Goal: Task Accomplishment & Management: Manage account settings

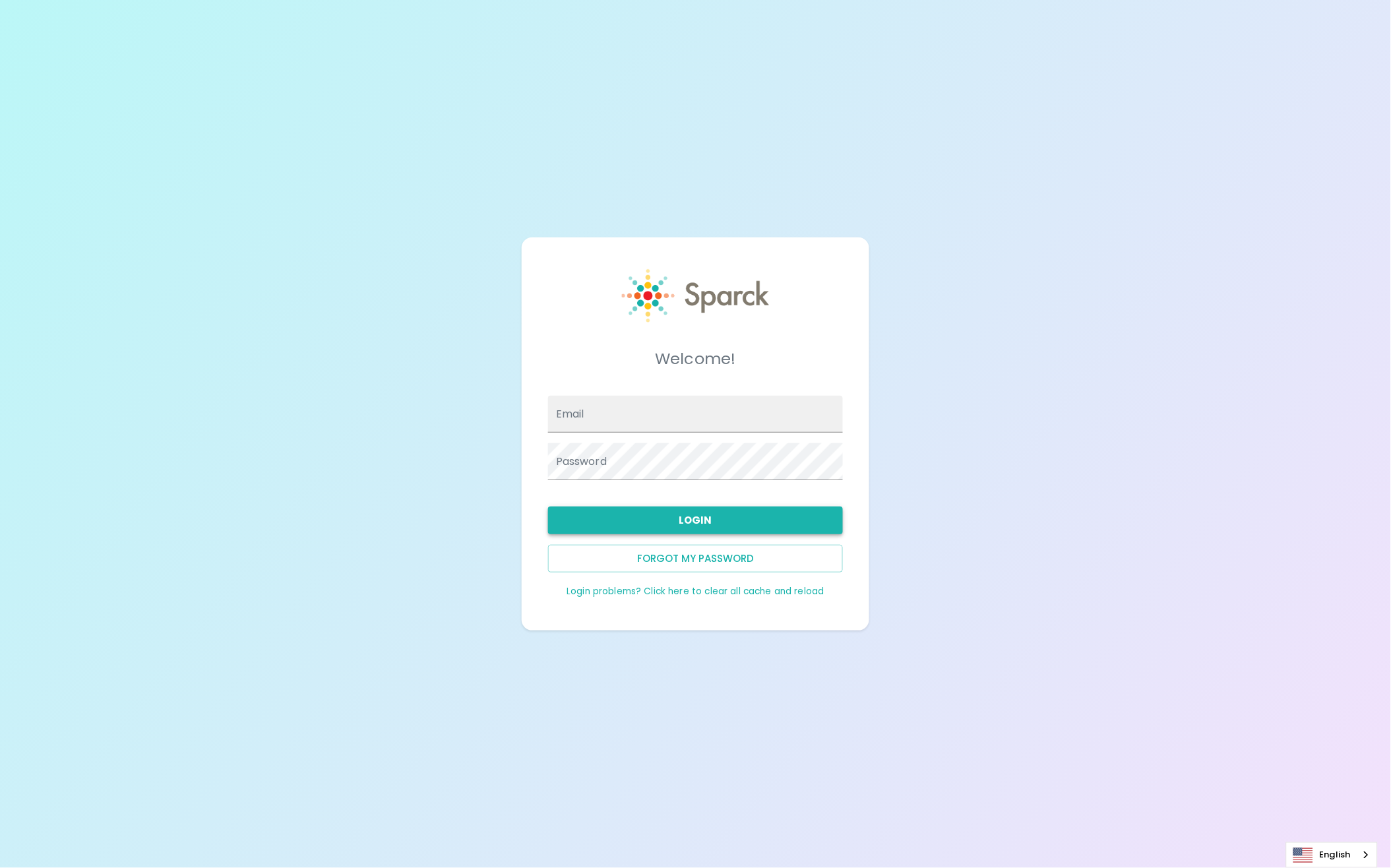
type input "[EMAIL_ADDRESS][DOMAIN_NAME]"
click at [692, 514] on button "Login" at bounding box center [696, 520] width 295 height 27
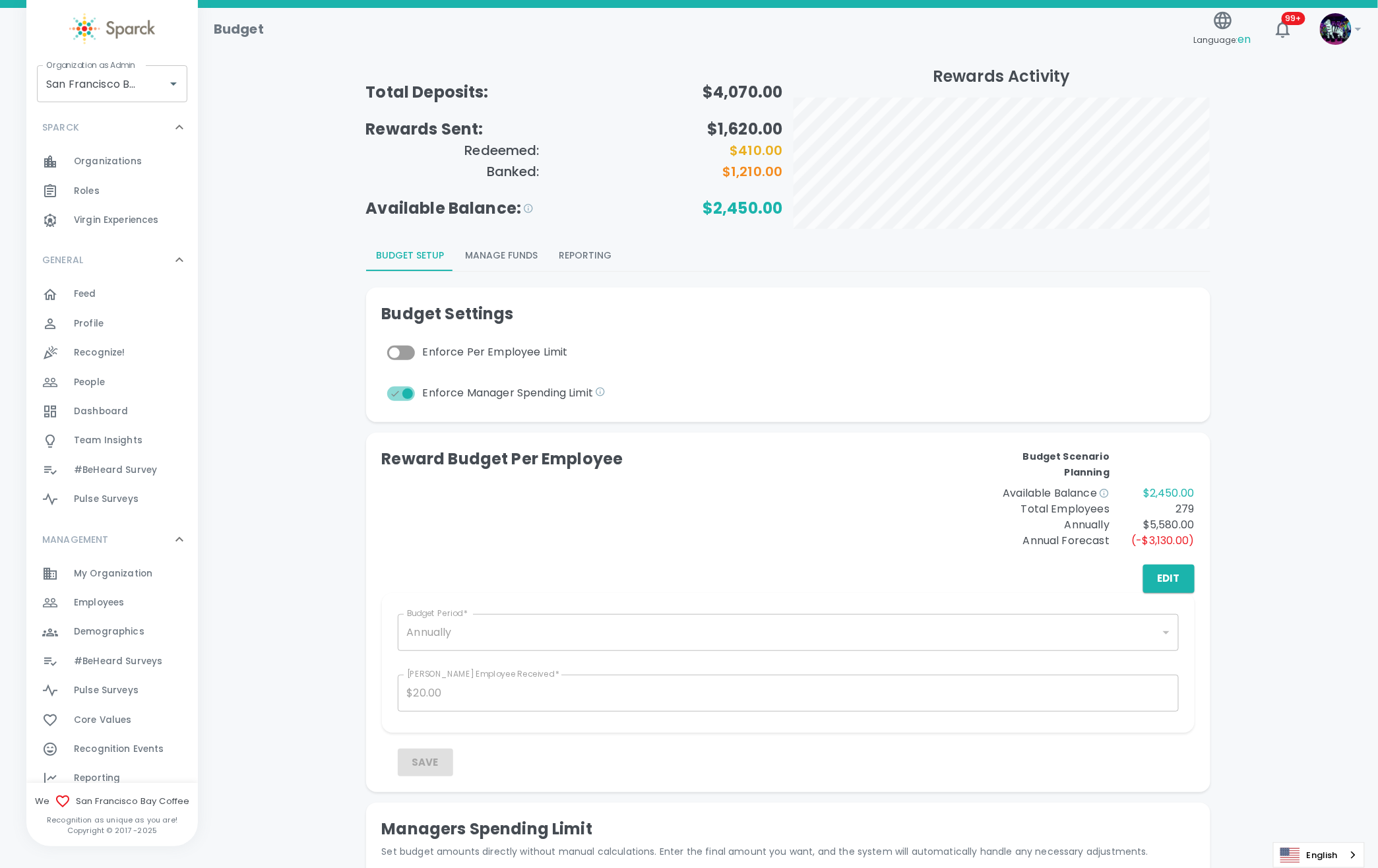
click at [114, 168] on span "Organizations" at bounding box center [107, 161] width 68 height 13
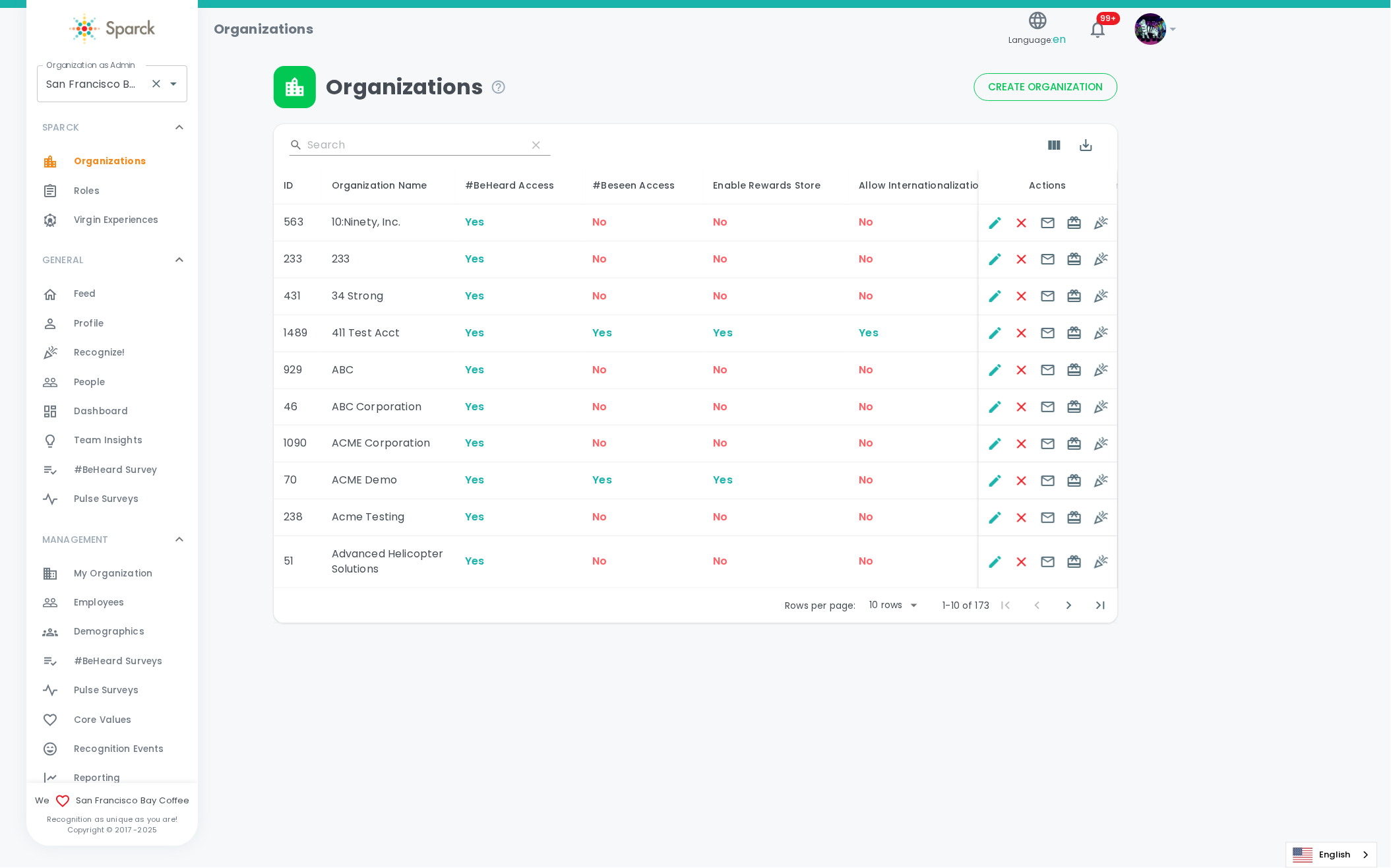
click at [122, 84] on input "San Francisco Bay Coffee • 1357" at bounding box center [94, 84] width 101 height 25
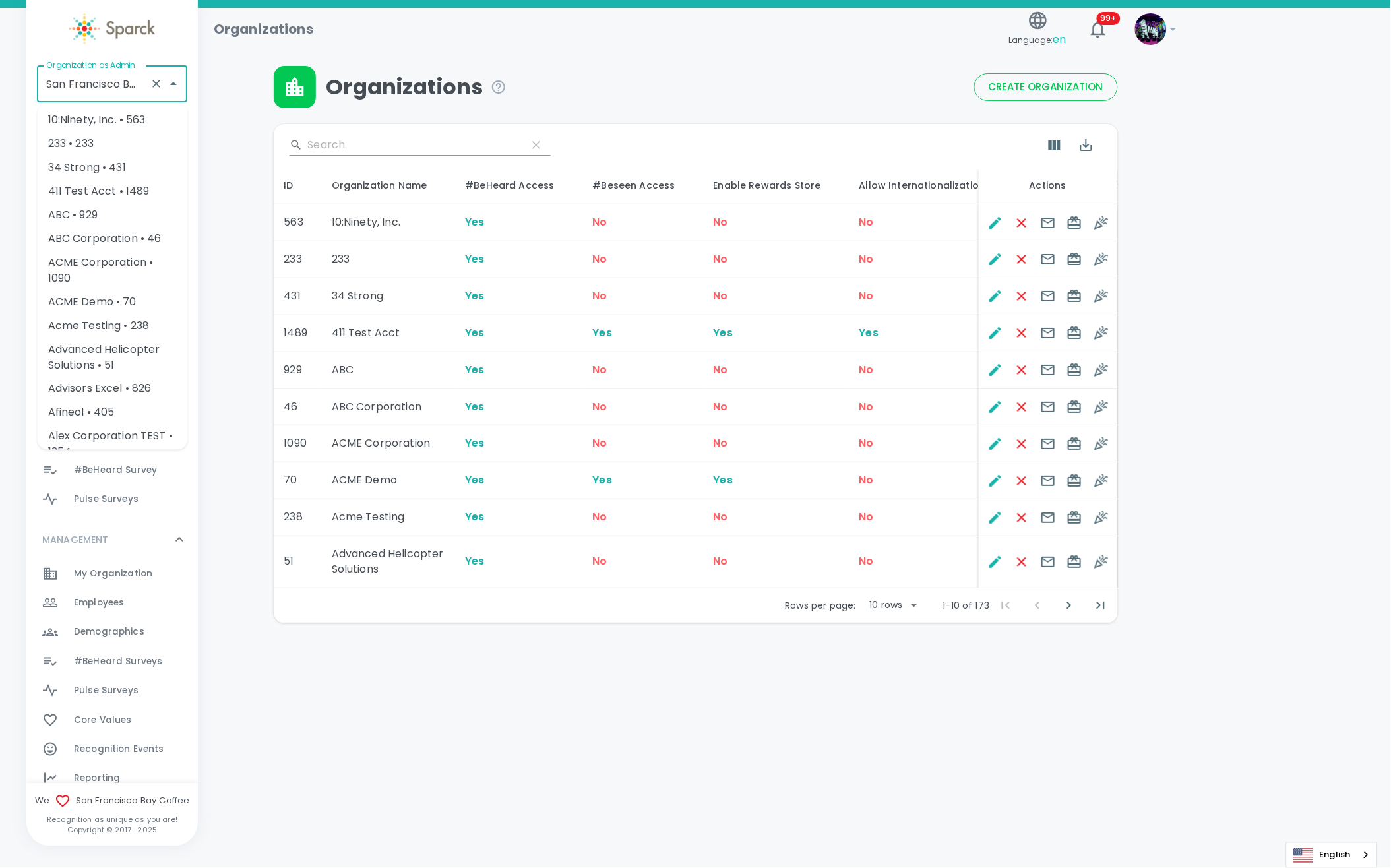
type input "San FranciscosBay Coffee • 1357"
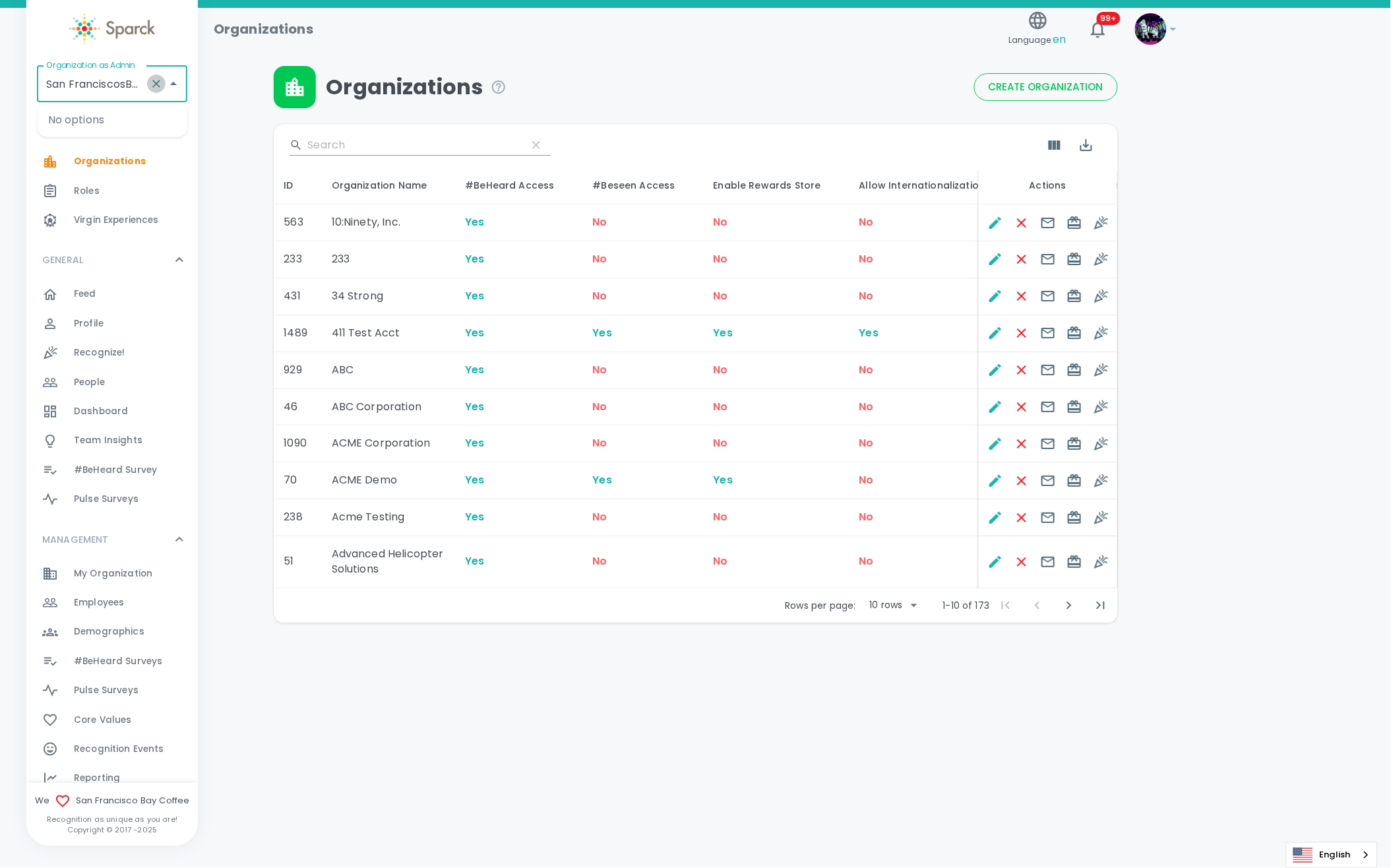
click at [151, 84] on icon "Clear" at bounding box center [156, 84] width 13 height 13
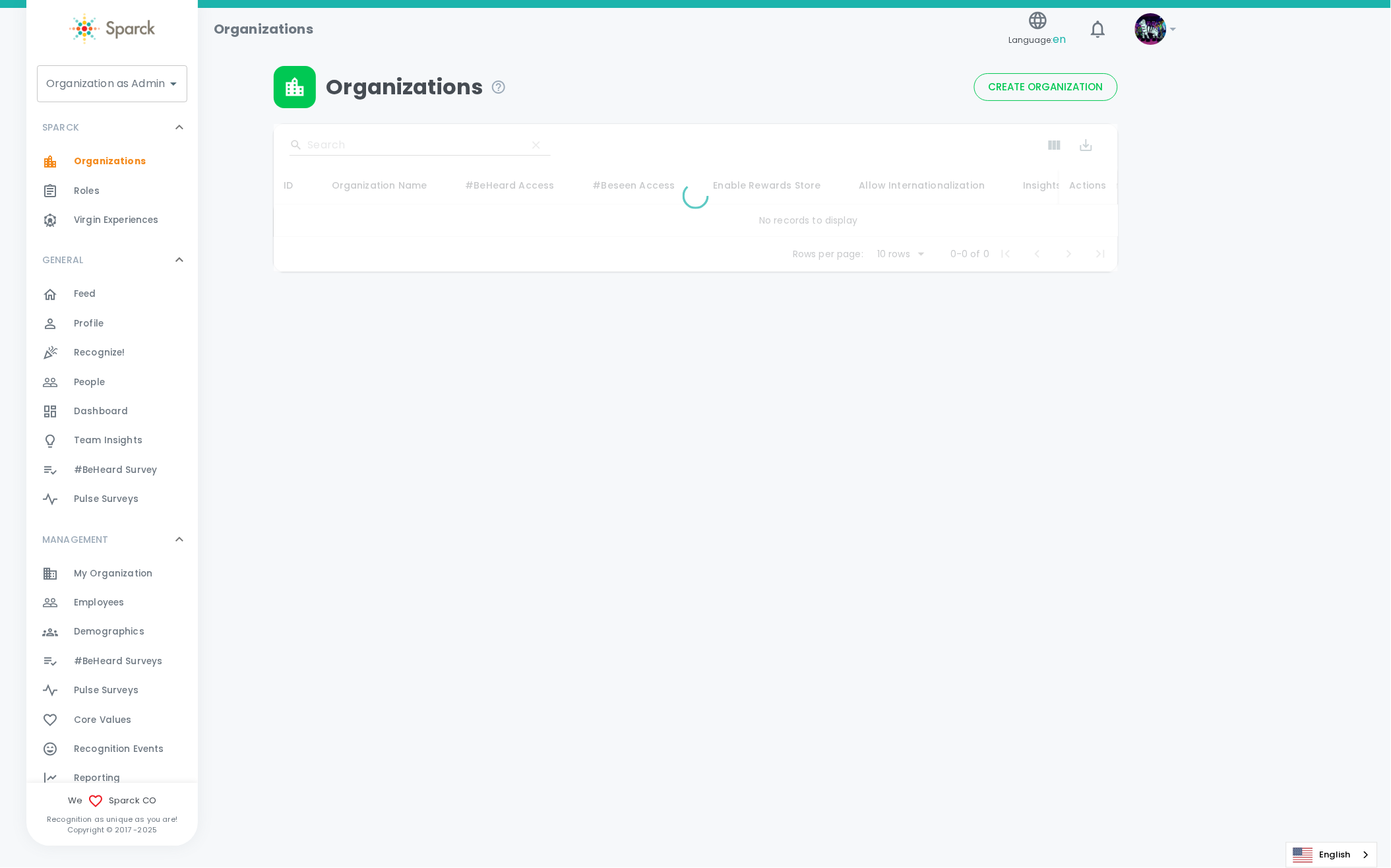
click at [119, 78] on input "Organization as Admin" at bounding box center [102, 84] width 118 height 25
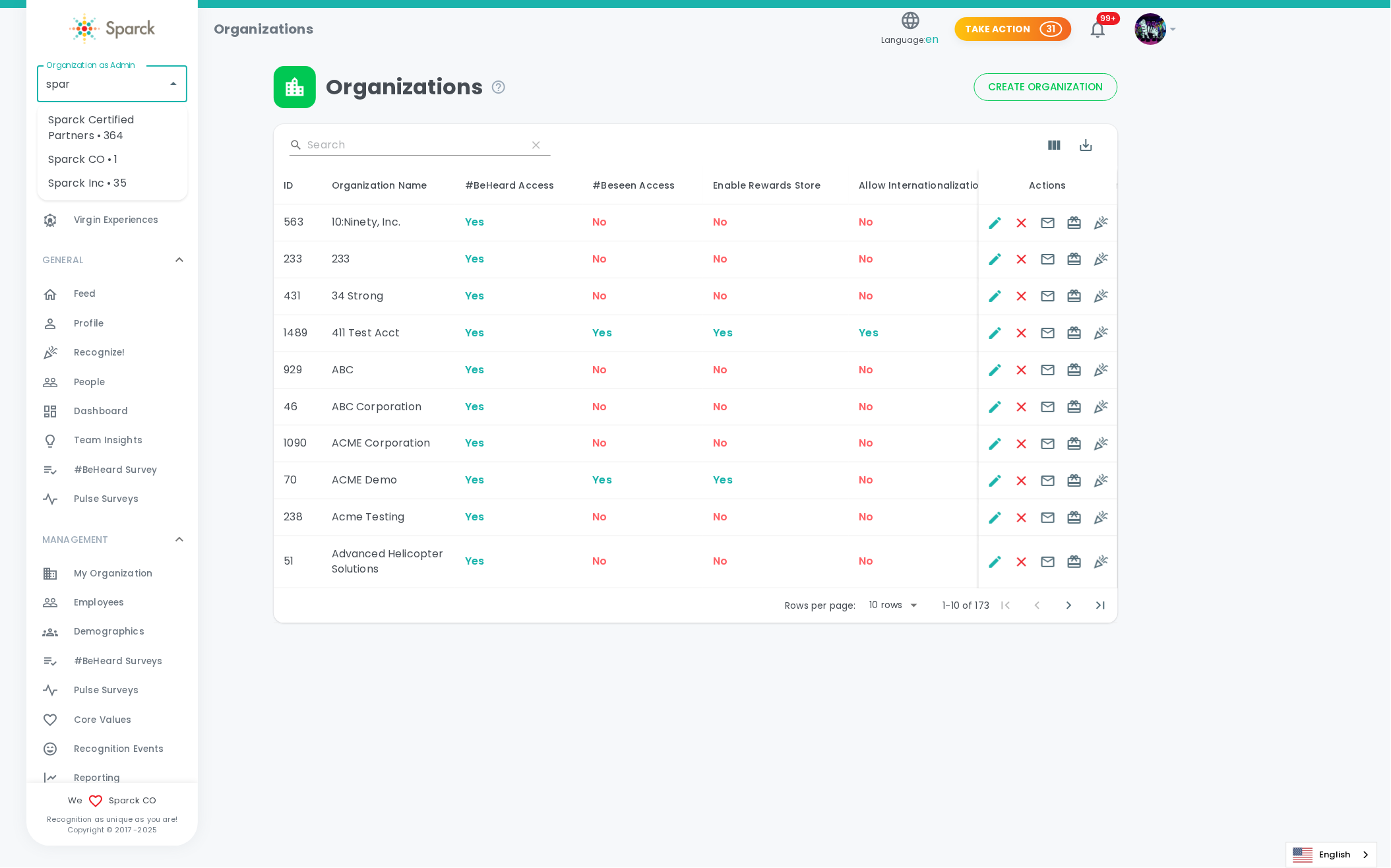
click at [128, 162] on li "Sparck CO • 1" at bounding box center [113, 159] width 151 height 24
type input "Sparck CO • 1"
click at [331, 142] on input "Search" at bounding box center [412, 145] width 208 height 21
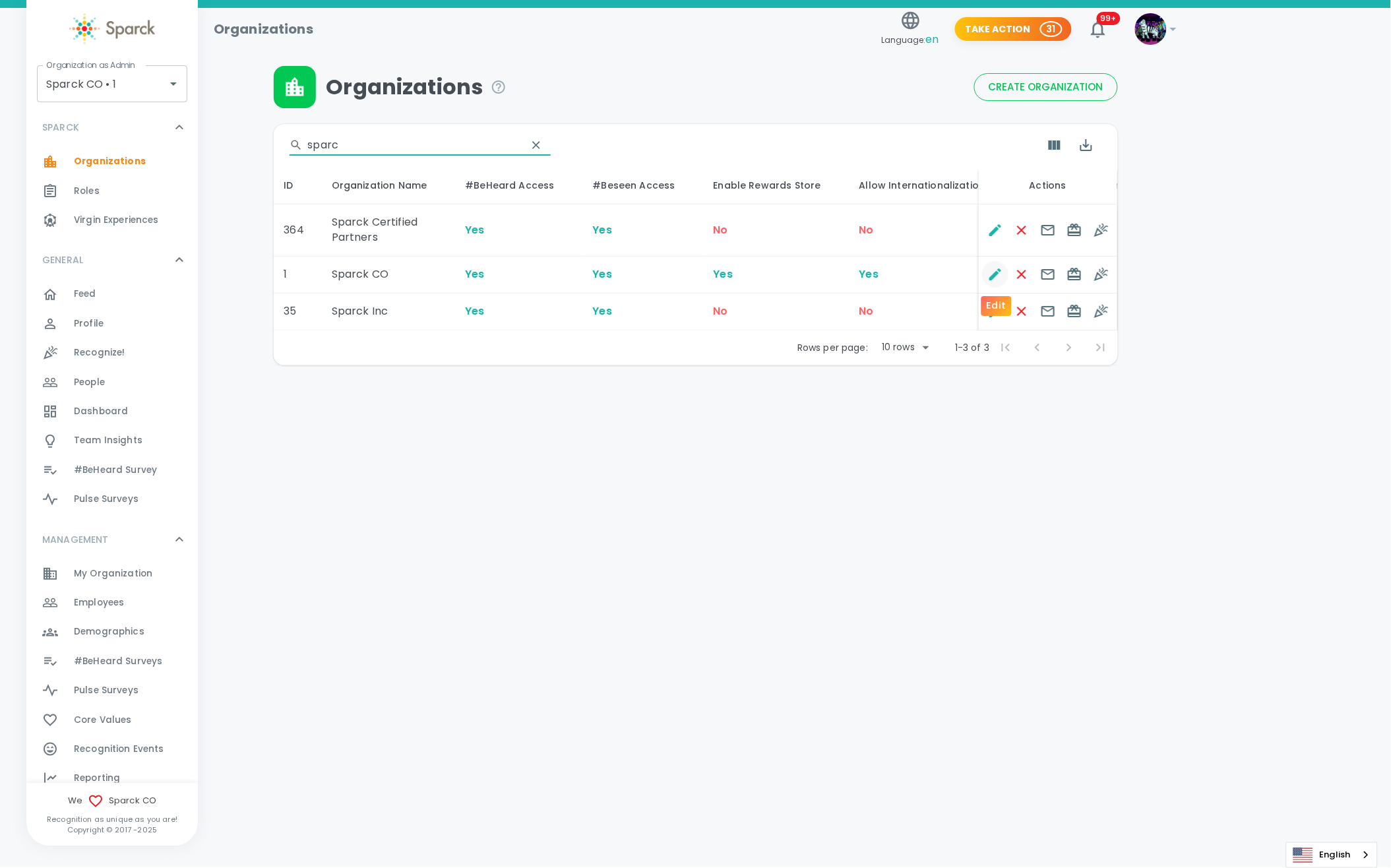
type input "sparc"
click at [993, 280] on icon "Edit" at bounding box center [995, 274] width 16 height 16
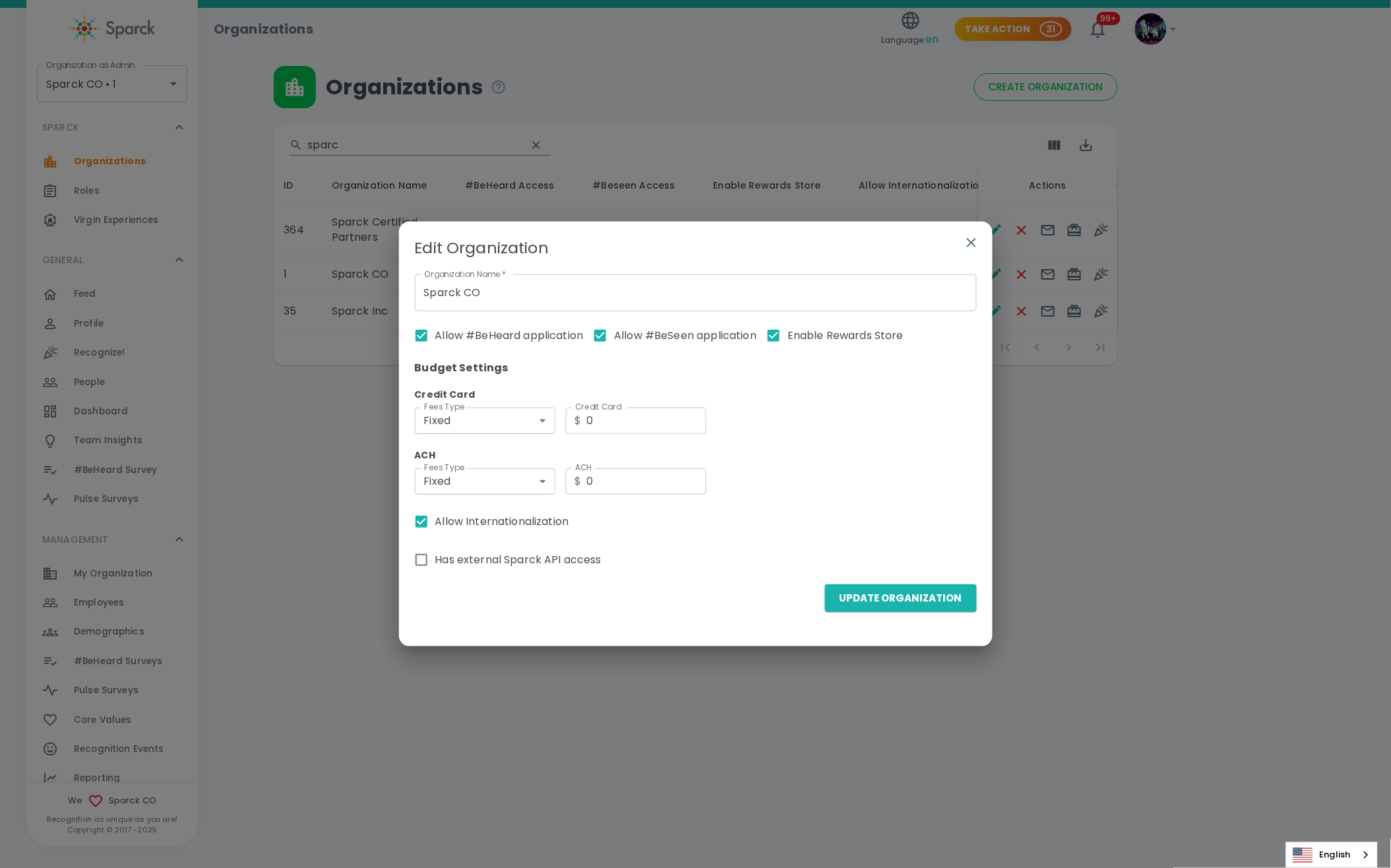
click at [433, 525] on input "Allow Internationalization" at bounding box center [421, 522] width 27 height 27
checkbox input "false"
click at [897, 599] on button "Update Organization" at bounding box center [901, 598] width 152 height 27
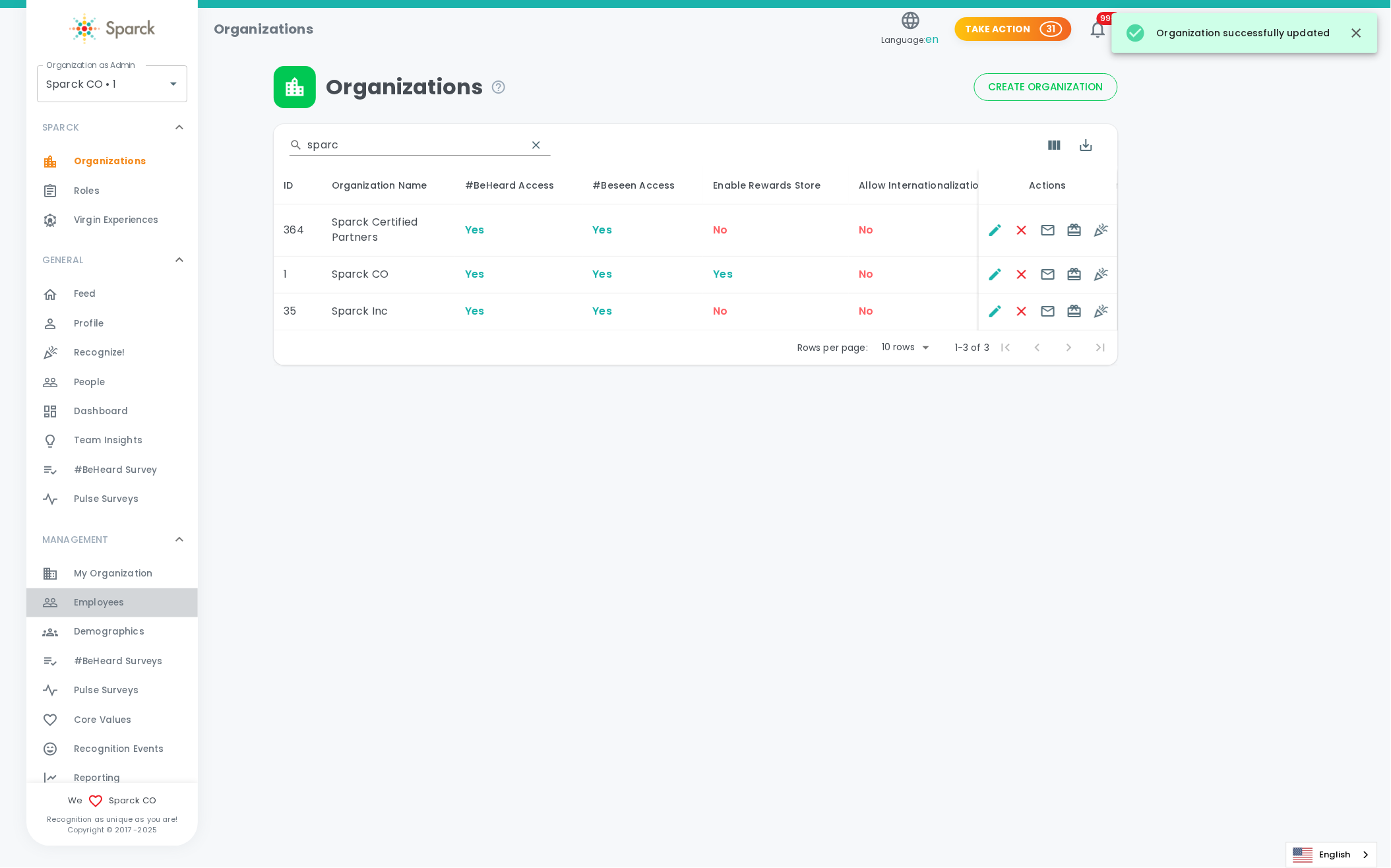
click at [125, 612] on div "Employees 0" at bounding box center [112, 602] width 171 height 29
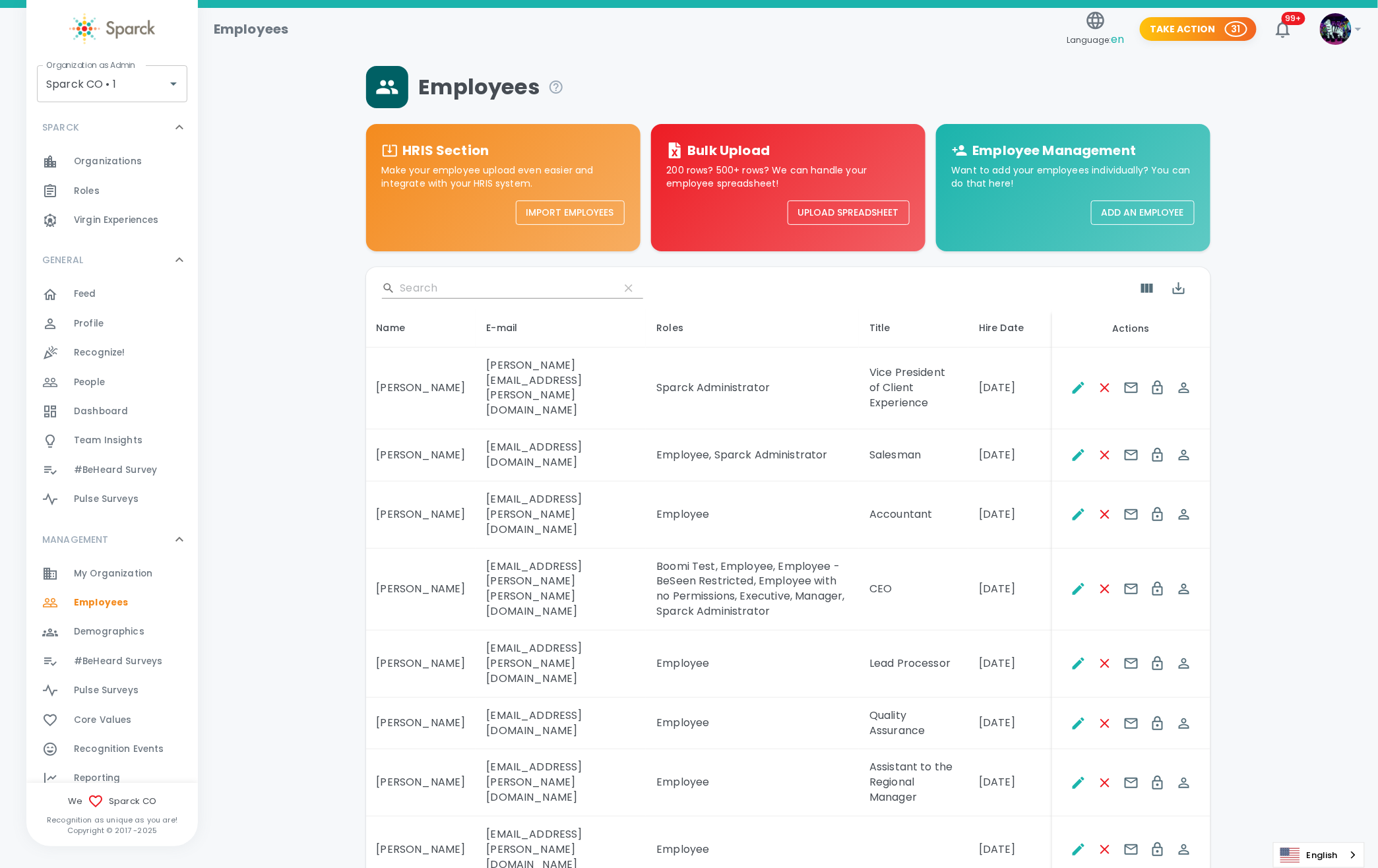
click at [400, 285] on input "Search" at bounding box center [505, 288] width 208 height 21
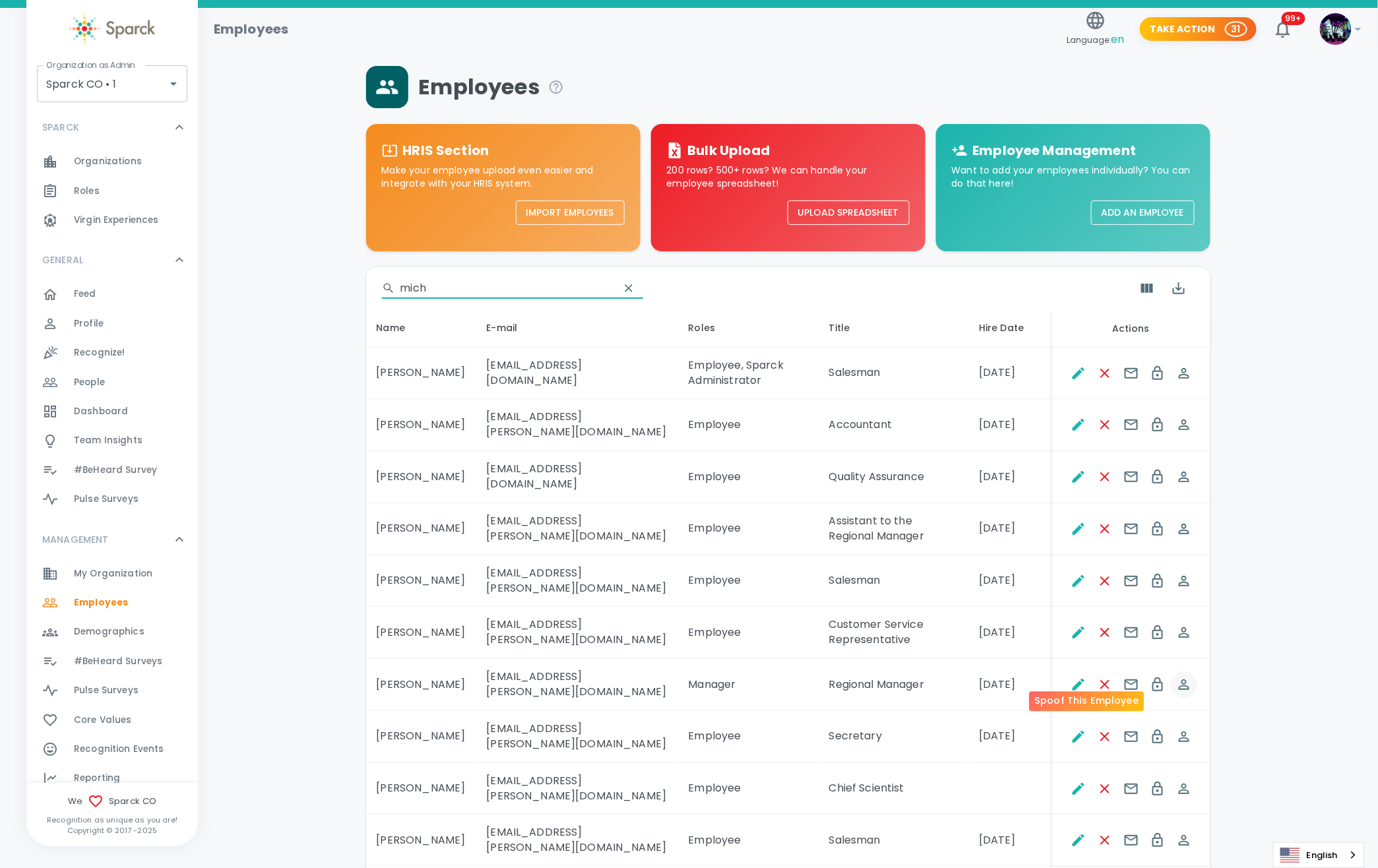
type input "mich"
click at [1179, 679] on icon "Spoof This Employee" at bounding box center [1184, 684] width 10 height 10
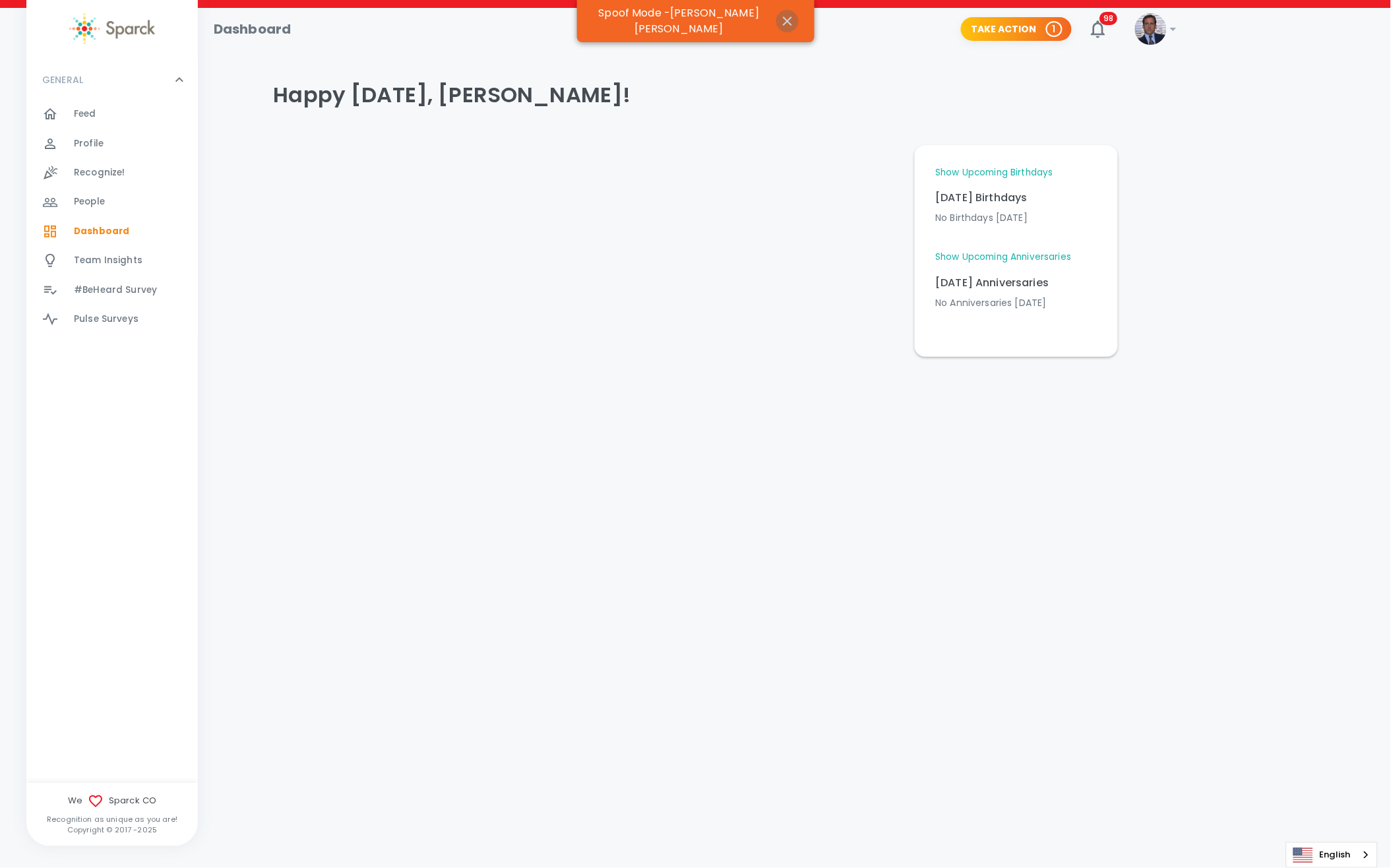
click at [783, 16] on icon "button" at bounding box center [787, 21] width 9 height 9
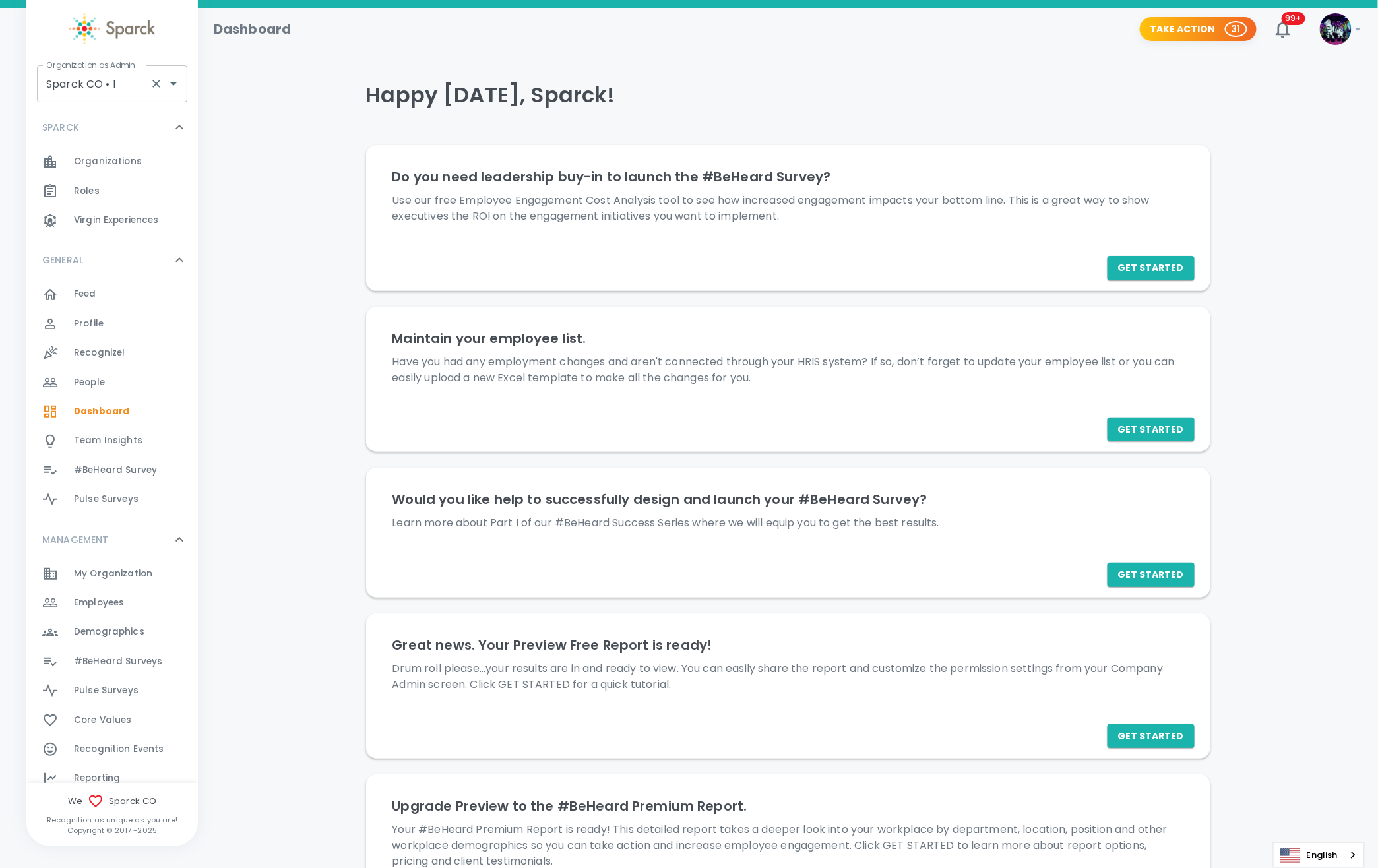
click at [119, 90] on input "Sparck CO • 1" at bounding box center [94, 84] width 101 height 25
click at [98, 141] on li "Dingo Outsourcing • 793" at bounding box center [113, 144] width 151 height 24
type input "Dingo Outsourcing • 793"
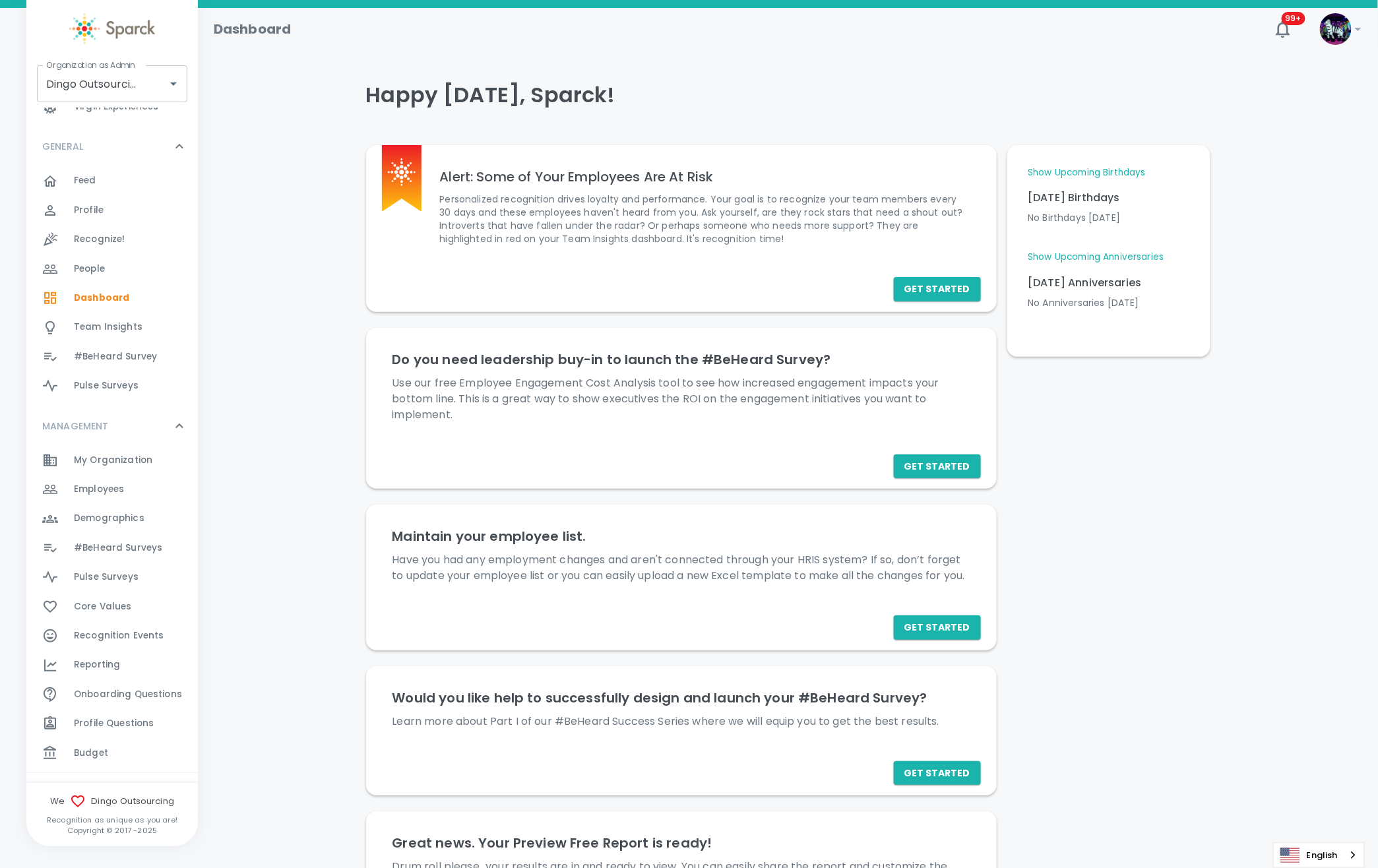
scroll to position [175, 0]
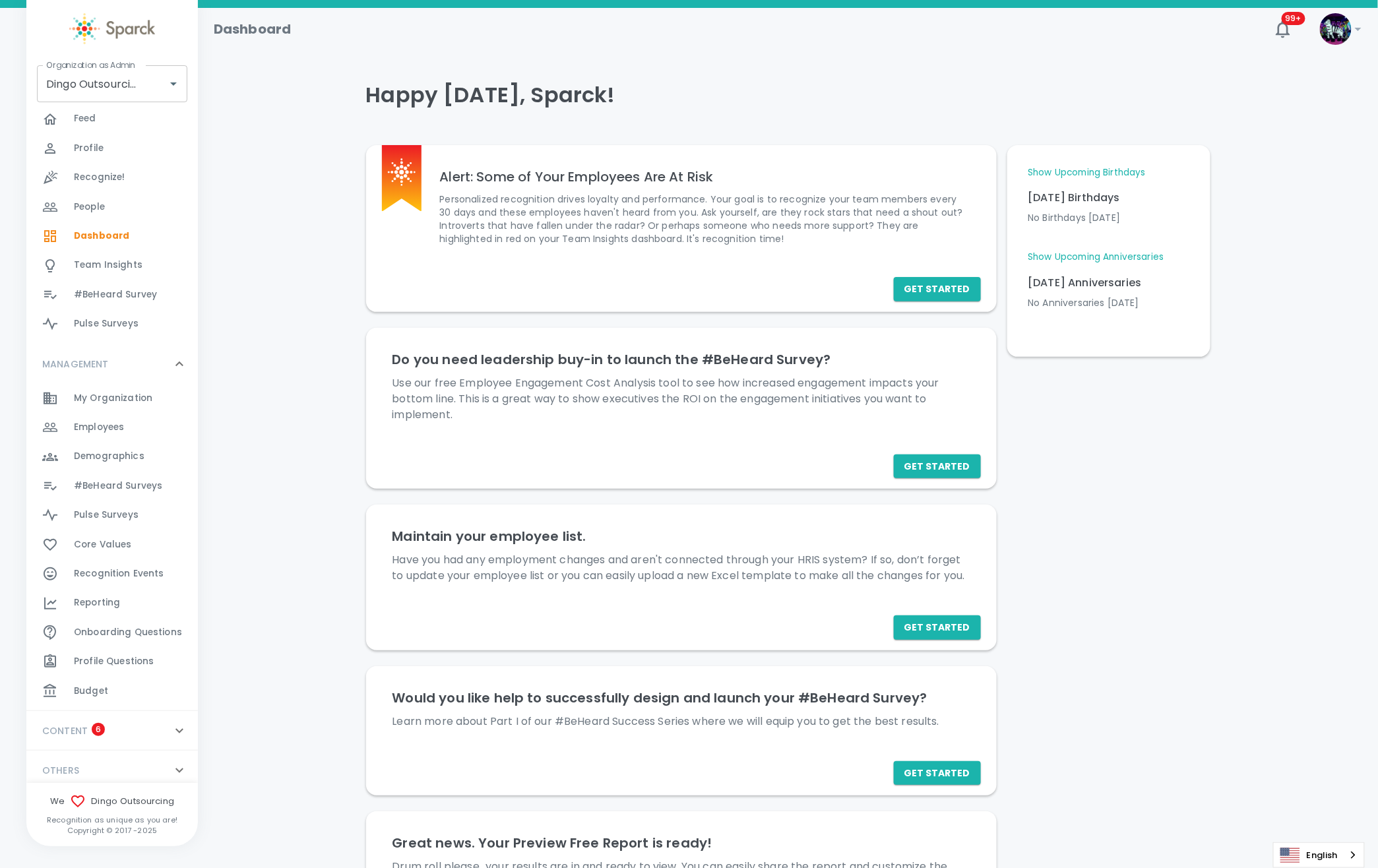
click at [91, 693] on span "Budget" at bounding box center [91, 691] width 34 height 13
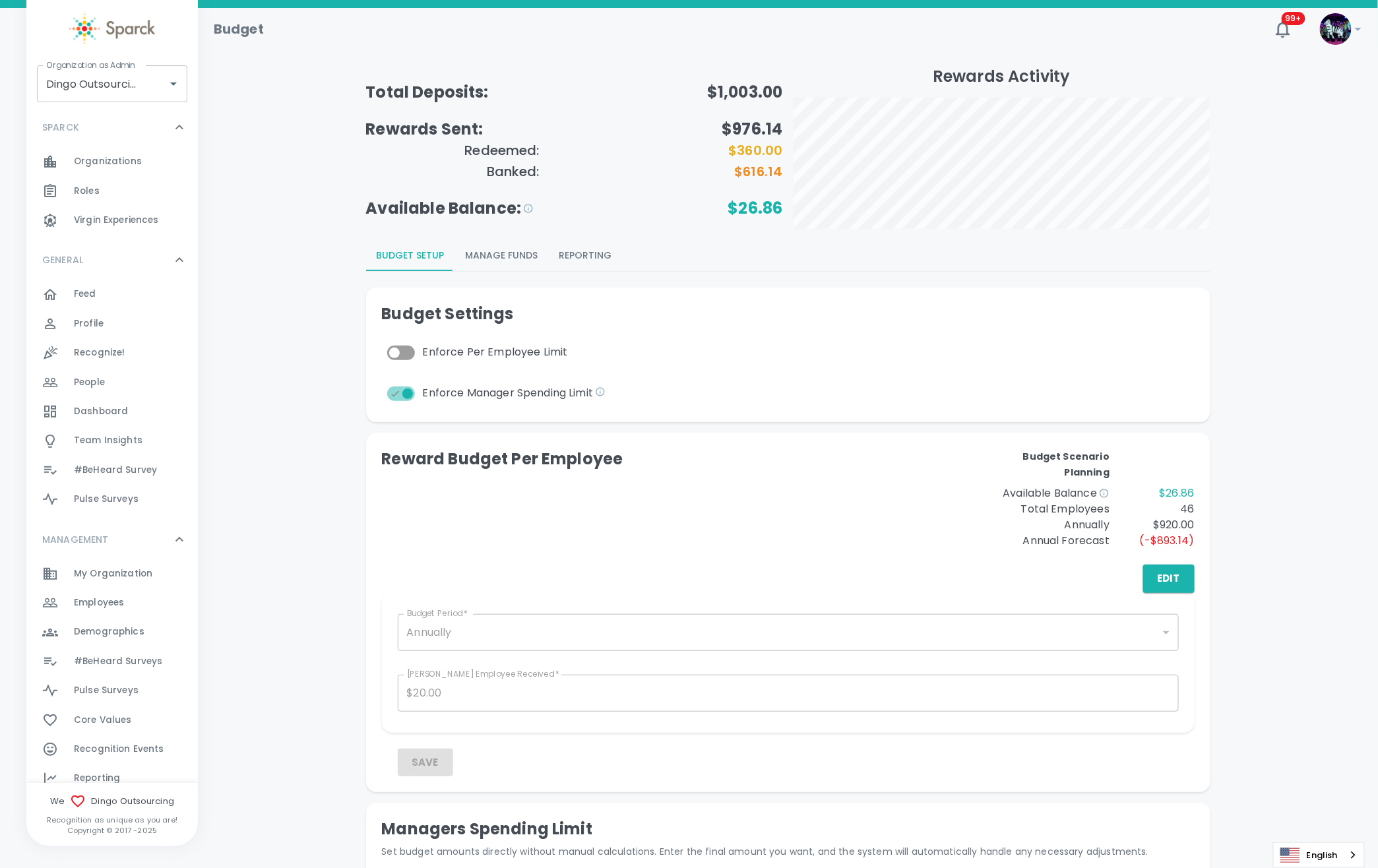
click at [455, 257] on button "Manage Funds" at bounding box center [502, 255] width 94 height 31
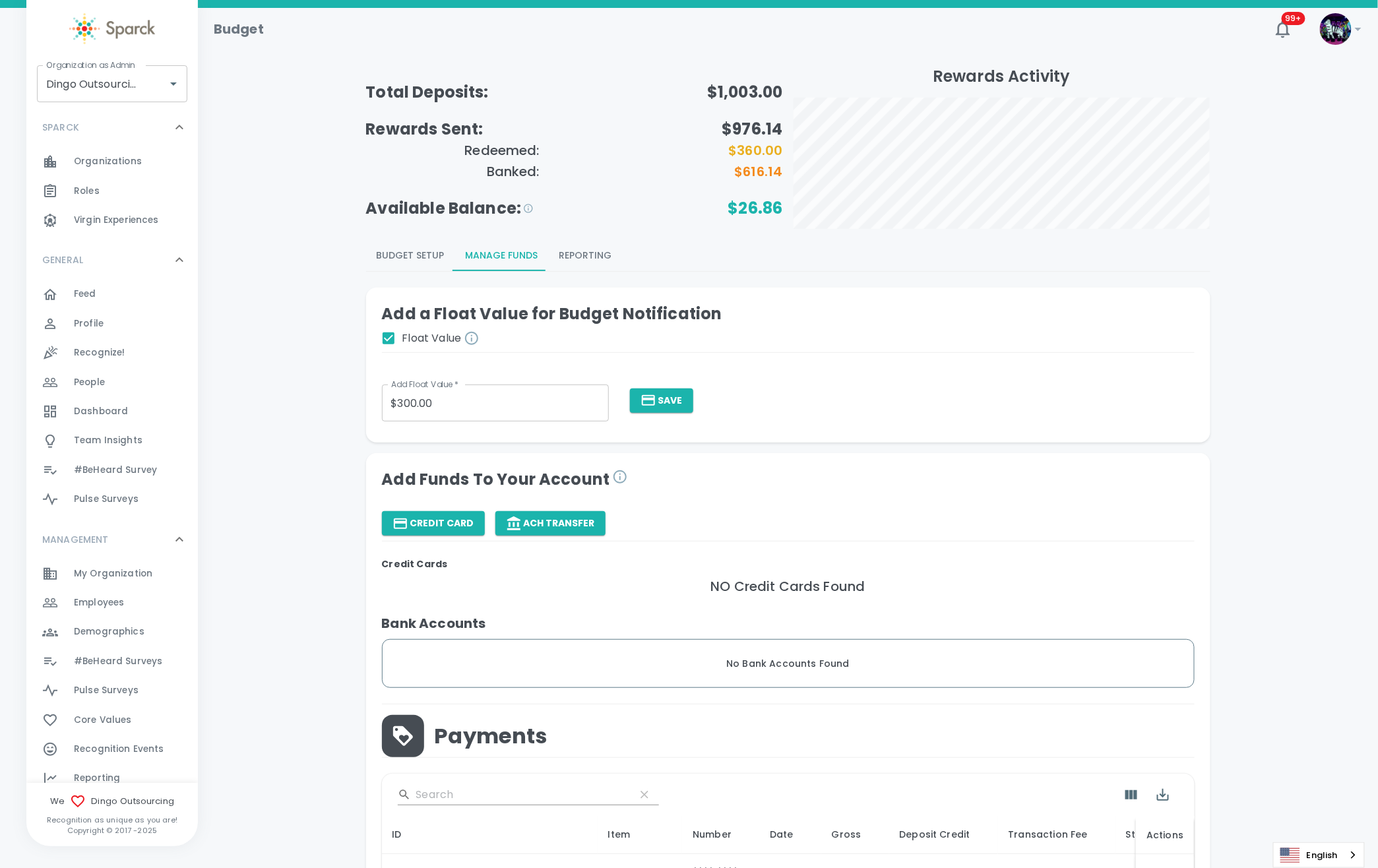
click at [366, 257] on button "Budget Setup" at bounding box center [411, 255] width 89 height 31
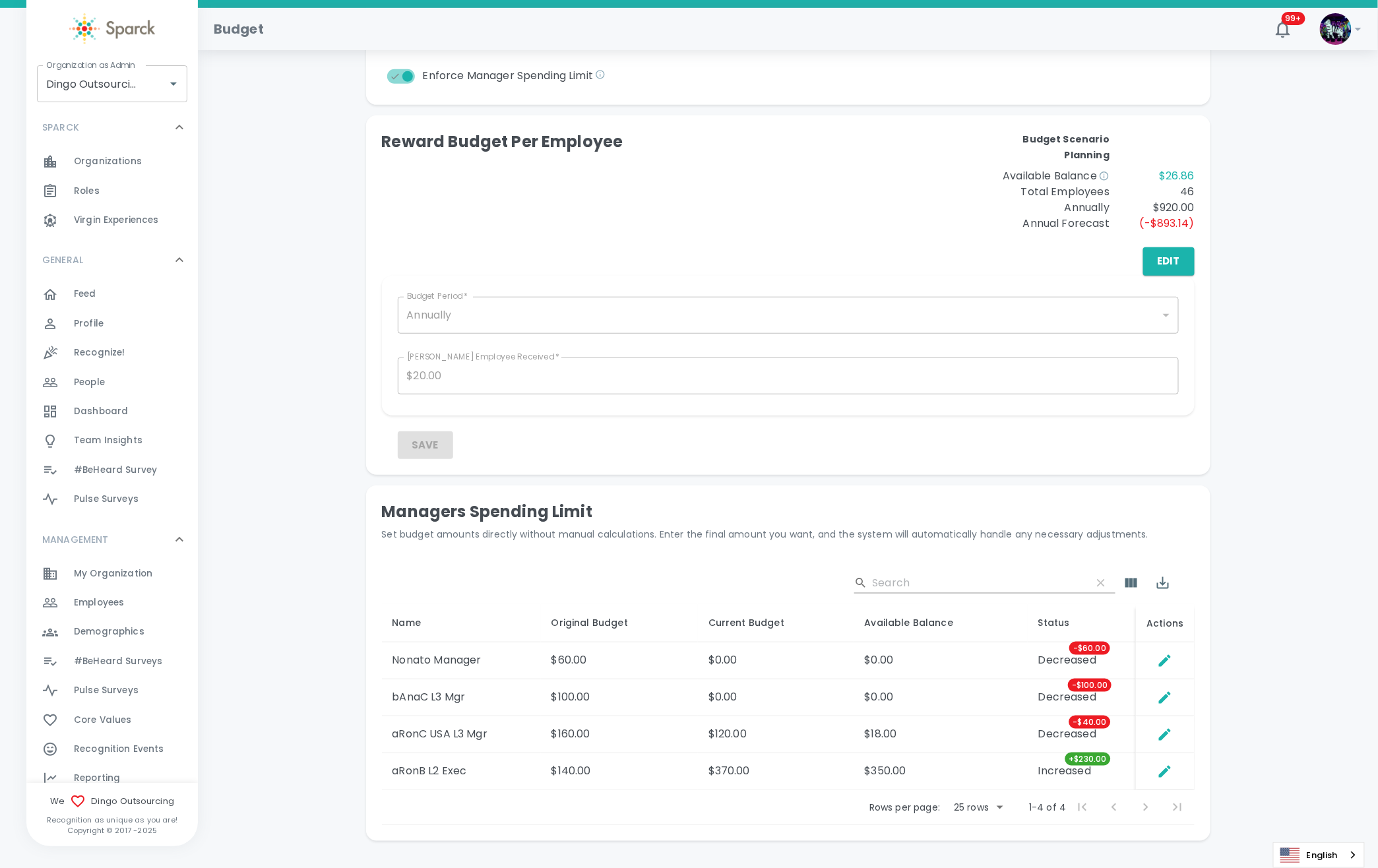
scroll to position [289, 0]
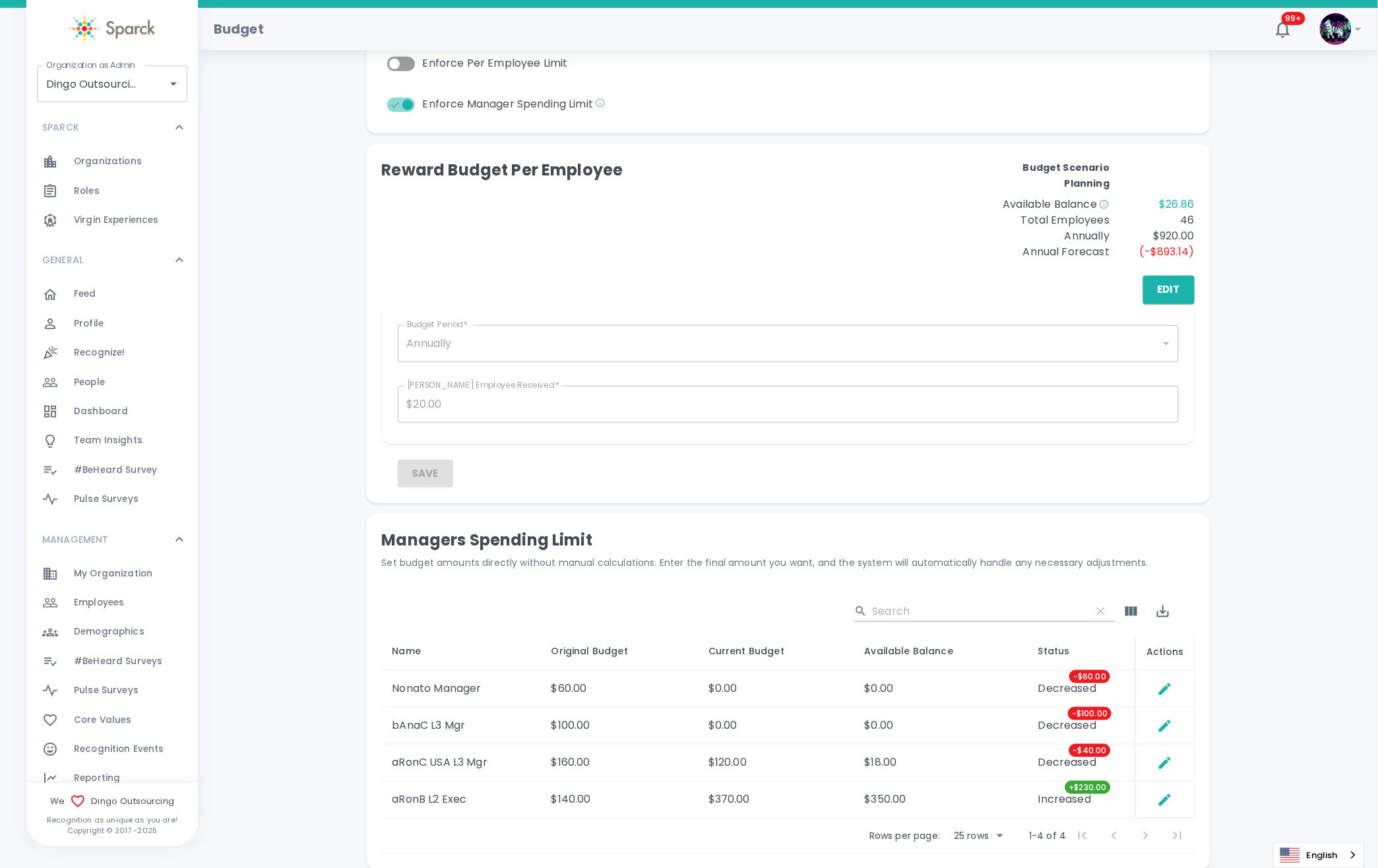
click at [129, 602] on div "Employees 0" at bounding box center [136, 602] width 124 height 18
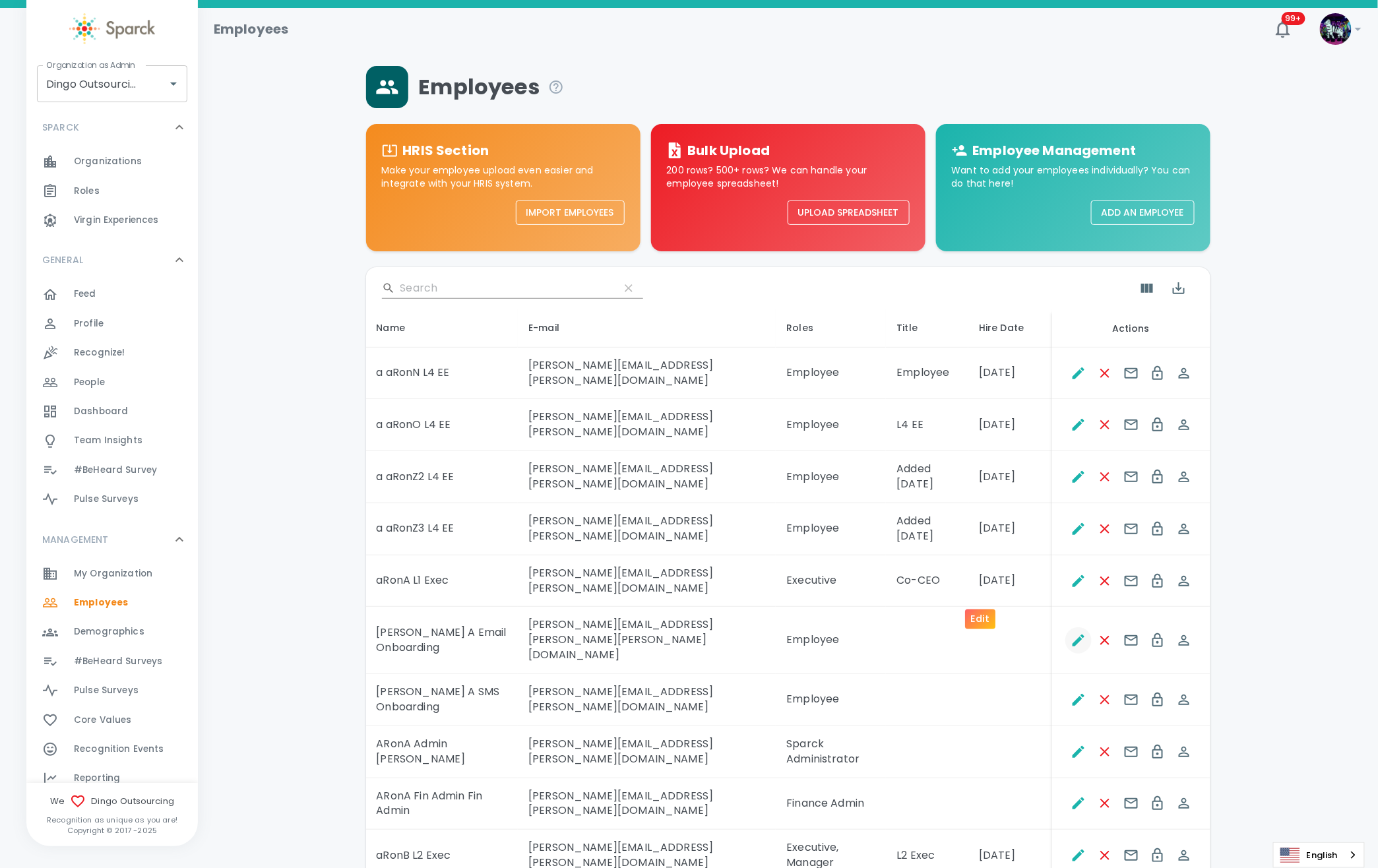
click at [1073, 635] on icon "Edit" at bounding box center [1078, 640] width 12 height 12
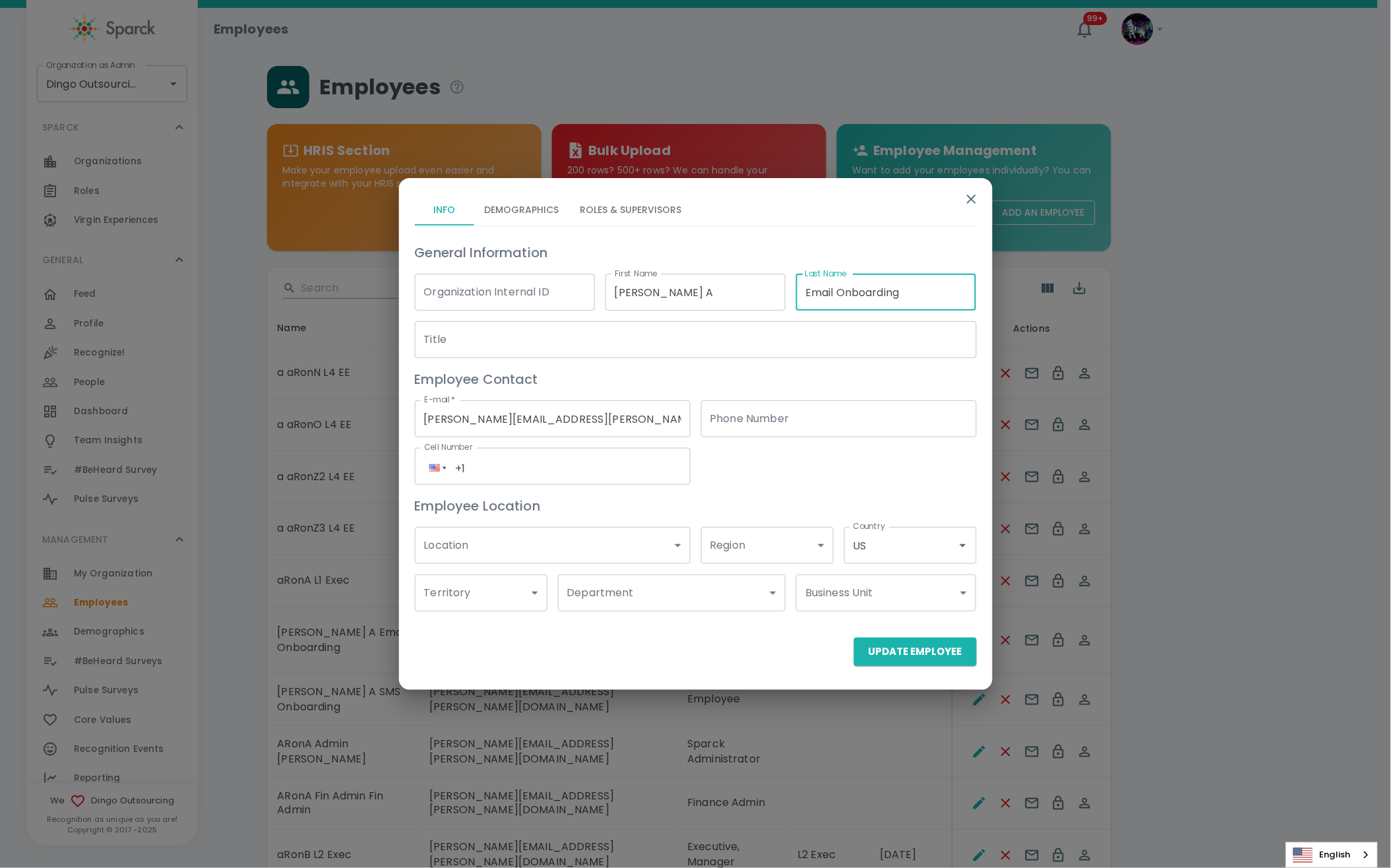
drag, startPoint x: 930, startPoint y: 296, endPoint x: 748, endPoint y: 296, distance: 182.0
click at [748, 296] on div "General Information Organization Internal ID Organization Internal ID First Nam…" at bounding box center [691, 421] width 572 height 380
type input "NEW Manager"
click at [674, 292] on input "aRon A" at bounding box center [695, 292] width 180 height 37
type input "aRon BUDGET"
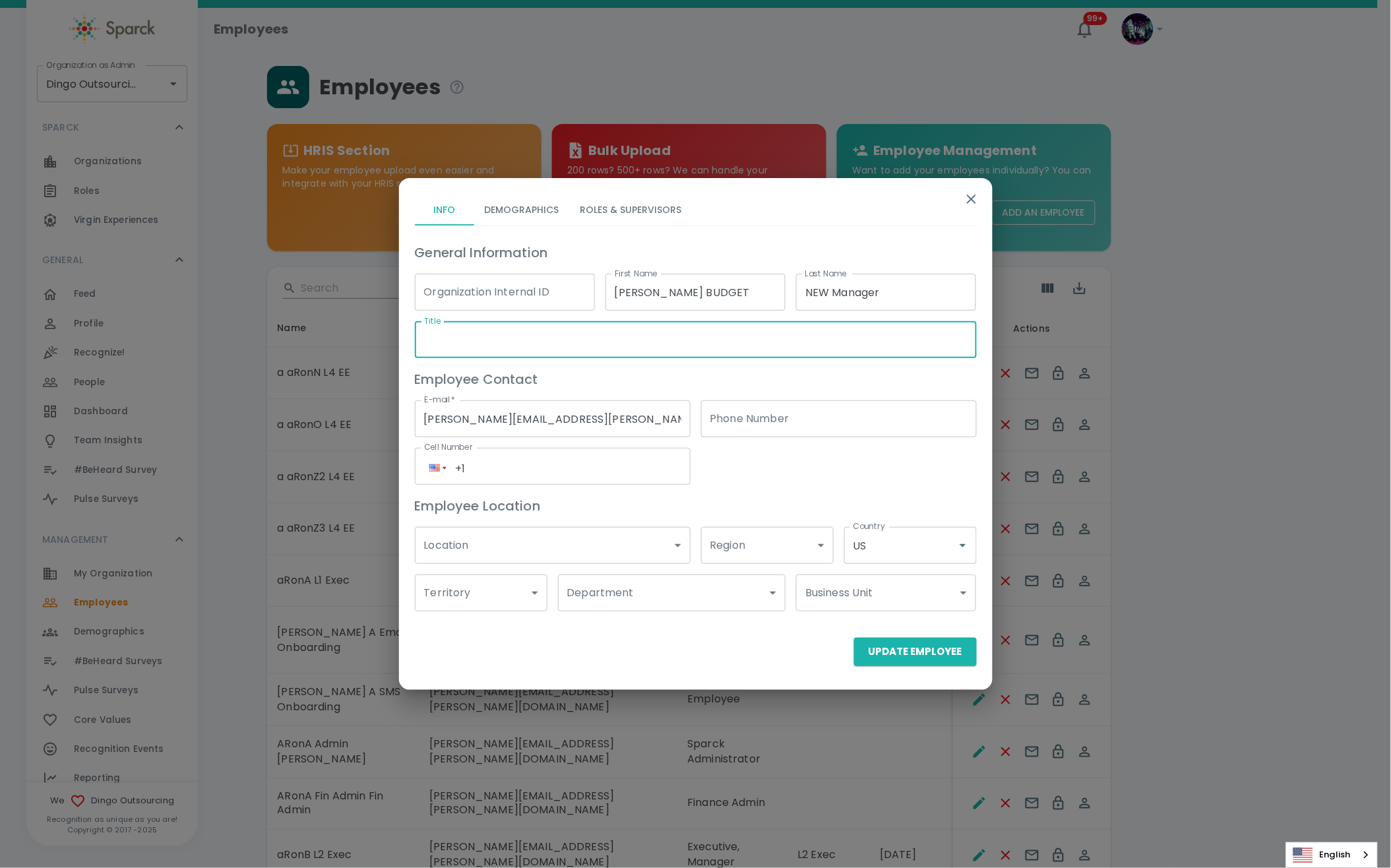
click at [615, 351] on input "Title" at bounding box center [696, 340] width 562 height 37
type input "New Manager"
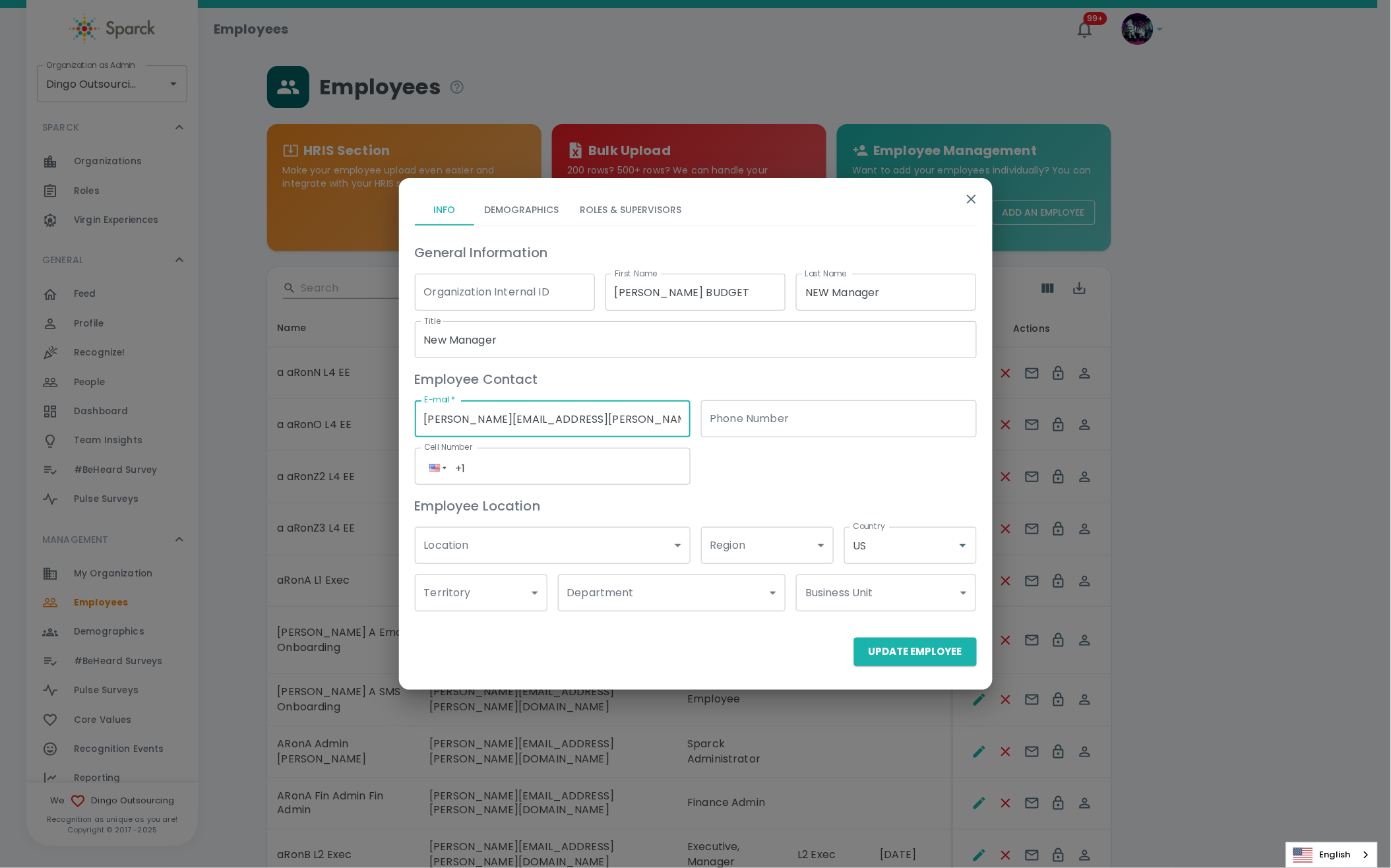
drag, startPoint x: 614, startPoint y: 419, endPoint x: 541, endPoint y: 418, distance: 73.0
click at [541, 418] on input "ron.thornburg+dingosEMOnbarding@sparckco.com" at bounding box center [552, 419] width 276 height 37
type input "[PERSON_NAME][EMAIL_ADDRESS][PERSON_NAME][DOMAIN_NAME]"
click at [815, 447] on div "General Information Organization Internal ID Organization Internal ID First Nam…" at bounding box center [691, 421] width 572 height 380
click at [507, 227] on div "General Information Organization Internal ID Organization Internal ID First Nam…" at bounding box center [696, 426] width 562 height 401
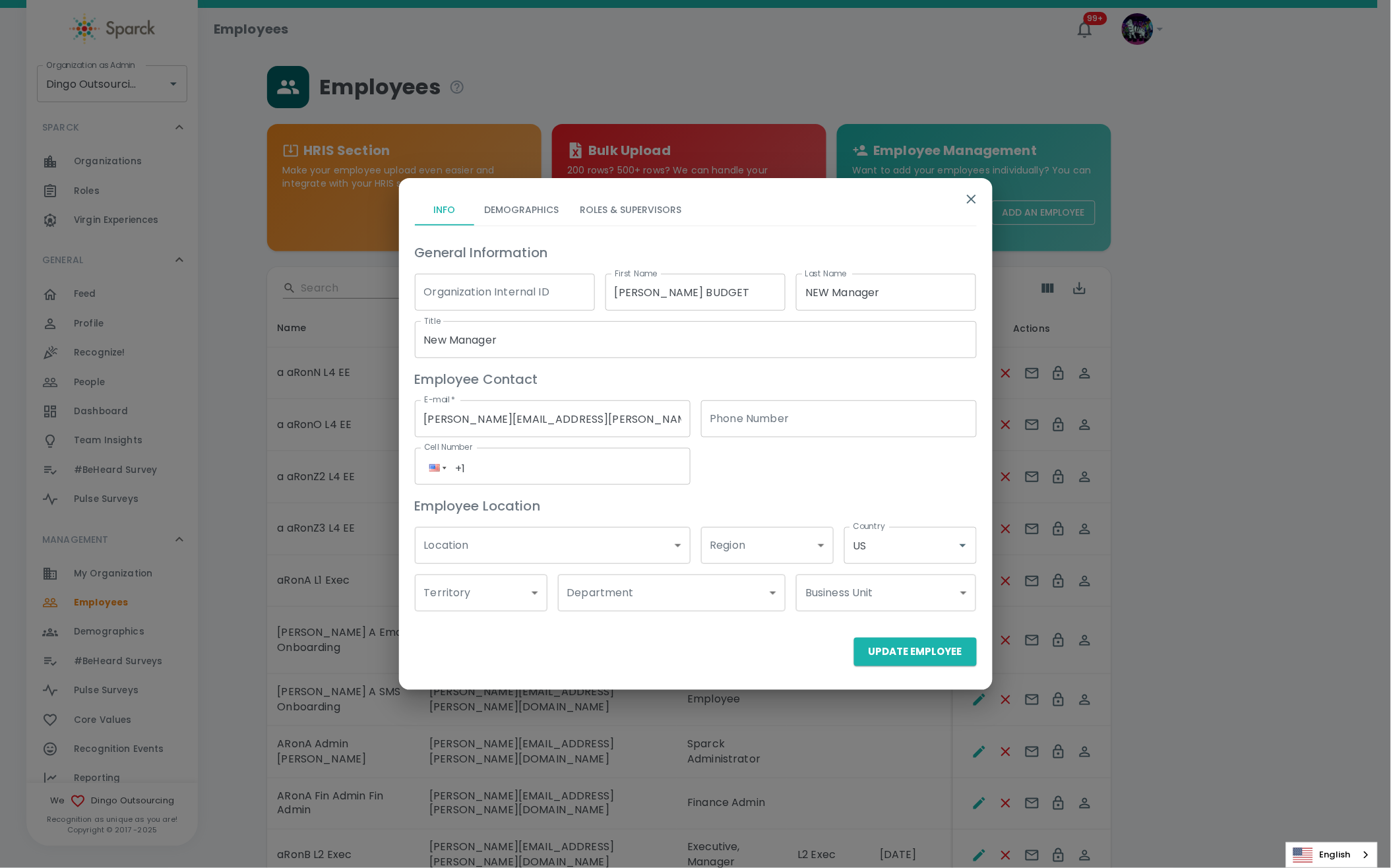
click at [511, 221] on button "Demographics" at bounding box center [522, 209] width 96 height 31
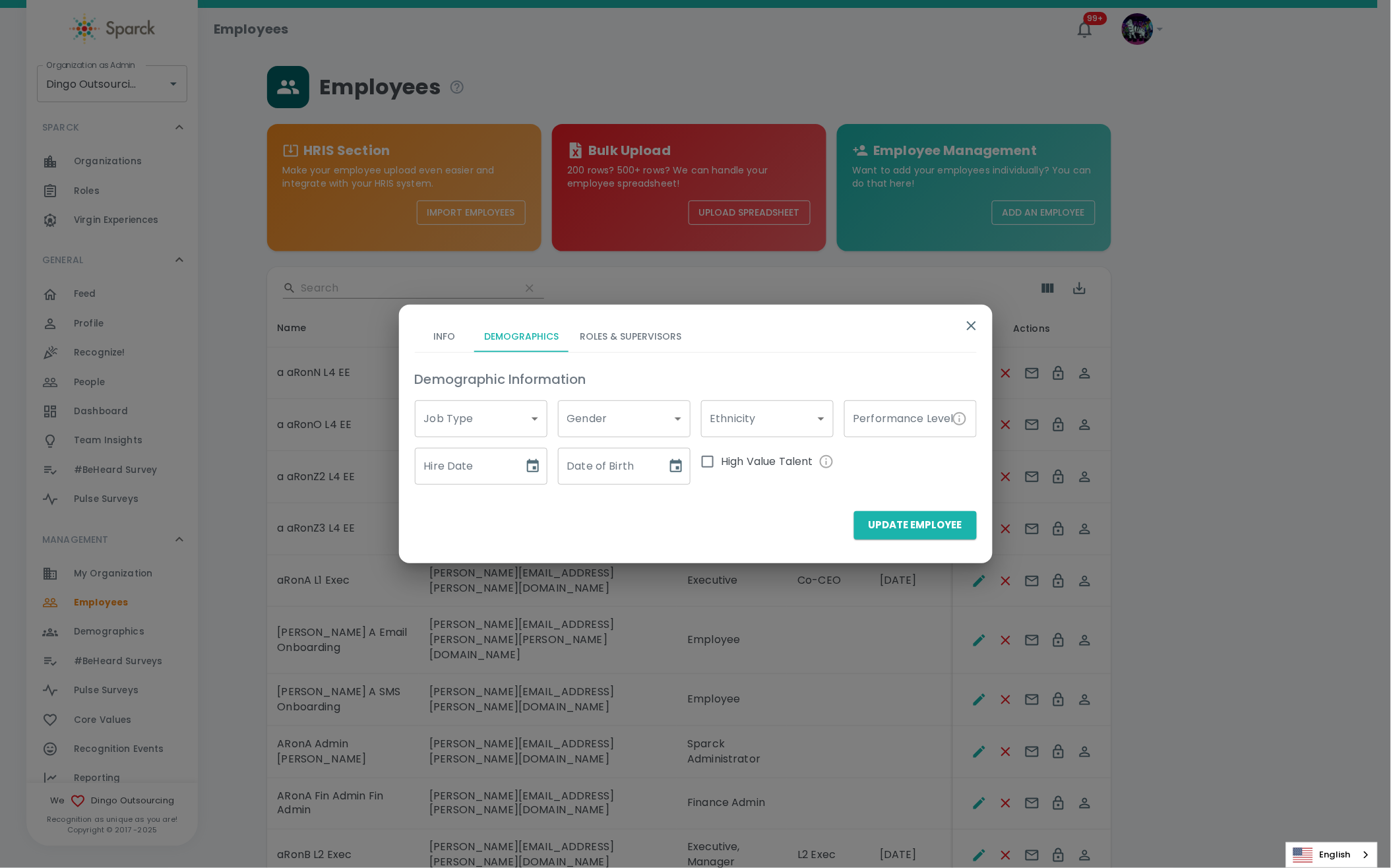
click at [620, 340] on button "Roles & Supervisors" at bounding box center [630, 336] width 123 height 31
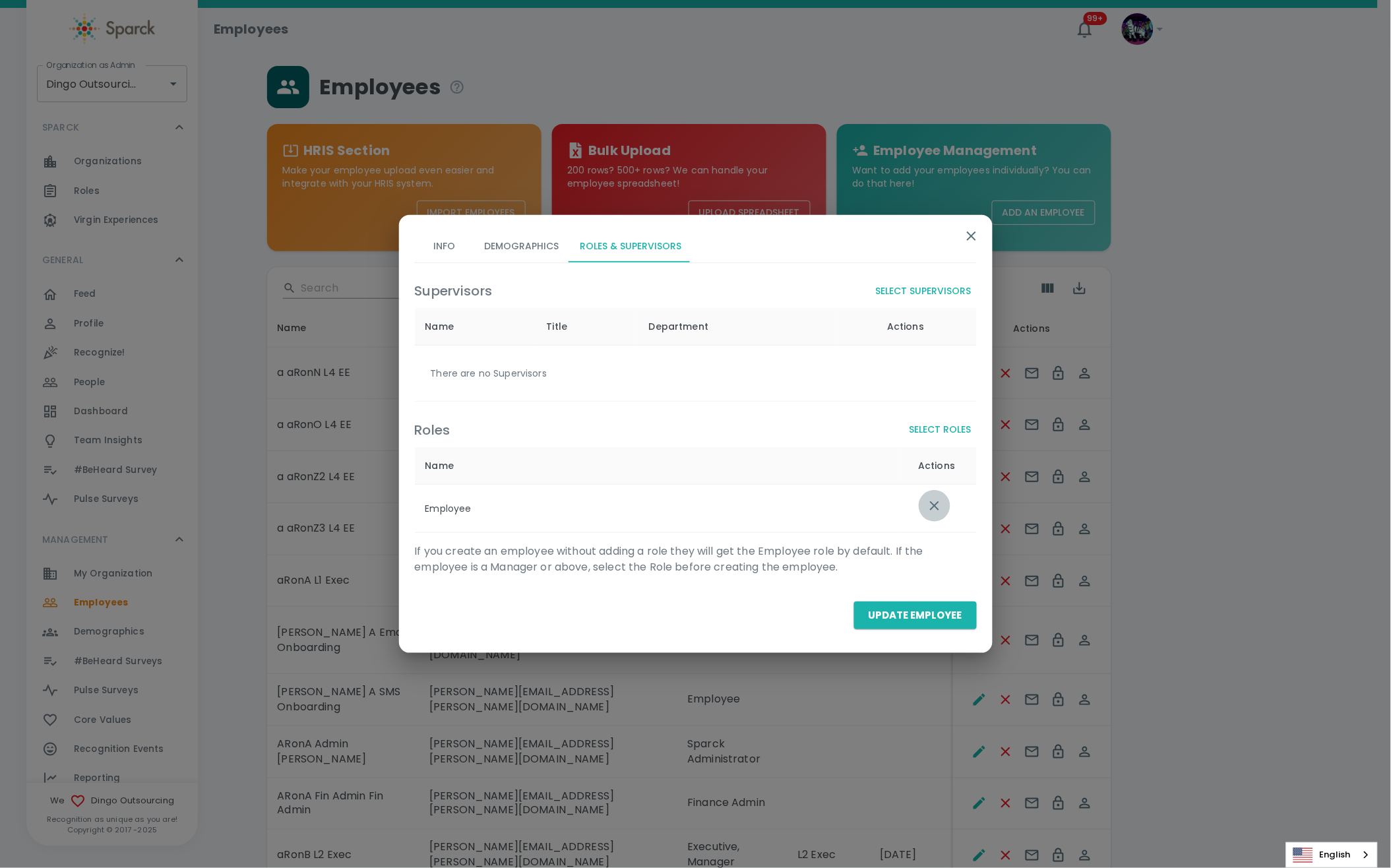
click at [941, 507] on icon "list table" at bounding box center [934, 505] width 16 height 16
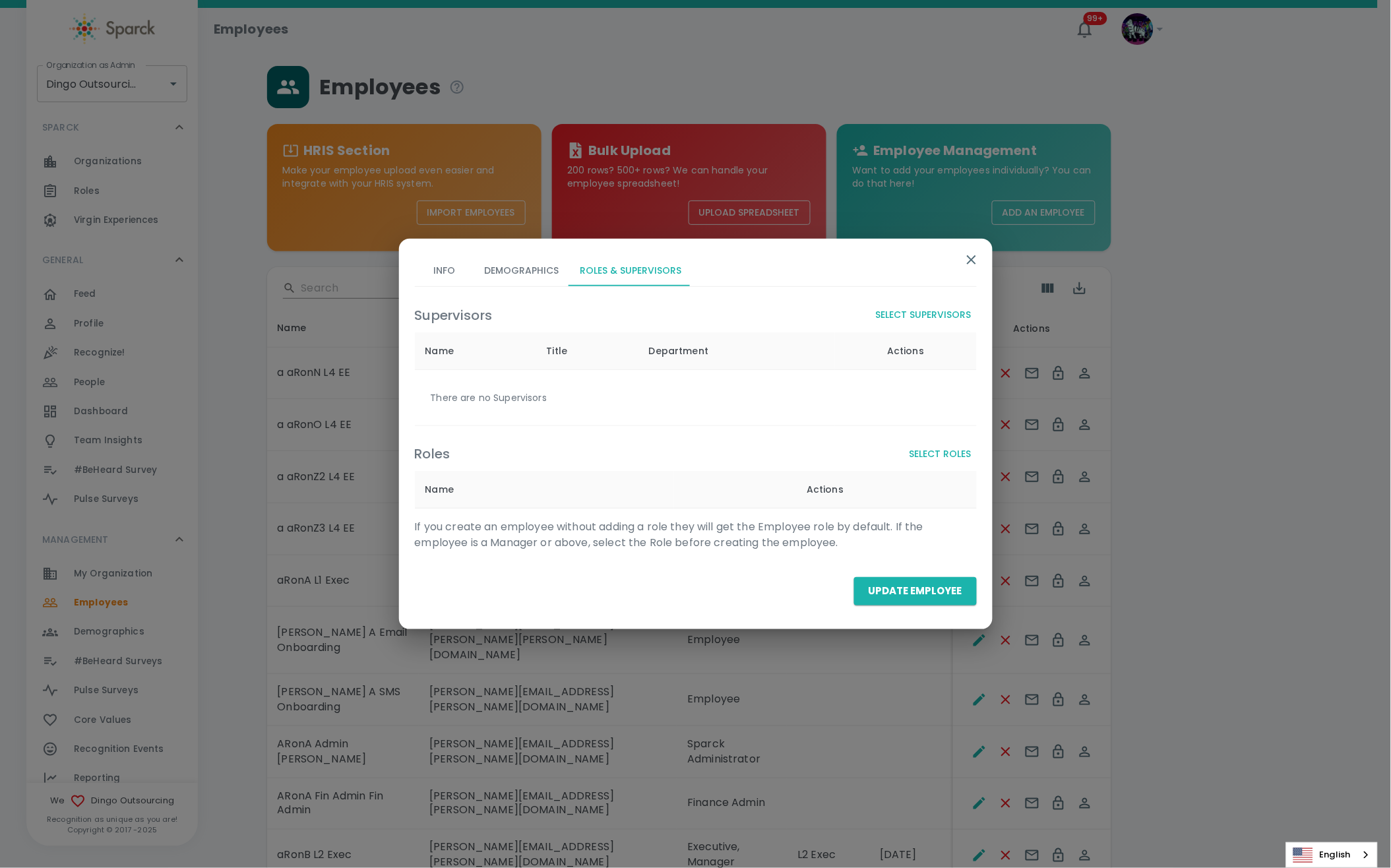
click at [939, 450] on button "Select Roles" at bounding box center [941, 454] width 73 height 25
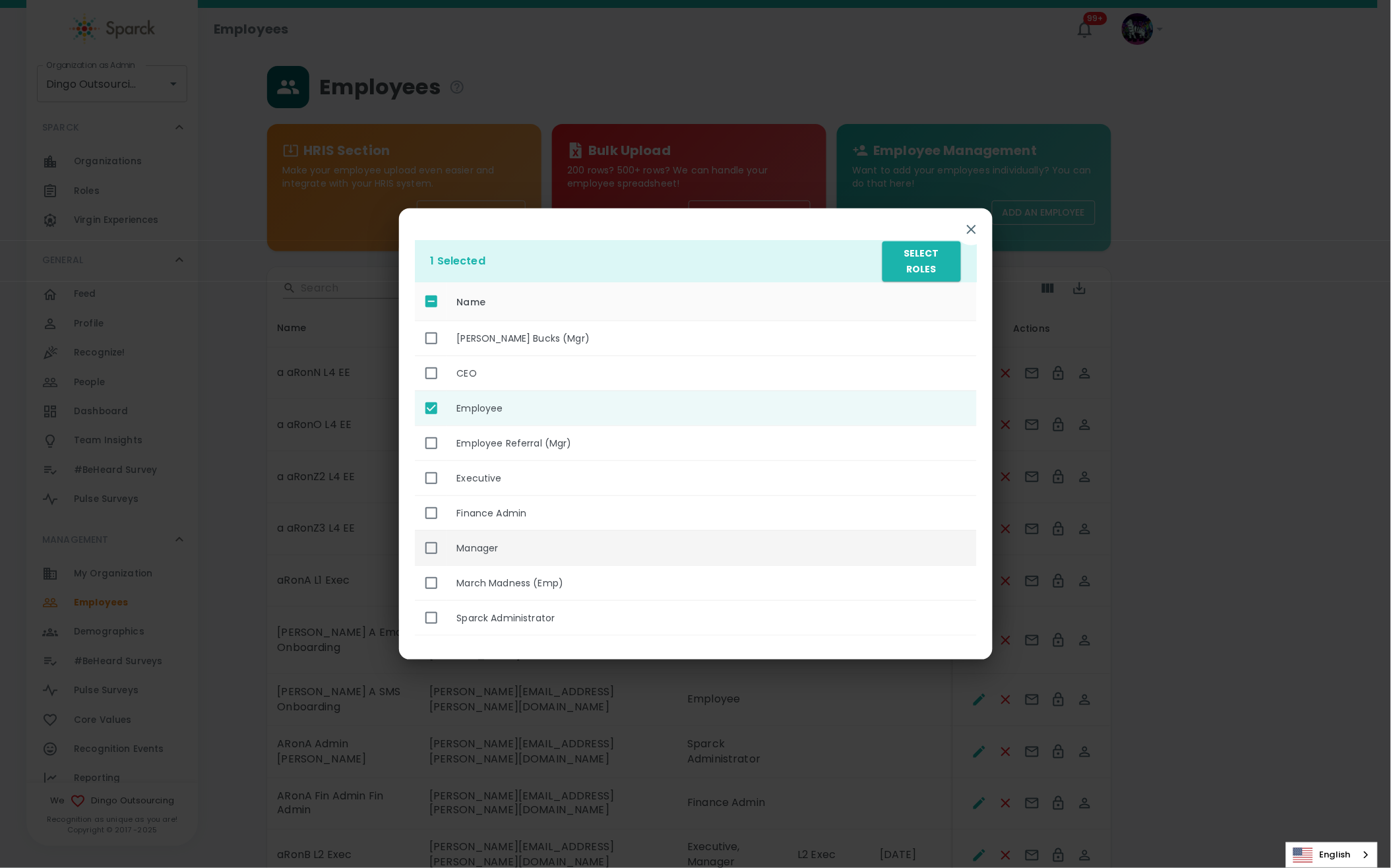
click at [428, 547] on input "enhanced table" at bounding box center [431, 548] width 27 height 27
checkbox input "true"
click at [435, 416] on input "enhanced table" at bounding box center [431, 408] width 27 height 27
checkbox input "false"
click at [902, 274] on button "Select Roles" at bounding box center [921, 261] width 78 height 40
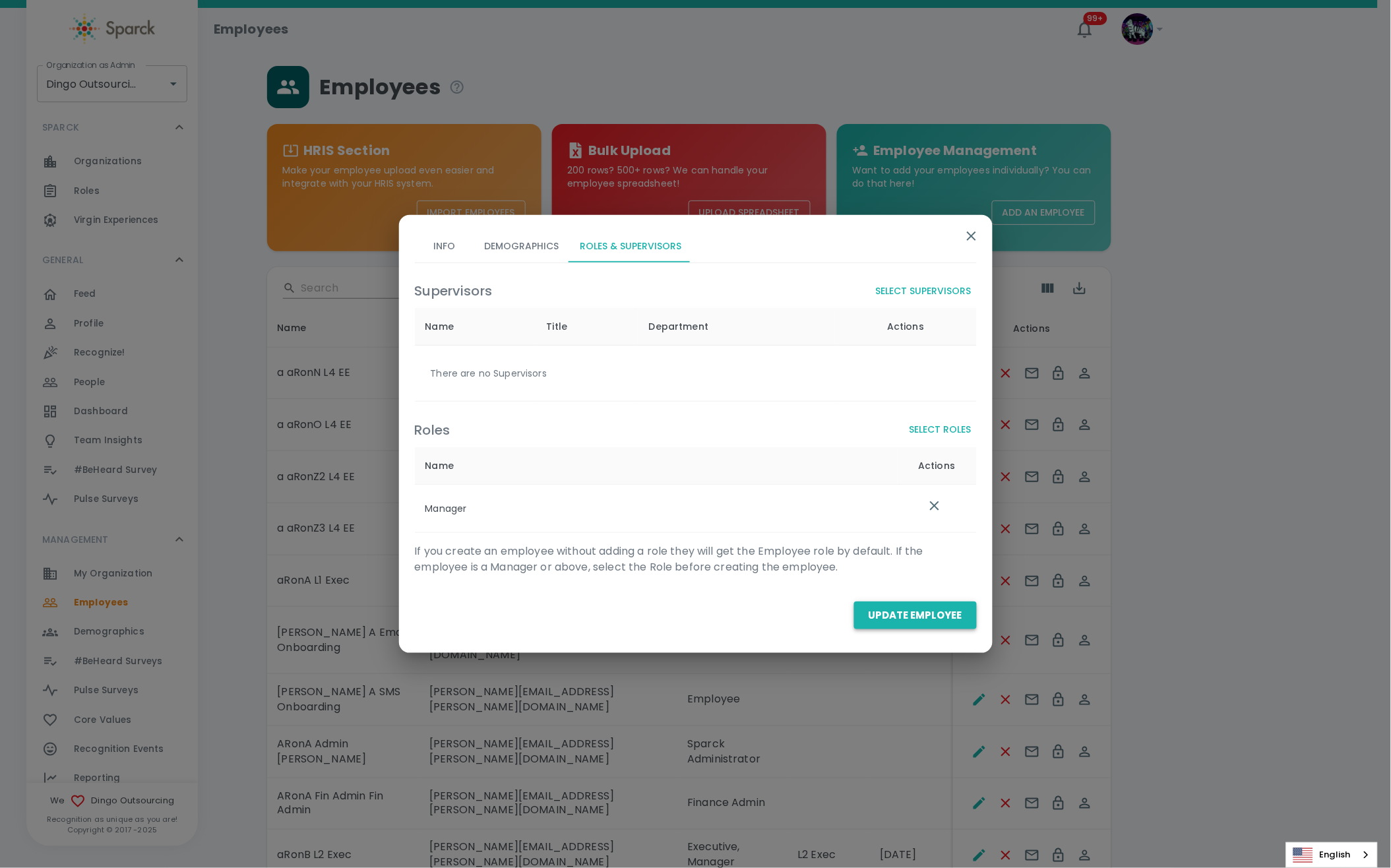
click at [895, 611] on button "Update Employee" at bounding box center [915, 615] width 123 height 27
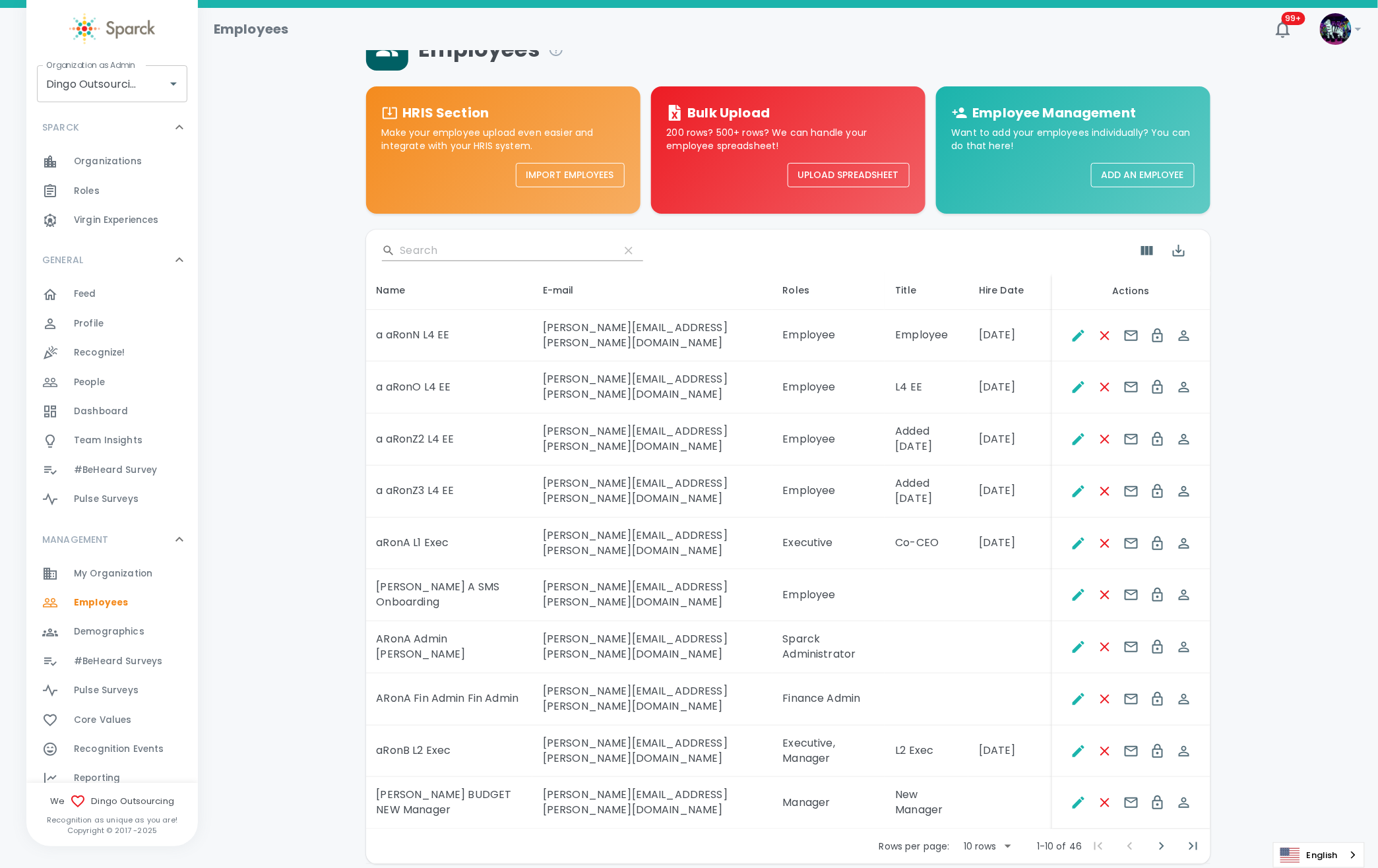
scroll to position [57, 0]
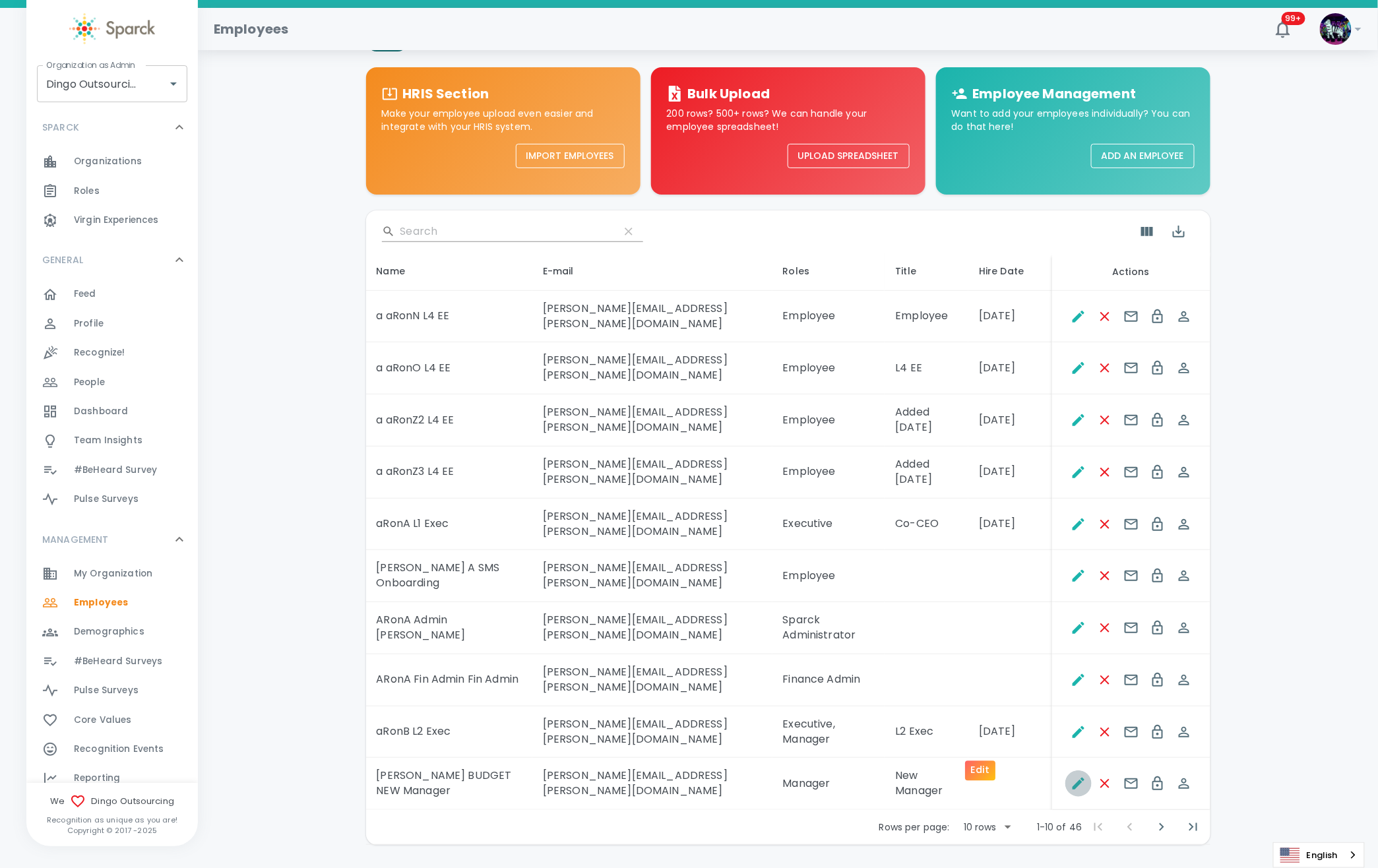
click at [1071, 776] on icon "Edit" at bounding box center [1078, 783] width 16 height 16
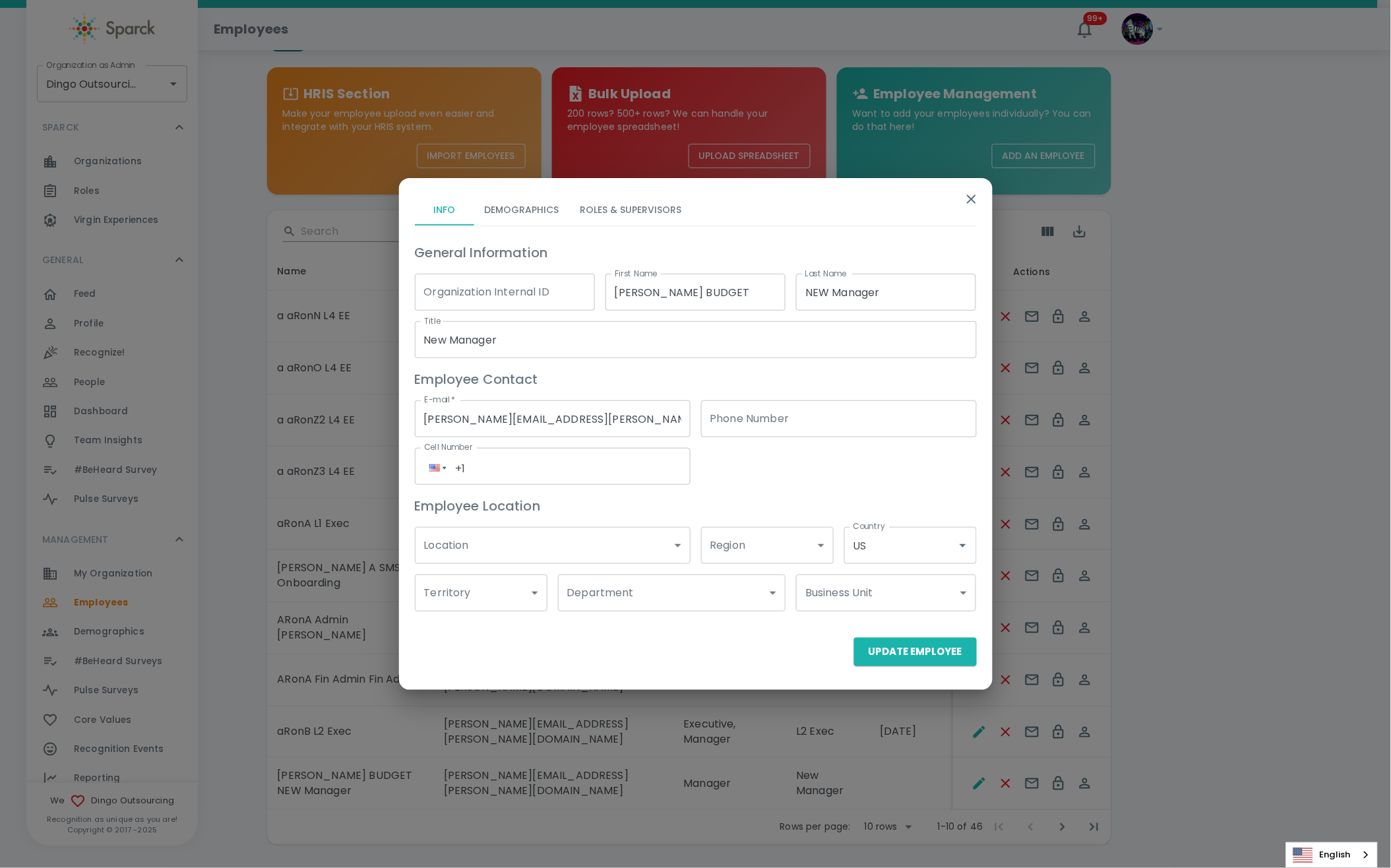
click at [615, 290] on input "aRon BUDGET" at bounding box center [695, 292] width 180 height 37
type input "a aRon BUDGET"
click at [884, 650] on button "Update Employee" at bounding box center [915, 652] width 123 height 27
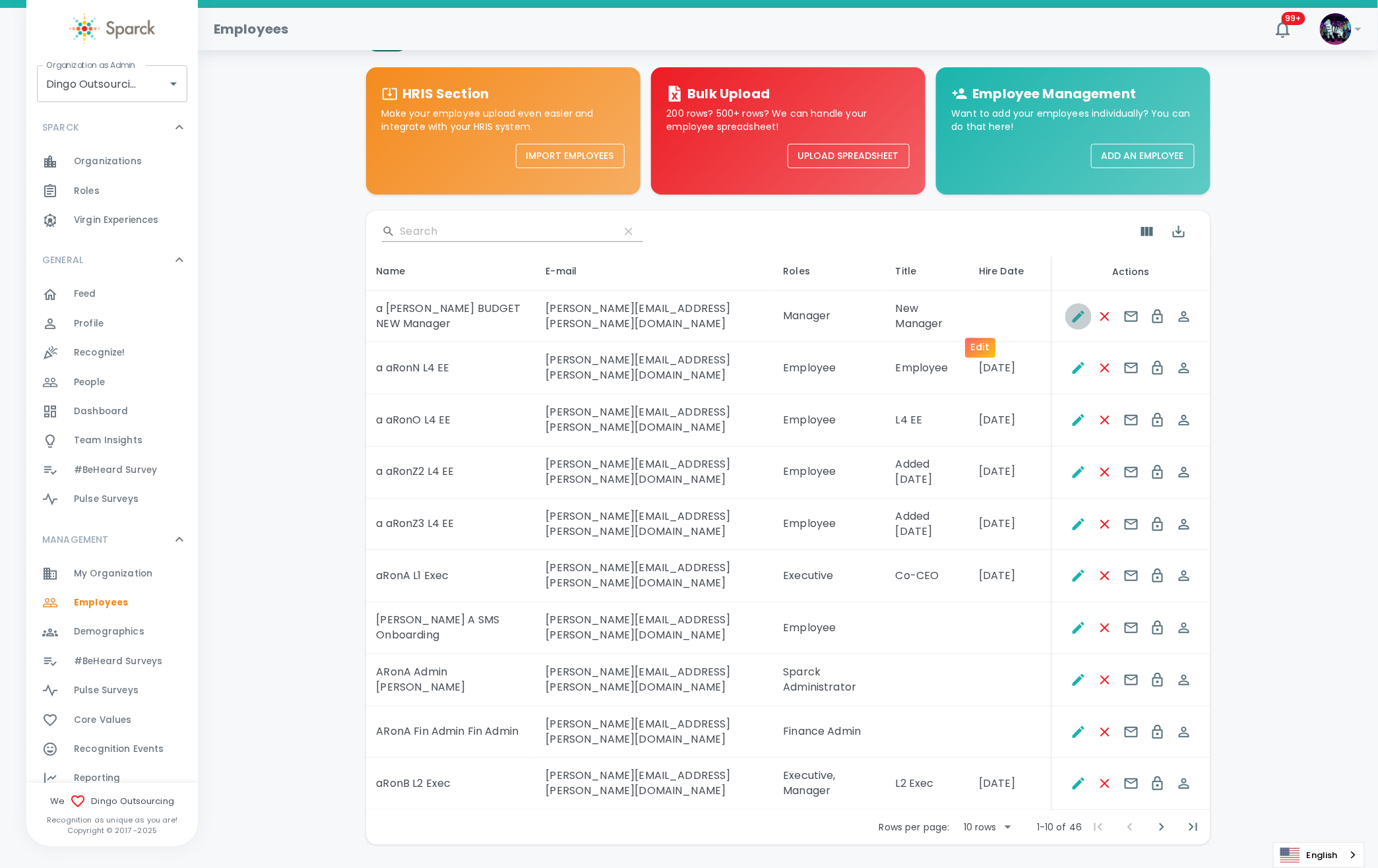
click at [1073, 315] on icon "Edit" at bounding box center [1078, 316] width 12 height 12
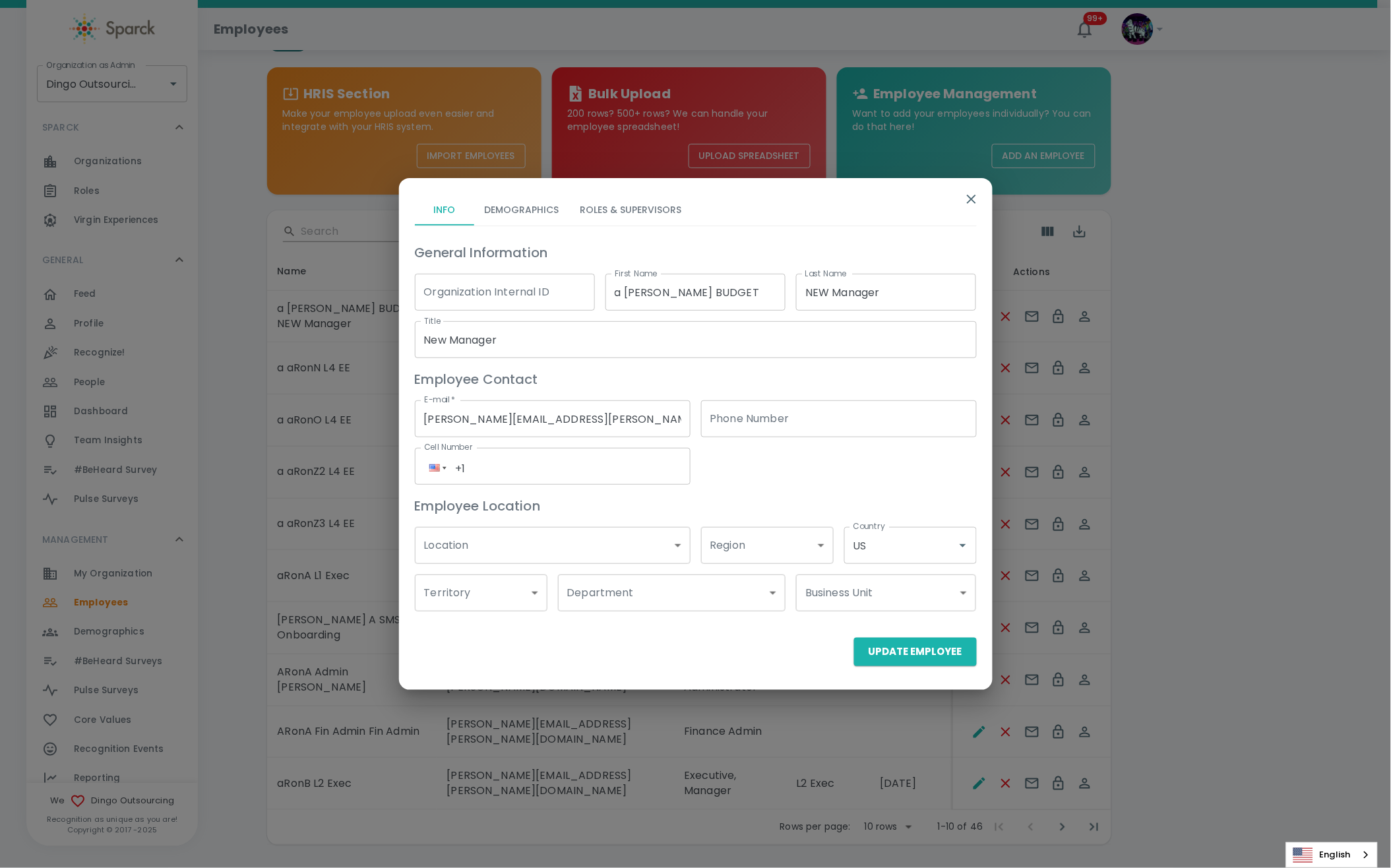
drag, startPoint x: 968, startPoint y: 200, endPoint x: 958, endPoint y: 201, distance: 10.0
click at [958, 201] on button "button" at bounding box center [971, 199] width 31 height 31
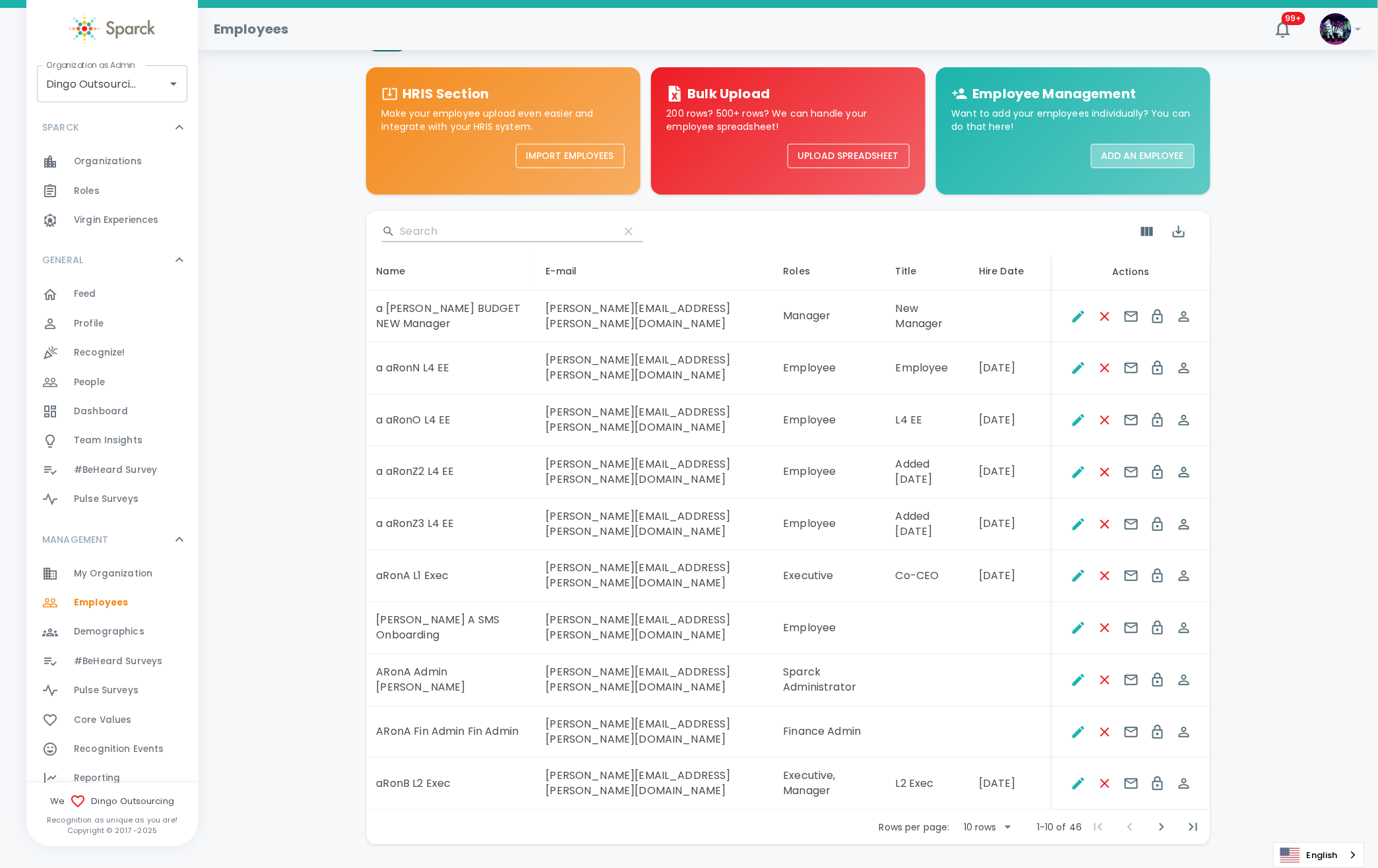
click at [1090, 163] on button "Add an Employee" at bounding box center [1142, 156] width 103 height 25
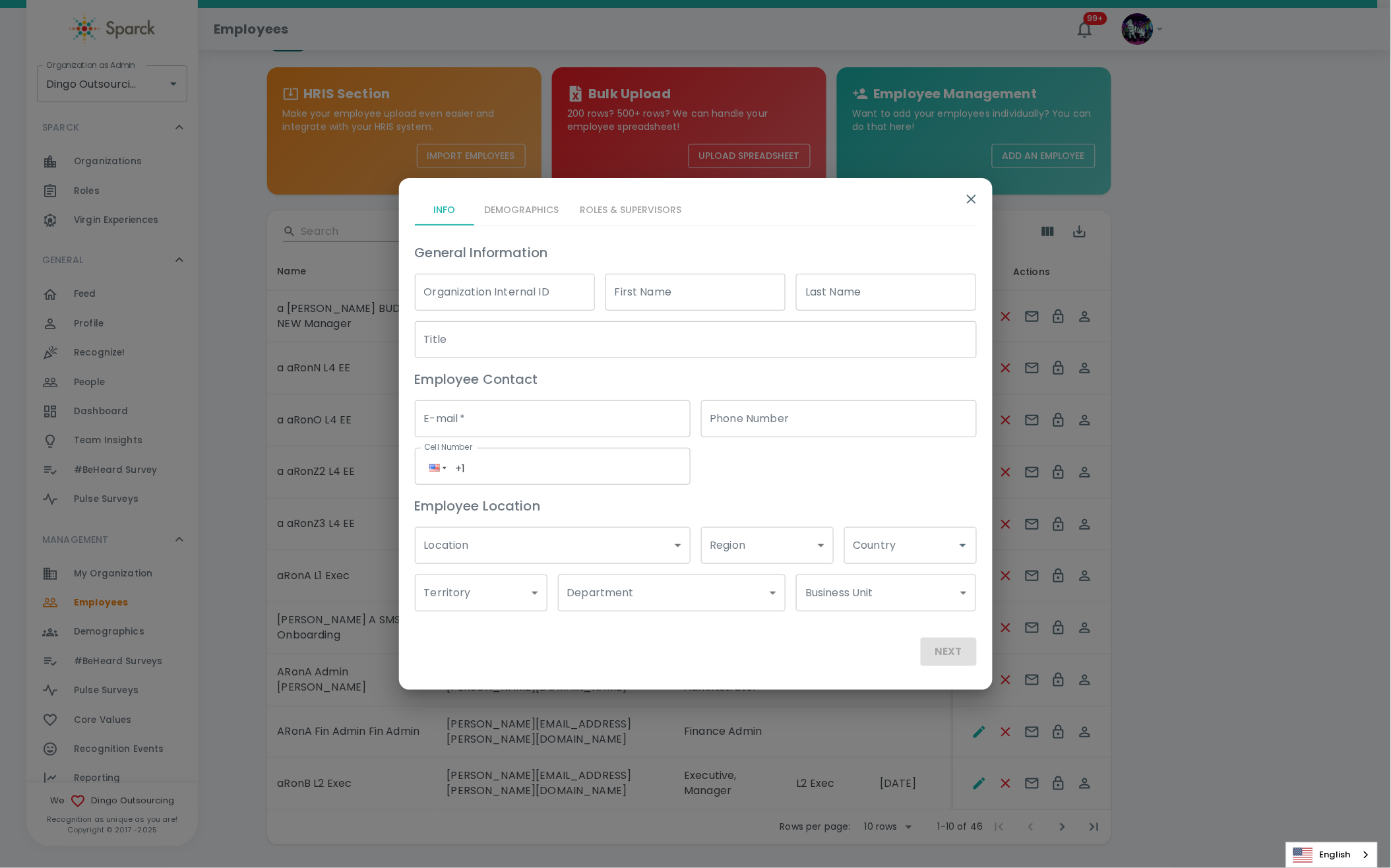
click at [624, 288] on input "First Name" at bounding box center [695, 292] width 180 height 37
type input "a Ron BUDGET"
type input "OLD MANAGER"
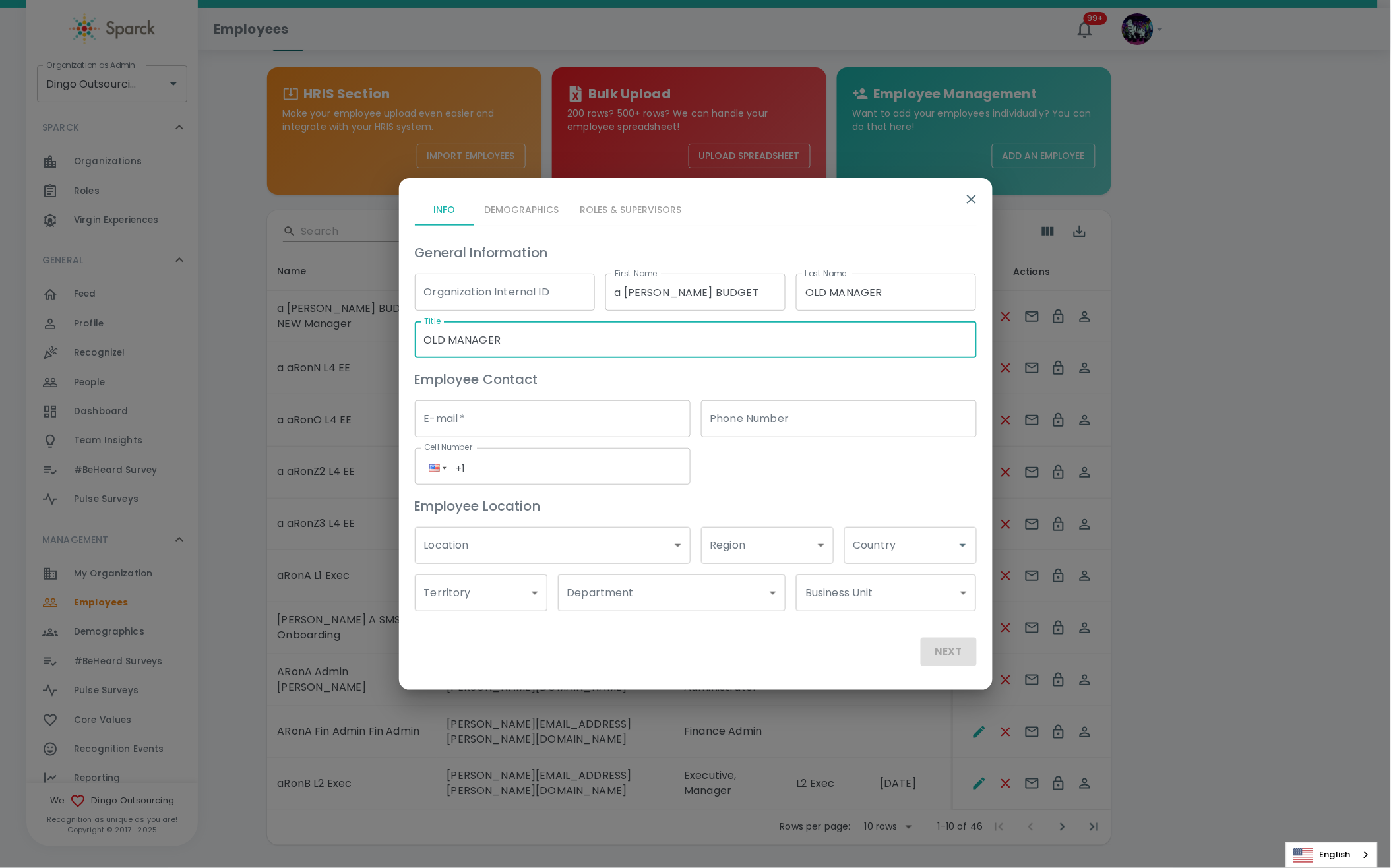
type input "OLD MANAGER"
click at [895, 557] on input "Country" at bounding box center [900, 545] width 101 height 25
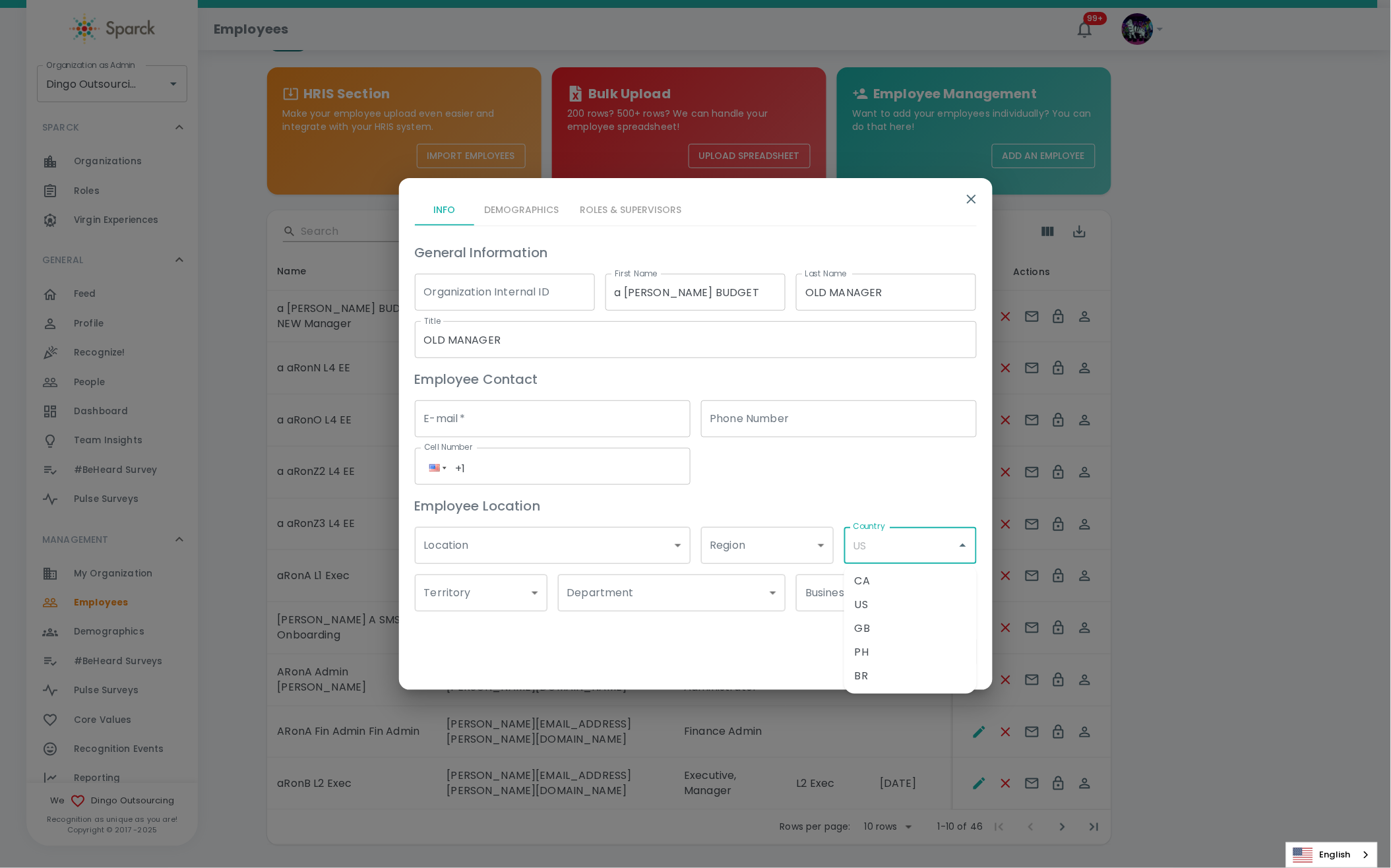
click at [864, 609] on li "US" at bounding box center [910, 605] width 133 height 24
type input "US"
click at [515, 209] on div "Info Demographics Roles & Supervisors" at bounding box center [696, 209] width 562 height 31
click at [526, 396] on div "E-mail   * E-mail   *" at bounding box center [548, 413] width 286 height 47
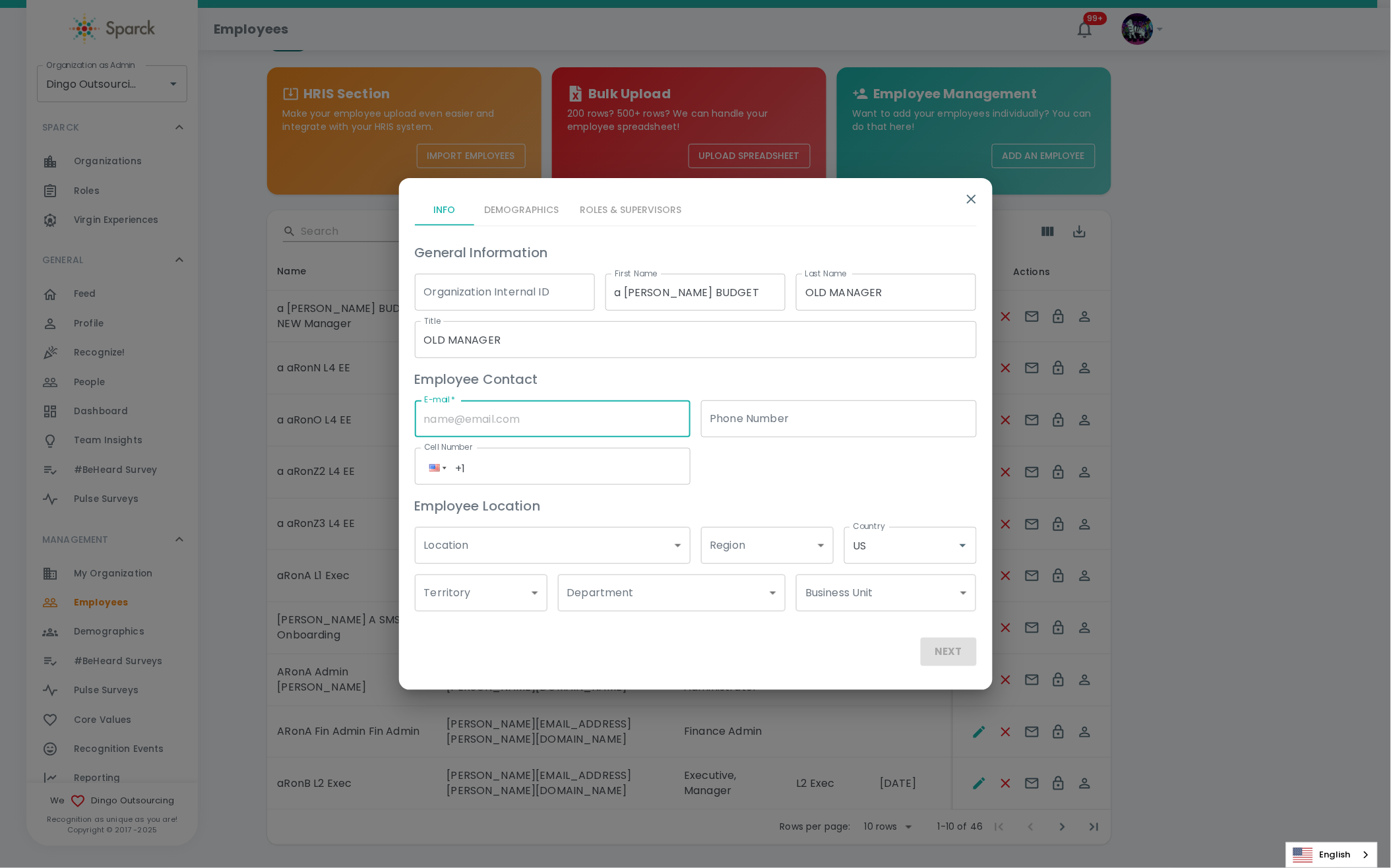
click at [564, 421] on input "E-mail   *" at bounding box center [552, 419] width 276 height 37
type input "Ron.thornburg@sparckco.com"
type input "(191) 623-9528"
type input "US"
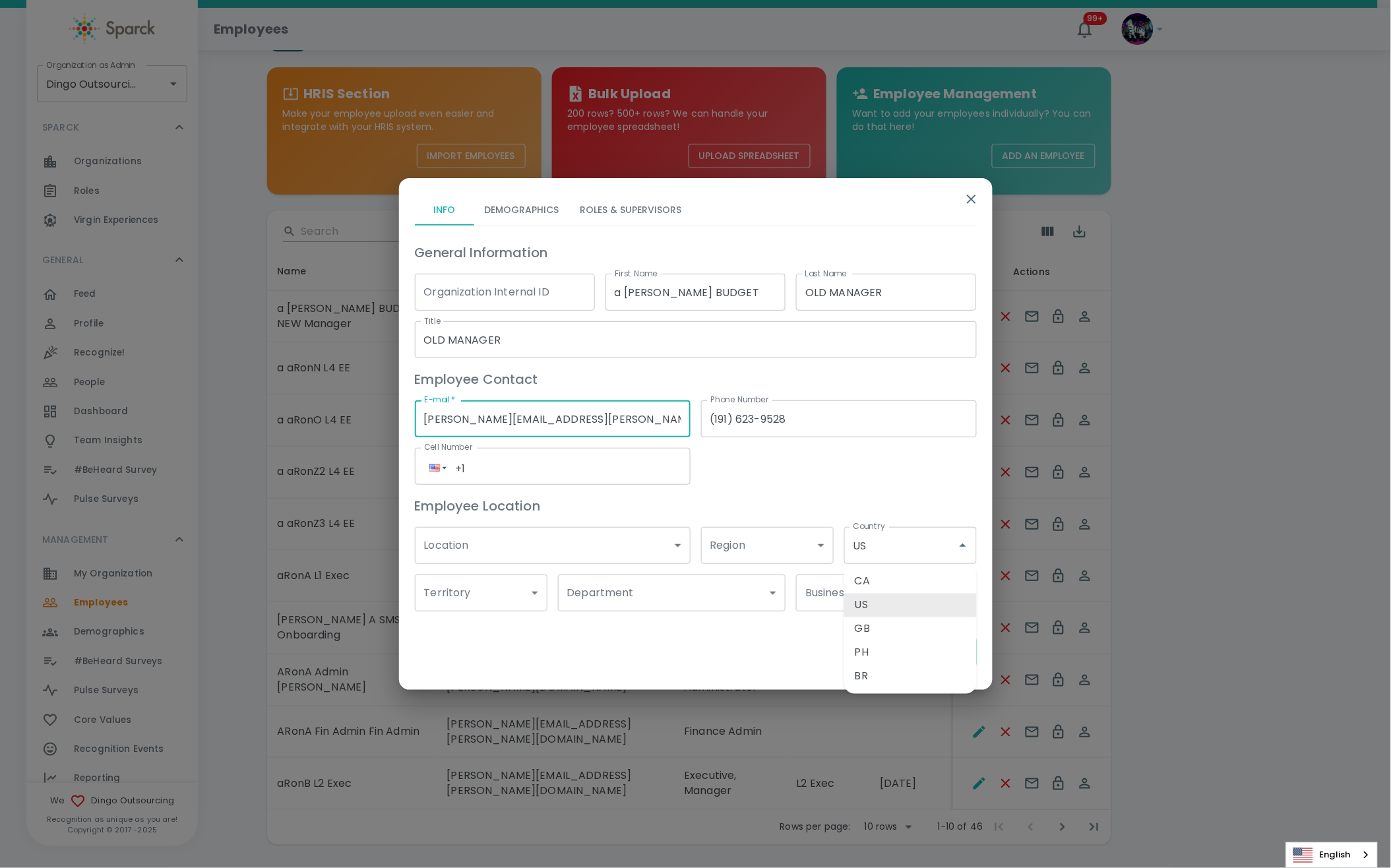
click at [498, 419] on input "Ron.thornburg@sparckco.com" at bounding box center [552, 419] width 276 height 37
type input "[PERSON_NAME][EMAIL_ADDRESS][PERSON_NAME][PERSON_NAME][DOMAIN_NAME]"
click at [845, 402] on input "(191) 623-9528" at bounding box center [839, 419] width 276 height 37
drag, startPoint x: 734, startPoint y: 406, endPoint x: 693, endPoint y: 412, distance: 41.4
click at [693, 412] on div "Phone Number (191) 623-9528 Phone Number" at bounding box center [834, 413] width 286 height 47
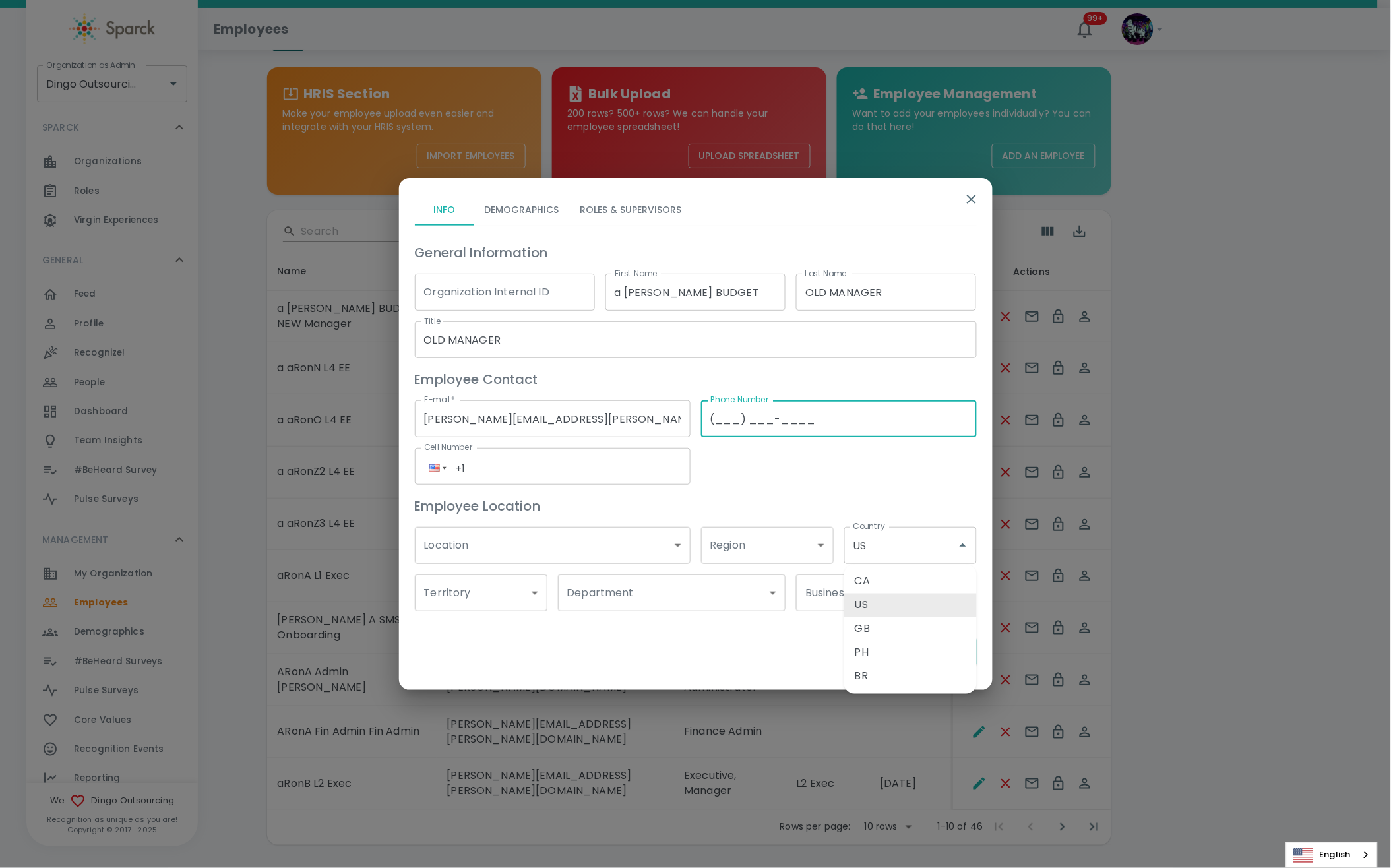
type input "(___) ___-____"
click at [829, 490] on div "Employee Location" at bounding box center [691, 500] width 572 height 31
click at [867, 595] on li "US" at bounding box center [910, 605] width 133 height 24
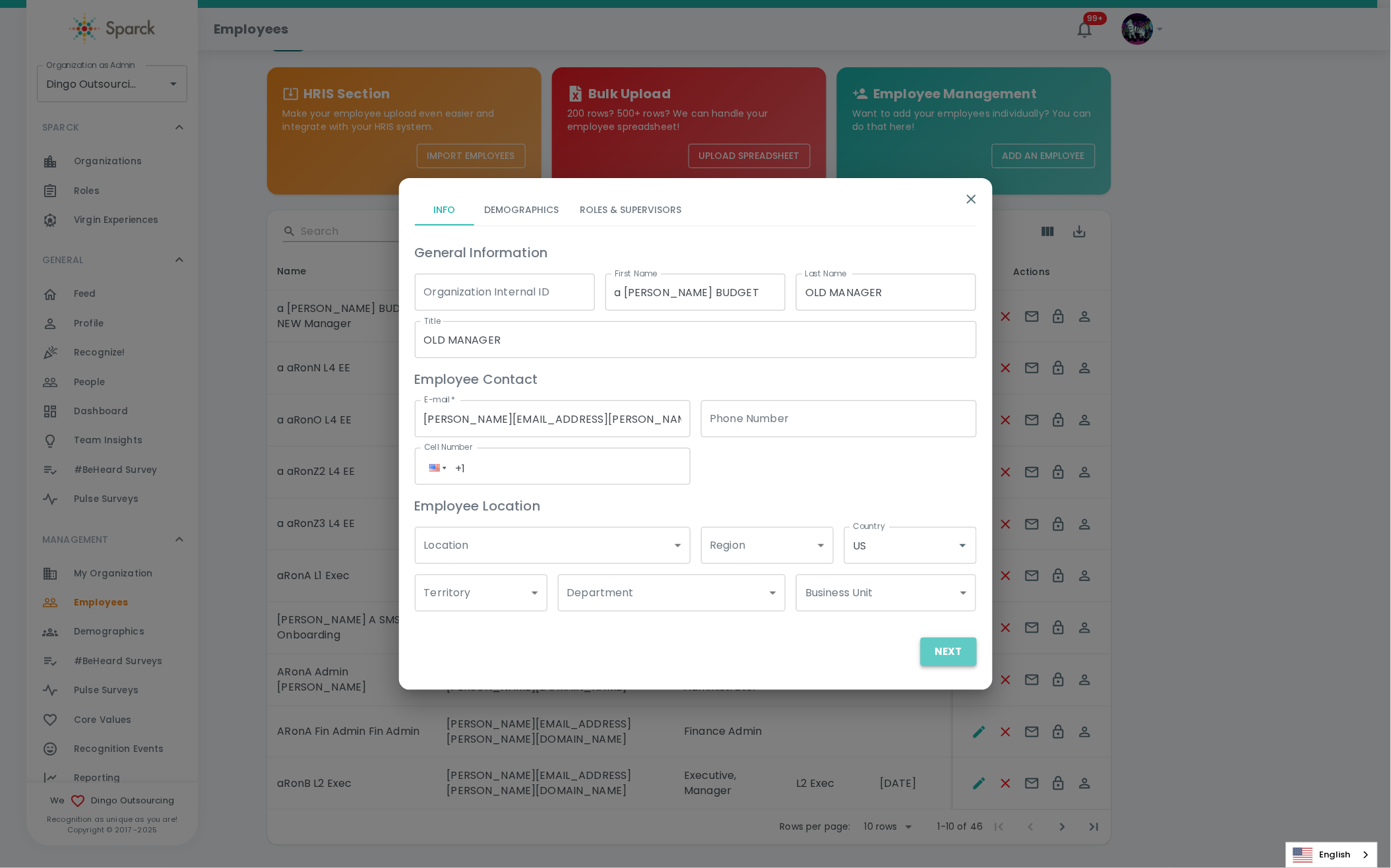
click at [950, 640] on button "Next" at bounding box center [949, 652] width 56 height 27
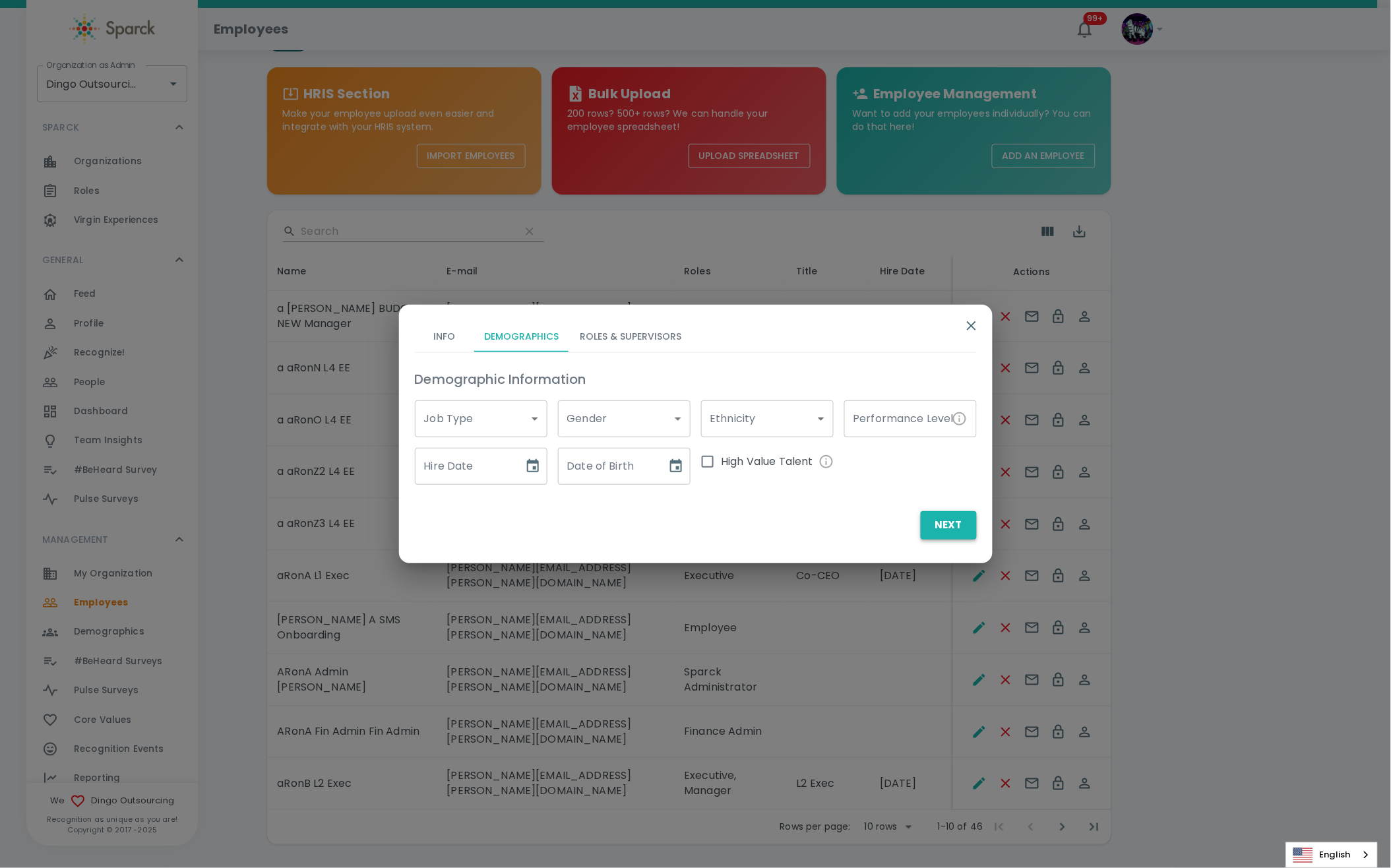
click at [950, 522] on button "Next" at bounding box center [949, 525] width 56 height 27
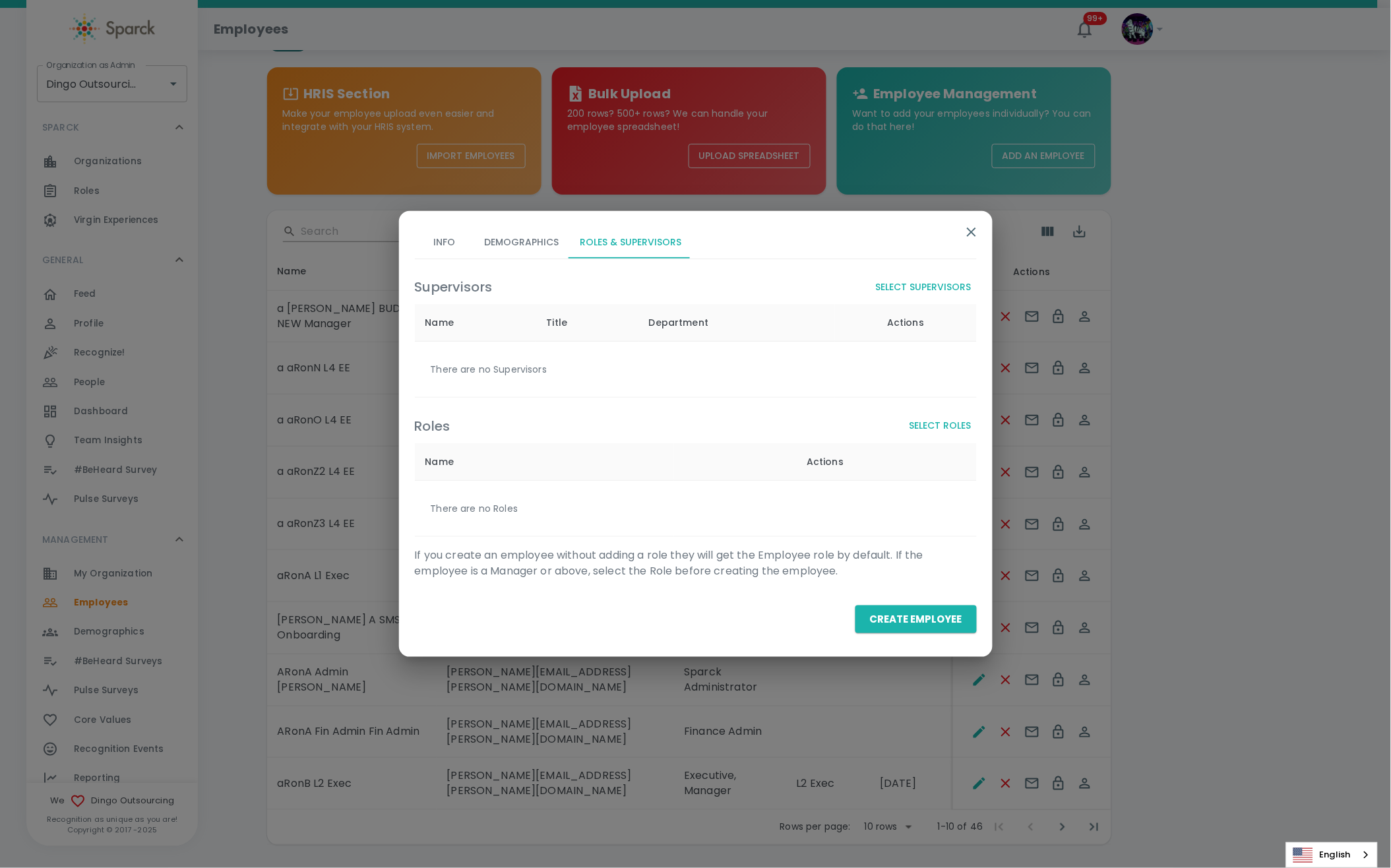
click at [954, 422] on button "Select Roles" at bounding box center [941, 426] width 73 height 25
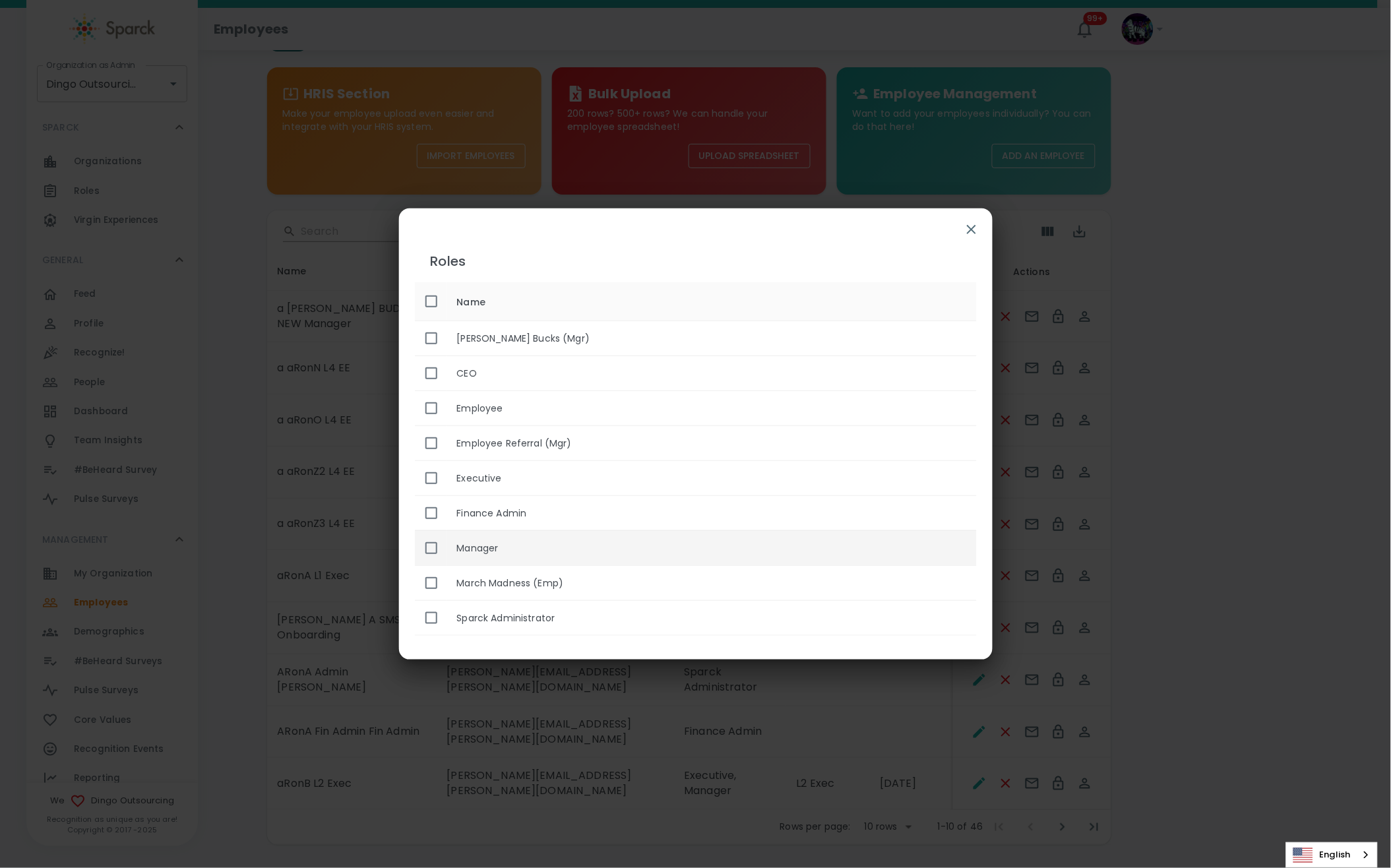
click at [447, 548] on th "Manager" at bounding box center [711, 548] width 531 height 35
checkbox input "true"
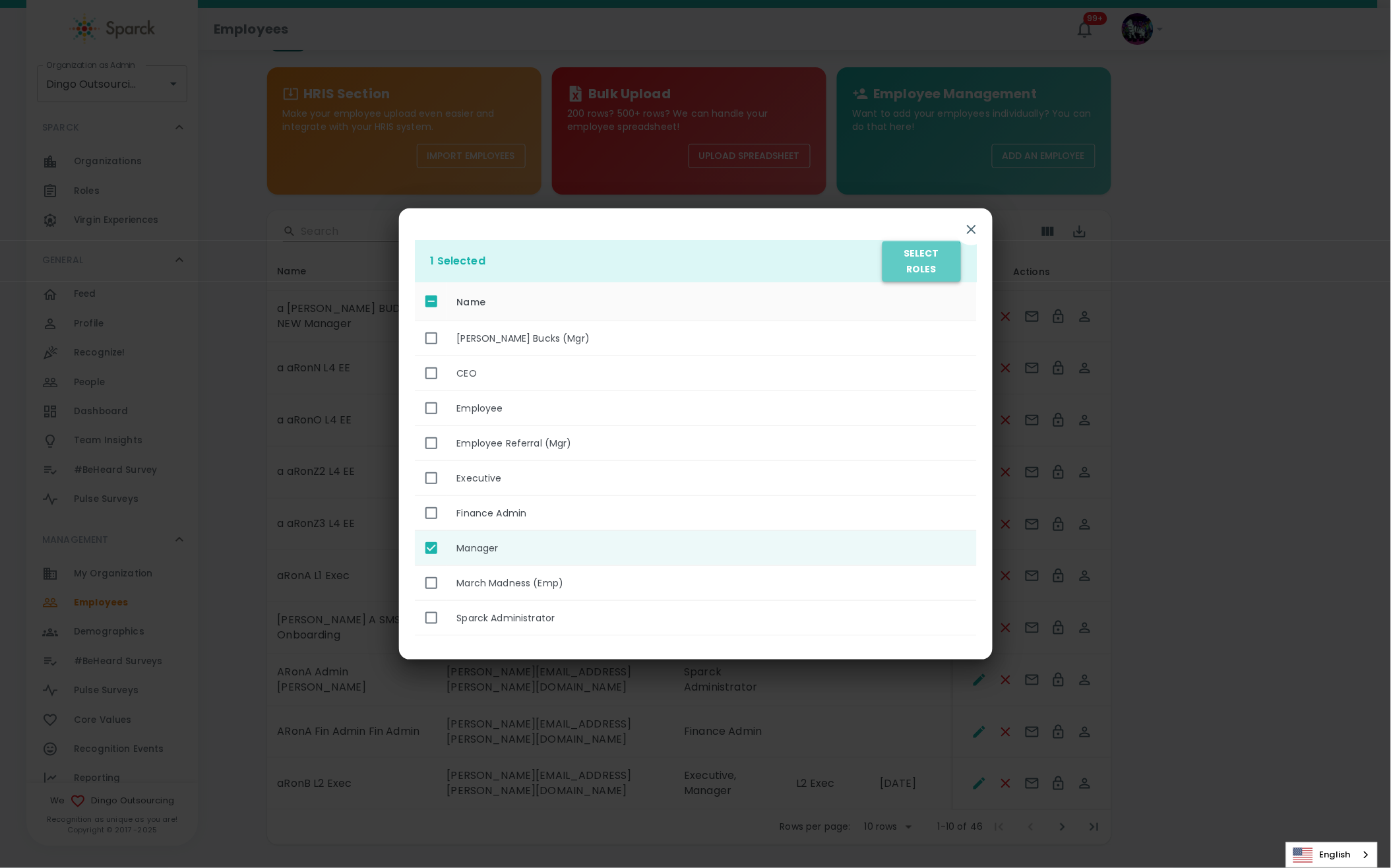
click at [910, 273] on button "Select Roles" at bounding box center [921, 261] width 78 height 40
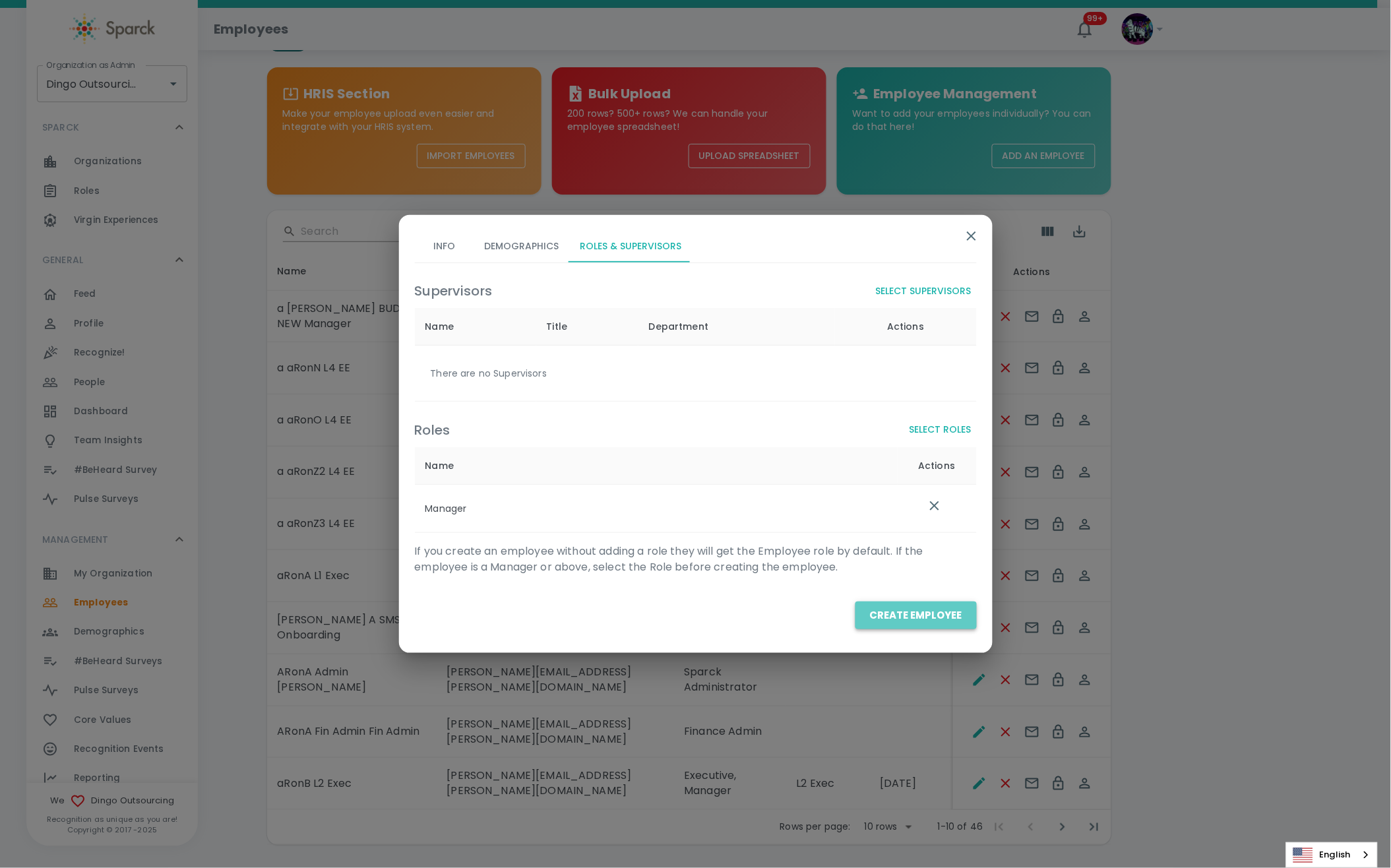
click at [926, 612] on button "Create Employee" at bounding box center [916, 615] width 121 height 27
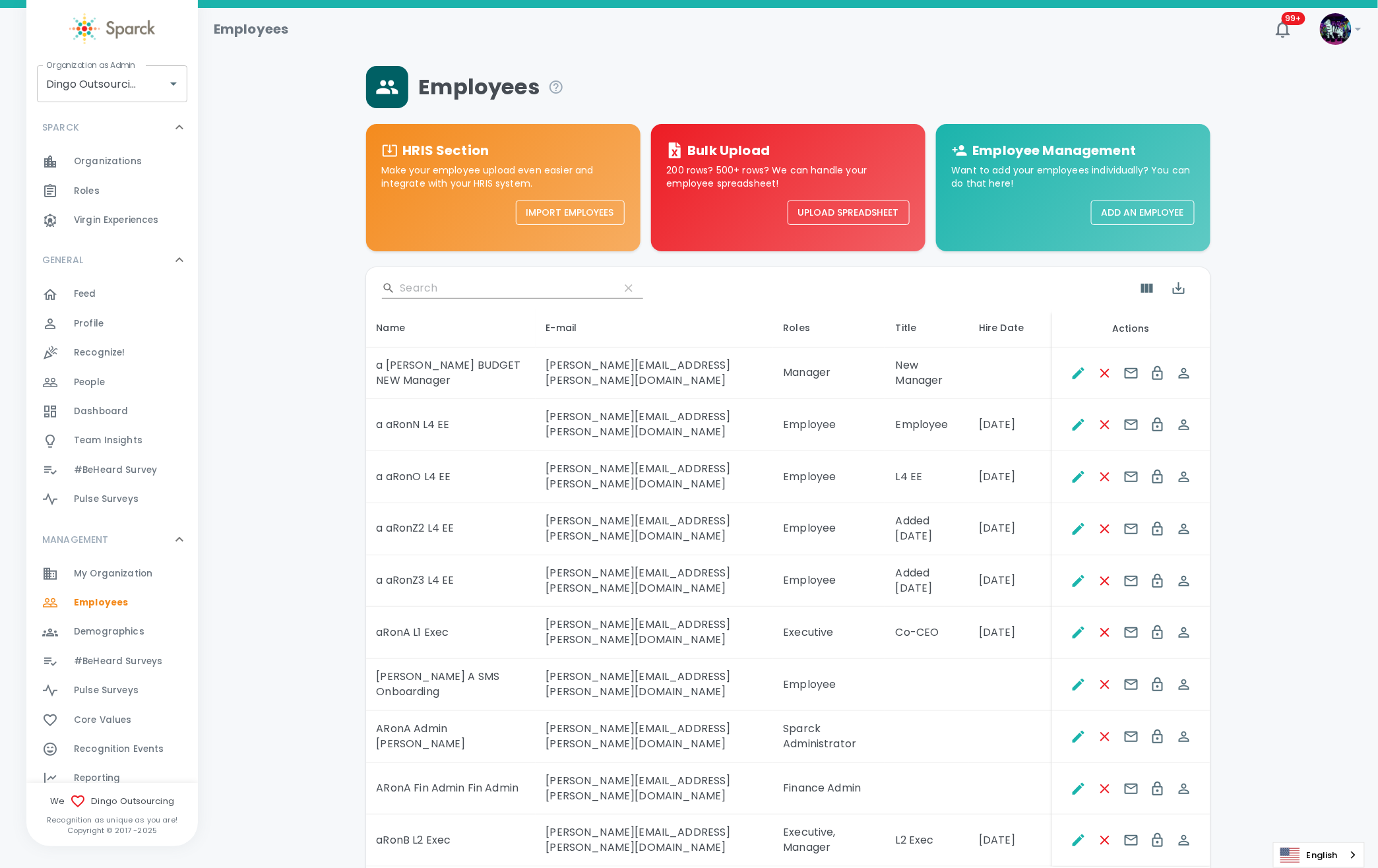
click at [889, 839] on body "Skip Navigation Employees 99+ ! Organization as Admin Dingo Outsourcing • 793 O…" at bounding box center [689, 485] width 1378 height 970
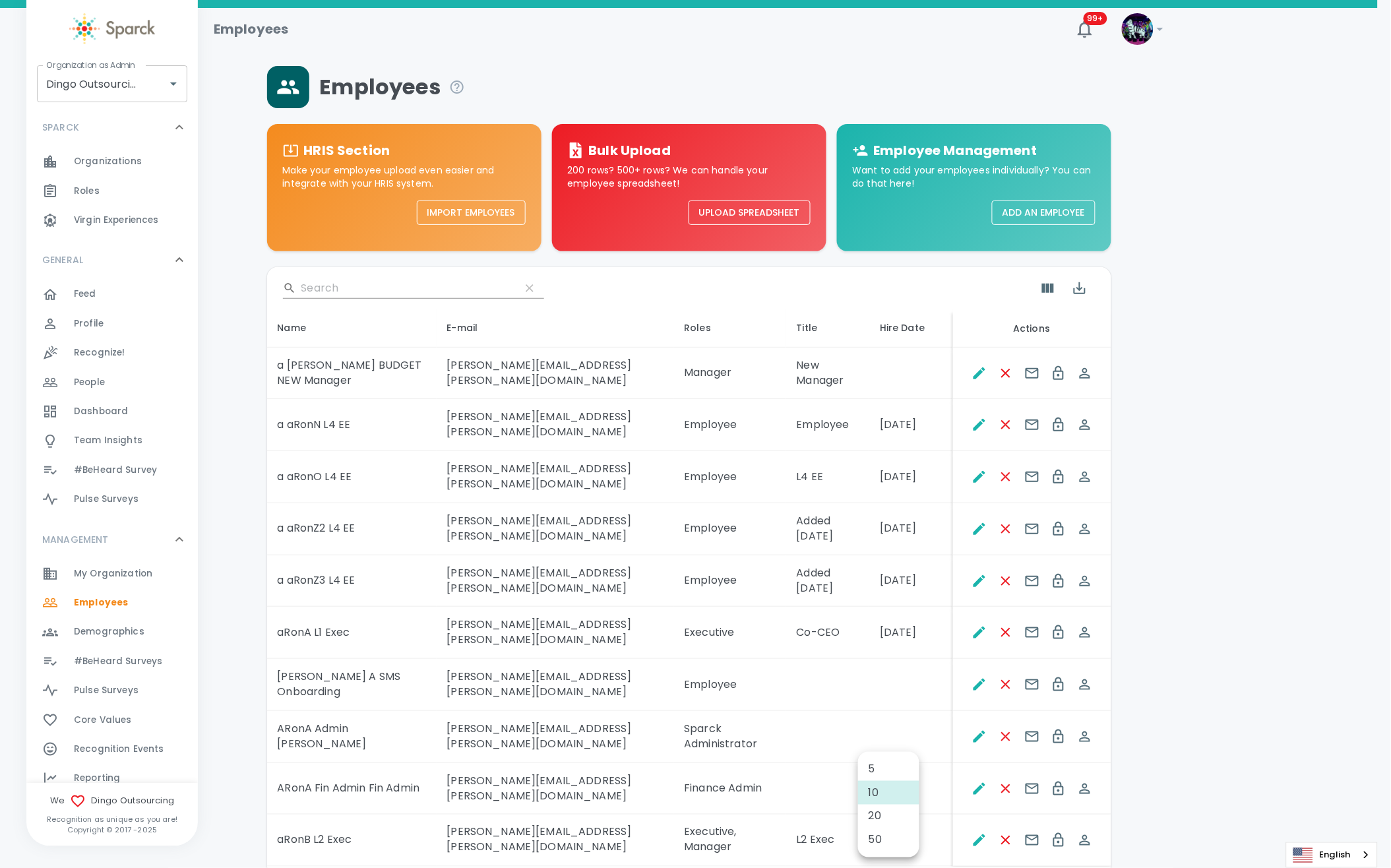
click at [890, 839] on li "50" at bounding box center [889, 840] width 62 height 24
type input "50"
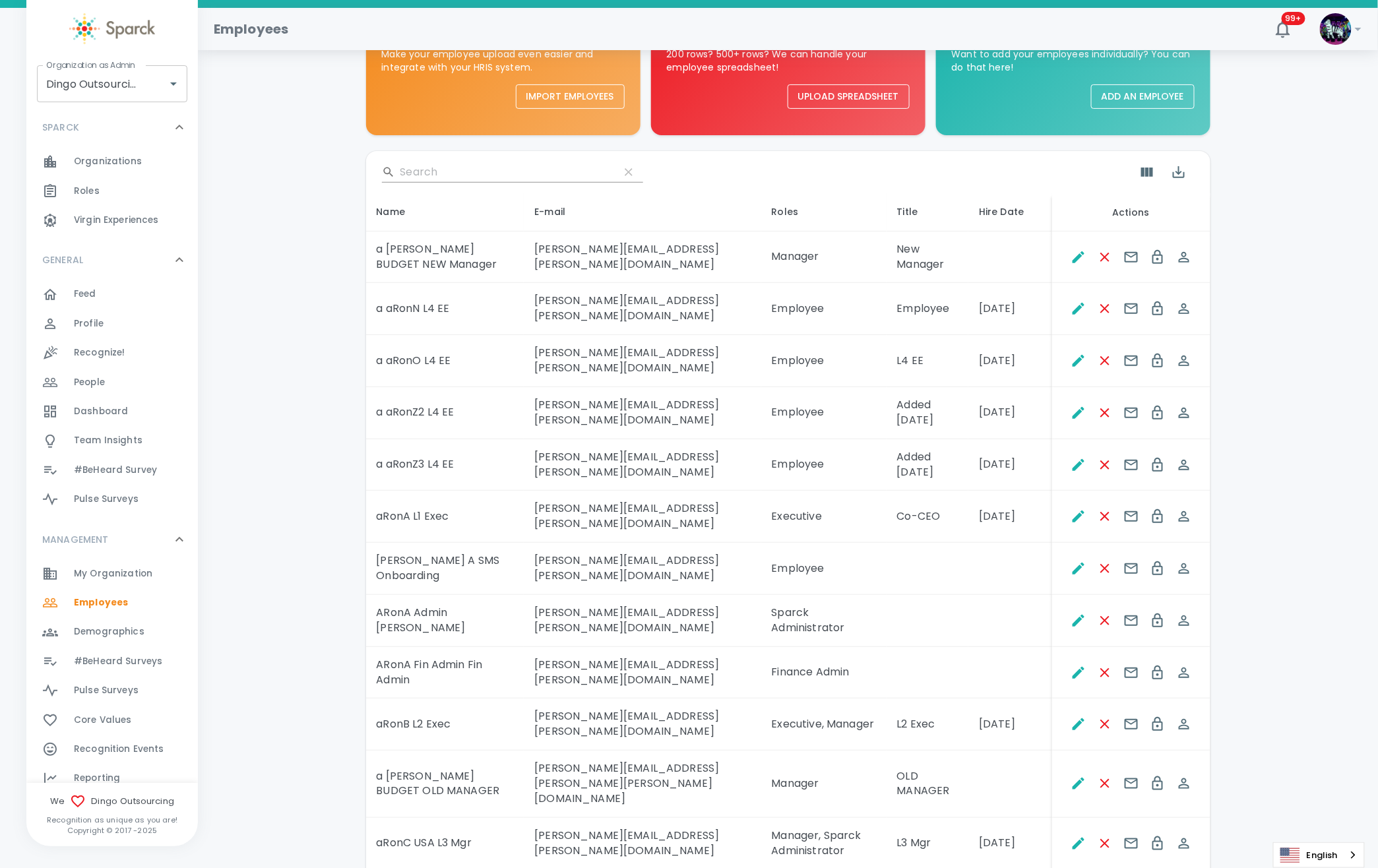
scroll to position [88, 0]
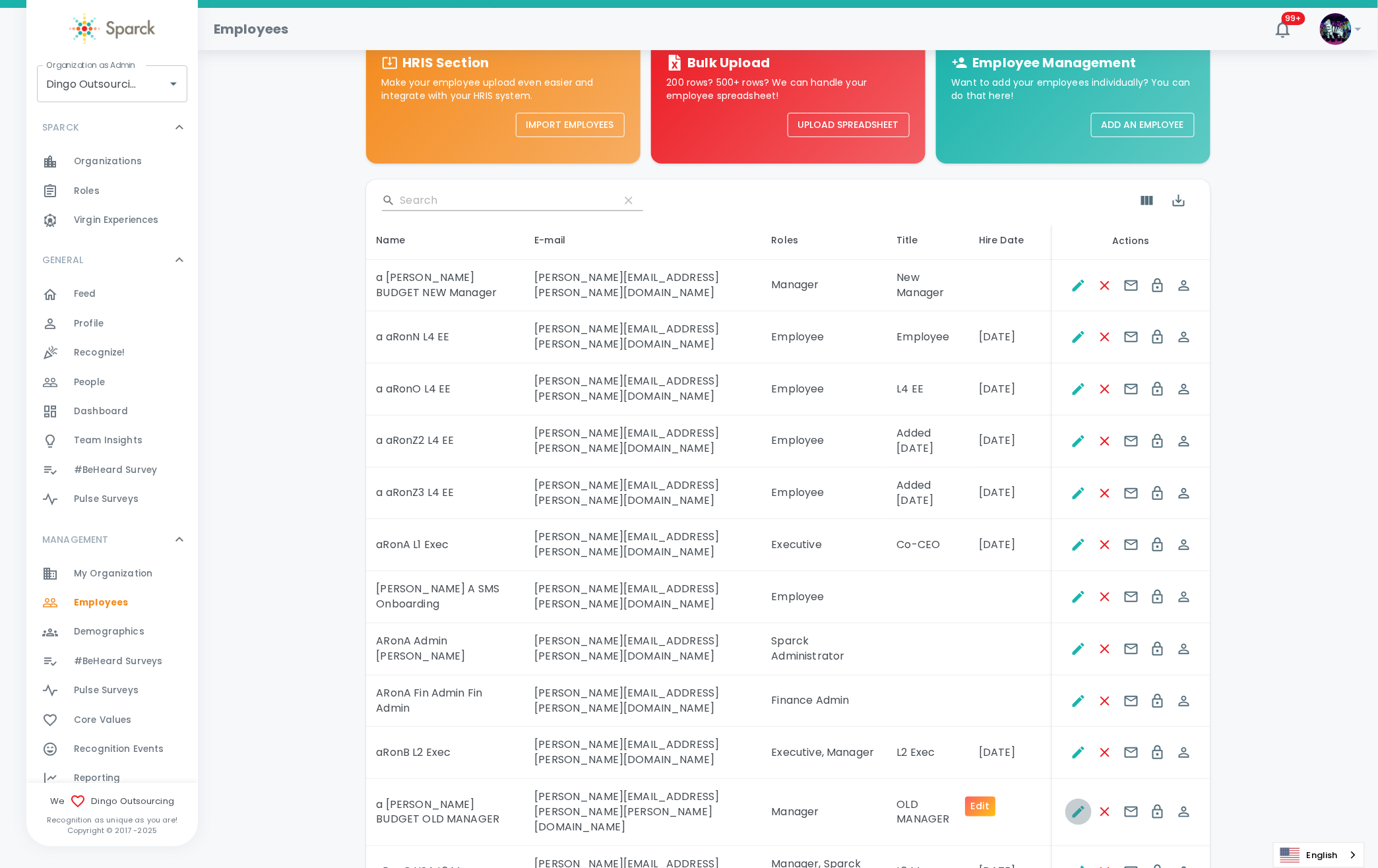
click at [1073, 806] on icon "Edit" at bounding box center [1078, 811] width 12 height 12
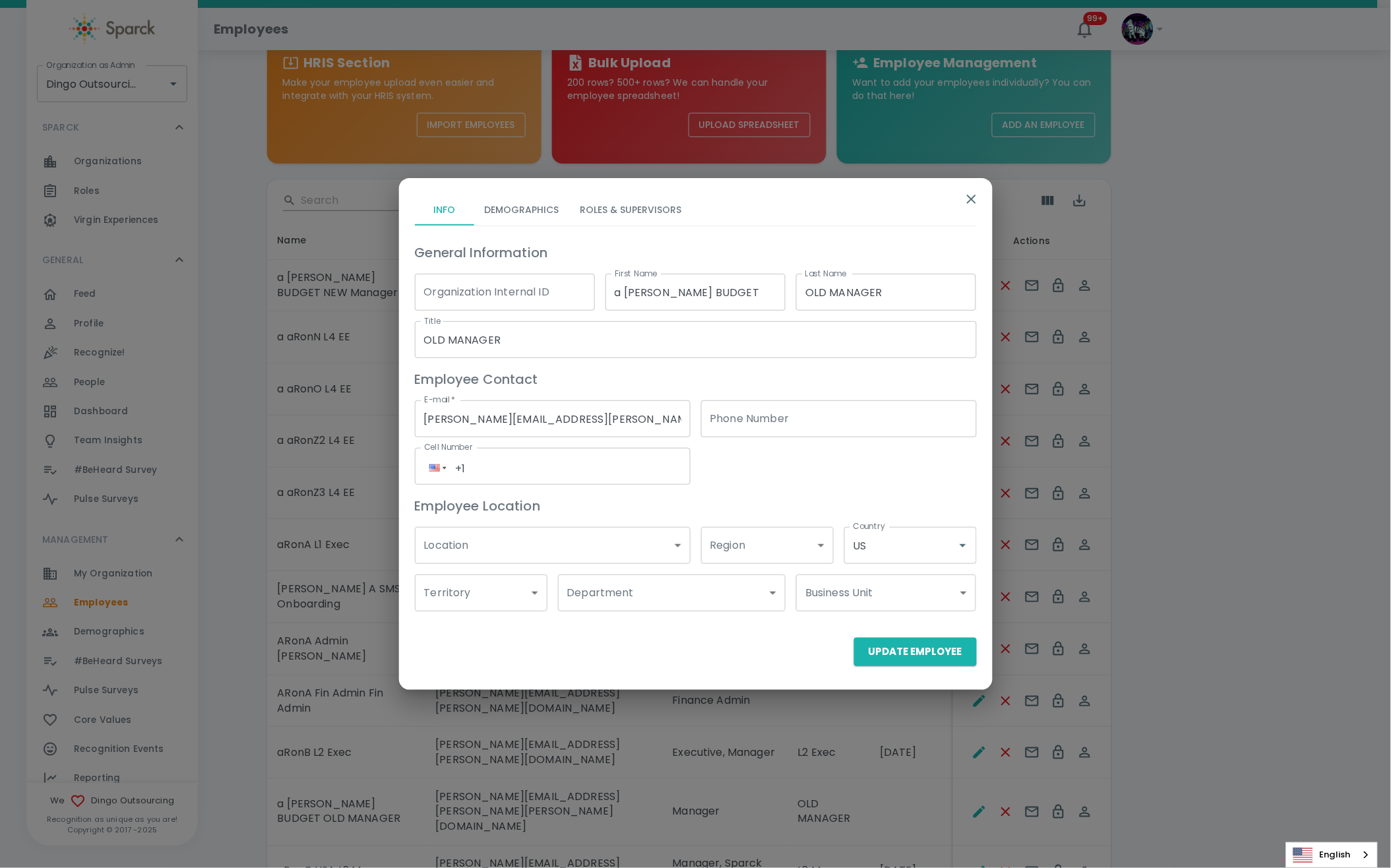
click at [625, 289] on input "a [PERSON_NAME] BUDGET" at bounding box center [695, 292] width 180 height 37
type input "a [PERSON_NAME] BUDGET"
click at [906, 650] on button "Update Employee" at bounding box center [915, 652] width 123 height 27
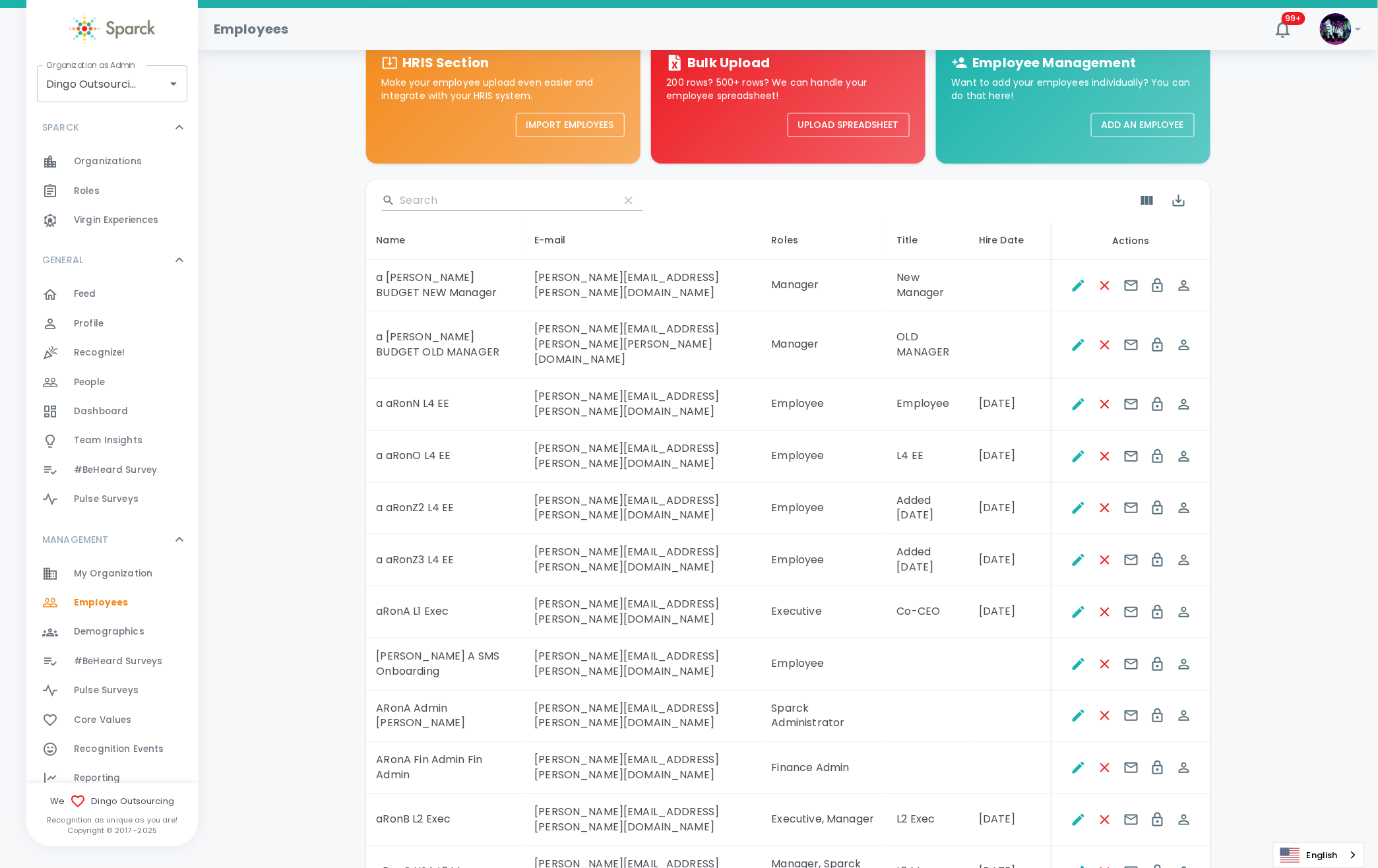
click at [886, 386] on td "Employee" at bounding box center [927, 405] width 81 height 52
copy td "Employee"
click at [1073, 450] on icon "Edit" at bounding box center [1078, 456] width 12 height 12
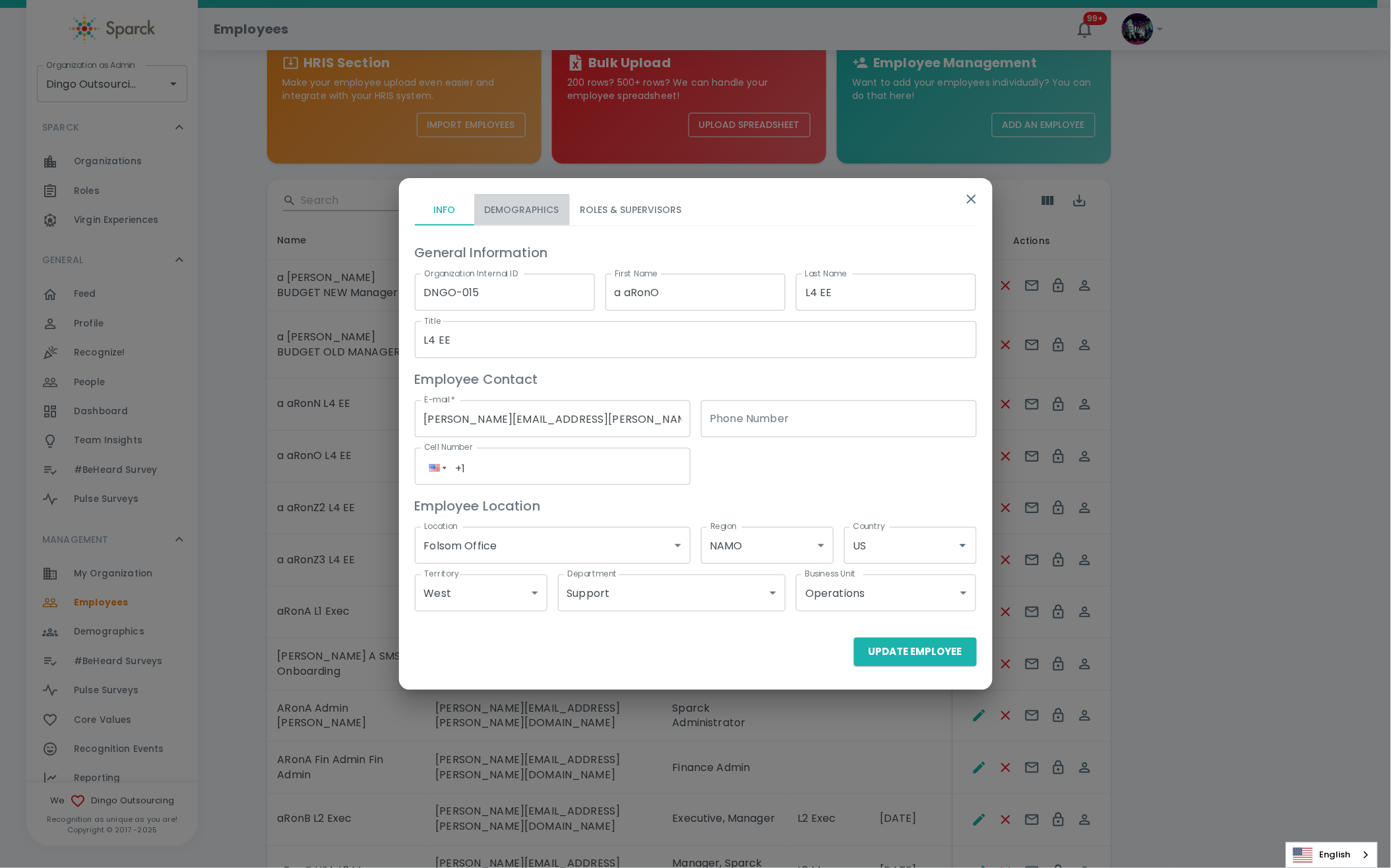
click at [521, 216] on button "Demographics" at bounding box center [522, 209] width 96 height 31
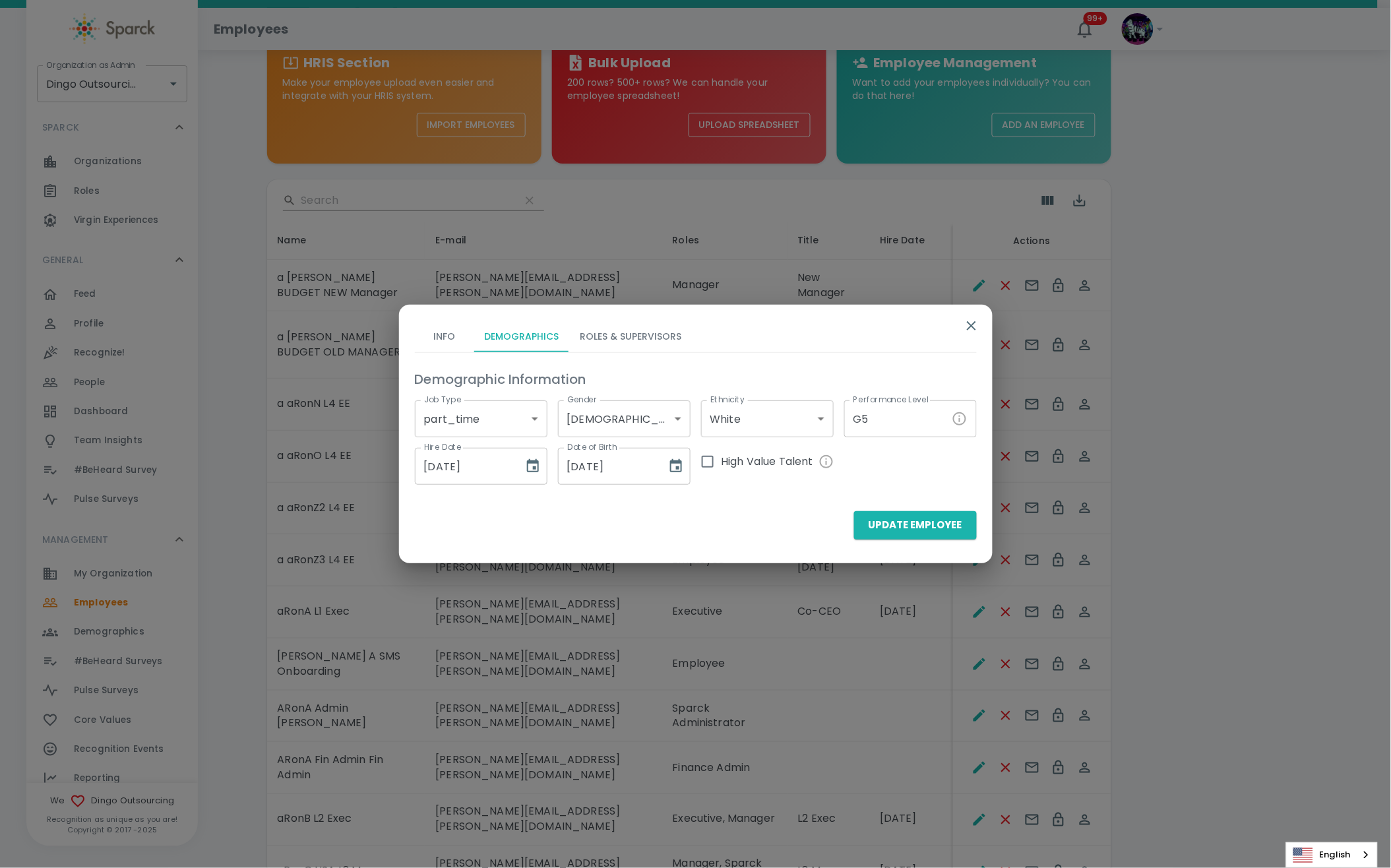
click at [617, 335] on button "Roles & Supervisors" at bounding box center [630, 336] width 123 height 31
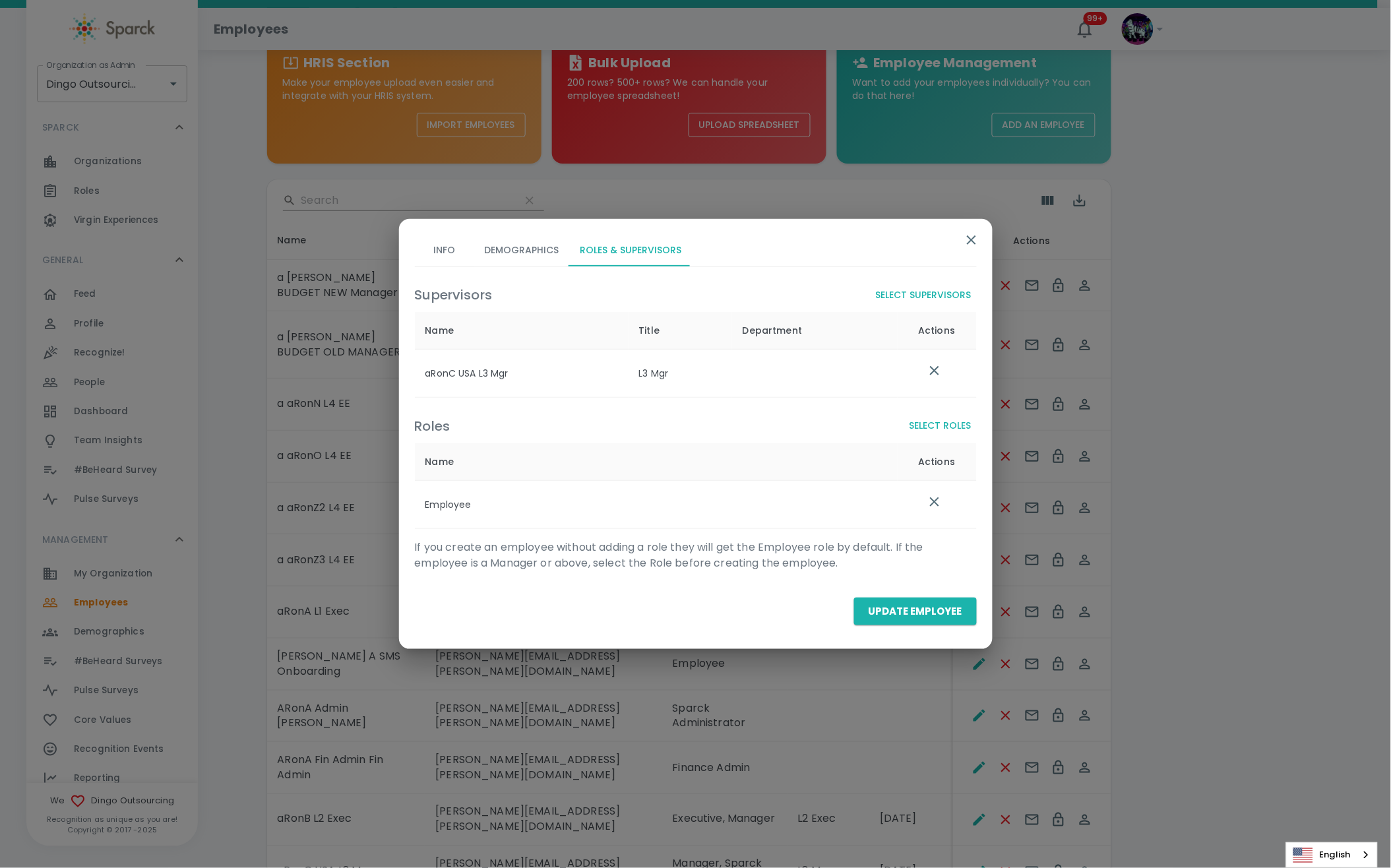
click at [464, 251] on button "Info" at bounding box center [444, 251] width 60 height 31
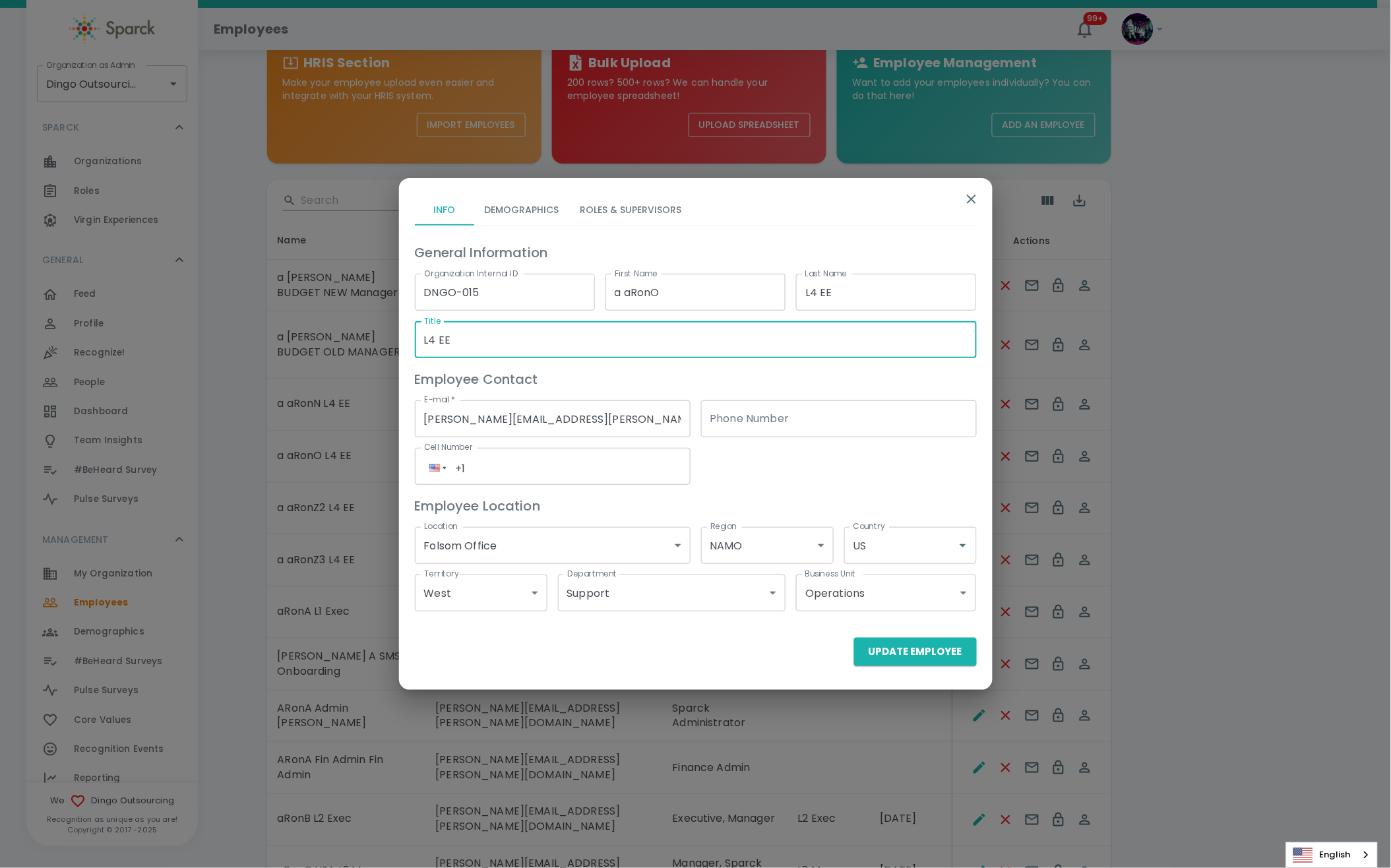
drag, startPoint x: 514, startPoint y: 344, endPoint x: 398, endPoint y: 342, distance: 116.0
click at [398, 342] on div "Info Demographics Roles & Supervisors General Information Organization Internal…" at bounding box center [696, 434] width 1391 height 868
paste input "Employee"
type input "Employee"
click at [887, 653] on button "Update Employee" at bounding box center [915, 652] width 123 height 27
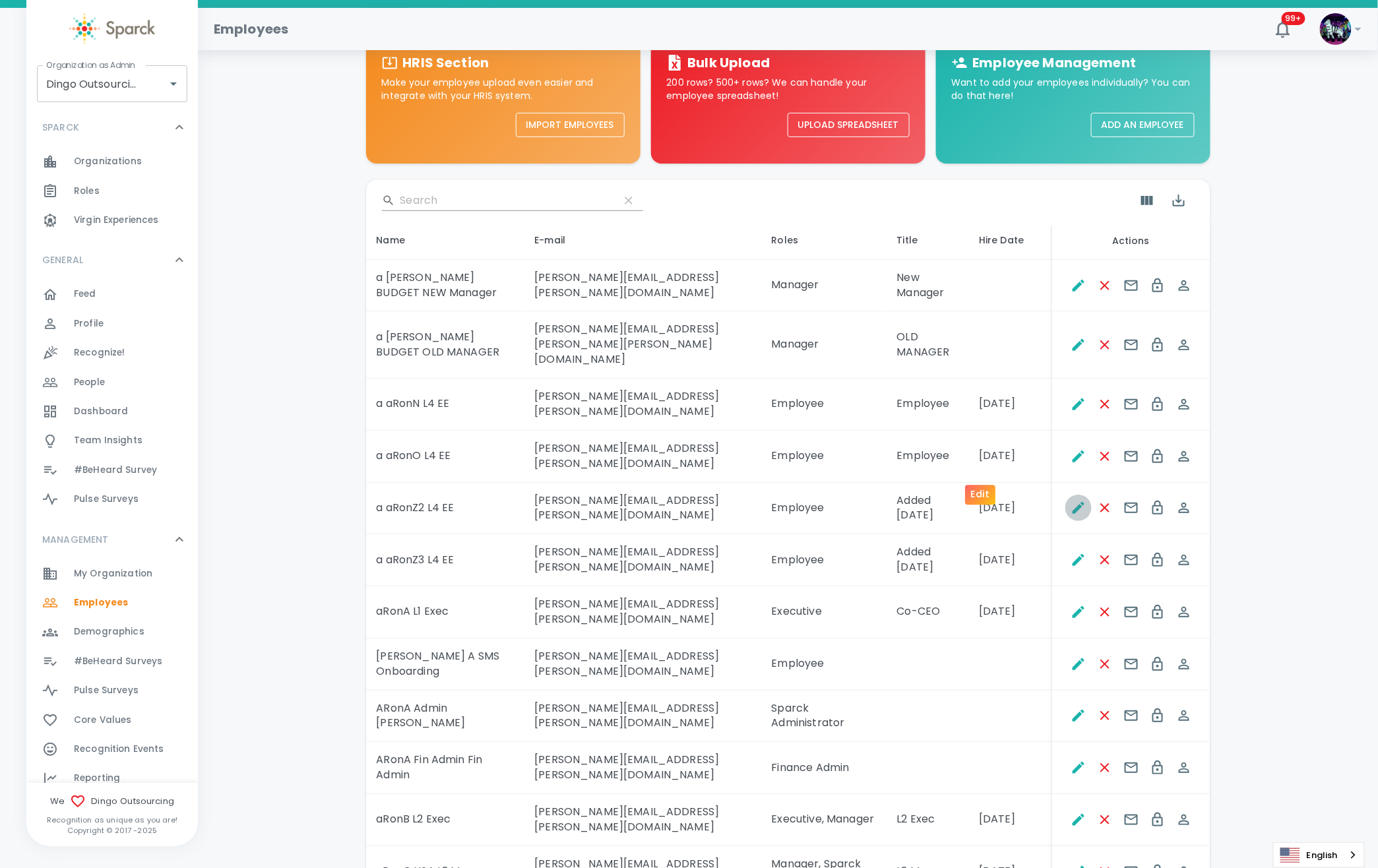
click at [1073, 502] on icon "Edit" at bounding box center [1078, 507] width 12 height 12
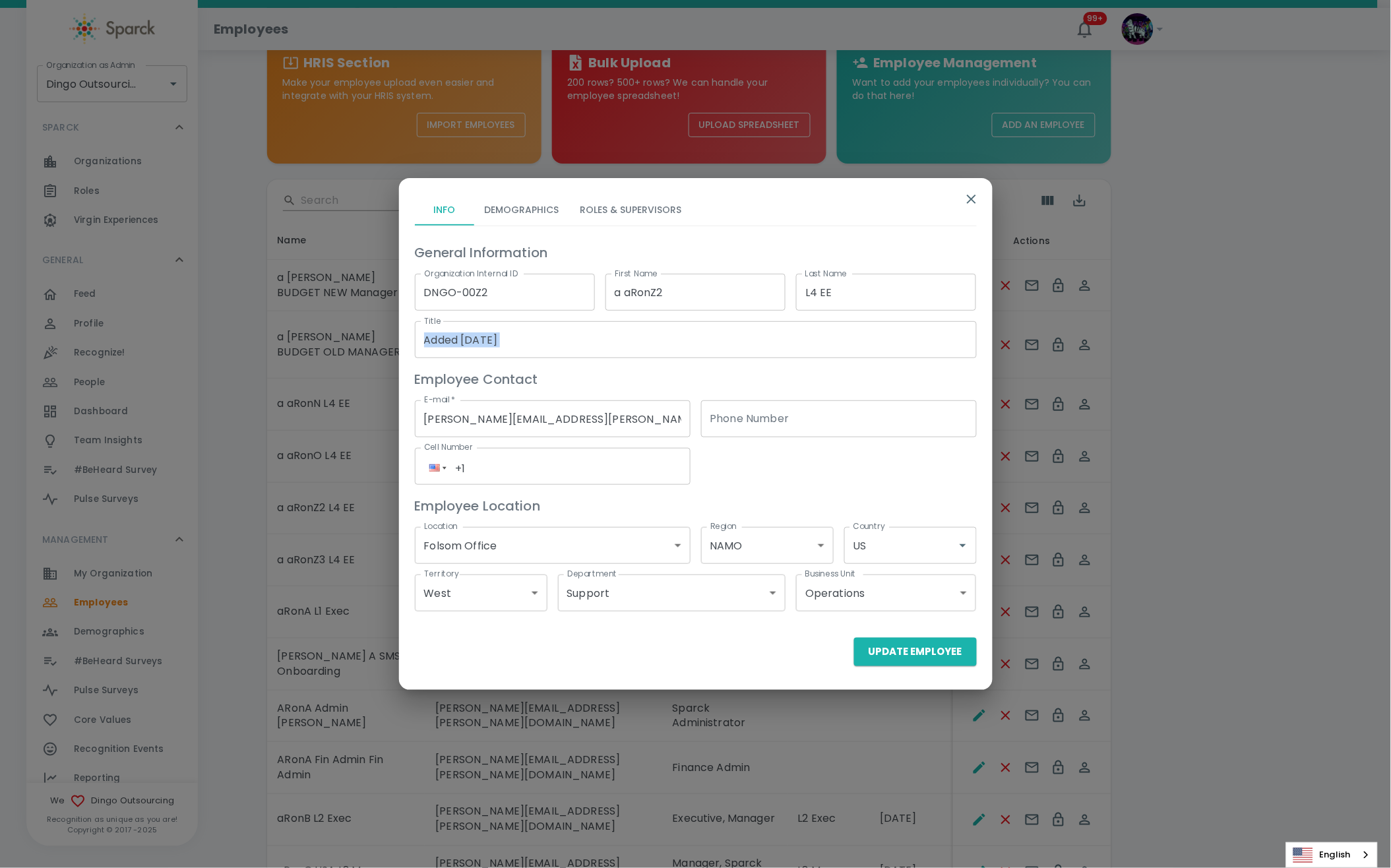
drag, startPoint x: 574, startPoint y: 319, endPoint x: 542, endPoint y: 320, distance: 32.0
click at [571, 320] on div "Title Added 7/9/25 Title" at bounding box center [691, 334] width 572 height 47
drag, startPoint x: 576, startPoint y: 353, endPoint x: 261, endPoint y: 356, distance: 315.0
click at [261, 356] on div "Info Demographics Roles & Supervisors General Information Organization Internal…" at bounding box center [696, 434] width 1391 height 868
paste input "Employee"
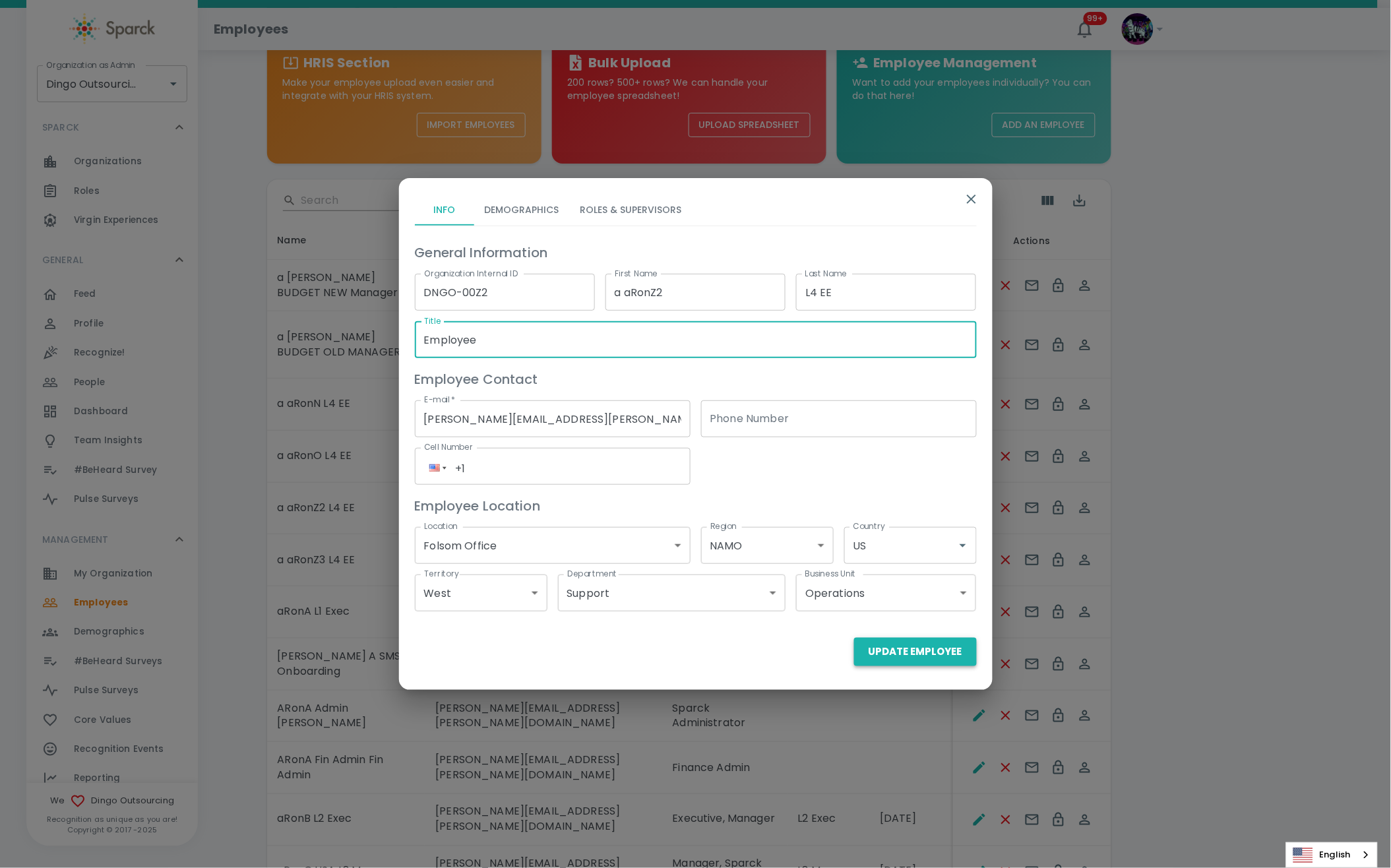
type input "Employee"
click at [914, 647] on button "Update Employee" at bounding box center [915, 652] width 123 height 27
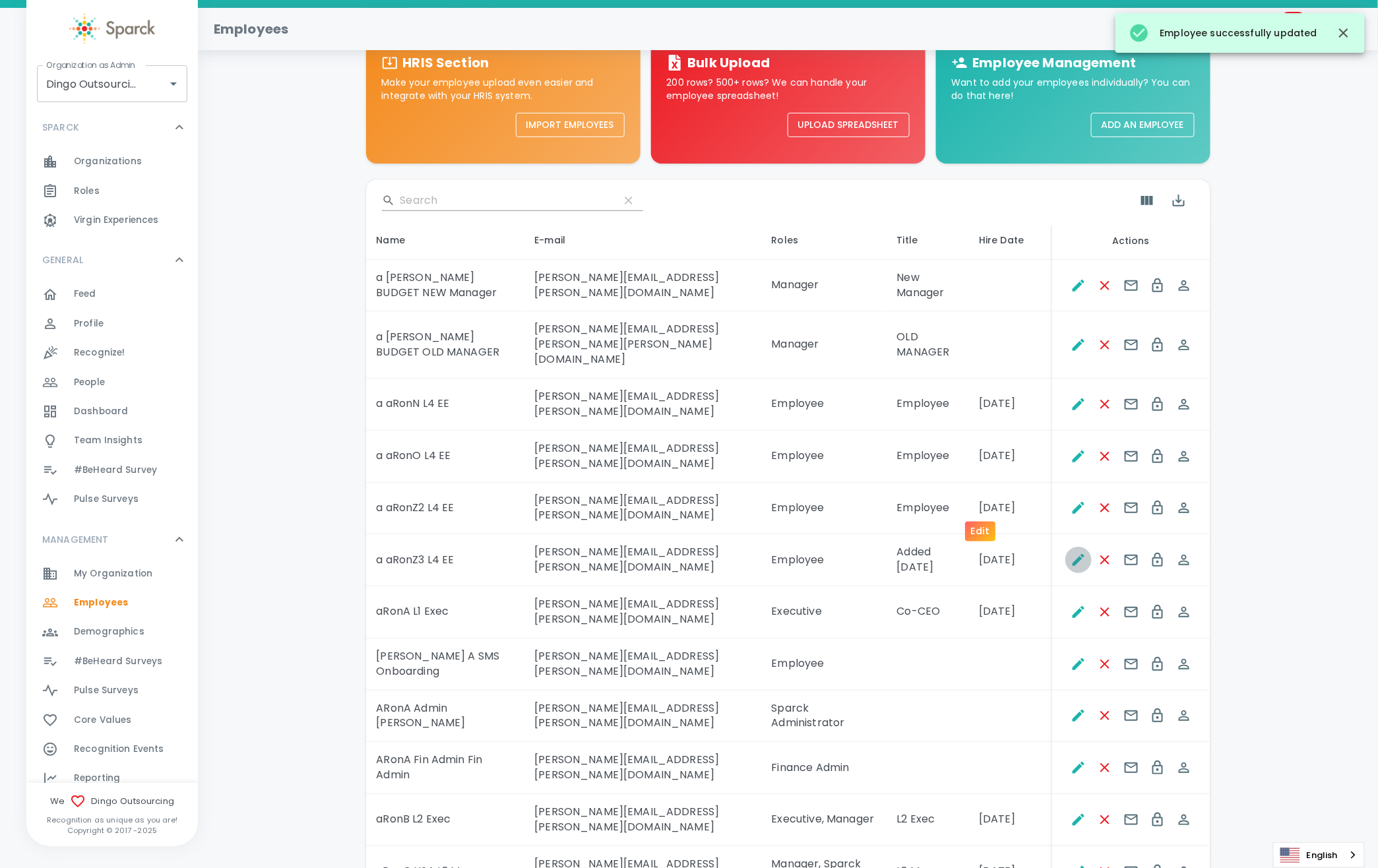
click at [1071, 552] on icon "Edit" at bounding box center [1078, 559] width 16 height 16
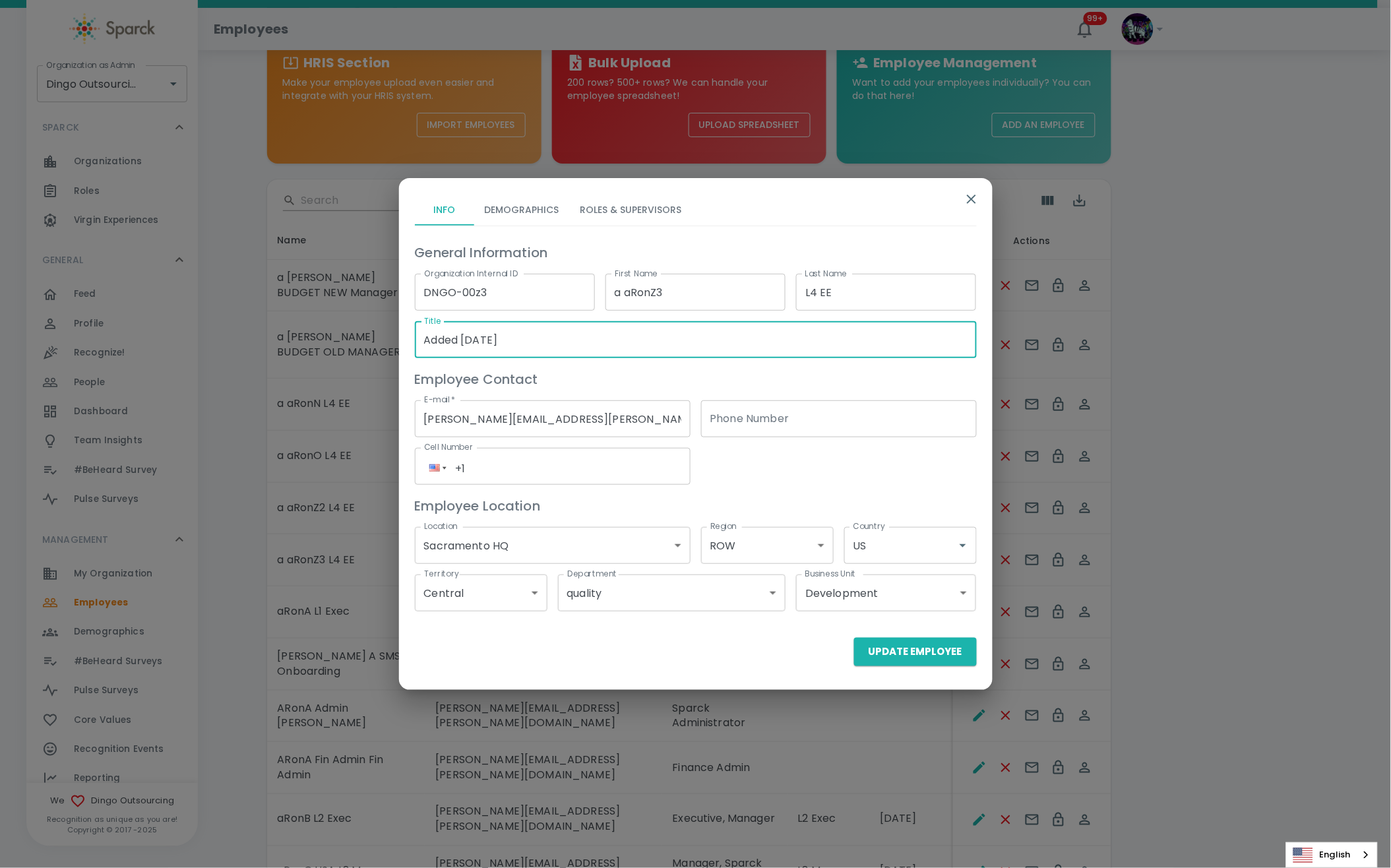
drag, startPoint x: 545, startPoint y: 339, endPoint x: 335, endPoint y: 351, distance: 210.3
click at [335, 351] on div "Info Demographics Roles & Supervisors General Information Organization Internal…" at bounding box center [696, 434] width 1391 height 868
paste input "Employee"
type input "Employee"
click at [923, 645] on button "Update Employee" at bounding box center [915, 652] width 123 height 27
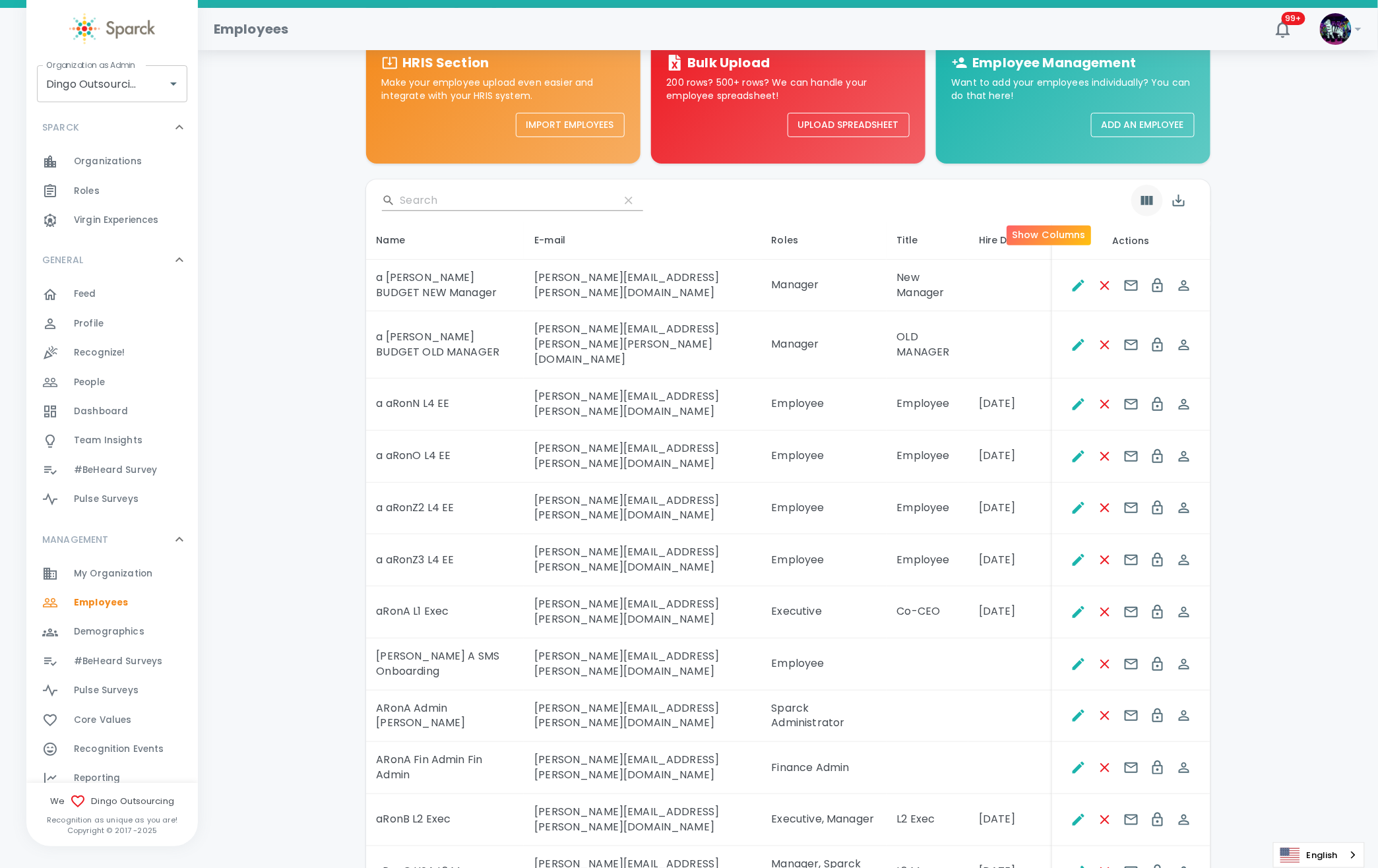
click at [1141, 197] on icon "Show Columns" at bounding box center [1147, 200] width 12 height 9
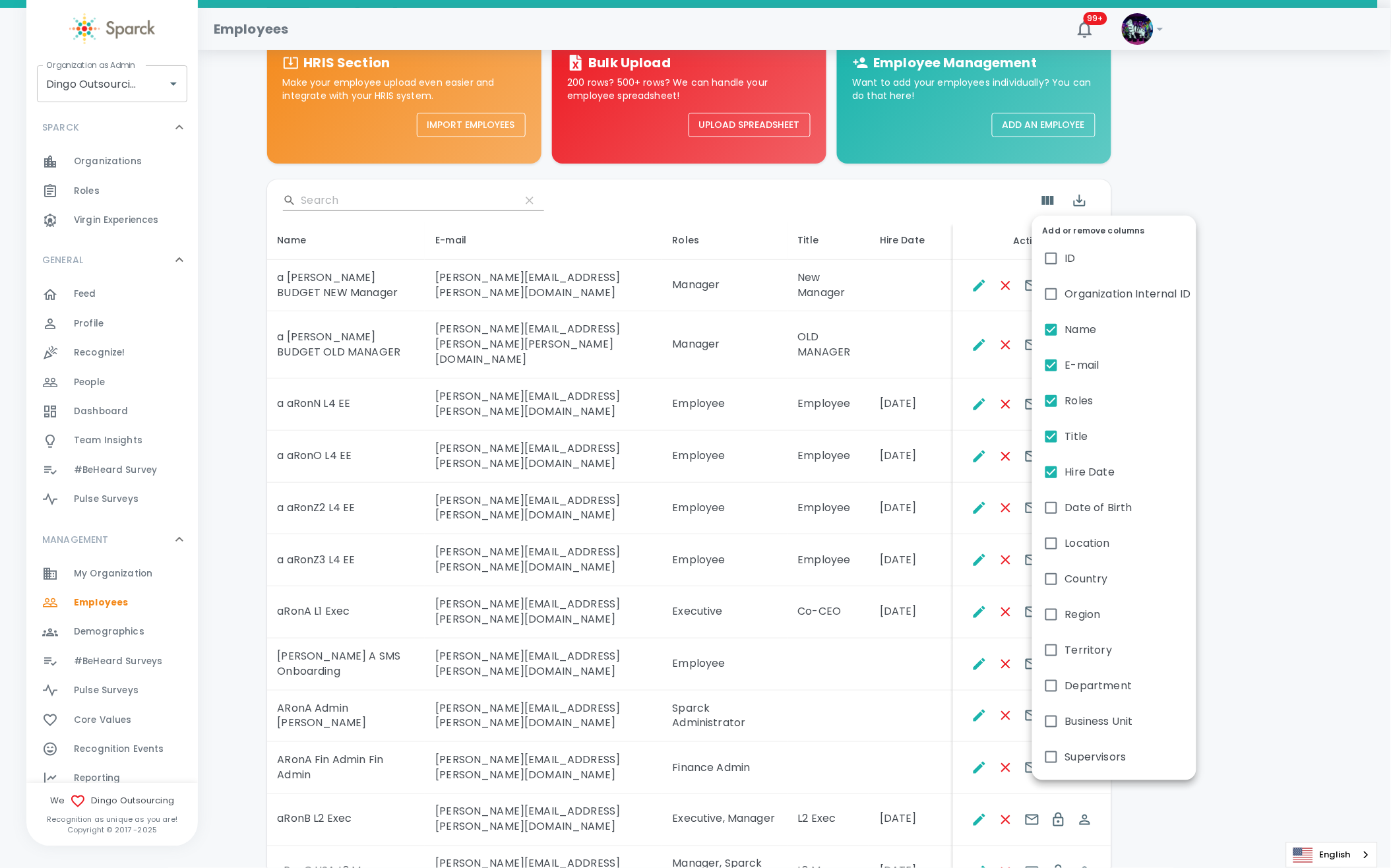
click at [1070, 753] on span "Supervisors" at bounding box center [1096, 756] width 62 height 16
click at [1065, 753] on input "Supervisors" at bounding box center [1051, 757] width 27 height 27
checkbox input "true"
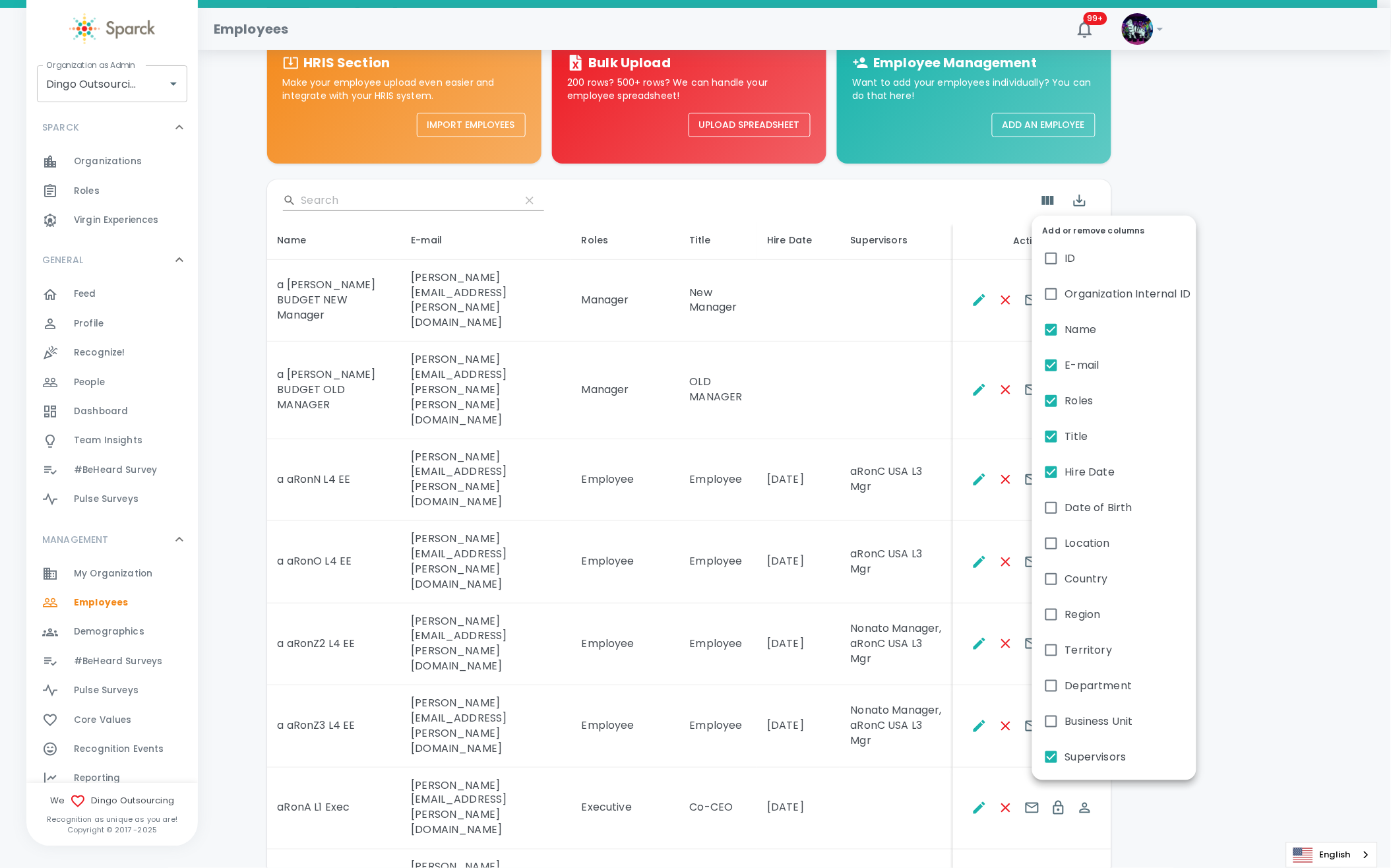
click at [935, 307] on div at bounding box center [696, 434] width 1391 height 868
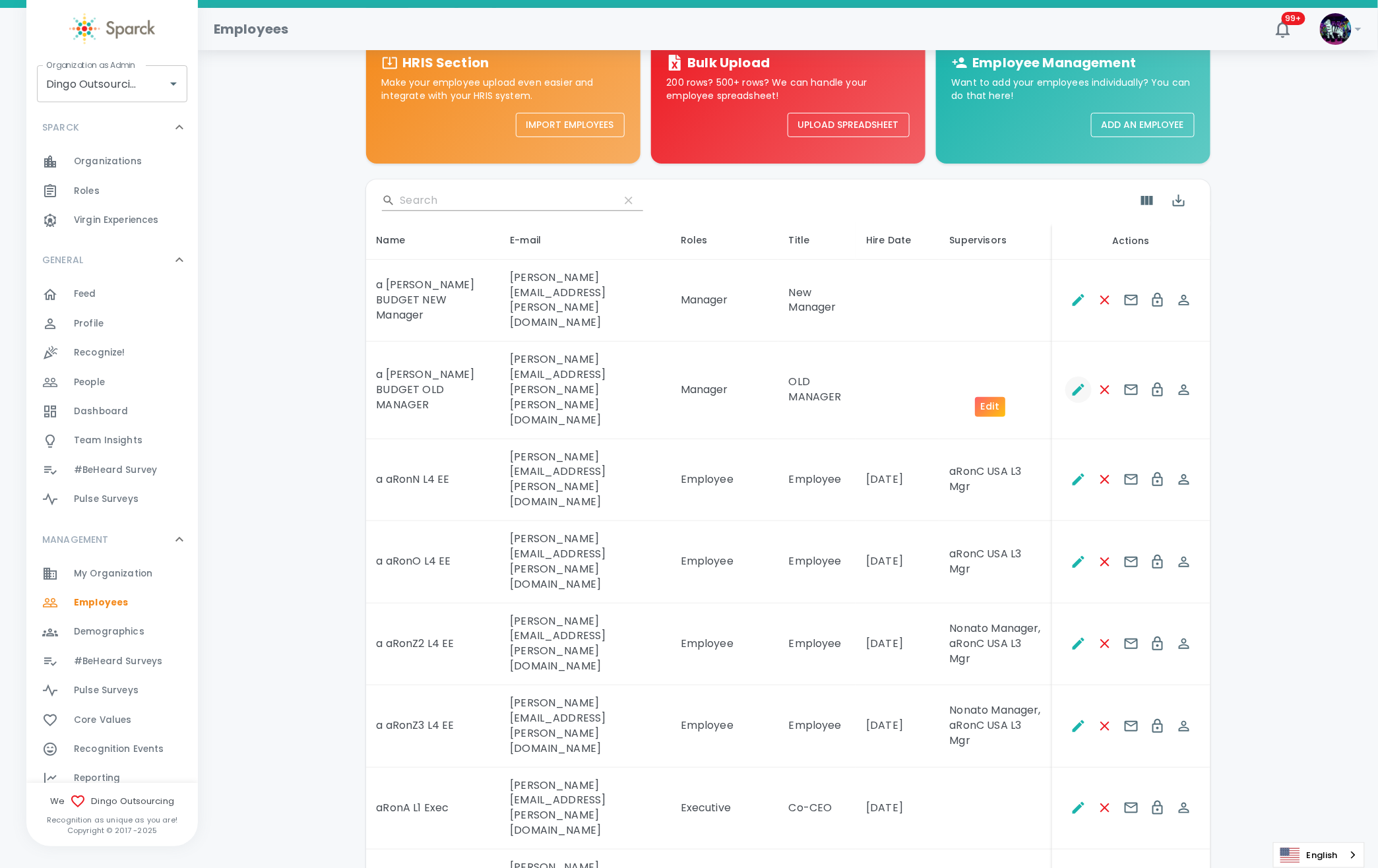
click at [1073, 384] on icon "Edit" at bounding box center [1078, 390] width 12 height 12
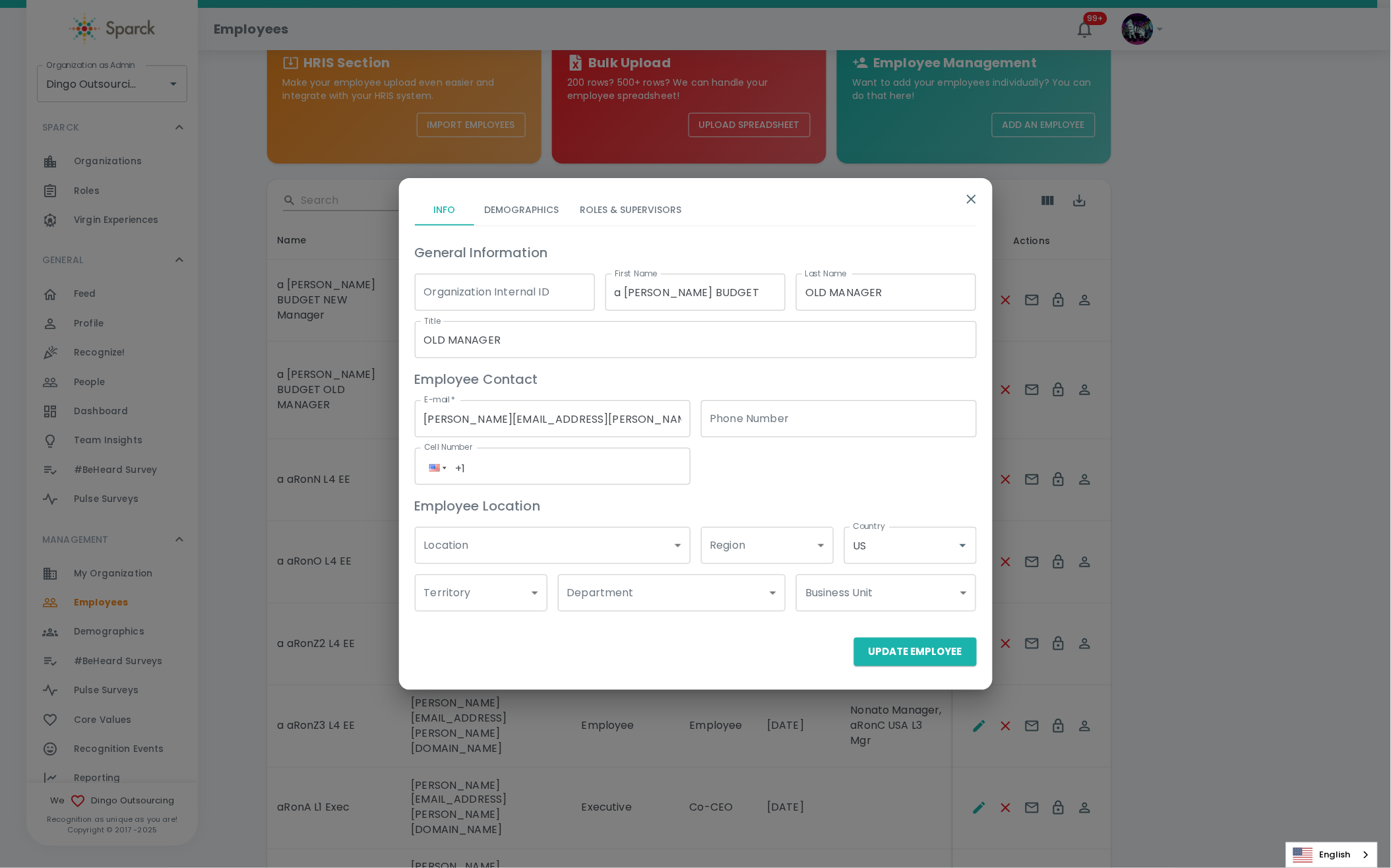
click at [624, 182] on div "Info Demographics Roles & Supervisors General Information Organization Internal…" at bounding box center [696, 428] width 594 height 500
click at [620, 207] on button "Roles & Supervisors" at bounding box center [630, 209] width 123 height 31
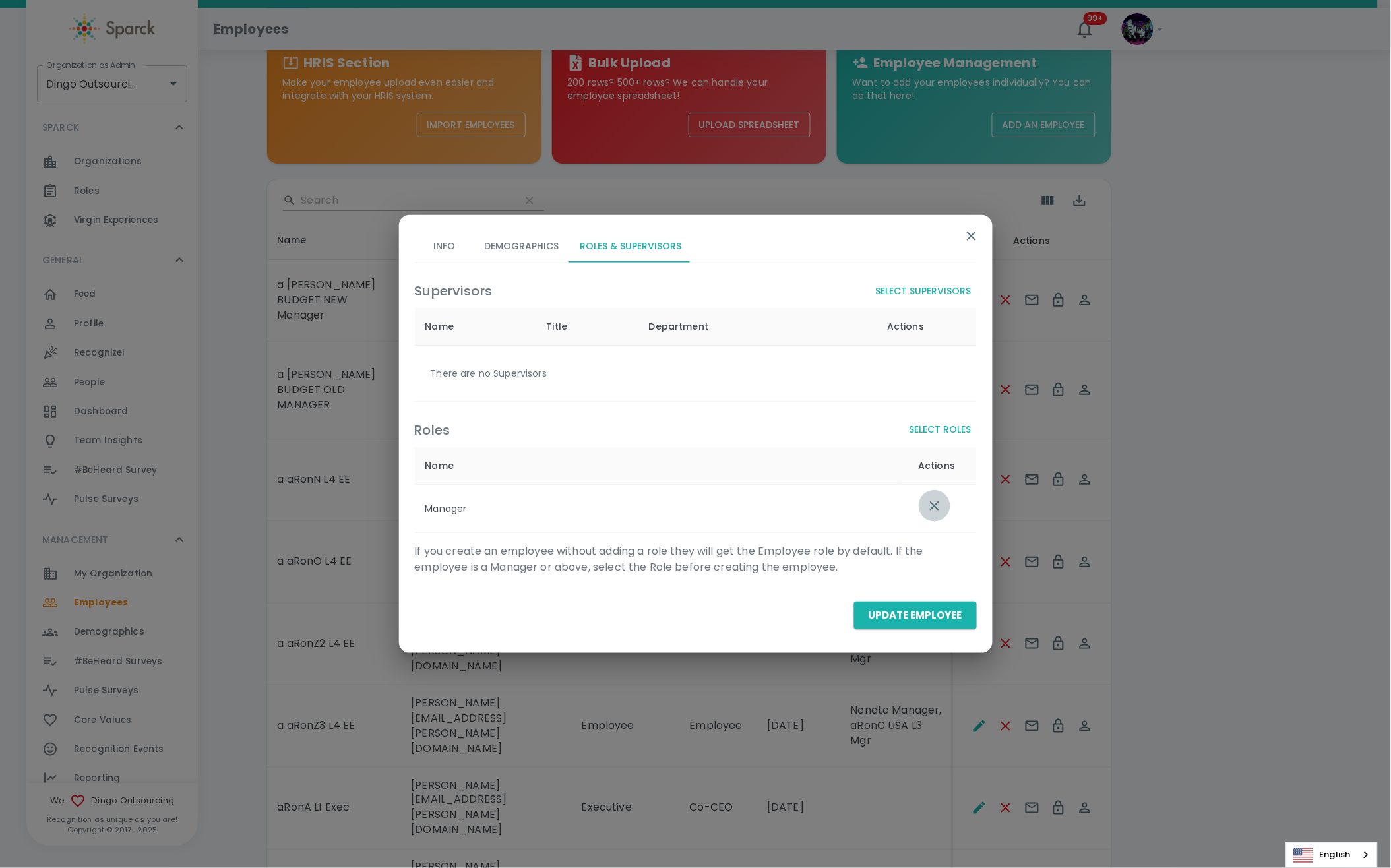
click at [936, 507] on icon "list table" at bounding box center [934, 505] width 16 height 16
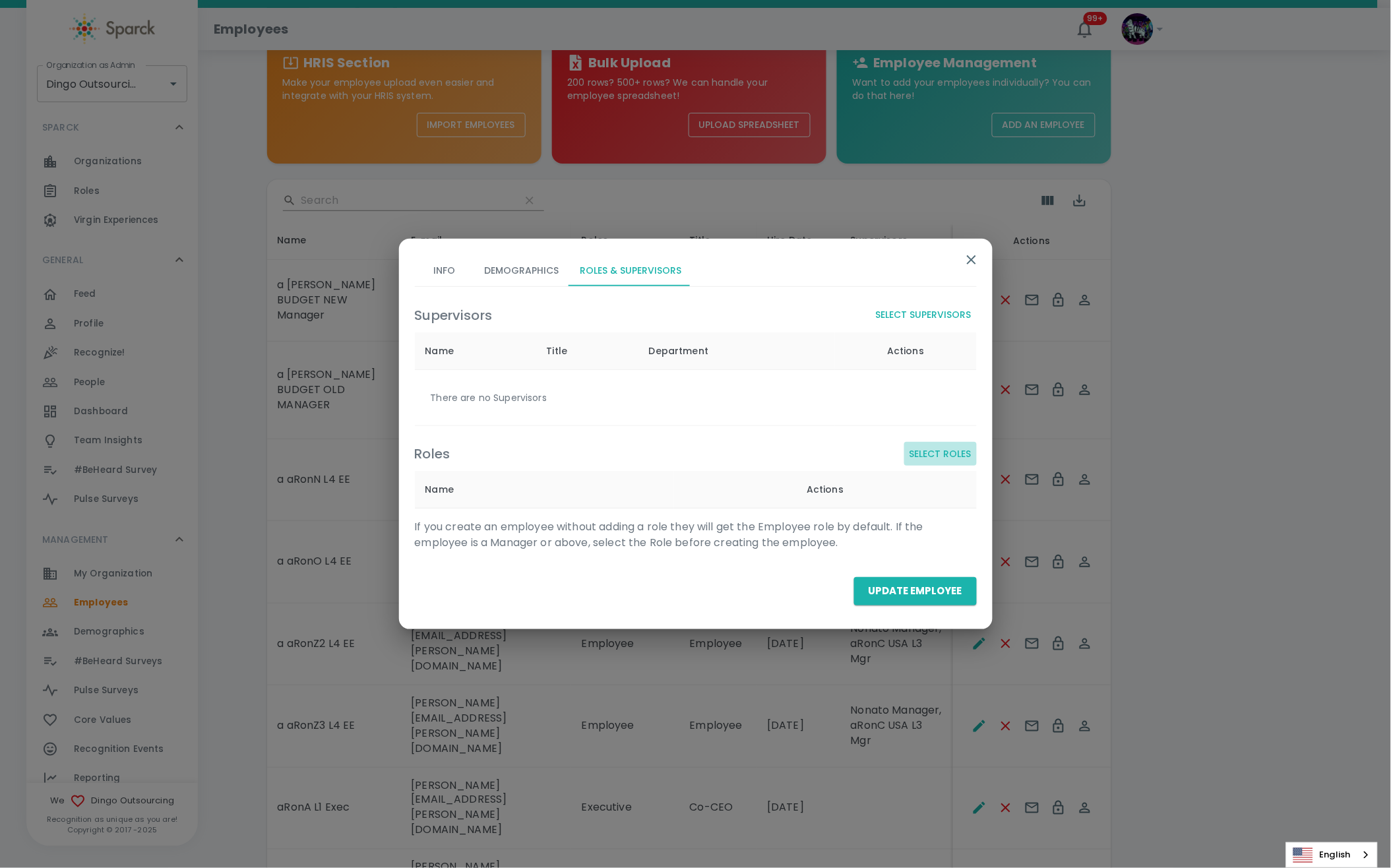
click at [928, 450] on button "Select Roles" at bounding box center [941, 454] width 73 height 25
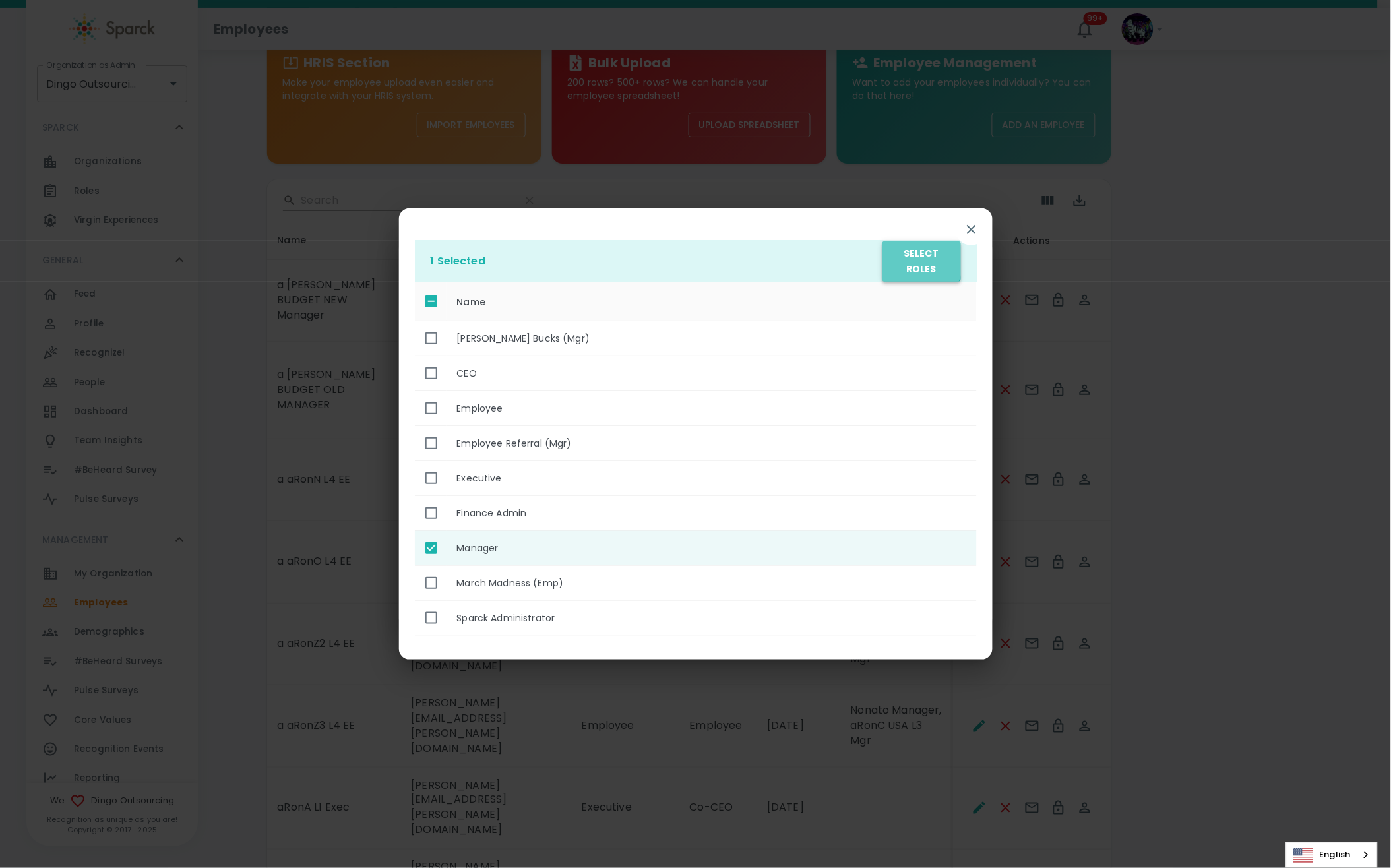
click at [903, 259] on button "Select Roles" at bounding box center [921, 261] width 78 height 40
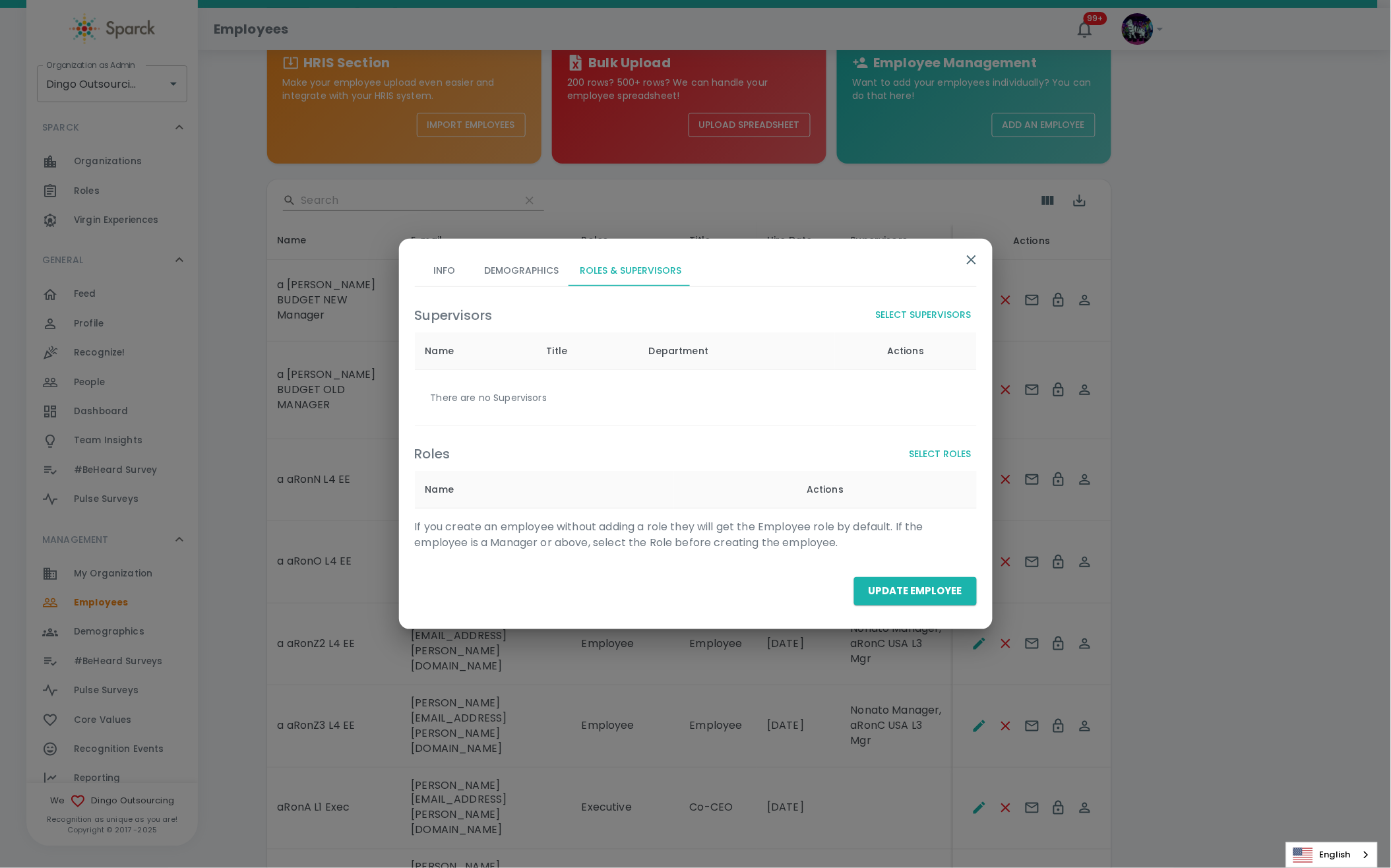
click at [925, 314] on button "Select Supervisors" at bounding box center [923, 315] width 106 height 25
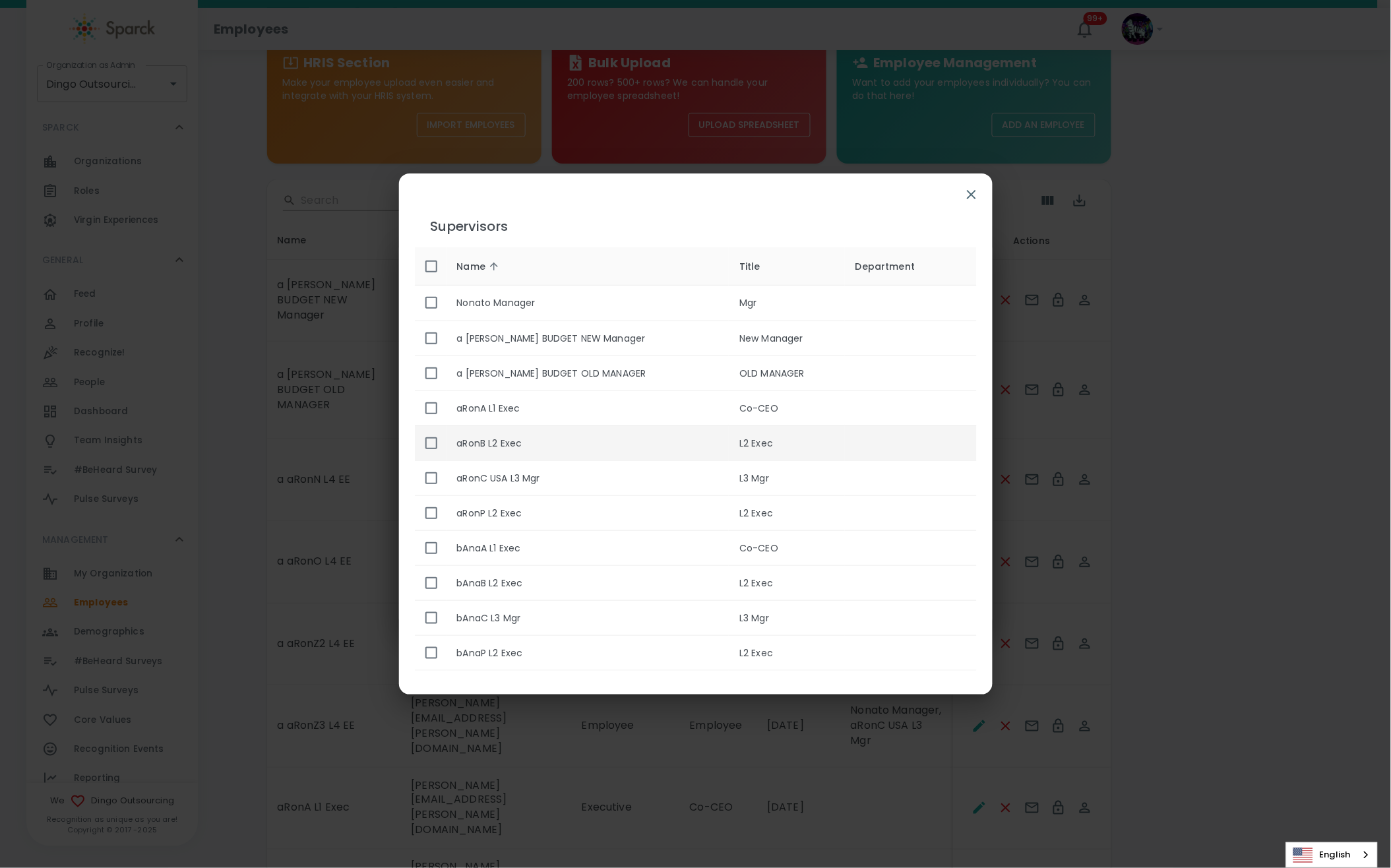
click at [434, 442] on input "enhanced table" at bounding box center [431, 443] width 27 height 27
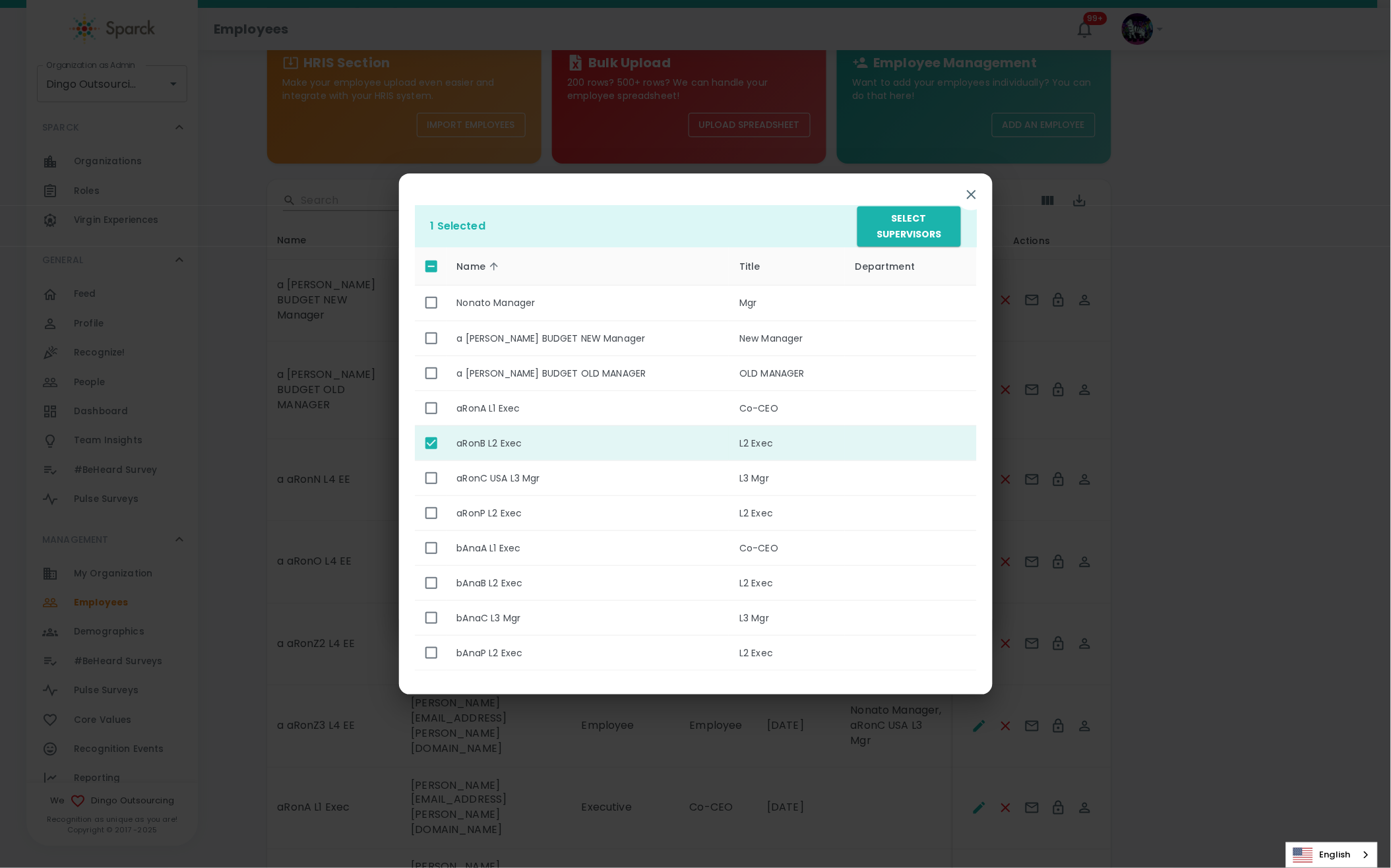
click at [439, 441] on input "enhanced table" at bounding box center [431, 443] width 27 height 27
checkbox input "false"
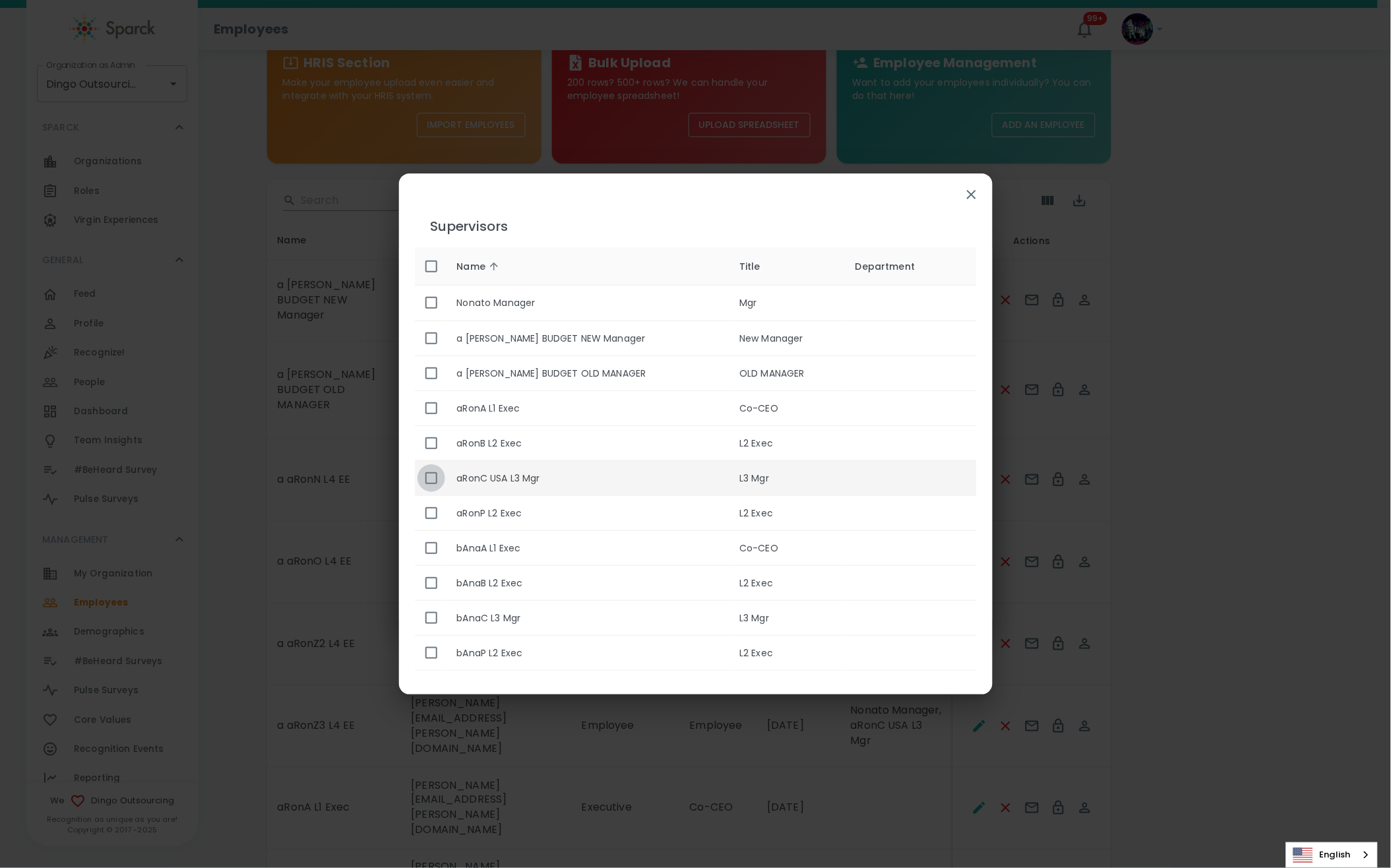
click at [425, 478] on input "enhanced table" at bounding box center [431, 478] width 27 height 27
checkbox input "true"
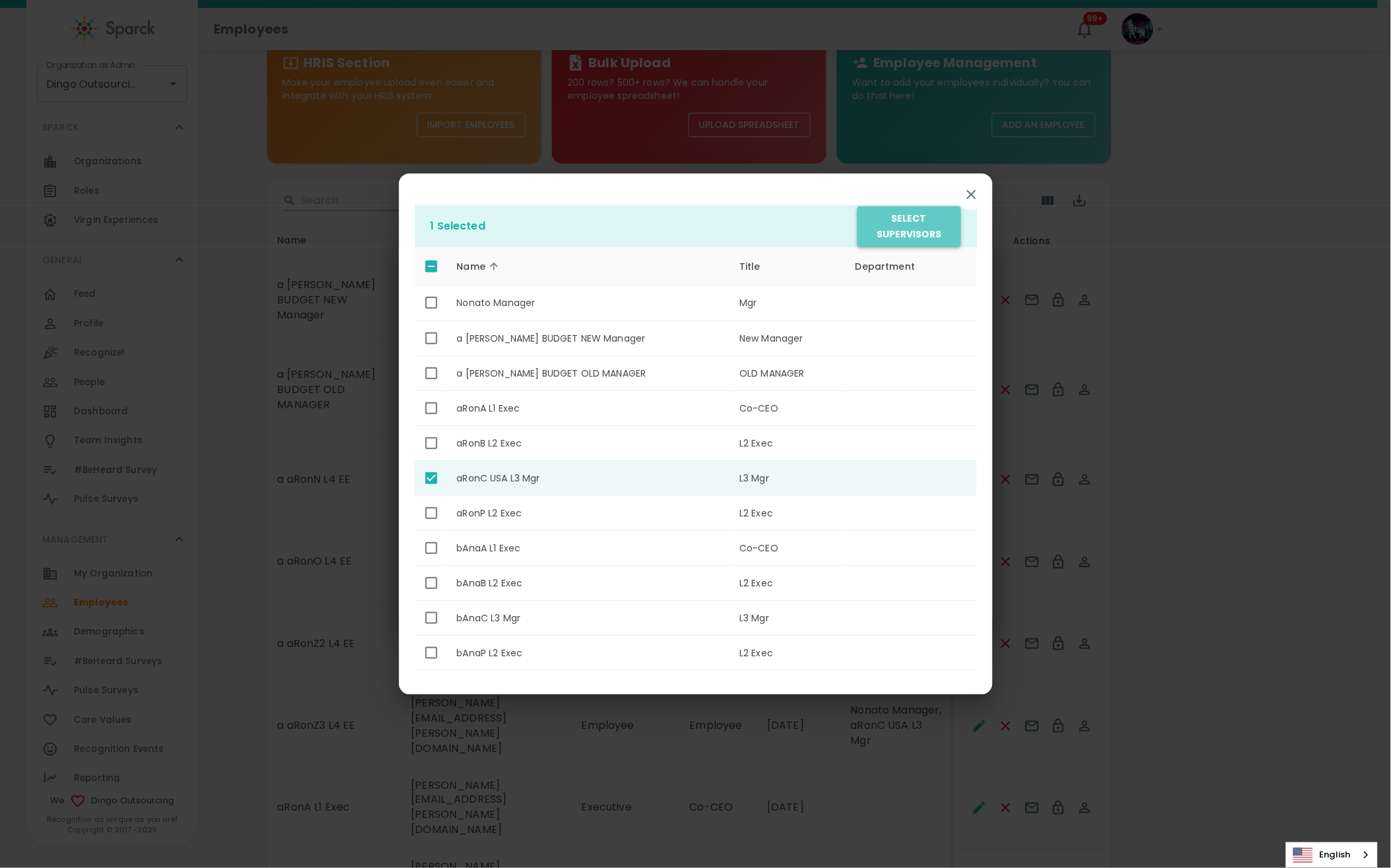
click at [933, 228] on button "Select Supervisors" at bounding box center [908, 227] width 103 height 40
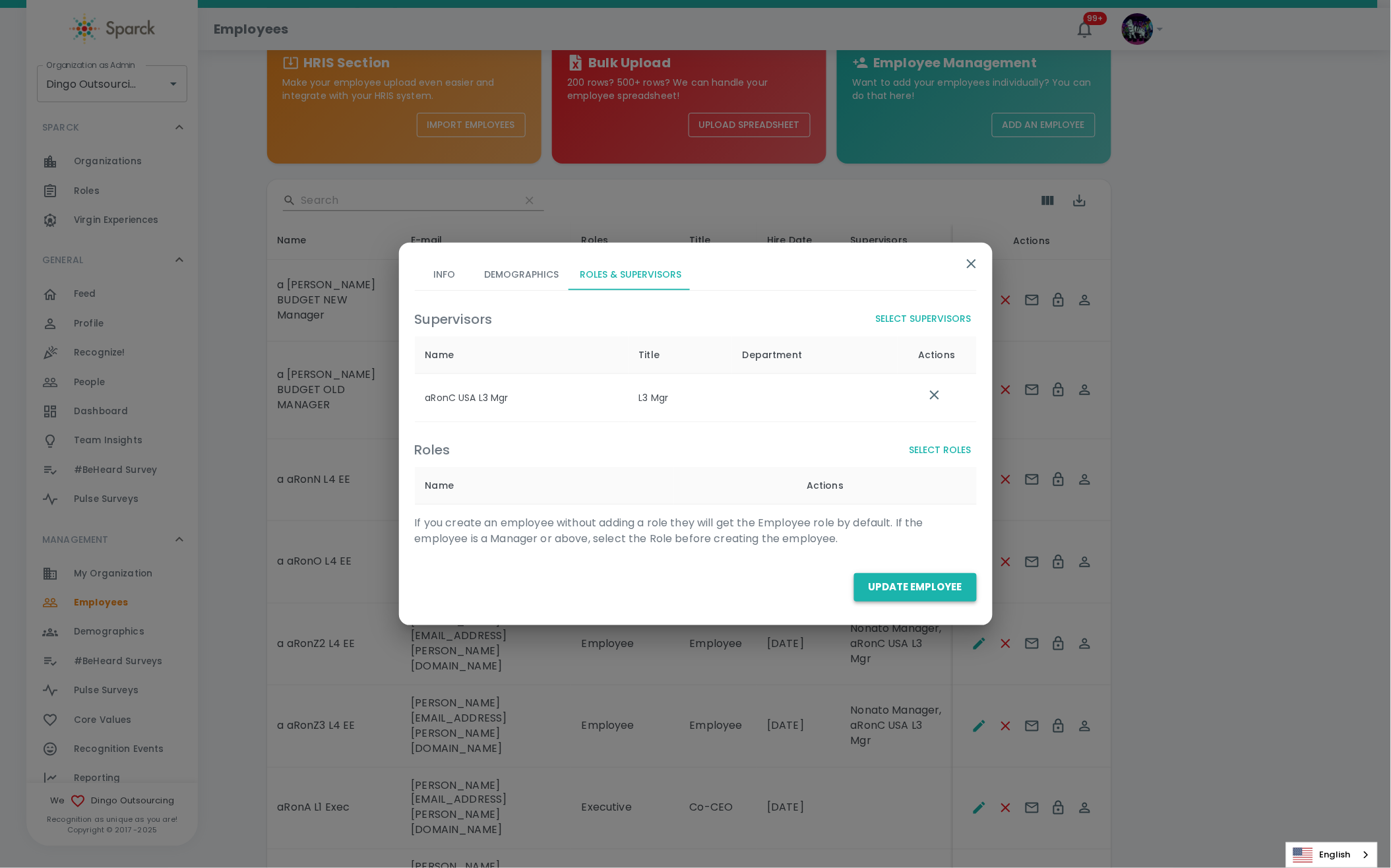
click at [897, 587] on button "Update Employee" at bounding box center [915, 587] width 123 height 27
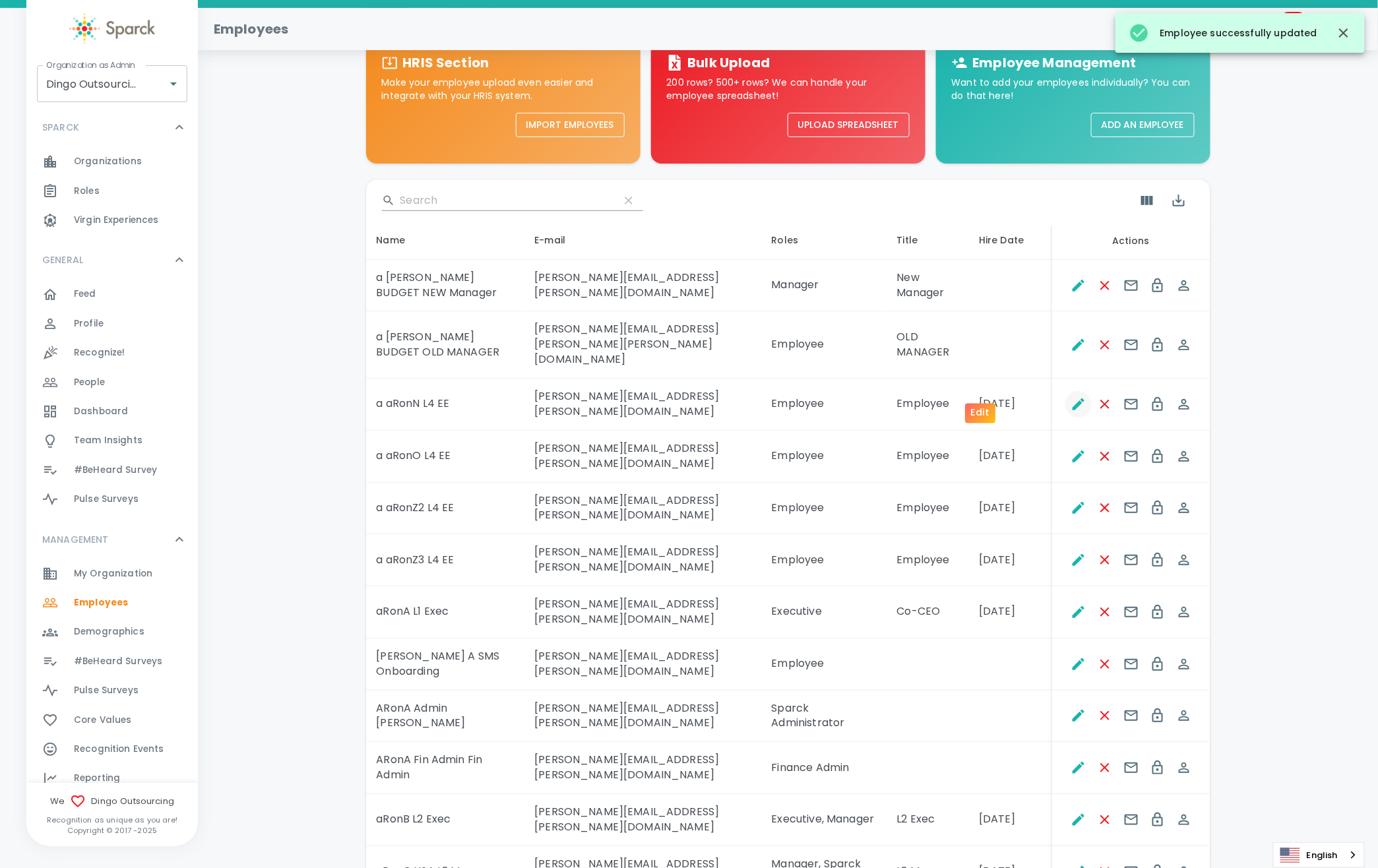
click at [1071, 396] on icon "Edit" at bounding box center [1078, 404] width 16 height 16
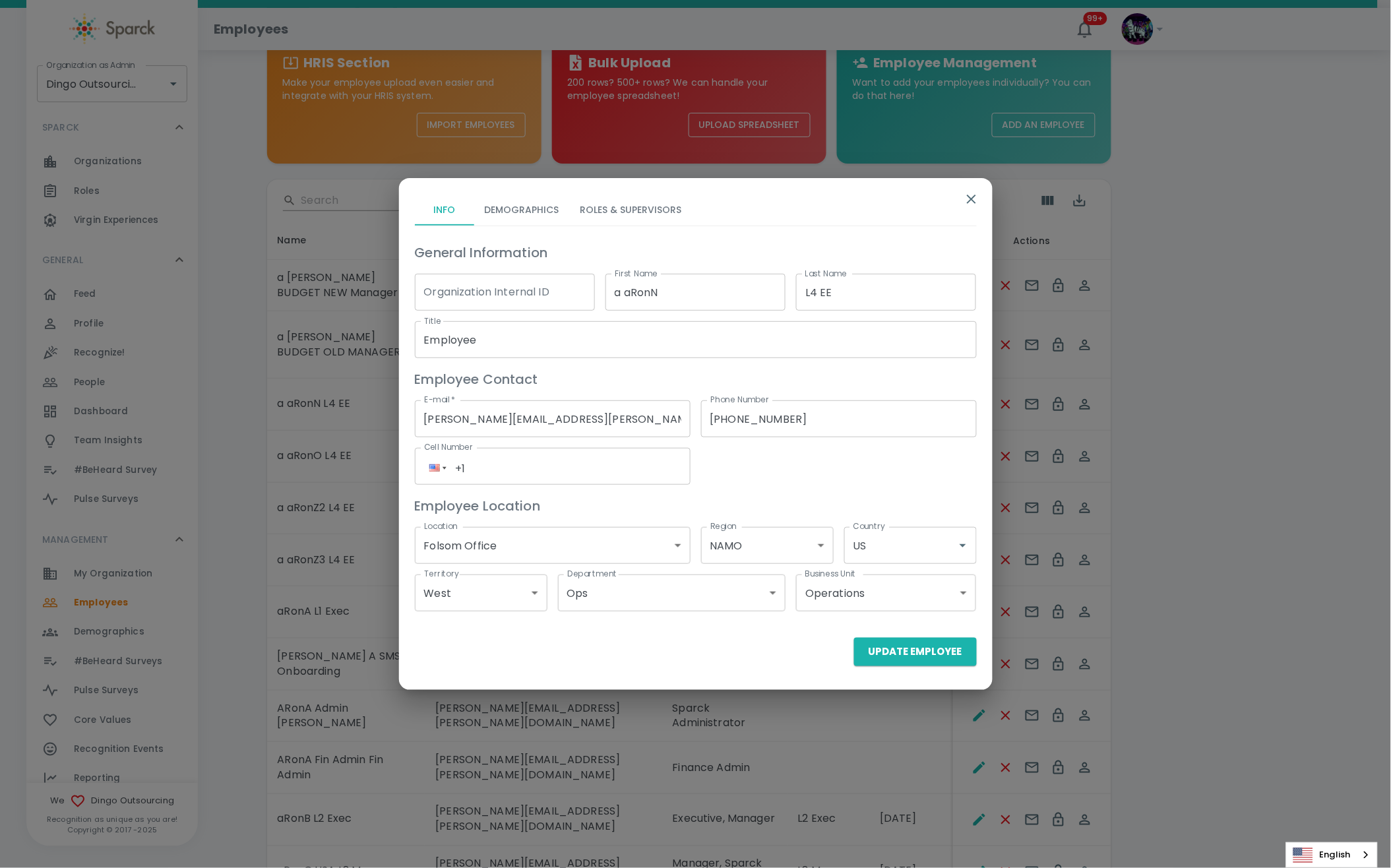
click at [635, 220] on button "Roles & Supervisors" at bounding box center [630, 209] width 123 height 31
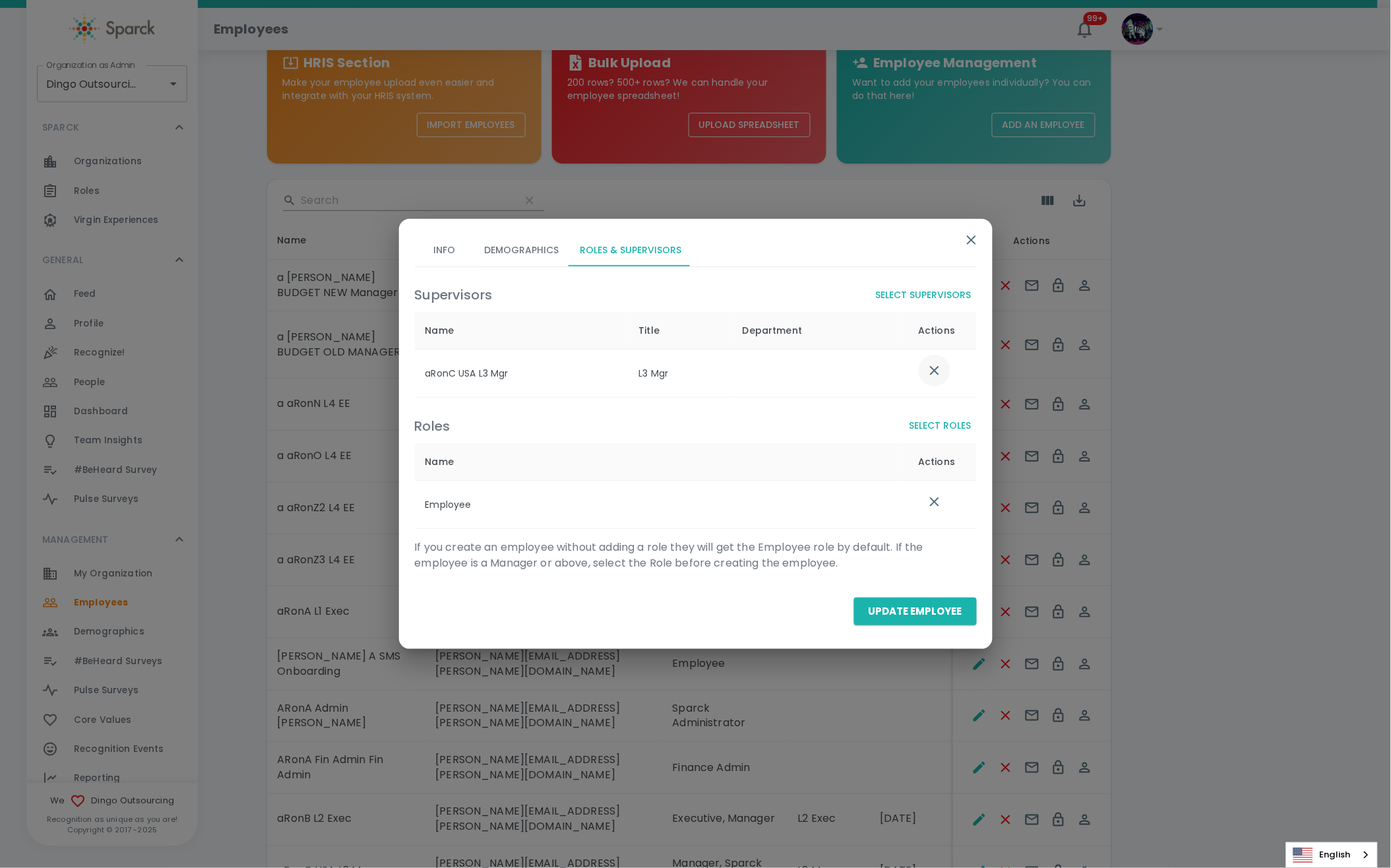
click at [930, 372] on icon "list table" at bounding box center [934, 370] width 16 height 16
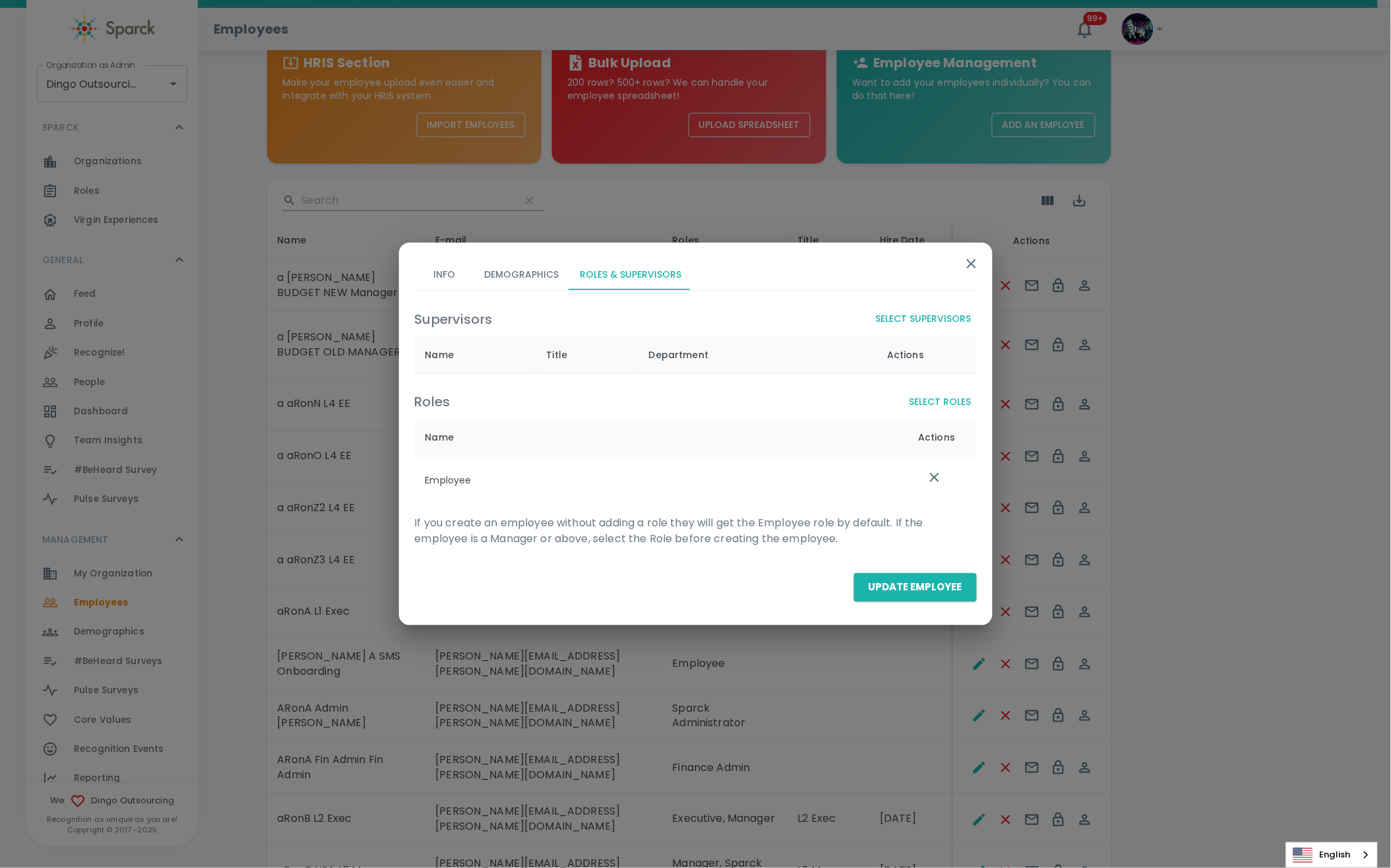
click at [943, 322] on button "Select Supervisors" at bounding box center [923, 319] width 106 height 25
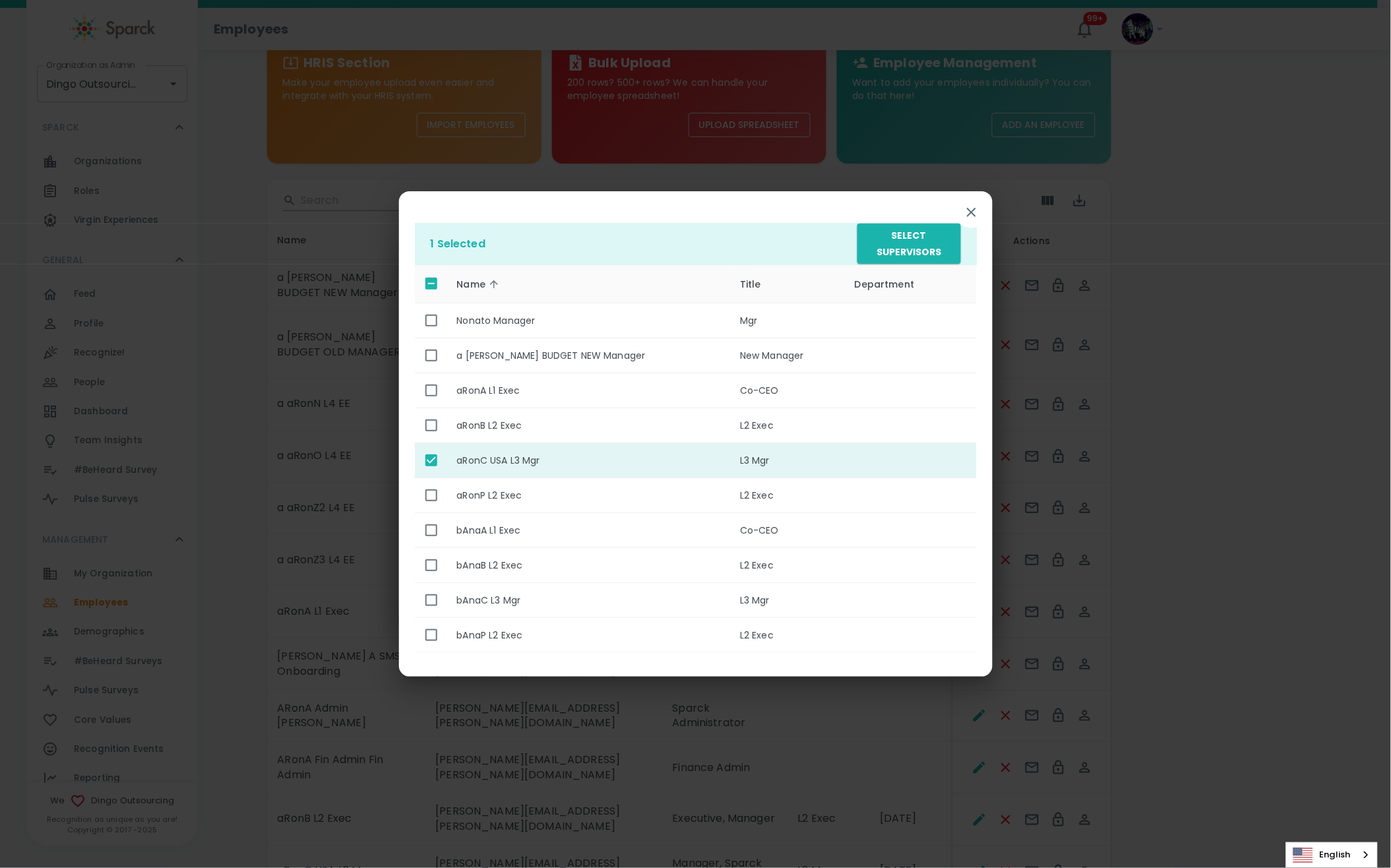
click at [426, 457] on input "enhanced table" at bounding box center [431, 460] width 27 height 27
checkbox input "false"
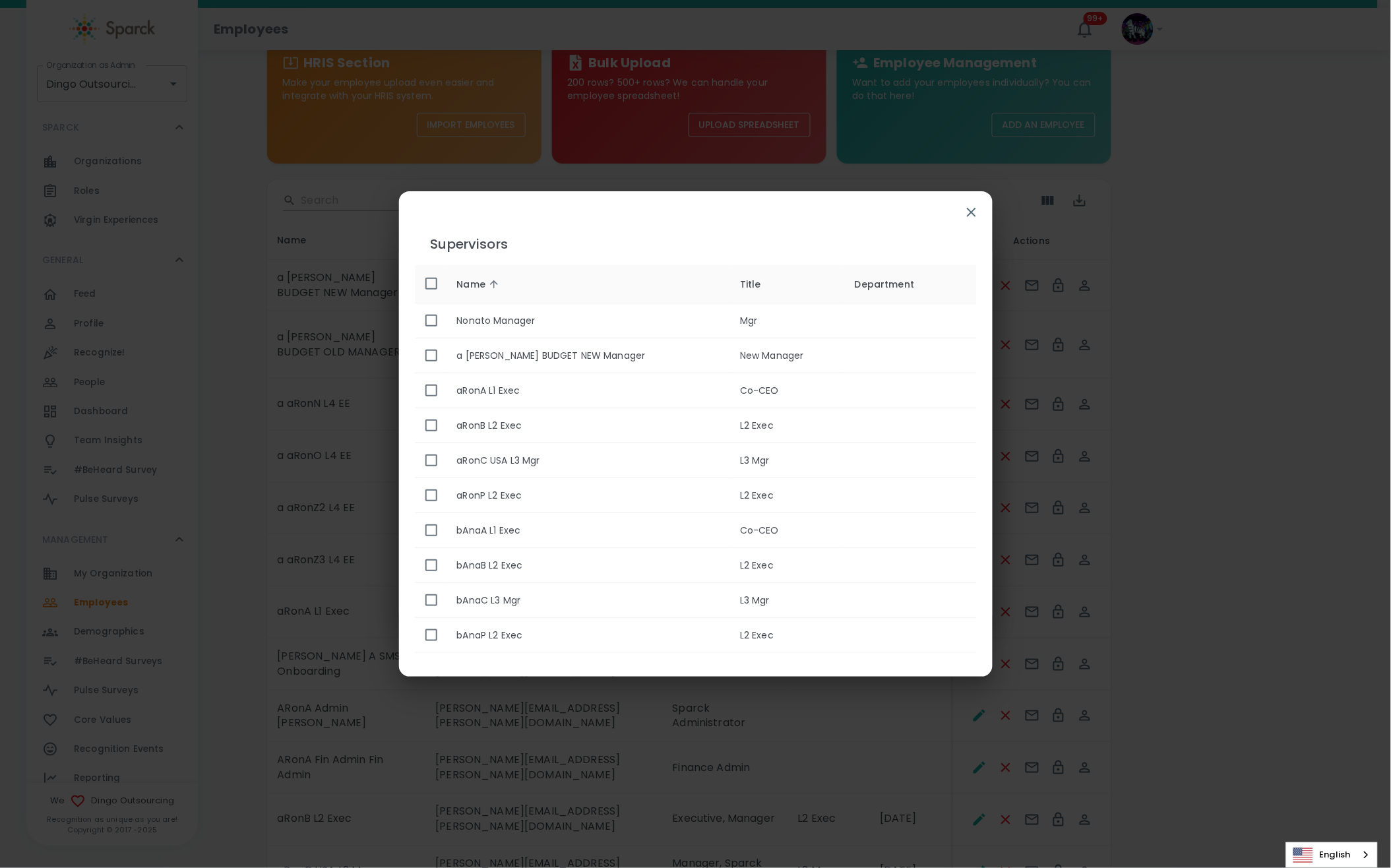
click at [974, 211] on icon "button" at bounding box center [971, 212] width 16 height 16
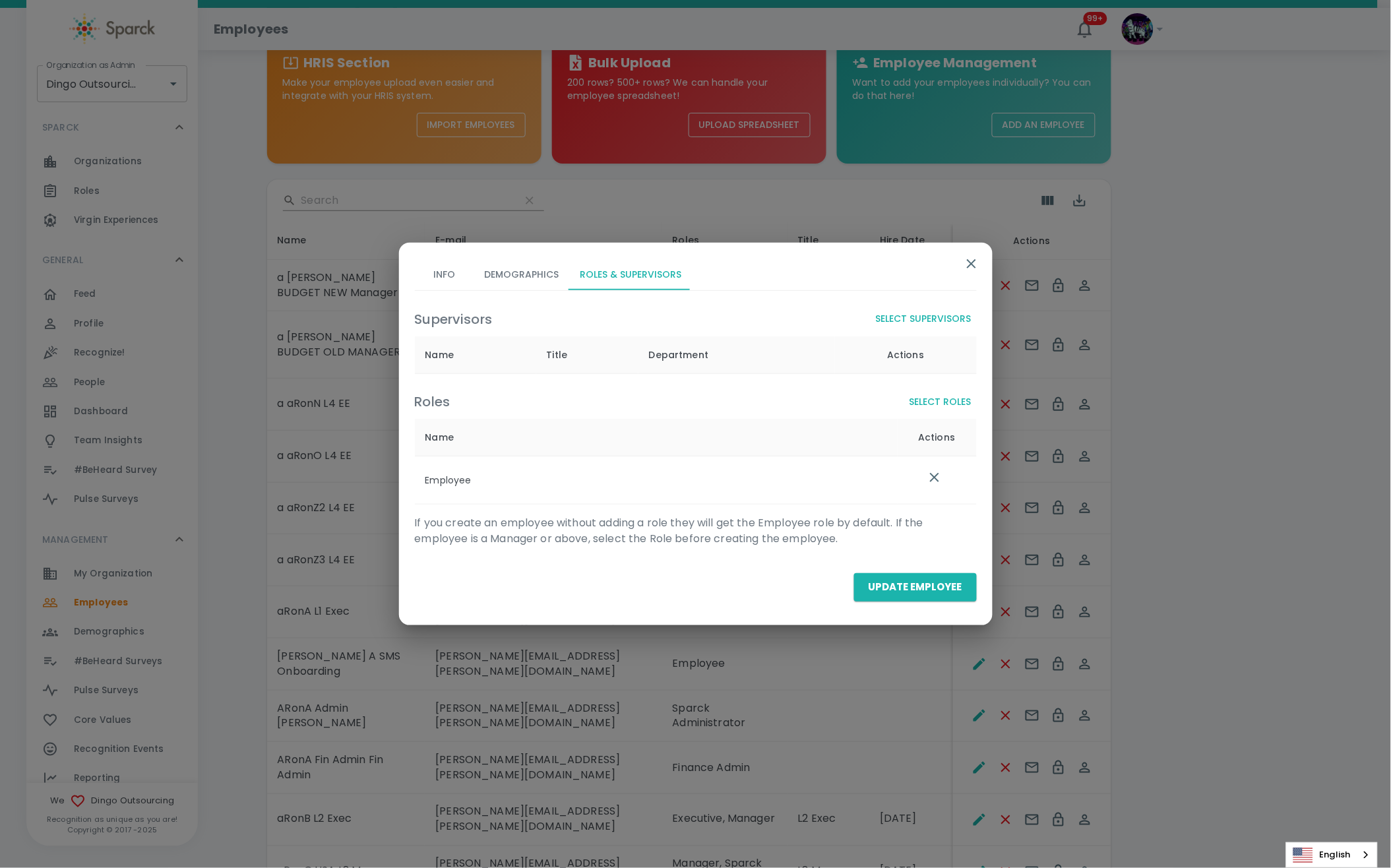
click at [897, 579] on button "Update Employee" at bounding box center [915, 587] width 123 height 27
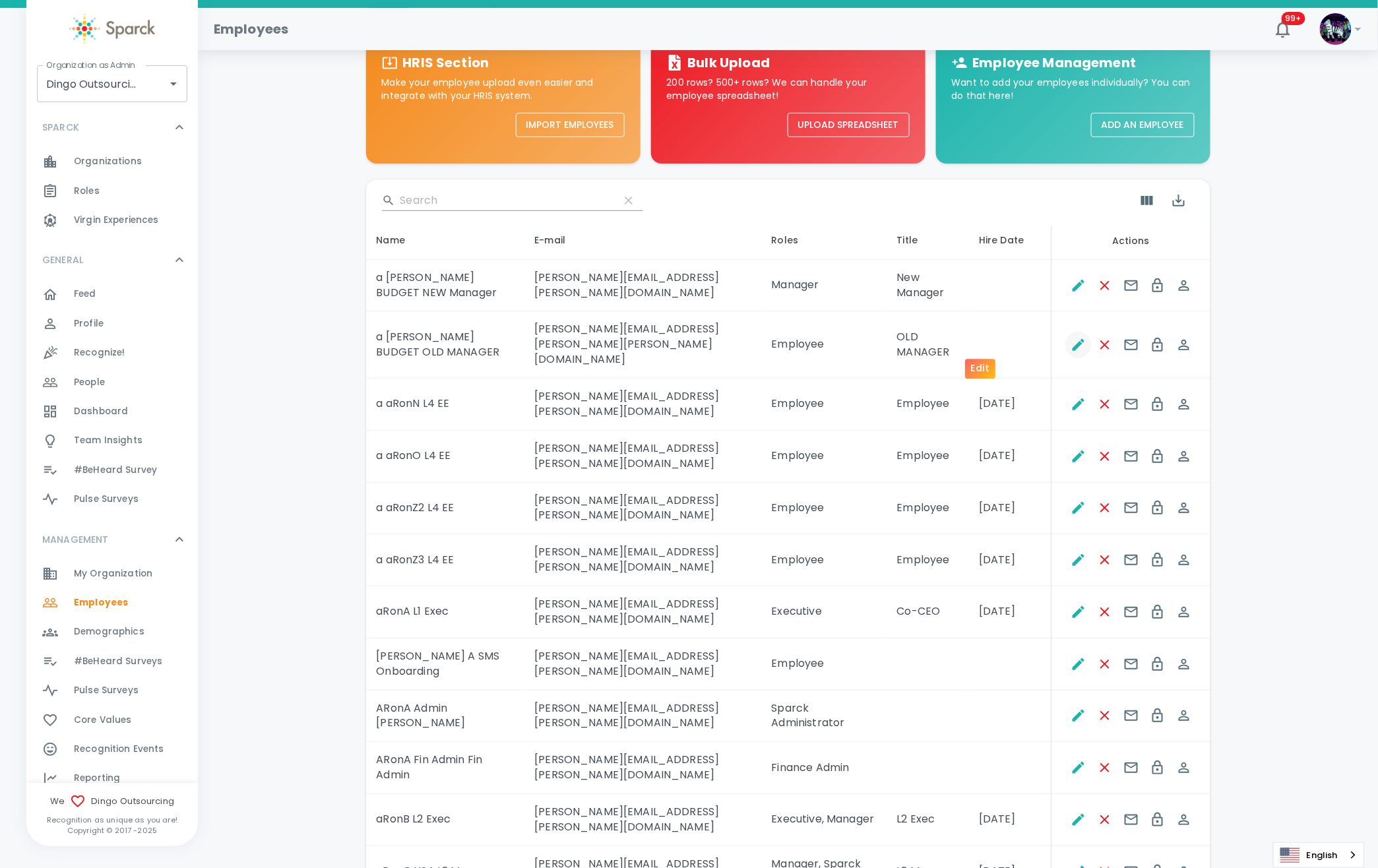
click at [1071, 337] on icon "Edit" at bounding box center [1078, 344] width 16 height 16
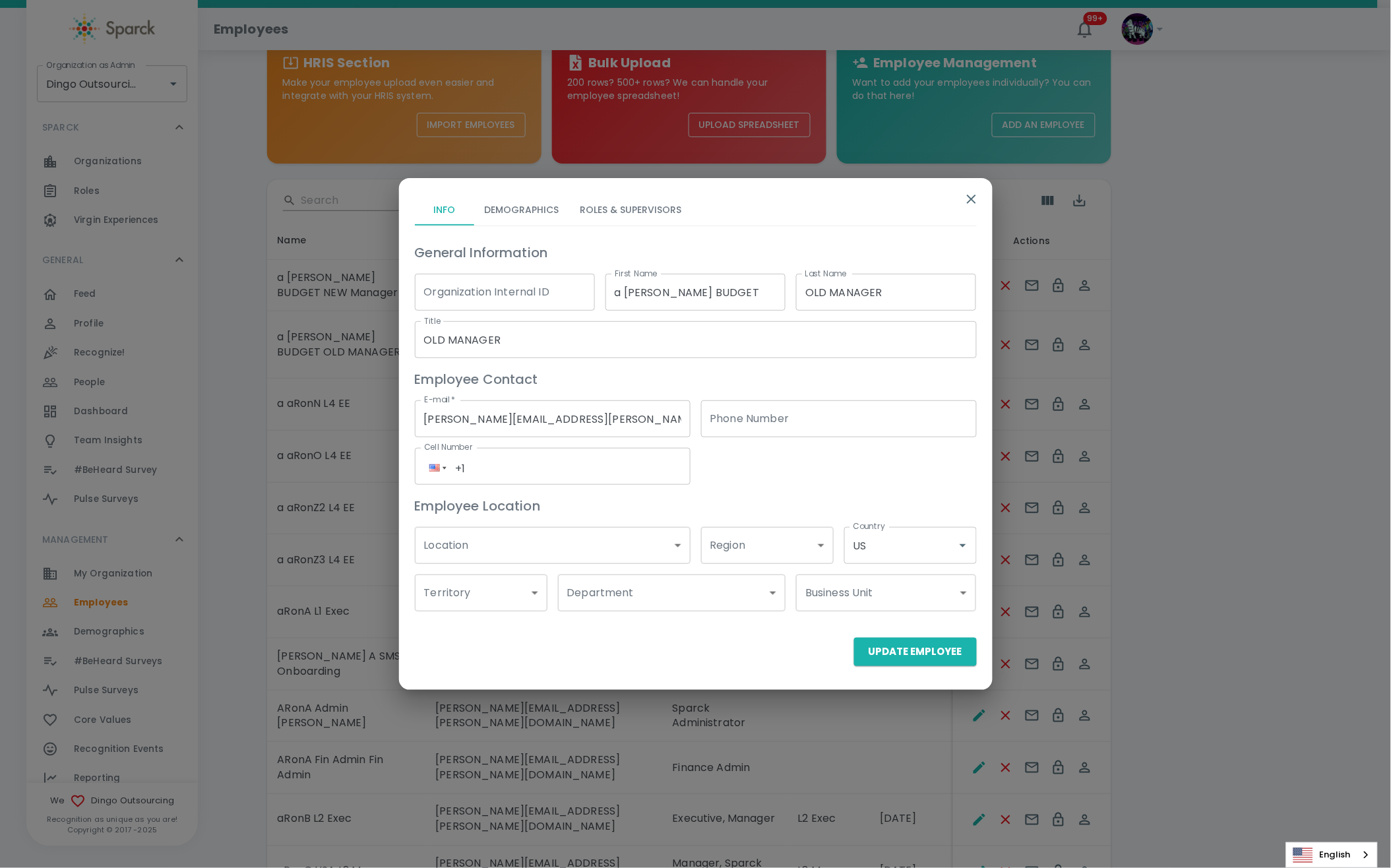
click at [615, 203] on button "Roles & Supervisors" at bounding box center [630, 209] width 123 height 31
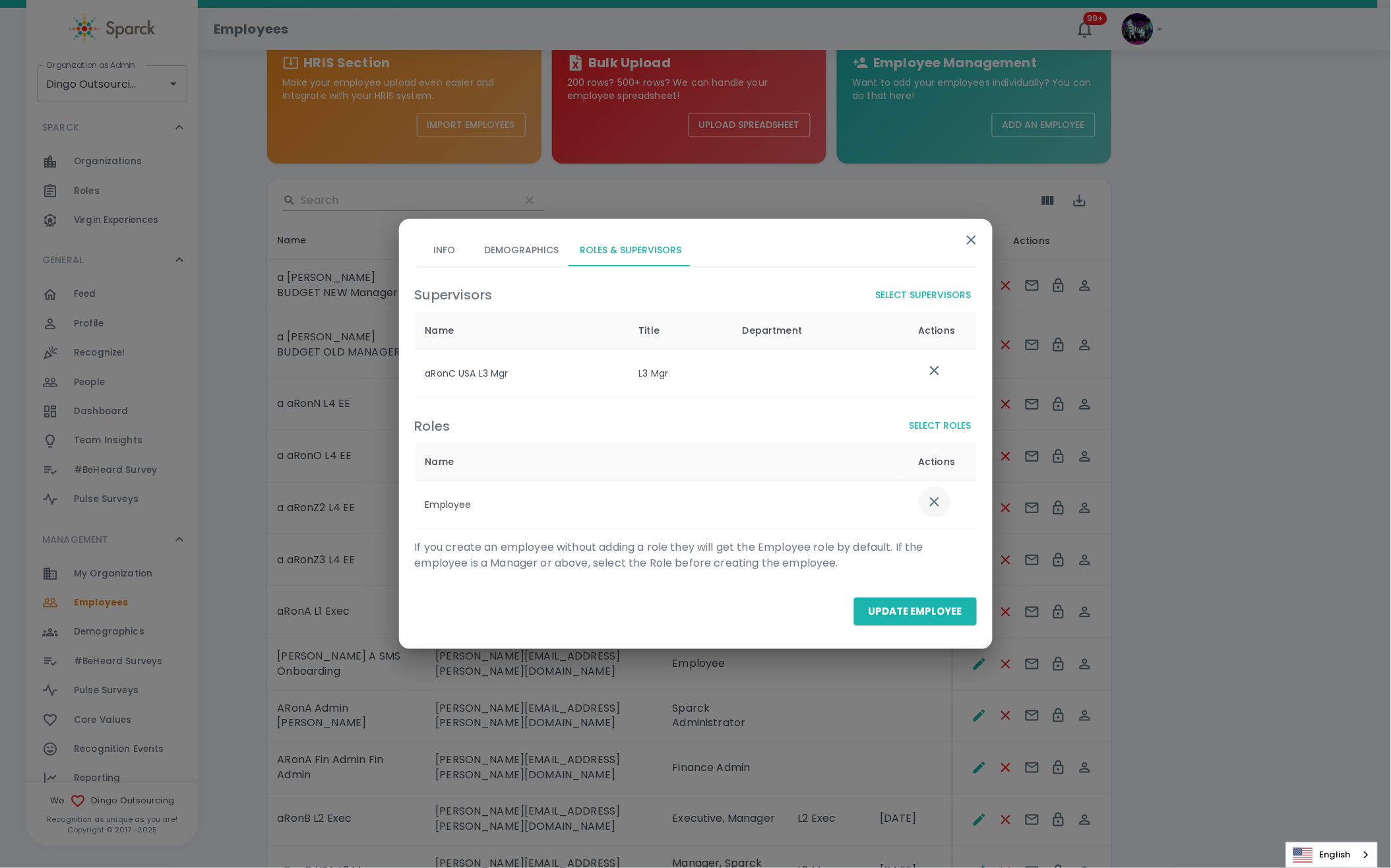
click at [933, 503] on icon "list table" at bounding box center [934, 501] width 9 height 9
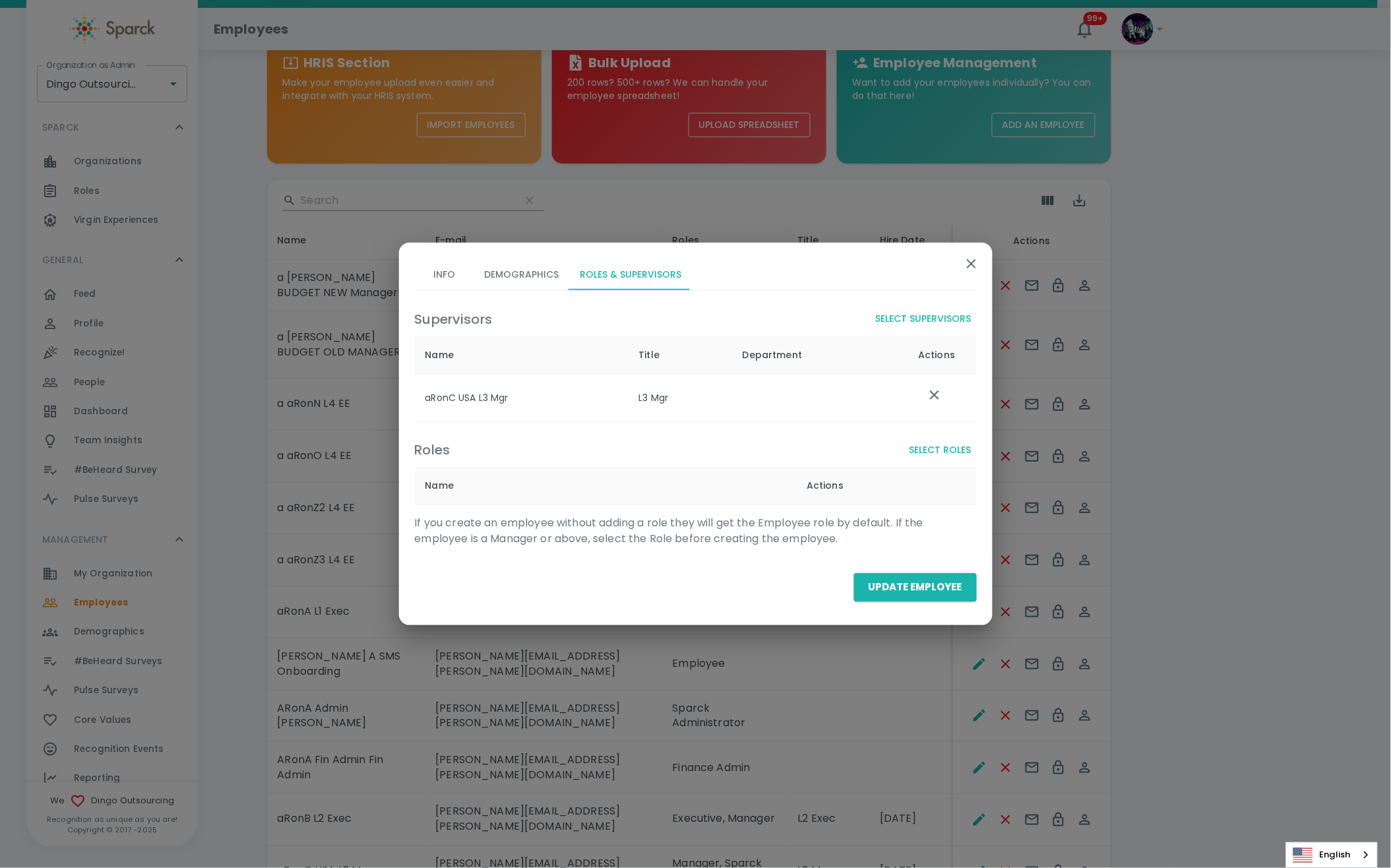
click at [950, 449] on button "Select Roles" at bounding box center [941, 450] width 73 height 25
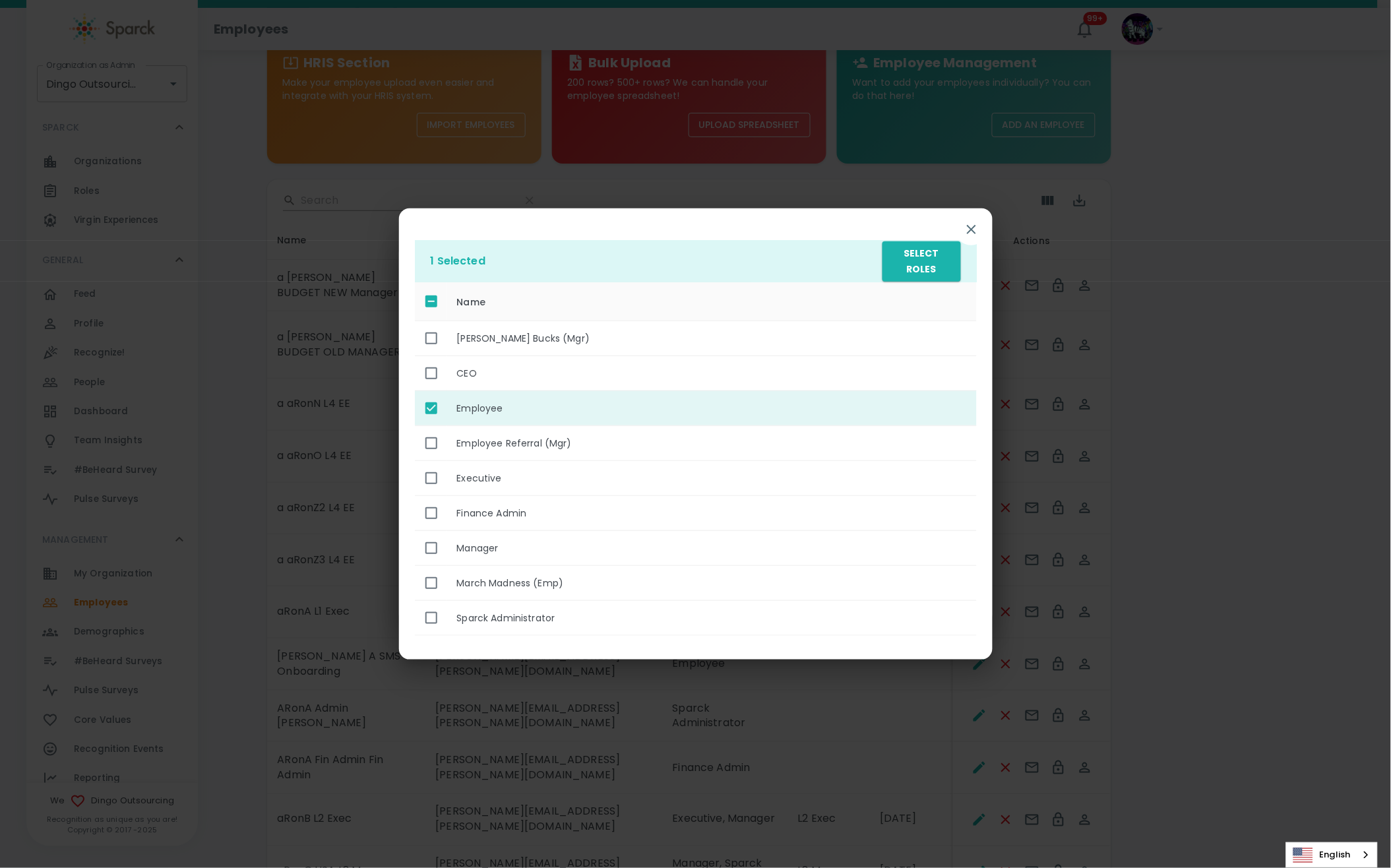
click at [437, 410] on input "enhanced table" at bounding box center [431, 408] width 27 height 27
checkbox input "false"
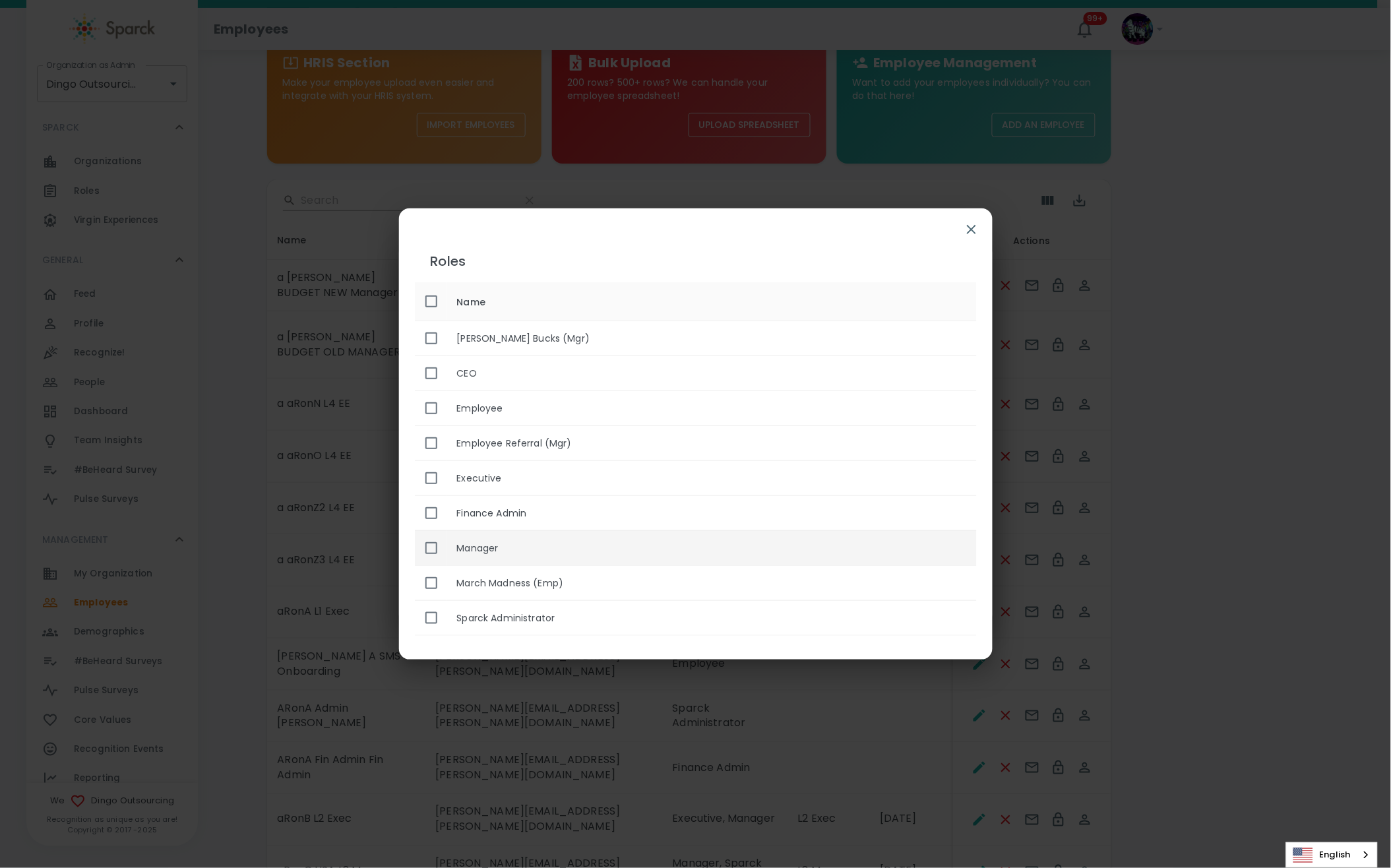
click at [429, 552] on input "enhanced table" at bounding box center [431, 548] width 27 height 27
checkbox input "true"
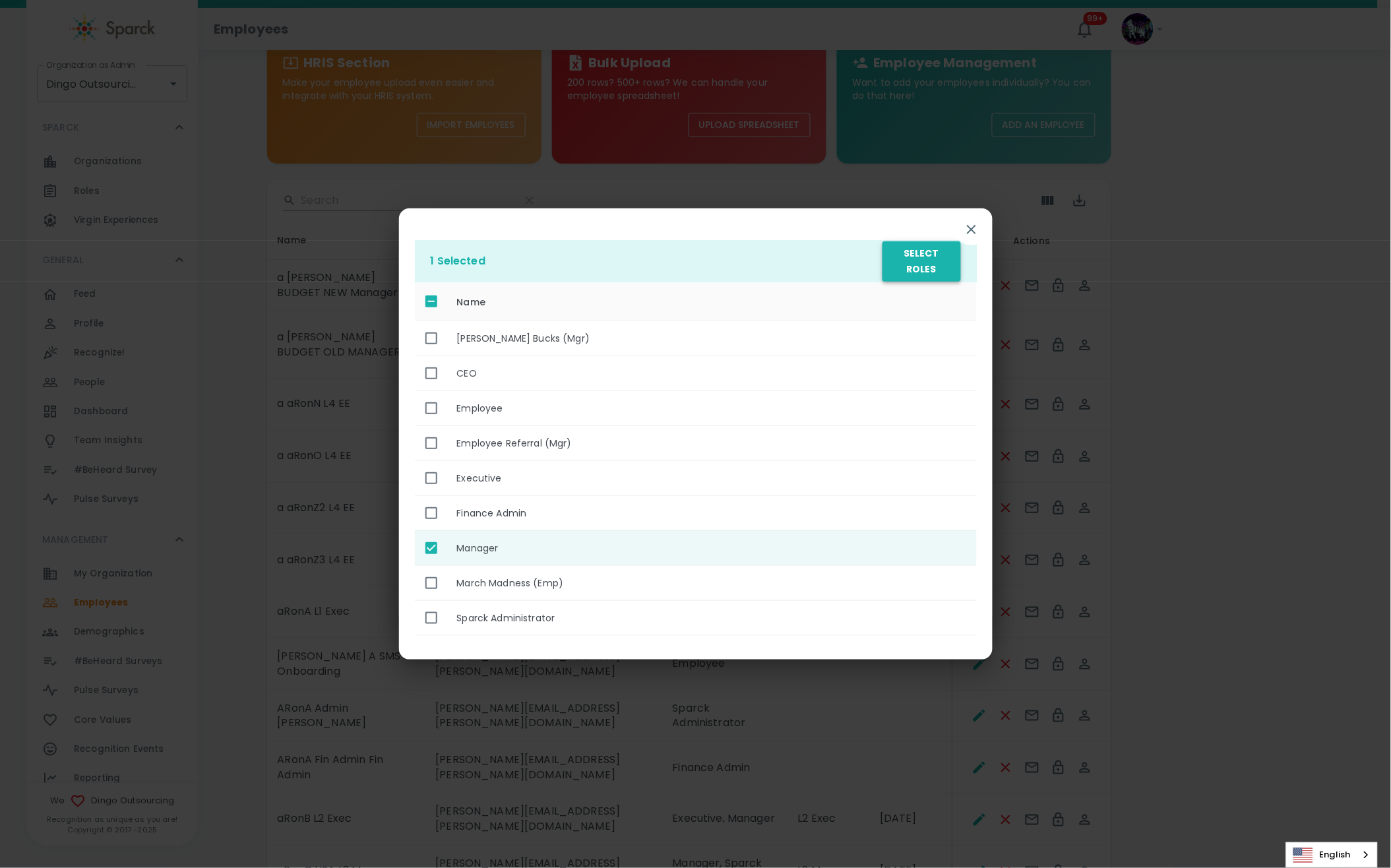
click at [925, 277] on button "Select Roles" at bounding box center [921, 261] width 78 height 40
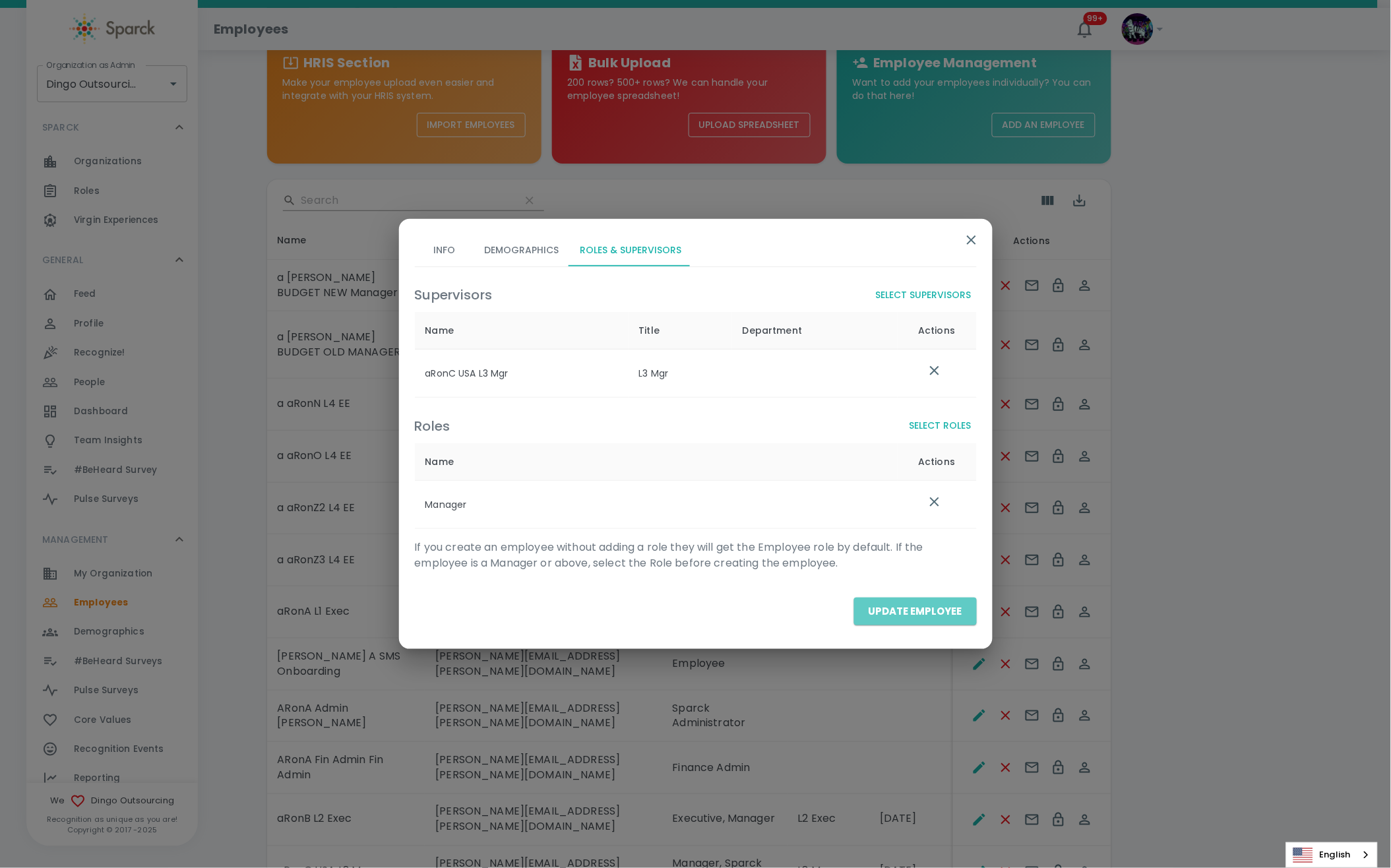
click at [931, 616] on button "Update Employee" at bounding box center [915, 611] width 123 height 27
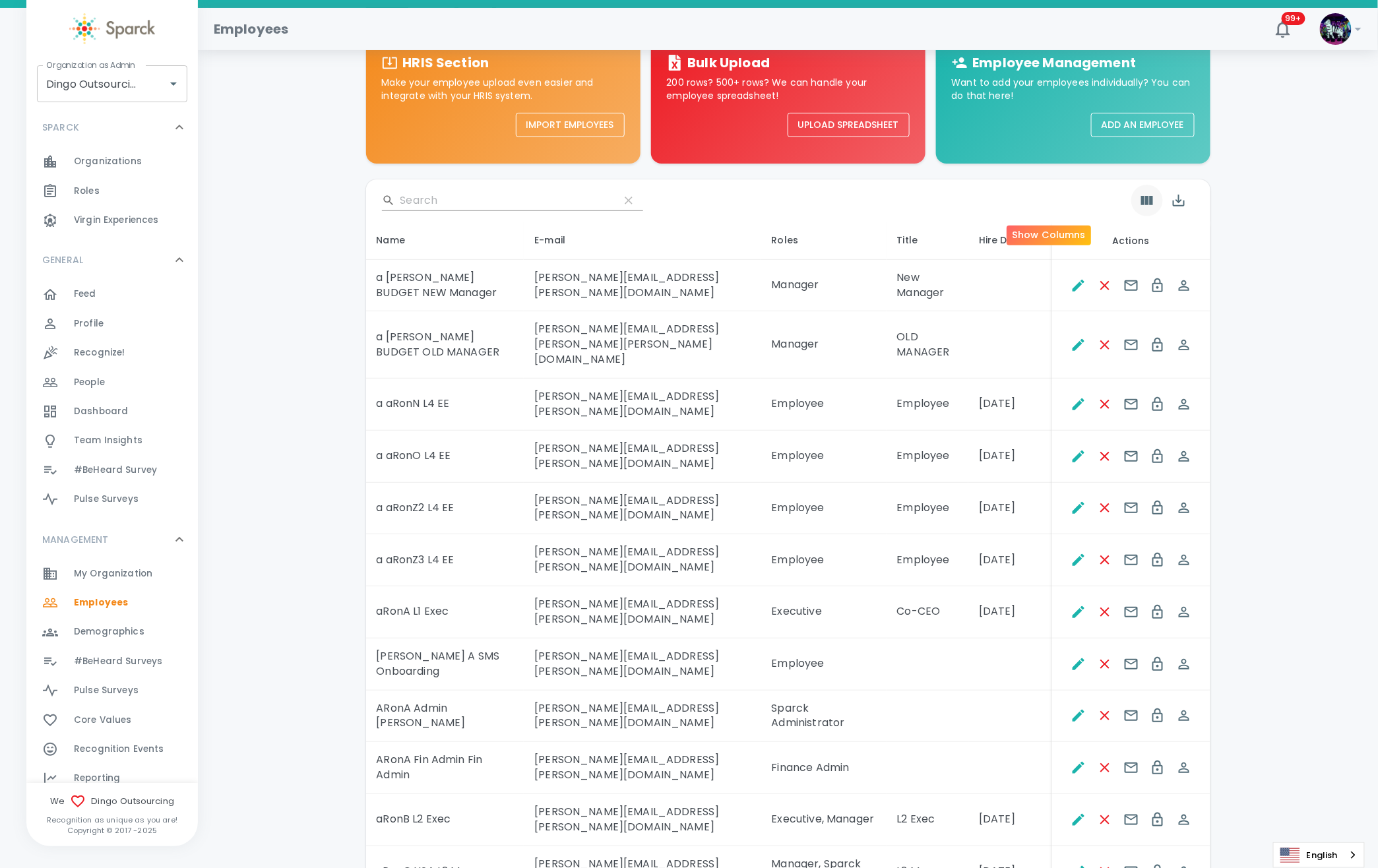
click at [1139, 205] on icon "Show Columns" at bounding box center [1147, 200] width 16 height 16
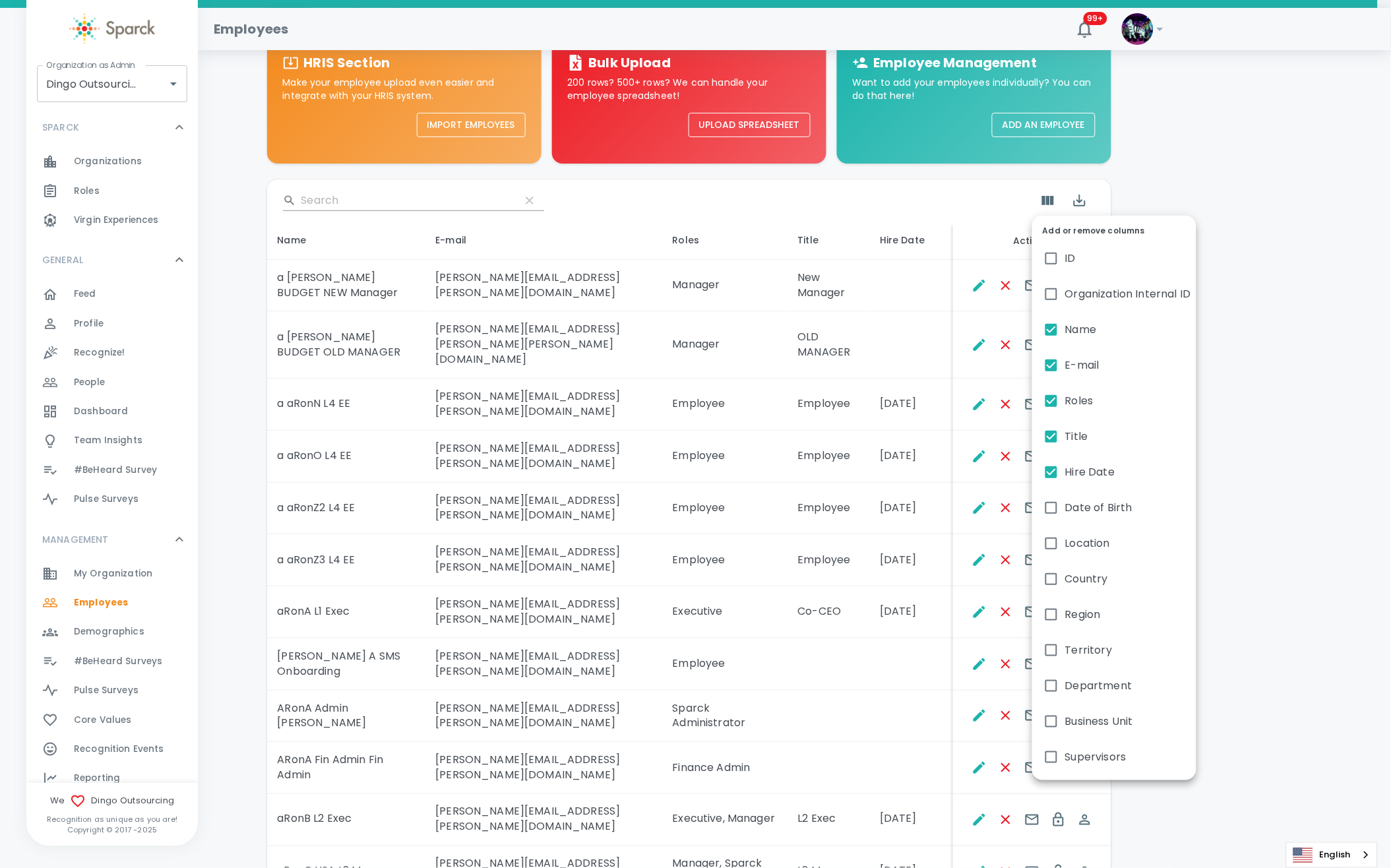
click at [1083, 747] on label "Supervisors" at bounding box center [1114, 757] width 164 height 36
click at [1065, 747] on input "Supervisors" at bounding box center [1051, 757] width 27 height 27
checkbox input "true"
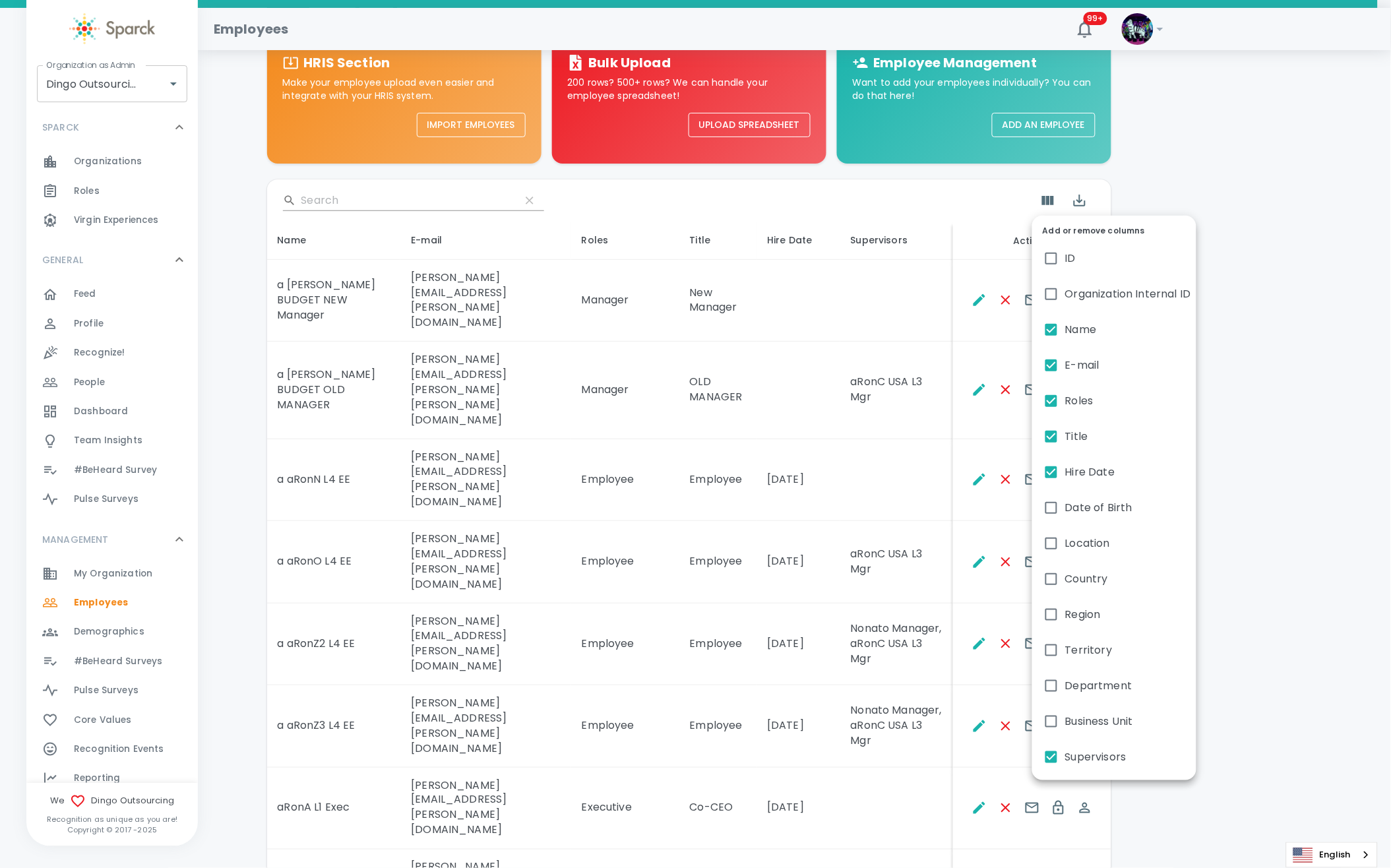
click at [926, 441] on div at bounding box center [696, 434] width 1391 height 868
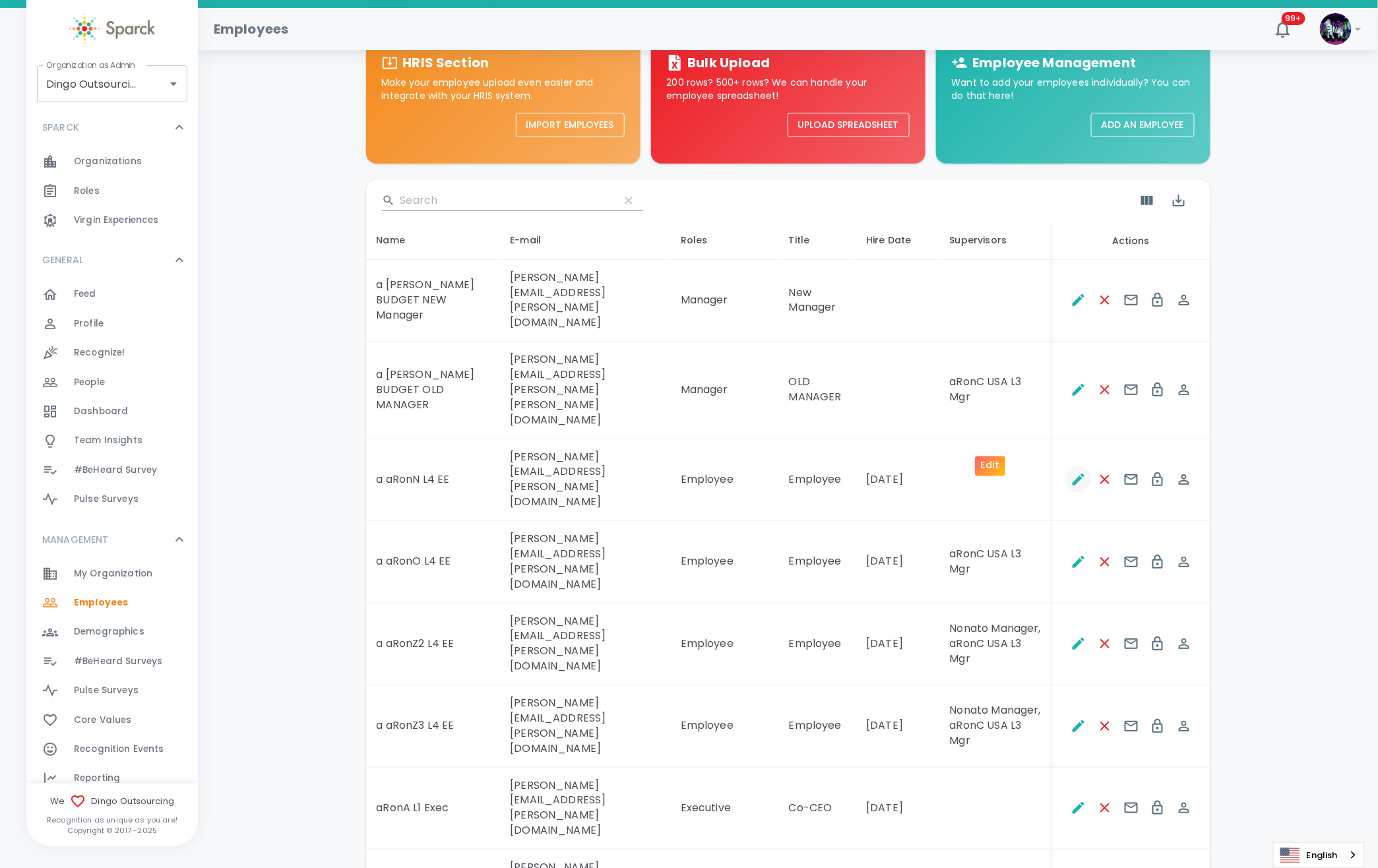
click at [1073, 474] on icon "Edit" at bounding box center [1078, 479] width 12 height 12
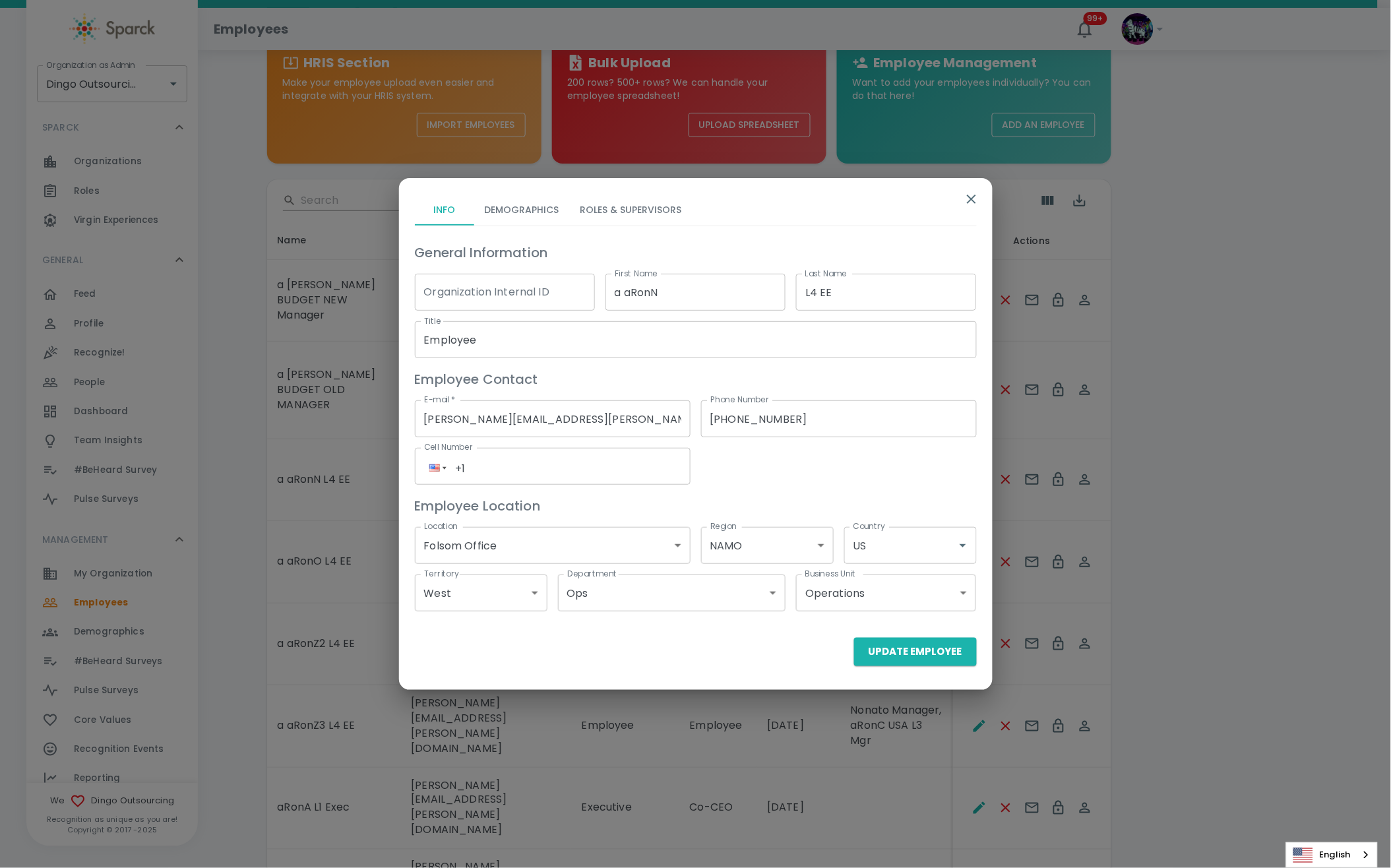
click at [624, 211] on button "Roles & Supervisors" at bounding box center [630, 209] width 123 height 31
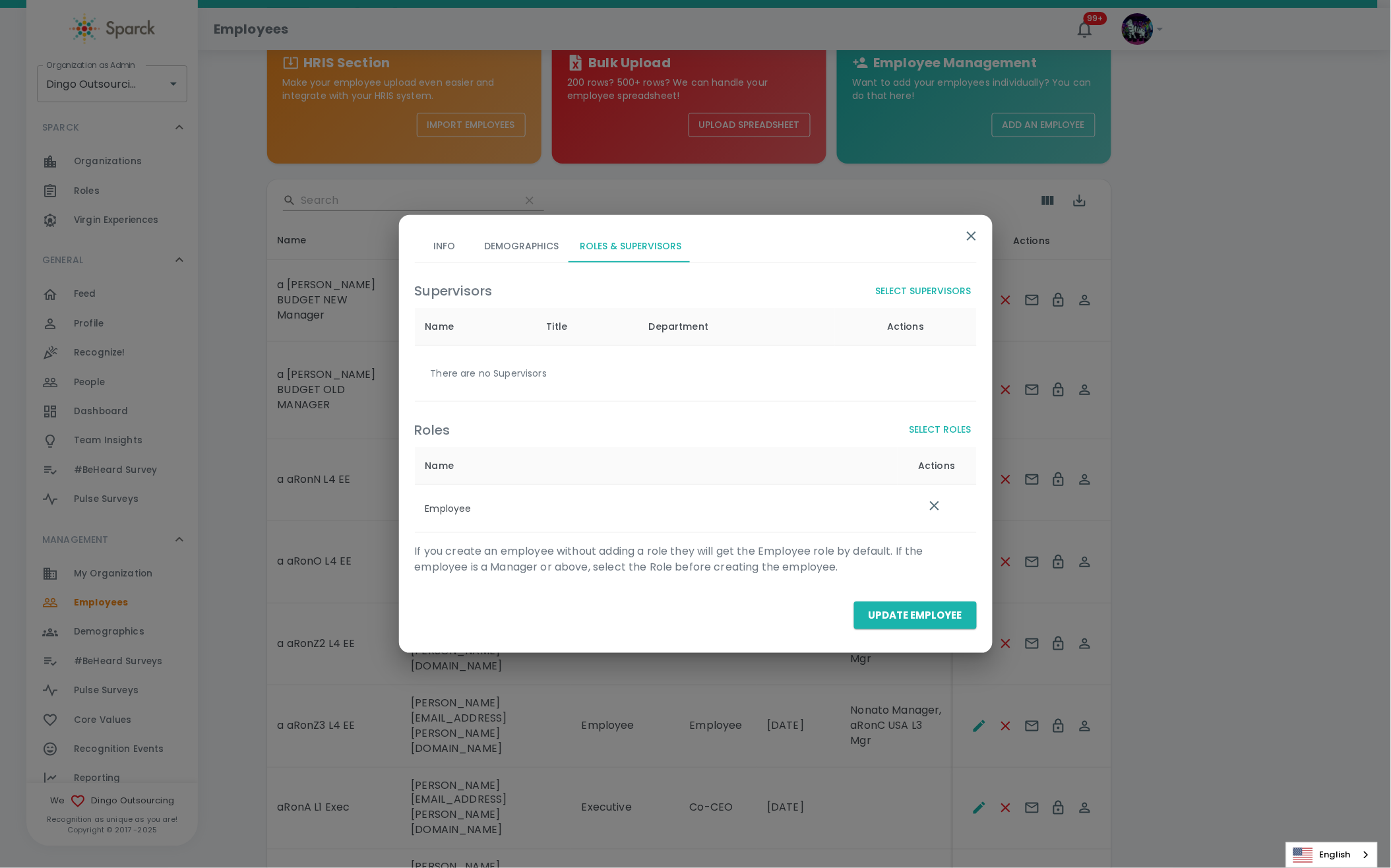
click at [938, 507] on icon "list table" at bounding box center [934, 505] width 16 height 16
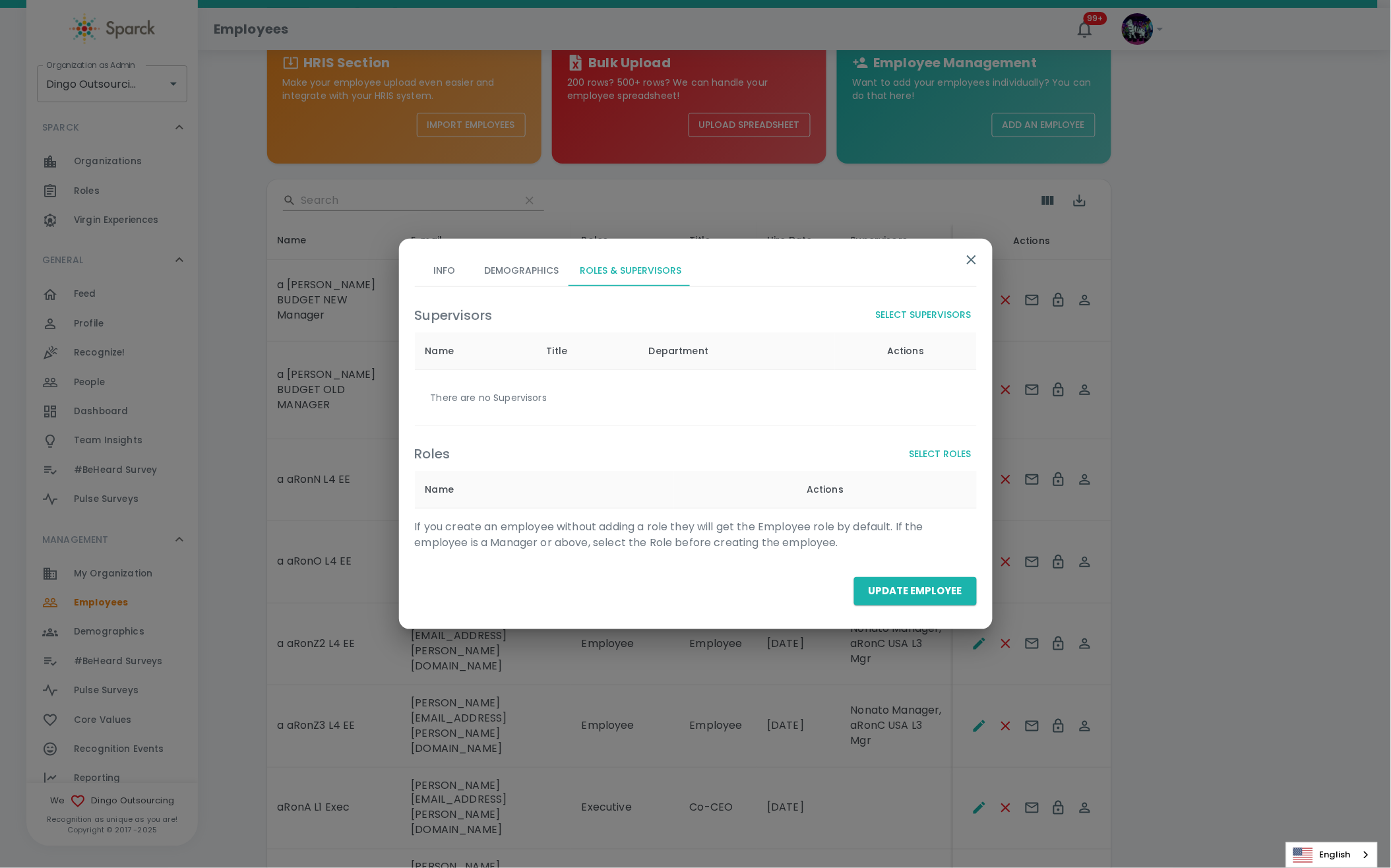
click at [956, 446] on button "Select Roles" at bounding box center [941, 454] width 73 height 25
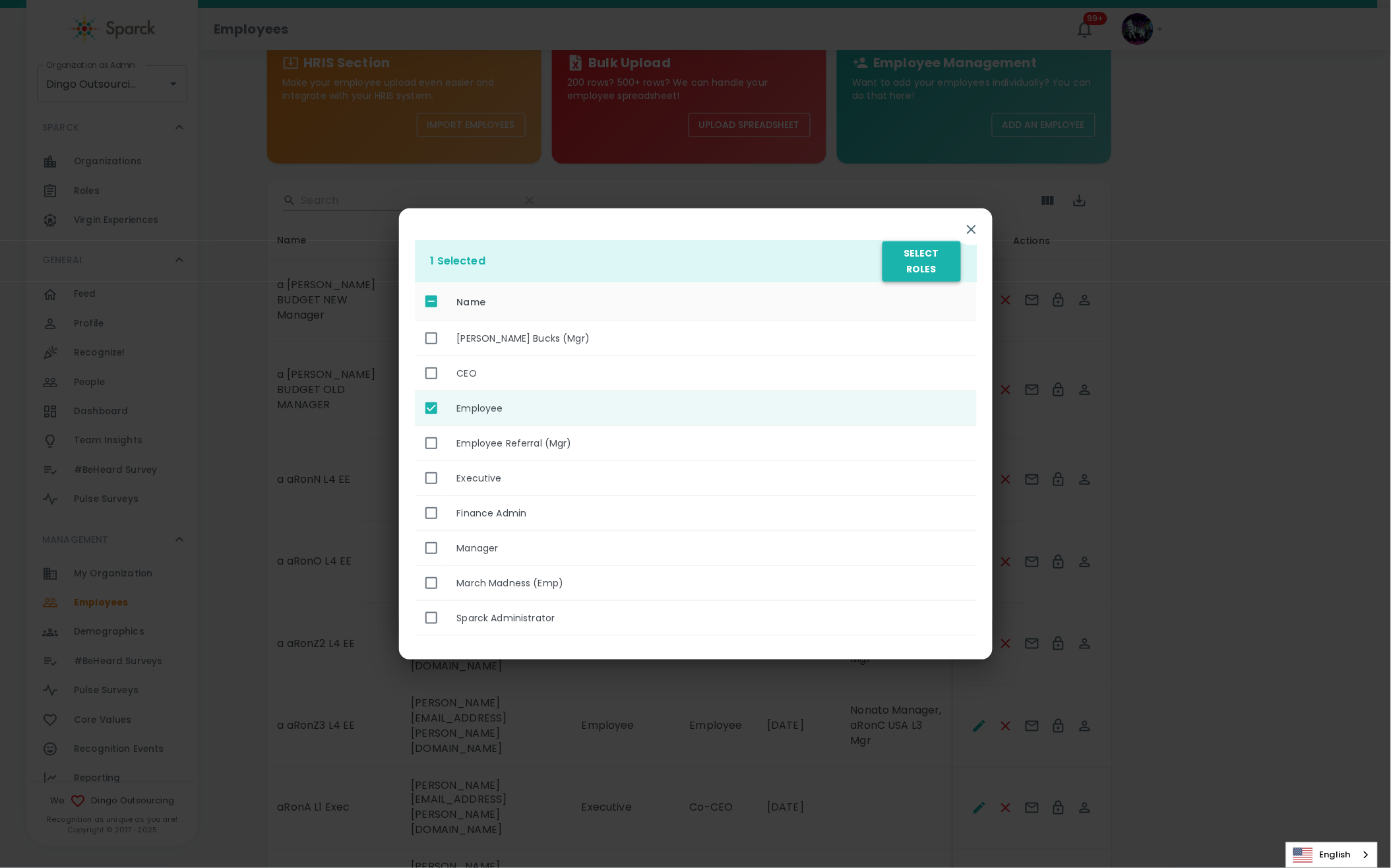
click at [936, 251] on button "Select Roles" at bounding box center [921, 261] width 78 height 40
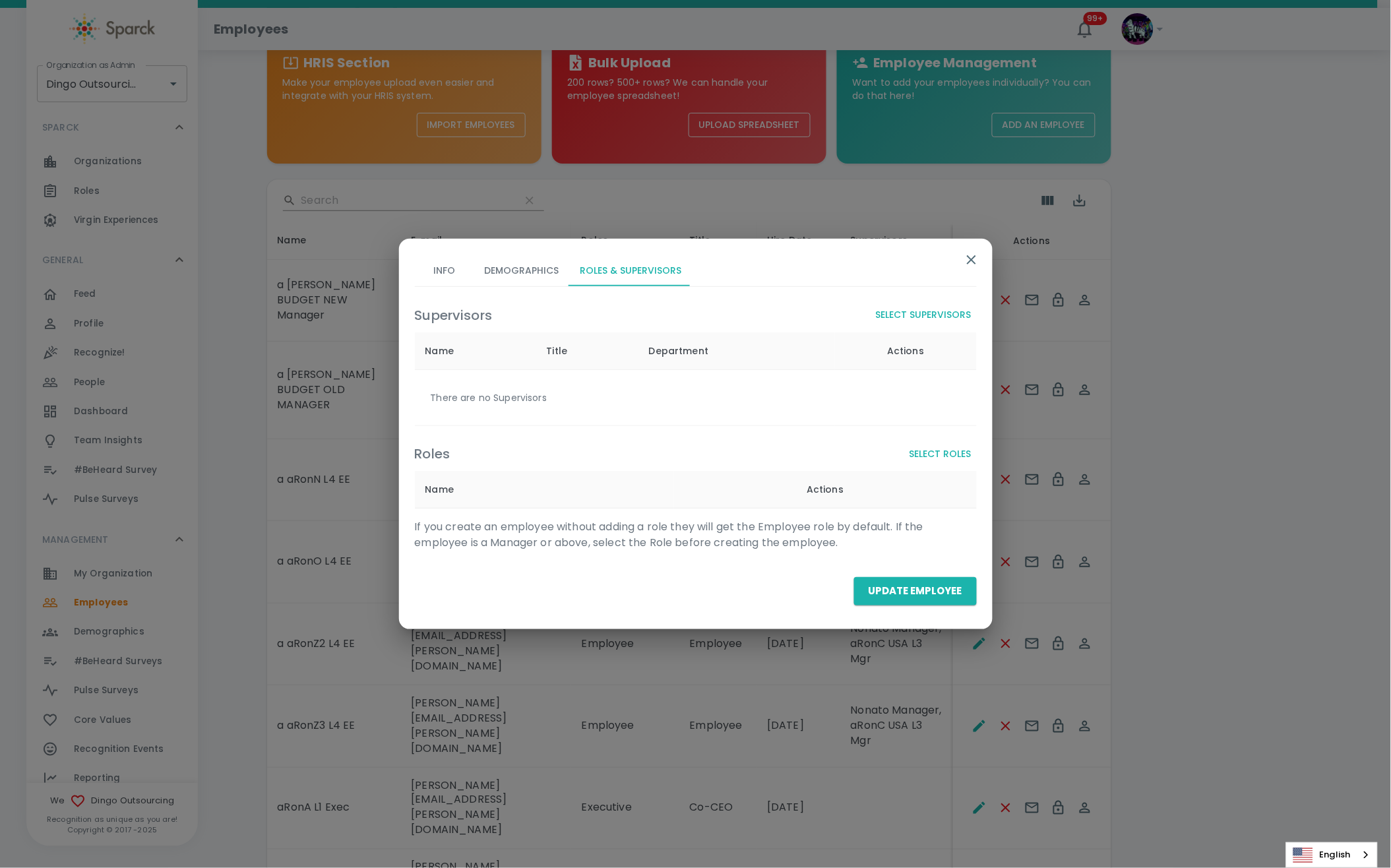
click at [941, 316] on button "Select Supervisors" at bounding box center [923, 315] width 106 height 25
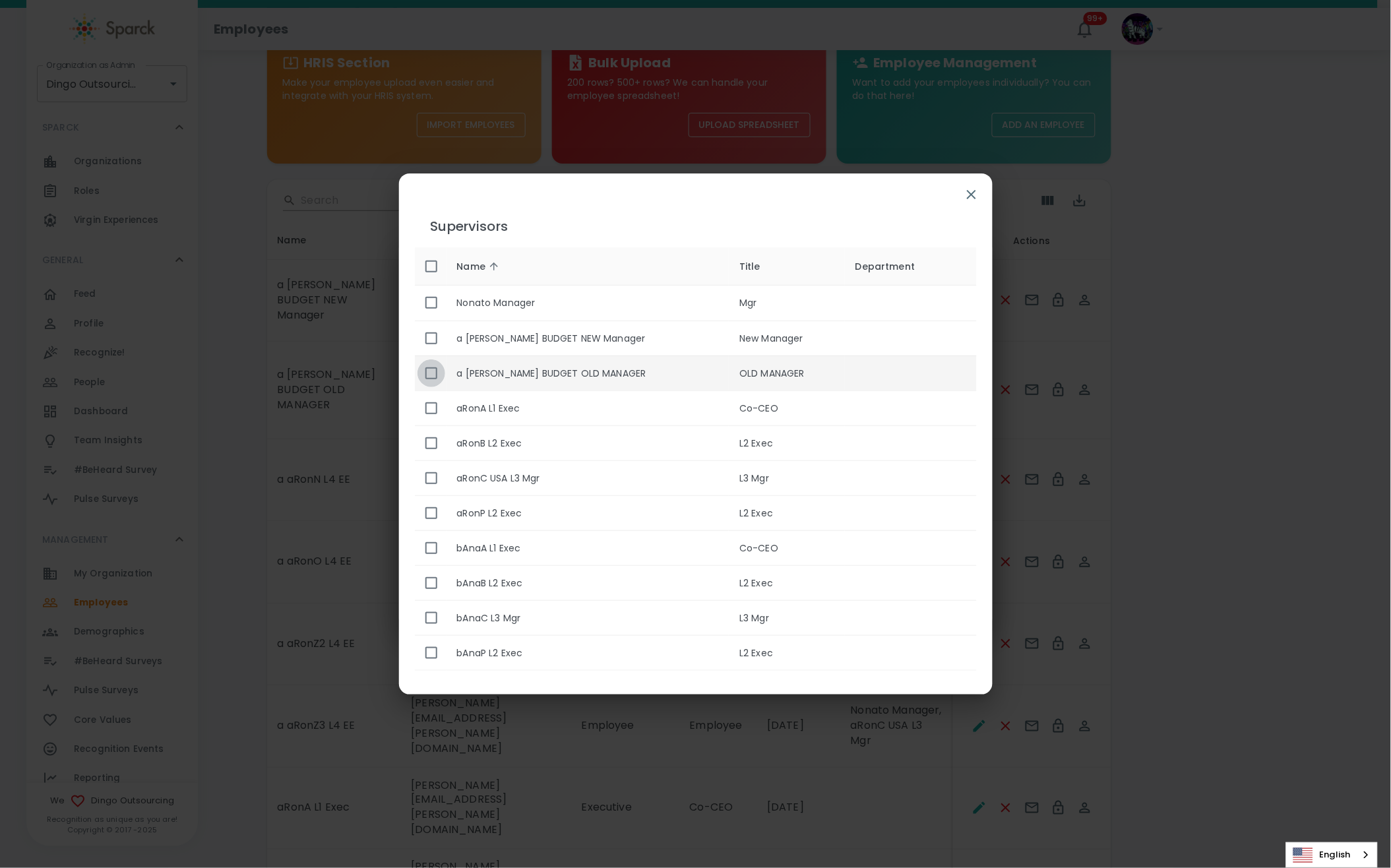
click at [427, 372] on input "enhanced table" at bounding box center [431, 373] width 27 height 27
checkbox input "true"
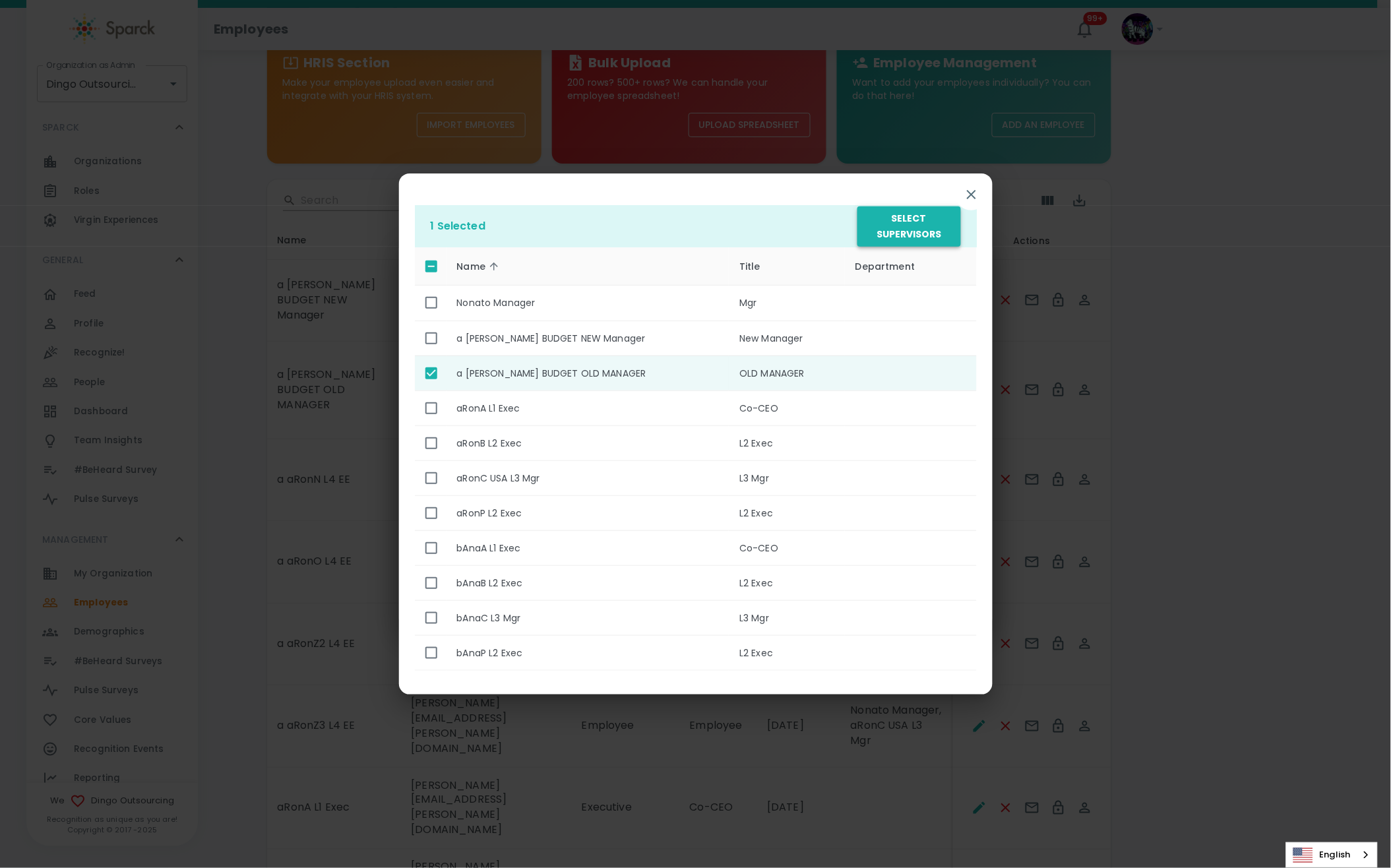
click at [902, 227] on button "Select Supervisors" at bounding box center [908, 227] width 103 height 40
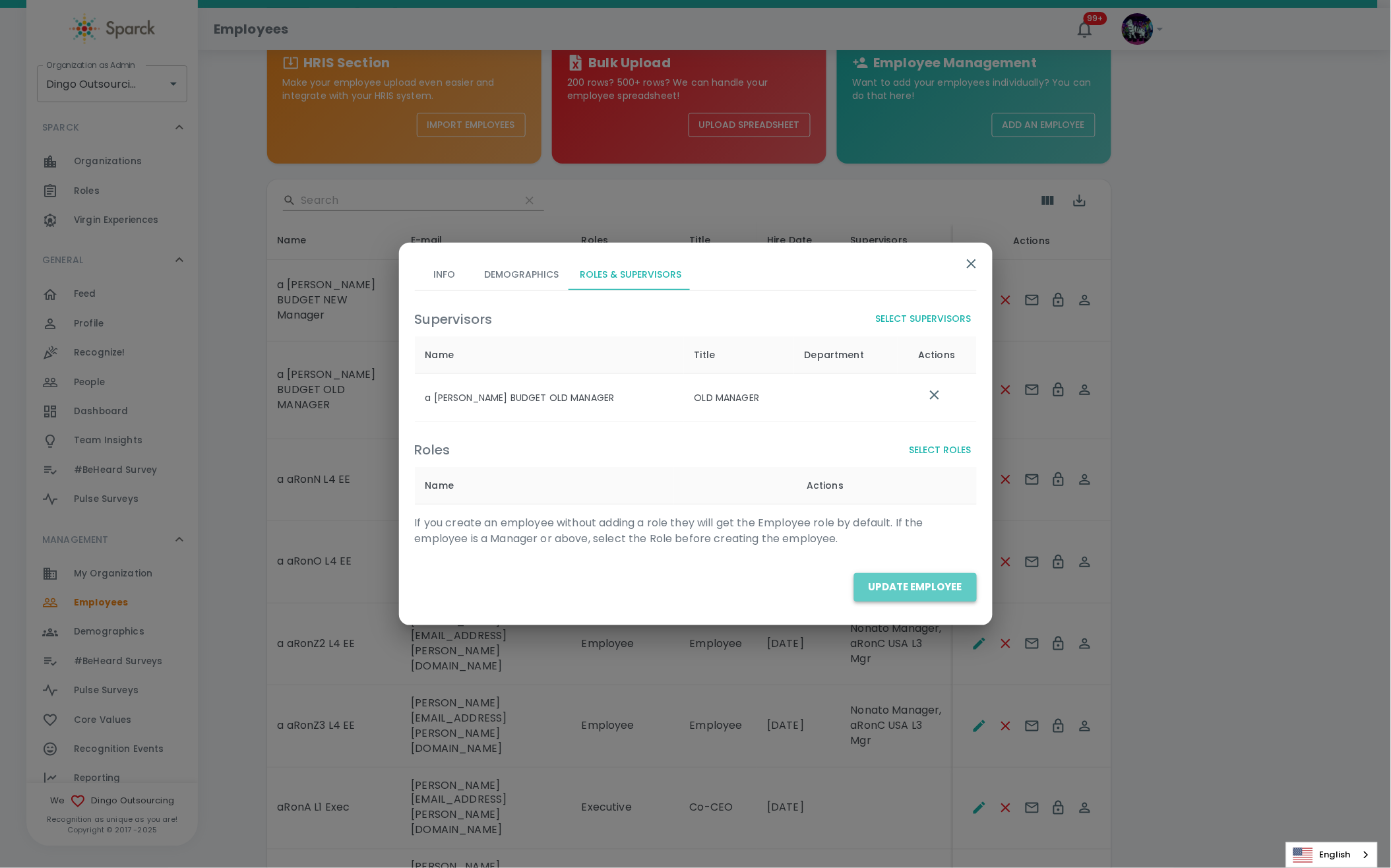
click at [933, 592] on button "Update Employee" at bounding box center [915, 587] width 123 height 27
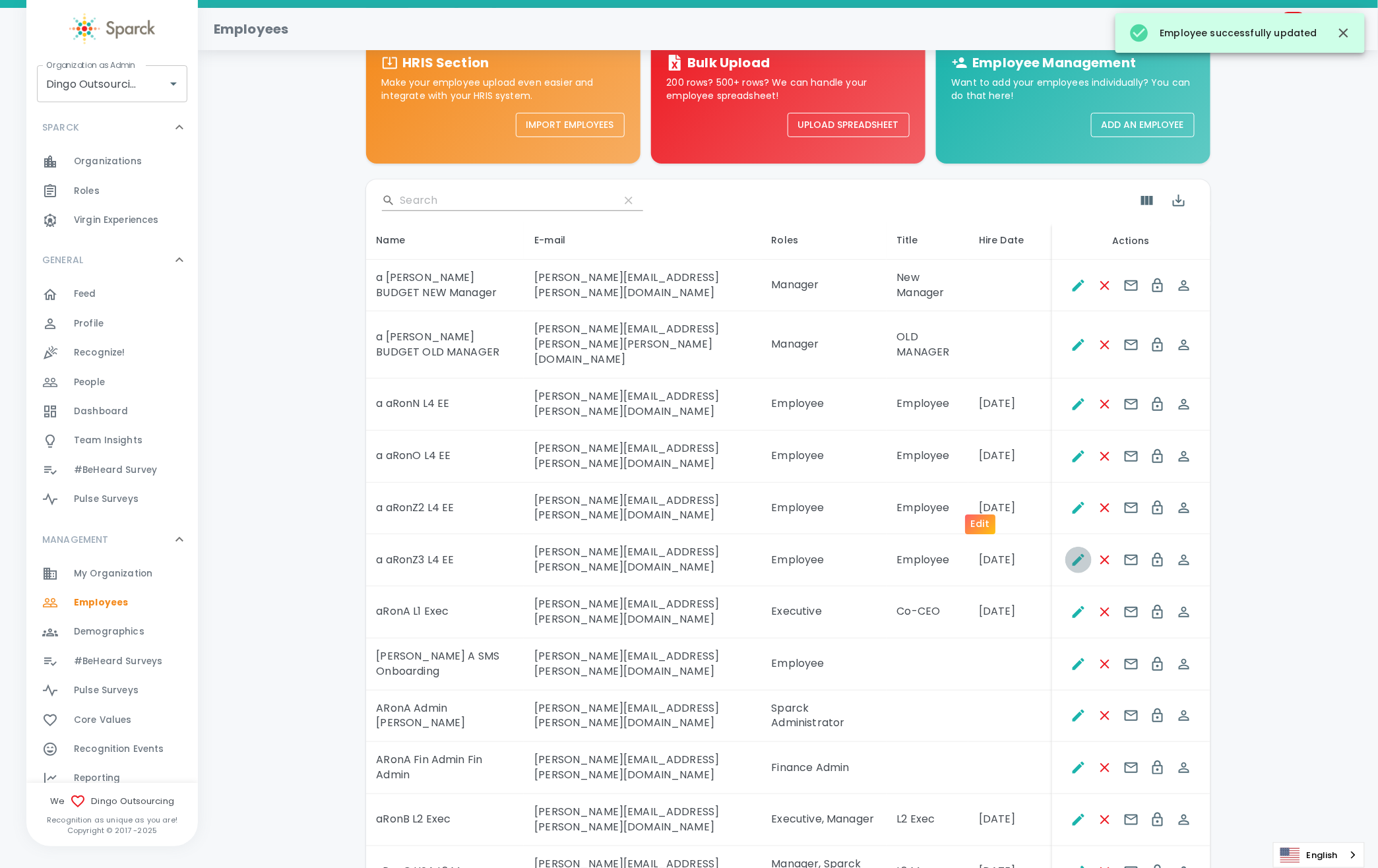
click at [1065, 547] on button "Edit" at bounding box center [1078, 560] width 27 height 27
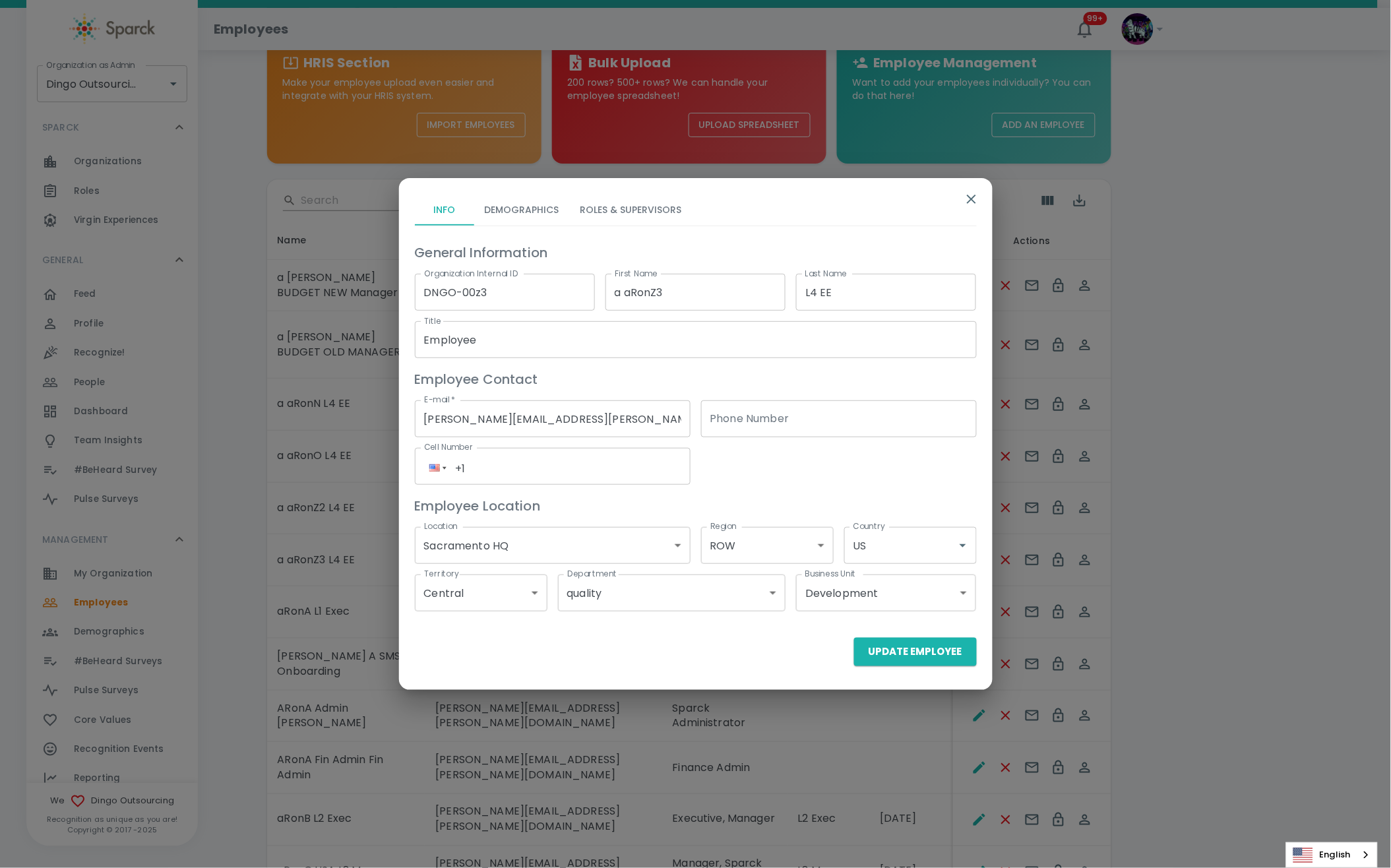
click at [630, 204] on button "Roles & Supervisors" at bounding box center [630, 209] width 123 height 31
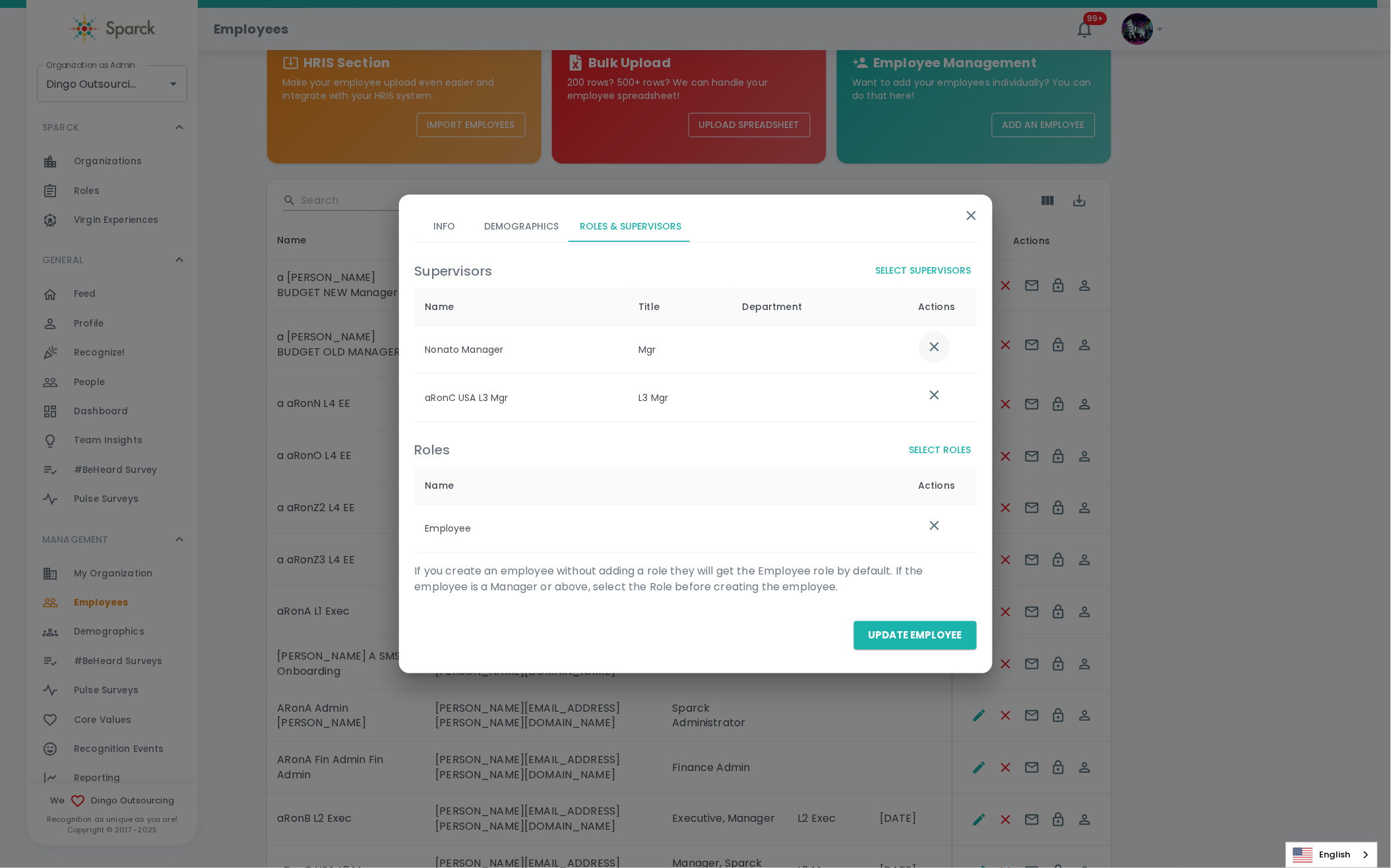
click at [934, 351] on icon "list table" at bounding box center [934, 346] width 16 height 16
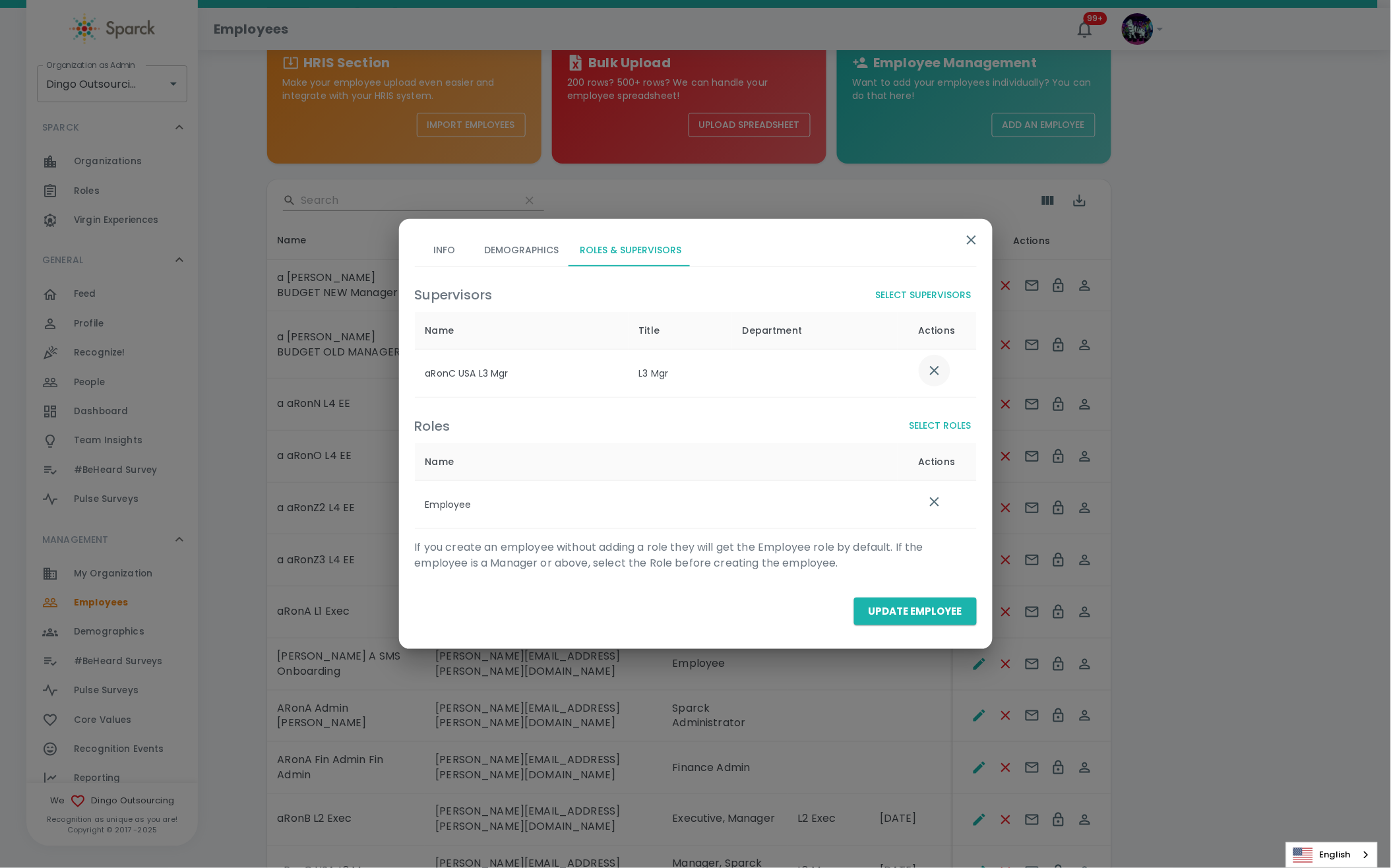
click at [936, 369] on icon "list table" at bounding box center [934, 370] width 9 height 9
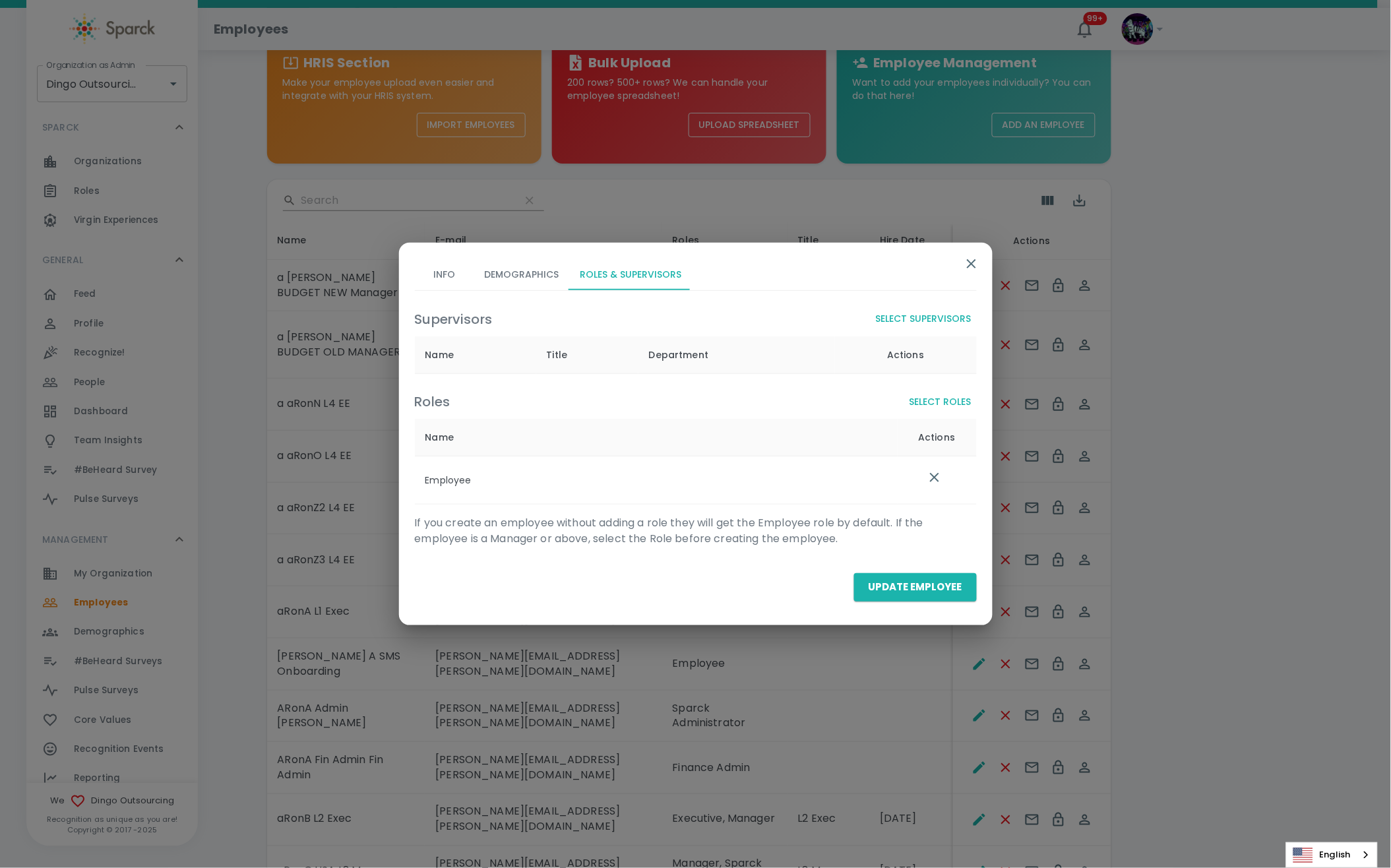
click at [940, 317] on button "Select Supervisors" at bounding box center [923, 319] width 106 height 25
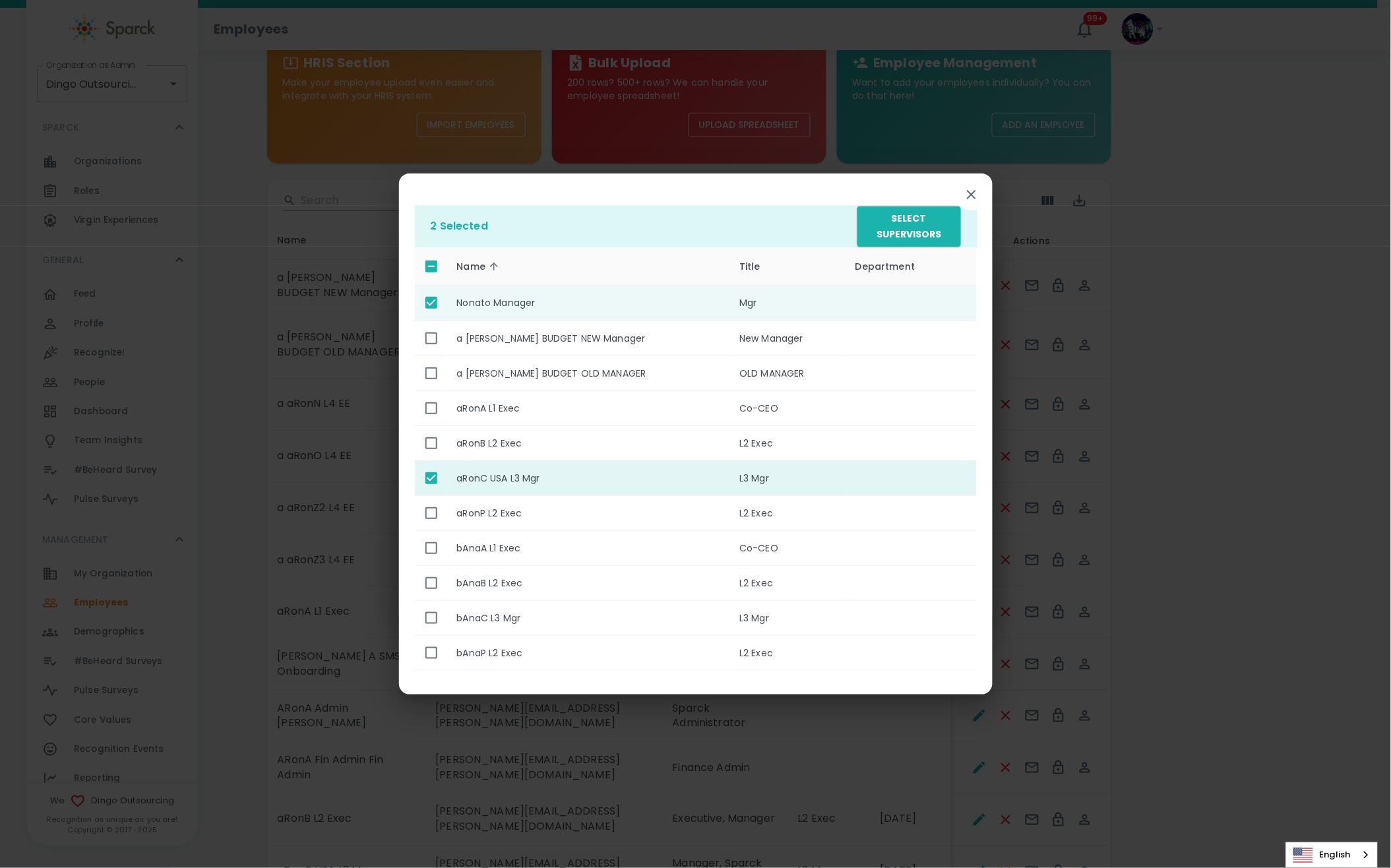
click at [446, 481] on th "aRonC USA L3 Mgr" at bounding box center [587, 477] width 283 height 35
checkbox input "false"
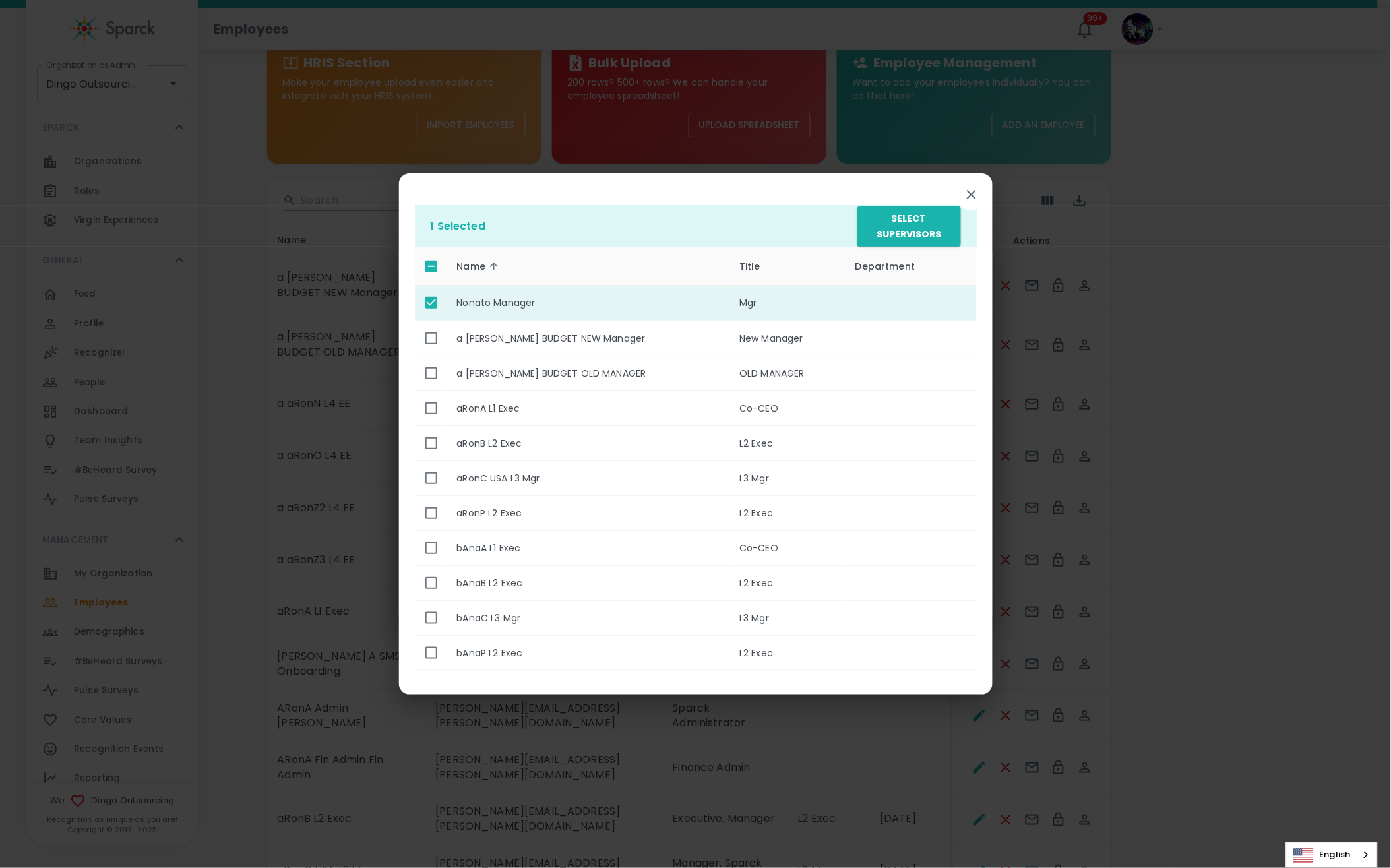
click at [436, 311] on input "enhanced table" at bounding box center [431, 303] width 27 height 27
checkbox input "false"
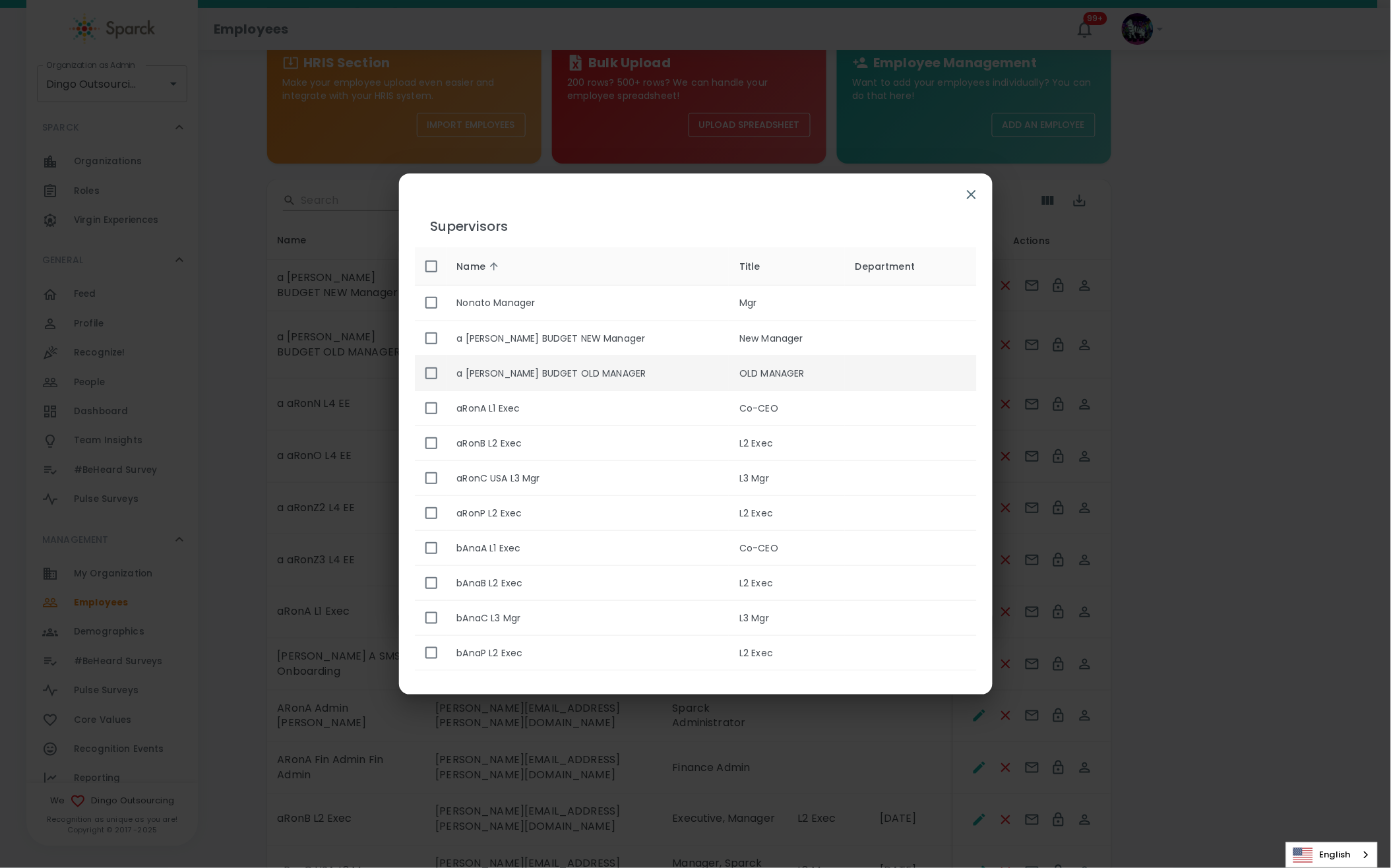
click at [433, 369] on input "enhanced table" at bounding box center [431, 373] width 27 height 27
checkbox input "true"
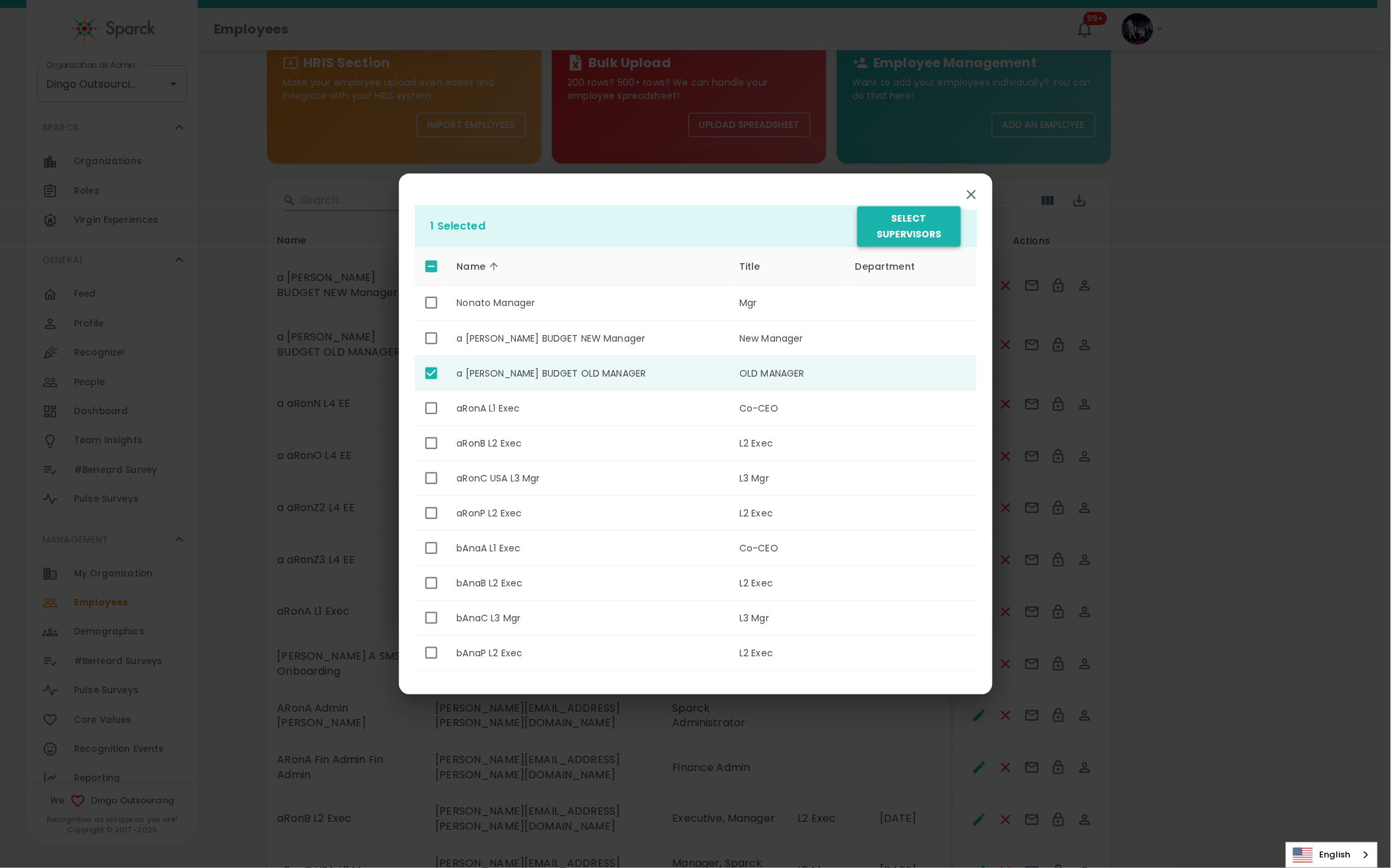
click at [928, 225] on button "Select Supervisors" at bounding box center [908, 227] width 103 height 40
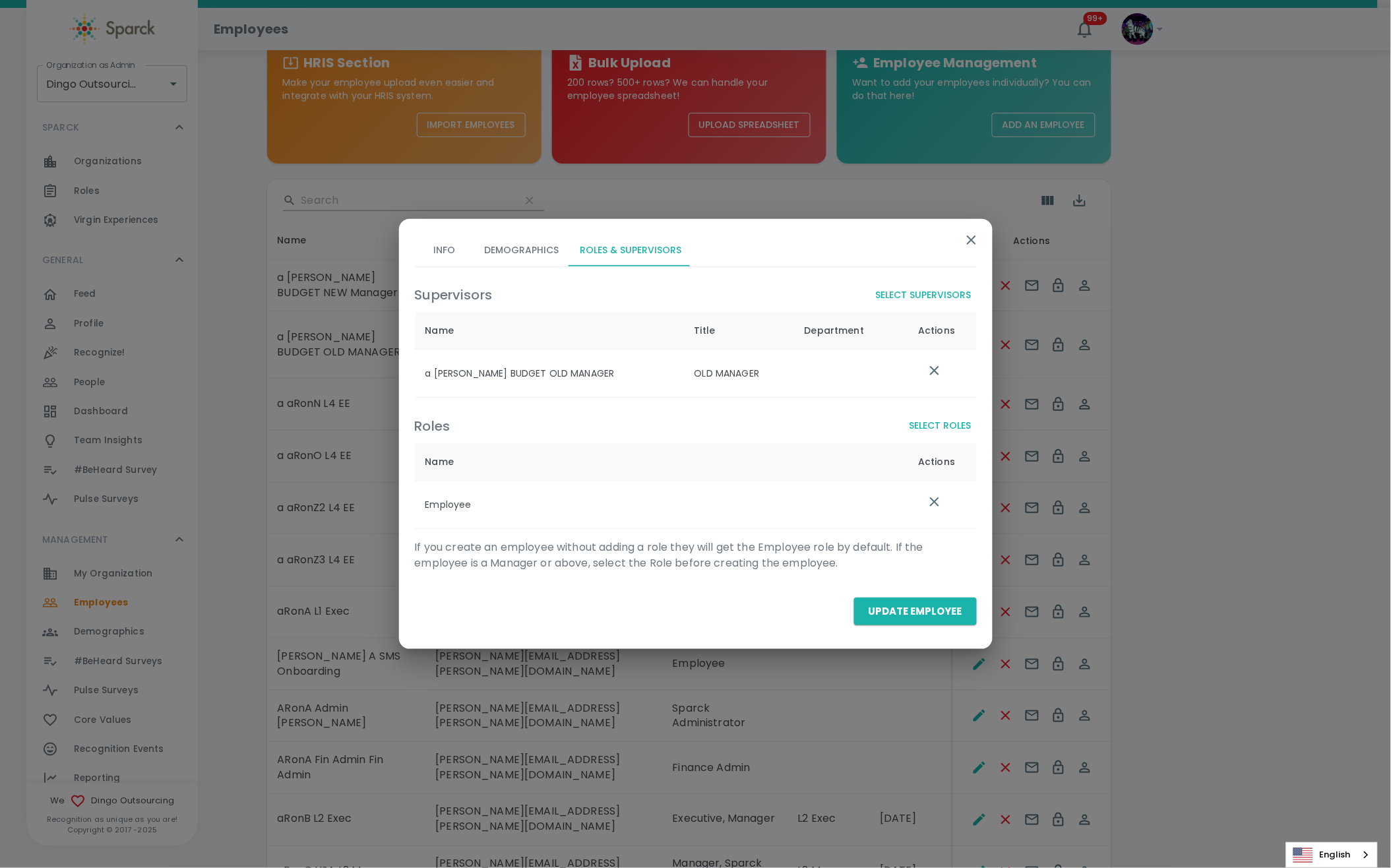
click at [905, 609] on button "Update Employee" at bounding box center [915, 611] width 123 height 27
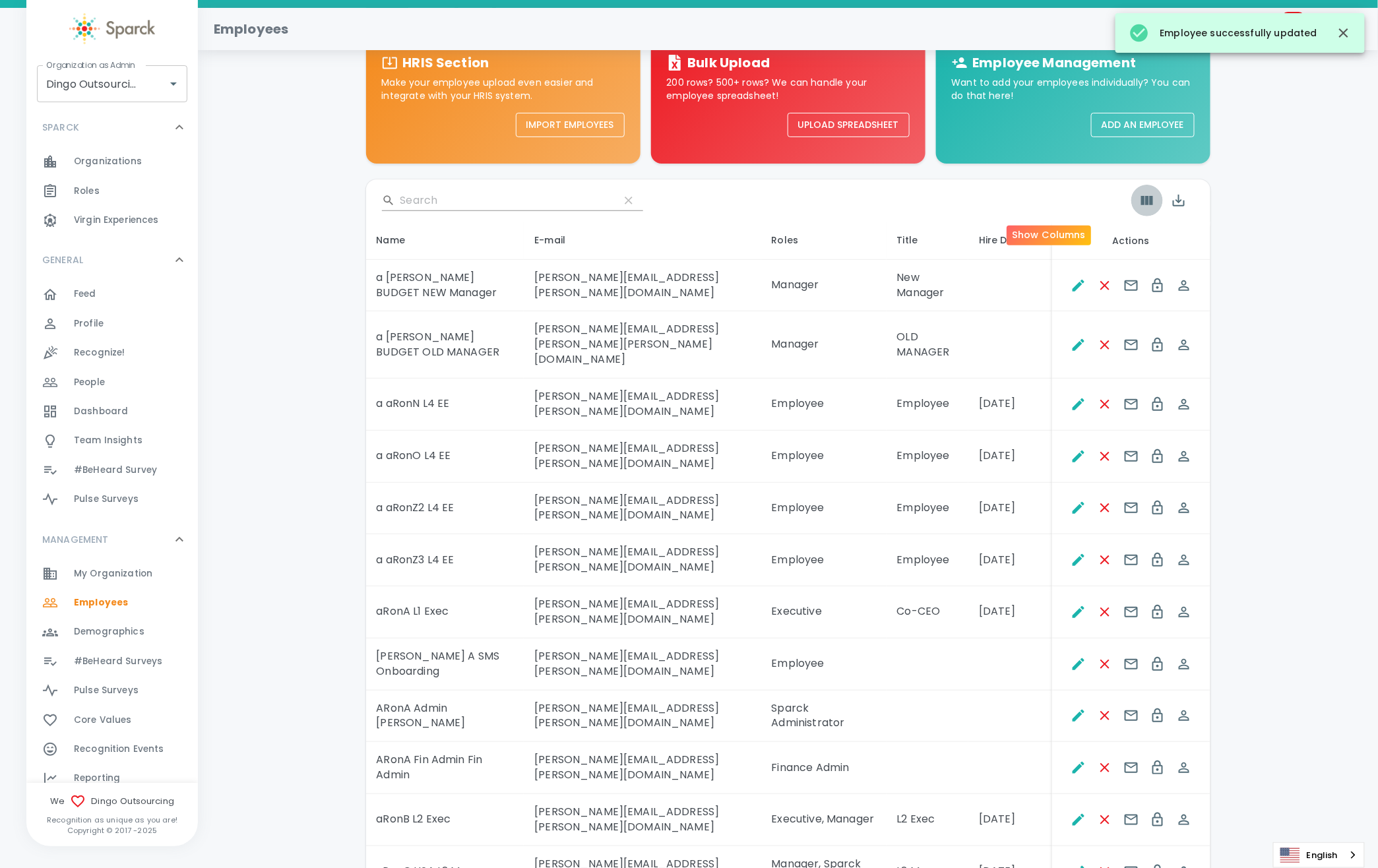
click at [1141, 196] on icon "Show Columns" at bounding box center [1147, 200] width 12 height 9
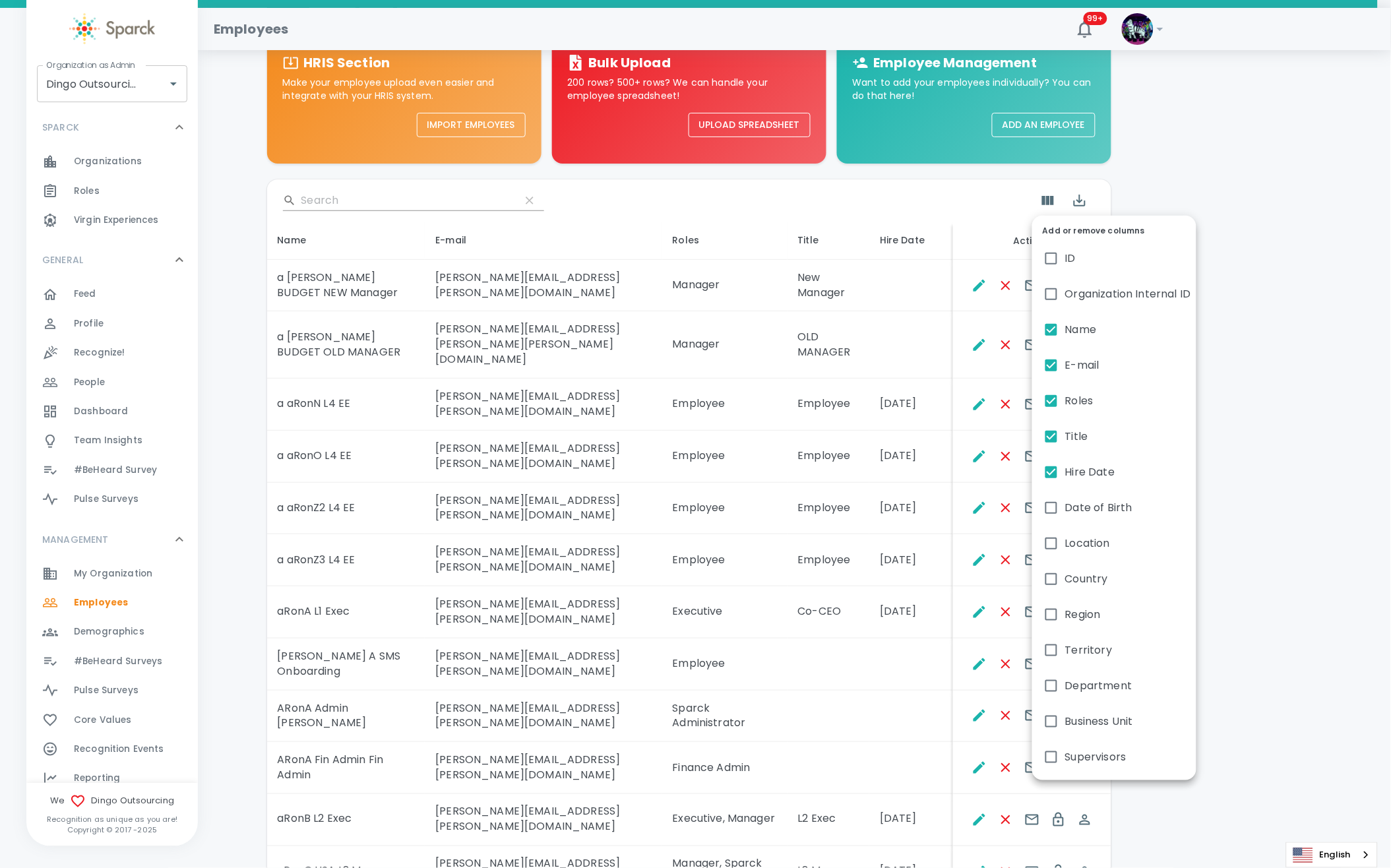
click at [1055, 750] on input "Supervisors" at bounding box center [1051, 757] width 27 height 27
checkbox input "true"
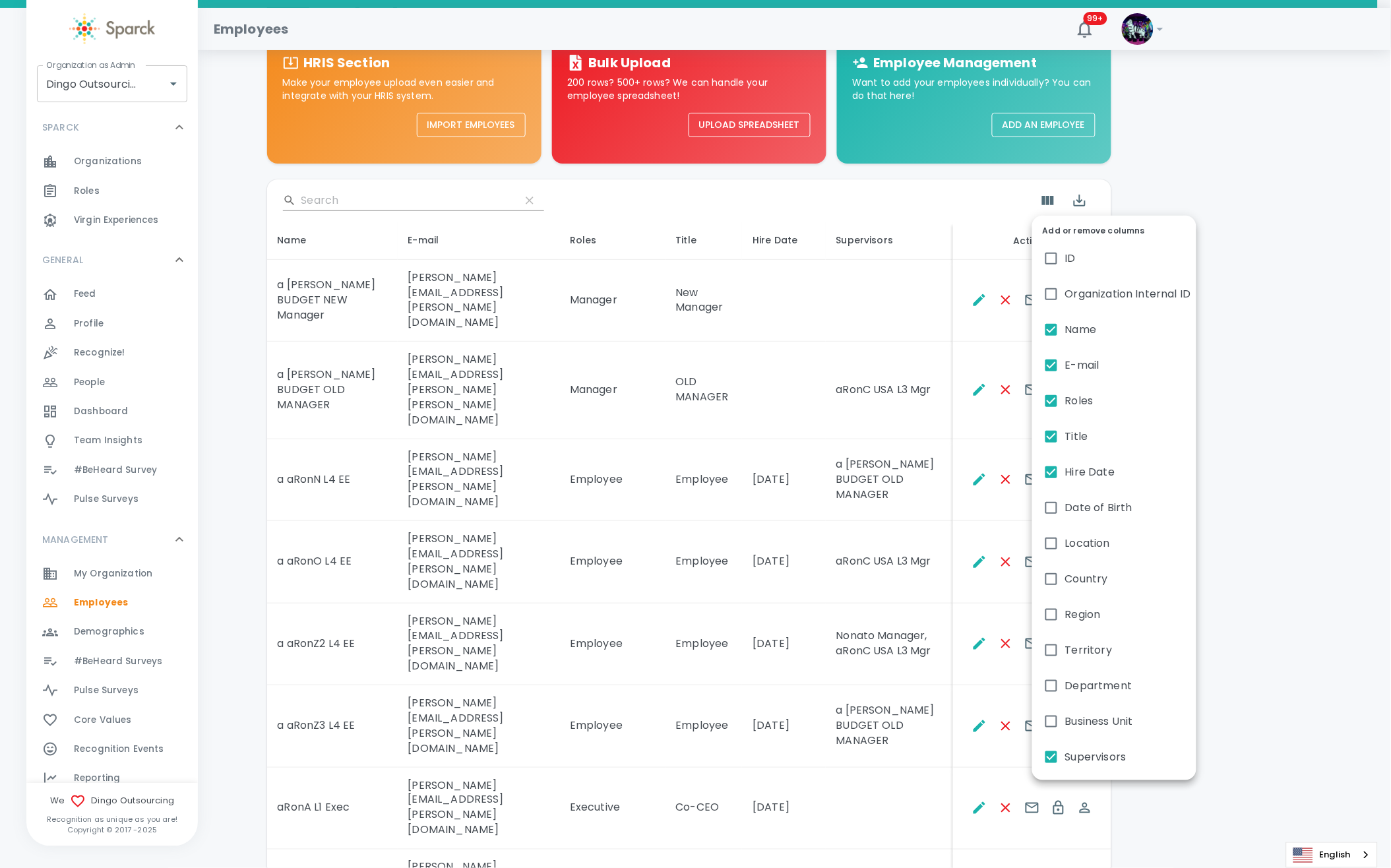
click at [988, 643] on div at bounding box center [696, 434] width 1391 height 868
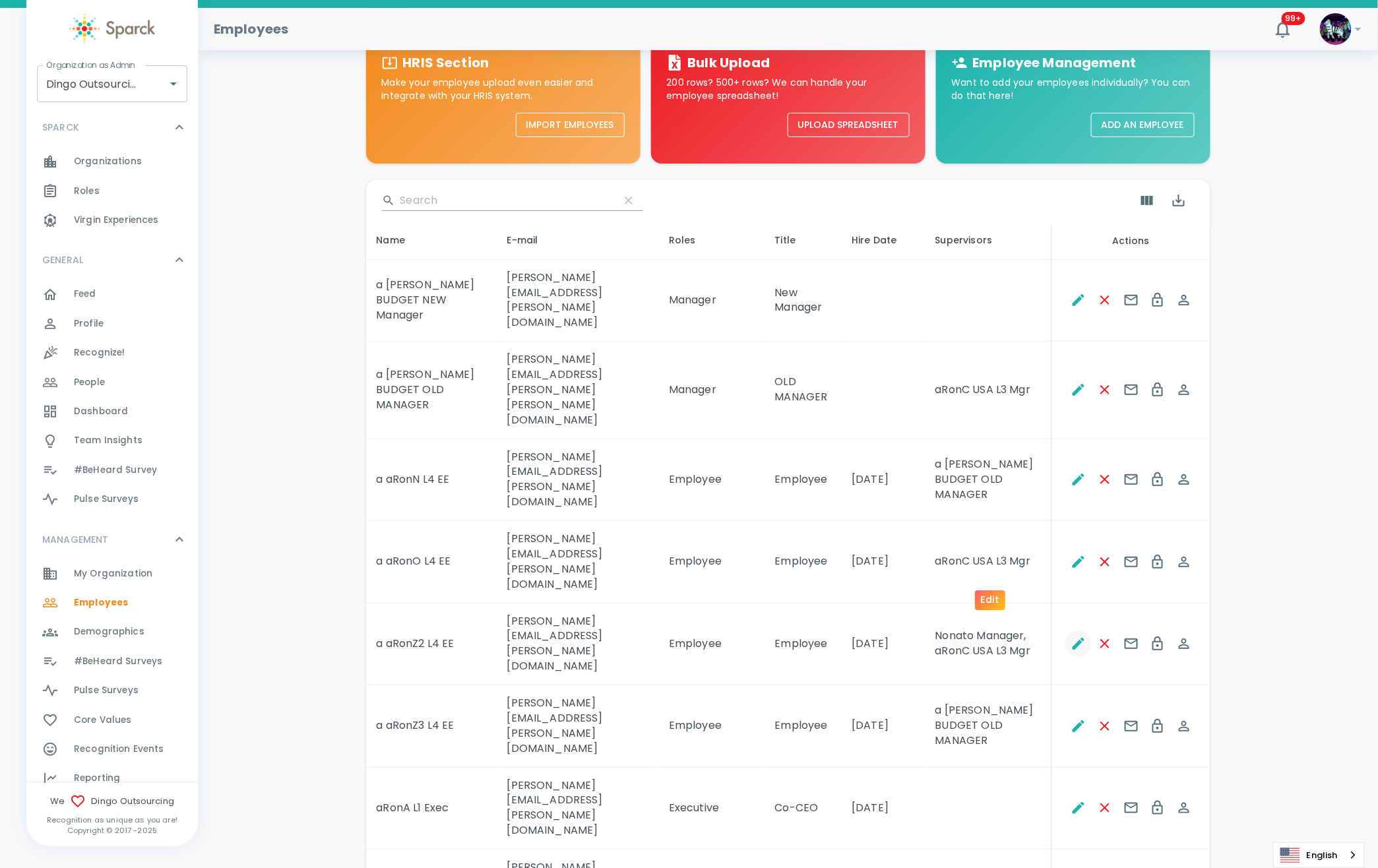
click at [1065, 630] on button "Edit" at bounding box center [1078, 643] width 27 height 27
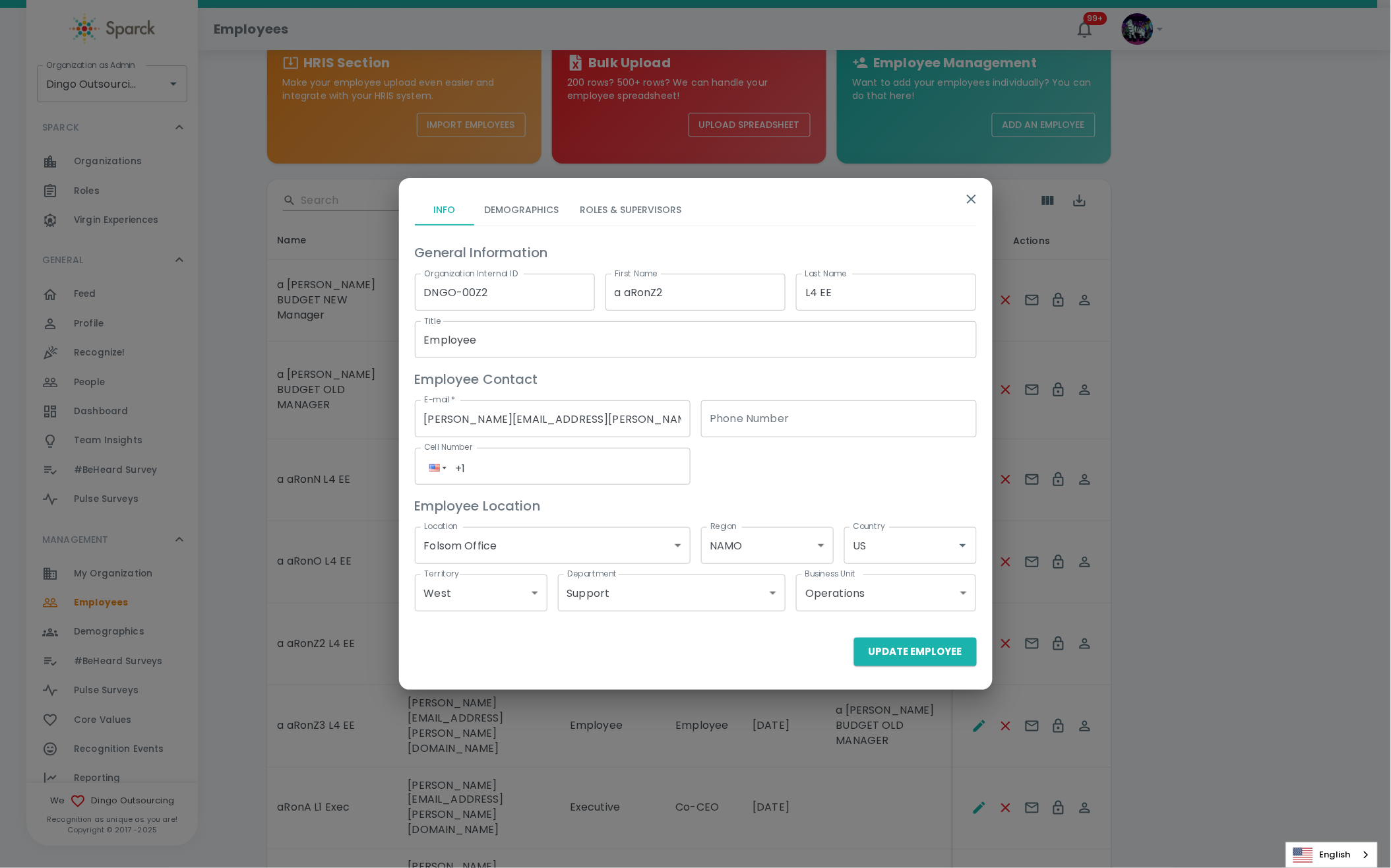
click at [657, 209] on button "Roles & Supervisors" at bounding box center [630, 209] width 123 height 31
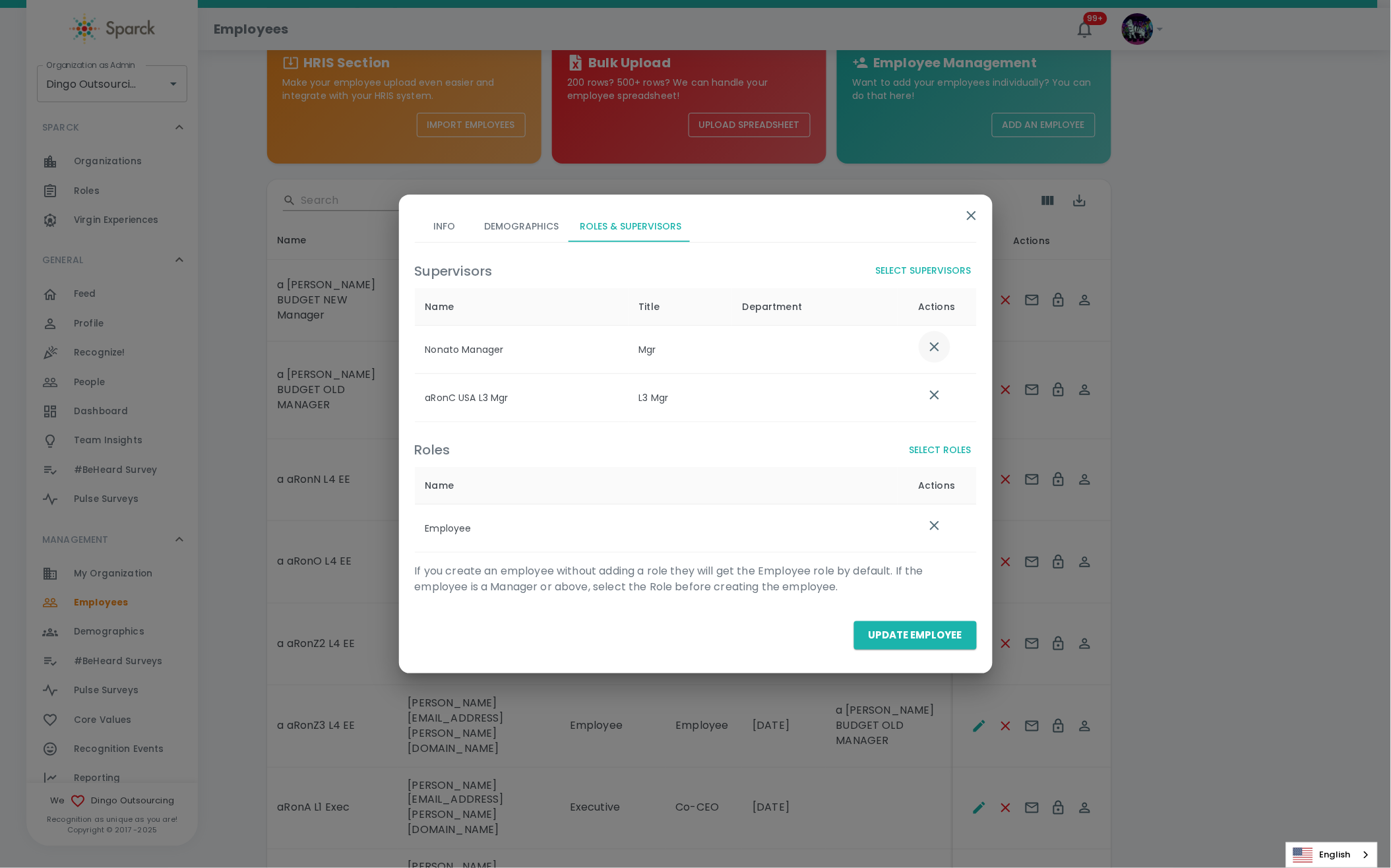
click at [935, 343] on icon "list table" at bounding box center [934, 346] width 16 height 16
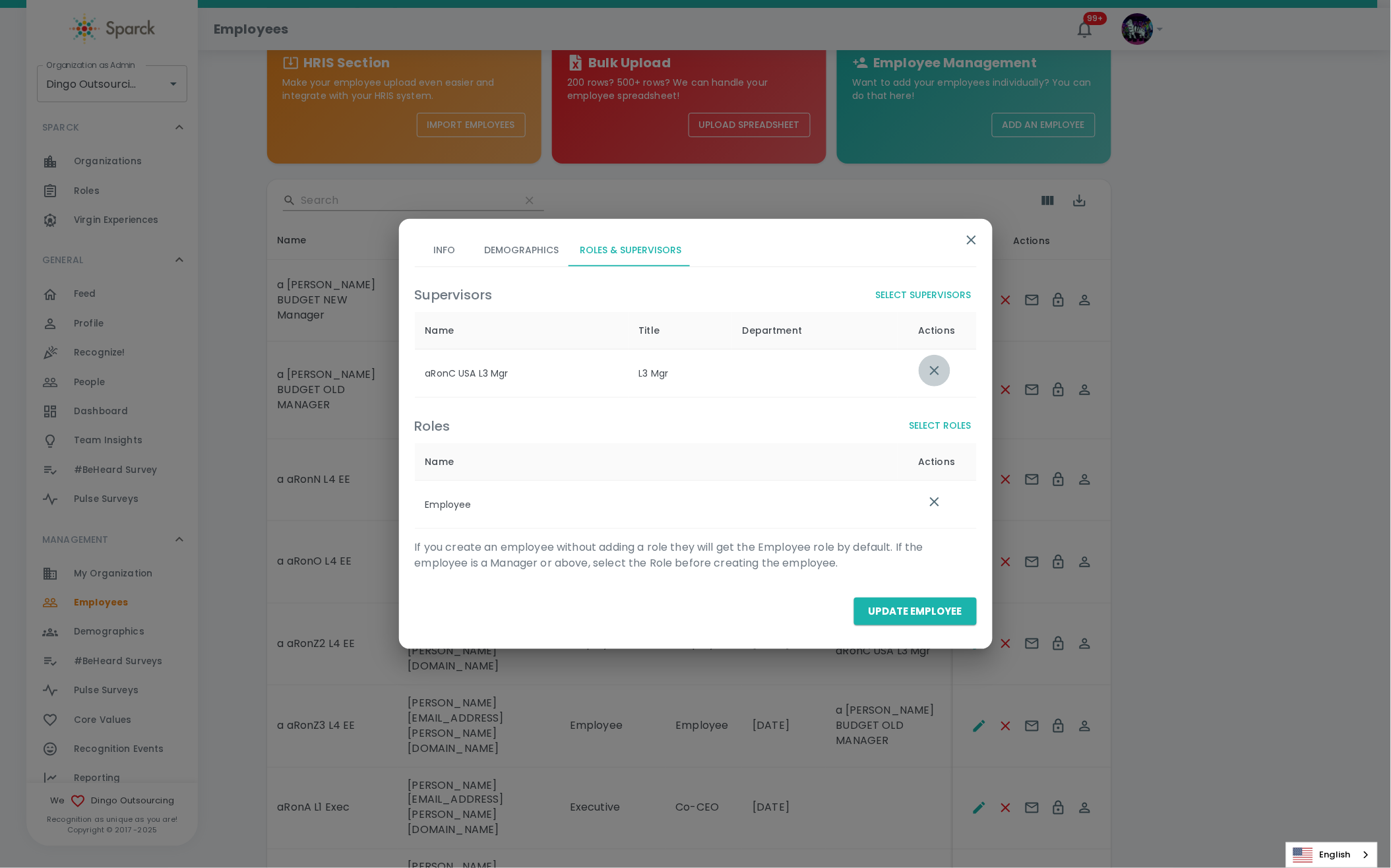
click at [931, 365] on icon "list table" at bounding box center [934, 370] width 16 height 16
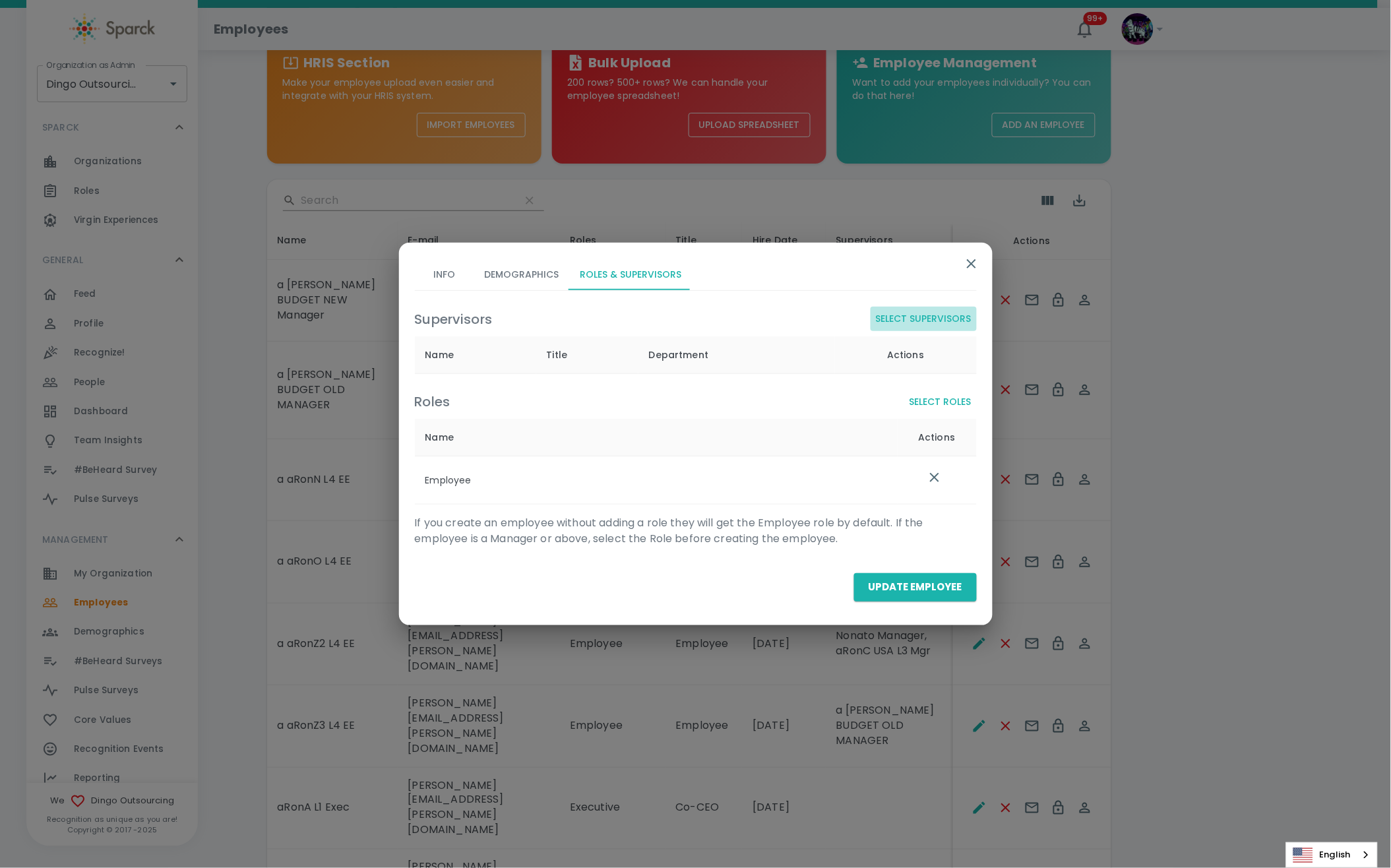
click at [920, 307] on button "Select Supervisors" at bounding box center [923, 319] width 106 height 25
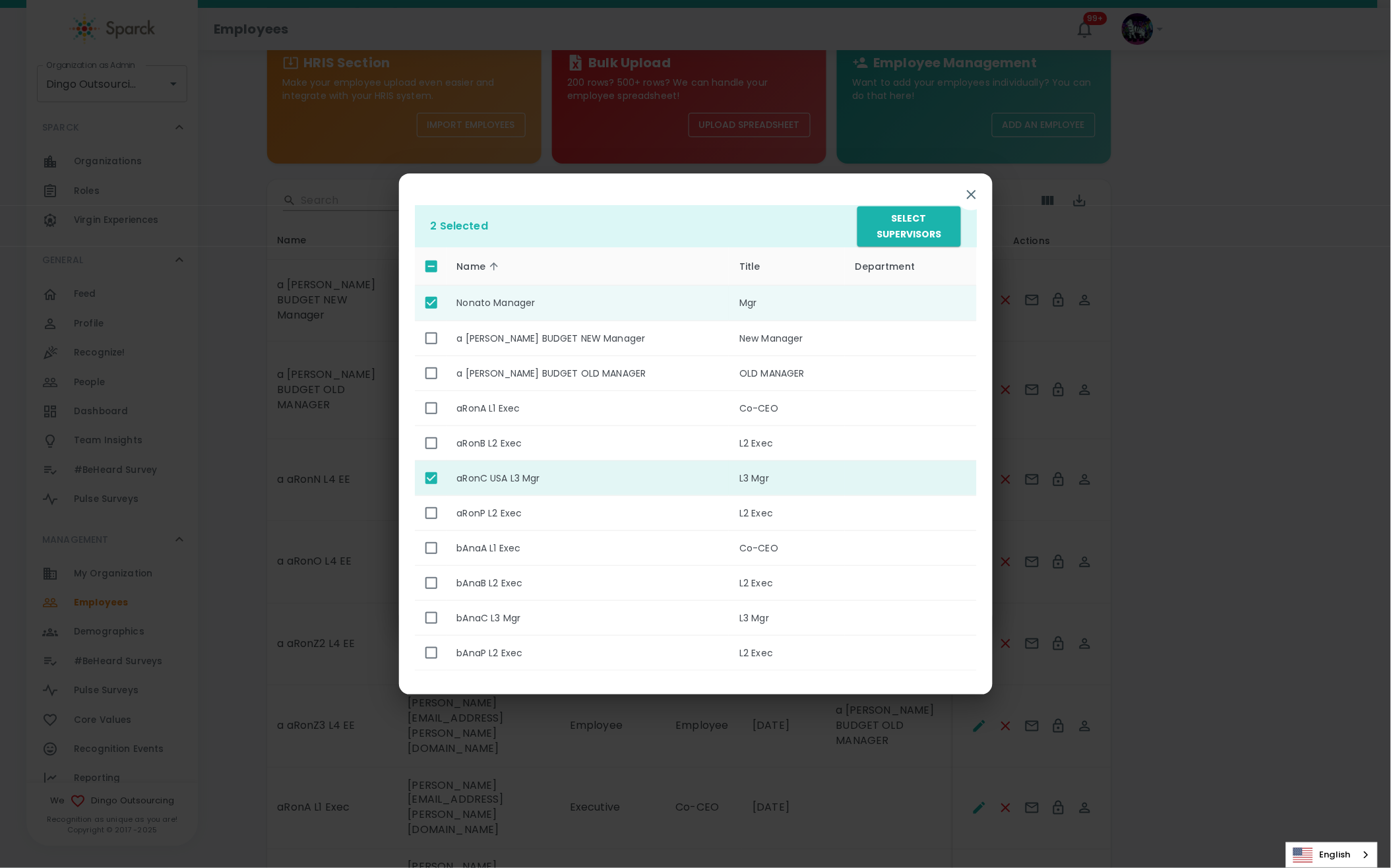
click at [427, 480] on input "enhanced table" at bounding box center [431, 478] width 27 height 27
checkbox input "false"
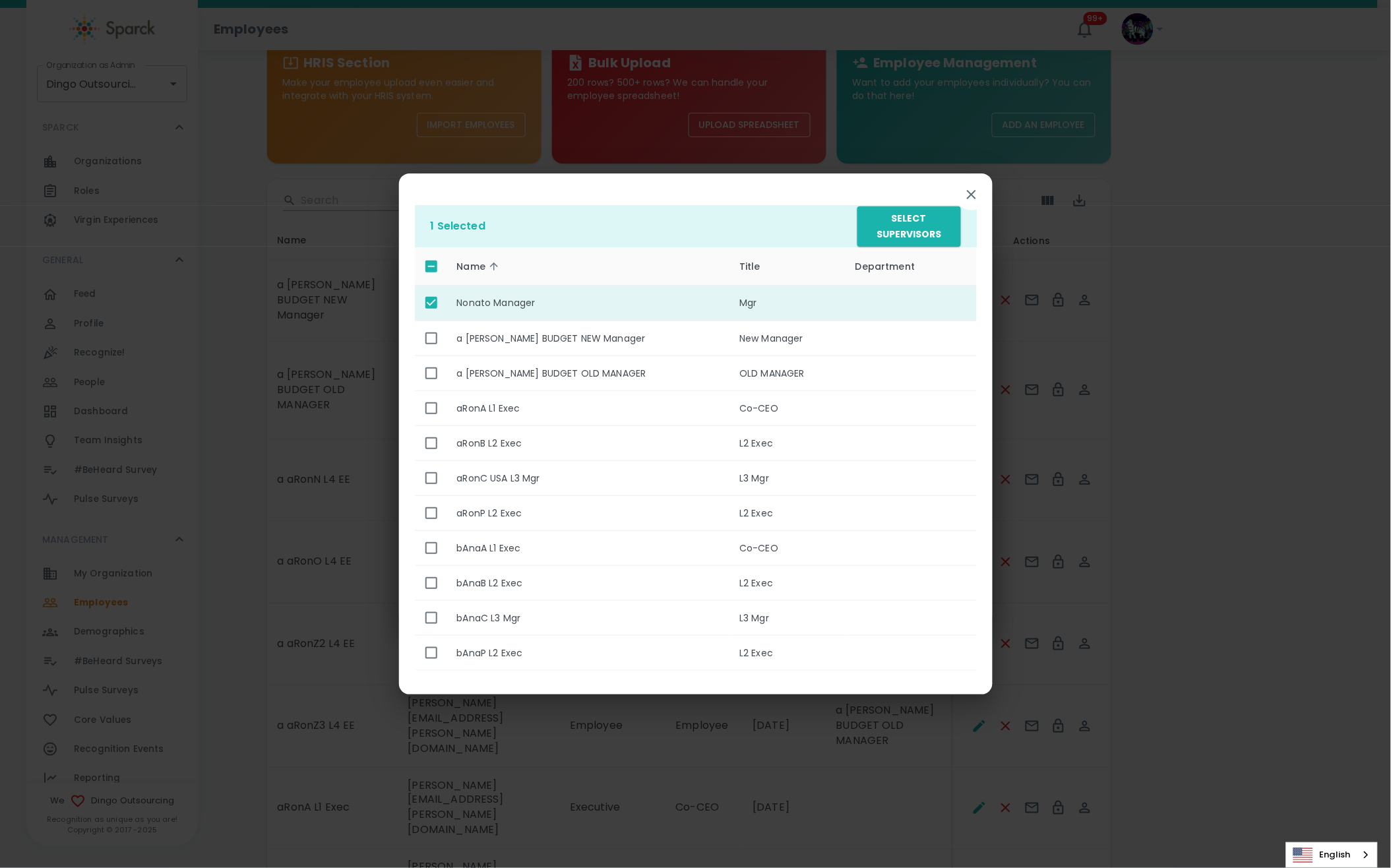
click at [422, 311] on input "enhanced table" at bounding box center [431, 303] width 27 height 27
checkbox input "false"
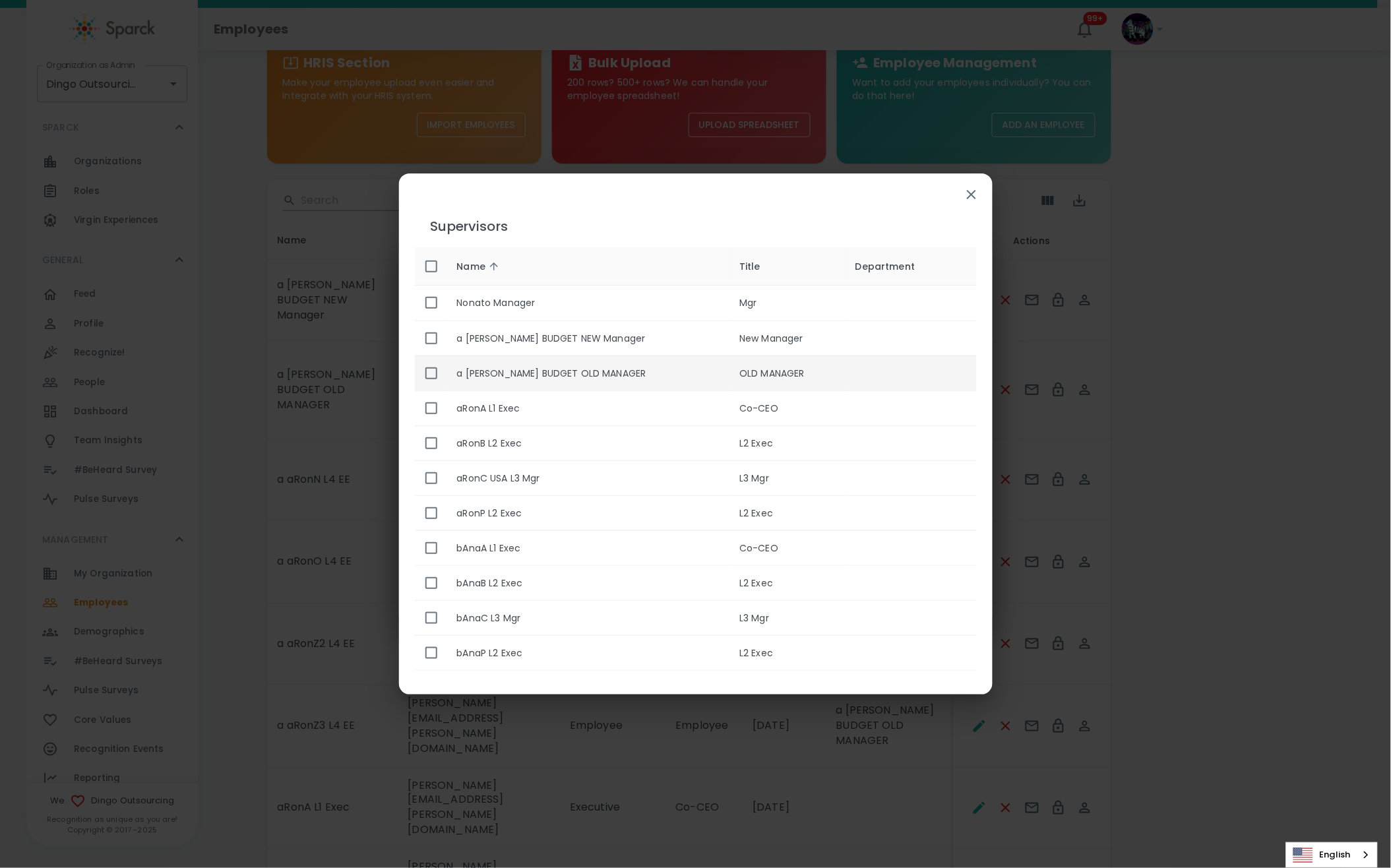
click at [431, 367] on input "enhanced table" at bounding box center [431, 373] width 27 height 27
checkbox input "true"
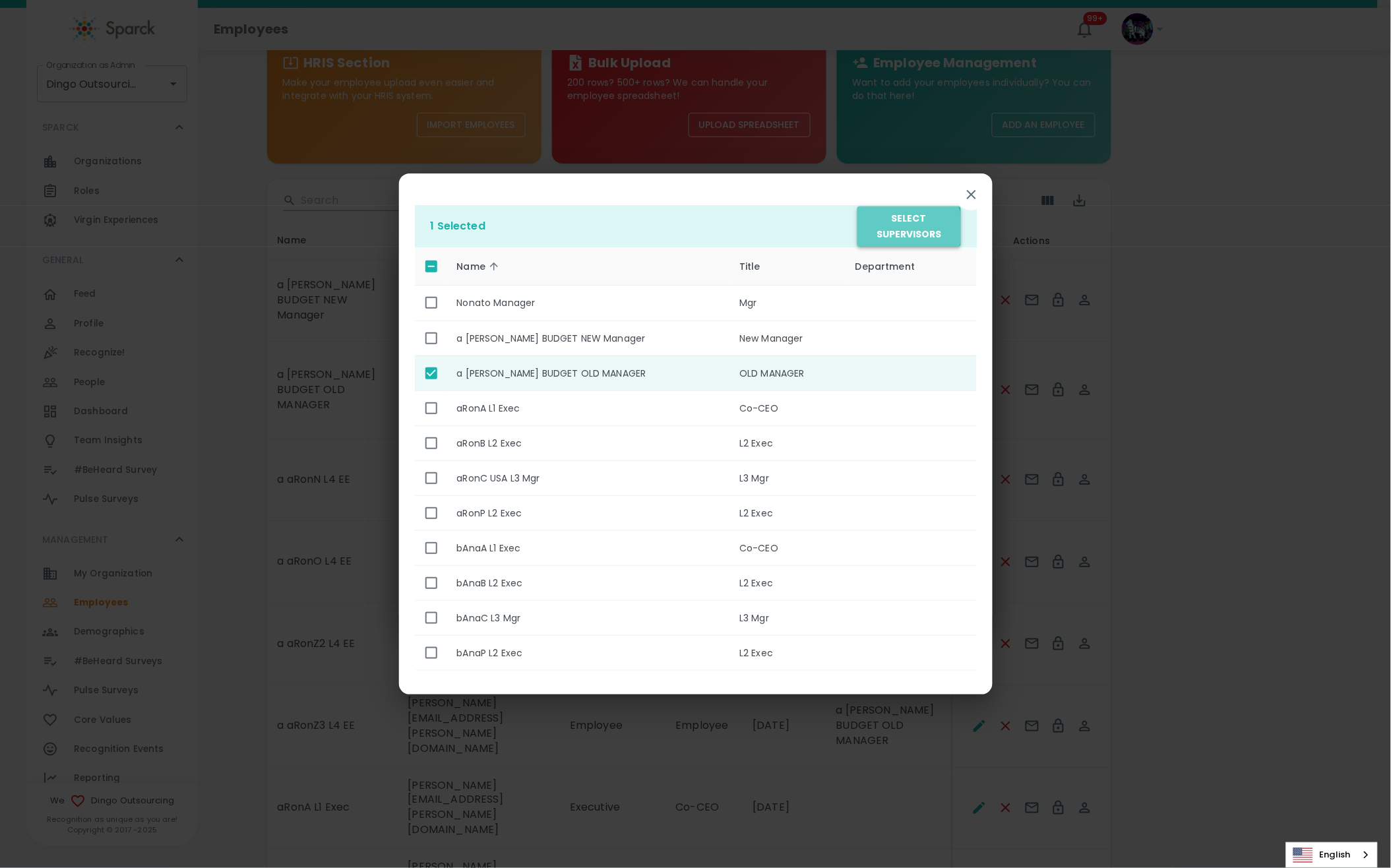
click at [909, 227] on button "Select Supervisors" at bounding box center [908, 227] width 103 height 40
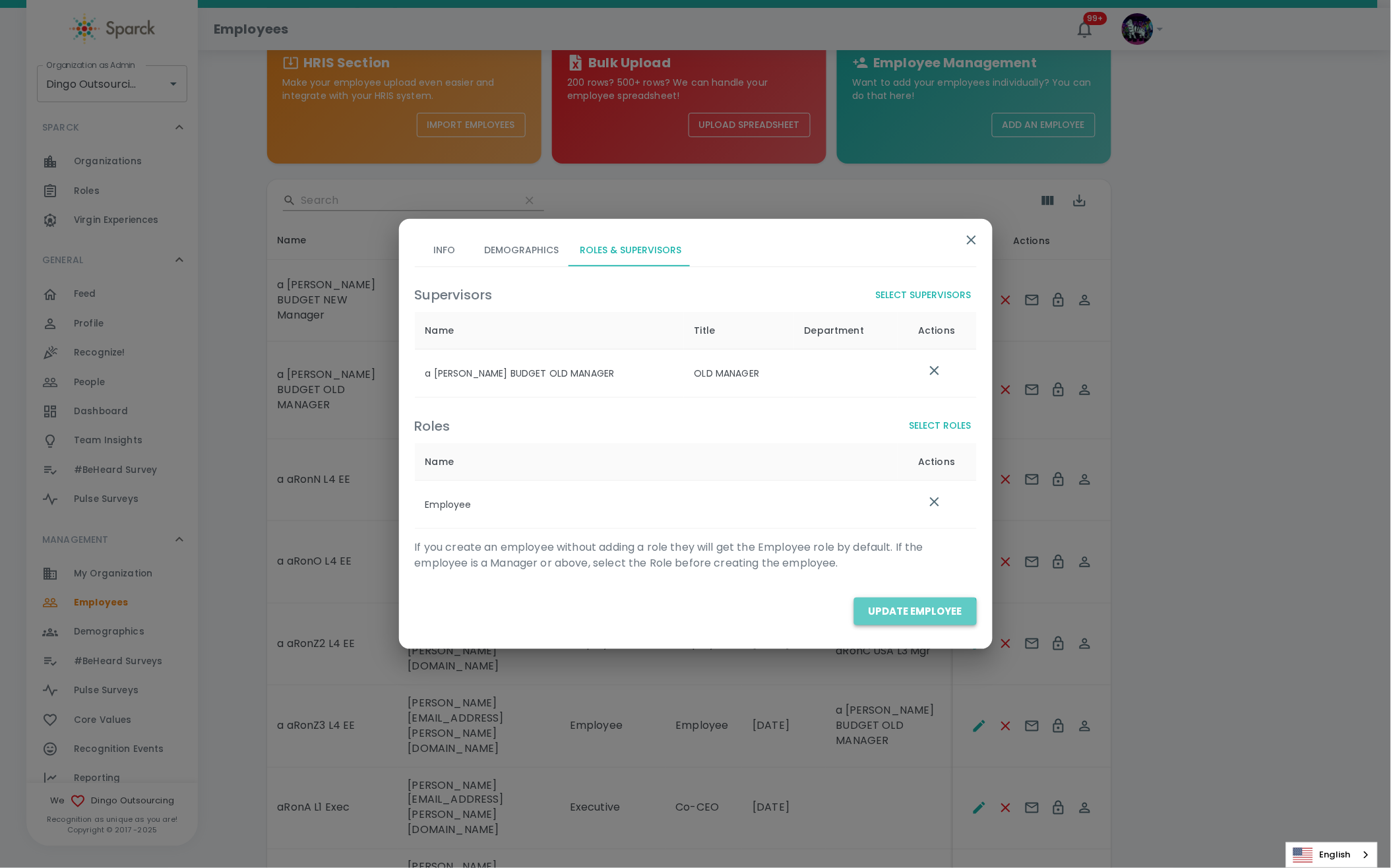
click at [908, 621] on button "Update Employee" at bounding box center [915, 611] width 123 height 27
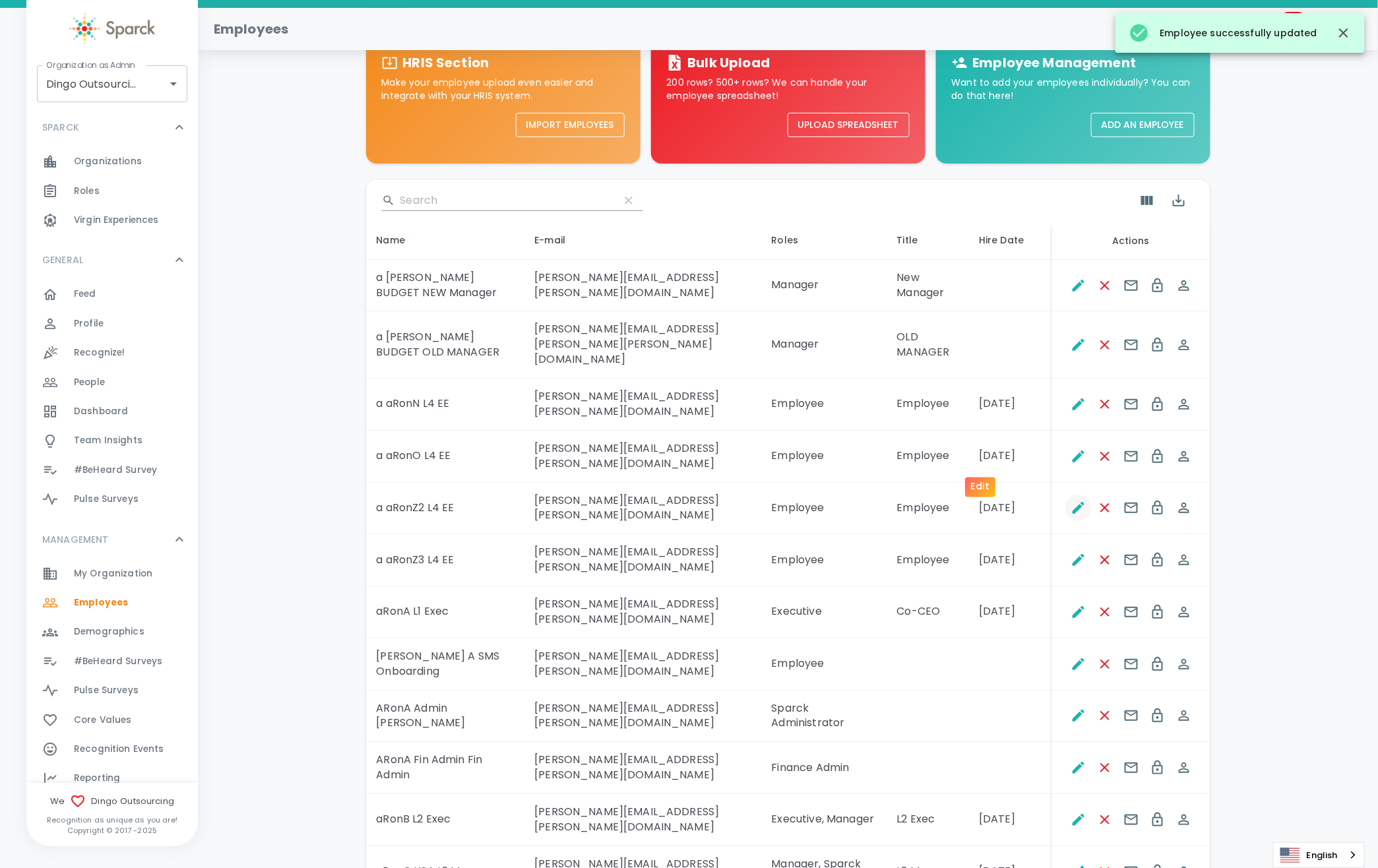
click at [1073, 502] on icon "Edit" at bounding box center [1078, 507] width 12 height 12
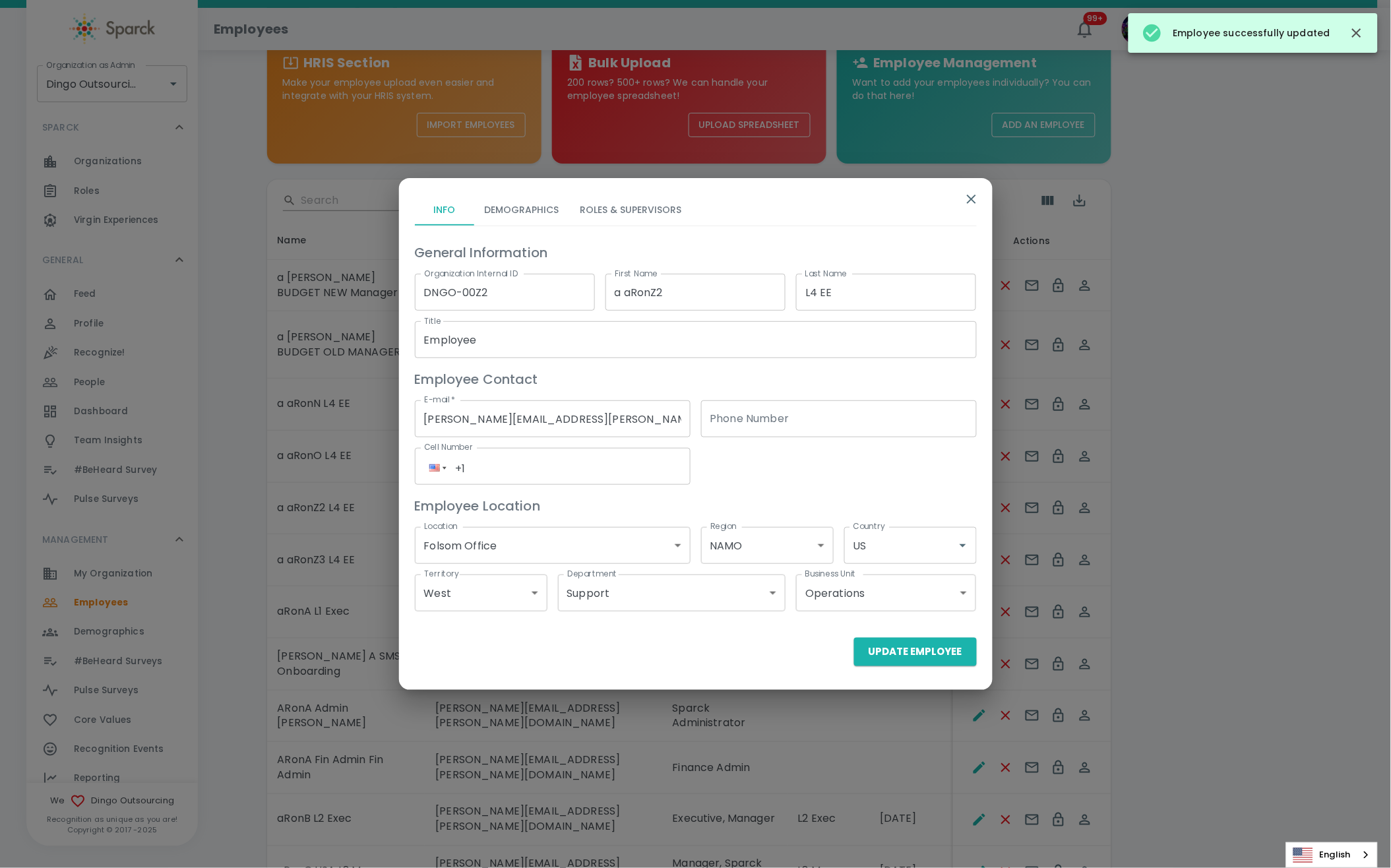
click at [668, 214] on button "Roles & Supervisors" at bounding box center [630, 209] width 123 height 31
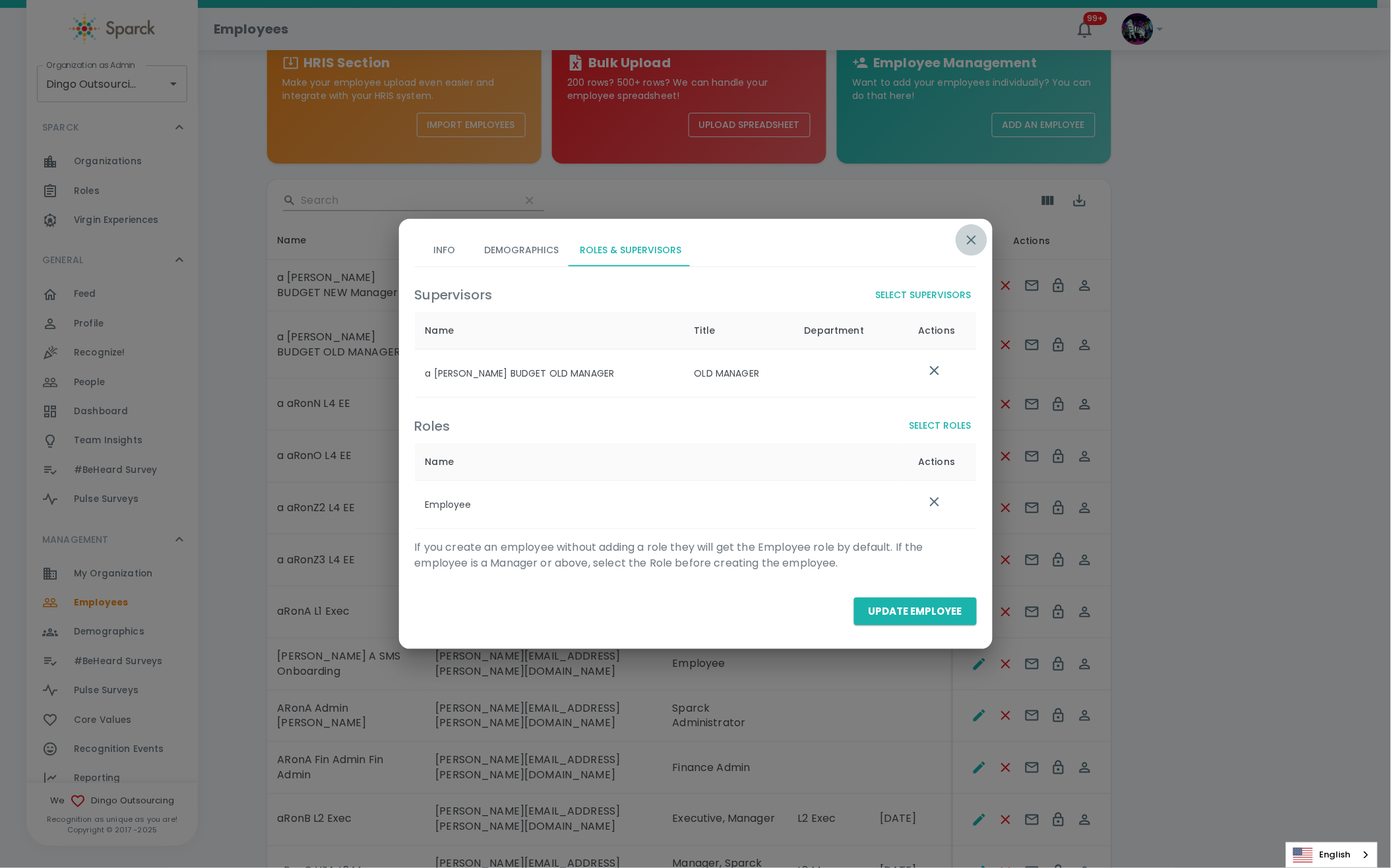
click at [968, 245] on icon "button" at bounding box center [971, 240] width 16 height 16
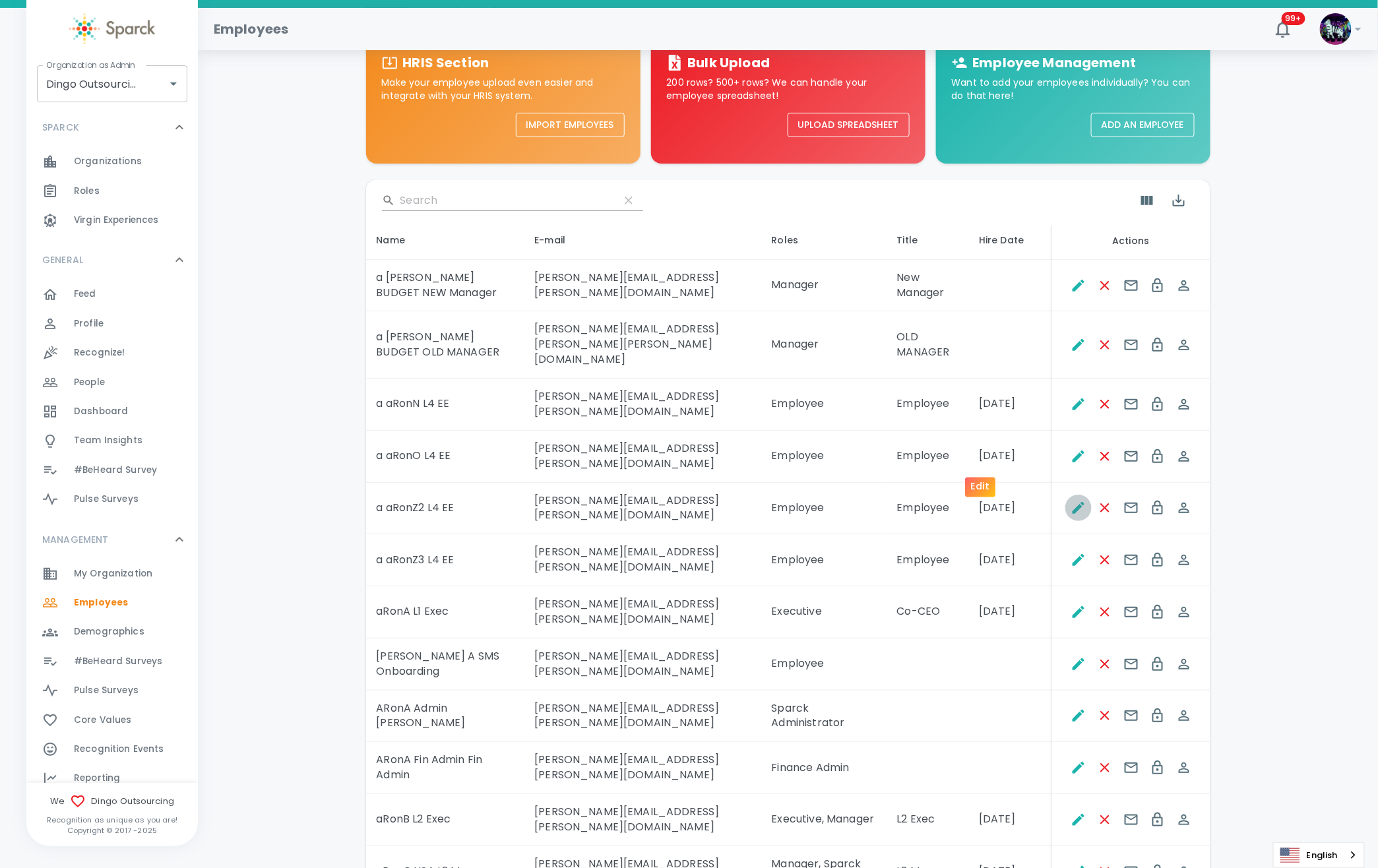
click at [1065, 495] on button "Edit" at bounding box center [1078, 508] width 27 height 27
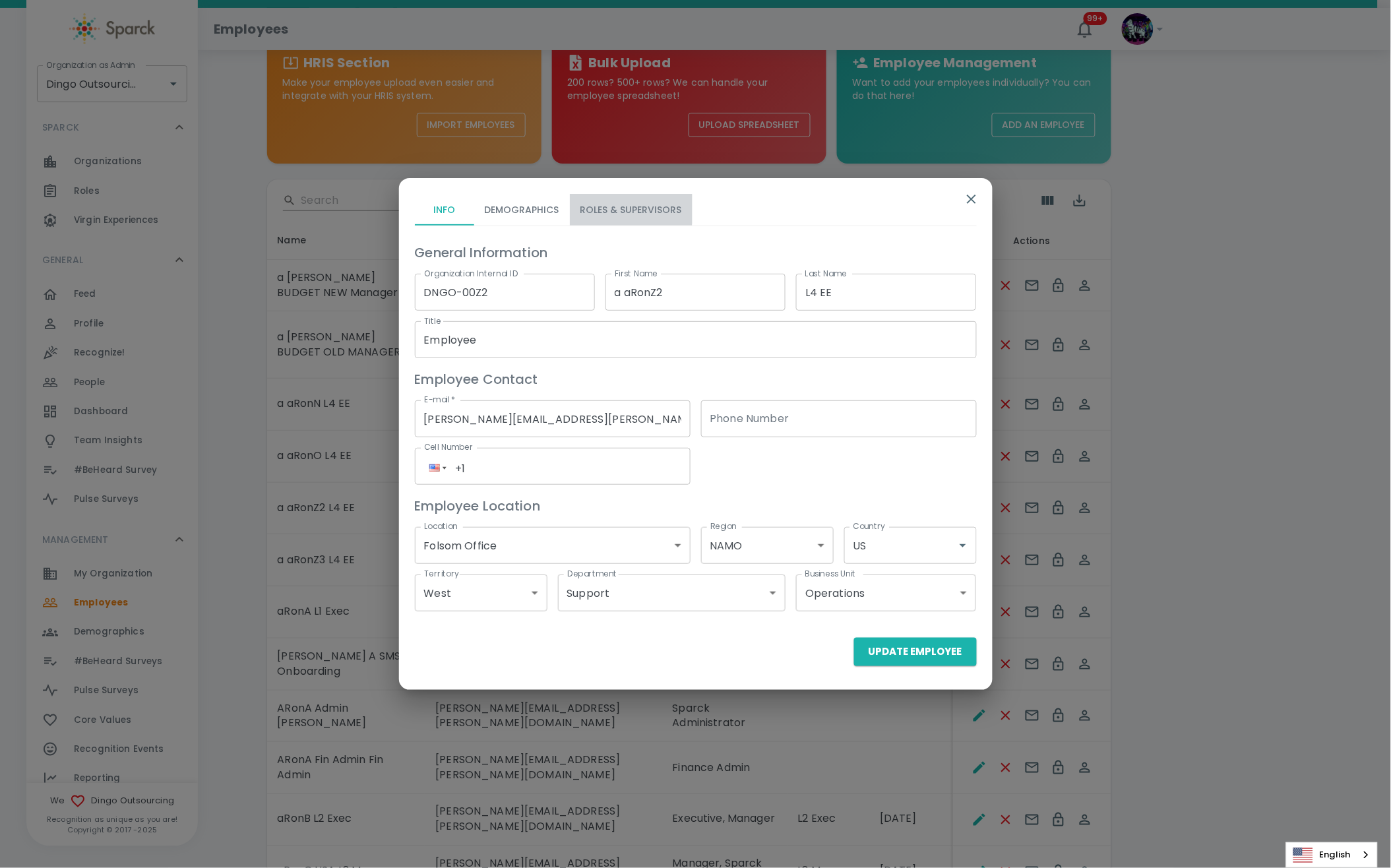
click at [616, 200] on button "Roles & Supervisors" at bounding box center [630, 209] width 123 height 31
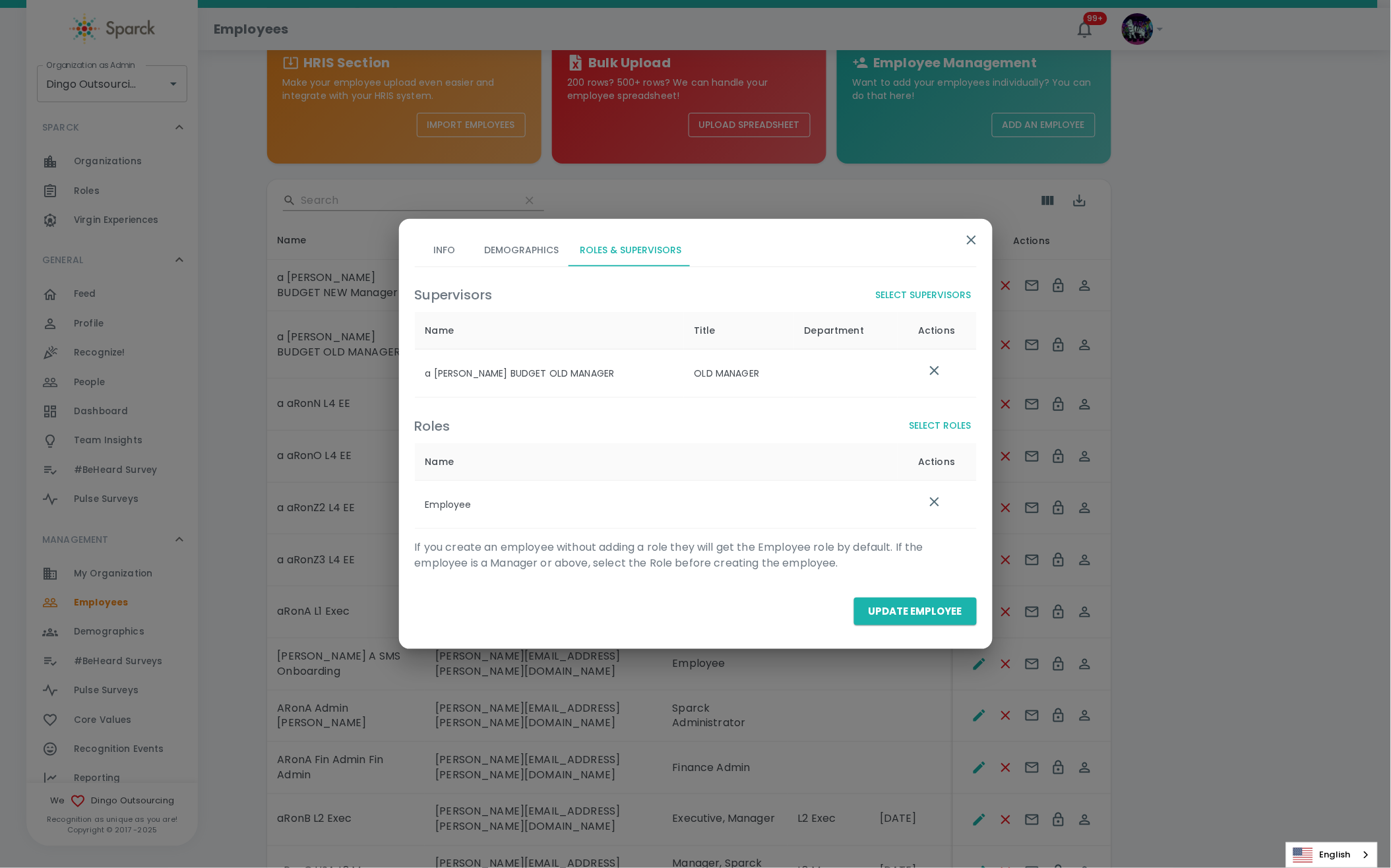
click at [913, 604] on button "Update Employee" at bounding box center [915, 611] width 123 height 27
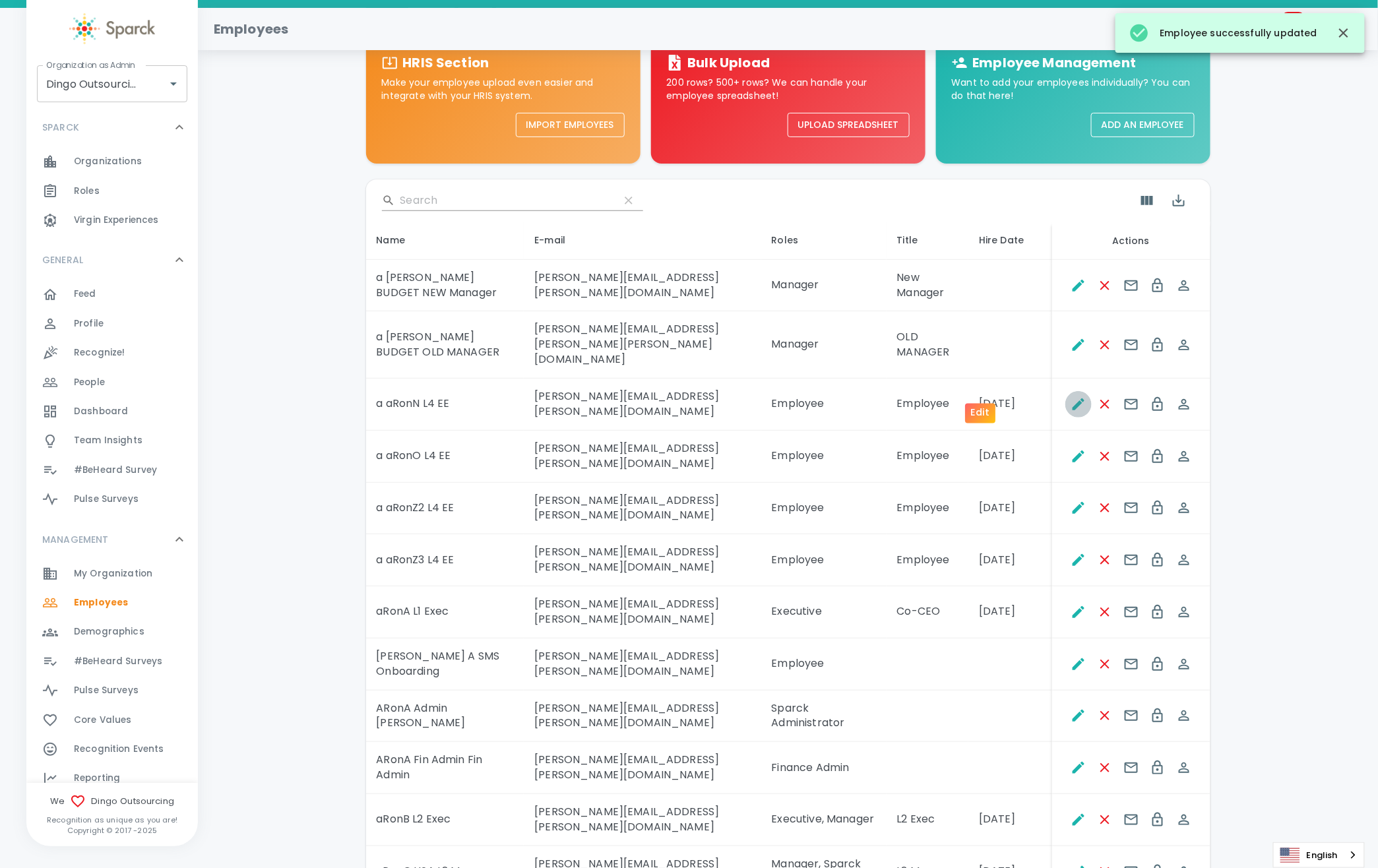
click at [1065, 391] on button "Edit" at bounding box center [1078, 404] width 27 height 27
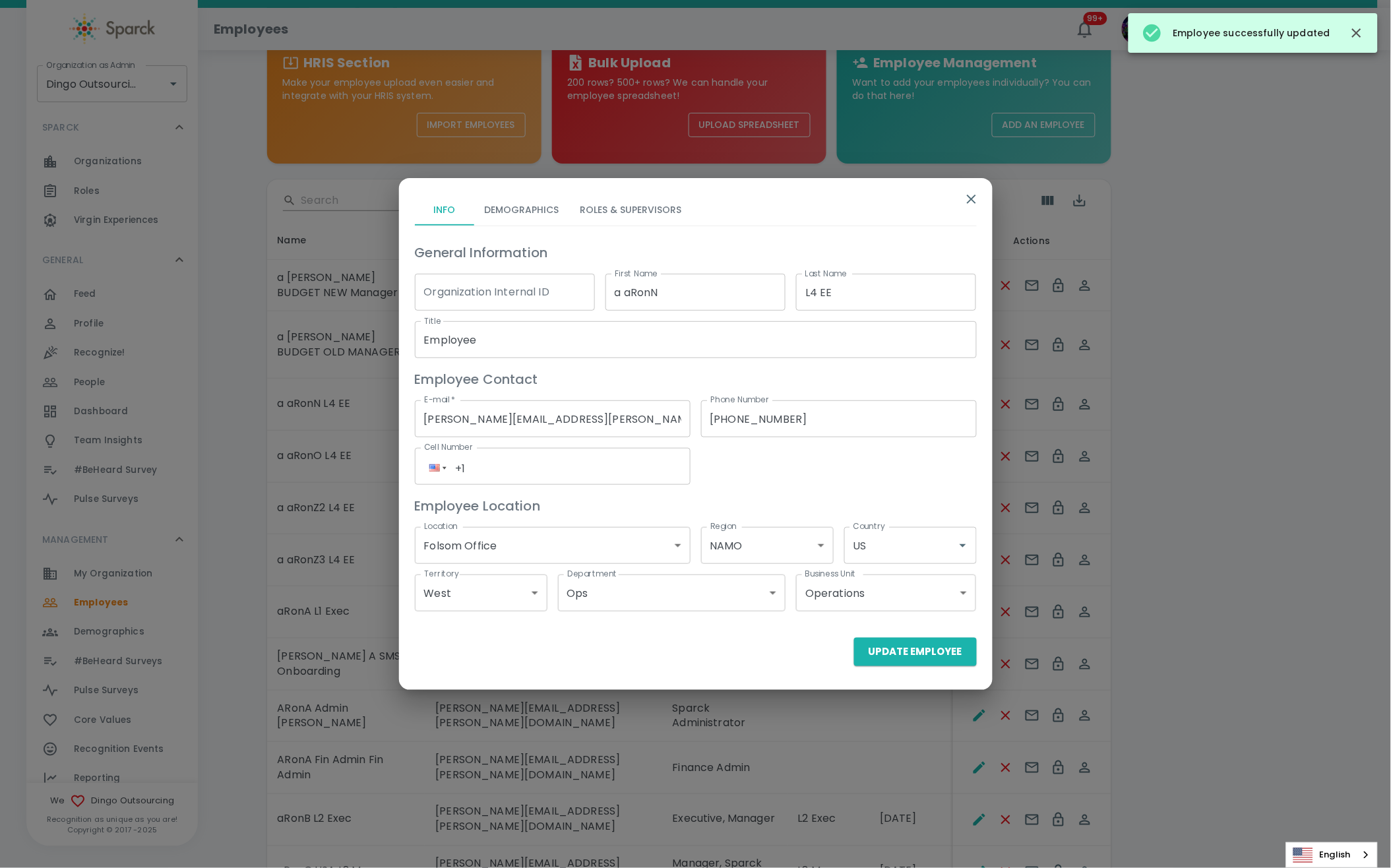
click at [648, 202] on button "Roles & Supervisors" at bounding box center [630, 209] width 123 height 31
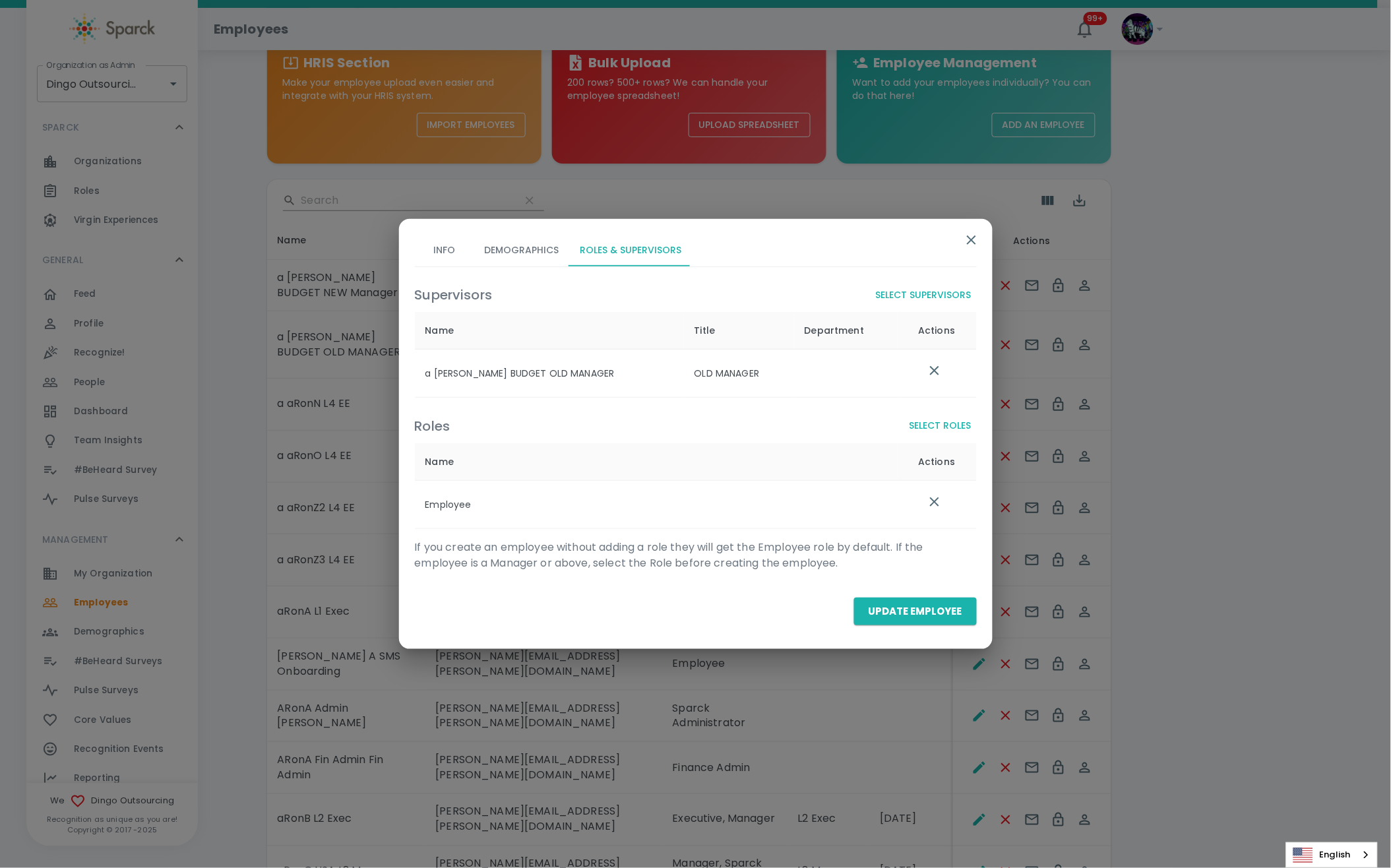
click at [969, 229] on div "Info Demographics Roles & Supervisors Supervisors Select Supervisors Name Title…" at bounding box center [696, 434] width 594 height 430
click at [972, 250] on button "button" at bounding box center [971, 240] width 31 height 31
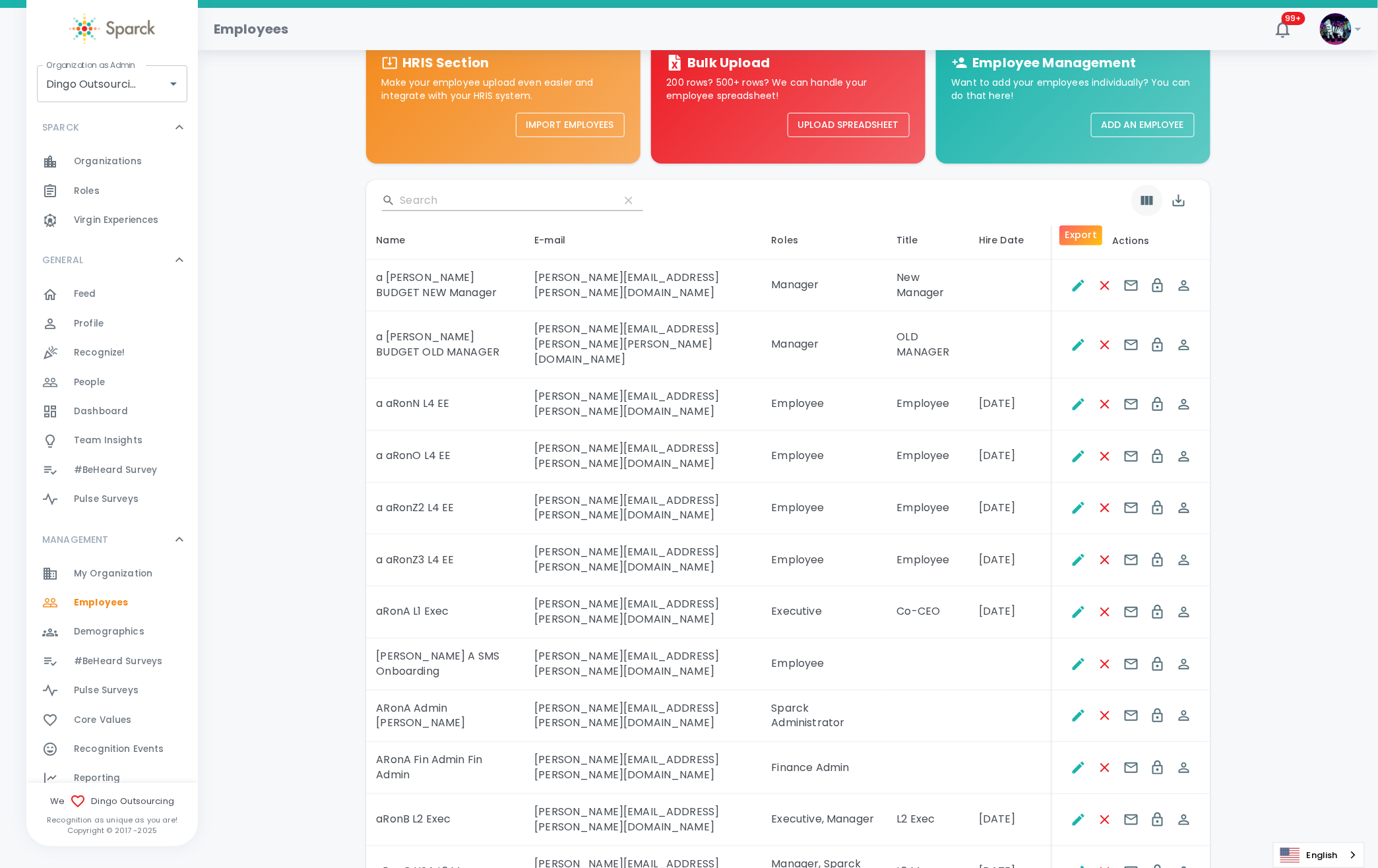
click at [1131, 201] on div at bounding box center [1162, 201] width 63 height 31
click at [1141, 198] on icon "Show Columns" at bounding box center [1147, 200] width 12 height 9
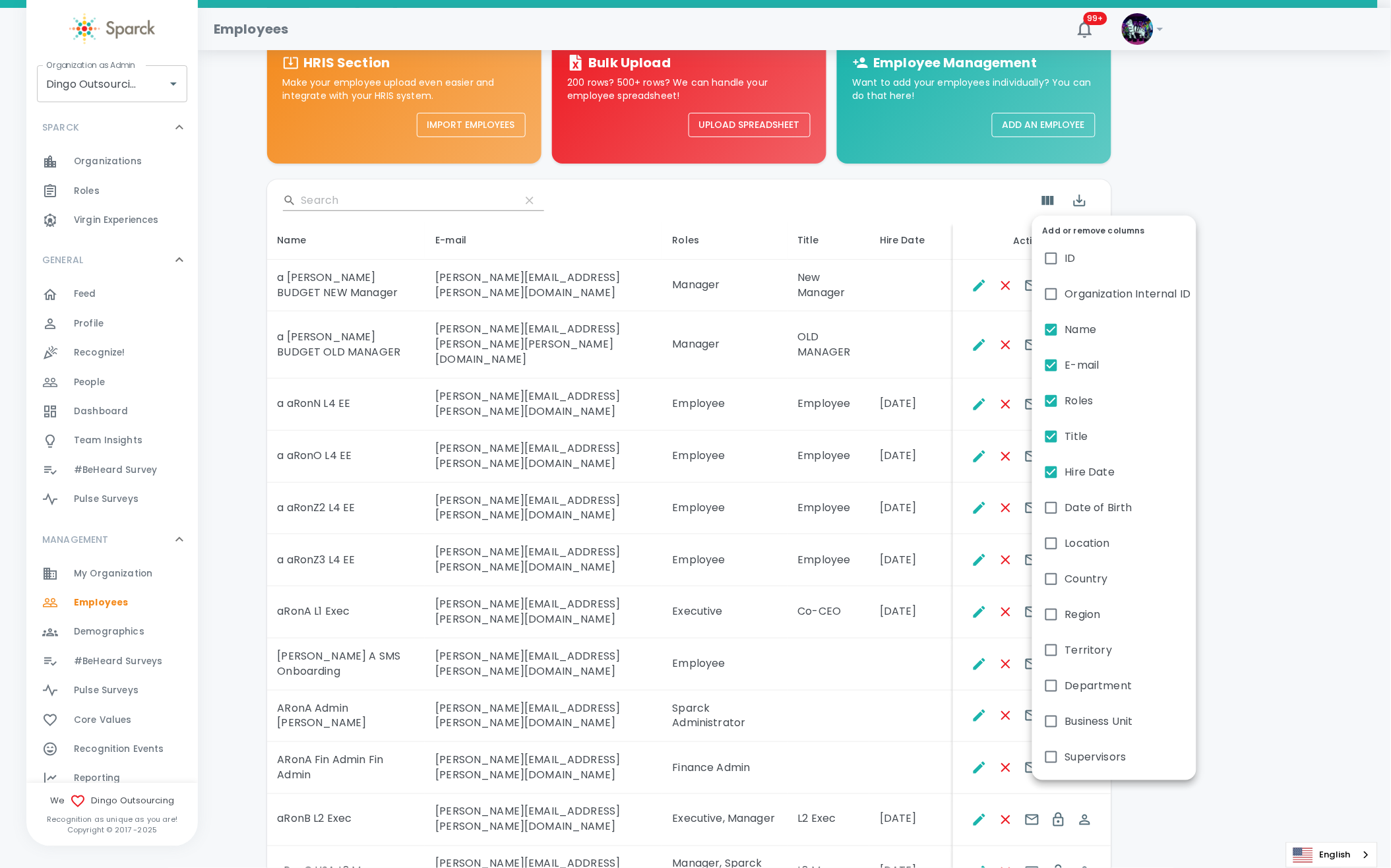
click at [1049, 472] on input "Hire Date" at bounding box center [1051, 472] width 27 height 27
checkbox input "false"
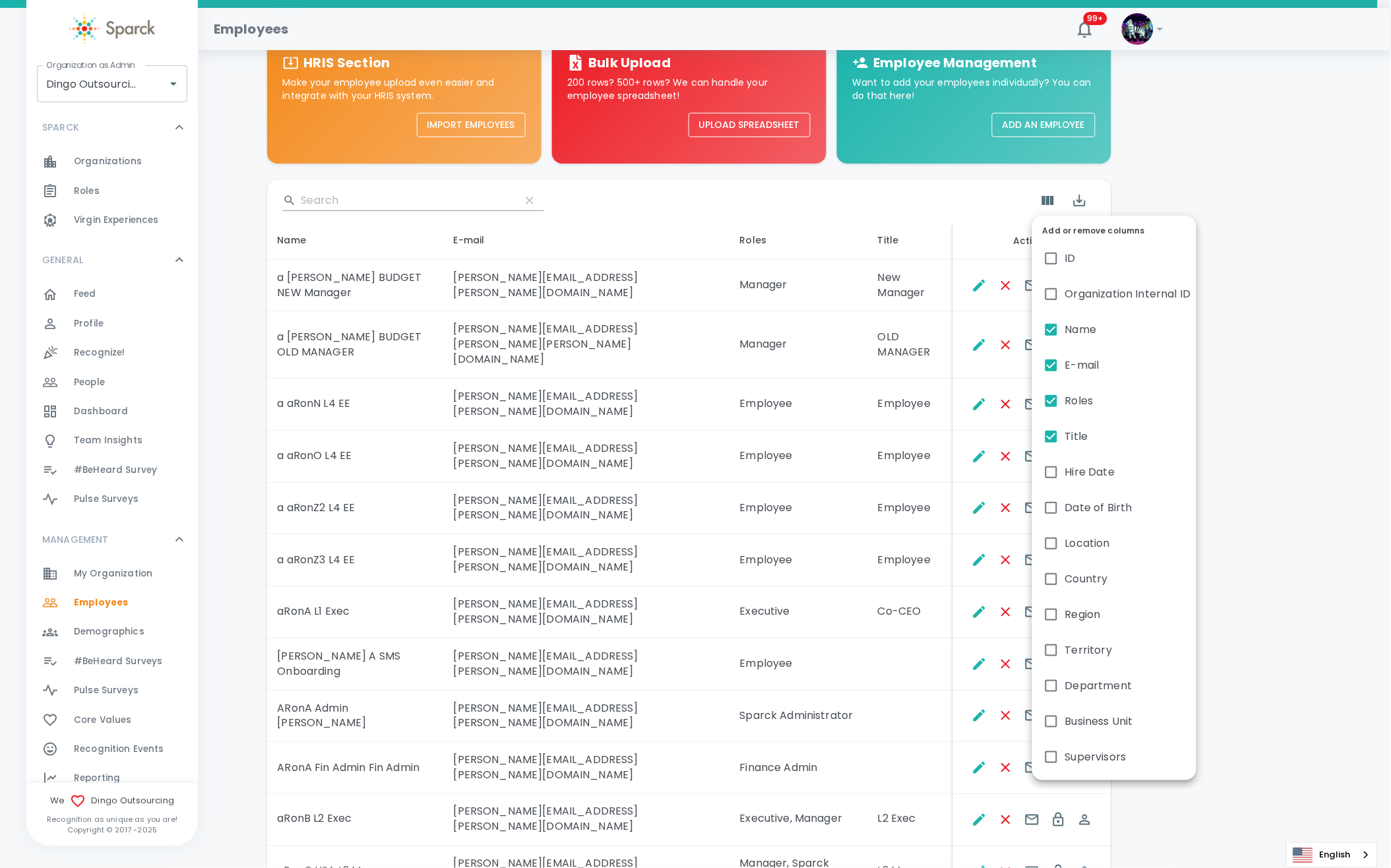
click at [1049, 752] on input "Supervisors" at bounding box center [1051, 757] width 27 height 27
checkbox input "true"
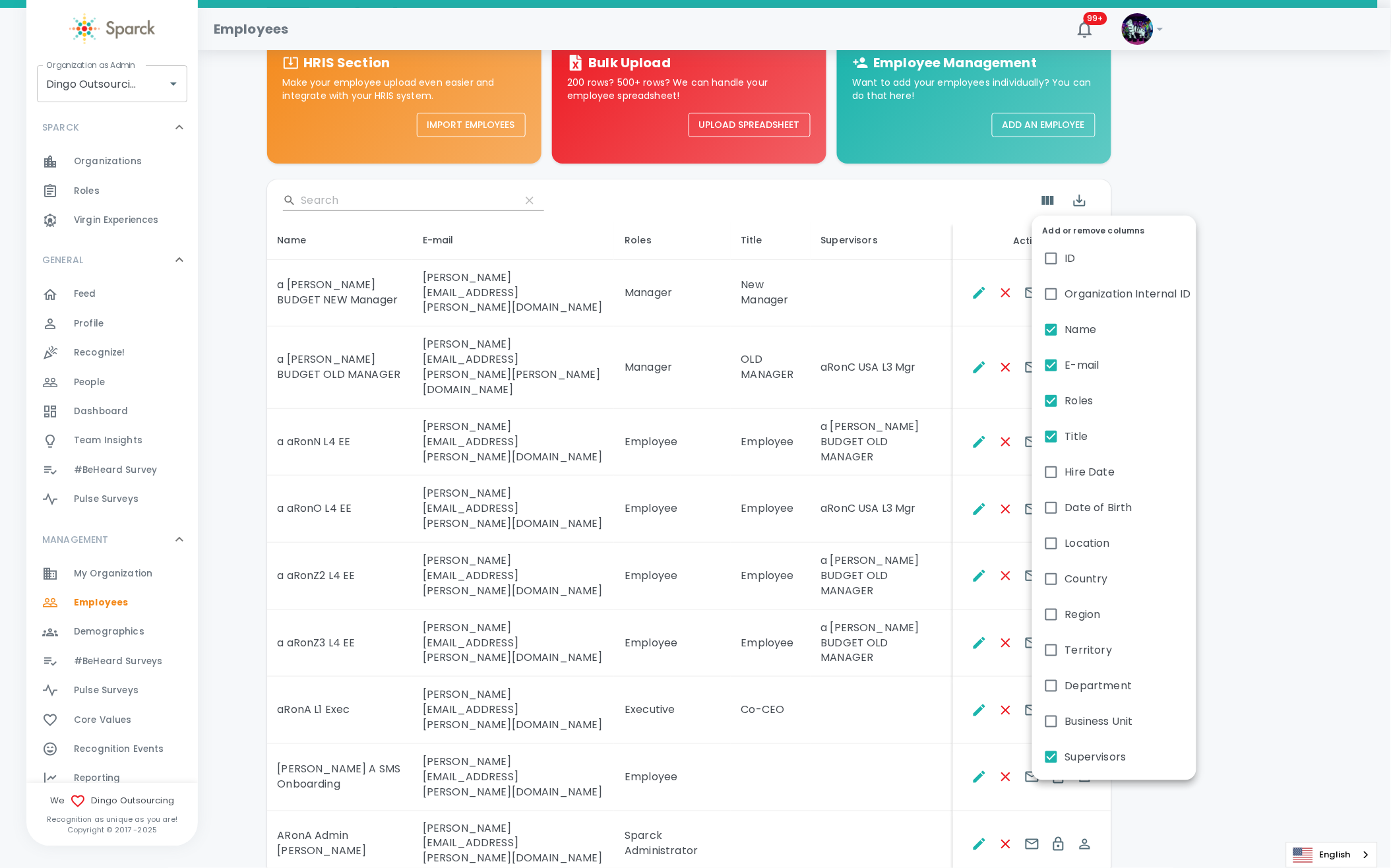
click at [1279, 387] on div at bounding box center [696, 434] width 1391 height 868
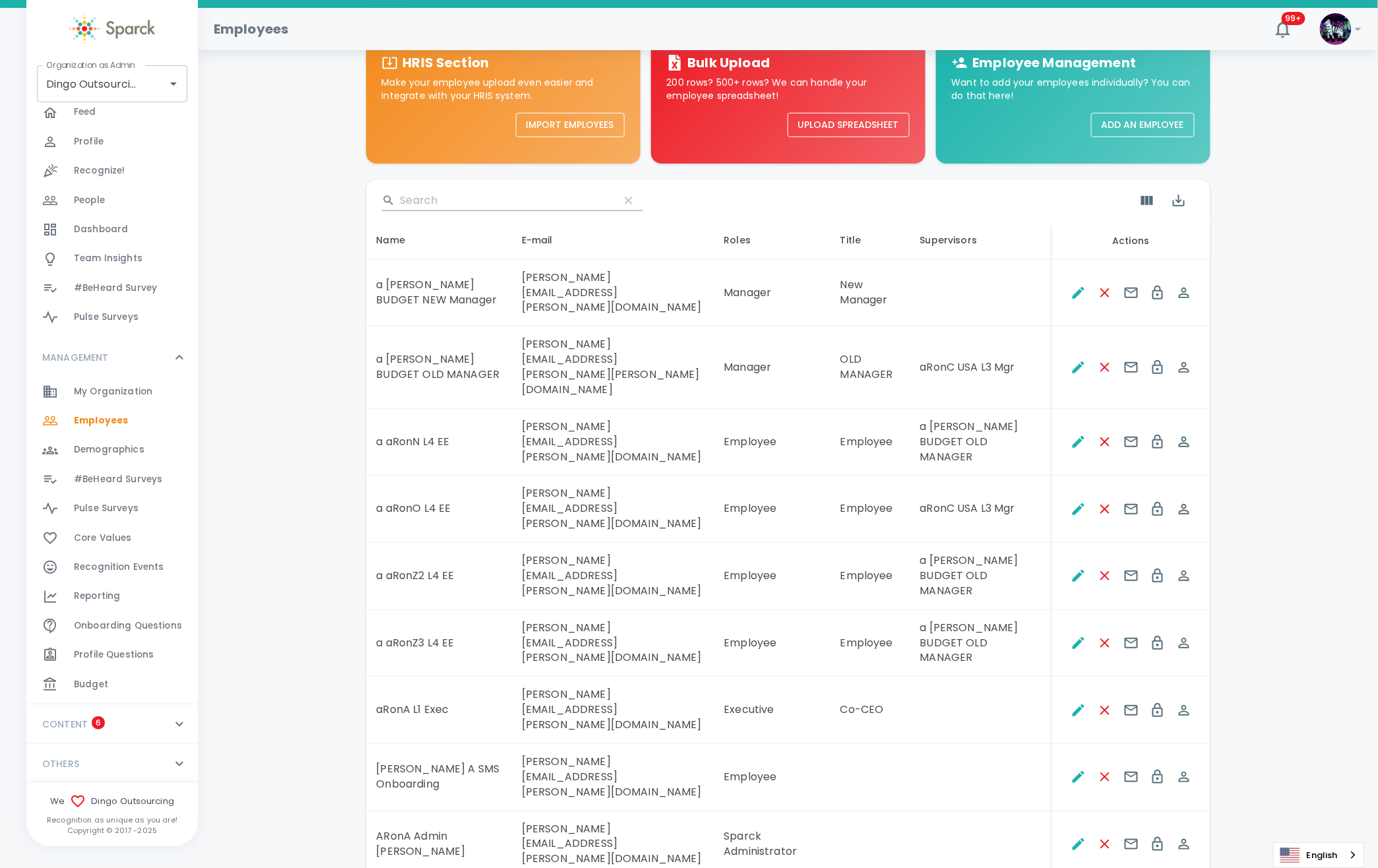
scroll to position [183, 0]
click at [98, 689] on span "Budget" at bounding box center [91, 683] width 34 height 13
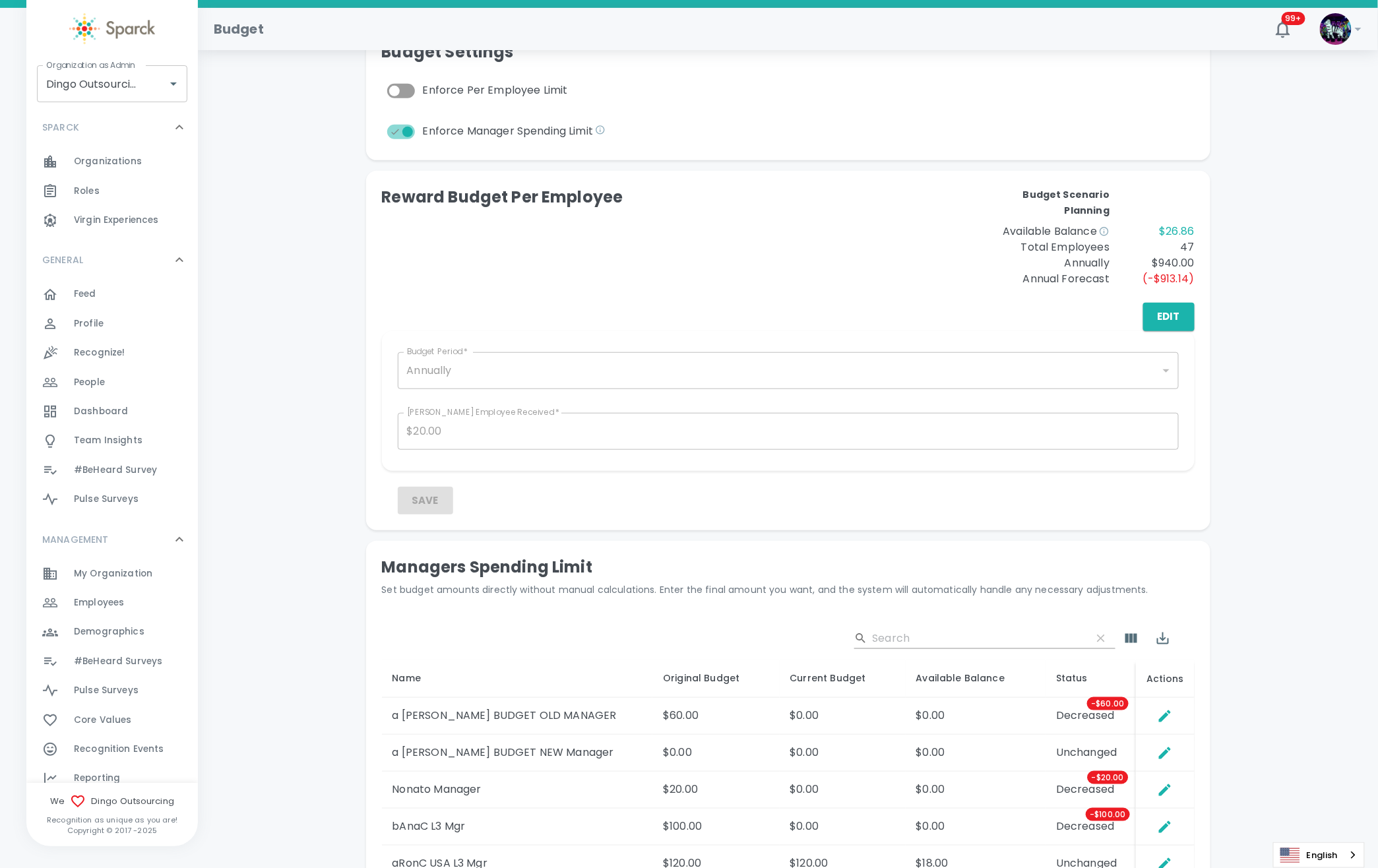
scroll to position [439, 0]
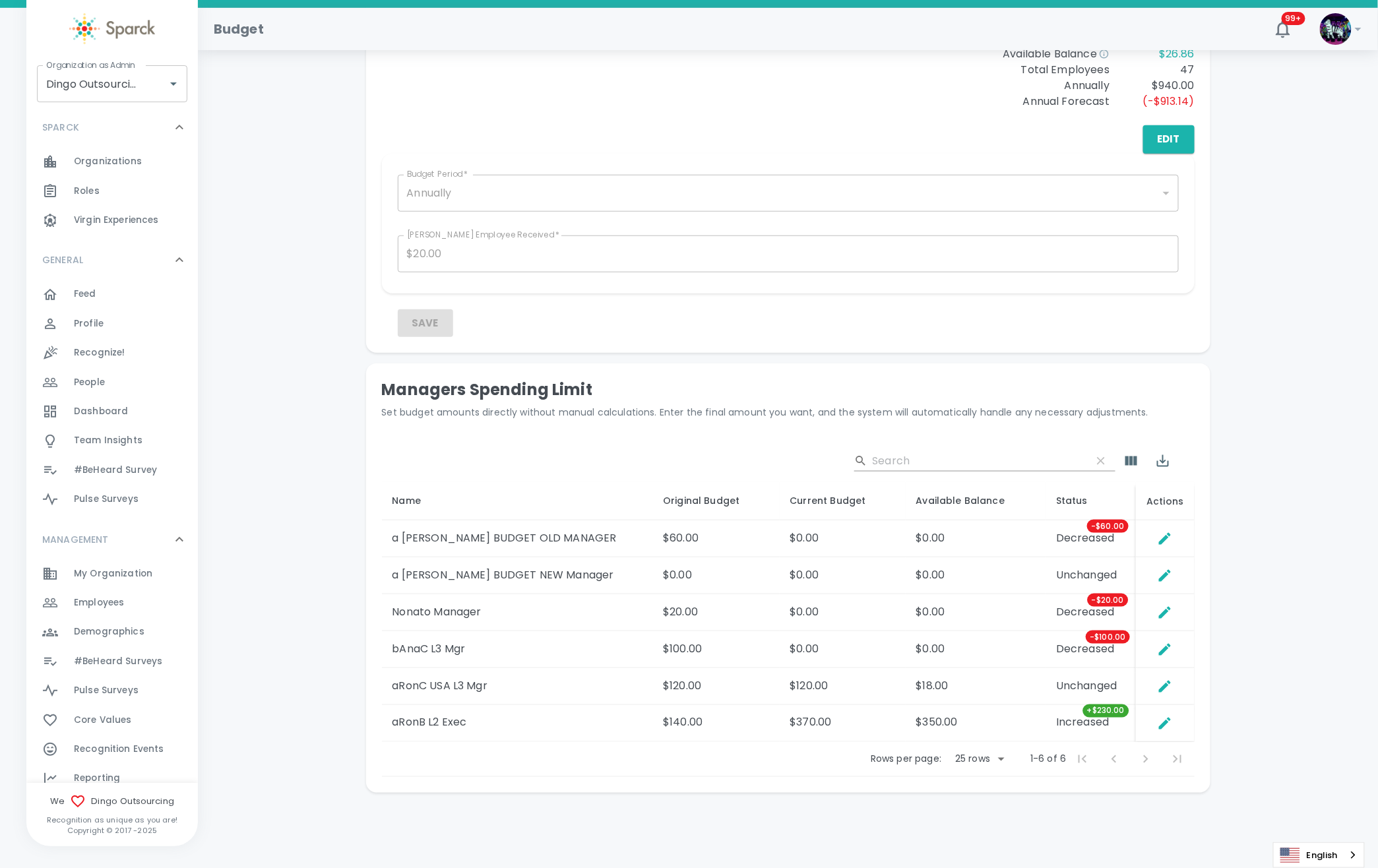
click at [871, 778] on body "Skip Navigation Budget 99+ ! Organization as Admin Dingo Outsourcing • 793 Orga…" at bounding box center [689, 218] width 1378 height 1316
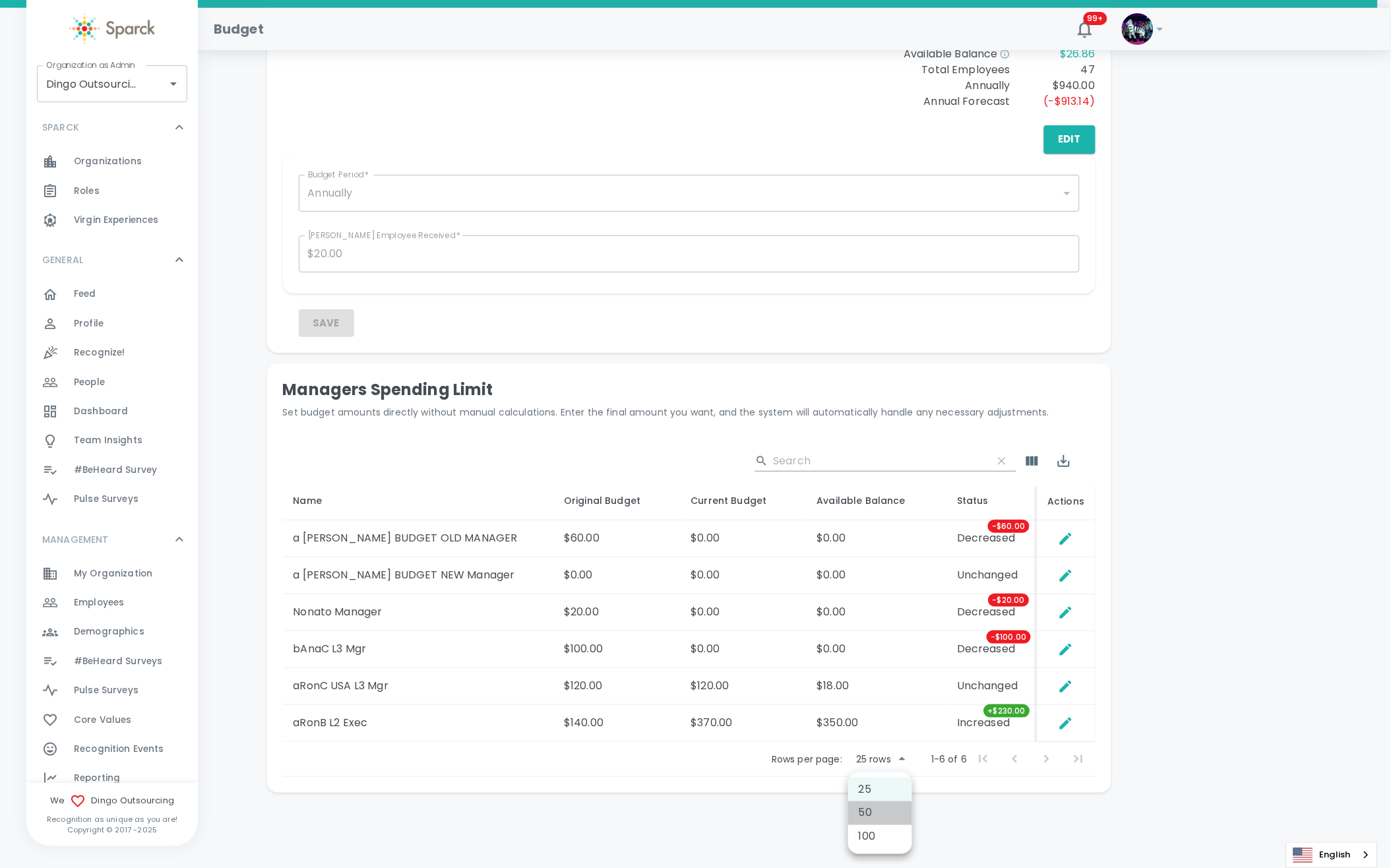
click at [881, 814] on li "50" at bounding box center [880, 813] width 64 height 24
type input "50"
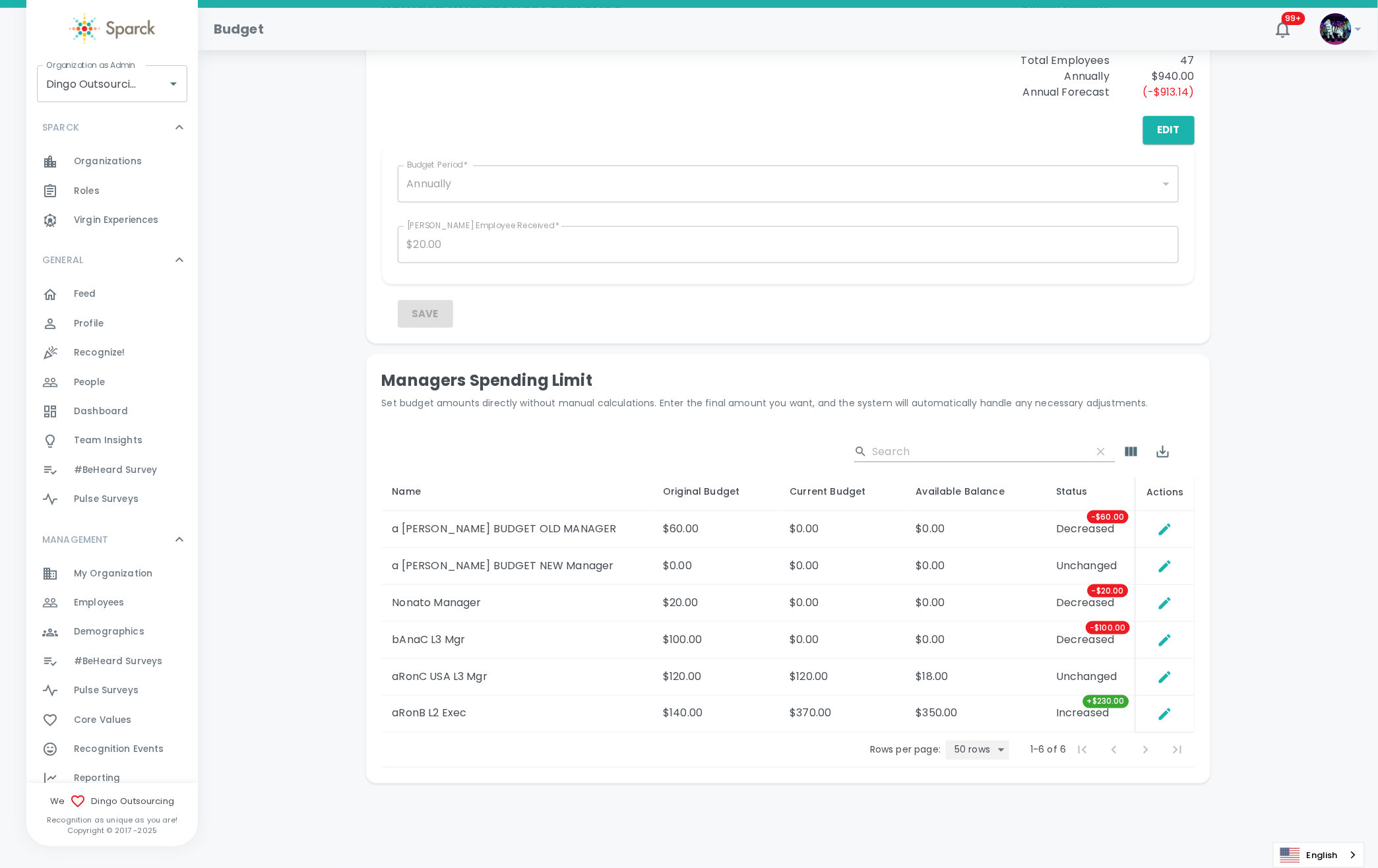
scroll to position [452, 0]
click at [134, 604] on div "Employees 0" at bounding box center [136, 602] width 124 height 18
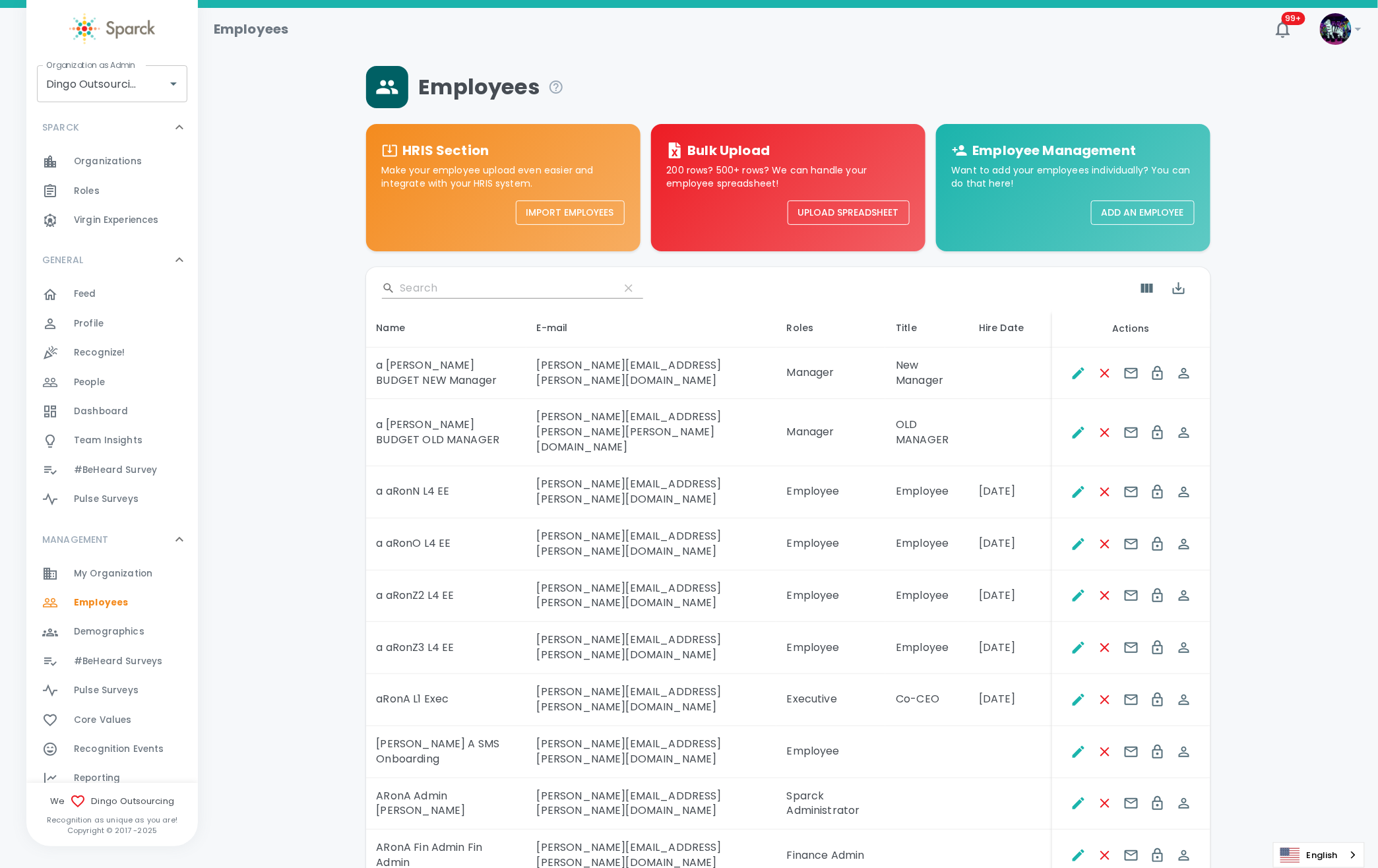
click at [1090, 211] on button "Add an Employee" at bounding box center [1142, 213] width 103 height 25
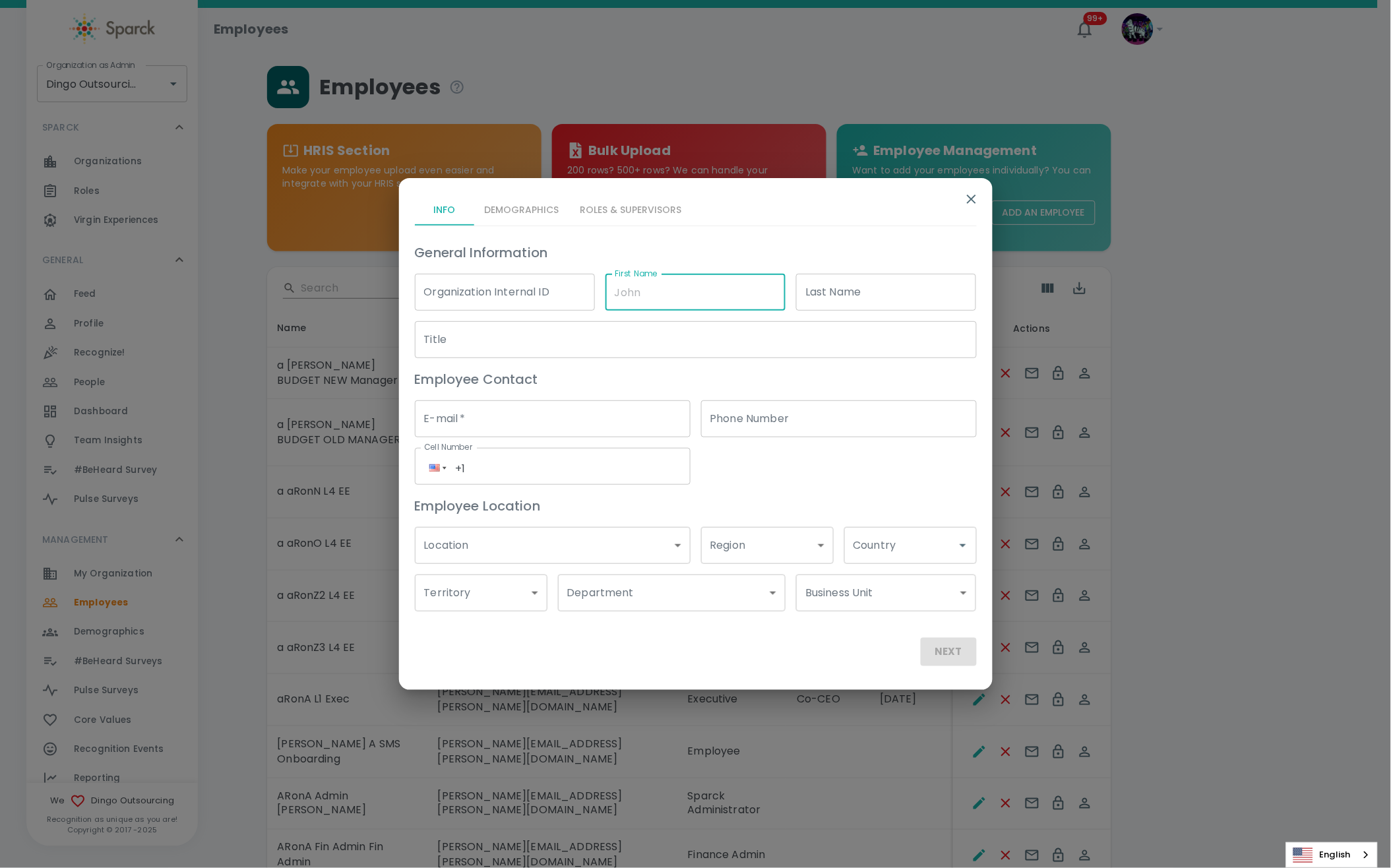
click at [621, 296] on input "First Name" at bounding box center [695, 292] width 180 height 37
type input "a [PERSON_NAME] BUDGET"
type input "Delete Manager"
click at [549, 418] on input "E-mail   *" at bounding box center [552, 419] width 276 height 37
type input "Ron.thornburg@sparckco.com"
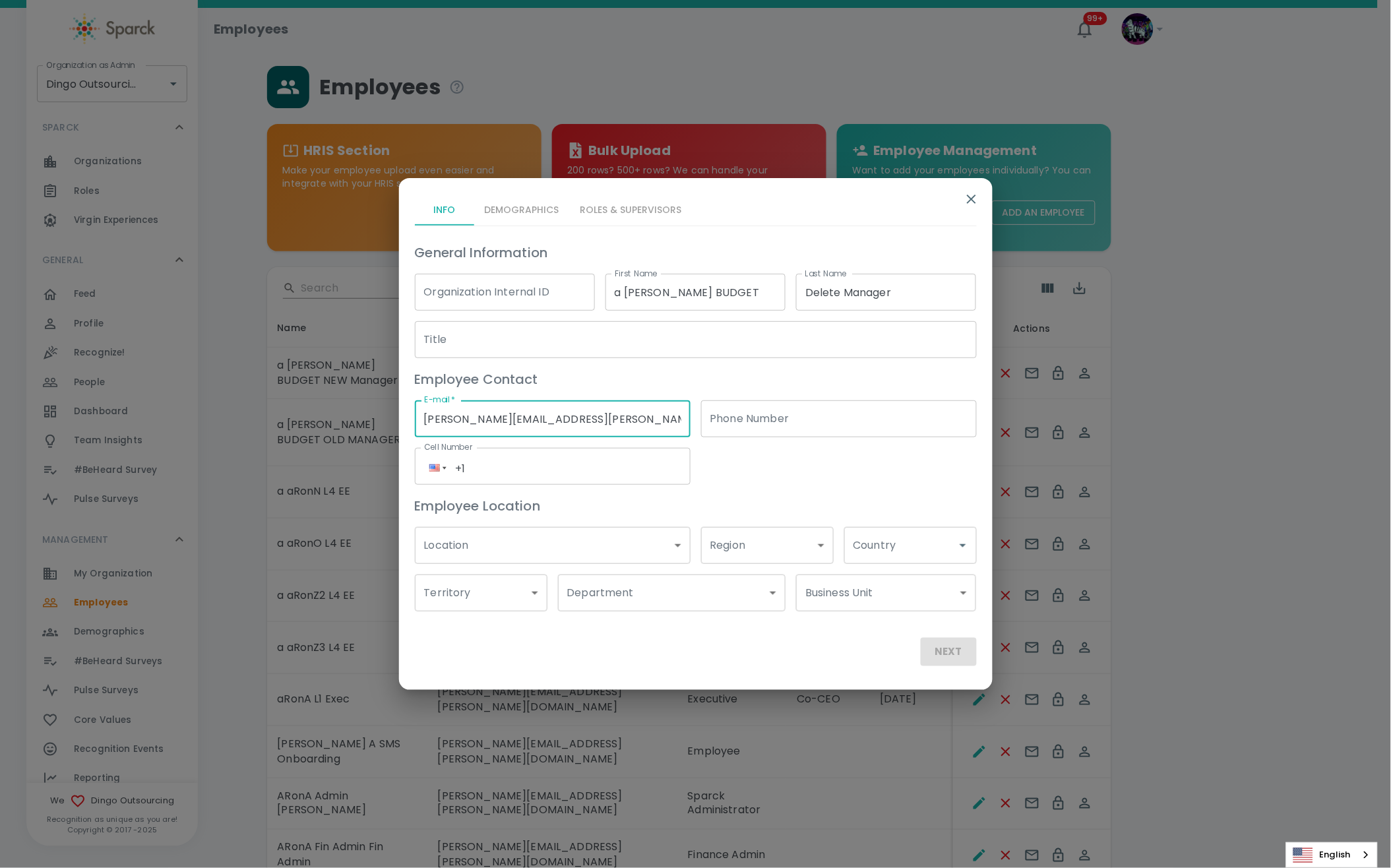
type input "(191) 623-9528"
click at [498, 418] on input "Ron.thornburg@sparckco.com" at bounding box center [552, 419] width 276 height 37
type input "Ron.thornburg+dingosDelMgr@sparckco.com"
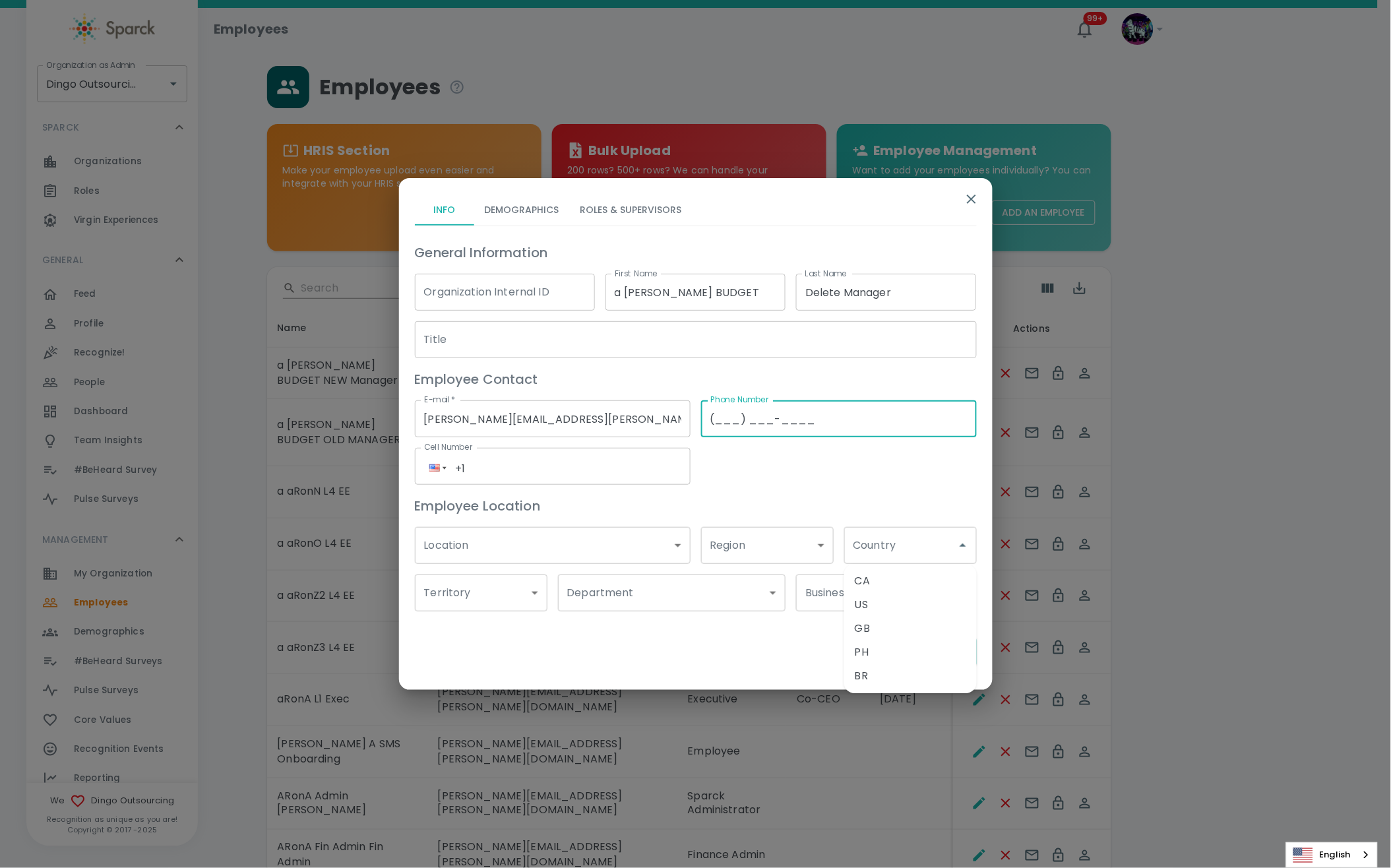
type input "(___) ___-____"
drag, startPoint x: 938, startPoint y: 580, endPoint x: 899, endPoint y: 596, distance: 42.2
click at [900, 595] on ul "CA US GB PH BR" at bounding box center [910, 628] width 133 height 129
click at [904, 596] on li "US" at bounding box center [910, 604] width 133 height 24
type input "US"
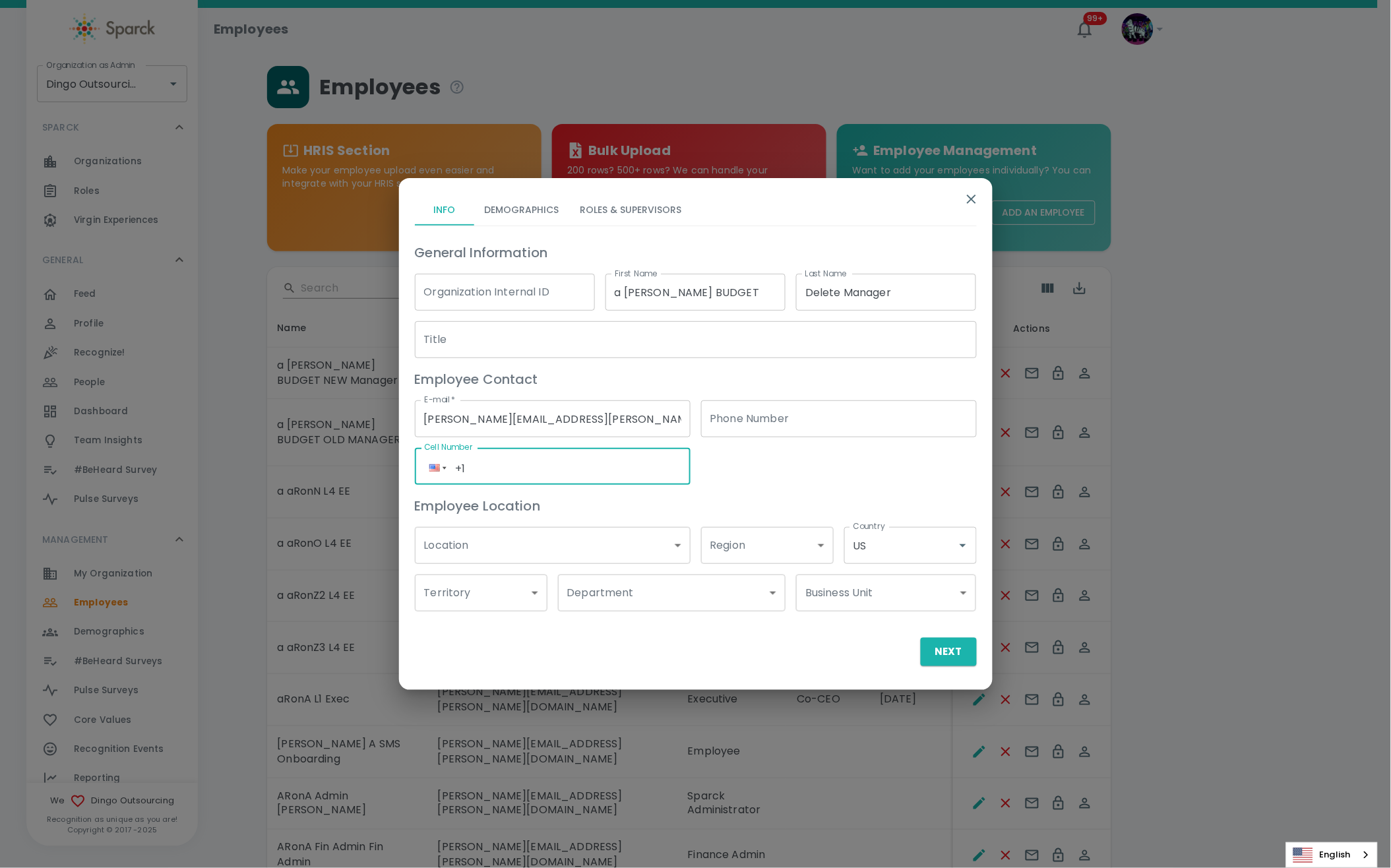
click at [523, 216] on button "Demographics" at bounding box center [522, 209] width 96 height 31
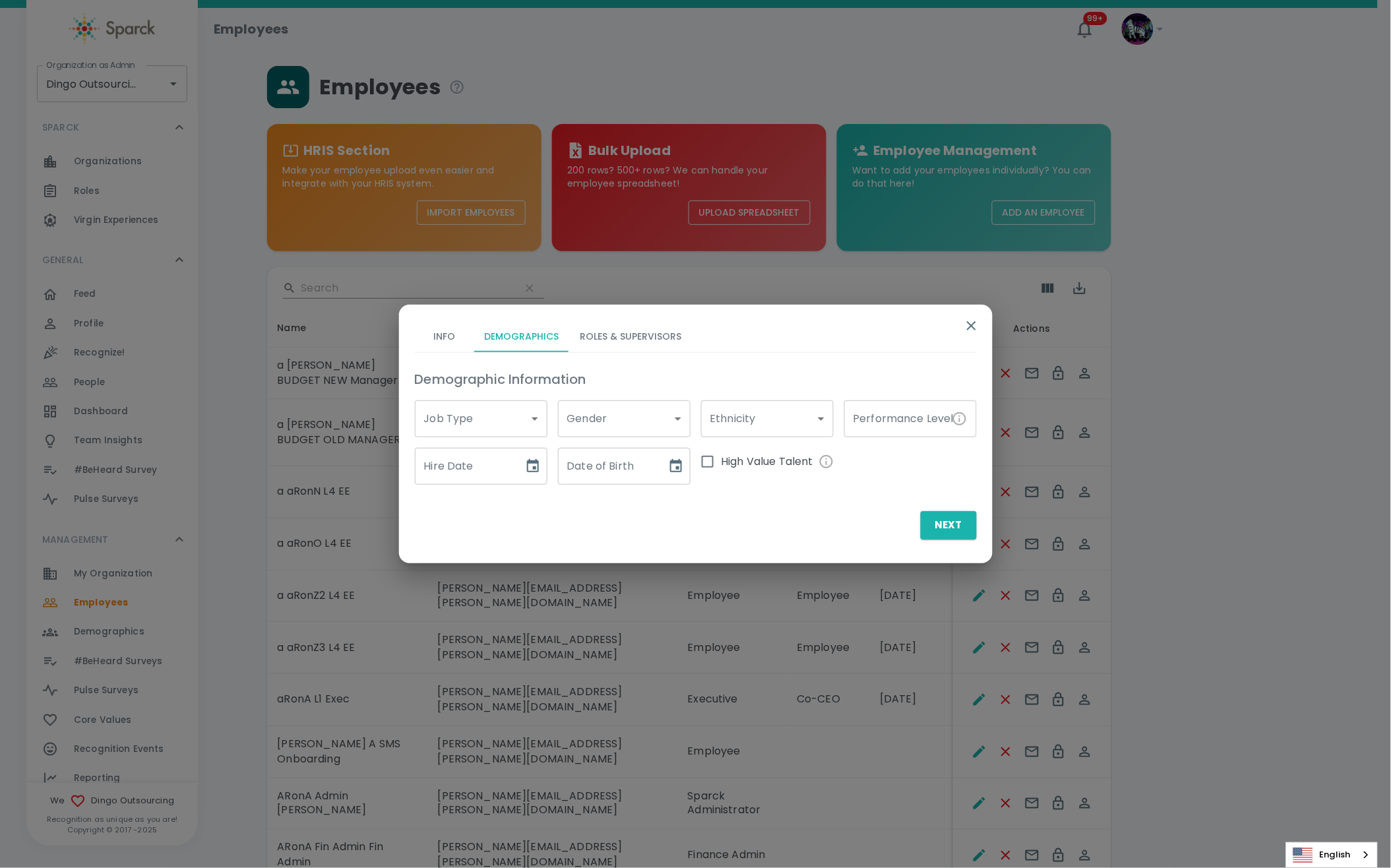
click at [604, 337] on button "Roles & Supervisors" at bounding box center [630, 336] width 123 height 31
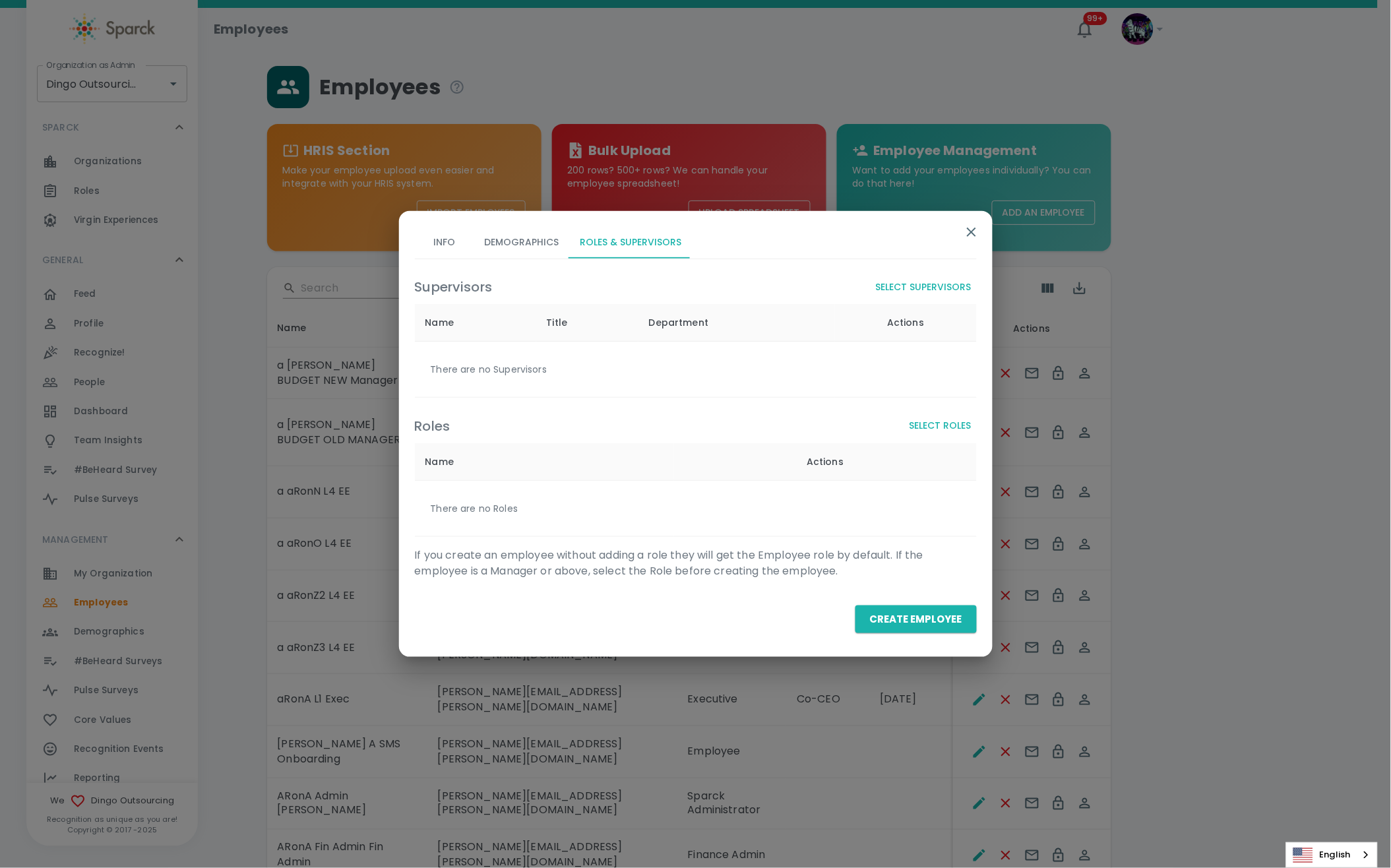
click at [946, 428] on button "Select Roles" at bounding box center [941, 426] width 73 height 25
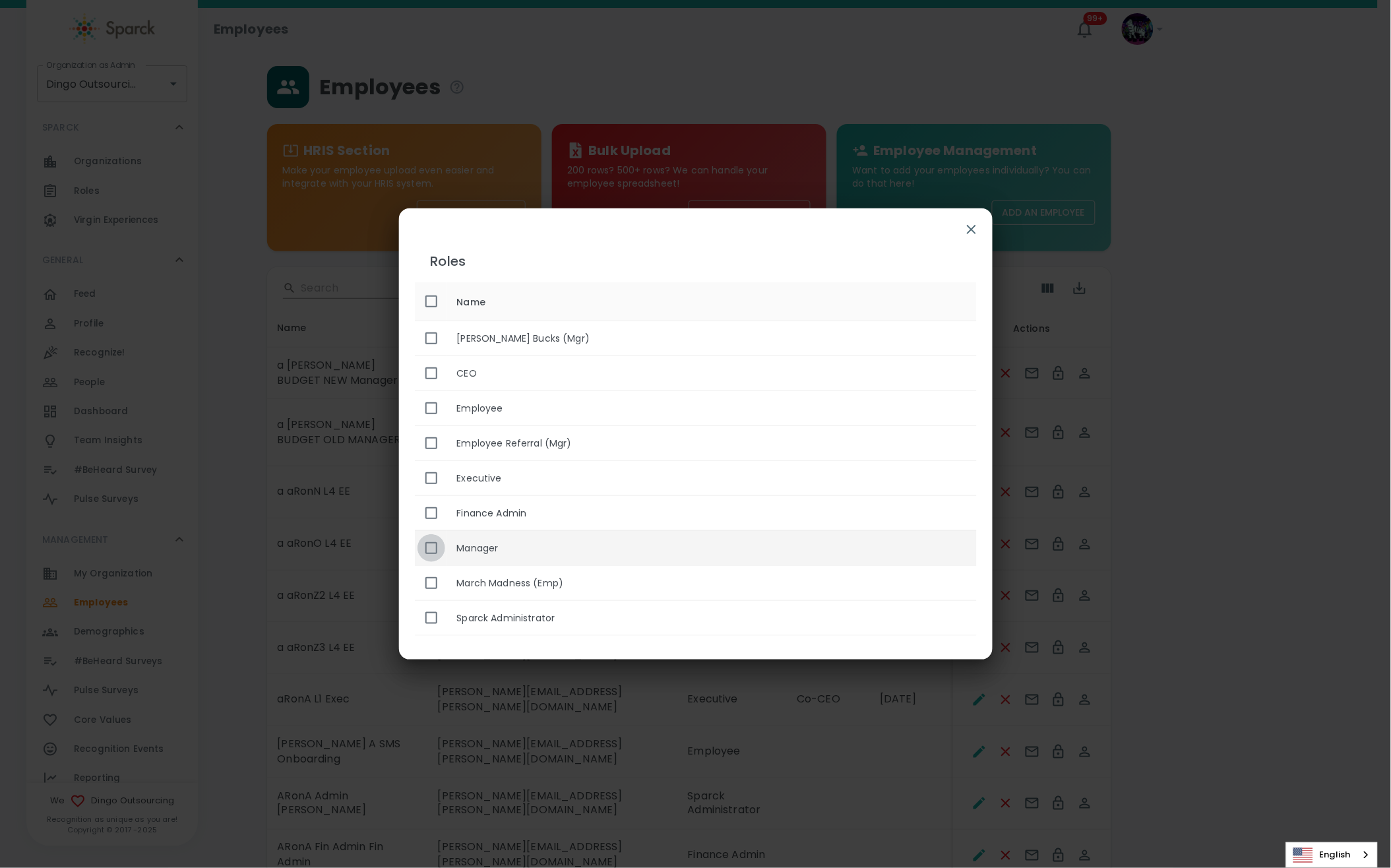
click at [429, 552] on input "enhanced table" at bounding box center [431, 548] width 27 height 27
checkbox input "true"
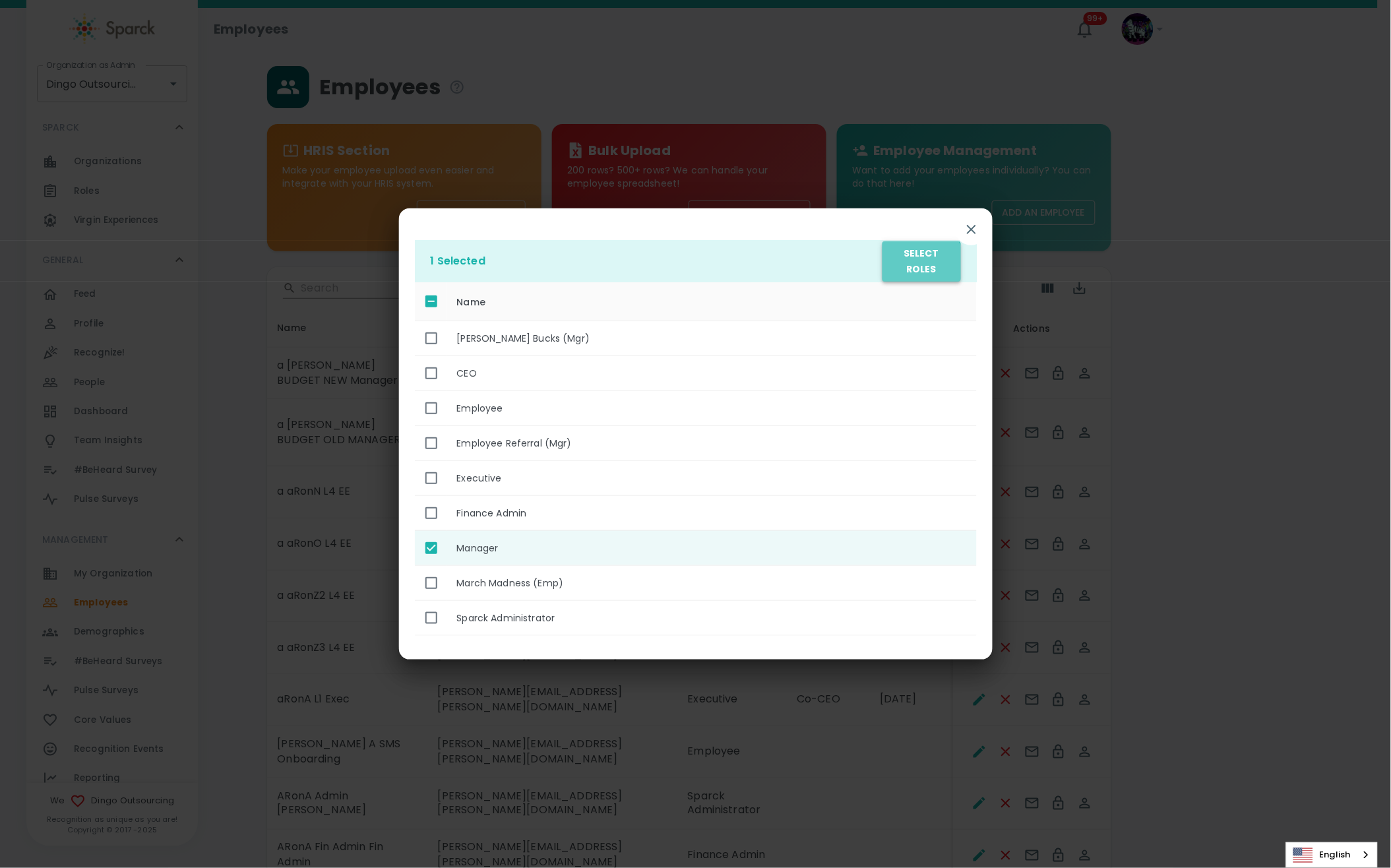
click at [918, 267] on button "Select Roles" at bounding box center [921, 261] width 78 height 40
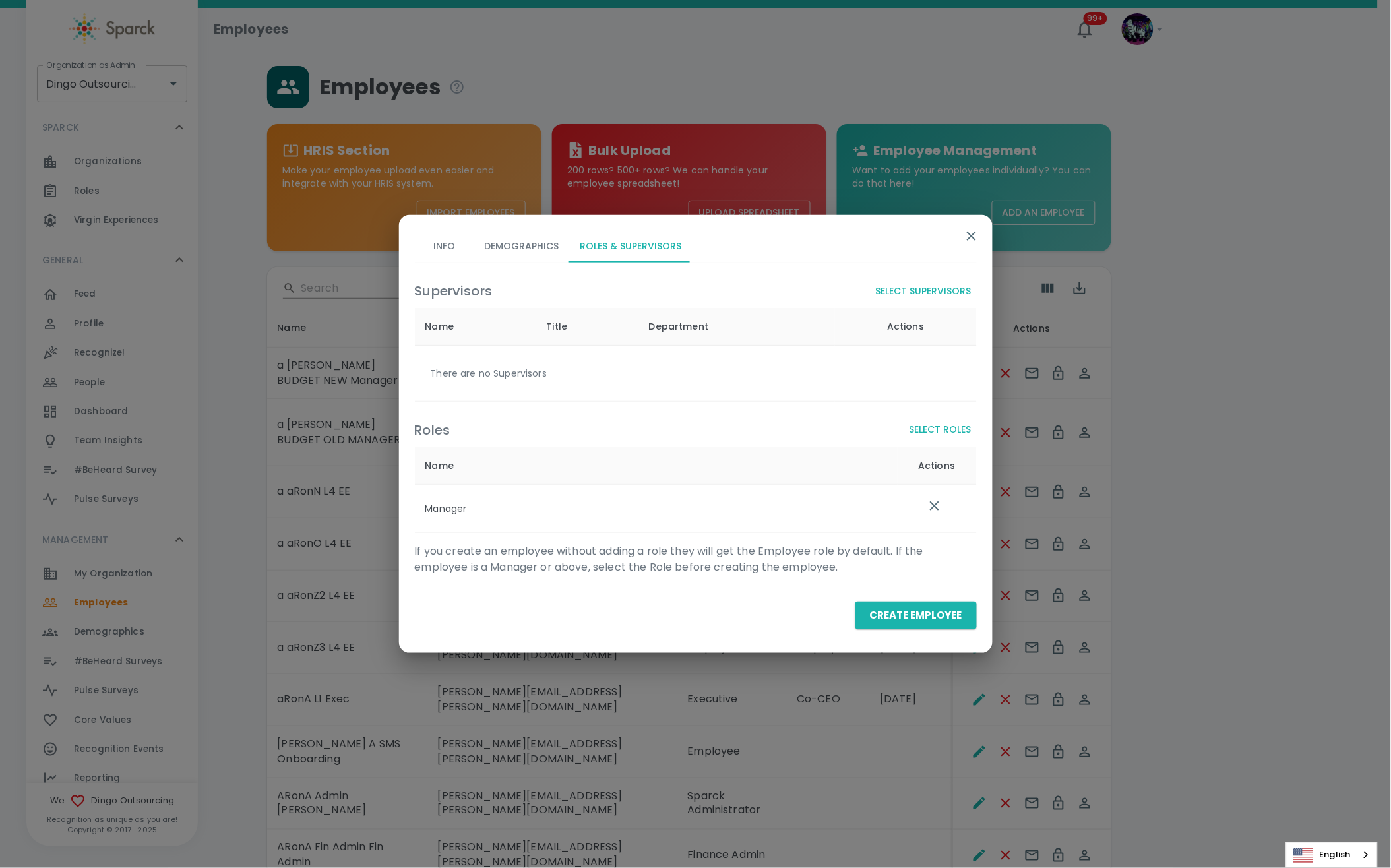
click at [916, 295] on button "Select Supervisors" at bounding box center [923, 292] width 106 height 25
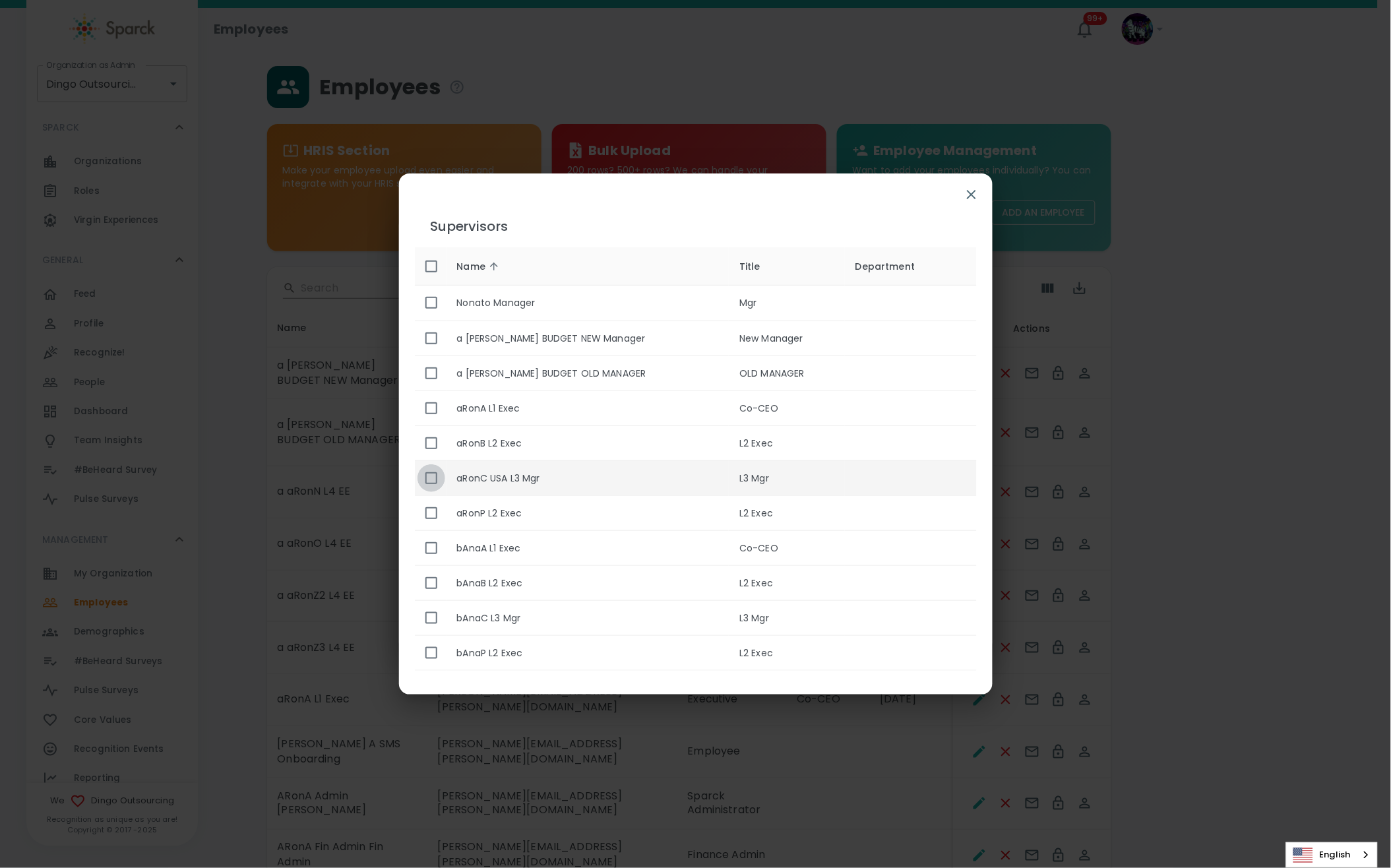
click at [426, 478] on input "enhanced table" at bounding box center [431, 478] width 27 height 27
checkbox input "true"
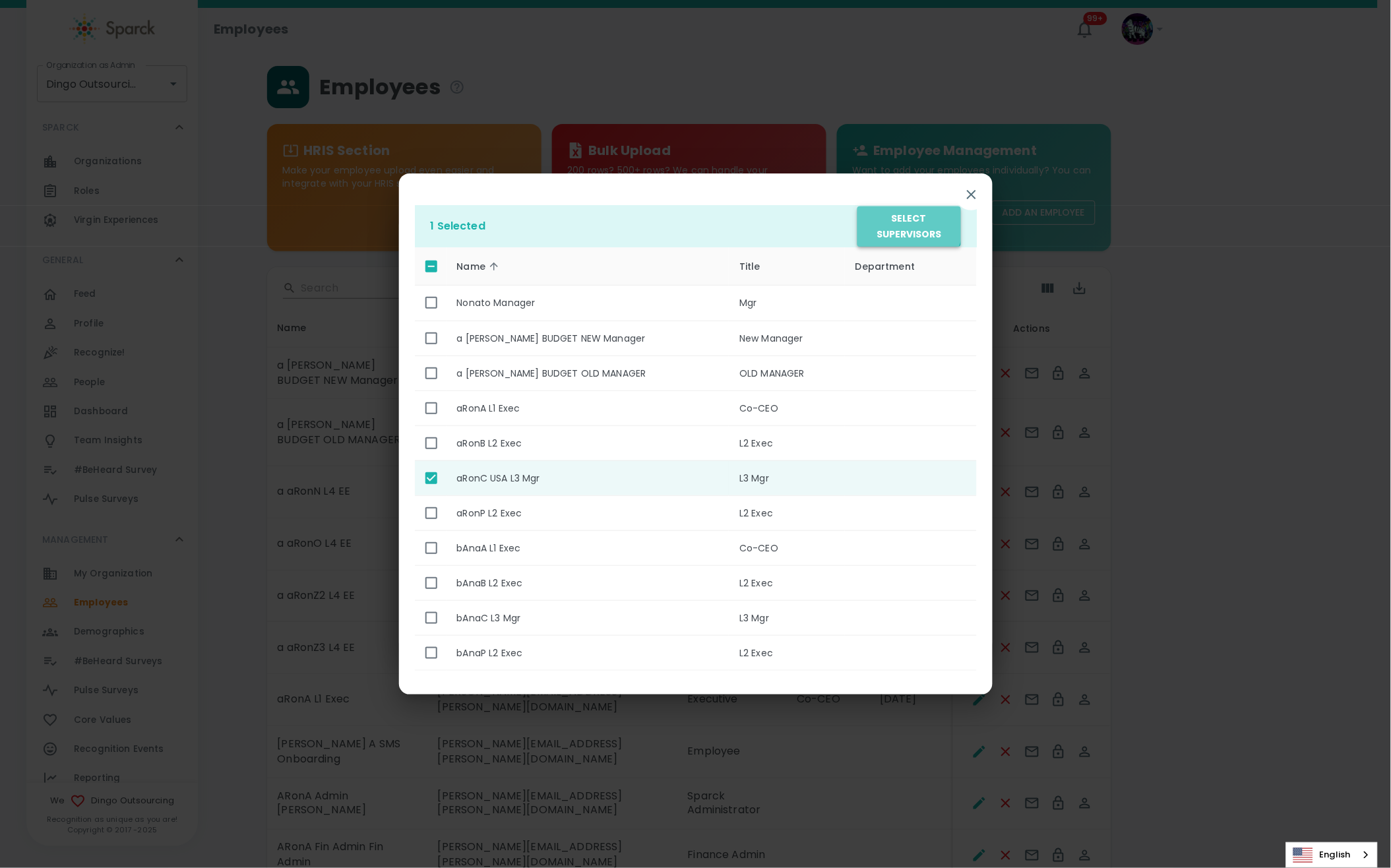
click at [893, 216] on button "Select Supervisors" at bounding box center [908, 227] width 103 height 40
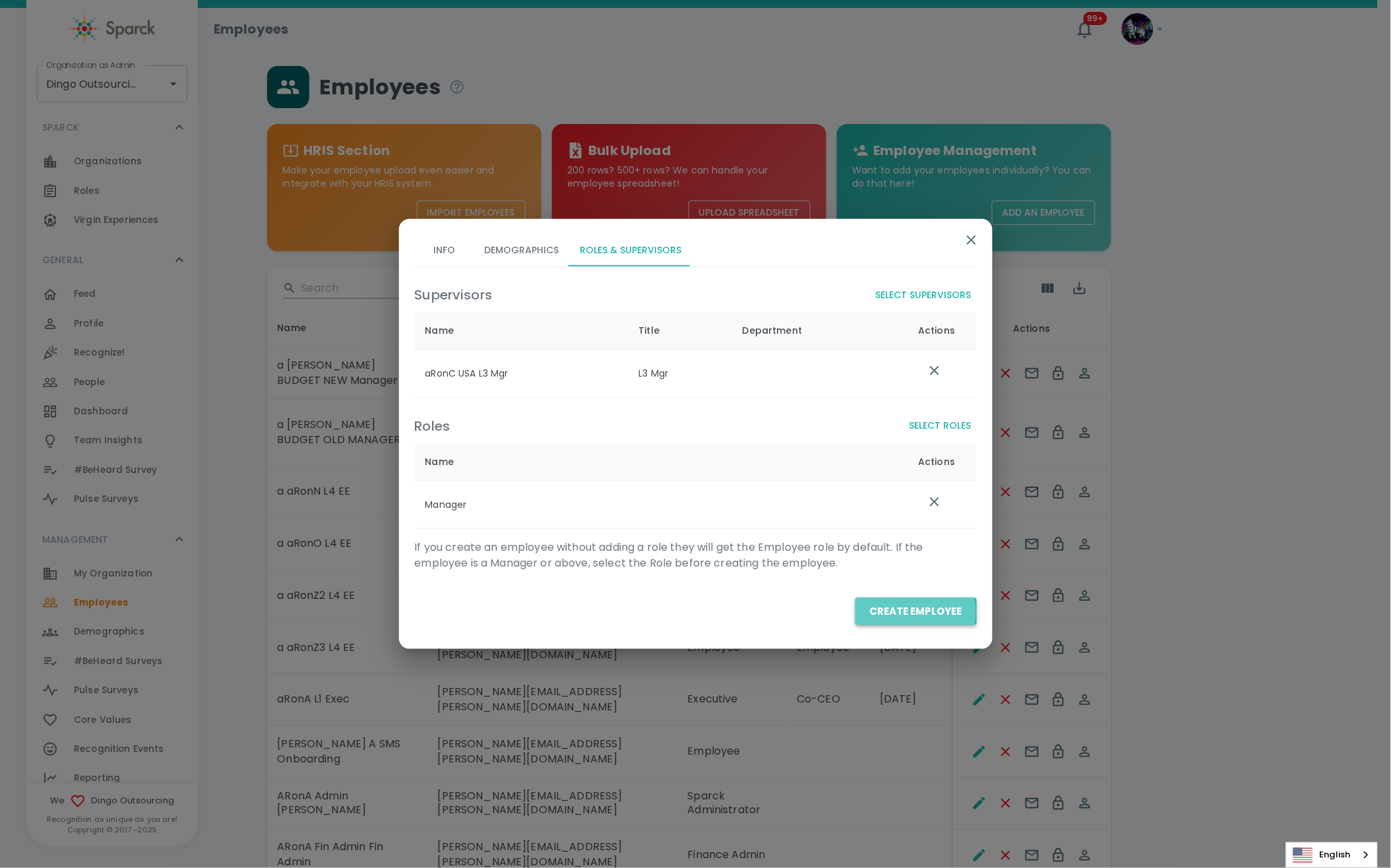
click at [881, 613] on button "Create Employee" at bounding box center [916, 611] width 121 height 27
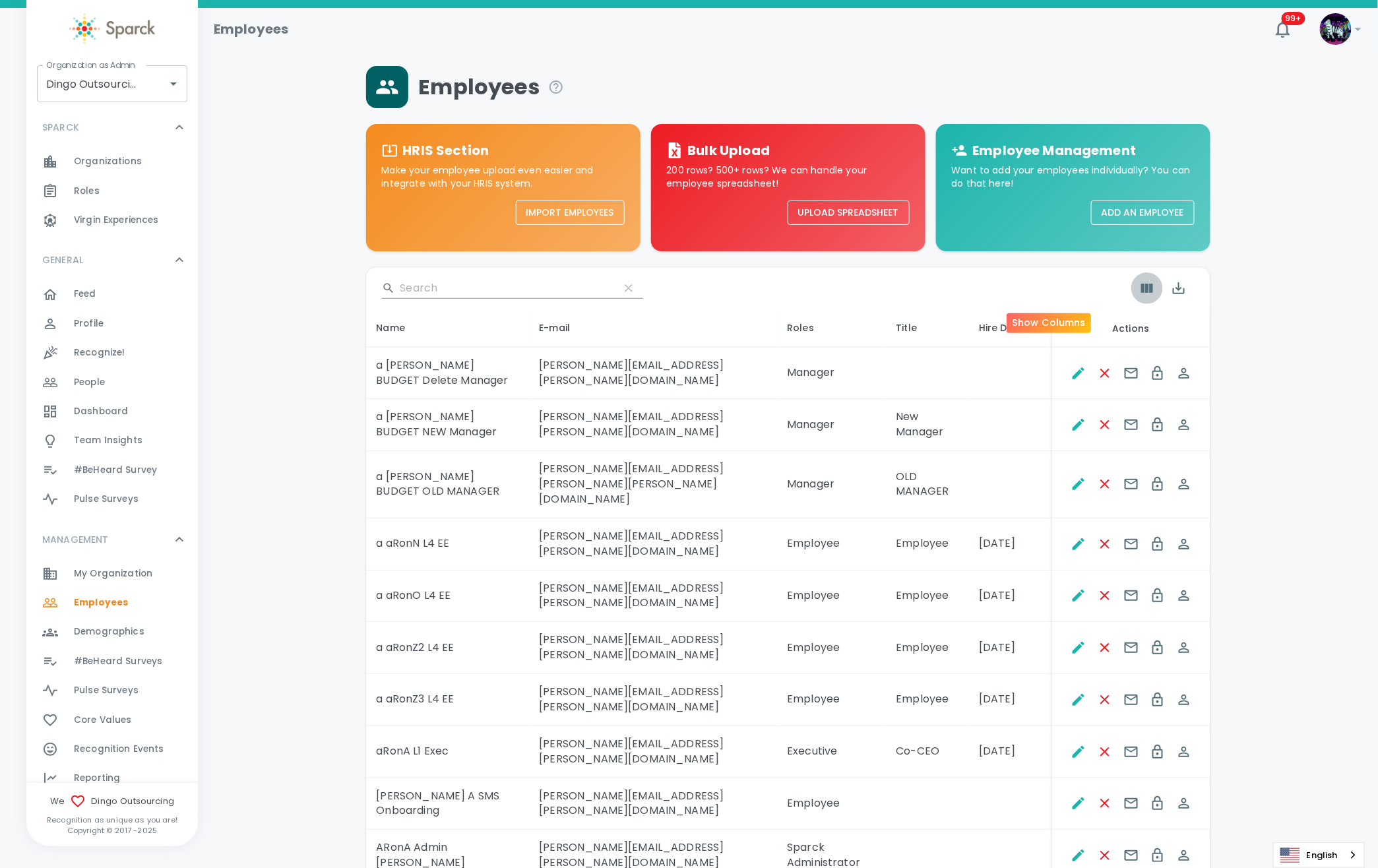
click at [1141, 292] on icon "Show Columns" at bounding box center [1147, 288] width 12 height 9
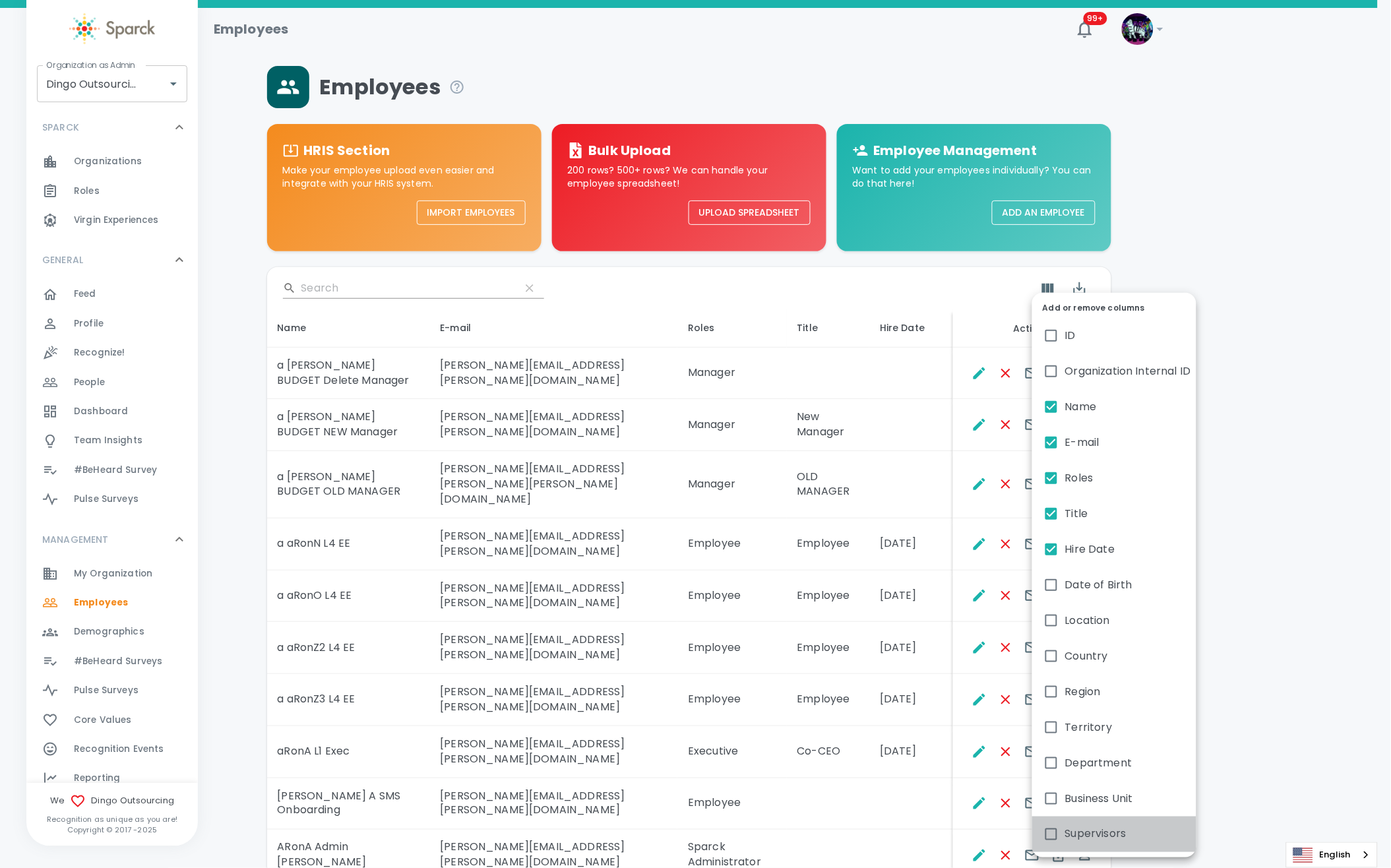
click at [1071, 830] on span "Supervisors" at bounding box center [1096, 834] width 62 height 16
click at [1065, 830] on input "Supervisors" at bounding box center [1051, 834] width 27 height 27
checkbox input "true"
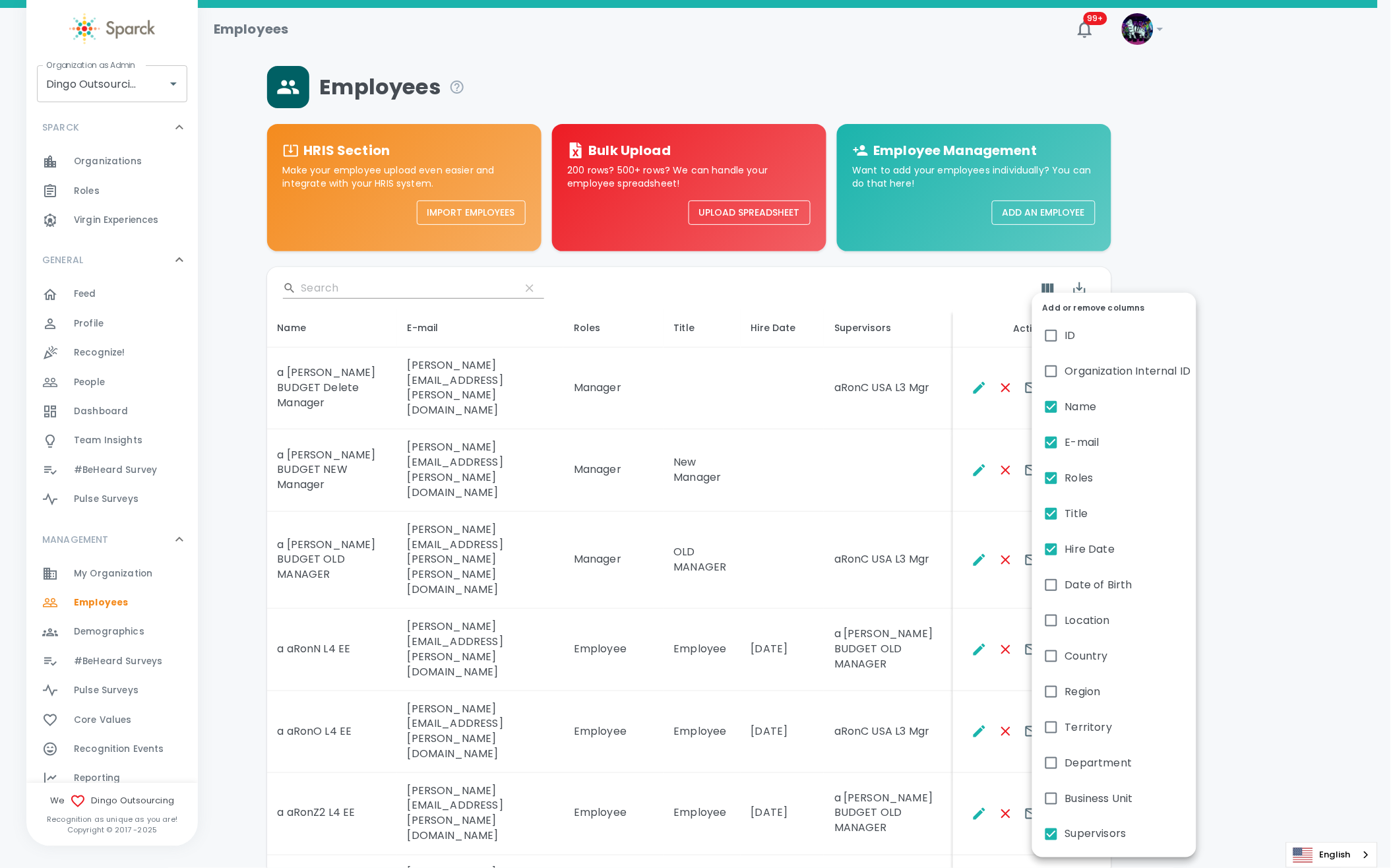
click at [1074, 554] on span "Hire Date" at bounding box center [1090, 549] width 49 height 16
click at [1065, 554] on input "Hire Date" at bounding box center [1051, 549] width 27 height 27
checkbox input "false"
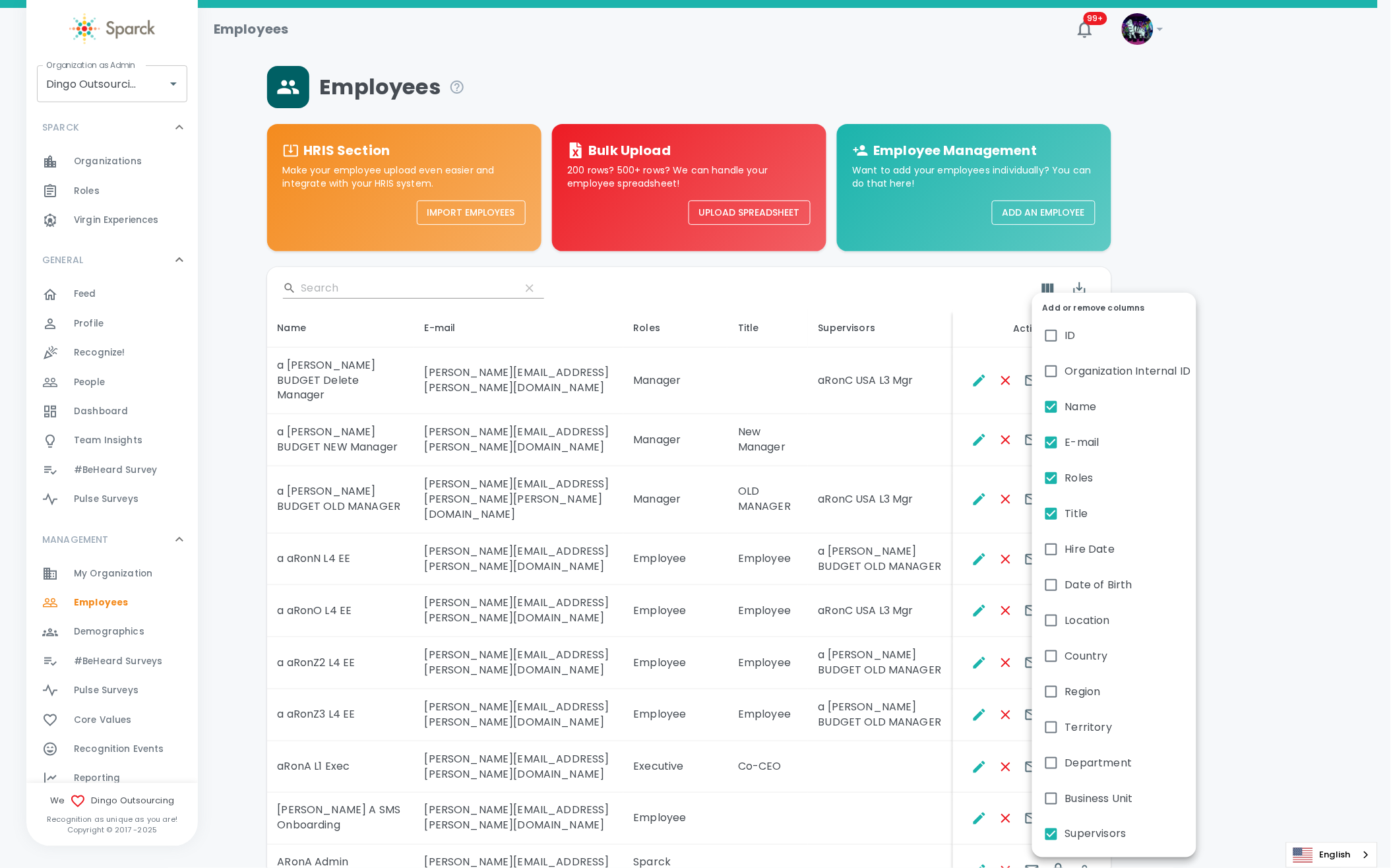
drag, startPoint x: 1296, startPoint y: 505, endPoint x: 1307, endPoint y: 502, distance: 11.4
click at [1297, 505] on div at bounding box center [696, 434] width 1391 height 868
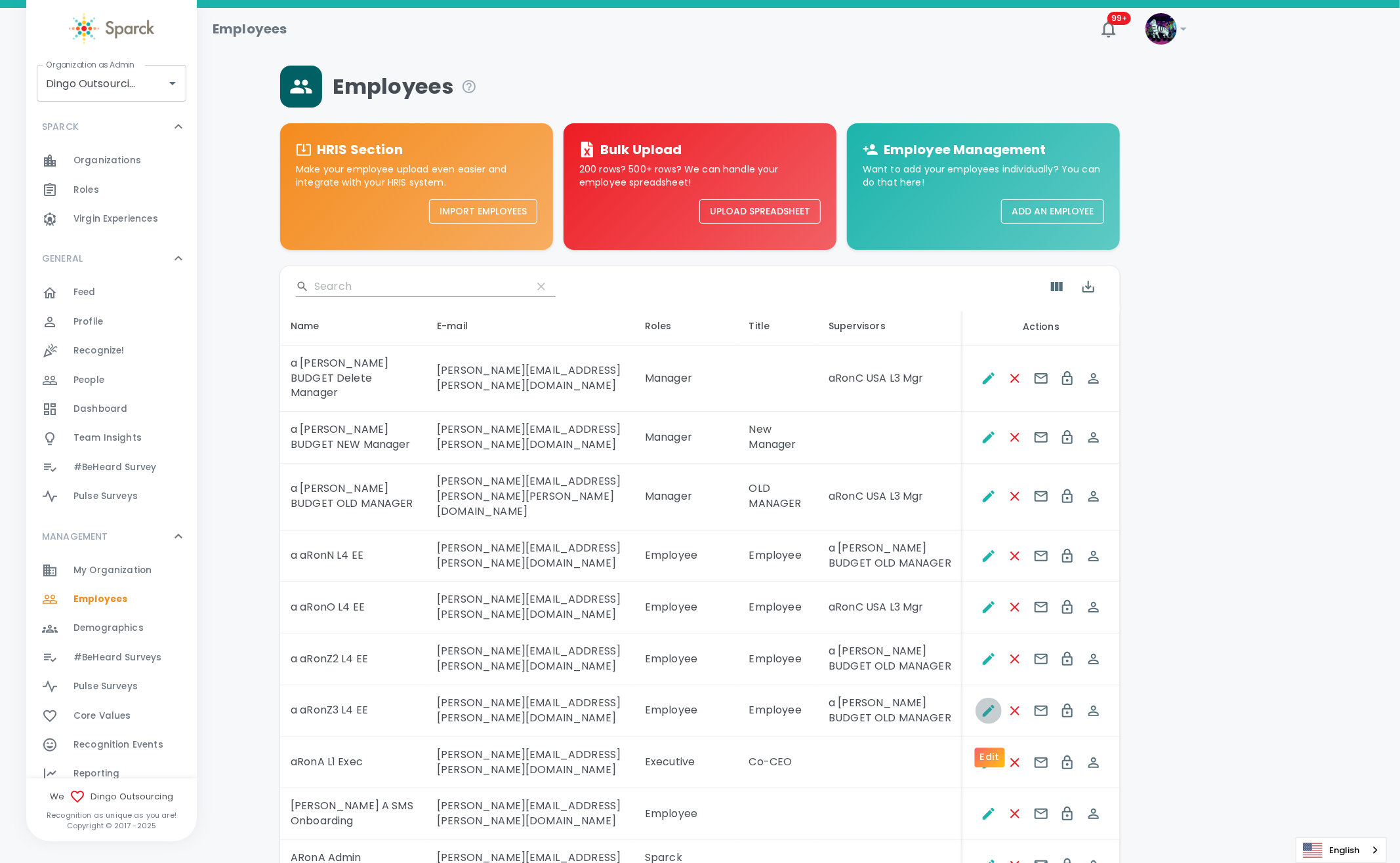
click at [981, 719] on icon "Edit" at bounding box center [988, 711] width 16 height 16
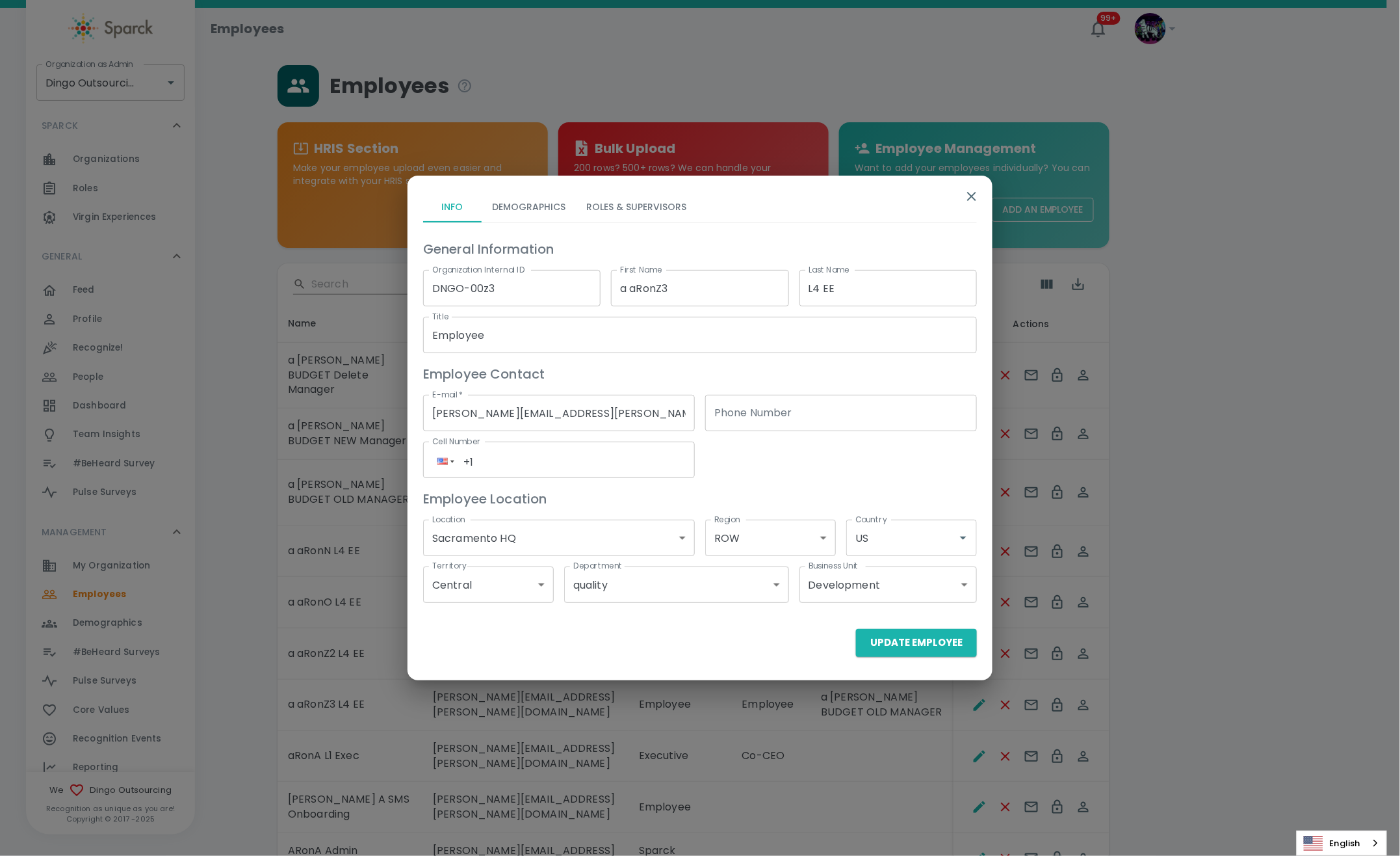
click at [650, 198] on button "Roles & Supervisors" at bounding box center [636, 207] width 121 height 31
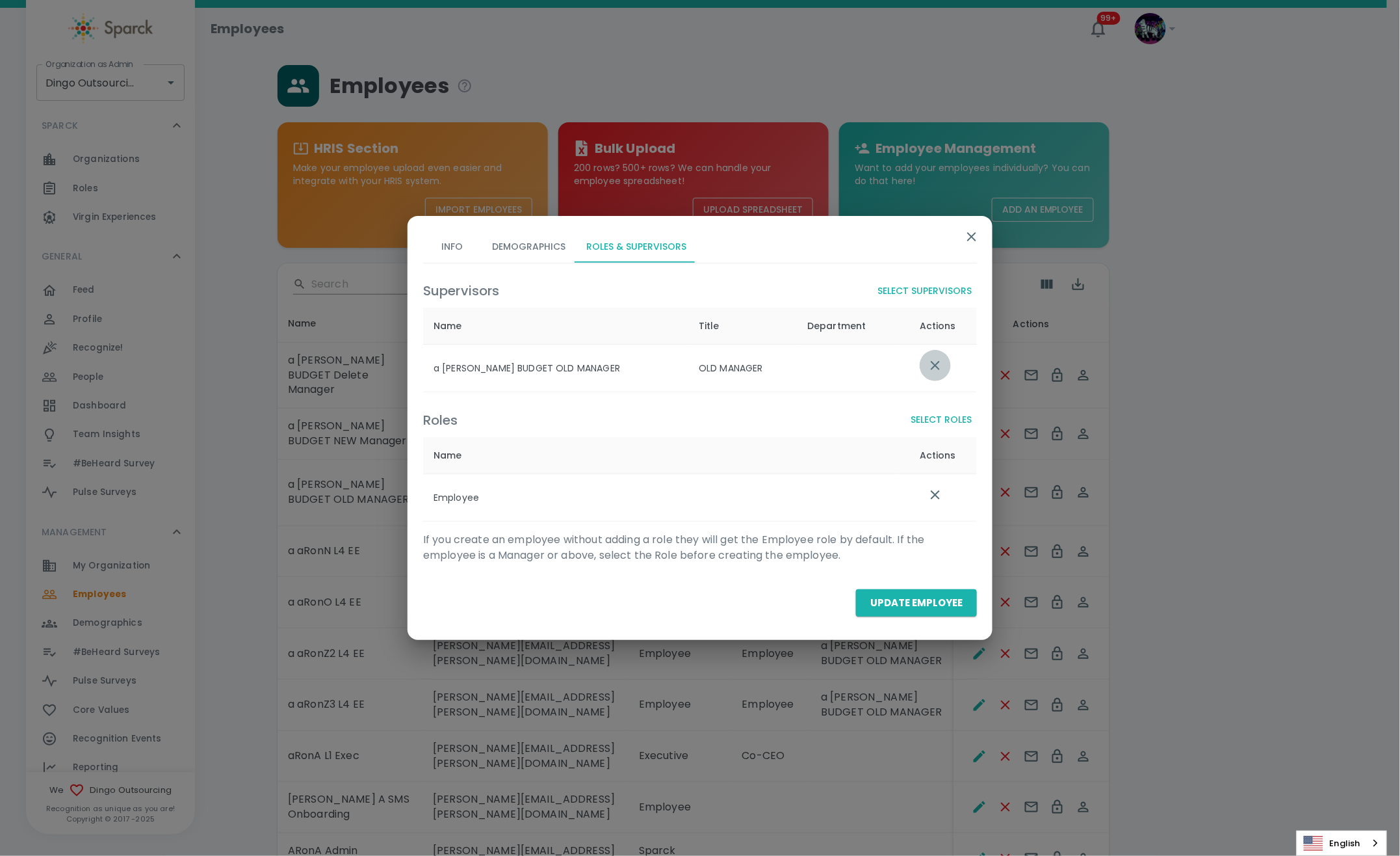
click at [927, 368] on button "list table" at bounding box center [935, 365] width 31 height 31
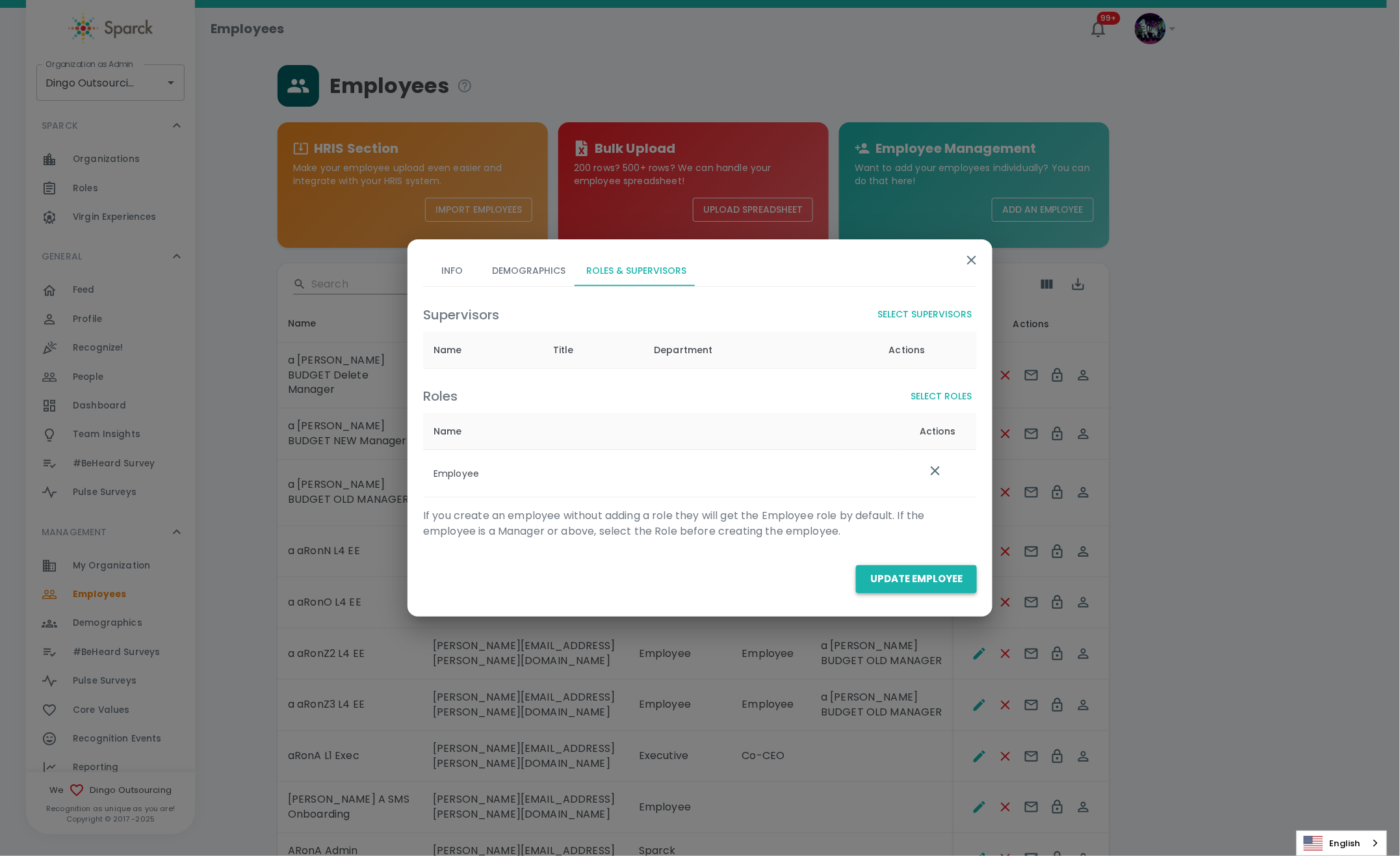
click at [891, 580] on button "Update Employee" at bounding box center [916, 579] width 121 height 27
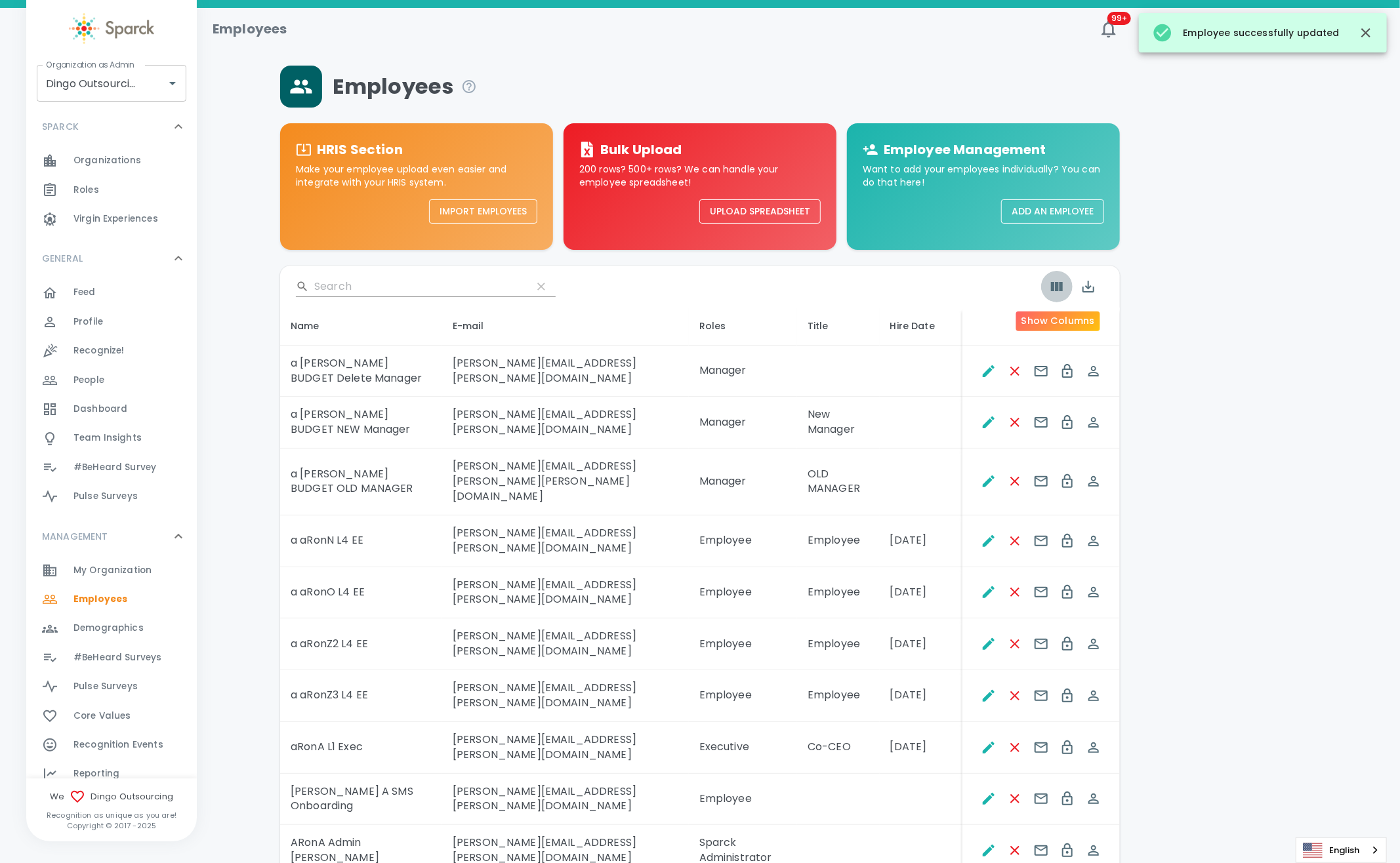
click at [1047, 292] on button "Show Columns" at bounding box center [1057, 287] width 31 height 31
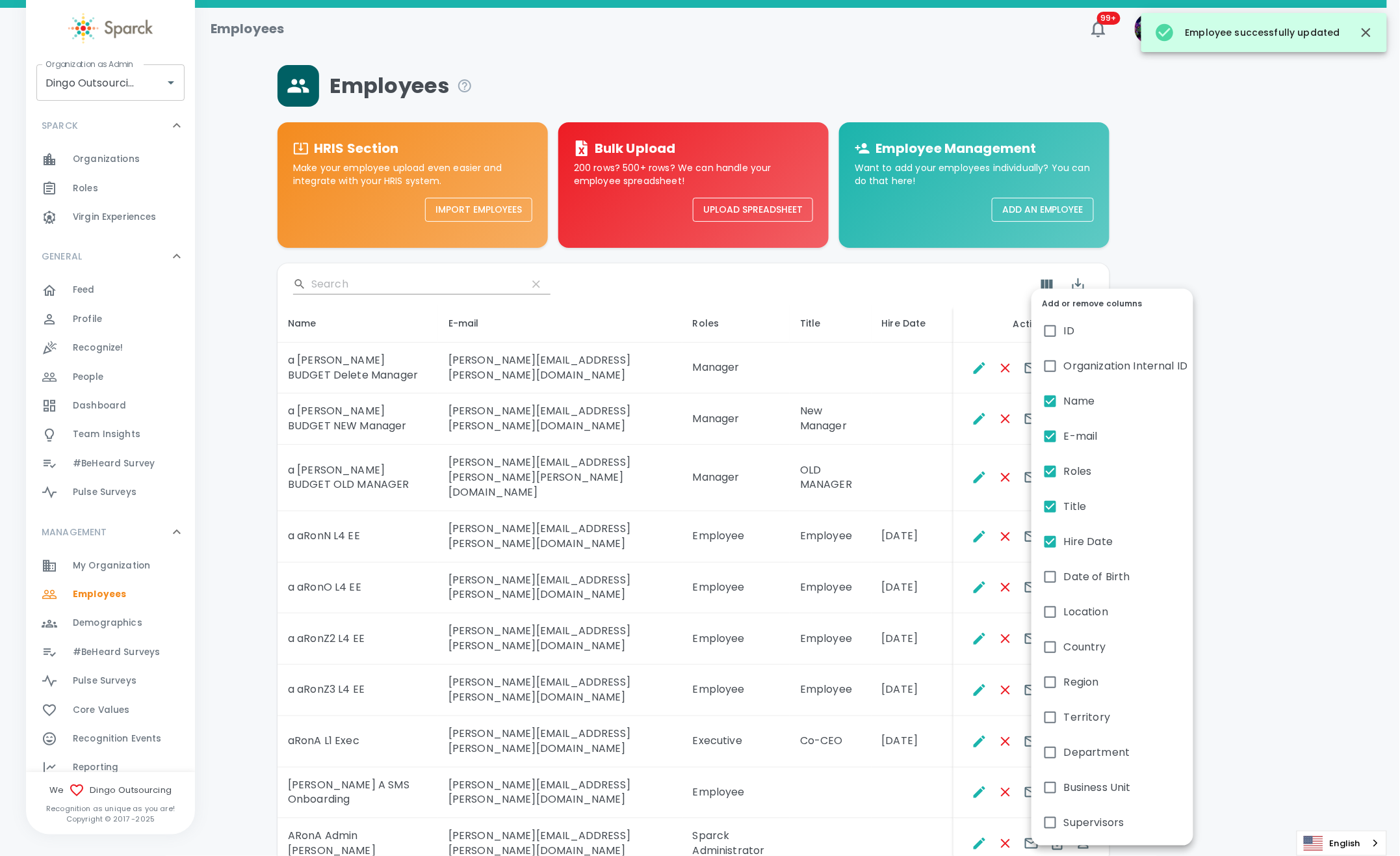
click at [1070, 545] on span "Hire Date" at bounding box center [1088, 541] width 49 height 16
click at [1064, 545] on input "Hire Date" at bounding box center [1051, 541] width 27 height 27
checkbox input "false"
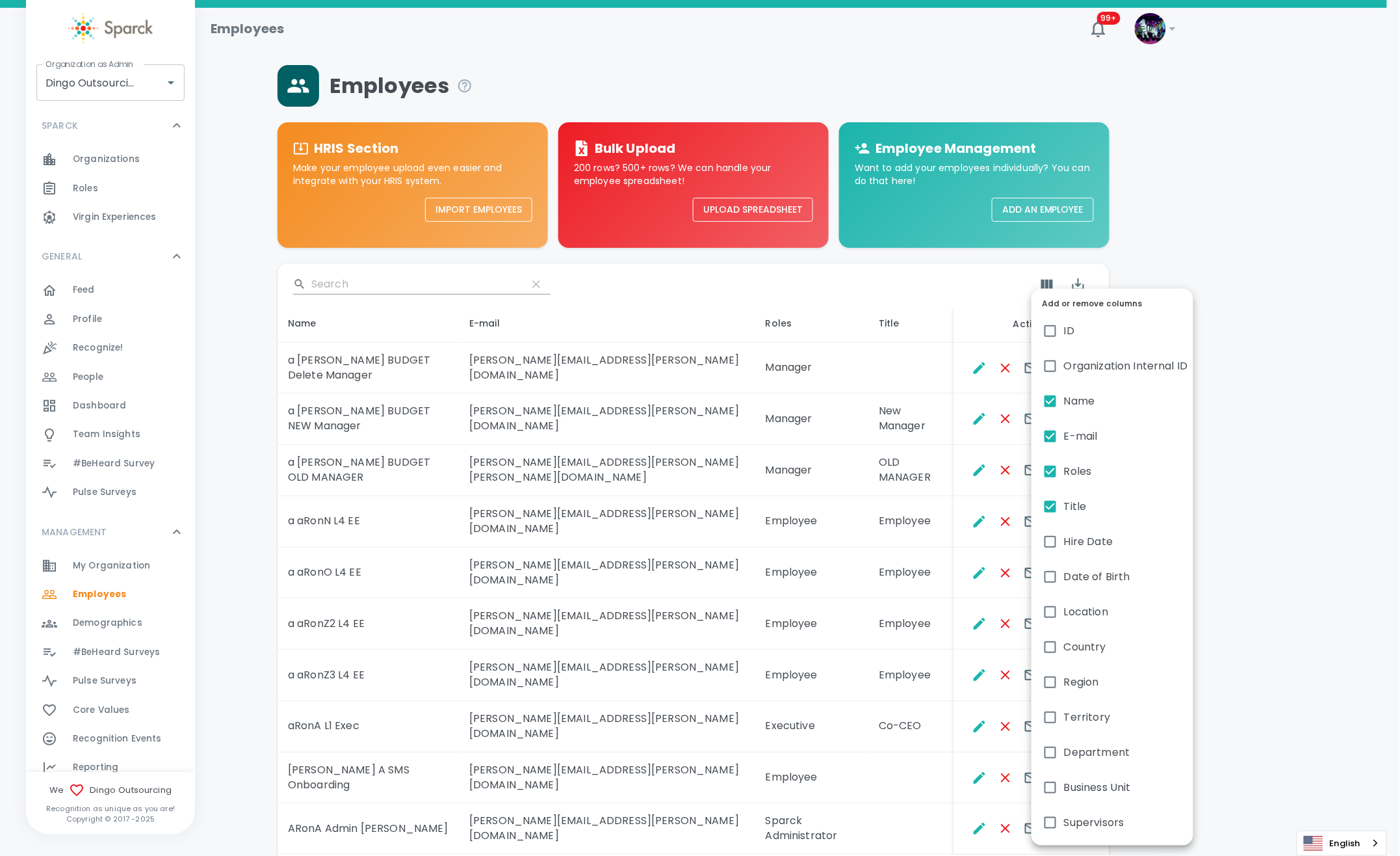
click at [1054, 818] on input "Supervisors" at bounding box center [1051, 822] width 27 height 27
checkbox input "true"
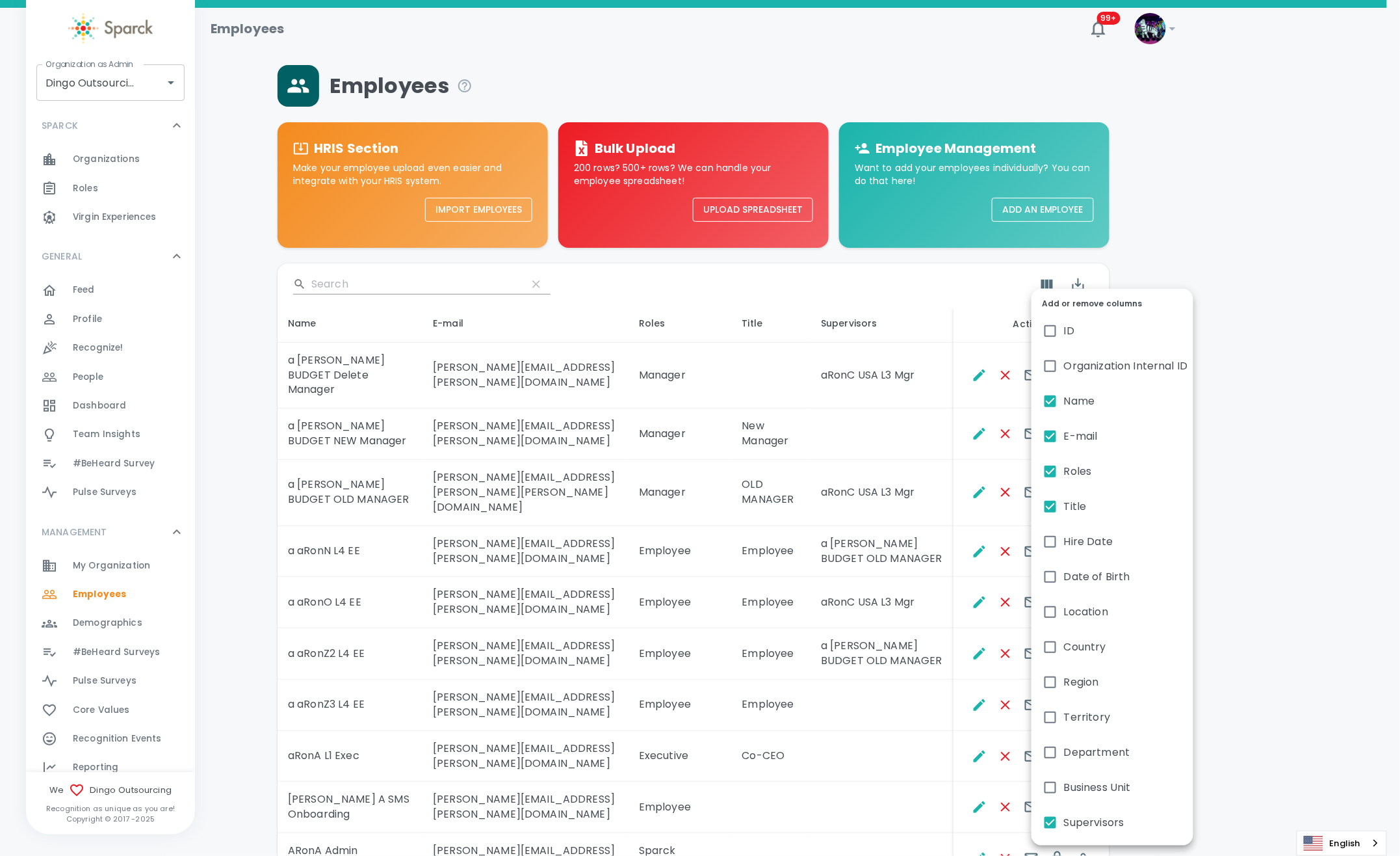
click at [916, 622] on div at bounding box center [700, 428] width 1400 height 856
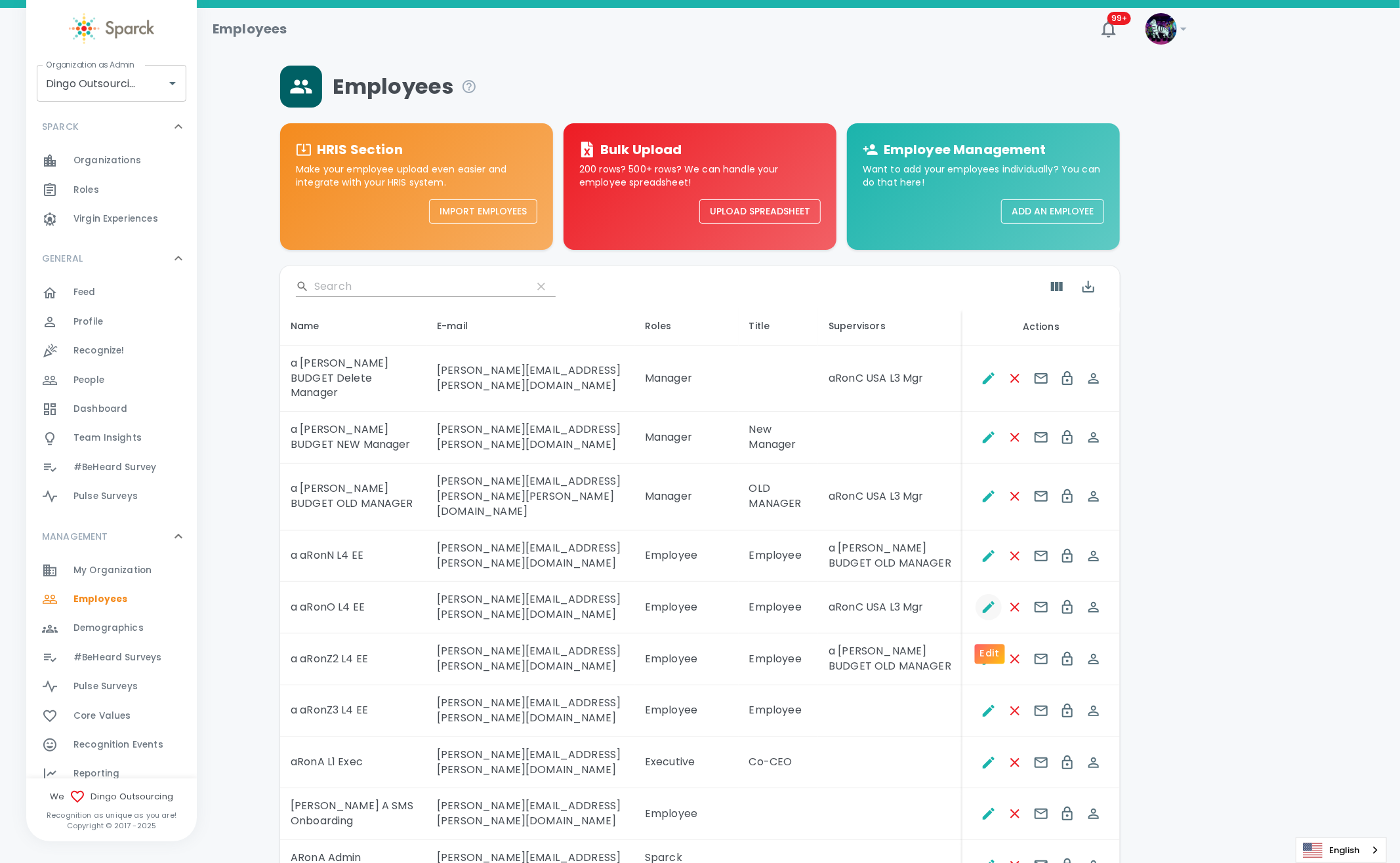
click at [990, 615] on icon "Edit" at bounding box center [988, 607] width 16 height 16
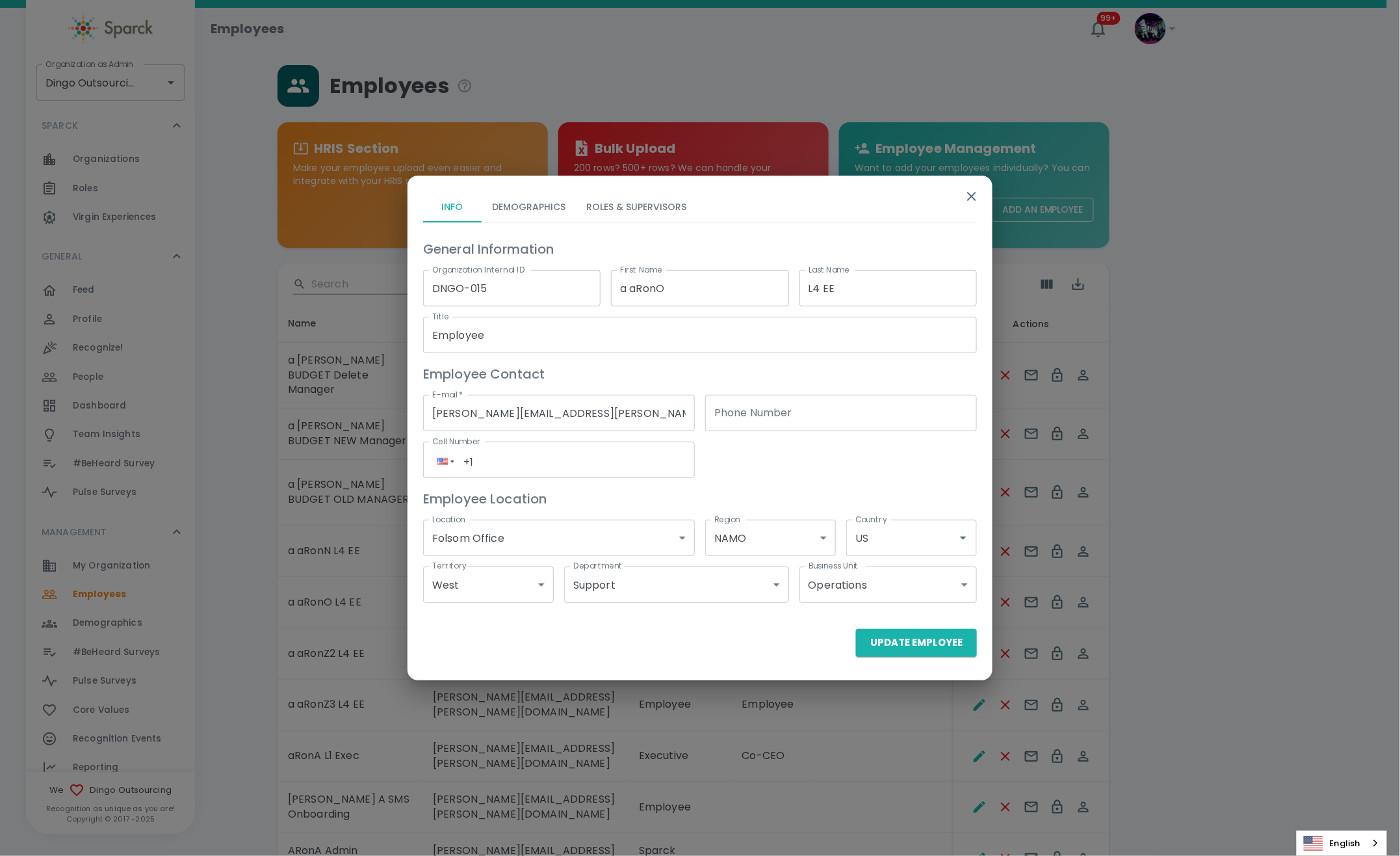
drag, startPoint x: 655, startPoint y: 194, endPoint x: 648, endPoint y: 198, distance: 8.1
click at [648, 198] on button "Roles & Supervisors" at bounding box center [636, 207] width 121 height 31
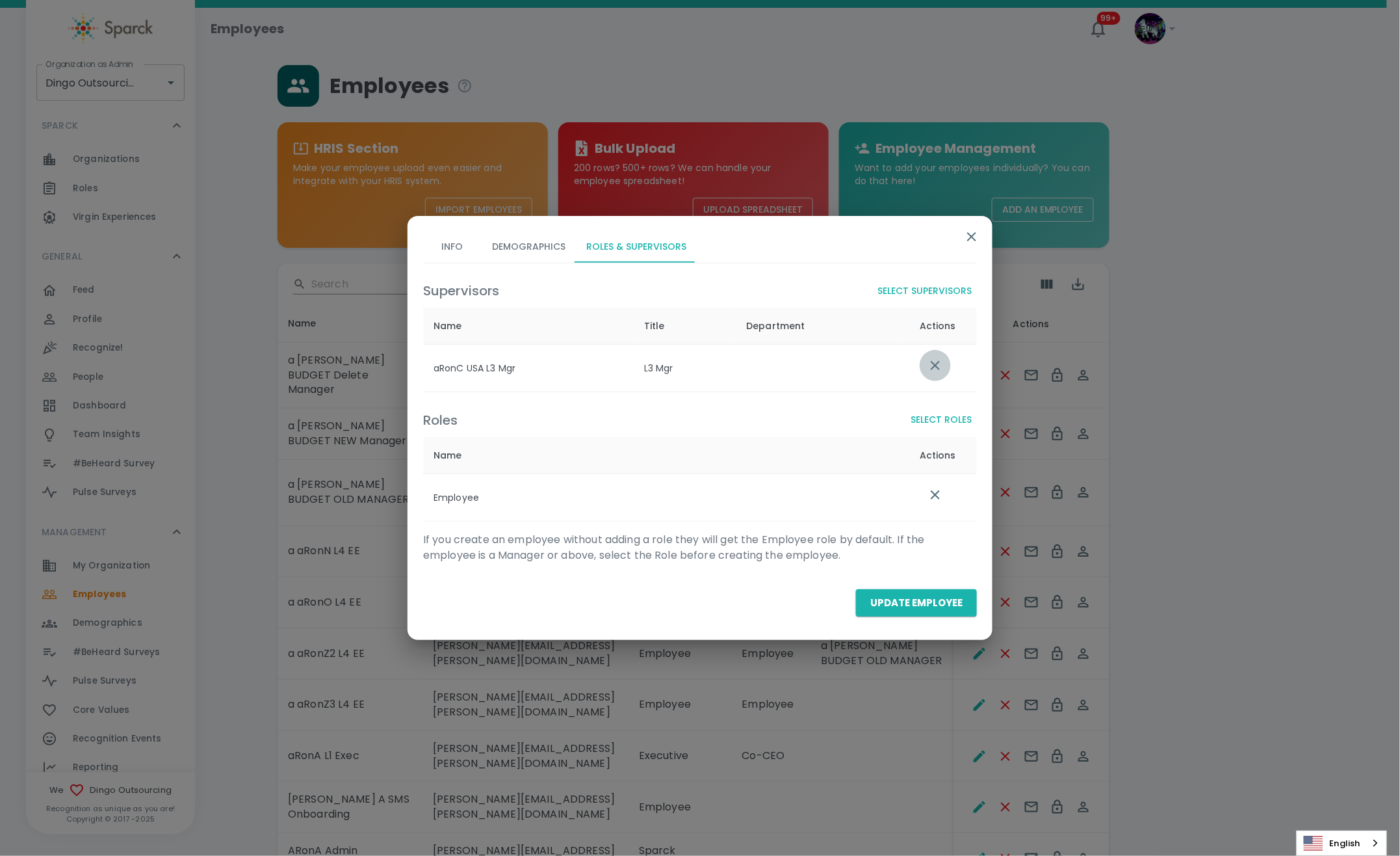
click at [936, 363] on icon "list table" at bounding box center [935, 365] width 16 height 16
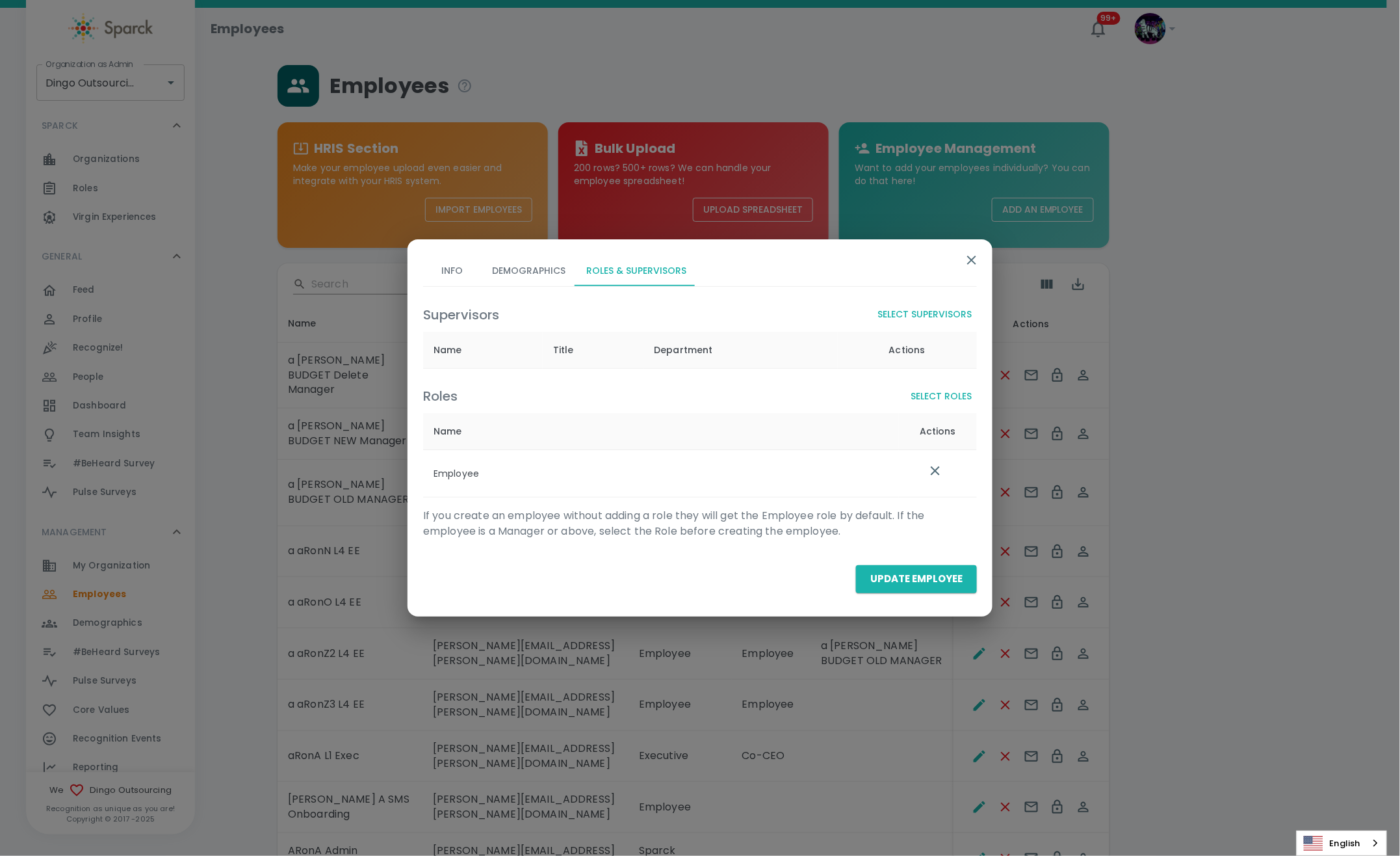
click at [934, 315] on button "Select Supervisors" at bounding box center [924, 315] width 105 height 24
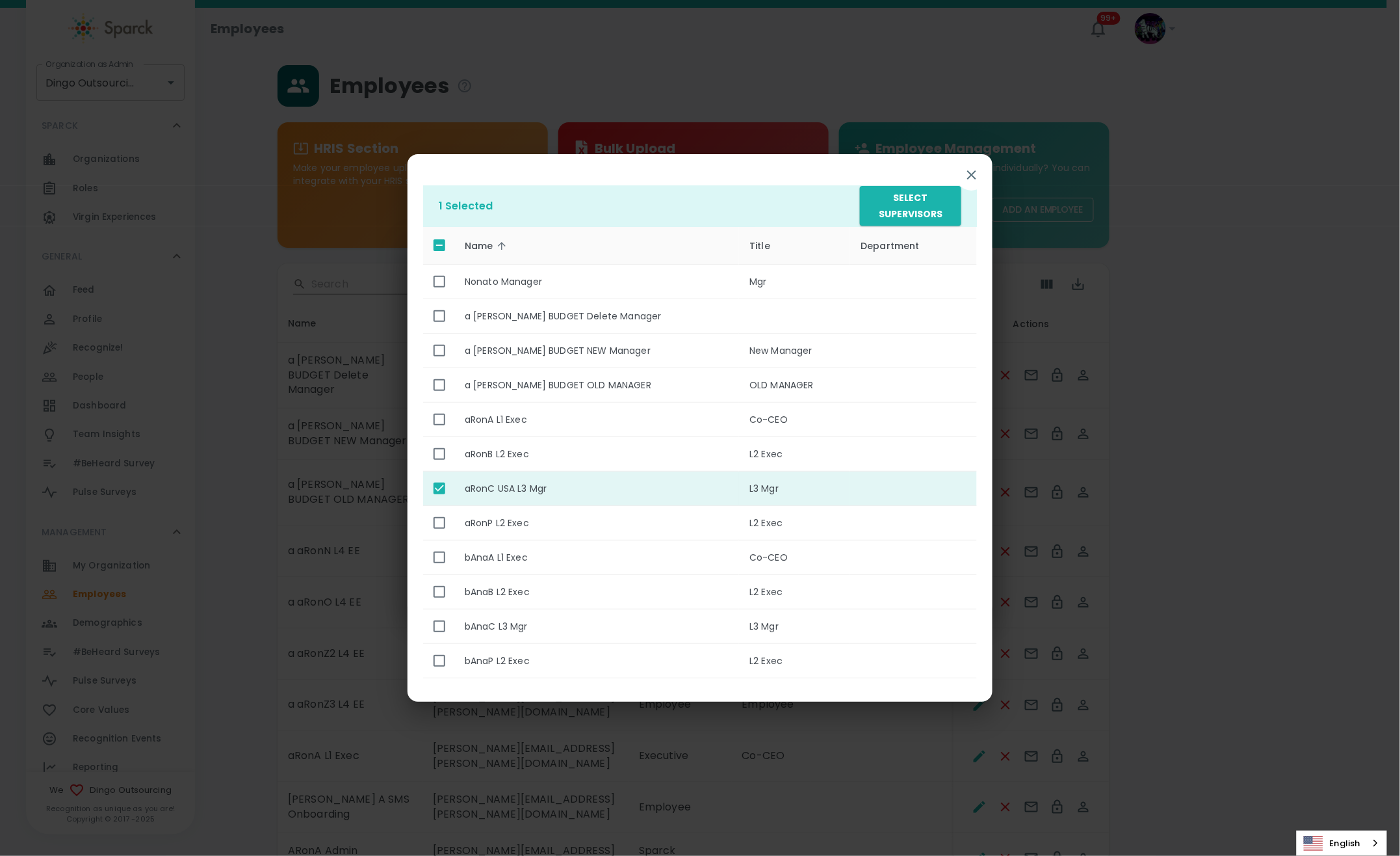
click at [437, 482] on input "enhanced table" at bounding box center [439, 488] width 27 height 27
checkbox input "false"
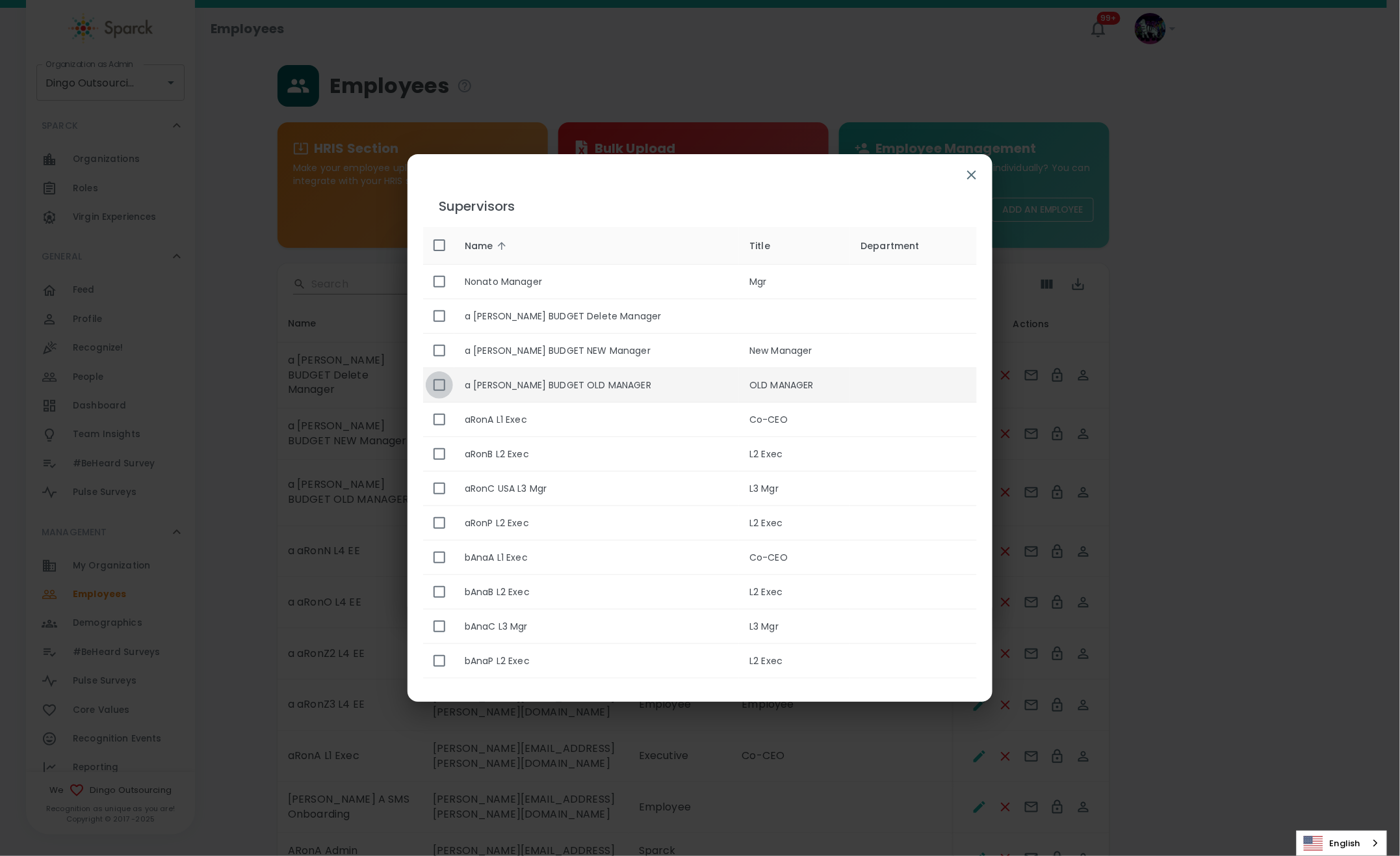
click at [437, 385] on input "enhanced table" at bounding box center [439, 385] width 27 height 27
checkbox input "true"
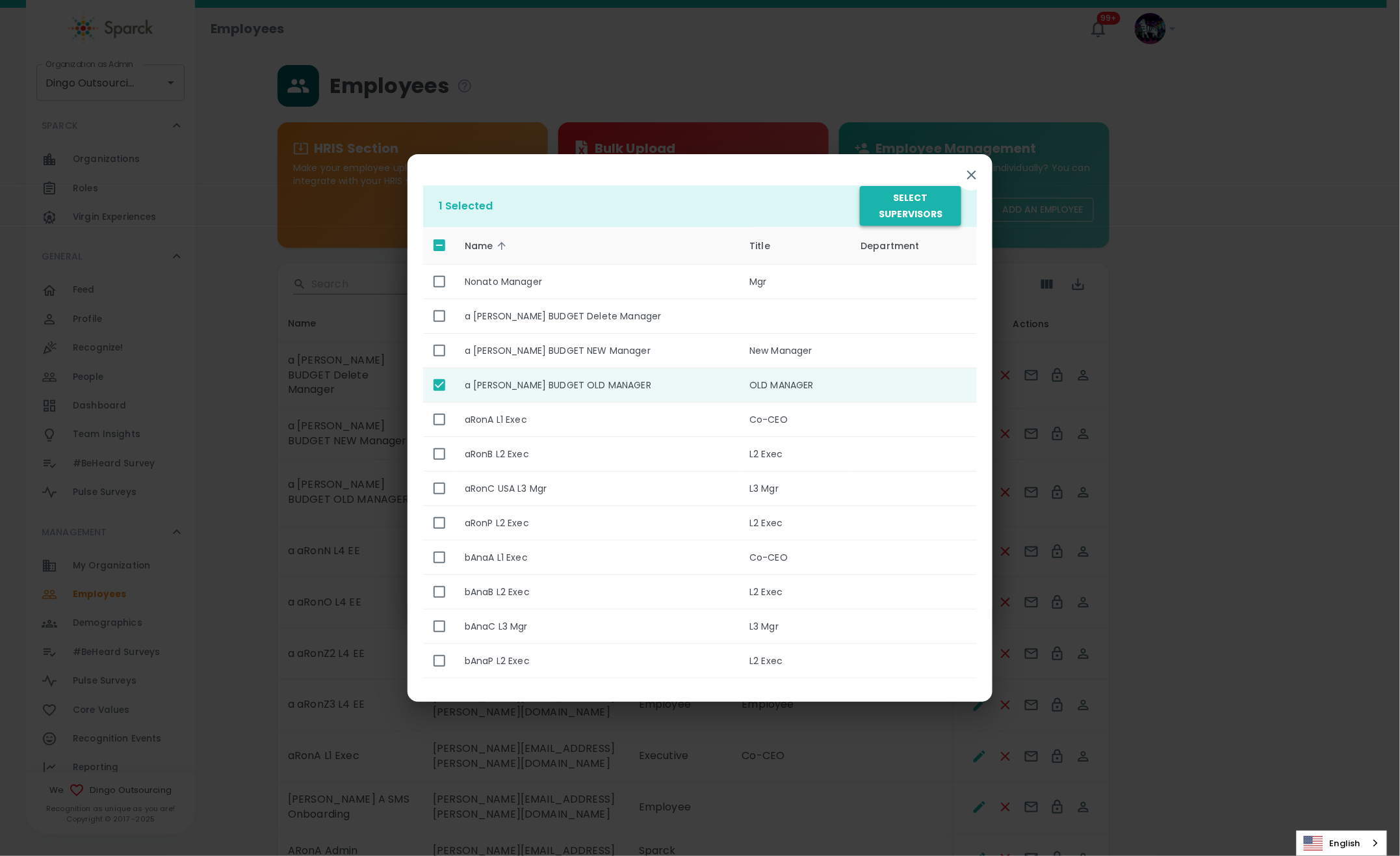
click at [916, 203] on button "Select Supervisors" at bounding box center [911, 206] width 101 height 40
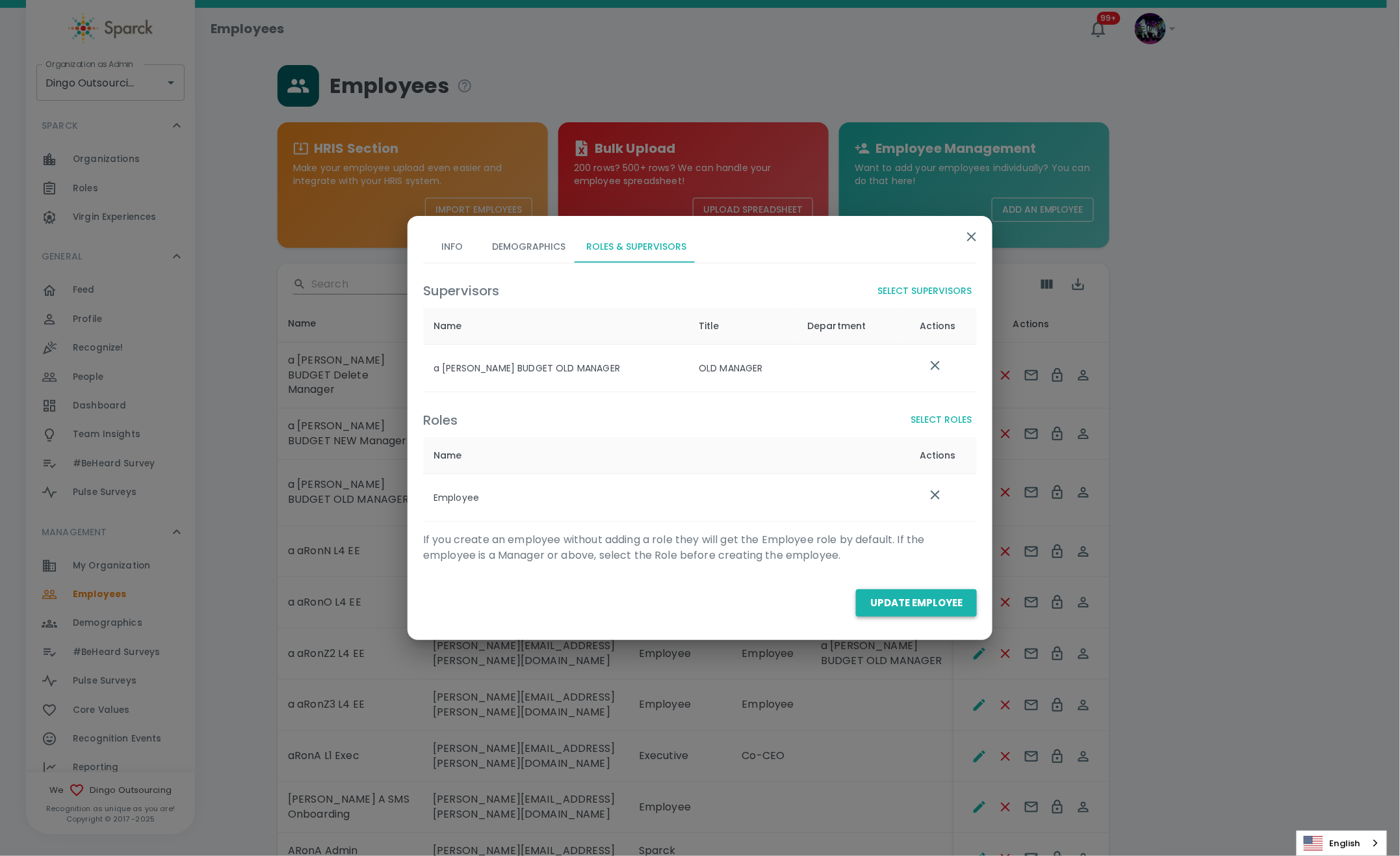
click at [909, 604] on button "Update Employee" at bounding box center [916, 603] width 121 height 27
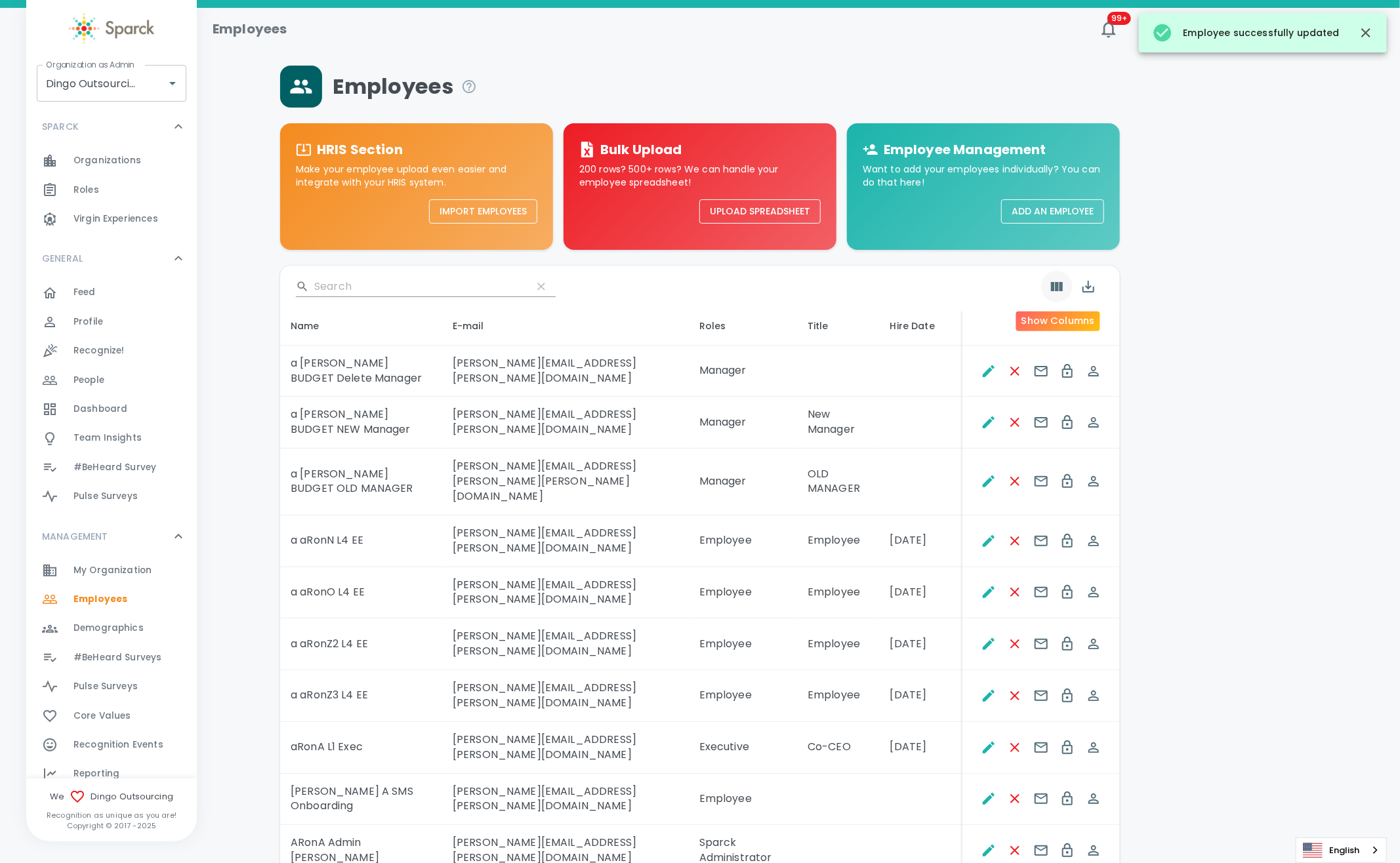
click at [1064, 290] on icon "Show Columns" at bounding box center [1056, 286] width 16 height 16
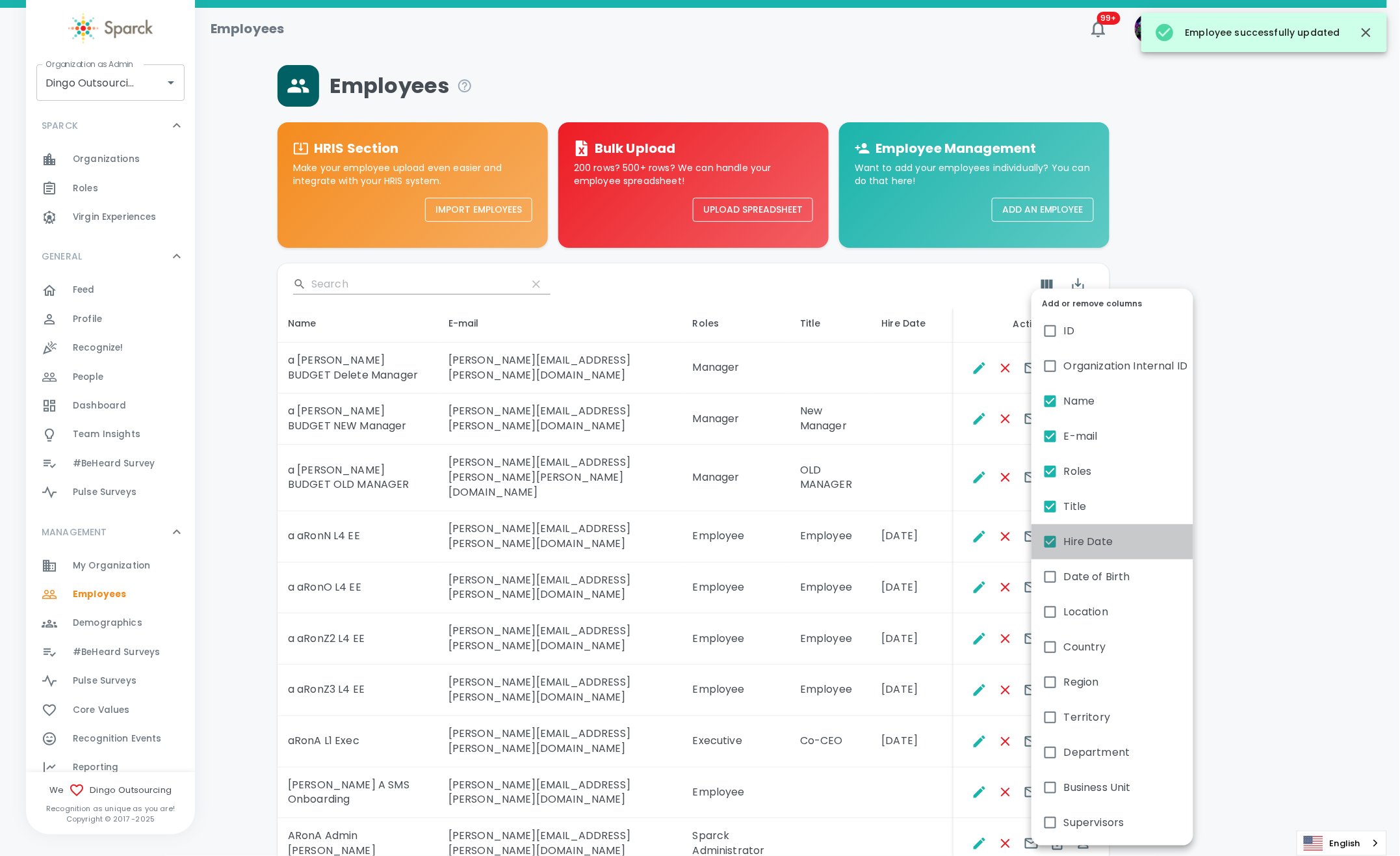
click at [1072, 543] on span "Hire Date" at bounding box center [1088, 541] width 49 height 16
click at [1064, 543] on input "Hire Date" at bounding box center [1051, 541] width 27 height 27
checkbox input "false"
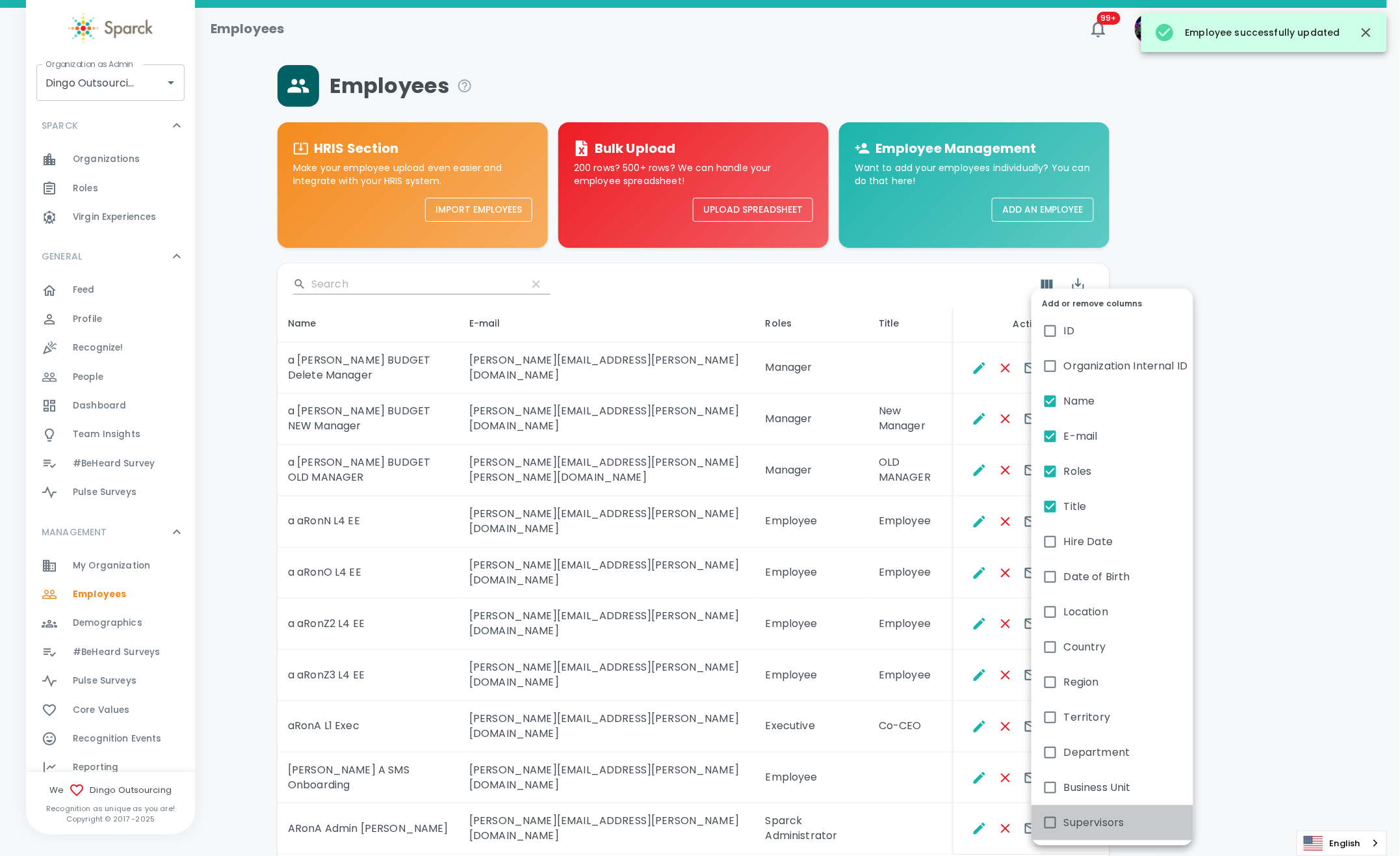
click at [1072, 822] on span "Supervisors" at bounding box center [1094, 822] width 61 height 16
click at [1064, 822] on input "Supervisors" at bounding box center [1051, 822] width 27 height 27
checkbox input "true"
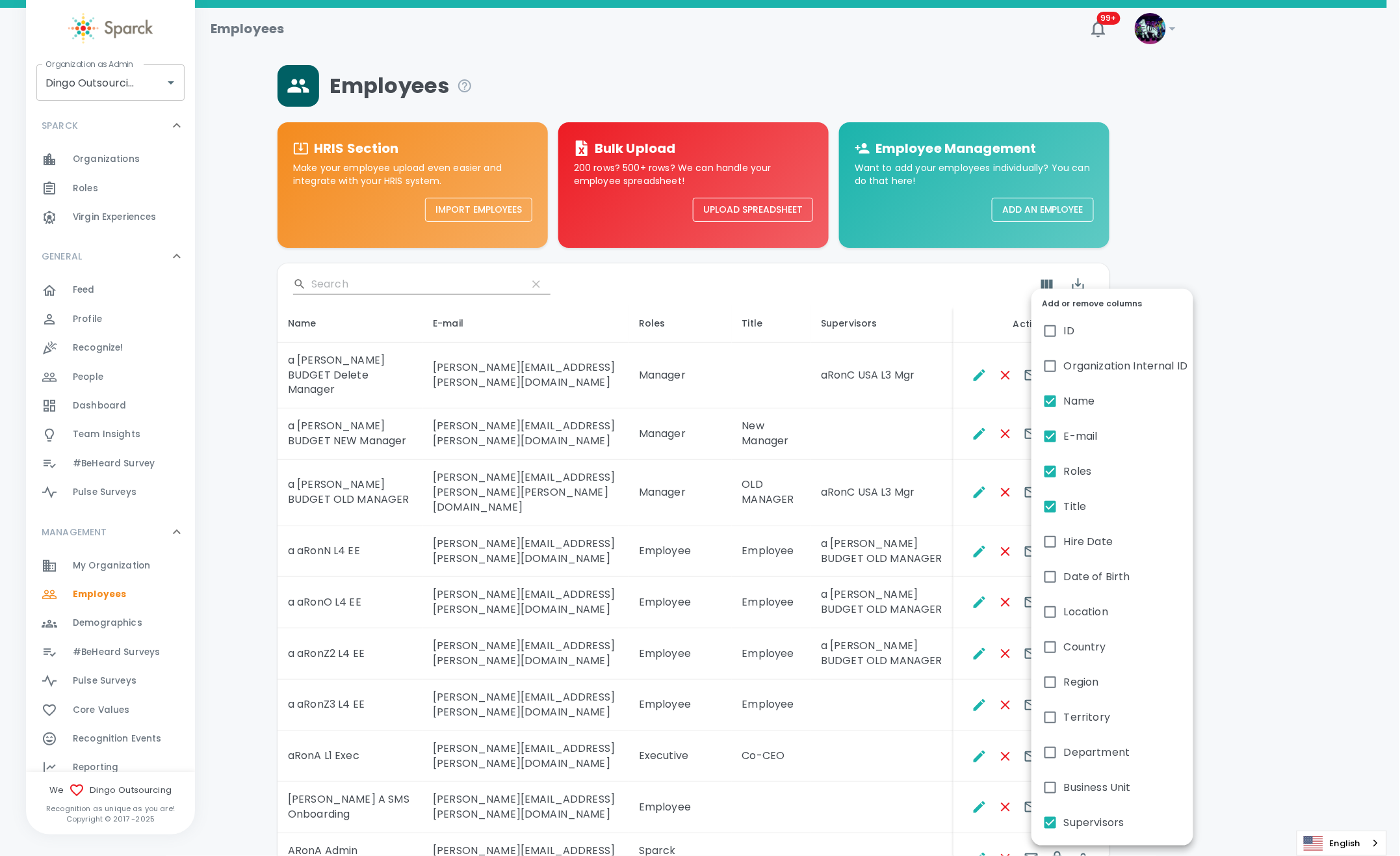
click at [883, 737] on div at bounding box center [700, 428] width 1400 height 856
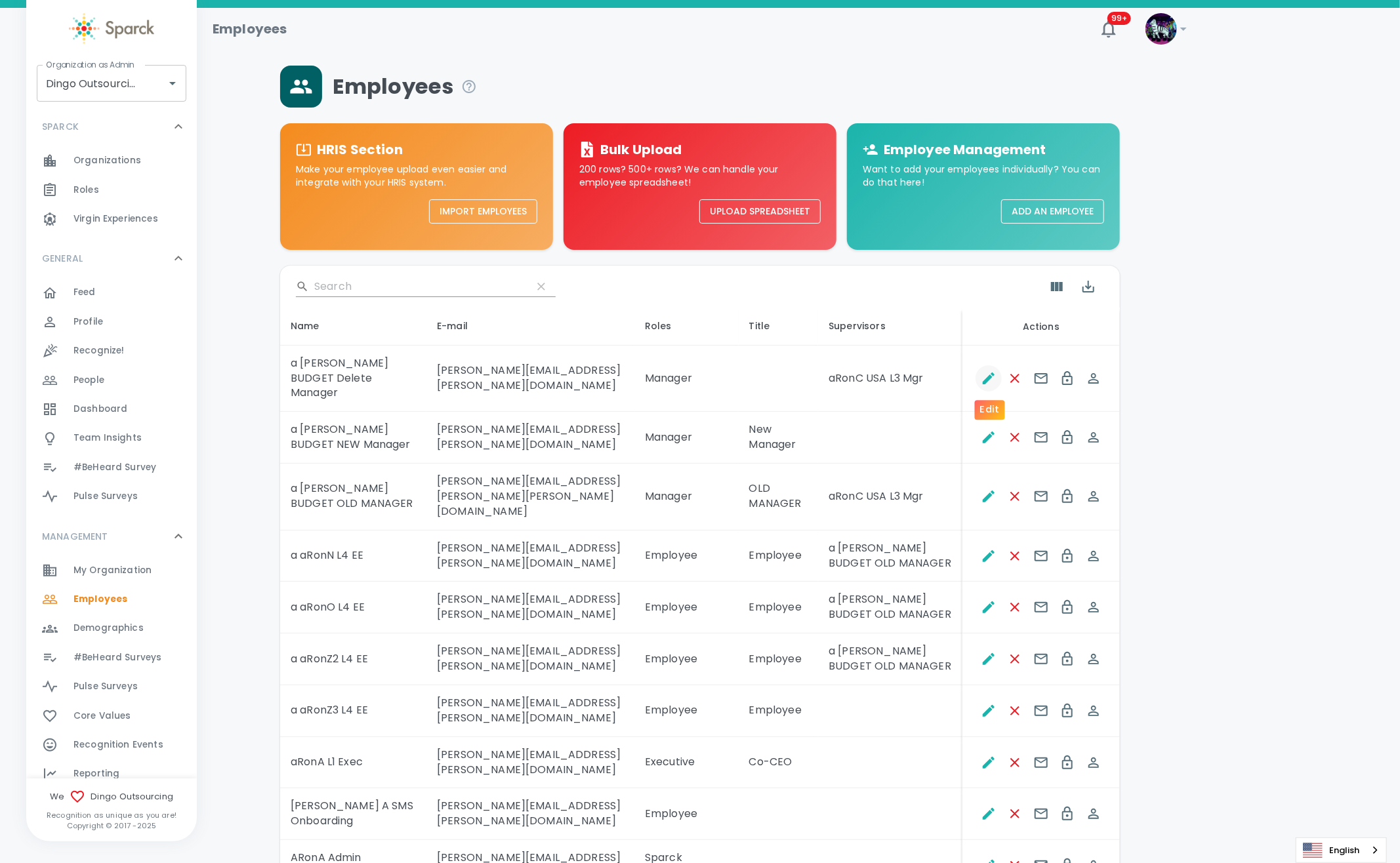
click at [983, 385] on button "Edit" at bounding box center [989, 378] width 27 height 27
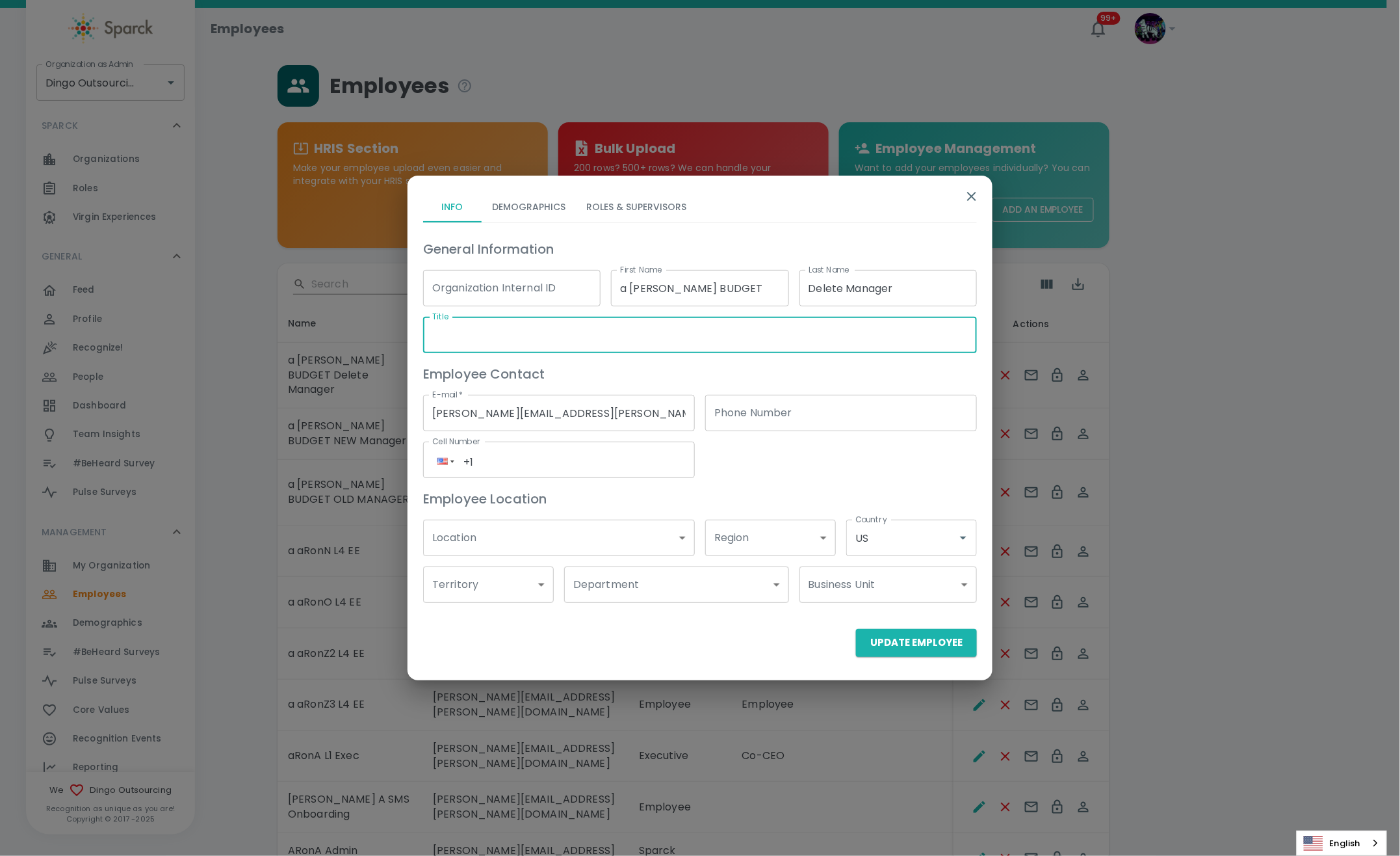
click at [495, 350] on input "Title" at bounding box center [700, 335] width 554 height 36
click at [447, 333] on input "Del Manager" at bounding box center [700, 335] width 554 height 36
click at [450, 336] on input "Del Manager" at bounding box center [700, 335] width 554 height 36
type input "Delete Manager"
click at [916, 649] on button "Update Employee" at bounding box center [916, 643] width 121 height 27
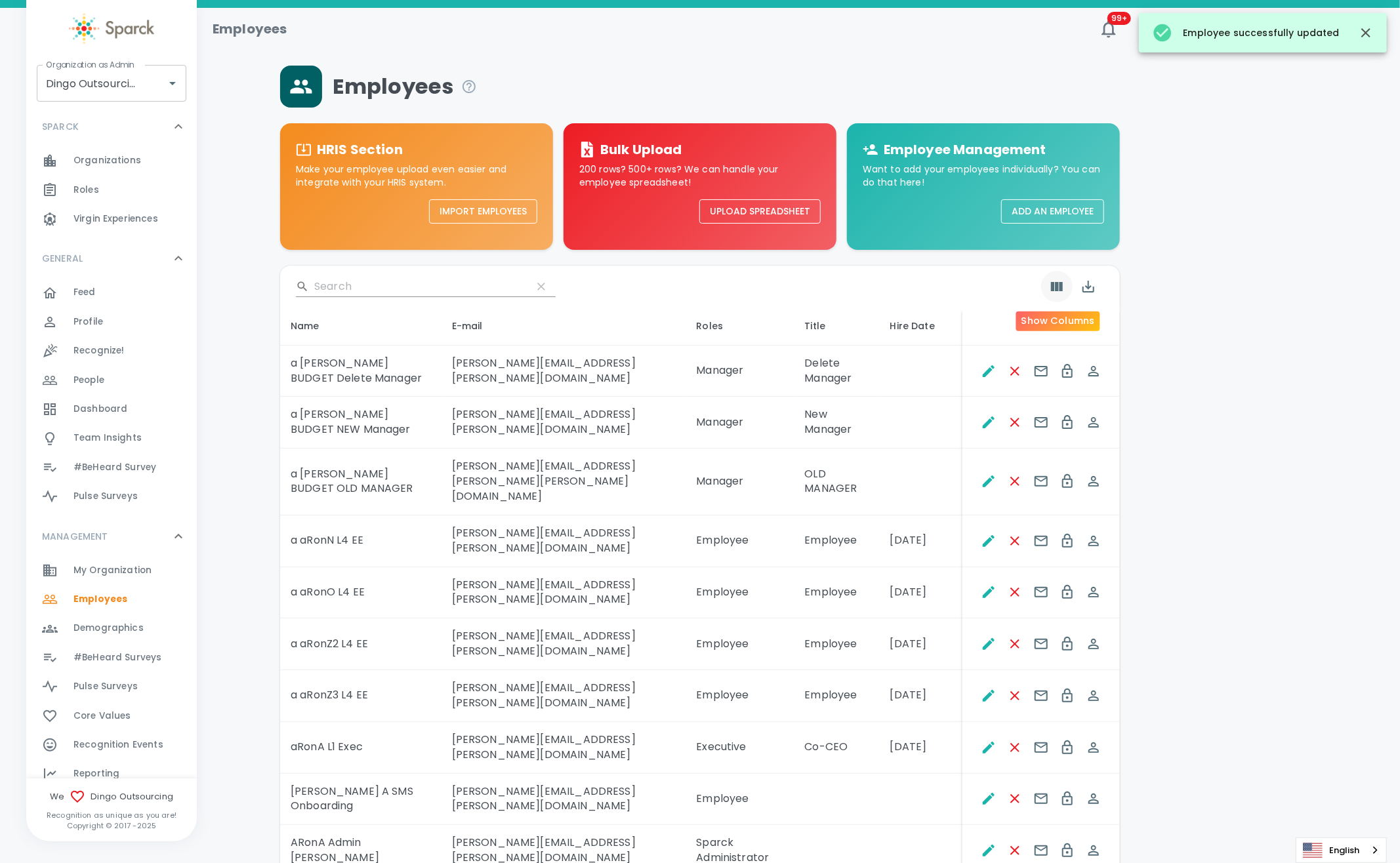
click at [1053, 288] on icon "Show Columns" at bounding box center [1056, 286] width 12 height 9
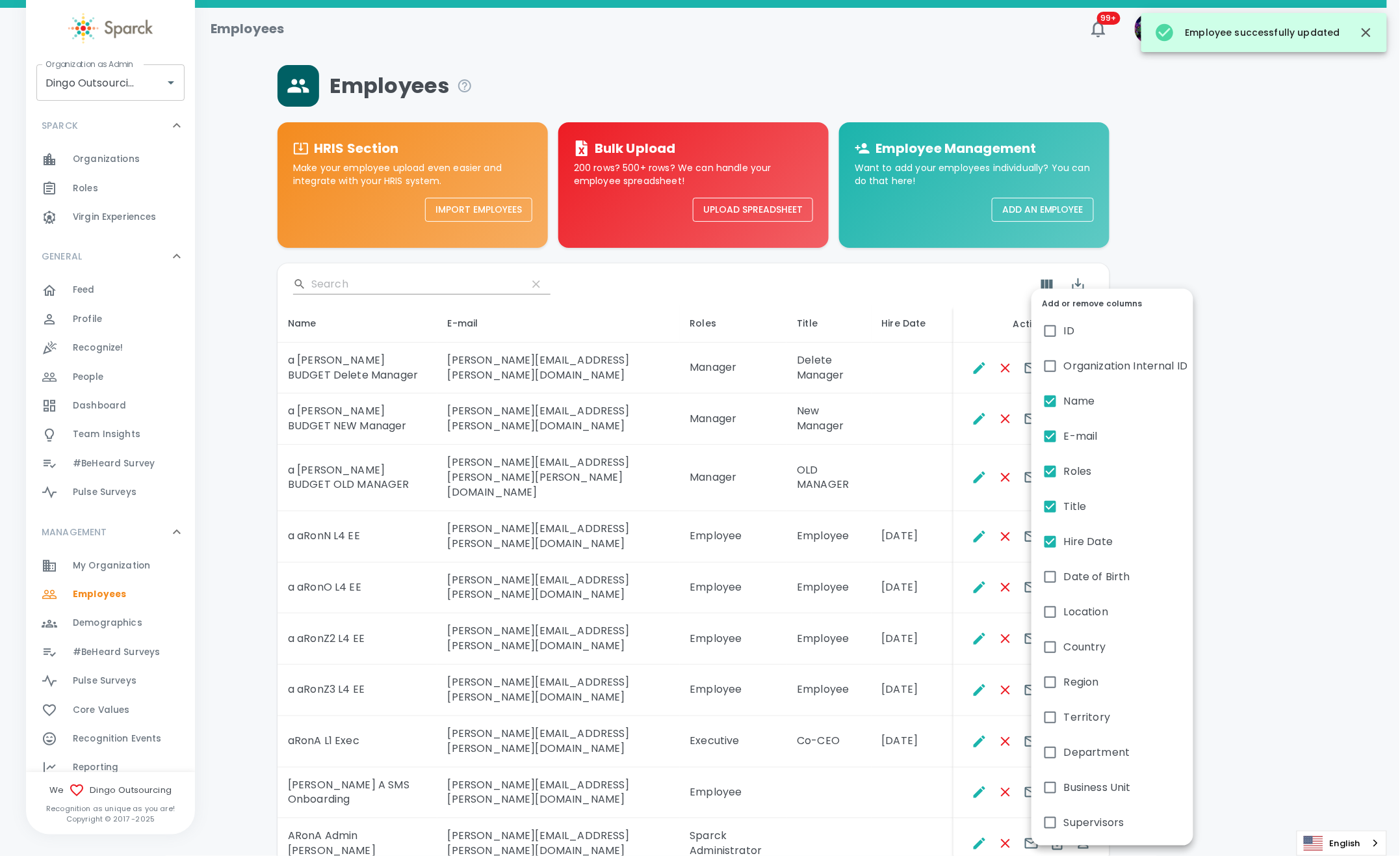
click at [1051, 540] on input "Hire Date" at bounding box center [1051, 541] width 27 height 27
checkbox input "false"
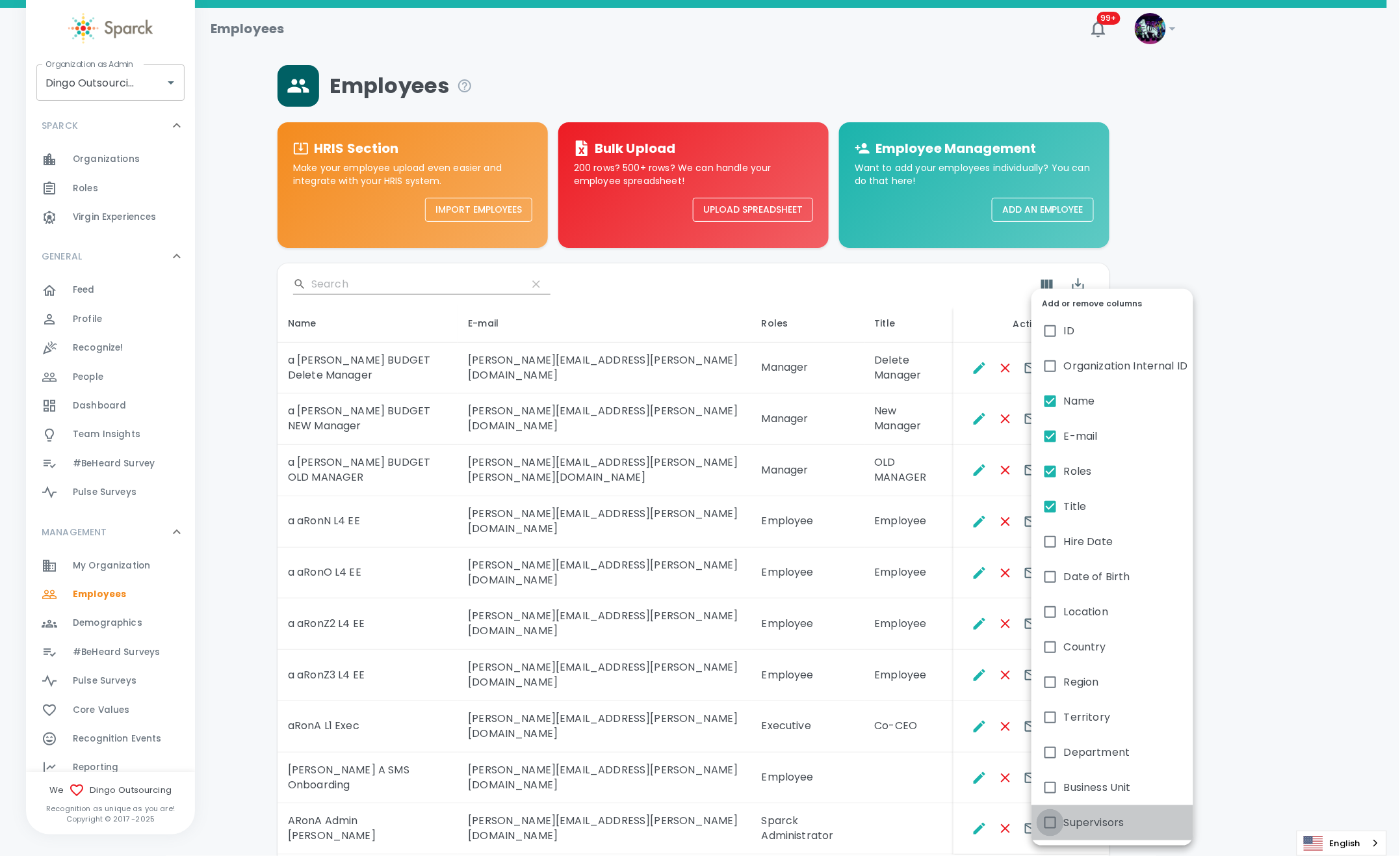
click at [1048, 815] on input "Supervisors" at bounding box center [1051, 822] width 27 height 27
checkbox input "true"
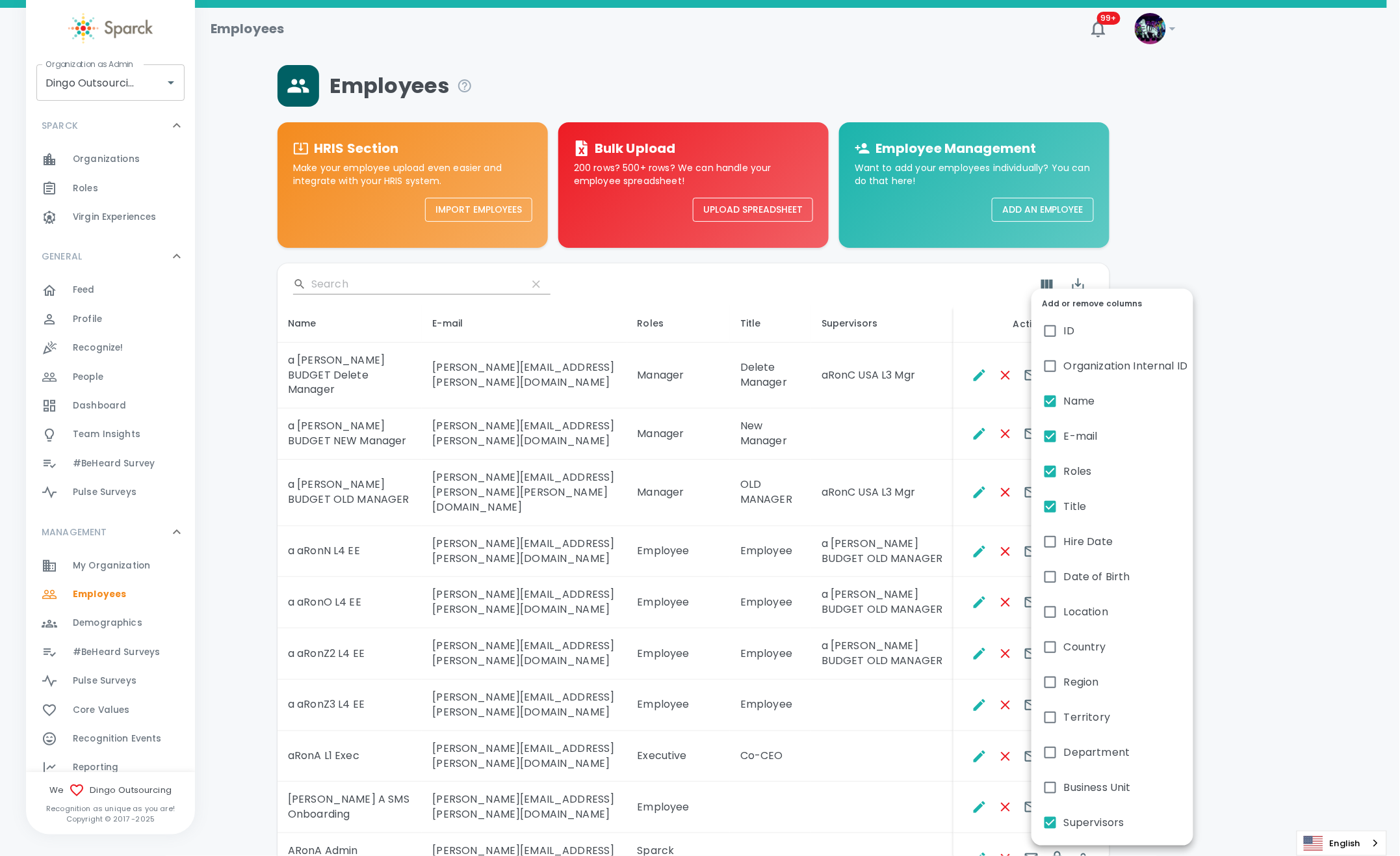
click at [1273, 408] on div at bounding box center [700, 428] width 1400 height 856
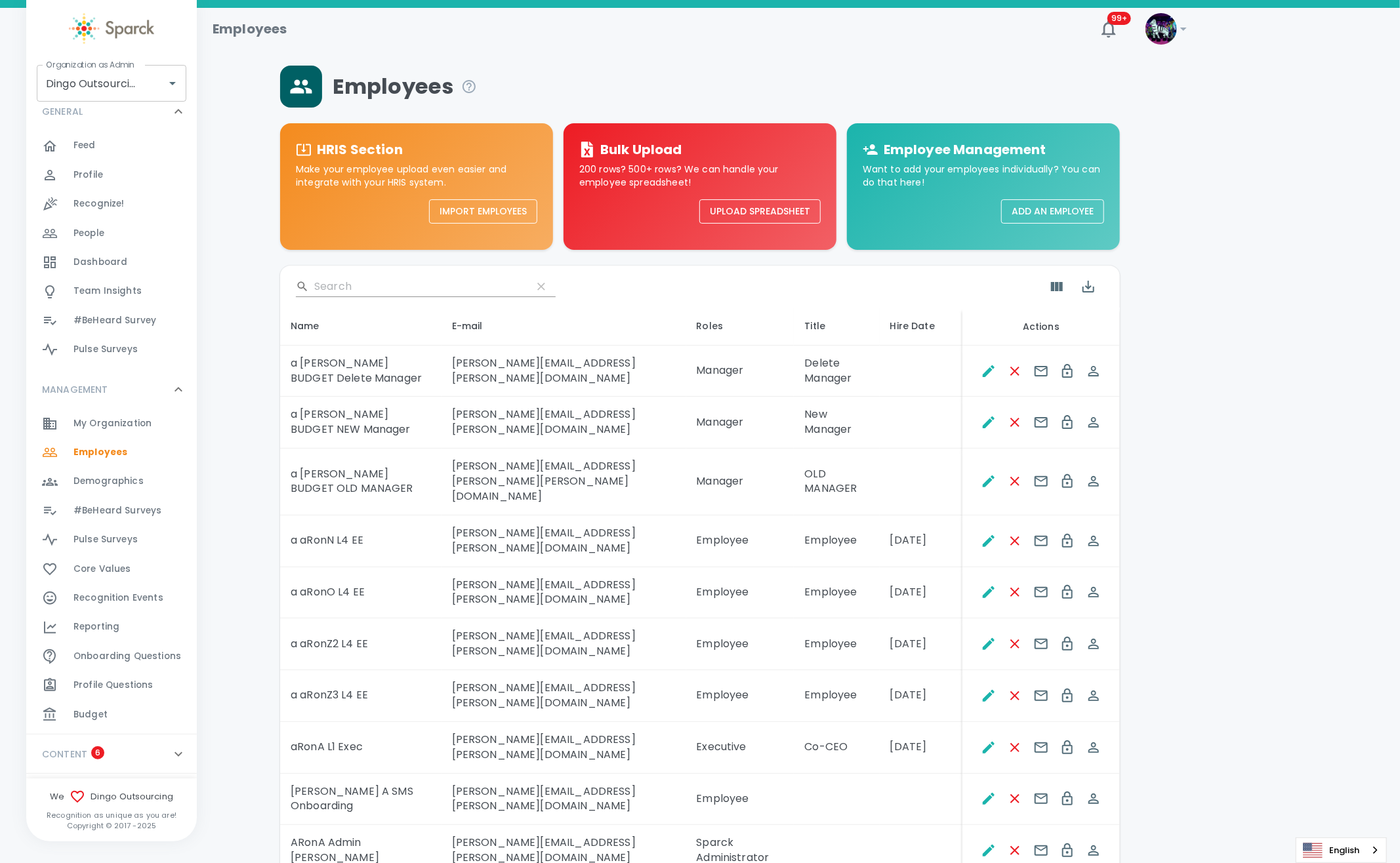
scroll to position [174, 0]
click at [121, 680] on div "Budget 0" at bounding box center [135, 687] width 123 height 18
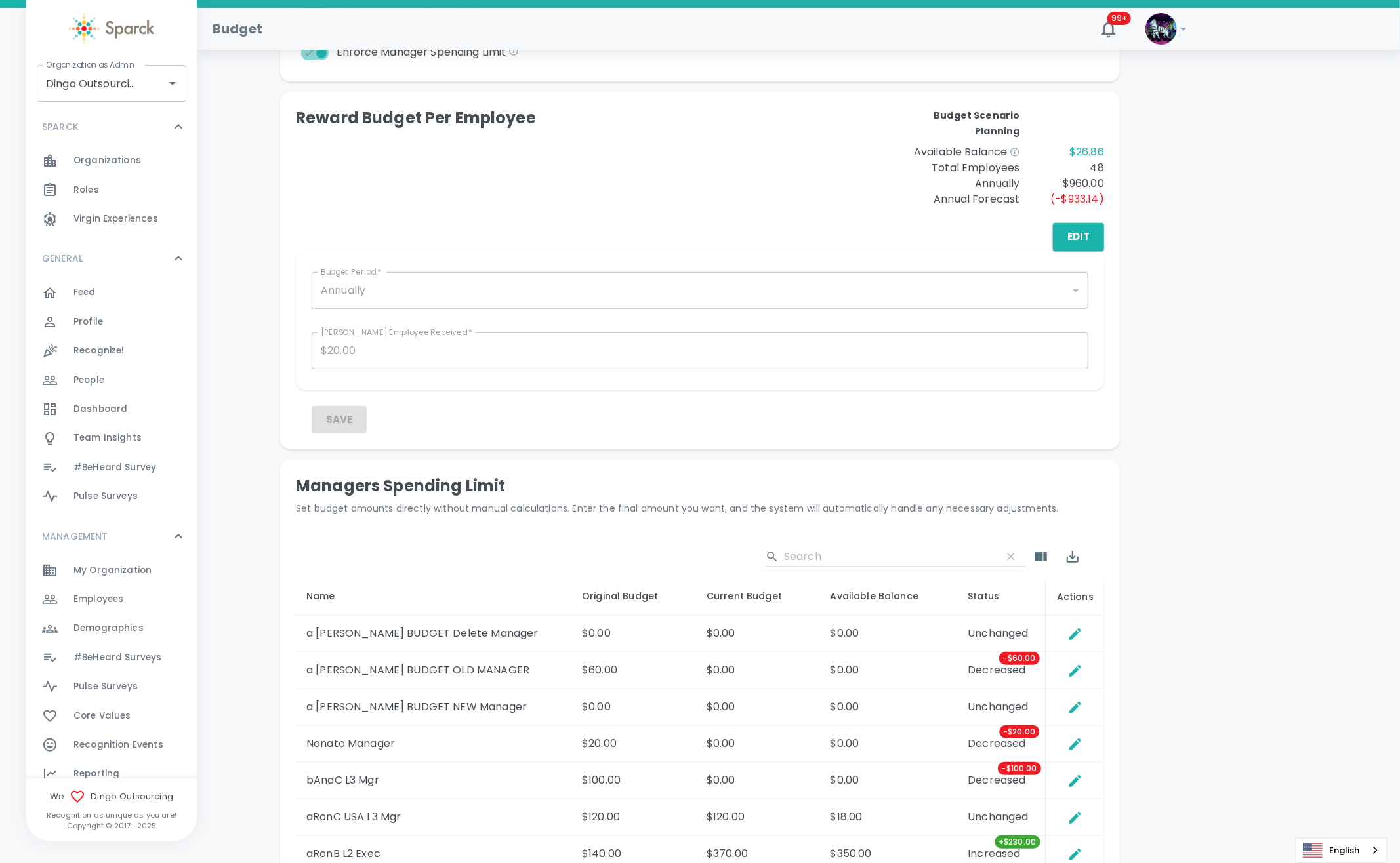
scroll to position [312, 0]
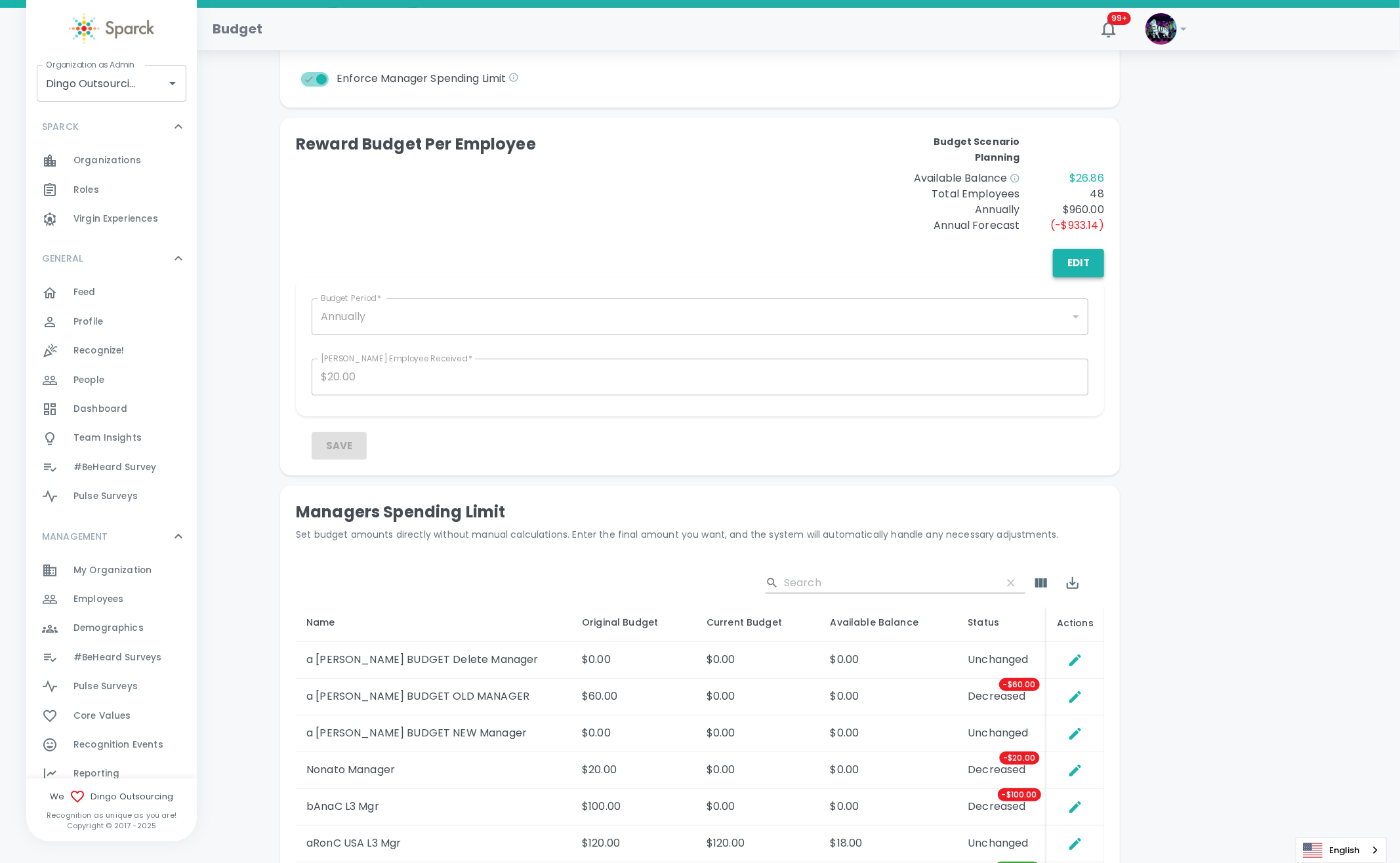
click at [1085, 257] on button "Edit" at bounding box center [1078, 263] width 51 height 27
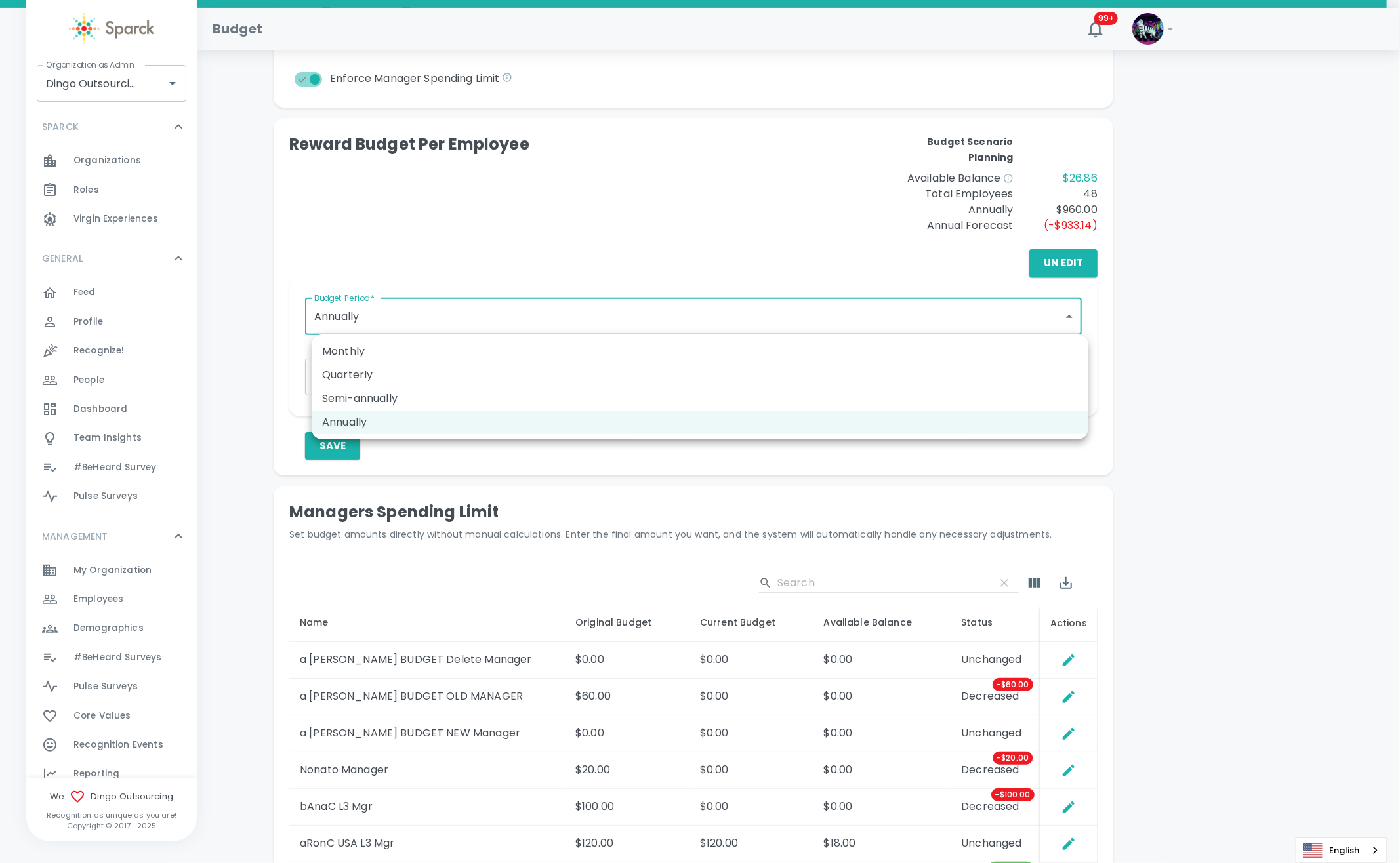
click at [447, 327] on body "Skip Navigation Budget 99+ ! Organization as Admin Dingo Outsourcing • 793 Orga…" at bounding box center [700, 360] width 1400 height 1346
click at [447, 327] on div at bounding box center [706, 432] width 1413 height 863
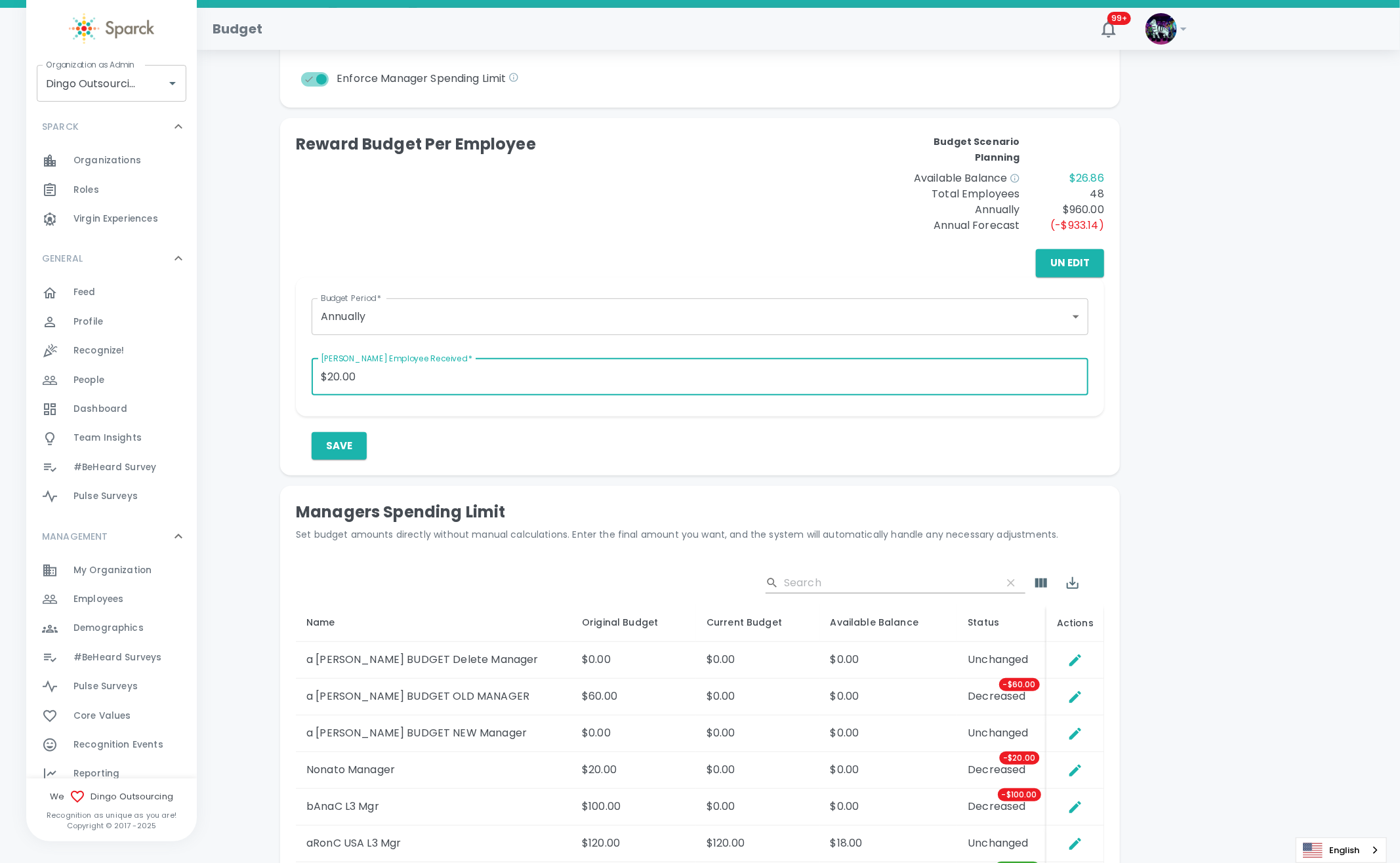
click at [436, 392] on input "$20.00" at bounding box center [700, 377] width 777 height 37
click at [479, 445] on div "Save" at bounding box center [708, 446] width 793 height 27
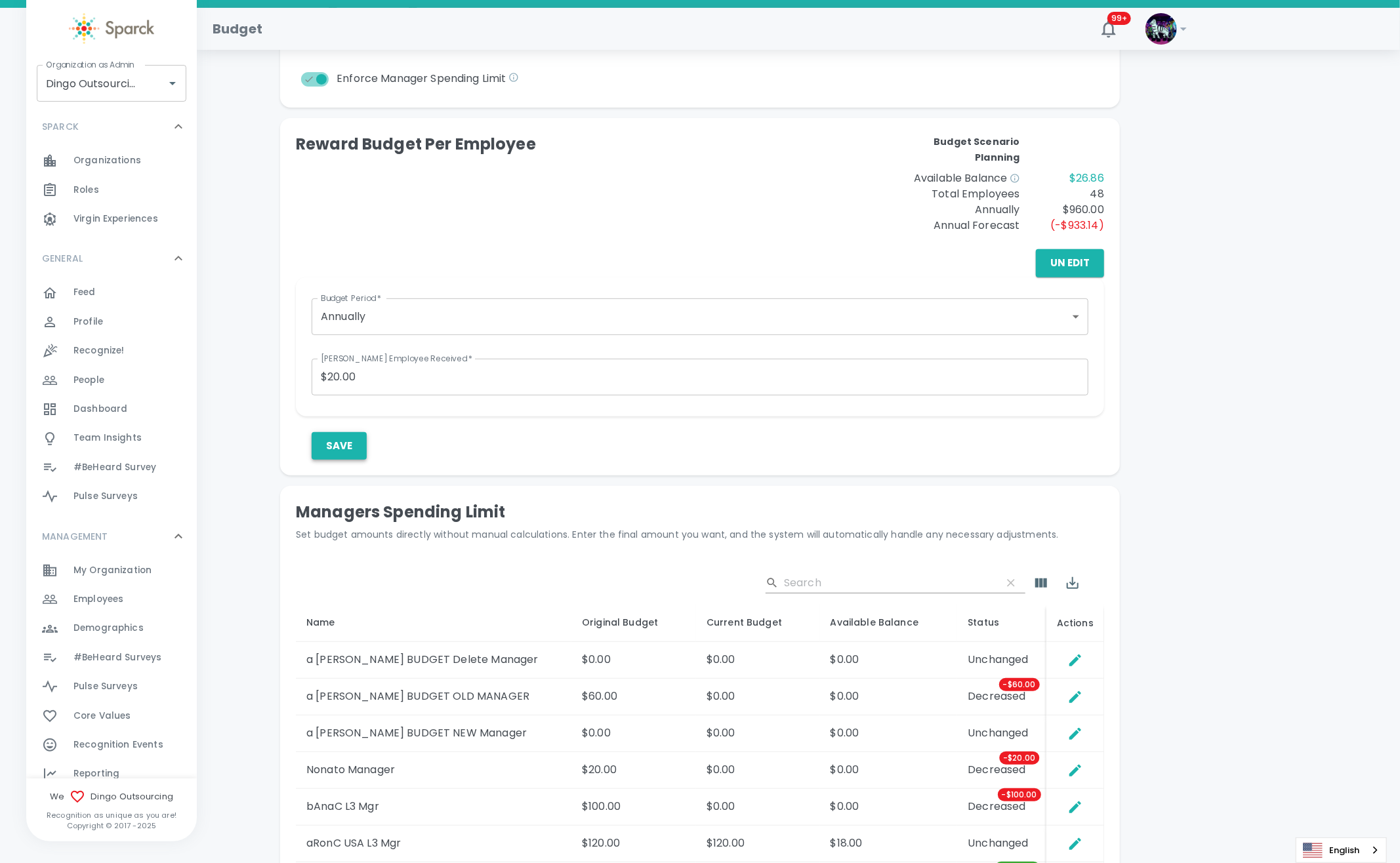
click at [347, 449] on button "Save" at bounding box center [339, 446] width 55 height 27
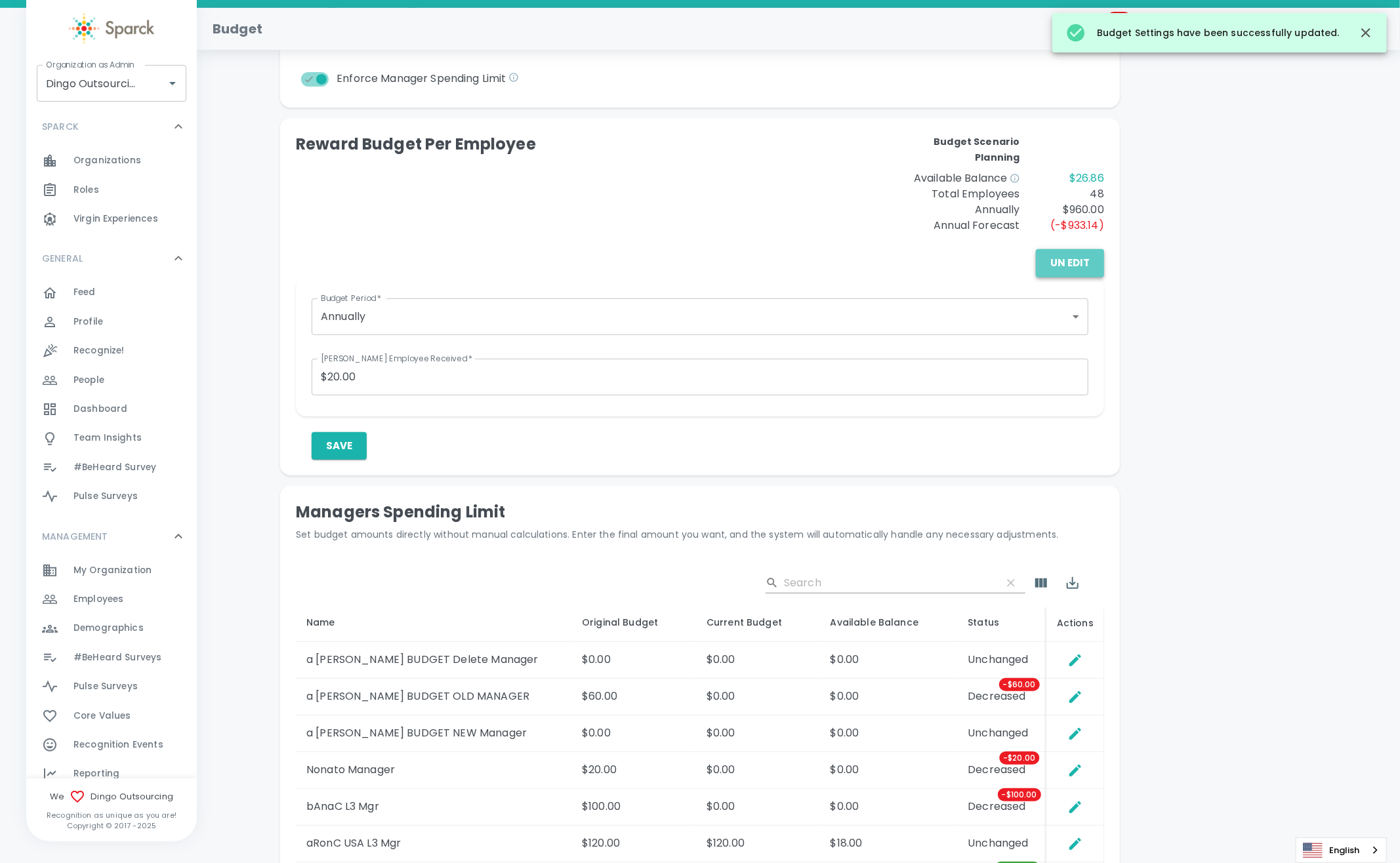
click at [1058, 265] on button "Un Edit" at bounding box center [1070, 263] width 68 height 27
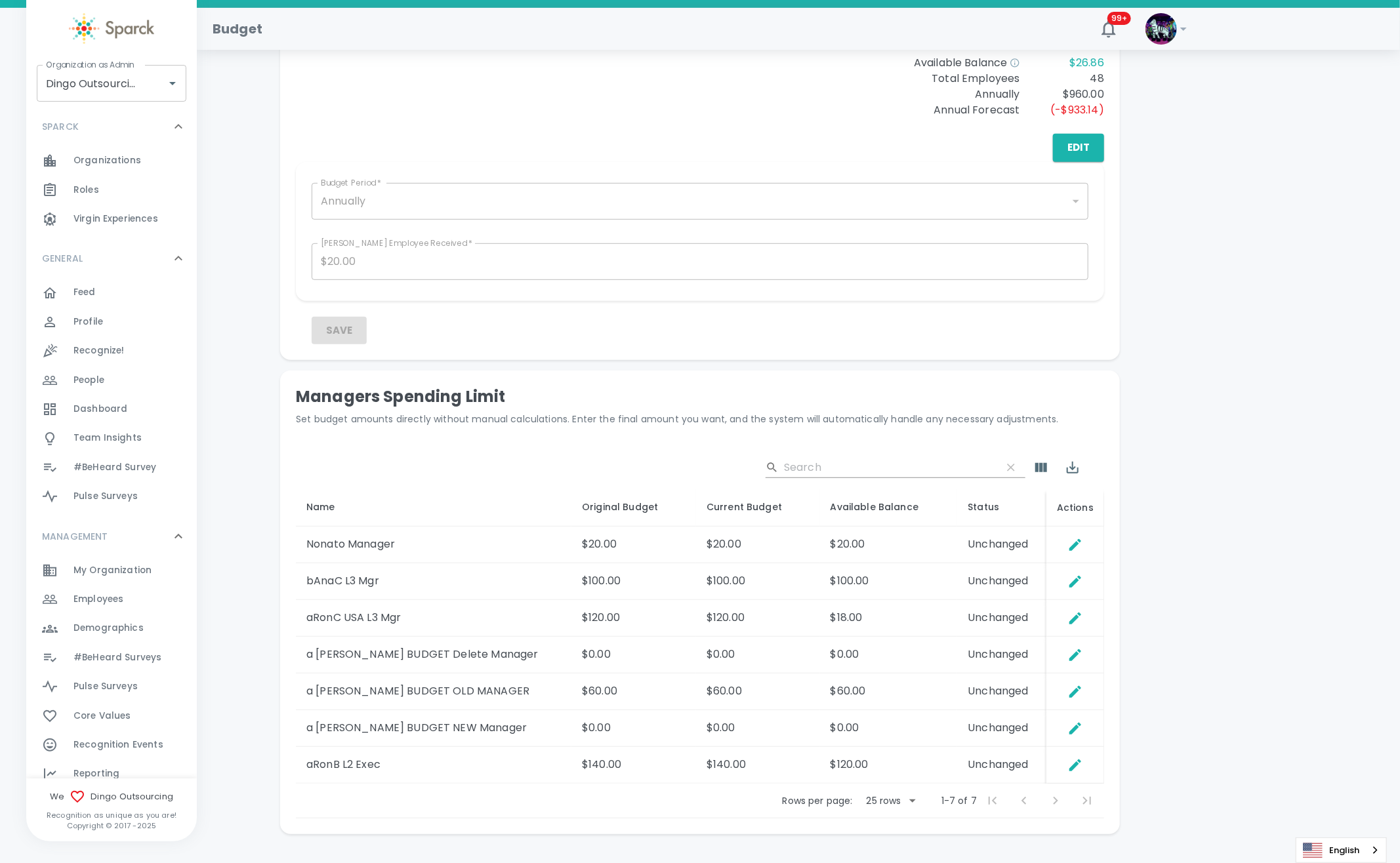
scroll to position [487, 0]
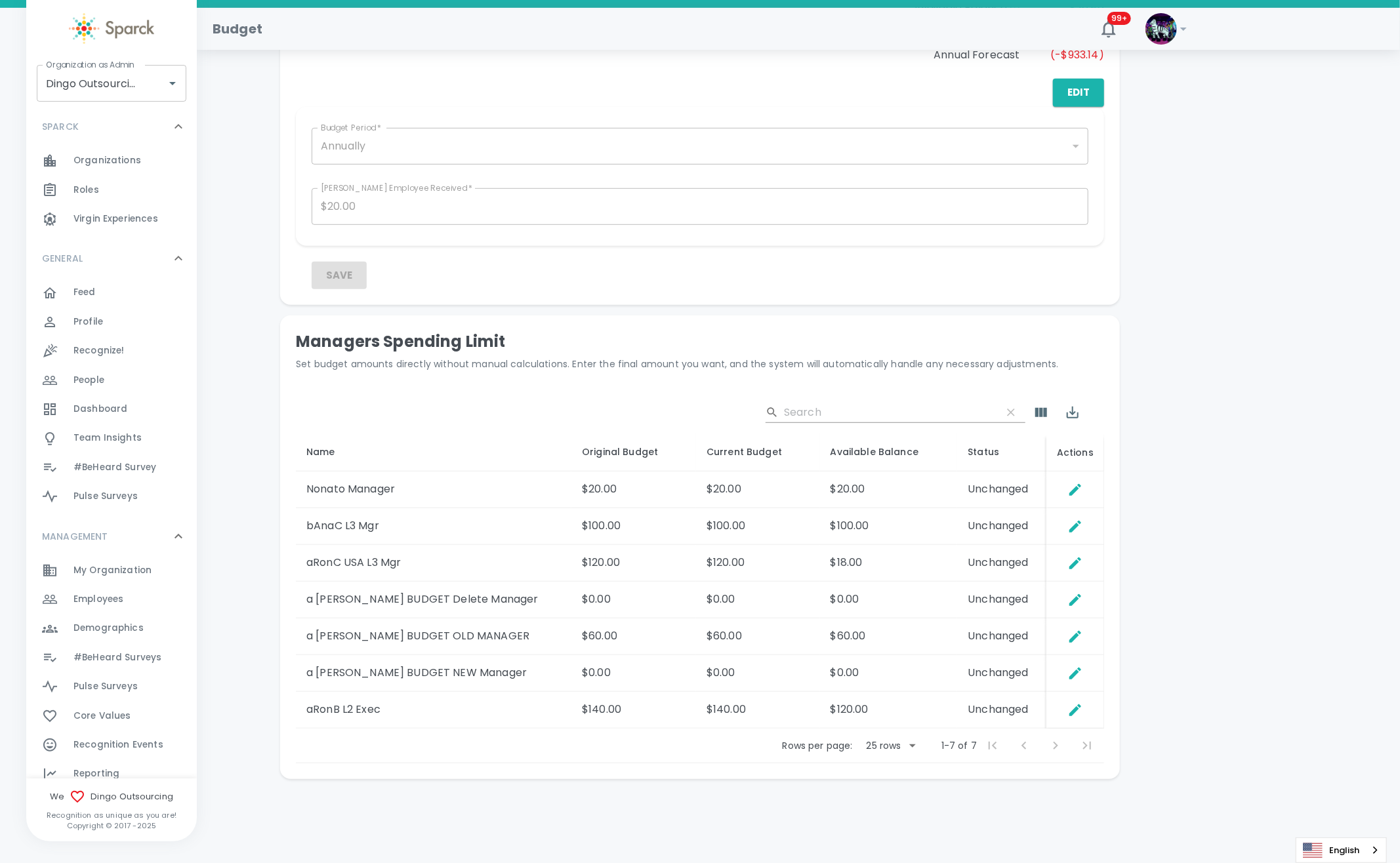
click at [129, 602] on div "Employees 0" at bounding box center [135, 599] width 123 height 18
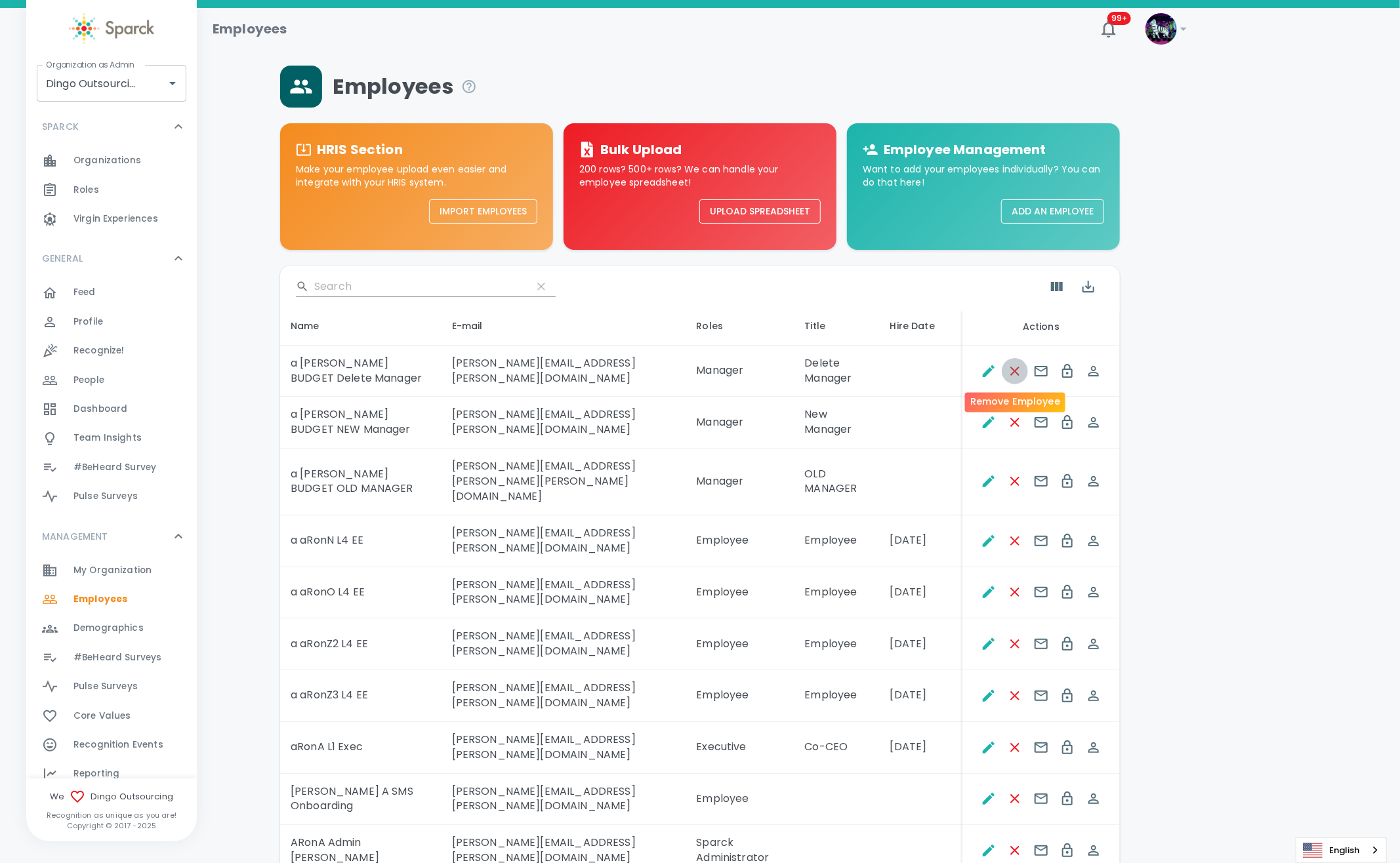
click at [1019, 377] on icon "Remove Employee" at bounding box center [1015, 371] width 16 height 16
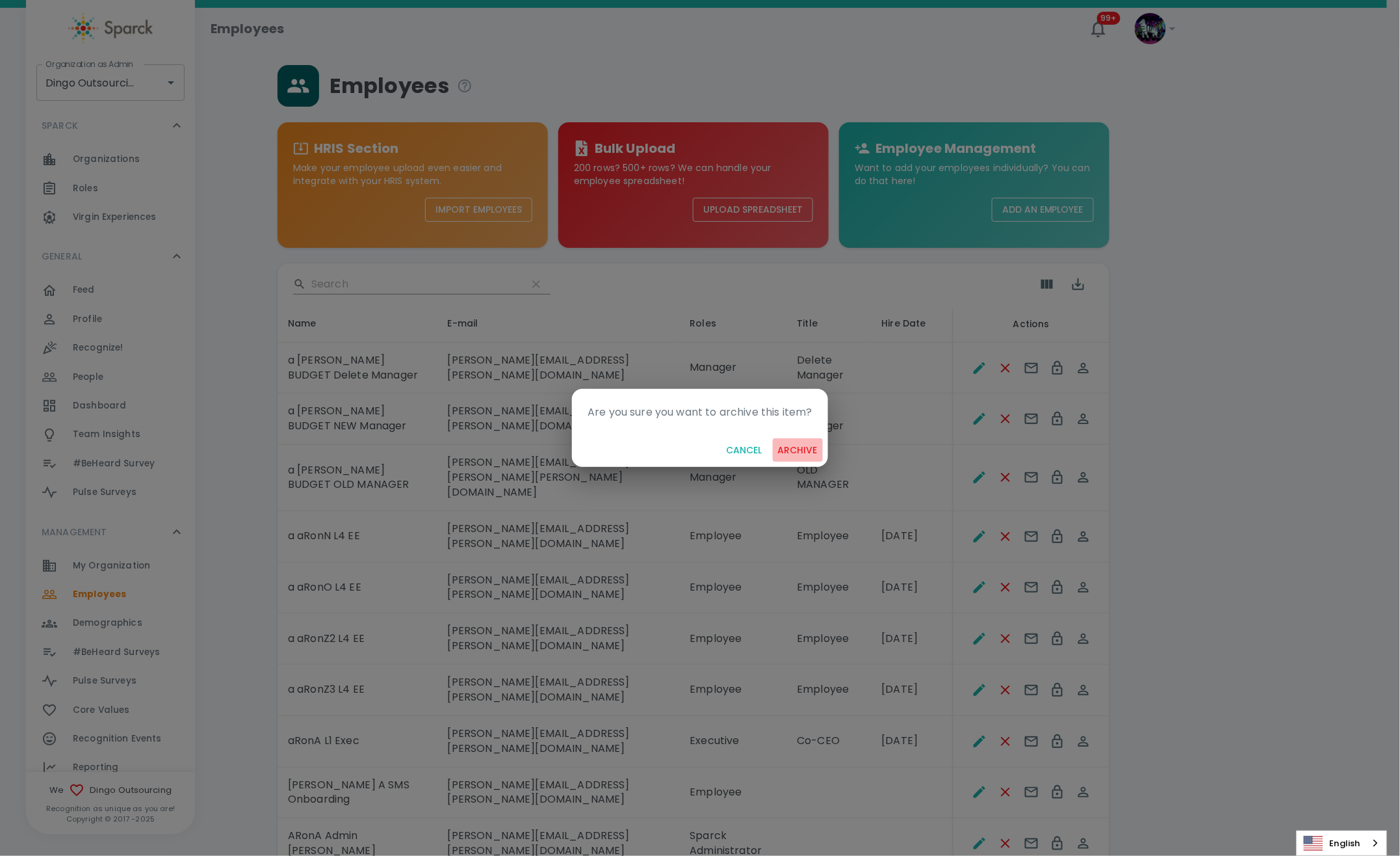
click at [805, 446] on button "archive" at bounding box center [797, 450] width 50 height 24
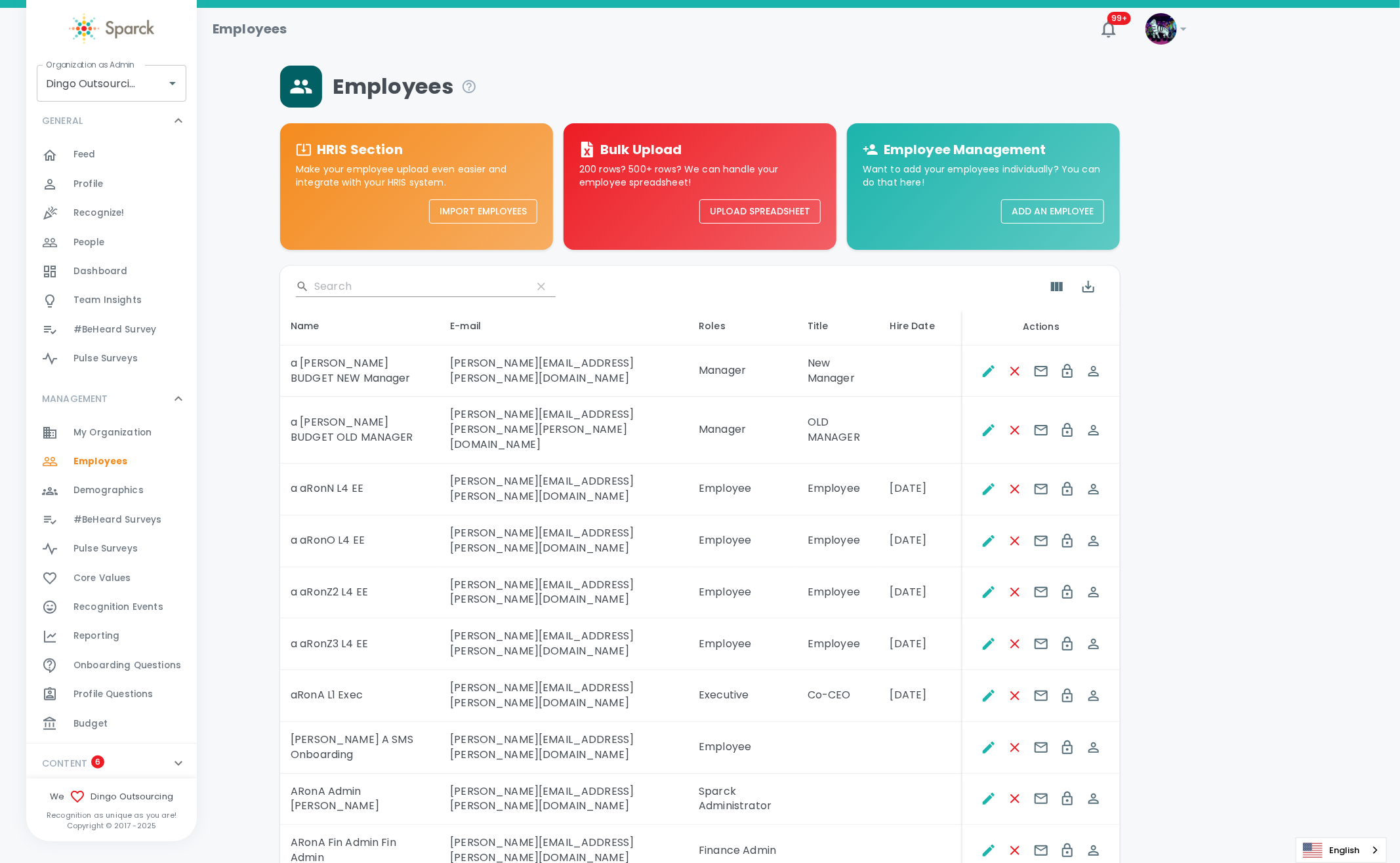
scroll to position [182, 0]
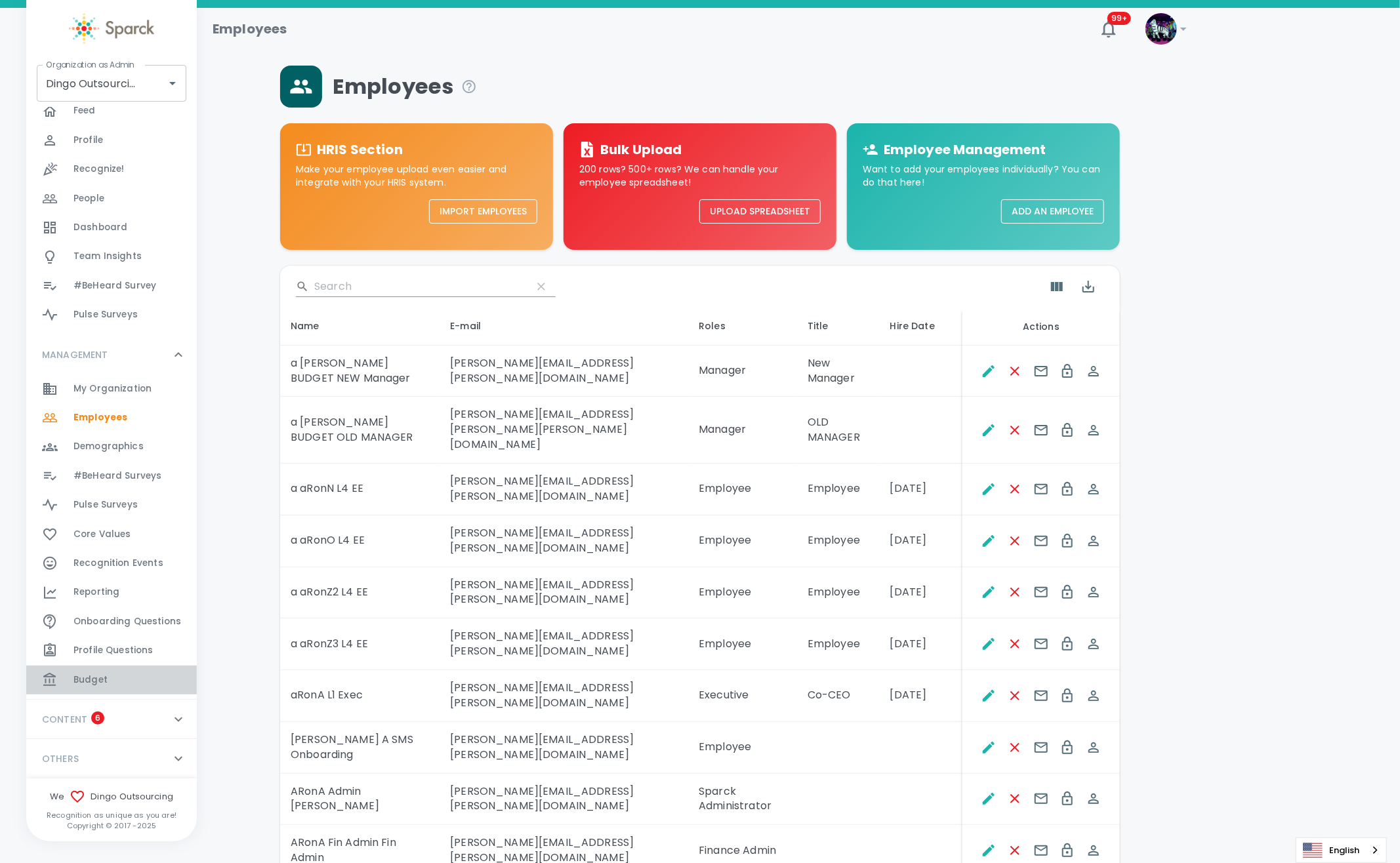
click at [125, 678] on div "Budget 0" at bounding box center [135, 680] width 123 height 18
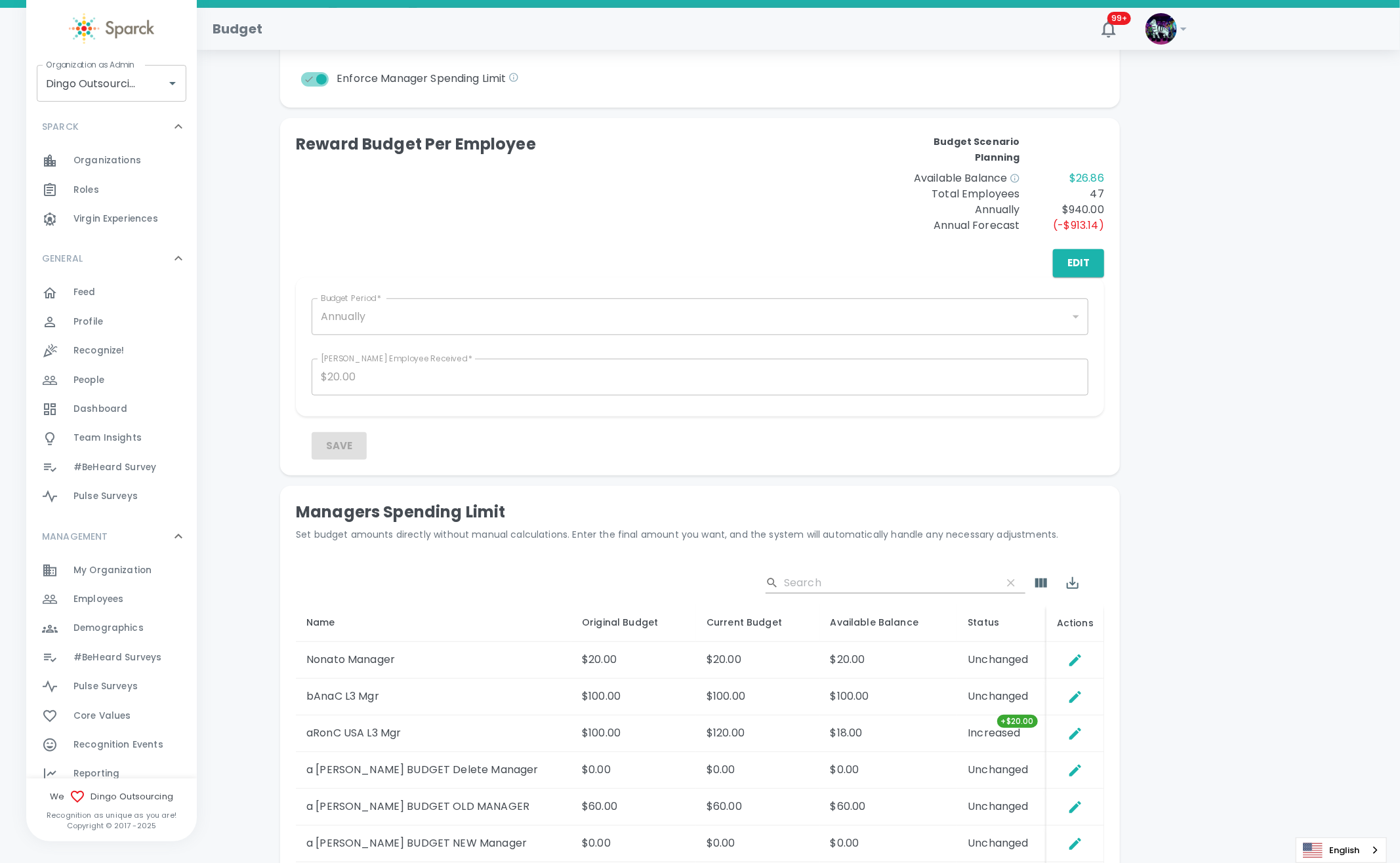
scroll to position [137, 0]
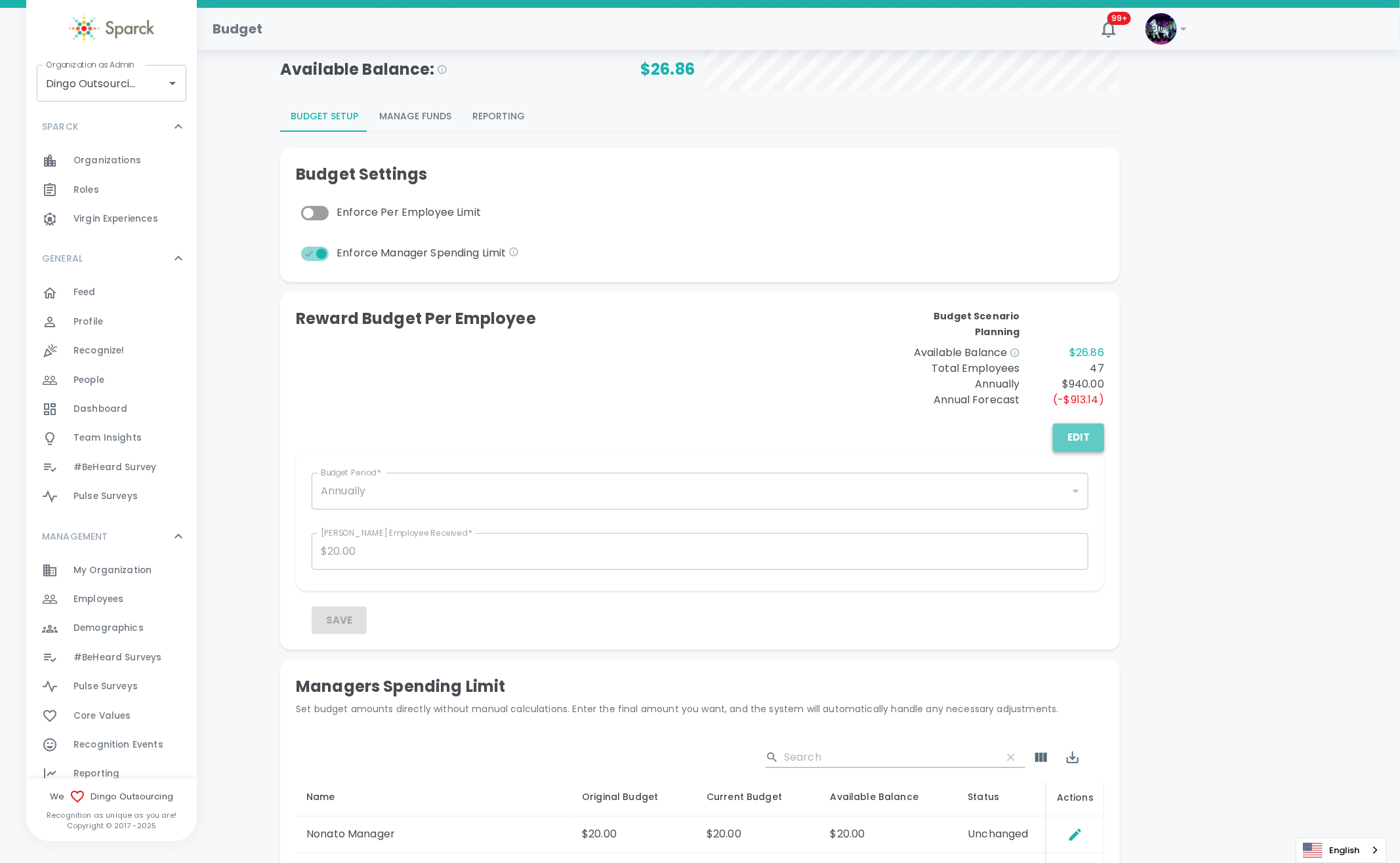
click at [1075, 434] on button "Edit" at bounding box center [1078, 437] width 51 height 27
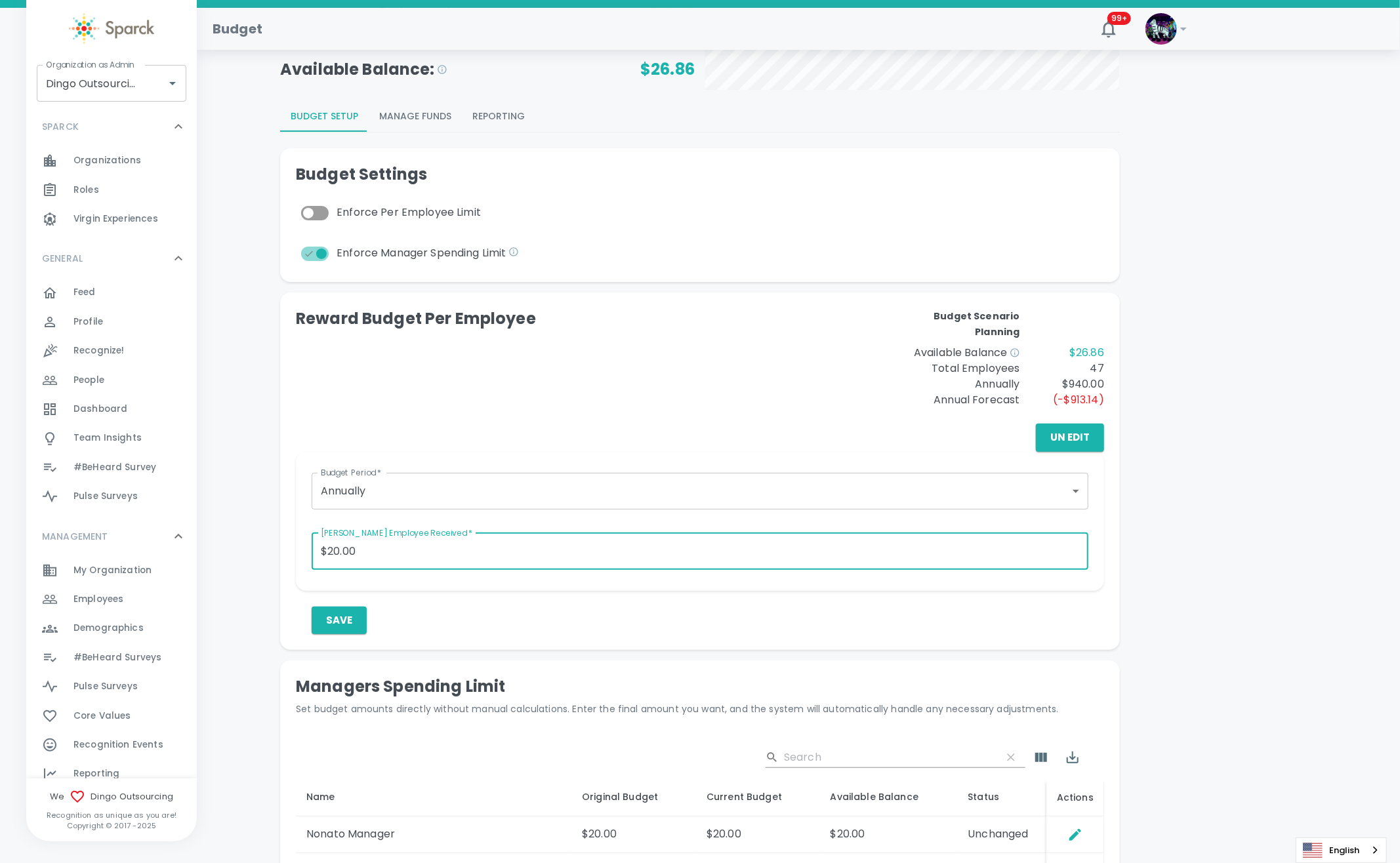
drag, startPoint x: 372, startPoint y: 551, endPoint x: 243, endPoint y: 561, distance: 129.4
click at [242, 561] on div "Total Deposits: $1,003.00 Rewards Sent: $976.14 Redeemed: $360.00 Banked: $616.…" at bounding box center [798, 534] width 1172 height 1211
drag, startPoint x: 306, startPoint y: 559, endPoint x: 270, endPoint y: 559, distance: 36.0
click at [270, 559] on div "Reward Budget Per Employee Budget Scenario Planning Available Balance $26.86 To…" at bounding box center [695, 466] width 850 height 368
type input "$20.00"
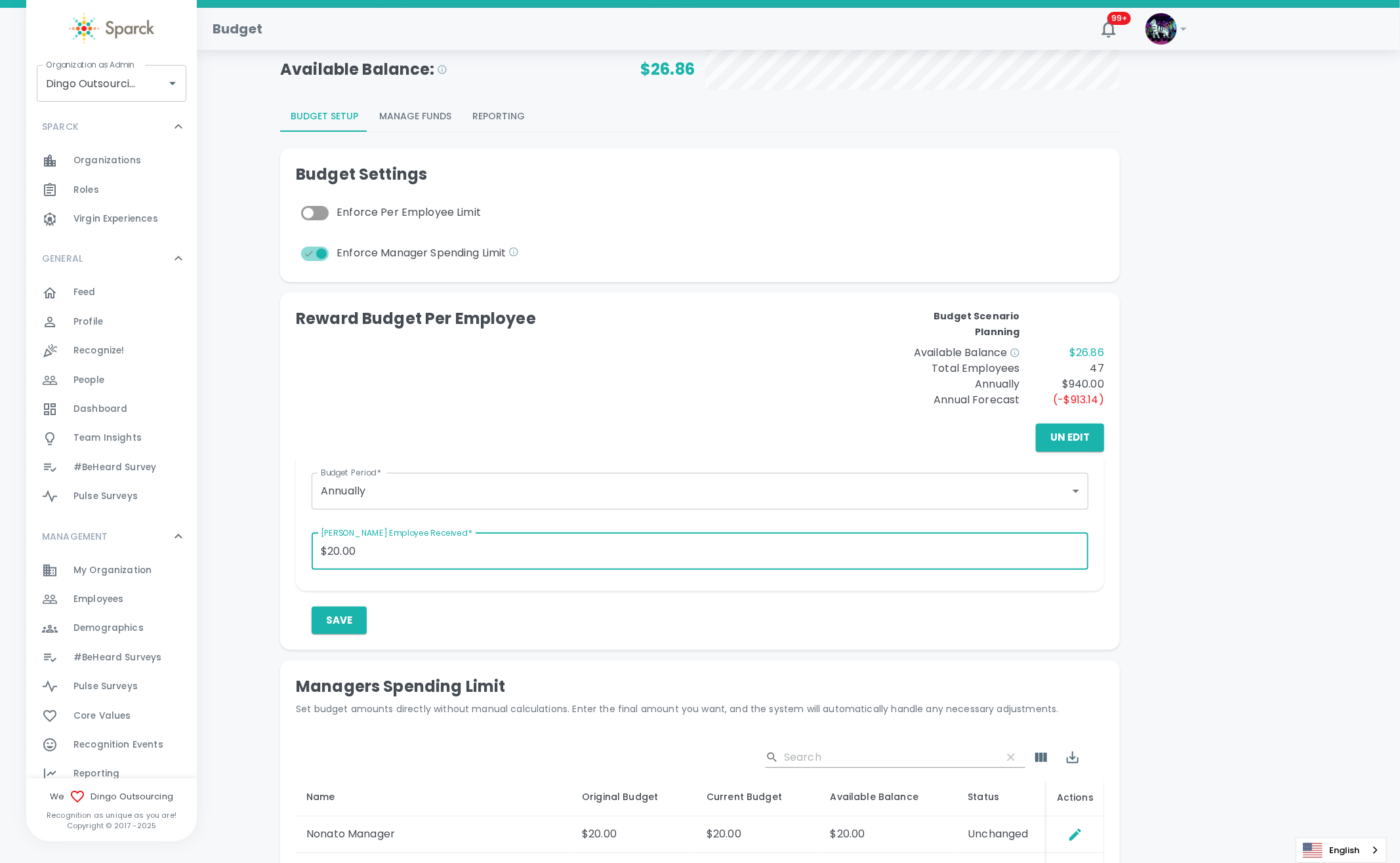
drag, startPoint x: 607, startPoint y: 456, endPoint x: 614, endPoint y: 449, distance: 9.9
click at [605, 455] on div "Budget Period   * Annually annually Budget Period   * Max Amount Employee Recei…" at bounding box center [699, 521] width 808 height 139
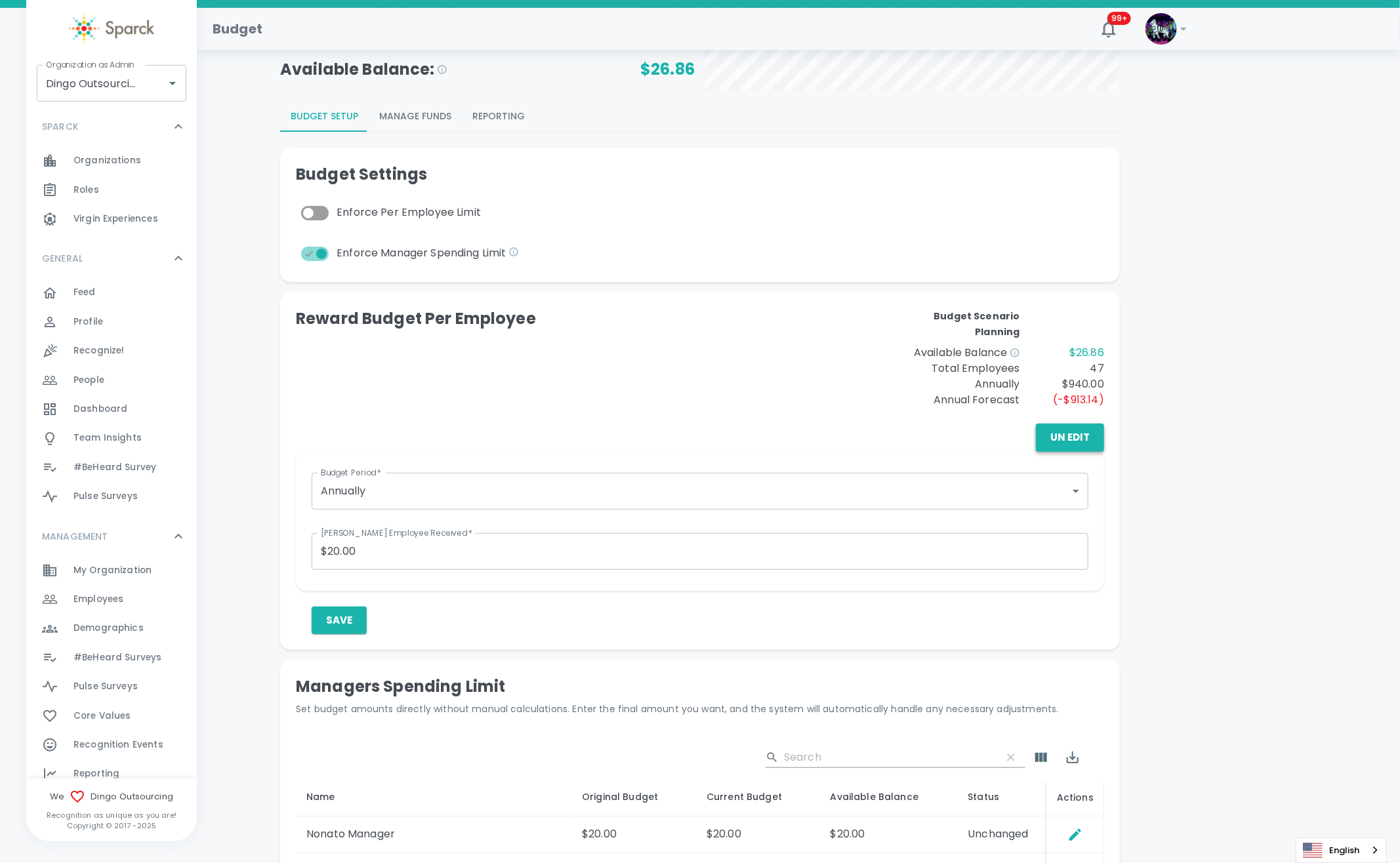
click at [1076, 440] on button "Un Edit" at bounding box center [1070, 437] width 68 height 27
click at [1092, 439] on button "Edit" at bounding box center [1078, 437] width 51 height 27
click at [350, 626] on button "Save" at bounding box center [339, 620] width 55 height 27
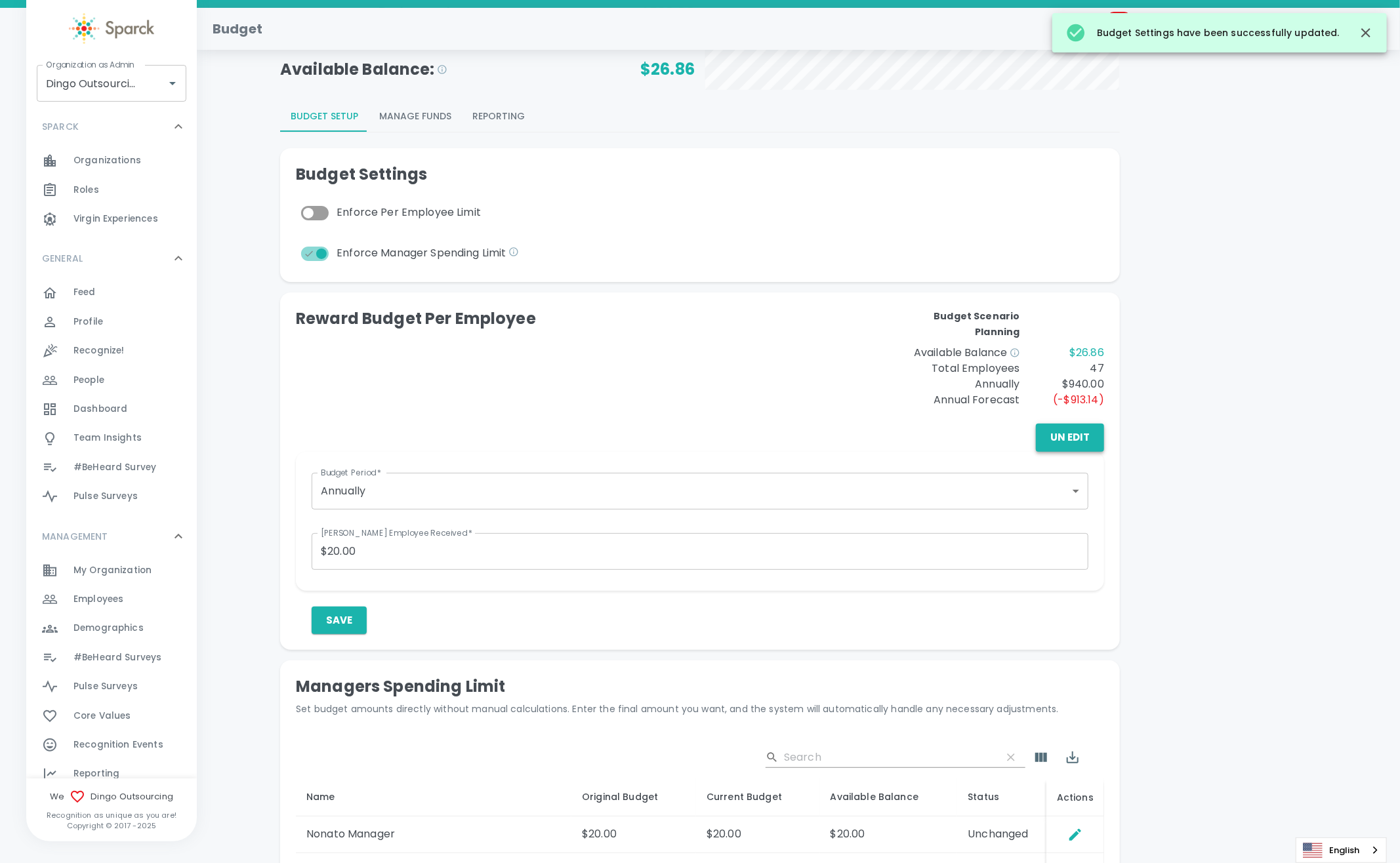
click at [1068, 434] on button "Un Edit" at bounding box center [1070, 437] width 68 height 27
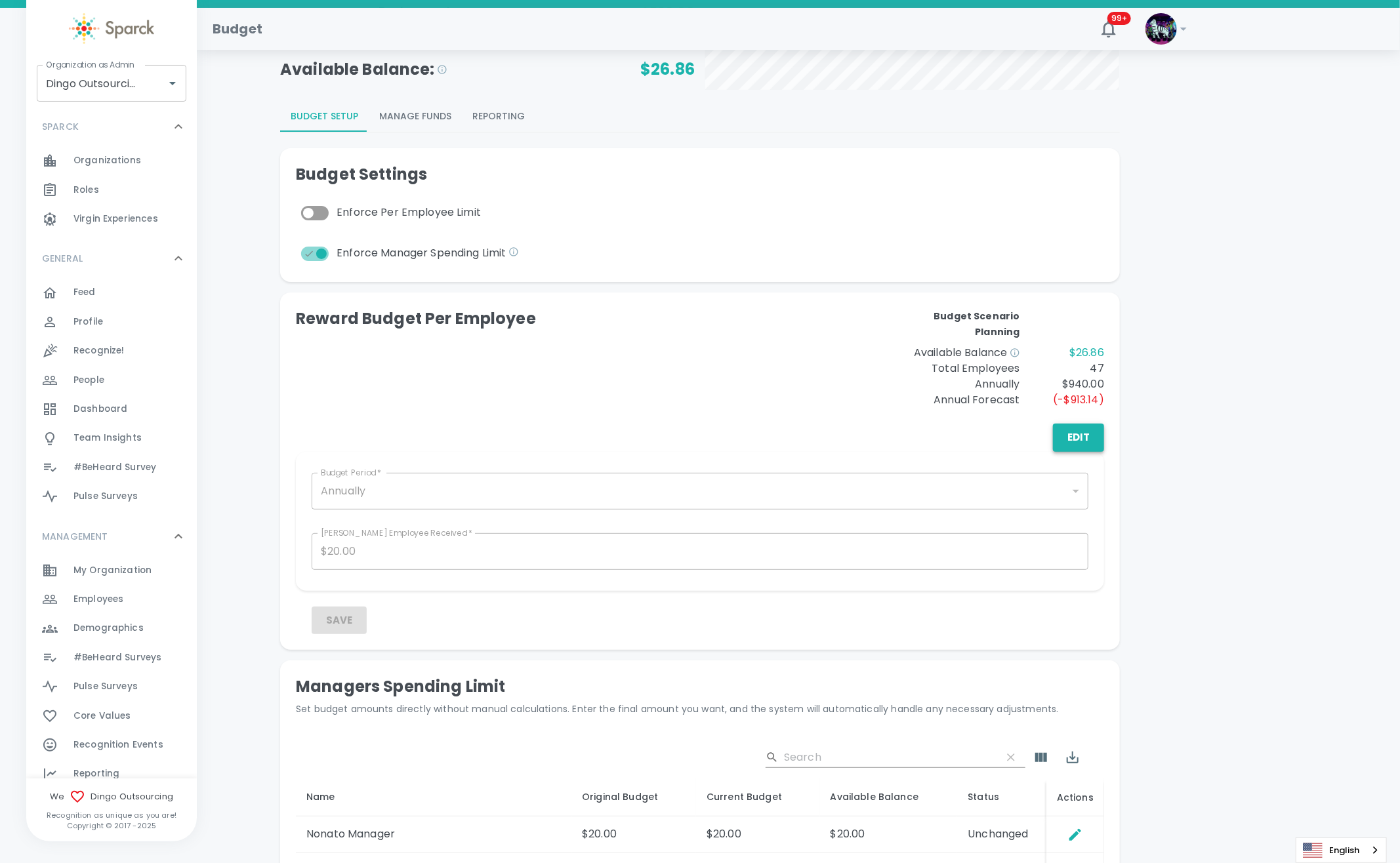
click at [1067, 434] on button "Edit" at bounding box center [1078, 437] width 51 height 27
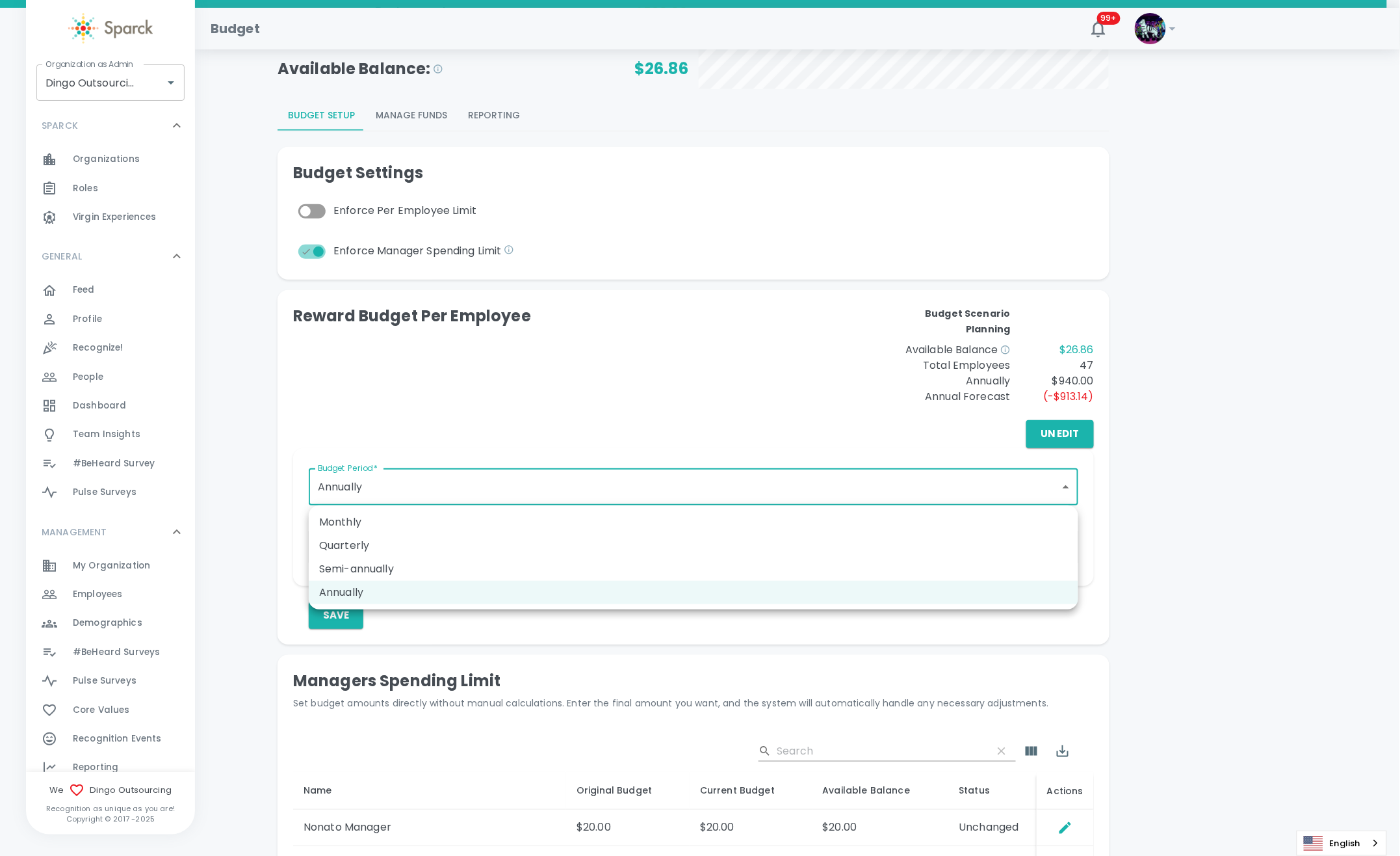
click at [682, 477] on body "Skip Navigation Budget 99+ ! Organization as Admin Dingo Outsourcing • 793 Orga…" at bounding box center [700, 531] width 1400 height 1335
click at [503, 550] on li "Quarterly" at bounding box center [694, 545] width 770 height 24
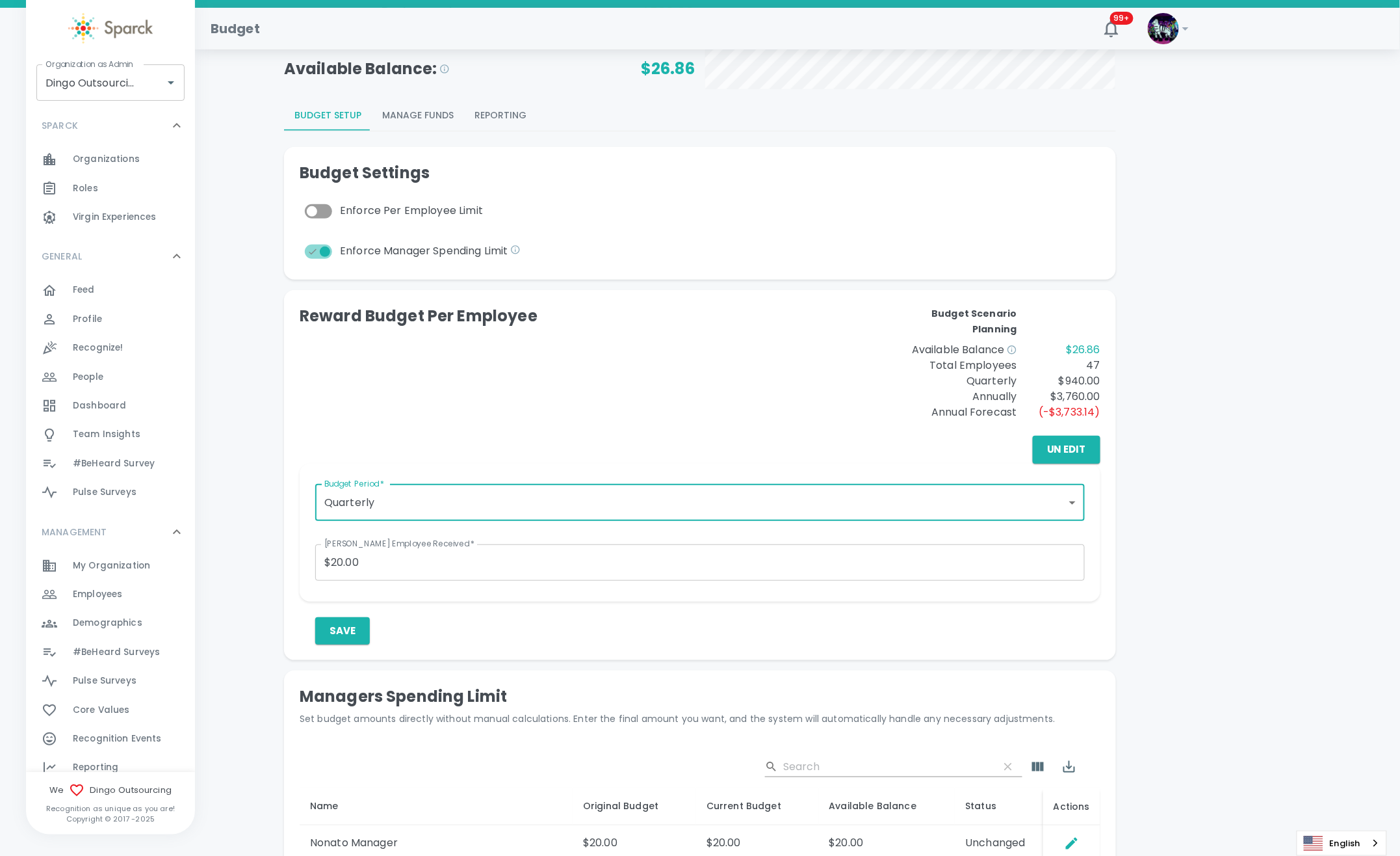
click at [542, 500] on body "Skip Navigation Budget 99+ ! Organization as Admin Dingo Outsourcing • 793 Orga…" at bounding box center [700, 539] width 1400 height 1350
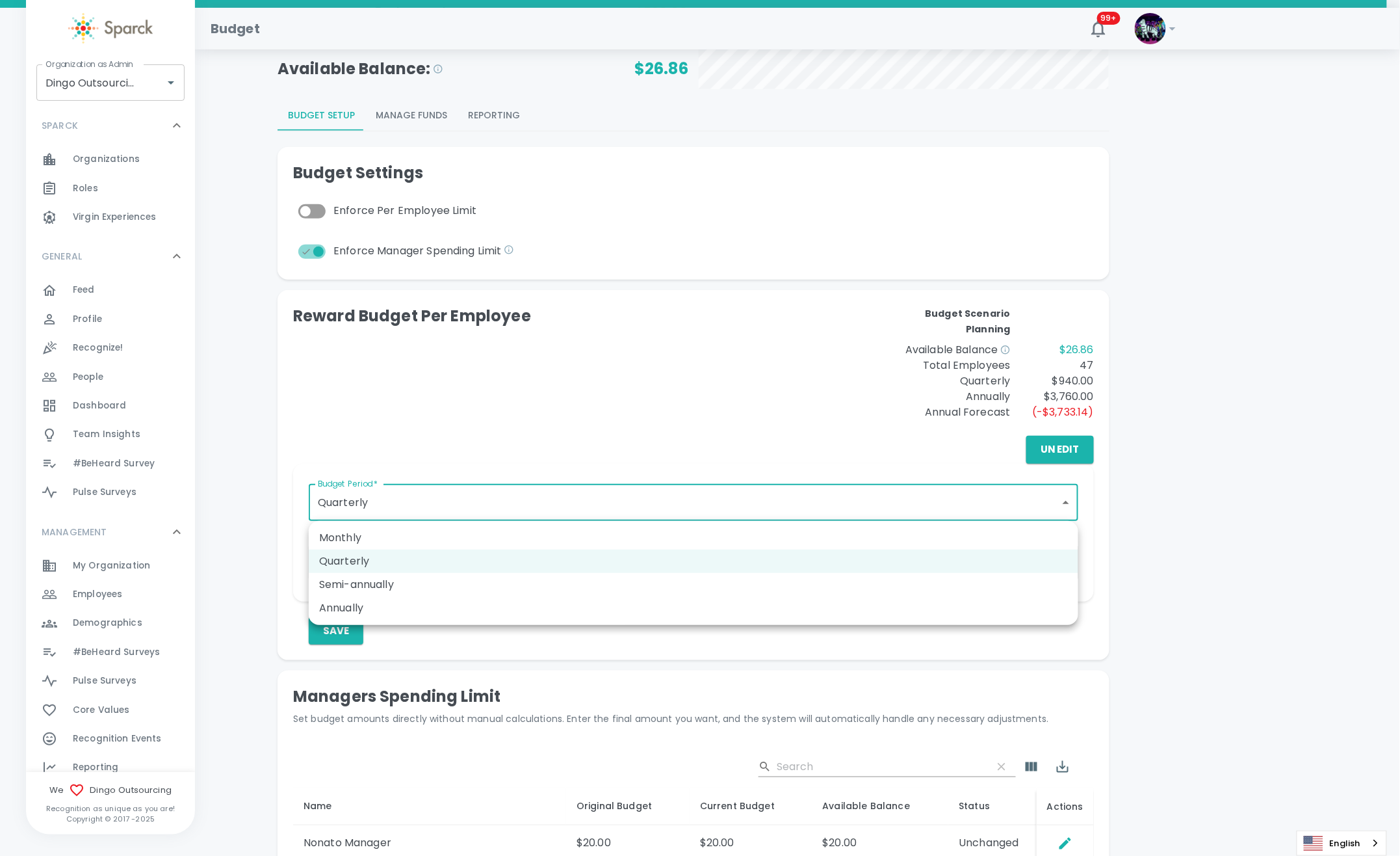
click at [469, 592] on li "Semi-annually" at bounding box center [694, 585] width 770 height 24
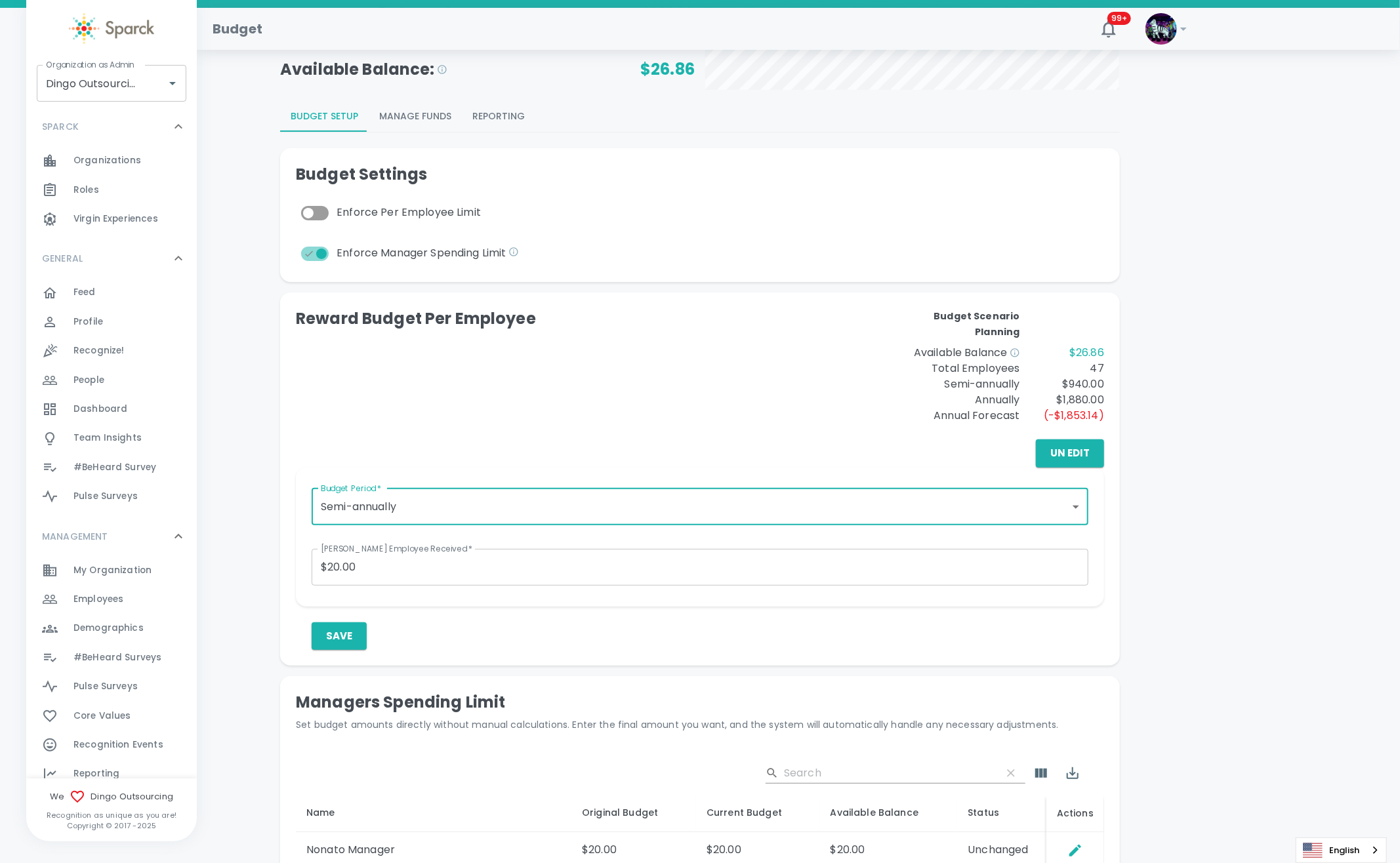
click at [539, 514] on body "Skip Navigation Budget 99+ ! Organization as Admin Dingo Outsourcing • 793 Orga…" at bounding box center [700, 543] width 1400 height 1361
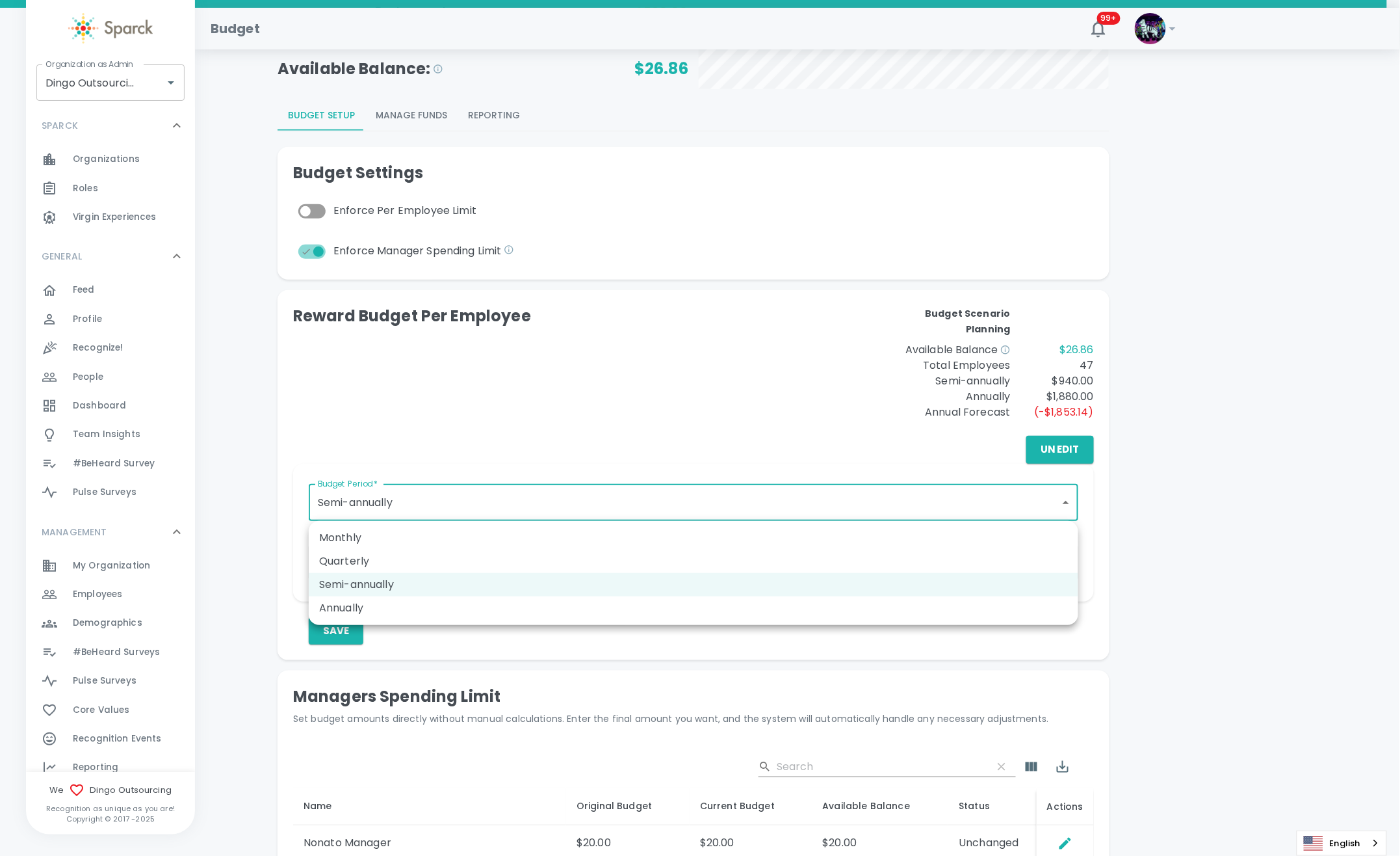
click at [499, 574] on li "Semi-annually" at bounding box center [694, 585] width 770 height 24
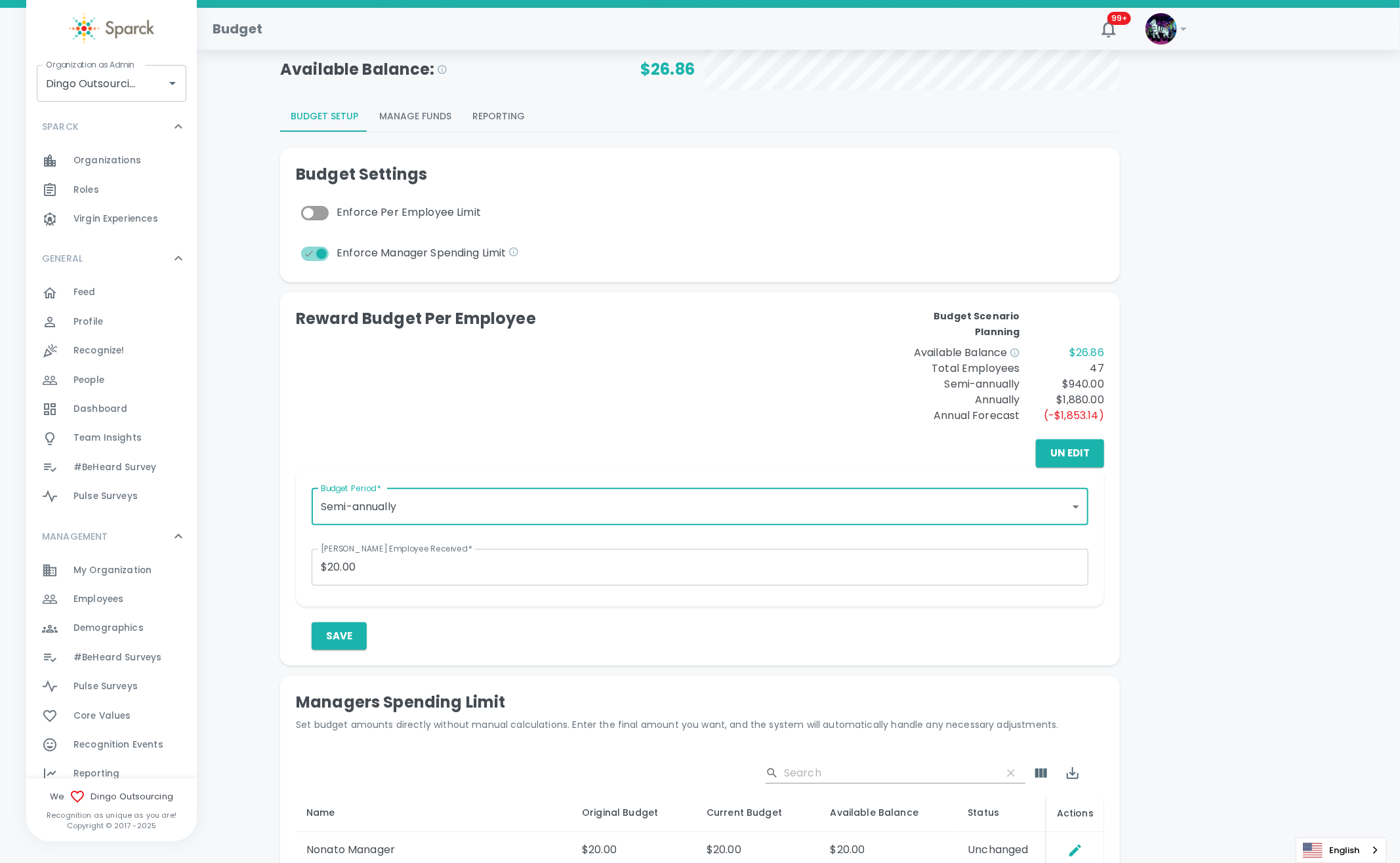
click at [490, 576] on input "$20.00" at bounding box center [700, 567] width 777 height 37
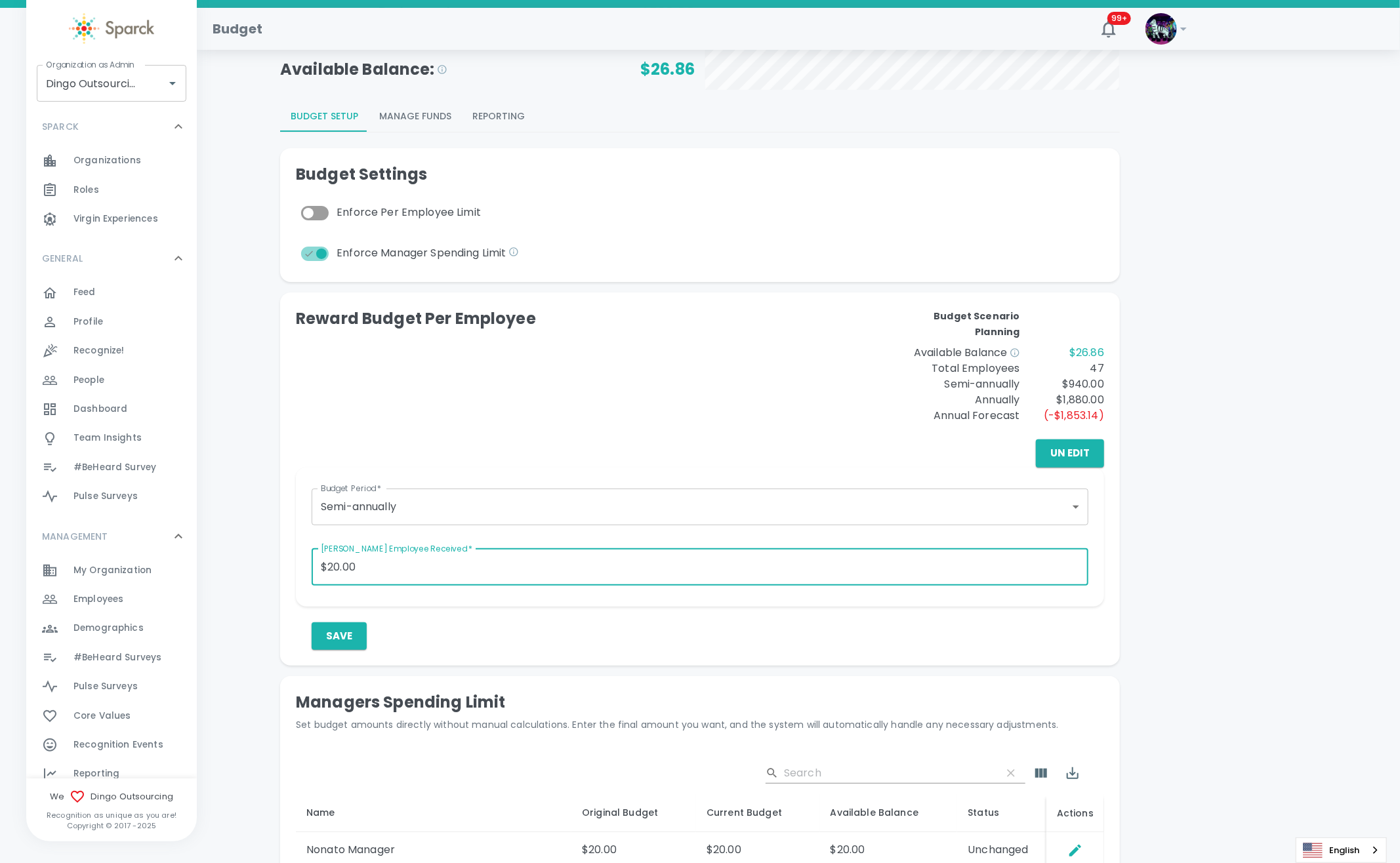
click at [528, 525] on div "Budget Period   * Semi-annually semi_annually Budget Period   *" at bounding box center [695, 500] width 787 height 55
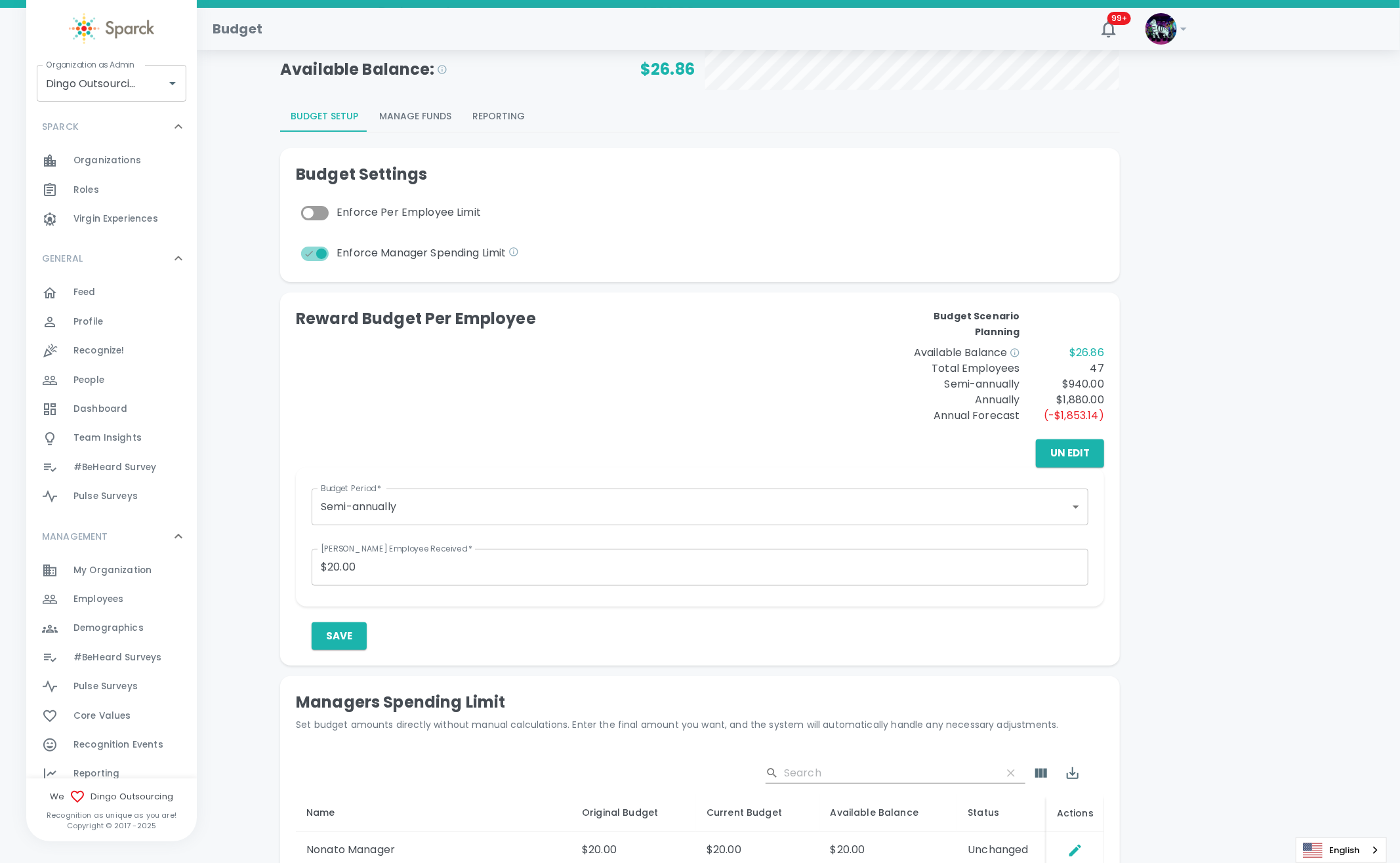
click at [334, 634] on button "Save" at bounding box center [339, 636] width 55 height 27
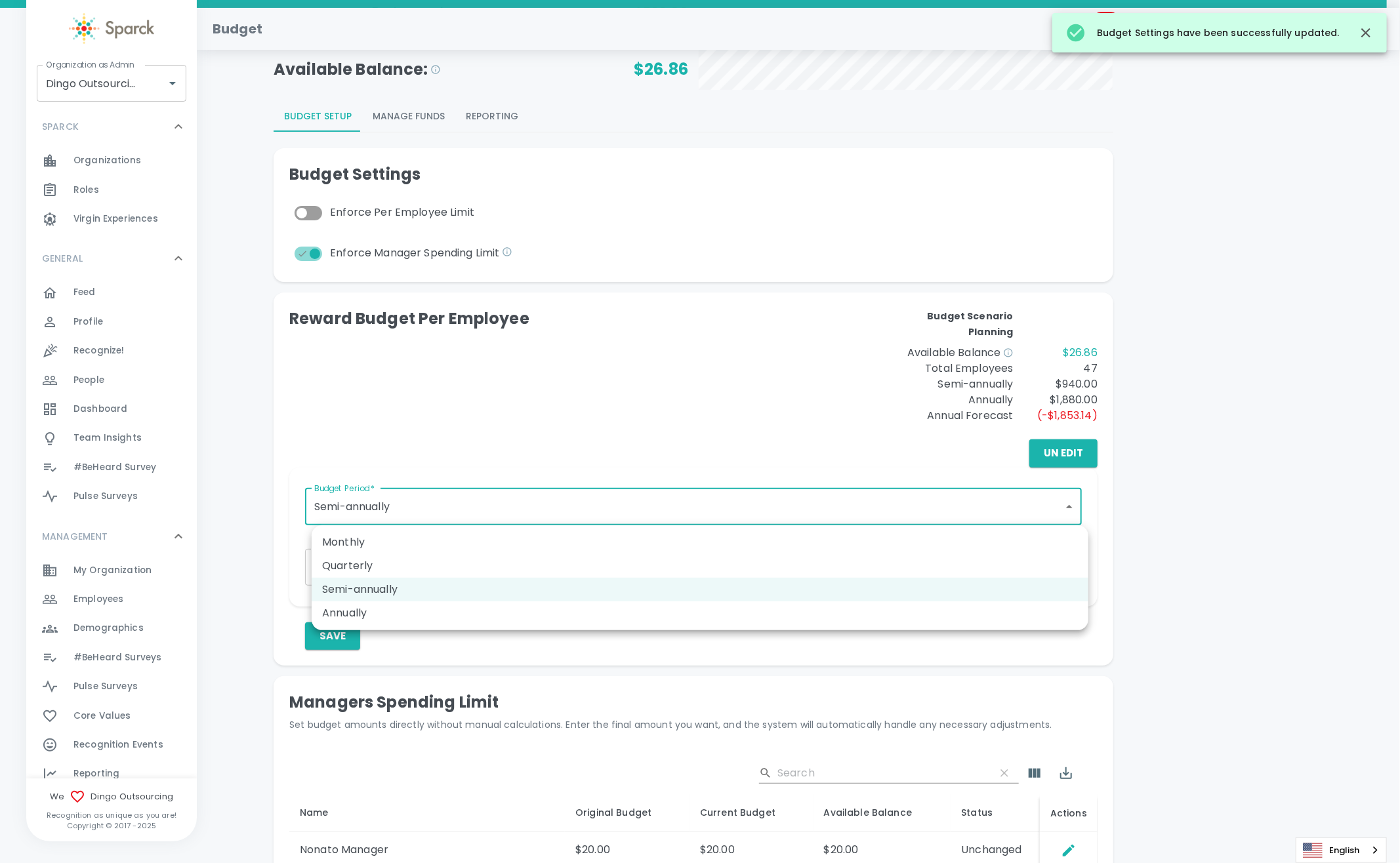
click at [451, 515] on body "Skip Navigation Budget 99+ ! Organization as Admin Dingo Outsourcing • 793 Orga…" at bounding box center [700, 543] width 1400 height 1361
click at [424, 572] on li "Quarterly" at bounding box center [700, 566] width 777 height 24
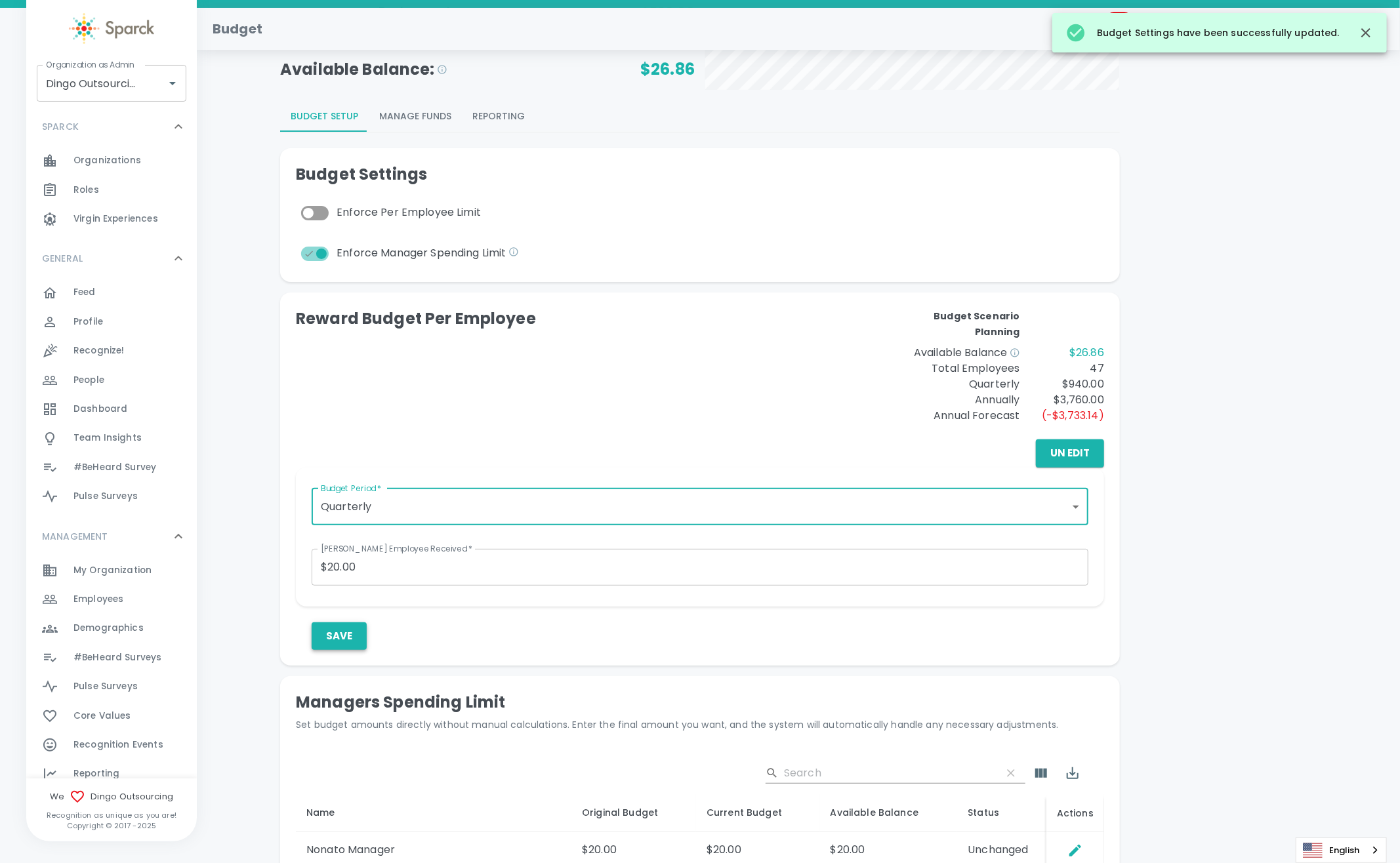
click at [354, 633] on button "Save" at bounding box center [339, 636] width 55 height 27
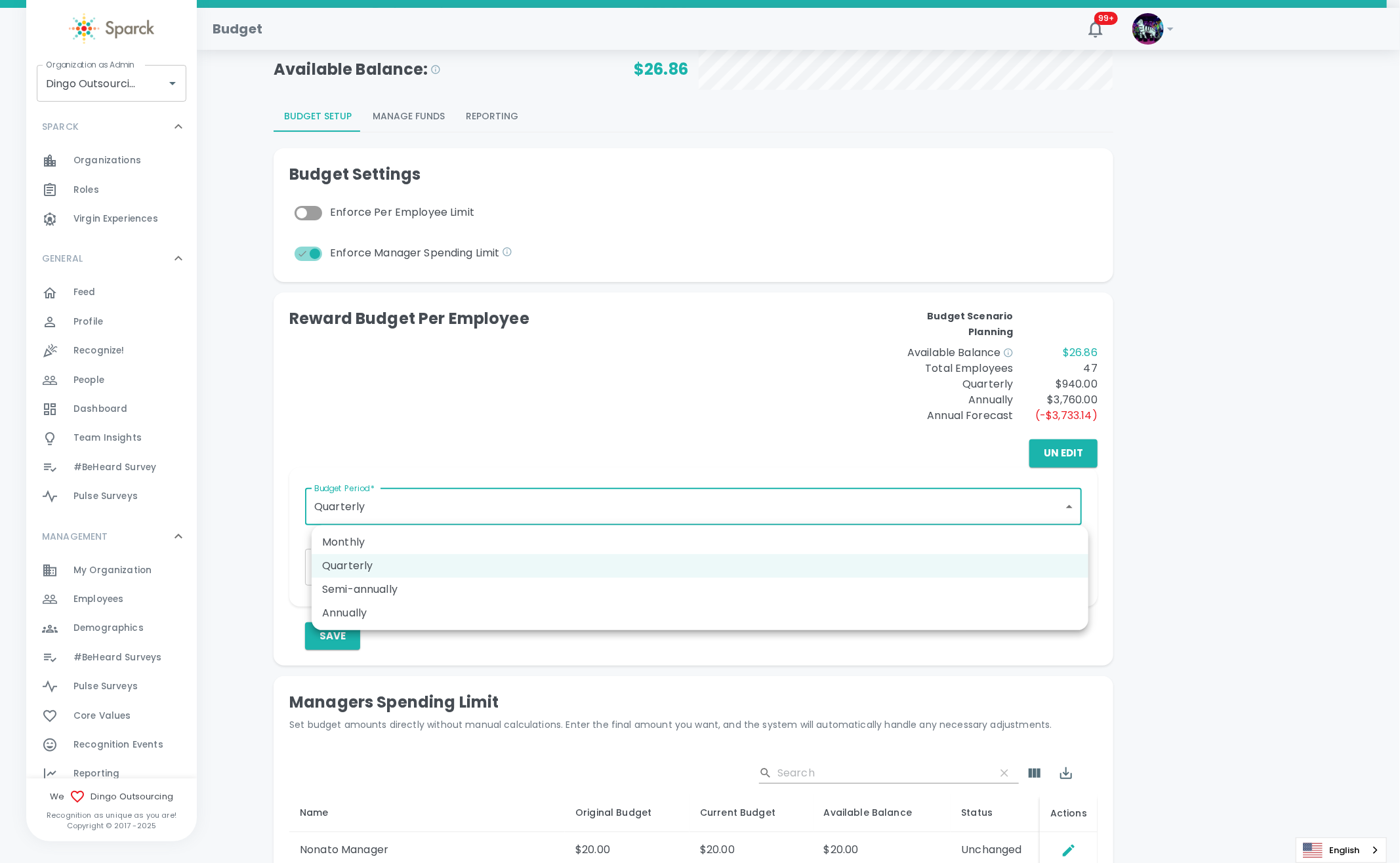
click at [435, 503] on body "Skip Navigation Budget 99+ ! Organization as Admin Dingo Outsourcing • 793 Orga…" at bounding box center [700, 543] width 1400 height 1361
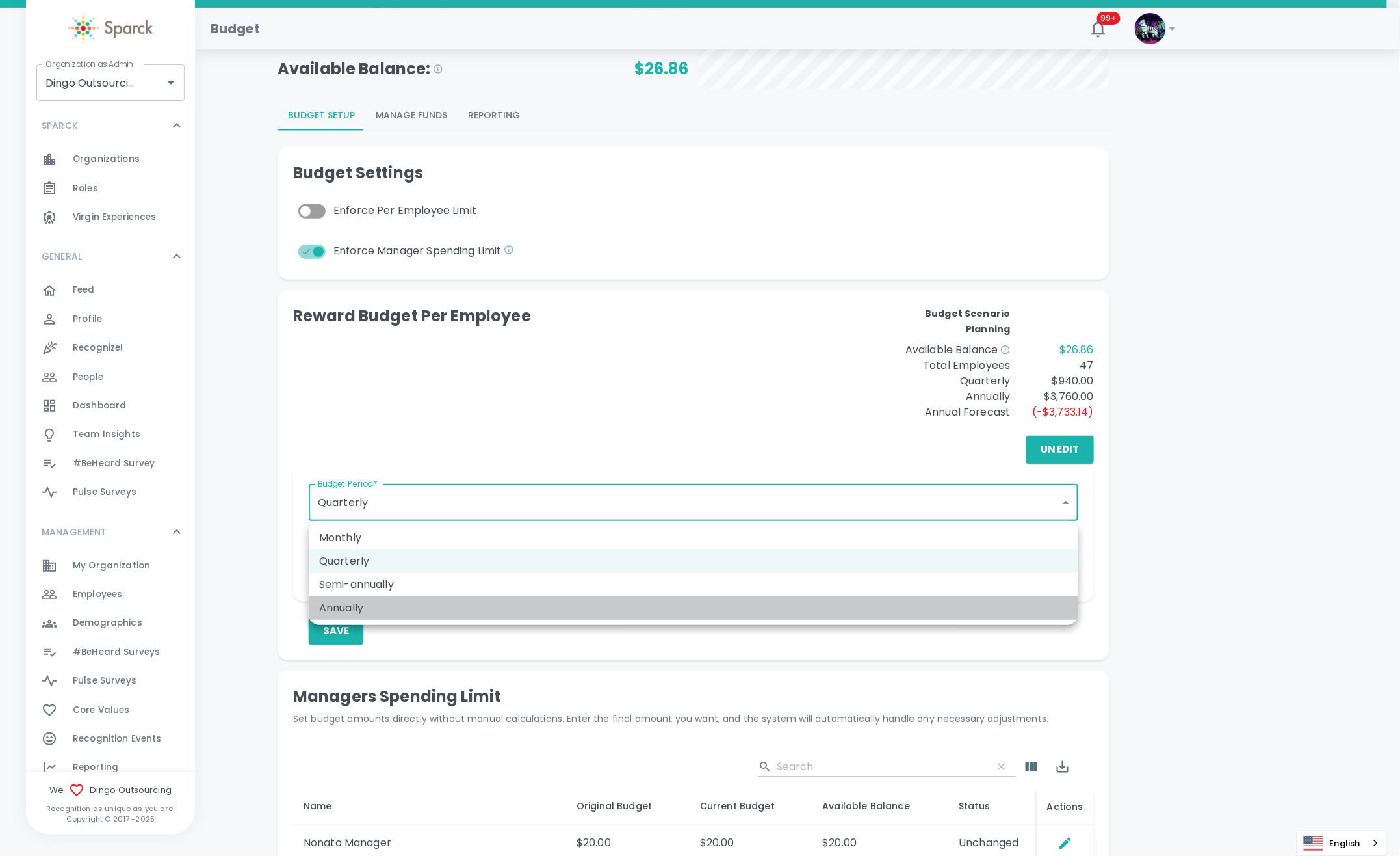
click at [370, 604] on li "Annually" at bounding box center [694, 608] width 770 height 24
type input "annually"
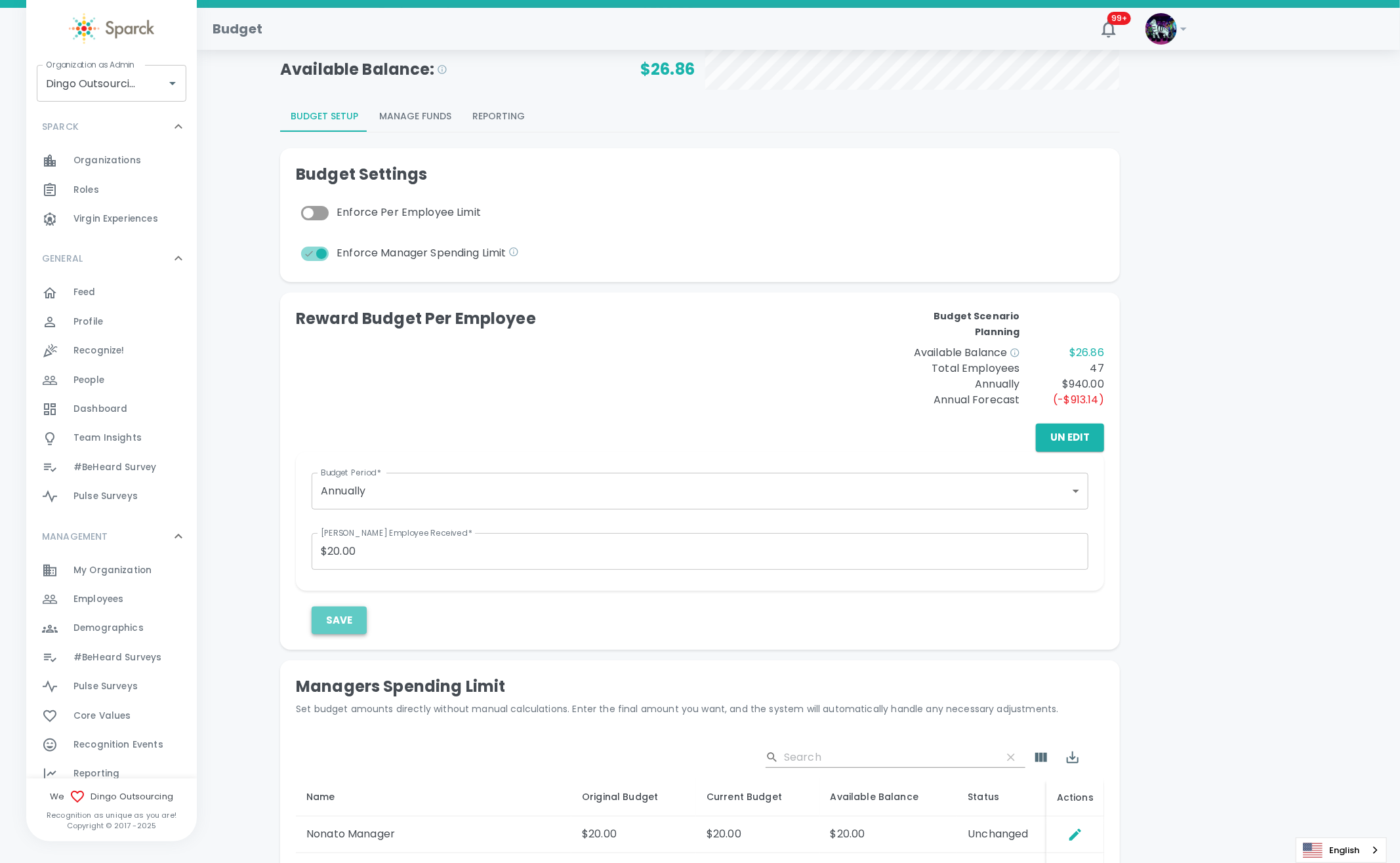
click at [340, 618] on button "Save" at bounding box center [339, 620] width 55 height 27
click at [1087, 436] on button "Un Edit" at bounding box center [1070, 437] width 68 height 27
click at [114, 604] on span "Employees" at bounding box center [98, 599] width 50 height 13
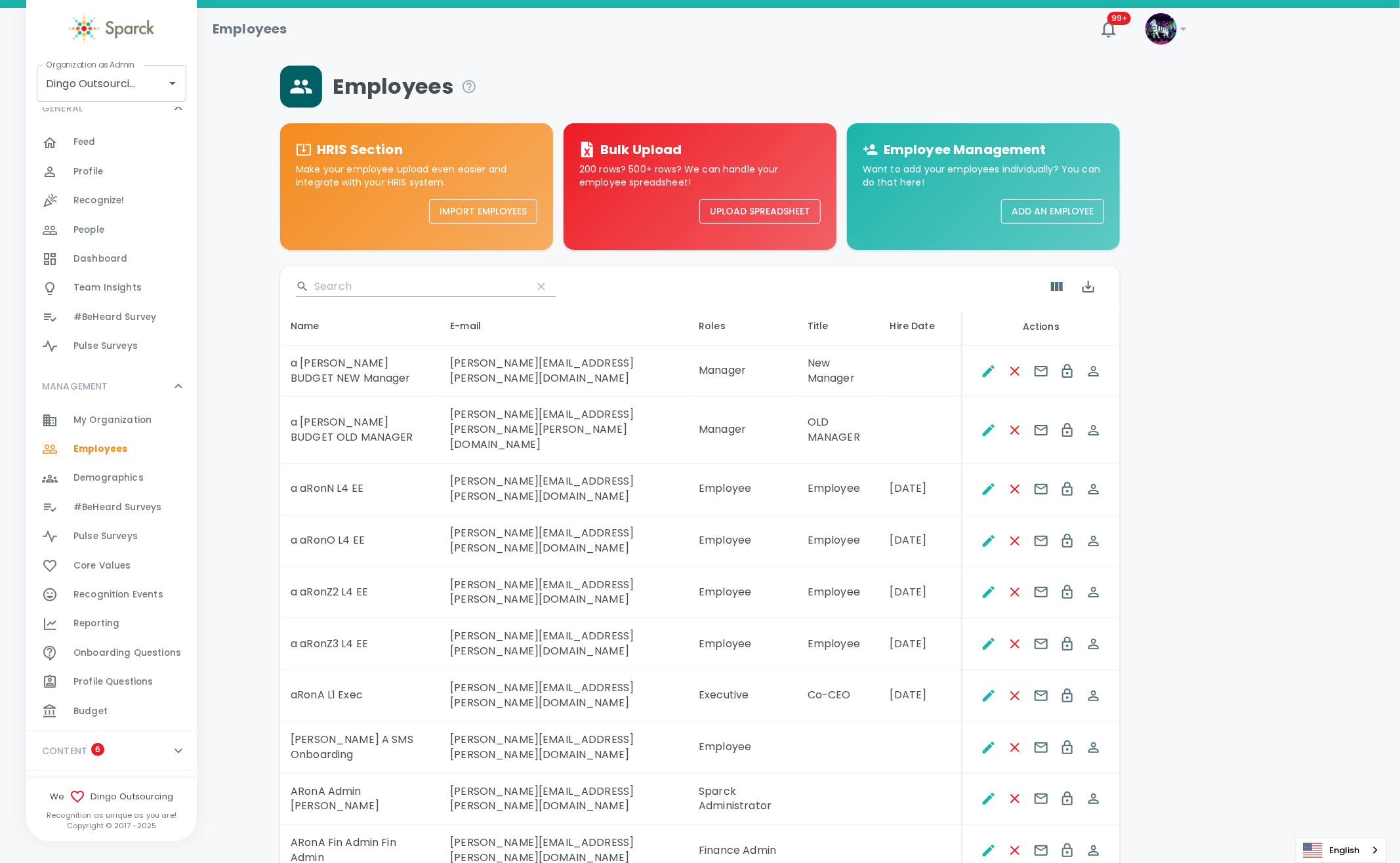
scroll to position [174, 0]
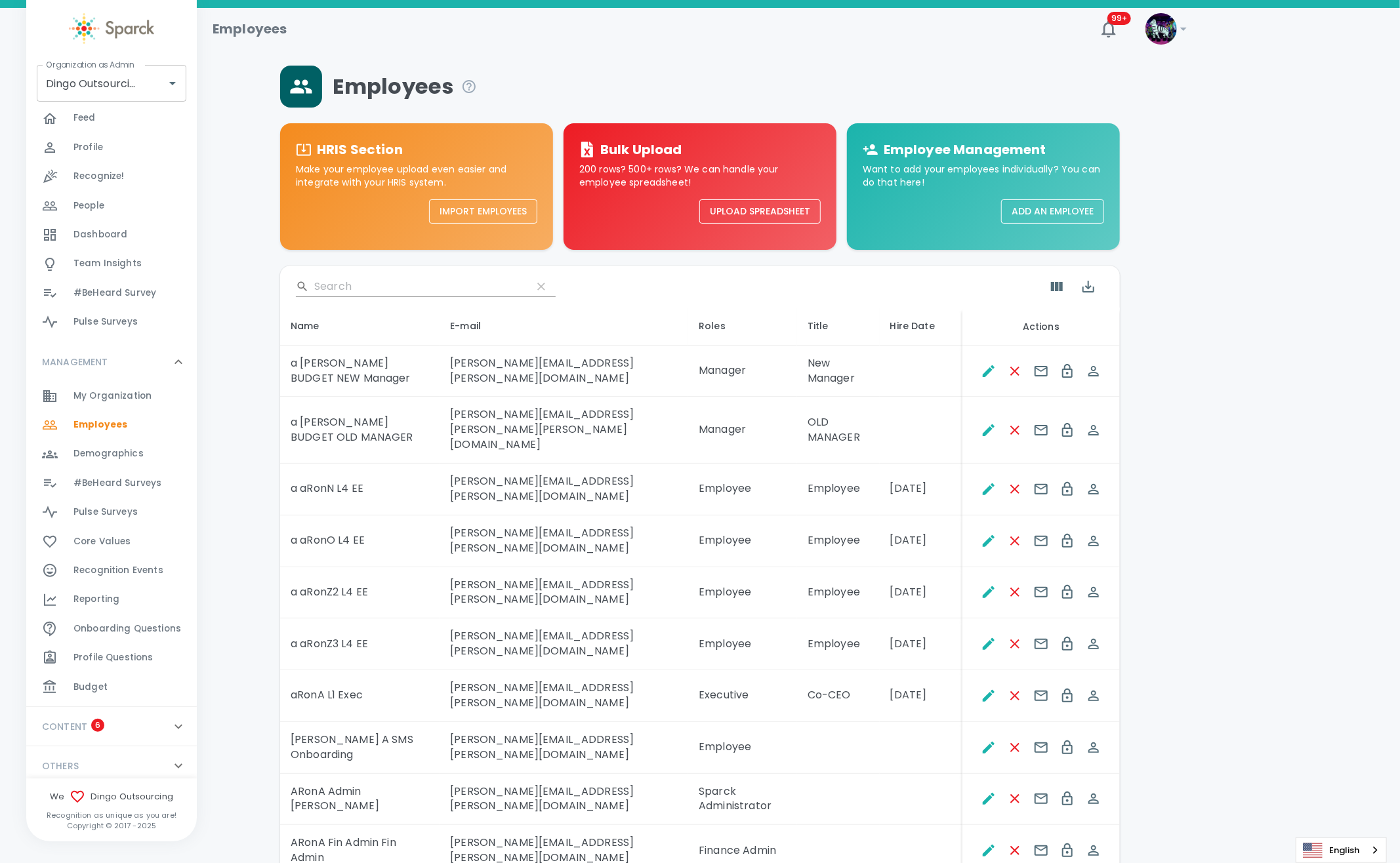
click at [103, 681] on span "Budget" at bounding box center [91, 687] width 34 height 13
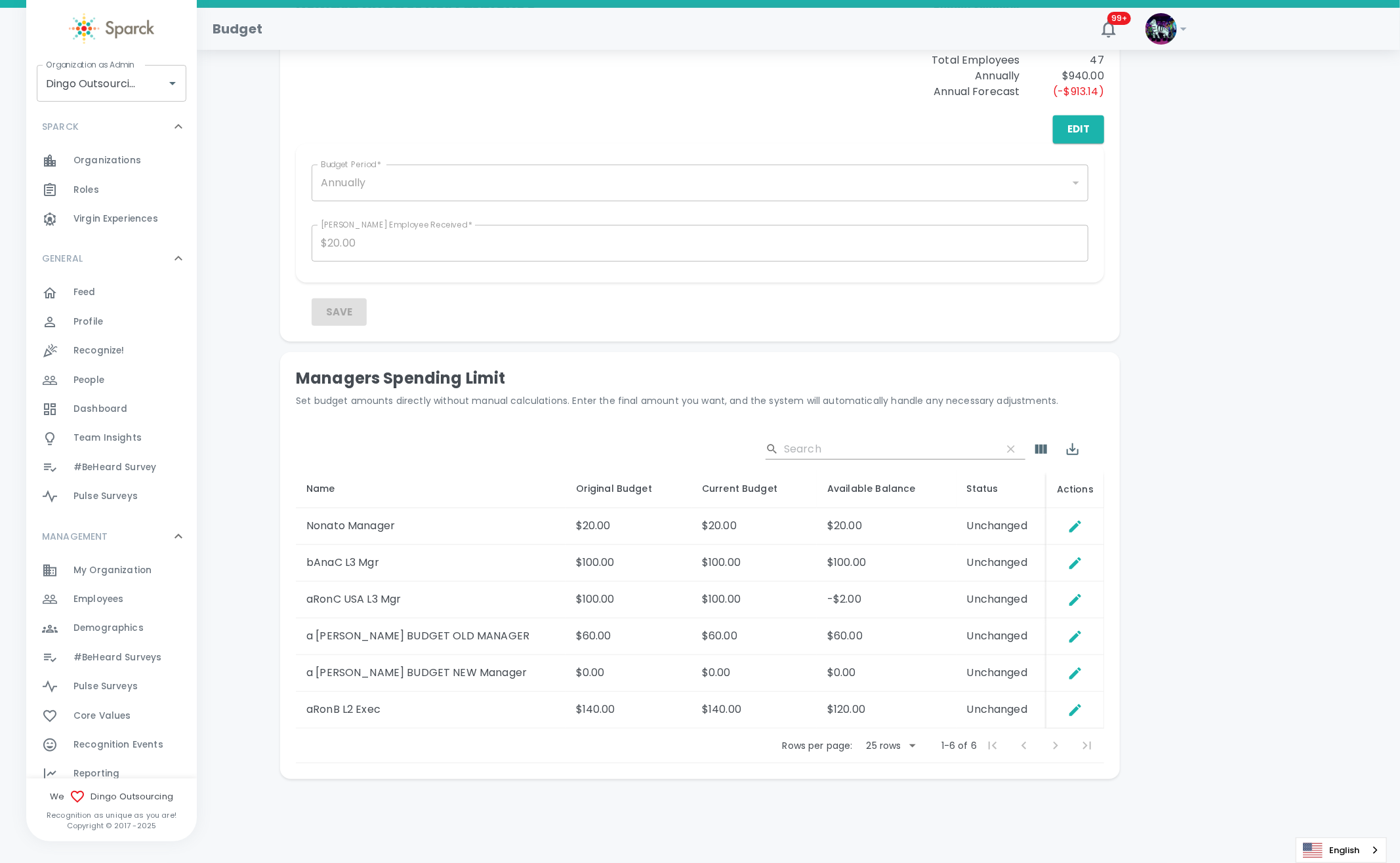
scroll to position [449, 0]
click at [105, 605] on span "Employees" at bounding box center [98, 599] width 50 height 13
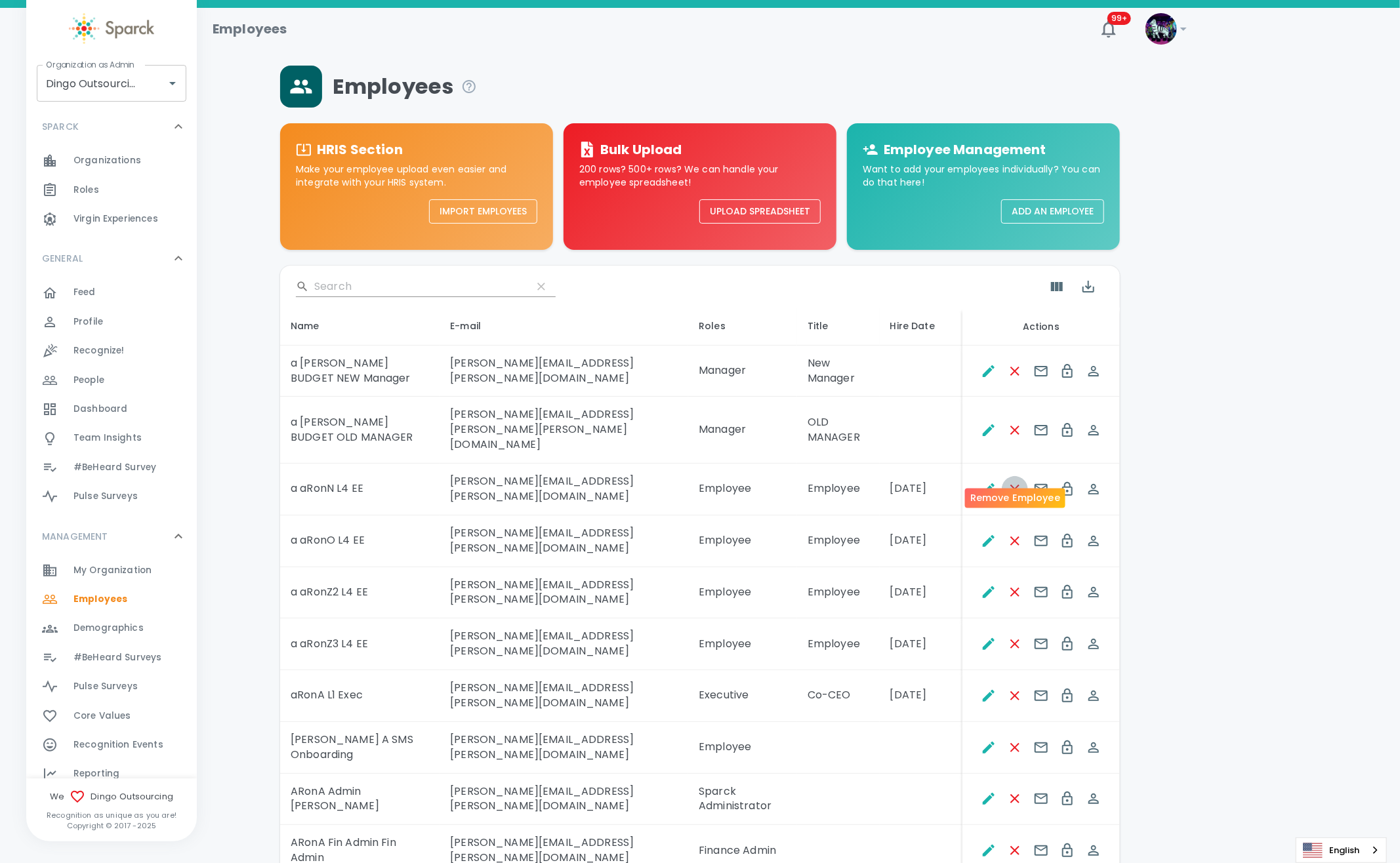
click at [1019, 485] on icon "Remove Employee" at bounding box center [1015, 489] width 9 height 9
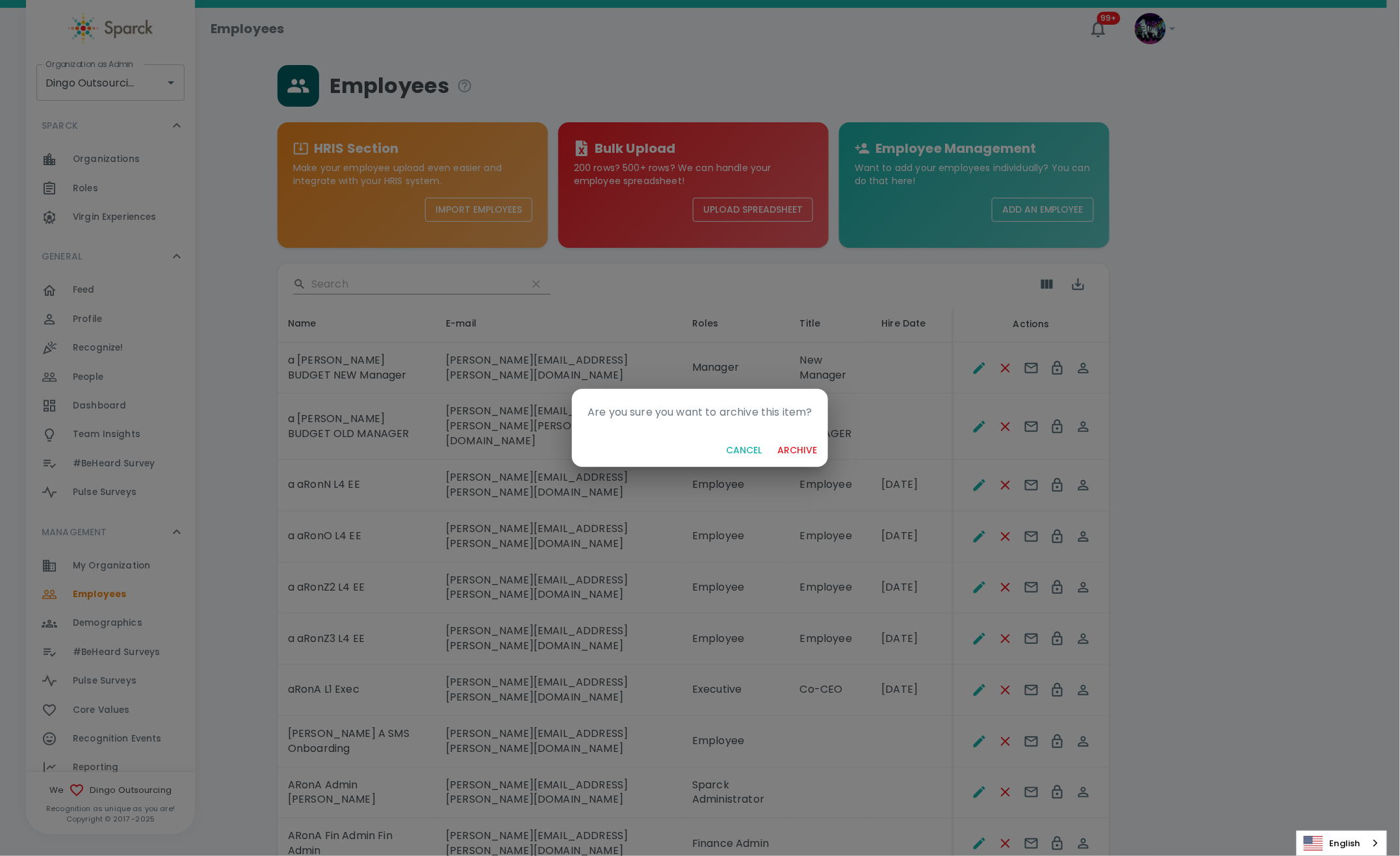
click at [751, 452] on button "Cancel" at bounding box center [744, 450] width 46 height 24
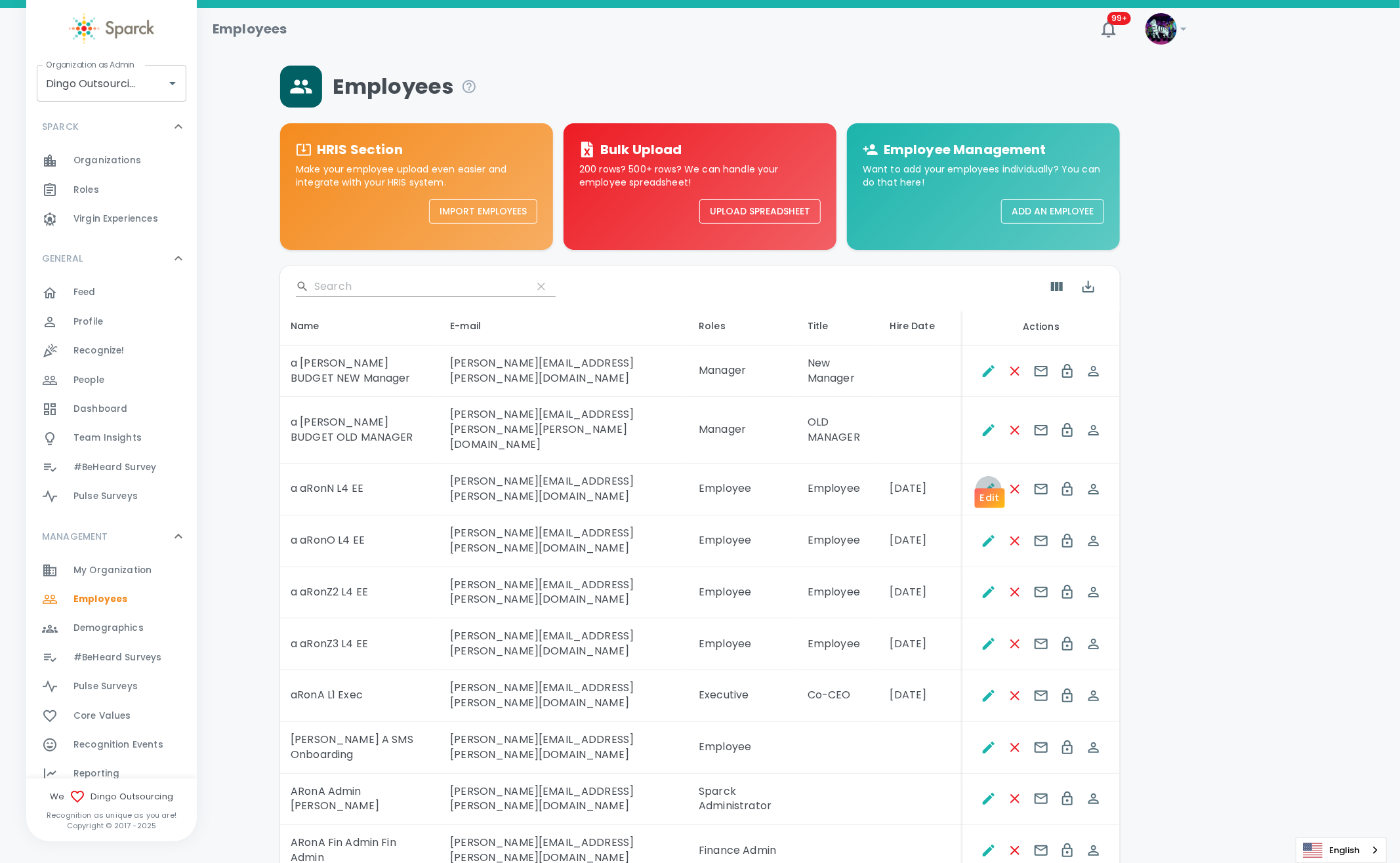
click at [993, 481] on icon "Edit" at bounding box center [988, 489] width 16 height 16
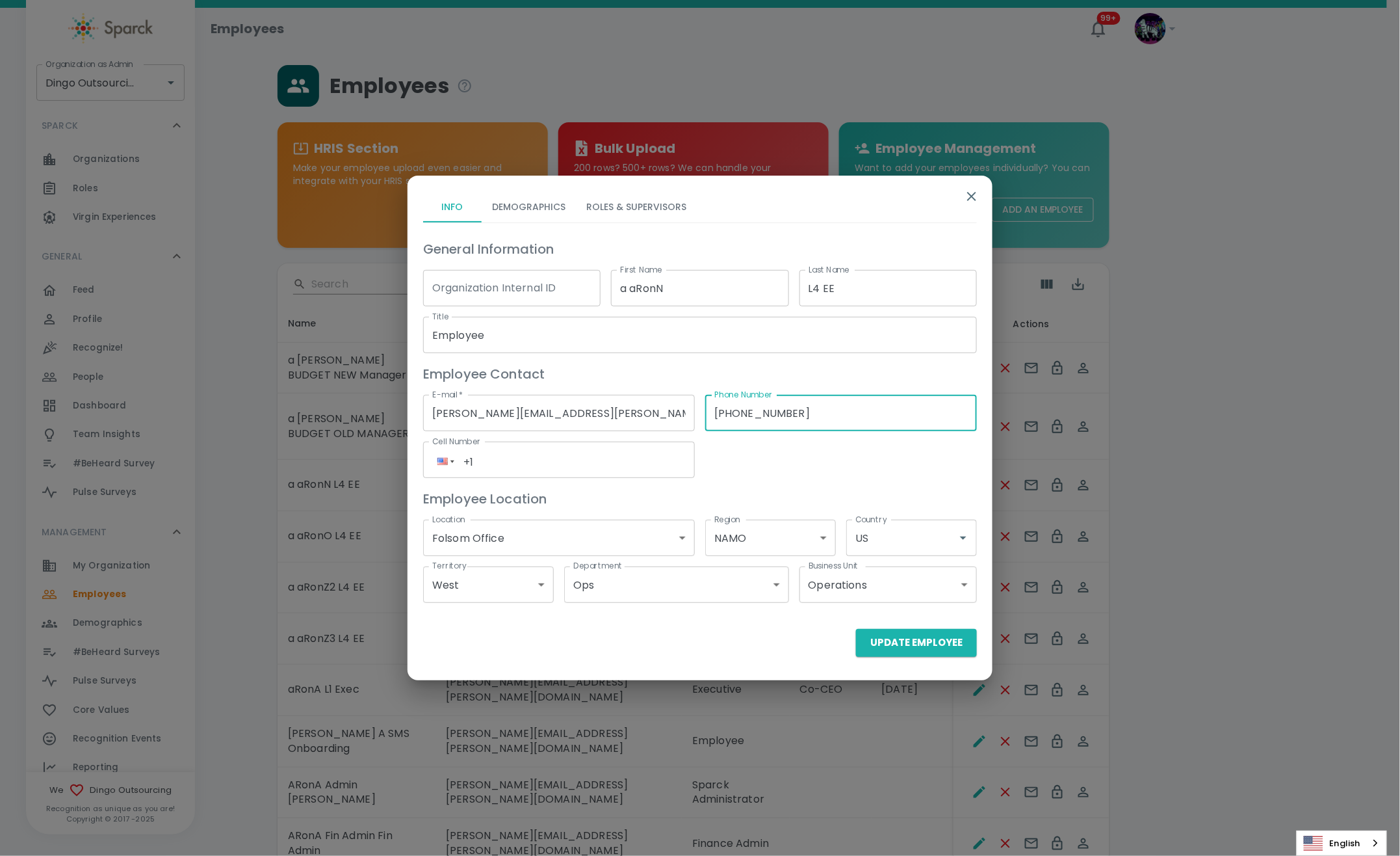
drag, startPoint x: 851, startPoint y: 414, endPoint x: 338, endPoint y: 400, distance: 513.2
click at [338, 400] on div "Info Demographics Roles & Supervisors General Information Organization Internal…" at bounding box center [700, 428] width 1400 height 856
type input "(___) ___-____"
click at [640, 202] on button "Roles & Supervisors" at bounding box center [636, 207] width 121 height 31
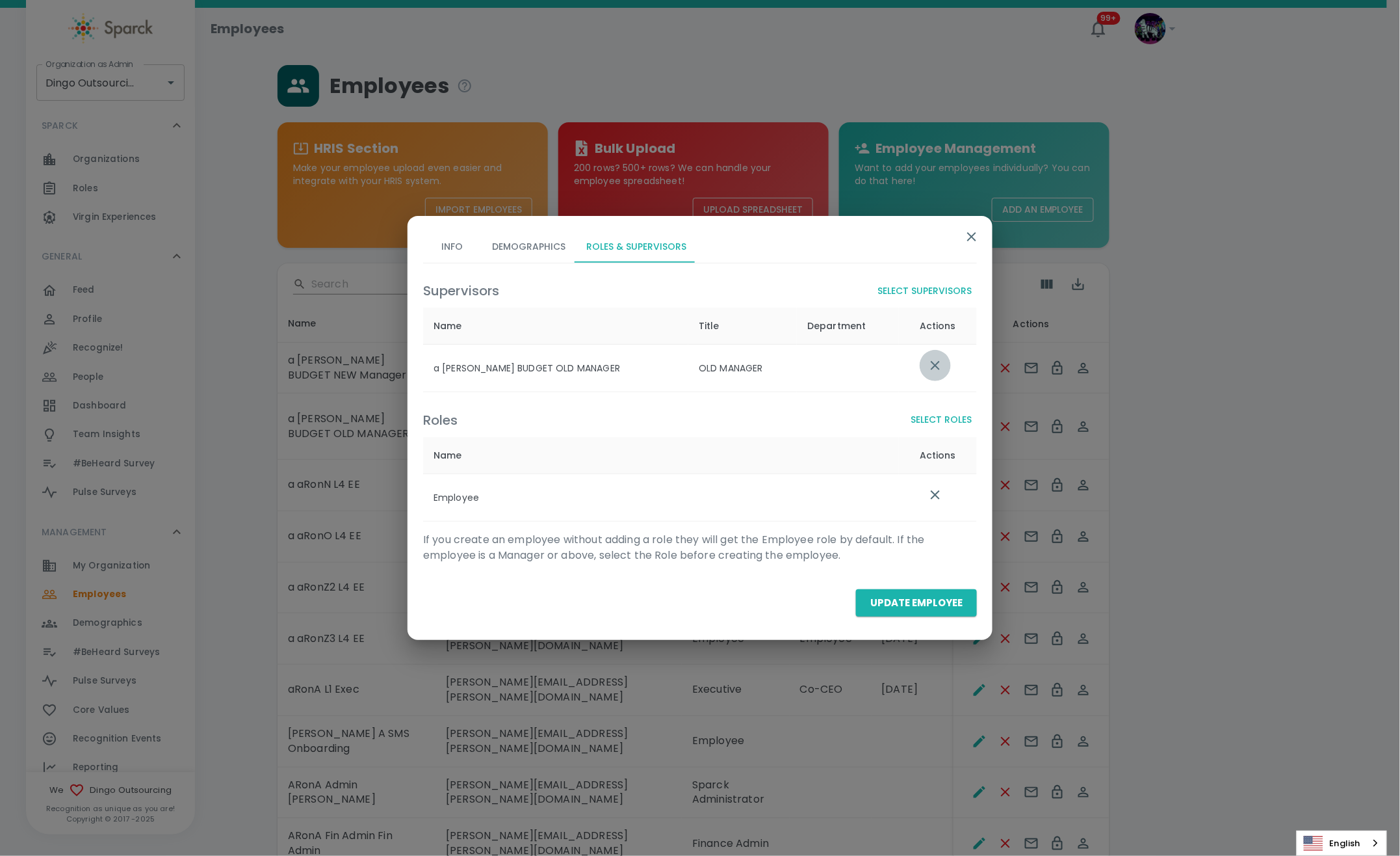
click at [938, 365] on icon "list table" at bounding box center [935, 365] width 16 height 16
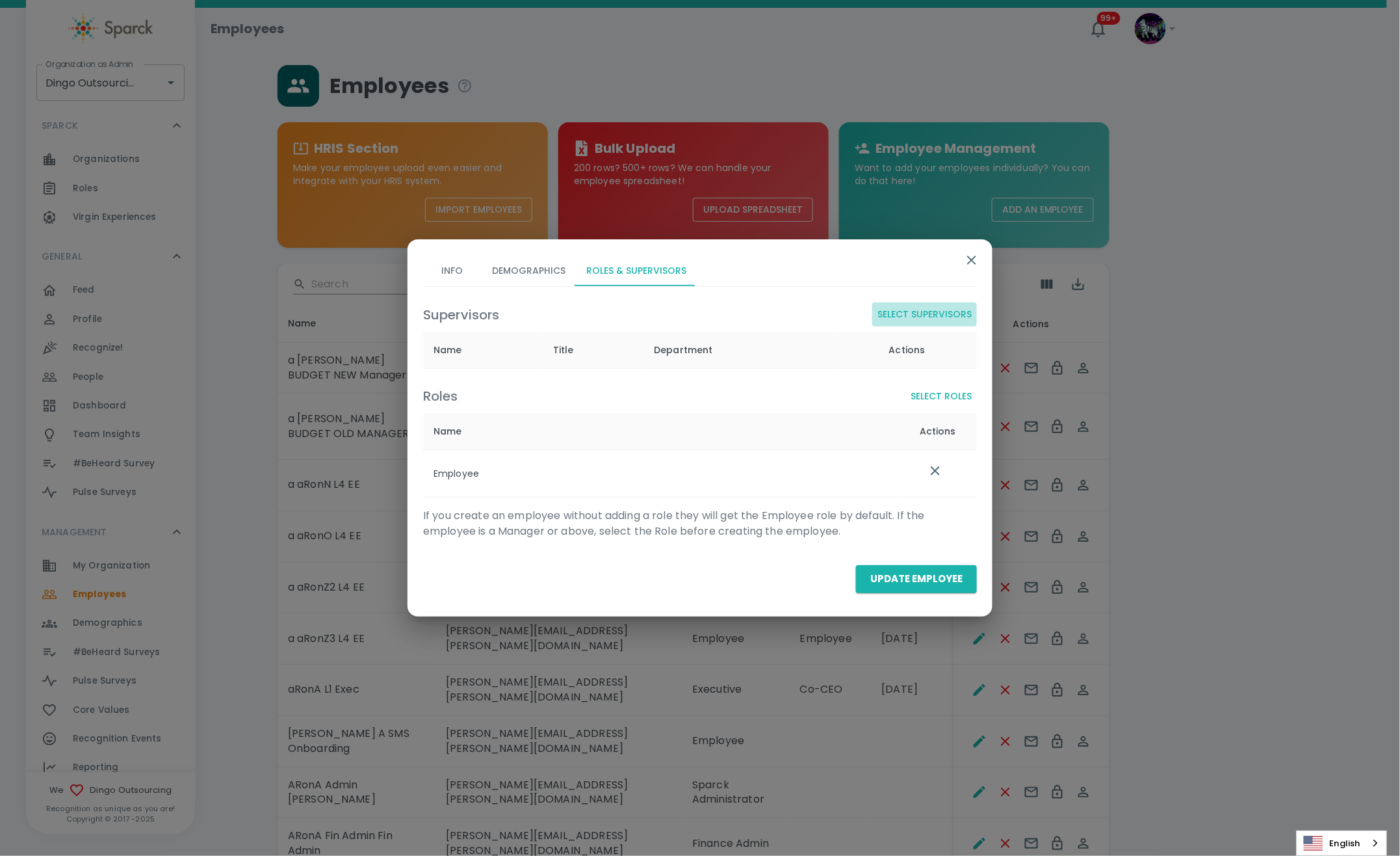
click at [932, 320] on button "Select Supervisors" at bounding box center [924, 315] width 105 height 24
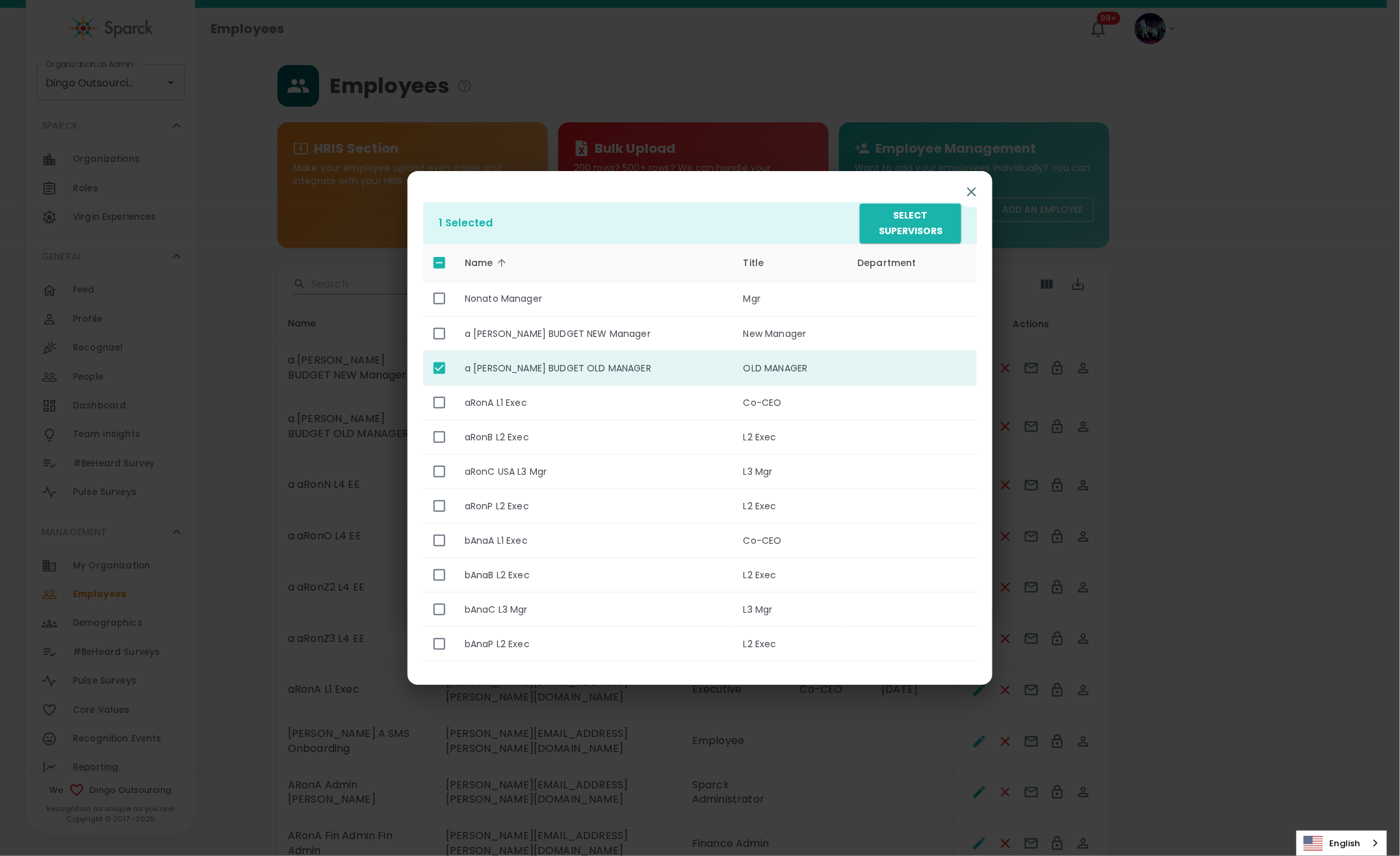
click at [434, 361] on td "enhanced table" at bounding box center [439, 367] width 31 height 34
checkbox input "false"
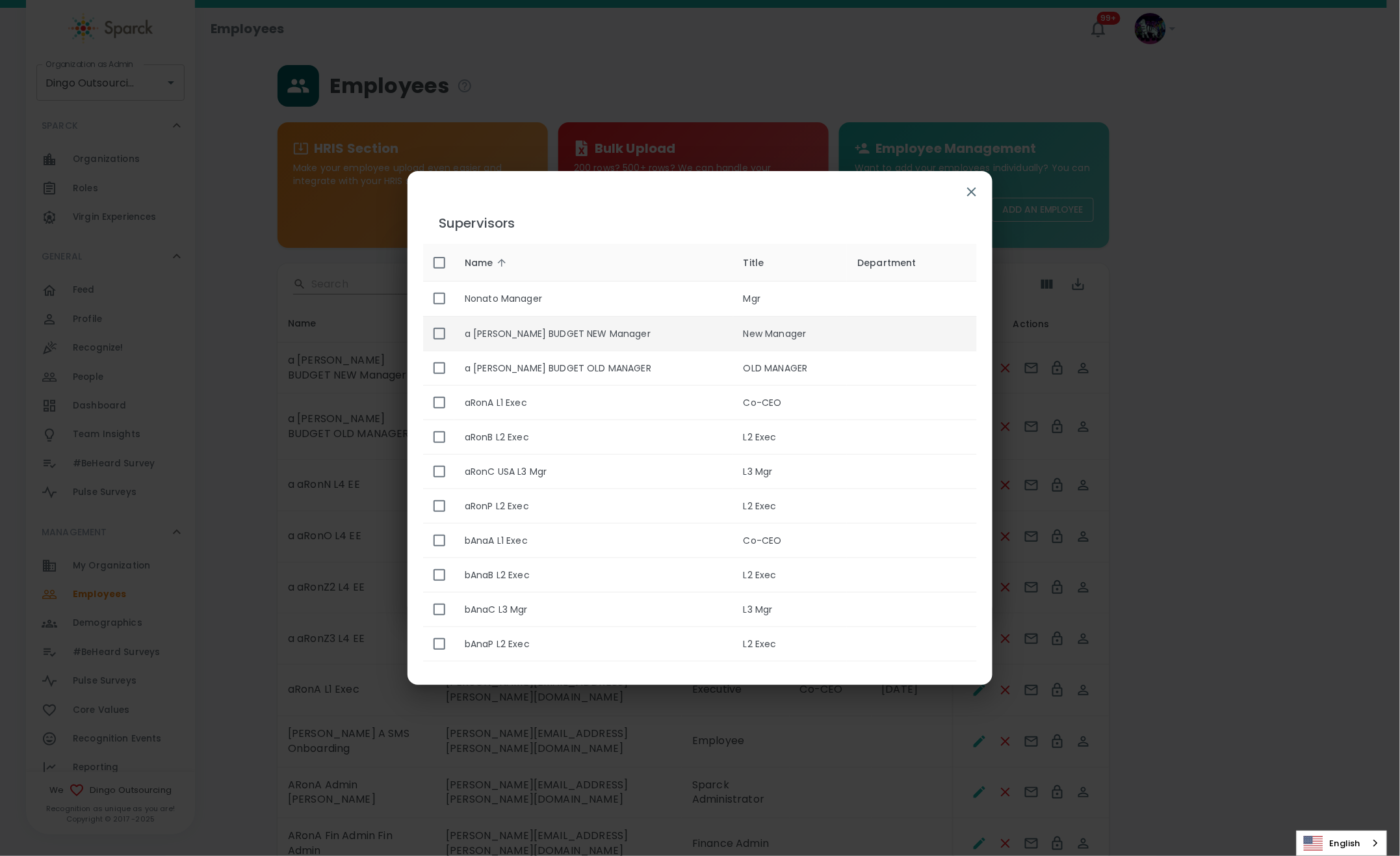
click at [451, 340] on input "enhanced table" at bounding box center [439, 333] width 27 height 27
checkbox input "true"
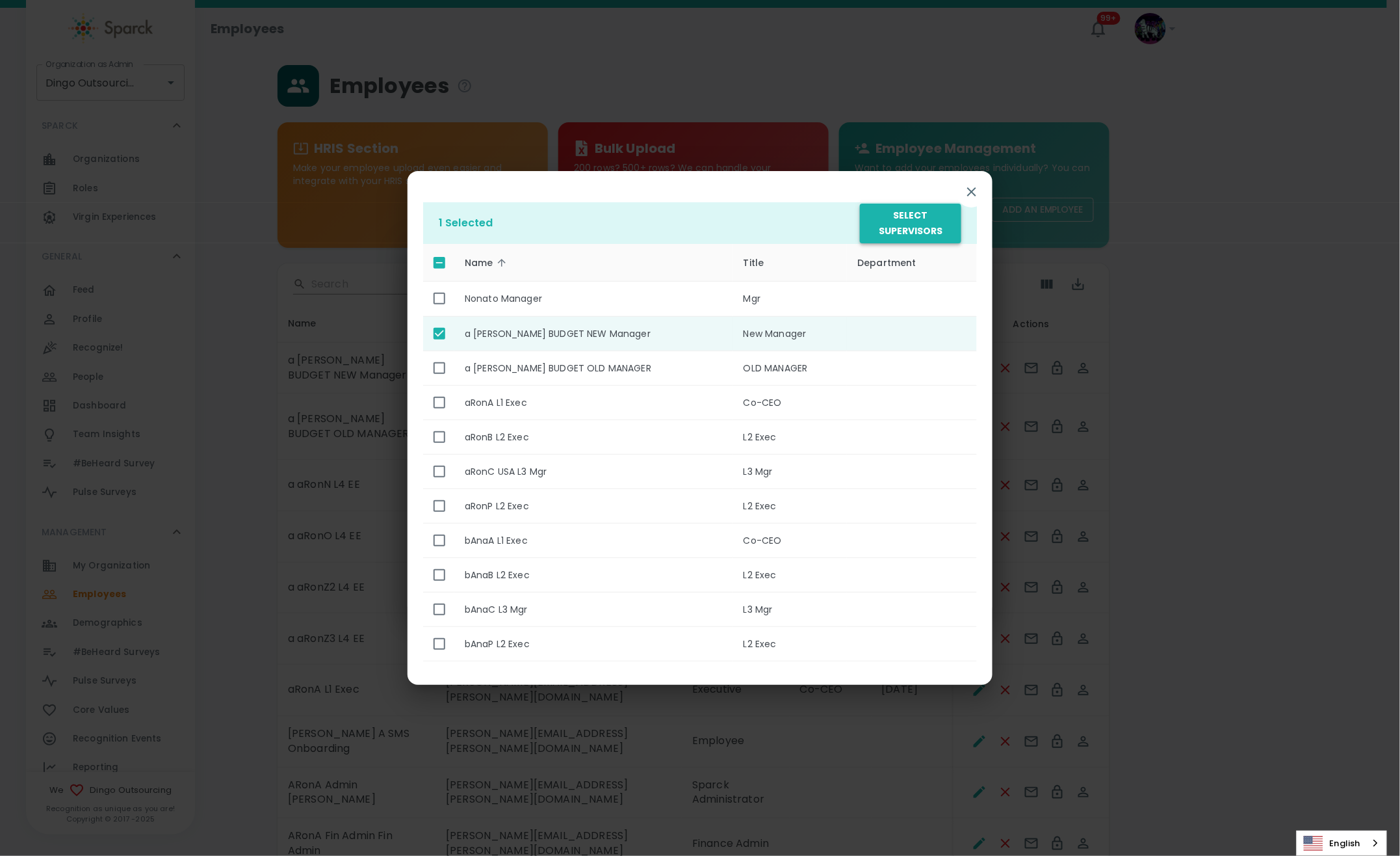
click at [910, 217] on button "Select Supervisors" at bounding box center [911, 223] width 101 height 40
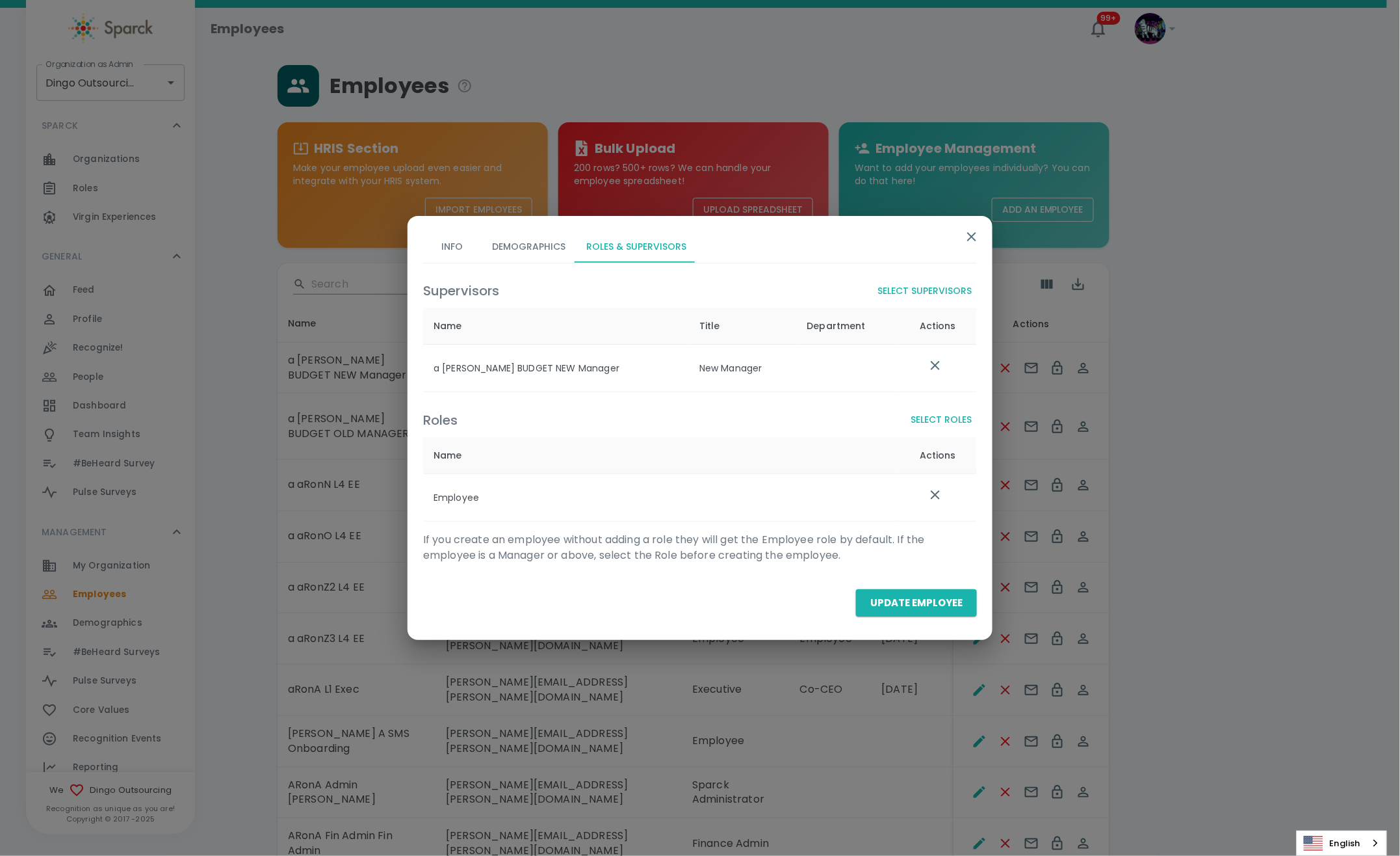
click at [866, 601] on button "Update Employee" at bounding box center [916, 603] width 121 height 27
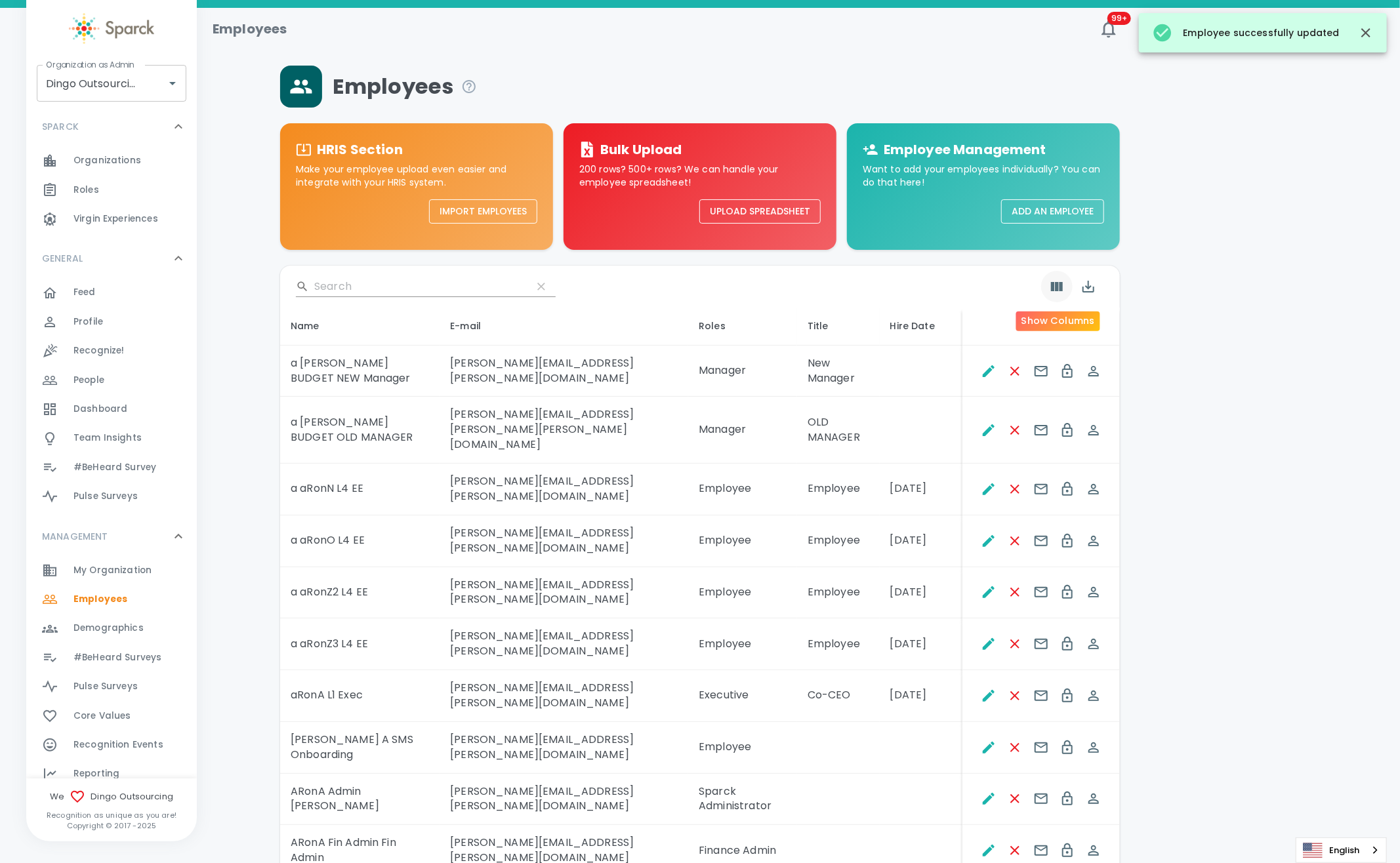
click at [1053, 281] on icon "Show Columns" at bounding box center [1056, 286] width 16 height 16
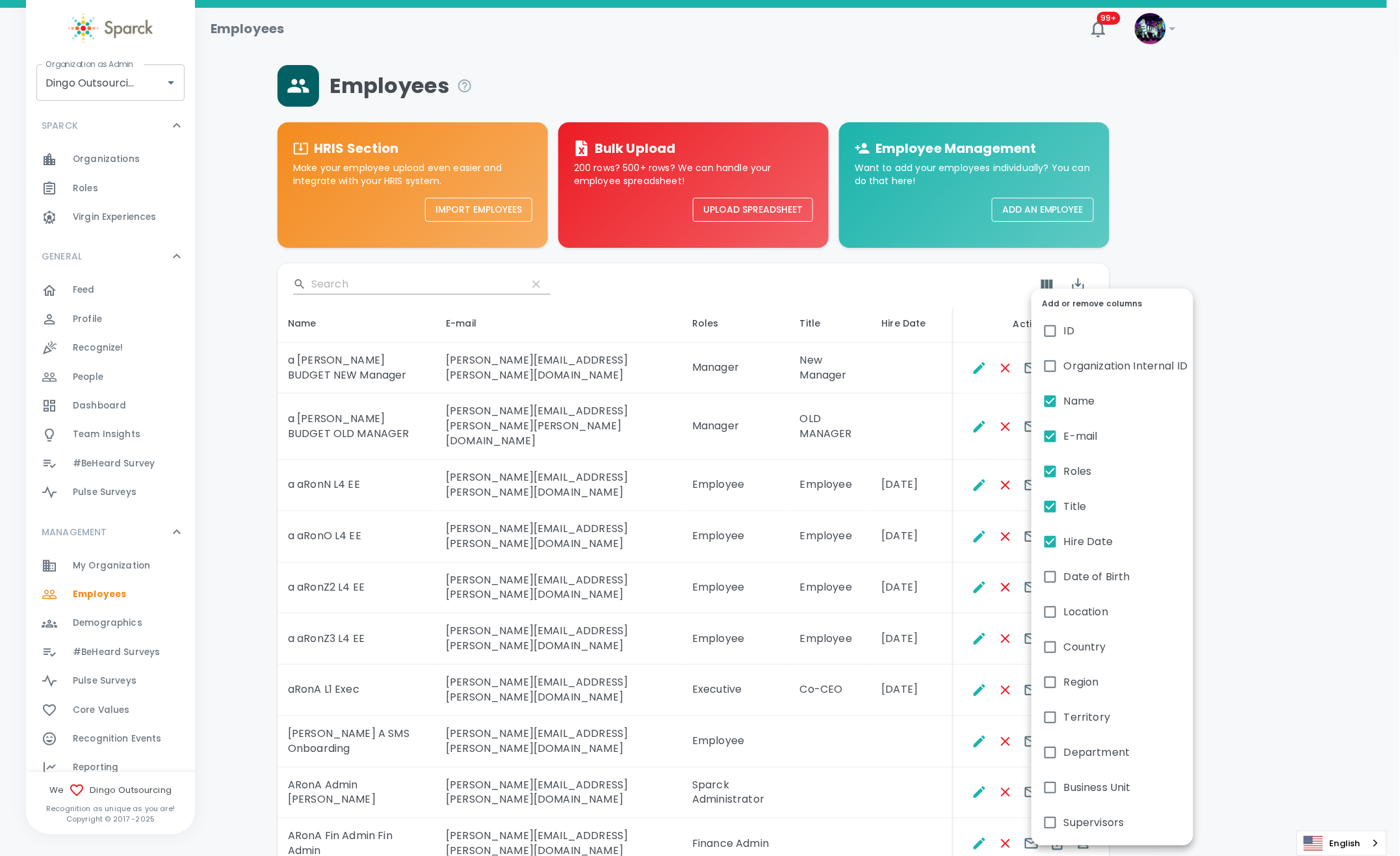
drag, startPoint x: 1055, startPoint y: 533, endPoint x: 1057, endPoint y: 550, distance: 17.1
click at [1055, 533] on input "Hire Date" at bounding box center [1051, 541] width 27 height 27
checkbox input "false"
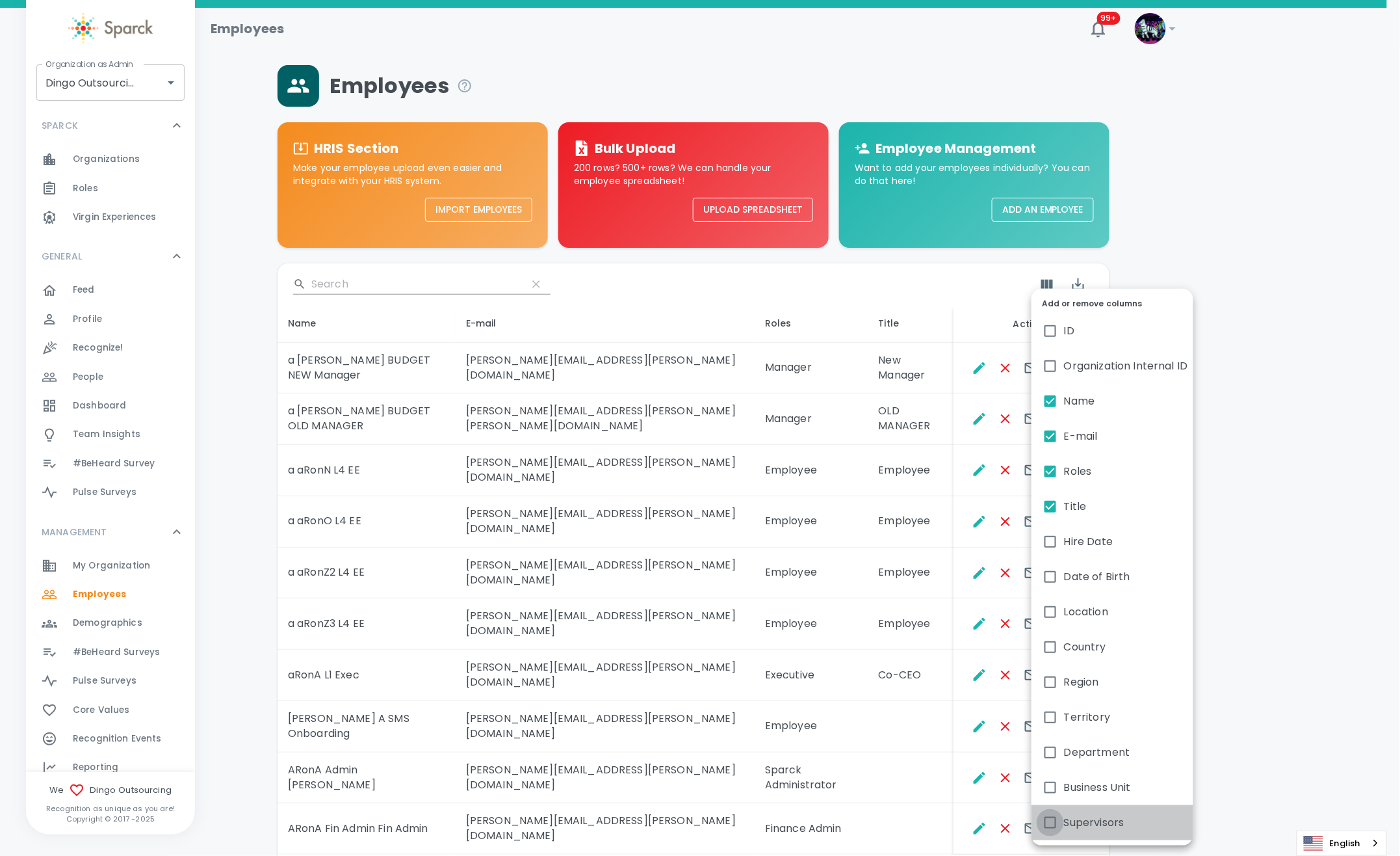
click at [1051, 815] on input "Supervisors" at bounding box center [1051, 822] width 27 height 27
checkbox input "true"
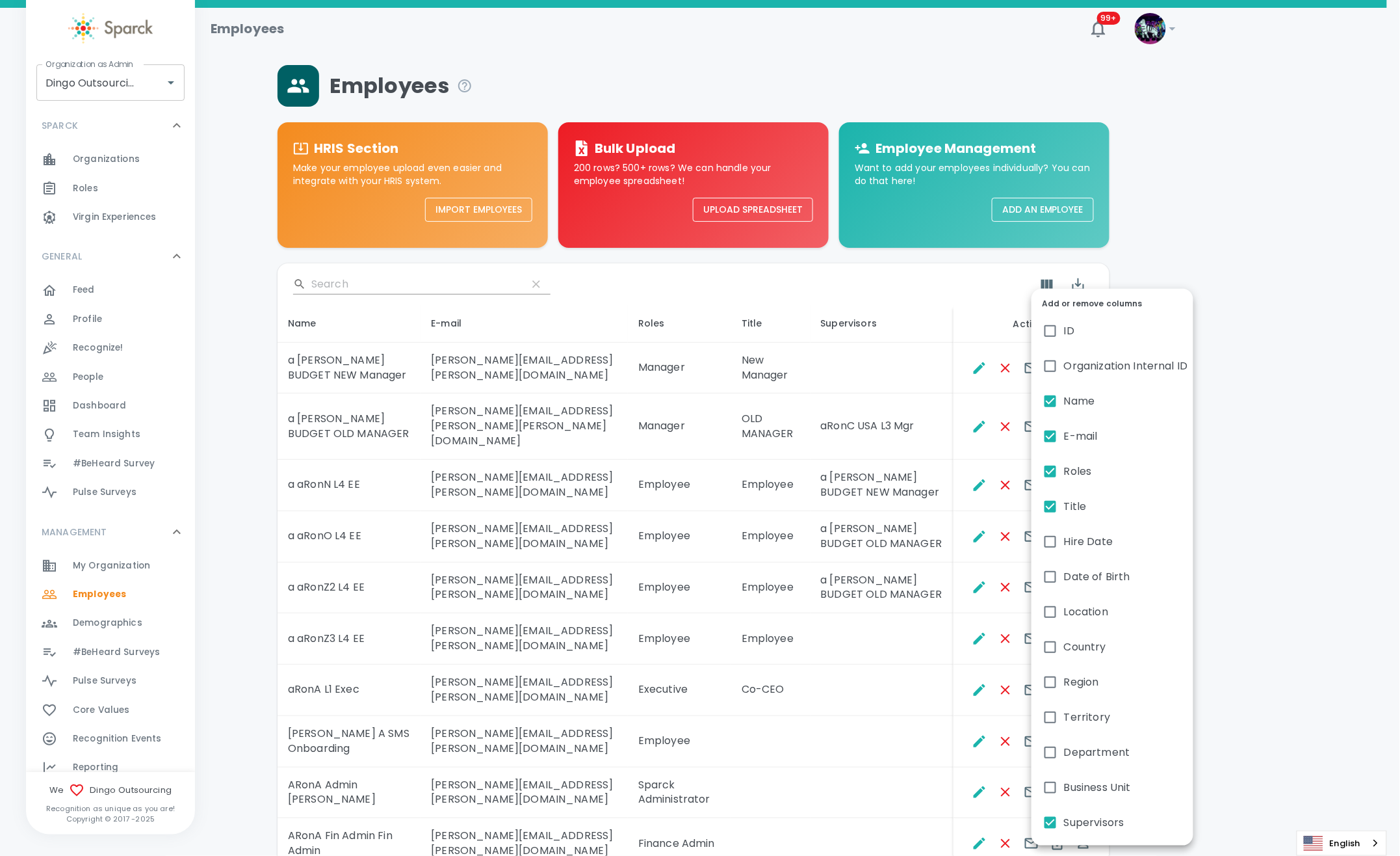
click at [907, 472] on div at bounding box center [700, 428] width 1400 height 856
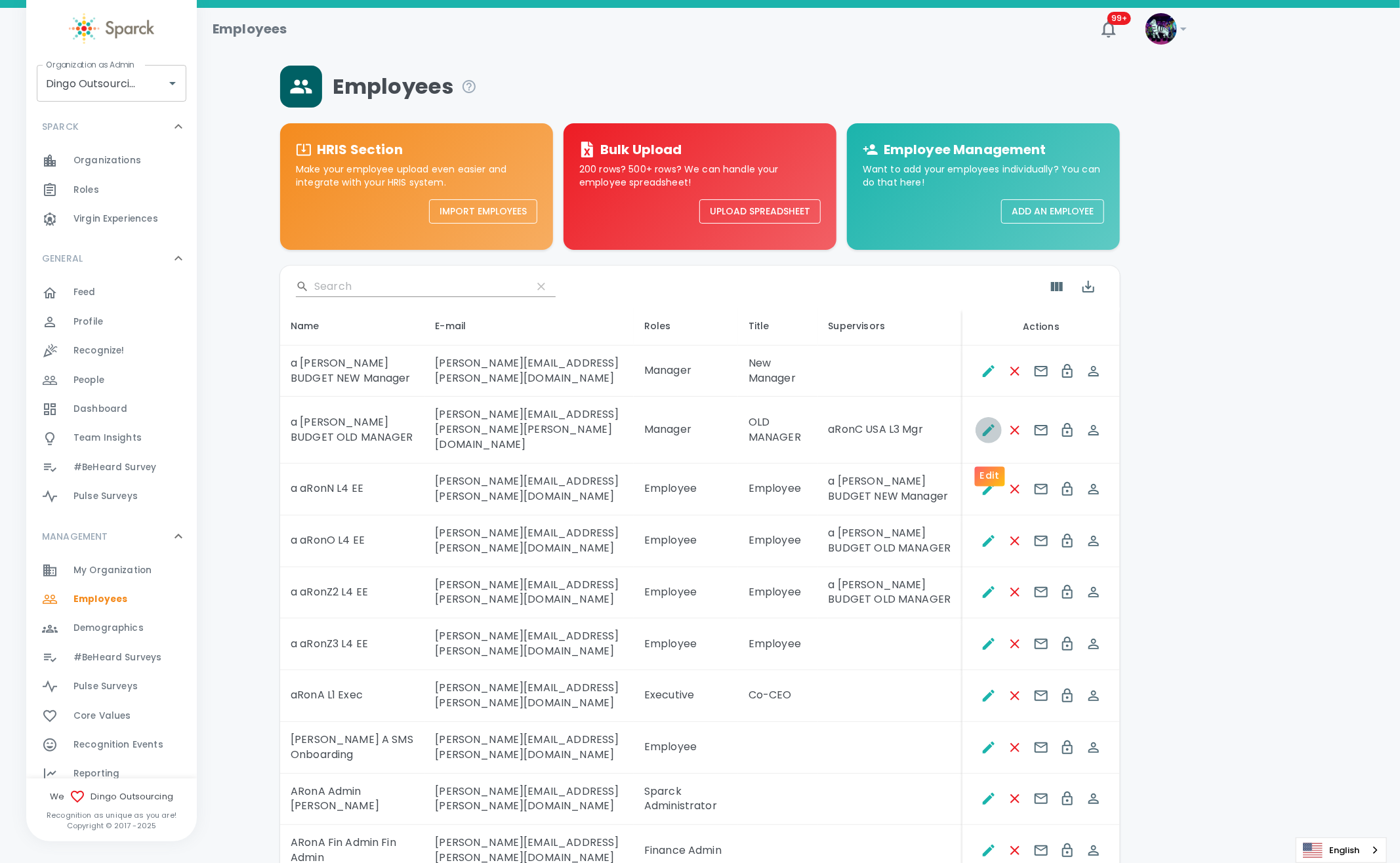
click at [987, 436] on icon "Edit" at bounding box center [988, 429] width 12 height 12
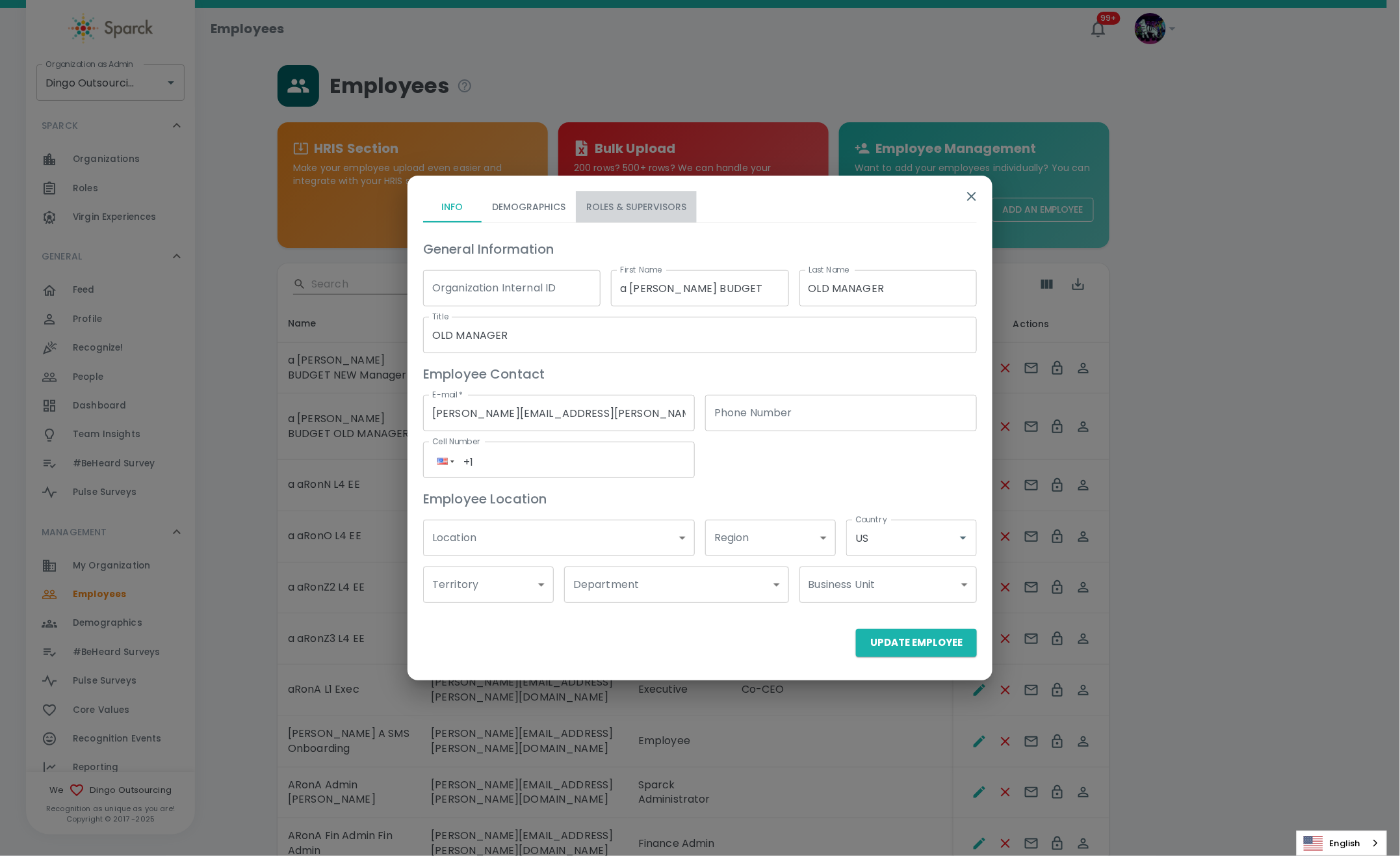
click at [656, 203] on button "Roles & Supervisors" at bounding box center [636, 207] width 121 height 31
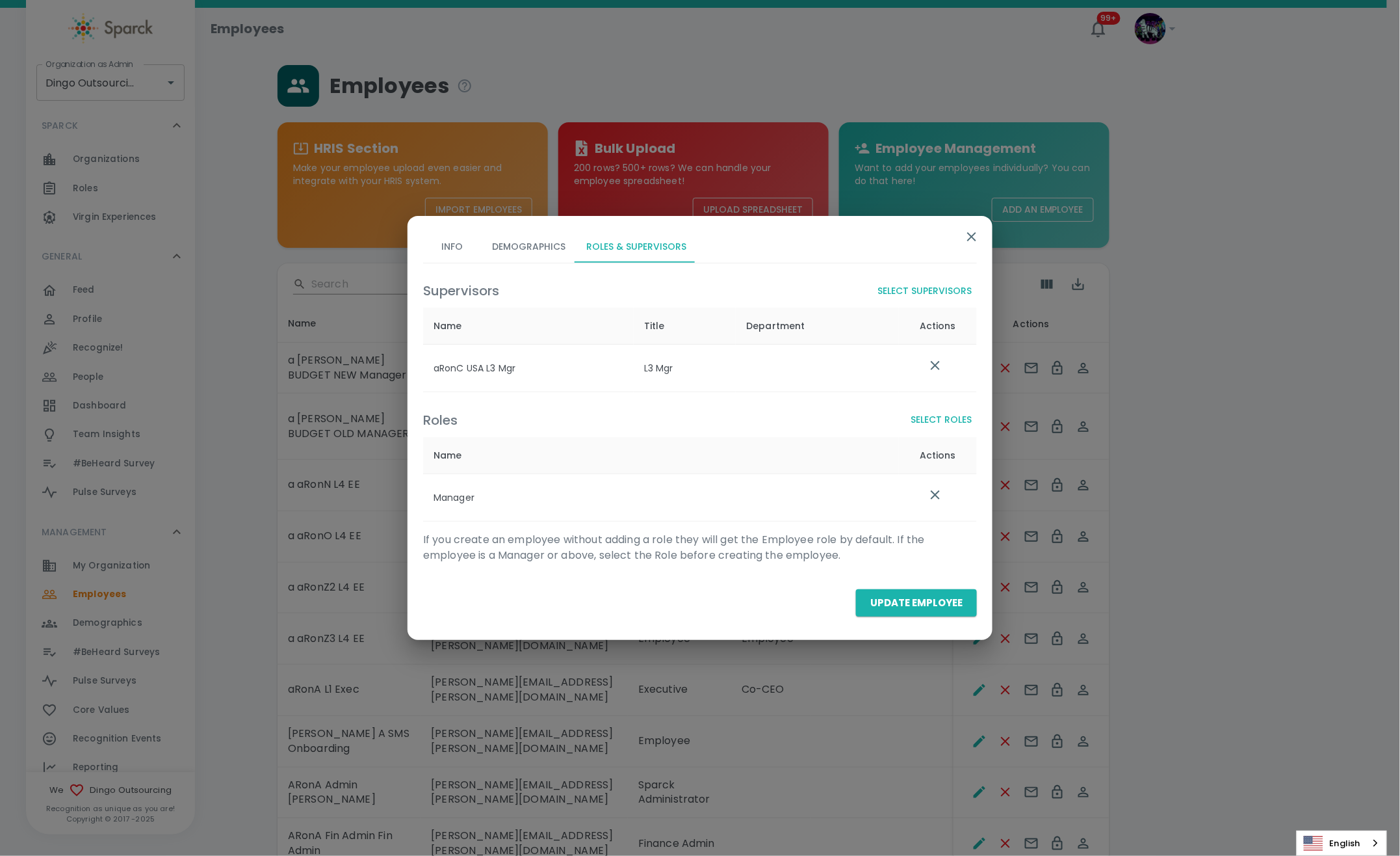
click at [933, 370] on icon "list table" at bounding box center [935, 365] width 16 height 16
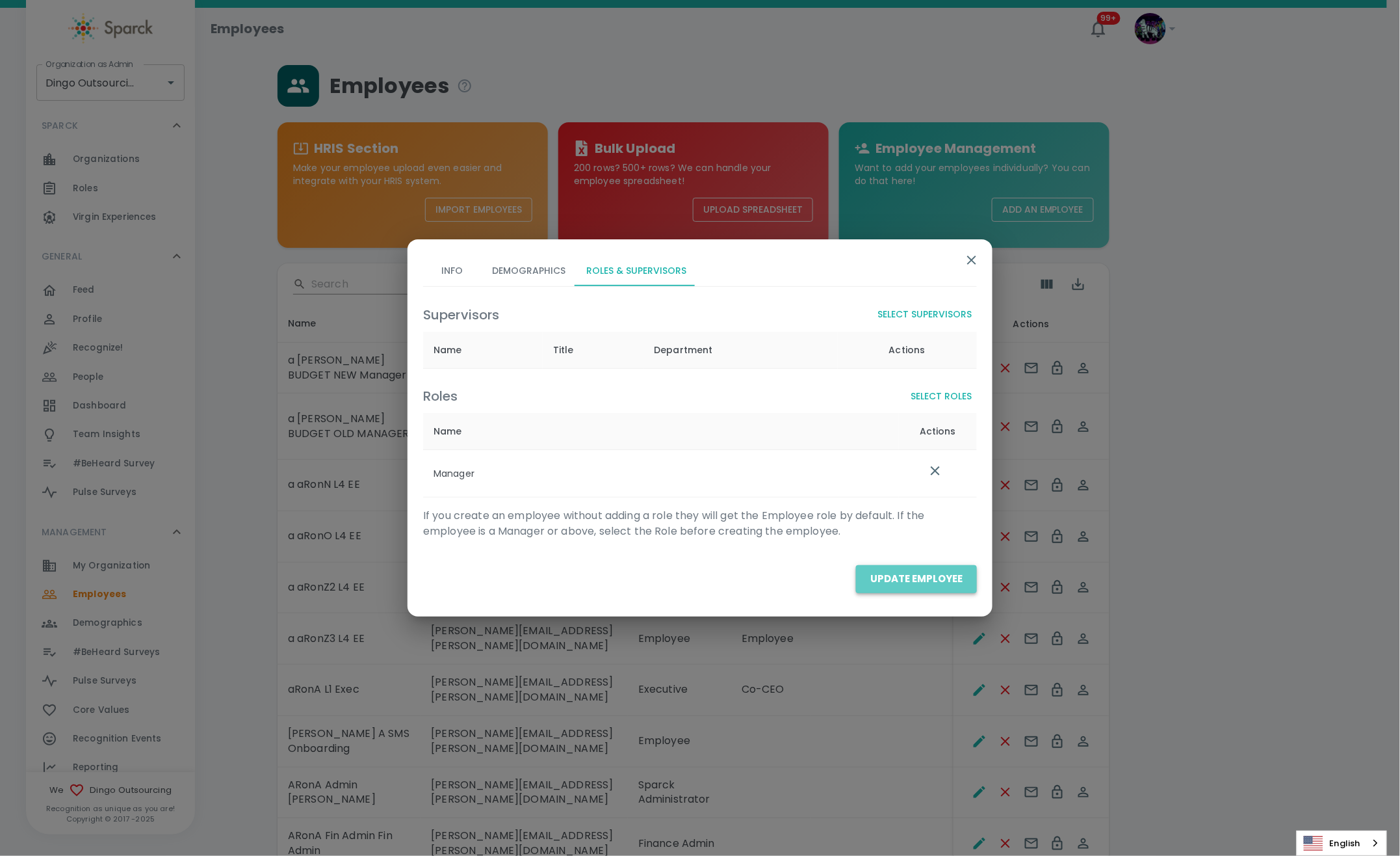
click at [933, 583] on button "Update Employee" at bounding box center [916, 579] width 121 height 27
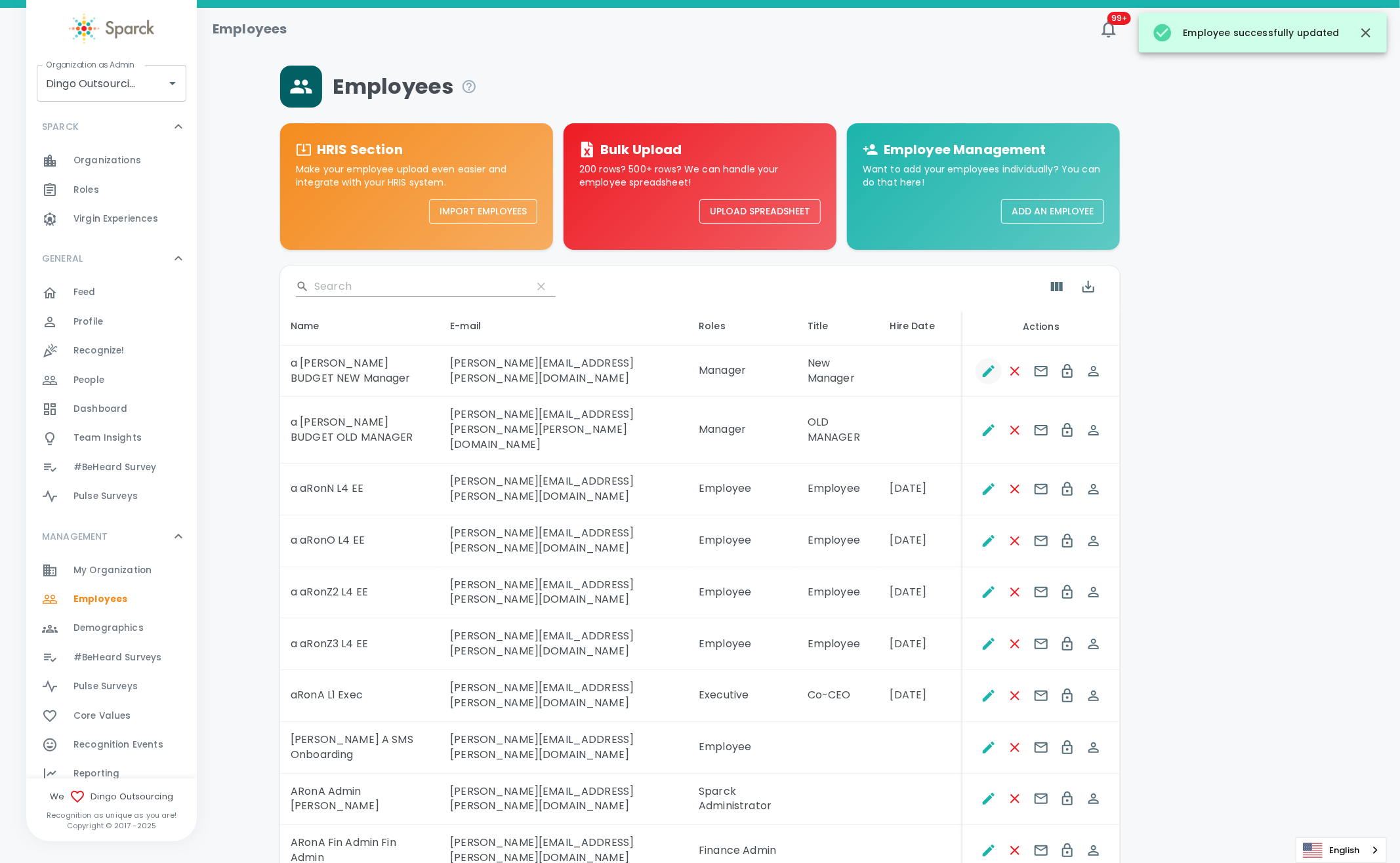
click at [983, 365] on icon "Edit" at bounding box center [988, 371] width 16 height 16
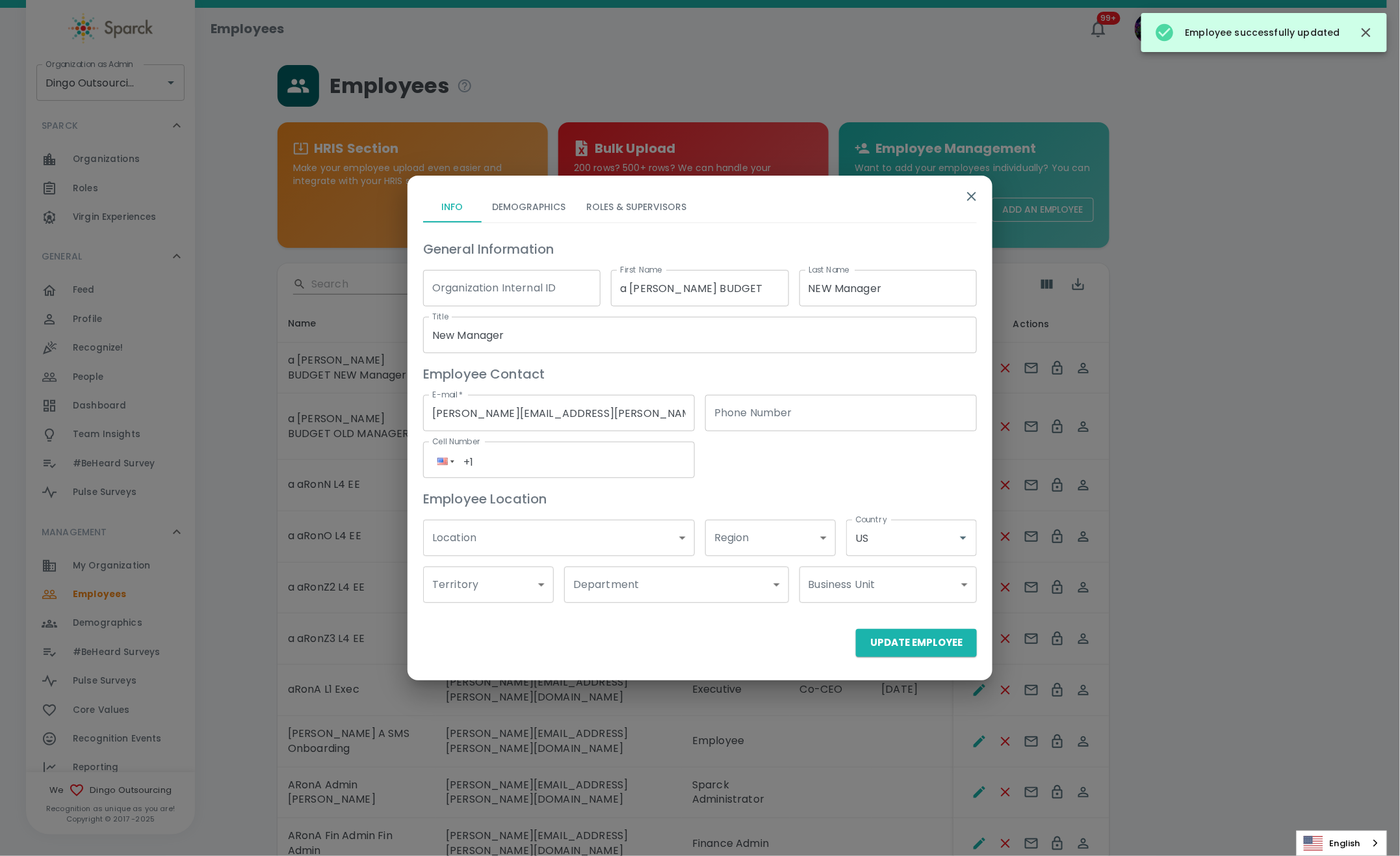
click at [646, 202] on button "Roles & Supervisors" at bounding box center [636, 207] width 121 height 31
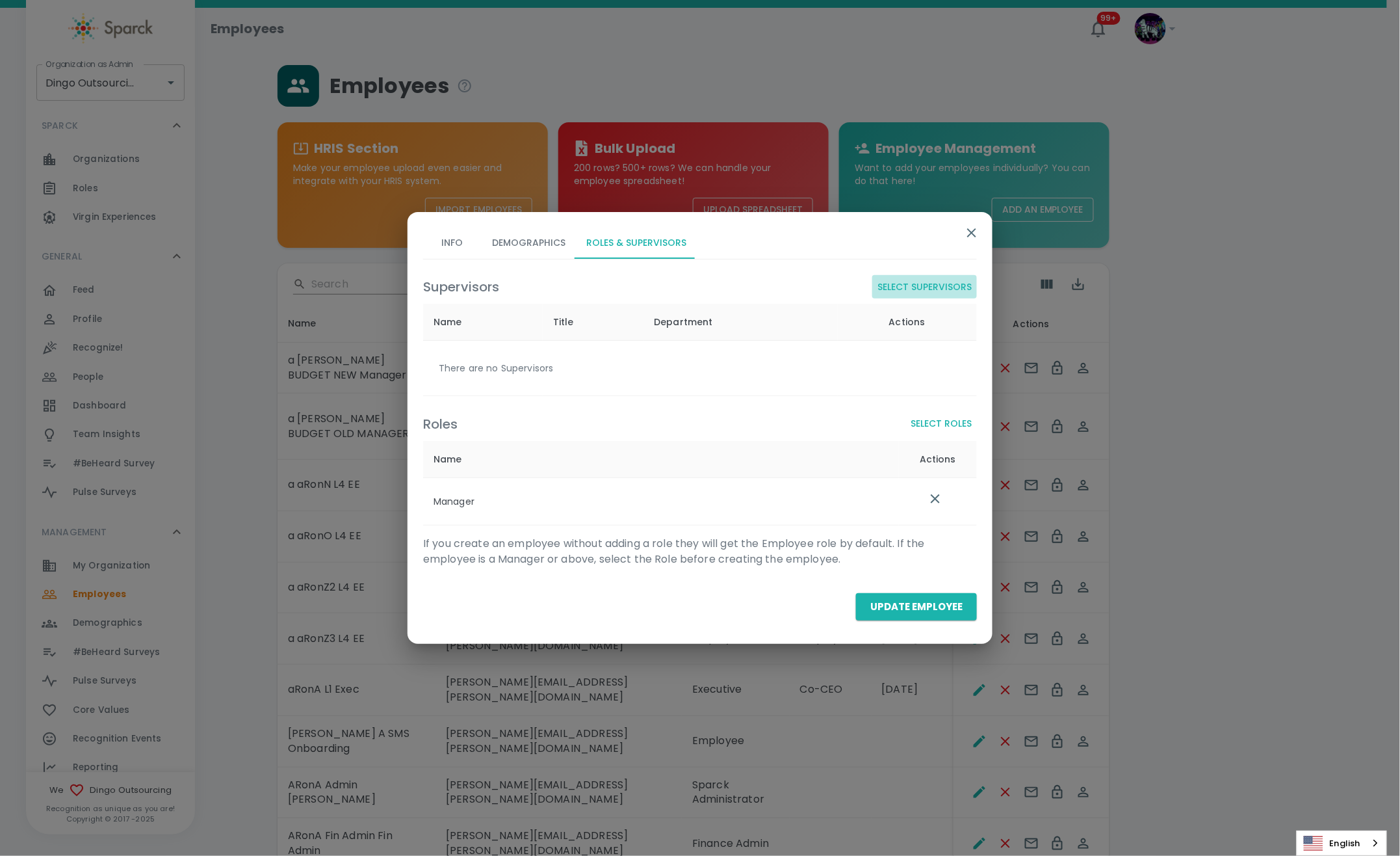
click at [949, 290] on button "Select Supervisors" at bounding box center [924, 288] width 105 height 24
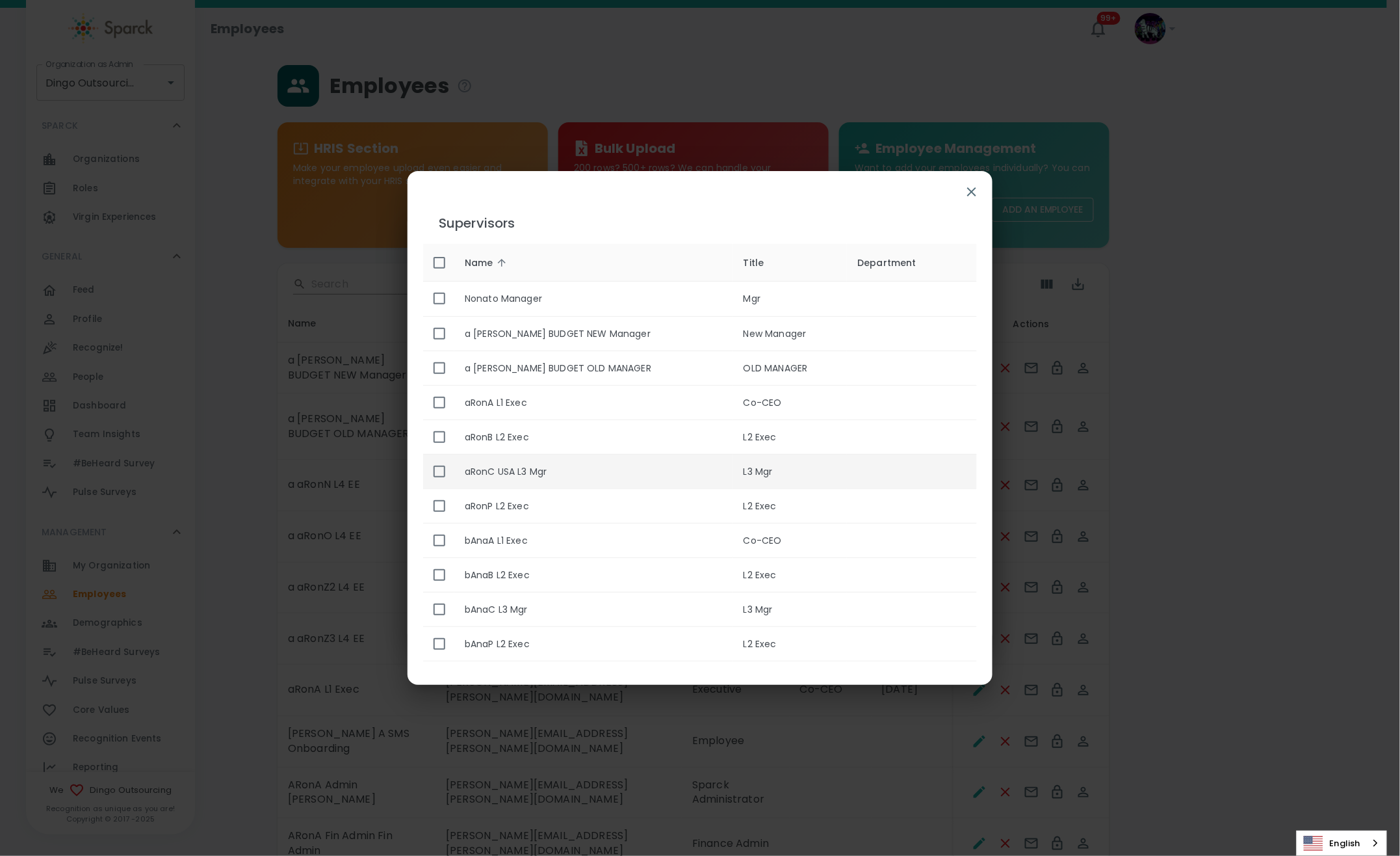
click at [432, 476] on input "enhanced table" at bounding box center [439, 471] width 27 height 27
checkbox input "true"
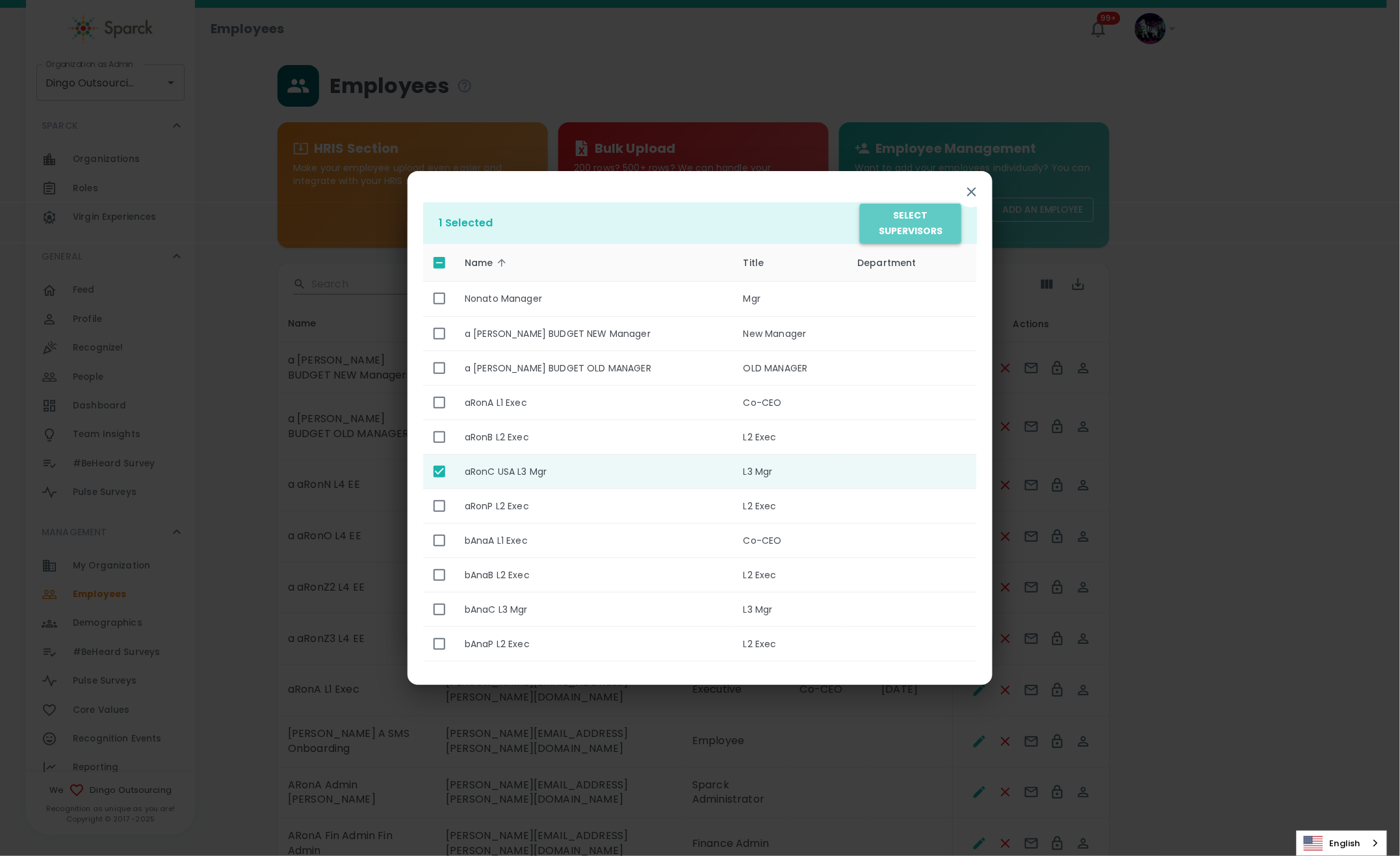
click at [926, 238] on button "Select Supervisors" at bounding box center [911, 223] width 101 height 40
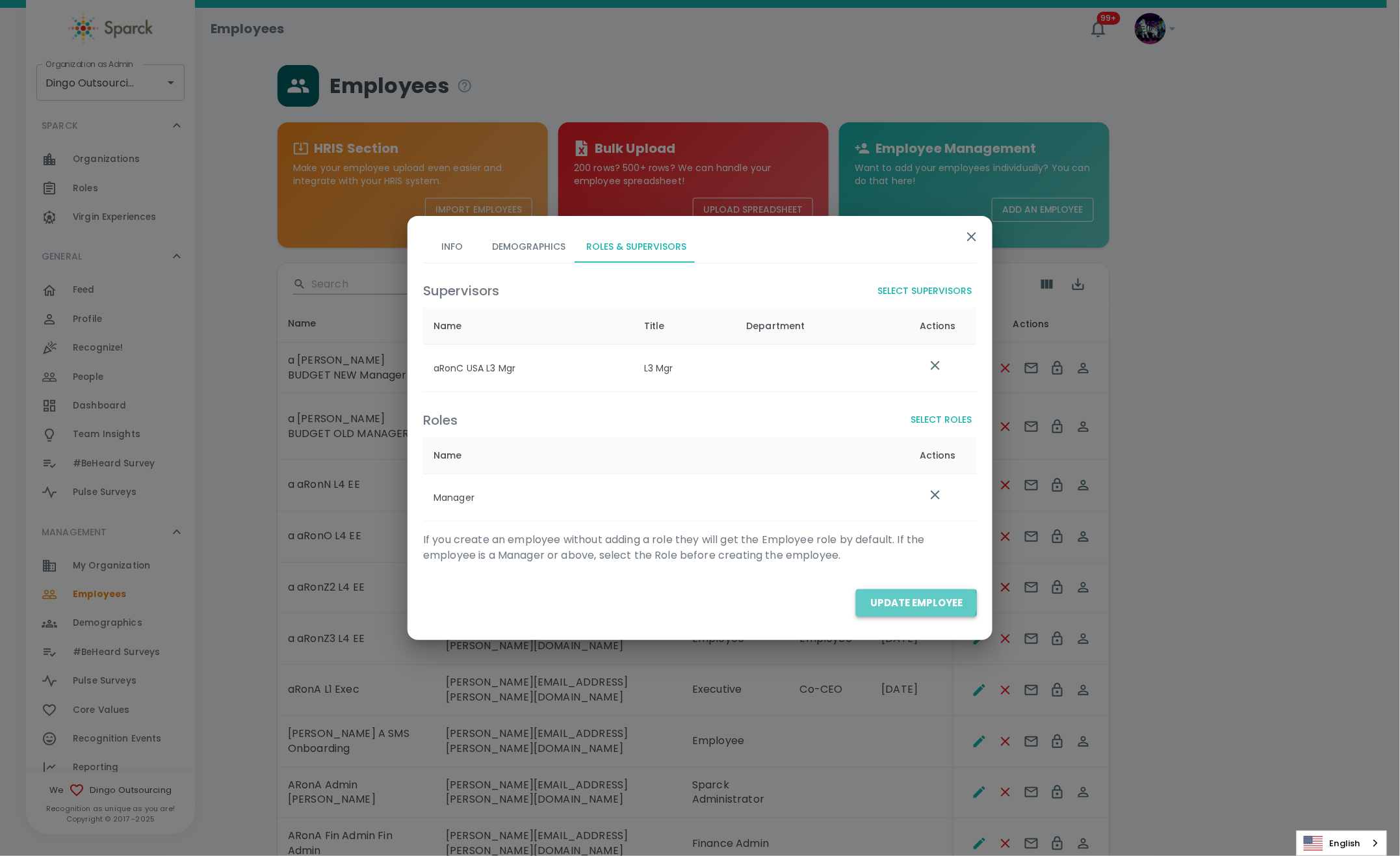
click at [916, 603] on button "Update Employee" at bounding box center [916, 603] width 121 height 27
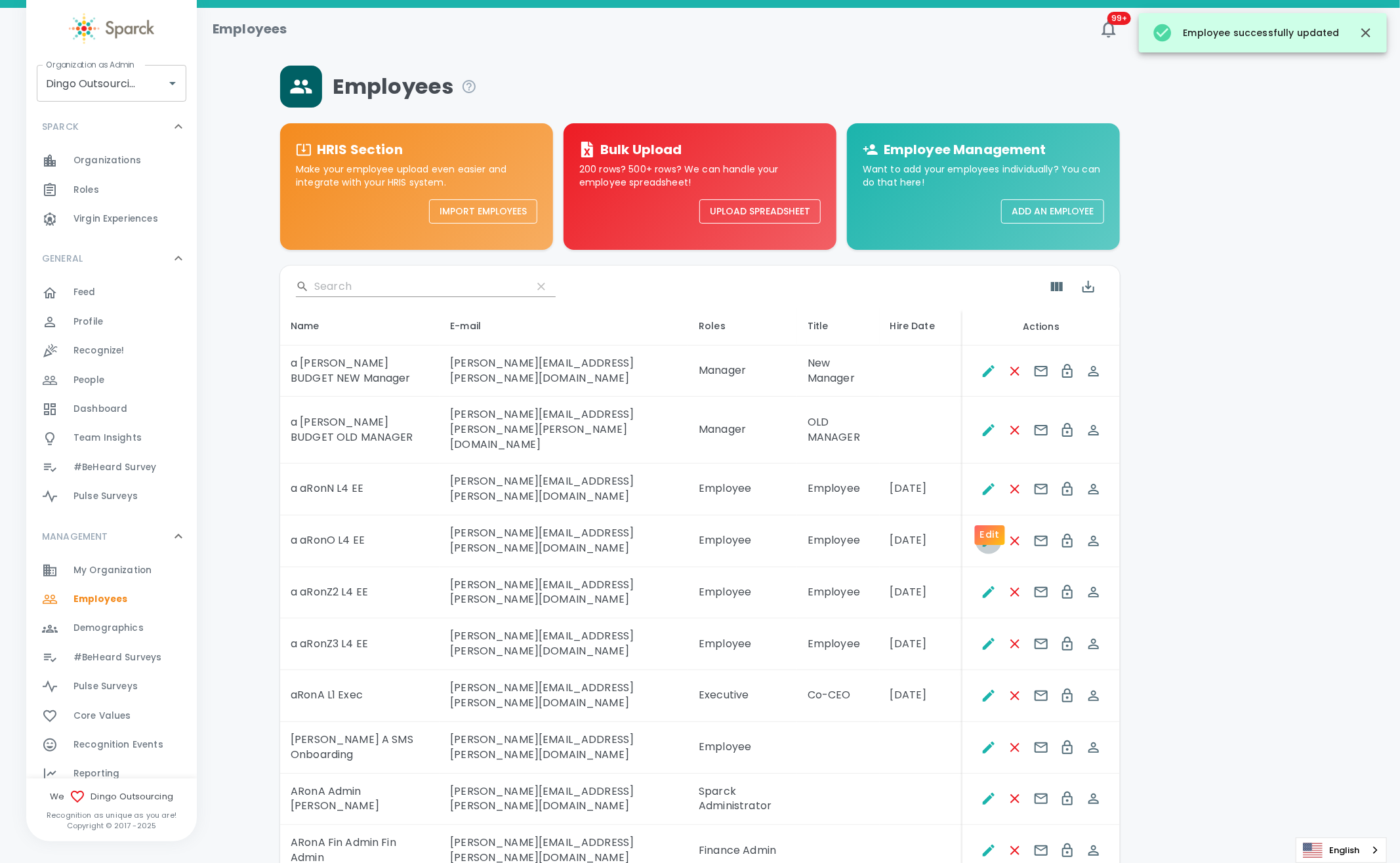
click at [989, 535] on icon "Edit" at bounding box center [988, 540] width 12 height 12
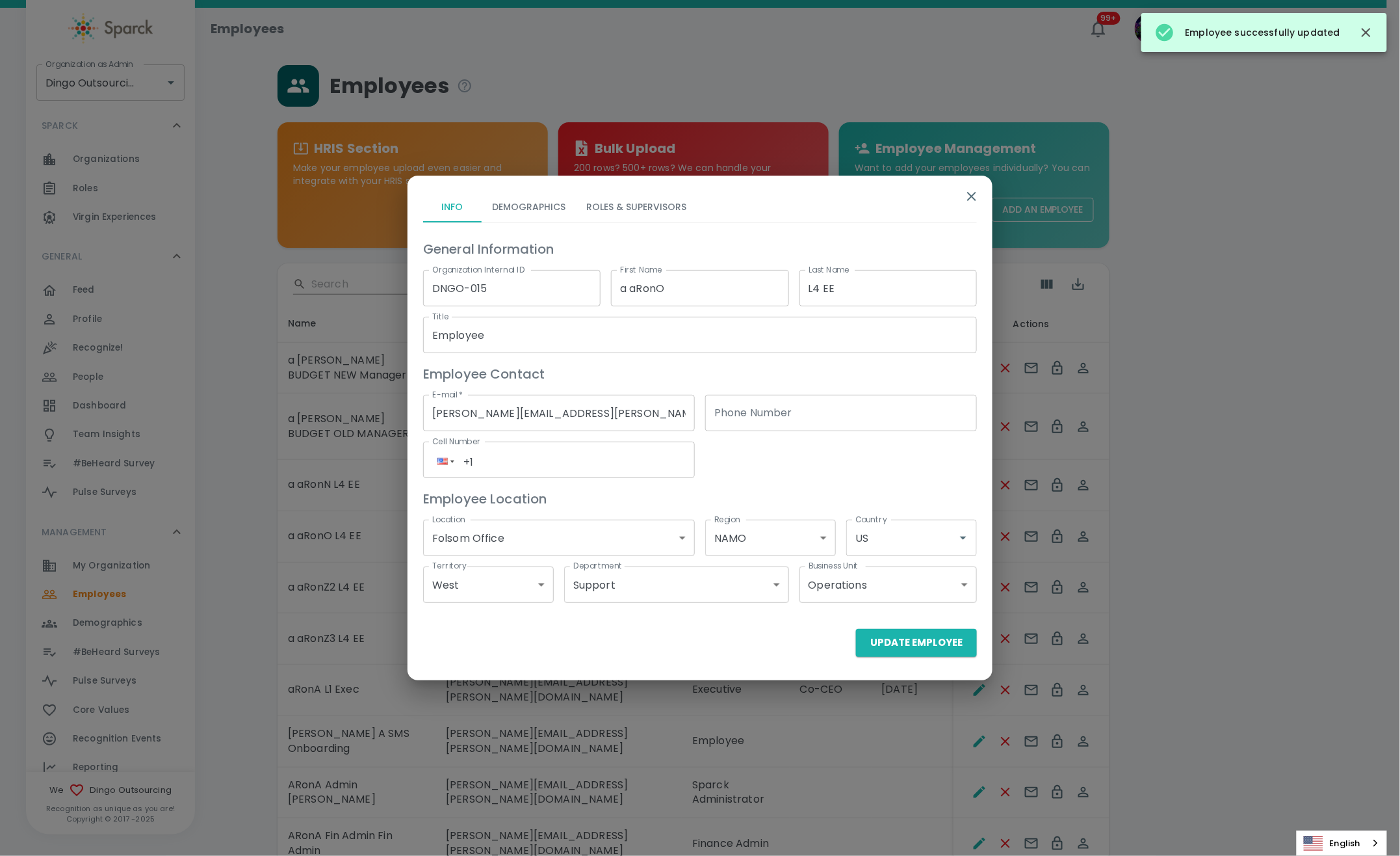
click at [608, 211] on button "Roles & Supervisors" at bounding box center [636, 207] width 121 height 31
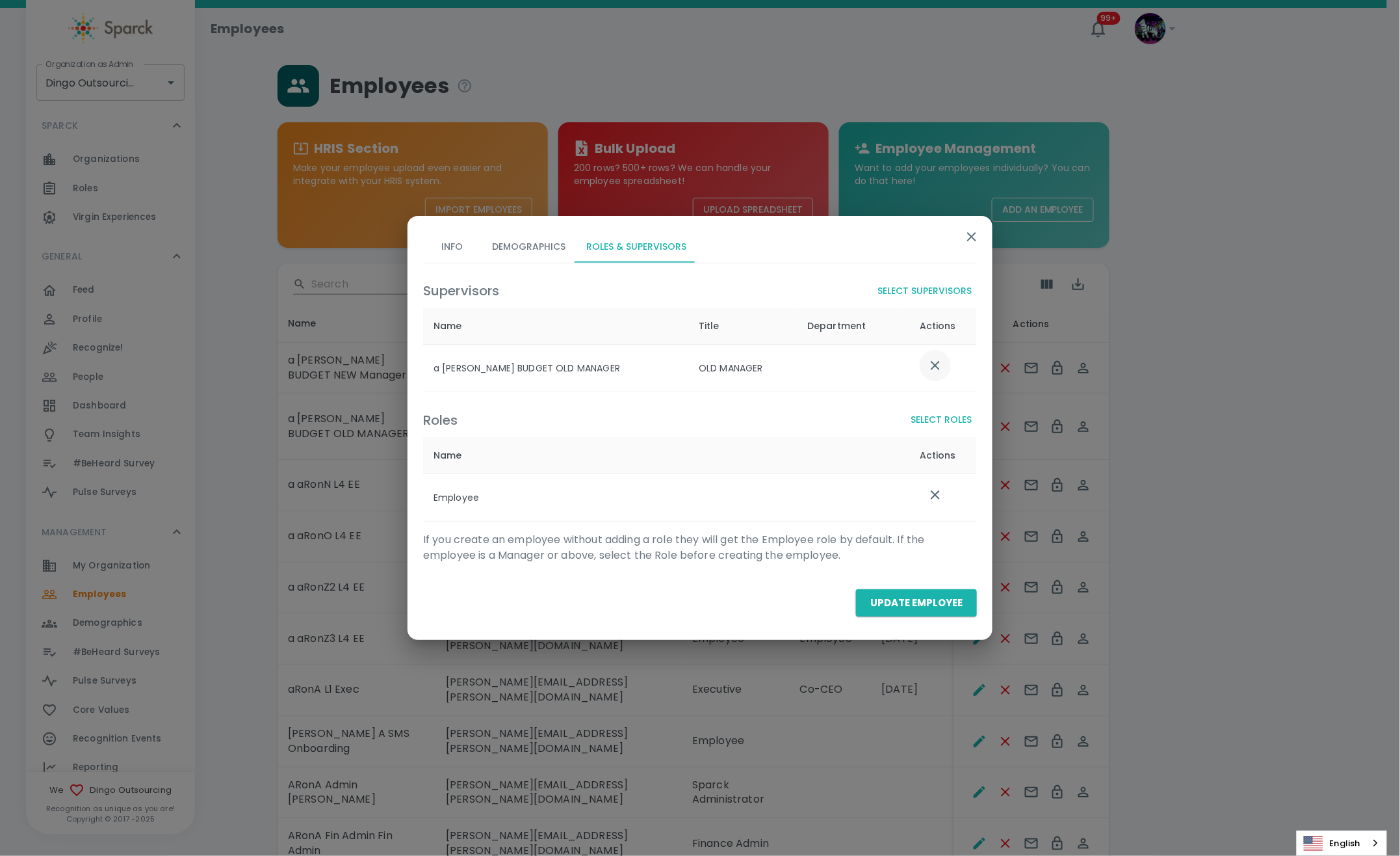
click at [941, 371] on icon "list table" at bounding box center [935, 365] width 16 height 16
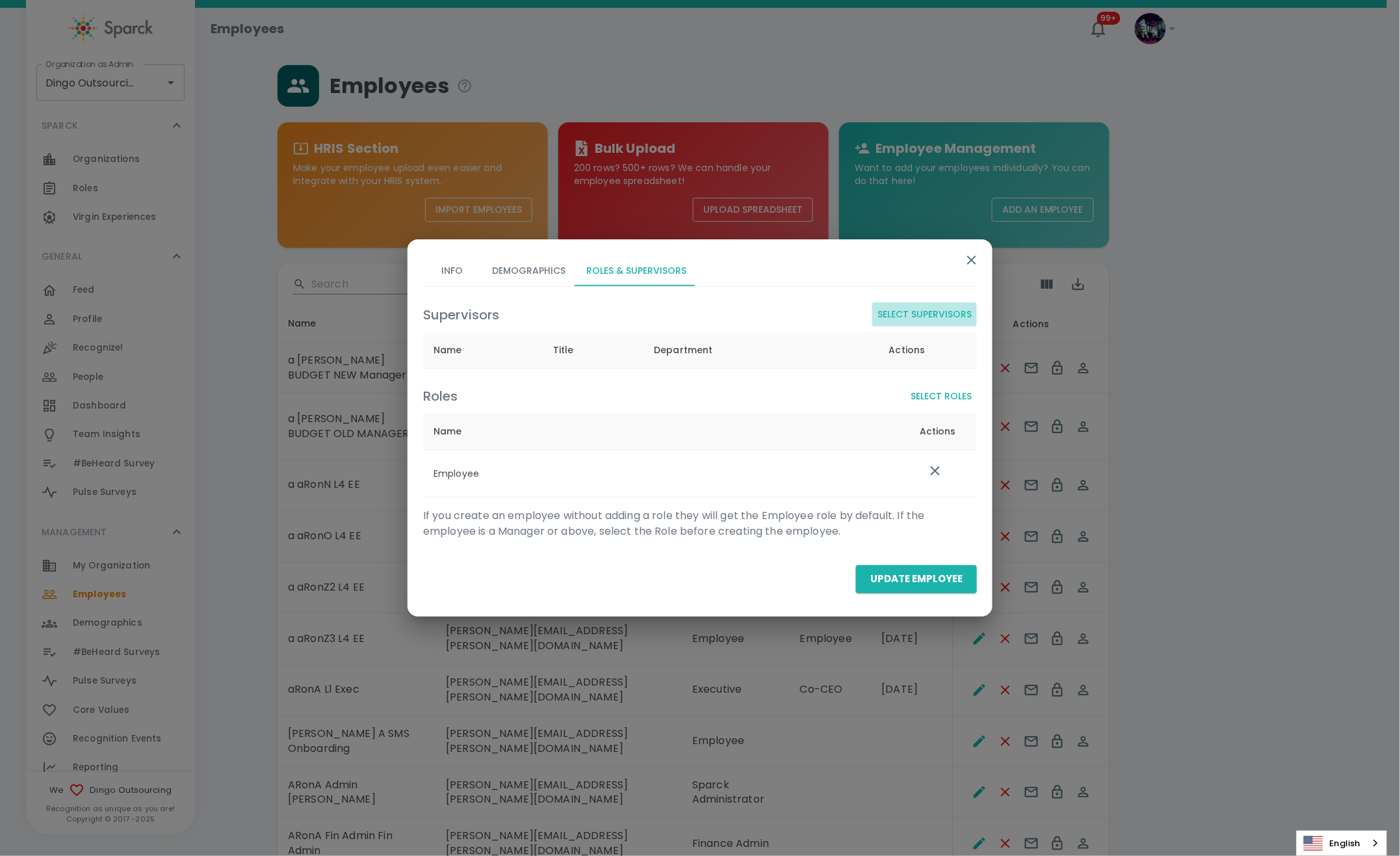
click at [948, 315] on button "Select Supervisors" at bounding box center [924, 315] width 105 height 24
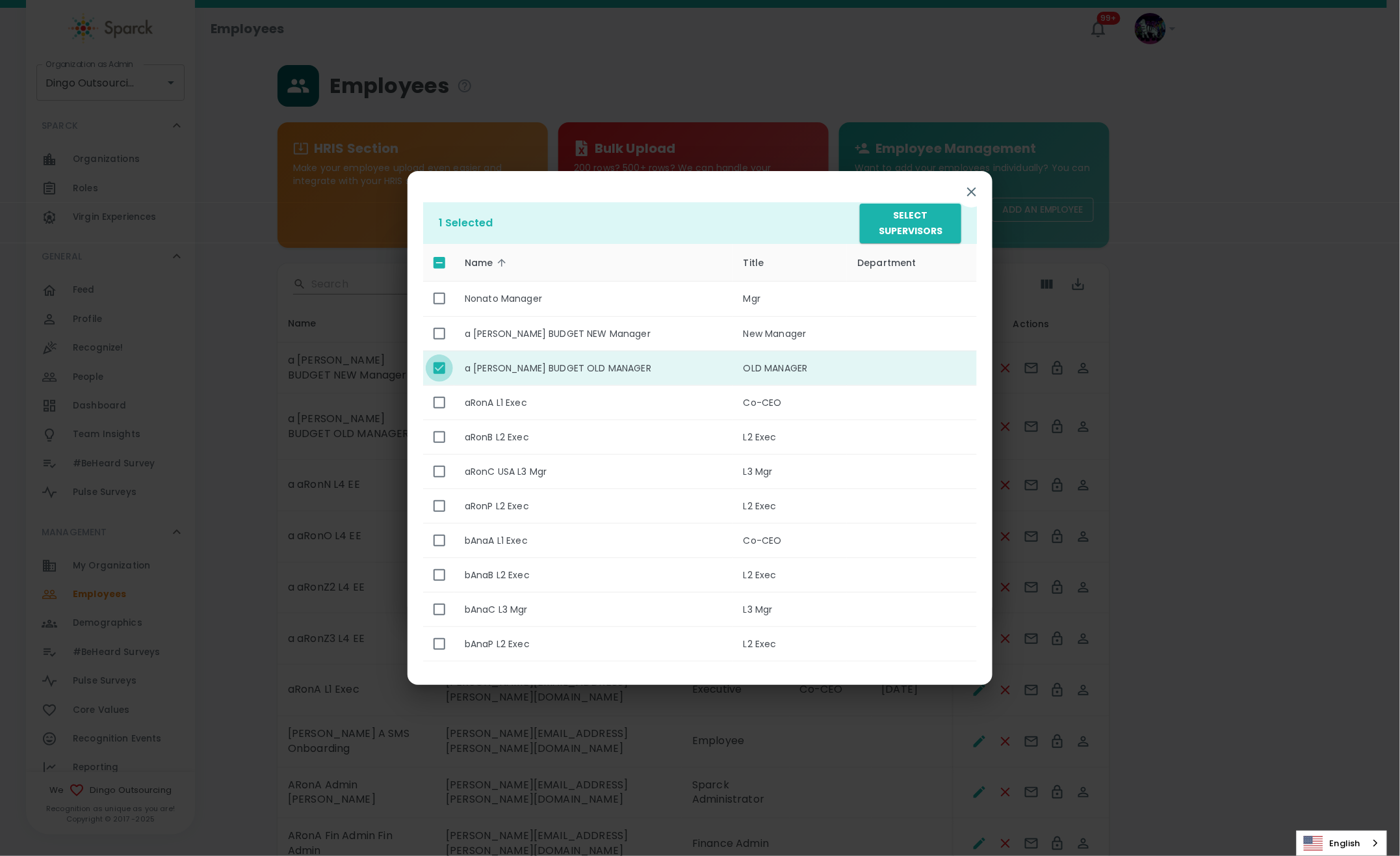
click at [448, 375] on input "enhanced table" at bounding box center [439, 368] width 27 height 27
checkbox input "false"
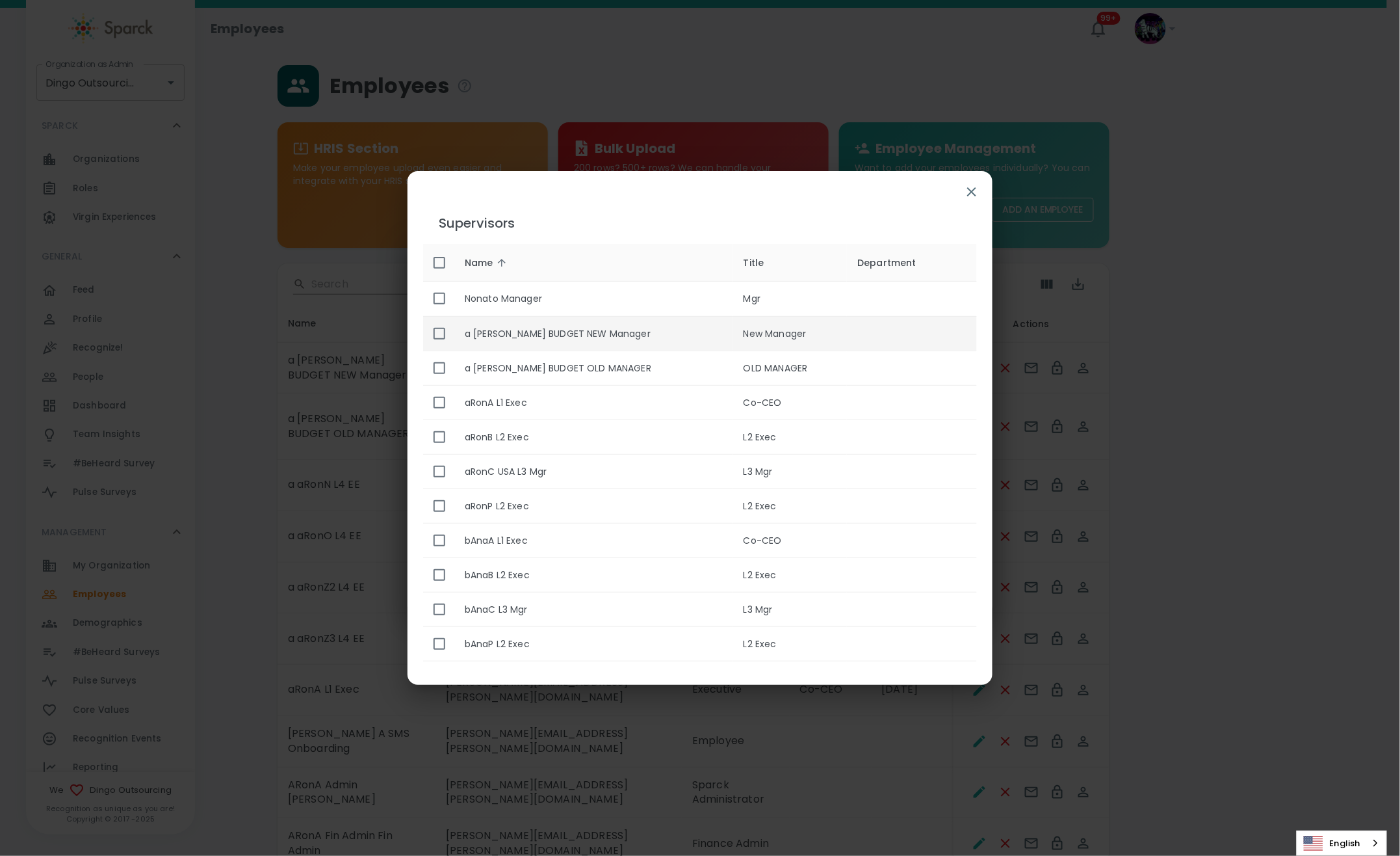
click at [441, 340] on input "enhanced table" at bounding box center [439, 333] width 27 height 27
checkbox input "true"
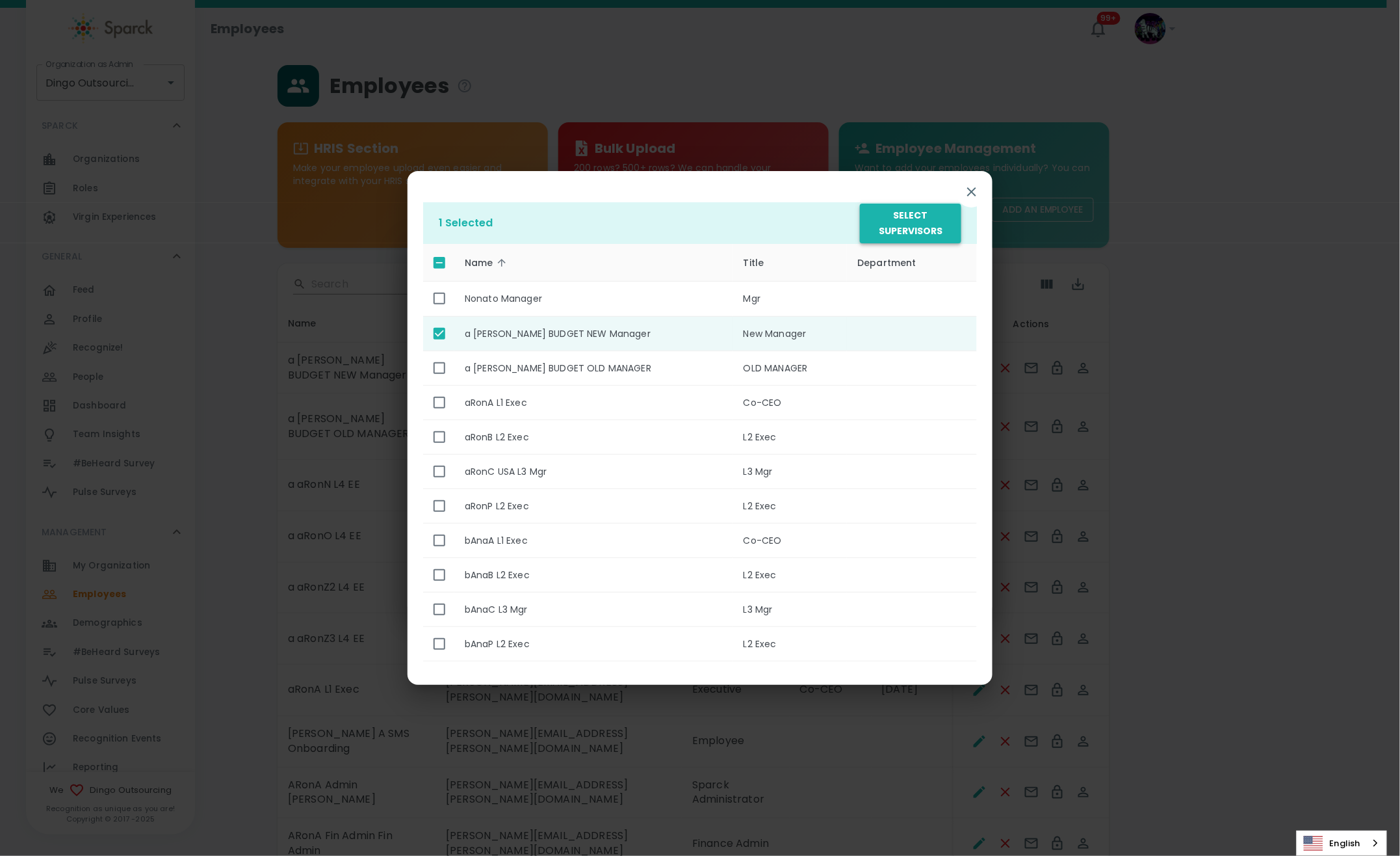
click at [902, 229] on button "Select Supervisors" at bounding box center [911, 223] width 101 height 40
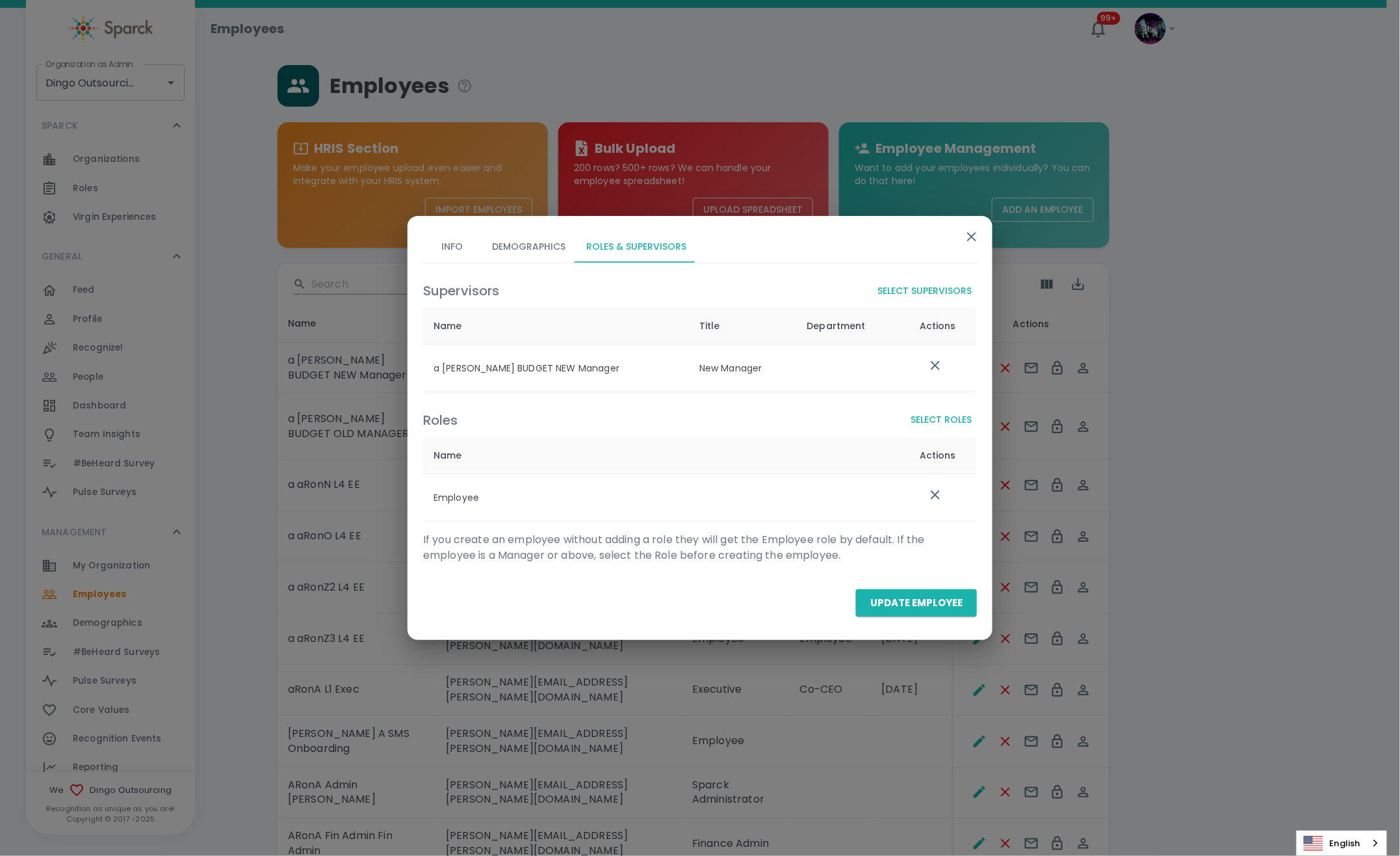
click at [919, 602] on button "Update Employee" at bounding box center [916, 603] width 121 height 27
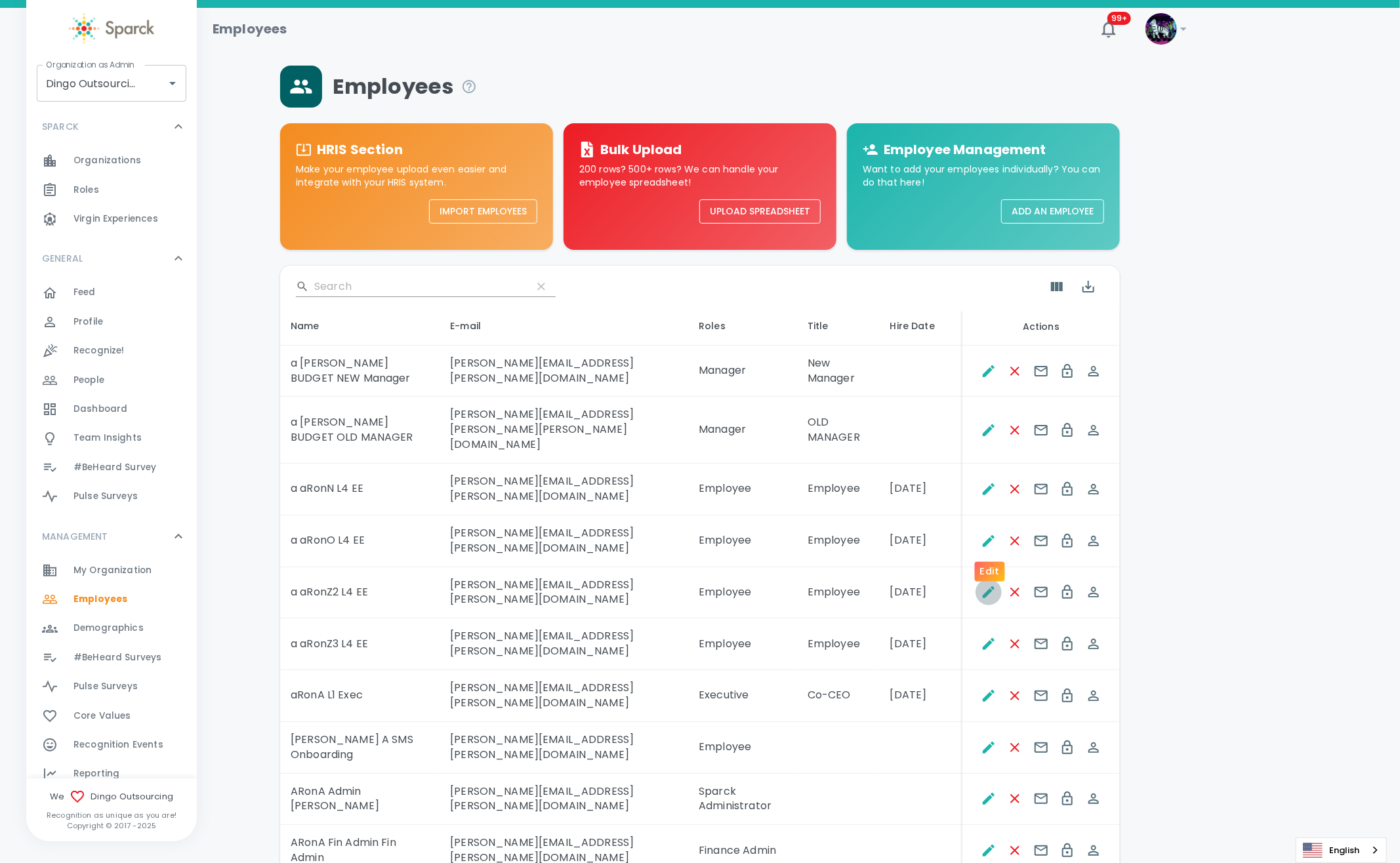
click at [987, 584] on icon "Edit" at bounding box center [988, 591] width 16 height 16
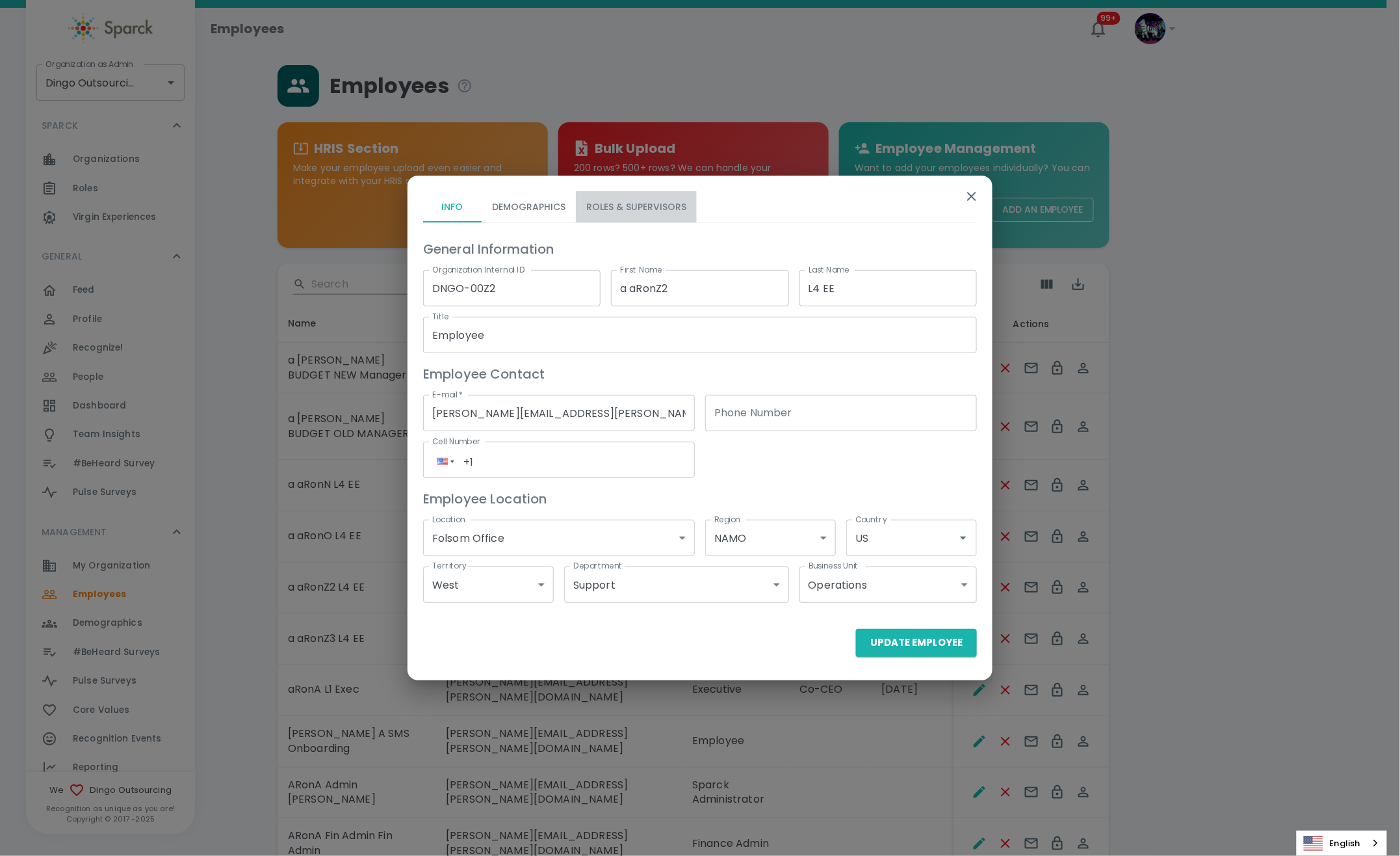
click at [608, 203] on button "Roles & Supervisors" at bounding box center [636, 207] width 121 height 31
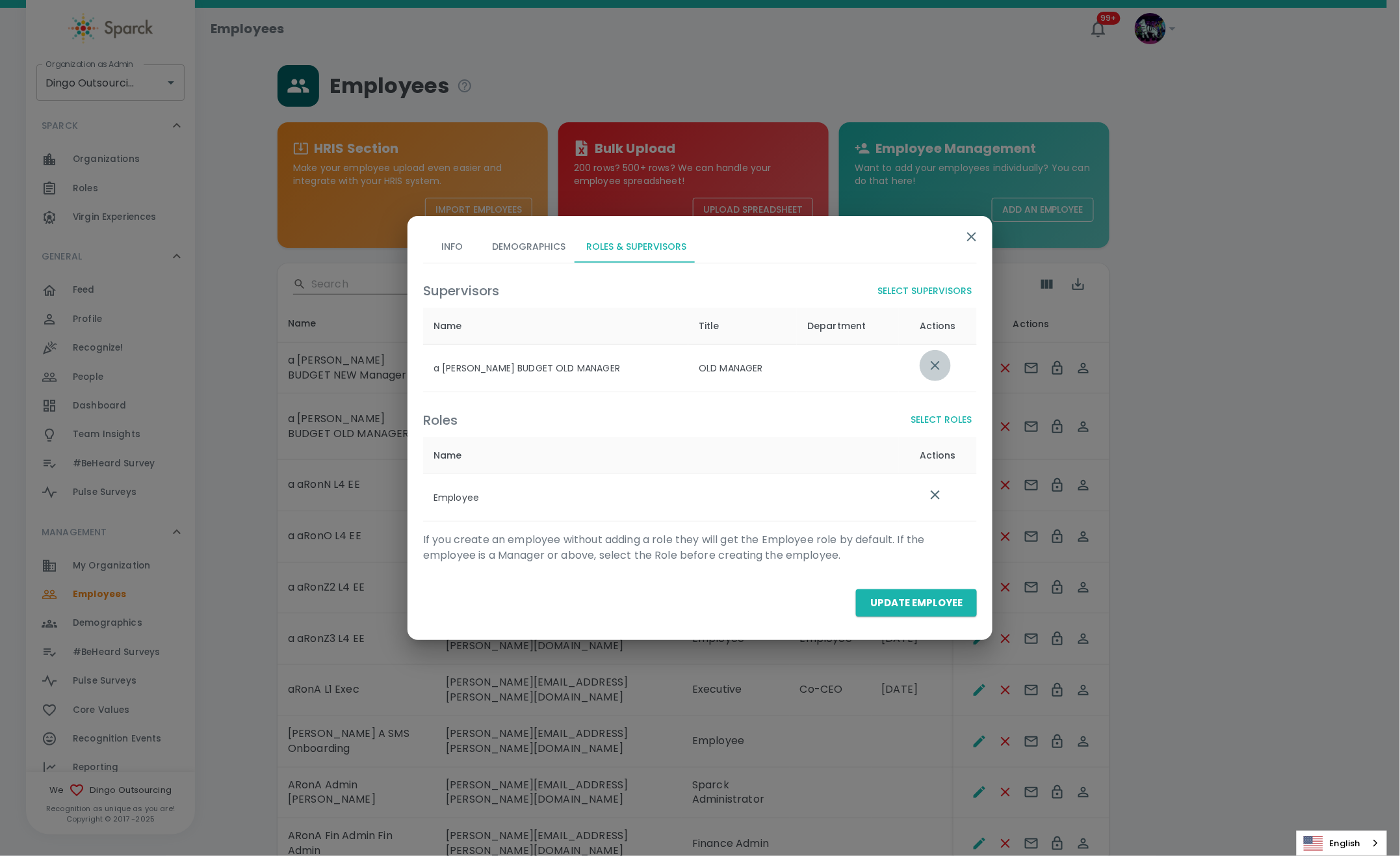
click at [942, 369] on button "list table" at bounding box center [935, 365] width 31 height 31
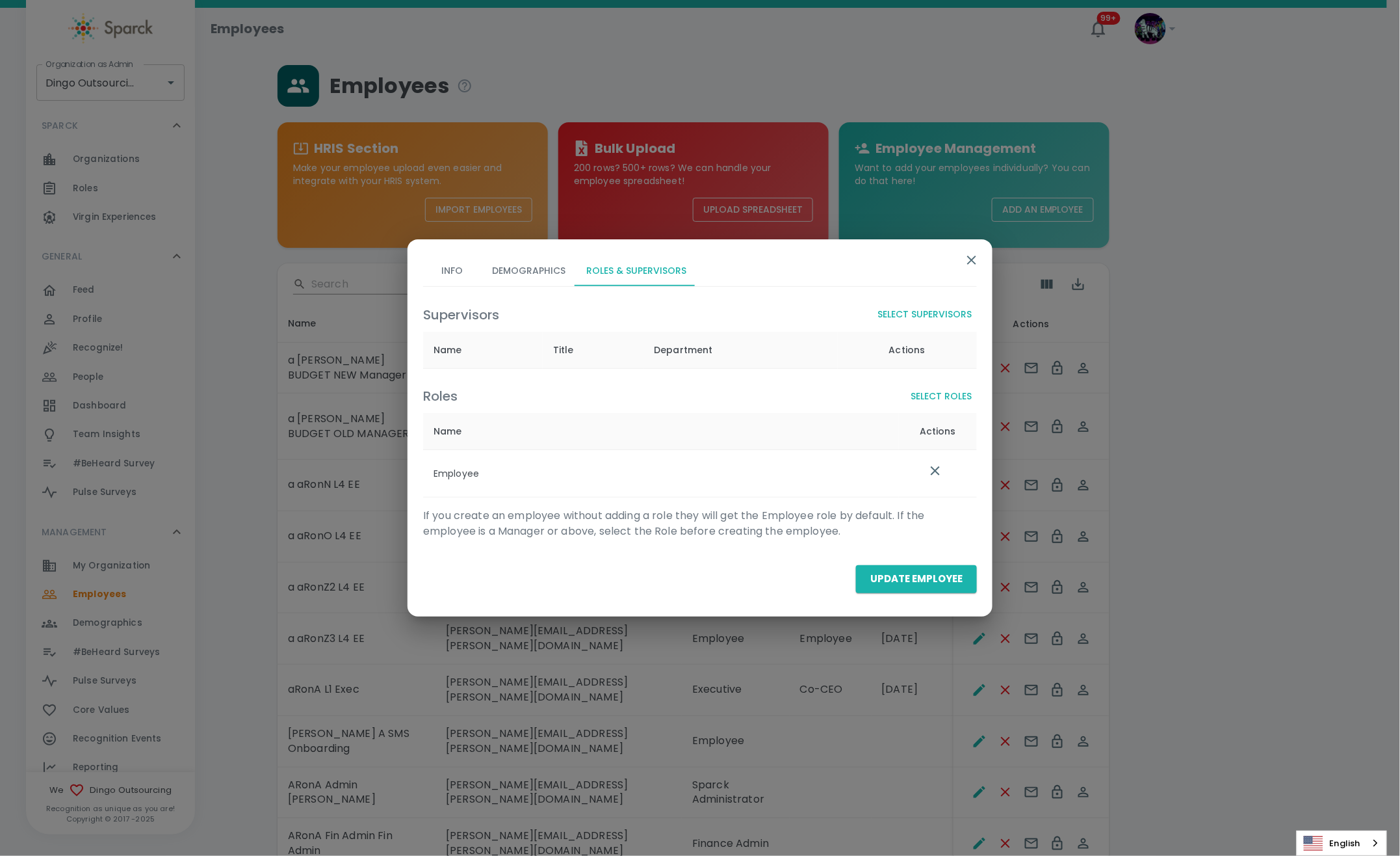
click at [950, 317] on button "Select Supervisors" at bounding box center [924, 315] width 105 height 24
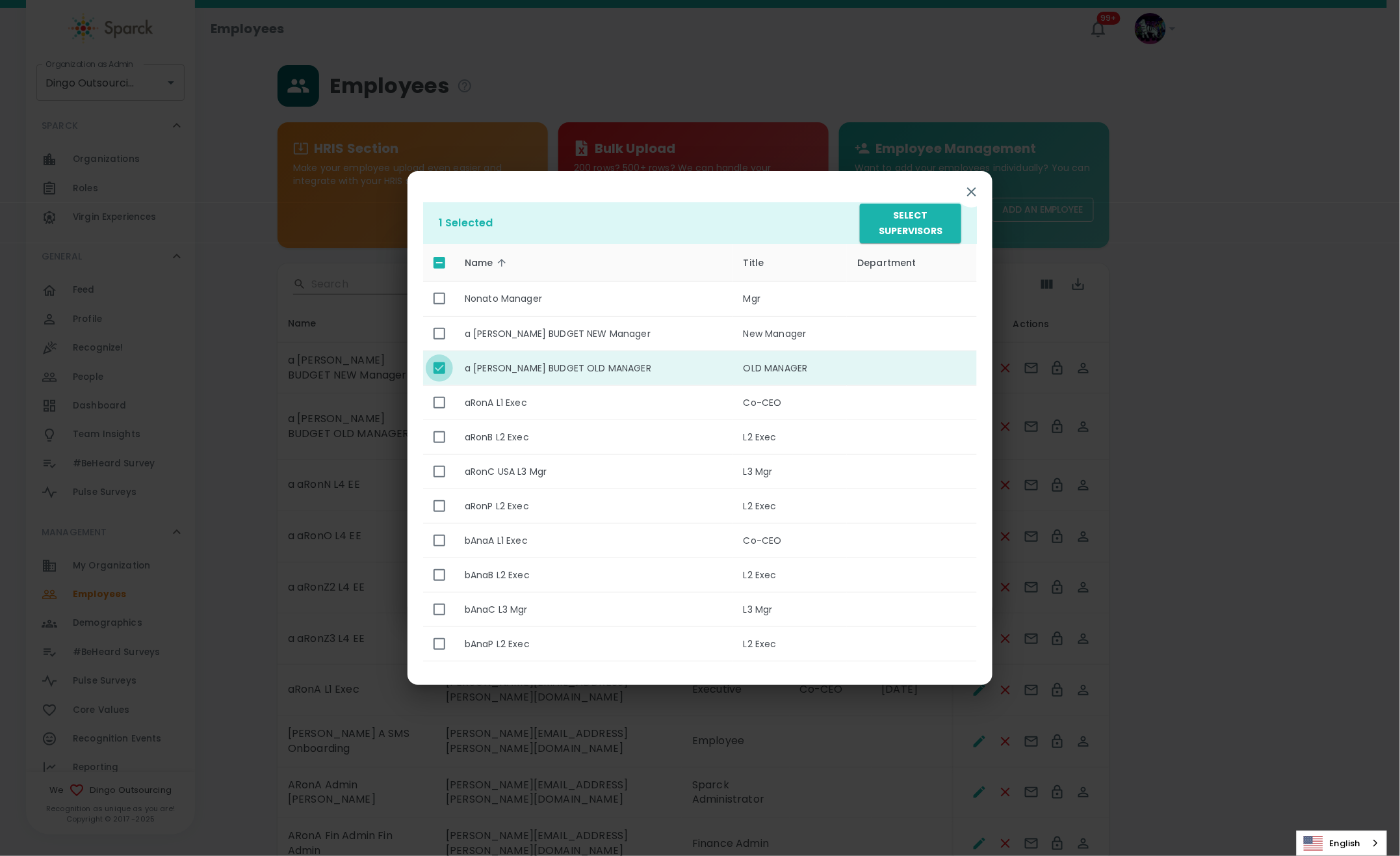
click at [441, 373] on input "enhanced table" at bounding box center [439, 368] width 27 height 27
checkbox input "false"
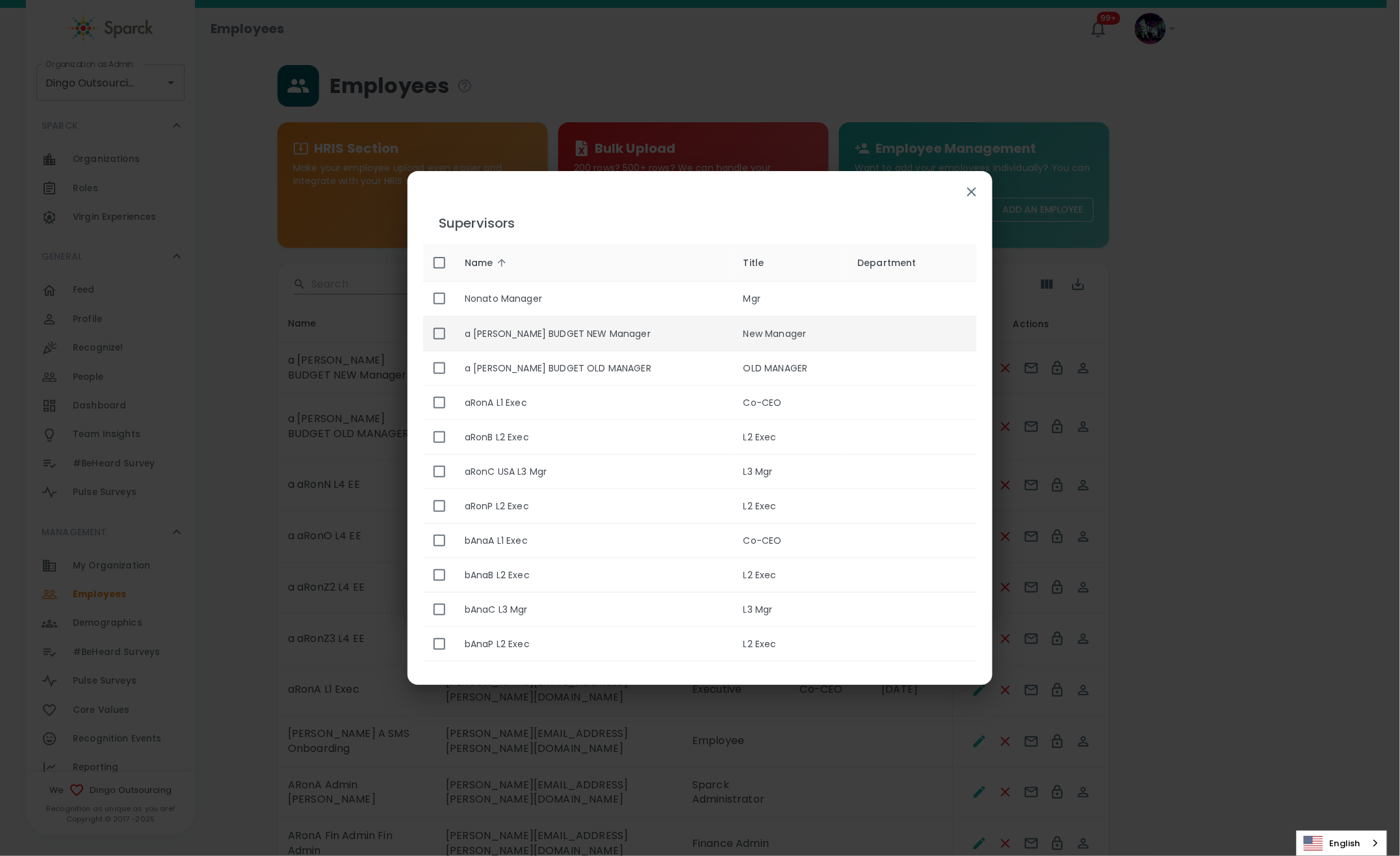
click at [441, 336] on input "enhanced table" at bounding box center [439, 333] width 27 height 27
checkbox input "true"
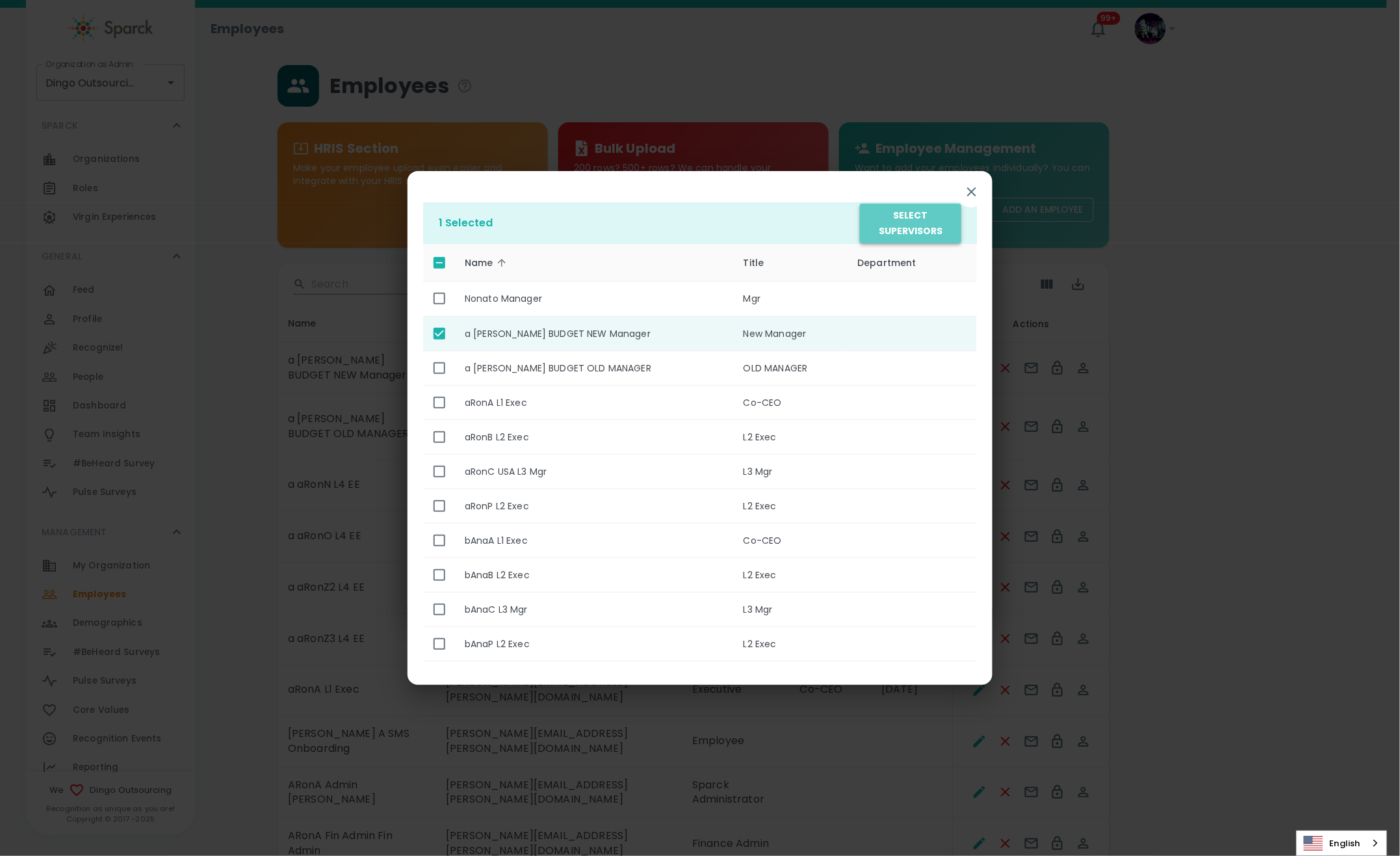
click at [914, 232] on button "Select Supervisors" at bounding box center [911, 223] width 101 height 40
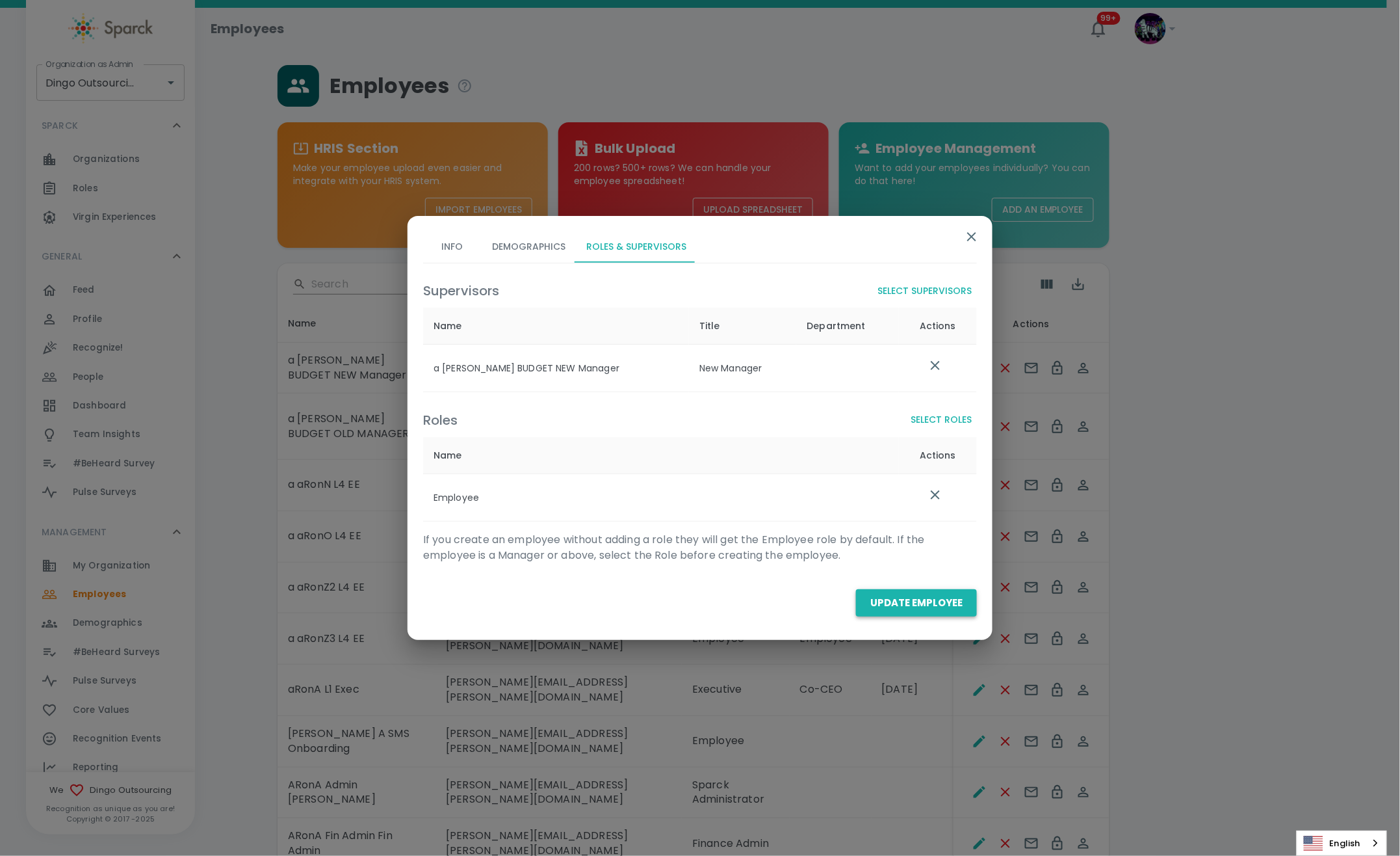
click at [905, 608] on button "Update Employee" at bounding box center [916, 603] width 121 height 27
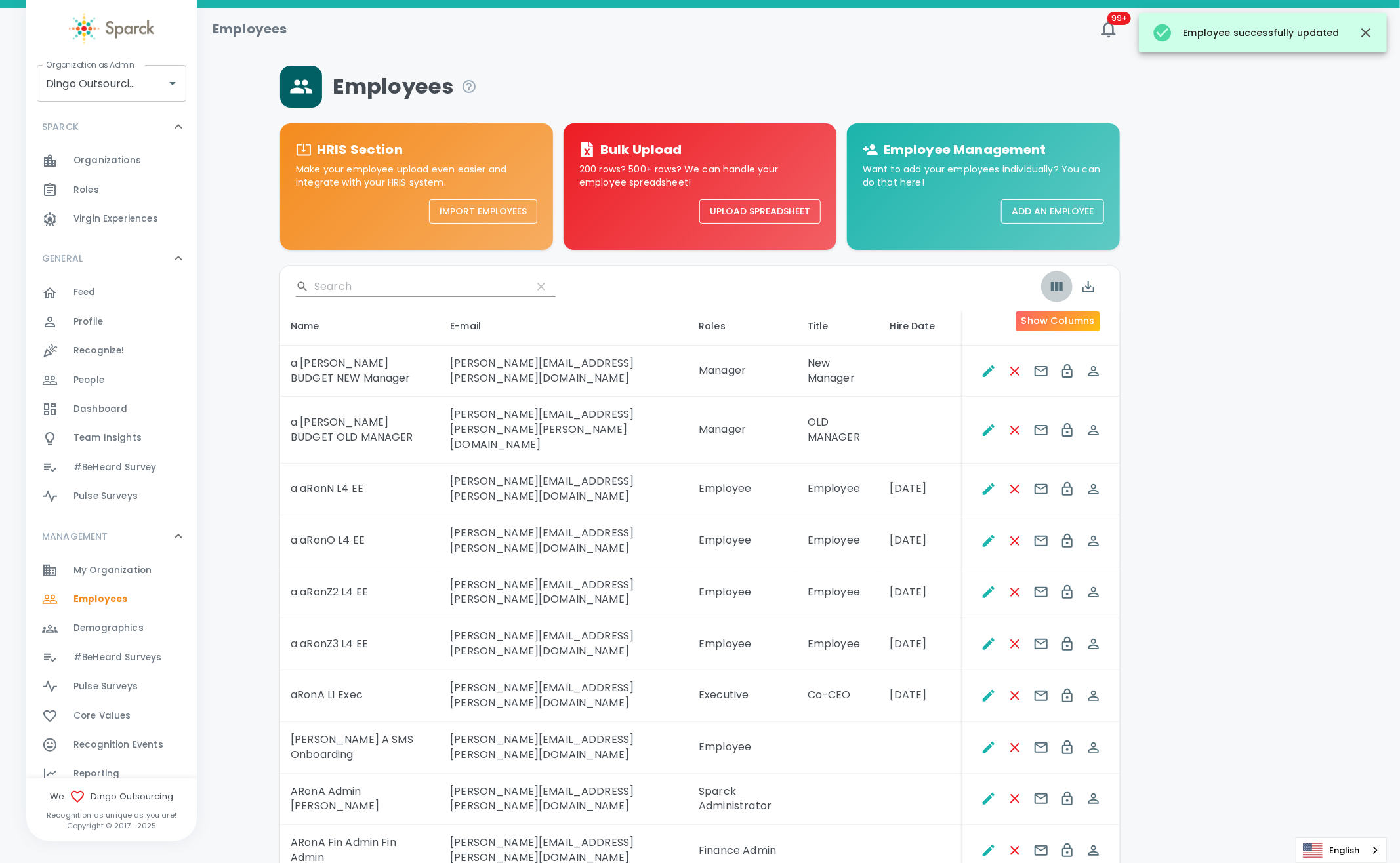
click at [1060, 290] on icon "Show Columns" at bounding box center [1056, 286] width 12 height 9
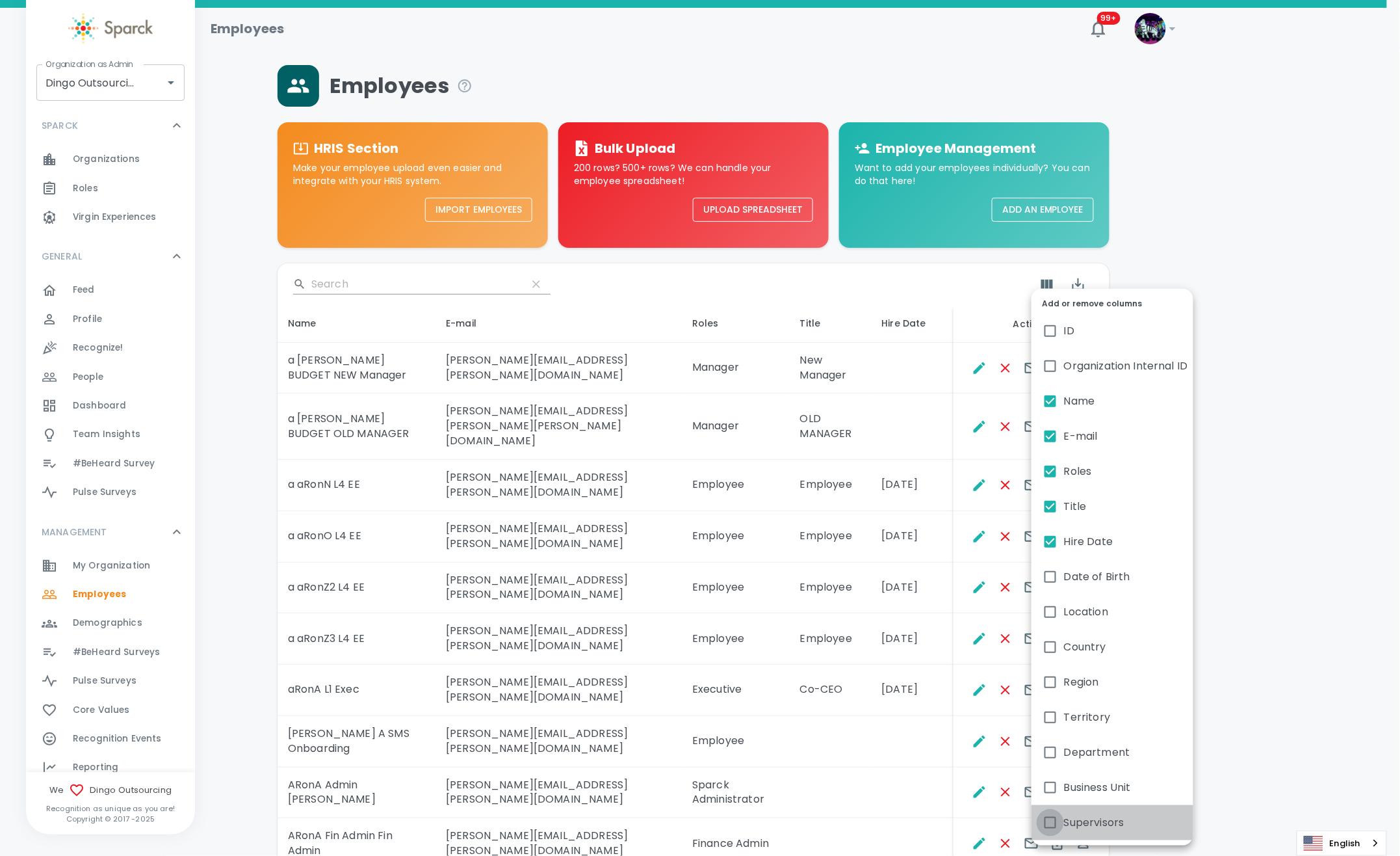
click at [1053, 818] on input "Supervisors" at bounding box center [1051, 822] width 27 height 27
checkbox input "true"
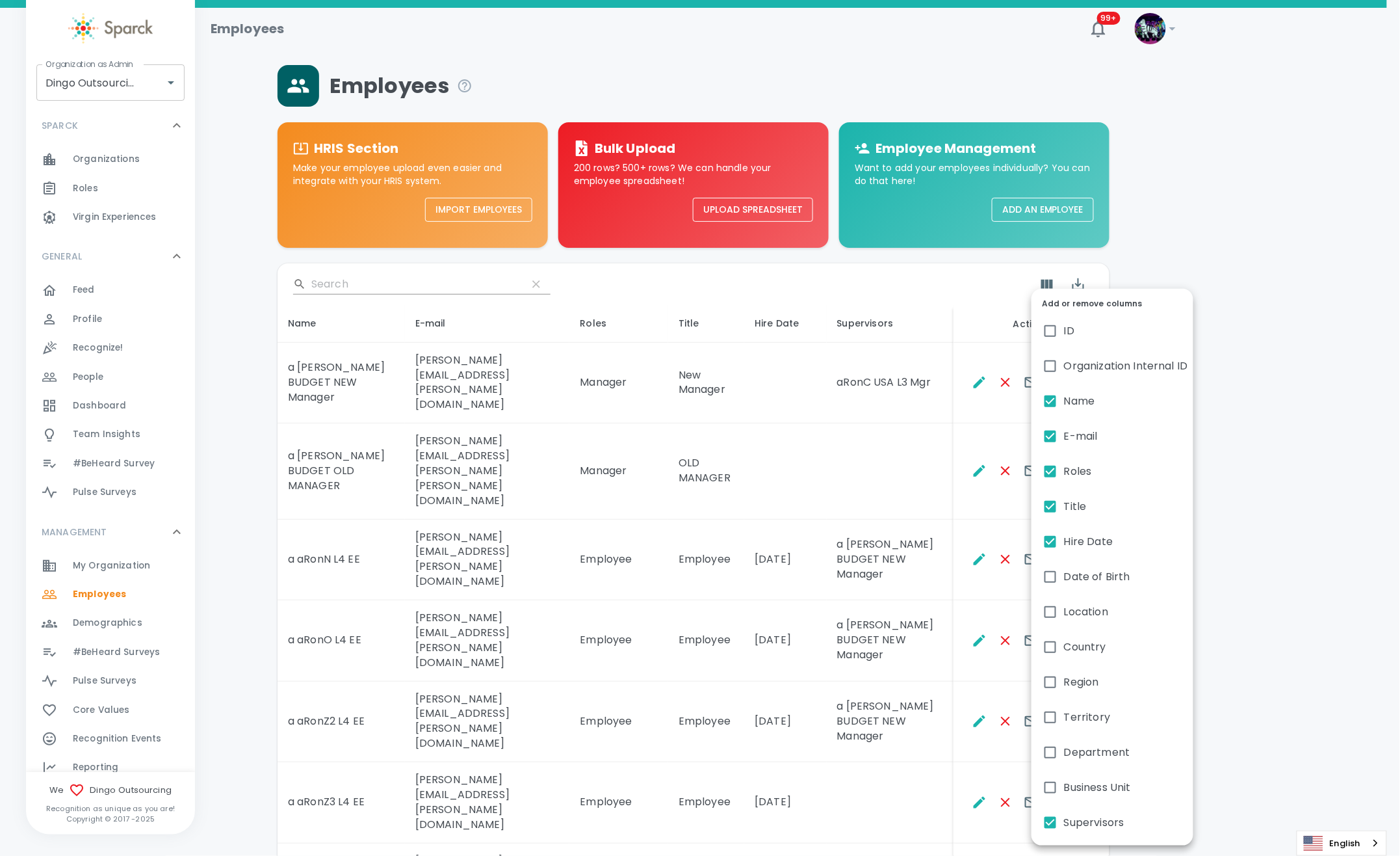
click at [1065, 547] on span "Hire Date" at bounding box center [1088, 541] width 49 height 16
click at [1064, 547] on input "Hire Date" at bounding box center [1051, 541] width 27 height 27
checkbox input "false"
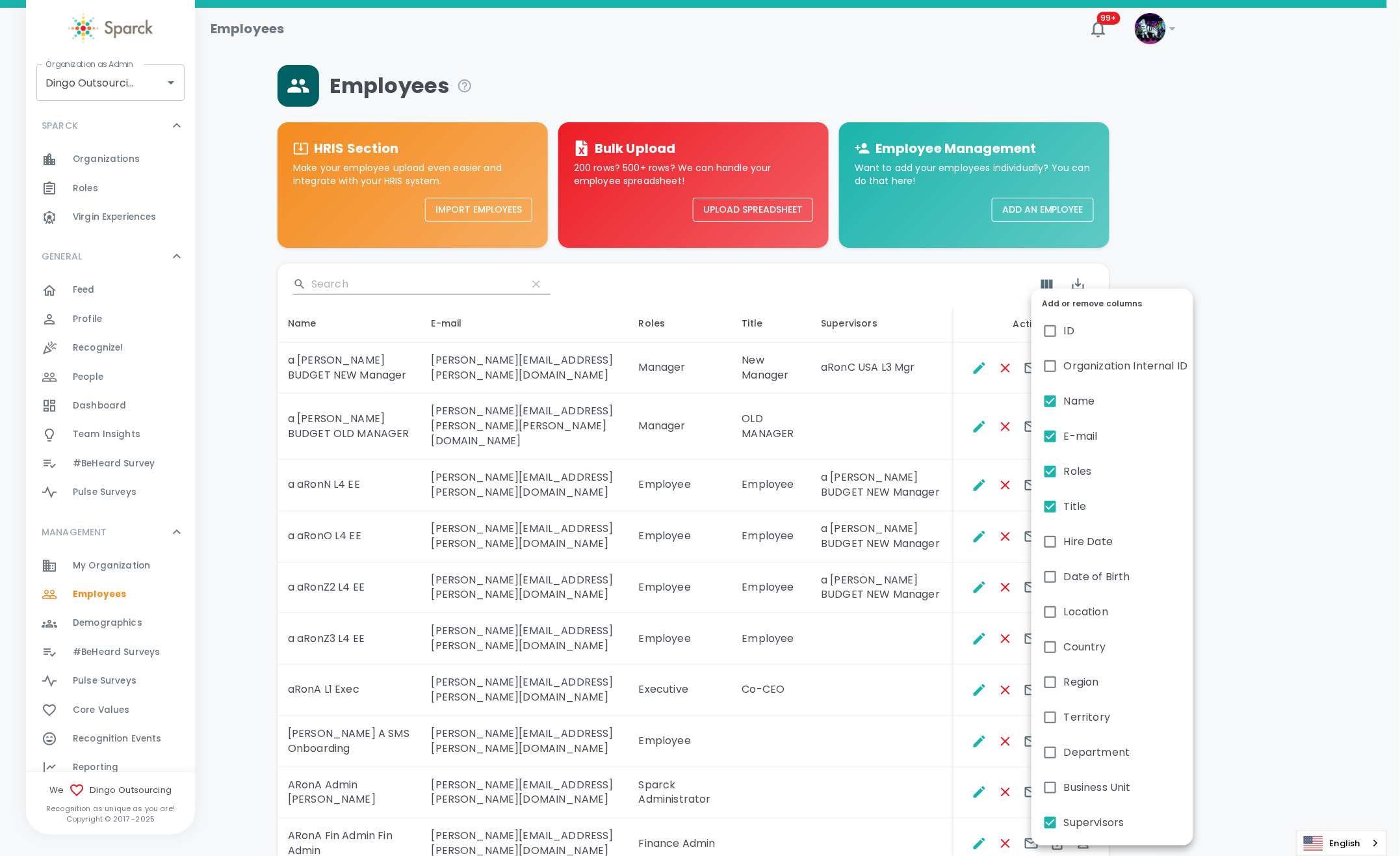
click at [872, 650] on div at bounding box center [700, 428] width 1400 height 856
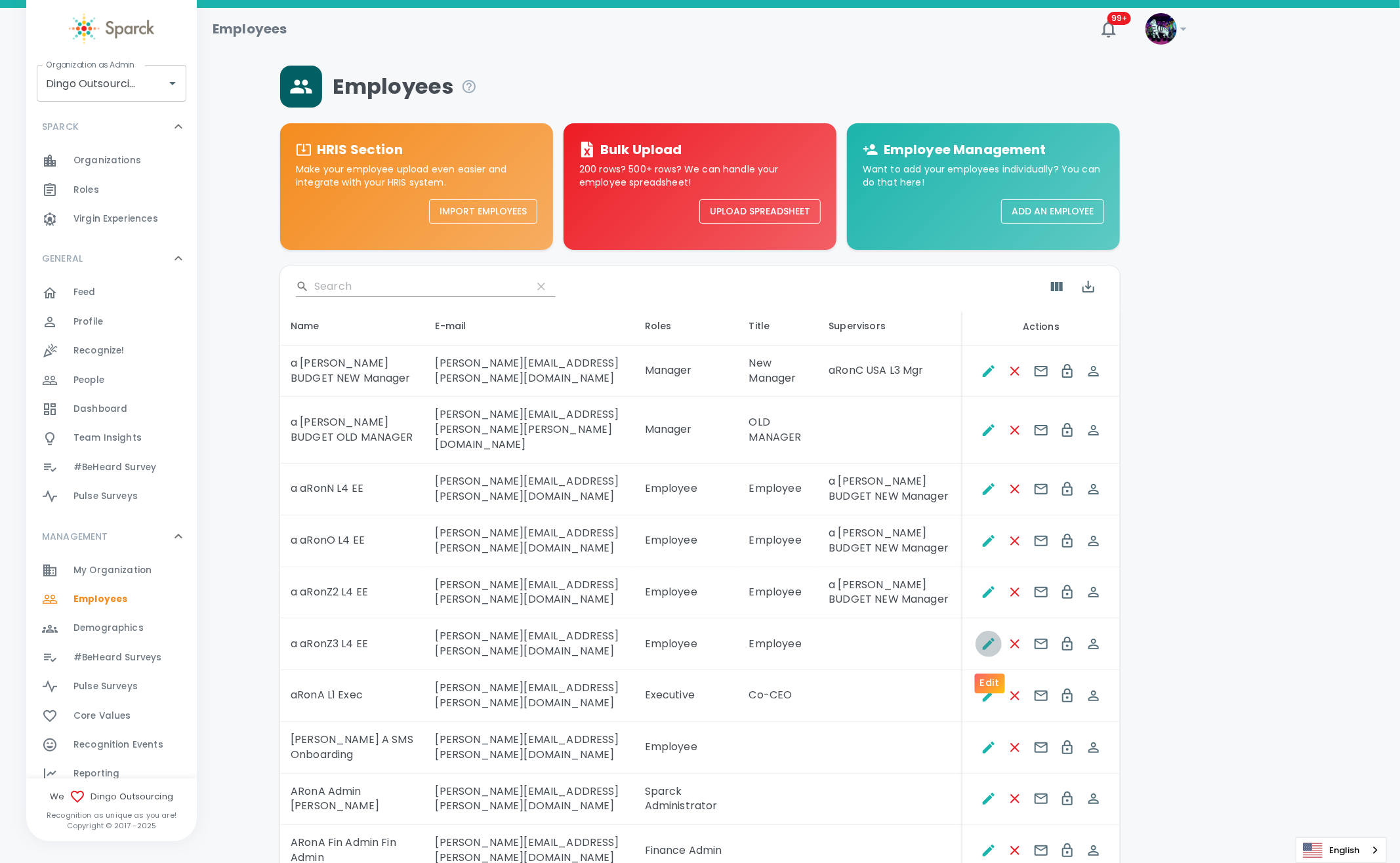
click at [985, 650] on icon "Edit" at bounding box center [988, 643] width 12 height 12
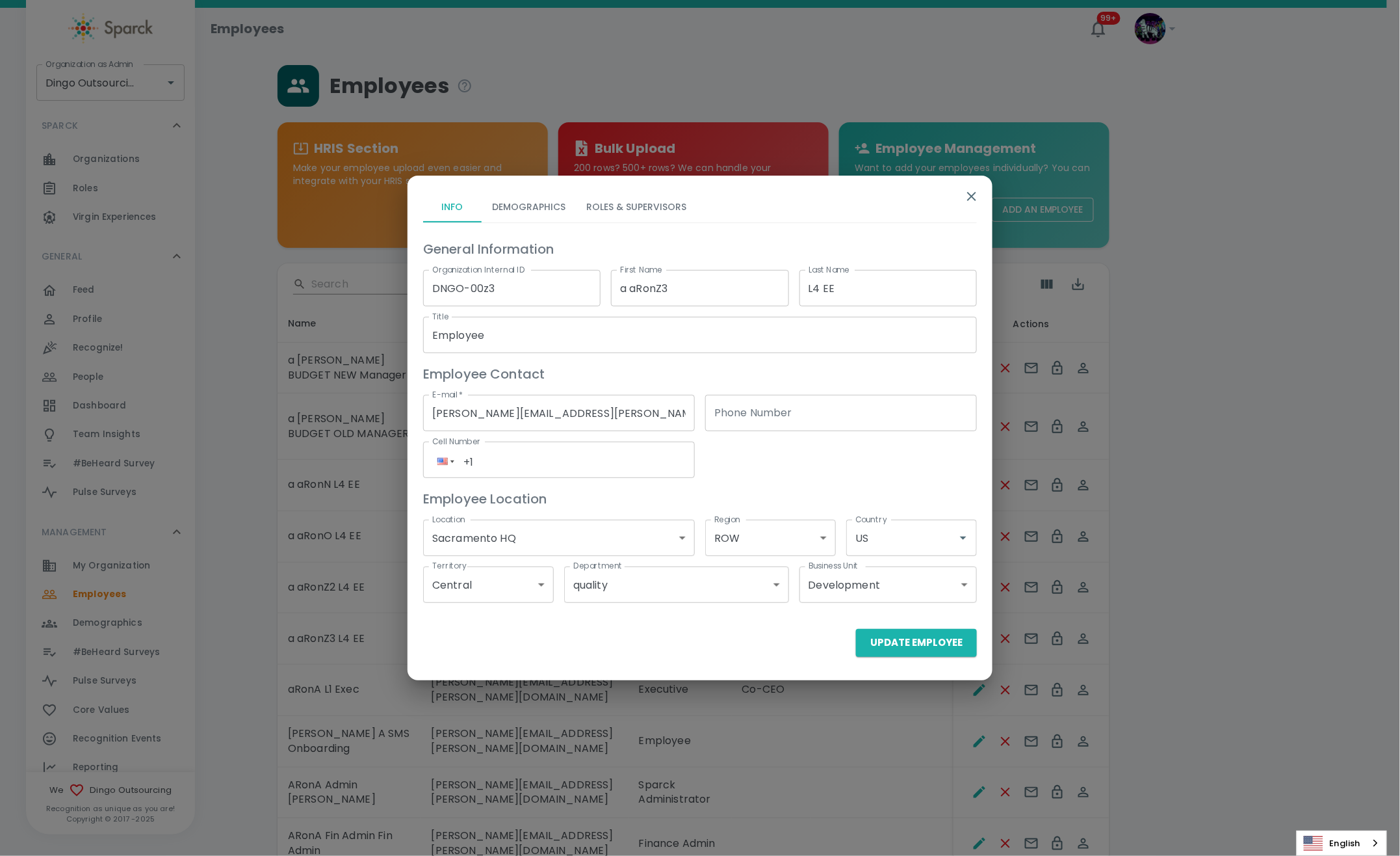
click at [656, 209] on button "Roles & Supervisors" at bounding box center [636, 207] width 121 height 31
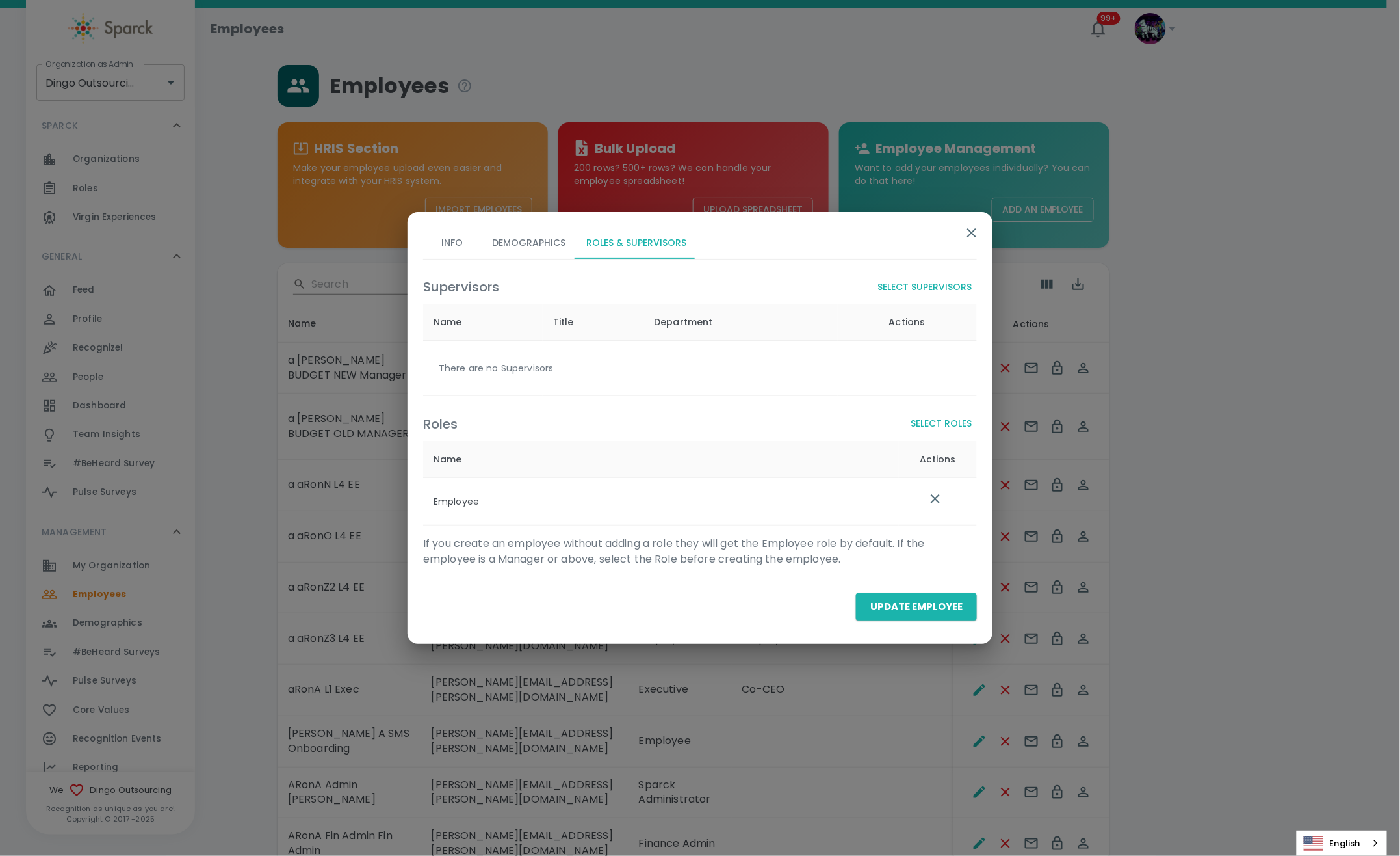
click at [958, 288] on button "Select Supervisors" at bounding box center [924, 288] width 105 height 24
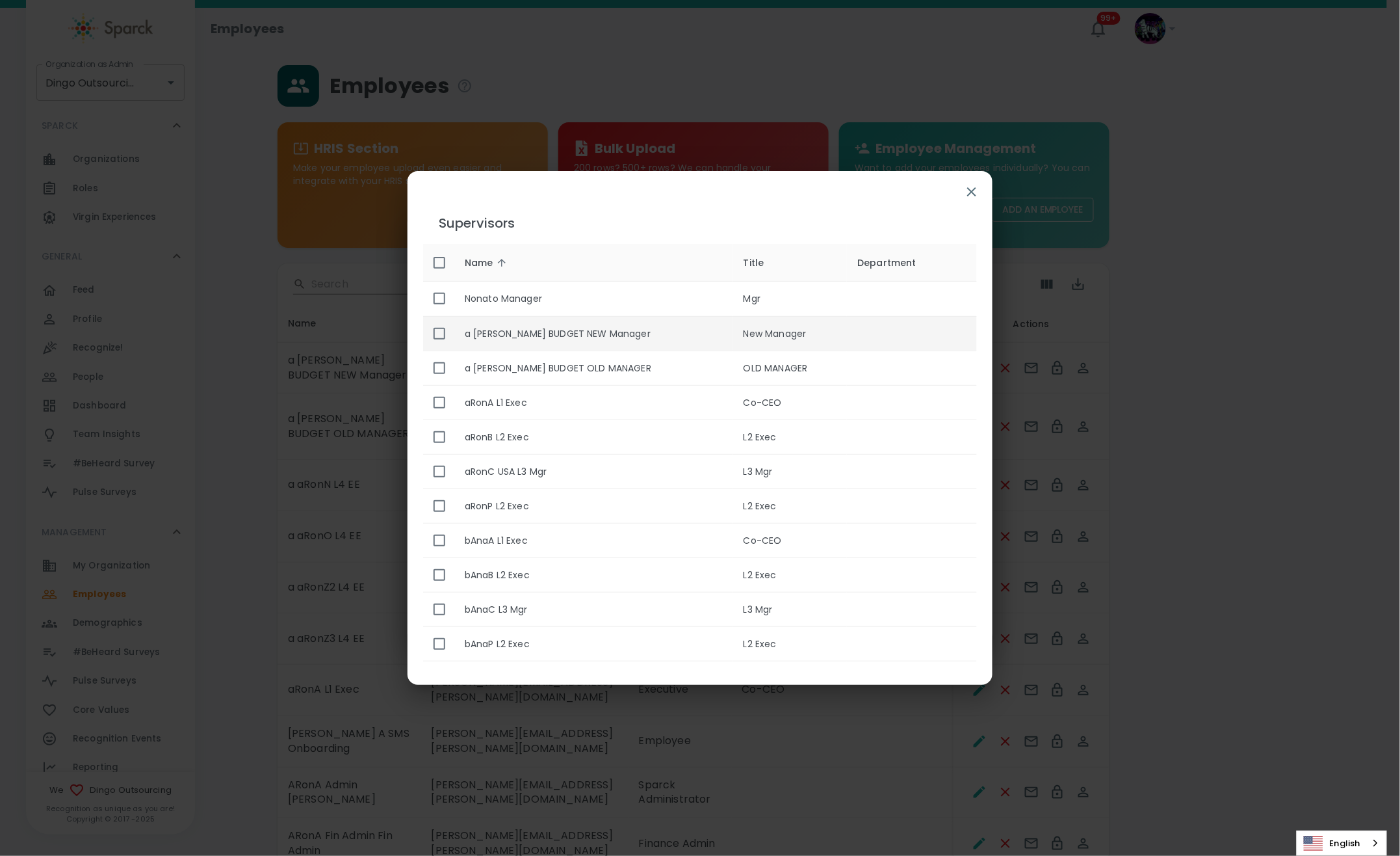
click at [451, 336] on input "enhanced table" at bounding box center [439, 333] width 27 height 27
checkbox input "true"
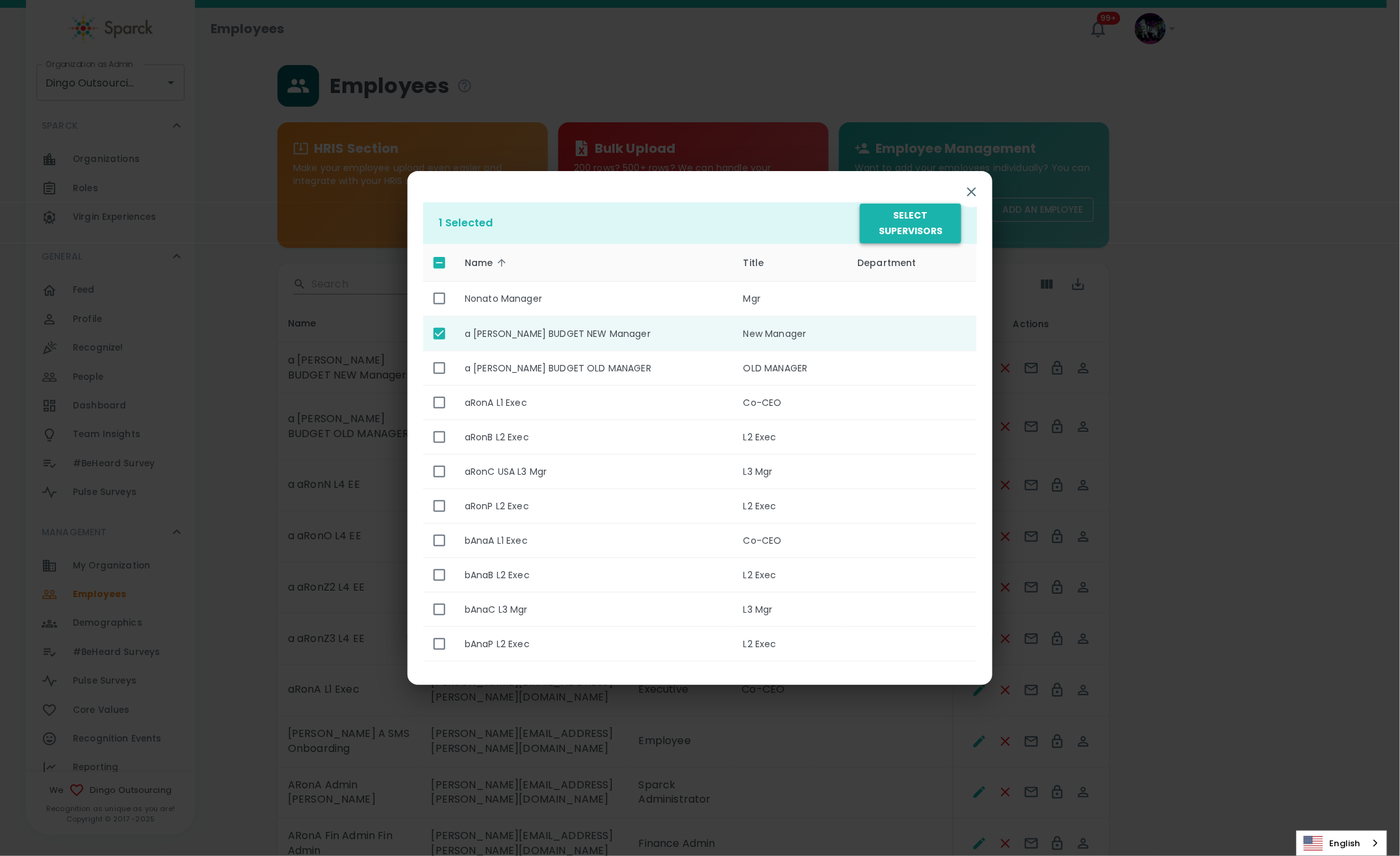
click at [912, 228] on button "Select Supervisors" at bounding box center [911, 223] width 101 height 40
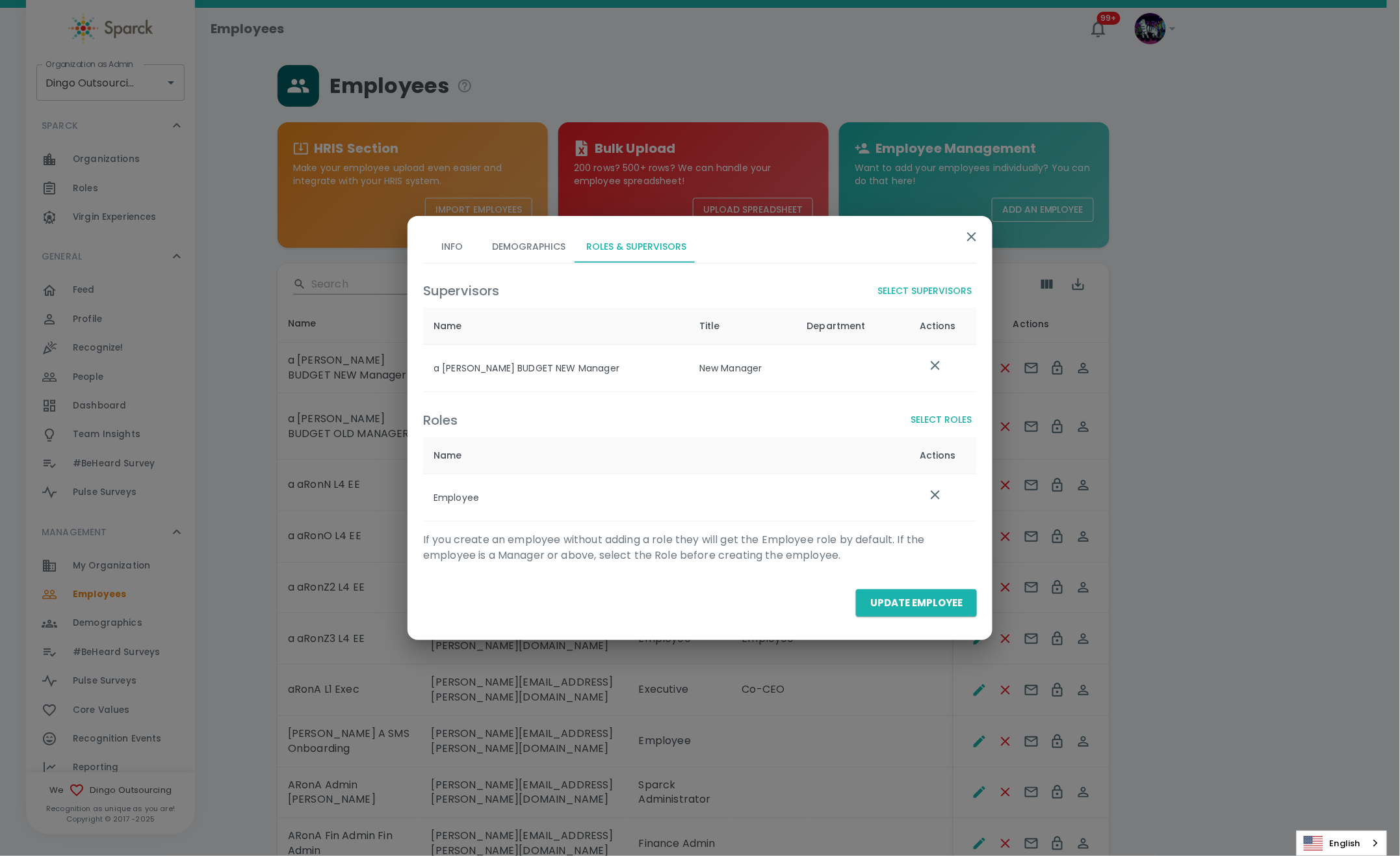
click at [927, 604] on button "Update Employee" at bounding box center [916, 603] width 121 height 27
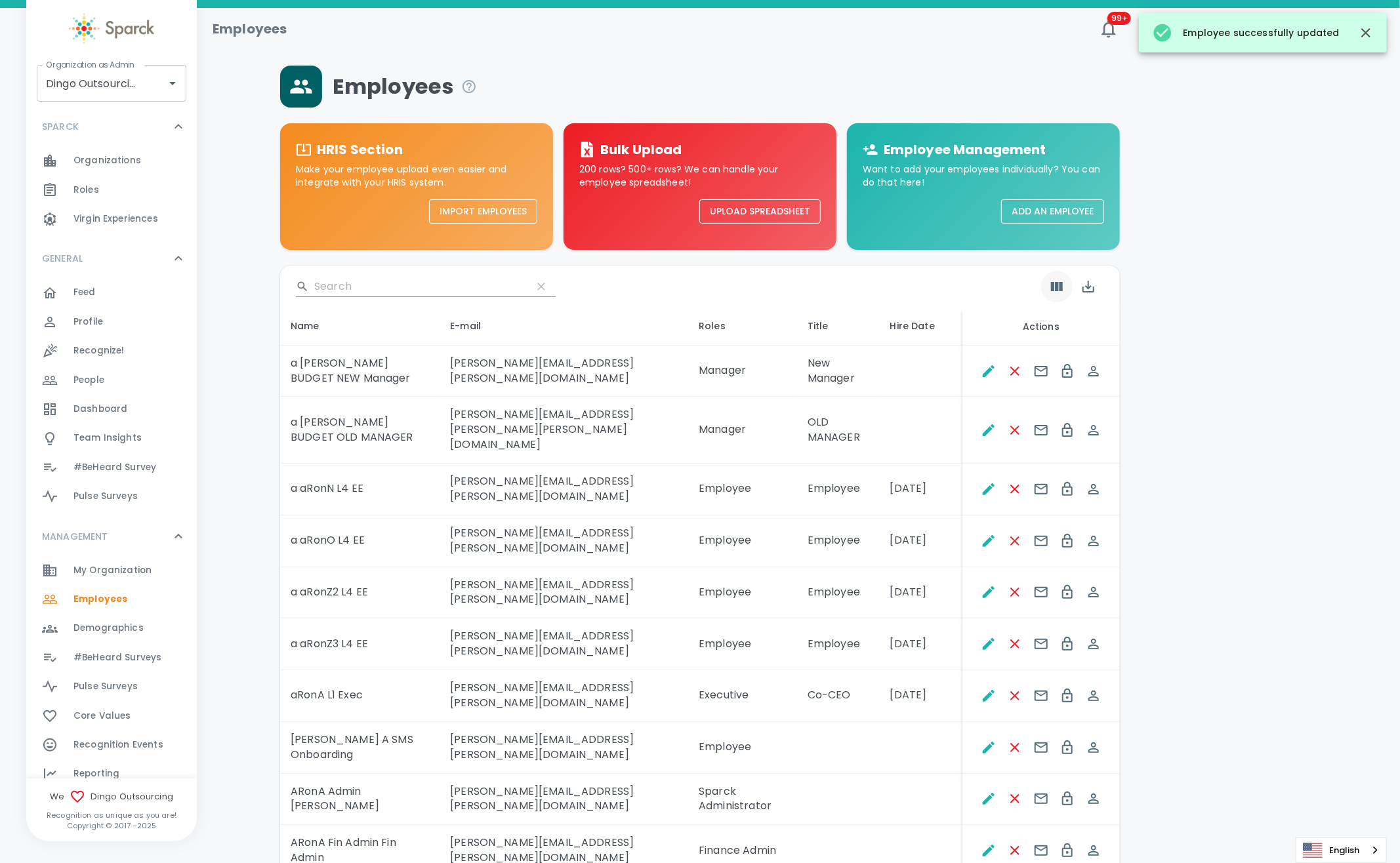
click at [1061, 289] on div at bounding box center [1072, 287] width 63 height 31
click at [1051, 297] on button "Show Columns" at bounding box center [1057, 287] width 31 height 31
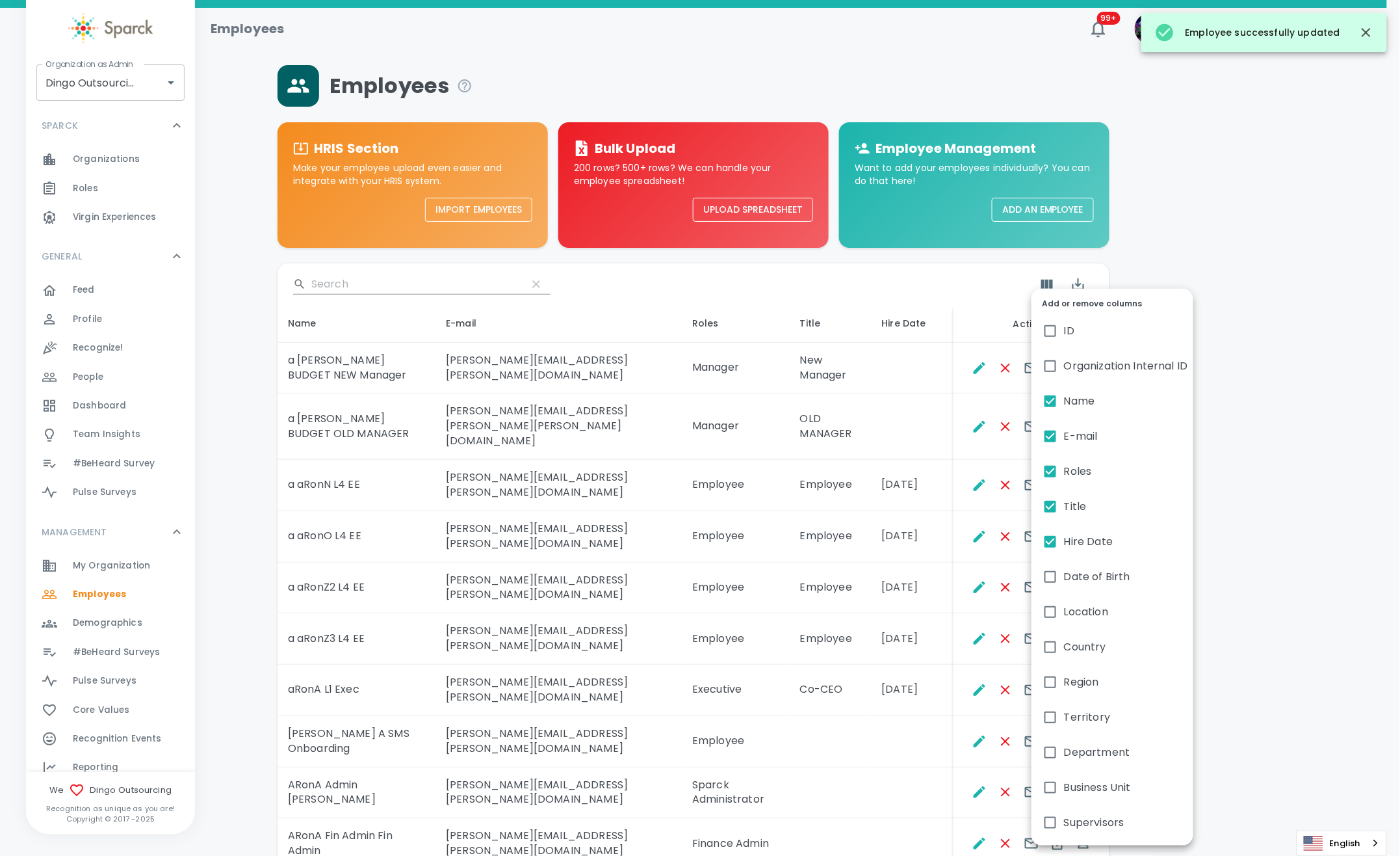
click at [1065, 815] on span "Supervisors" at bounding box center [1094, 822] width 61 height 16
click at [1064, 815] on input "Supervisors" at bounding box center [1051, 822] width 27 height 27
checkbox input "true"
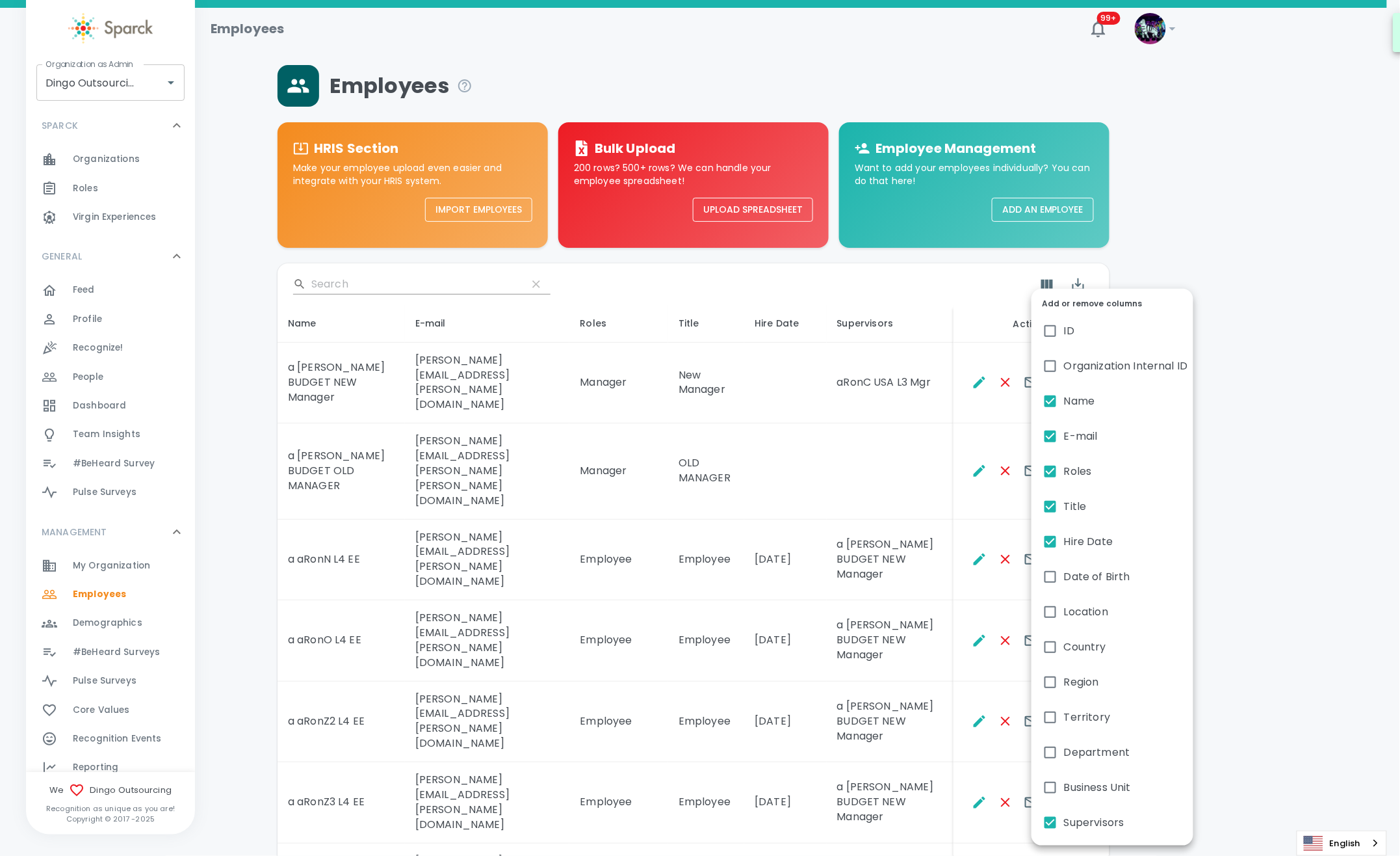
click at [1053, 541] on input "Hire Date" at bounding box center [1051, 541] width 27 height 27
checkbox input "false"
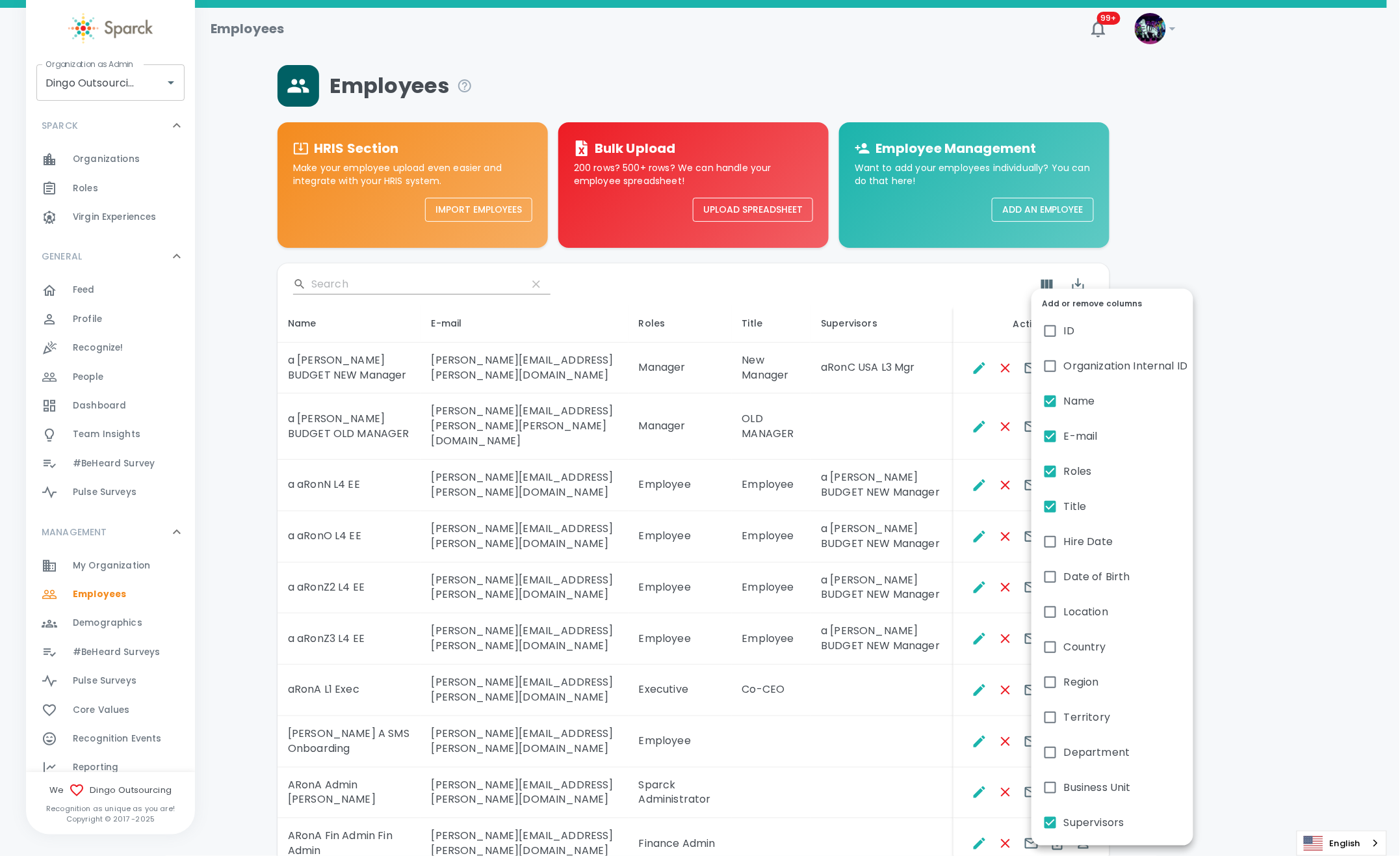
click at [1281, 514] on div at bounding box center [700, 428] width 1400 height 856
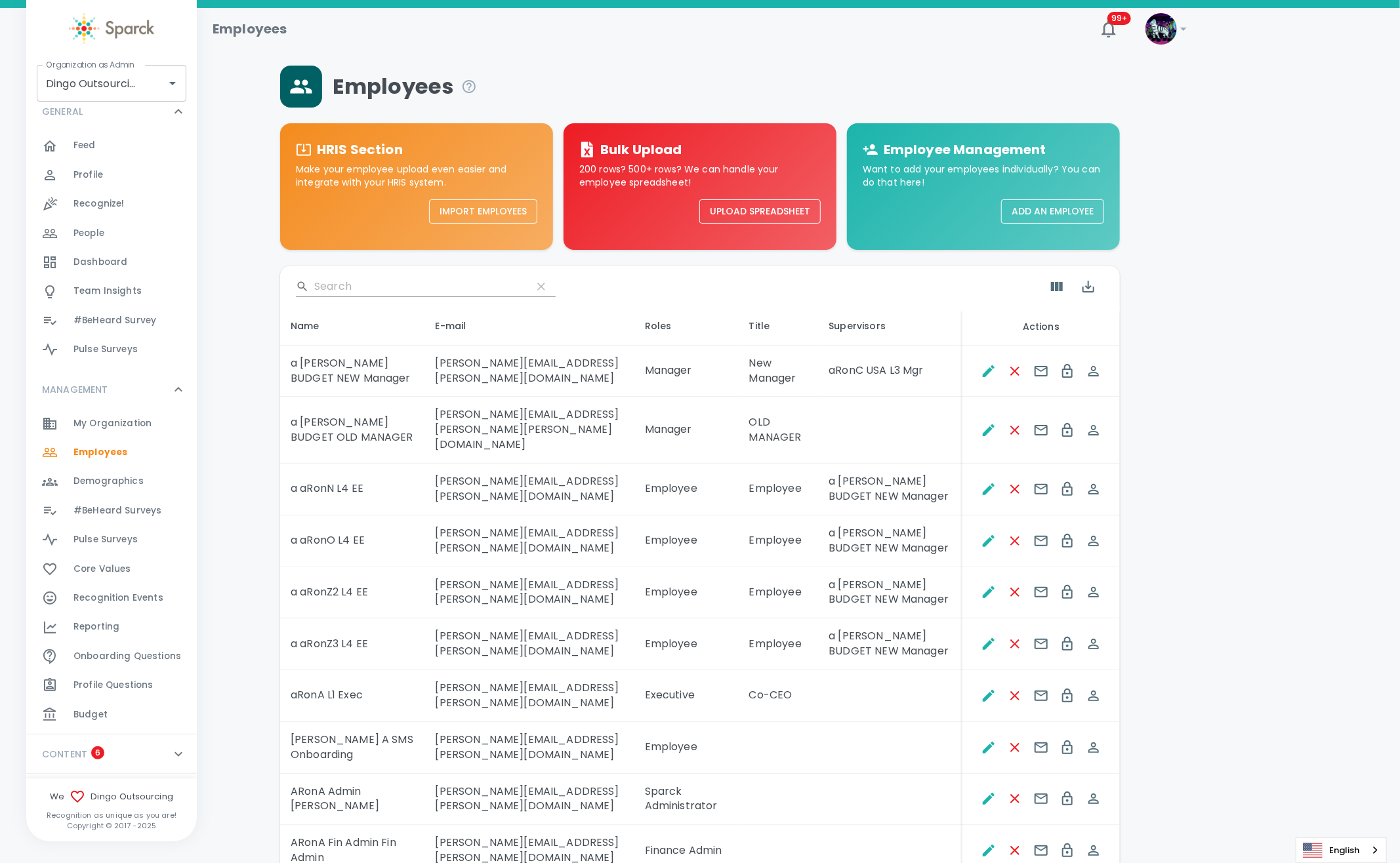
scroll to position [174, 0]
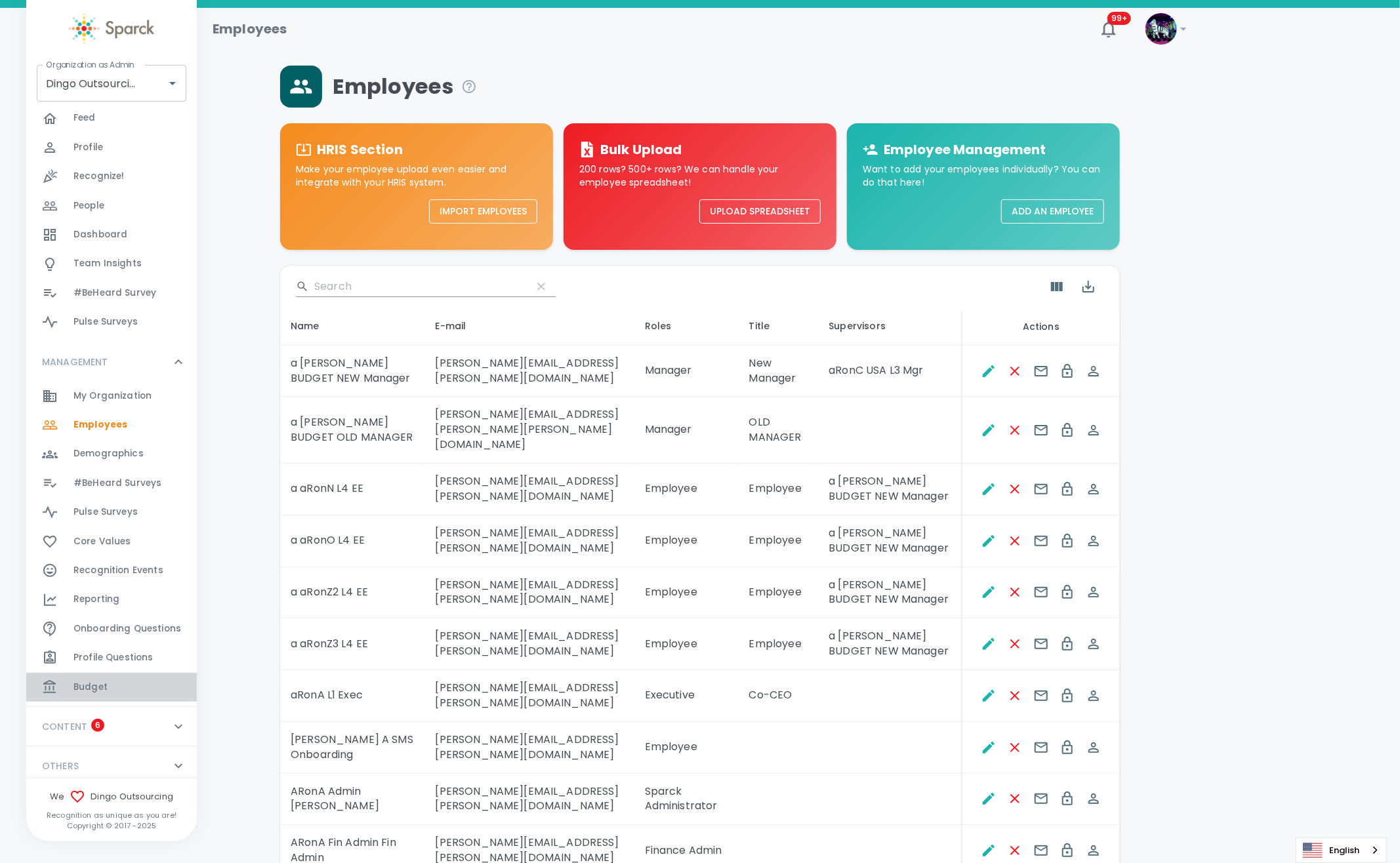
click at [123, 689] on div "Budget 0" at bounding box center [135, 687] width 123 height 18
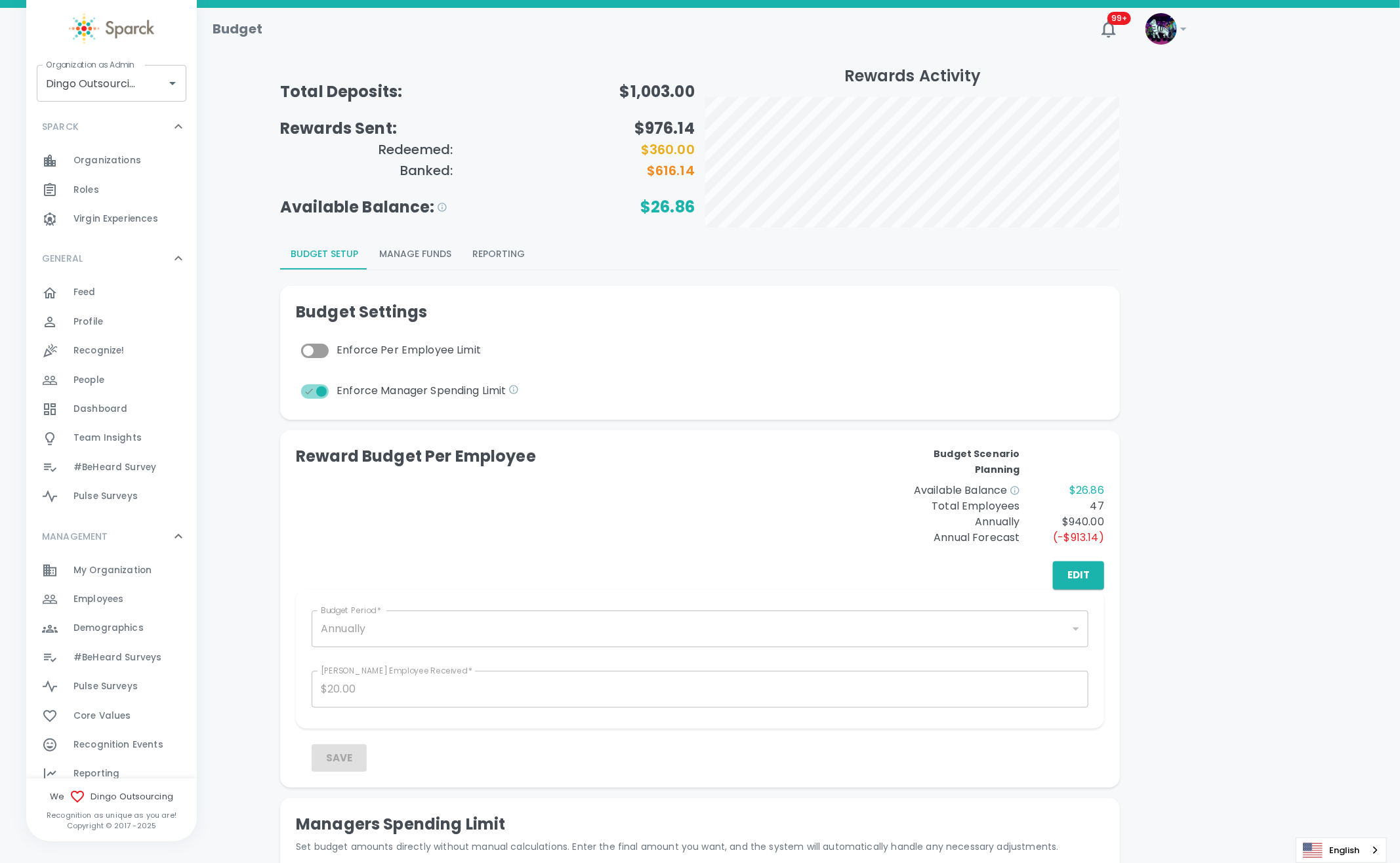
click at [647, 553] on div "Reward Budget Per Employee Budget Scenario Planning Available Balance $26.86 To…" at bounding box center [699, 517] width 808 height 143
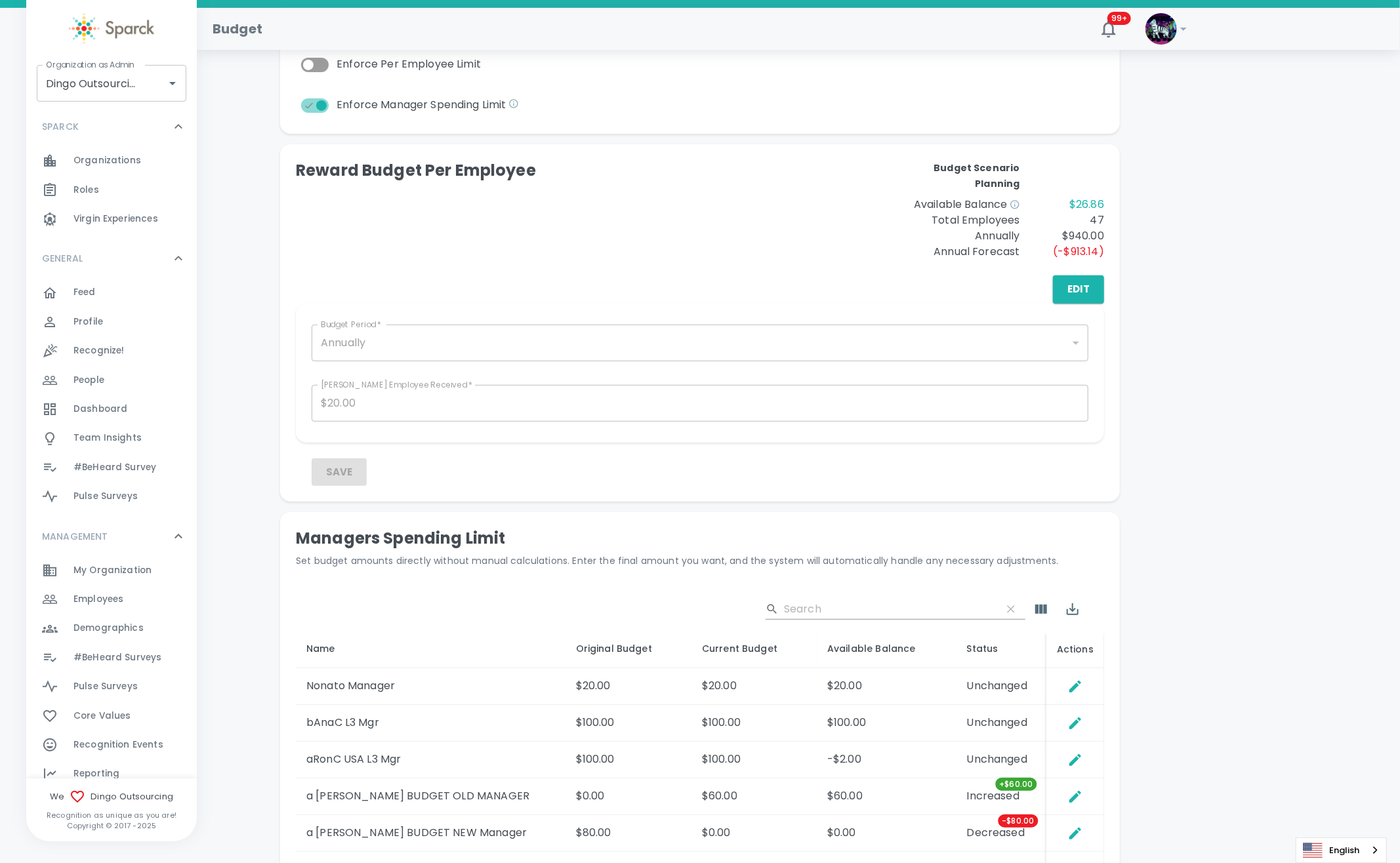
scroll to position [262, 0]
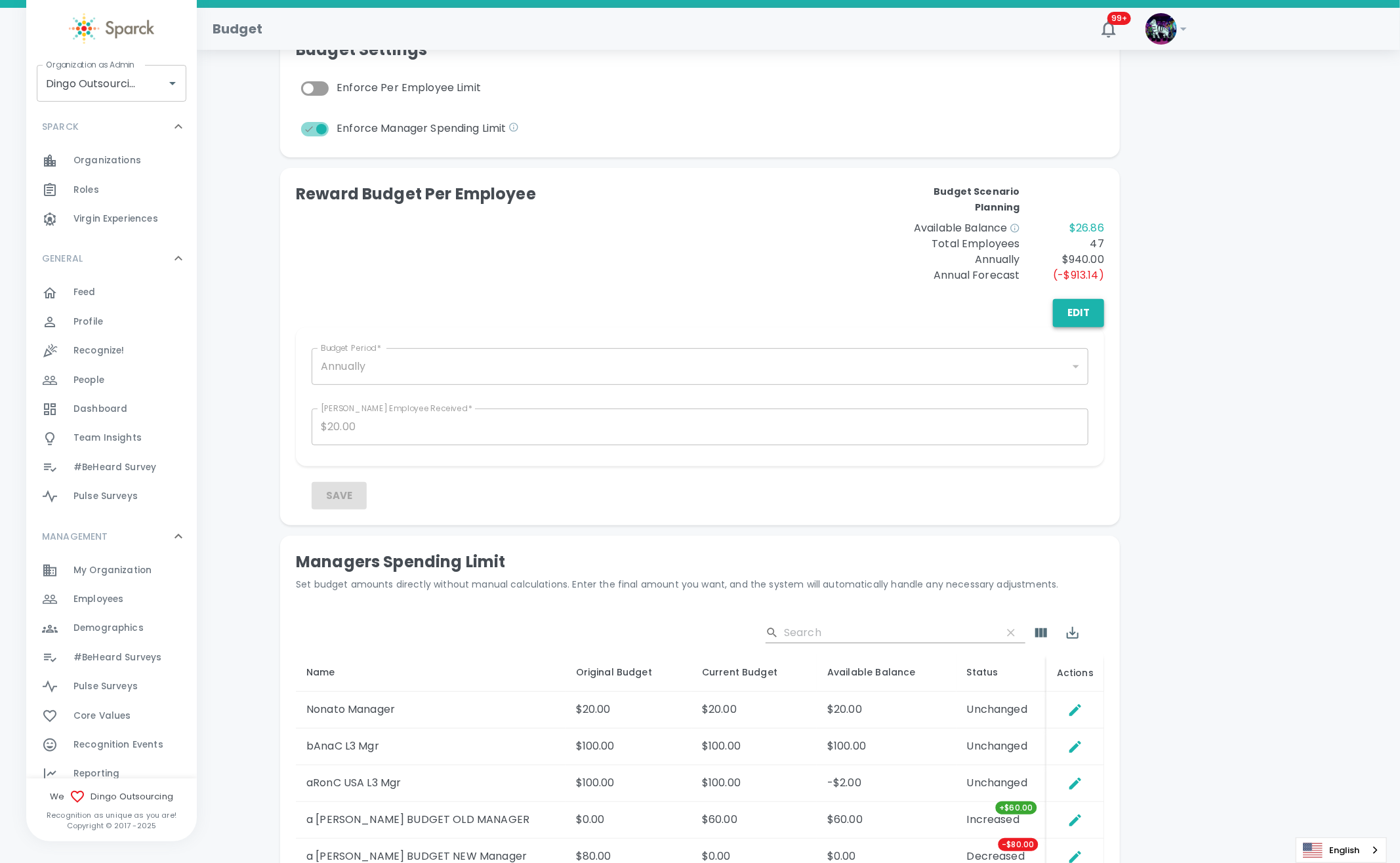
click at [1072, 322] on button "Edit" at bounding box center [1078, 312] width 51 height 27
click at [1078, 314] on button "Un Edit" at bounding box center [1070, 312] width 68 height 27
click at [1085, 316] on button "Edit" at bounding box center [1078, 312] width 51 height 27
click at [1085, 316] on button "Un Edit" at bounding box center [1070, 312] width 68 height 27
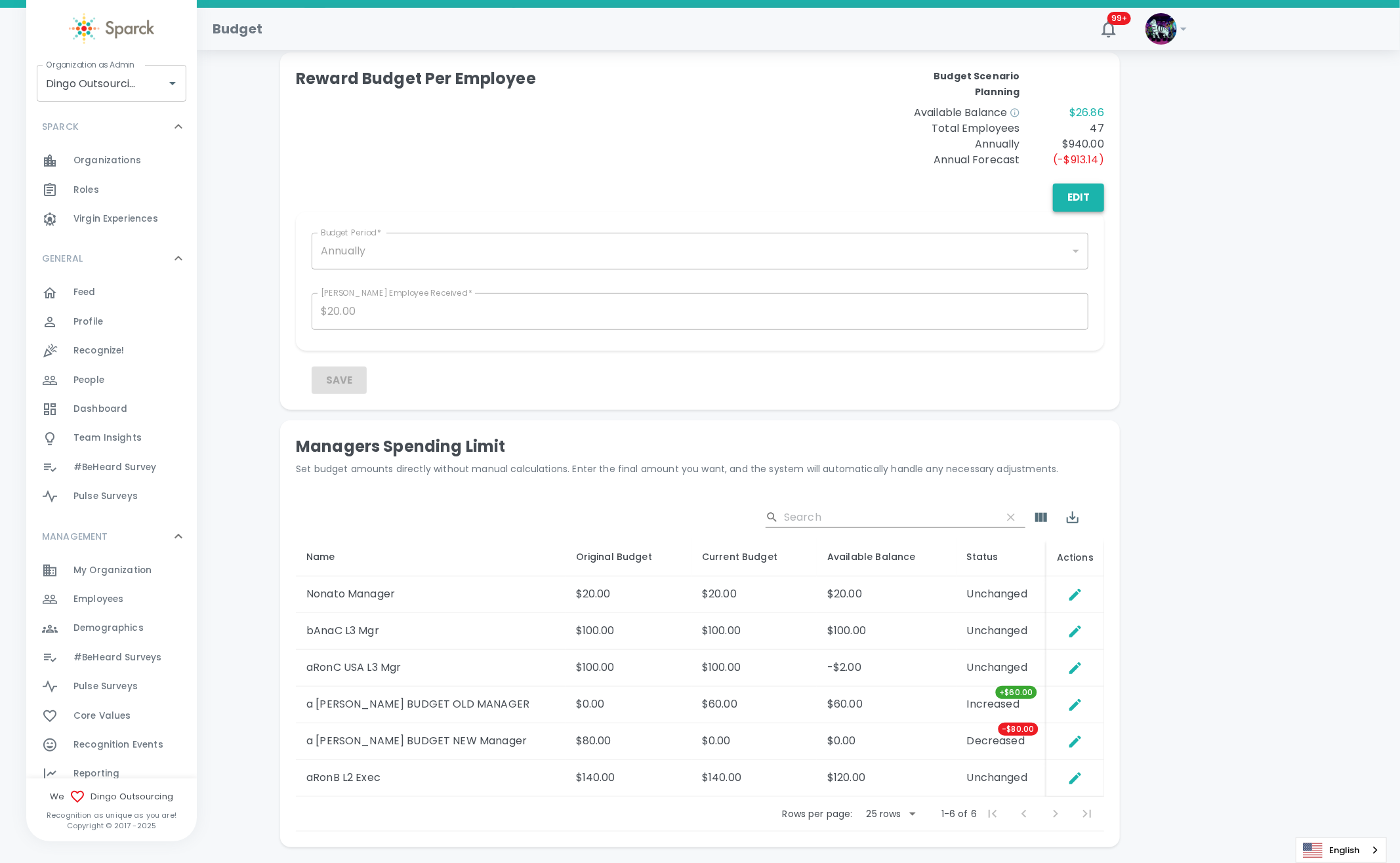
scroll to position [349, 0]
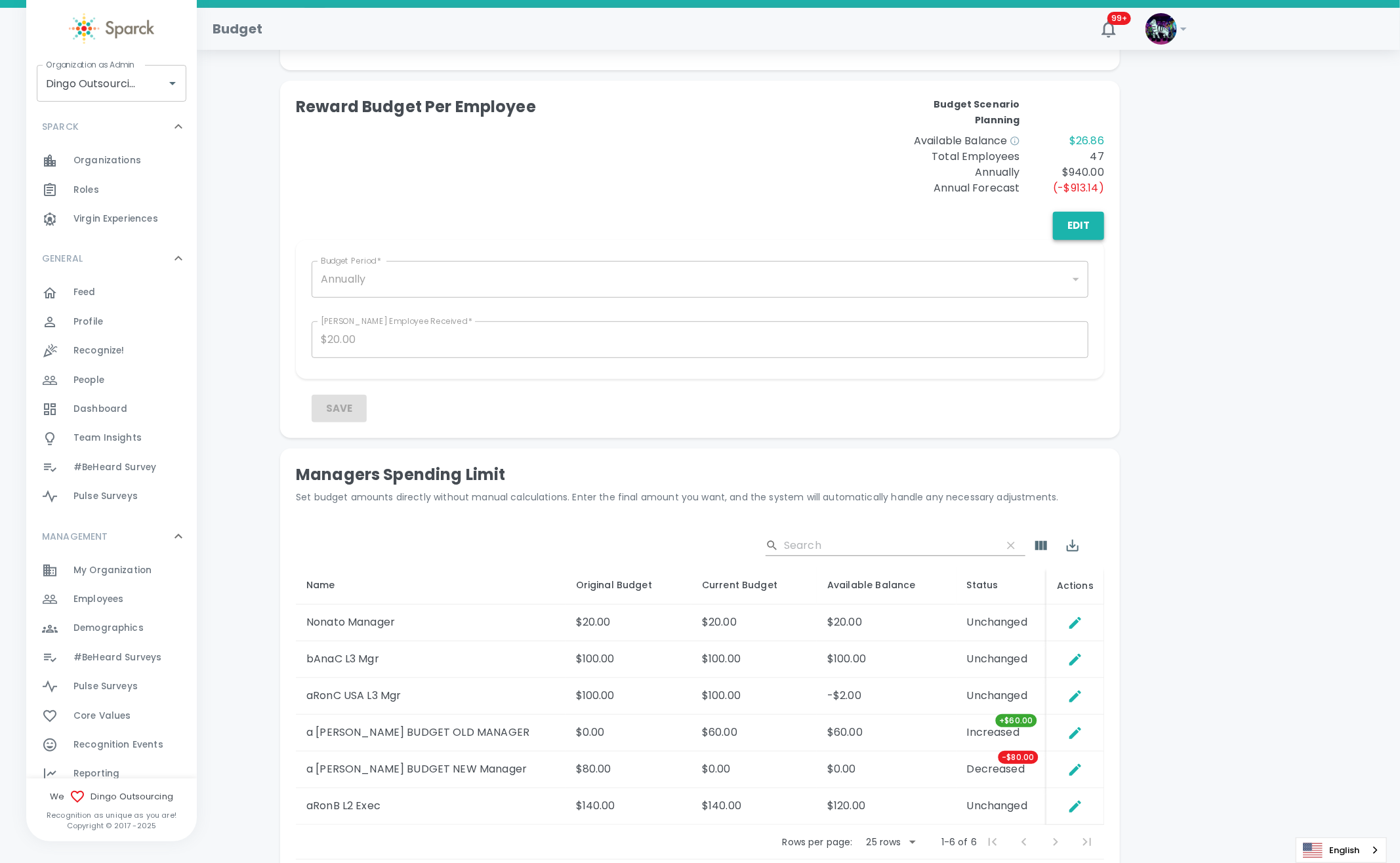
click at [1082, 226] on button "Edit" at bounding box center [1078, 225] width 51 height 27
click at [353, 410] on button "Save" at bounding box center [339, 408] width 55 height 27
click at [353, 410] on button "Save" at bounding box center [339, 408] width 55 height 27
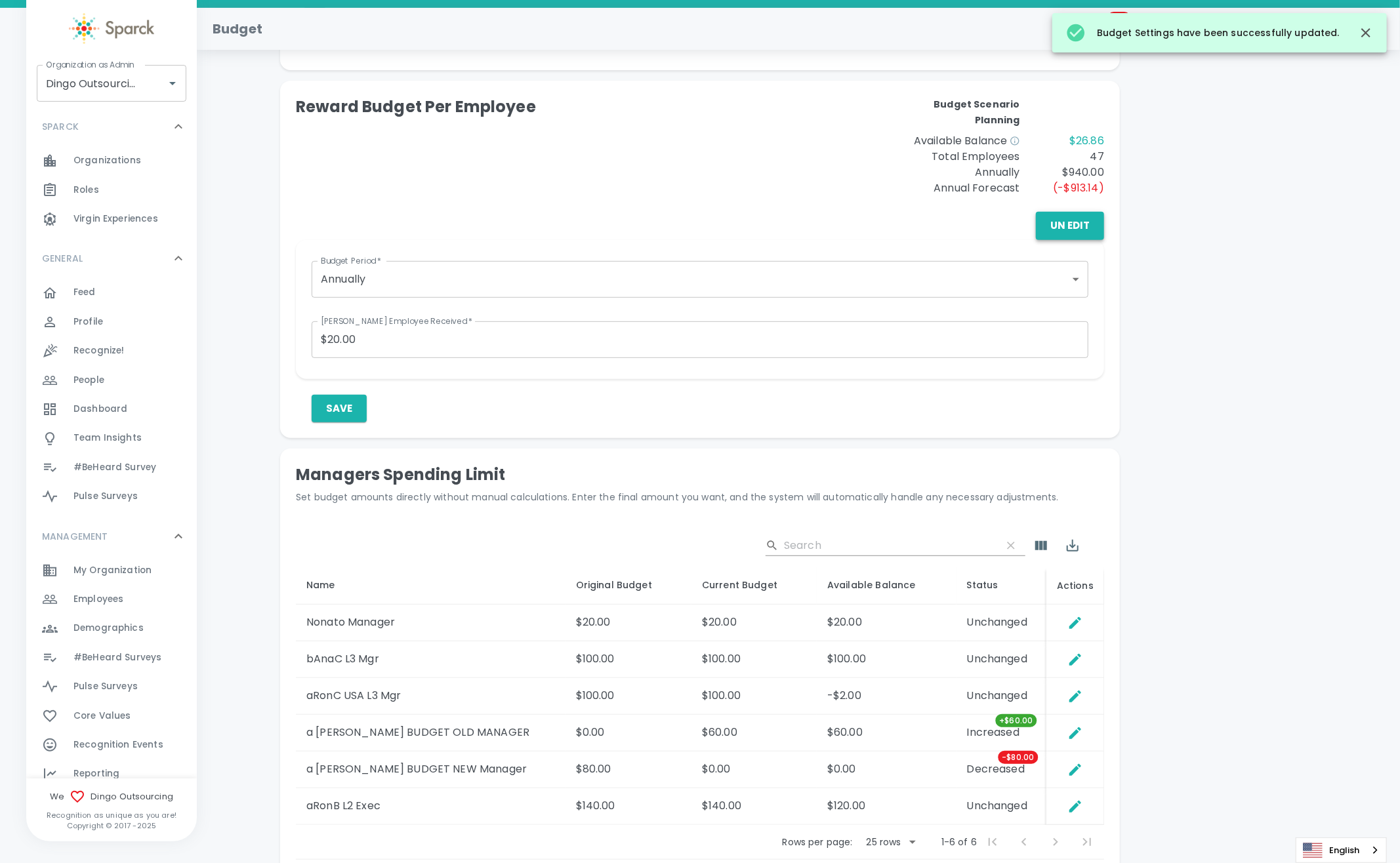
click at [1067, 222] on button "Un Edit" at bounding box center [1070, 225] width 68 height 27
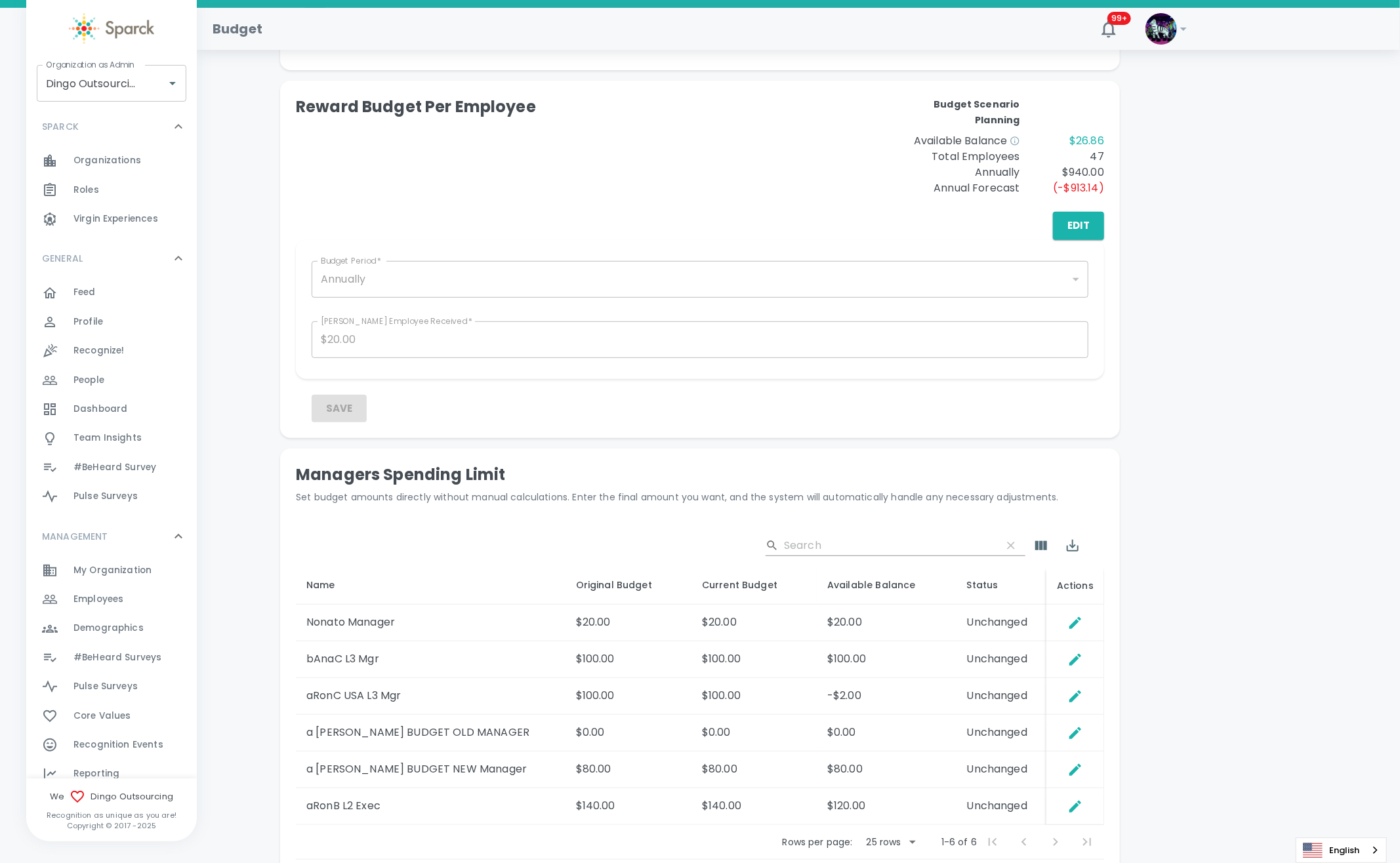
scroll to position [437, 0]
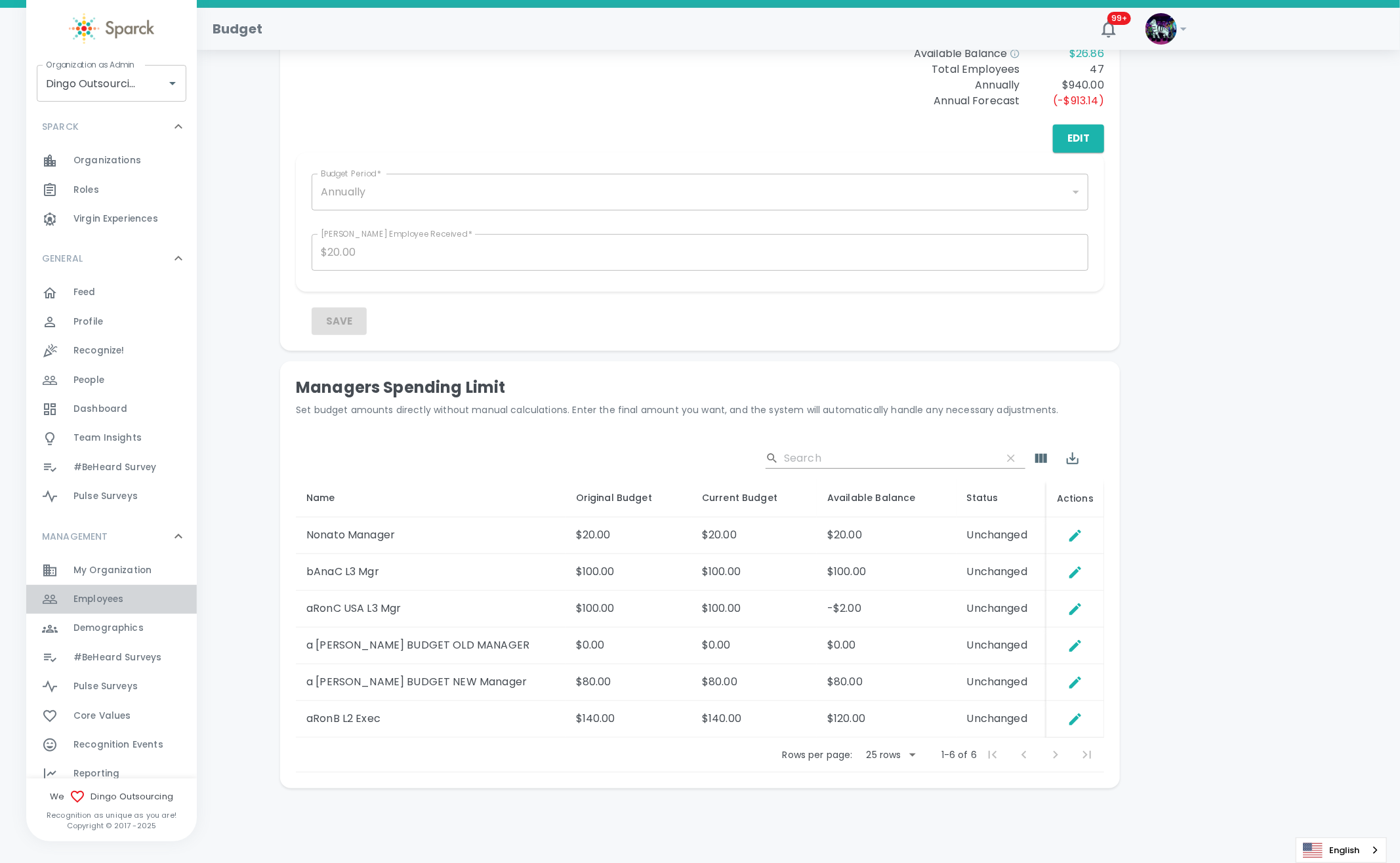
click at [116, 602] on span "Employees" at bounding box center [98, 599] width 50 height 13
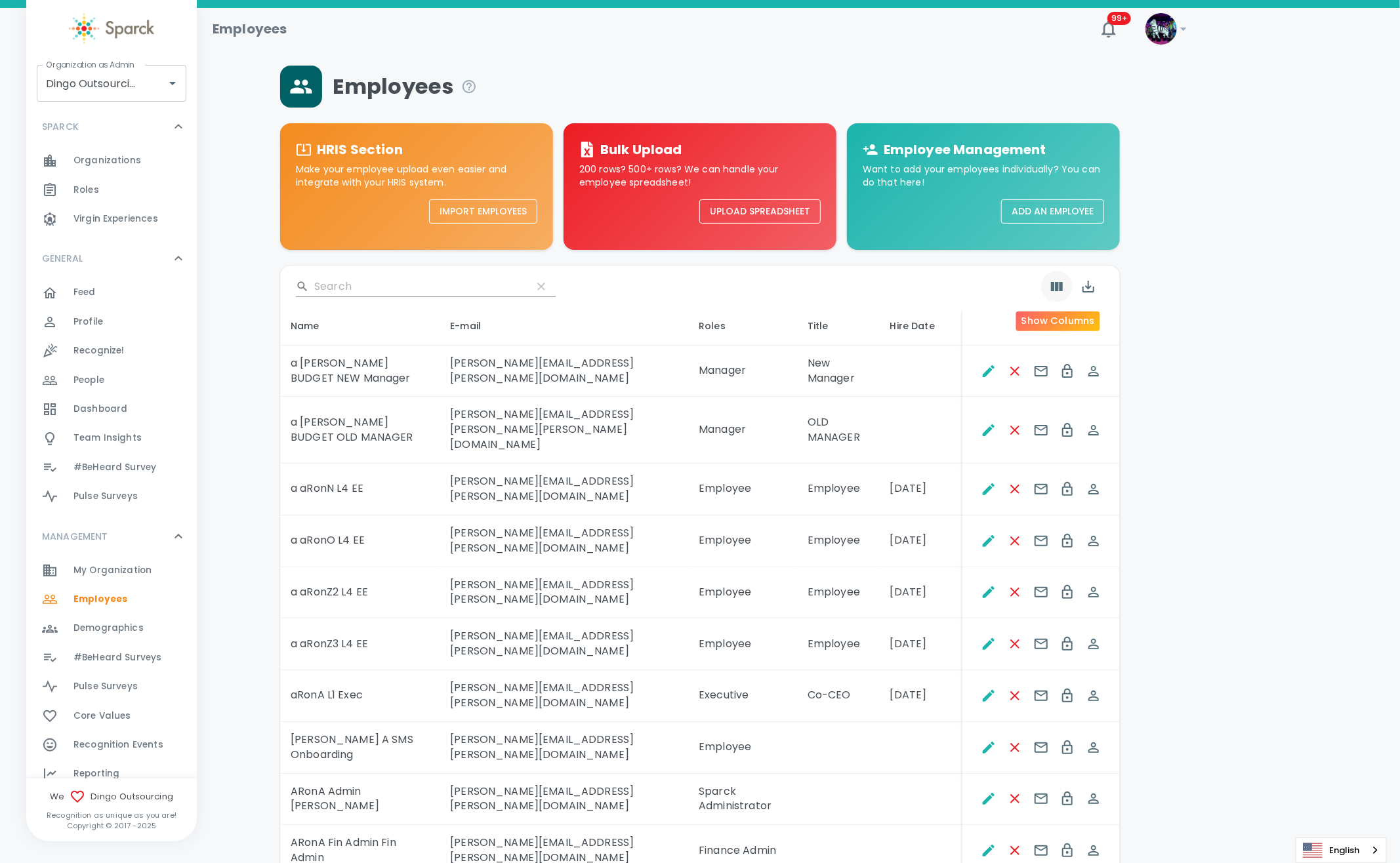
click at [1053, 293] on icon "Show Columns" at bounding box center [1056, 286] width 16 height 16
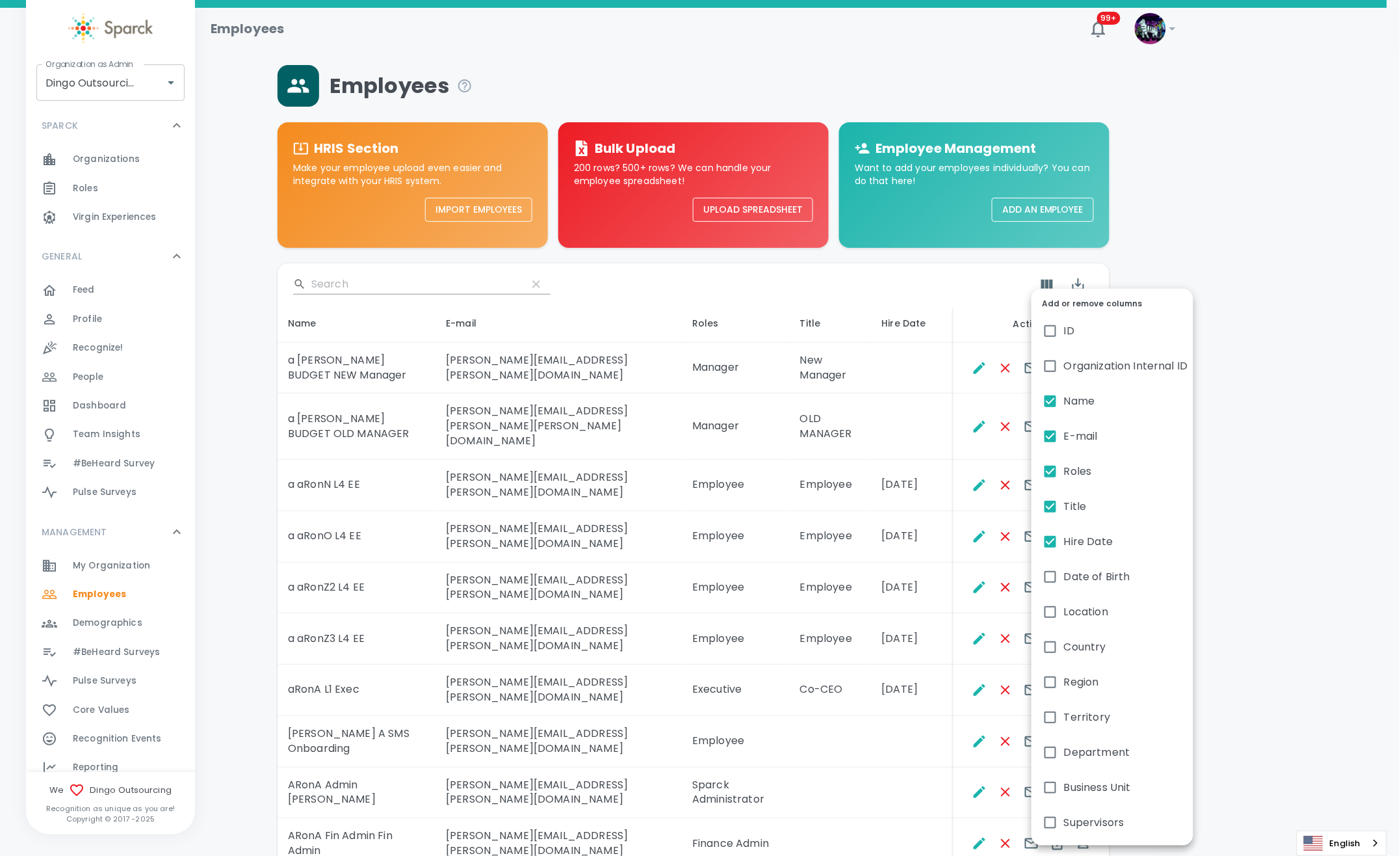
click at [1046, 544] on input "Hire Date" at bounding box center [1051, 541] width 27 height 27
checkbox input "false"
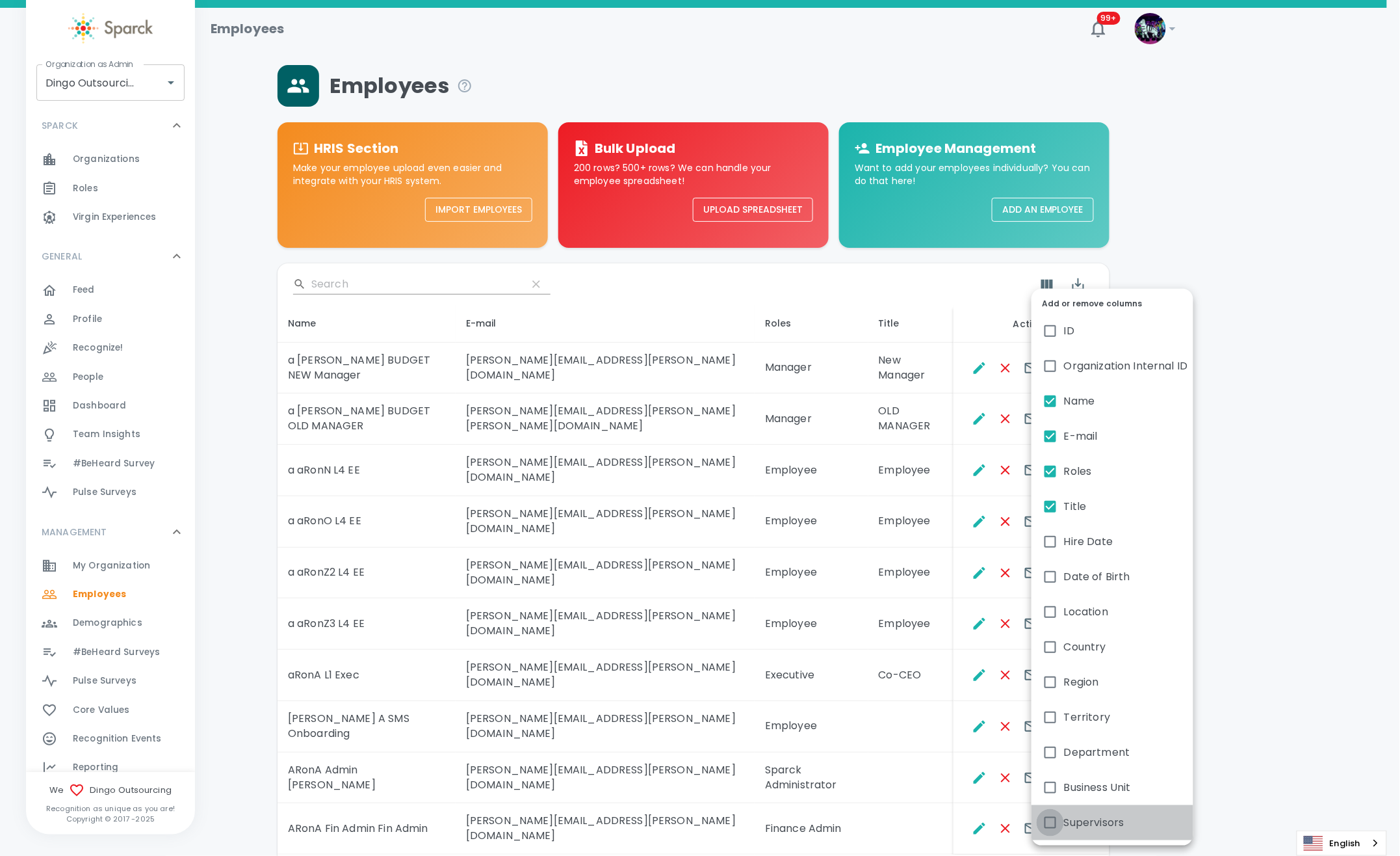
click at [1051, 816] on input "Supervisors" at bounding box center [1051, 822] width 27 height 27
checkbox input "true"
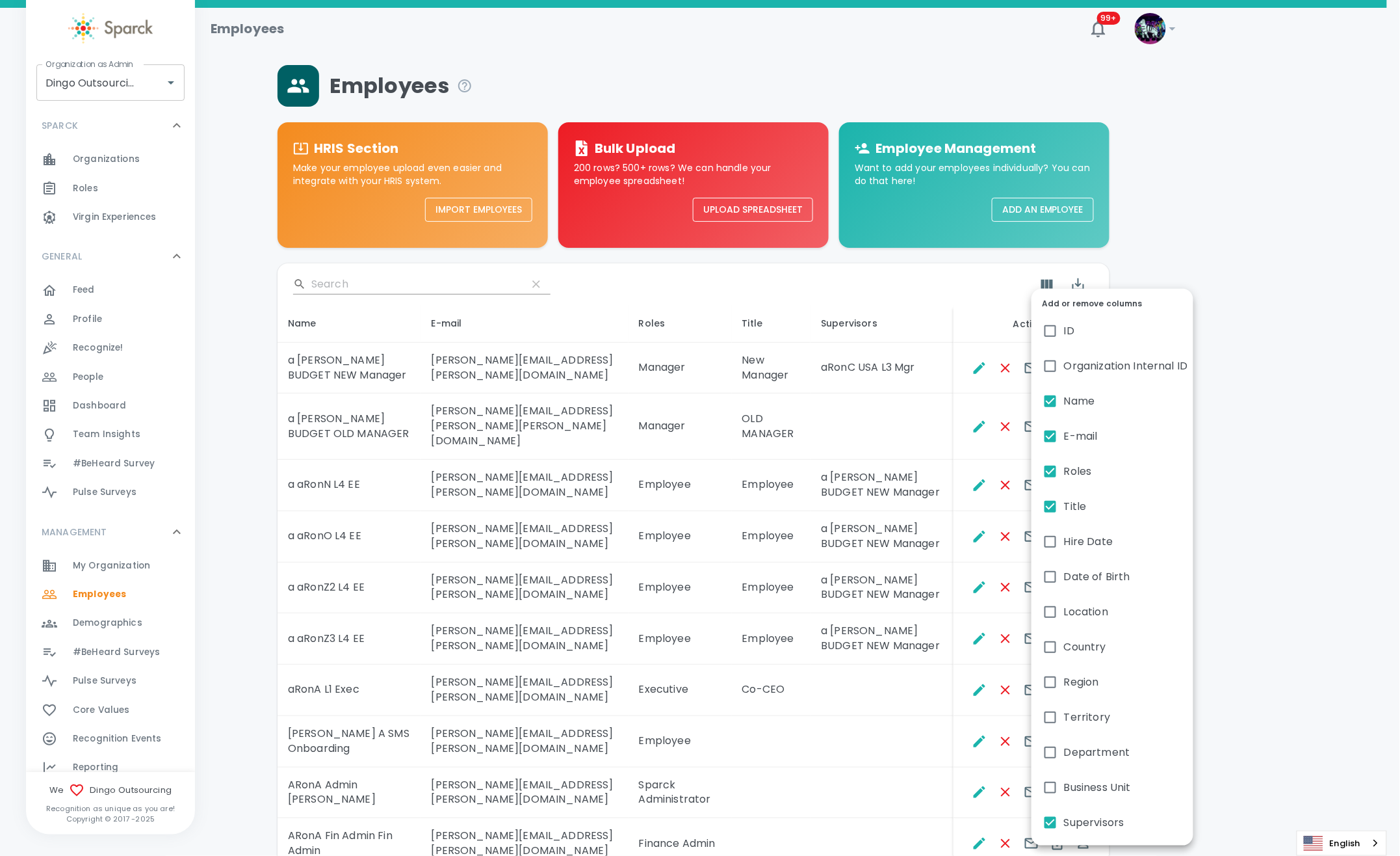
click at [899, 707] on div at bounding box center [700, 428] width 1400 height 856
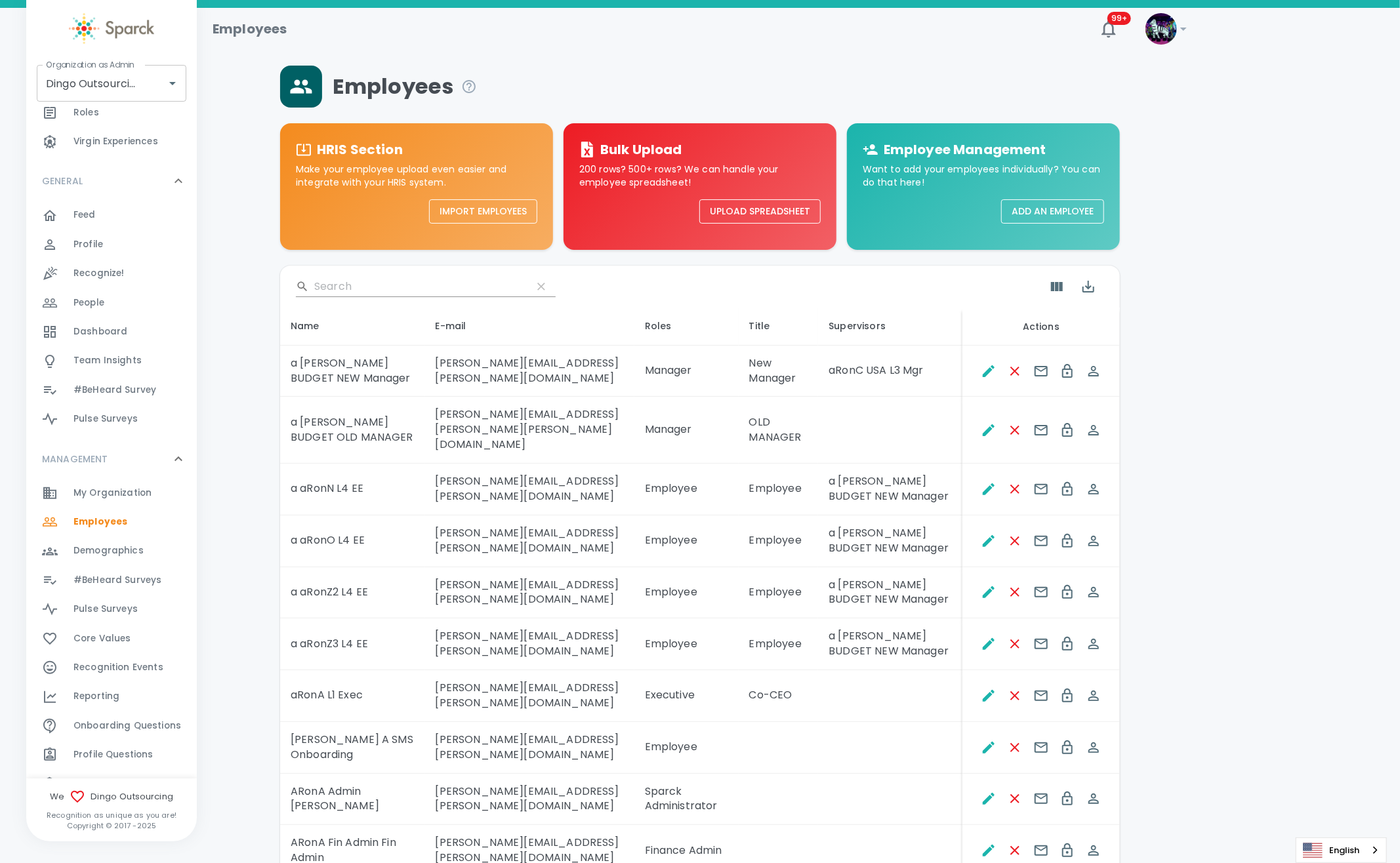
scroll to position [174, 0]
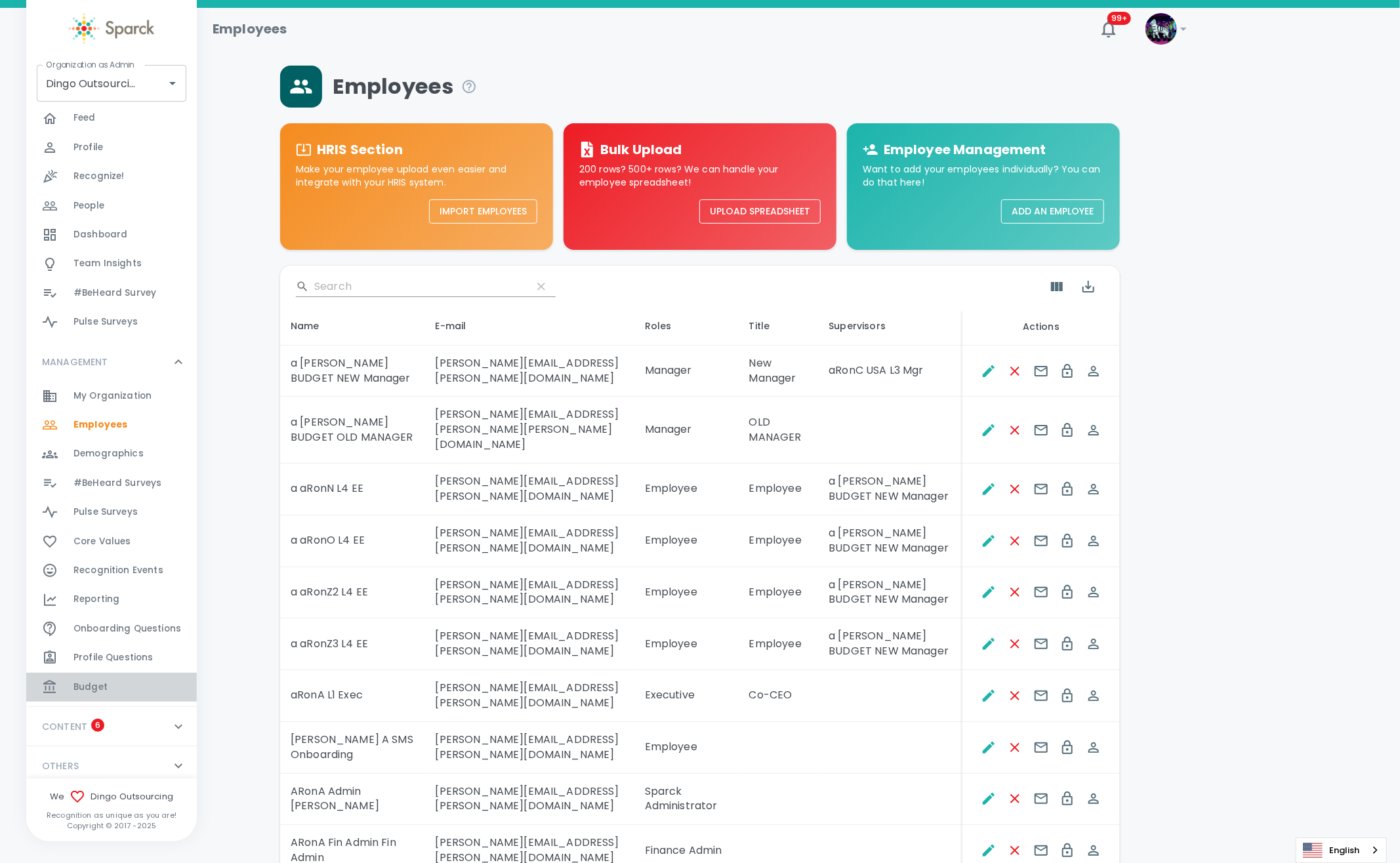
click at [113, 685] on div "Budget 0" at bounding box center [135, 687] width 123 height 18
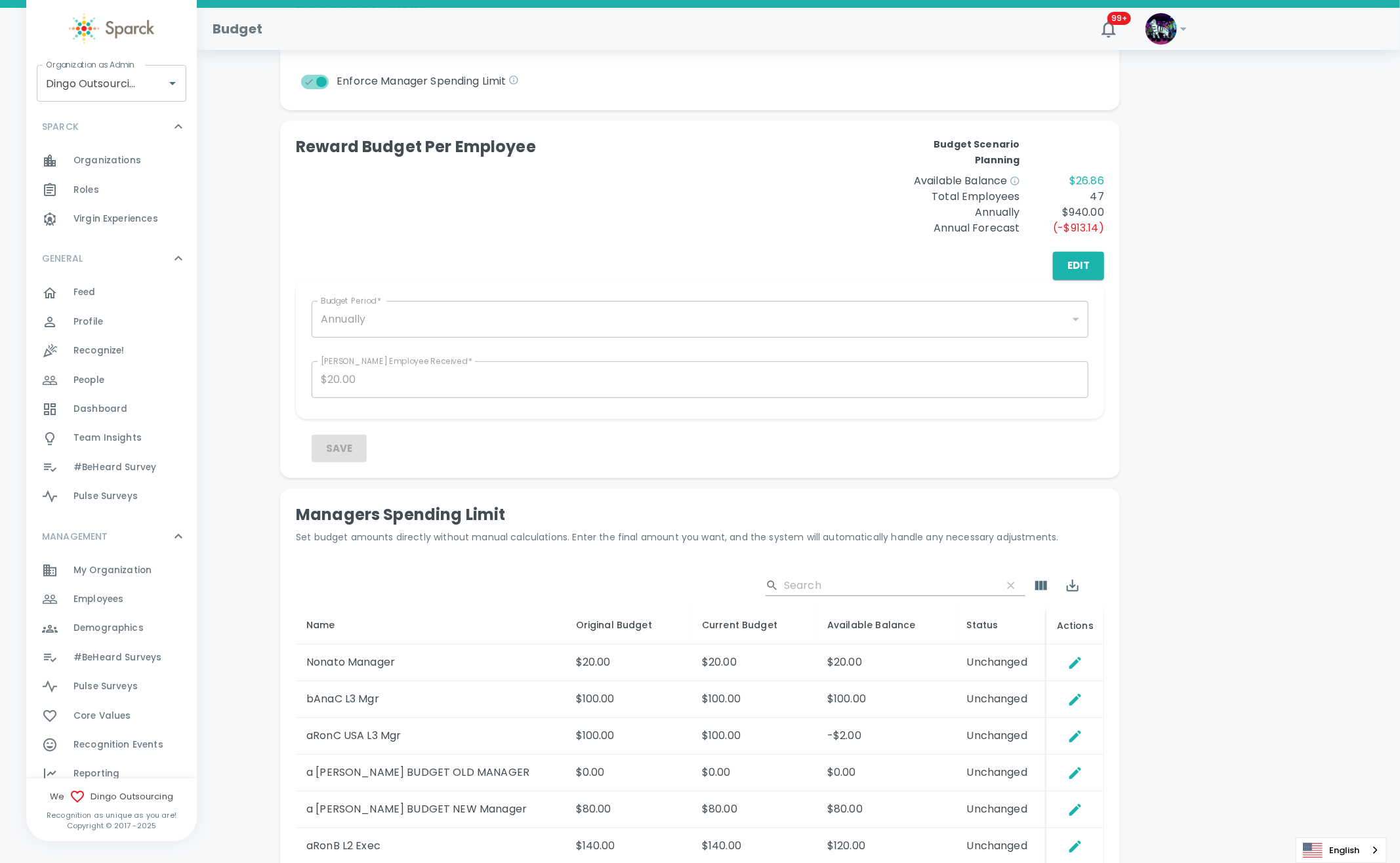
scroll to position [262, 0]
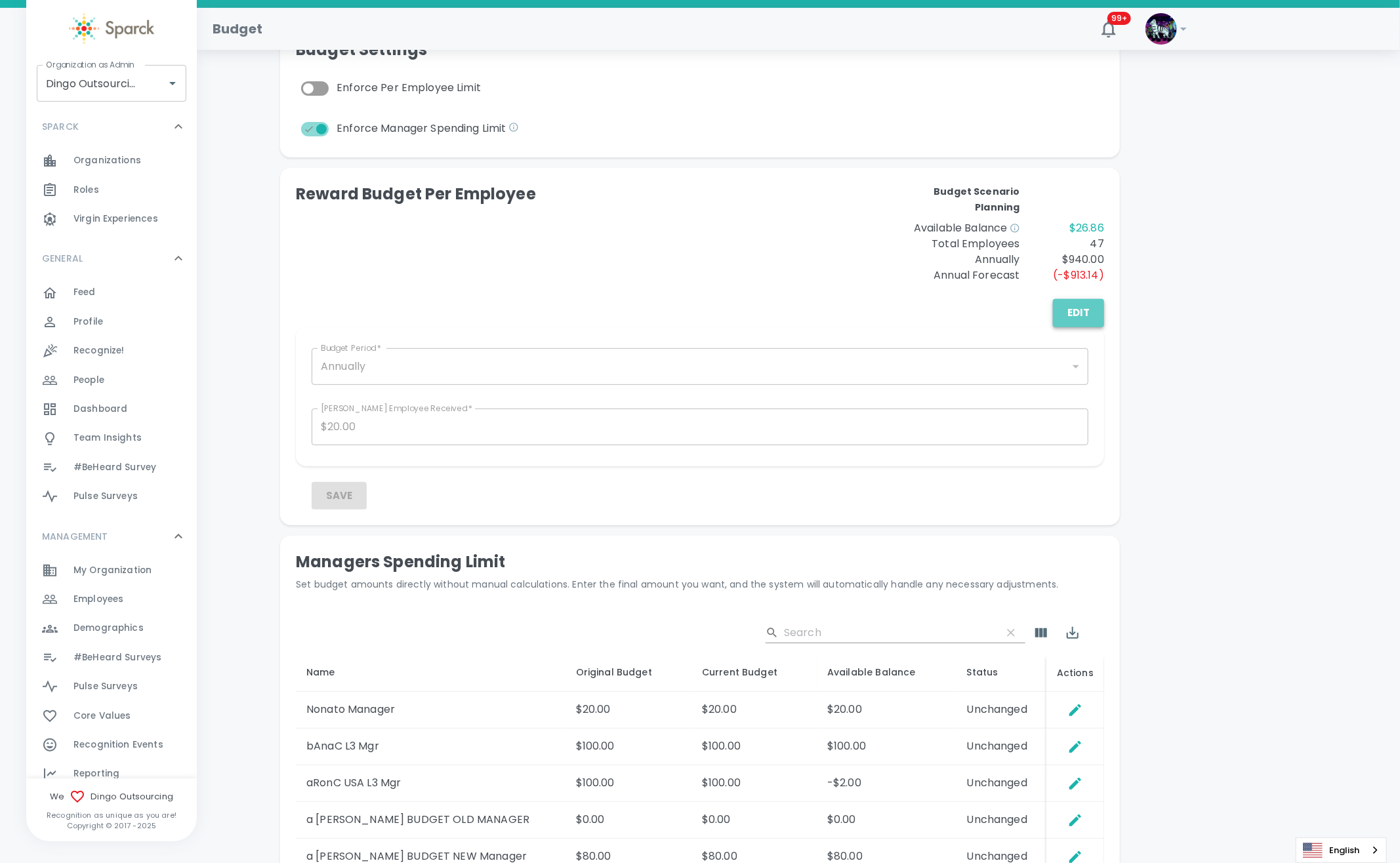
click at [1083, 310] on button "Edit" at bounding box center [1078, 312] width 51 height 27
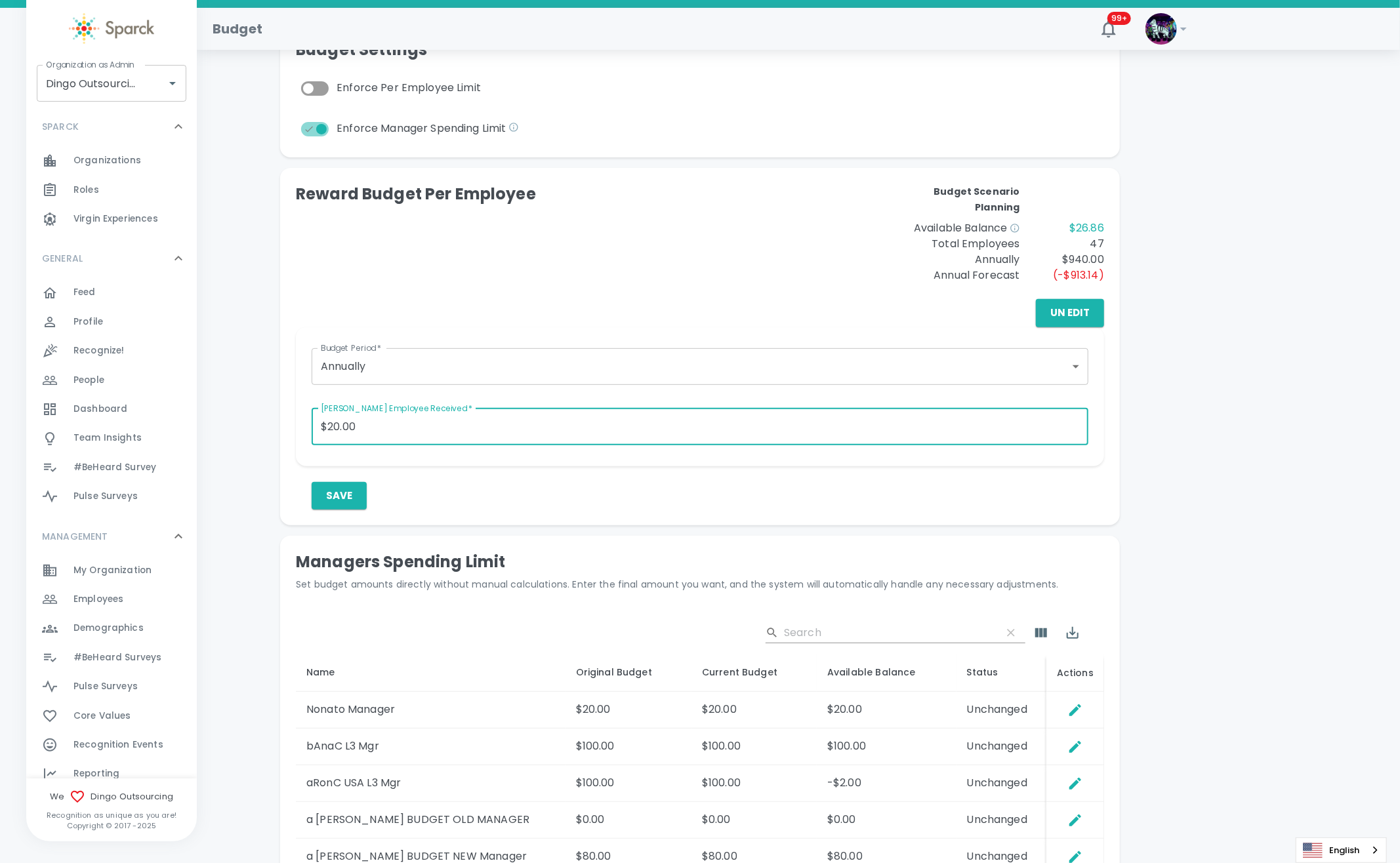
drag, startPoint x: 379, startPoint y: 429, endPoint x: 191, endPoint y: 421, distance: 188.2
click at [192, 422] on div "Budget 99+ ! Organization as Admin Dingo Outsourcing • 793 Organization as Admi…" at bounding box center [700, 395] width 1400 height 1301
type input "$40.00"
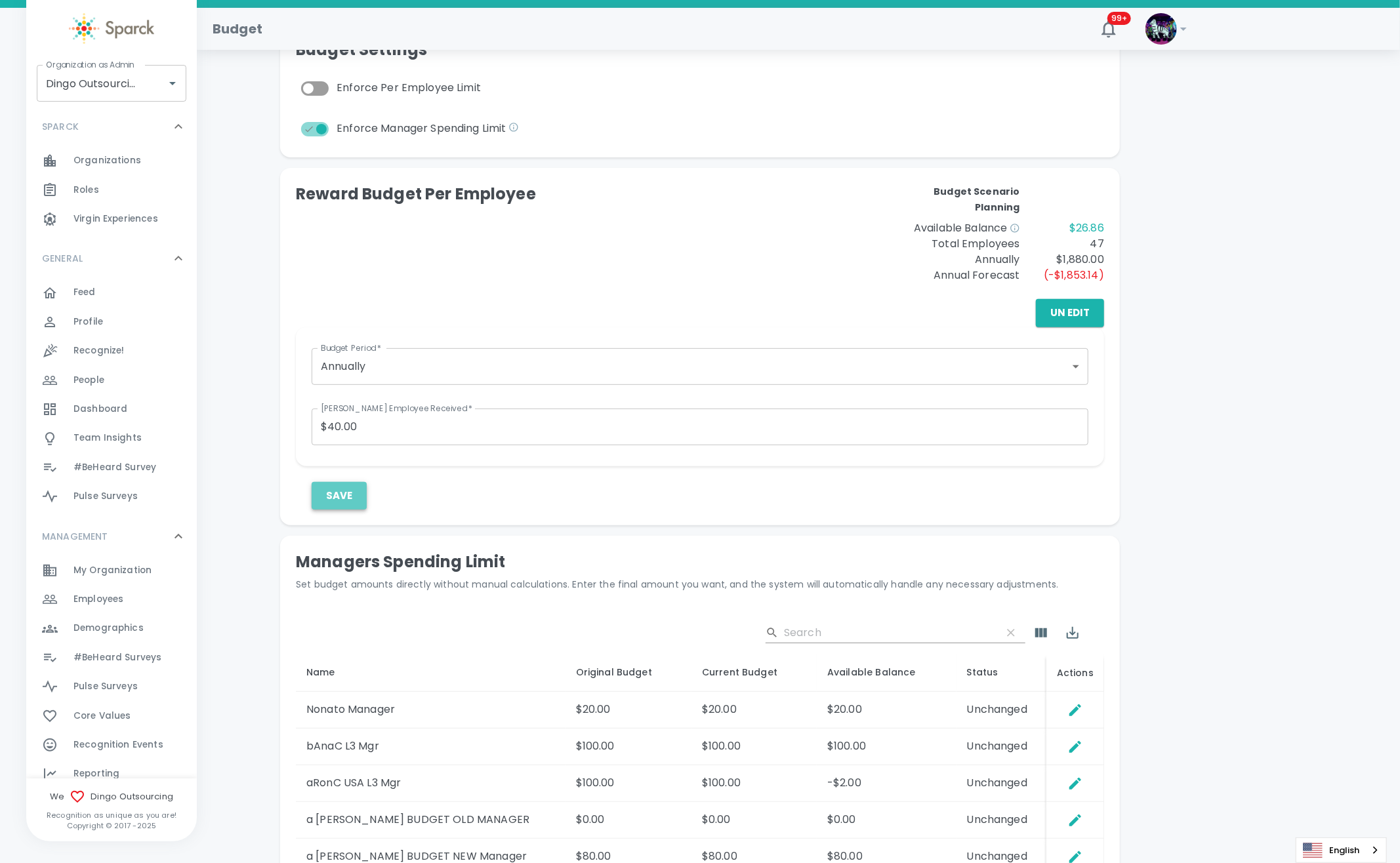
click at [349, 504] on button "Save" at bounding box center [339, 495] width 55 height 27
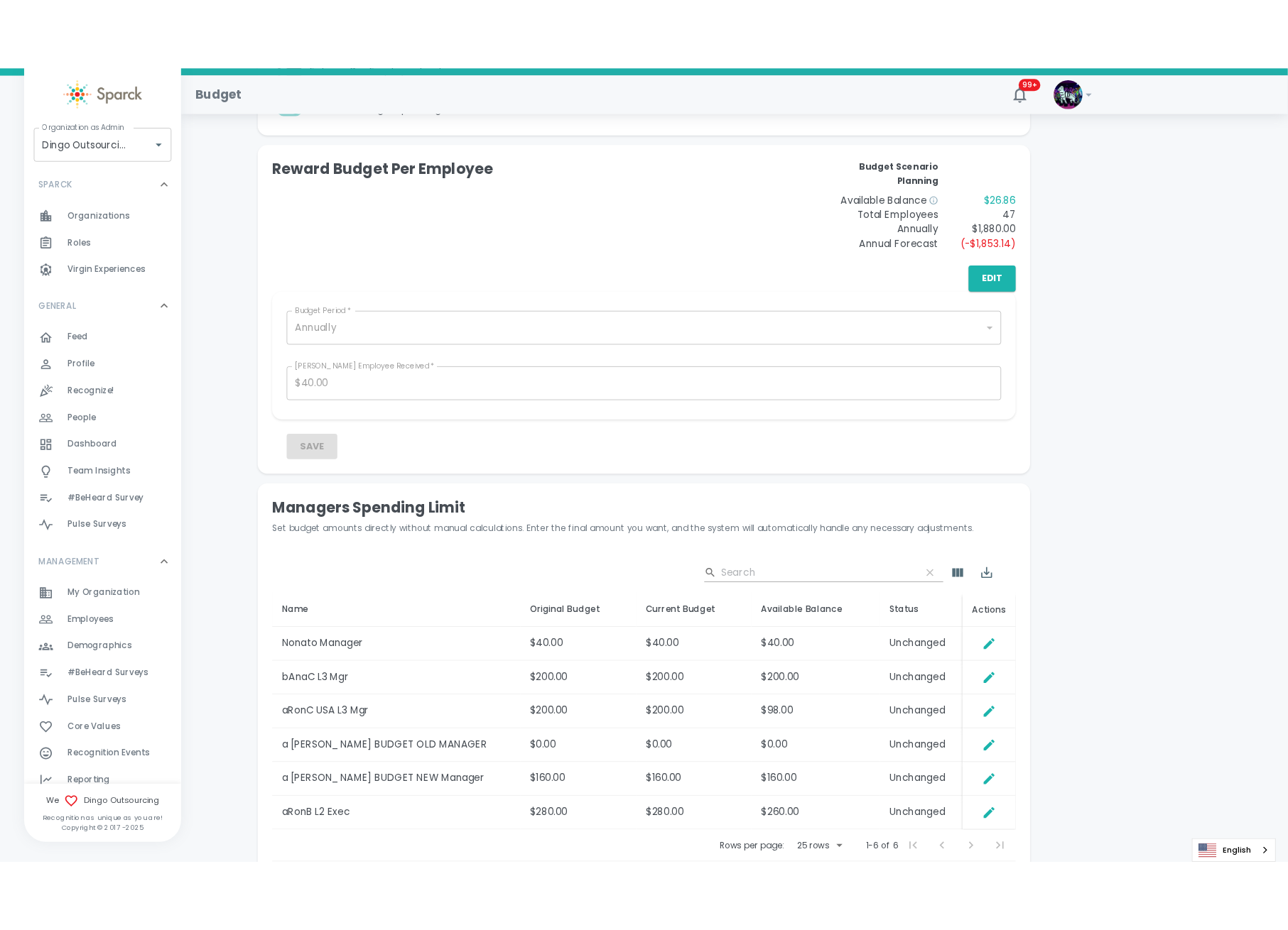
scroll to position [378, 0]
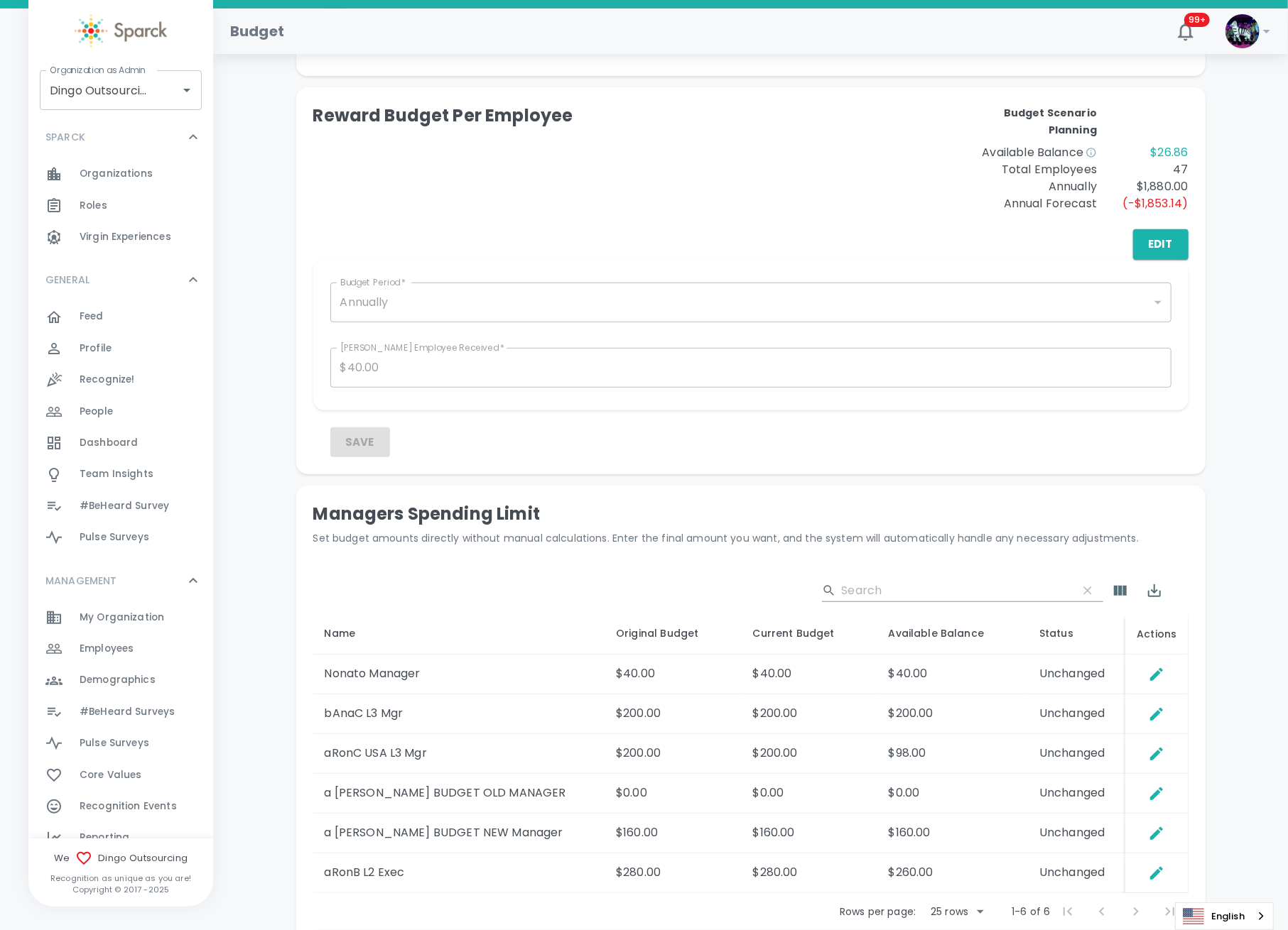
click at [572, 575] on div "​" at bounding box center [751, 591] width 875 height 46
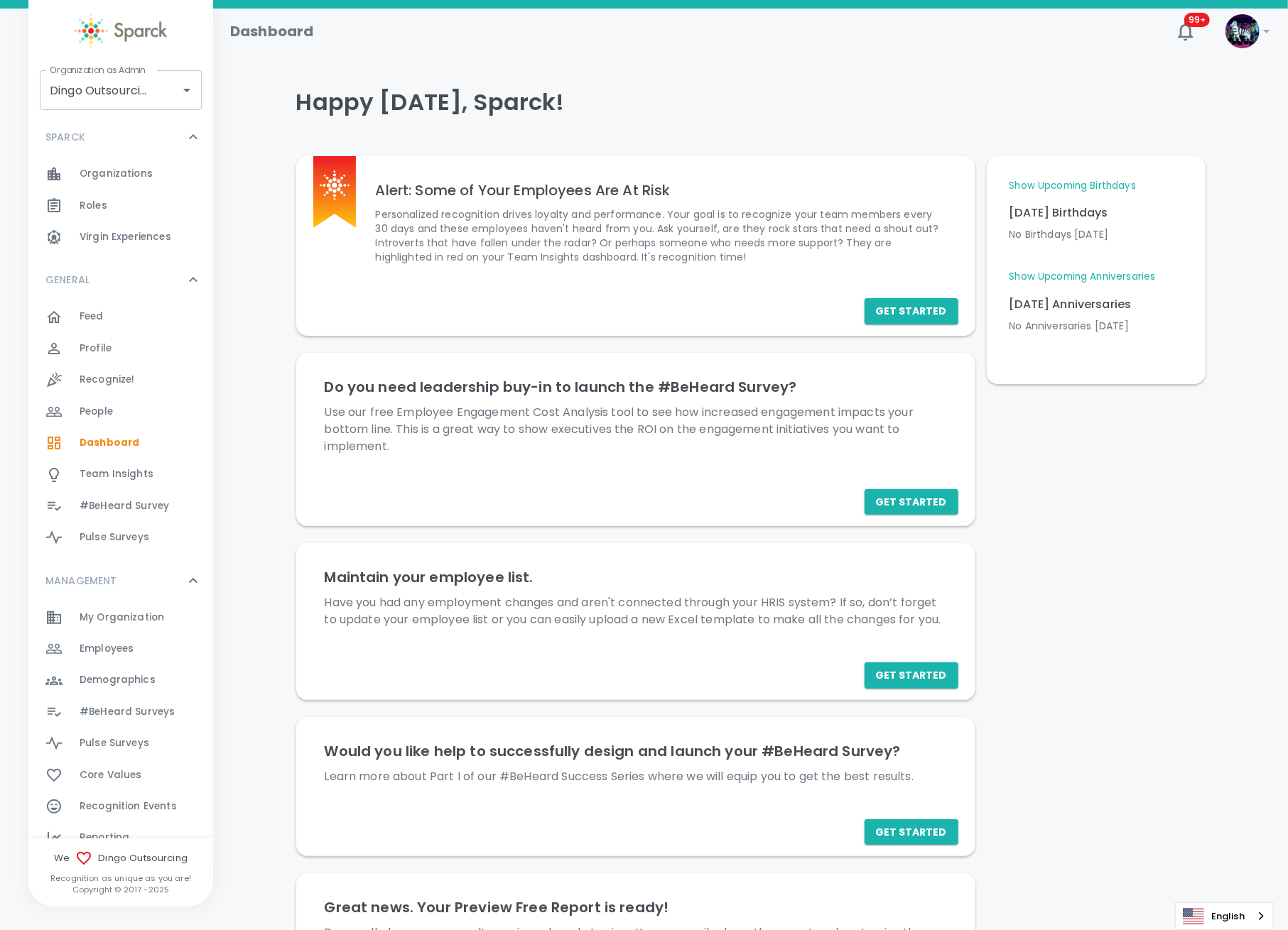
click at [141, 662] on div "Employees 0" at bounding box center [121, 648] width 184 height 31
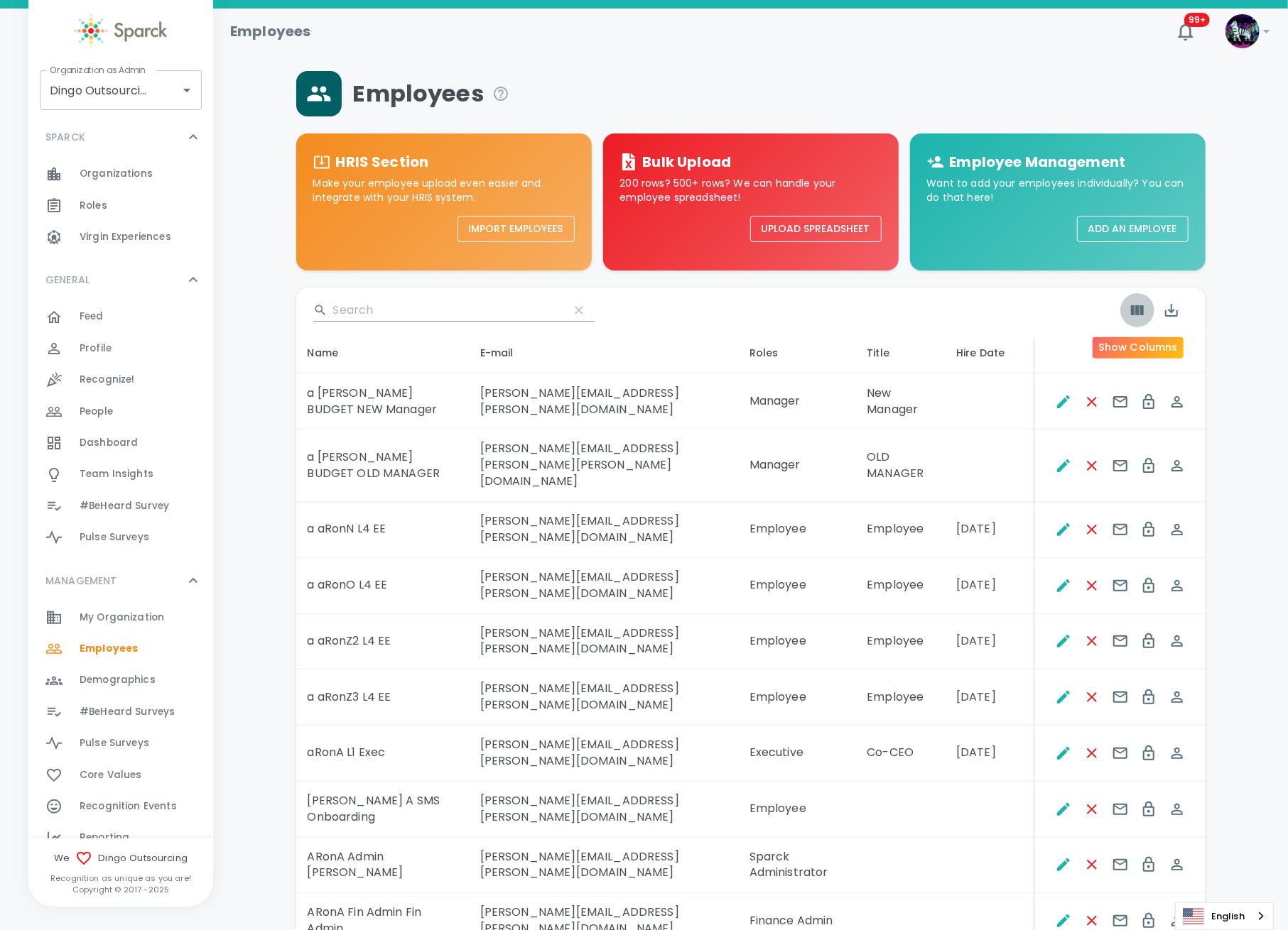
click at [1134, 316] on icon "Show Columns" at bounding box center [1137, 310] width 17 height 17
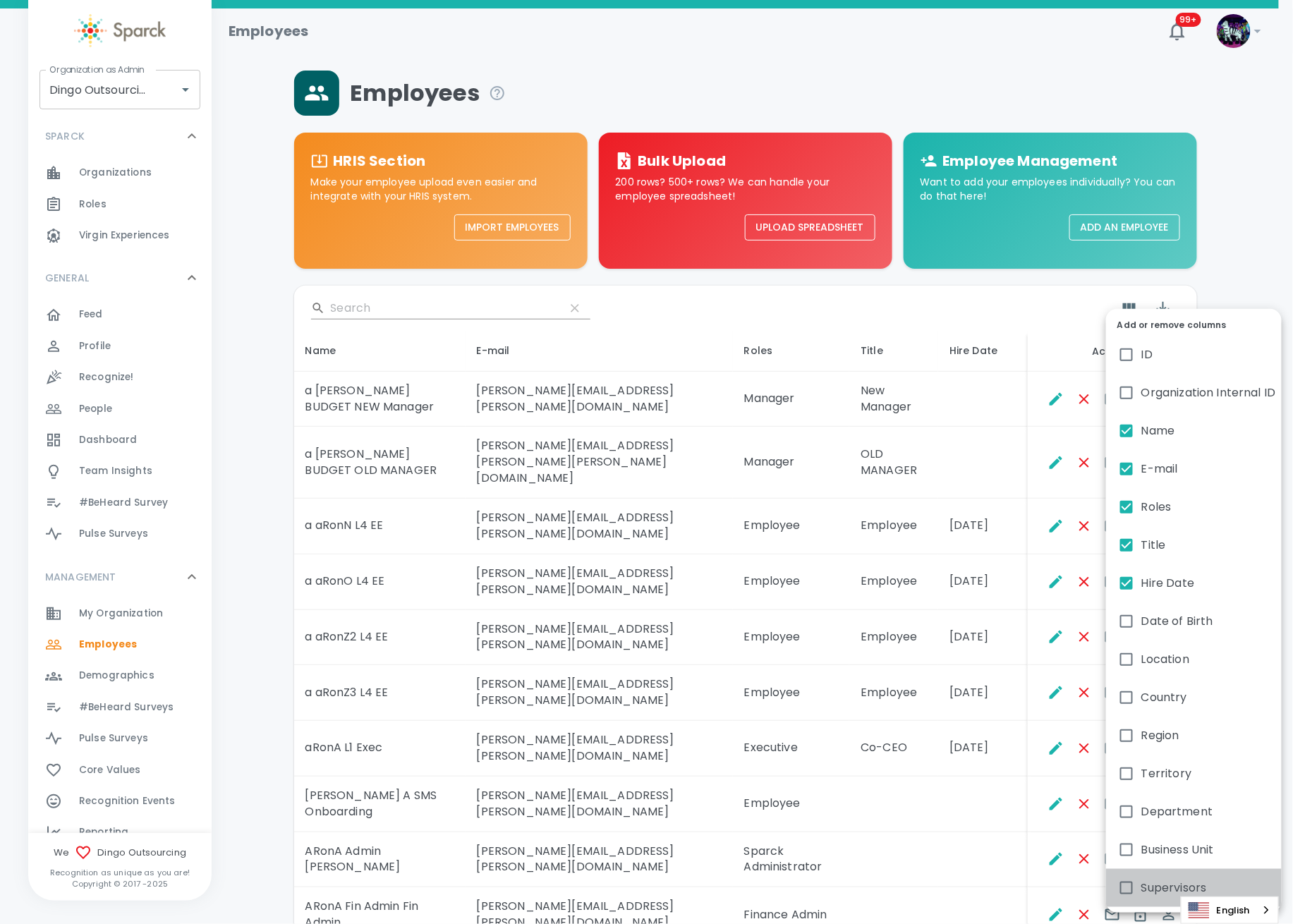
click at [1157, 884] on span "Supervisors" at bounding box center [1174, 887] width 66 height 17
click at [1141, 884] on input "Supervisors" at bounding box center [1126, 888] width 29 height 29
checkbox input "true"
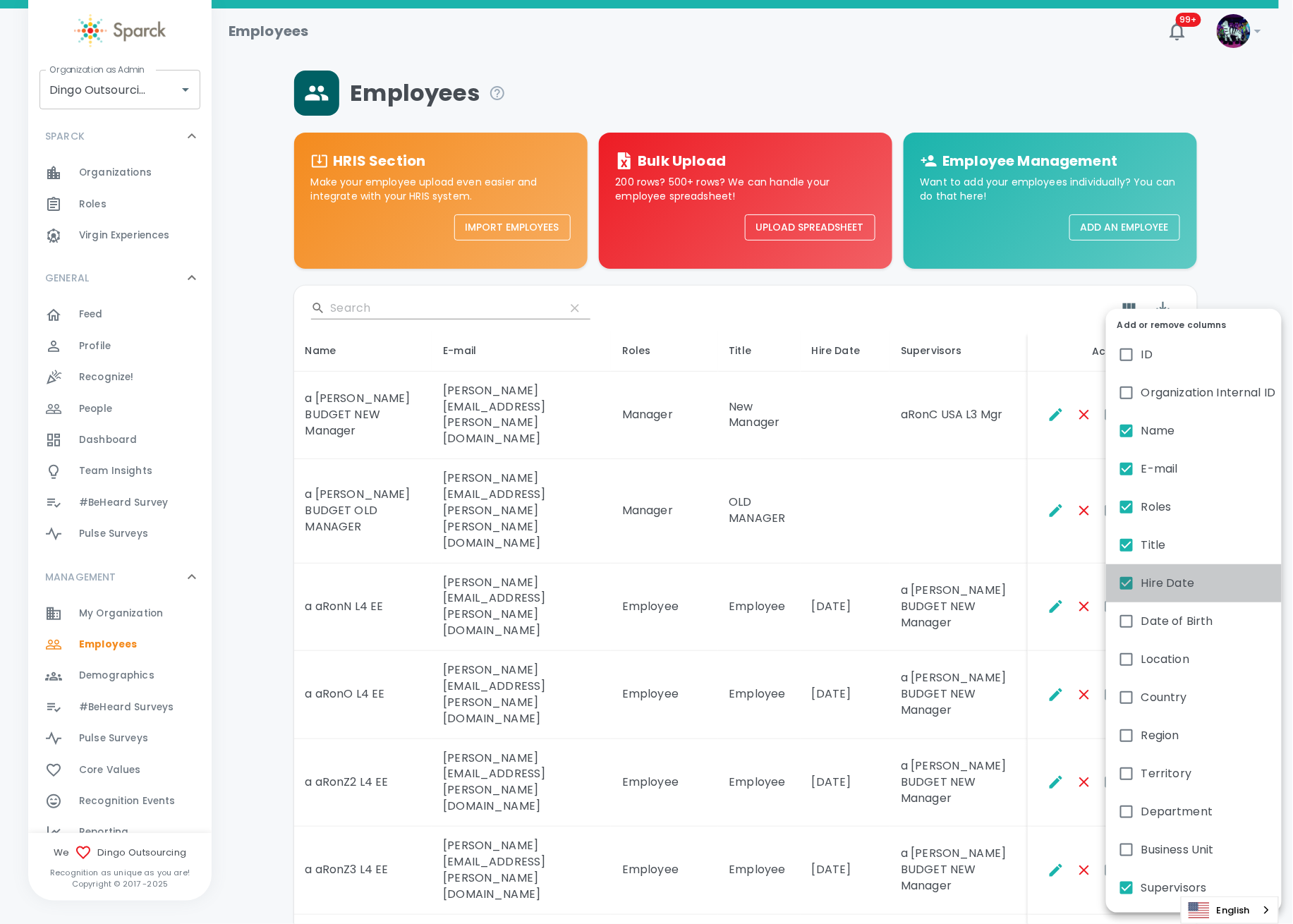
click at [1152, 584] on span "Hire Date" at bounding box center [1168, 583] width 53 height 17
click at [1141, 584] on input "Hire Date" at bounding box center [1126, 584] width 29 height 29
checkbox input "false"
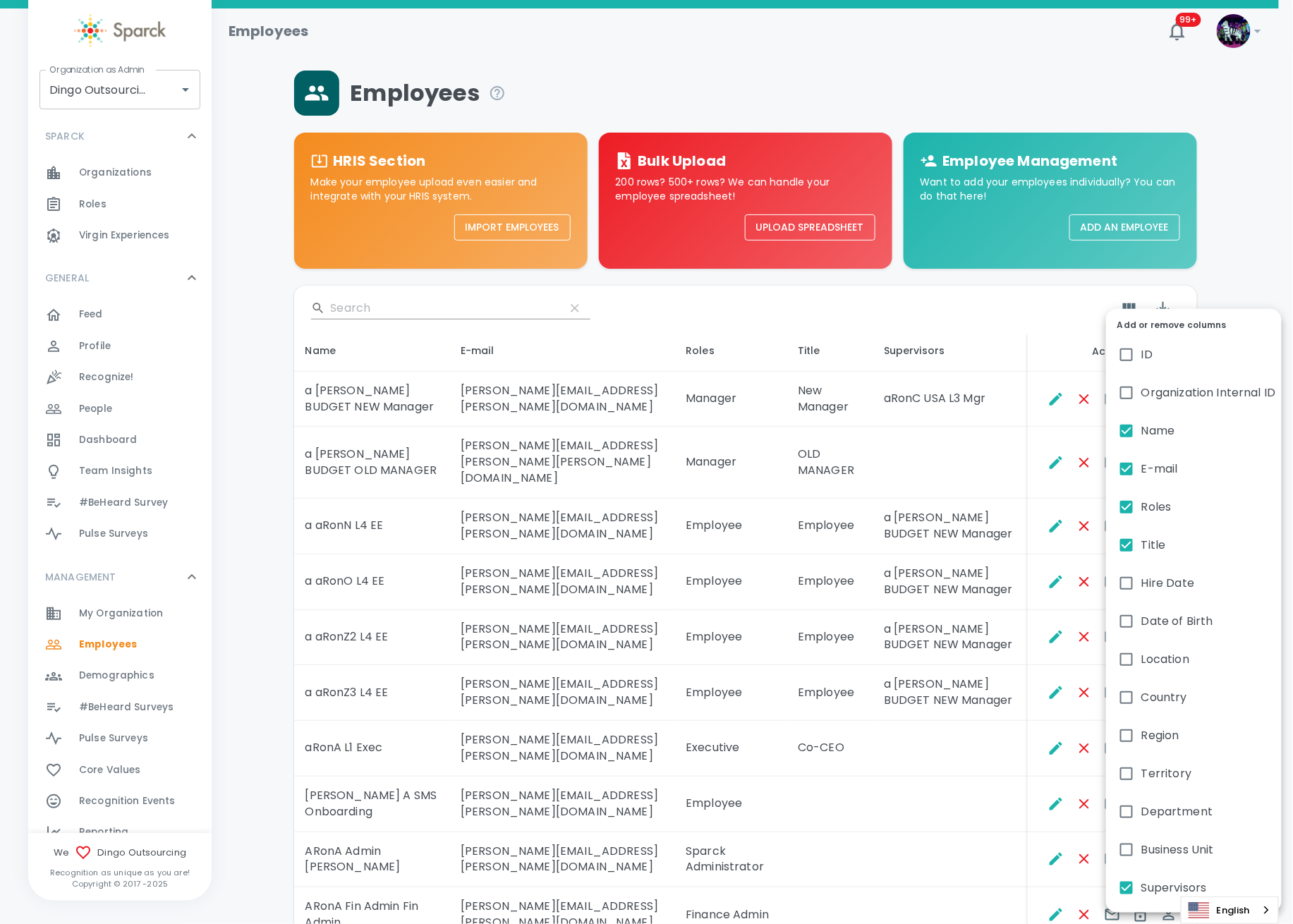
click at [958, 827] on div at bounding box center [646, 462] width 1293 height 924
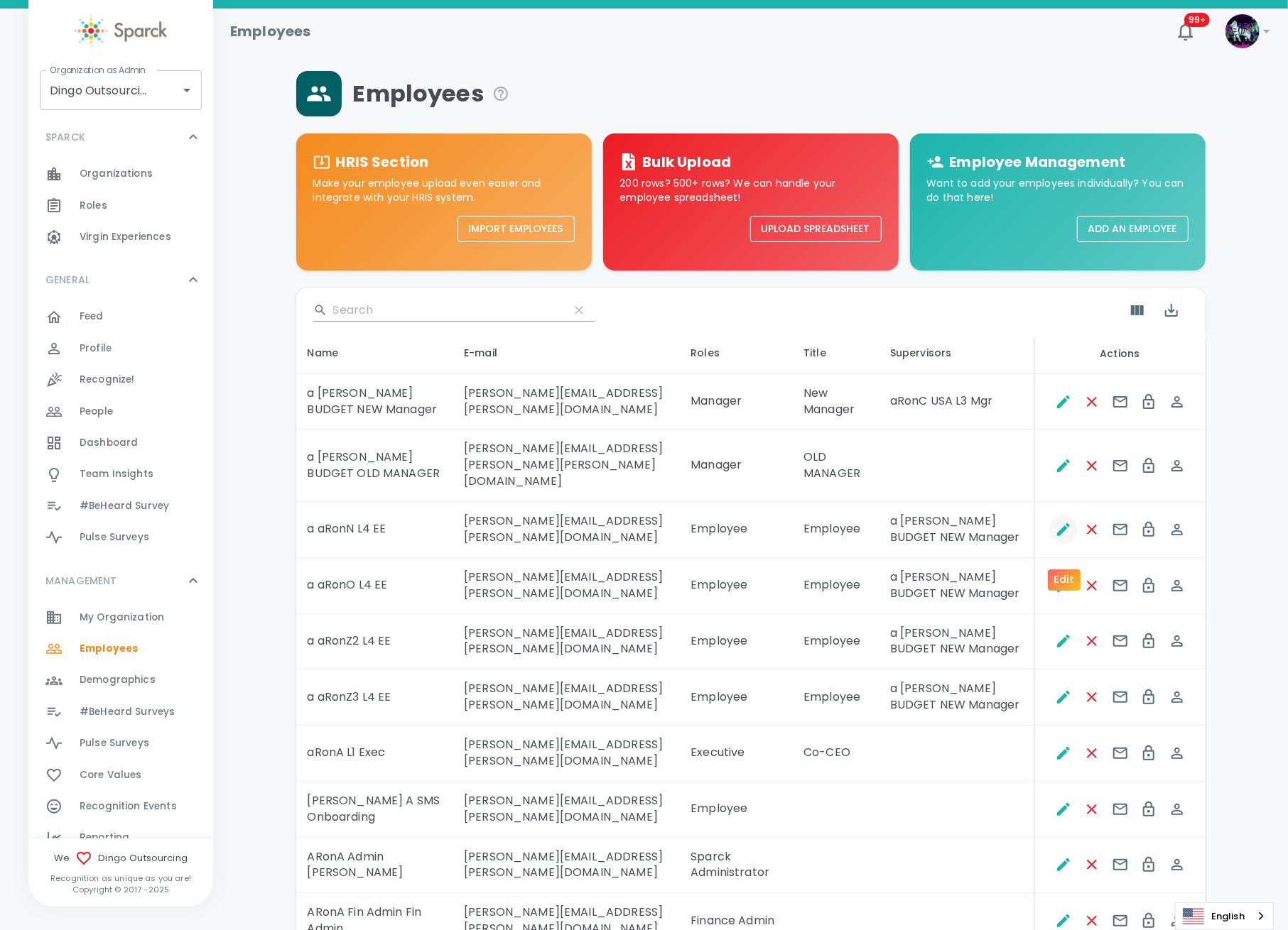
click at [1065, 536] on icon "Edit" at bounding box center [1063, 529] width 13 height 13
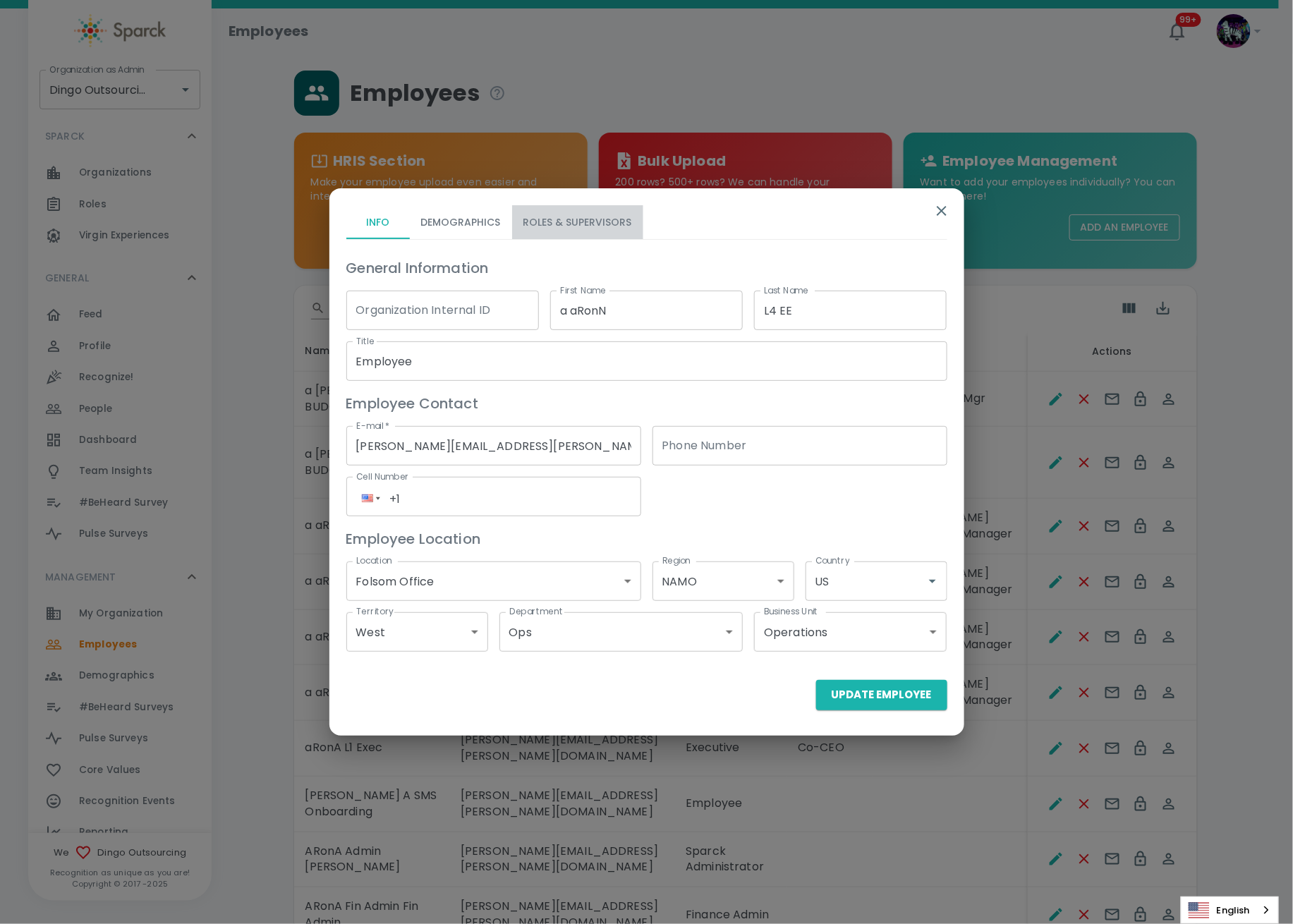
click at [606, 224] on button "Roles & Supervisors" at bounding box center [577, 222] width 131 height 34
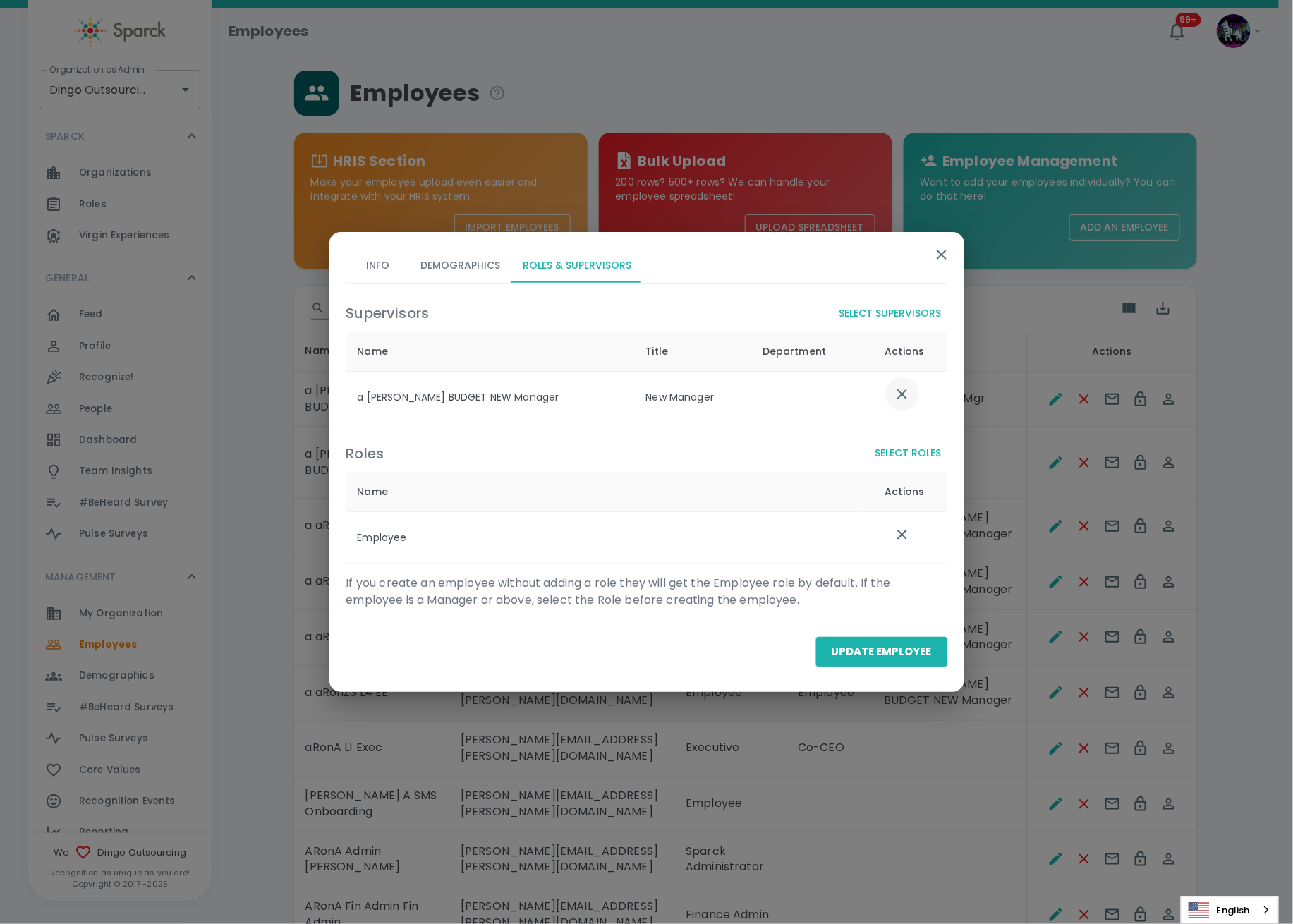
click at [896, 394] on icon "list table" at bounding box center [902, 394] width 17 height 17
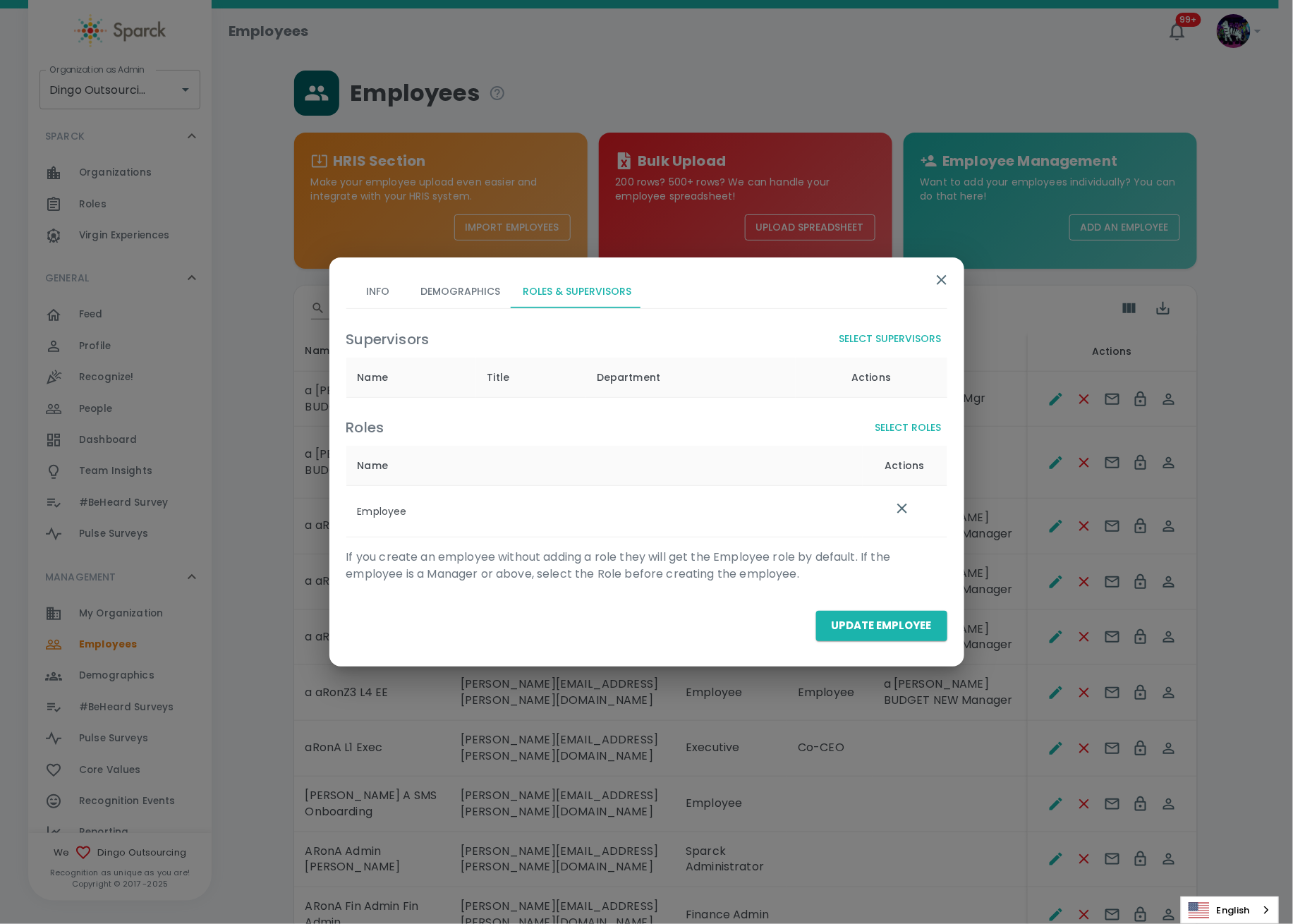
click at [892, 334] on button "Select Supervisors" at bounding box center [890, 339] width 113 height 26
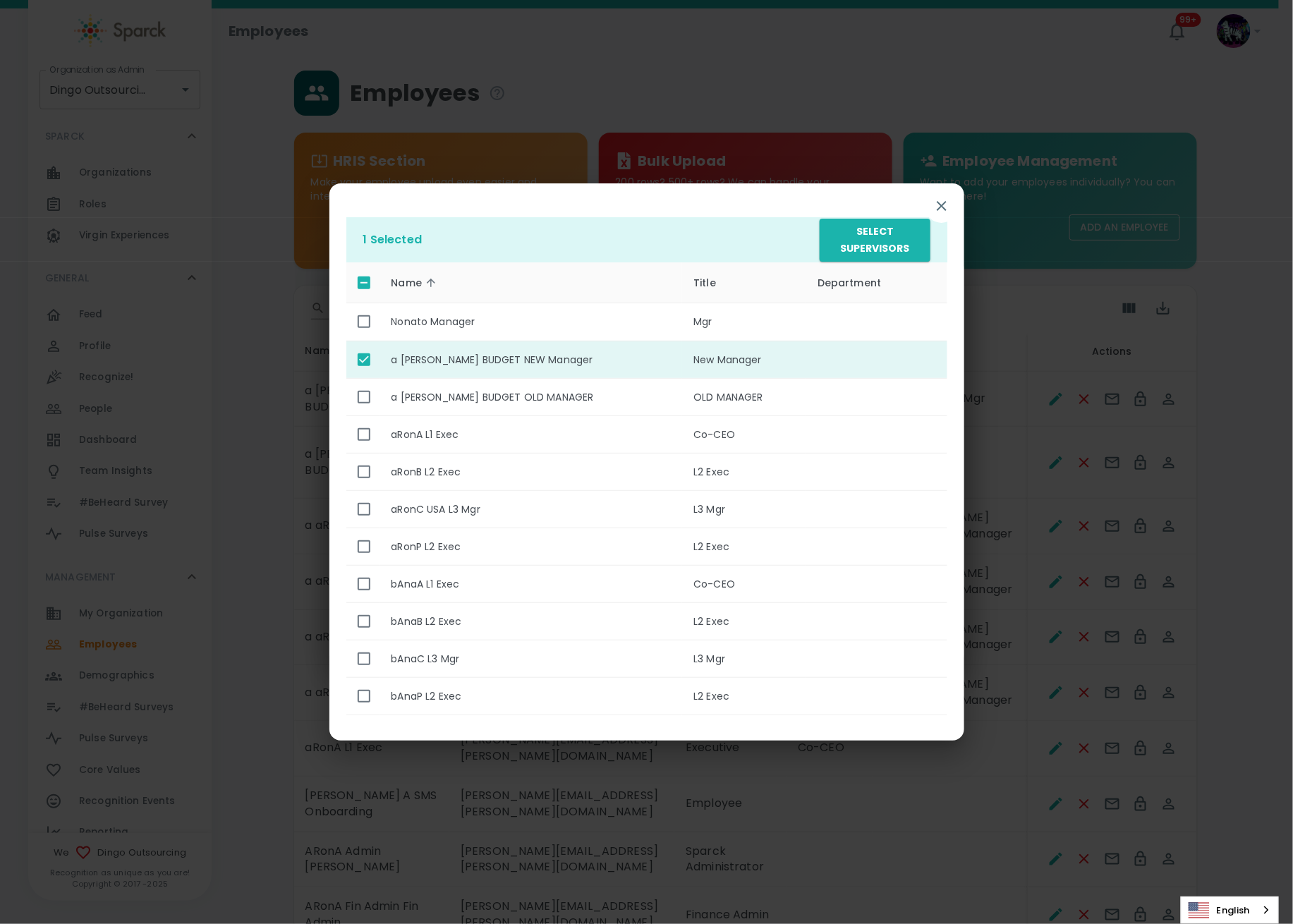
click at [373, 362] on input "enhanced table" at bounding box center [364, 359] width 29 height 29
checkbox input "false"
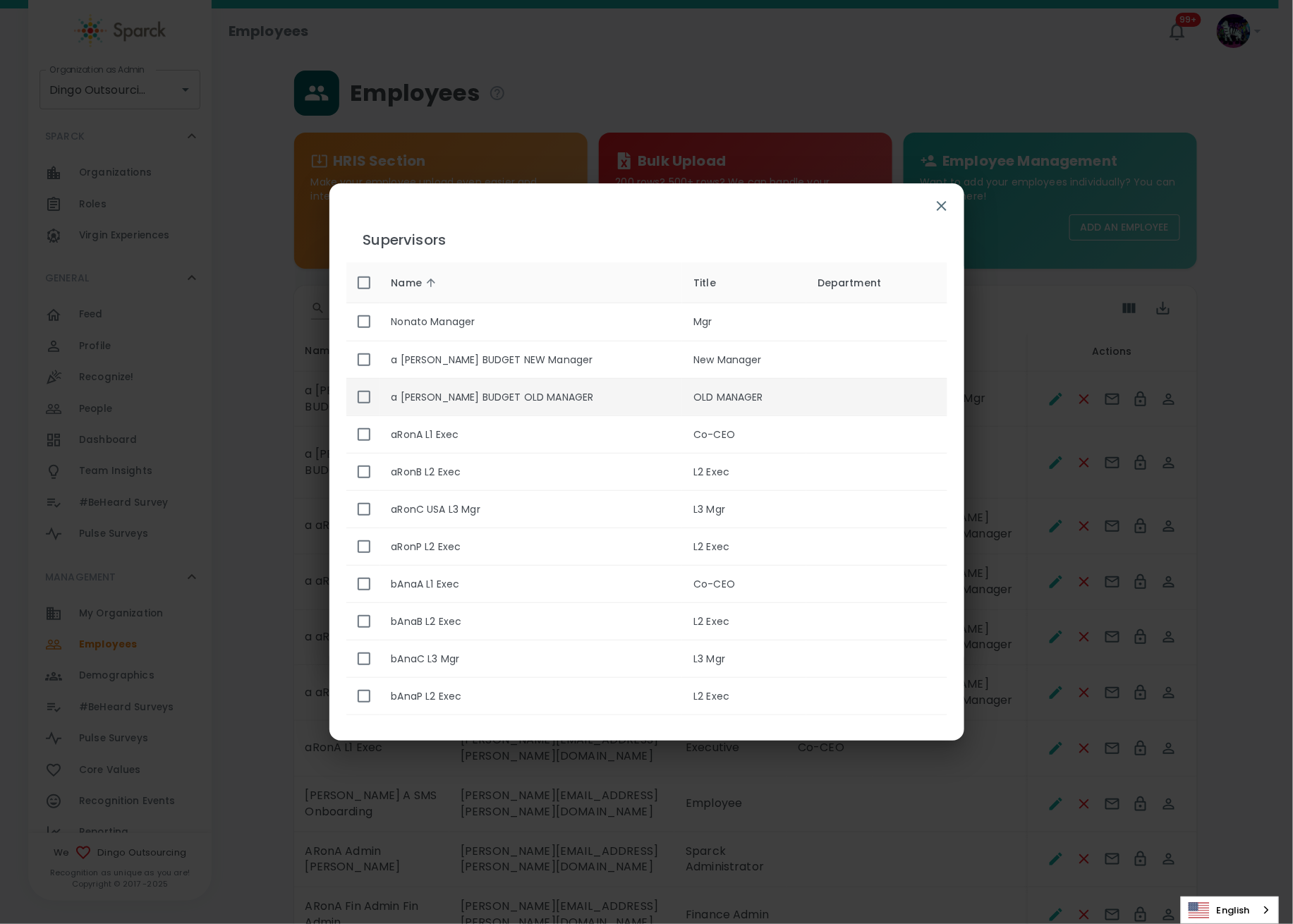
click at [368, 395] on input "enhanced table" at bounding box center [364, 397] width 29 height 29
checkbox input "true"
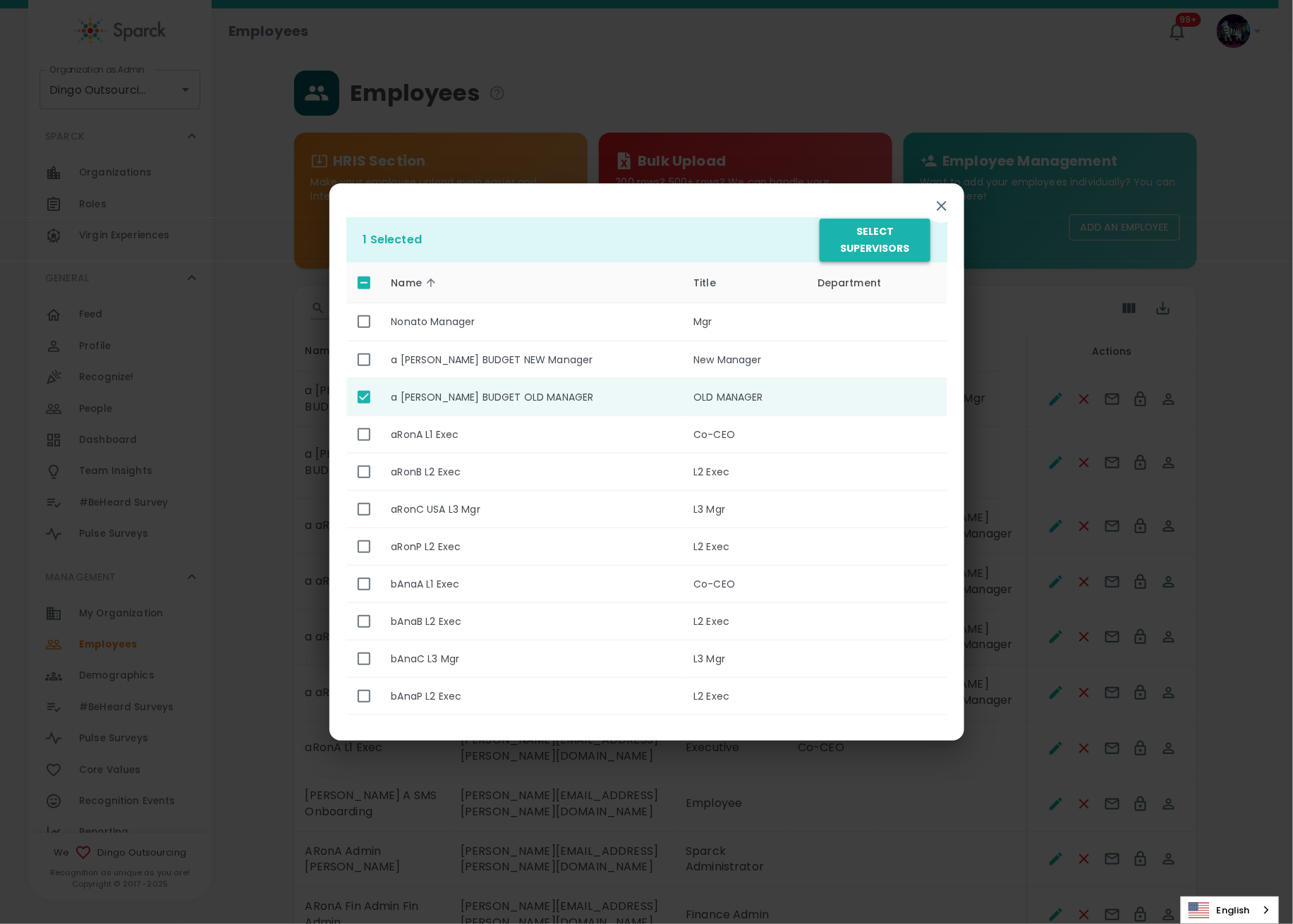
click at [901, 241] on button "Select Supervisors" at bounding box center [874, 240] width 110 height 43
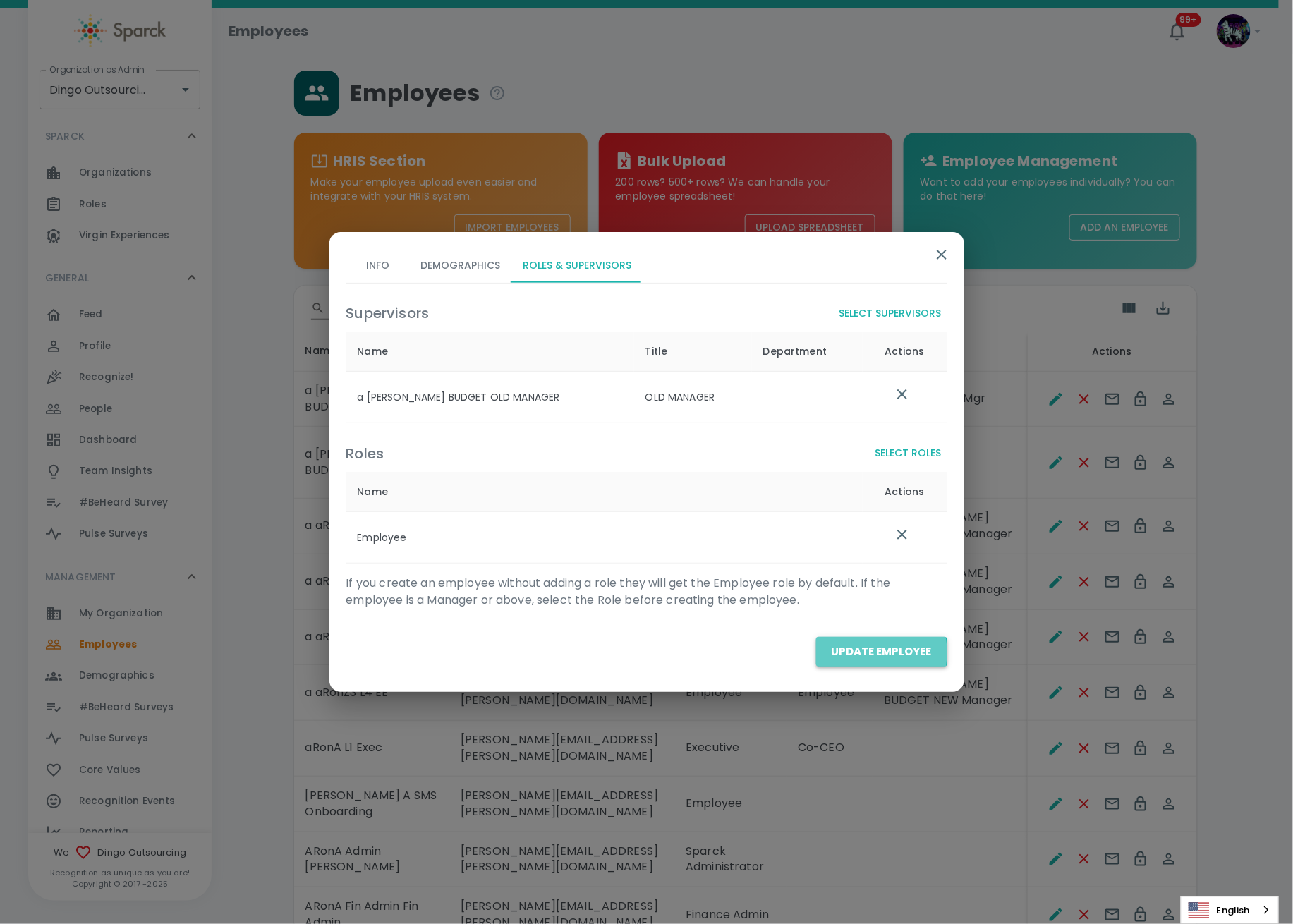
click at [860, 653] on button "Update Employee" at bounding box center [882, 652] width 131 height 29
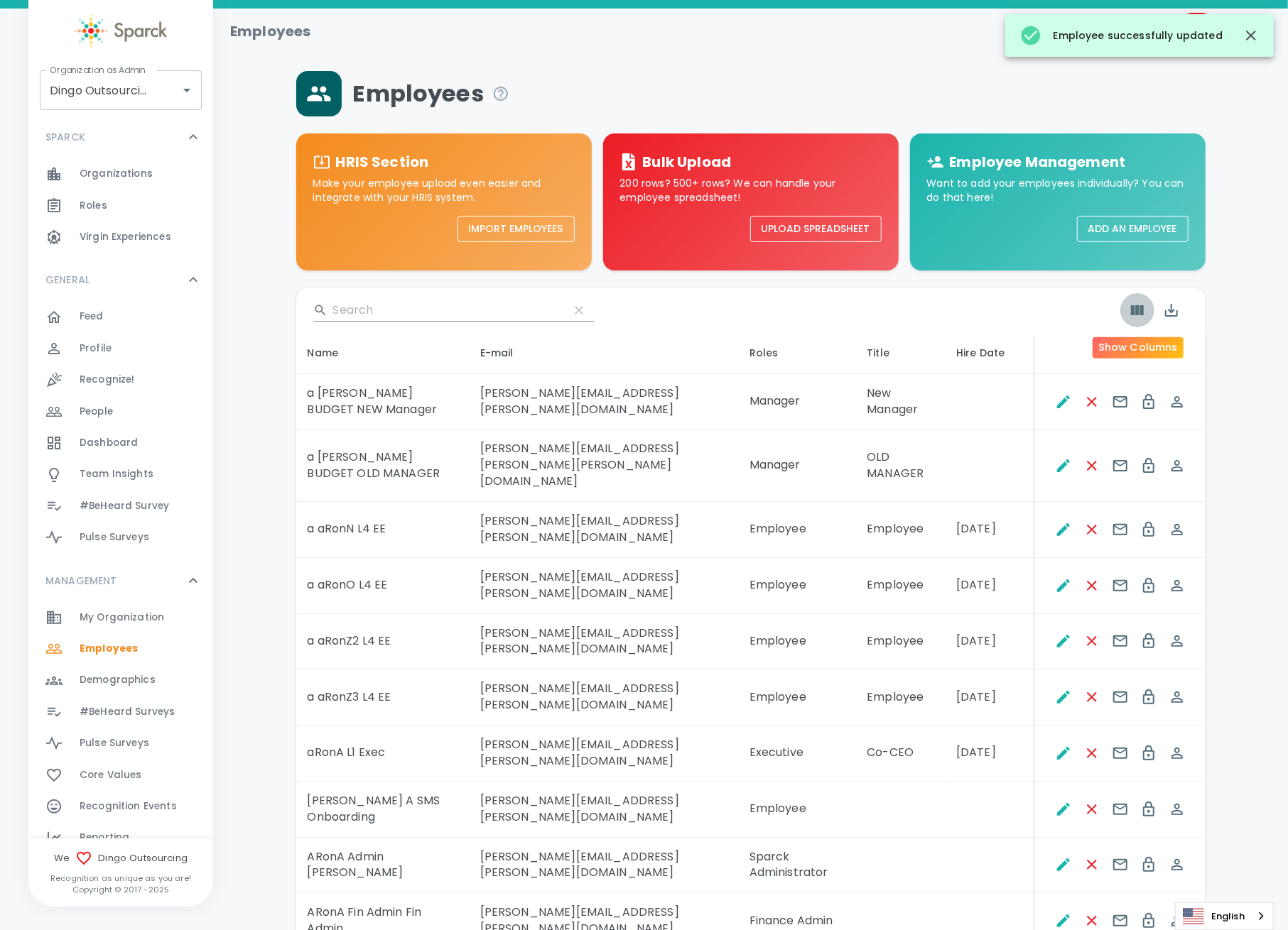
click at [1127, 314] on button "Show Columns" at bounding box center [1137, 310] width 34 height 34
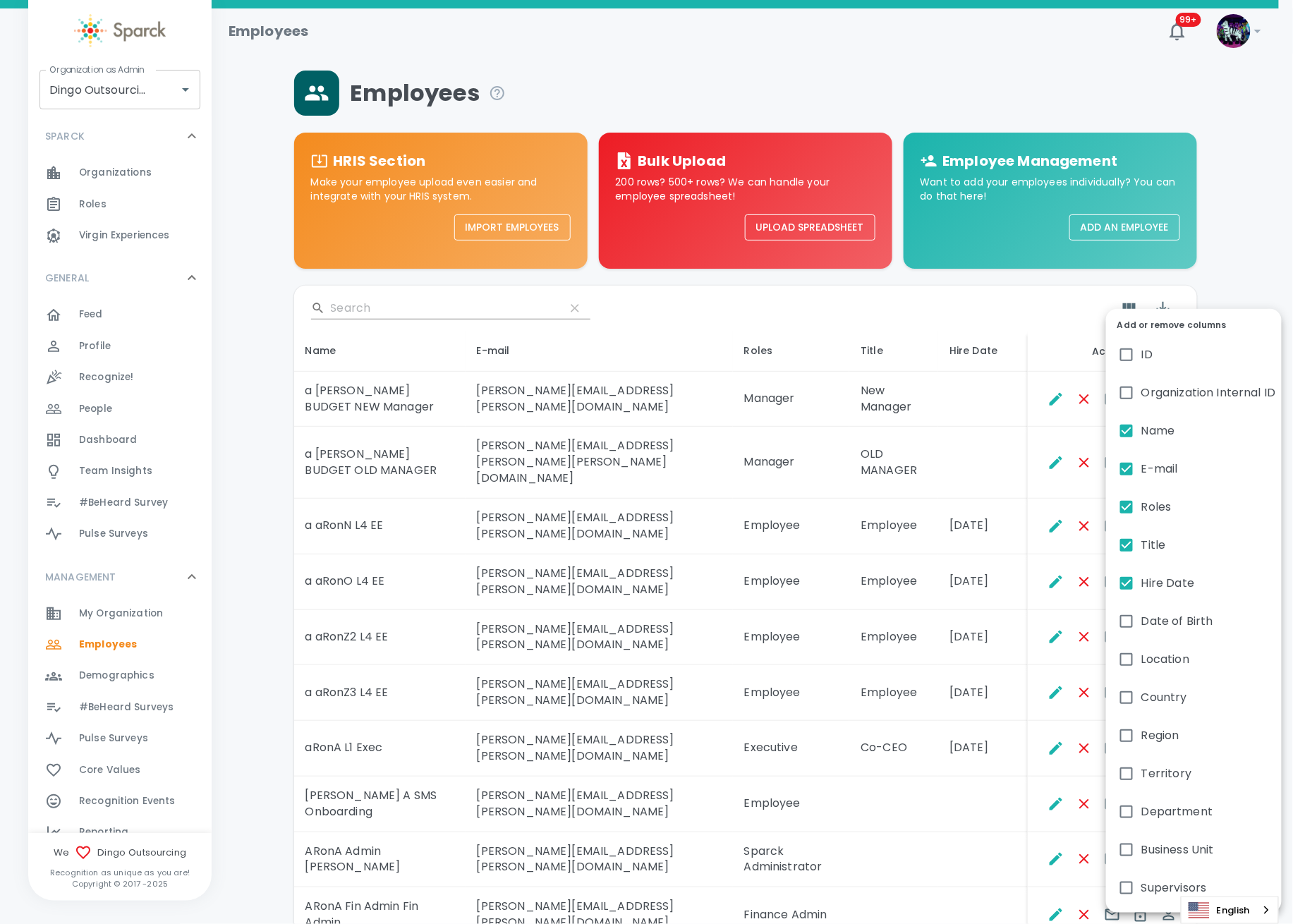
click at [1124, 587] on input "Hire Date" at bounding box center [1126, 584] width 29 height 29
checkbox input "false"
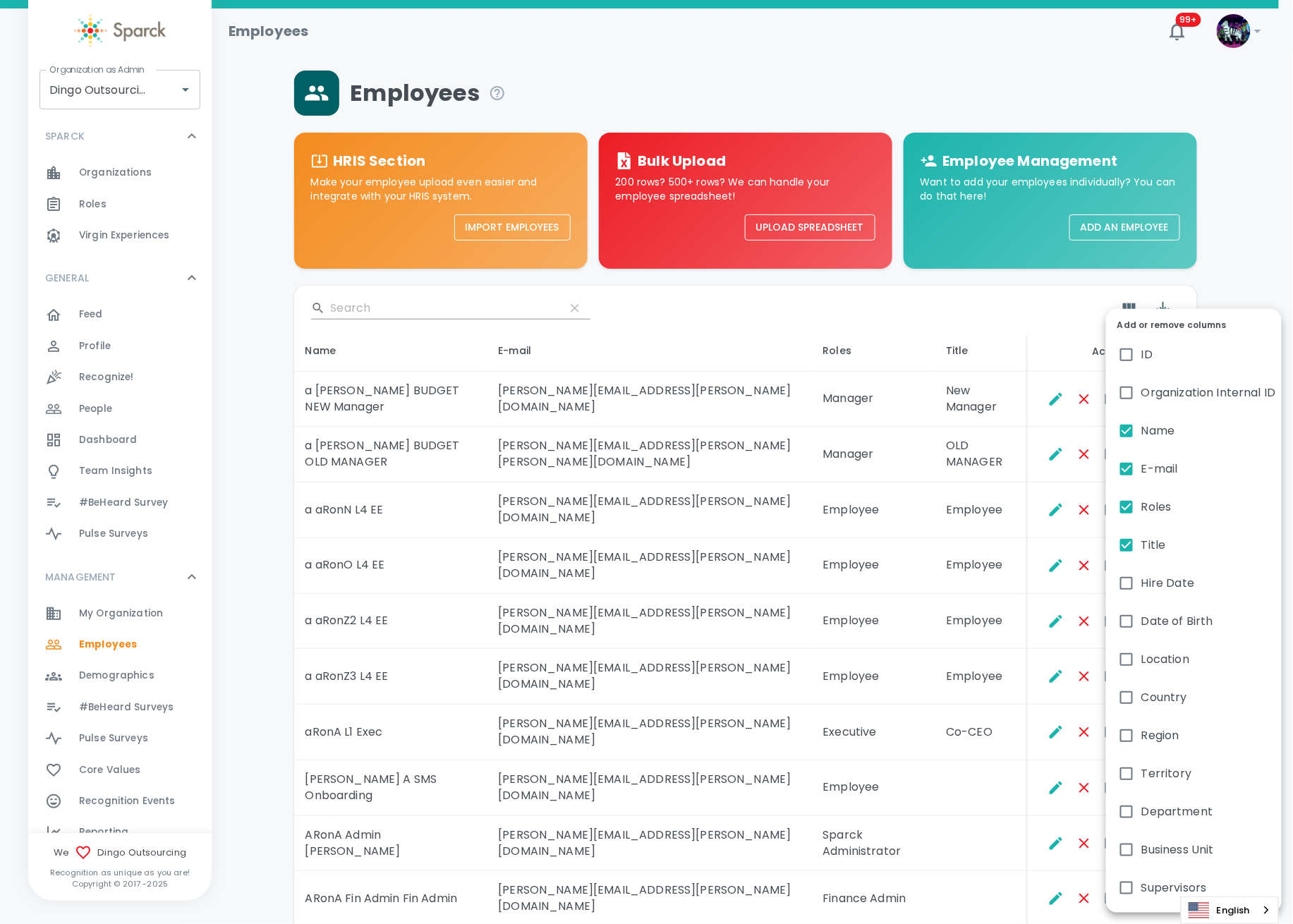
click at [1122, 887] on input "Supervisors" at bounding box center [1126, 888] width 29 height 29
checkbox input "true"
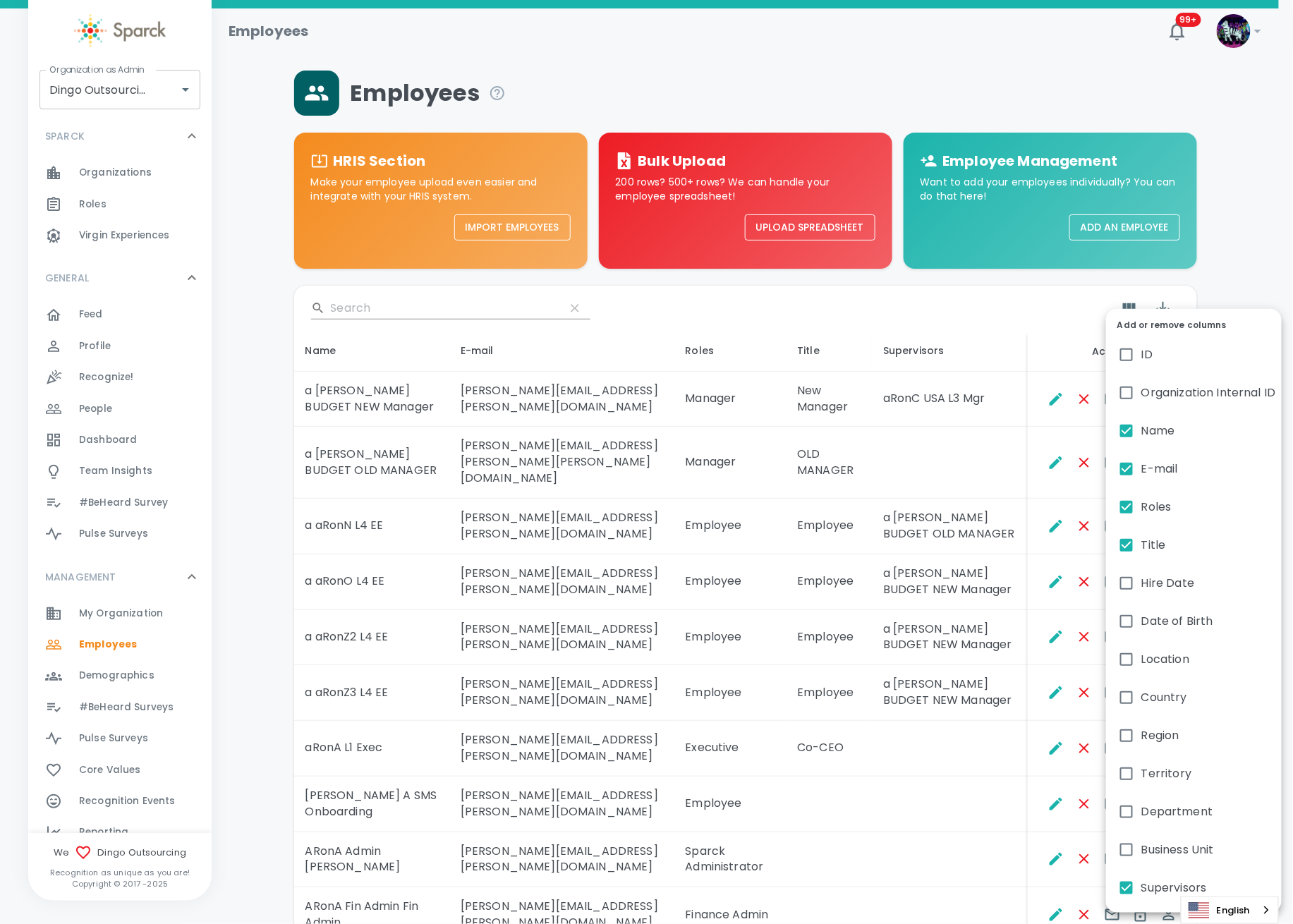
click at [1051, 603] on div at bounding box center [646, 462] width 1293 height 924
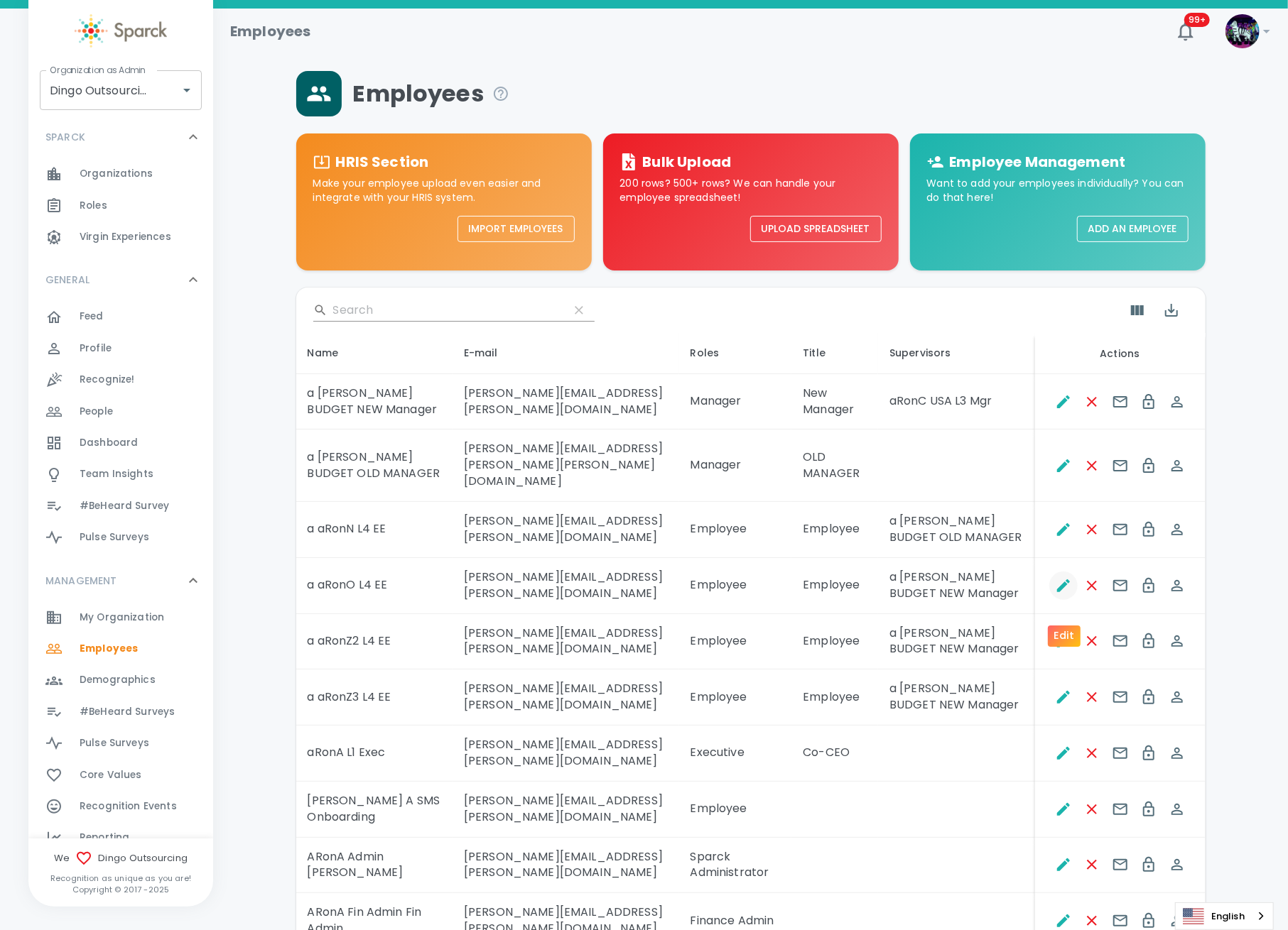
click at [1061, 594] on icon "Edit" at bounding box center [1063, 585] width 17 height 17
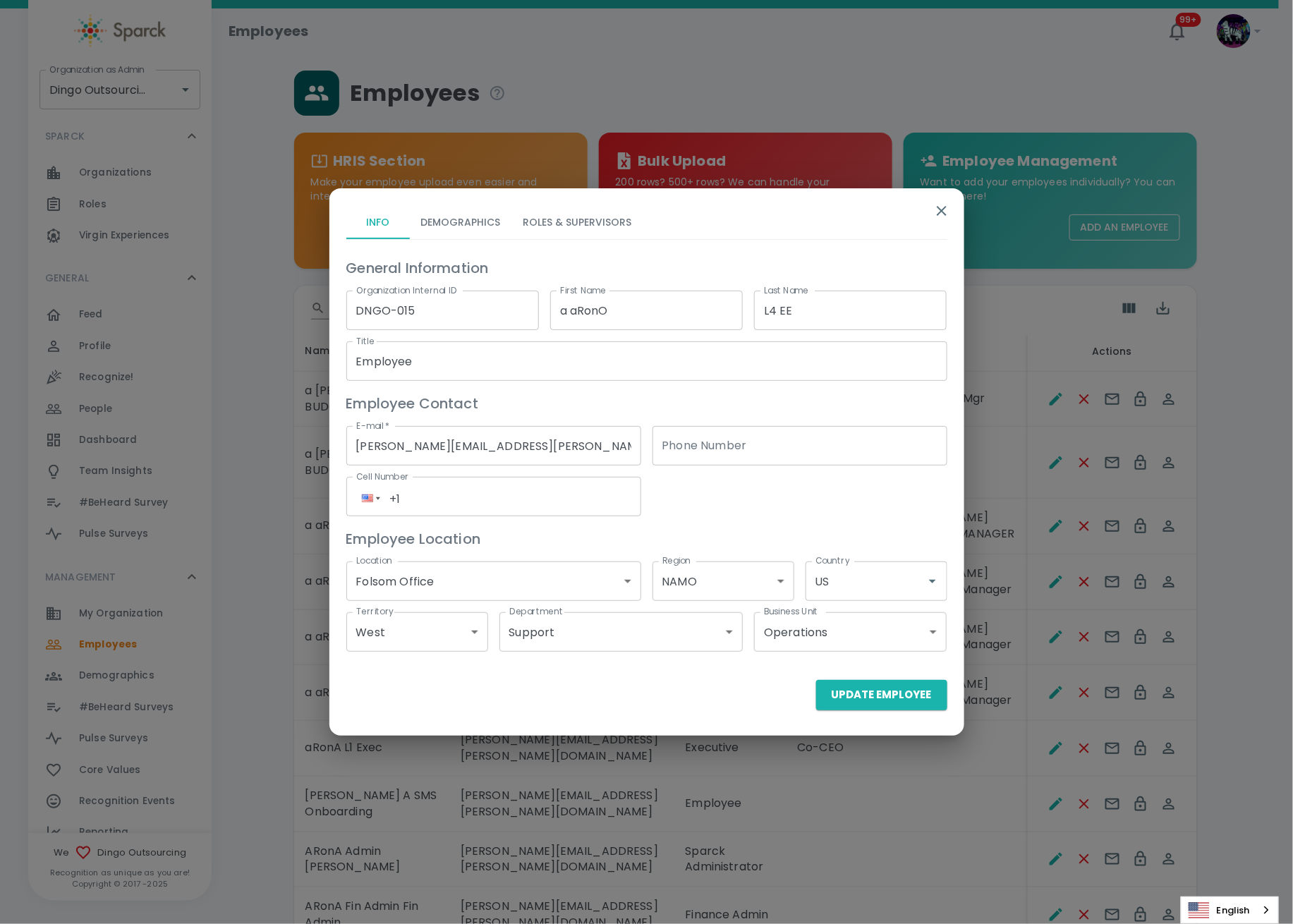
click at [547, 231] on button "Roles & Supervisors" at bounding box center [577, 222] width 131 height 34
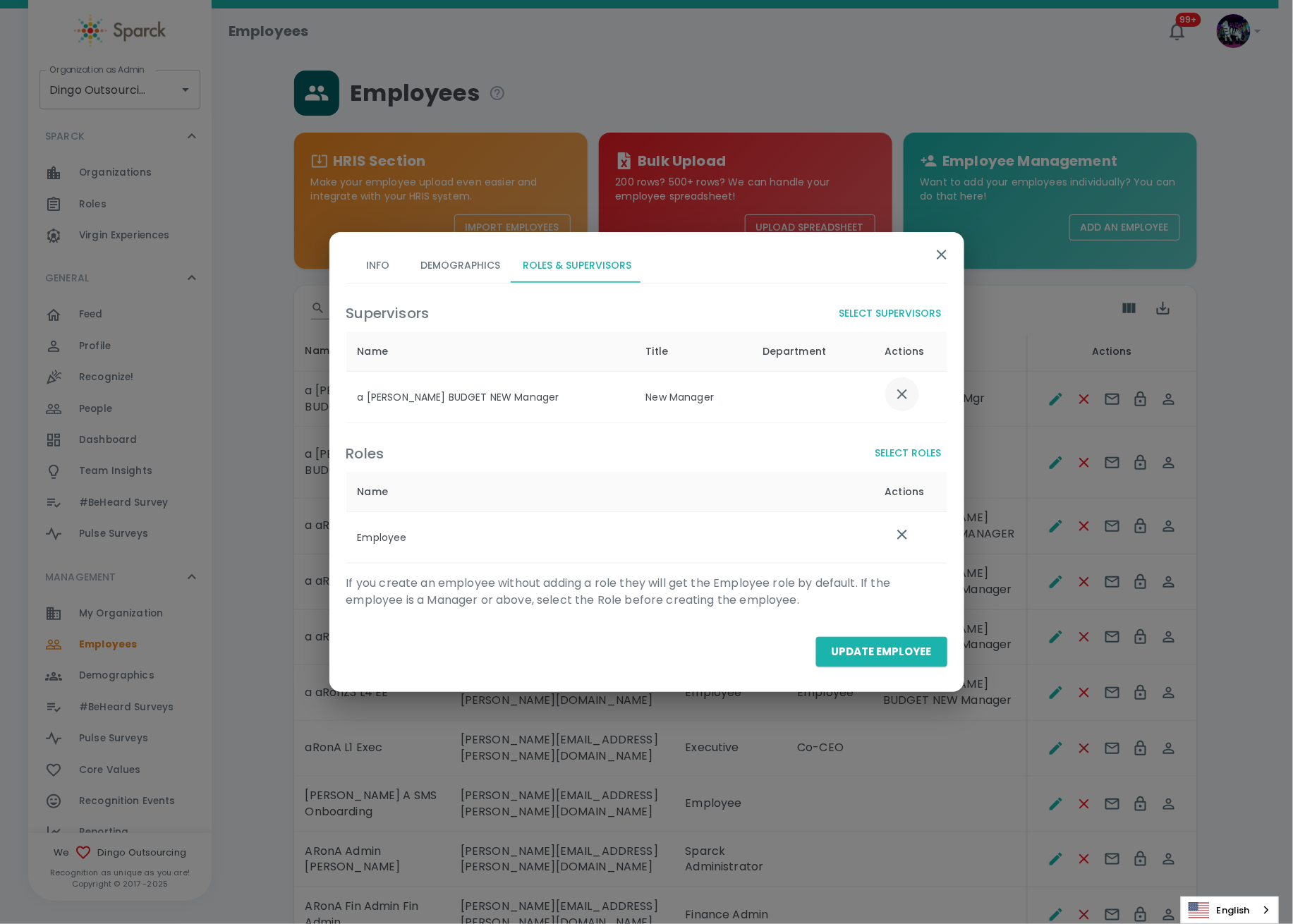
click at [906, 393] on icon "list table" at bounding box center [902, 394] width 17 height 17
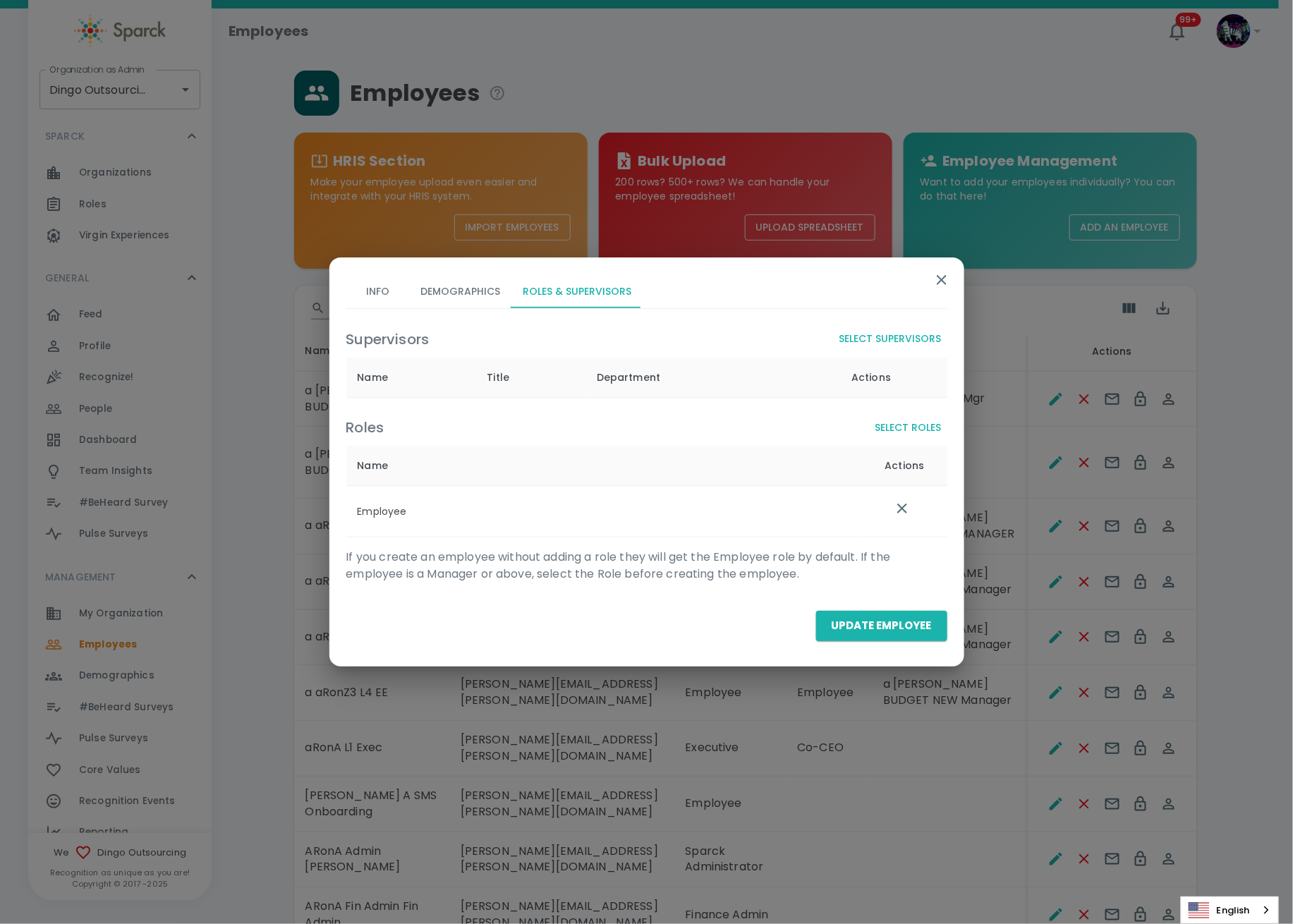
click at [906, 333] on button "Select Supervisors" at bounding box center [890, 339] width 113 height 26
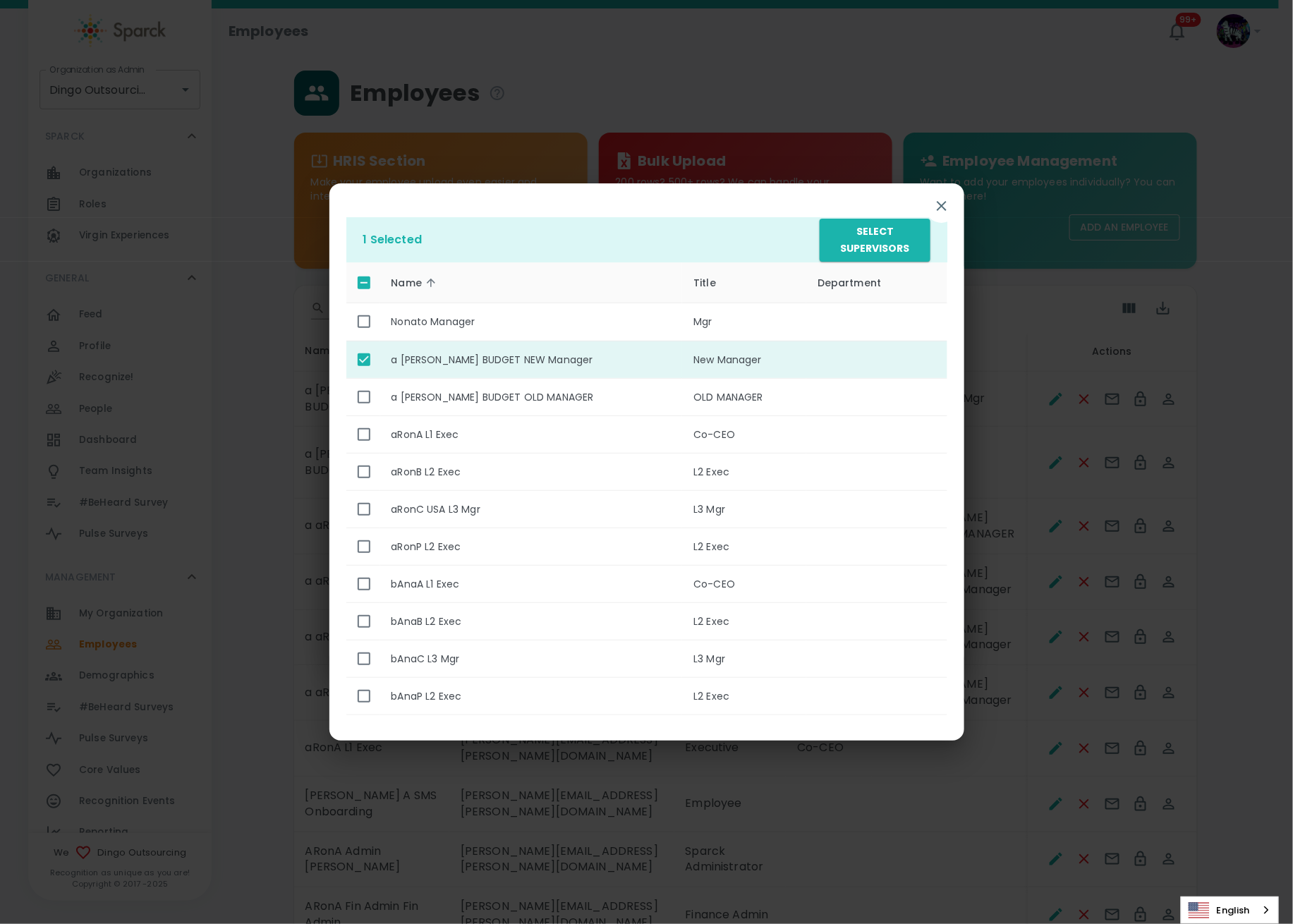
click at [361, 362] on input "enhanced table" at bounding box center [364, 359] width 29 height 29
checkbox input "false"
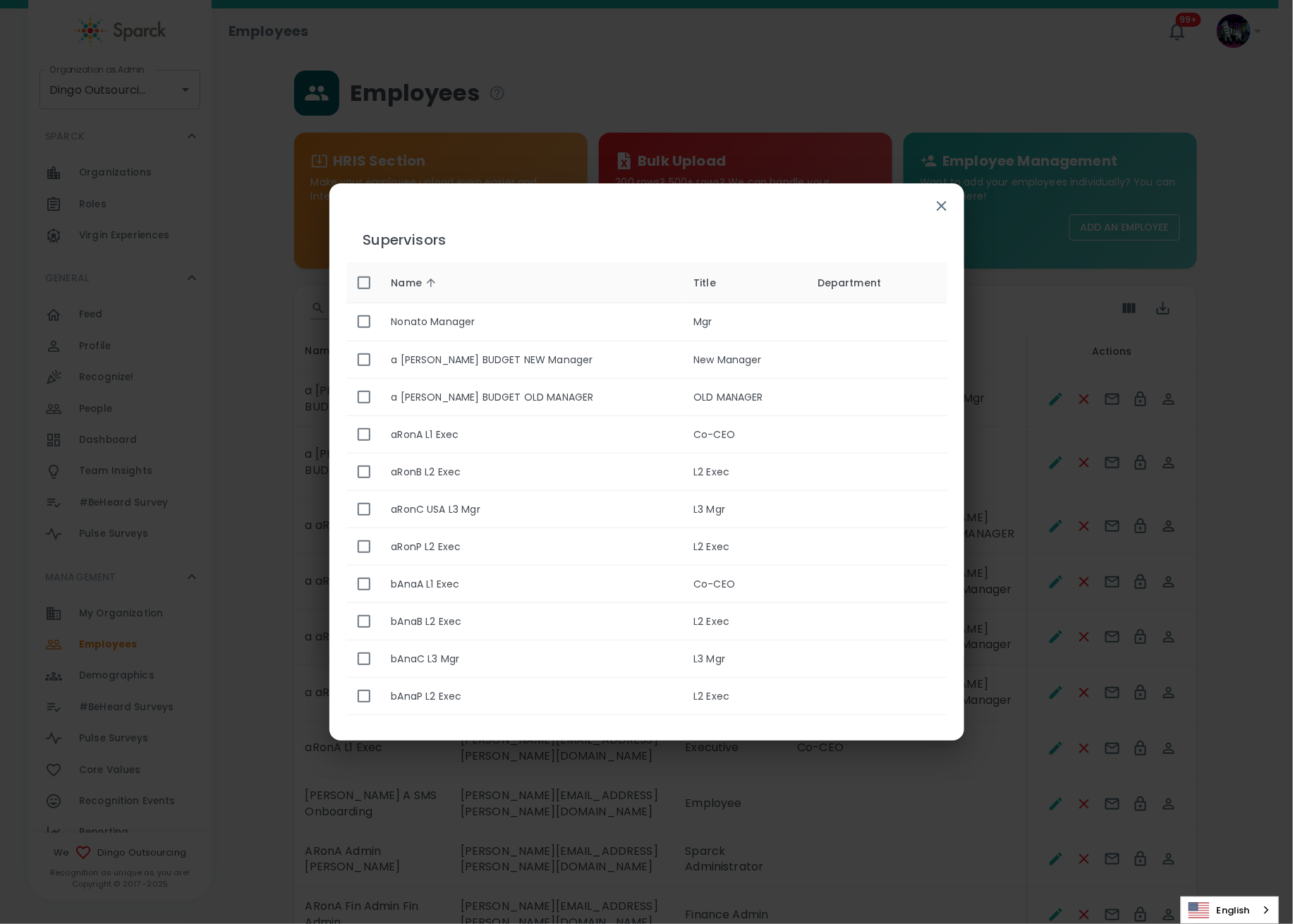
click at [938, 209] on icon "button" at bounding box center [941, 206] width 10 height 10
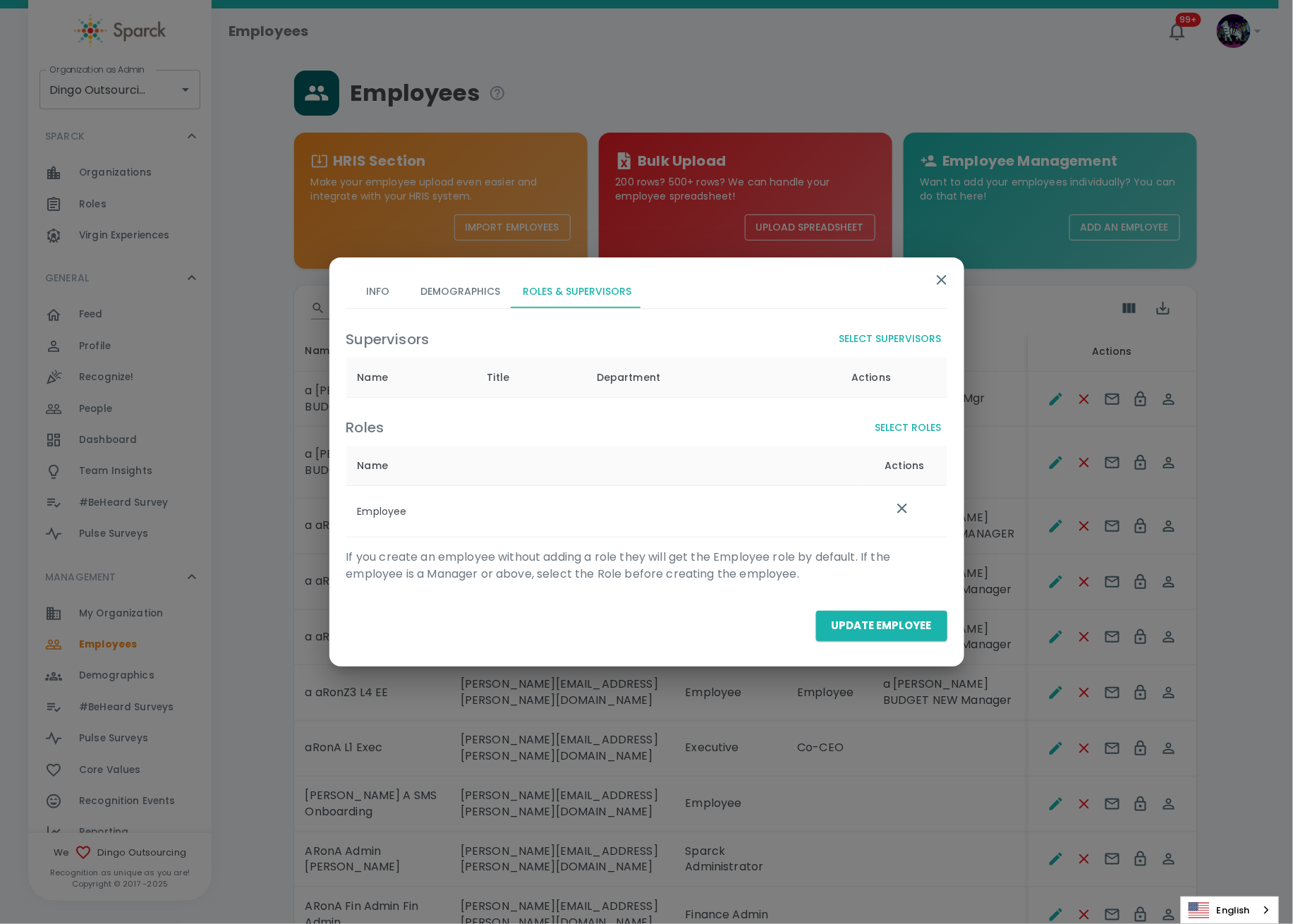
click at [912, 340] on button "Select Supervisors" at bounding box center [890, 339] width 113 height 26
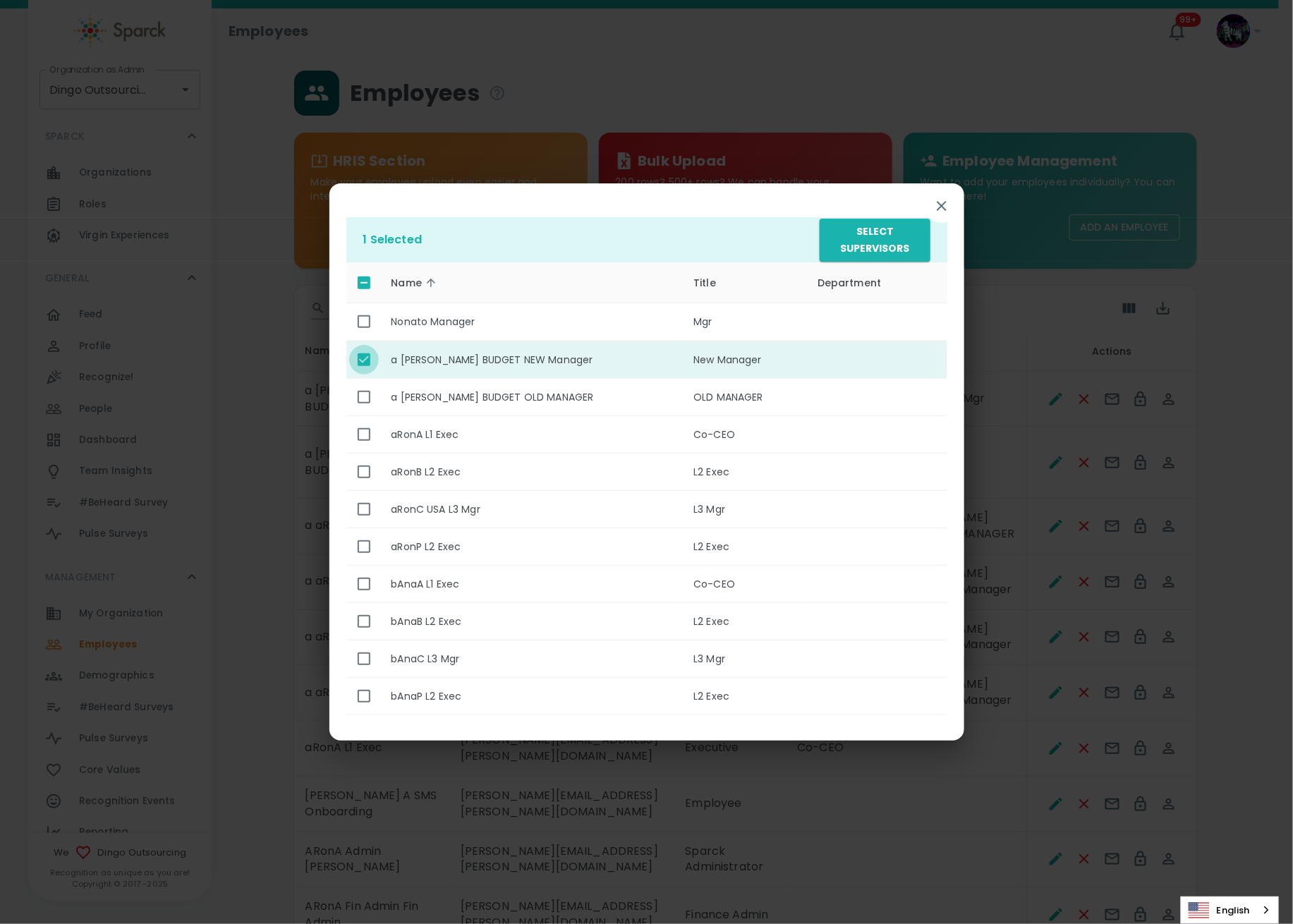
click at [359, 358] on input "enhanced table" at bounding box center [364, 359] width 29 height 29
checkbox input "false"
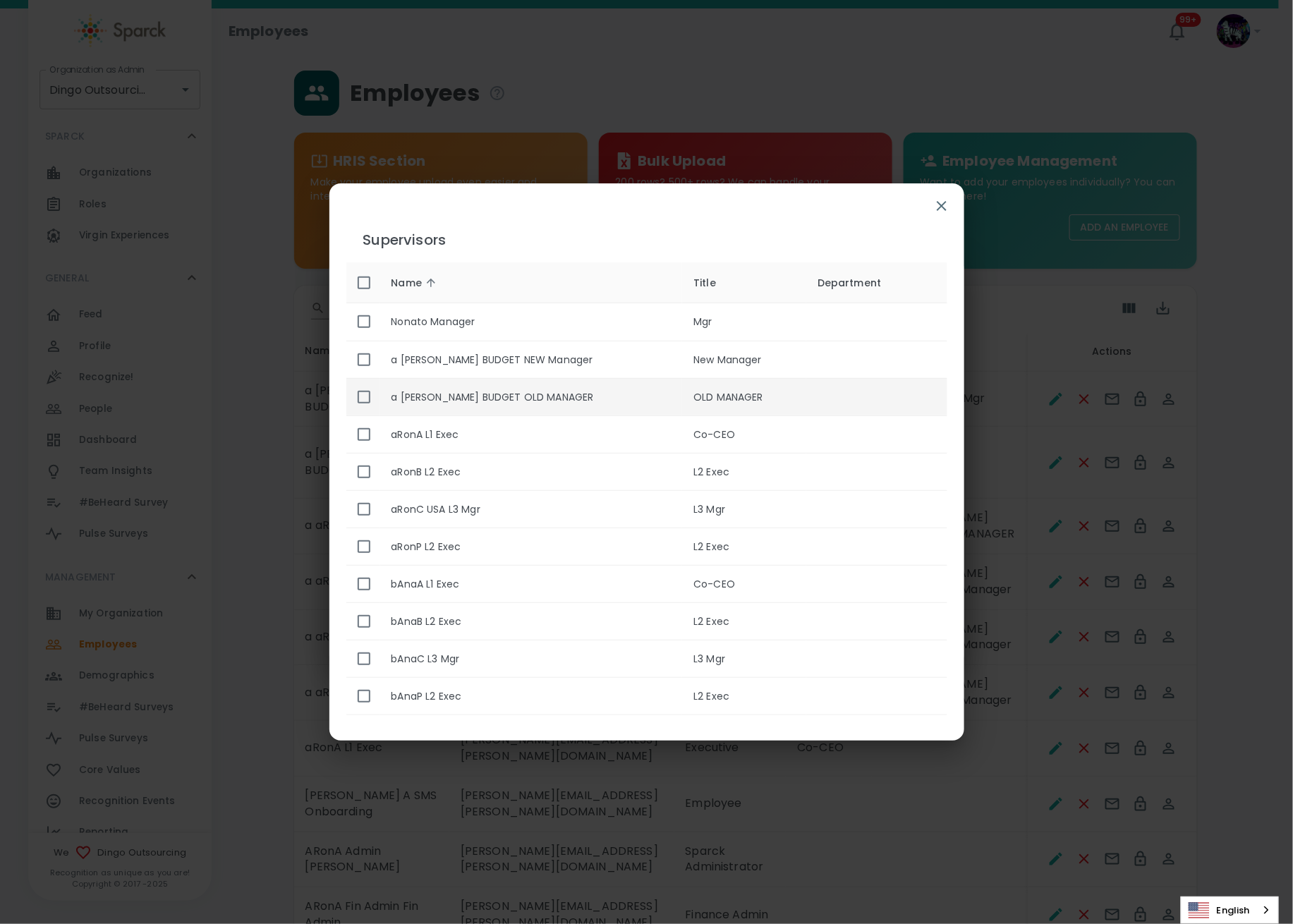
click at [364, 399] on input "enhanced table" at bounding box center [364, 397] width 29 height 29
checkbox input "true"
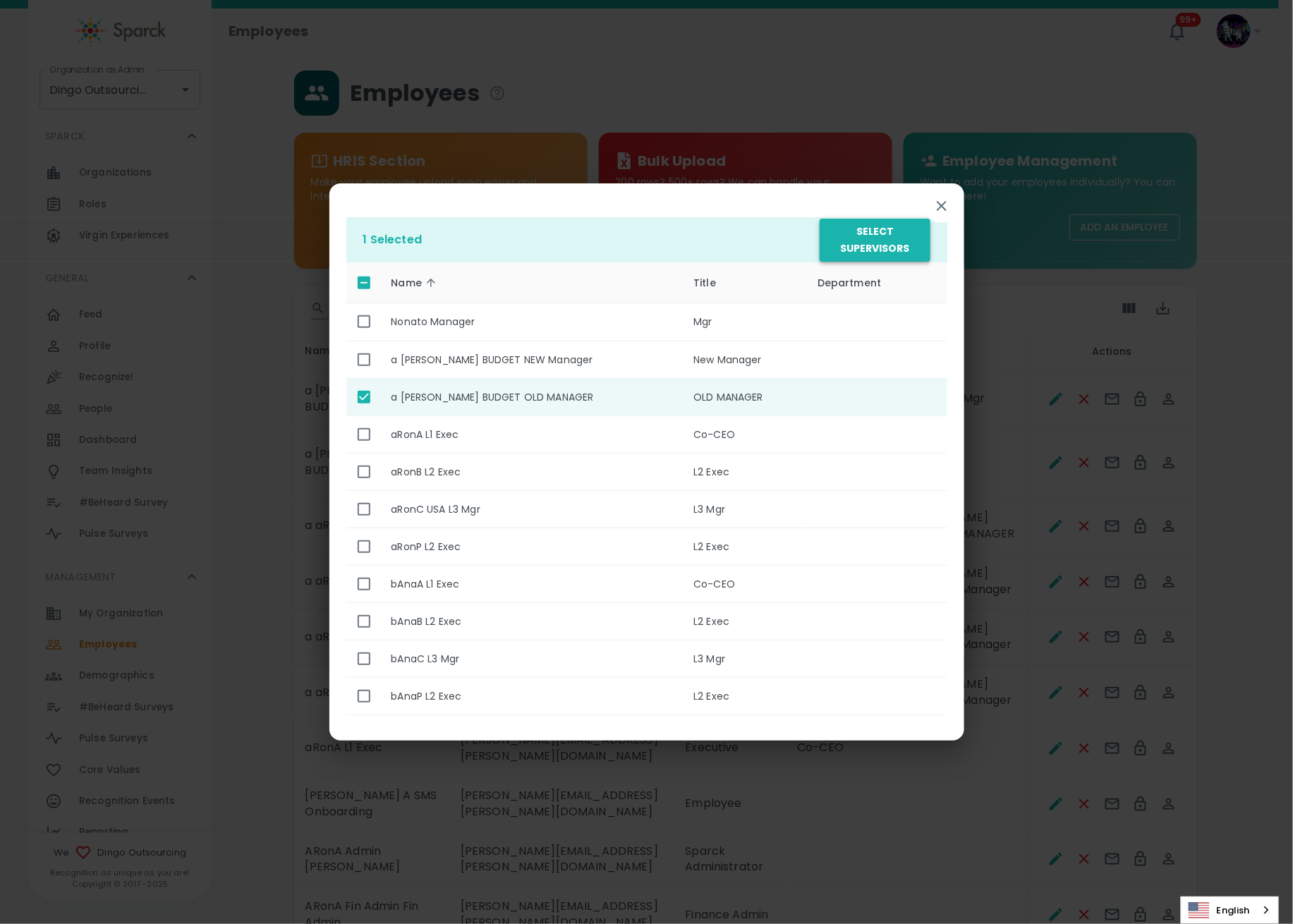
click at [877, 233] on button "Select Supervisors" at bounding box center [874, 240] width 110 height 43
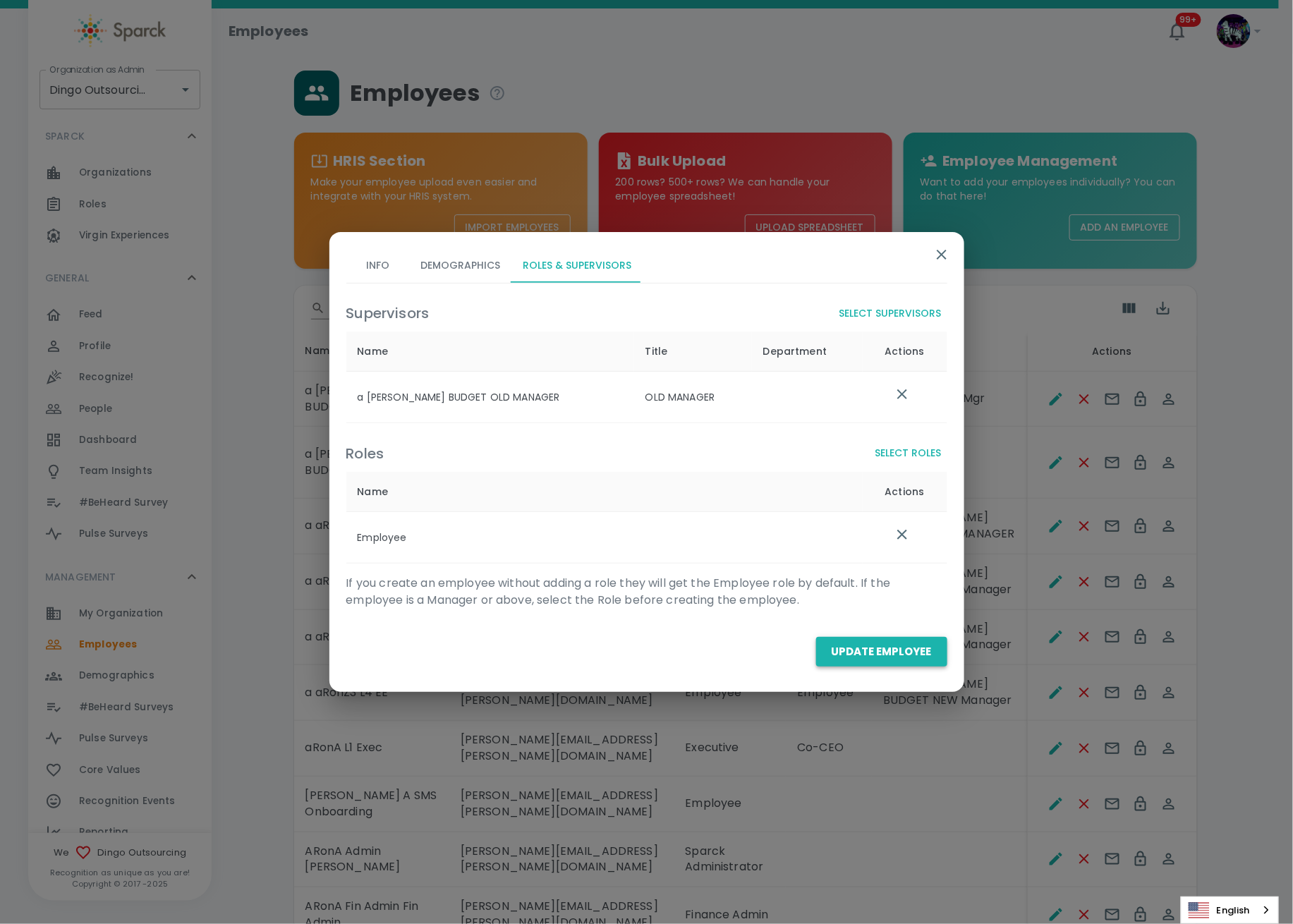
click at [862, 649] on button "Update Employee" at bounding box center [882, 652] width 131 height 29
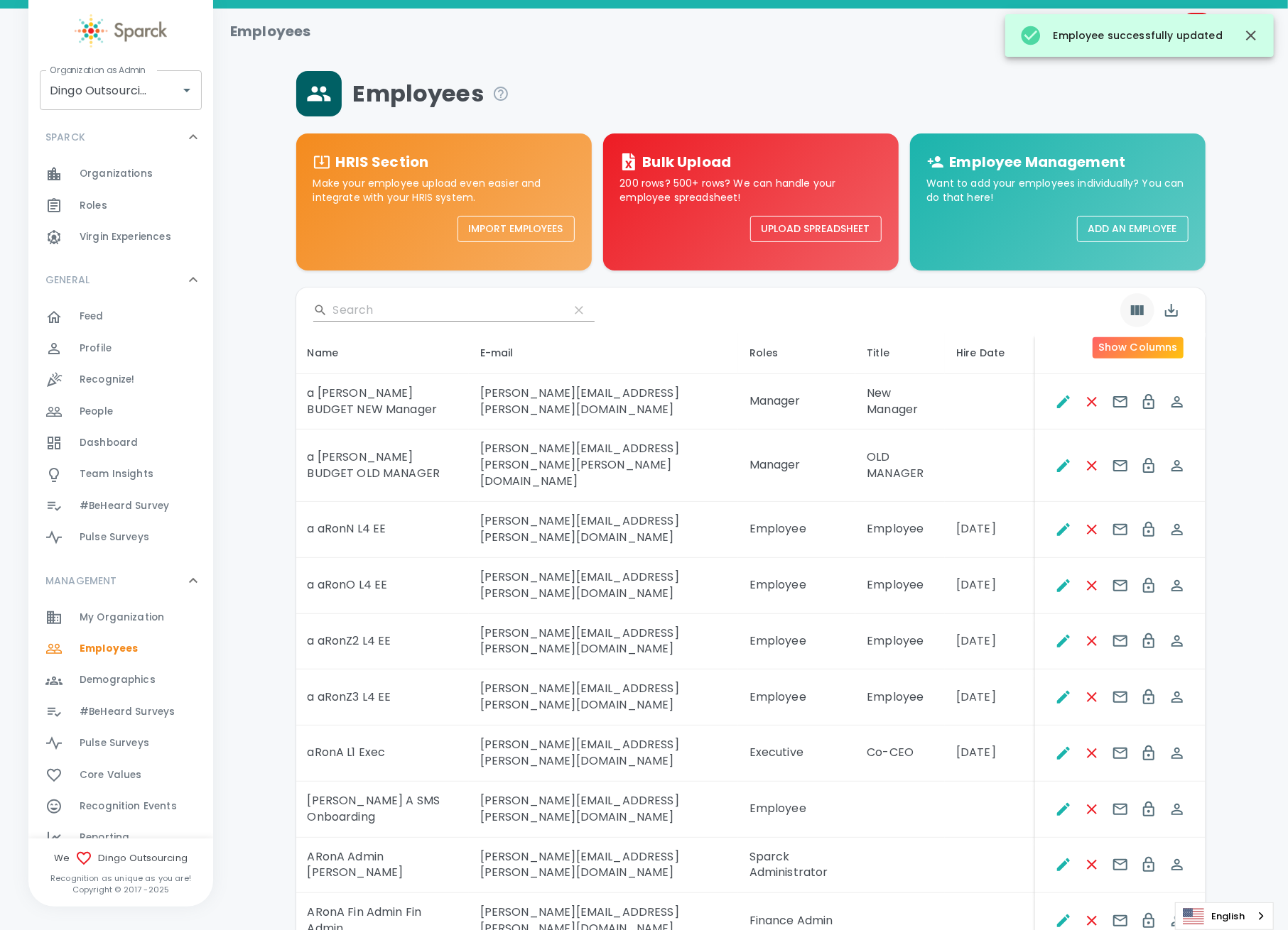
click at [1134, 304] on icon "Show Columns" at bounding box center [1137, 310] width 17 height 17
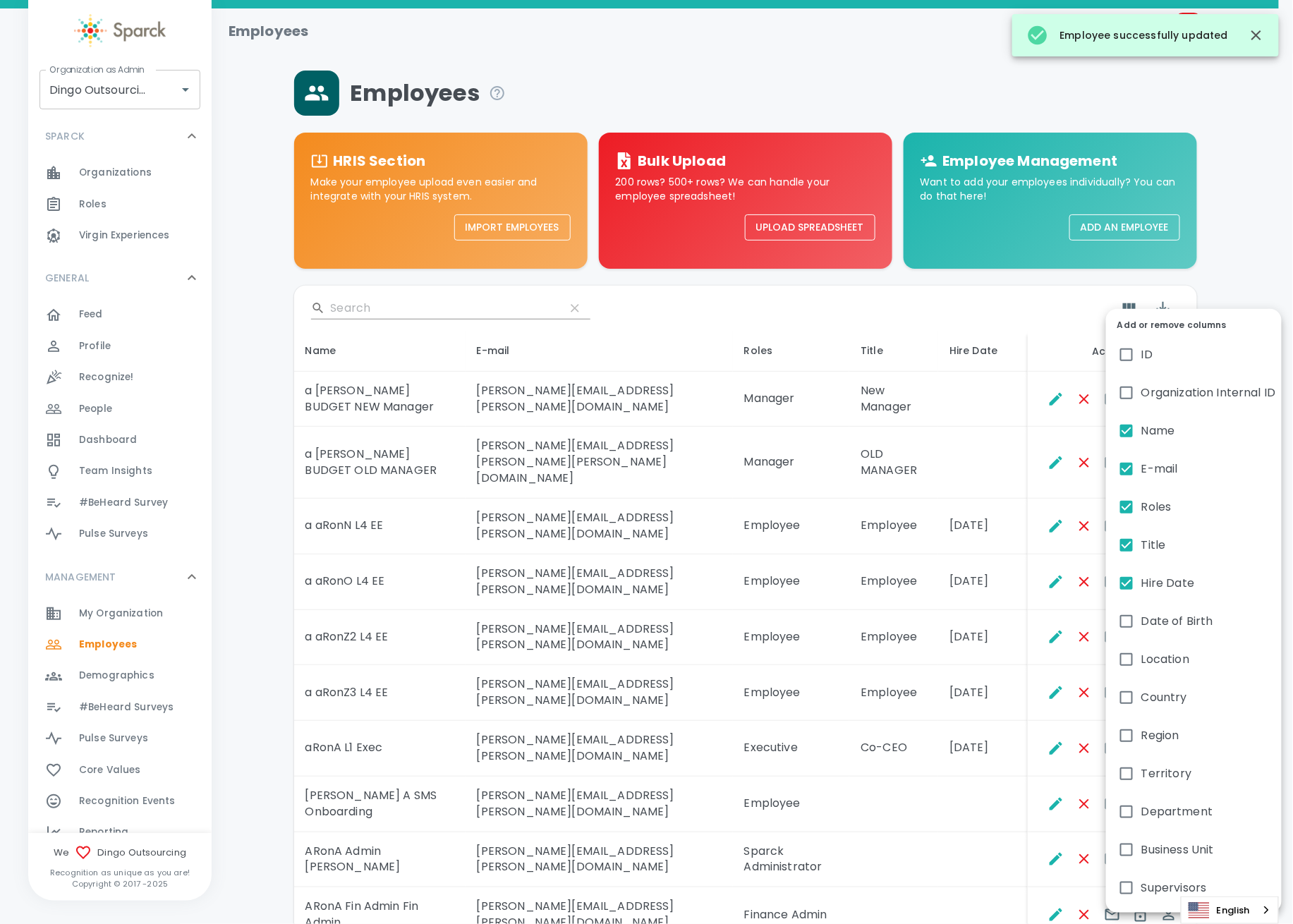
click at [1147, 591] on span "Hire Date" at bounding box center [1168, 583] width 53 height 17
click at [1141, 591] on input "Hire Date" at bounding box center [1126, 584] width 29 height 29
checkbox input "false"
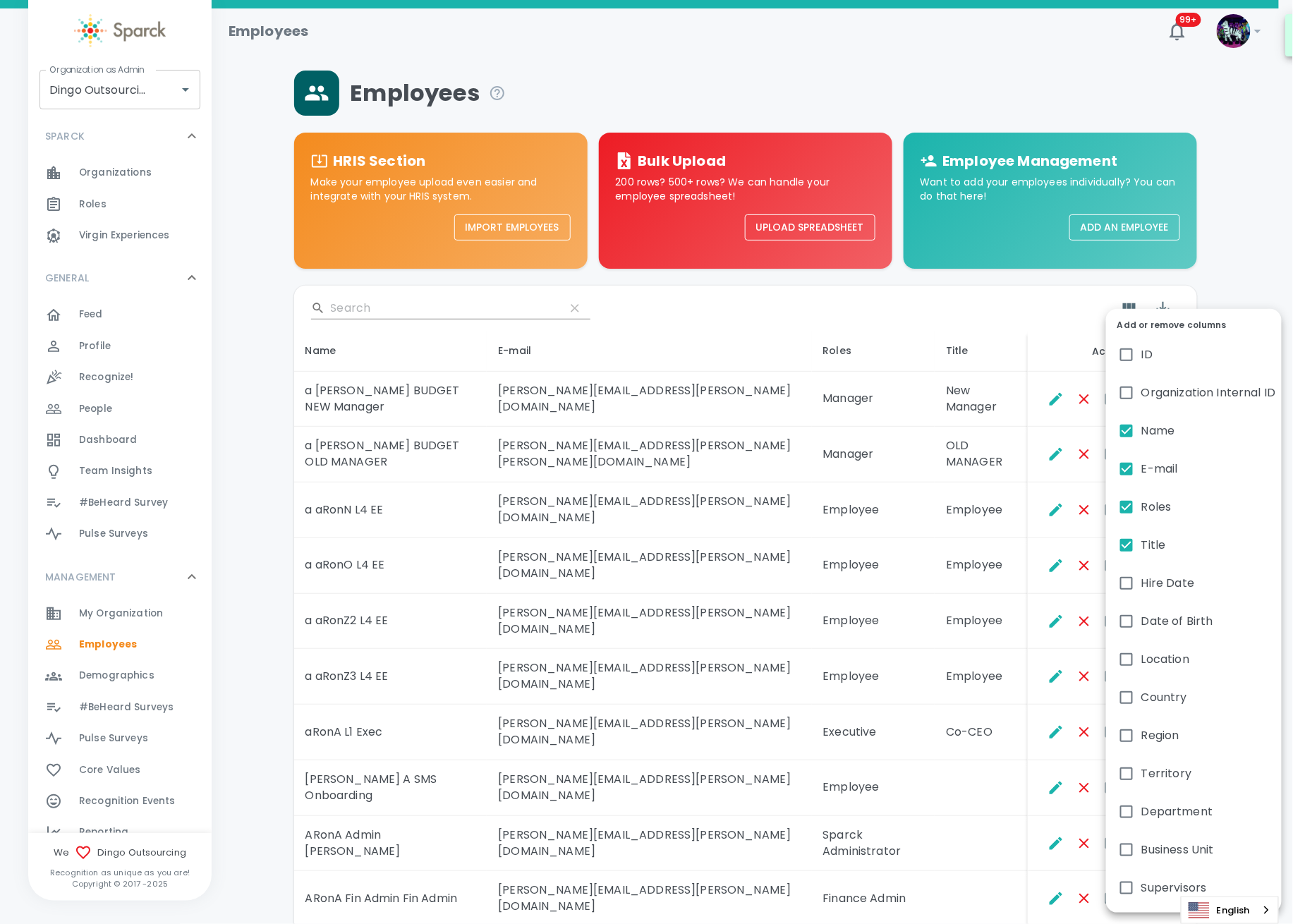
click at [1149, 887] on span "Supervisors" at bounding box center [1174, 887] width 66 height 17
click at [1141, 887] on input "Supervisors" at bounding box center [1126, 888] width 29 height 29
checkbox input "true"
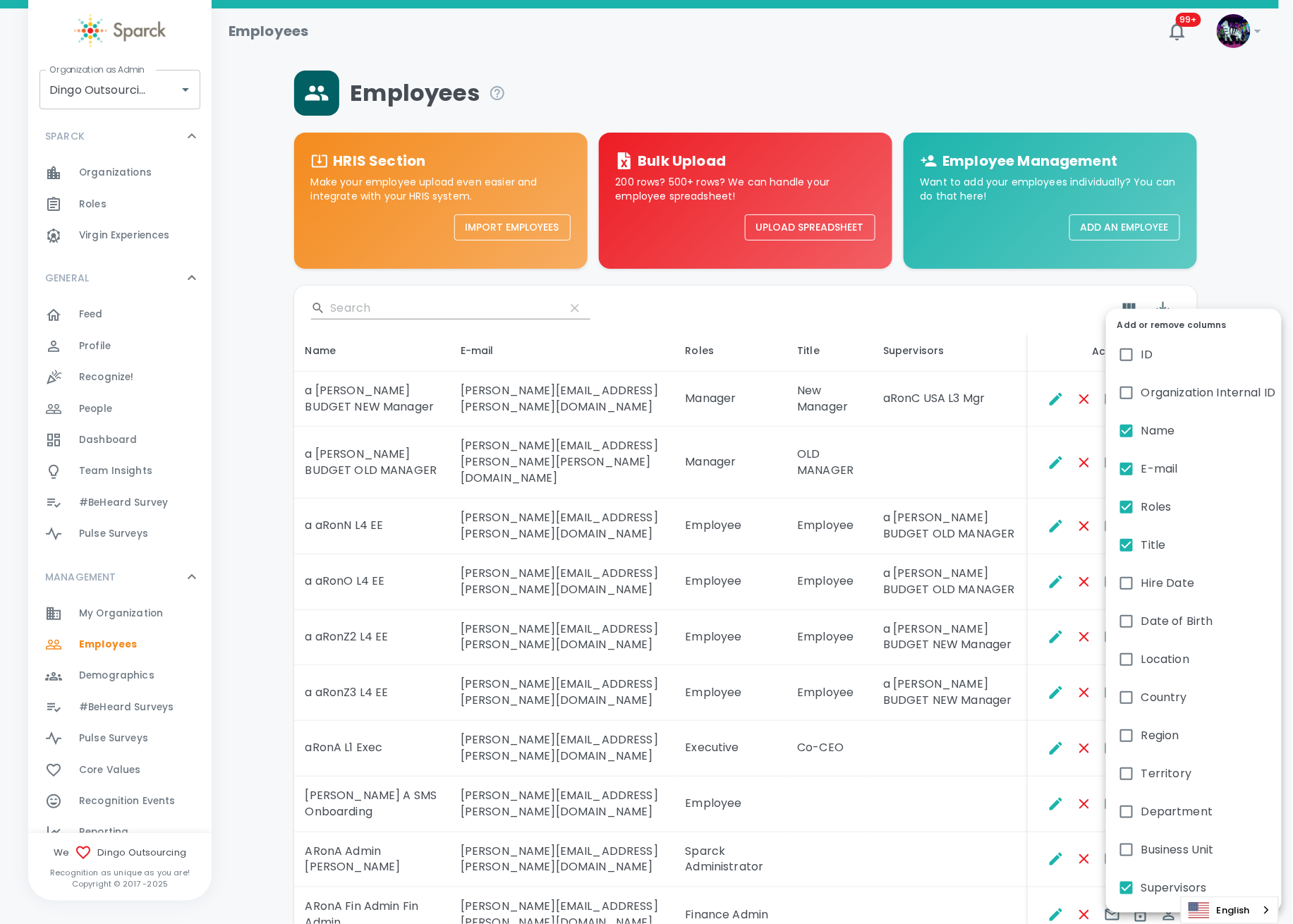
click at [949, 464] on div at bounding box center [646, 462] width 1293 height 924
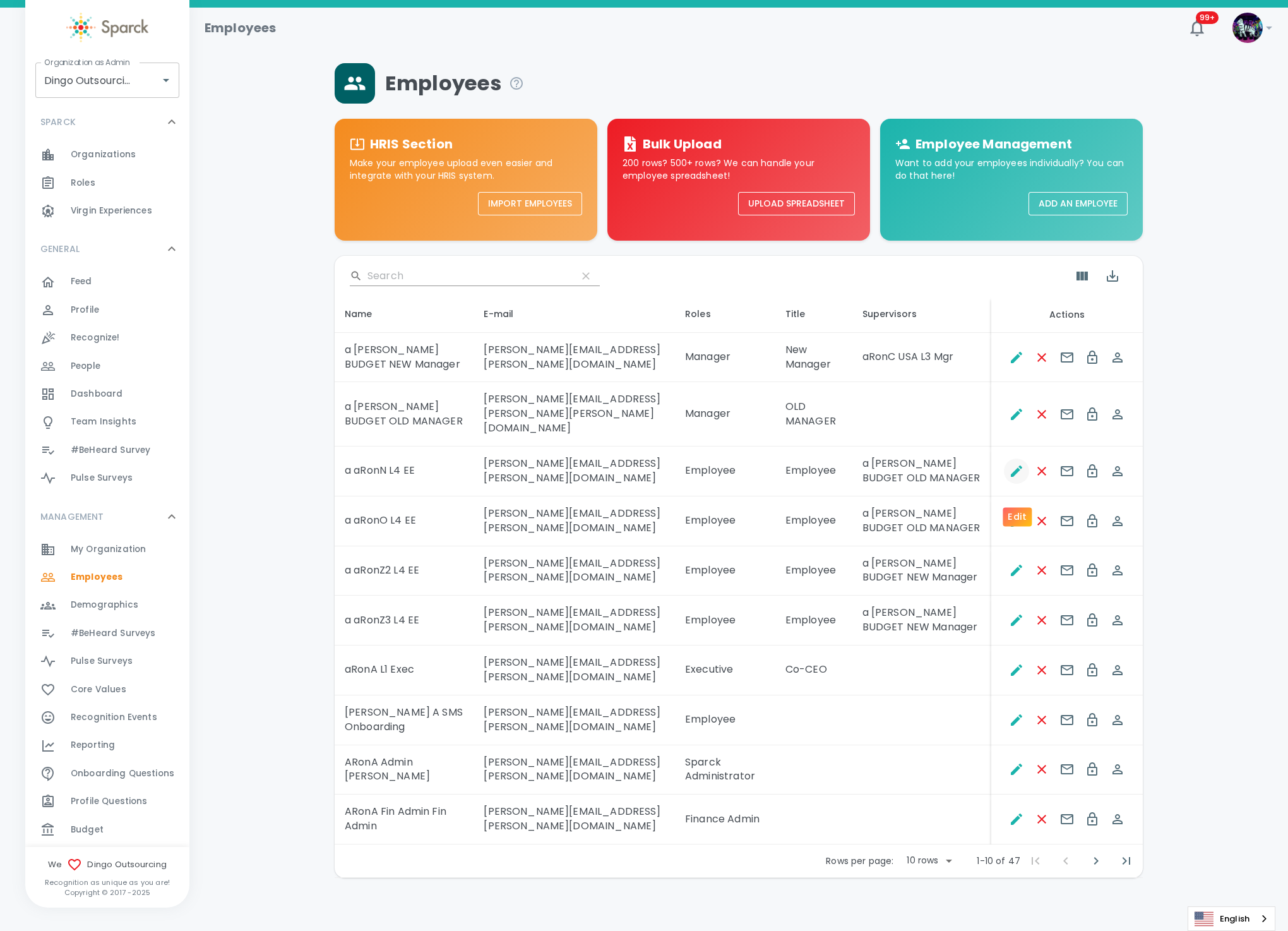
click at [1015, 479] on icon "Edit" at bounding box center [1017, 471] width 15 height 15
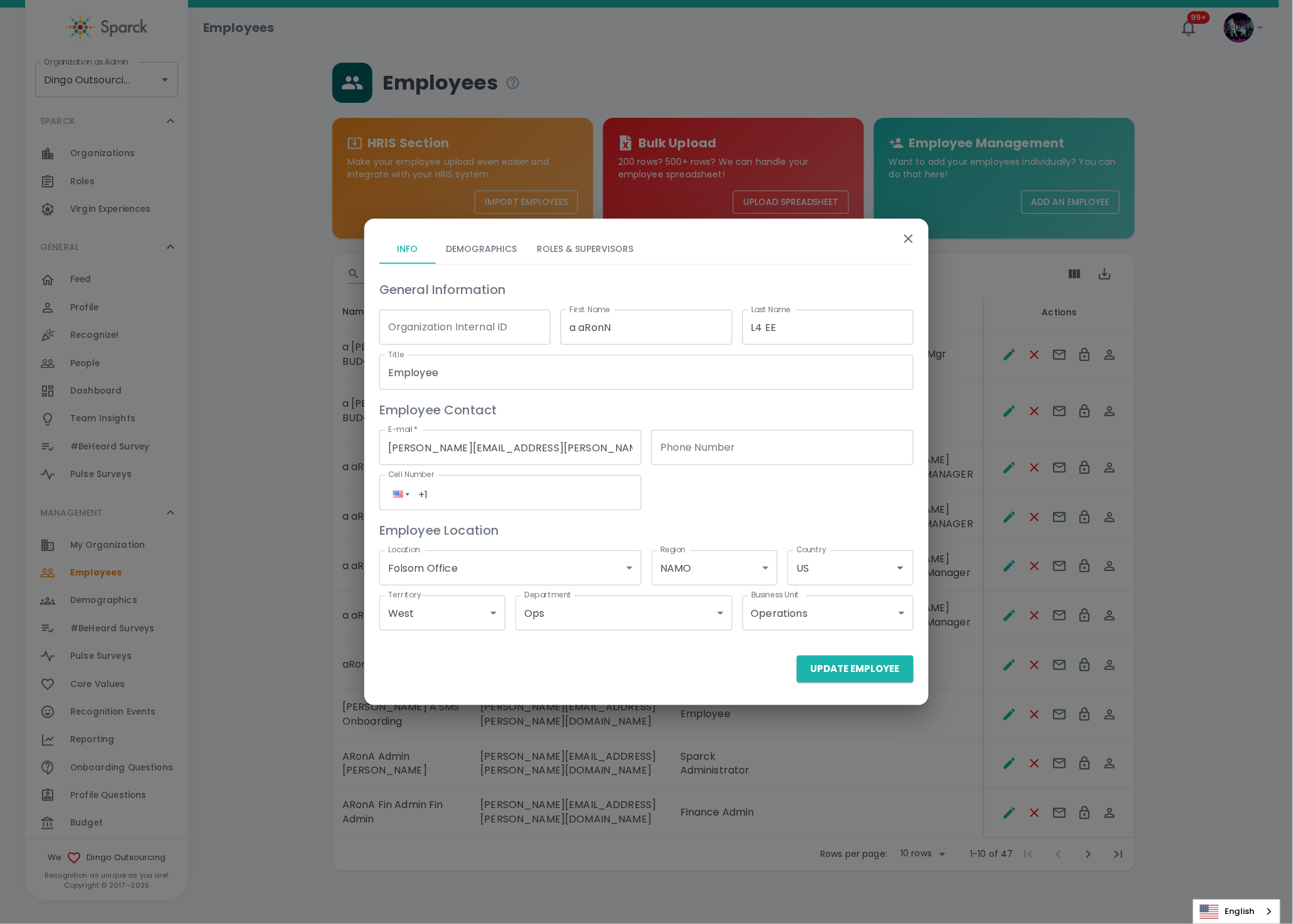
click at [592, 249] on button "Roles & Supervisors" at bounding box center [584, 249] width 116 height 30
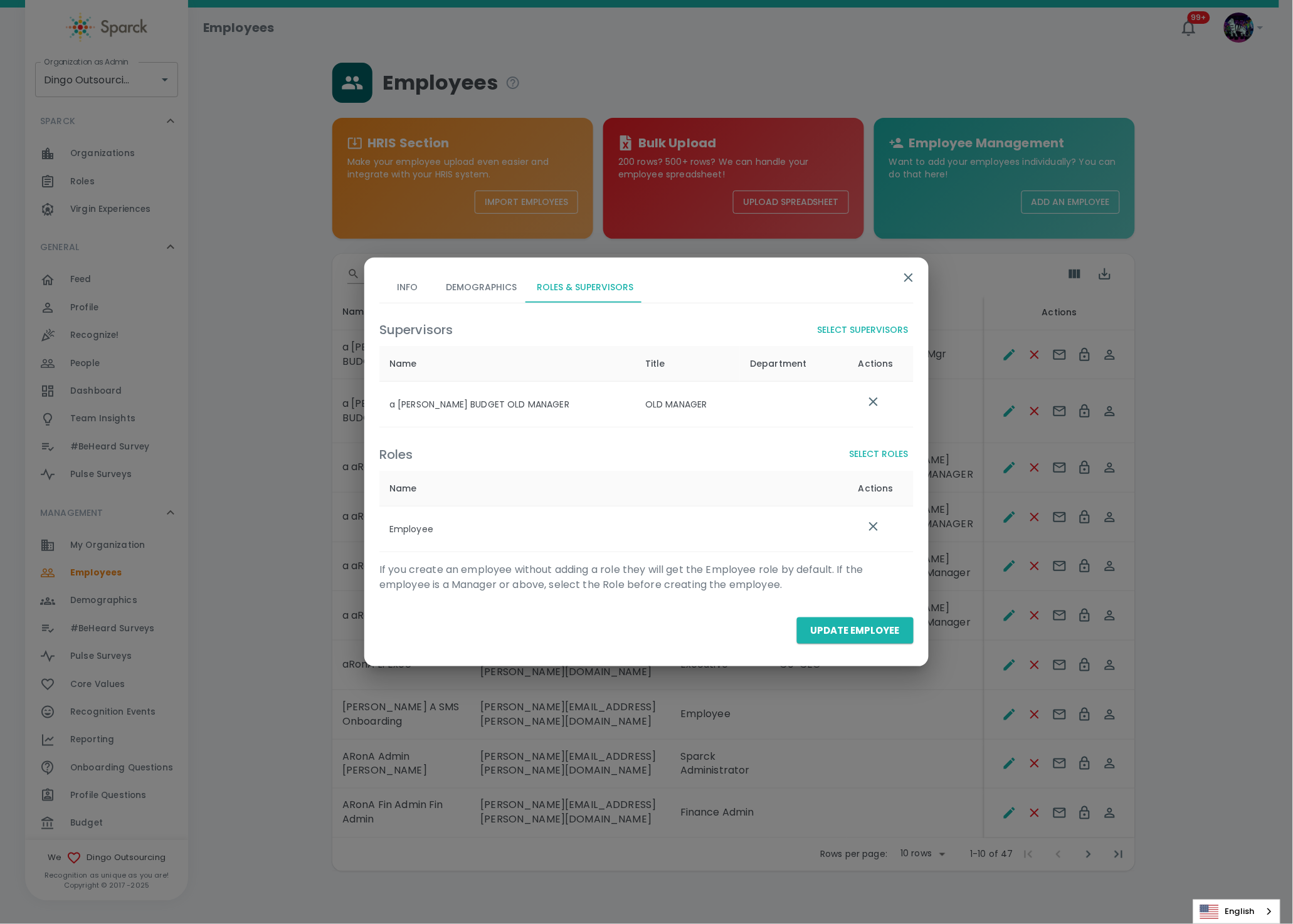
click at [867, 327] on button "Select Supervisors" at bounding box center [863, 330] width 101 height 23
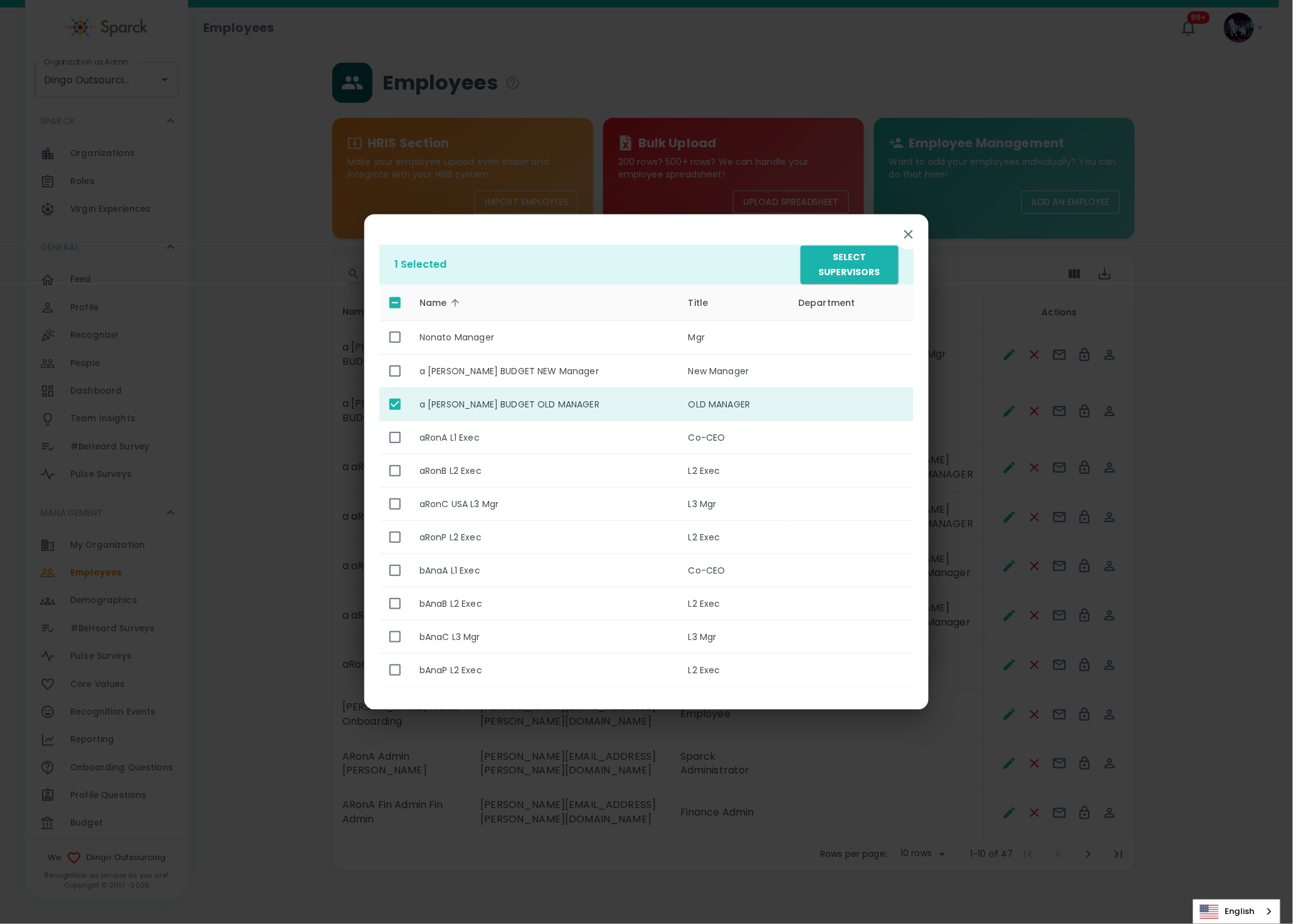
click at [392, 402] on input "enhanced table" at bounding box center [395, 404] width 26 height 26
checkbox input "false"
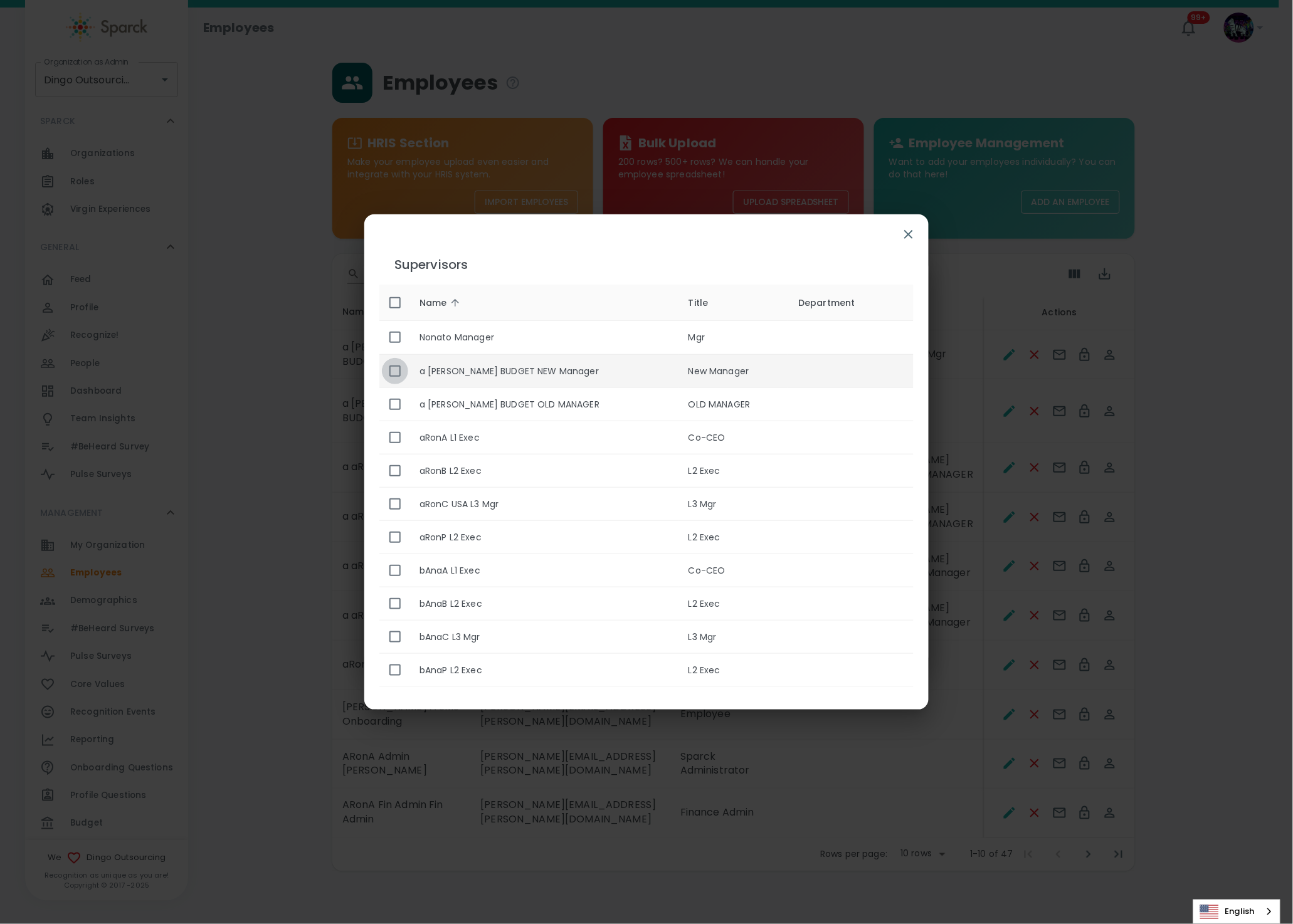
click at [396, 371] on input "enhanced table" at bounding box center [395, 371] width 26 height 26
checkbox input "true"
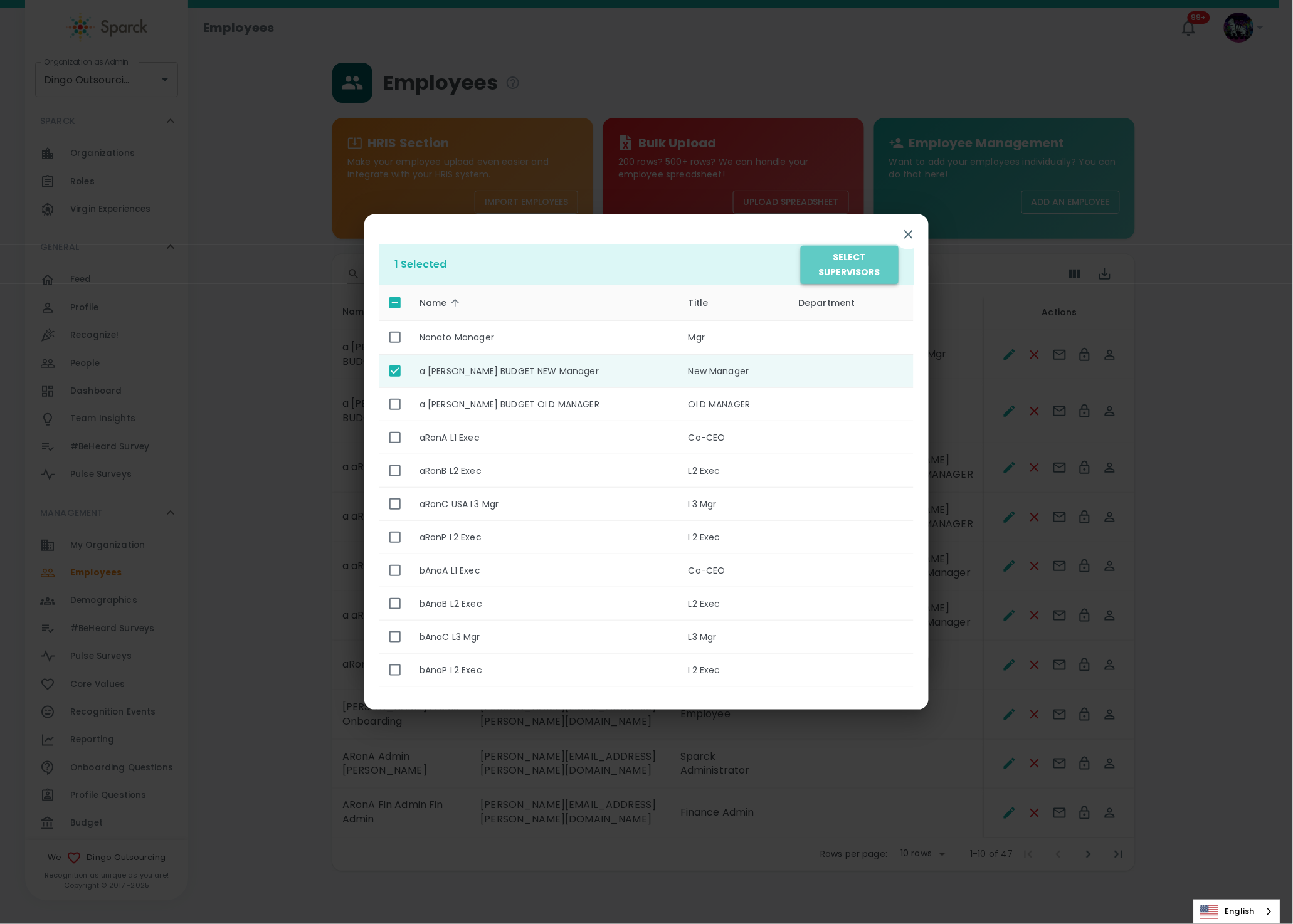
click at [864, 269] on button "Select Supervisors" at bounding box center [849, 265] width 98 height 38
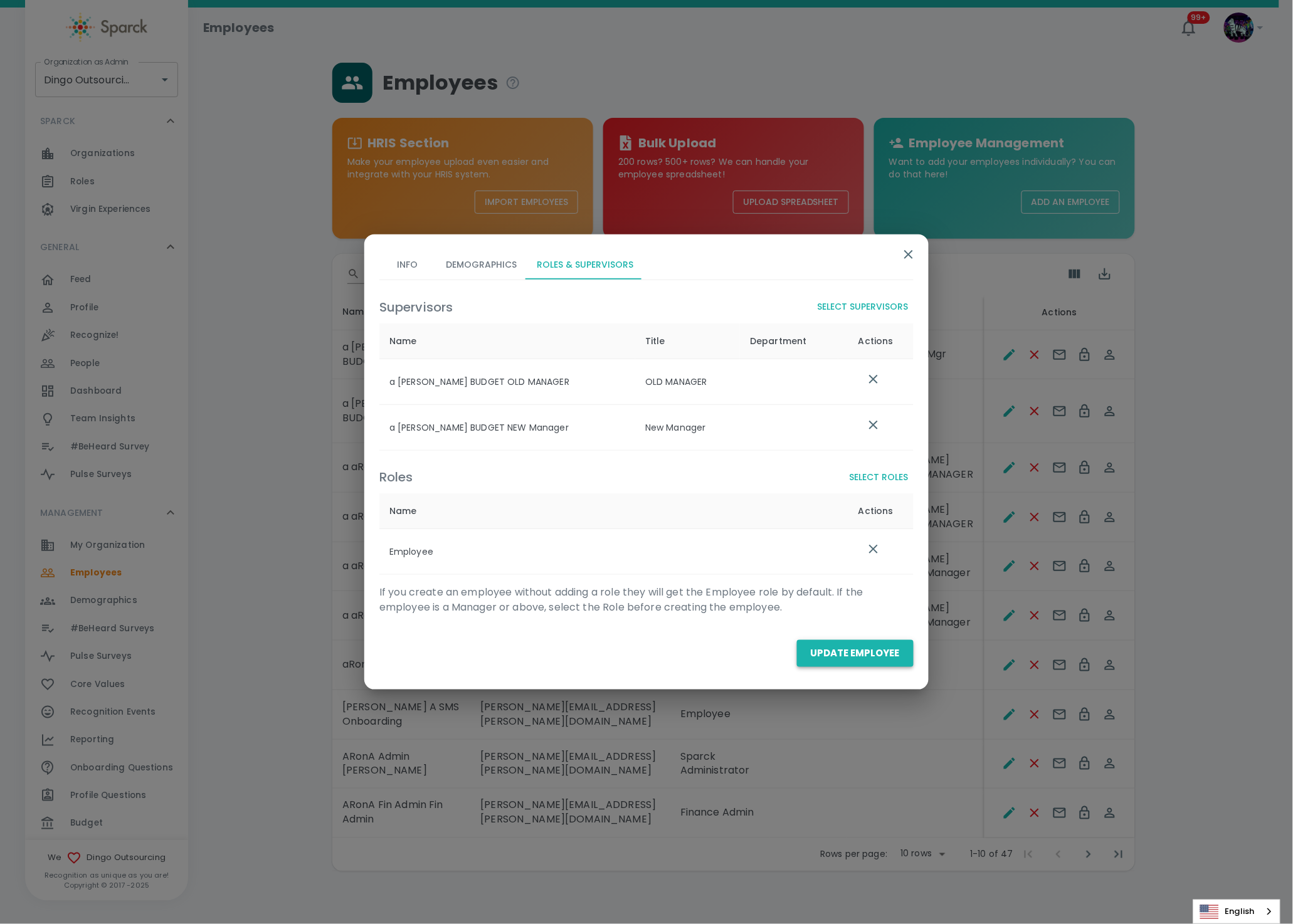
click at [845, 651] on button "Update Employee" at bounding box center [854, 653] width 116 height 26
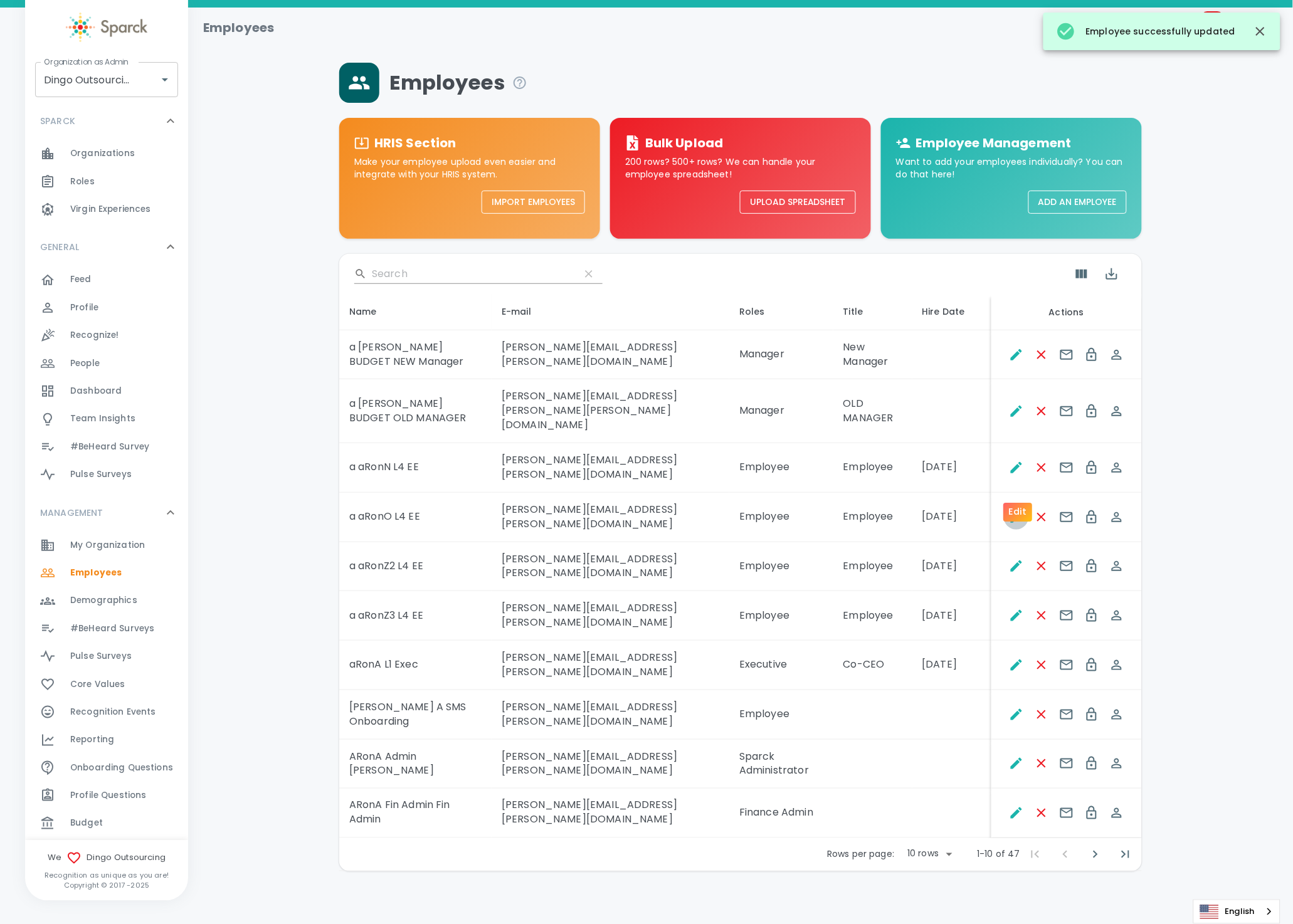
click at [1022, 510] on icon "Edit" at bounding box center [1016, 517] width 15 height 15
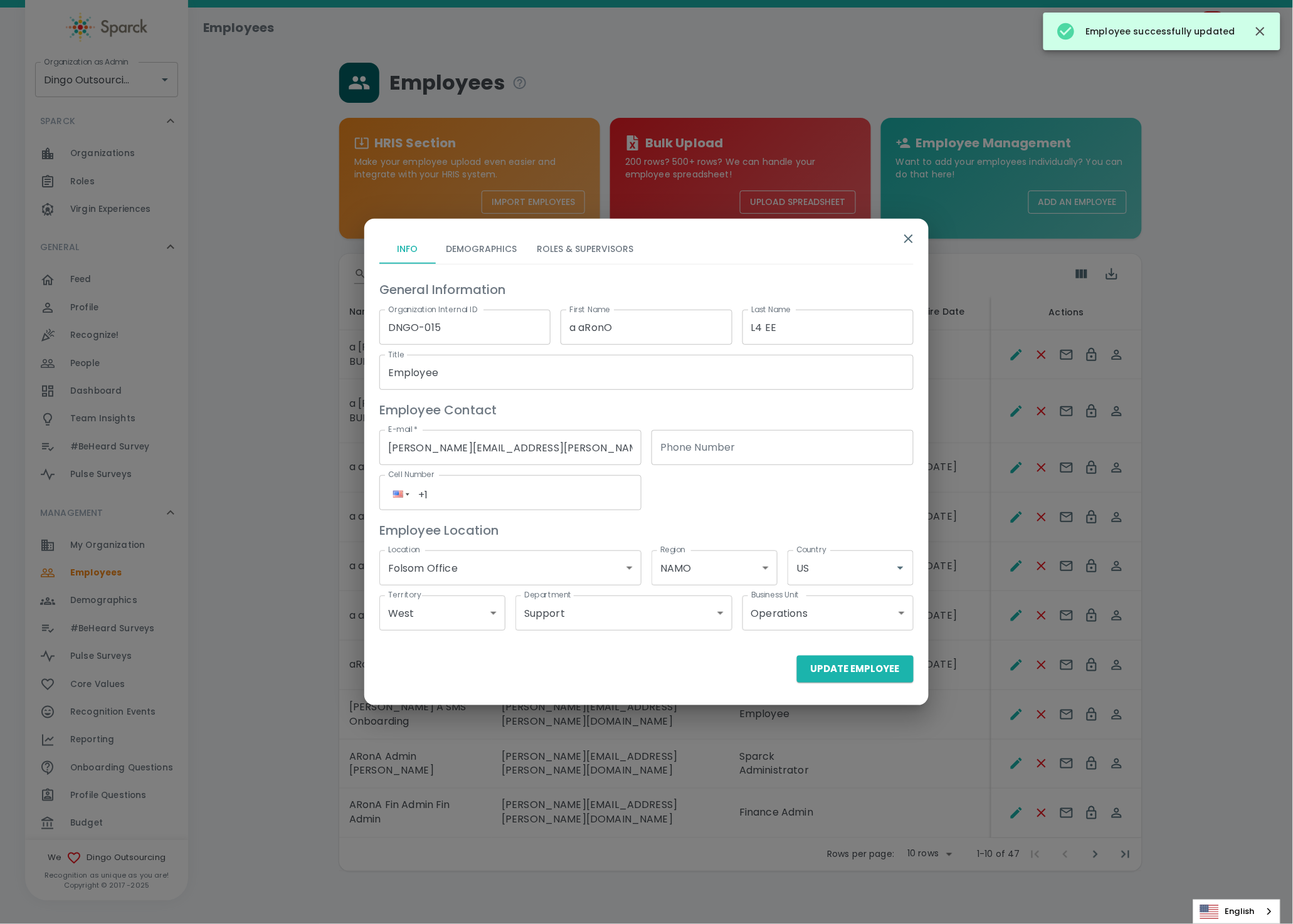
click at [589, 237] on button "Roles & Supervisors" at bounding box center [584, 249] width 116 height 30
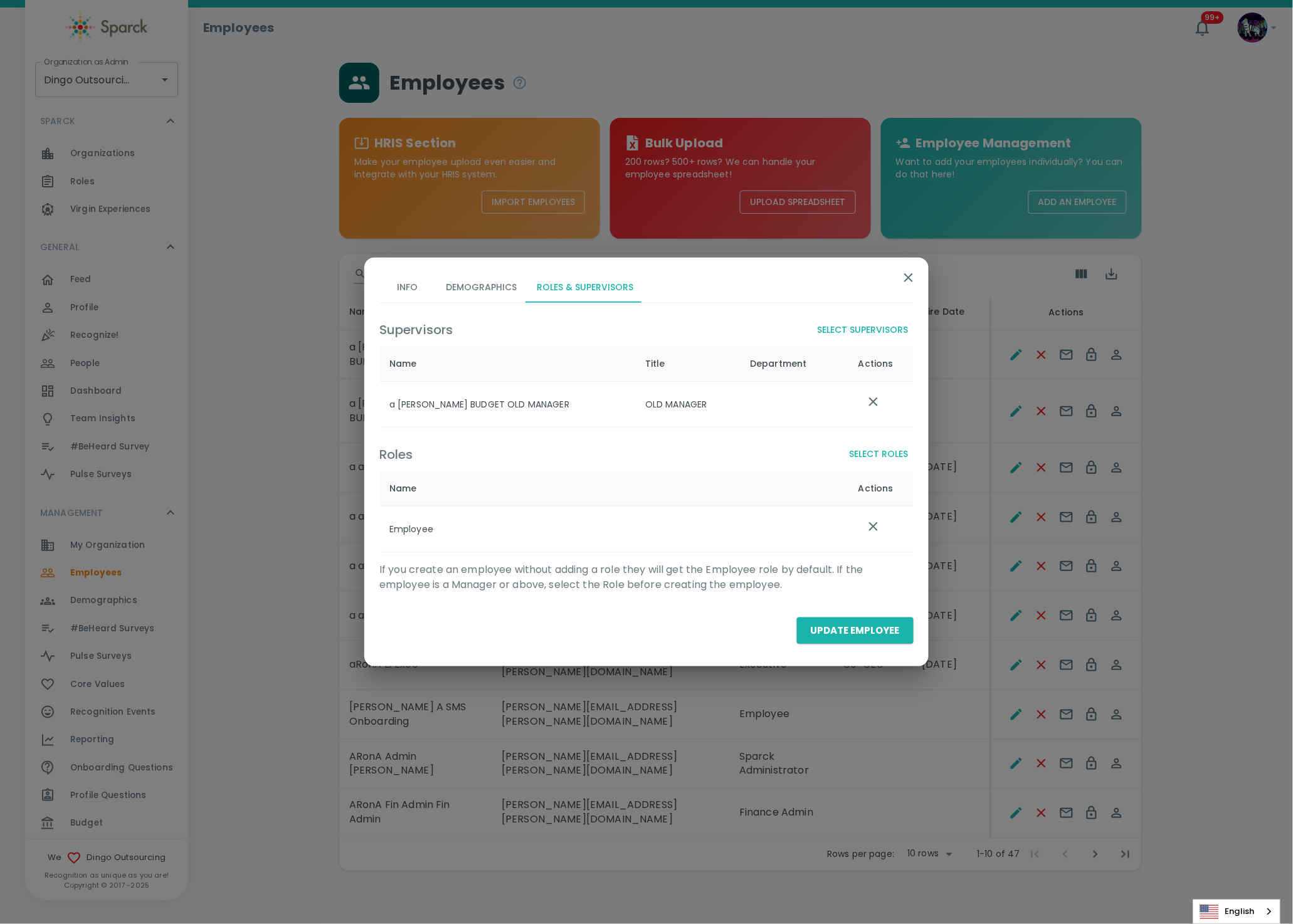
click at [839, 330] on button "Select Supervisors" at bounding box center [863, 330] width 101 height 23
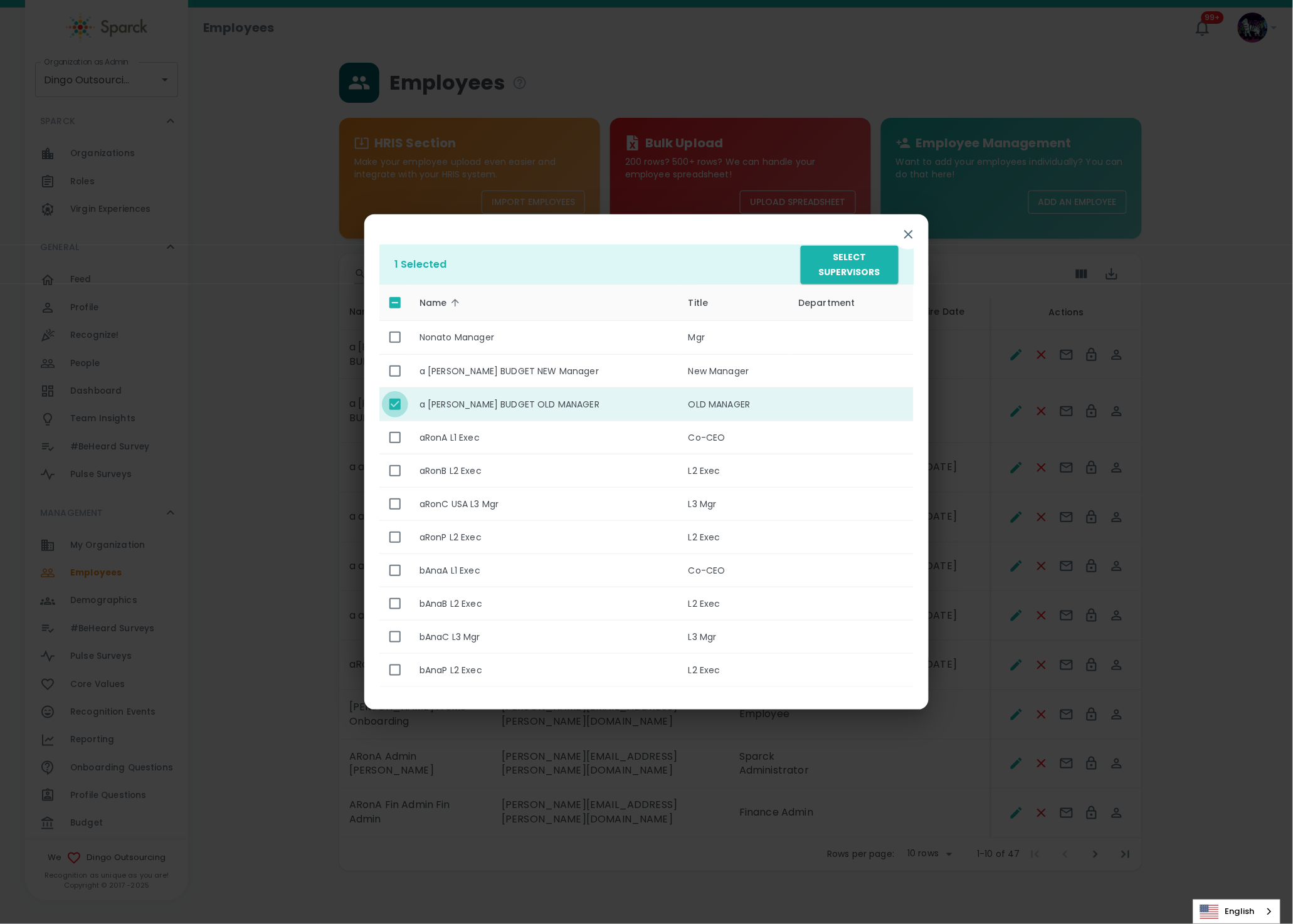
click at [394, 411] on input "enhanced table" at bounding box center [395, 404] width 26 height 26
checkbox input "false"
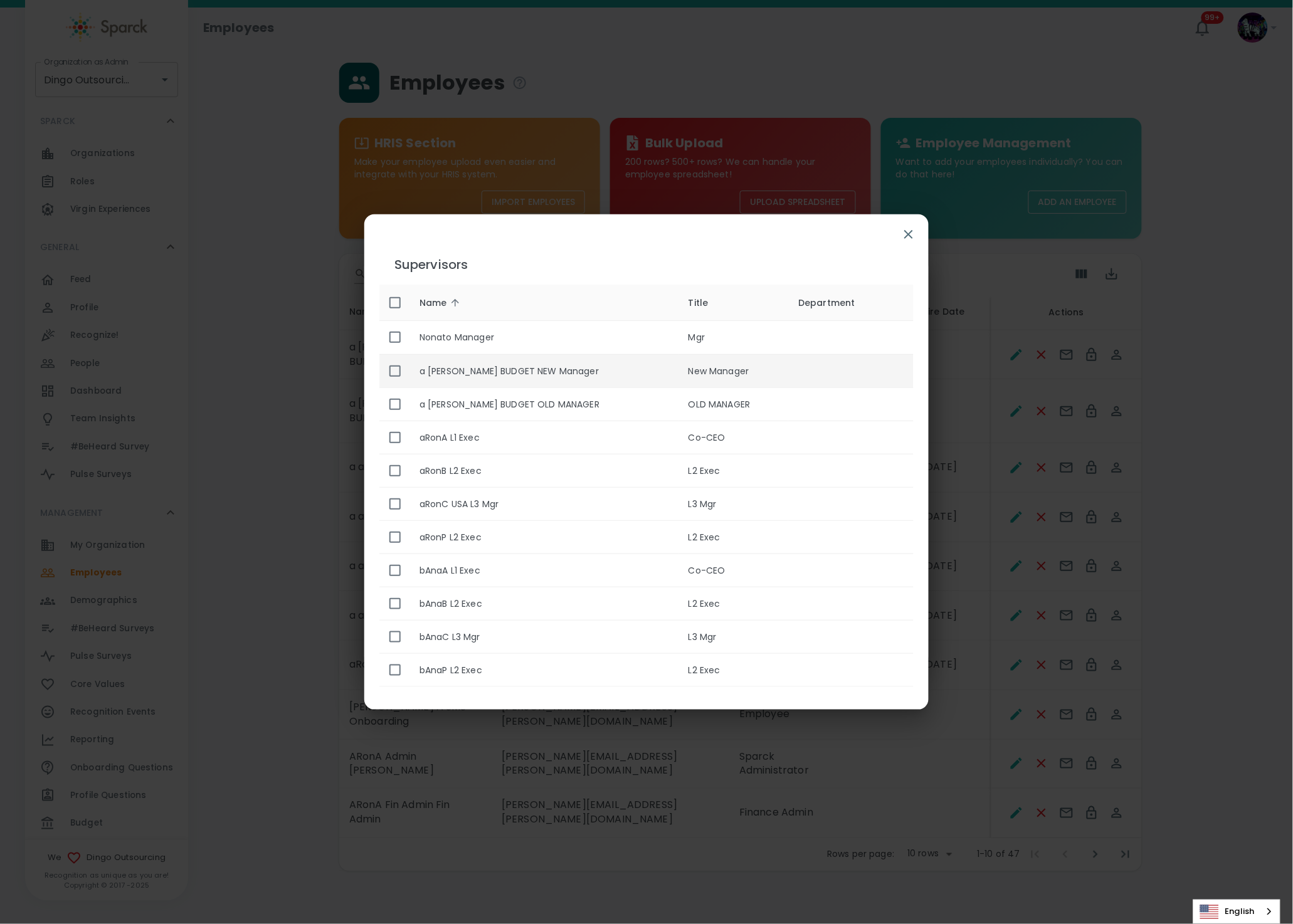
click at [397, 375] on input "enhanced table" at bounding box center [395, 371] width 26 height 26
checkbox input "true"
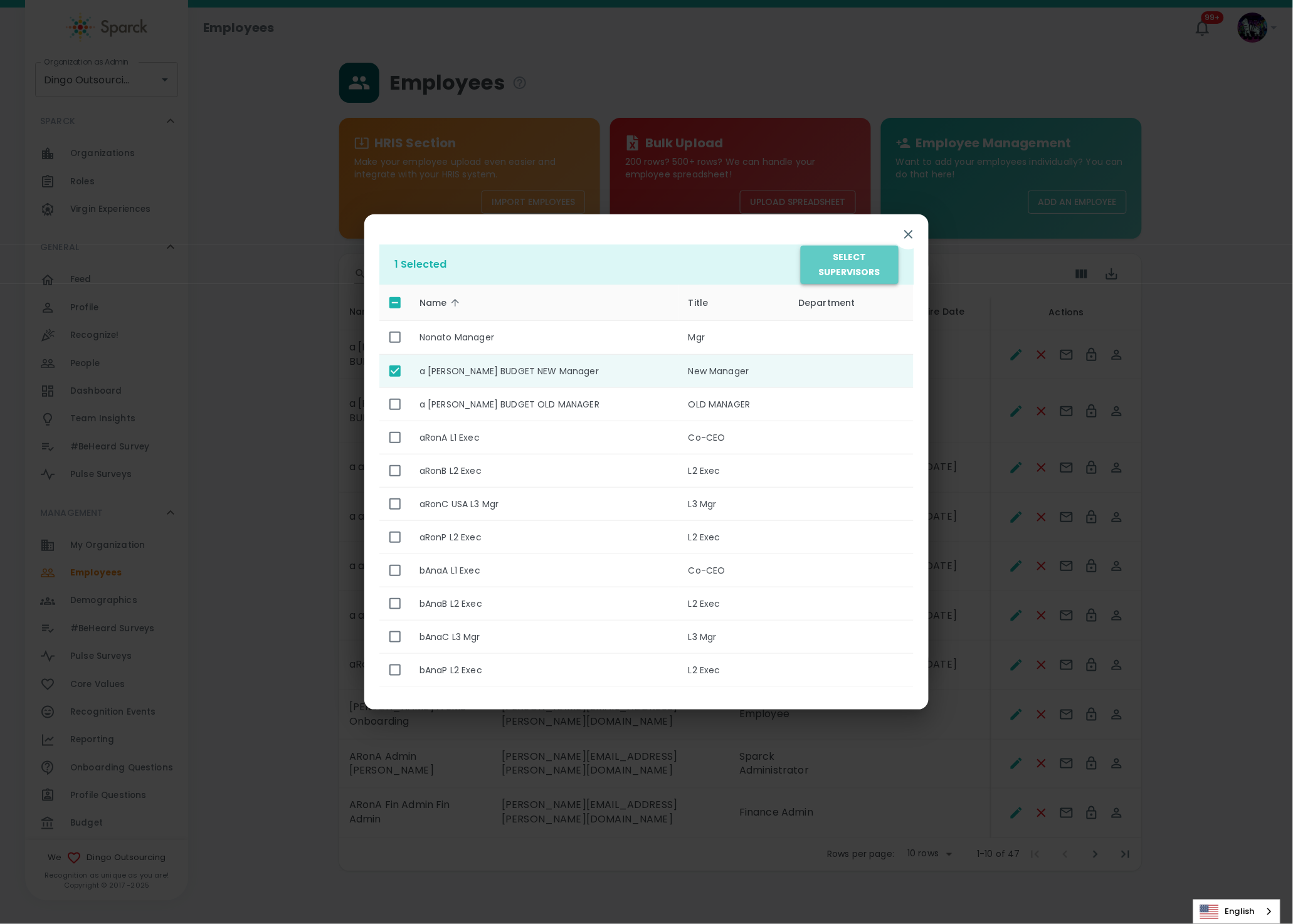
click at [874, 270] on button "Select Supervisors" at bounding box center [849, 265] width 98 height 38
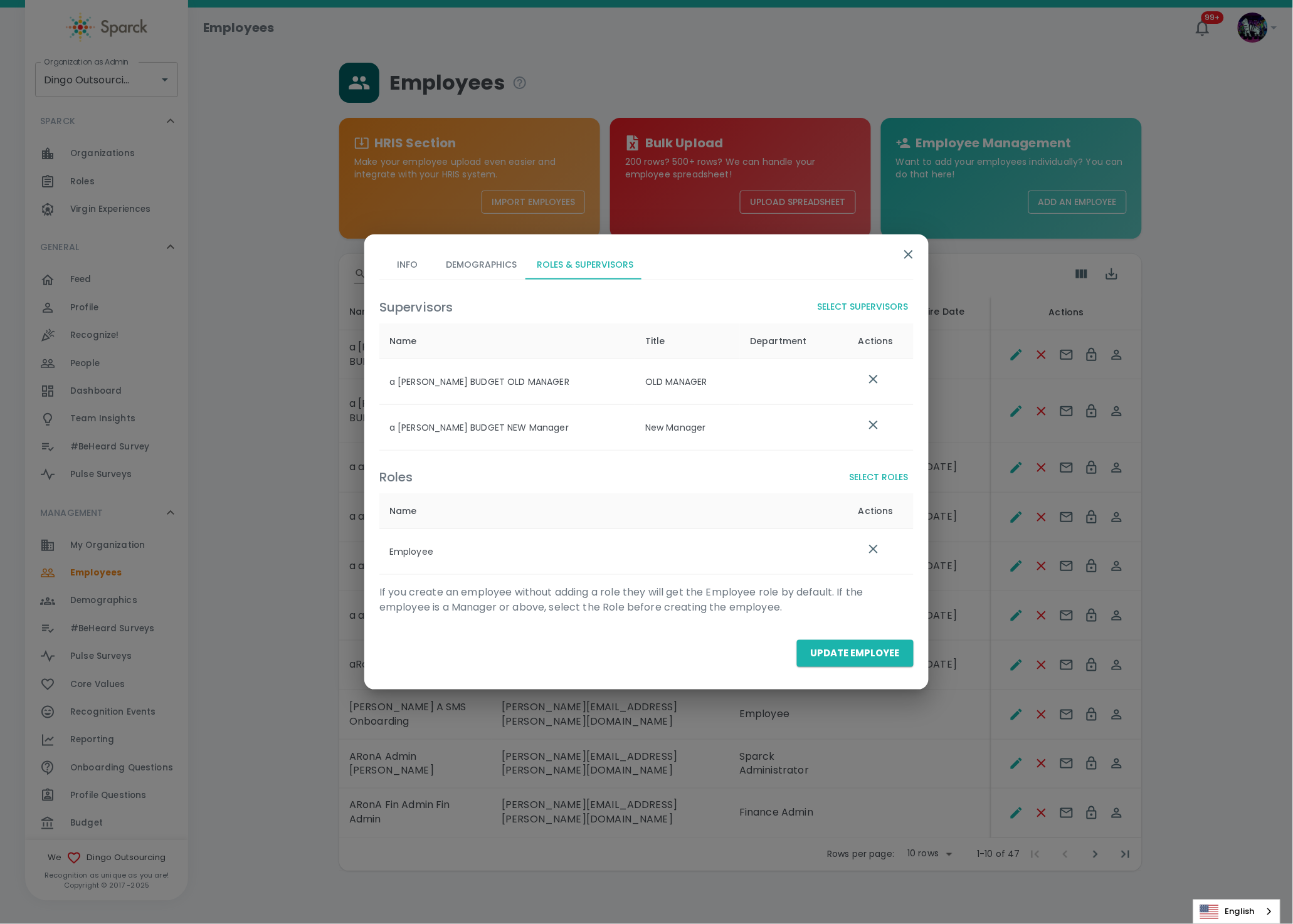
click at [823, 675] on div "Info Demographics Roles & Supervisors Supervisors Select Supervisors Name Title…" at bounding box center [646, 456] width 564 height 444
click at [839, 660] on button "Update Employee" at bounding box center [854, 653] width 116 height 26
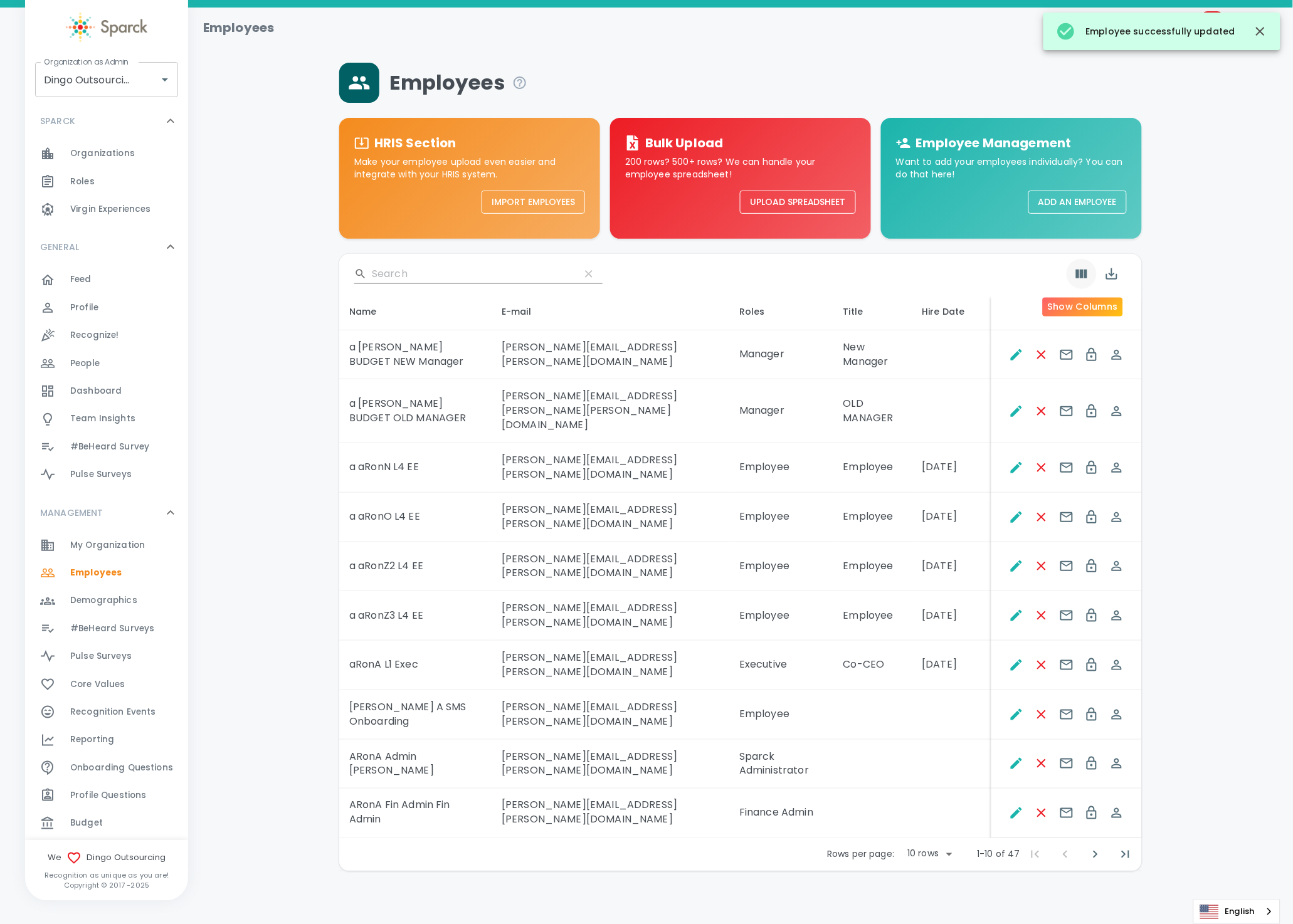
click at [1077, 279] on icon "Show Columns" at bounding box center [1081, 273] width 15 height 15
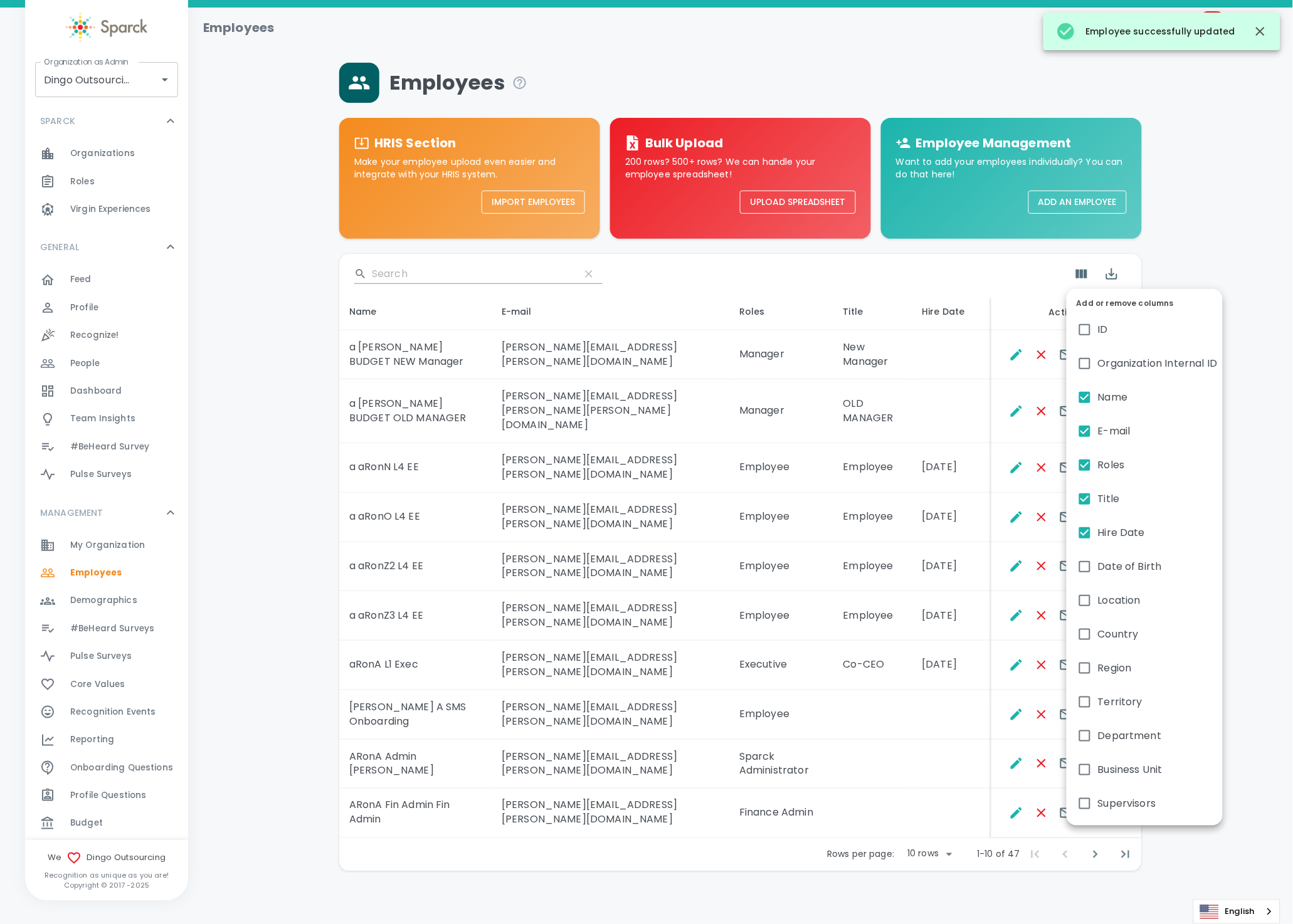
click at [1121, 525] on span "Hire Date" at bounding box center [1121, 532] width 47 height 15
click at [1098, 525] on input "Hire Date" at bounding box center [1084, 533] width 26 height 26
checkbox input "false"
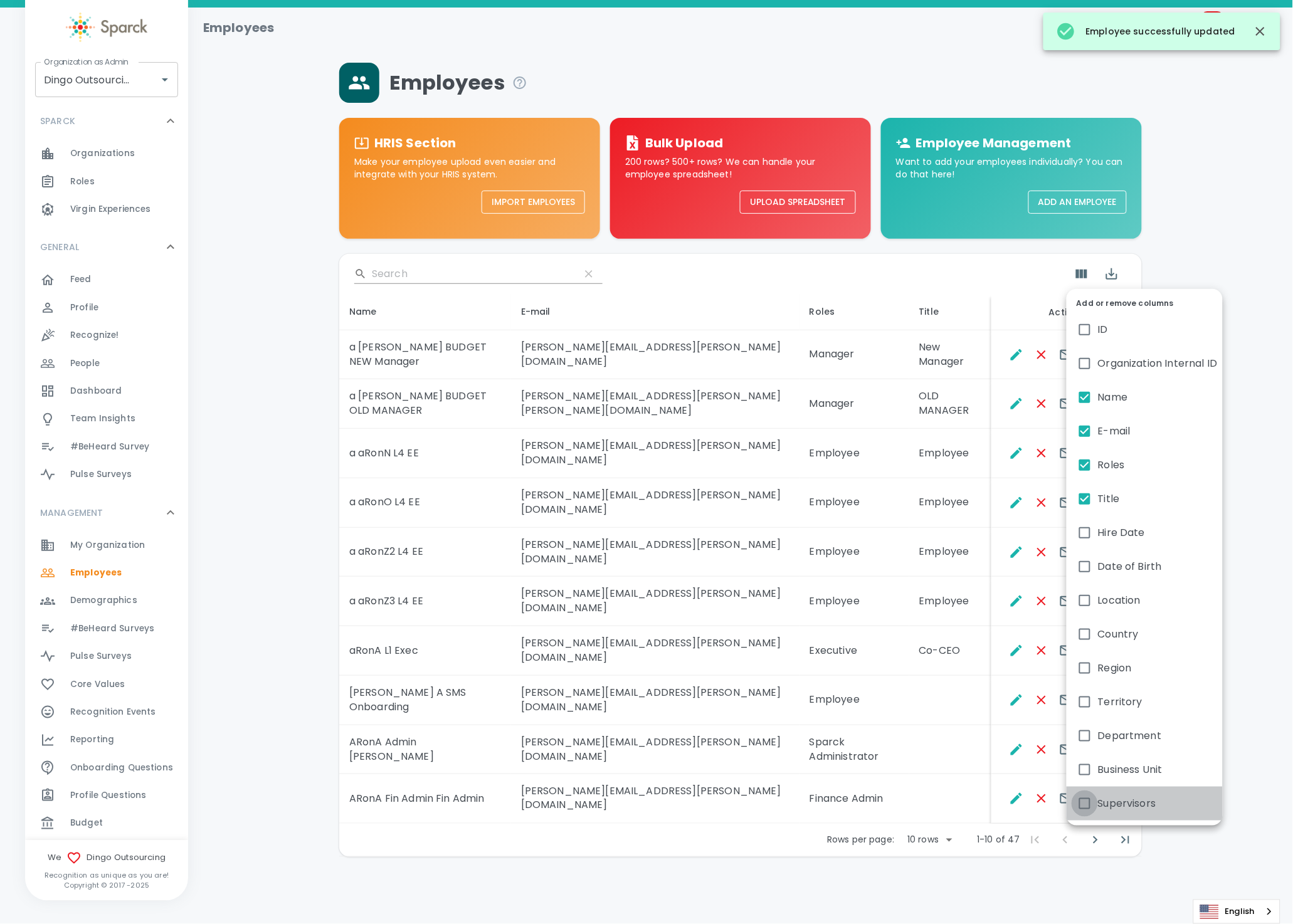
click at [1090, 798] on input "Supervisors" at bounding box center [1084, 804] width 26 height 26
checkbox input "true"
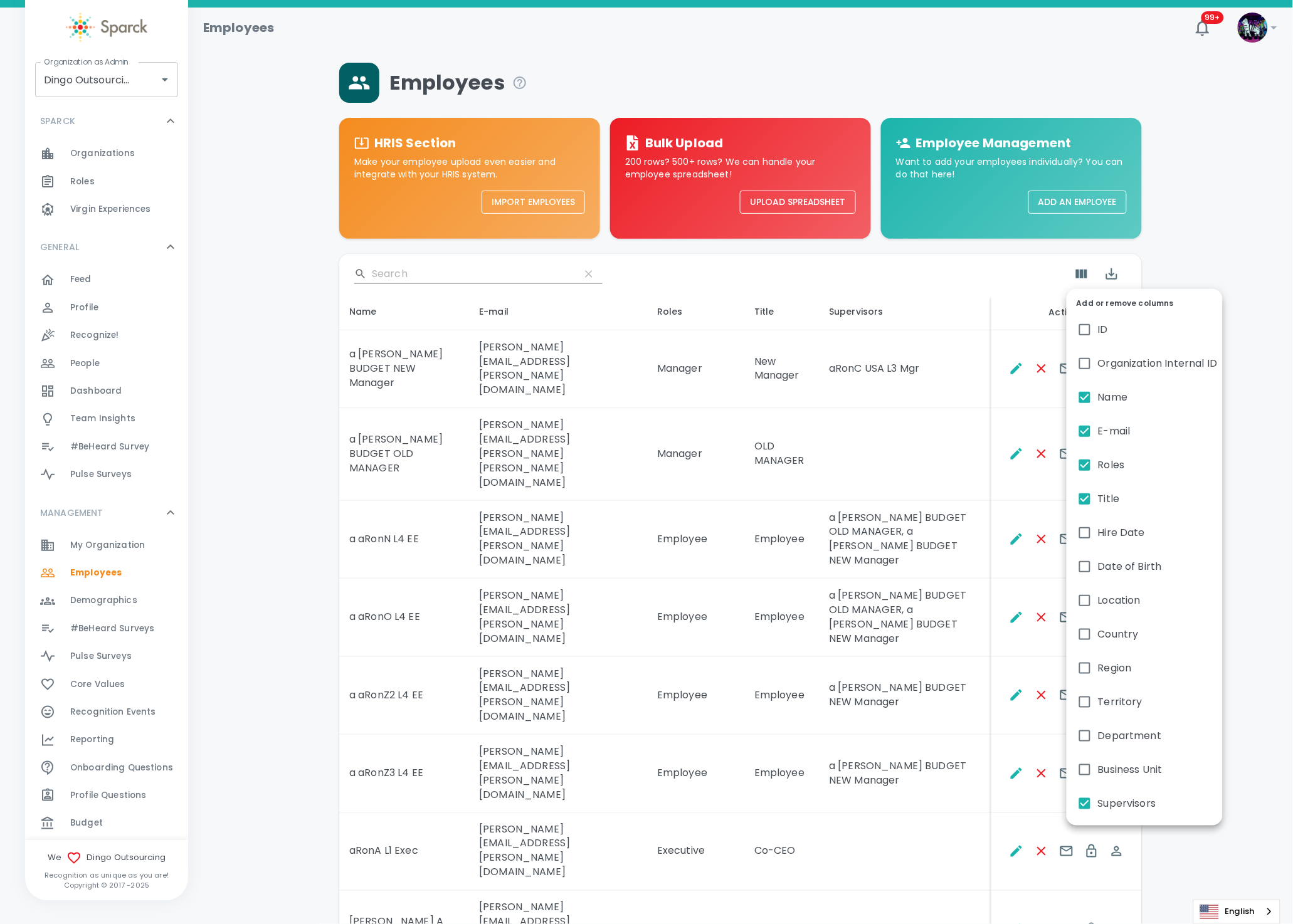
click at [921, 519] on div at bounding box center [646, 462] width 1293 height 924
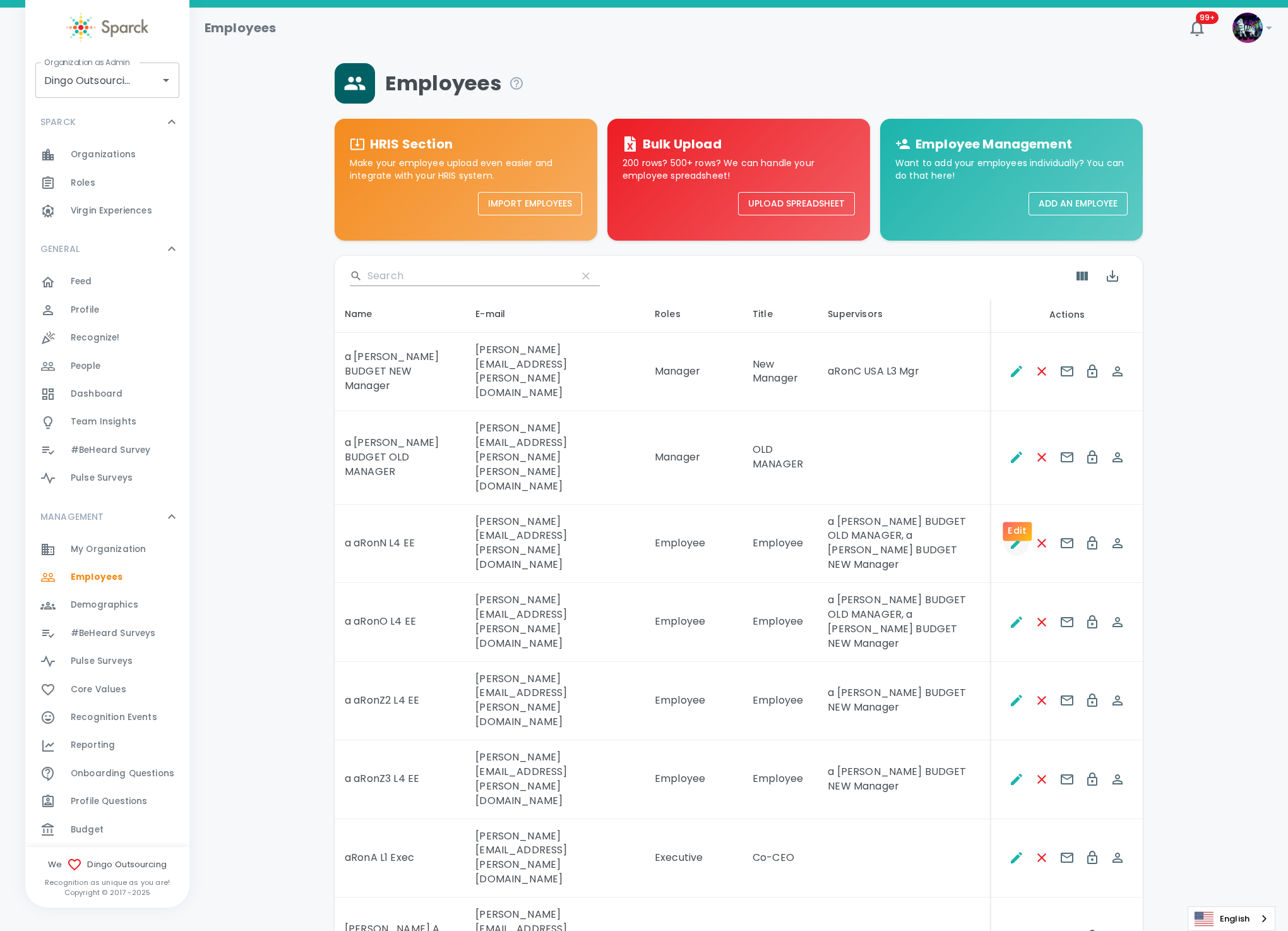
click at [1009, 536] on icon "Edit" at bounding box center [1017, 543] width 15 height 15
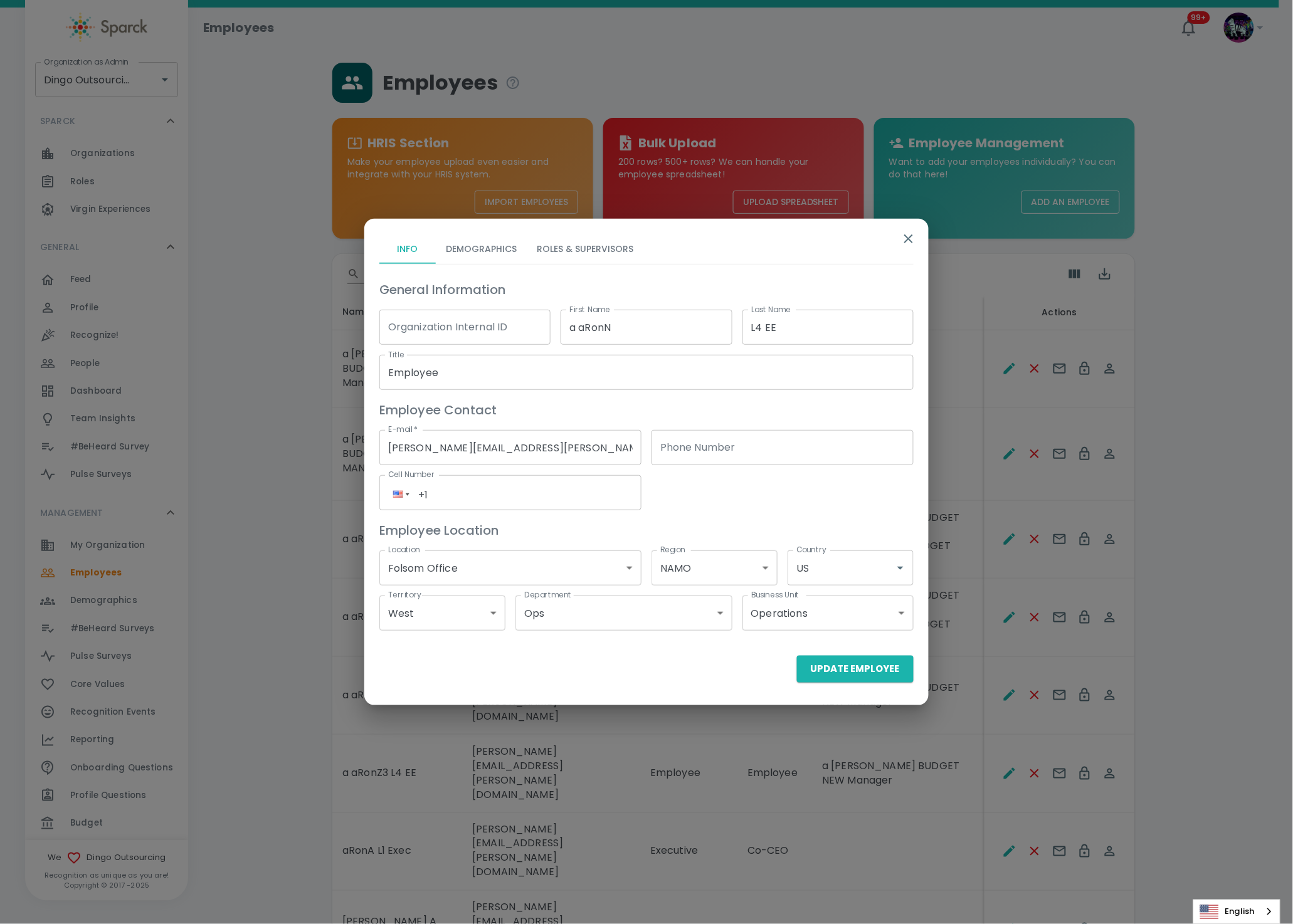
drag, startPoint x: 664, startPoint y: 239, endPoint x: 651, endPoint y: 246, distance: 14.8
click at [653, 244] on div "Info Demographics Roles & Supervisors" at bounding box center [646, 249] width 534 height 30
click at [631, 248] on button "Roles & Supervisors" at bounding box center [584, 249] width 116 height 30
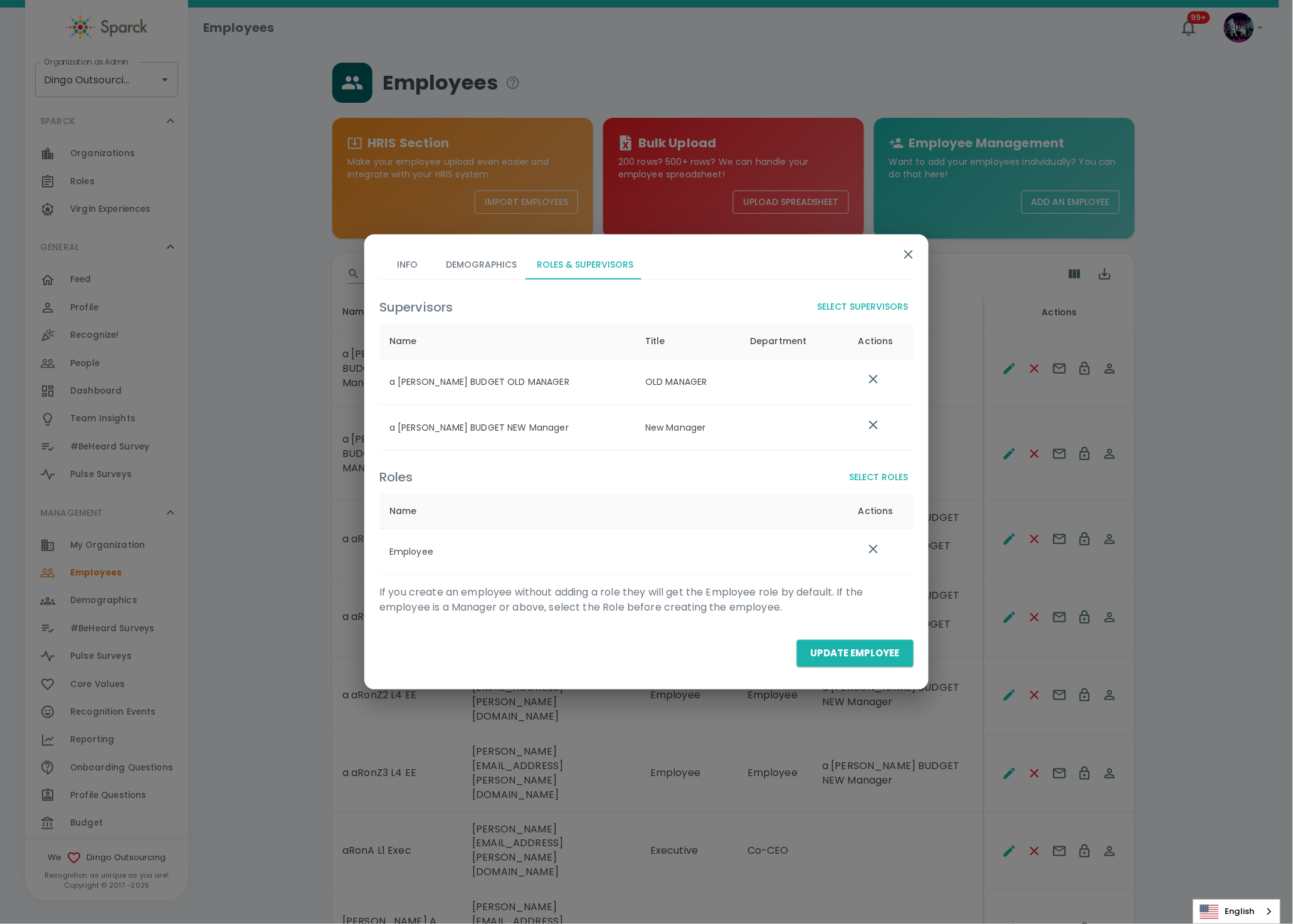
click at [873, 375] on icon "list table" at bounding box center [873, 379] width 15 height 15
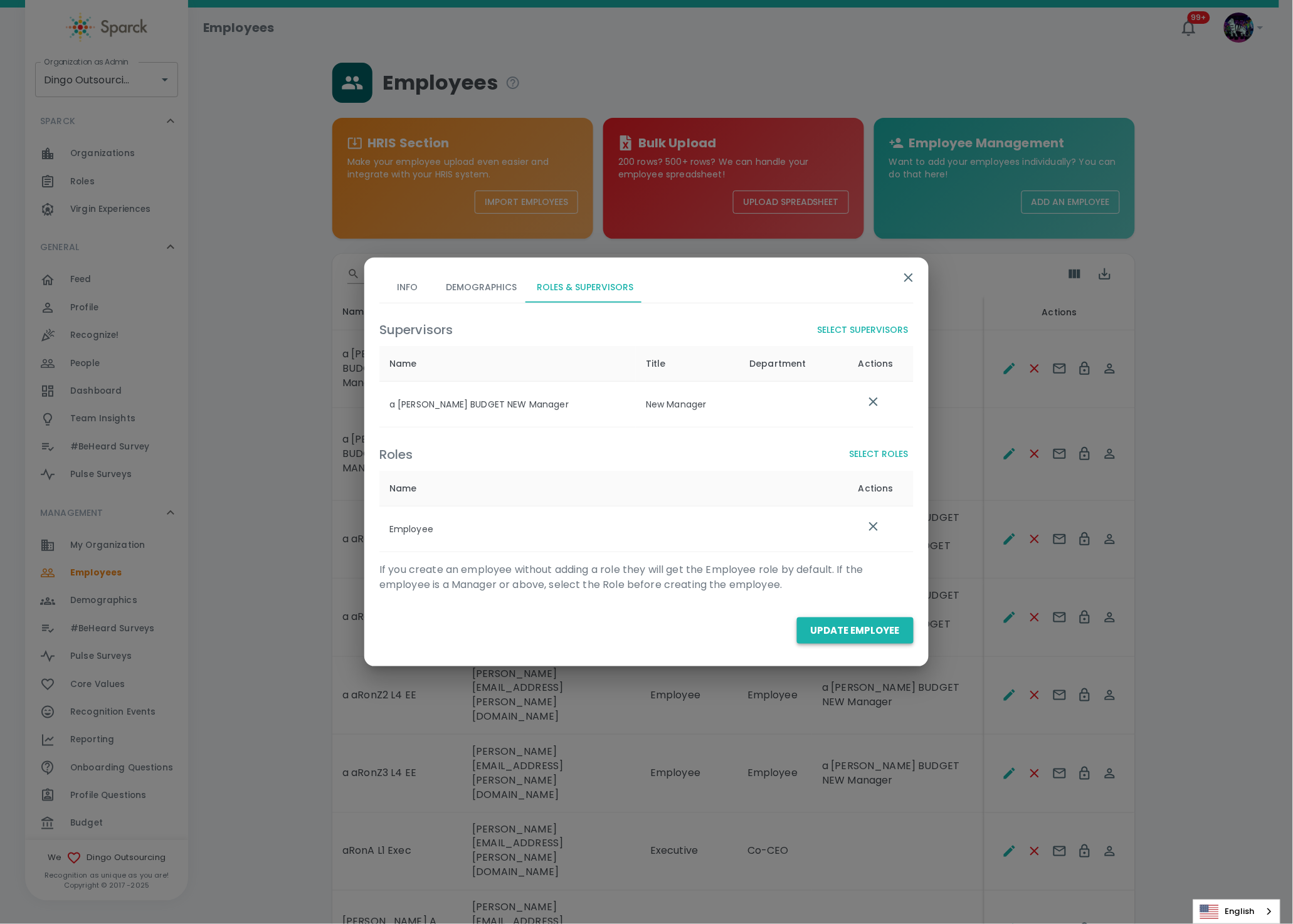
click at [885, 641] on button "Update Employee" at bounding box center [854, 631] width 116 height 26
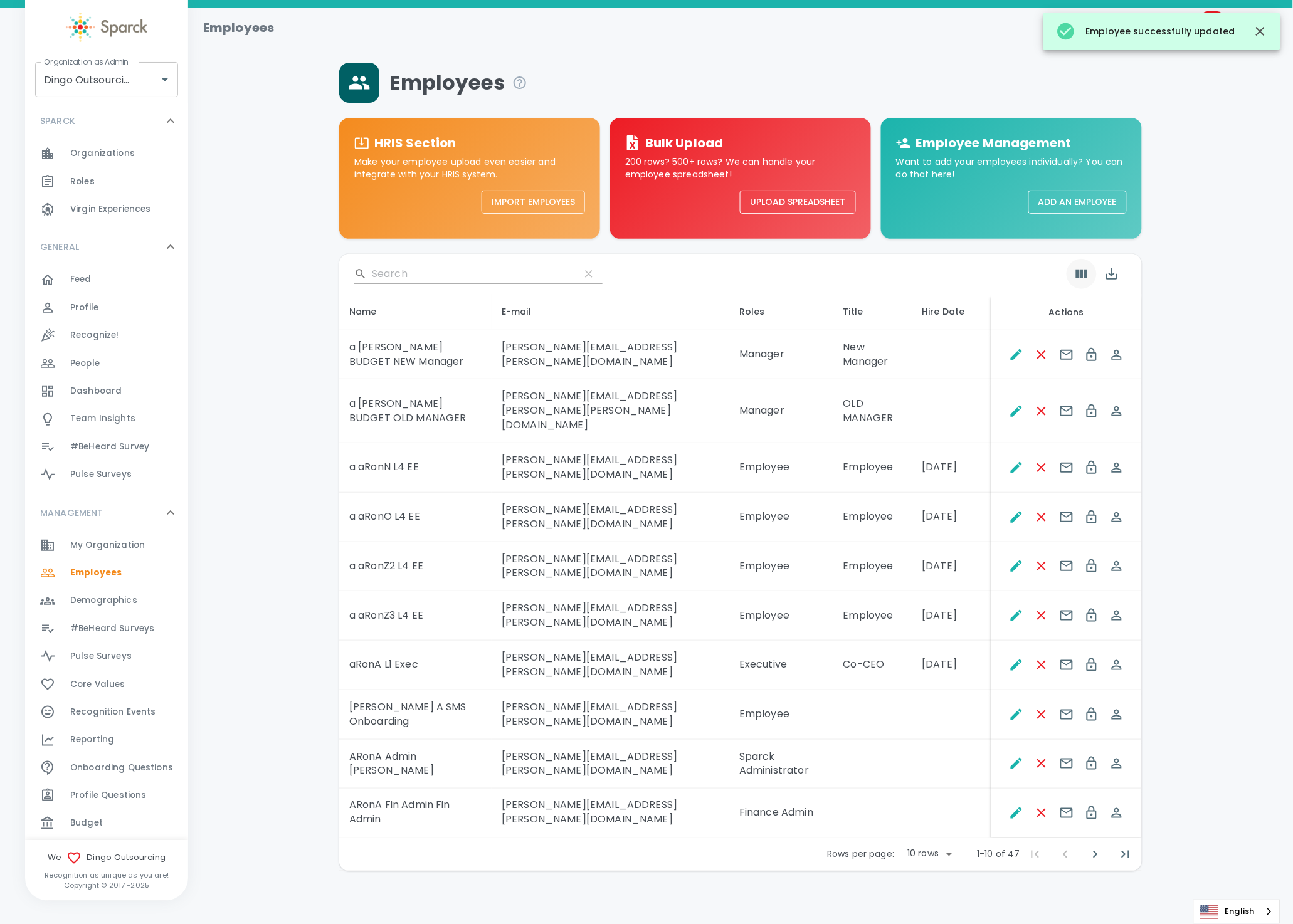
click at [1085, 273] on icon "Show Columns" at bounding box center [1081, 273] width 11 height 8
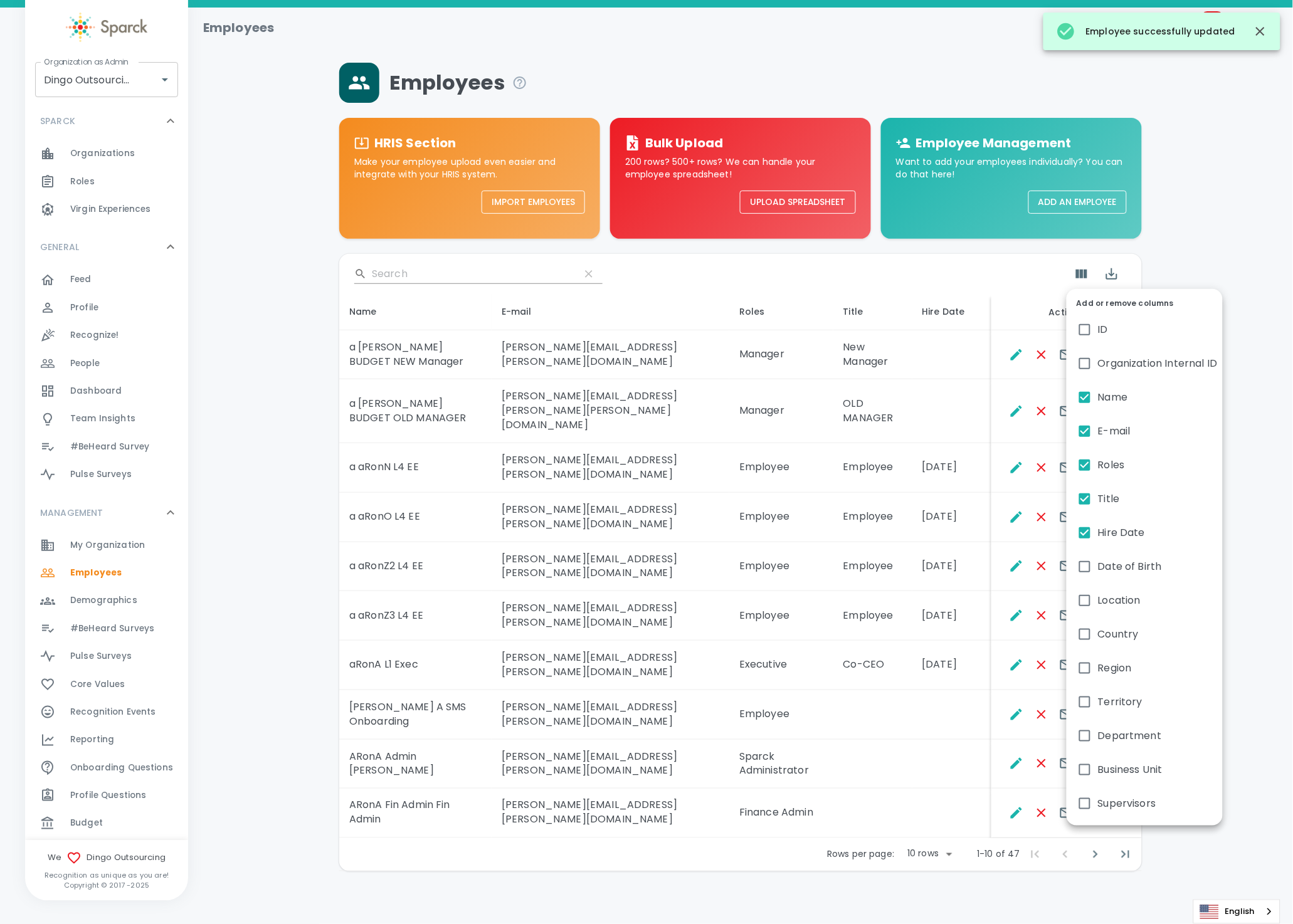
click at [1086, 537] on input "Hire Date" at bounding box center [1084, 533] width 26 height 26
checkbox input "false"
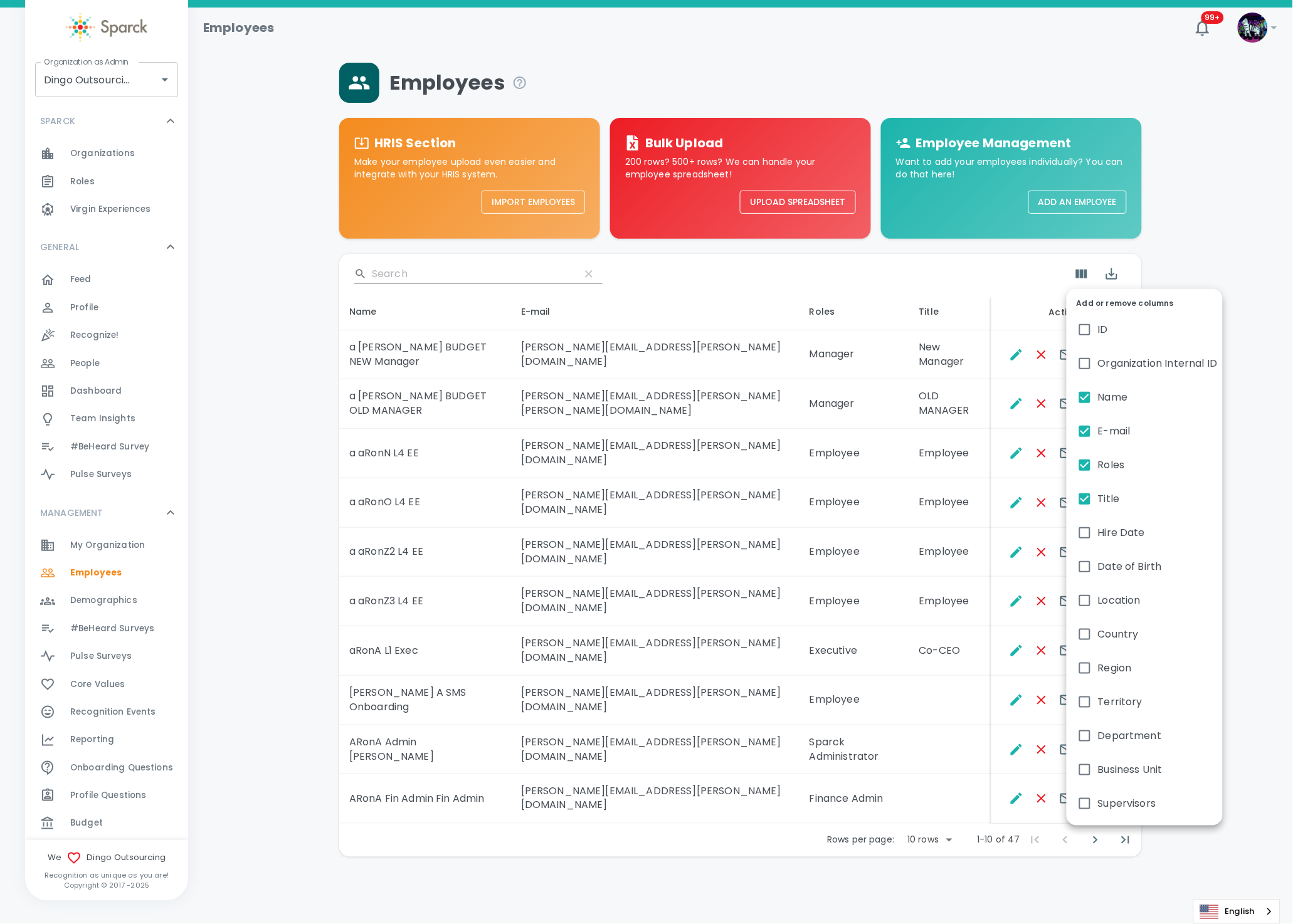
click at [1087, 802] on input "Supervisors" at bounding box center [1084, 804] width 26 height 26
checkbox input "true"
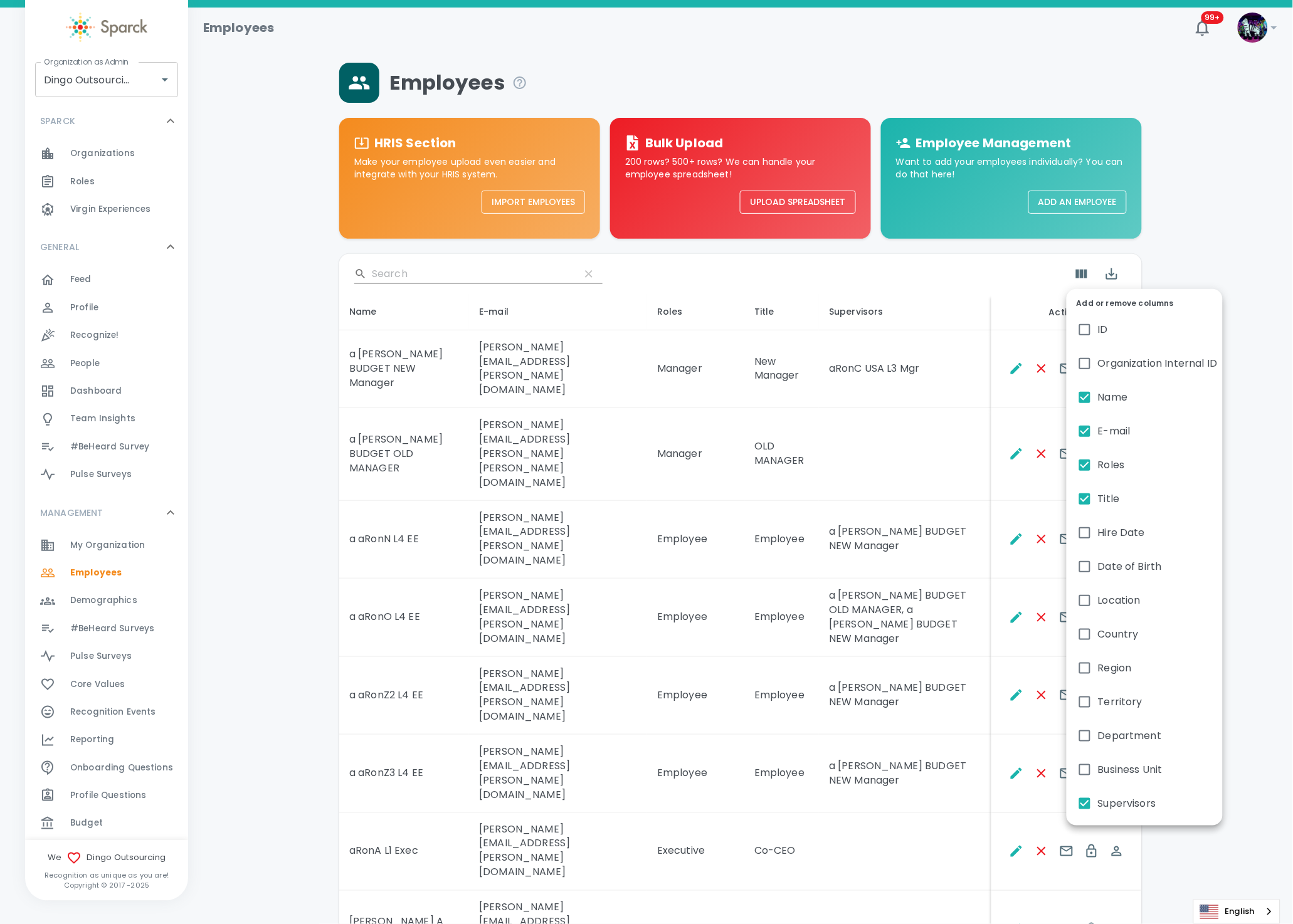
click at [958, 724] on div at bounding box center [646, 462] width 1293 height 924
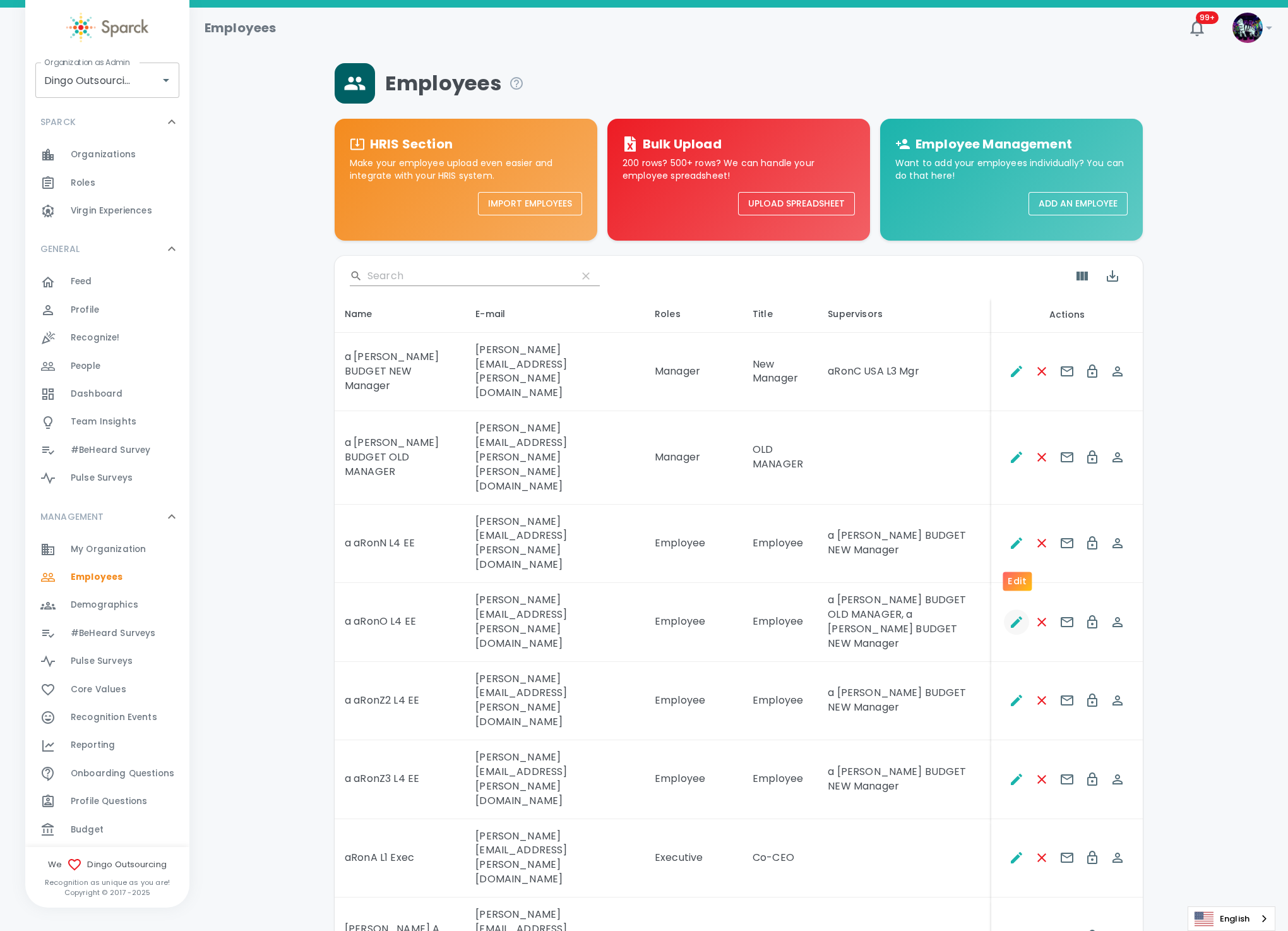
click at [1022, 616] on icon "Edit" at bounding box center [1016, 622] width 11 height 11
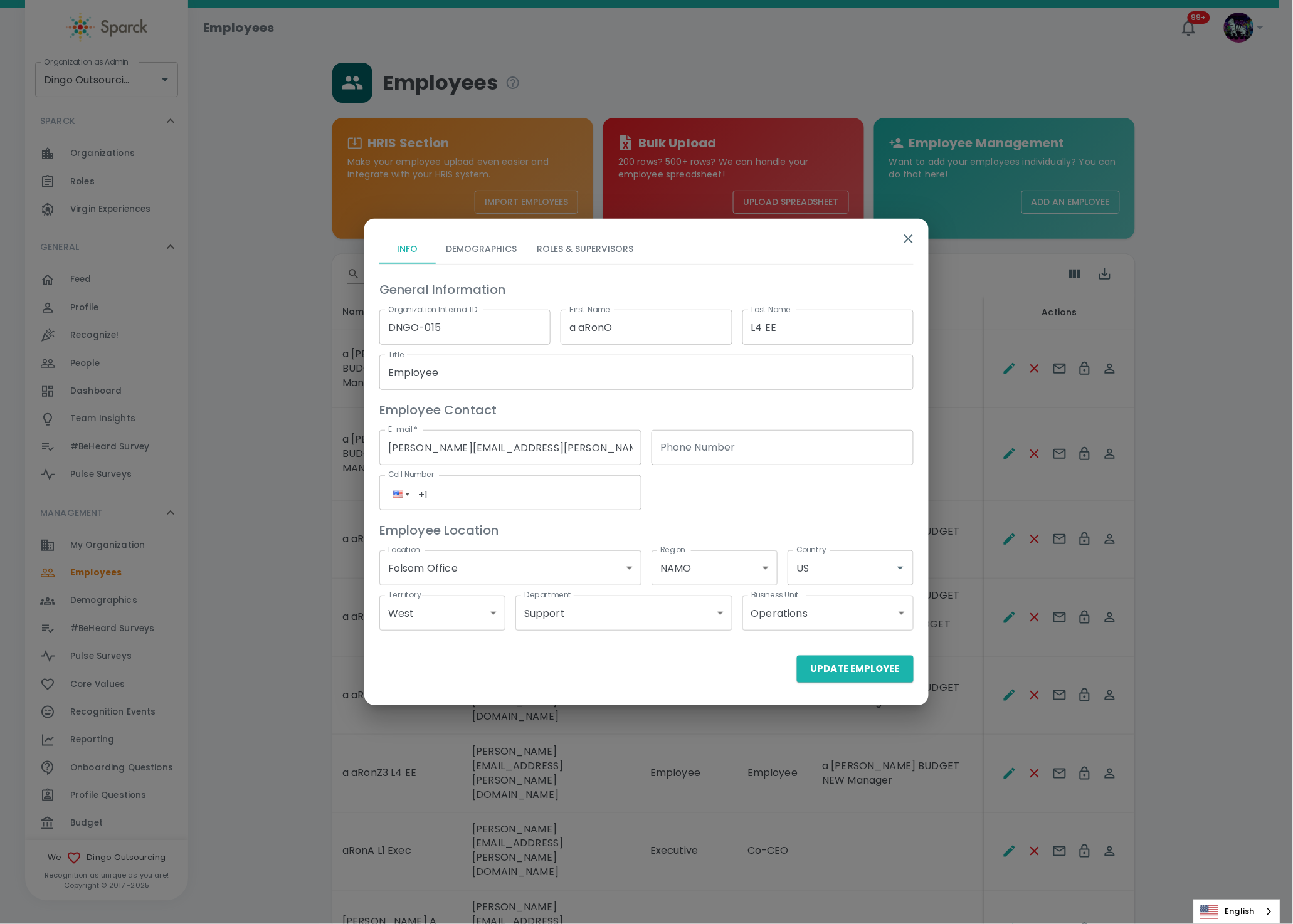
click at [586, 247] on button "Roles & Supervisors" at bounding box center [584, 249] width 116 height 30
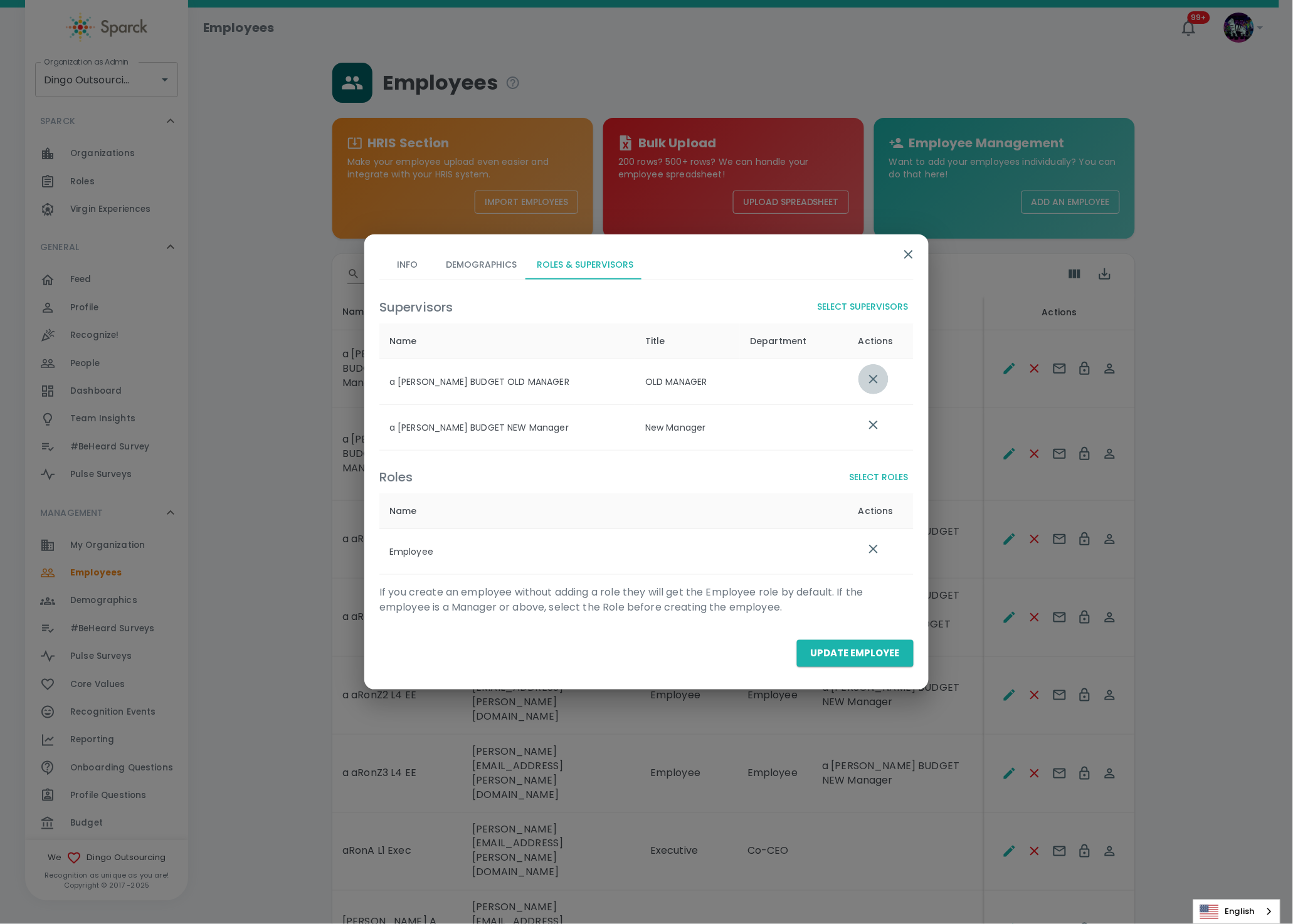
click at [867, 380] on icon "list table" at bounding box center [873, 379] width 15 height 15
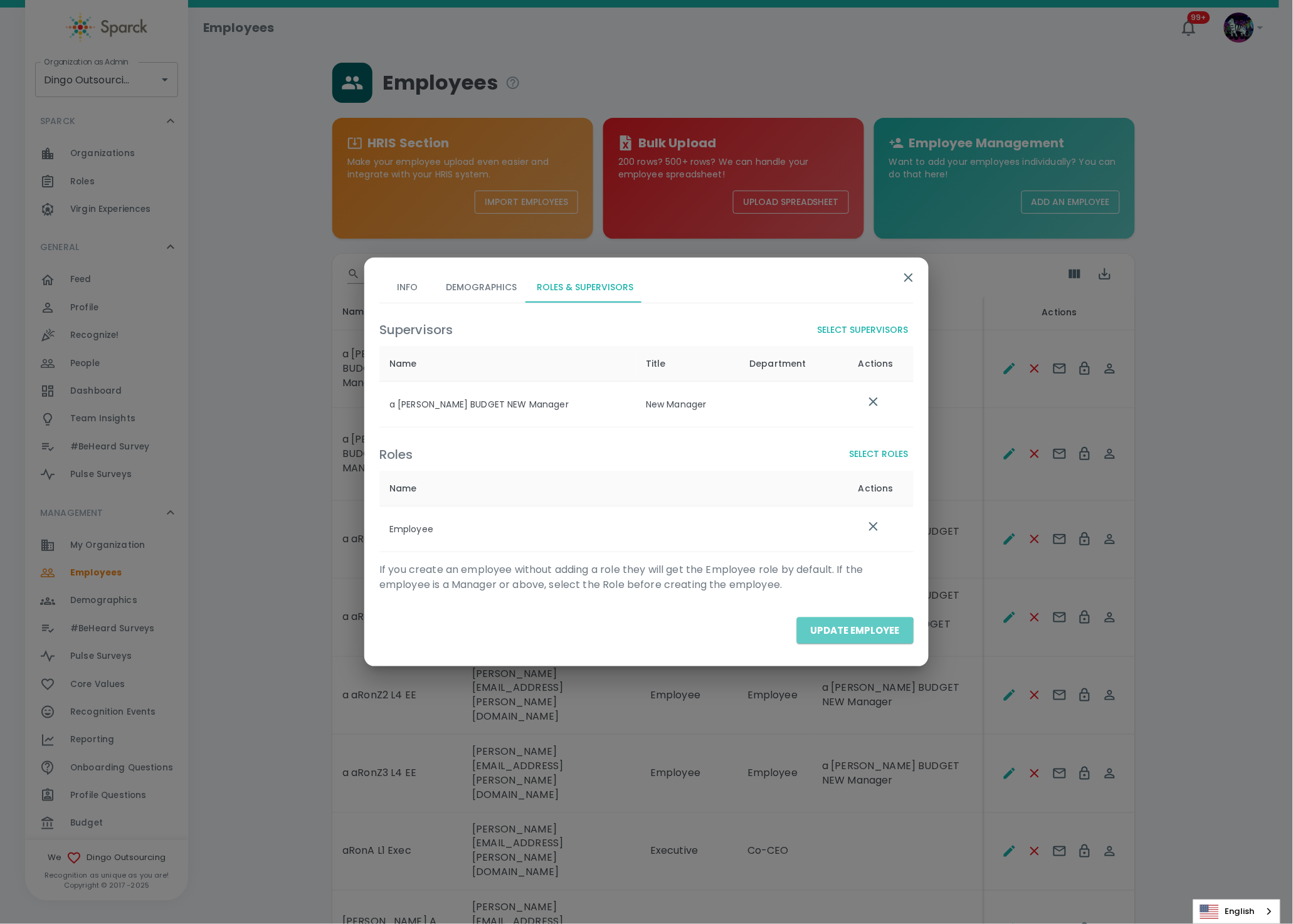
click at [845, 638] on button "Update Employee" at bounding box center [854, 631] width 116 height 26
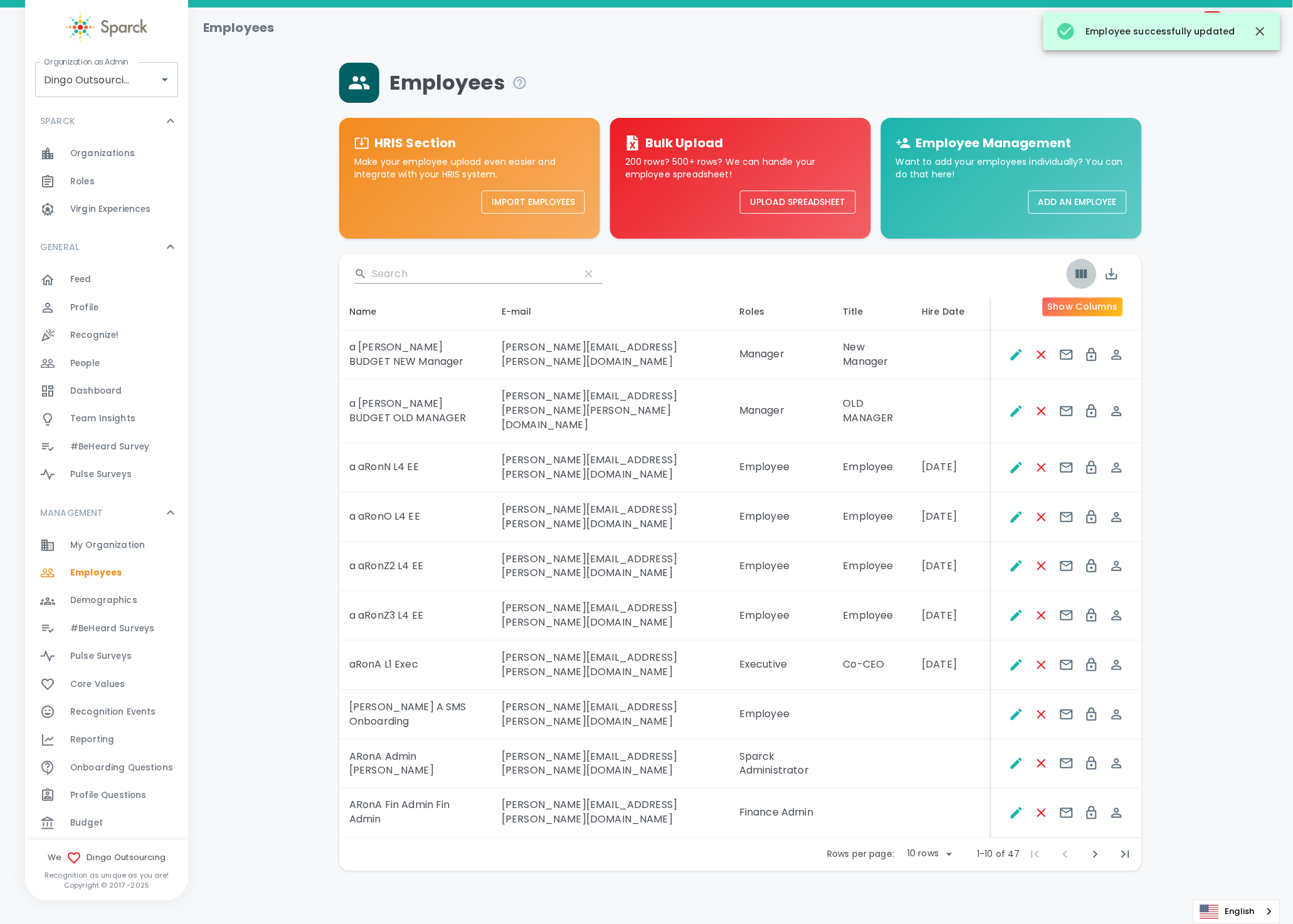
click at [1080, 276] on icon "Show Columns" at bounding box center [1081, 273] width 11 height 8
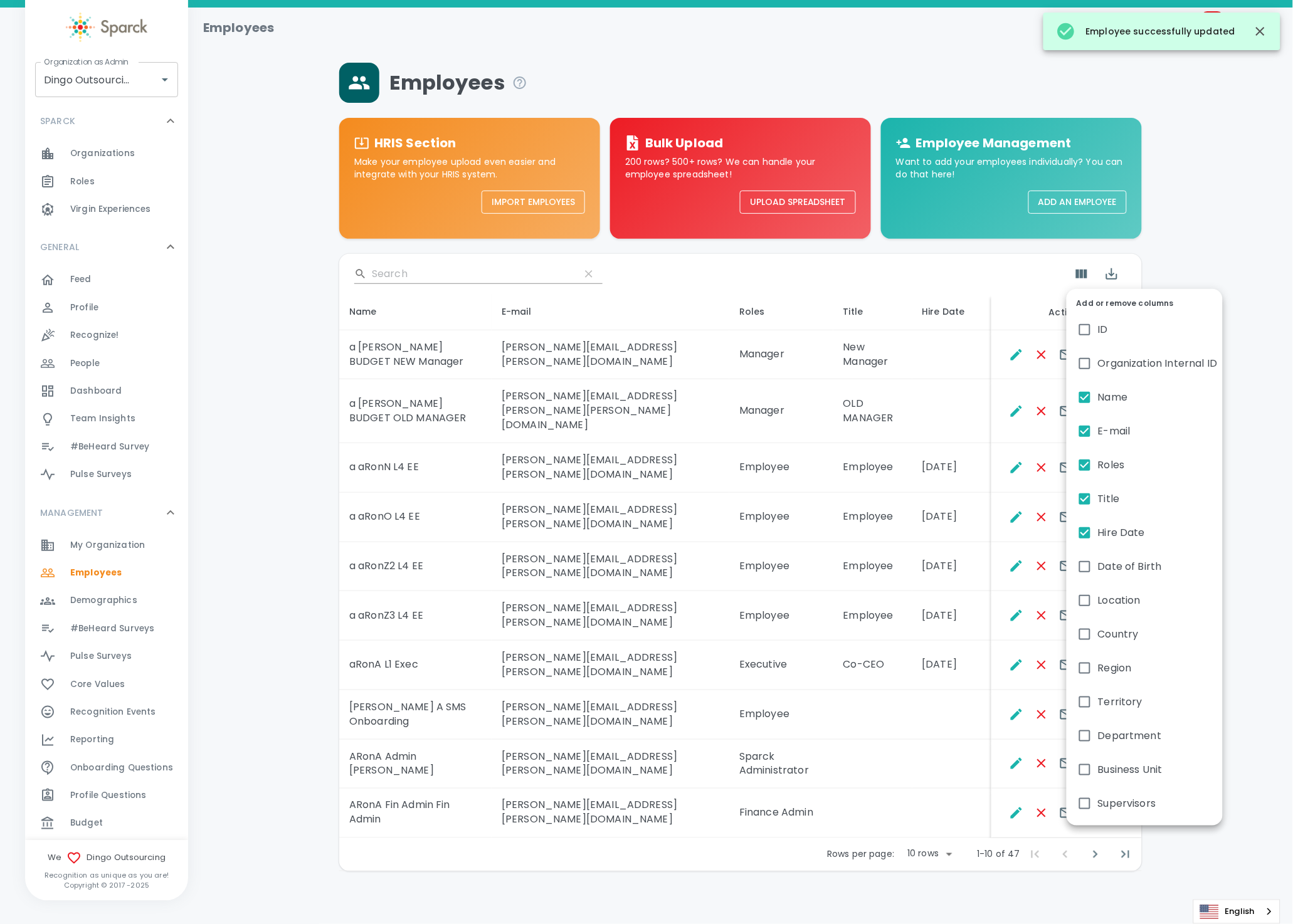
click at [1100, 801] on span "Supervisors" at bounding box center [1127, 804] width 59 height 15
click at [1098, 801] on input "Supervisors" at bounding box center [1084, 804] width 26 height 26
checkbox input "true"
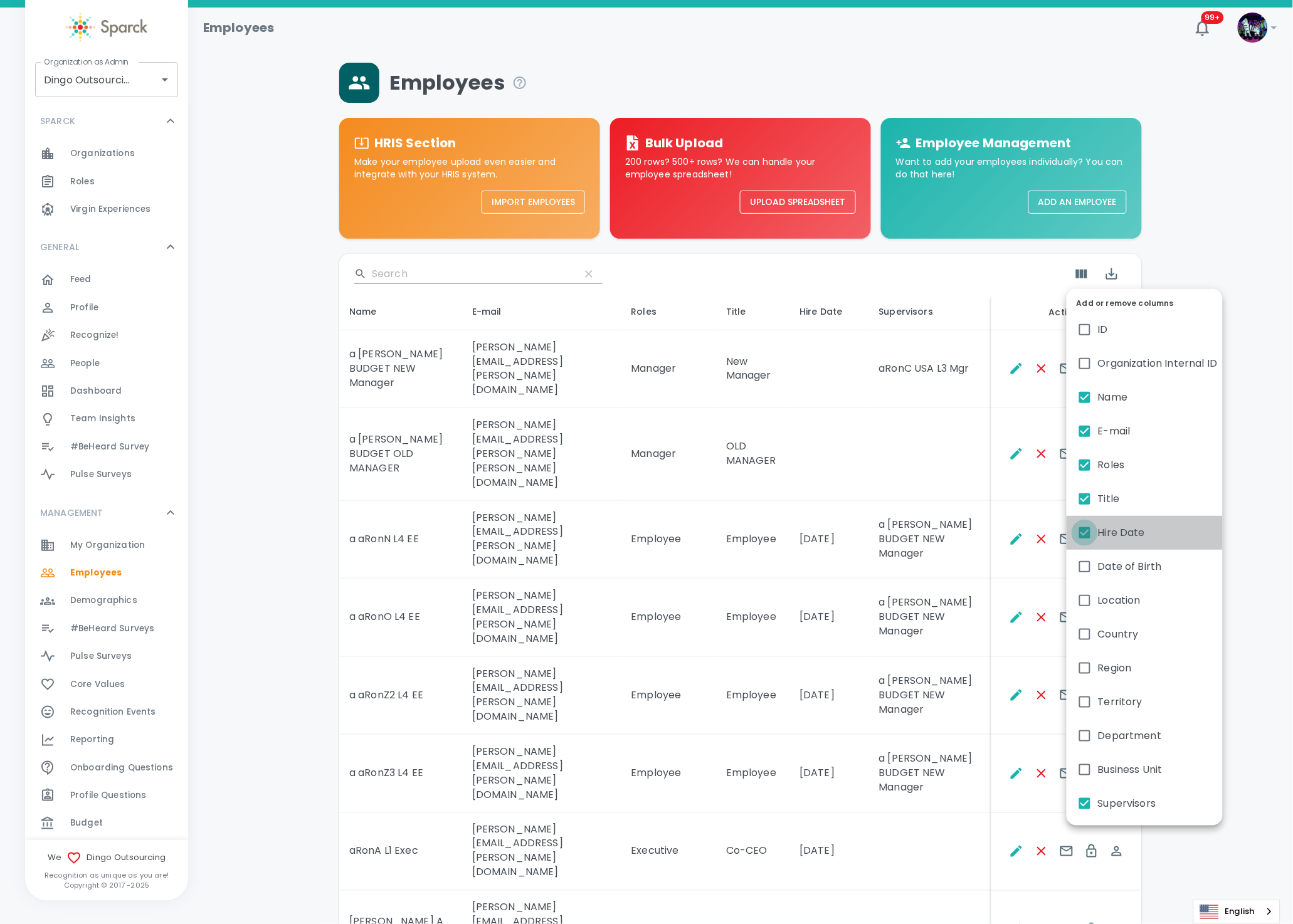
click at [1095, 530] on input "Hire Date" at bounding box center [1084, 533] width 26 height 26
checkbox input "false"
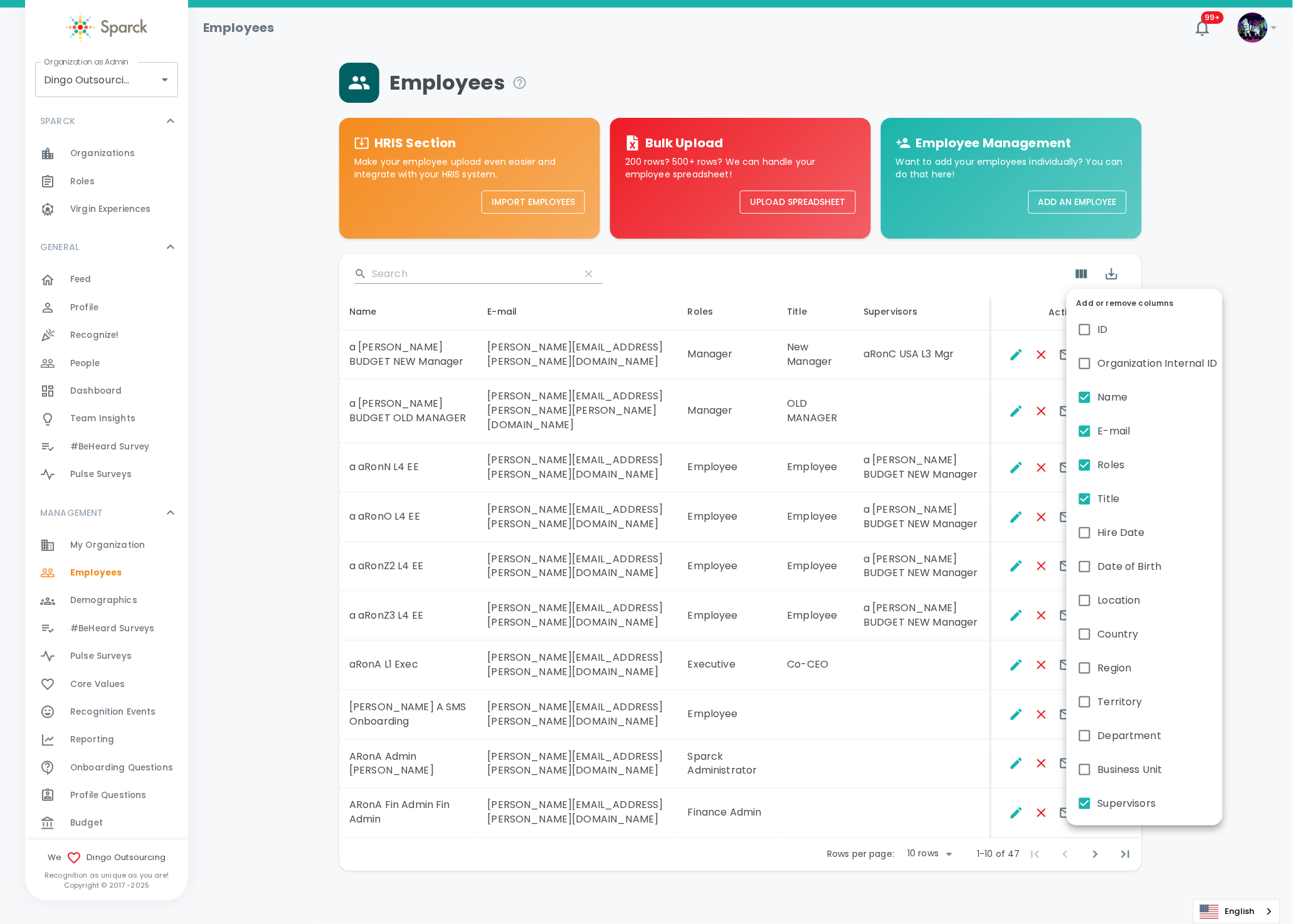
click at [220, 437] on div at bounding box center [646, 462] width 1293 height 924
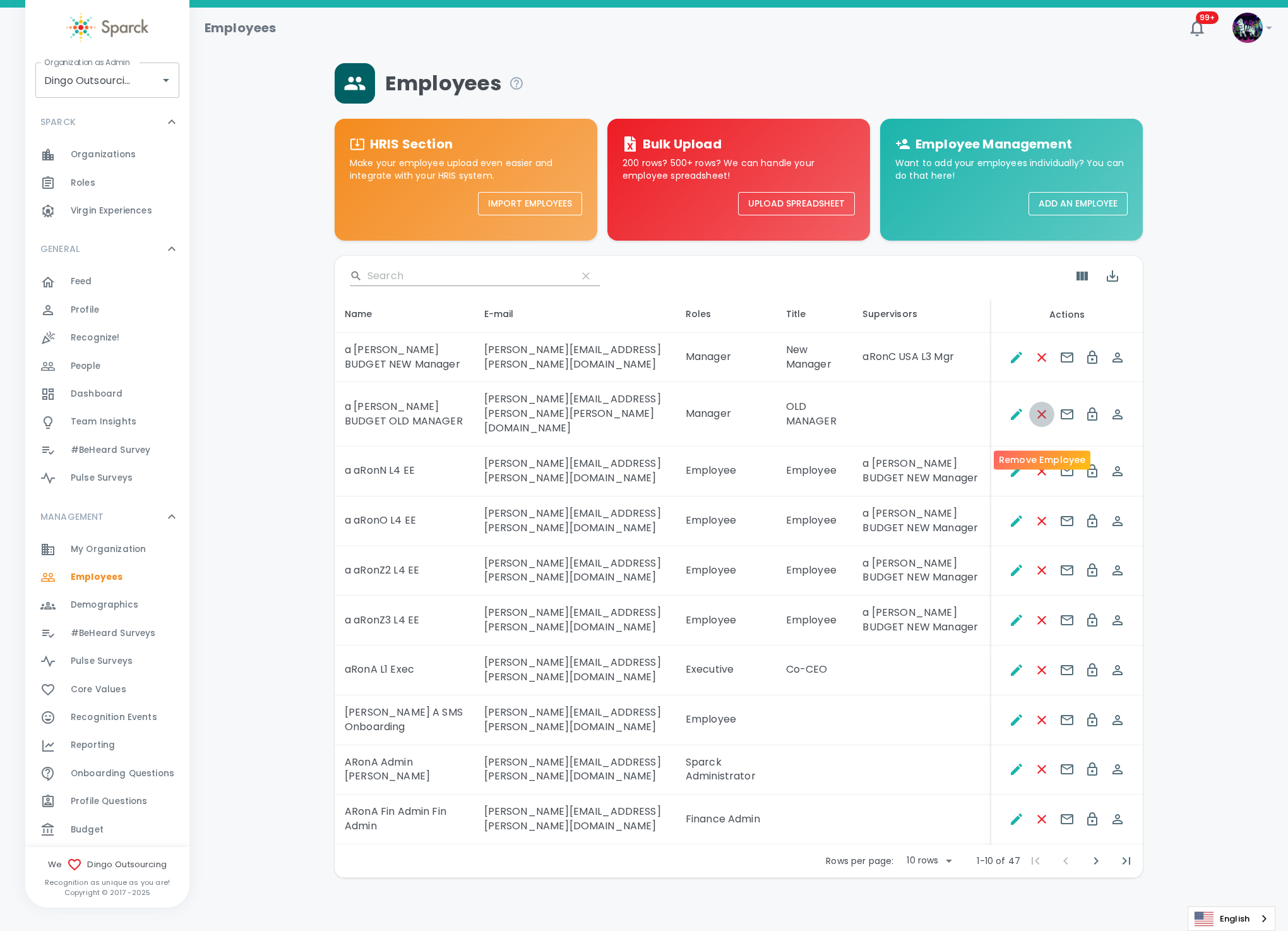
click at [1044, 419] on icon "Remove Employee" at bounding box center [1042, 414] width 9 height 9
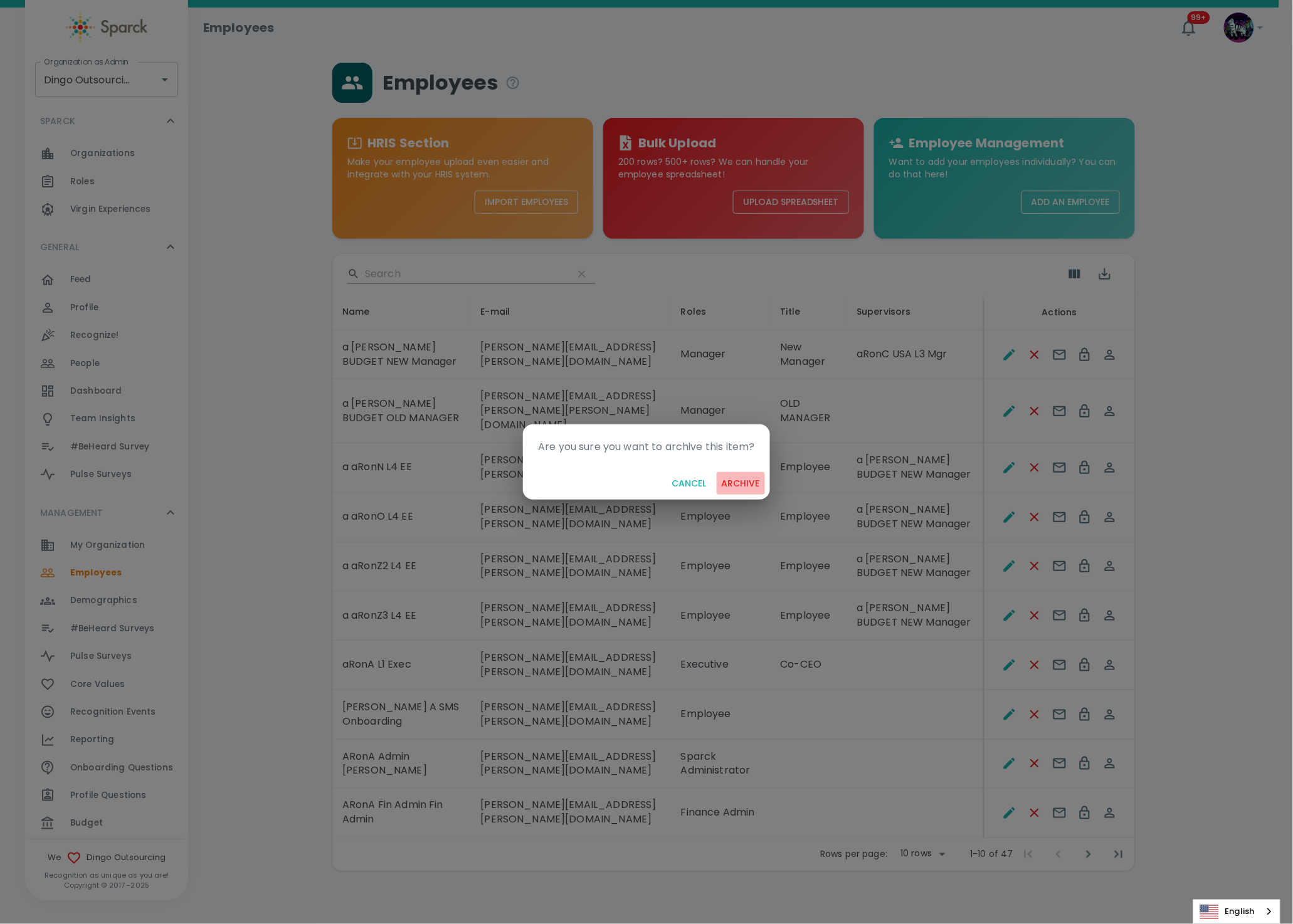
click at [742, 487] on button "archive" at bounding box center [741, 483] width 48 height 23
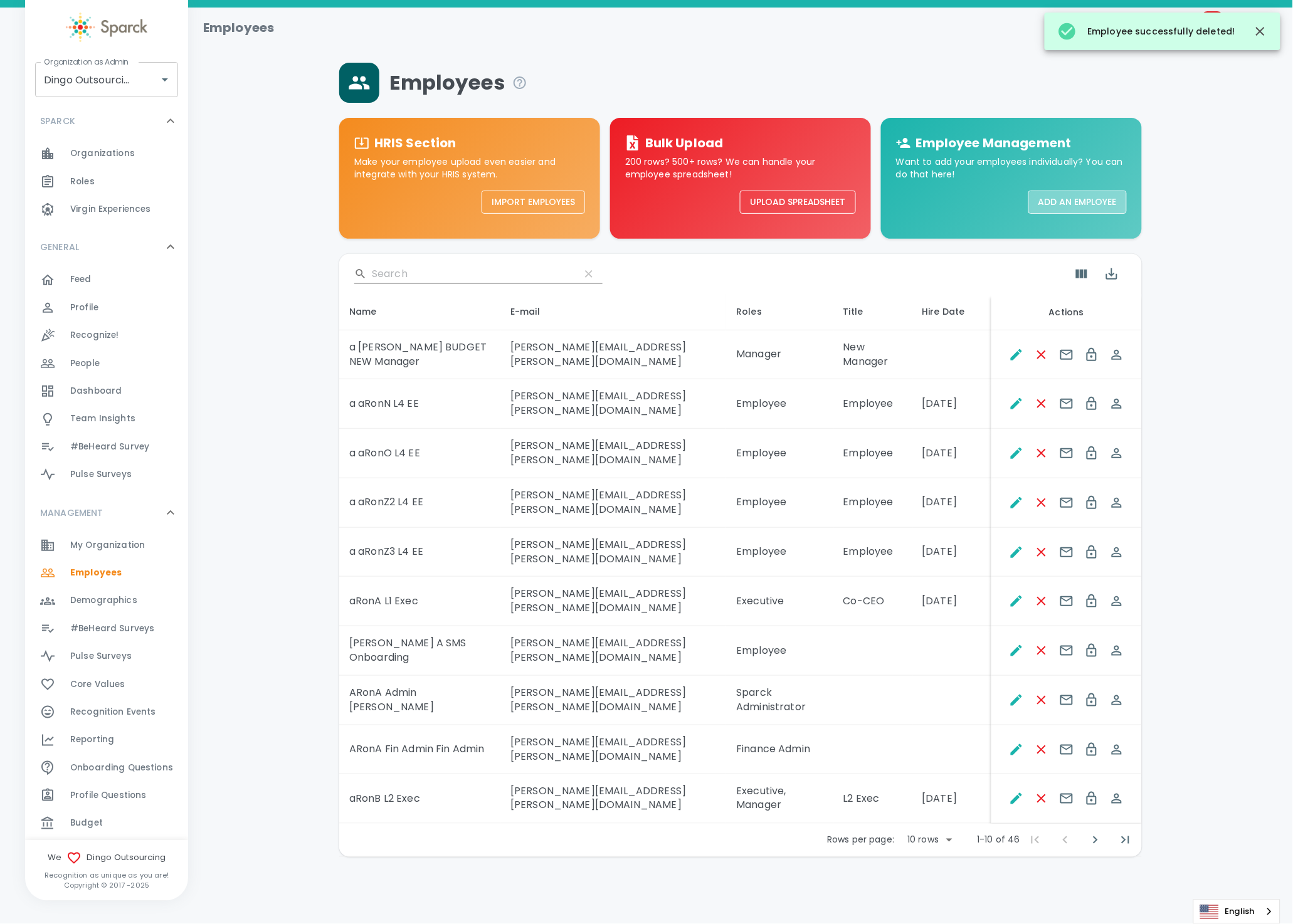
click at [1074, 204] on button "Add an Employee" at bounding box center [1077, 202] width 98 height 23
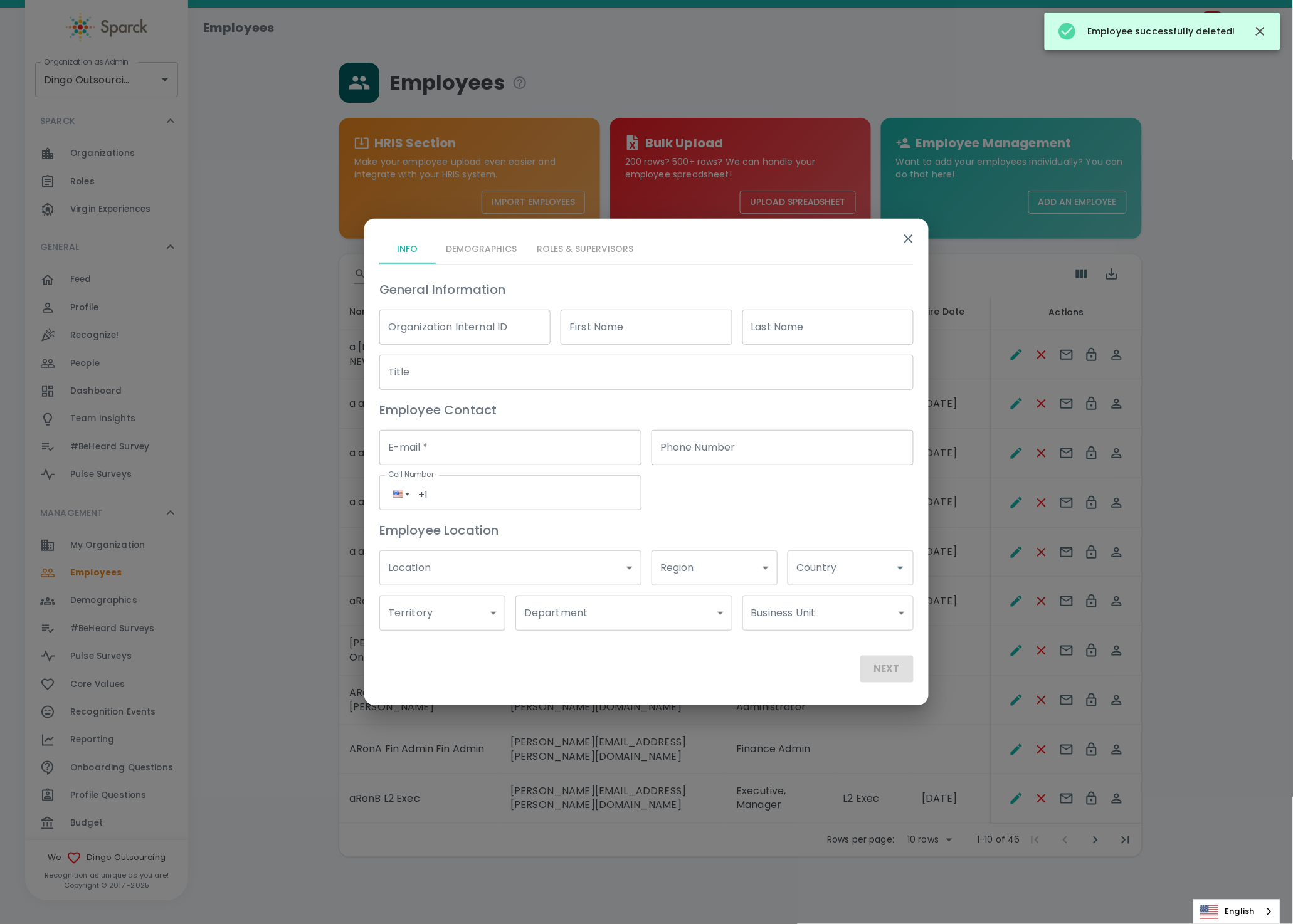
click at [597, 330] on input "First Name" at bounding box center [646, 327] width 171 height 35
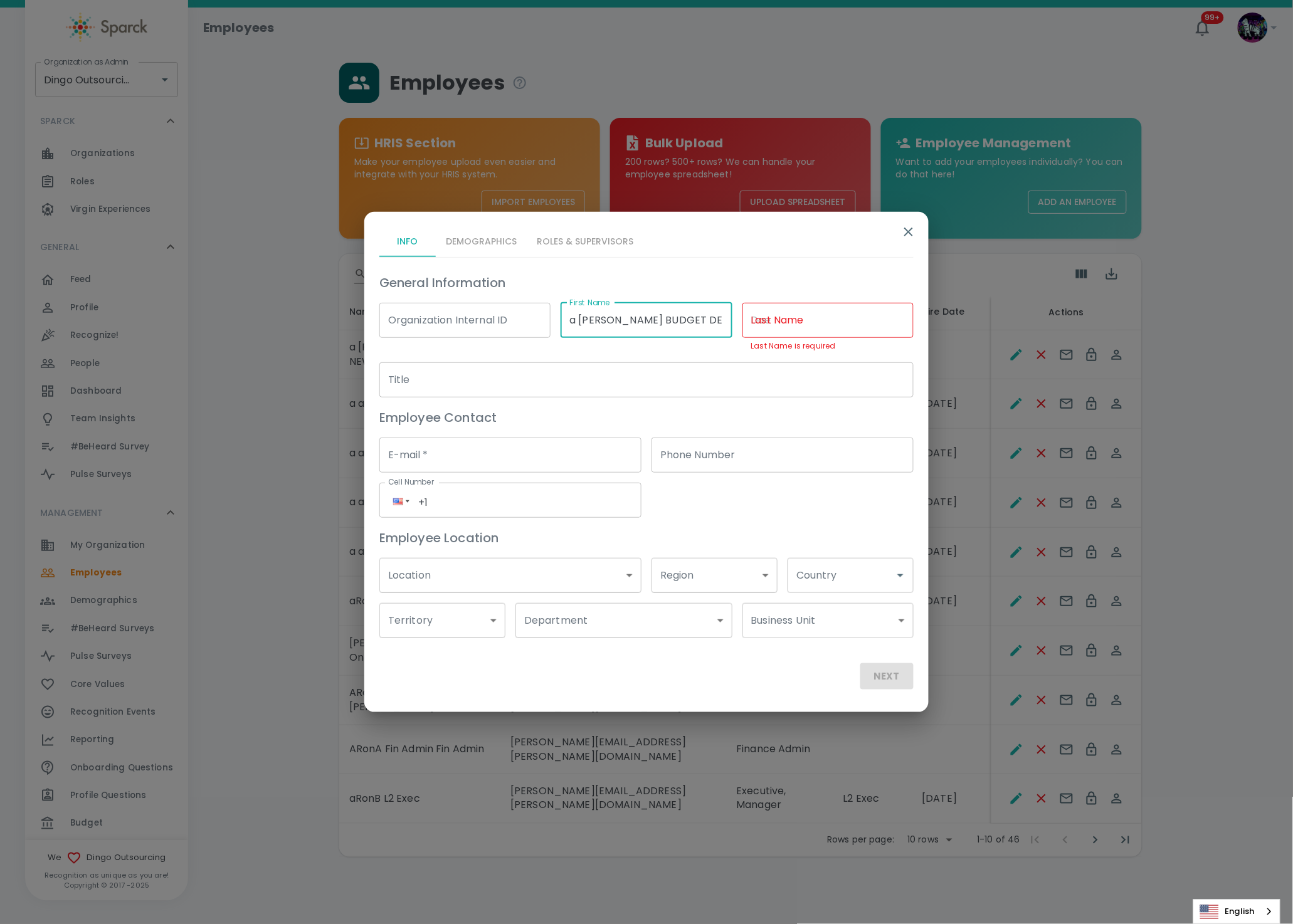
drag, startPoint x: 648, startPoint y: 329, endPoint x: 719, endPoint y: 323, distance: 71.3
click at [719, 323] on input "a aRon BUDGET DEL MANAGER" at bounding box center [646, 320] width 171 height 35
type input "a aRon BUDGET"
click at [789, 325] on input "Last Name" at bounding box center [828, 320] width 171 height 35
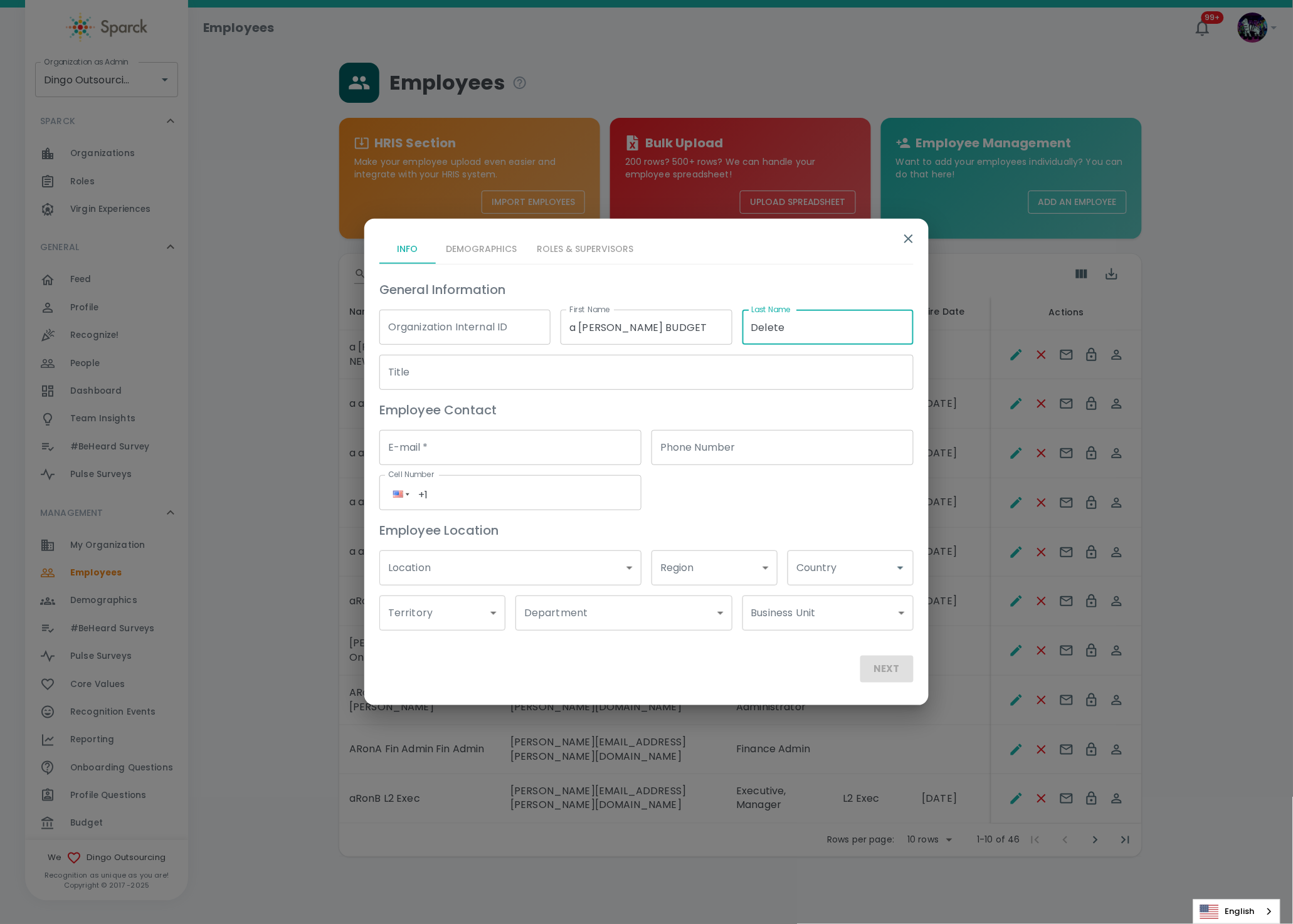
type input "Delete Manager"
click at [592, 379] on input "Title" at bounding box center [646, 372] width 534 height 35
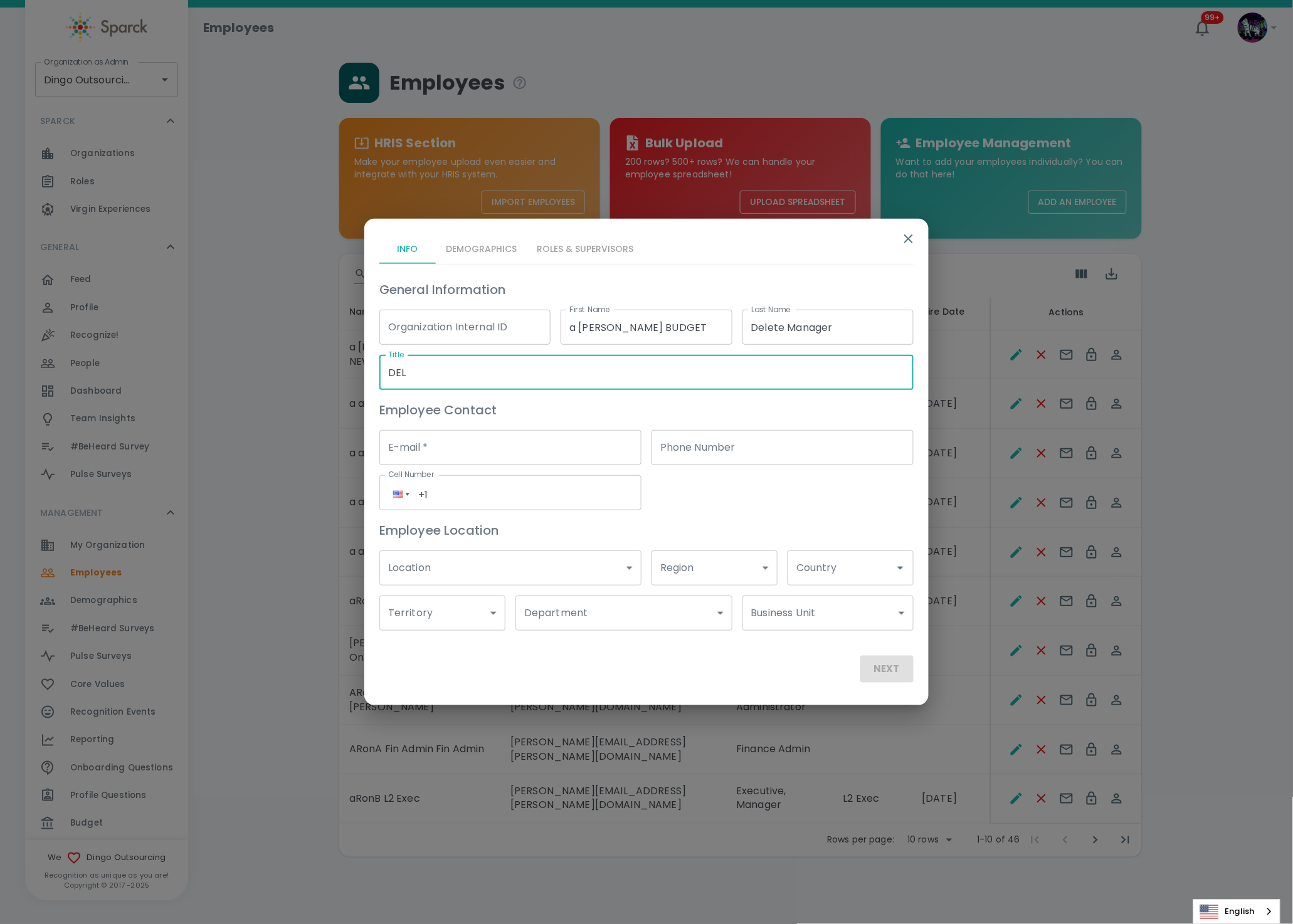
type input "DEL"
click at [817, 503] on div "General Information Organization Internal ID Organization Internal ID First Nam…" at bounding box center [641, 450] width 544 height 361
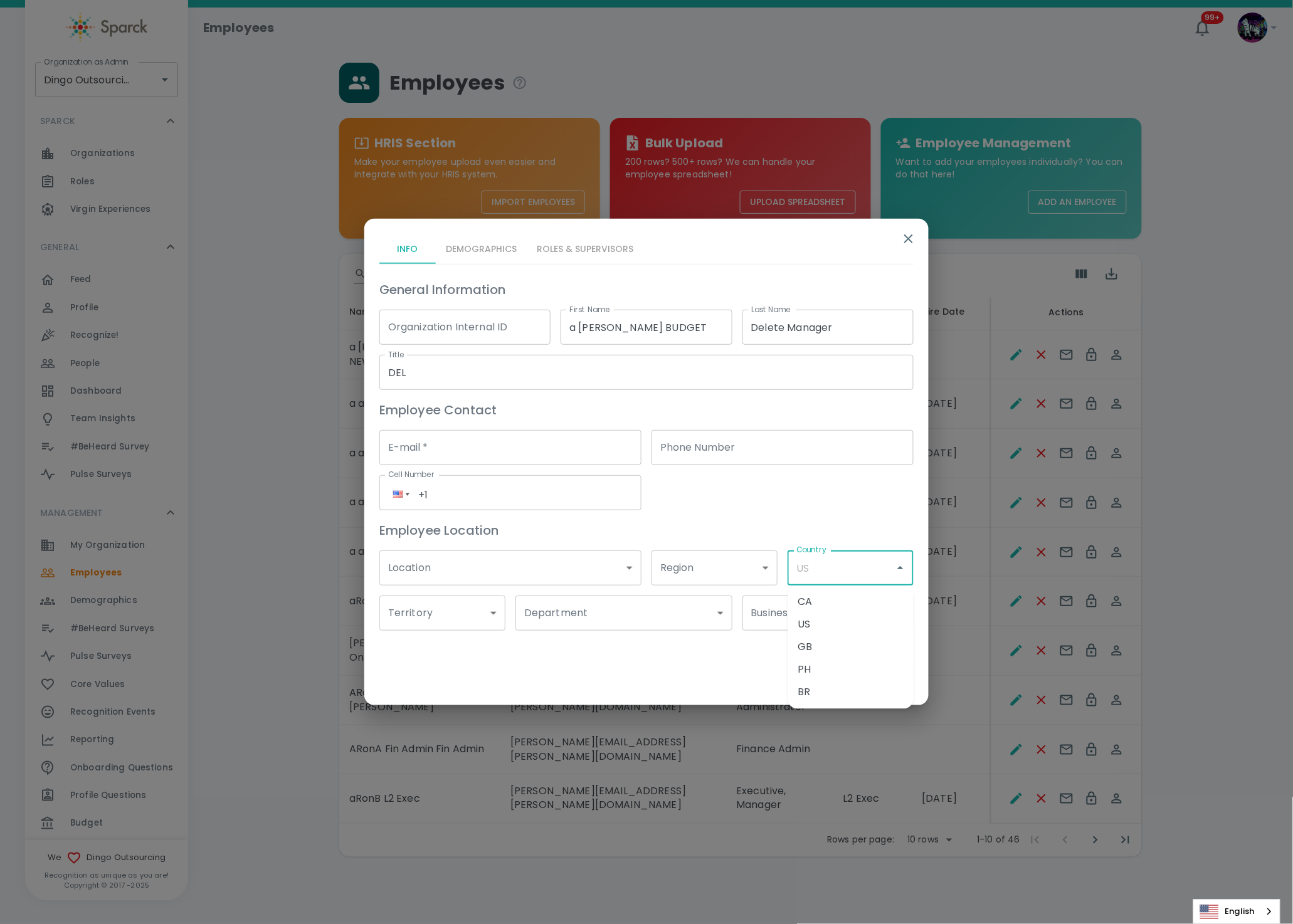
click at [842, 571] on input "Country" at bounding box center [841, 568] width 96 height 24
click at [843, 623] on li "US" at bounding box center [851, 625] width 126 height 23
type input "US"
click at [476, 243] on div "Info Demographics Roles & Supervisors" at bounding box center [646, 249] width 534 height 30
click at [479, 247] on div "Info Demographics Roles & Supervisors" at bounding box center [646, 249] width 534 height 30
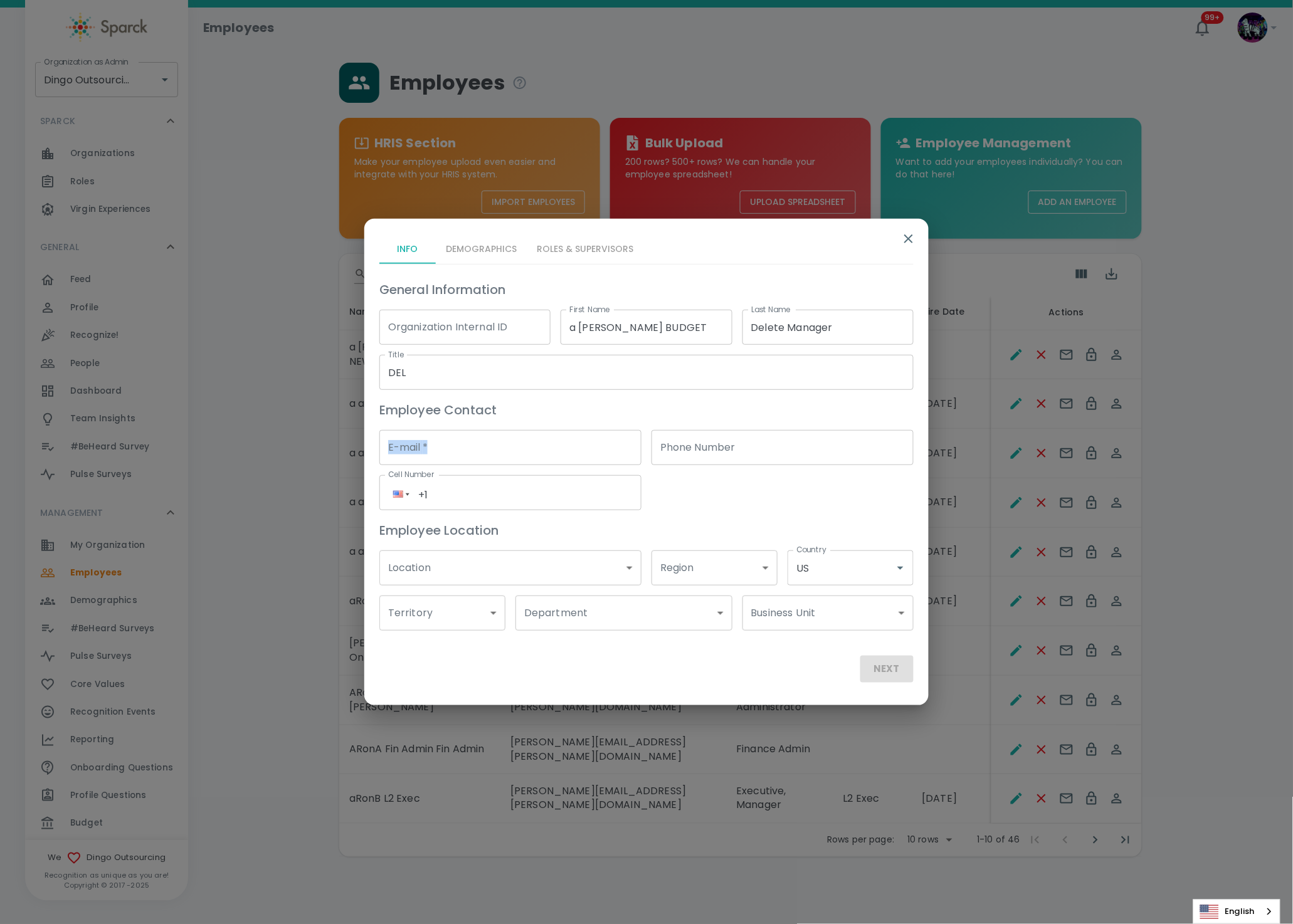
drag, startPoint x: 472, startPoint y: 431, endPoint x: 468, endPoint y: 437, distance: 7.2
click at [469, 440] on div "E-mail   * E-mail   *" at bounding box center [505, 442] width 272 height 45
click at [487, 450] on input "E-mail   *" at bounding box center [510, 448] width 262 height 35
type input "Ron.thornburg@sparckco.com"
type input "(191) 623-9528"
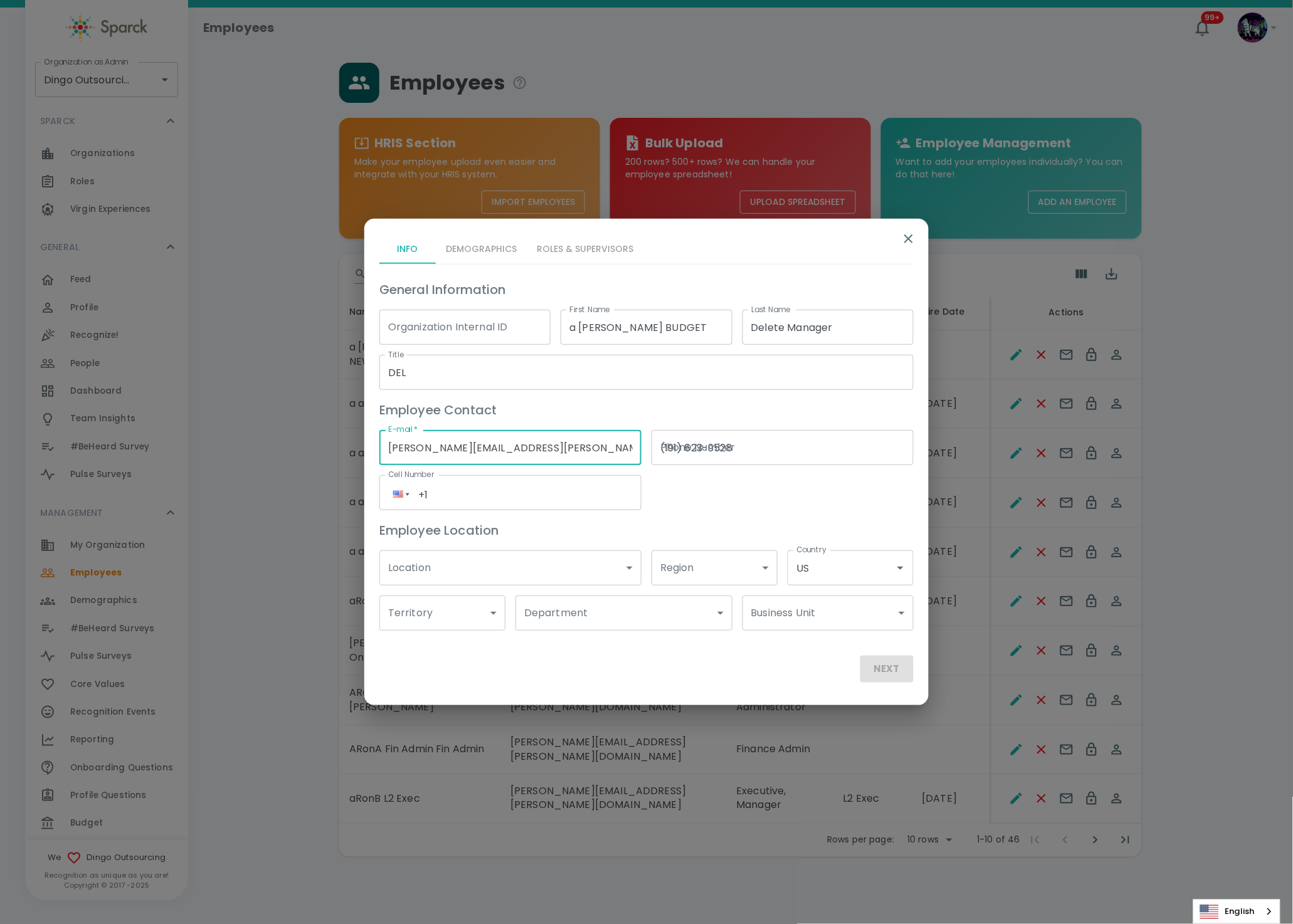
type input "US"
click at [463, 447] on input "Ron.thornburg@sparckco.com" at bounding box center [510, 448] width 262 height 35
type input "Ron.thornburg+dingosdeletemngr@sparckco.com"
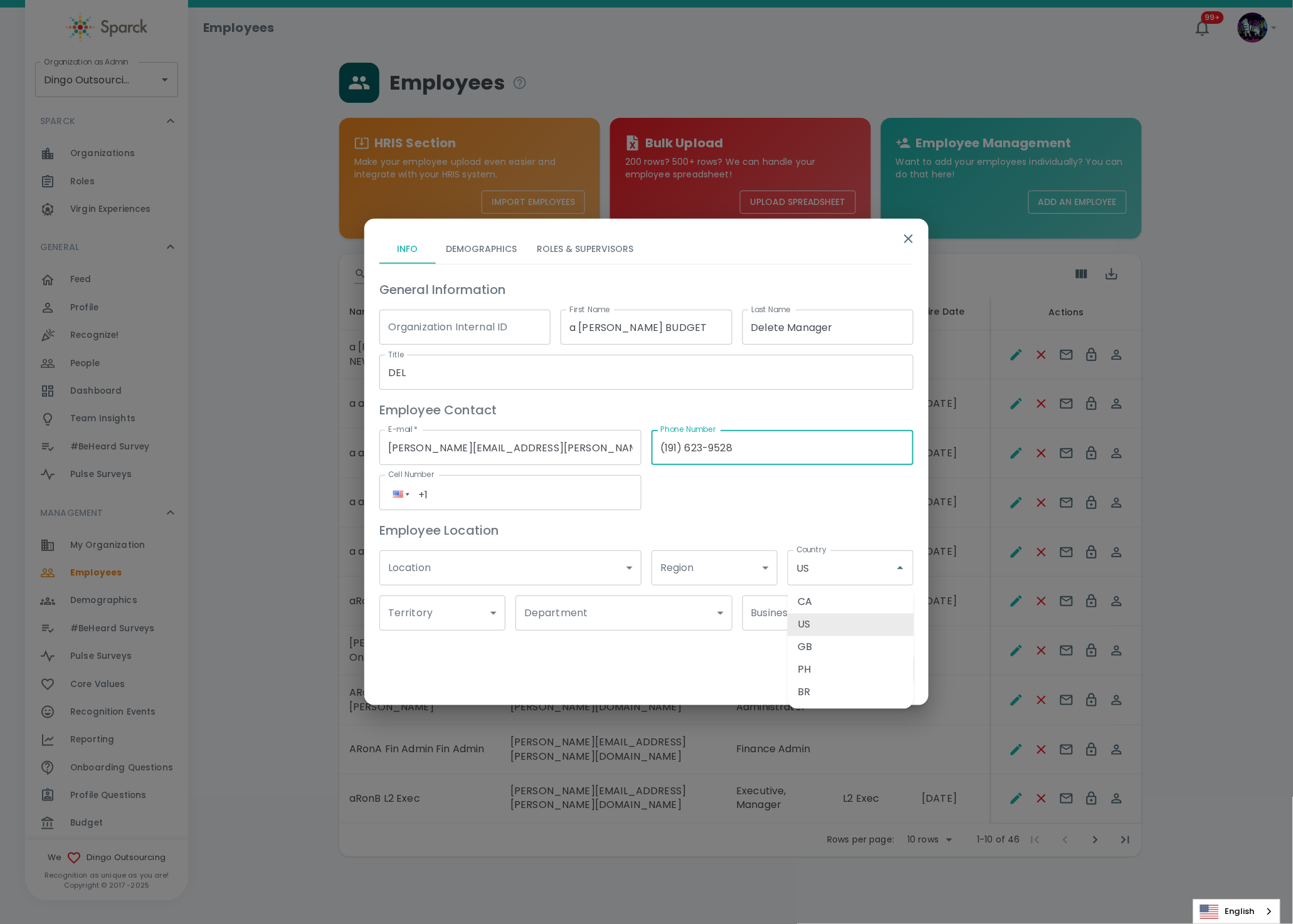
click at [758, 454] on input "(191) 623-9528" at bounding box center [782, 448] width 262 height 35
drag, startPoint x: 751, startPoint y: 454, endPoint x: 755, endPoint y: 446, distance: 8.9
click at [753, 450] on input "(191) 623-9528" at bounding box center [782, 448] width 262 height 35
drag, startPoint x: 755, startPoint y: 446, endPoint x: 642, endPoint y: 466, distance: 114.8
click at [642, 466] on div "General Information Organization Internal ID Organization Internal ID First Nam…" at bounding box center [641, 450] width 544 height 361
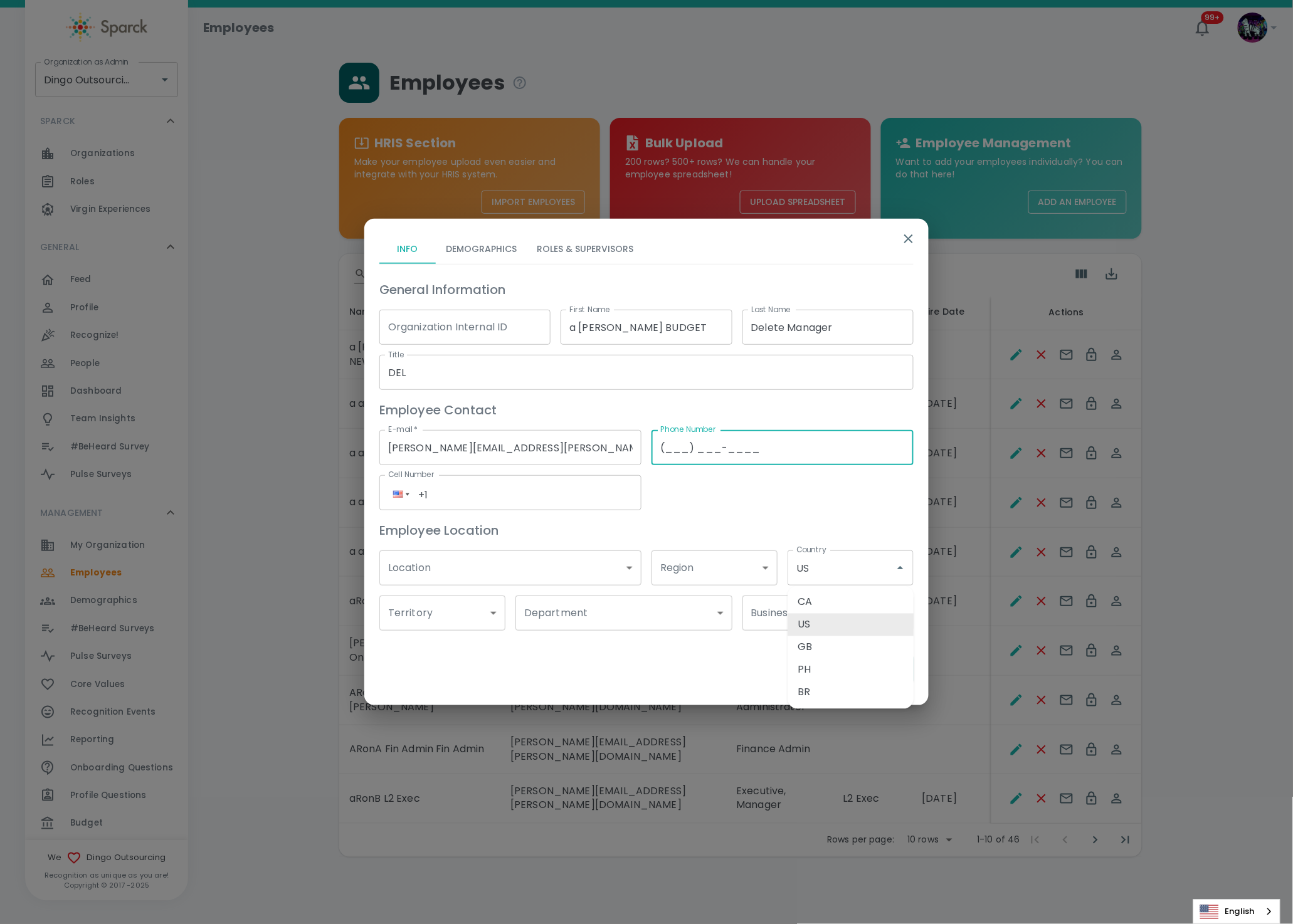
type input "(___) ___-____"
click at [687, 495] on div "General Information Organization Internal ID Organization Internal ID First Nam…" at bounding box center [641, 450] width 544 height 361
click at [823, 626] on li "US" at bounding box center [851, 625] width 126 height 23
click at [886, 664] on button "Next" at bounding box center [887, 669] width 53 height 26
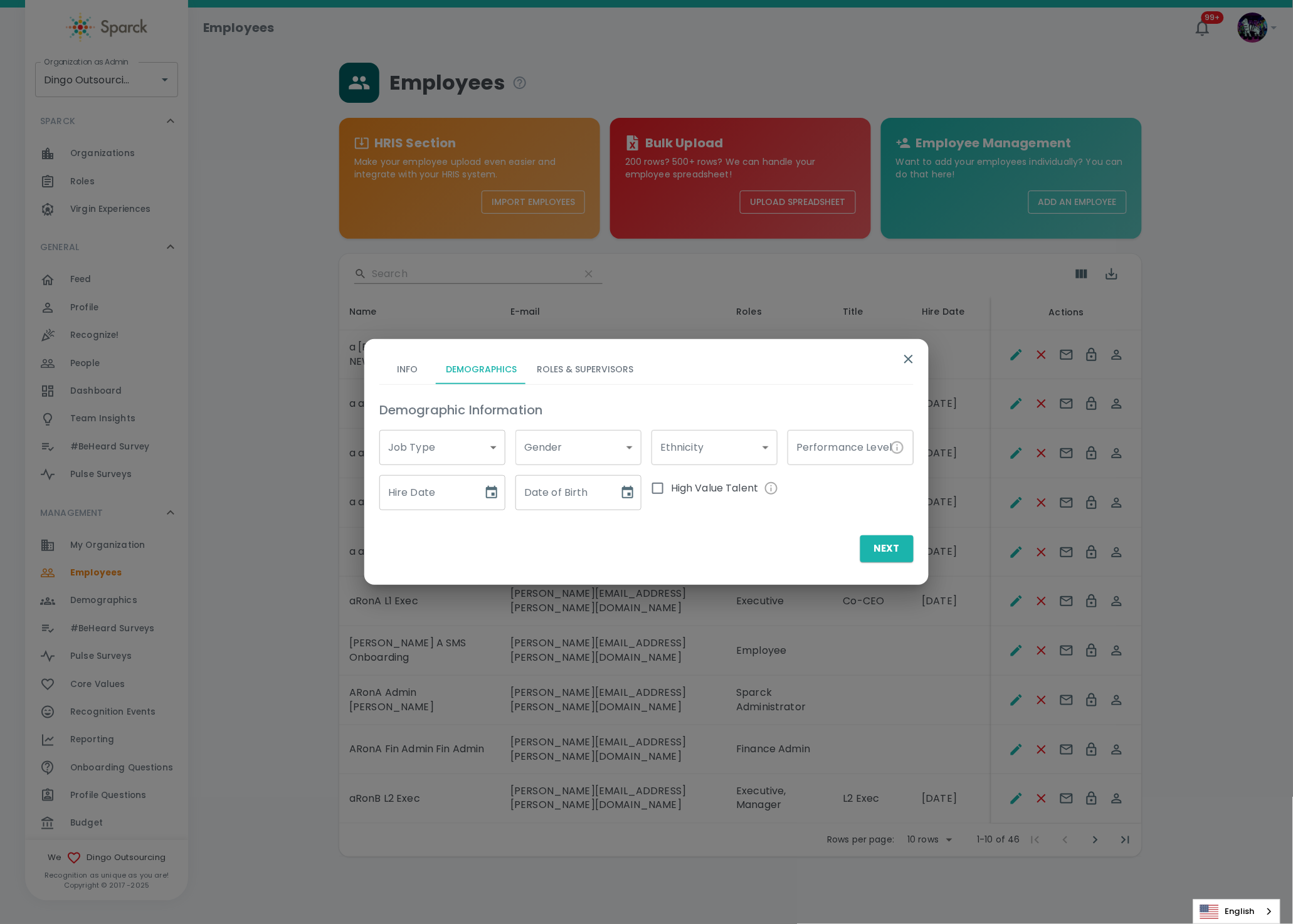
click at [574, 372] on button "Roles & Supervisors" at bounding box center [584, 369] width 116 height 30
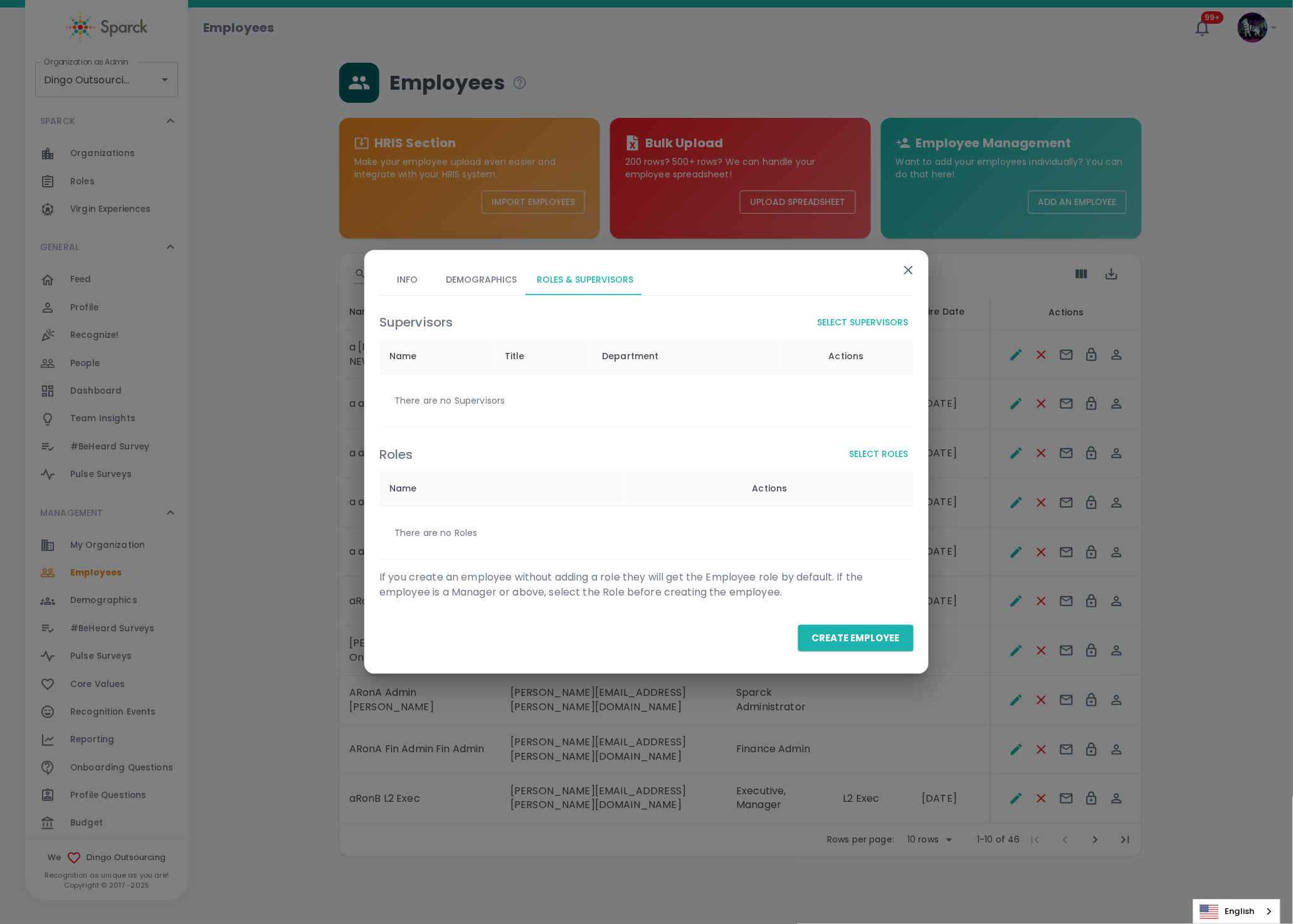
click at [854, 465] on div "Roles Select Roles Name Actions There are no Roles" at bounding box center [641, 496] width 544 height 128
click at [872, 450] on button "Select Roles" at bounding box center [879, 454] width 69 height 23
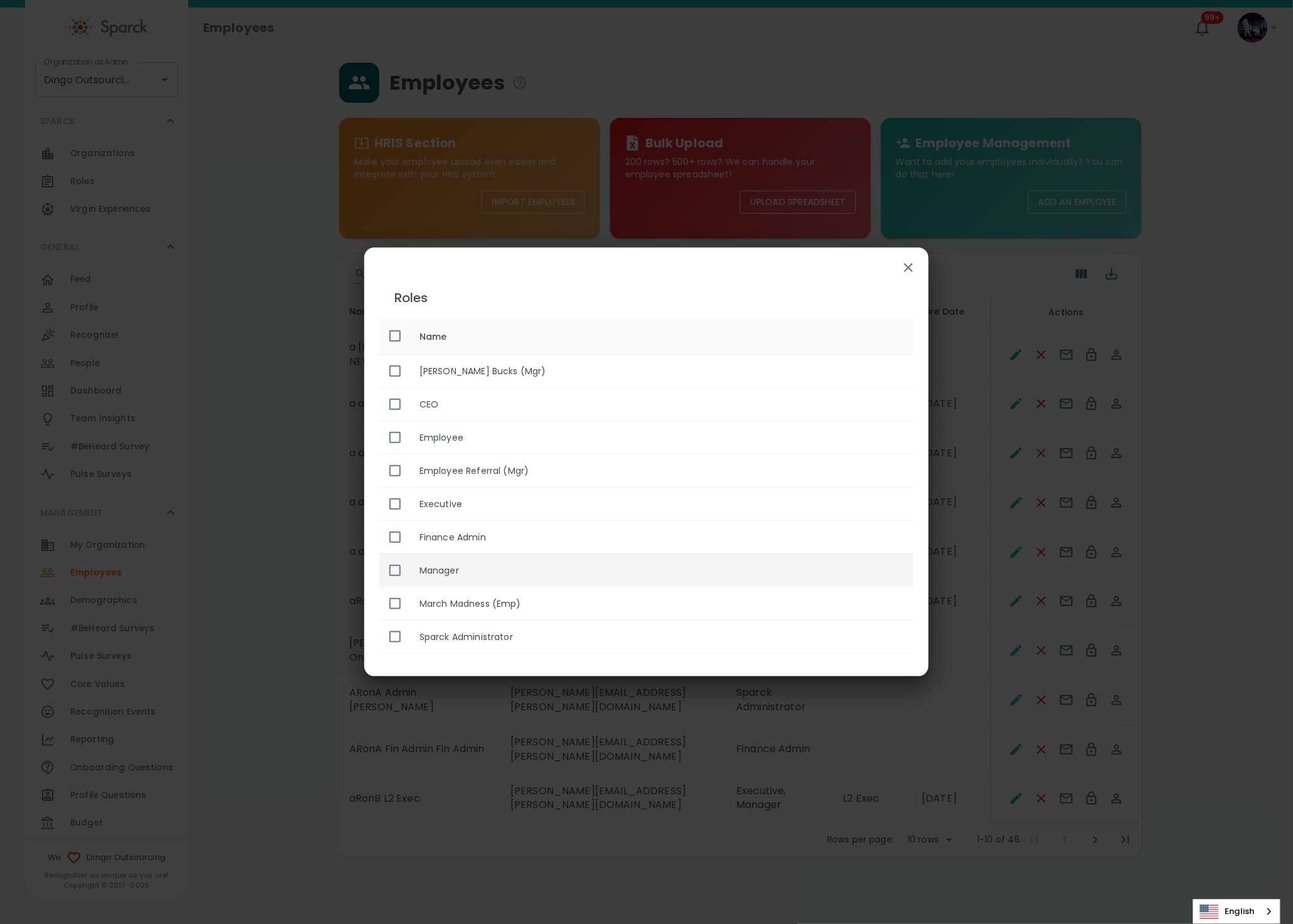
click at [447, 573] on th "Manager" at bounding box center [661, 570] width 504 height 33
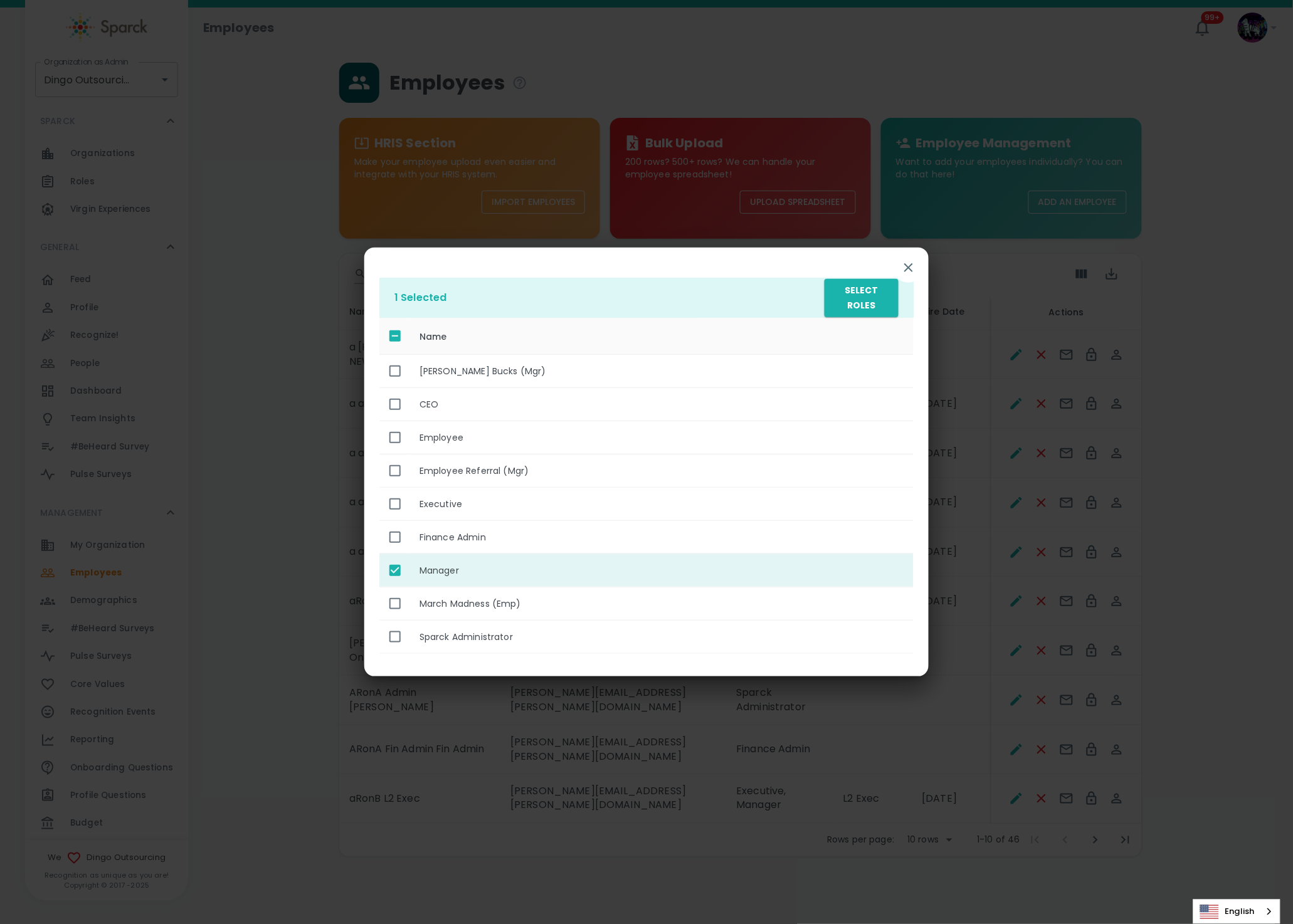
checkbox input "true"
click at [864, 296] on button "Select Roles" at bounding box center [862, 298] width 74 height 38
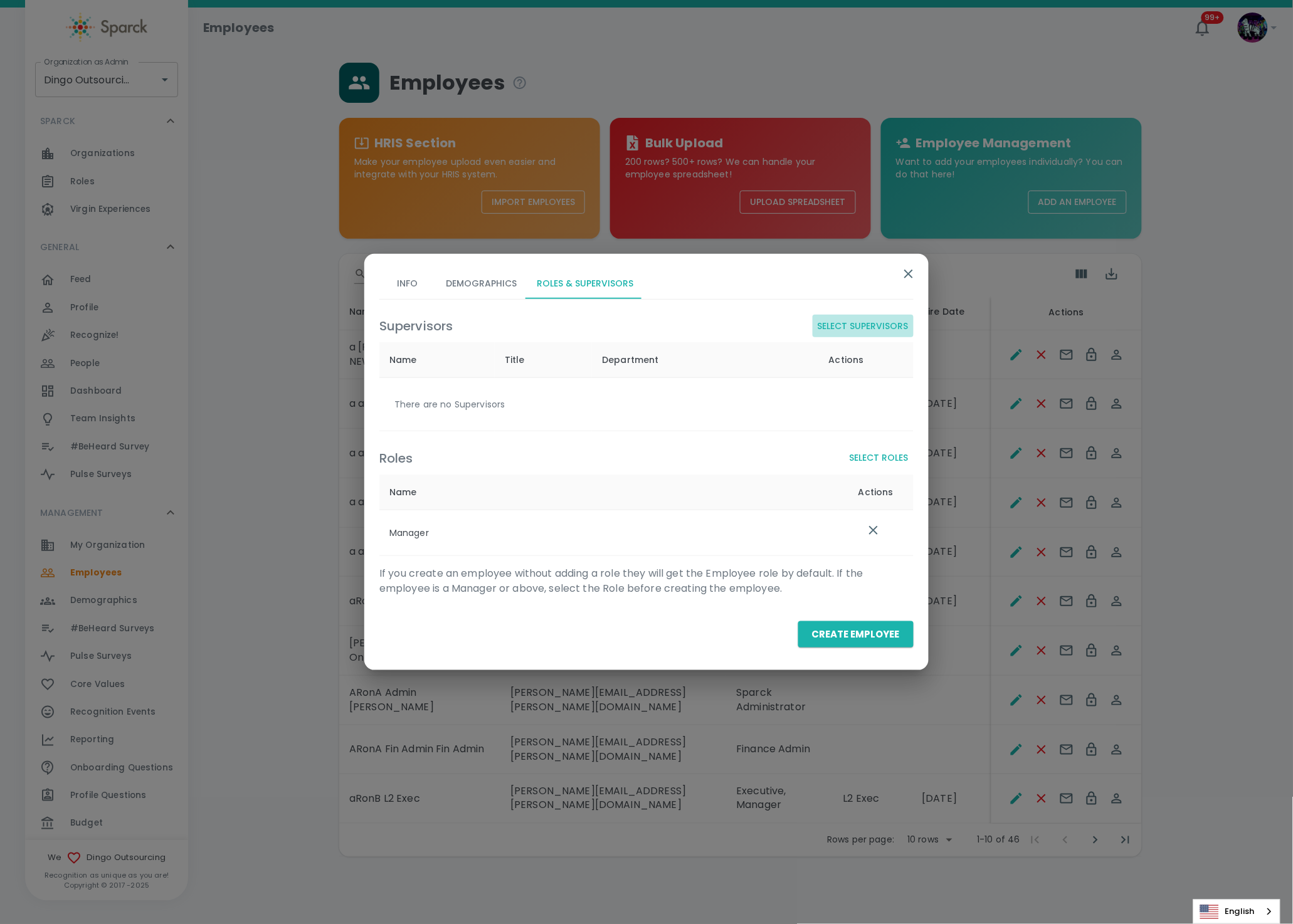
click at [871, 325] on button "Select Supervisors" at bounding box center [863, 327] width 101 height 23
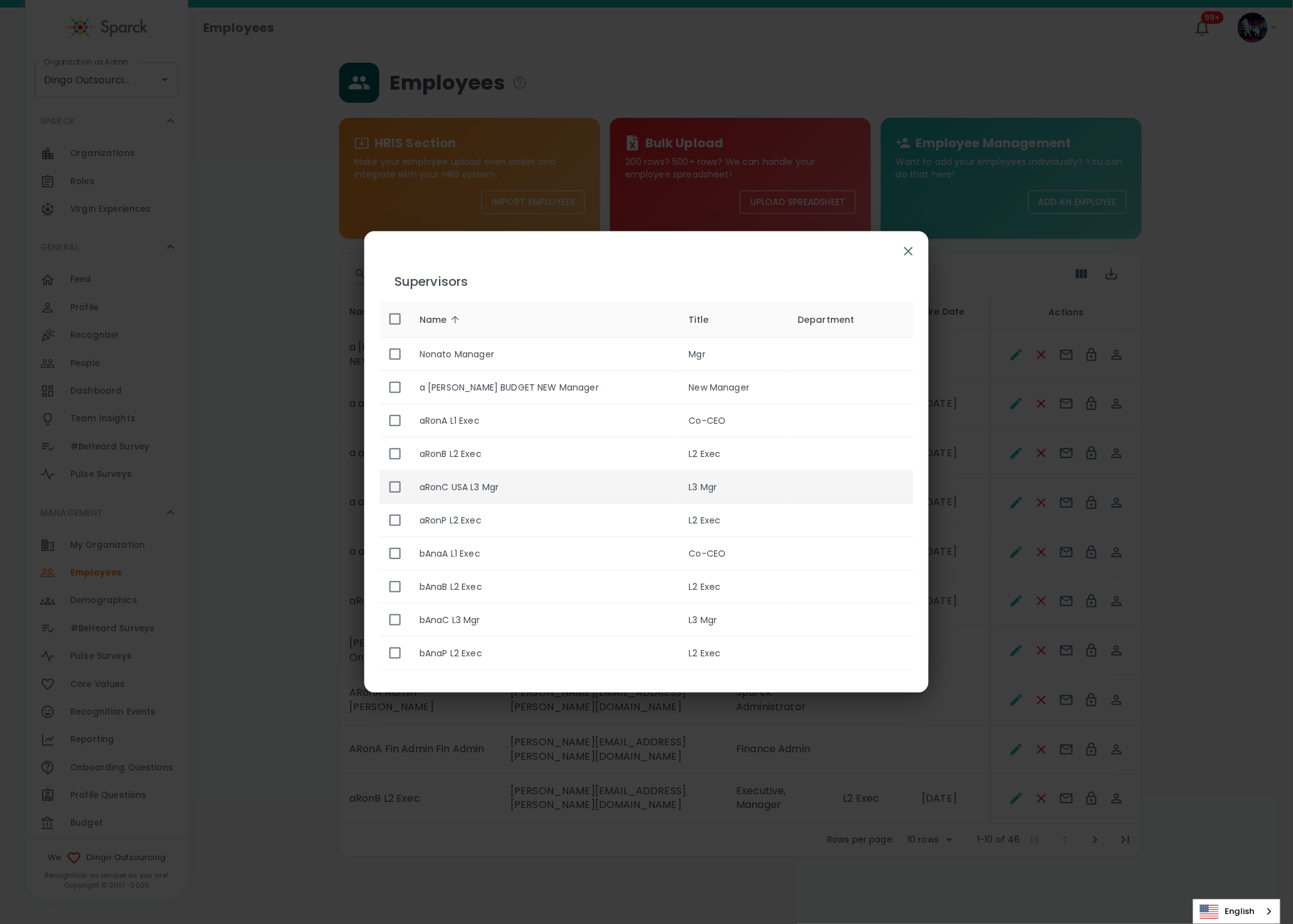
click at [389, 488] on input "enhanced table" at bounding box center [395, 487] width 26 height 26
checkbox input "true"
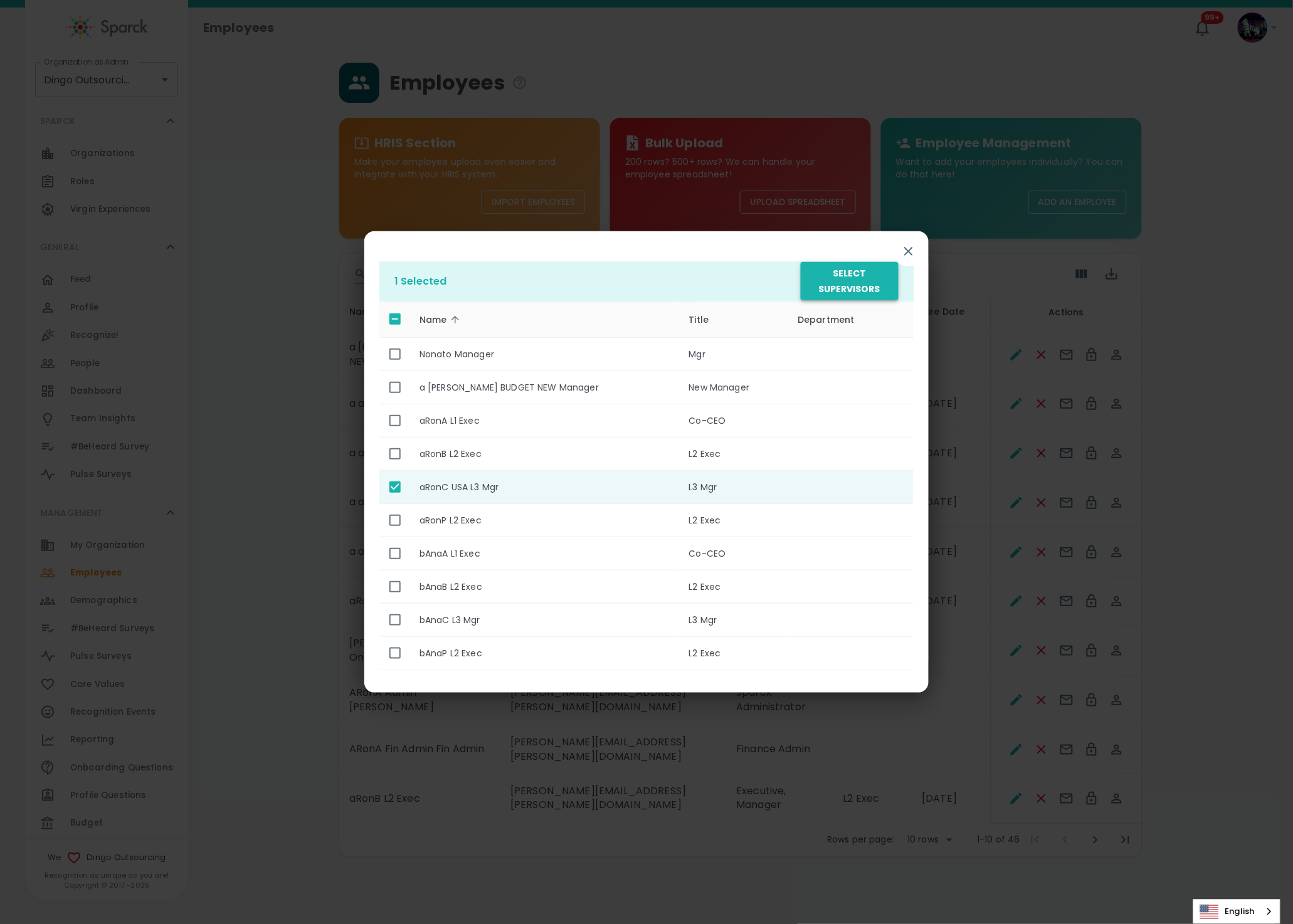
click at [821, 281] on button "Select Supervisors" at bounding box center [849, 281] width 98 height 38
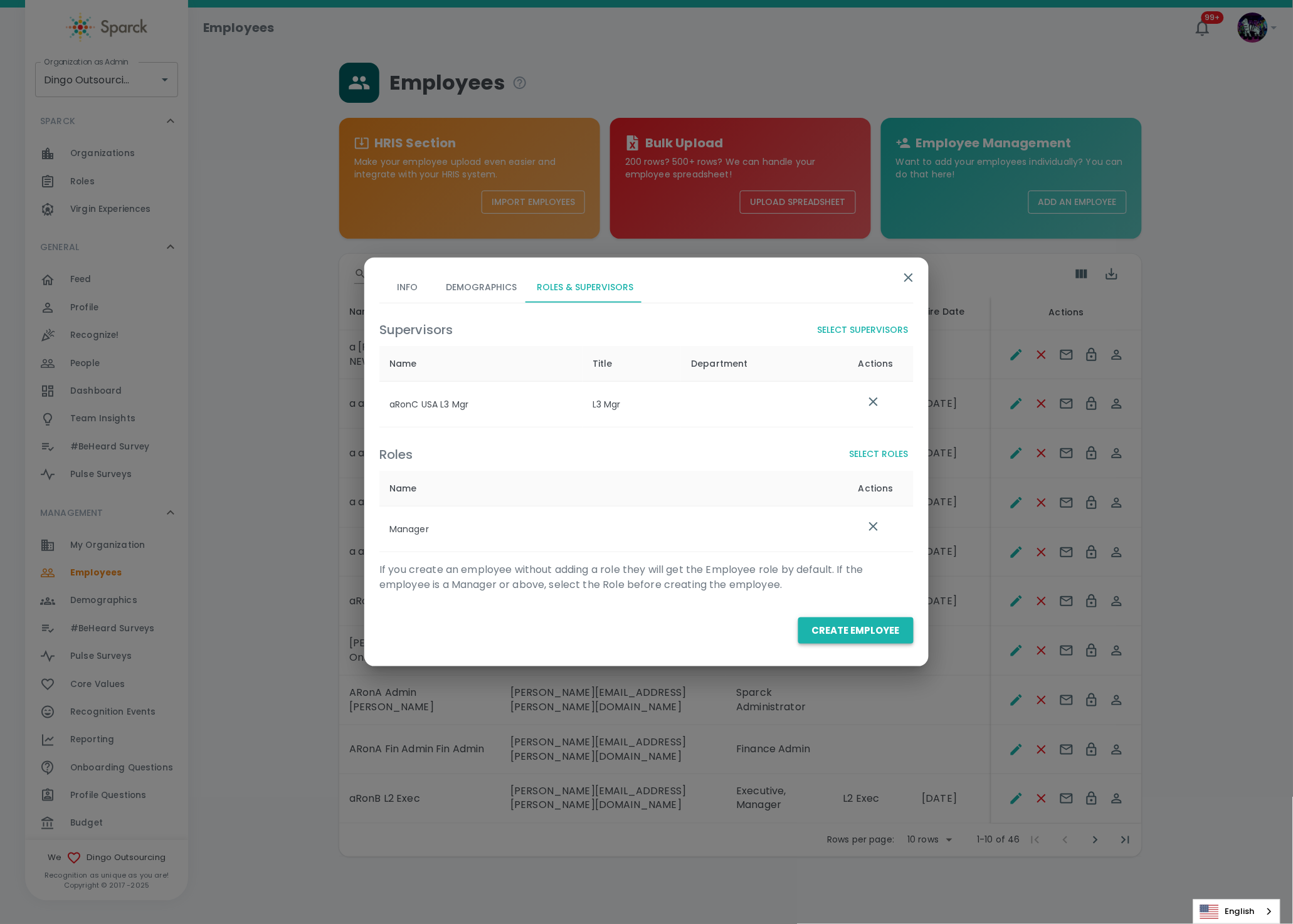
click at [858, 626] on button "Create Employee" at bounding box center [855, 631] width 115 height 26
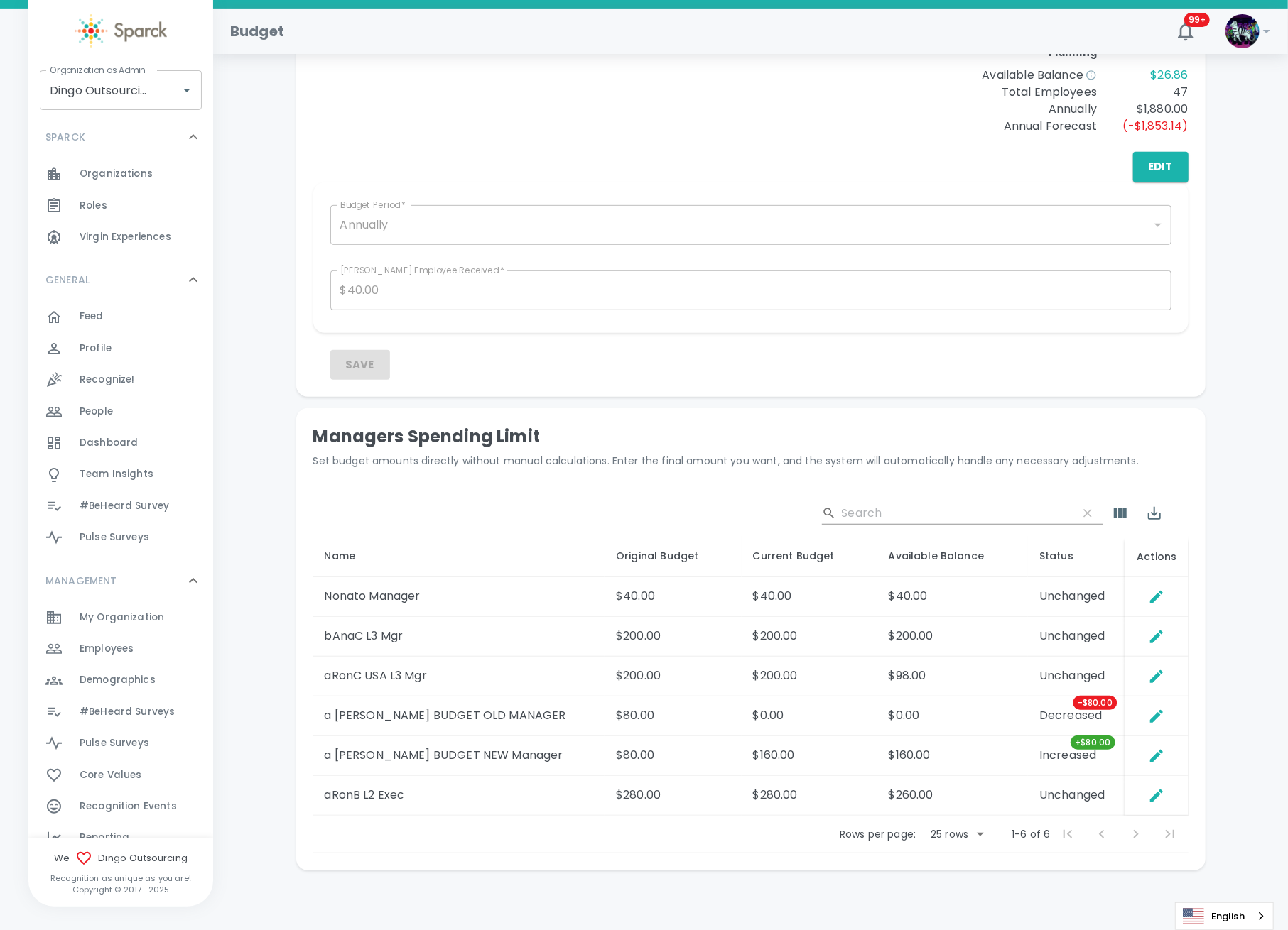
scroll to position [491, 0]
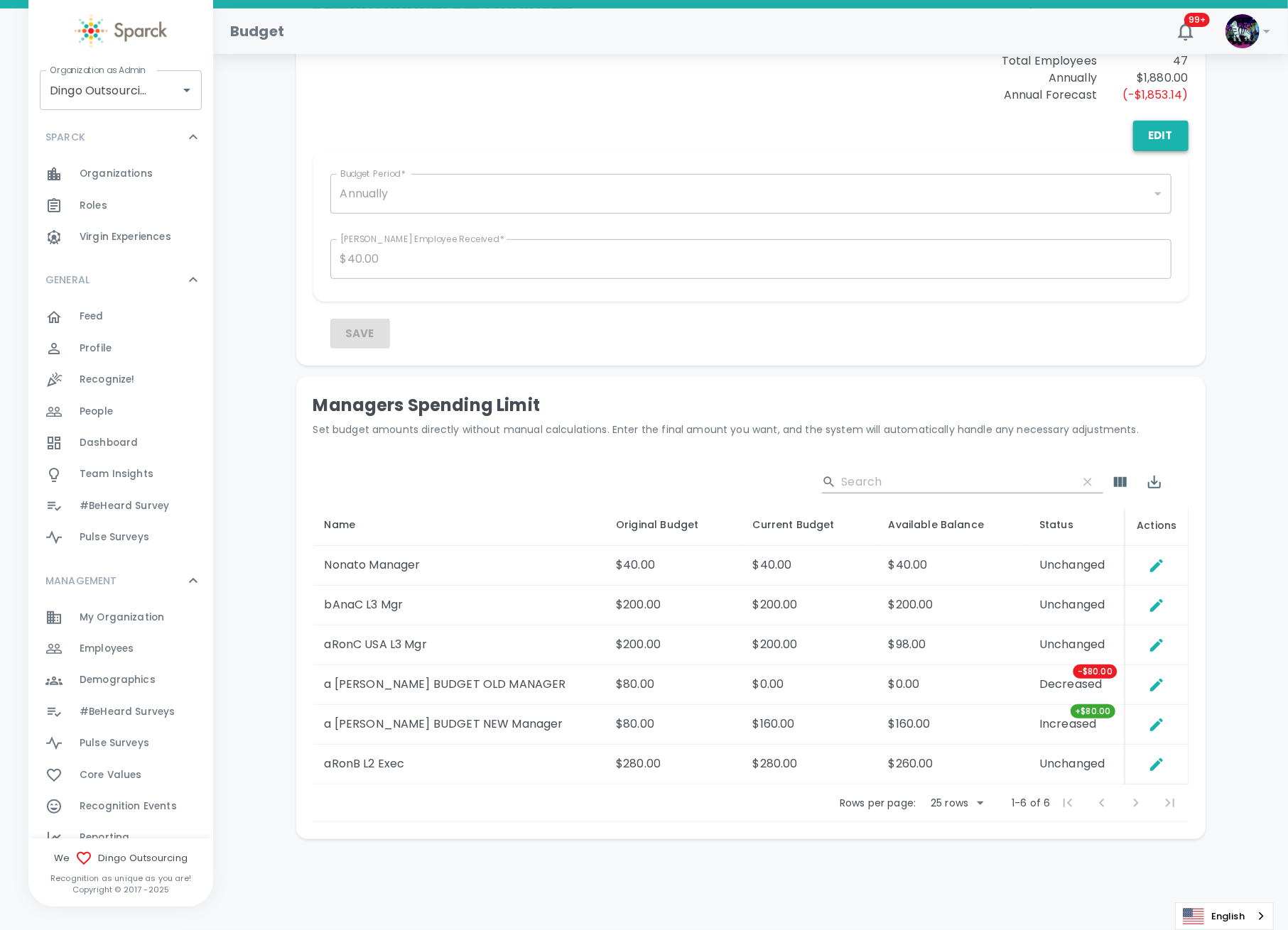
click at [1166, 137] on button "Edit" at bounding box center [1160, 136] width 55 height 29
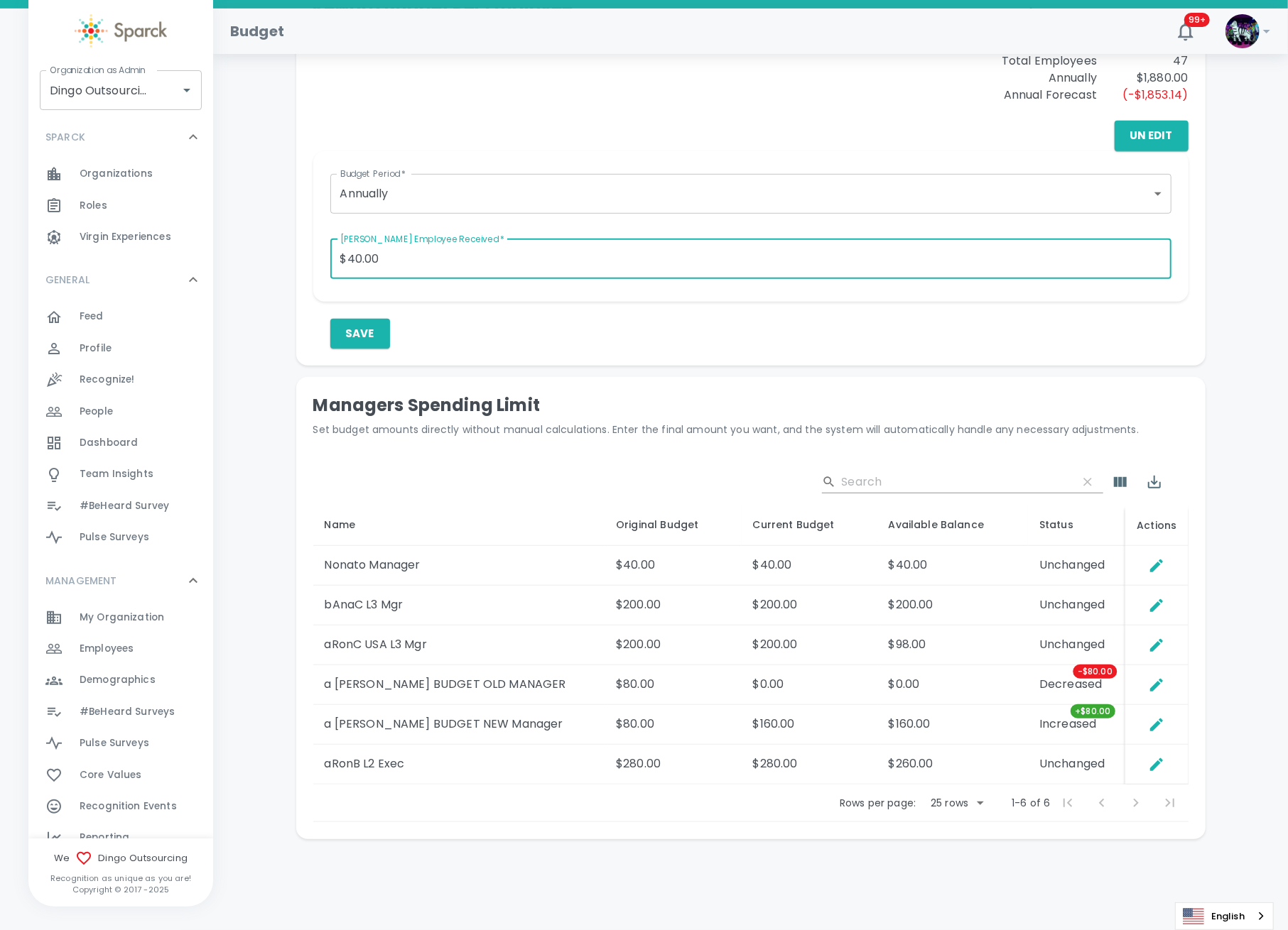
drag, startPoint x: 400, startPoint y: 261, endPoint x: 235, endPoint y: 259, distance: 165.0
click at [235, 259] on div "Total Deposits: $1,003.00 Rewards Sent: $976.14 Redeemed: $360.00 Banked: $616.…" at bounding box center [750, 220] width 1040 height 1272
type input "$20.00"
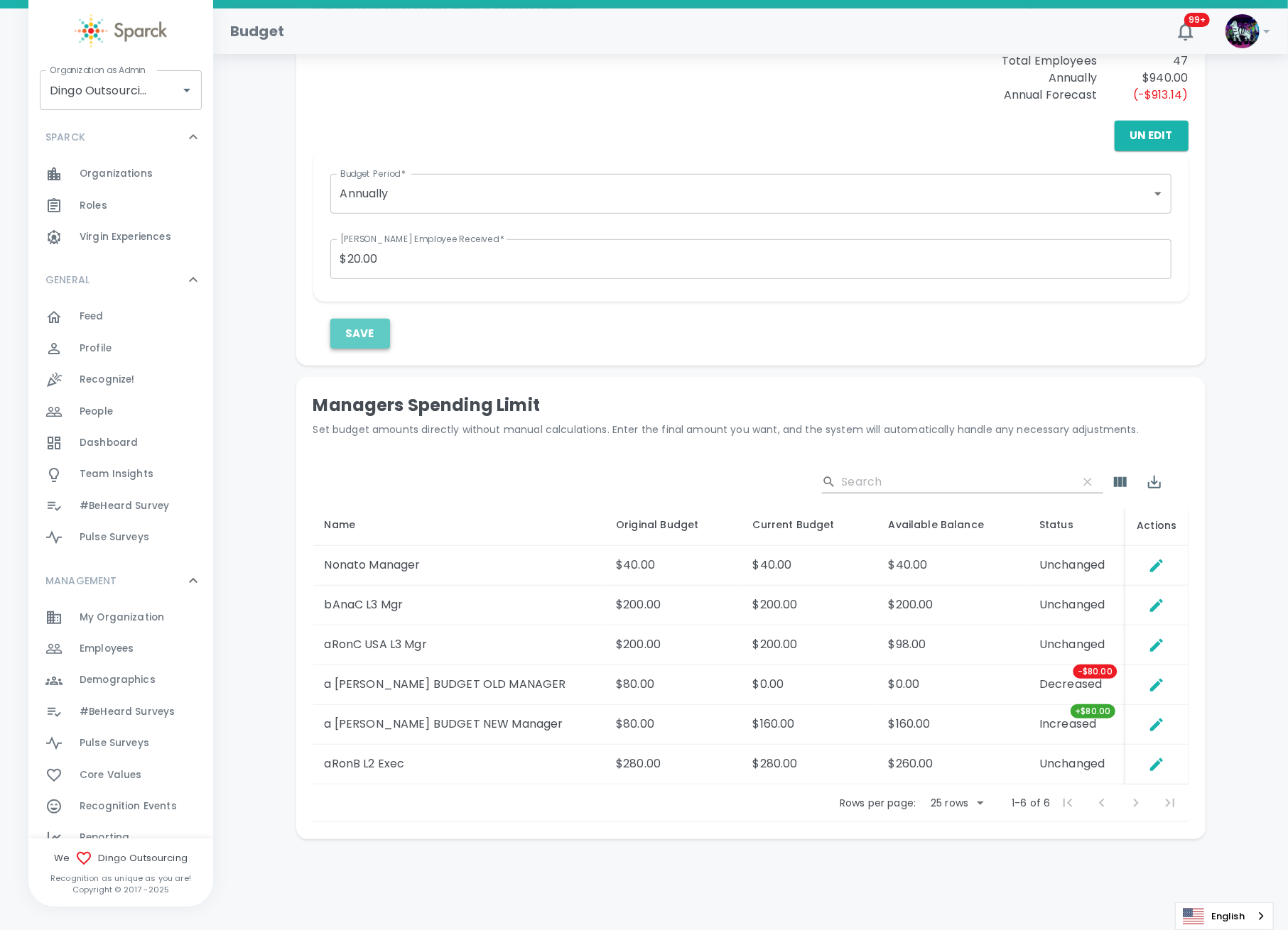
click at [363, 334] on button "Save" at bounding box center [360, 334] width 60 height 29
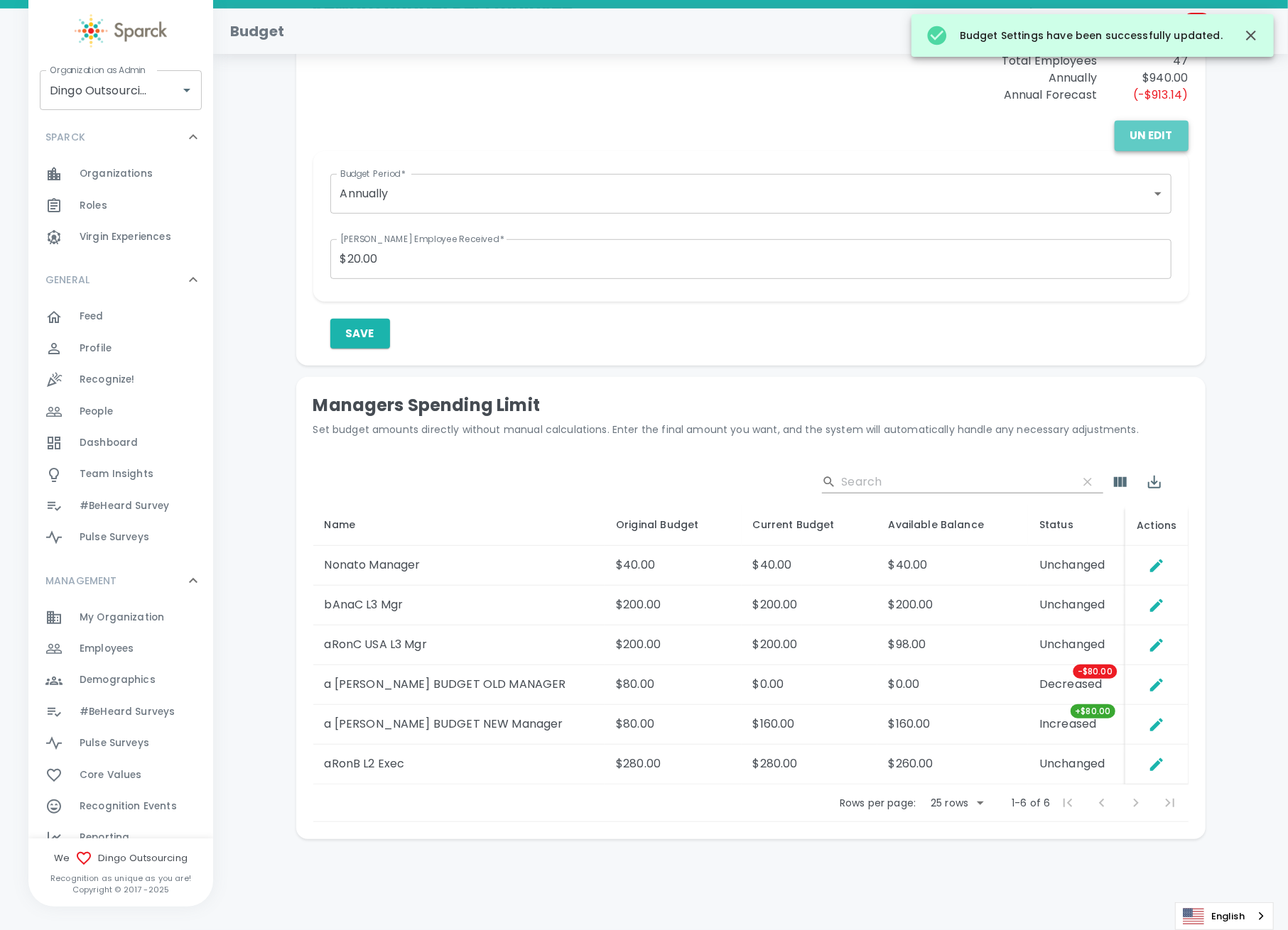
click at [1160, 136] on button "Un Edit" at bounding box center [1152, 136] width 74 height 29
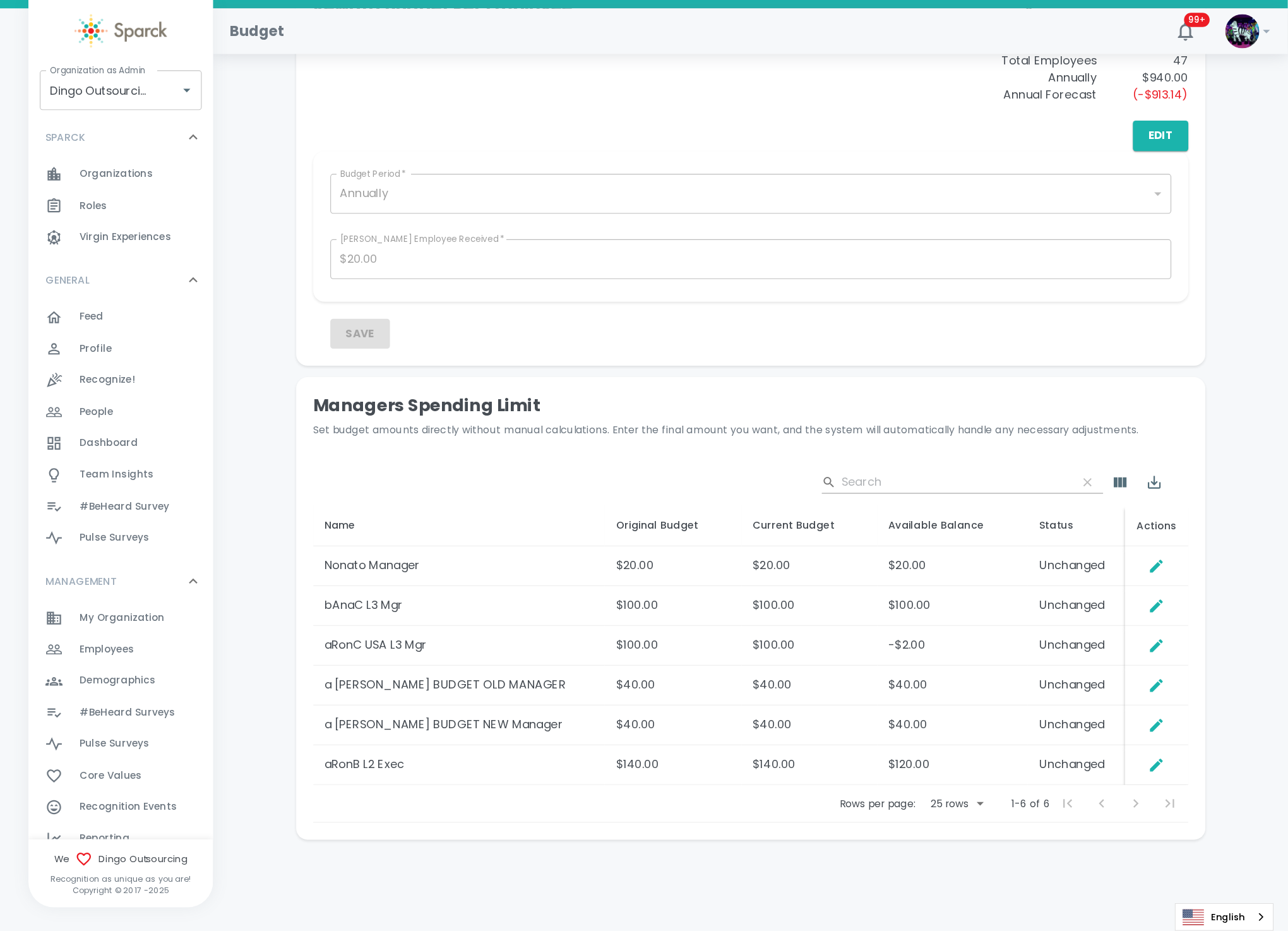
scroll to position [332, 0]
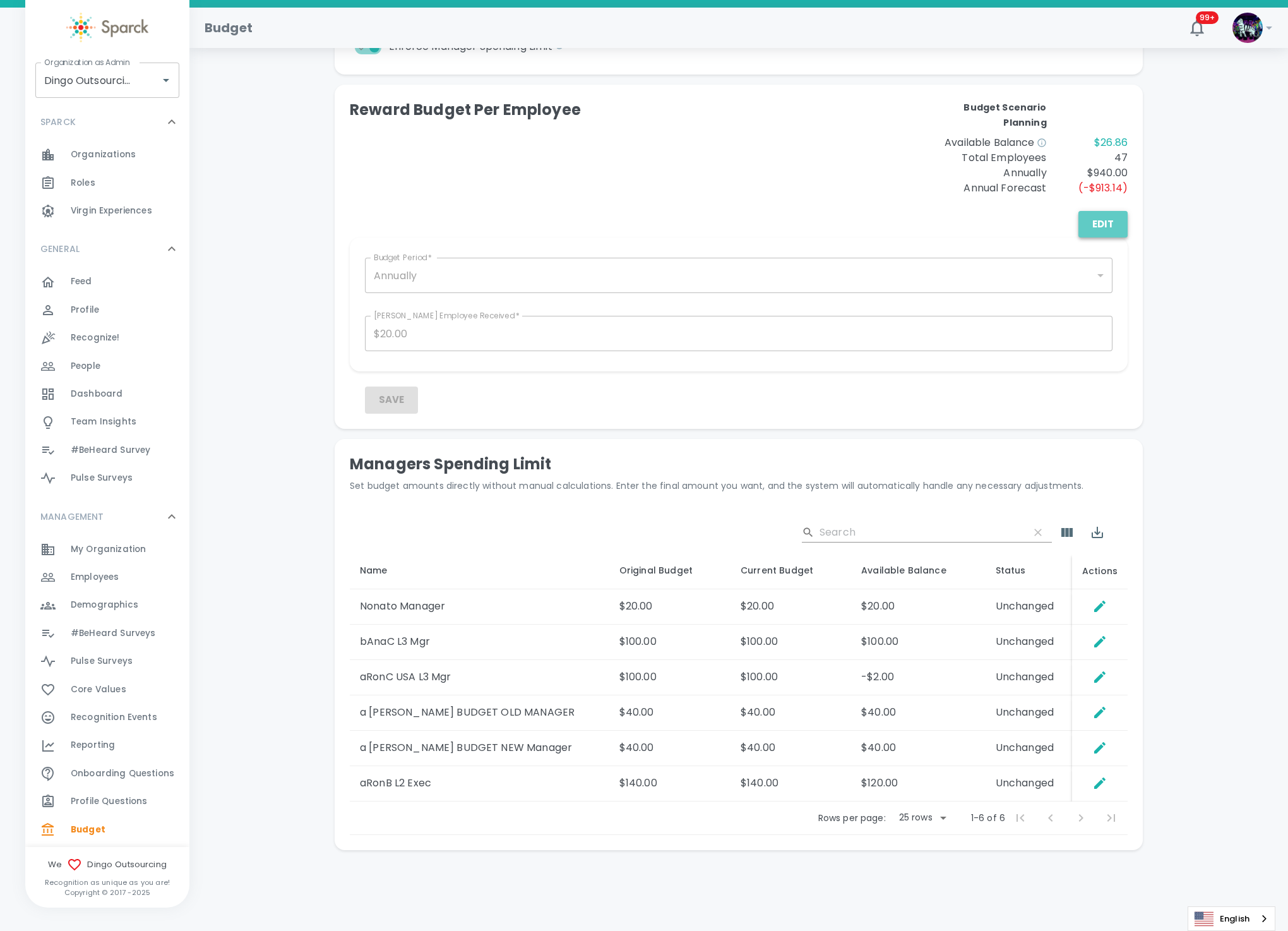
click at [1117, 224] on button "Edit" at bounding box center [1103, 224] width 49 height 26
click at [1111, 227] on button "Un Edit" at bounding box center [1095, 224] width 66 height 26
click at [1110, 227] on button "Edit" at bounding box center [1103, 224] width 49 height 26
click at [517, 333] on input "$20.00" at bounding box center [739, 334] width 748 height 35
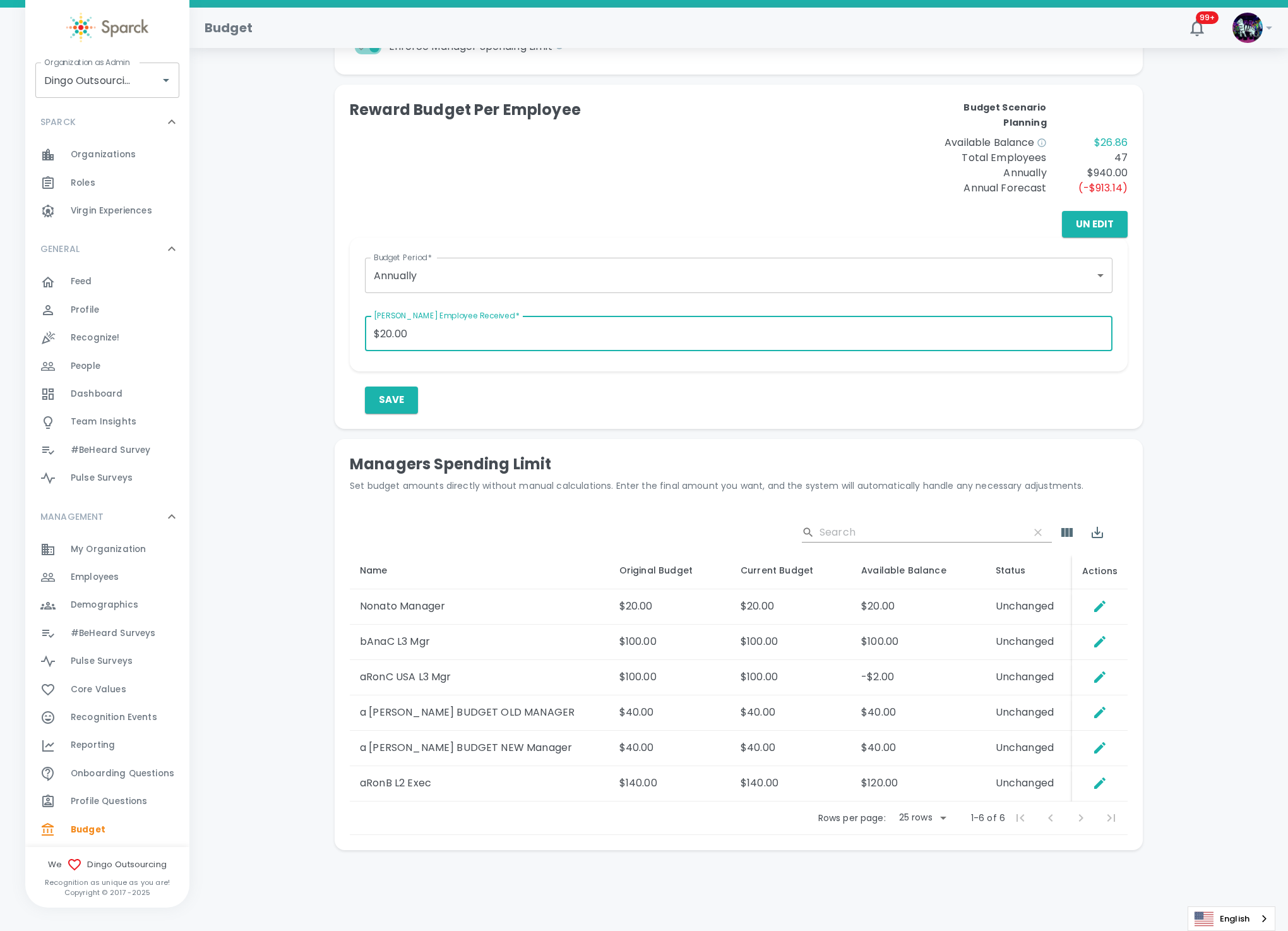
drag, startPoint x: 476, startPoint y: 331, endPoint x: 126, endPoint y: 302, distance: 351.2
click at [126, 302] on div "Budget 99+ ! Organization as Admin Dingo Outsourcing • 793 Organization as Admi…" at bounding box center [644, 304] width 1288 height 1253
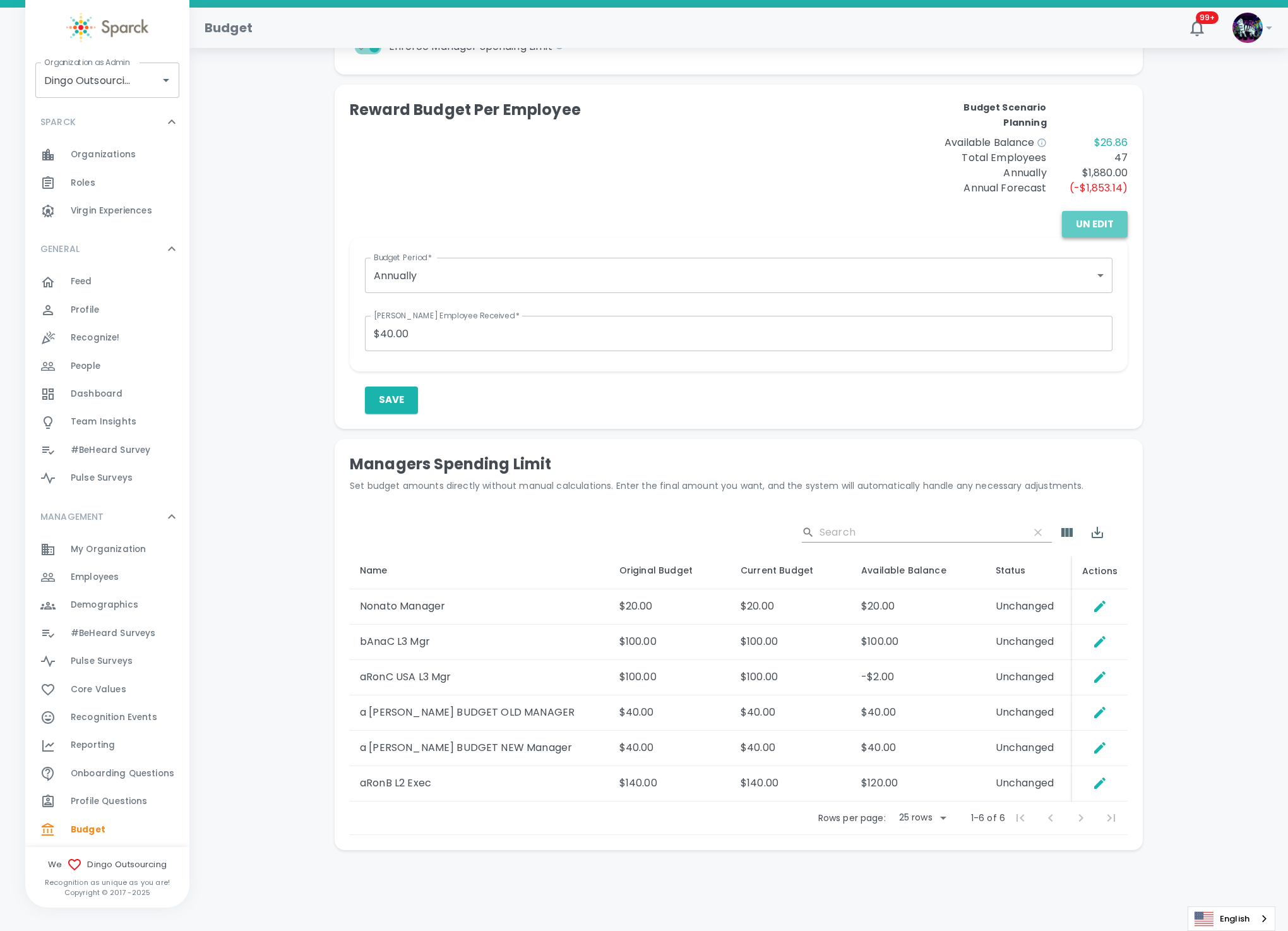
click at [1110, 224] on button "Un Edit" at bounding box center [1095, 224] width 66 height 26
click at [1108, 224] on button "Edit" at bounding box center [1103, 224] width 49 height 26
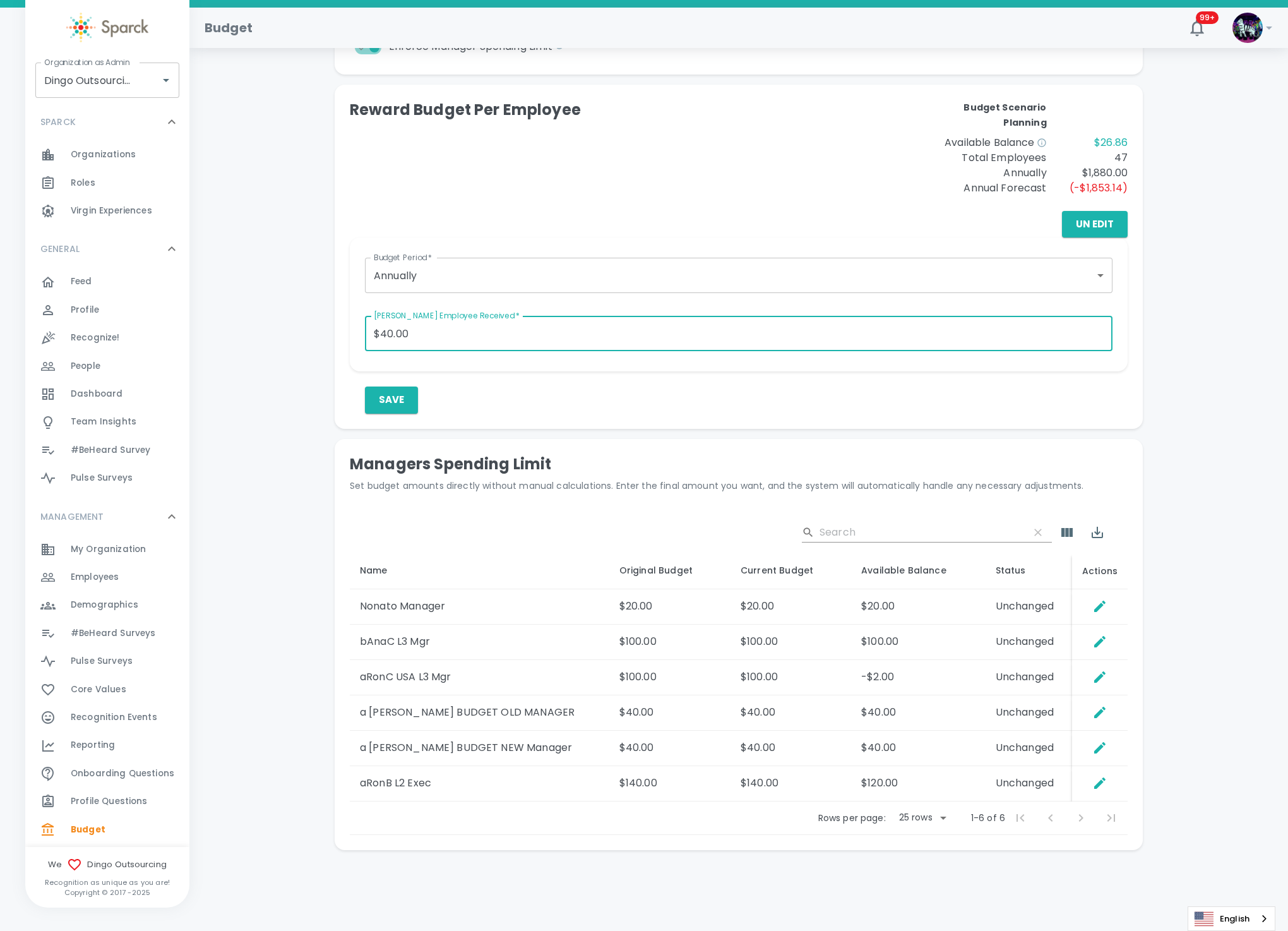
drag, startPoint x: 452, startPoint y: 332, endPoint x: 253, endPoint y: 308, distance: 200.4
click at [253, 308] on div "Total Deposits: $1,003.00 Rewards Sent: $976.14 Redeemed: $360.00 Banked: $616.…" at bounding box center [739, 299] width 1068 height 1132
type input "$20.00"
click at [503, 379] on div "Budget Period   * Annually annually Budget Period   * Max Amount Employee Recei…" at bounding box center [739, 325] width 778 height 176
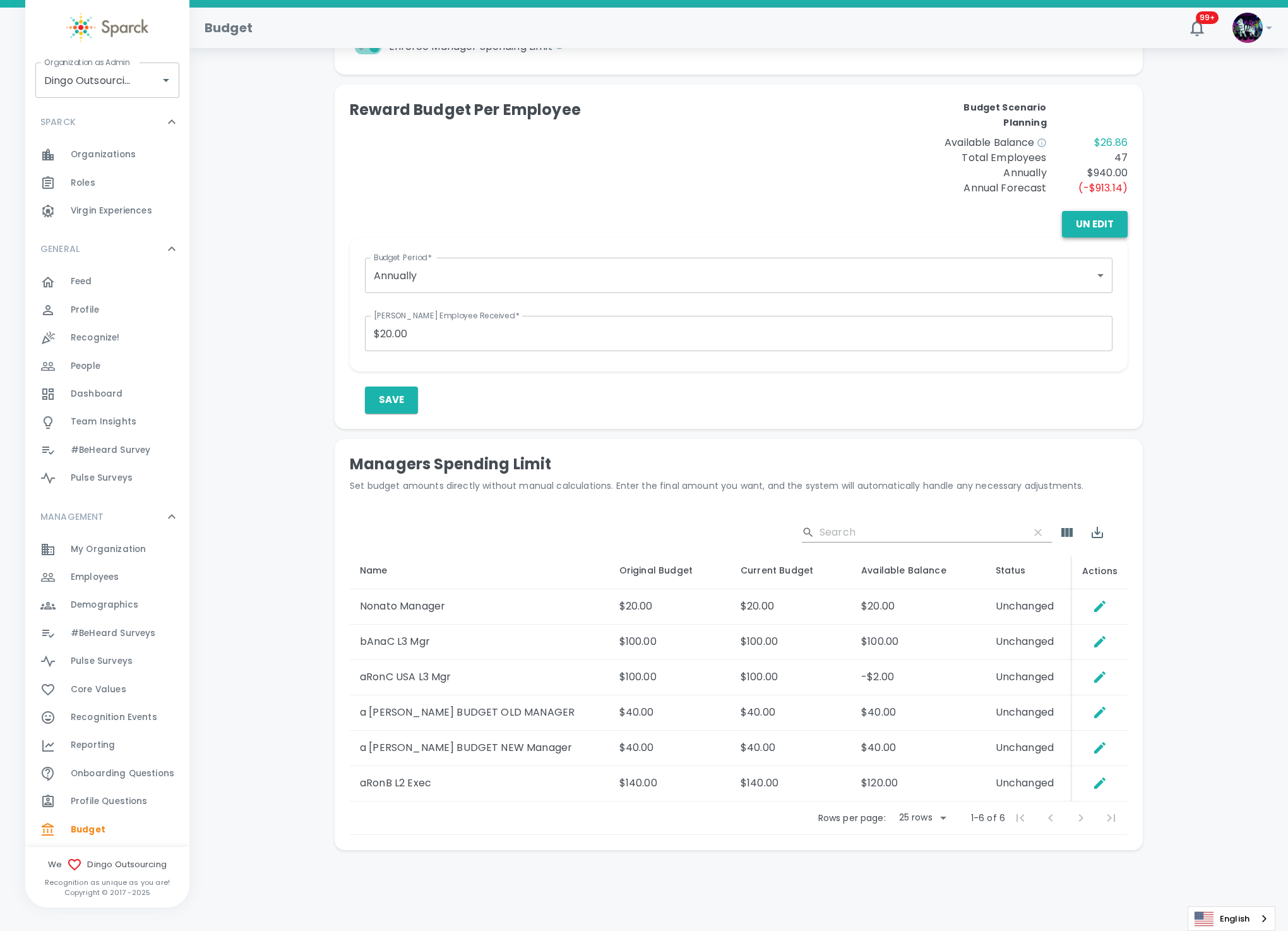
click at [1097, 222] on button "Un Edit" at bounding box center [1095, 224] width 66 height 26
click at [1100, 218] on button "Edit" at bounding box center [1103, 224] width 49 height 26
click at [391, 398] on button "Save" at bounding box center [391, 400] width 53 height 26
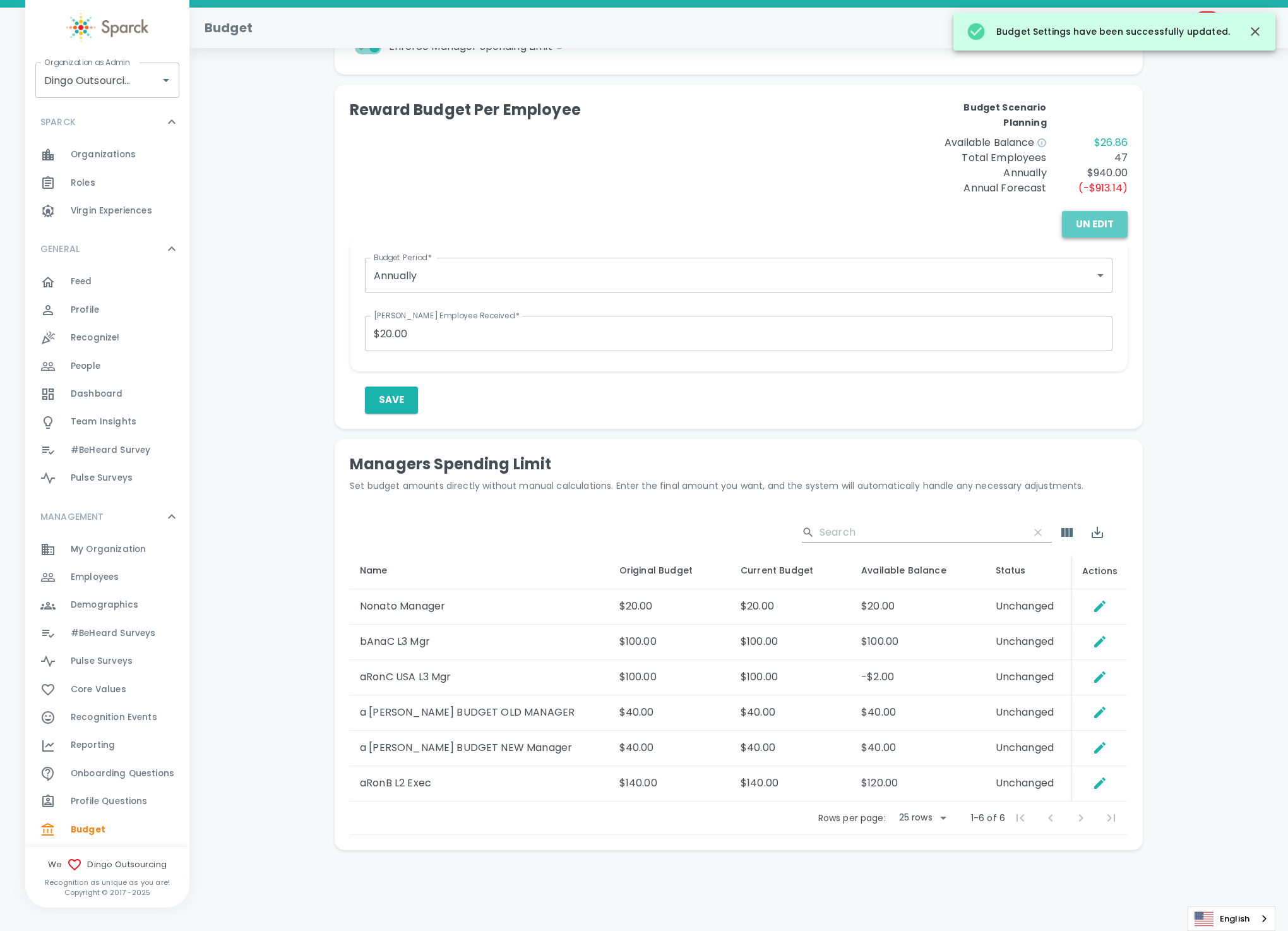
click at [1096, 215] on button "Un Edit" at bounding box center [1095, 224] width 66 height 26
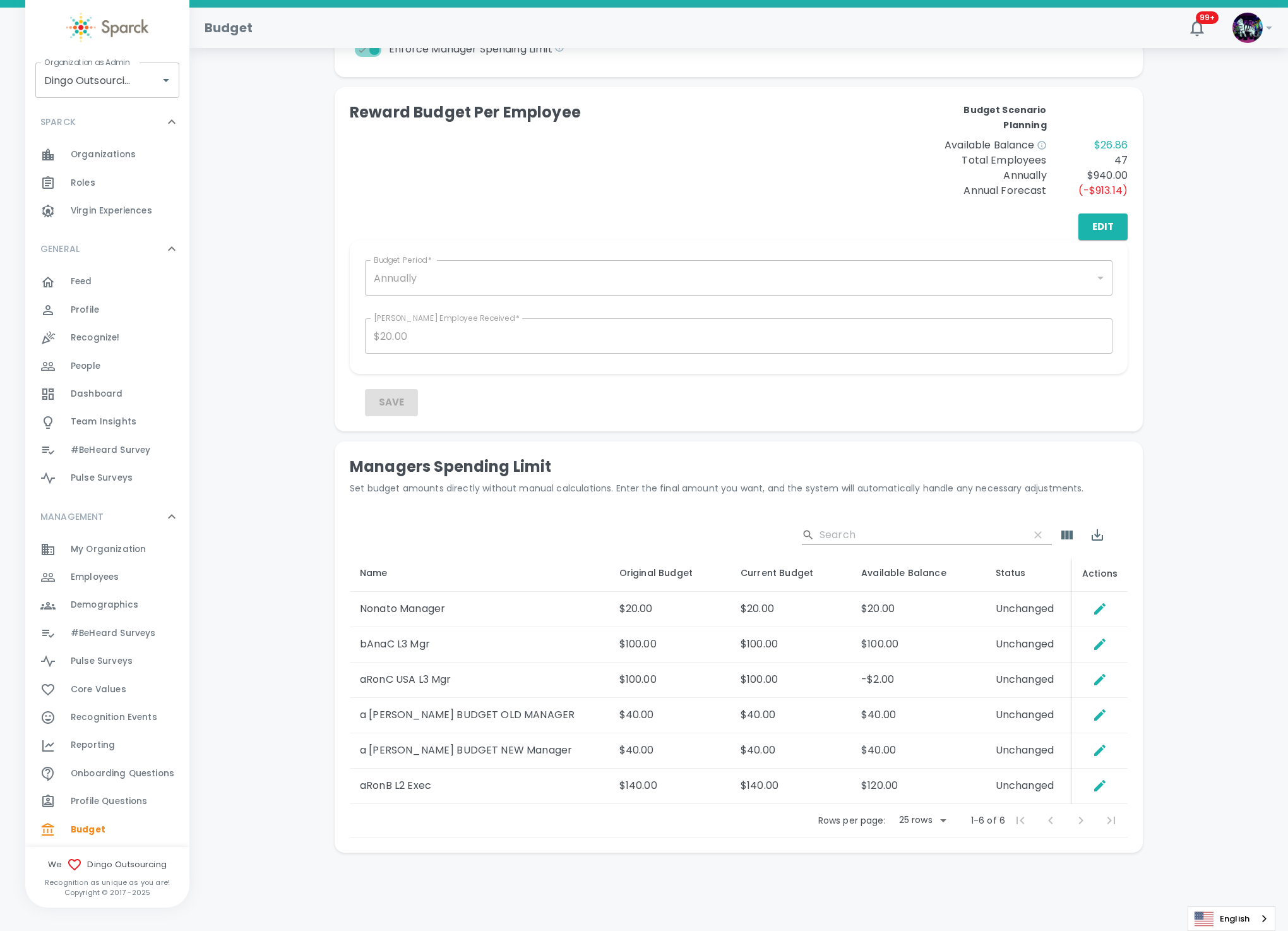
scroll to position [332, 0]
click at [452, 557] on th "Name" at bounding box center [480, 571] width 260 height 37
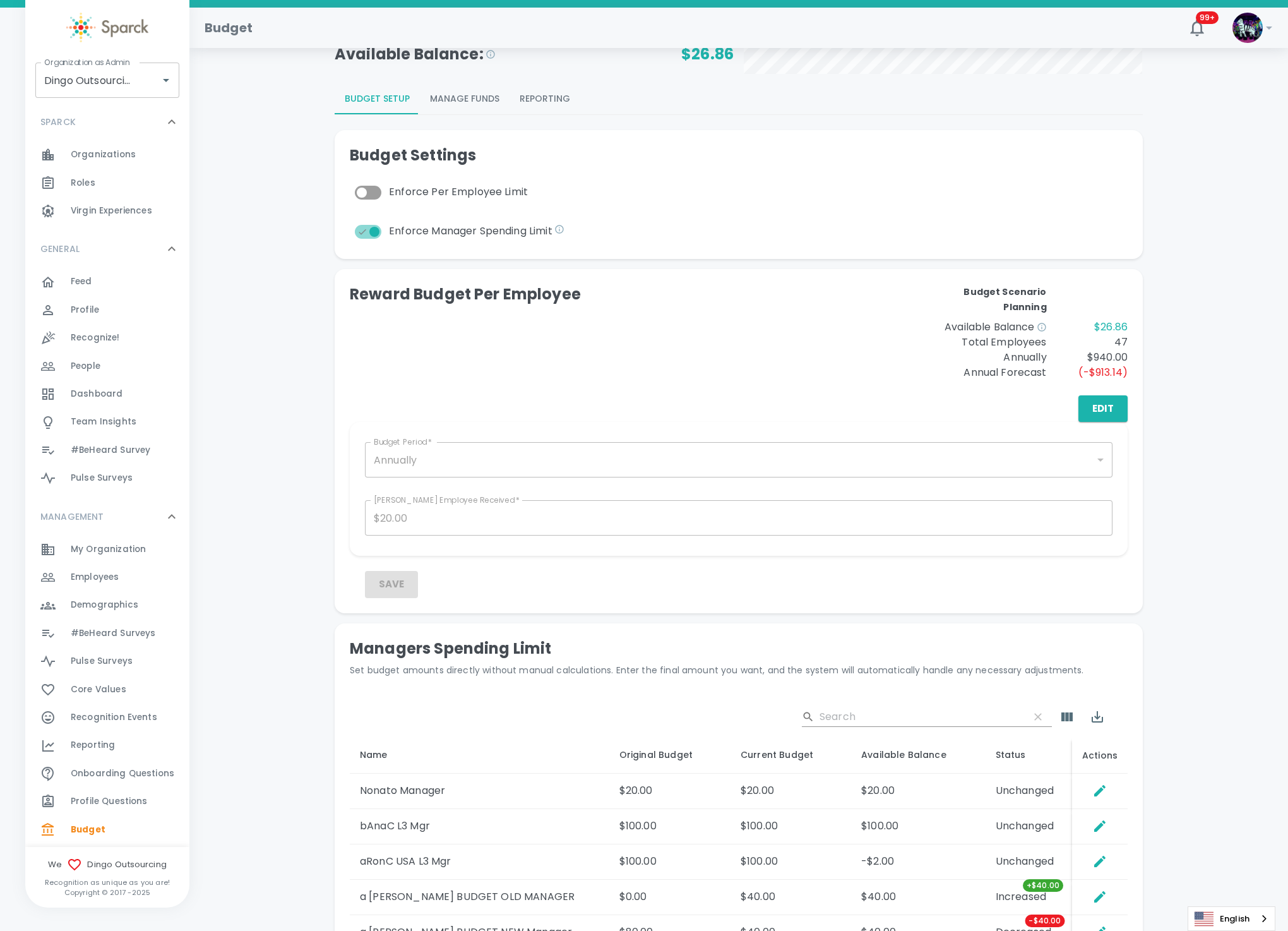
scroll to position [332, 0]
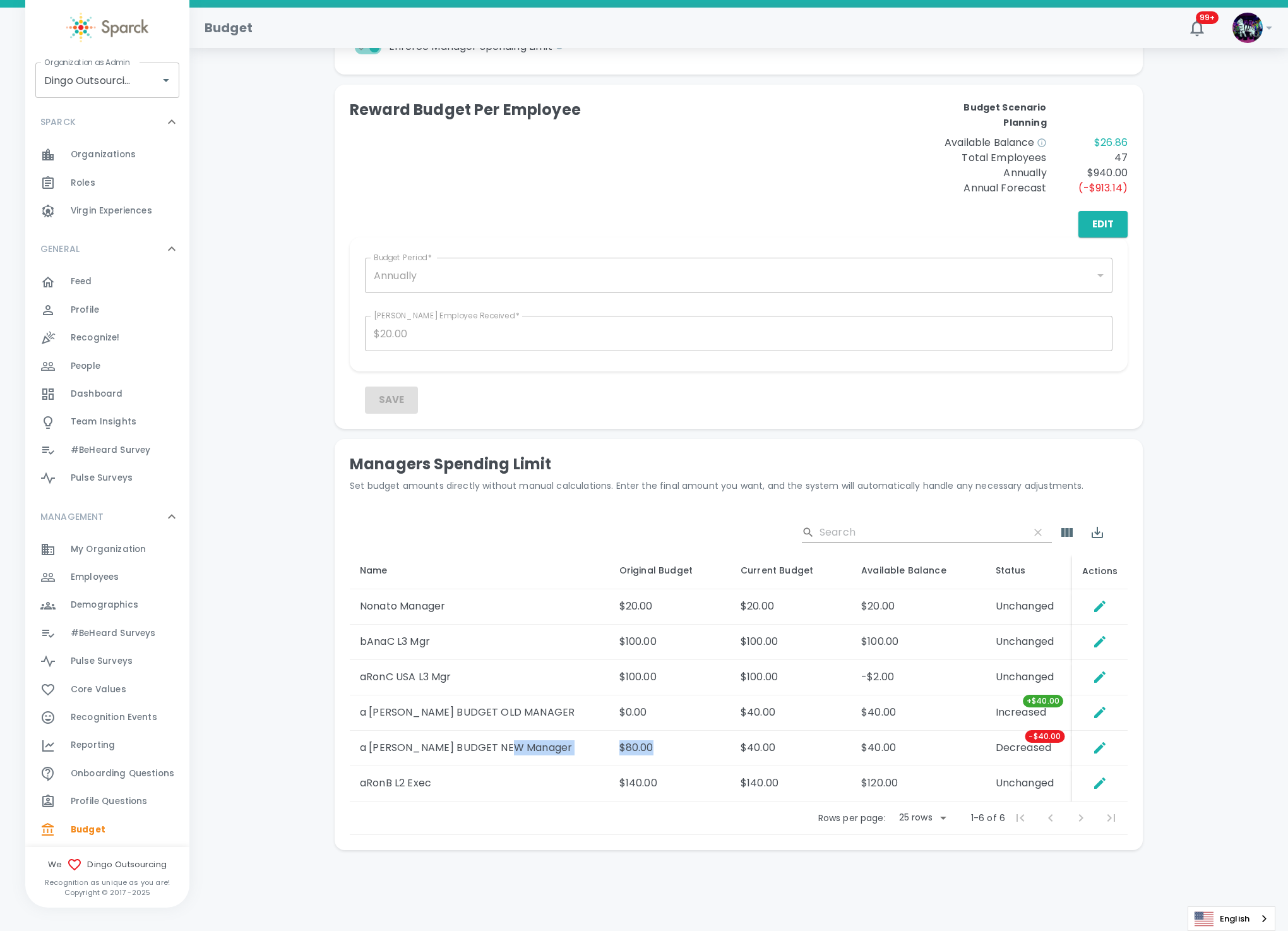
drag, startPoint x: 590, startPoint y: 746, endPoint x: 560, endPoint y: 737, distance: 31.3
click at [560, 737] on tr "a [PERSON_NAME] BUDGET NEW Manager $80.00 $40.00 $40.00 Decreased -$40.00" at bounding box center [739, 749] width 778 height 35
drag, startPoint x: 612, startPoint y: 712, endPoint x: 562, endPoint y: 715, distance: 50.1
click at [610, 715] on td "$0.00" at bounding box center [670, 713] width 121 height 35
drag, startPoint x: 725, startPoint y: 719, endPoint x: 676, endPoint y: 719, distance: 49.0
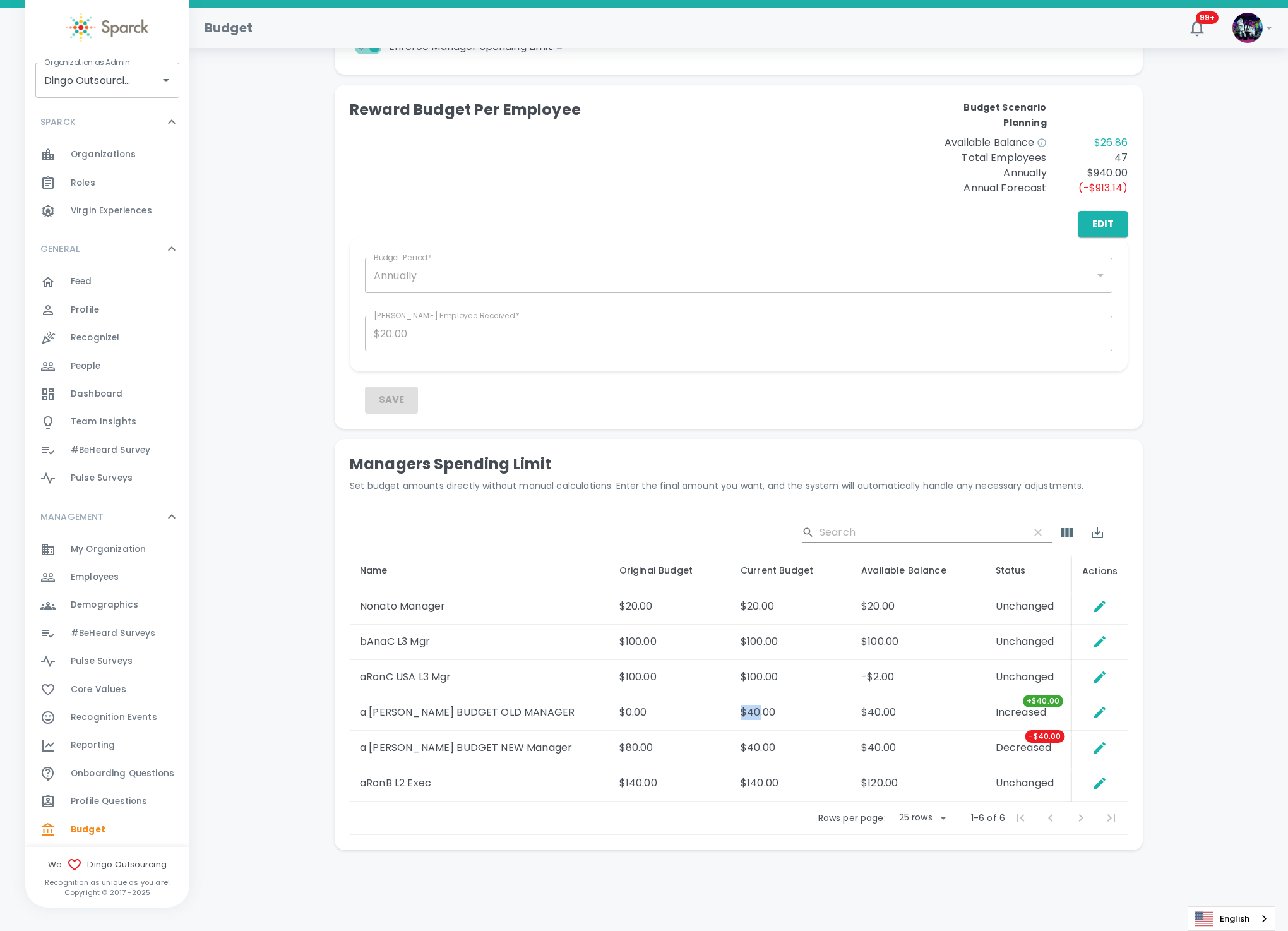
click at [676, 719] on tr "a [PERSON_NAME] BUDGET OLD MANAGER $0.00 $40.00 $40.00 Increased +$40.00" at bounding box center [739, 713] width 778 height 35
click at [731, 758] on td "$40.00" at bounding box center [791, 749] width 121 height 35
click at [736, 729] on td "$40.00" at bounding box center [791, 713] width 121 height 35
click at [724, 199] on div "Reward Budget Per Employee Budget Scenario Planning Available Balance $26.86 To…" at bounding box center [739, 168] width 778 height 138
click at [1106, 216] on button "Edit" at bounding box center [1103, 224] width 49 height 26
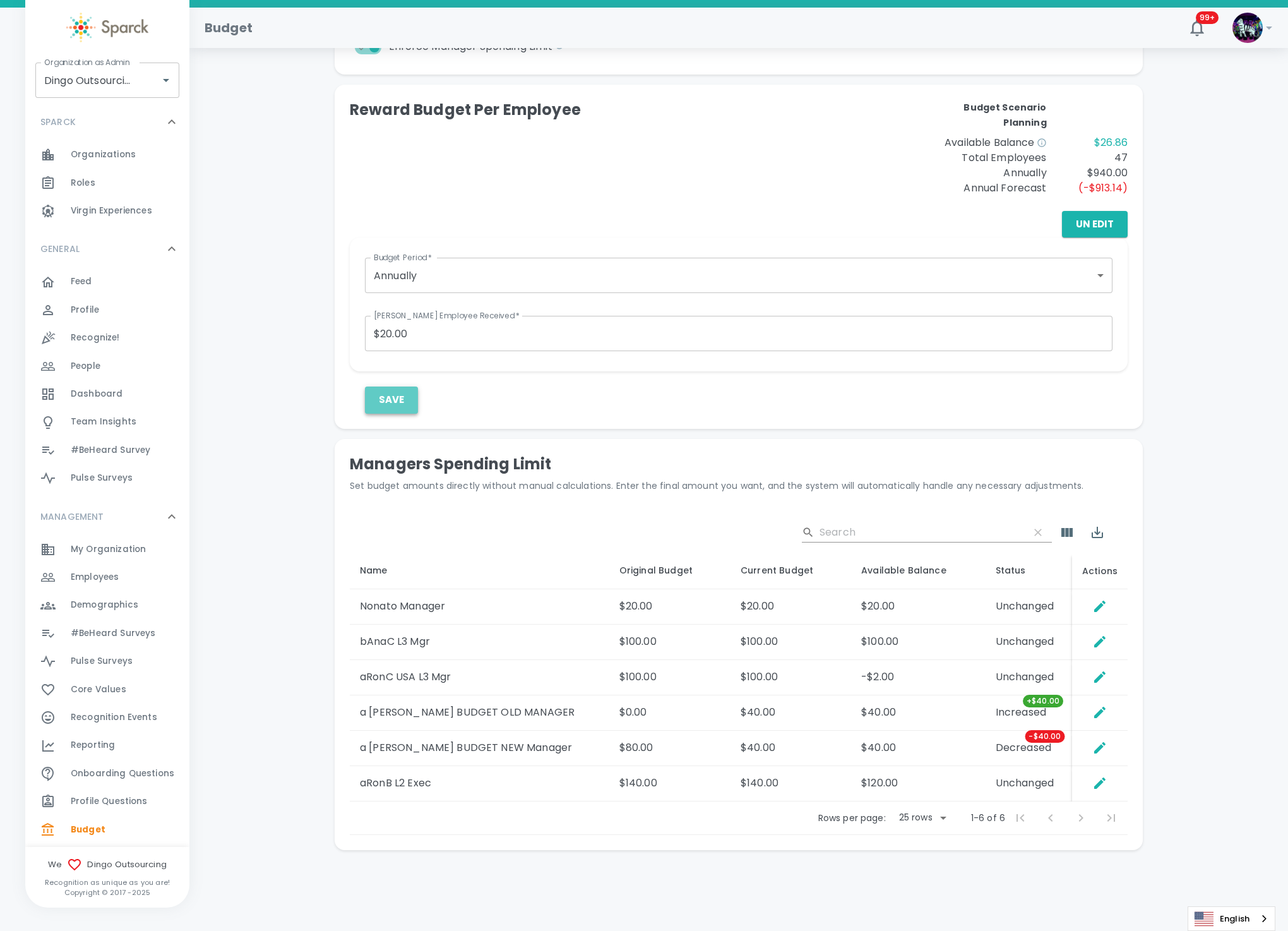
click at [400, 405] on button "Save" at bounding box center [391, 400] width 53 height 26
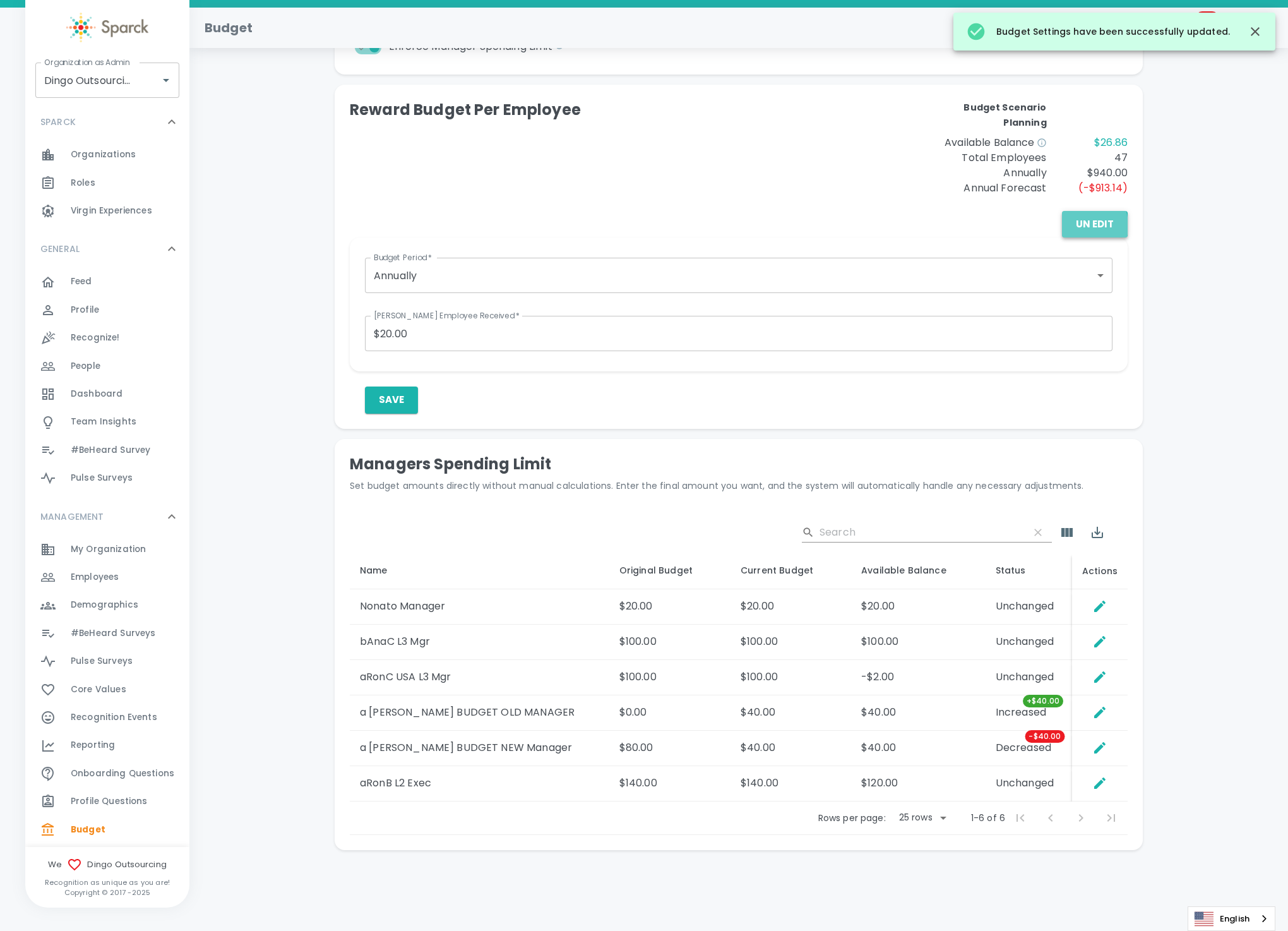
click at [1078, 222] on button "Un Edit" at bounding box center [1095, 224] width 66 height 26
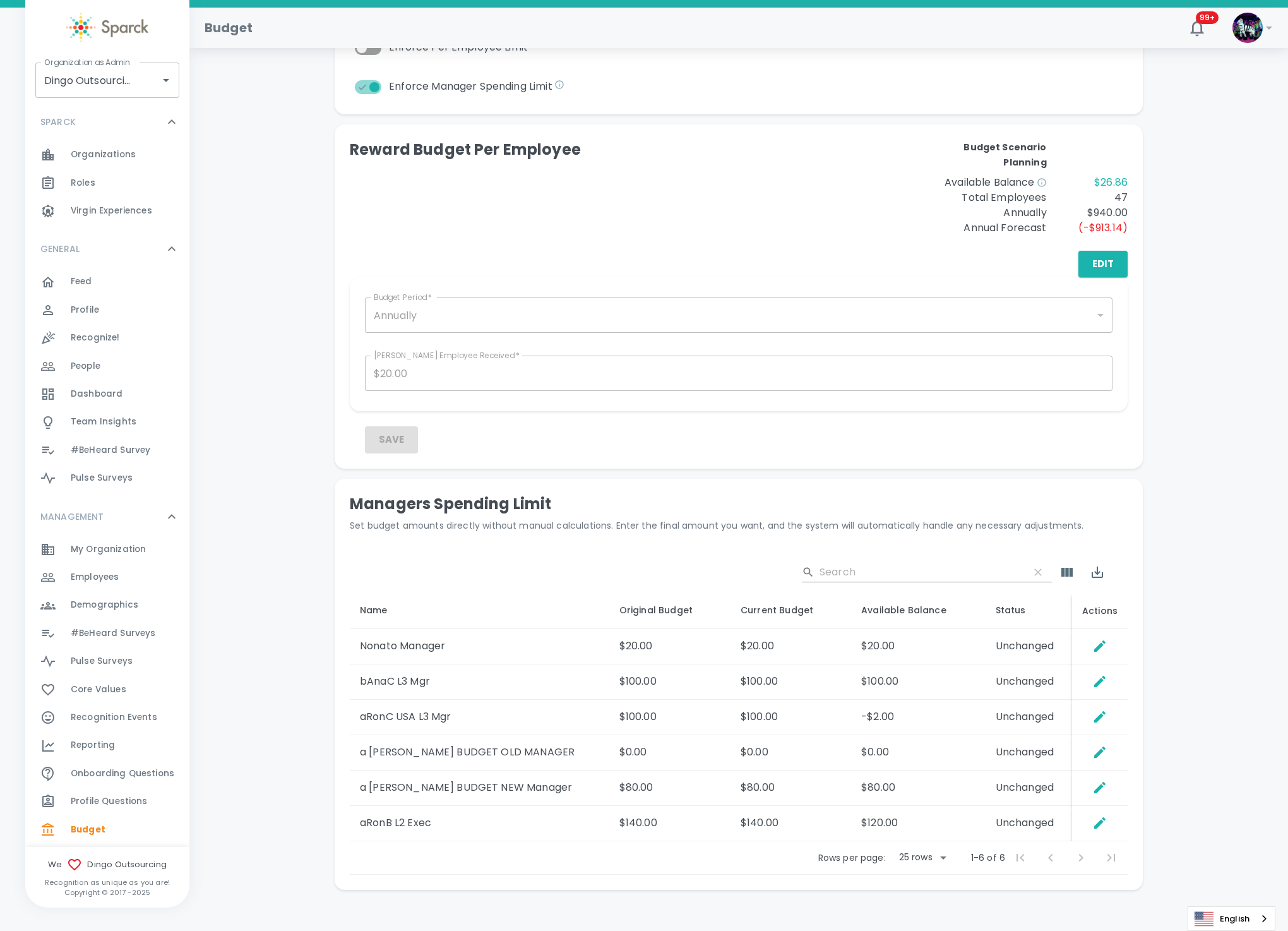
scroll to position [332, 0]
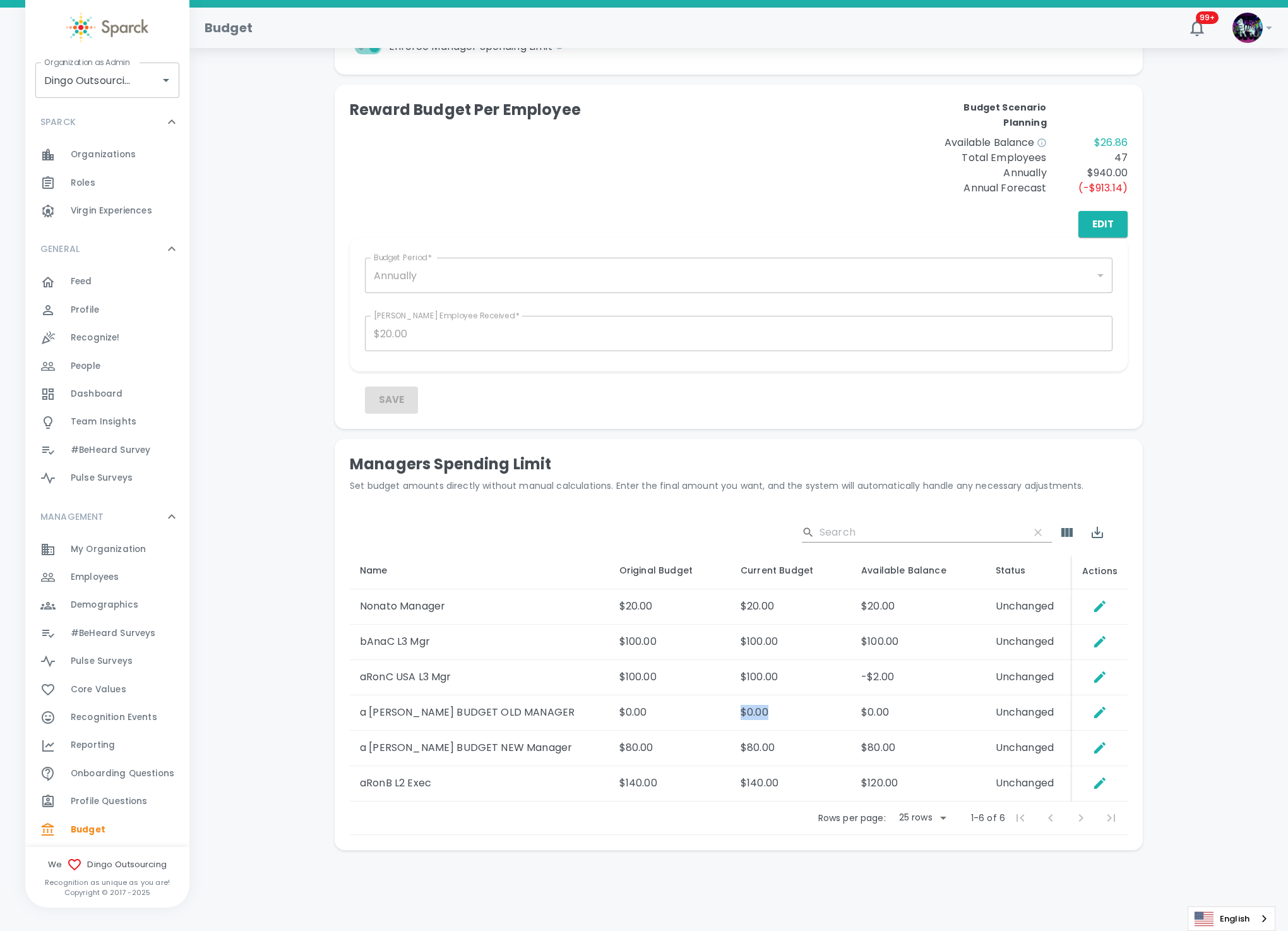
drag, startPoint x: 735, startPoint y: 717, endPoint x: 694, endPoint y: 714, distance: 41.1
click at [694, 714] on tr "a [PERSON_NAME] BUDGET OLD MANAGER $0.00 $0.00 $0.00 Unchanged" at bounding box center [739, 713] width 778 height 35
drag, startPoint x: 774, startPoint y: 757, endPoint x: 687, endPoint y: 757, distance: 87.0
click at [687, 757] on tr "a [PERSON_NAME] BUDGET NEW Manager $80.00 $80.00 $80.00 Unchanged" at bounding box center [739, 749] width 778 height 35
click at [546, 848] on div "Managers Spending Limit Set budget amounts directly without manual calculations…" at bounding box center [739, 644] width 808 height 411
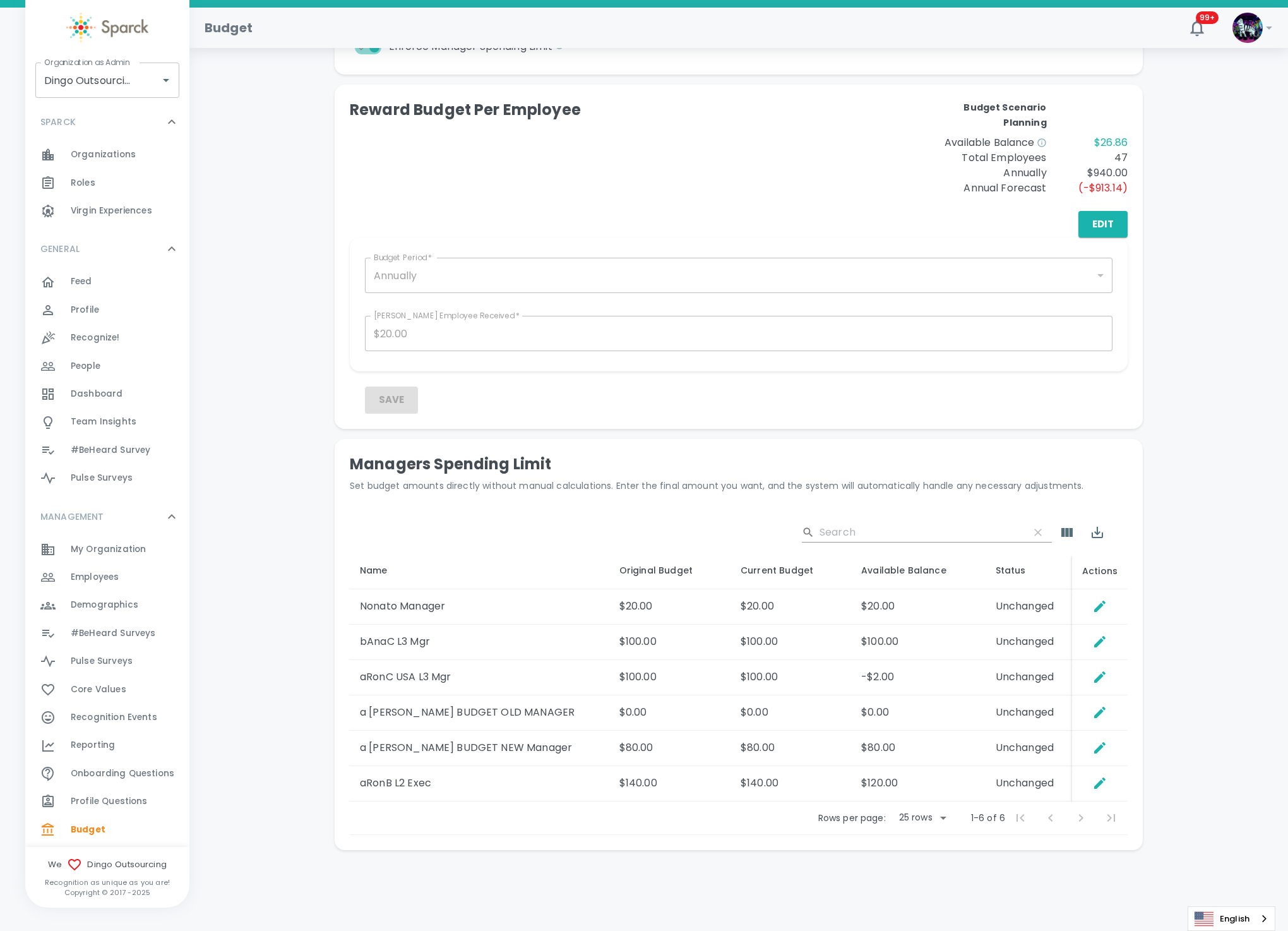
click at [756, 423] on div "Reward Budget Per Employee Budget Scenario Planning Available Balance $26.86 To…" at bounding box center [739, 256] width 808 height 344
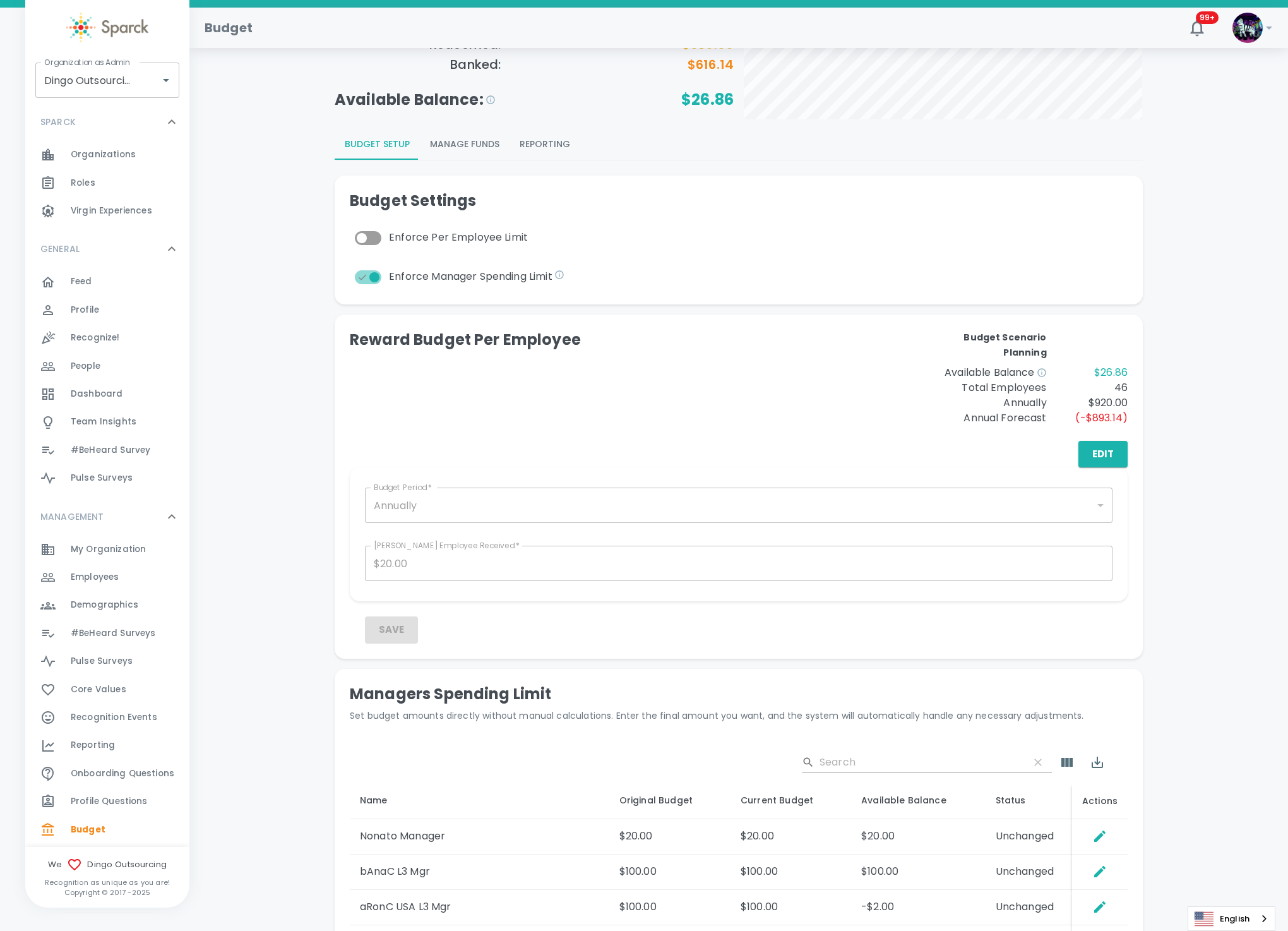
scroll to position [332, 0]
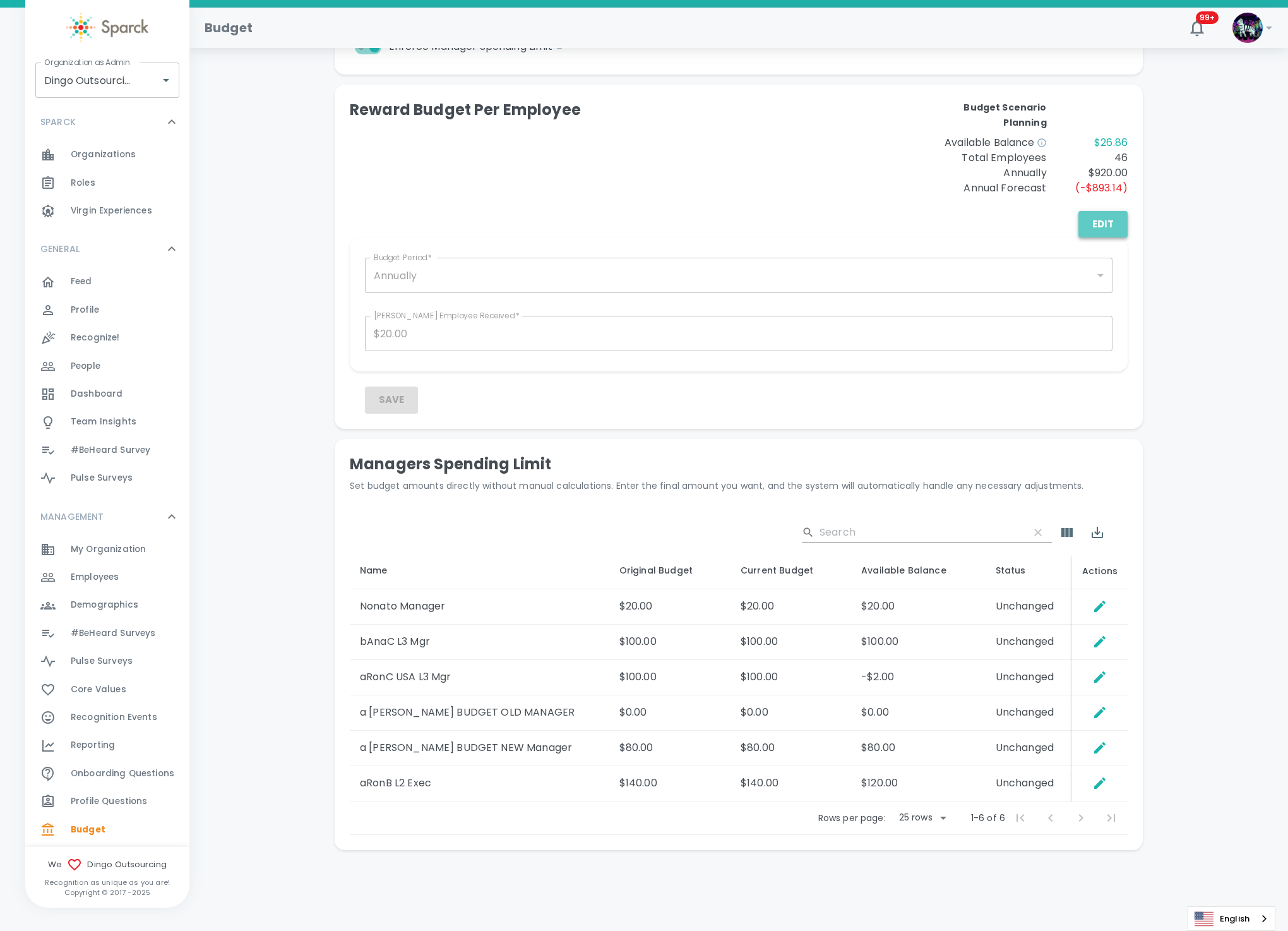
click at [1100, 226] on button "Edit" at bounding box center [1103, 224] width 49 height 26
click at [399, 396] on button "Save" at bounding box center [391, 400] width 53 height 26
click at [1089, 230] on button "Un Edit" at bounding box center [1095, 224] width 66 height 26
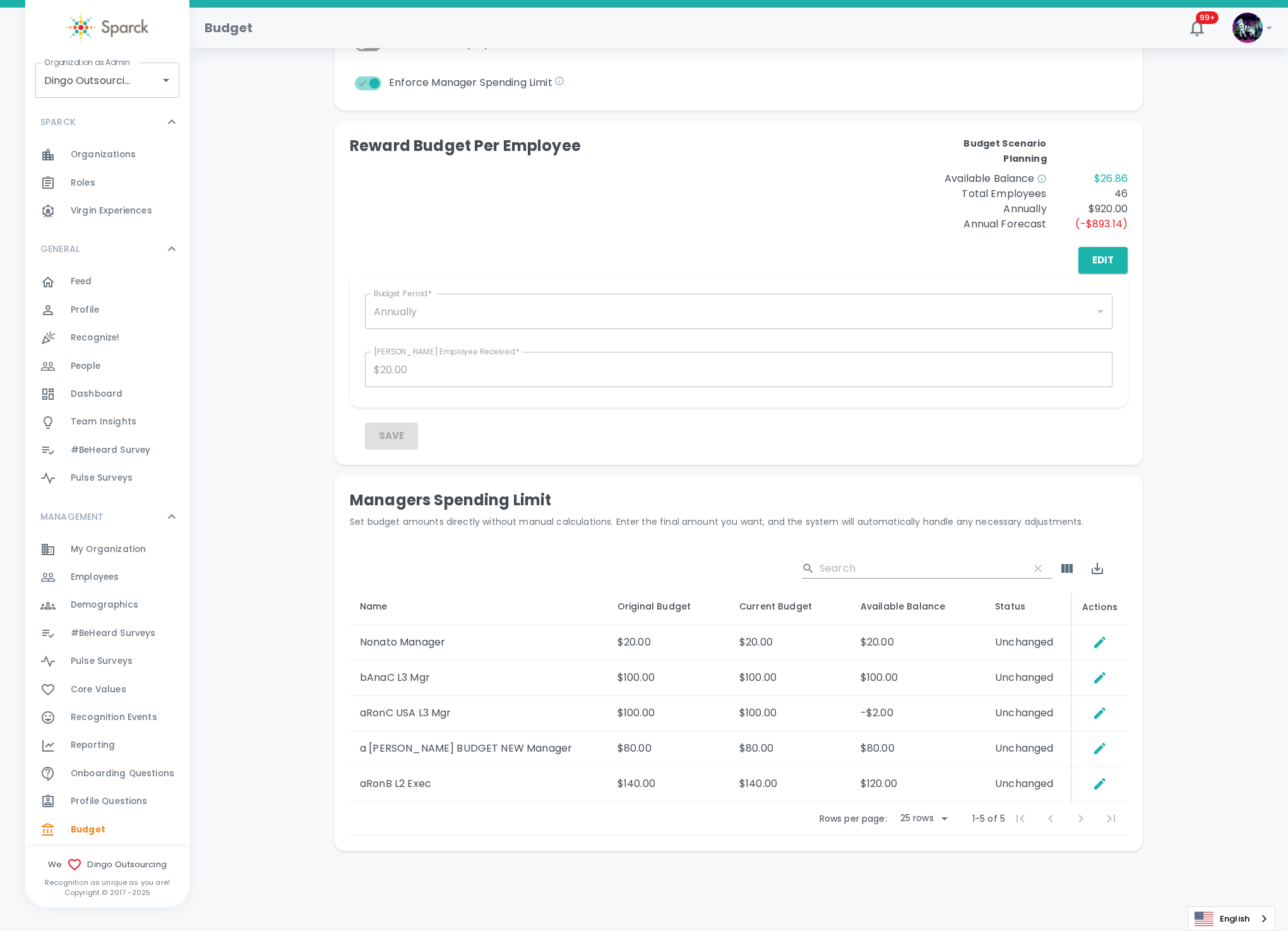
scroll to position [297, 0]
click at [1116, 260] on button "Edit" at bounding box center [1103, 260] width 49 height 26
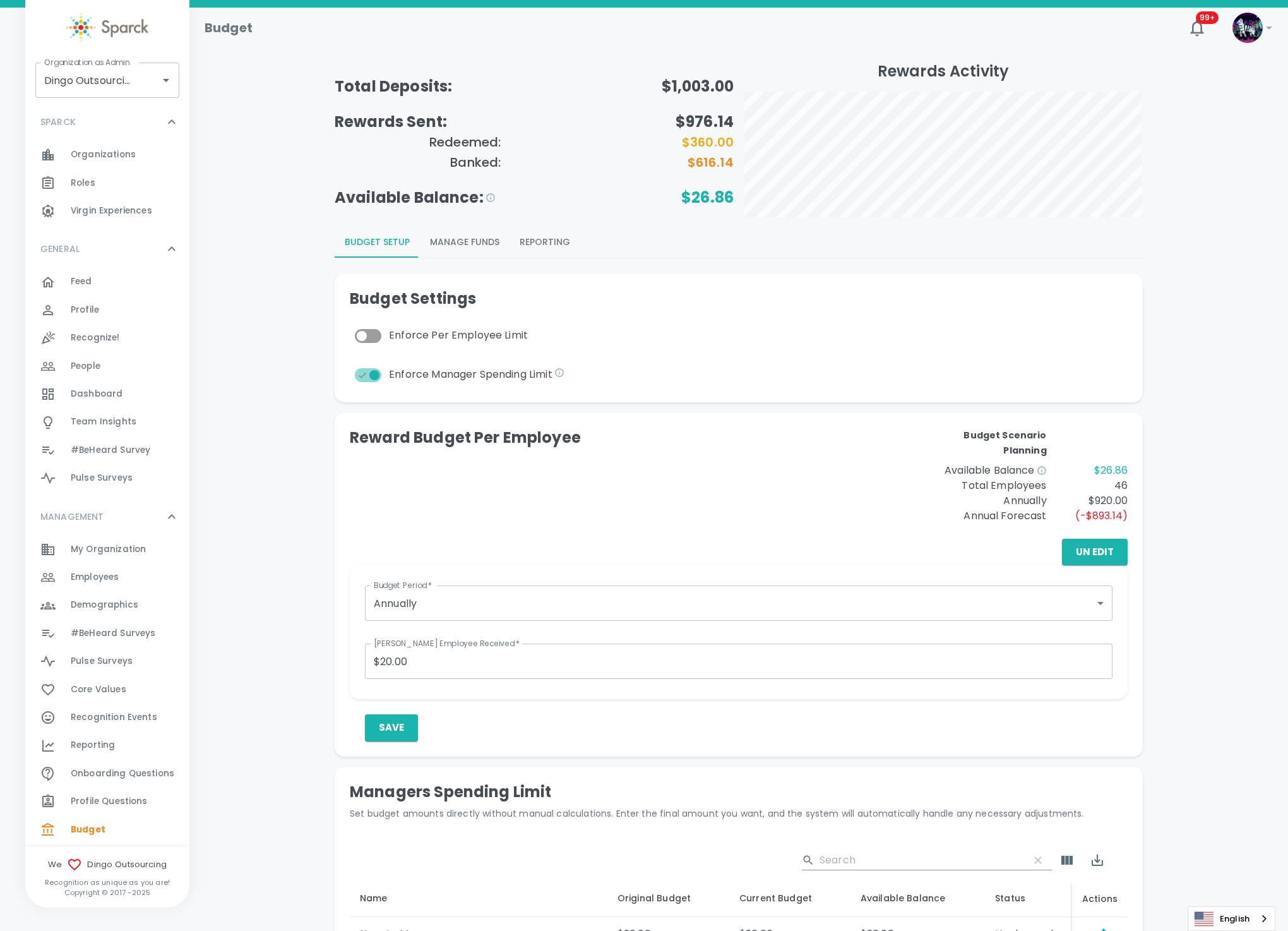
scroll to position [0, 0]
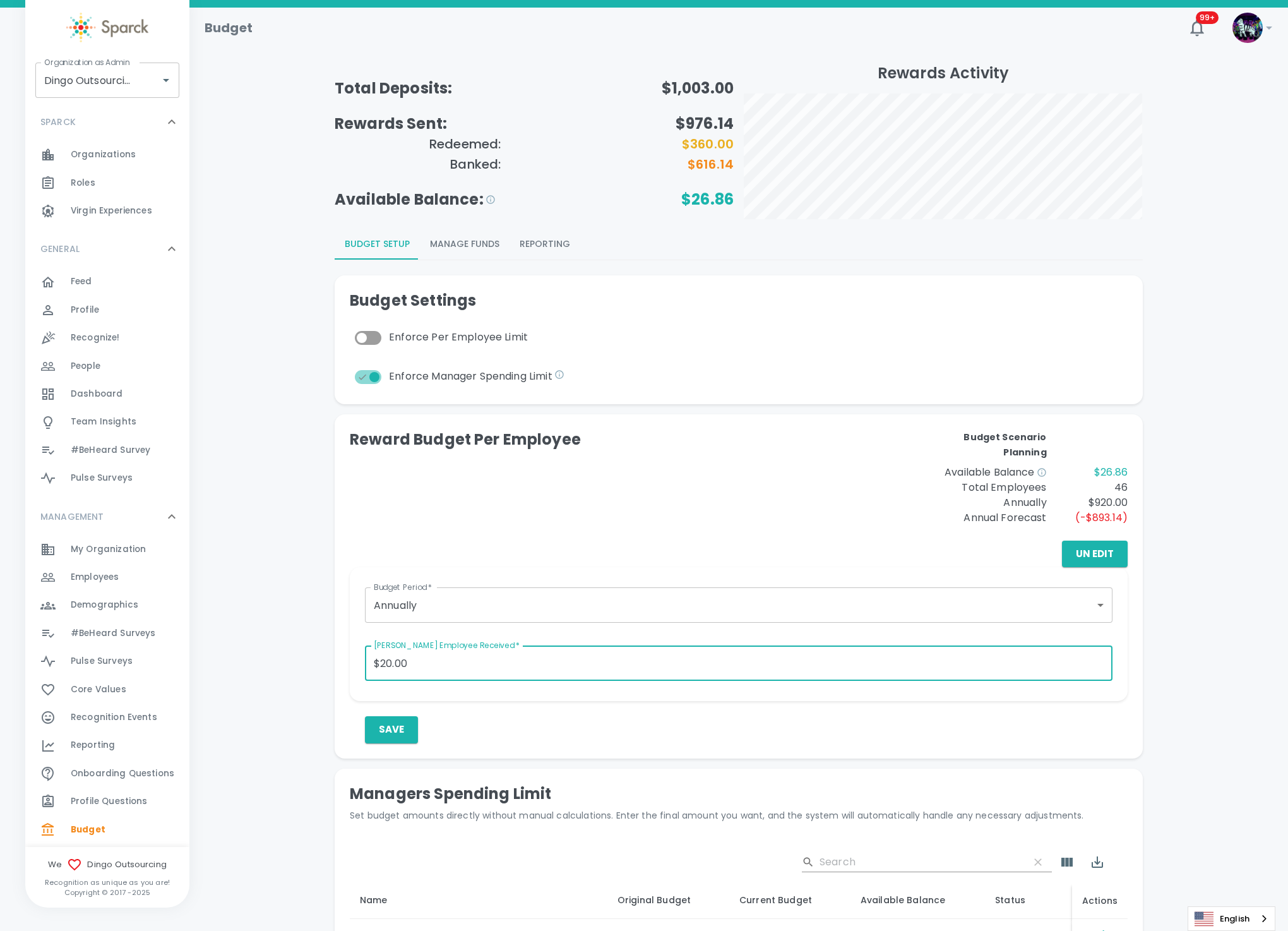
drag, startPoint x: 425, startPoint y: 661, endPoint x: 346, endPoint y: 659, distance: 79.0
click at [346, 659] on div "Reward Budget Per Employee Budget Scenario Planning Available Balance $26.86 To…" at bounding box center [739, 586] width 808 height 344
drag, startPoint x: 318, startPoint y: 665, endPoint x: 336, endPoint y: 659, distance: 19.0
click at [336, 659] on div "Reward Budget Per Employee Budget Scenario Planning Available Balance $26.86 To…" at bounding box center [739, 586] width 808 height 344
drag, startPoint x: 444, startPoint y: 661, endPoint x: 373, endPoint y: 673, distance: 72.0
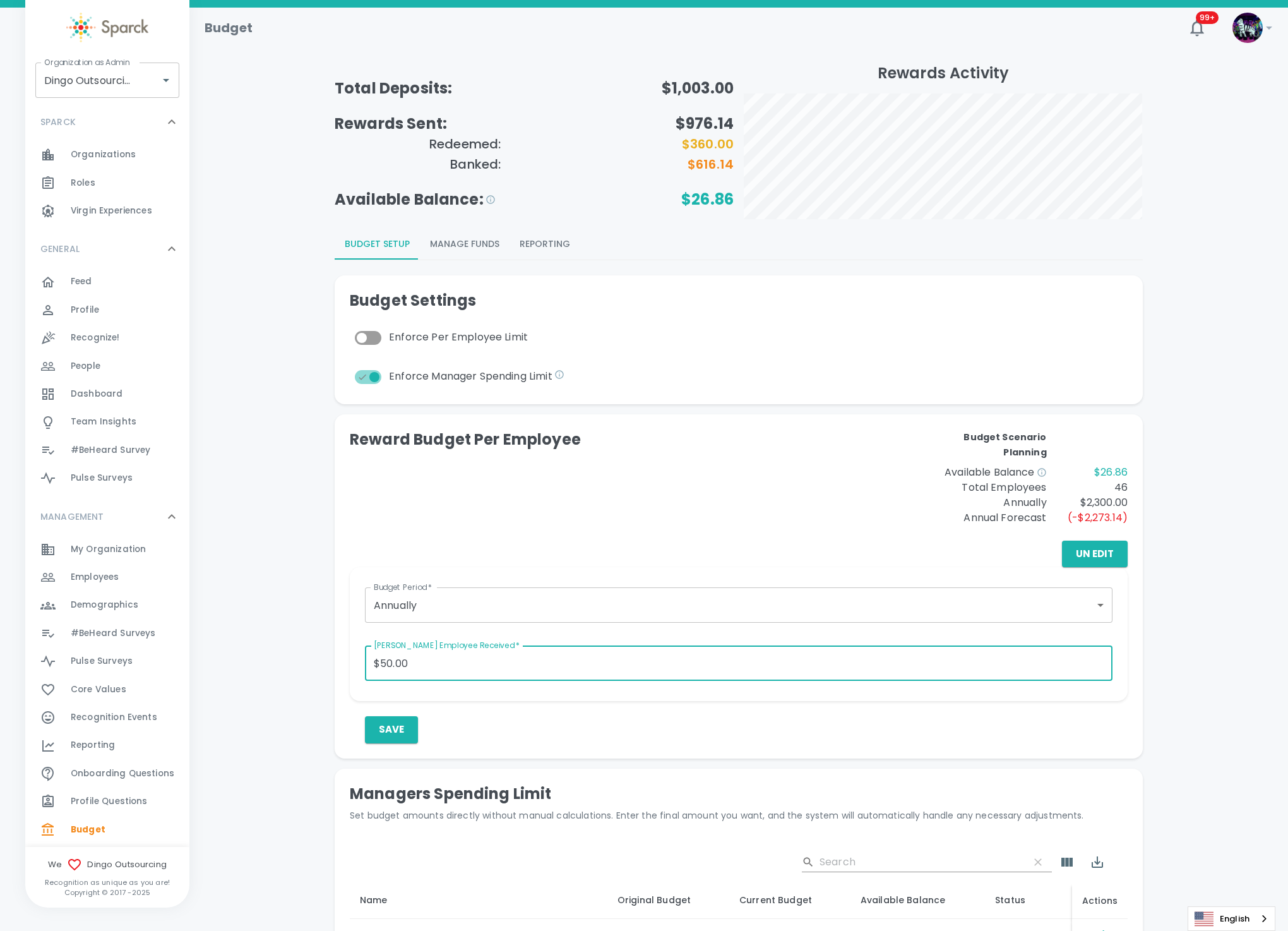
click at [442, 662] on input "$50.00" at bounding box center [739, 664] width 748 height 35
type input "$50.00"
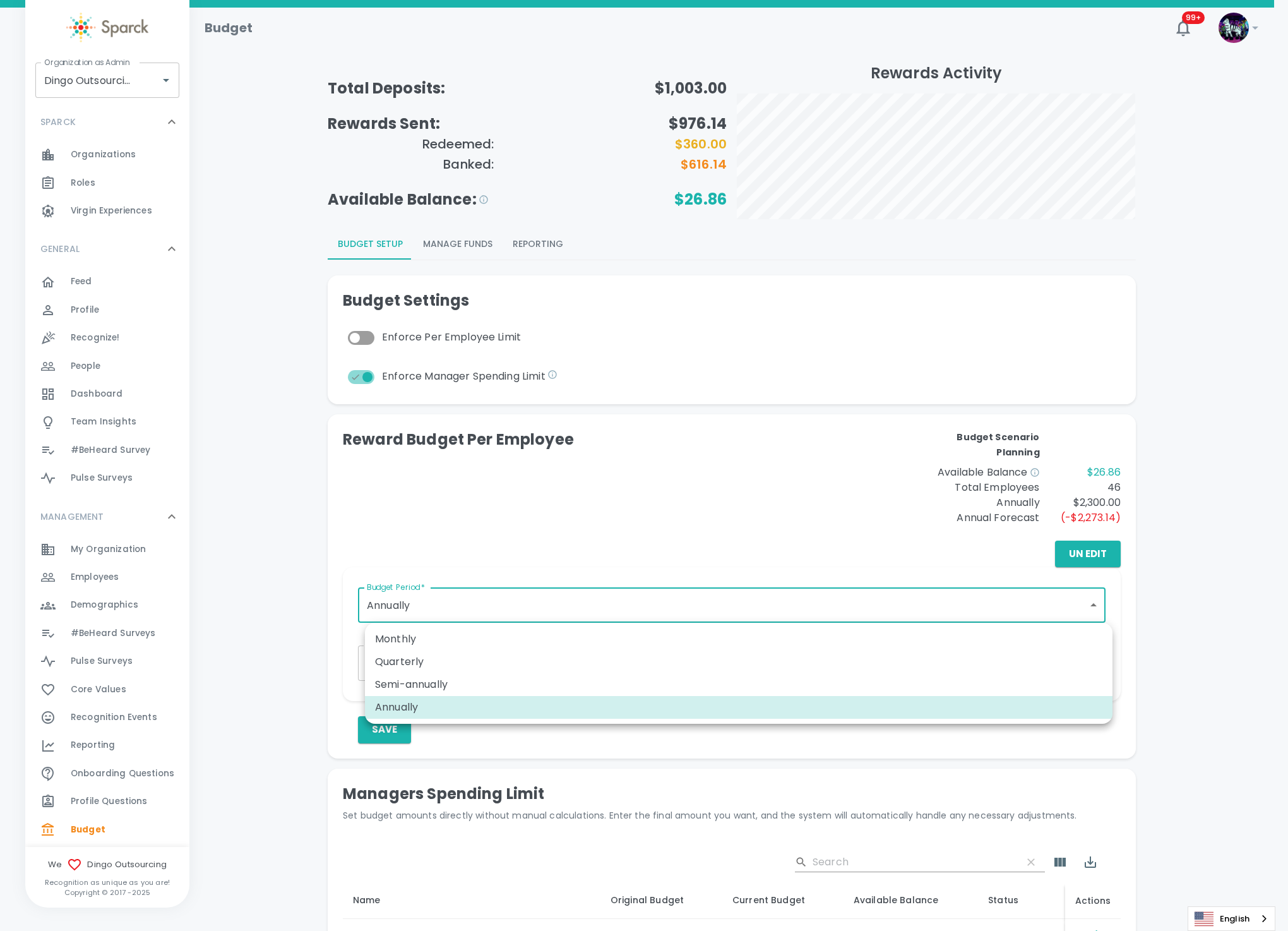
click at [478, 608] on body "Skip Navigation Budget 99+ ! Organization as Admin Dingo Outsourcing • 793 Orga…" at bounding box center [644, 612] width 1288 height 1225
click at [456, 662] on li "Quarterly" at bounding box center [739, 662] width 748 height 23
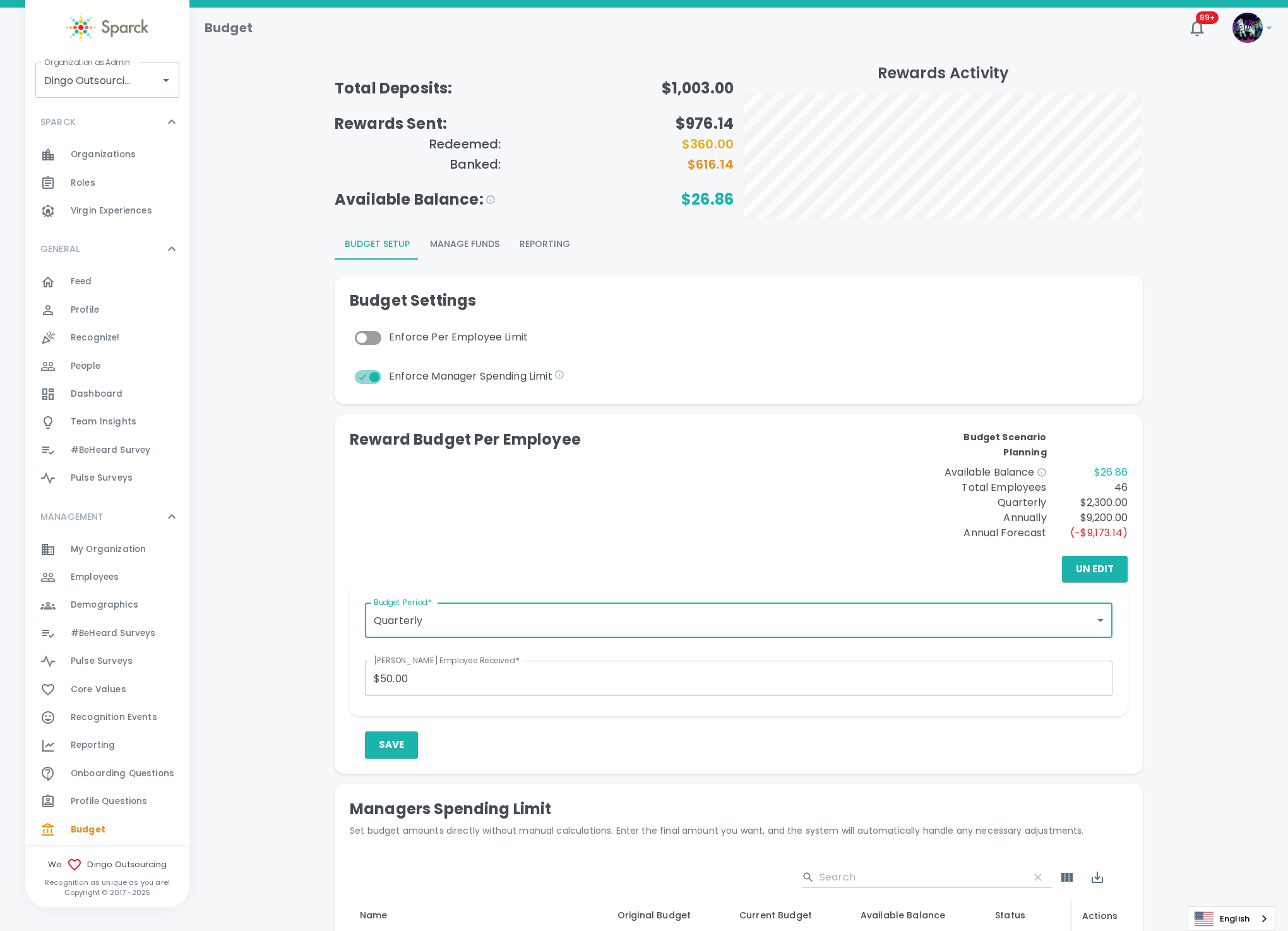
click at [437, 682] on input "$50.00" at bounding box center [739, 679] width 748 height 35
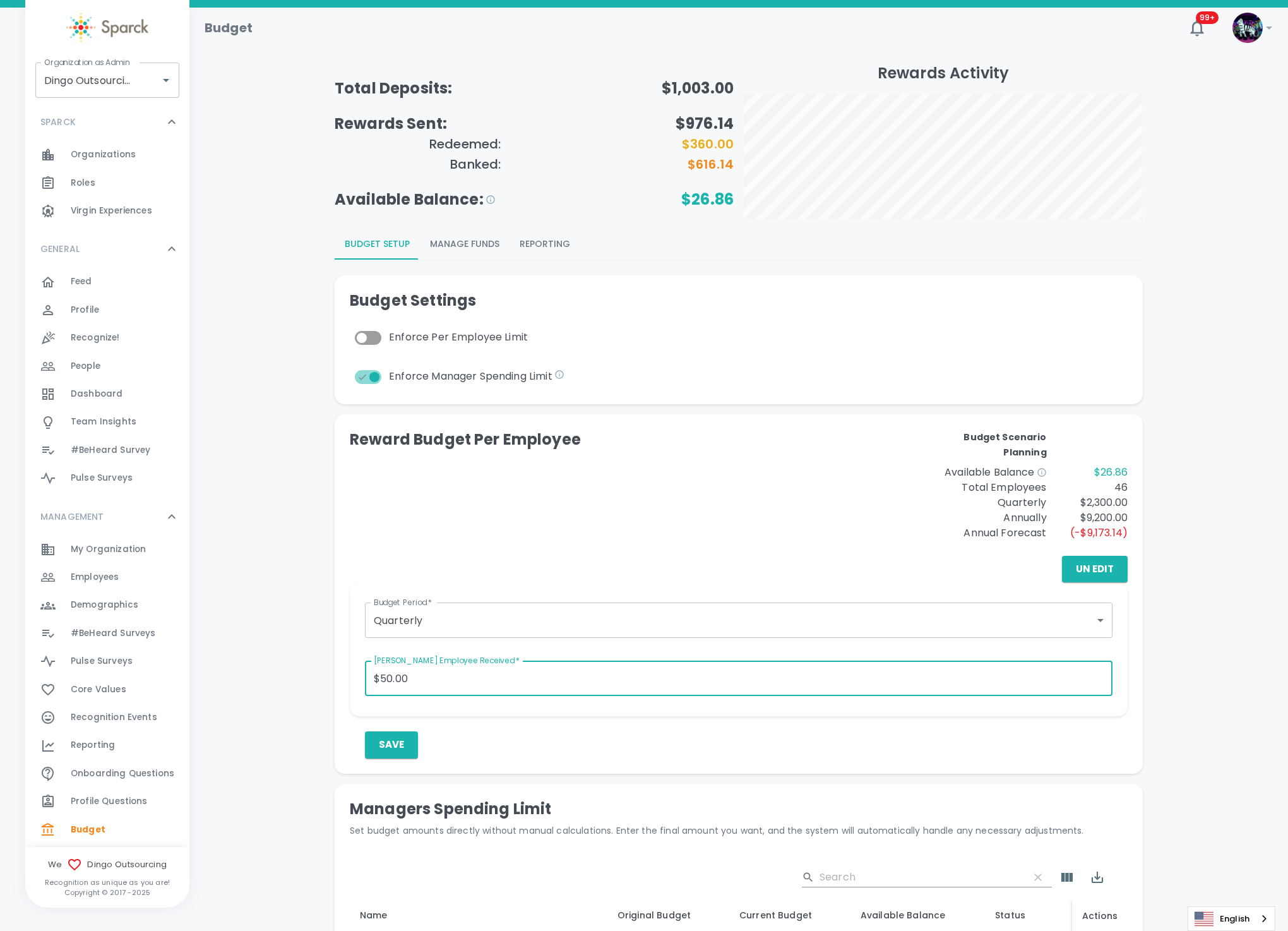
click at [461, 620] on body "Skip Navigation Budget 99+ ! Organization as Admin Dingo Outsourcing • 793 Orga…" at bounding box center [644, 620] width 1288 height 1240
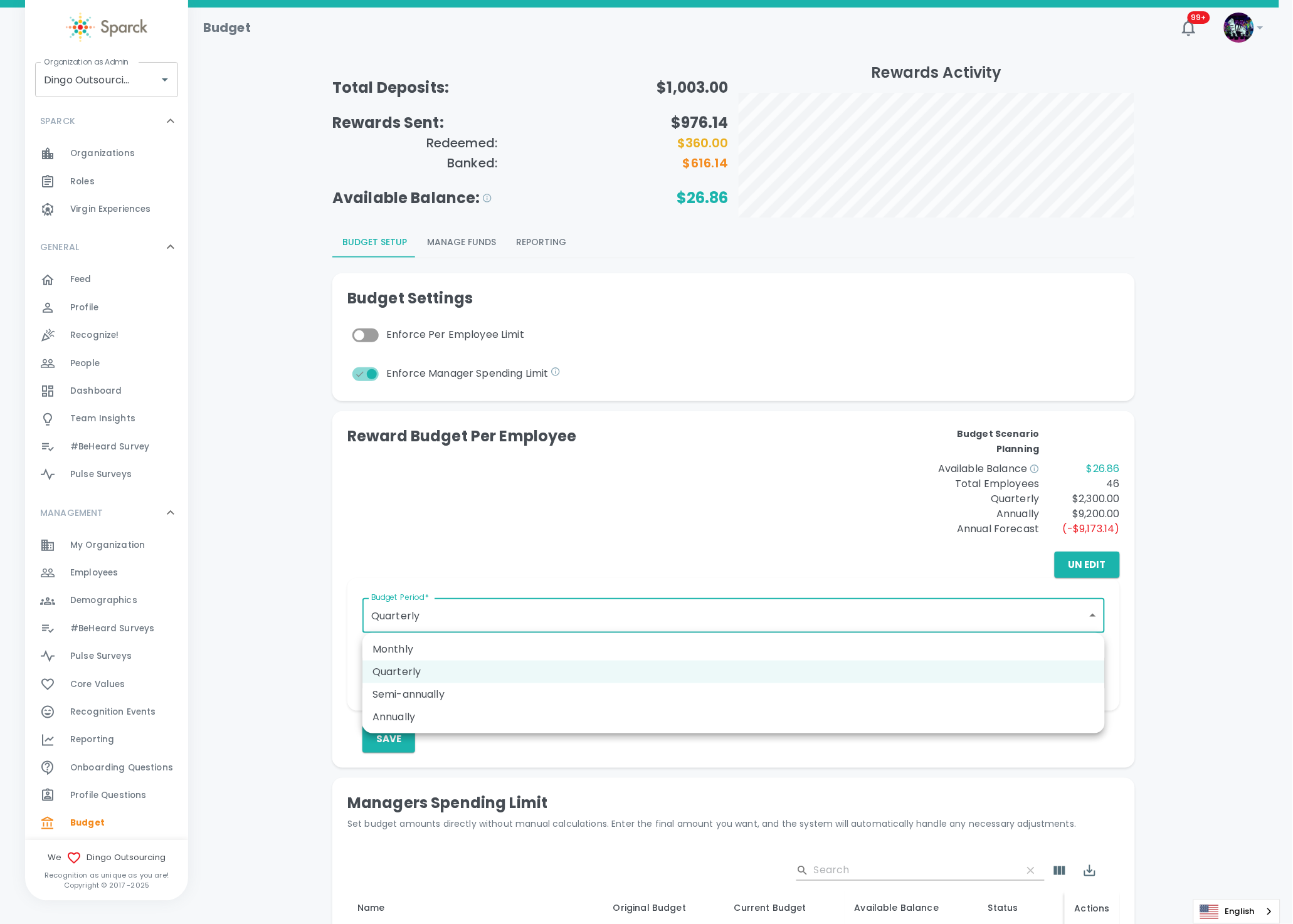
click at [439, 713] on li "Annually" at bounding box center [733, 717] width 742 height 23
type input "annually"
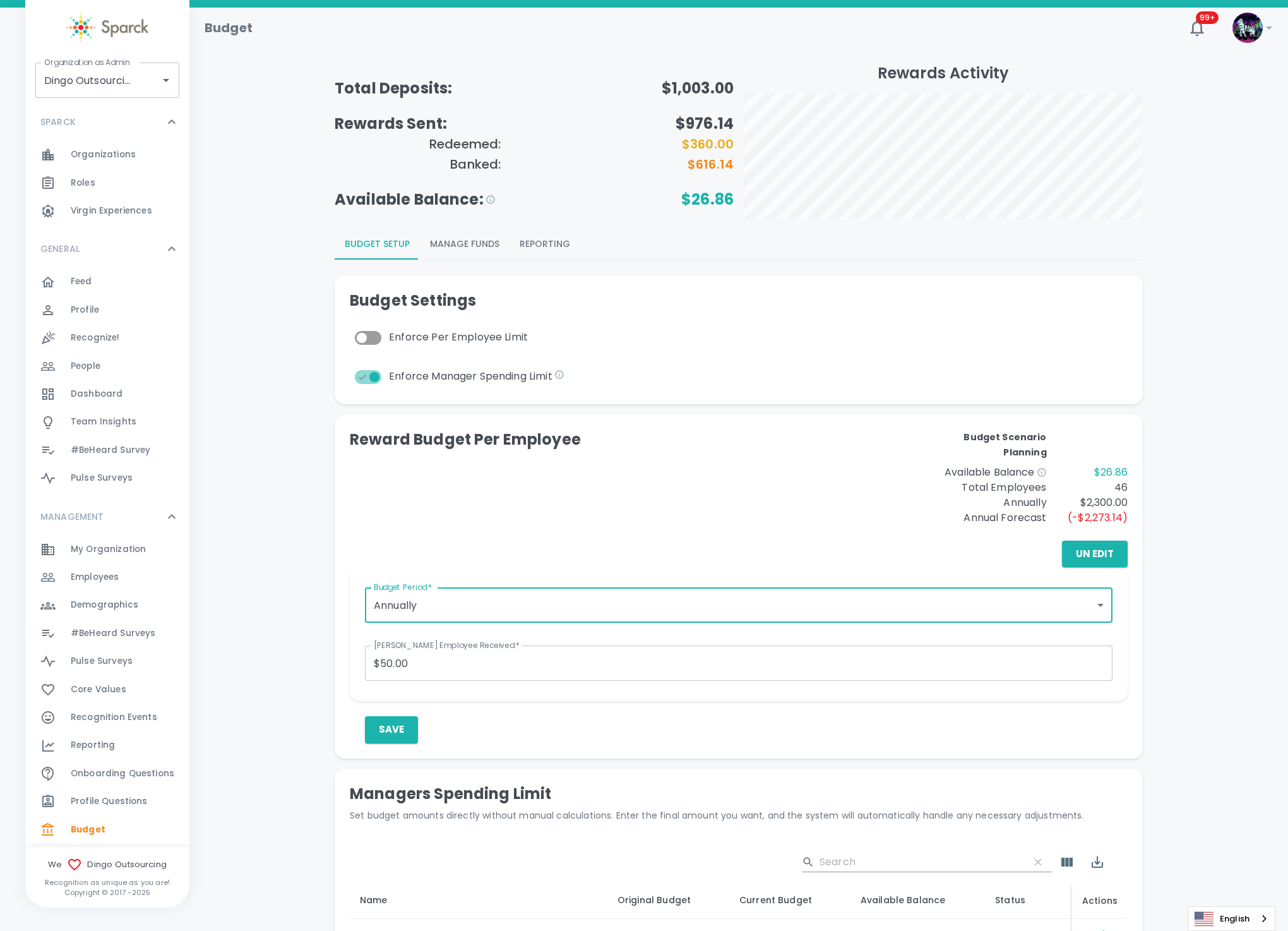
click at [472, 669] on input "$50.00" at bounding box center [739, 664] width 748 height 35
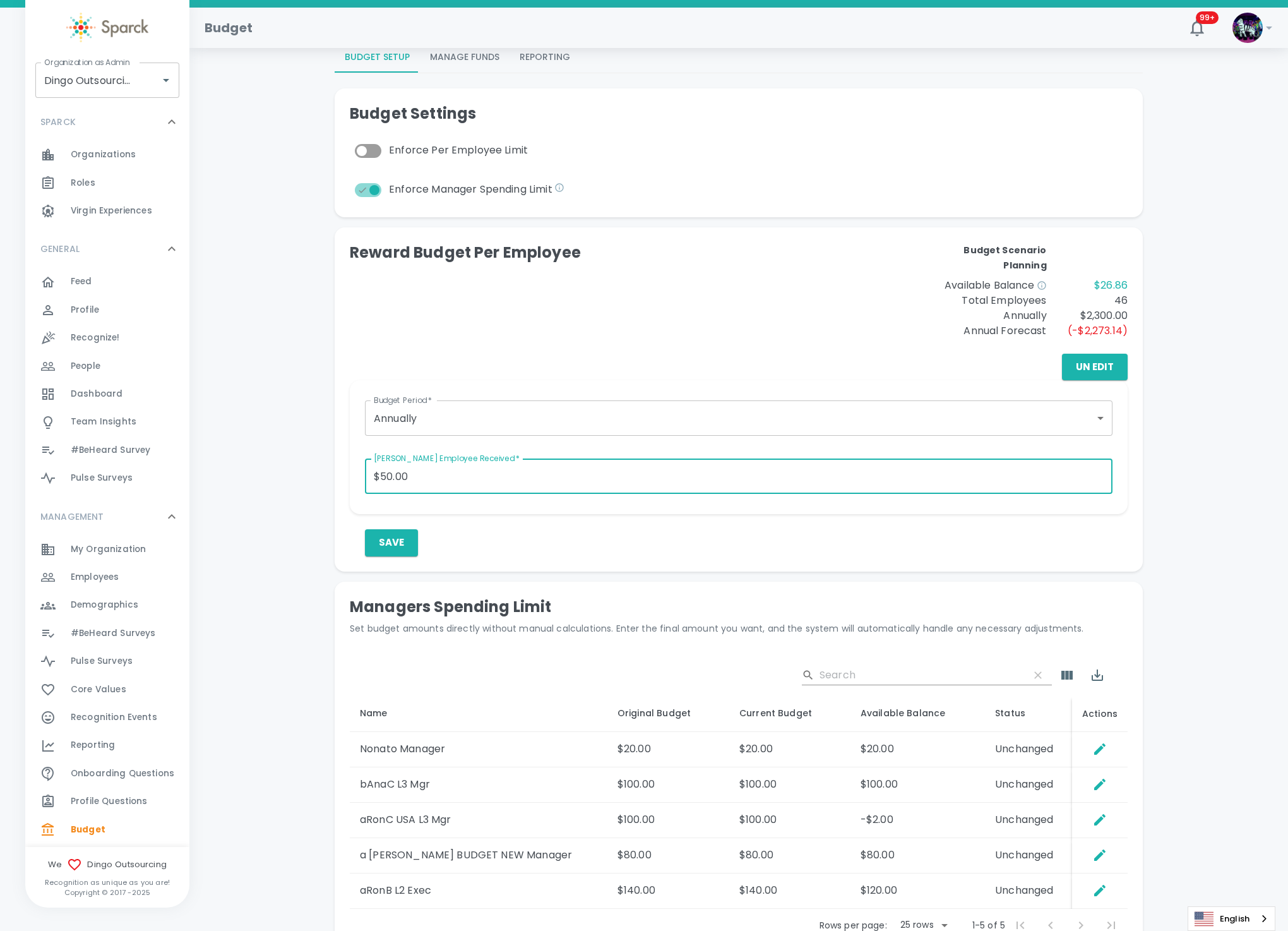
scroll to position [189, 0]
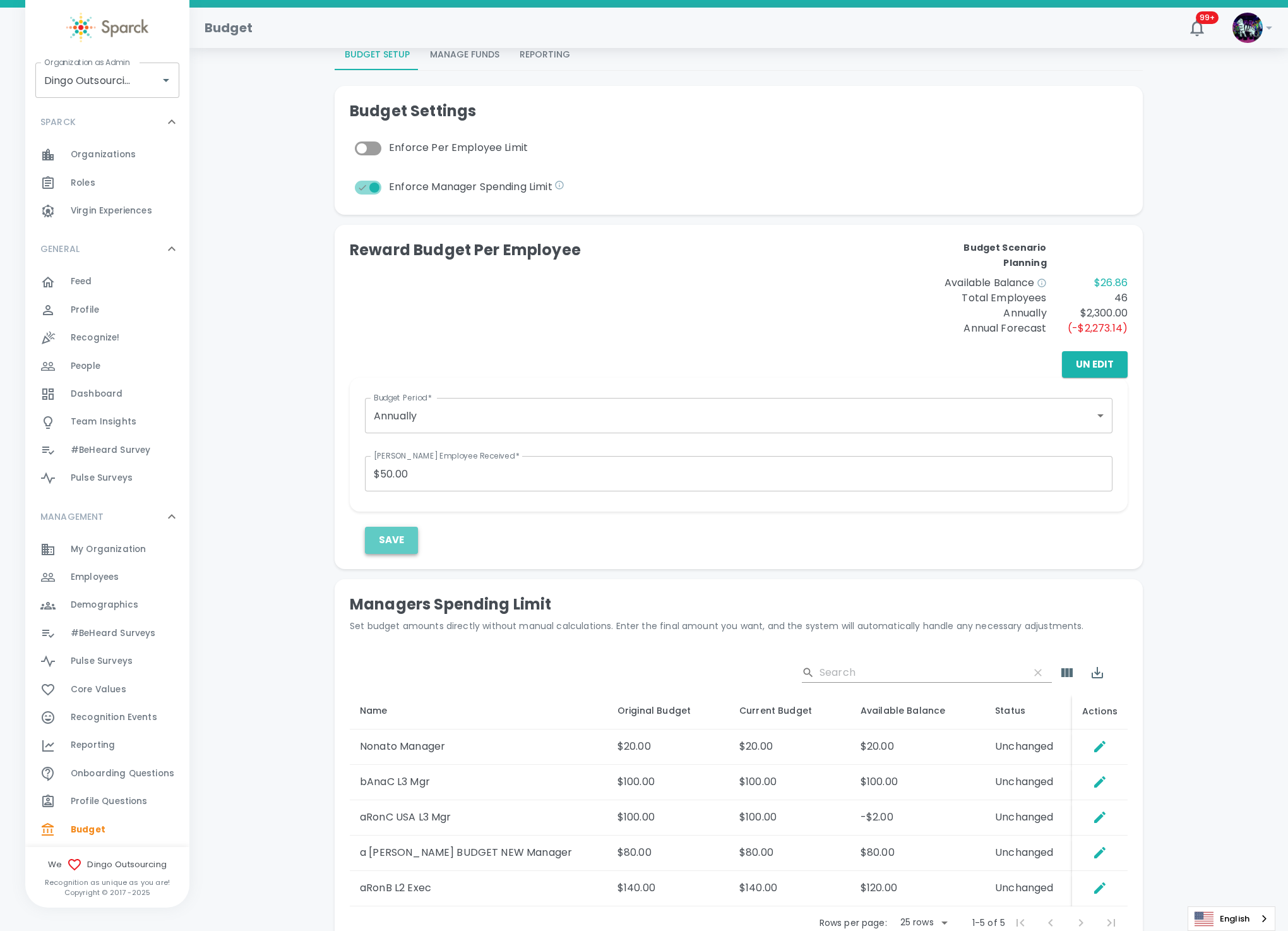
click at [404, 542] on button "Save" at bounding box center [391, 540] width 53 height 26
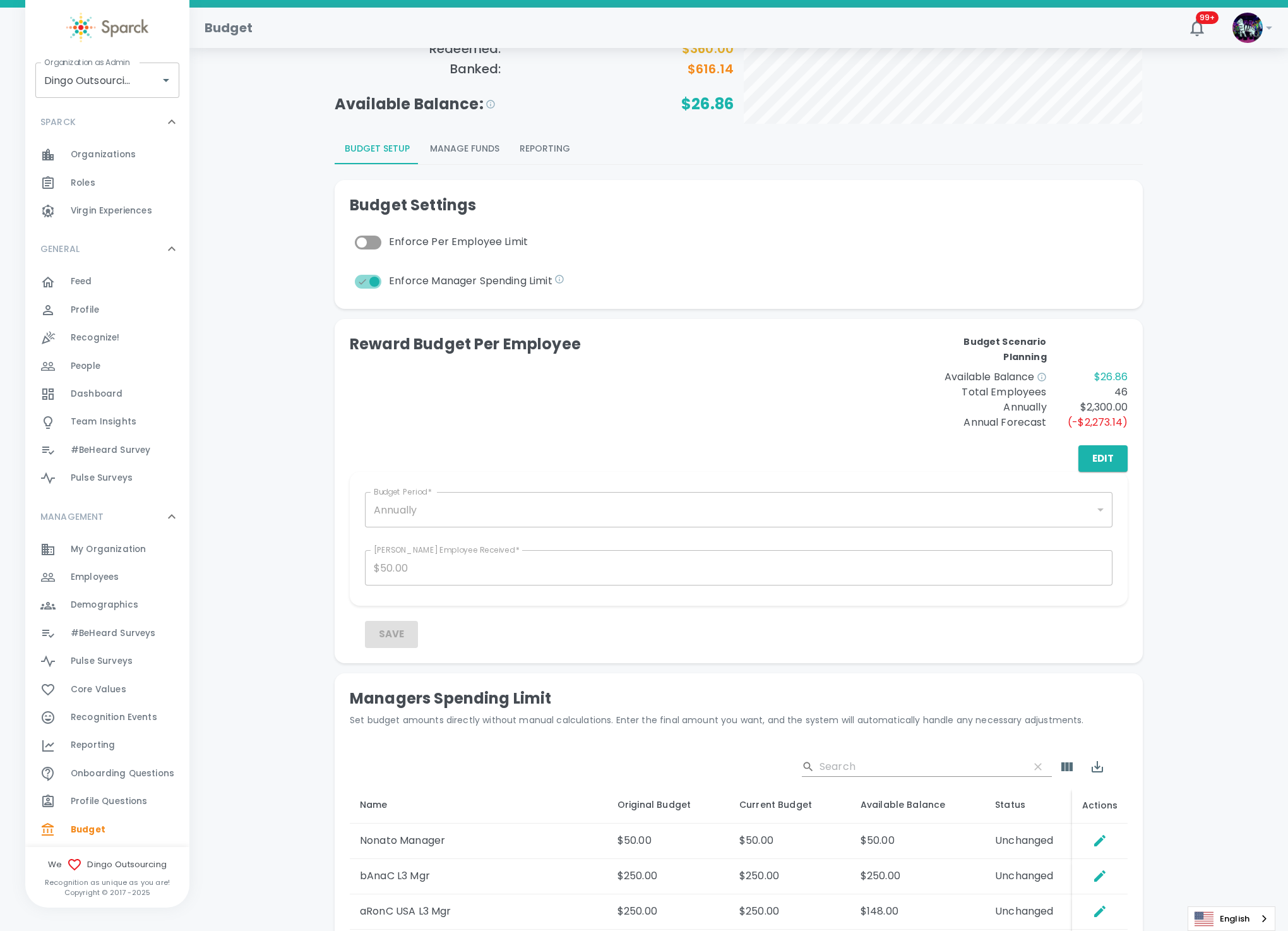
scroll to position [95, 0]
click at [1096, 460] on button "Edit" at bounding box center [1103, 459] width 49 height 26
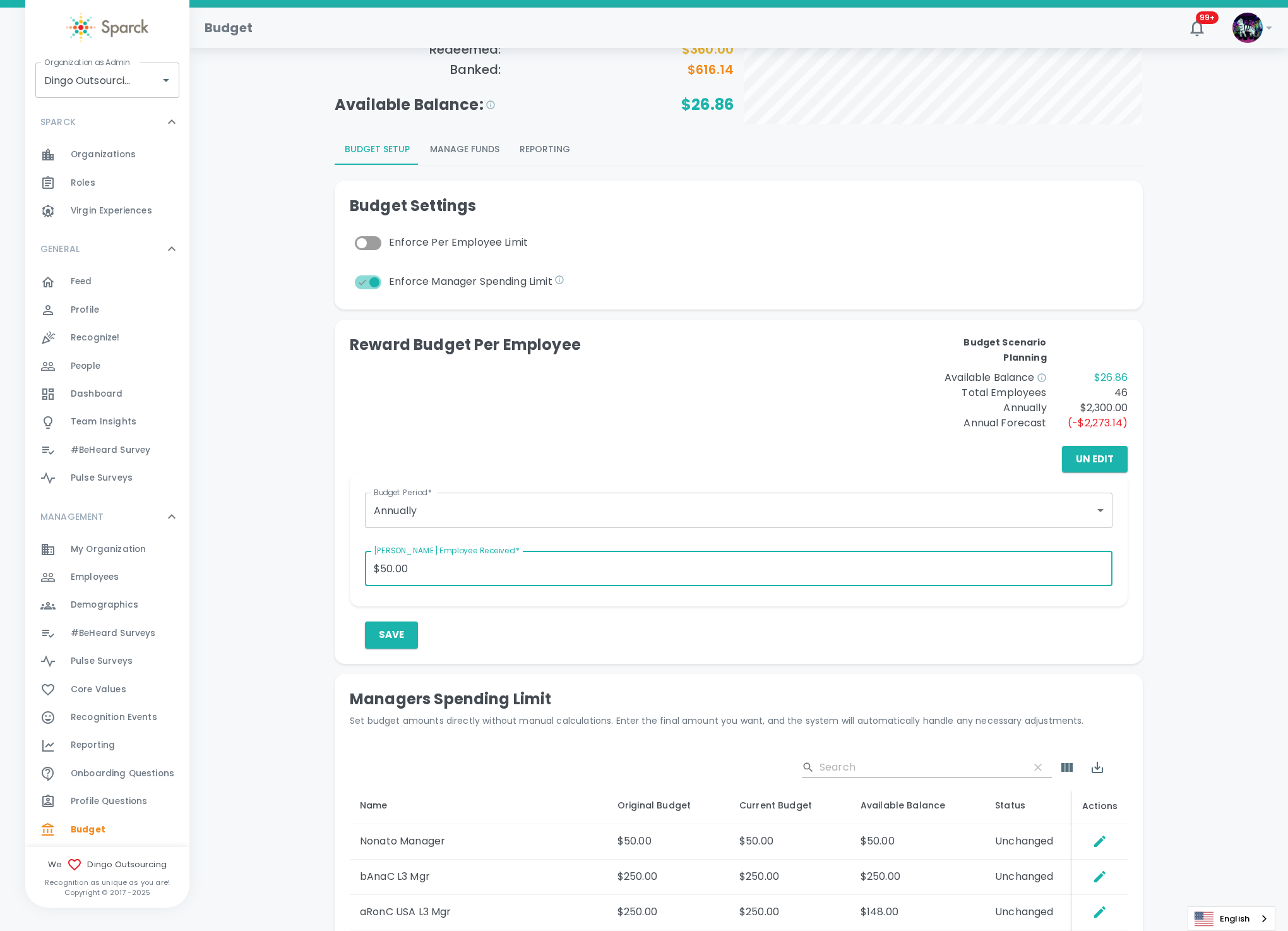
click at [661, 582] on input "$50.00" at bounding box center [739, 568] width 748 height 35
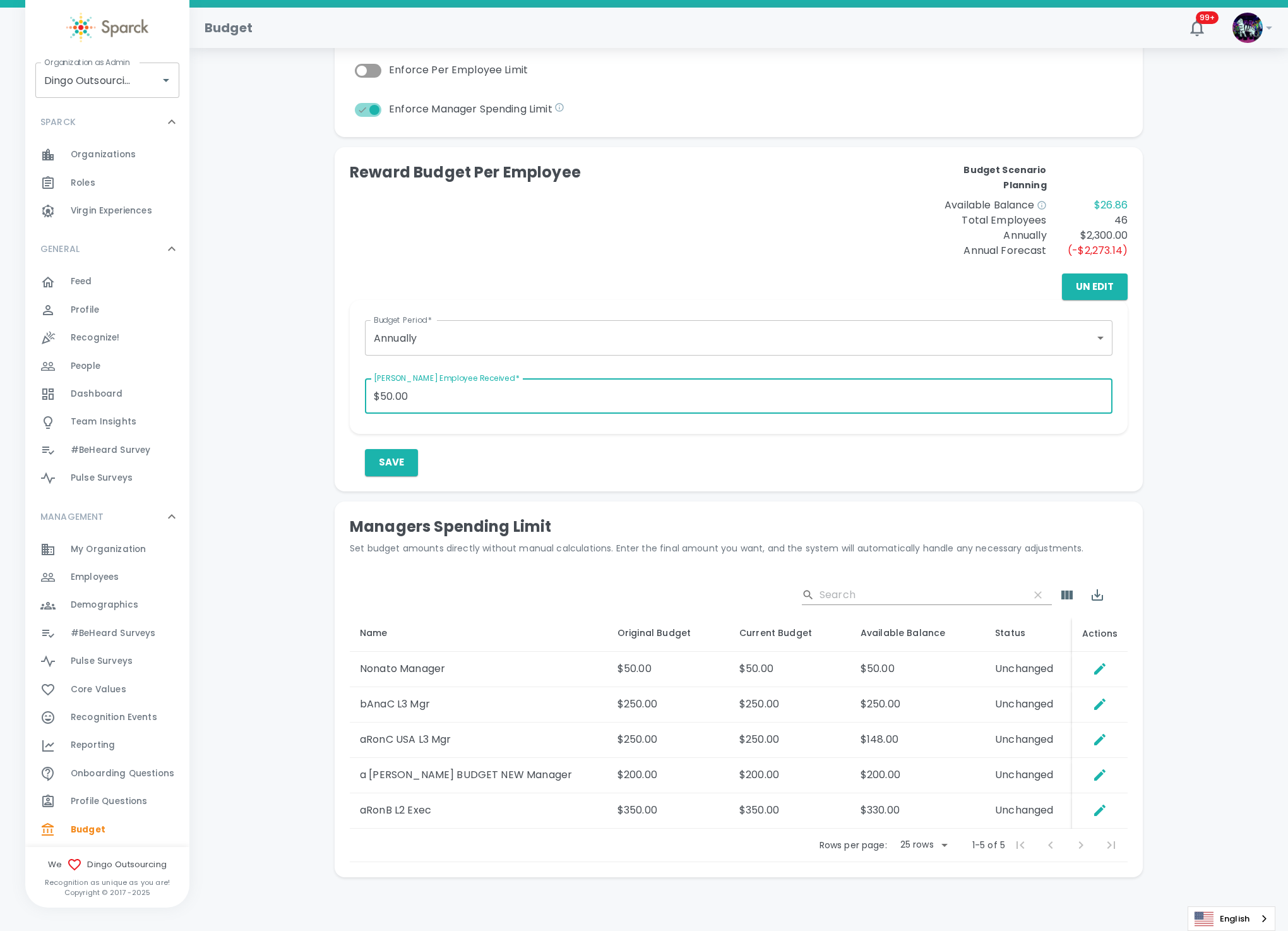
scroll to position [284, 0]
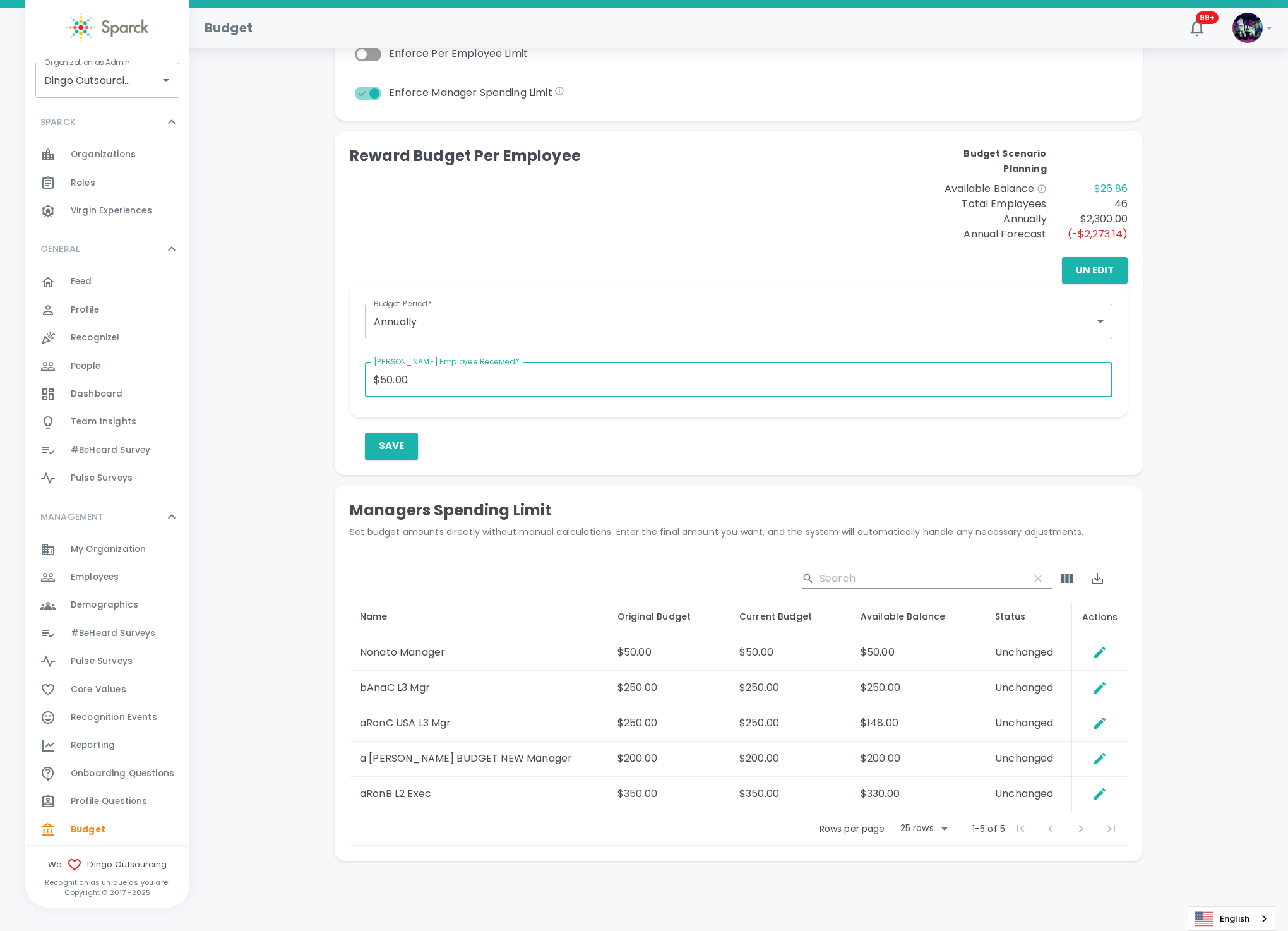
click at [426, 378] on input "$50.00" at bounding box center [739, 380] width 748 height 35
drag, startPoint x: 440, startPoint y: 378, endPoint x: 307, endPoint y: 378, distance: 133.0
click at [307, 378] on div "Total Deposits: $1,003.00 Rewards Sent: $976.14 Redeemed: $360.00 Banked: $616.…" at bounding box center [739, 328] width 1068 height 1096
type input "$10.00"
click at [380, 448] on button "Save" at bounding box center [391, 446] width 53 height 26
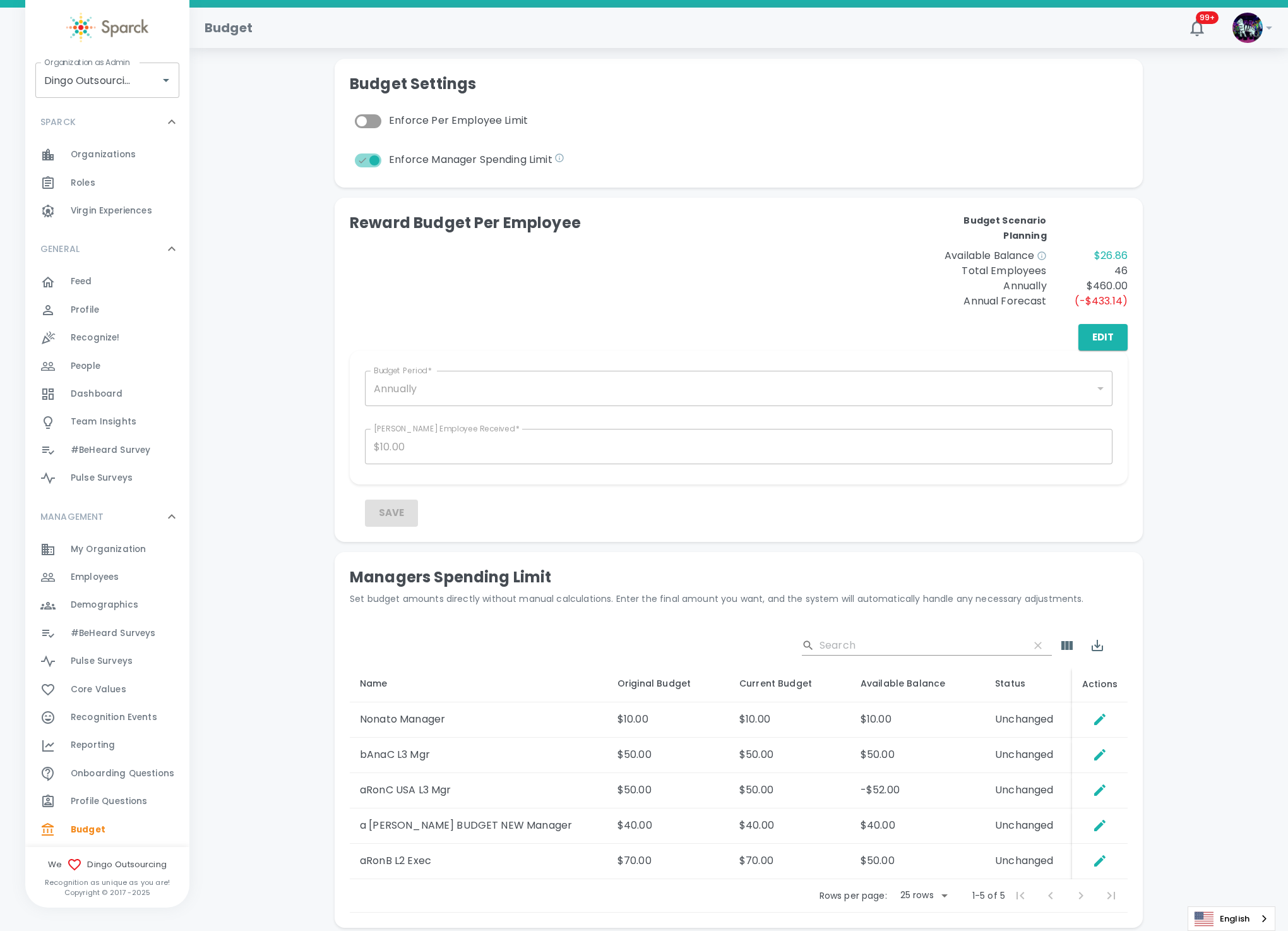
scroll to position [189, 0]
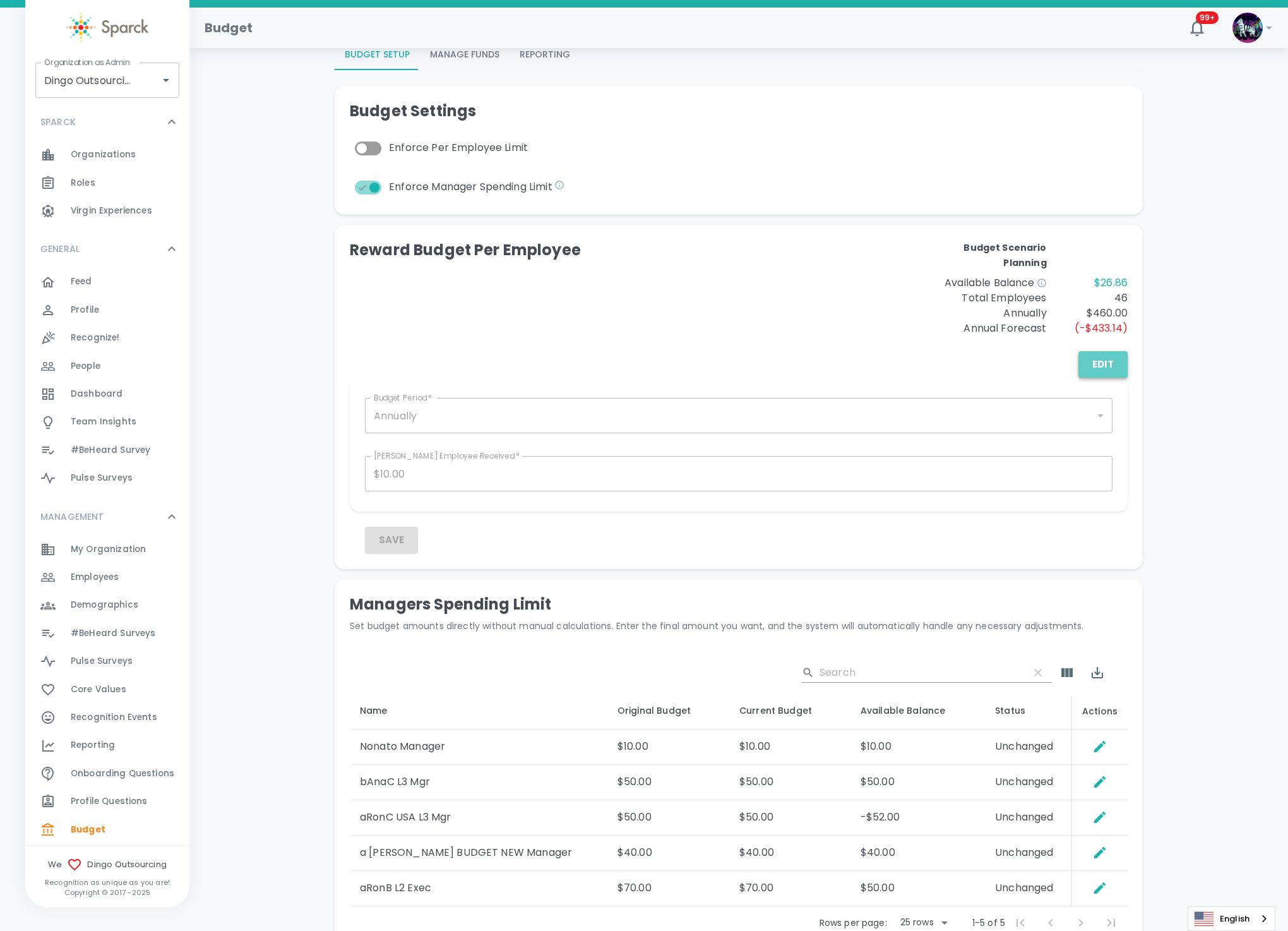
click at [1095, 365] on button "Edit" at bounding box center [1103, 365] width 49 height 26
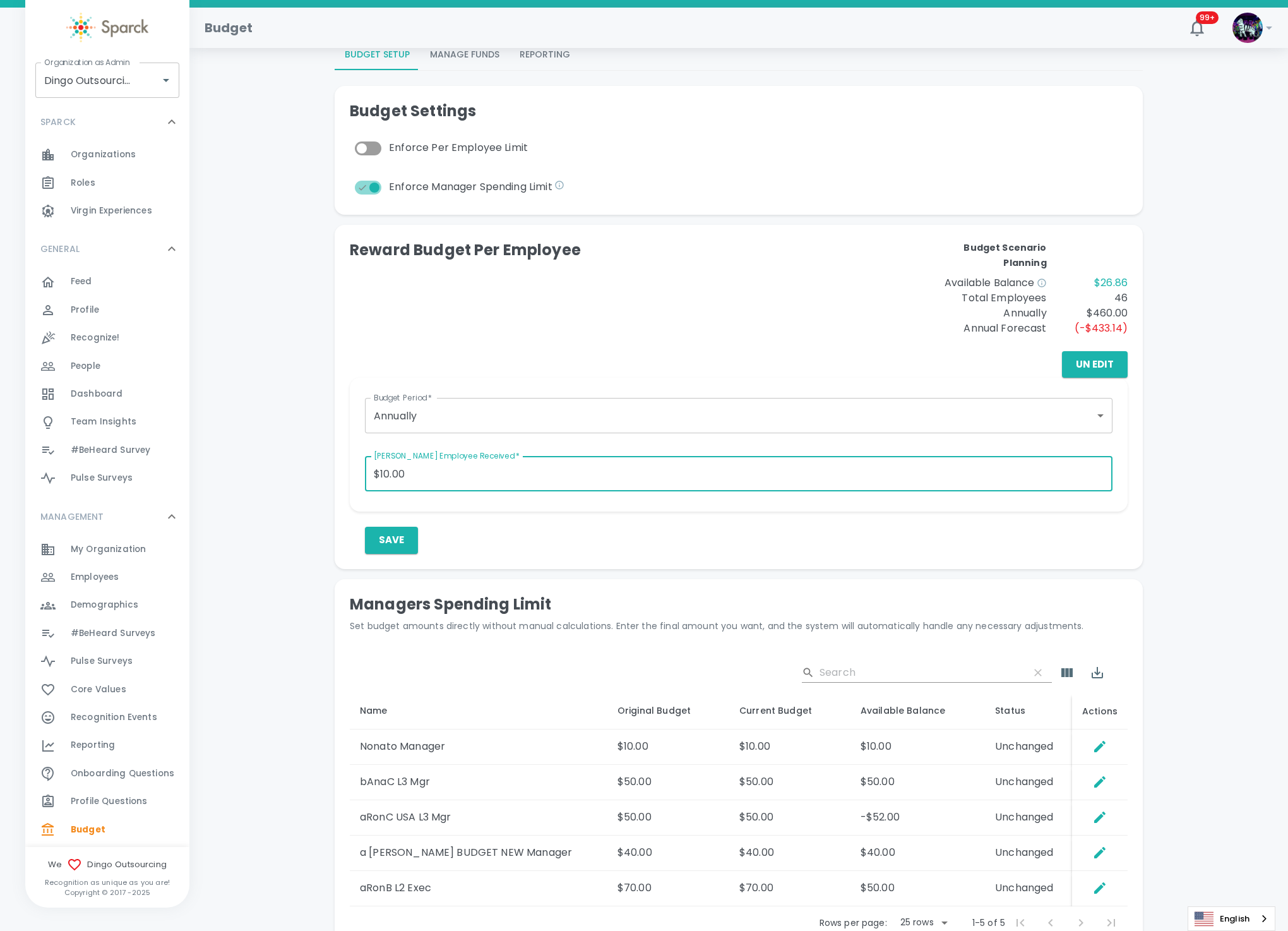
drag, startPoint x: 437, startPoint y: 468, endPoint x: 324, endPoint y: 472, distance: 113.1
click at [324, 472] on div "Reward Budget Per Employee Budget Scenario Planning Available Balance $26.86 To…" at bounding box center [733, 392] width 819 height 354
type input "$63.00"
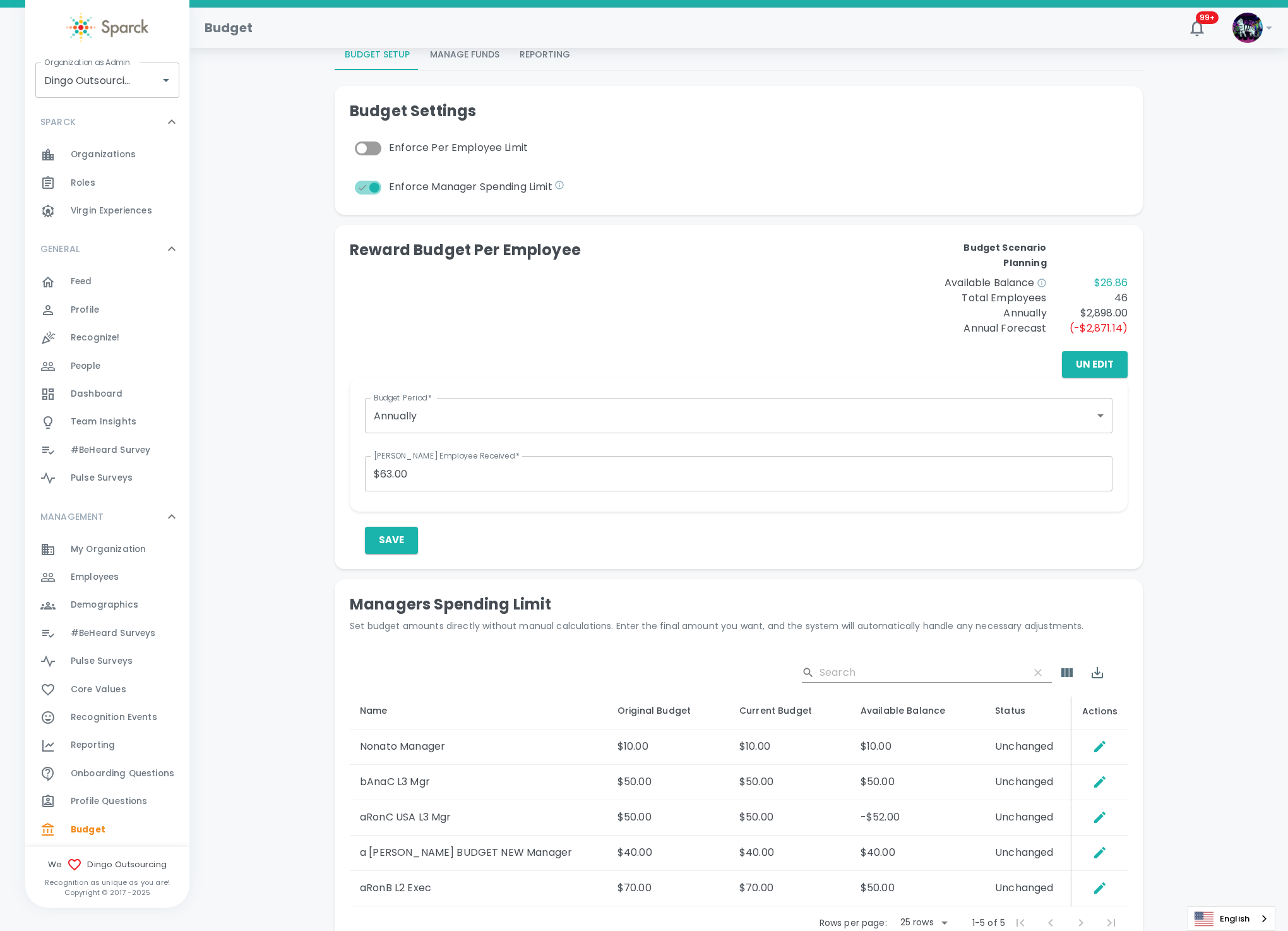
click at [733, 534] on div "Save" at bounding box center [747, 540] width 763 height 26
click at [1093, 360] on button "Un Edit" at bounding box center [1095, 365] width 66 height 26
click at [1093, 360] on button "Edit" at bounding box center [1103, 365] width 49 height 26
click at [387, 542] on button "Save" at bounding box center [391, 540] width 53 height 26
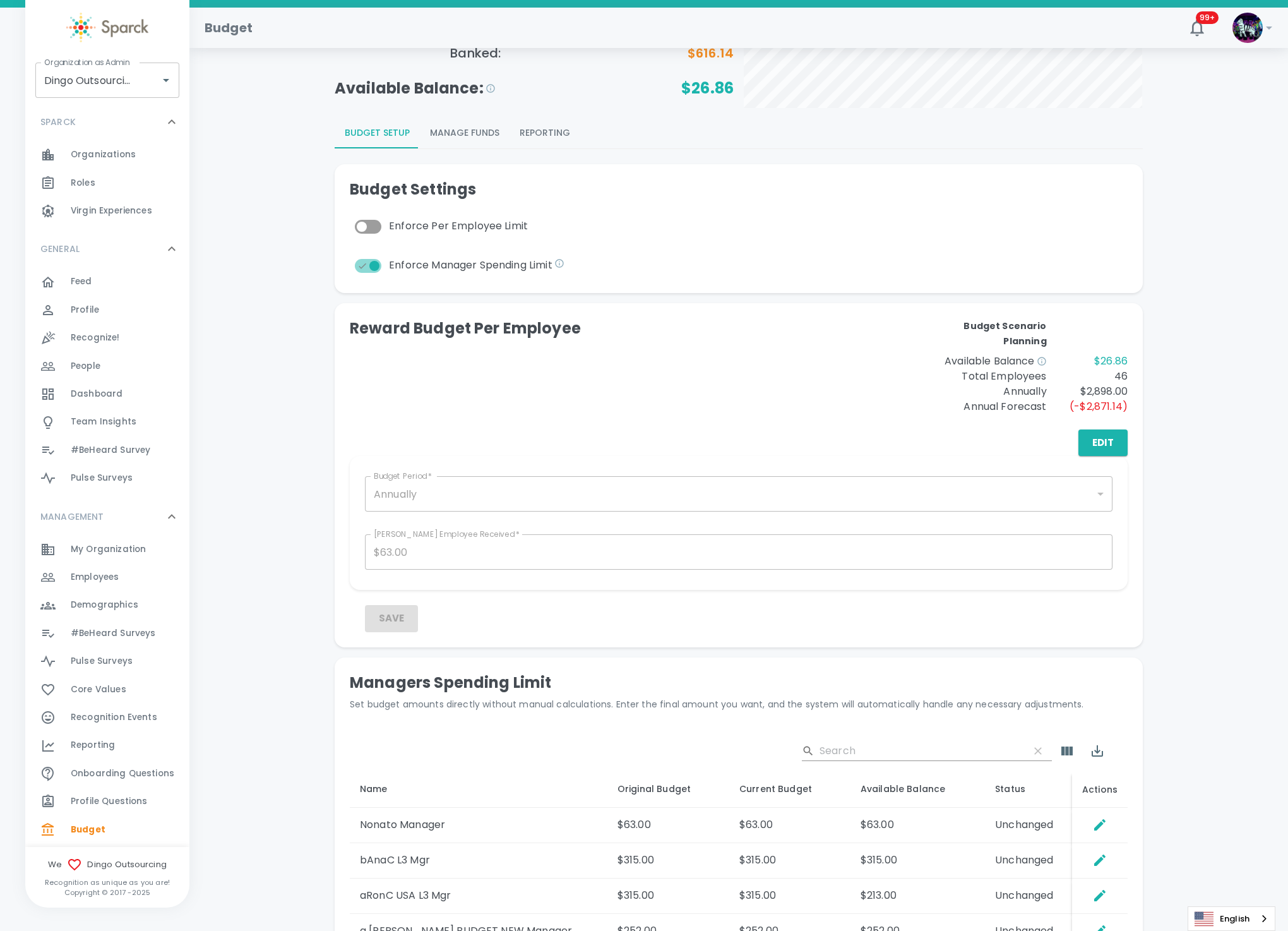
scroll to position [108, 0]
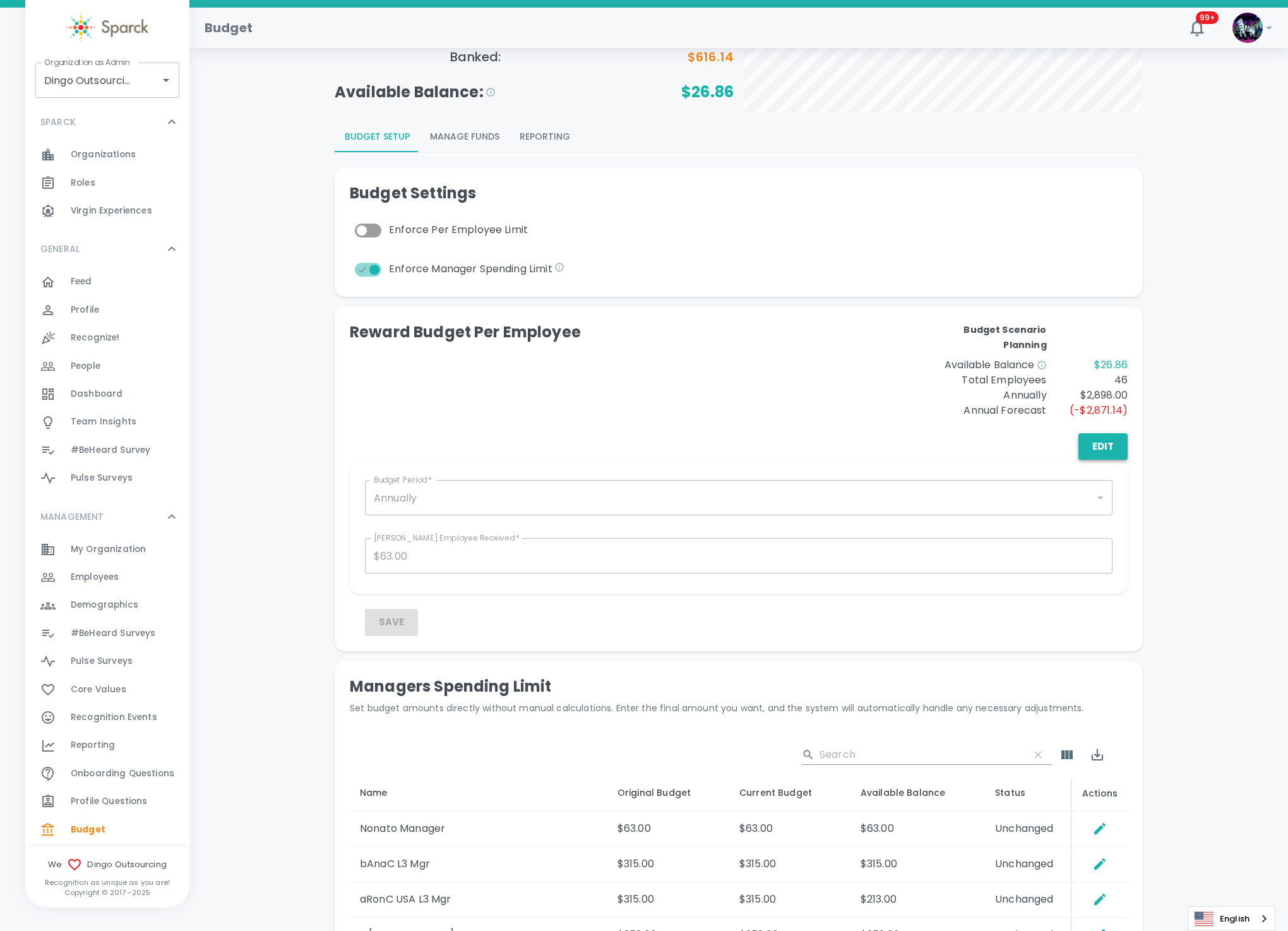
click at [1108, 441] on button "Edit" at bounding box center [1103, 446] width 49 height 26
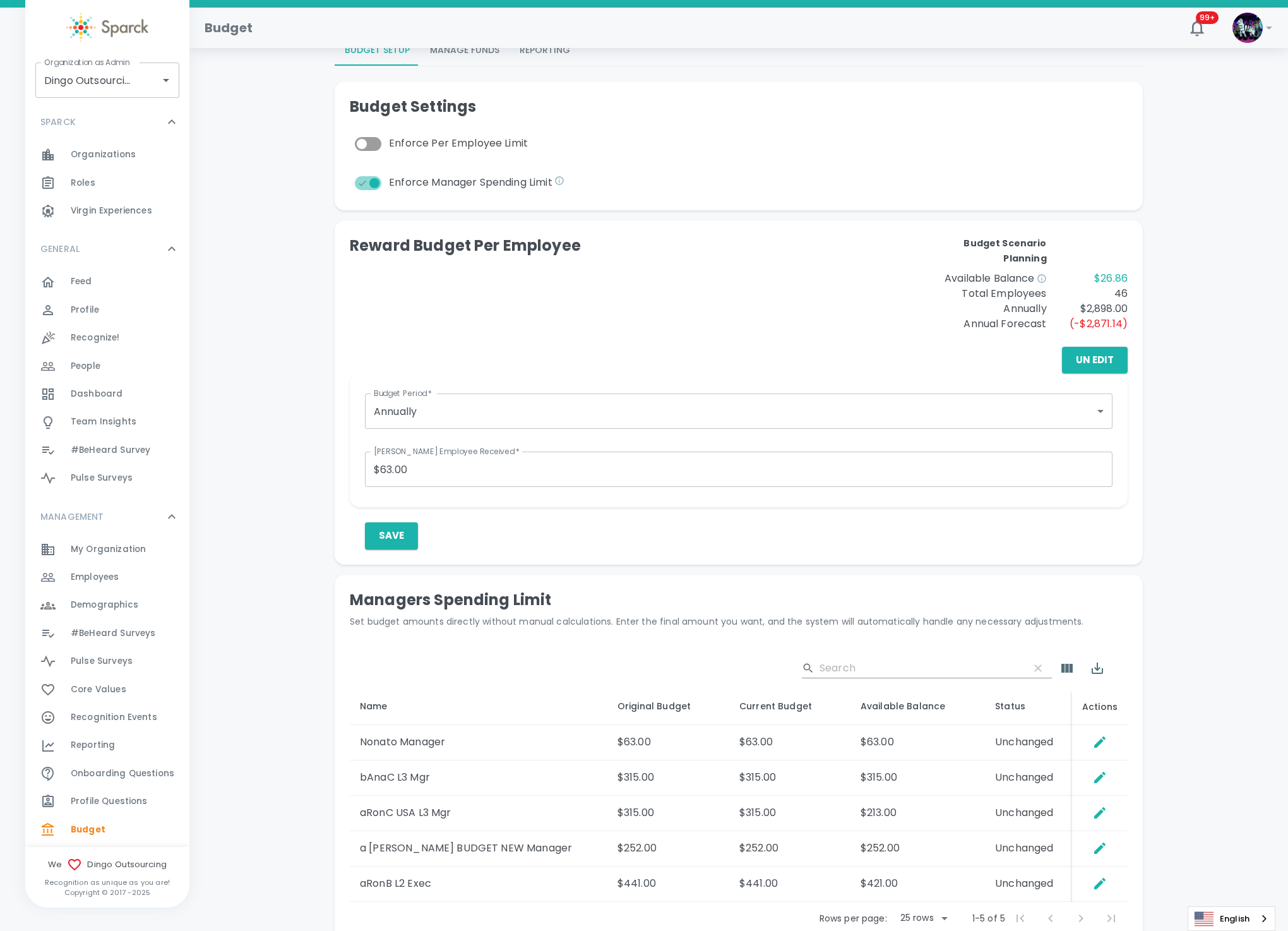
scroll to position [297, 0]
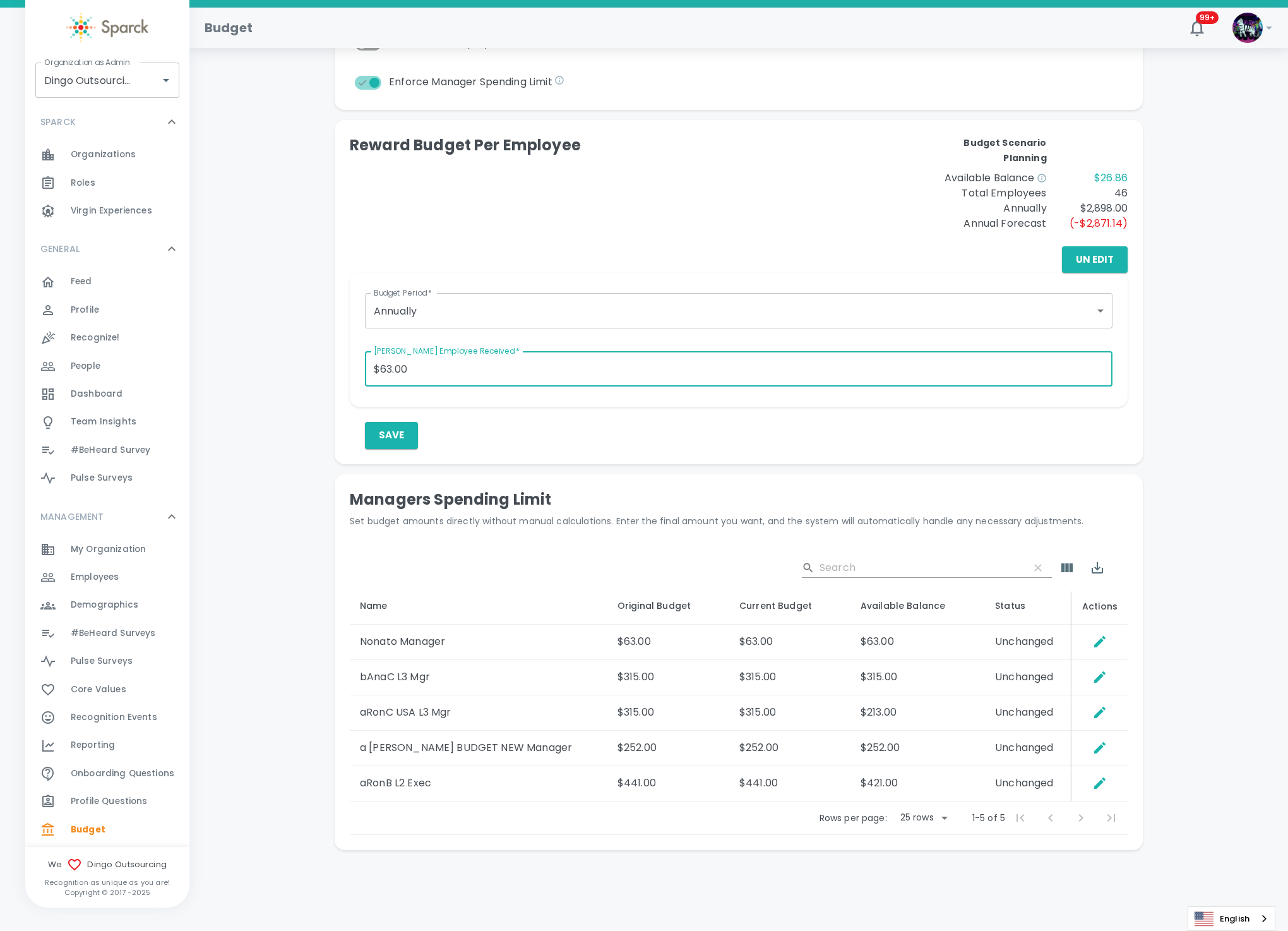
drag, startPoint x: 410, startPoint y: 371, endPoint x: 355, endPoint y: 370, distance: 55.0
click at [355, 370] on div "[PERSON_NAME] Employee Received   * $63.00 Max Amount Employee Received   *" at bounding box center [733, 361] width 758 height 60
type input "$72.00"
click at [380, 431] on button "Save" at bounding box center [391, 435] width 53 height 26
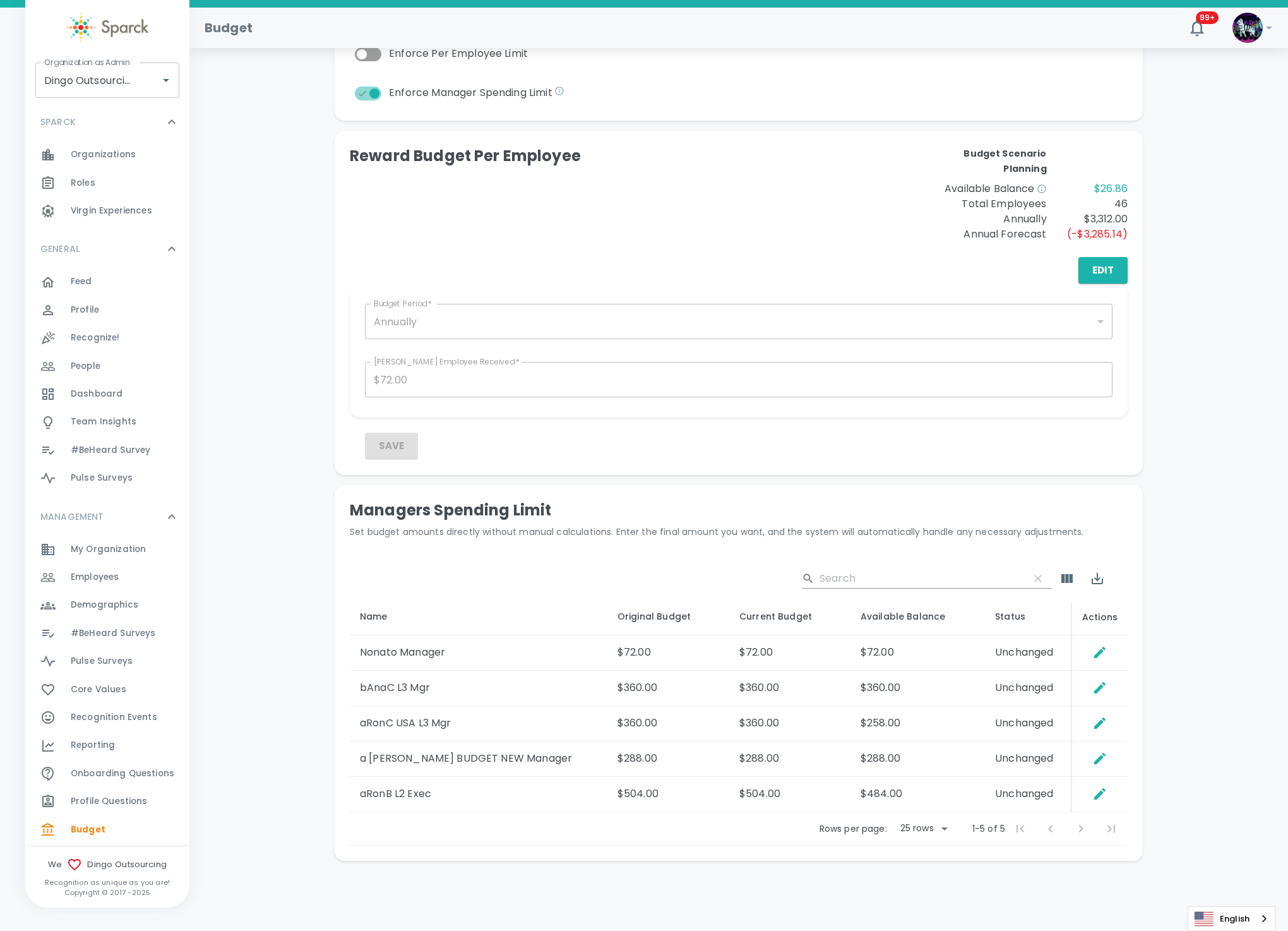
scroll to position [189, 0]
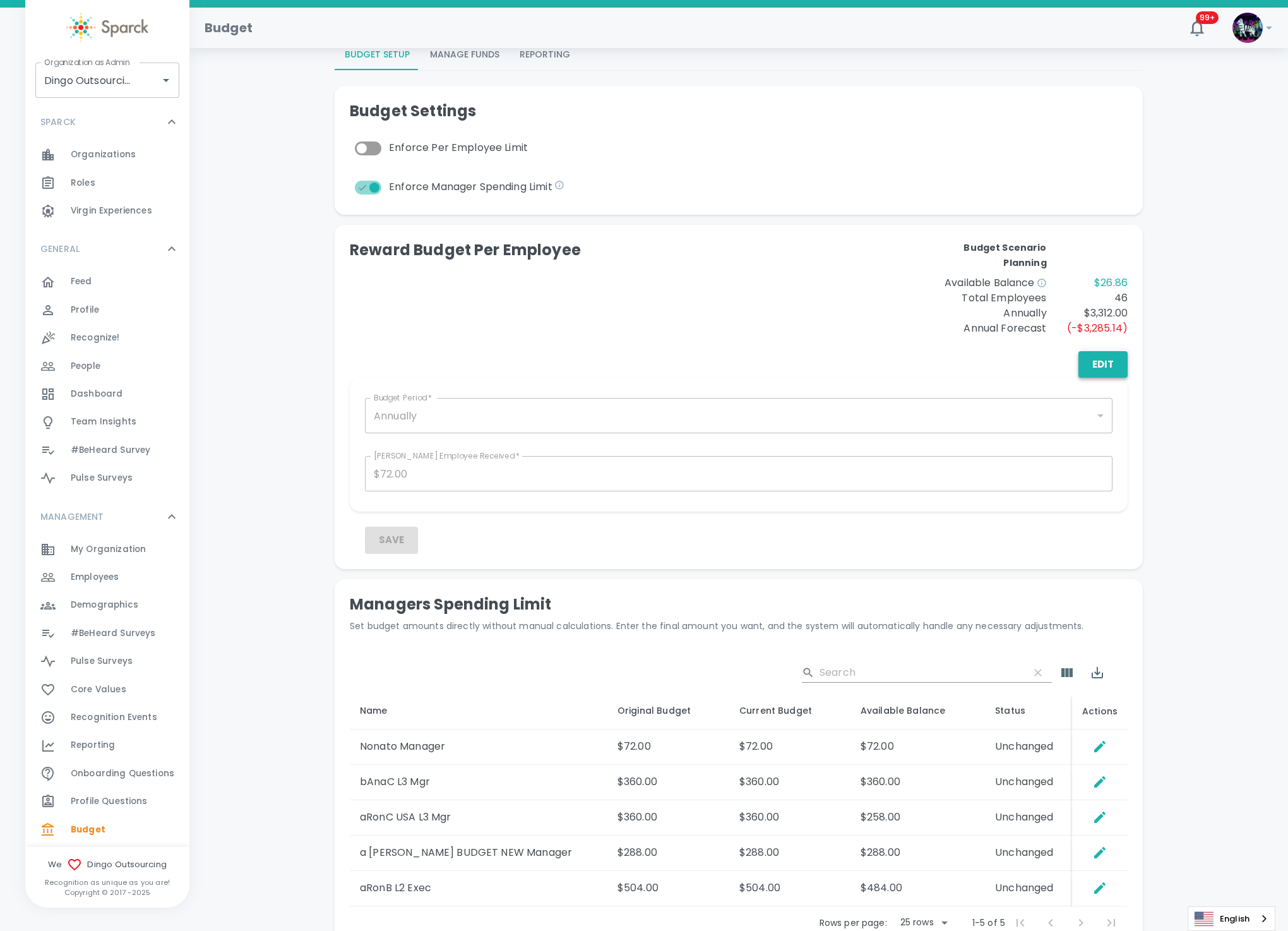
click at [1120, 360] on button "Edit" at bounding box center [1103, 365] width 49 height 26
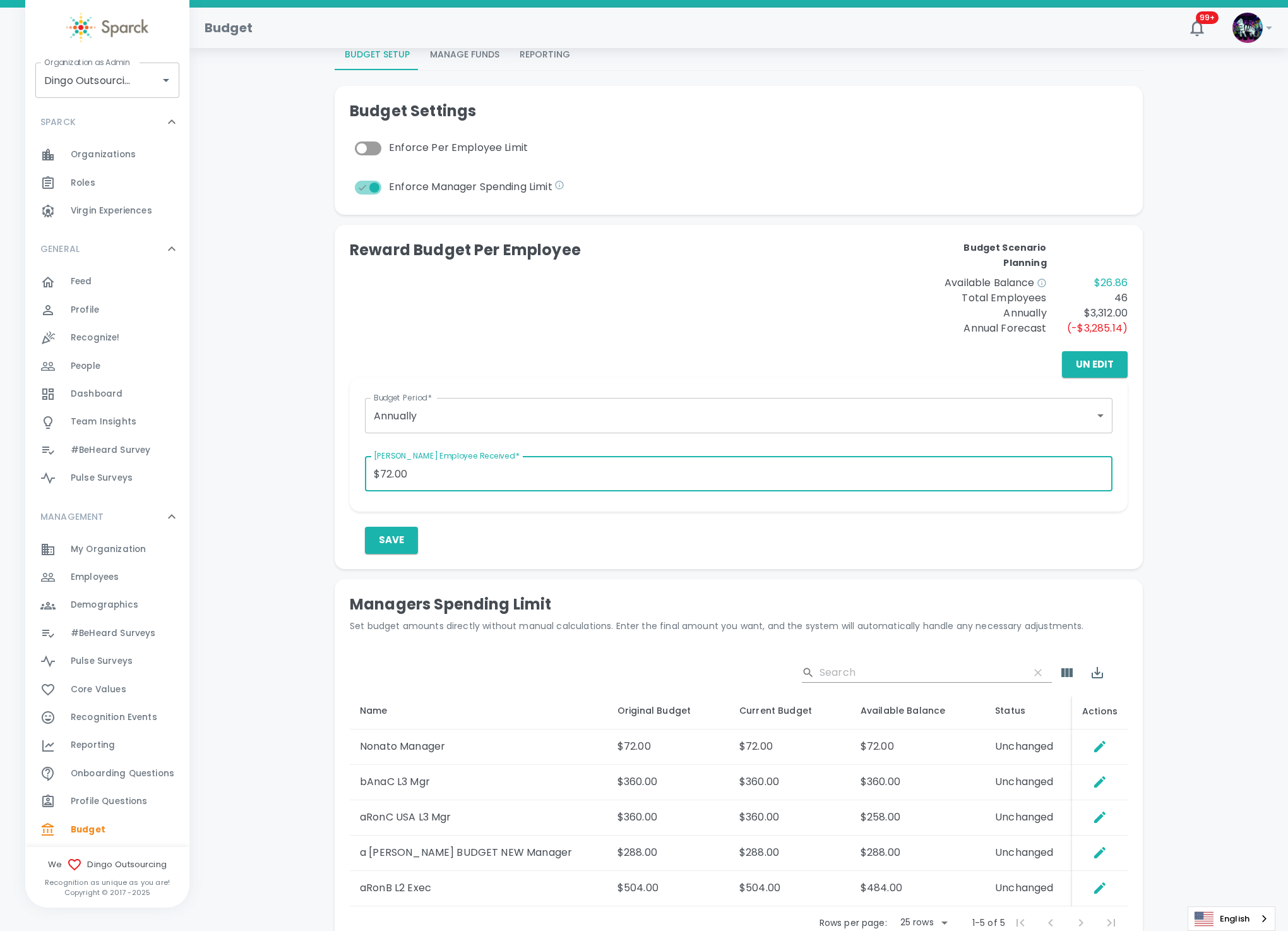
drag, startPoint x: 423, startPoint y: 469, endPoint x: 233, endPoint y: 481, distance: 190.4
click at [233, 481] on div "Total Deposits: $1,003.00 Rewards Sent: $976.14 Redeemed: $360.00 Banked: $616.…" at bounding box center [739, 422] width 1068 height 1096
type input "$57.00"
click at [840, 517] on div "Budget Period   * Annually annually Budget Period   * Max Amount Employee Recei…" at bounding box center [739, 466] width 778 height 176
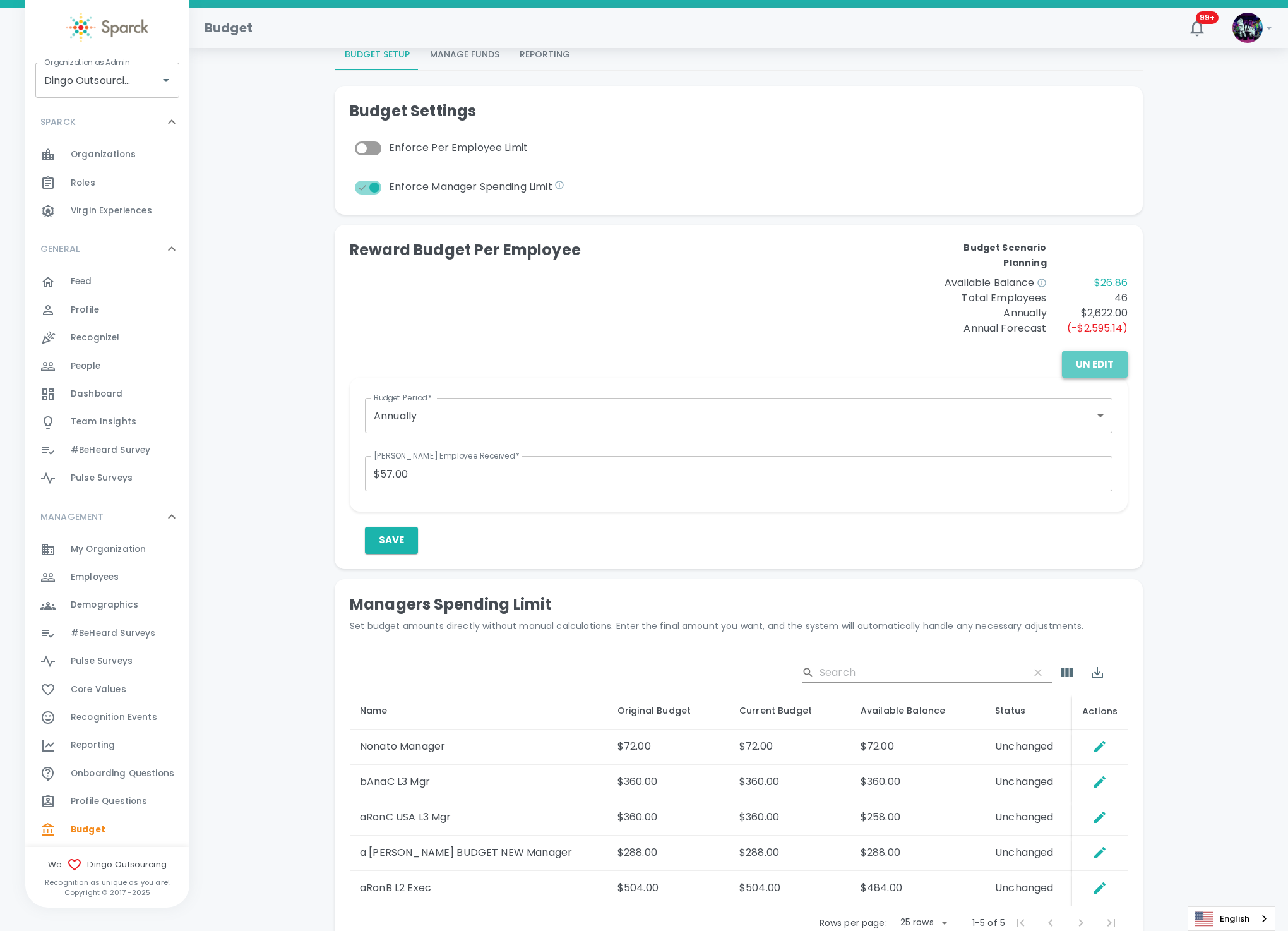
click at [1104, 365] on button "Un Edit" at bounding box center [1095, 365] width 66 height 26
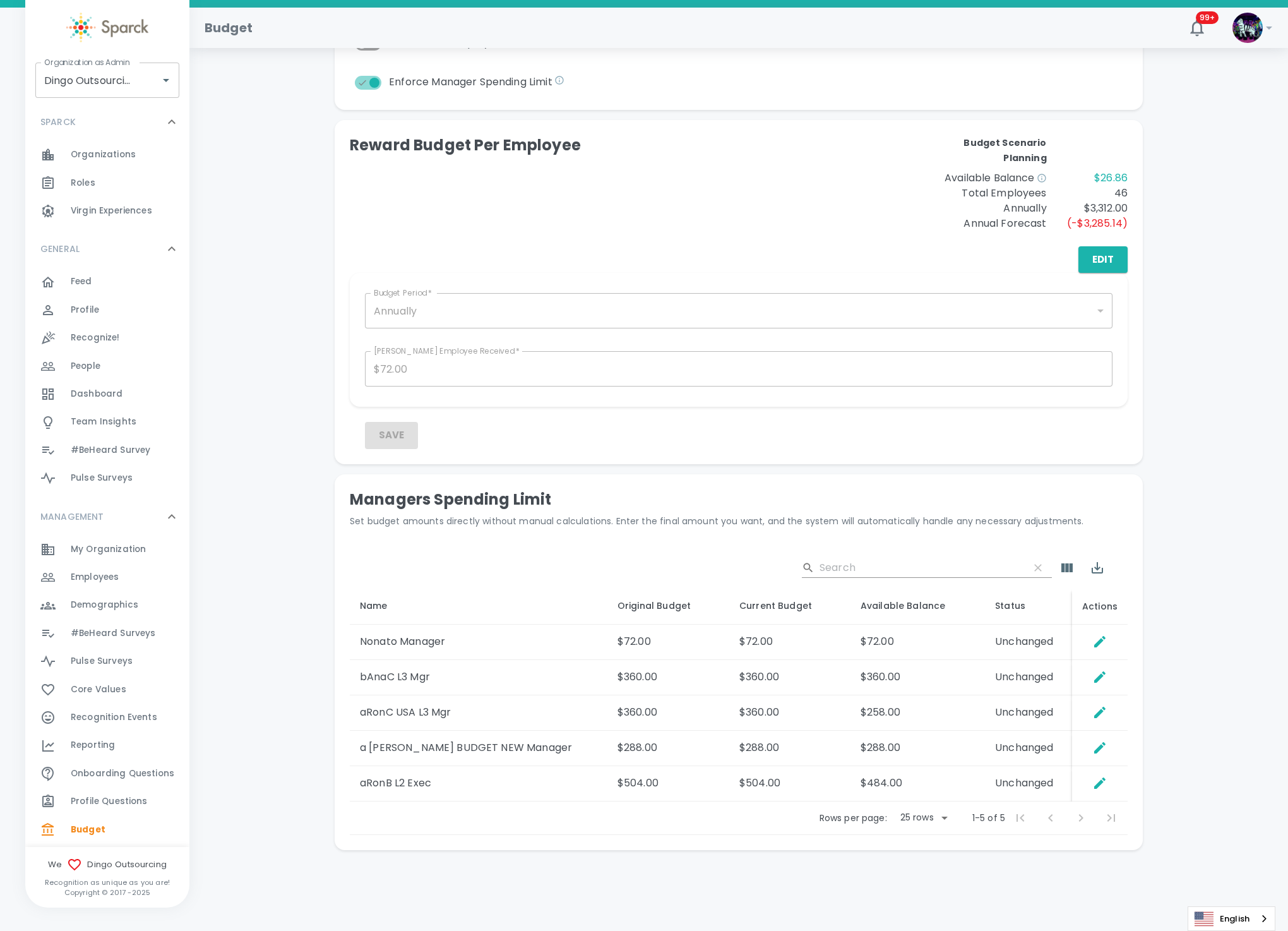
scroll to position [202, 0]
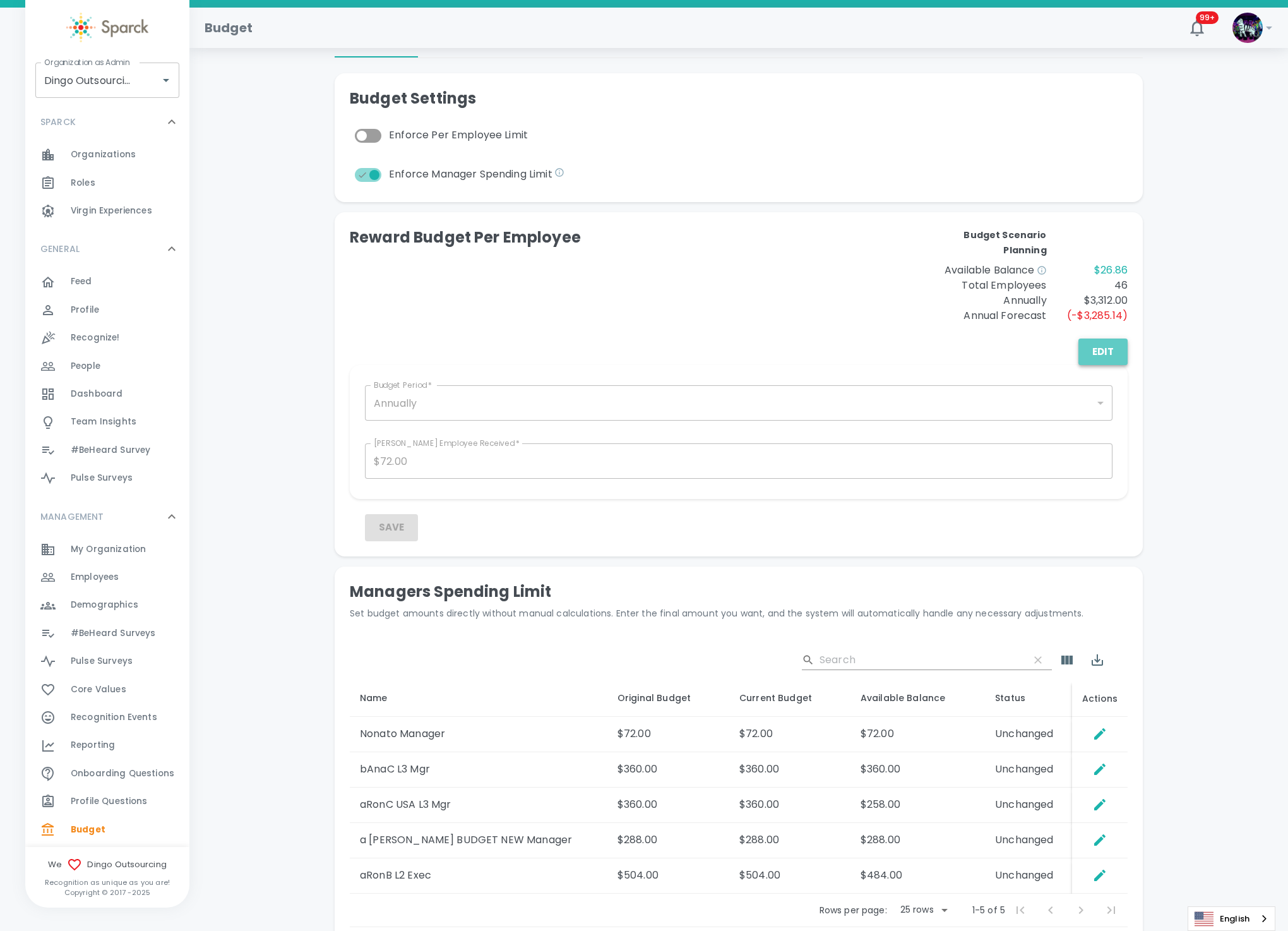
click at [1101, 353] on button "Edit" at bounding box center [1103, 351] width 49 height 26
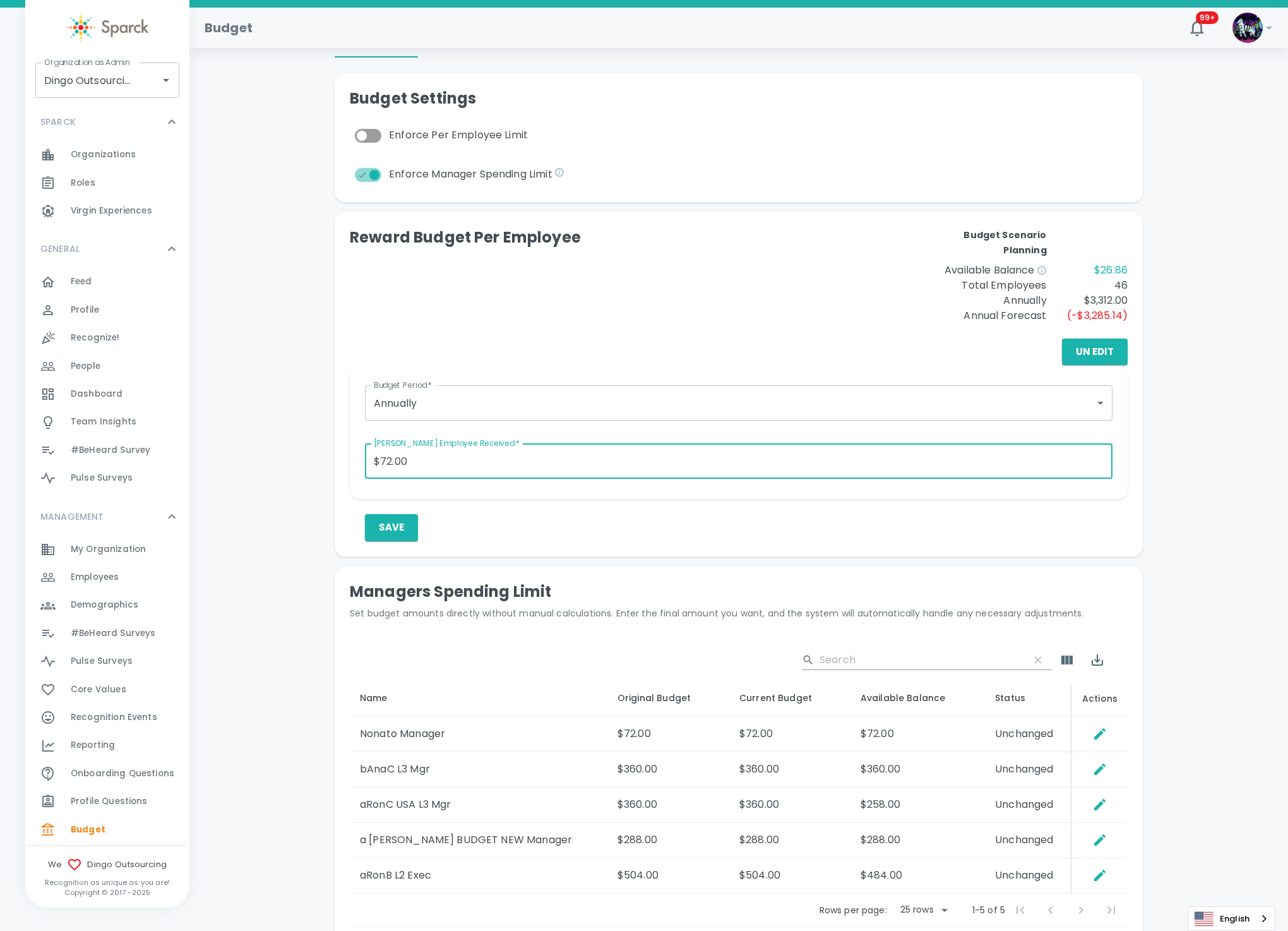
drag, startPoint x: 456, startPoint y: 454, endPoint x: 249, endPoint y: 464, distance: 207.2
click at [249, 464] on div "Total Deposits: $1,003.00 Rewards Sent: $976.14 Redeemed: $360.00 Banked: $616.…" at bounding box center [739, 409] width 1068 height 1096
type input "$57.00"
click at [723, 317] on div "Reward Budget Per Employee" at bounding box center [544, 275] width 389 height 96
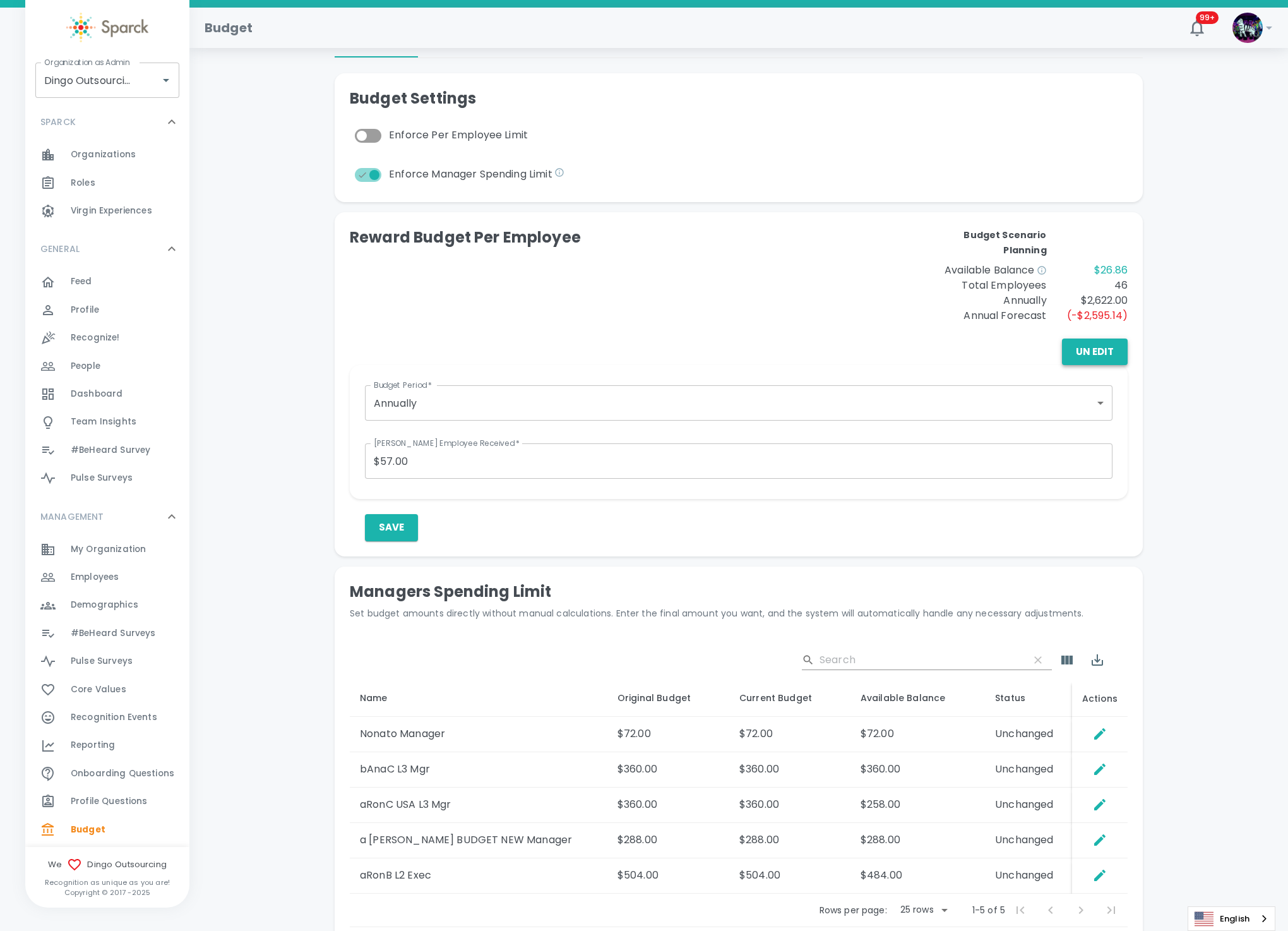
click at [1095, 345] on button "Un Edit" at bounding box center [1095, 351] width 66 height 26
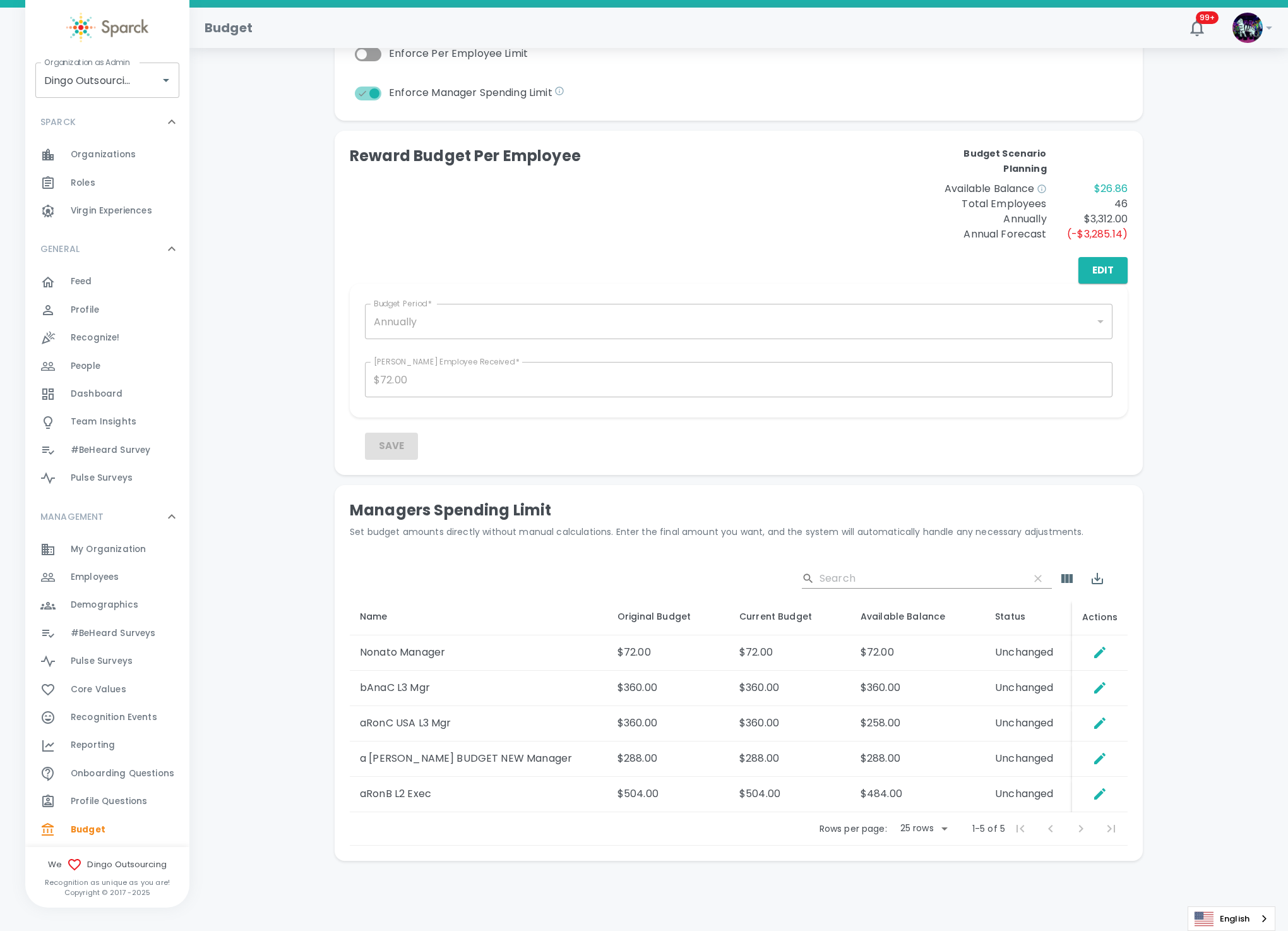
scroll to position [189, 0]
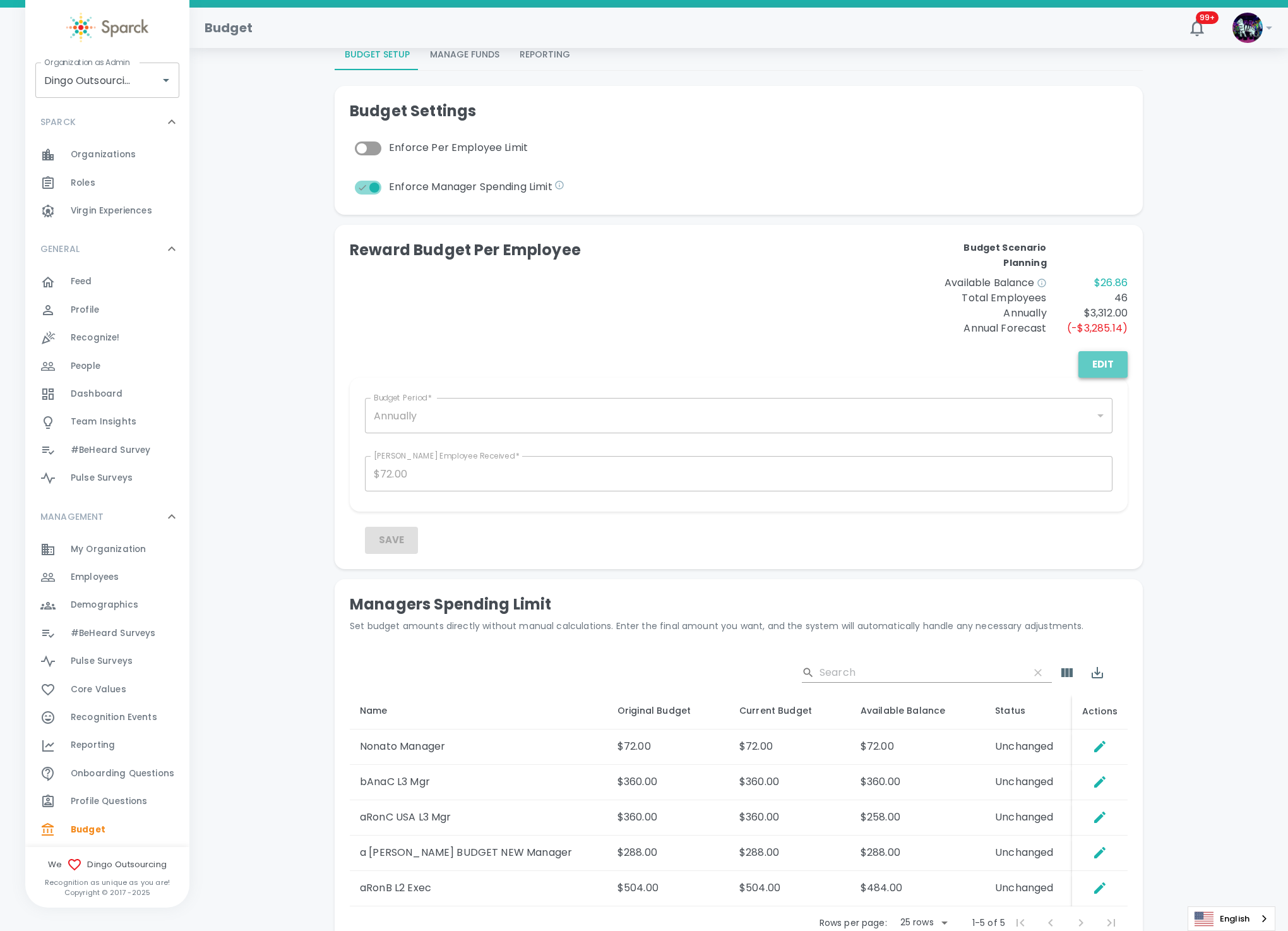
click at [1096, 363] on button "Edit" at bounding box center [1103, 365] width 49 height 26
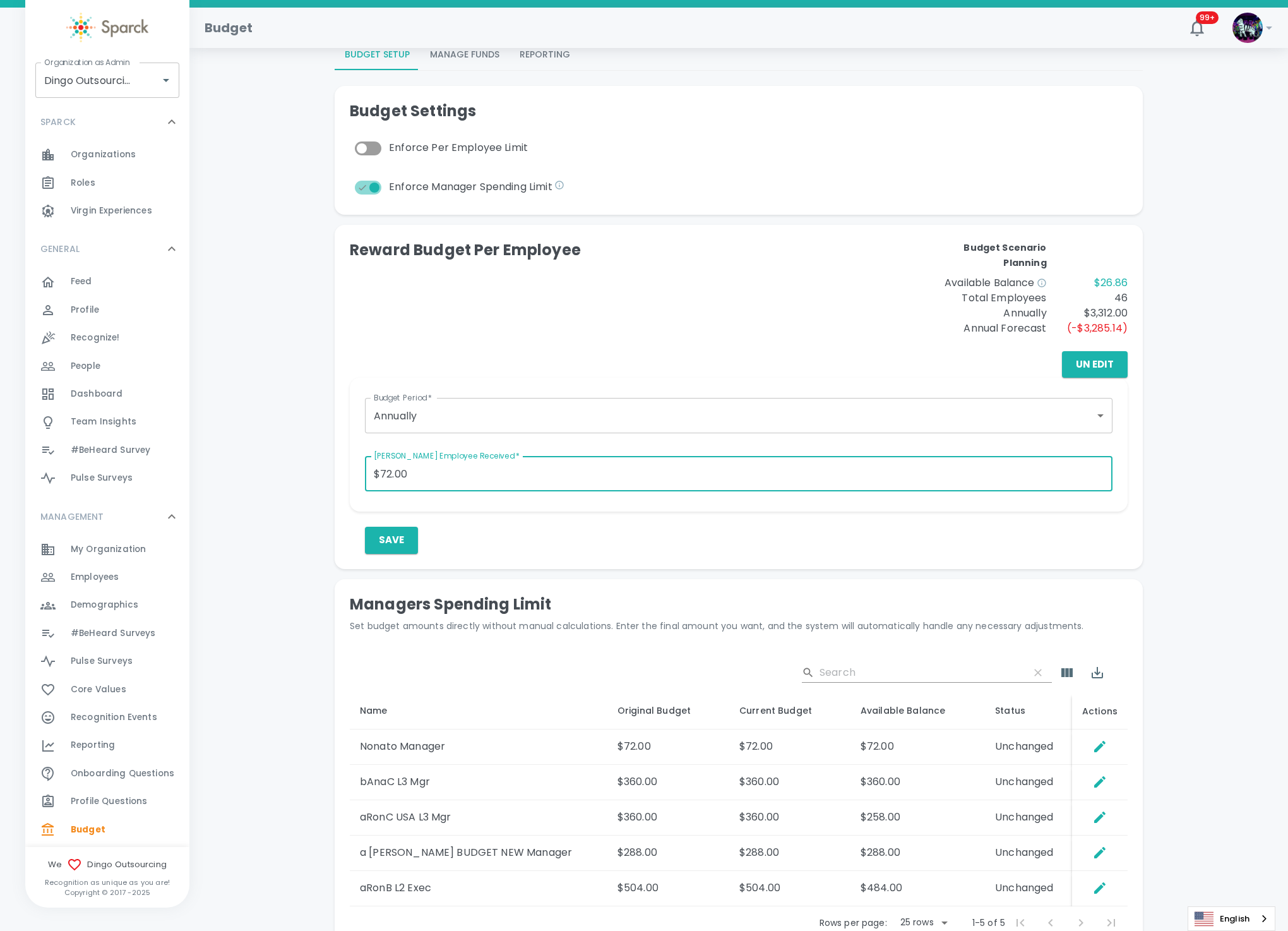
drag, startPoint x: 442, startPoint y: 479, endPoint x: 267, endPoint y: 484, distance: 175.1
click at [267, 484] on div "Total Deposits: $1,003.00 Rewards Sent: $976.14 Redeemed: $360.00 Banked: $616.…" at bounding box center [739, 422] width 1068 height 1096
type input "$57.00"
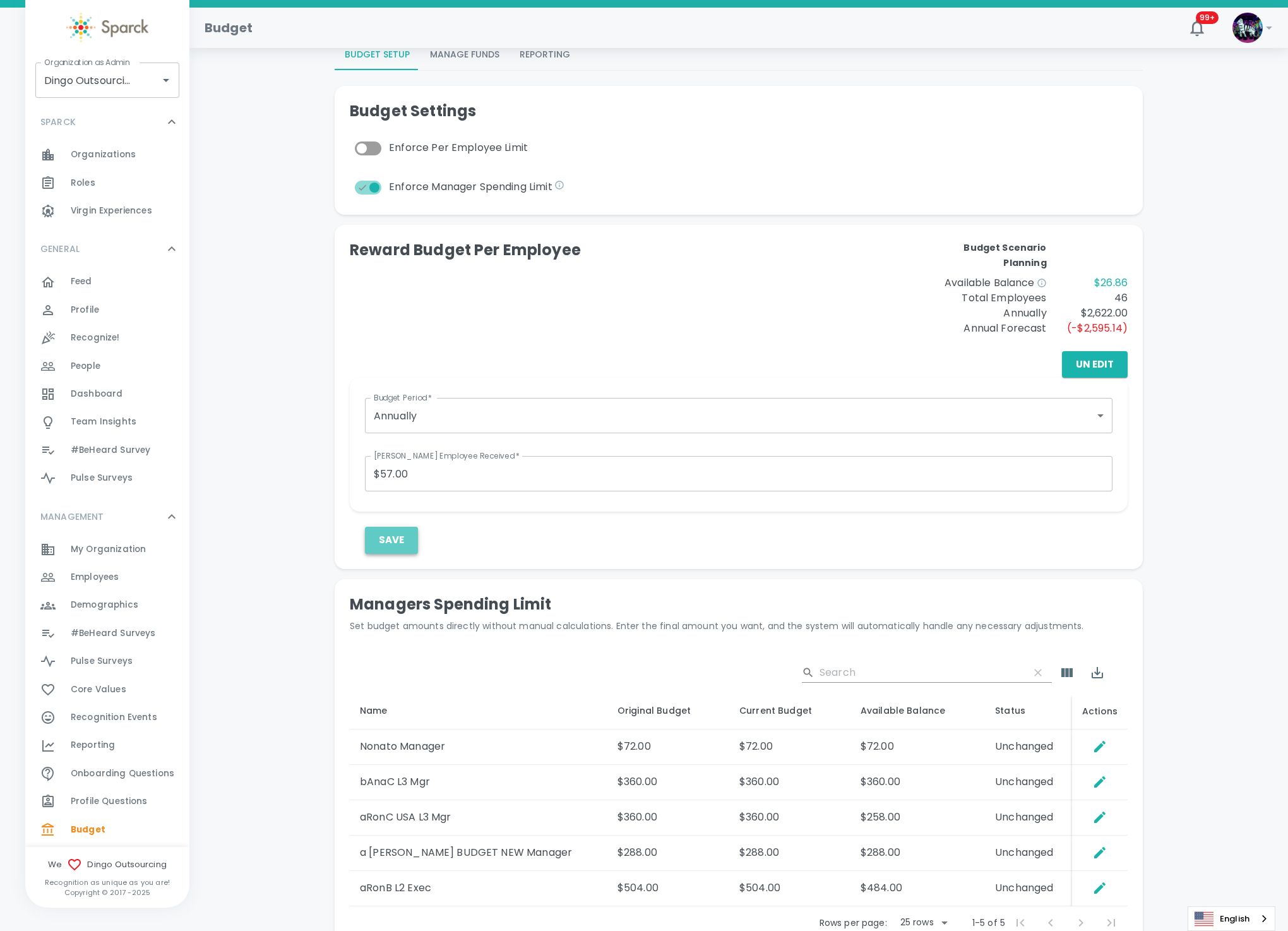
click at [388, 540] on button "Save" at bounding box center [391, 540] width 53 height 26
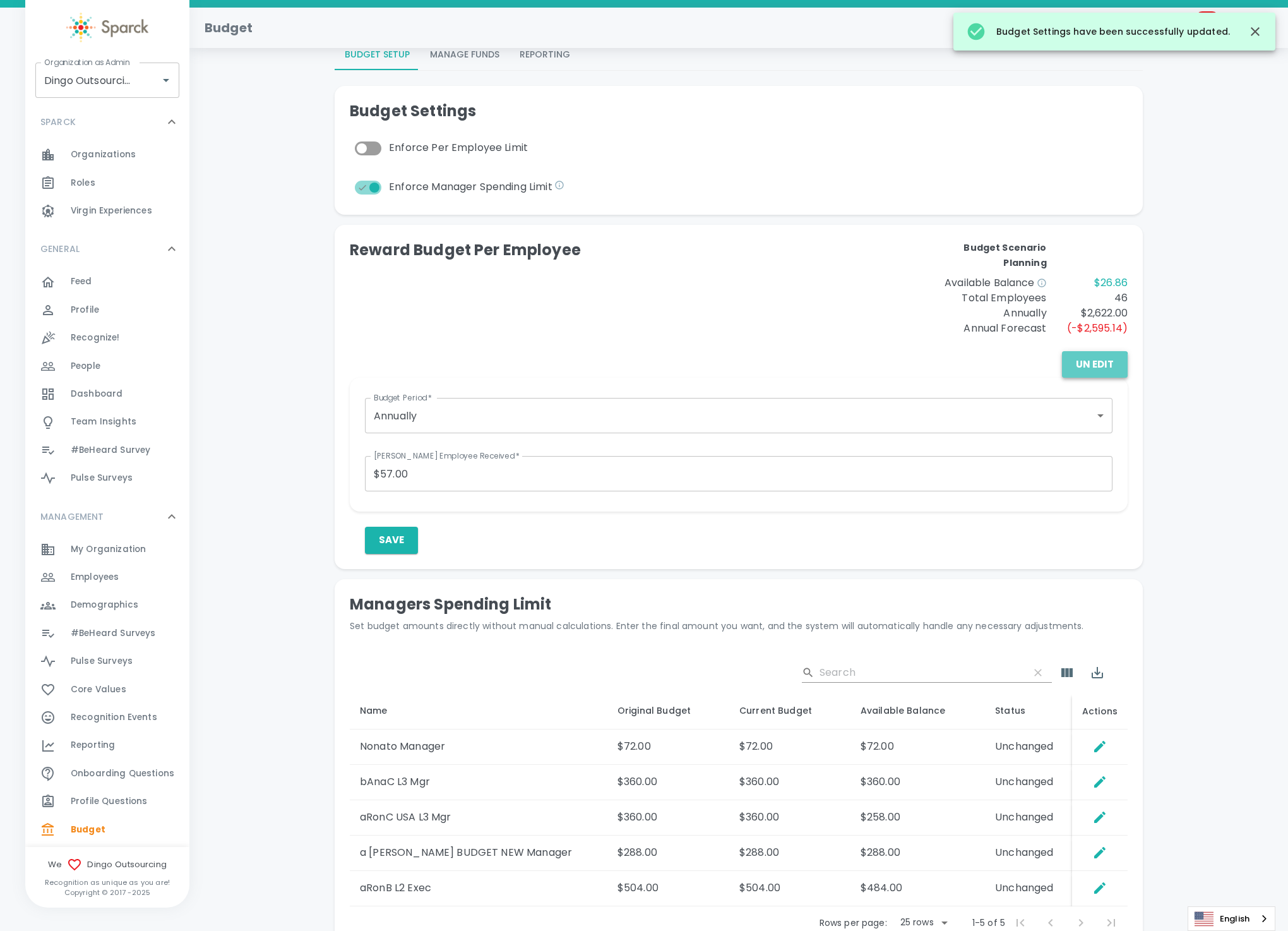
click at [1089, 367] on button "Un Edit" at bounding box center [1095, 365] width 66 height 26
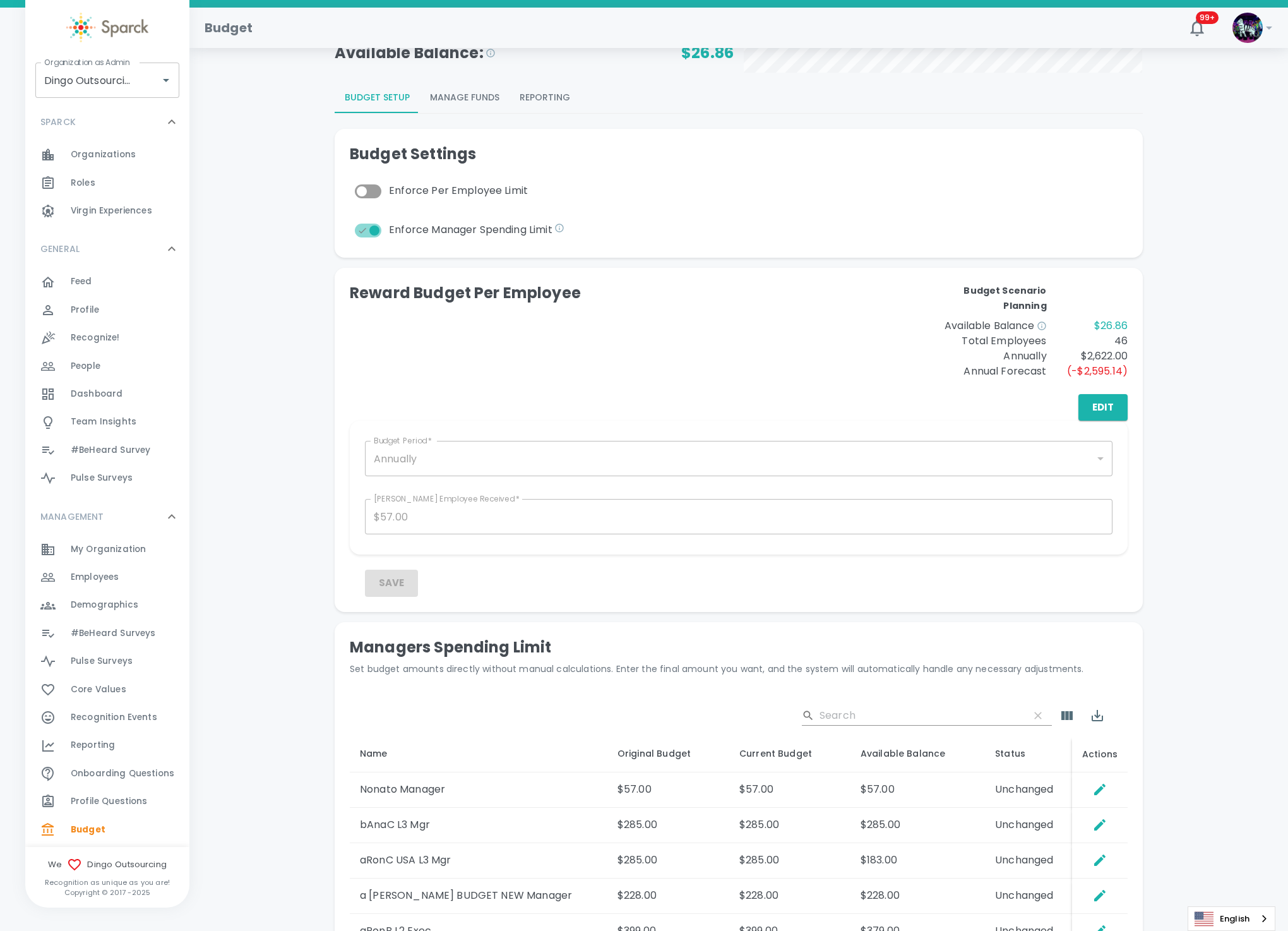
scroll to position [242, 0]
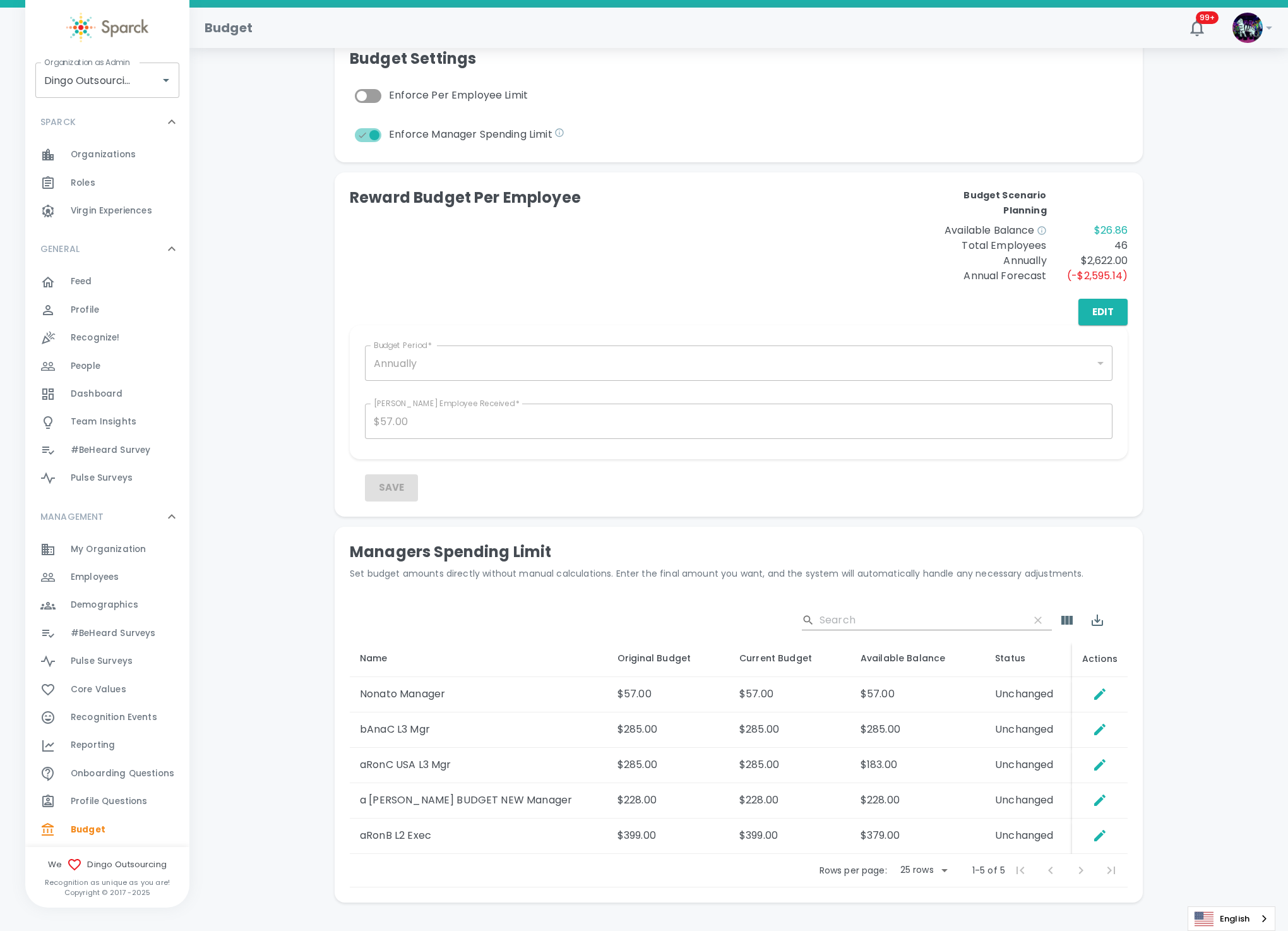
click at [798, 492] on div "Save" at bounding box center [747, 488] width 763 height 26
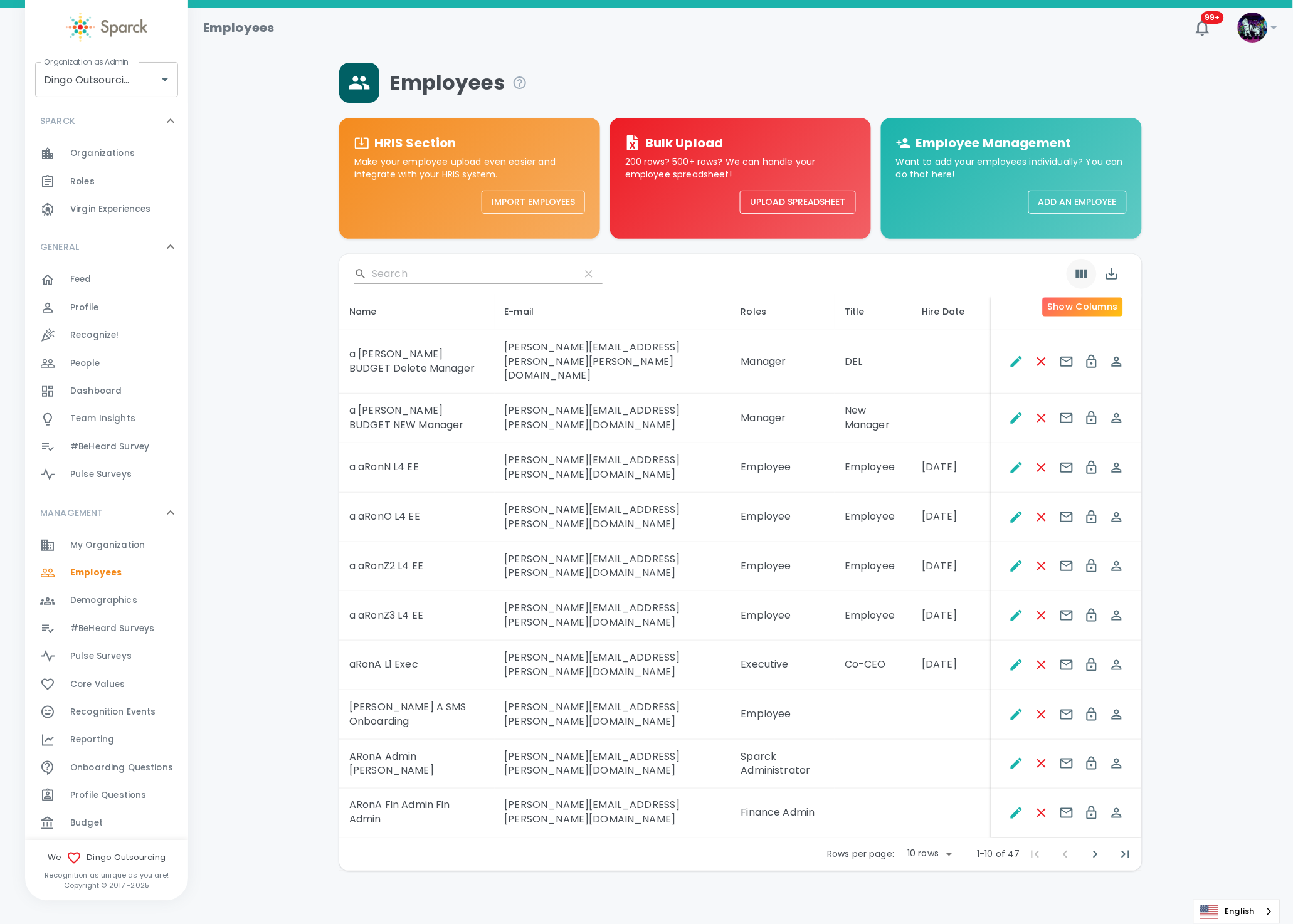
click at [1085, 275] on icon "Show Columns" at bounding box center [1081, 273] width 11 height 8
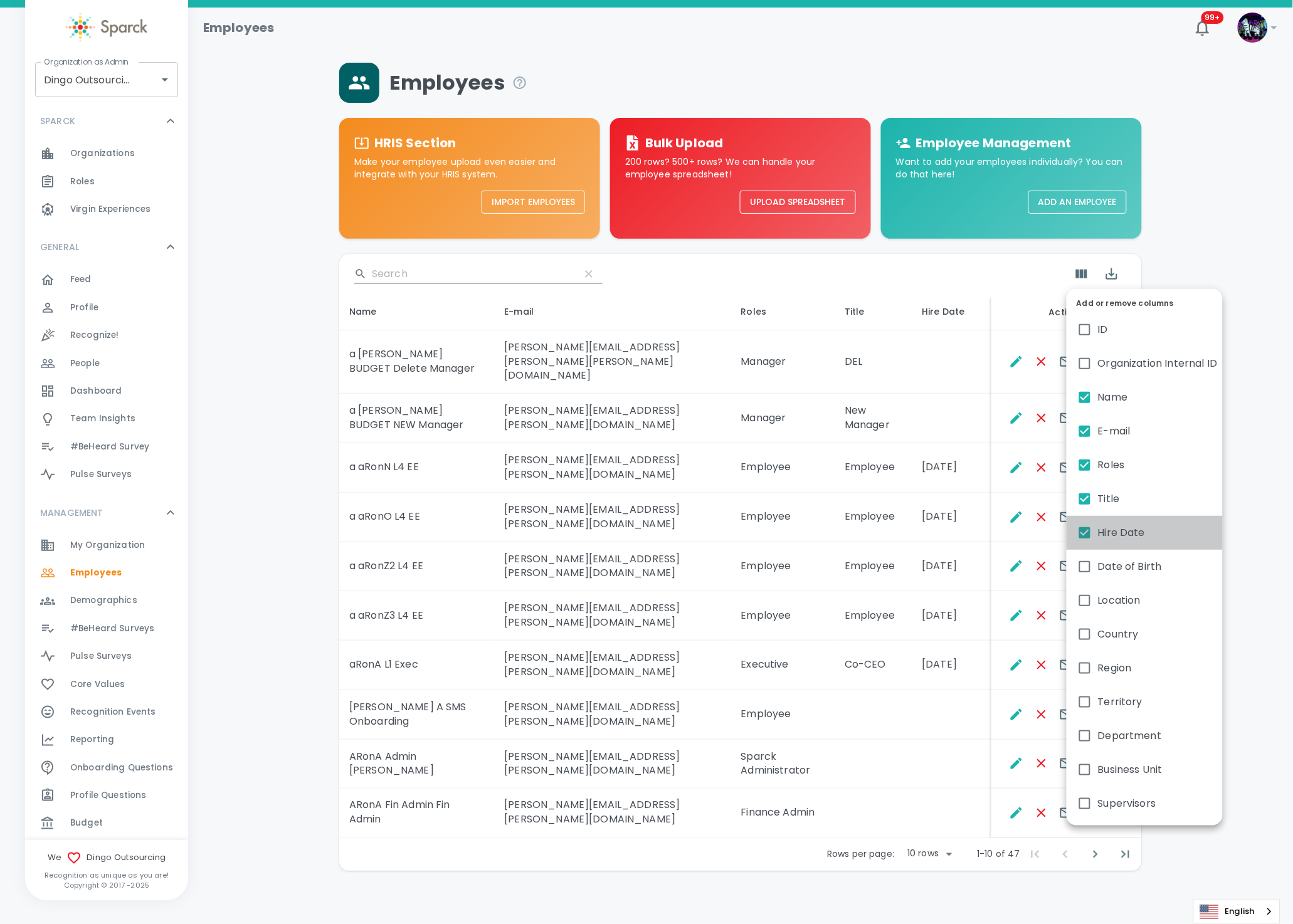
click at [1132, 534] on span "Hire Date" at bounding box center [1121, 532] width 47 height 15
click at [1098, 534] on input "Hire Date" at bounding box center [1084, 533] width 26 height 26
checkbox input "false"
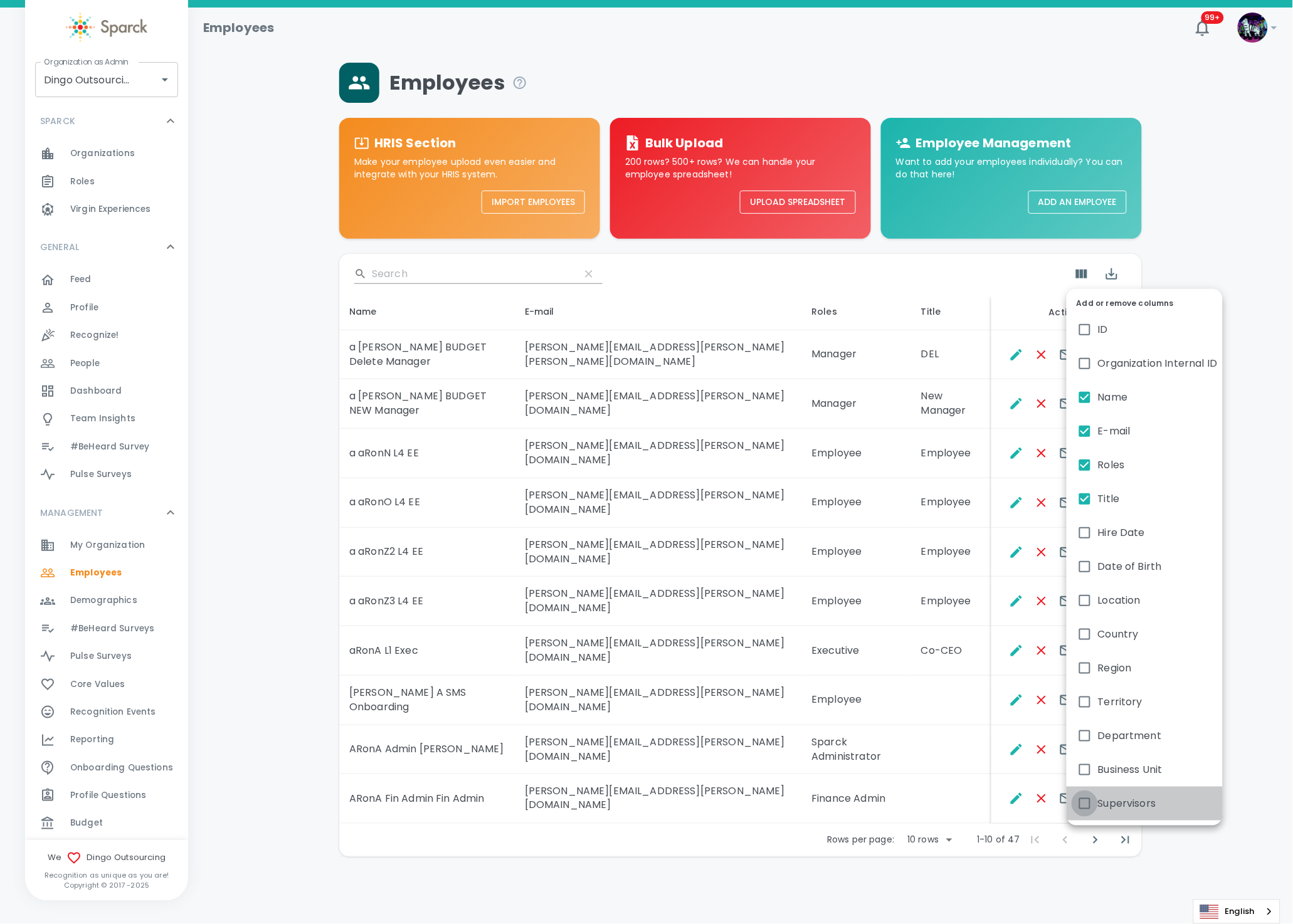
click at [1088, 804] on input "Supervisors" at bounding box center [1084, 804] width 26 height 26
checkbox input "true"
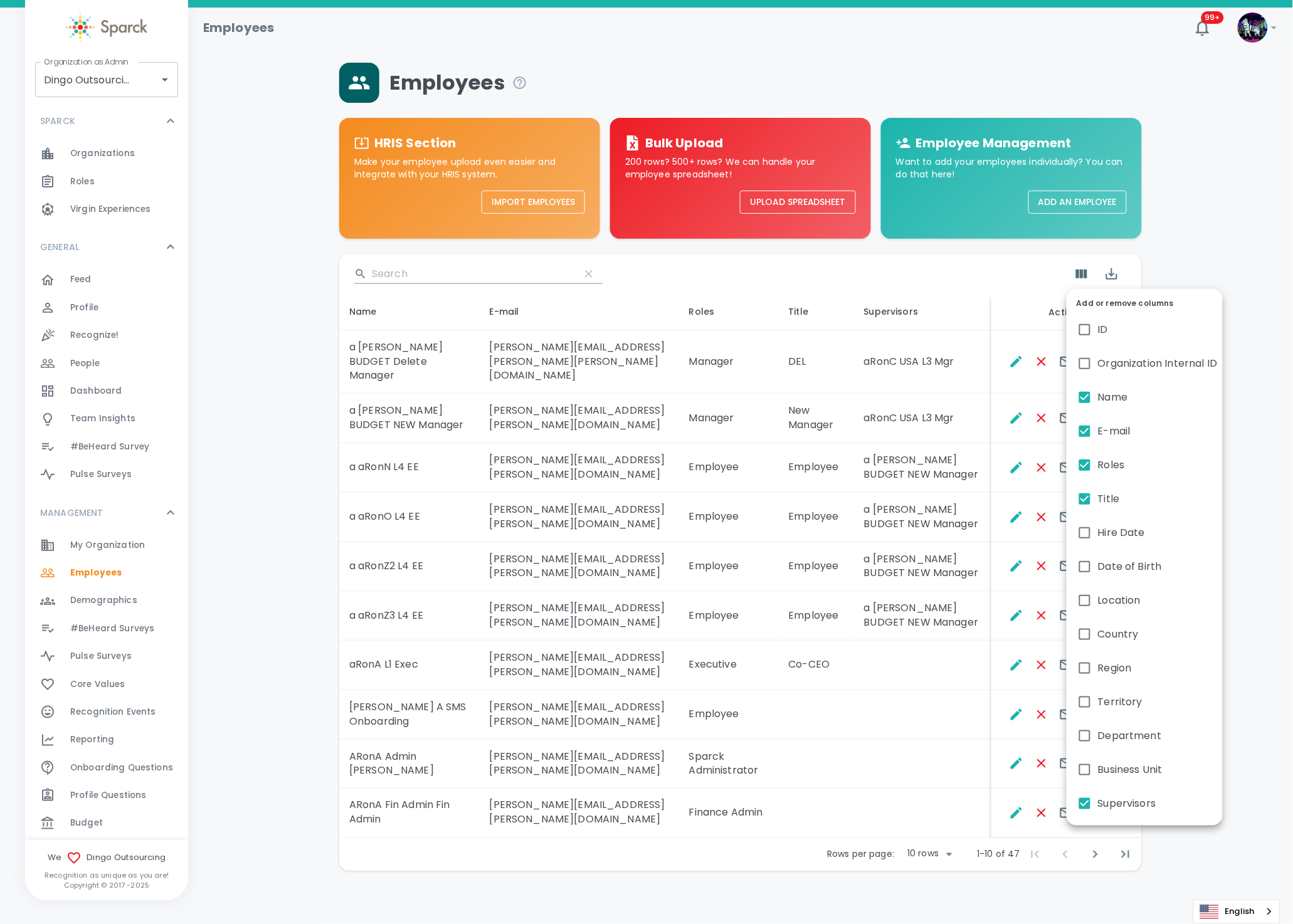
click at [911, 688] on div at bounding box center [646, 462] width 1293 height 924
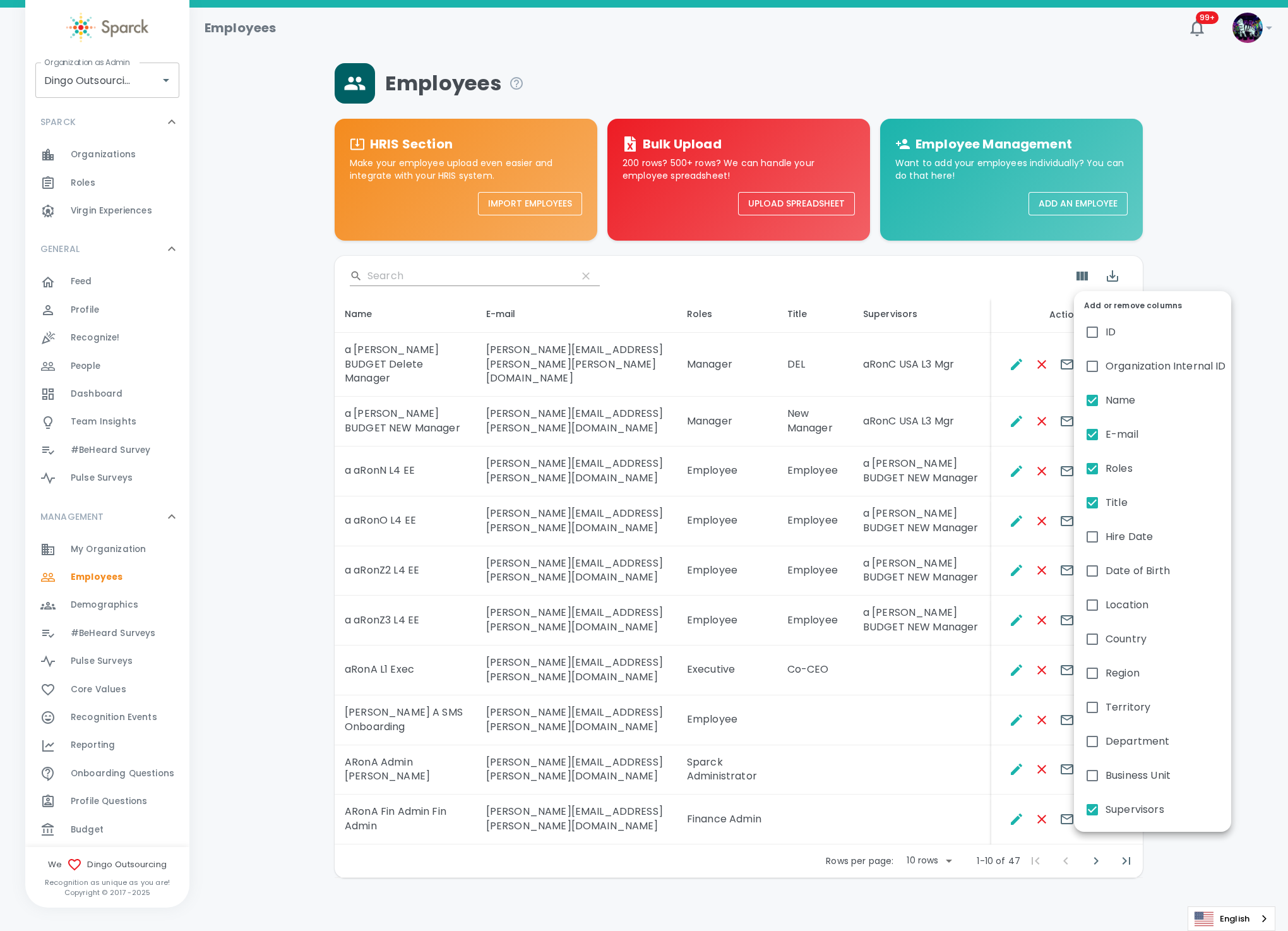
click at [918, 694] on div at bounding box center [644, 466] width 1288 height 931
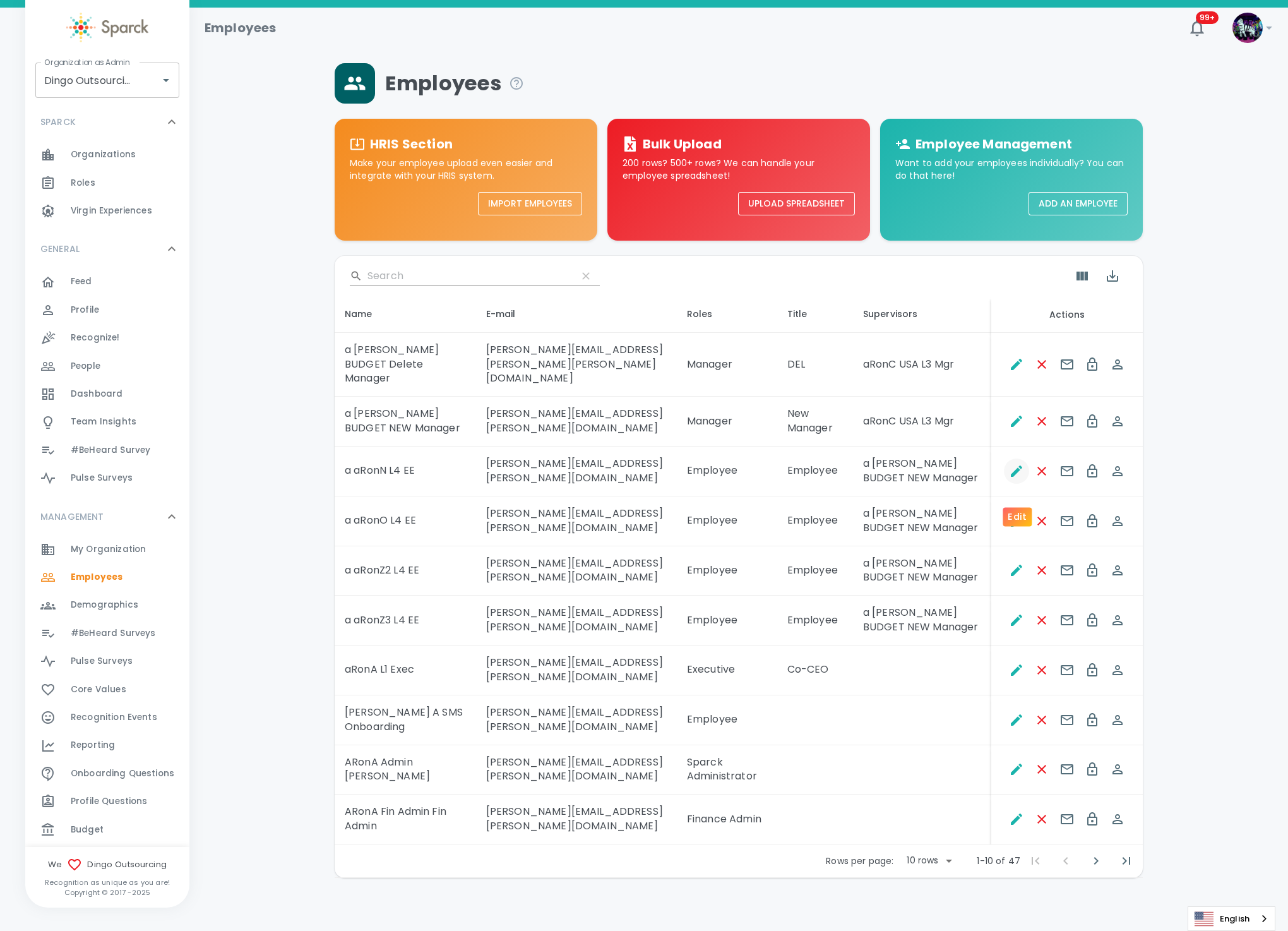
click at [1018, 479] on icon "Edit" at bounding box center [1017, 471] width 15 height 15
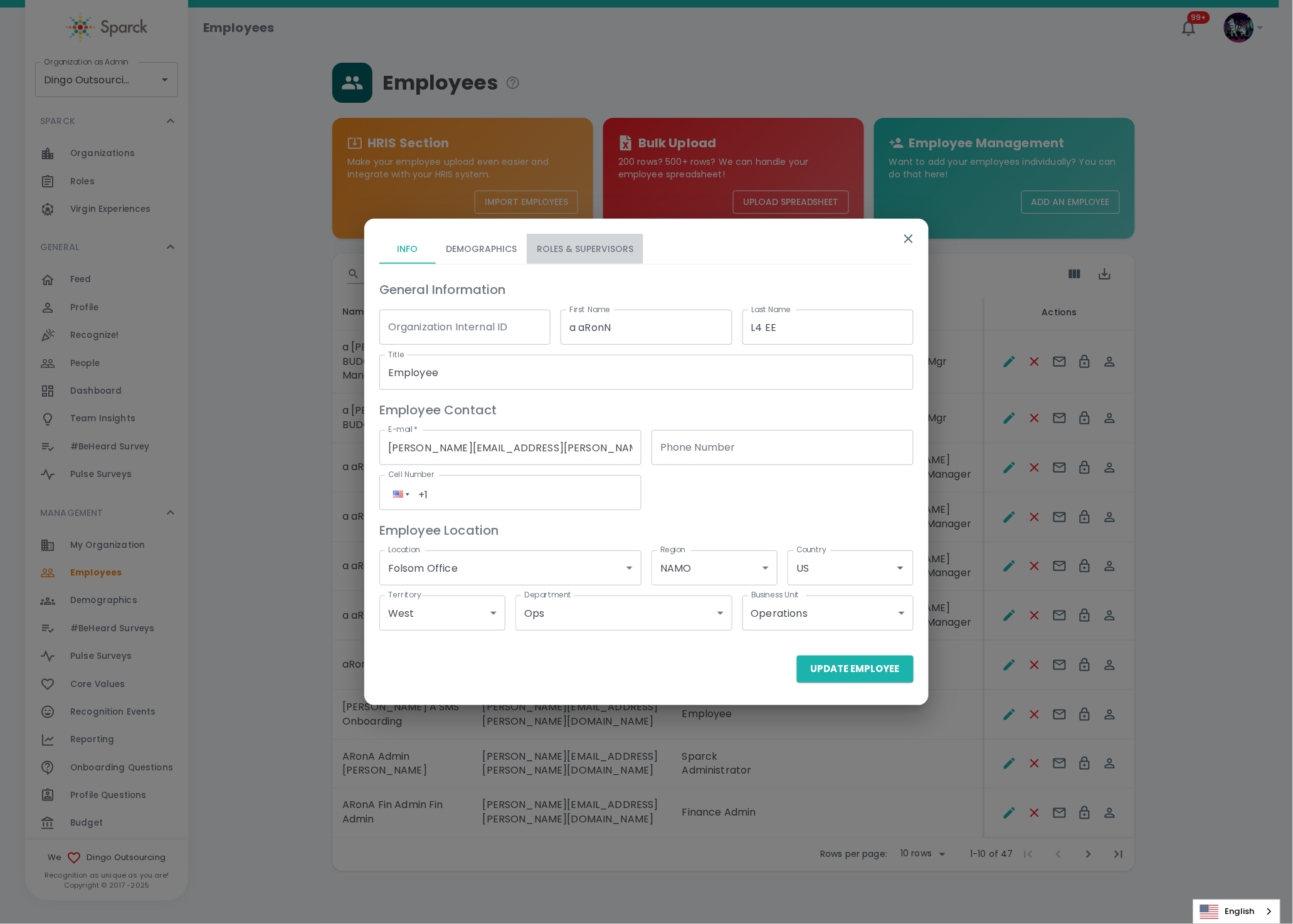
click at [604, 253] on button "Roles & Supervisors" at bounding box center [584, 249] width 116 height 30
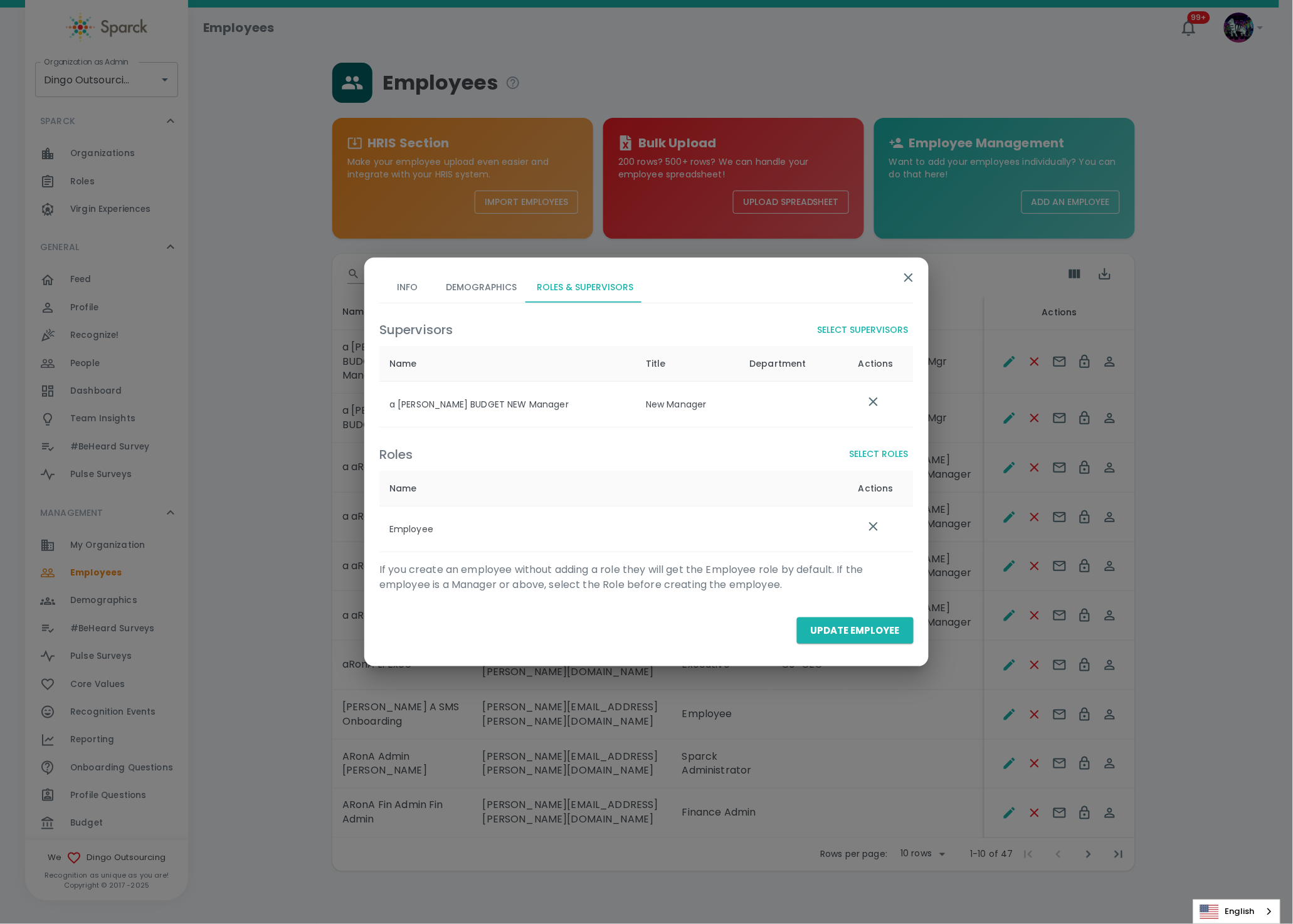
click at [884, 336] on button "Select Supervisors" at bounding box center [863, 330] width 101 height 23
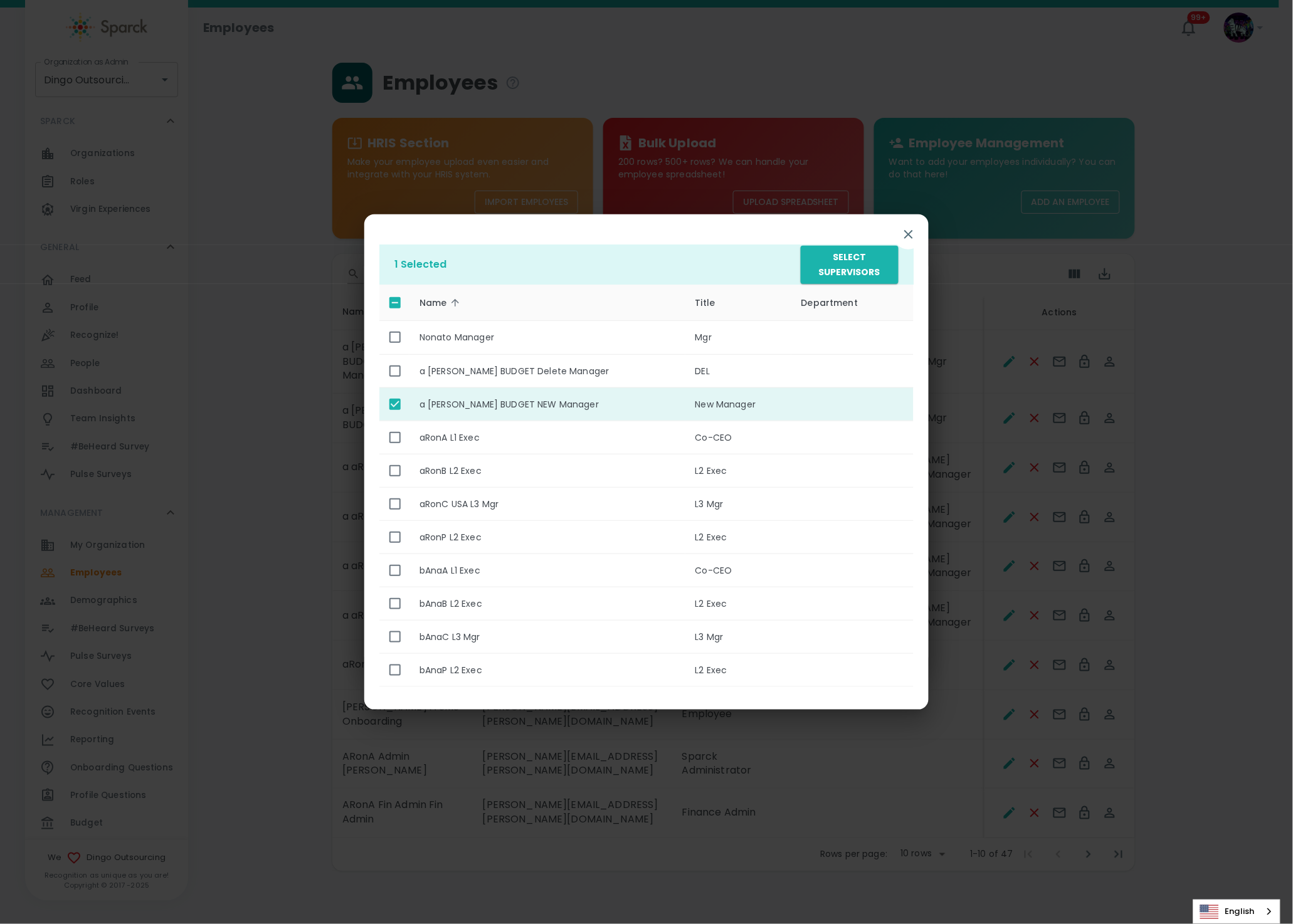
click at [445, 403] on th "a [PERSON_NAME] BUDGET NEW Manager" at bounding box center [547, 403] width 276 height 33
checkbox input "false"
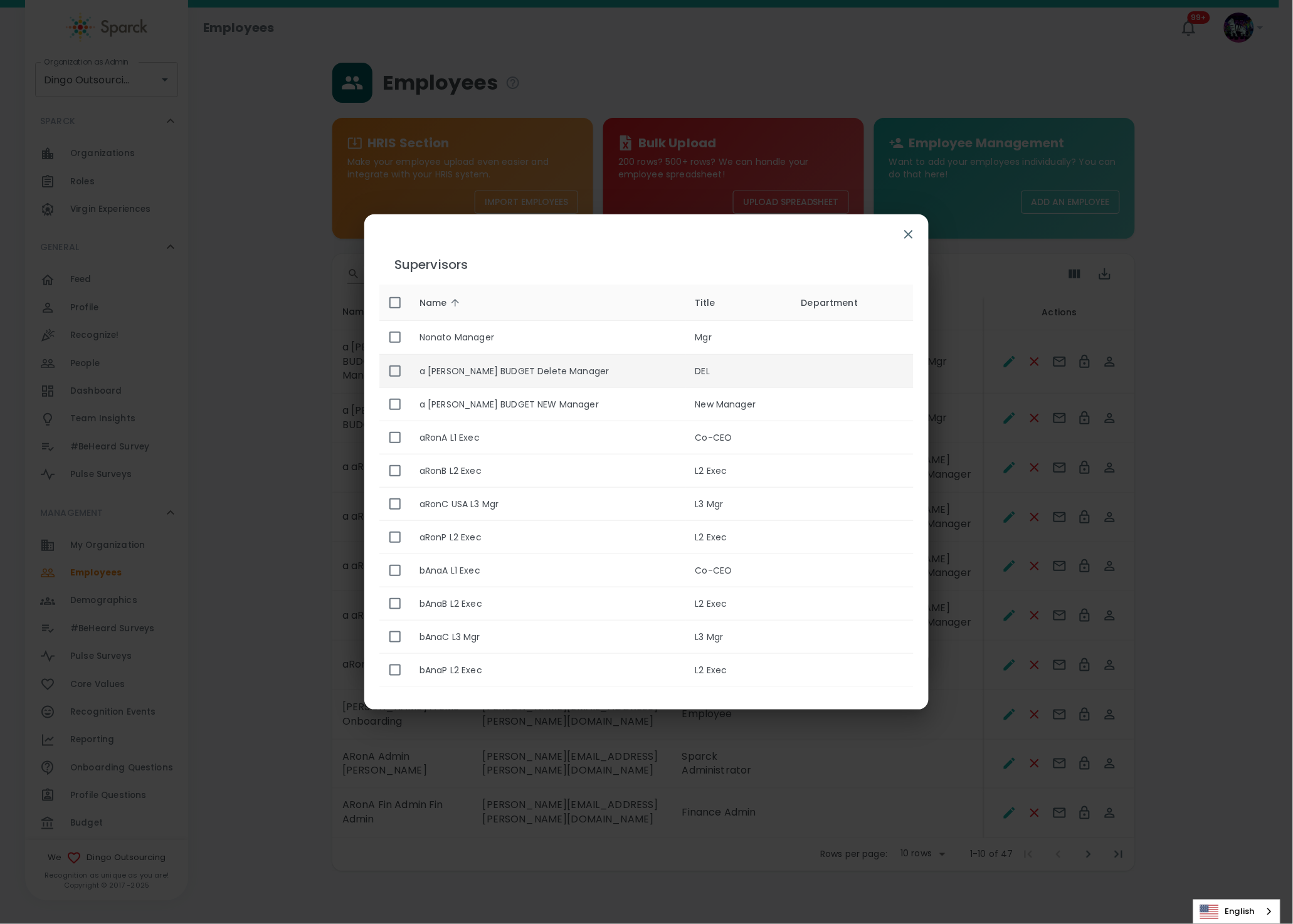
click at [419, 375] on th "a aRon BUDGET Delete Manager" at bounding box center [547, 370] width 276 height 33
checkbox input "true"
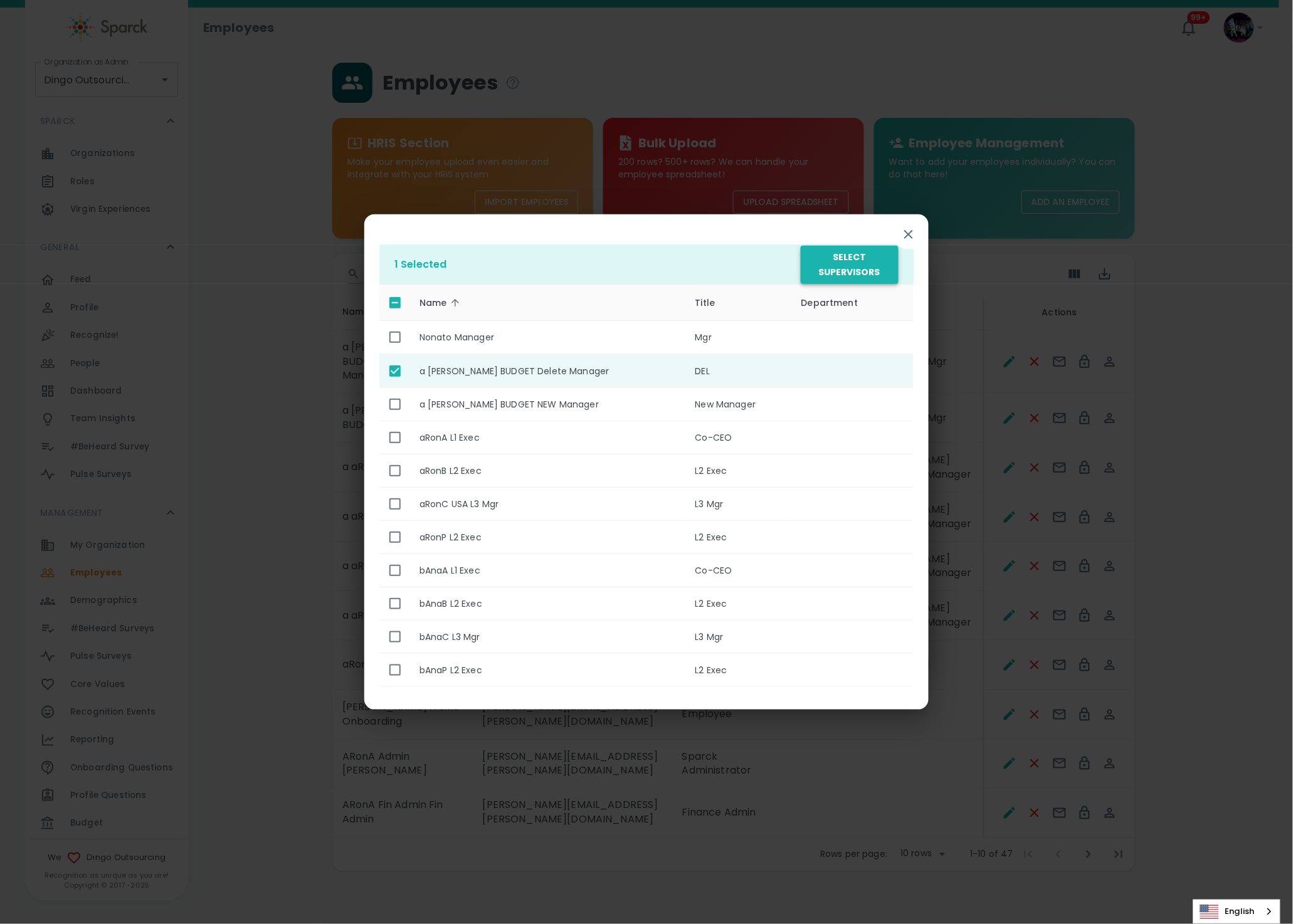
click at [848, 277] on button "Select Supervisors" at bounding box center [849, 265] width 98 height 38
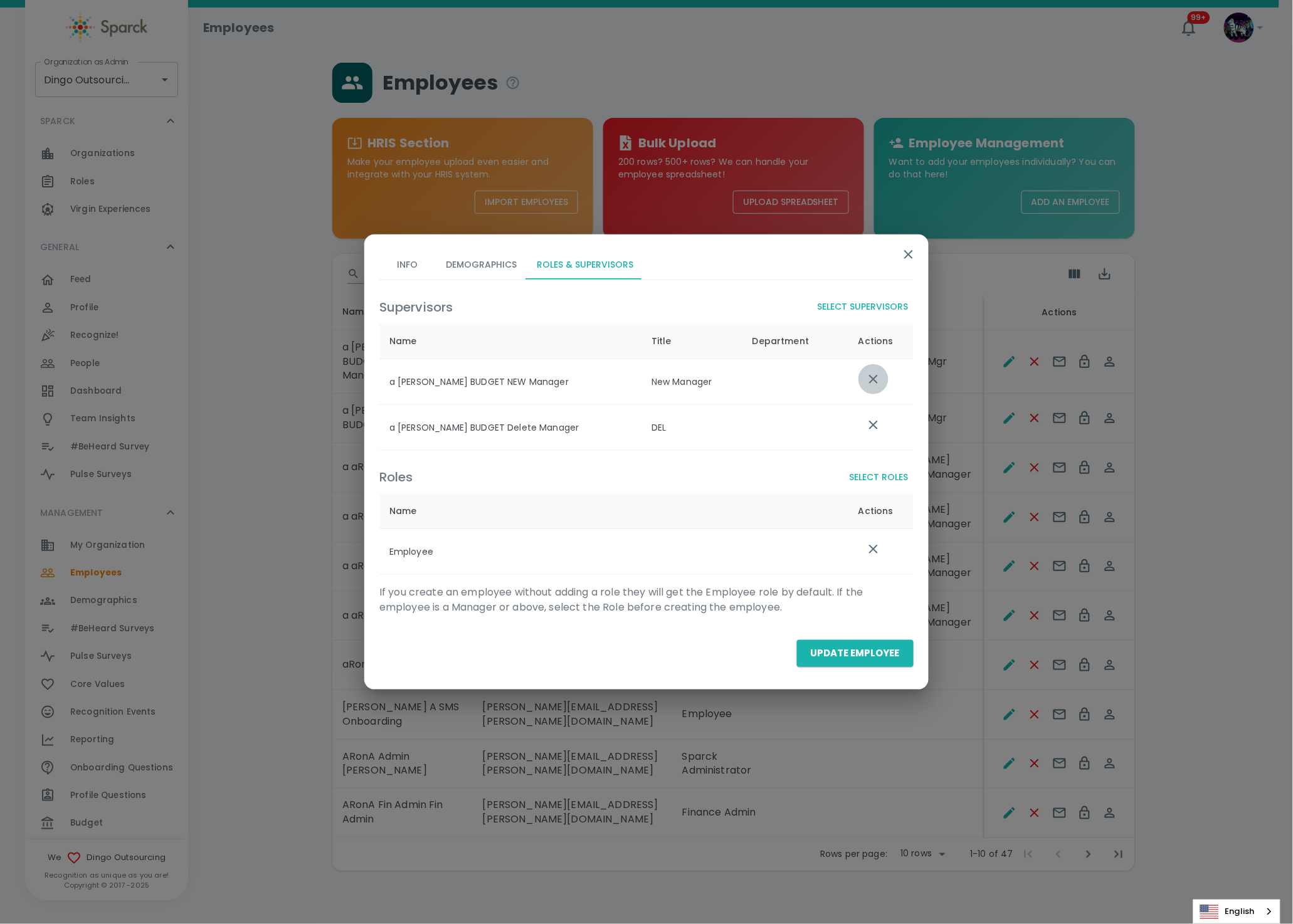
click at [873, 377] on icon "list table" at bounding box center [873, 379] width 15 height 15
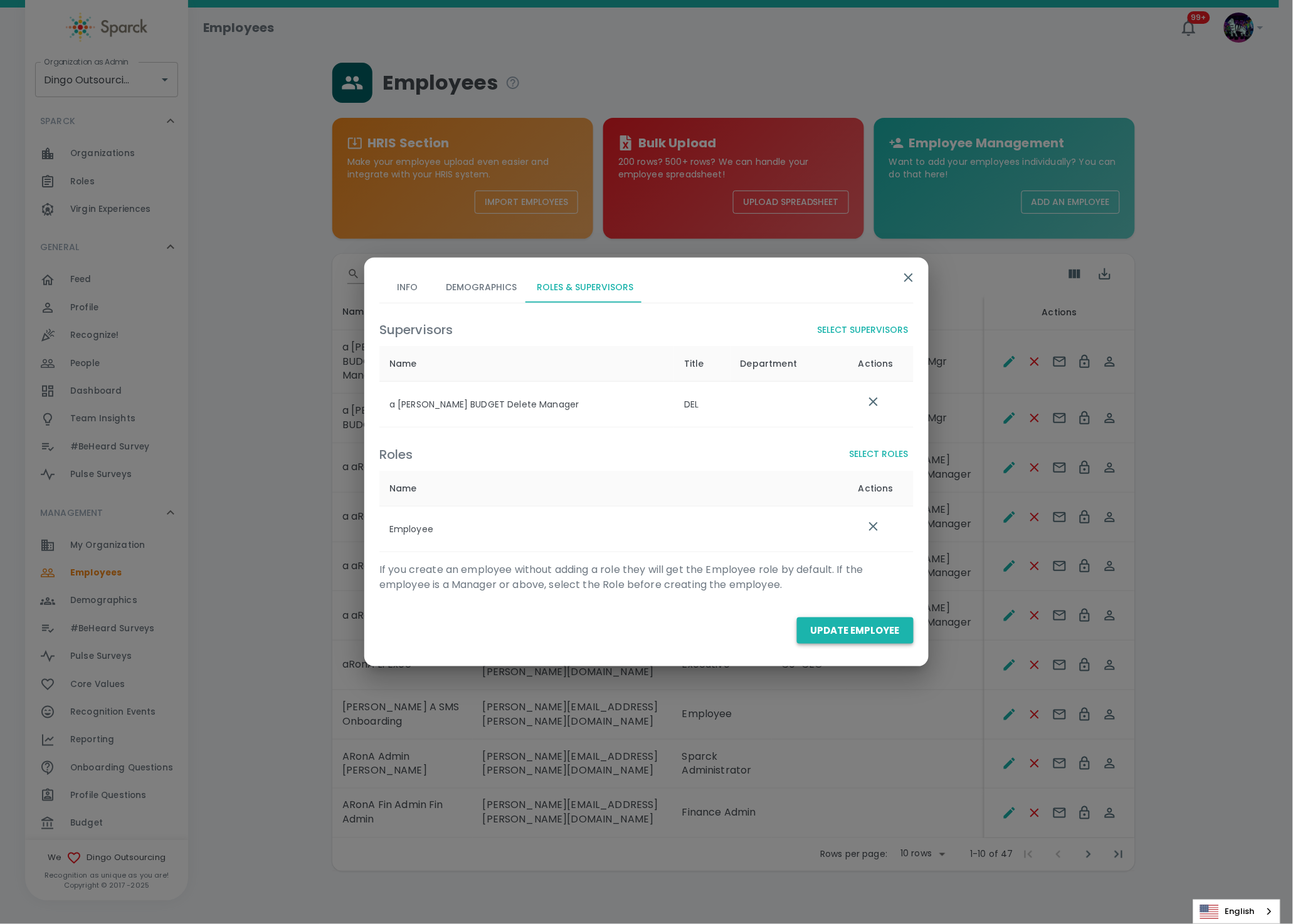
click at [852, 630] on button "Update Employee" at bounding box center [854, 631] width 116 height 26
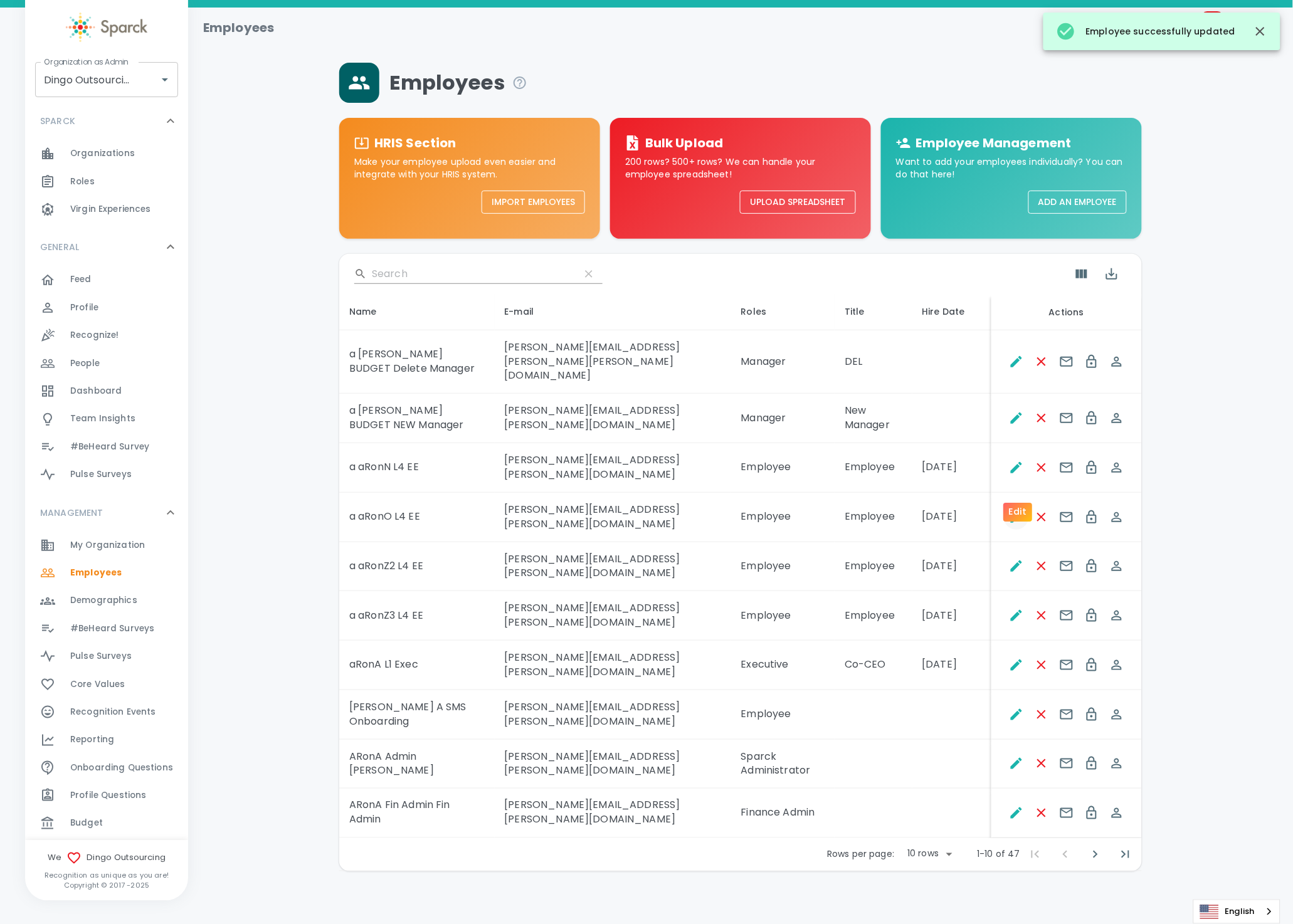
click at [1015, 511] on icon "Edit" at bounding box center [1016, 517] width 11 height 11
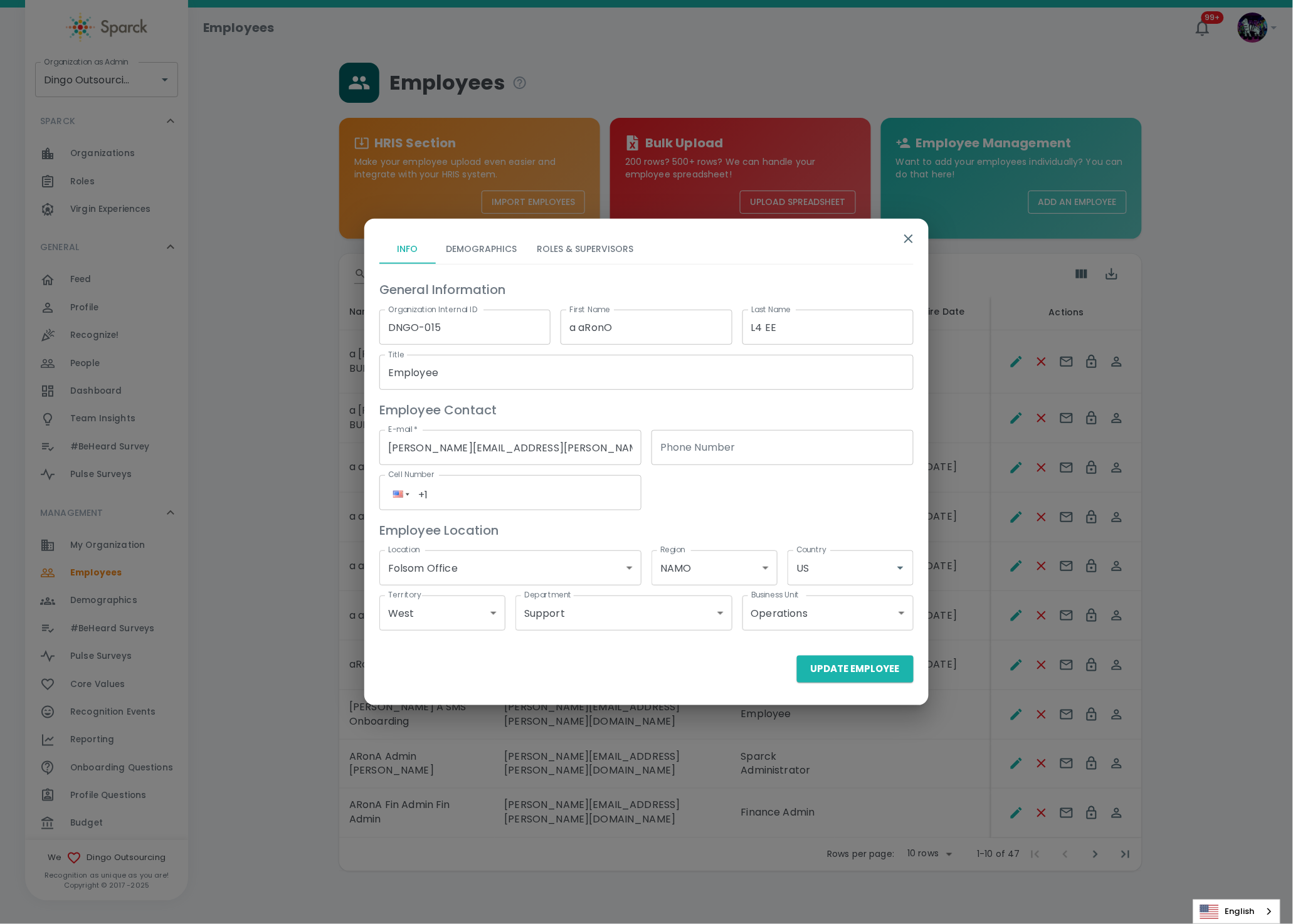
click at [552, 242] on button "Roles & Supervisors" at bounding box center [584, 249] width 116 height 30
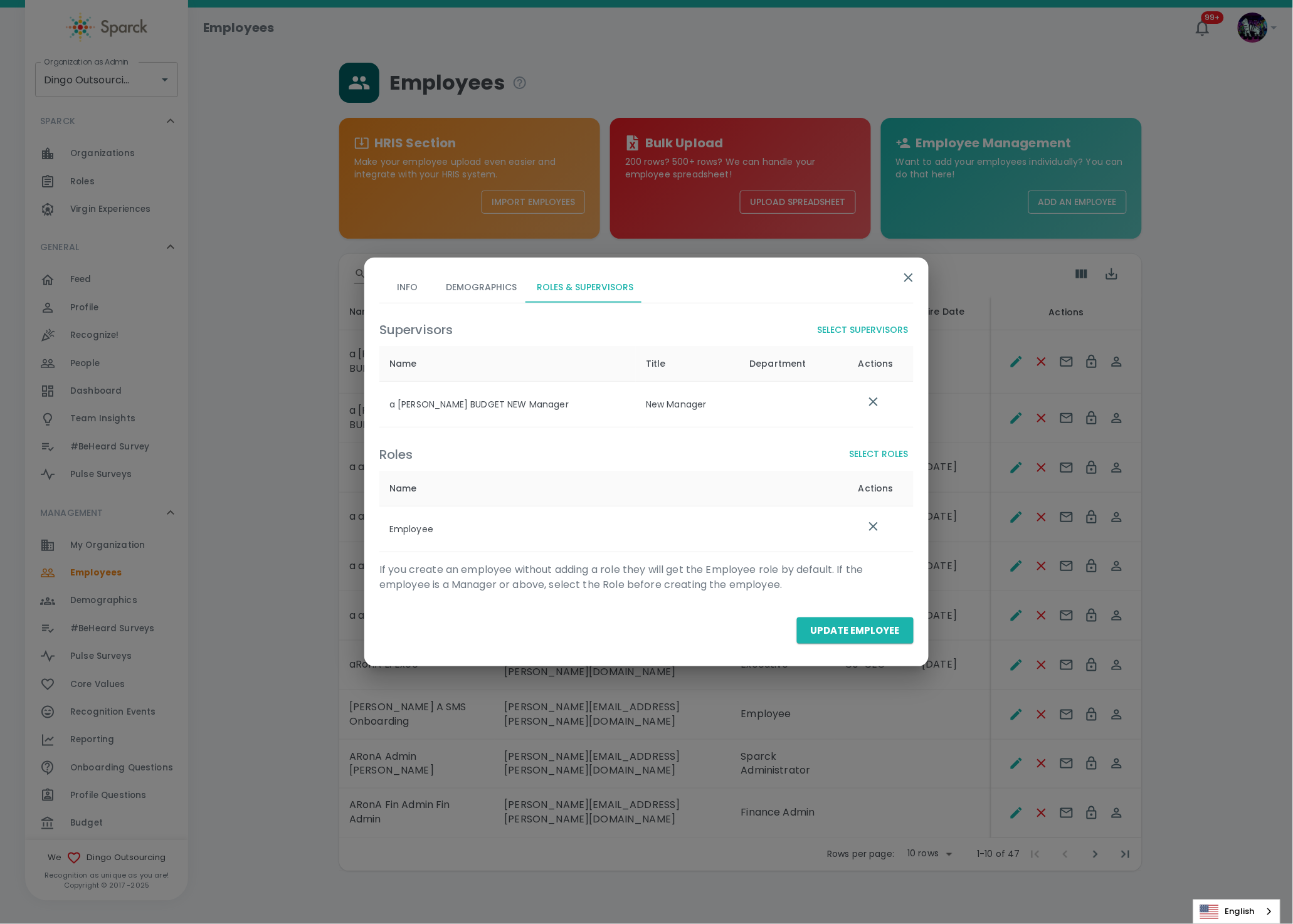
click at [880, 330] on button "Select Supervisors" at bounding box center [863, 330] width 101 height 23
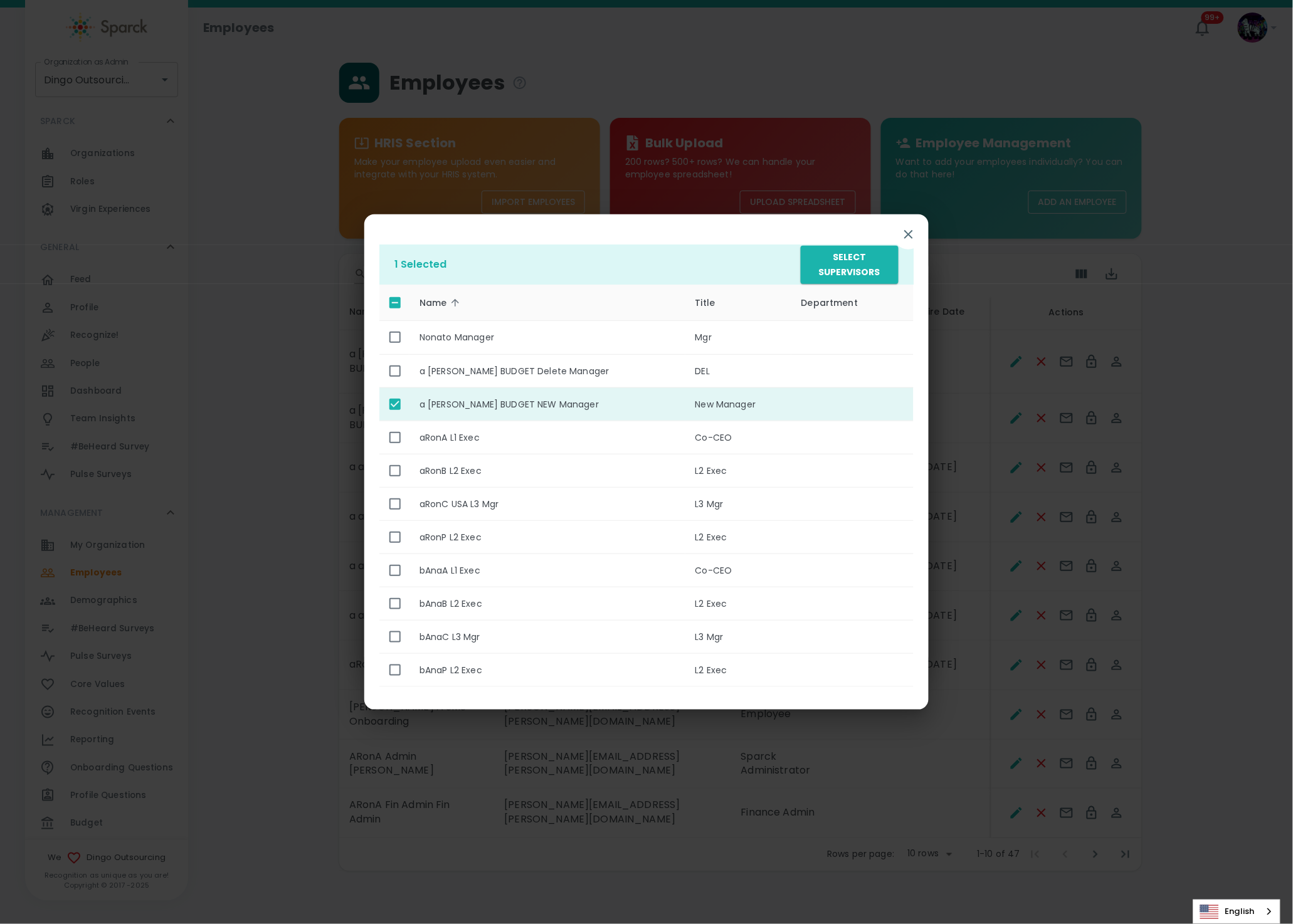
drag, startPoint x: 408, startPoint y: 405, endPoint x: 407, endPoint y: 397, distance: 8.1
click at [407, 405] on td "enhanced table" at bounding box center [394, 403] width 30 height 33
checkbox input "false"
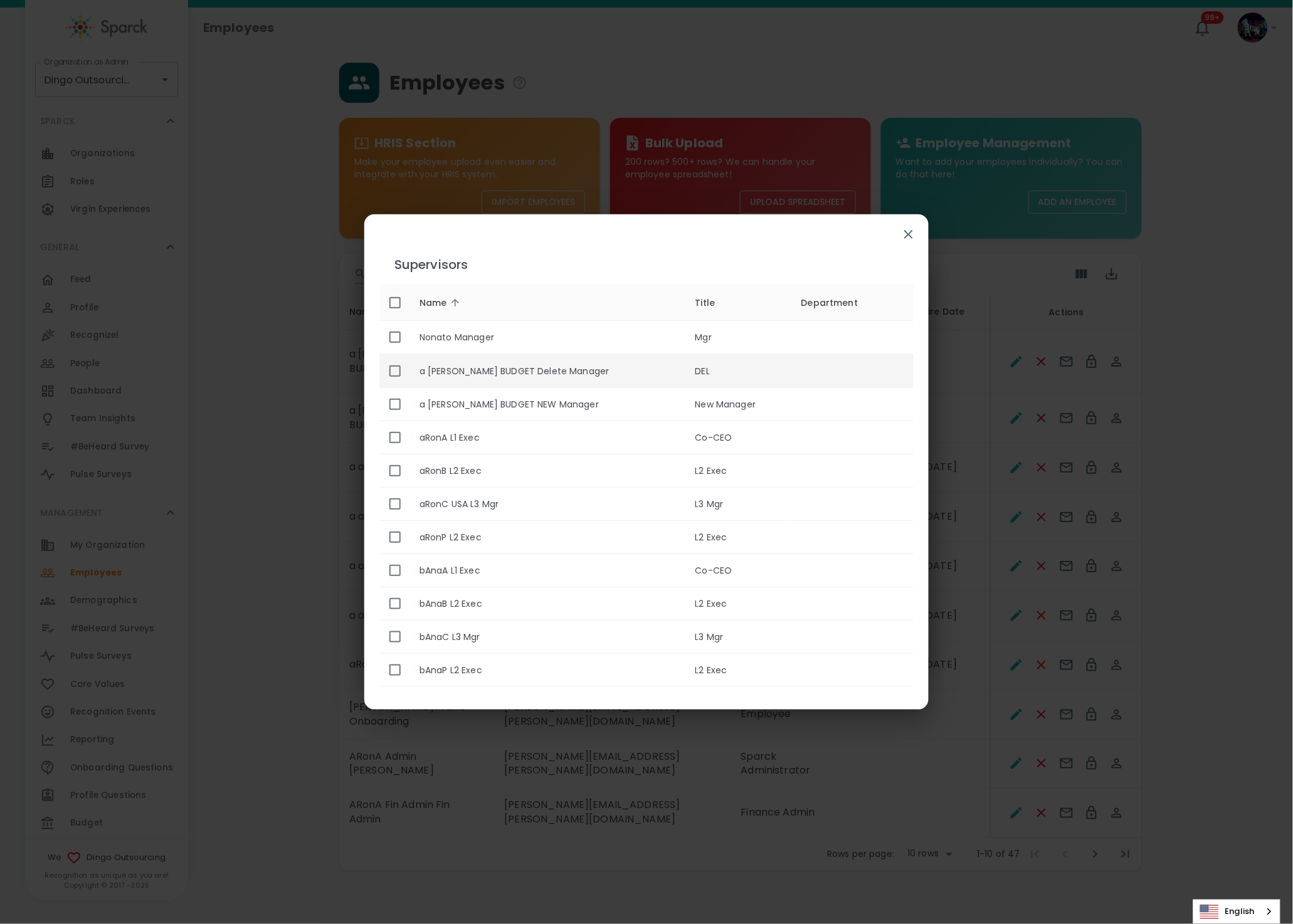
click at [400, 368] on input "enhanced table" at bounding box center [395, 371] width 26 height 26
checkbox input "true"
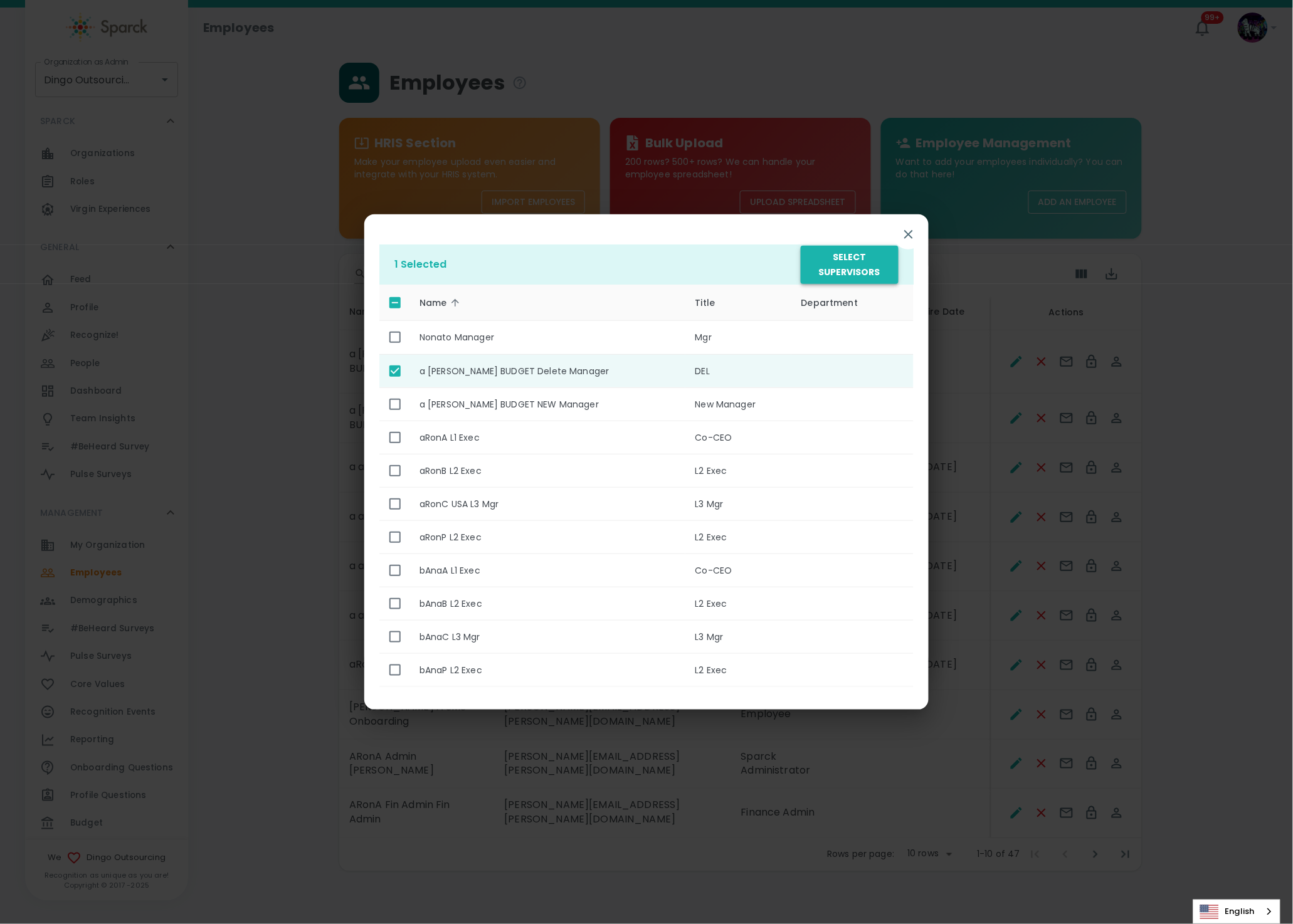
click at [839, 269] on button "Select Supervisors" at bounding box center [849, 265] width 98 height 38
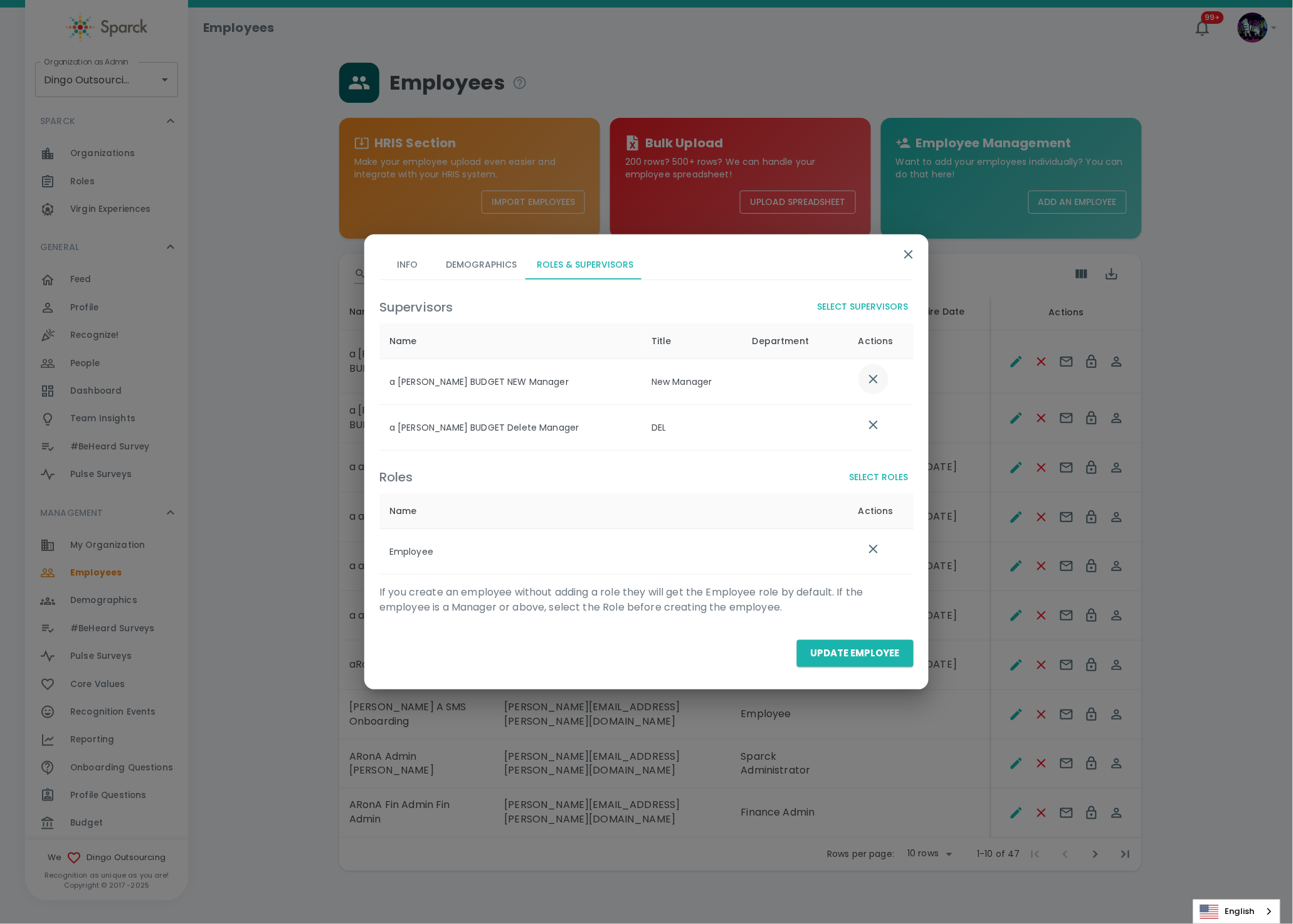
click at [871, 386] on icon "list table" at bounding box center [873, 379] width 15 height 15
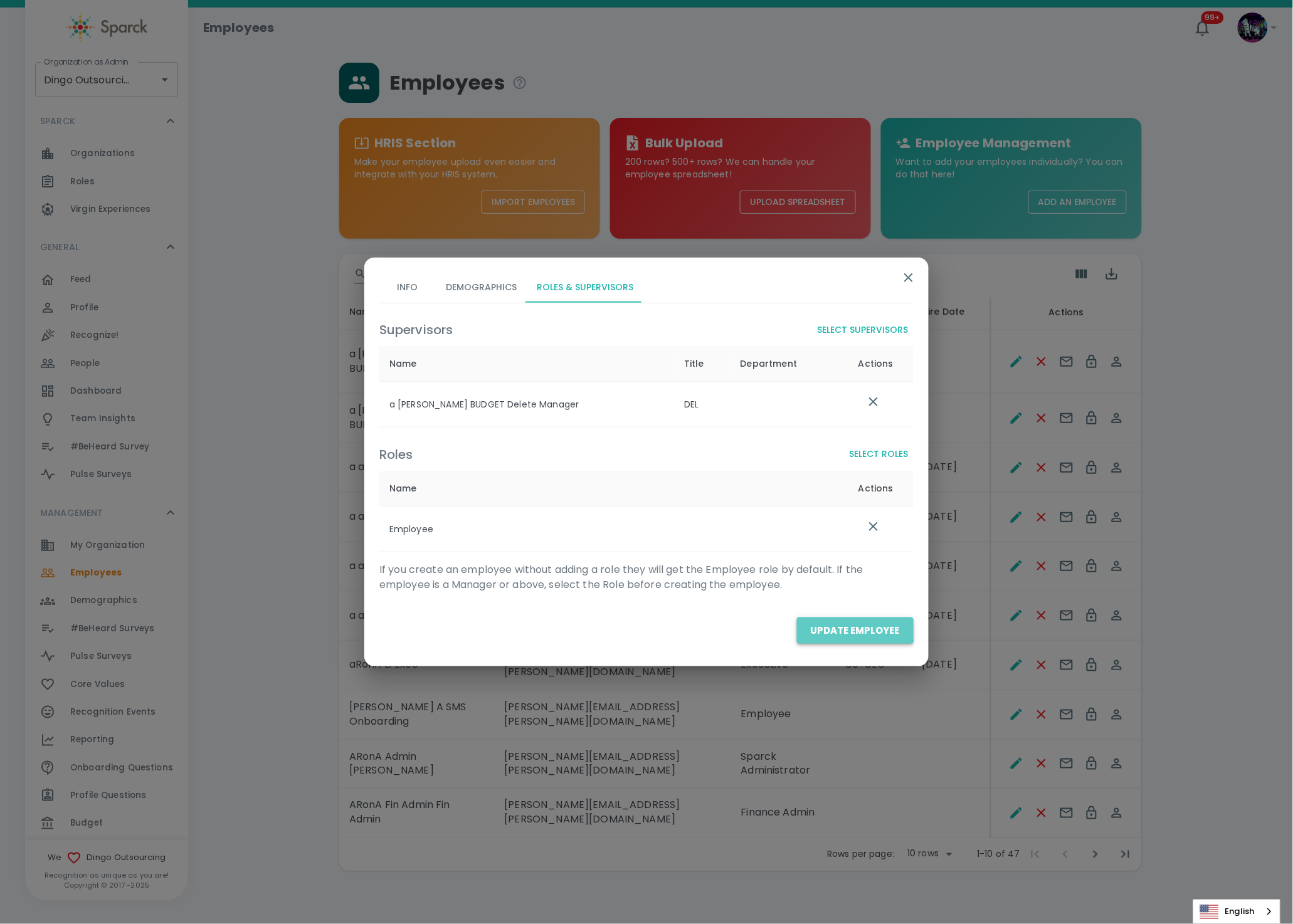
click at [834, 625] on button "Update Employee" at bounding box center [854, 631] width 116 height 26
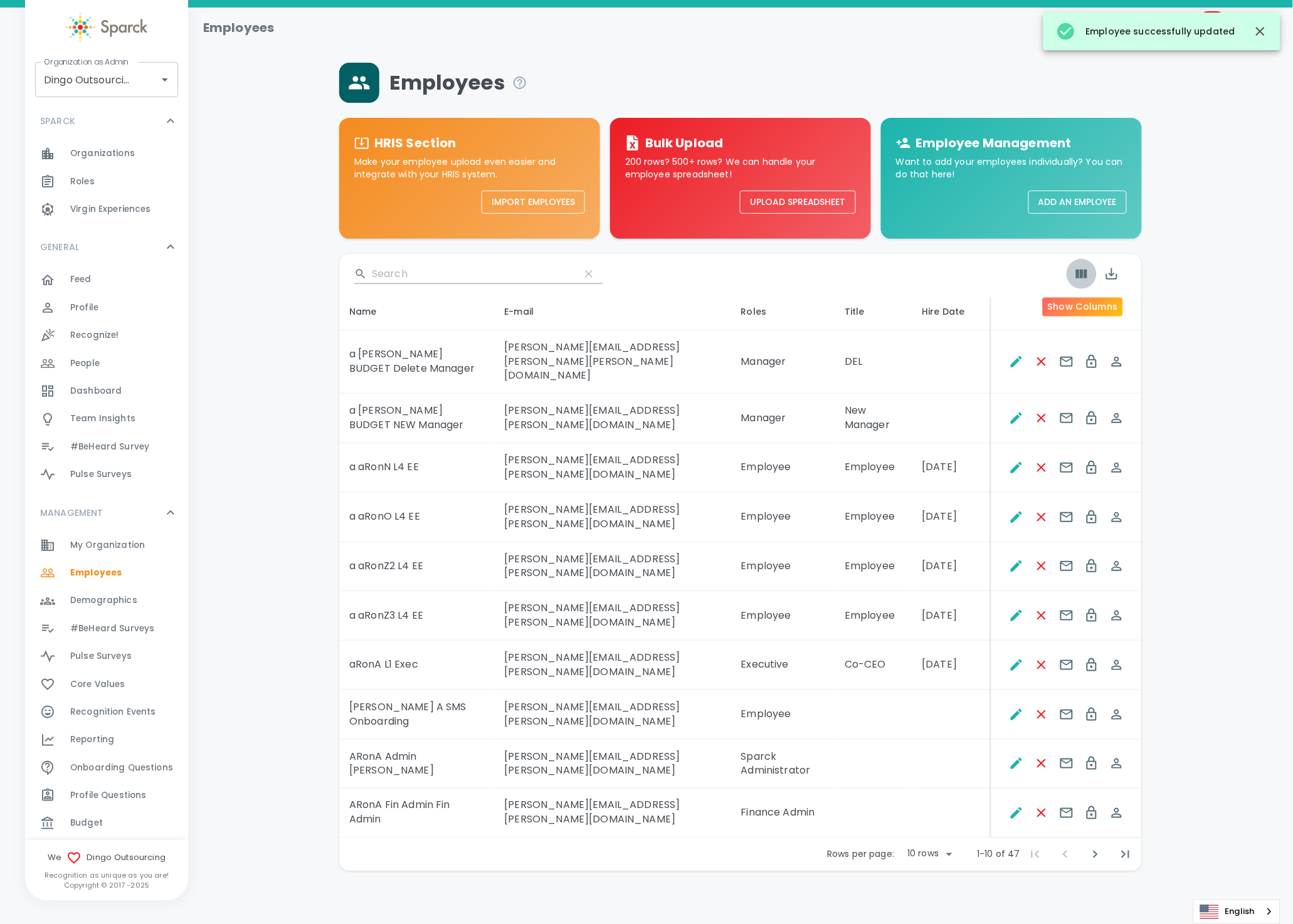
click at [1088, 274] on button "Show Columns" at bounding box center [1082, 274] width 30 height 30
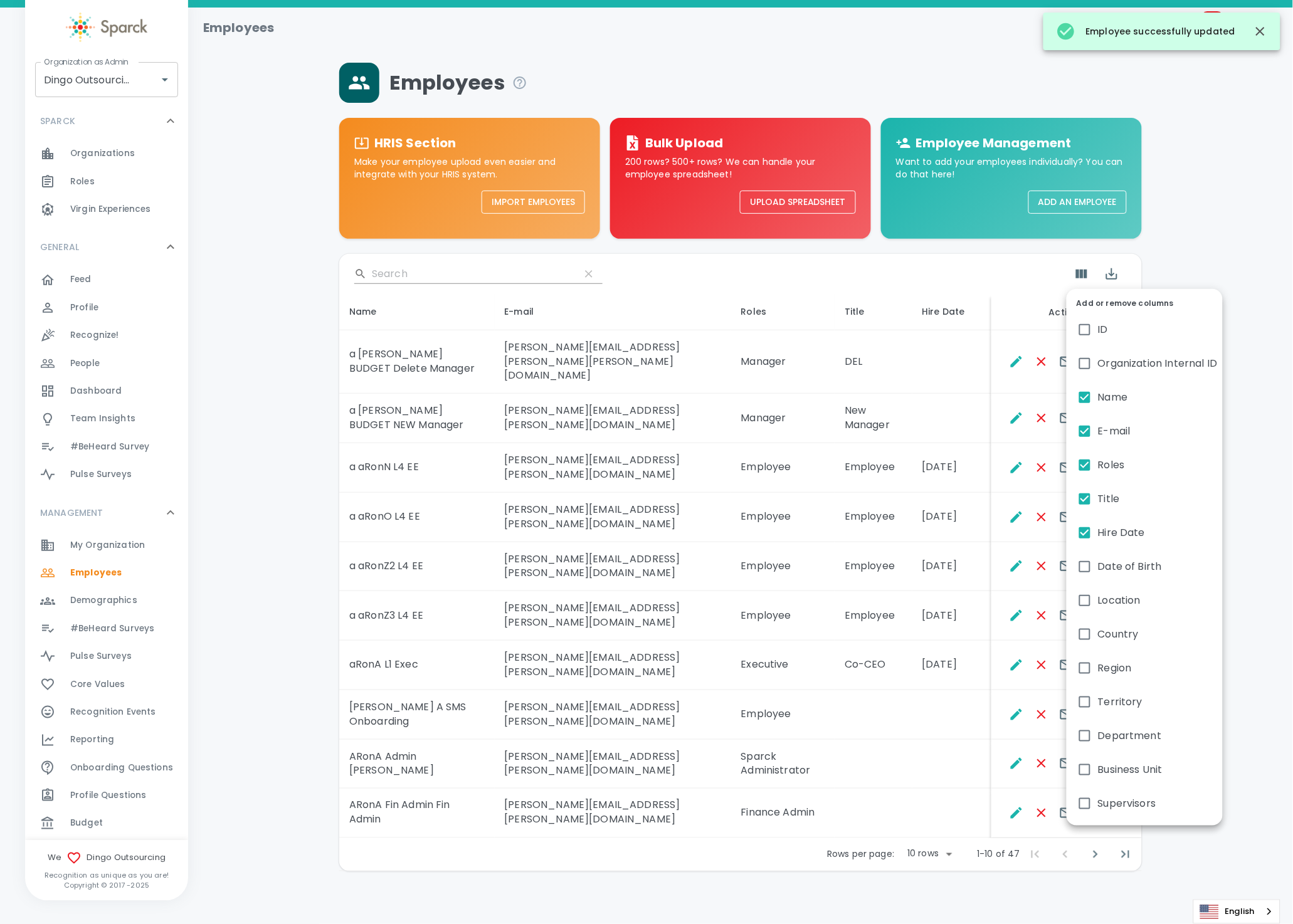
click at [1096, 799] on input "Supervisors" at bounding box center [1084, 804] width 26 height 26
checkbox input "true"
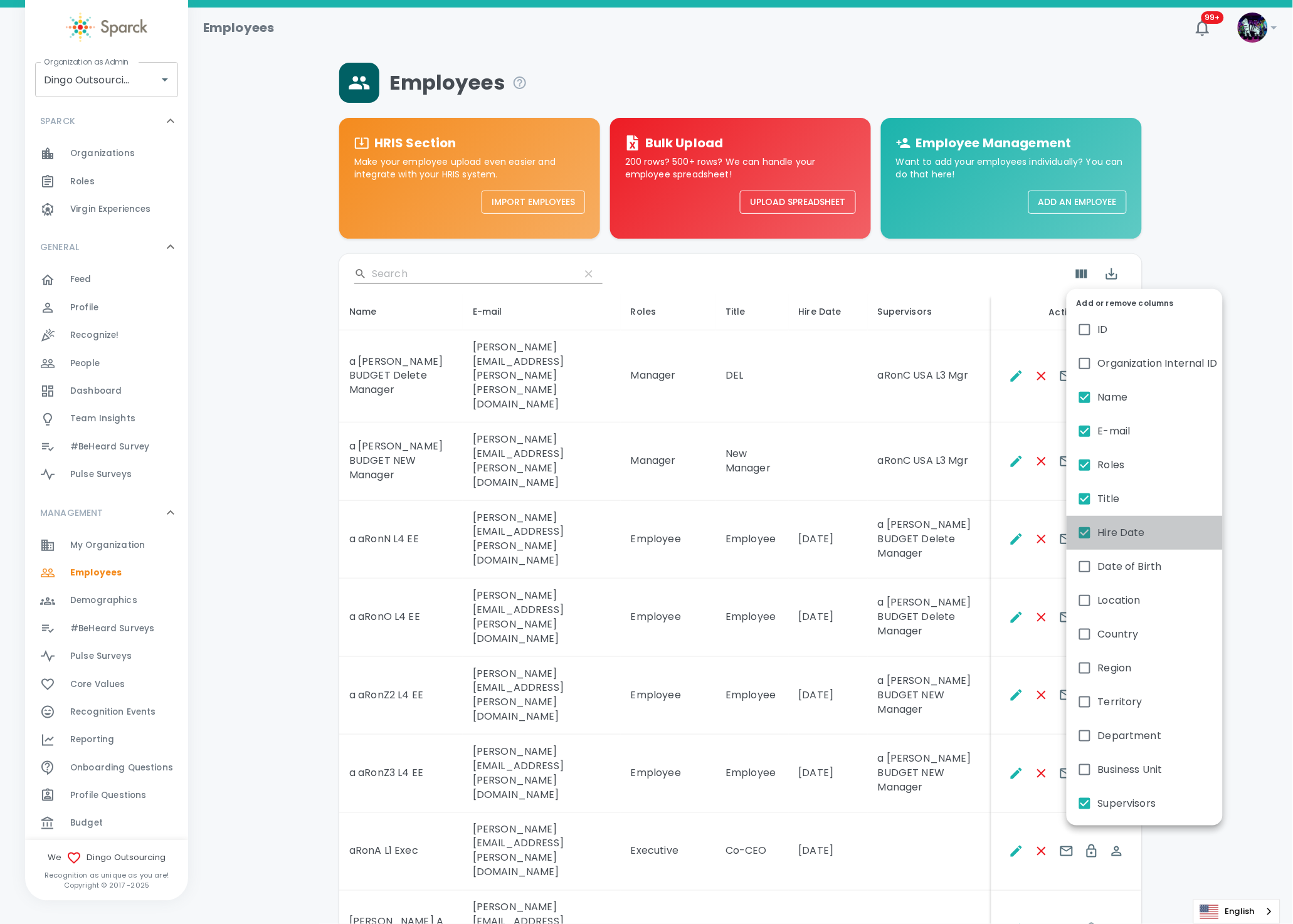
click at [1124, 534] on span "Hire Date" at bounding box center [1121, 532] width 47 height 15
click at [1098, 534] on input "Hire Date" at bounding box center [1084, 533] width 26 height 26
checkbox input "false"
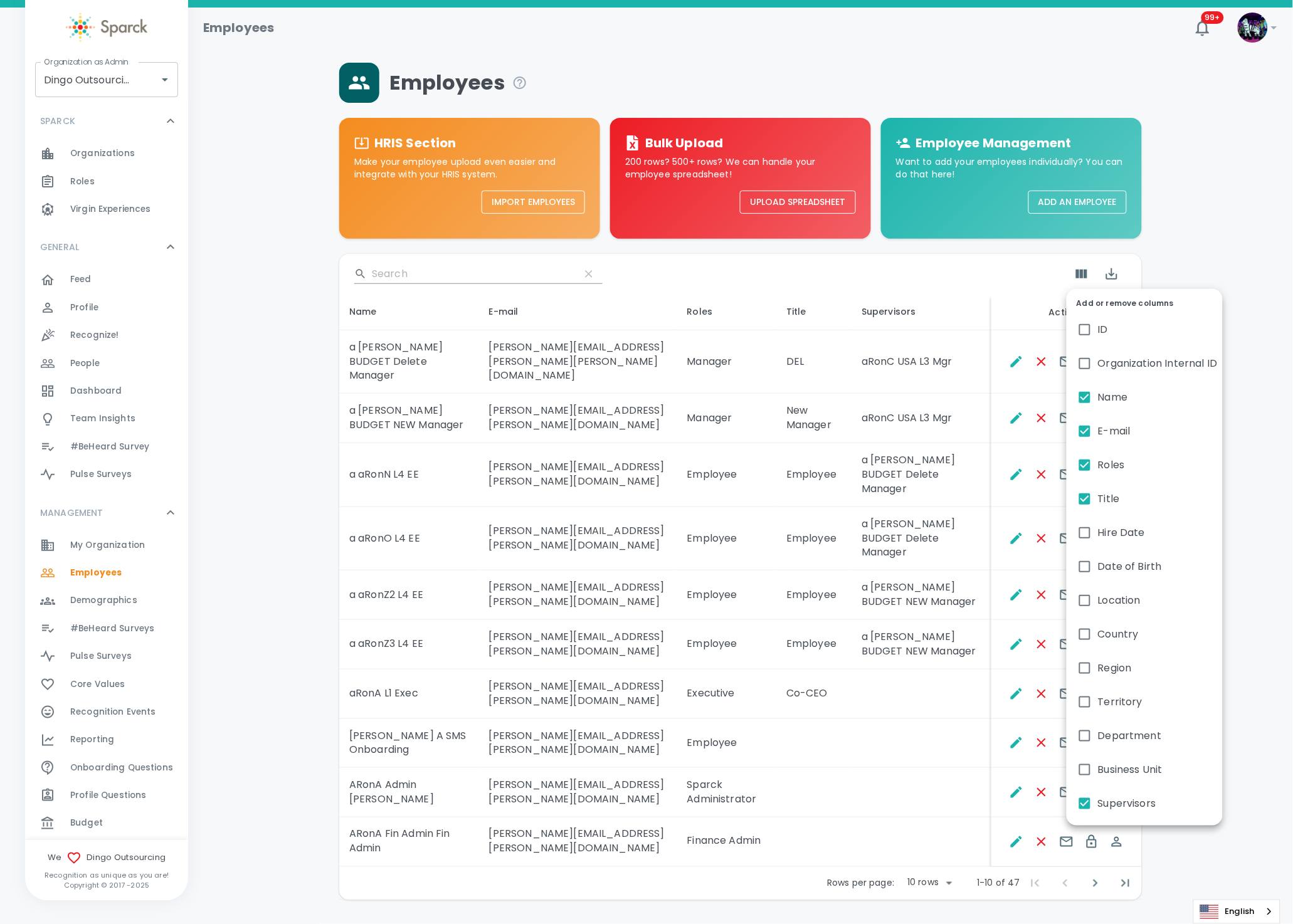
click at [917, 695] on div at bounding box center [646, 462] width 1293 height 924
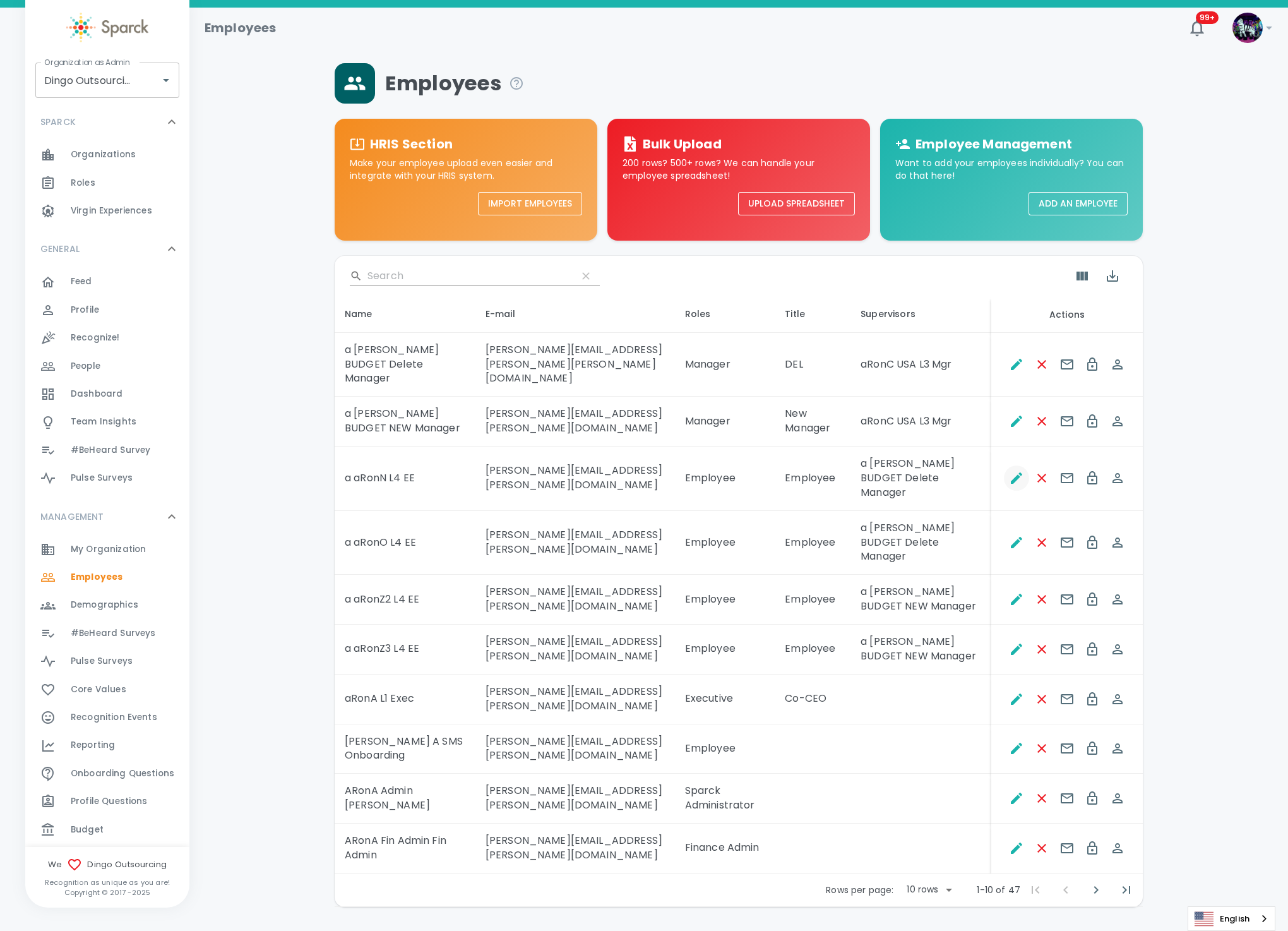
click at [1017, 484] on icon "Edit" at bounding box center [1016, 478] width 11 height 11
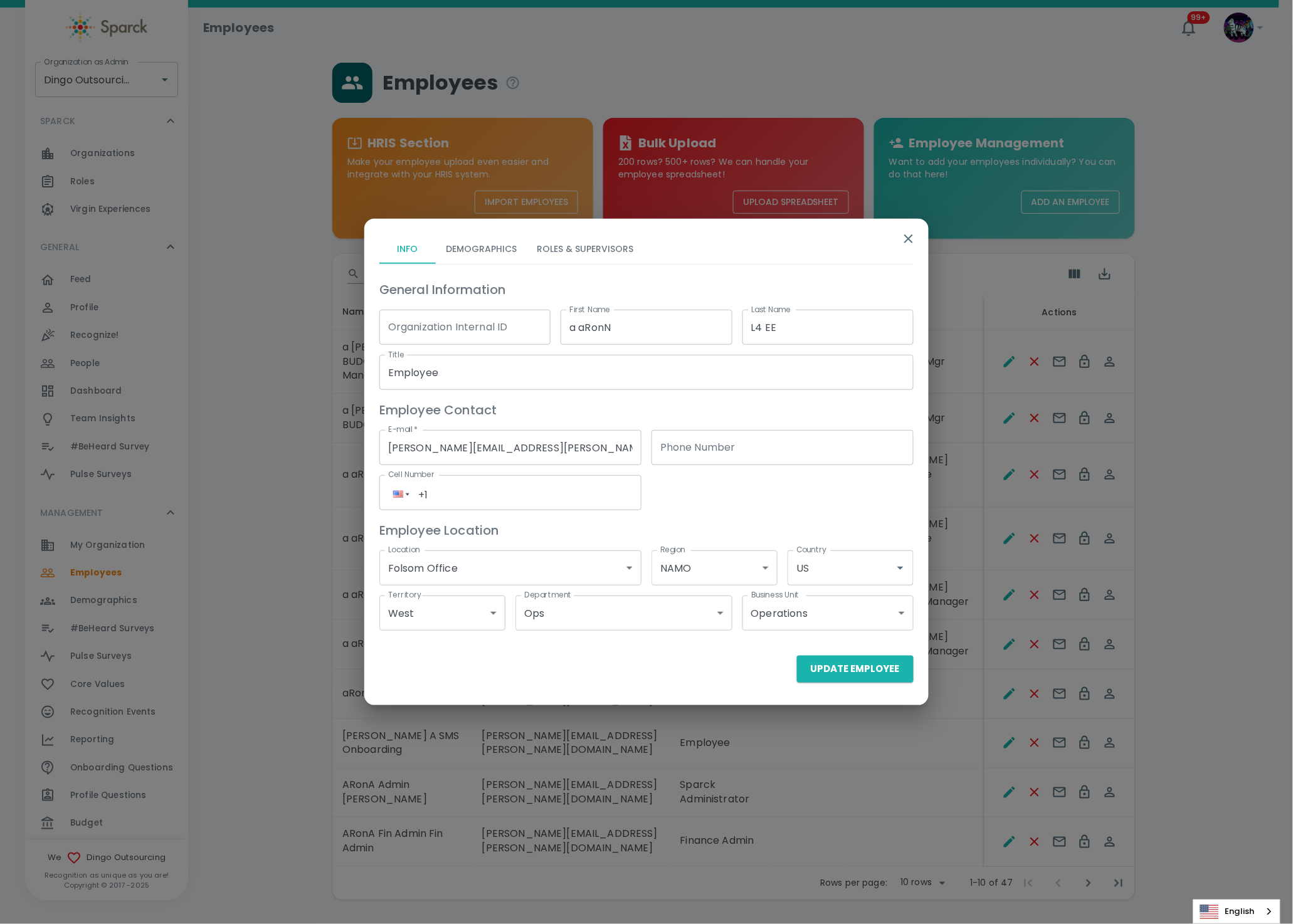
click at [549, 244] on button "Roles & Supervisors" at bounding box center [584, 249] width 116 height 30
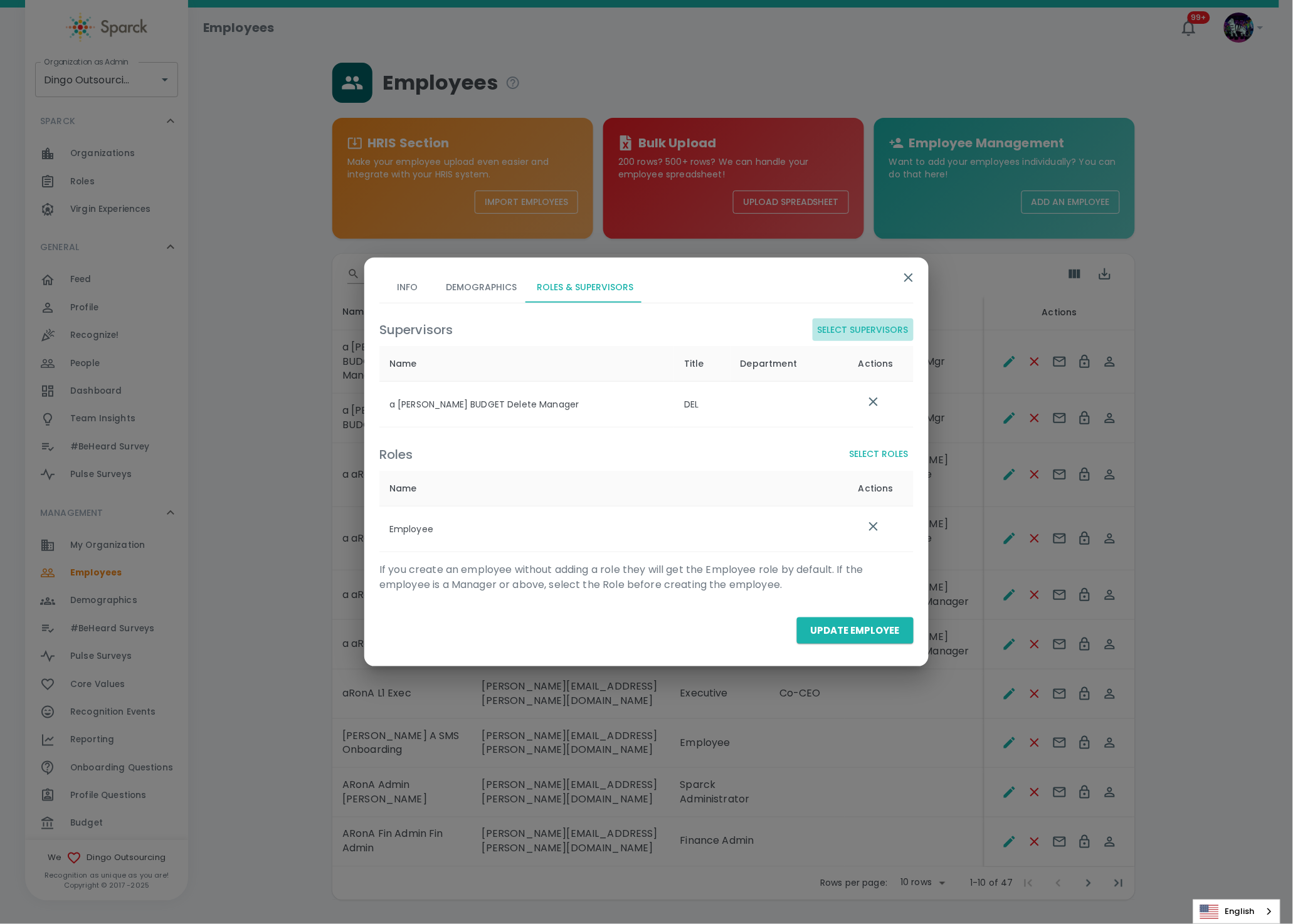
click at [860, 326] on button "Select Supervisors" at bounding box center [863, 330] width 101 height 23
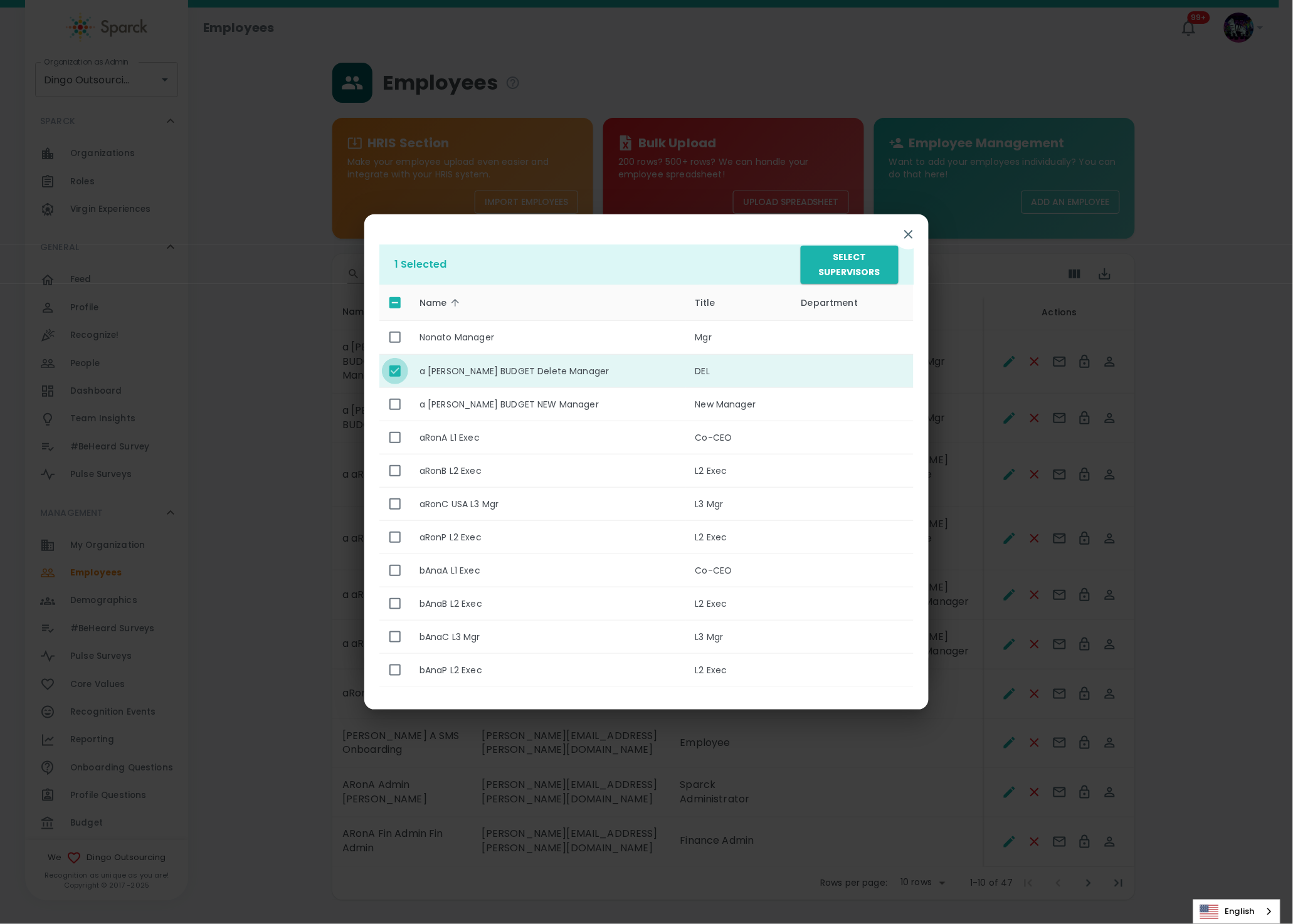
click at [393, 374] on input "enhanced table" at bounding box center [395, 371] width 26 height 26
checkbox input "false"
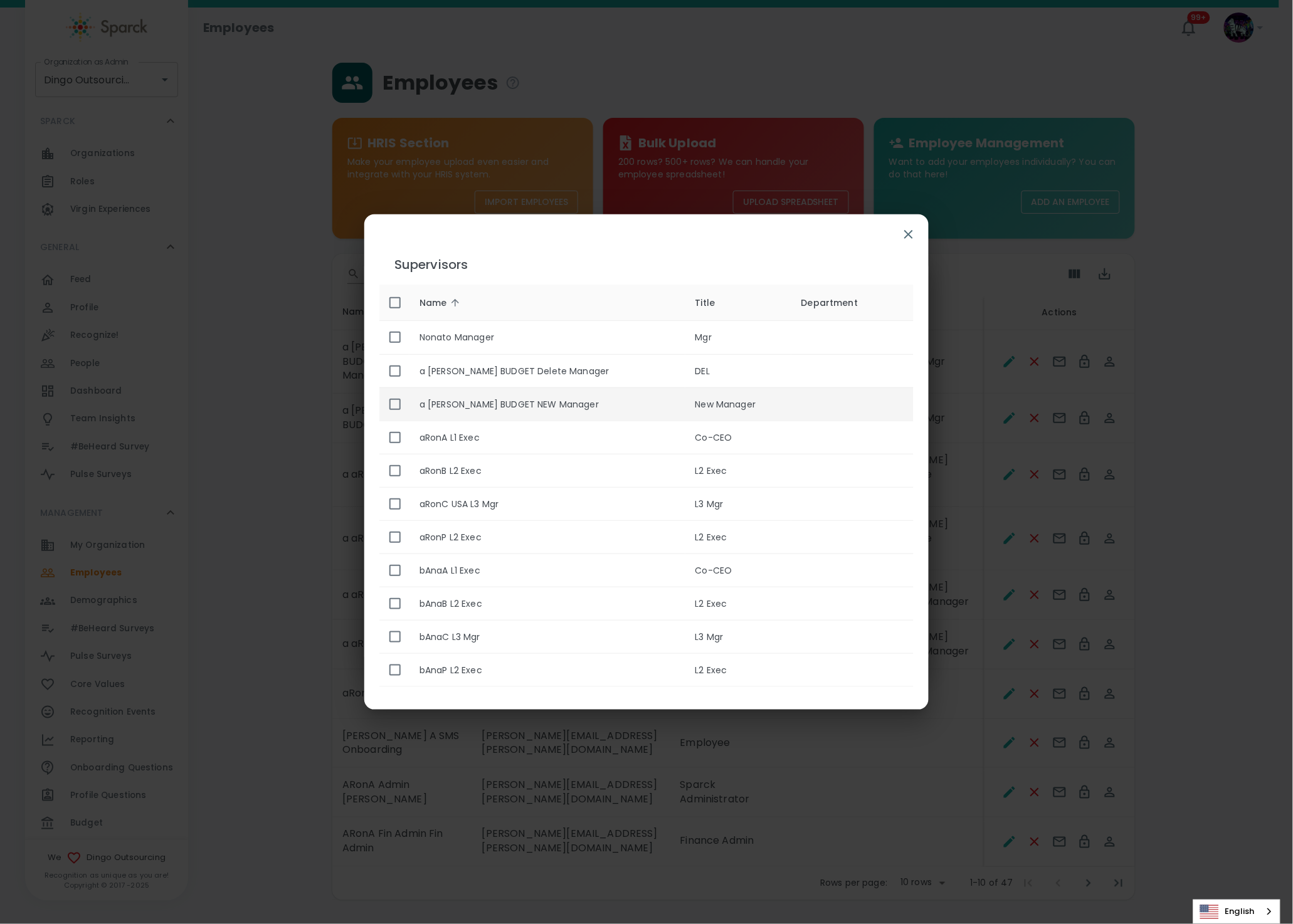
click at [396, 408] on input "enhanced table" at bounding box center [395, 404] width 26 height 26
checkbox input "true"
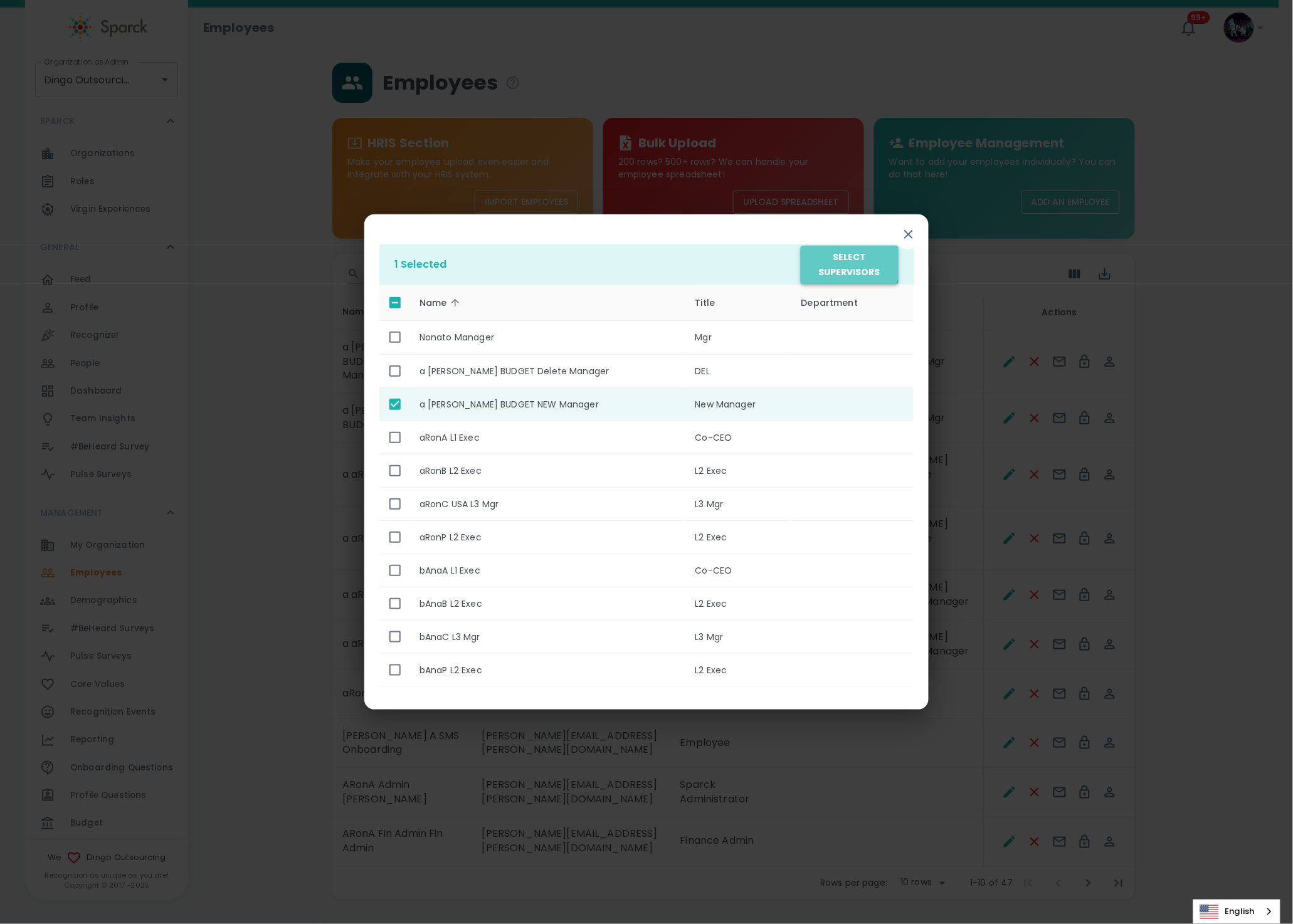
click at [849, 261] on button "Select Supervisors" at bounding box center [849, 265] width 98 height 38
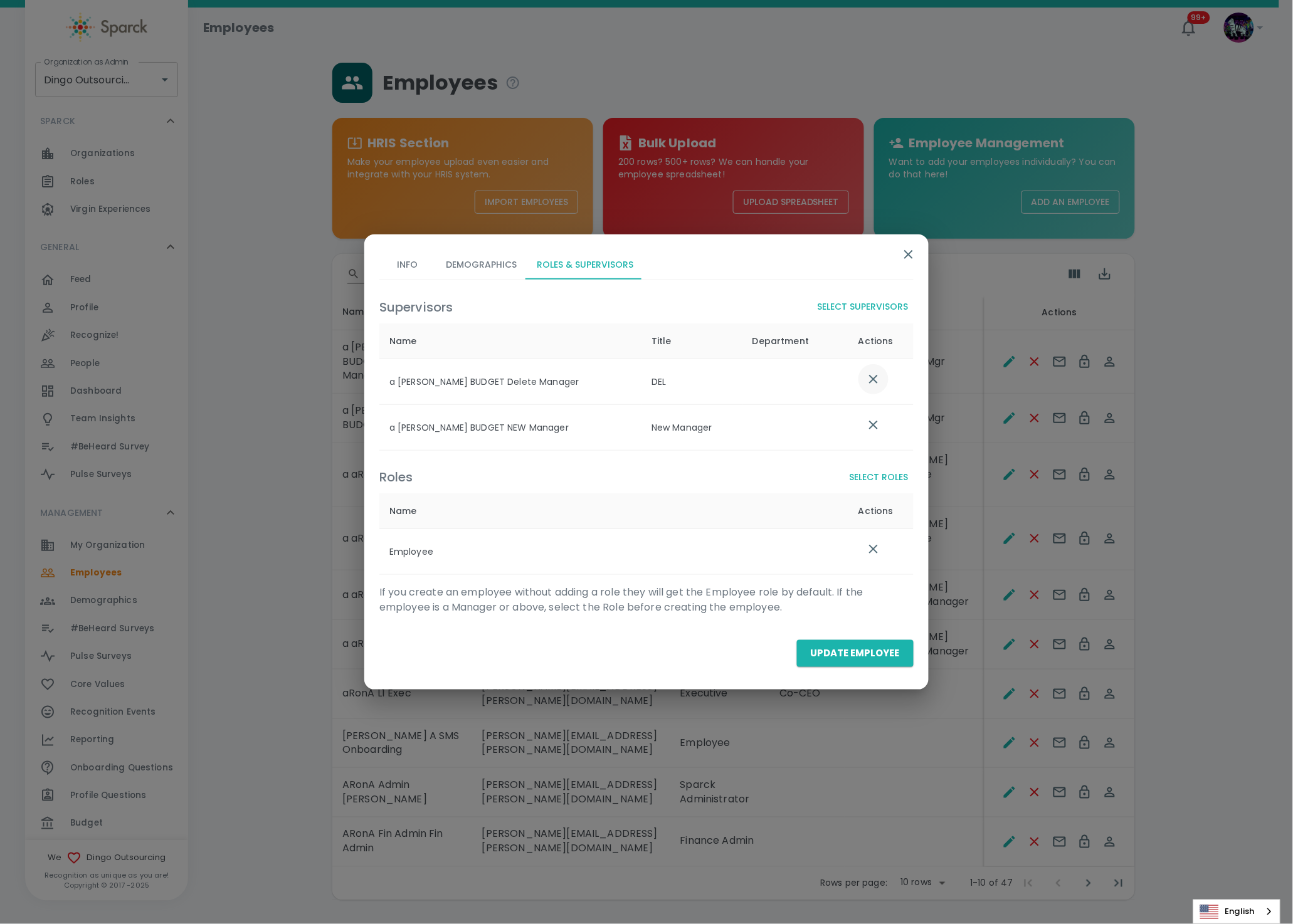
click at [872, 375] on icon "list table" at bounding box center [873, 379] width 15 height 15
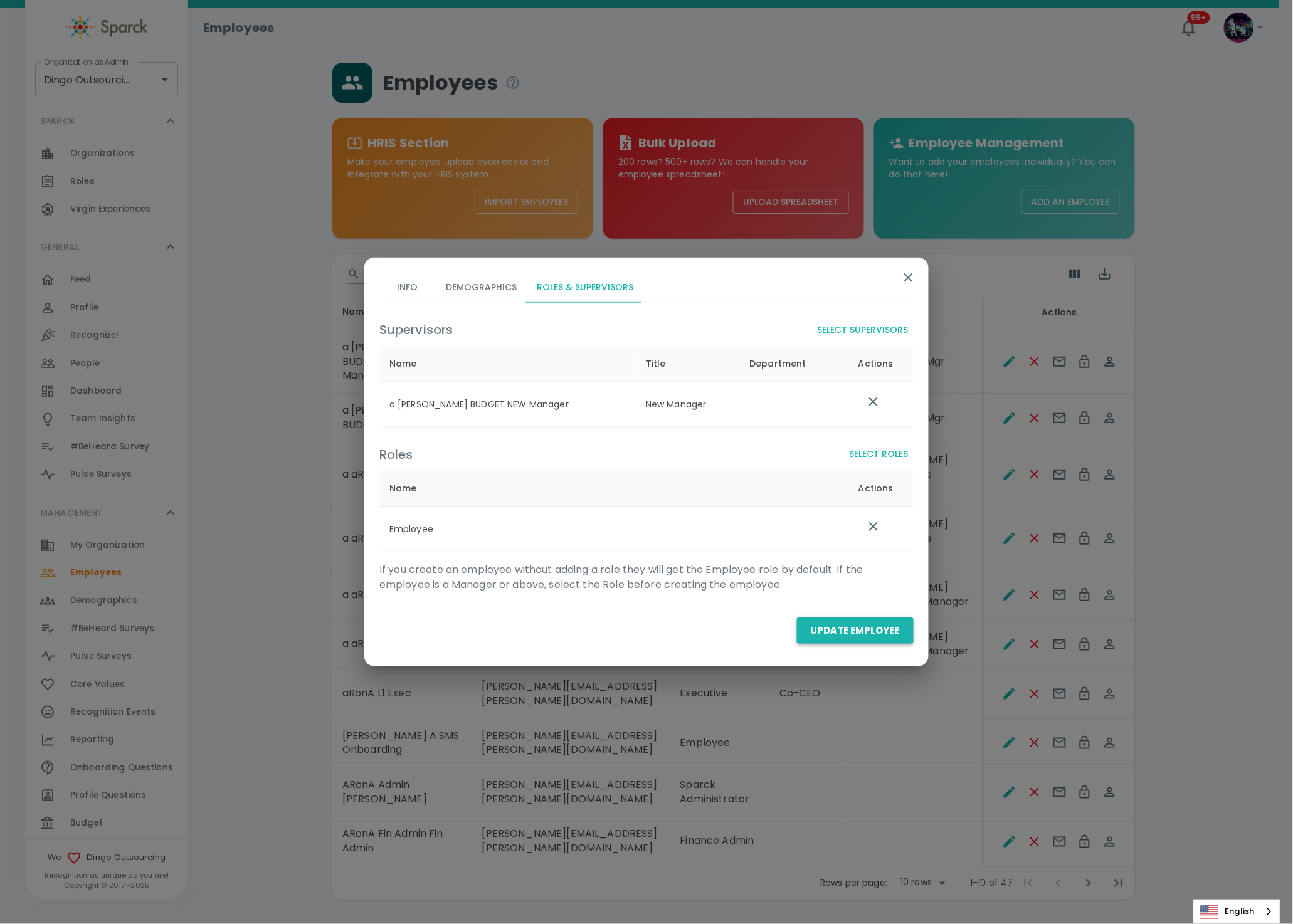
click at [865, 625] on button "Update Employee" at bounding box center [854, 631] width 116 height 26
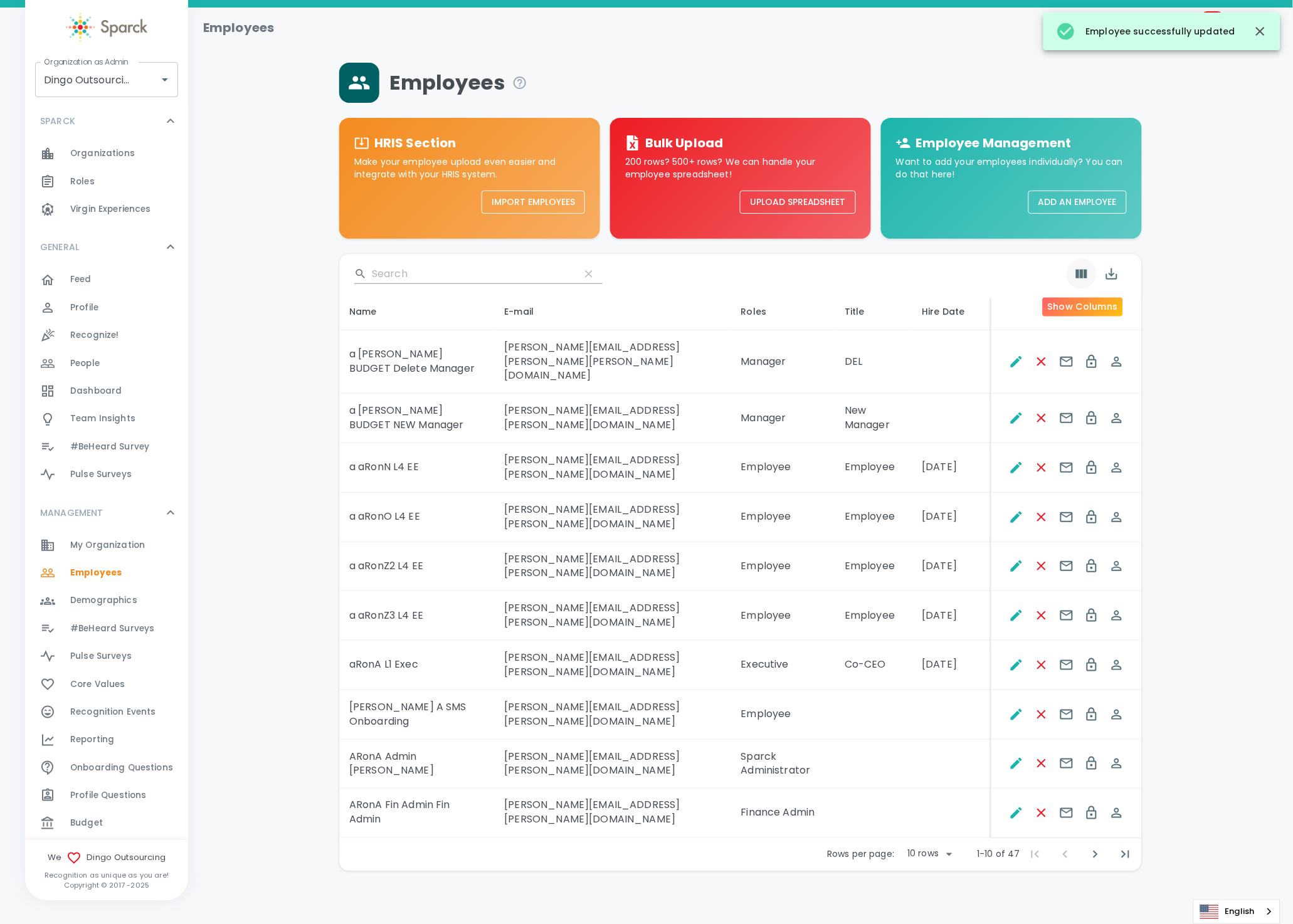
click at [1076, 273] on icon "Show Columns" at bounding box center [1081, 273] width 15 height 15
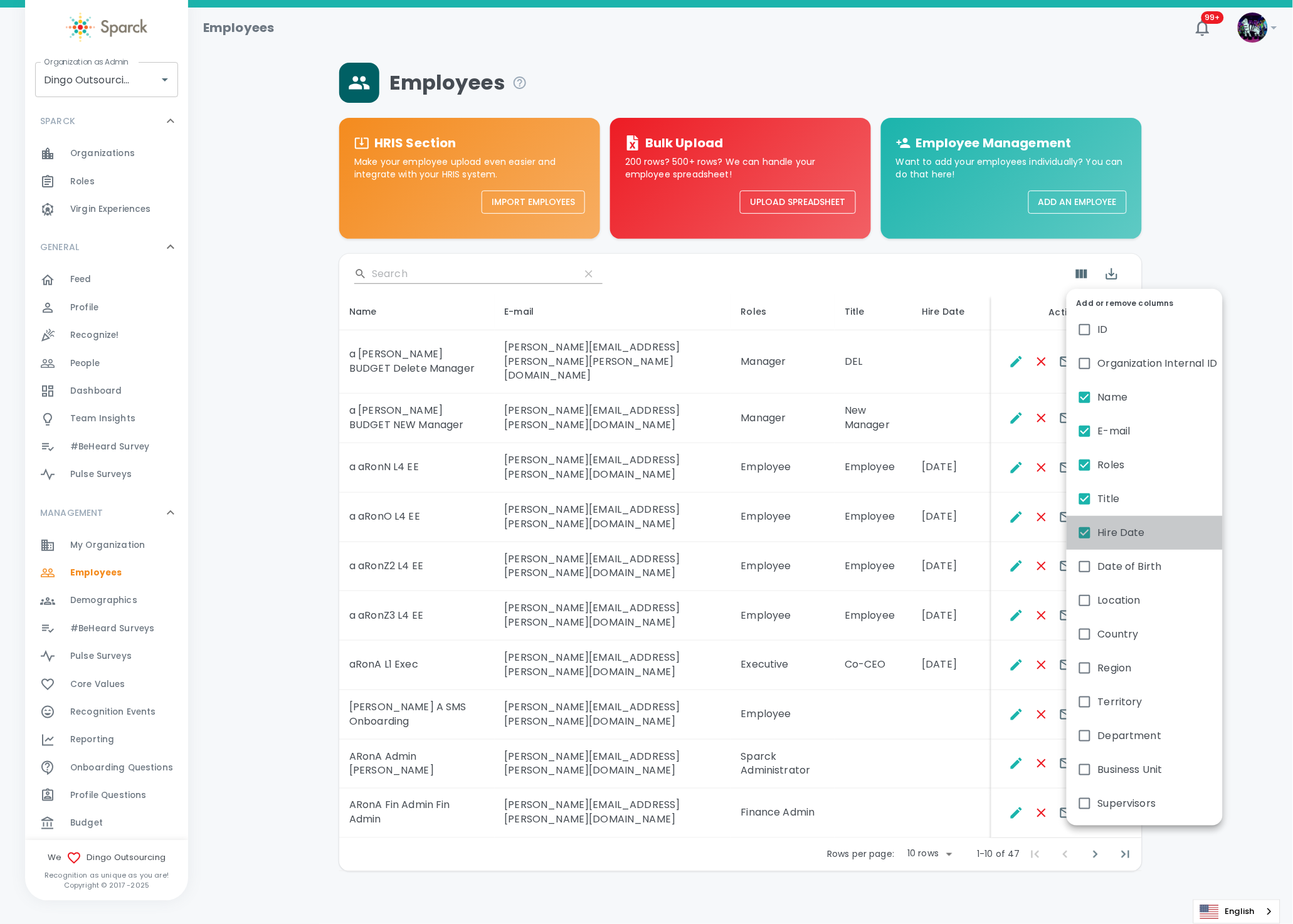
click at [1133, 528] on span "Hire Date" at bounding box center [1121, 532] width 47 height 15
click at [1098, 528] on input "Hire Date" at bounding box center [1084, 533] width 26 height 26
checkbox input "false"
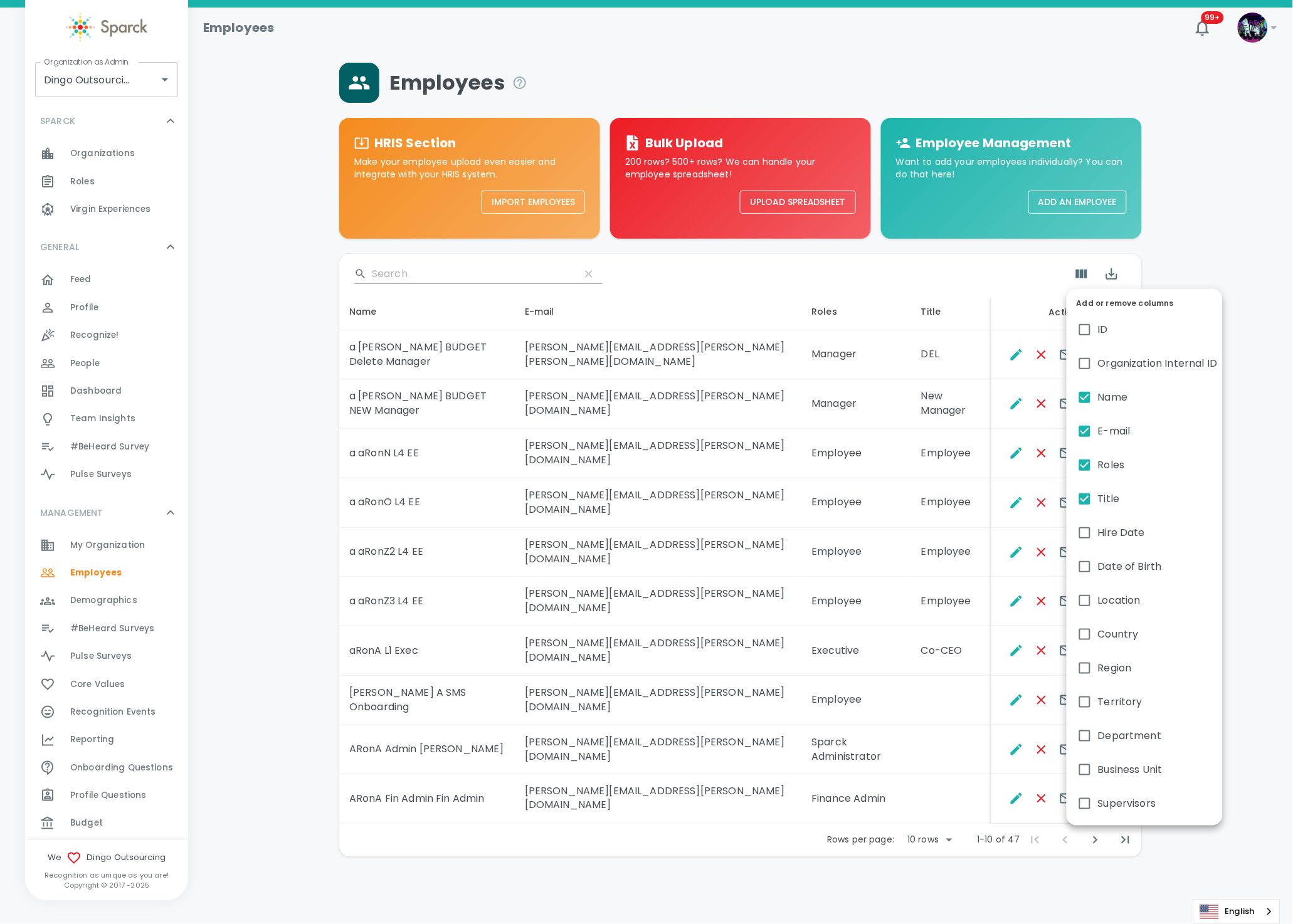
click at [1103, 795] on label "Supervisors" at bounding box center [1145, 804] width 156 height 34
click at [1098, 795] on input "Supervisors" at bounding box center [1084, 804] width 26 height 26
checkbox input "true"
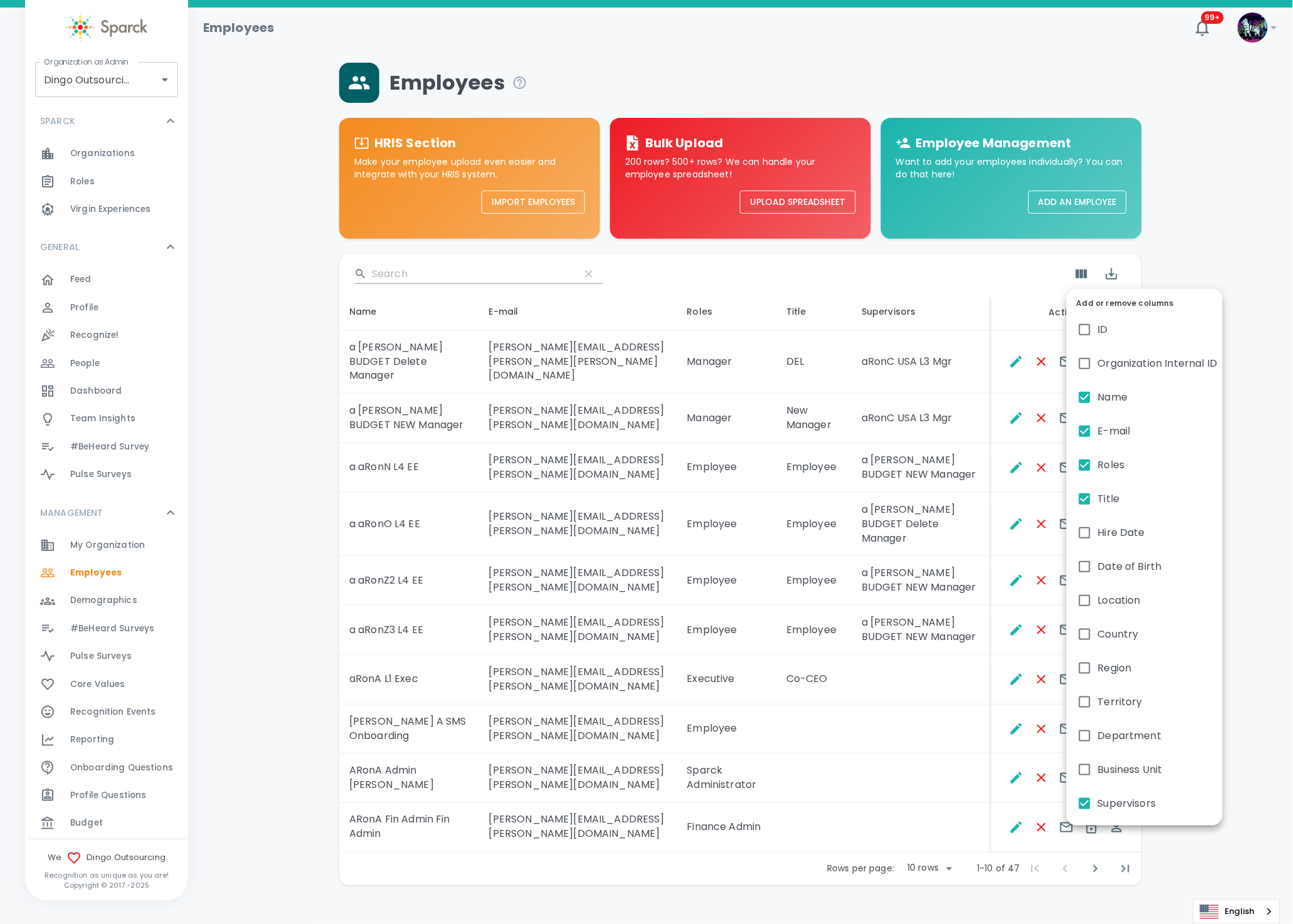
click at [949, 557] on div at bounding box center [646, 462] width 1293 height 924
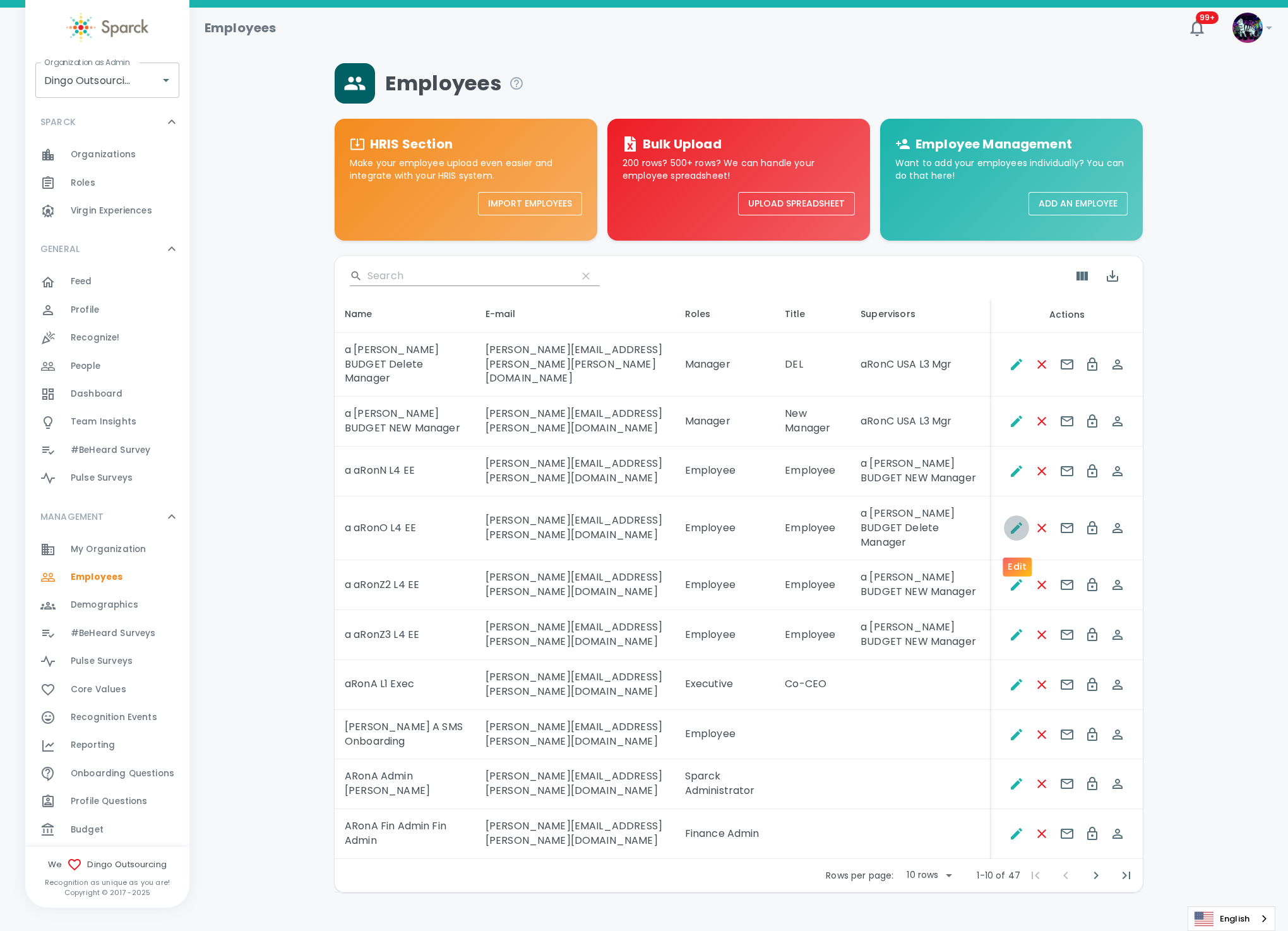
click at [1013, 533] on icon "Edit" at bounding box center [1017, 528] width 15 height 15
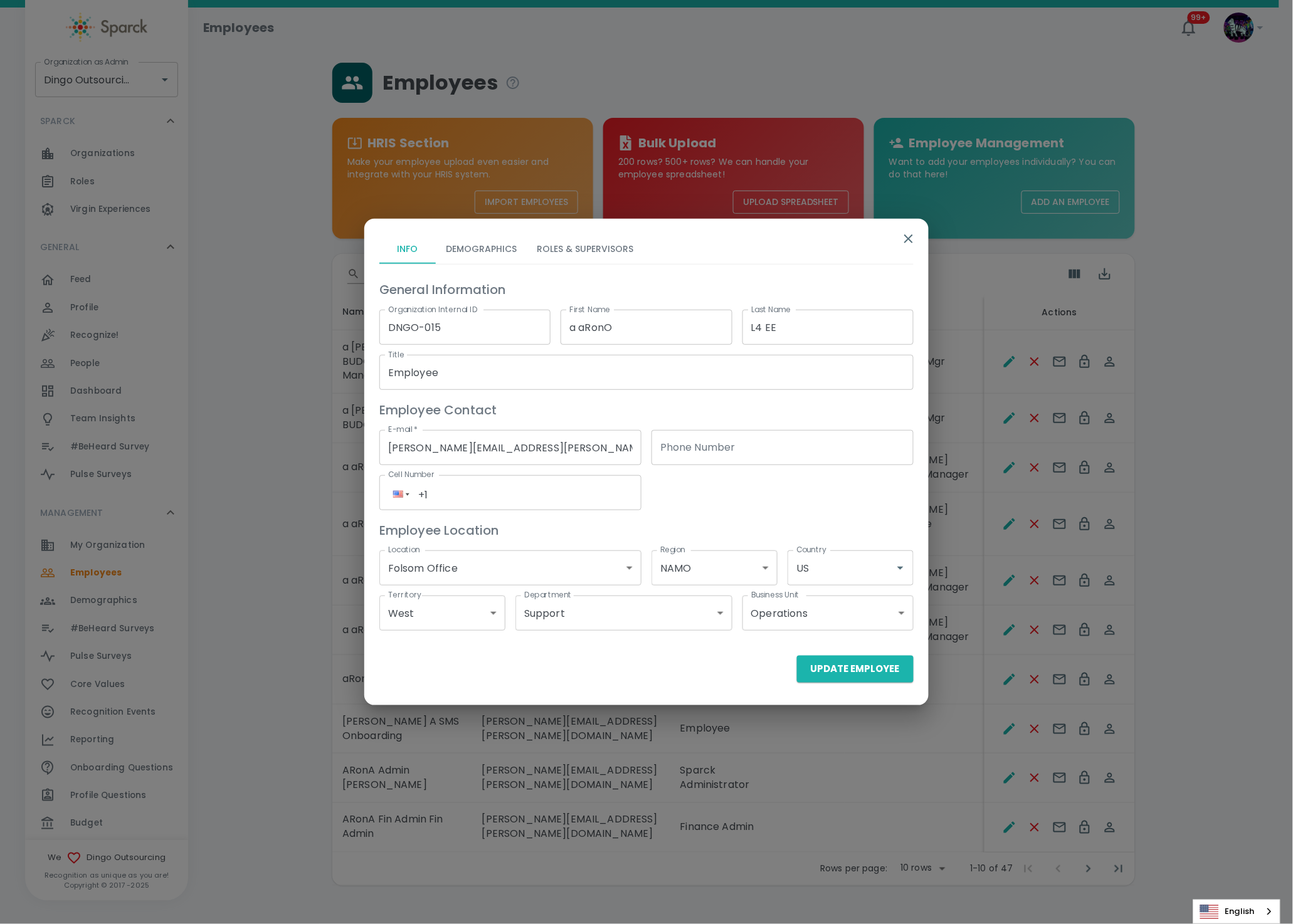
drag, startPoint x: 590, startPoint y: 233, endPoint x: 582, endPoint y: 239, distance: 10.0
click at [582, 239] on button "Roles & Supervisors" at bounding box center [584, 249] width 116 height 30
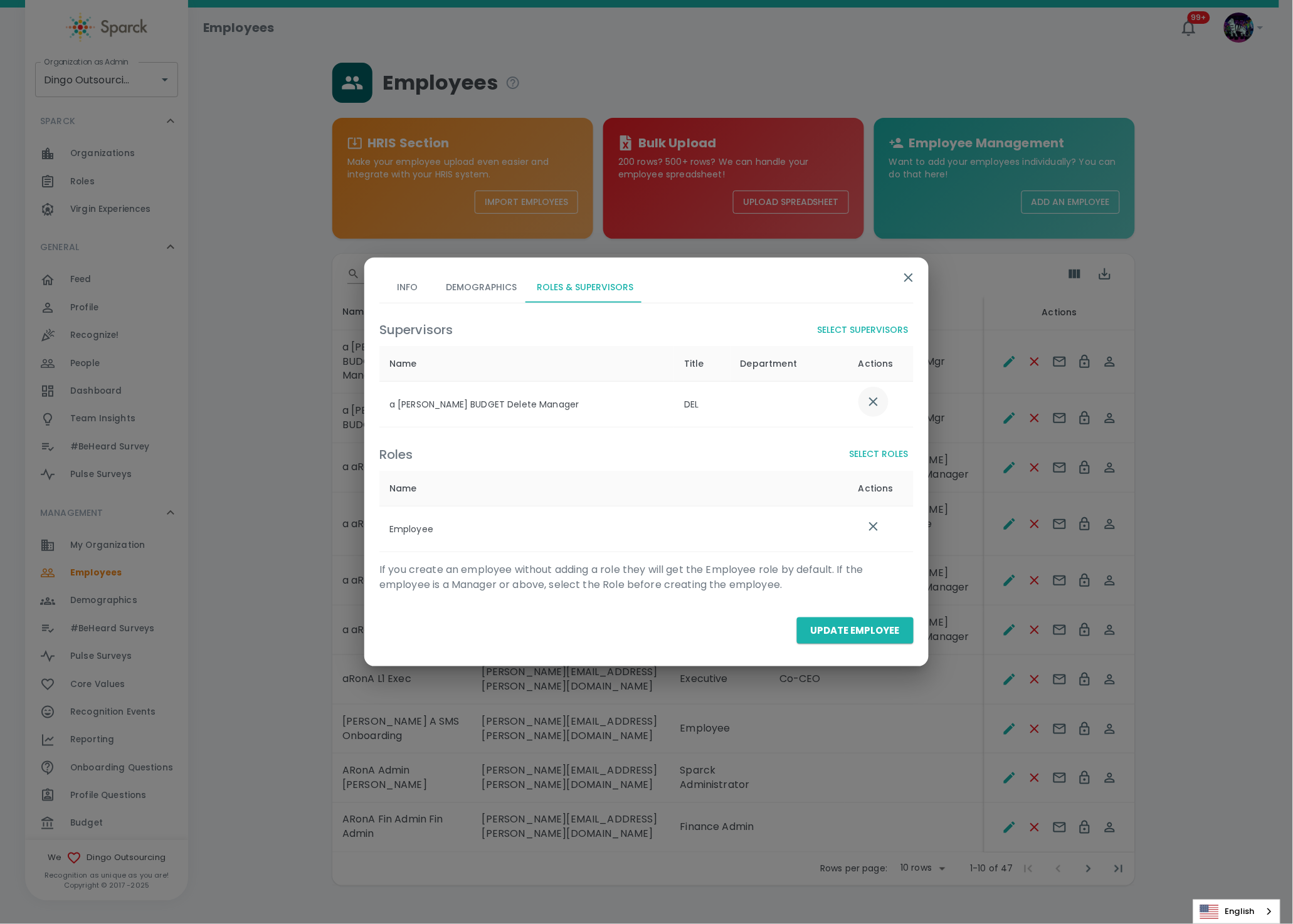
click at [871, 400] on icon "list table" at bounding box center [873, 401] width 8 height 8
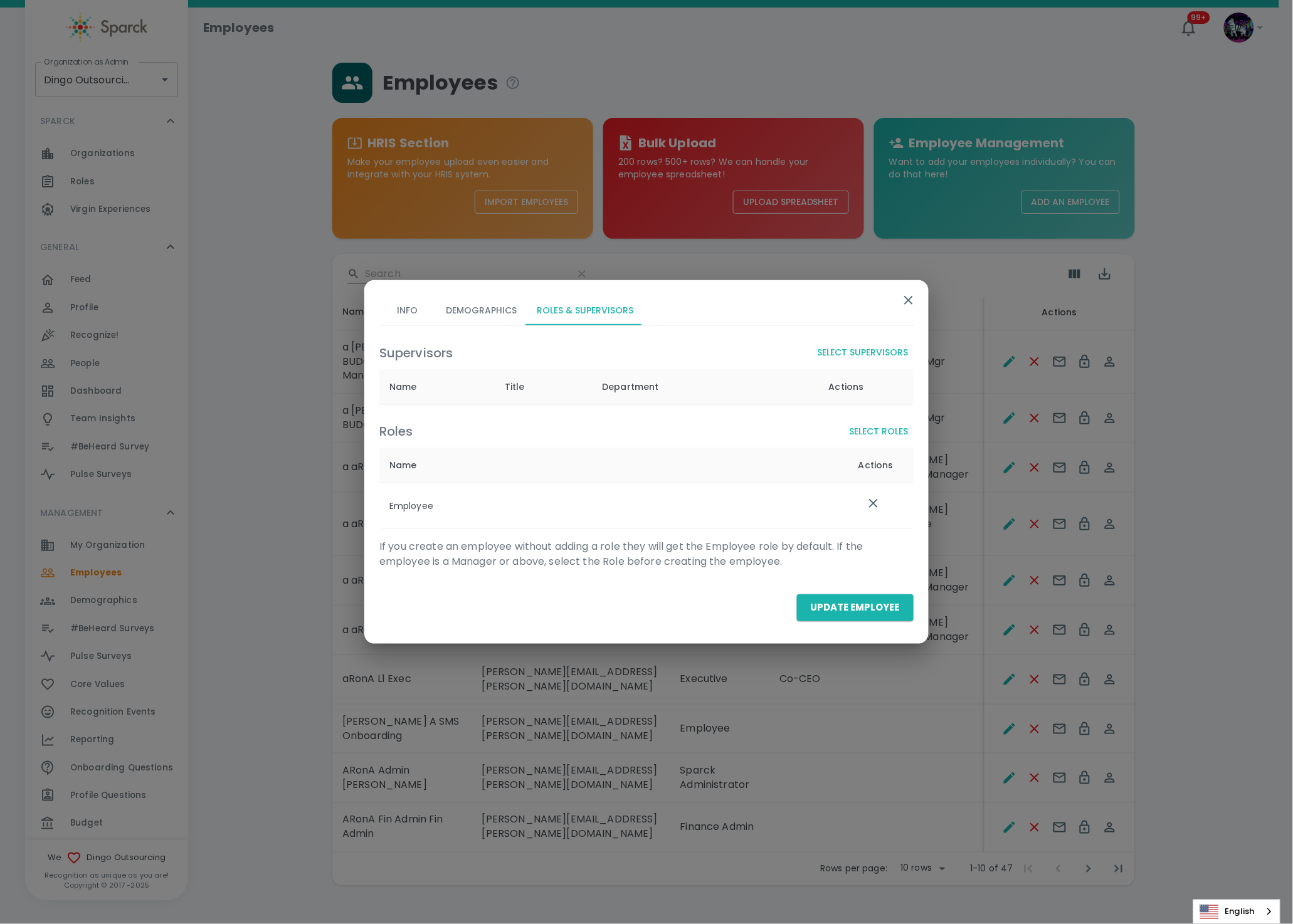
click at [866, 351] on button "Select Supervisors" at bounding box center [863, 353] width 101 height 23
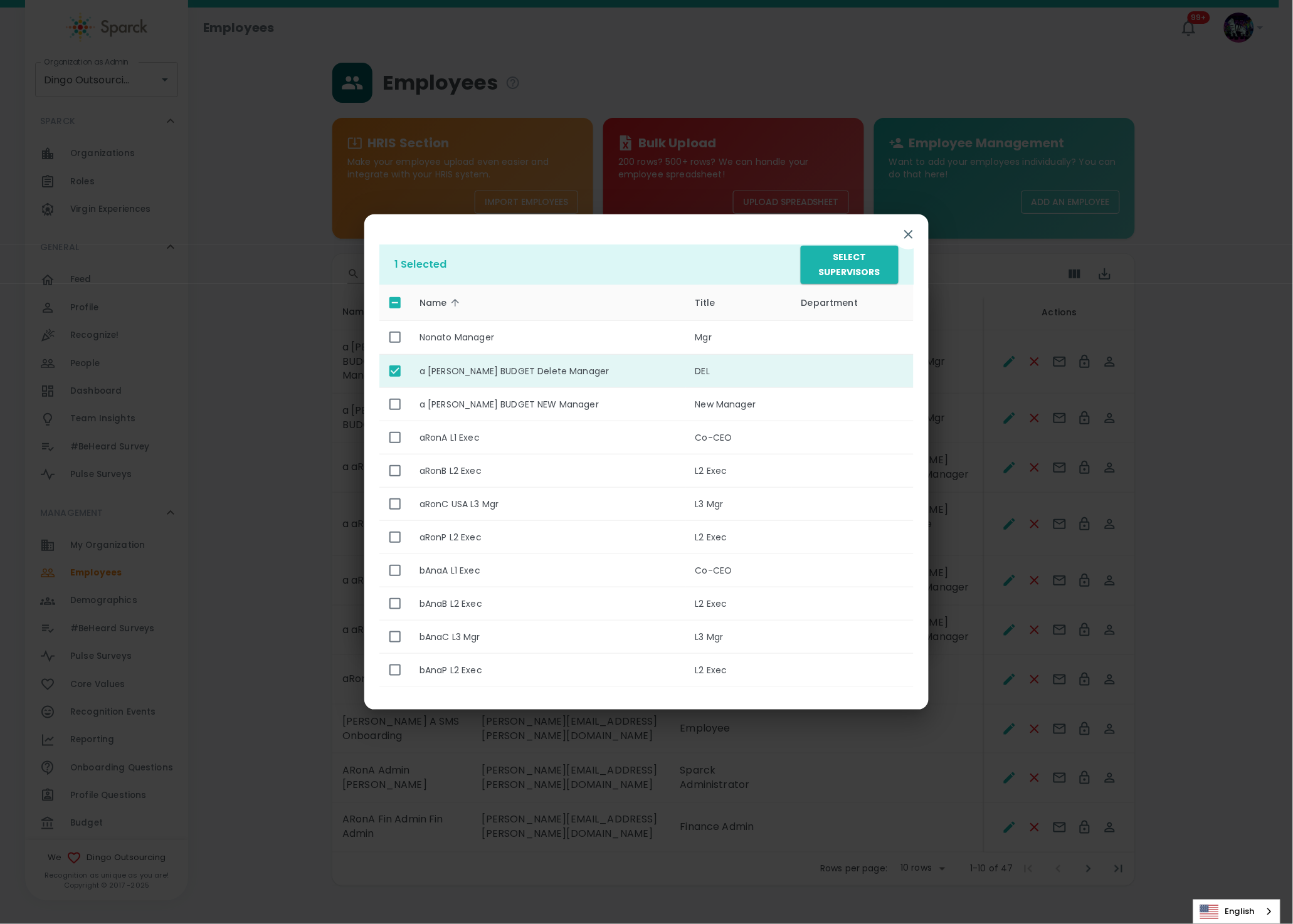
click at [409, 371] on th "a aRon BUDGET Delete Manager" at bounding box center [547, 370] width 276 height 33
checkbox input "false"
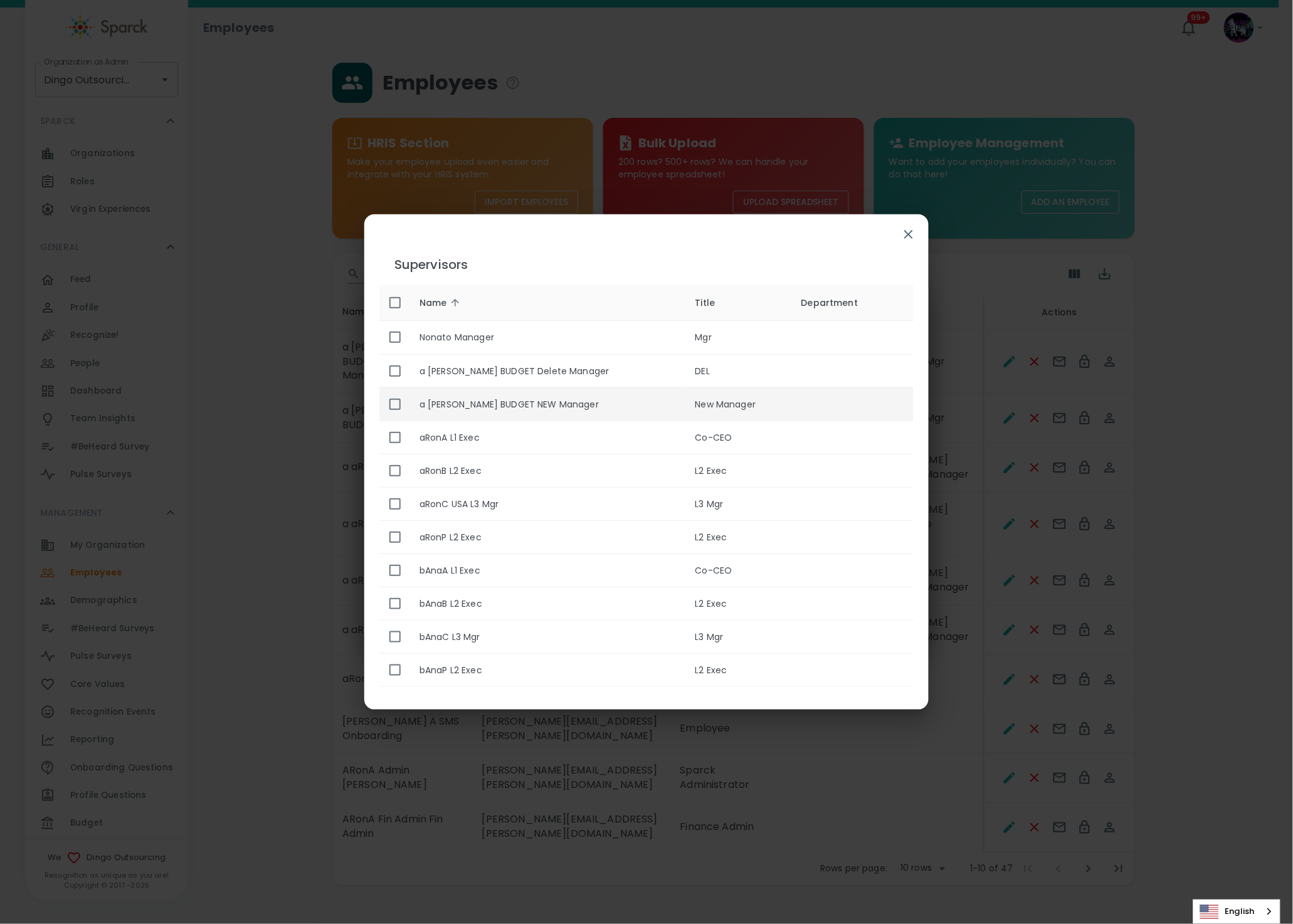
click at [402, 398] on input "enhanced table" at bounding box center [395, 404] width 26 height 26
checkbox input "true"
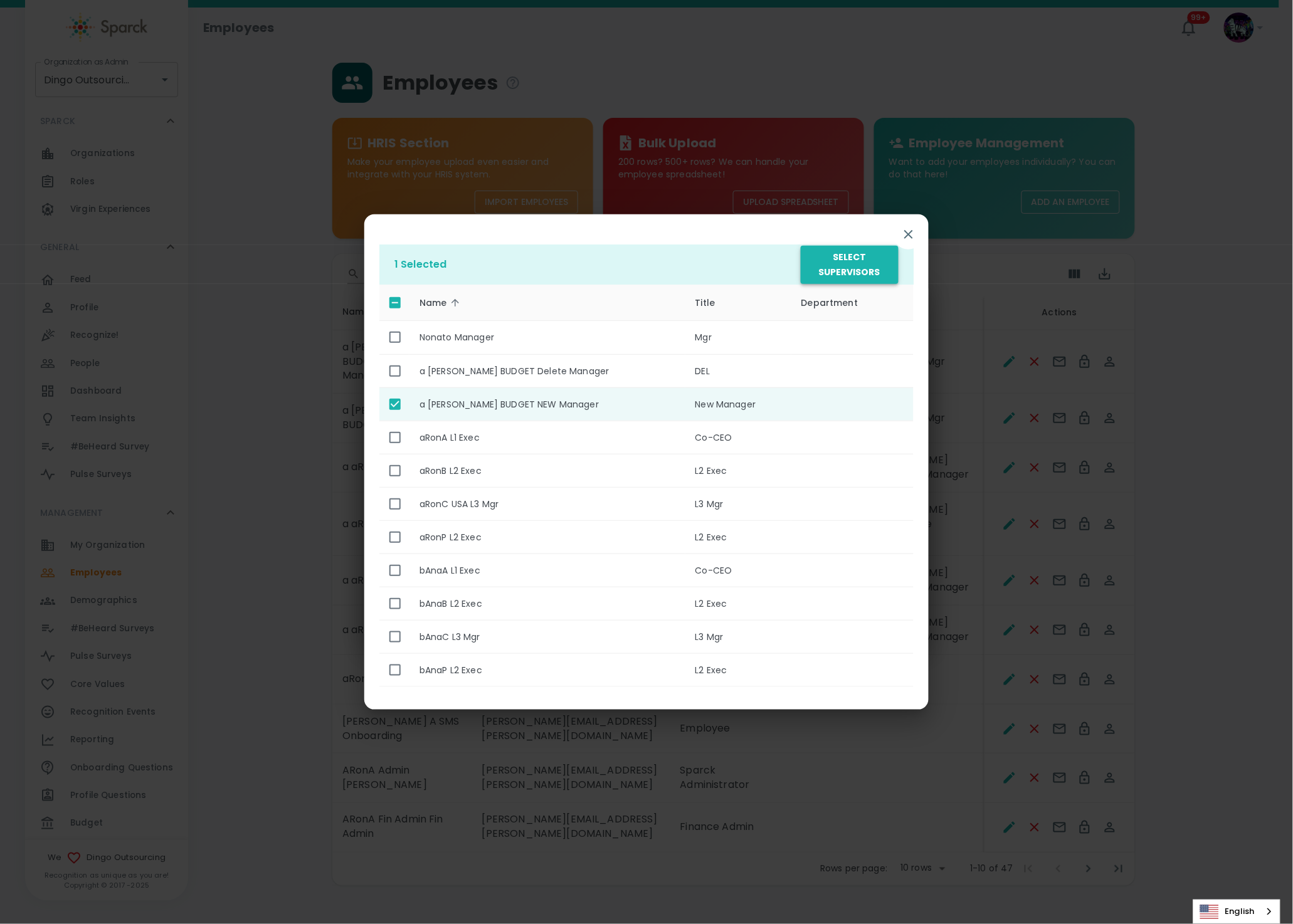
click at [875, 246] on button "Select Supervisors" at bounding box center [849, 265] width 98 height 38
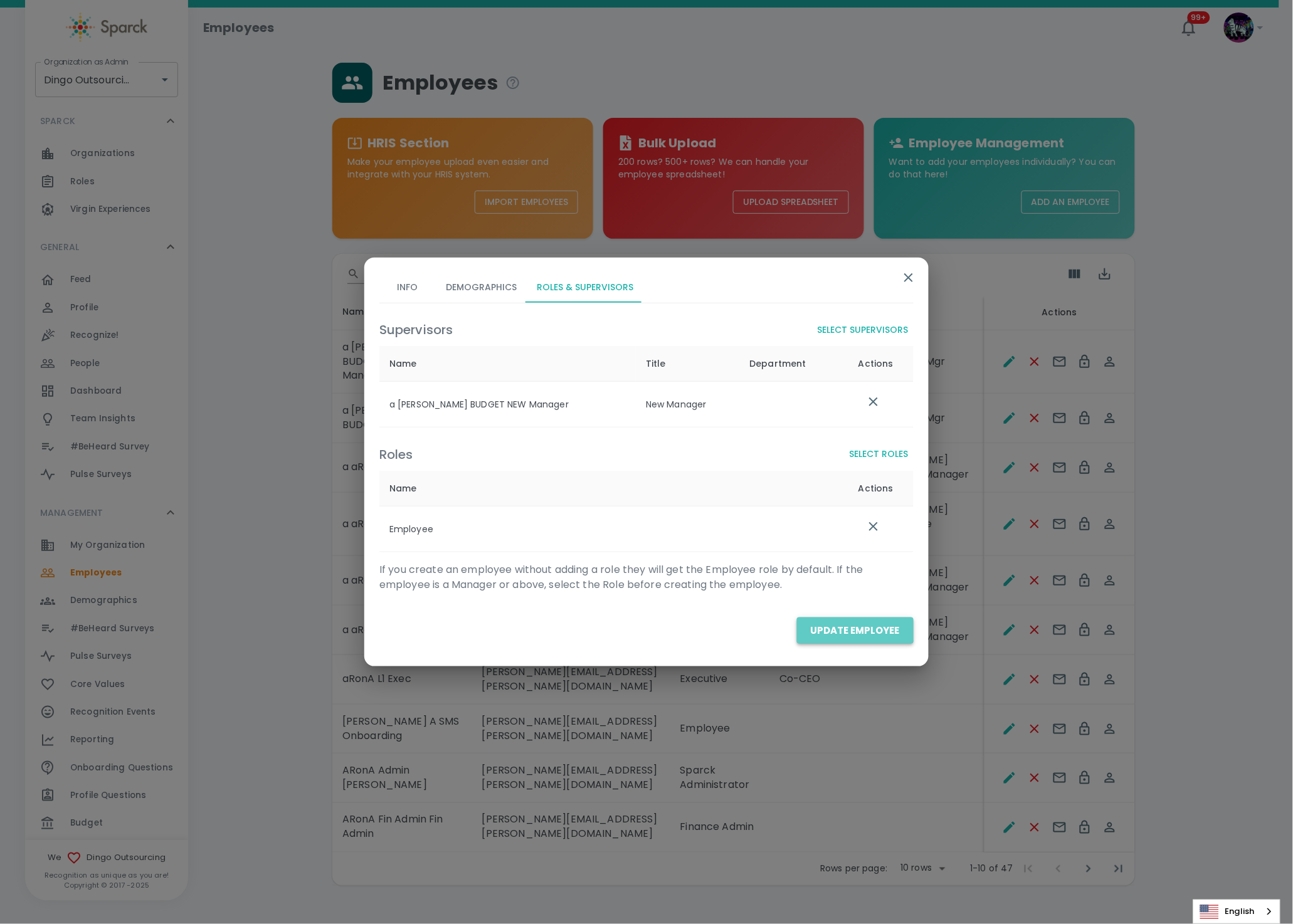
click at [836, 619] on button "Update Employee" at bounding box center [854, 631] width 116 height 26
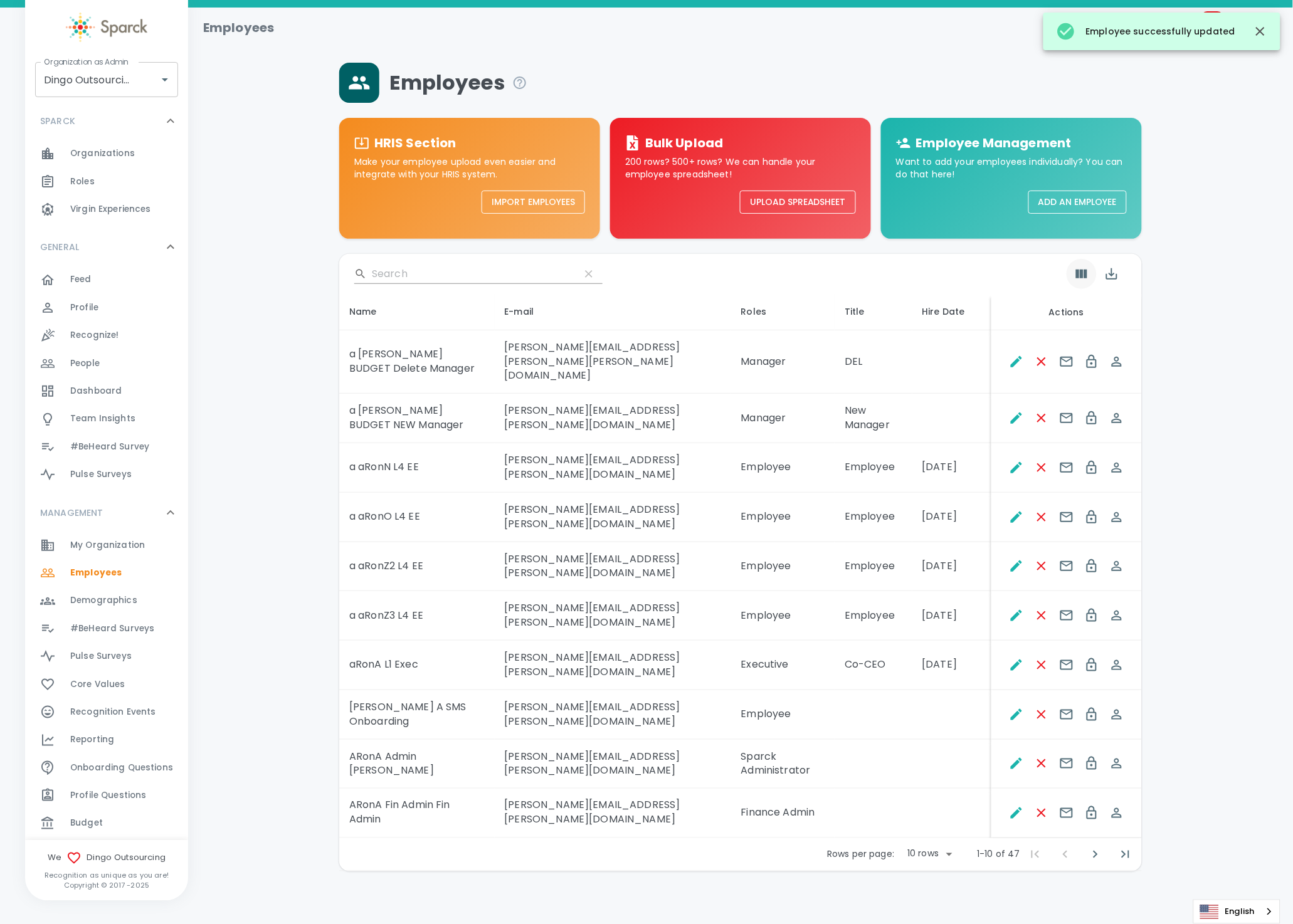
click at [1085, 258] on div "​" at bounding box center [740, 274] width 802 height 40
click at [1082, 265] on button "Show Columns" at bounding box center [1082, 274] width 30 height 30
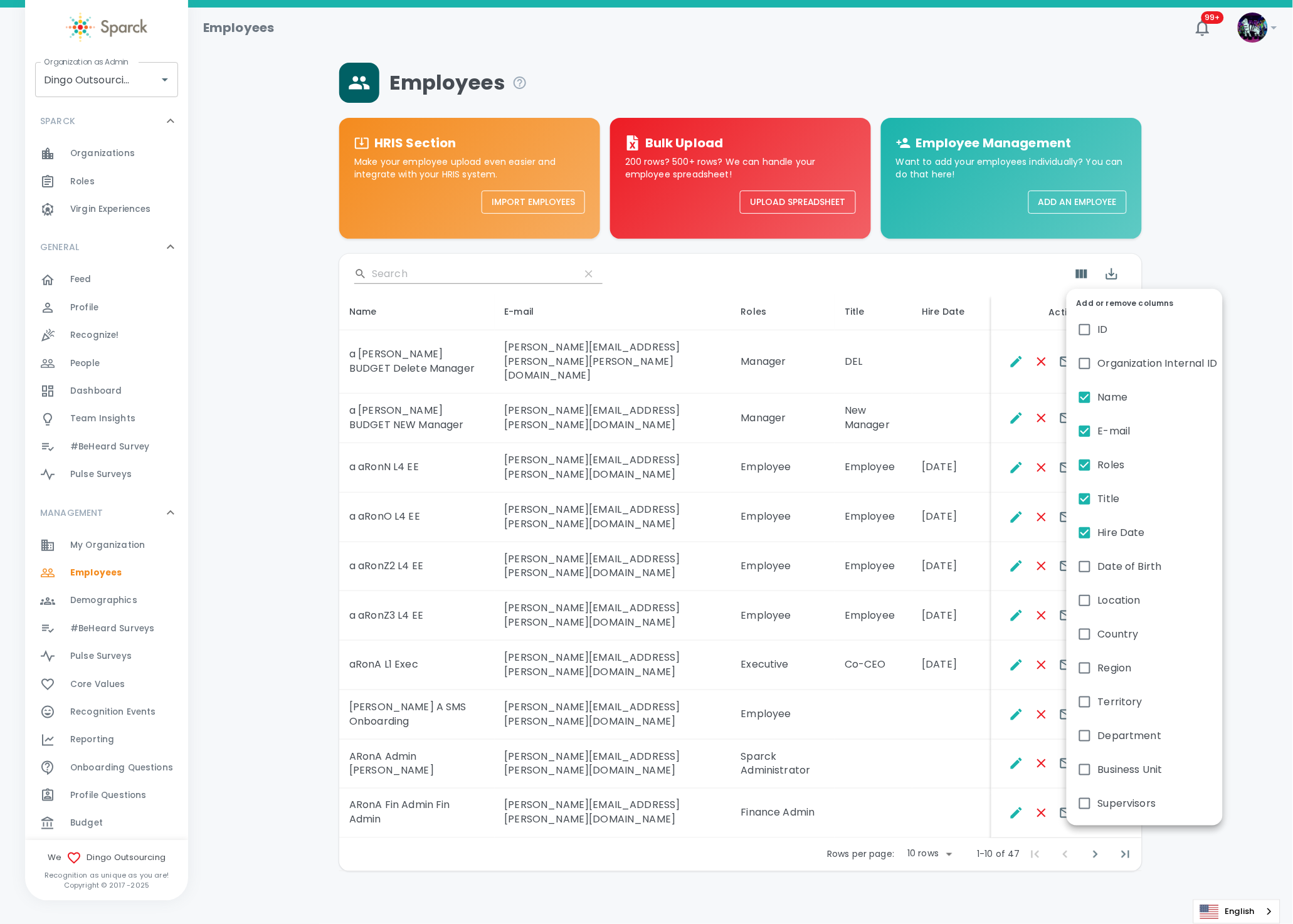
click at [1096, 798] on input "Supervisors" at bounding box center [1084, 804] width 26 height 26
checkbox input "true"
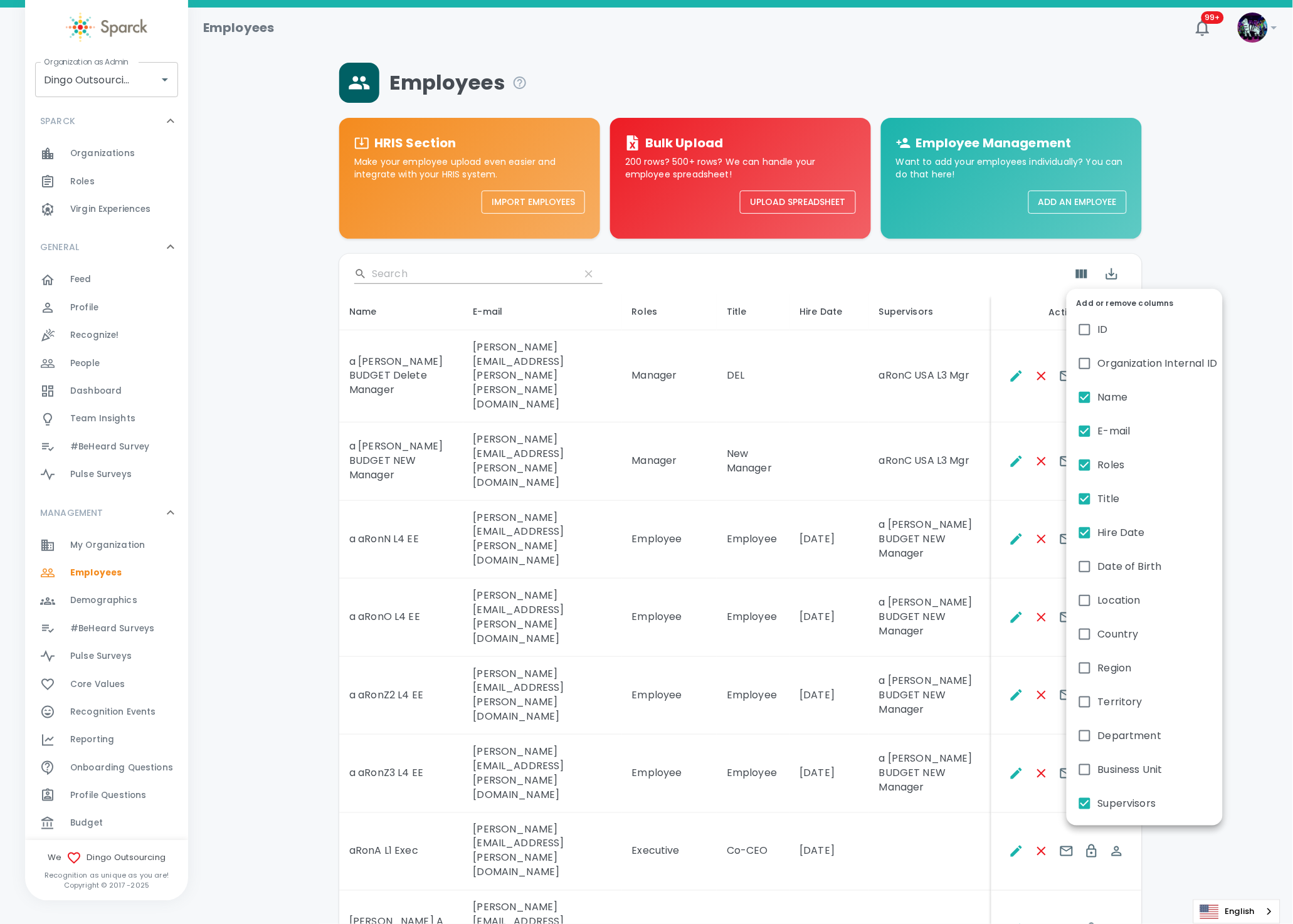
click at [1098, 533] on span "Hire Date" at bounding box center [1121, 532] width 47 height 15
click at [1098, 533] on input "Hire Date" at bounding box center [1084, 533] width 26 height 26
checkbox input "false"
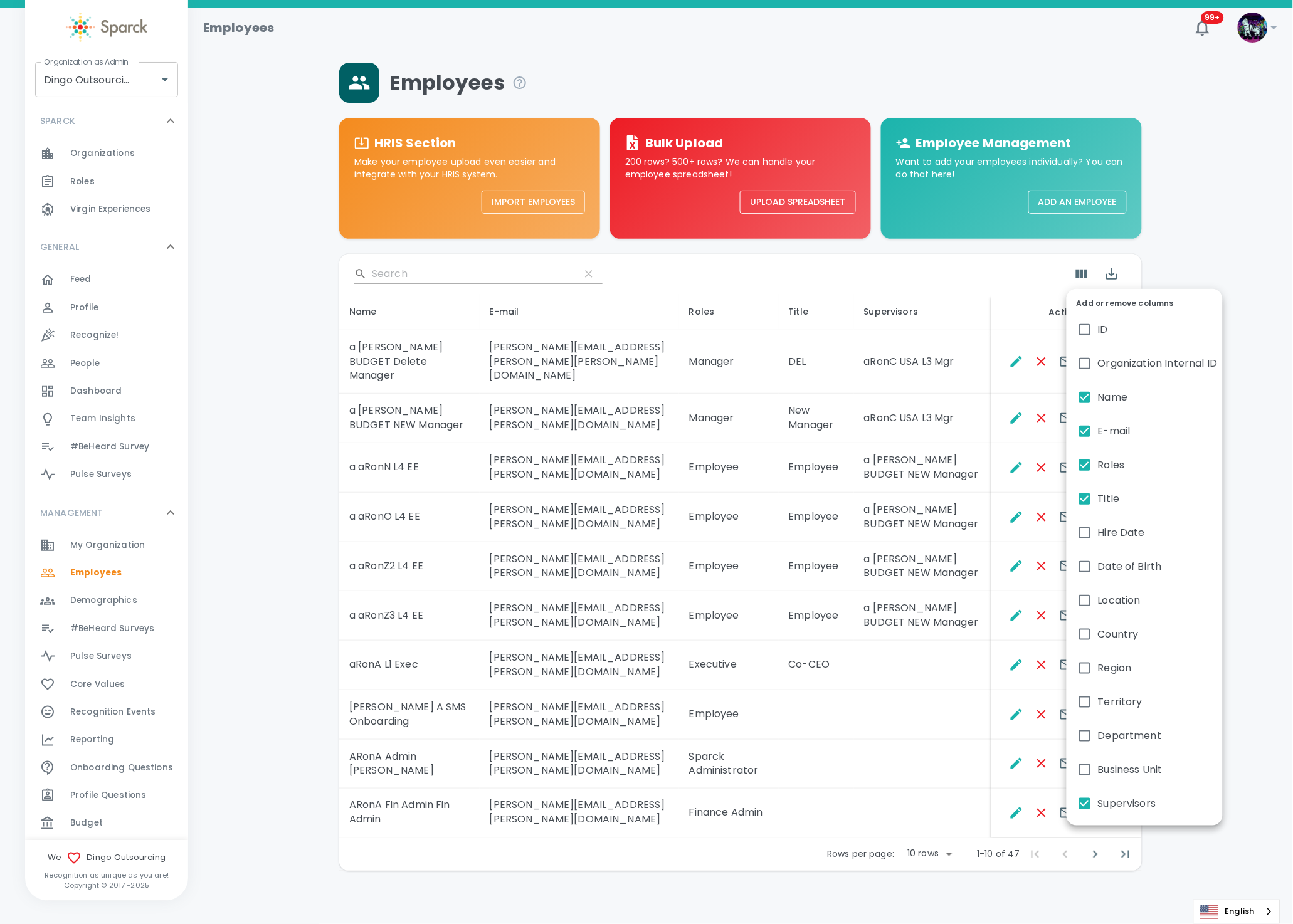
click at [241, 470] on div at bounding box center [646, 462] width 1293 height 924
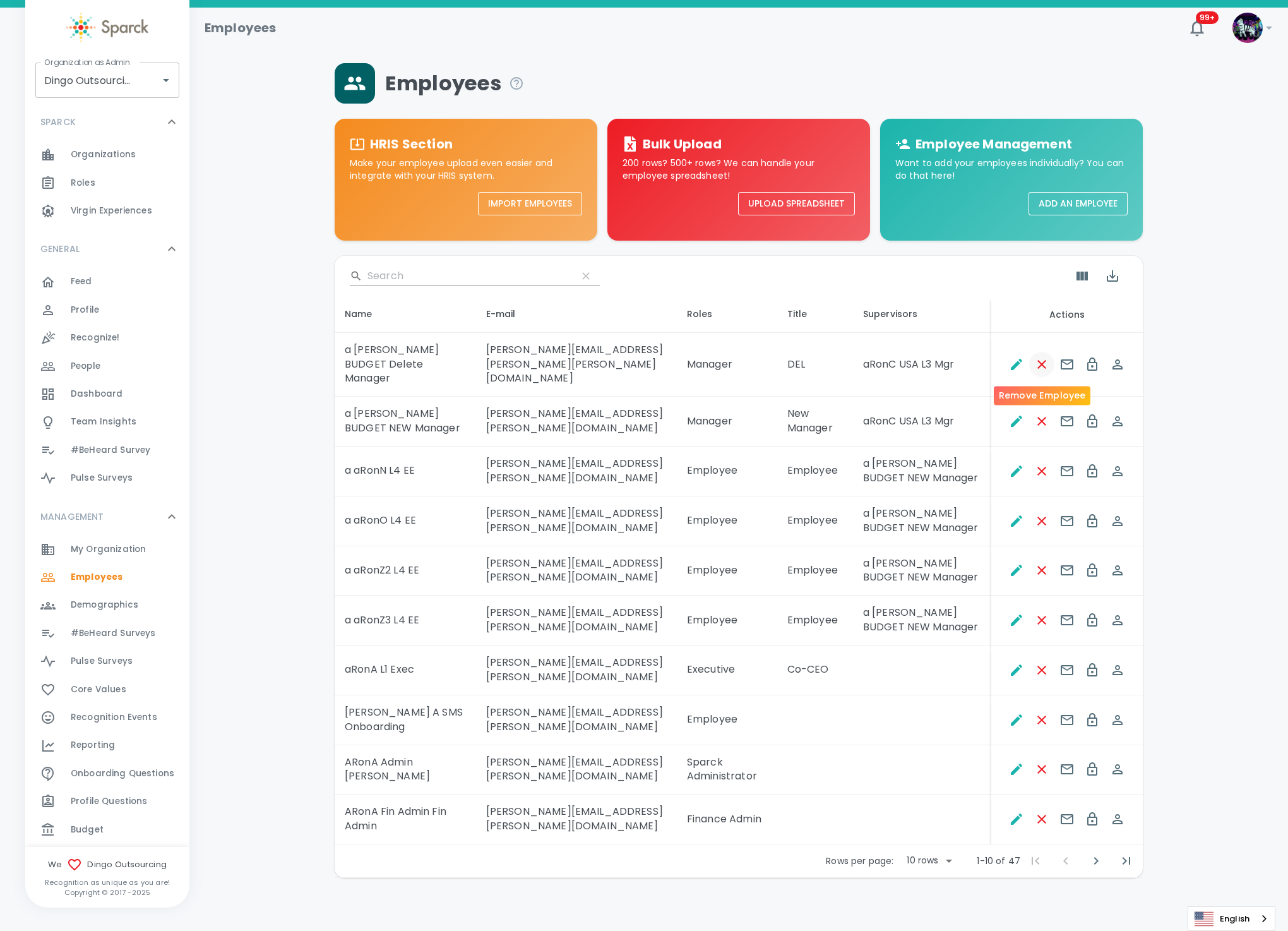
click at [1041, 370] on icon "Remove Employee" at bounding box center [1042, 364] width 15 height 15
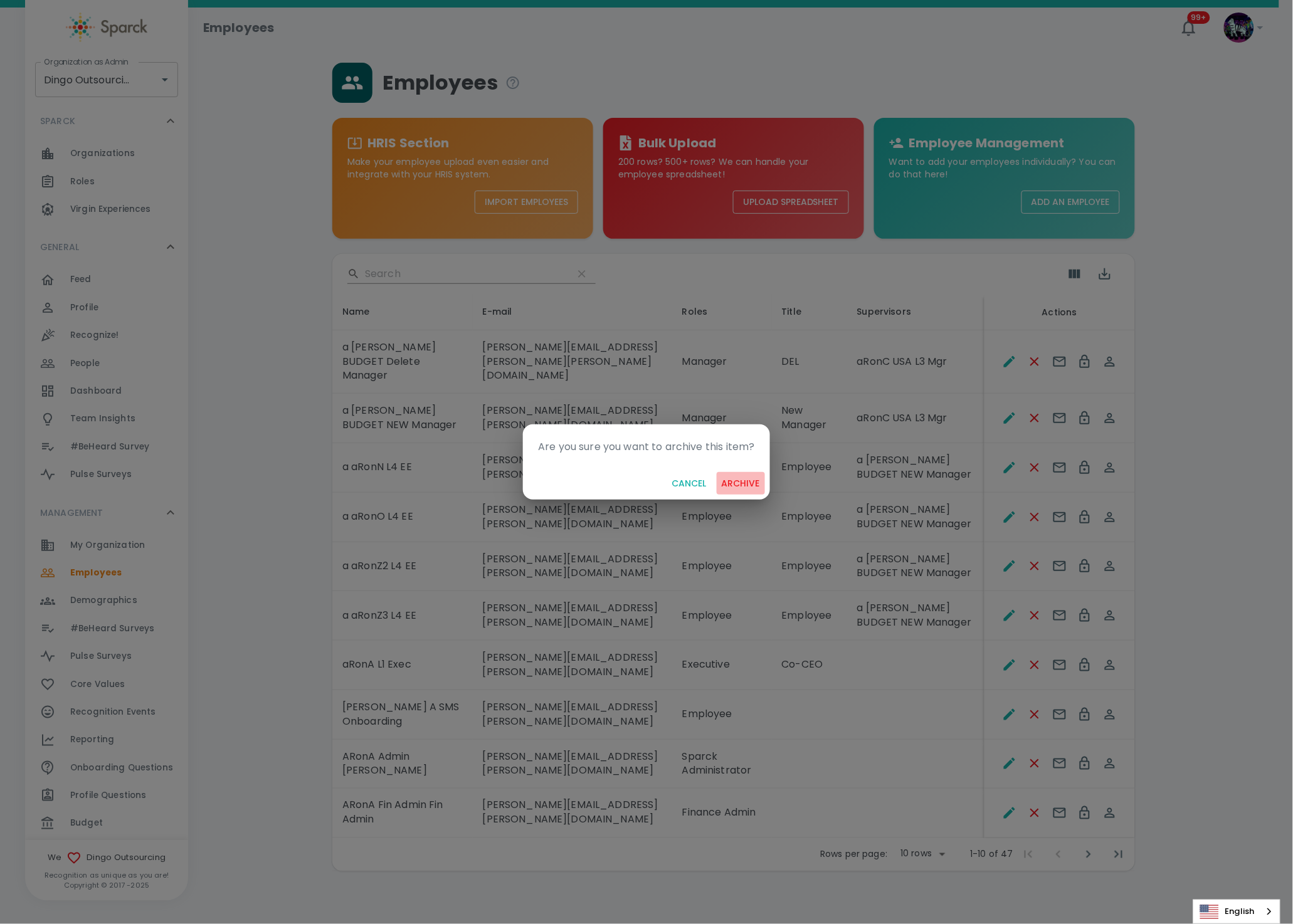
click at [736, 478] on button "archive" at bounding box center [741, 483] width 48 height 23
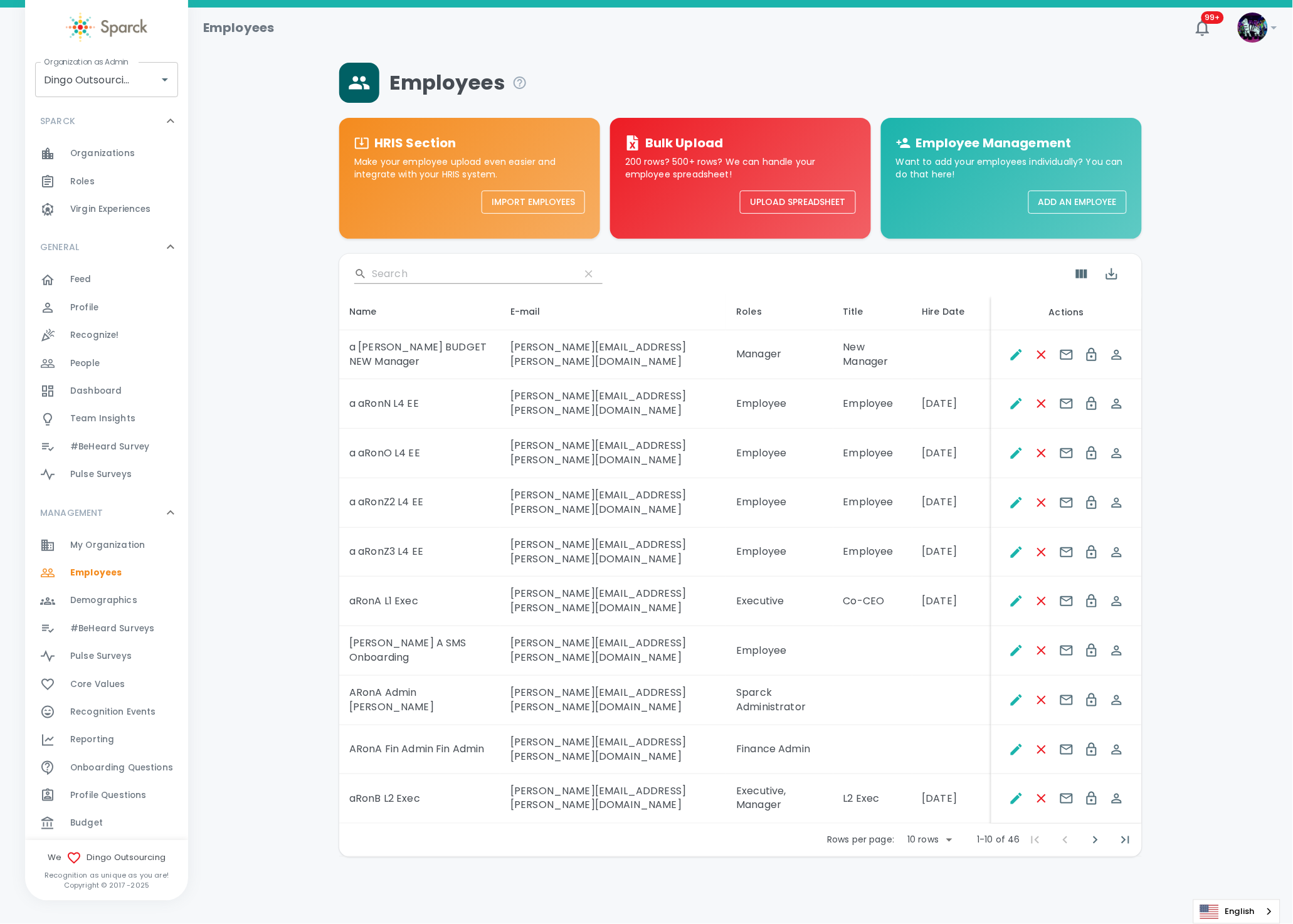
click at [1066, 198] on button "Add an Employee" at bounding box center [1077, 202] width 98 height 23
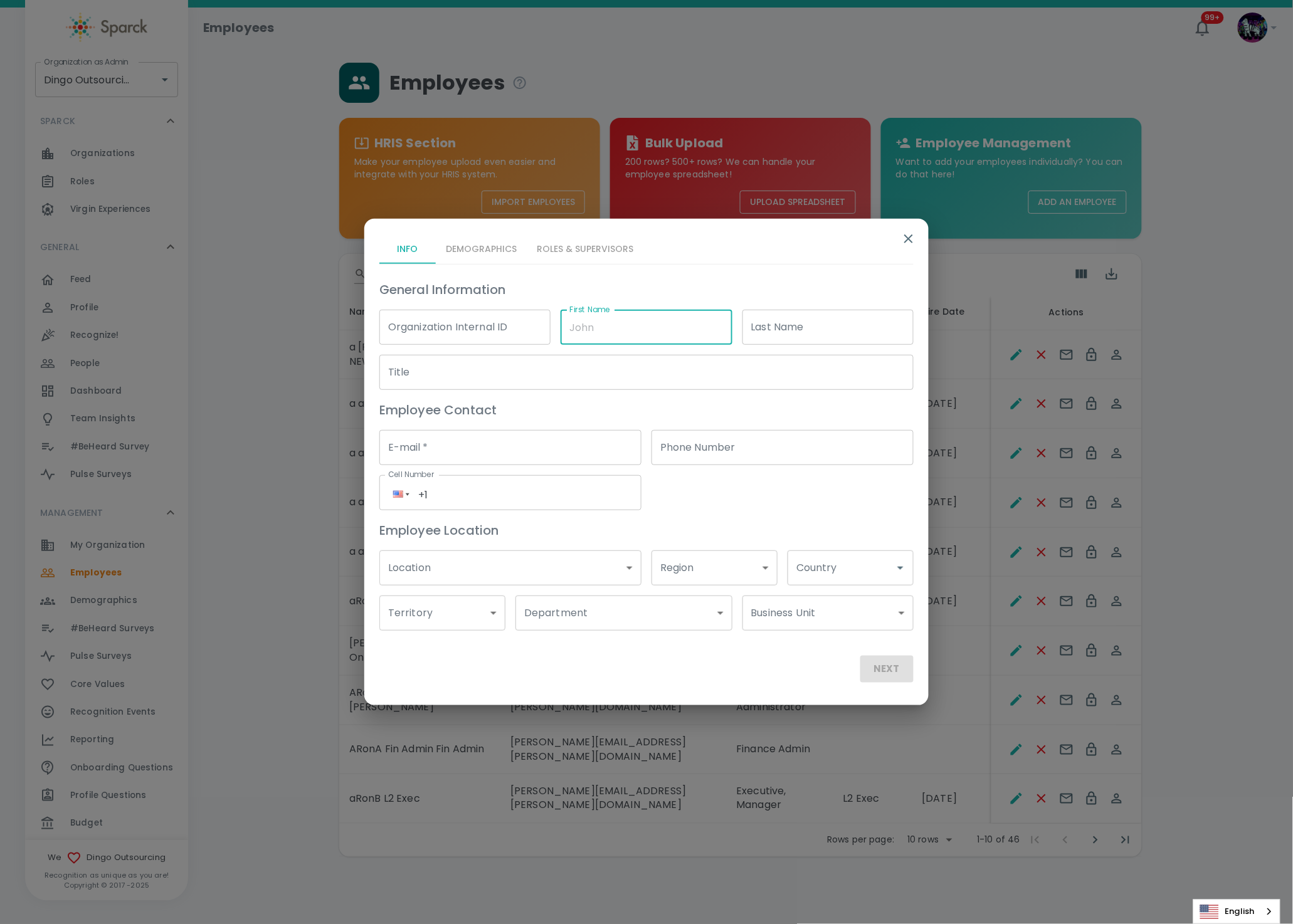
click at [631, 322] on input "First Name" at bounding box center [646, 327] width 171 height 35
type input "a aRon Budget"
type input "del again"
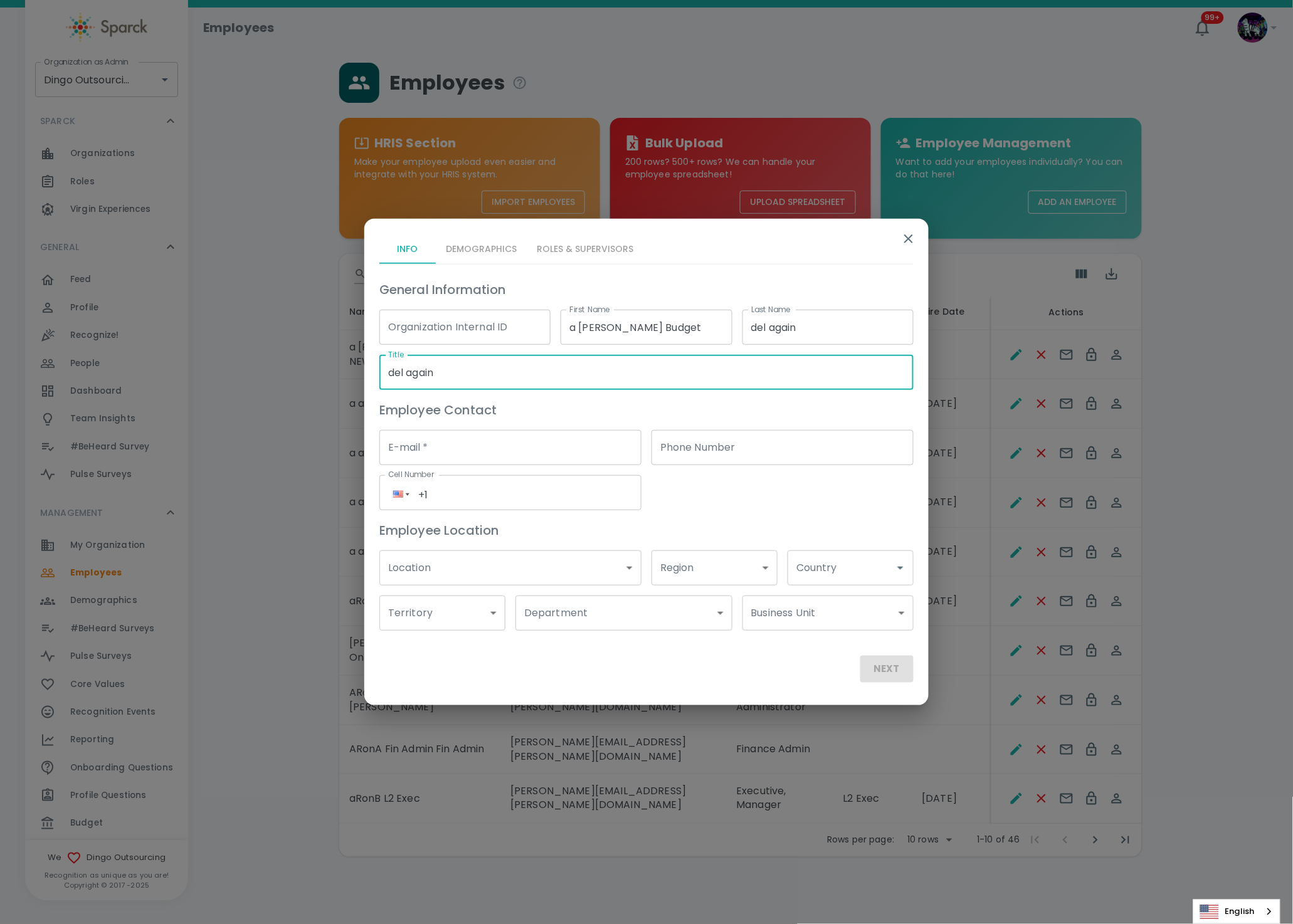
type input "del again"
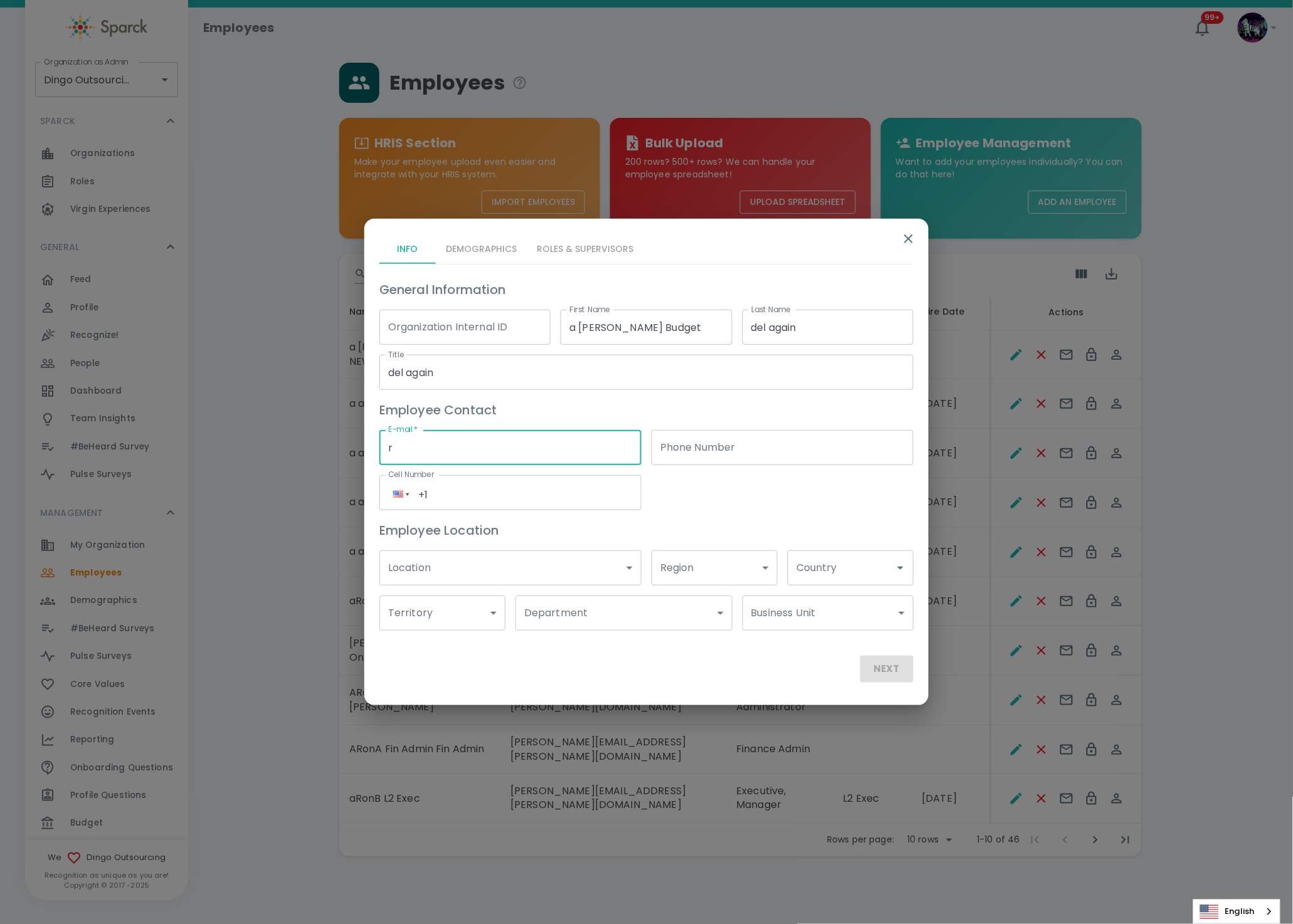
type input "Ron.thornburg@sparckco.com"
type input "(191) 623-9528"
click at [463, 447] on input "Ron.thornburg@sparckco.com" at bounding box center [510, 448] width 262 height 35
type input "Ron.thornburg+dingosdeleteagain@sparckco.com"
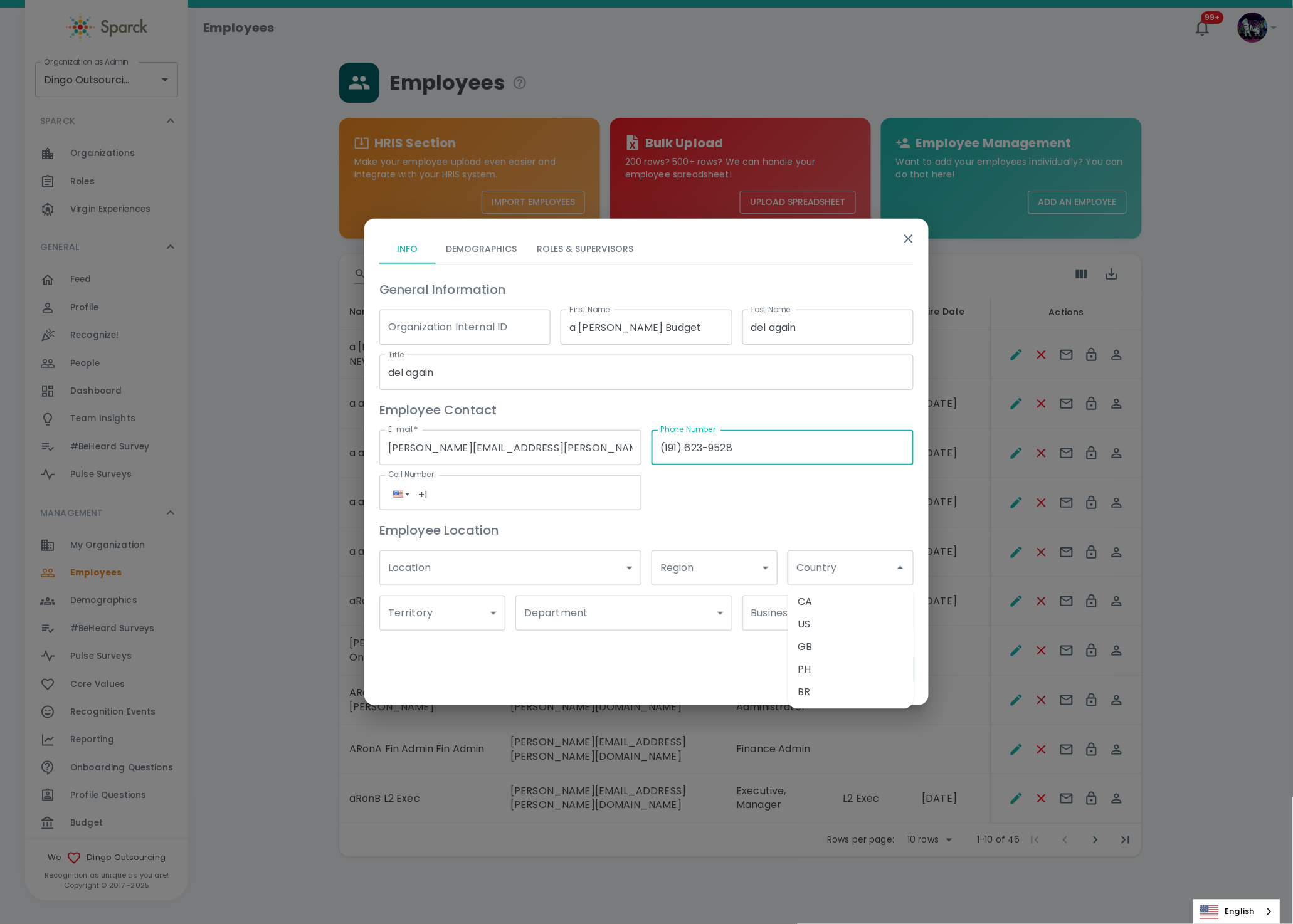
drag, startPoint x: 763, startPoint y: 454, endPoint x: 670, endPoint y: 434, distance: 95.1
click at [623, 439] on div "General Information Organization Internal ID Organization Internal ID First Nam…" at bounding box center [641, 450] width 544 height 361
type input "(___) ___-____"
click at [842, 625] on li "US" at bounding box center [851, 625] width 126 height 23
type input "US"
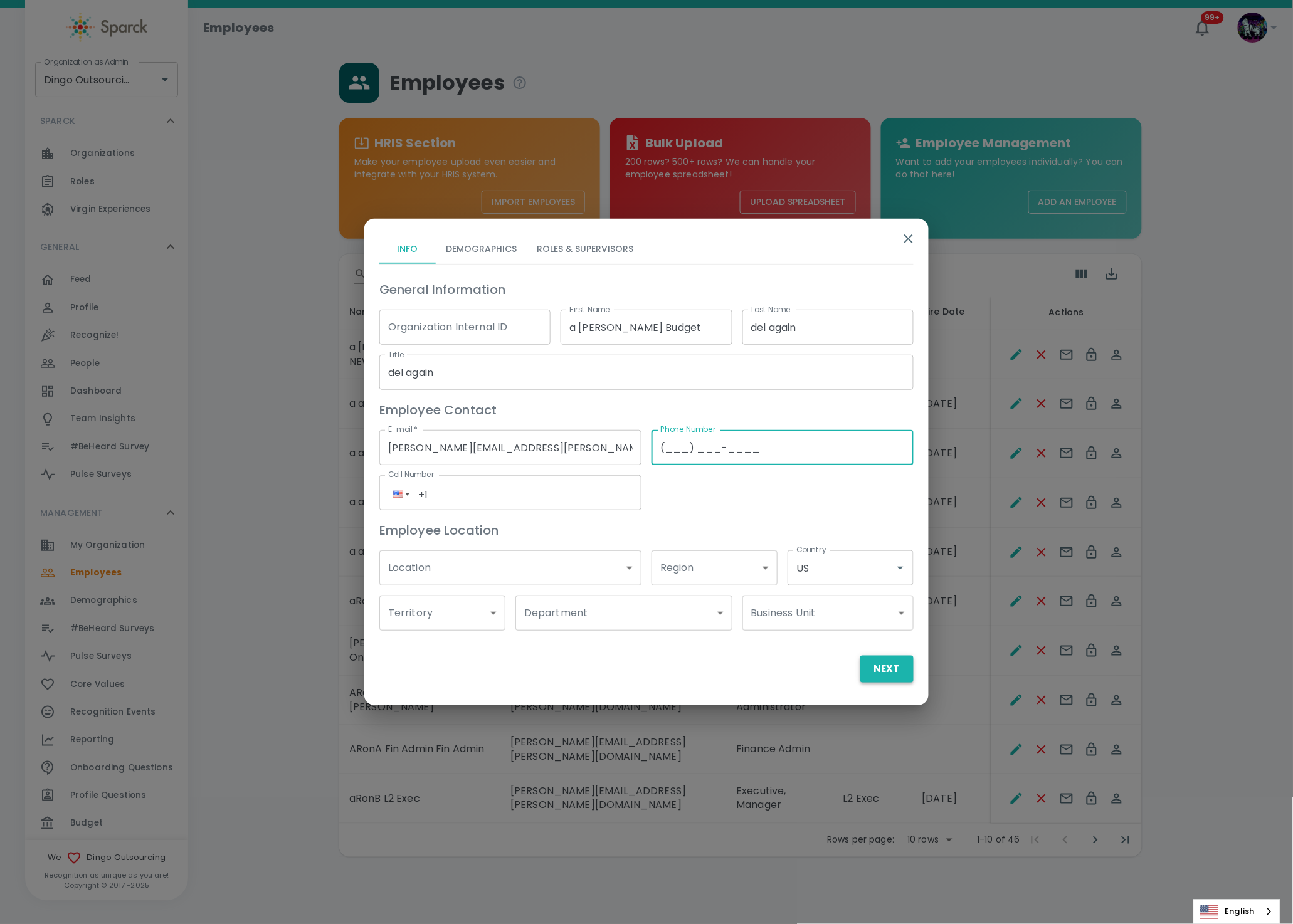
type input "(___) ___-____"
click at [886, 671] on button "Next" at bounding box center [887, 669] width 53 height 26
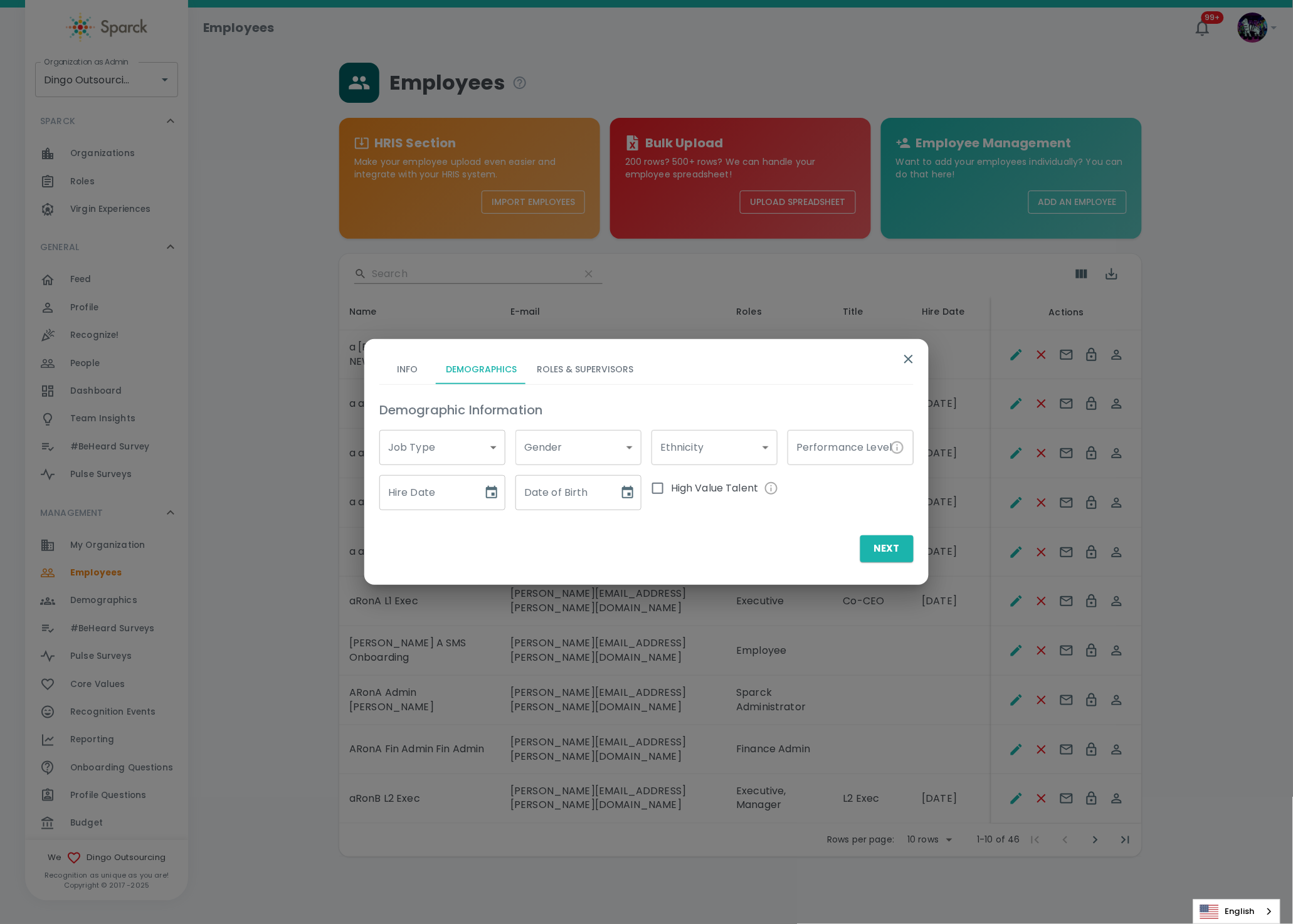
click at [577, 370] on button "Roles & Supervisors" at bounding box center [584, 369] width 116 height 30
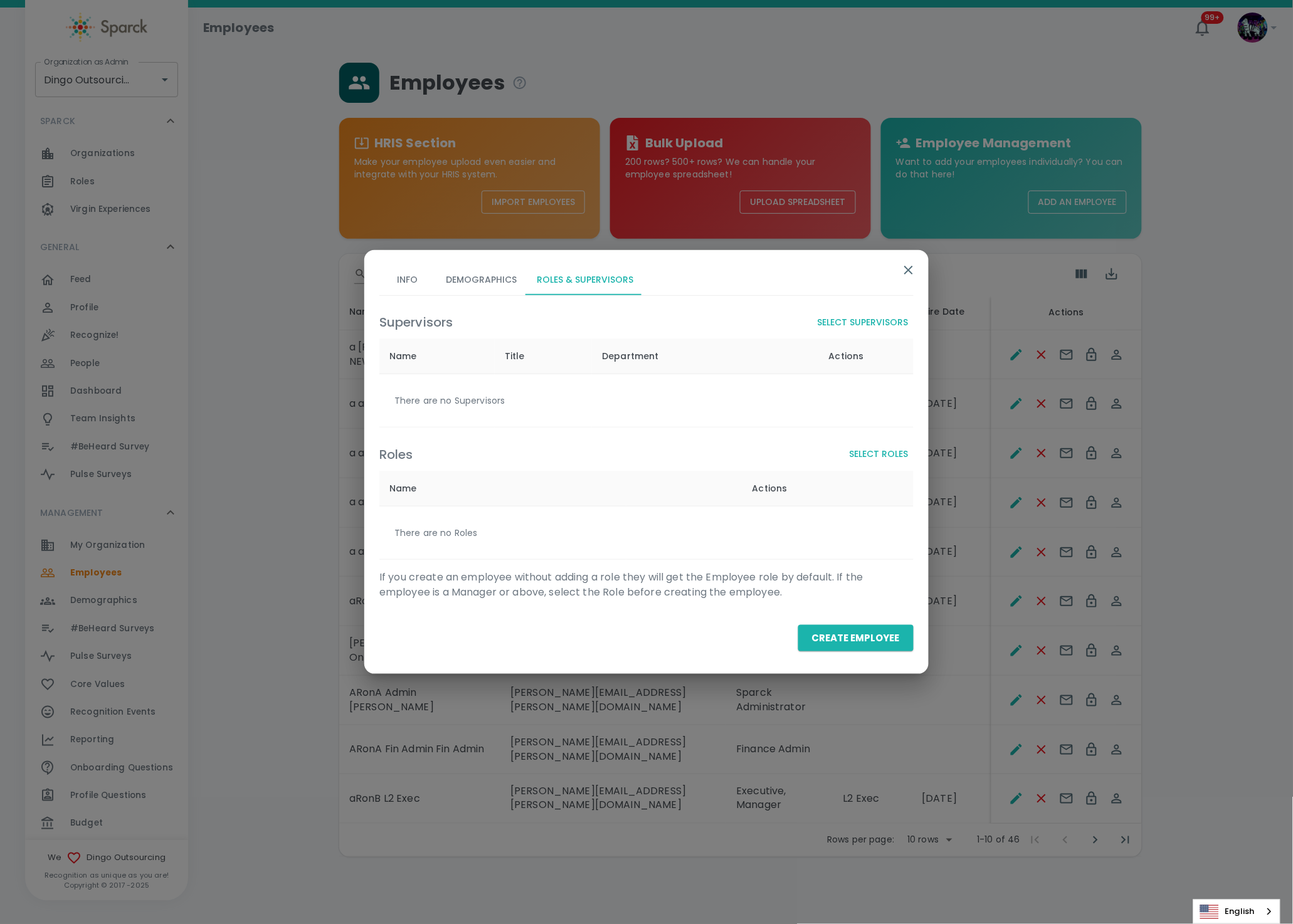
click at [893, 454] on button "Select Roles" at bounding box center [879, 454] width 69 height 23
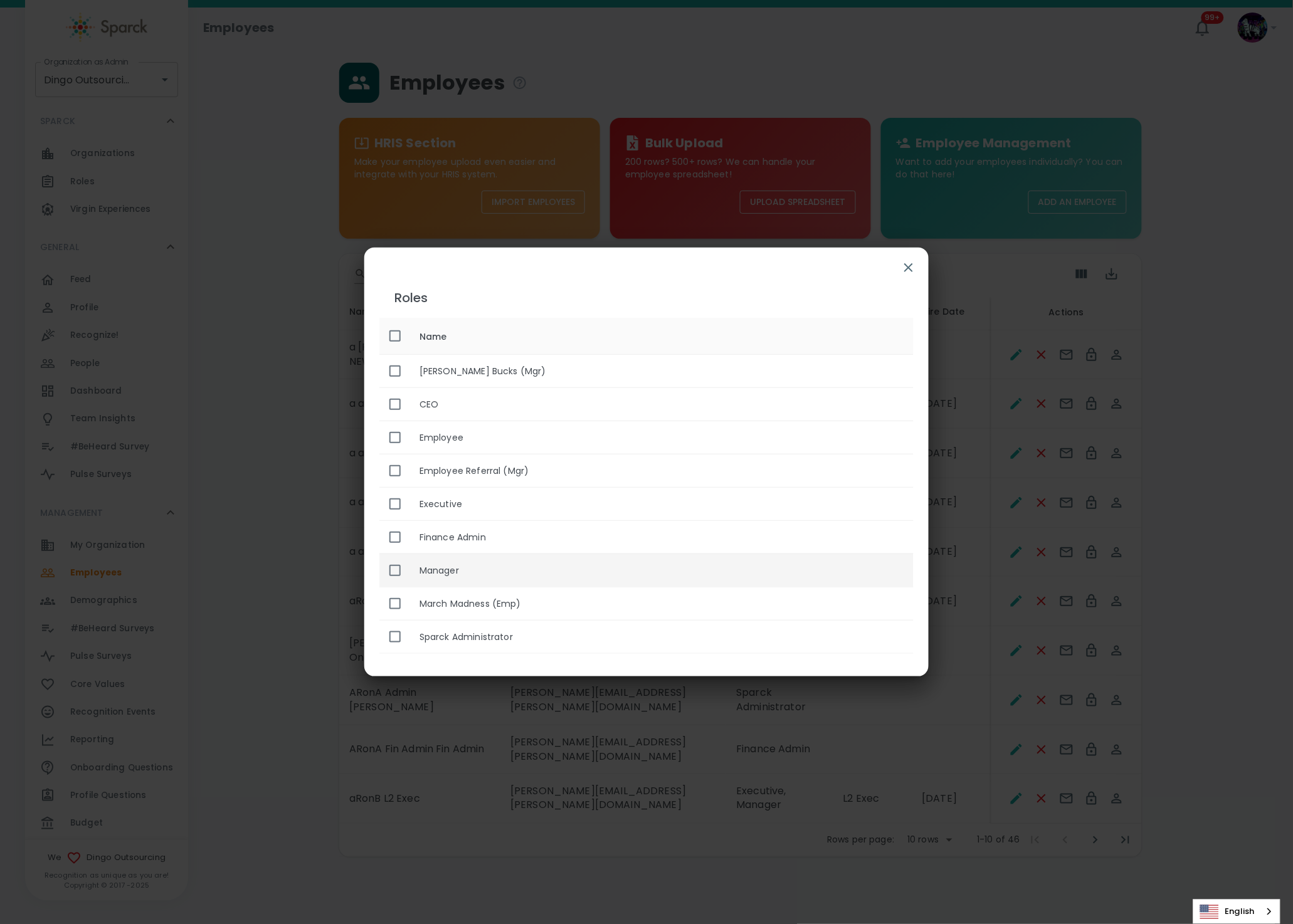
click at [446, 578] on th "Manager" at bounding box center [661, 570] width 504 height 33
checkbox input "true"
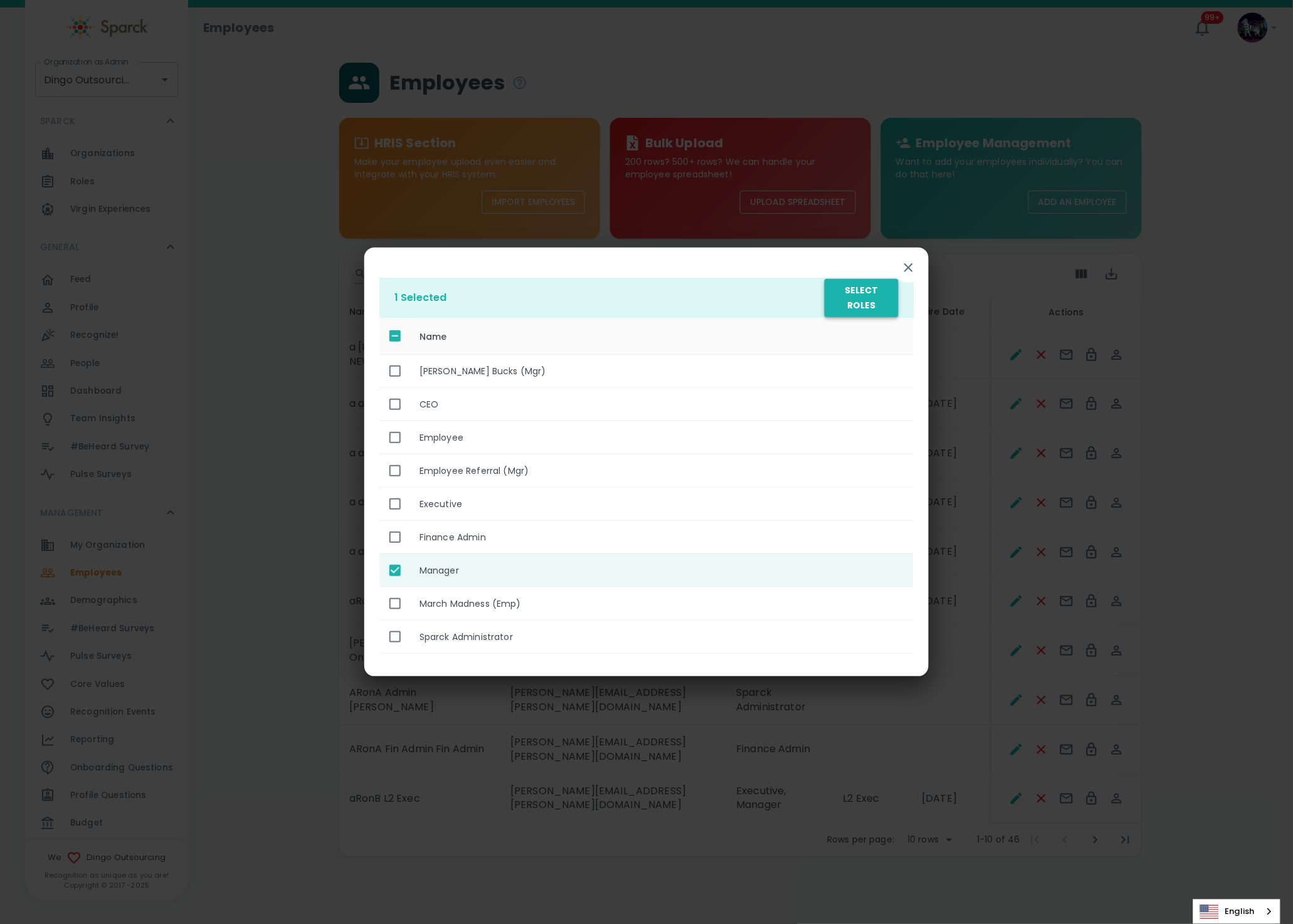
click at [872, 293] on button "Select Roles" at bounding box center [862, 298] width 74 height 38
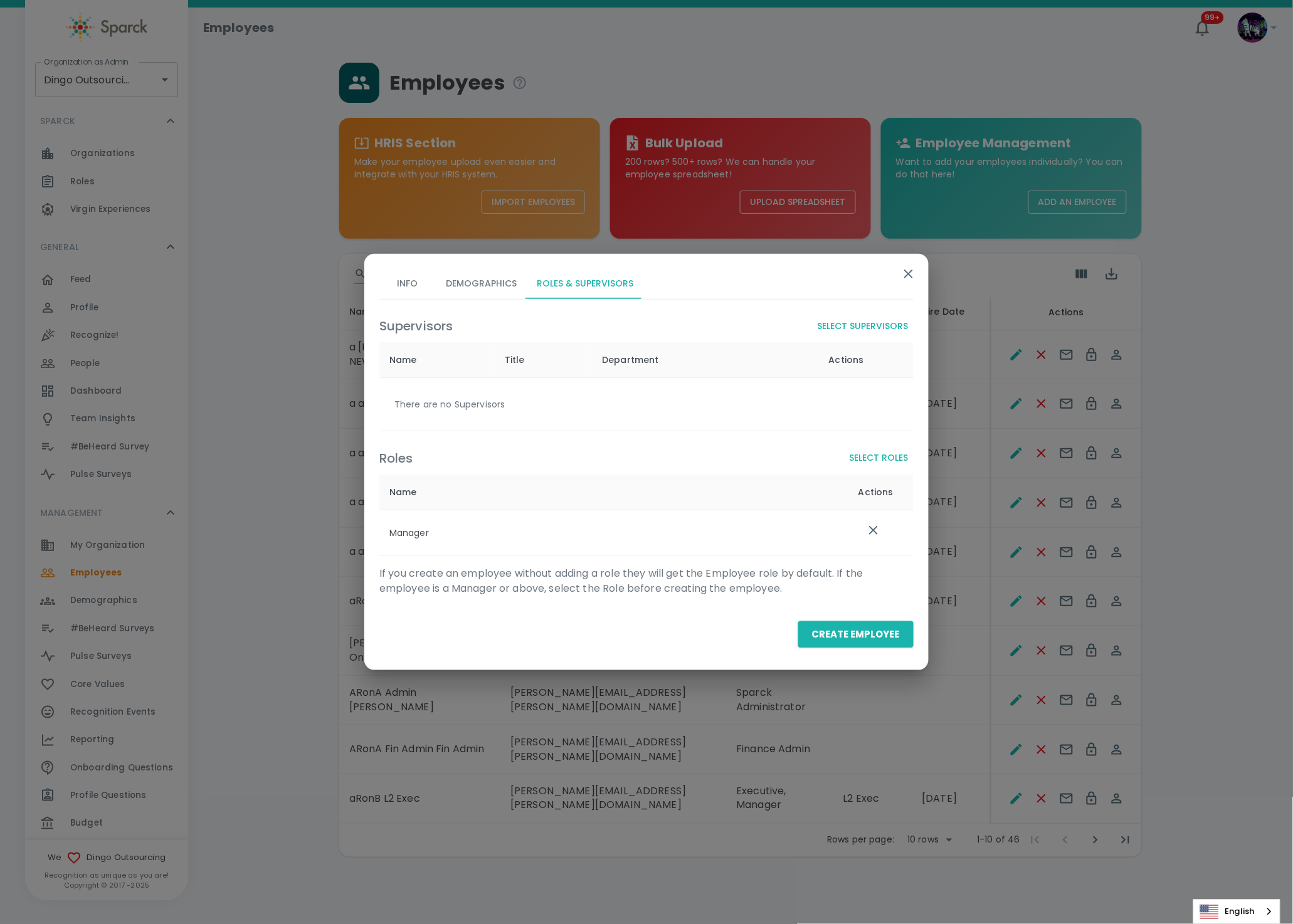
click at [890, 325] on button "Select Supervisors" at bounding box center [863, 327] width 101 height 23
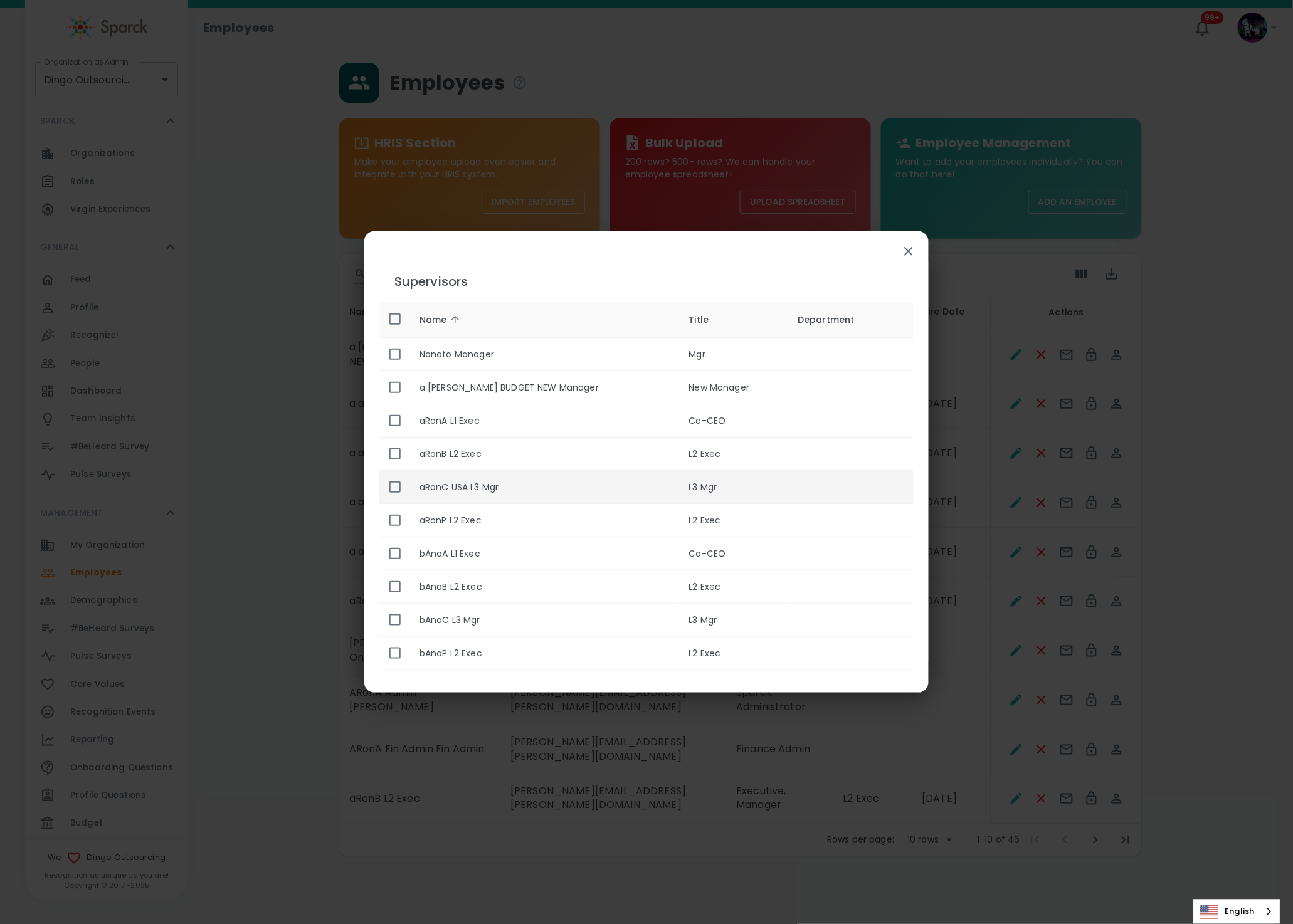
click at [393, 489] on input "enhanced table" at bounding box center [395, 487] width 26 height 26
checkbox input "true"
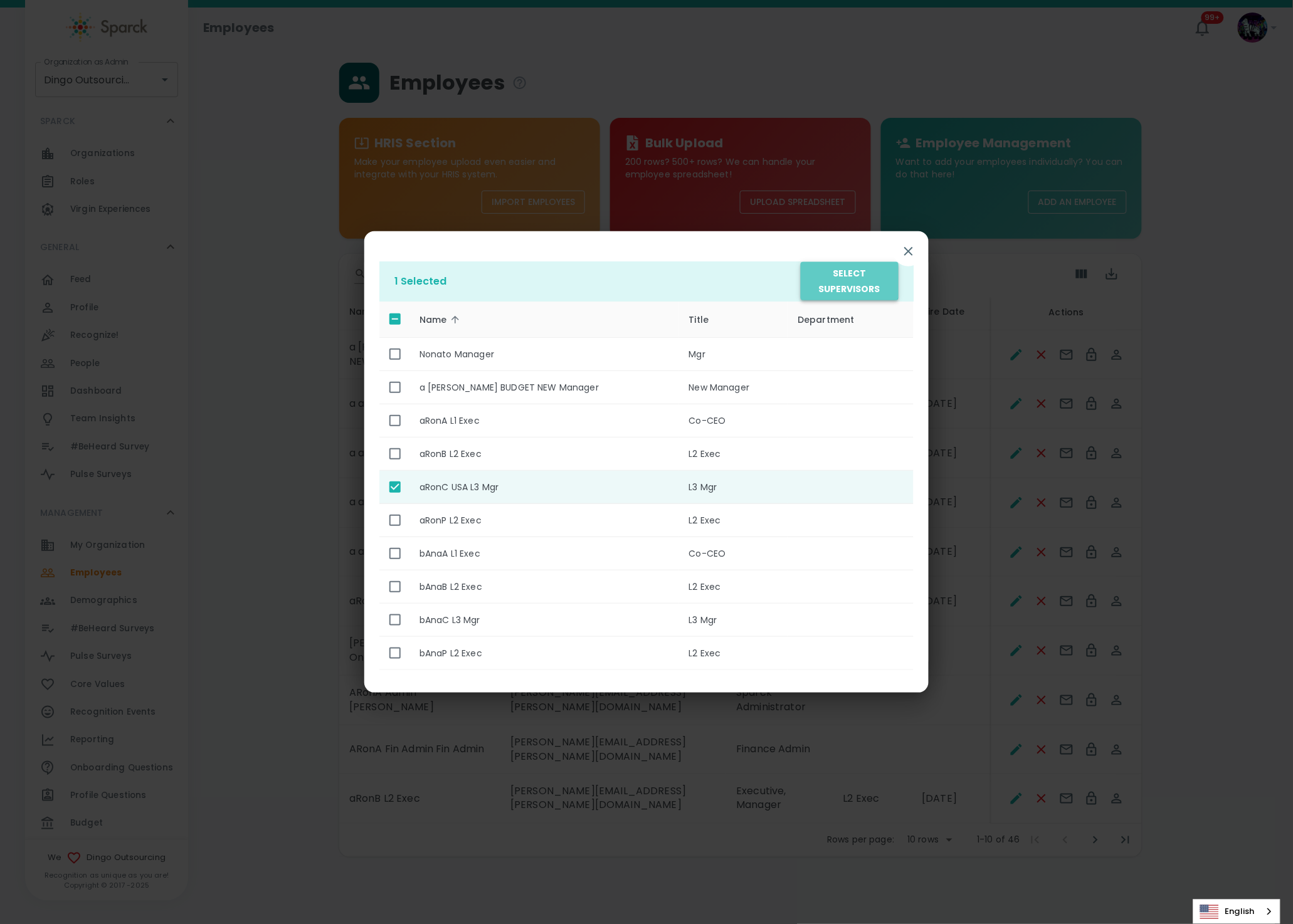
click at [849, 269] on button "Select Supervisors" at bounding box center [849, 281] width 98 height 38
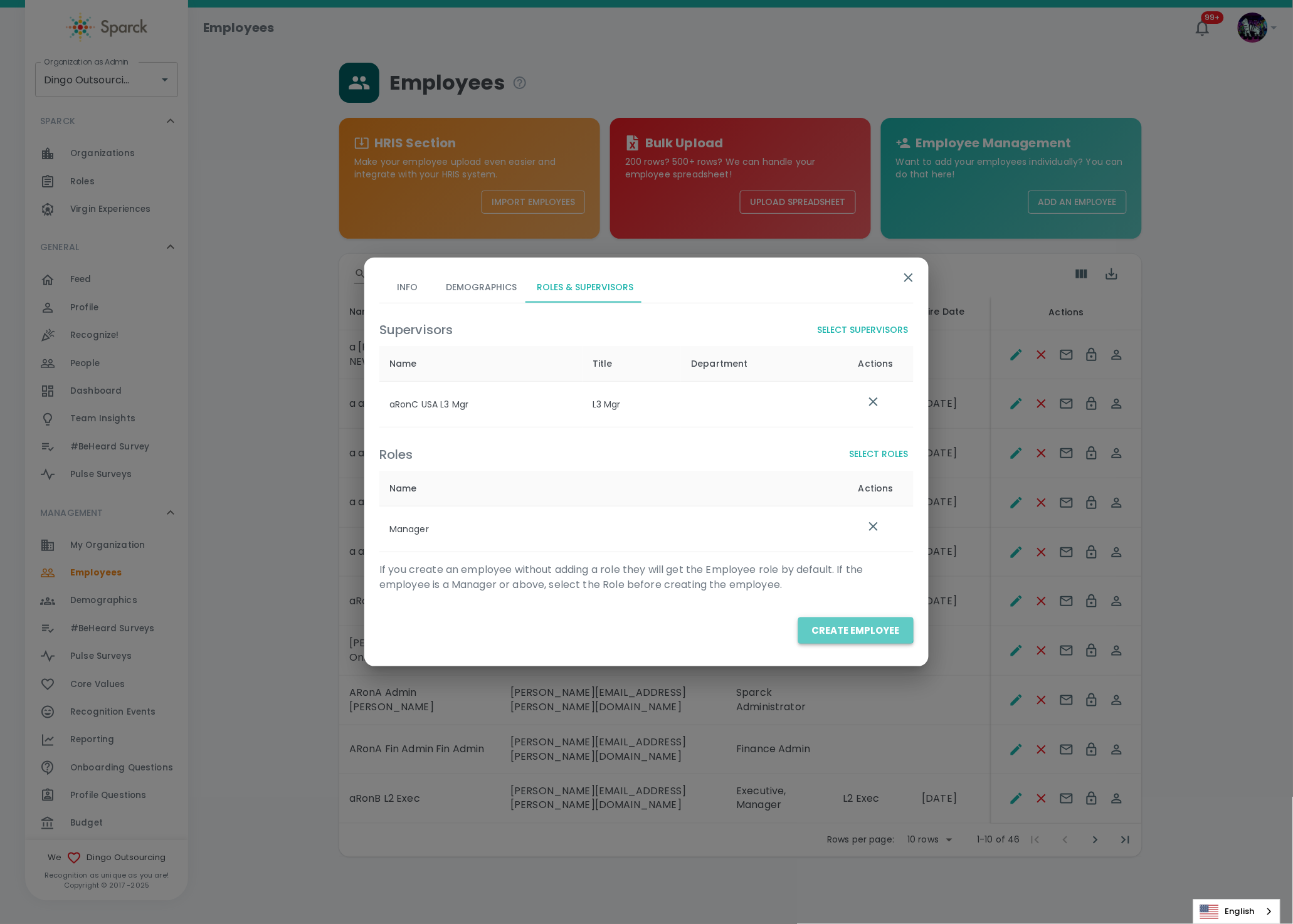
click at [847, 619] on button "Create Employee" at bounding box center [855, 631] width 115 height 26
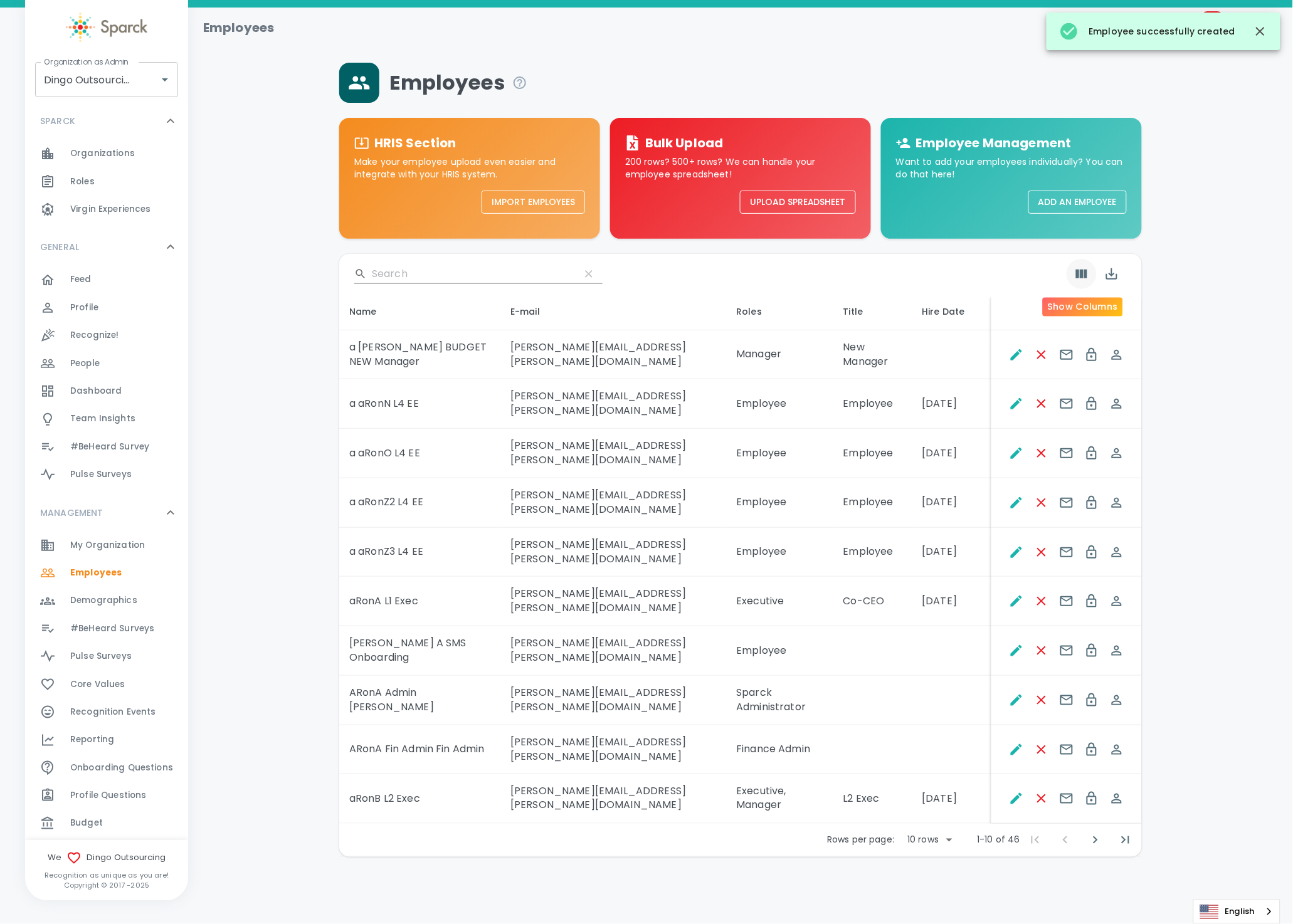
click at [1086, 266] on icon "Show Columns" at bounding box center [1081, 273] width 15 height 15
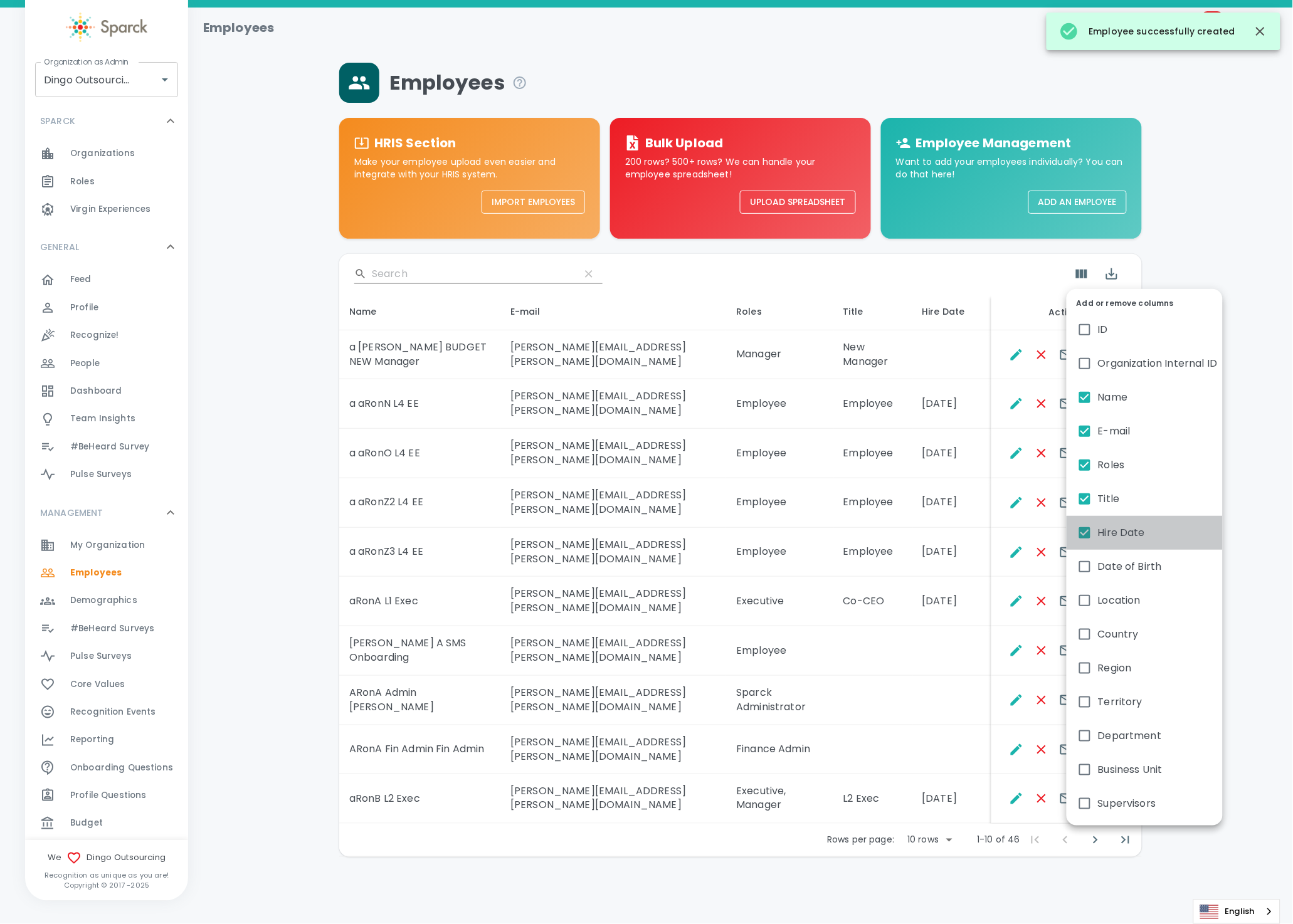
click at [1102, 526] on span "Hire Date" at bounding box center [1121, 532] width 47 height 15
click at [1098, 526] on input "Hire Date" at bounding box center [1084, 533] width 26 height 26
checkbox input "false"
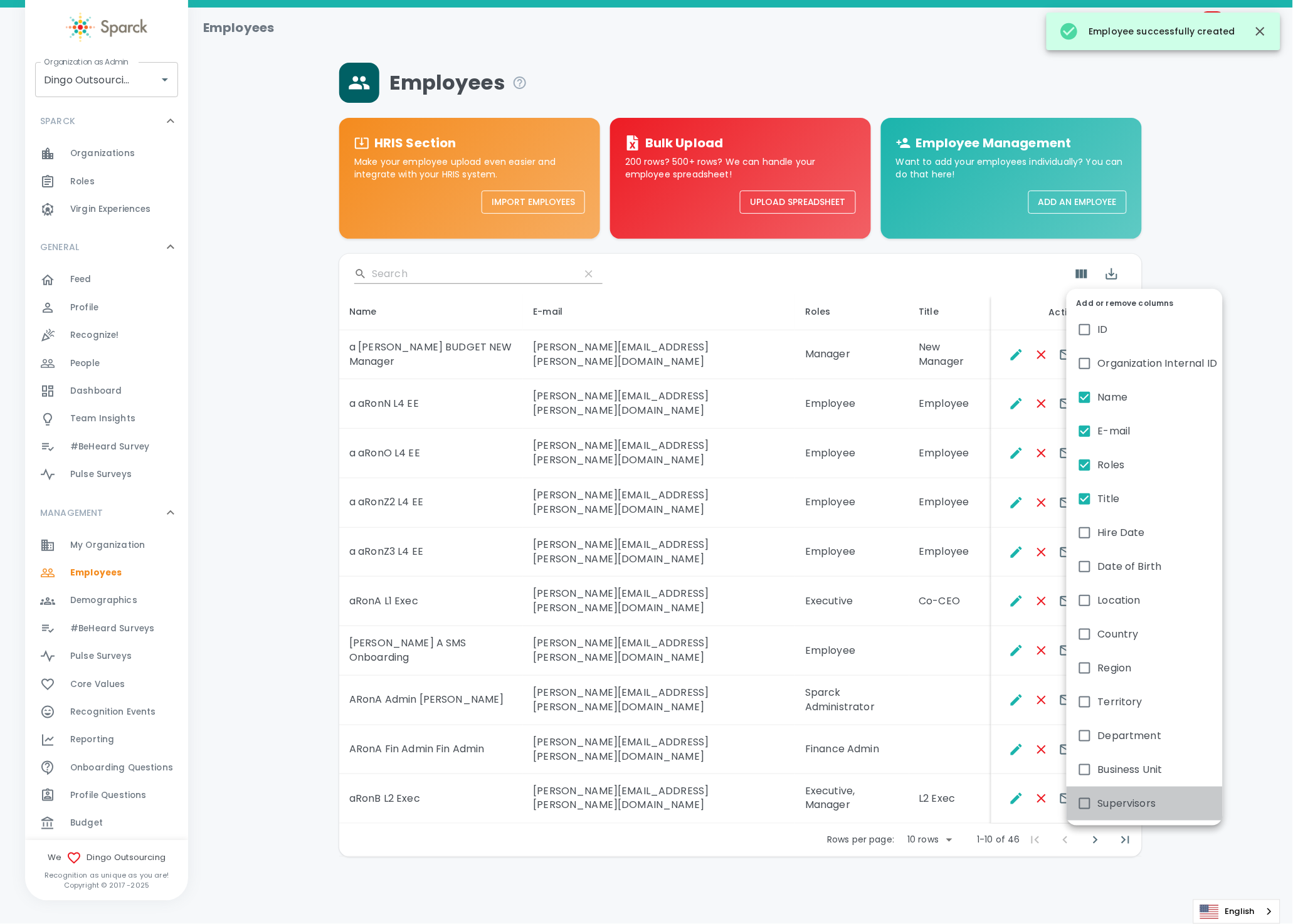
click at [1117, 796] on span "Supervisors" at bounding box center [1127, 804] width 59 height 15
click at [1098, 796] on input "Supervisors" at bounding box center [1084, 804] width 26 height 26
checkbox input "true"
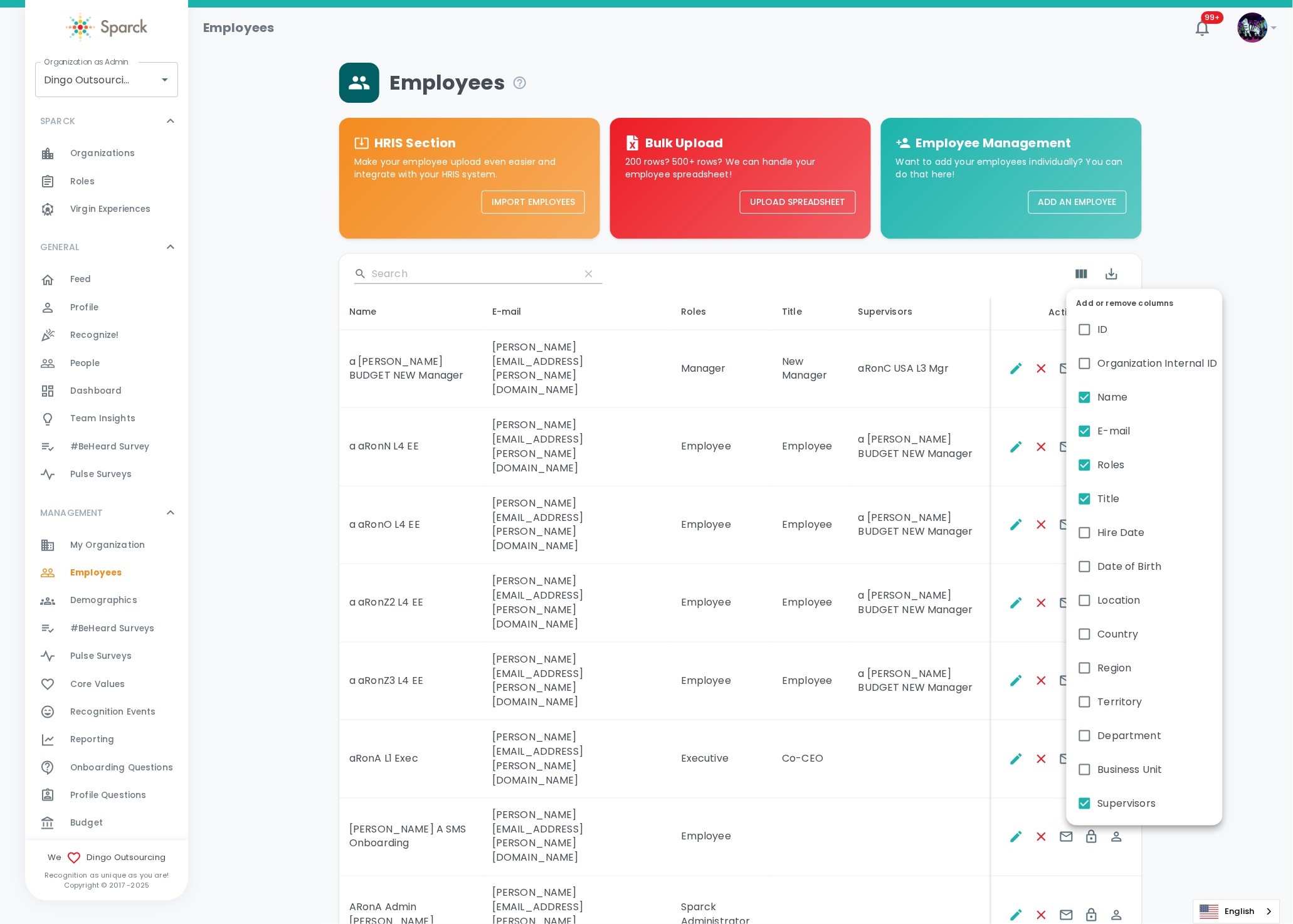
drag, startPoint x: 932, startPoint y: 871, endPoint x: 946, endPoint y: 856, distance: 20.5
click at [932, 867] on div at bounding box center [646, 462] width 1293 height 924
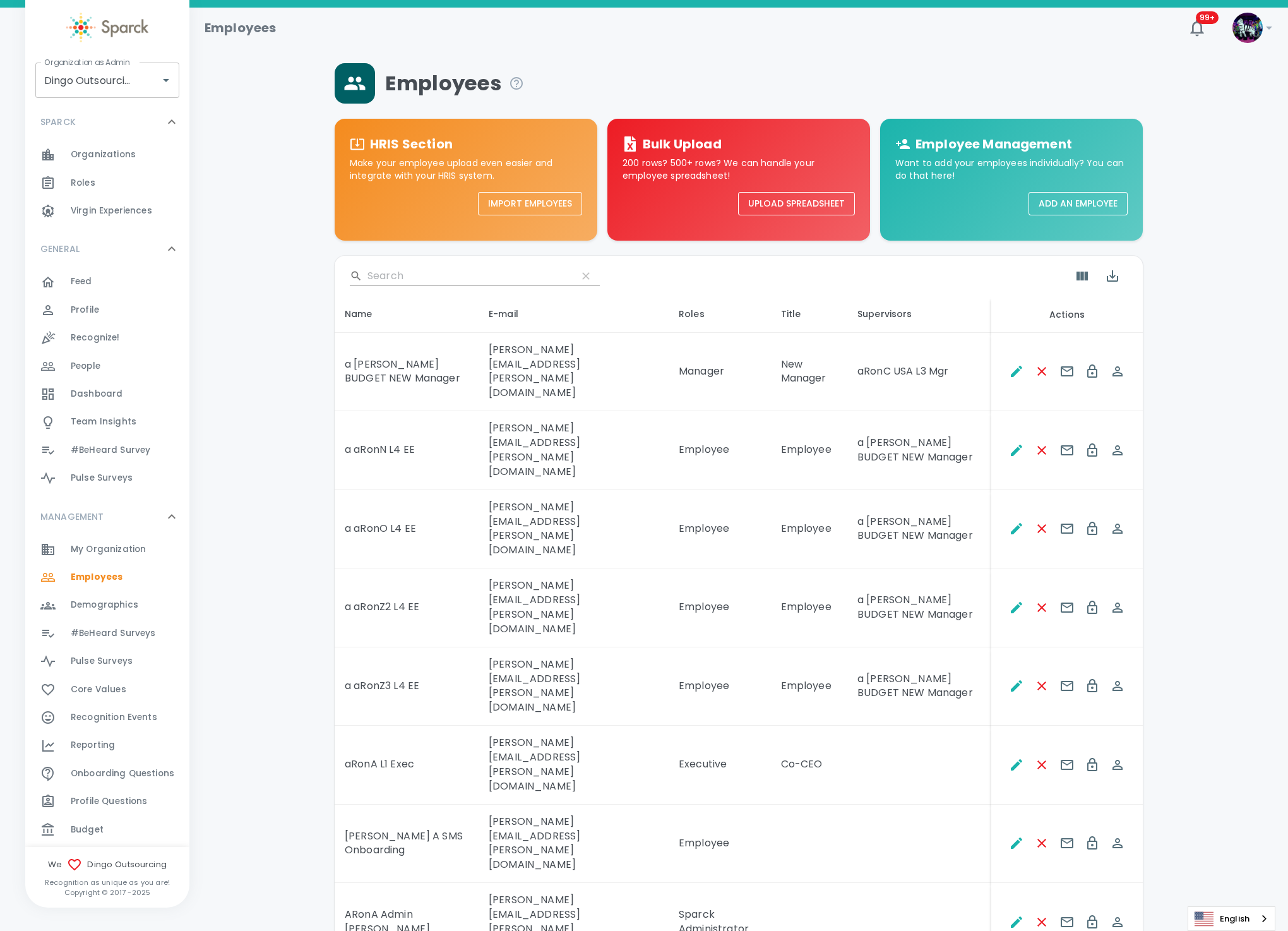
click at [950, 863] on div "Add or remove columns ID Organization Internal ID Name E-mail Roles Title Hire …" at bounding box center [644, 466] width 1288 height 931
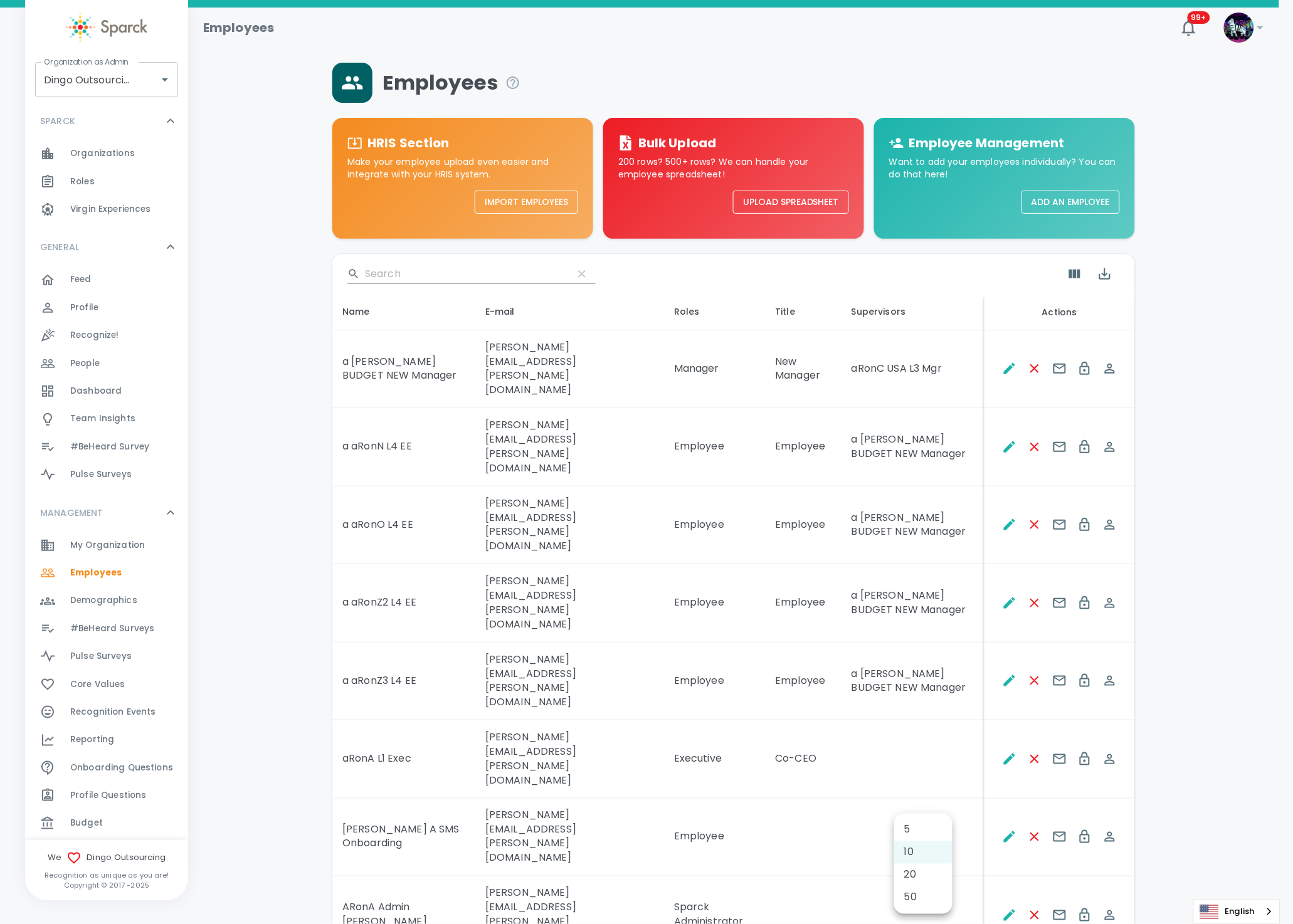
drag, startPoint x: 935, startPoint y: 860, endPoint x: 928, endPoint y: 908, distance: 48.5
drag, startPoint x: 928, startPoint y: 908, endPoint x: 916, endPoint y: 898, distance: 15.6
click at [916, 898] on li "50" at bounding box center [923, 897] width 59 height 23
type input "50"
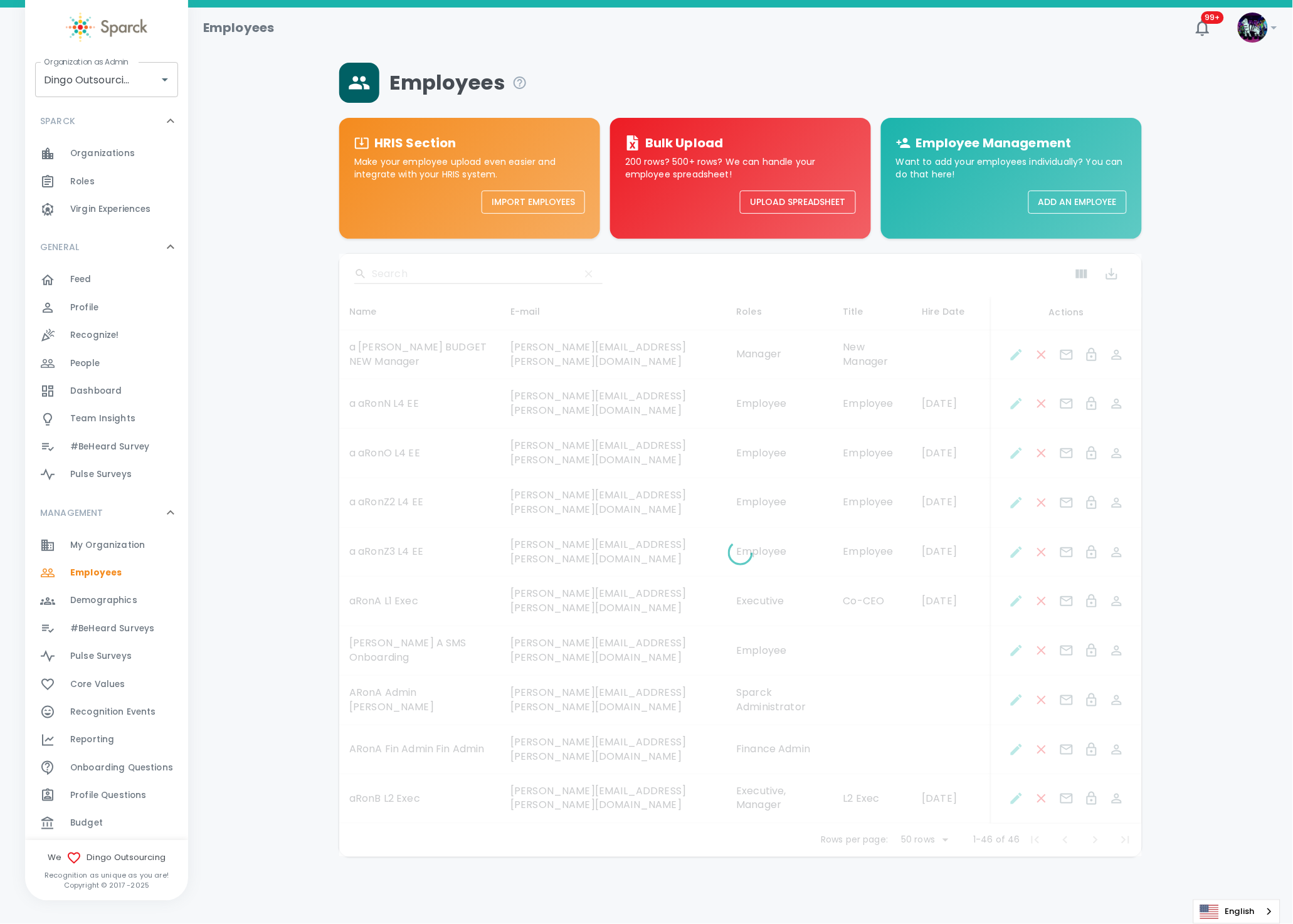
click at [917, 891] on html "Skip Navigation Employees 99+ ! Organization as Admin Dingo Outsourcing • 793 O…" at bounding box center [646, 461] width 1293 height 922
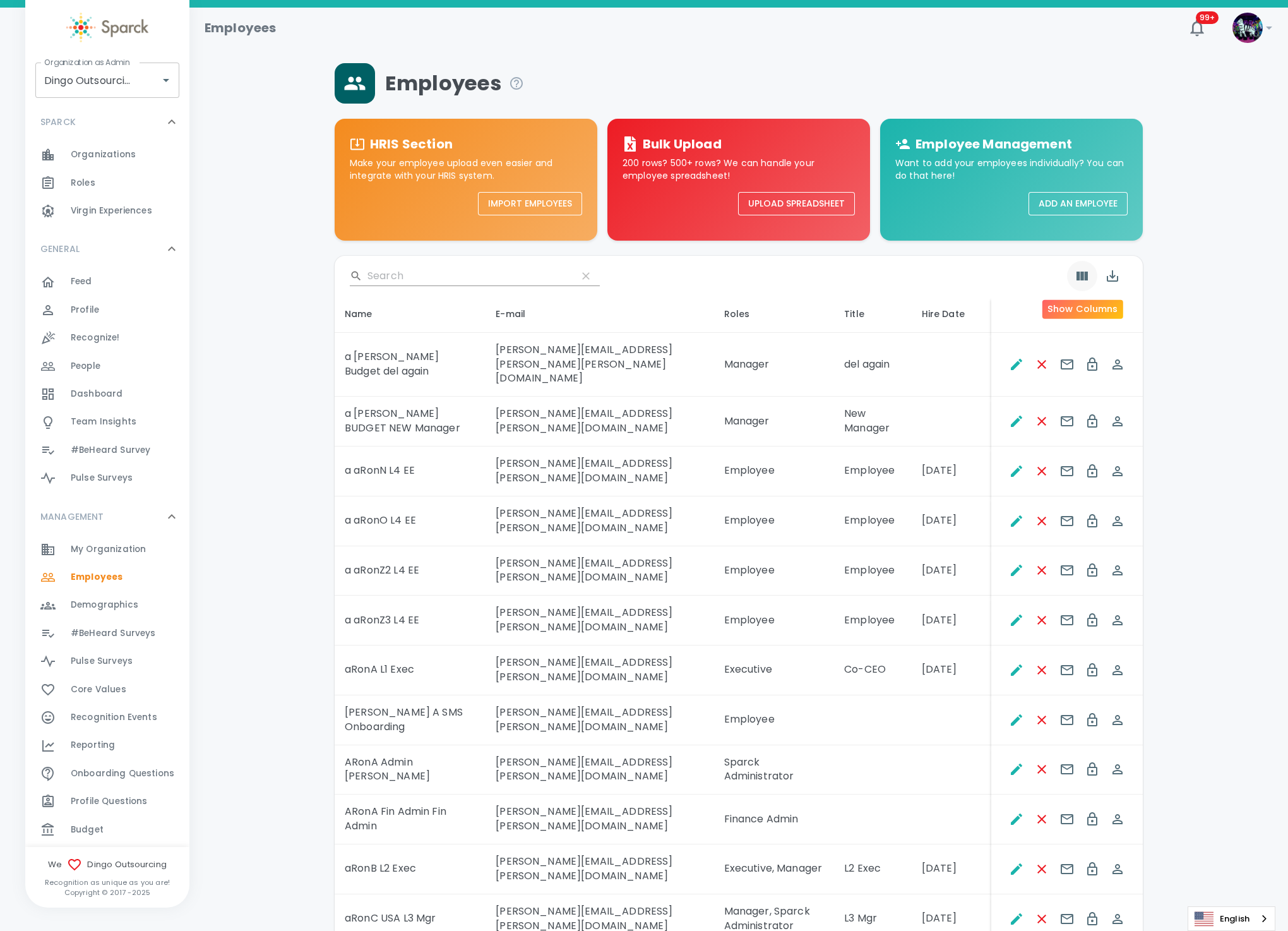
click at [1077, 276] on icon "Show Columns" at bounding box center [1082, 275] width 11 height 9
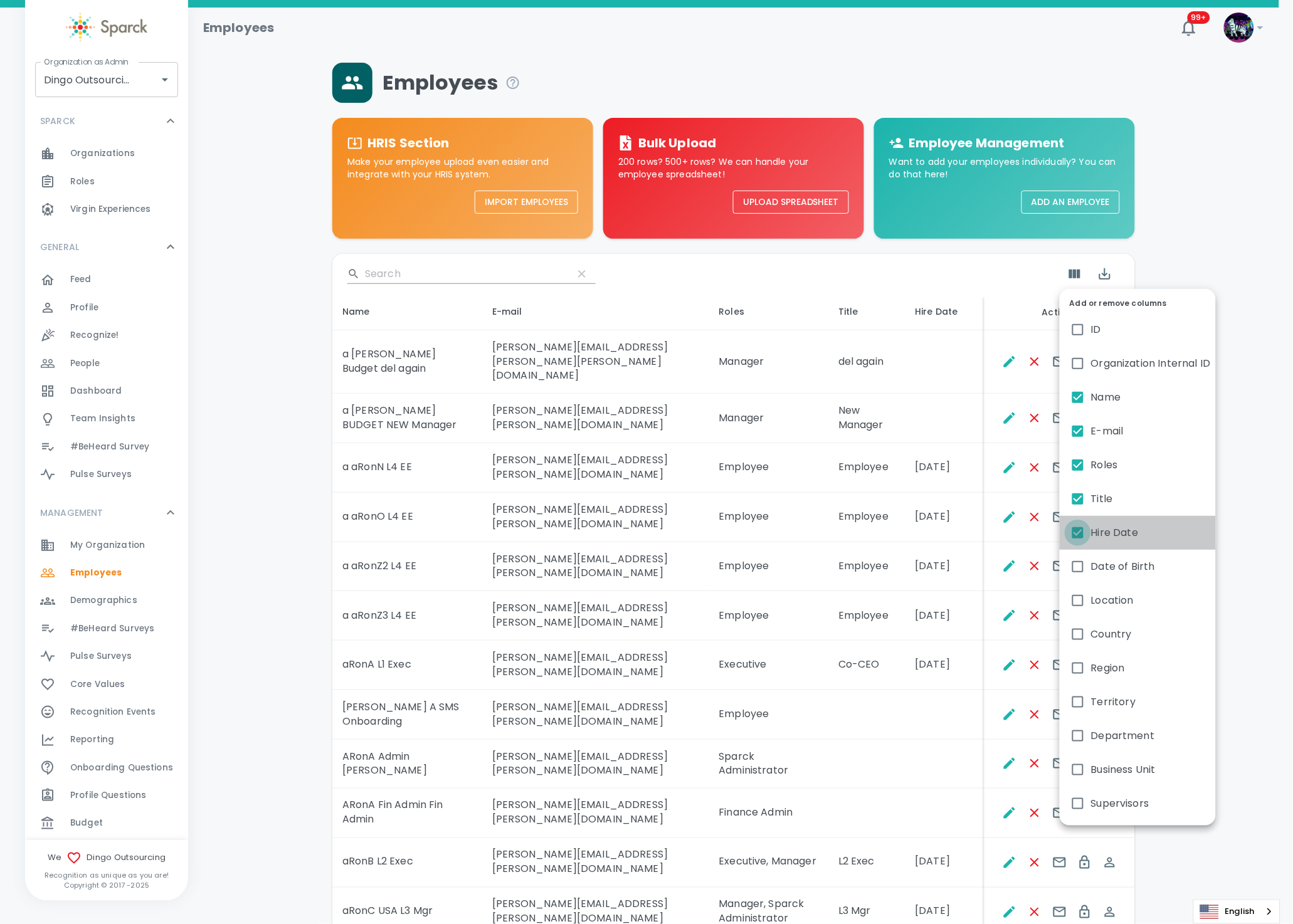
click at [1079, 530] on input "Hire Date" at bounding box center [1078, 533] width 26 height 26
checkbox input "false"
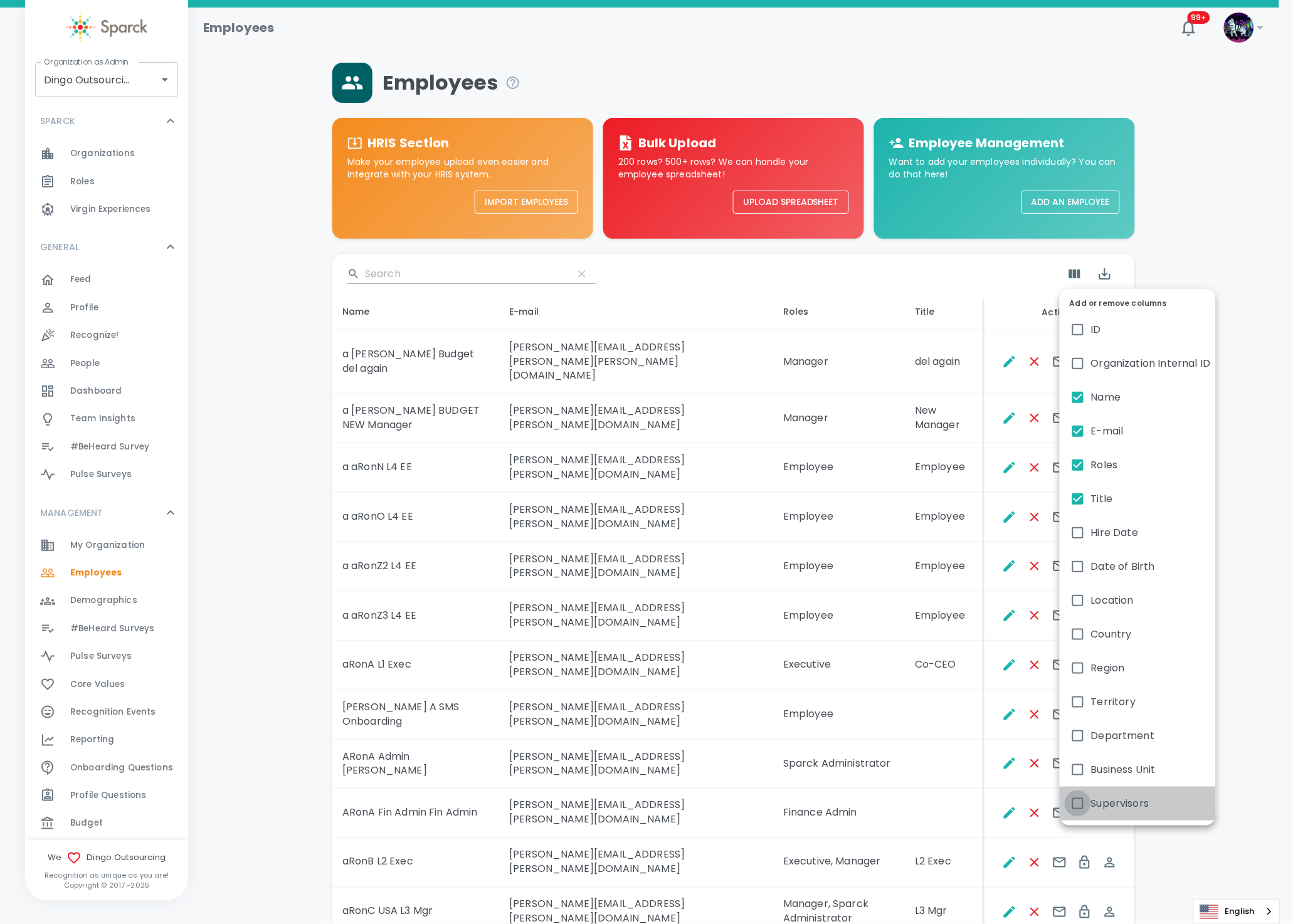
click at [1079, 805] on input "Supervisors" at bounding box center [1078, 804] width 26 height 26
checkbox input "true"
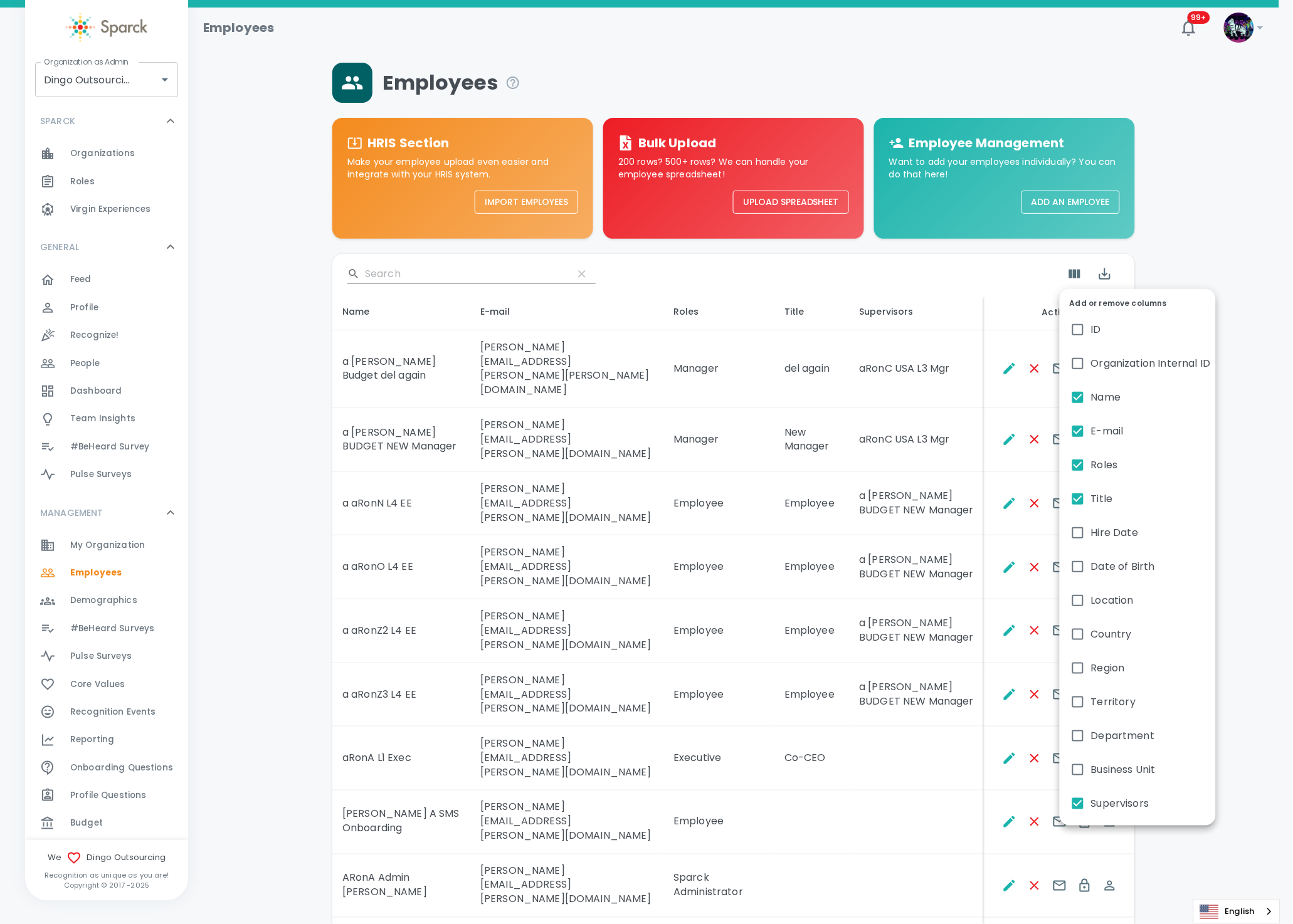
click at [912, 709] on div at bounding box center [646, 462] width 1293 height 924
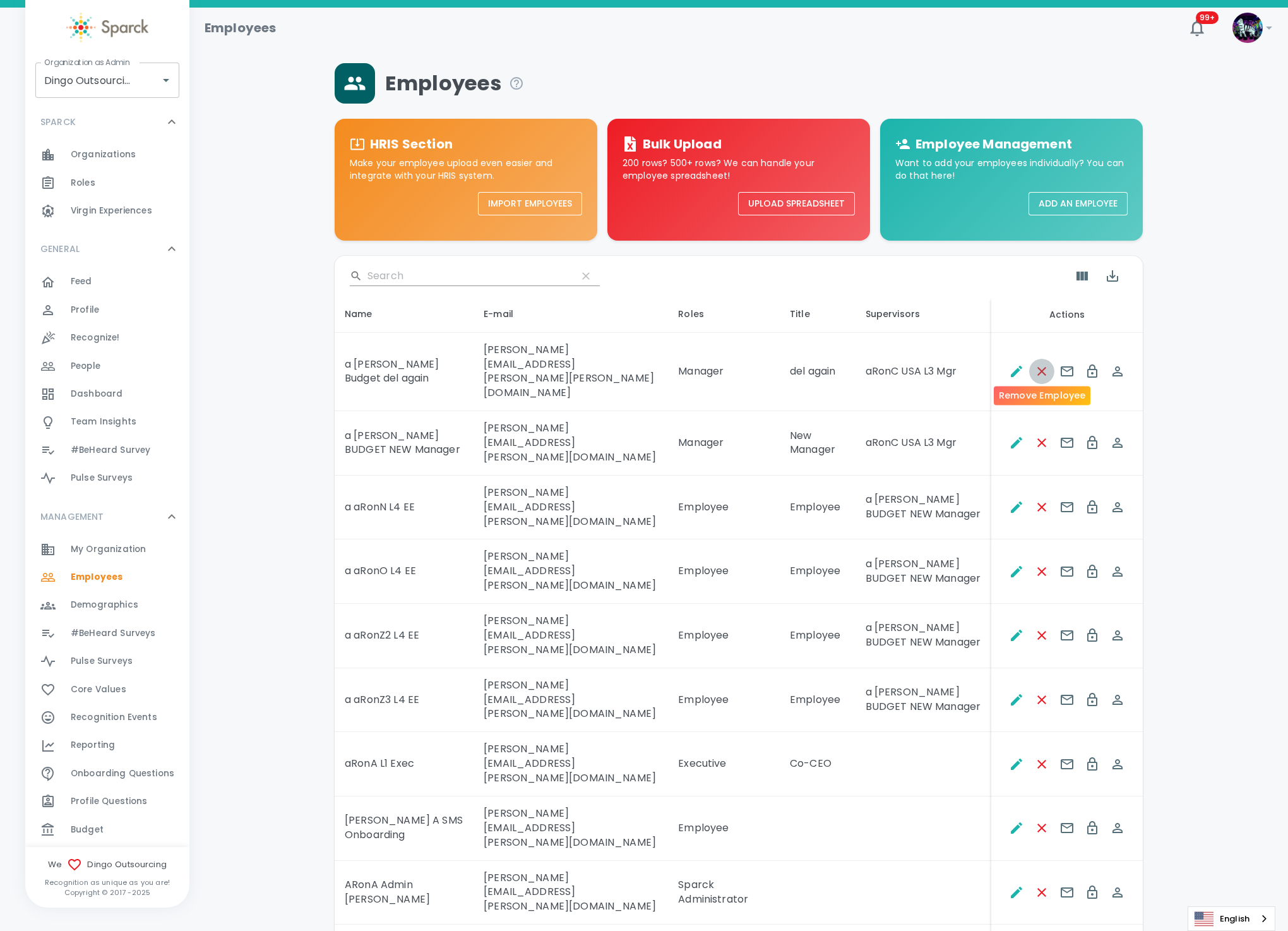
click at [1040, 367] on icon "Remove Employee" at bounding box center [1042, 371] width 15 height 15
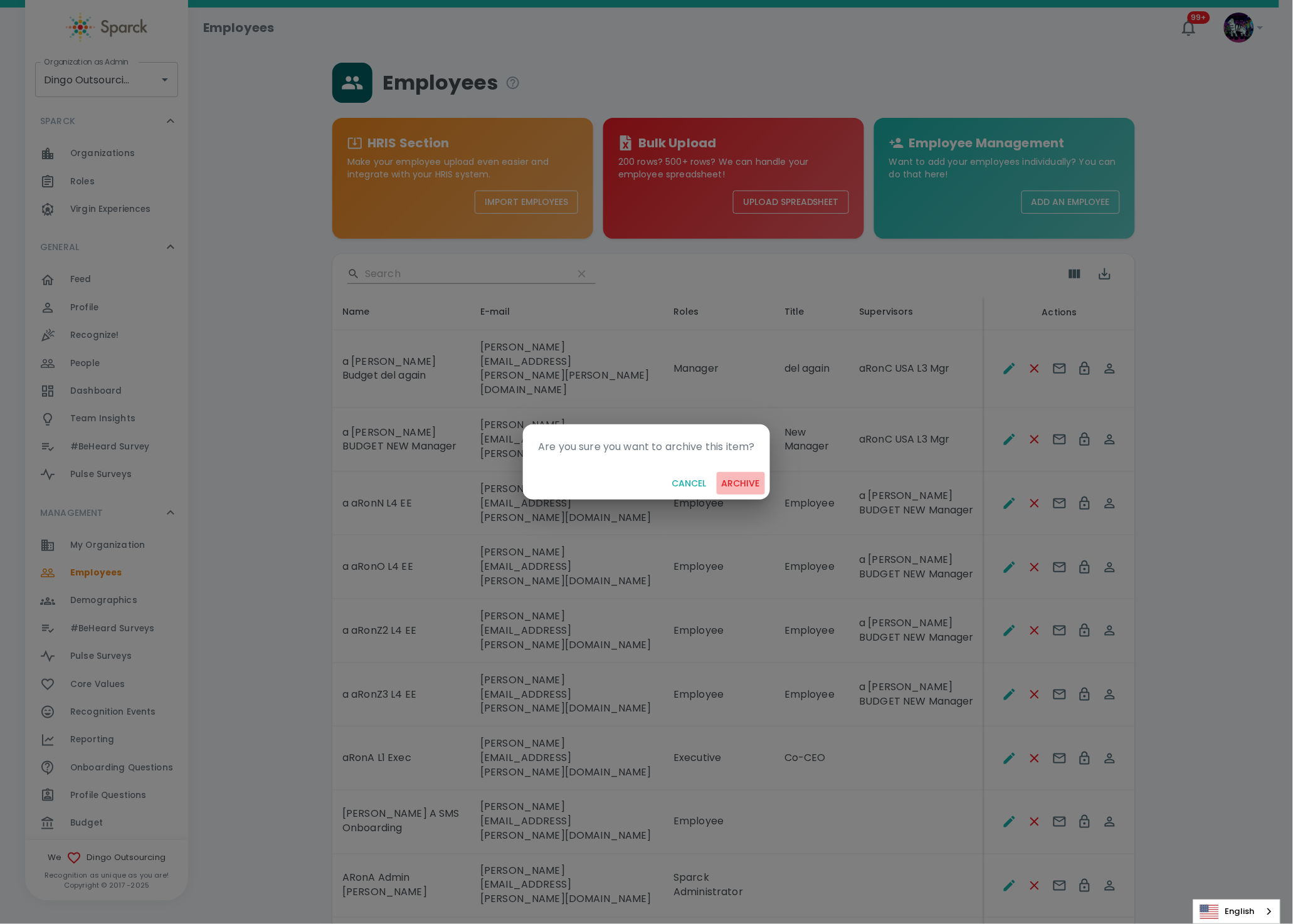
click at [742, 479] on button "archive" at bounding box center [741, 483] width 48 height 23
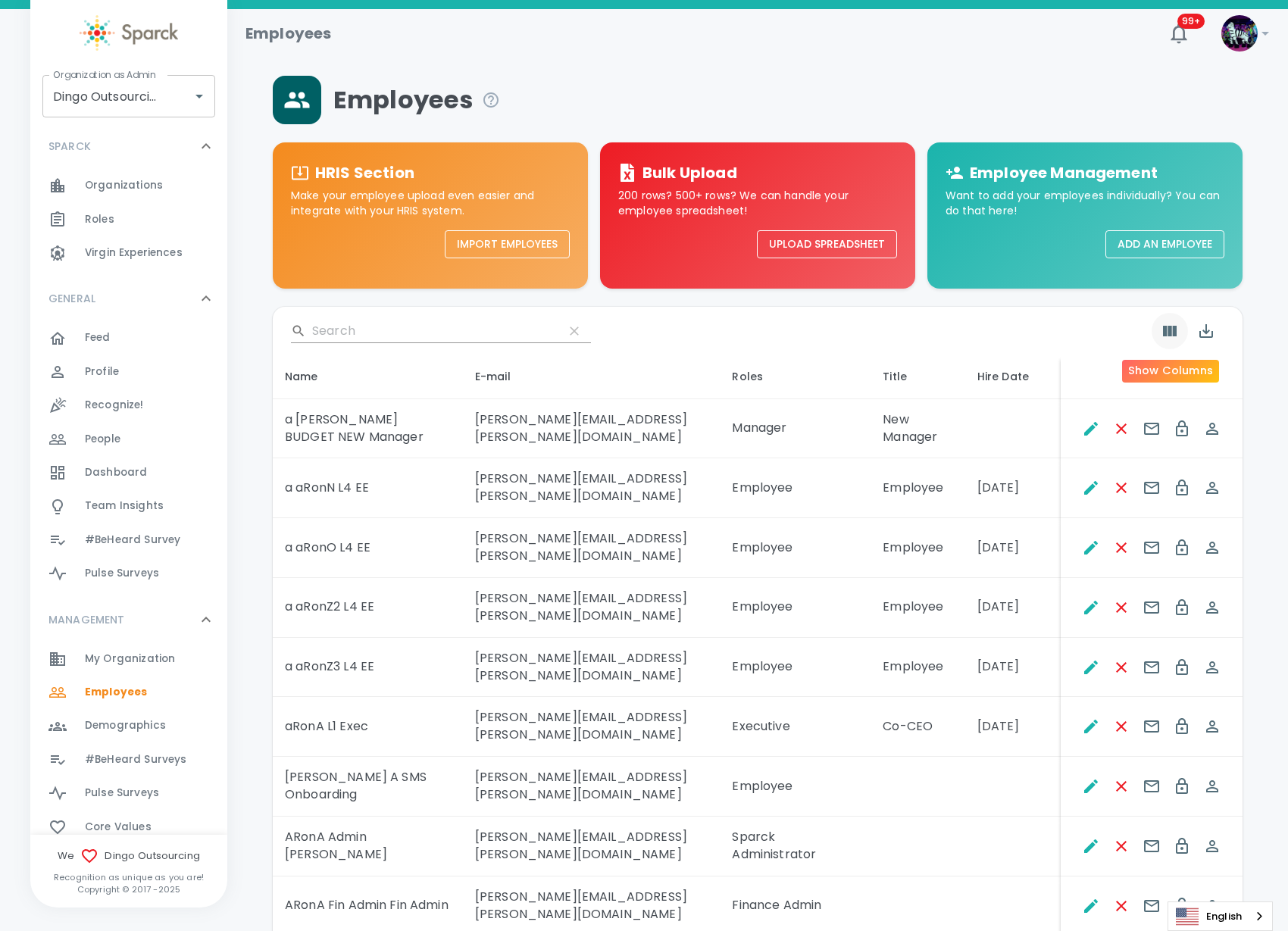
click at [1173, 331] on icon "Show Columns" at bounding box center [1169, 330] width 13 height 10
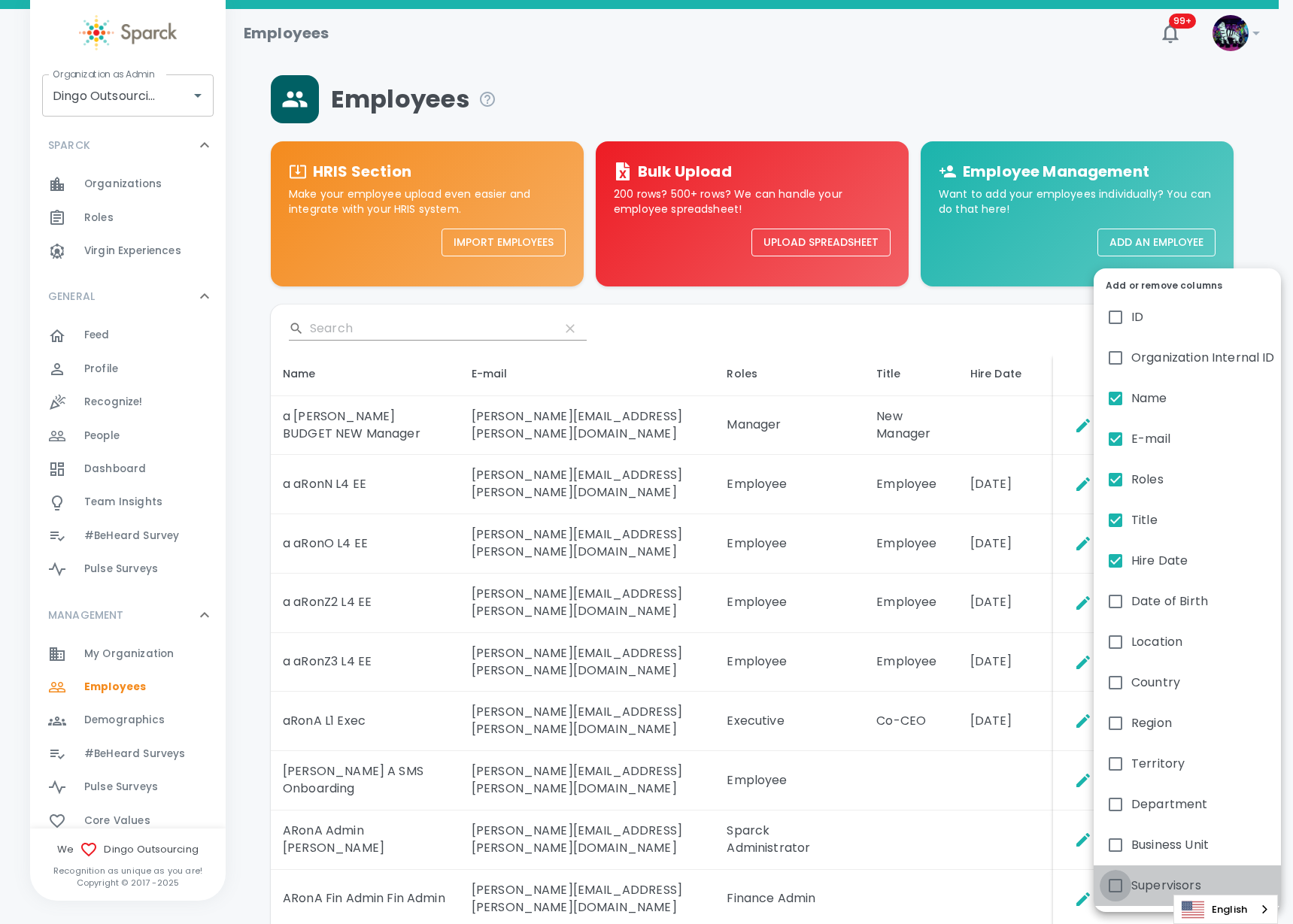
click at [1119, 884] on input "Supervisors" at bounding box center [1116, 886] width 31 height 31
checkbox input "true"
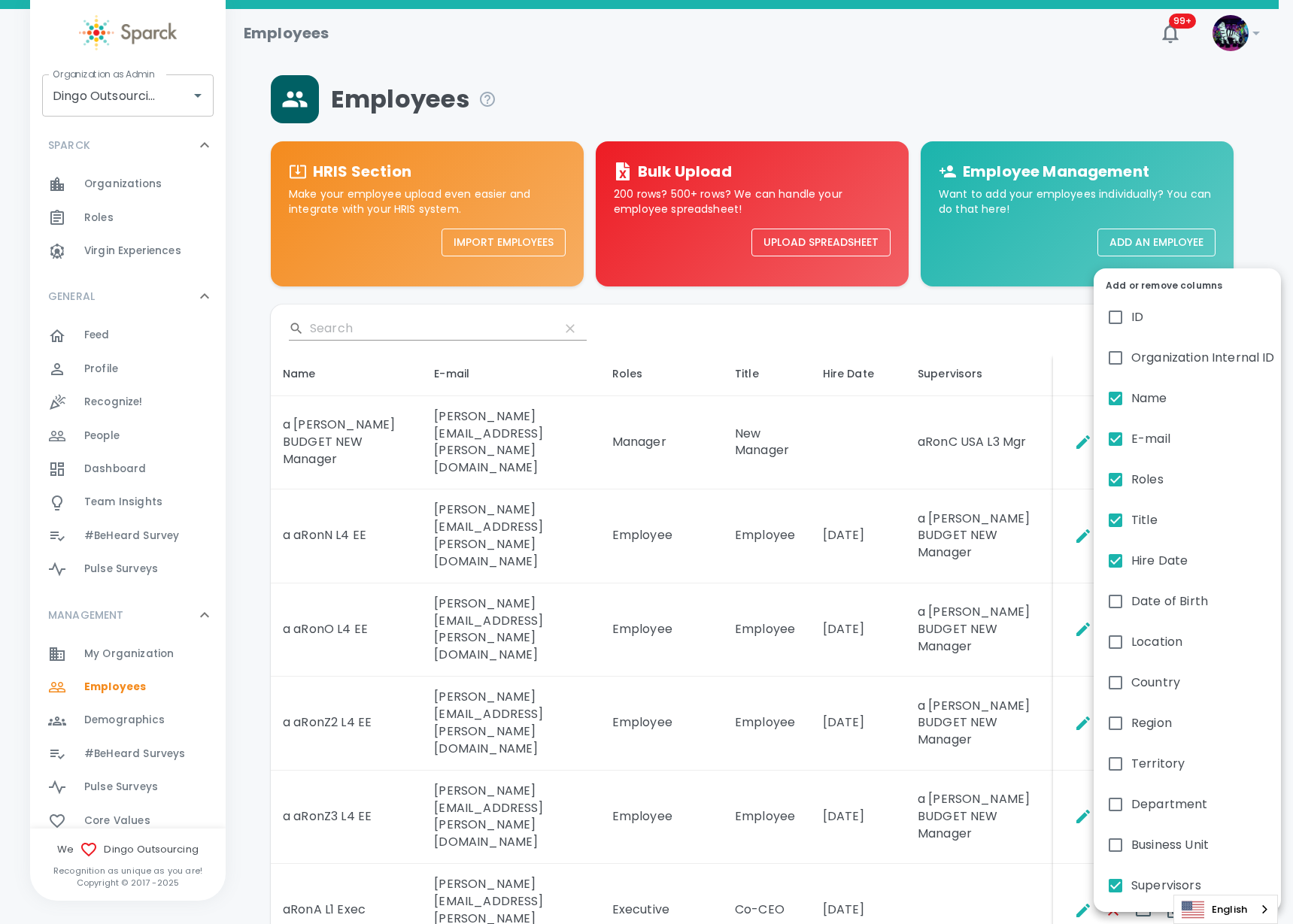
click at [1120, 567] on input "Hire Date" at bounding box center [1116, 560] width 31 height 31
checkbox input "false"
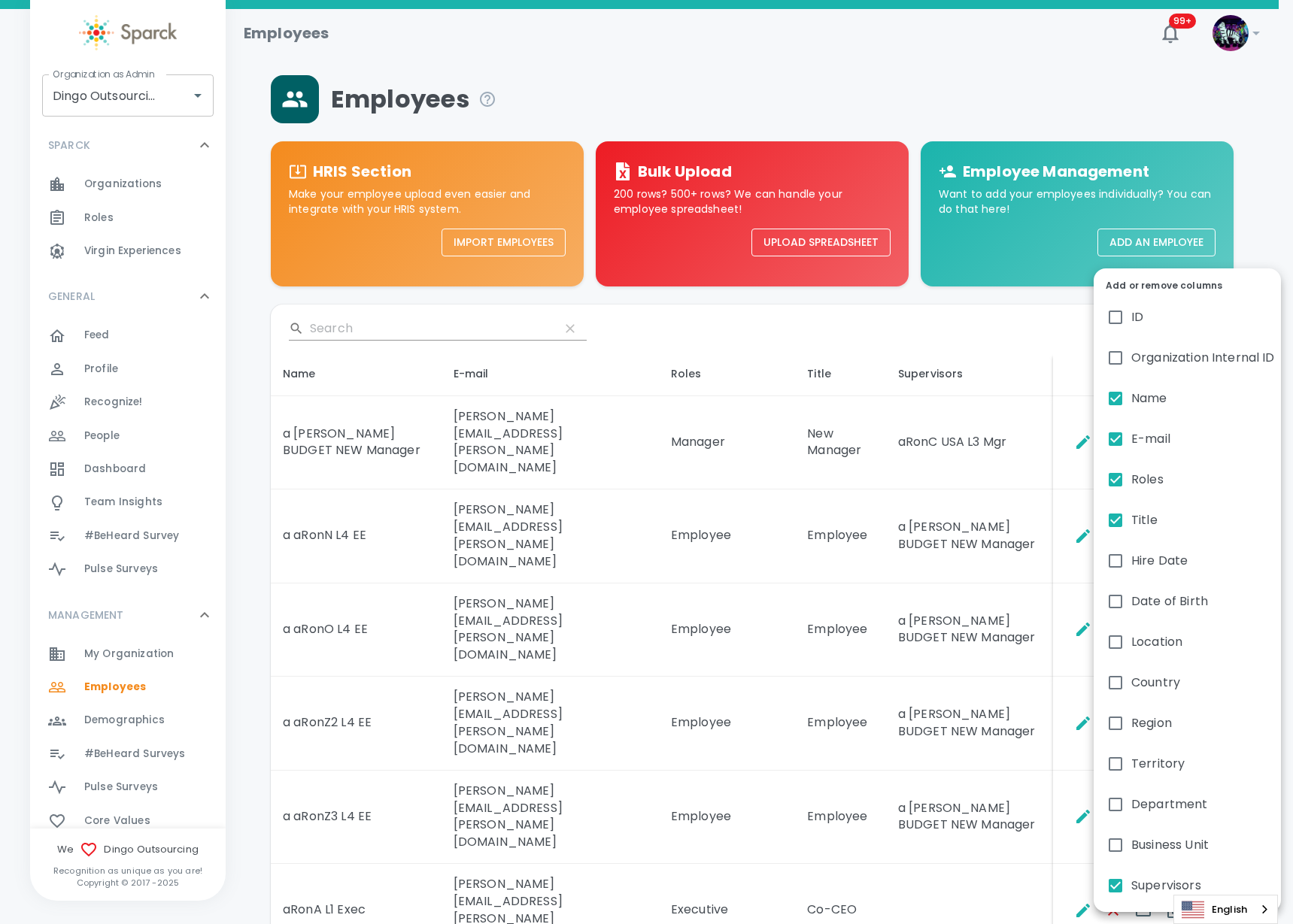
click at [615, 467] on div at bounding box center [646, 462] width 1293 height 924
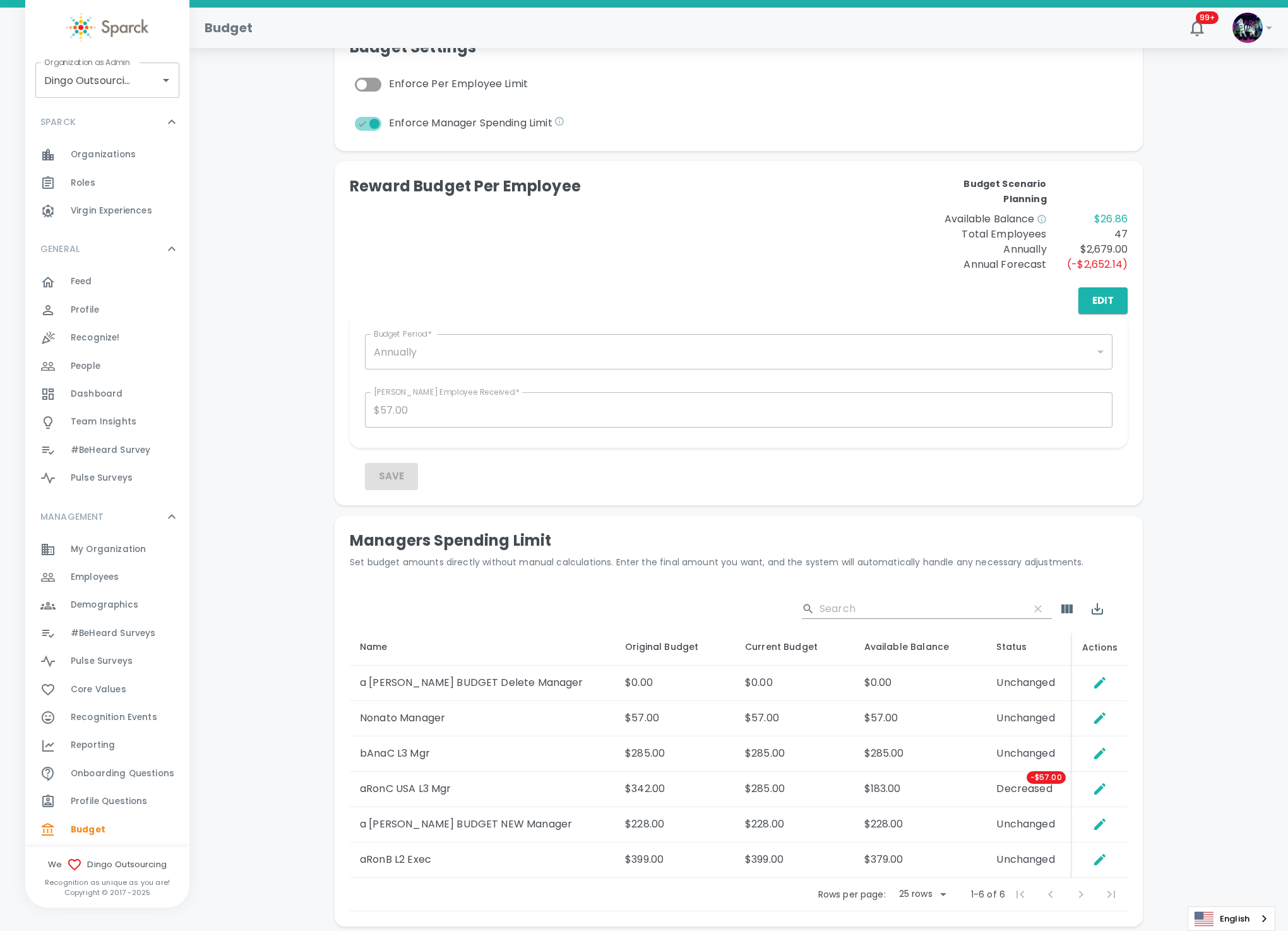
scroll to position [284, 0]
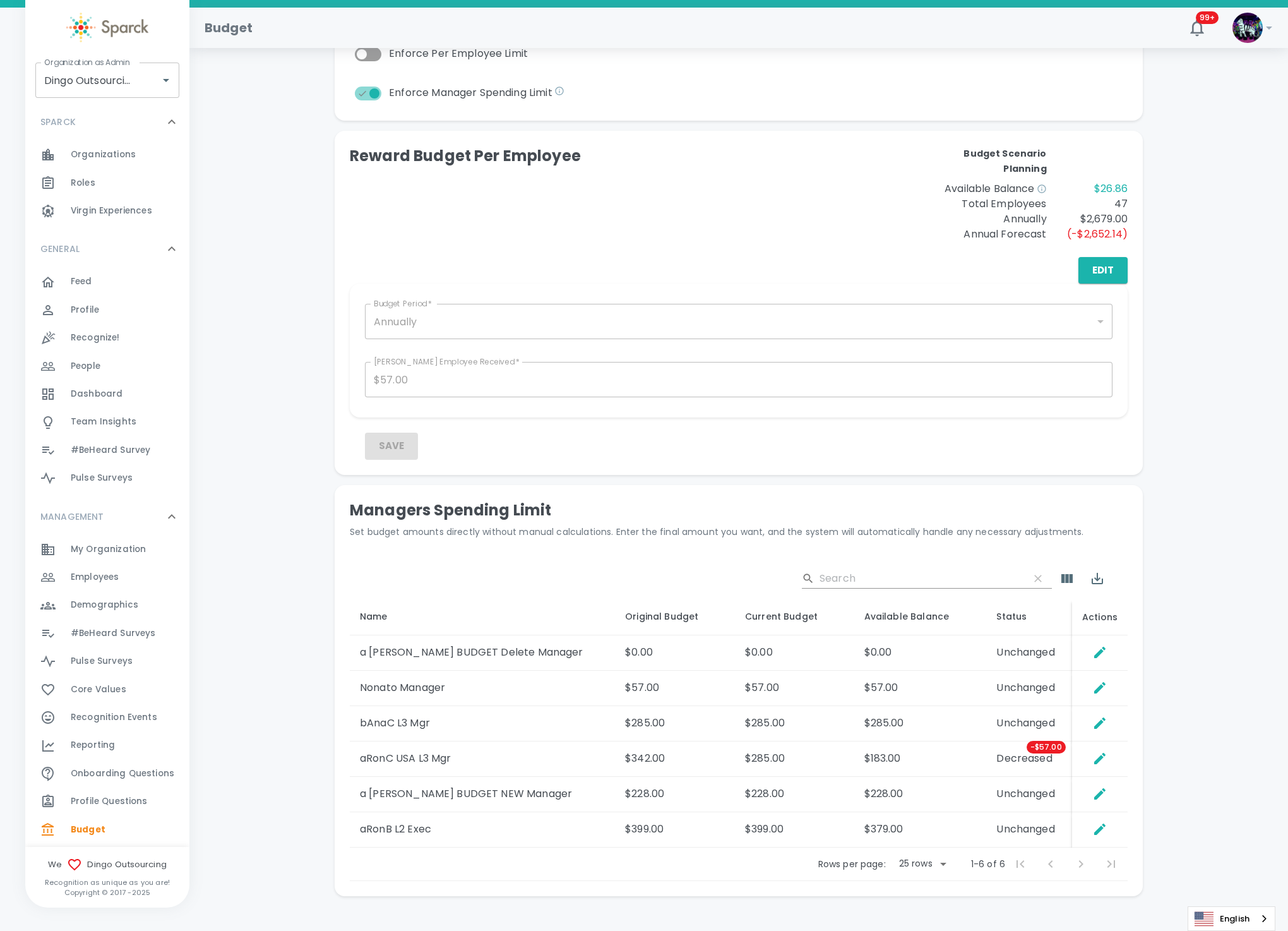
click at [687, 452] on div "Save" at bounding box center [747, 446] width 763 height 26
click at [473, 248] on div "Reward Budget Per Employee Budget Scenario Planning Available Balance $26.86 To…" at bounding box center [739, 215] width 778 height 138
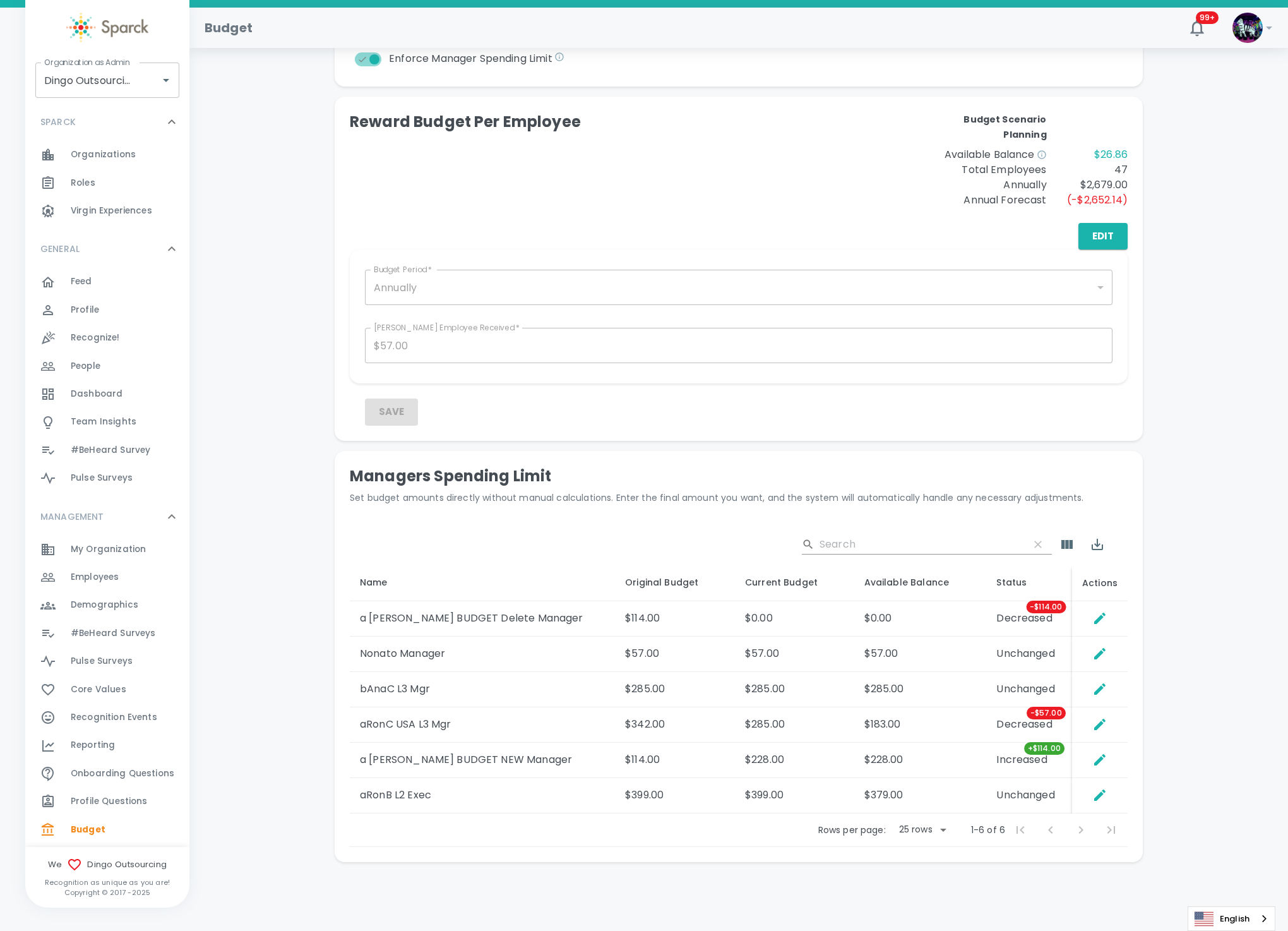
scroll to position [332, 0]
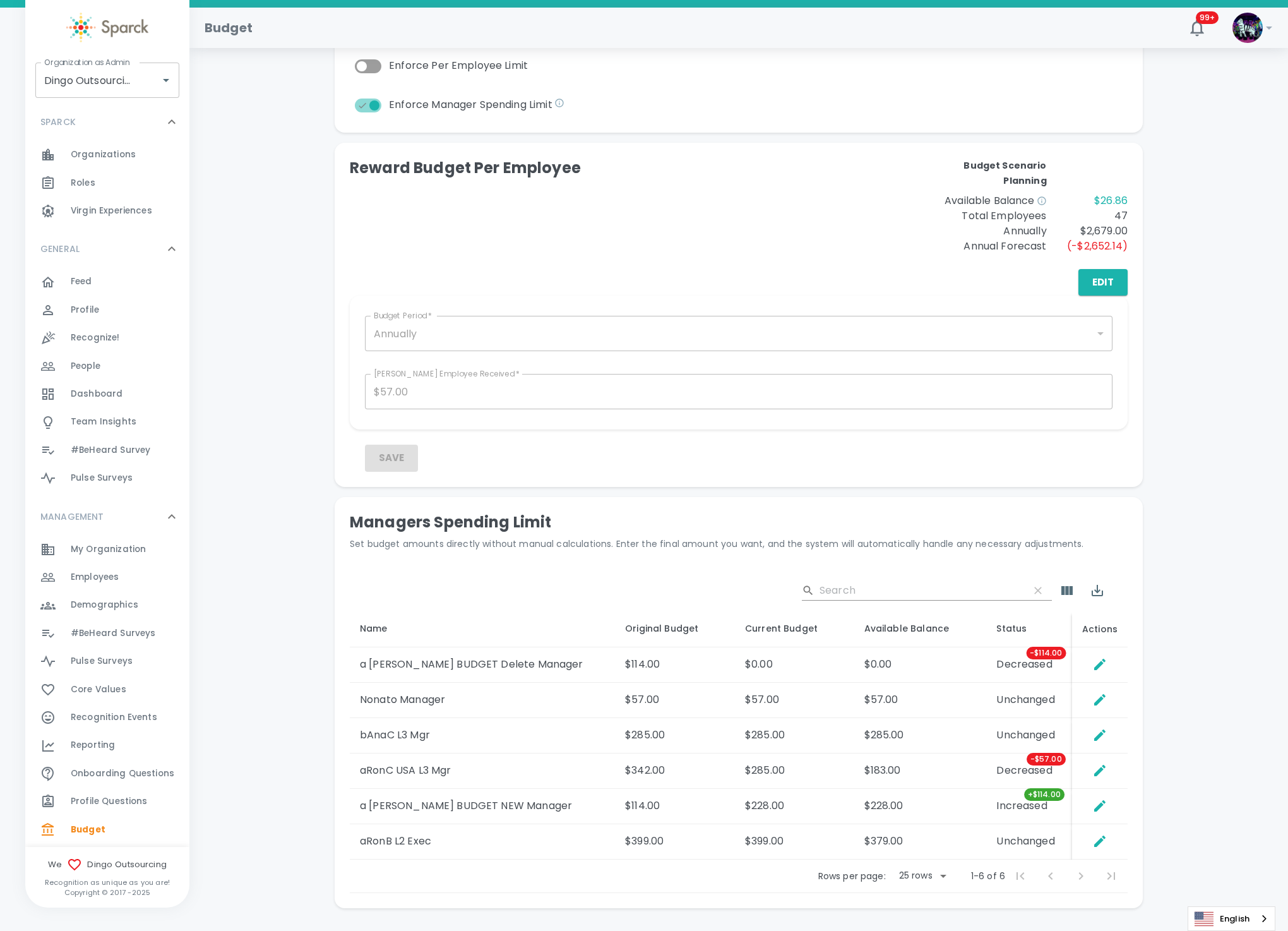
scroll to position [284, 0]
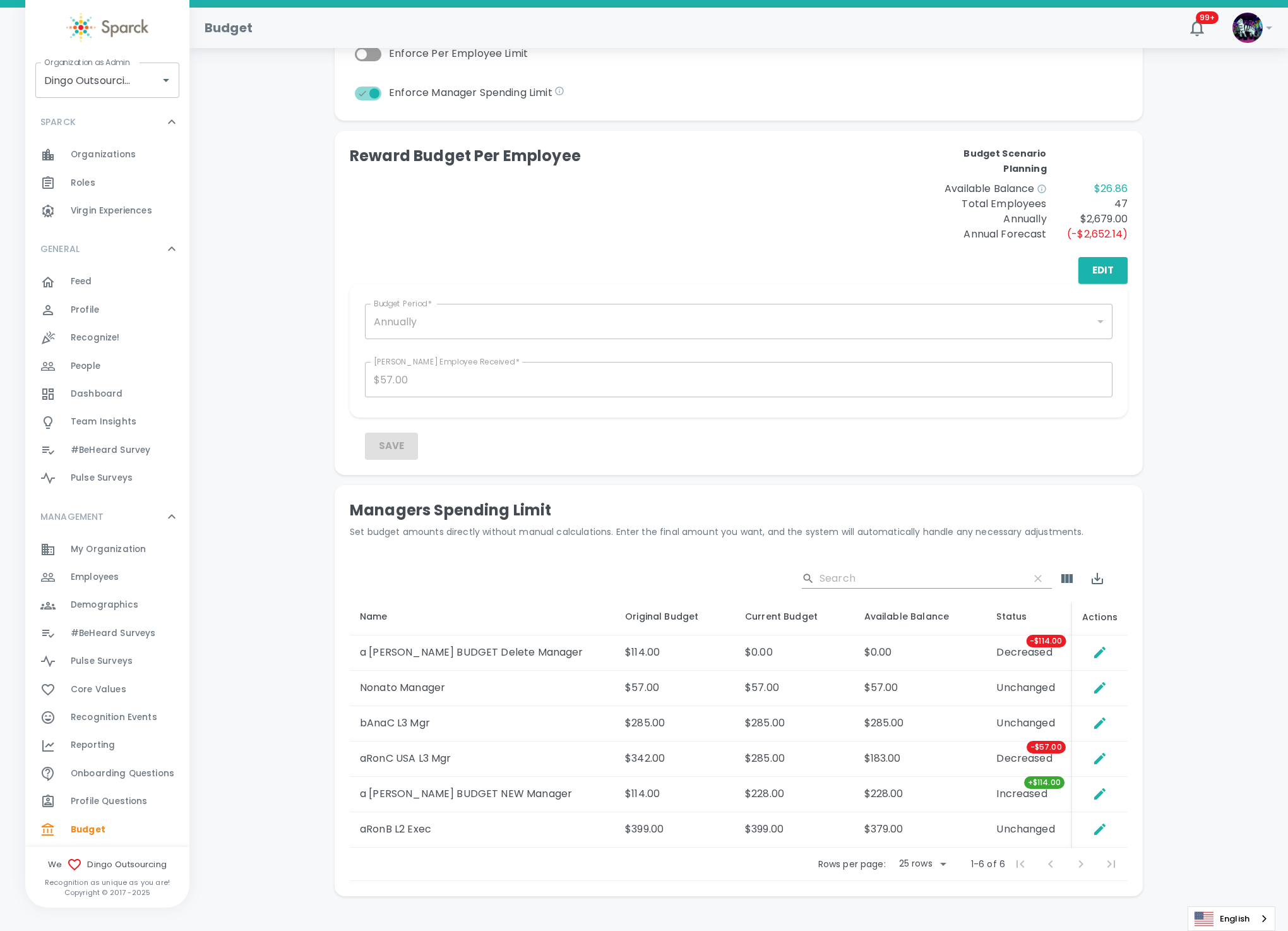
click at [1209, 610] on div "Total Deposits: $1,003.00 Rewards Sent: $976.14 Redeemed: $360.00 Banked: $616.…" at bounding box center [739, 346] width 1068 height 1132
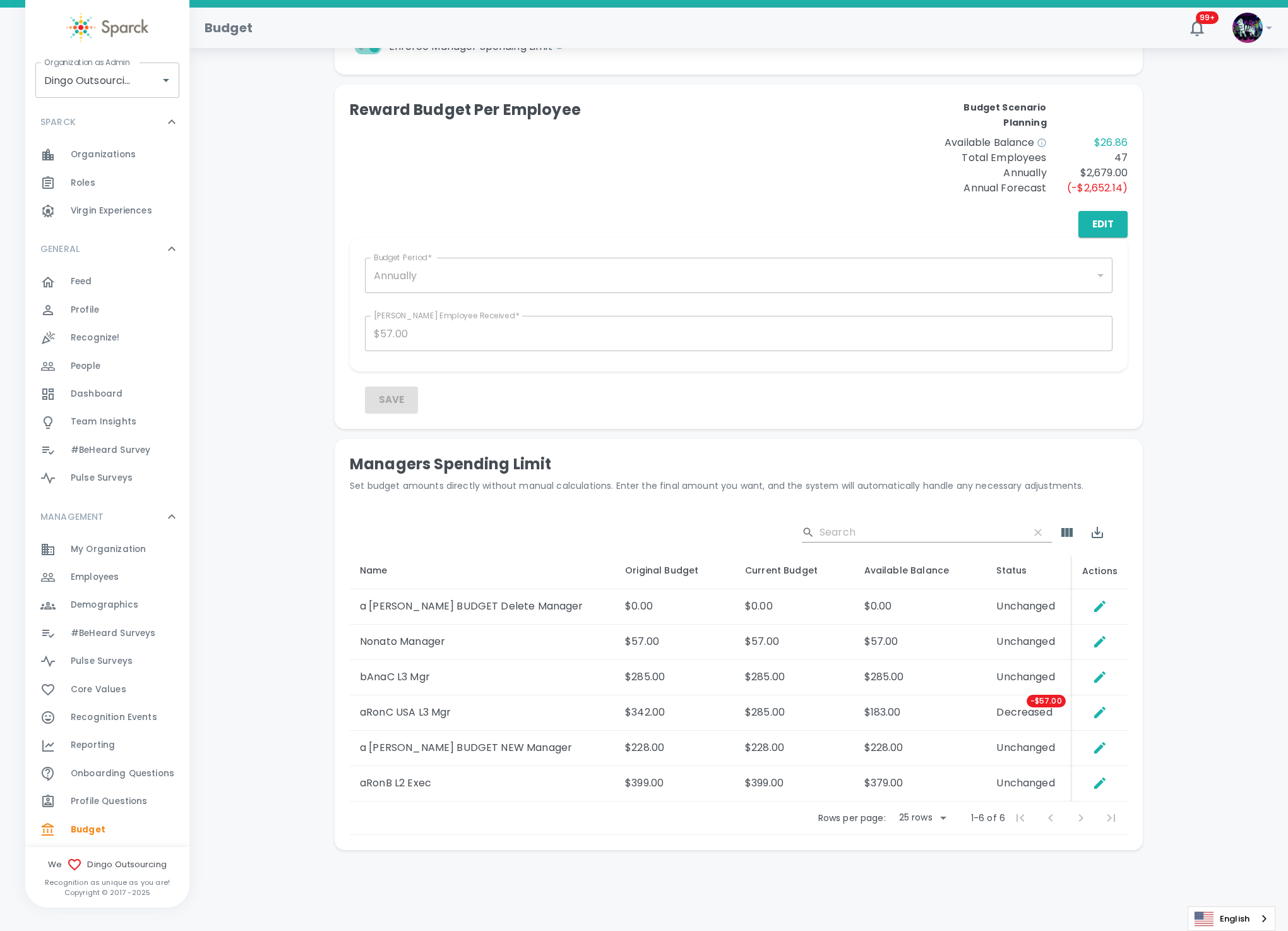
scroll to position [332, 0]
click at [1211, 401] on div "Total Deposits: $1,003.00 Rewards Sent: $976.14 Redeemed: $360.00 Banked: $616.…" at bounding box center [739, 299] width 1068 height 1132
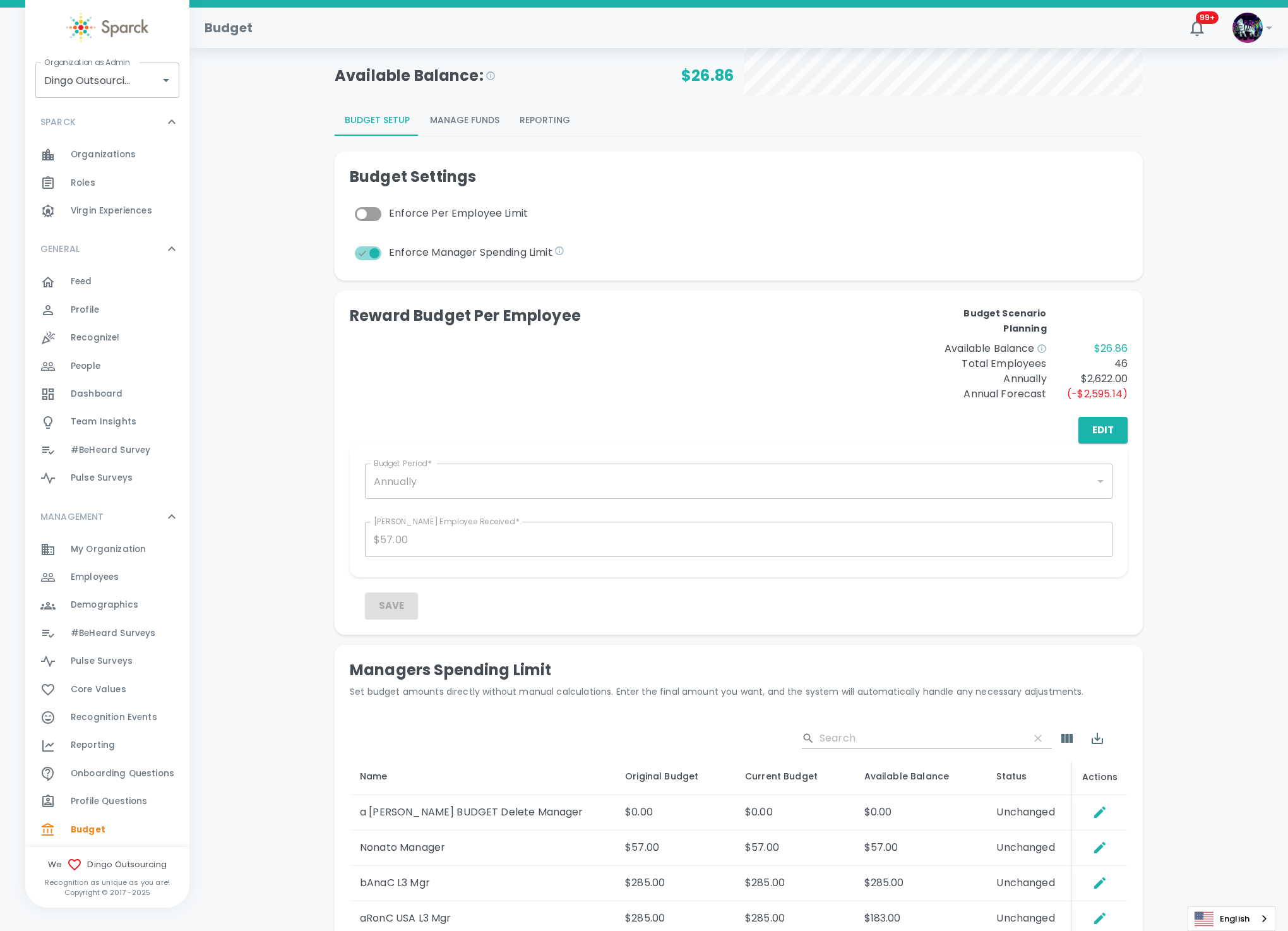
scroll to position [189, 0]
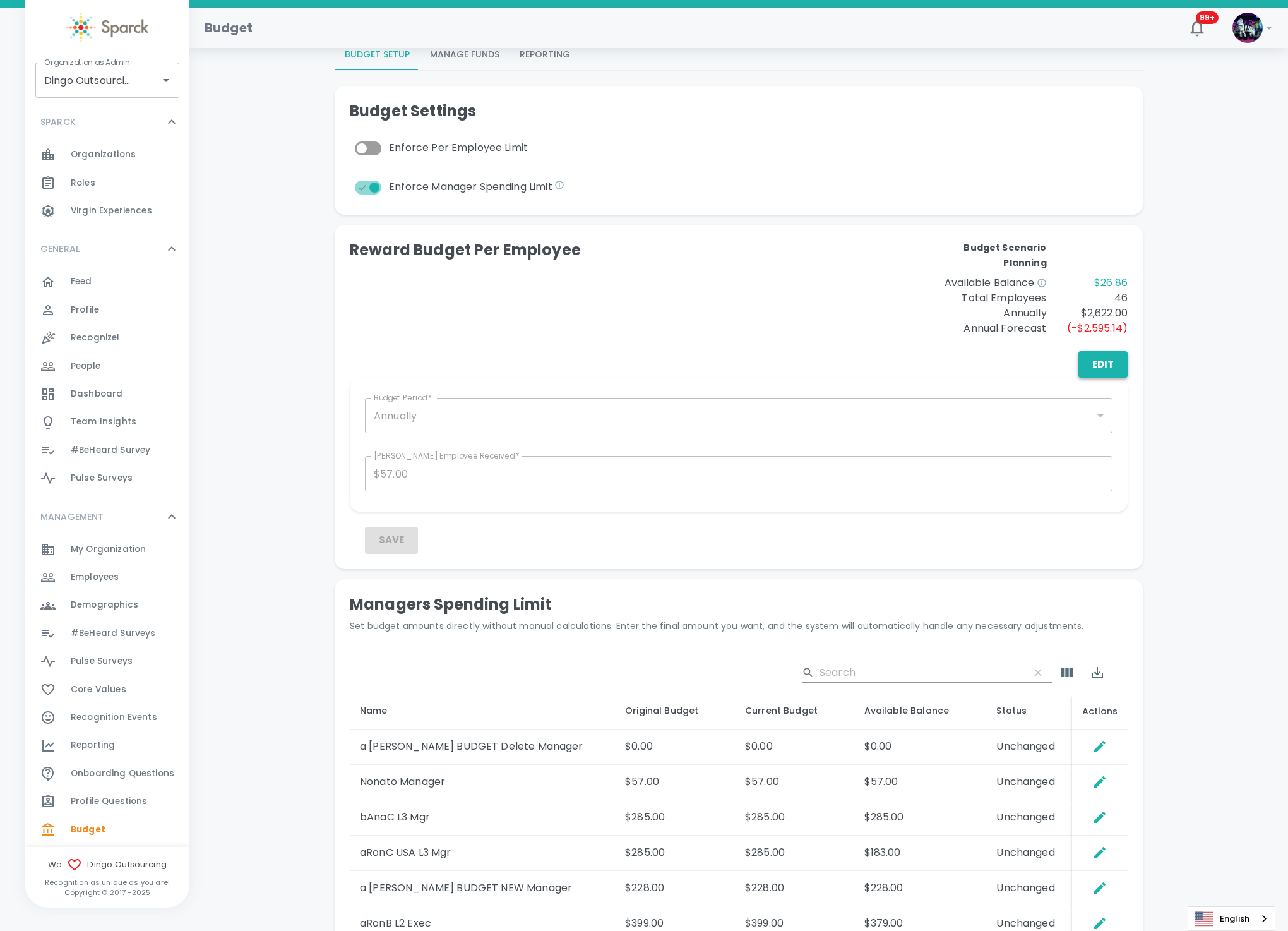
click at [1110, 367] on button "Edit" at bounding box center [1103, 365] width 49 height 26
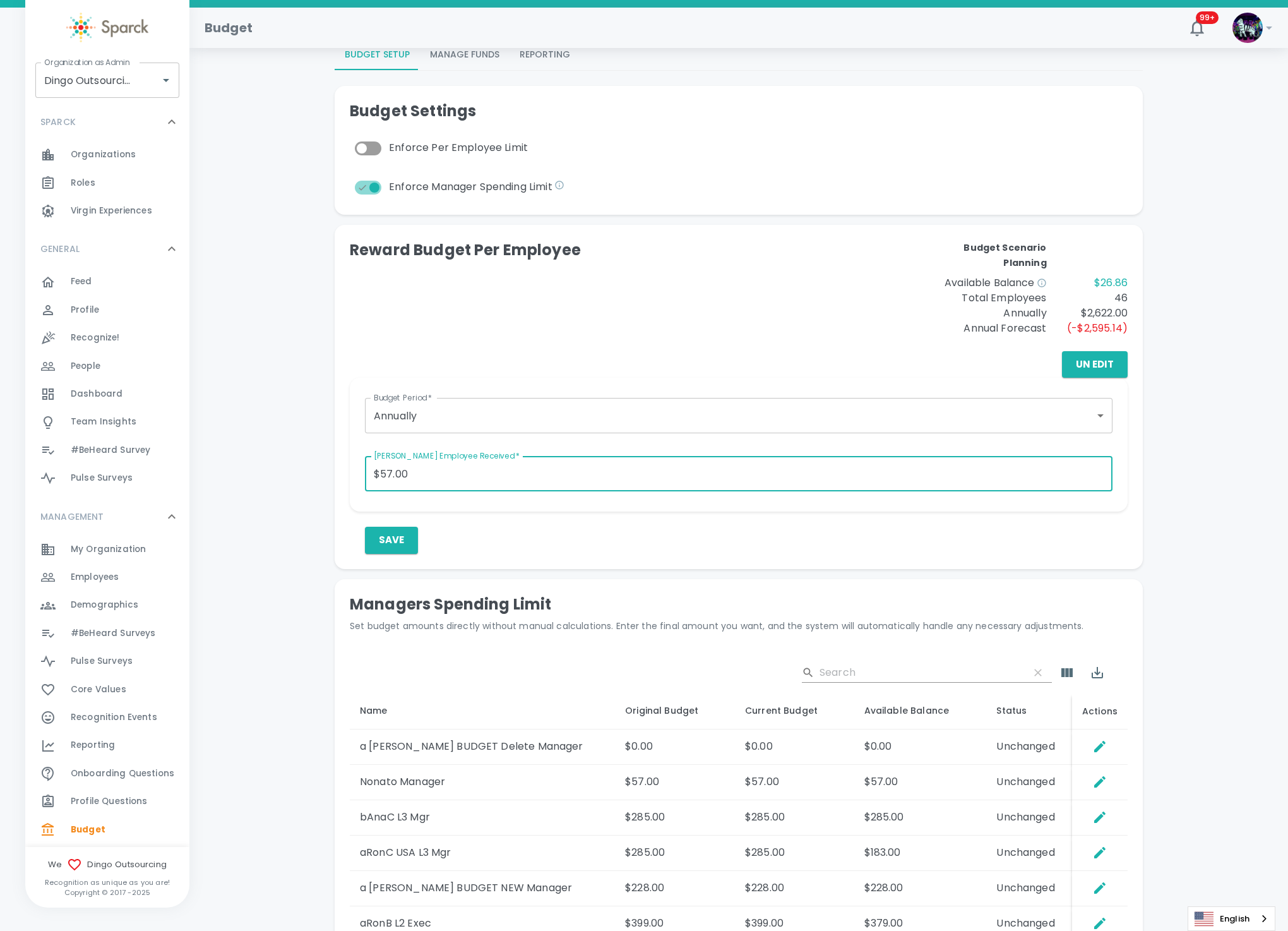
drag, startPoint x: 435, startPoint y: 470, endPoint x: 245, endPoint y: 481, distance: 190.3
click at [245, 481] on div "Total Deposits: $1,003.00 Rewards Sent: $976.14 Redeemed: $360.00 Banked: $616.…" at bounding box center [739, 439] width 1068 height 1132
type input "$10.00"
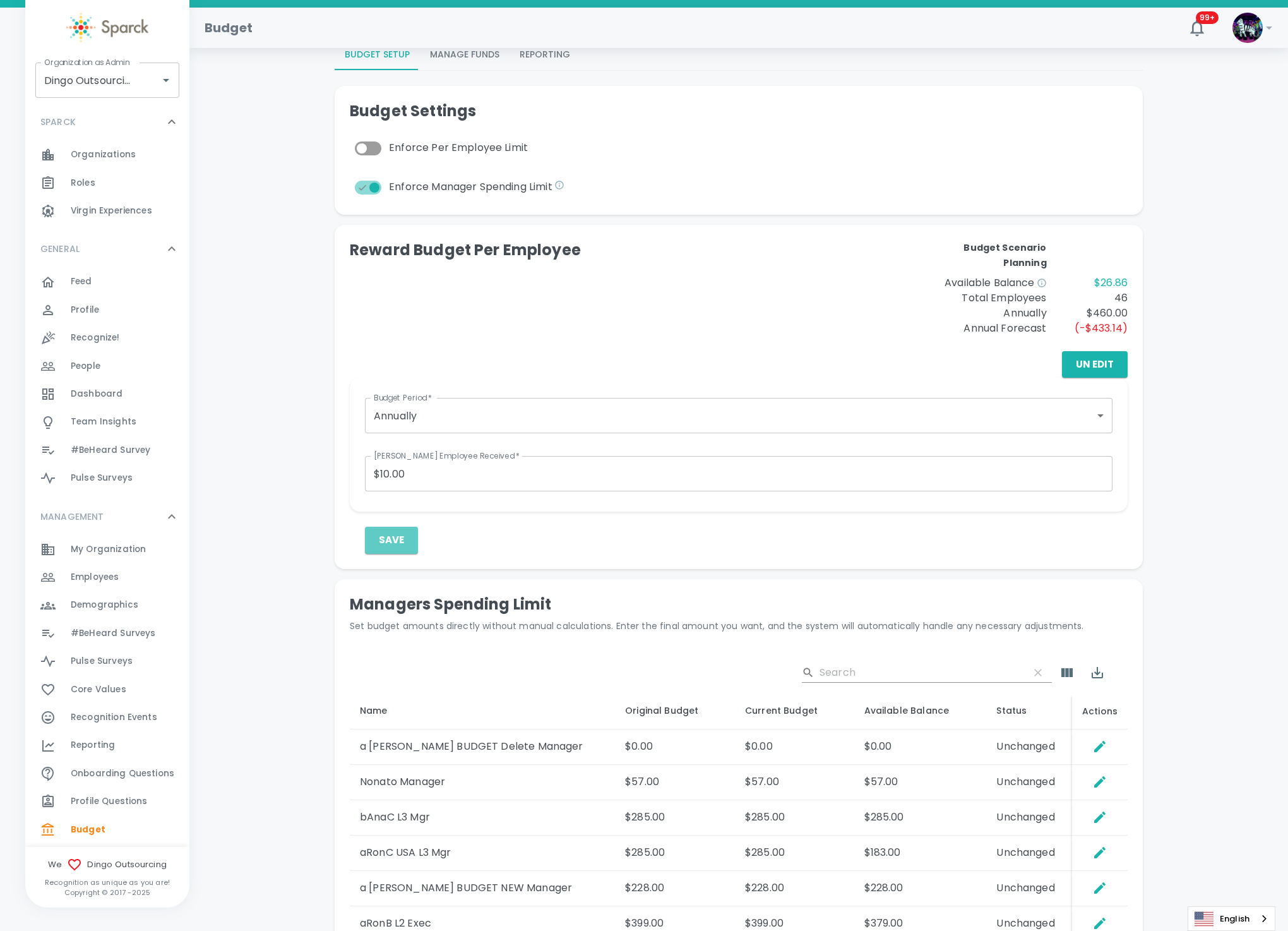
click at [391, 540] on button "Save" at bounding box center [391, 540] width 53 height 26
click at [388, 547] on button "Save" at bounding box center [391, 540] width 53 height 26
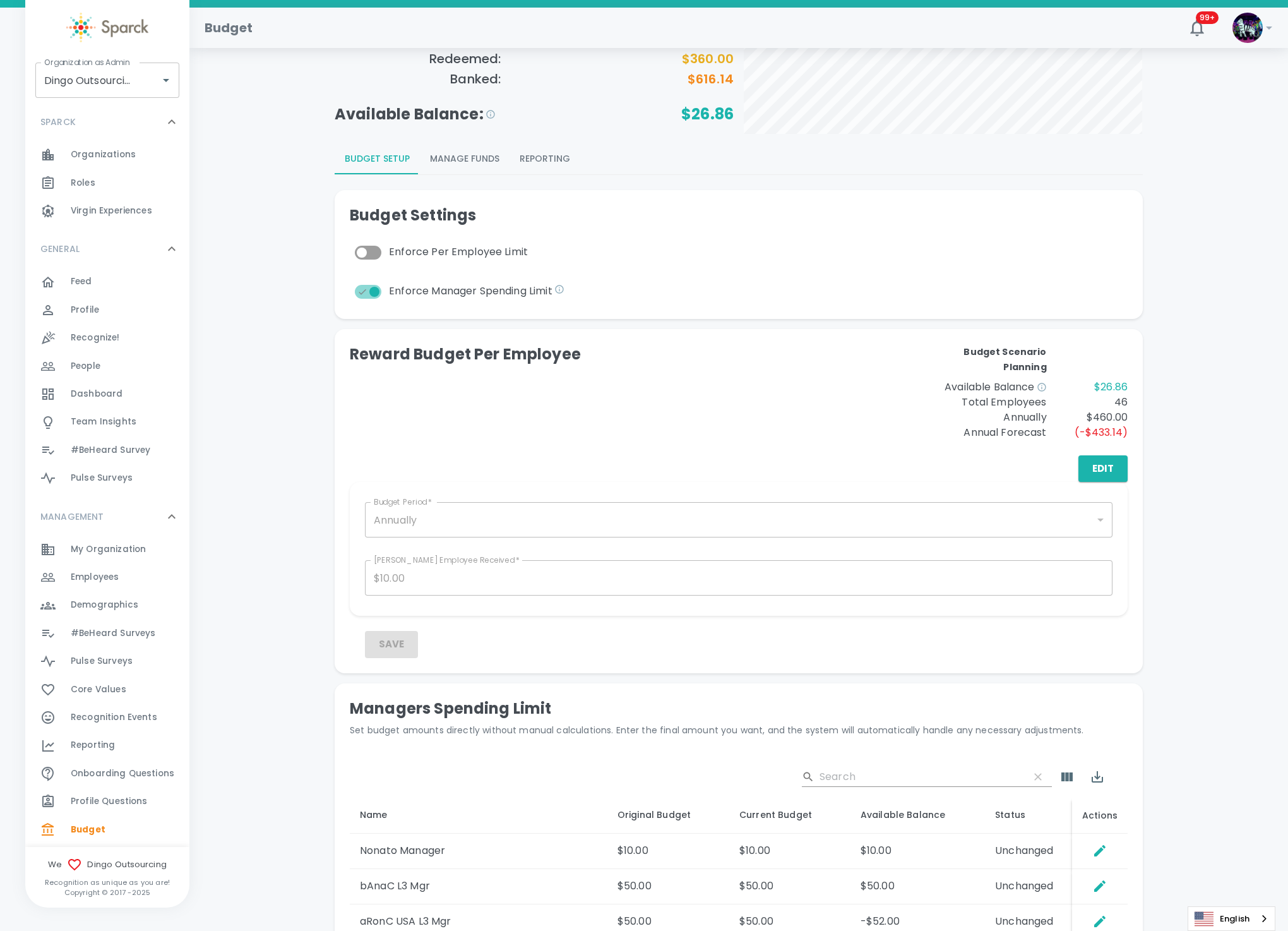
scroll to position [189, 0]
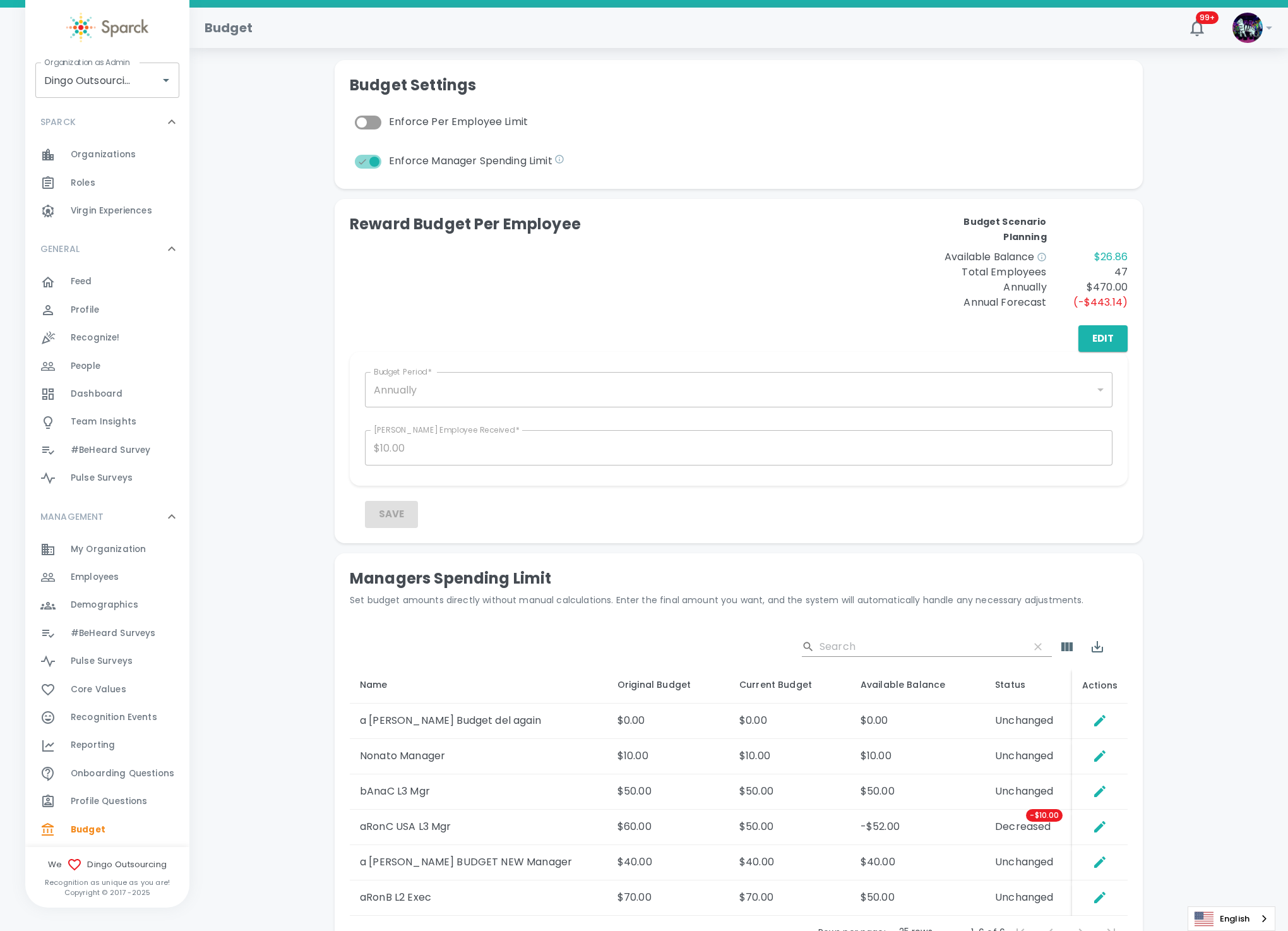
scroll to position [189, 0]
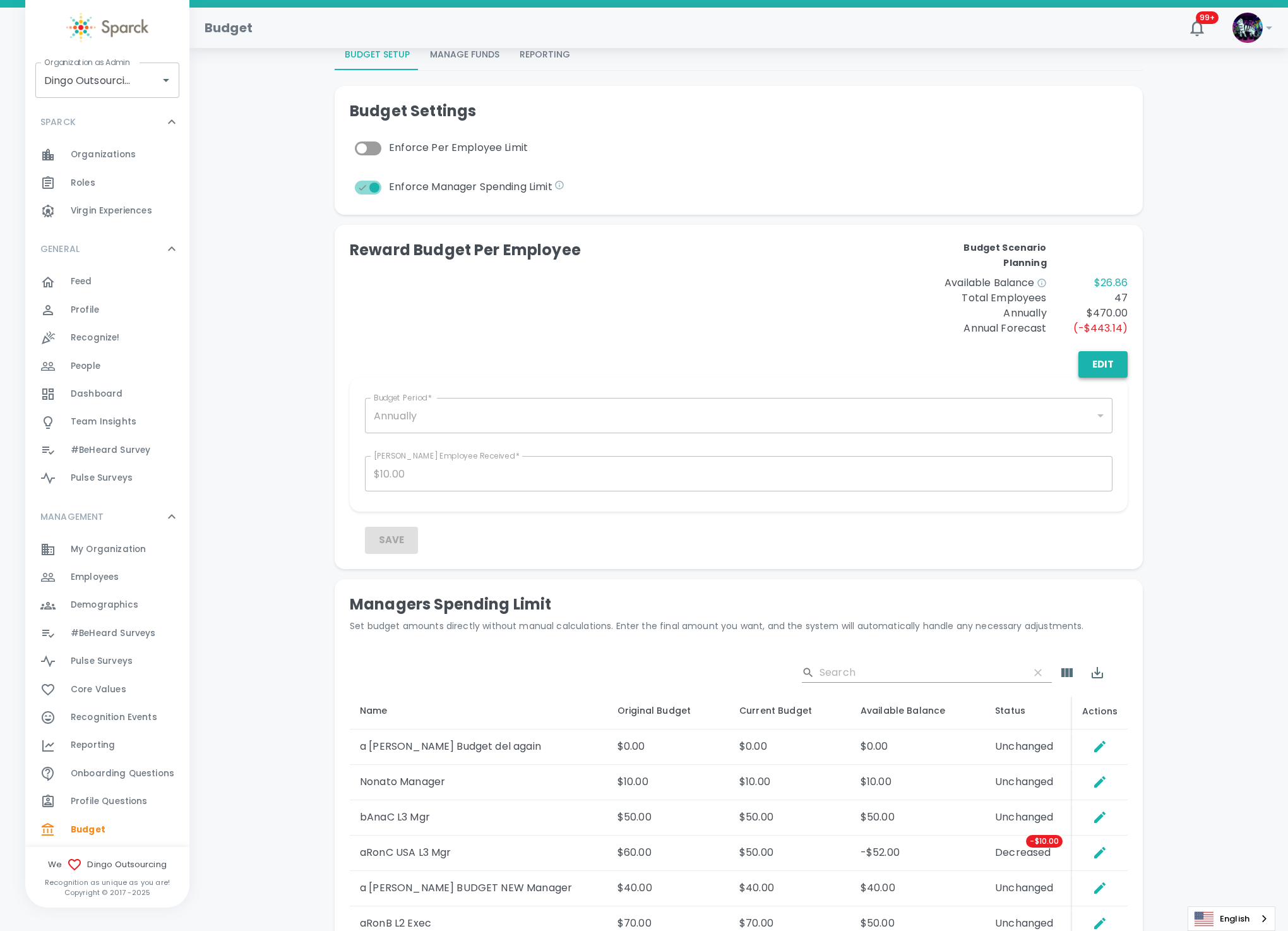
click at [1092, 366] on button "Edit" at bounding box center [1103, 365] width 49 height 26
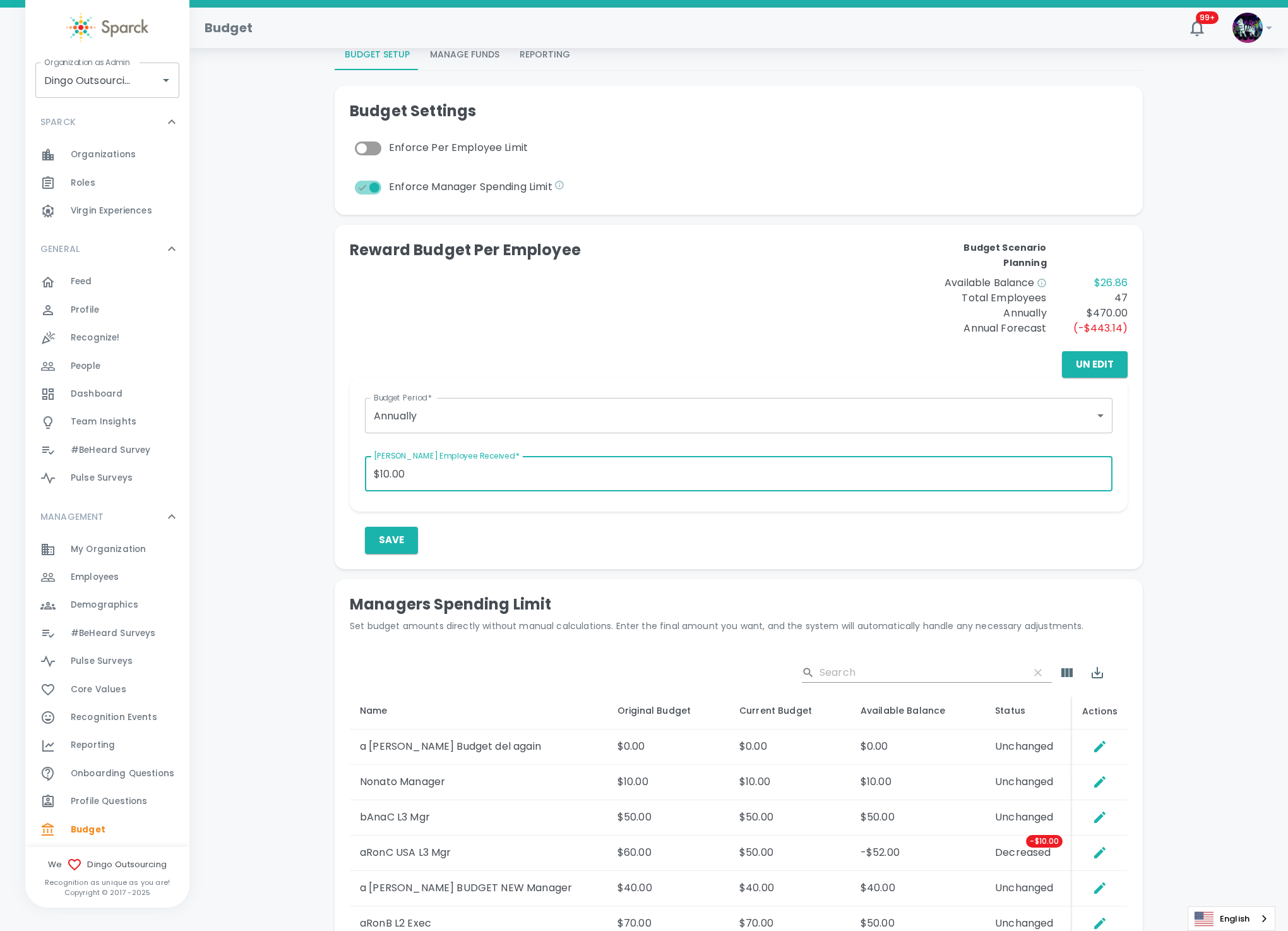
drag, startPoint x: 423, startPoint y: 480, endPoint x: 354, endPoint y: 475, distance: 69.2
click at [354, 475] on div "Budget Period   * Annually annually Budget Period   * Max Amount Employee Recei…" at bounding box center [739, 445] width 778 height 134
type input "$20.00"
click at [929, 358] on div "Un Edit" at bounding box center [739, 365] width 778 height 26
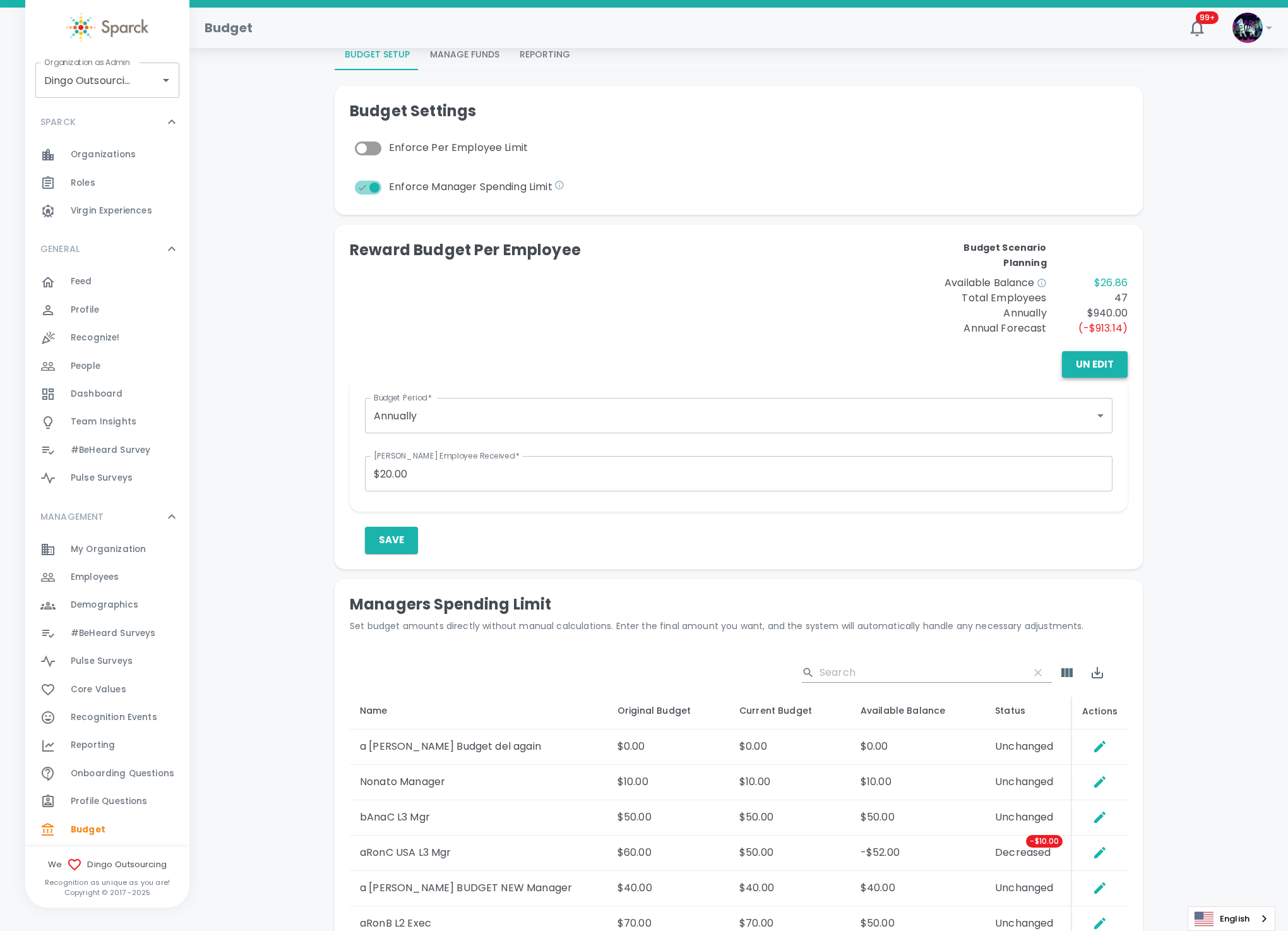
click at [1098, 363] on button "Un Edit" at bounding box center [1095, 365] width 66 height 26
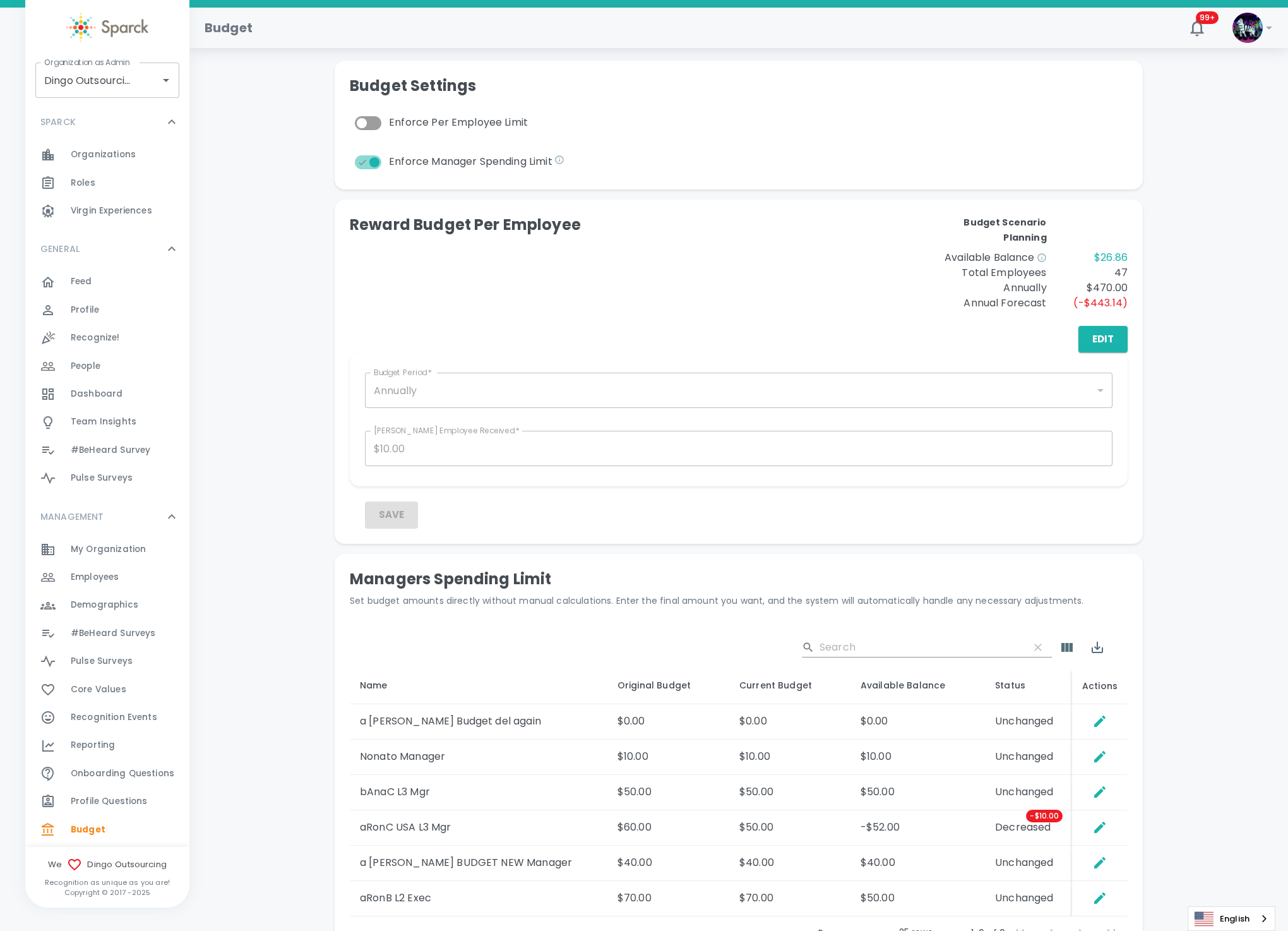
scroll to position [189, 0]
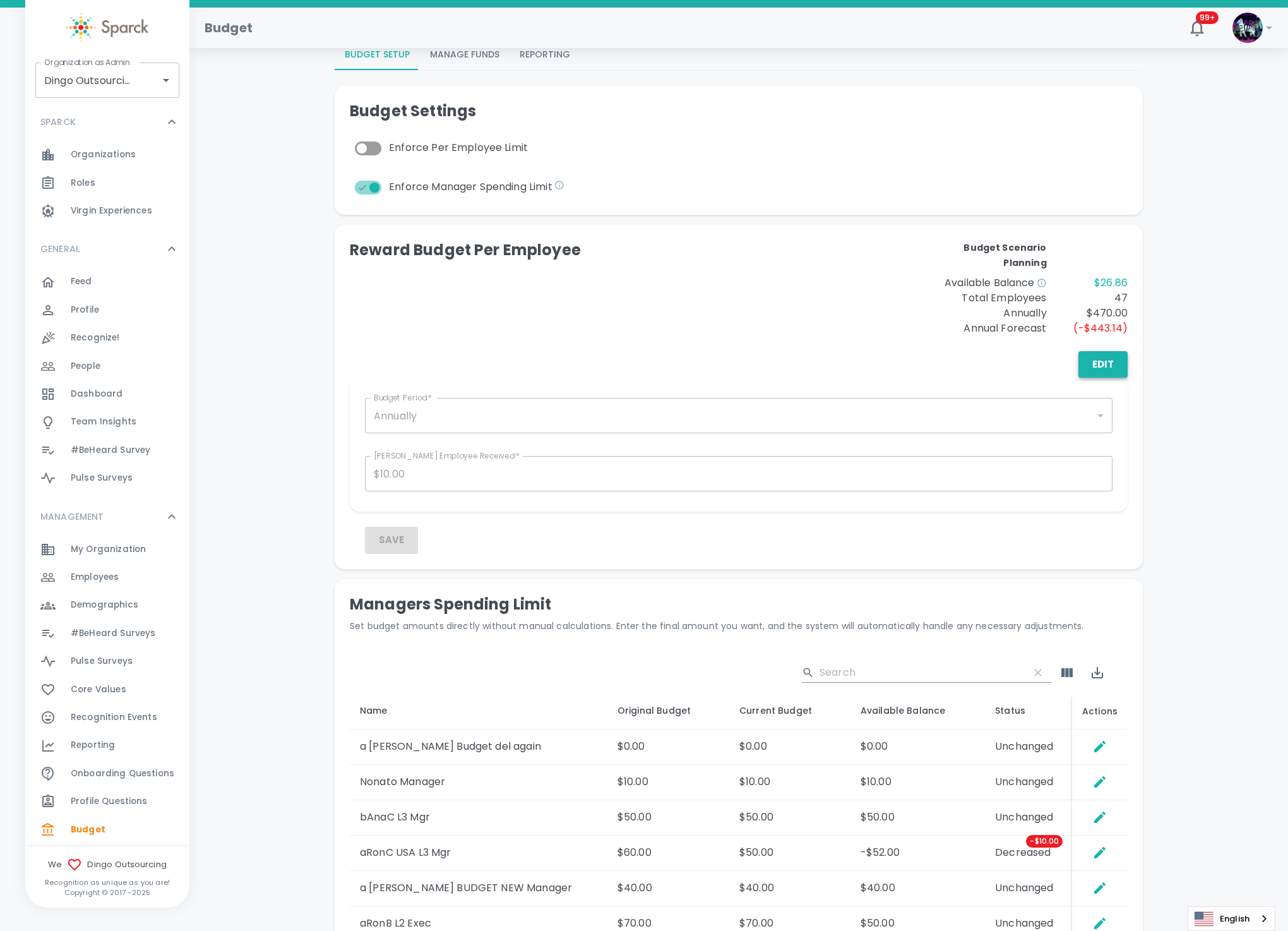
click at [1117, 362] on button "Edit" at bounding box center [1103, 365] width 49 height 26
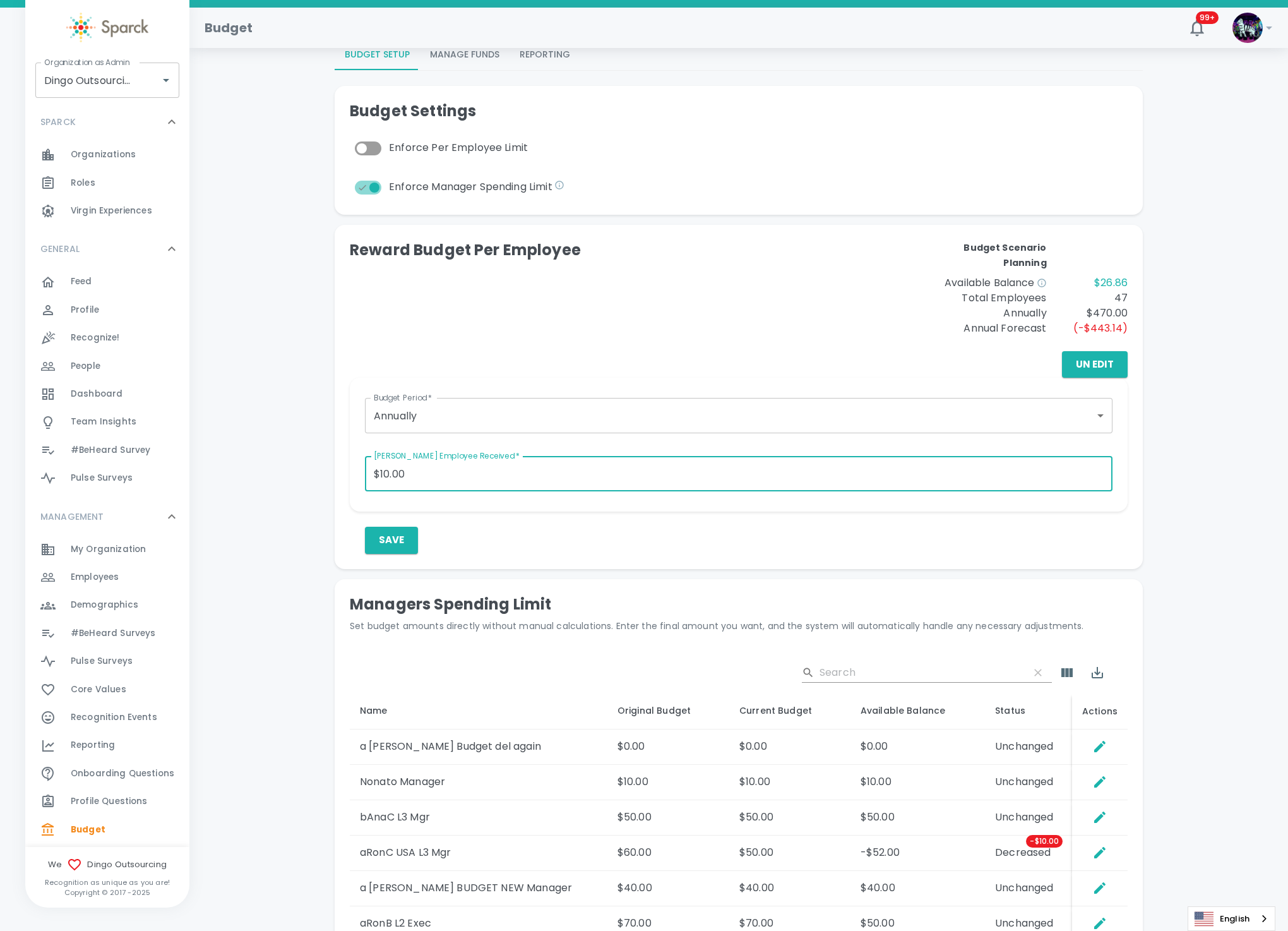
drag, startPoint x: 453, startPoint y: 469, endPoint x: 219, endPoint y: 475, distance: 234.1
click at [219, 475] on div "Total Deposits: $1,003.00 Rewards Sent: $976.14 Redeemed: $360.00 Banked: $616.…" at bounding box center [739, 439] width 1068 height 1132
type input "$25.00"
click at [1120, 353] on button "Un Edit" at bounding box center [1095, 365] width 66 height 26
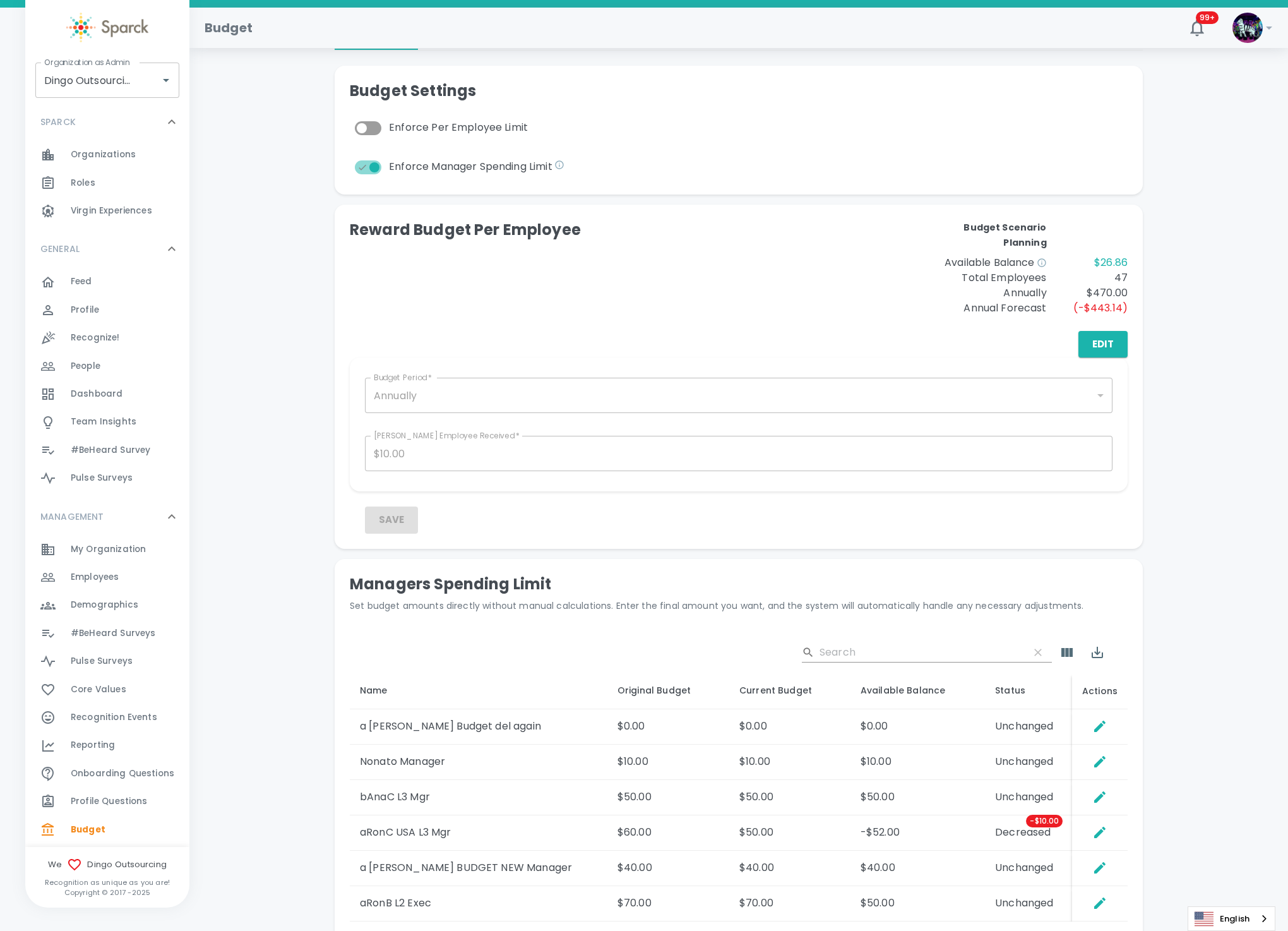
scroll to position [332, 0]
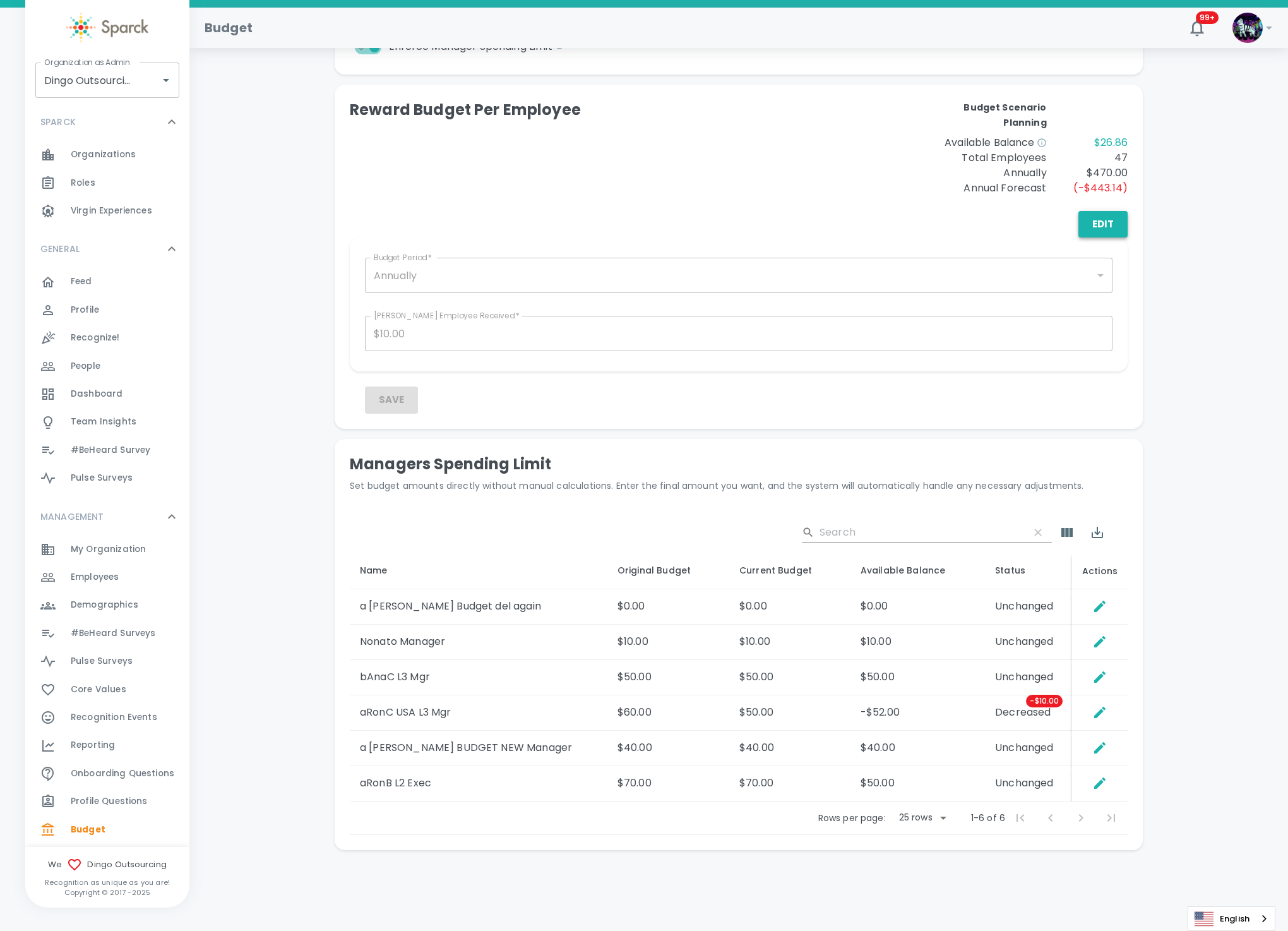
click at [1112, 220] on button "Edit" at bounding box center [1103, 224] width 49 height 26
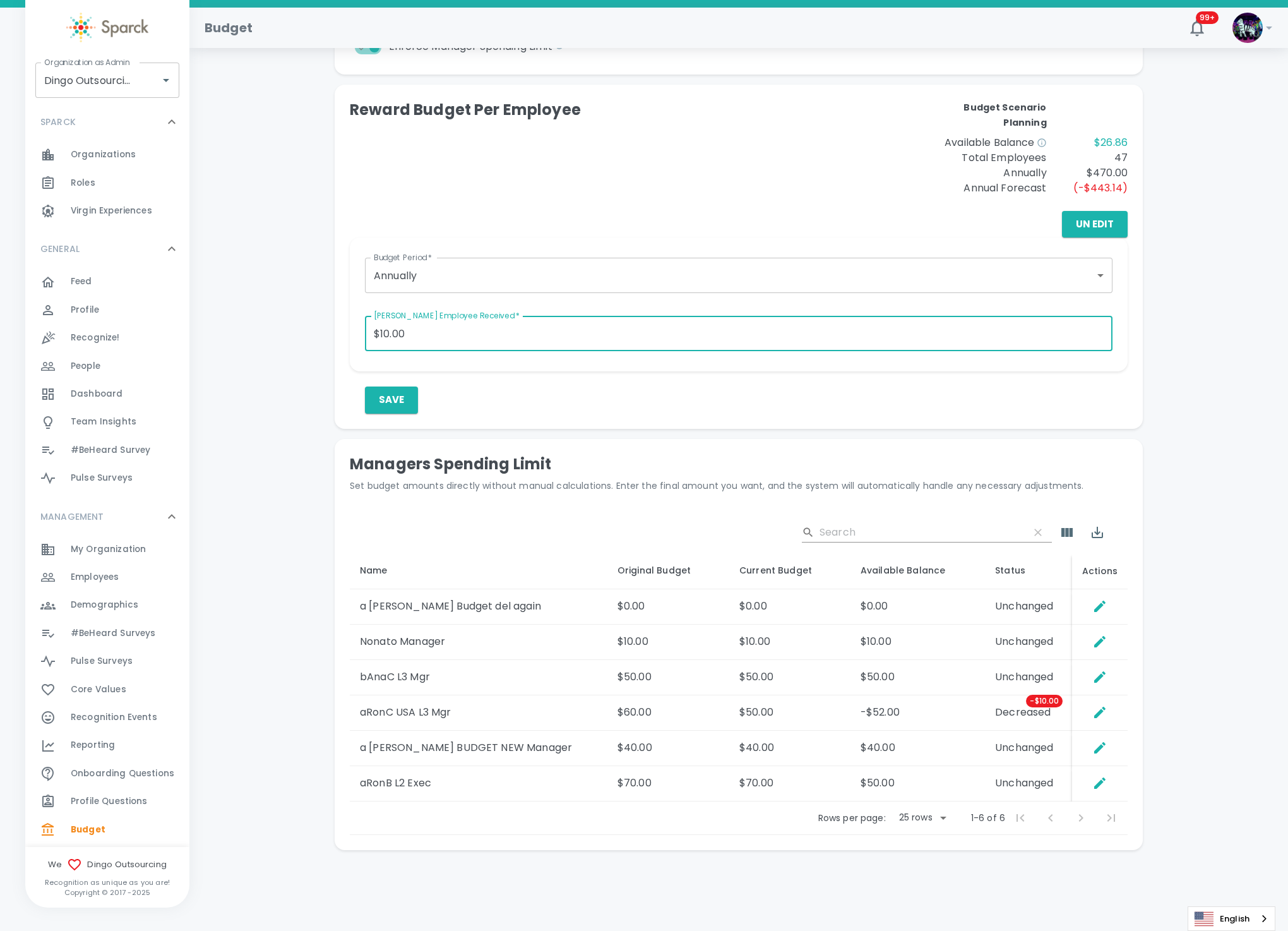
drag, startPoint x: 429, startPoint y: 329, endPoint x: 350, endPoint y: 332, distance: 79.1
click at [350, 332] on div "Budget Period   * Annually annually Budget Period   * Max Amount Employee Recei…" at bounding box center [739, 304] width 778 height 134
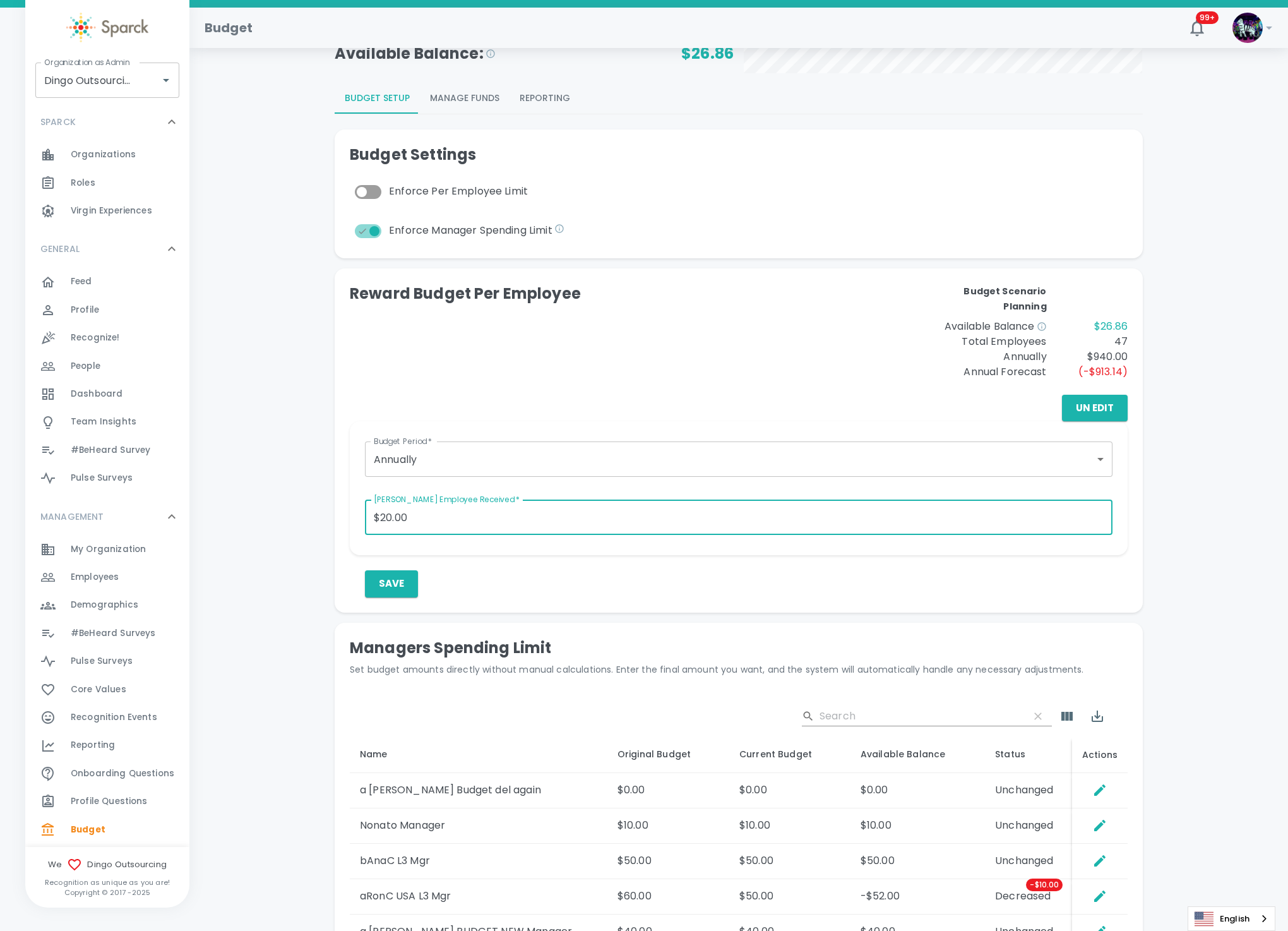
scroll to position [95, 0]
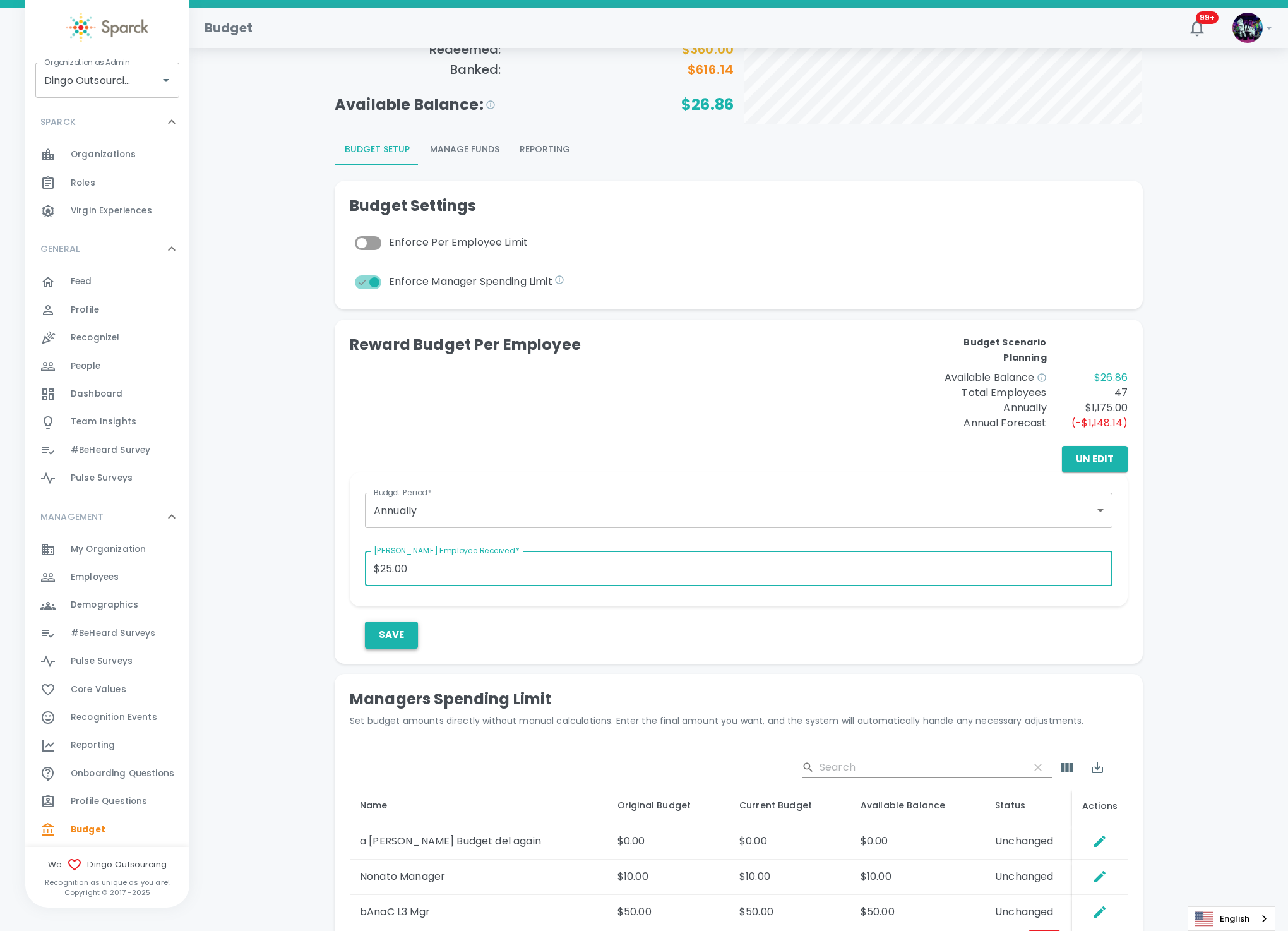
type input "$25.00"
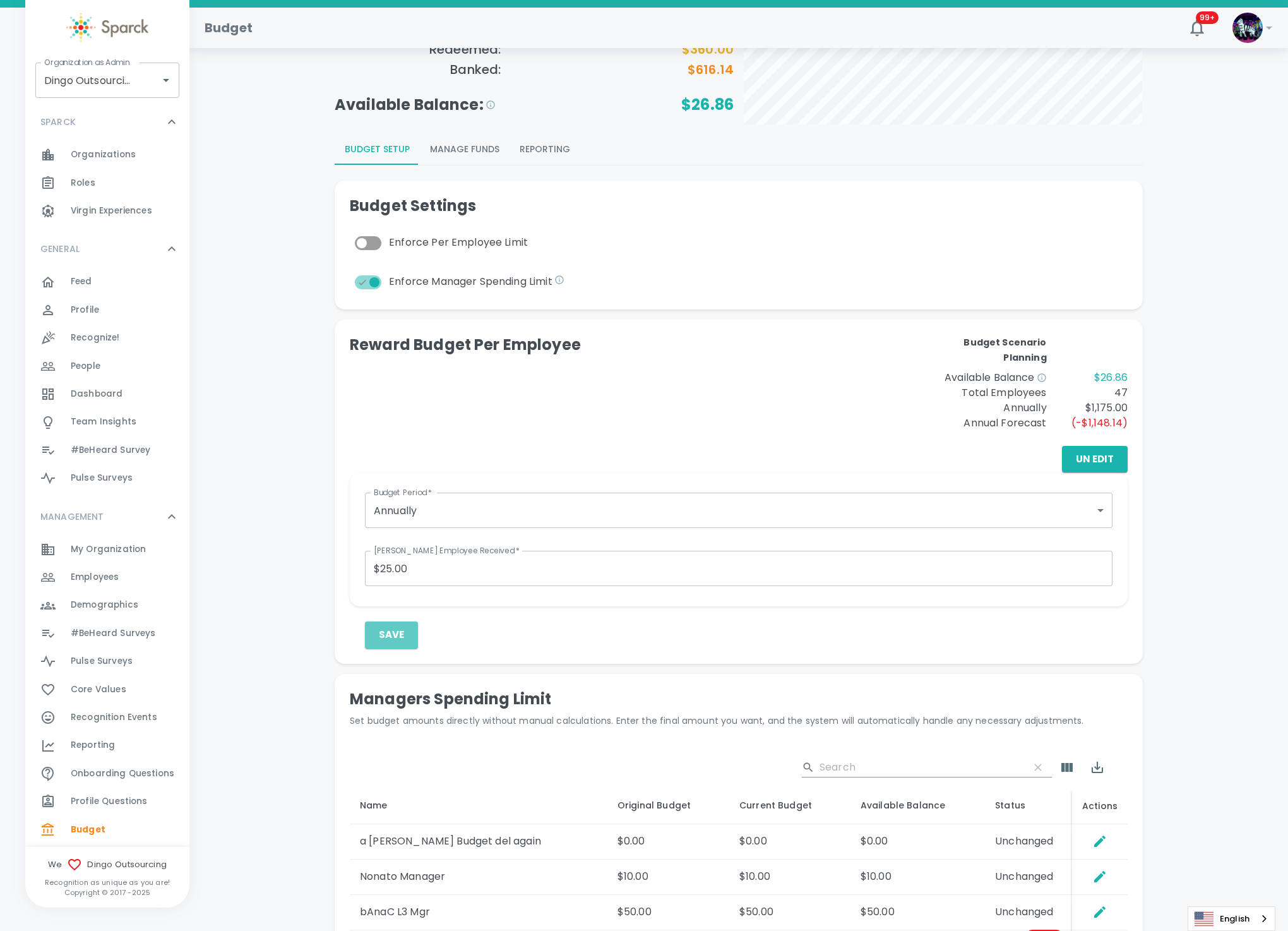
click at [388, 632] on button "Save" at bounding box center [391, 635] width 53 height 26
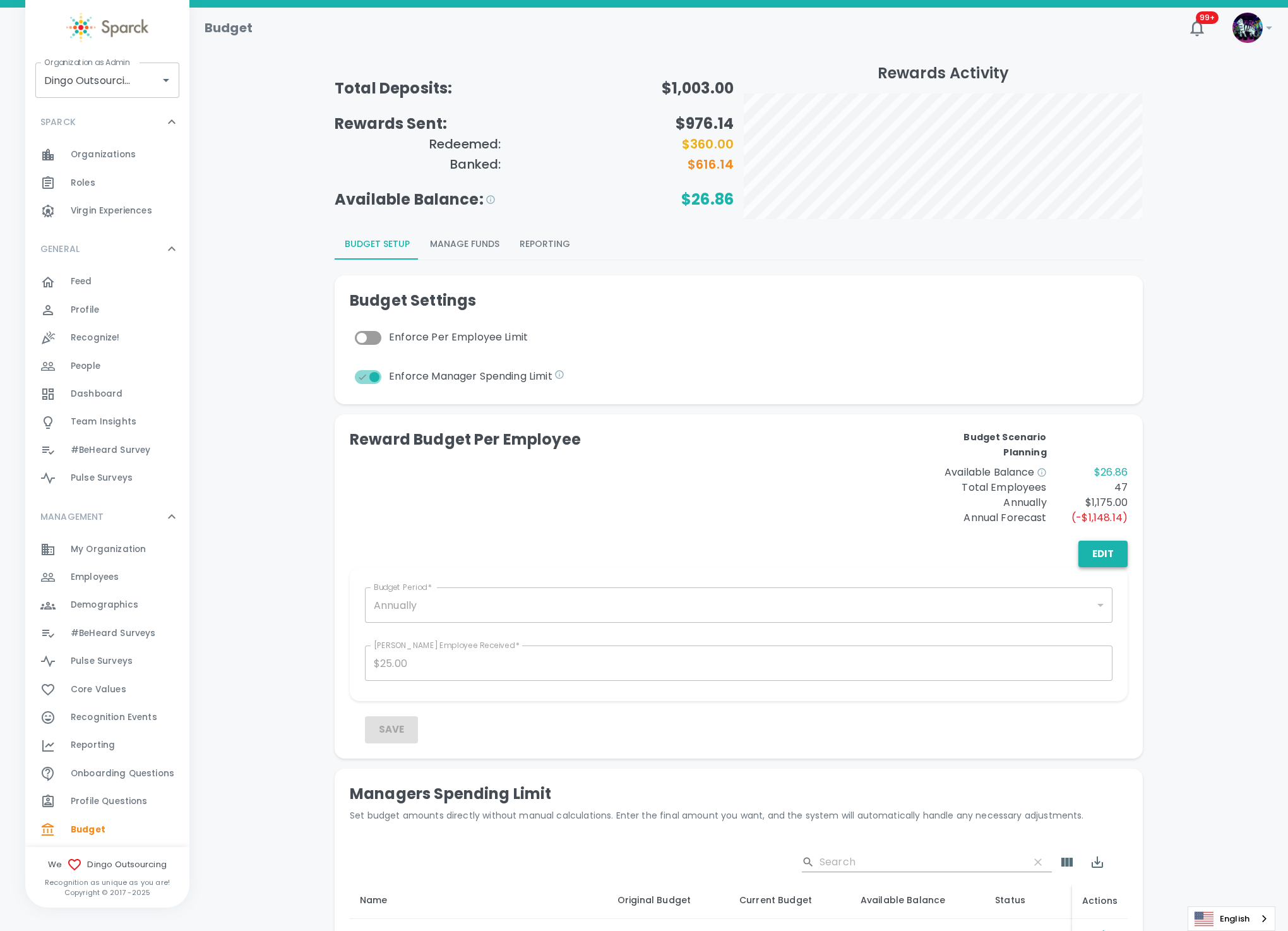
click at [1111, 559] on button "Edit" at bounding box center [1103, 554] width 49 height 26
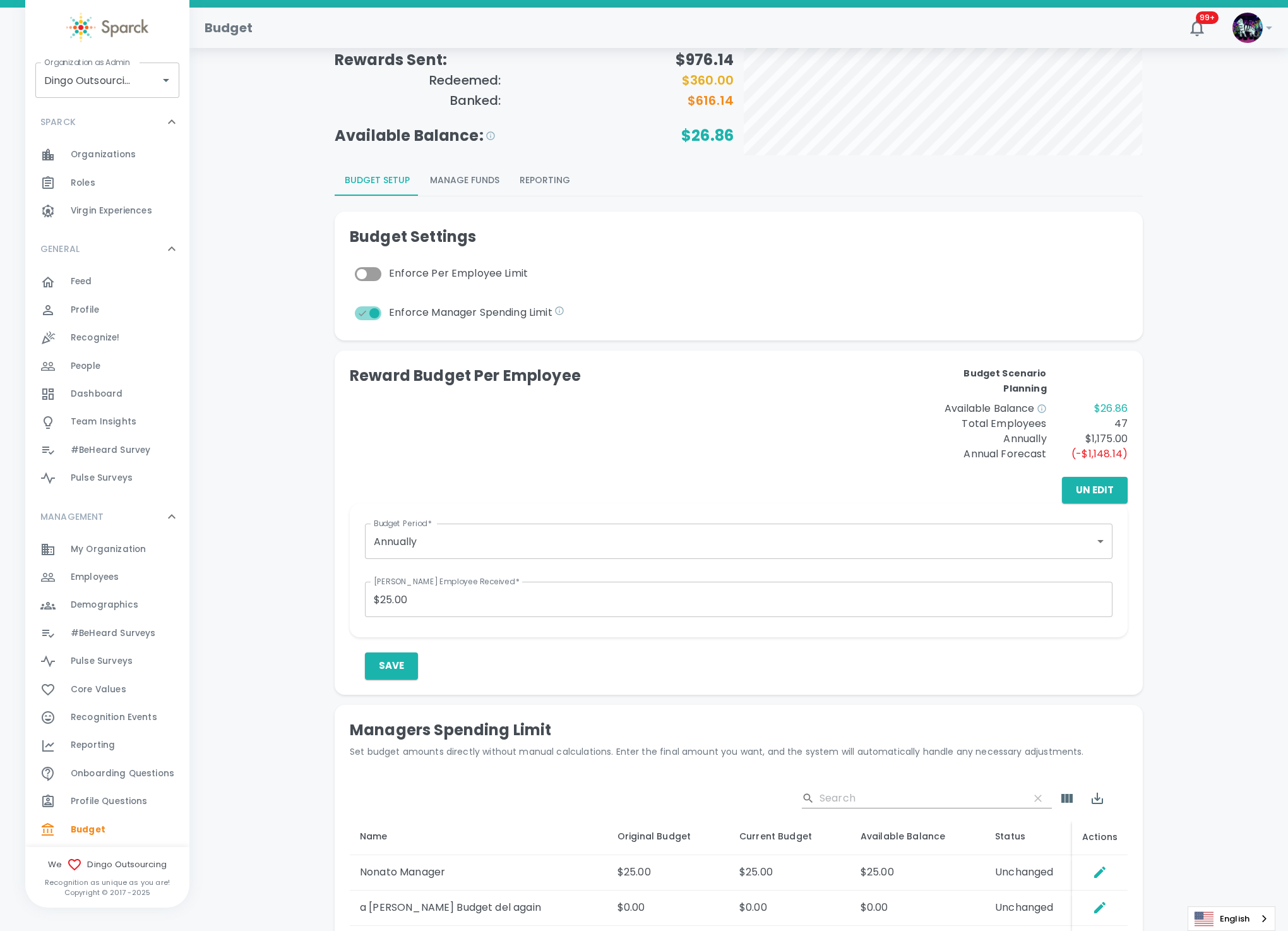
scroll to position [95, 0]
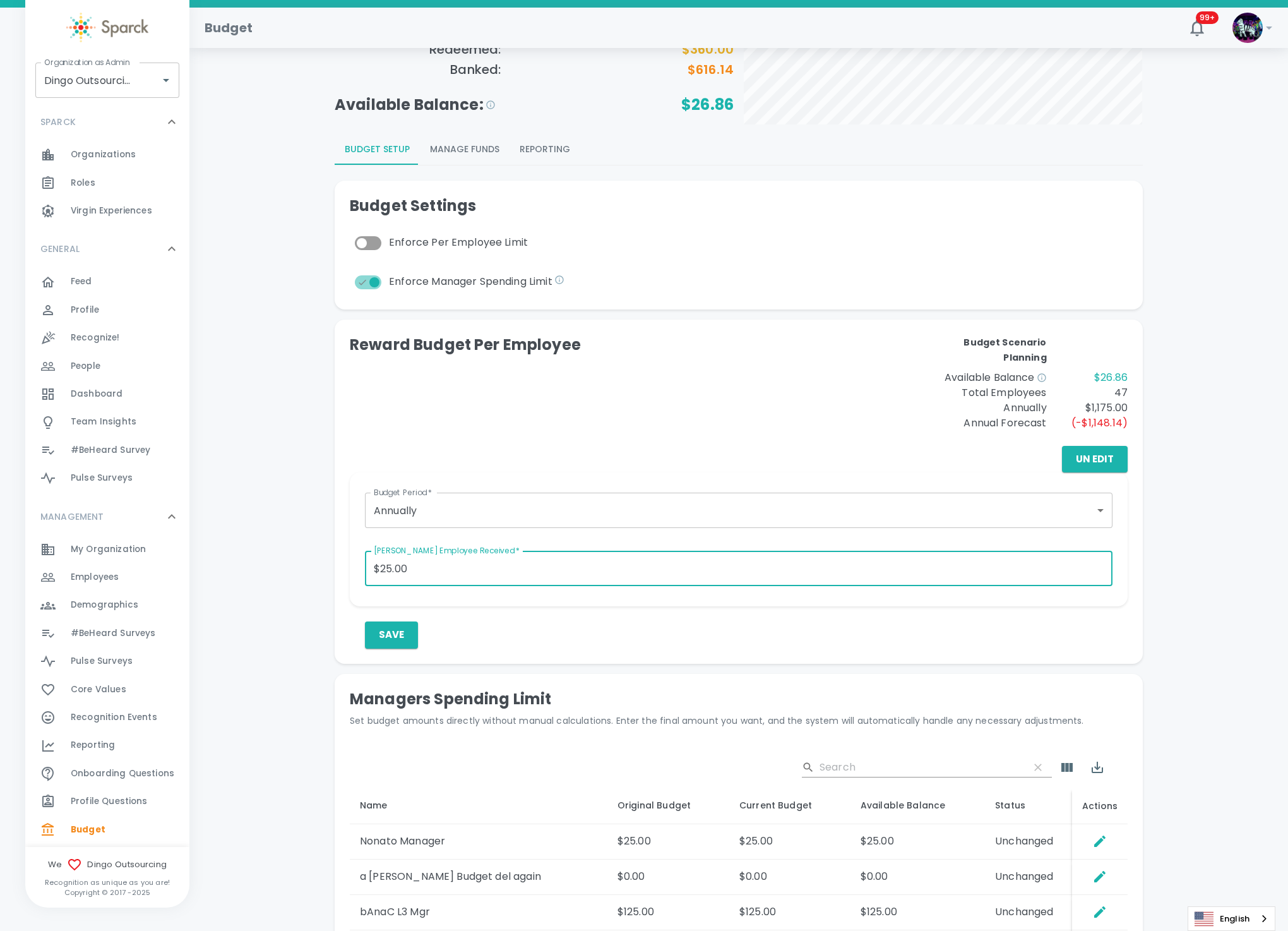
drag, startPoint x: 437, startPoint y: 564, endPoint x: 321, endPoint y: 544, distance: 117.7
click at [321, 544] on div "Total Deposits: $1,003.00 Rewards Sent: $976.14 Redeemed: $360.00 Banked: $616.…" at bounding box center [739, 534] width 1068 height 1132
type input "$50.00"
click at [393, 633] on button "Save" at bounding box center [391, 635] width 53 height 26
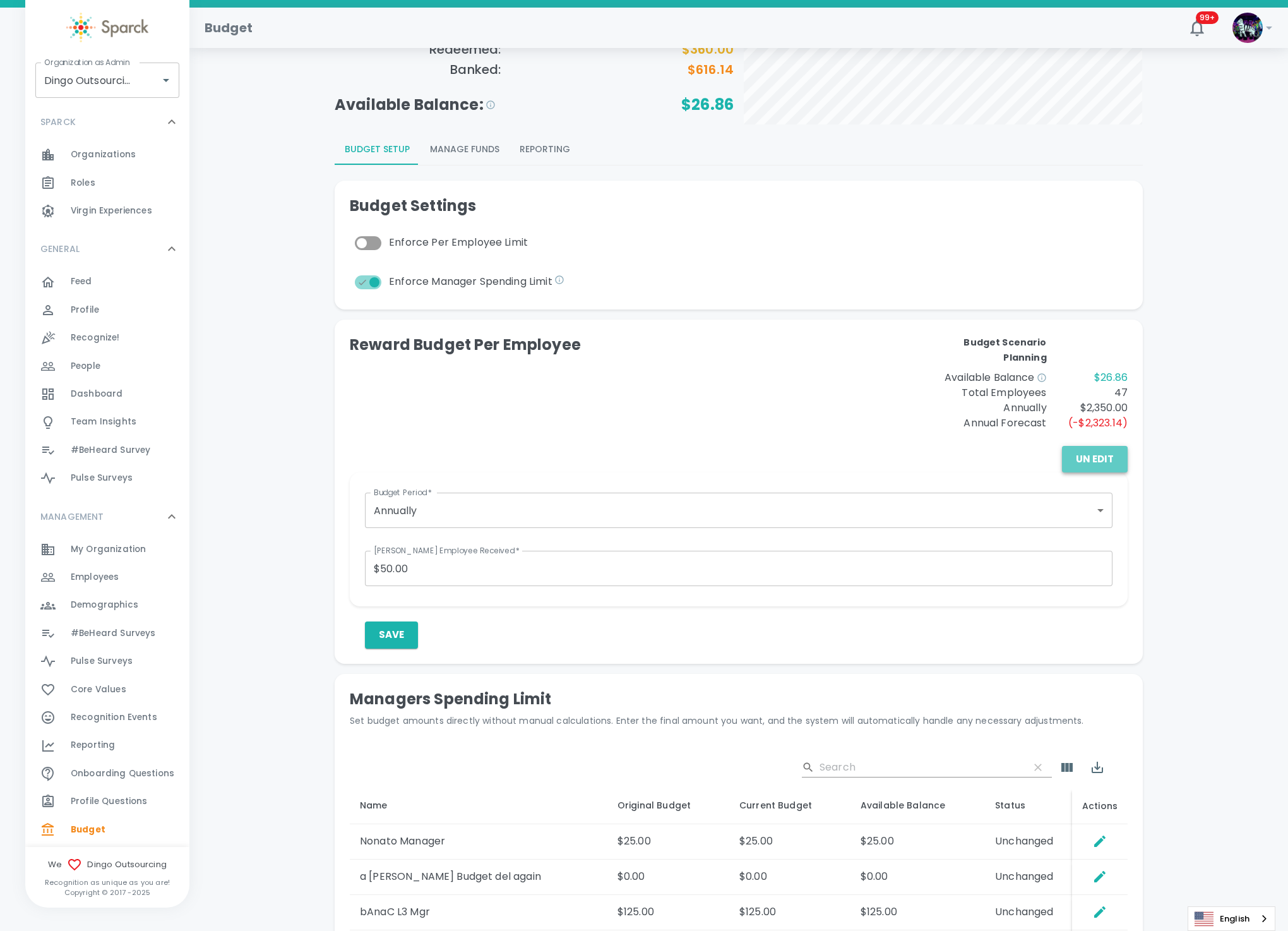
click at [1099, 455] on button "Un Edit" at bounding box center [1095, 459] width 66 height 26
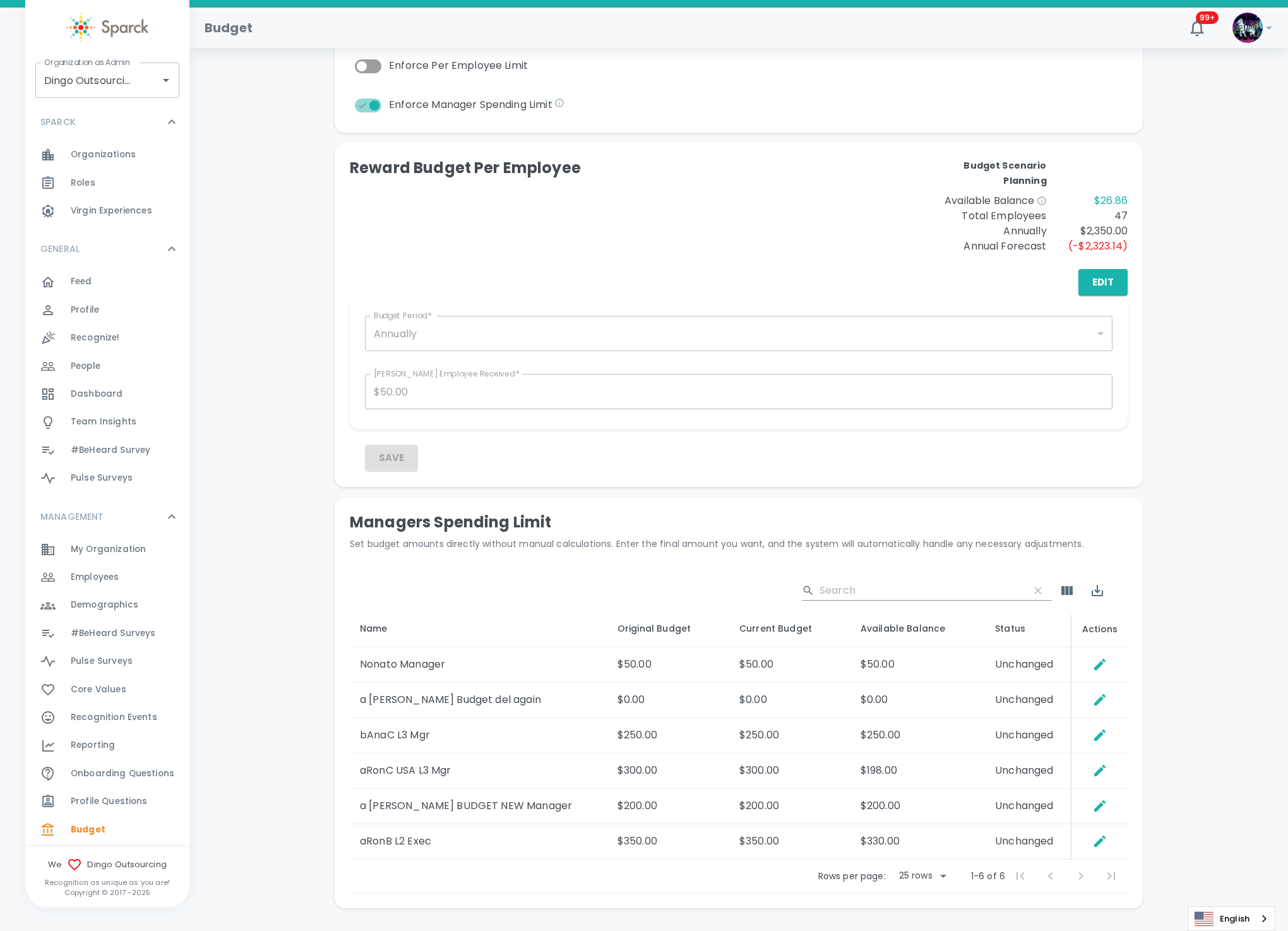
scroll to position [284, 0]
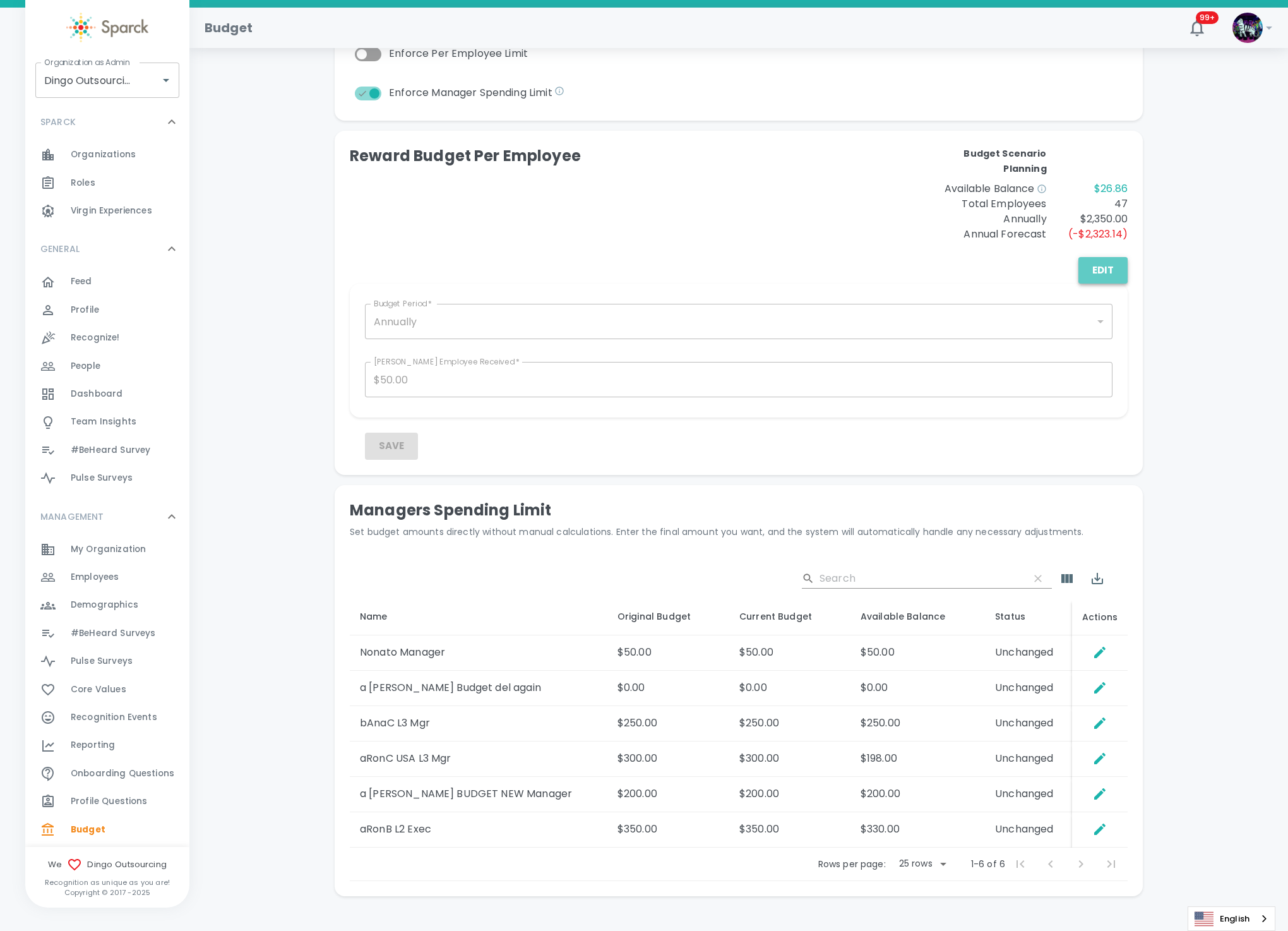
click at [1095, 269] on button "Edit" at bounding box center [1103, 270] width 49 height 26
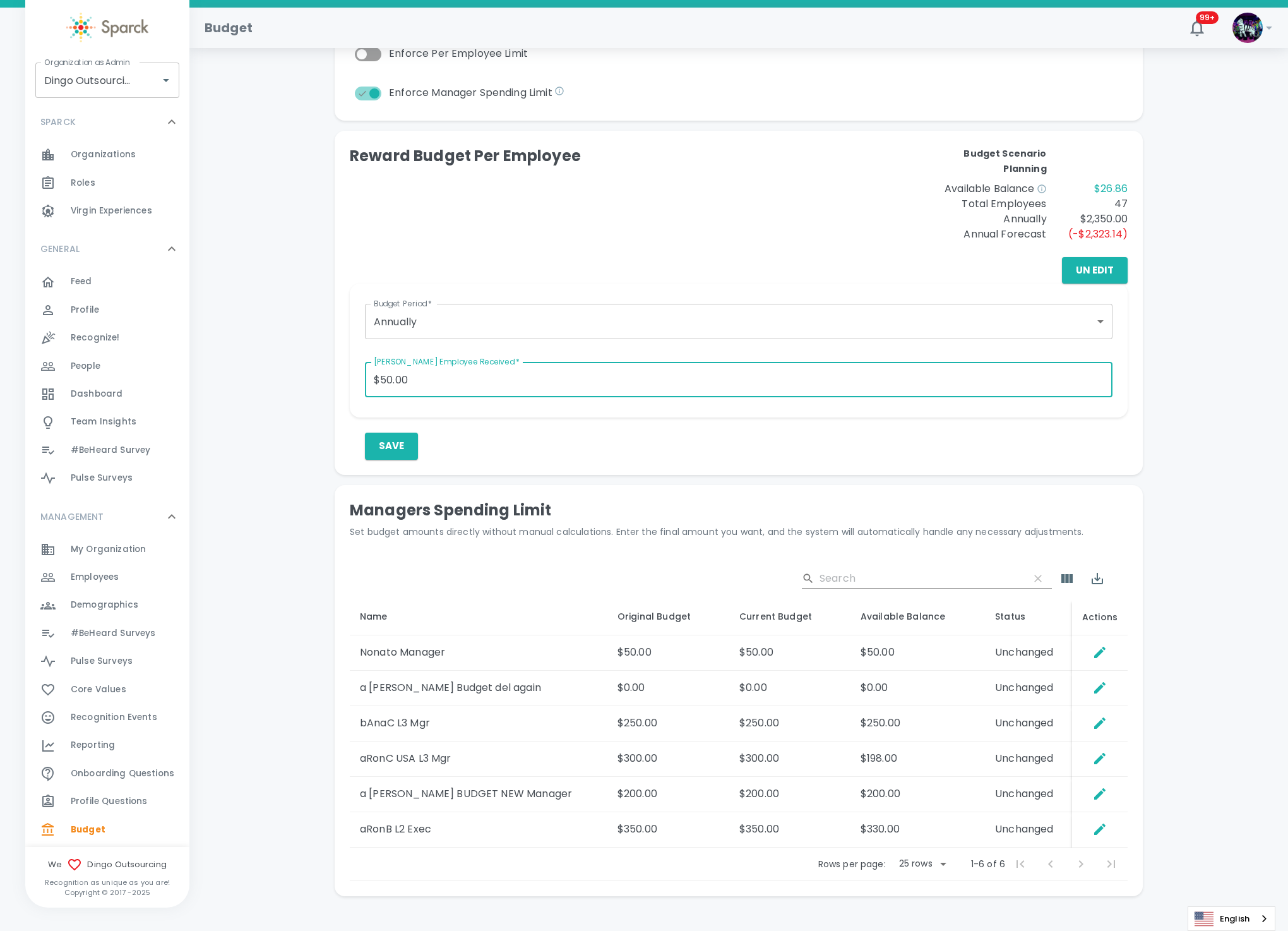
drag, startPoint x: 440, startPoint y: 381, endPoint x: 314, endPoint y: 373, distance: 126.3
click at [314, 373] on div "Total Deposits: $1,003.00 Rewards Sent: $976.14 Redeemed: $360.00 Banked: $616.…" at bounding box center [739, 346] width 1068 height 1132
type input "$75.00"
click at [389, 449] on button "Save" at bounding box center [391, 446] width 53 height 26
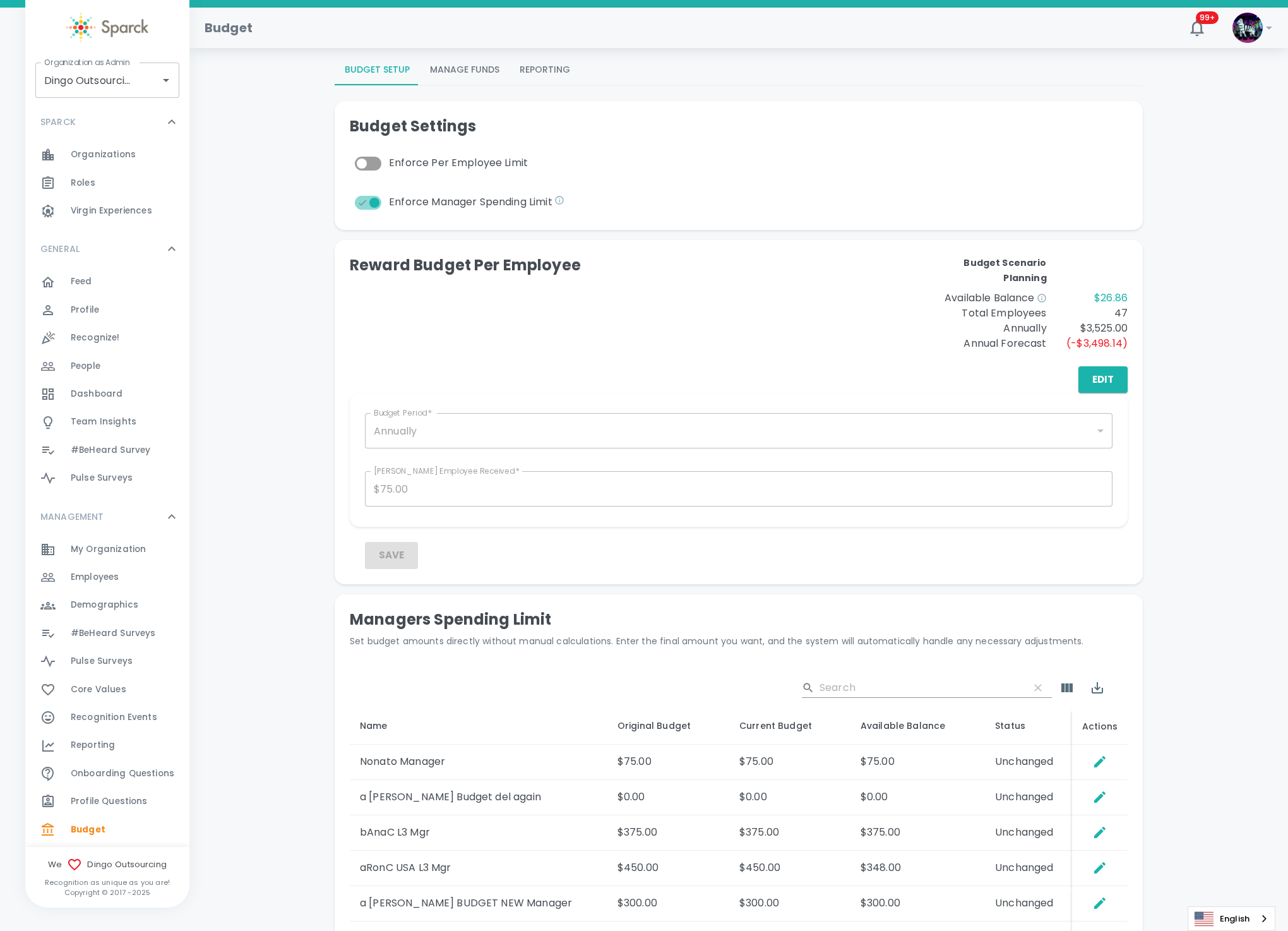
scroll to position [95, 0]
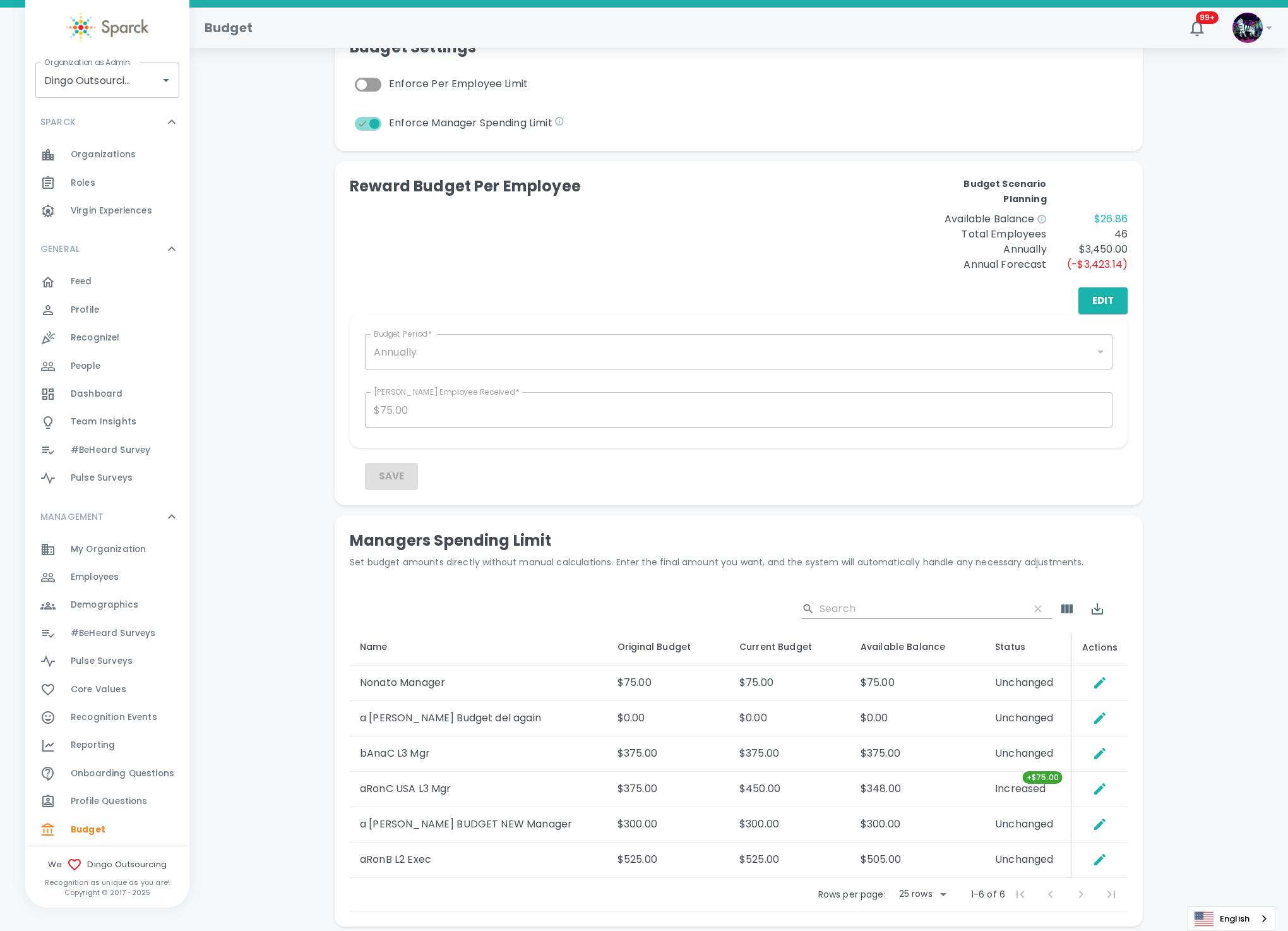
scroll to position [284, 0]
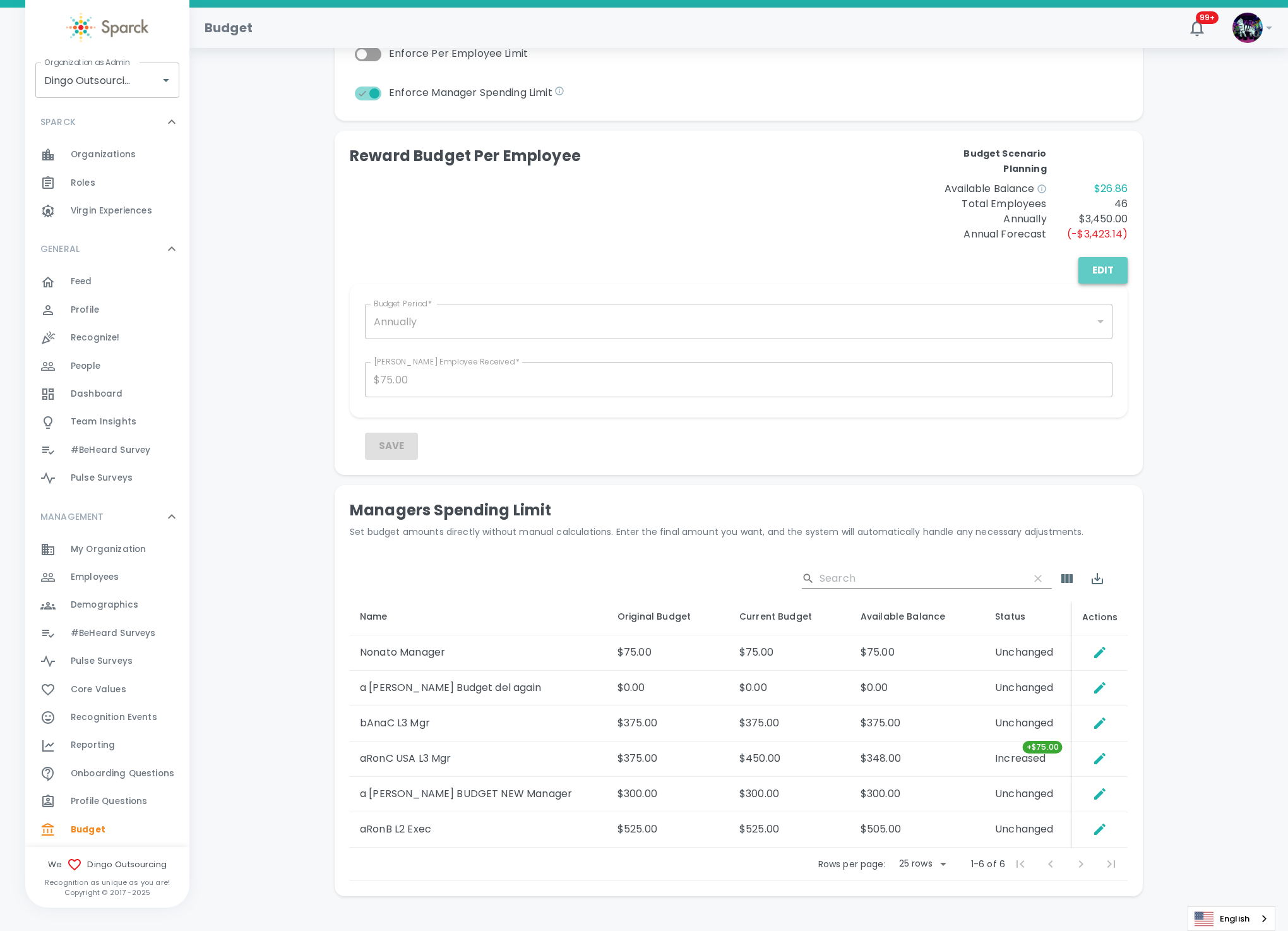
click at [1102, 267] on button "Edit" at bounding box center [1103, 270] width 49 height 26
click at [400, 440] on button "Save" at bounding box center [391, 446] width 53 height 26
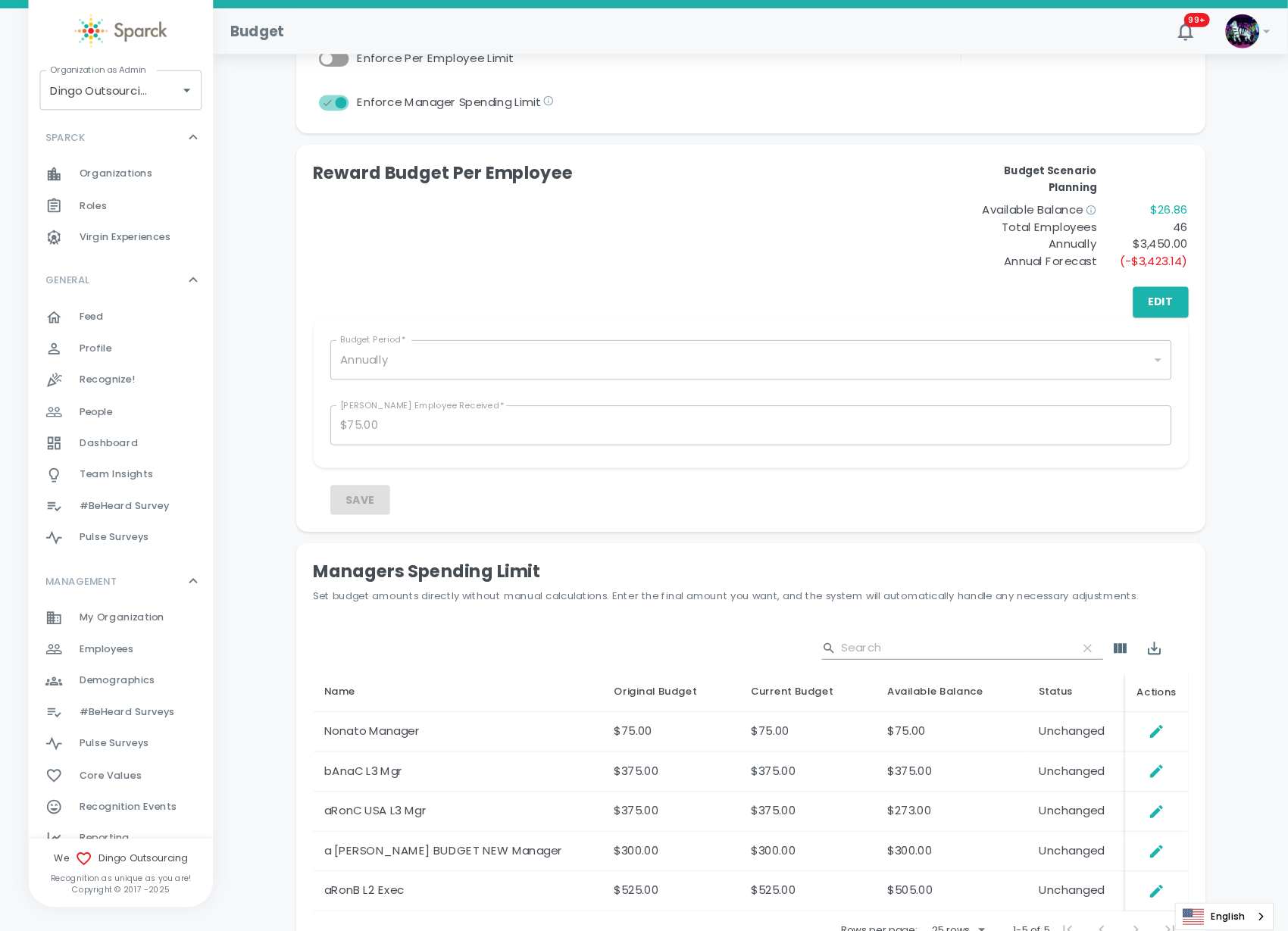
scroll to position [342, 0]
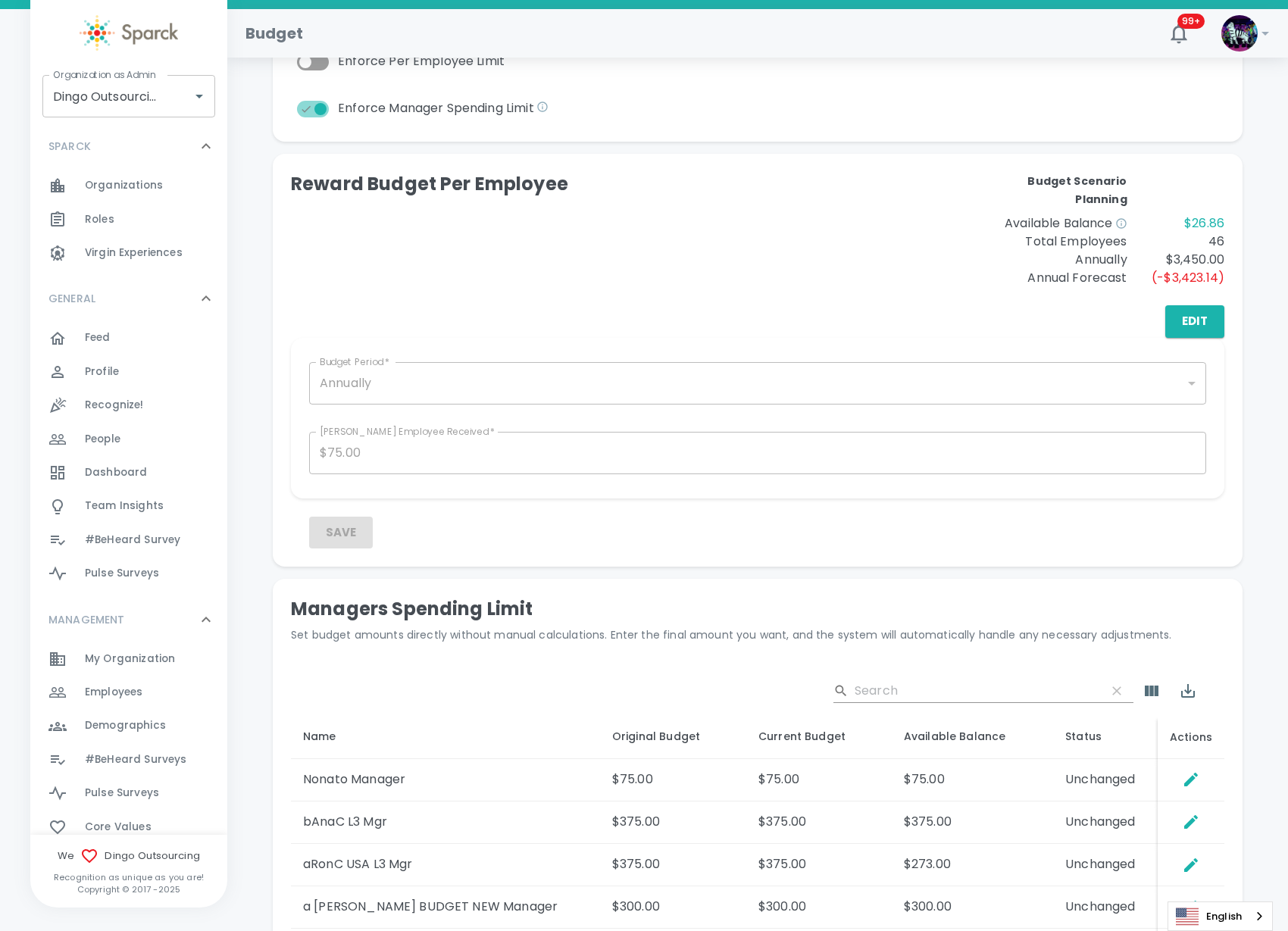
drag, startPoint x: 1367, startPoint y: 0, endPoint x: 914, endPoint y: 238, distance: 511.7
click at [914, 238] on div "Reward Budget Per Employee Budget Scenario Planning Available Balance $26.86 To…" at bounding box center [757, 255] width 933 height 165
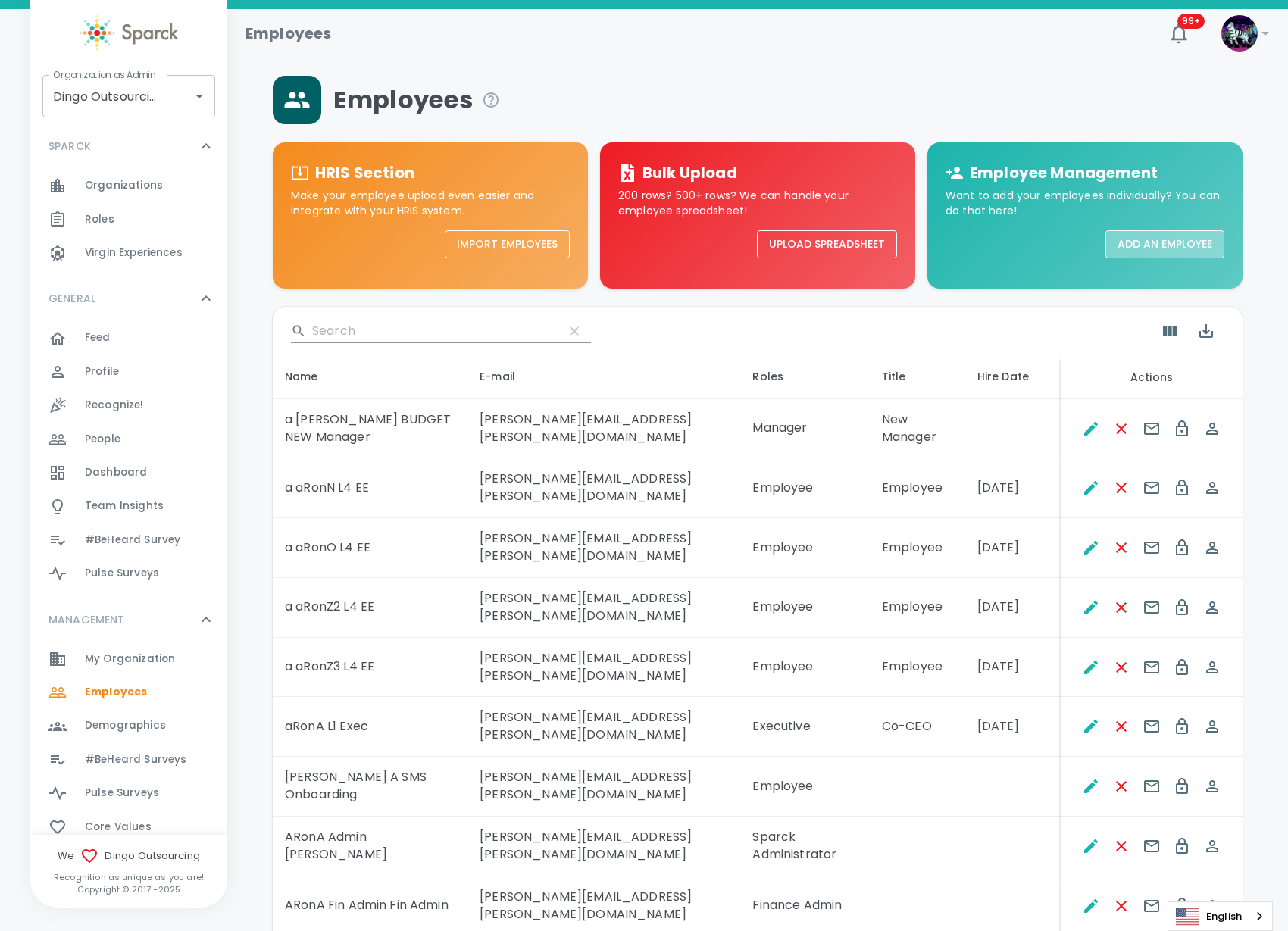
click at [1172, 244] on button "Add an Employee" at bounding box center [1165, 245] width 119 height 28
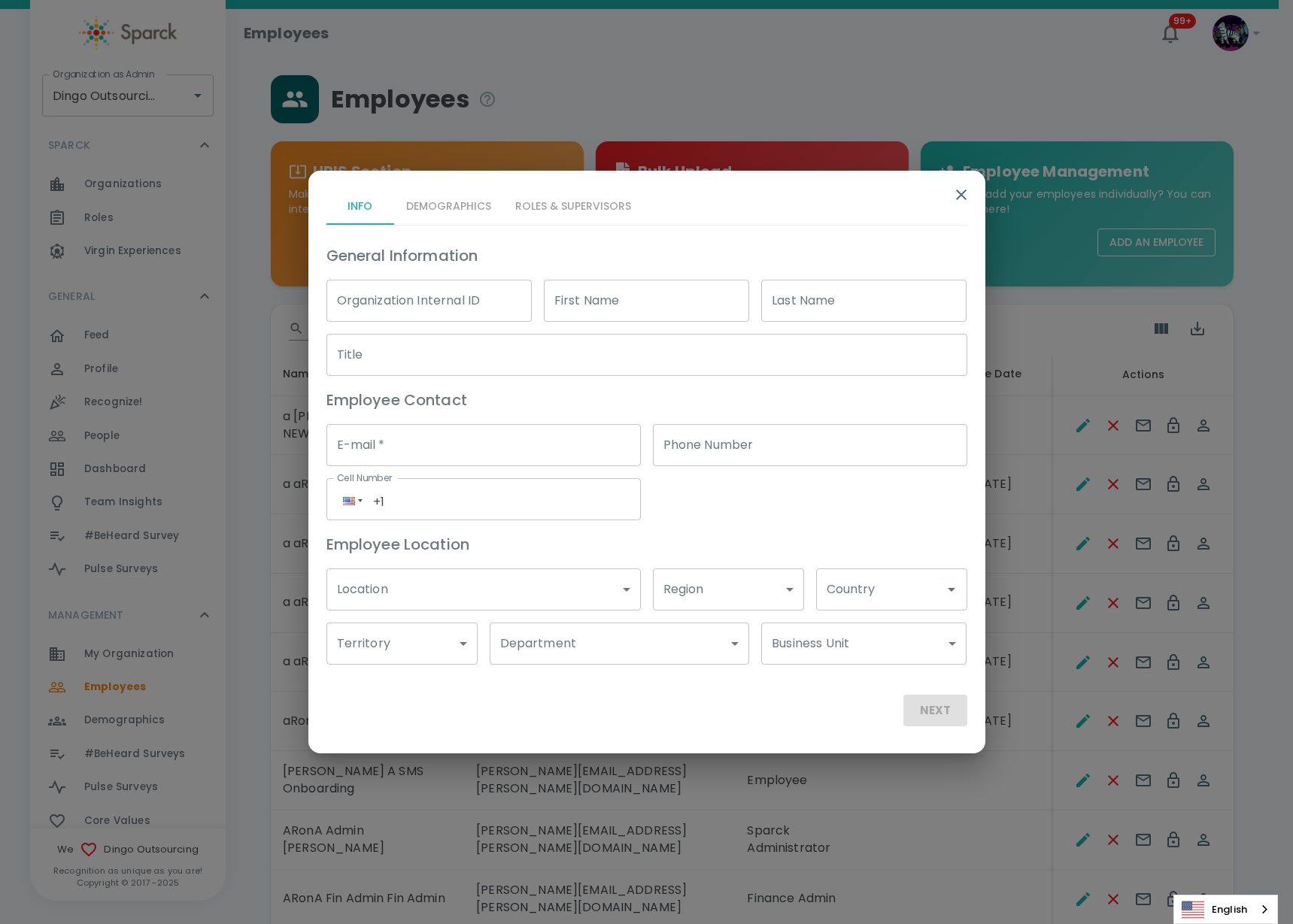
click at [613, 299] on input "First Name" at bounding box center [646, 300] width 205 height 42
type input "a [PERSON_NAME] BUDGET"
type input "OLD MANAGER"
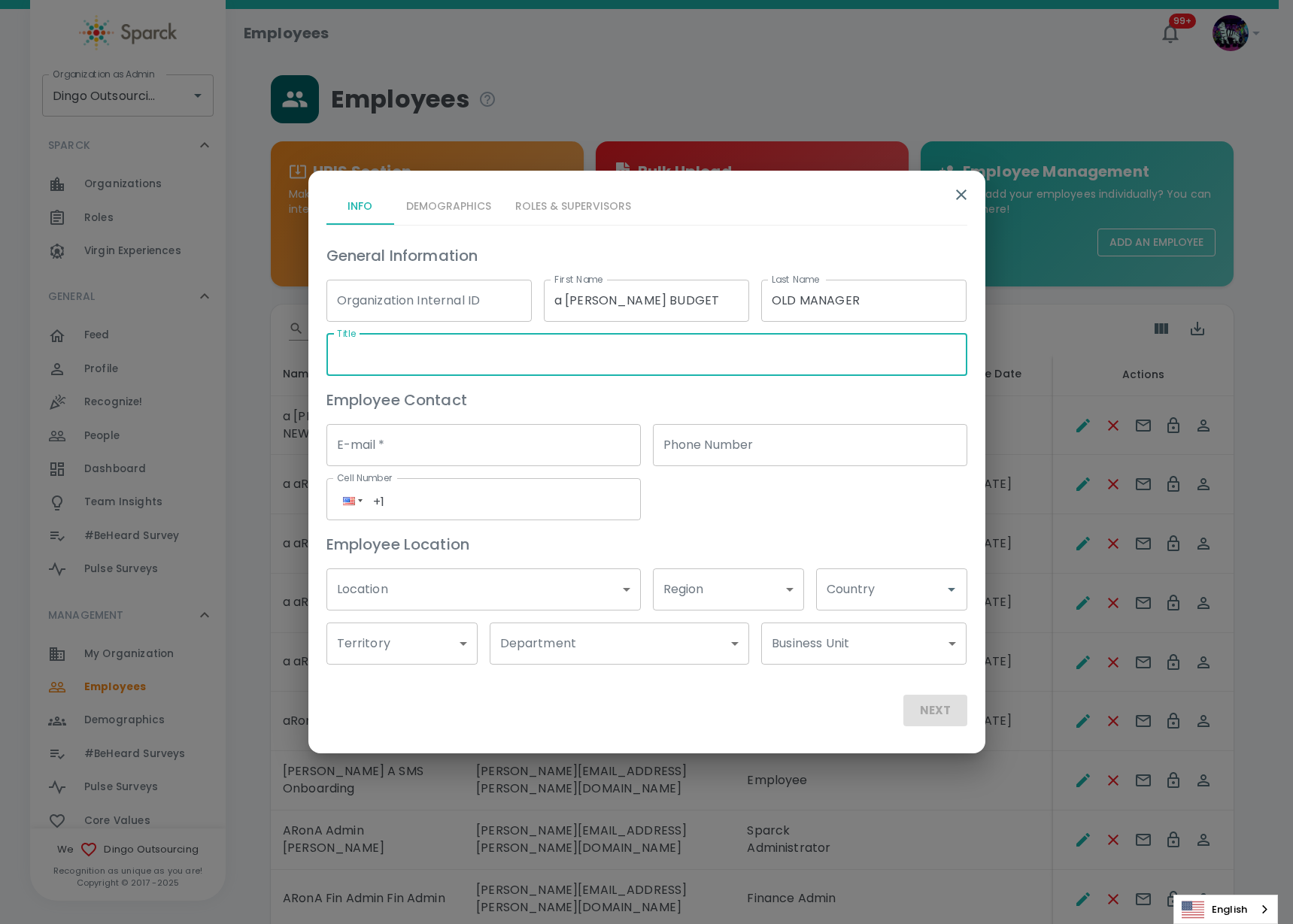
click at [551, 352] on input "Title" at bounding box center [646, 355] width 641 height 42
type input "OLD MANAGER"
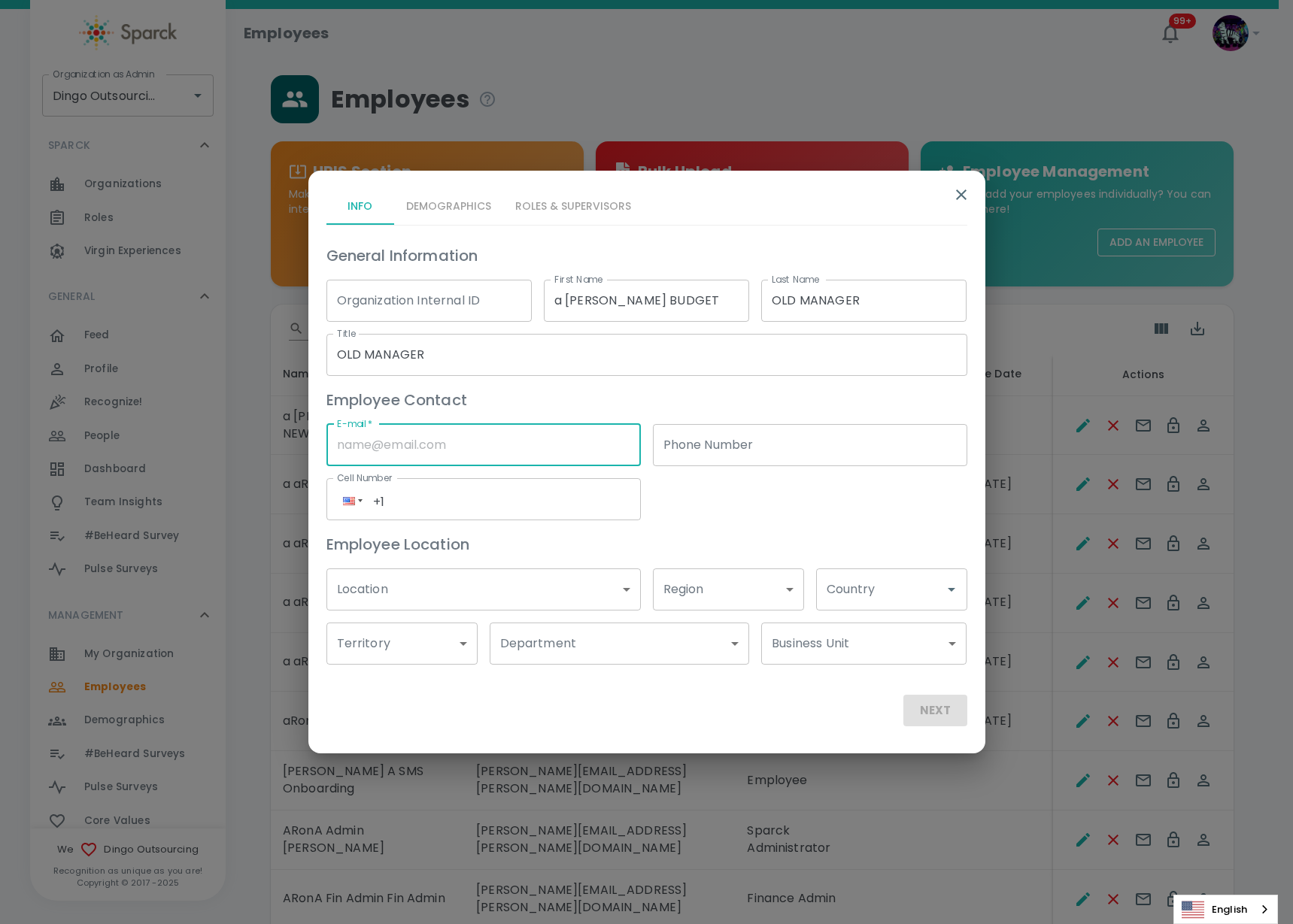
click at [422, 448] on input "E-mail   *" at bounding box center [483, 445] width 315 height 42
type input "[PERSON_NAME][EMAIL_ADDRESS][PERSON_NAME][DOMAIN_NAME]"
type input "(191) 623-9528"
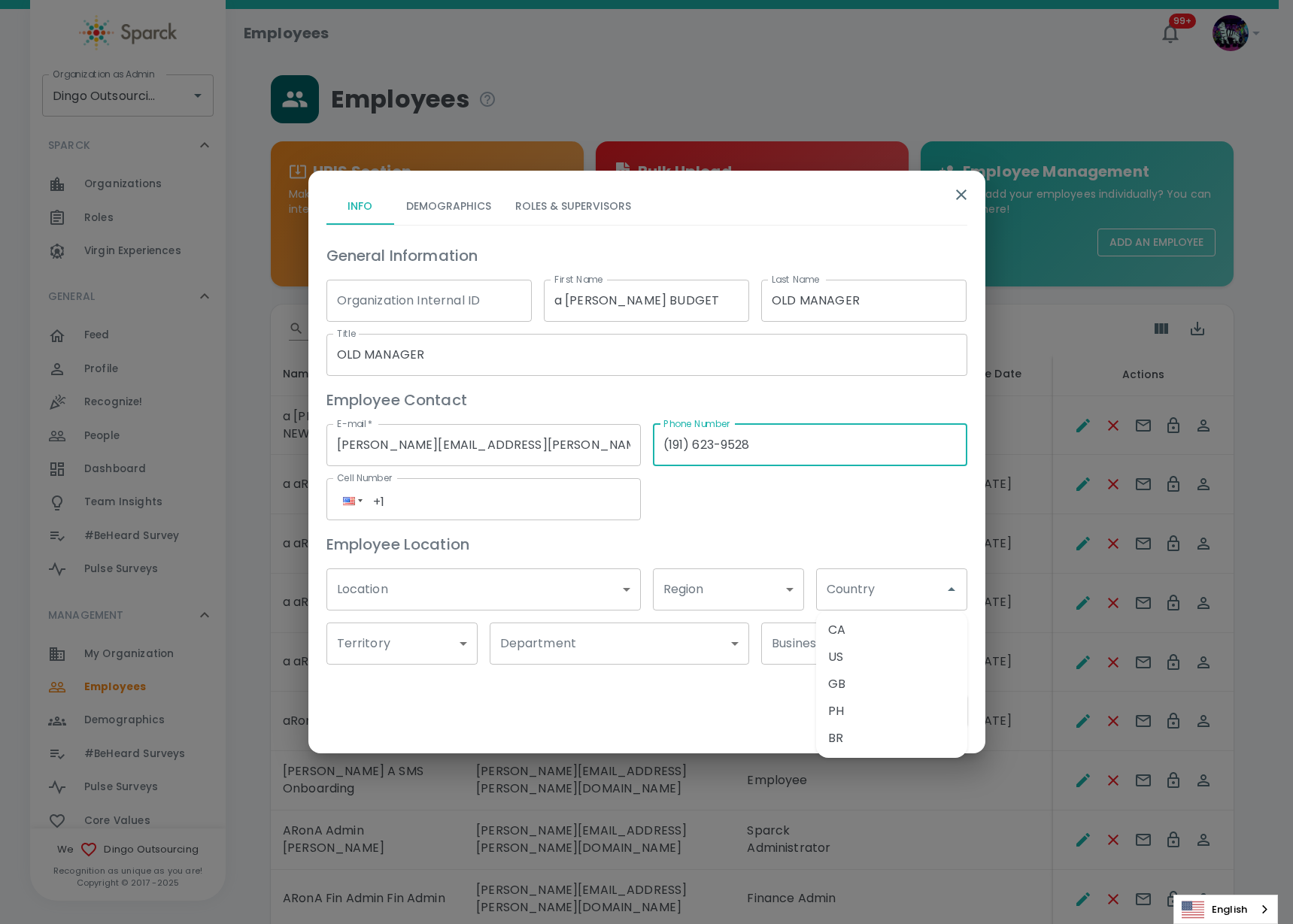
drag, startPoint x: 821, startPoint y: 439, endPoint x: 607, endPoint y: 428, distance: 214.3
click at [607, 430] on div "General Information Organization Internal ID Organization Internal ID First Nam…" at bounding box center [641, 448] width 653 height 433
type input "(___) ___-____"
click at [422, 448] on input "Ron.thornburg@sparckco.com" at bounding box center [483, 445] width 315 height 42
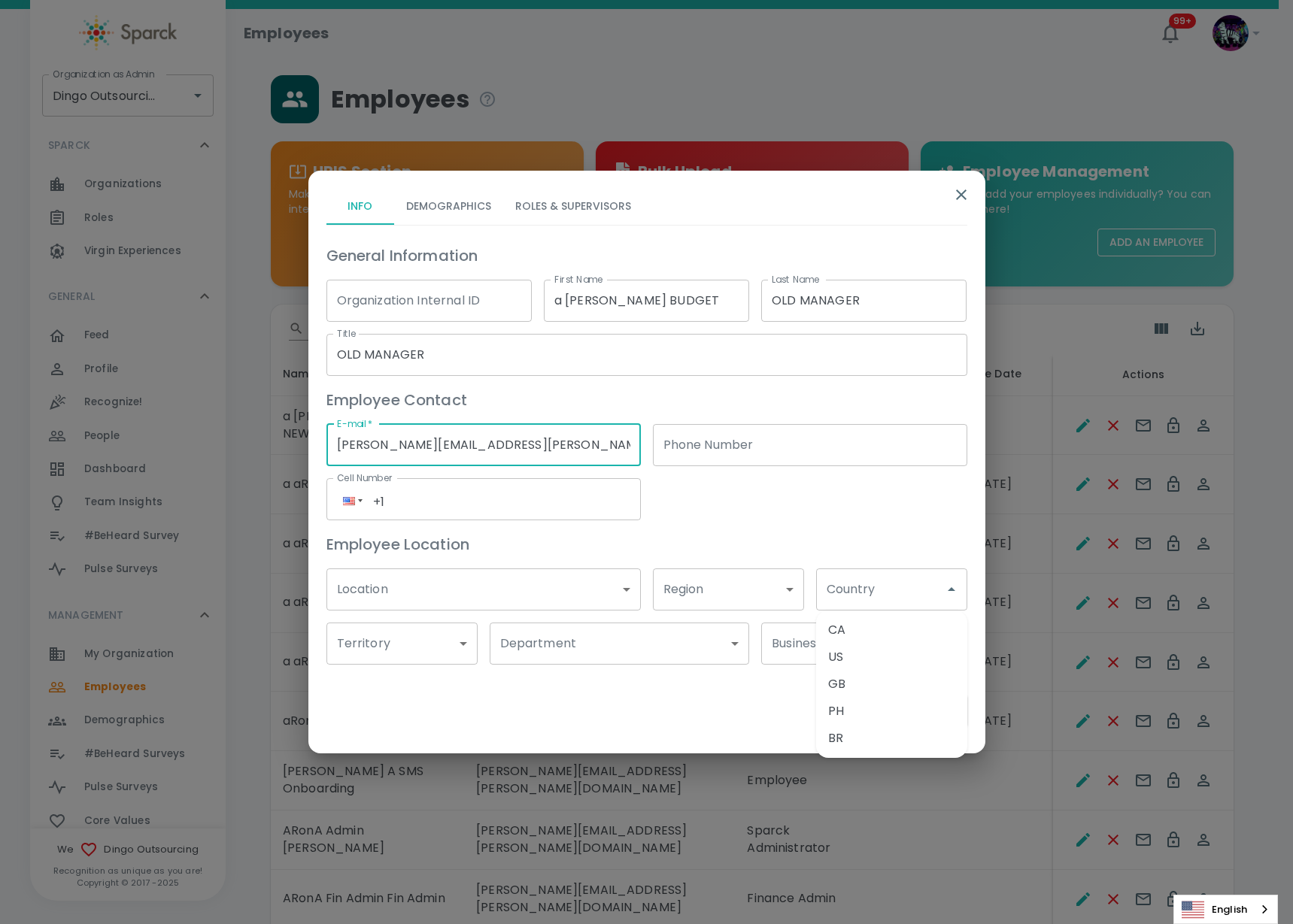
type input "Ron.thornburg+dingosoldmanager@sparckco.com"
click at [778, 528] on div "Employee Location" at bounding box center [641, 538] width 653 height 36
click at [877, 657] on li "US" at bounding box center [892, 657] width 151 height 27
type input "US"
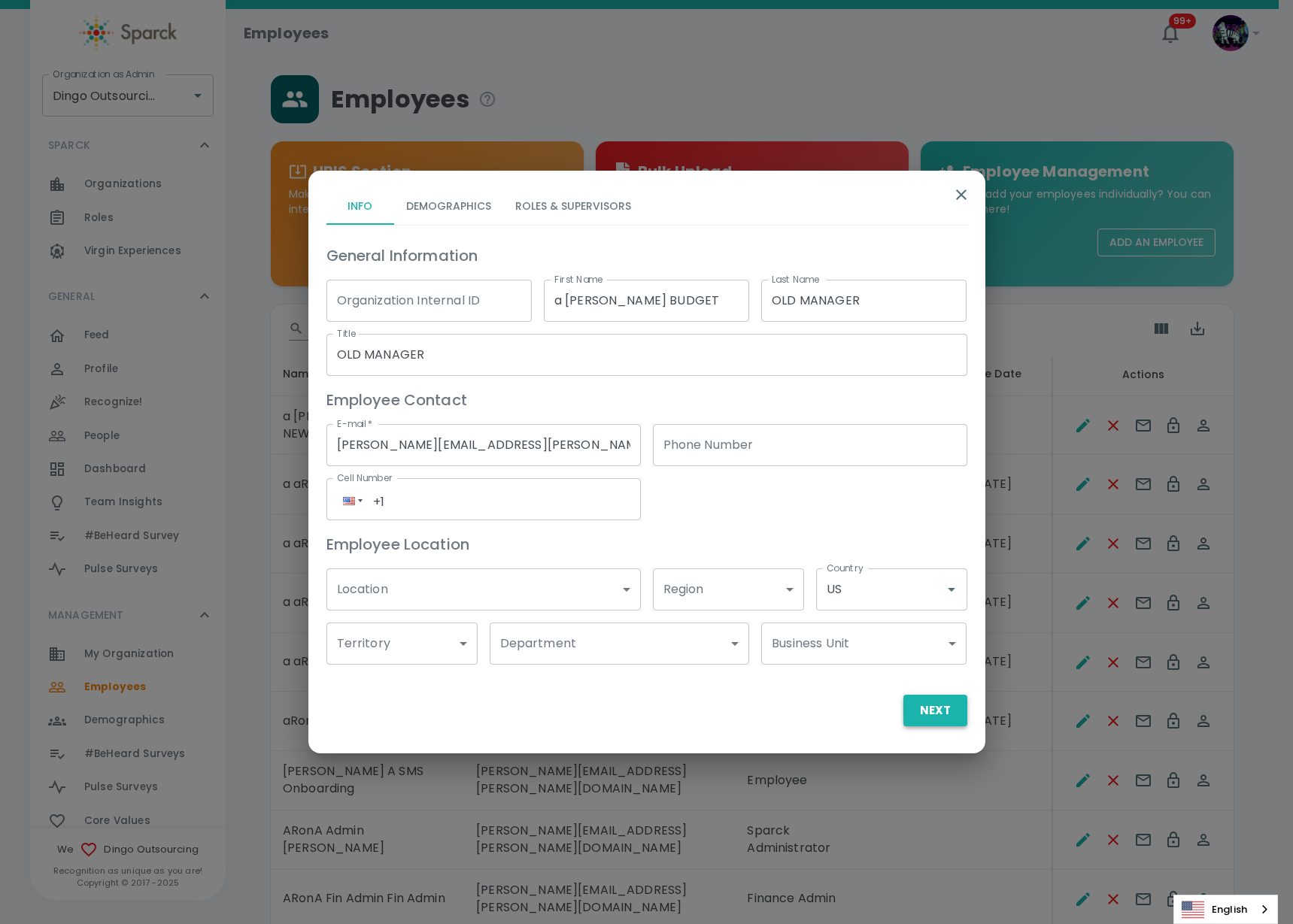
click at [920, 707] on button "Next" at bounding box center [935, 710] width 64 height 31
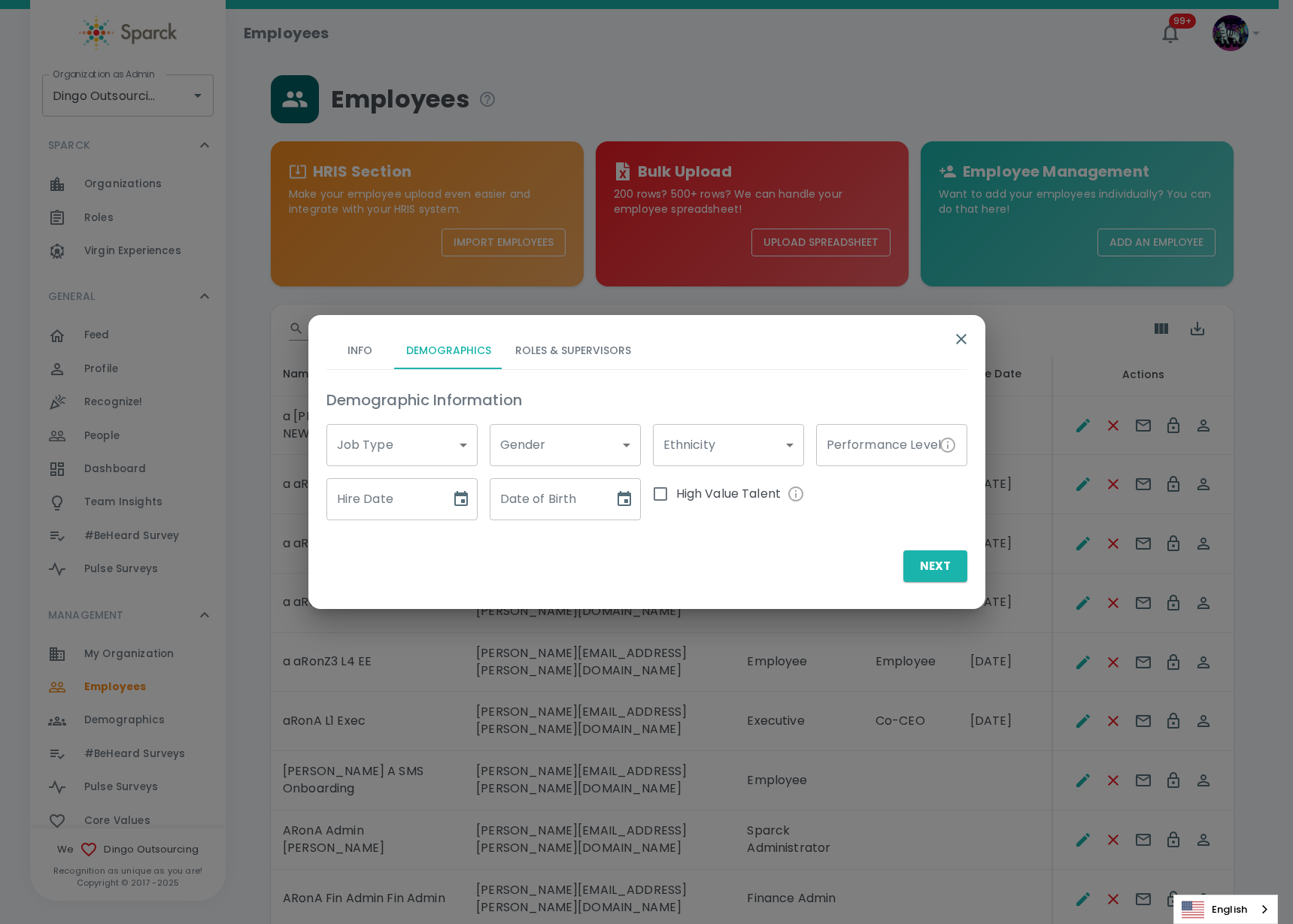
click at [564, 354] on button "Roles & Supervisors" at bounding box center [573, 351] width 140 height 36
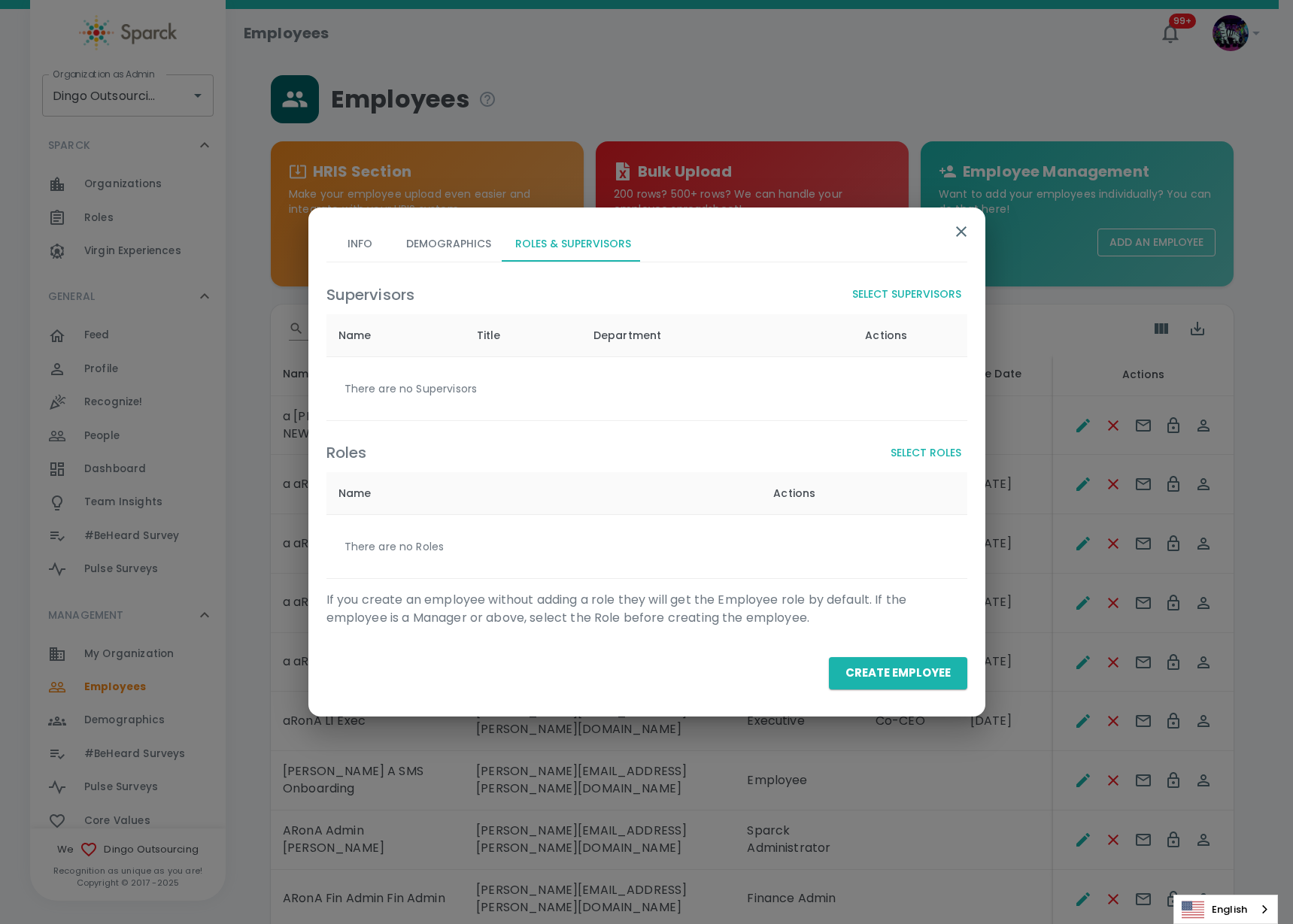
click at [952, 296] on button "Select Supervisors" at bounding box center [907, 294] width 121 height 28
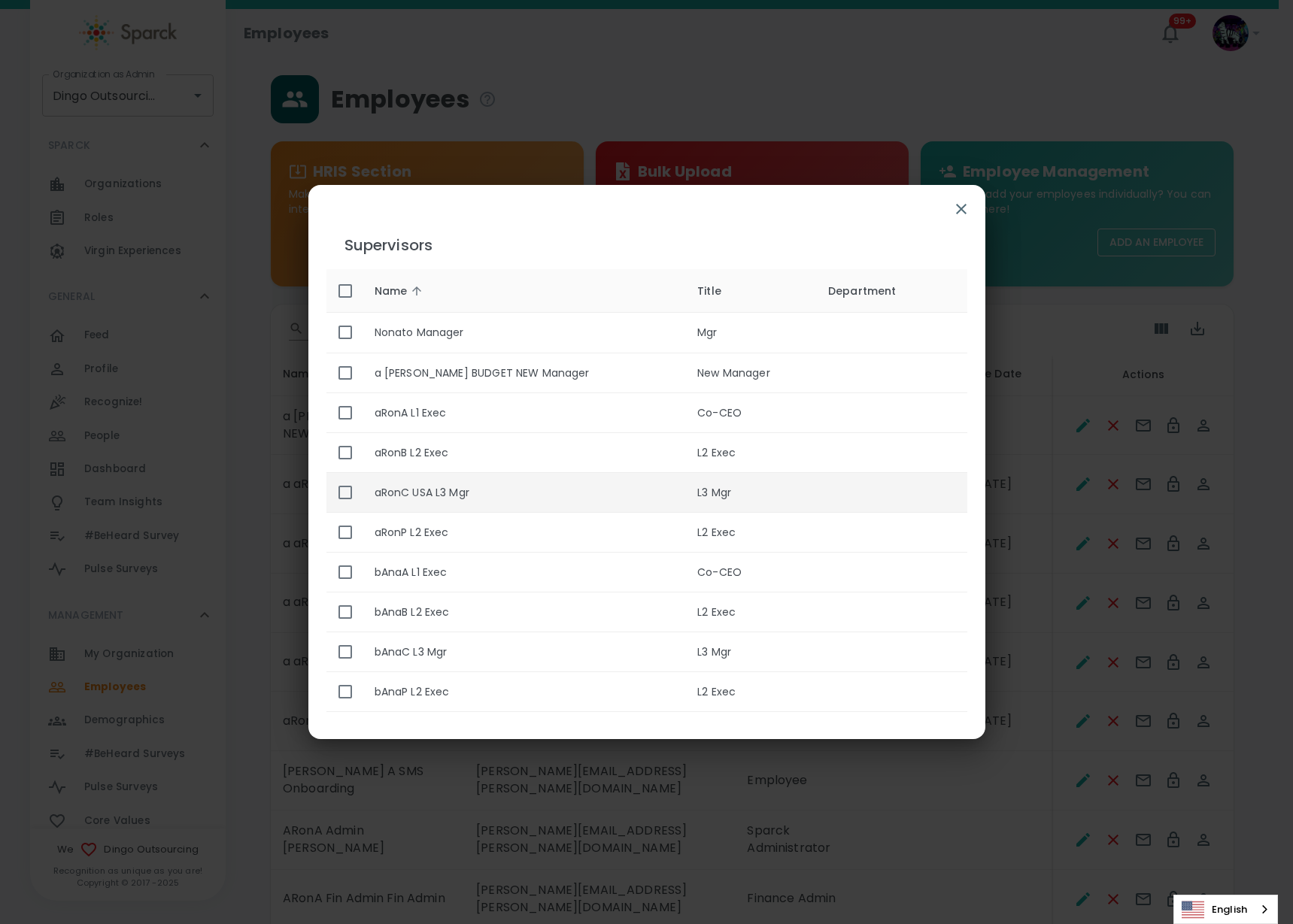
click at [351, 489] on input "enhanced table" at bounding box center [345, 492] width 31 height 31
checkbox input "true"
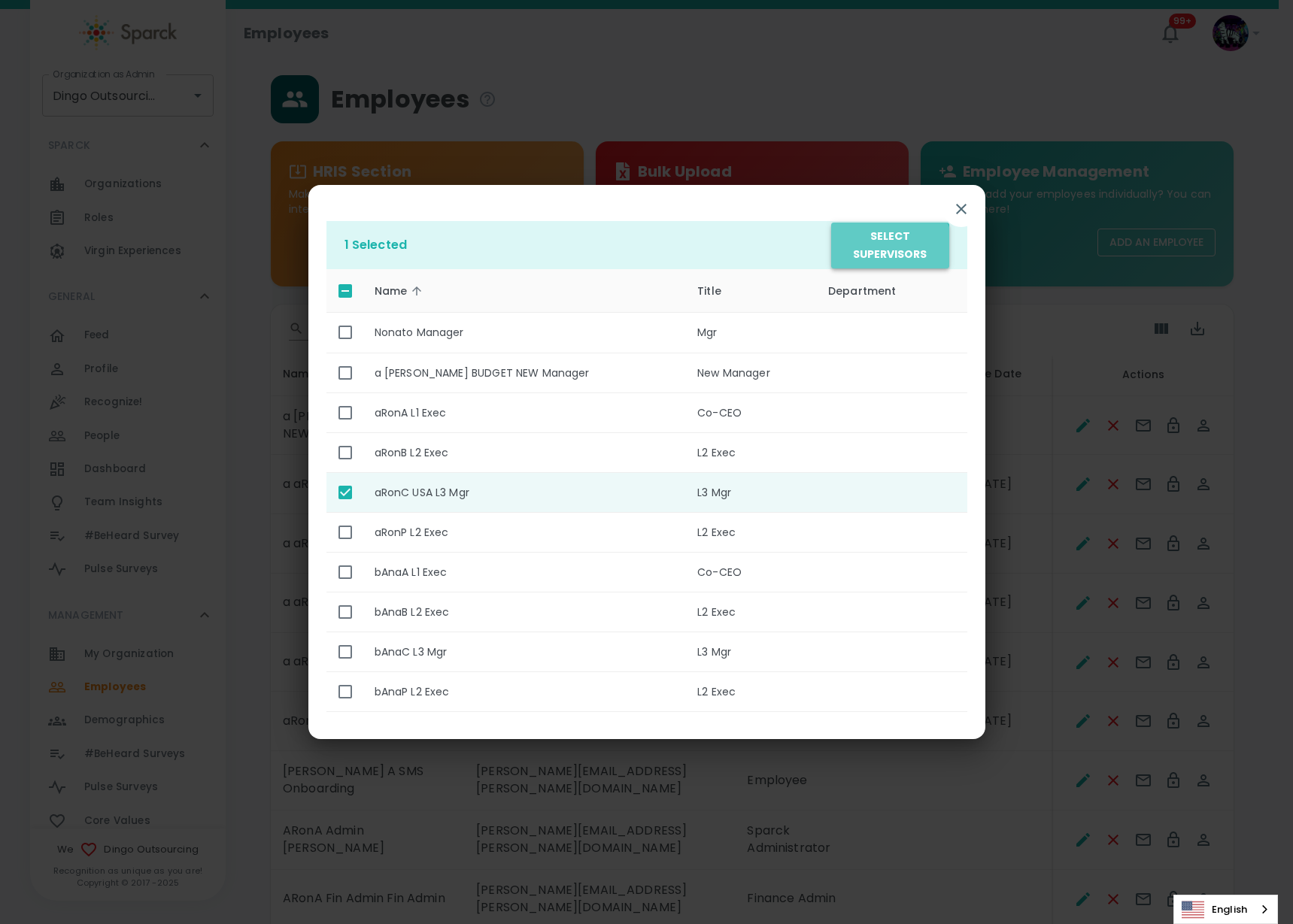
click at [874, 259] on button "Select Supervisors" at bounding box center [890, 245] width 117 height 46
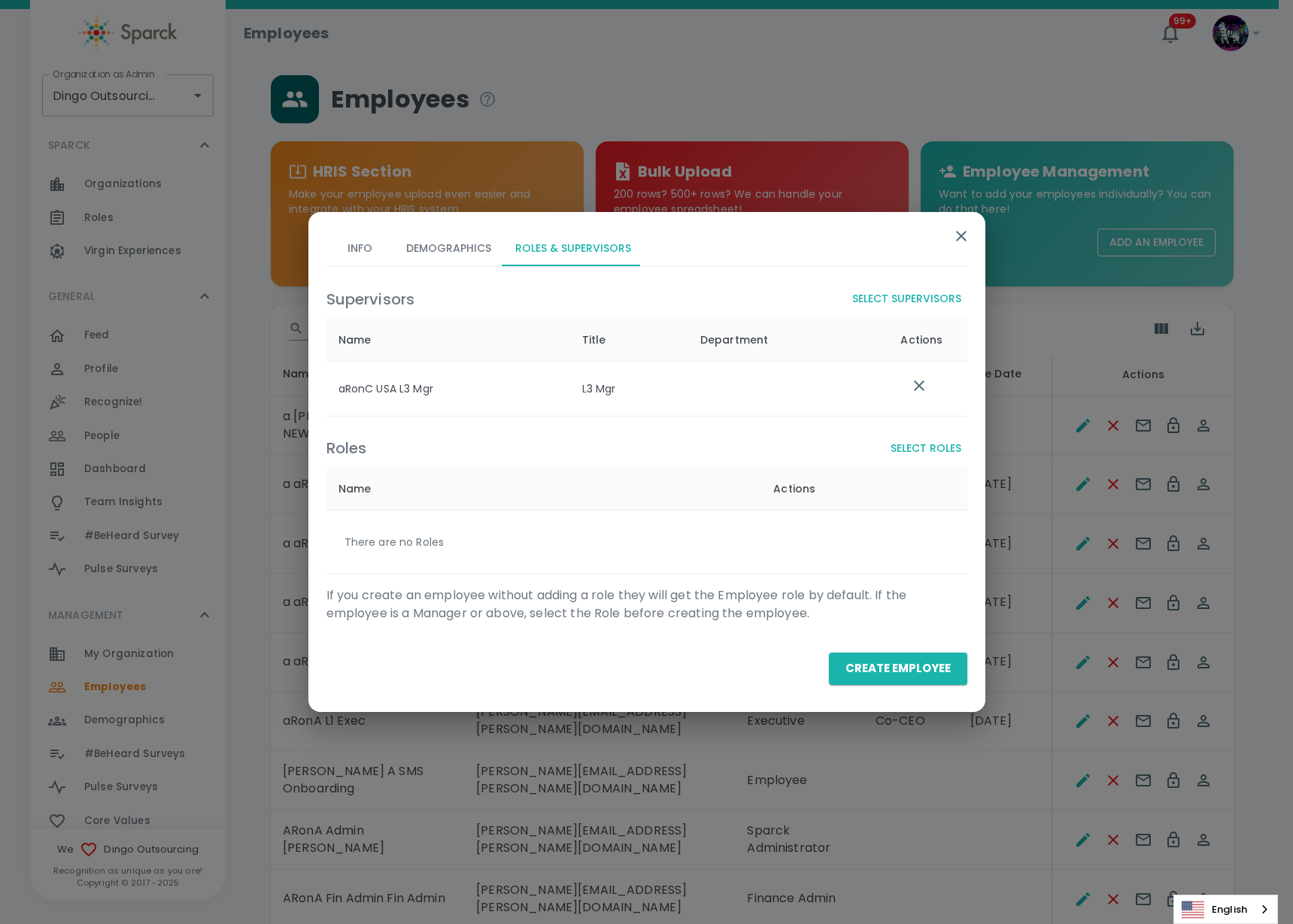
click at [942, 447] on button "Select Roles" at bounding box center [926, 449] width 83 height 28
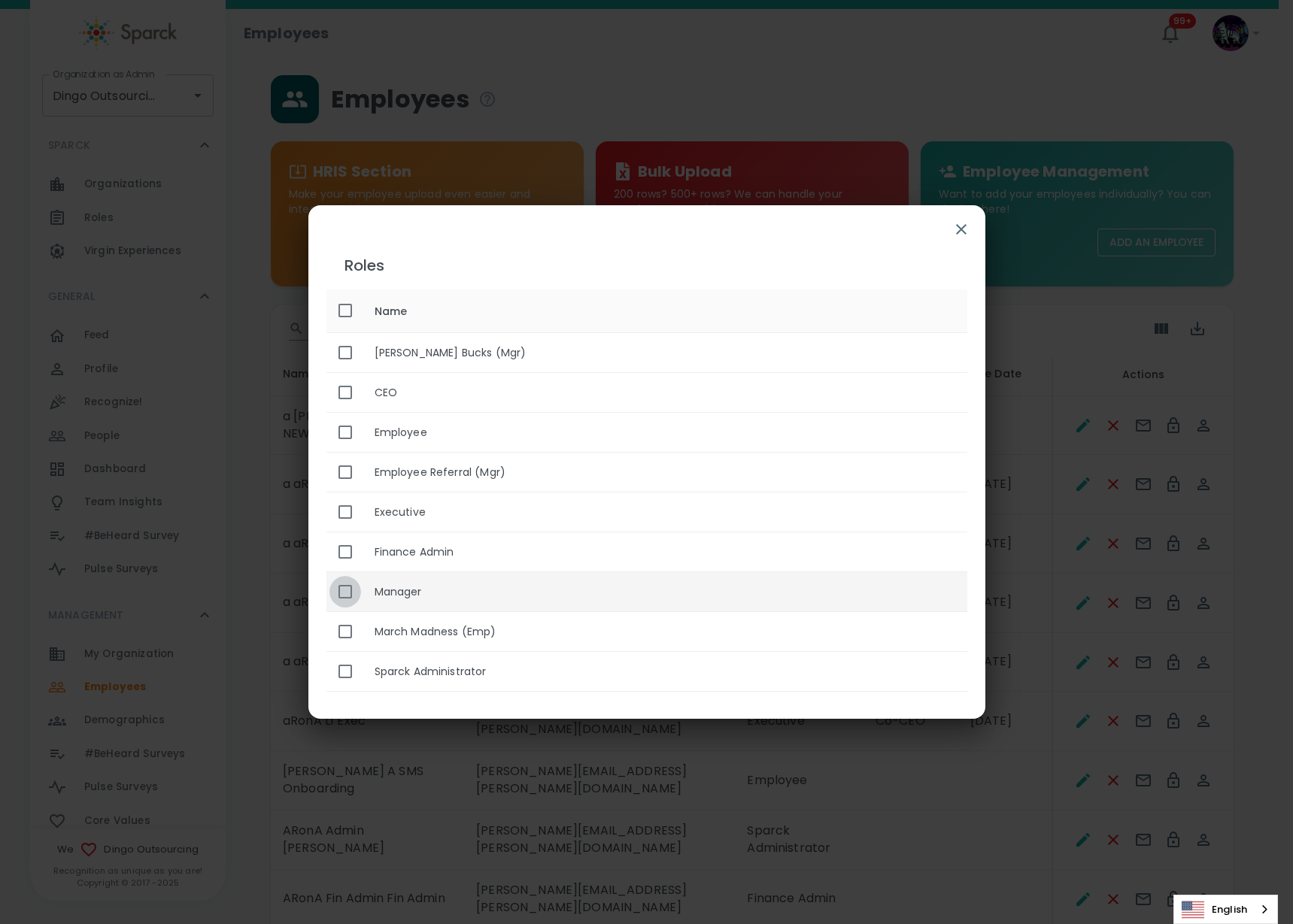
click at [344, 592] on input "enhanced table" at bounding box center [345, 592] width 31 height 31
checkbox input "true"
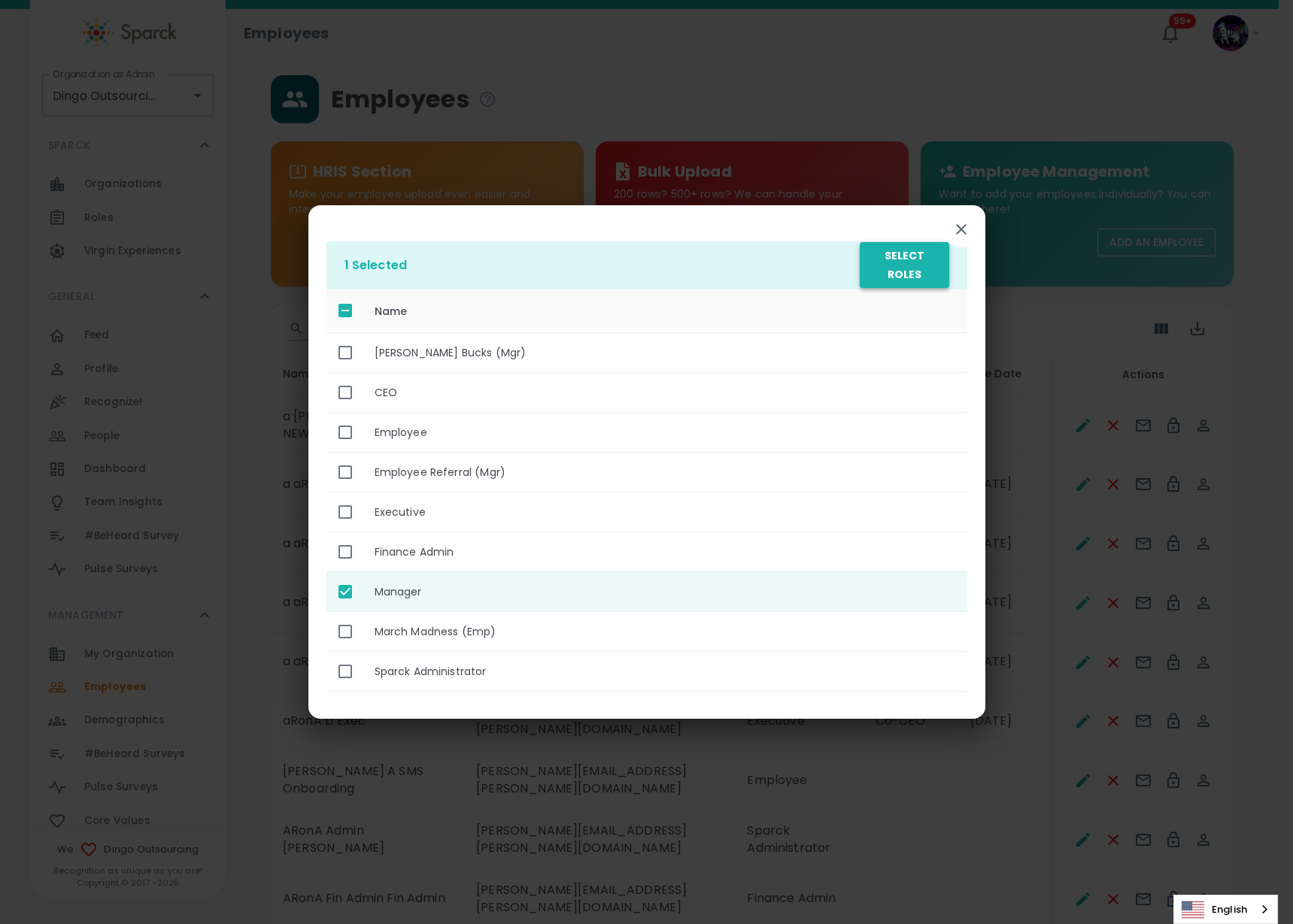
click at [929, 270] on button "Select Roles" at bounding box center [904, 265] width 89 height 46
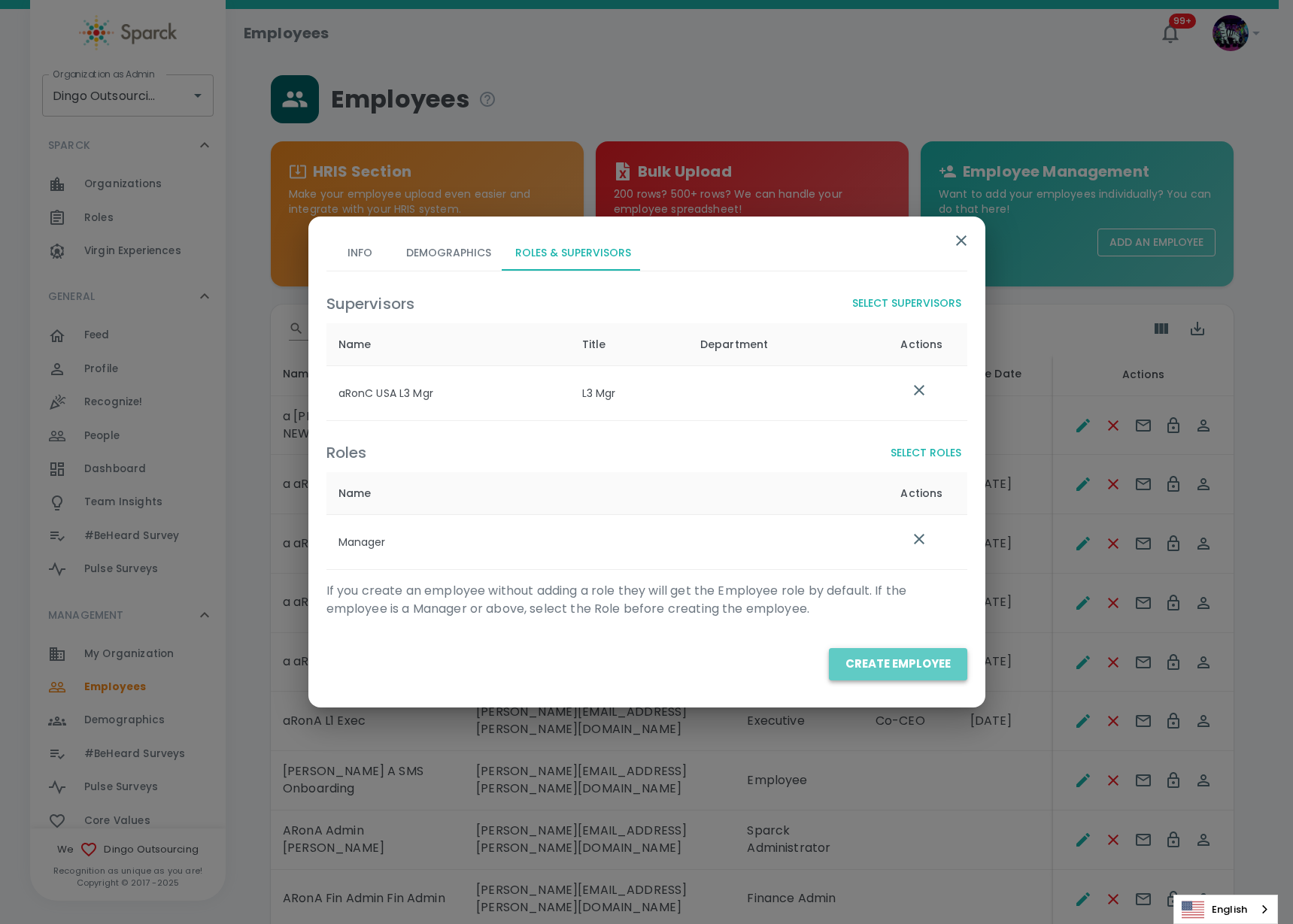
click at [899, 663] on button "Create Employee" at bounding box center [898, 663] width 138 height 31
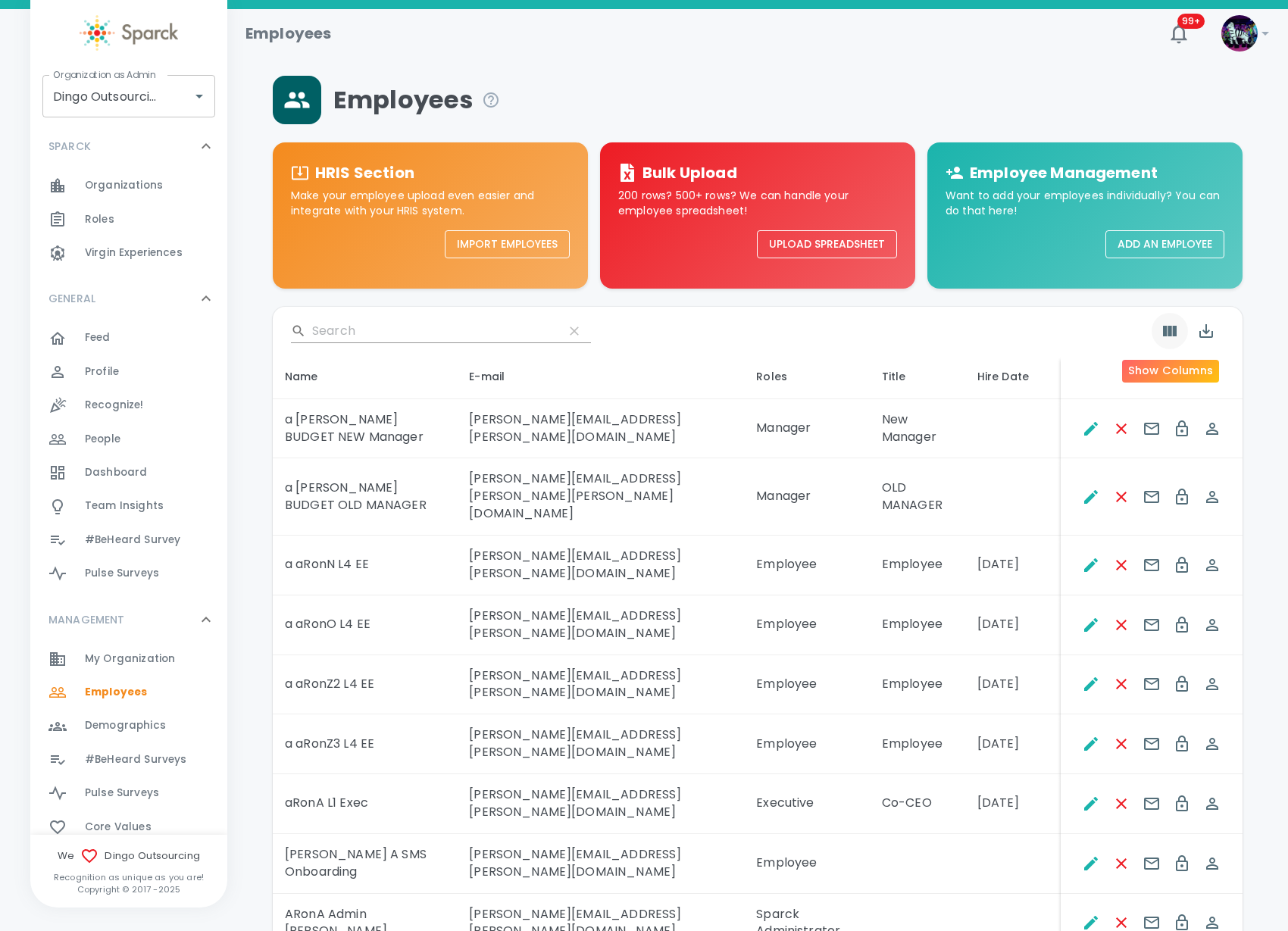
click at [1173, 329] on icon "Show Columns" at bounding box center [1169, 330] width 13 height 10
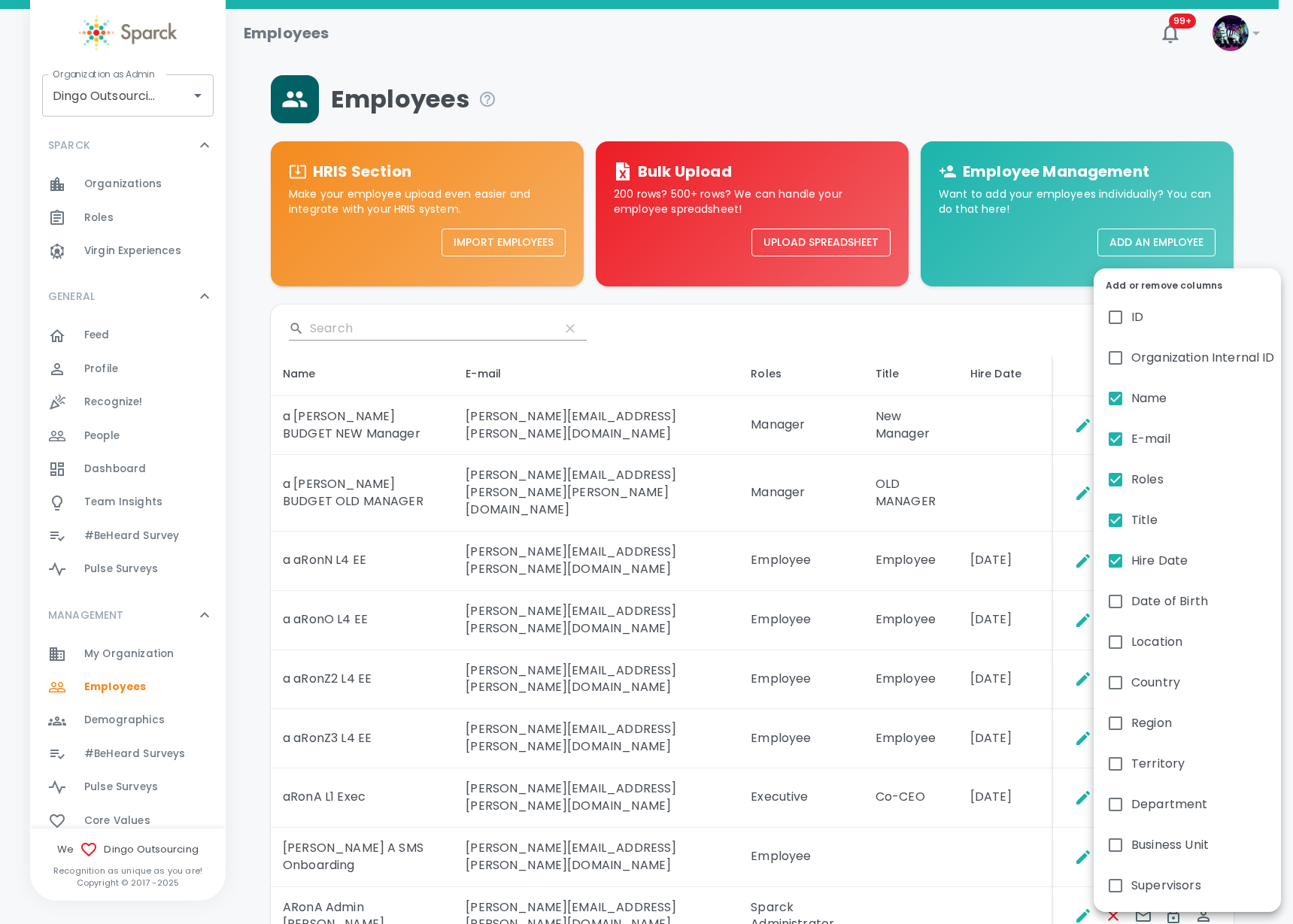
click at [1132, 565] on span "Hire Date" at bounding box center [1159, 560] width 56 height 18
click at [1131, 565] on input "Hire Date" at bounding box center [1116, 560] width 31 height 31
checkbox input "false"
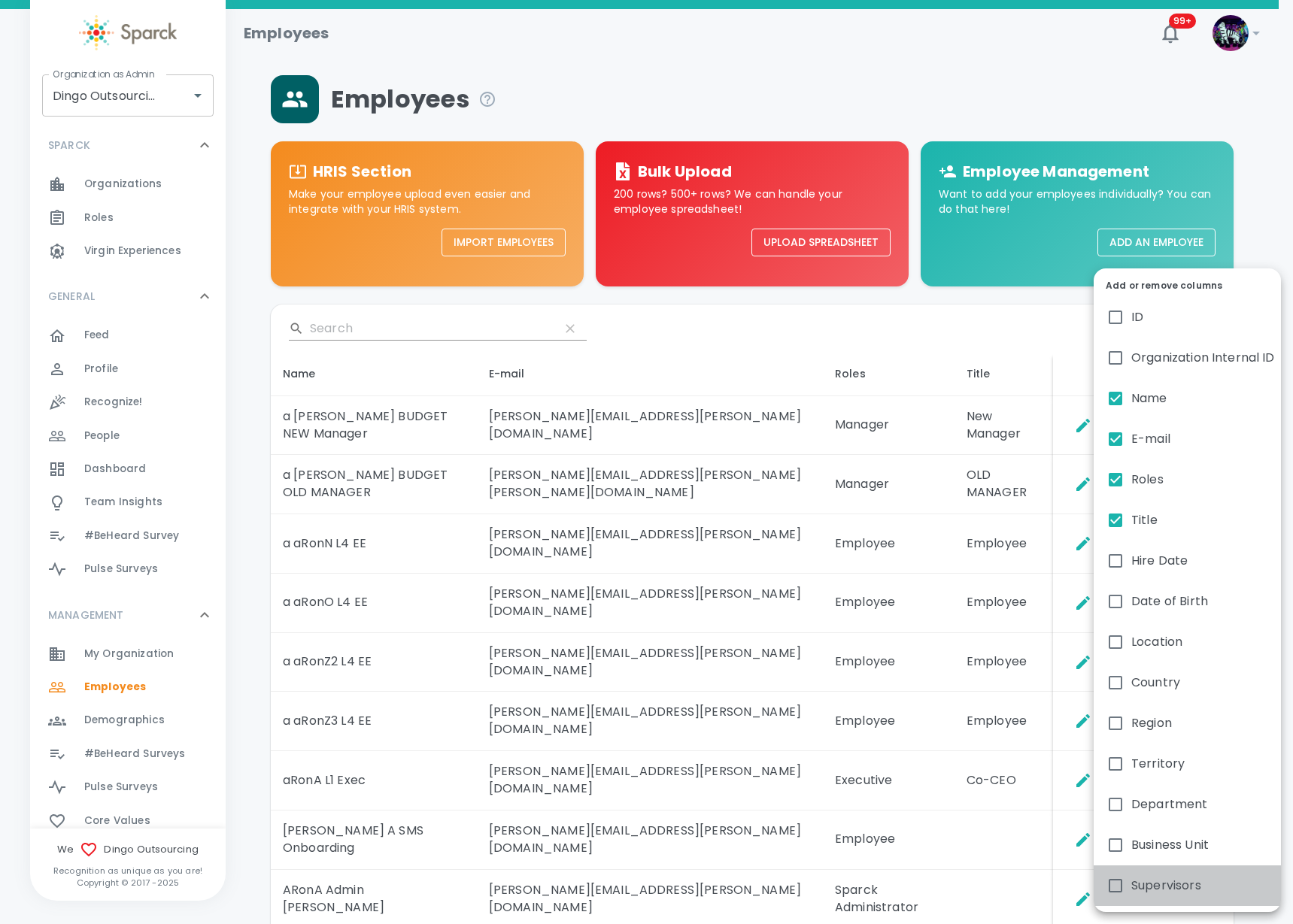
click at [1141, 891] on span "Supervisors" at bounding box center [1167, 885] width 70 height 18
click at [1131, 891] on input "Supervisors" at bounding box center [1116, 886] width 31 height 31
checkbox input "true"
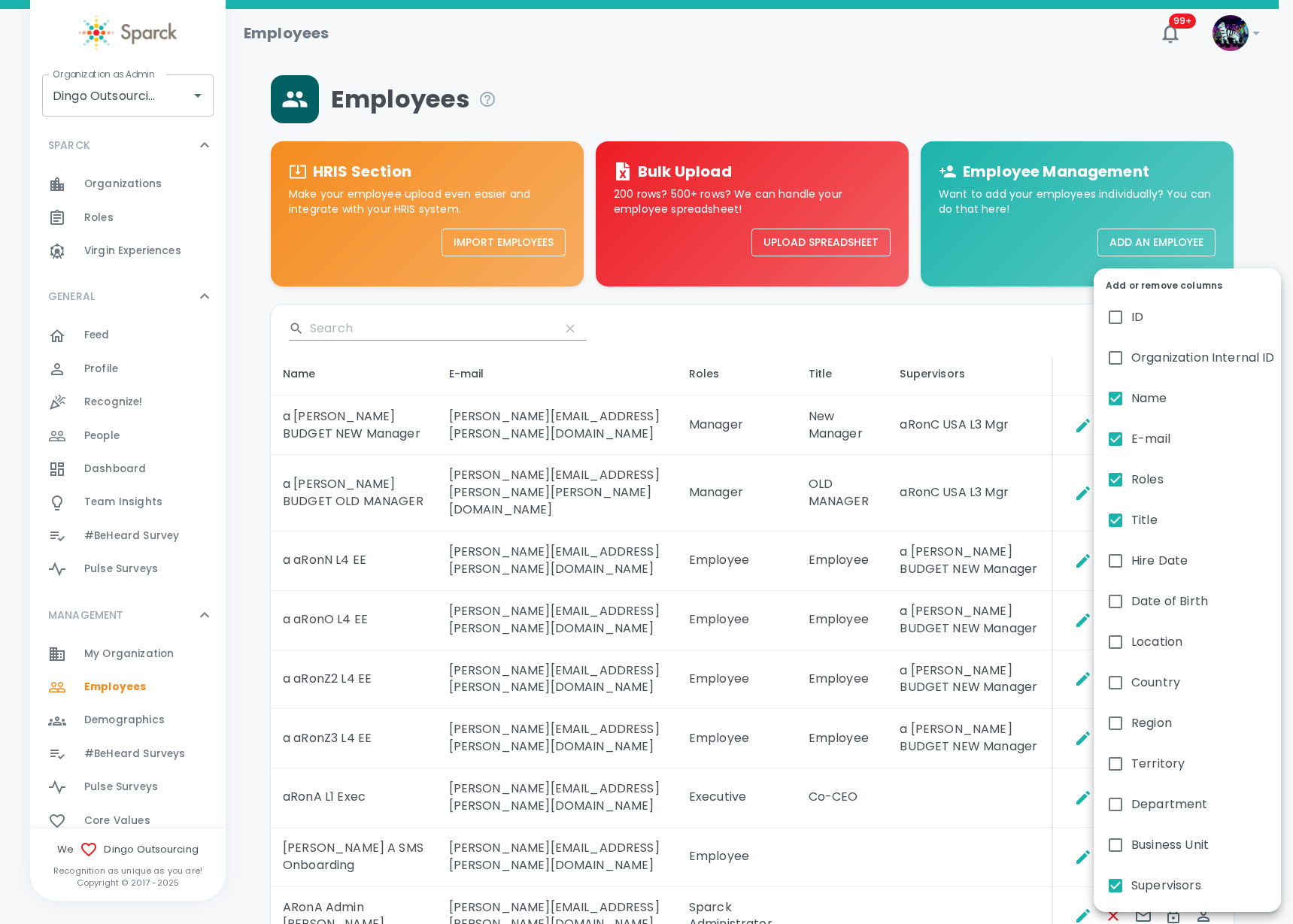
click at [987, 673] on div at bounding box center [646, 462] width 1293 height 924
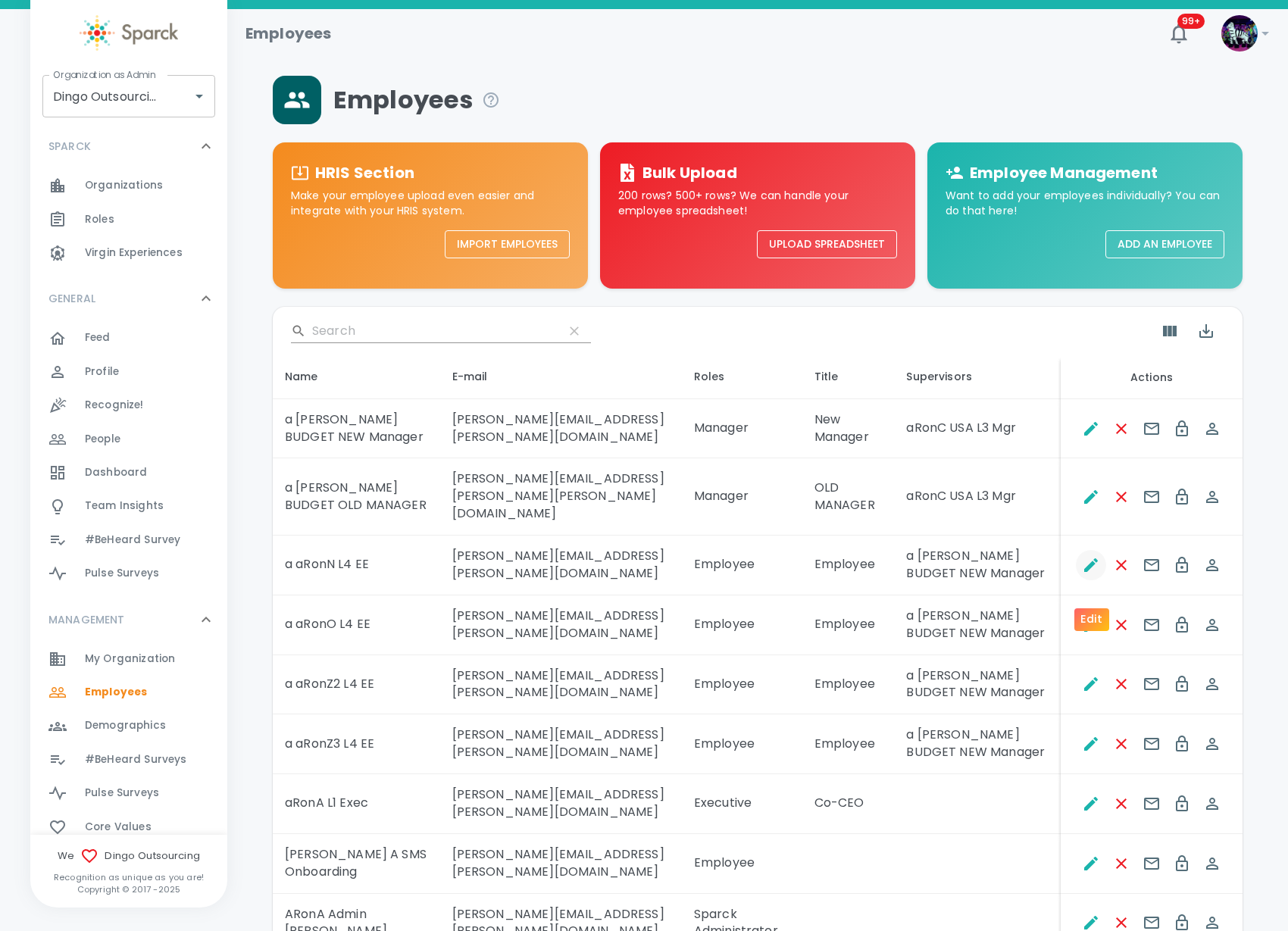
click at [1095, 574] on icon "Edit" at bounding box center [1091, 565] width 18 height 18
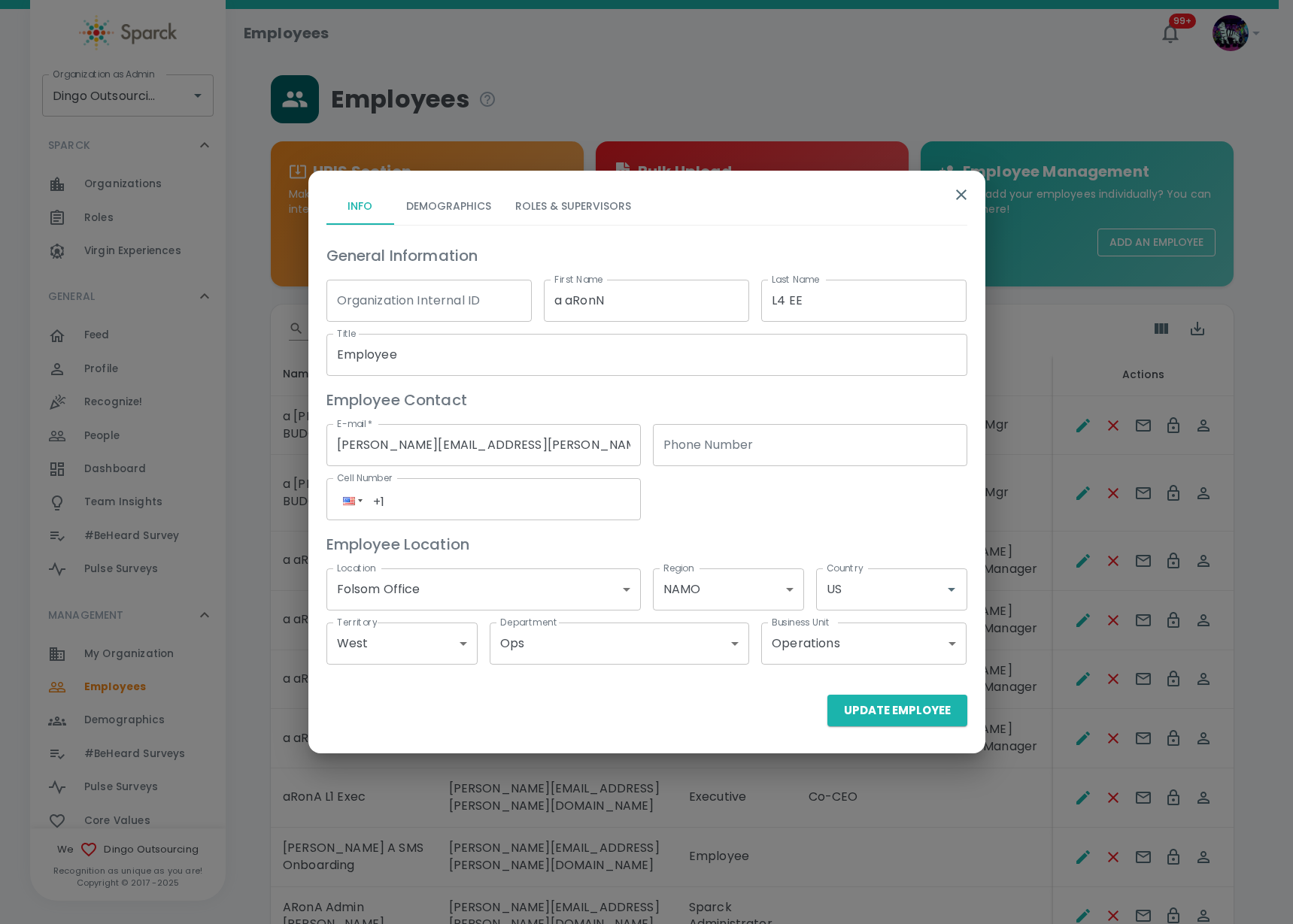
click at [611, 199] on button "Roles & Supervisors" at bounding box center [573, 207] width 140 height 36
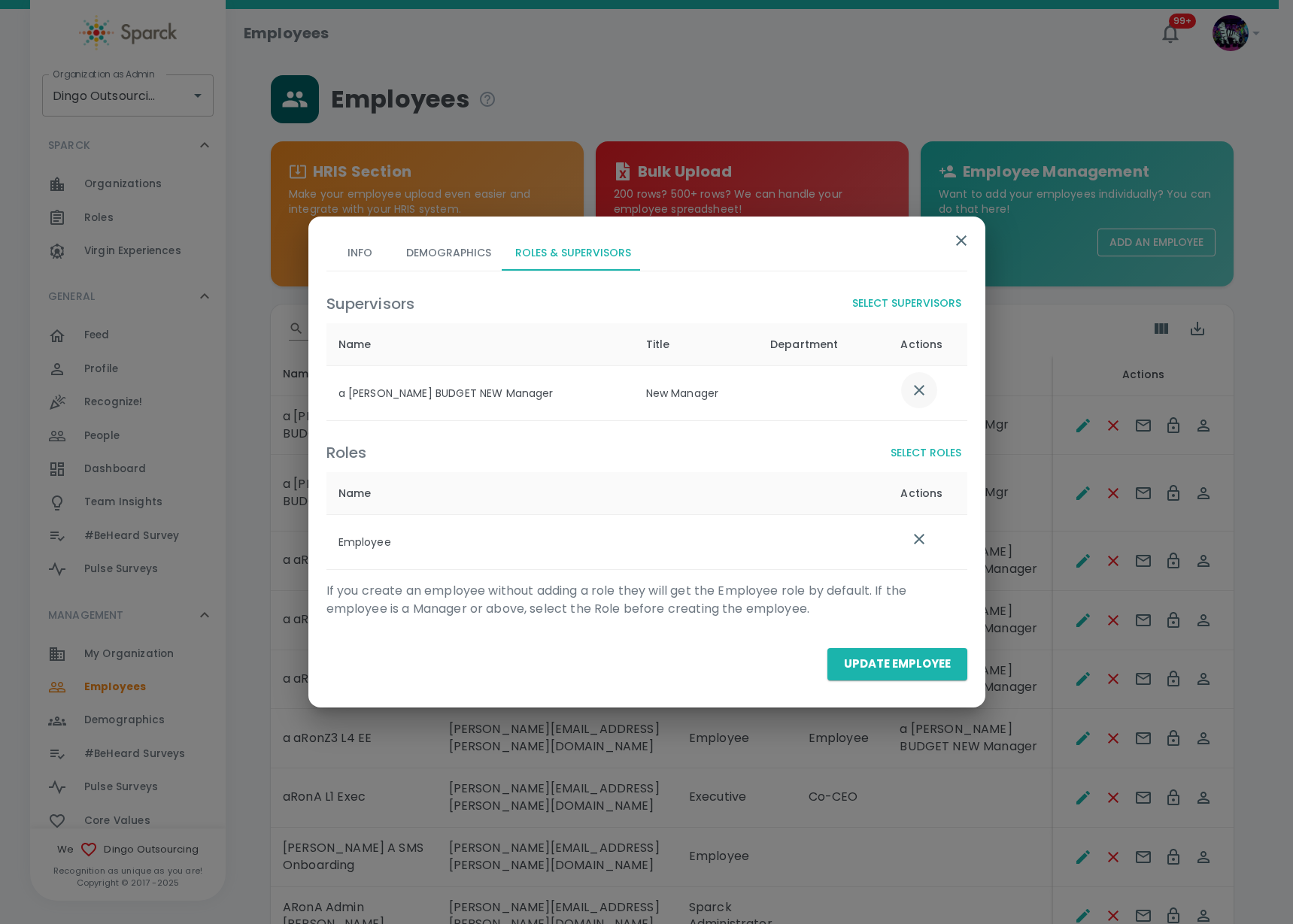
click at [911, 393] on icon "list table" at bounding box center [919, 389] width 18 height 18
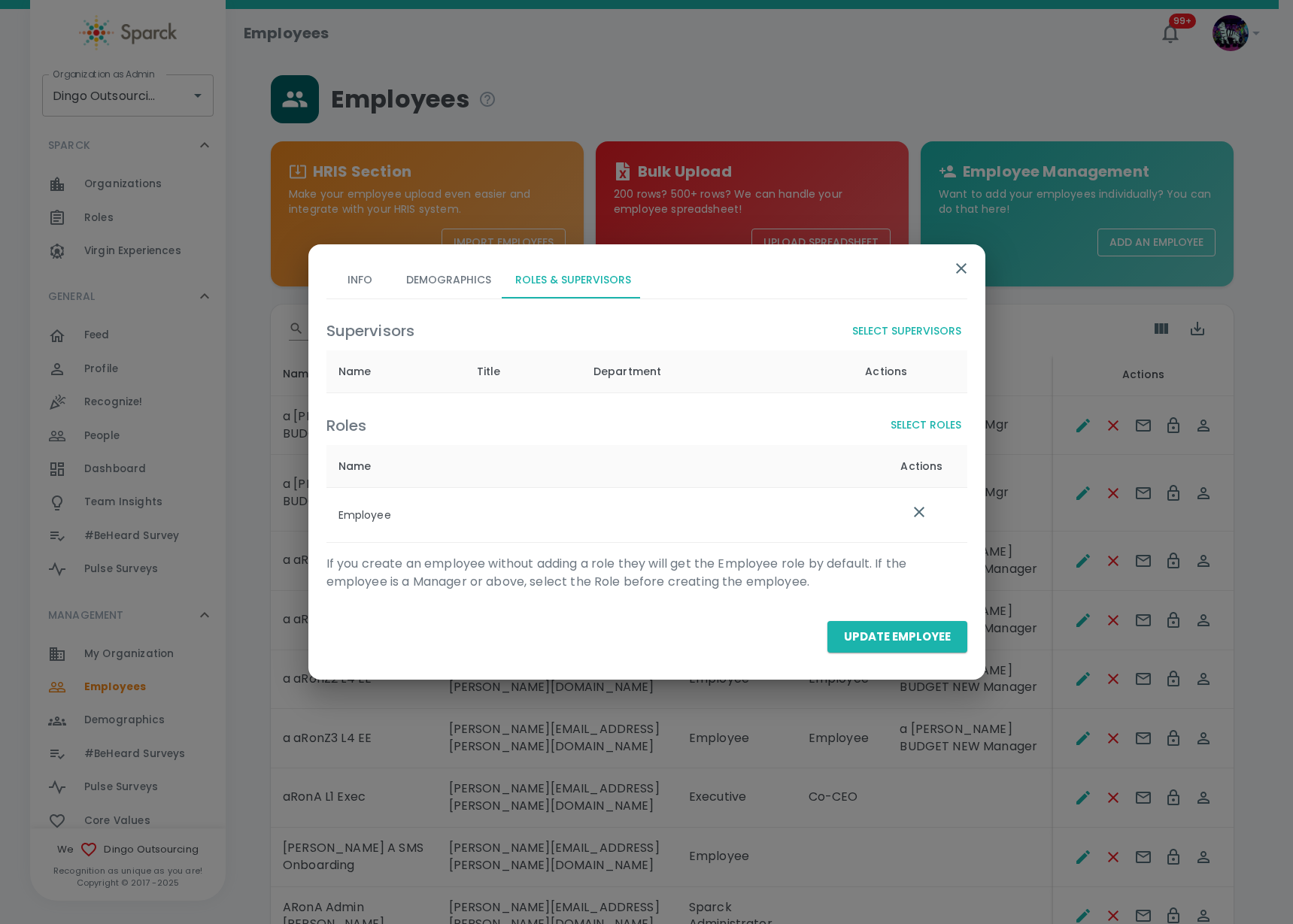
click at [922, 333] on button "Select Supervisors" at bounding box center [907, 332] width 121 height 28
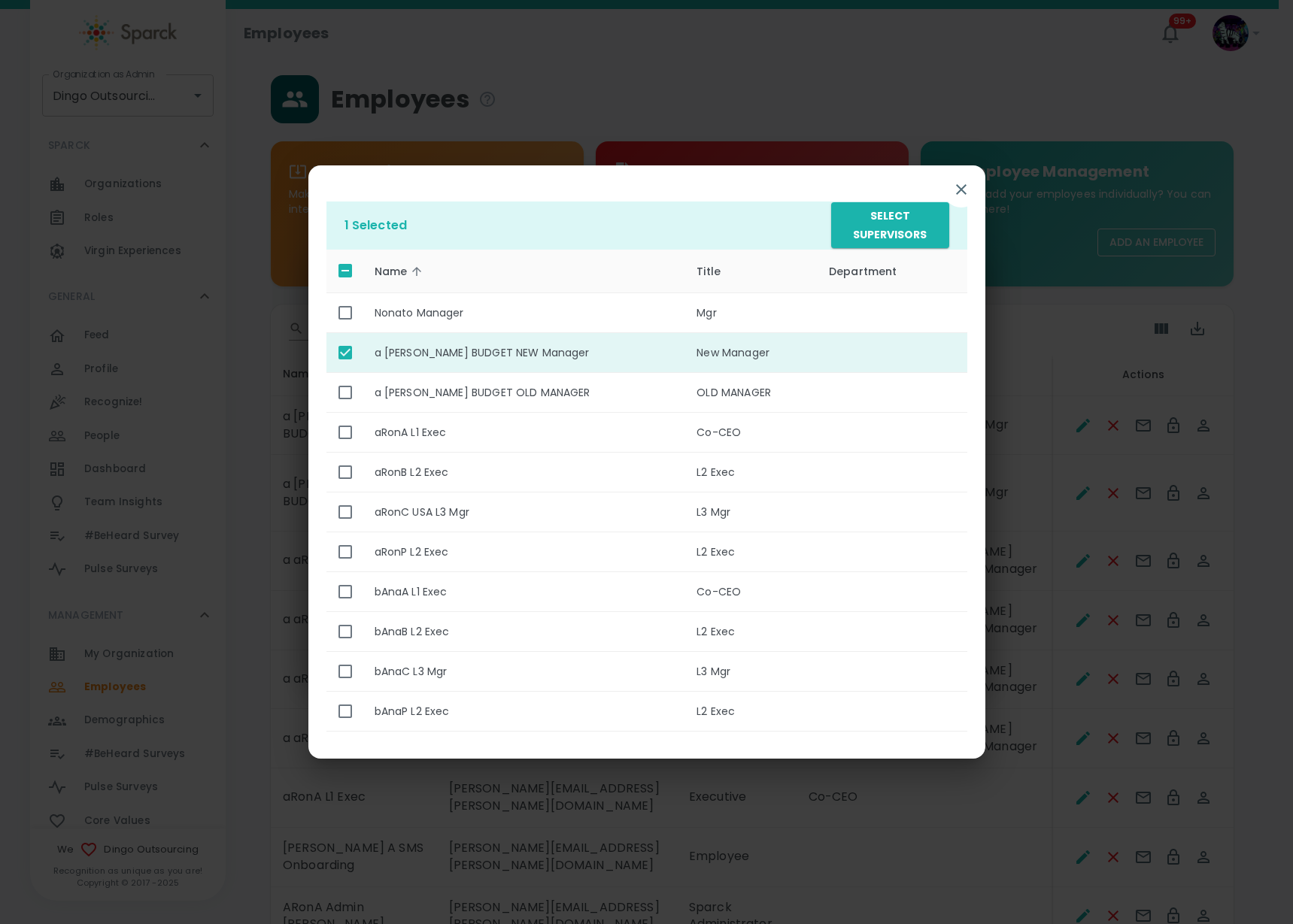
click at [460, 356] on th "a [PERSON_NAME] BUDGET NEW Manager" at bounding box center [523, 353] width 322 height 40
checkbox input "false"
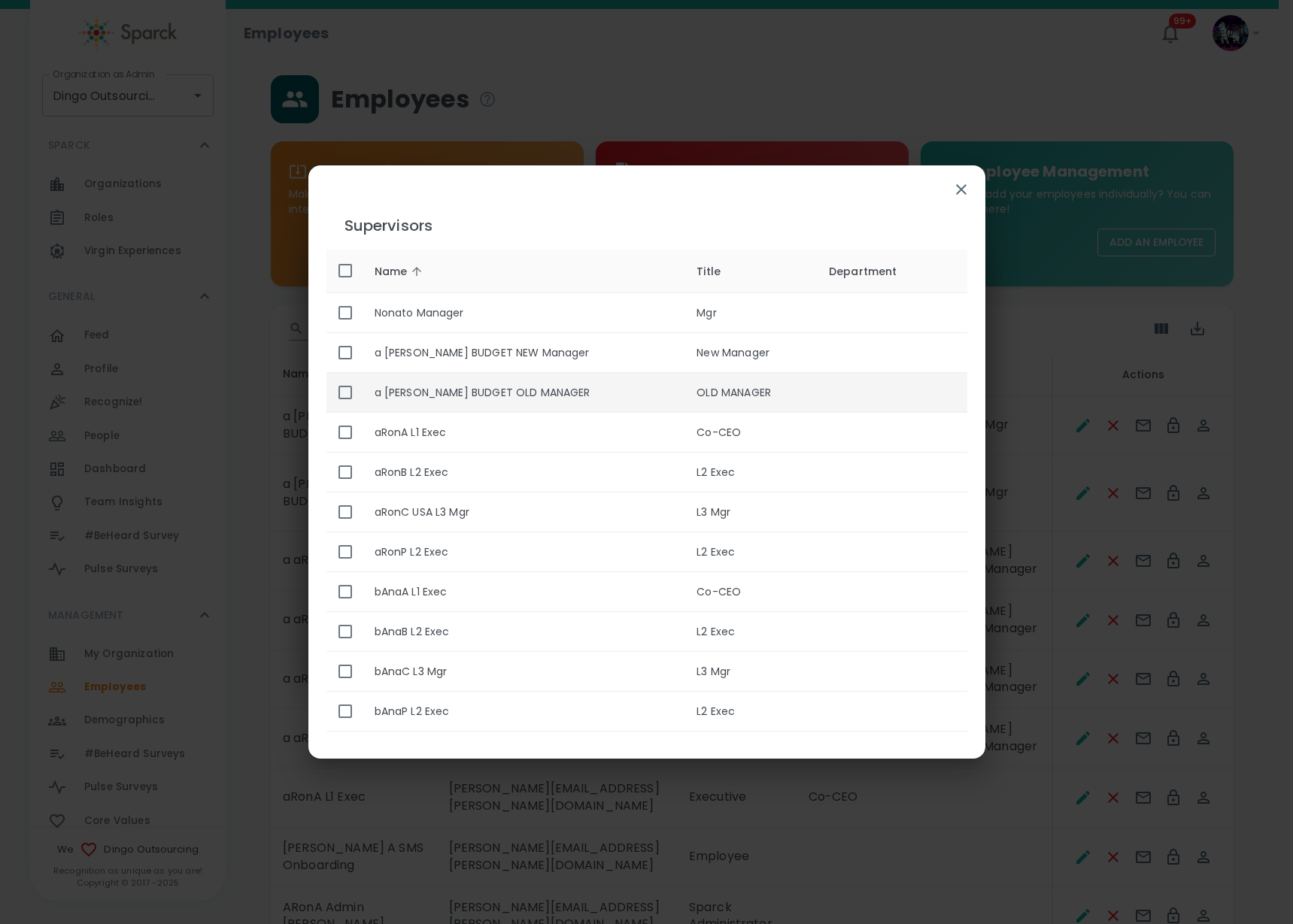
click at [443, 381] on th "a [PERSON_NAME] BUDGET OLD MANAGER" at bounding box center [523, 393] width 322 height 40
checkbox input "true"
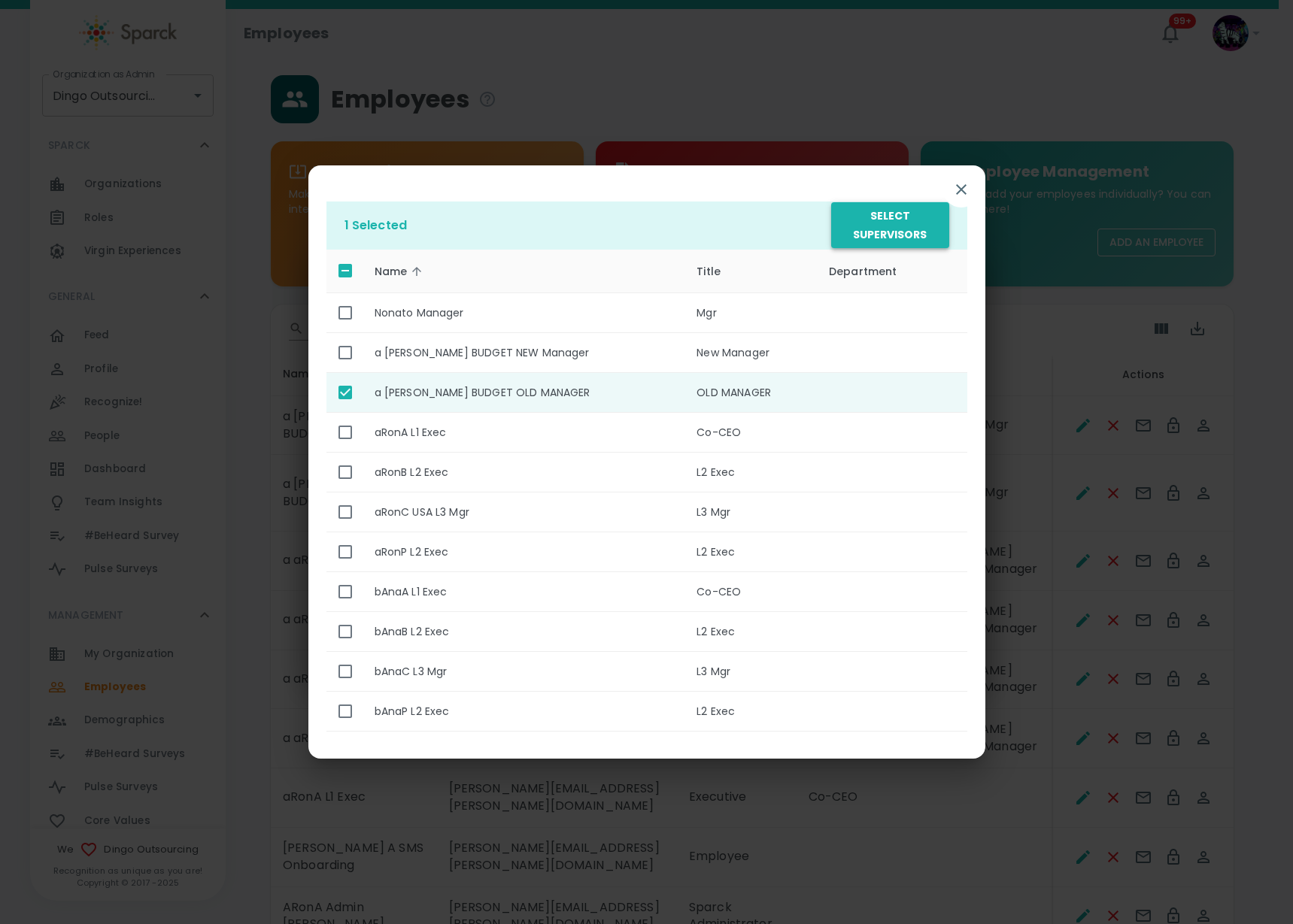
click at [874, 233] on button "Select Supervisors" at bounding box center [890, 225] width 117 height 46
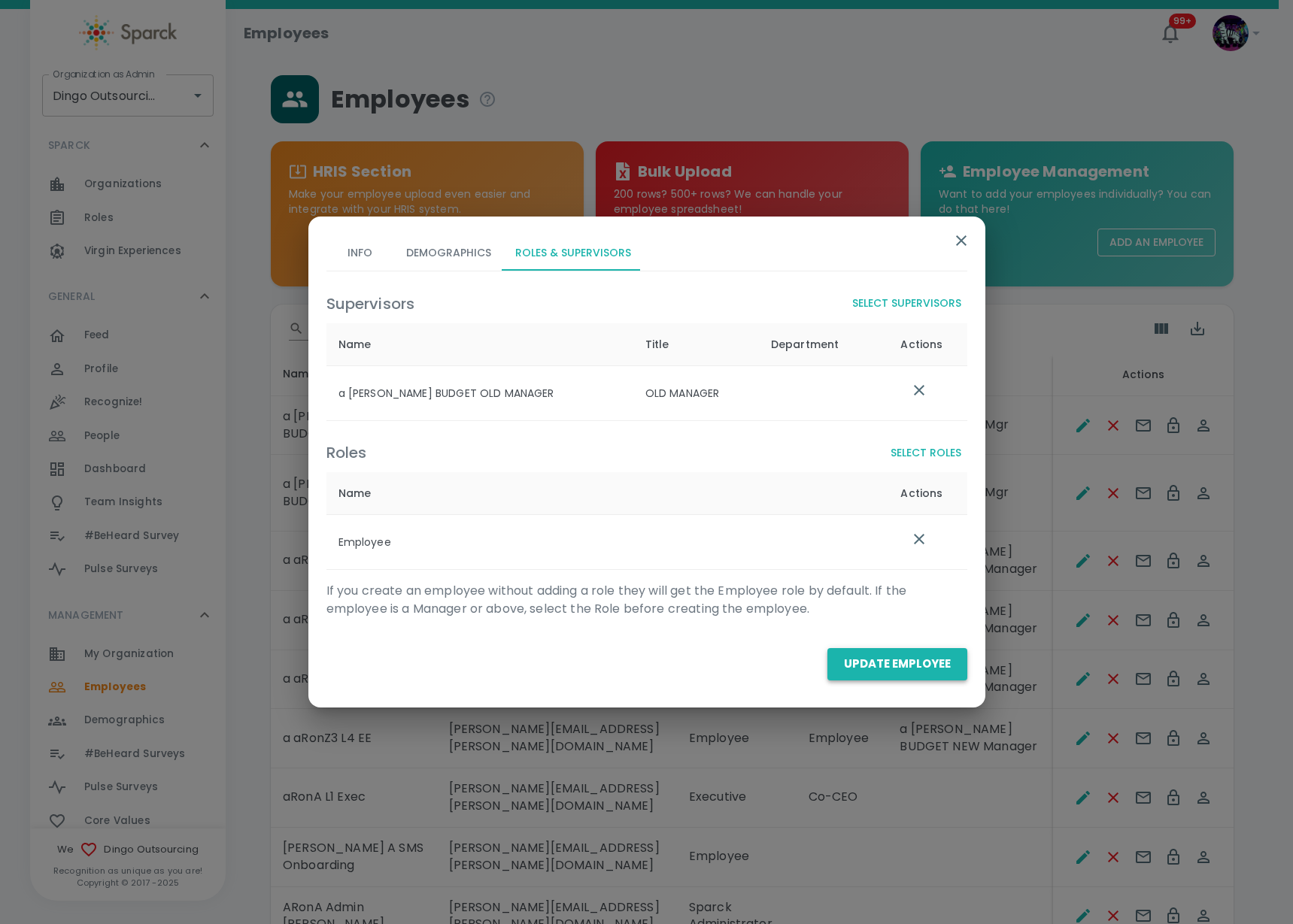
click at [892, 660] on button "Update Employee" at bounding box center [897, 663] width 140 height 31
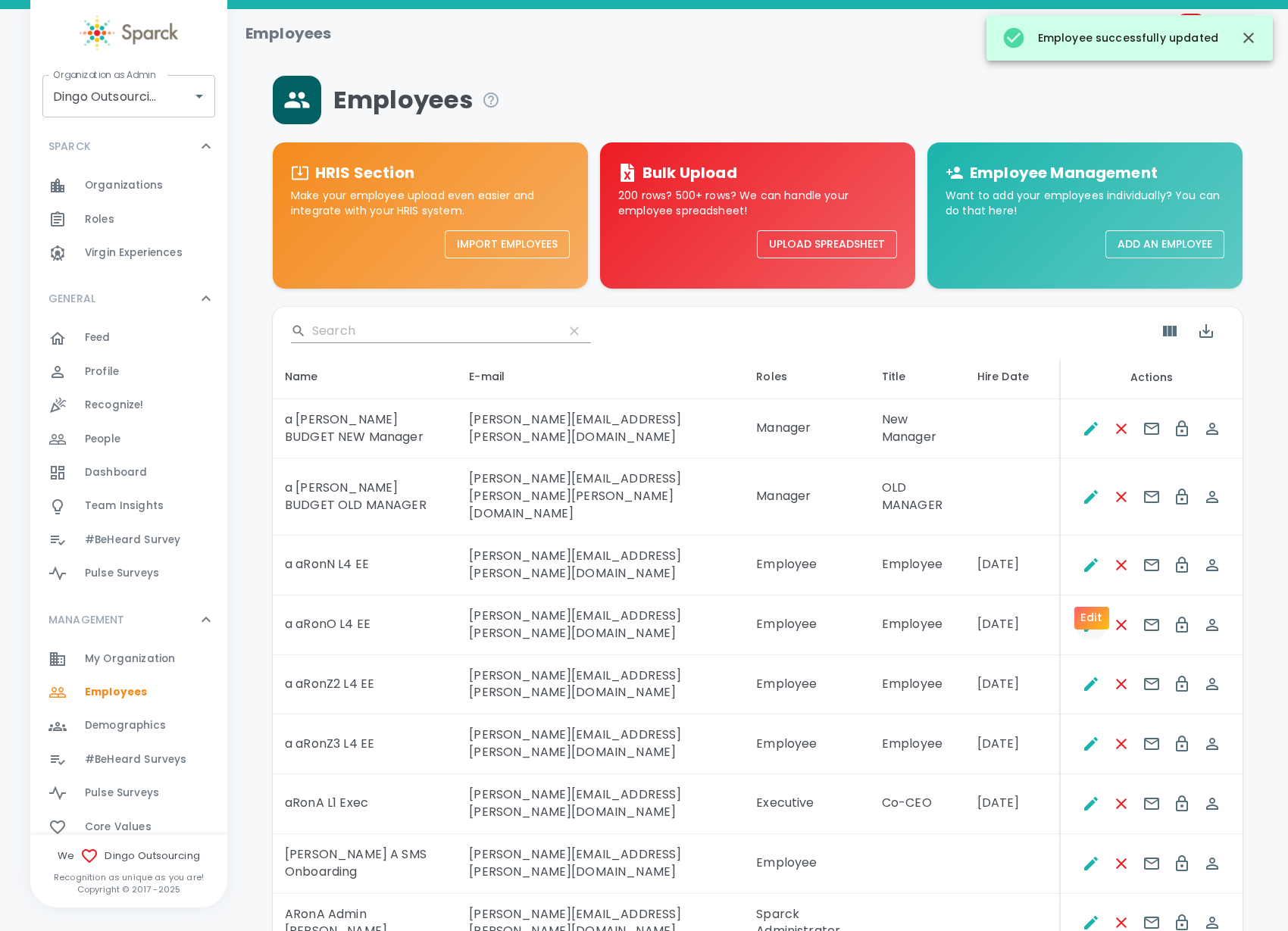
click at [1088, 616] on icon "Edit" at bounding box center [1091, 624] width 18 height 18
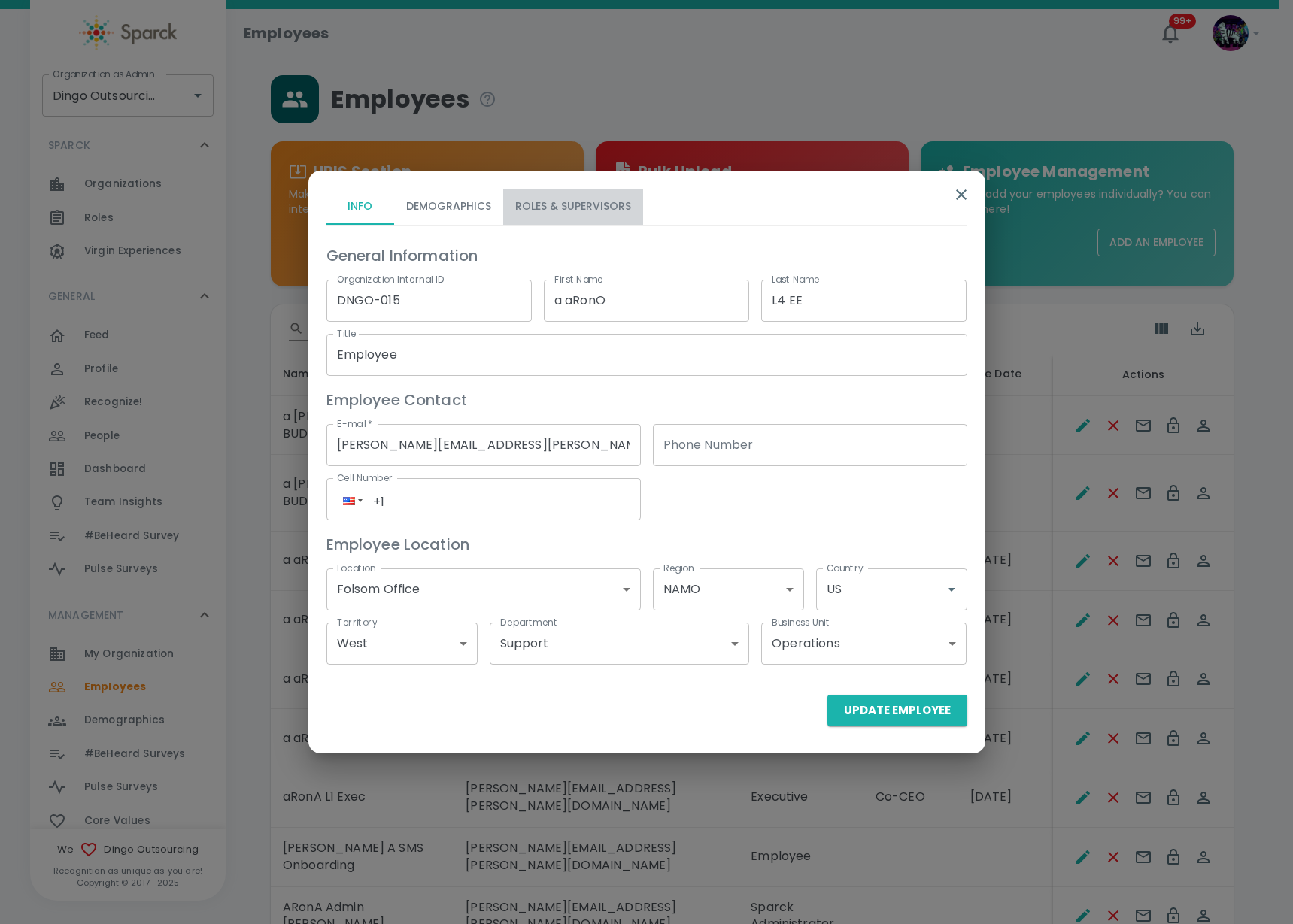
click at [595, 215] on button "Roles & Supervisors" at bounding box center [573, 207] width 140 height 36
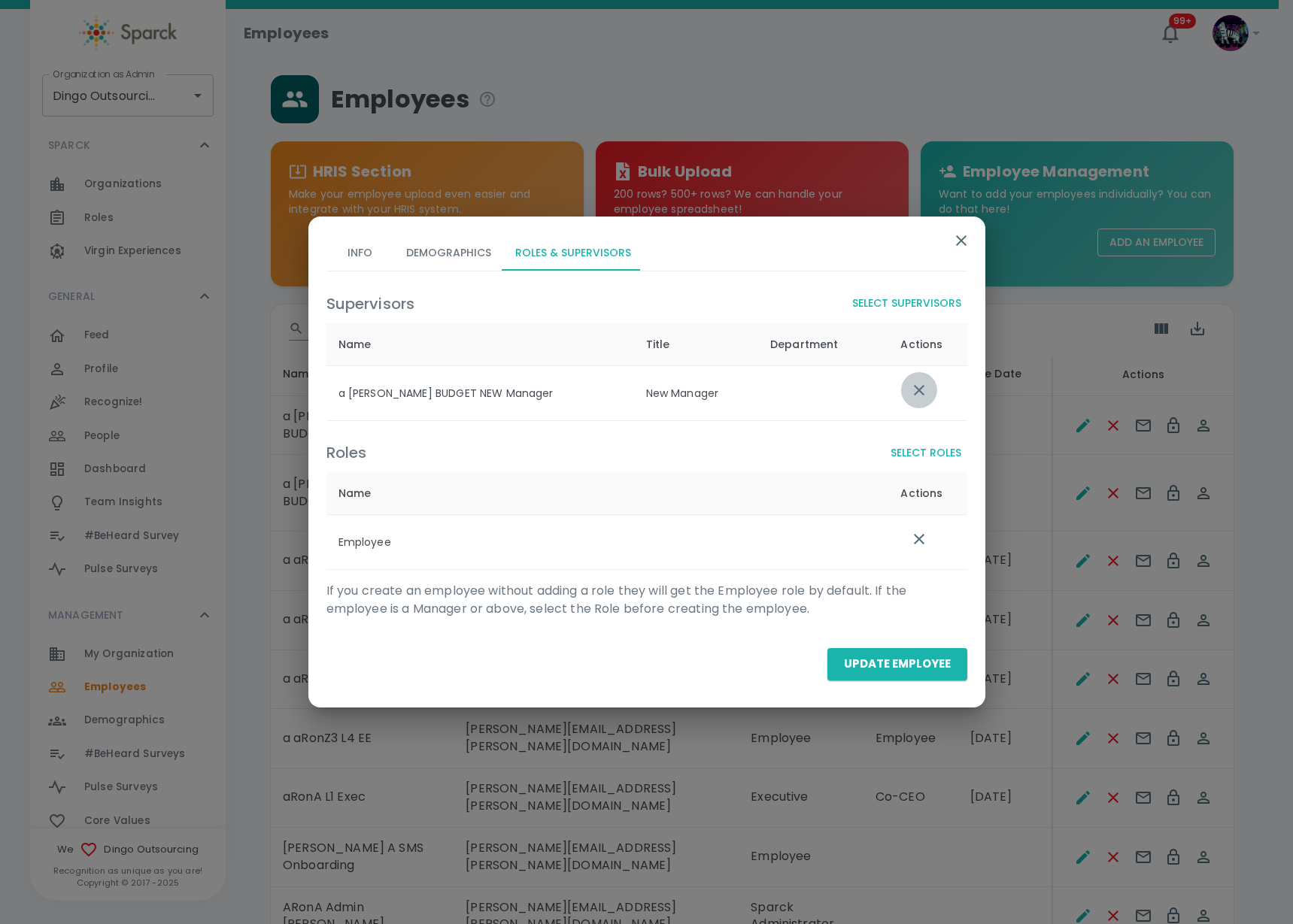
click at [914, 397] on icon "list table" at bounding box center [919, 389] width 18 height 18
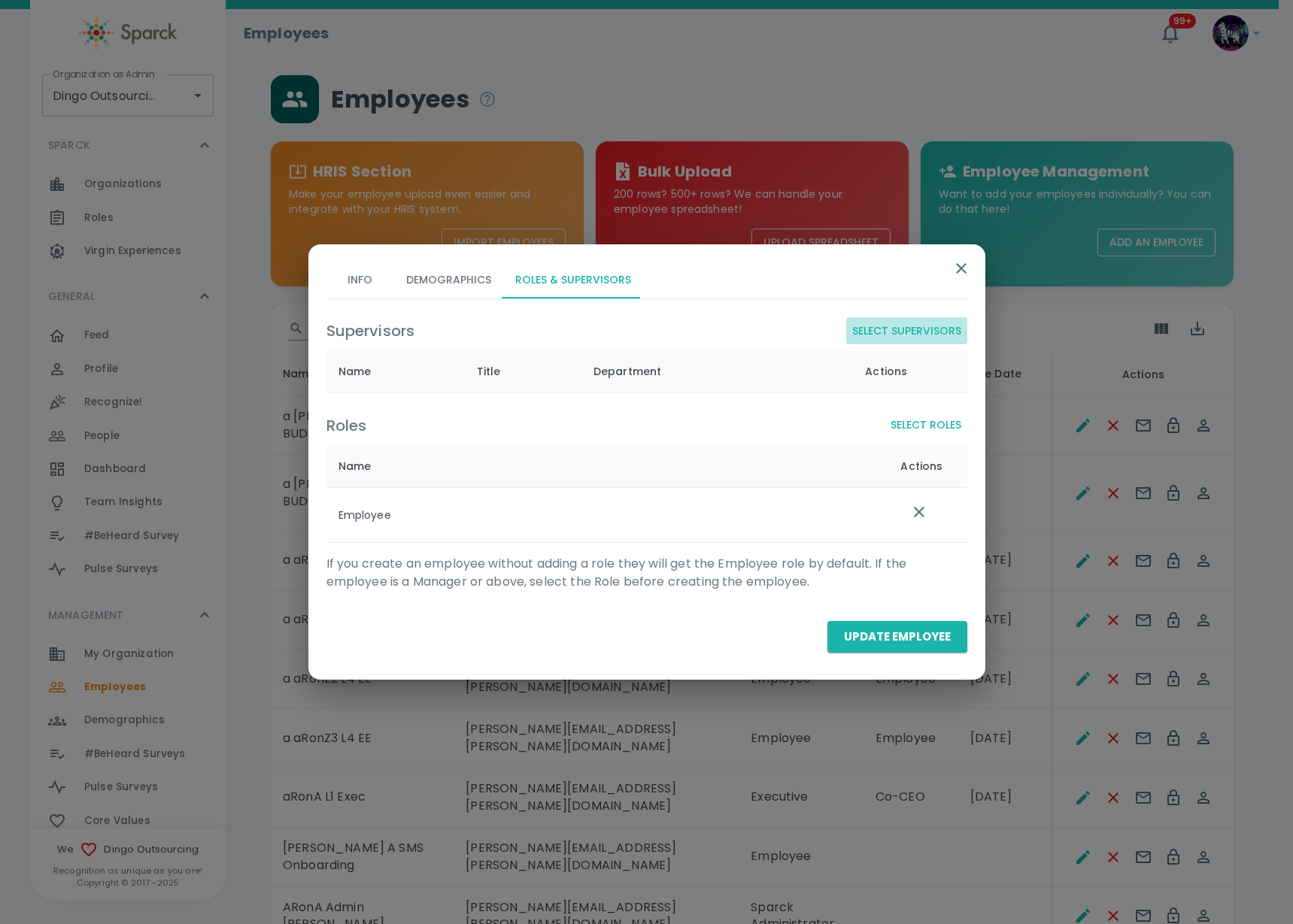
click at [915, 329] on button "Select Supervisors" at bounding box center [907, 332] width 121 height 28
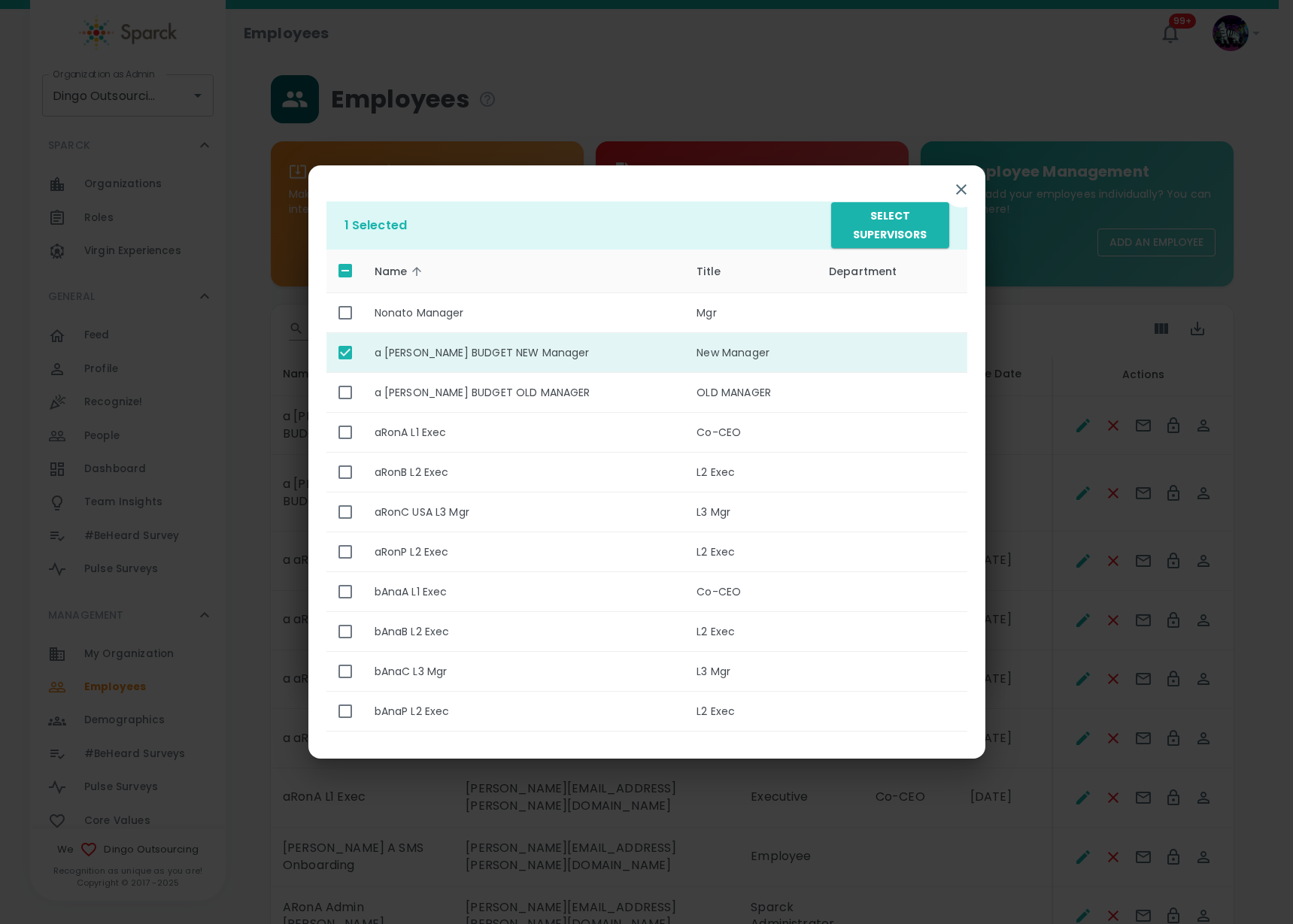
click at [339, 362] on input "enhanced table" at bounding box center [345, 353] width 31 height 31
checkbox input "false"
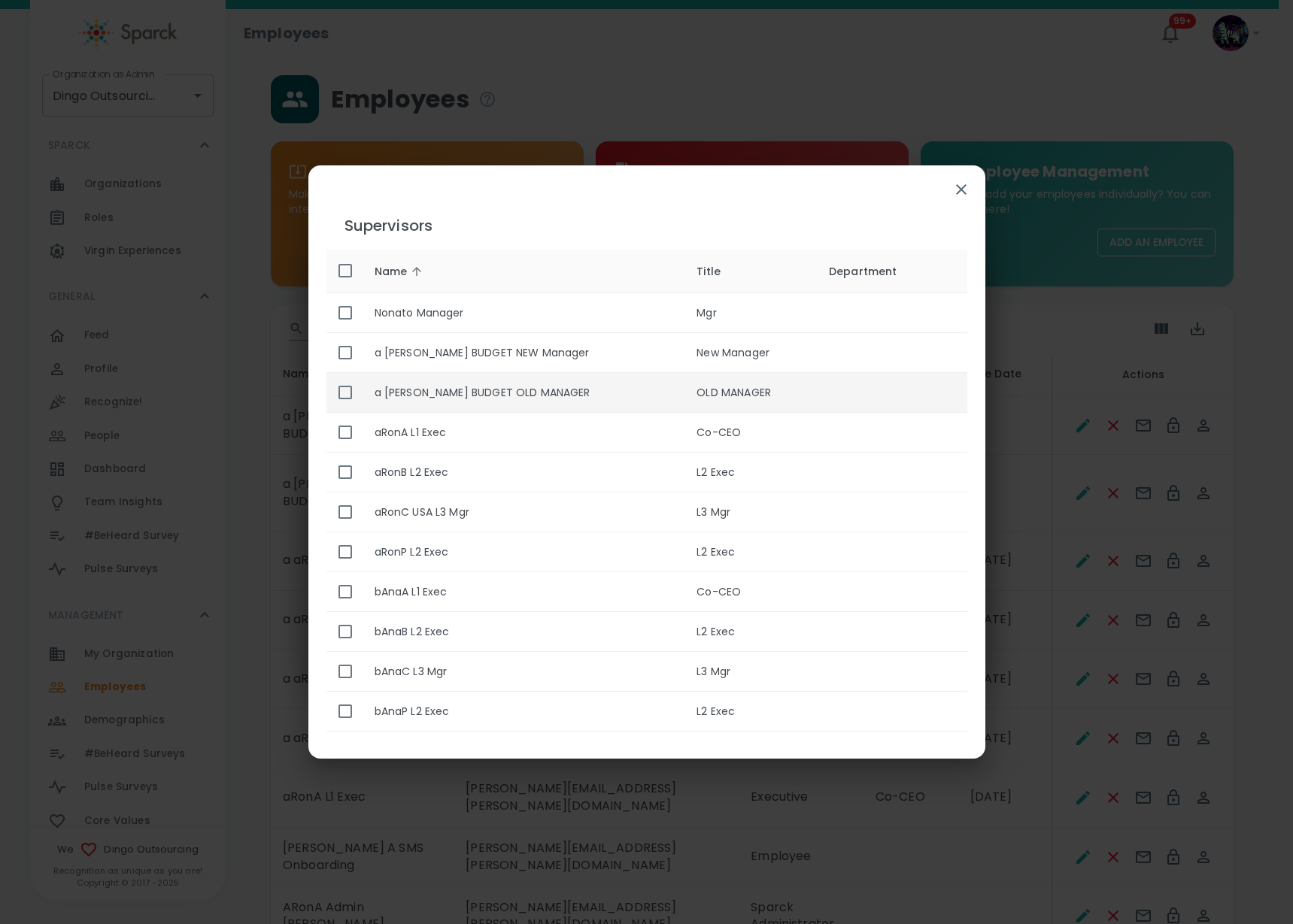
click at [340, 386] on input "enhanced table" at bounding box center [345, 393] width 31 height 31
checkbox input "true"
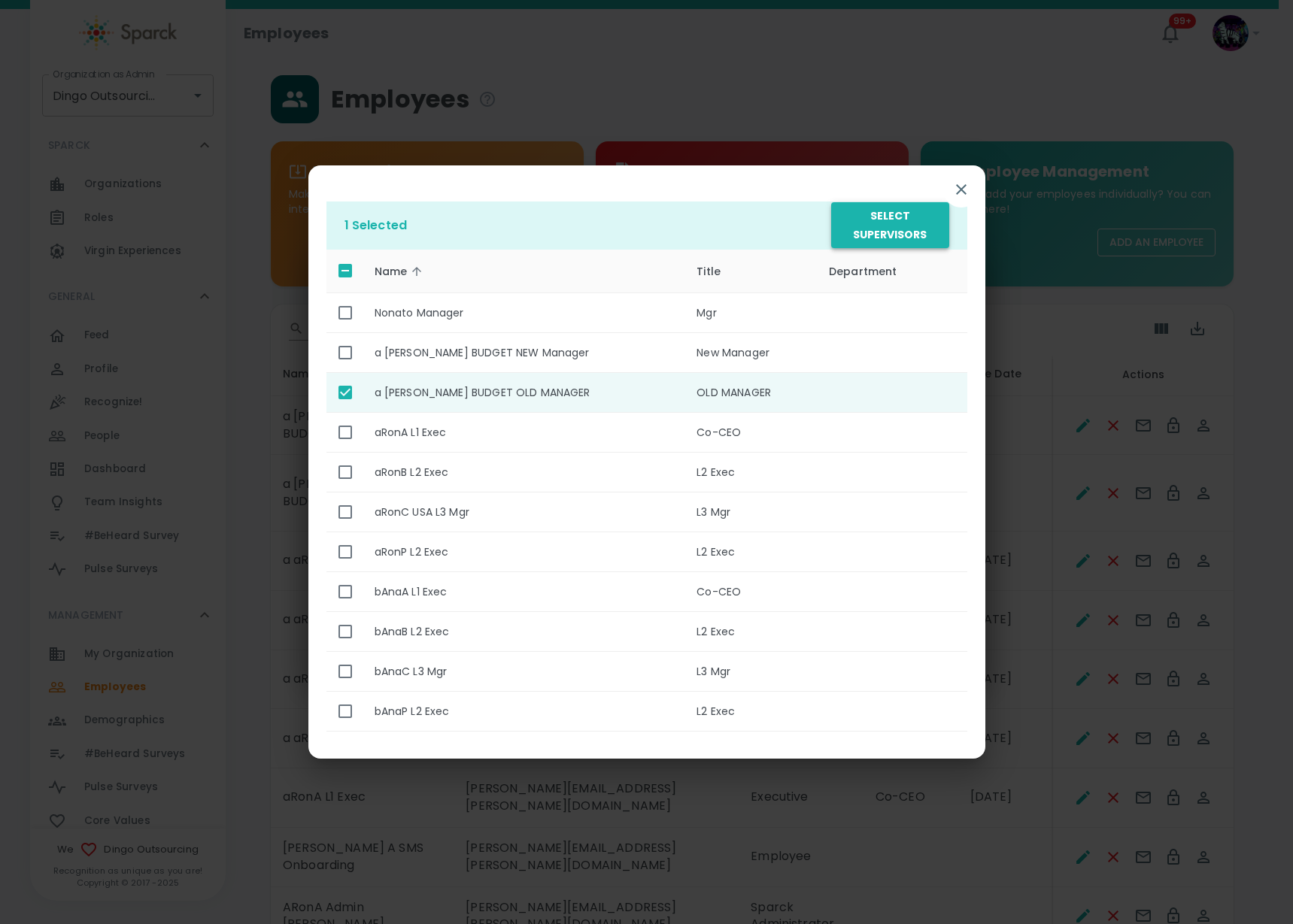
click at [892, 238] on button "Select Supervisors" at bounding box center [890, 225] width 117 height 46
click at [892, 241] on button "Select Supervisors" at bounding box center [890, 225] width 117 height 46
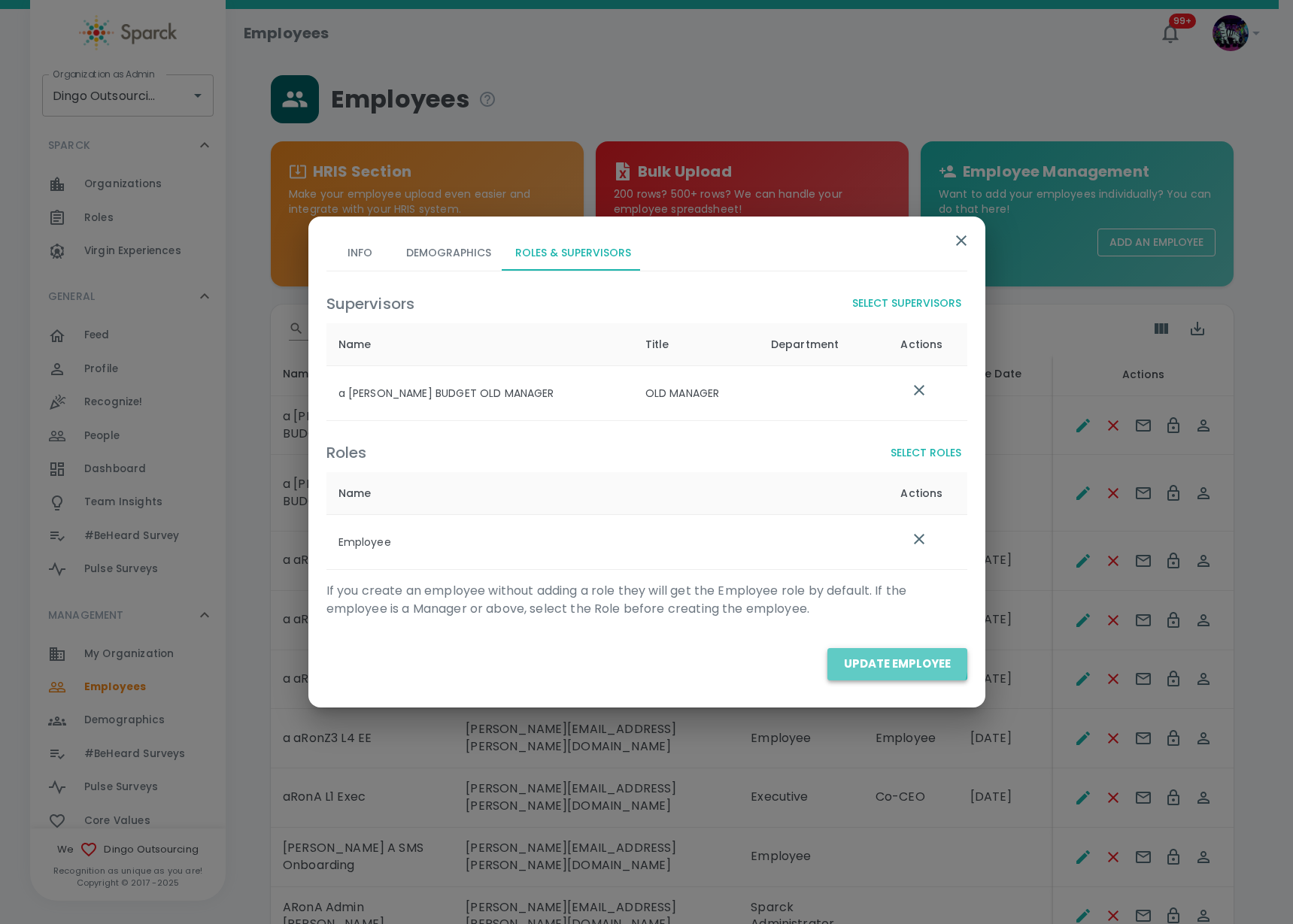
click at [895, 661] on button "Update Employee" at bounding box center [897, 663] width 140 height 31
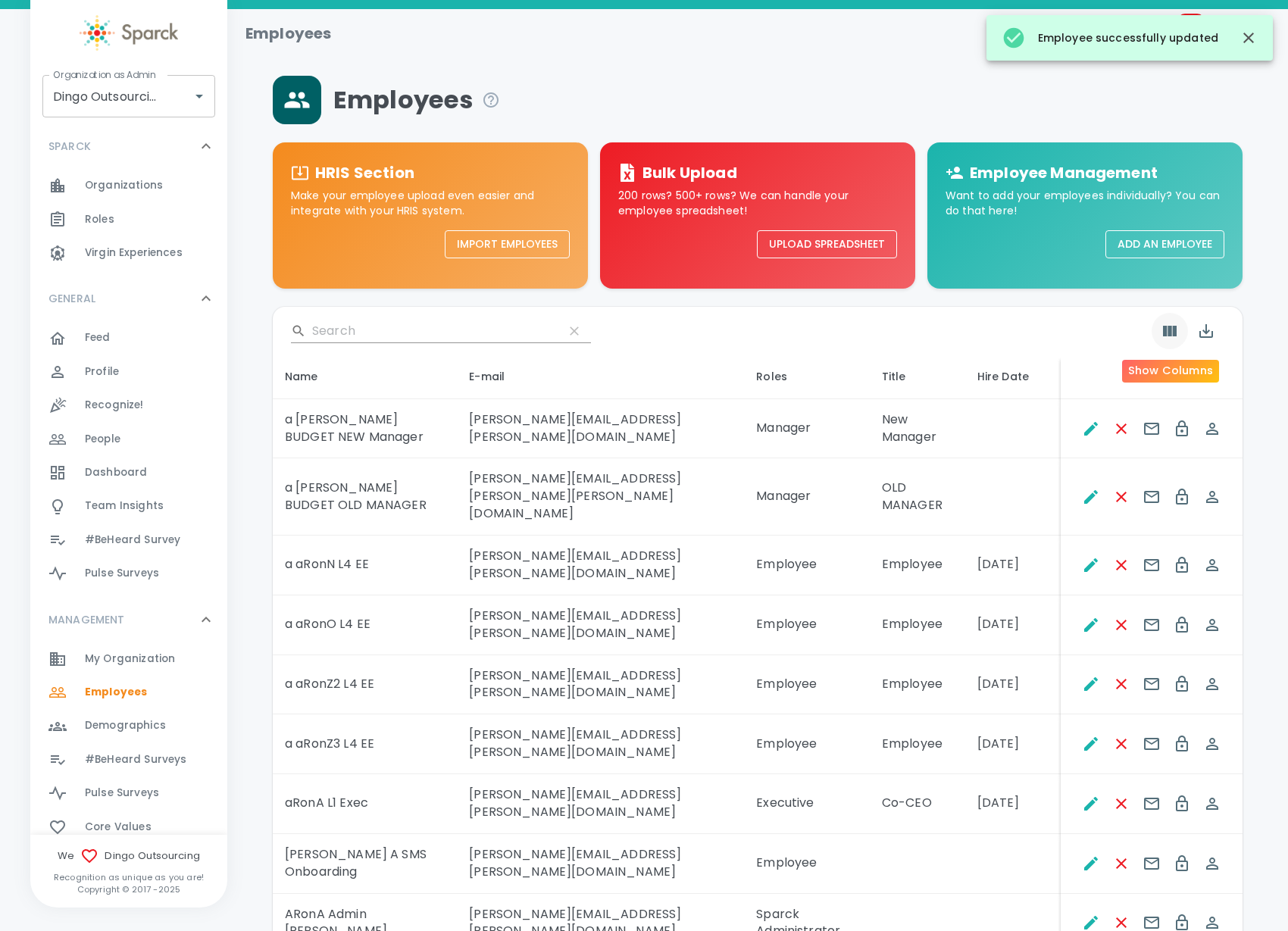
click at [1167, 335] on icon "Show Columns" at bounding box center [1169, 330] width 13 height 10
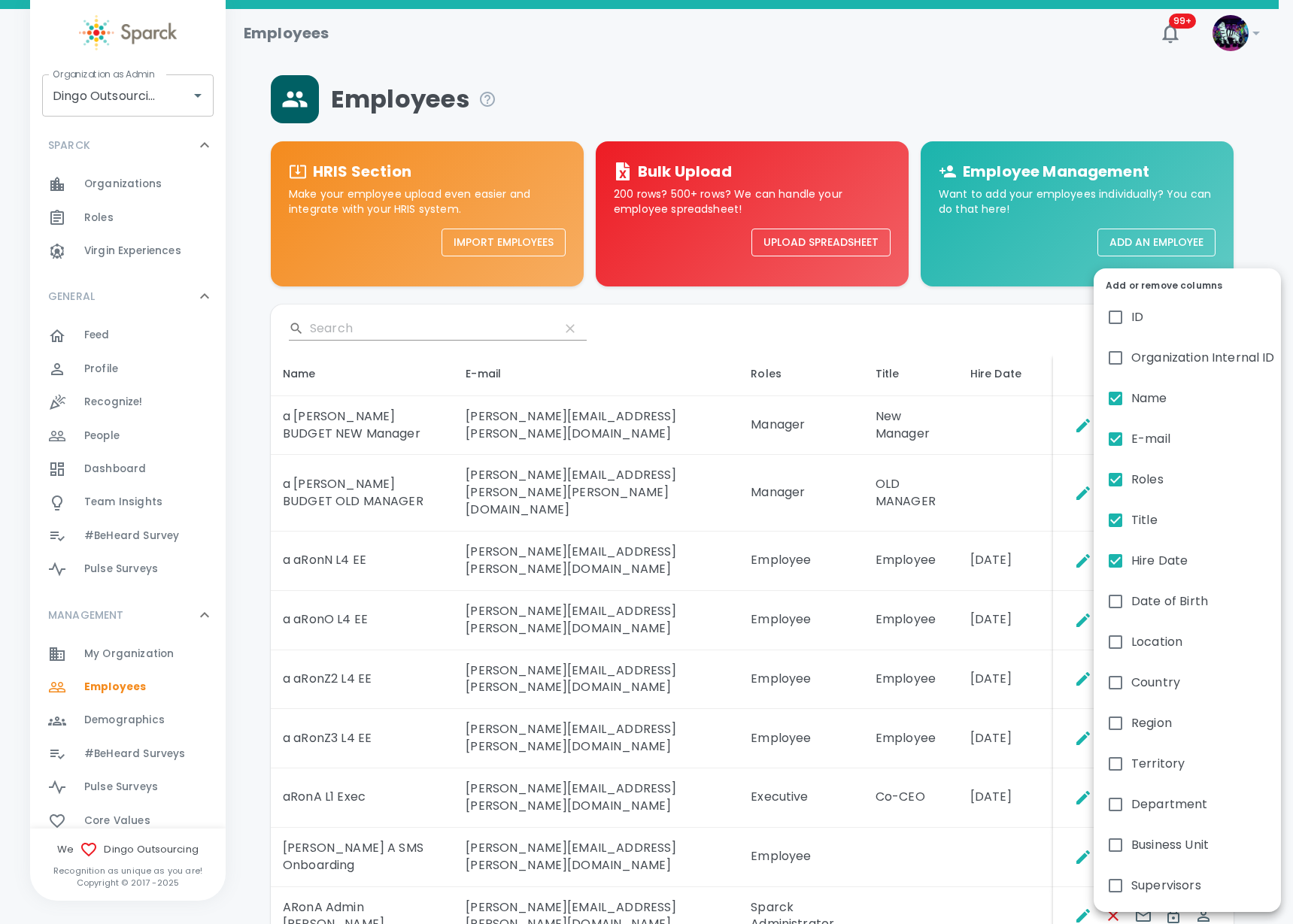
click at [1131, 565] on span "Hire Date" at bounding box center [1159, 560] width 56 height 18
click at [1131, 565] on input "Hire Date" at bounding box center [1116, 560] width 31 height 31
checkbox input "false"
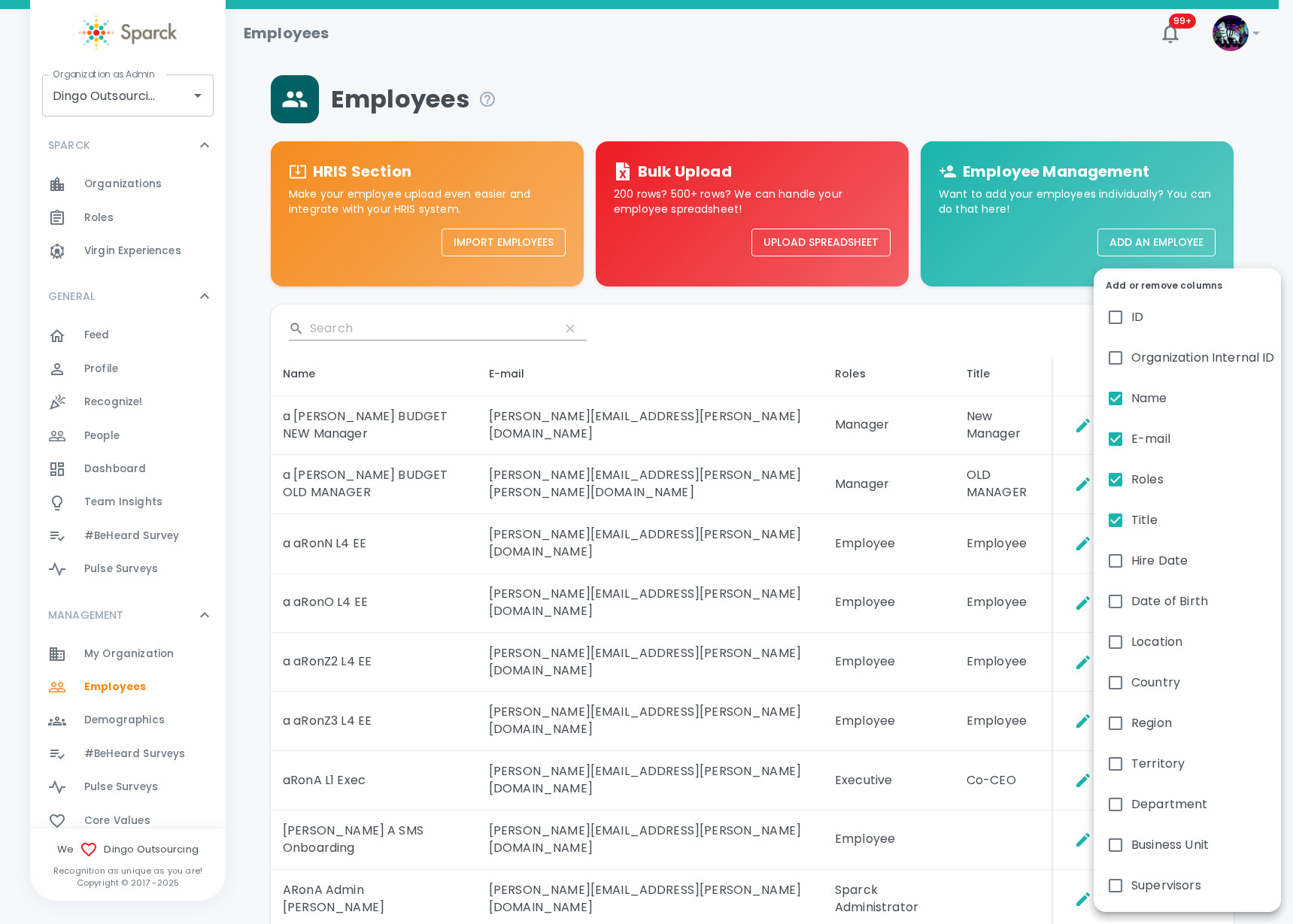
click at [1116, 876] on input "Supervisors" at bounding box center [1116, 886] width 31 height 31
checkbox input "true"
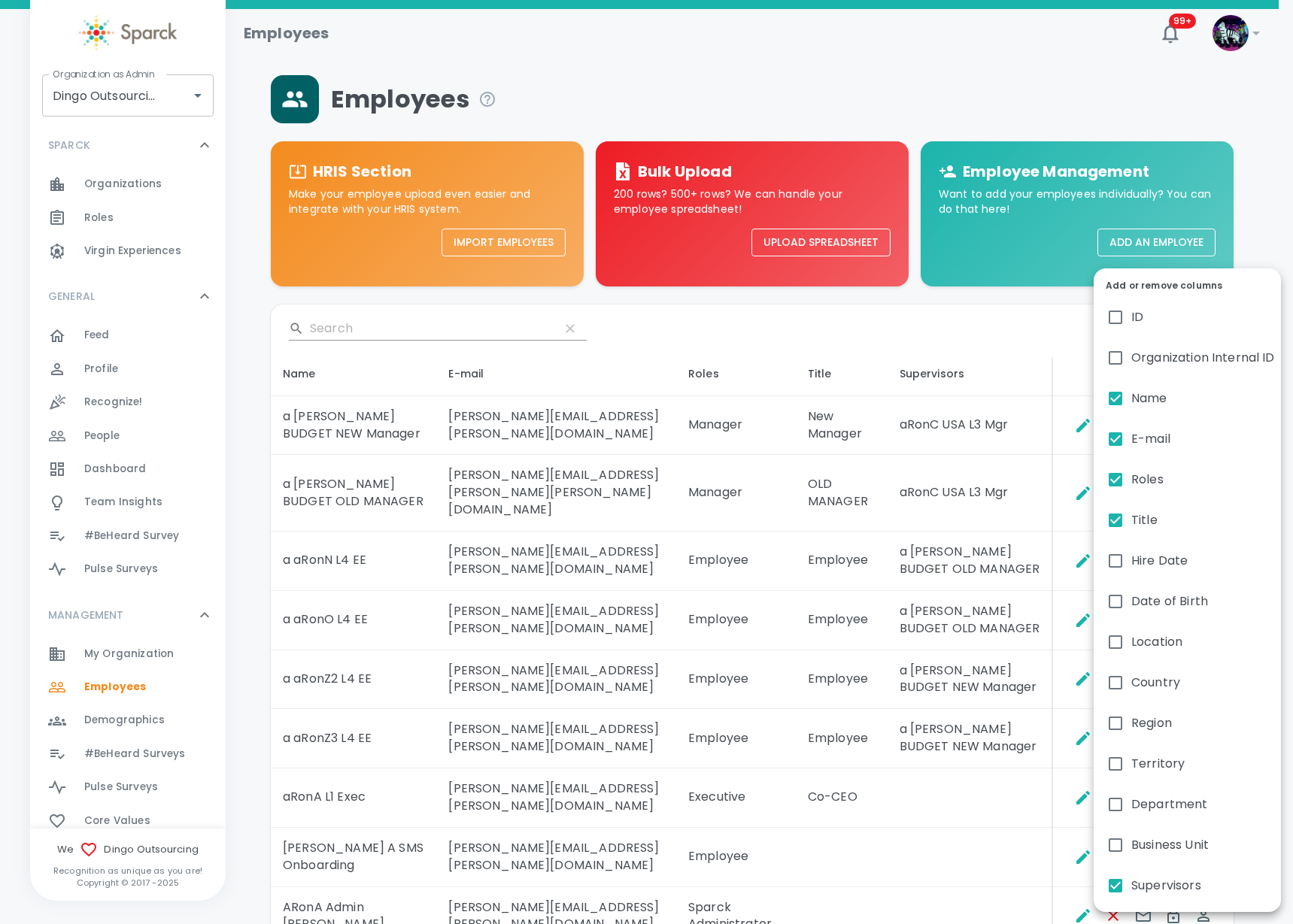
click at [1004, 755] on div at bounding box center [646, 462] width 1293 height 924
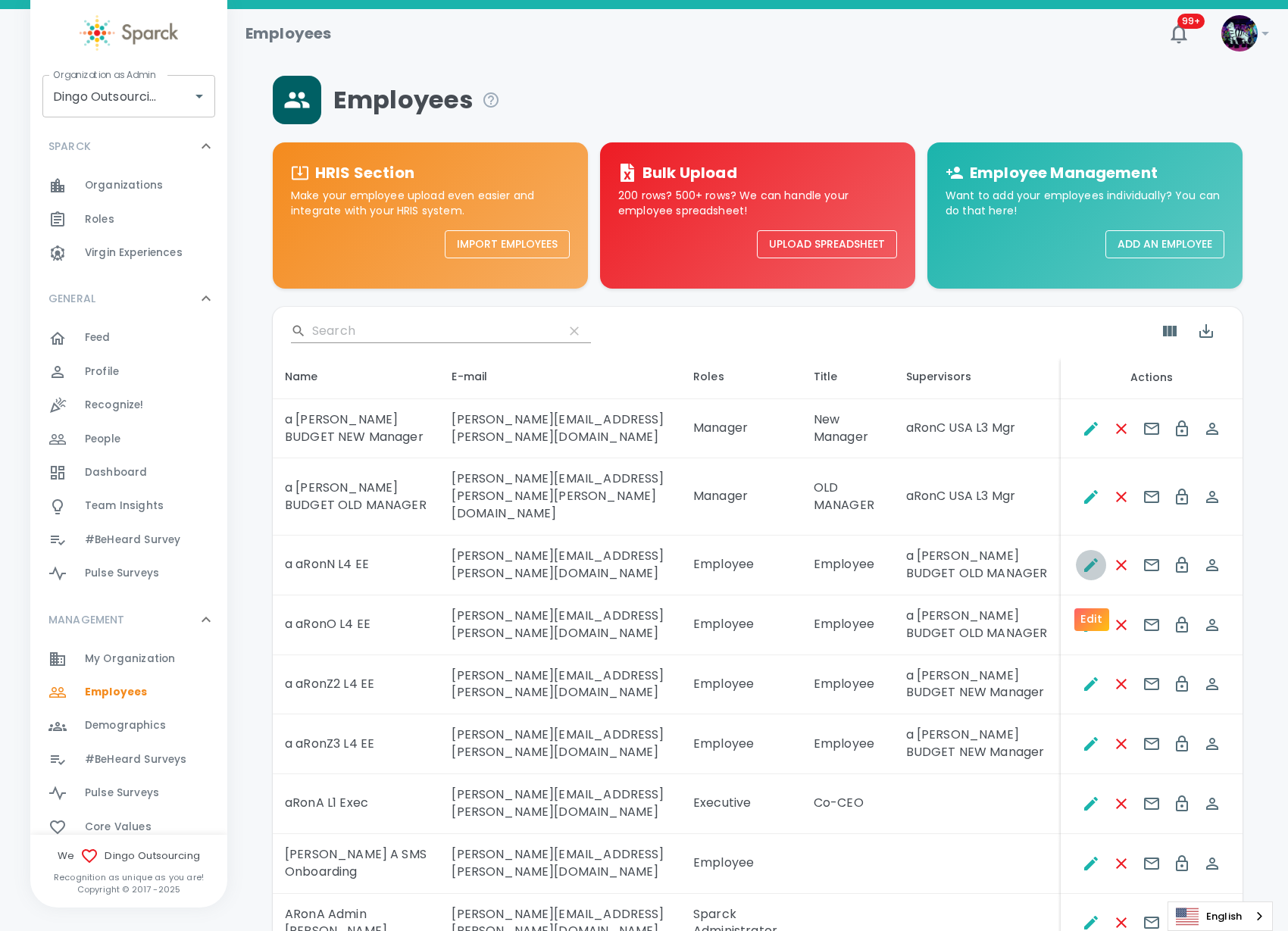
click at [1091, 574] on icon "Edit" at bounding box center [1091, 565] width 18 height 18
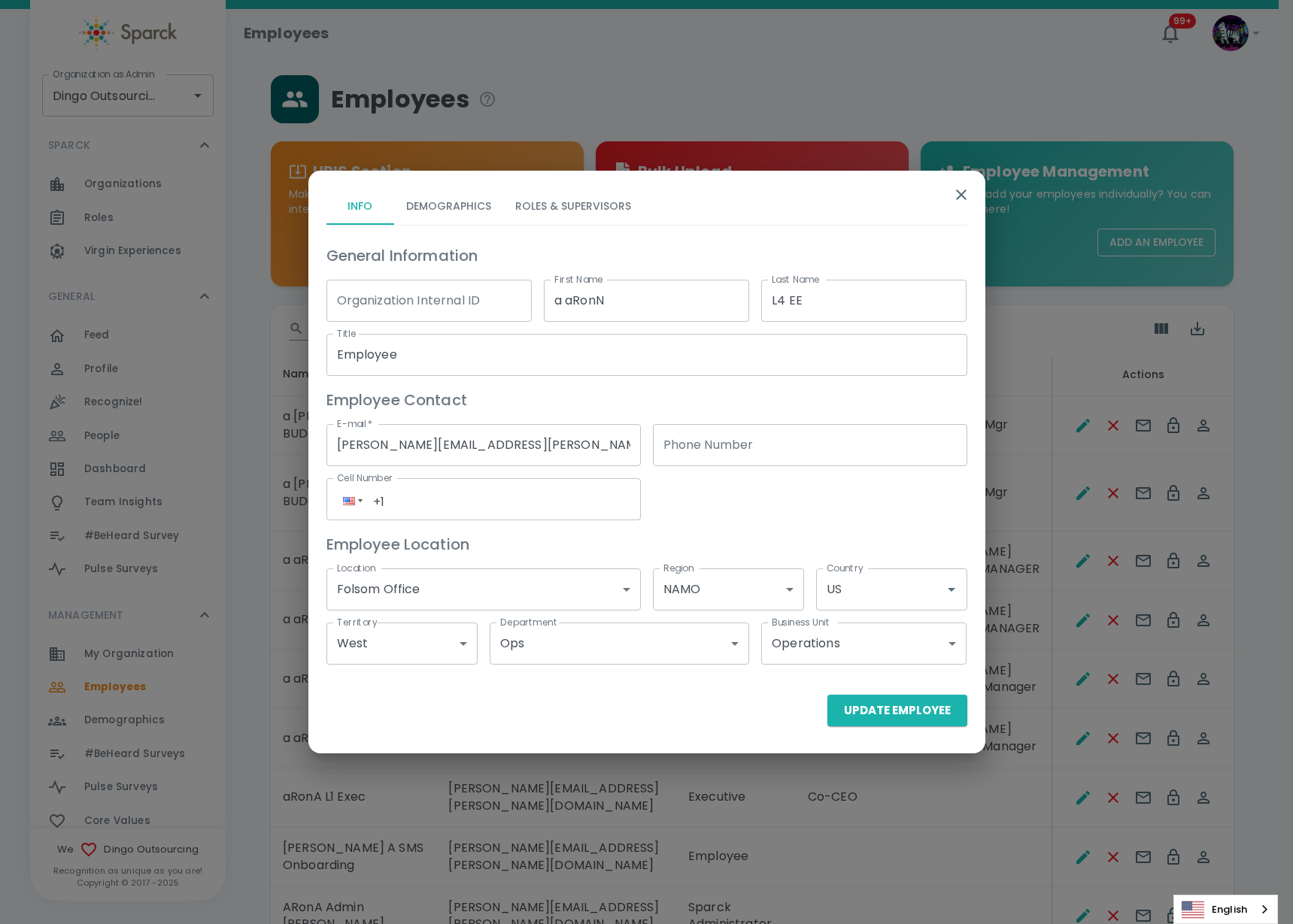
click at [574, 203] on button "Roles & Supervisors" at bounding box center [573, 207] width 140 height 36
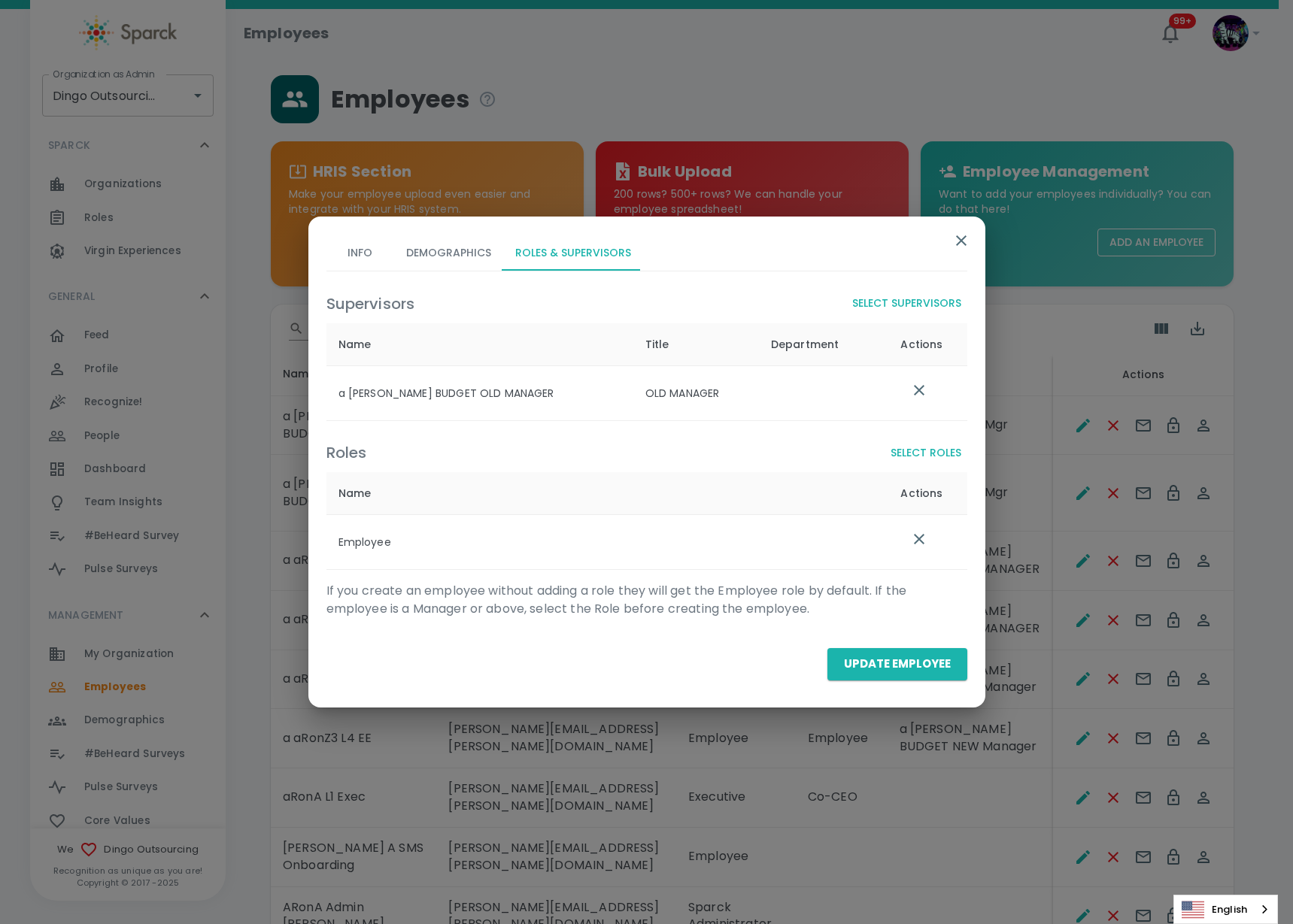
click at [910, 387] on icon "list table" at bounding box center [919, 389] width 18 height 18
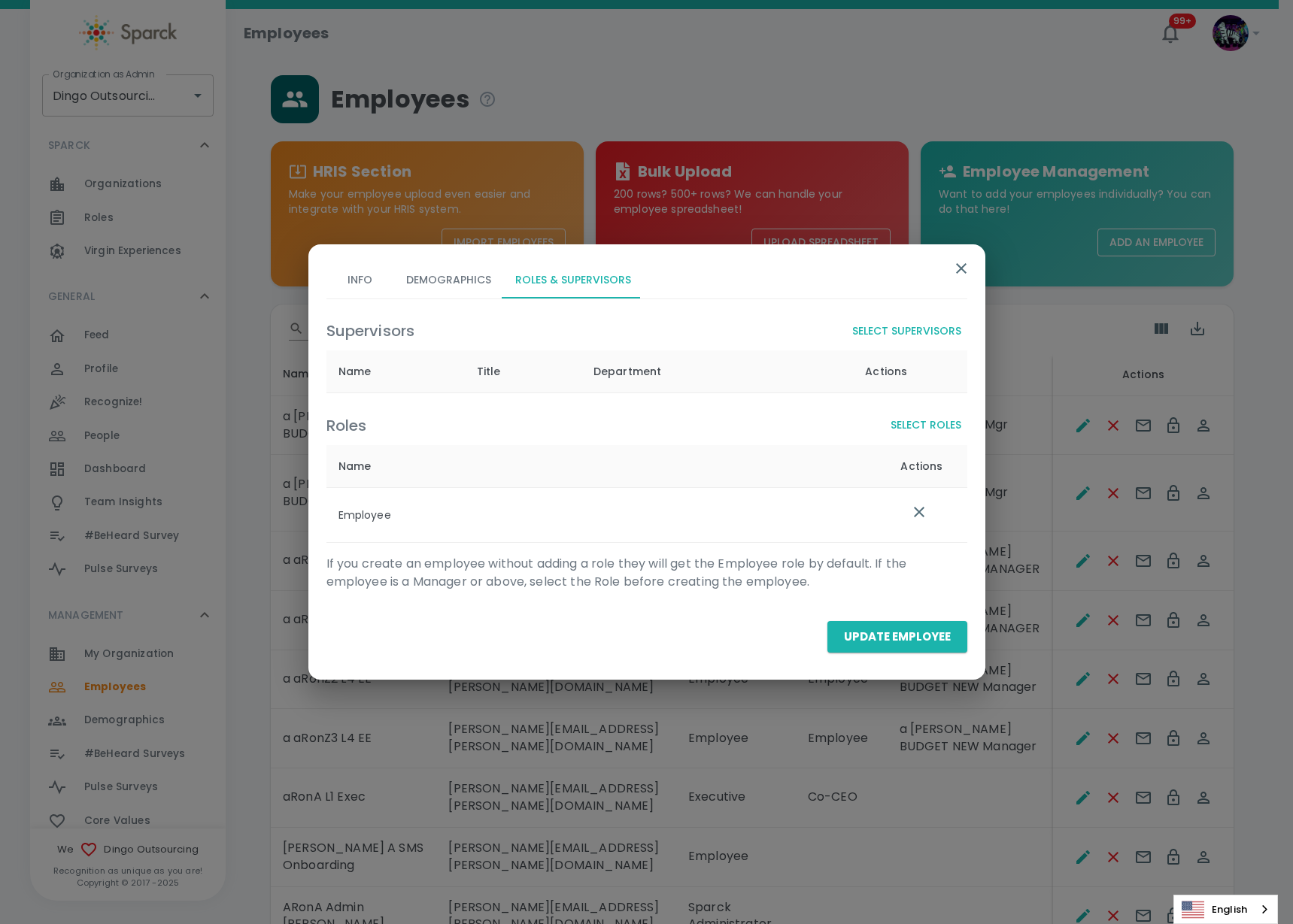
click at [911, 332] on button "Select Supervisors" at bounding box center [907, 332] width 121 height 28
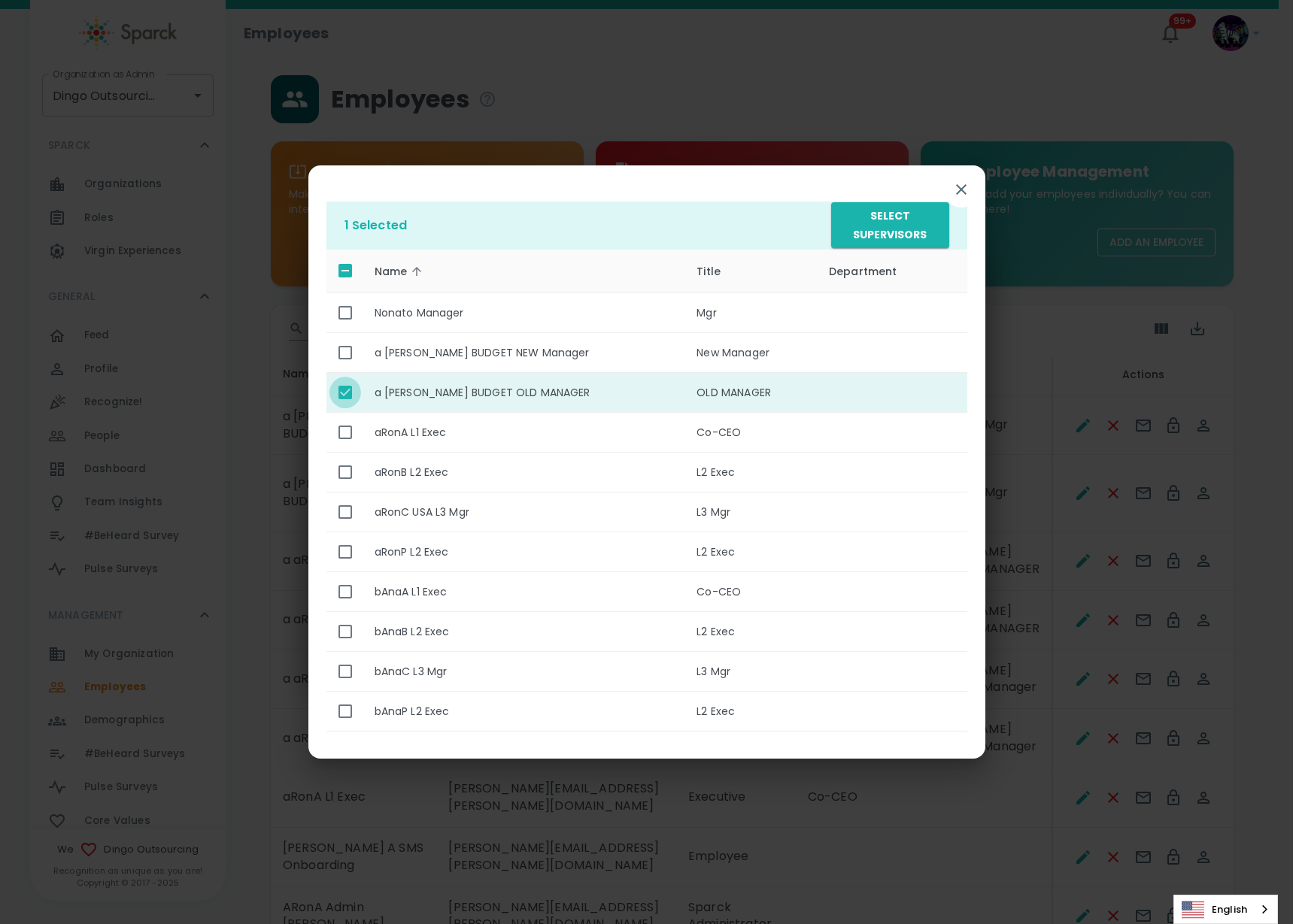
click at [342, 394] on input "enhanced table" at bounding box center [345, 393] width 31 height 31
checkbox input "false"
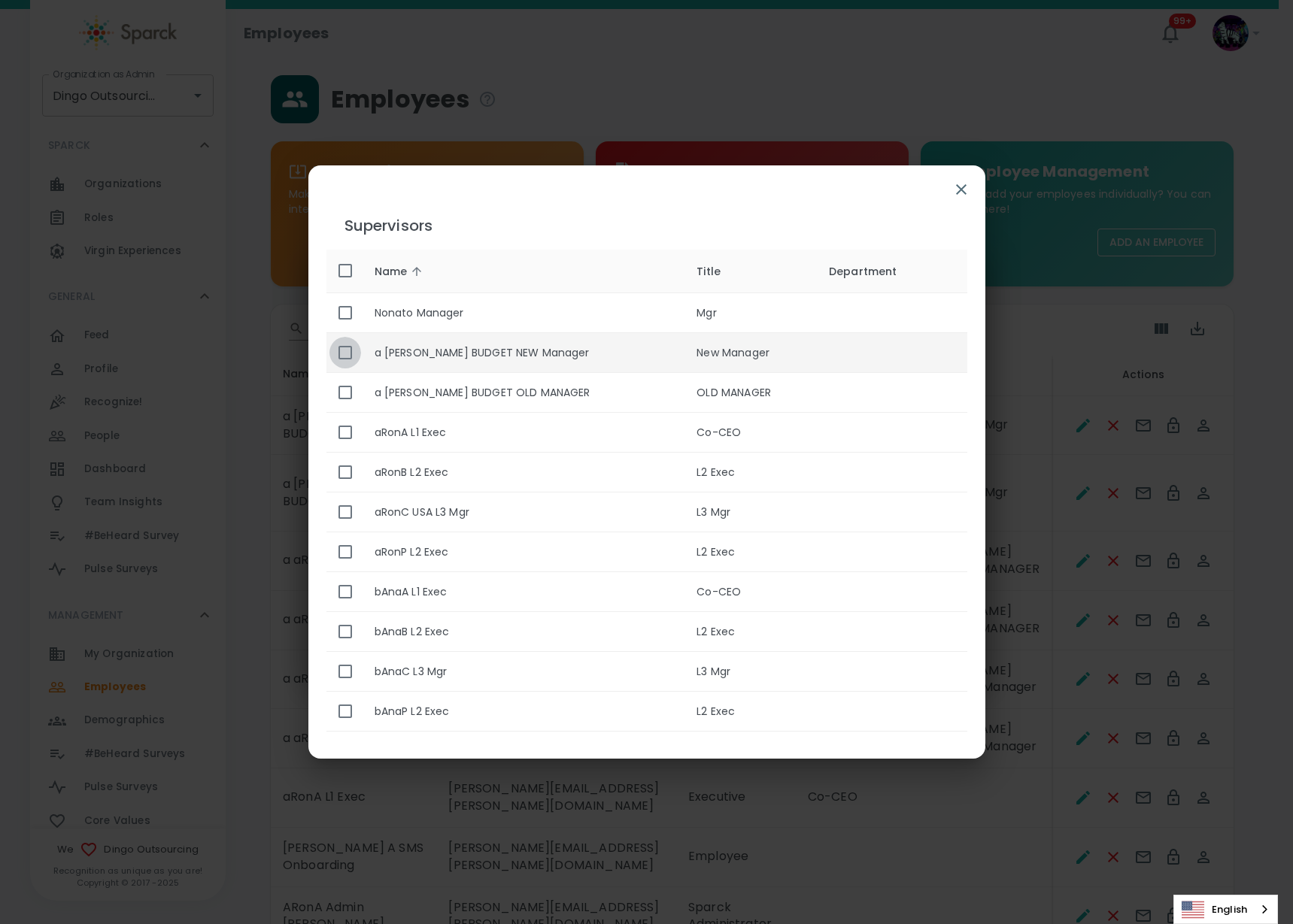
click at [343, 368] on input "enhanced table" at bounding box center [345, 353] width 31 height 31
checkbox input "true"
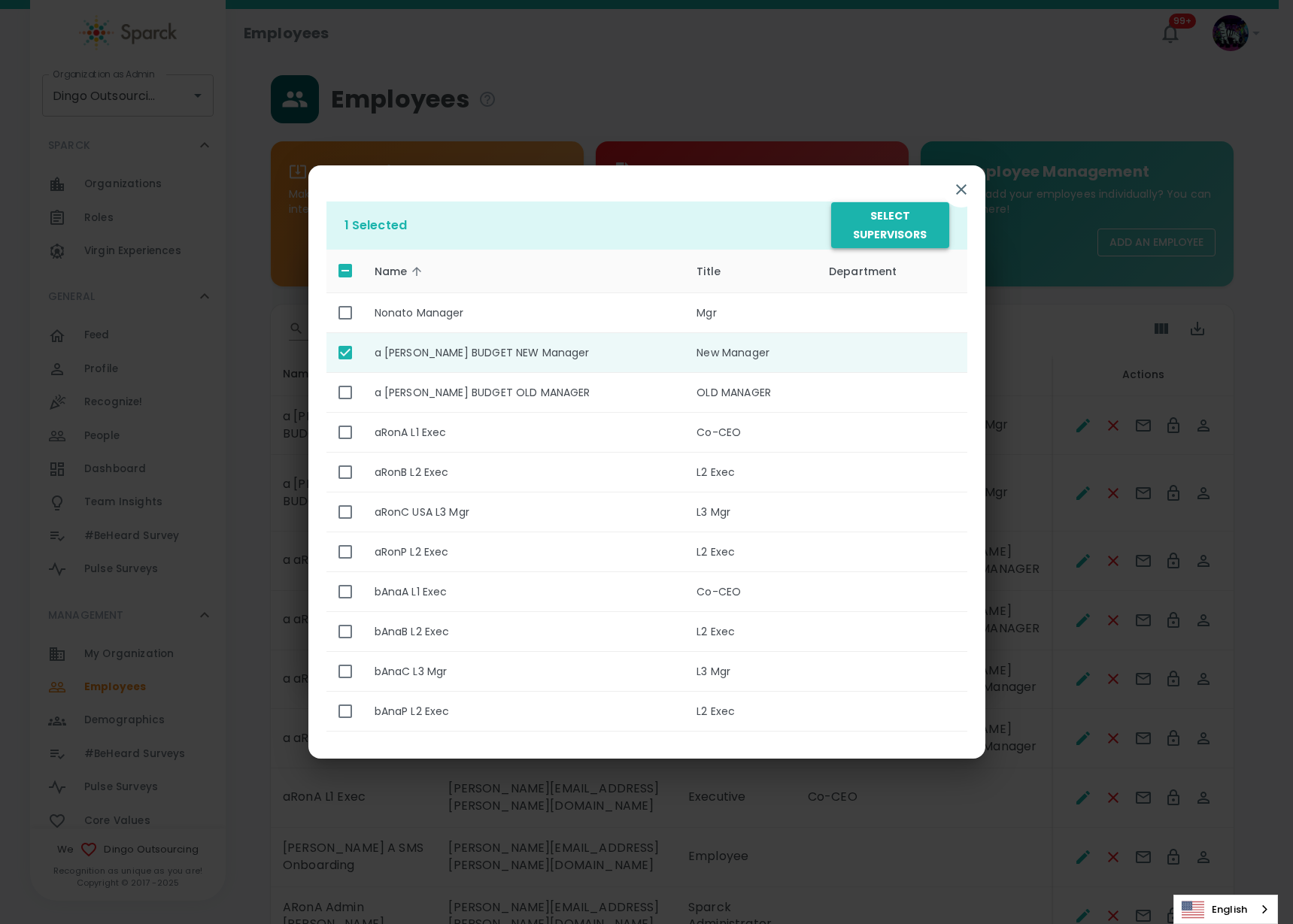
click at [912, 240] on button "Select Supervisors" at bounding box center [890, 225] width 117 height 46
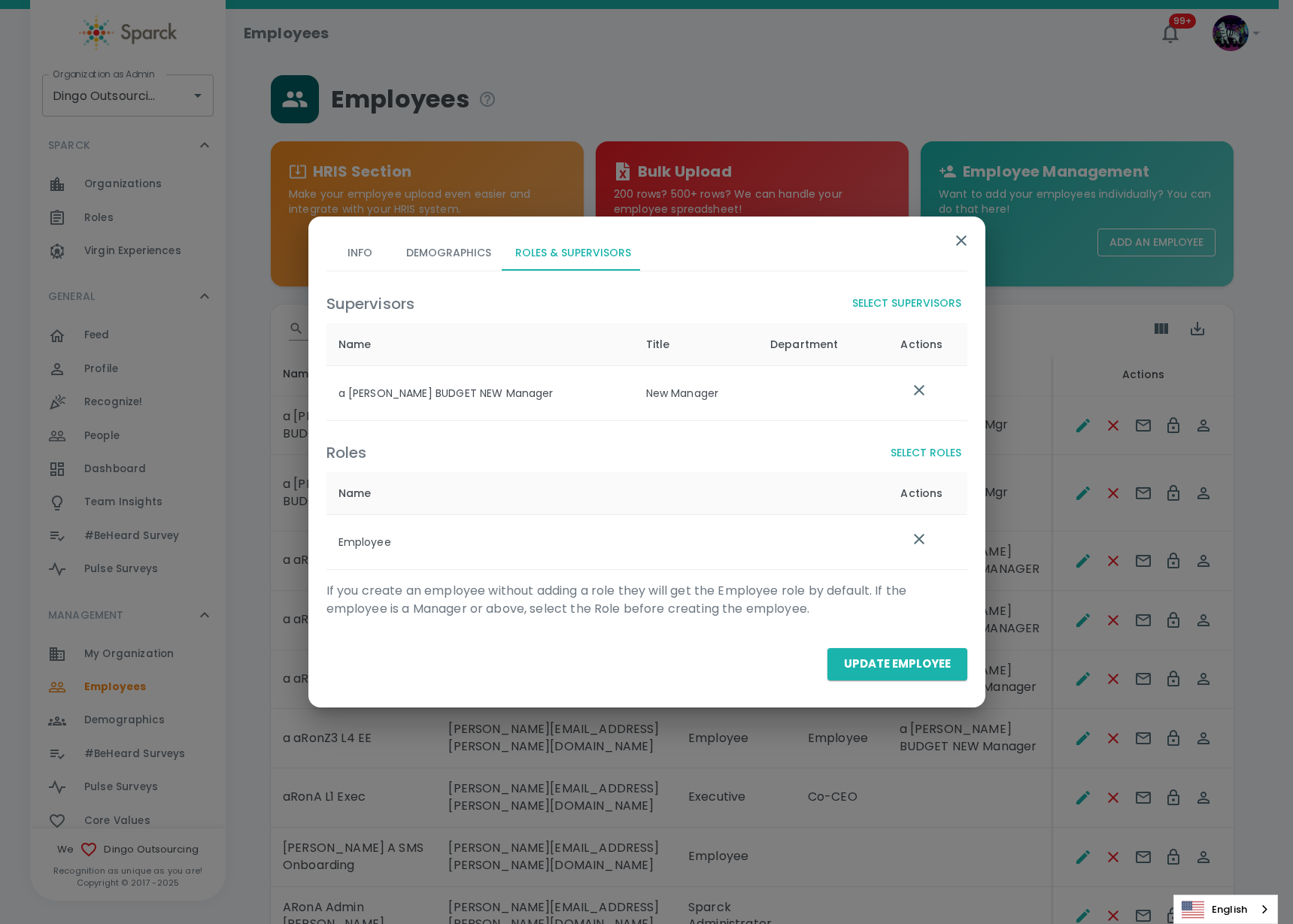
click at [892, 656] on button "Update Employee" at bounding box center [897, 663] width 140 height 31
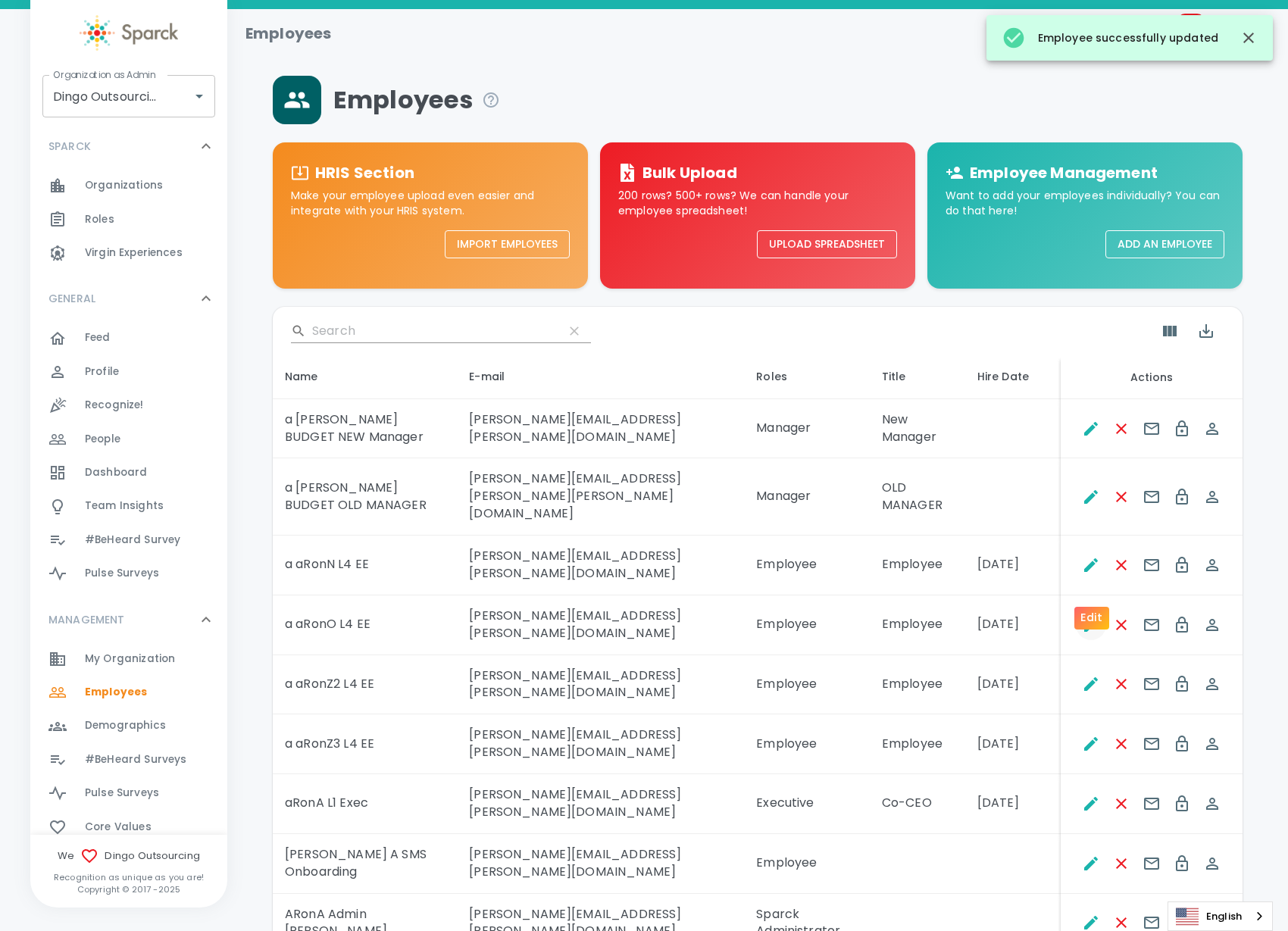
click at [1091, 616] on icon "Edit" at bounding box center [1091, 624] width 18 height 18
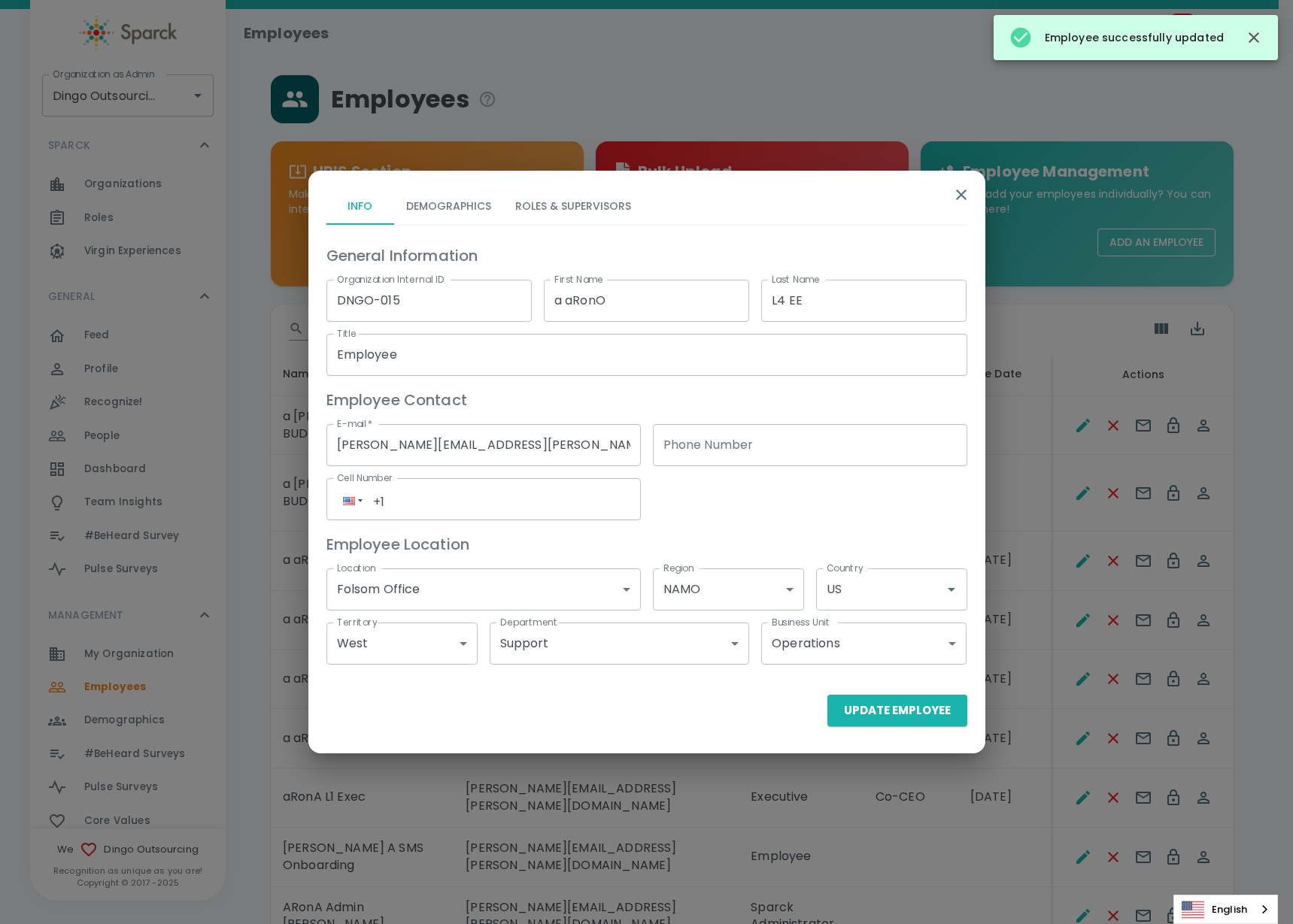
click at [529, 201] on button "Roles & Supervisors" at bounding box center [573, 207] width 140 height 36
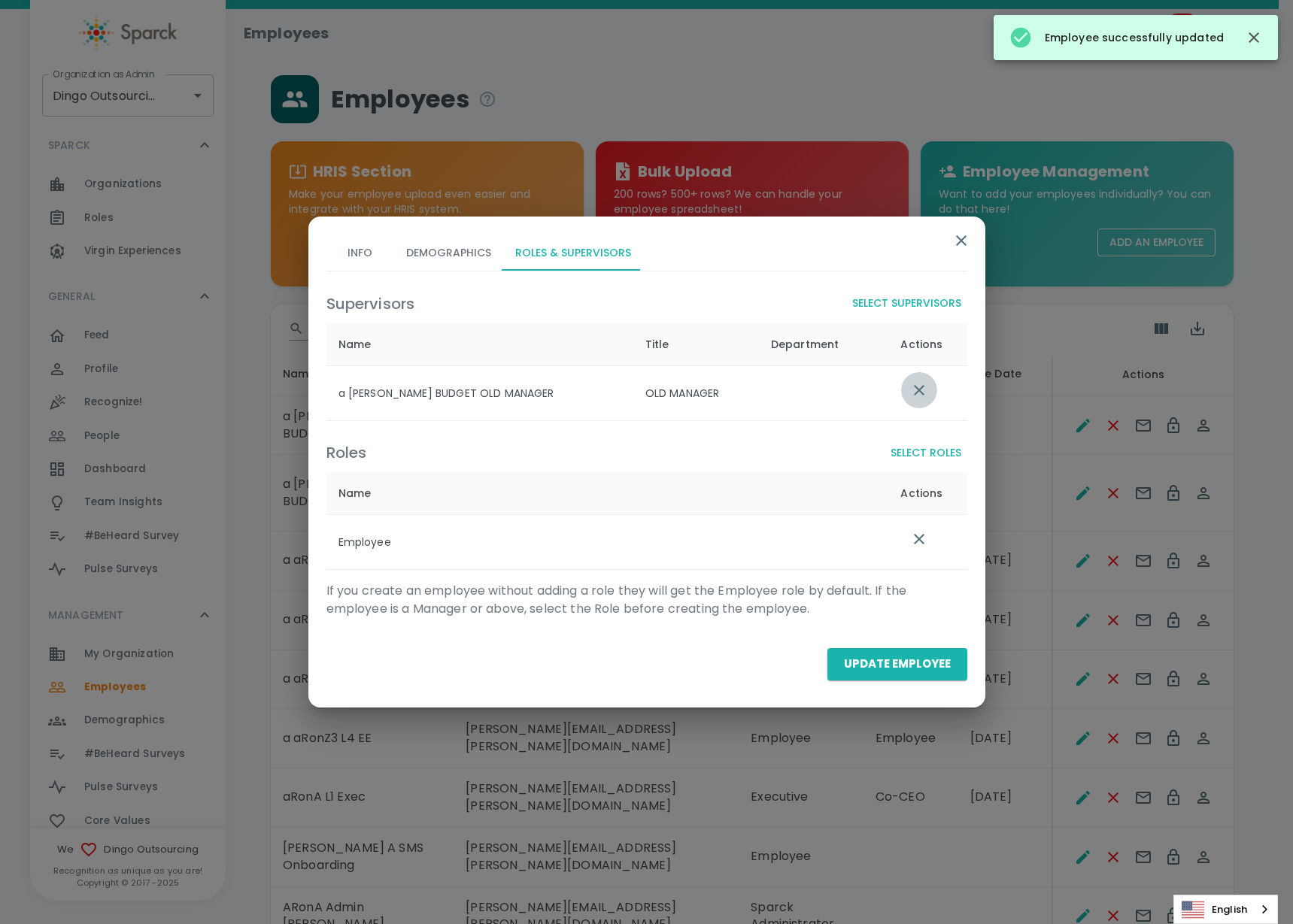
click at [920, 383] on icon "list table" at bounding box center [919, 389] width 18 height 18
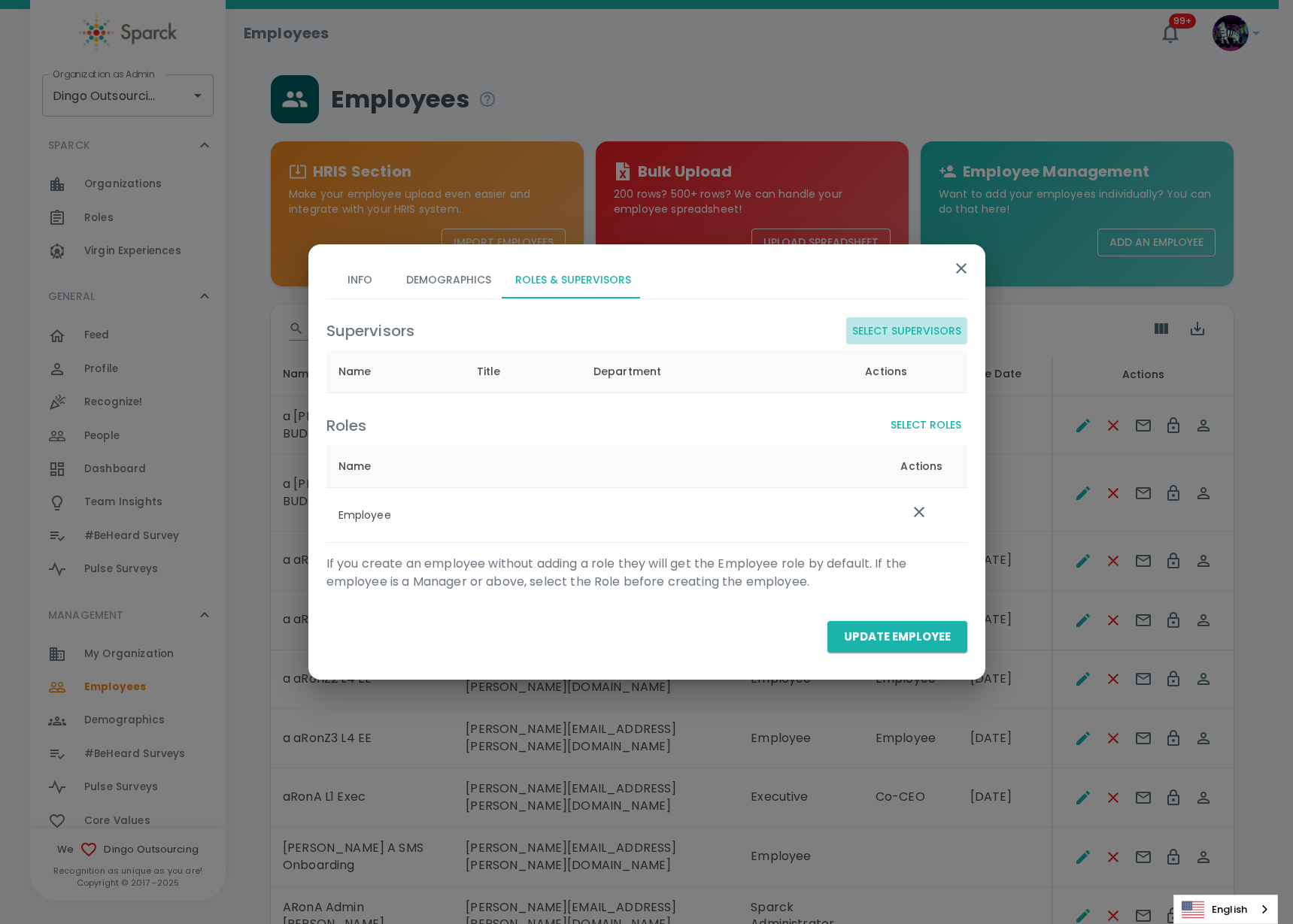
click at [910, 335] on button "Select Supervisors" at bounding box center [907, 332] width 121 height 28
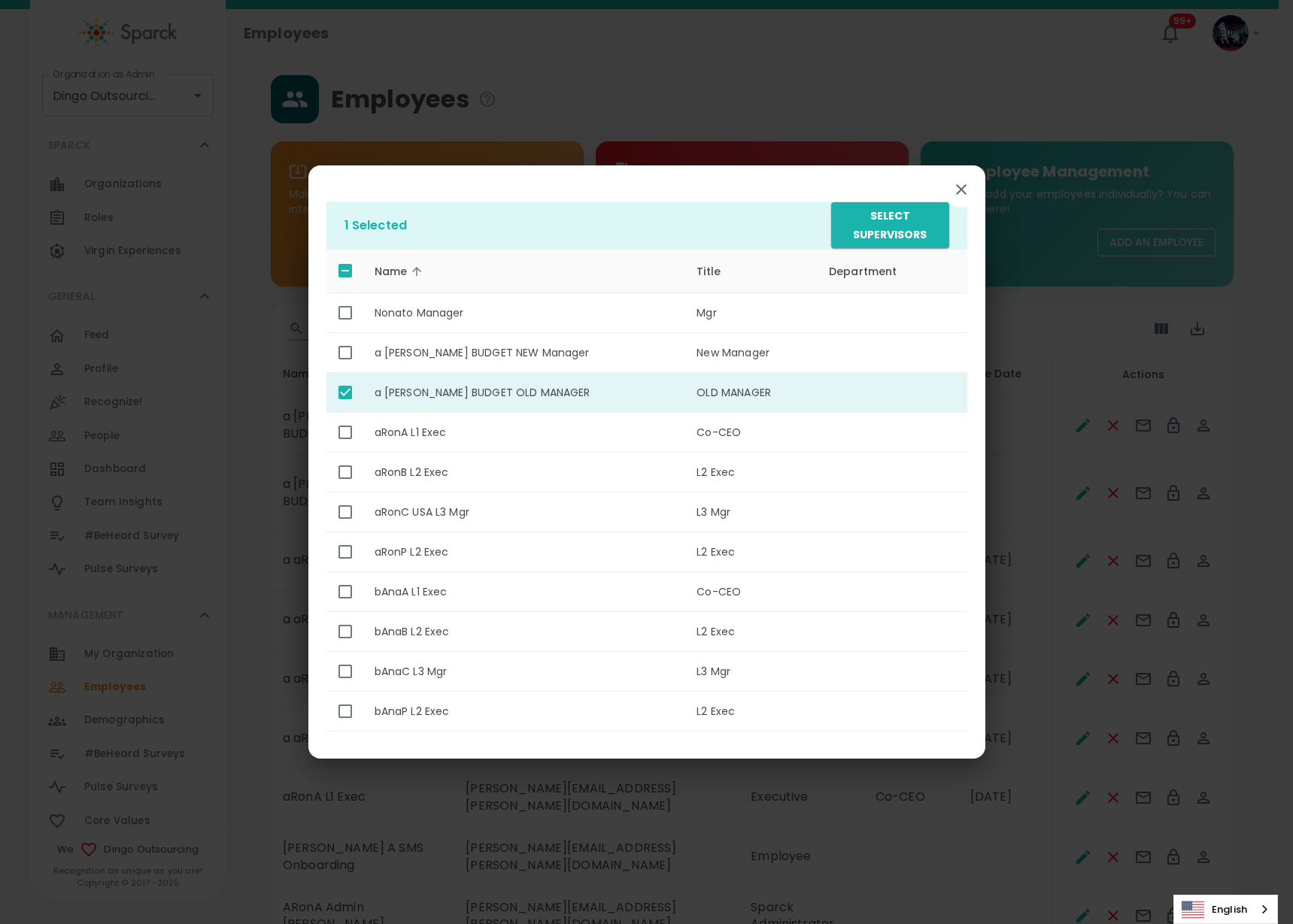
click at [348, 398] on input "enhanced table" at bounding box center [345, 393] width 31 height 31
checkbox input "false"
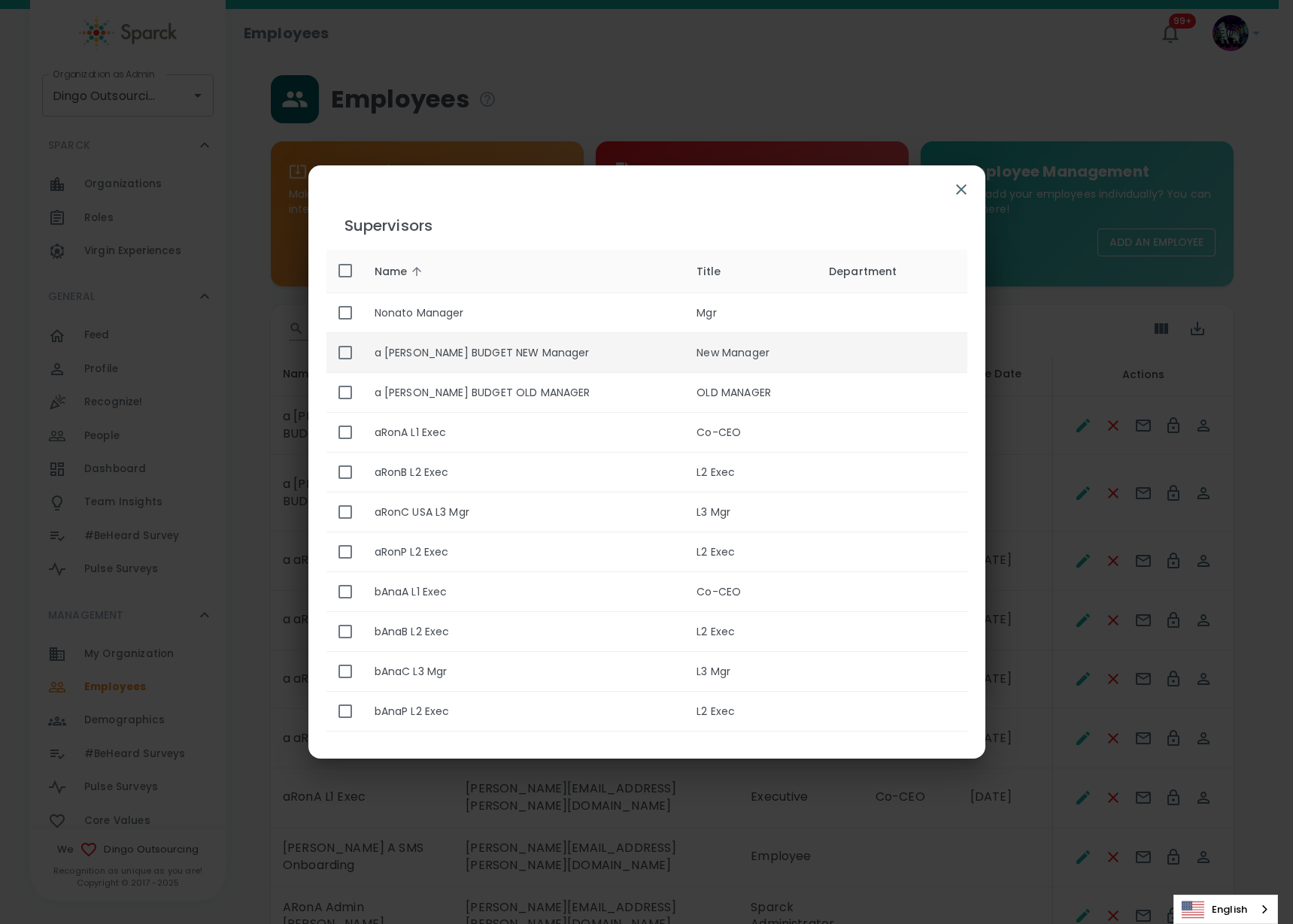
click at [343, 360] on input "enhanced table" at bounding box center [345, 353] width 31 height 31
checkbox input "true"
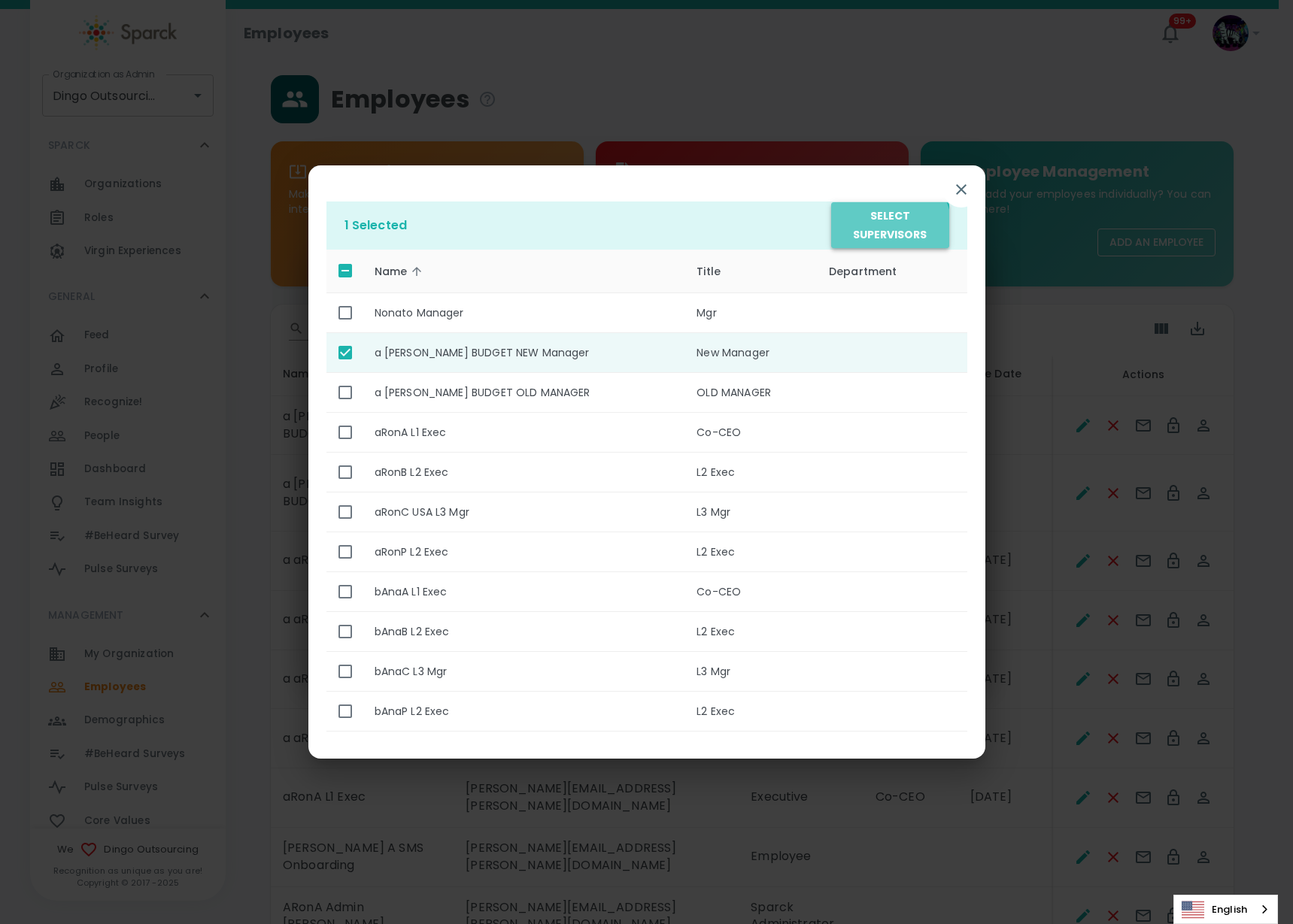
click at [872, 232] on button "Select Supervisors" at bounding box center [890, 225] width 117 height 46
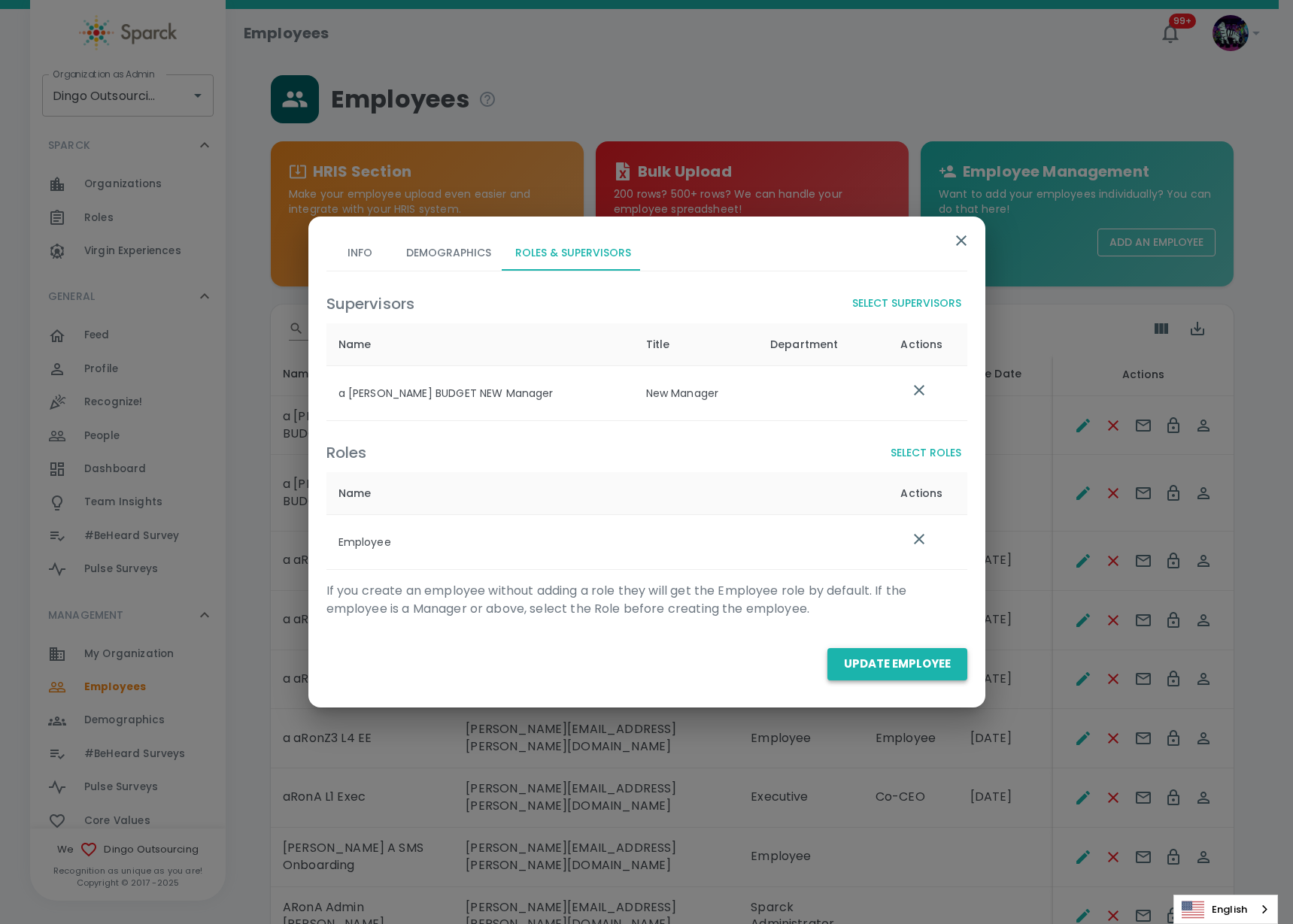
click at [864, 655] on button "Update Employee" at bounding box center [897, 663] width 140 height 31
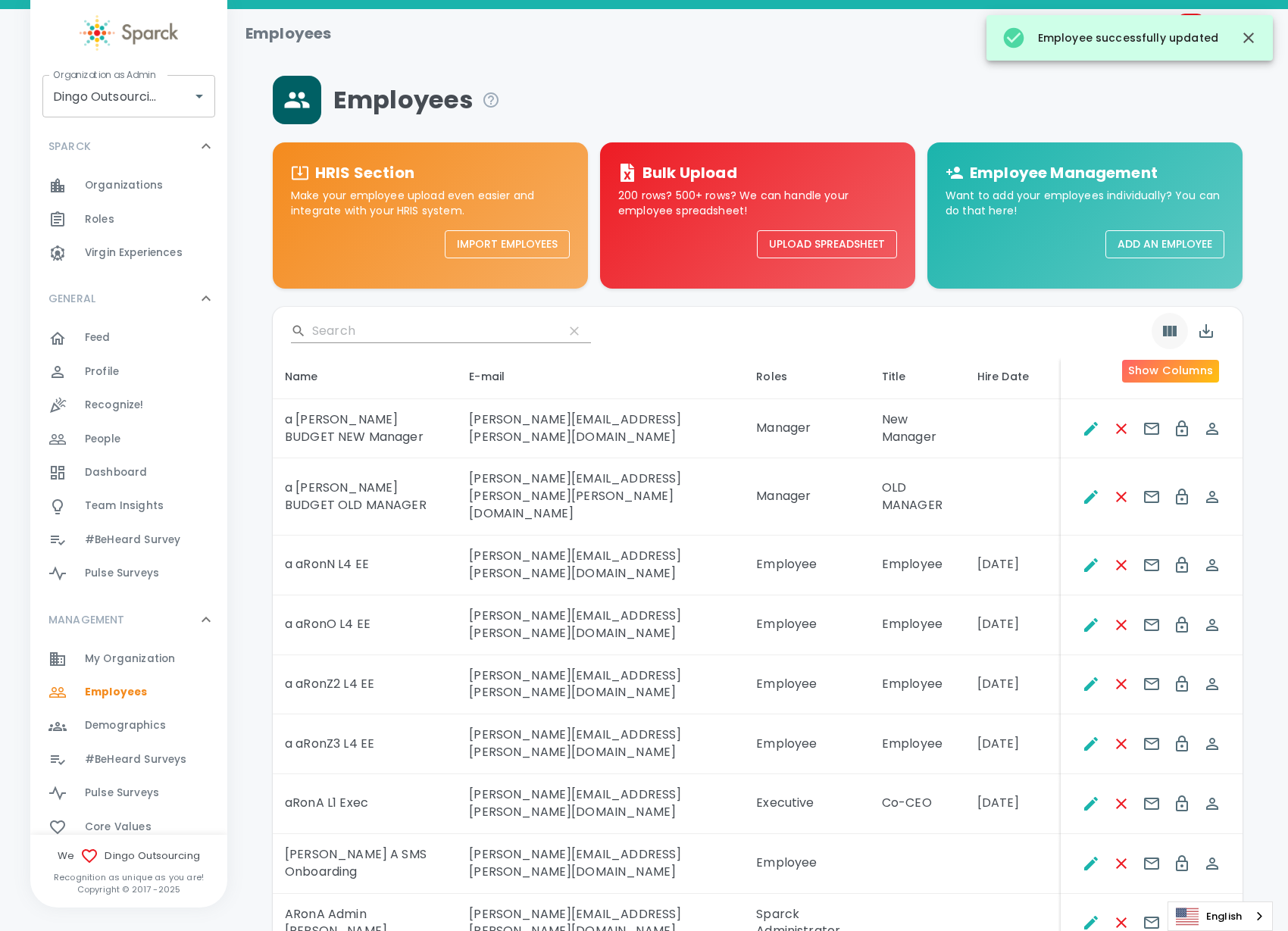
click at [1170, 341] on button "Show Columns" at bounding box center [1169, 331] width 36 height 36
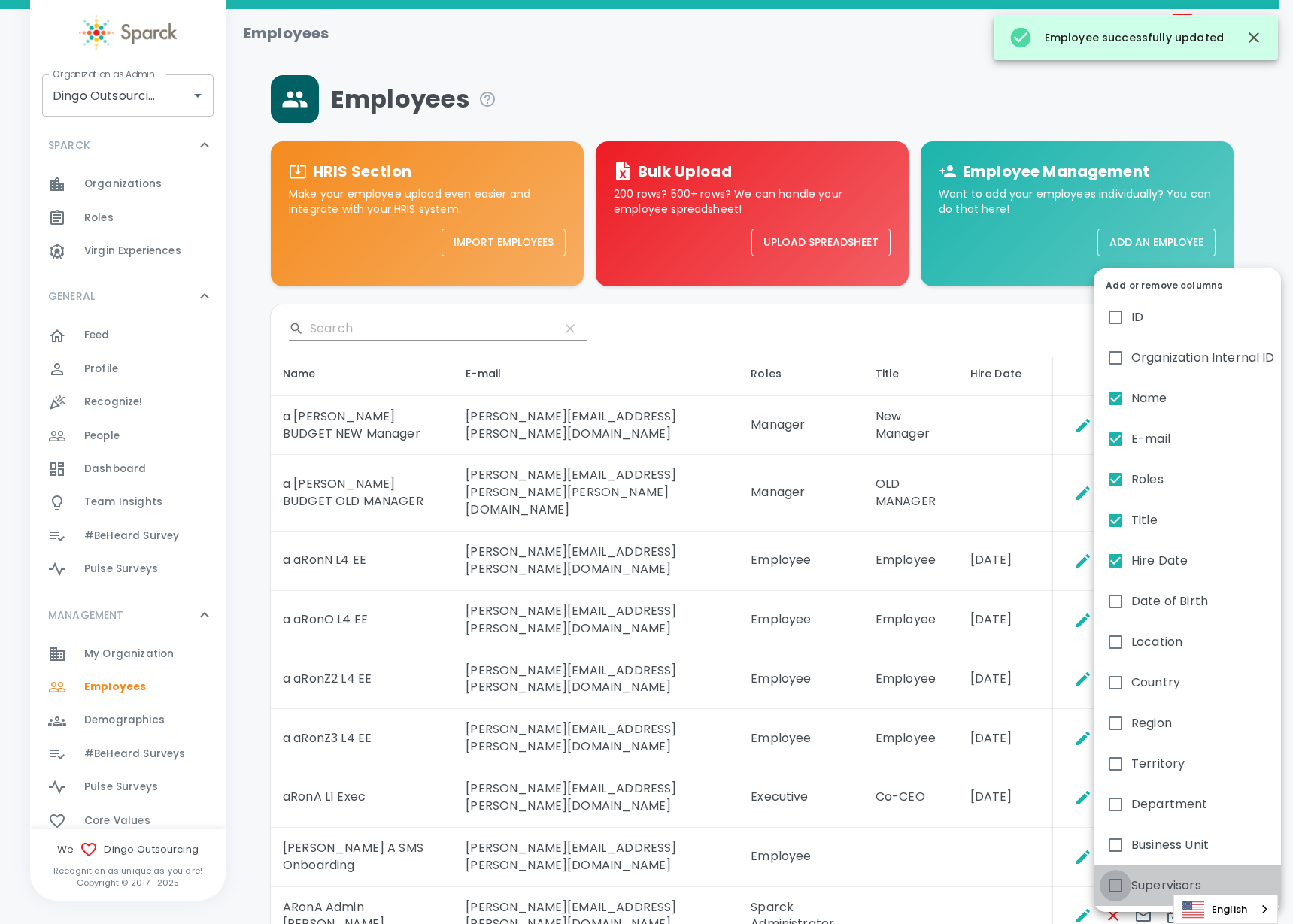
click at [1114, 876] on input "Supervisors" at bounding box center [1116, 886] width 31 height 31
checkbox input "true"
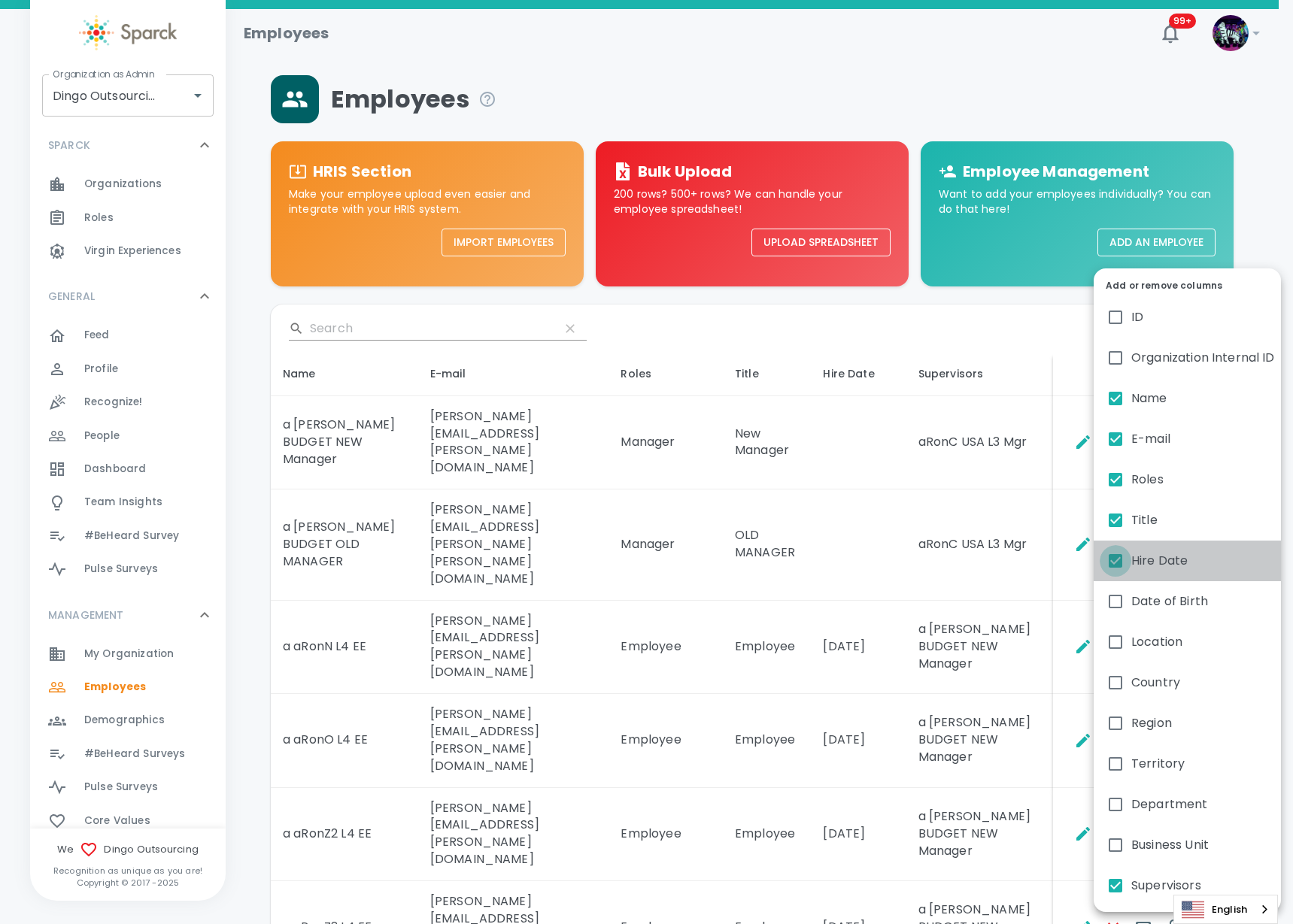
click at [1103, 560] on input "Hire Date" at bounding box center [1116, 560] width 31 height 31
checkbox input "false"
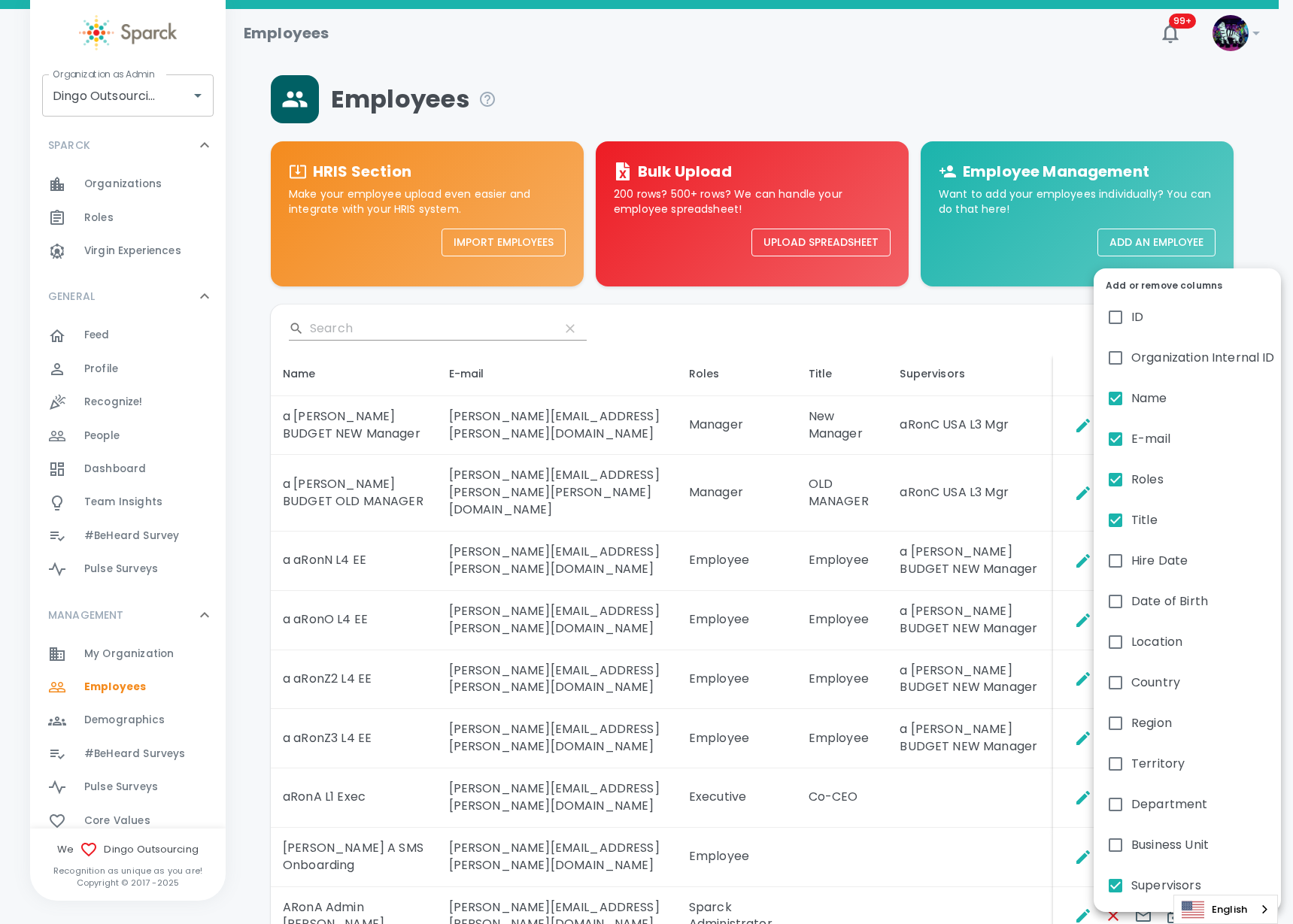
click at [999, 651] on div at bounding box center [646, 462] width 1293 height 924
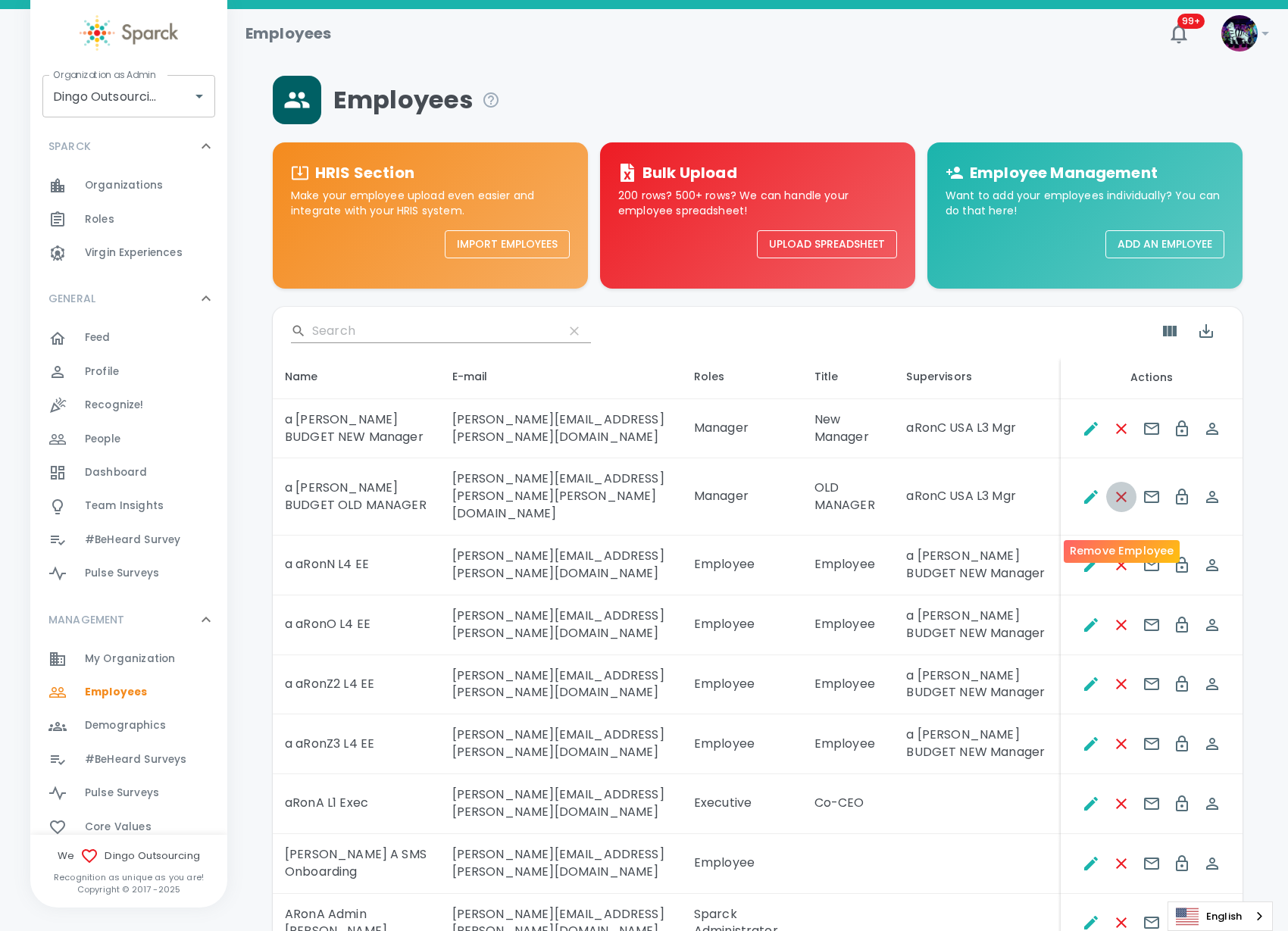
click at [1128, 506] on icon "Remove Employee" at bounding box center [1121, 496] width 18 height 18
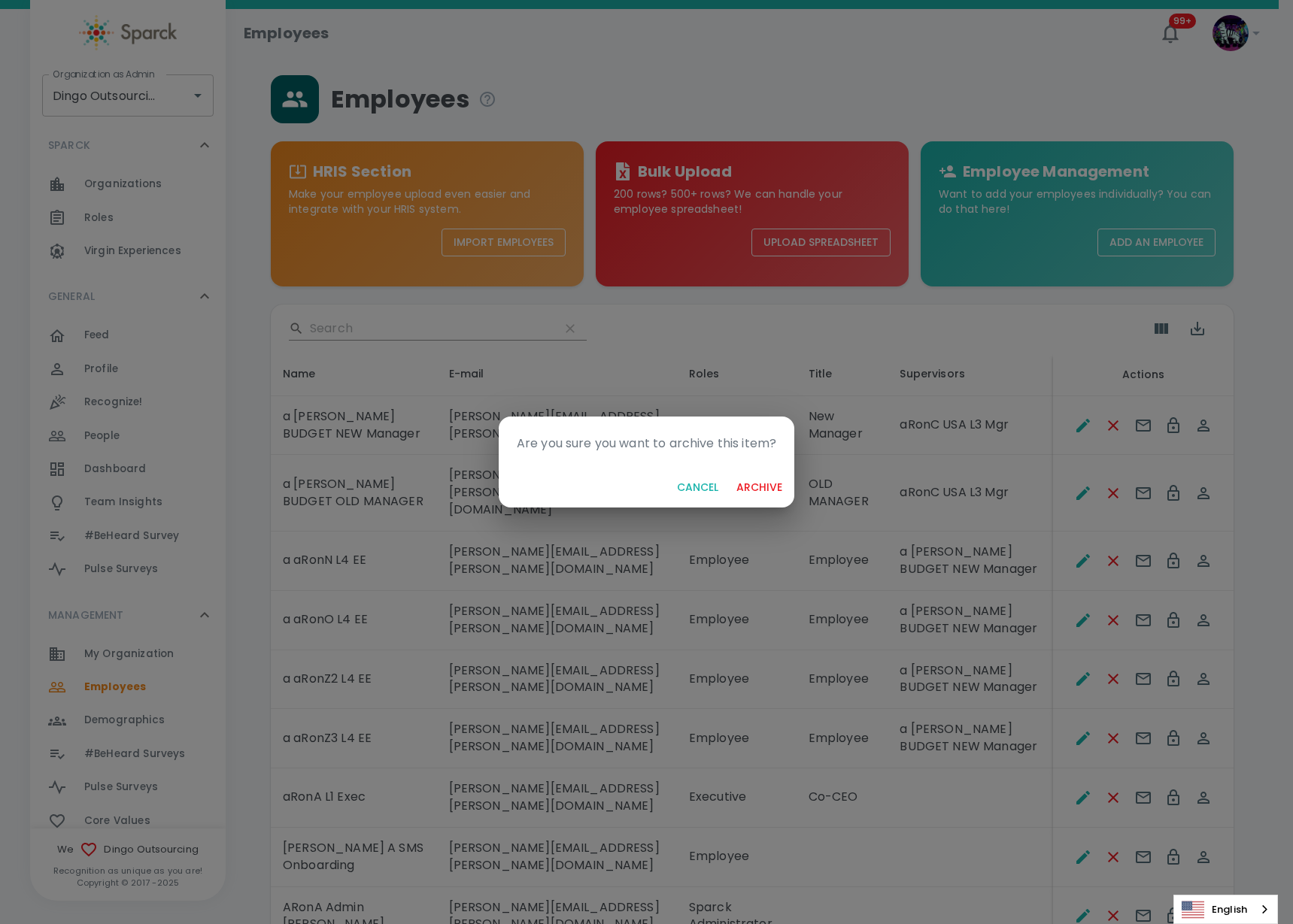
click at [764, 484] on button "archive" at bounding box center [759, 488] width 58 height 28
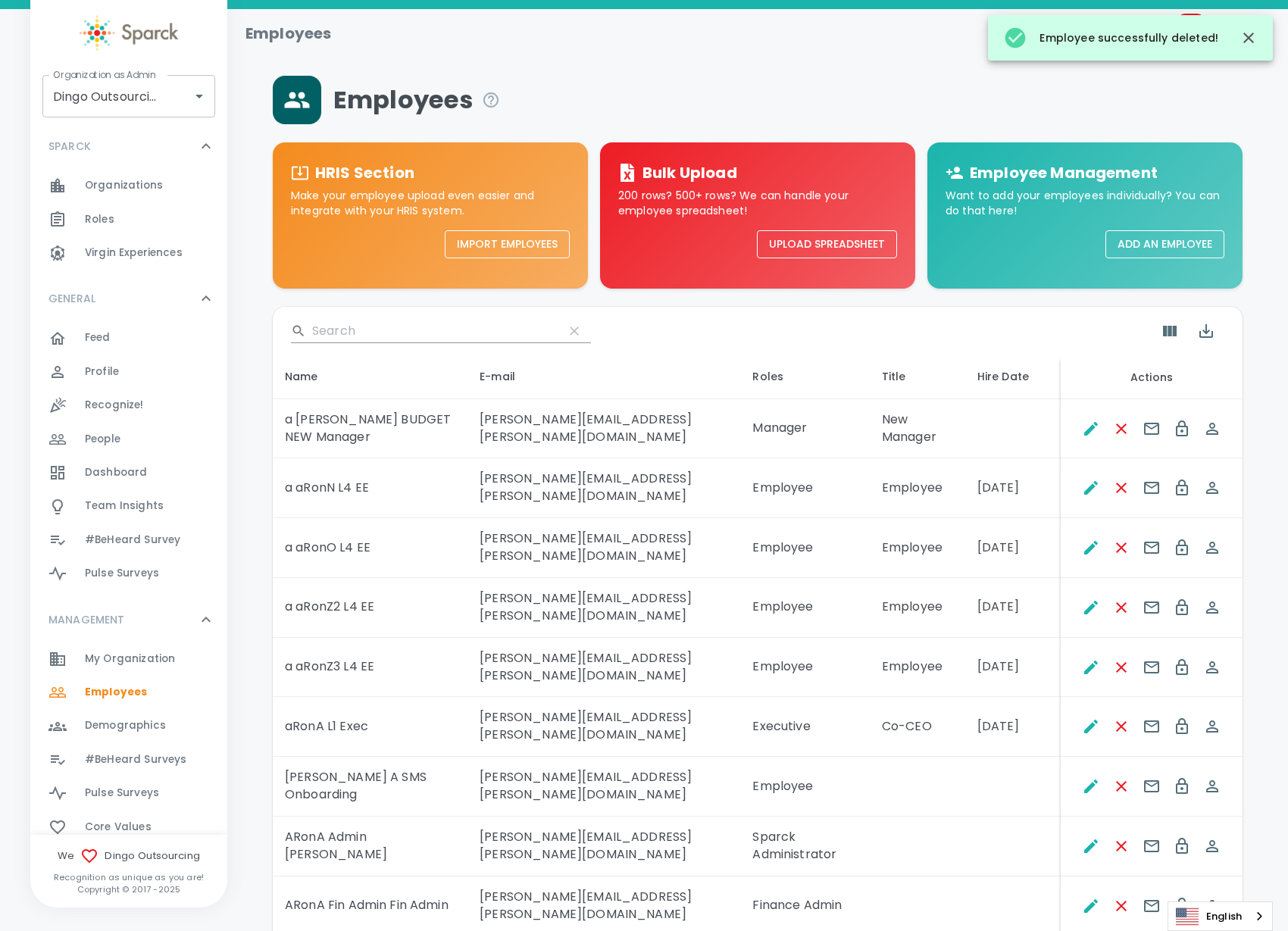
click at [1165, 239] on button "Add an Employee" at bounding box center [1165, 245] width 119 height 28
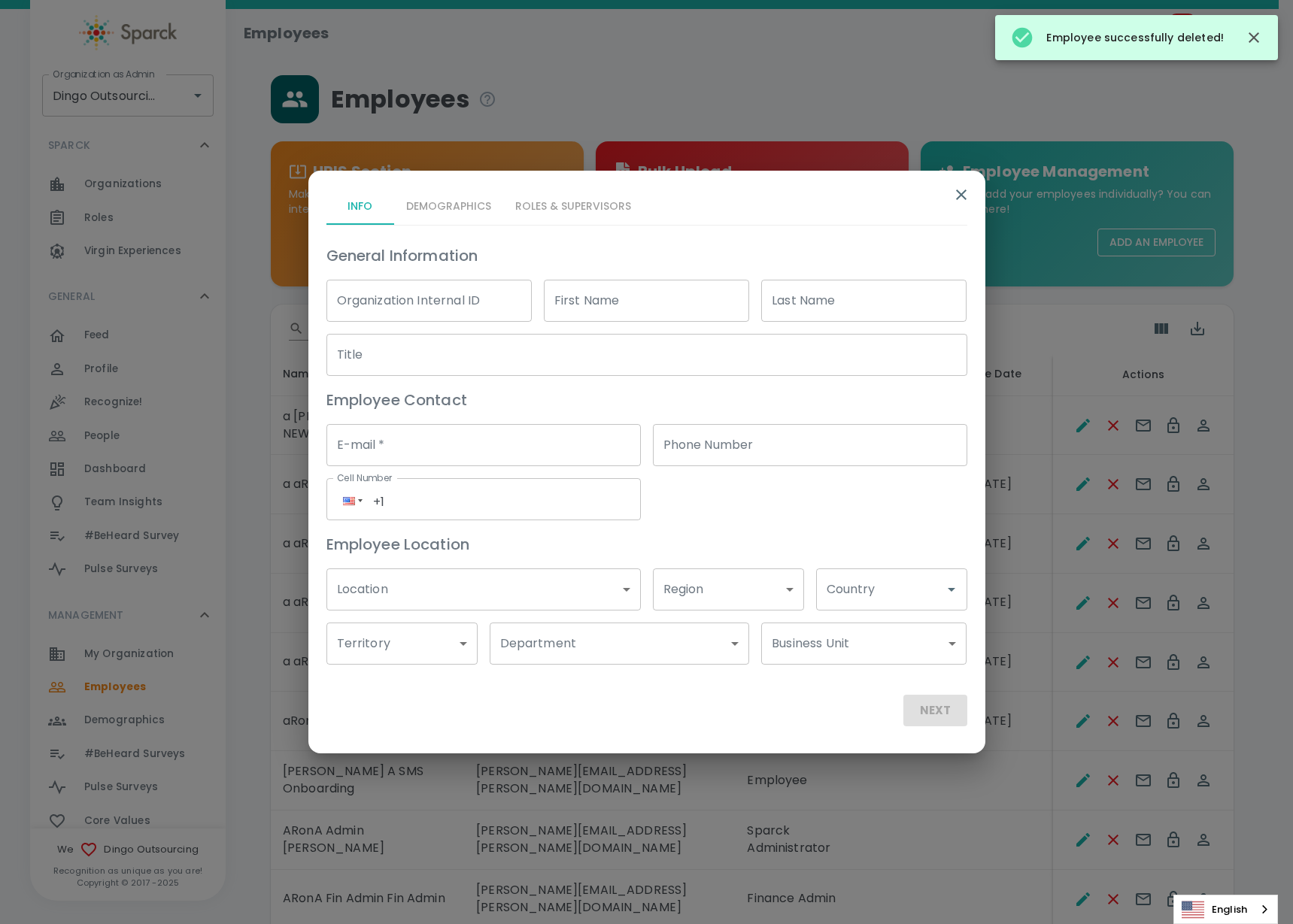
drag, startPoint x: 557, startPoint y: 325, endPoint x: 573, endPoint y: 311, distance: 21.3
click at [557, 324] on div "General Information Organization Internal ID Organization Internal ID First Nam…" at bounding box center [641, 448] width 653 height 433
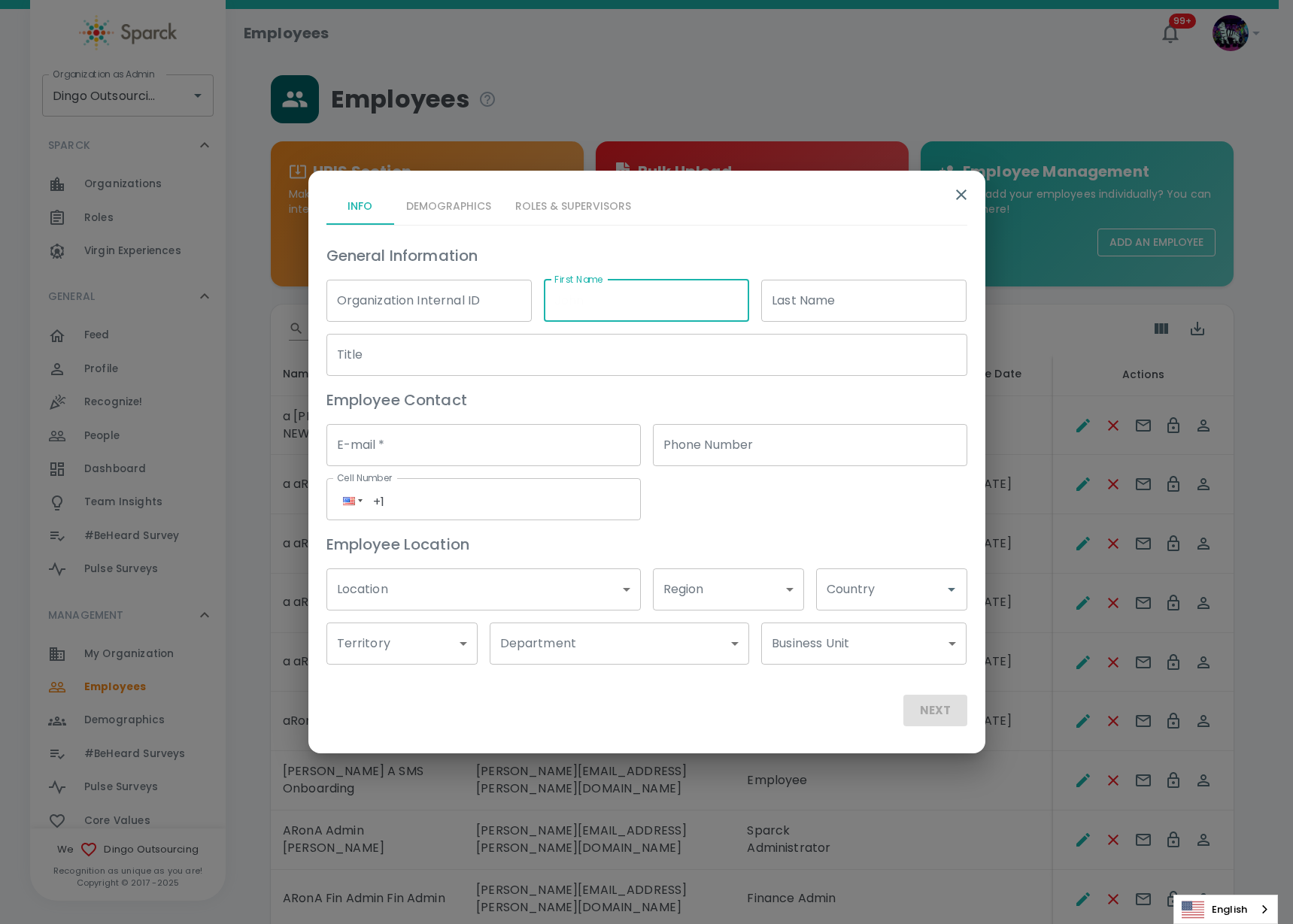
type input "[PERSON_NAME]"
type input "[PERSON_NAME][EMAIL_ADDRESS][PERSON_NAME][DOMAIN_NAME]"
type input "(191) 623-9528"
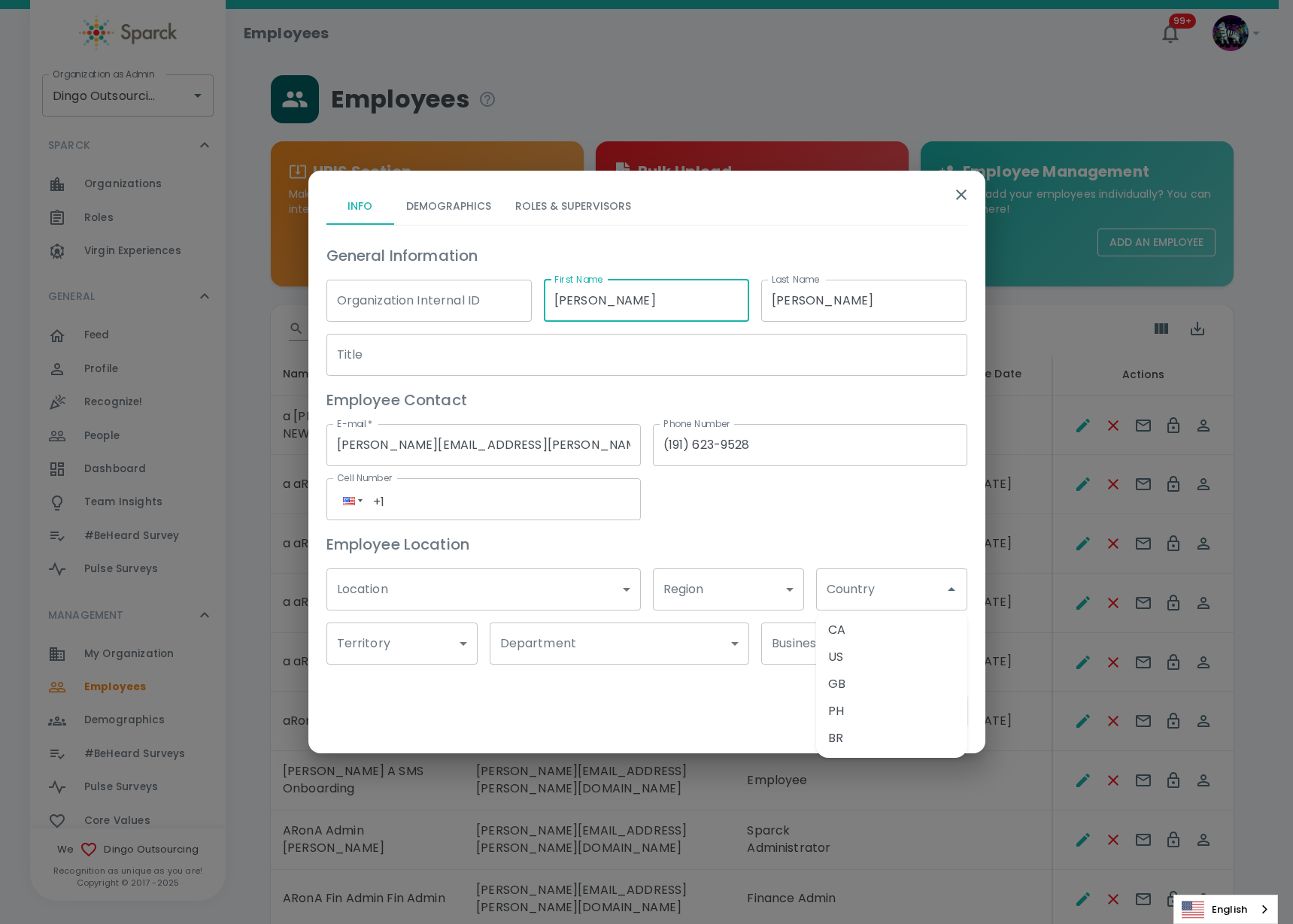
drag, startPoint x: 629, startPoint y: 290, endPoint x: 451, endPoint y: 306, distance: 178.7
click at [440, 309] on div "General Information Organization Internal ID Organization Internal ID First Nam…" at bounding box center [641, 448] width 653 height 433
type input "a [PERSON_NAME] BUDGET"
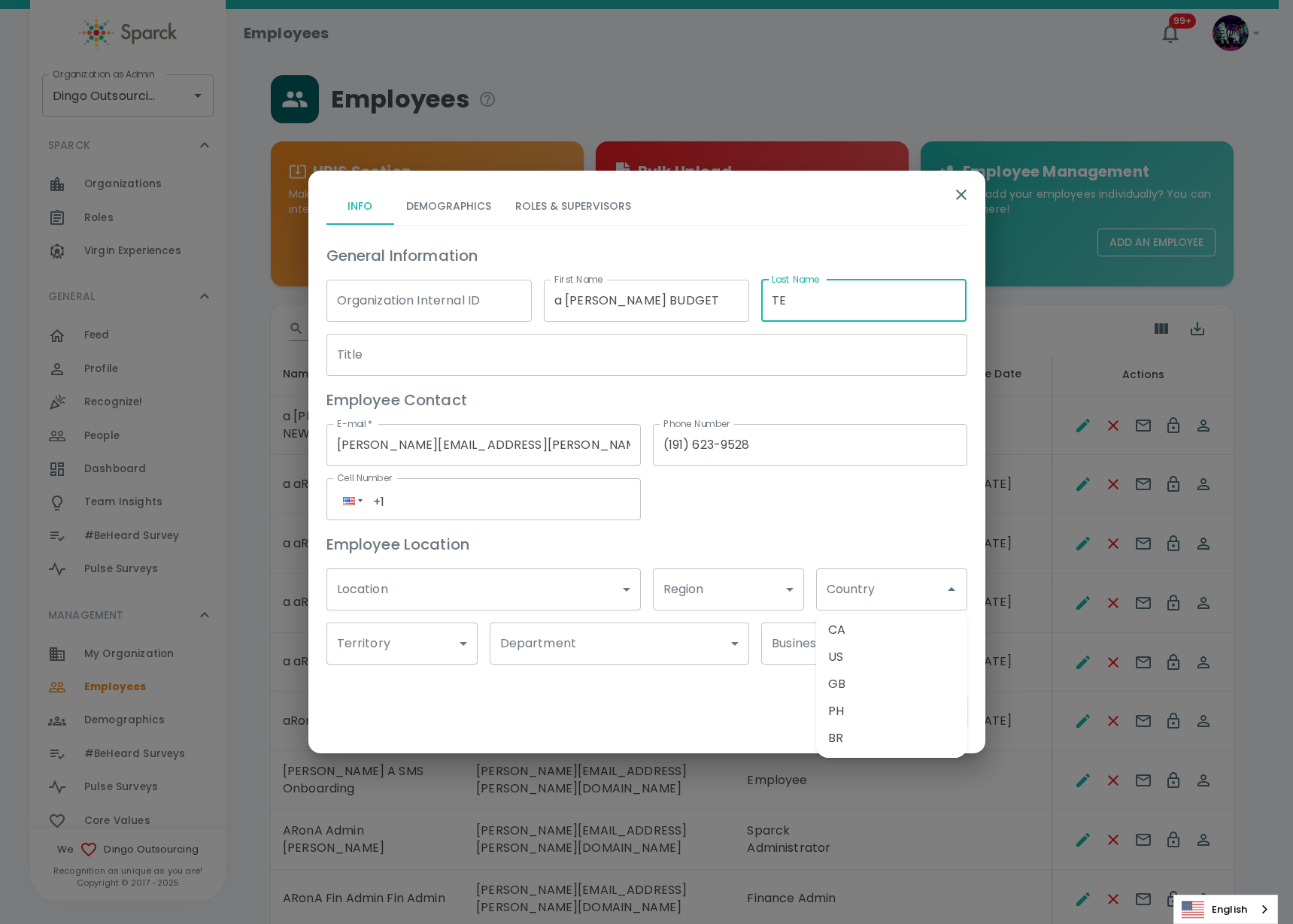
type input "T"
type input "O"
click at [828, 307] on input "Last Name" at bounding box center [864, 300] width 205 height 42
click at [839, 311] on input "Last Name" at bounding box center [864, 300] width 205 height 42
type input "OLD MANAGER"
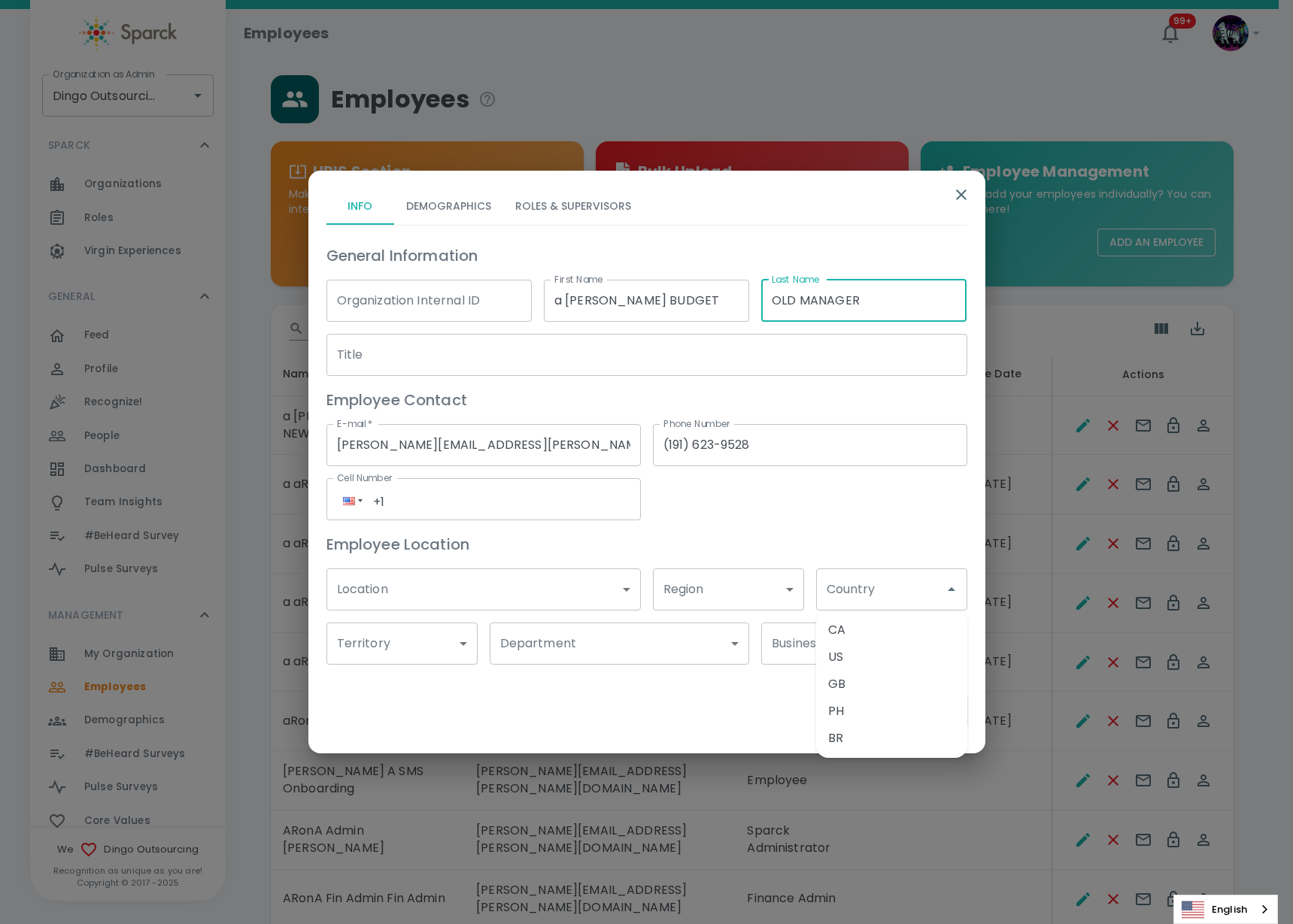
click at [381, 388] on h6 "Employee Contact" at bounding box center [646, 400] width 641 height 24
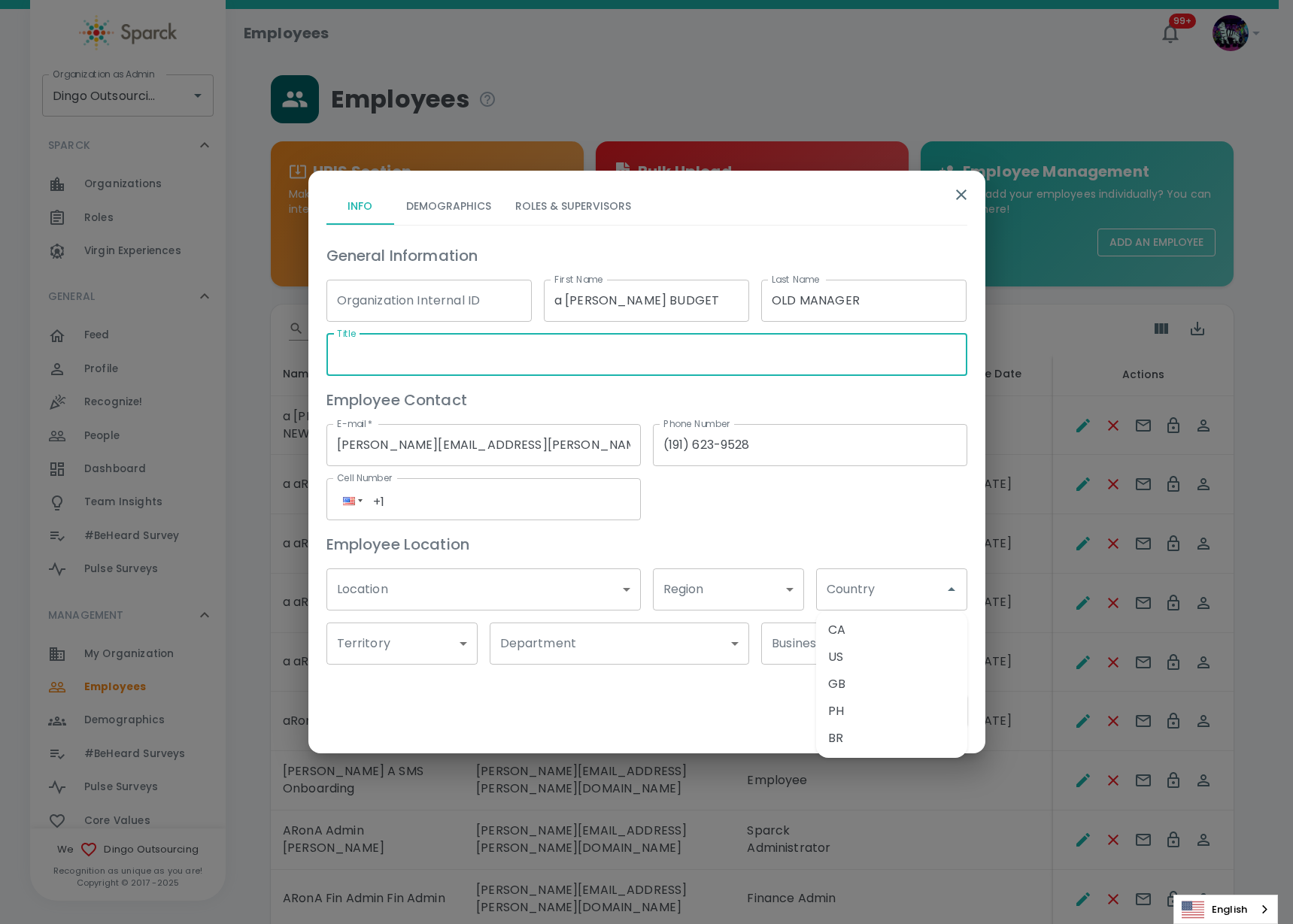
drag, startPoint x: 413, startPoint y: 342, endPoint x: 406, endPoint y: 346, distance: 8.1
click at [406, 348] on input "Title" at bounding box center [646, 355] width 641 height 42
type input "OLD MANAGER"
drag, startPoint x: 413, startPoint y: 455, endPoint x: 422, endPoint y: 455, distance: 9.0
click at [413, 455] on input "[PERSON_NAME][EMAIL_ADDRESS][PERSON_NAME][DOMAIN_NAME]" at bounding box center [483, 445] width 315 height 42
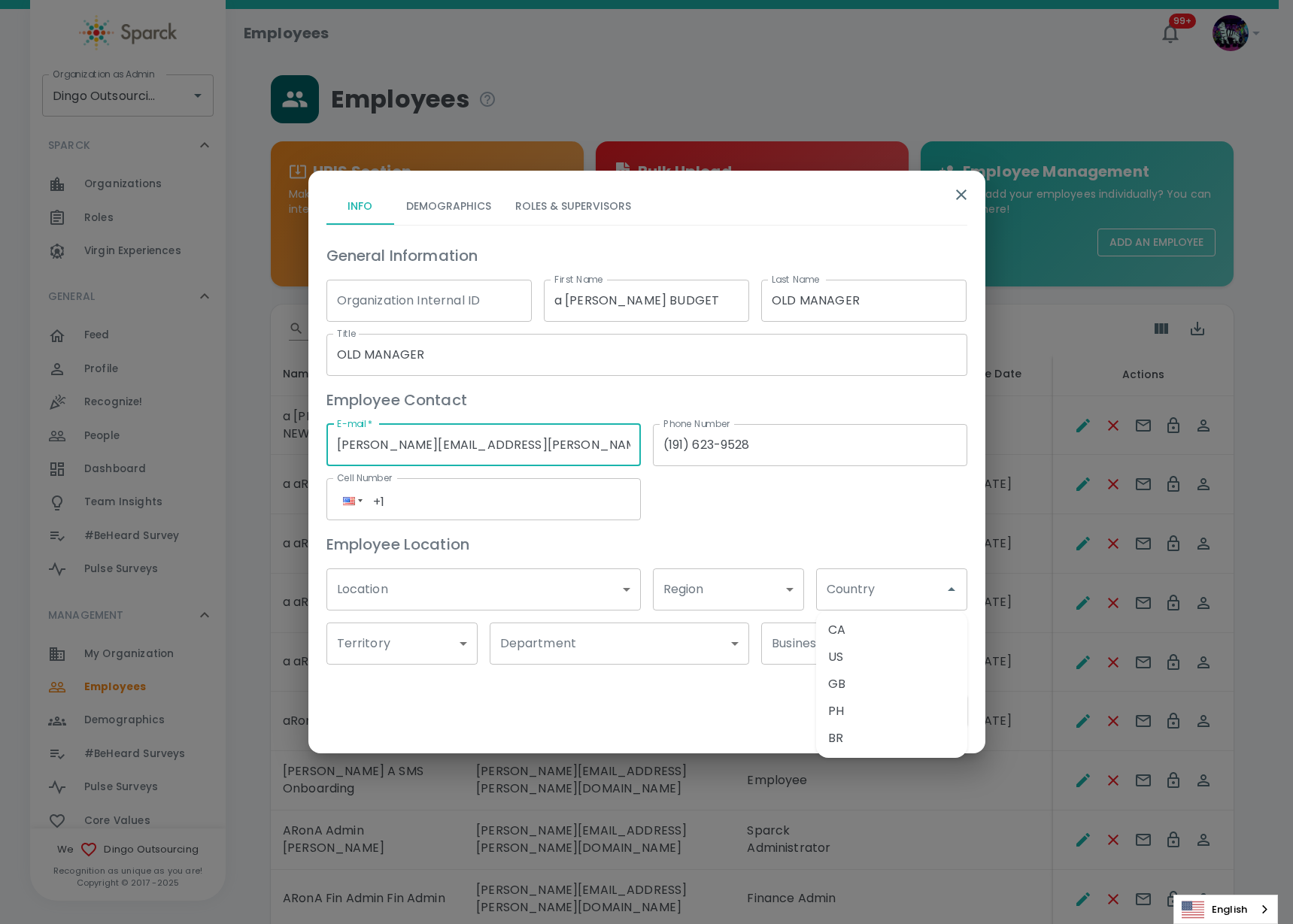
click at [424, 442] on input "[PERSON_NAME][EMAIL_ADDRESS][PERSON_NAME][DOMAIN_NAME]" at bounding box center [483, 445] width 315 height 42
type input "[PERSON_NAME][EMAIL_ADDRESS][PERSON_NAME][PERSON_NAME][DOMAIN_NAME]"
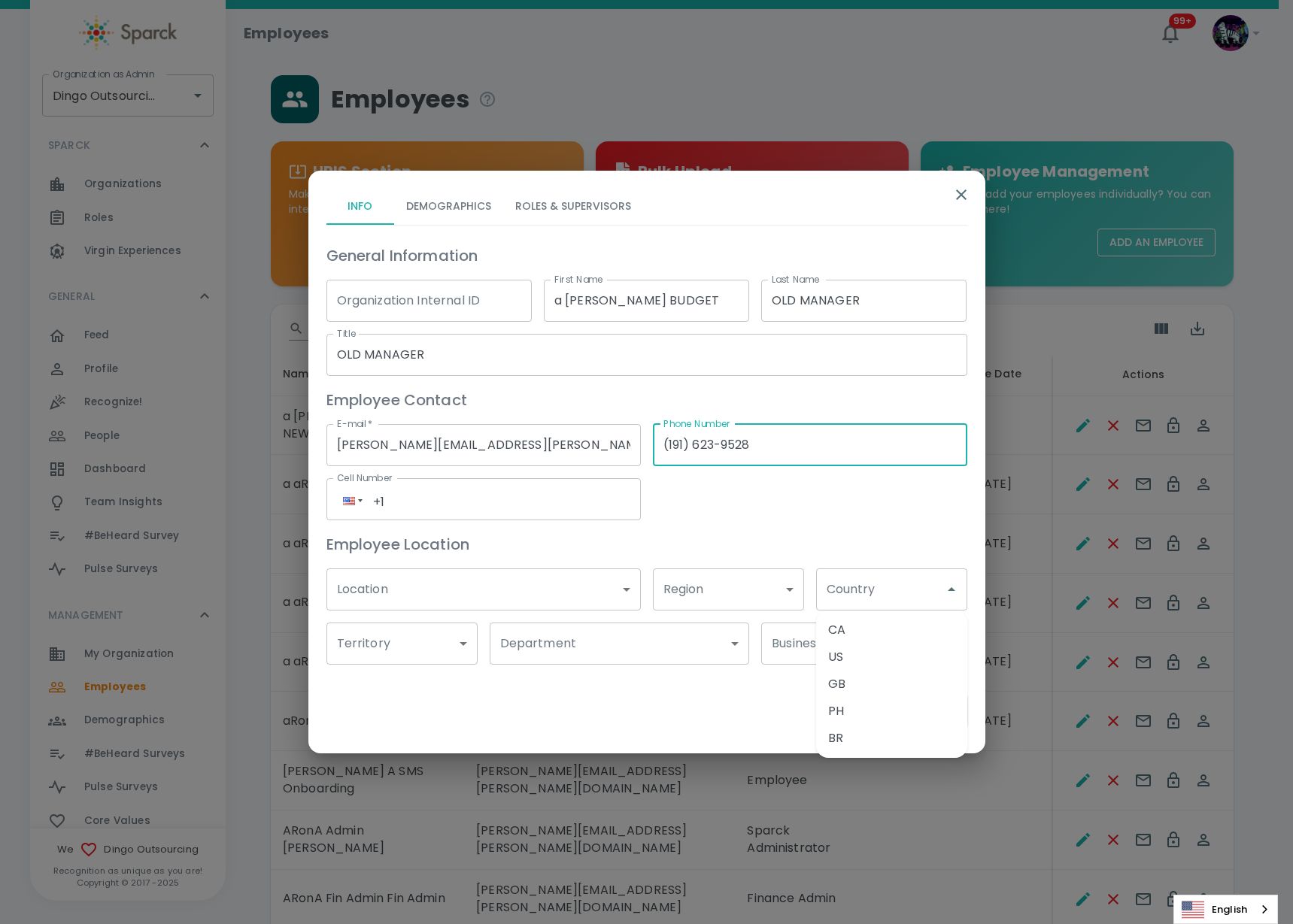
type input "(___) ___-____"
click at [835, 665] on li "US" at bounding box center [892, 657] width 151 height 27
type input "US"
type input "(___) ___-____"
click at [585, 194] on button "Roles & Supervisors" at bounding box center [573, 207] width 140 height 36
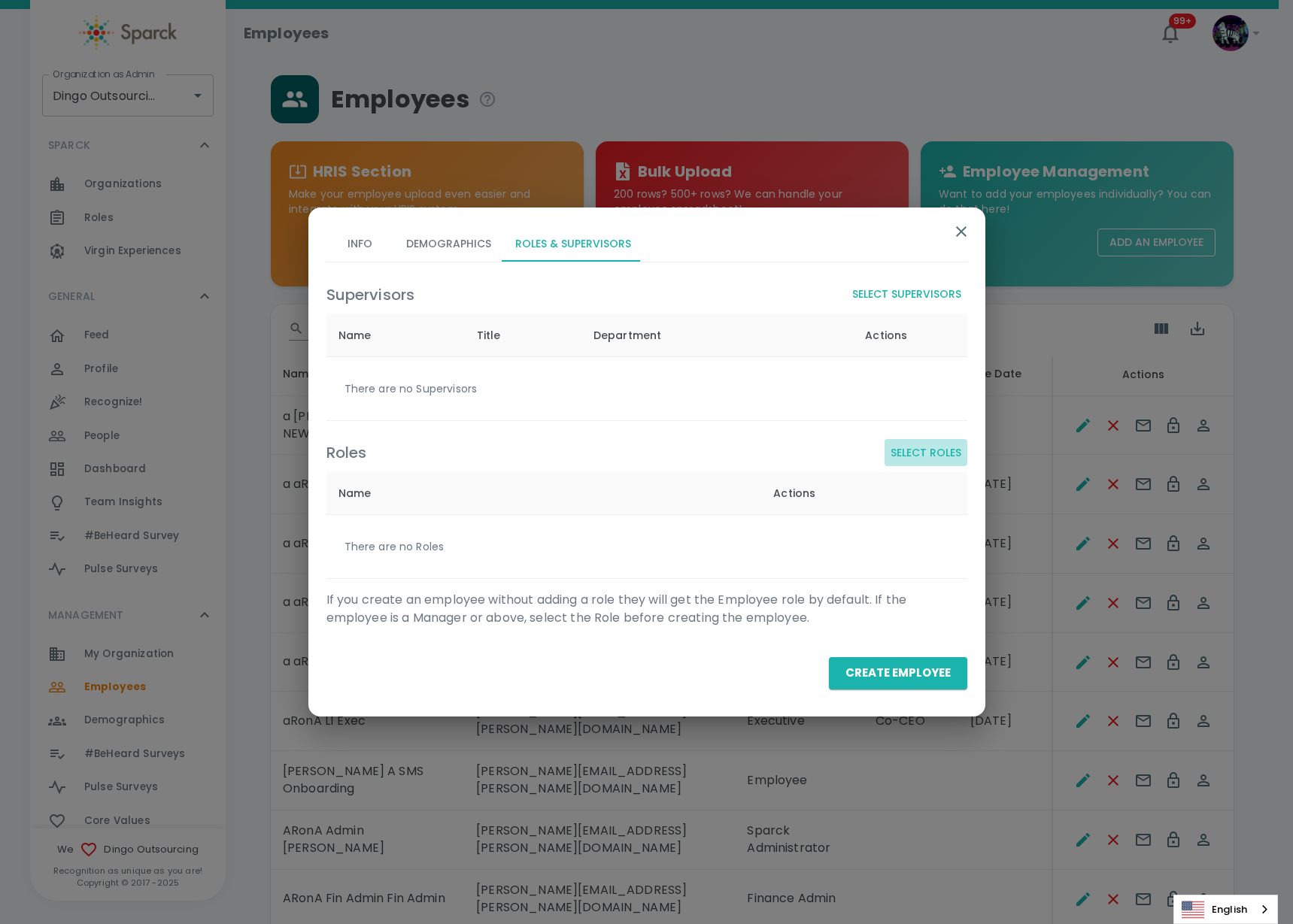
click at [907, 447] on button "Select Roles" at bounding box center [926, 453] width 83 height 28
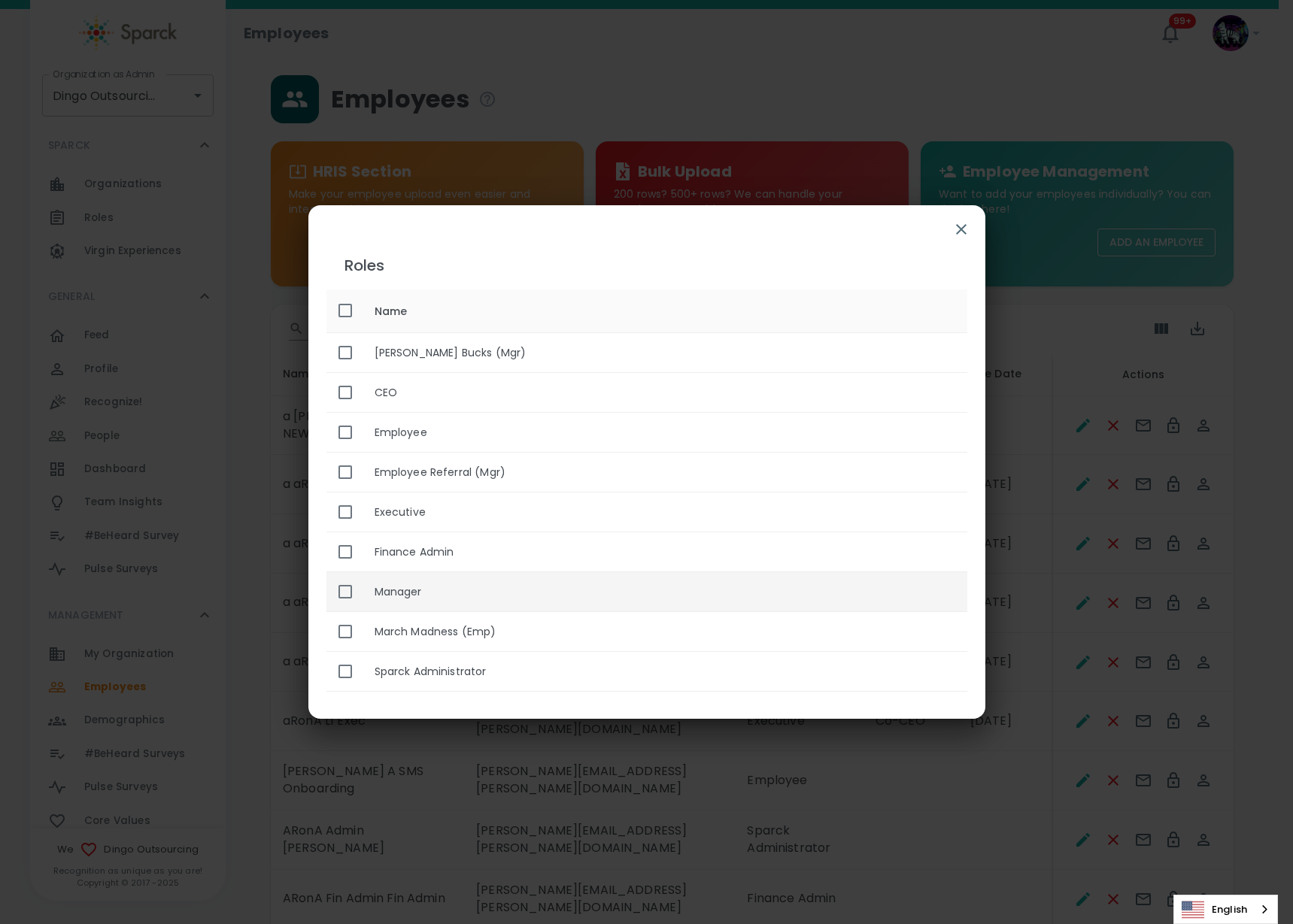
click at [376, 595] on th "Manager" at bounding box center [664, 592] width 605 height 40
checkbox input "true"
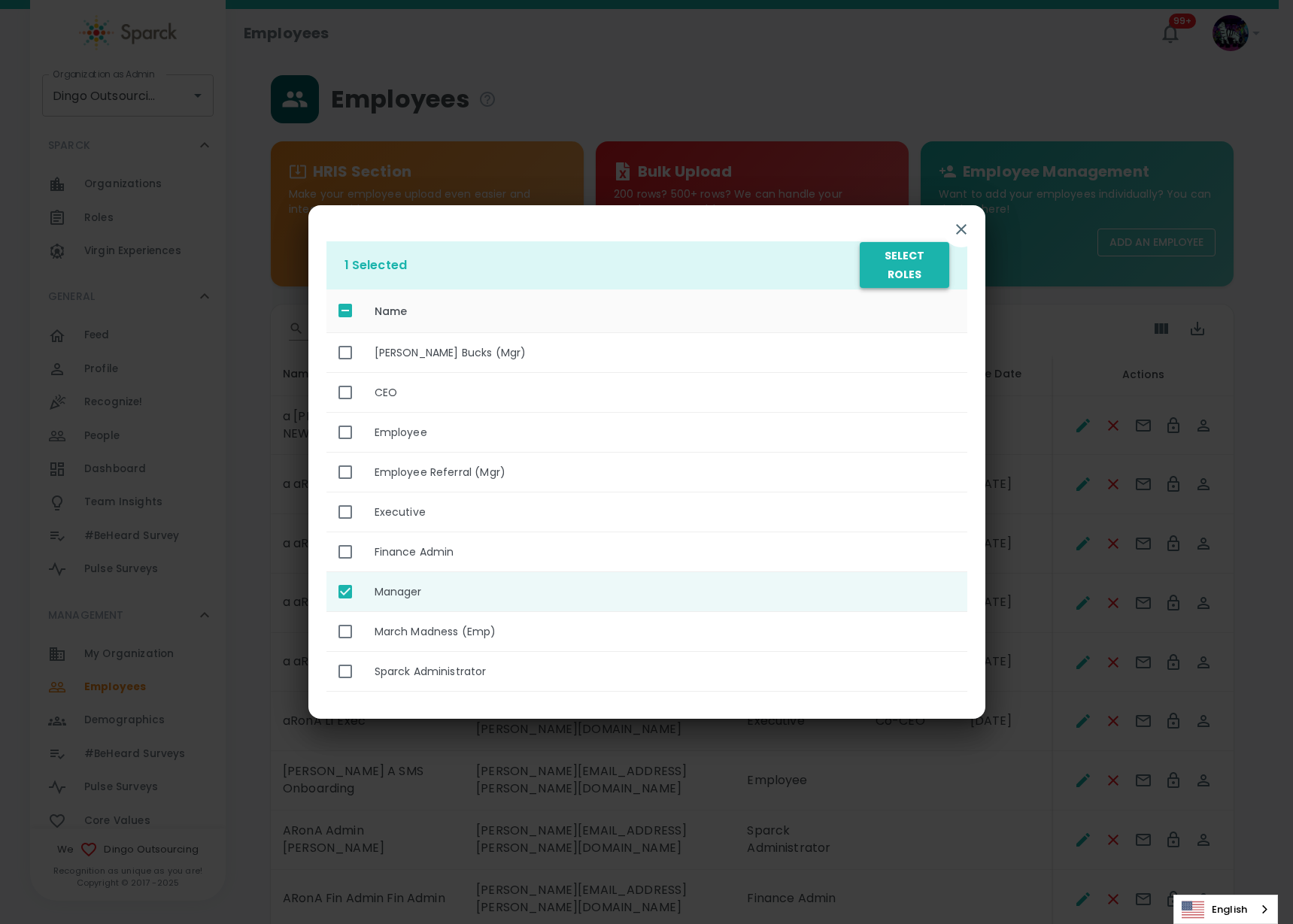
click at [895, 269] on button "Select Roles" at bounding box center [904, 265] width 89 height 46
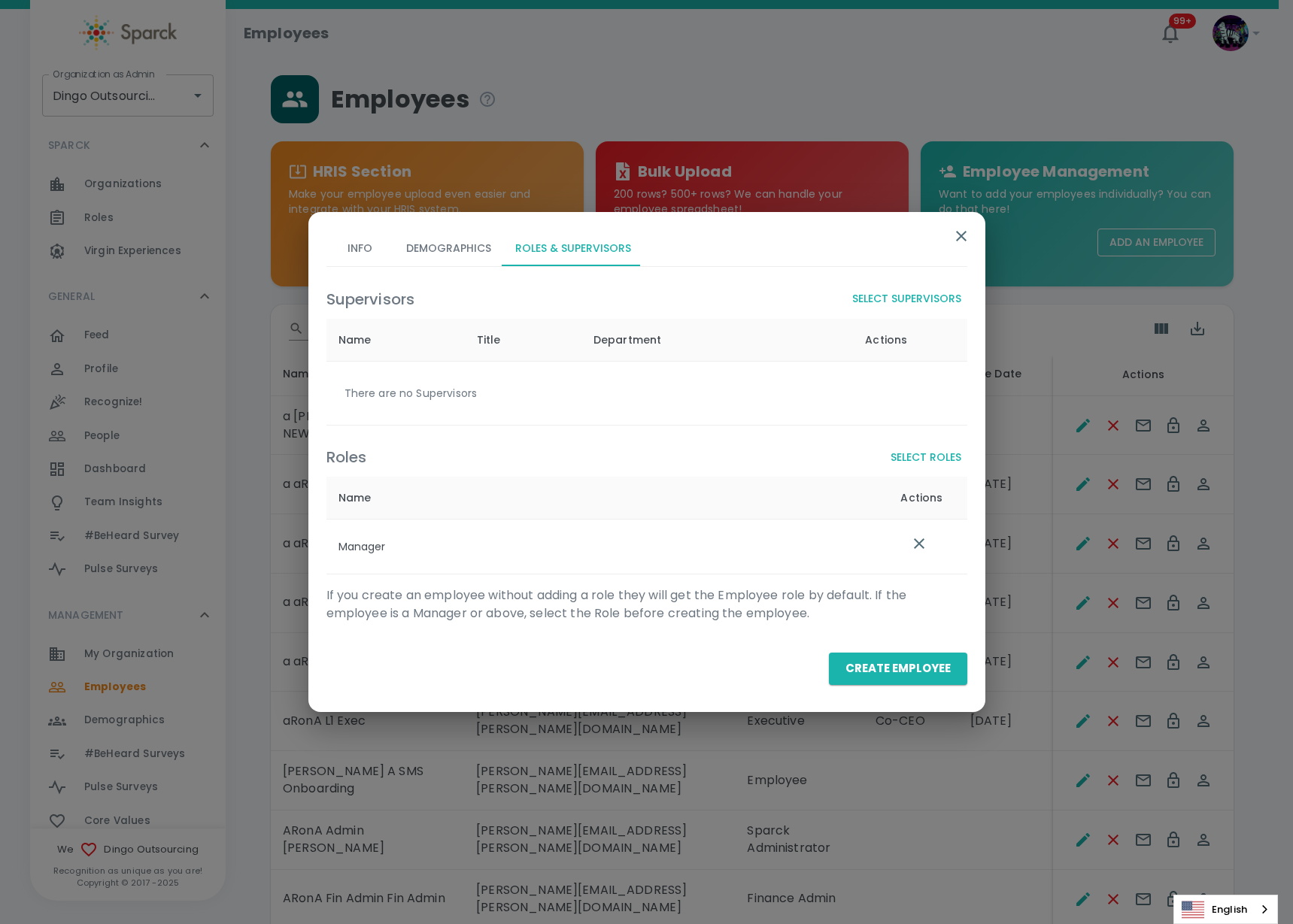
click at [912, 297] on button "Select Supervisors" at bounding box center [907, 299] width 121 height 28
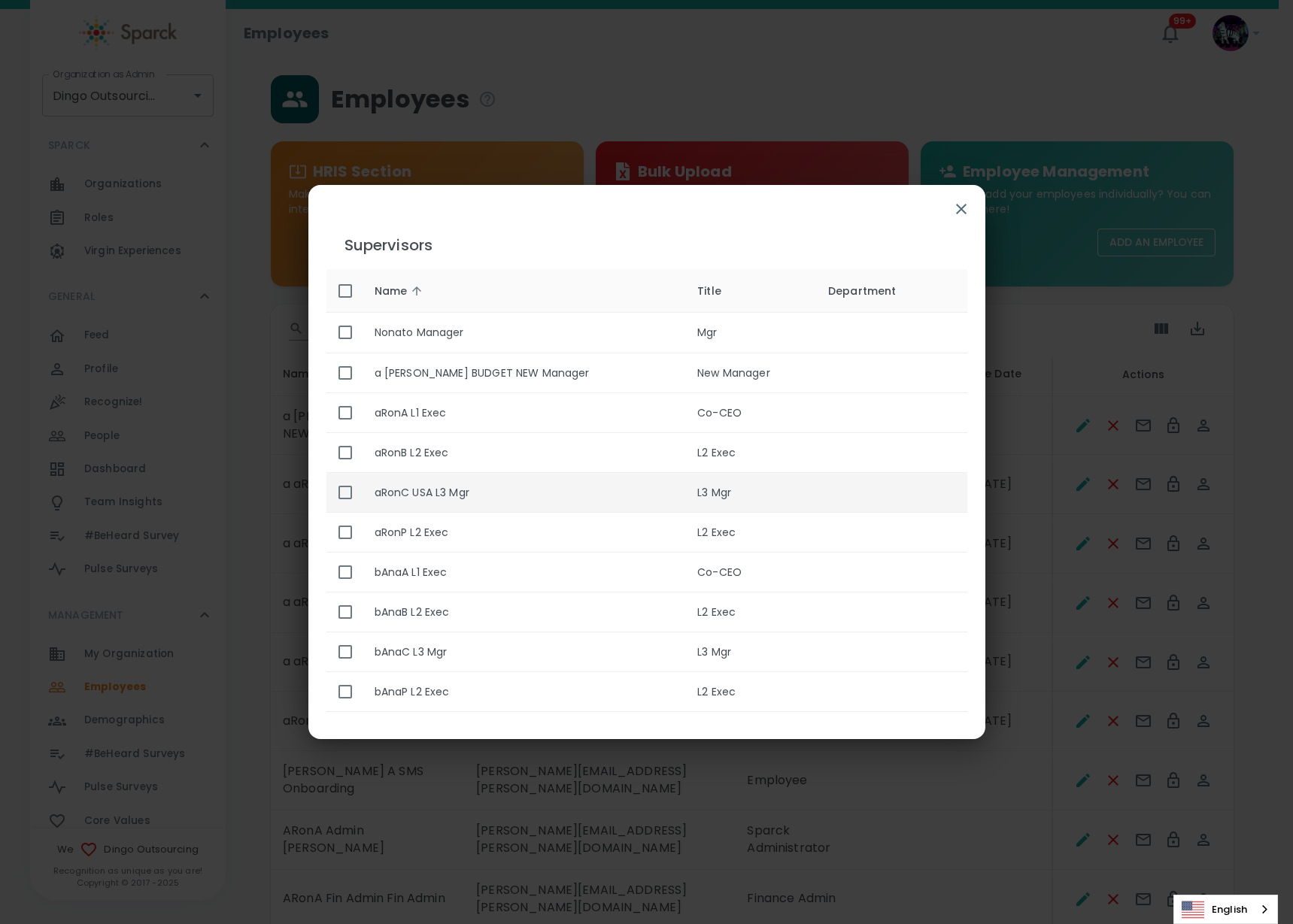
click at [352, 486] on input "enhanced table" at bounding box center [345, 492] width 31 height 31
checkbox input "true"
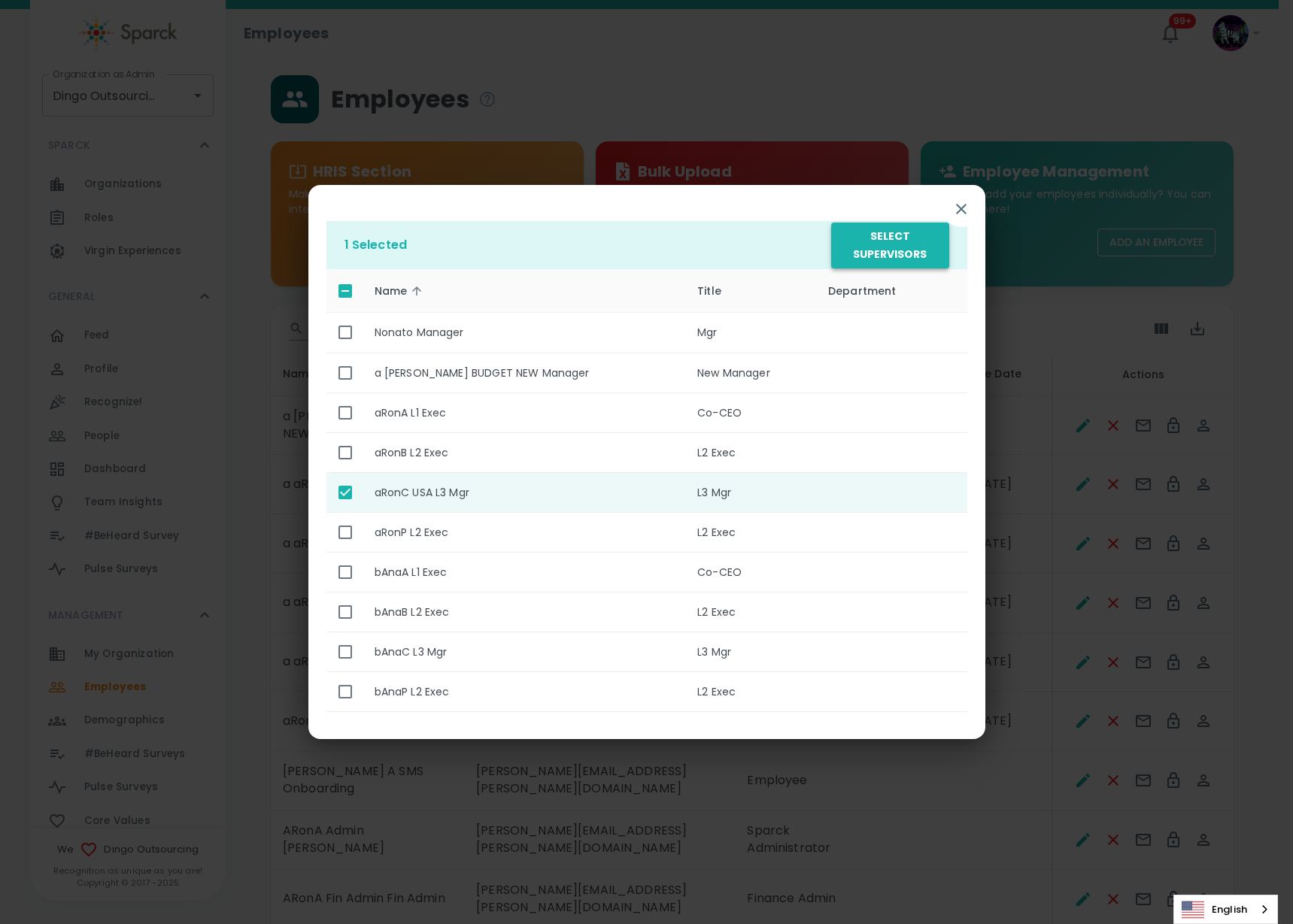
click at [901, 244] on button "Select Supervisors" at bounding box center [890, 245] width 117 height 46
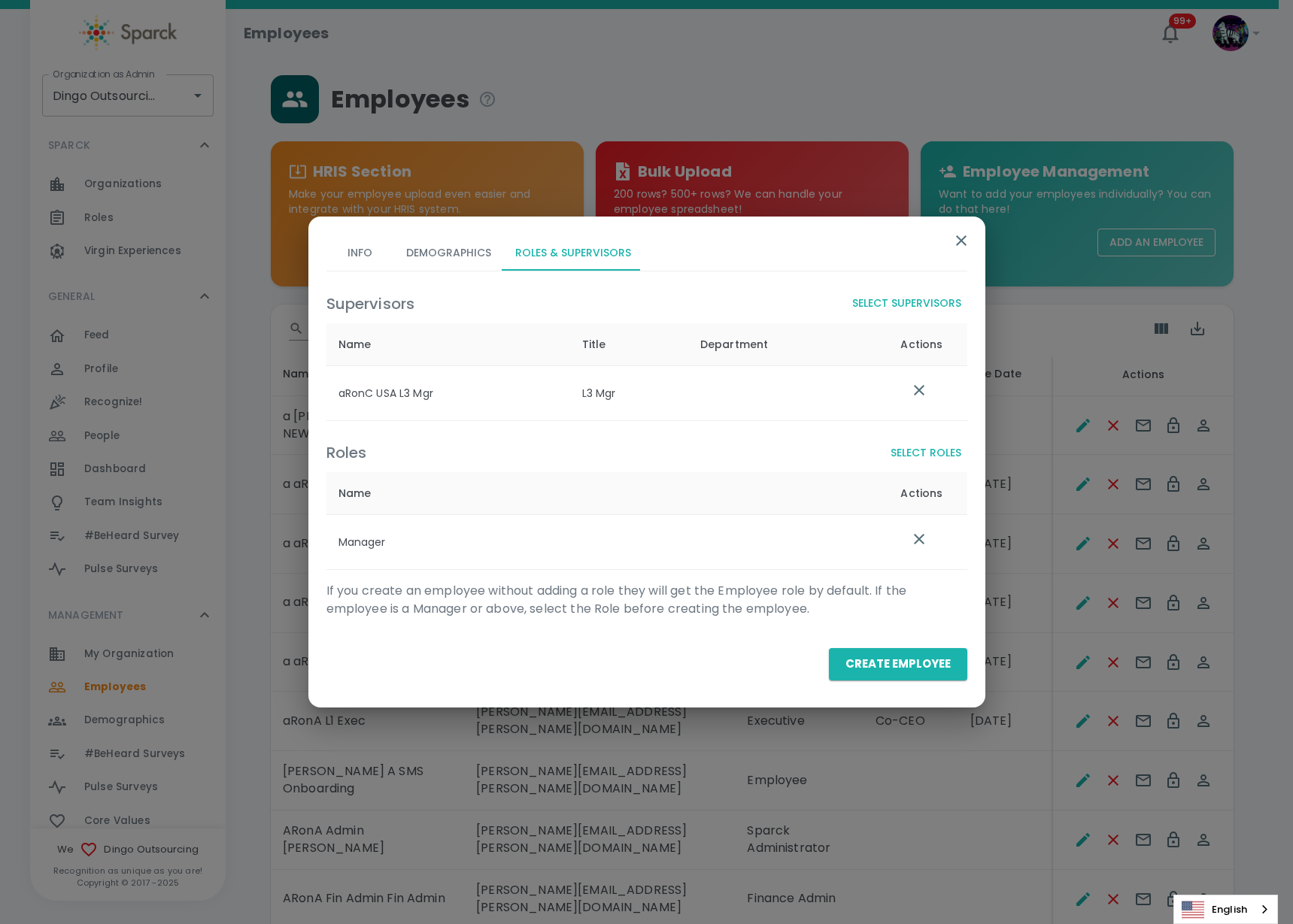
click at [911, 666] on button "Create Employee" at bounding box center [898, 663] width 138 height 31
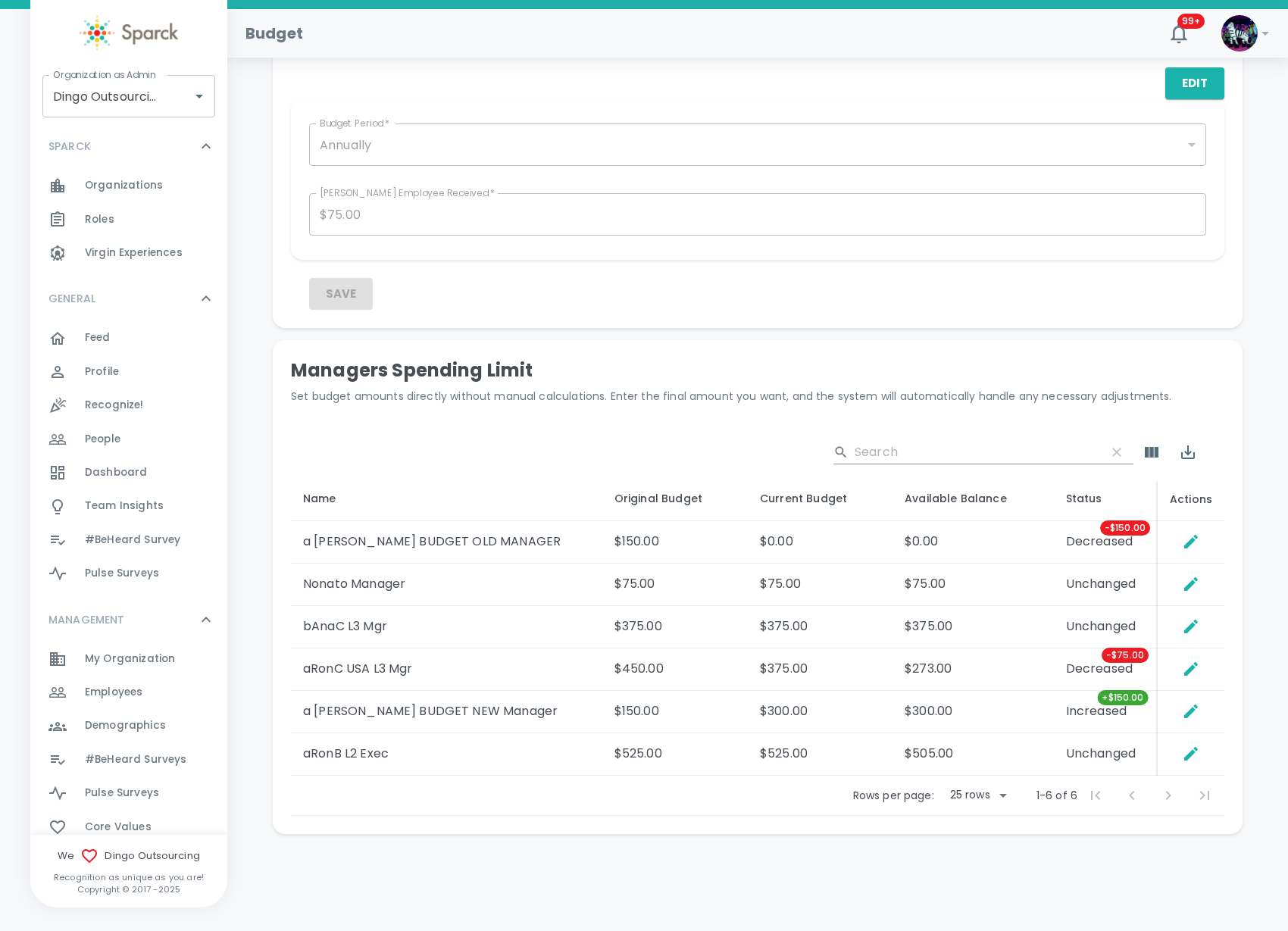
scroll to position [487, 0]
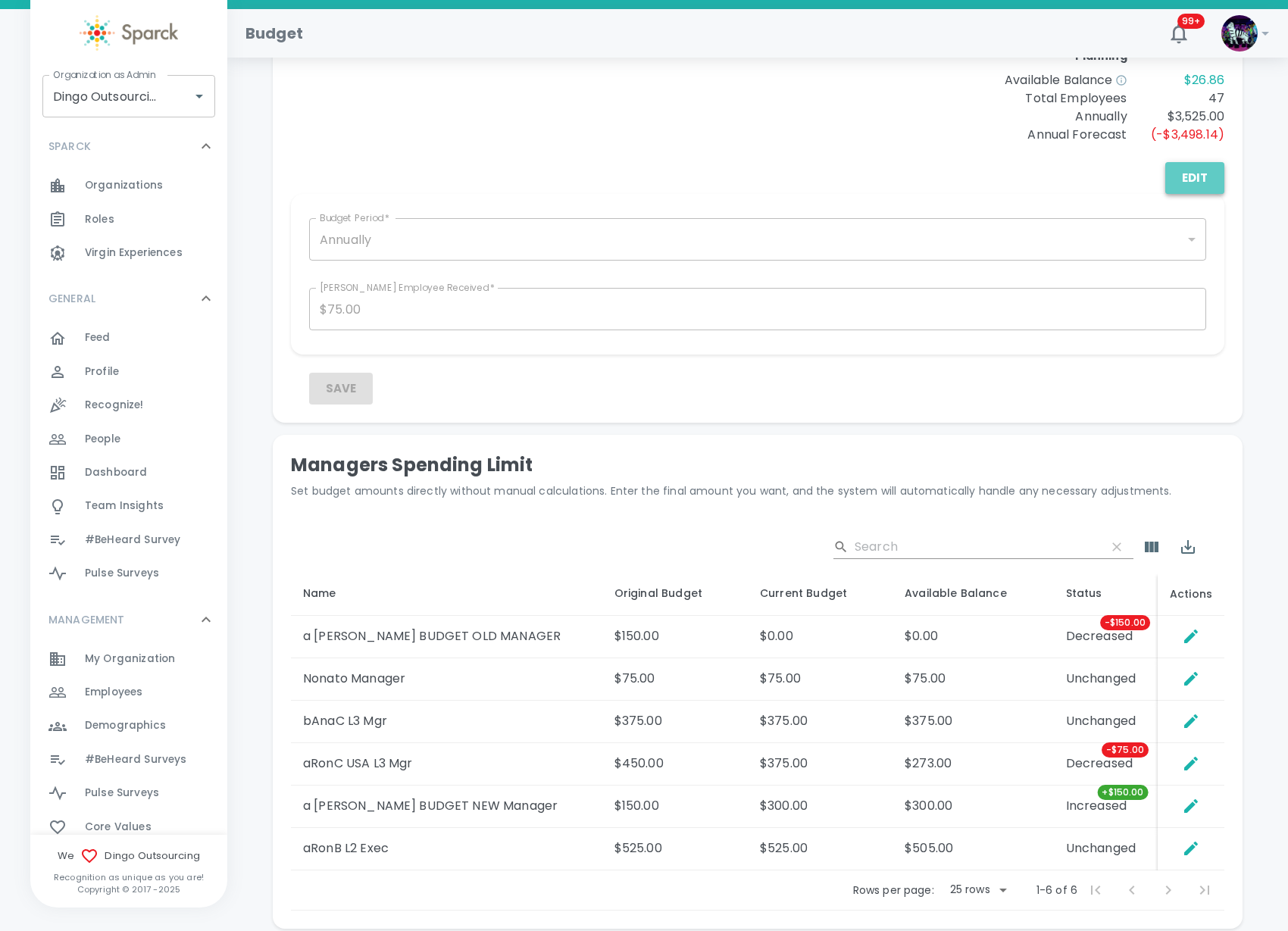
click at [1199, 180] on button "Edit" at bounding box center [1194, 178] width 59 height 31
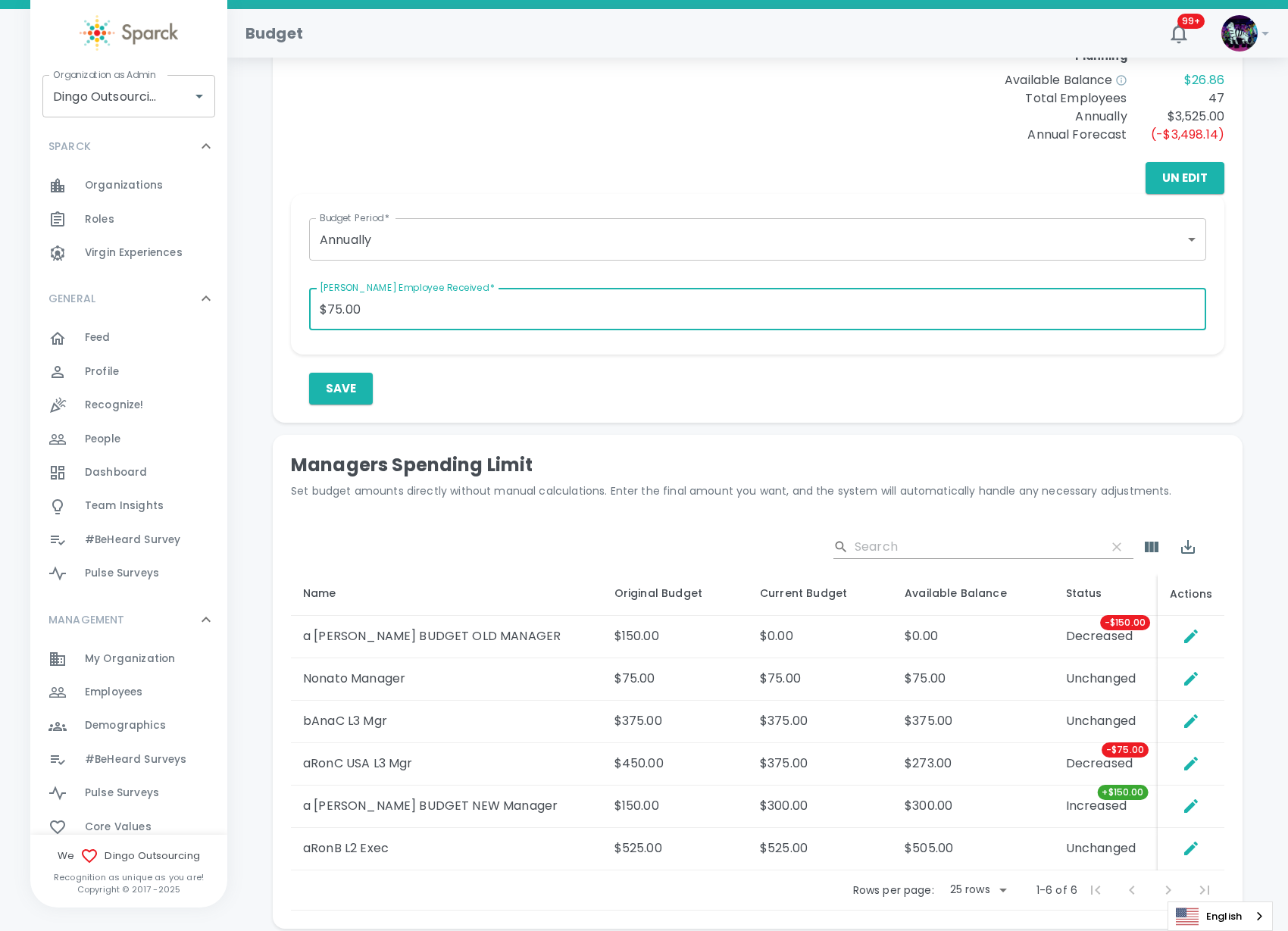
drag, startPoint x: 374, startPoint y: 314, endPoint x: 245, endPoint y: 305, distance: 129.3
click at [241, 305] on main "Total Deposits: $1,003.00 Rewards Sent: $976.14 Redeemed: $360.00 Banked: $616.…" at bounding box center [757, 243] width 1061 height 1443
type input "$20.00"
click at [322, 376] on button "Save" at bounding box center [340, 388] width 64 height 31
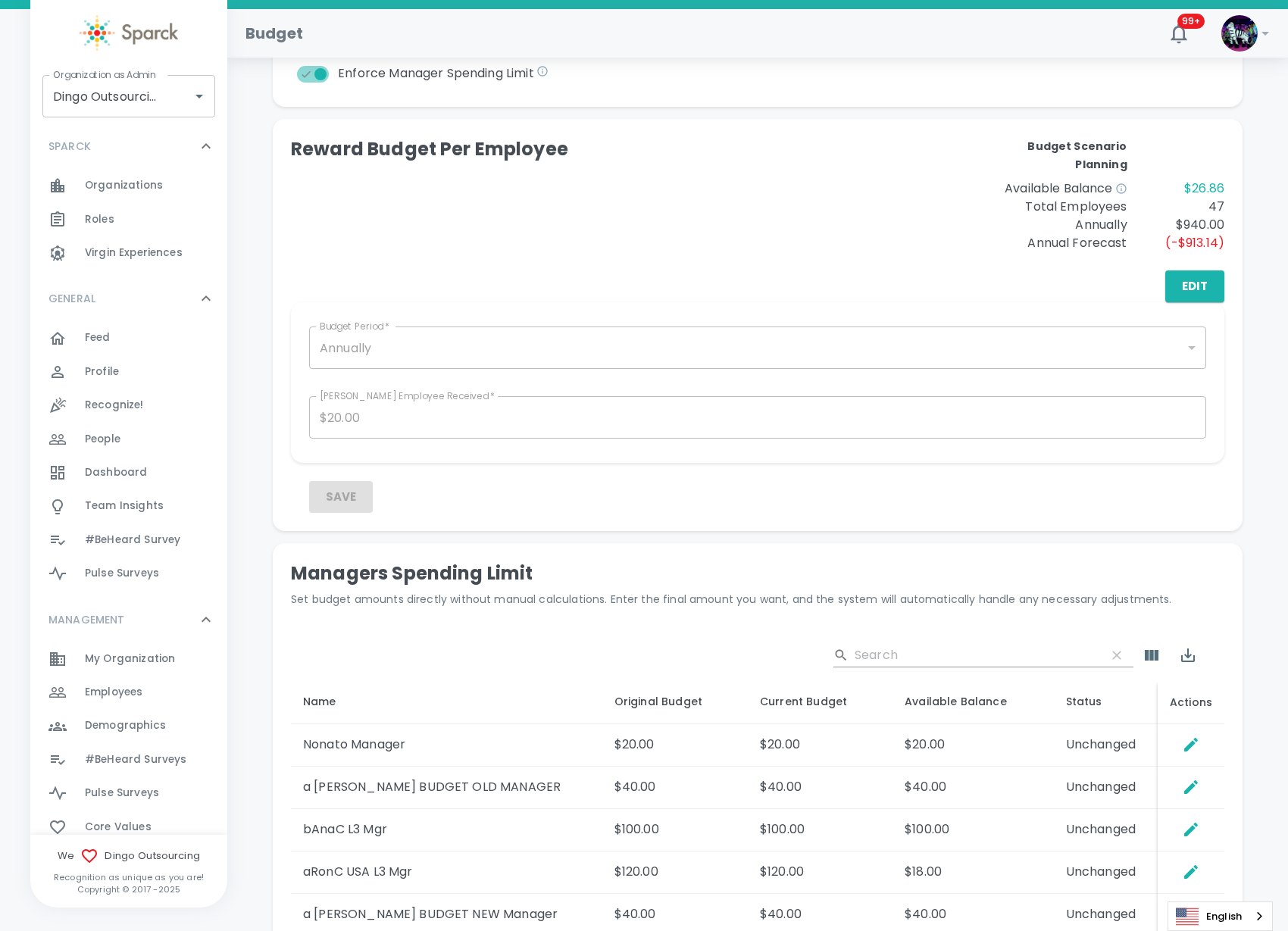
scroll to position [569, 0]
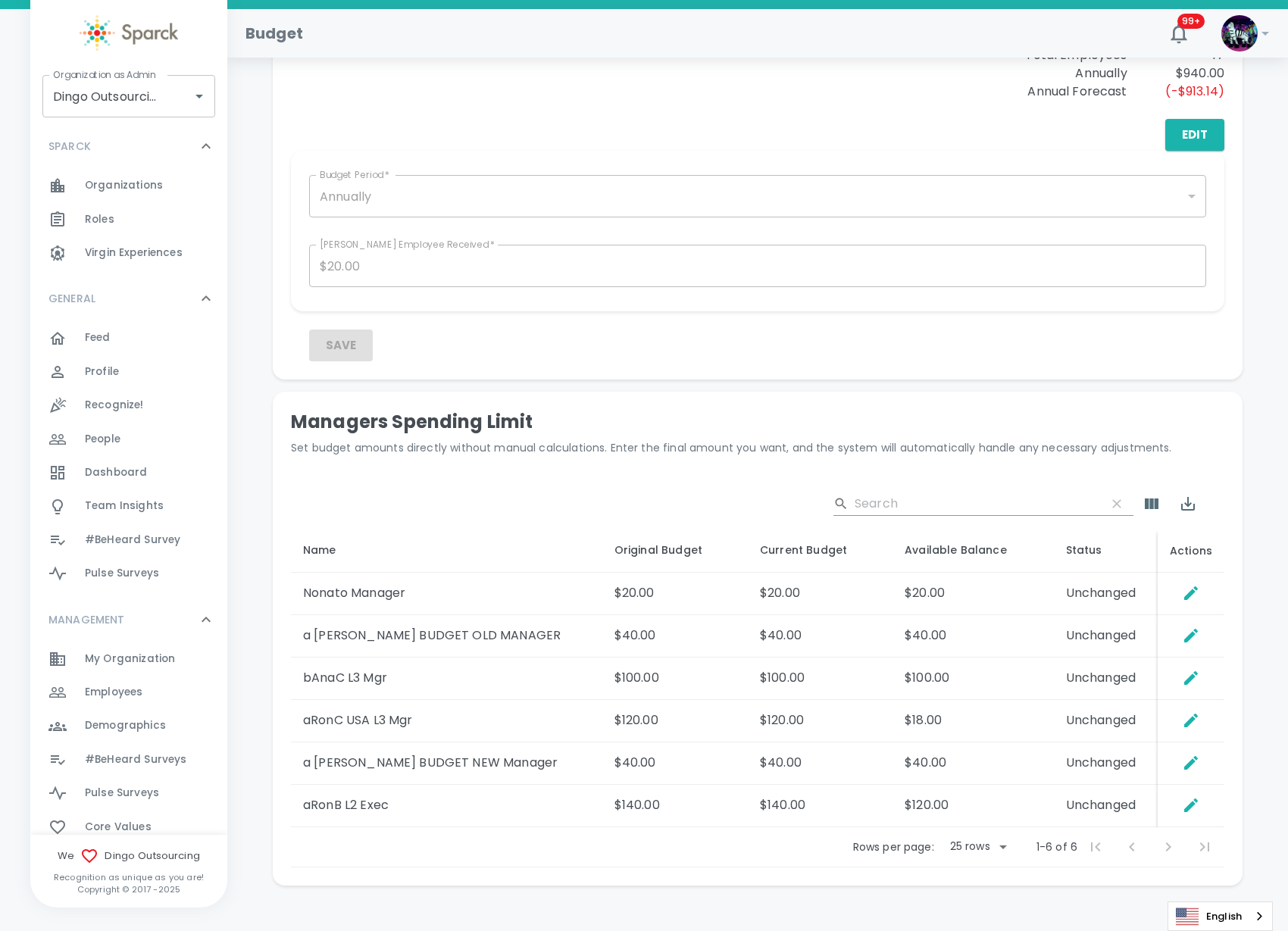
scroll to position [582, 0]
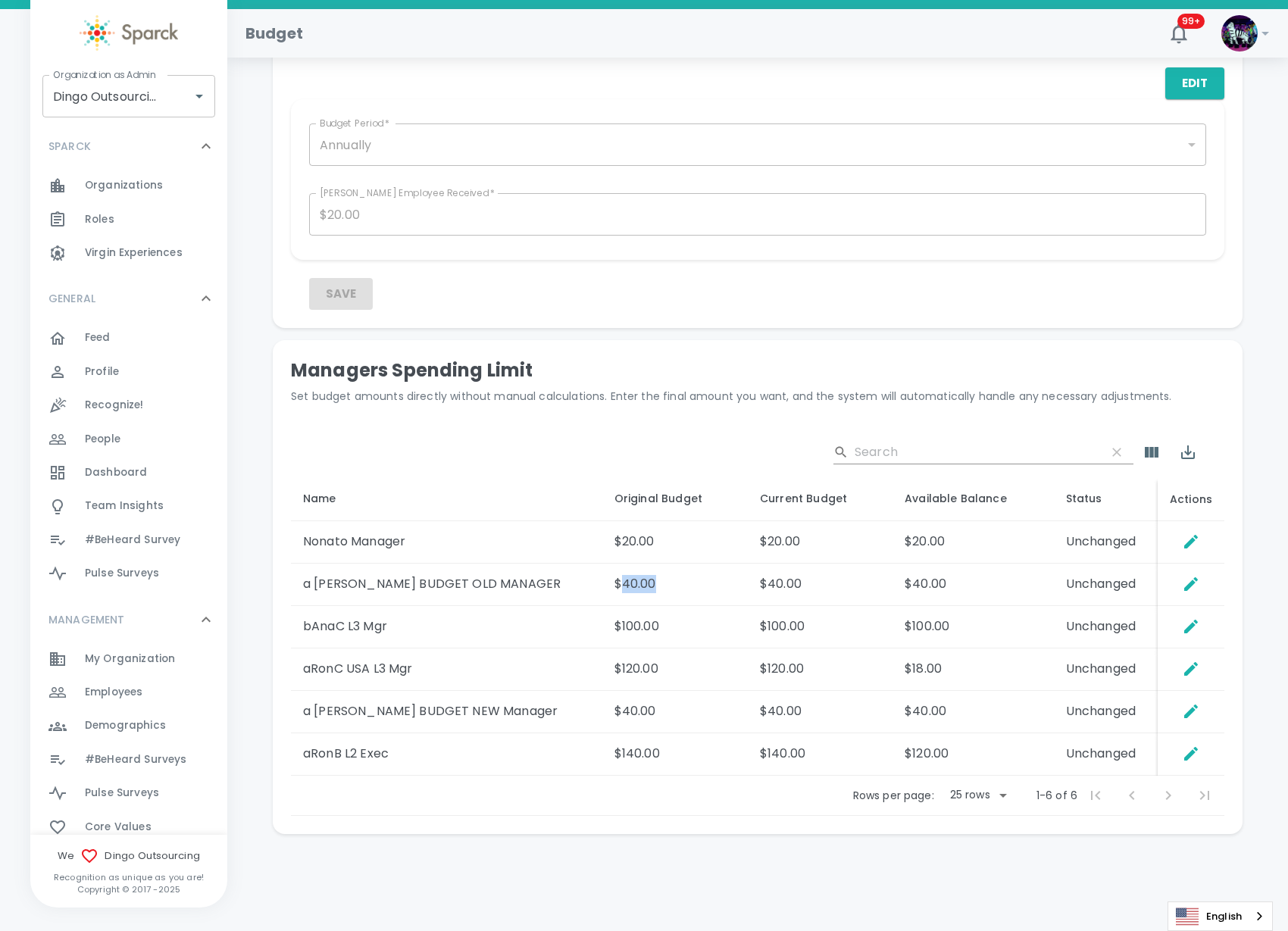
drag, startPoint x: 566, startPoint y: 580, endPoint x: 609, endPoint y: 583, distance: 43.1
click at [609, 583] on td "$40.00" at bounding box center [675, 585] width 145 height 42
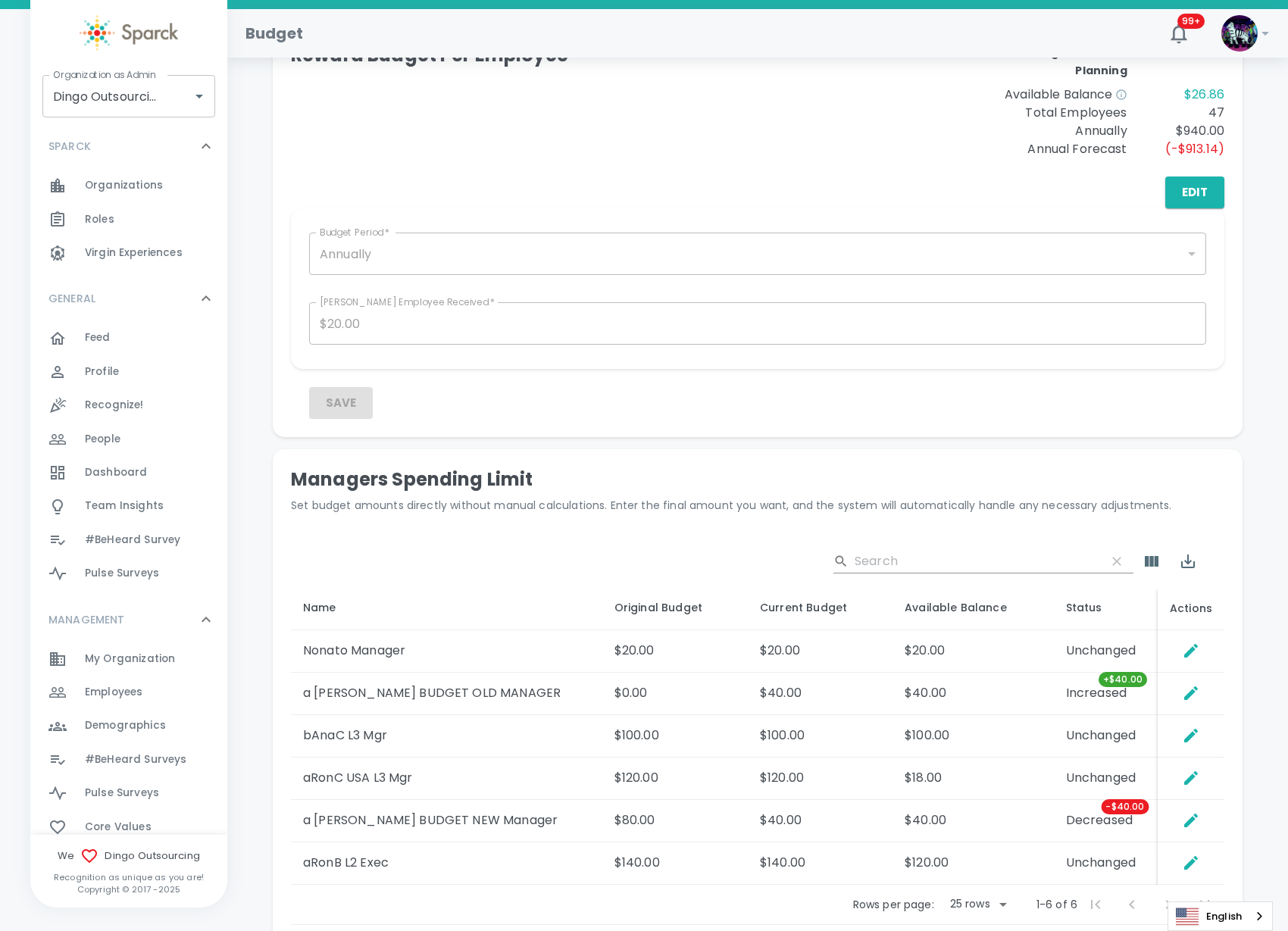
scroll to position [473, 0]
drag, startPoint x: 513, startPoint y: 704, endPoint x: 366, endPoint y: 704, distance: 147.0
click at [366, 704] on td "a [PERSON_NAME] BUDGET OLD MANAGER" at bounding box center [447, 694] width 311 height 42
click at [1196, 694] on icon "Set Direct Budget Amount" at bounding box center [1190, 692] width 18 height 18
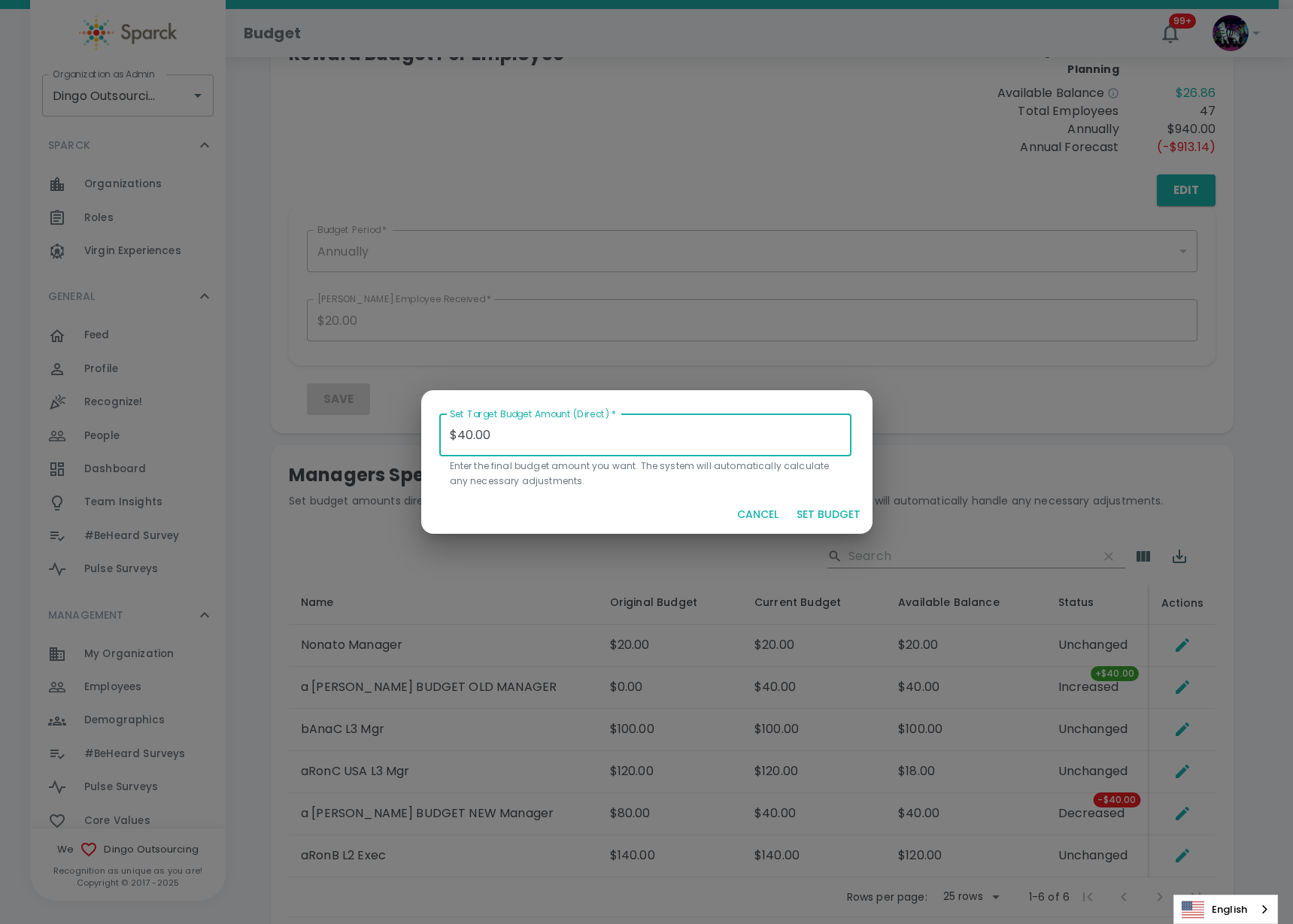
drag, startPoint x: 557, startPoint y: 442, endPoint x: 351, endPoint y: 441, distance: 206.0
click at [351, 441] on div "Set Target Budget Amount (Direct)   * $40.00 Set Target Budget Amount (Direct) …" at bounding box center [646, 462] width 1293 height 924
type input "$0.00"
click at [841, 510] on button "SET BUDGET" at bounding box center [828, 515] width 76 height 28
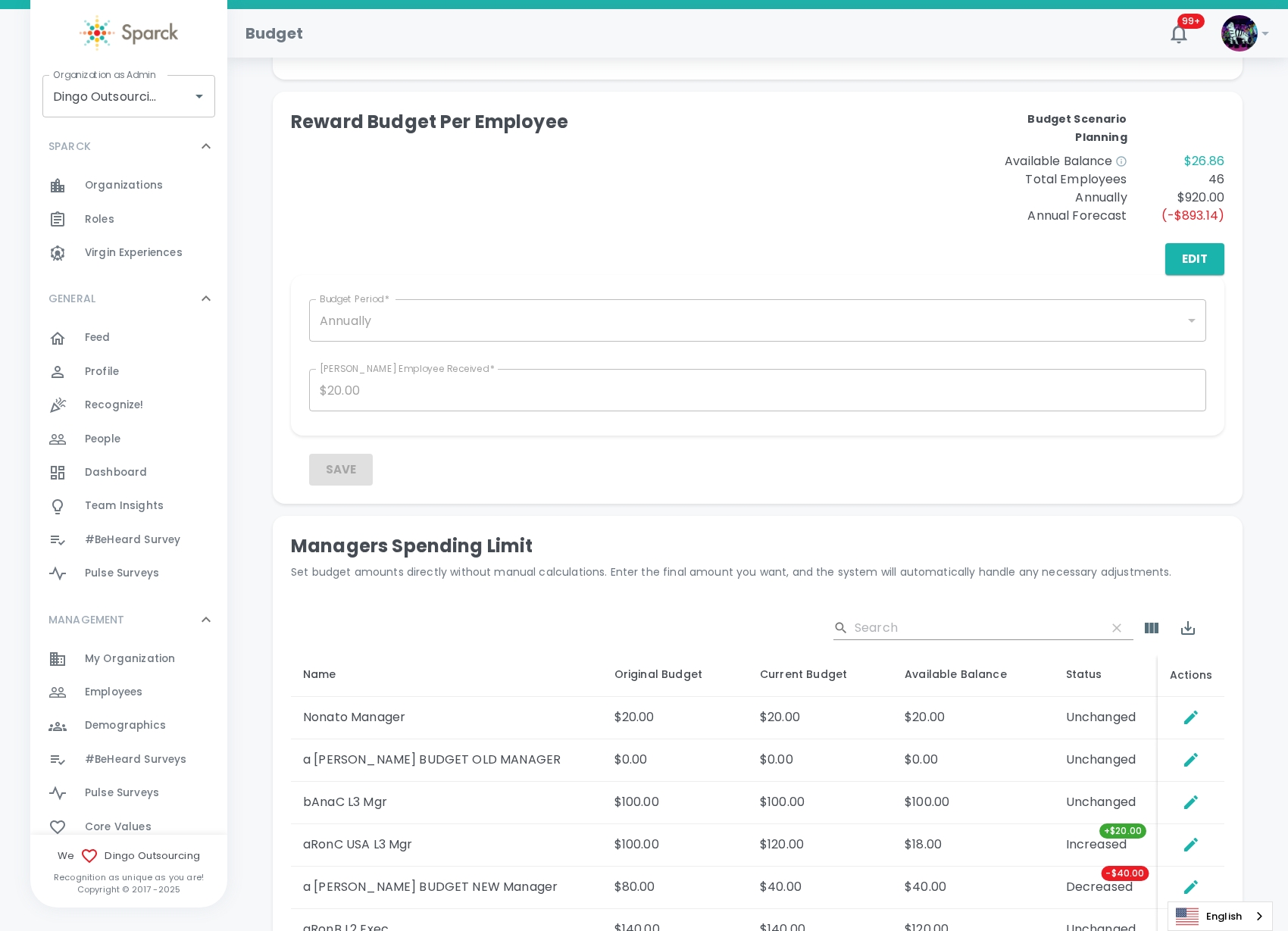
scroll to position [379, 0]
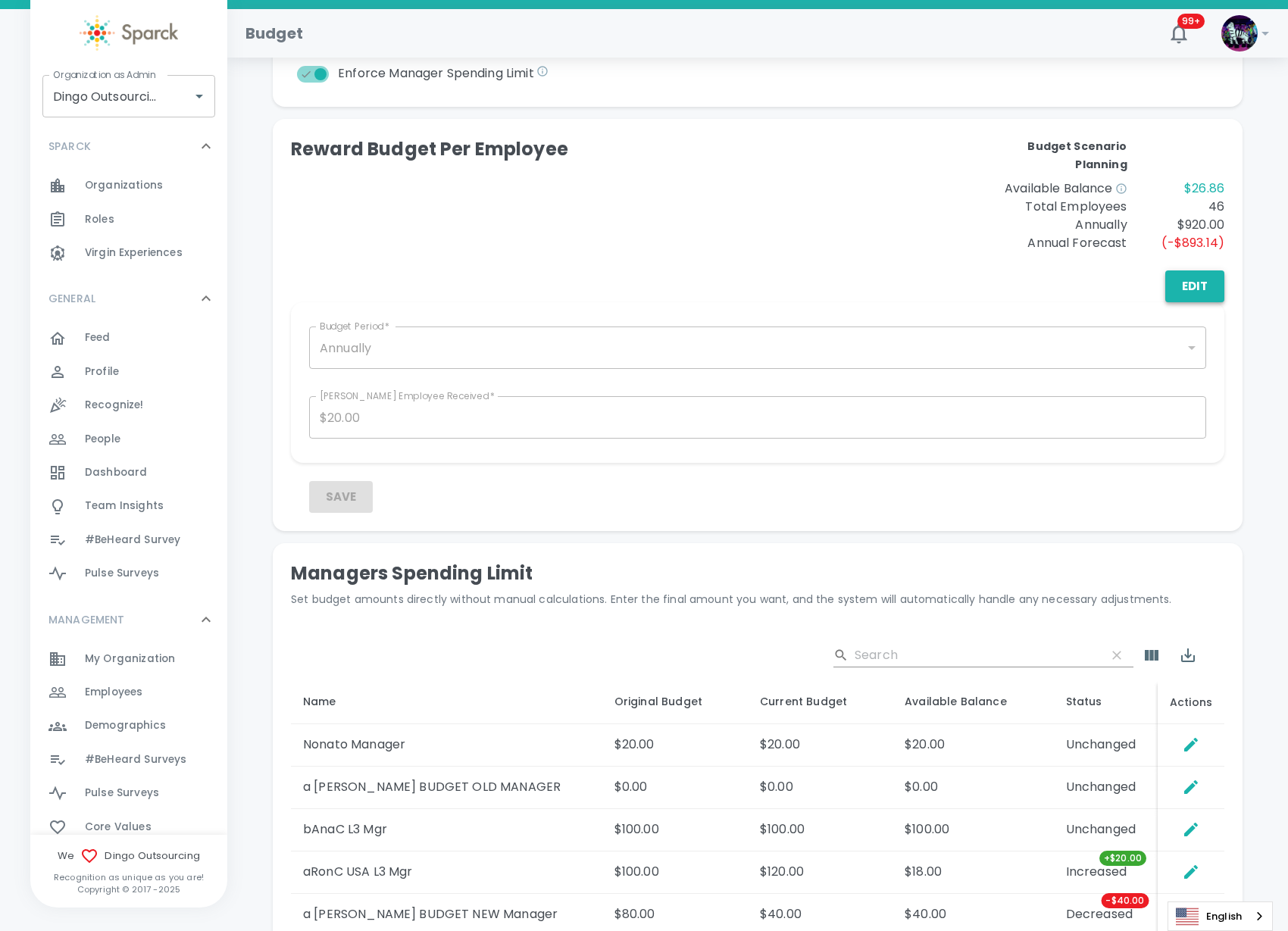
click at [1187, 285] on button "Edit" at bounding box center [1194, 286] width 59 height 31
click at [342, 502] on button "Save" at bounding box center [340, 497] width 64 height 31
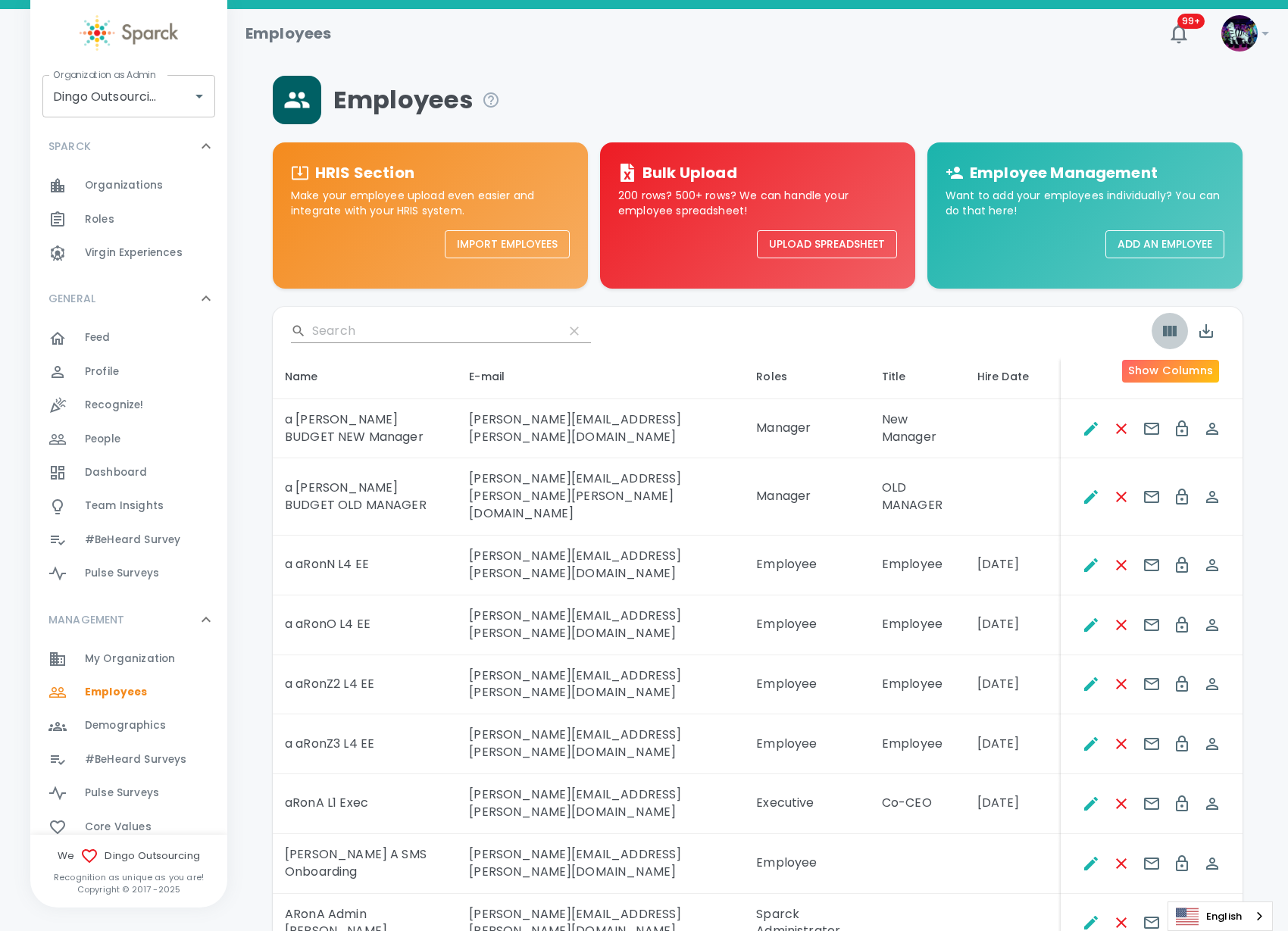
click at [1165, 336] on icon "Show Columns" at bounding box center [1169, 330] width 18 height 18
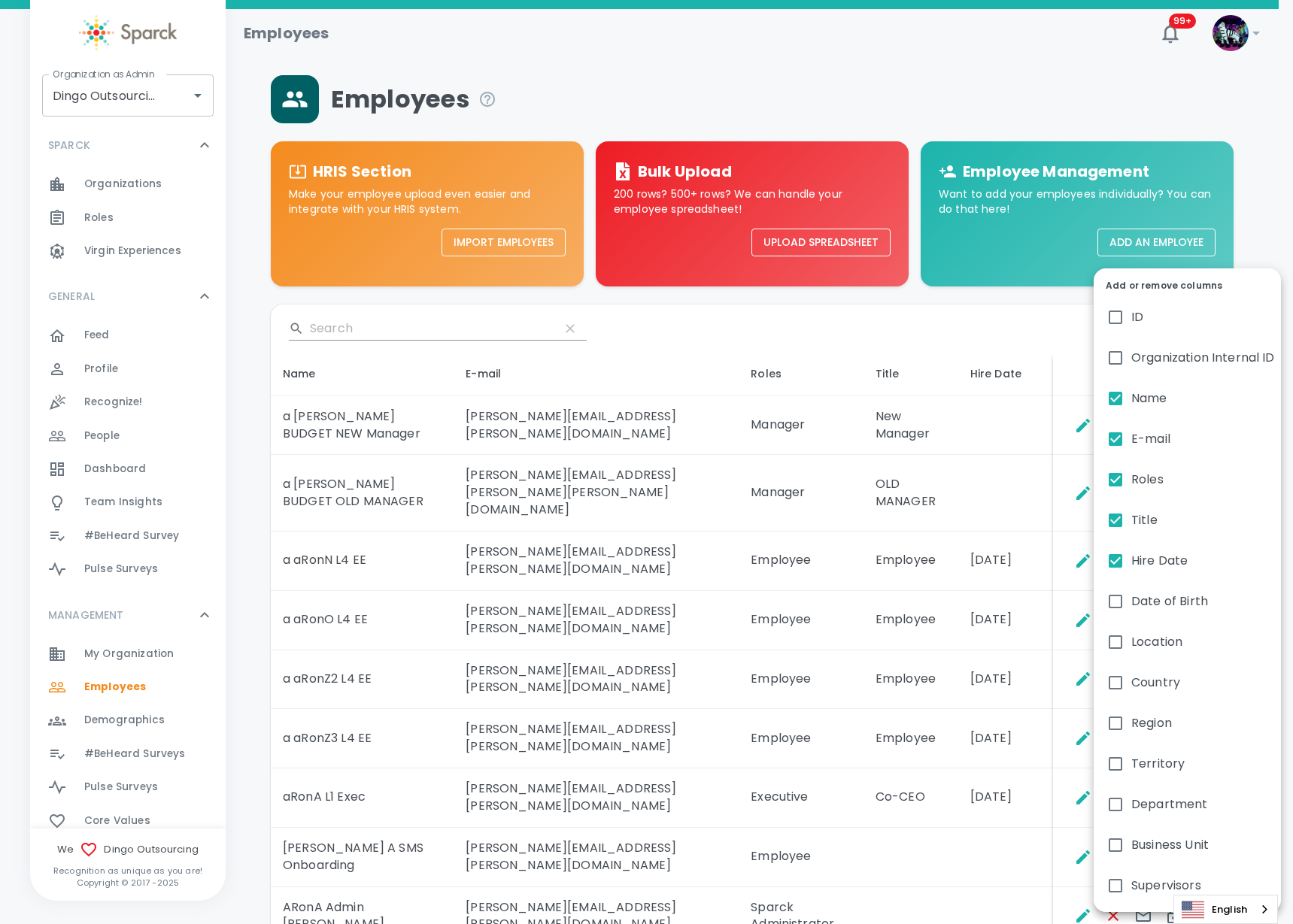
click at [1156, 574] on label "Hire Date" at bounding box center [1188, 561] width 187 height 41
click at [1131, 574] on input "Hire Date" at bounding box center [1116, 560] width 31 height 31
checkbox input "false"
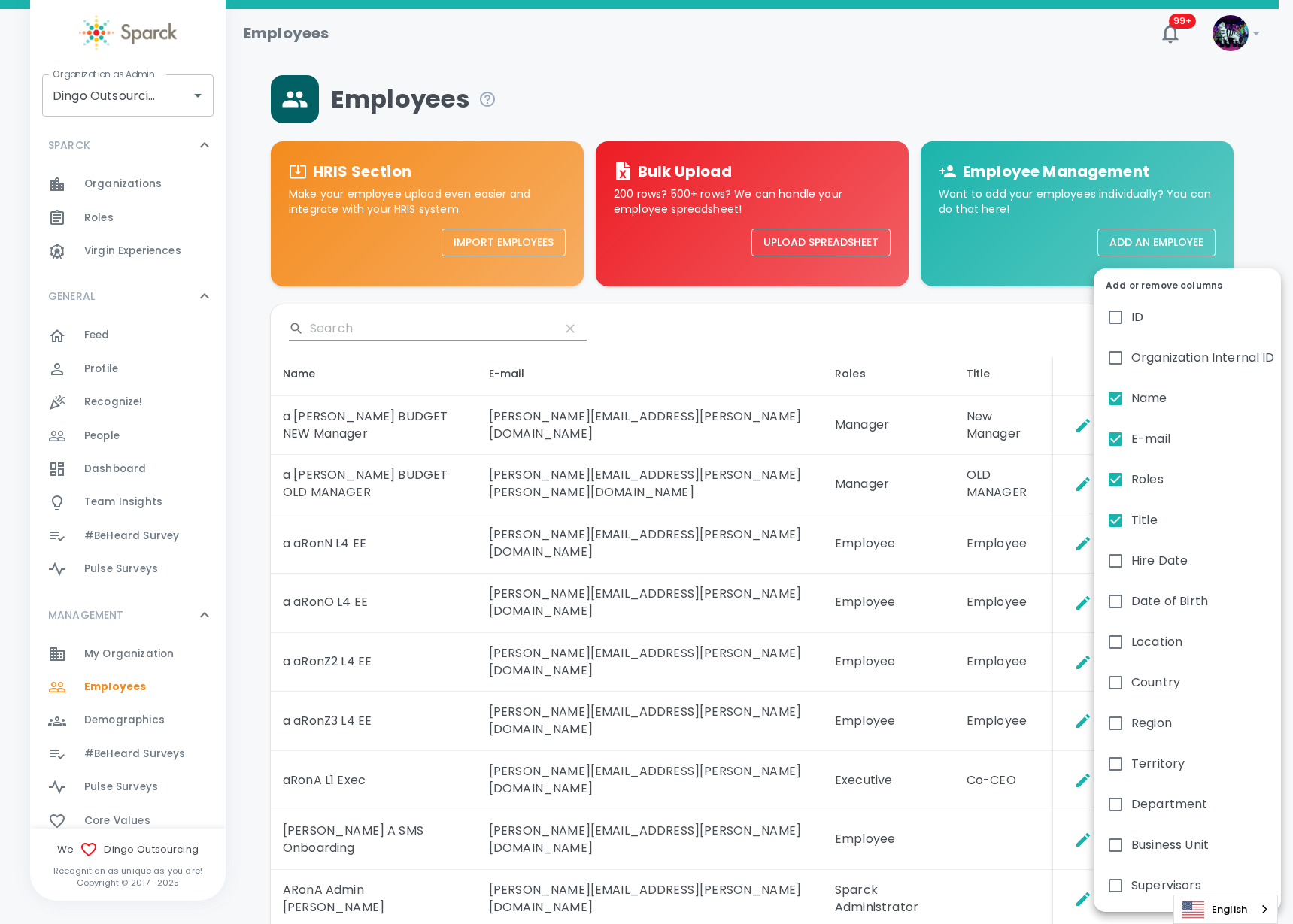
click at [1131, 885] on span "Supervisors" at bounding box center [1167, 885] width 70 height 18
click at [1131, 885] on input "Supervisors" at bounding box center [1116, 886] width 31 height 31
checkbox input "true"
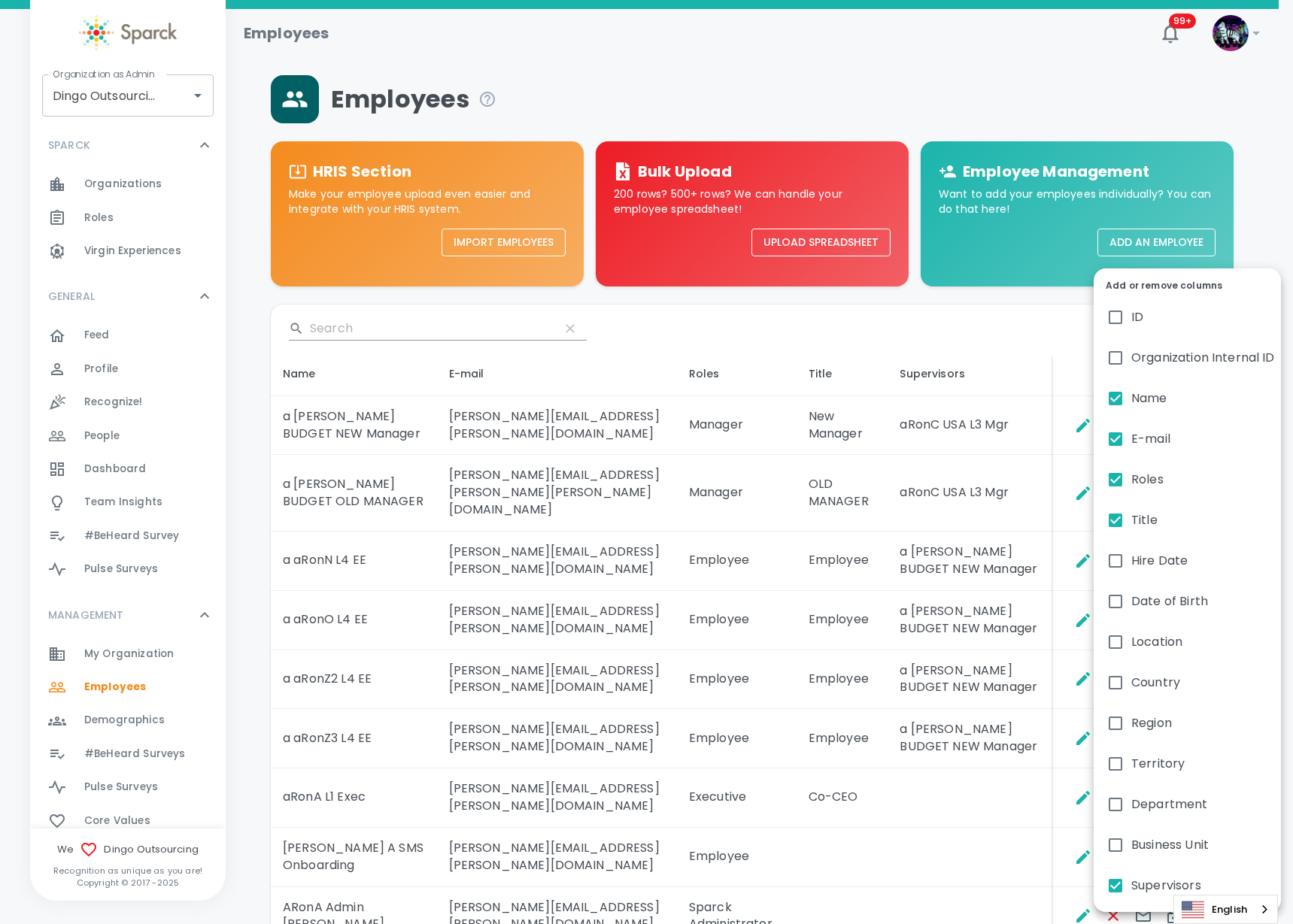
click at [972, 832] on div at bounding box center [646, 462] width 1293 height 924
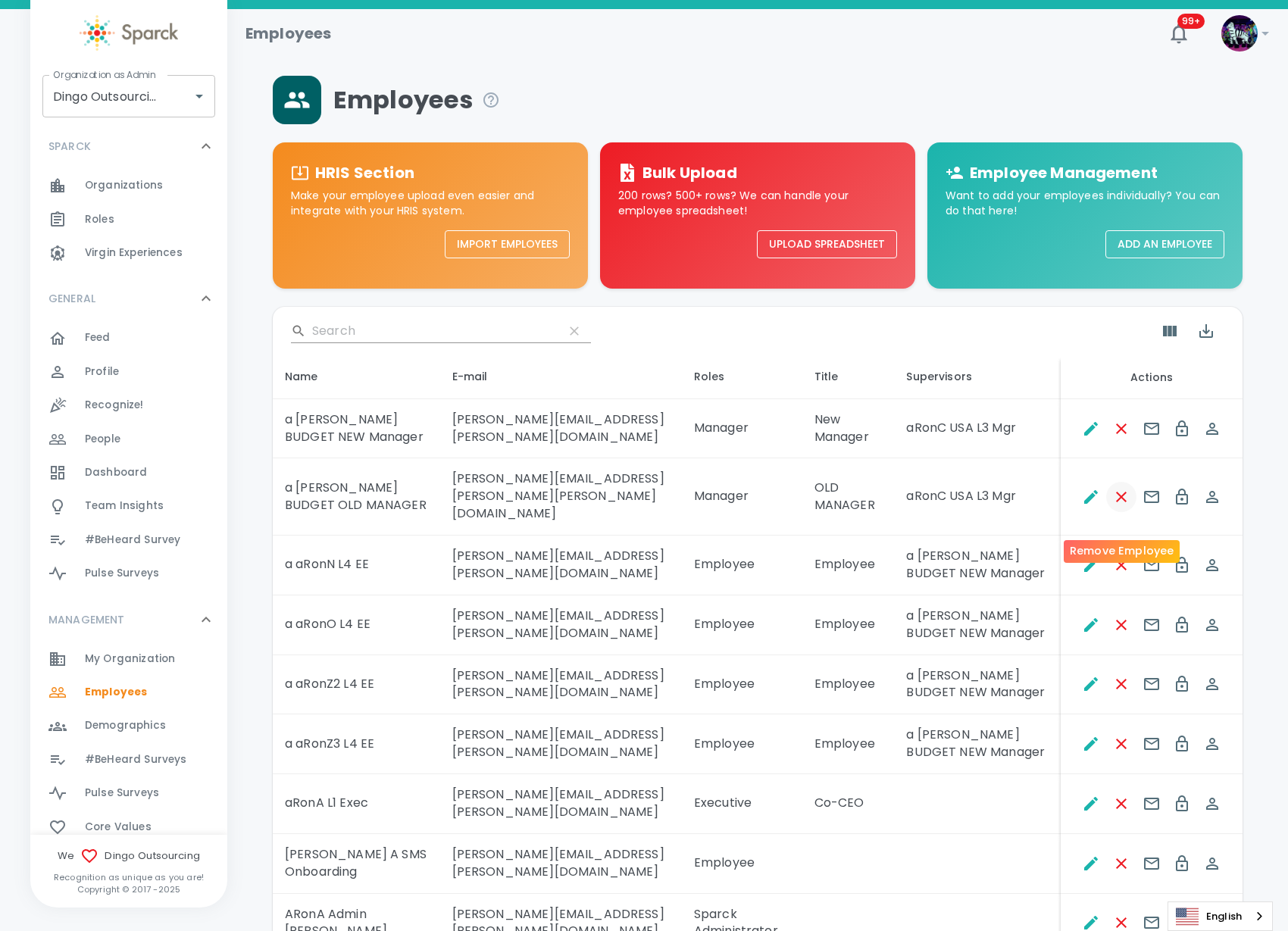
click at [1117, 506] on icon "Remove Employee" at bounding box center [1121, 496] width 18 height 18
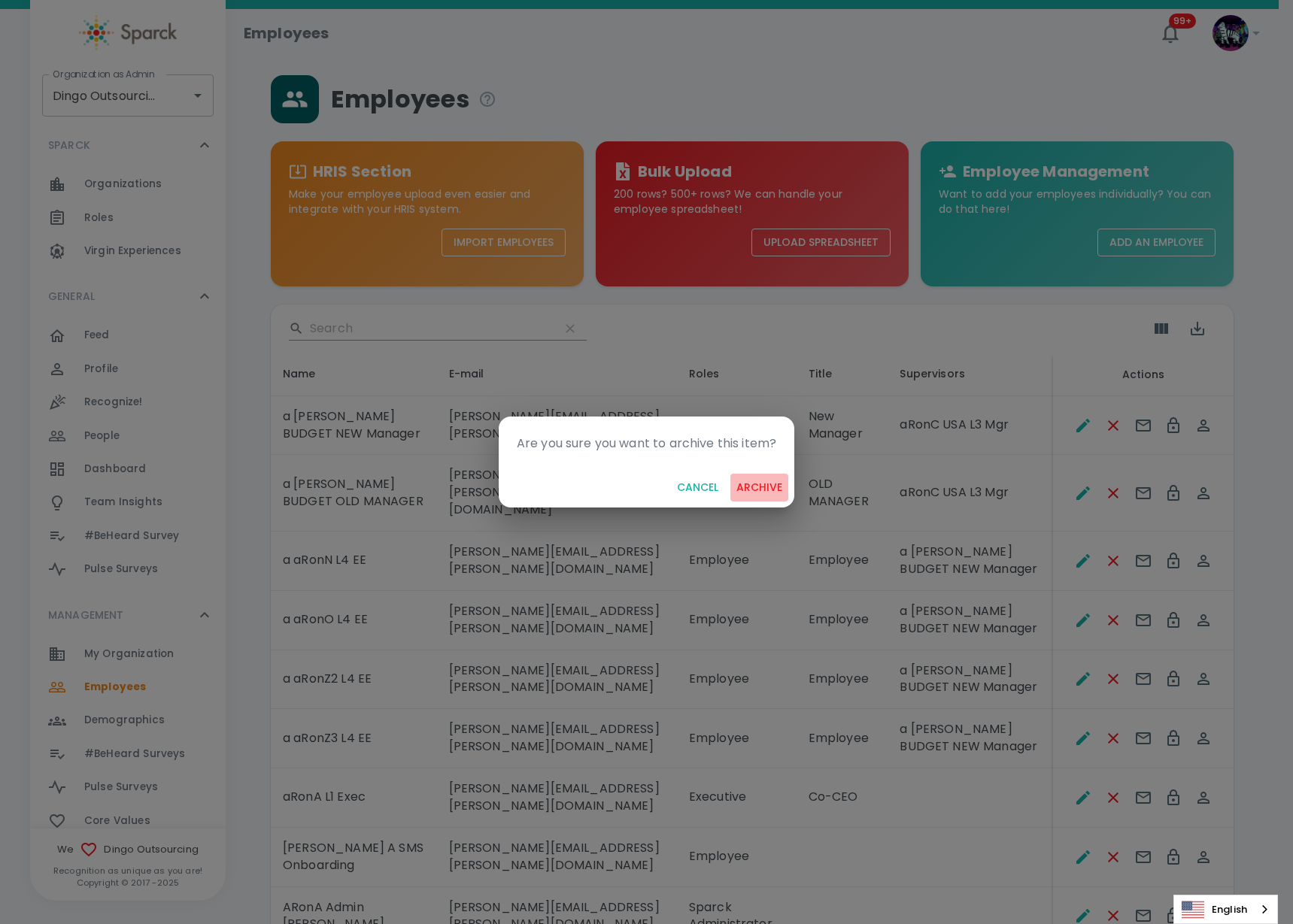
click at [757, 489] on button "archive" at bounding box center [759, 488] width 58 height 28
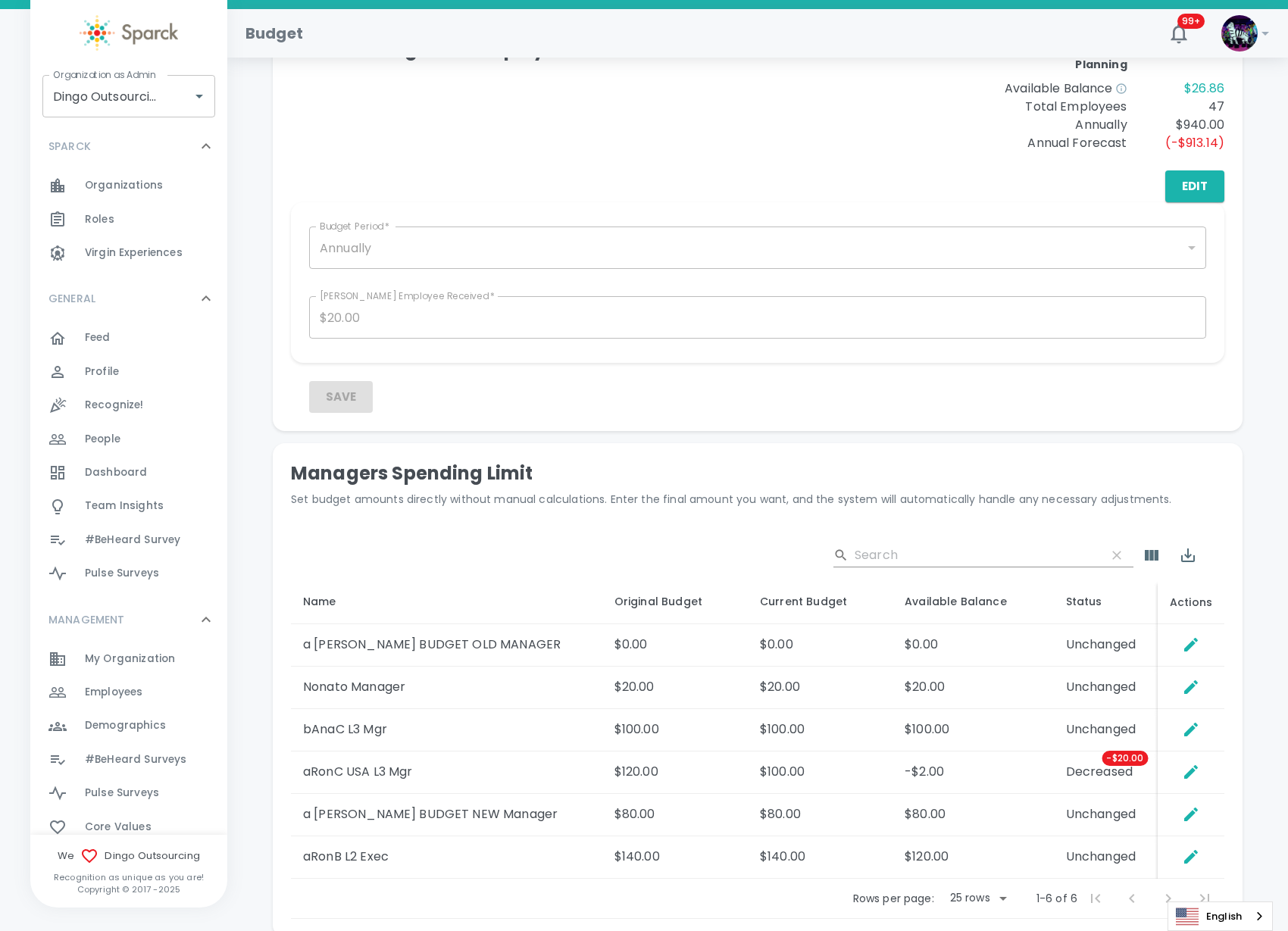
scroll to position [569, 0]
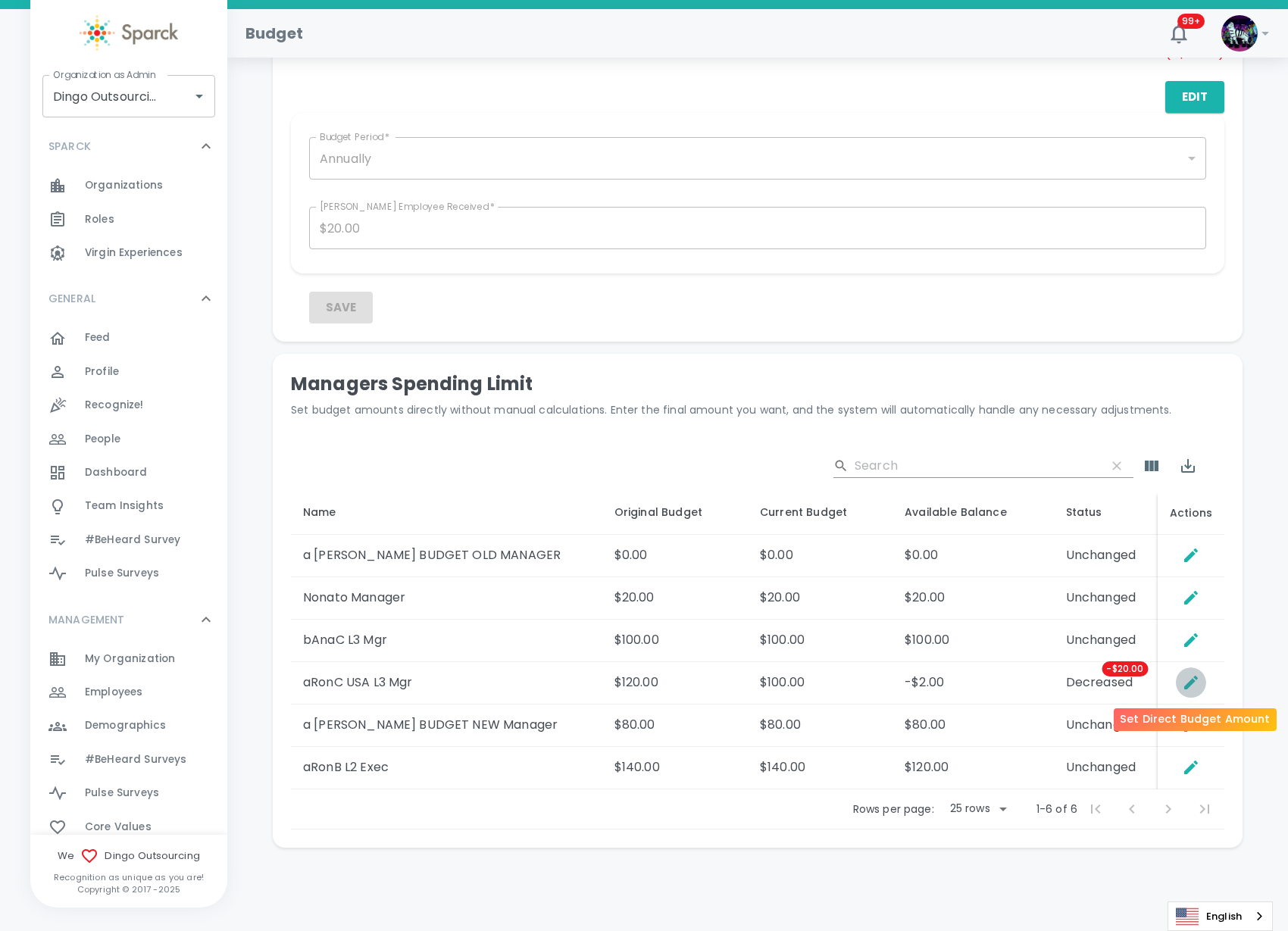
click at [1193, 686] on icon "Set Direct Budget Amount" at bounding box center [1190, 682] width 18 height 18
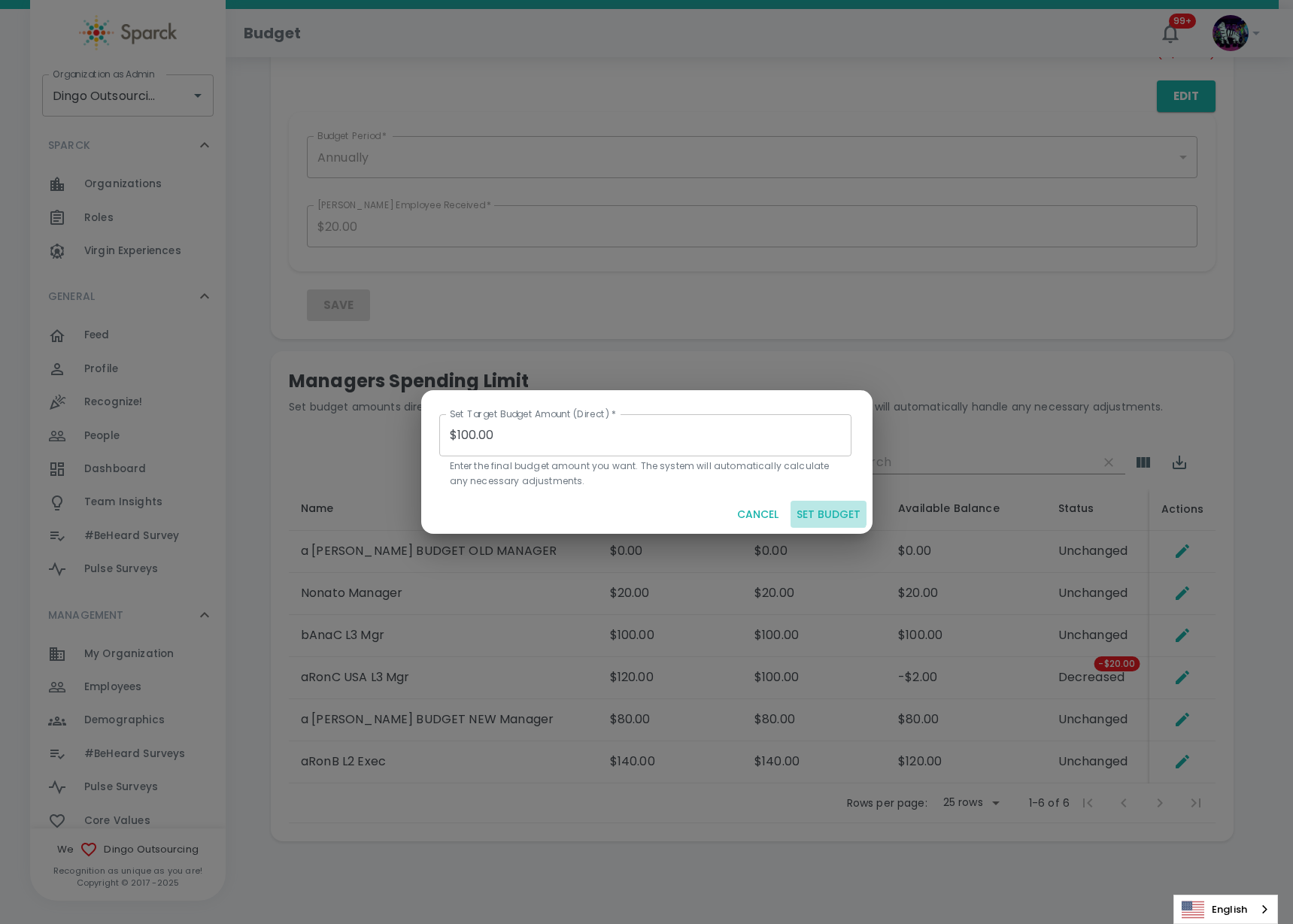
click at [832, 511] on button "SET BUDGET" at bounding box center [828, 515] width 76 height 28
type input "$0.00"
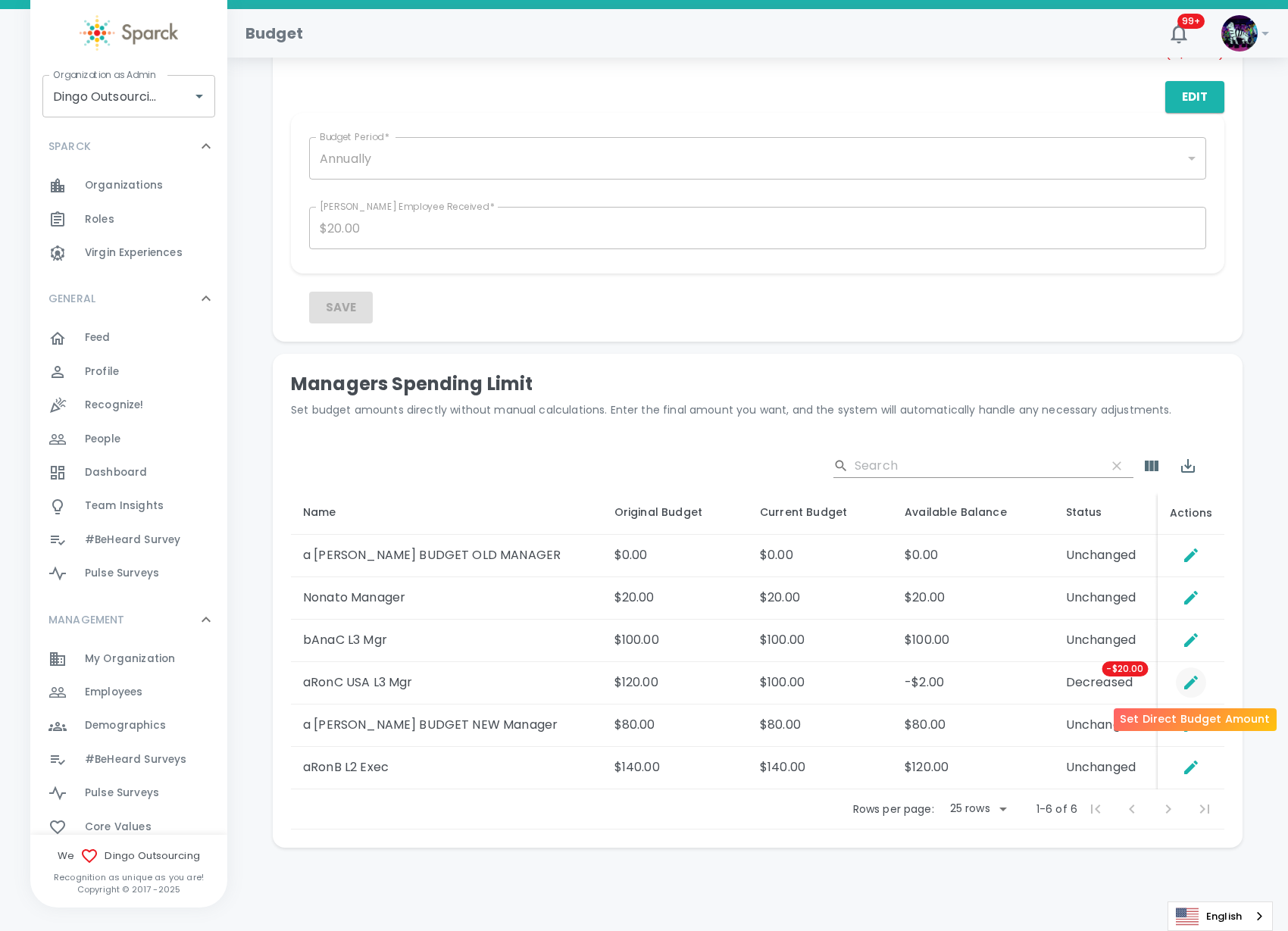
click at [1184, 681] on icon "Set Direct Budget Amount" at bounding box center [1190, 682] width 18 height 18
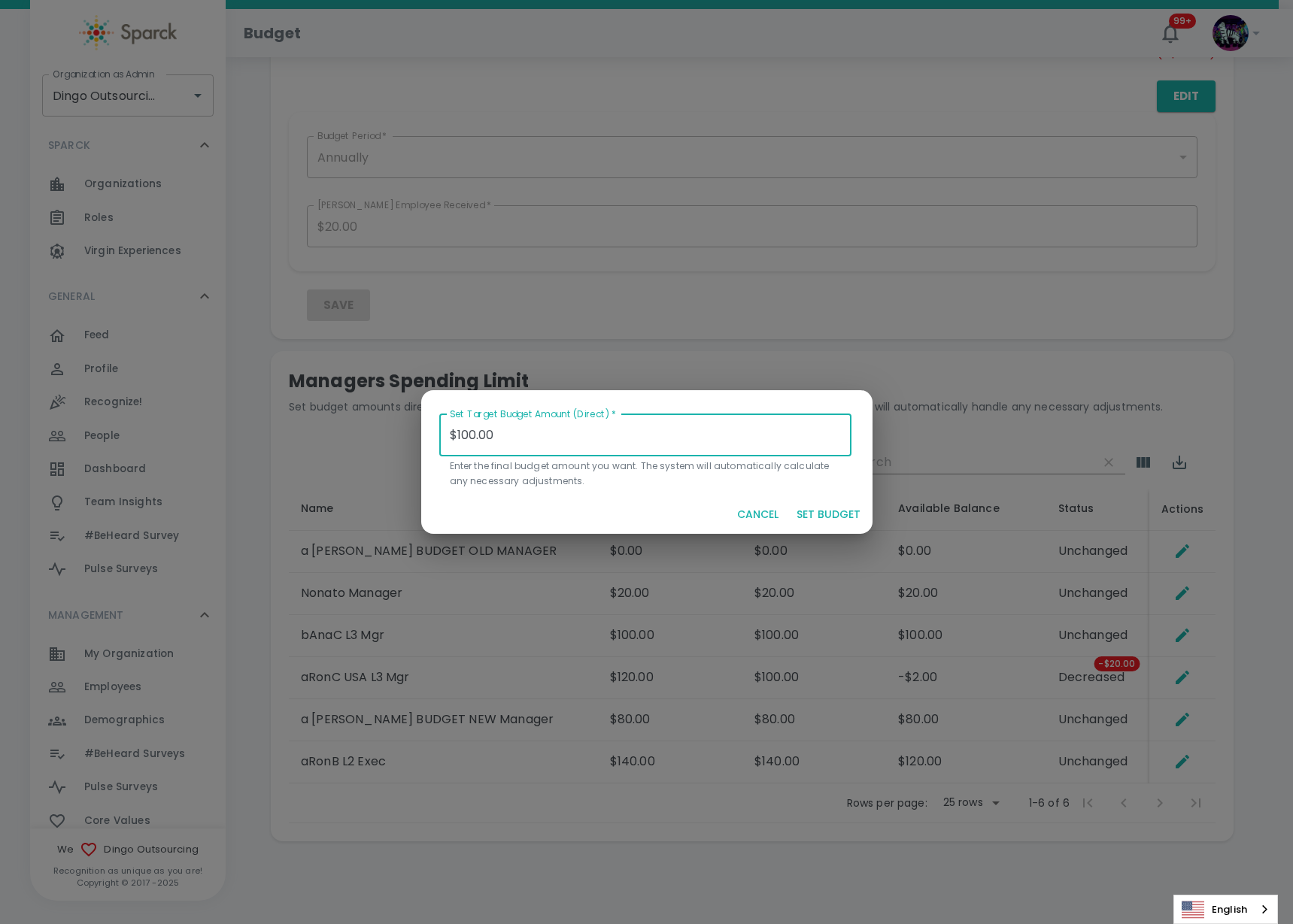
drag, startPoint x: 554, startPoint y: 442, endPoint x: 422, endPoint y: 436, distance: 132.1
click at [422, 436] on div "Set Target Budget Amount (Direct)   * $100.00 Set Target Budget Amount (Direct)…" at bounding box center [640, 436] width 463 height 116
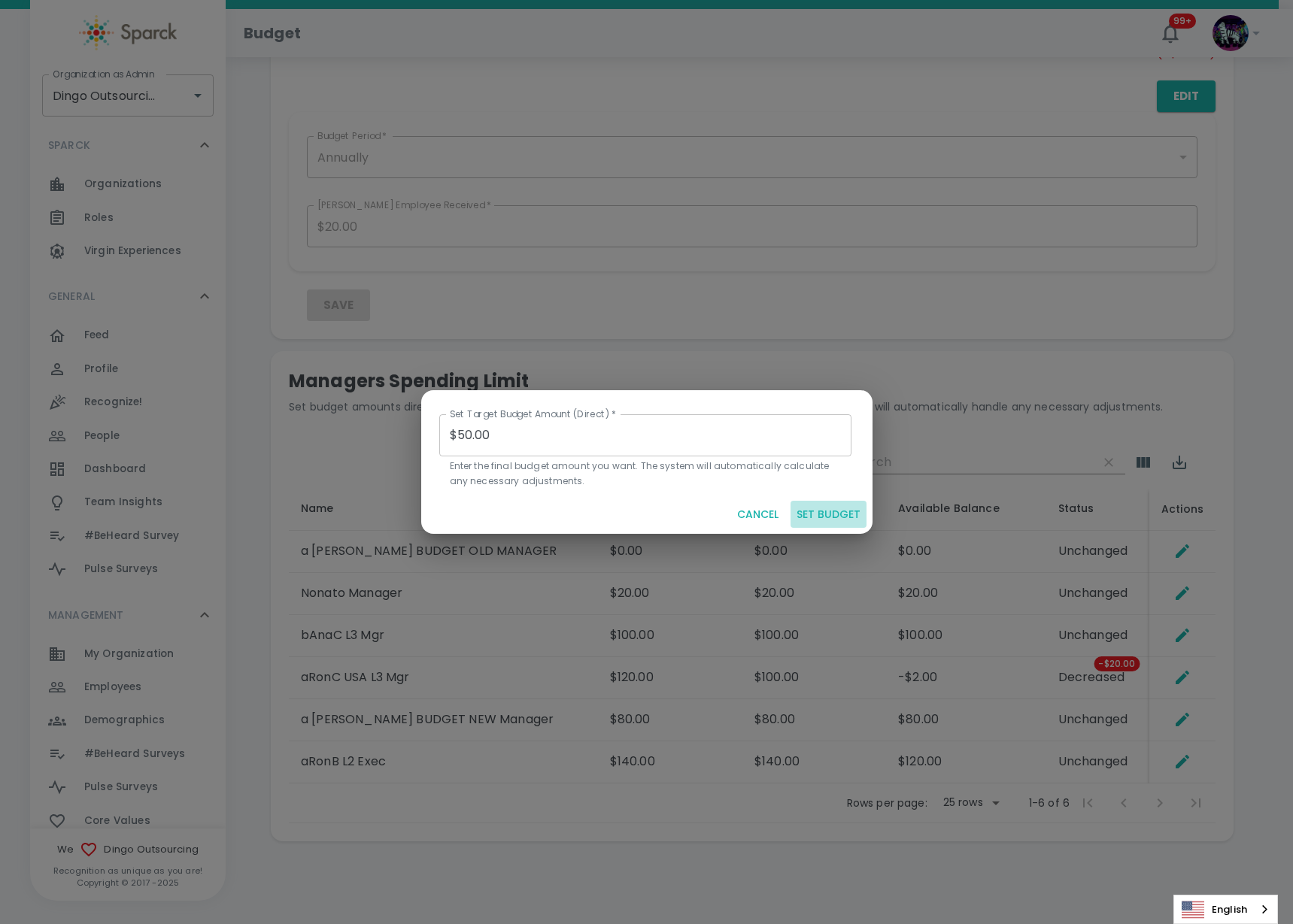
click at [834, 506] on button "SET BUDGET" at bounding box center [828, 515] width 76 height 28
type input "$0.00"
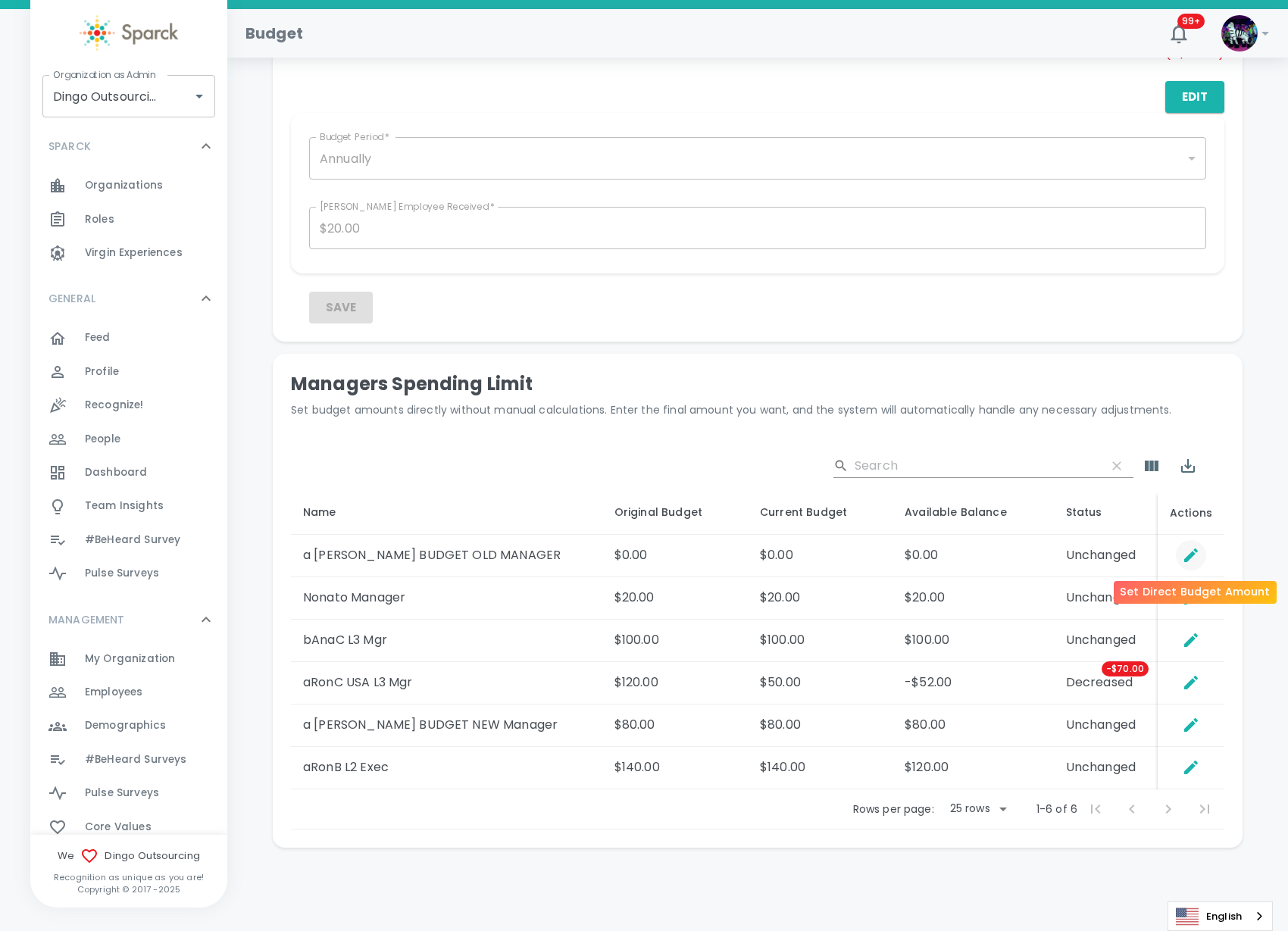
click at [1183, 558] on icon "Set Direct Budget Amount" at bounding box center [1190, 555] width 18 height 18
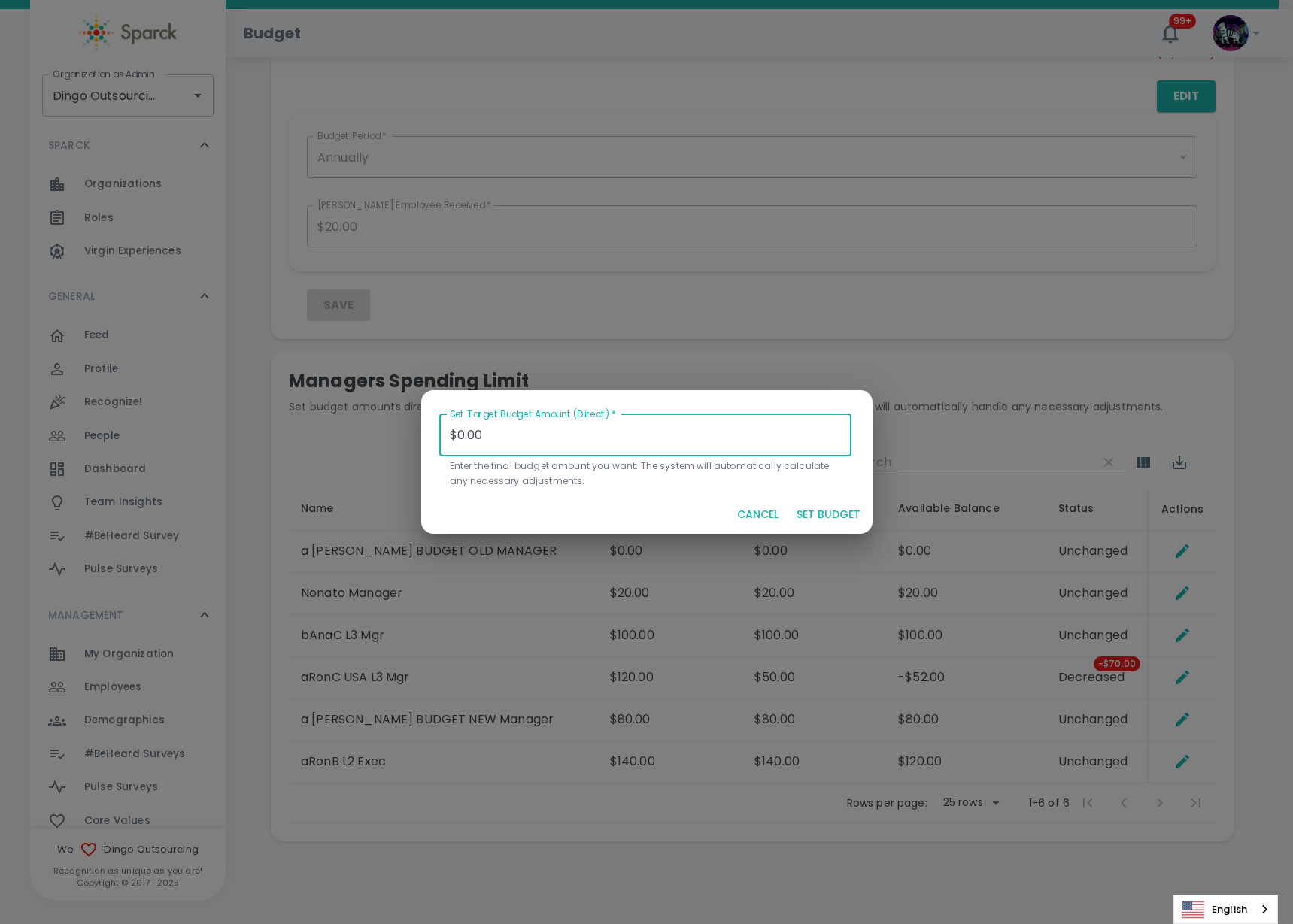
drag, startPoint x: 522, startPoint y: 439, endPoint x: 449, endPoint y: 426, distance: 74.1
click at [449, 426] on input "$0.00" at bounding box center [646, 435] width 413 height 42
click at [826, 517] on button "SET BUDGET" at bounding box center [828, 515] width 76 height 28
type input "$0.00"
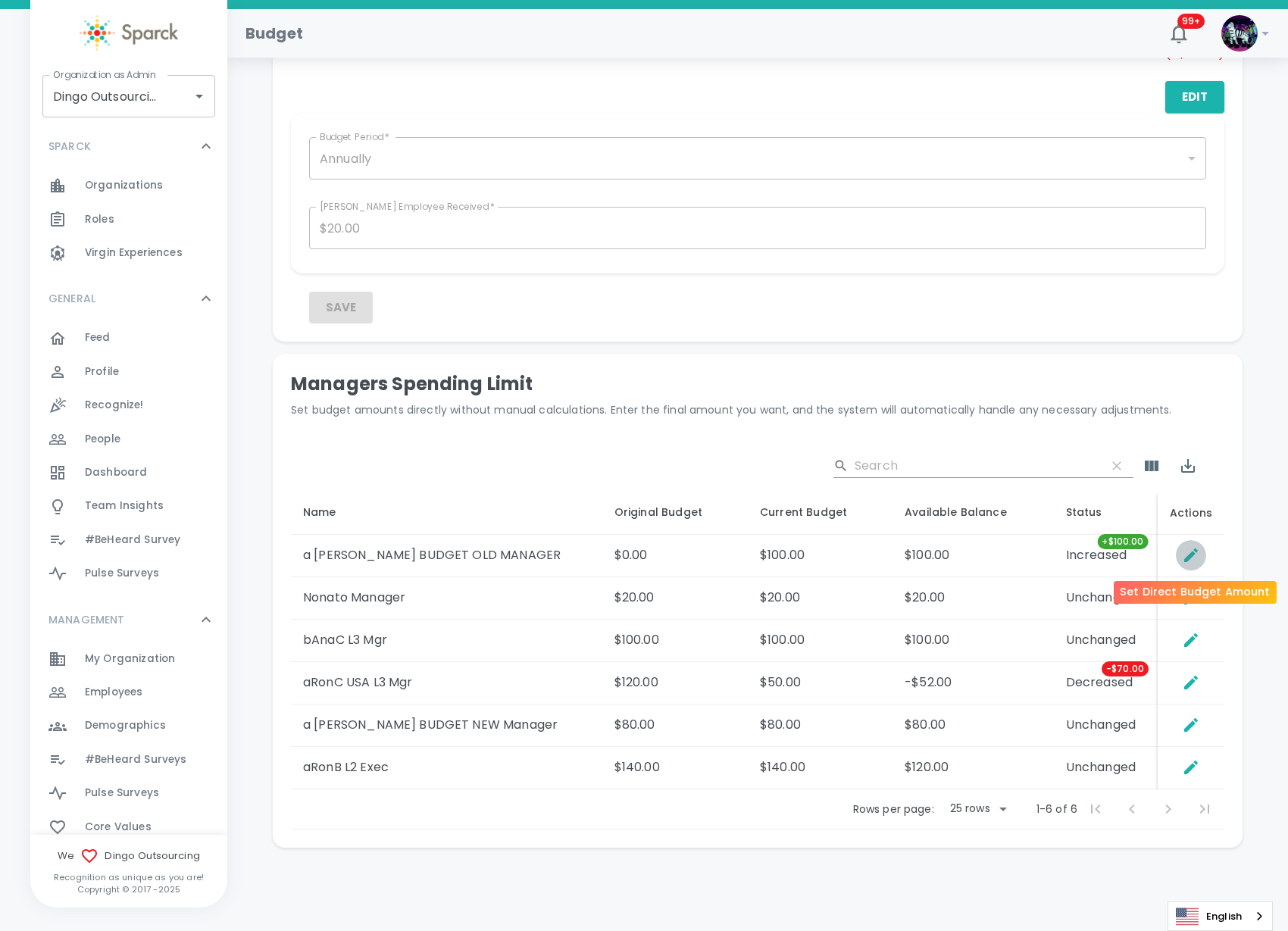
click at [1189, 556] on icon "Set Direct Budget Amount" at bounding box center [1190, 555] width 13 height 13
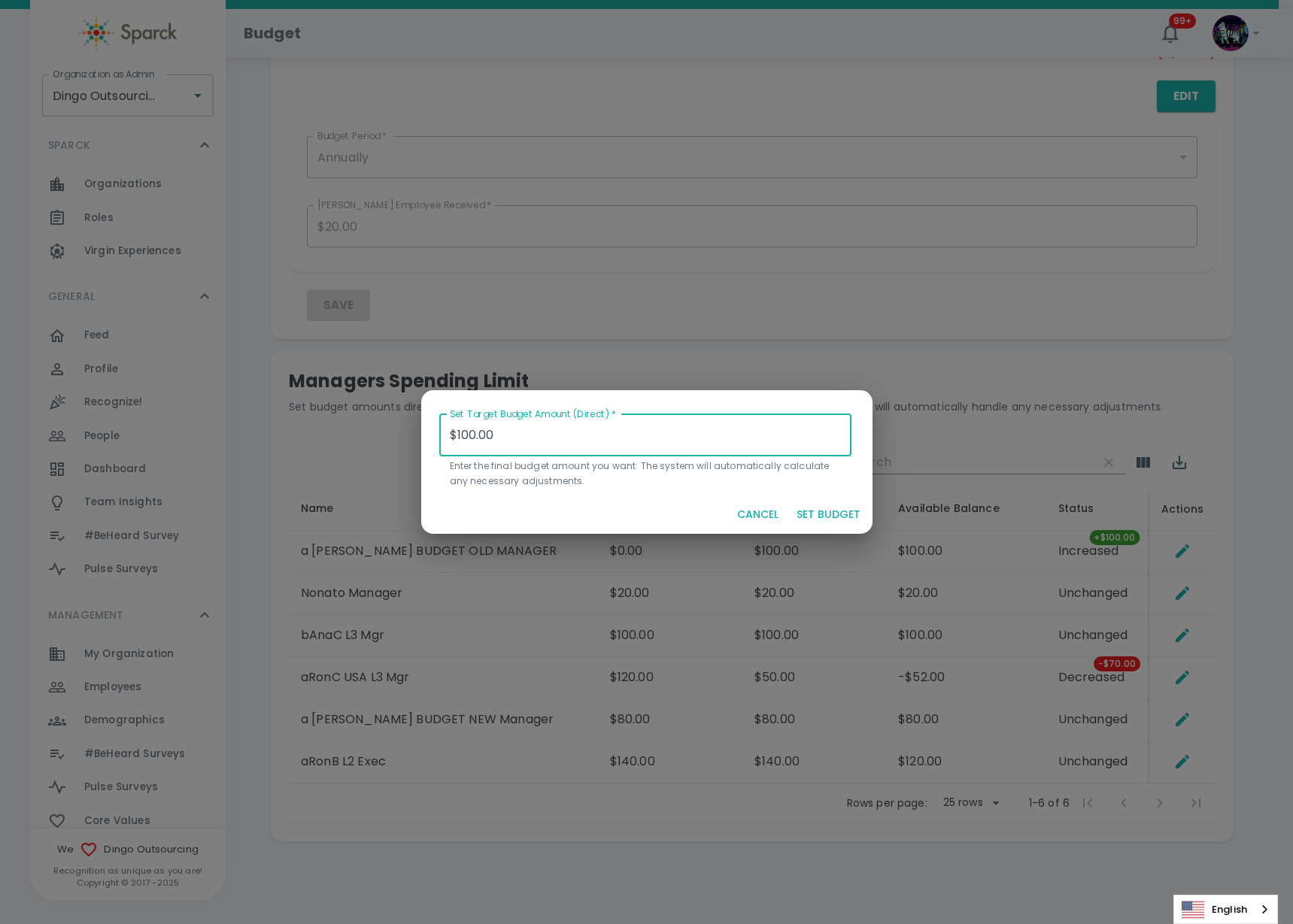
drag, startPoint x: 568, startPoint y: 435, endPoint x: 380, endPoint y: 425, distance: 188.3
click at [380, 425] on div "Set Target Budget Amount (Direct)   * $100.00 Set Target Budget Amount (Direct)…" at bounding box center [646, 462] width 1293 height 924
type input "$0.00"
click at [849, 510] on button "SET BUDGET" at bounding box center [828, 515] width 76 height 28
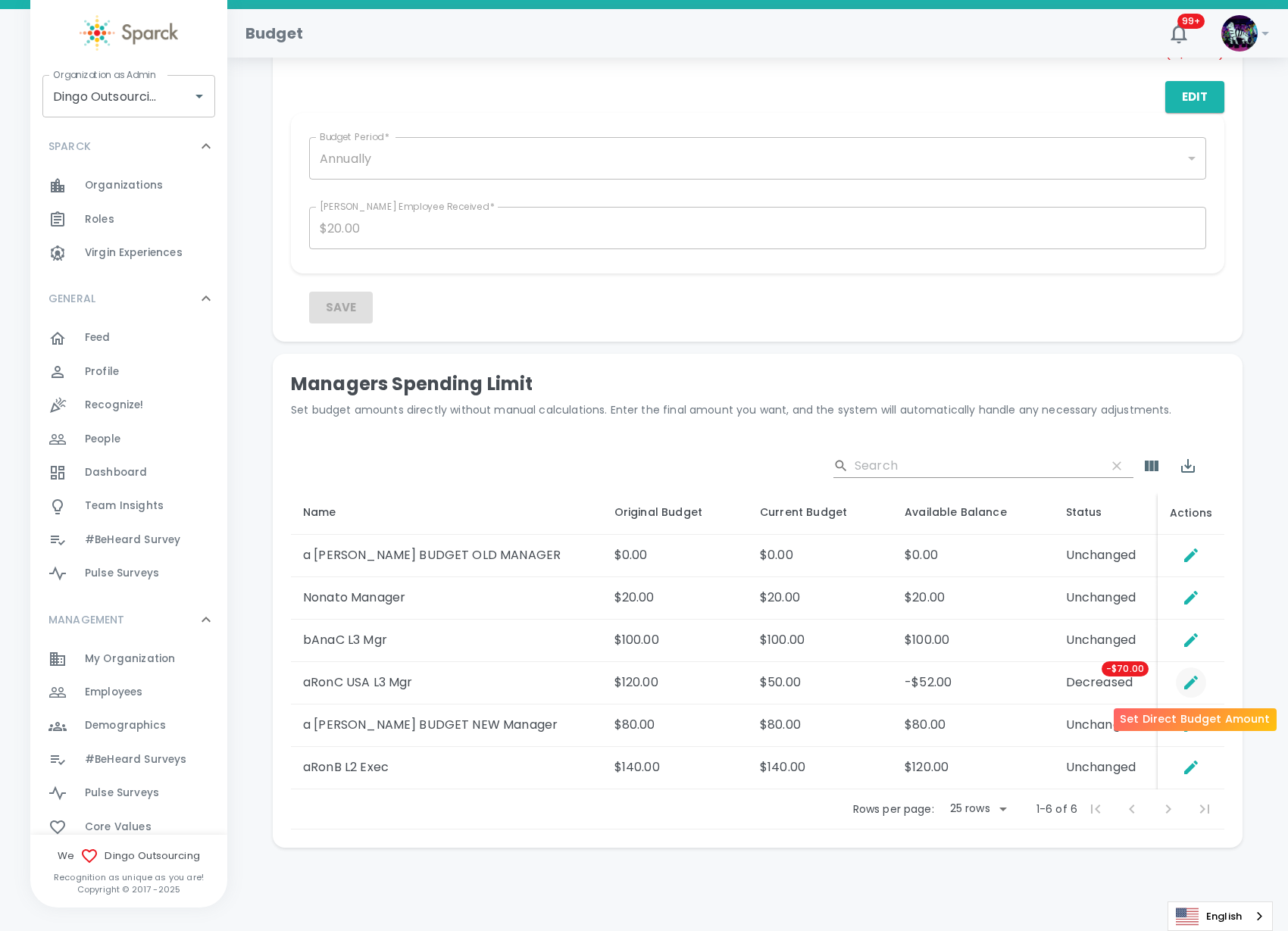
click at [1187, 683] on icon "Set Direct Budget Amount" at bounding box center [1190, 682] width 18 height 18
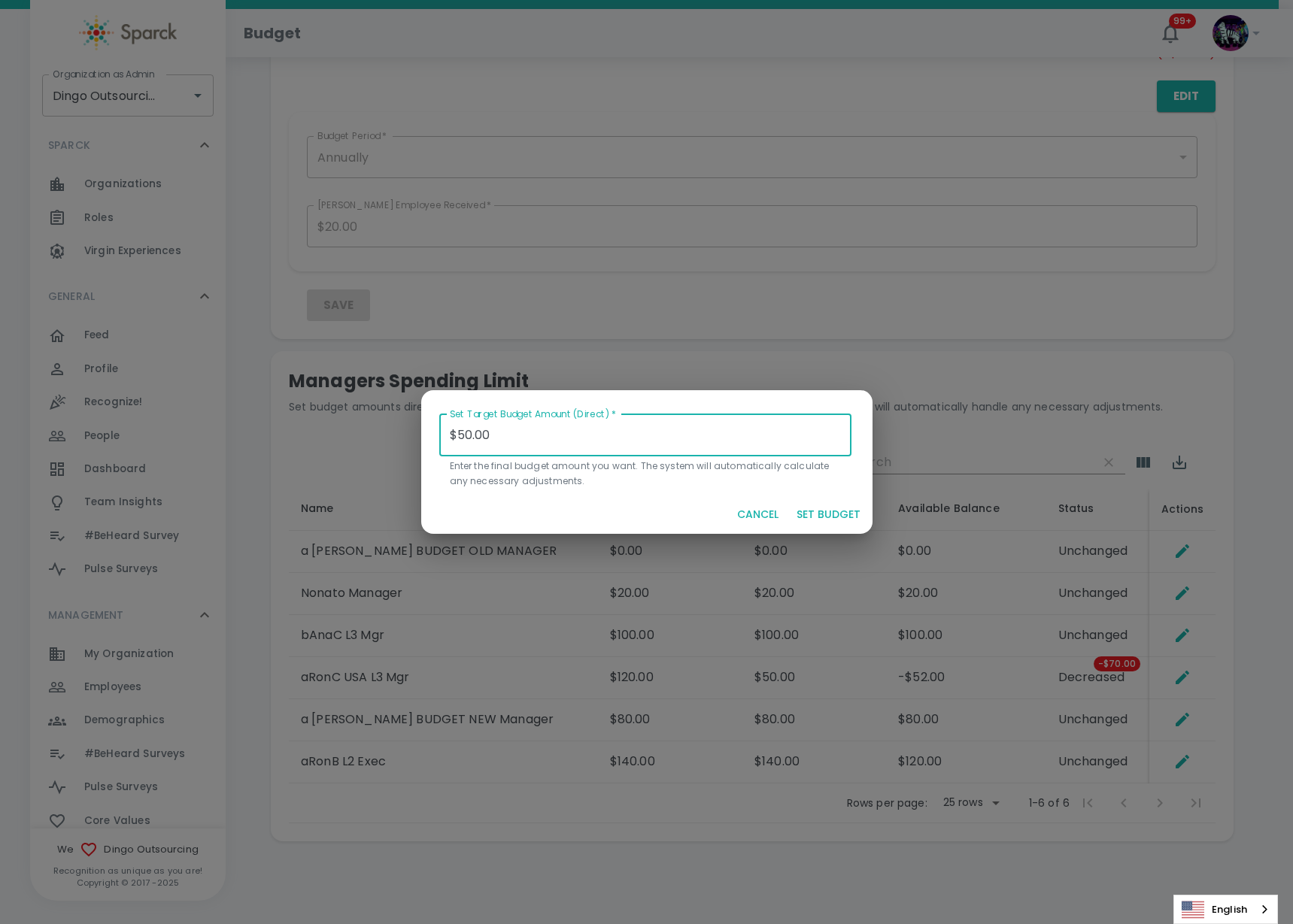
drag, startPoint x: 559, startPoint y: 444, endPoint x: 408, endPoint y: 432, distance: 151.5
click at [408, 432] on div "Set Target Budget Amount (Direct)   * $50.00 Set Target Budget Amount (Direct) …" at bounding box center [646, 462] width 1293 height 924
type input "$0.00"
click at [822, 507] on button "SET BUDGET" at bounding box center [828, 515] width 76 height 28
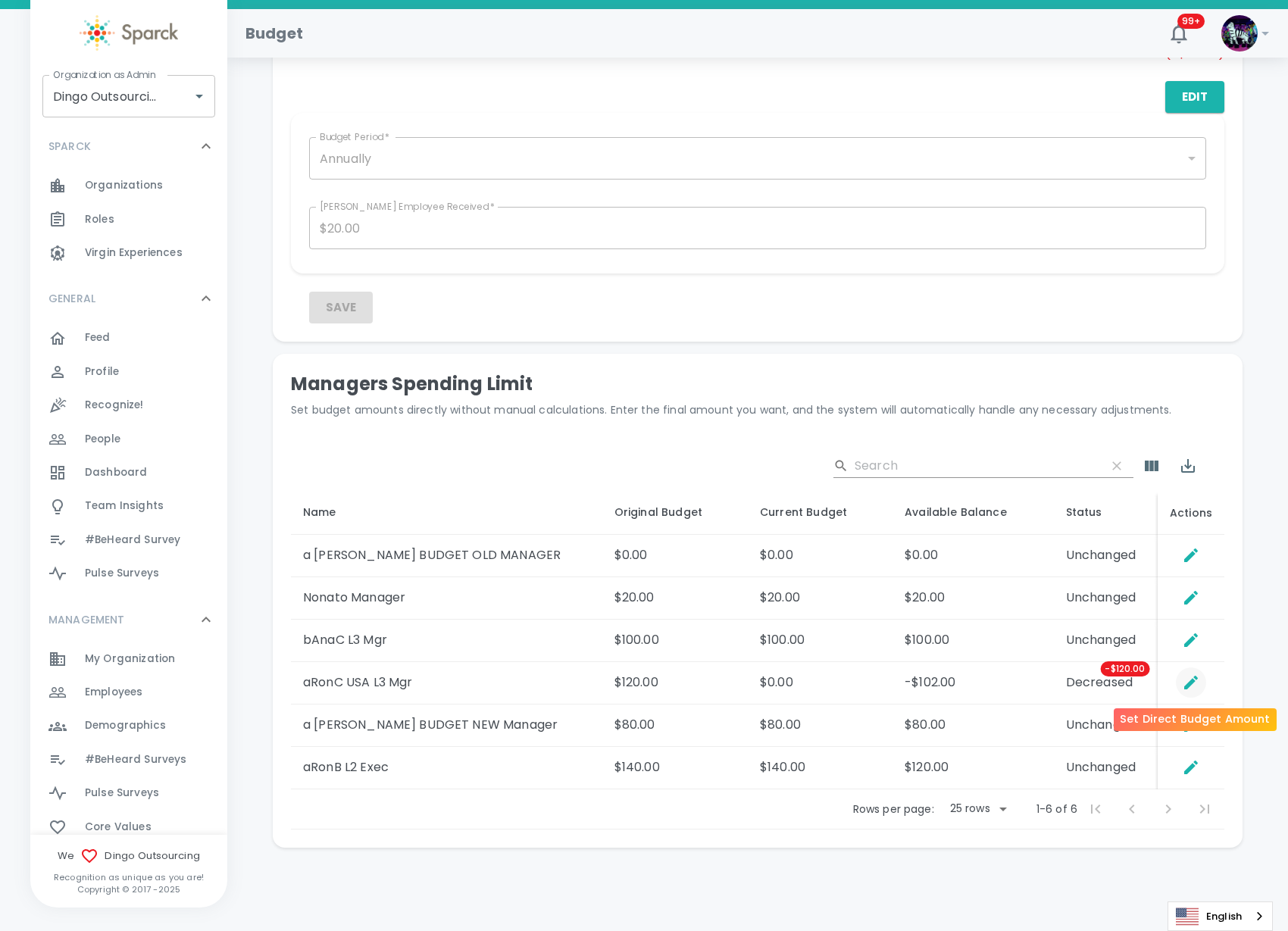
click at [1192, 686] on icon "Set Direct Budget Amount" at bounding box center [1190, 682] width 18 height 18
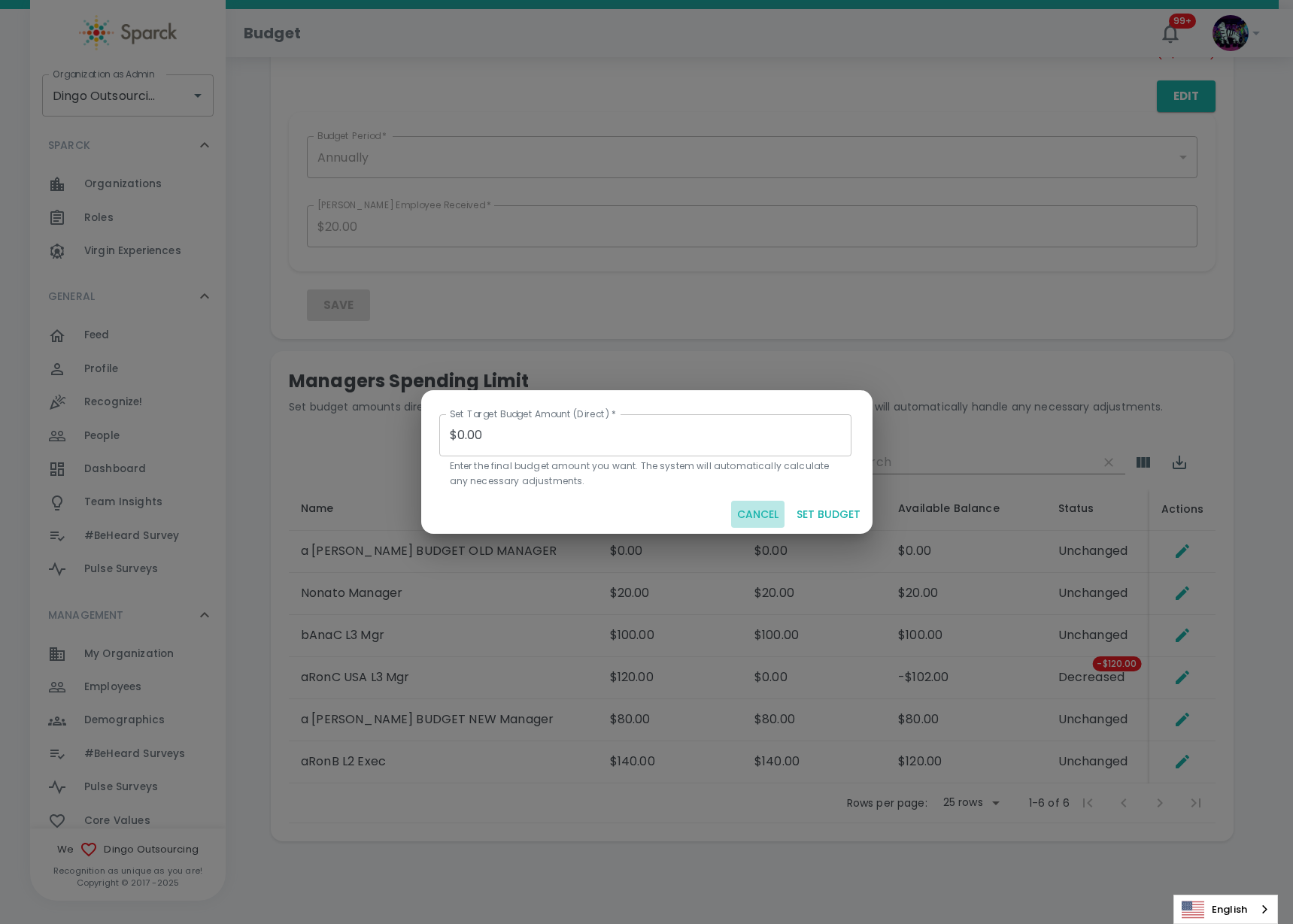
click at [754, 508] on button "CANCEL" at bounding box center [757, 515] width 53 height 28
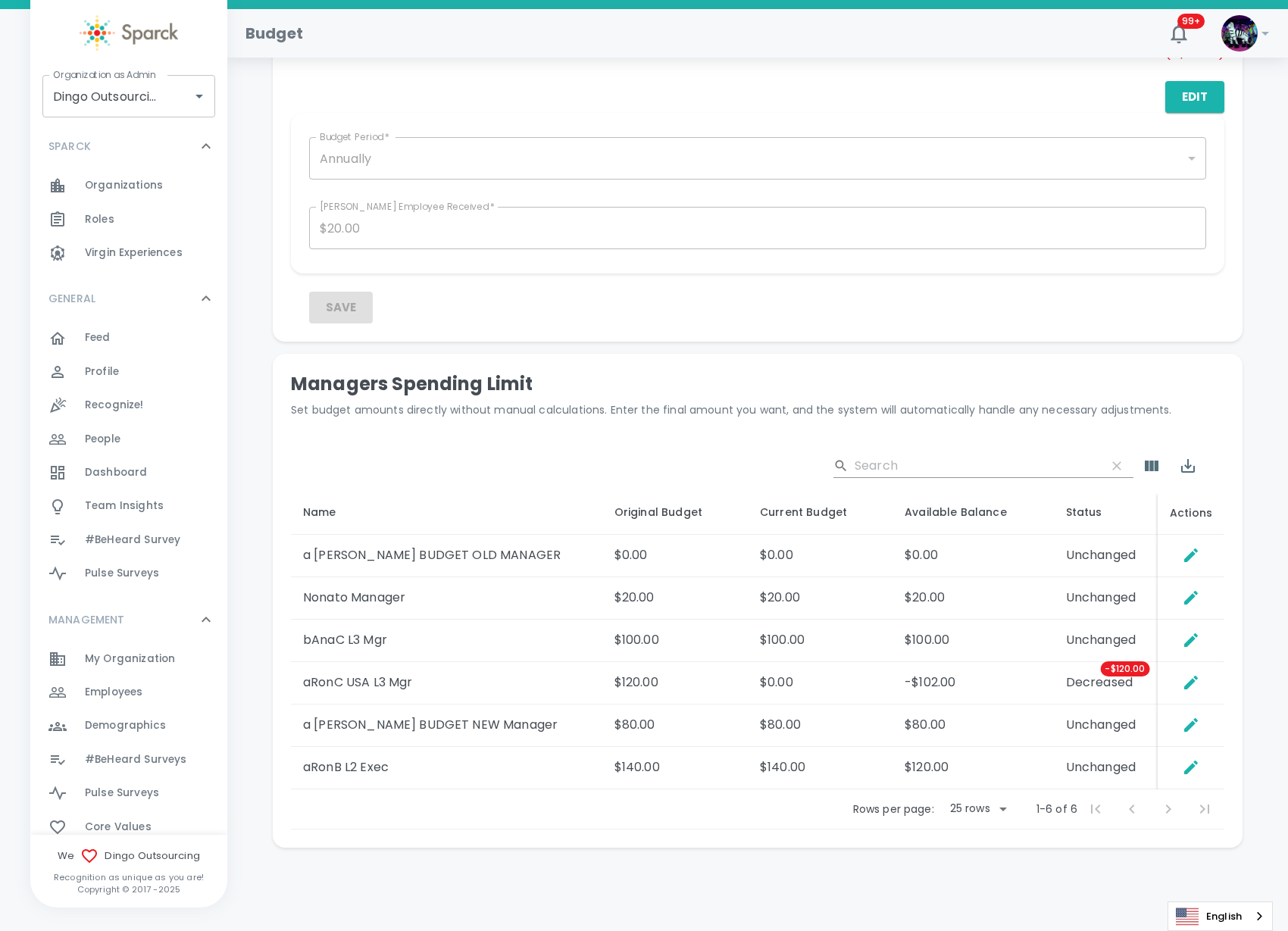
click at [826, 474] on div "​" at bounding box center [757, 466] width 933 height 49
click at [1187, 688] on icon "Set Direct Budget Amount" at bounding box center [1190, 682] width 13 height 13
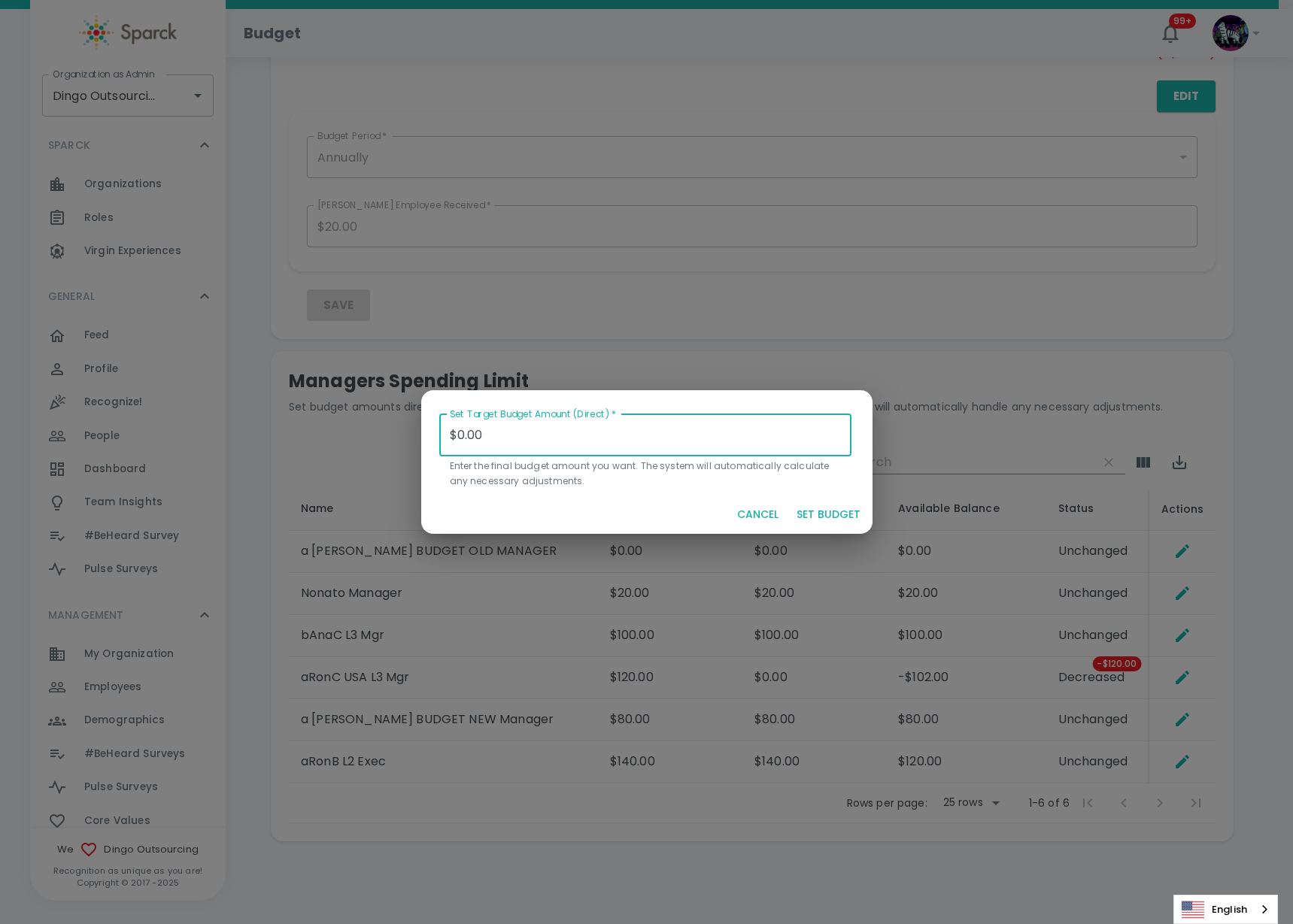
drag, startPoint x: 518, startPoint y: 439, endPoint x: 422, endPoint y: 429, distance: 96.5
click at [422, 429] on div "Set Target Budget Amount (Direct)   * $0.00 Set Target Budget Amount (Direct)  …" at bounding box center [640, 436] width 463 height 116
click at [812, 510] on button "SET BUDGET" at bounding box center [828, 515] width 76 height 28
type input "$0.00"
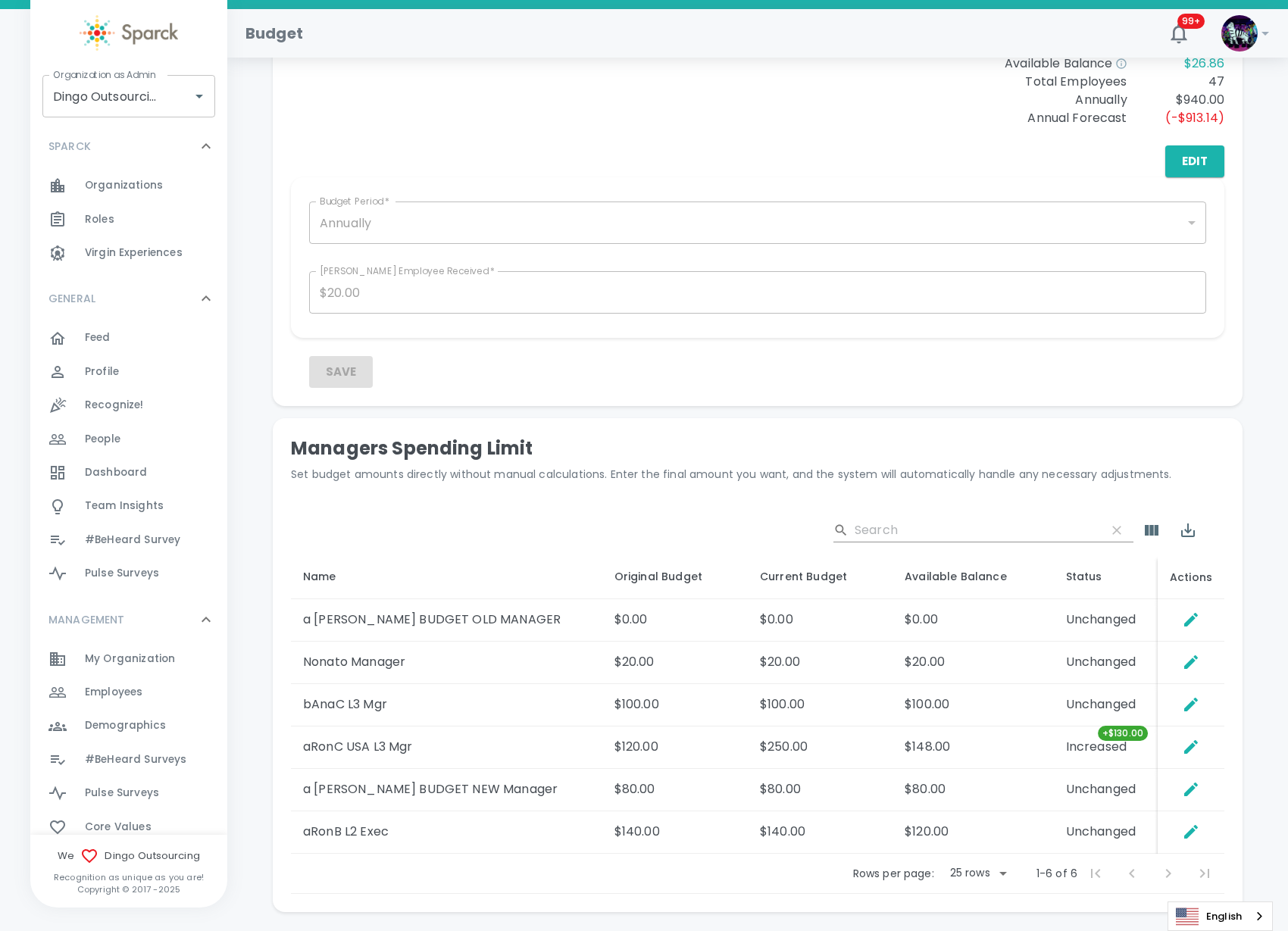
scroll to position [487, 0]
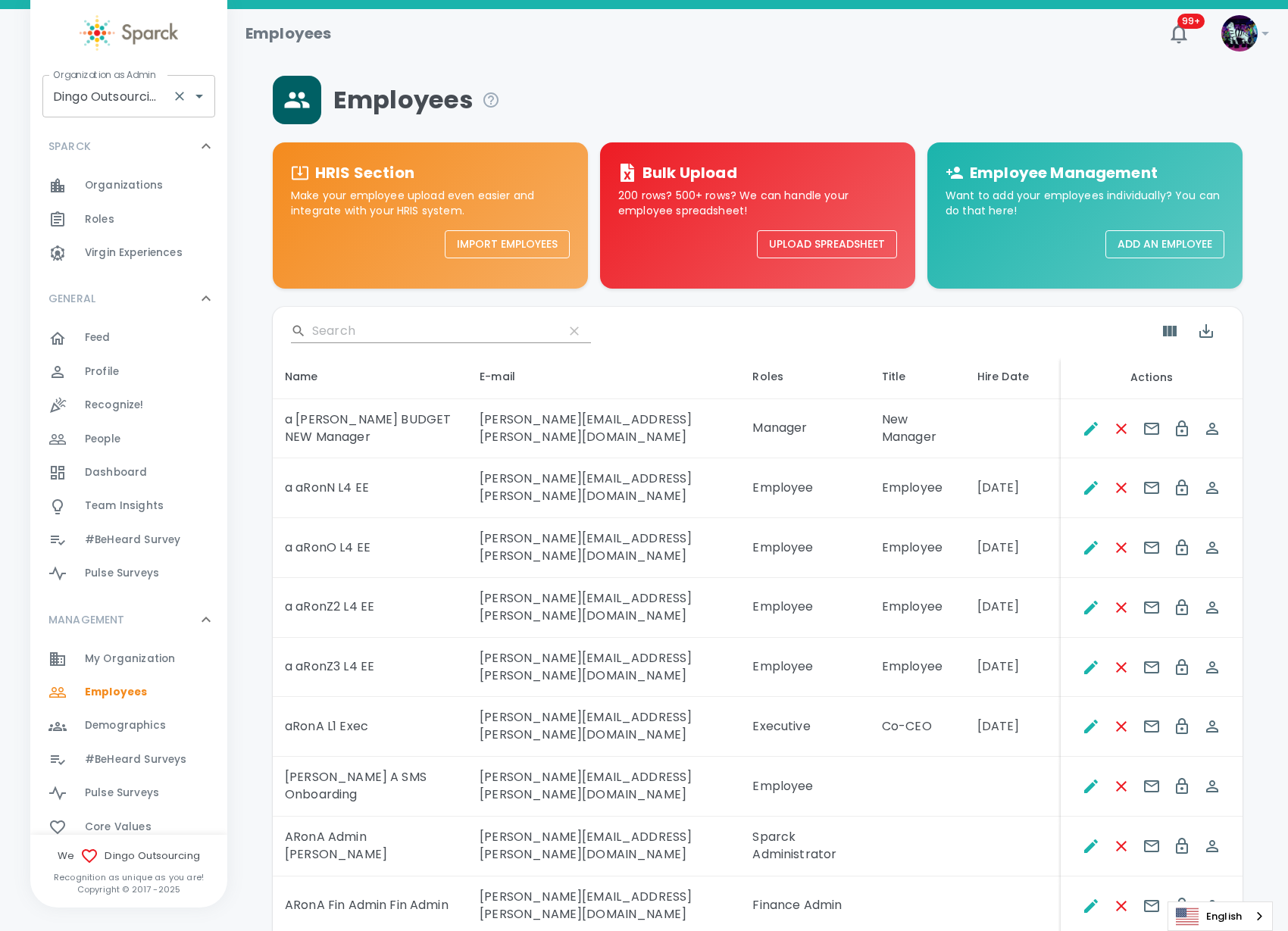
click at [50, 94] on input "Dingo Outsourcing • 793" at bounding box center [108, 96] width 116 height 29
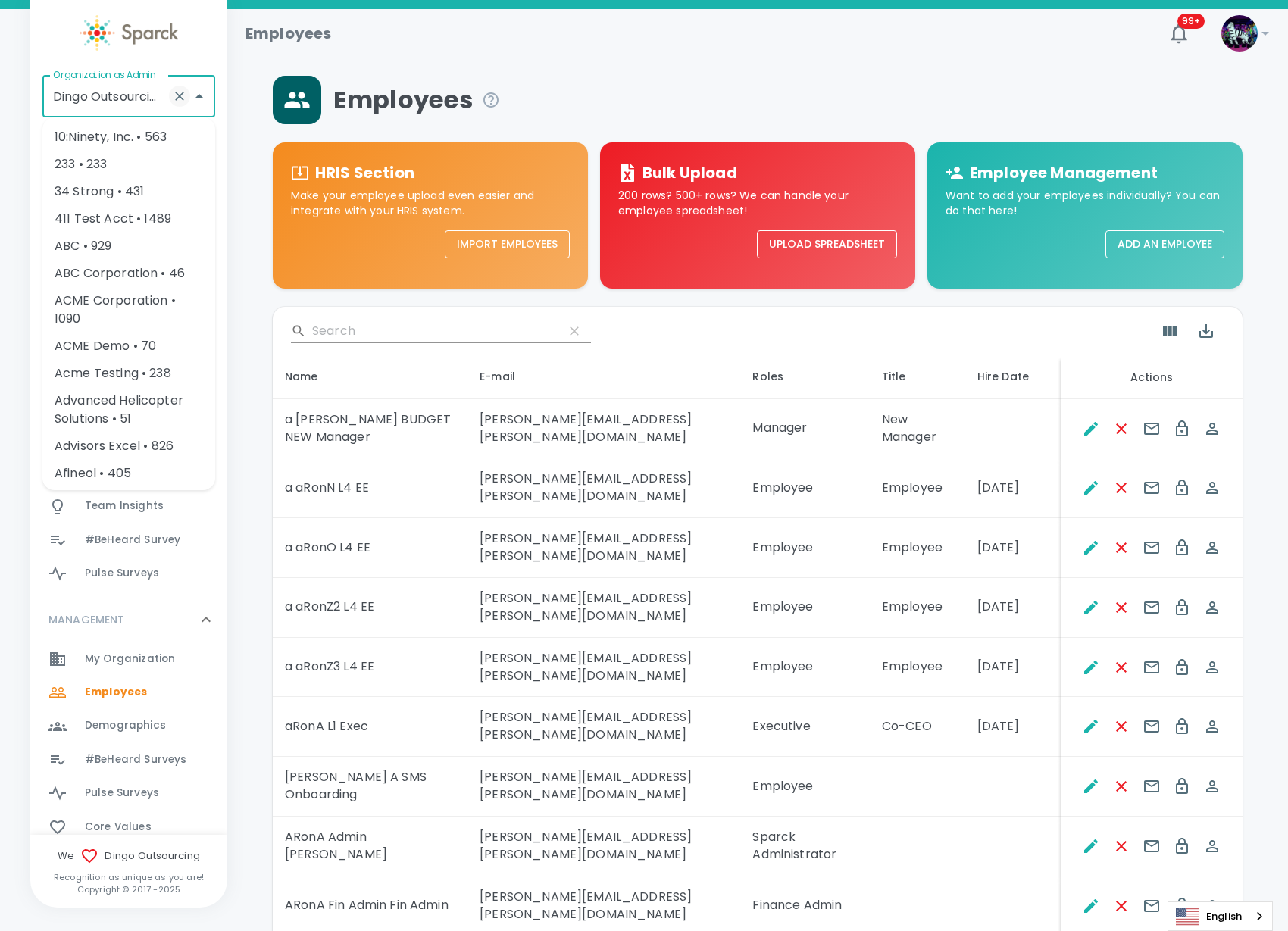
click at [182, 93] on div at bounding box center [189, 96] width 39 height 21
click at [182, 95] on icon "Clear" at bounding box center [179, 96] width 15 height 15
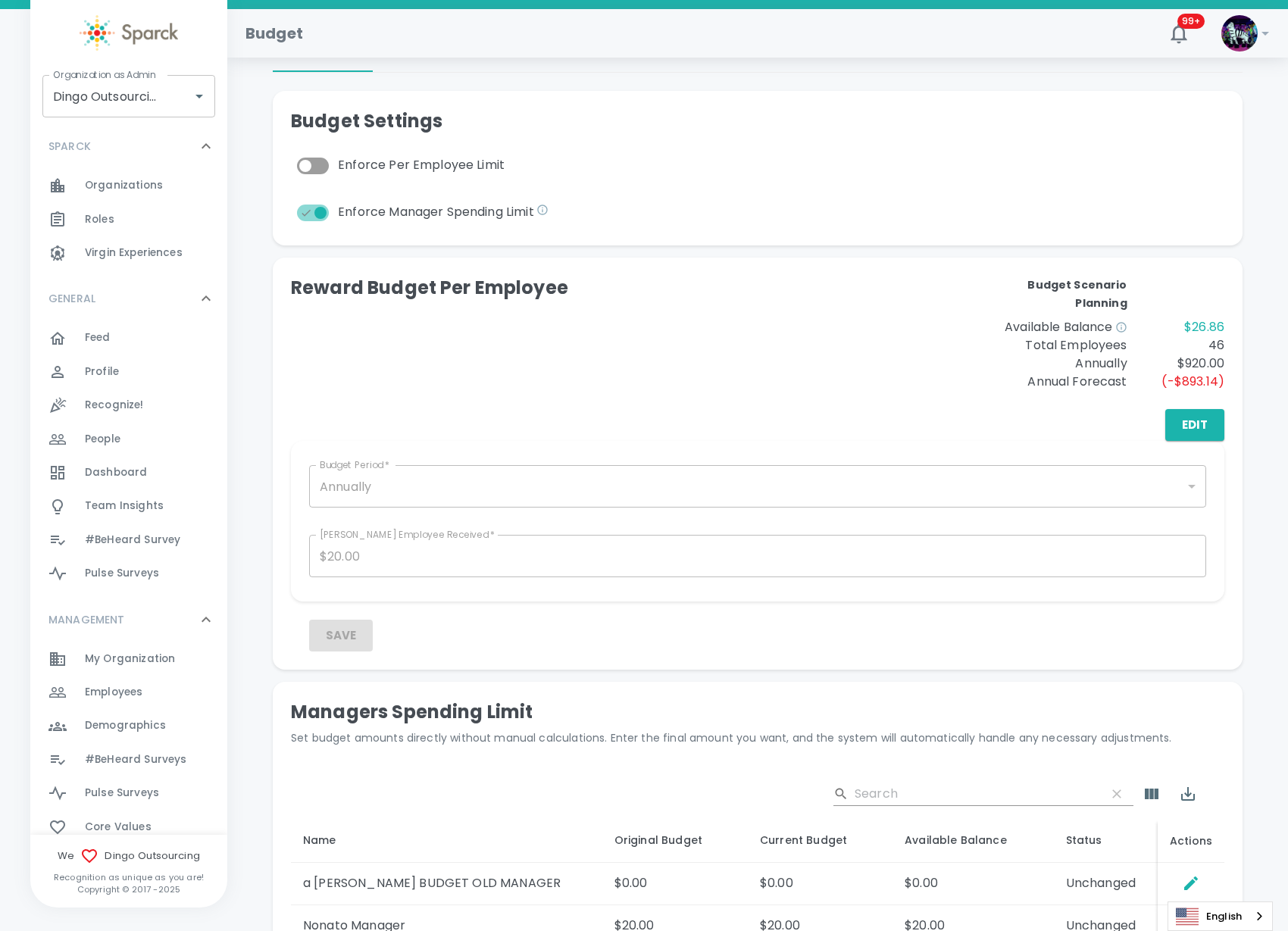
scroll to position [379, 0]
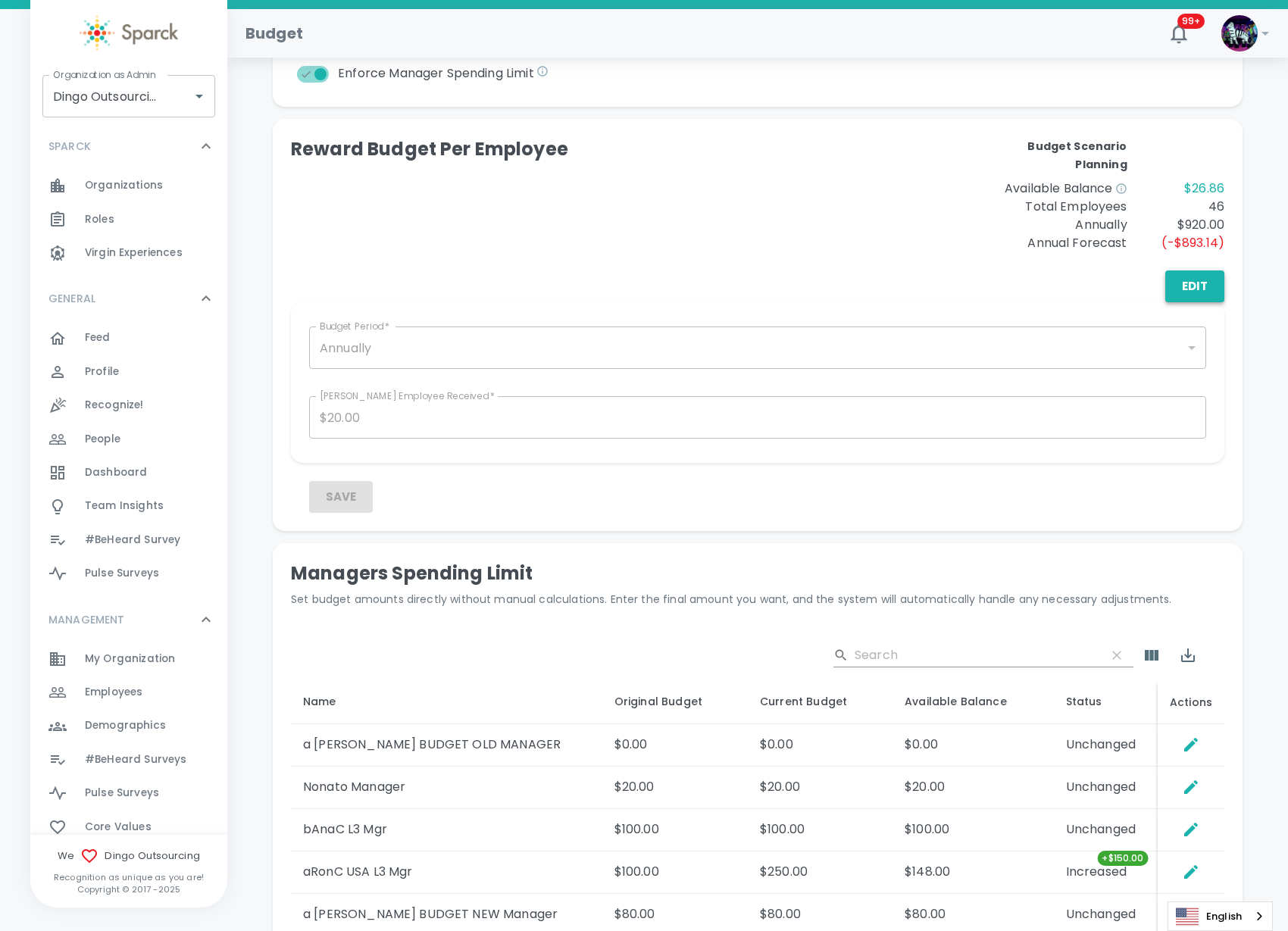
click at [1183, 292] on button "Edit" at bounding box center [1194, 286] width 59 height 31
click at [339, 507] on button "Save" at bounding box center [340, 497] width 64 height 31
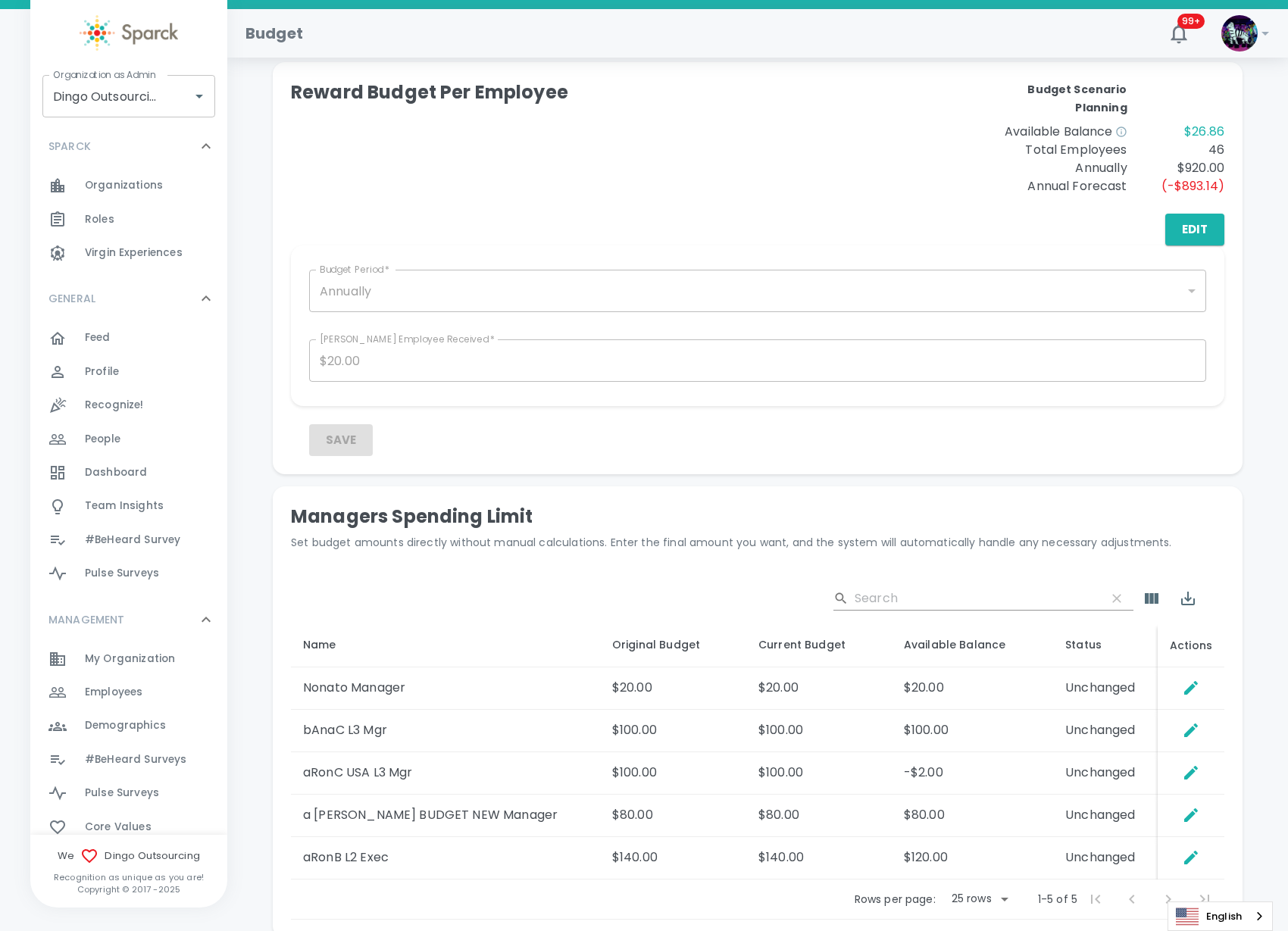
scroll to position [160, 0]
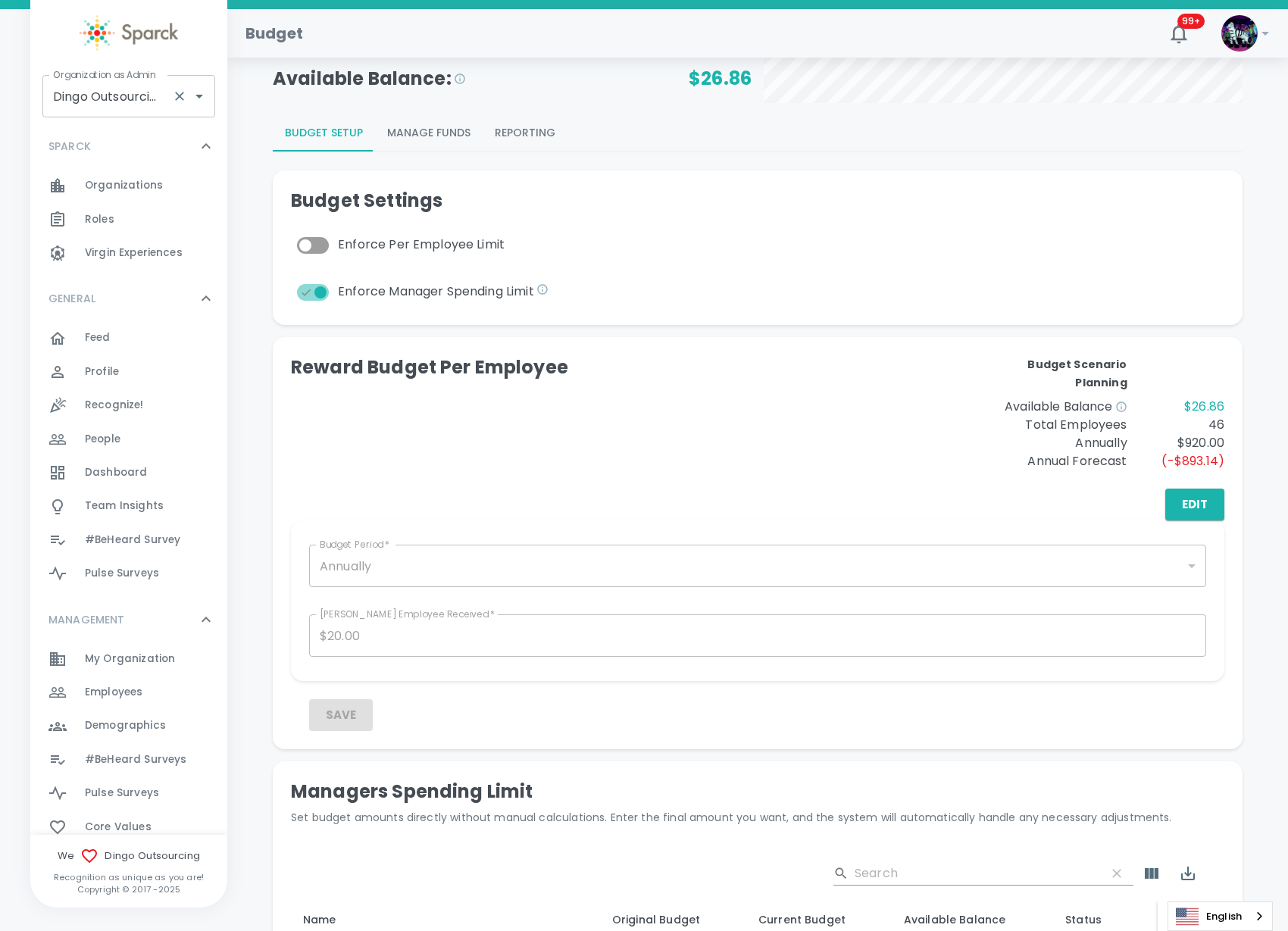
click at [126, 94] on input "Dingo Outsourcing • 793" at bounding box center [108, 96] width 116 height 29
click at [86, 143] on li "San Francisco Bay Coffee • 1357" at bounding box center [129, 146] width 173 height 46
type input "San Francisco Bay Coffee • 1357"
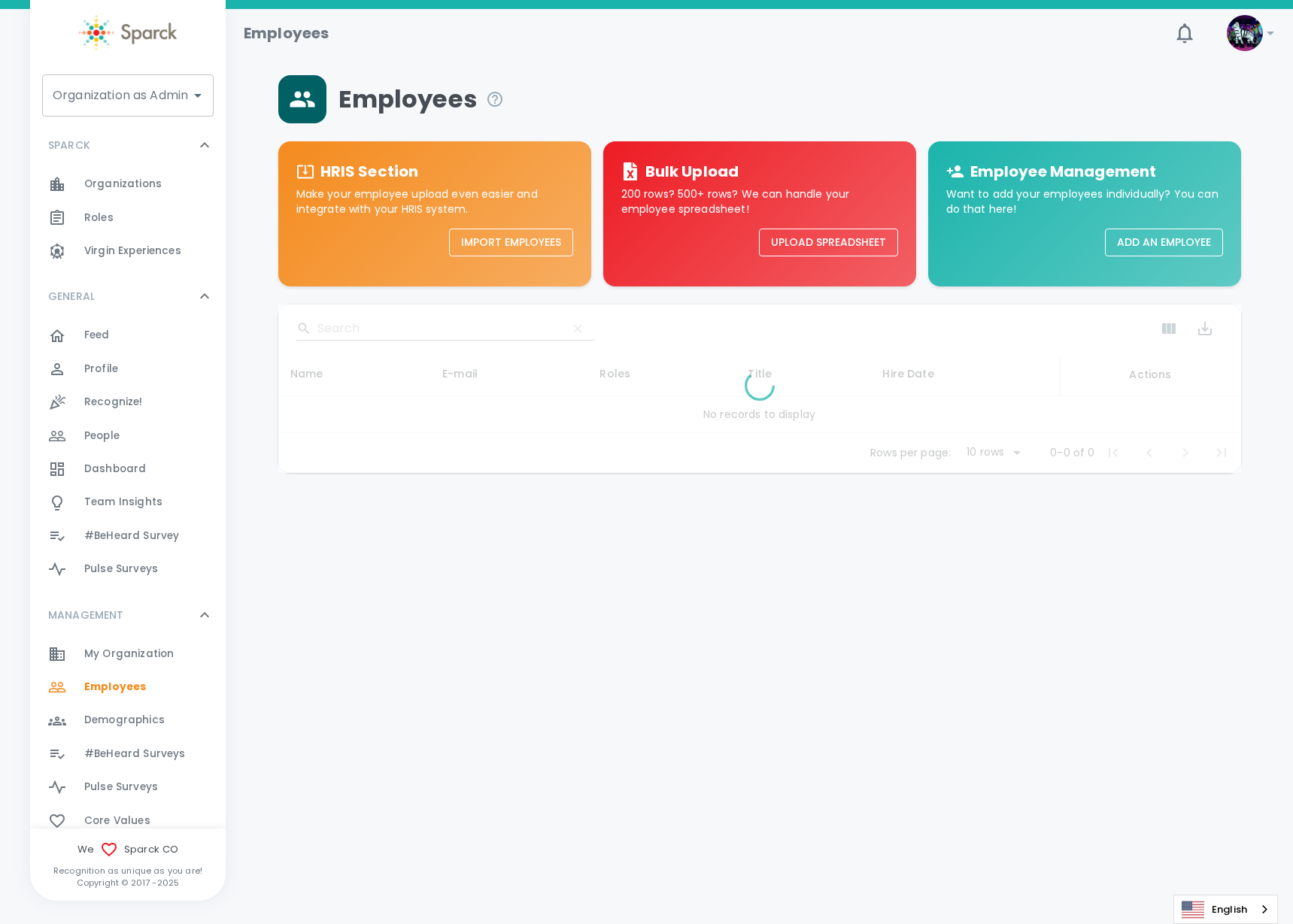
click at [180, 94] on input "Organization as Admin" at bounding box center [116, 95] width 135 height 29
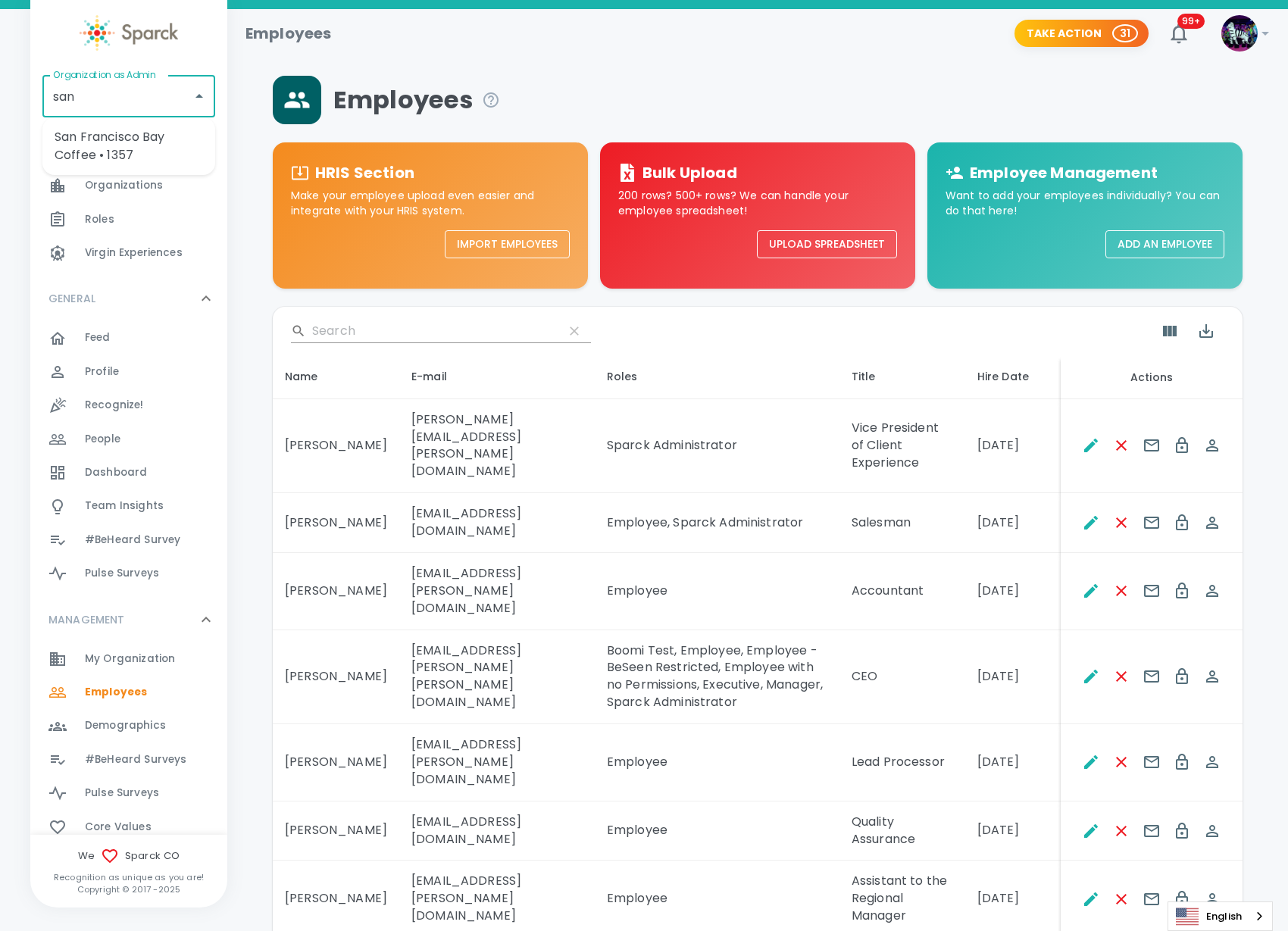
click at [122, 145] on li "San Francisco Bay Coffee • 1357" at bounding box center [129, 146] width 173 height 46
type input "San Francisco Bay Coffee • 1357"
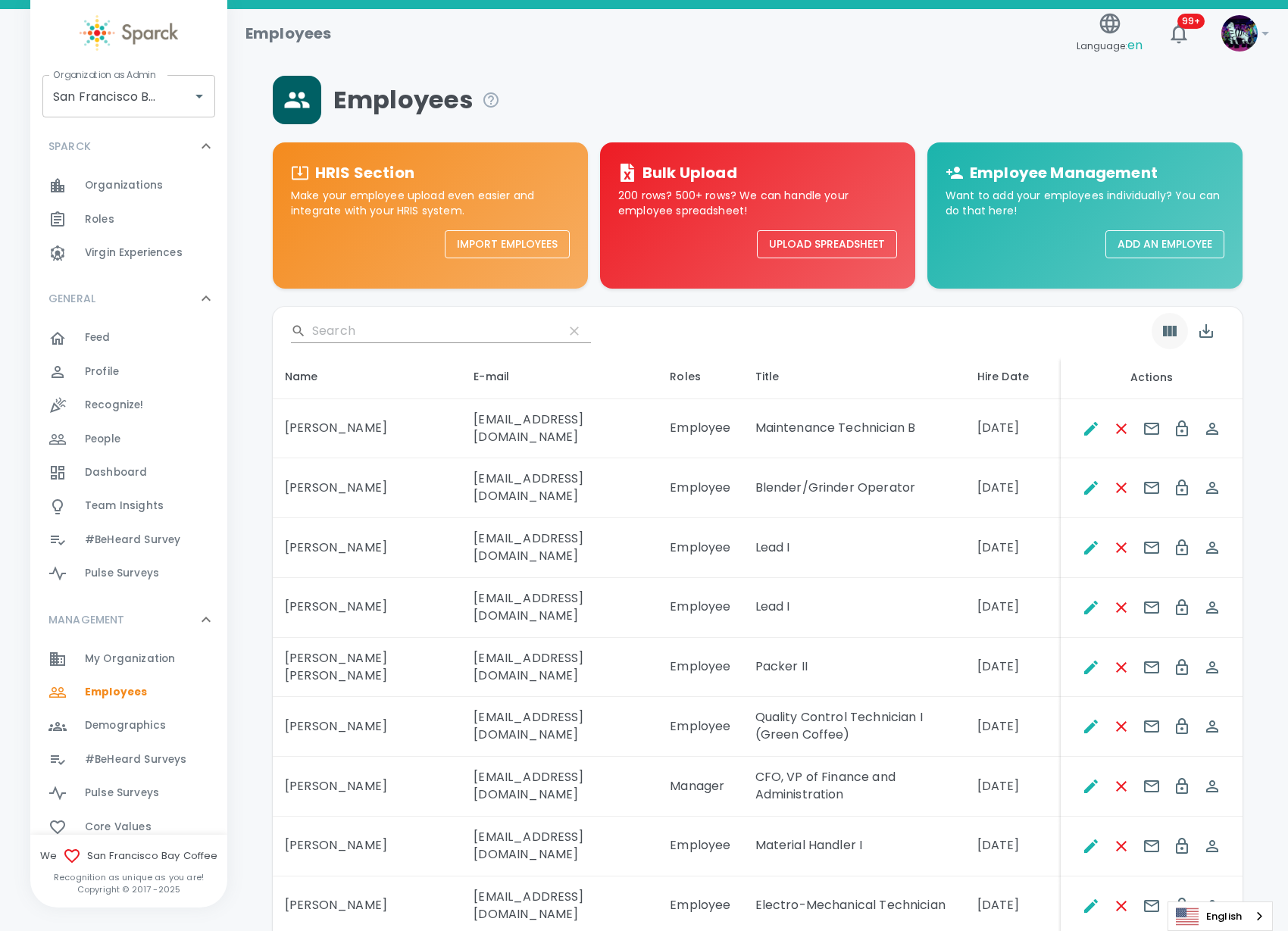
click at [1168, 340] on button "Show Columns" at bounding box center [1169, 331] width 36 height 36
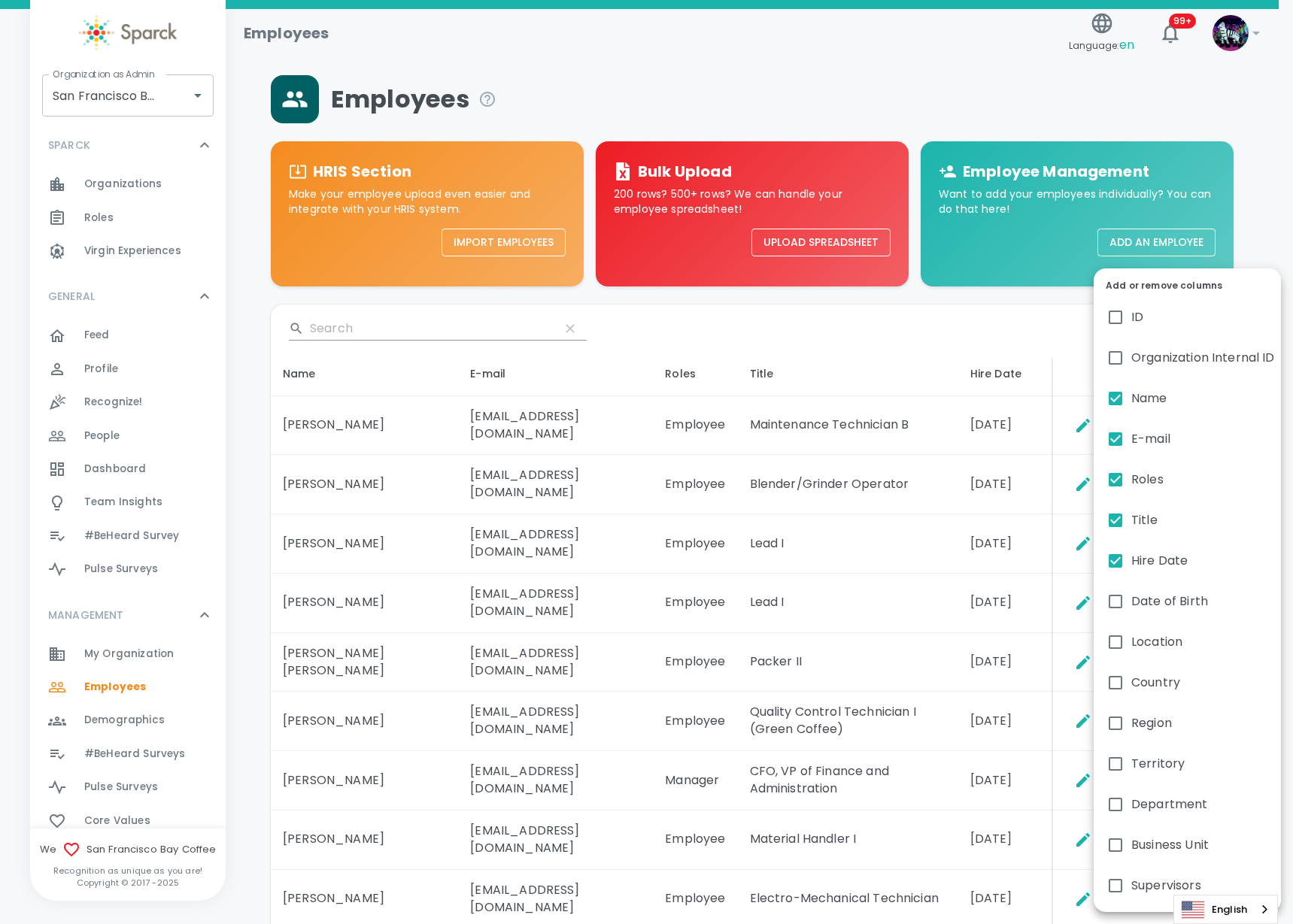
click at [1113, 560] on input "Hire Date" at bounding box center [1116, 560] width 31 height 31
checkbox input "false"
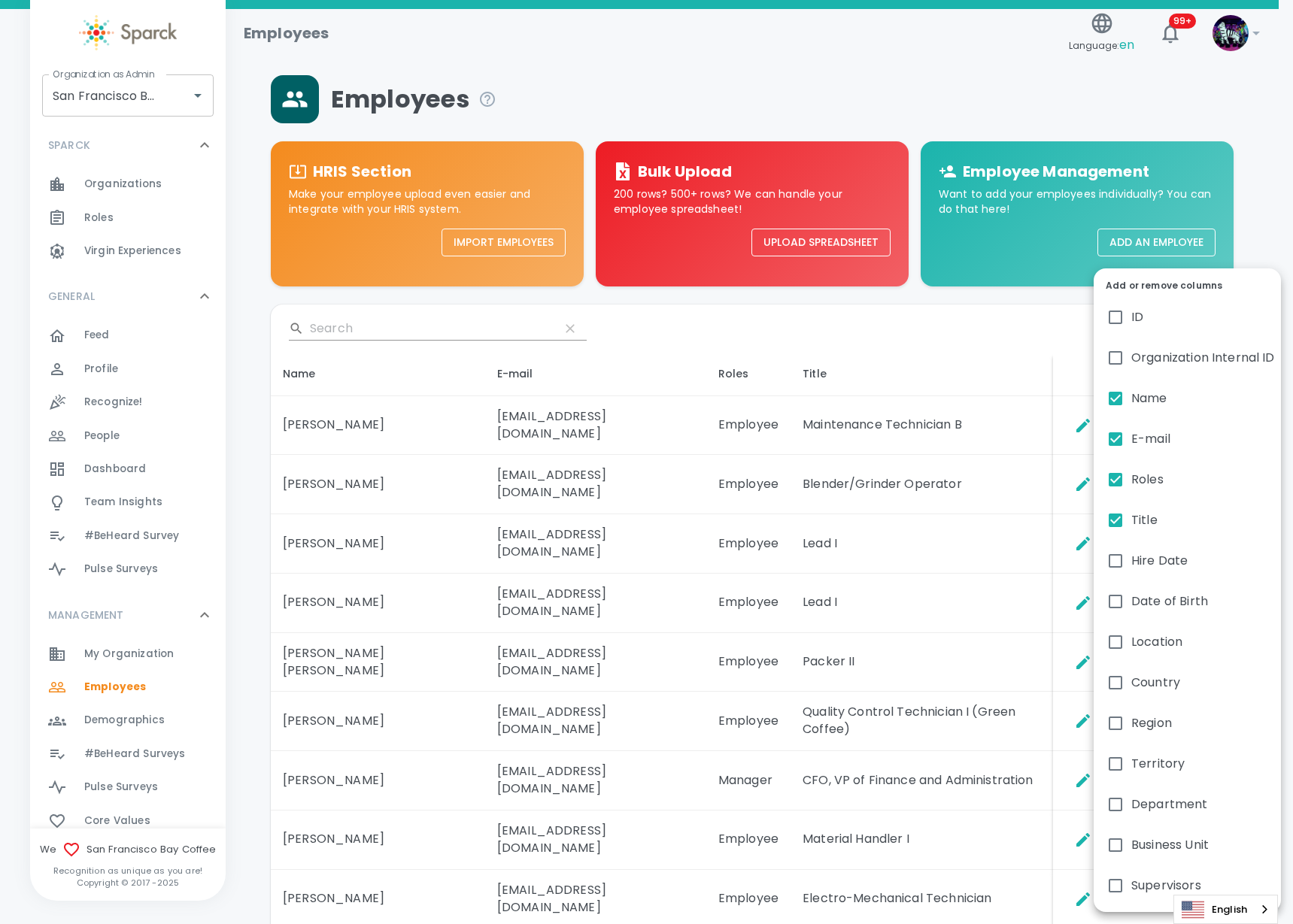
click at [312, 325] on div at bounding box center [646, 462] width 1293 height 924
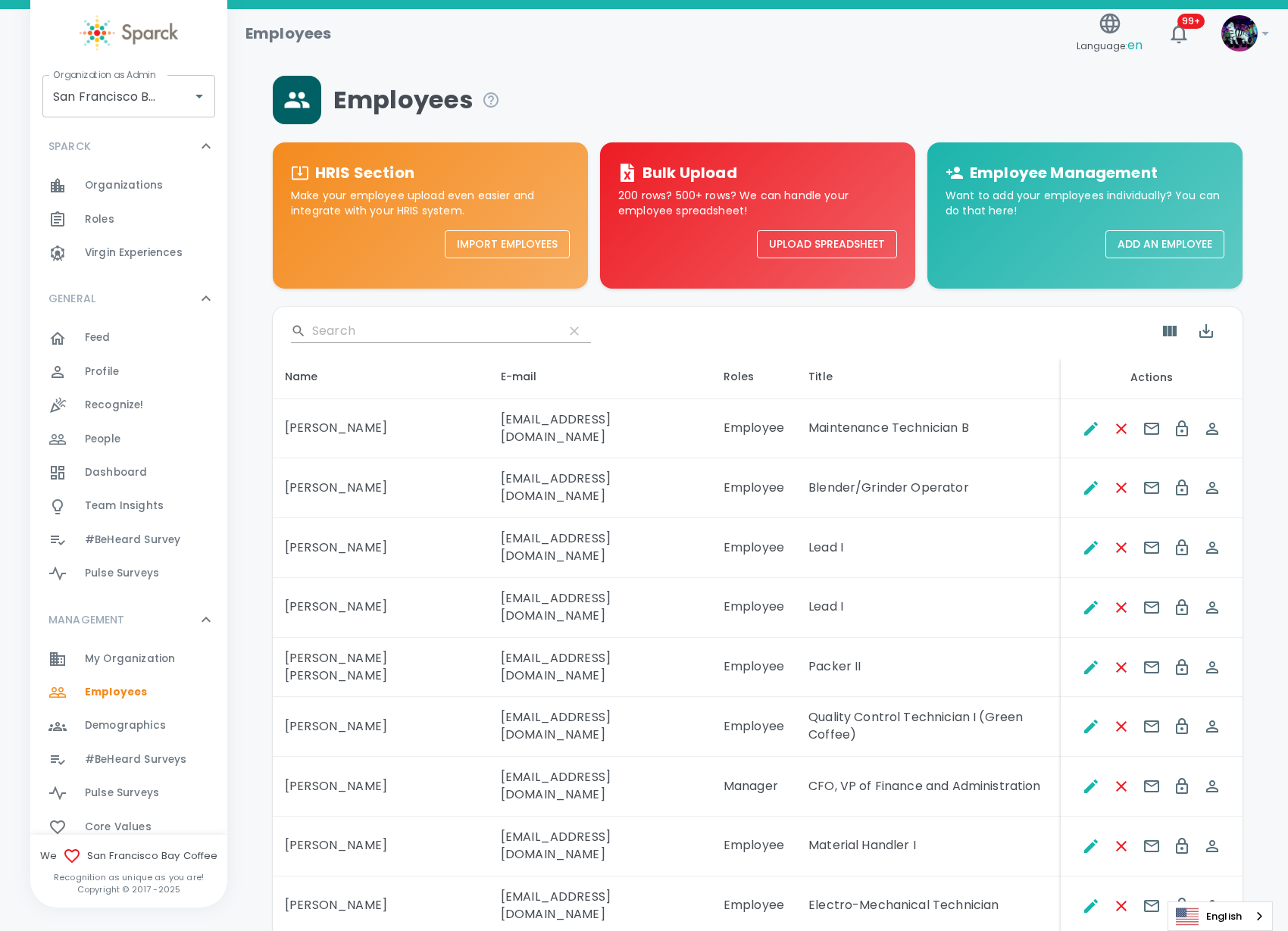
click at [348, 328] on div "Add or remove columns ID Organization Internal ID Name E-mail Roles Title Hire …" at bounding box center [644, 466] width 1288 height 931
click at [336, 326] on input "Search" at bounding box center [432, 331] width 239 height 24
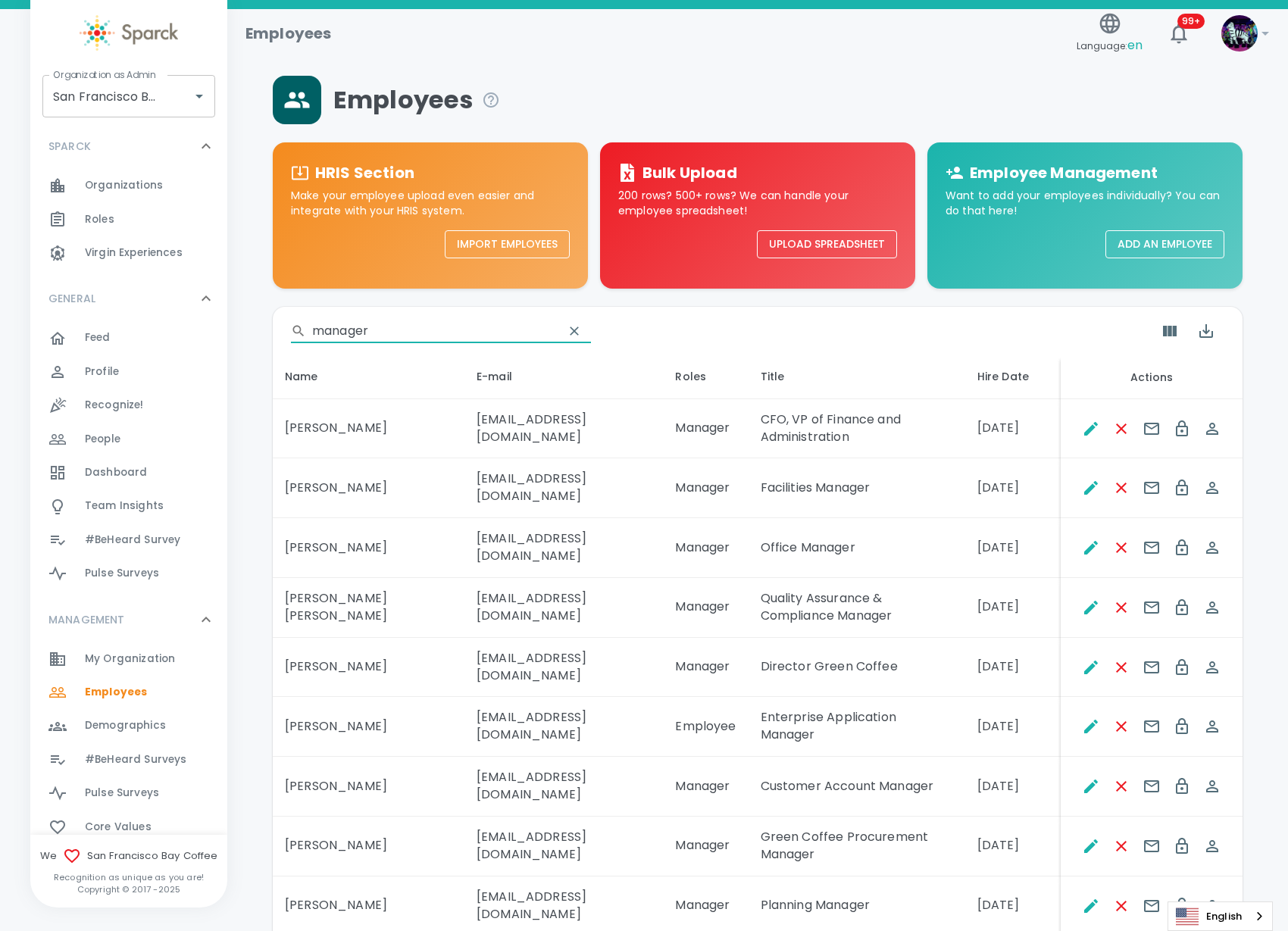
type input "manager"
click at [823, 110] on div "Employees" at bounding box center [757, 100] width 970 height 49
click at [75, 96] on input "San Francisco Bay Coffee • 1357" at bounding box center [108, 96] width 116 height 29
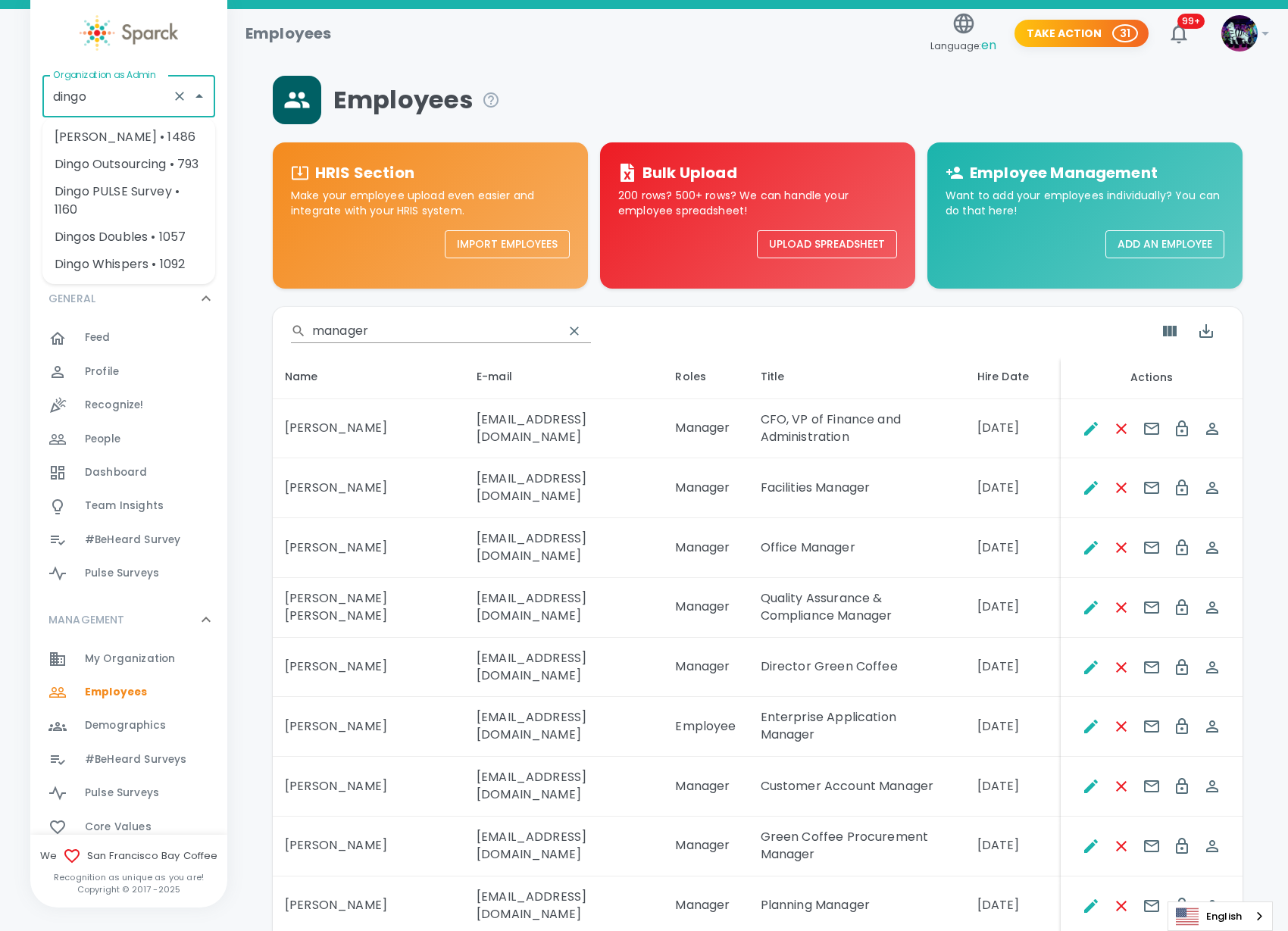
click at [111, 166] on li "Dingo Outsourcing • 793" at bounding box center [129, 164] width 173 height 28
type input "Dingo Outsourcing • 793"
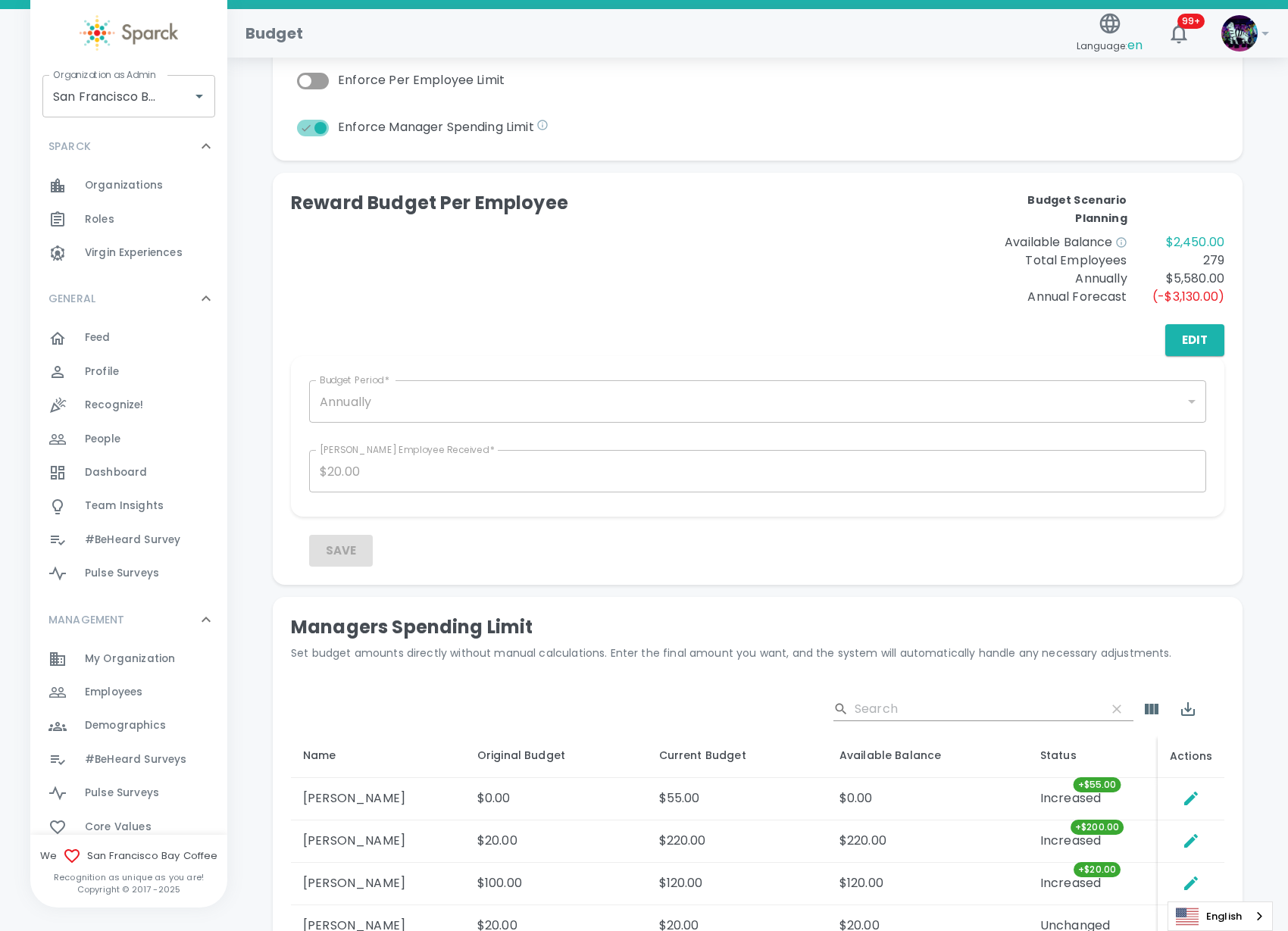
scroll to position [284, 0]
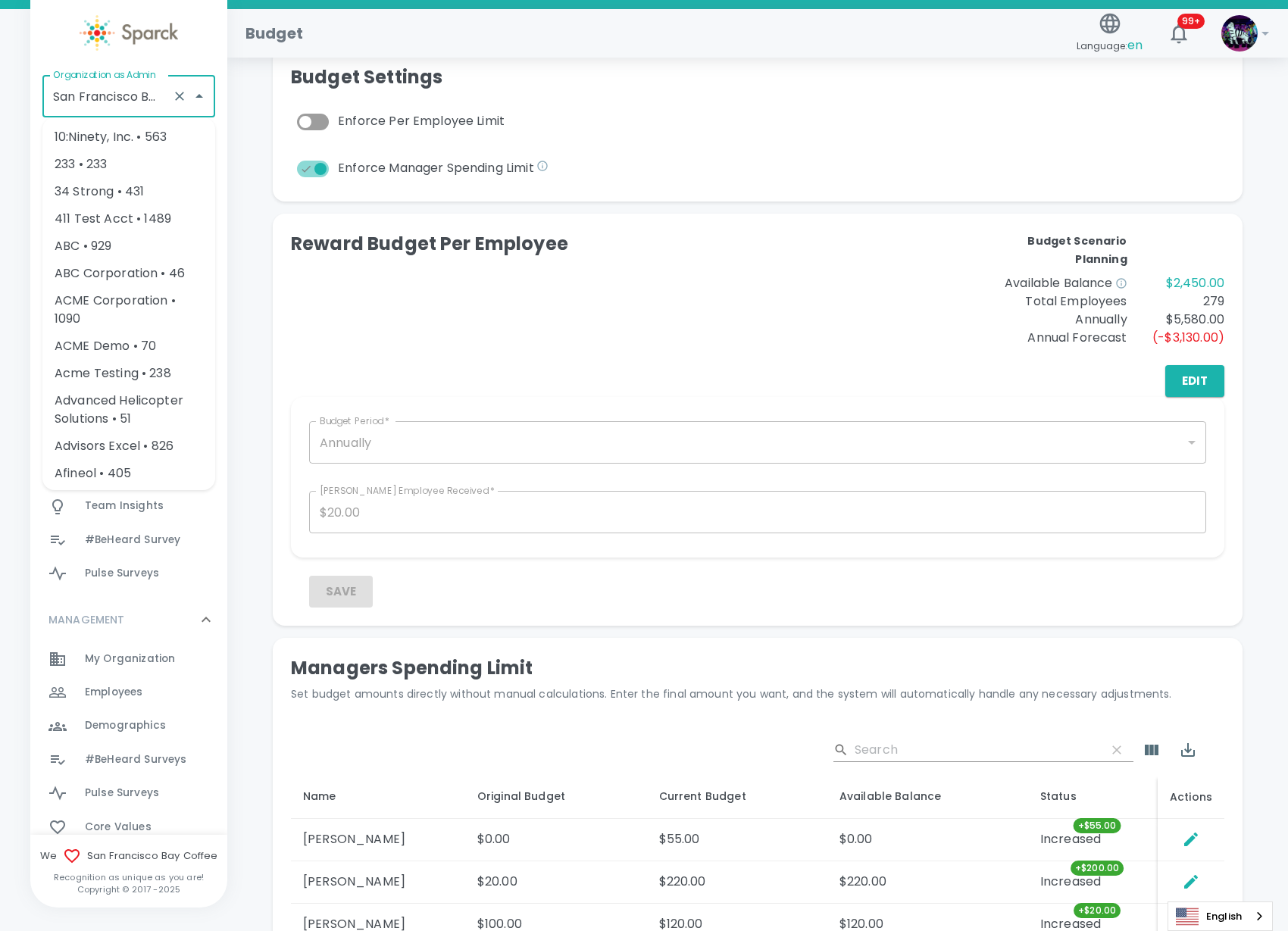
click at [72, 93] on input "San Francisco Bay Coffee • 1357" at bounding box center [108, 96] width 116 height 29
click at [186, 89] on icon "Clear" at bounding box center [179, 96] width 15 height 15
click at [184, 94] on input "Organization as Admin" at bounding box center [117, 96] width 136 height 29
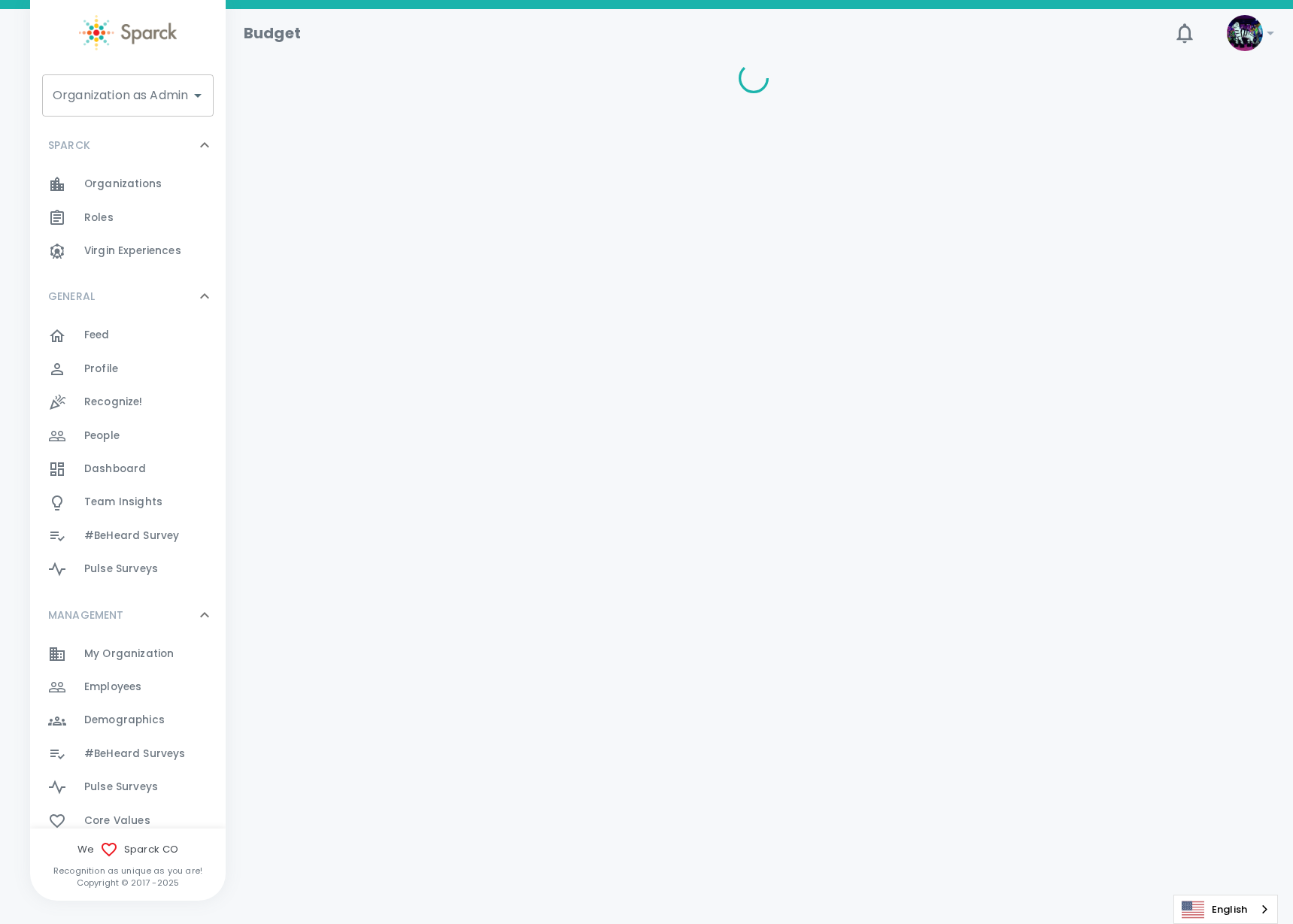
click at [159, 93] on input "Organization as Admin" at bounding box center [116, 95] width 135 height 29
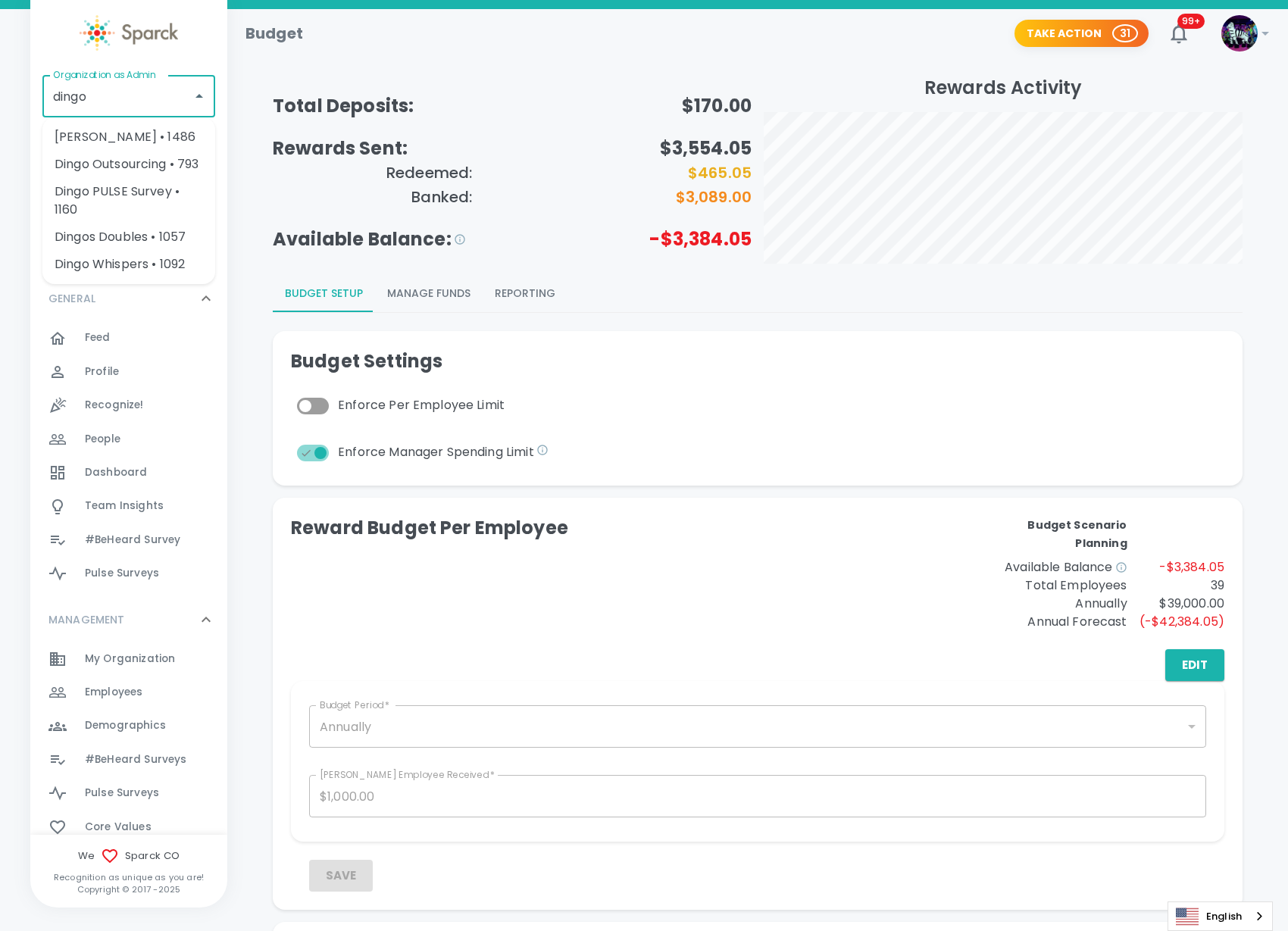
click at [159, 169] on li "Dingo Outsourcing • 793" at bounding box center [129, 164] width 173 height 28
type input "Dingo Outsourcing • 793"
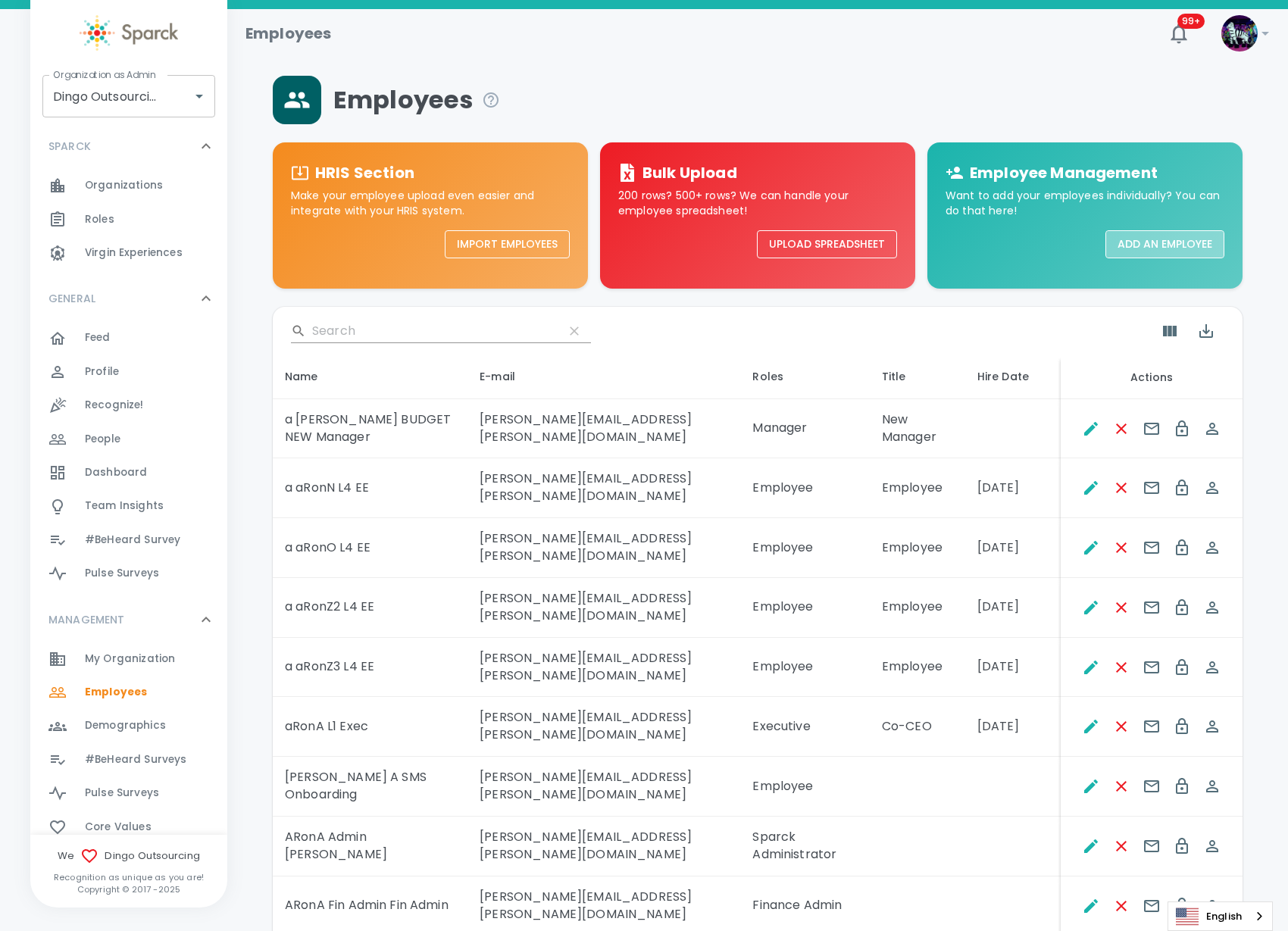
click at [1126, 245] on button "Add an Employee" at bounding box center [1165, 245] width 119 height 28
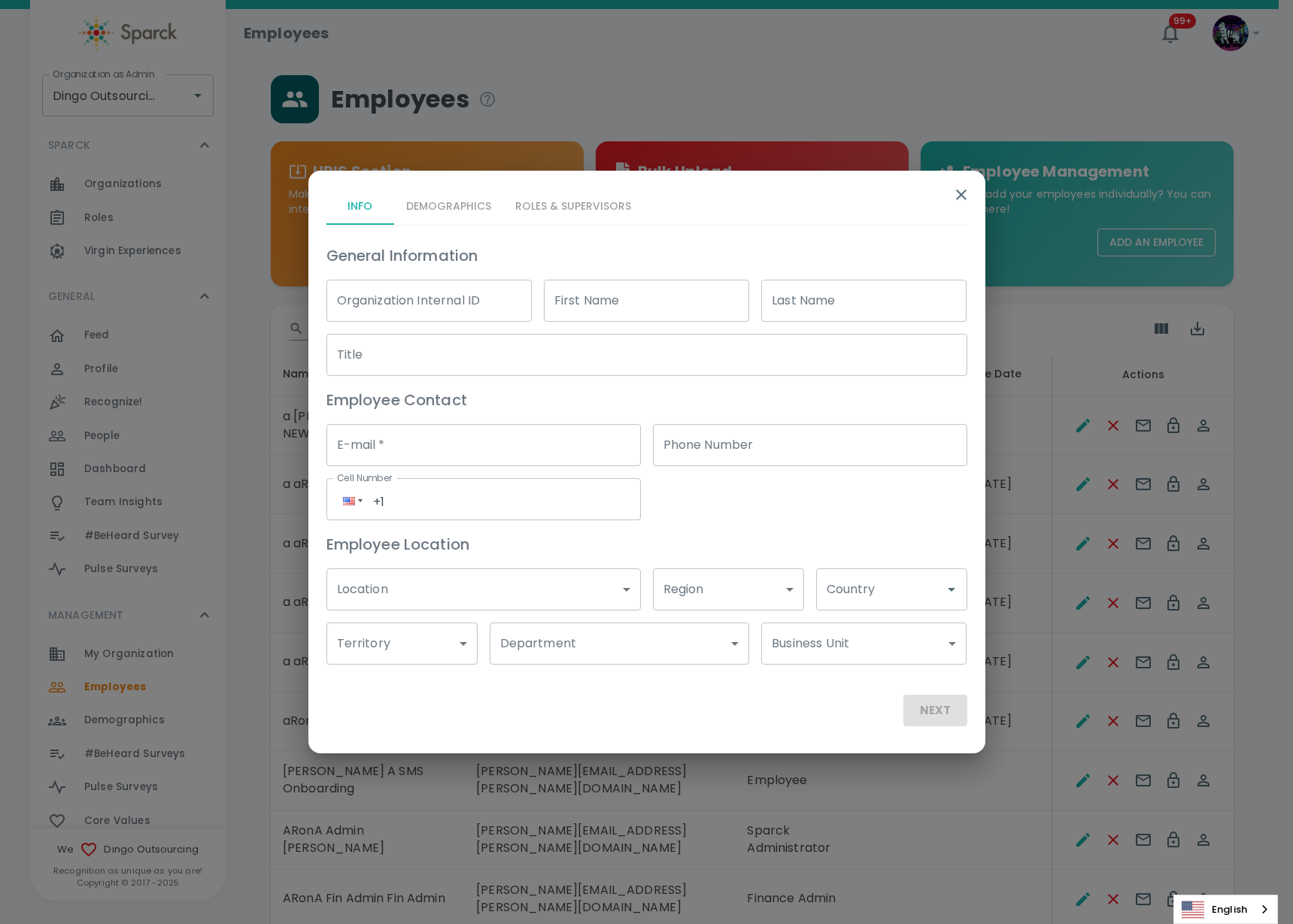
click at [645, 307] on input "First Name" at bounding box center [646, 300] width 205 height 42
type input "a [PERSON_NAME] BUDGET"
type input "OLD MANAGER"
click at [454, 358] on input "Title" at bounding box center [646, 355] width 641 height 42
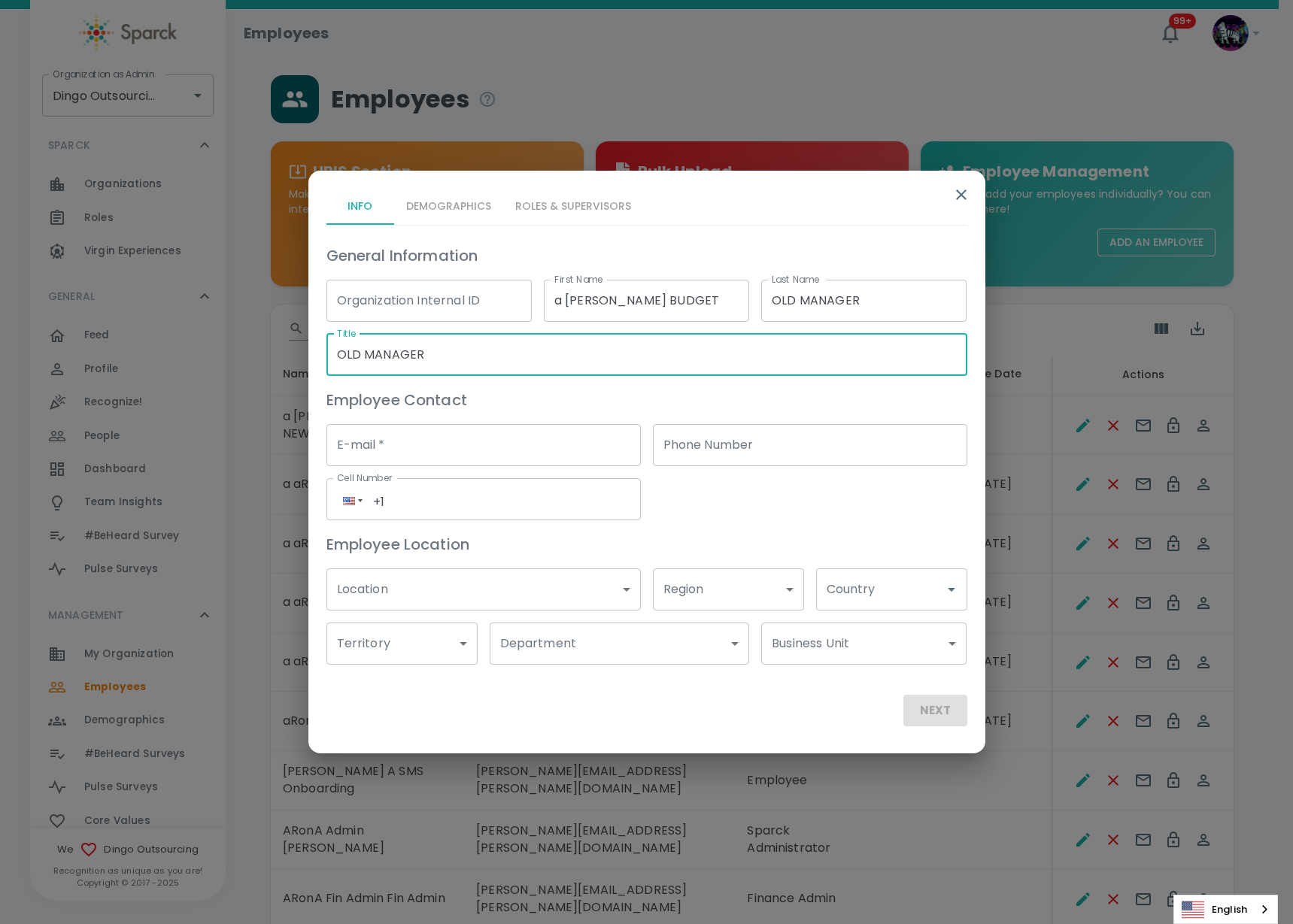
type input "OLD MANAGER"
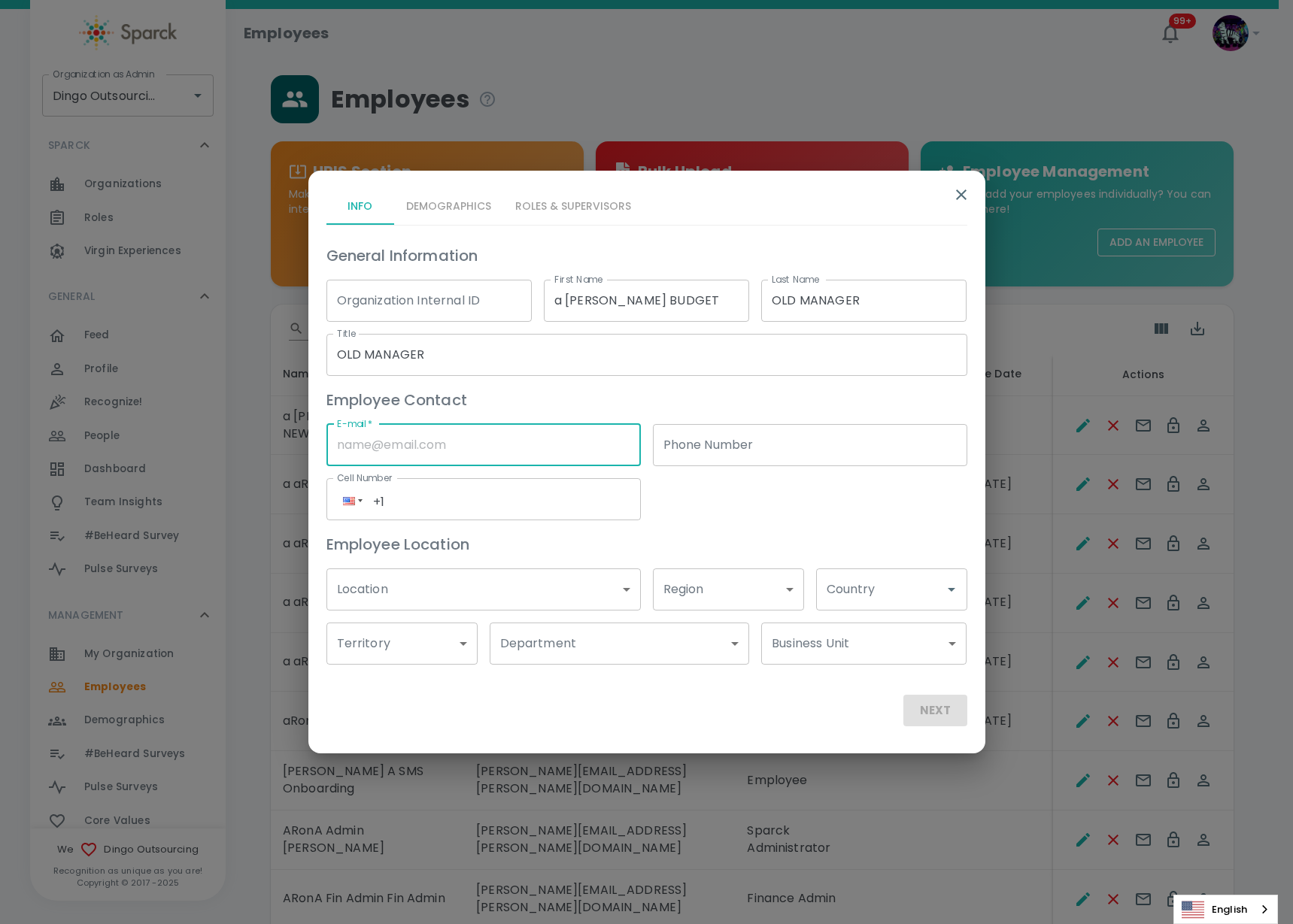
click at [422, 428] on input "E-mail   *" at bounding box center [483, 445] width 315 height 42
type input "Ron.thornburg@sparckco.com"
type input "(191) 623-9528"
click at [425, 443] on input "Ron.thornburg@sparckco.com" at bounding box center [483, 445] width 315 height 42
type input "[PERSON_NAME][EMAIL_ADDRESS][PERSON_NAME][PERSON_NAME][DOMAIN_NAME]"
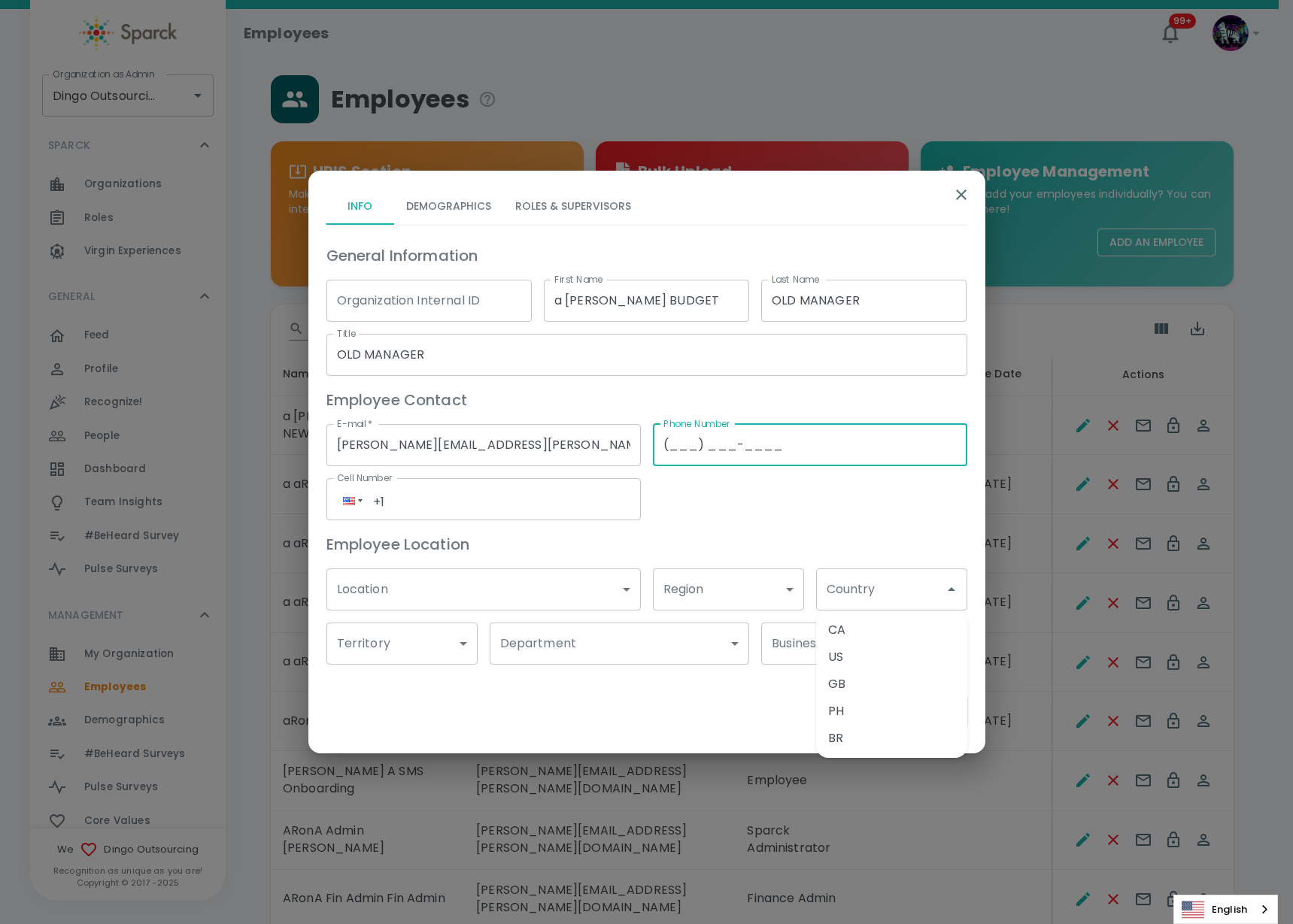
type input "(___) ___-____"
click at [869, 658] on li "US" at bounding box center [892, 657] width 151 height 27
type input "US"
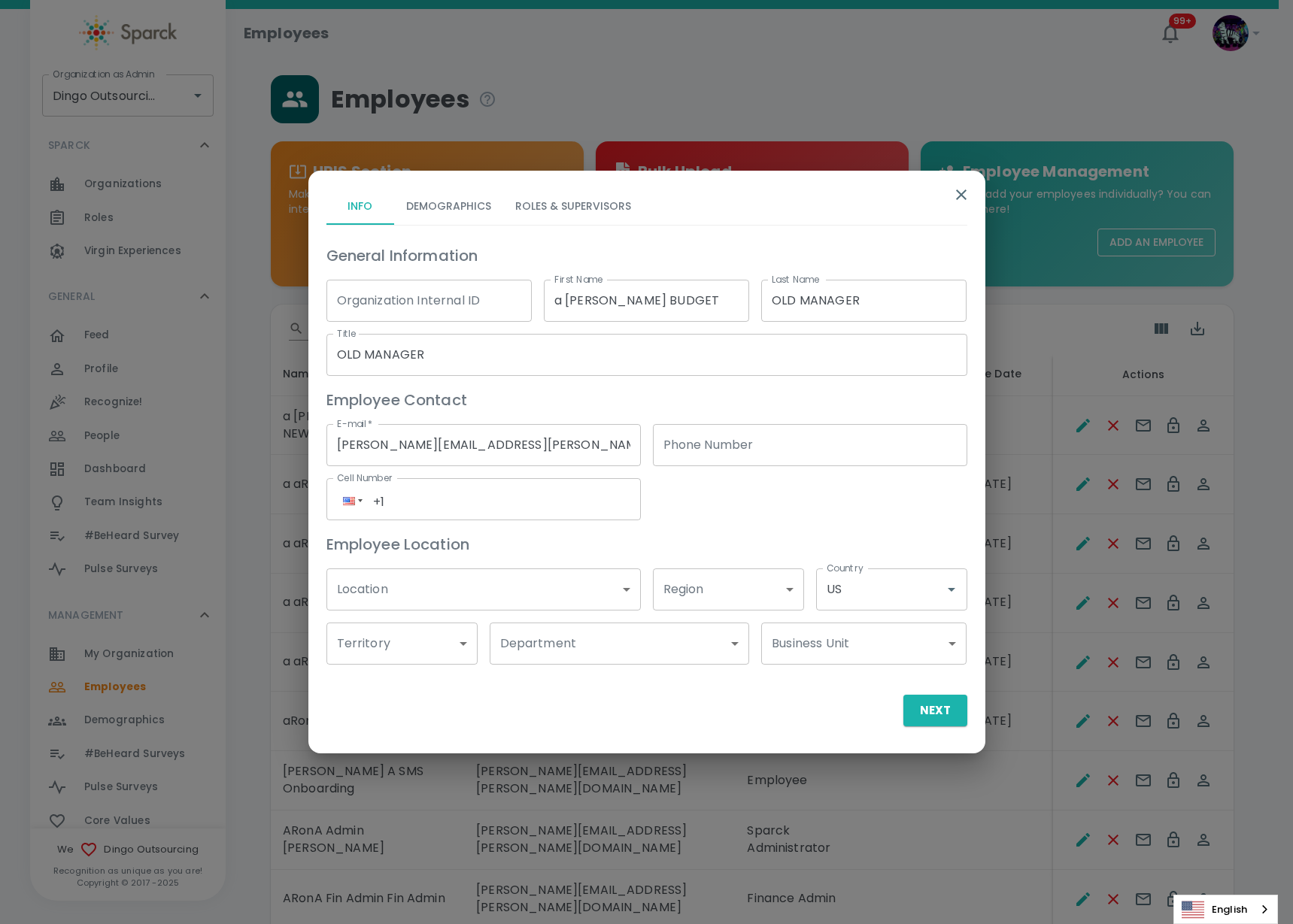
click at [861, 489] on div "General Information Organization Internal ID Organization Internal ID First Nam…" at bounding box center [641, 448] width 653 height 433
click at [576, 198] on button "Roles & Supervisors" at bounding box center [573, 207] width 140 height 36
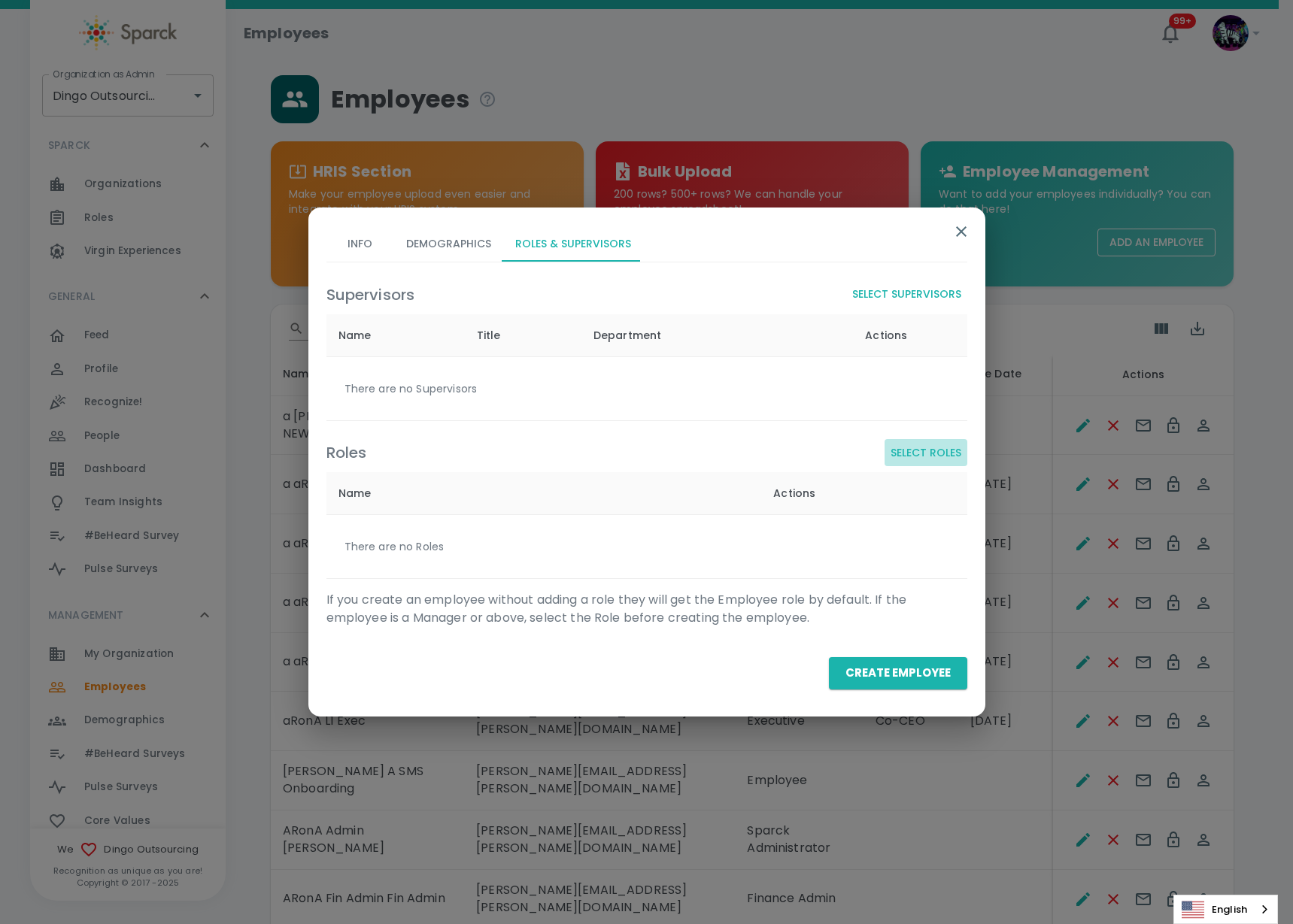
click at [955, 449] on button "Select Roles" at bounding box center [926, 453] width 83 height 28
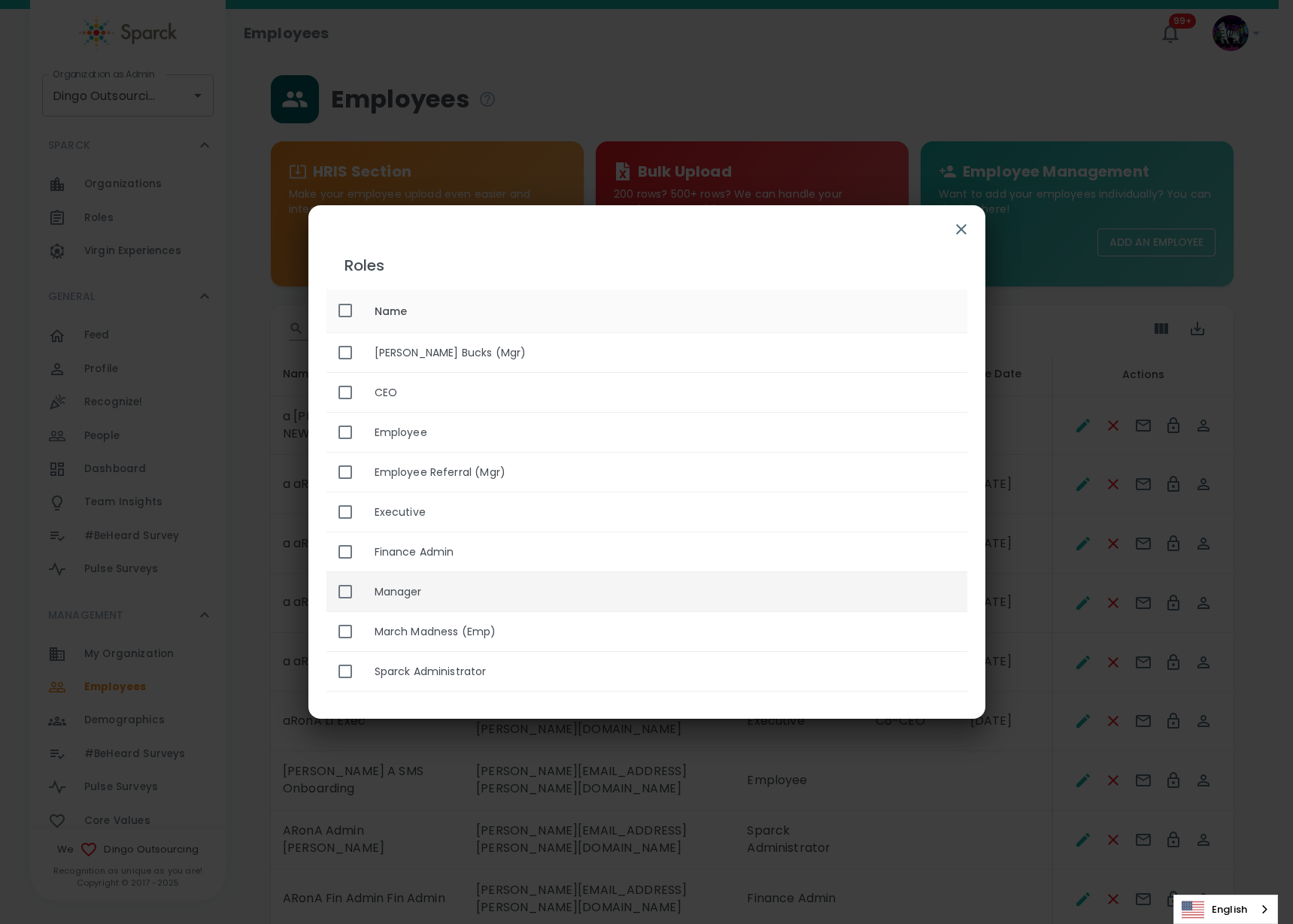
click at [443, 593] on th "Manager" at bounding box center [664, 592] width 605 height 40
checkbox input "true"
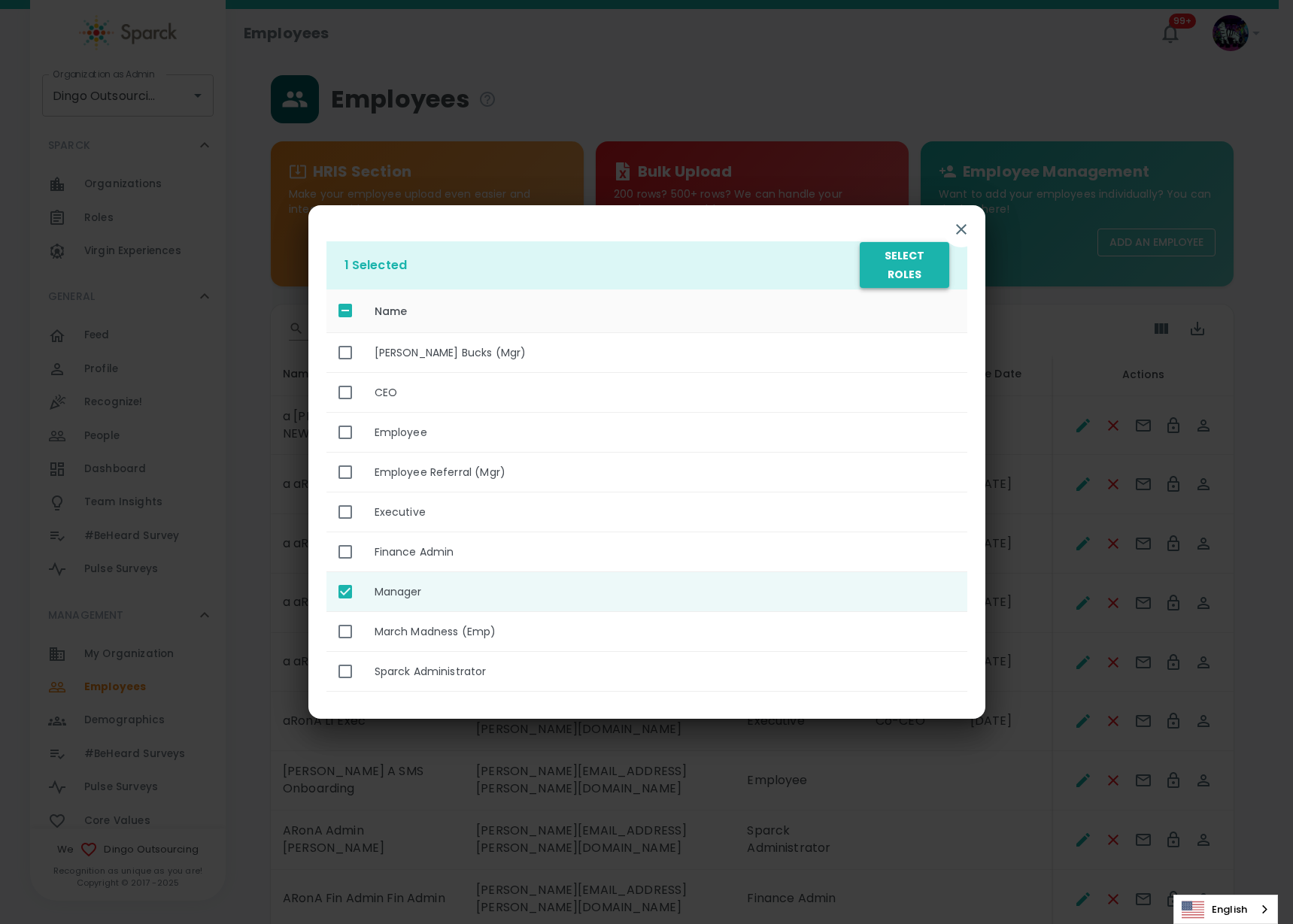
click at [921, 275] on button "Select Roles" at bounding box center [904, 265] width 89 height 46
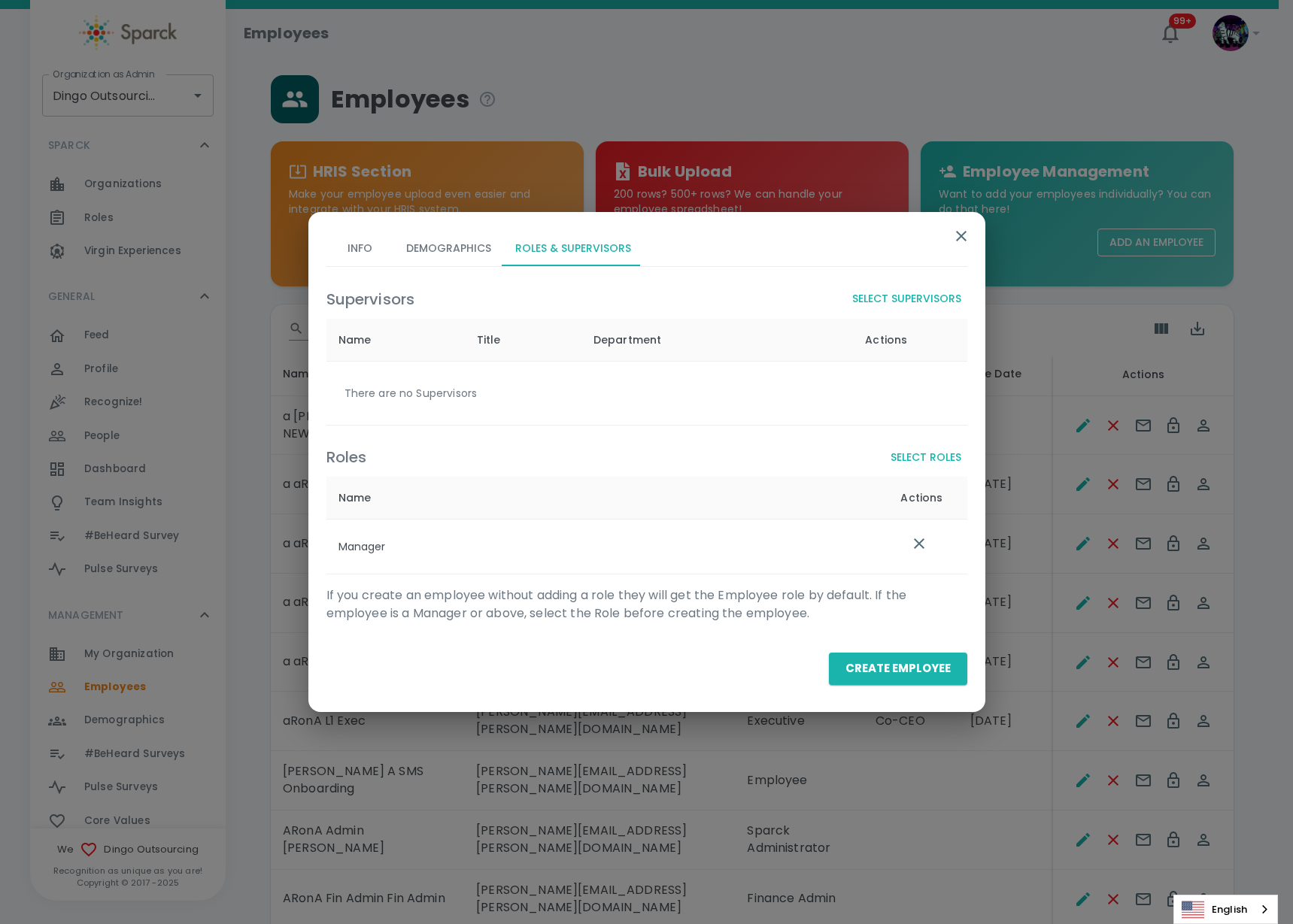
click at [928, 293] on button "Select Supervisors" at bounding box center [907, 299] width 121 height 28
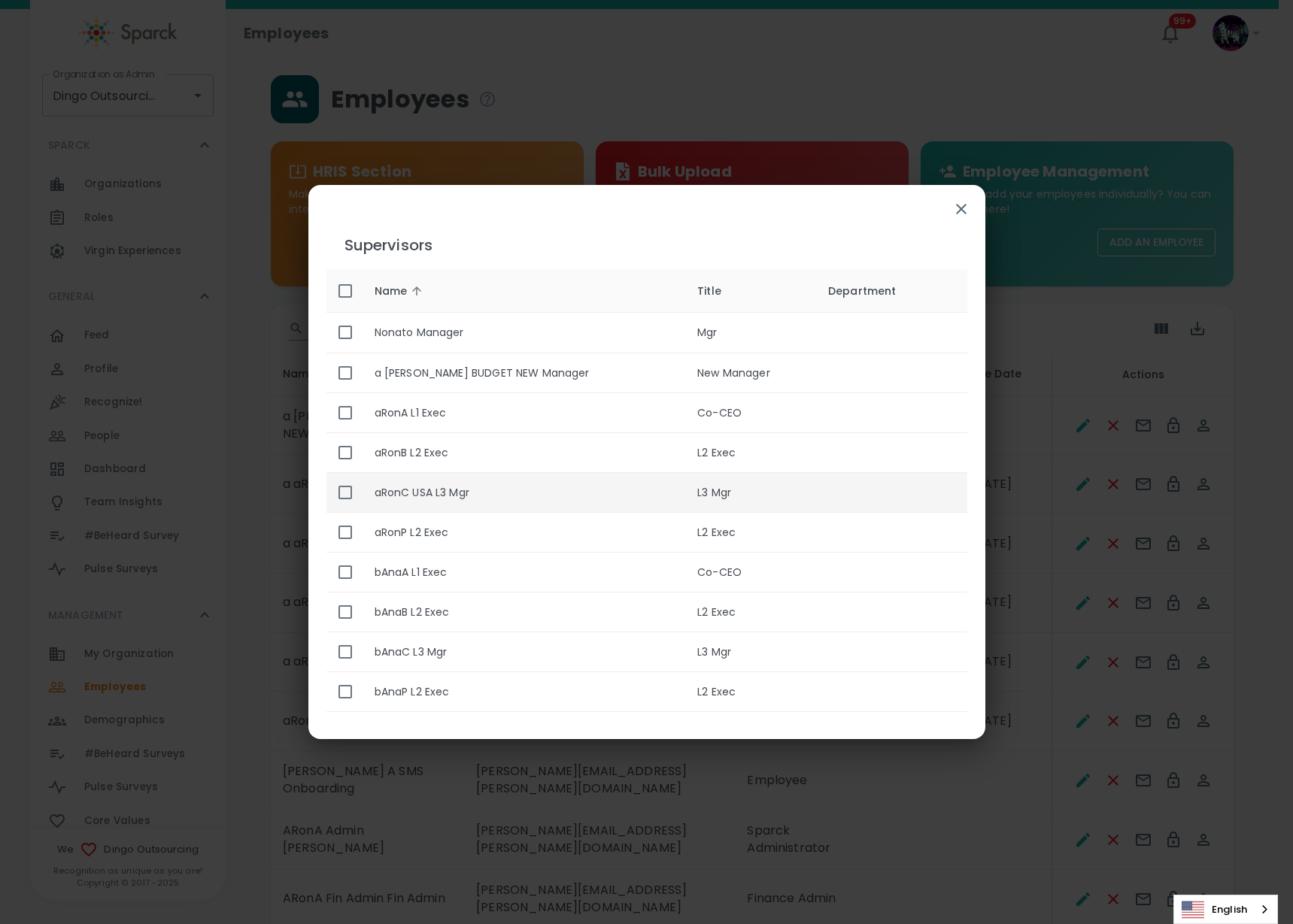
click at [351, 492] on input "enhanced table" at bounding box center [345, 492] width 31 height 31
checkbox input "true"
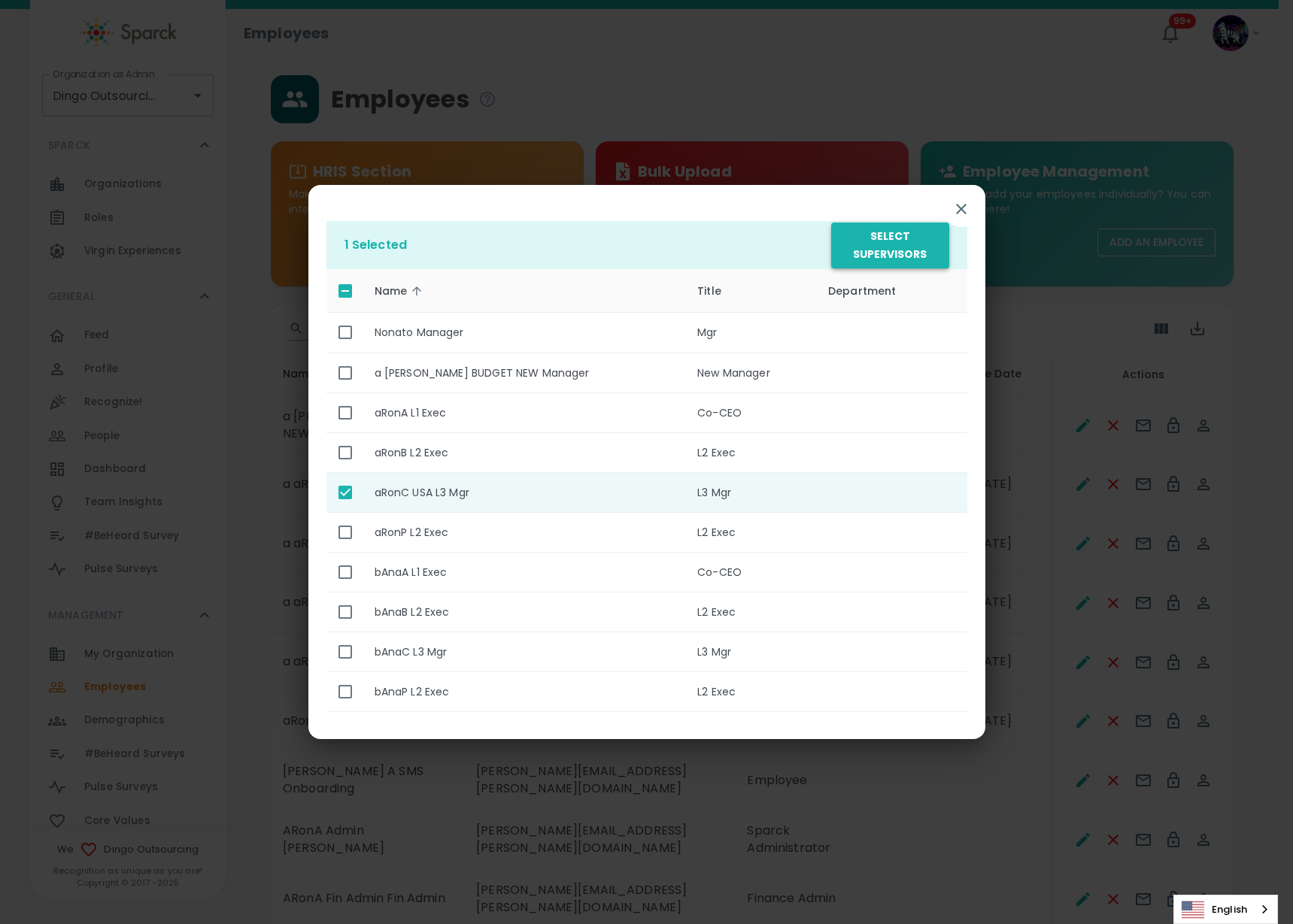
click at [894, 254] on button "Select Supervisors" at bounding box center [890, 245] width 117 height 46
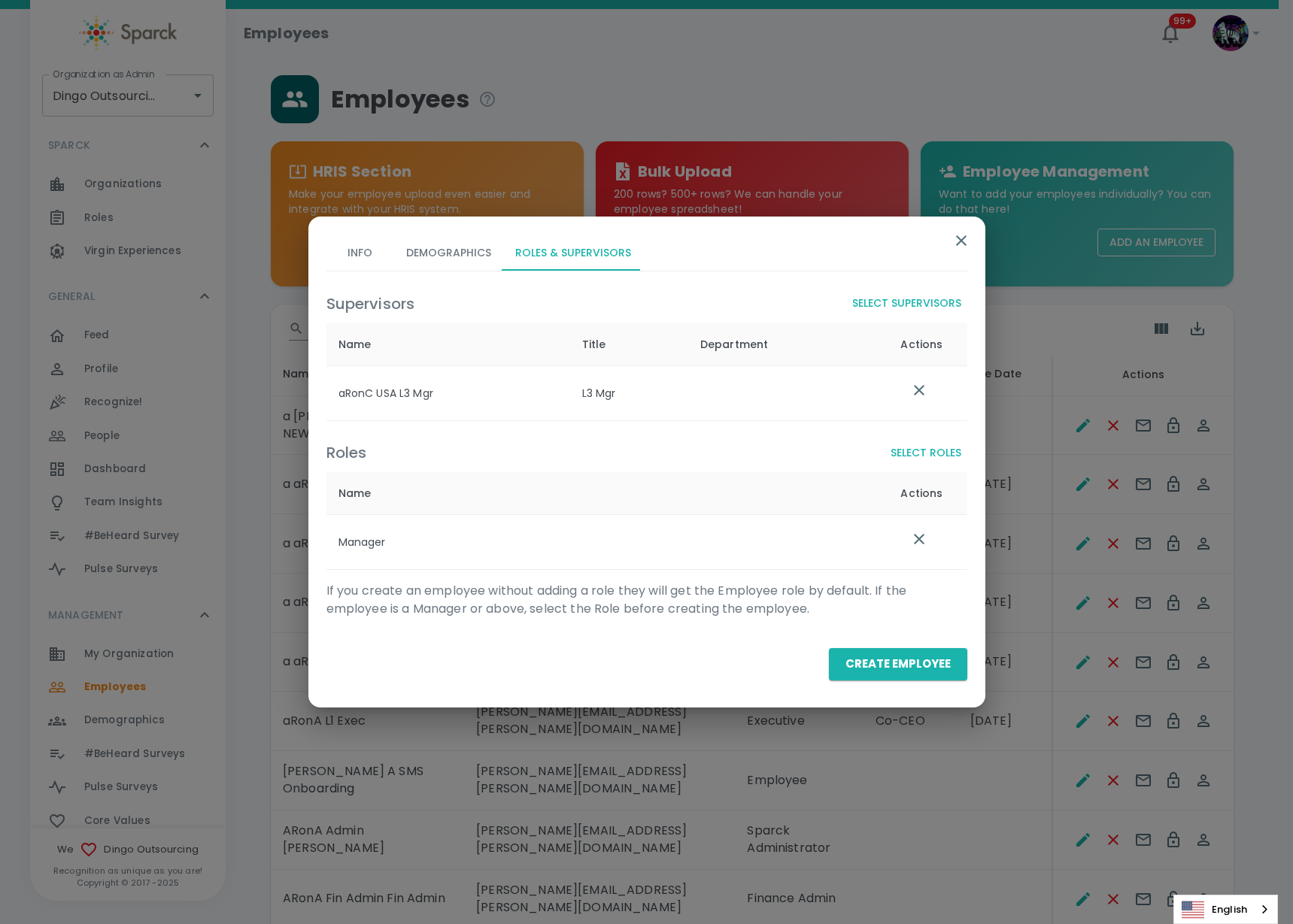
click at [891, 659] on button "Create Employee" at bounding box center [898, 663] width 138 height 31
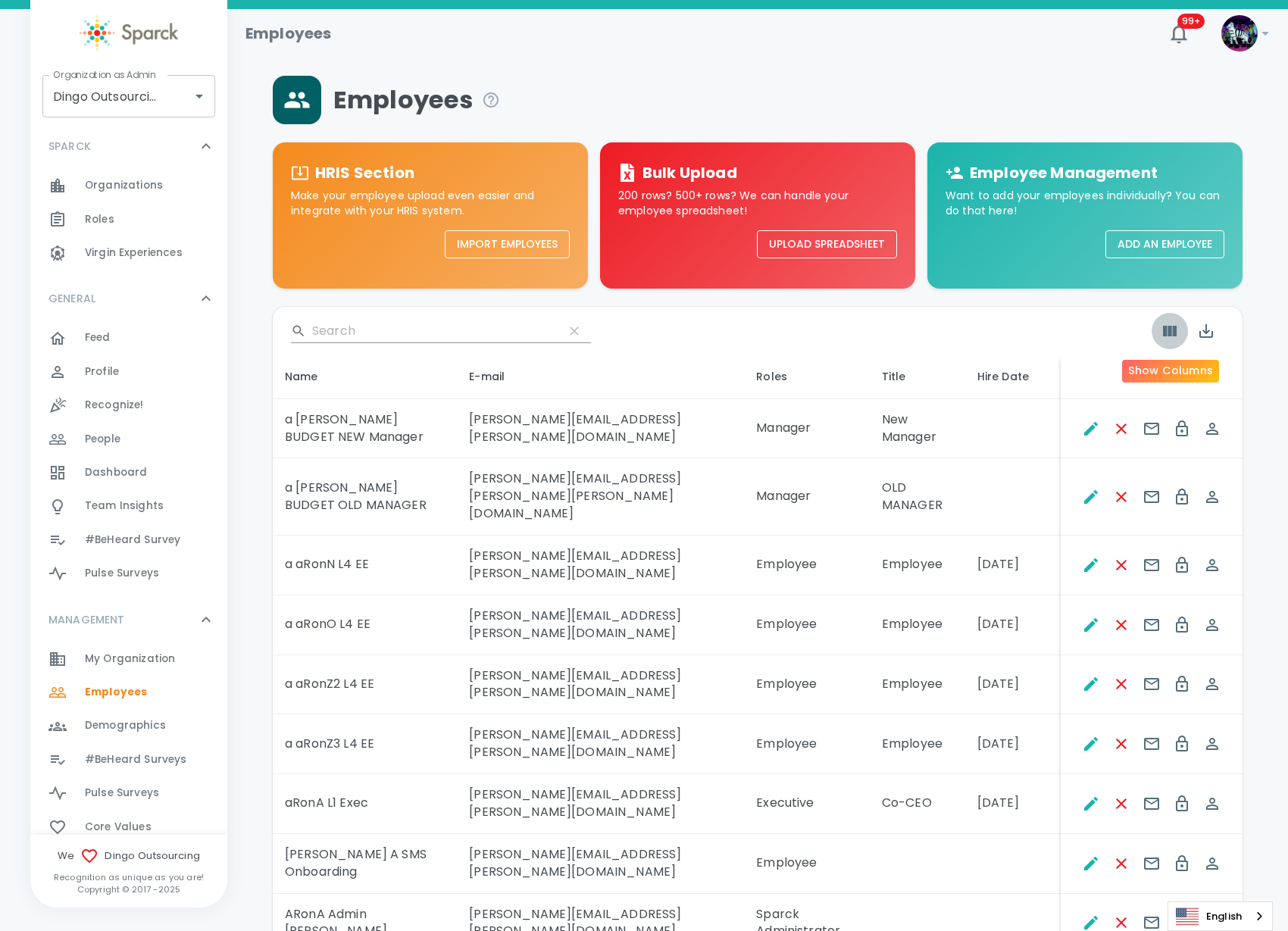
click at [1172, 329] on icon "Show Columns" at bounding box center [1169, 330] width 18 height 18
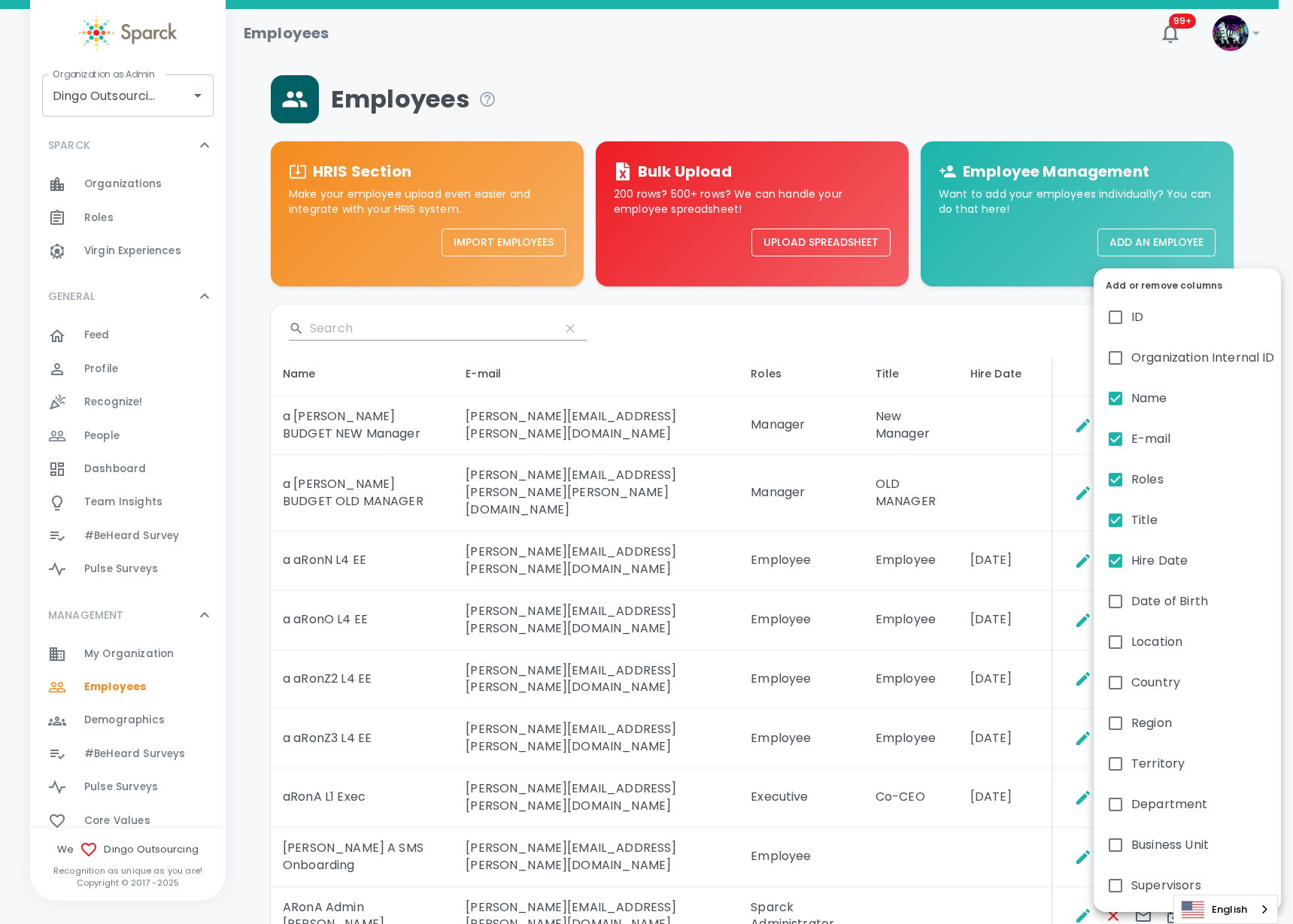
click at [1149, 558] on span "Hire Date" at bounding box center [1159, 560] width 56 height 18
click at [1131, 558] on input "Hire Date" at bounding box center [1116, 560] width 31 height 31
checkbox input "false"
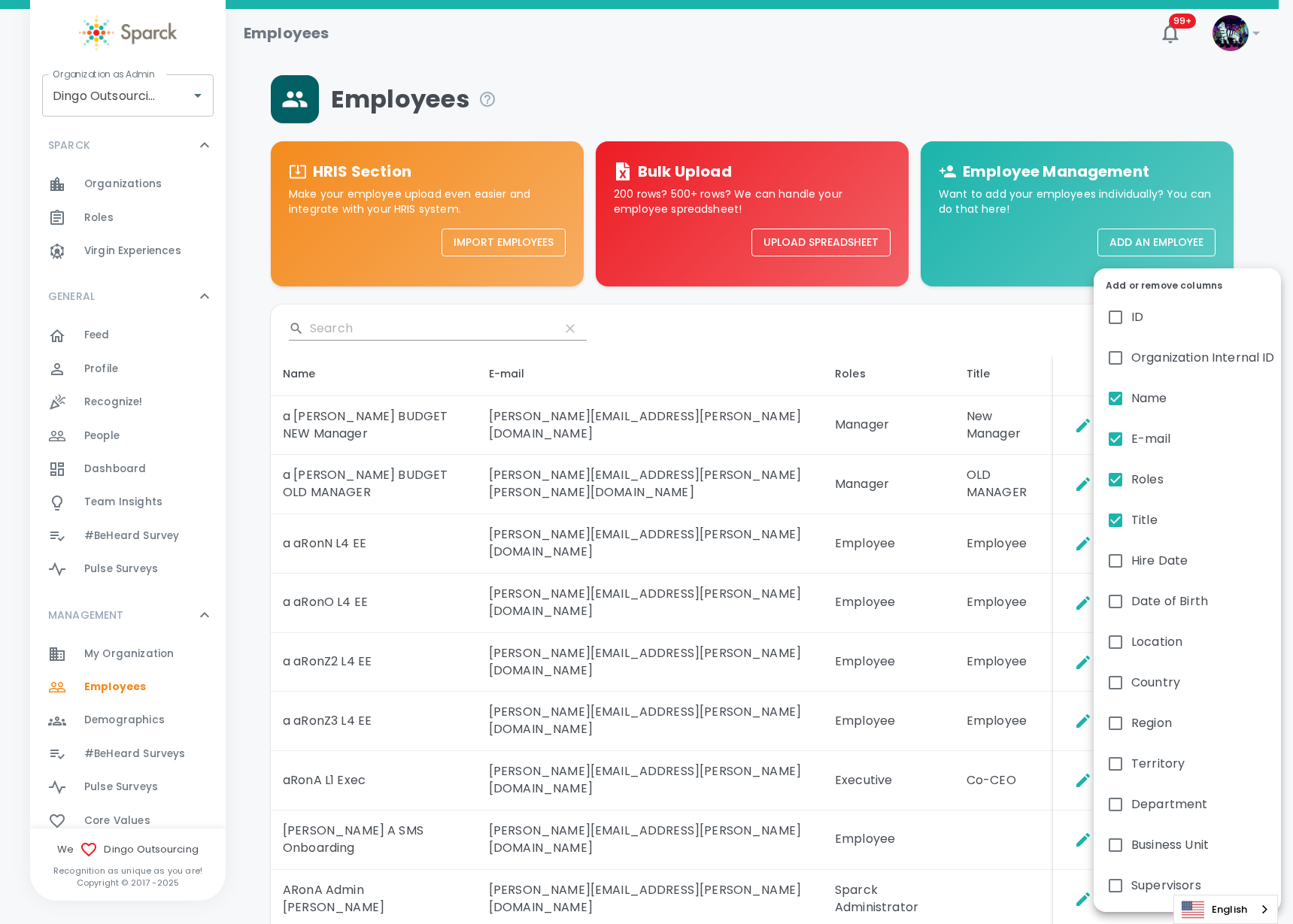
click at [1127, 876] on input "Supervisors" at bounding box center [1116, 886] width 31 height 31
checkbox input "true"
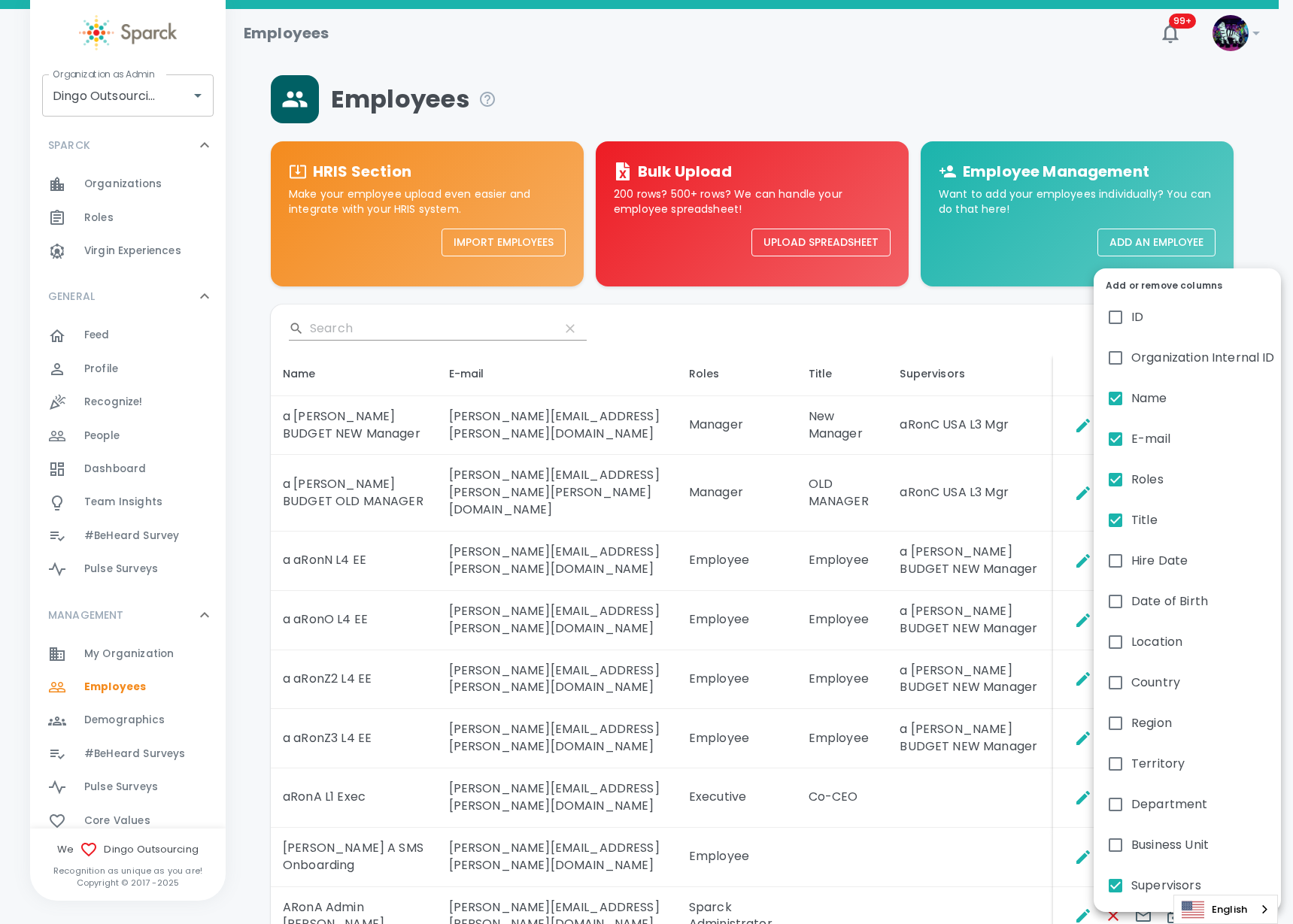
click at [828, 512] on div at bounding box center [646, 462] width 1293 height 924
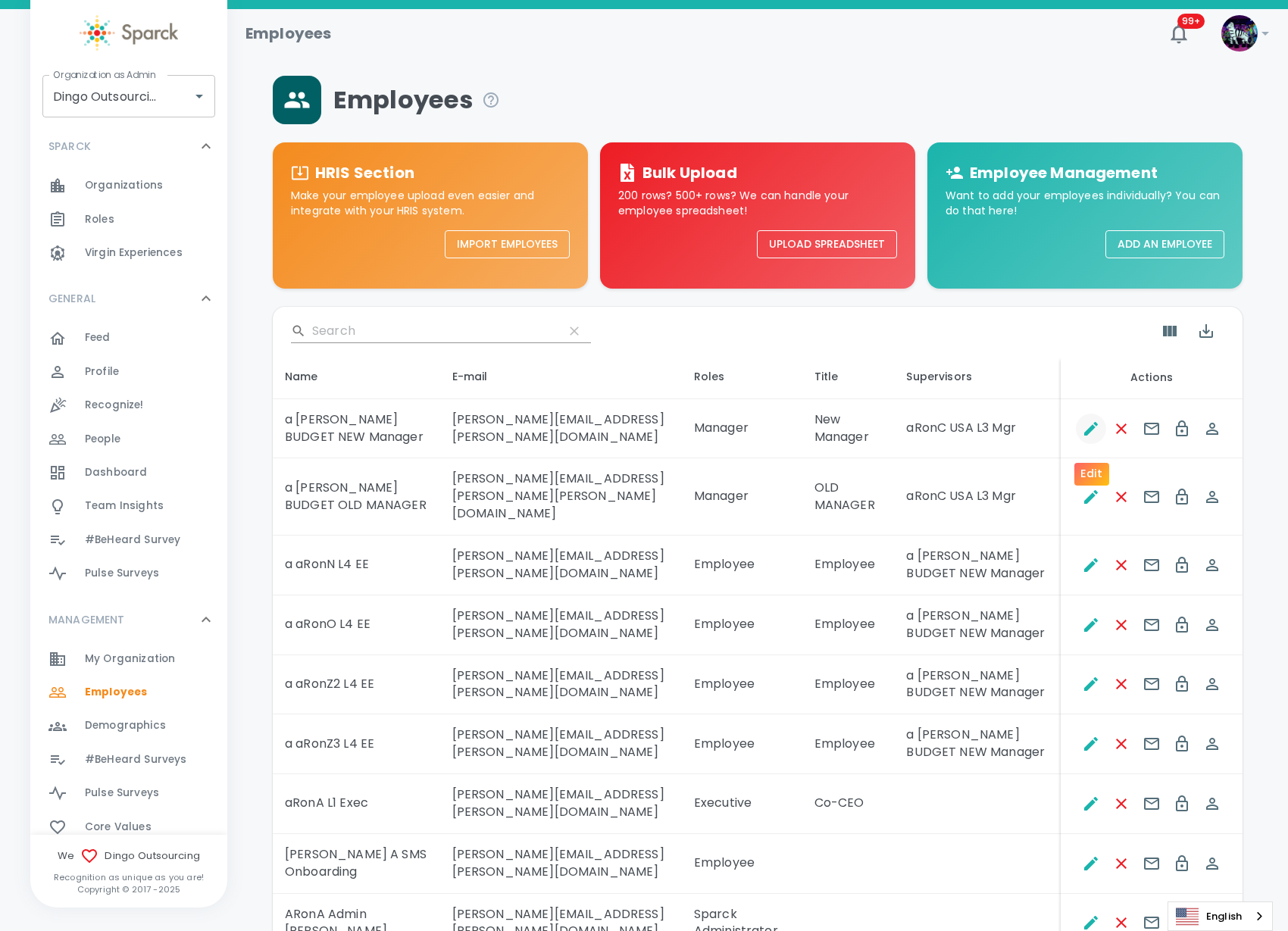
click at [1085, 438] on icon "Edit" at bounding box center [1091, 429] width 18 height 18
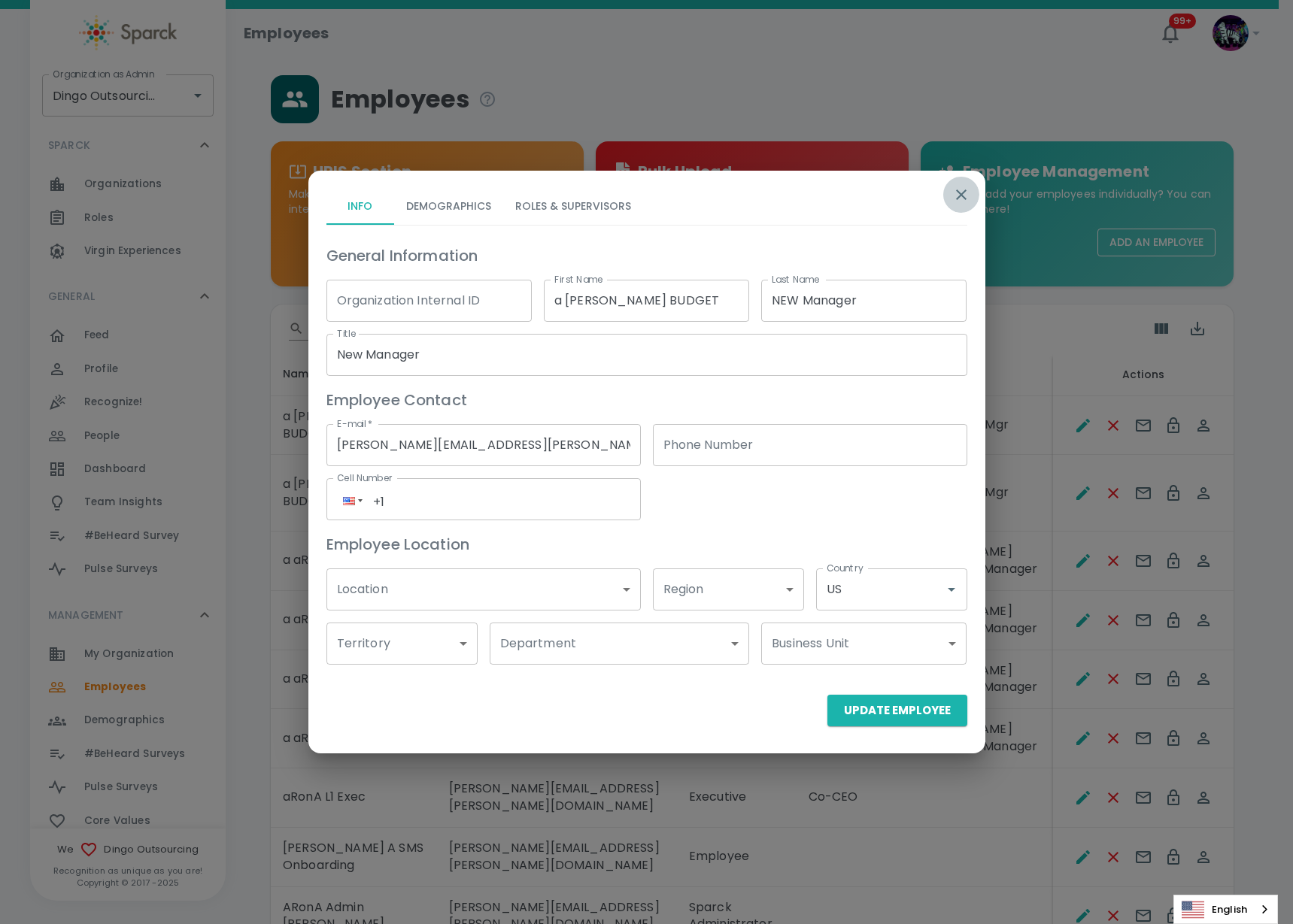
click at [965, 187] on button "button" at bounding box center [961, 194] width 36 height 36
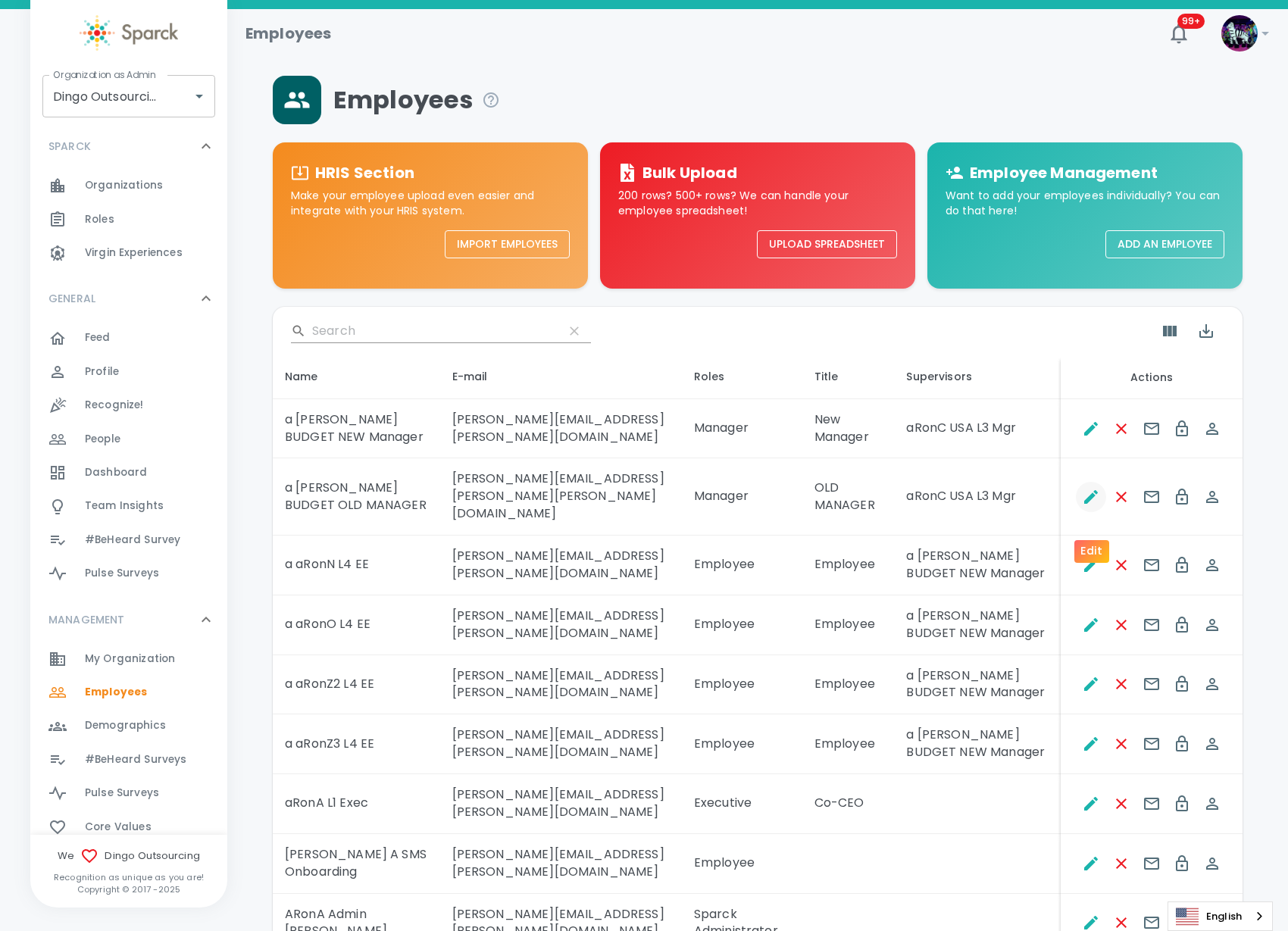
click at [1088, 506] on icon "Edit" at bounding box center [1091, 496] width 18 height 18
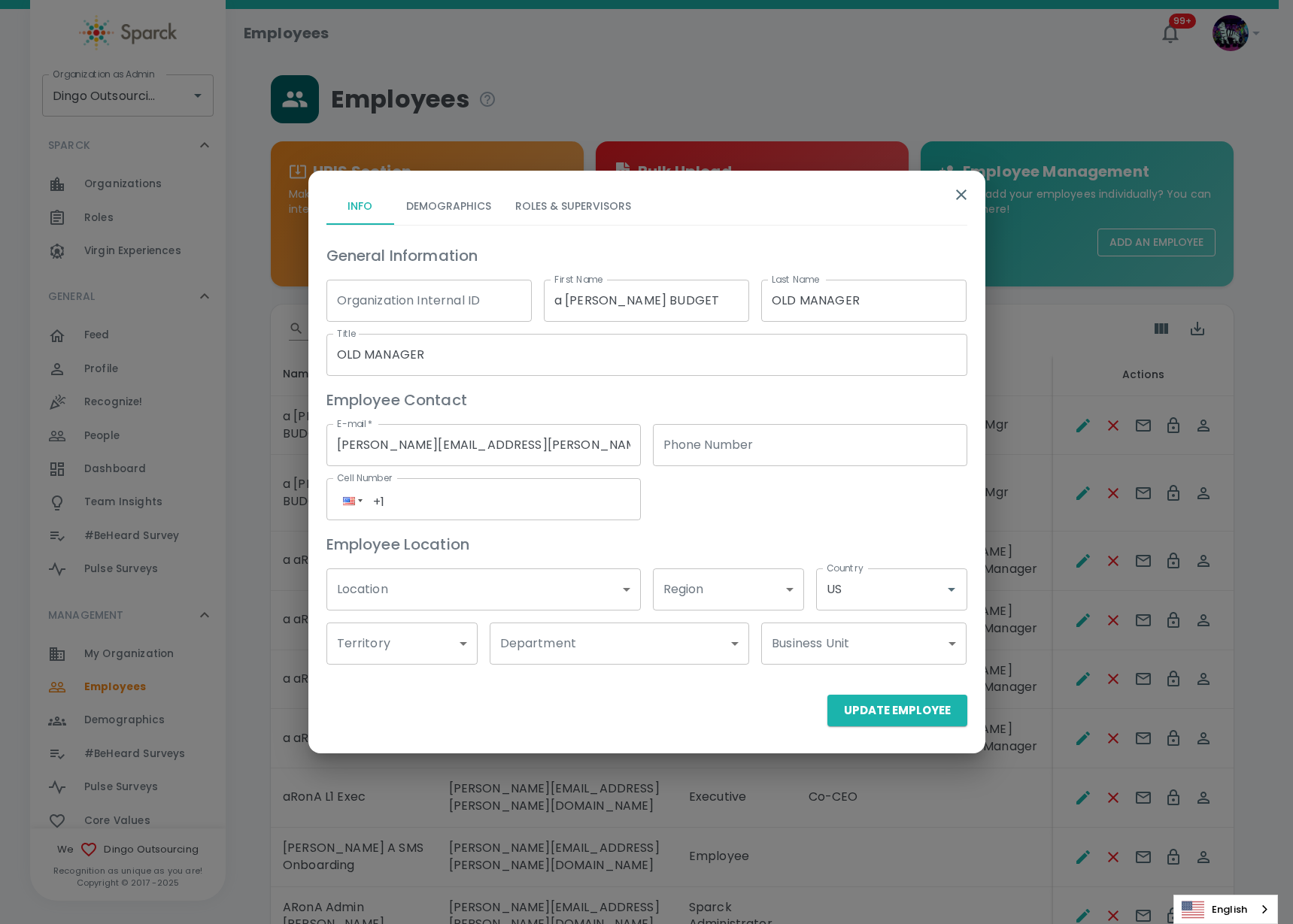
click at [868, 306] on input "OLD MANAGER" at bounding box center [864, 300] width 205 height 42
type input "OLD MANAGER #2"
click at [553, 443] on input "Ron.thornburg+dingosoldmanager@sparckco.com" at bounding box center [483, 445] width 315 height 42
type input "[PERSON_NAME][EMAIL_ADDRESS][PERSON_NAME][DOMAIN_NAME]"
click at [492, 361] on input "OLD MANAGER" at bounding box center [646, 355] width 641 height 42
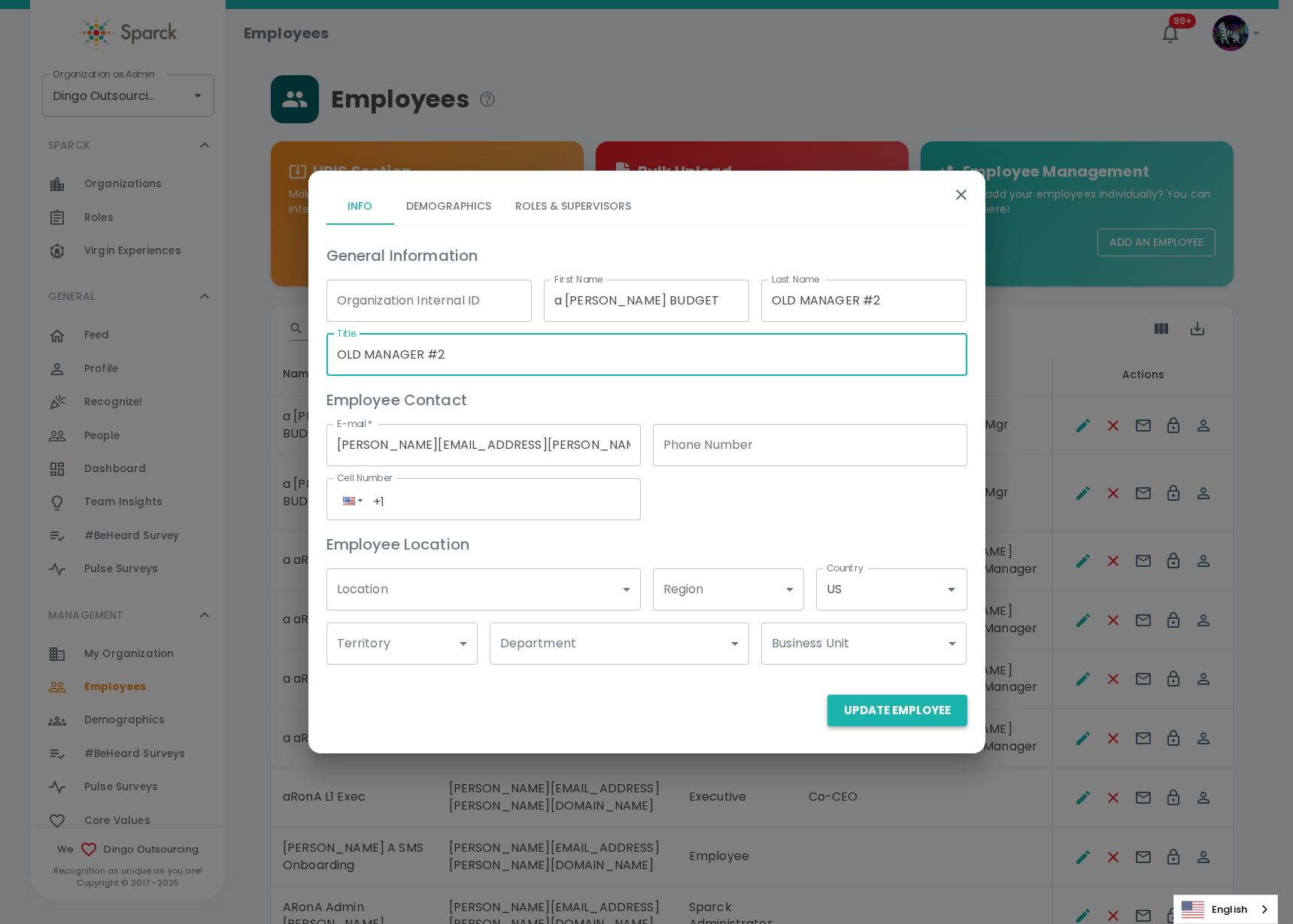
type input "OLD MANAGER #2"
click at [864, 715] on button "Update Employee" at bounding box center [897, 710] width 140 height 31
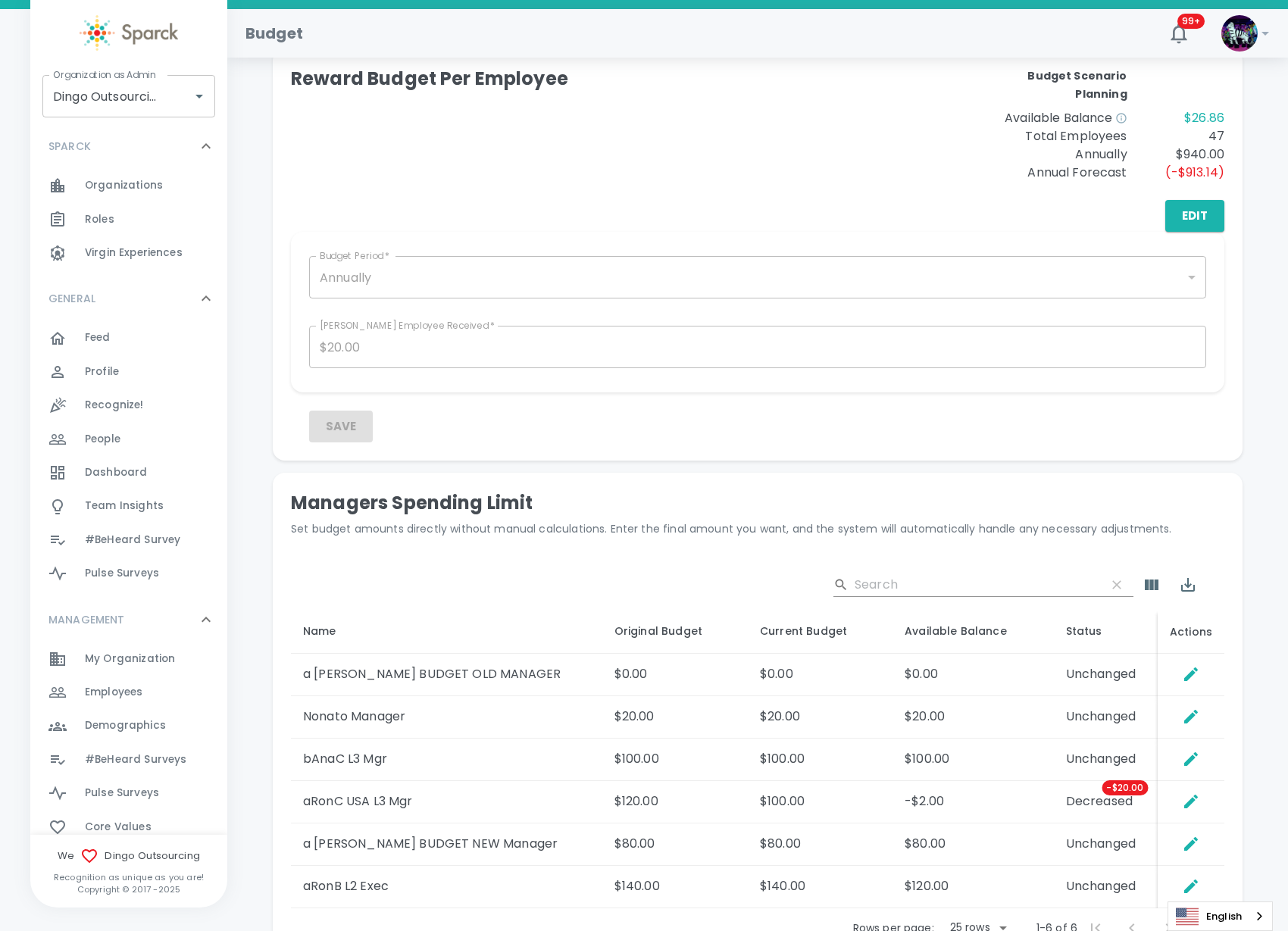
scroll to position [569, 0]
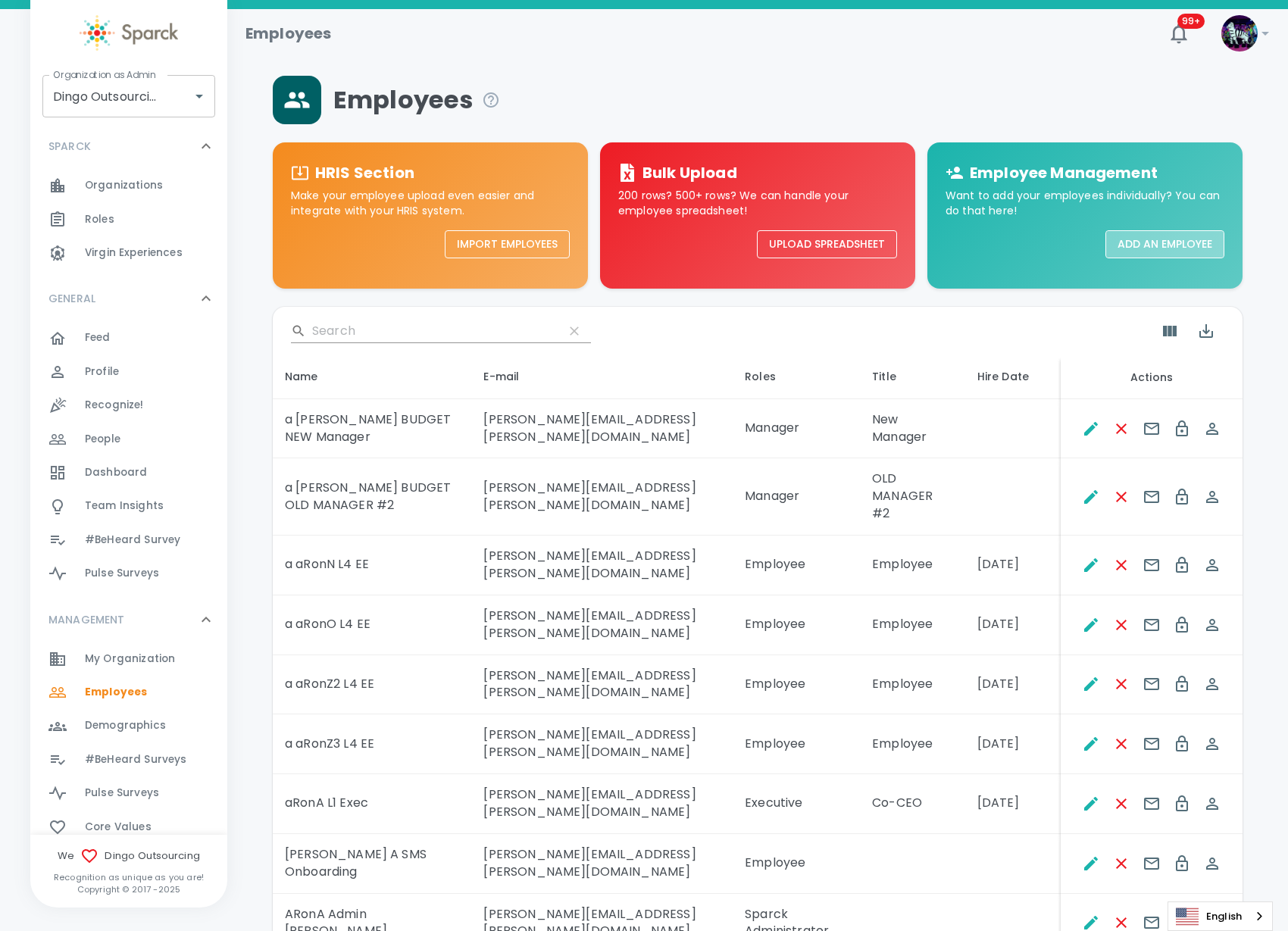
click at [1197, 244] on button "Add an Employee" at bounding box center [1165, 245] width 119 height 28
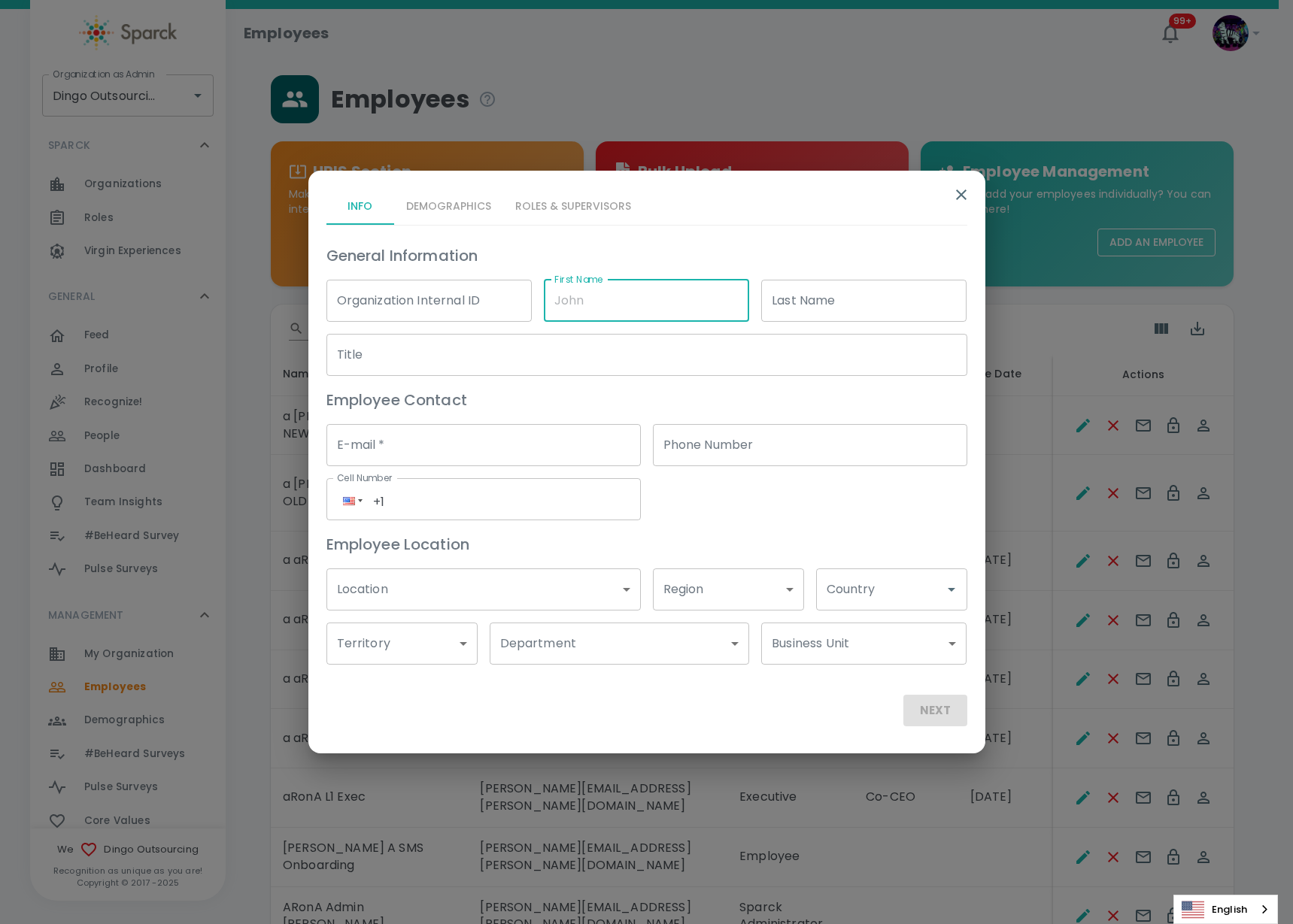
click at [572, 310] on input "First Name" at bounding box center [646, 300] width 205 height 42
type input "a aRon BUDGET"
click at [842, 309] on input "Last Name" at bounding box center [864, 300] width 205 height 42
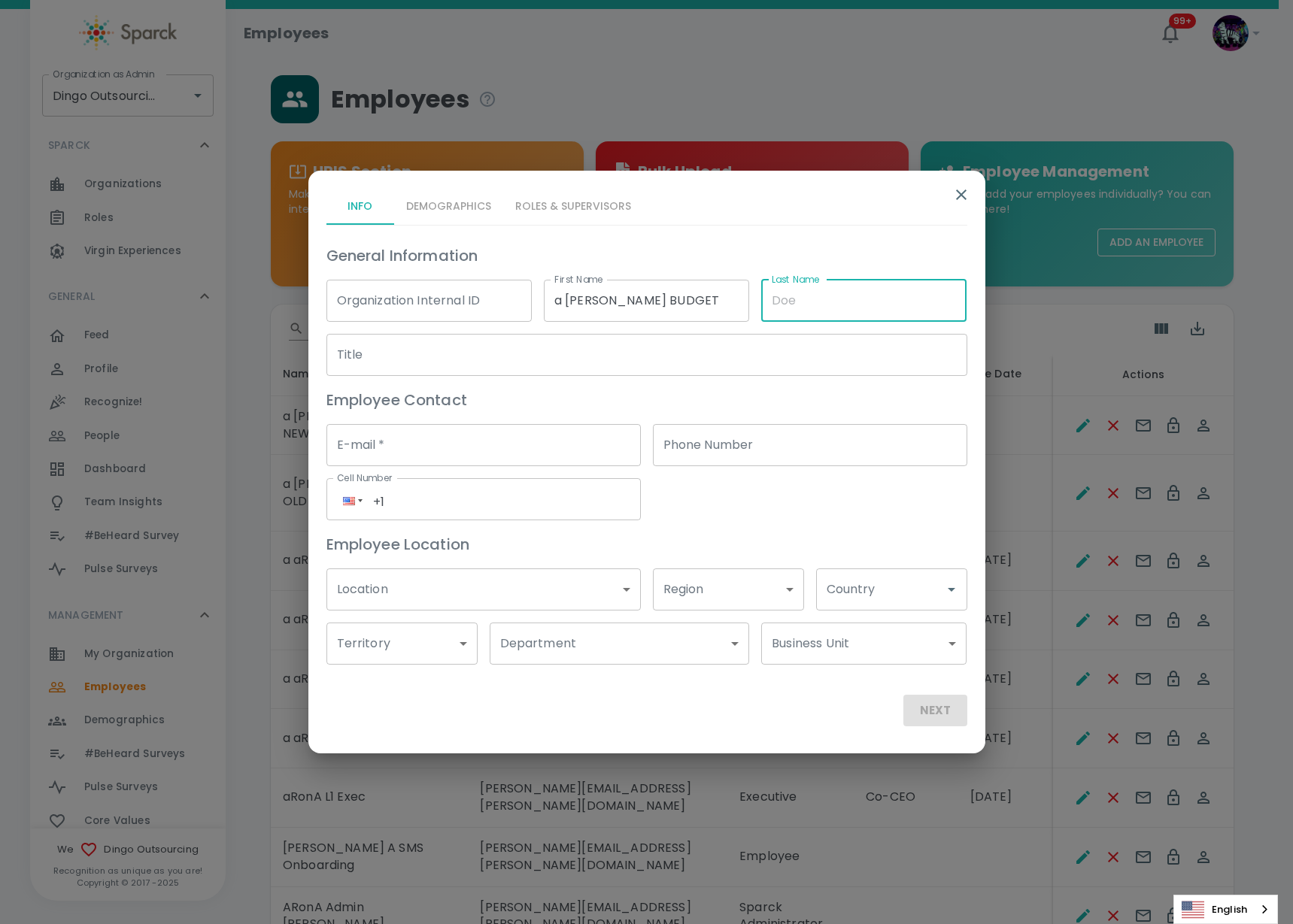
click at [876, 300] on input "Last Name" at bounding box center [864, 300] width 205 height 42
click at [877, 299] on input "Last Name" at bounding box center [864, 300] width 205 height 42
click at [877, 288] on input "OLD MANAGER #2" at bounding box center [864, 300] width 205 height 42
drag, startPoint x: 881, startPoint y: 297, endPoint x: 771, endPoint y: 300, distance: 110.0
click at [771, 301] on input "OLD MANAGER #1" at bounding box center [864, 300] width 205 height 42
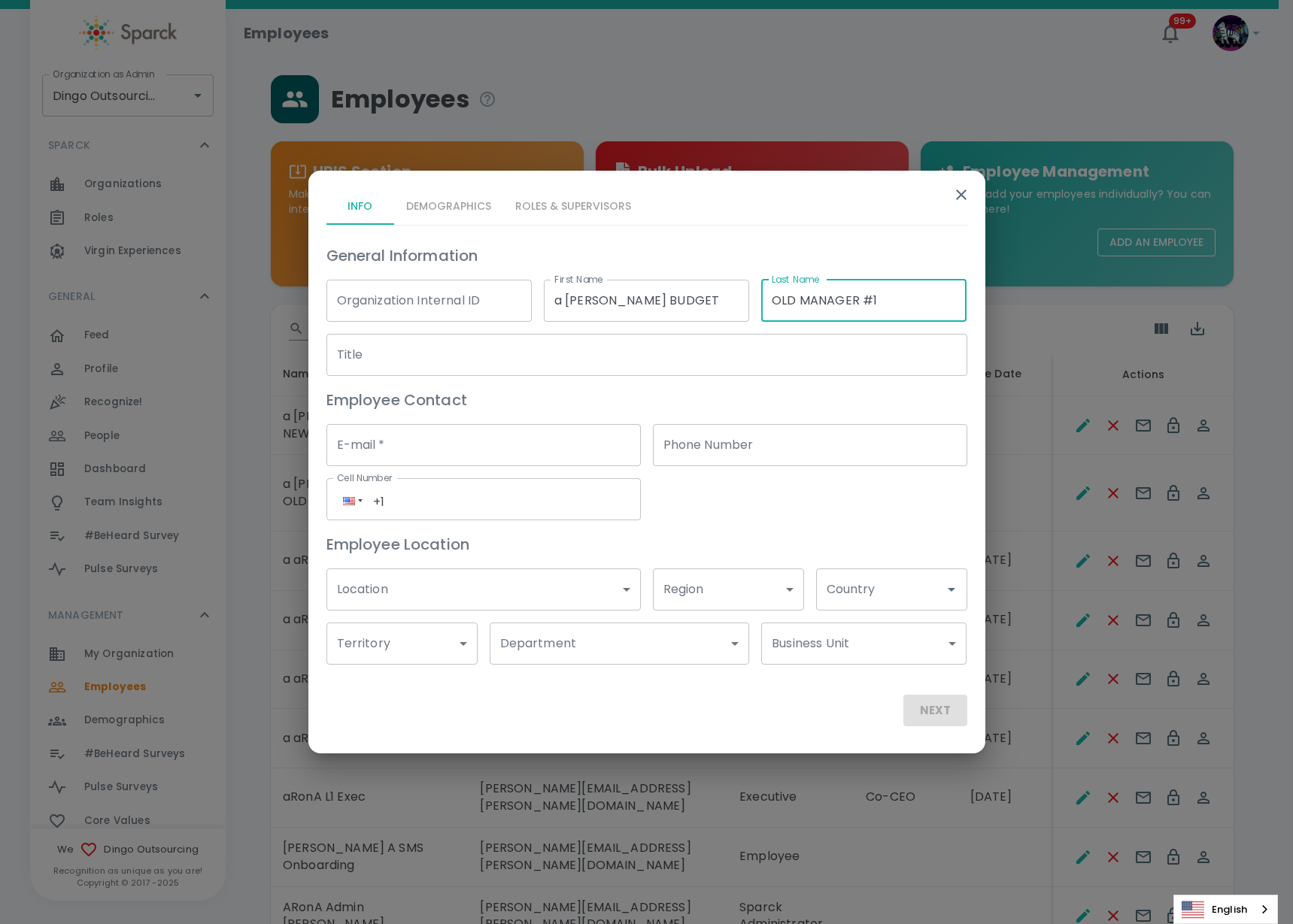
type input "OLD MANAGER #1"
click at [490, 357] on input "Title" at bounding box center [646, 355] width 641 height 42
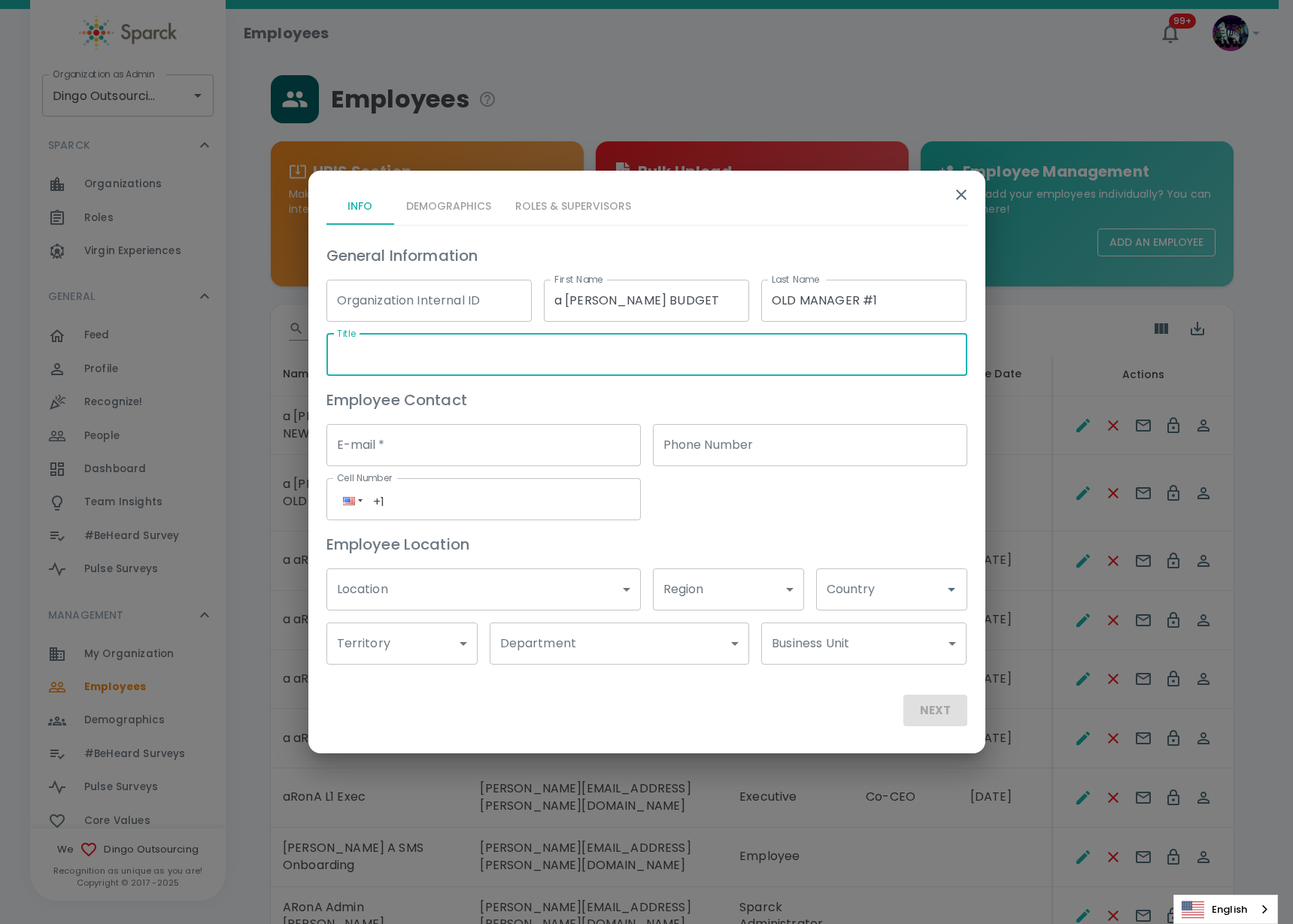
paste input "OLD MANAGER #1"
type input "OLD MANAGER #1"
click at [467, 436] on input "E-mail   *" at bounding box center [483, 445] width 315 height 42
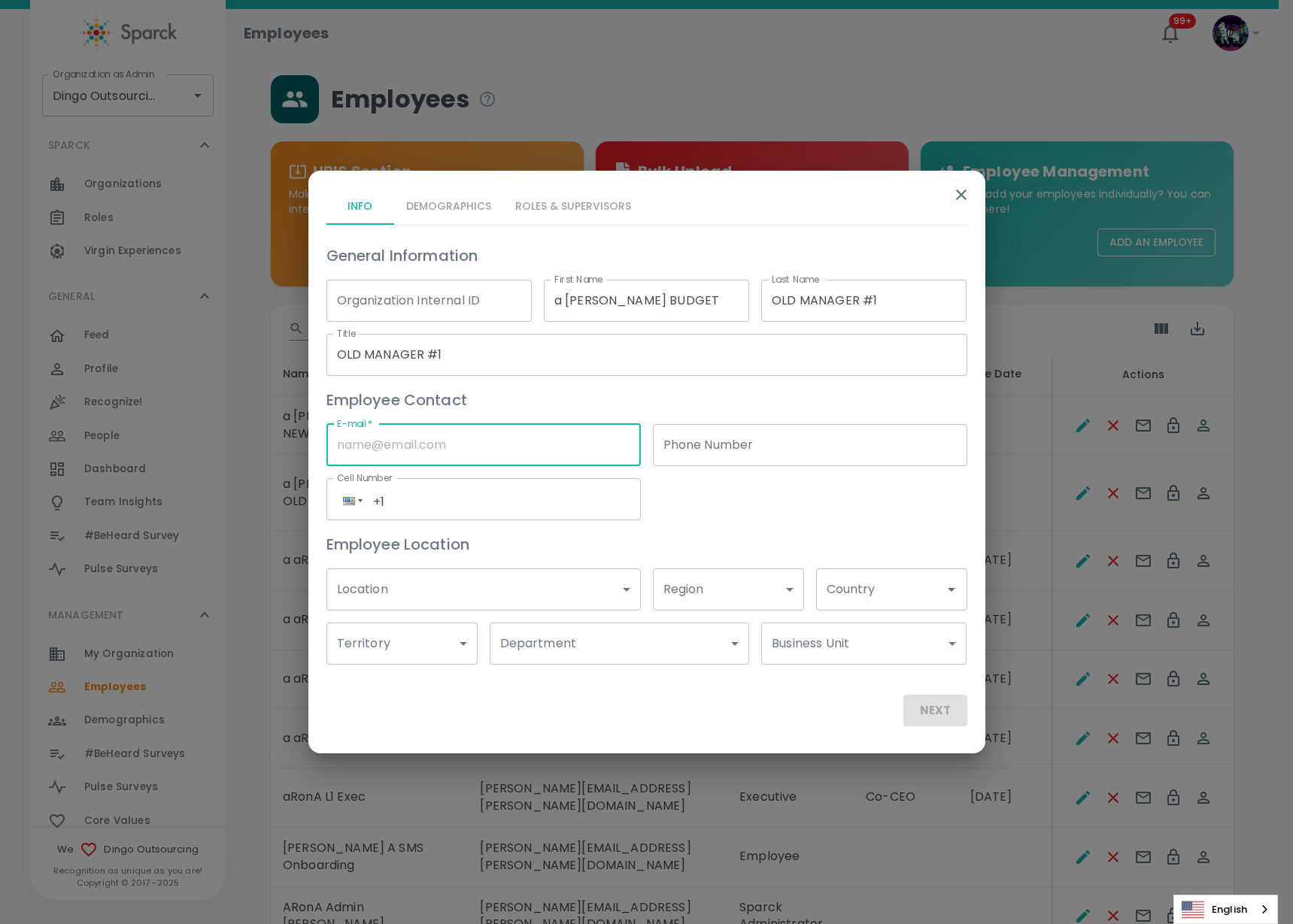
type input "Ron.thornburg@sparckco.com"
type input "(191) 623-9528"
click at [422, 441] on input "Ron.thornburg@sparckco.com" at bounding box center [483, 445] width 315 height 42
type input "Ron.thornburg+dingosoldmanager1@sparckco.com"
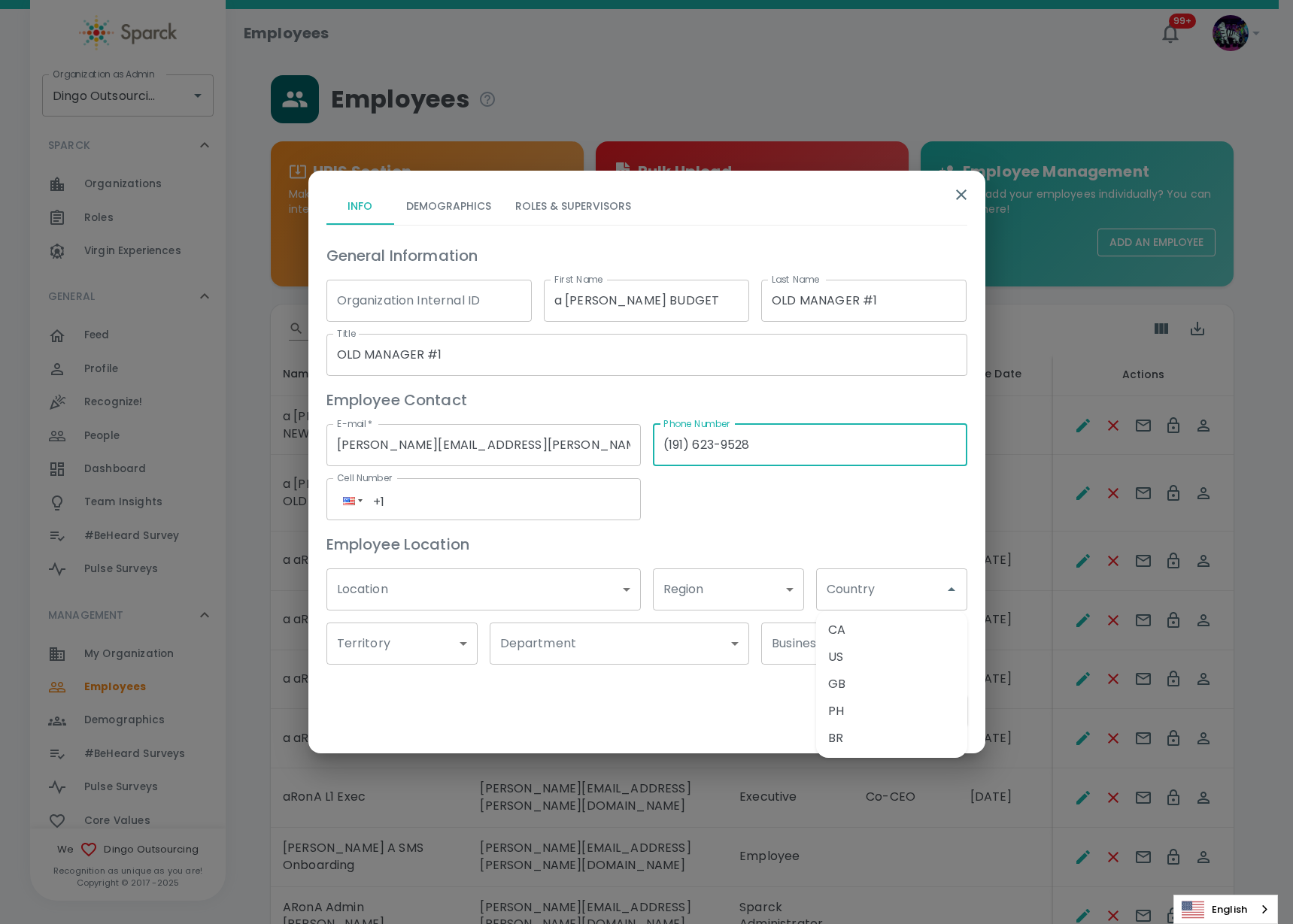
type input "(___) ___-____"
click at [880, 666] on li "US" at bounding box center [892, 657] width 151 height 27
type input "US"
type input "(___) ___-____"
click at [773, 528] on div "Employee Location" at bounding box center [641, 538] width 653 height 36
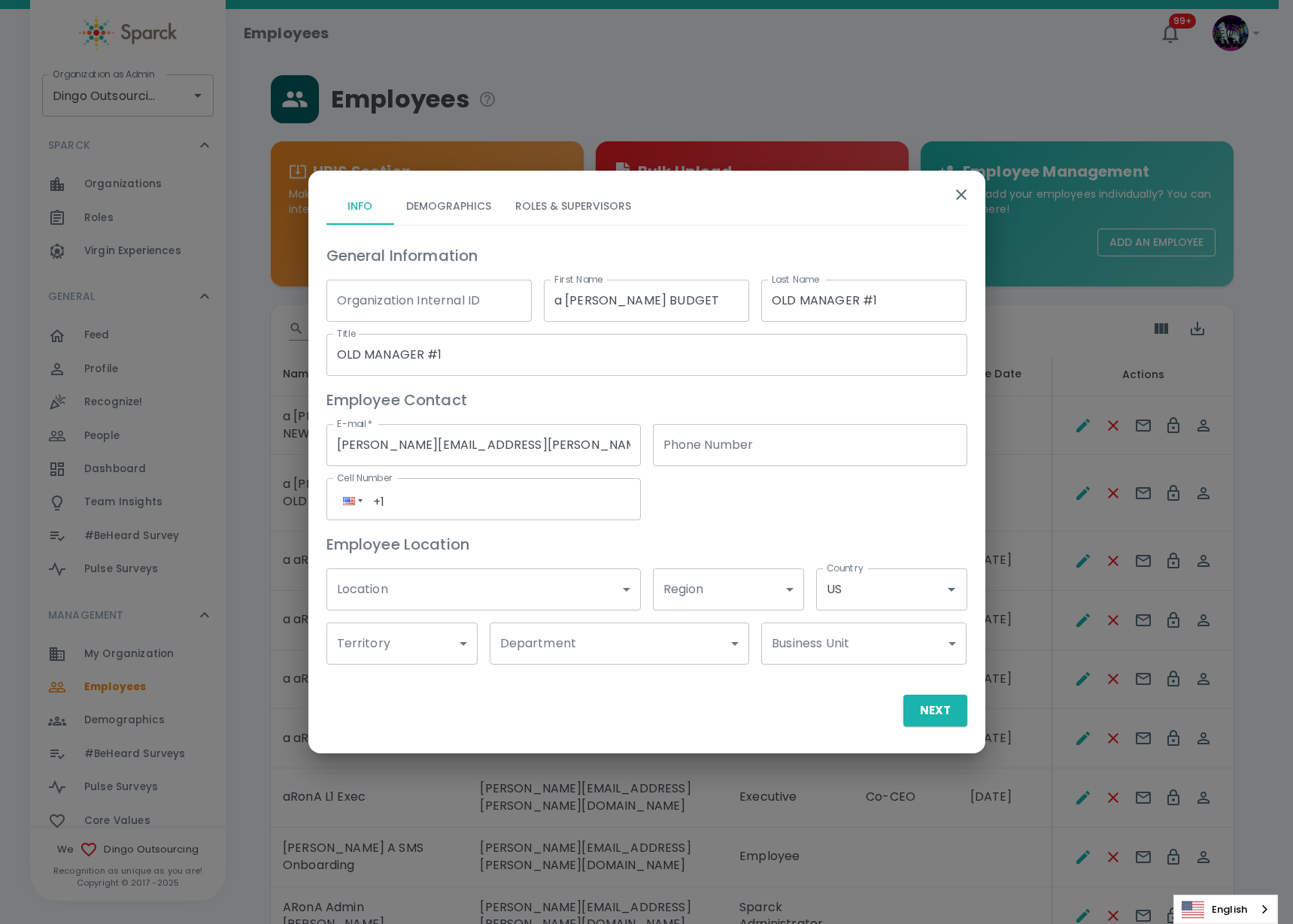
click at [543, 198] on button "Roles & Supervisors" at bounding box center [573, 207] width 140 height 36
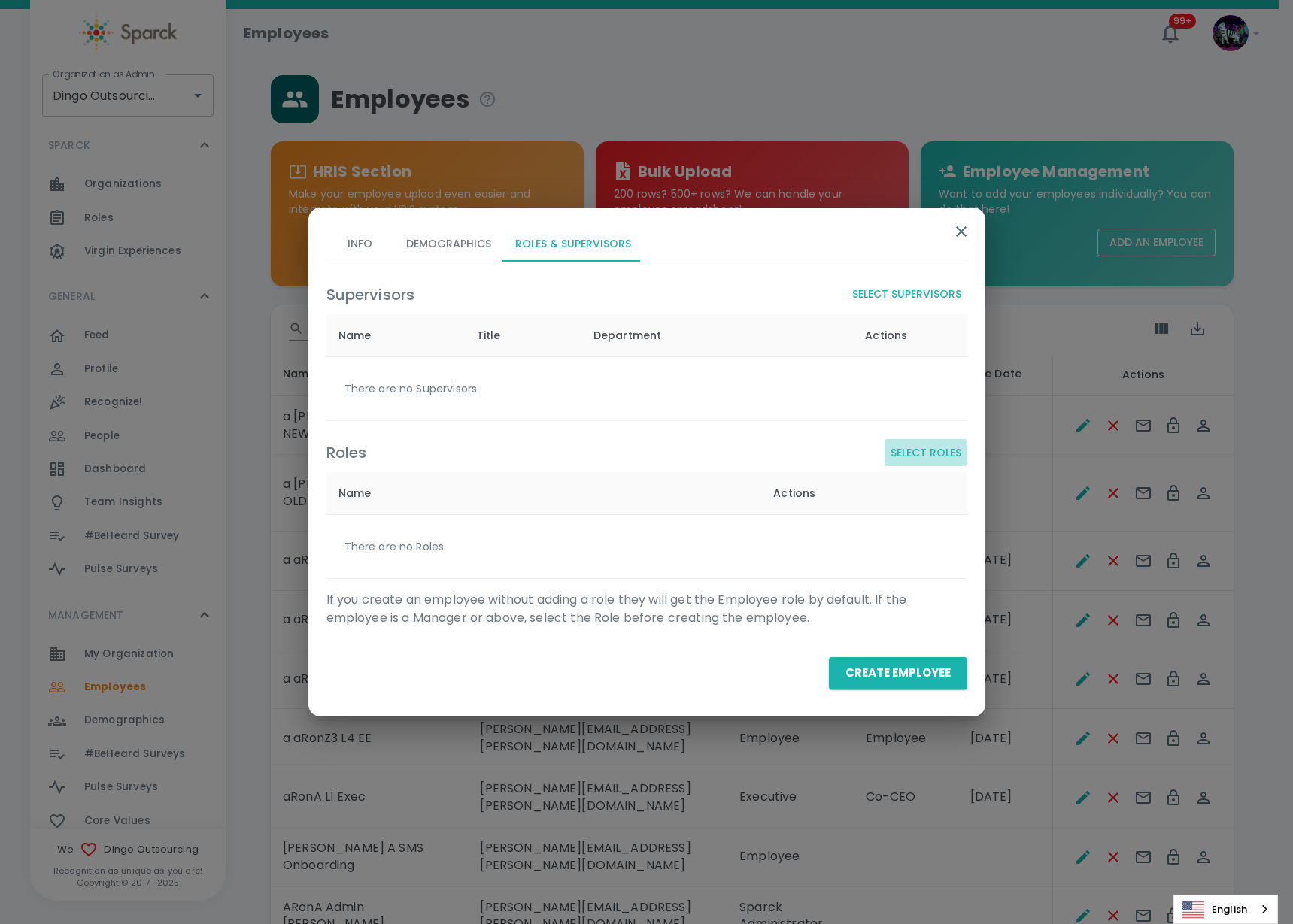
click at [920, 460] on button "Select Roles" at bounding box center [926, 453] width 83 height 28
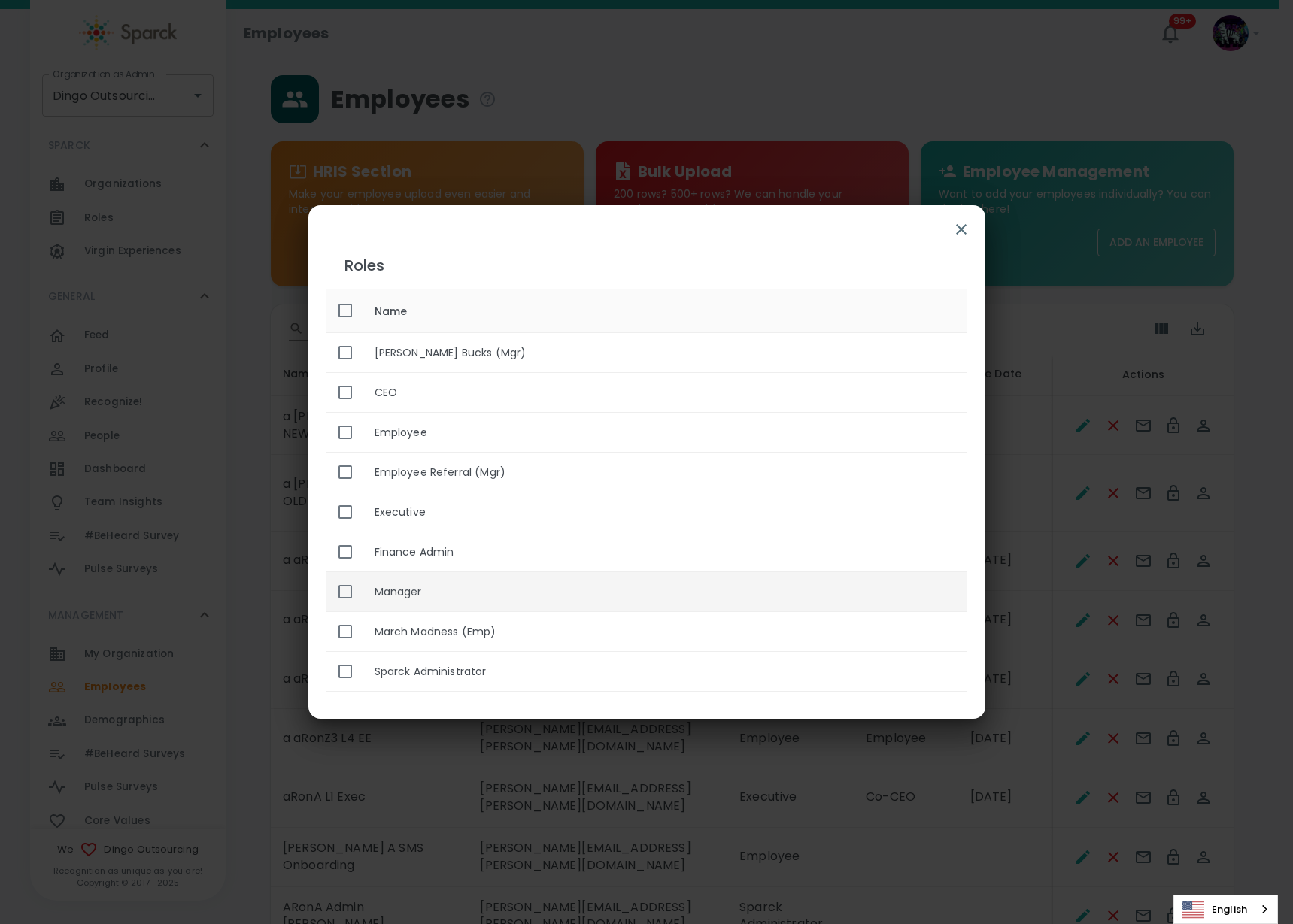
click at [358, 591] on input "enhanced table" at bounding box center [345, 592] width 31 height 31
checkbox input "true"
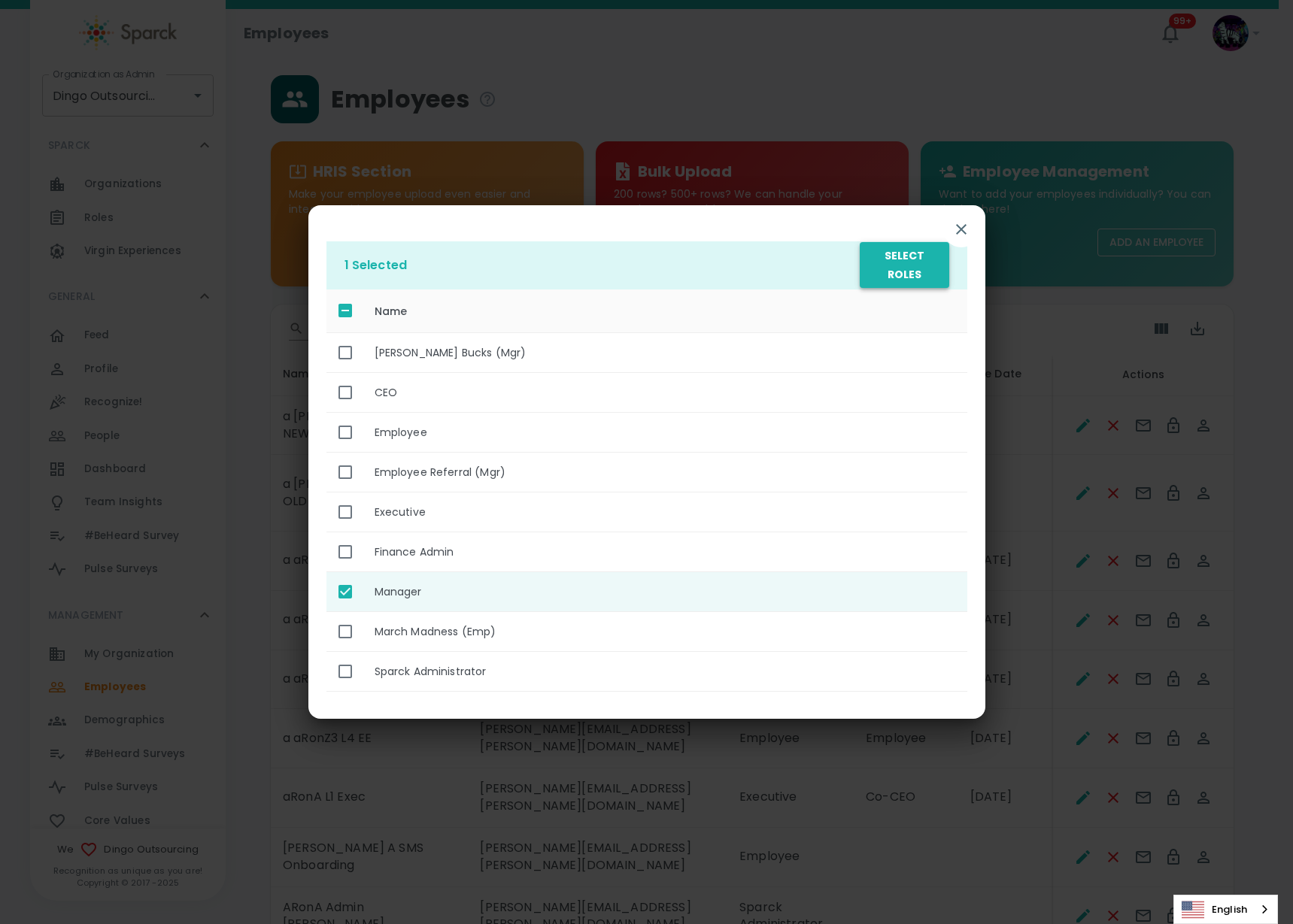
click at [935, 273] on button "Select Roles" at bounding box center [904, 265] width 89 height 46
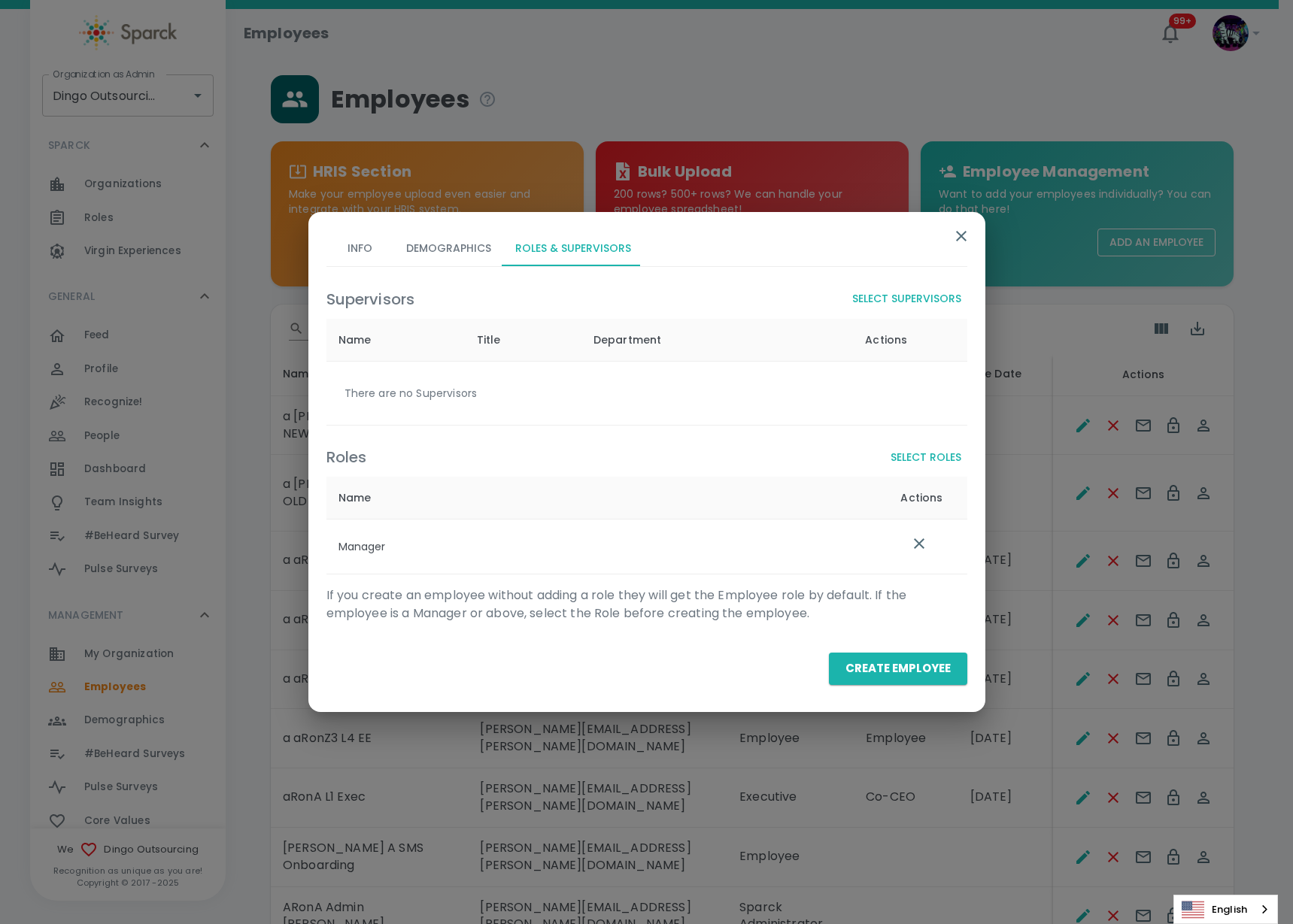
click at [943, 296] on button "Select Supervisors" at bounding box center [907, 299] width 121 height 28
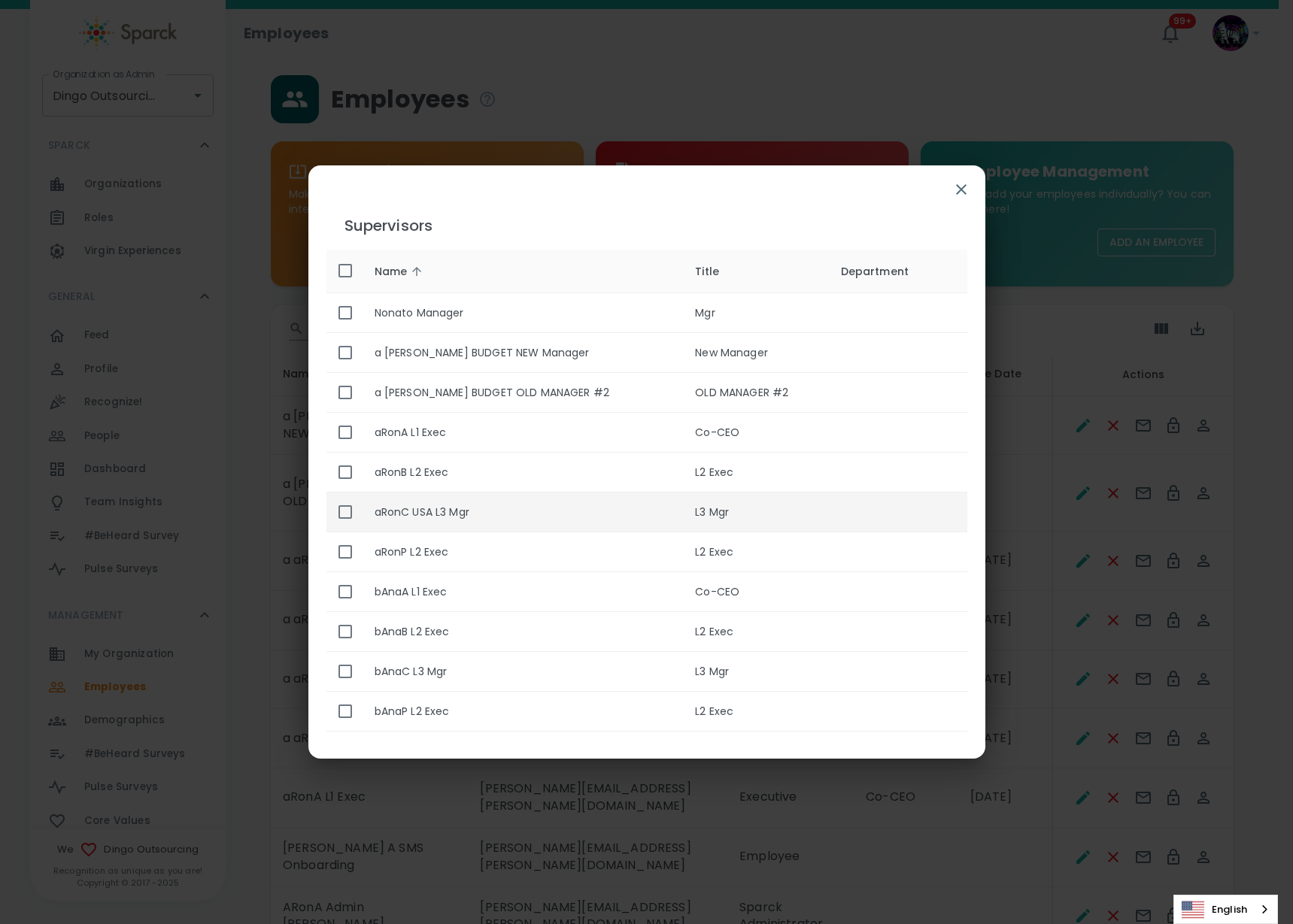
click at [341, 514] on input "enhanced table" at bounding box center [345, 512] width 31 height 31
checkbox input "true"
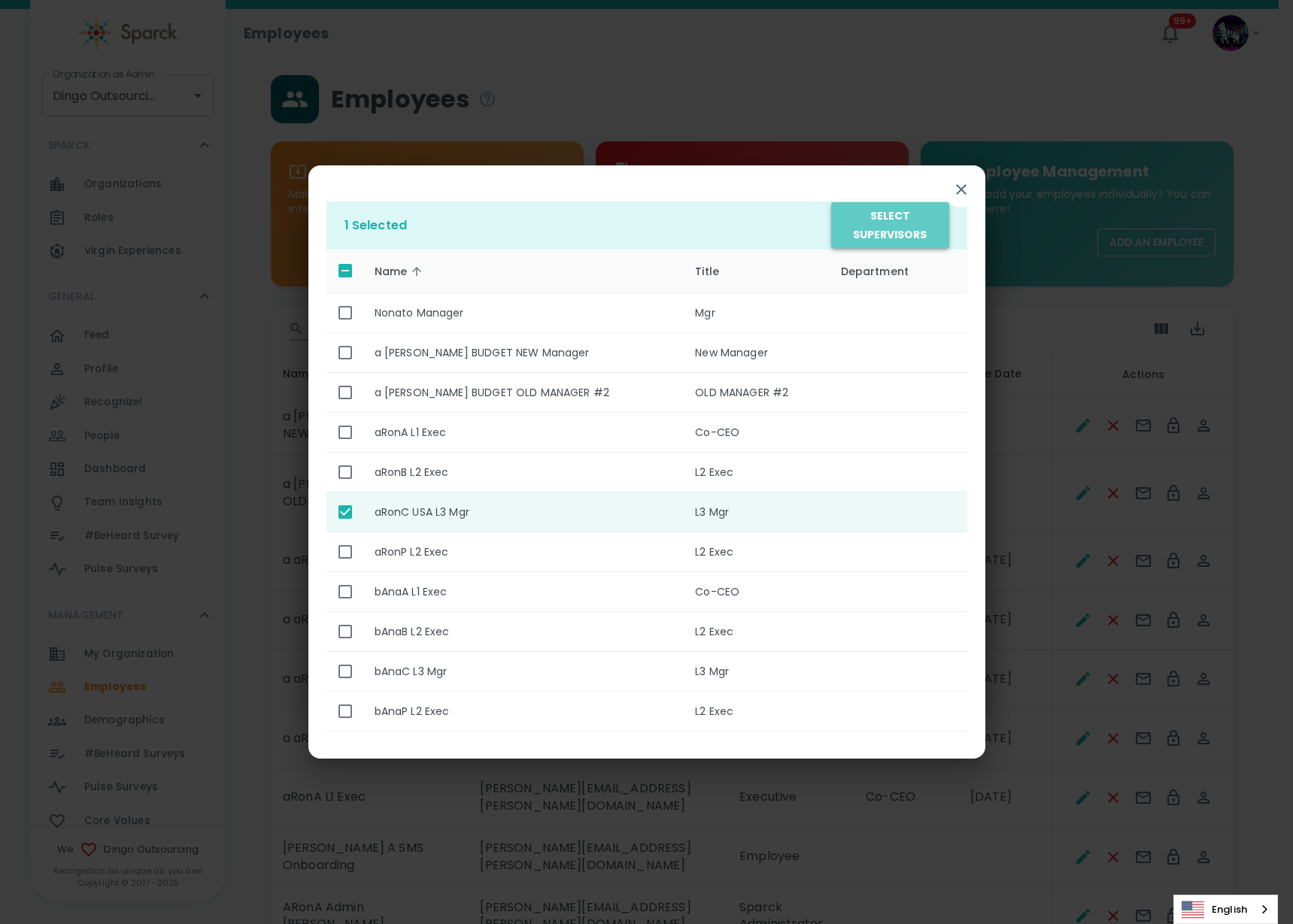
click at [916, 229] on button "Select Supervisors" at bounding box center [890, 225] width 117 height 46
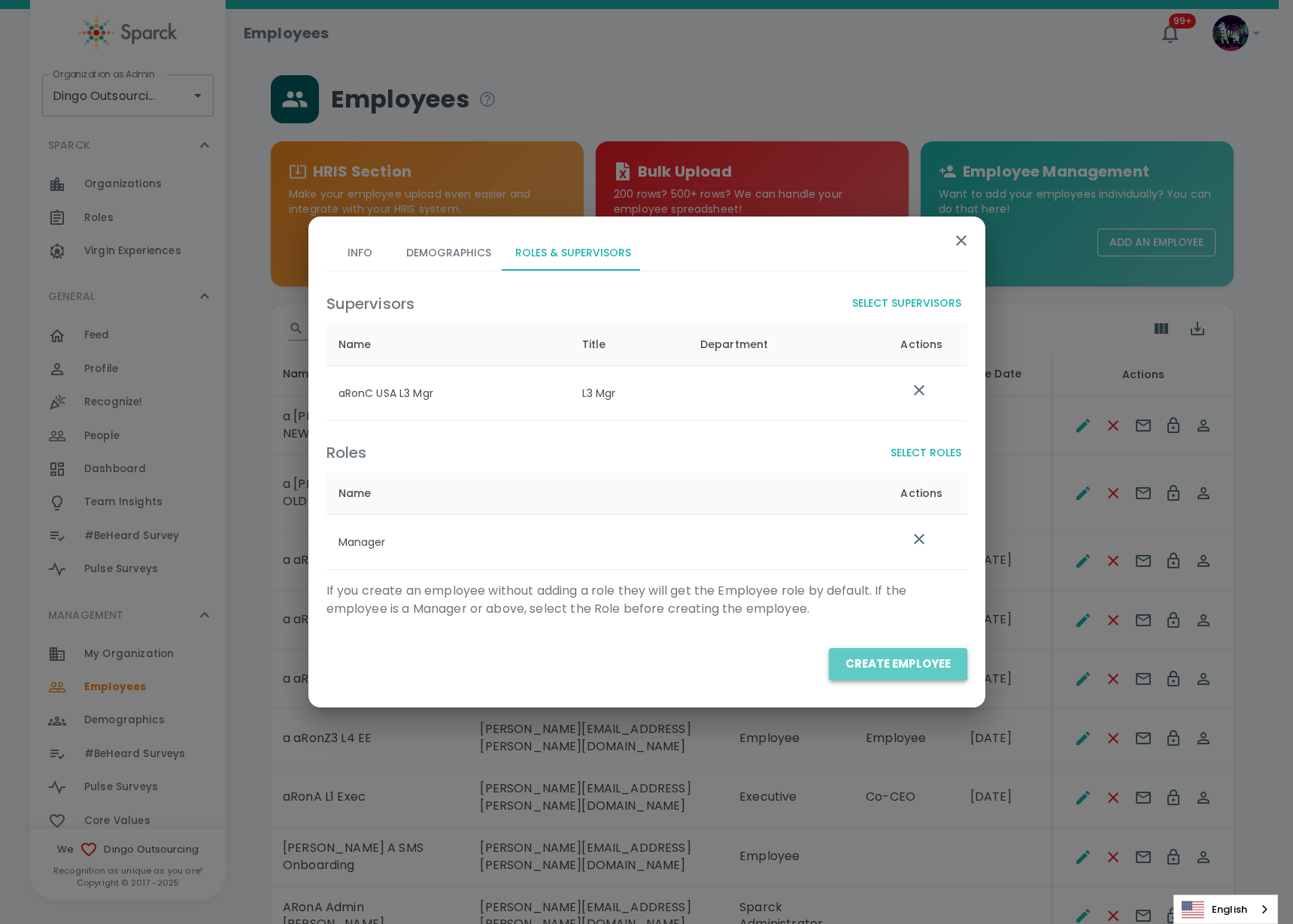
click at [889, 652] on button "Create Employee" at bounding box center [898, 663] width 138 height 31
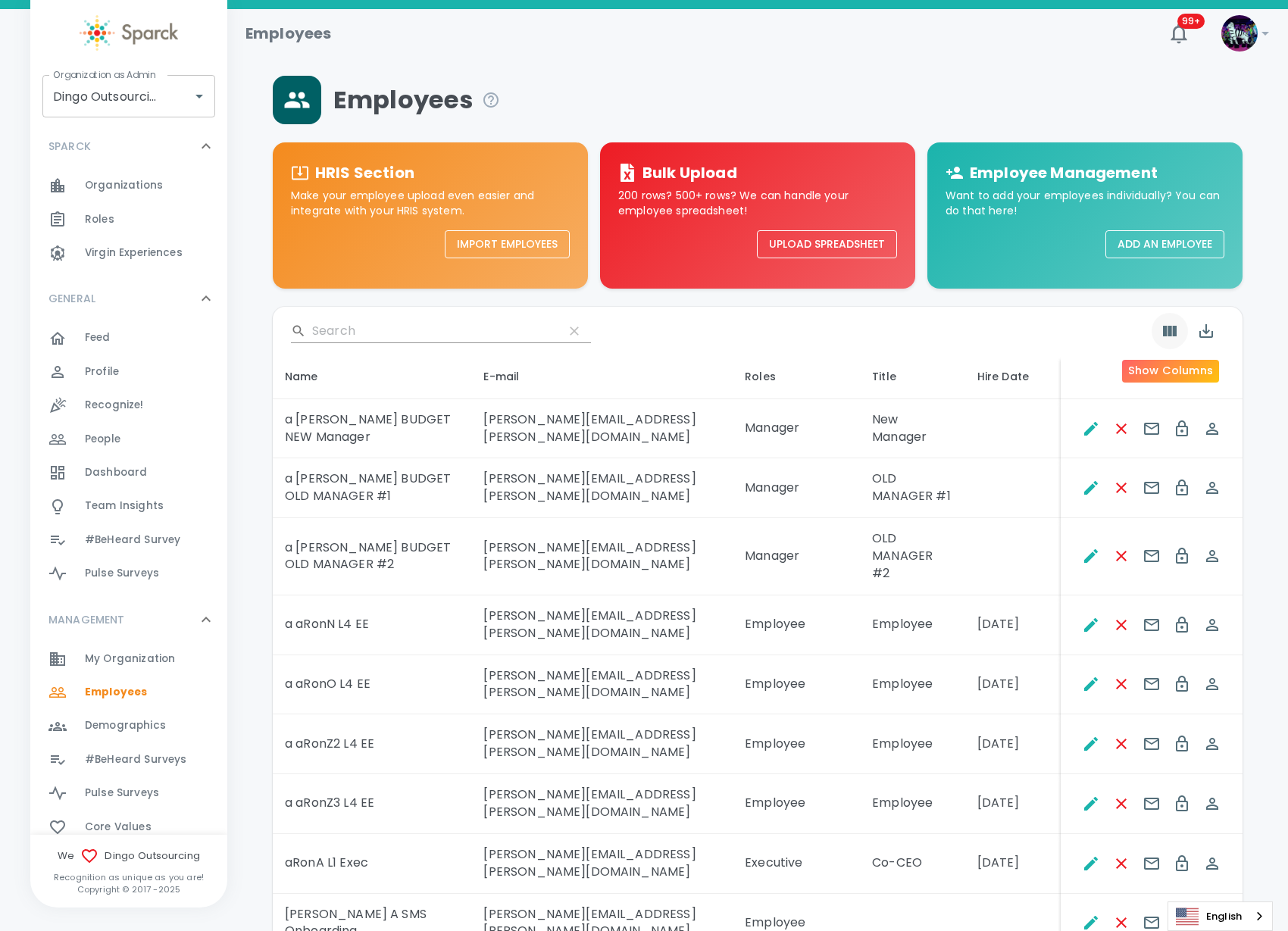
click at [1172, 334] on icon "Show Columns" at bounding box center [1169, 330] width 13 height 10
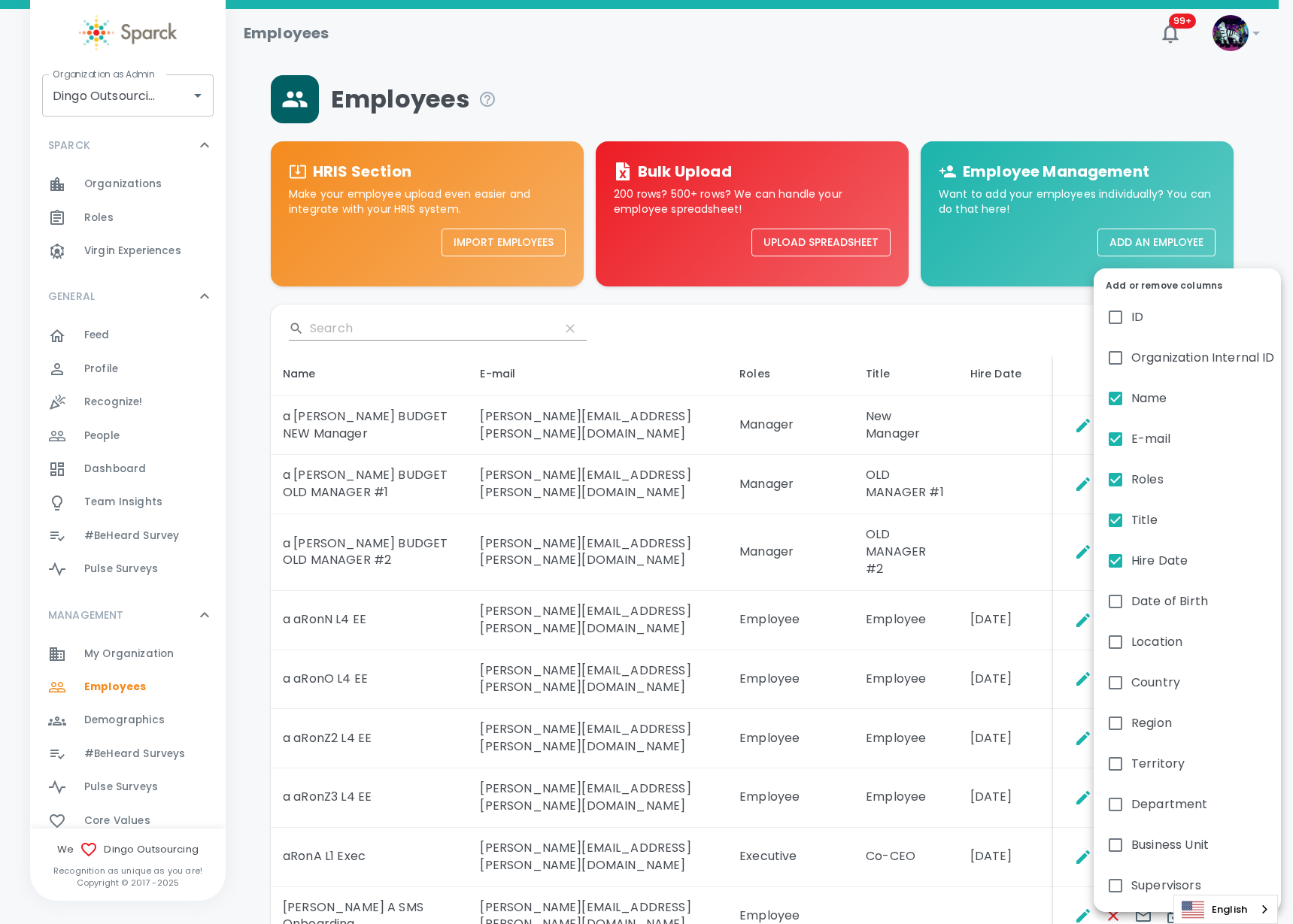
click at [1165, 570] on label "Hire Date" at bounding box center [1188, 561] width 187 height 41
click at [1131, 570] on input "Hire Date" at bounding box center [1116, 560] width 31 height 31
checkbox input "false"
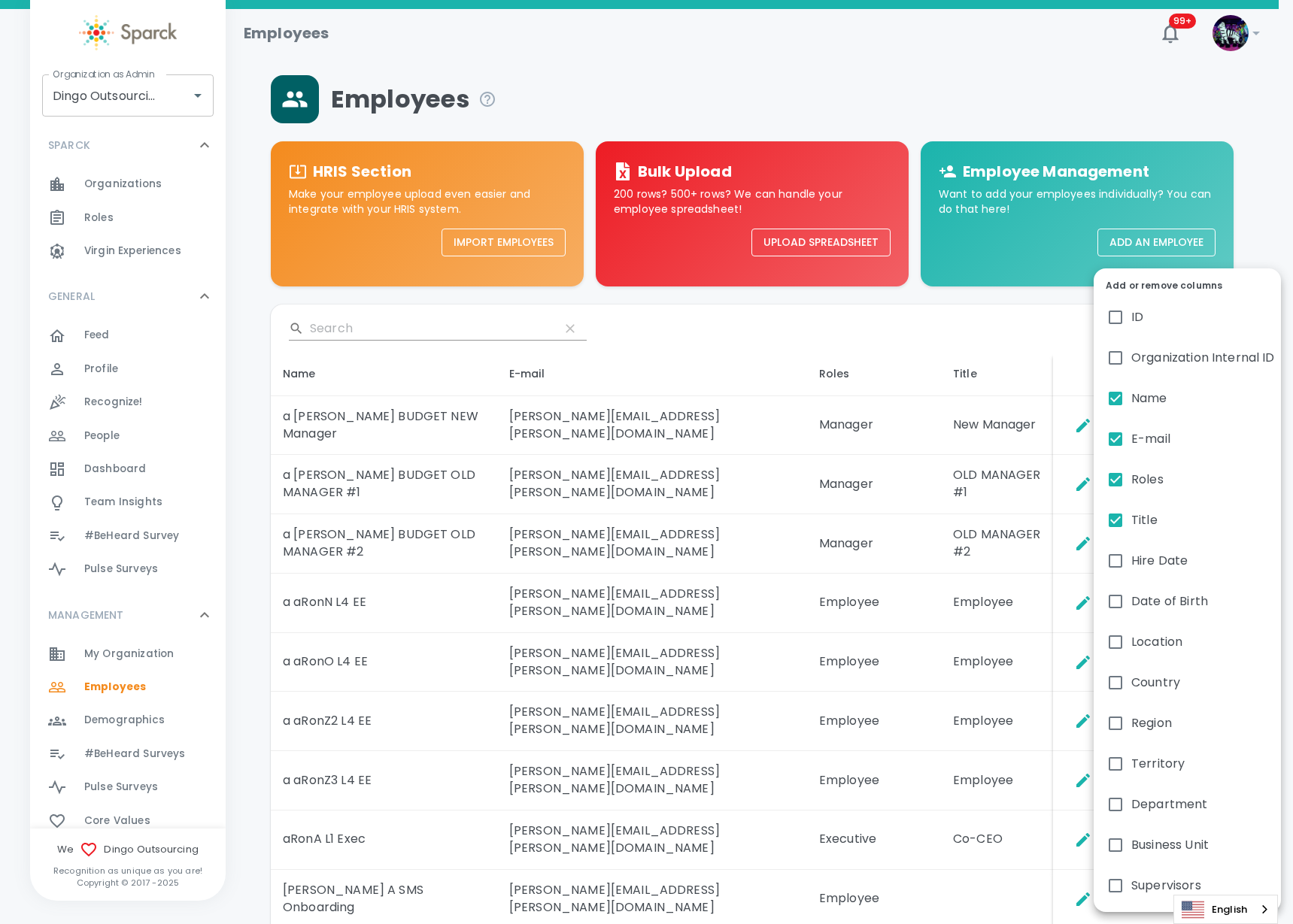
click at [1154, 875] on label "Supervisors" at bounding box center [1188, 886] width 187 height 41
click at [1131, 875] on input "Supervisors" at bounding box center [1116, 886] width 31 height 31
checkbox input "true"
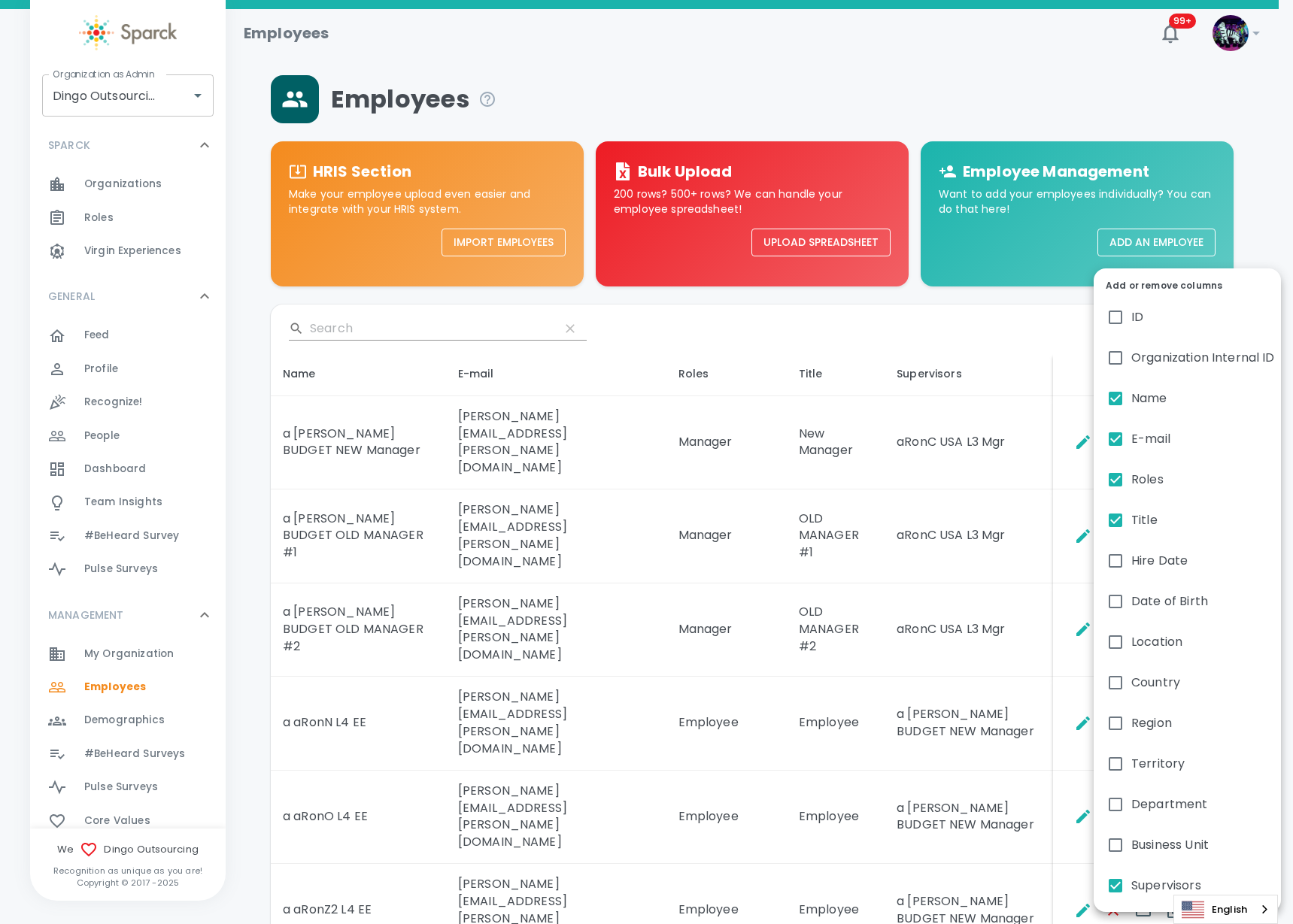
click at [999, 605] on div at bounding box center [646, 462] width 1293 height 924
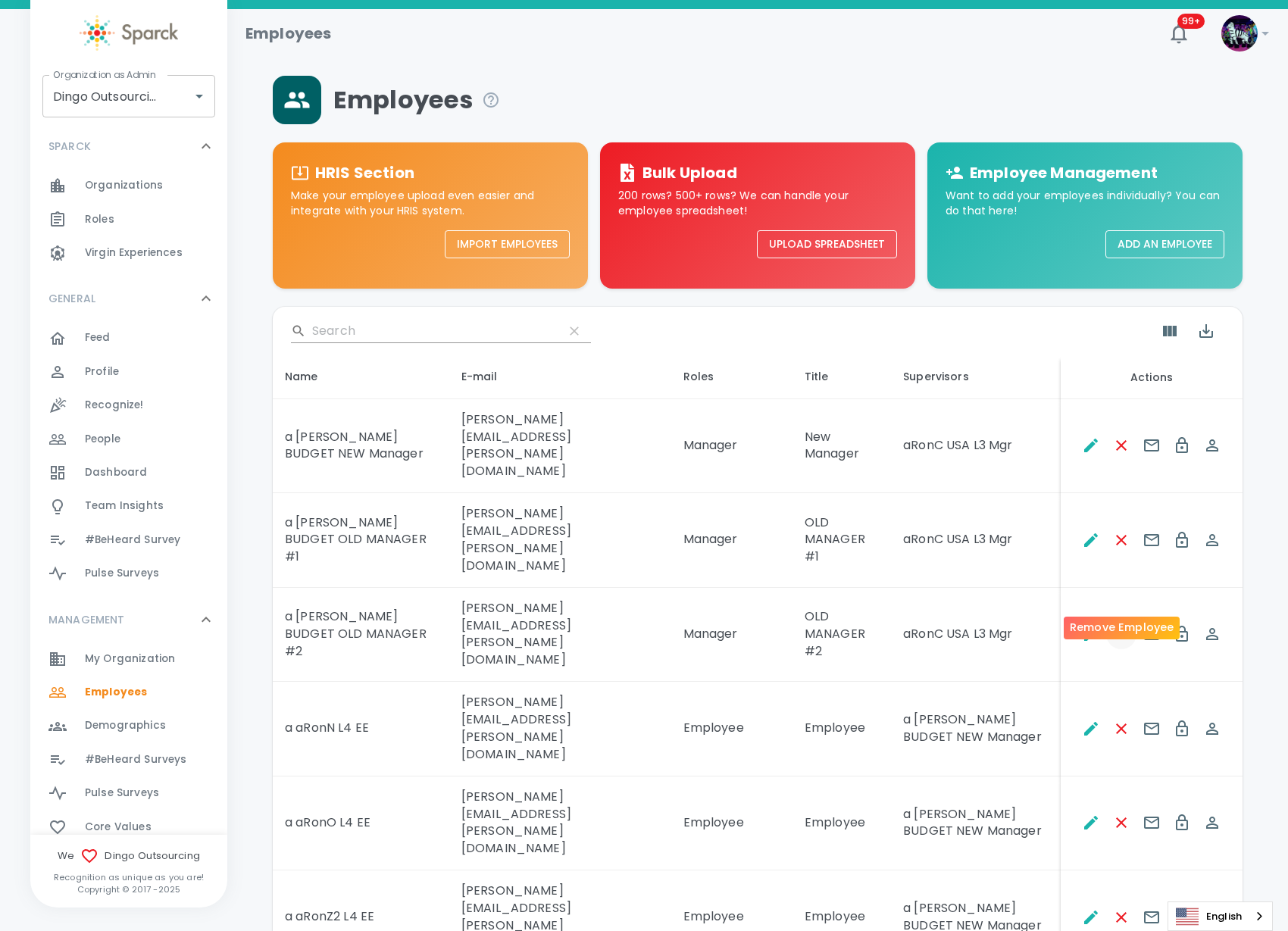
click at [1128, 625] on icon "Remove Employee" at bounding box center [1121, 634] width 18 height 18
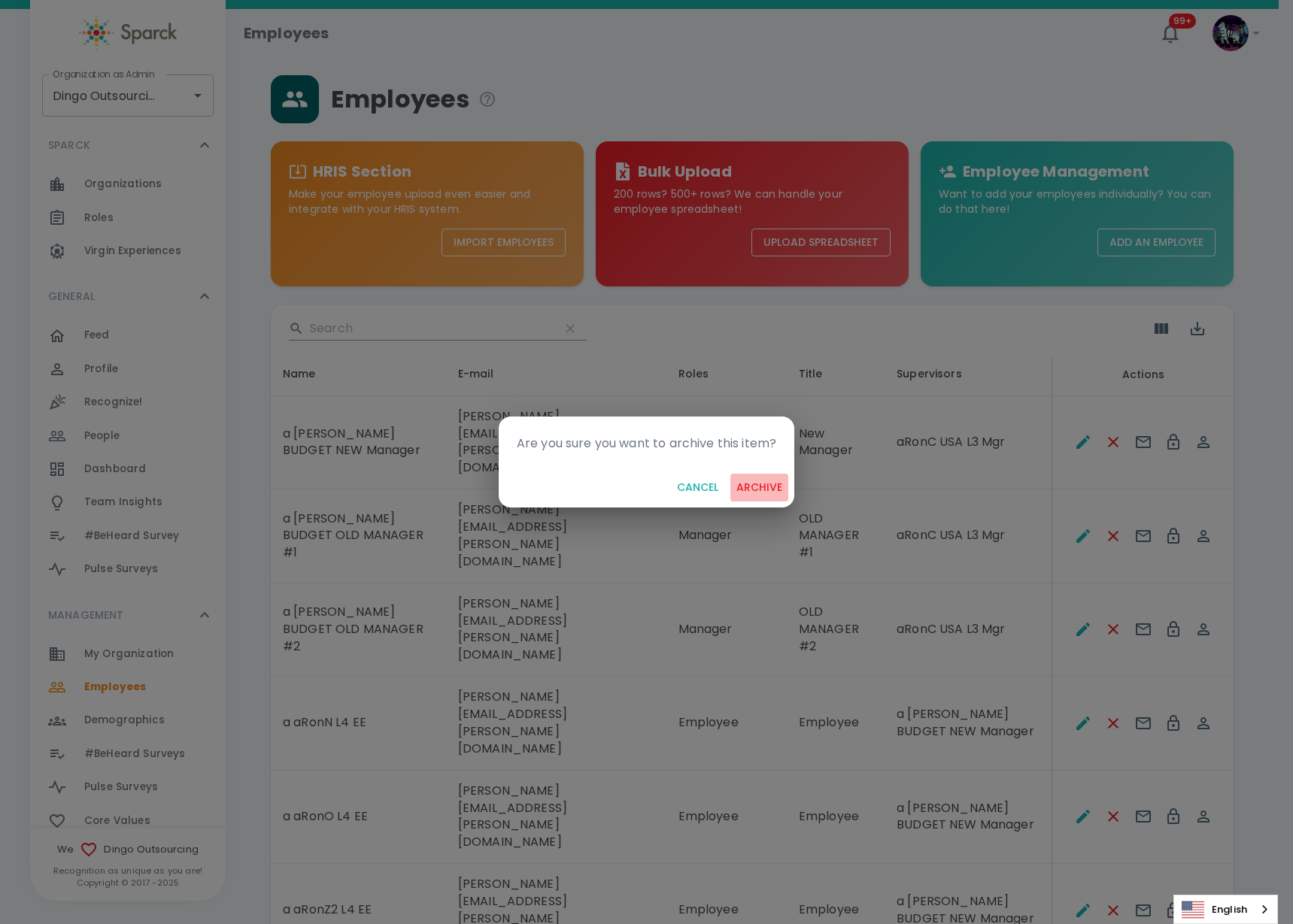
click at [756, 484] on button "archive" at bounding box center [759, 488] width 58 height 28
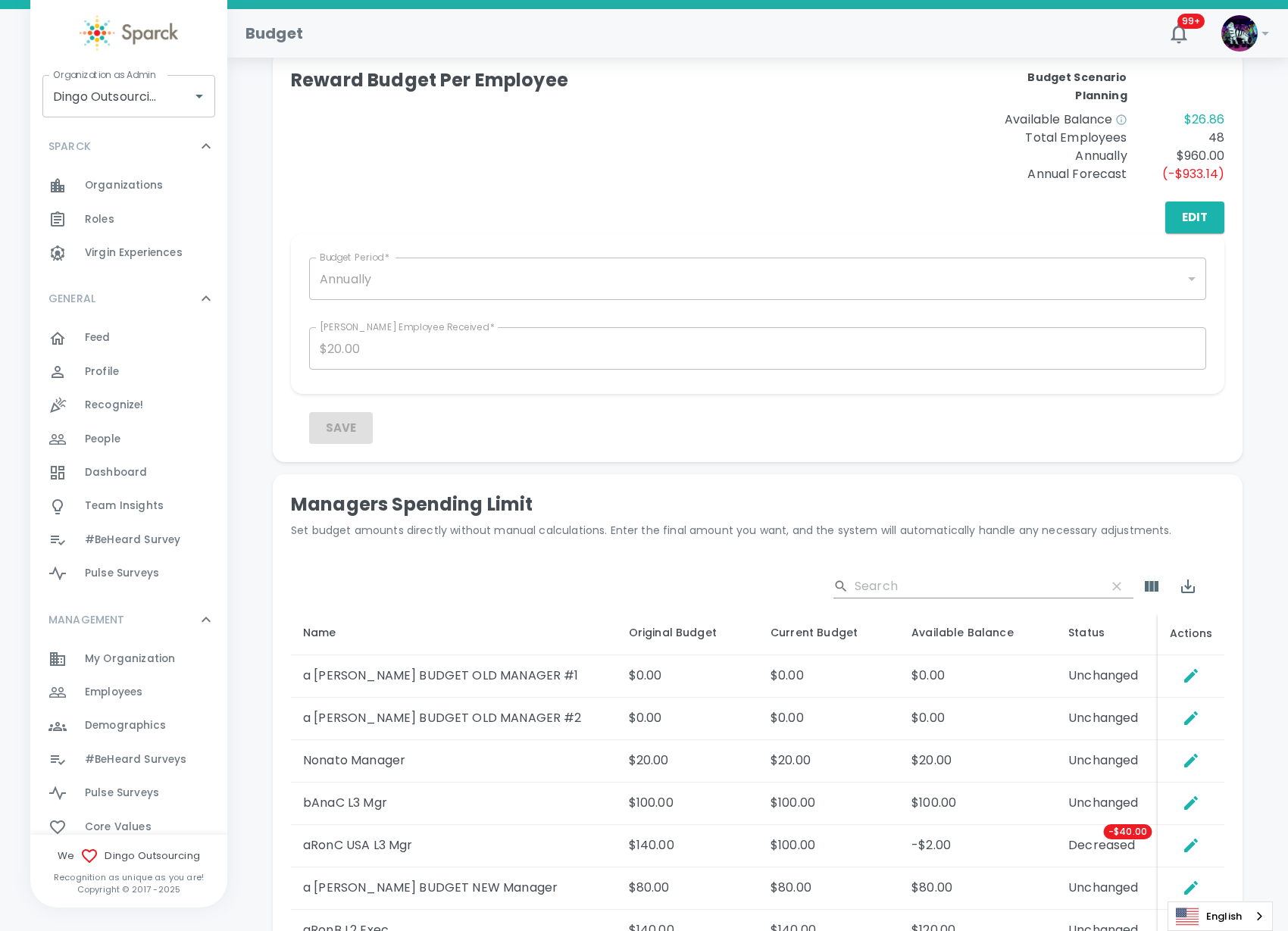
scroll to position [473, 0]
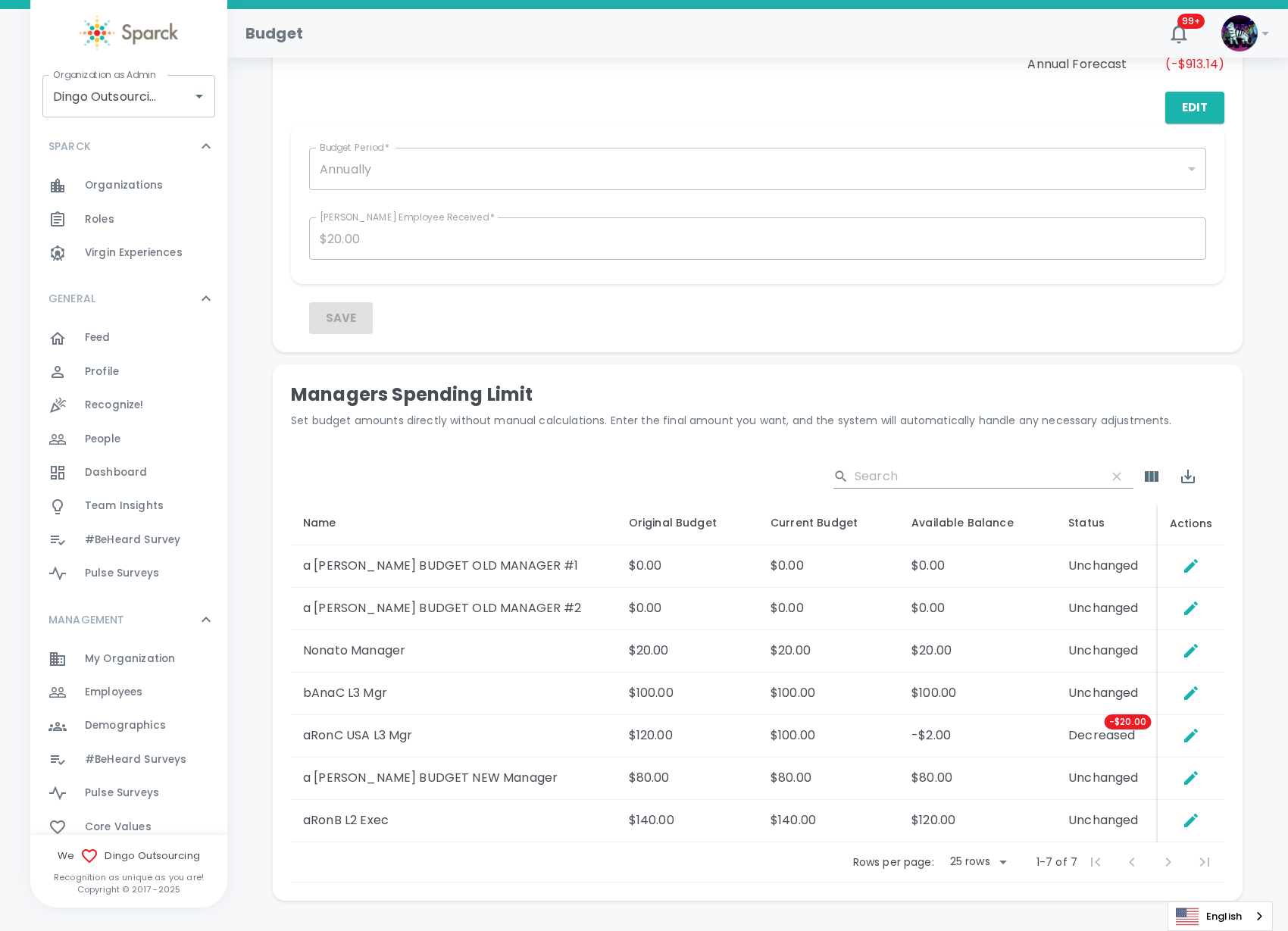
scroll to position [368, 0]
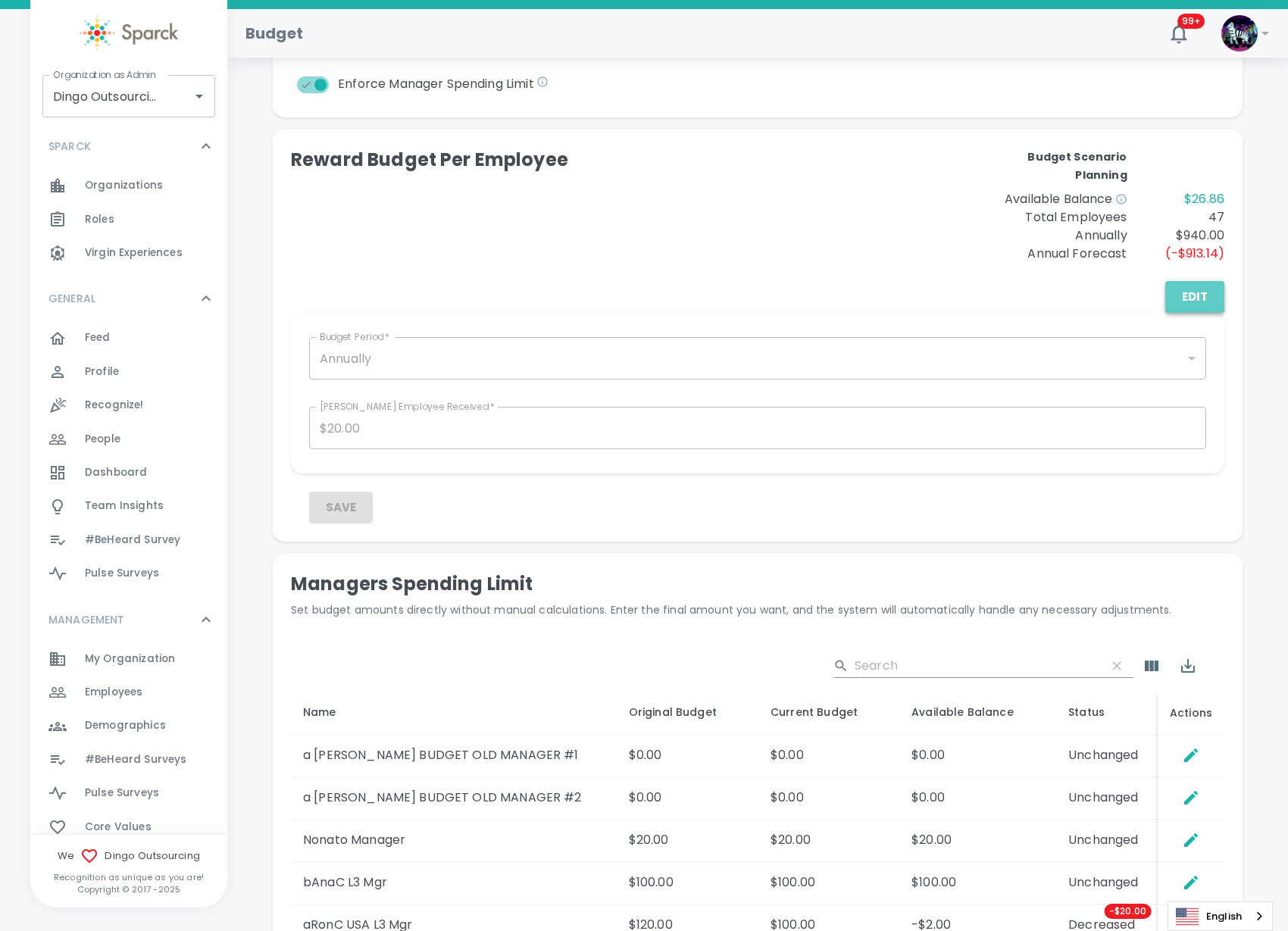
click at [1173, 293] on button "Edit" at bounding box center [1194, 296] width 59 height 31
click at [337, 505] on button "Save" at bounding box center [340, 507] width 64 height 31
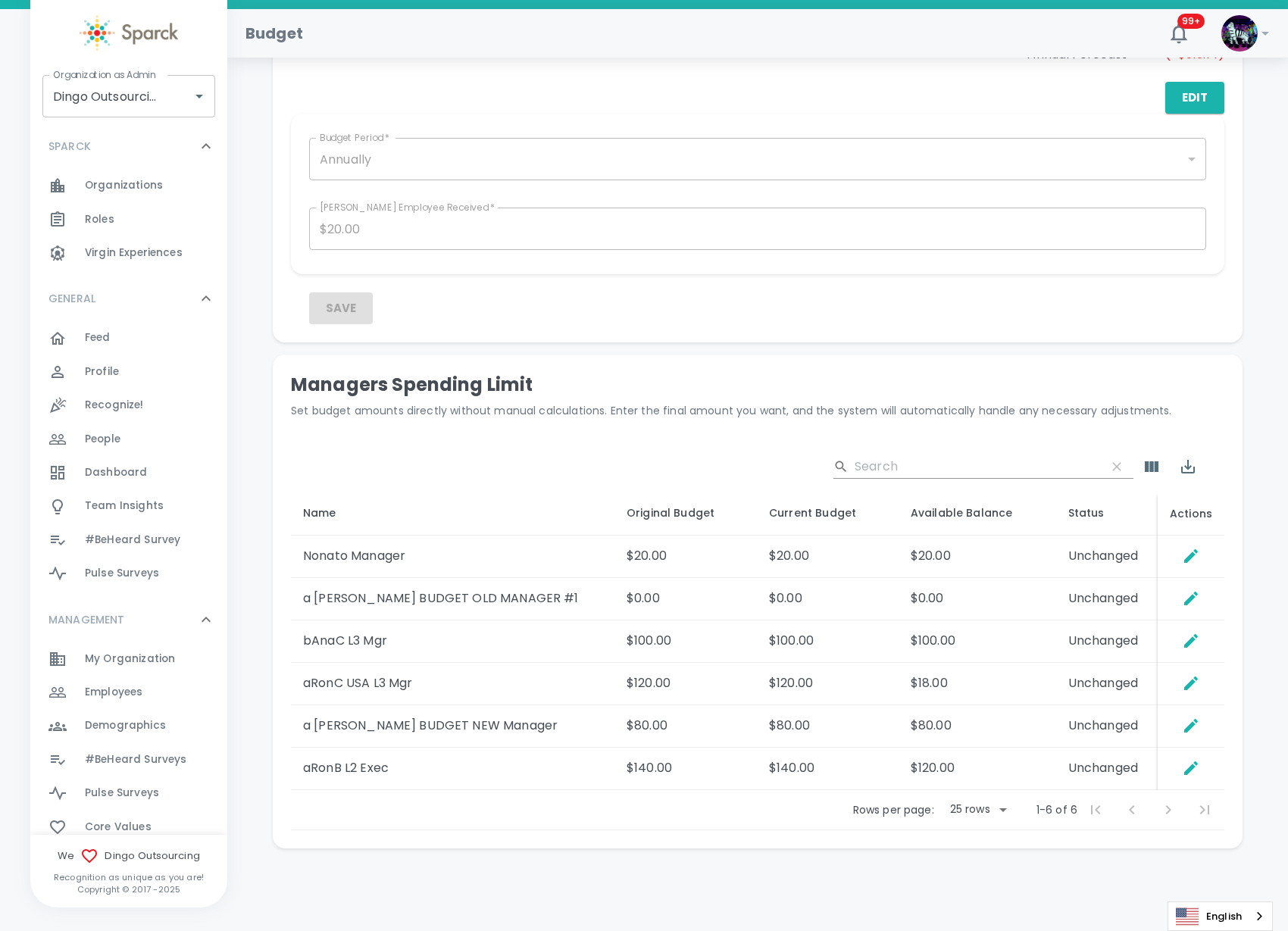
scroll to position [569, 0]
click at [415, 476] on div "​" at bounding box center [757, 466] width 933 height 49
click at [1192, 593] on icon "Set Direct Budget Amount" at bounding box center [1190, 598] width 18 height 18
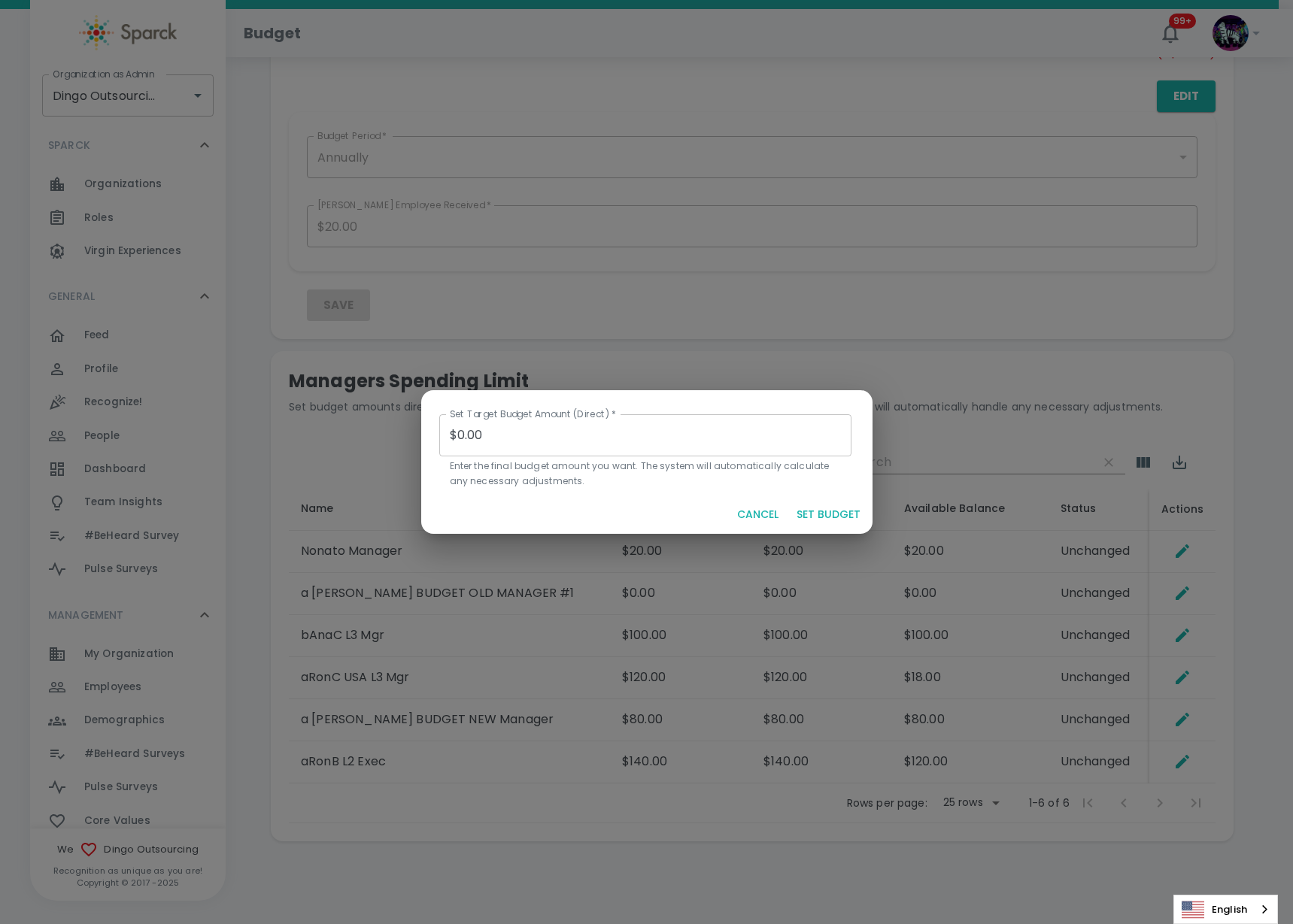
click at [753, 515] on button "CANCEL" at bounding box center [757, 515] width 53 height 28
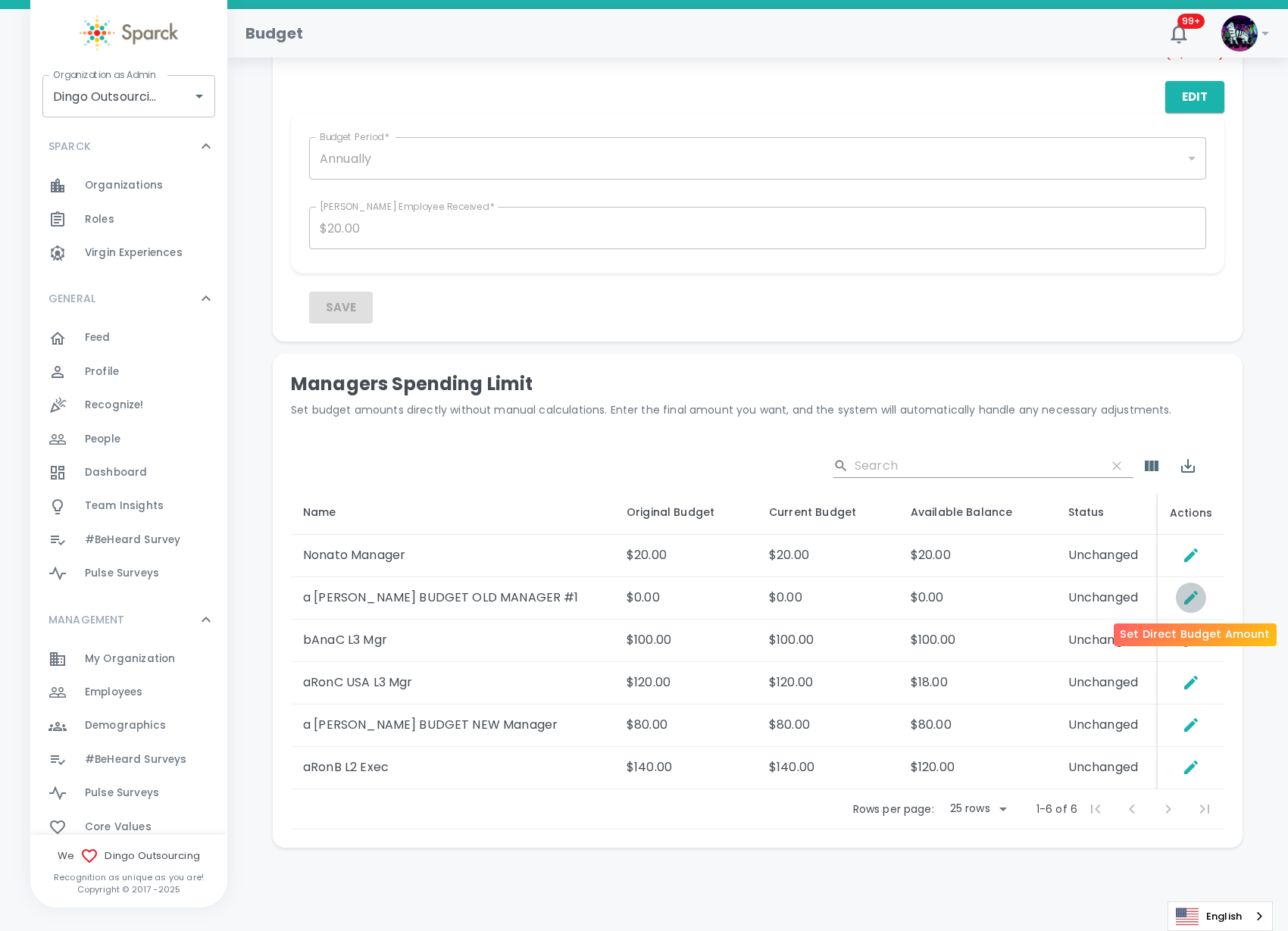
click at [1196, 598] on icon "Set Direct Budget Amount" at bounding box center [1190, 598] width 18 height 18
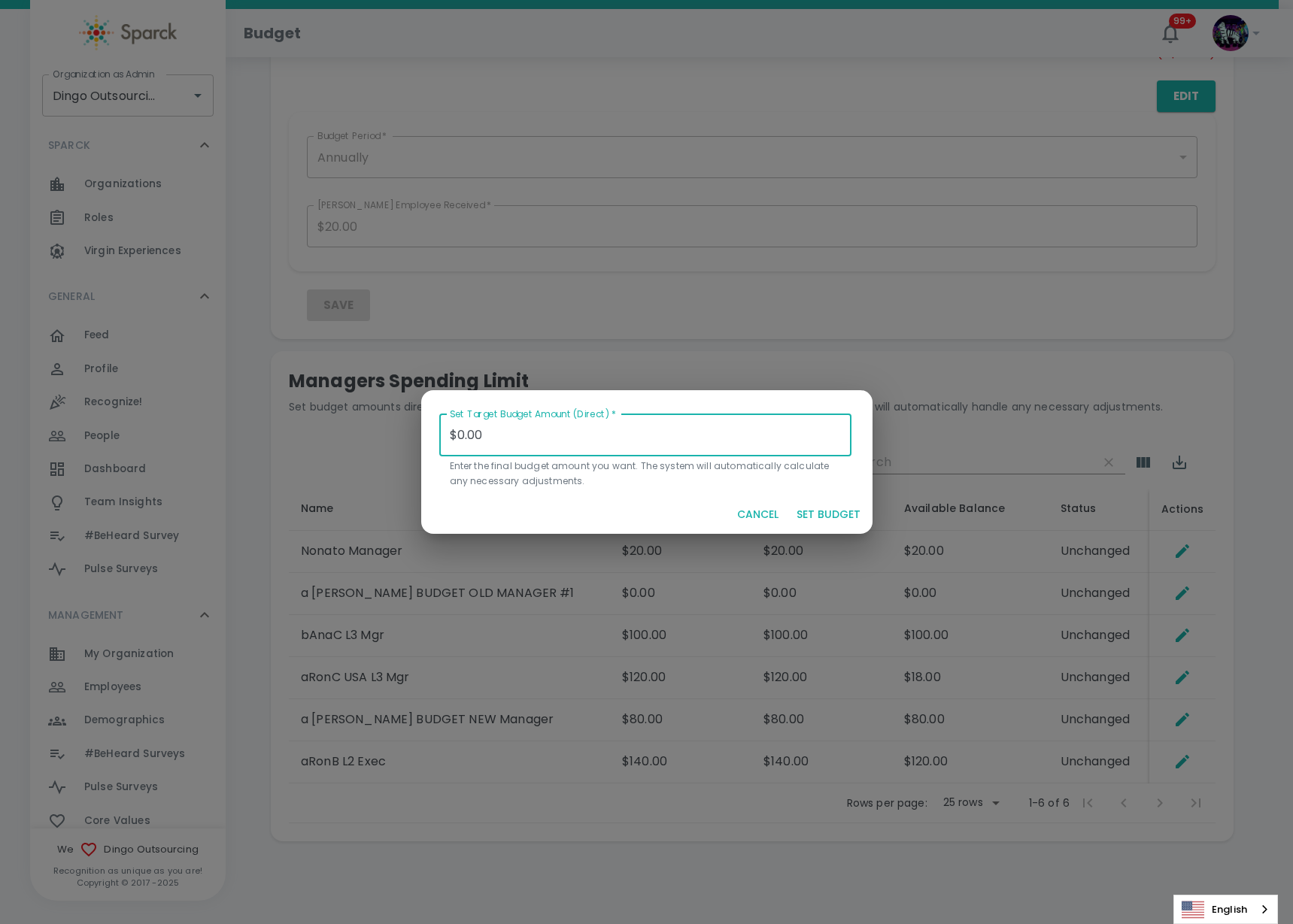
drag, startPoint x: 516, startPoint y: 433, endPoint x: 292, endPoint y: 460, distance: 225.6
click at [292, 460] on div "Set Target Budget Amount (Direct)   * $0.00 Set Target Budget Amount (Direct)  …" at bounding box center [646, 462] width 1293 height 924
click at [851, 510] on button "SET BUDGET" at bounding box center [828, 515] width 76 height 28
type input "$0.00"
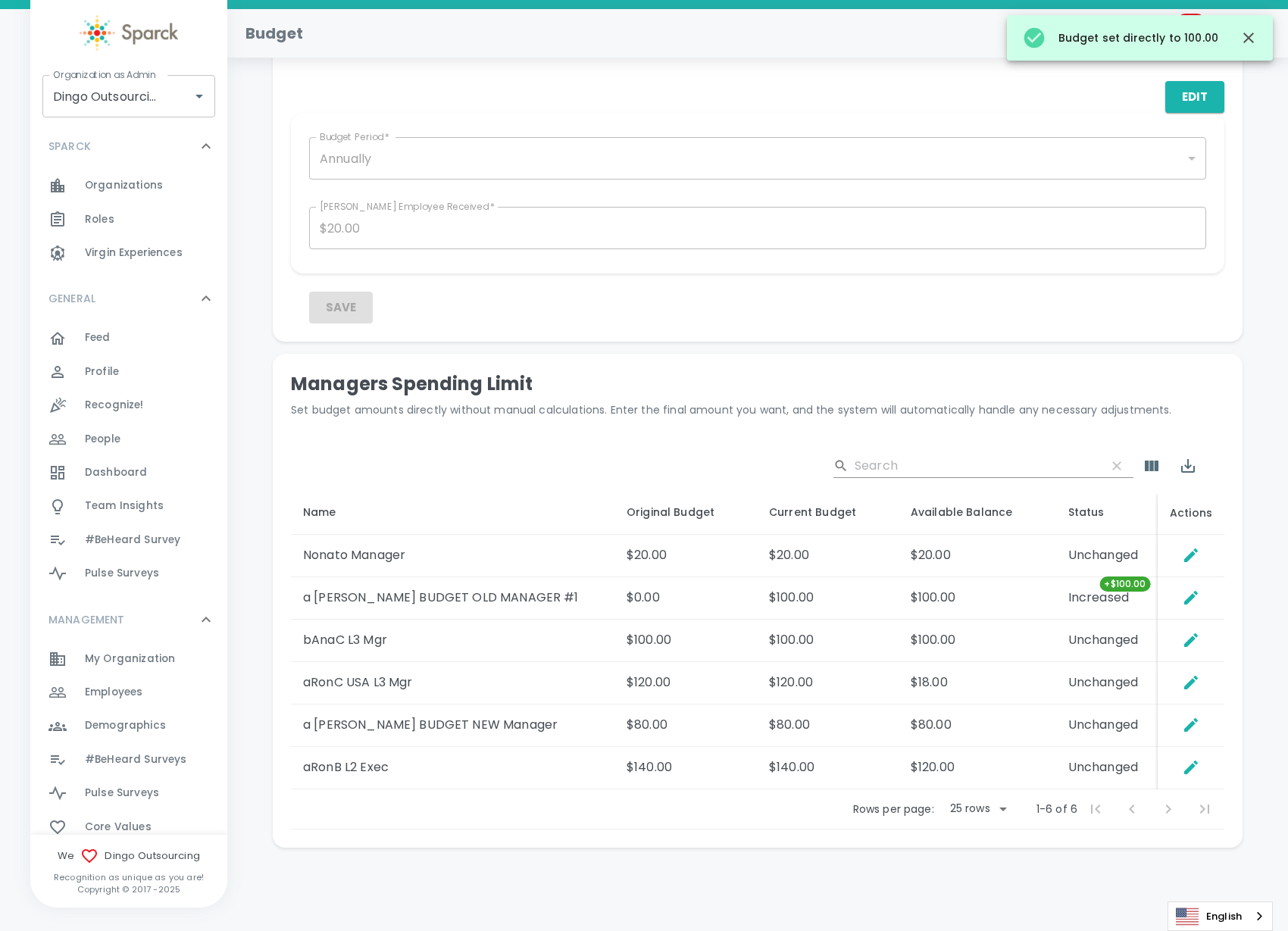
click at [941, 603] on td "$100.00" at bounding box center [977, 598] width 157 height 42
click at [1185, 593] on icon "Set Direct Budget Amount" at bounding box center [1190, 598] width 18 height 18
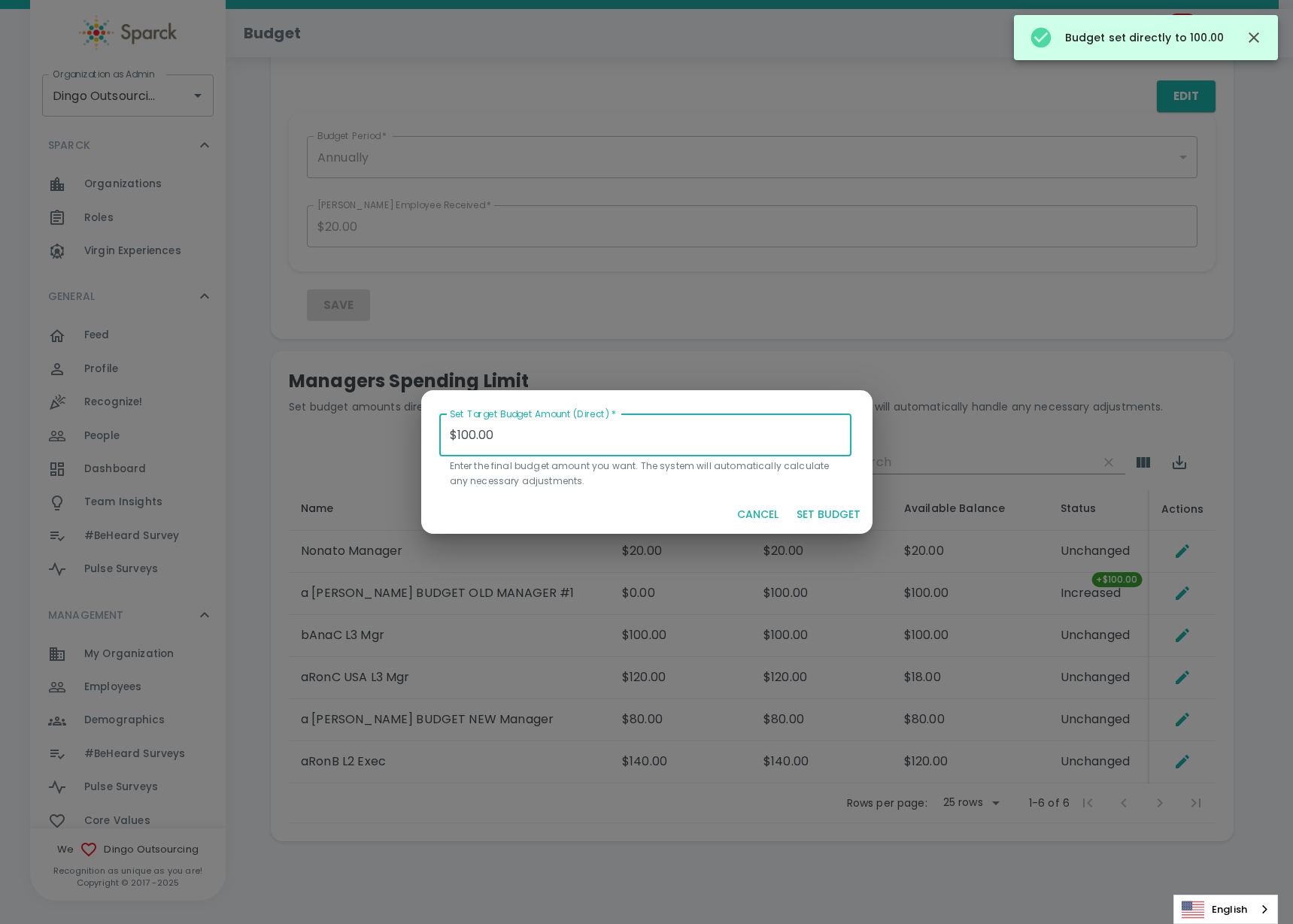
drag, startPoint x: 518, startPoint y: 432, endPoint x: 312, endPoint y: 453, distance: 207.1
click at [312, 453] on div "Set Target Budget Amount (Direct)   * $100.00 Set Target Budget Amount (Direct)…" at bounding box center [646, 462] width 1293 height 924
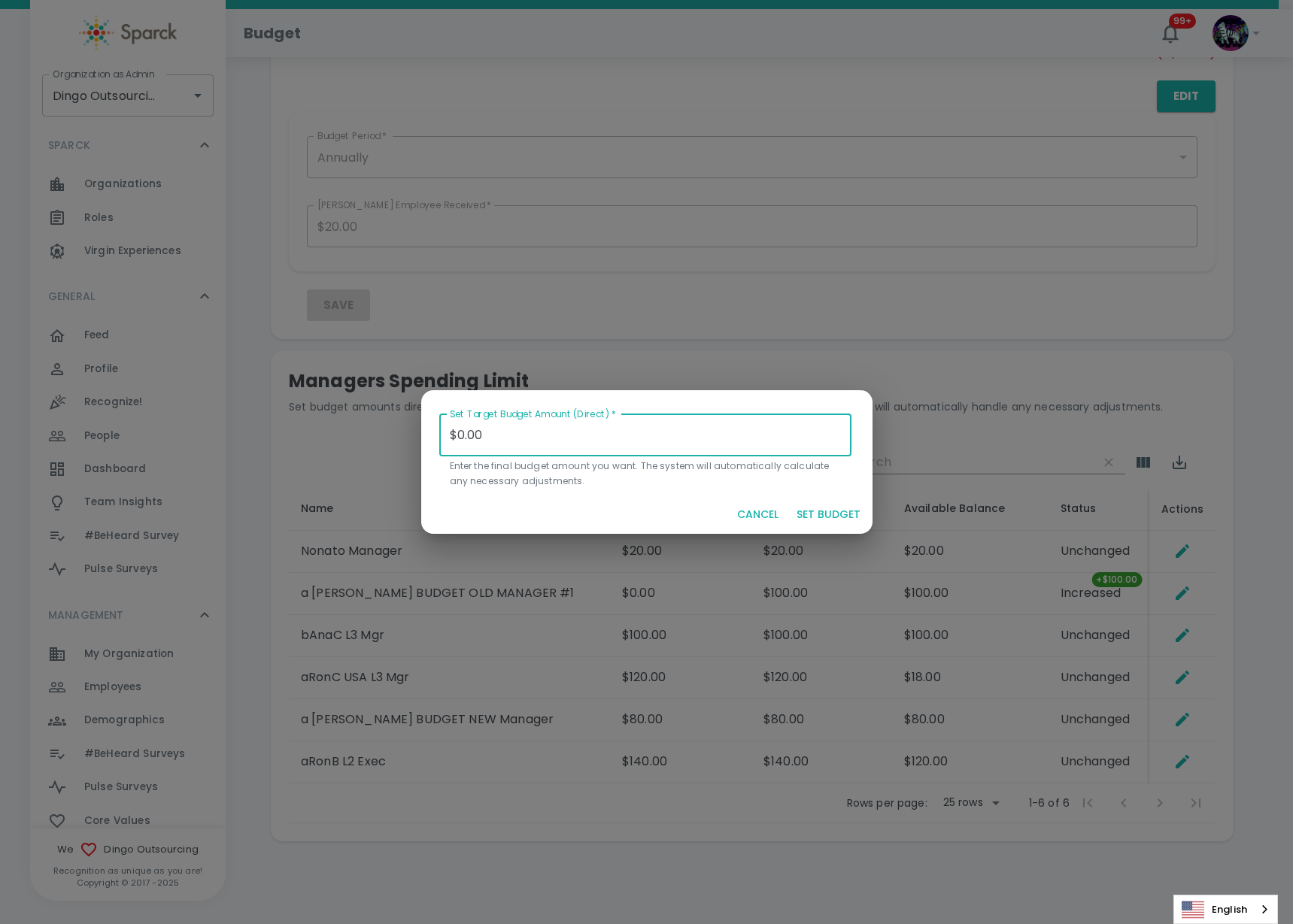
type input "$0.00"
click at [831, 499] on div "CANCEL SET BUDGET" at bounding box center [647, 514] width 451 height 40
click at [824, 512] on button "SET BUDGET" at bounding box center [828, 515] width 76 height 28
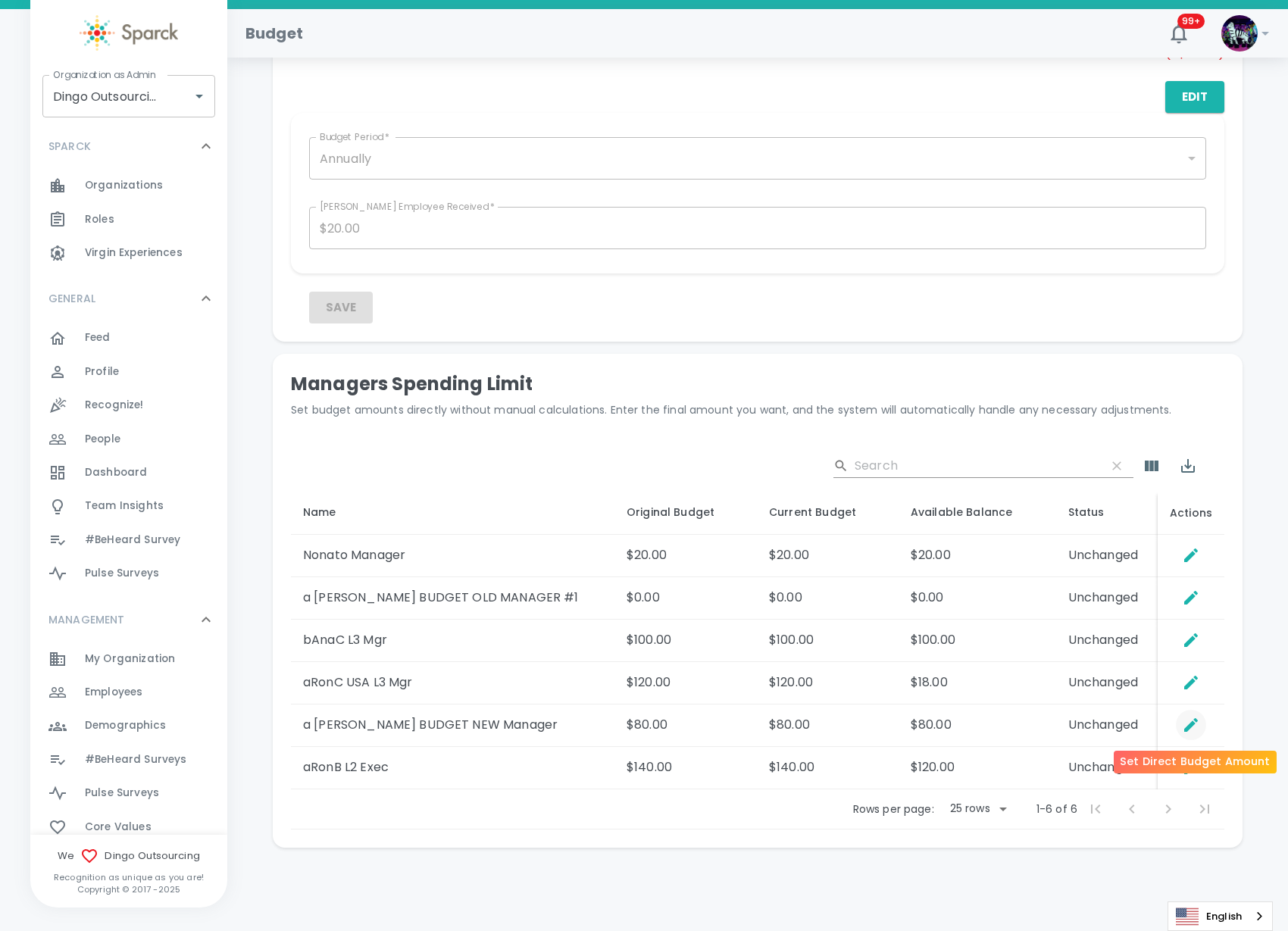
click at [1193, 725] on icon "Set Direct Budget Amount" at bounding box center [1190, 724] width 18 height 18
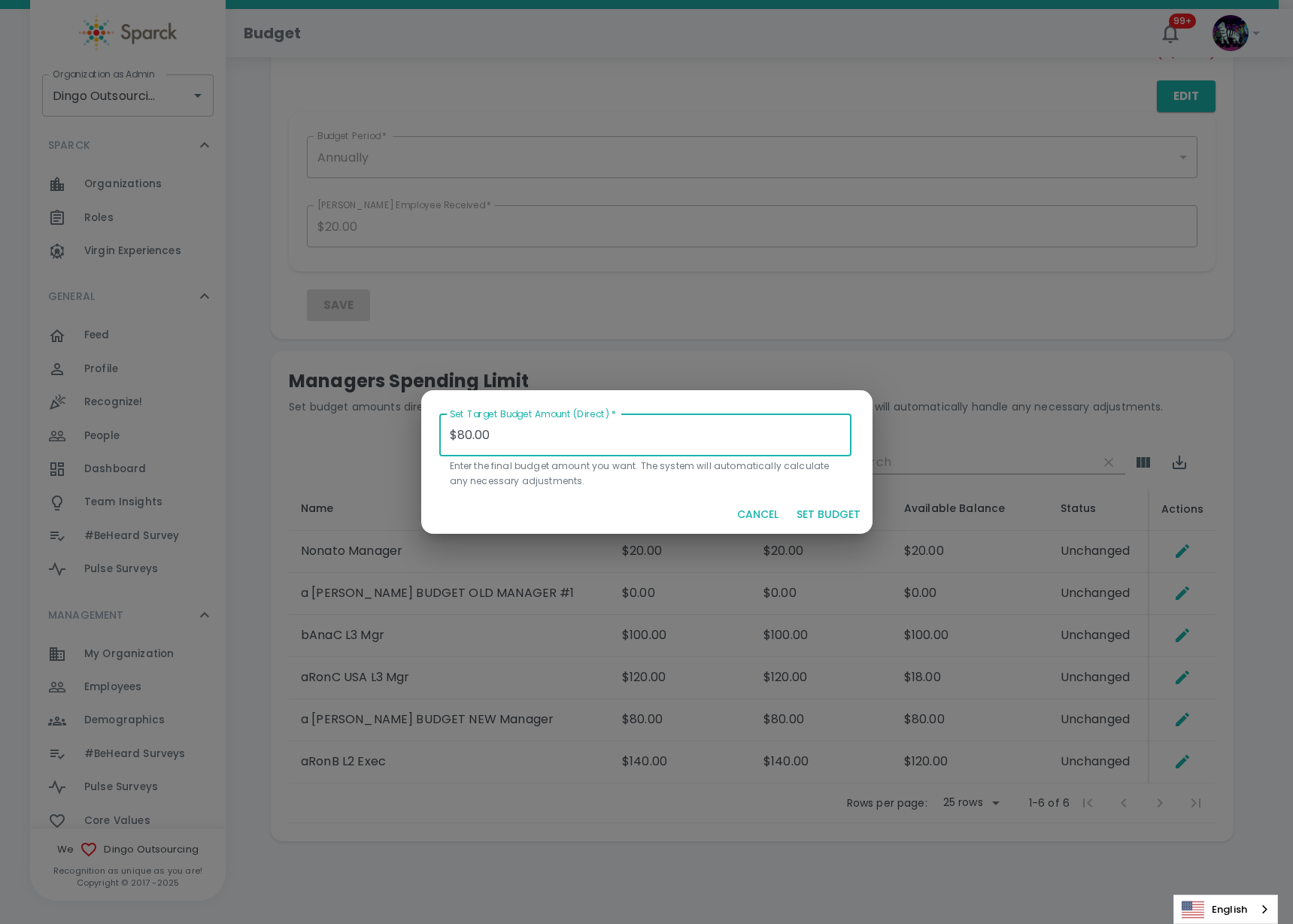
drag, startPoint x: 540, startPoint y: 425, endPoint x: 401, endPoint y: 439, distance: 139.7
click at [401, 439] on div "Set Target Budget Amount (Direct)   * $80.00 Set Target Budget Amount (Direct) …" at bounding box center [646, 462] width 1293 height 924
click at [850, 512] on button "SET BUDGET" at bounding box center [828, 515] width 76 height 28
type input "$0.00"
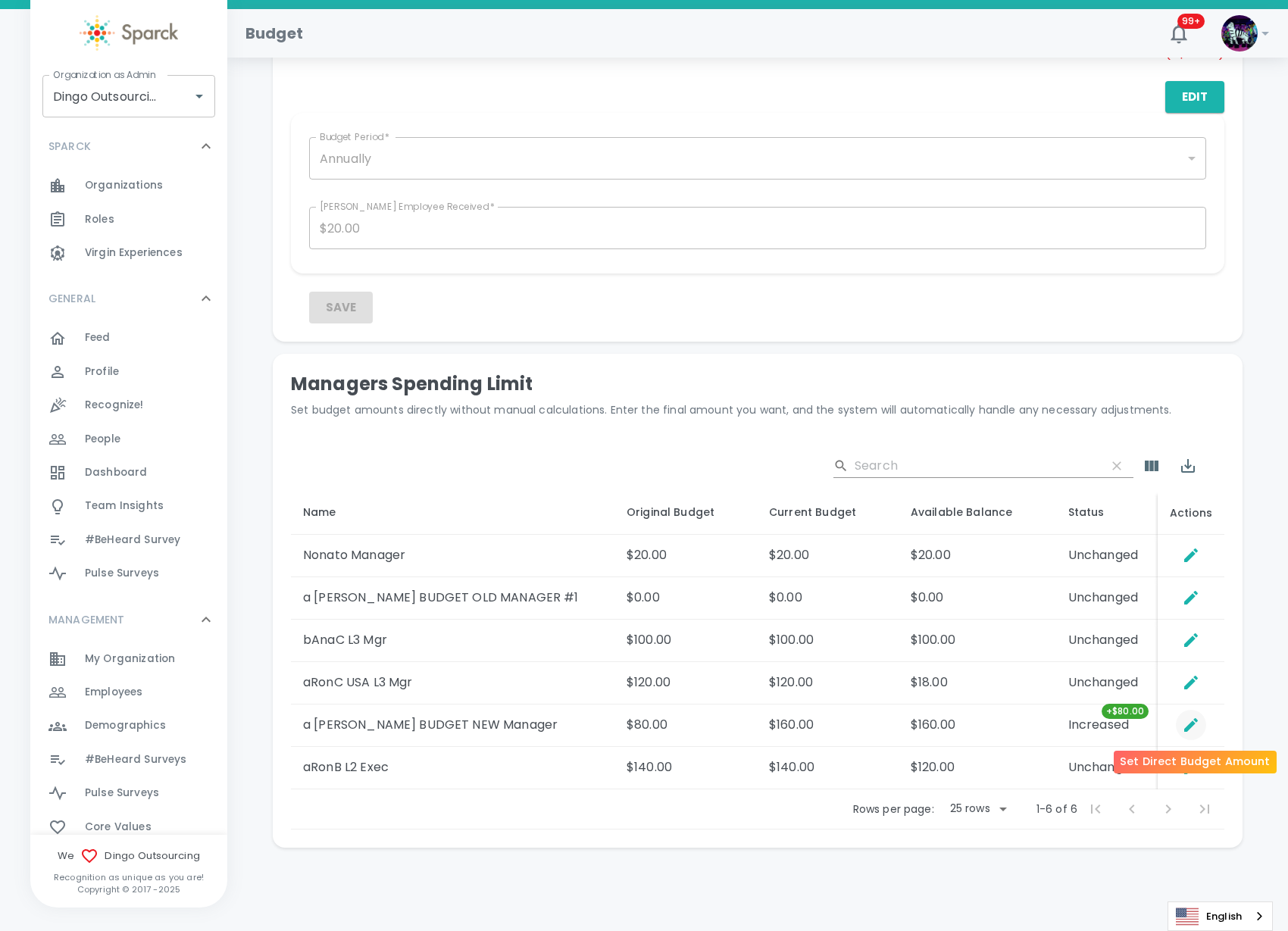
click at [1190, 727] on icon "Set Direct Budget Amount" at bounding box center [1190, 724] width 13 height 13
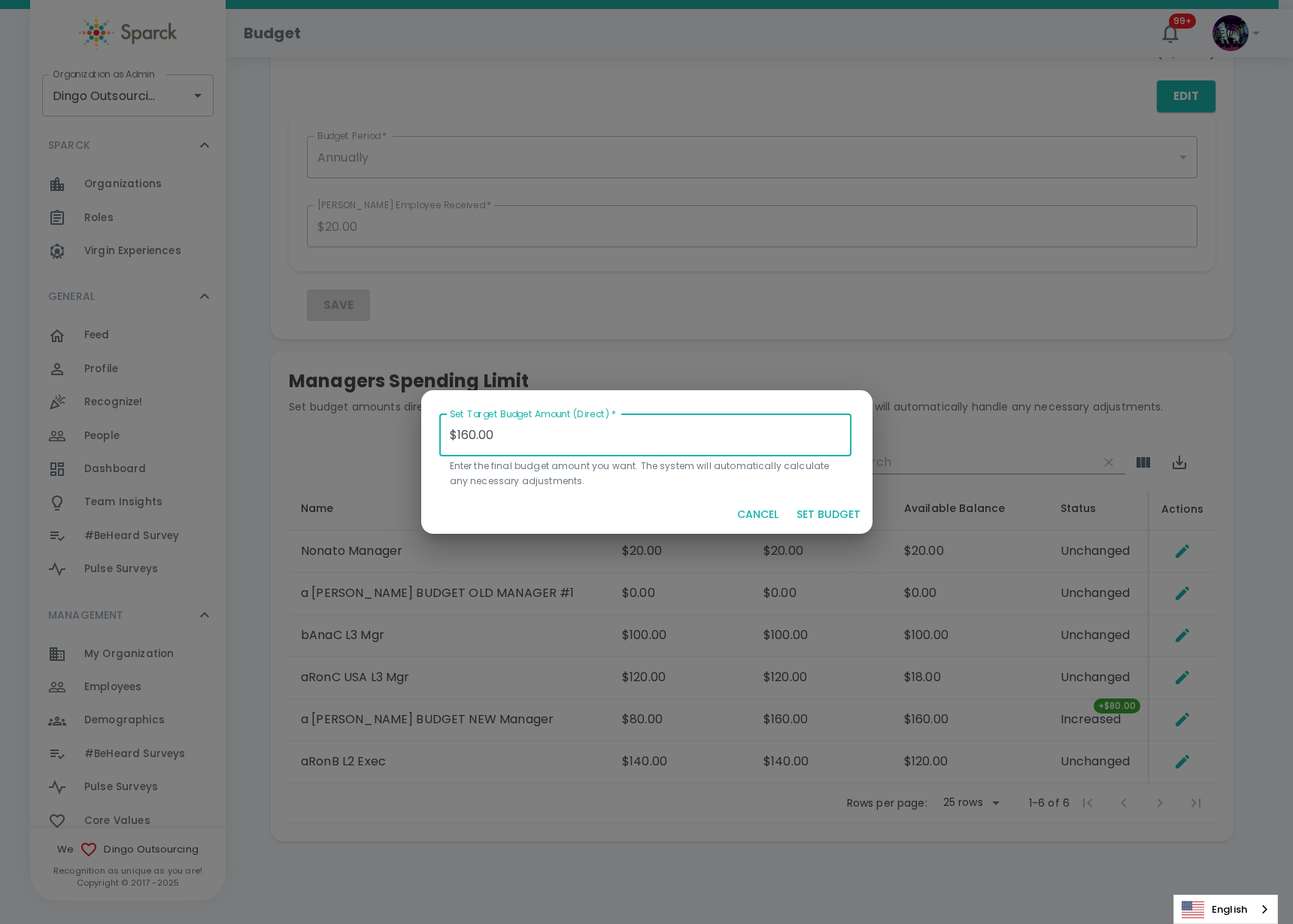
drag, startPoint x: 504, startPoint y: 432, endPoint x: 442, endPoint y: 434, distance: 62.0
click at [442, 434] on input "$160.00" at bounding box center [646, 435] width 413 height 42
click at [837, 503] on button "SET BUDGET" at bounding box center [828, 515] width 76 height 28
type input "$0.00"
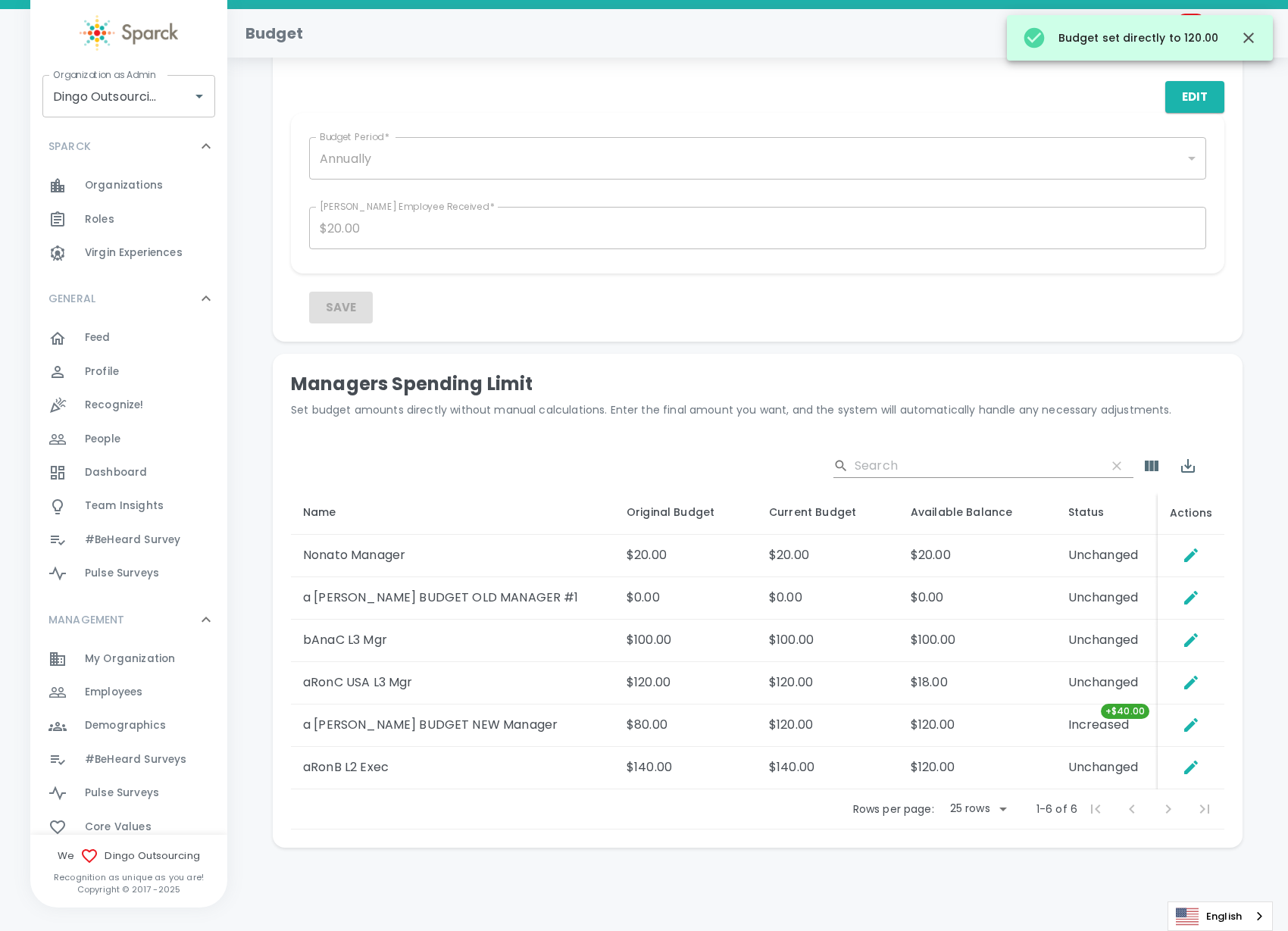
click at [1148, 695] on td "Unchanged" at bounding box center [1106, 683] width 101 height 42
click at [1190, 683] on icon "Set Direct Budget Amount" at bounding box center [1190, 682] width 13 height 13
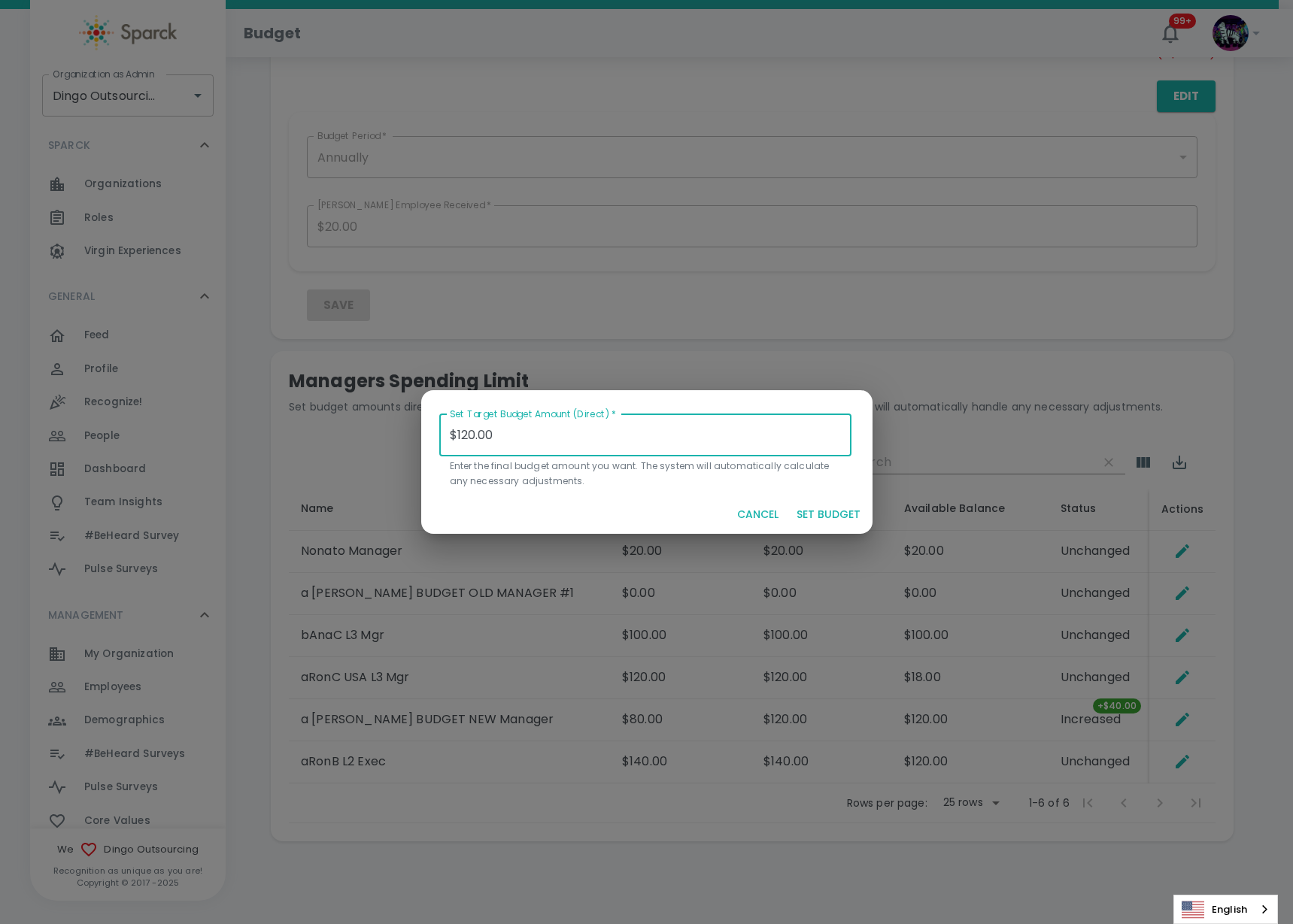
drag, startPoint x: 271, startPoint y: 464, endPoint x: 290, endPoint y: 459, distance: 19.6
click at [290, 459] on div "Set Target Budget Amount (Direct)   * $120.00 Set Target Budget Amount (Direct)…" at bounding box center [646, 462] width 1293 height 924
click at [832, 515] on button "SET BUDGET" at bounding box center [828, 515] width 76 height 28
type input "$0.00"
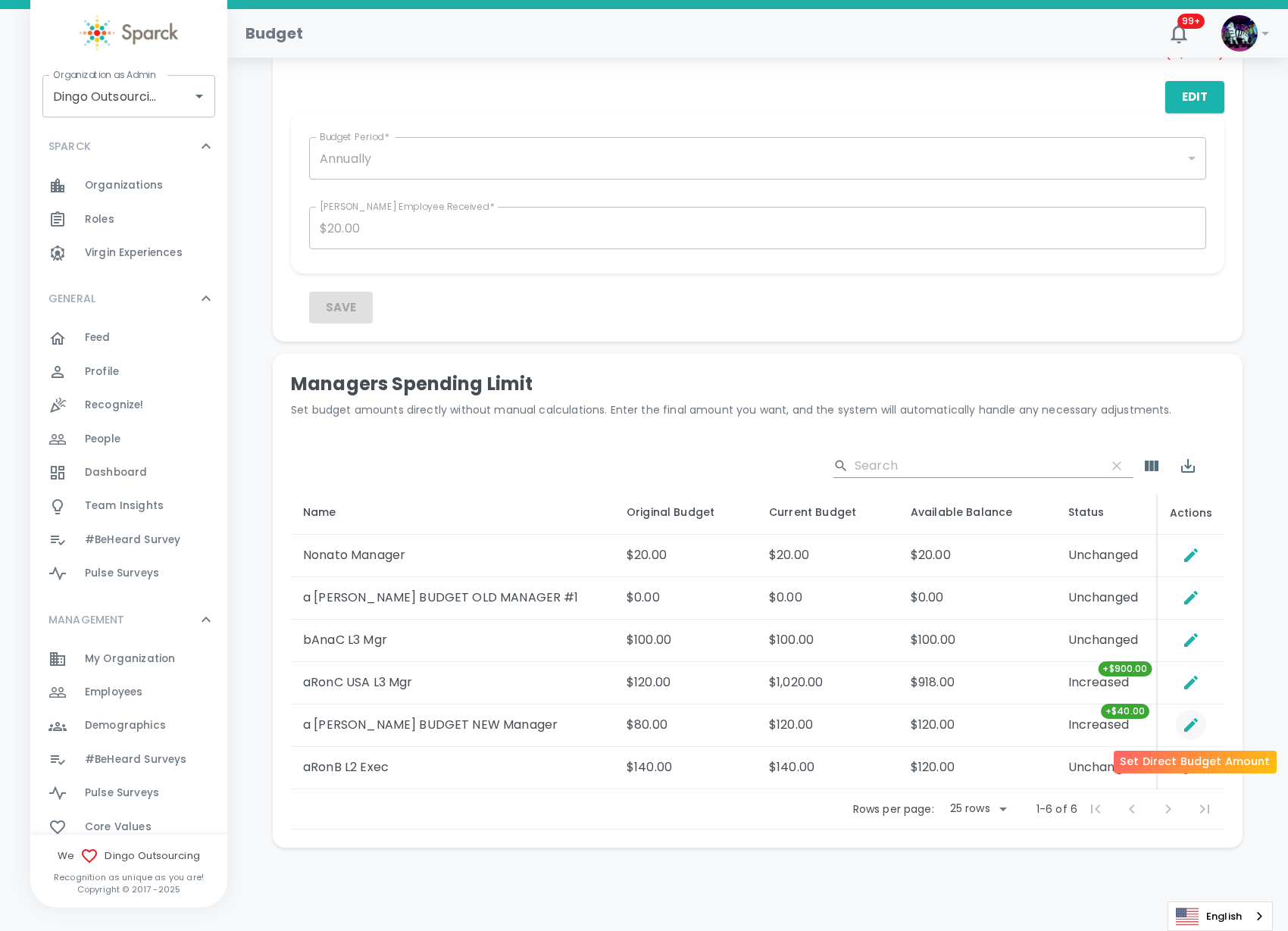
click at [1190, 727] on icon "Set Direct Budget Amount" at bounding box center [1190, 724] width 13 height 13
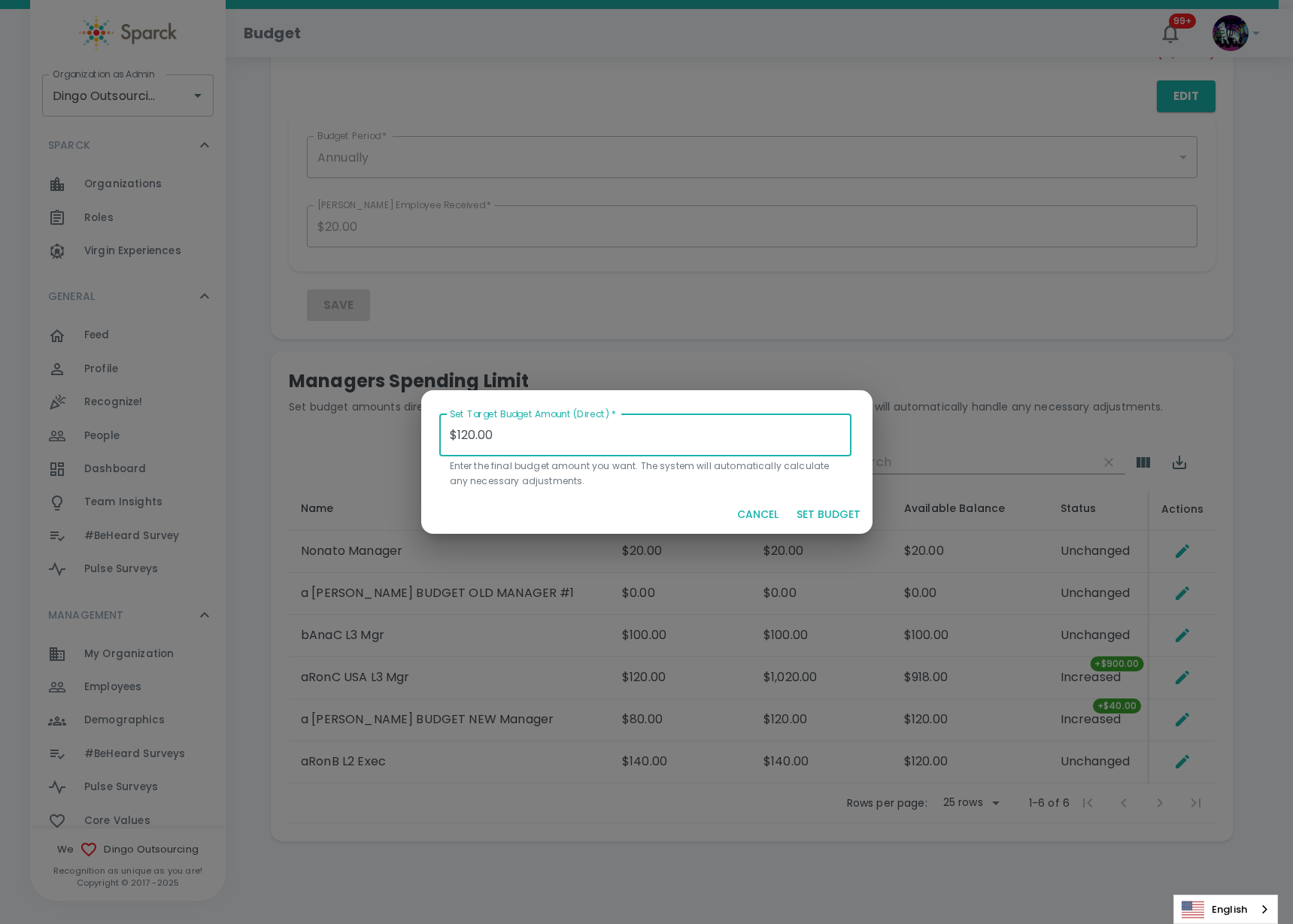
drag, startPoint x: 514, startPoint y: 438, endPoint x: 452, endPoint y: 439, distance: 62.0
click at [452, 439] on input "$120.00" at bounding box center [646, 435] width 413 height 42
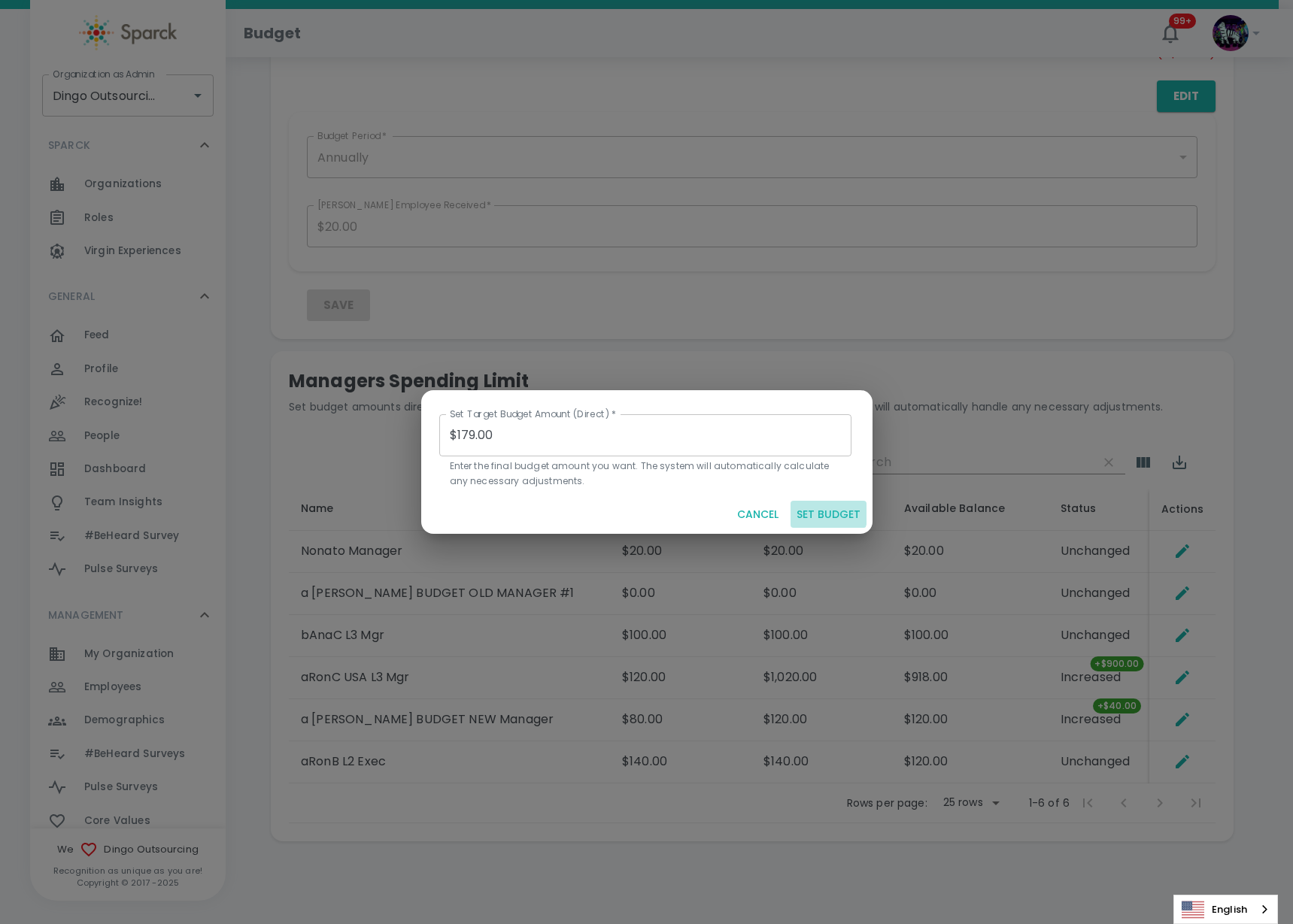
click at [829, 514] on button "SET BUDGET" at bounding box center [828, 515] width 76 height 28
type input "$0.00"
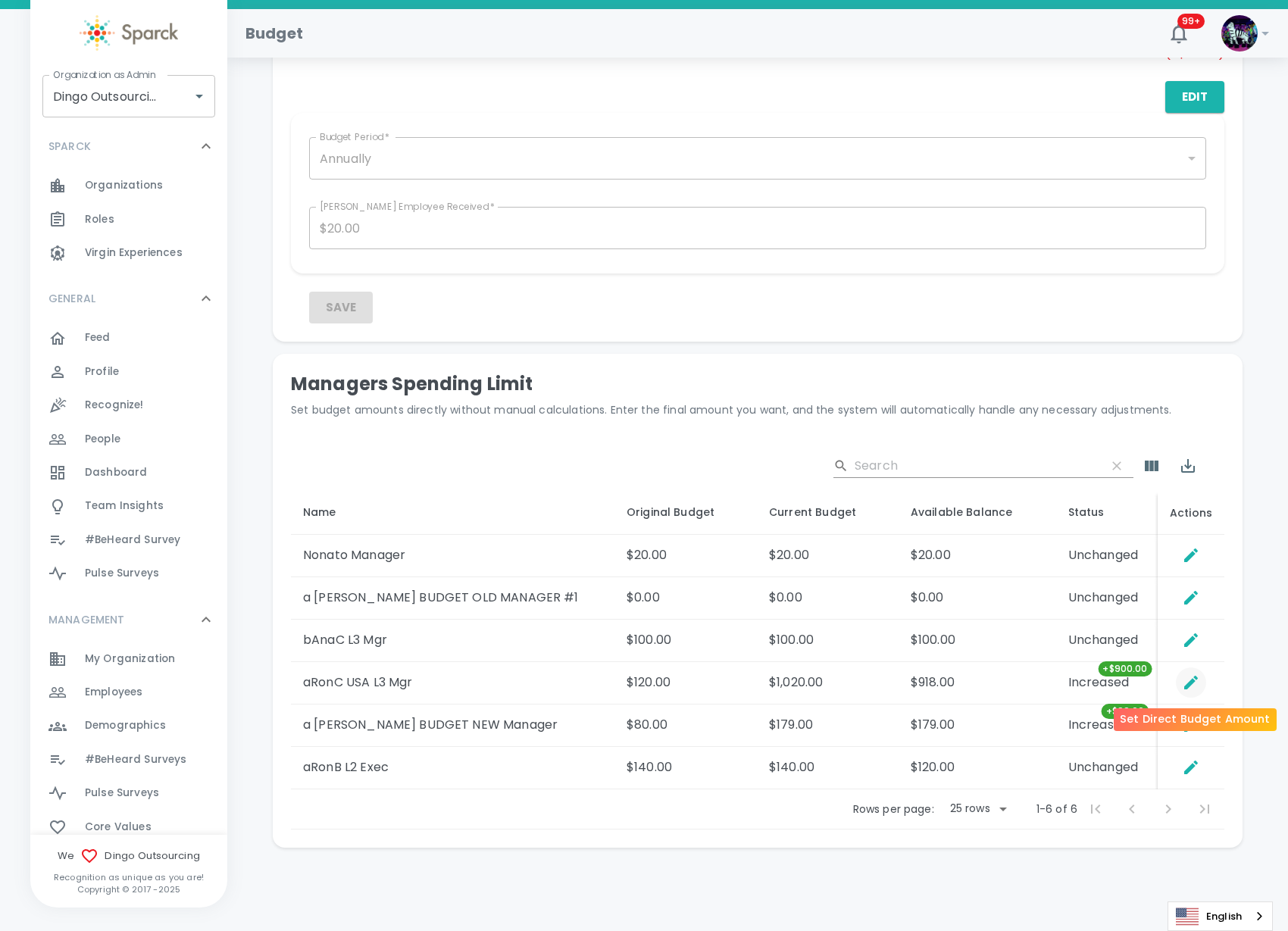
click at [1194, 675] on icon "Set Direct Budget Amount" at bounding box center [1190, 682] width 18 height 18
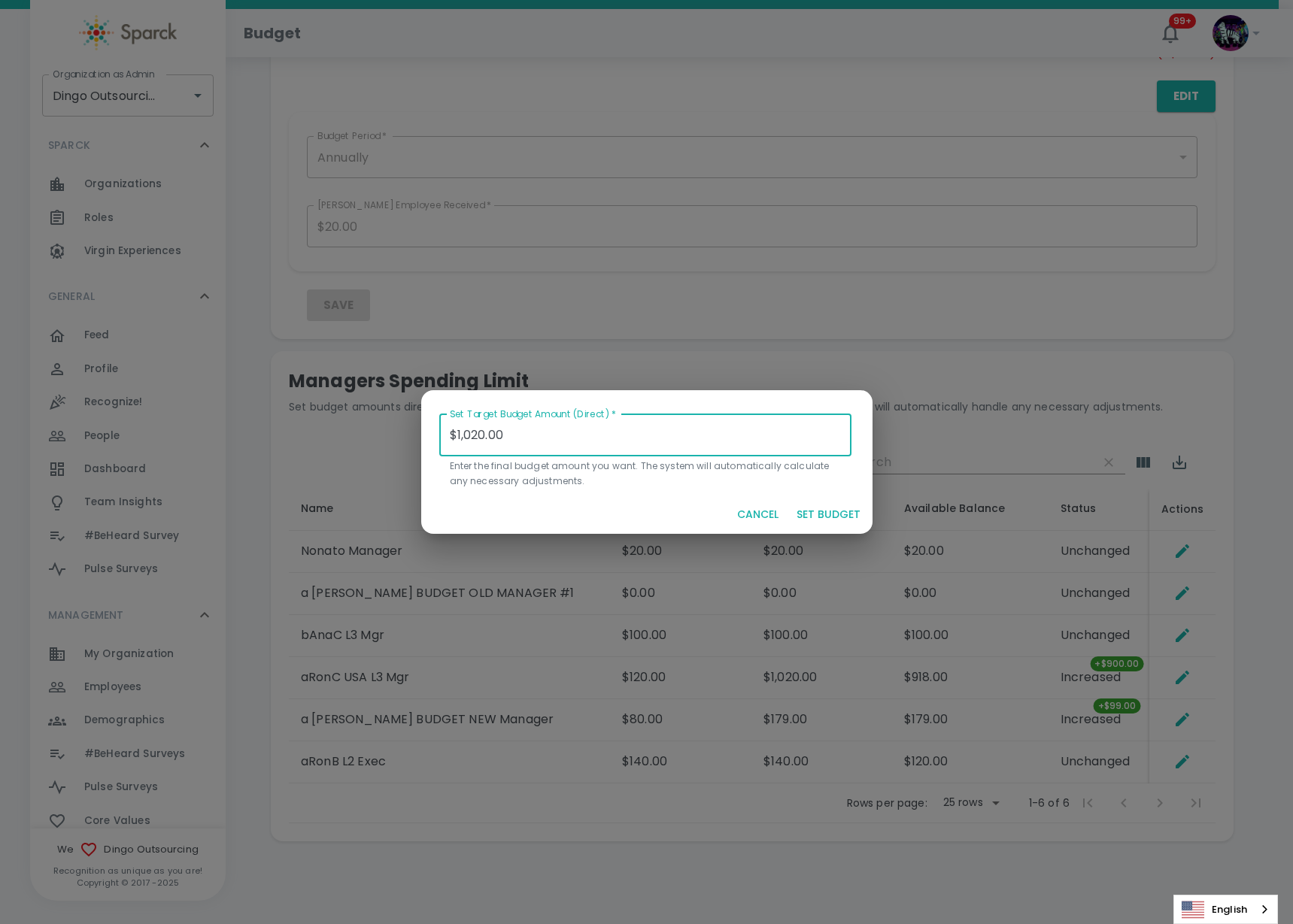
drag, startPoint x: 525, startPoint y: 430, endPoint x: 413, endPoint y: 432, distance: 112.0
click at [413, 432] on div "Set Target Budget Amount (Direct)   * $1,020.00 Set Target Budget Amount (Direc…" at bounding box center [646, 462] width 1293 height 924
click at [584, 437] on input "$1,020.00" at bounding box center [646, 435] width 413 height 42
click at [555, 420] on label "Set Target Budget Amount (Direct)   *" at bounding box center [533, 414] width 166 height 12
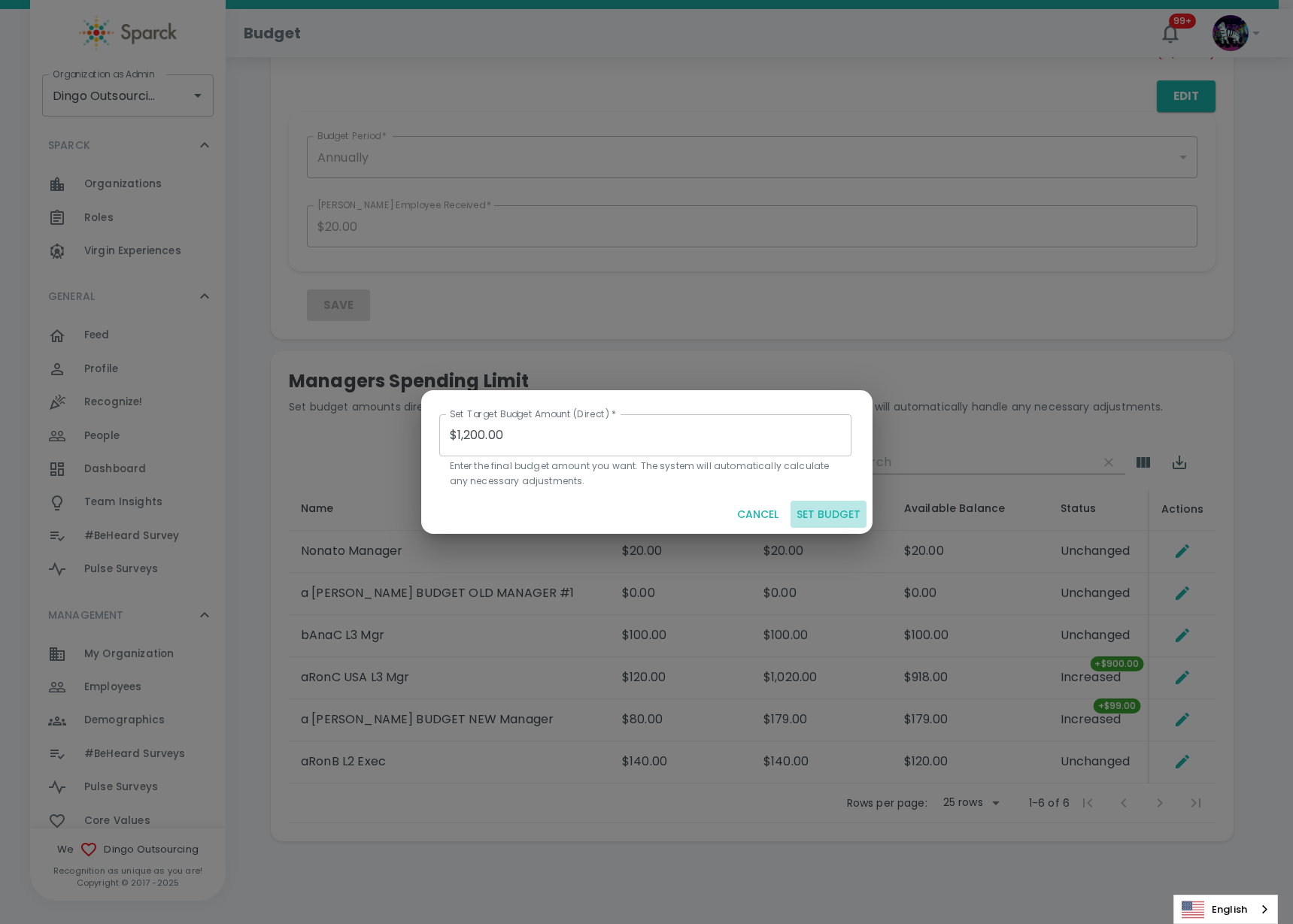
drag, startPoint x: 843, startPoint y: 502, endPoint x: 830, endPoint y: 505, distance: 13.3
click at [829, 505] on button "SET BUDGET" at bounding box center [828, 515] width 76 height 28
click at [830, 505] on button "SET BUDGET" at bounding box center [828, 515] width 76 height 28
type input "$0.00"
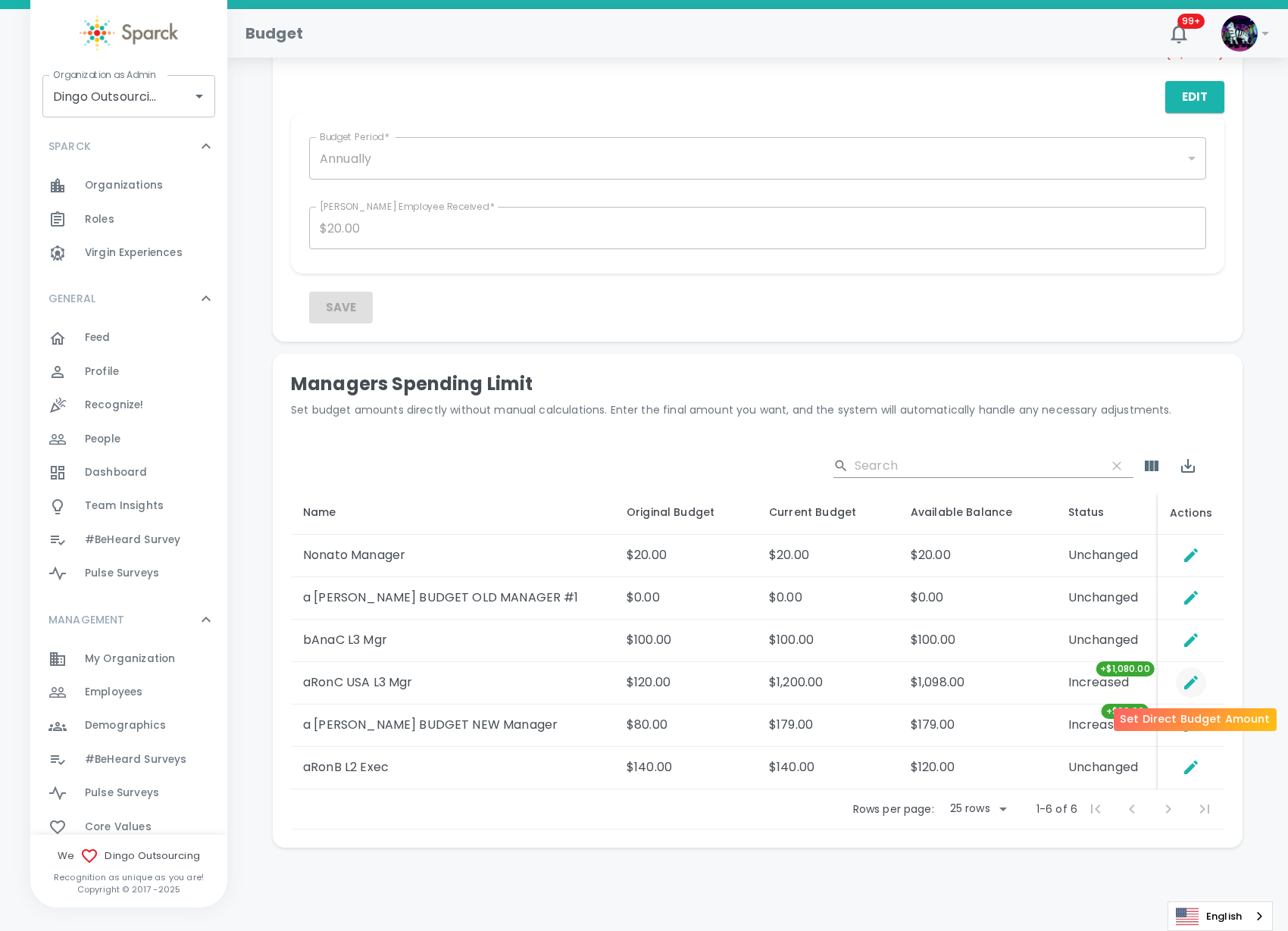
click at [1197, 683] on icon "Set Direct Budget Amount" at bounding box center [1190, 682] width 18 height 18
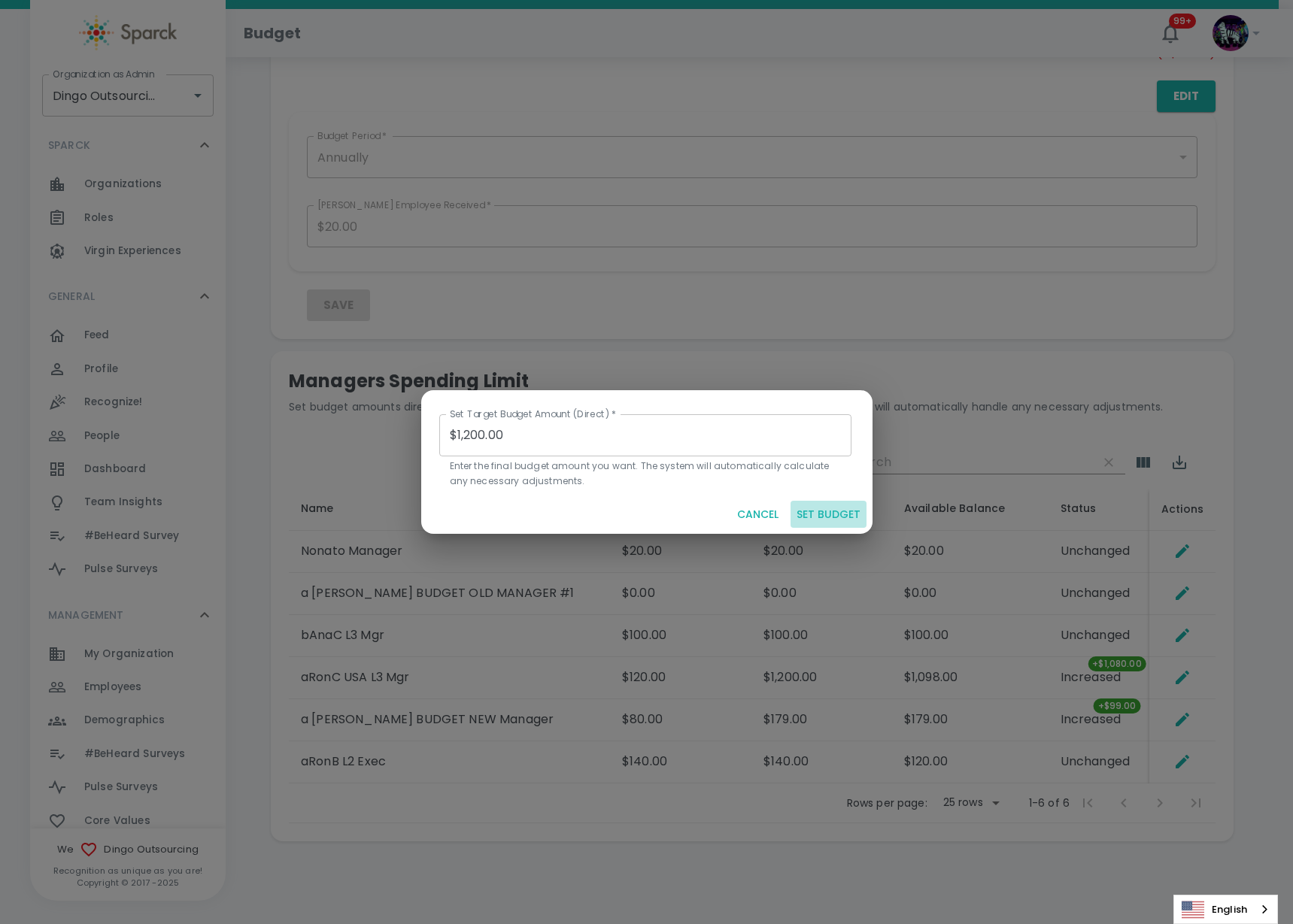
click at [835, 505] on button "SET BUDGET" at bounding box center [828, 515] width 76 height 28
type input "$0.00"
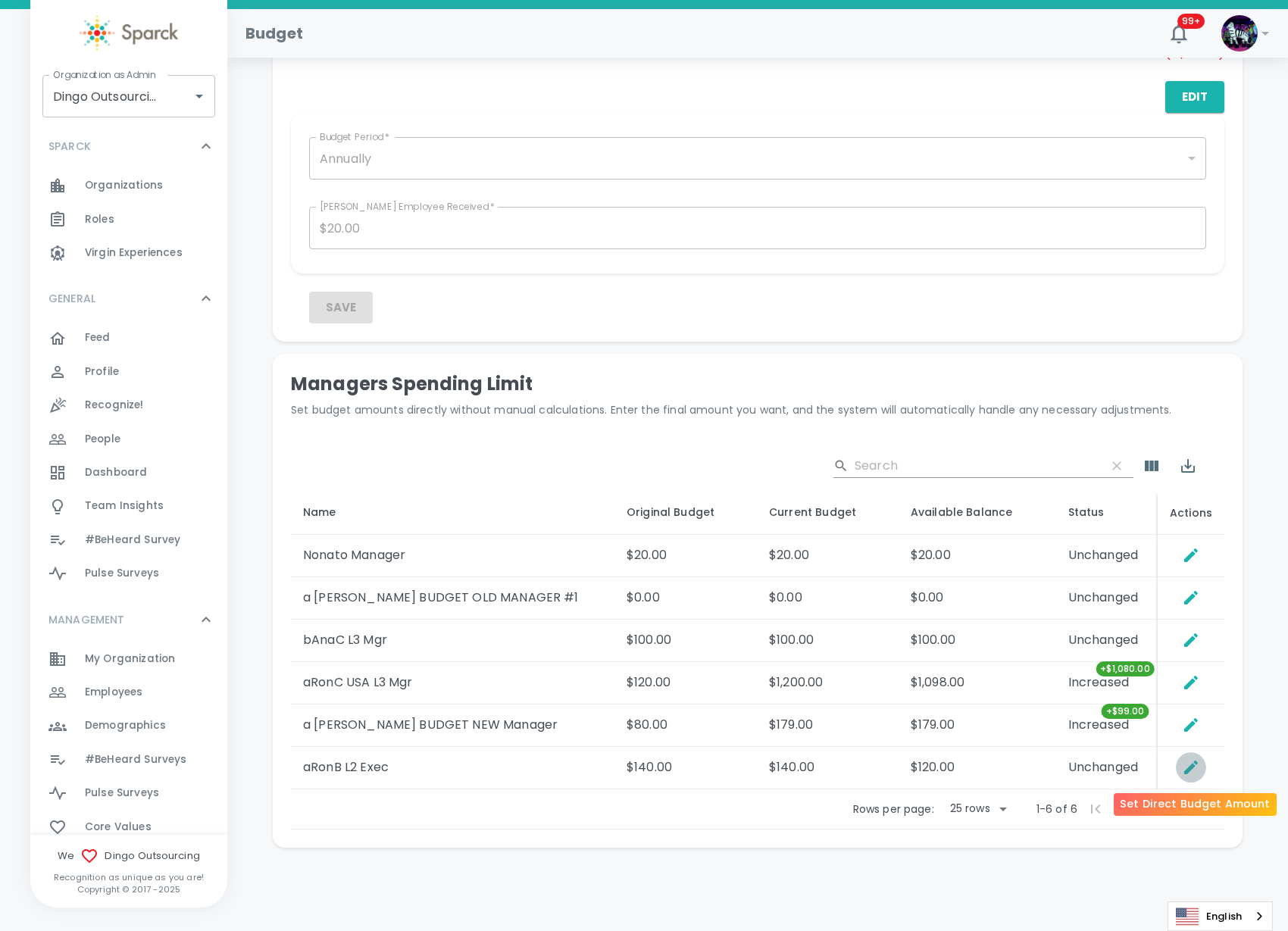
click at [1189, 771] on icon "Set Direct Budget Amount" at bounding box center [1190, 767] width 13 height 13
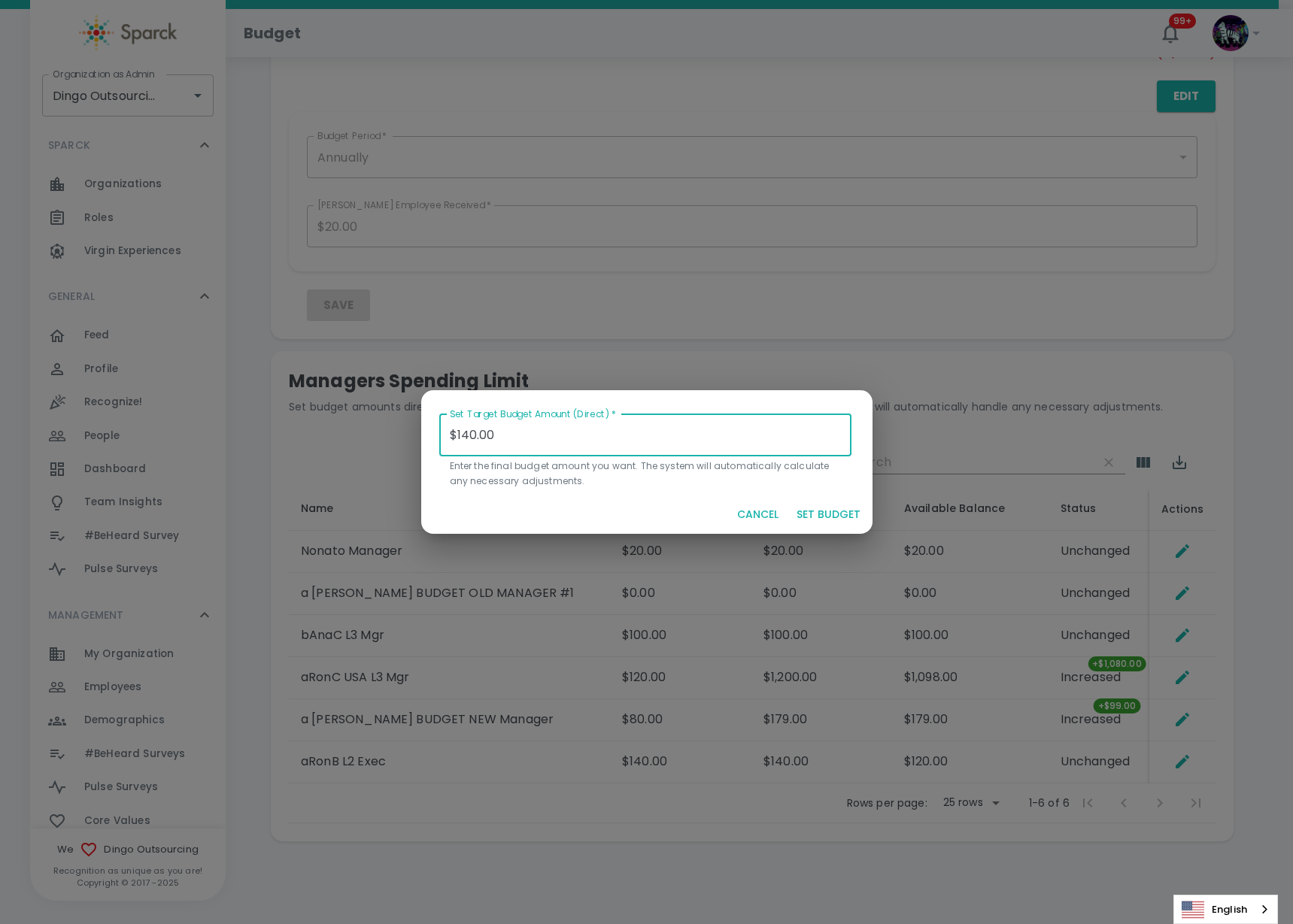
drag, startPoint x: 511, startPoint y: 434, endPoint x: 442, endPoint y: 422, distance: 70.0
click at [442, 422] on input "$140.00" at bounding box center [646, 435] width 413 height 42
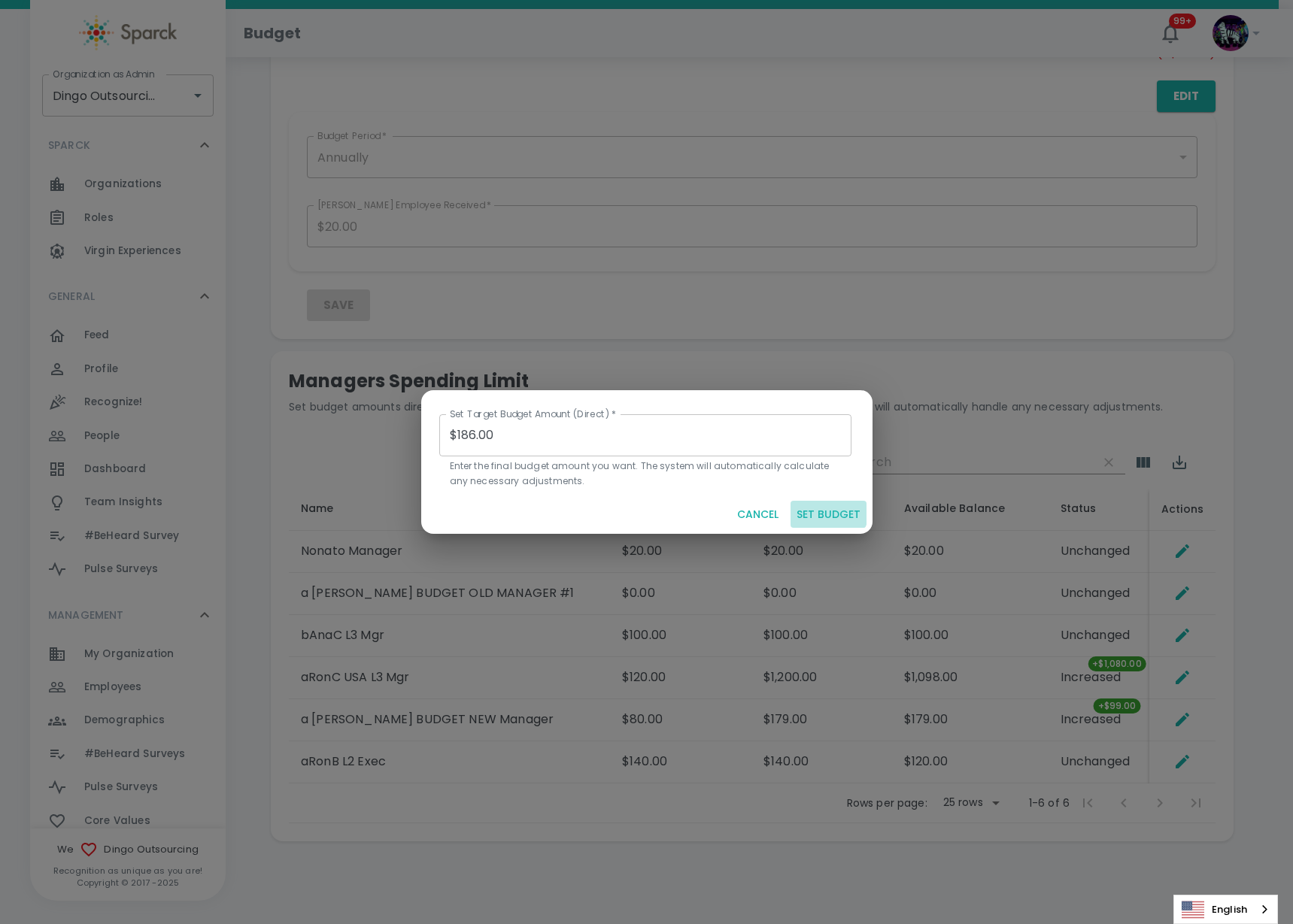
click at [821, 503] on button "SET BUDGET" at bounding box center [828, 515] width 76 height 28
type input "$0.00"
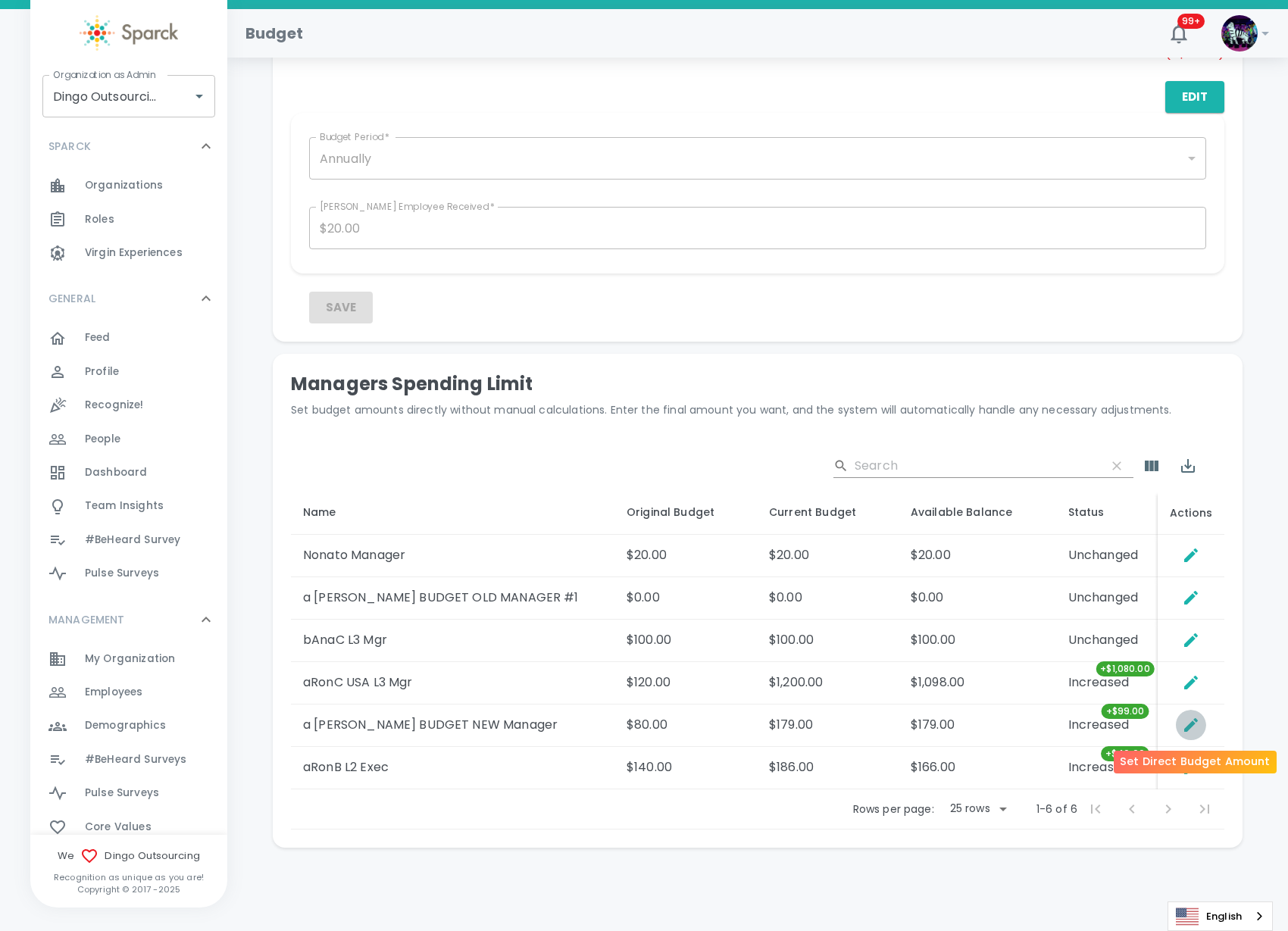
click at [1188, 714] on button "Set Direct Budget Amount" at bounding box center [1190, 725] width 31 height 31
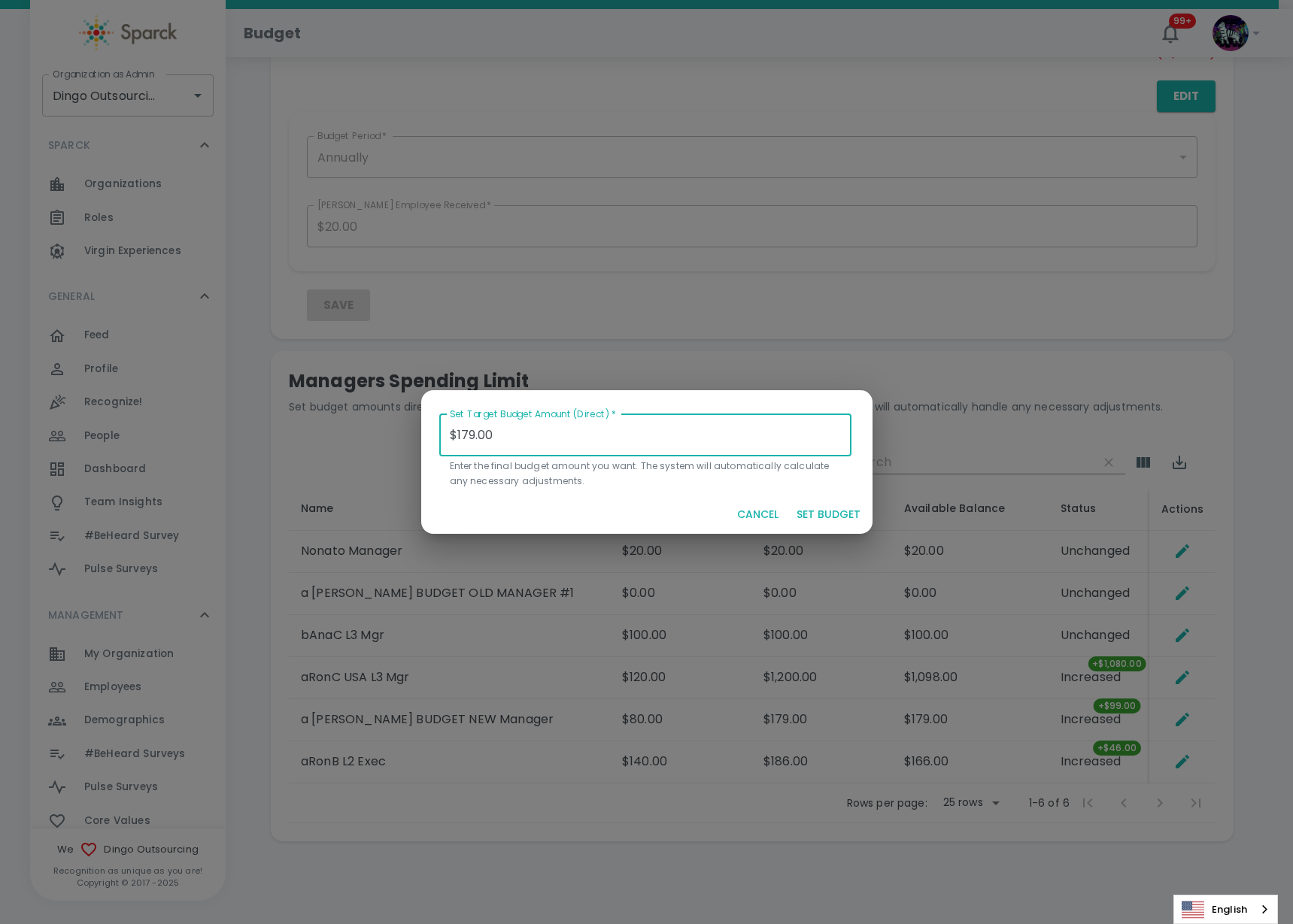
drag, startPoint x: 501, startPoint y: 432, endPoint x: 360, endPoint y: 436, distance: 141.1
click at [360, 436] on div "Set Target Budget Amount (Direct)   * $179.00 Set Target Budget Amount (Direct)…" at bounding box center [646, 462] width 1293 height 924
click at [829, 510] on button "SET BUDGET" at bounding box center [828, 515] width 76 height 28
type input "$0.00"
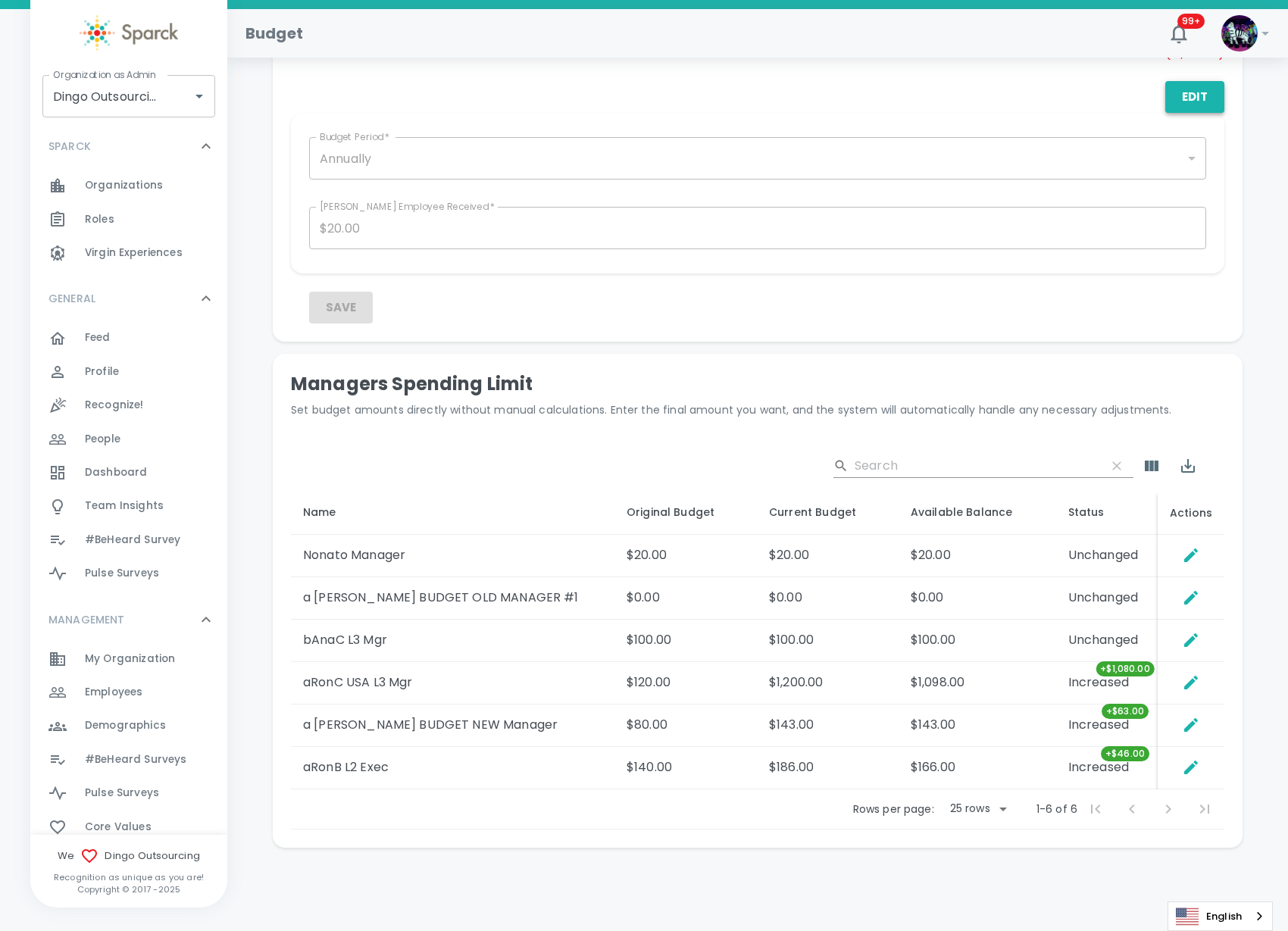
click at [1211, 93] on button "Edit" at bounding box center [1194, 97] width 59 height 31
click at [326, 304] on button "Save" at bounding box center [340, 307] width 64 height 31
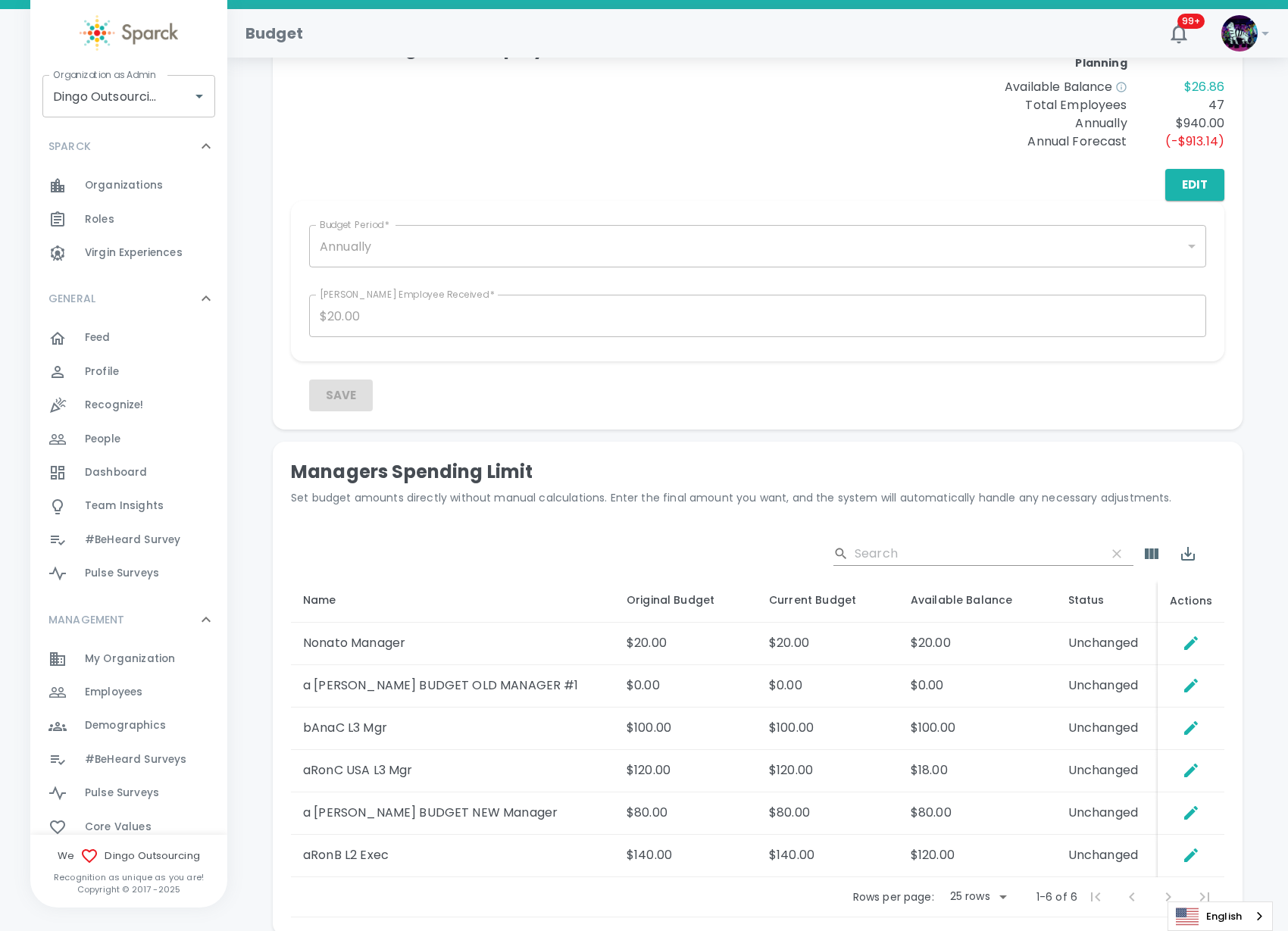
scroll to position [582, 0]
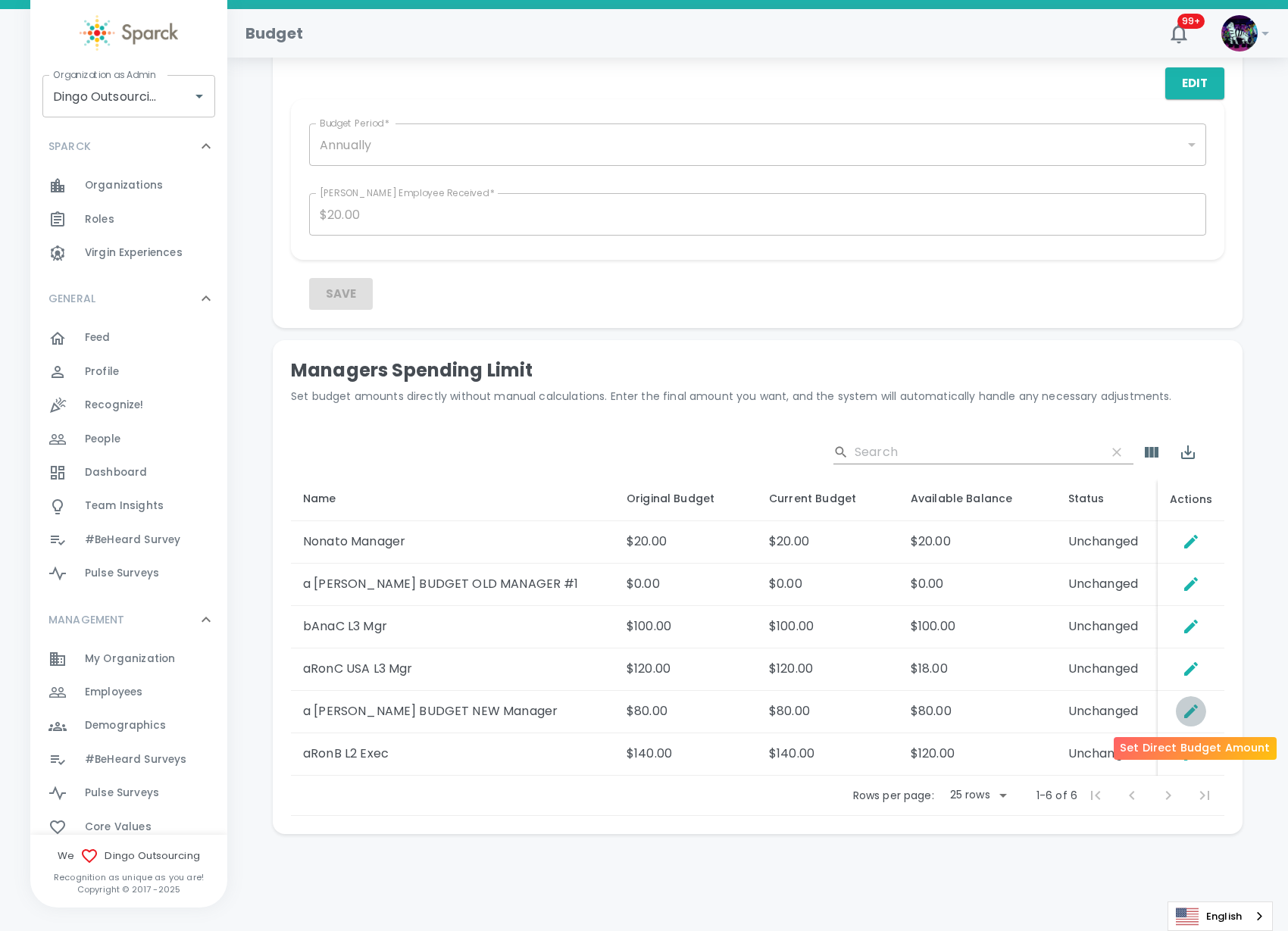
click at [1193, 708] on icon "Set Direct Budget Amount" at bounding box center [1190, 711] width 13 height 13
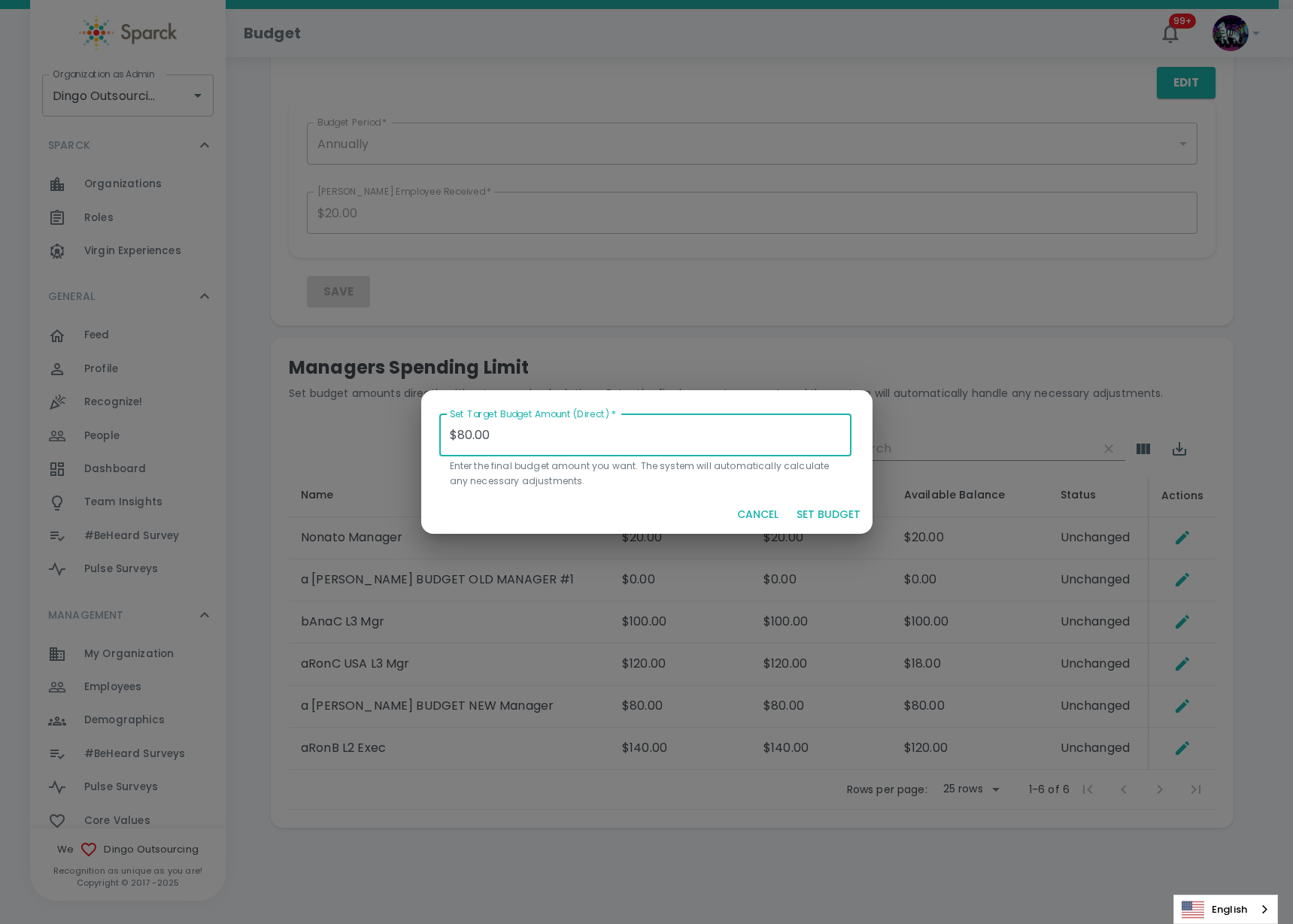
drag, startPoint x: 545, startPoint y: 425, endPoint x: 367, endPoint y: 435, distance: 178.3
click at [367, 435] on div "Set Target Budget Amount (Direct)   * $80.00 Set Target Budget Amount (Direct) …" at bounding box center [646, 462] width 1293 height 924
click at [843, 514] on button "SET BUDGET" at bounding box center [828, 515] width 76 height 28
type input "$0.00"
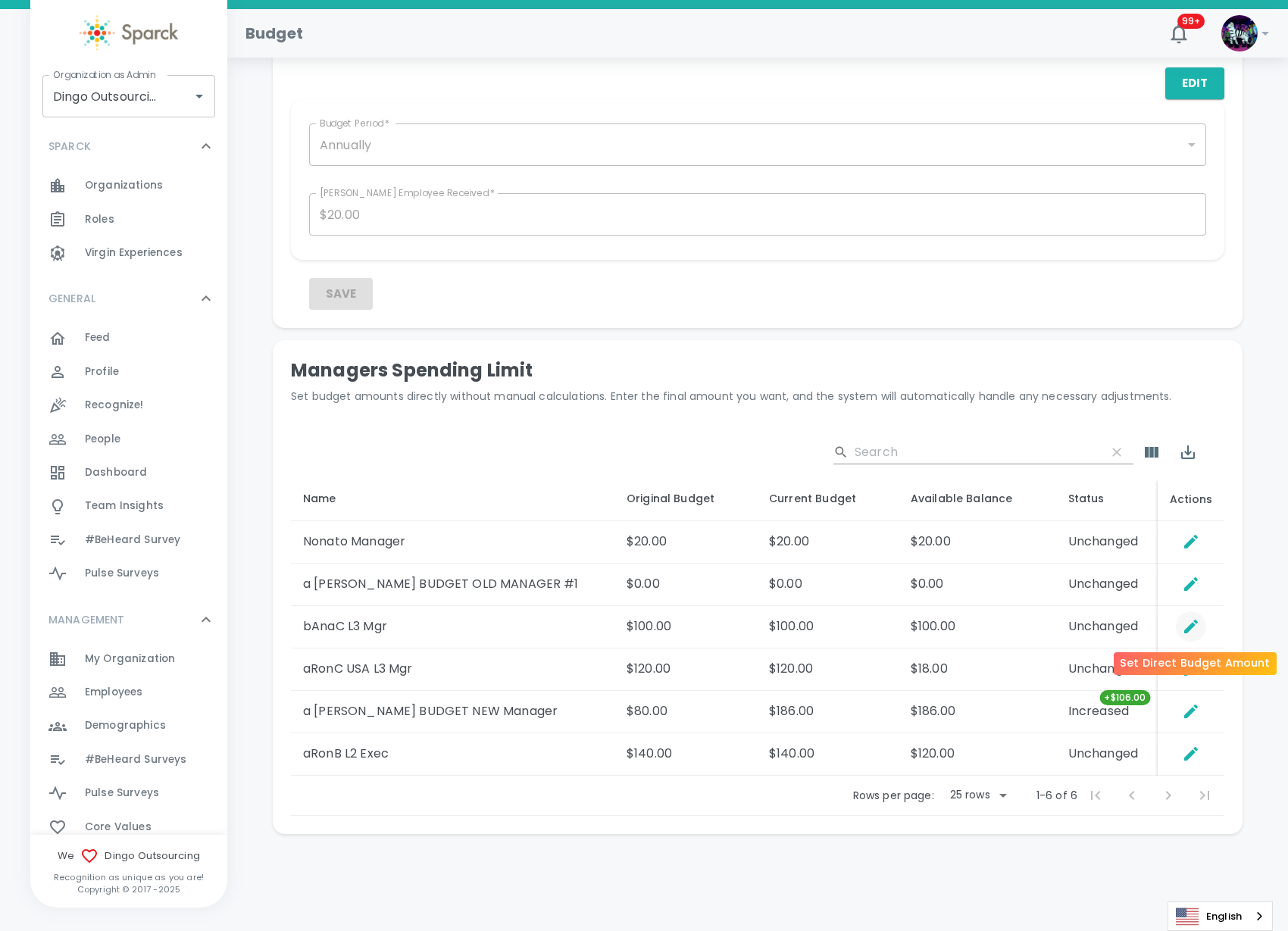
click at [1200, 624] on icon "Set Direct Budget Amount" at bounding box center [1190, 626] width 18 height 18
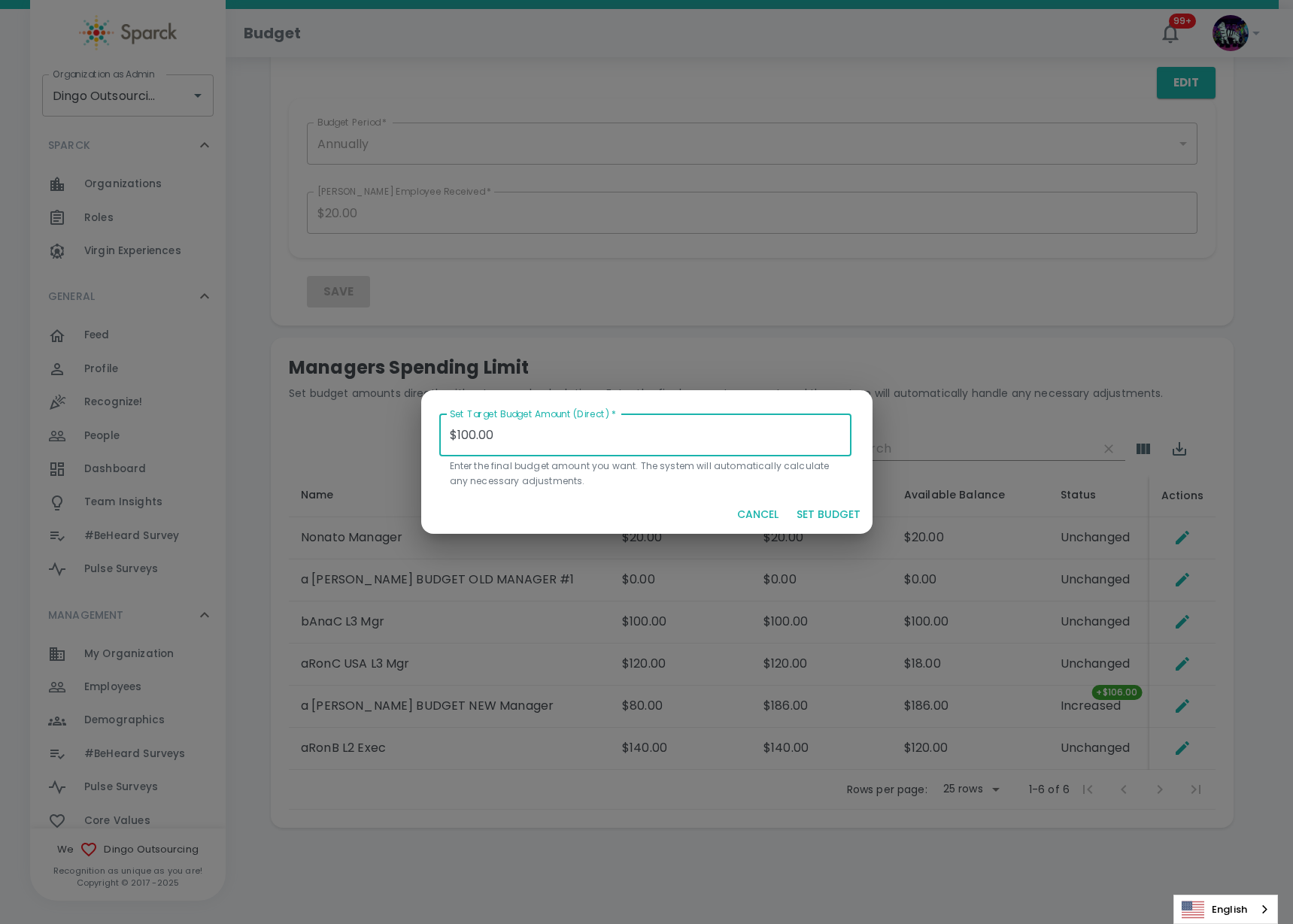
drag, startPoint x: 500, startPoint y: 444, endPoint x: 364, endPoint y: 421, distance: 137.9
click at [364, 421] on div "Set Target Budget Amount (Direct)   * $100.00 Set Target Budget Amount (Direct)…" at bounding box center [646, 462] width 1293 height 924
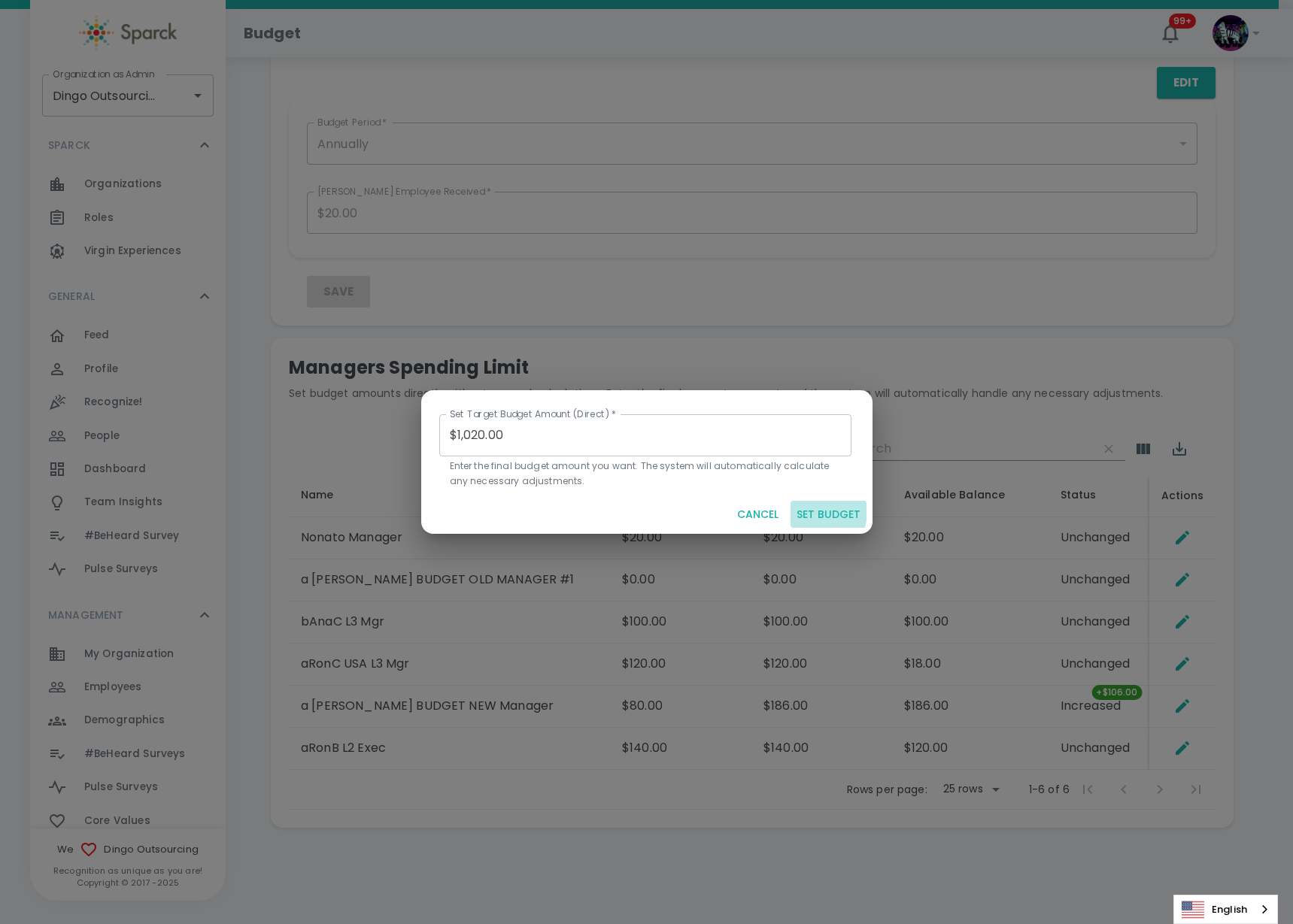
click at [814, 512] on button "SET BUDGET" at bounding box center [828, 515] width 76 height 28
type input "$0.00"
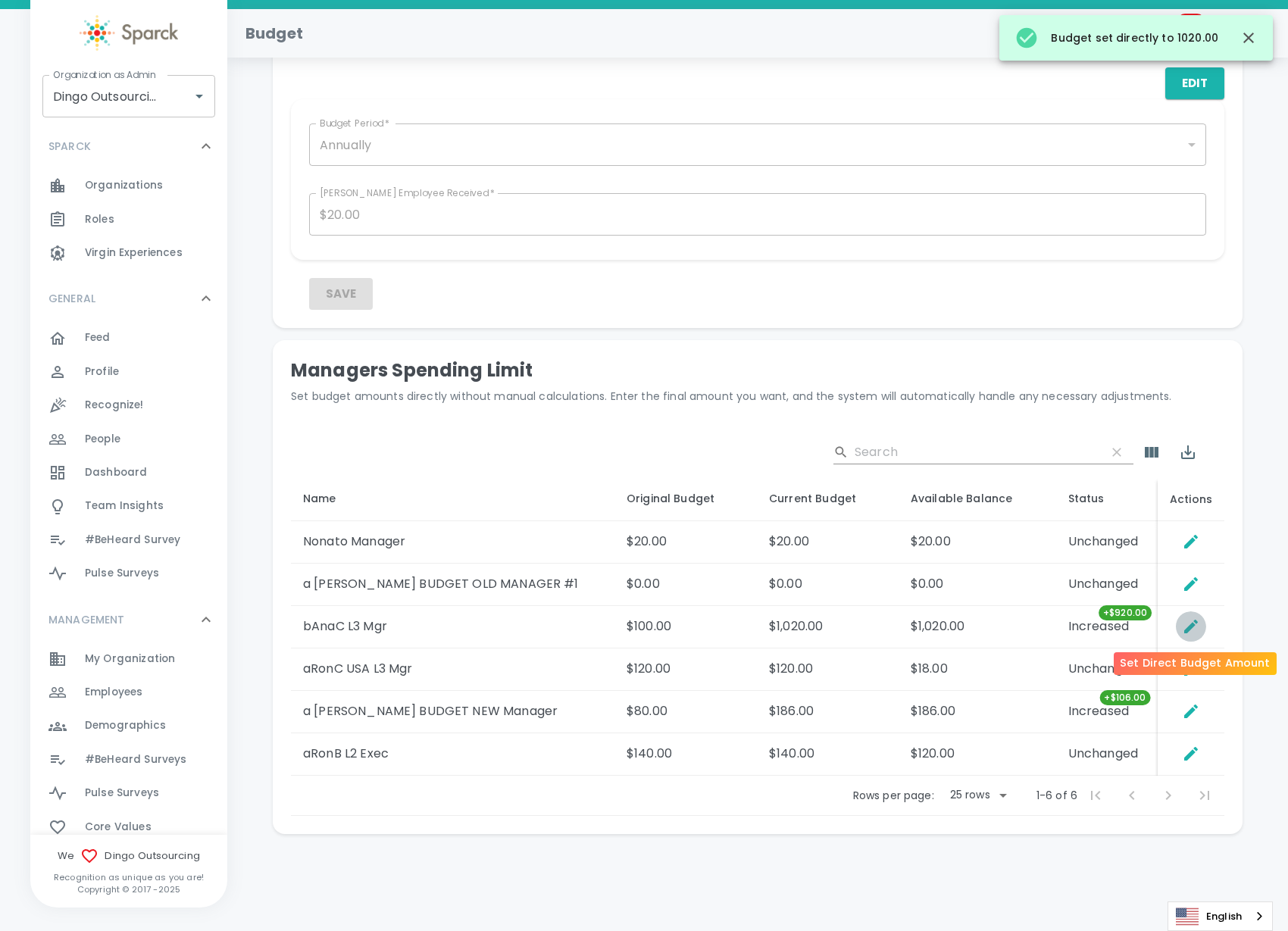
click at [1184, 628] on icon "Set Direct Budget Amount" at bounding box center [1190, 626] width 18 height 18
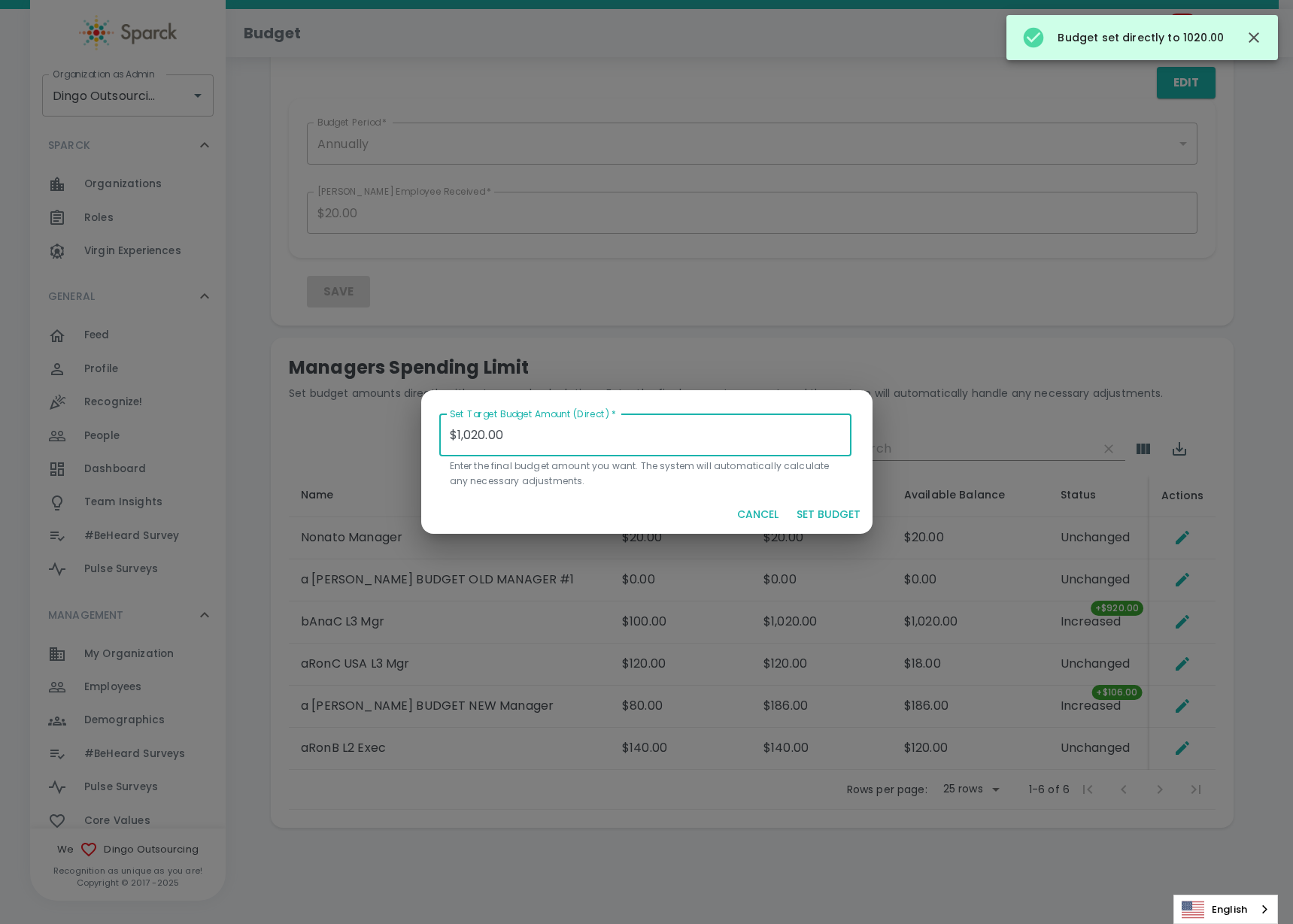
drag, startPoint x: 518, startPoint y: 428, endPoint x: 352, endPoint y: 426, distance: 166.0
click at [352, 426] on div "Set Target Budget Amount (Direct)   * $1,020.00 Set Target Budget Amount (Direc…" at bounding box center [646, 462] width 1293 height 924
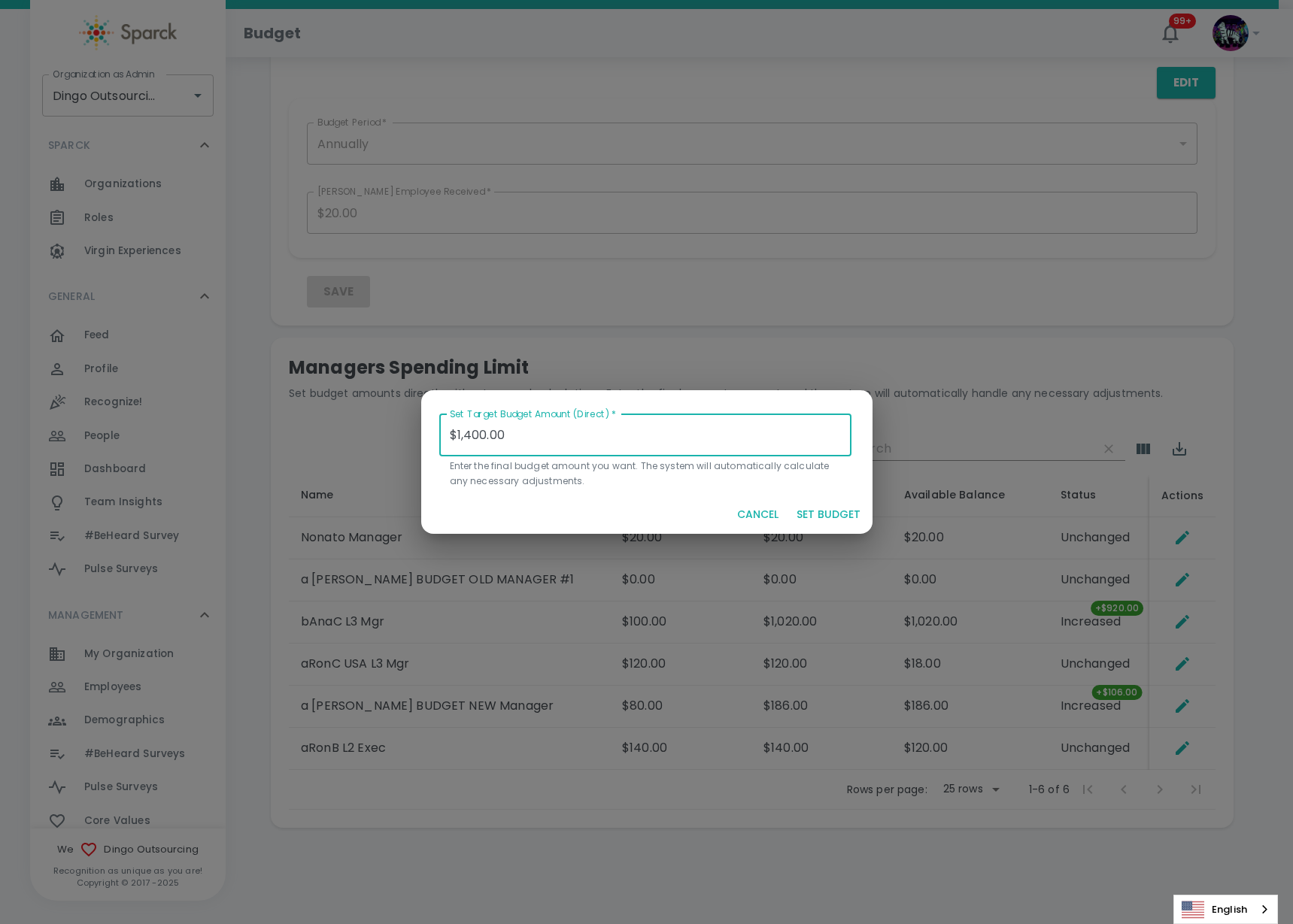
click at [815, 510] on button "SET BUDGET" at bounding box center [828, 515] width 76 height 28
type input "$0.00"
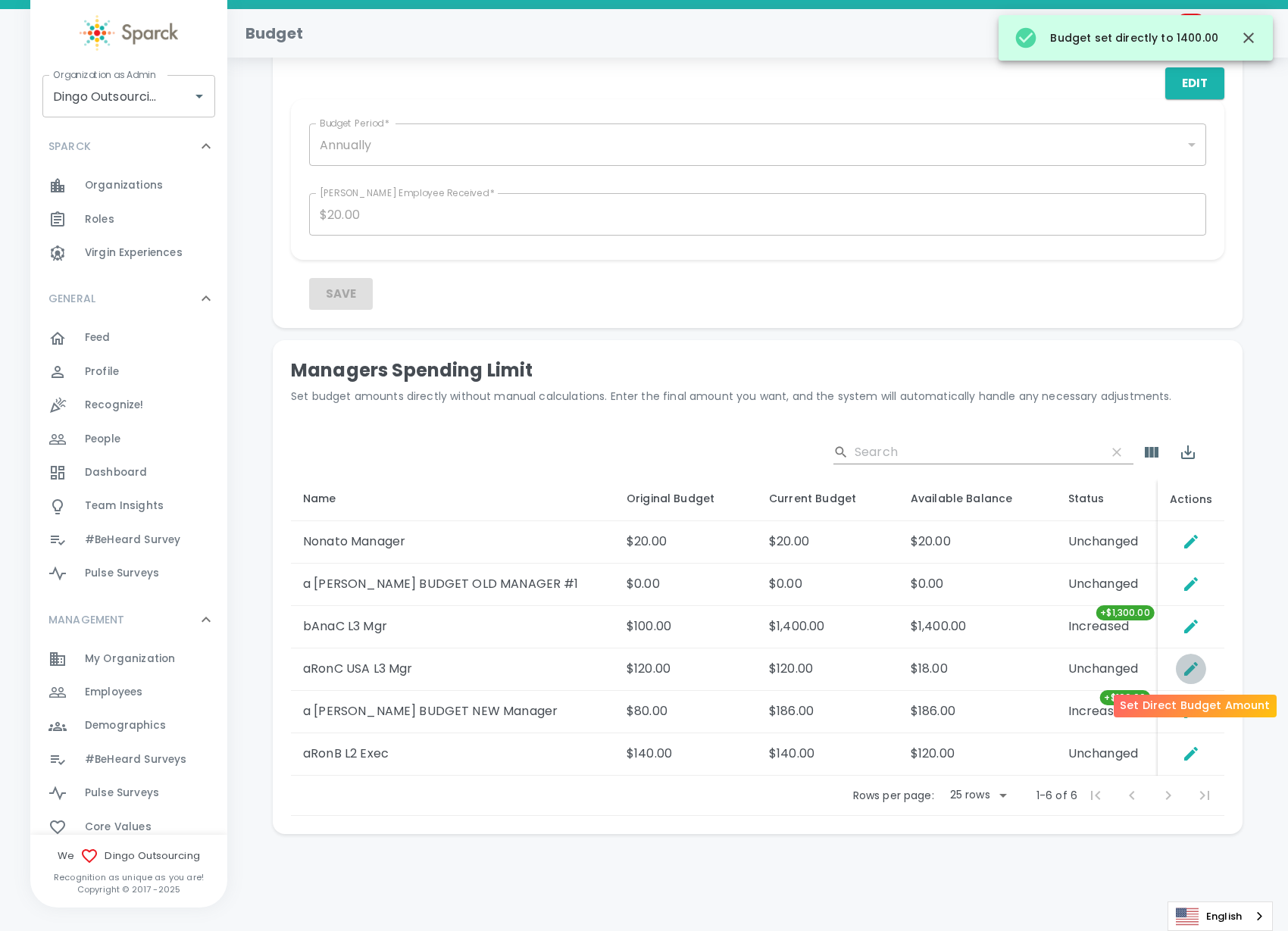
click at [1202, 664] on button "Set Direct Budget Amount" at bounding box center [1190, 668] width 31 height 31
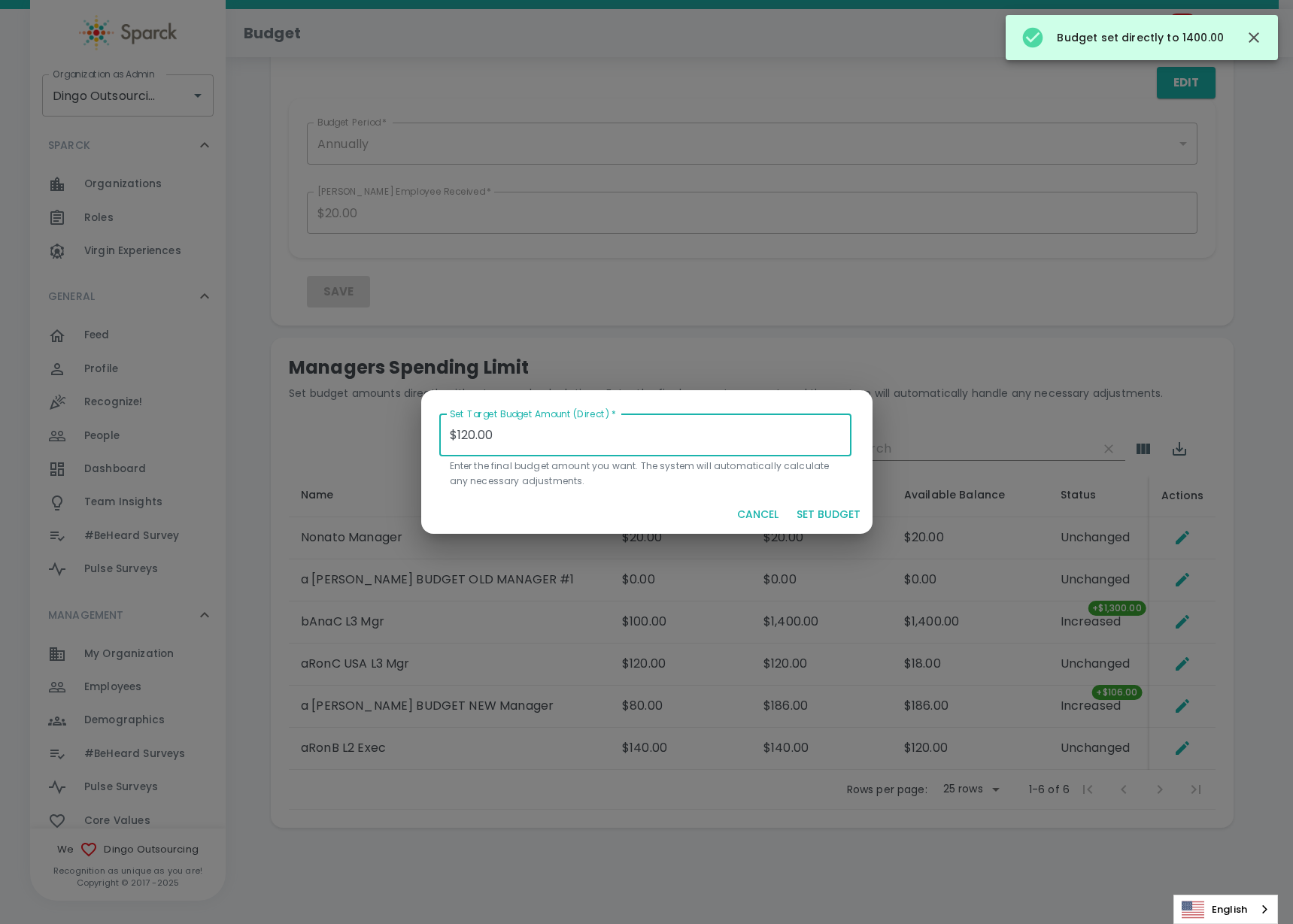
drag, startPoint x: 519, startPoint y: 435, endPoint x: 320, endPoint y: 423, distance: 199.4
click at [320, 423] on div "Set Target Budget Amount (Direct)   * $120.00 Set Target Budget Amount (Direct)…" at bounding box center [646, 462] width 1293 height 924
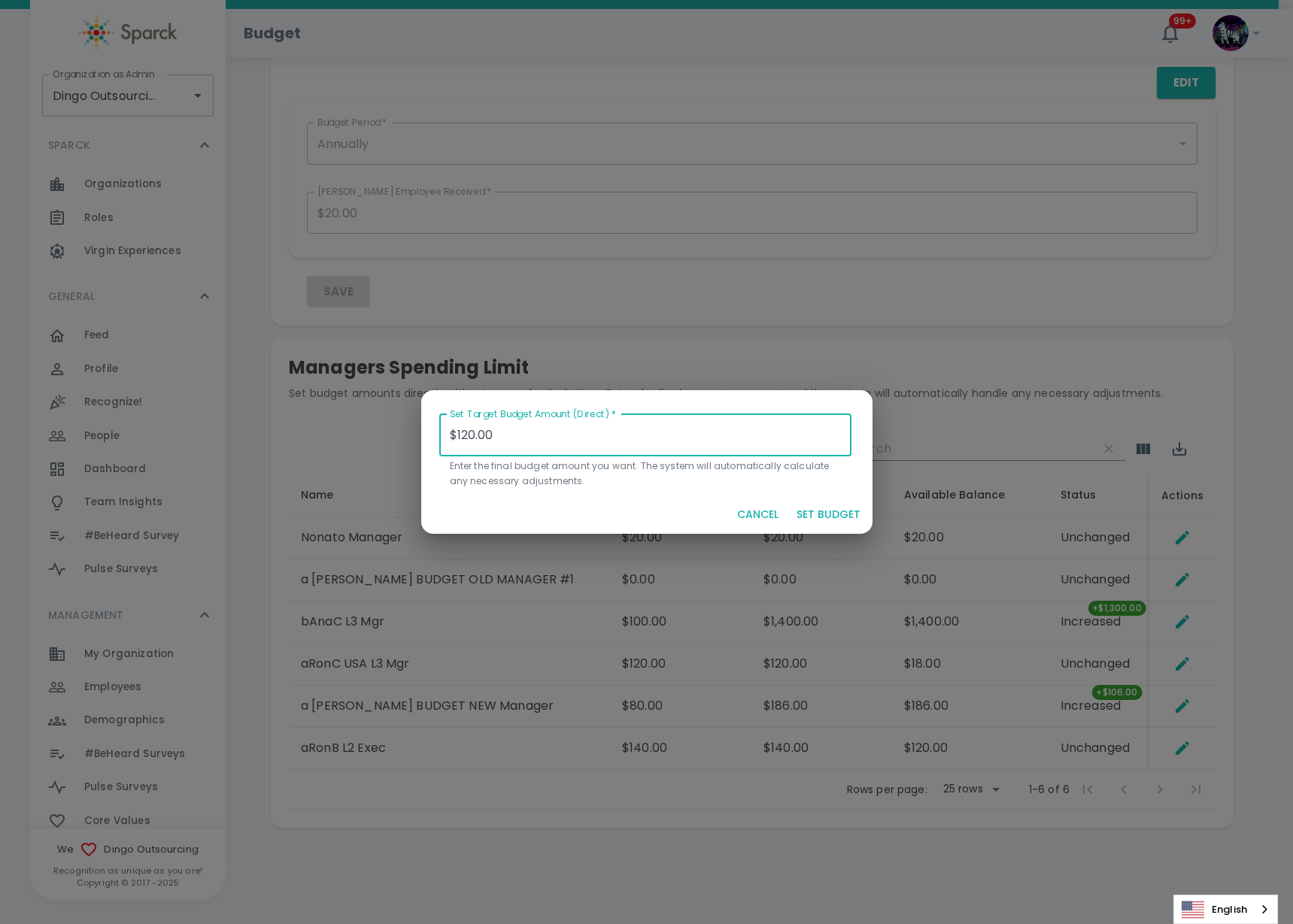
click at [803, 524] on div "CANCEL SET BUDGET" at bounding box center [647, 514] width 451 height 40
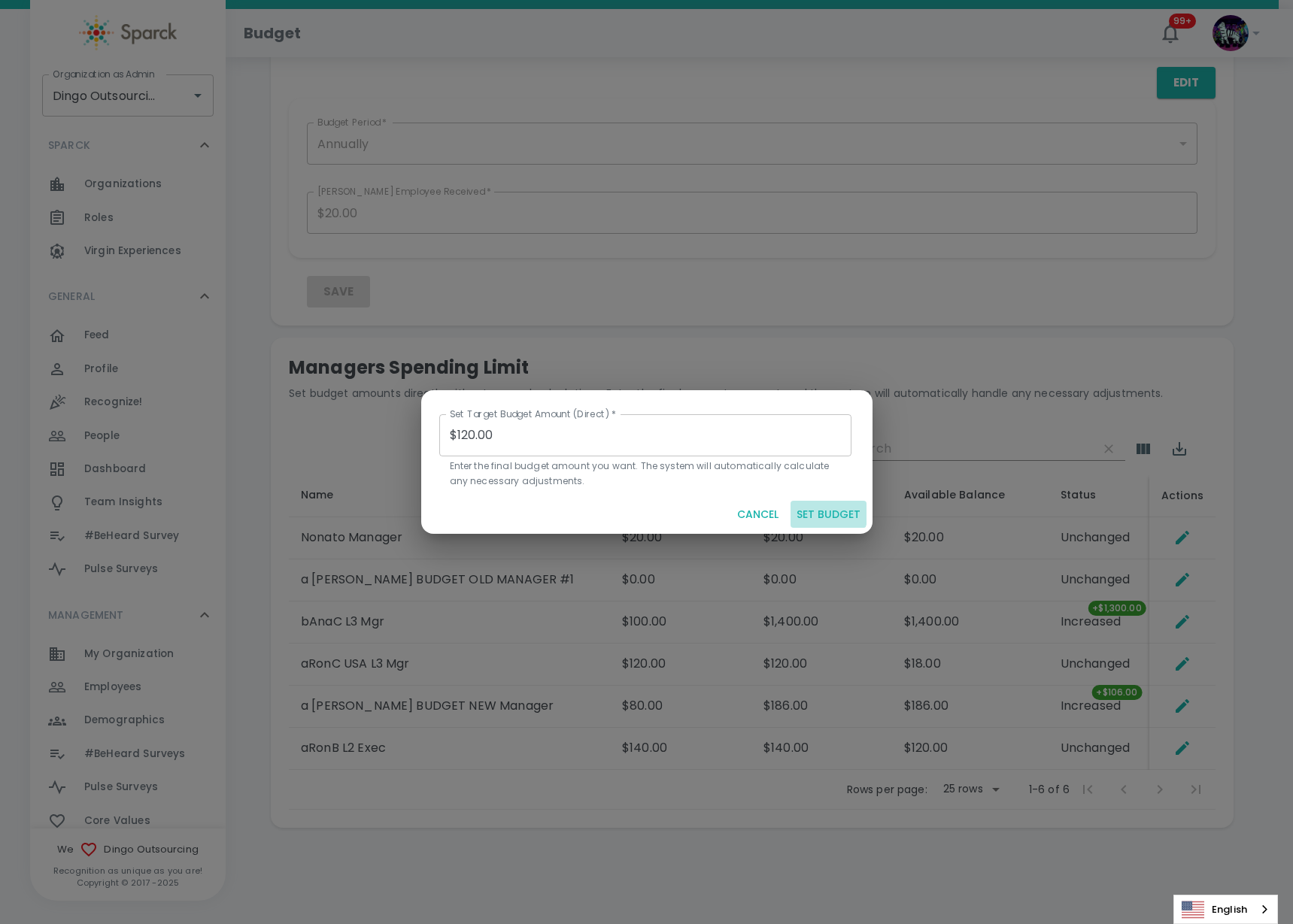
click at [821, 510] on button "SET BUDGET" at bounding box center [828, 515] width 76 height 28
type input "$0.00"
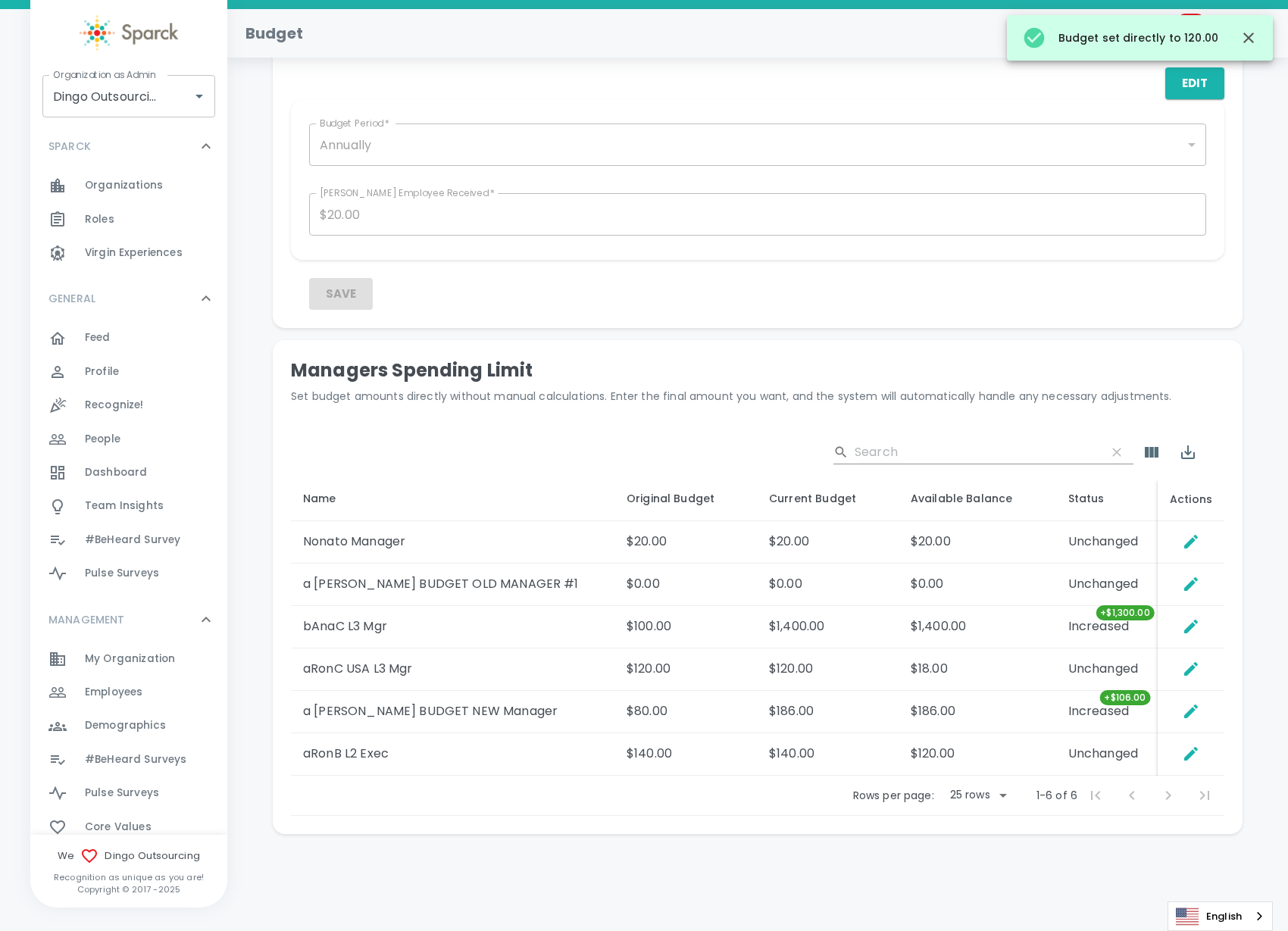
click at [793, 667] on td "$120.00" at bounding box center [827, 670] width 142 height 42
click at [984, 669] on td "$18.00" at bounding box center [977, 670] width 157 height 42
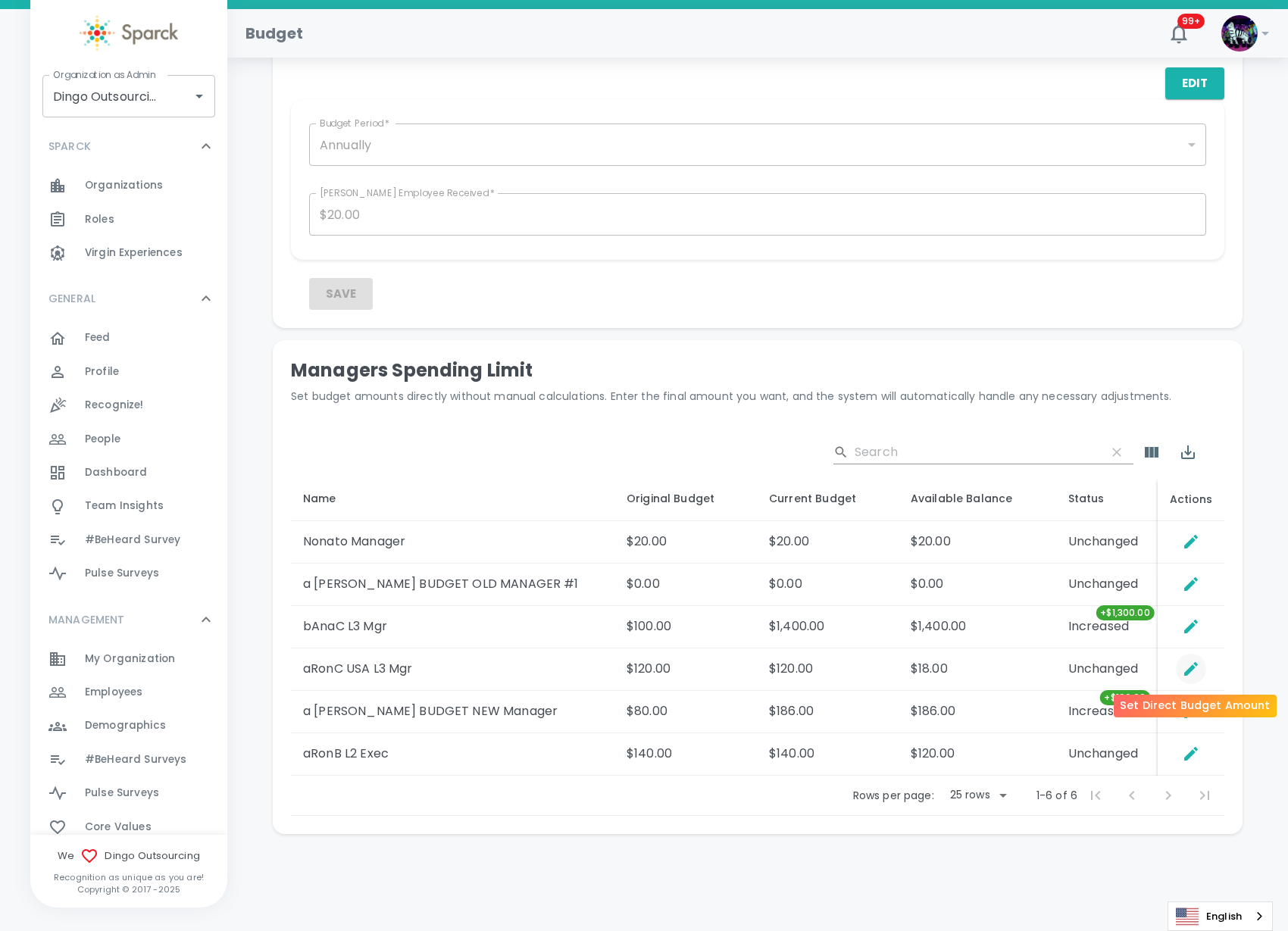
click at [1191, 667] on icon "Set Direct Budget Amount" at bounding box center [1190, 668] width 13 height 13
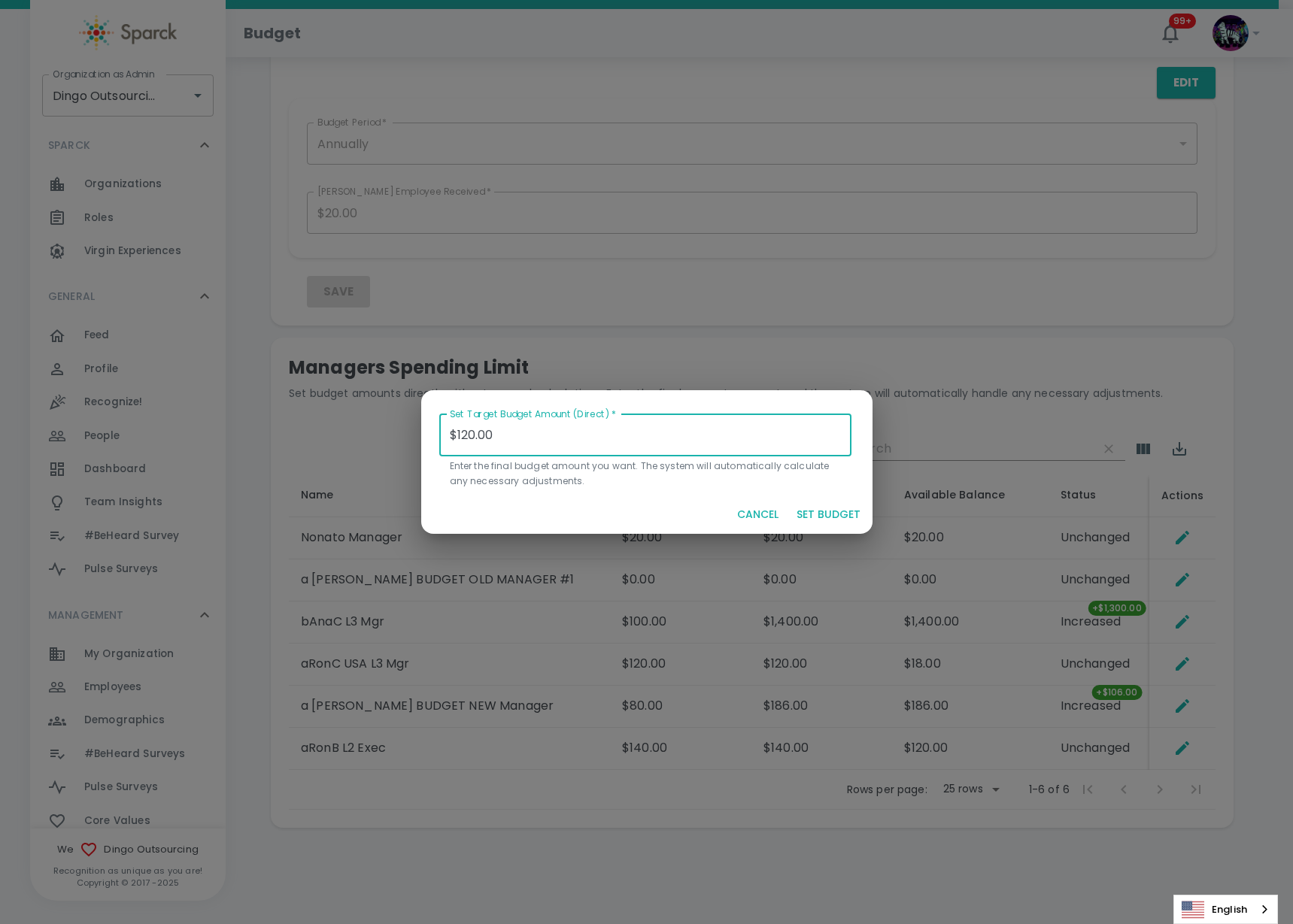
drag, startPoint x: 225, startPoint y: 434, endPoint x: 168, endPoint y: 428, distance: 57.3
click at [168, 428] on div "Set Target Budget Amount (Direct)   * $120.00 Set Target Budget Amount (Direct)…" at bounding box center [646, 462] width 1293 height 924
click at [835, 509] on button "SET BUDGET" at bounding box center [828, 515] width 76 height 28
type input "$0.00"
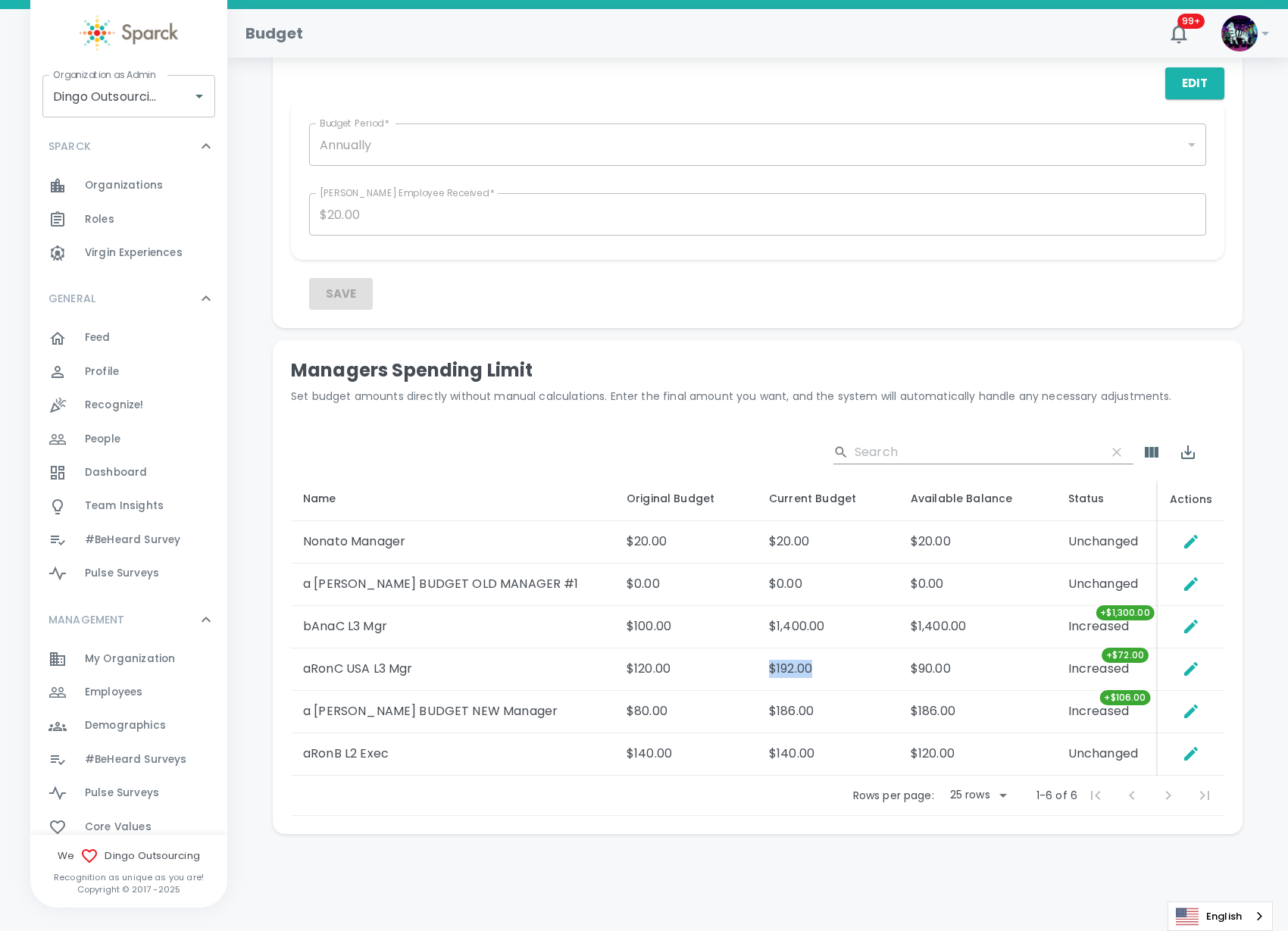
drag, startPoint x: 787, startPoint y: 673, endPoint x: 727, endPoint y: 668, distance: 60.2
click at [756, 668] on td "$192.00" at bounding box center [827, 670] width 142 height 42
click at [899, 659] on td "$90.00" at bounding box center [977, 670] width 157 height 42
click at [1194, 665] on icon "Set Direct Budget Amount" at bounding box center [1190, 668] width 13 height 13
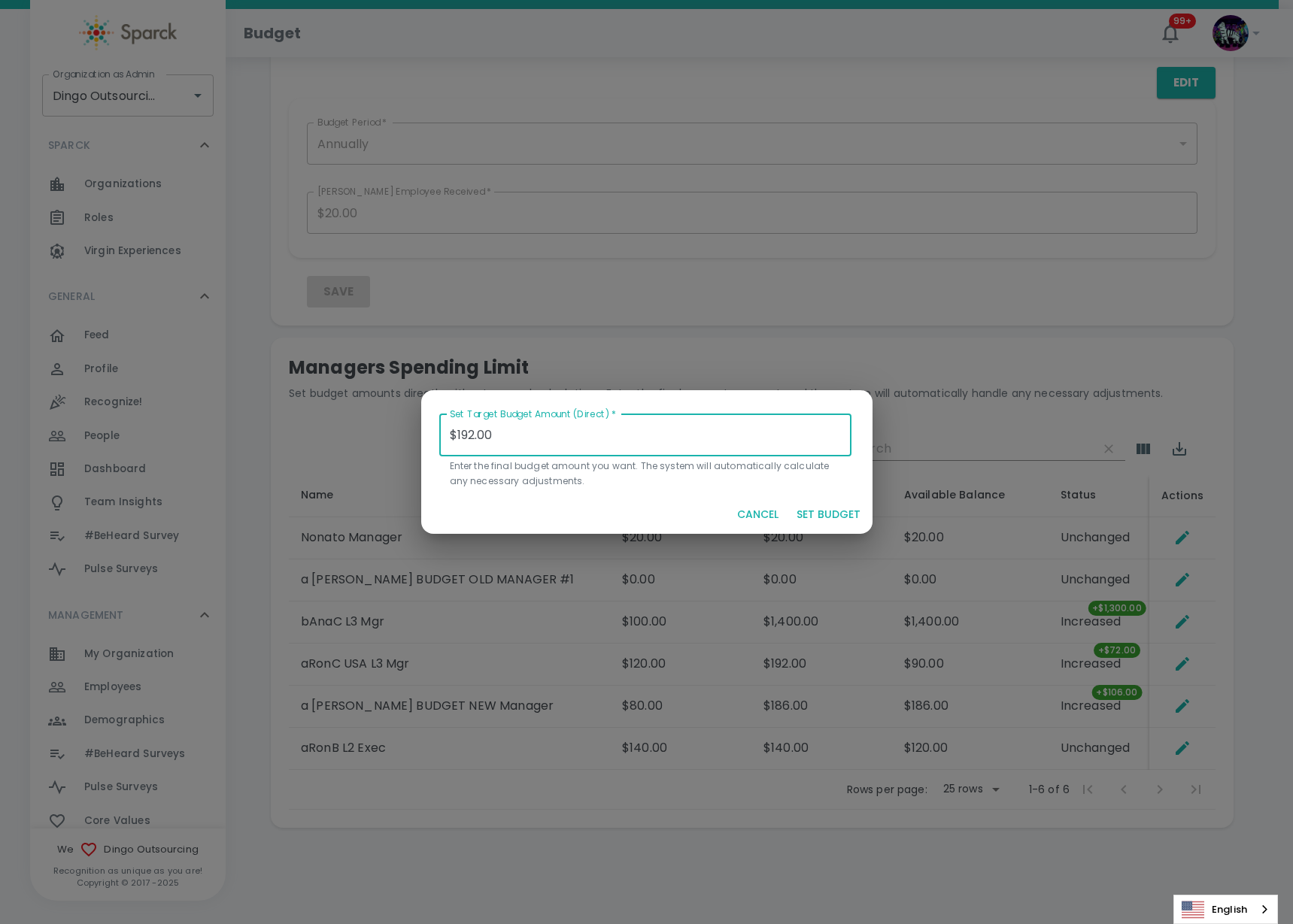
drag, startPoint x: 522, startPoint y: 435, endPoint x: 443, endPoint y: 435, distance: 79.0
click at [443, 435] on input "$192.00" at bounding box center [646, 435] width 413 height 42
click at [836, 511] on button "SET BUDGET" at bounding box center [828, 515] width 76 height 28
type input "$0.00"
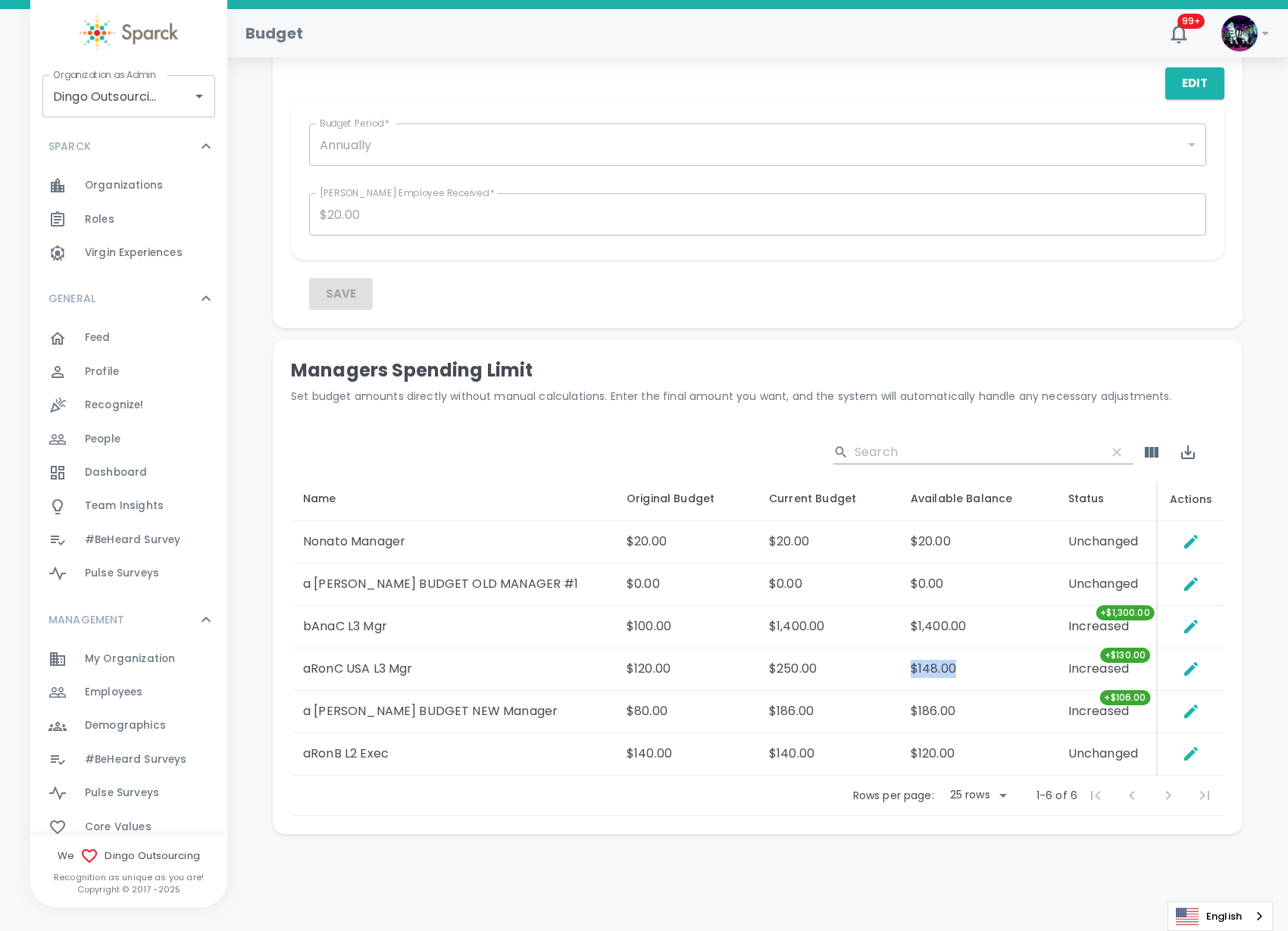
drag, startPoint x: 944, startPoint y: 667, endPoint x: 855, endPoint y: 657, distance: 89.6
click at [855, 657] on tr "aRonC USA L3 Mgr $120.00 $250.00 $148.00 Increased +$130.00" at bounding box center [757, 670] width 933 height 42
click at [1196, 663] on icon "Set Direct Budget Amount" at bounding box center [1190, 668] width 13 height 13
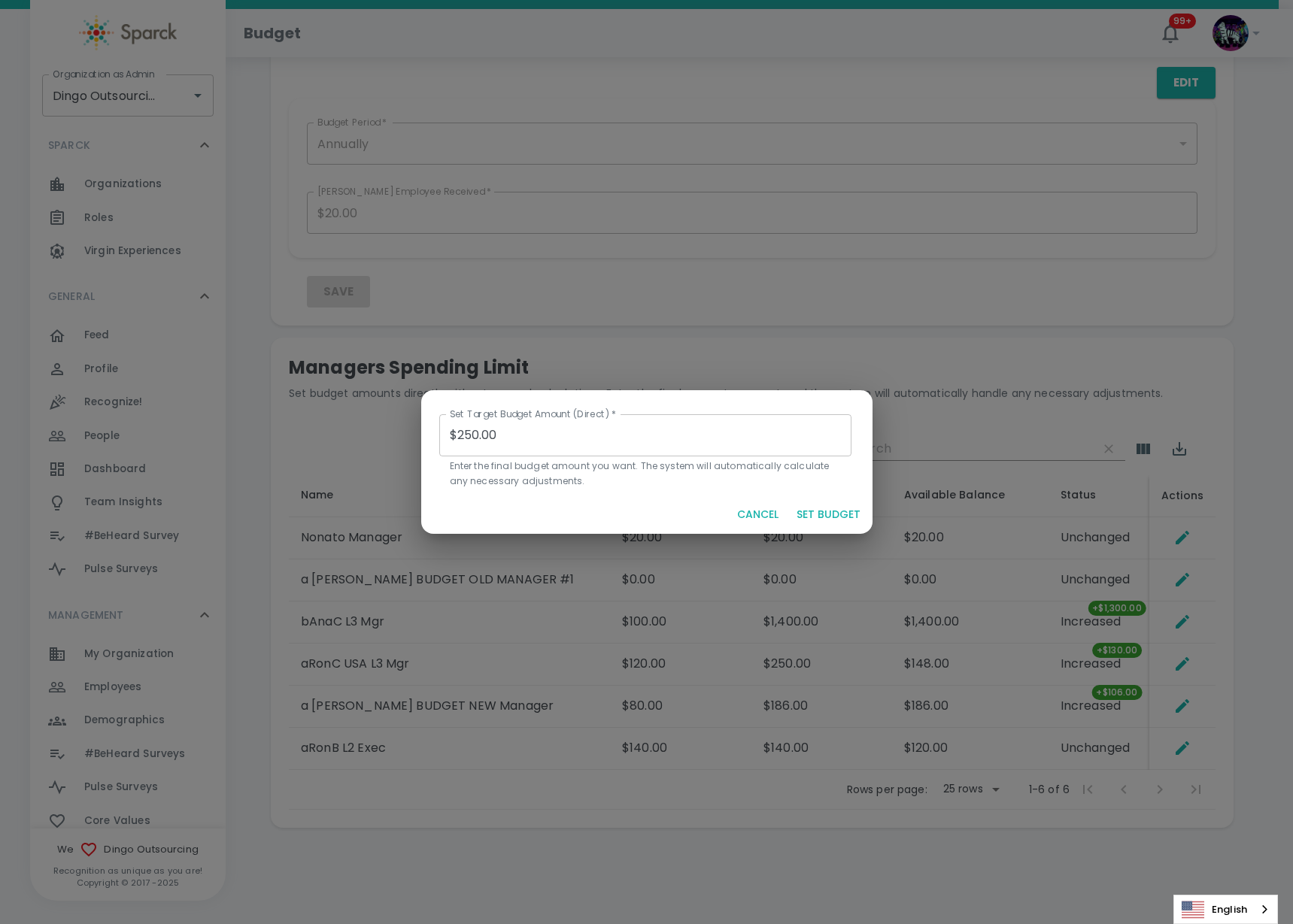
click at [468, 438] on input "$250.00" at bounding box center [646, 435] width 413 height 42
click at [478, 425] on input "$250.00" at bounding box center [646, 435] width 413 height 42
click at [462, 433] on input "$250.00" at bounding box center [646, 435] width 413 height 42
click at [479, 432] on input "$350.00" at bounding box center [646, 435] width 413 height 42
click at [817, 515] on button "SET BUDGET" at bounding box center [828, 515] width 76 height 28
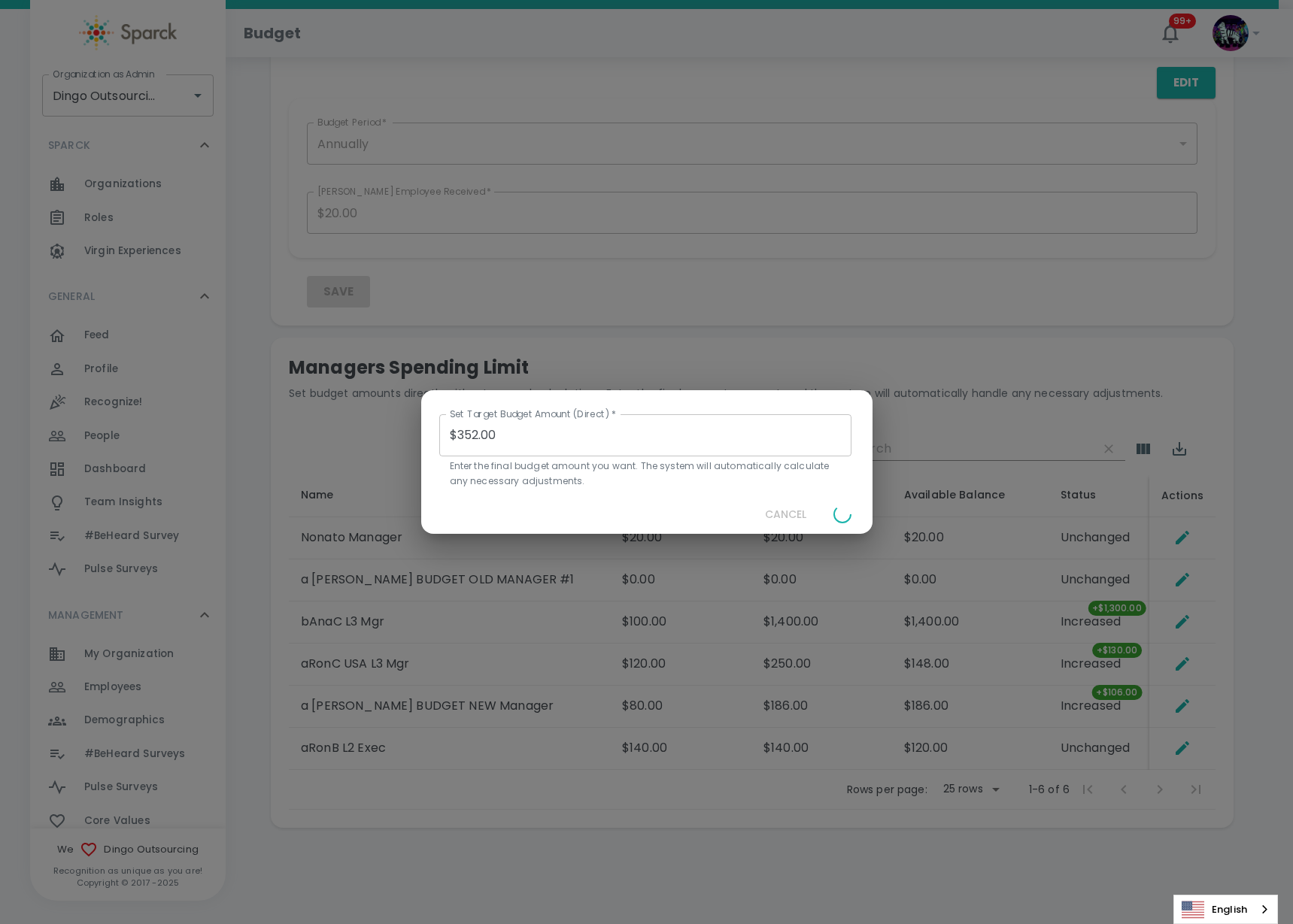
type input "$0.00"
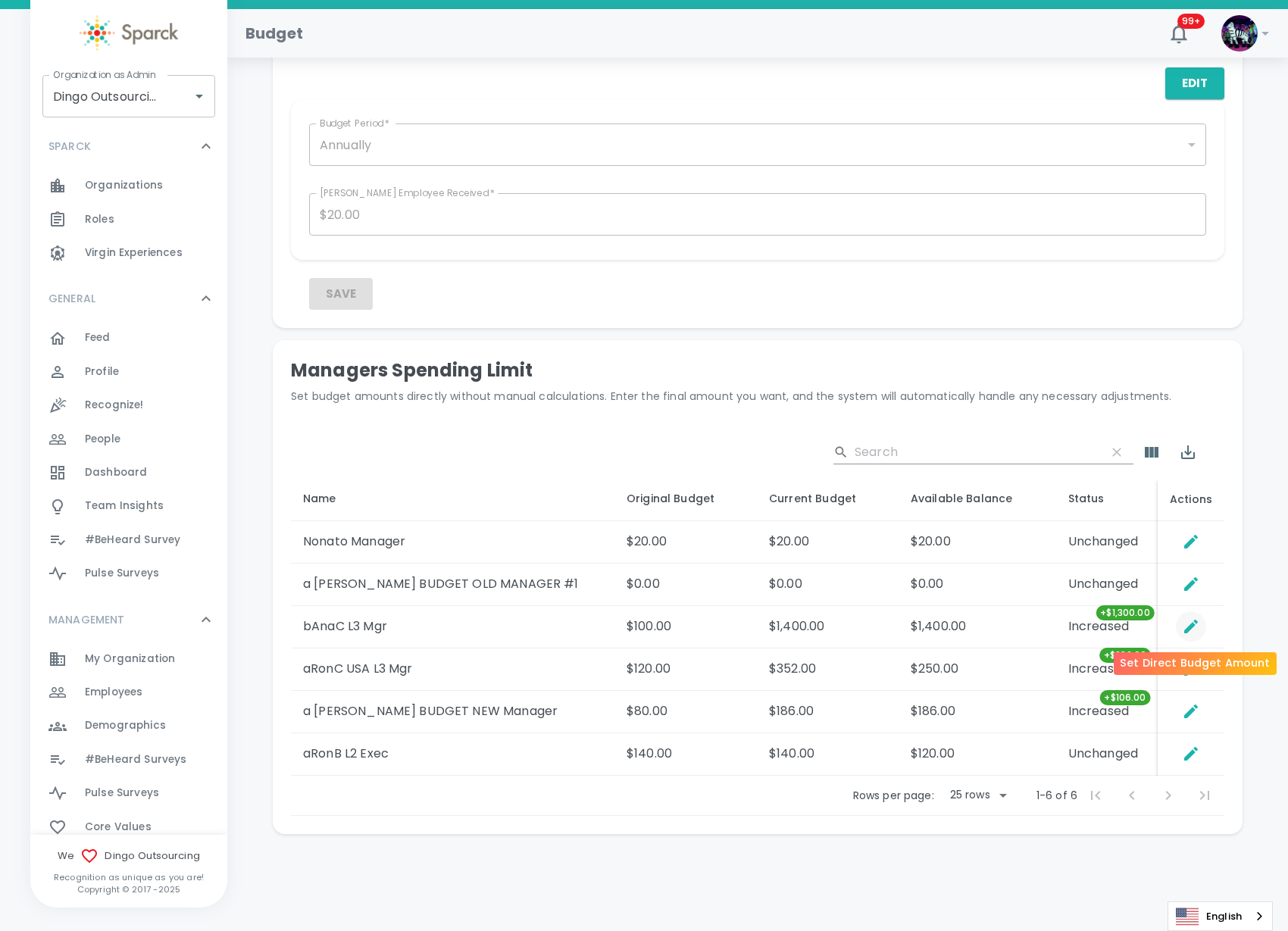
click at [1189, 626] on icon "Set Direct Budget Amount" at bounding box center [1190, 626] width 18 height 18
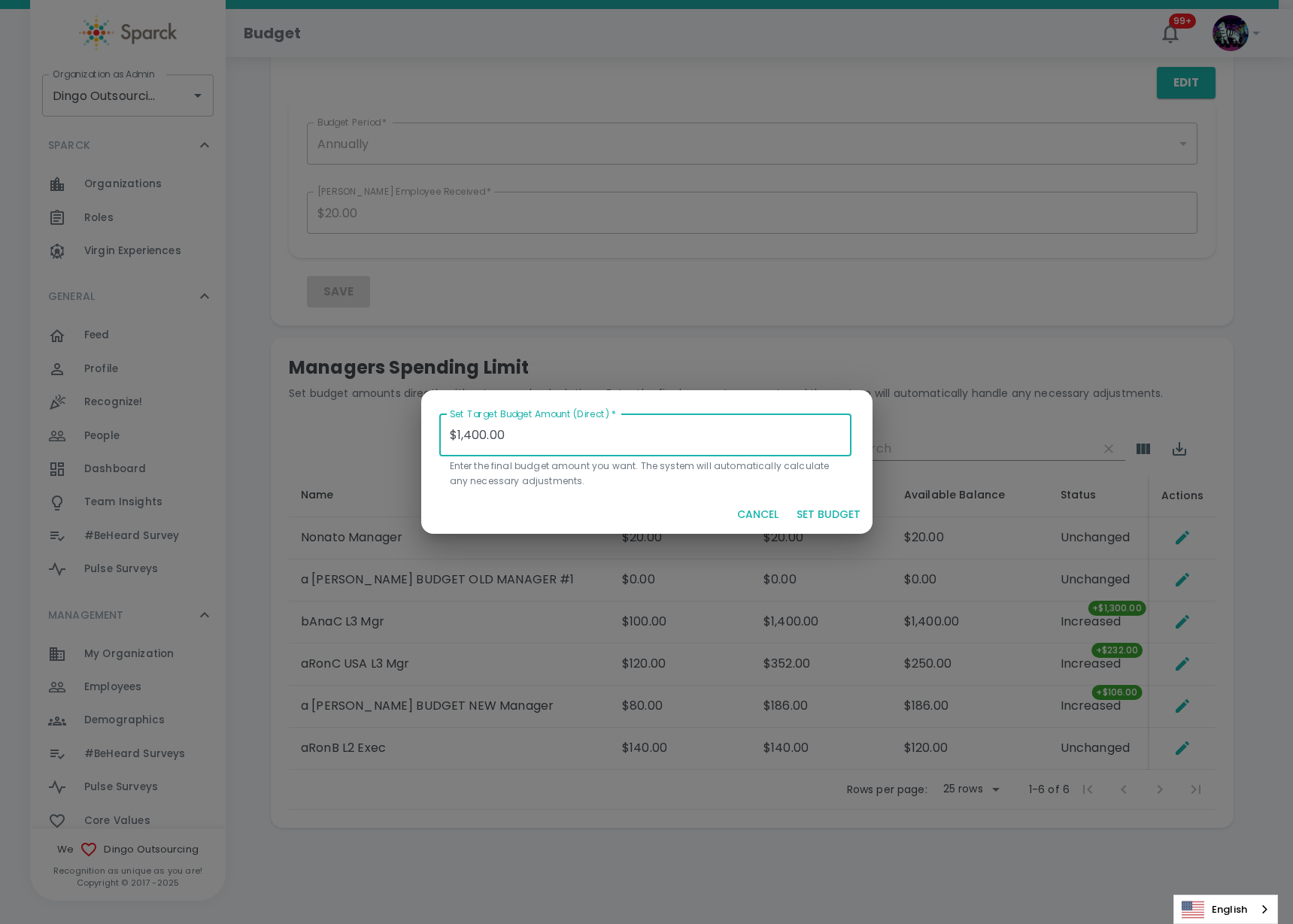
drag, startPoint x: 533, startPoint y: 441, endPoint x: 353, endPoint y: 426, distance: 180.6
click at [353, 426] on div "Set Target Budget Amount (Direct)   * $1,400.00 Set Target Budget Amount (Direc…" at bounding box center [646, 462] width 1293 height 924
click at [828, 515] on button "SET BUDGET" at bounding box center [828, 515] width 76 height 28
type input "$0.00"
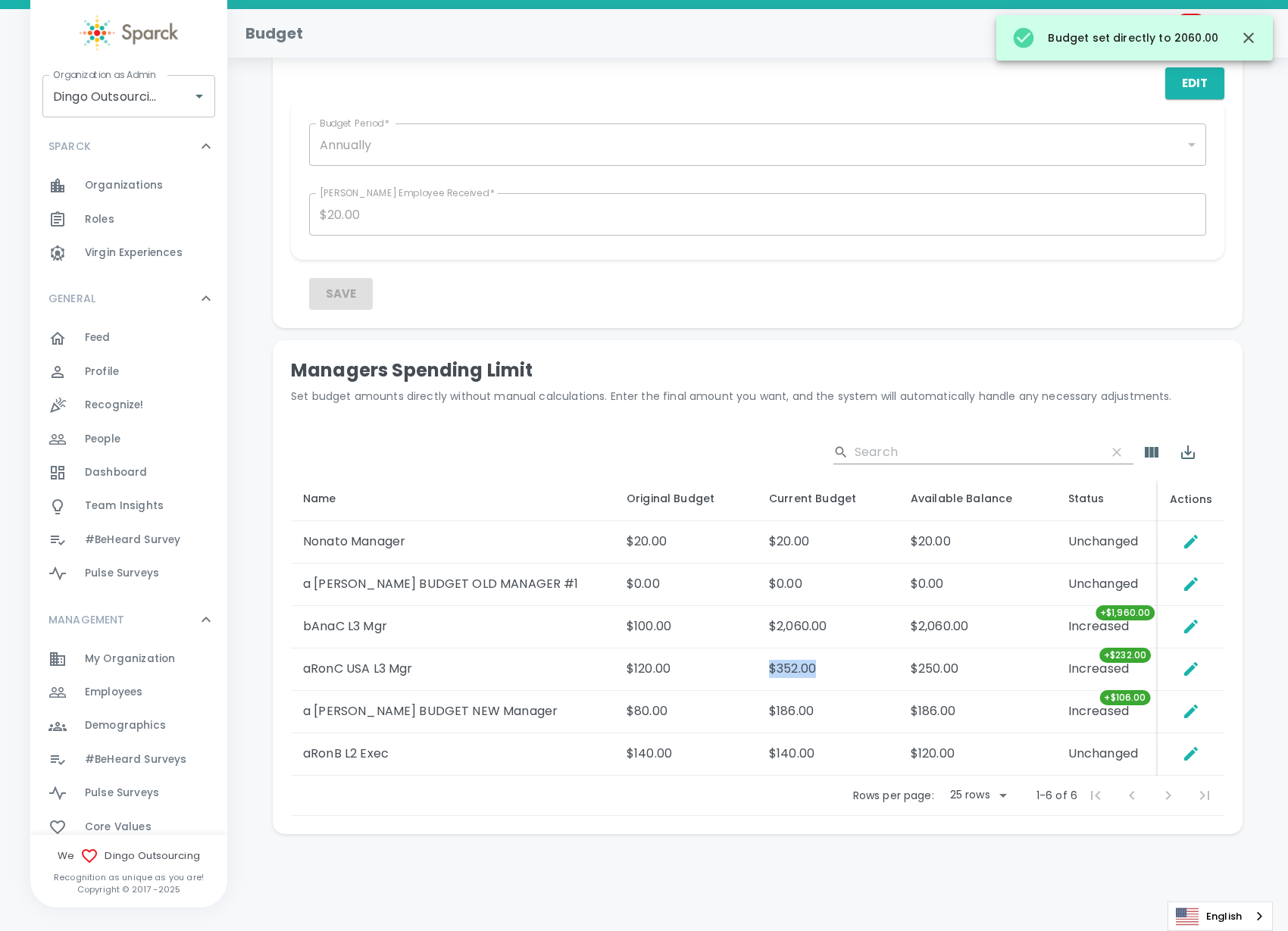
drag, startPoint x: 787, startPoint y: 668, endPoint x: 709, endPoint y: 670, distance: 78.0
click at [709, 670] on tr "aRonC USA L3 Mgr $120.00 $352.00 $250.00 Increased +$232.00" at bounding box center [757, 670] width 933 height 42
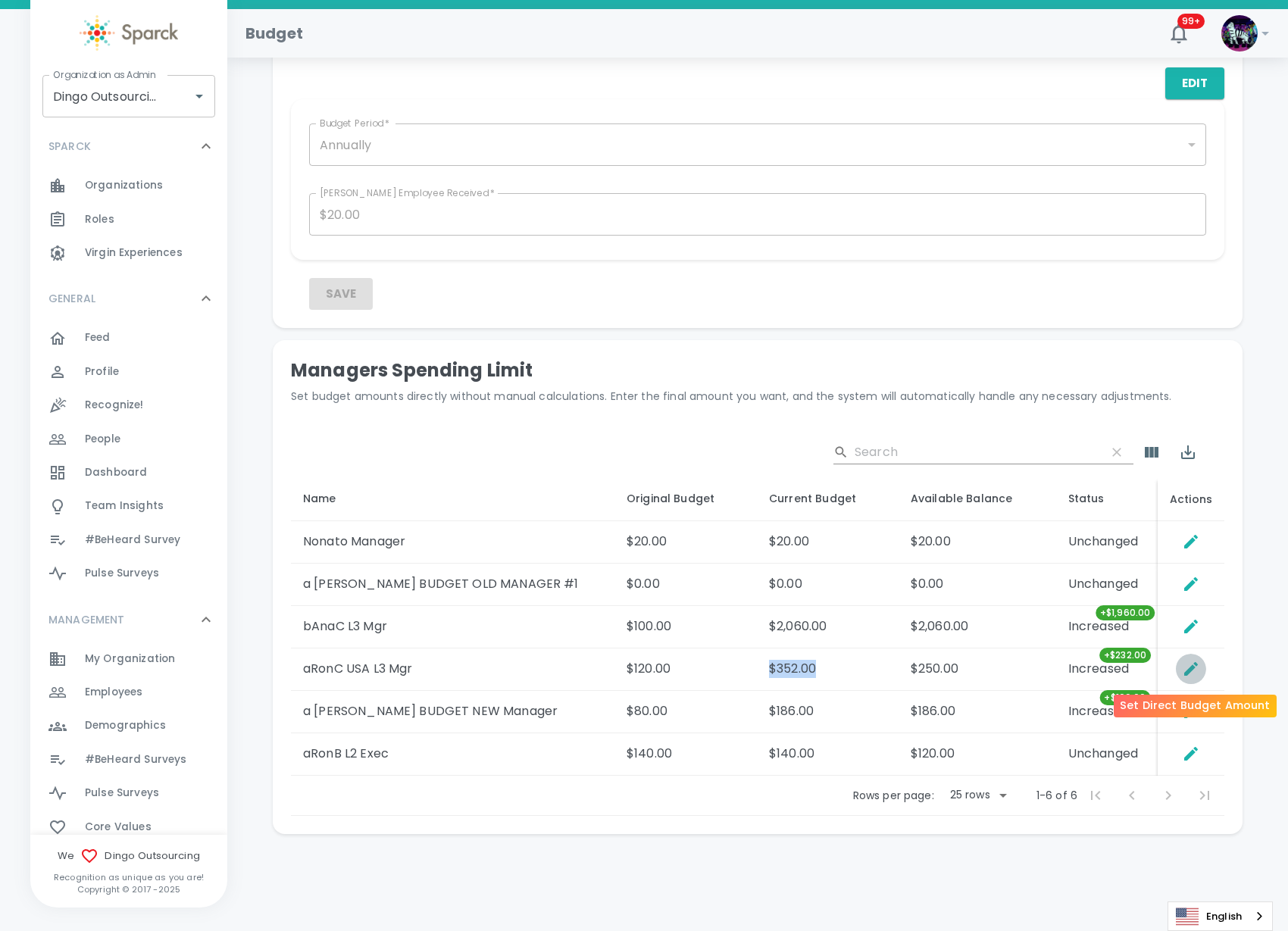
click at [1196, 666] on icon "Set Direct Budget Amount" at bounding box center [1190, 668] width 18 height 18
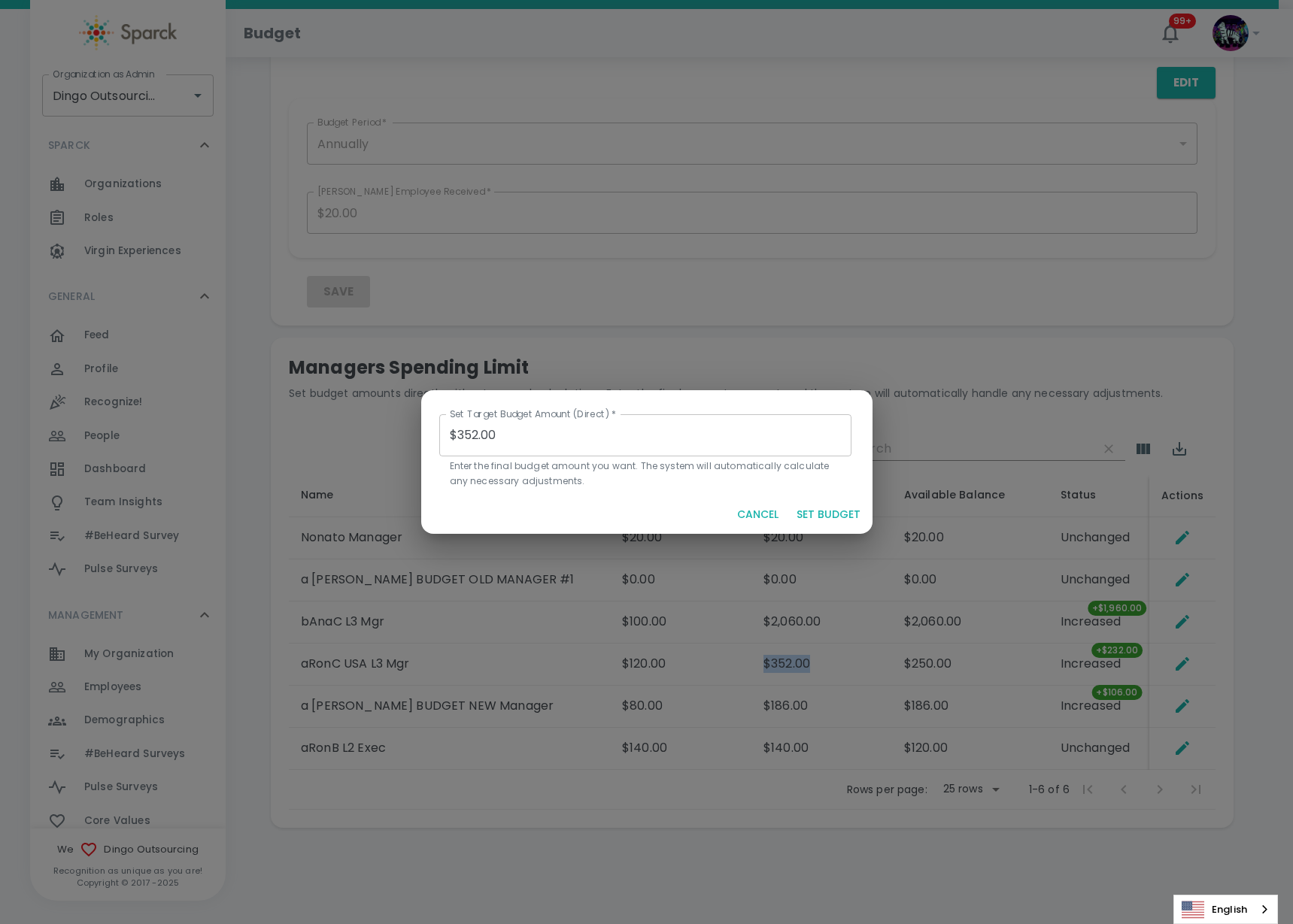
click at [770, 516] on button "CANCEL" at bounding box center [757, 515] width 53 height 28
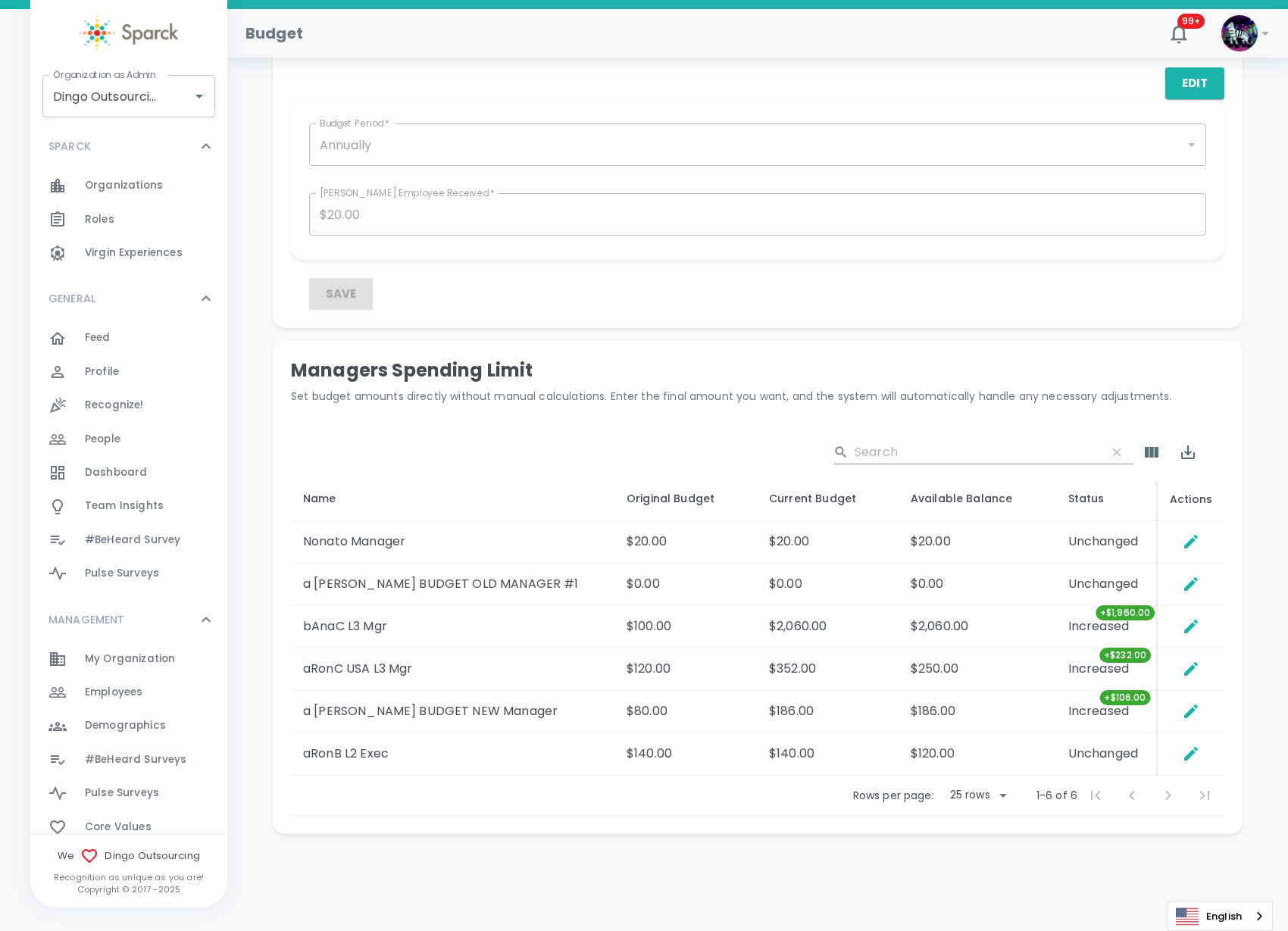
click at [591, 368] on h5 "Managers Spending Limit" at bounding box center [757, 370] width 933 height 24
click at [1205, 90] on button "Edit" at bounding box center [1194, 83] width 59 height 31
click at [347, 295] on button "Save" at bounding box center [340, 294] width 64 height 31
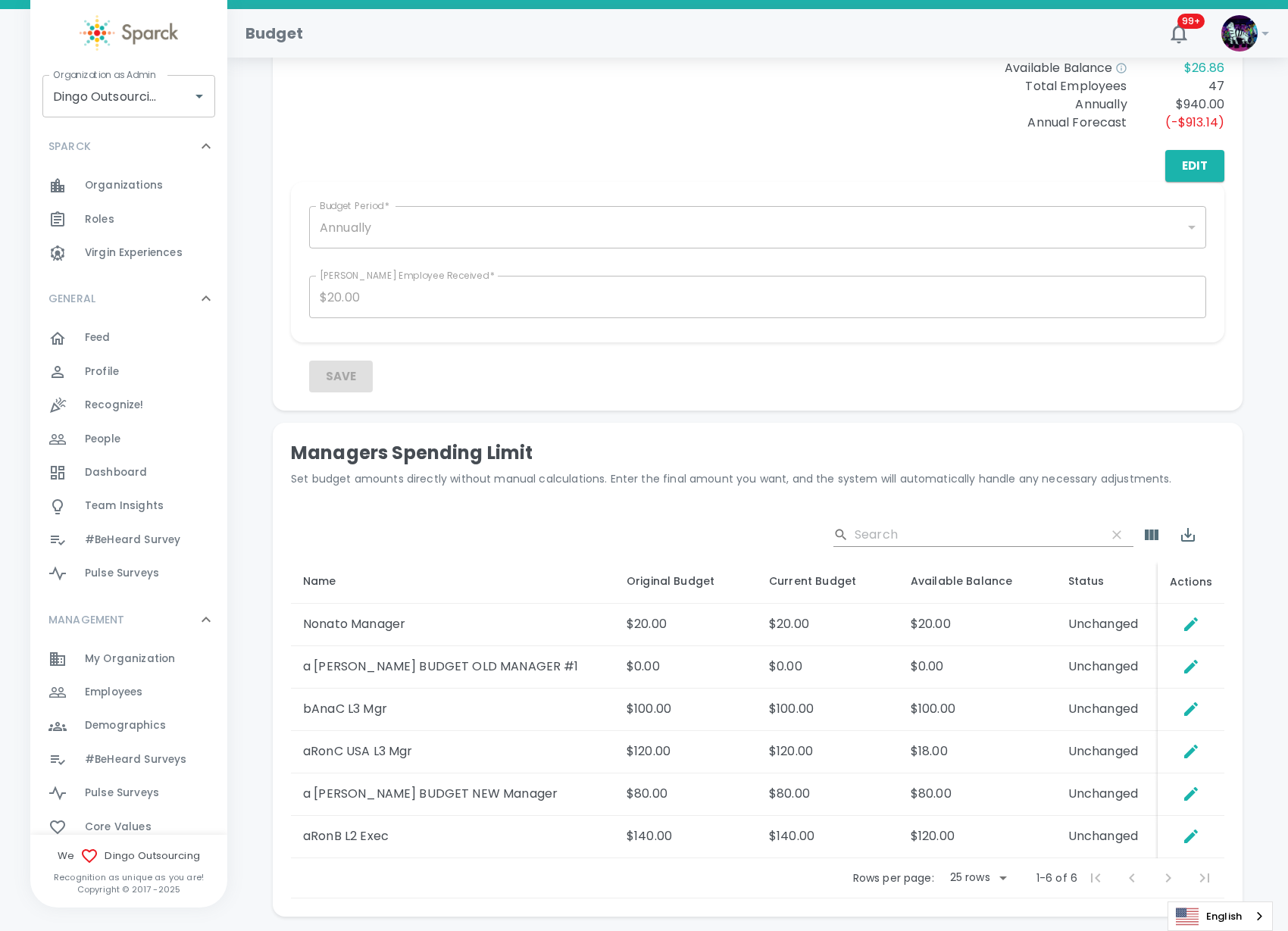
scroll to position [569, 0]
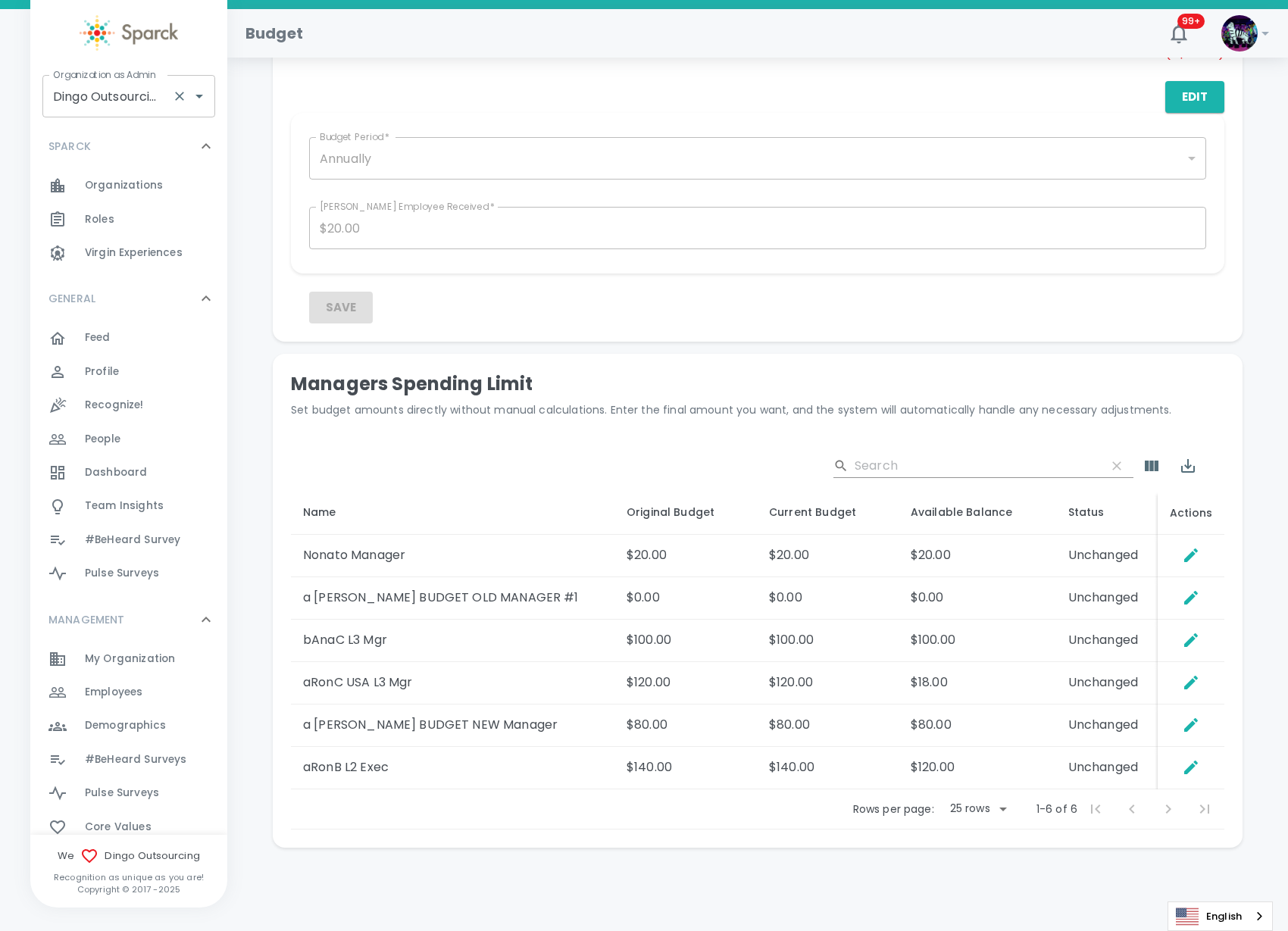
click at [101, 93] on input "Dingo Outsourcing • 793" at bounding box center [108, 96] width 116 height 29
click at [145, 135] on li "[US_STATE] Tech Credit Union • 760" at bounding box center [129, 146] width 173 height 46
type input "[US_STATE] Tech Credit Union • 760"
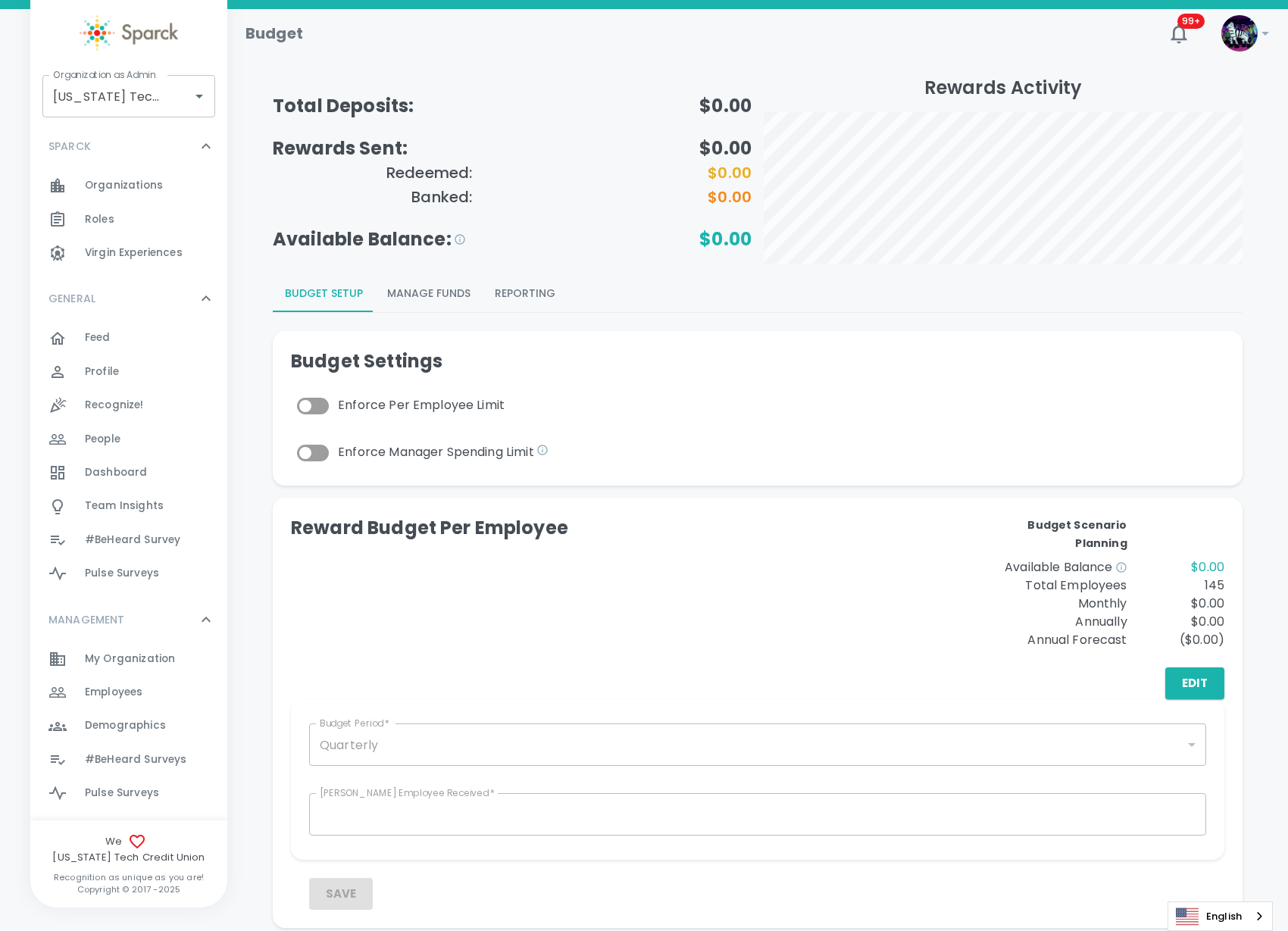
click at [159, 760] on span "#BeHeard Surveys" at bounding box center [135, 760] width 101 height 15
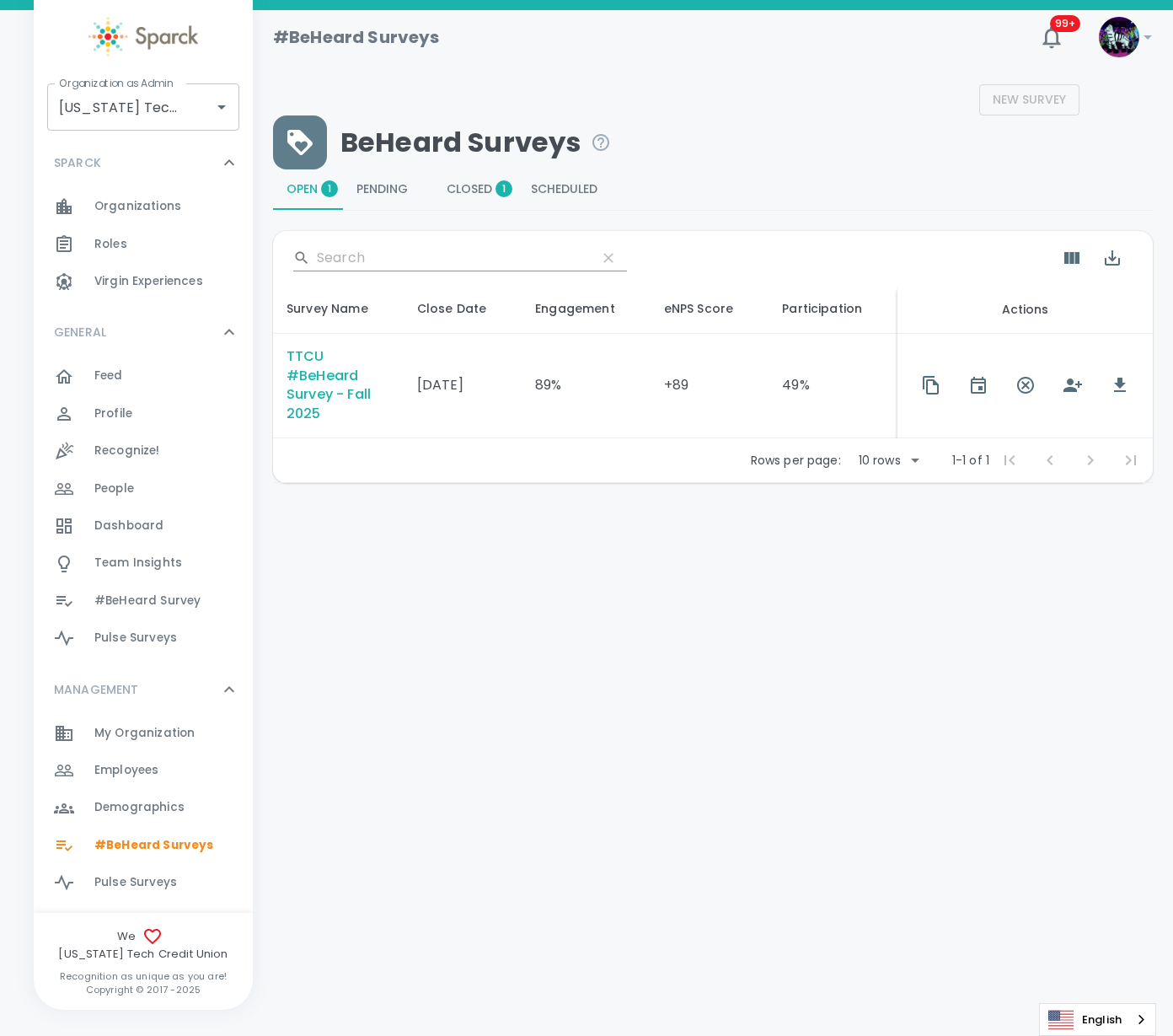
drag, startPoint x: 1002, startPoint y: 542, endPoint x: 1017, endPoint y: 530, distance: 19.2
click at [999, 539] on div "#BeHeard Surveys 99+ Organization as Admin [US_STATE] Tech Credit Union • 760 O…" at bounding box center [586, 290] width 1173 height 561
click at [1114, 393] on icon "button" at bounding box center [1120, 385] width 20 height 20
drag, startPoint x: 643, startPoint y: 101, endPoint x: 680, endPoint y: 79, distance: 43.0
click at [643, 101] on div "New Survey" at bounding box center [676, 100] width 806 height 32
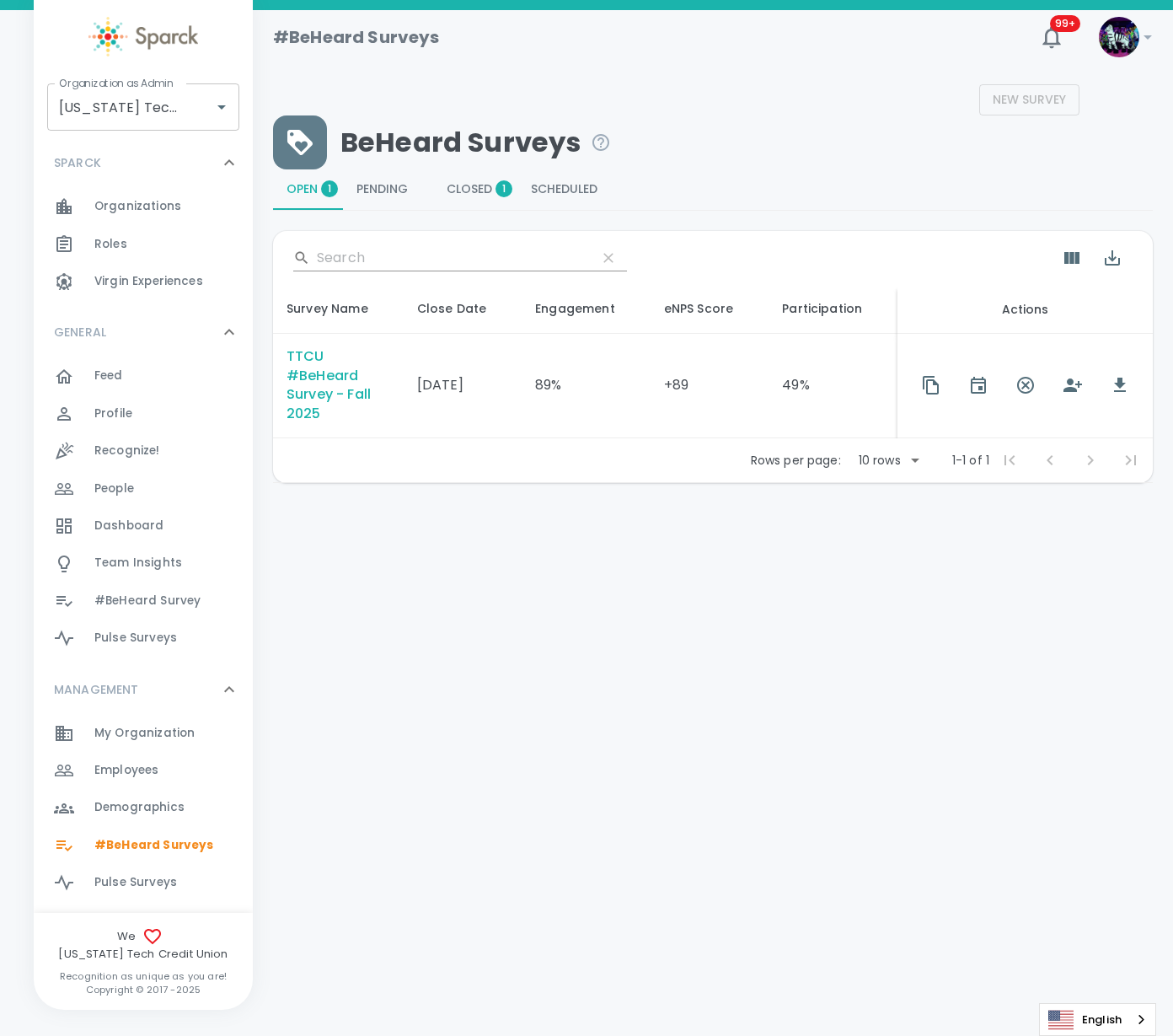
click at [443, 570] on html "Skip Navigation #BeHeard Surveys 99+ ! Organization as Admin [US_STATE] Tech Cr…" at bounding box center [586, 285] width 1173 height 570
click at [128, 108] on input "[US_STATE] Tech Credit Union • 760" at bounding box center [120, 107] width 129 height 32
click at [332, 570] on html "Skip Navigation #BeHeard Surveys 99+ ! Organization as Admin [US_STATE] Tech Cr…" at bounding box center [586, 285] width 1173 height 570
click at [334, 394] on div "TTCU #BeHeard Survey - Fall 2025" at bounding box center [339, 386] width 103 height 78
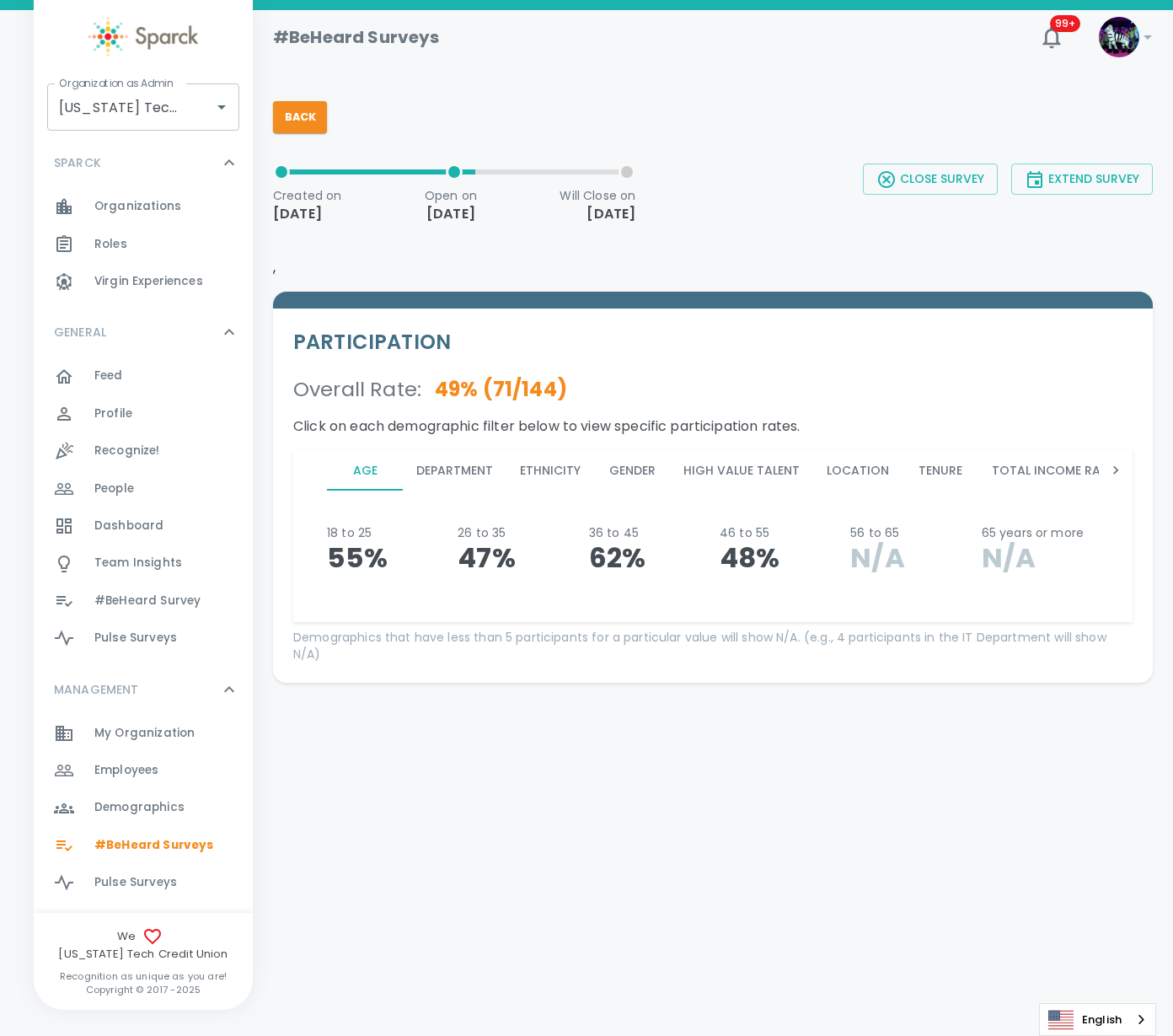
click at [1118, 469] on icon at bounding box center [1115, 470] width 17 height 17
click at [1118, 468] on icon at bounding box center [1115, 470] width 17 height 17
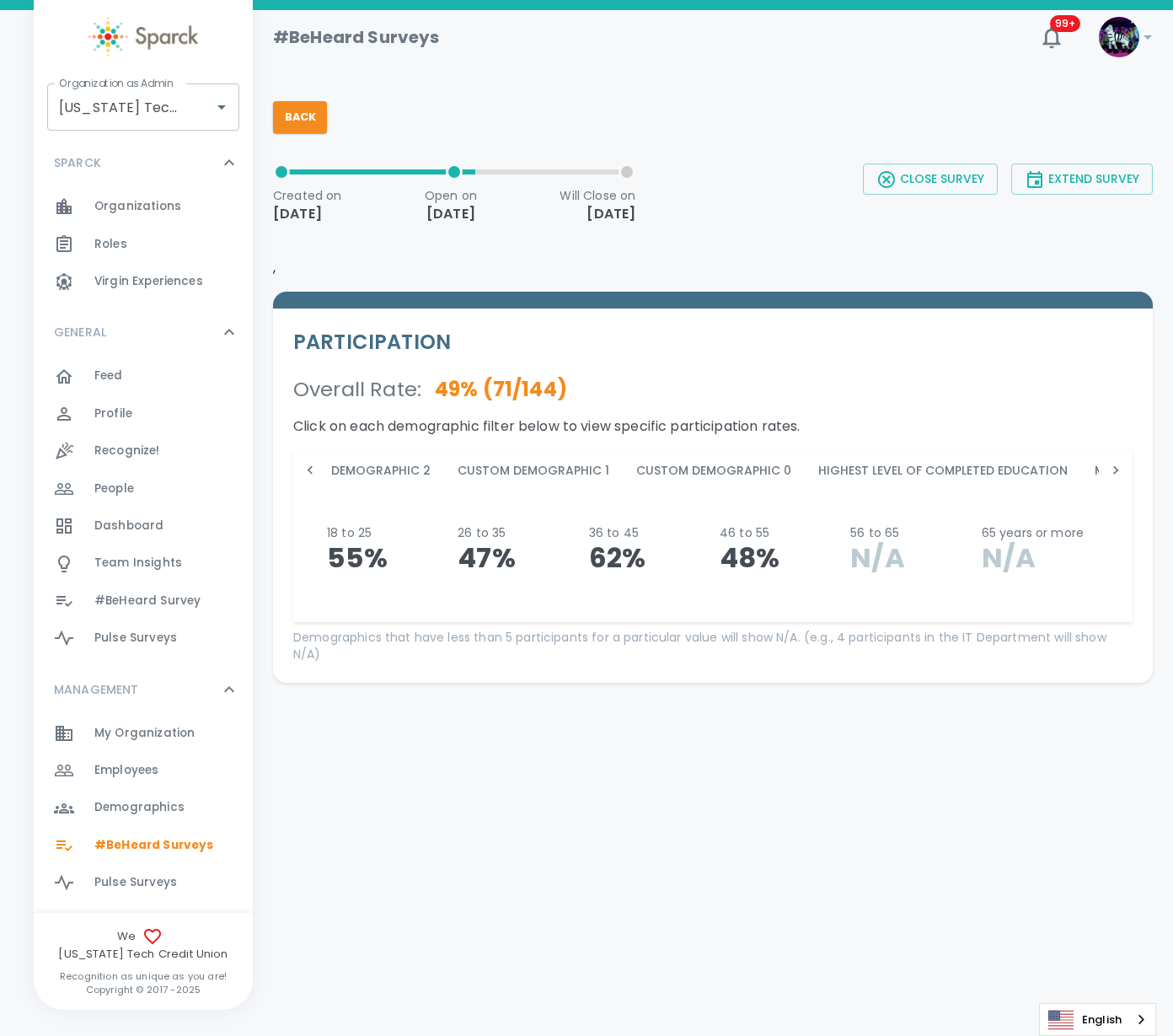
click at [1118, 468] on icon at bounding box center [1115, 470] width 17 height 17
click at [1118, 468] on div "Age Department Ethnicity Gender High Value Talent Location Tenure Total Income …" at bounding box center [713, 470] width 840 height 40
click at [307, 471] on icon at bounding box center [310, 470] width 17 height 17
click at [309, 471] on icon at bounding box center [311, 471] width 5 height 9
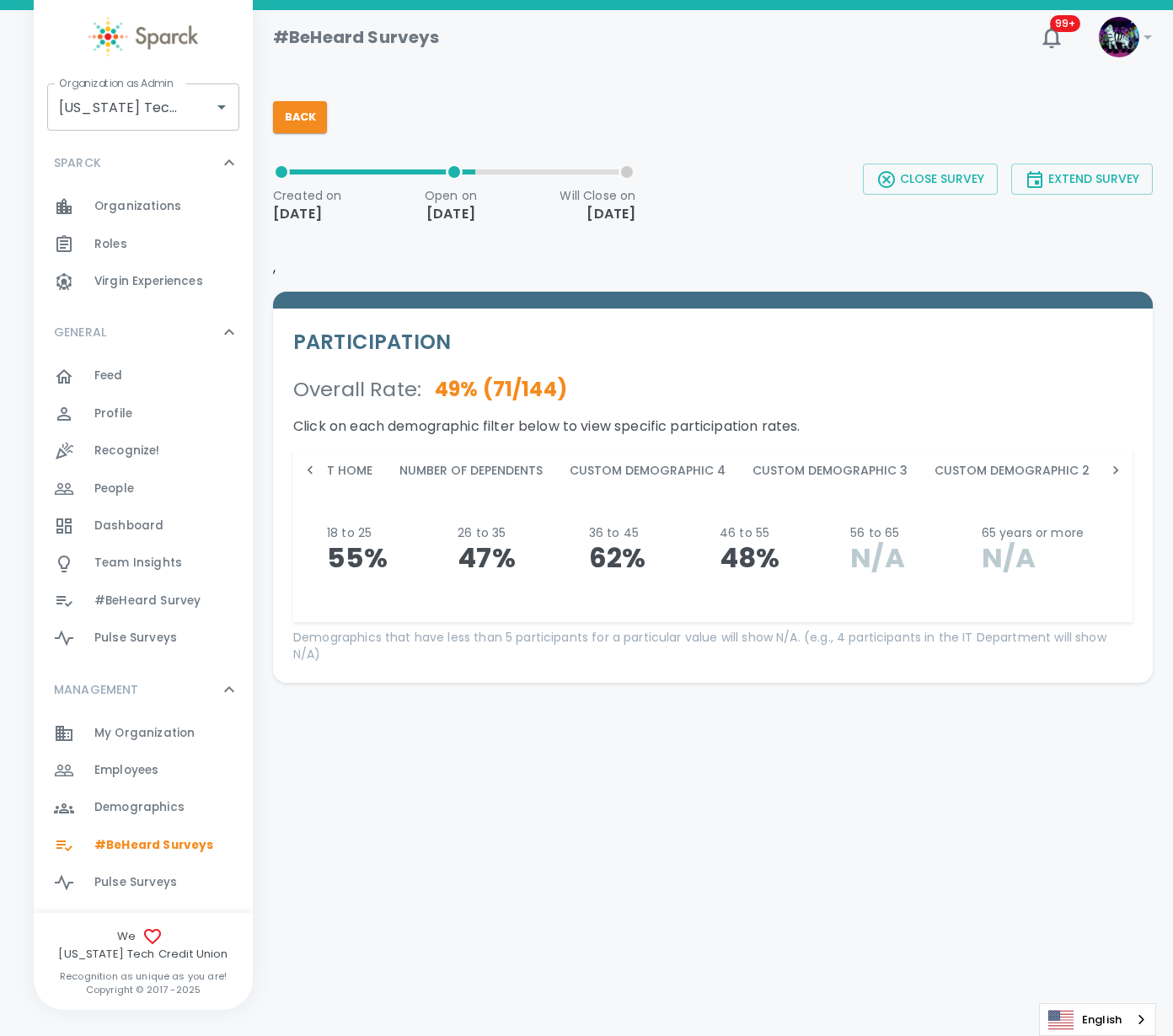
click at [309, 471] on icon at bounding box center [311, 471] width 5 height 9
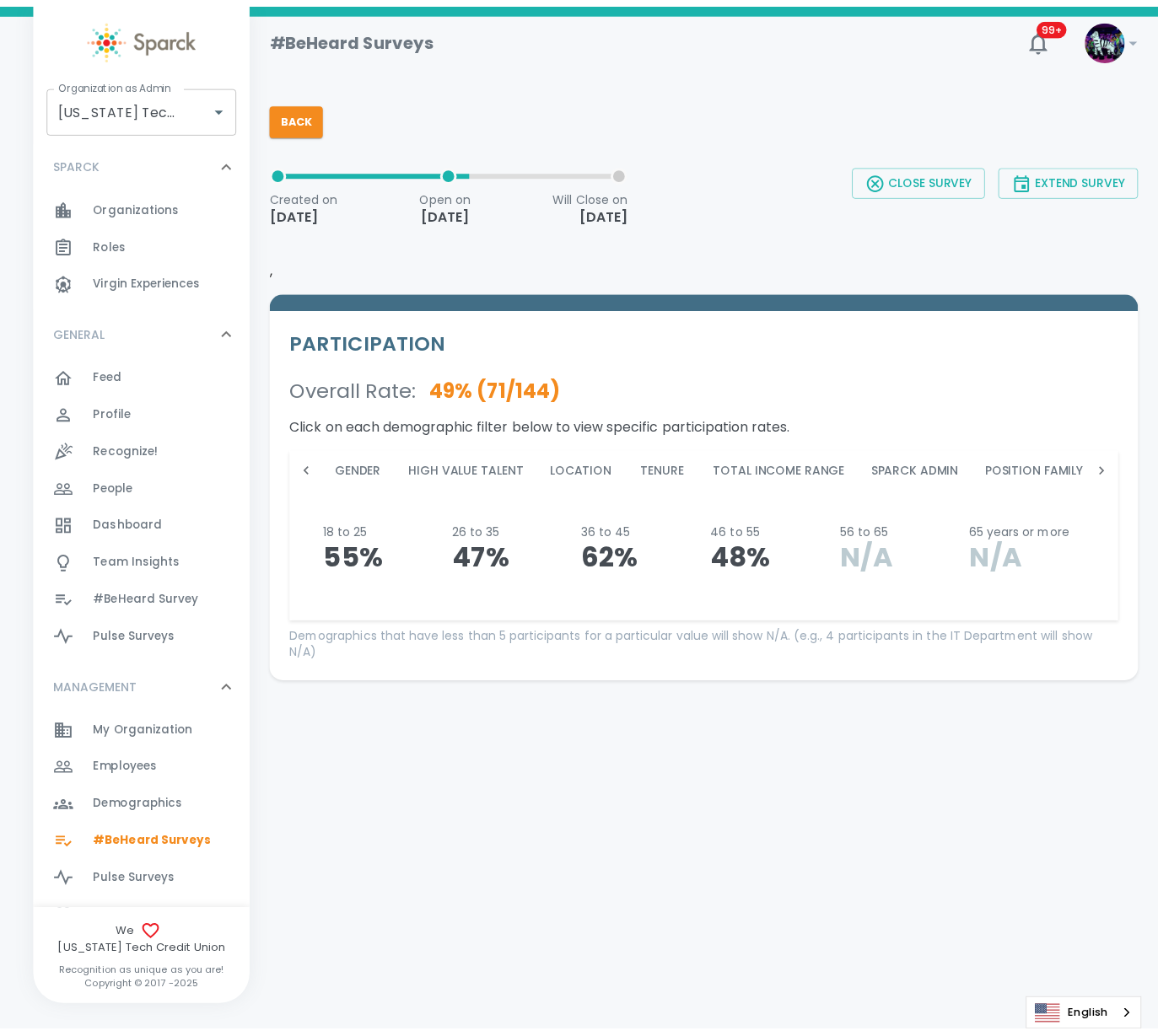
scroll to position [0, 0]
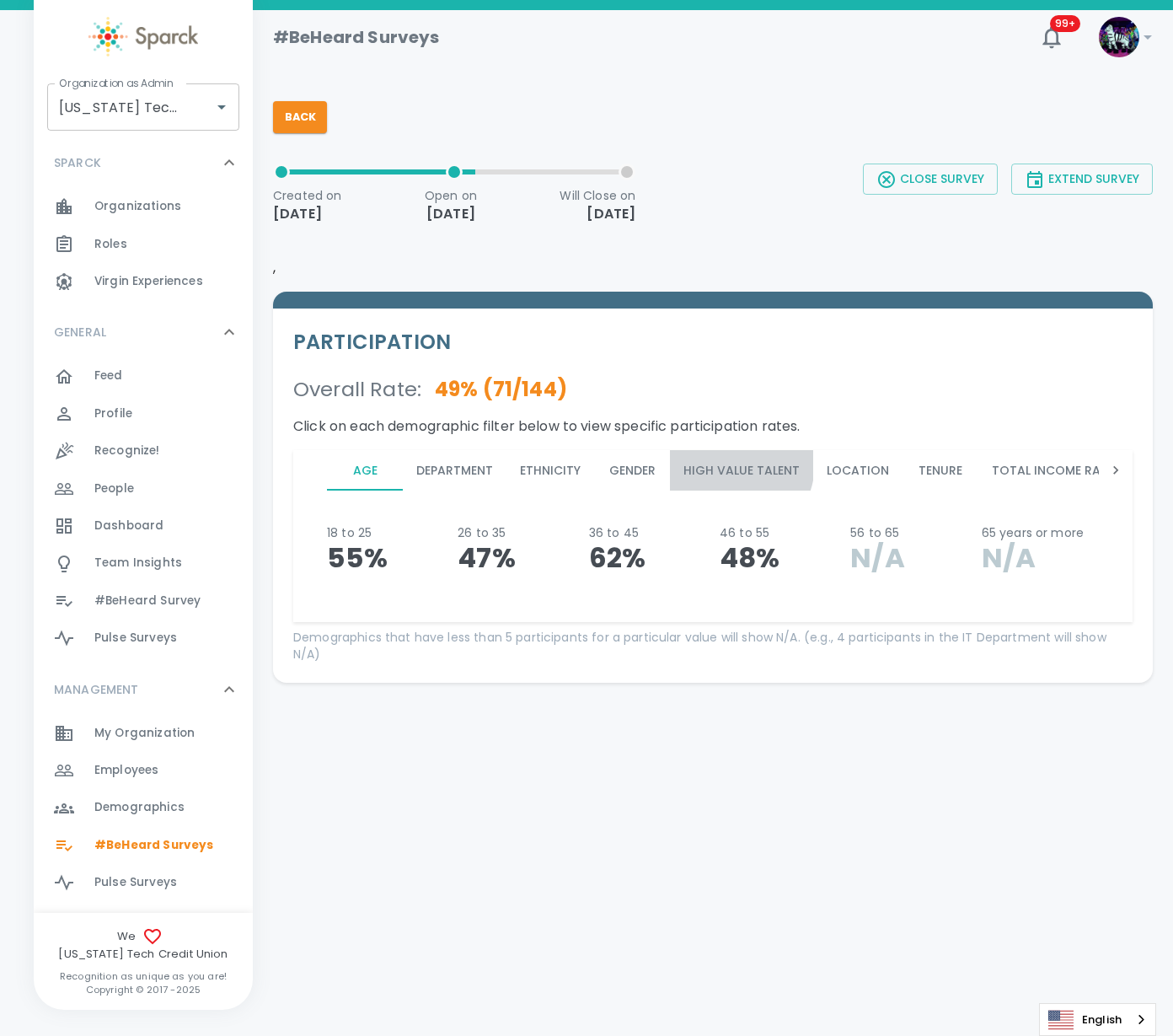
click at [724, 463] on button "High Value Talent" at bounding box center [742, 470] width 143 height 40
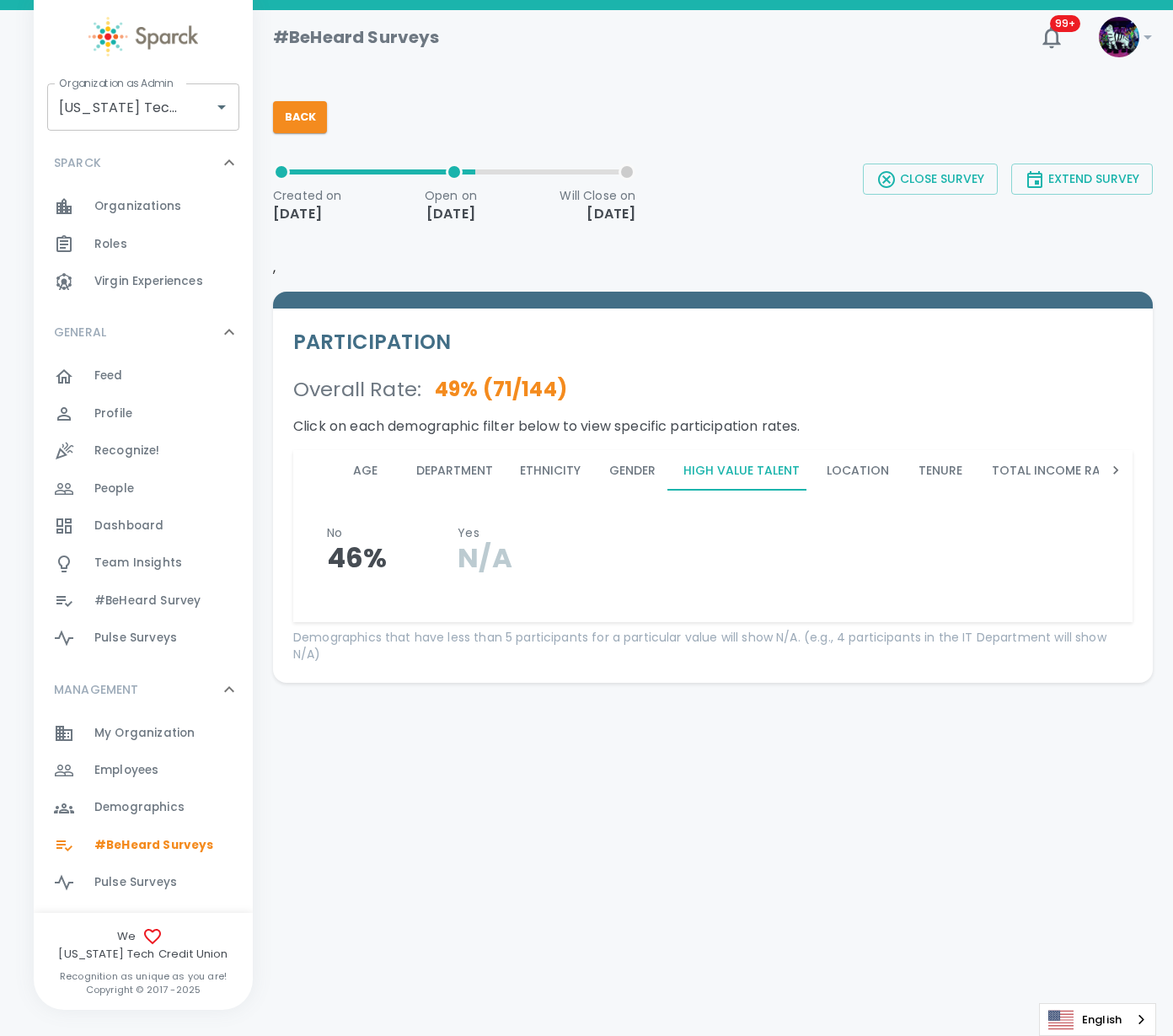
drag, startPoint x: 623, startPoint y: 712, endPoint x: 627, endPoint y: 746, distance: 34.2
click at [627, 746] on div "#BeHeard Surveys 99+ ! Organization as Admin [US_STATE] Tech Credit Union • 760…" at bounding box center [586, 390] width 1173 height 760
click at [147, 772] on span "Employees" at bounding box center [126, 770] width 64 height 17
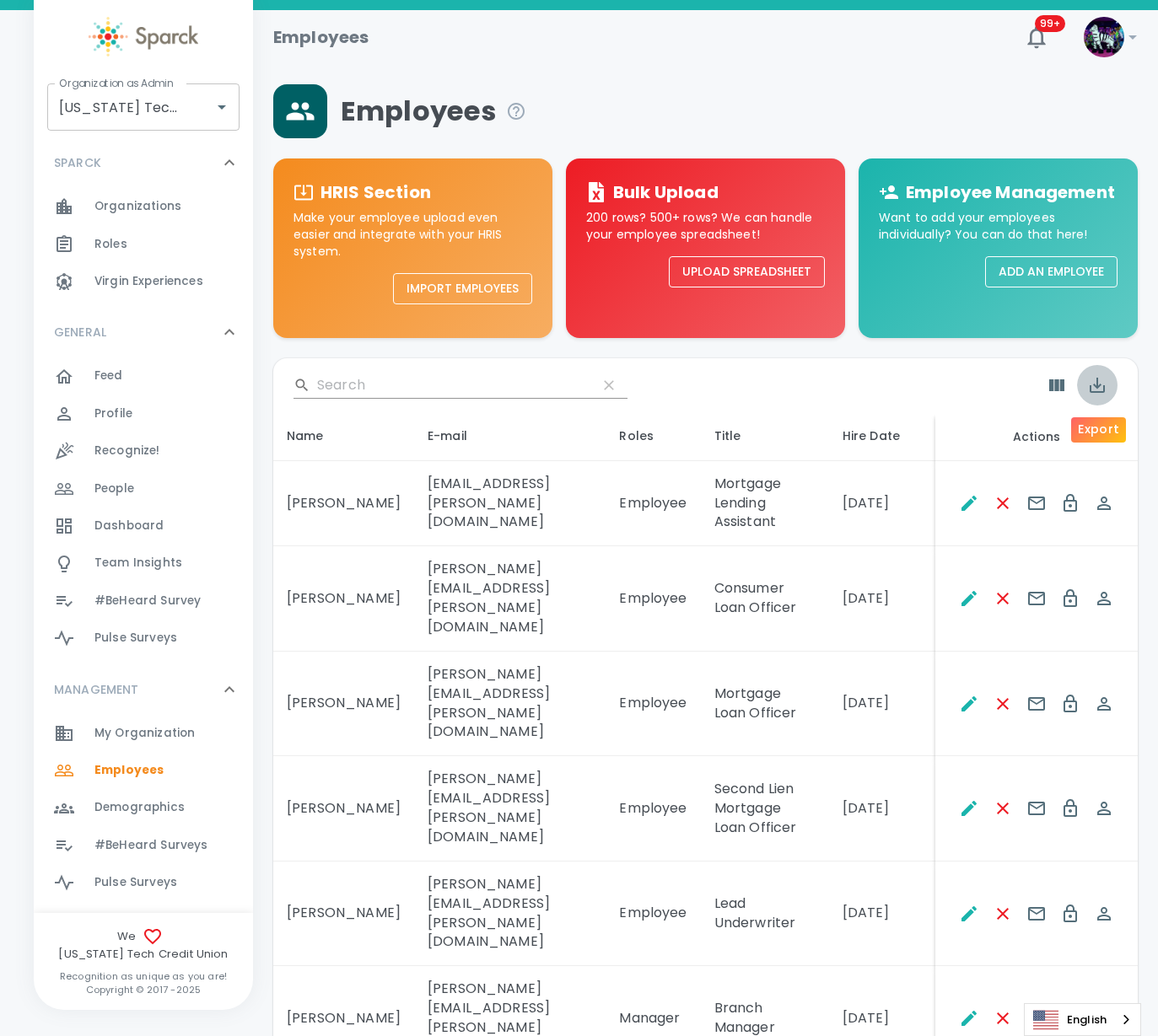
click at [1096, 394] on icon "Export" at bounding box center [1097, 385] width 20 height 20
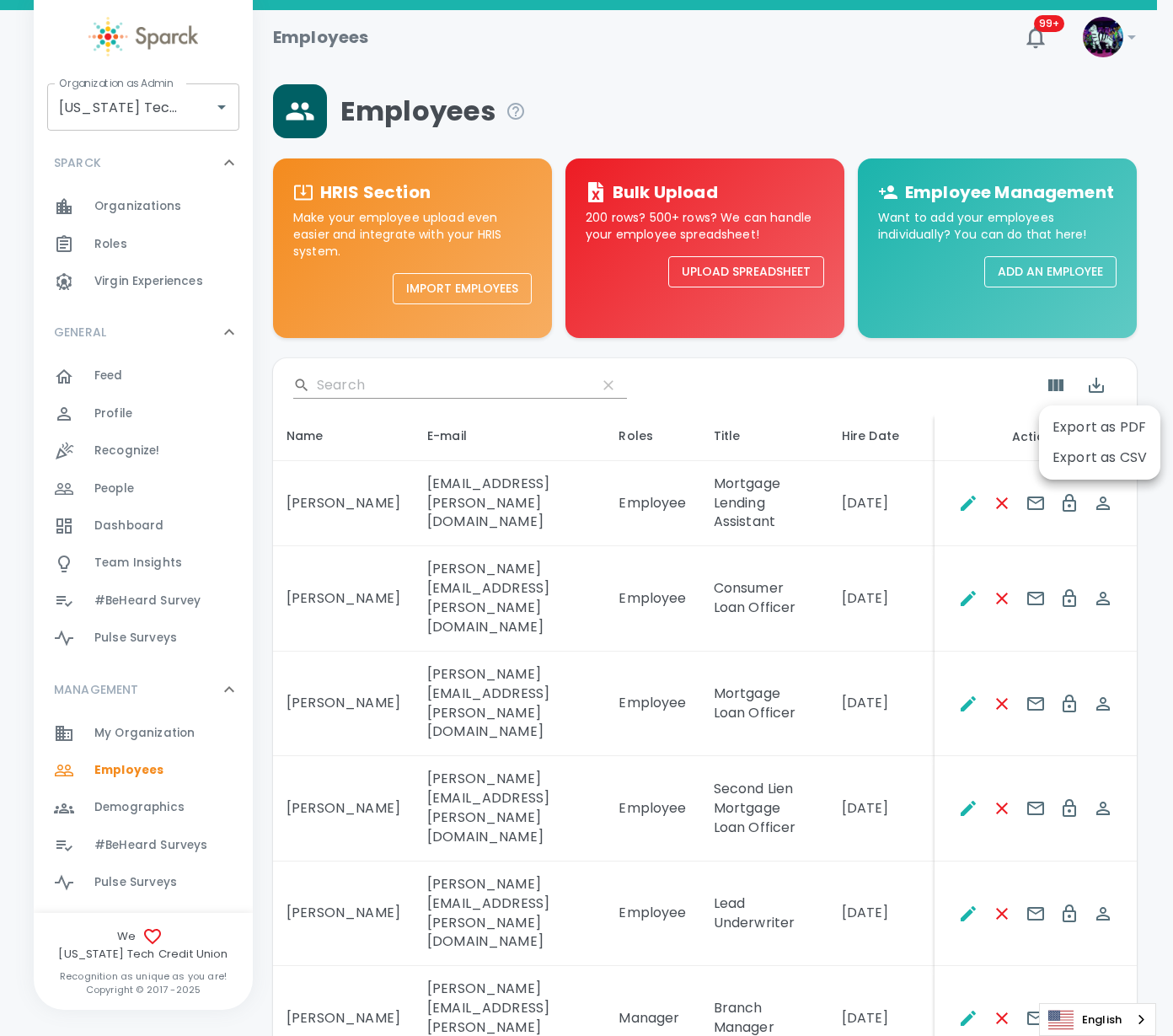
click at [781, 400] on div at bounding box center [586, 518] width 1173 height 1036
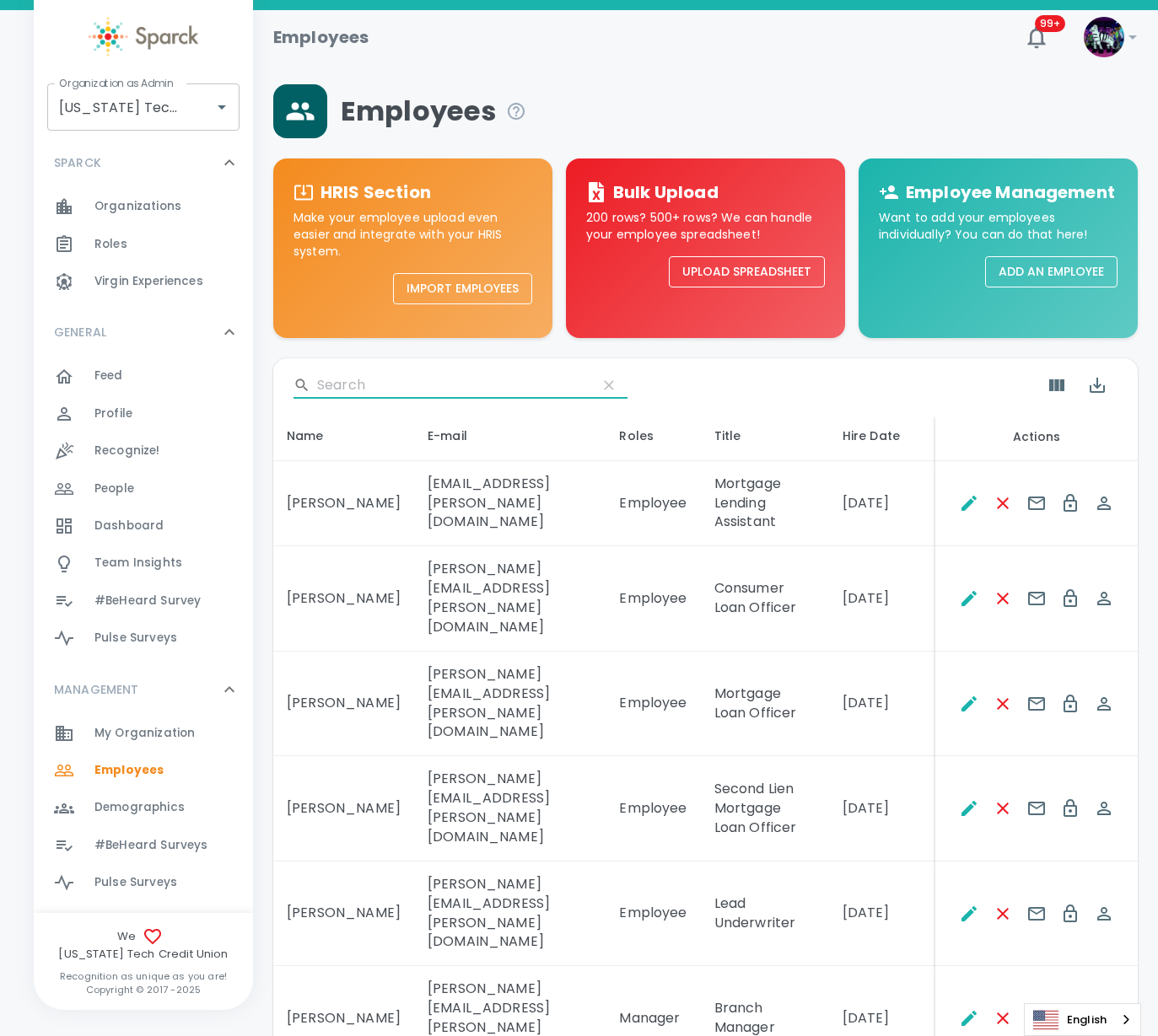
click at [432, 380] on input "Search" at bounding box center [450, 385] width 266 height 27
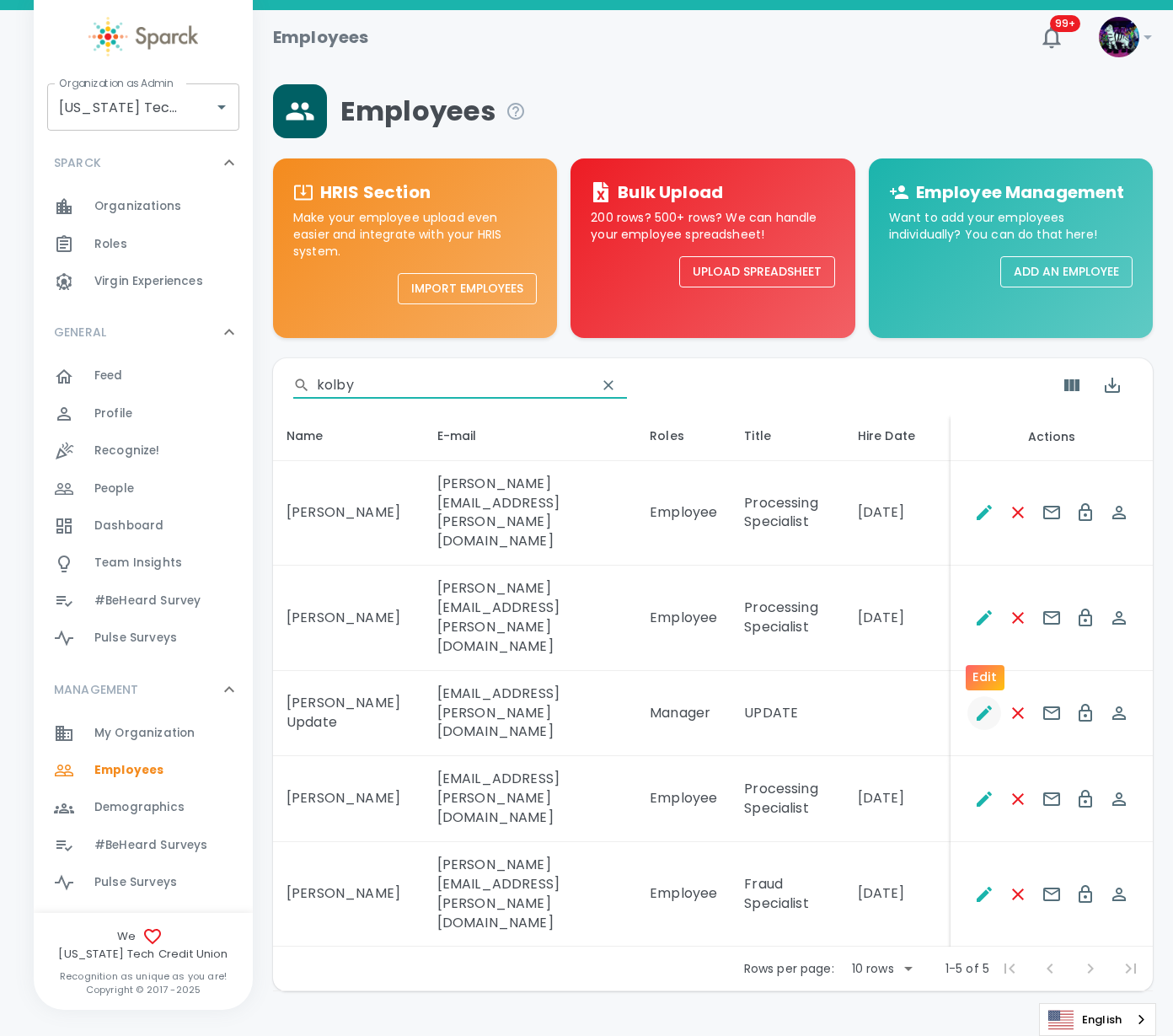
type input "kolby"
click at [977, 705] on icon "Edit" at bounding box center [984, 712] width 15 height 15
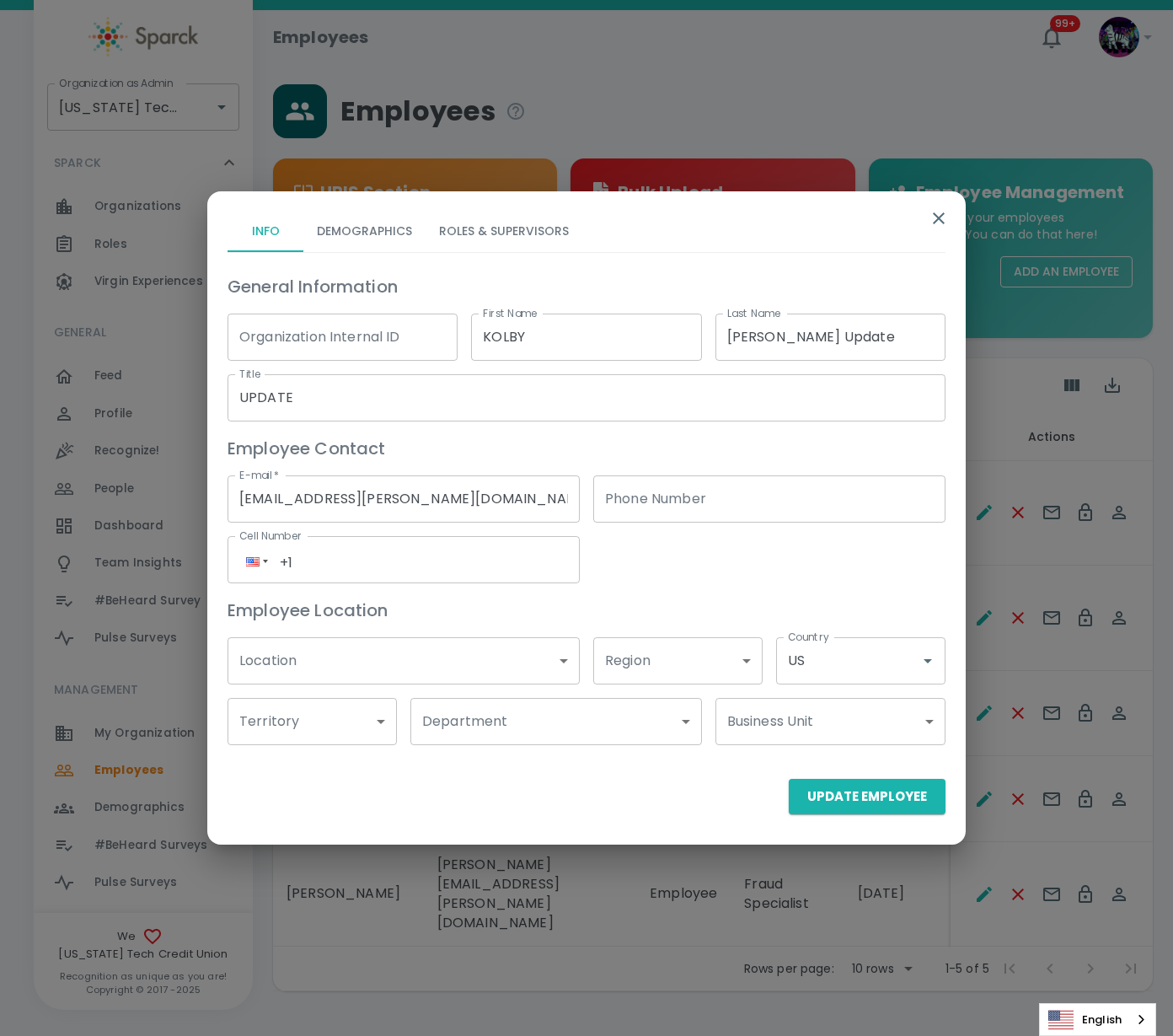
click at [342, 329] on div "Organization Internal ID Organization Internal ID" at bounding box center [342, 337] width 230 height 47
type input "925"
type input "s"
type input "[PERSON_NAME]"
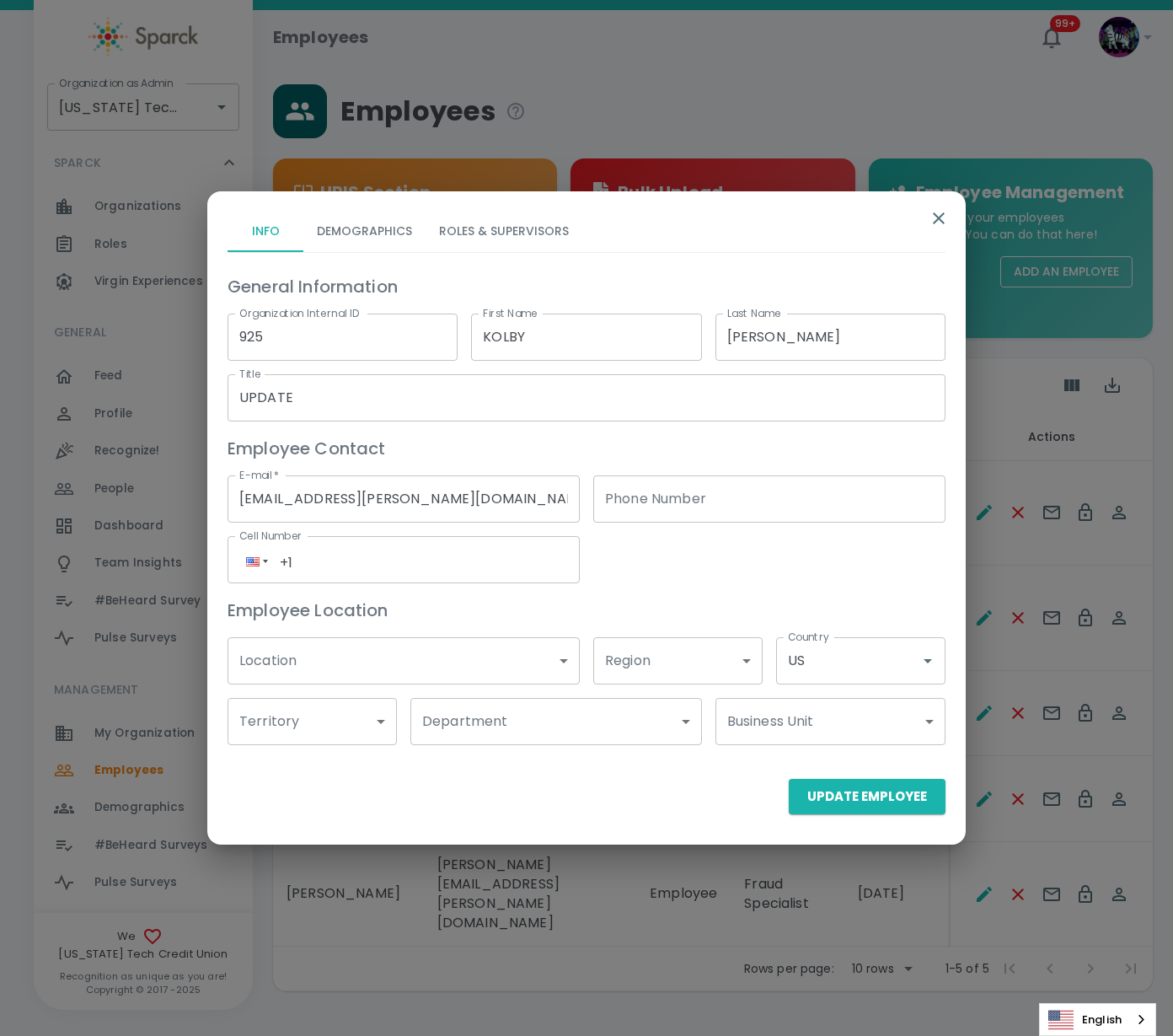
click at [400, 407] on input "UPDATE" at bounding box center [586, 398] width 718 height 47
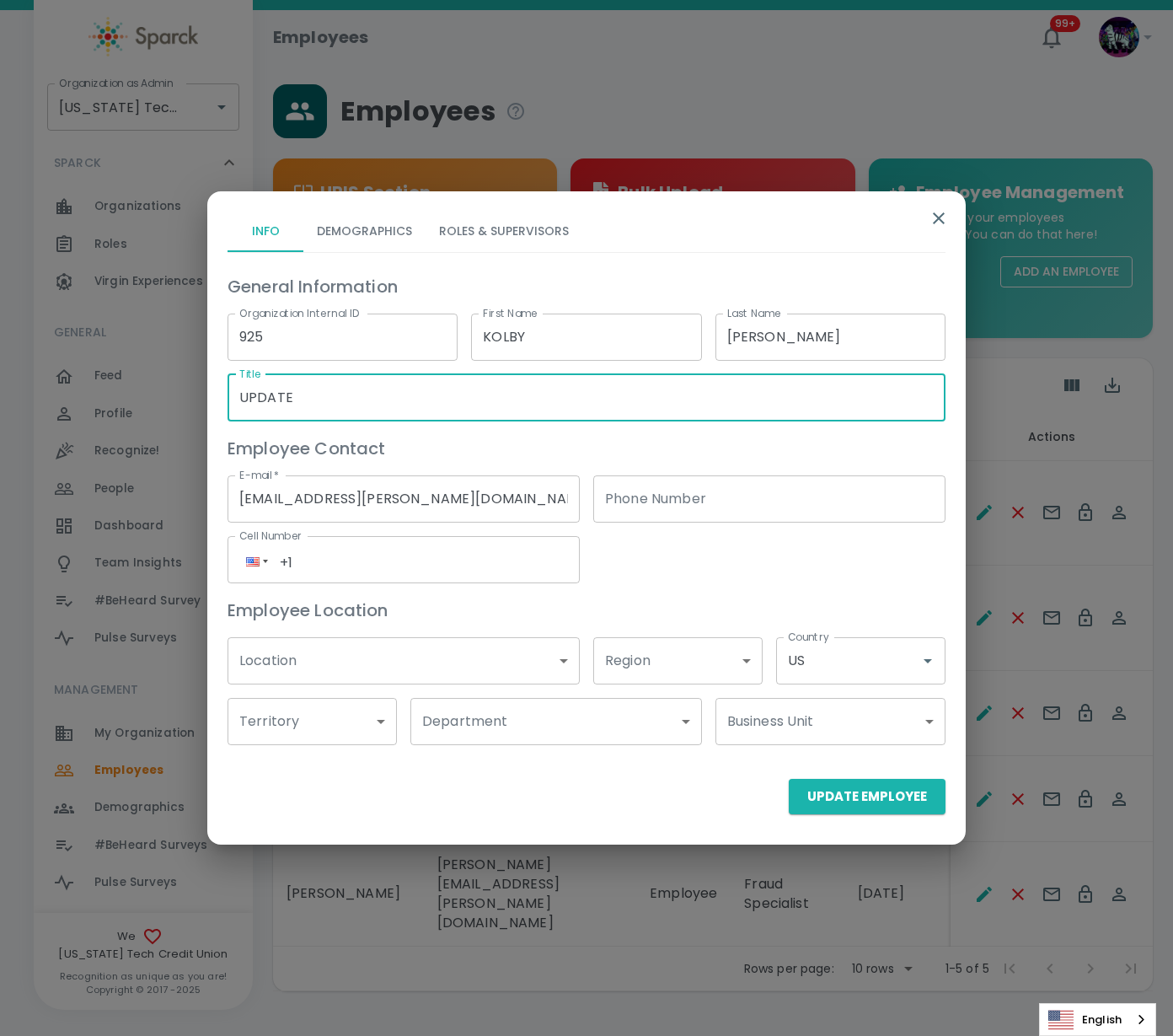
drag, startPoint x: 403, startPoint y: 407, endPoint x: 156, endPoint y: 389, distance: 247.7
click at [82, 399] on div "Info Demographics Roles & Supervisors General Information Organization Internal…" at bounding box center [586, 518] width 1173 height 1036
paste input "Operations Manager"
type input "Operations Manager"
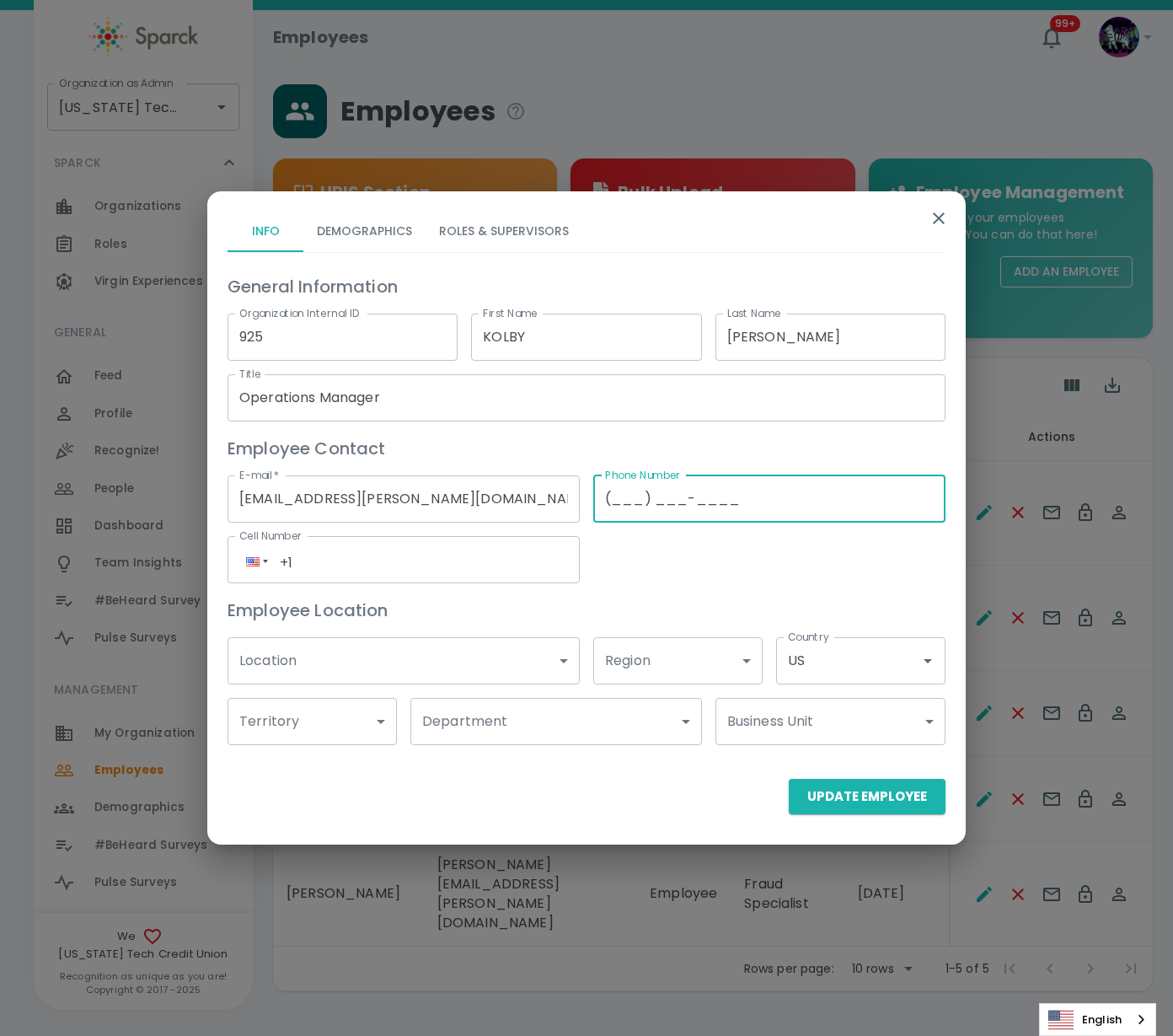
drag, startPoint x: 719, startPoint y: 485, endPoint x: 712, endPoint y: 495, distance: 12.2
click at [722, 485] on input "(___) ___-____" at bounding box center [769, 499] width 353 height 47
paste input "806) 300-6846"
type input "[PHONE_NUMBER]"
click at [504, 559] on input "+1" at bounding box center [404, 562] width 329 height 25
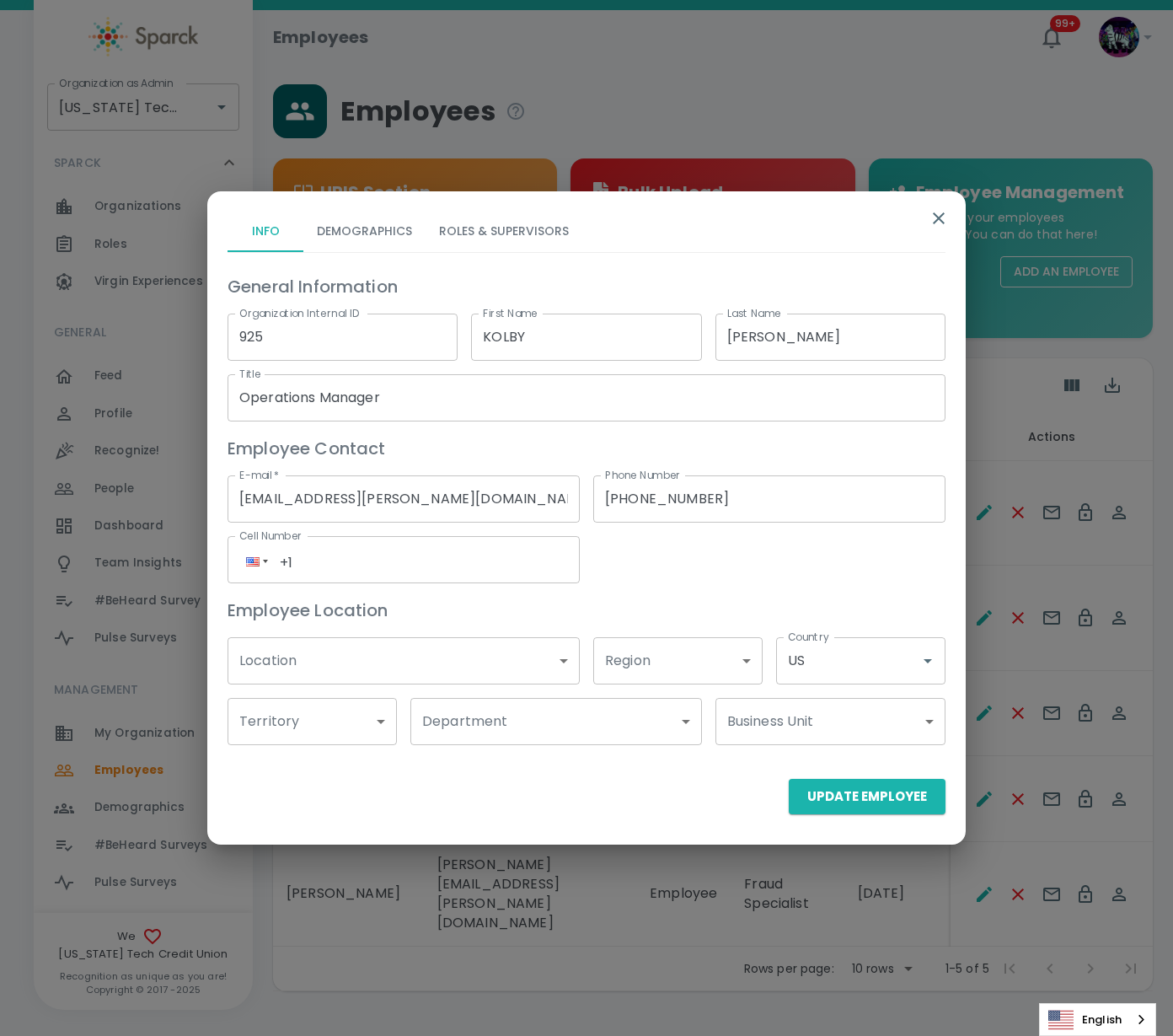
click at [561, 667] on body "Skip Navigation Employees 99+ ! Organization as Admin [US_STATE] Tech Credit Un…" at bounding box center [586, 539] width 1173 height 1079
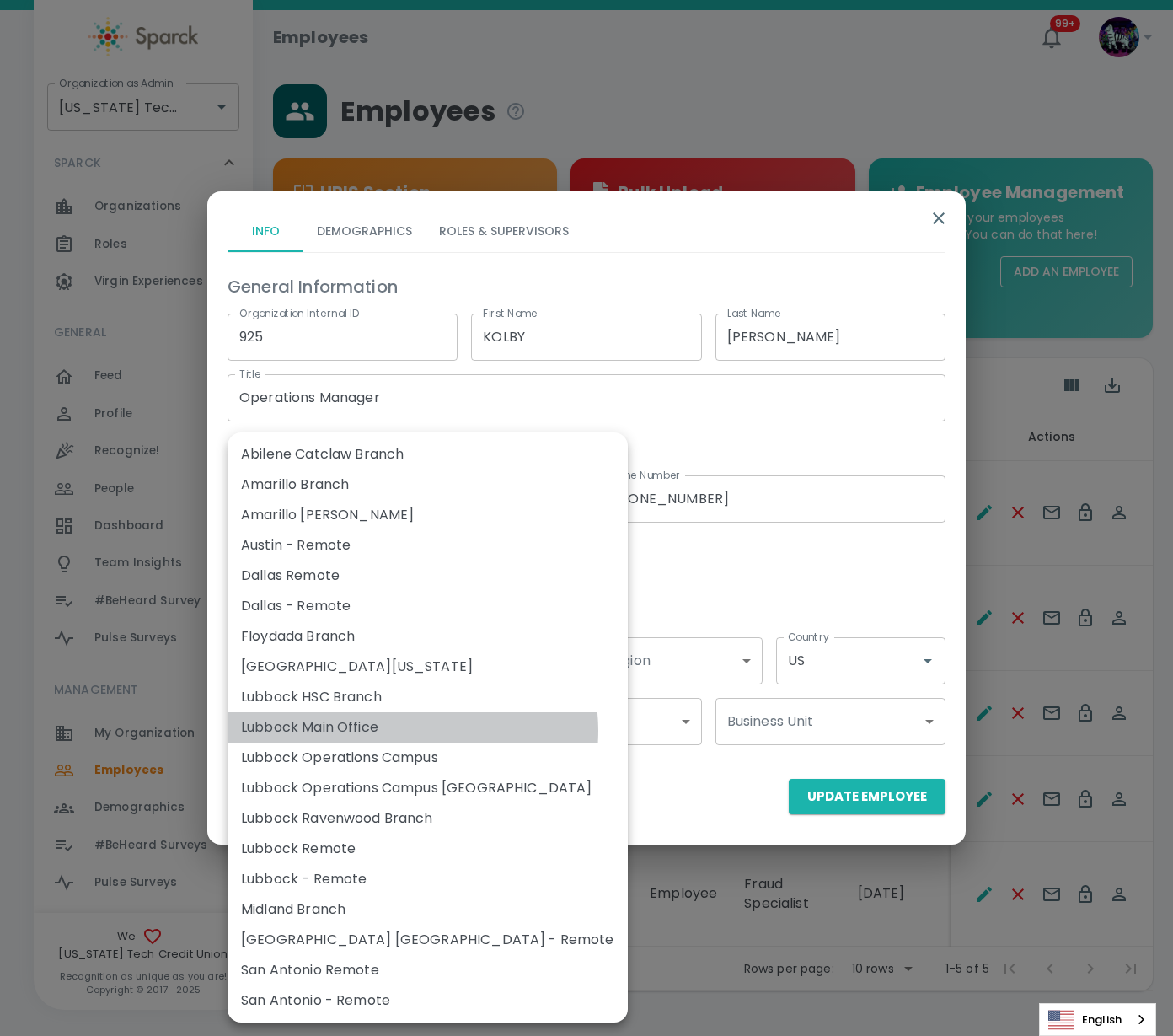
click at [412, 731] on li "Lubbock Main Office" at bounding box center [428, 727] width 401 height 31
type input "177398"
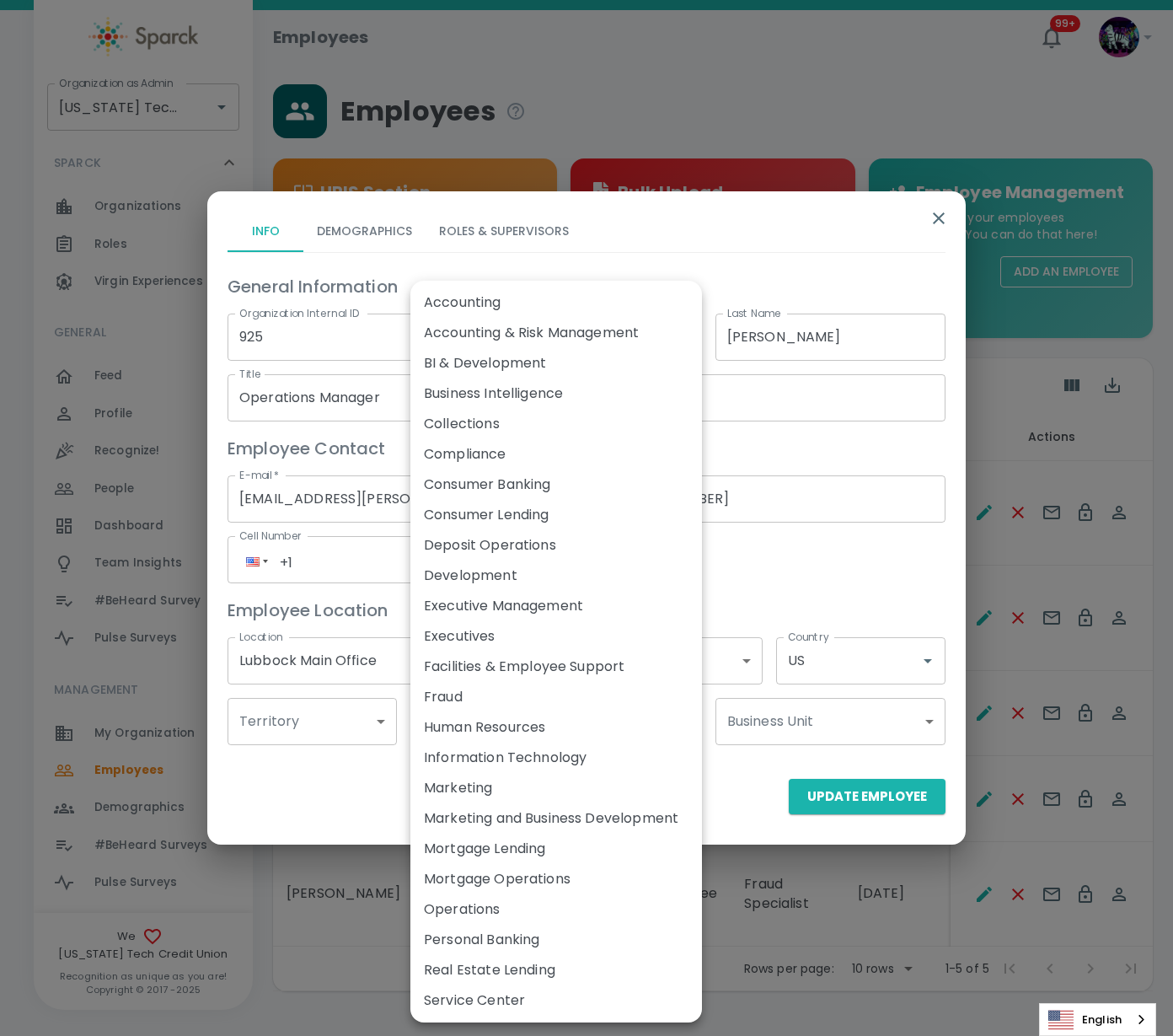
click at [466, 731] on body "Skip Navigation Employees 99+ ! Organization as Admin [US_STATE] Tech Credit Un…" at bounding box center [586, 539] width 1173 height 1079
click at [311, 805] on div at bounding box center [586, 518] width 1173 height 1036
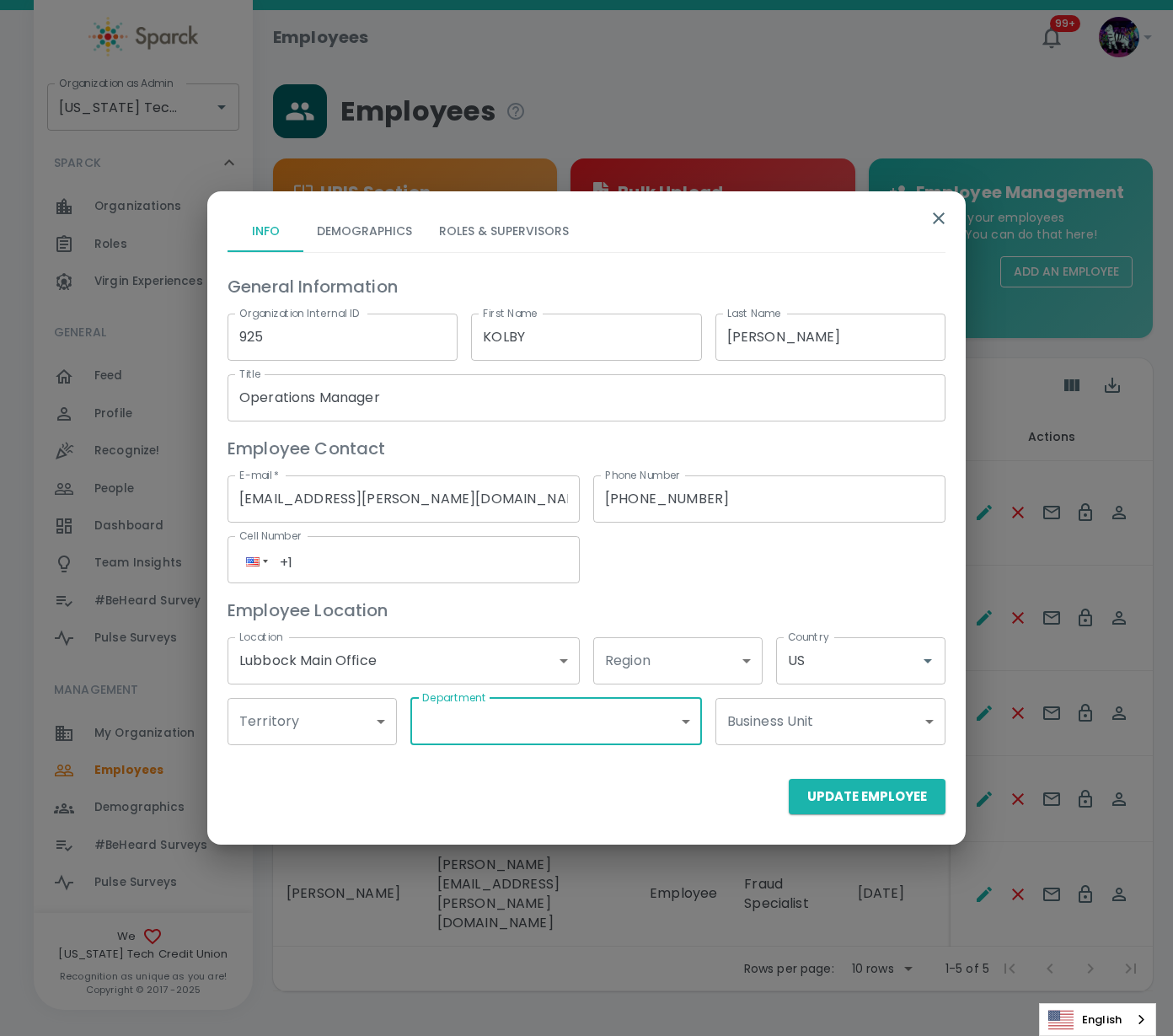
click at [352, 237] on button "Demographics" at bounding box center [365, 232] width 122 height 40
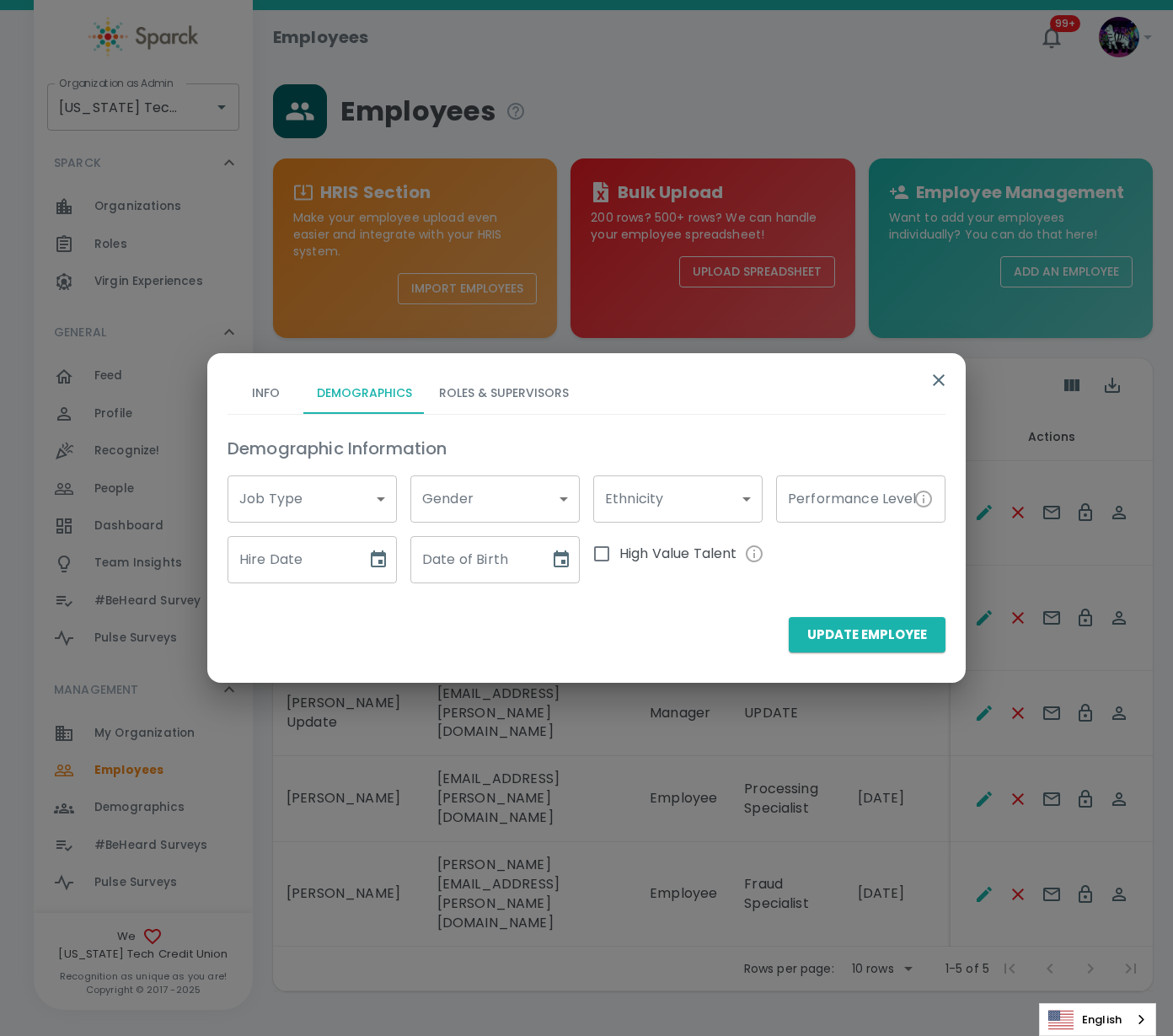
click at [539, 495] on body "Skip Navigation Employees 99+ ! Organization as Admin [US_STATE] Tech Credit Un…" at bounding box center [586, 539] width 1173 height 1079
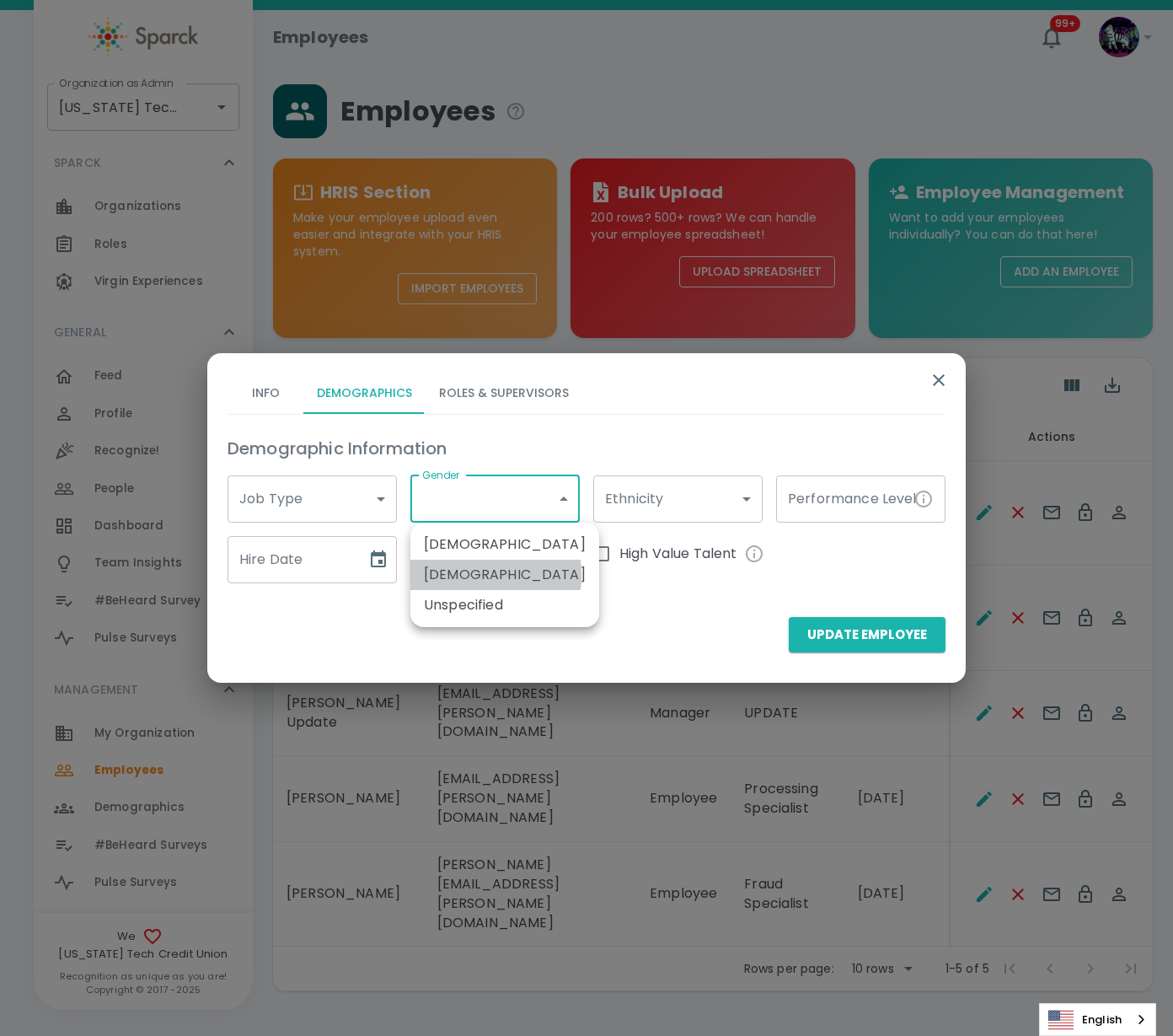
click at [448, 575] on li "[DEMOGRAPHIC_DATA]" at bounding box center [505, 575] width 189 height 31
type input "177394"
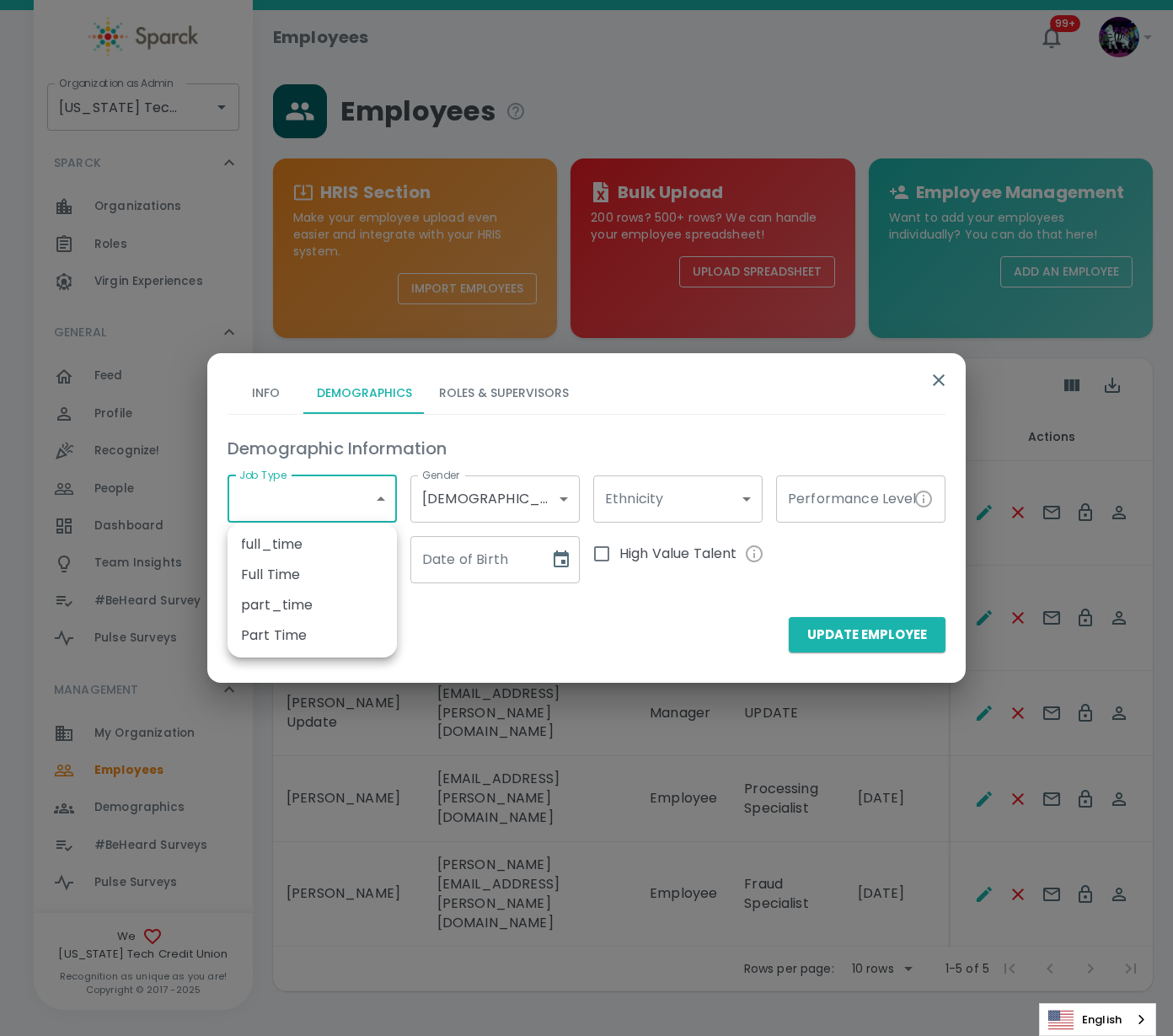
click at [279, 512] on body "Skip Navigation Employees 99+ ! Organization as Admin [US_STATE] Tech Credit Un…" at bounding box center [586, 539] width 1173 height 1079
click at [286, 555] on li "full_time" at bounding box center [312, 544] width 170 height 31
type input "177378"
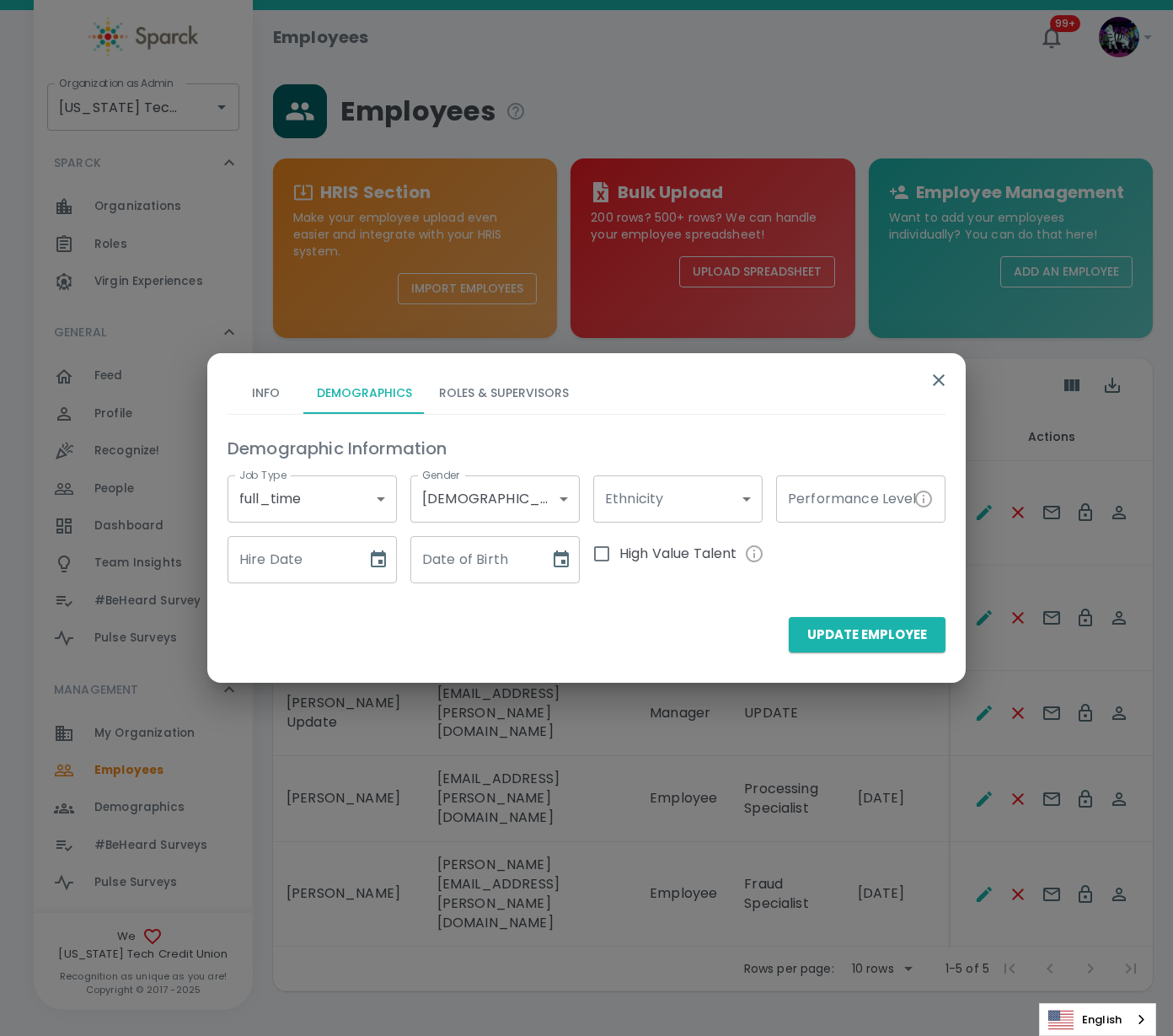
click at [692, 486] on body "Skip Navigation Employees 99+ ! Organization as Admin [US_STATE] Tech Credit Un…" at bounding box center [586, 539] width 1173 height 1079
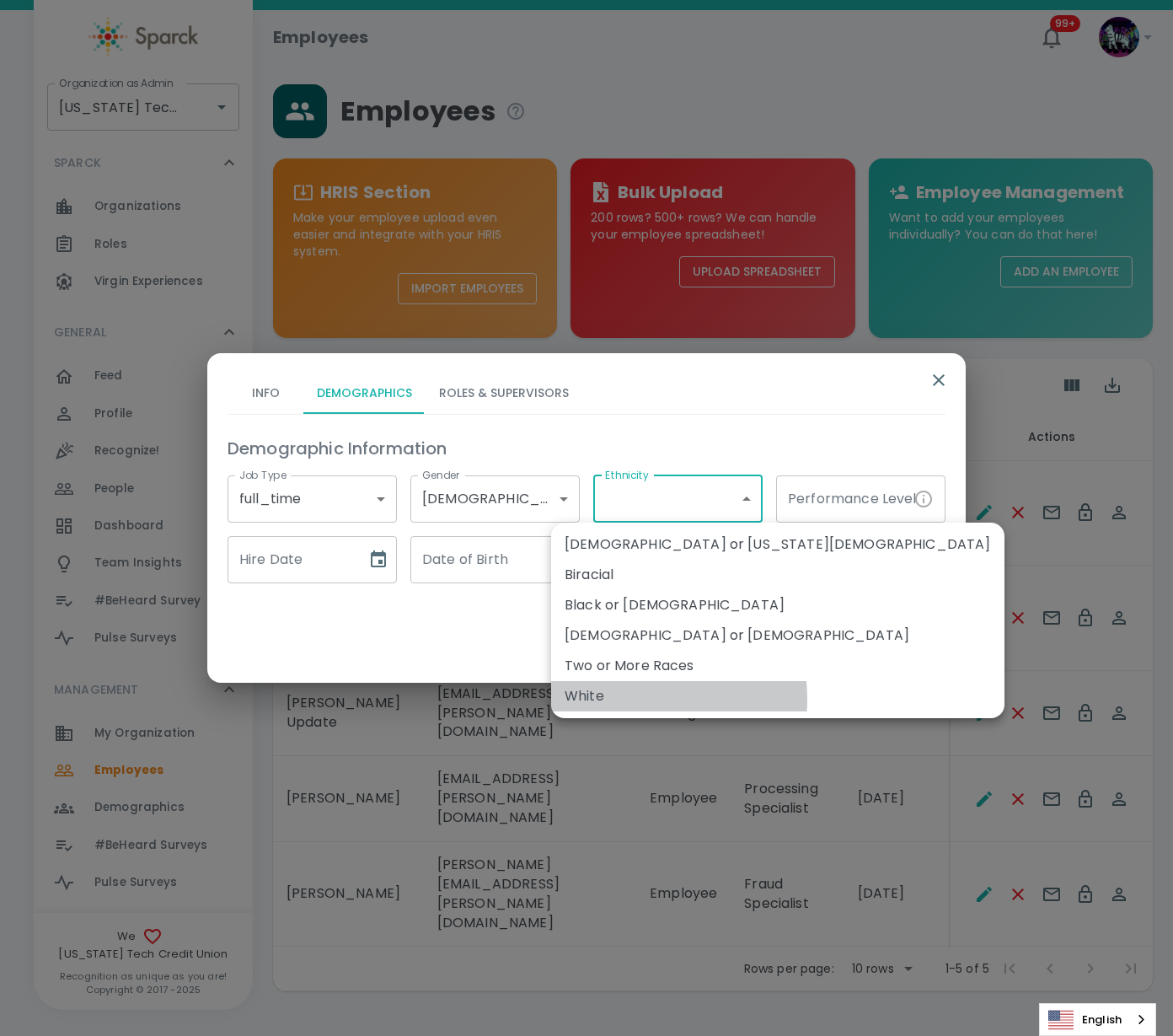
click at [619, 700] on li "White" at bounding box center [778, 696] width 453 height 31
type input "177377"
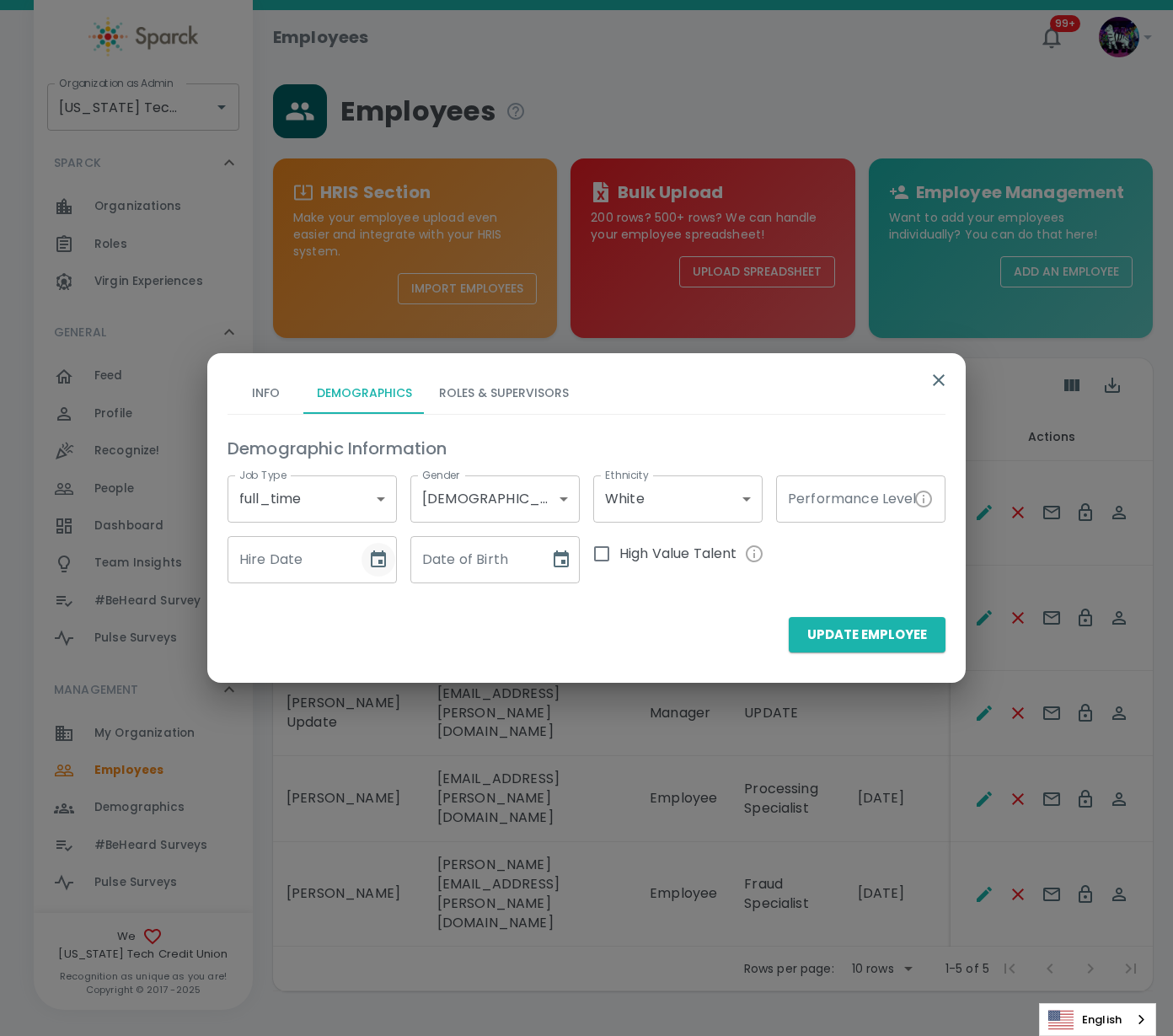
click at [377, 566] on icon "Choose date" at bounding box center [378, 559] width 20 height 20
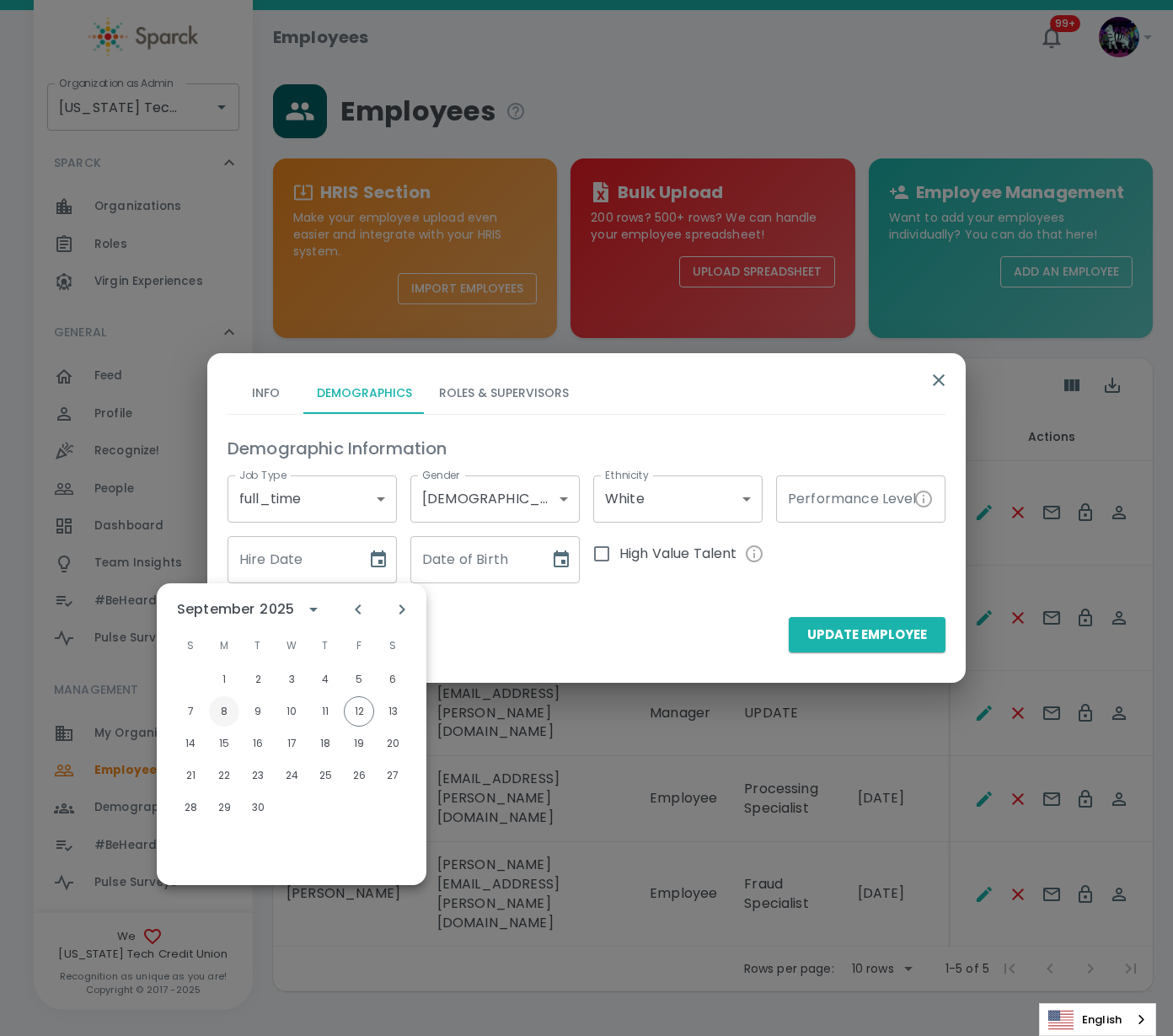
click at [223, 710] on button "8" at bounding box center [224, 711] width 31 height 31
type input "[DATE]"
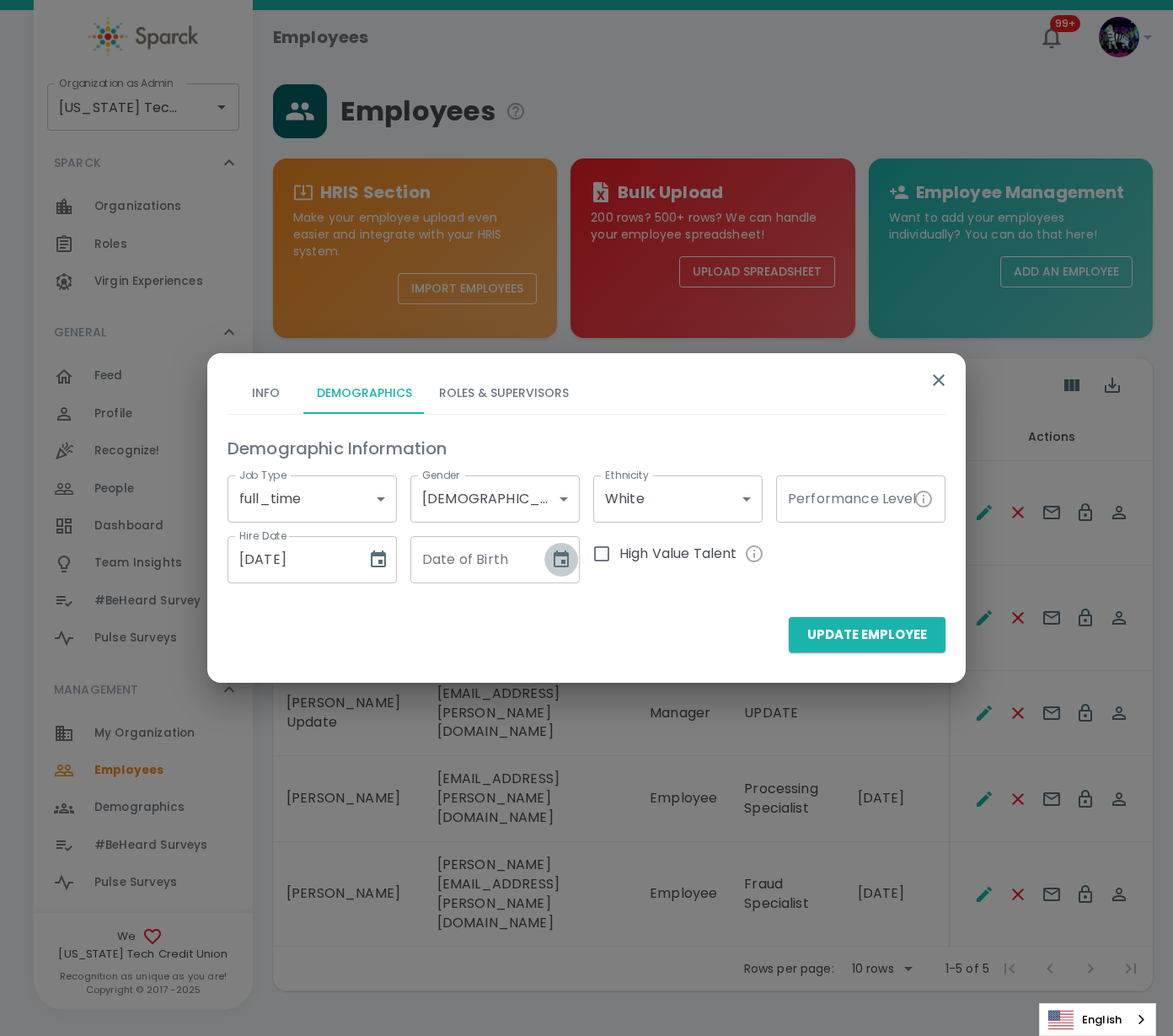
click at [567, 555] on icon "Choose date" at bounding box center [561, 558] width 15 height 17
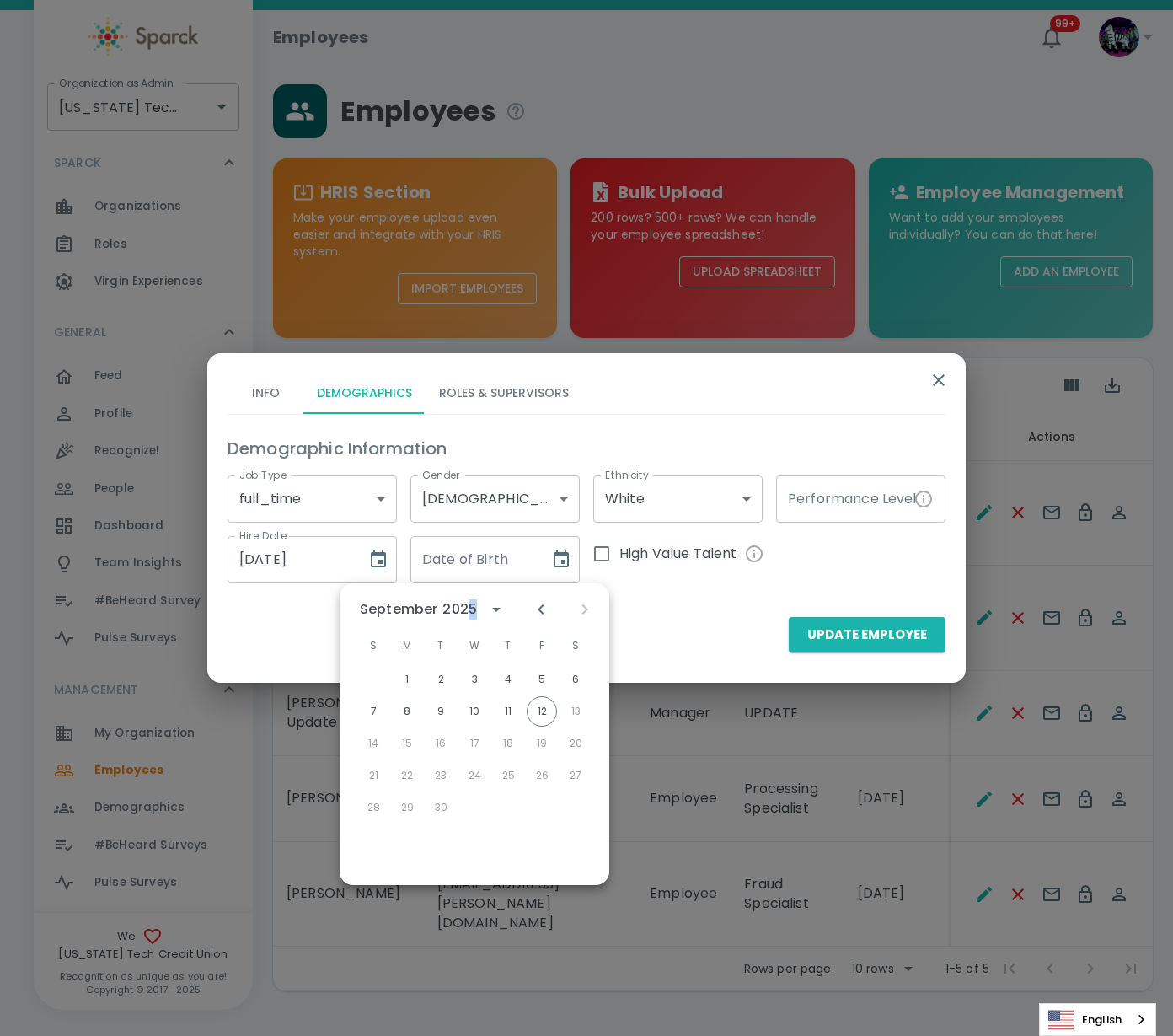
drag, startPoint x: 470, startPoint y: 616, endPoint x: 480, endPoint y: 615, distance: 10.0
click at [476, 616] on div "2025" at bounding box center [462, 609] width 39 height 20
click at [495, 610] on icon "year view is open, switch to calendar view" at bounding box center [497, 609] width 9 height 4
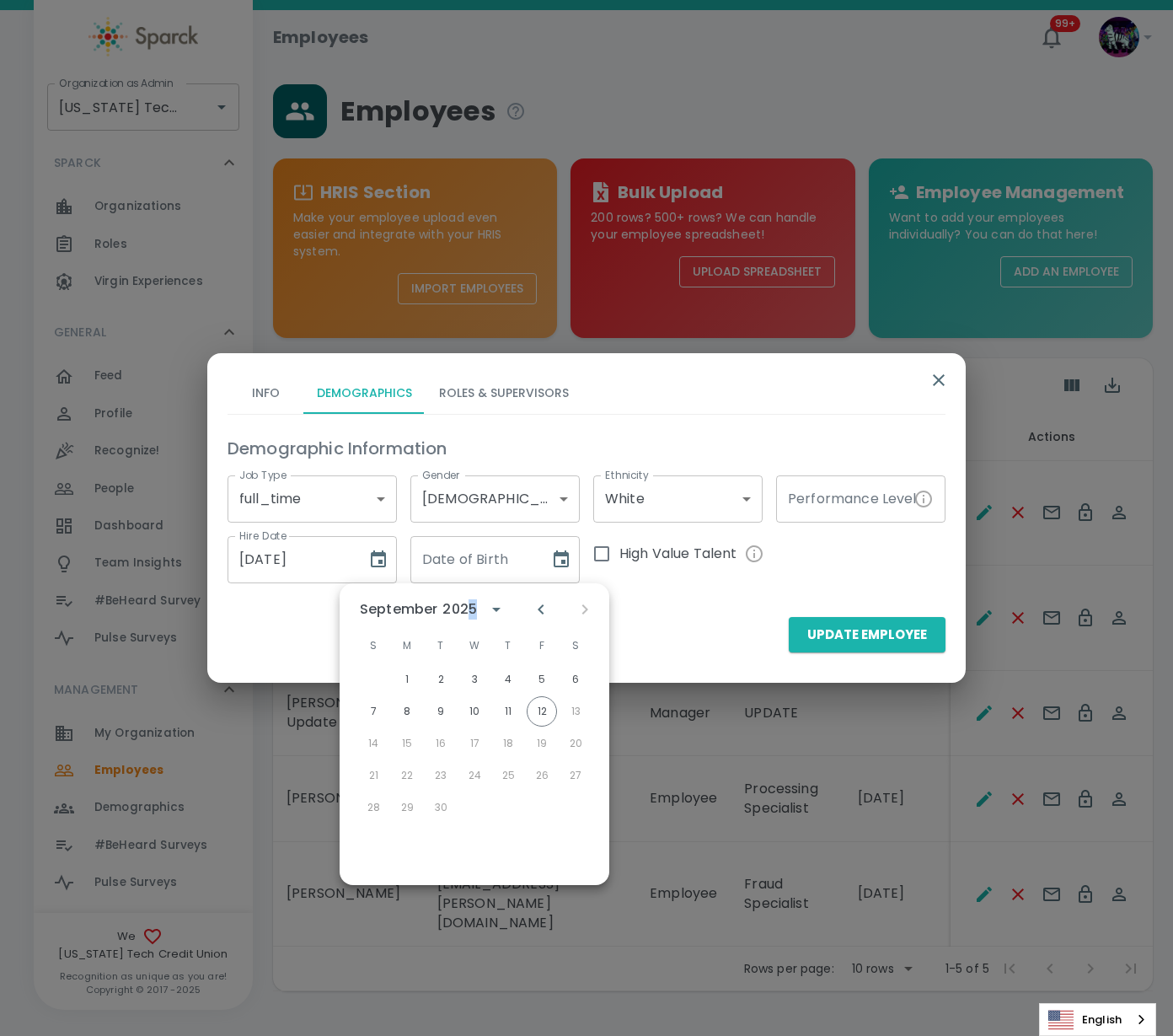
click at [471, 607] on div "2025" at bounding box center [459, 609] width 34 height 20
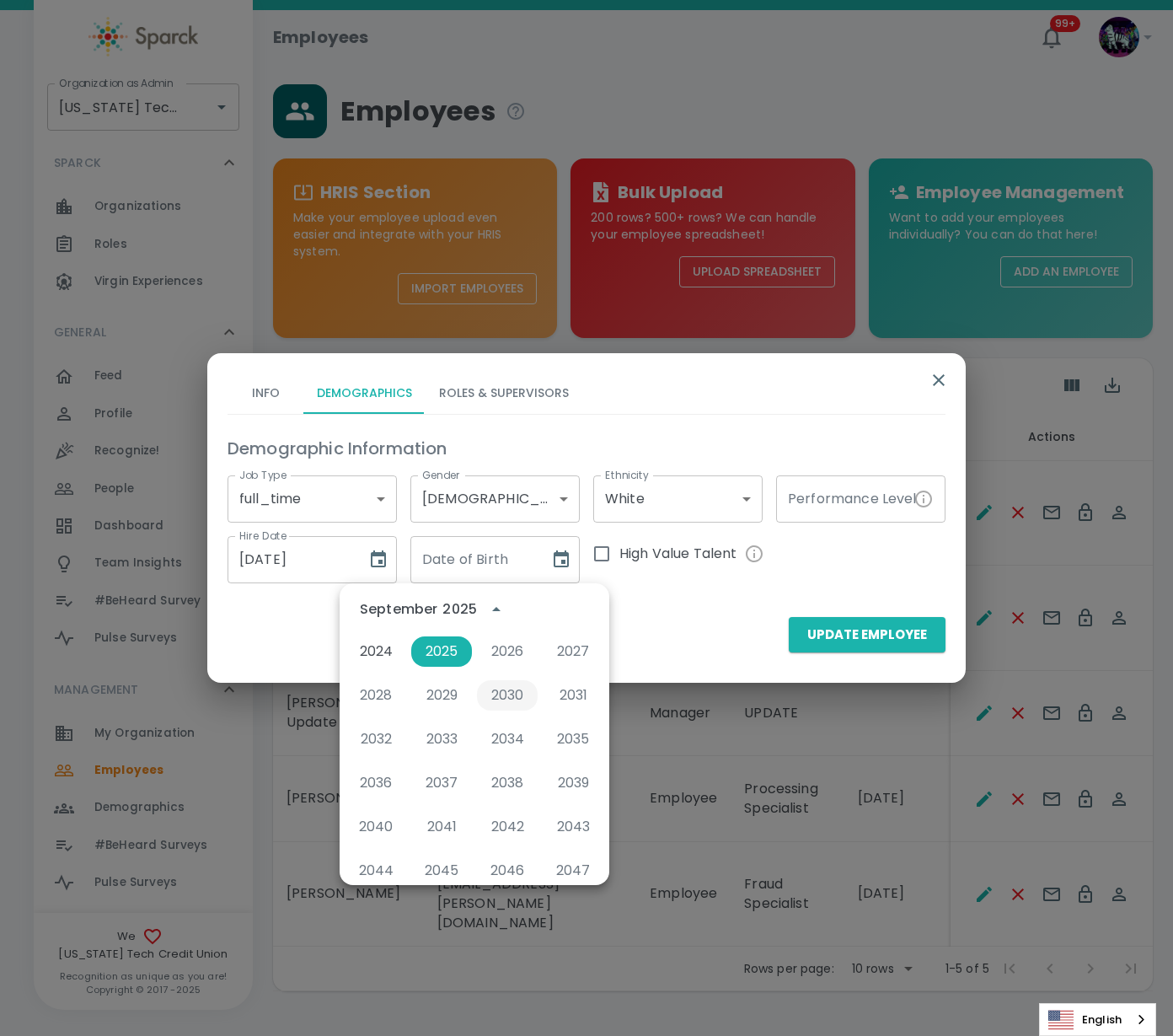
scroll to position [1147, 0]
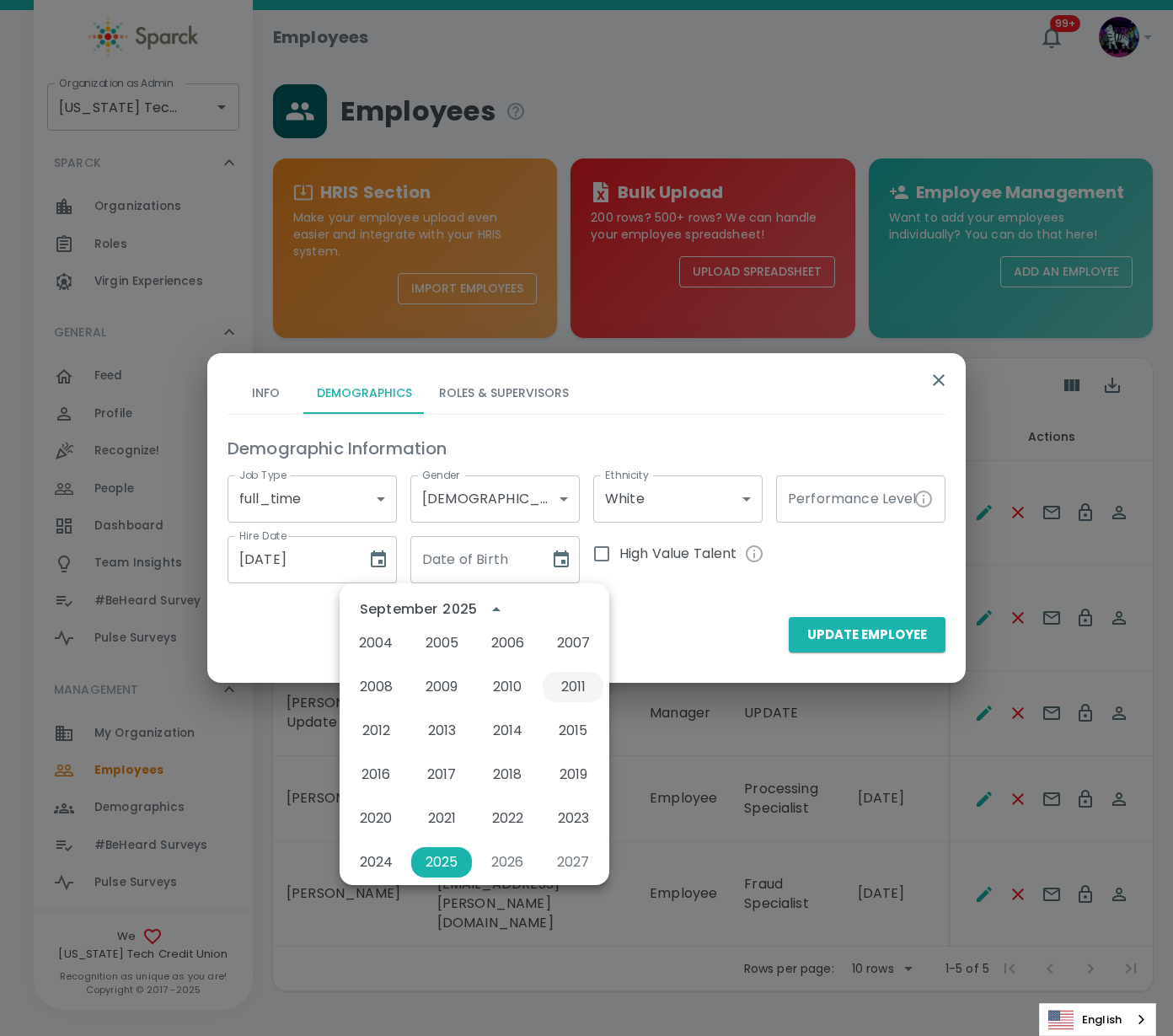
click at [562, 690] on button "2011" at bounding box center [572, 687] width 60 height 31
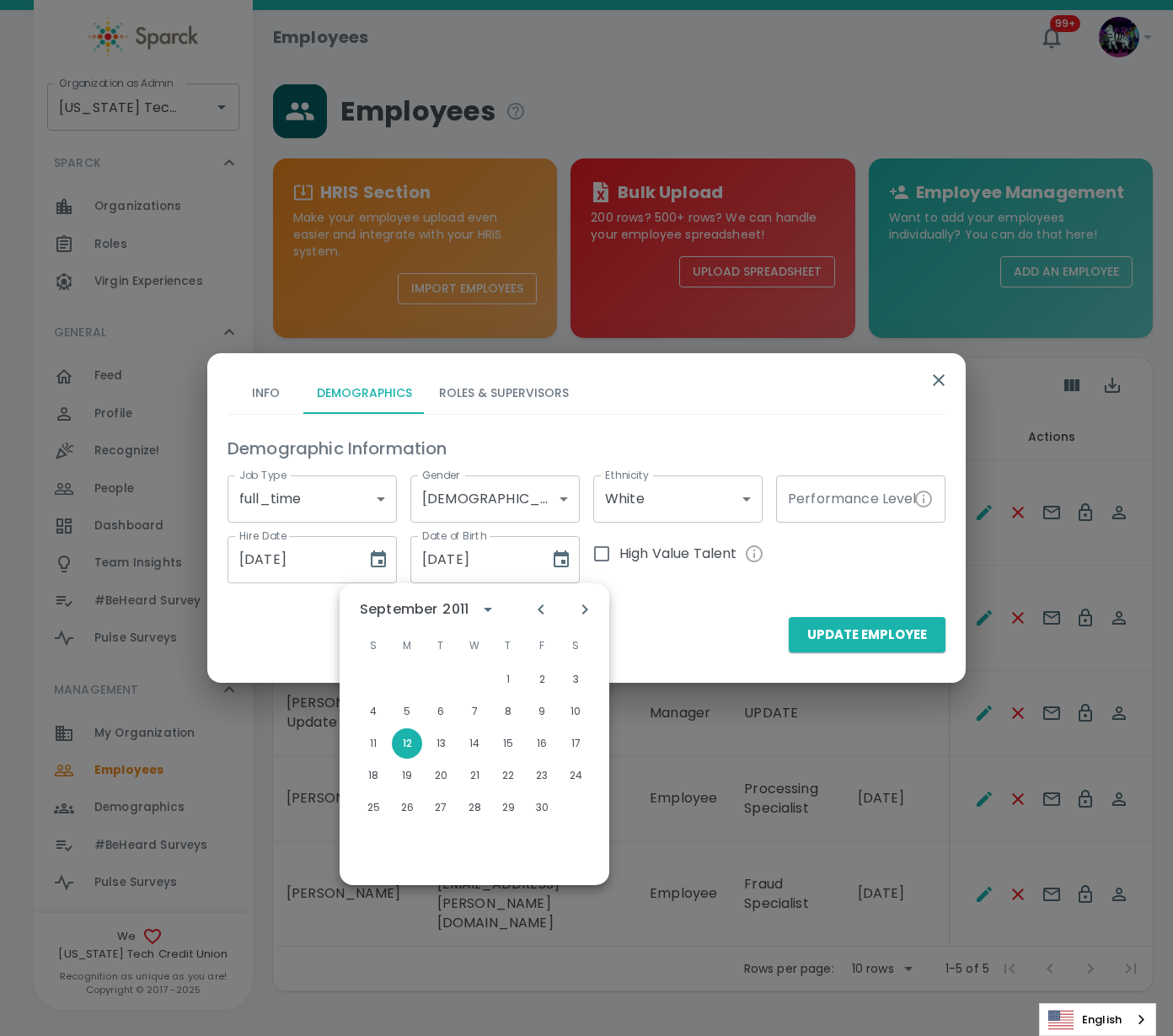
scroll to position [0, 0]
click at [533, 611] on icon "Previous month" at bounding box center [541, 609] width 20 height 20
click at [534, 611] on icon "Previous month" at bounding box center [541, 609] width 20 height 20
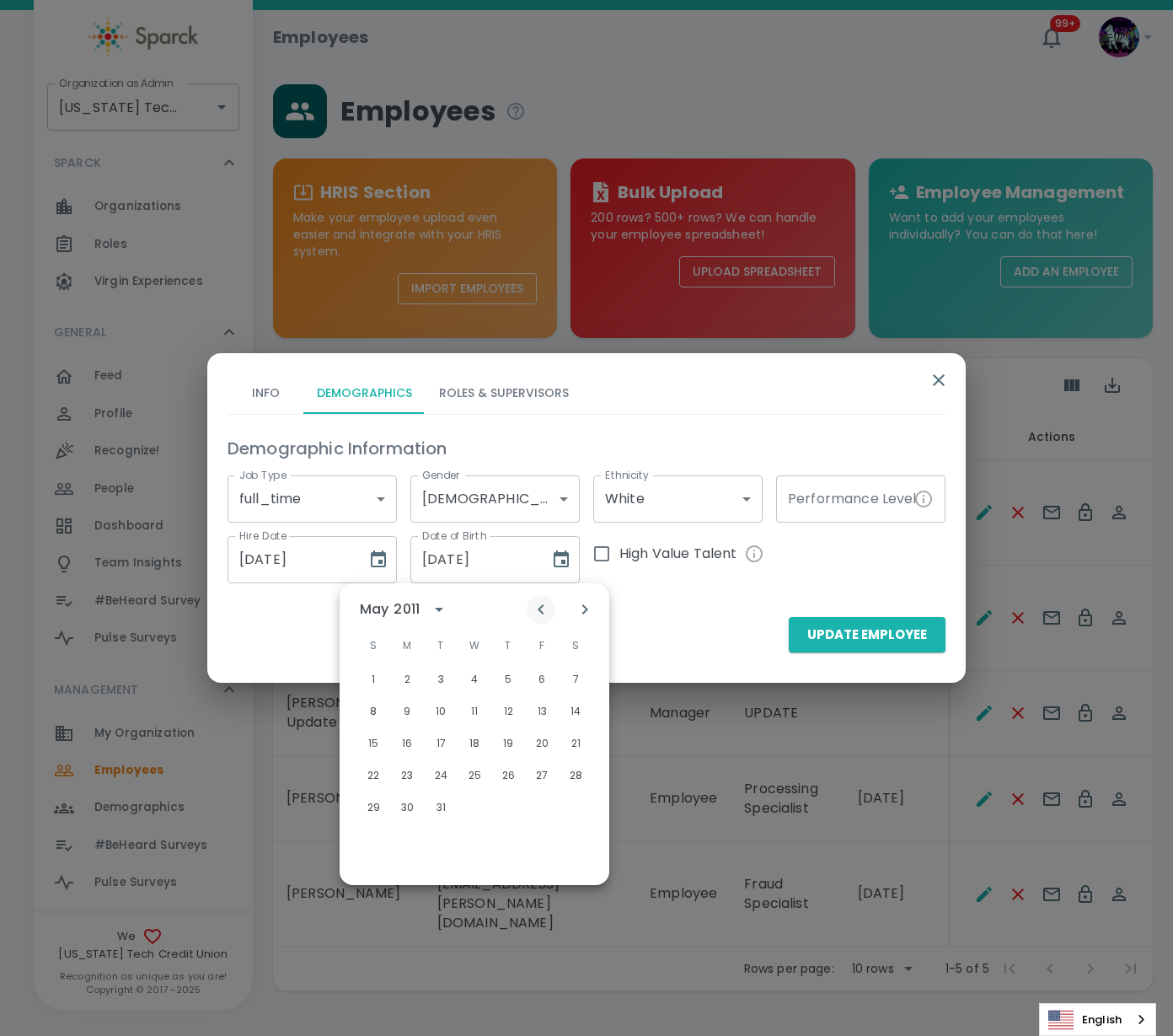
click at [534, 611] on icon "Previous month" at bounding box center [541, 609] width 20 height 20
click at [541, 709] on button "11" at bounding box center [541, 711] width 31 height 31
type input "[DATE]"
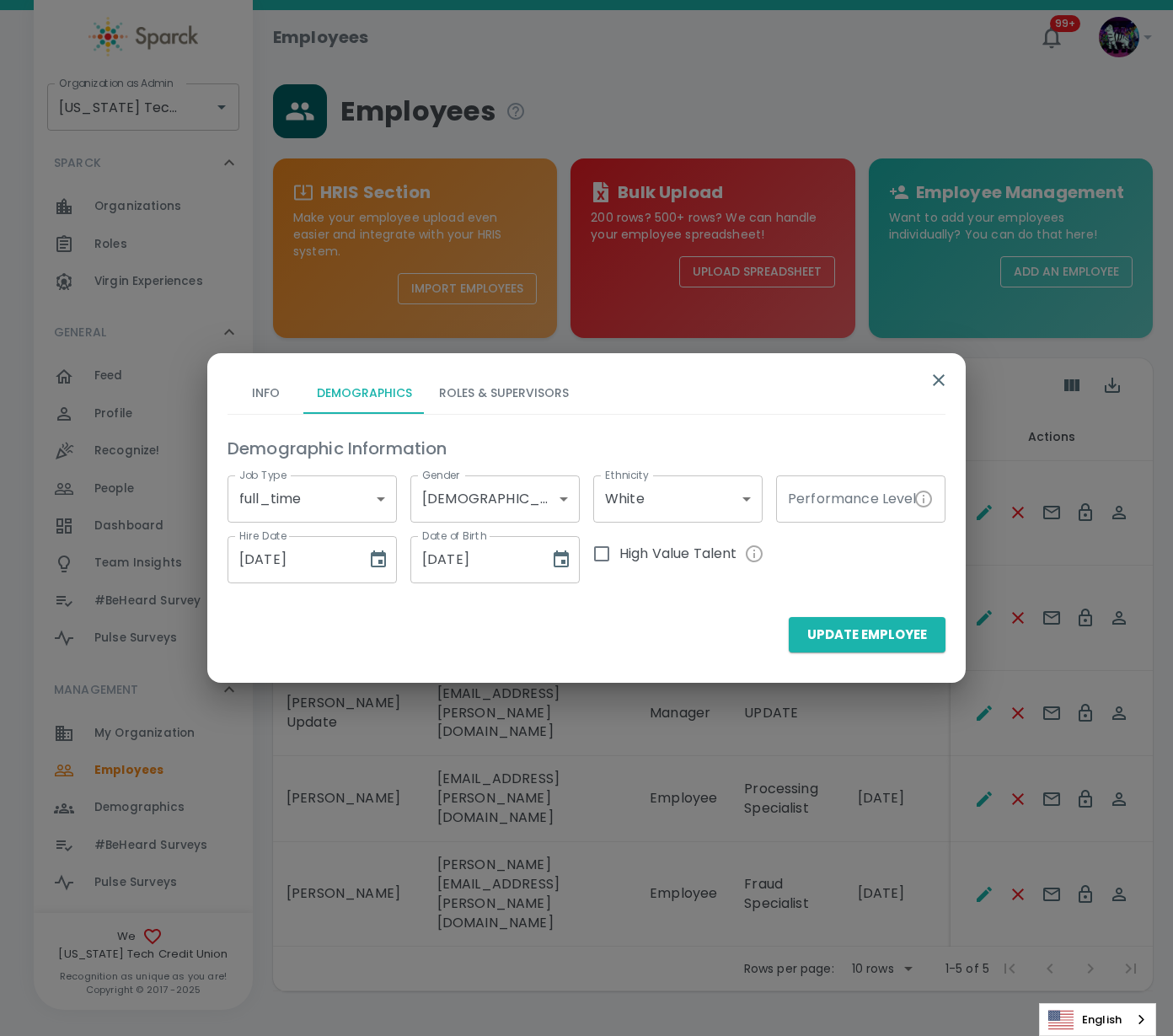
click at [638, 619] on div "Update Employee" at bounding box center [586, 634] width 718 height 35
click at [536, 397] on button "Roles & Supervisors" at bounding box center [504, 394] width 157 height 40
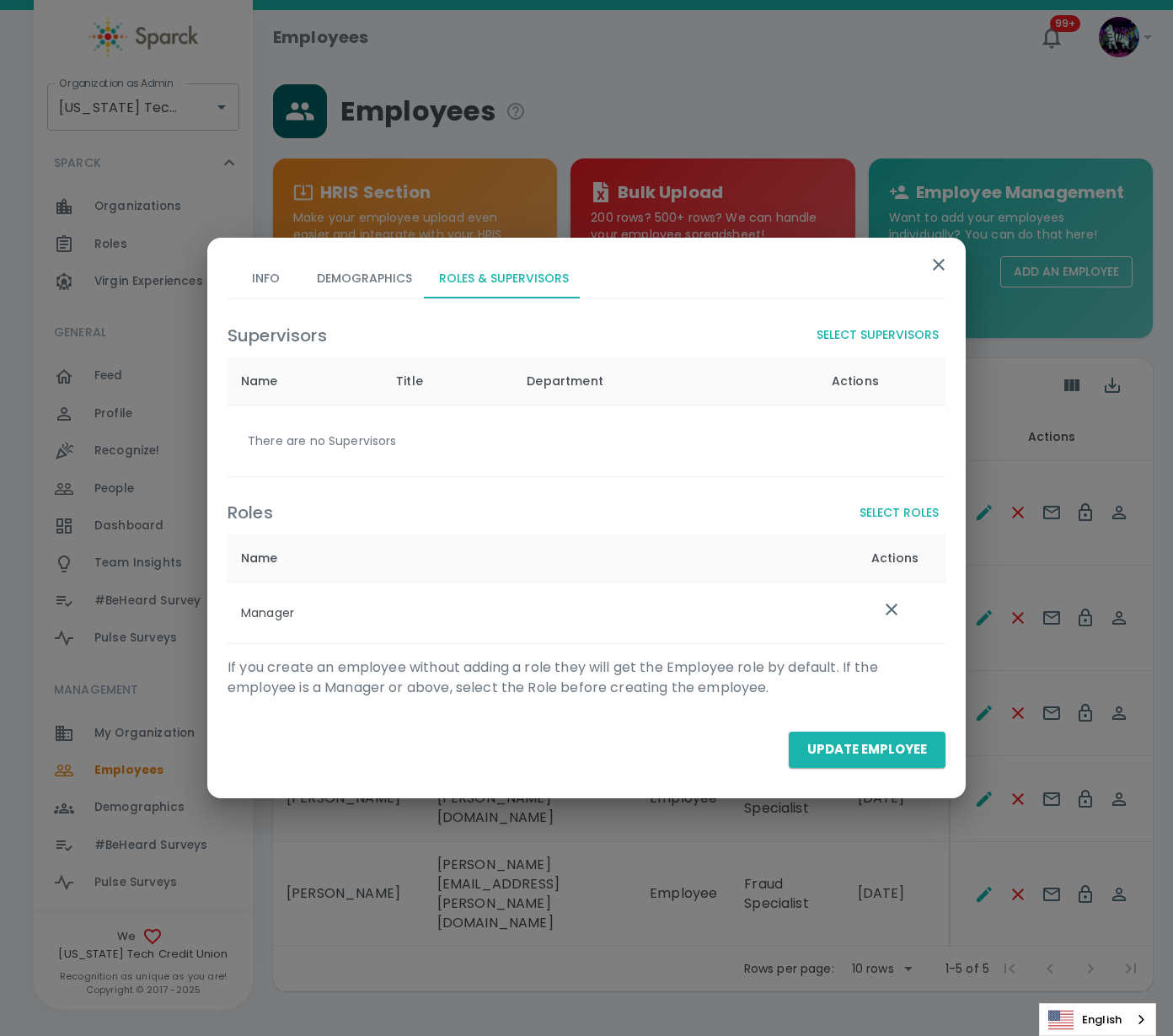
click at [906, 338] on button "Select Supervisors" at bounding box center [877, 335] width 136 height 32
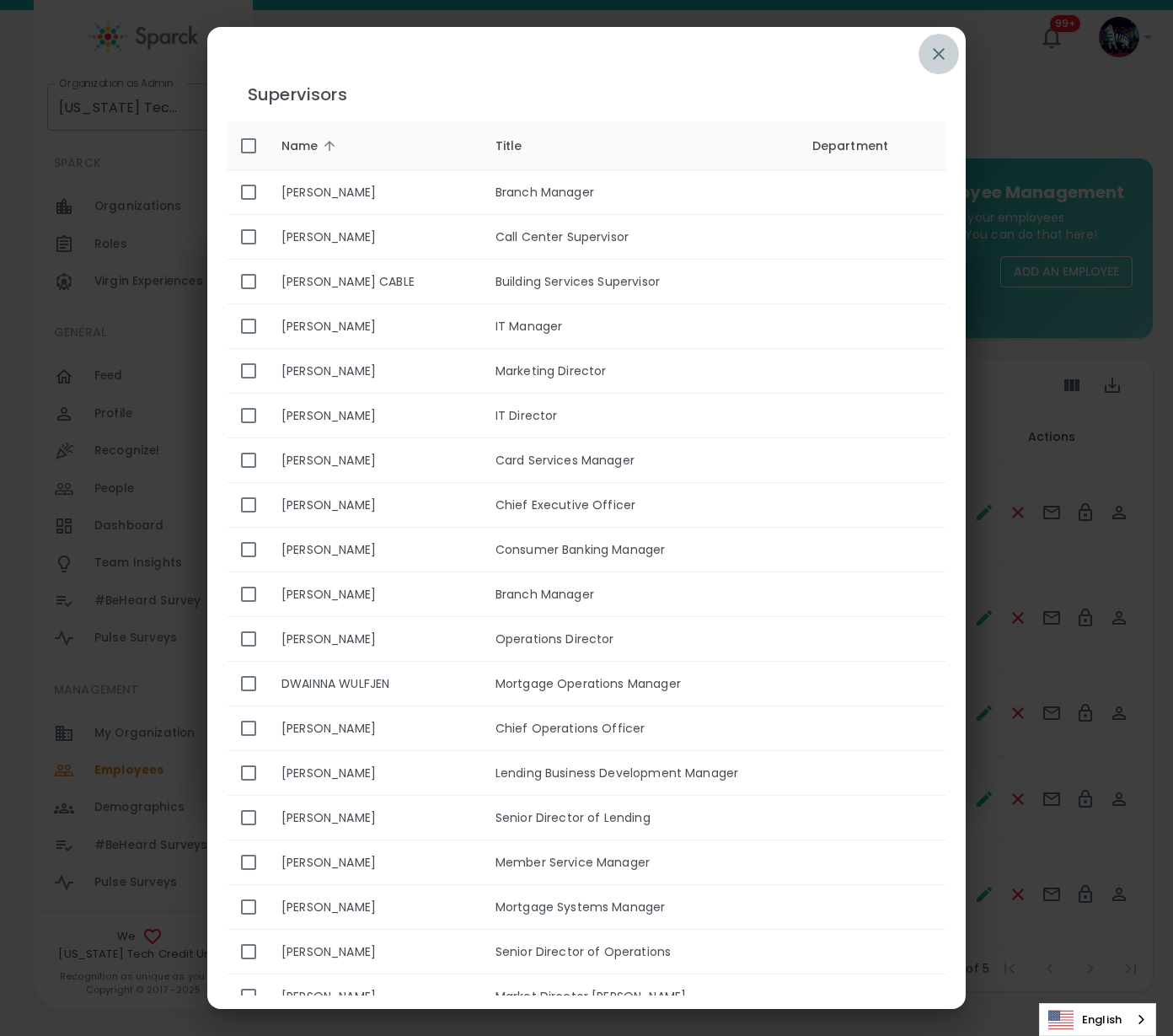
click at [942, 49] on icon "button" at bounding box center [938, 53] width 11 height 11
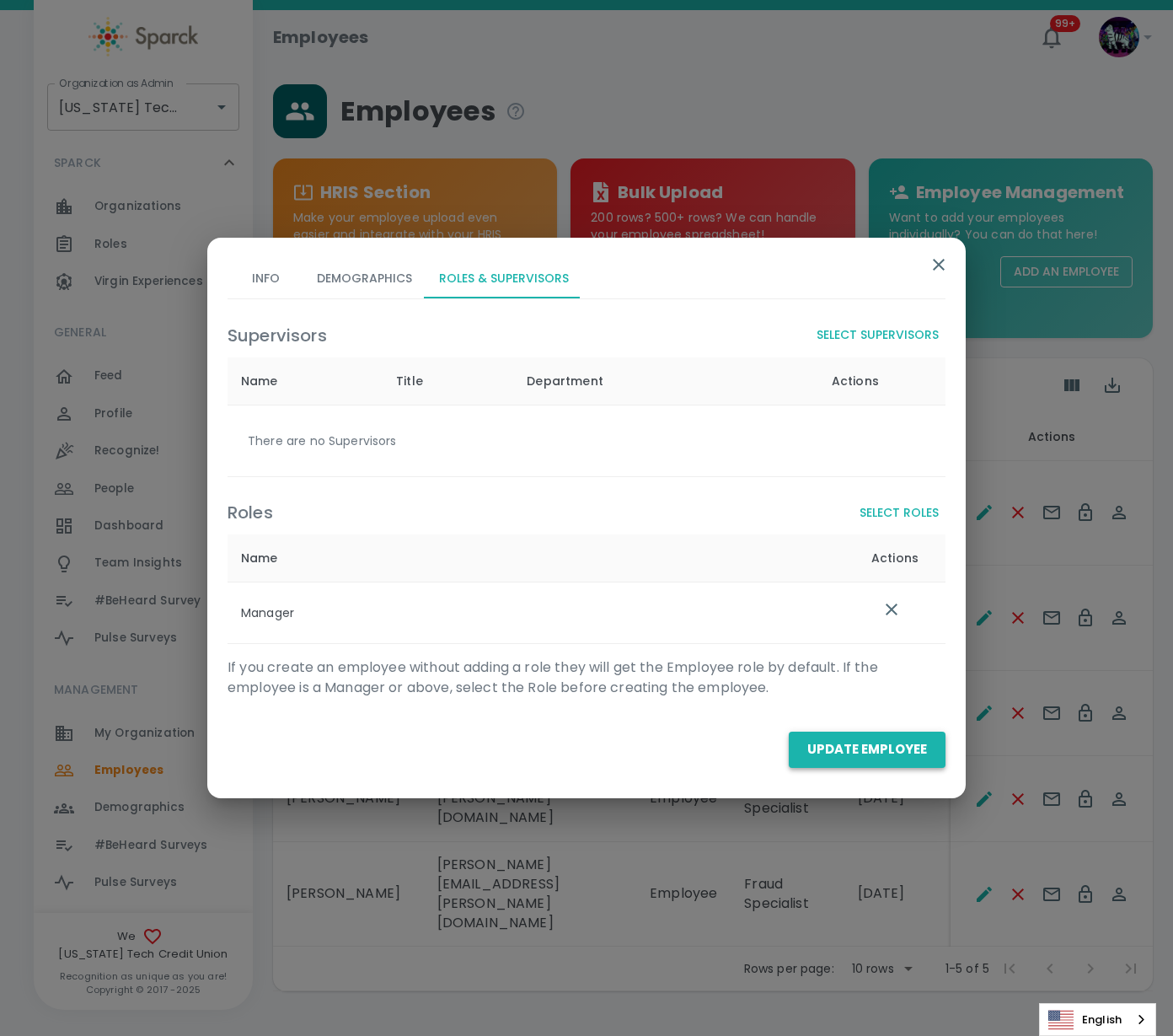
click at [893, 747] on button "Update Employee" at bounding box center [867, 749] width 157 height 35
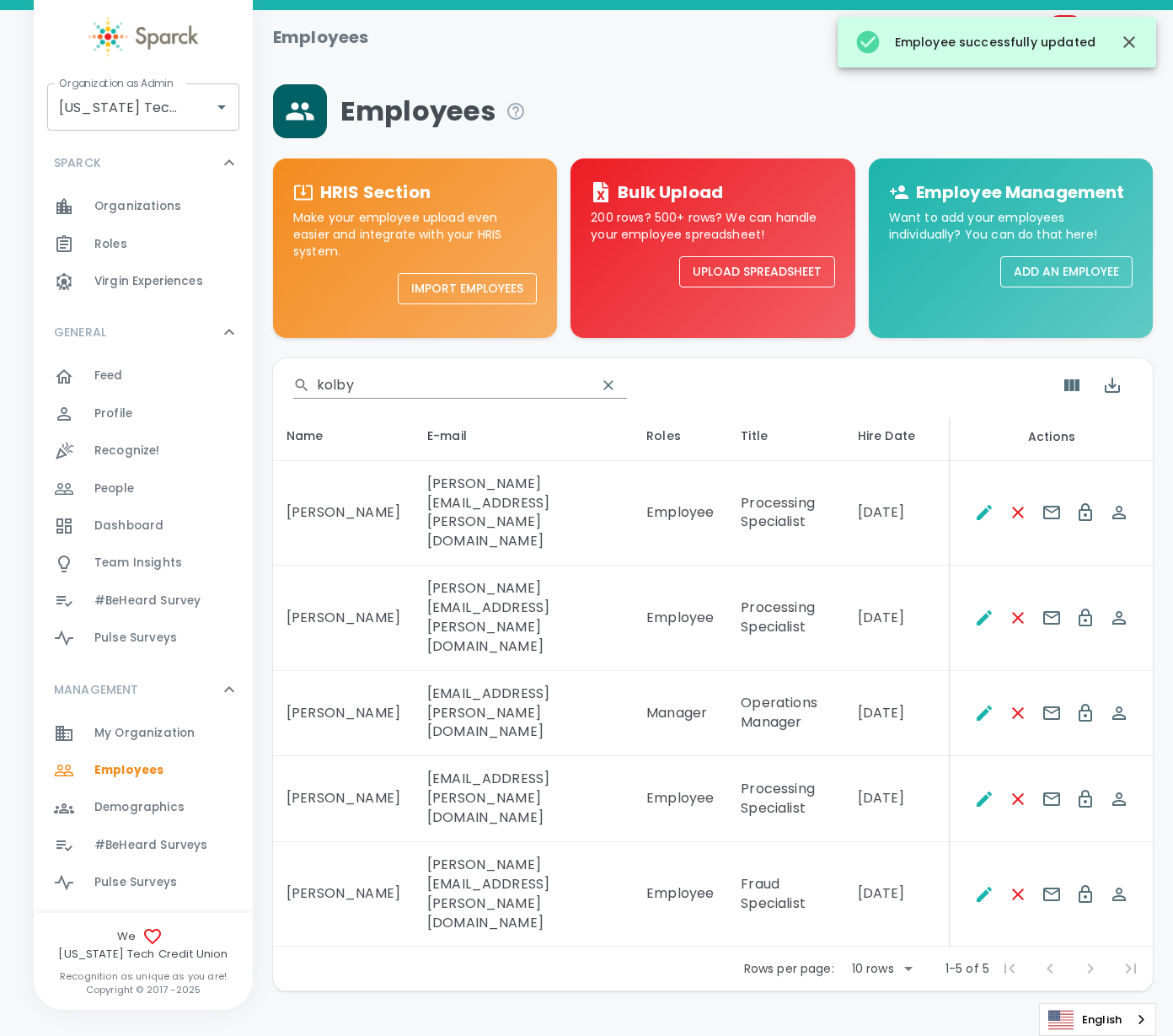
click at [373, 382] on input "kolby" at bounding box center [450, 385] width 266 height 27
drag, startPoint x: 380, startPoint y: 380, endPoint x: 295, endPoint y: 349, distance: 90.5
click at [295, 349] on div "​ kolby Name E-mail Roles Title Hire Date Actions [PERSON_NAME] [PERSON_NAME][E…" at bounding box center [713, 665] width 880 height 654
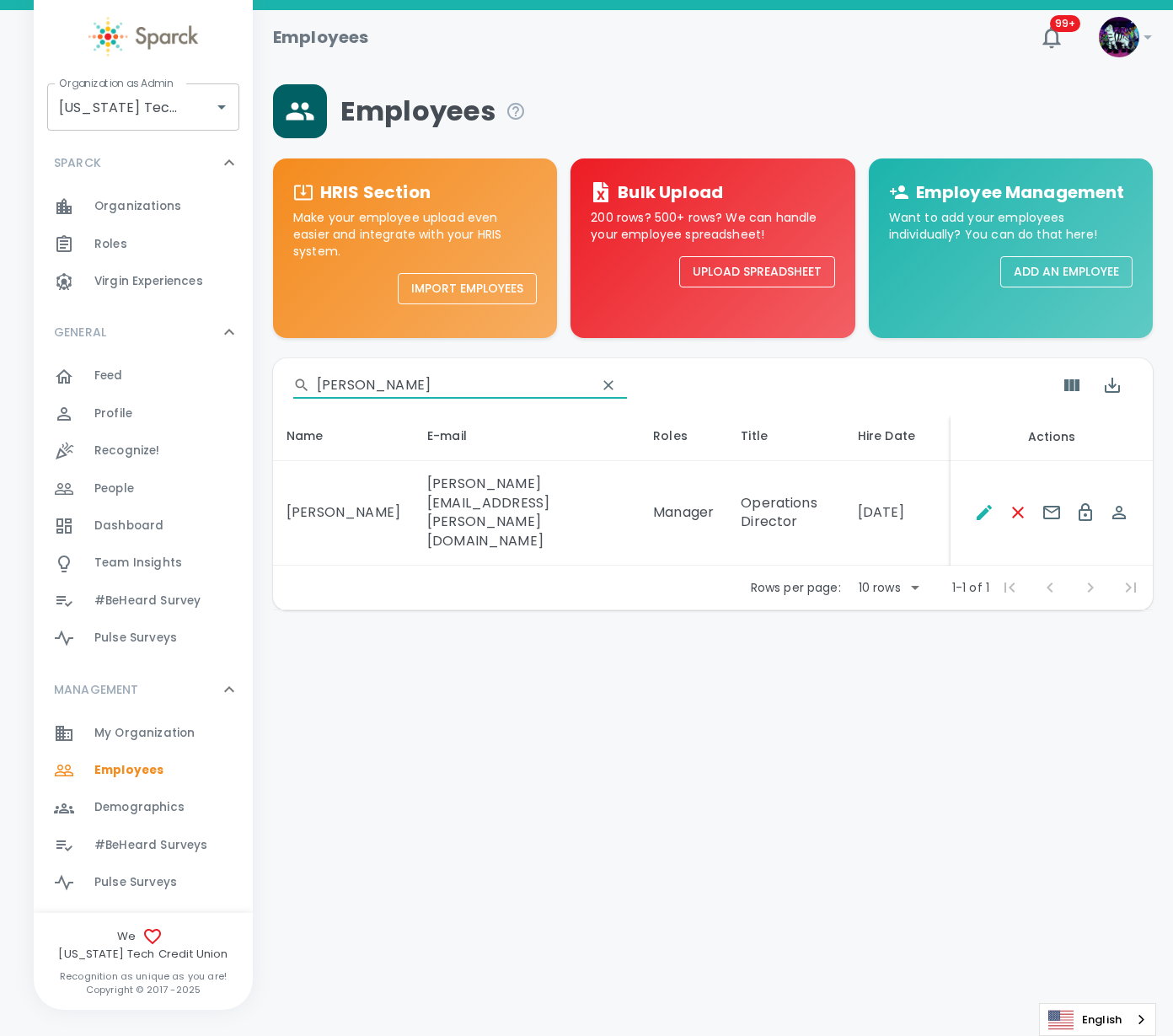
drag, startPoint x: 398, startPoint y: 382, endPoint x: 247, endPoint y: 385, distance: 151.0
click at [247, 385] on div "Employees 99+ ! Organization as Admin [US_STATE] Tech Credit Union • 760 Organi…" at bounding box center [586, 354] width 1173 height 688
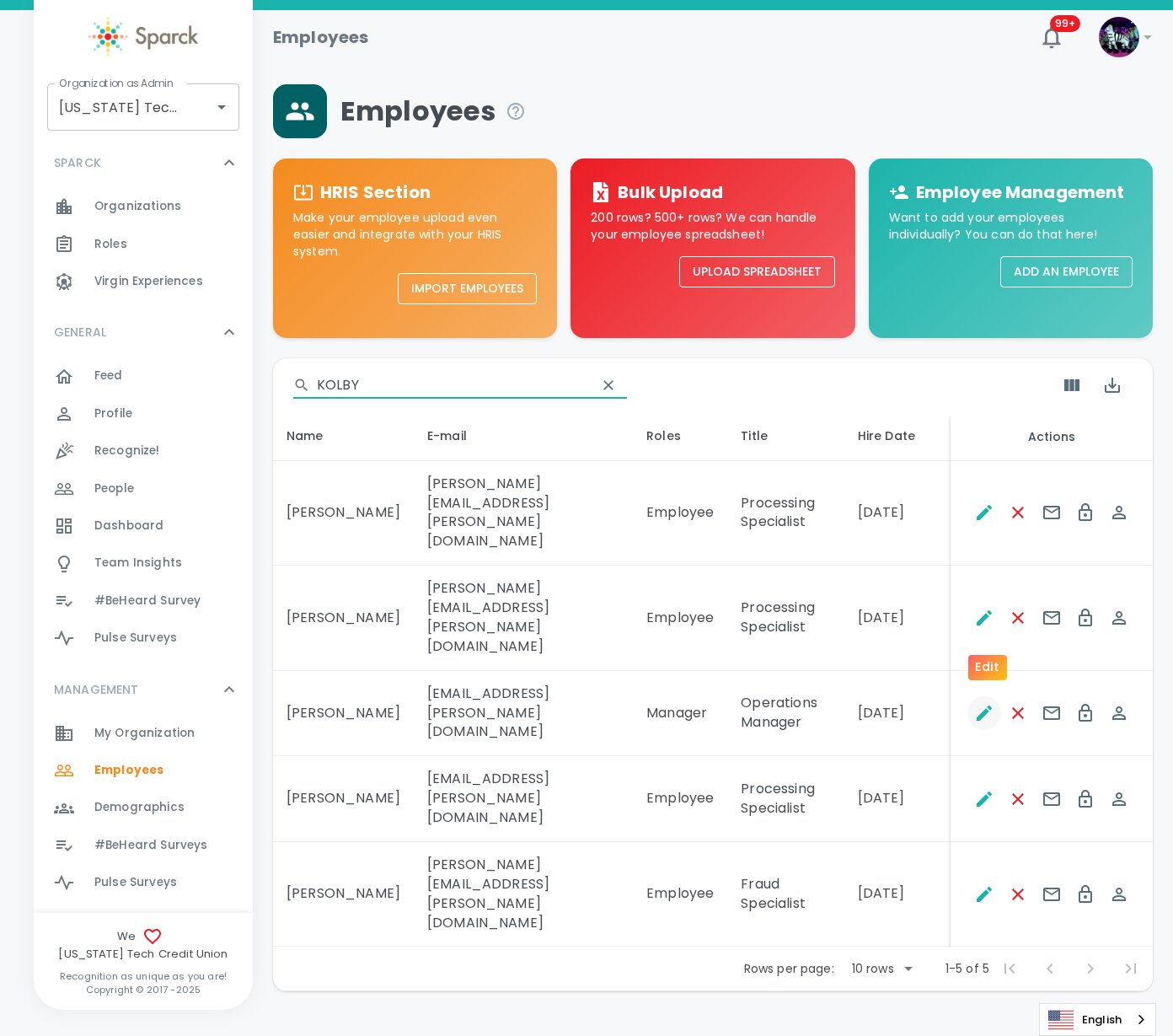
type input "KOLBY"
click at [986, 705] on icon "Edit" at bounding box center [984, 712] width 15 height 15
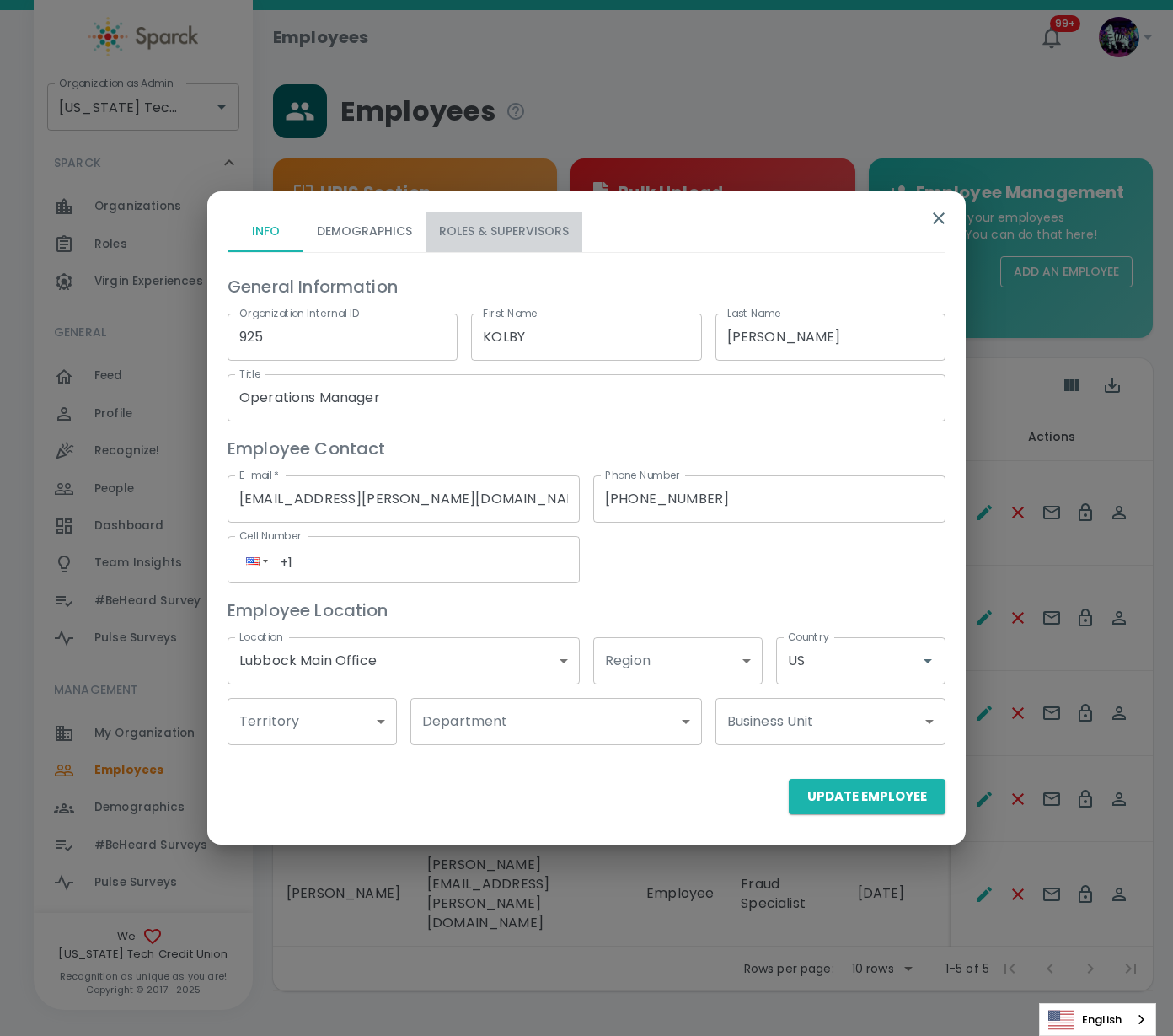
click at [508, 234] on button "Roles & Supervisors" at bounding box center [504, 232] width 157 height 40
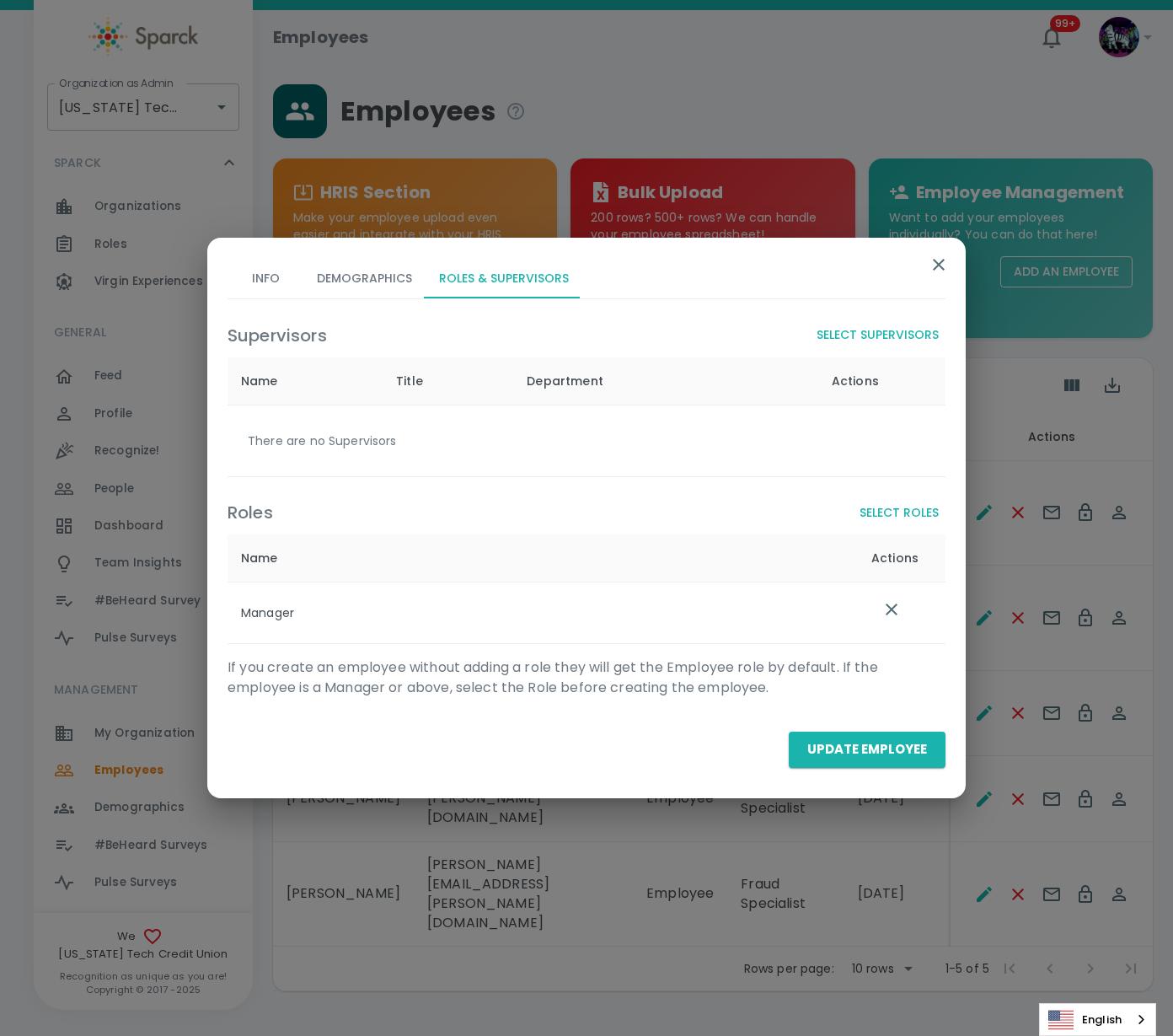
click at [895, 335] on button "Select Supervisors" at bounding box center [877, 335] width 136 height 32
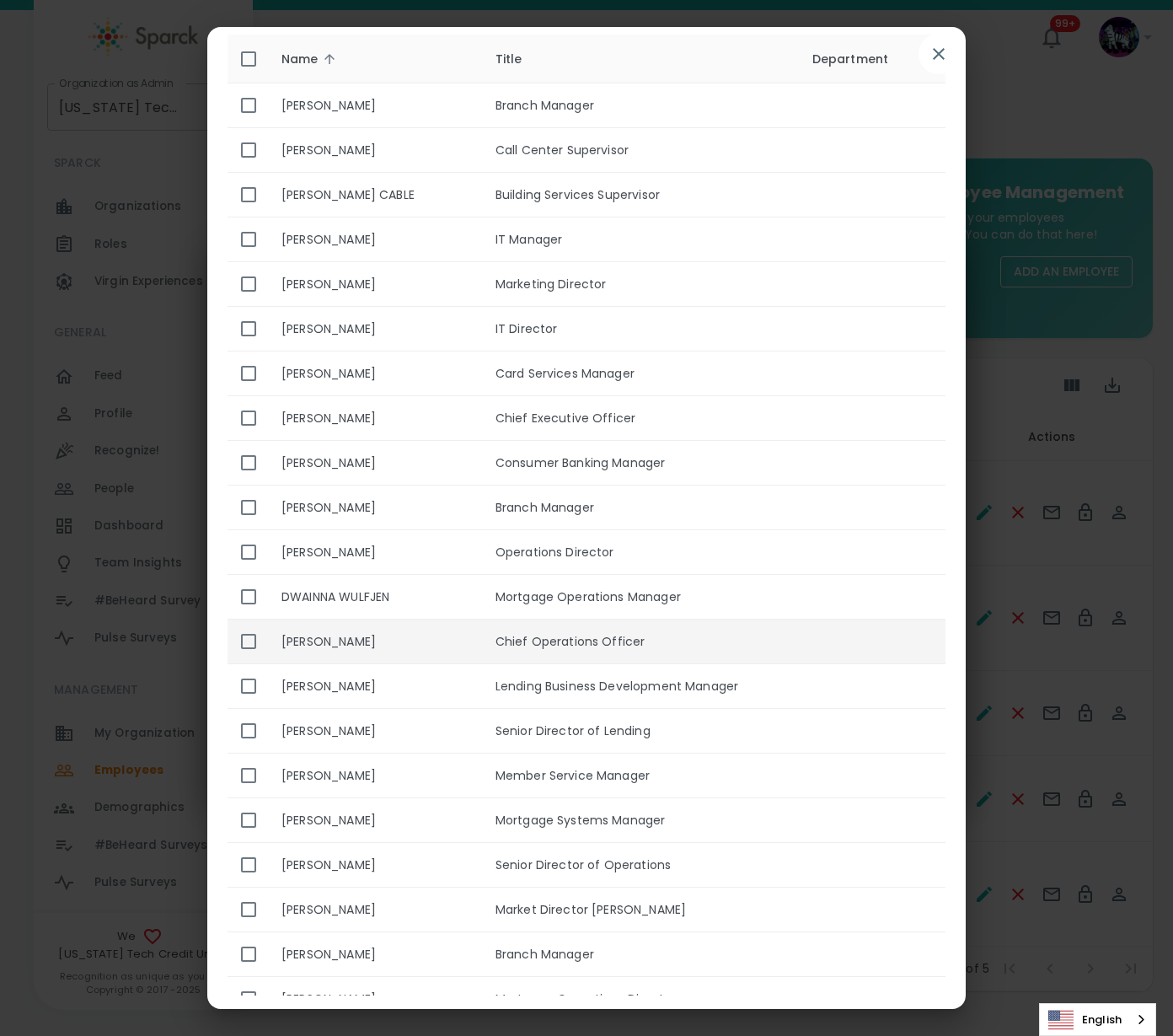
scroll to position [105, 0]
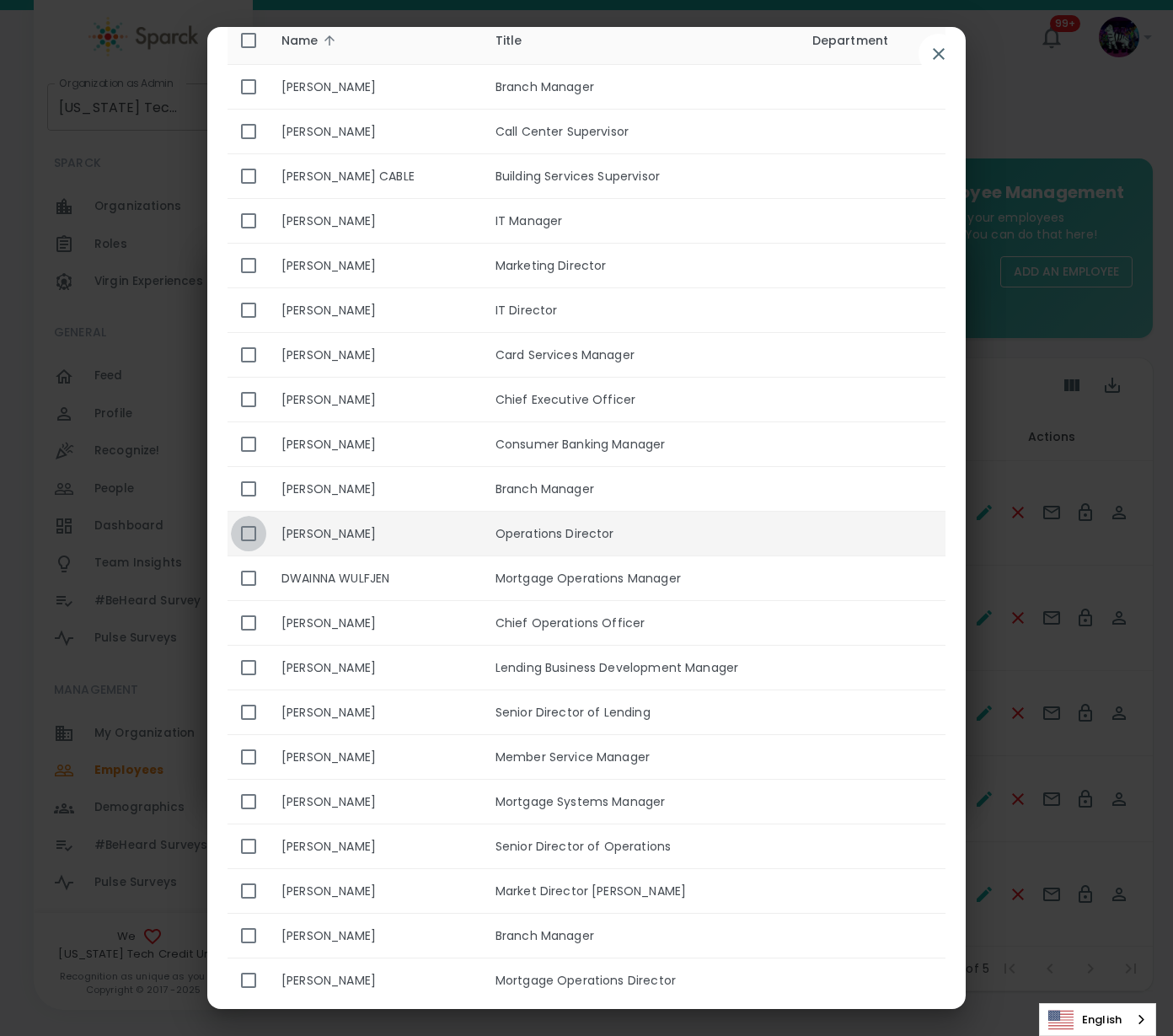
click at [254, 536] on input "enhanced table" at bounding box center [248, 534] width 35 height 35
checkbox input "true"
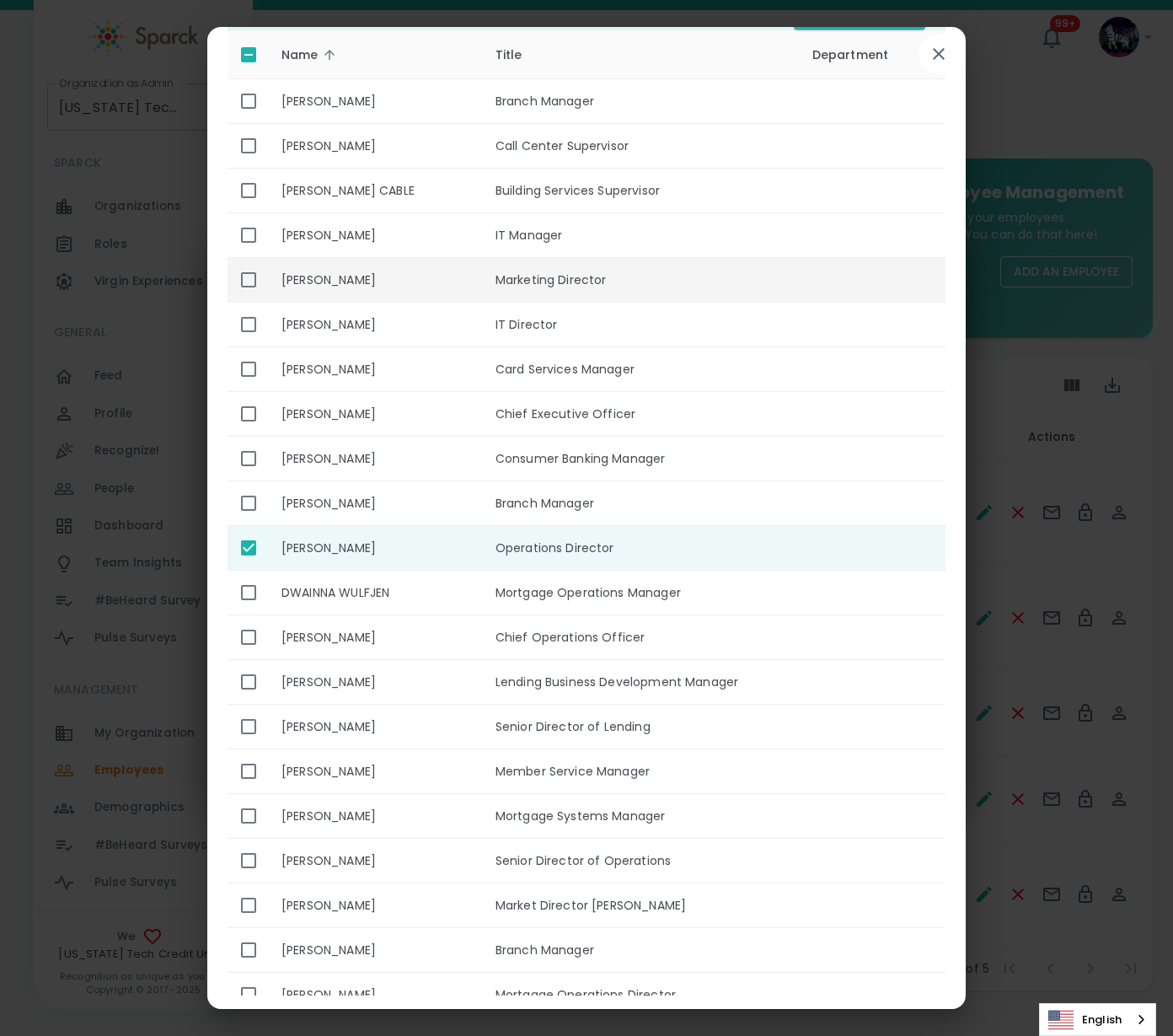
scroll to position [0, 0]
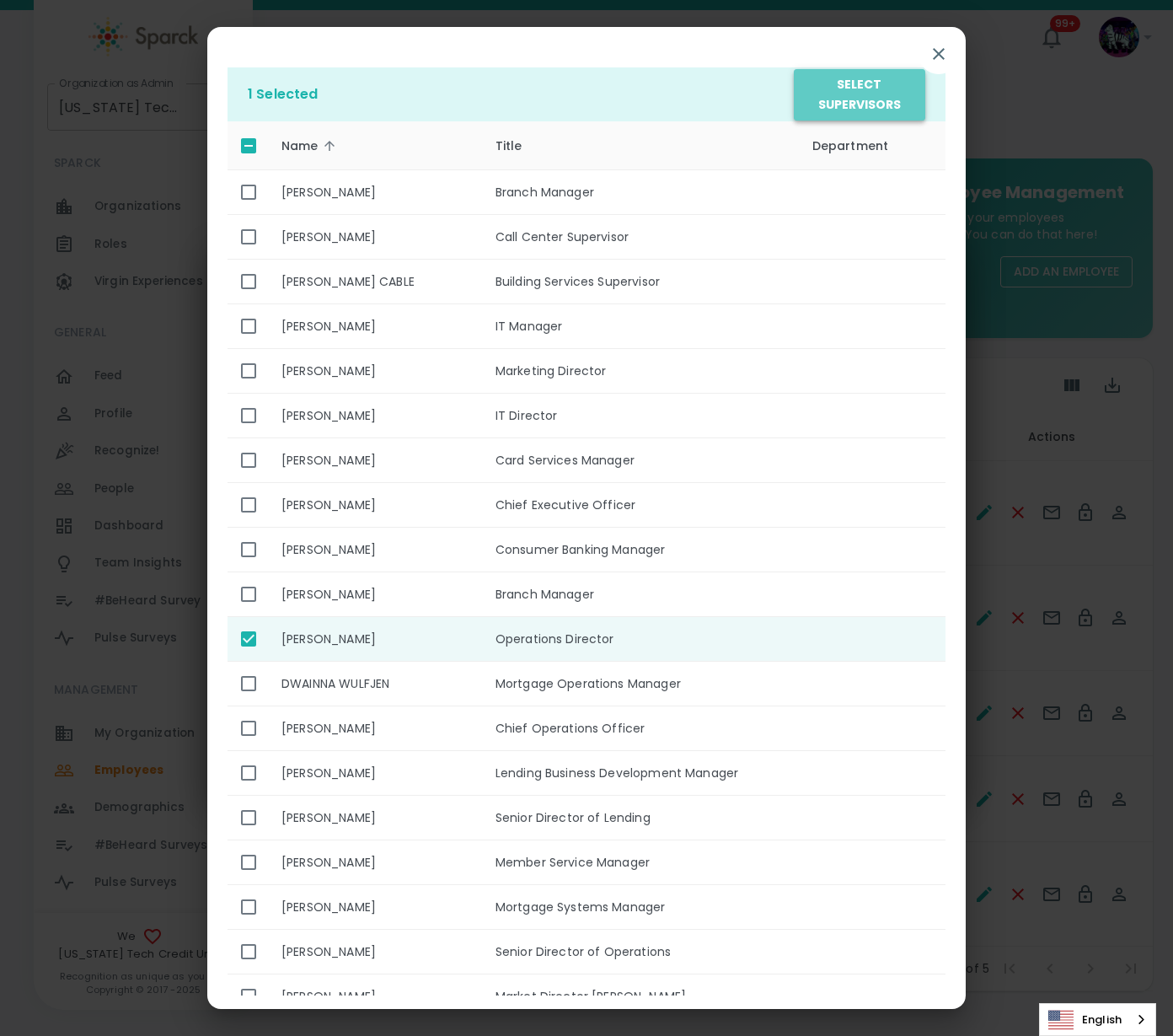
click at [867, 108] on button "Select Supervisors" at bounding box center [860, 94] width 131 height 52
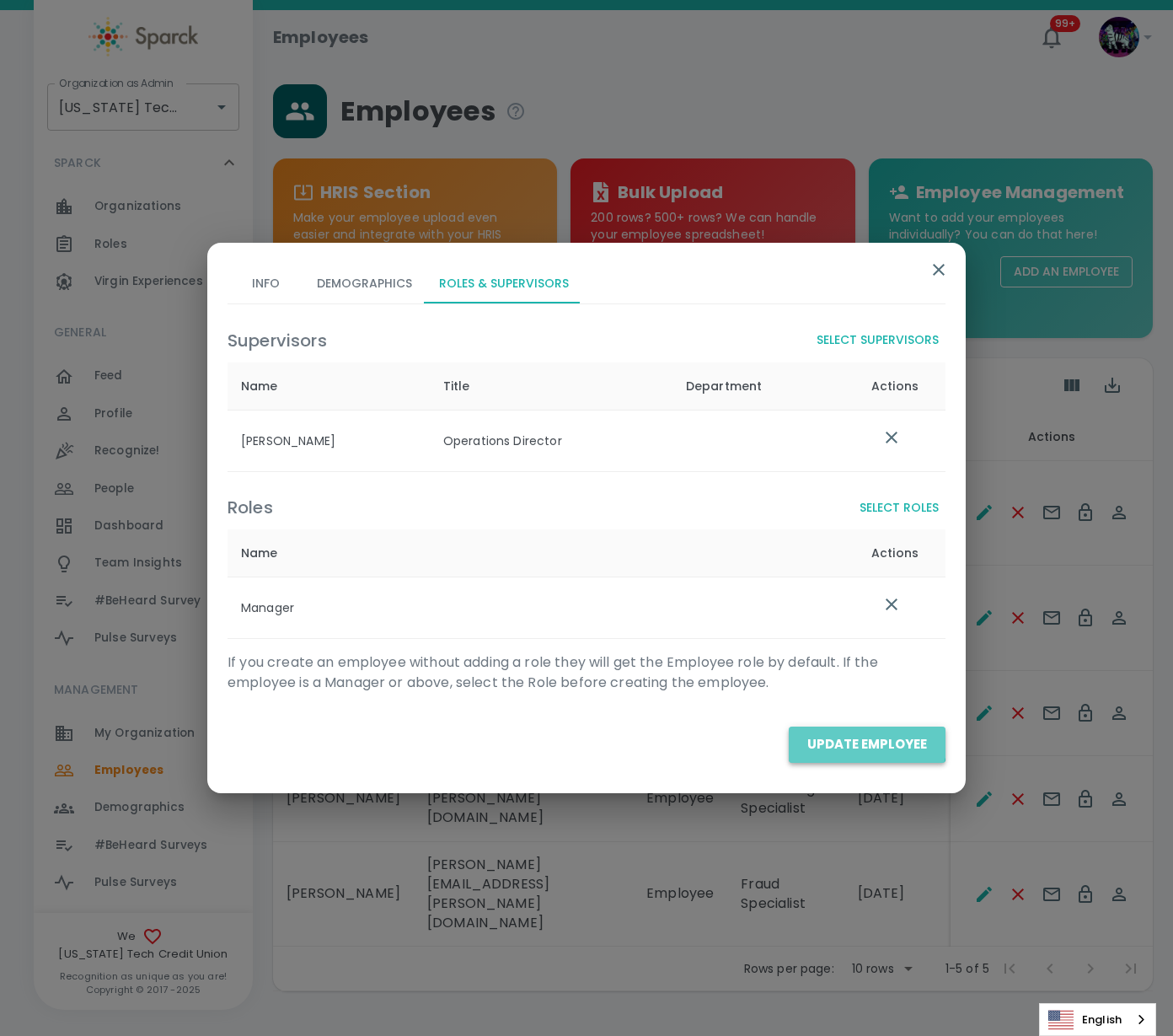
click at [866, 740] on button "Update Employee" at bounding box center [867, 744] width 157 height 35
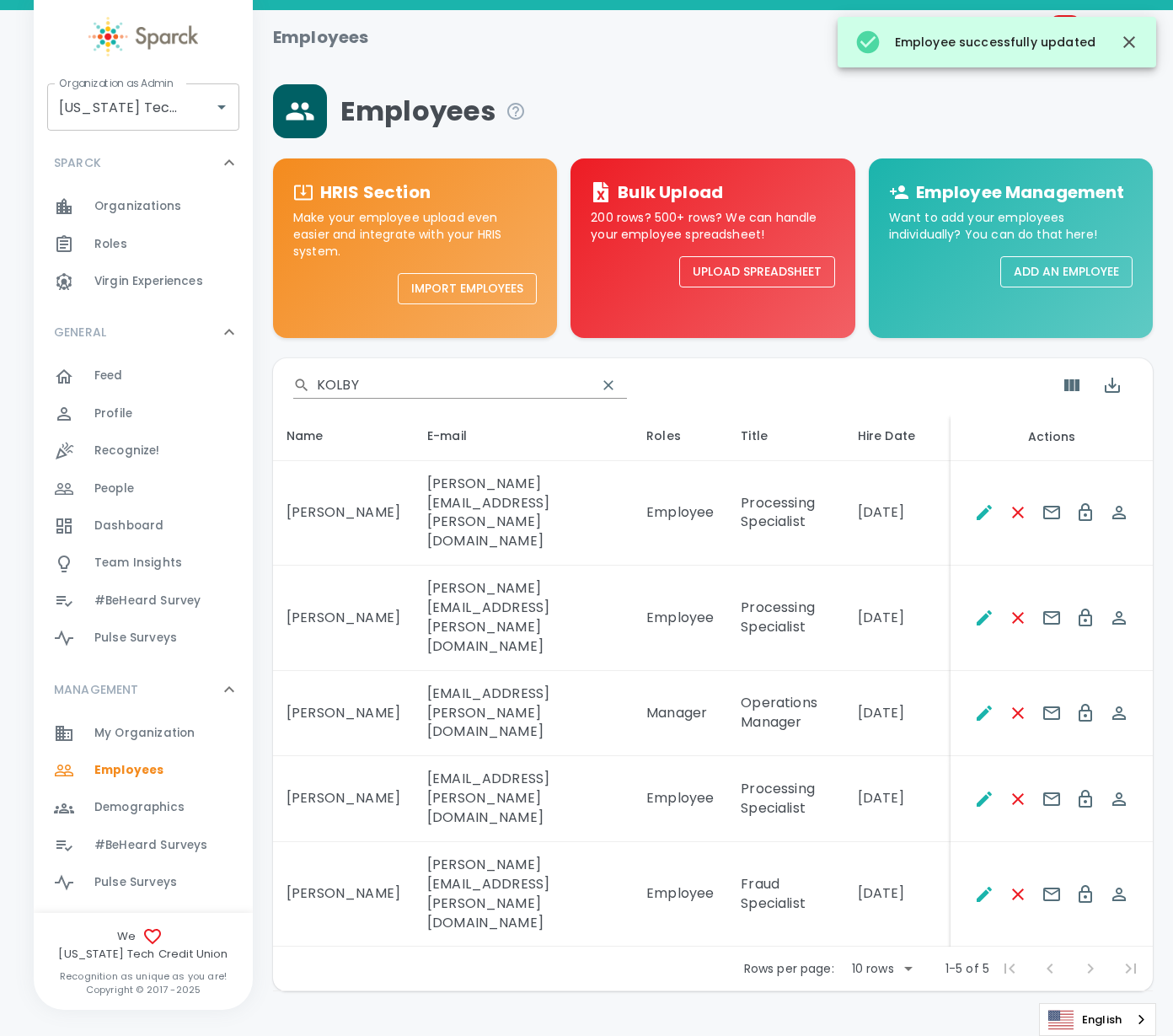
click at [349, 380] on input "KOLBY" at bounding box center [450, 385] width 266 height 27
drag, startPoint x: 369, startPoint y: 381, endPoint x: 330, endPoint y: 384, distance: 39.1
click at [330, 384] on input "KOLBY" at bounding box center [450, 385] width 266 height 27
type input "K"
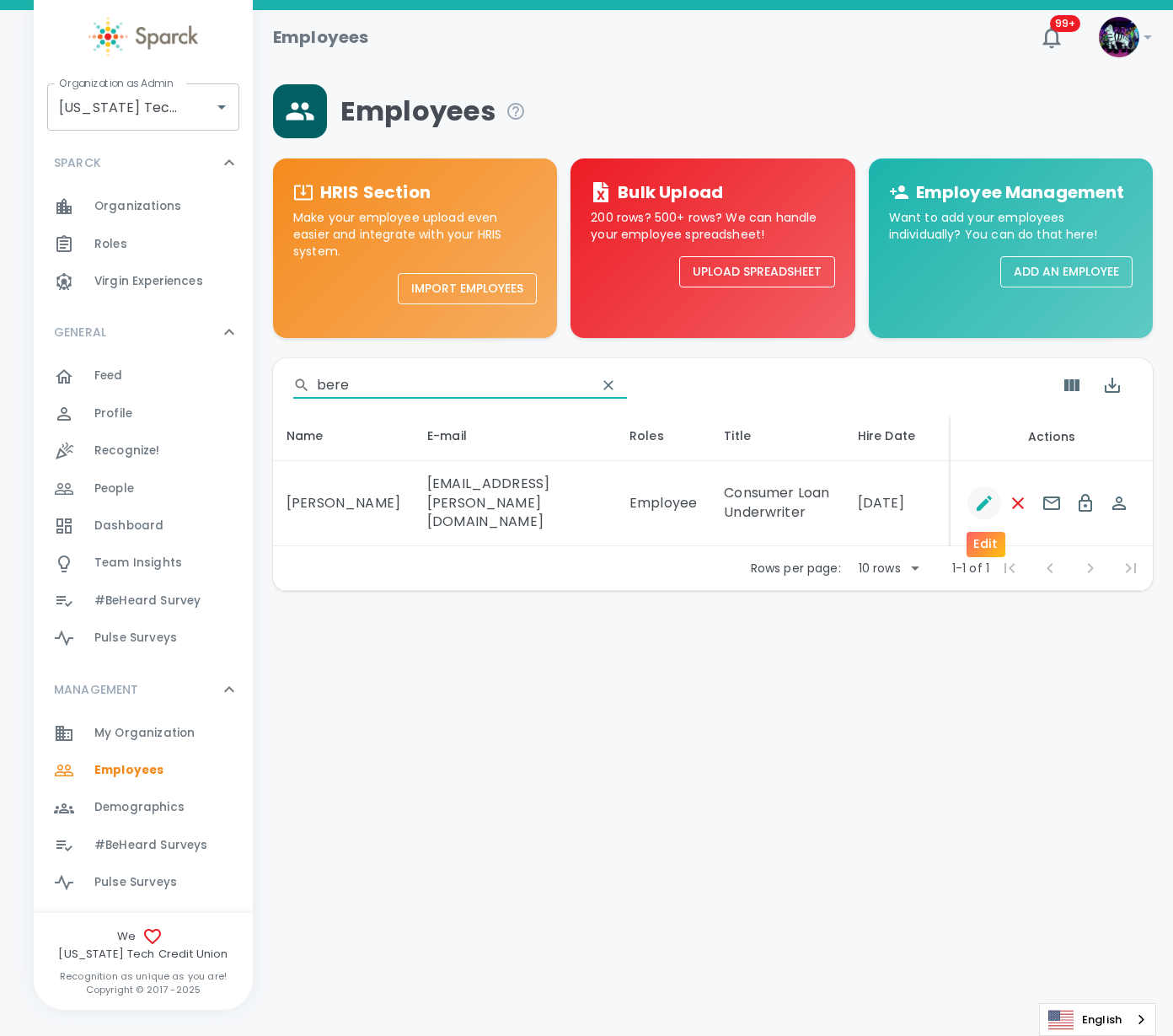
type input "bere"
click at [983, 500] on icon "Edit" at bounding box center [984, 503] width 20 height 20
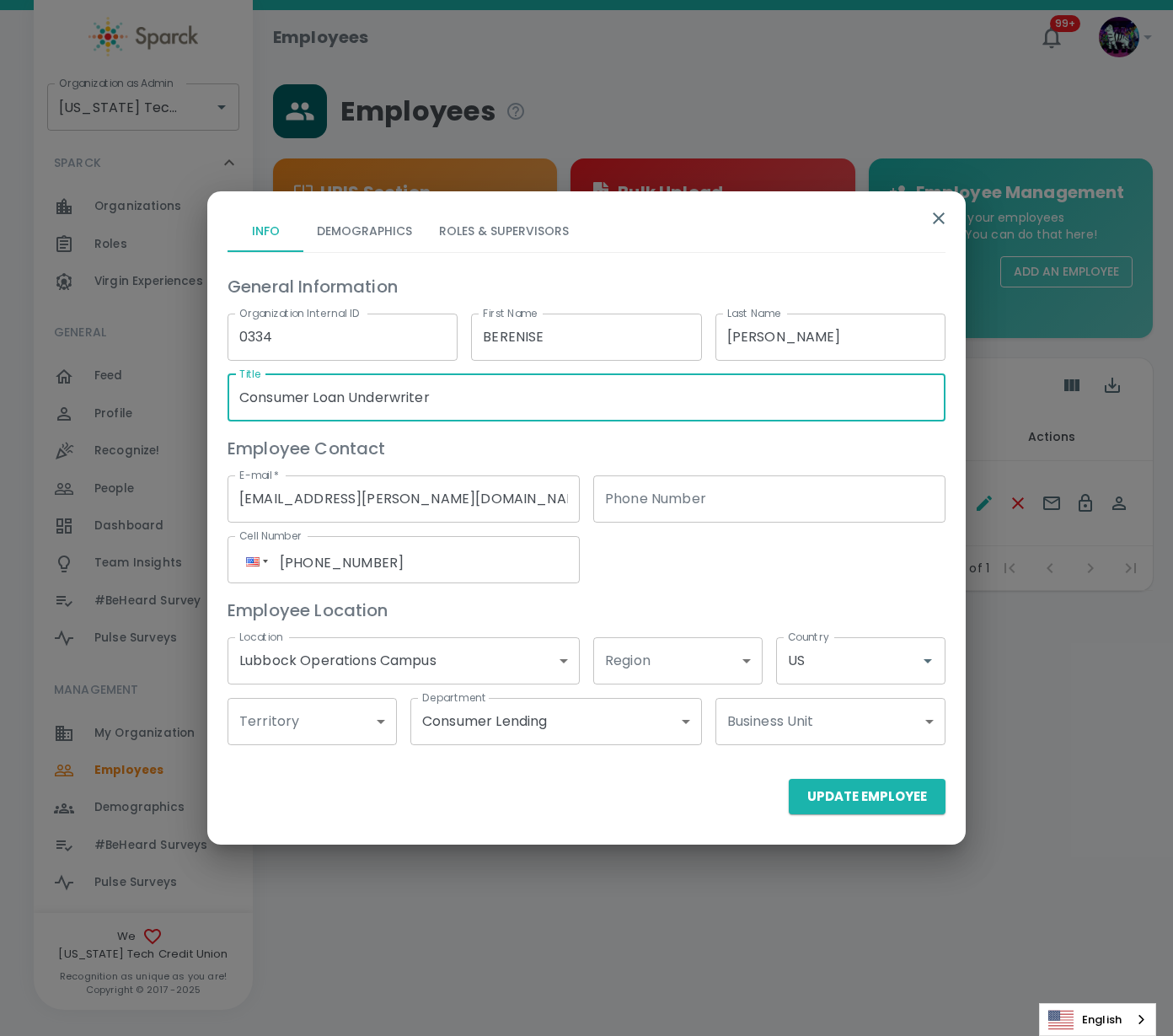
drag, startPoint x: 449, startPoint y: 400, endPoint x: 354, endPoint y: 396, distance: 95.1
click at [354, 396] on input "Consumer Loan Underwriter" at bounding box center [586, 398] width 718 height 47
type input "Consumer Loan Operations Supervisor"
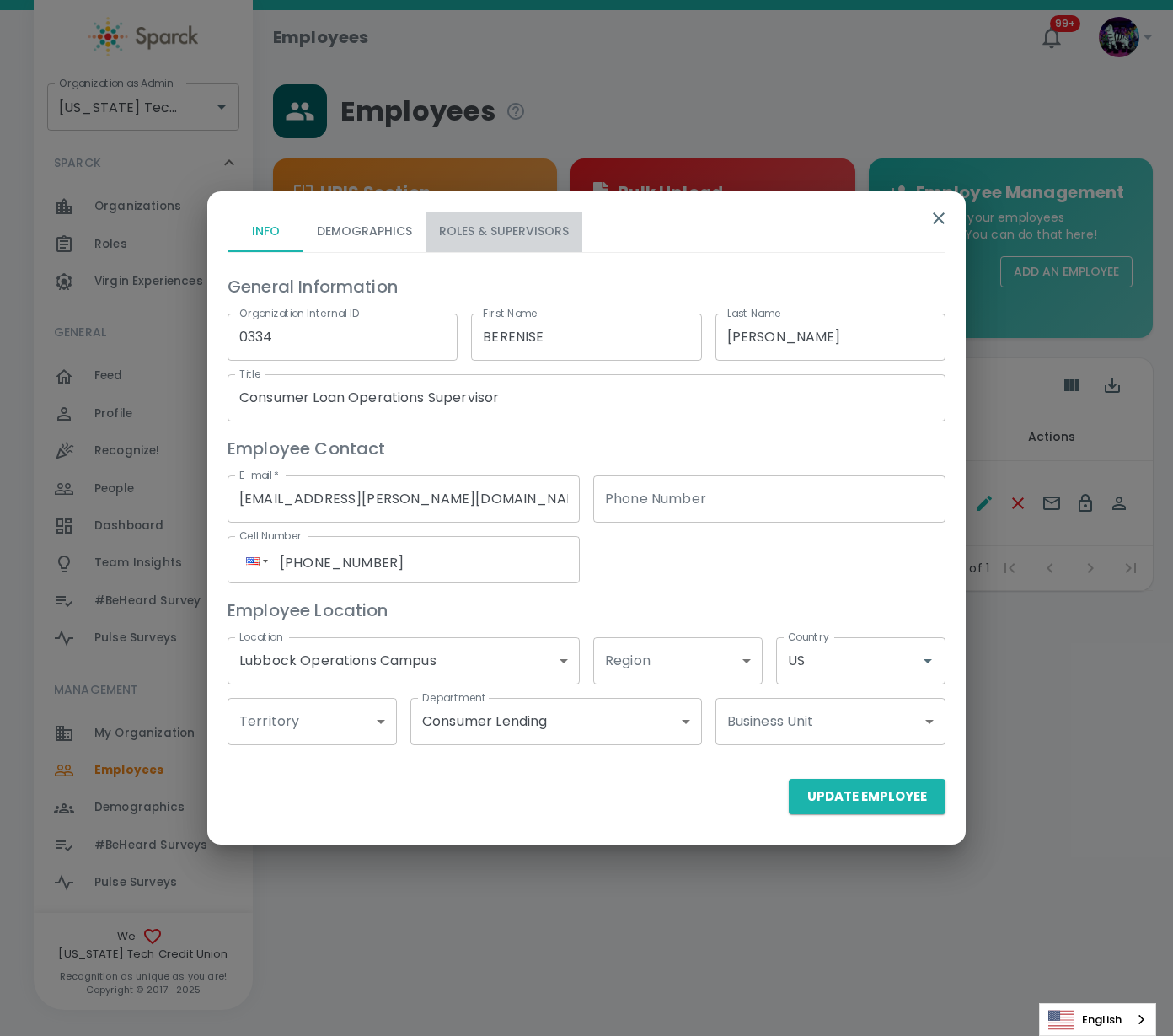
click at [475, 244] on button "Roles & Supervisors" at bounding box center [504, 232] width 157 height 40
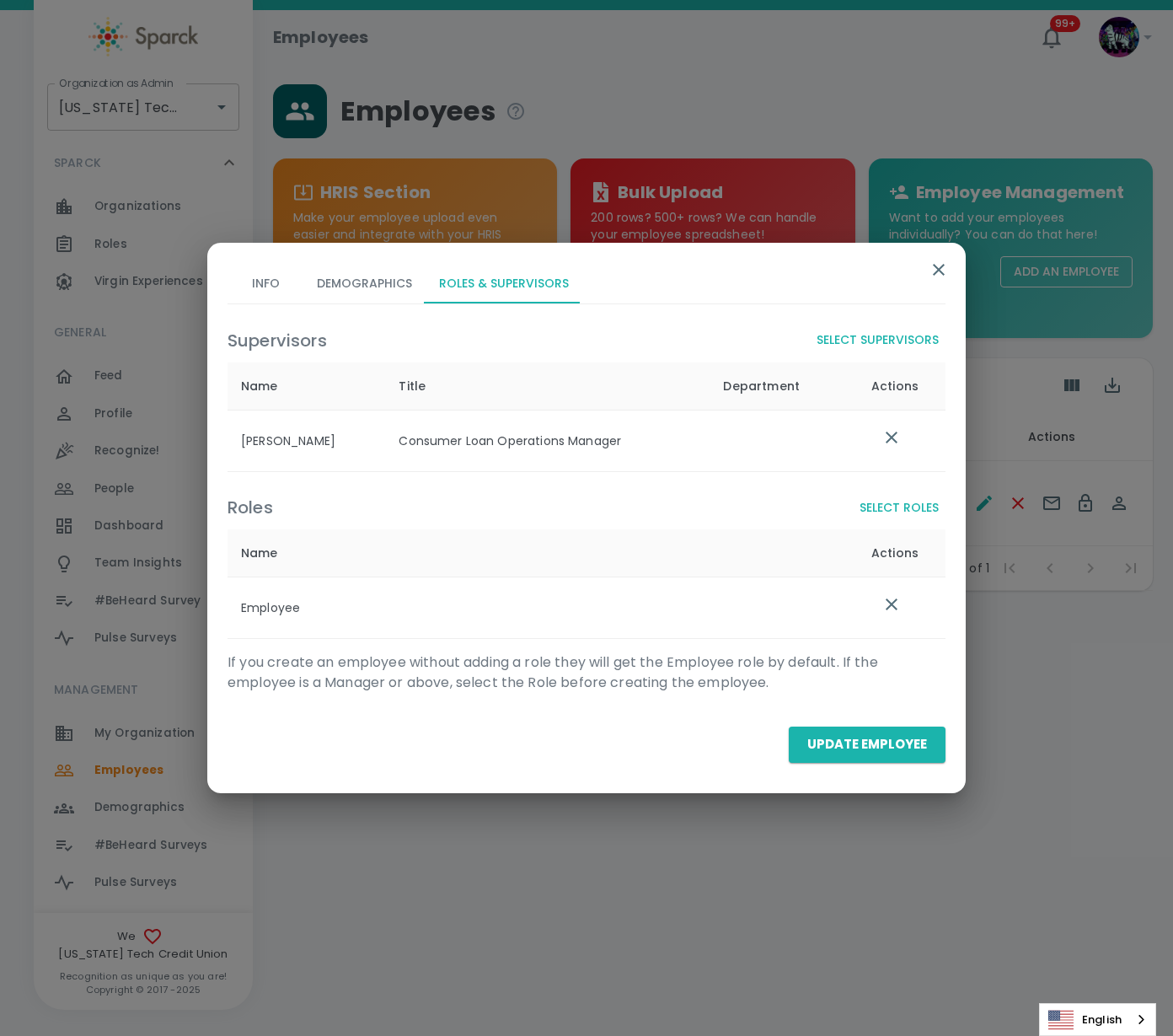
click at [890, 434] on icon "list table" at bounding box center [891, 437] width 11 height 11
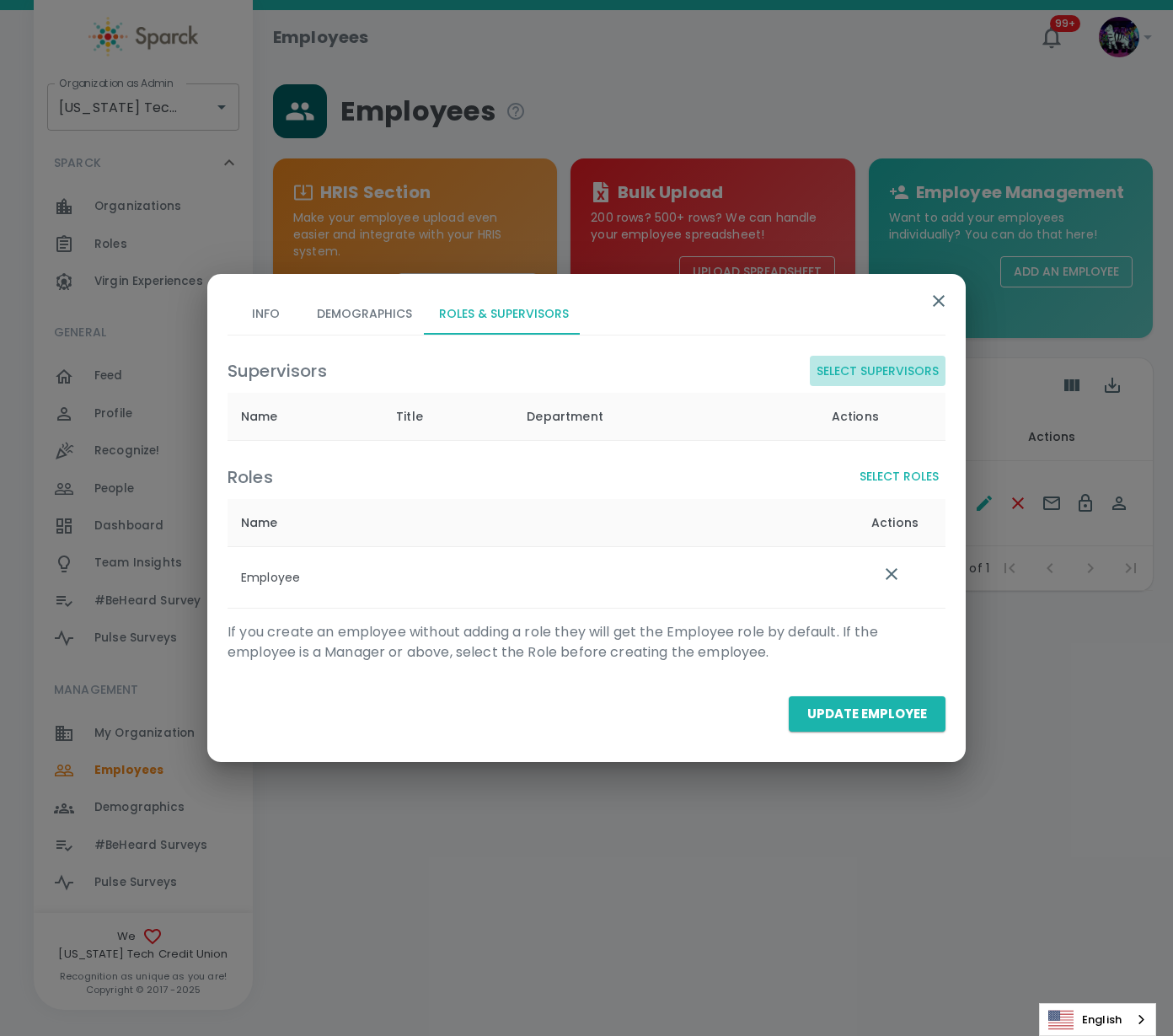
click at [890, 369] on button "Select Supervisors" at bounding box center [877, 372] width 136 height 32
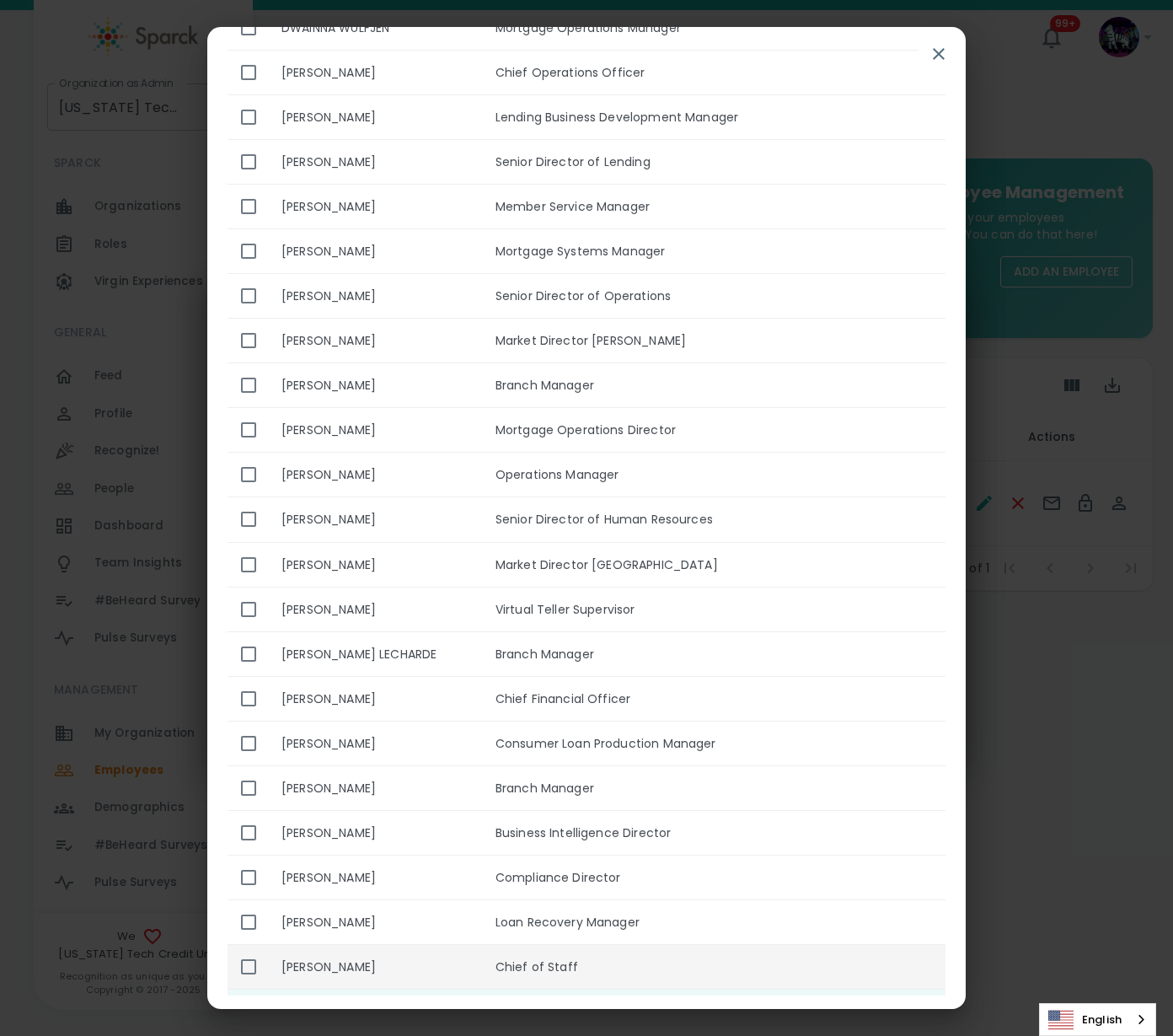
scroll to position [801, 0]
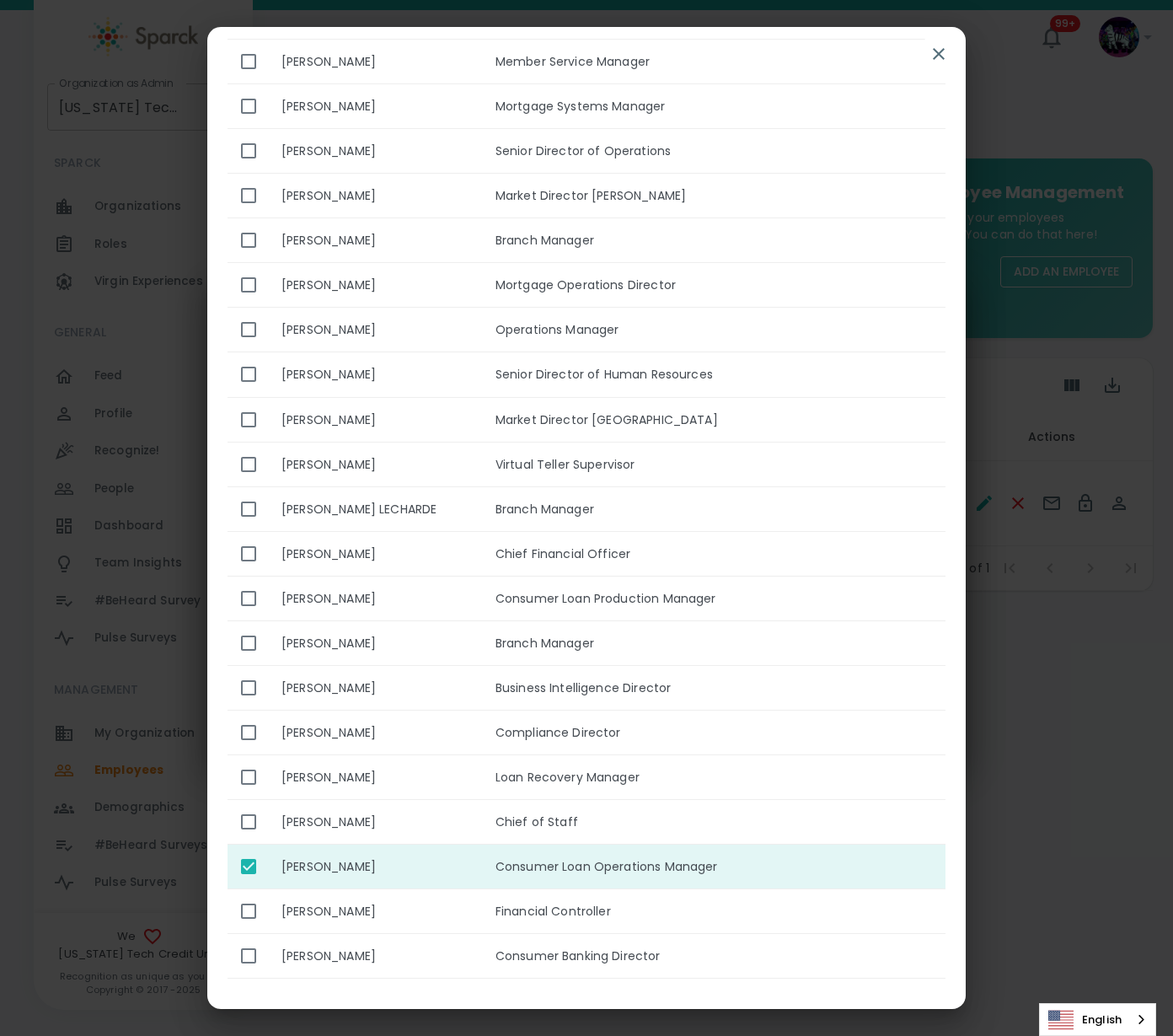
click at [241, 866] on input "enhanced table" at bounding box center [248, 866] width 35 height 35
checkbox input "false"
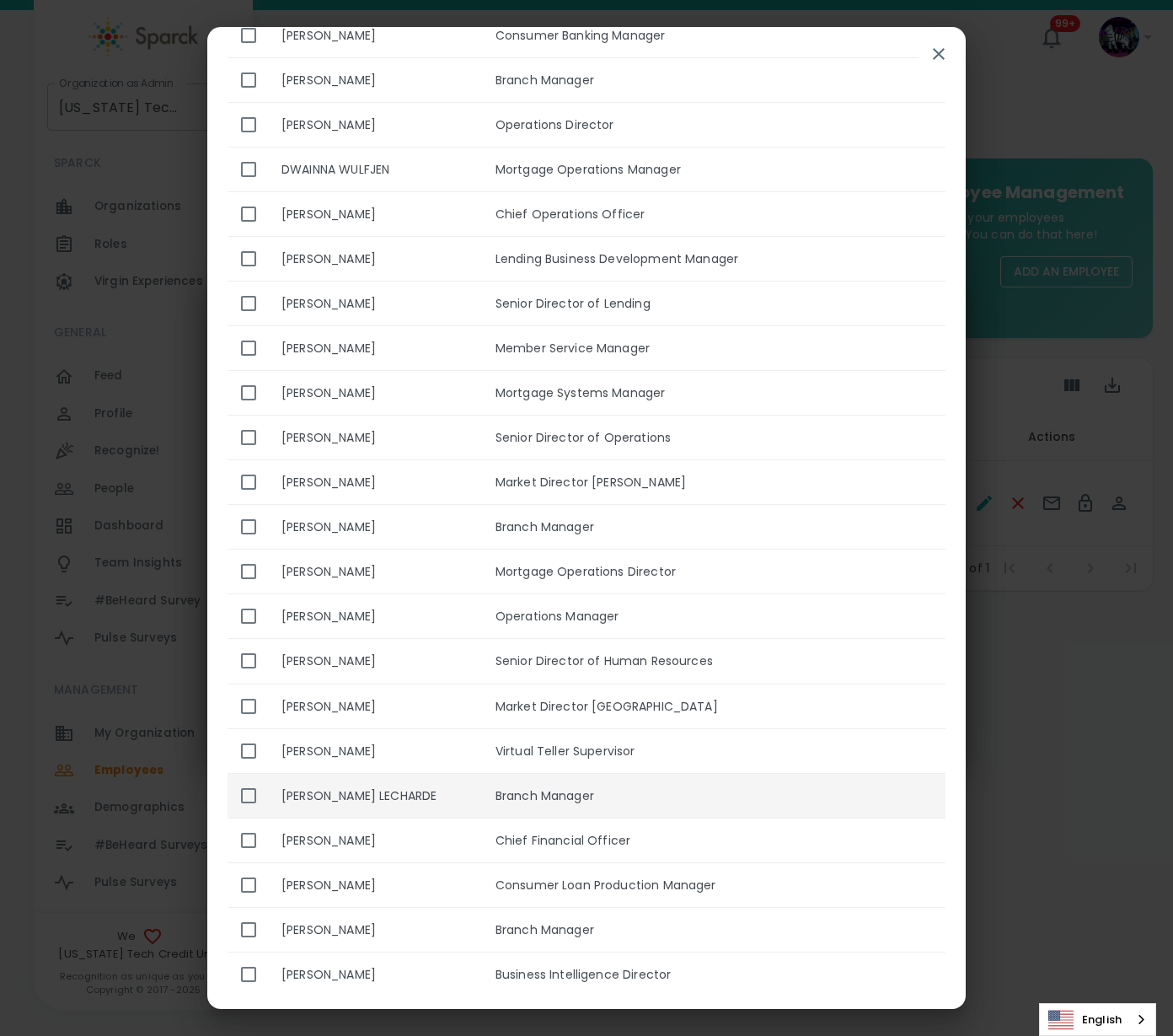
scroll to position [485, 0]
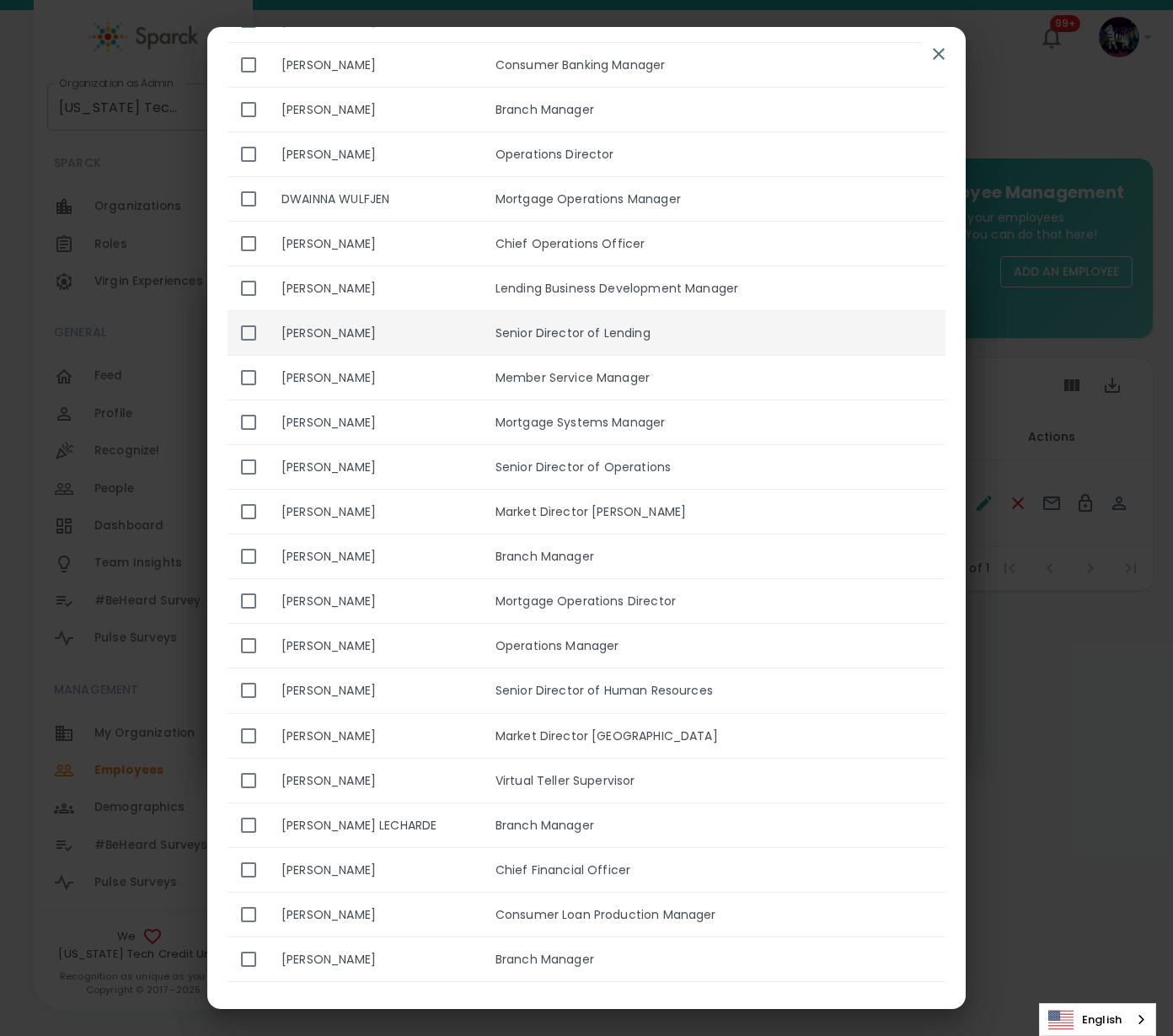
click at [245, 331] on input "enhanced table" at bounding box center [248, 332] width 35 height 35
checkbox input "true"
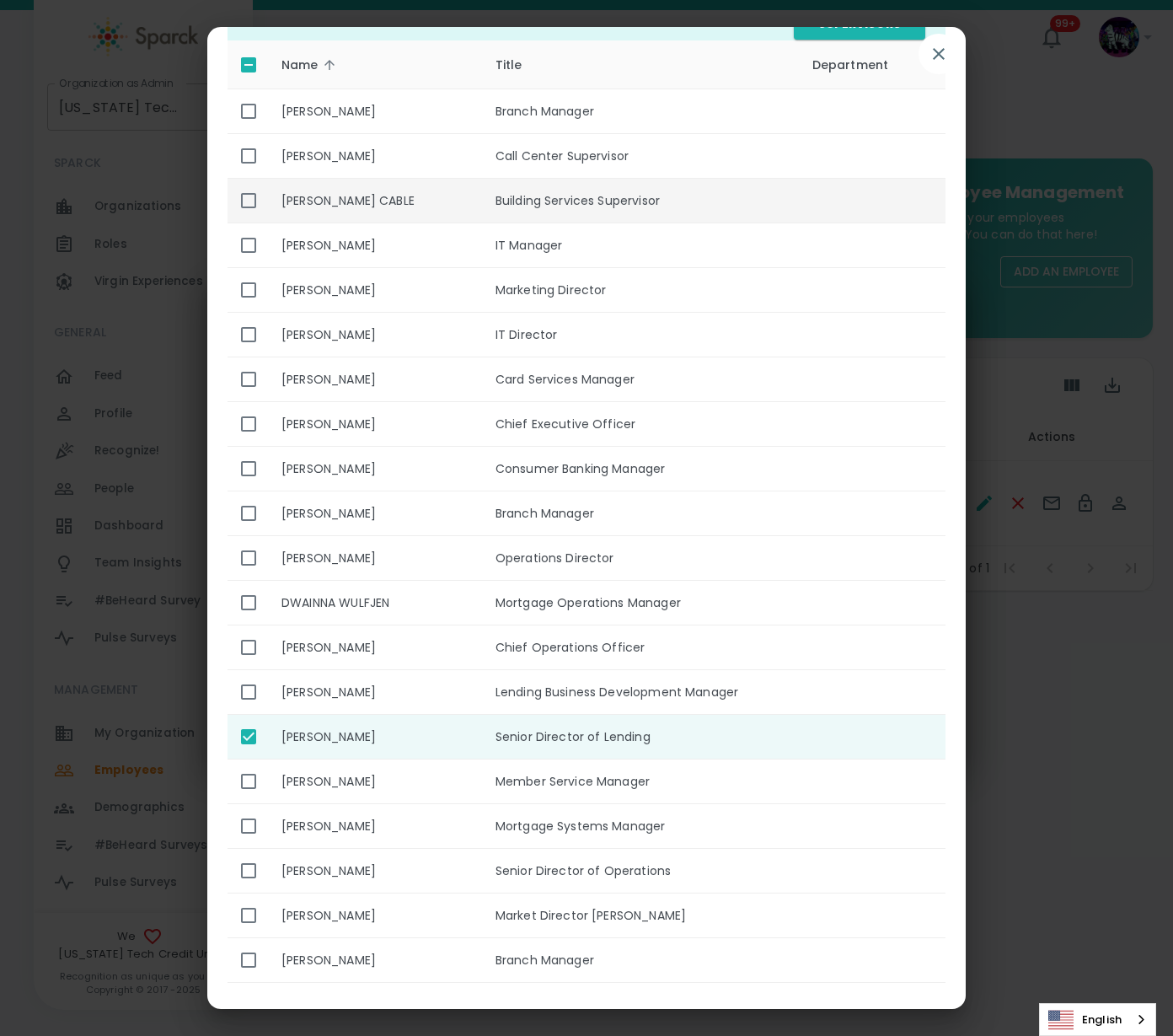
scroll to position [0, 0]
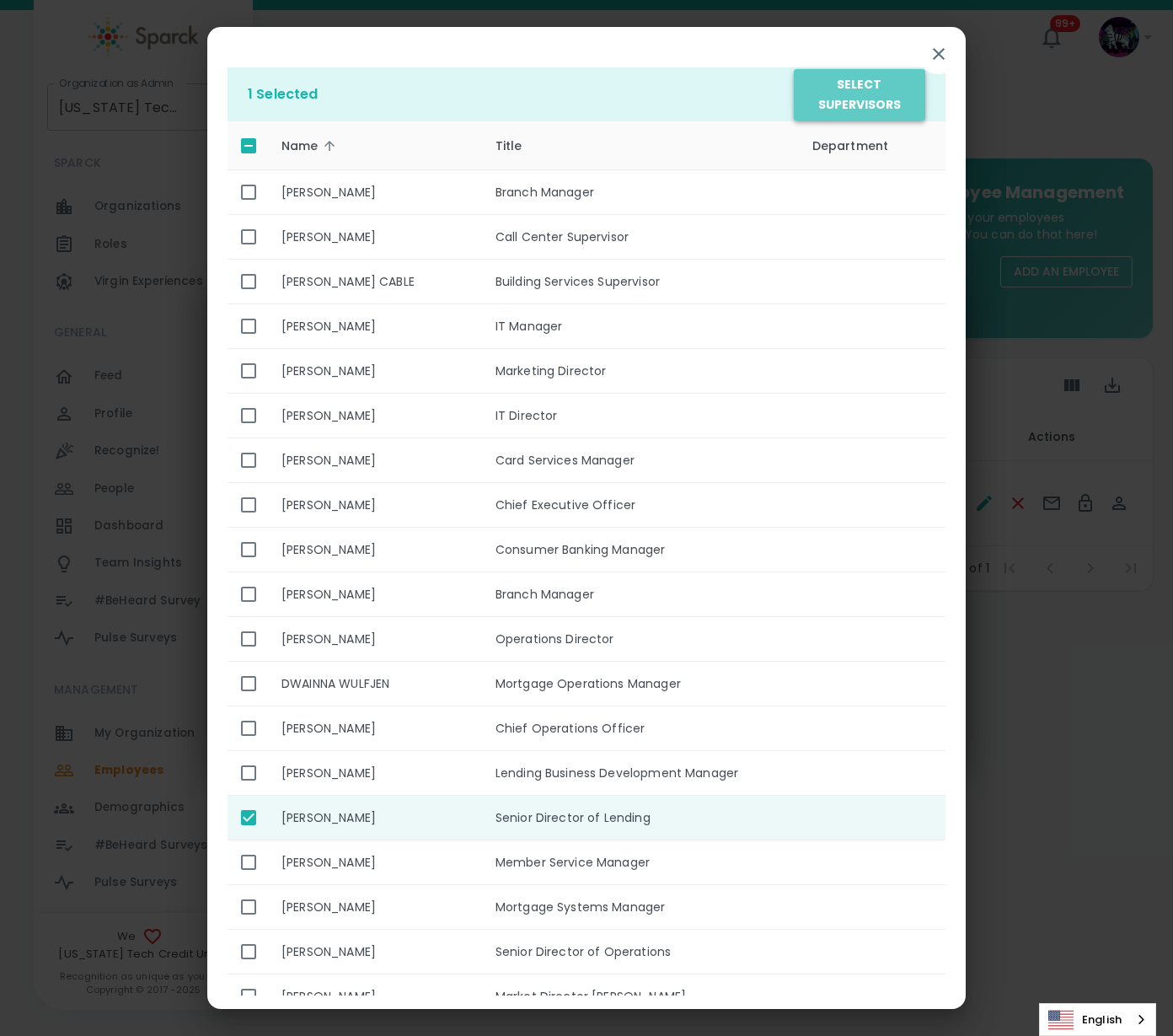
click at [855, 101] on button "Select Supervisors" at bounding box center [860, 94] width 131 height 52
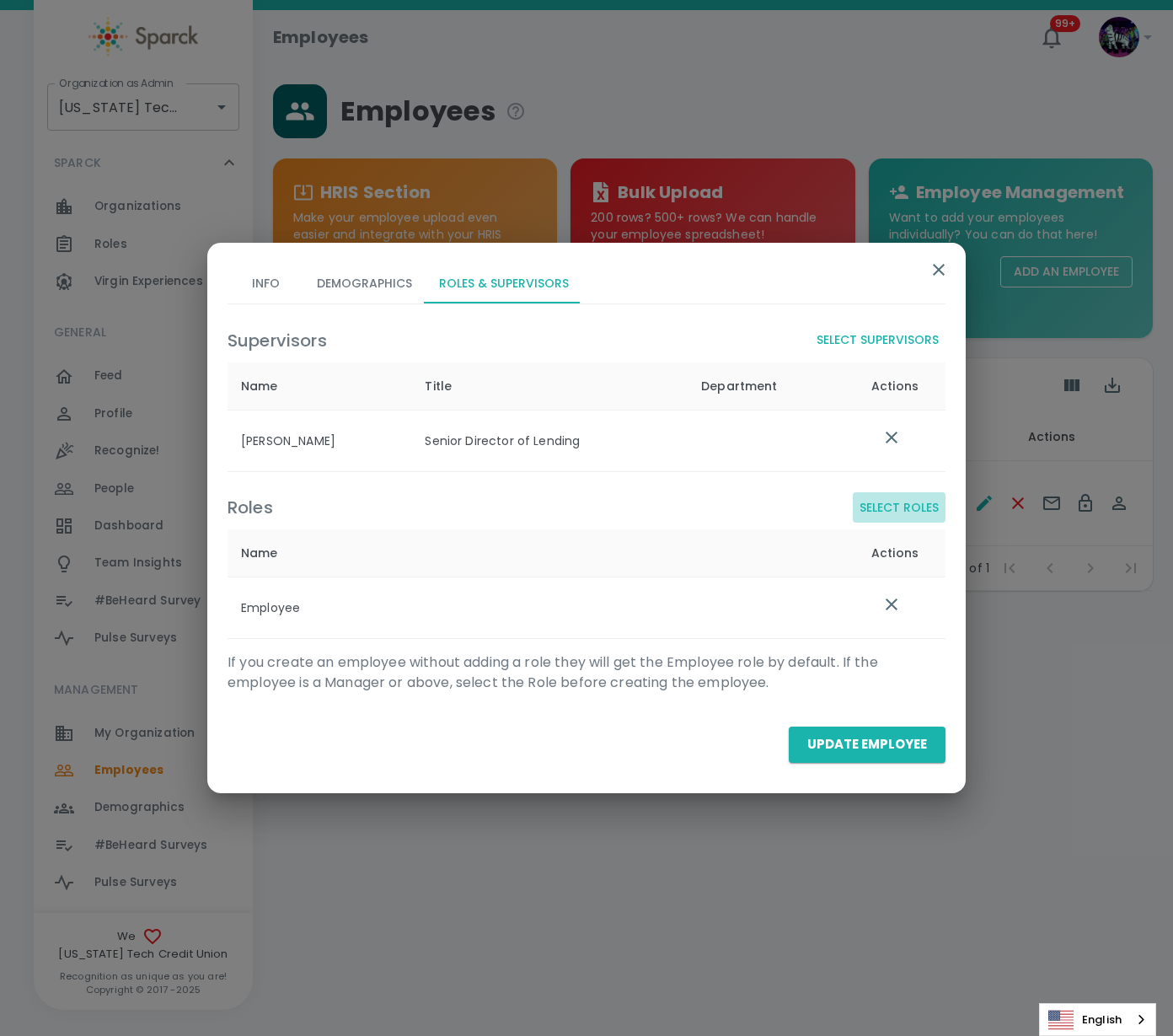
click at [900, 502] on button "Select Roles" at bounding box center [899, 508] width 93 height 32
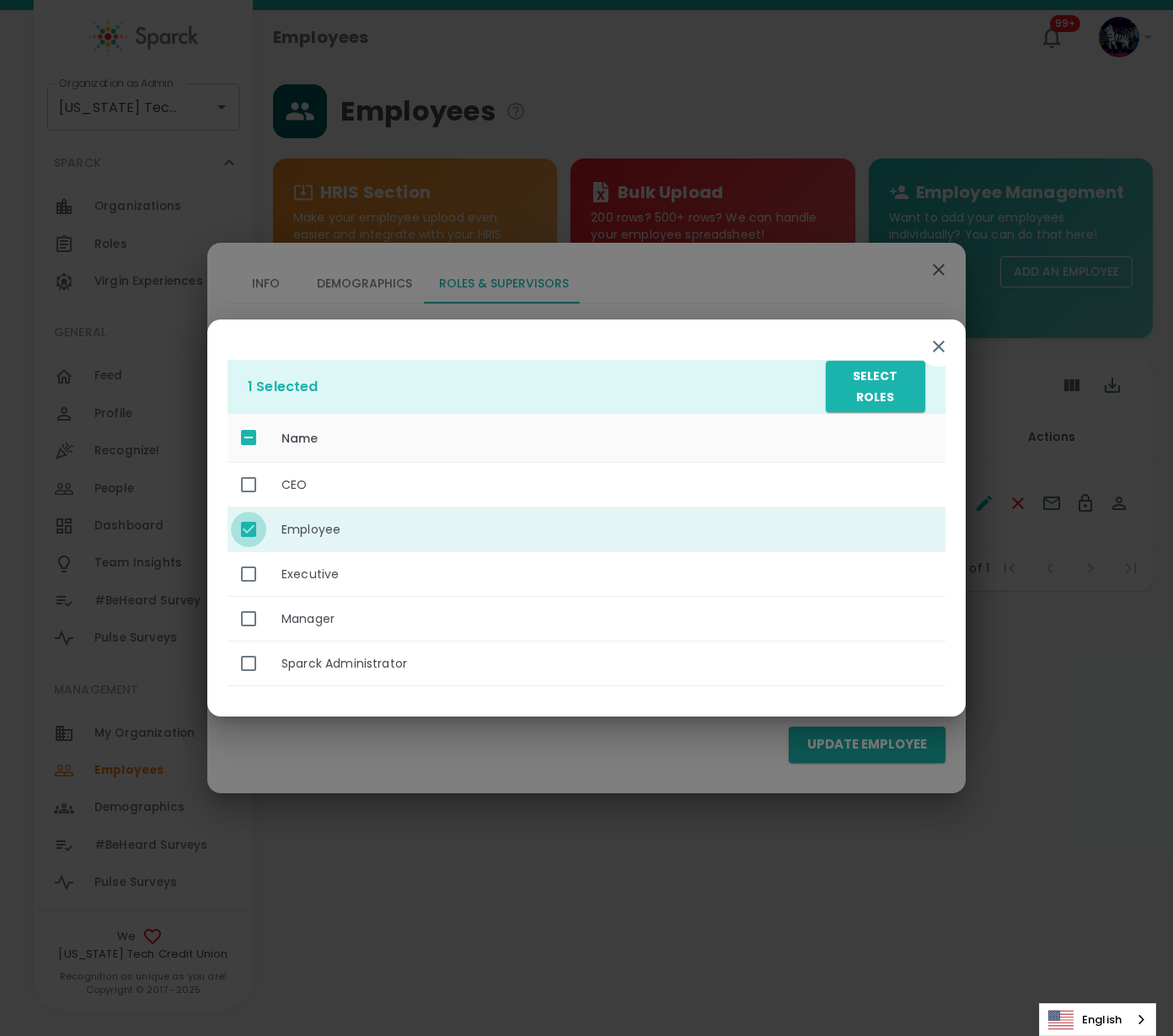
click at [245, 528] on input "enhanced table" at bounding box center [248, 529] width 35 height 35
click at [248, 524] on input "enhanced table" at bounding box center [248, 529] width 35 height 35
checkbox input "false"
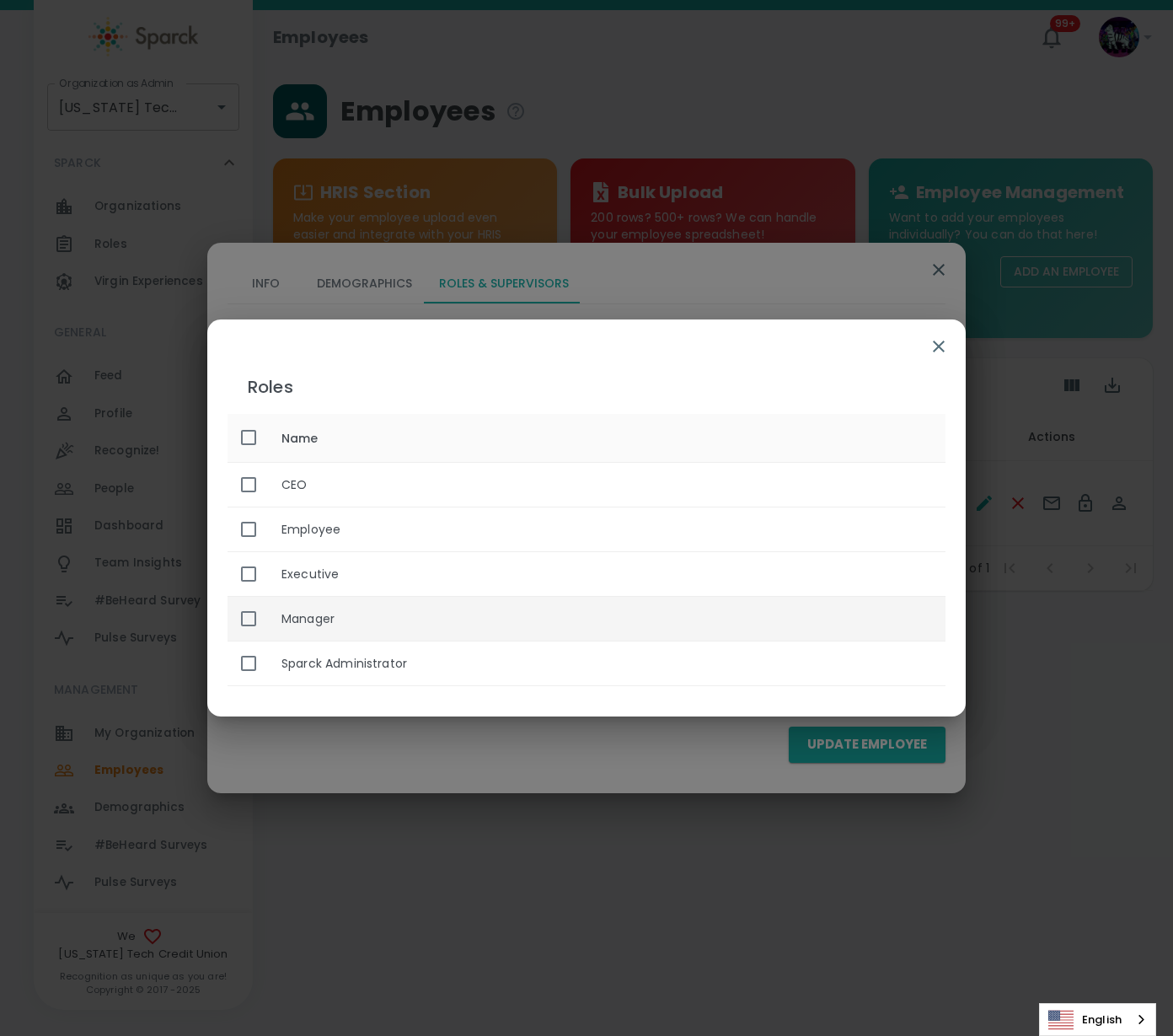
click at [246, 616] on input "enhanced table" at bounding box center [248, 619] width 35 height 35
checkbox input "true"
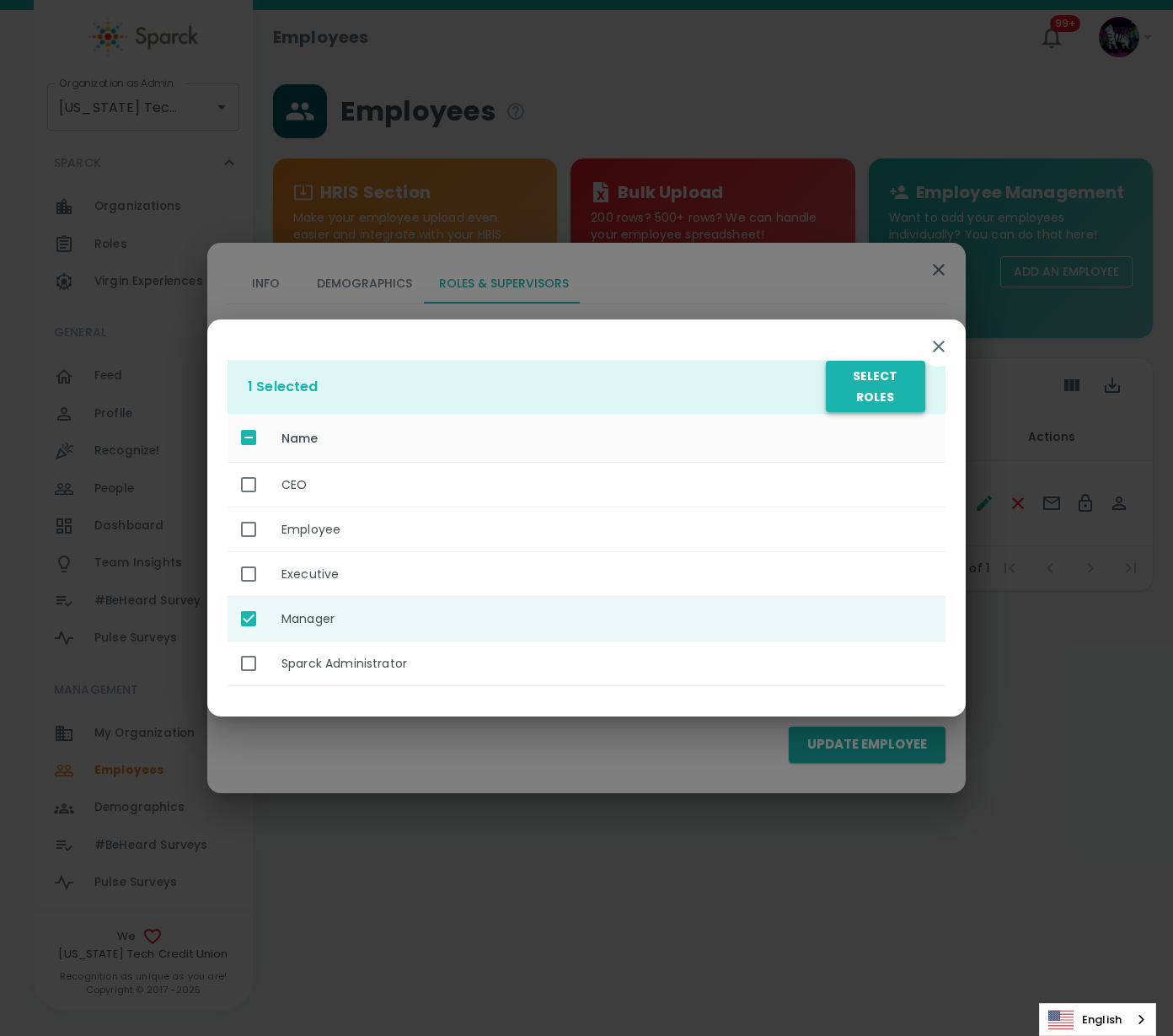
click at [854, 389] on button "Select Roles" at bounding box center [876, 386] width 100 height 52
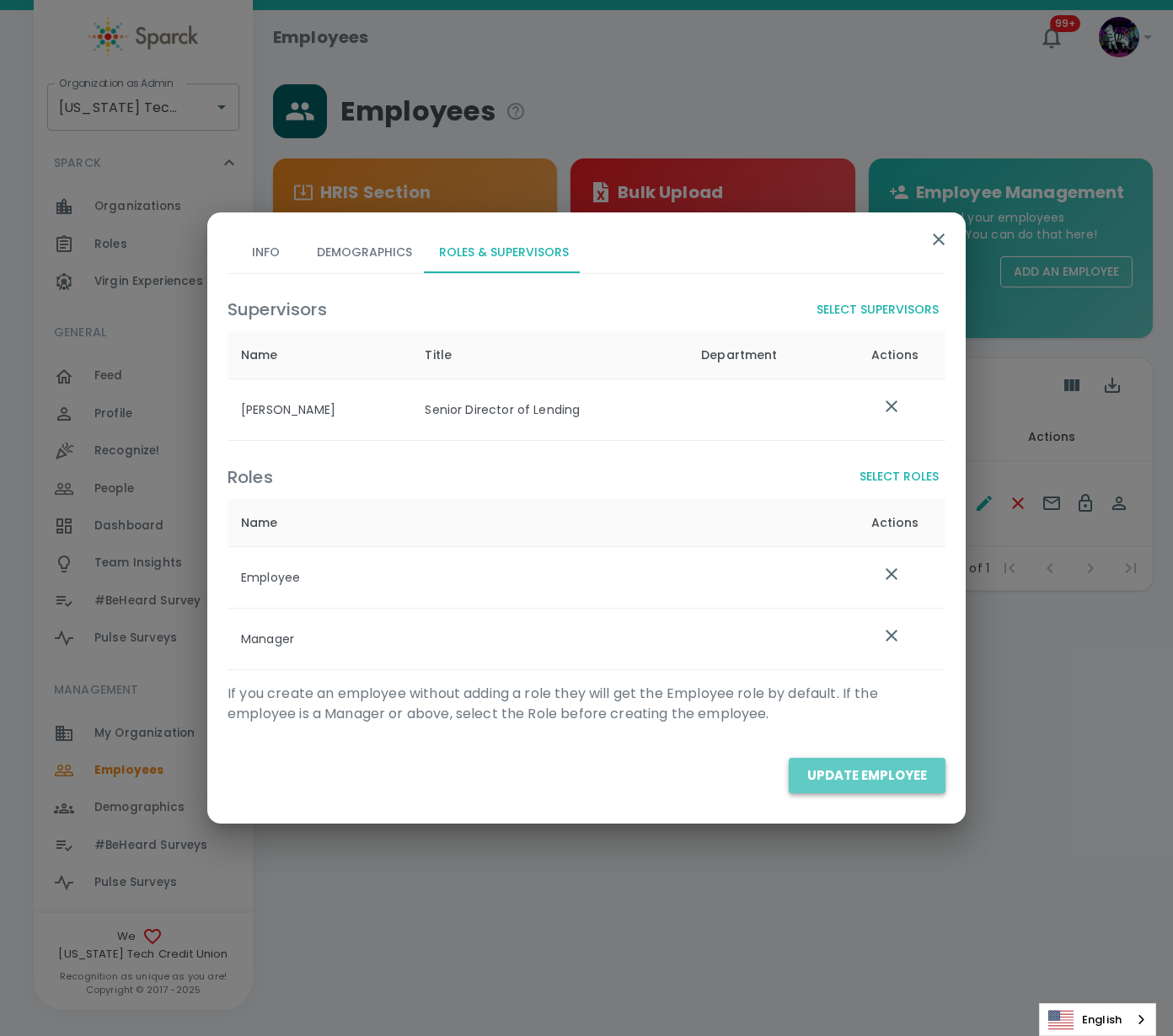
click at [887, 766] on button "Update Employee" at bounding box center [867, 775] width 157 height 35
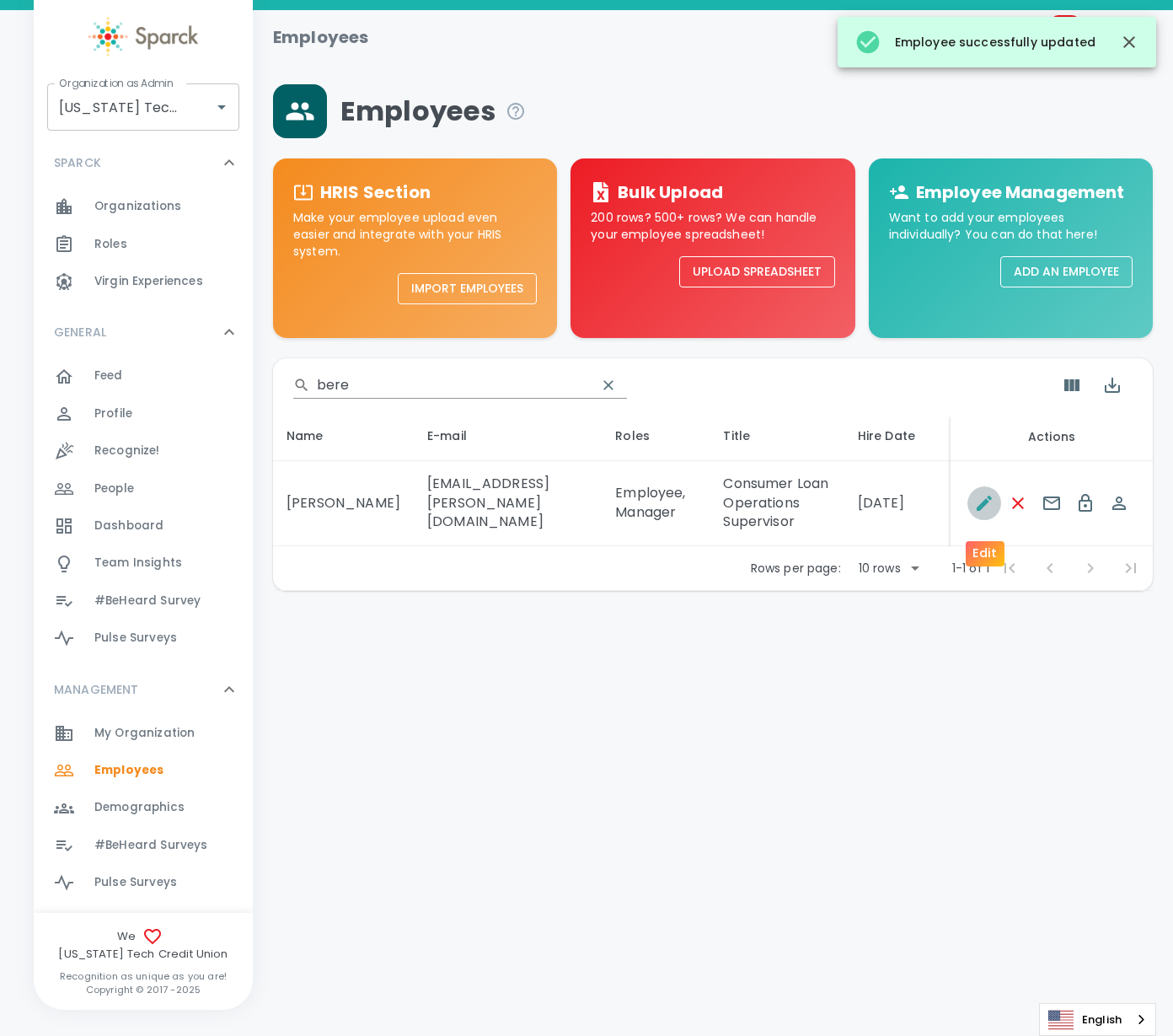
click at [985, 508] on icon "Edit" at bounding box center [984, 503] width 20 height 20
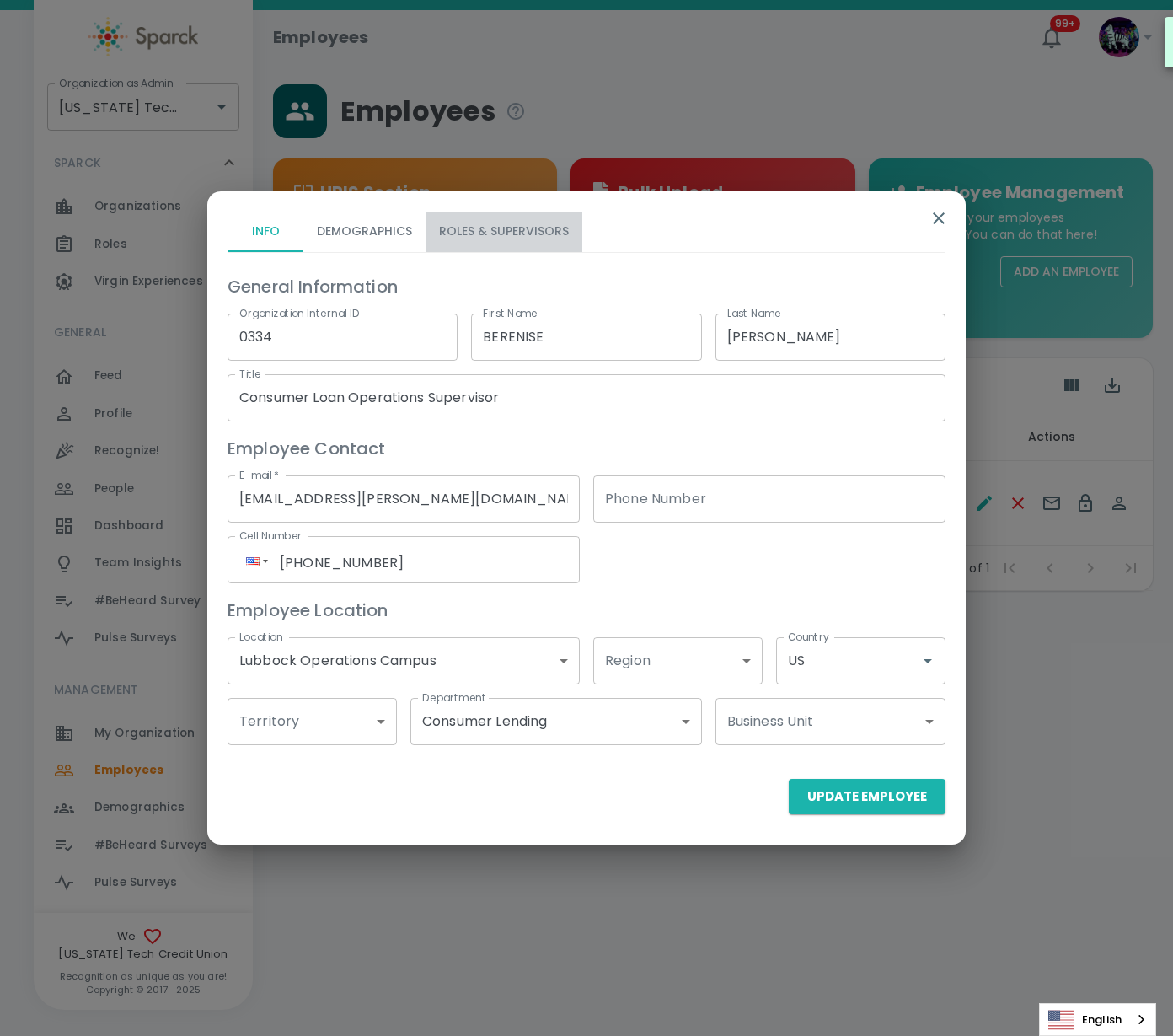
click at [548, 235] on button "Roles & Supervisors" at bounding box center [504, 232] width 157 height 40
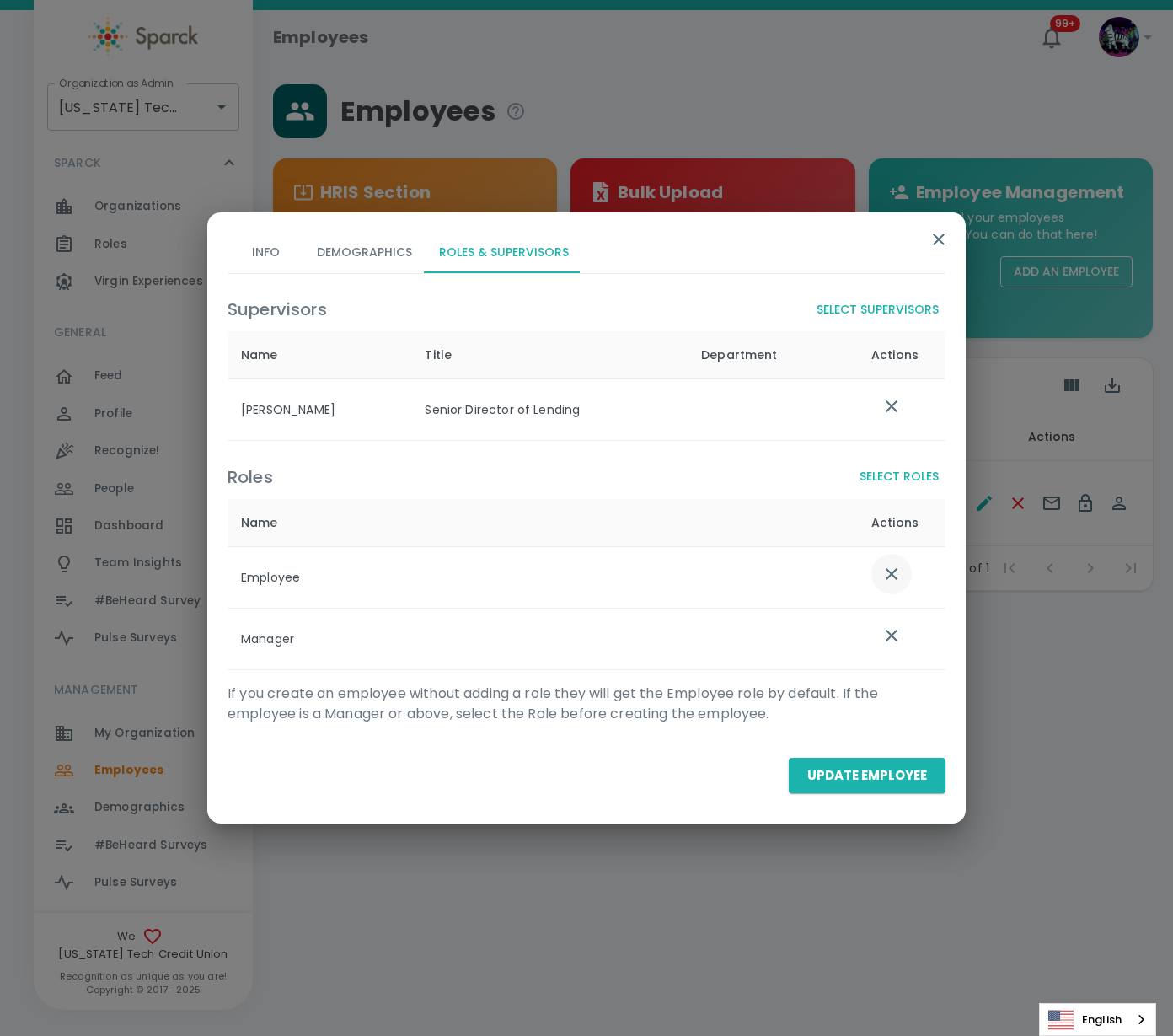
click at [900, 579] on icon "list table" at bounding box center [891, 574] width 20 height 20
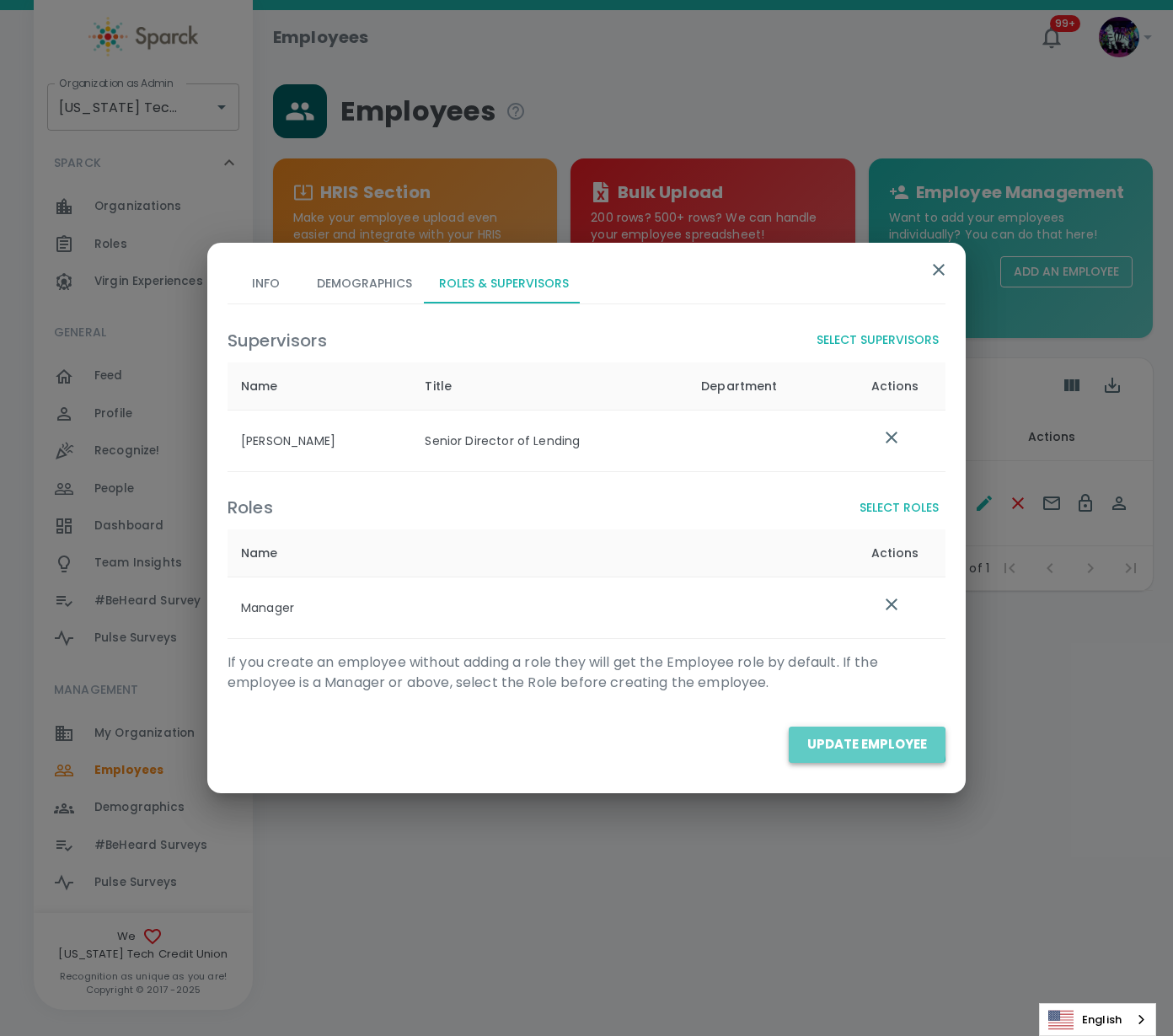
click at [862, 743] on button "Update Employee" at bounding box center [867, 744] width 157 height 35
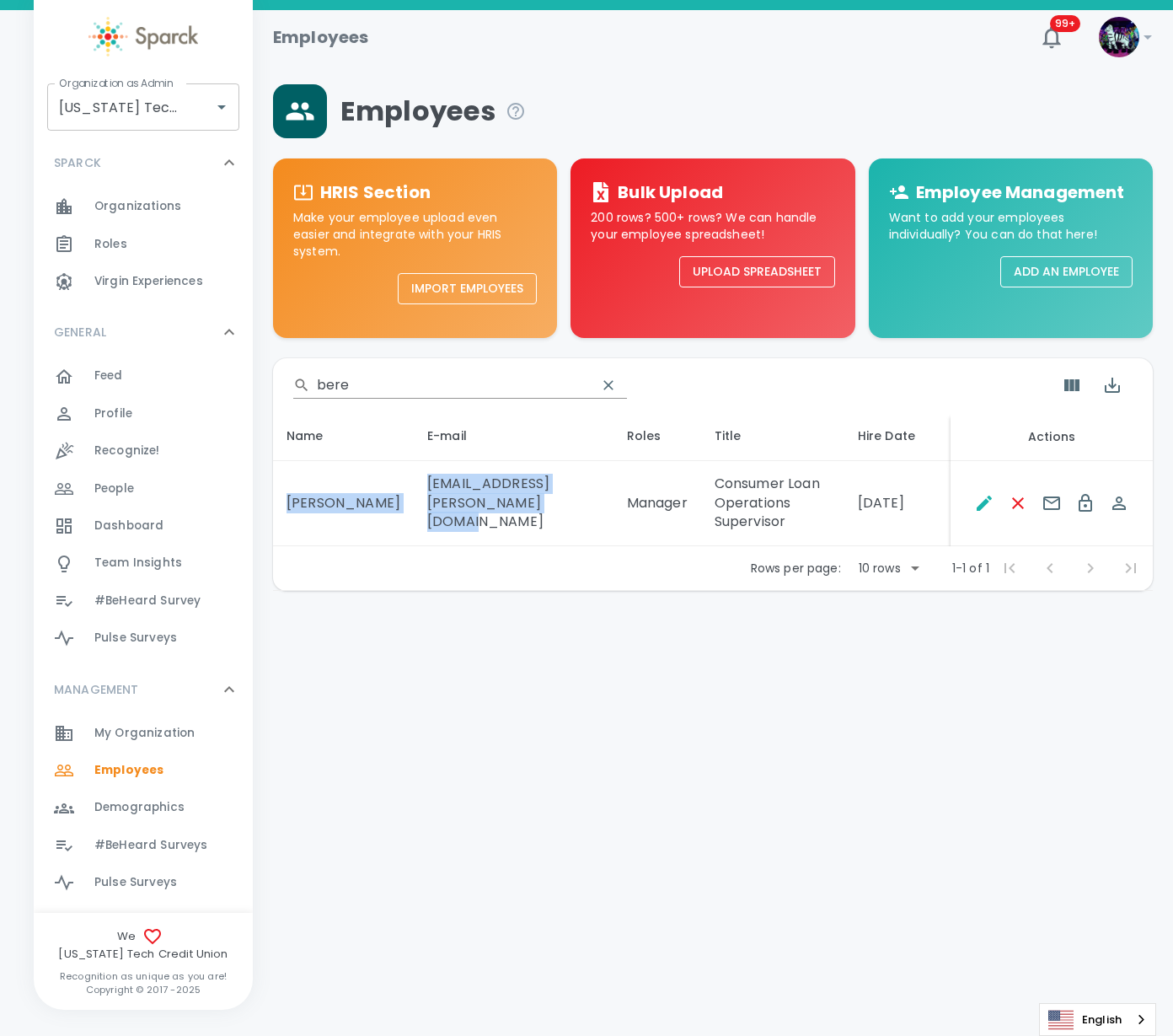
drag, startPoint x: 636, startPoint y: 513, endPoint x: 289, endPoint y: 498, distance: 347.3
click at [289, 498] on tr "[PERSON_NAME] [PERSON_NAME][EMAIL_ADDRESS][PERSON_NAME][DOMAIN_NAME] Manager Co…" at bounding box center [713, 504] width 880 height 86
copy tr "[PERSON_NAME] [PERSON_NAME][EMAIL_ADDRESS][PERSON_NAME][DOMAIN_NAME]"
click at [845, 679] on div "Employees 99+ ! Organization as Admin [US_STATE] Tech Credit Union • 760 Organi…" at bounding box center [586, 345] width 1173 height 668
click at [976, 514] on icon "Edit" at bounding box center [984, 503] width 20 height 20
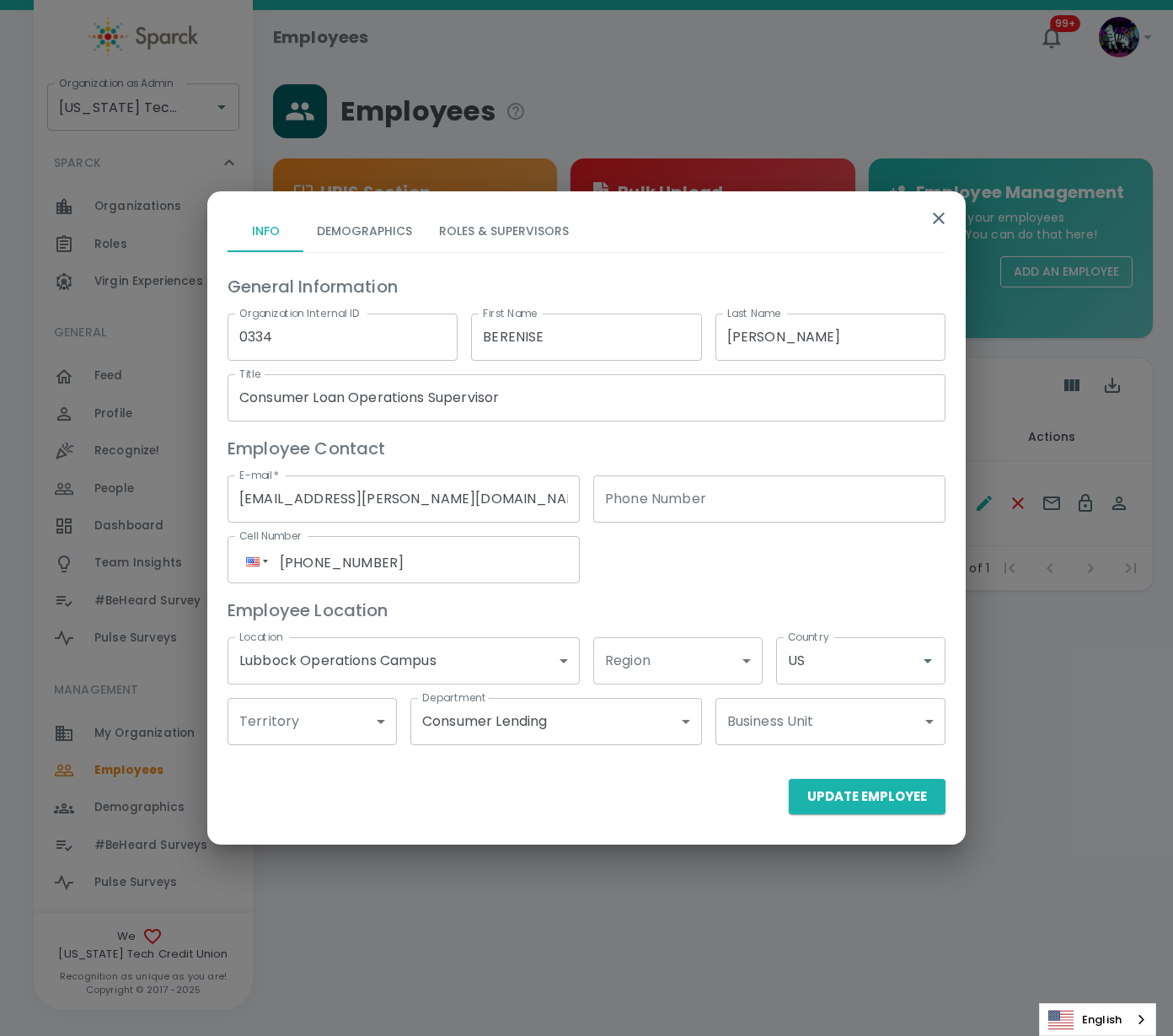
click at [509, 227] on button "Roles & Supervisors" at bounding box center [504, 232] width 157 height 40
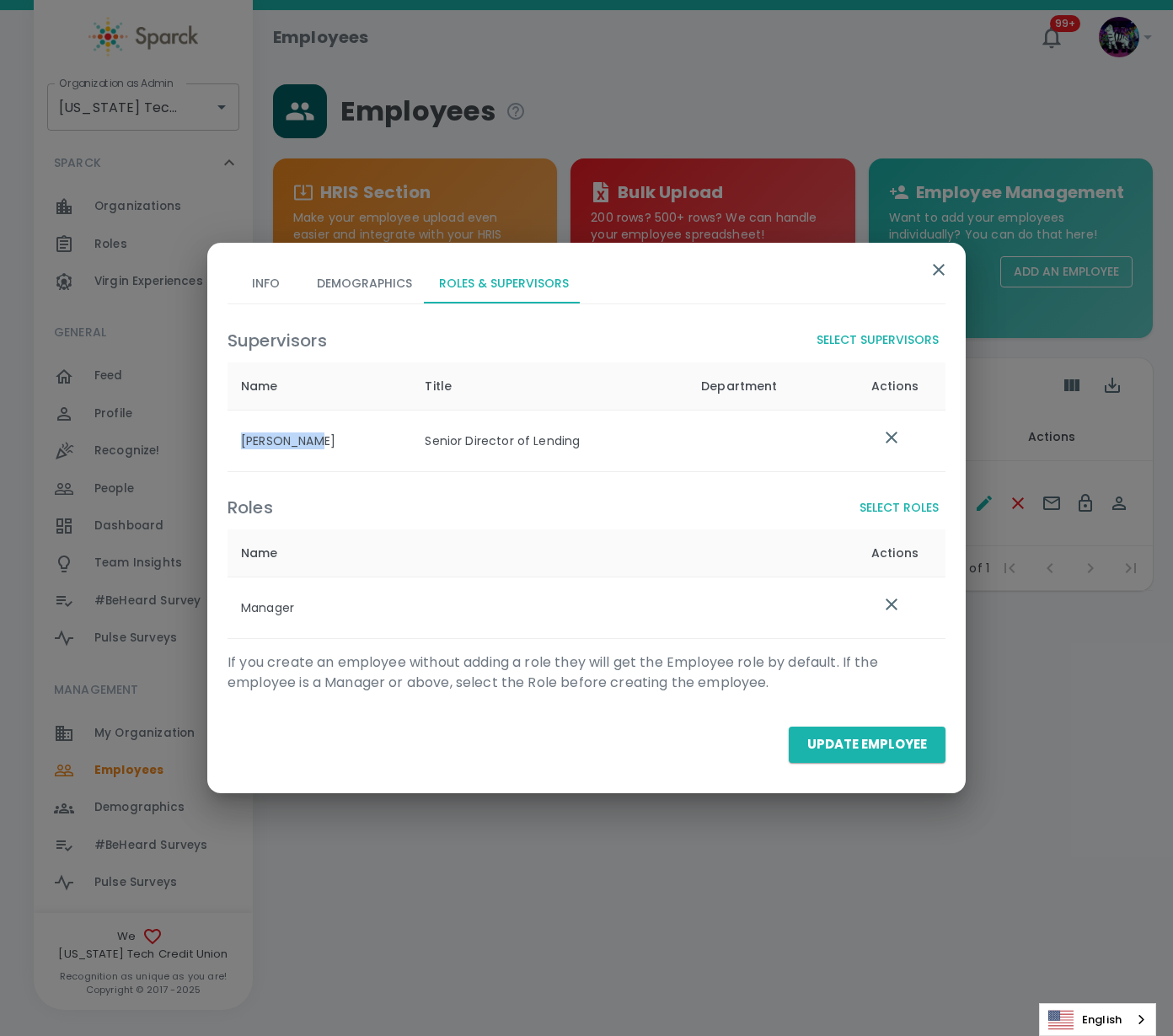
drag, startPoint x: 331, startPoint y: 446, endPoint x: 241, endPoint y: 438, distance: 90.4
click at [241, 438] on th "[PERSON_NAME]" at bounding box center [319, 440] width 184 height 61
copy th "[PERSON_NAME]"
click at [941, 262] on icon "button" at bounding box center [939, 270] width 20 height 20
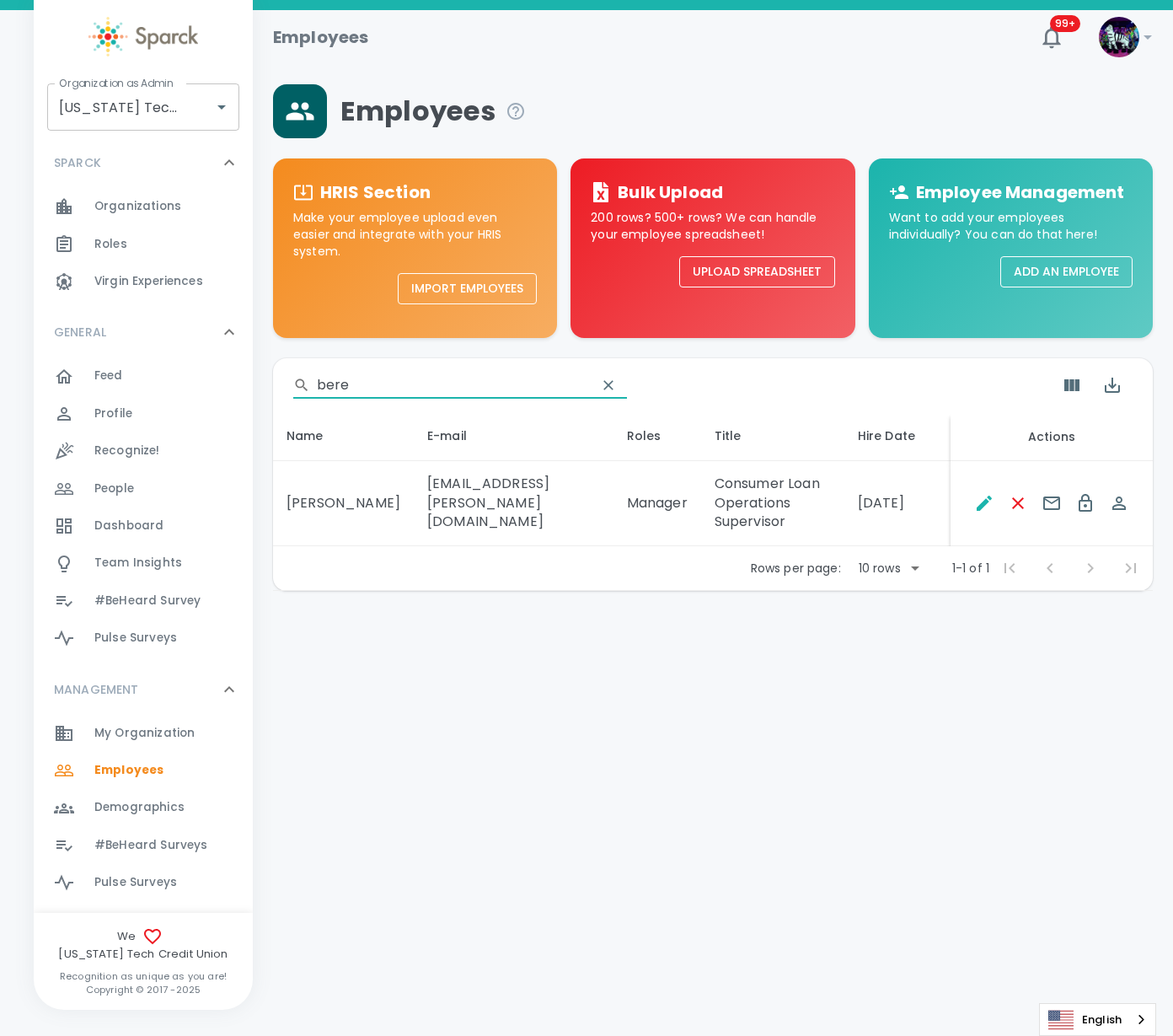
drag, startPoint x: 381, startPoint y: 381, endPoint x: 201, endPoint y: 387, distance: 180.1
click at [201, 387] on div "Employees 99+ ! Organization as Admin [US_STATE] Tech Credit Union • 760 Organi…" at bounding box center [586, 345] width 1173 height 668
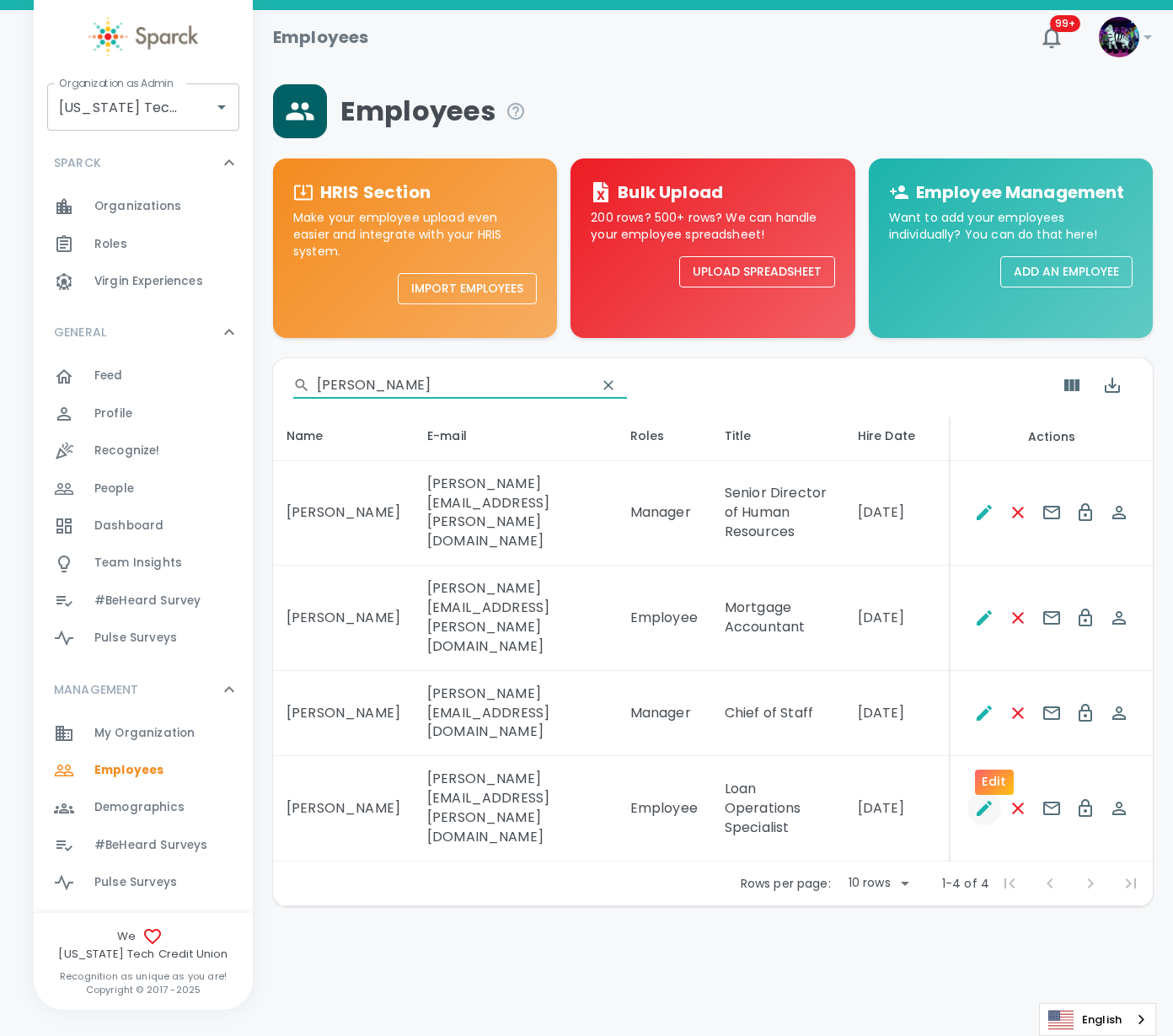
type input "[PERSON_NAME]"
click at [992, 801] on icon "Edit" at bounding box center [984, 808] width 15 height 15
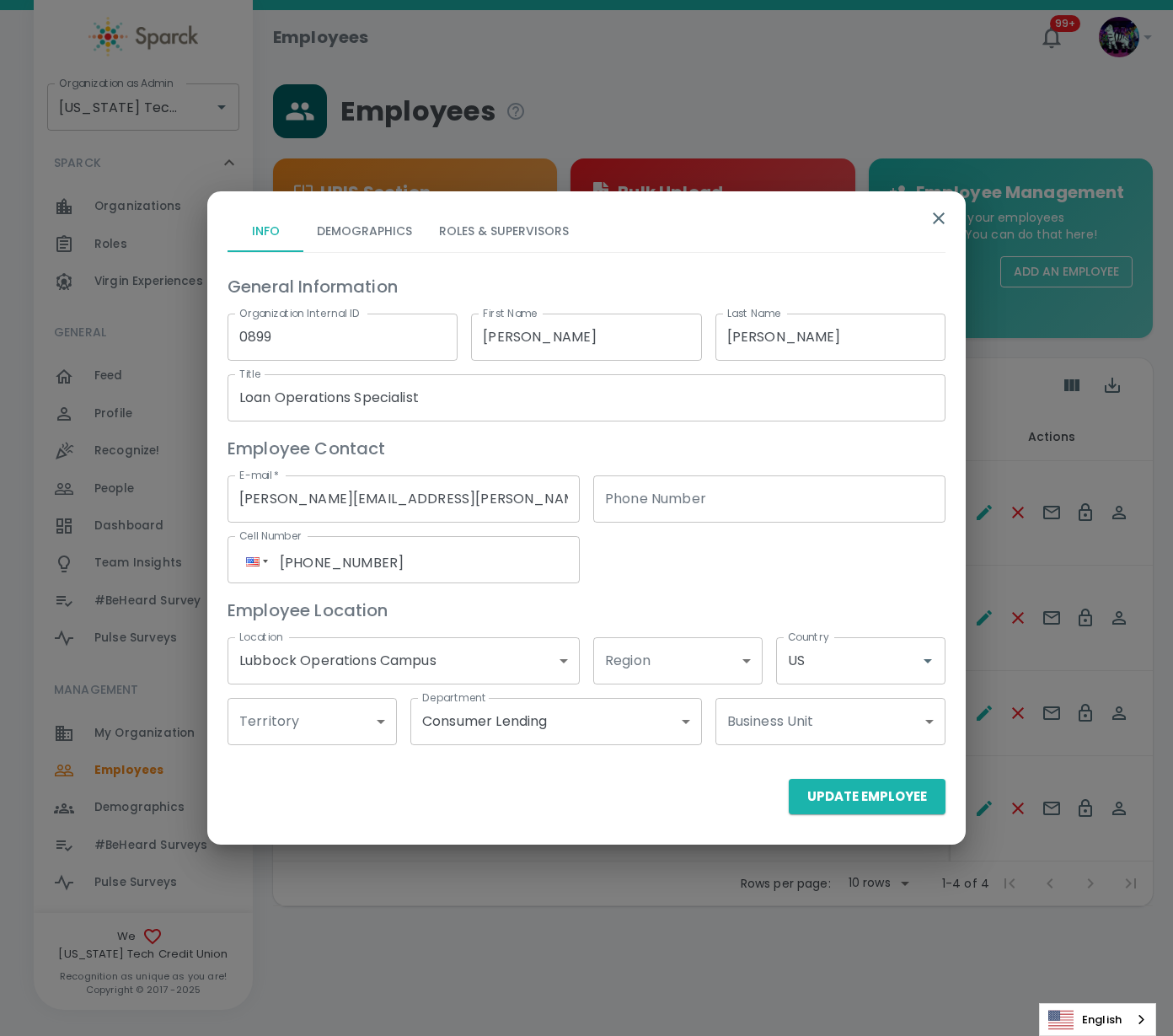
click at [541, 233] on button "Roles & Supervisors" at bounding box center [504, 232] width 157 height 40
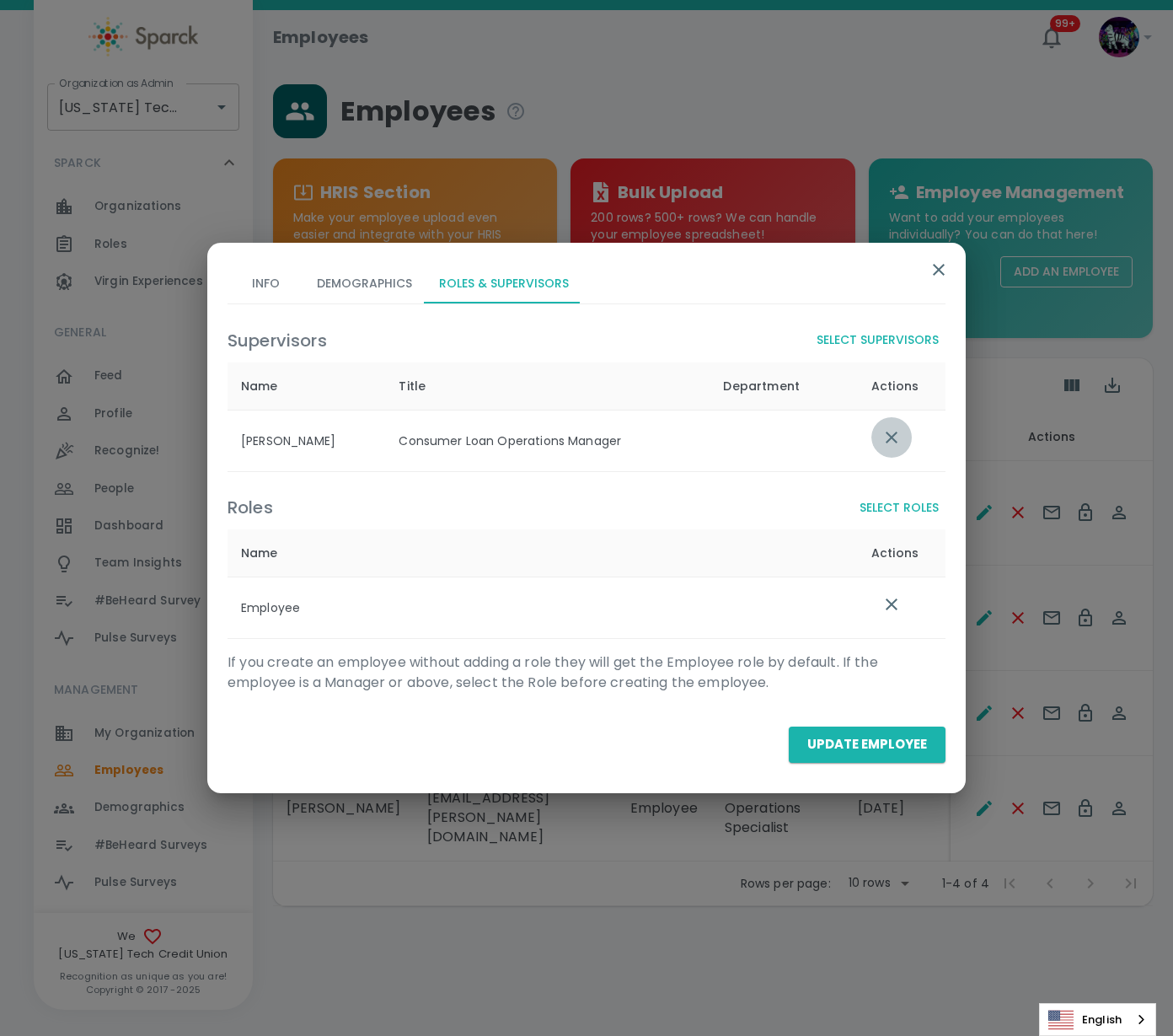
click at [892, 447] on button "list table" at bounding box center [891, 438] width 40 height 40
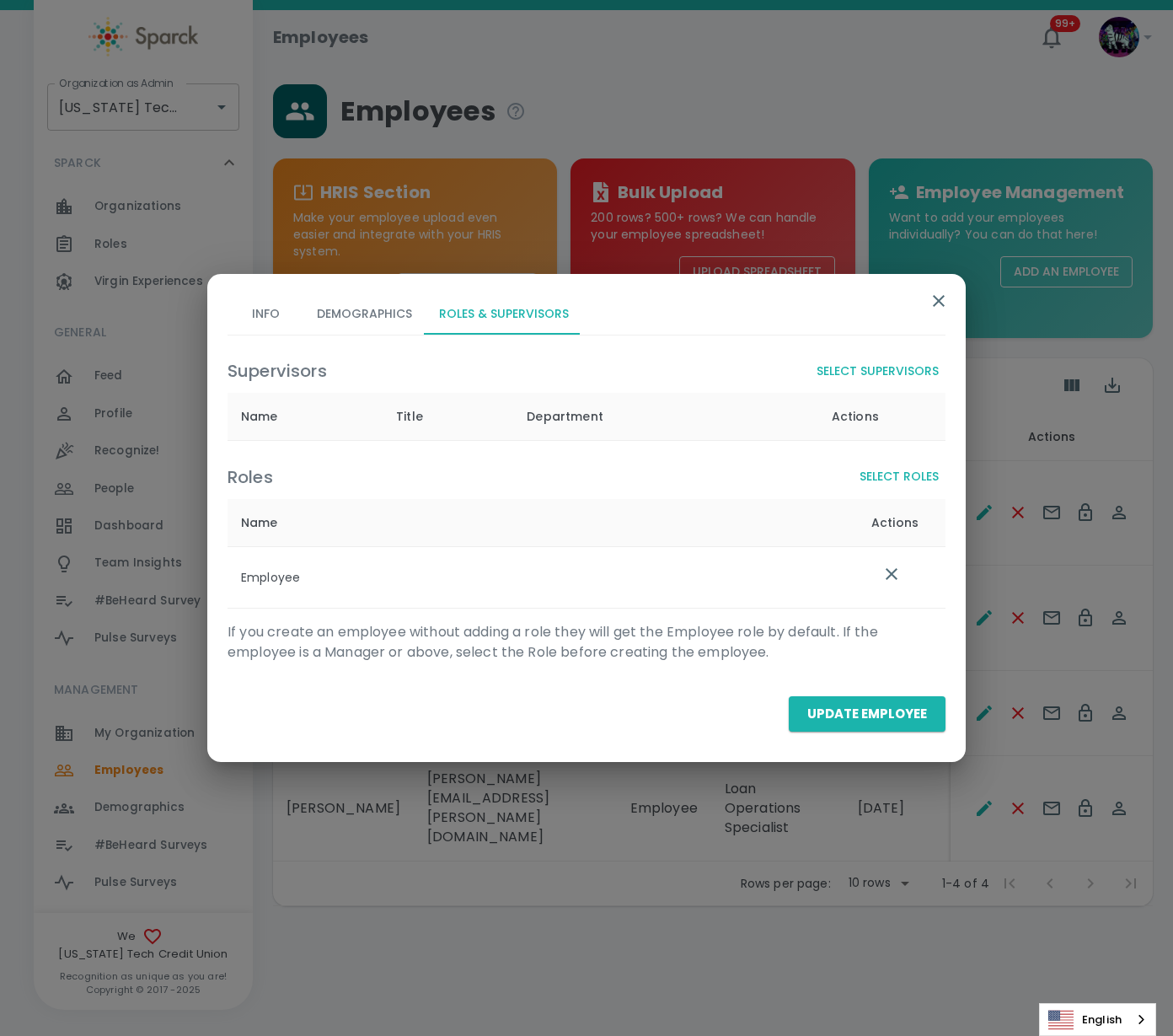
click at [883, 367] on button "Select Supervisors" at bounding box center [877, 372] width 136 height 32
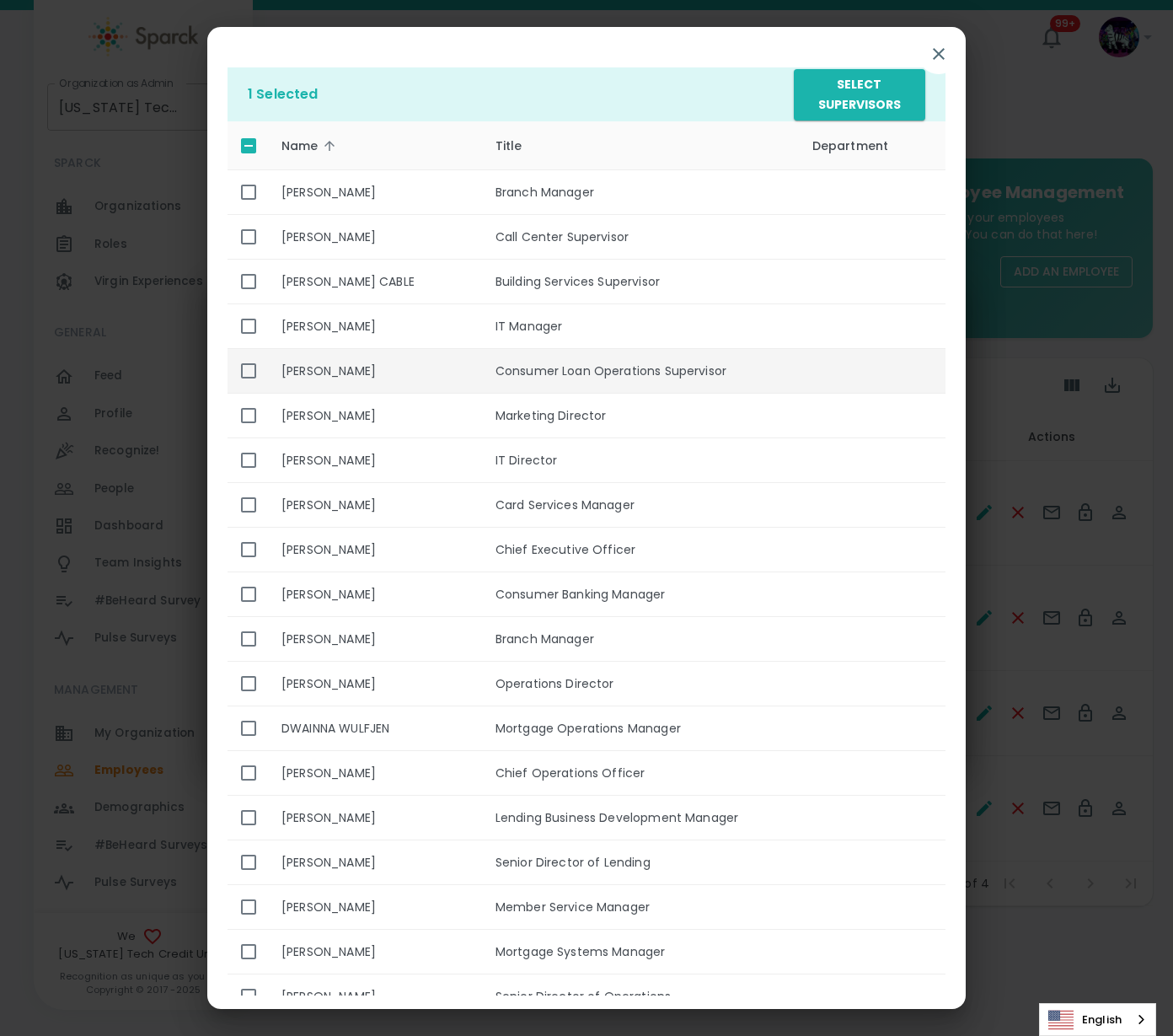
click at [241, 372] on input "enhanced table" at bounding box center [248, 371] width 35 height 35
checkbox input "true"
click at [843, 105] on button "Select Supervisors" at bounding box center [860, 94] width 131 height 52
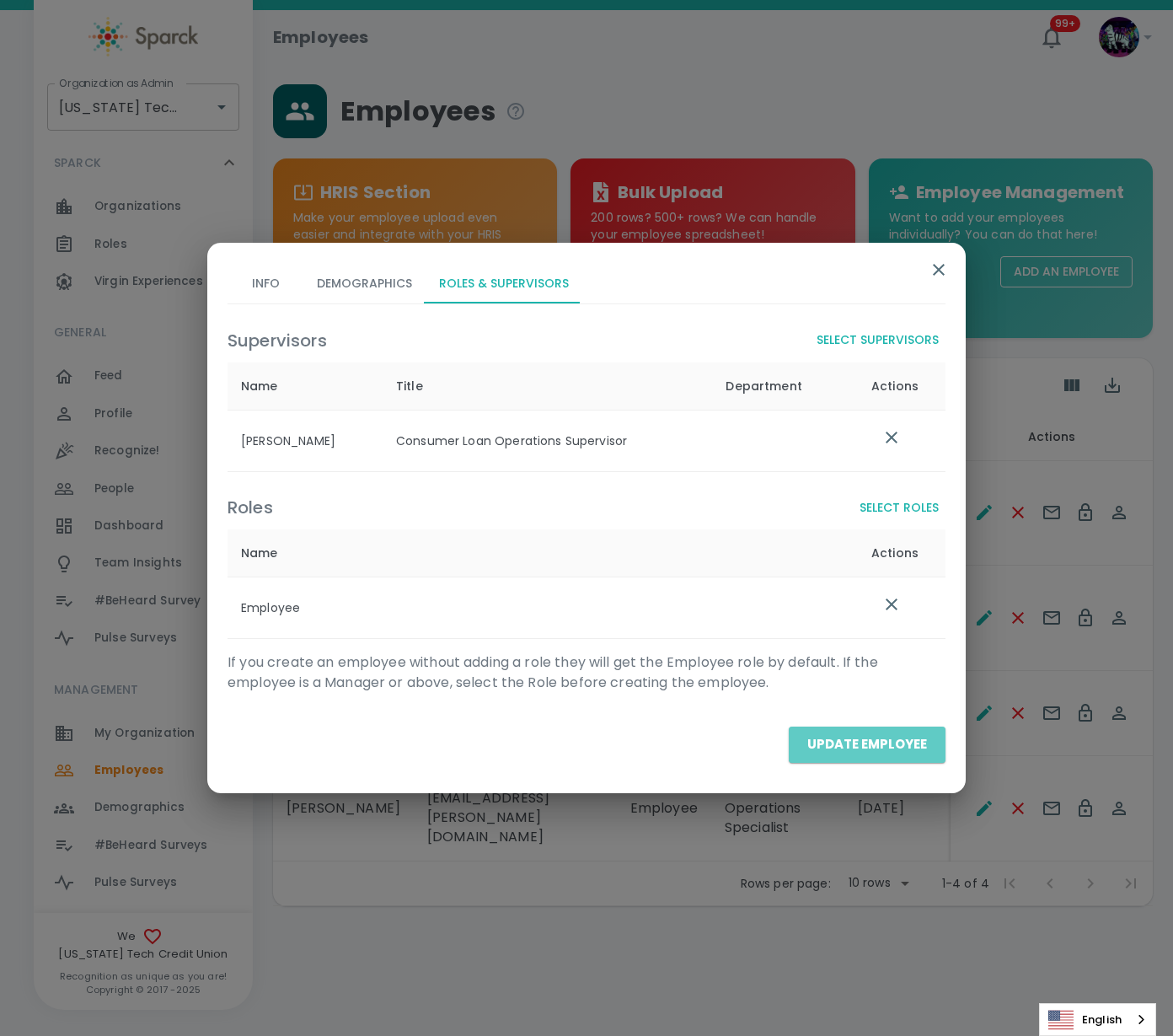
click at [890, 740] on button "Update Employee" at bounding box center [867, 744] width 157 height 35
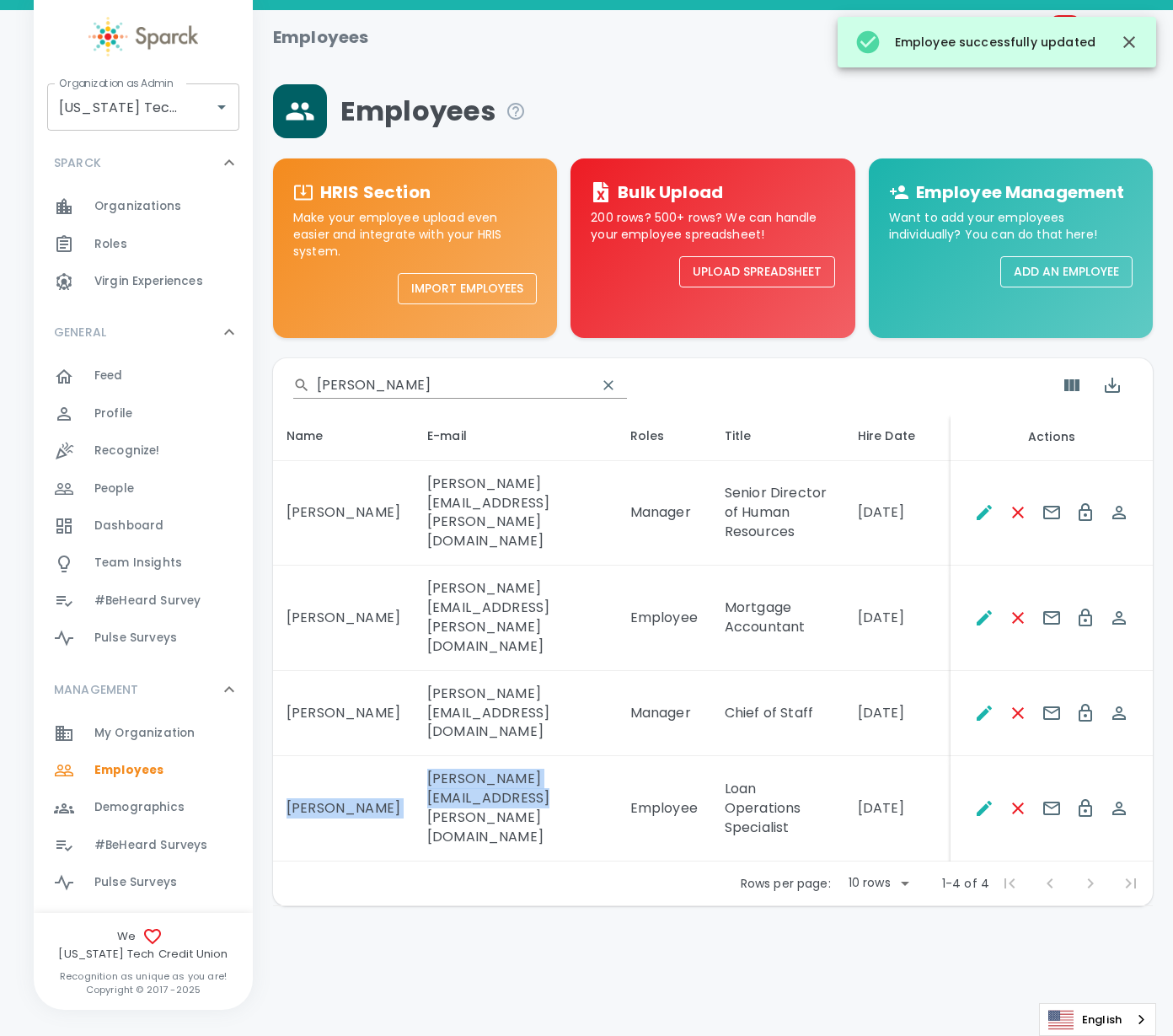
drag, startPoint x: 605, startPoint y: 751, endPoint x: 280, endPoint y: 732, distance: 325.6
click at [280, 756] on tr "[PERSON_NAME] [PERSON_NAME][EMAIL_ADDRESS][PERSON_NAME][DOMAIN_NAME] Employee L…" at bounding box center [713, 808] width 880 height 105
copy tr "[PERSON_NAME] [PERSON_NAME][EMAIL_ADDRESS][PERSON_NAME][DOMAIN_NAME]"
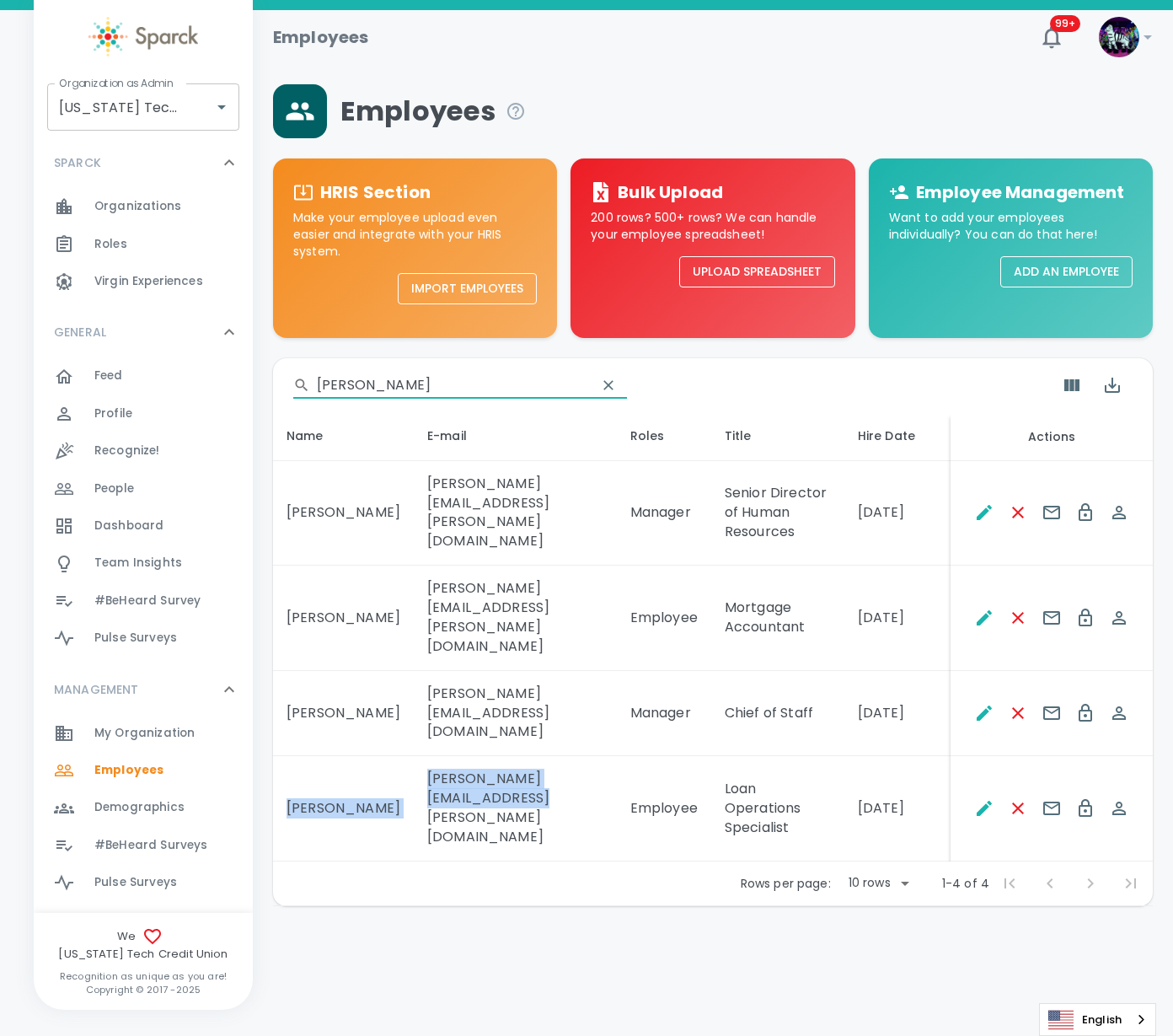
click at [369, 390] on input "[PERSON_NAME]" at bounding box center [450, 385] width 266 height 27
drag, startPoint x: 380, startPoint y: 382, endPoint x: 300, endPoint y: 383, distance: 80.0
click at [305, 383] on div "​ [PERSON_NAME]" at bounding box center [460, 385] width 334 height 27
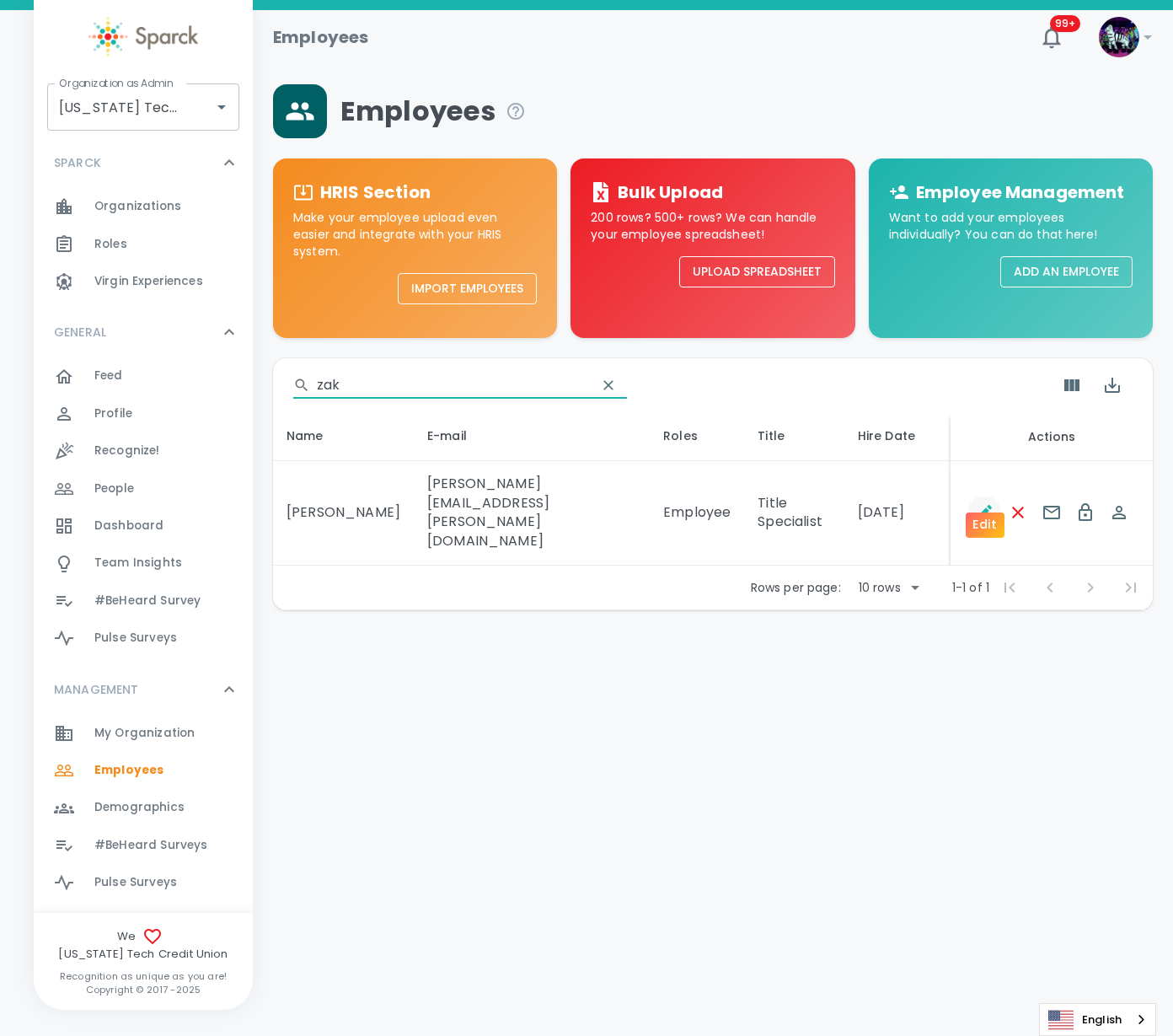
type input "zak"
click at [979, 502] on icon "Edit" at bounding box center [984, 512] width 20 height 20
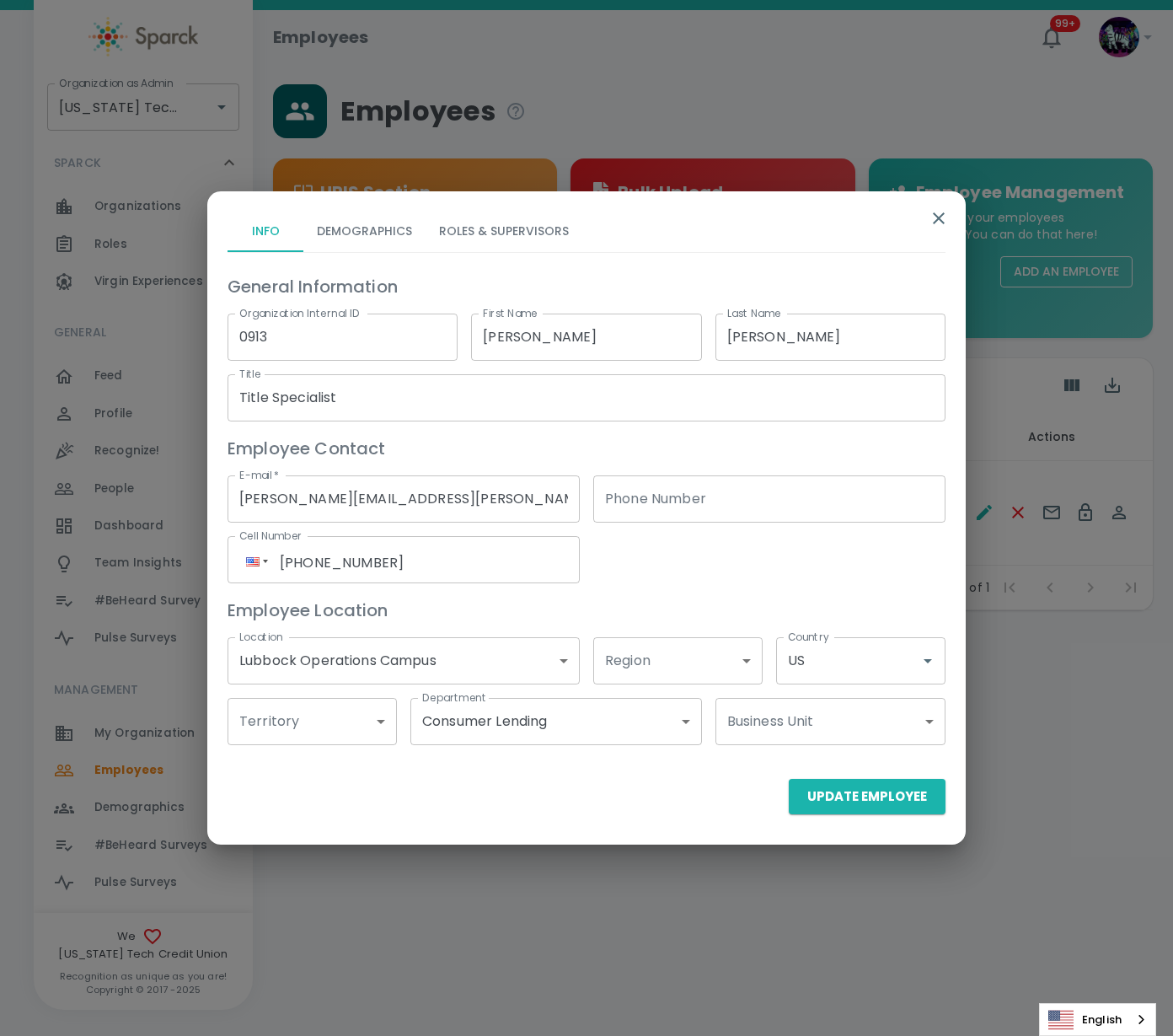
click at [455, 233] on button "Roles & Supervisors" at bounding box center [504, 232] width 157 height 40
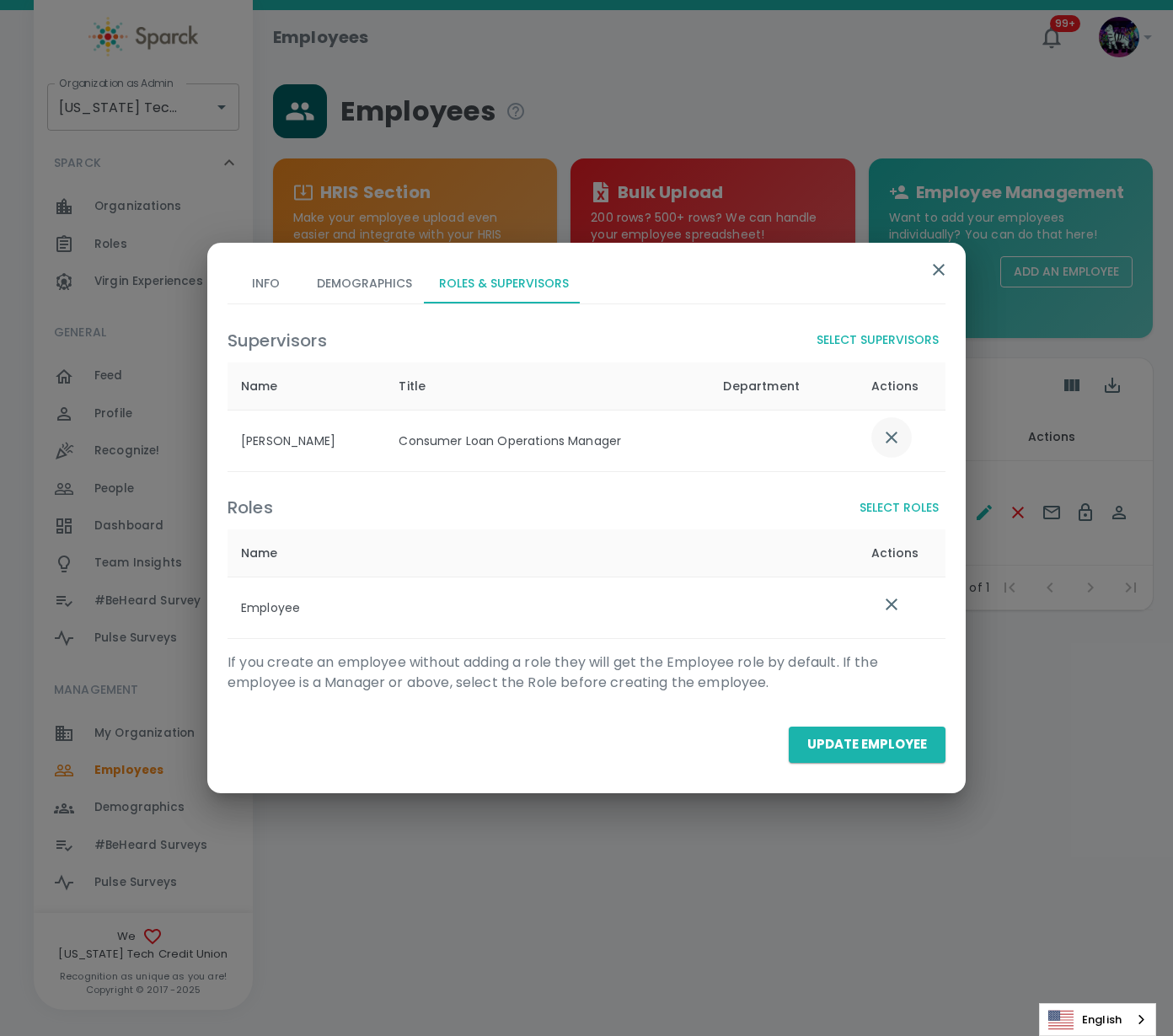
click at [883, 441] on icon "list table" at bounding box center [891, 437] width 20 height 20
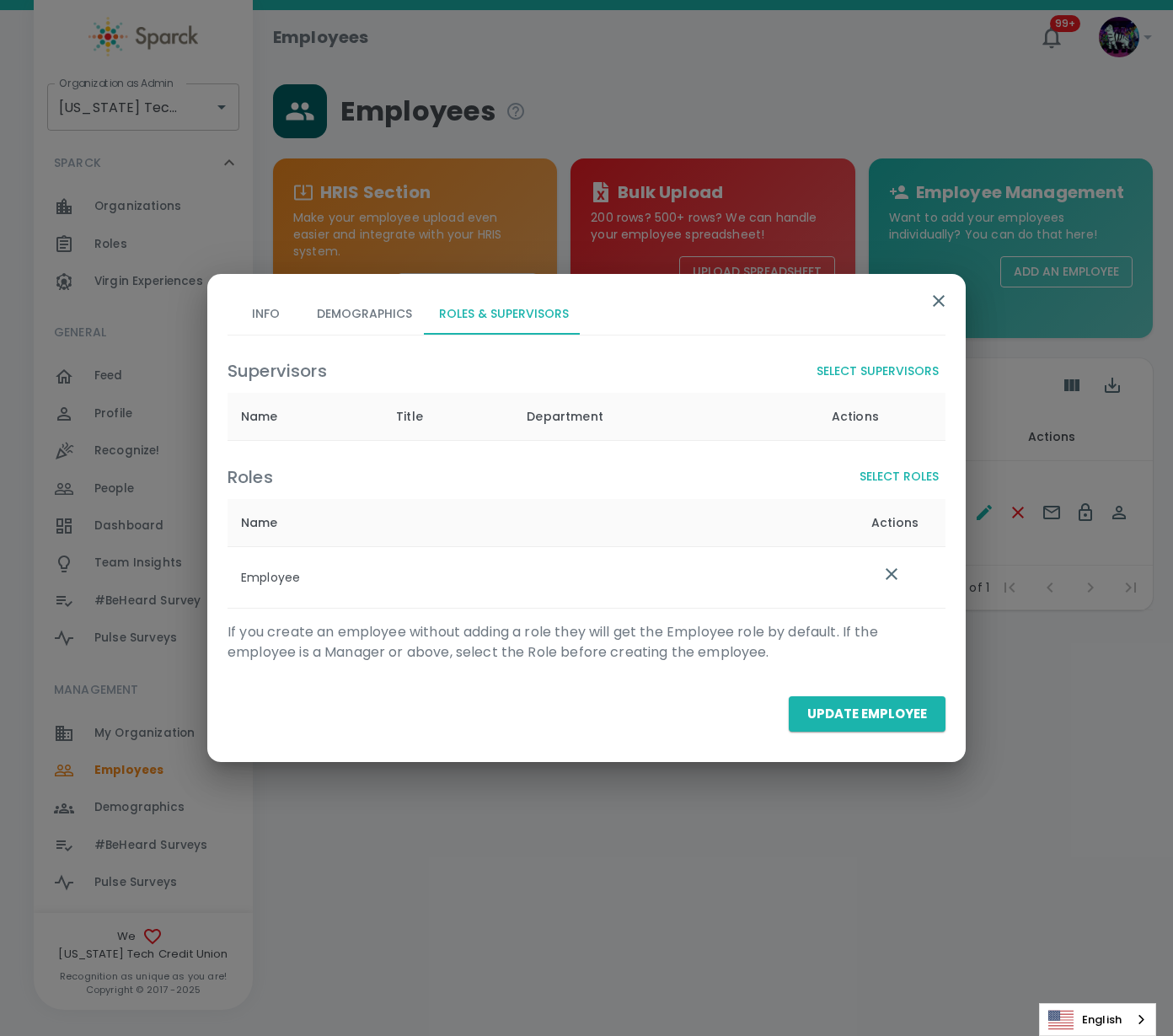
click at [884, 375] on button "Select Supervisors" at bounding box center [877, 372] width 136 height 32
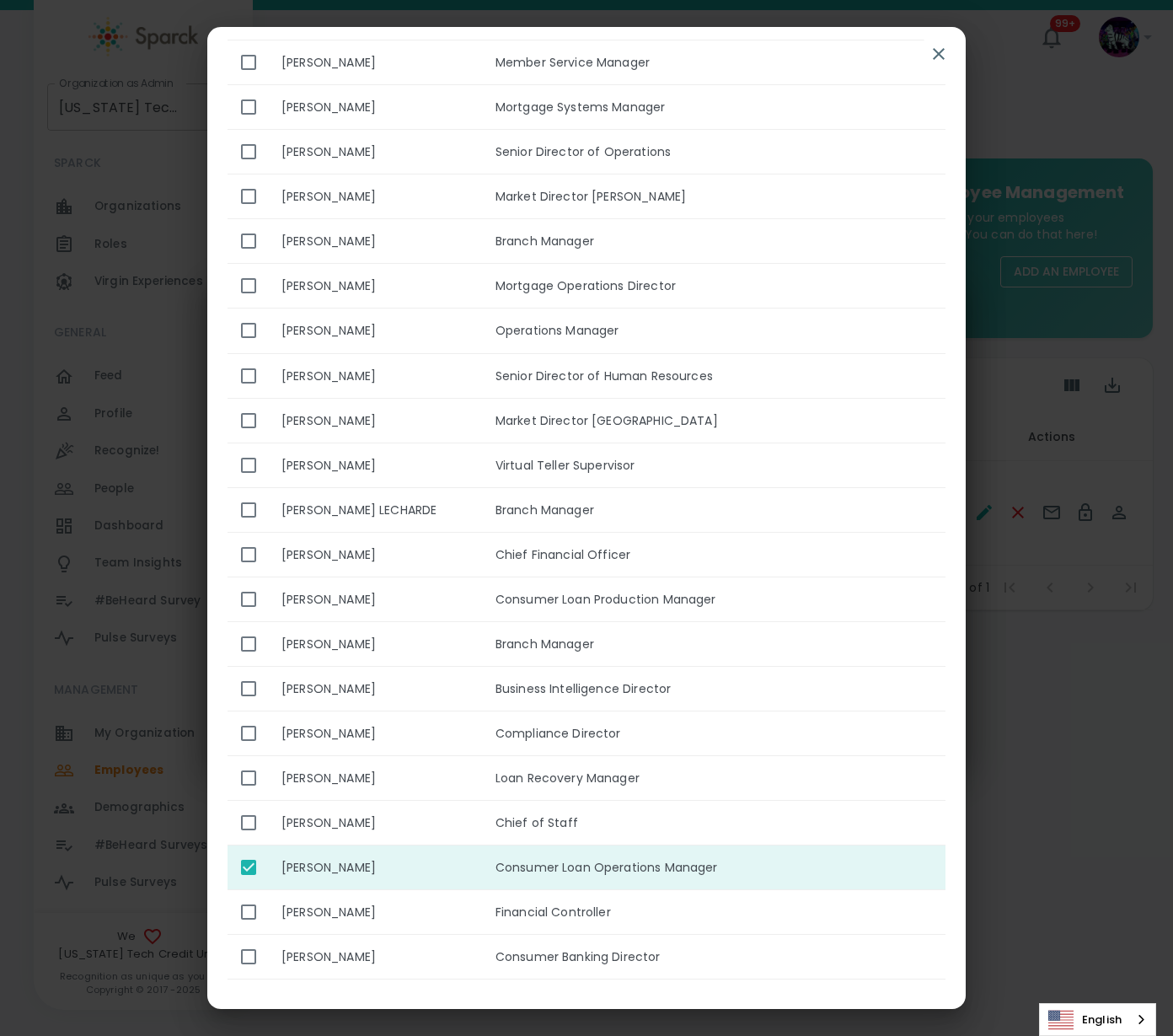
scroll to position [845, 0]
click at [260, 865] on input "enhanced table" at bounding box center [248, 866] width 35 height 35
checkbox input "false"
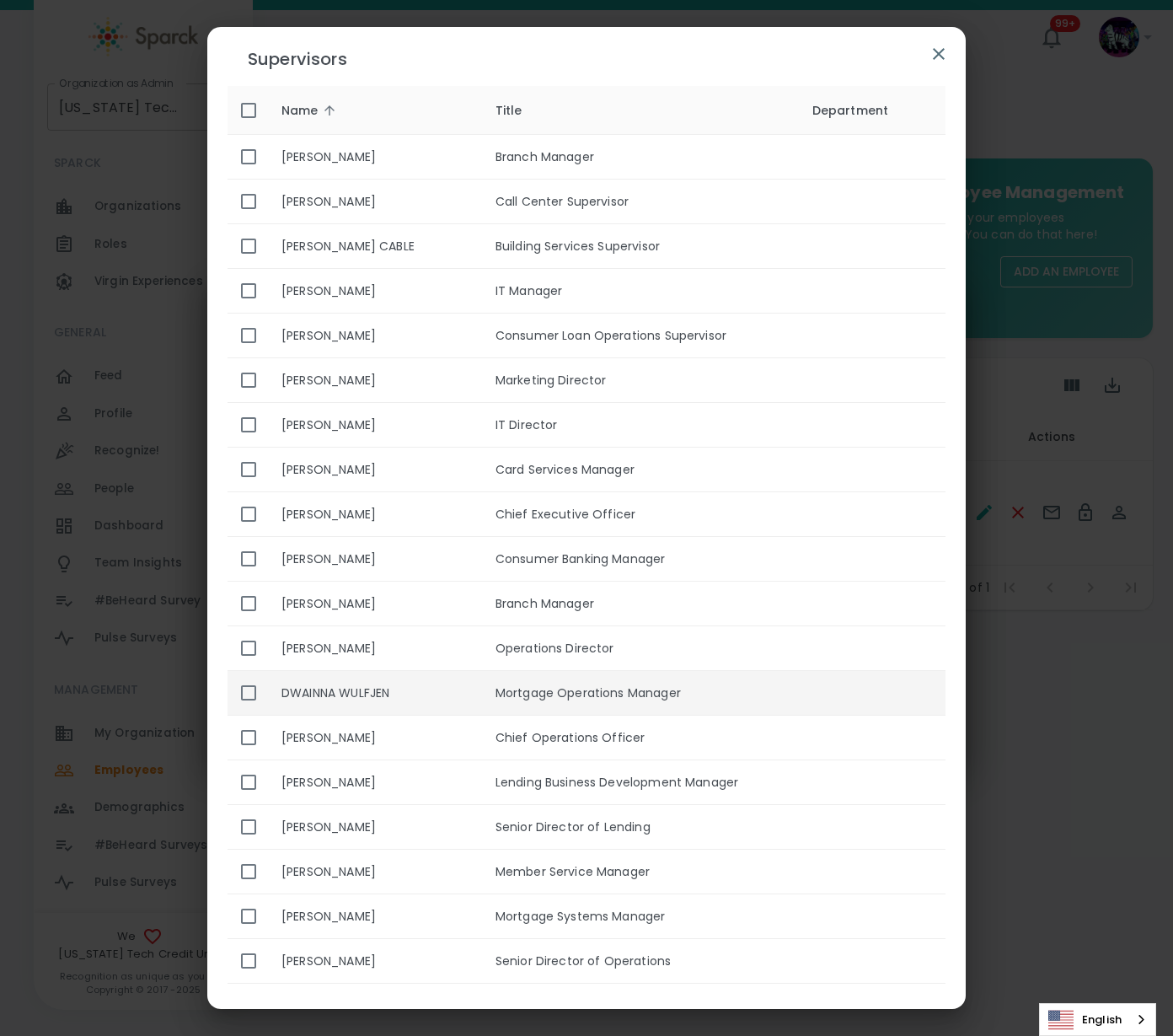
scroll to position [0, 0]
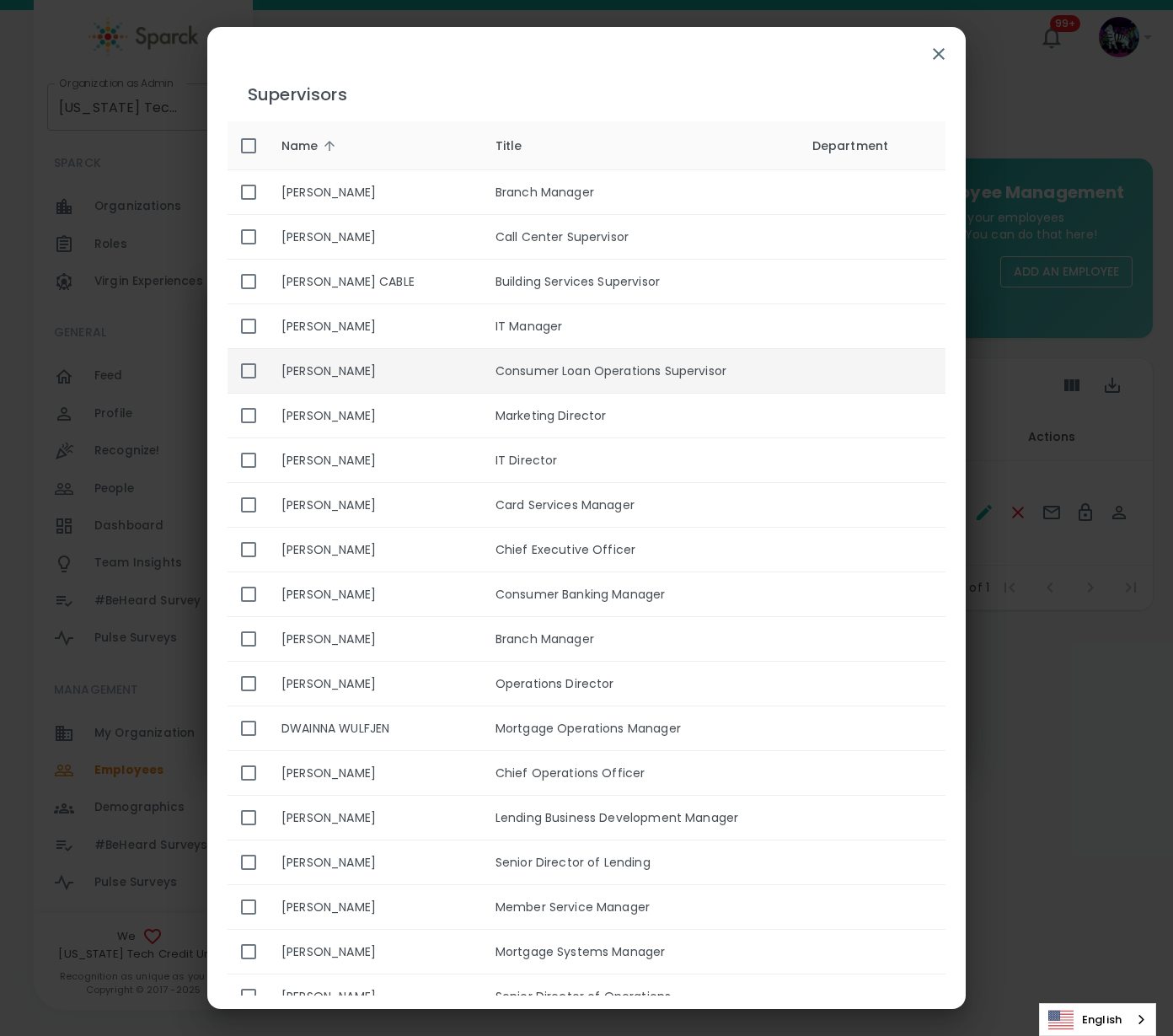
click at [246, 371] on input "enhanced table" at bounding box center [248, 371] width 35 height 35
checkbox input "true"
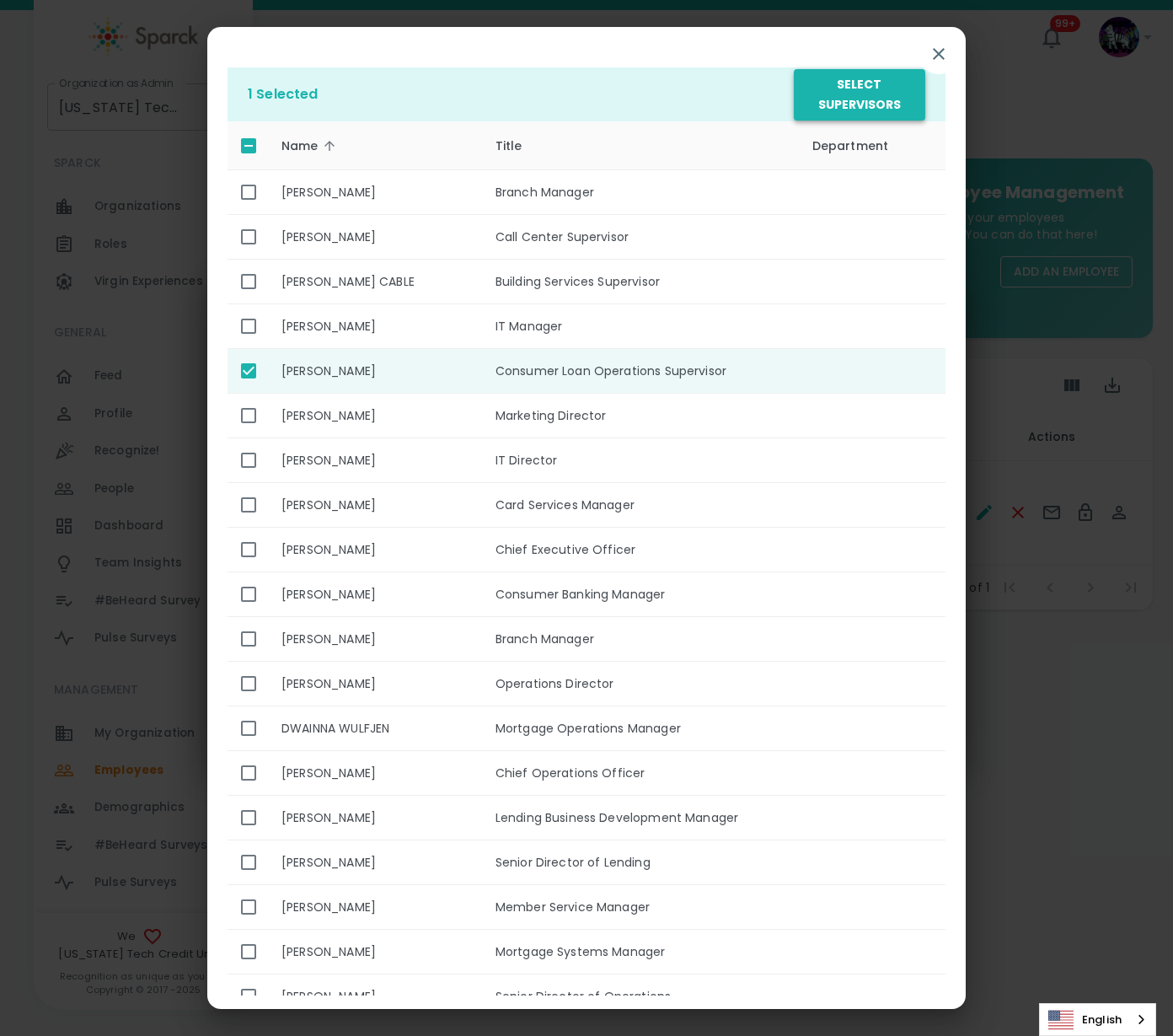
click at [864, 103] on button "Select Supervisors" at bounding box center [860, 94] width 131 height 52
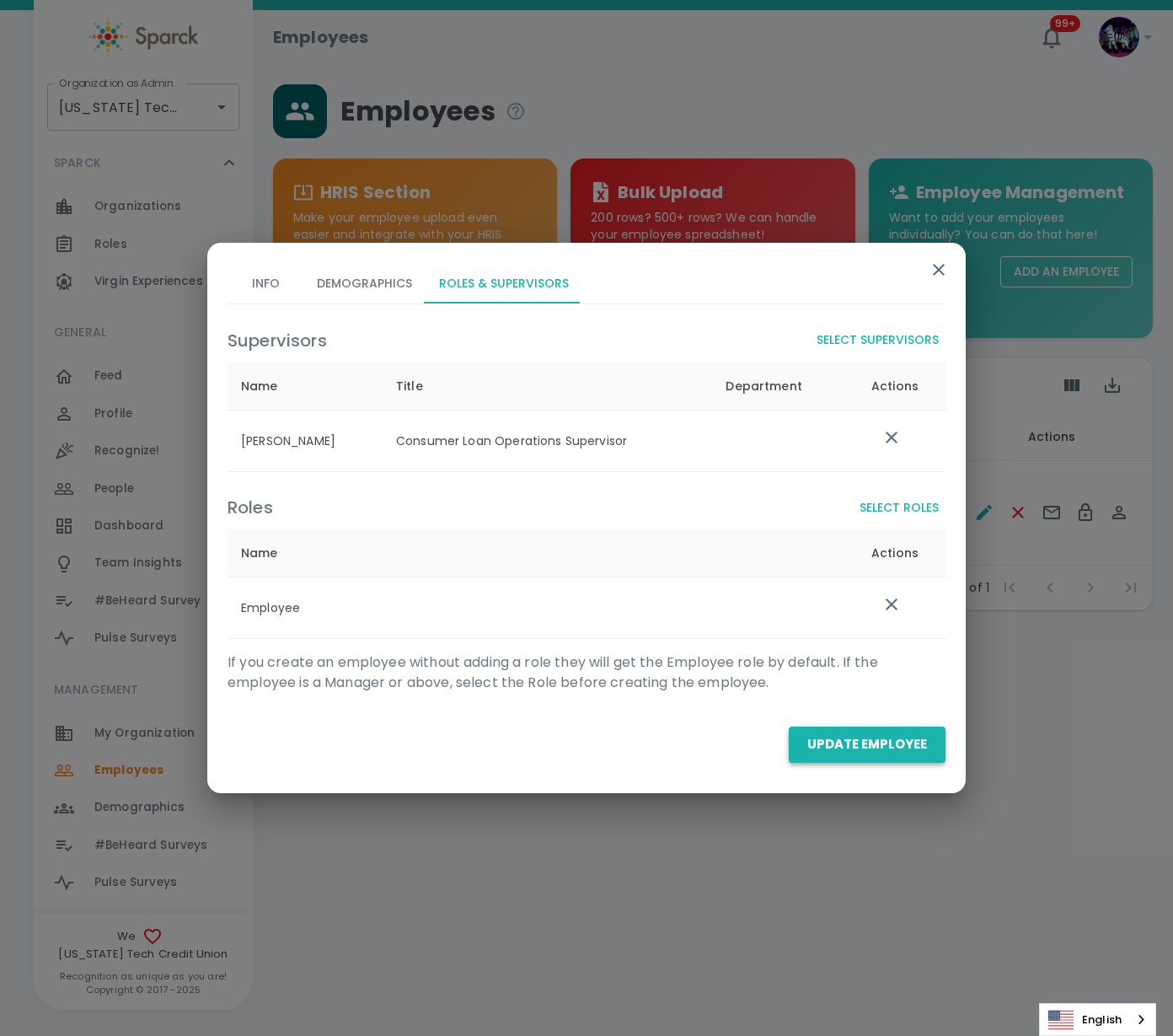
click at [904, 748] on button "Update Employee" at bounding box center [867, 744] width 157 height 35
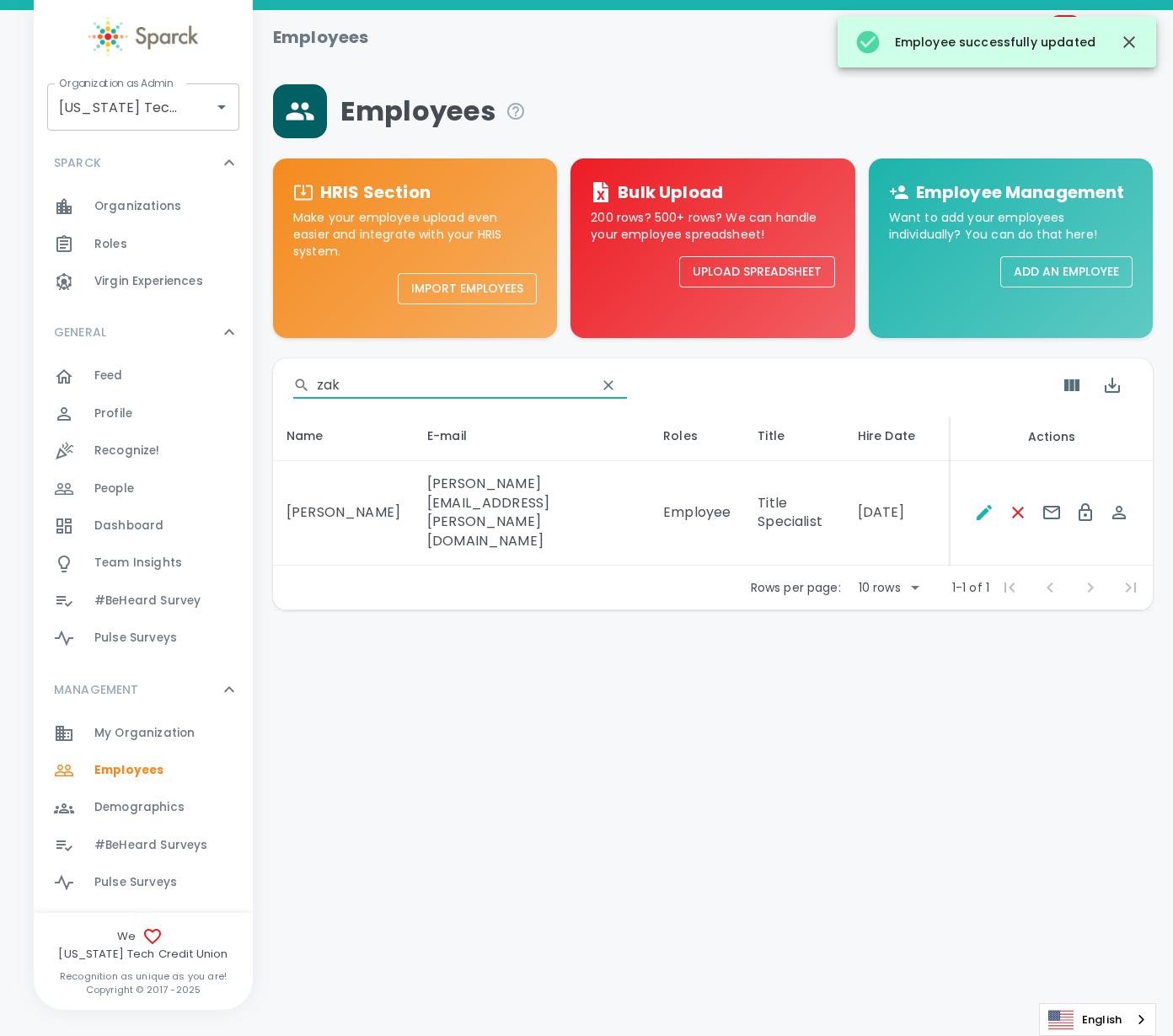
drag, startPoint x: 409, startPoint y: 388, endPoint x: 271, endPoint y: 395, distance: 138.2
click at [271, 395] on main "Employees HRIS Section Make your employee upload even easier and integrate with…" at bounding box center [713, 320] width 920 height 620
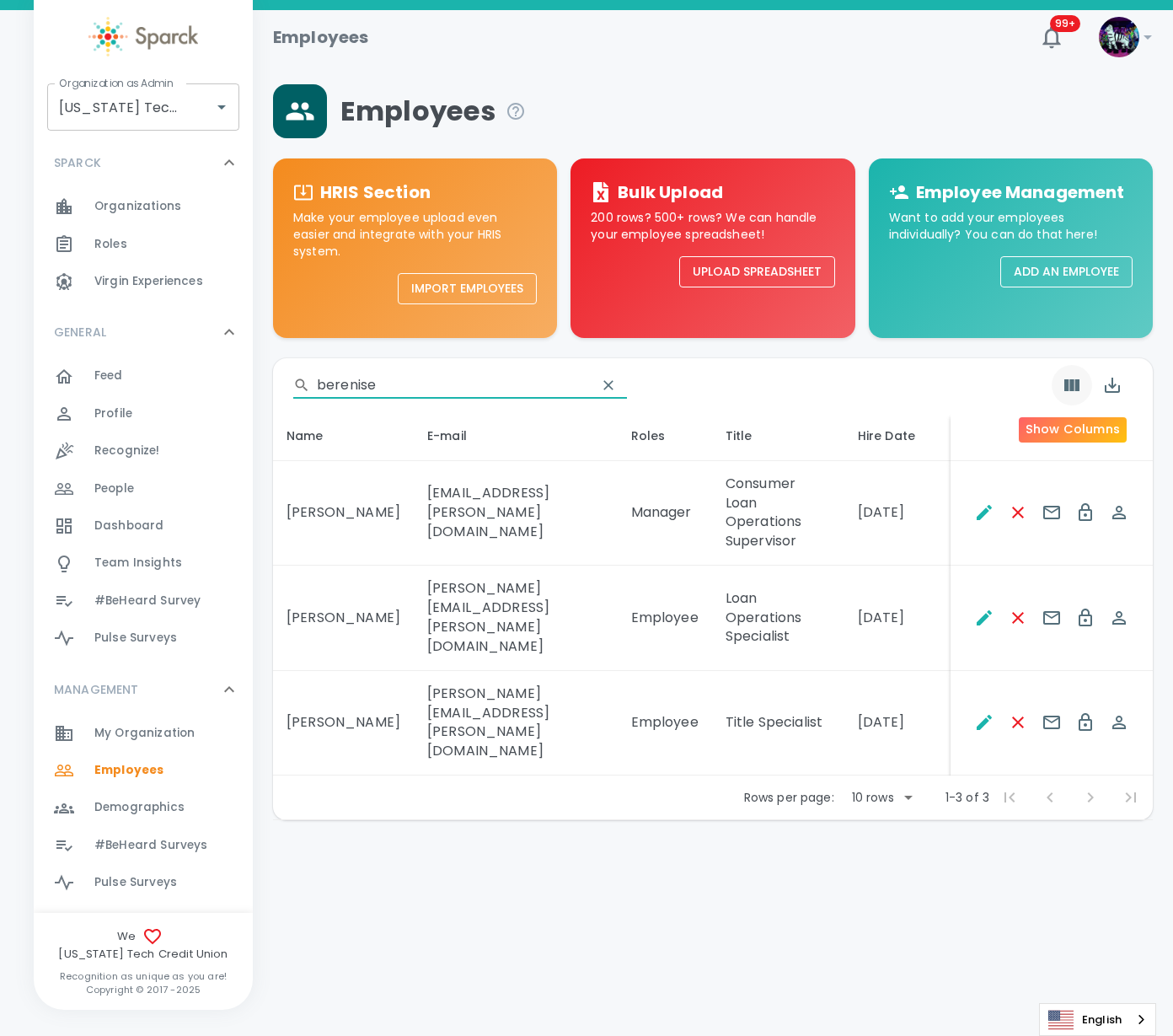
type input "berenise"
click at [1075, 387] on icon "Show Columns" at bounding box center [1072, 385] width 15 height 11
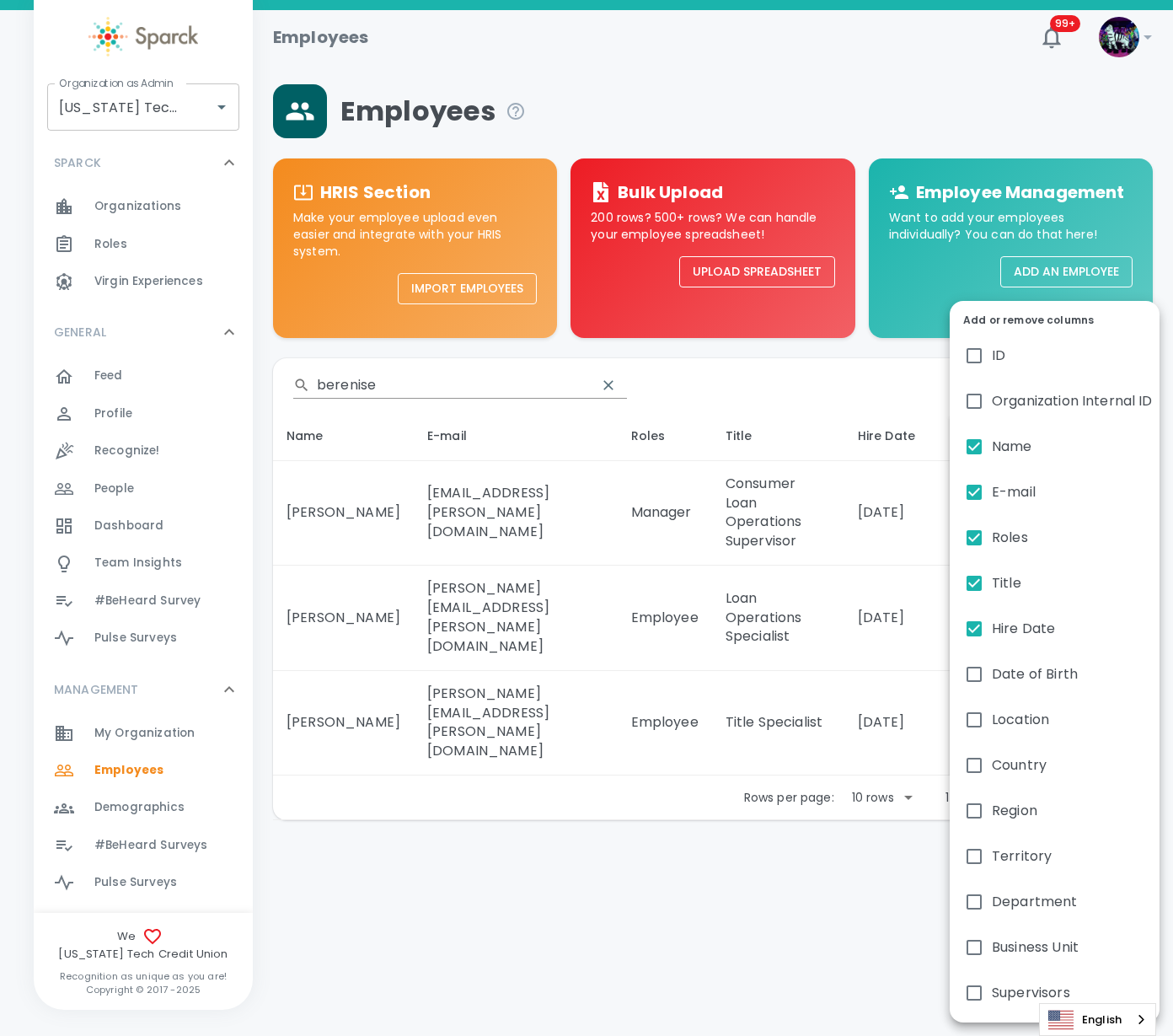
click at [1008, 985] on span "Supervisors" at bounding box center [1031, 992] width 79 height 20
click at [992, 985] on input "Supervisors" at bounding box center [974, 993] width 35 height 35
checkbox input "true"
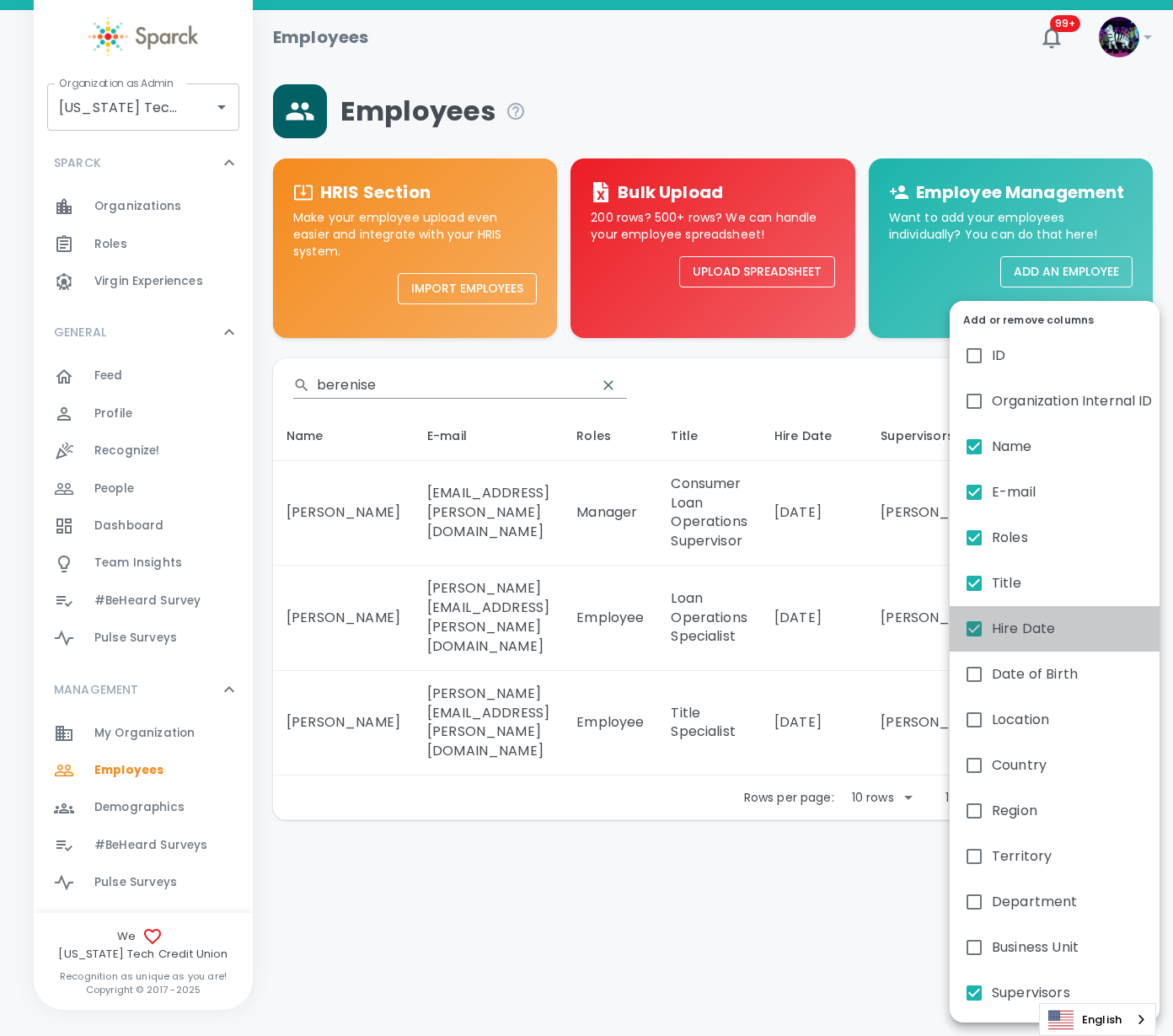
click at [1018, 627] on span "Hire Date" at bounding box center [1023, 628] width 63 height 20
click at [992, 627] on input "Hire Date" at bounding box center [974, 628] width 35 height 35
checkbox input "false"
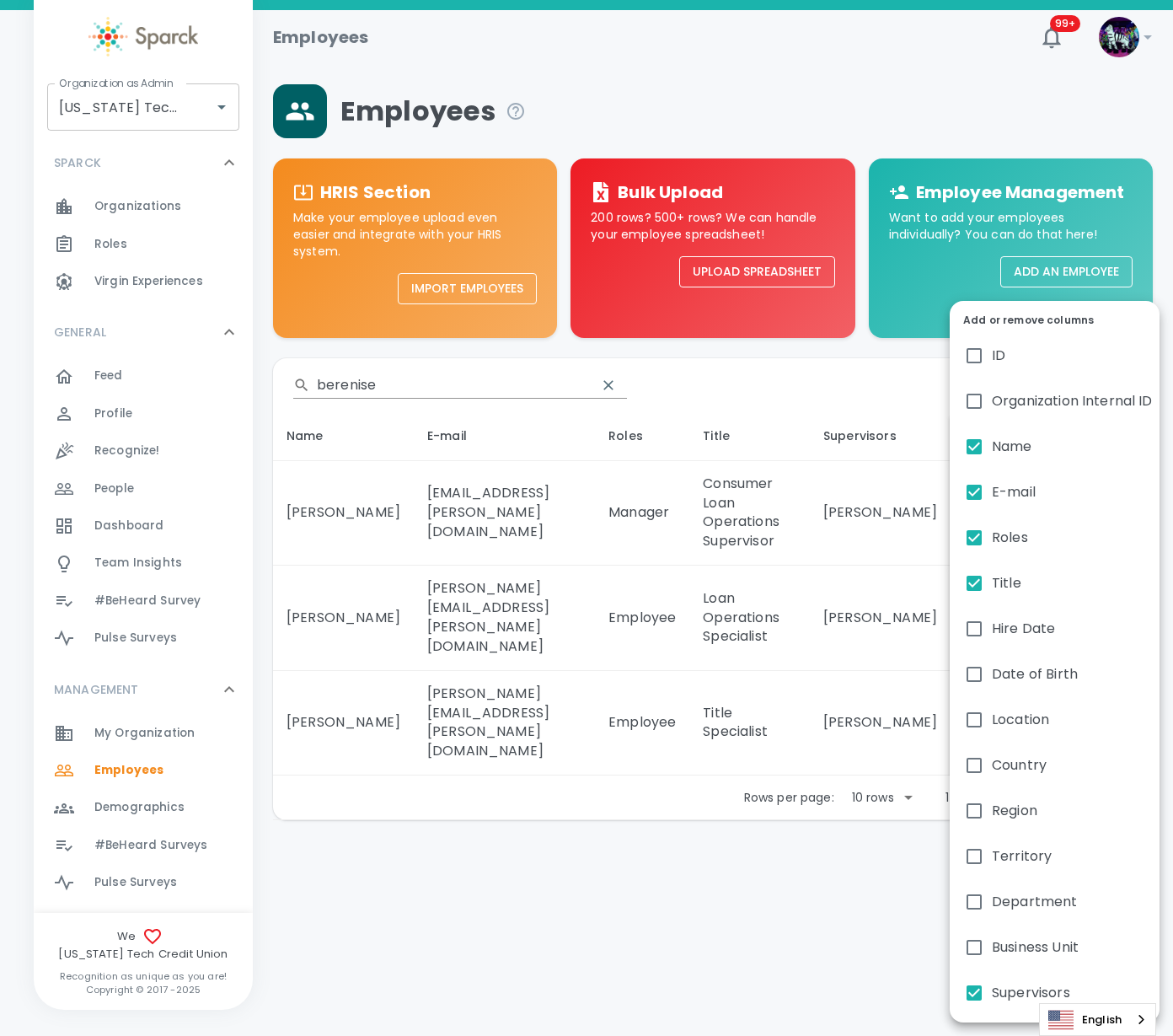
click at [853, 869] on div at bounding box center [586, 518] width 1173 height 1036
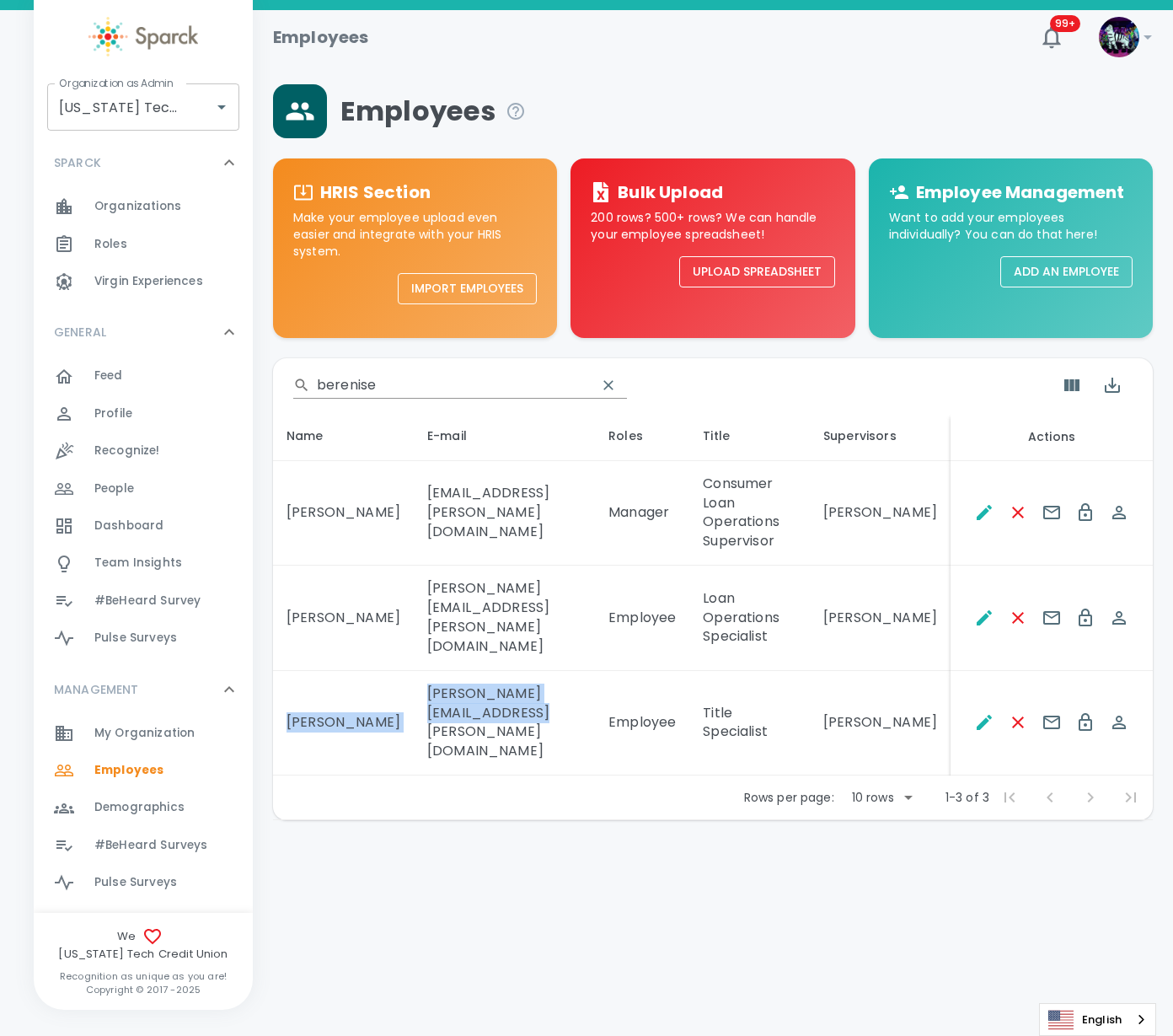
drag, startPoint x: 595, startPoint y: 688, endPoint x: 288, endPoint y: 676, distance: 307.2
click at [288, 676] on tr "[PERSON_NAME] REED [EMAIL_ADDRESS][PERSON_NAME][DOMAIN_NAME] Employee Title Spe…" at bounding box center [713, 724] width 880 height 105
copy tr "[PERSON_NAME] REED [EMAIL_ADDRESS][PERSON_NAME][DOMAIN_NAME]"
click at [442, 389] on input "berenise" at bounding box center [450, 385] width 266 height 27
drag, startPoint x: 454, startPoint y: 385, endPoint x: 269, endPoint y: 387, distance: 185.0
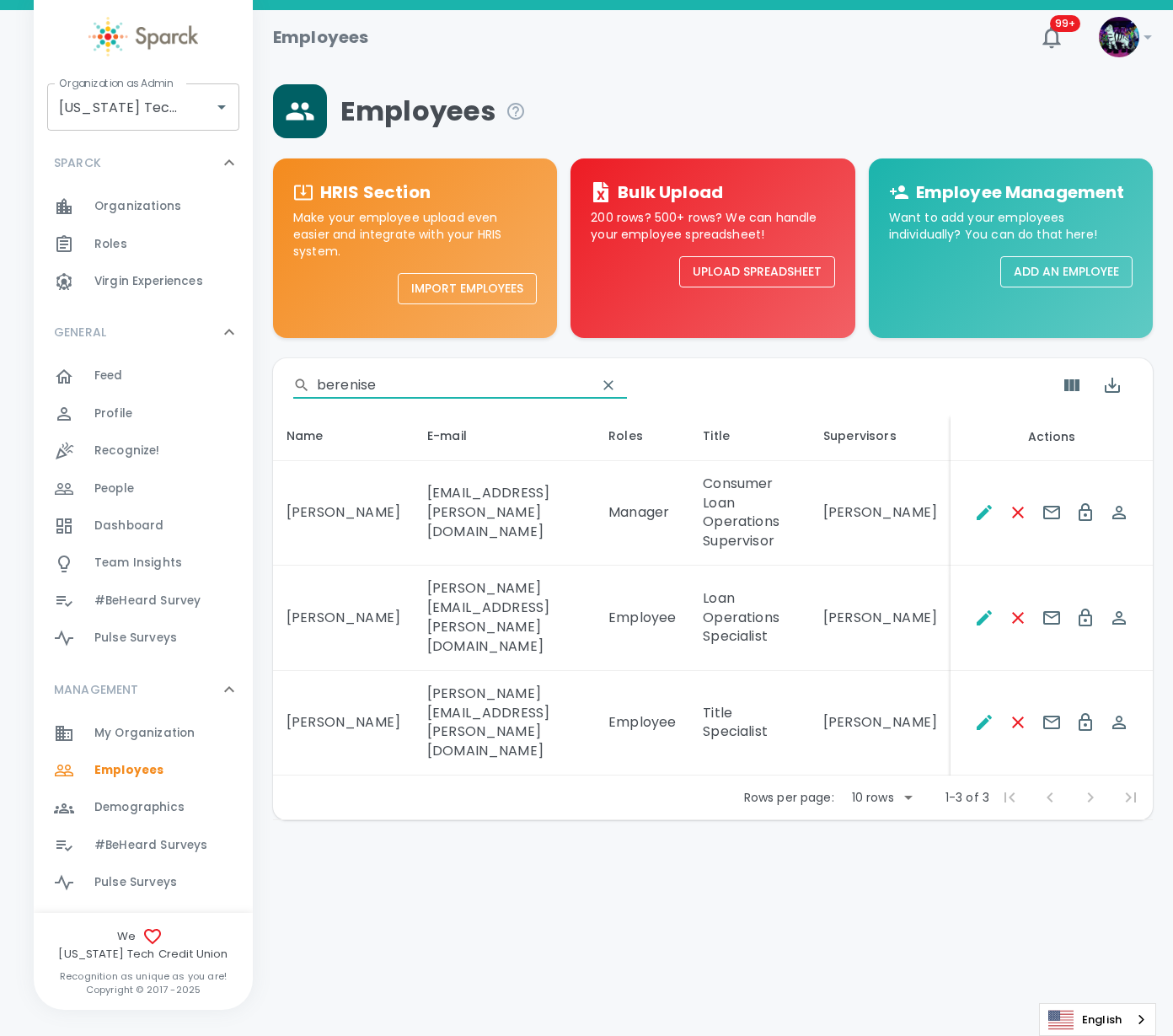
click at [269, 387] on main "Employees HRIS Section Make your employee upload even easier and integrate with…" at bounding box center [713, 425] width 920 height 830
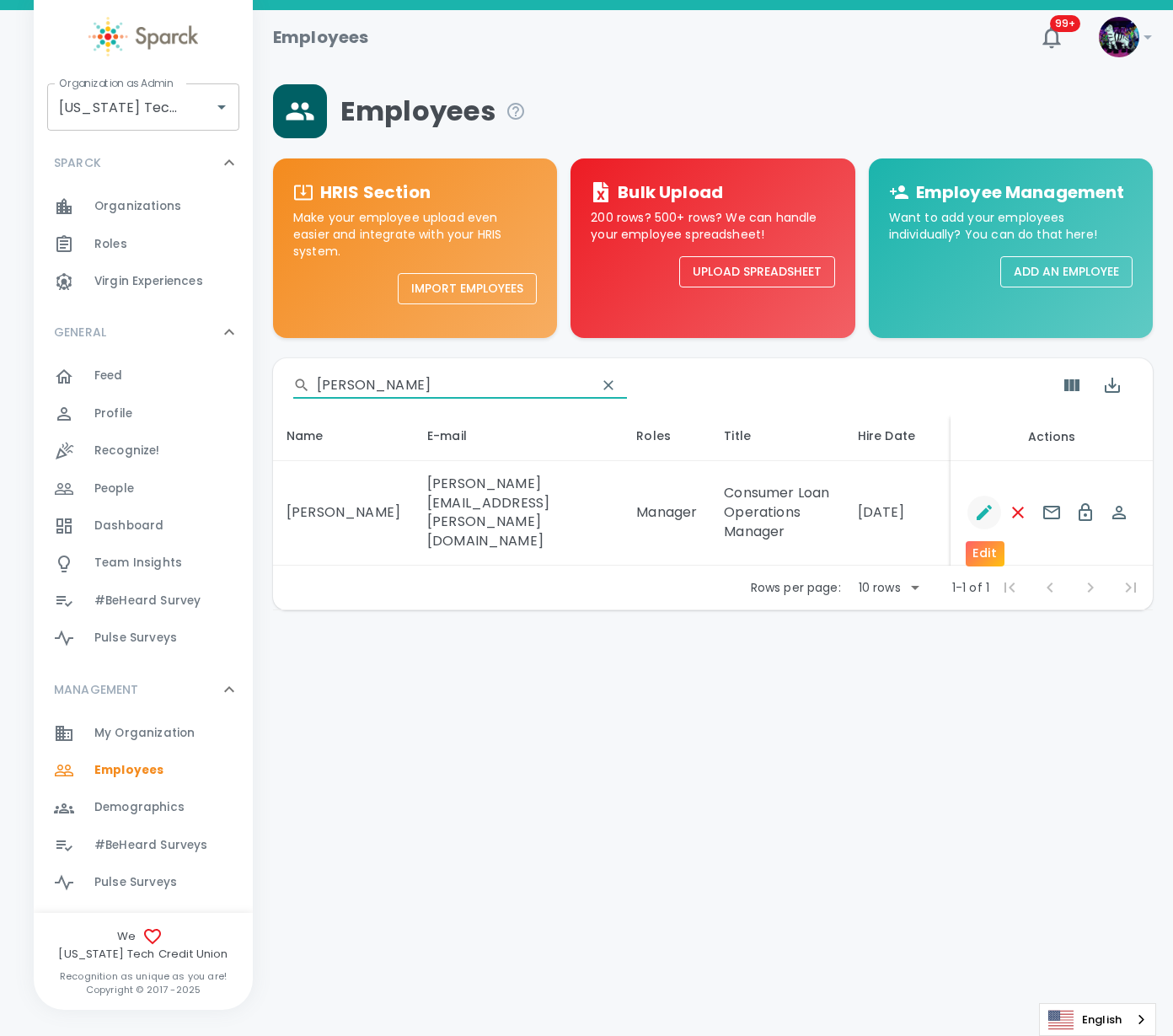
type input "[PERSON_NAME]"
click at [983, 514] on icon "Edit" at bounding box center [984, 512] width 15 height 15
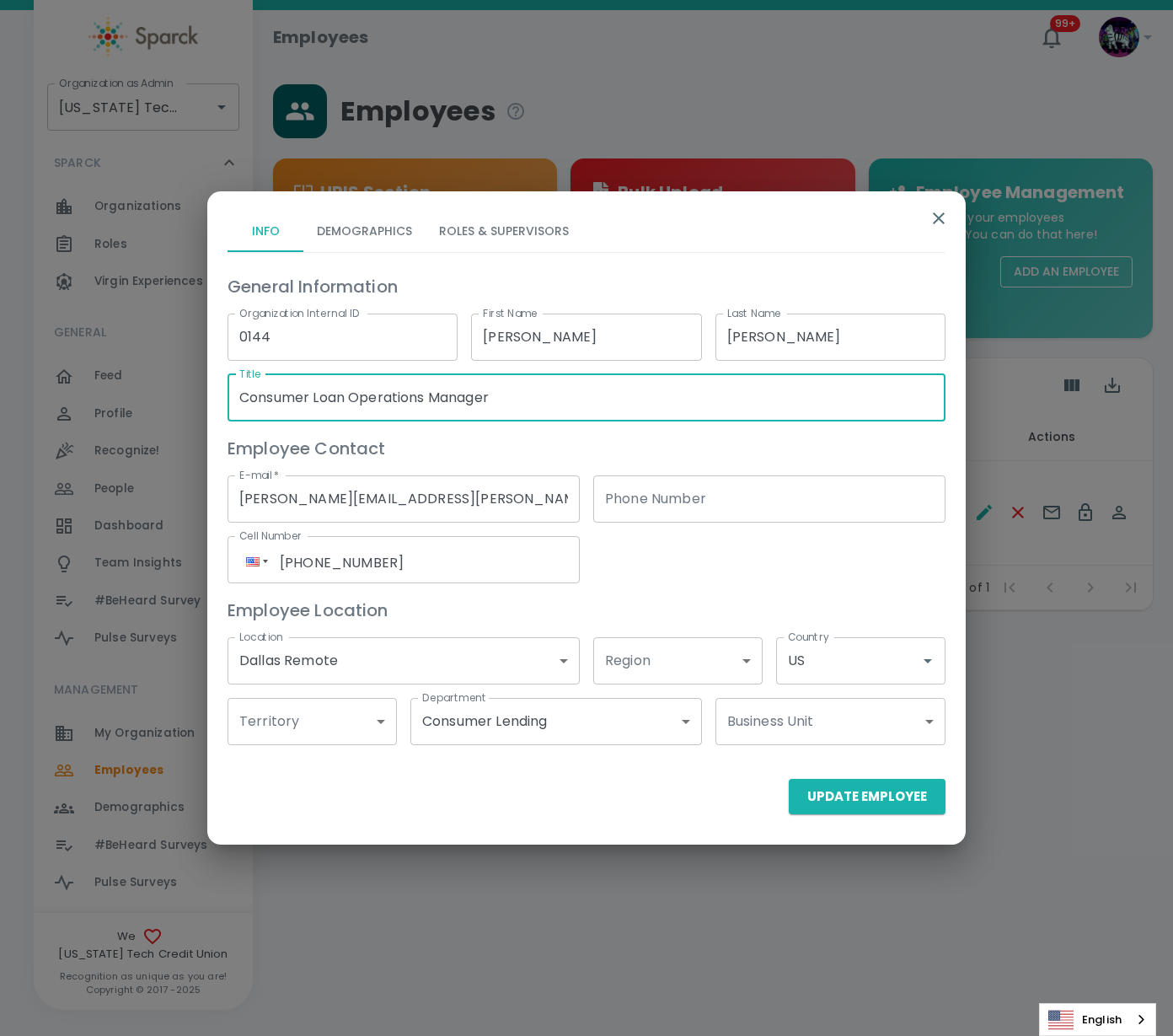
drag, startPoint x: 534, startPoint y: 401, endPoint x: 353, endPoint y: 397, distance: 181.0
click at [353, 397] on input "Consumer Loan Operations Manager" at bounding box center [586, 398] width 718 height 47
type input "Consumer Loan Systems Analyst"
click at [542, 227] on button "Roles & Supervisors" at bounding box center [504, 232] width 157 height 40
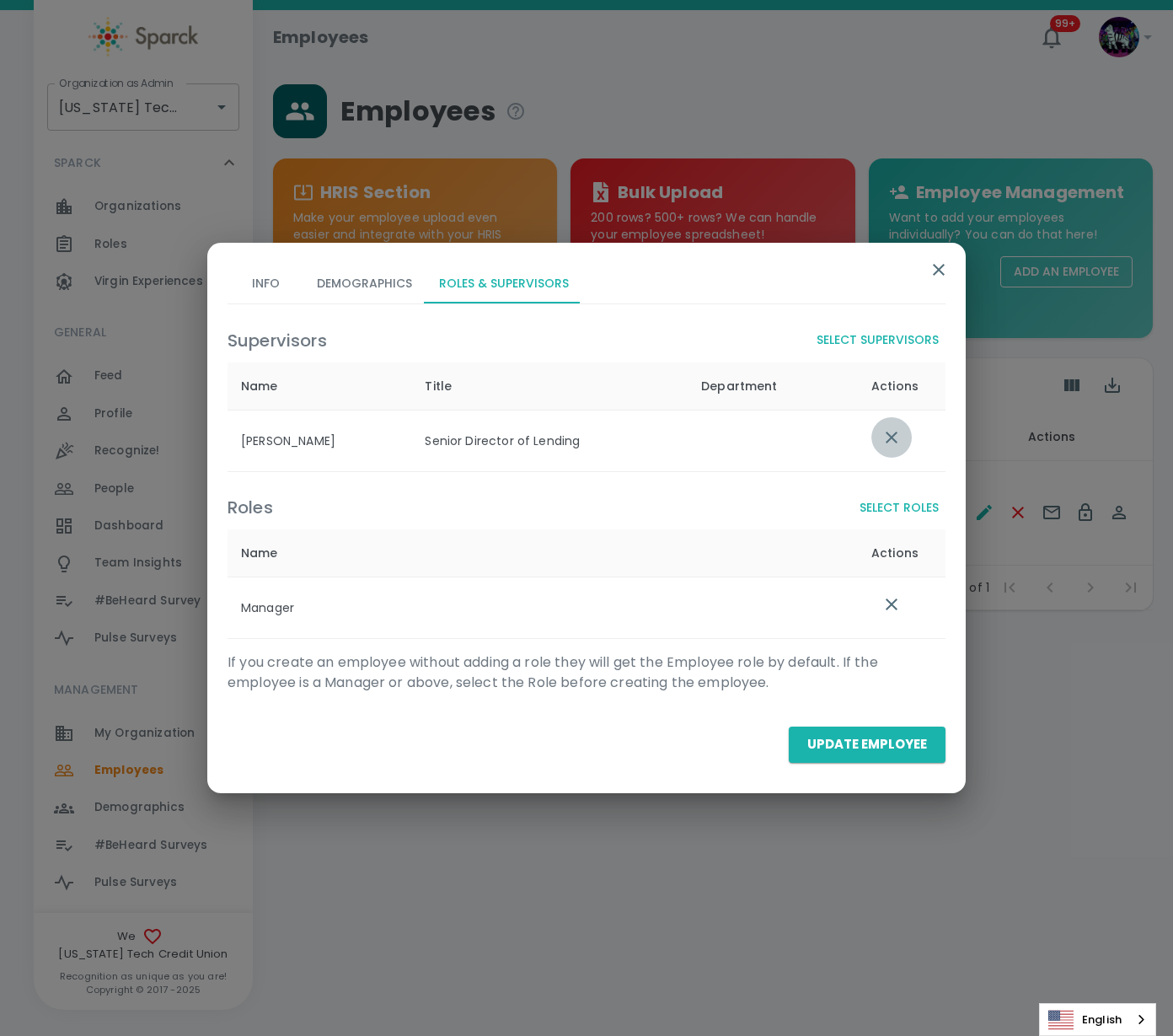
click at [896, 438] on icon "list table" at bounding box center [891, 437] width 20 height 20
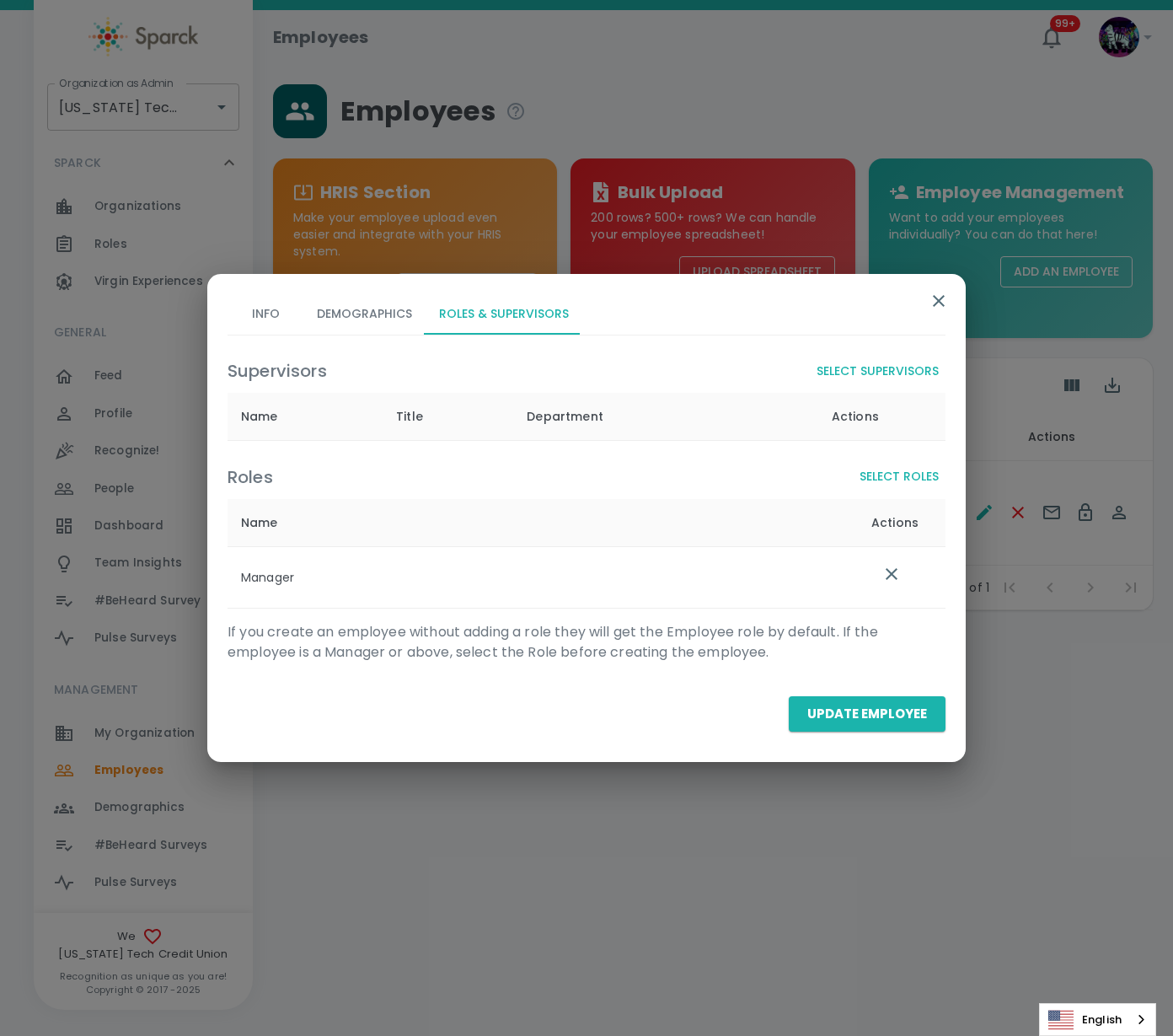
click at [891, 365] on button "Select Supervisors" at bounding box center [877, 372] width 136 height 32
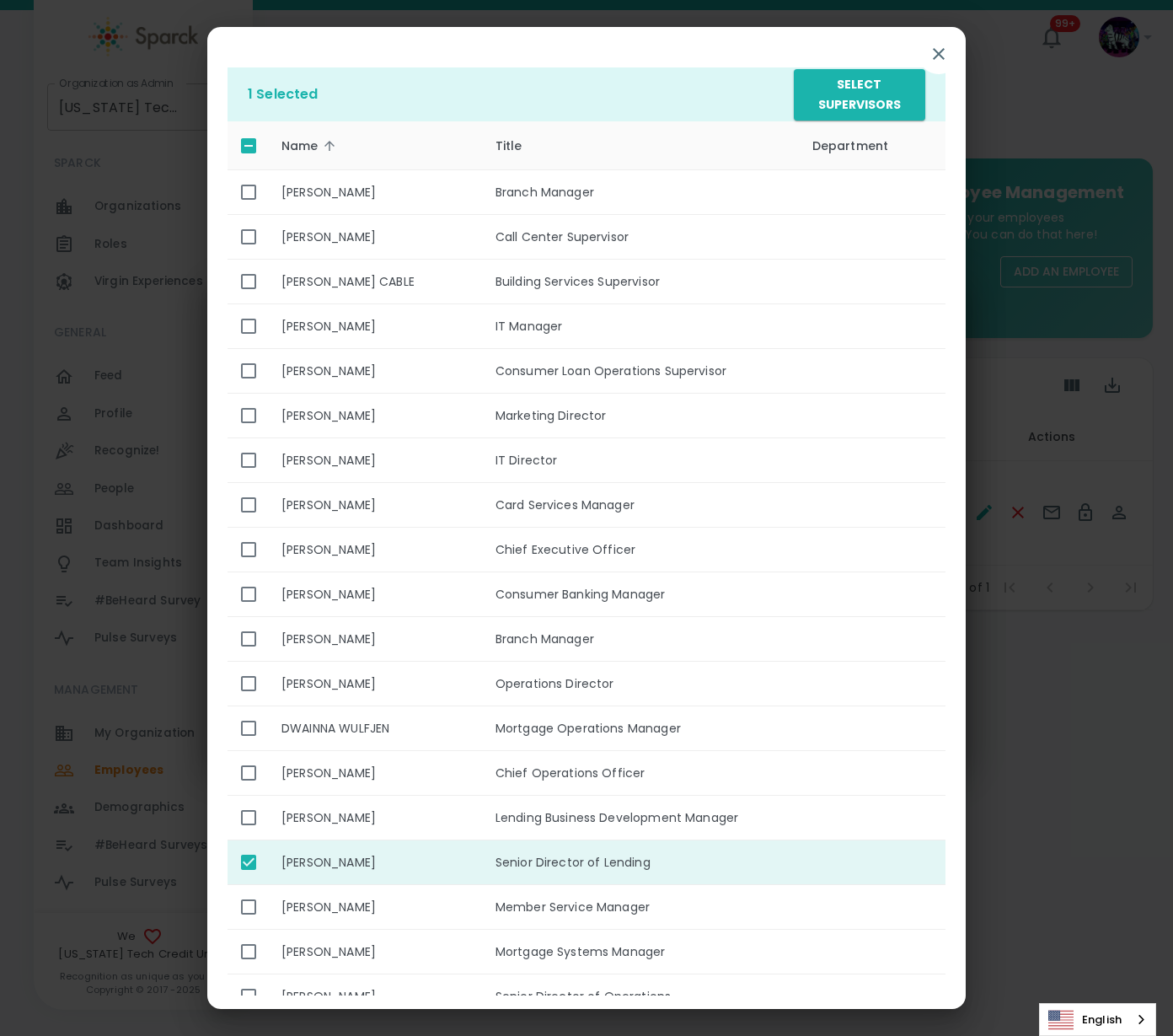
click at [242, 859] on input "enhanced table" at bounding box center [248, 862] width 35 height 35
checkbox input "false"
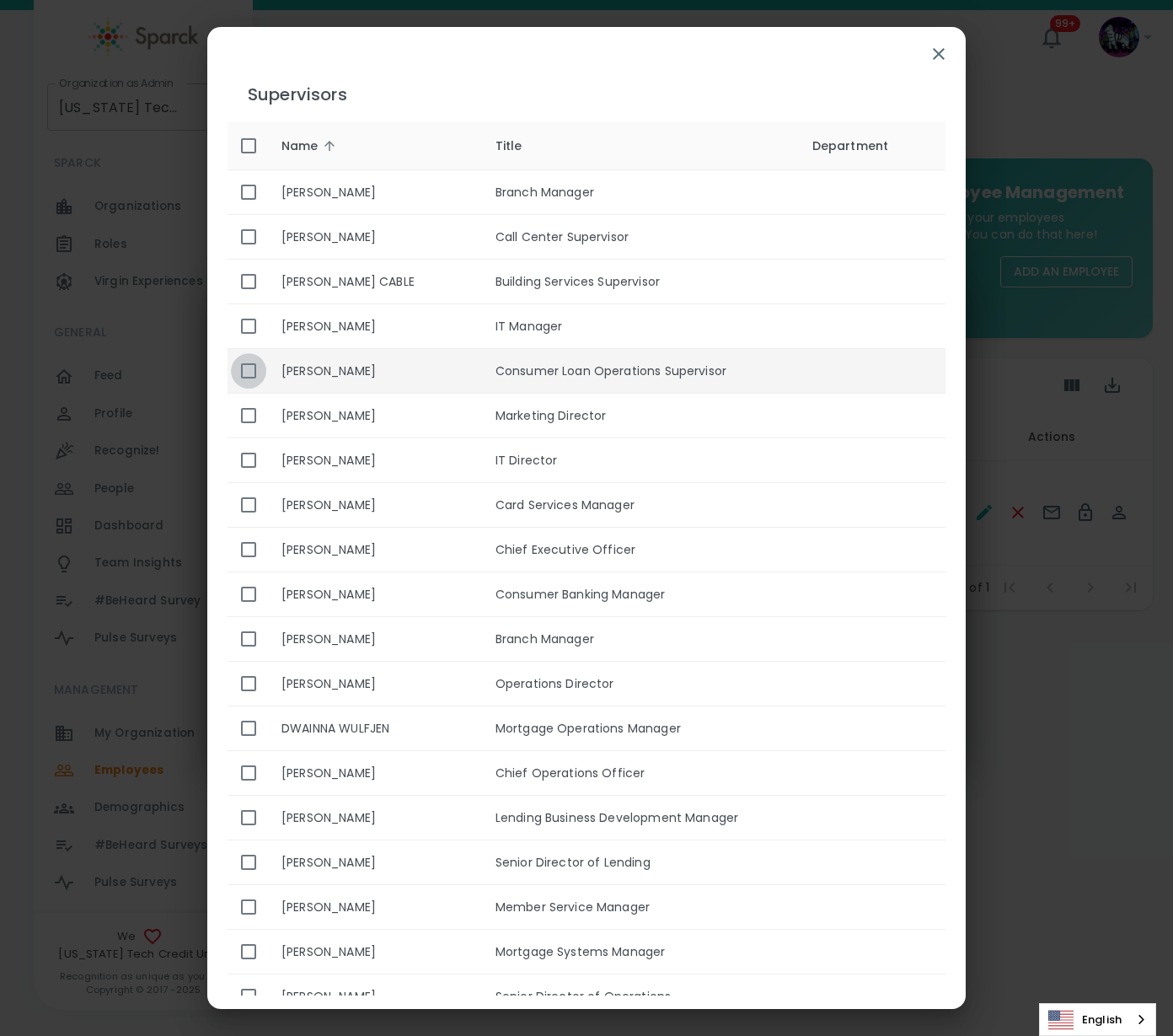
click at [240, 373] on input "enhanced table" at bounding box center [248, 371] width 35 height 35
checkbox input "true"
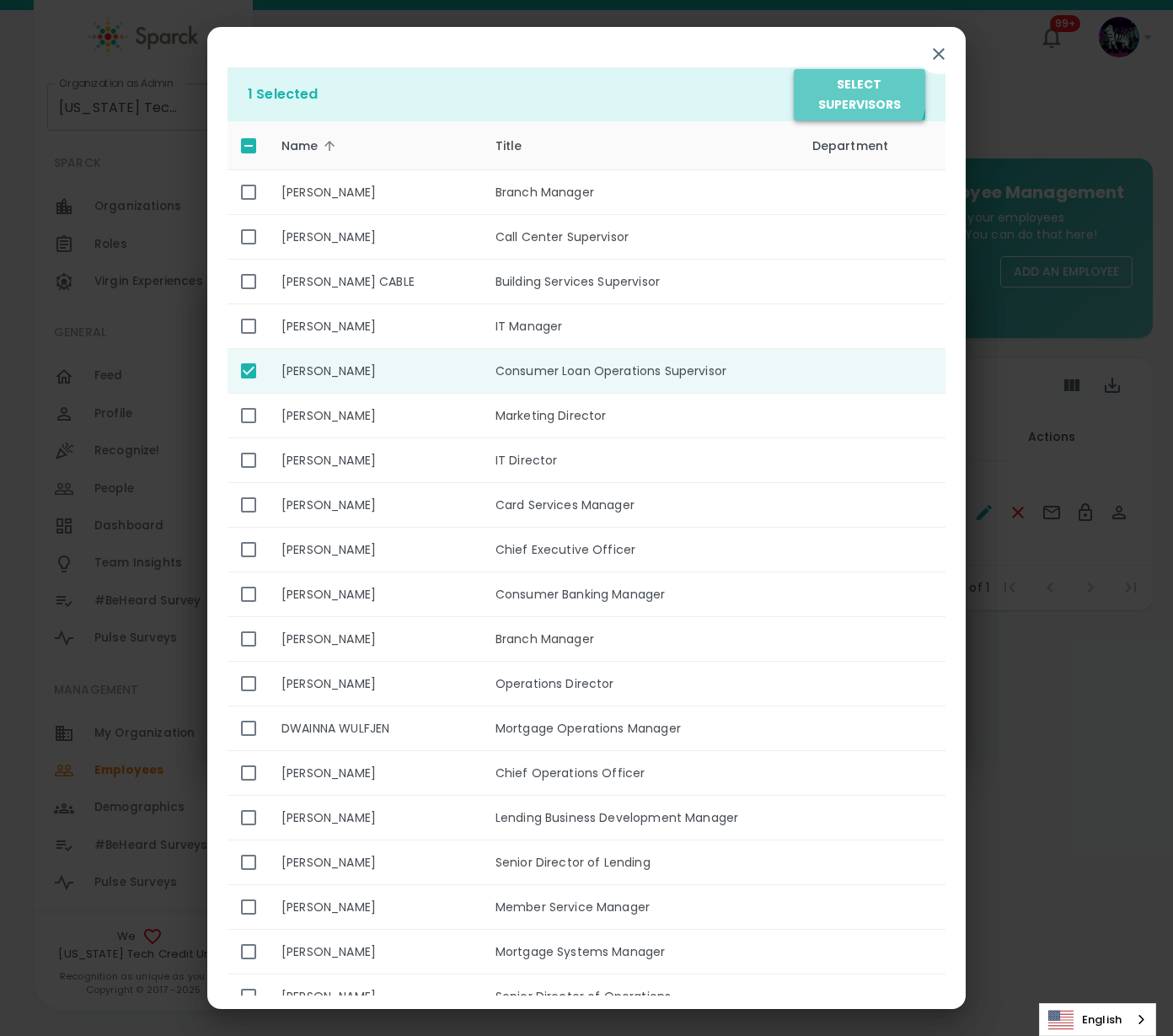
click at [812, 85] on button "Select Supervisors" at bounding box center [860, 94] width 131 height 52
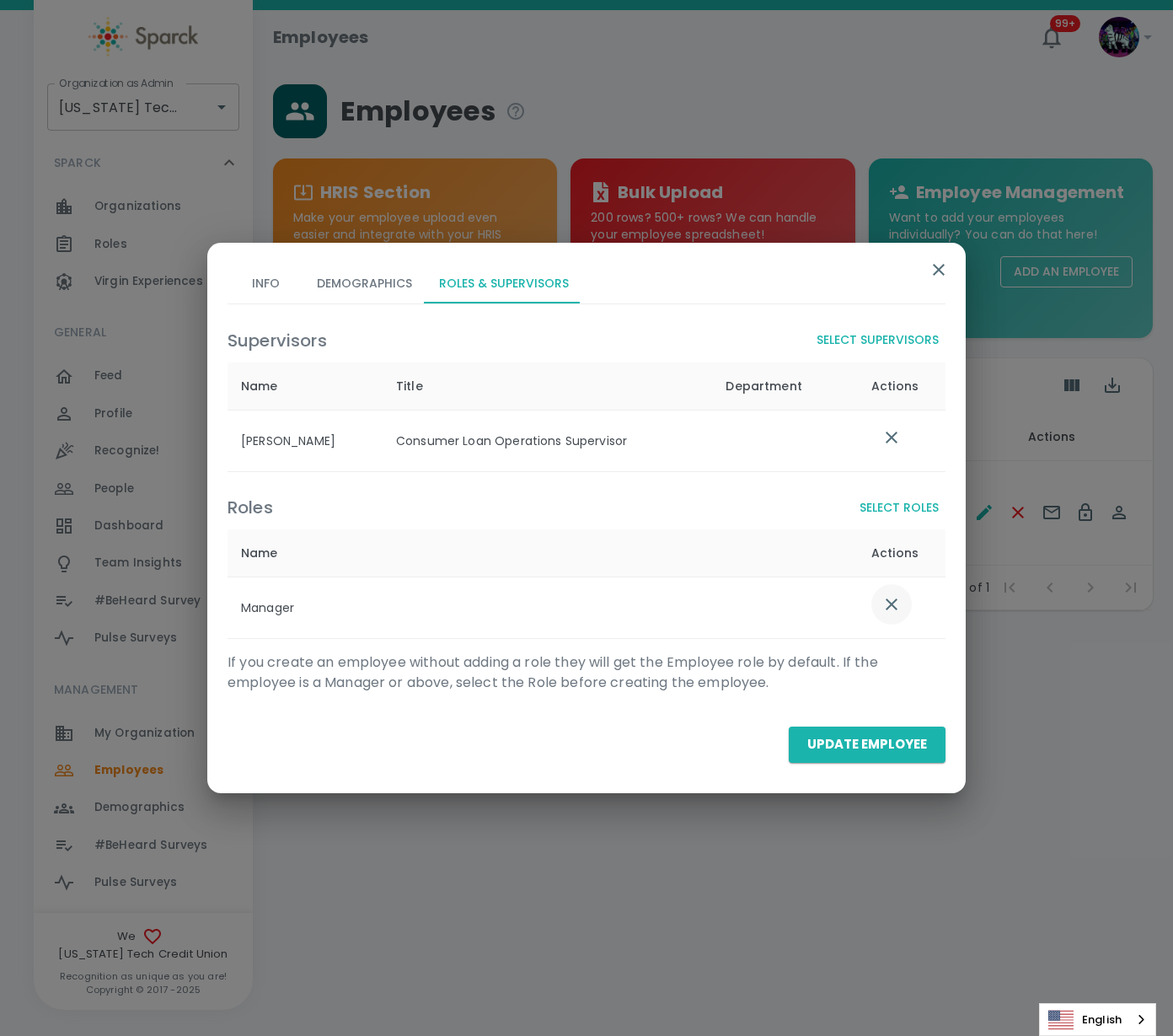
click at [890, 608] on icon "list table" at bounding box center [891, 604] width 20 height 20
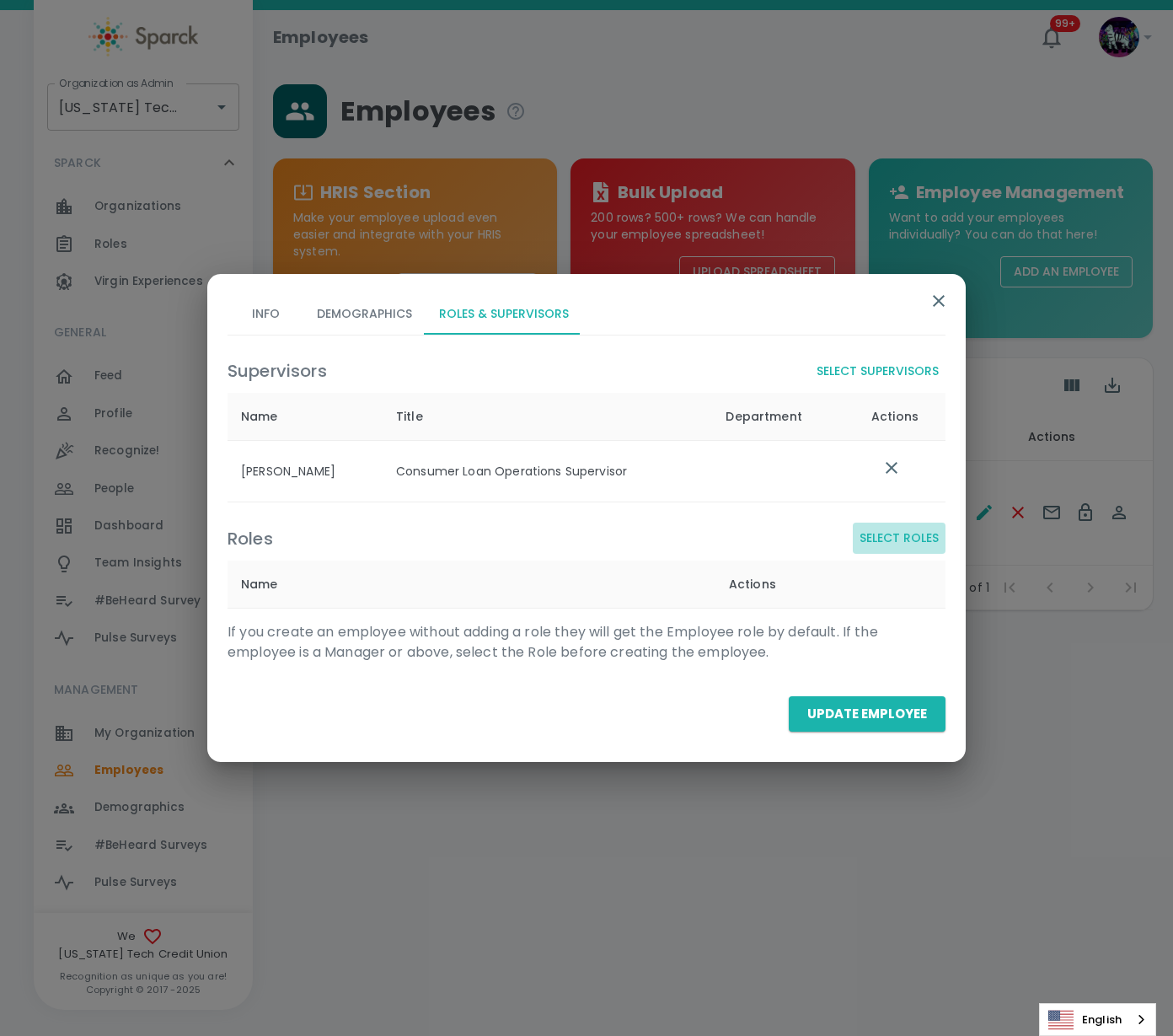
click at [902, 533] on button "Select Roles" at bounding box center [899, 538] width 93 height 32
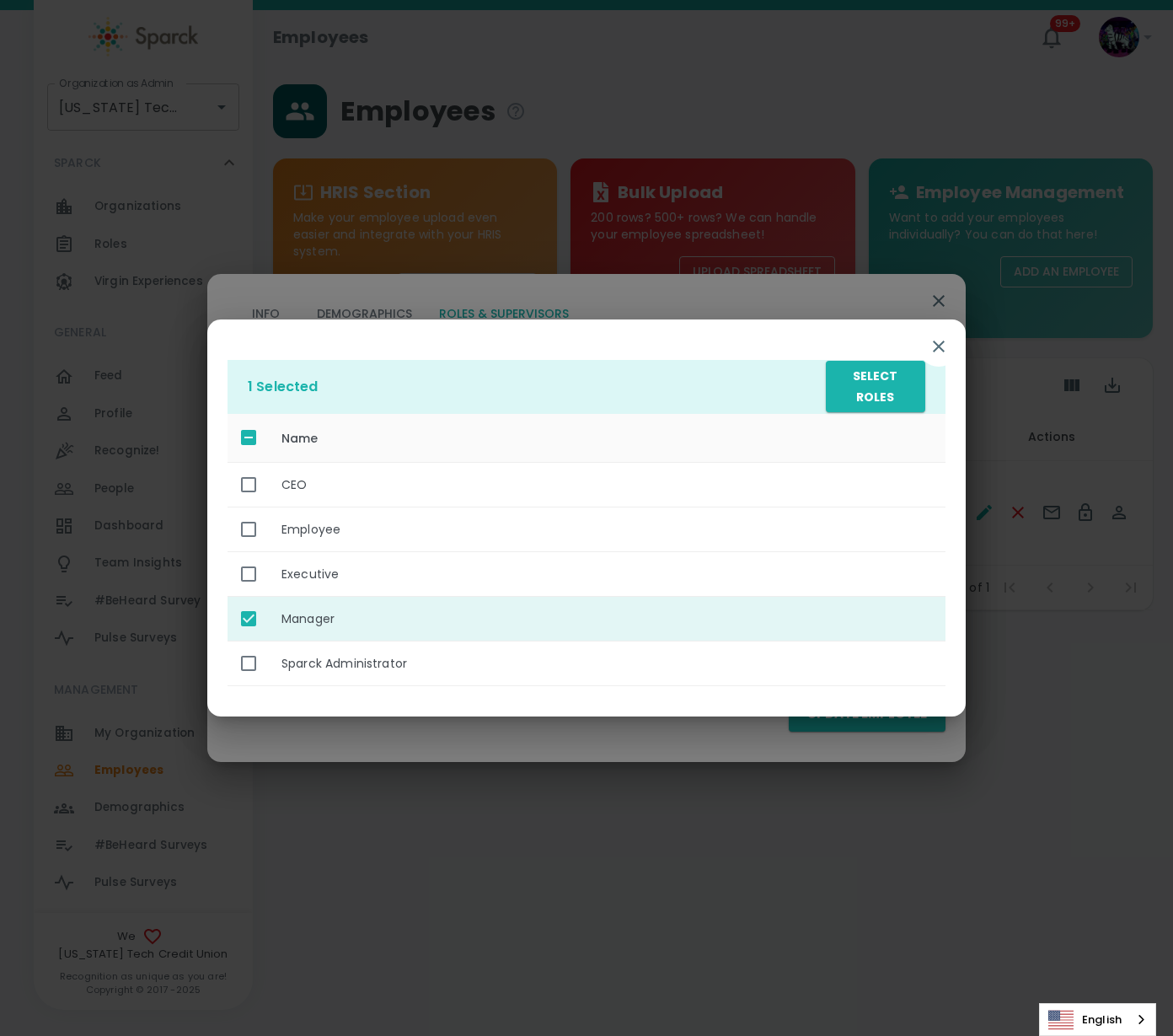
click at [231, 621] on td "enhanced table" at bounding box center [248, 619] width 40 height 45
checkbox input "false"
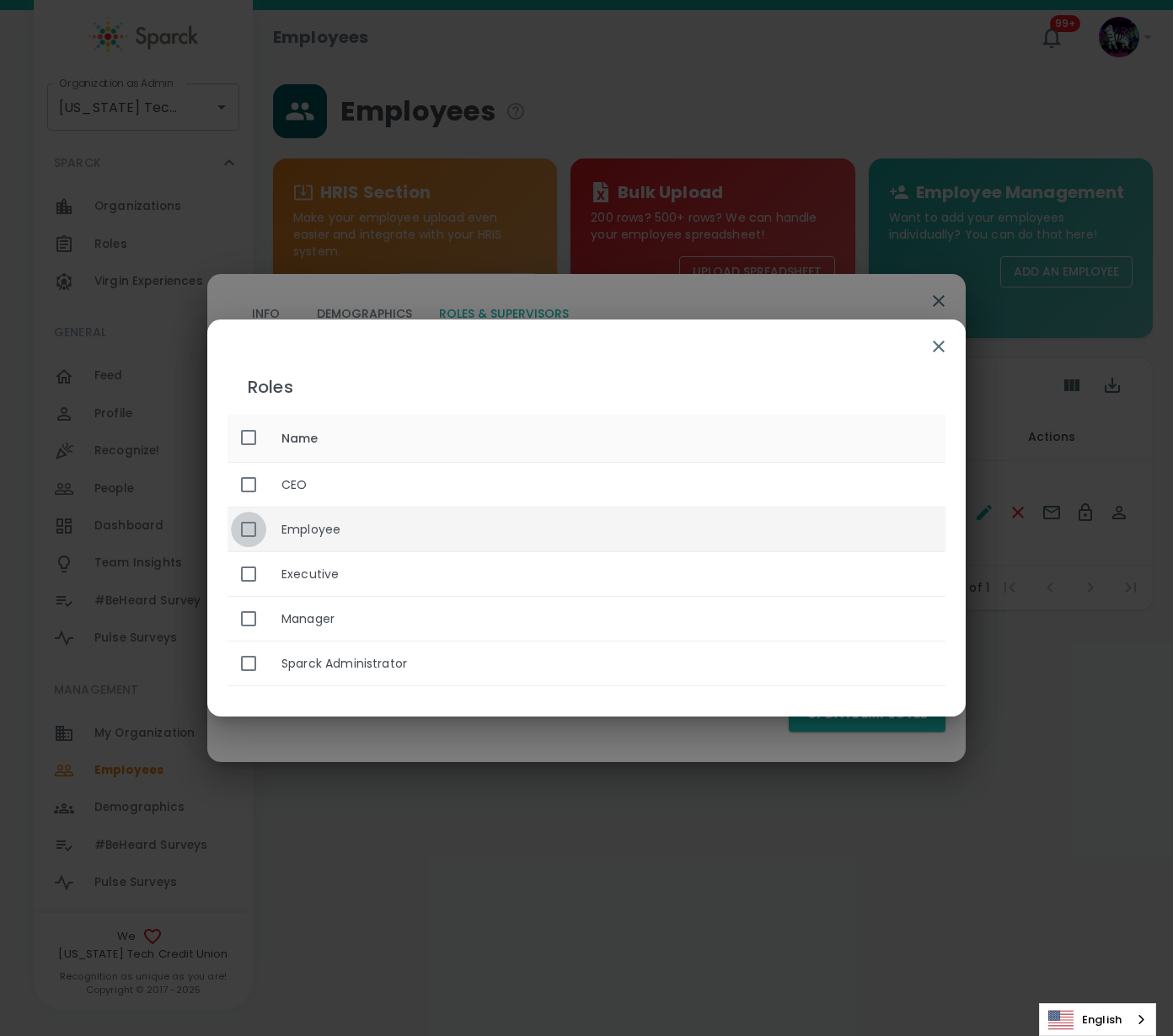
click at [244, 522] on input "enhanced table" at bounding box center [248, 529] width 35 height 35
checkbox input "true"
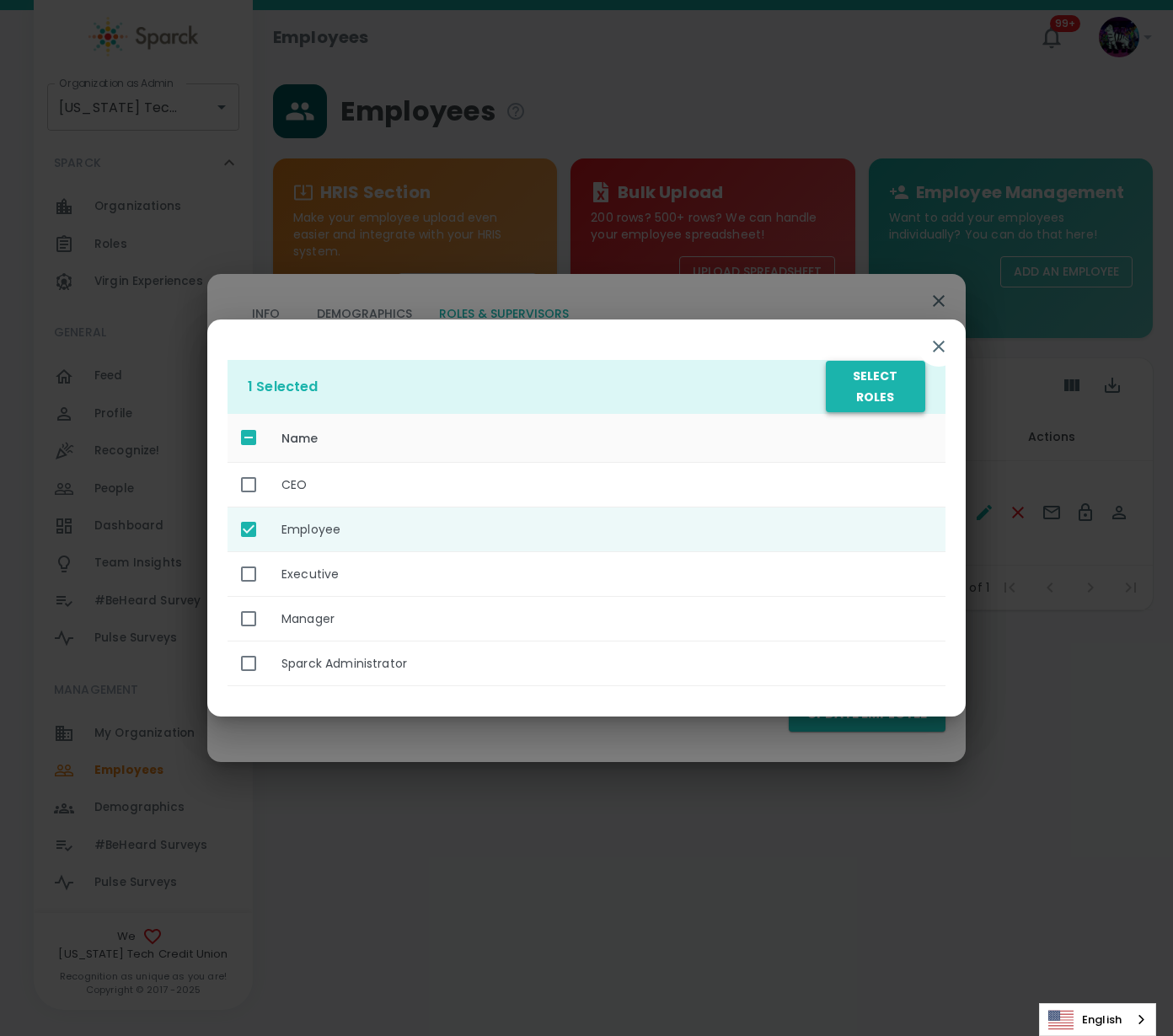
click at [874, 393] on button "Select Roles" at bounding box center [876, 386] width 100 height 52
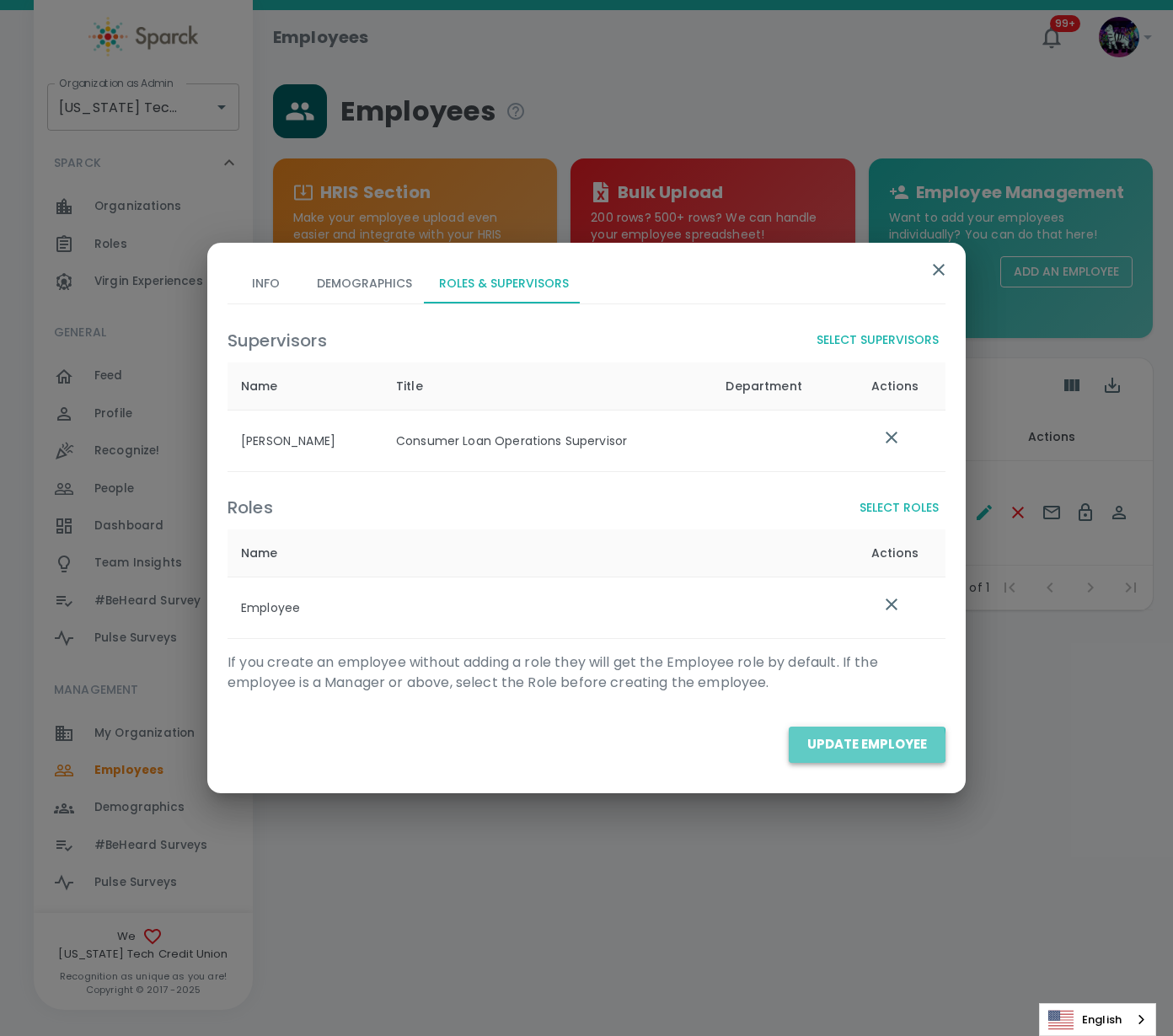
click at [857, 747] on button "Update Employee" at bounding box center [867, 744] width 157 height 35
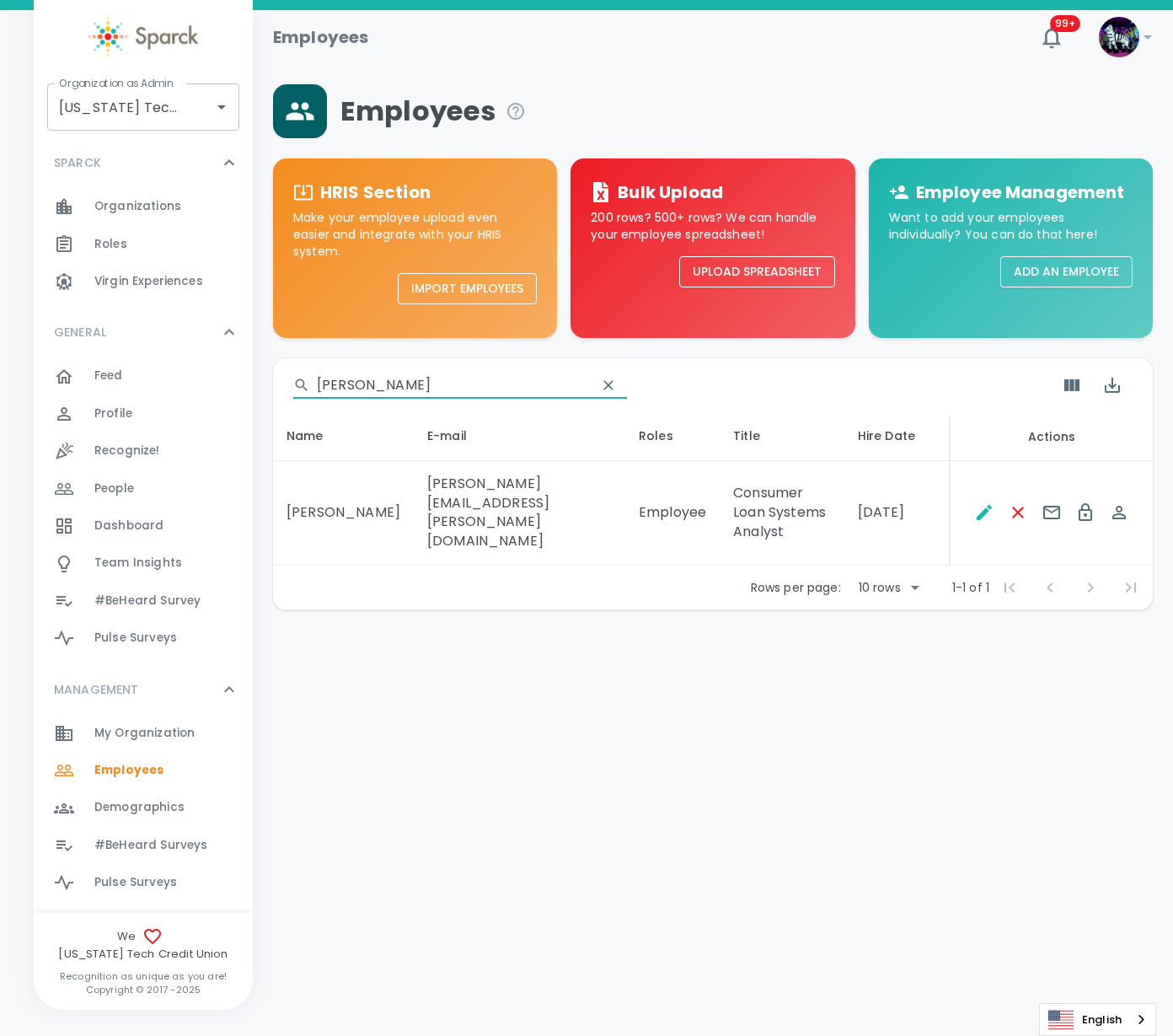
click at [401, 381] on input "[PERSON_NAME]" at bounding box center [450, 385] width 266 height 27
drag, startPoint x: 408, startPoint y: 379, endPoint x: 198, endPoint y: 366, distance: 210.4
click at [202, 370] on div "Employees 99+ ! Organization as Admin [US_STATE] Tech Credit Union • 760 Organi…" at bounding box center [586, 354] width 1173 height 688
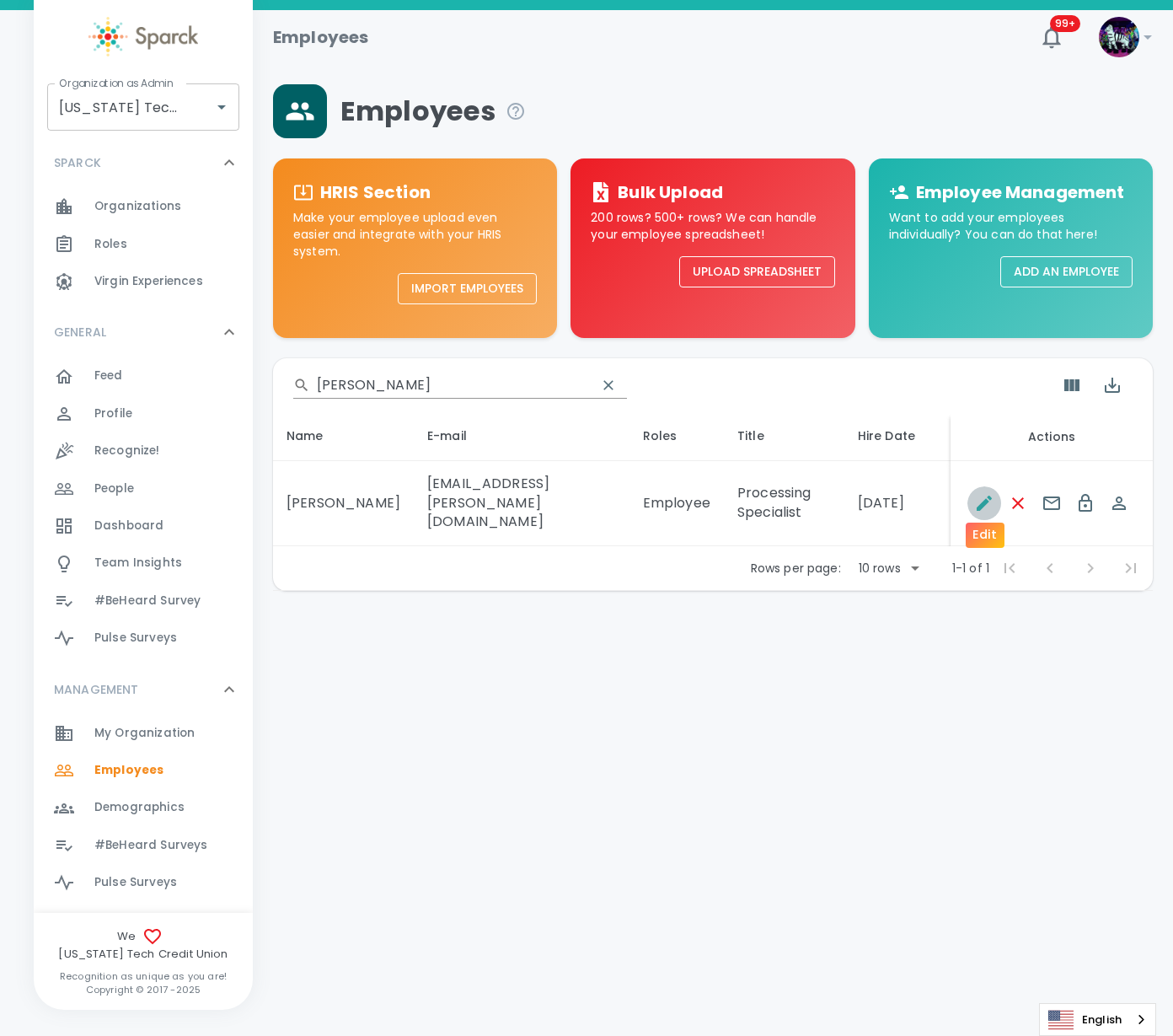
click at [984, 495] on icon "Edit" at bounding box center [984, 502] width 15 height 15
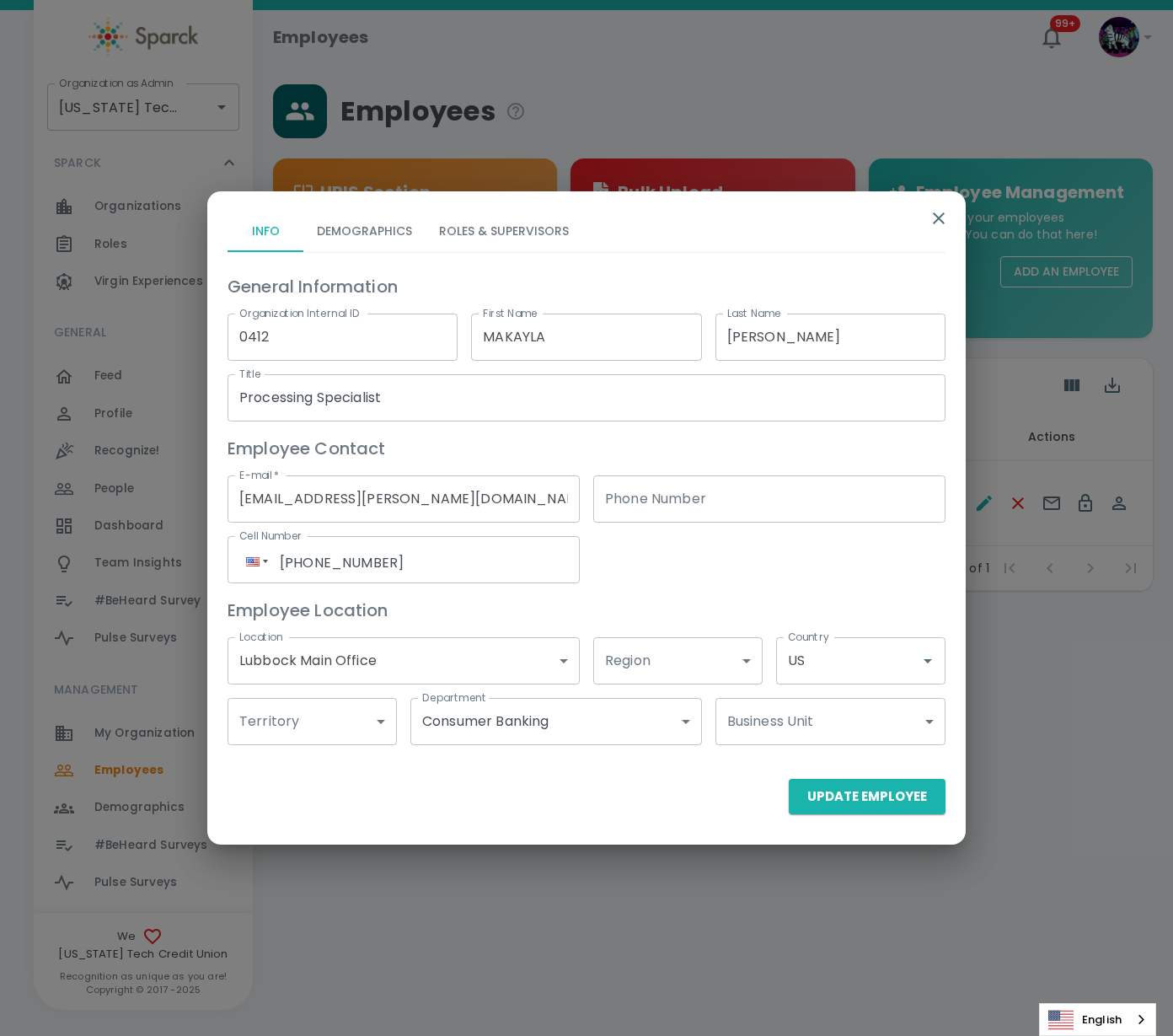
click at [504, 225] on button "Roles & Supervisors" at bounding box center [504, 232] width 157 height 40
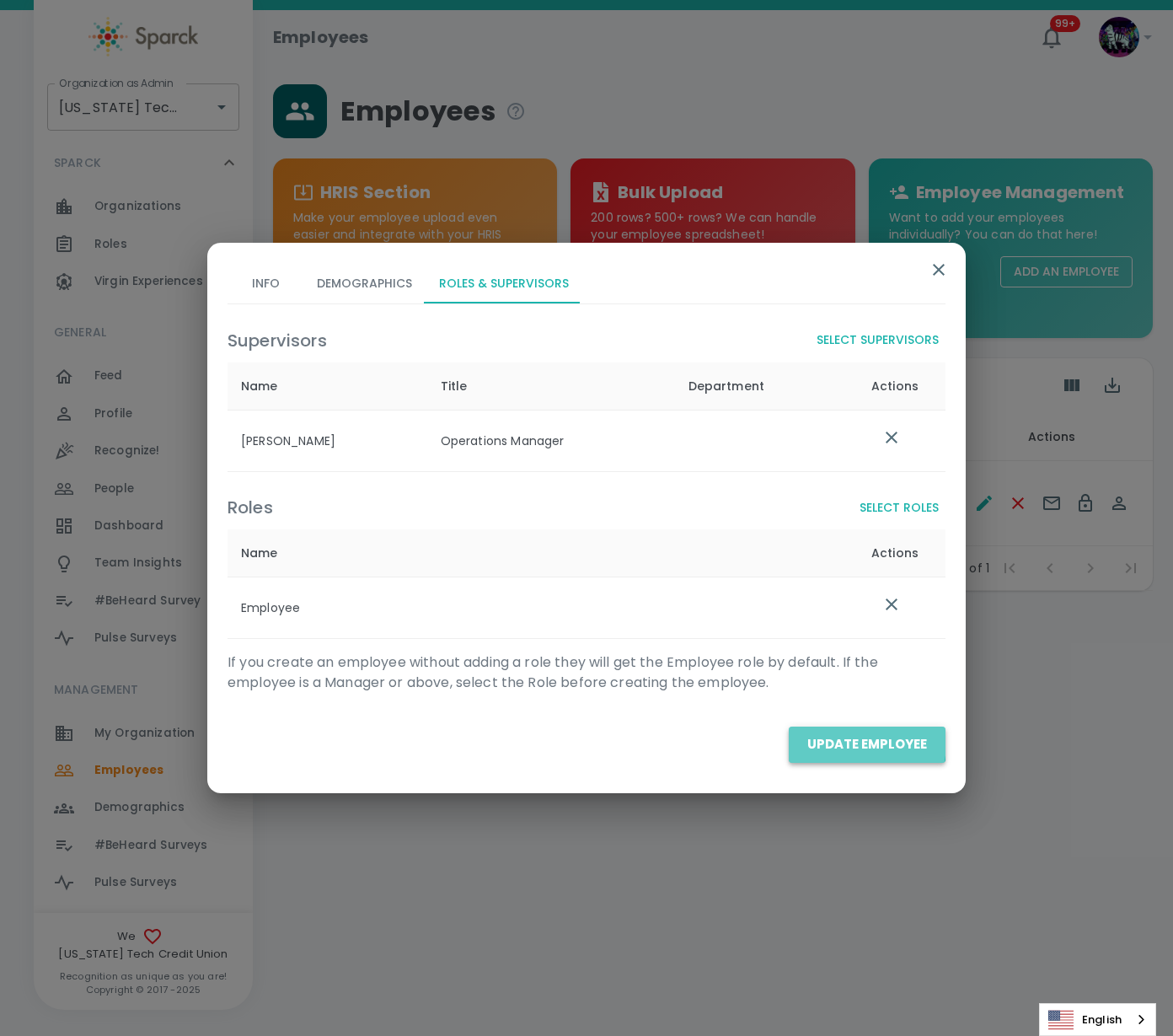
click at [835, 741] on button "Update Employee" at bounding box center [867, 744] width 157 height 35
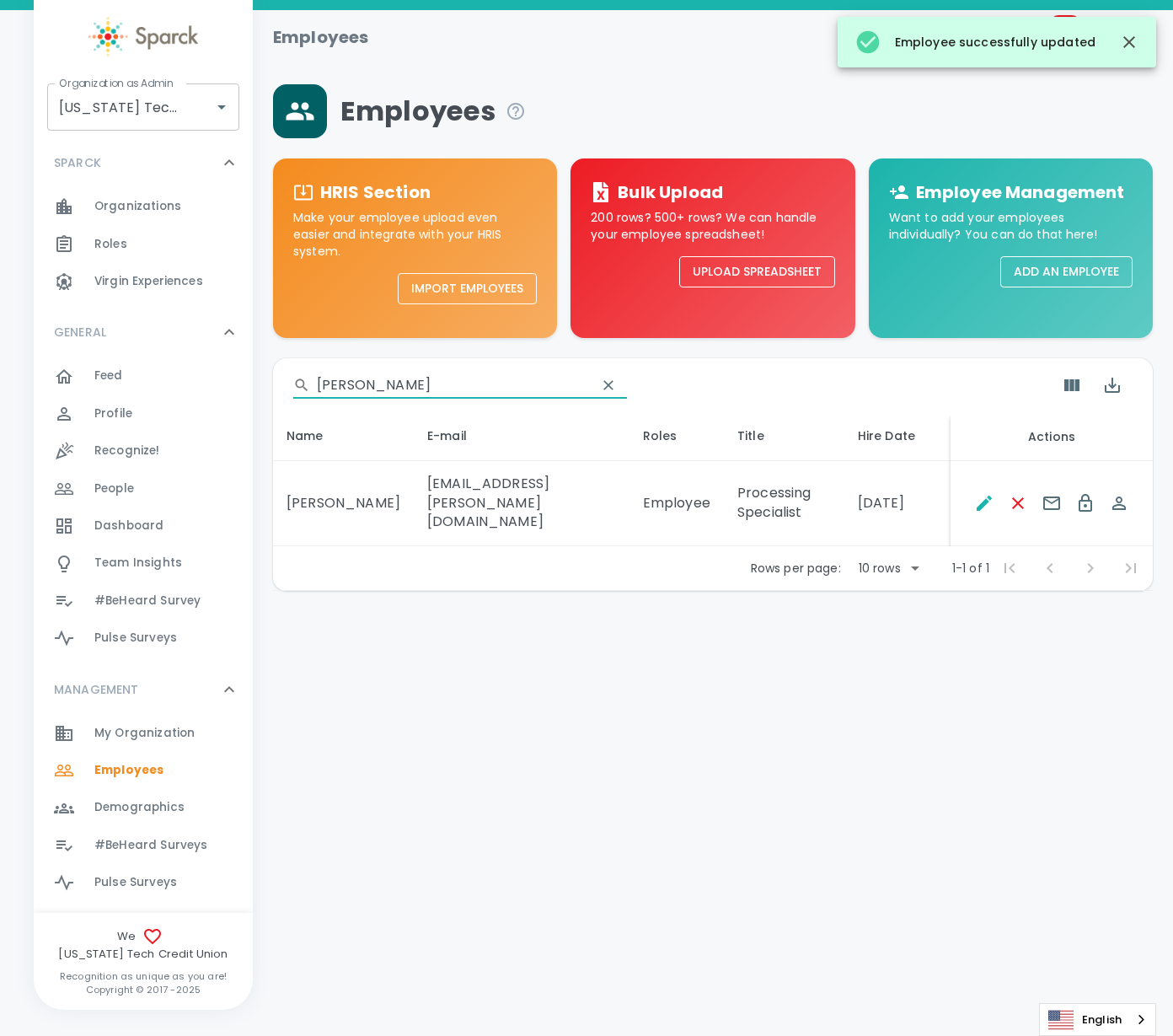
click at [375, 384] on input "[PERSON_NAME]" at bounding box center [450, 385] width 266 height 27
drag, startPoint x: 290, startPoint y: 377, endPoint x: 304, endPoint y: 377, distance: 14.0
click at [306, 377] on div "​ [PERSON_NAME]" at bounding box center [460, 385] width 334 height 27
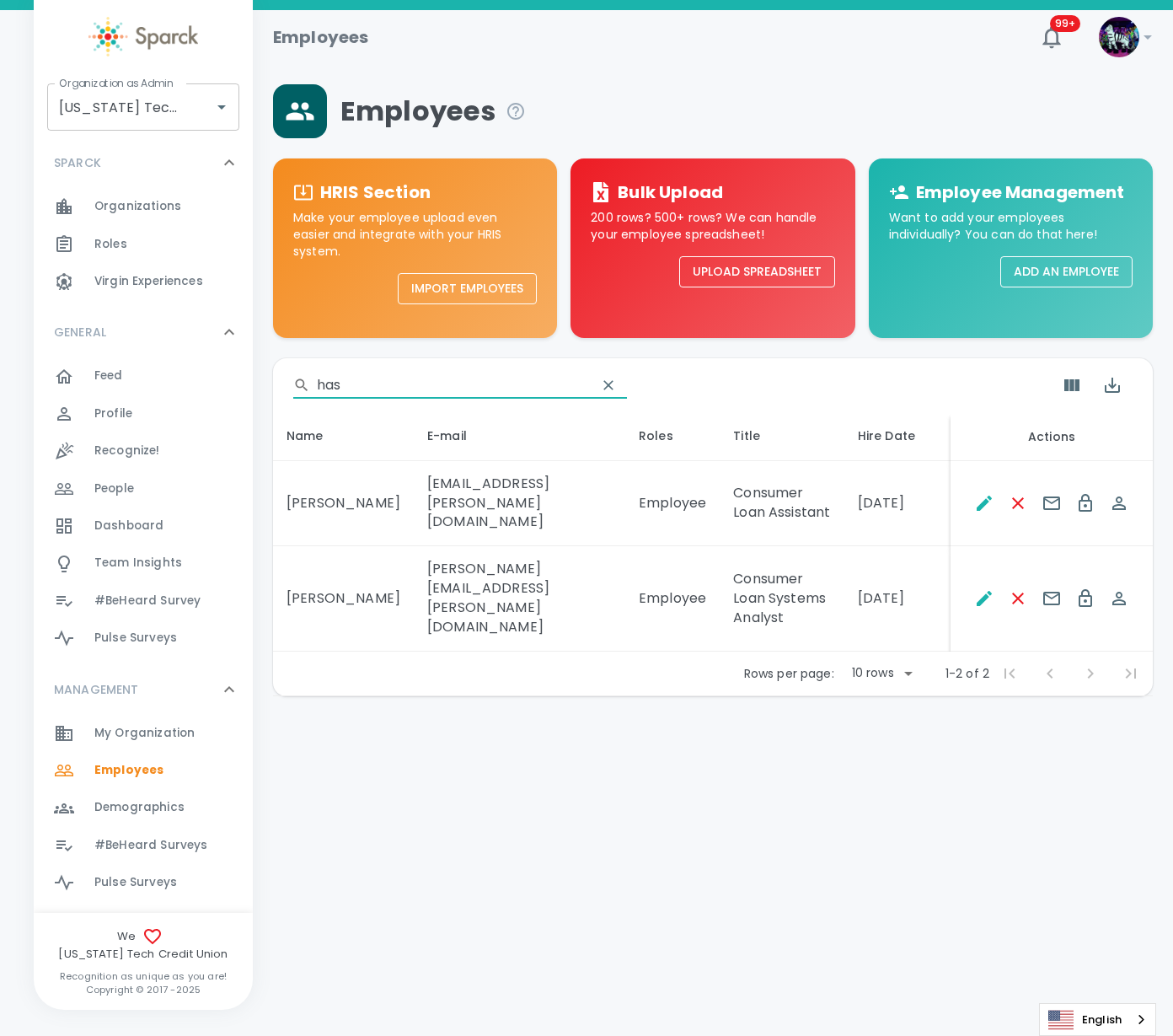
type input "has"
drag, startPoint x: 631, startPoint y: 603, endPoint x: 282, endPoint y: 592, distance: 349.2
click at [282, 592] on tr "[PERSON_NAME] [PERSON_NAME][EMAIL_ADDRESS][PERSON_NAME][DOMAIN_NAME] Employee C…" at bounding box center [713, 598] width 880 height 105
copy tr "[PERSON_NAME] [PERSON_NAME][EMAIL_ADDRESS][PERSON_NAME][DOMAIN_NAME]"
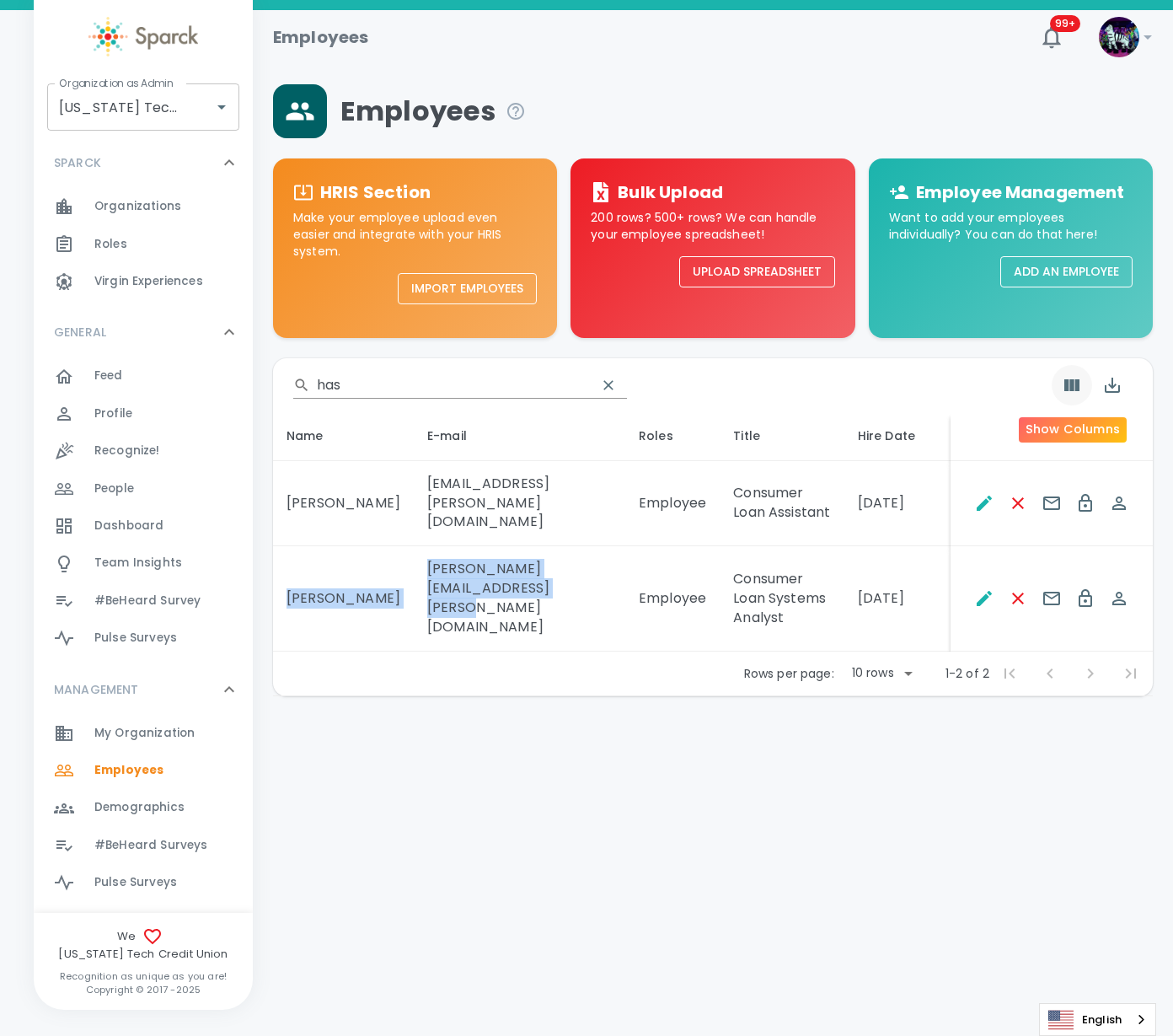
click at [1074, 394] on button "Show Columns" at bounding box center [1072, 385] width 40 height 40
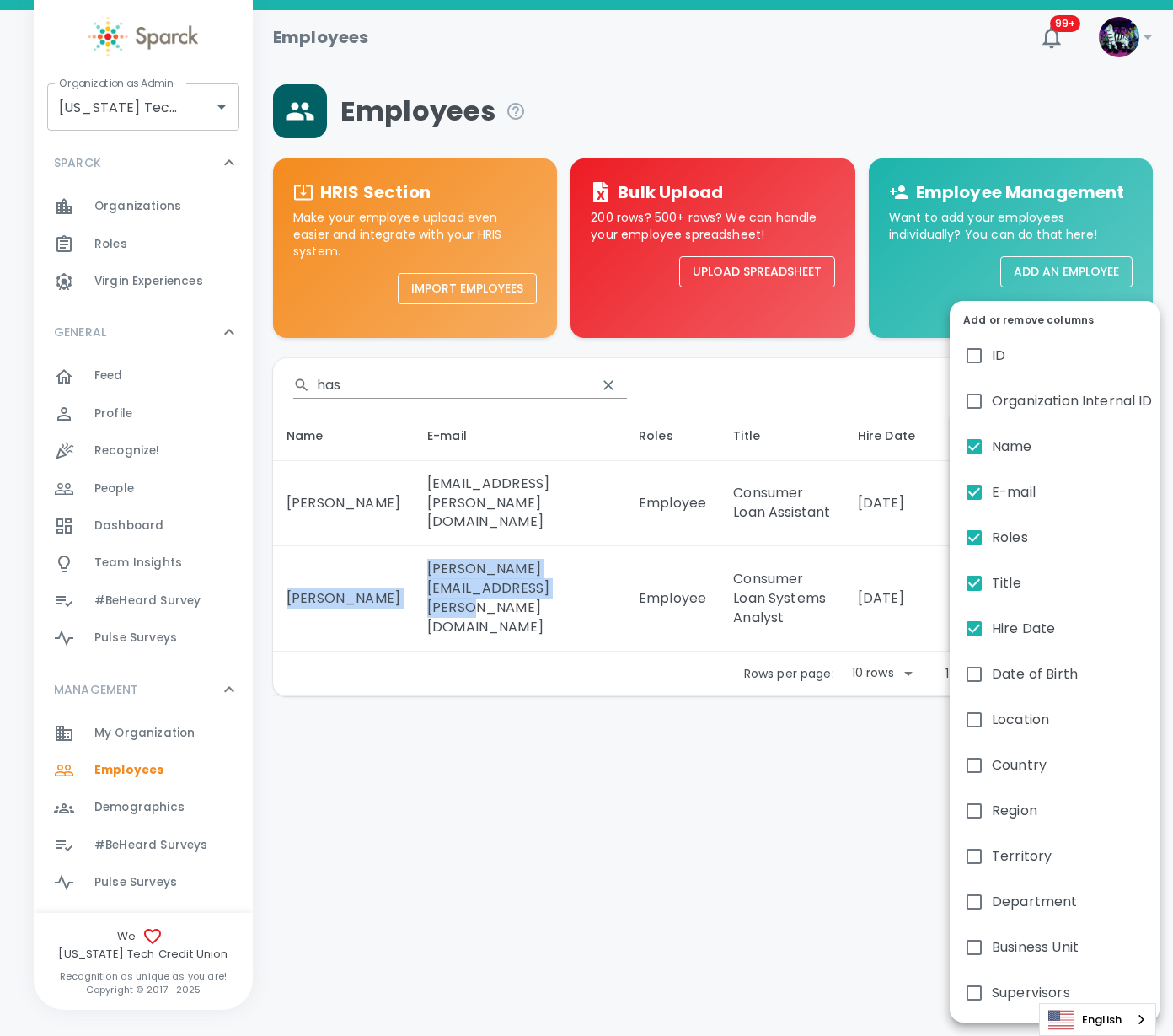
click at [999, 988] on span "Supervisors" at bounding box center [1031, 992] width 79 height 20
click at [992, 988] on input "Supervisors" at bounding box center [974, 993] width 35 height 35
checkbox input "true"
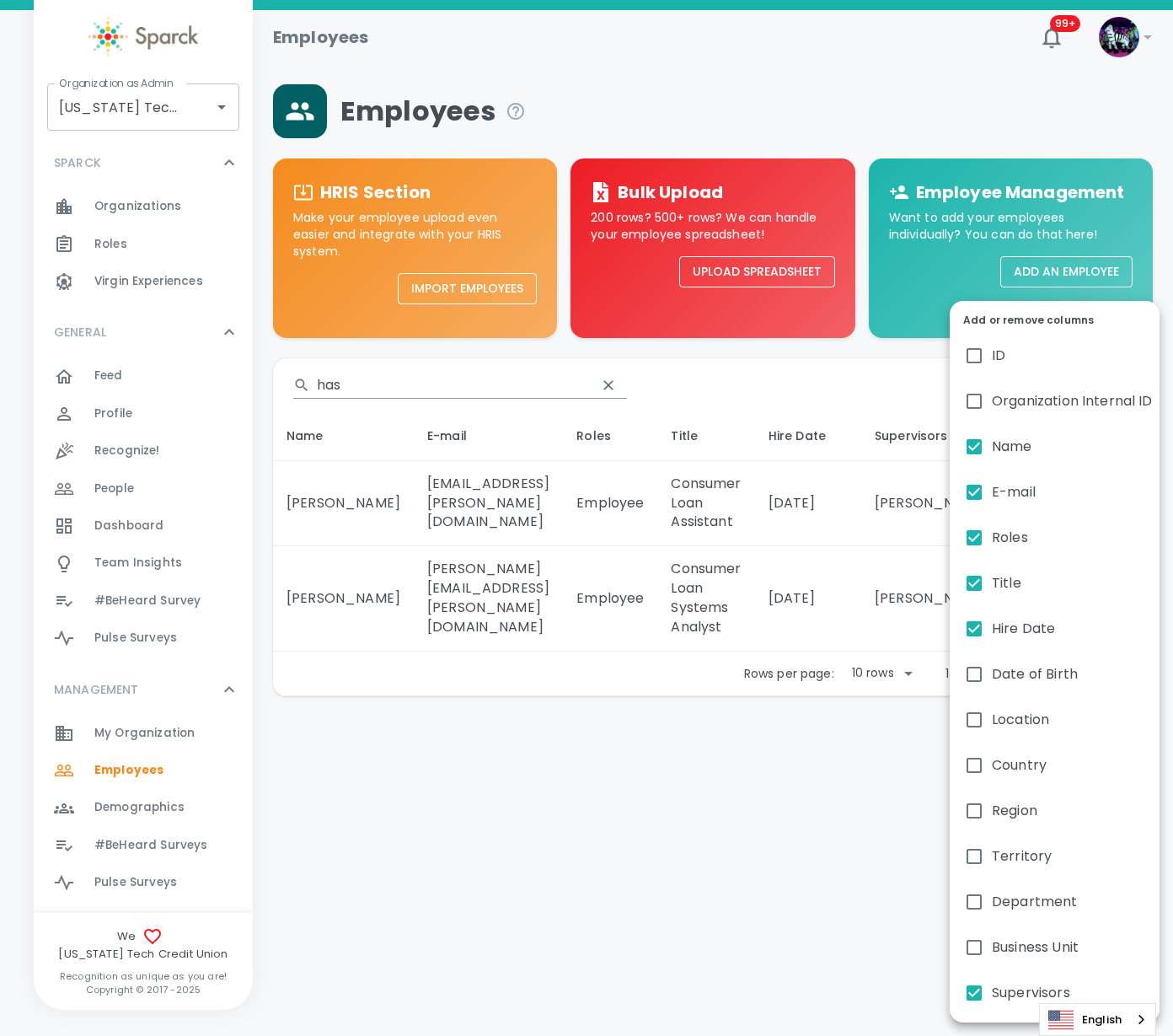
click at [771, 726] on div at bounding box center [586, 518] width 1173 height 1036
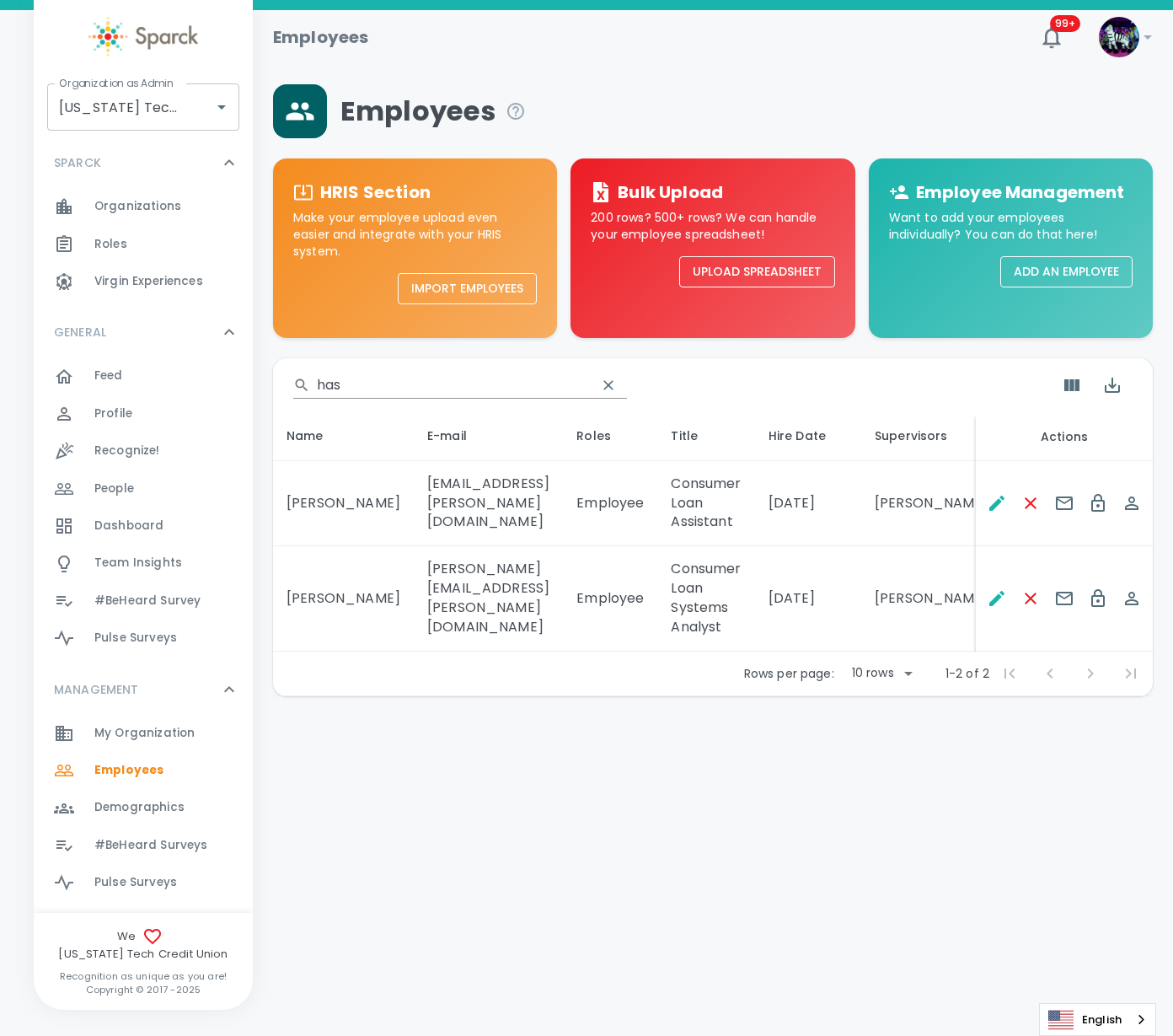
click at [862, 623] on td "[DATE]" at bounding box center [807, 598] width 106 height 105
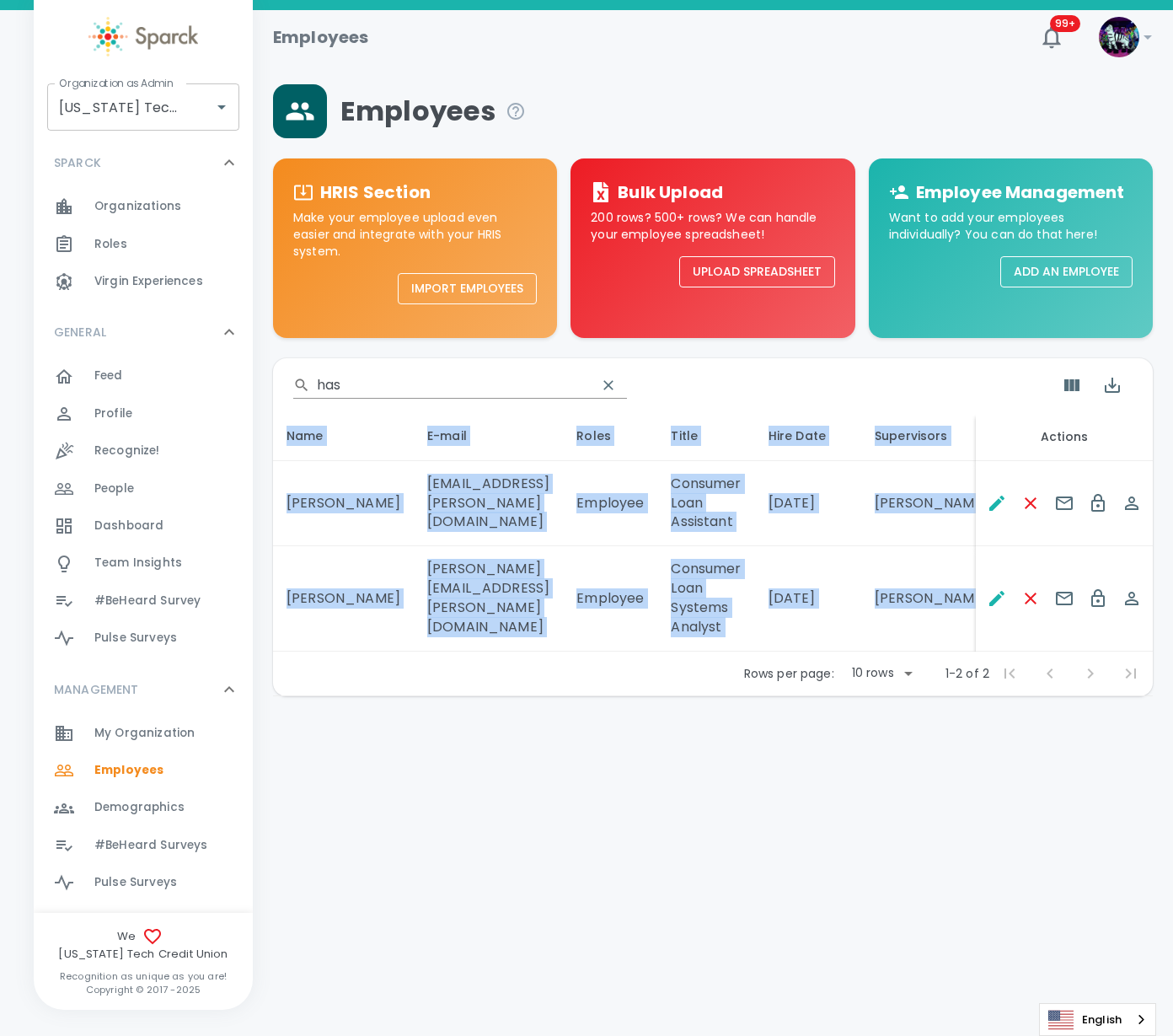
drag, startPoint x: 992, startPoint y: 658, endPoint x: 1039, endPoint y: 652, distance: 47.4
click at [1039, 652] on div "​ has Name E-mail Roles Title Hire Date Supervisors Actions [PERSON_NAME] [EMAI…" at bounding box center [713, 527] width 880 height 338
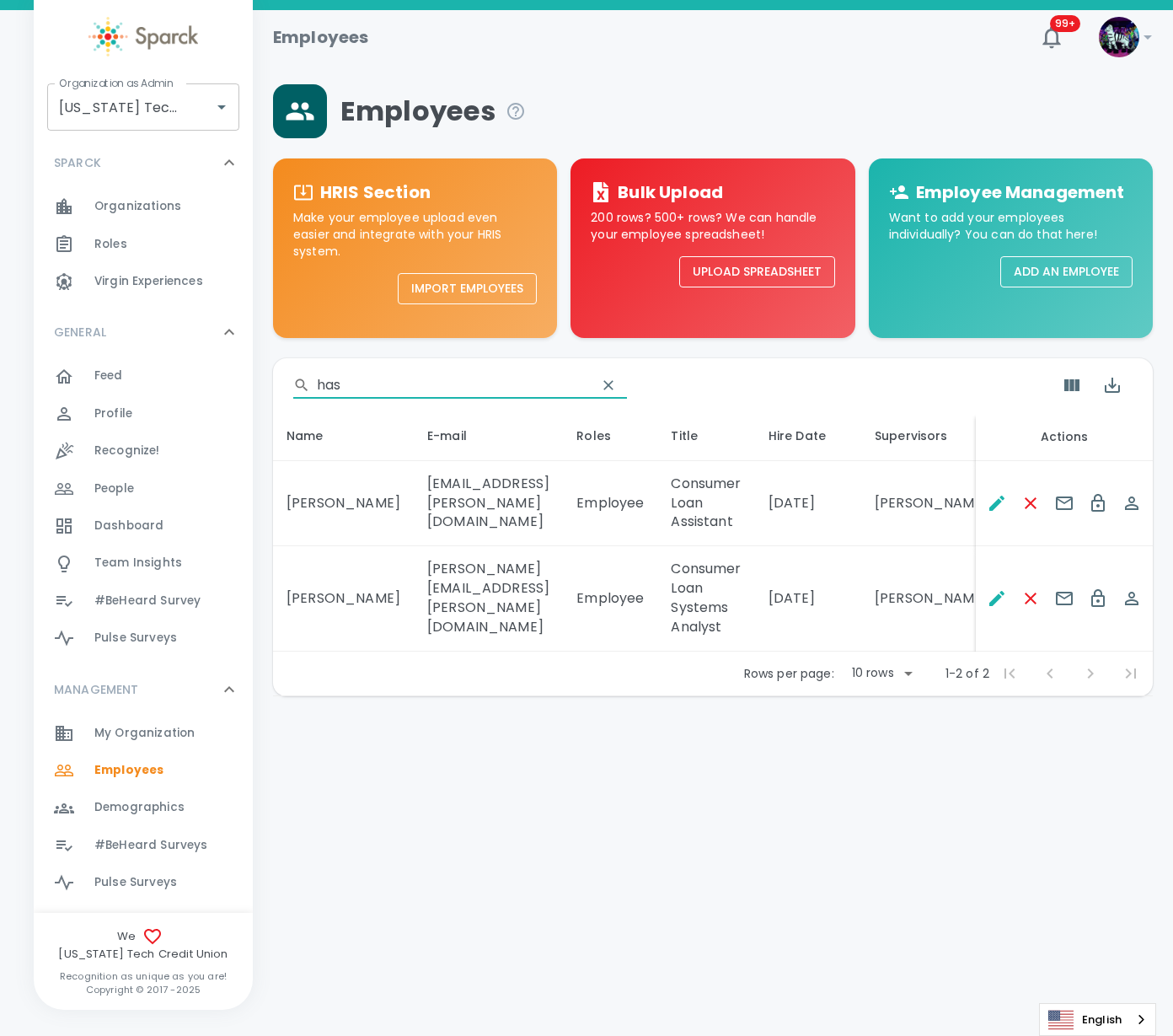
drag, startPoint x: 368, startPoint y: 384, endPoint x: 223, endPoint y: 369, distance: 145.8
click at [223, 369] on div "Employees 99+ ! Organization as Admin [US_STATE] Tech Credit Union • 760 Organi…" at bounding box center [586, 397] width 1173 height 774
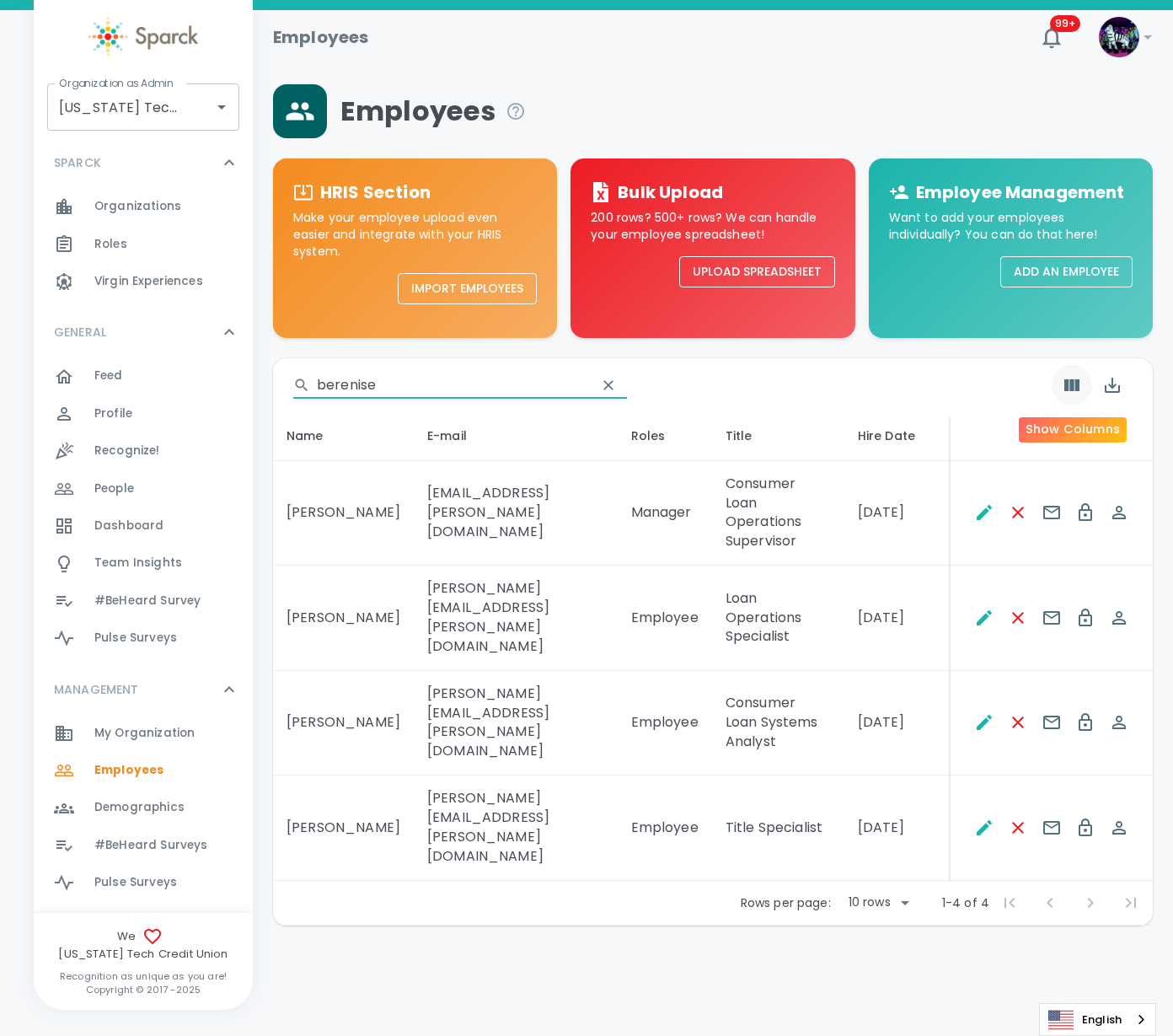
type input "berenise"
click at [1080, 396] on button "Show Columns" at bounding box center [1072, 385] width 40 height 40
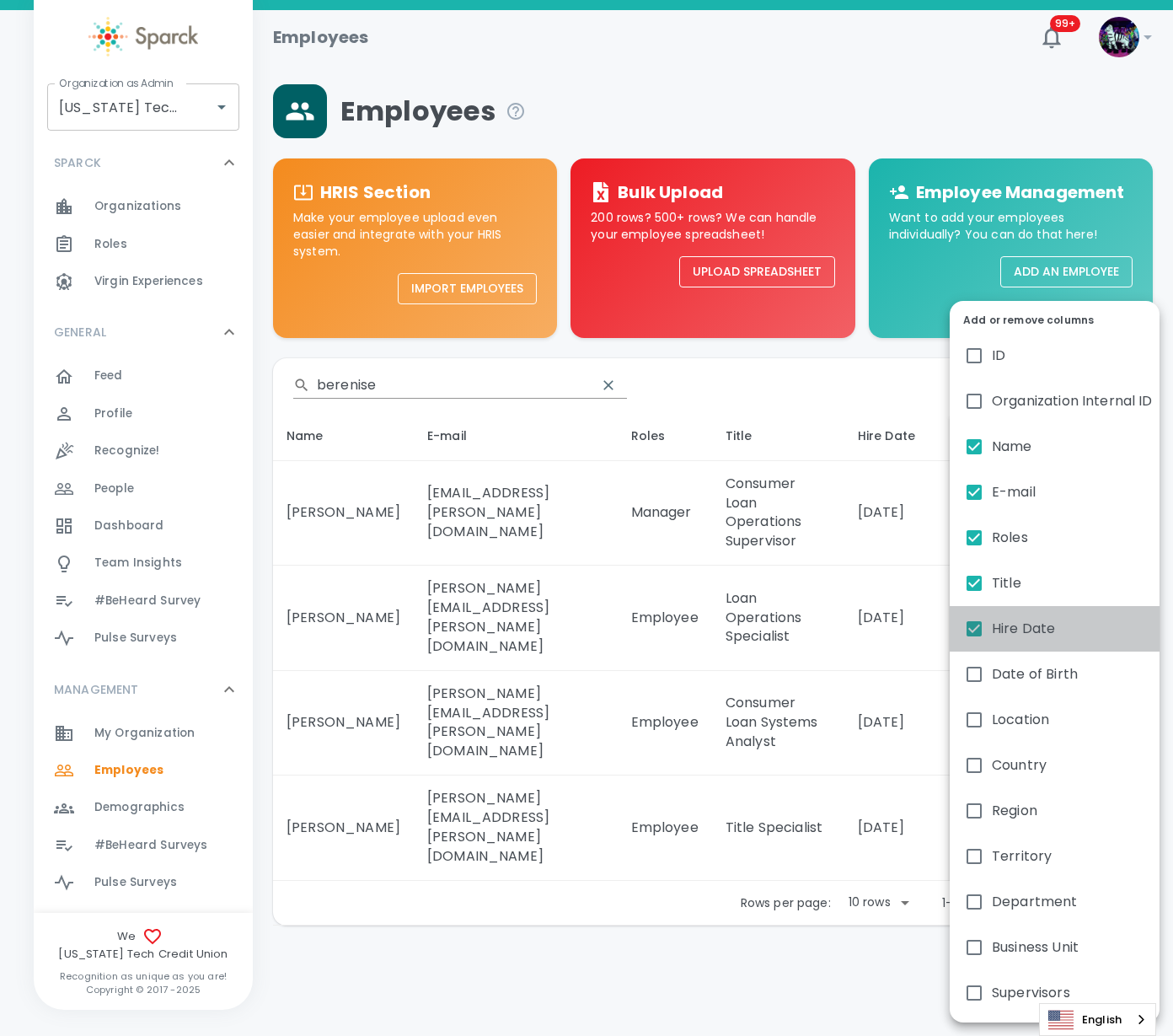
click at [1039, 626] on span "Hire Date" at bounding box center [1023, 628] width 63 height 20
click at [992, 626] on input "Hire Date" at bounding box center [974, 628] width 35 height 35
checkbox input "false"
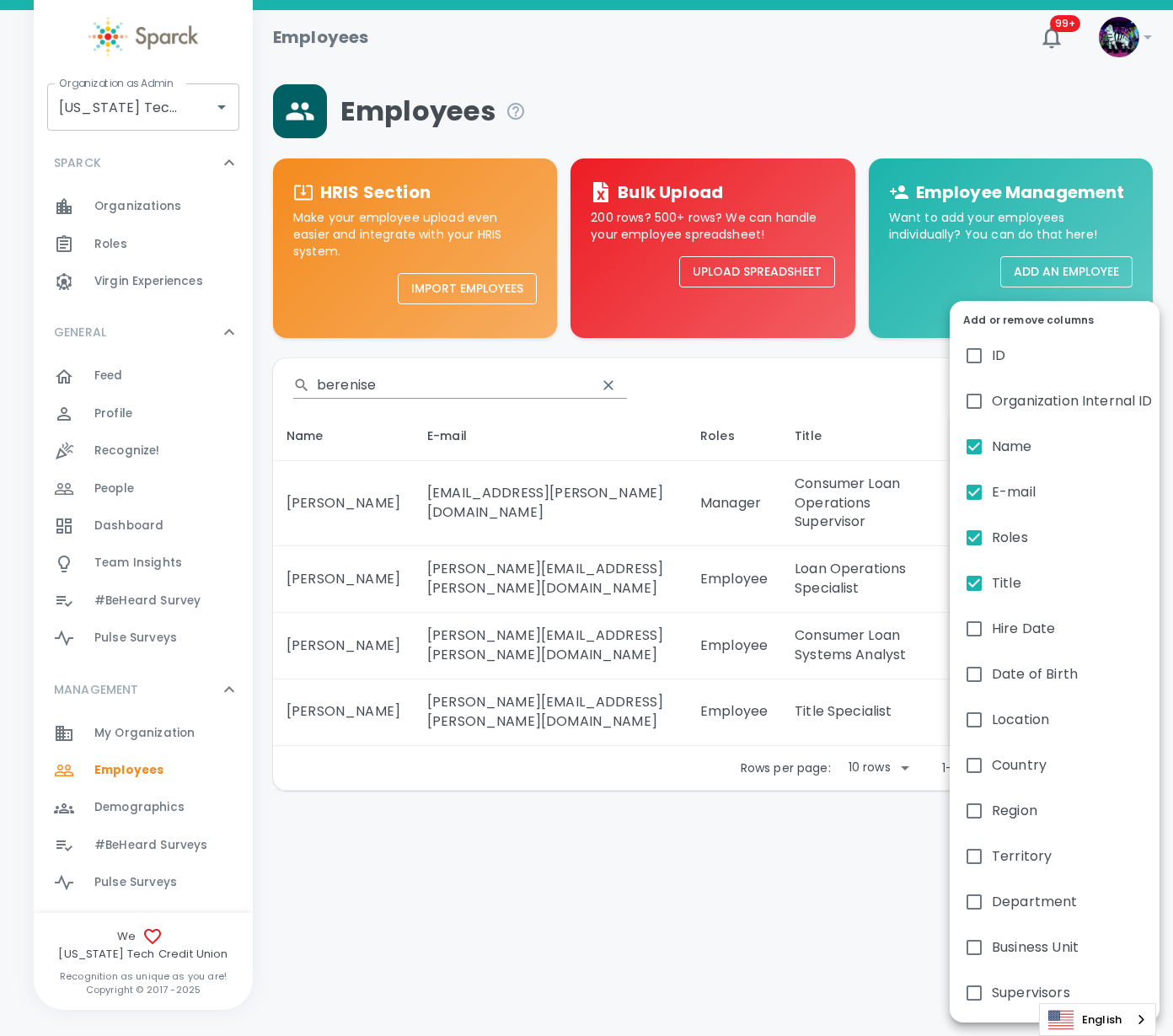
click at [856, 498] on div at bounding box center [586, 518] width 1173 height 1036
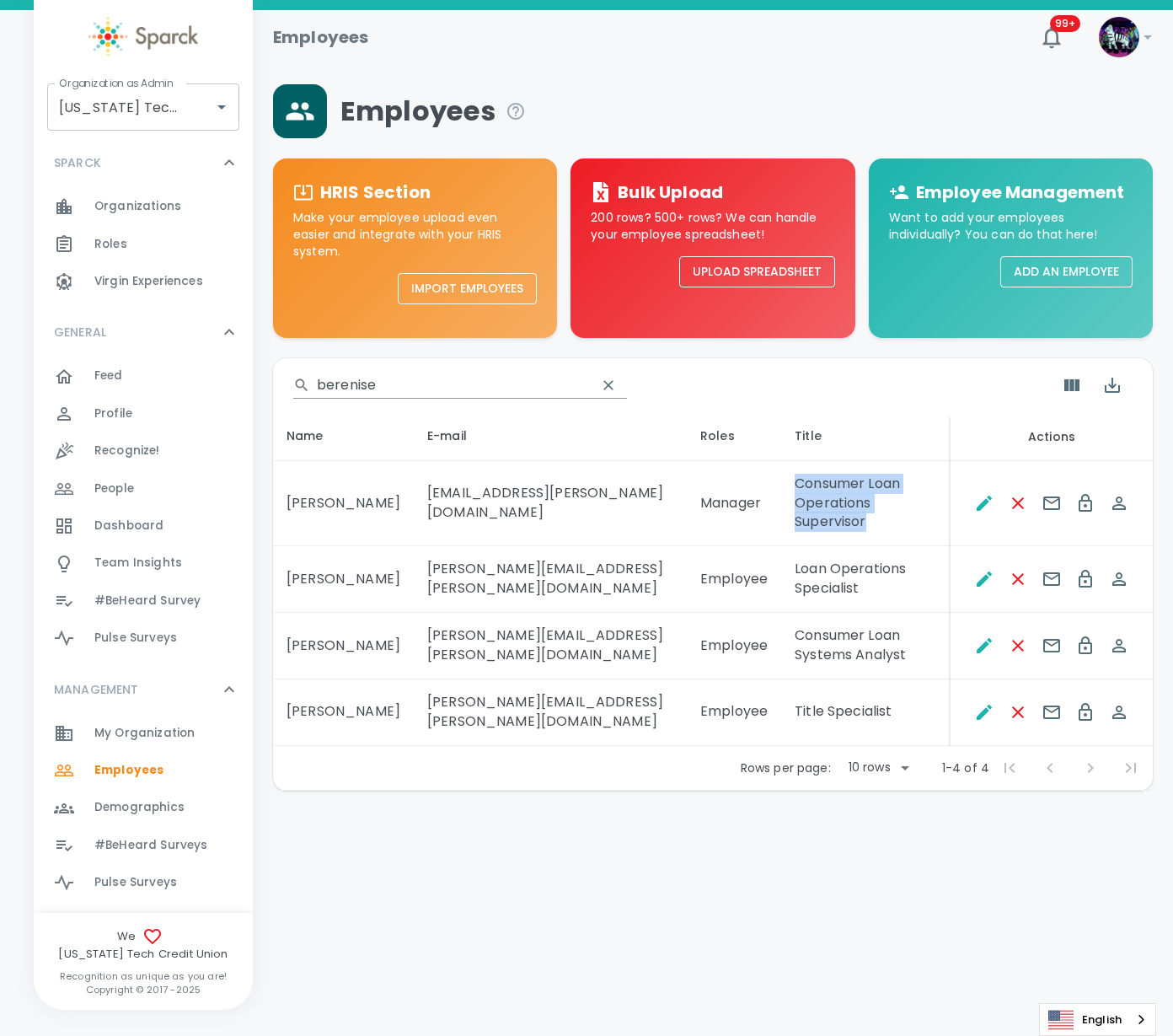
drag, startPoint x: 932, startPoint y: 500, endPoint x: 772, endPoint y: 480, distance: 161.2
click at [781, 480] on td "Consumer Loan Operations Supervisor" at bounding box center [866, 504] width 170 height 86
copy td "Consumer Loan Operations Supervisor"
click at [812, 627] on td "Consumer Loan Systems Analyst" at bounding box center [866, 646] width 170 height 66
drag, startPoint x: 897, startPoint y: 637, endPoint x: 785, endPoint y: 612, distance: 114.8
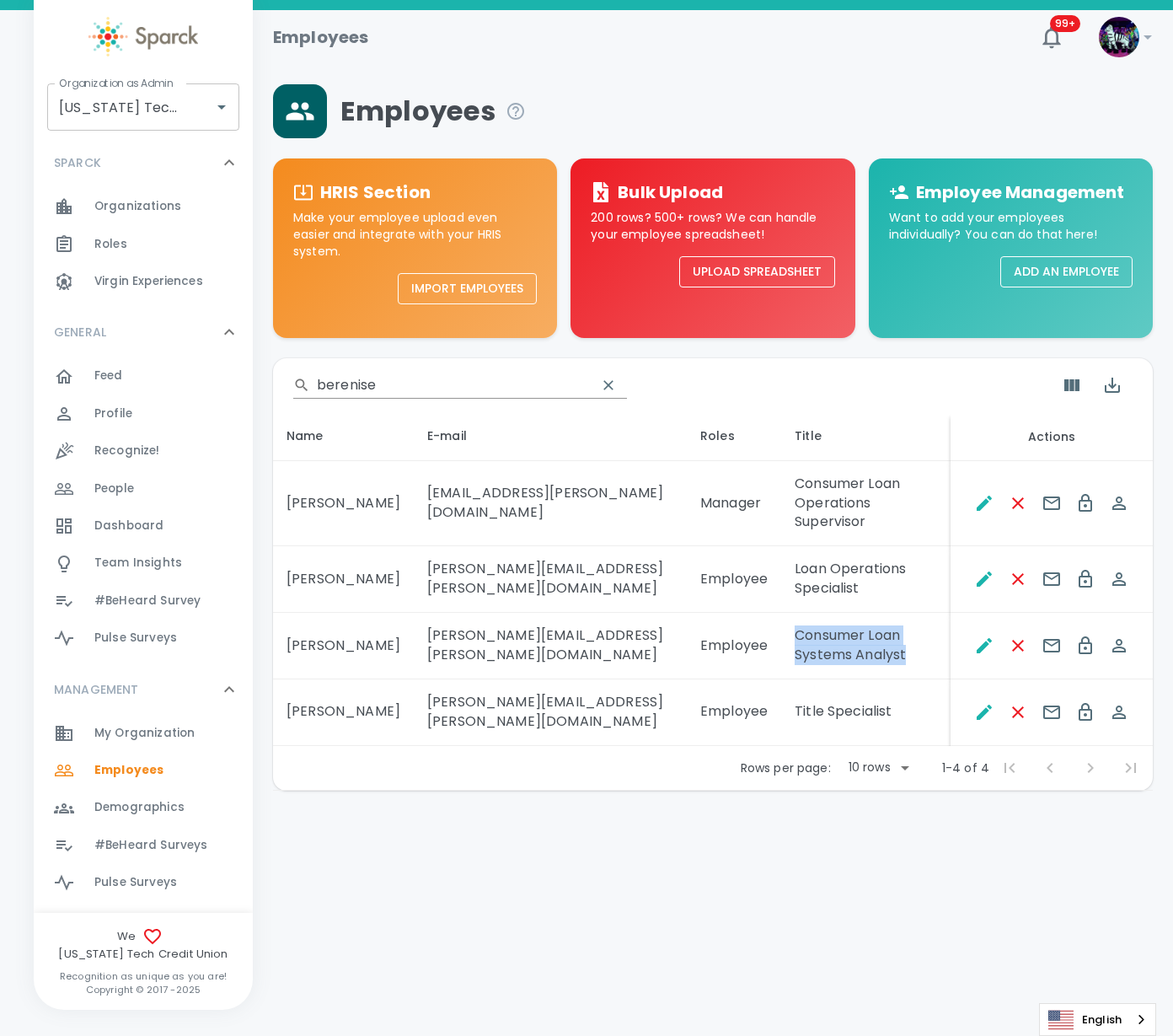
click at [785, 612] on td "Consumer Loan Systems Analyst" at bounding box center [866, 646] width 170 height 66
copy td "Consumer Loan Systems Analyst"
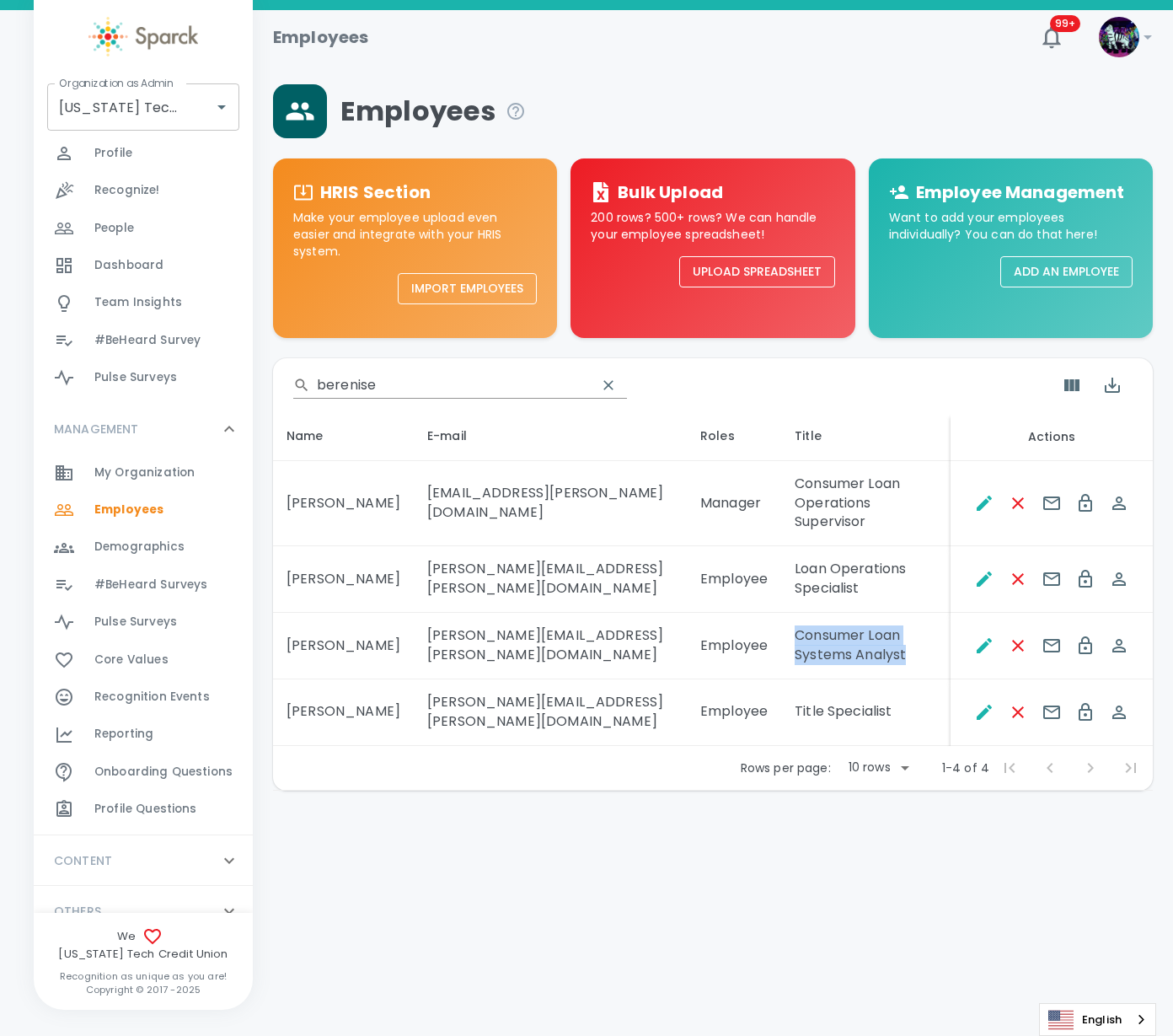
scroll to position [267, 0]
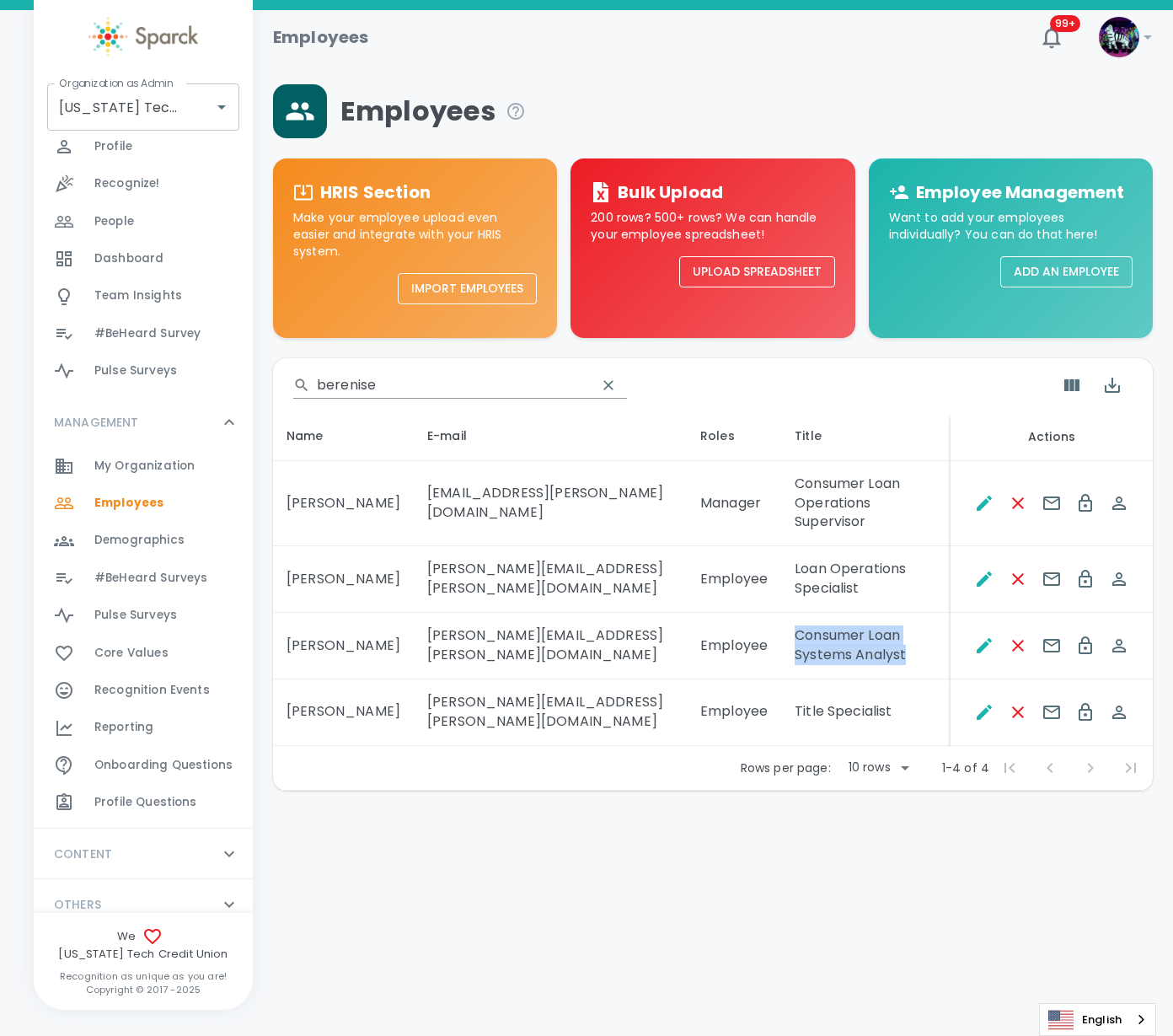
click at [146, 577] on span "#BeHeard Surveys" at bounding box center [150, 578] width 113 height 17
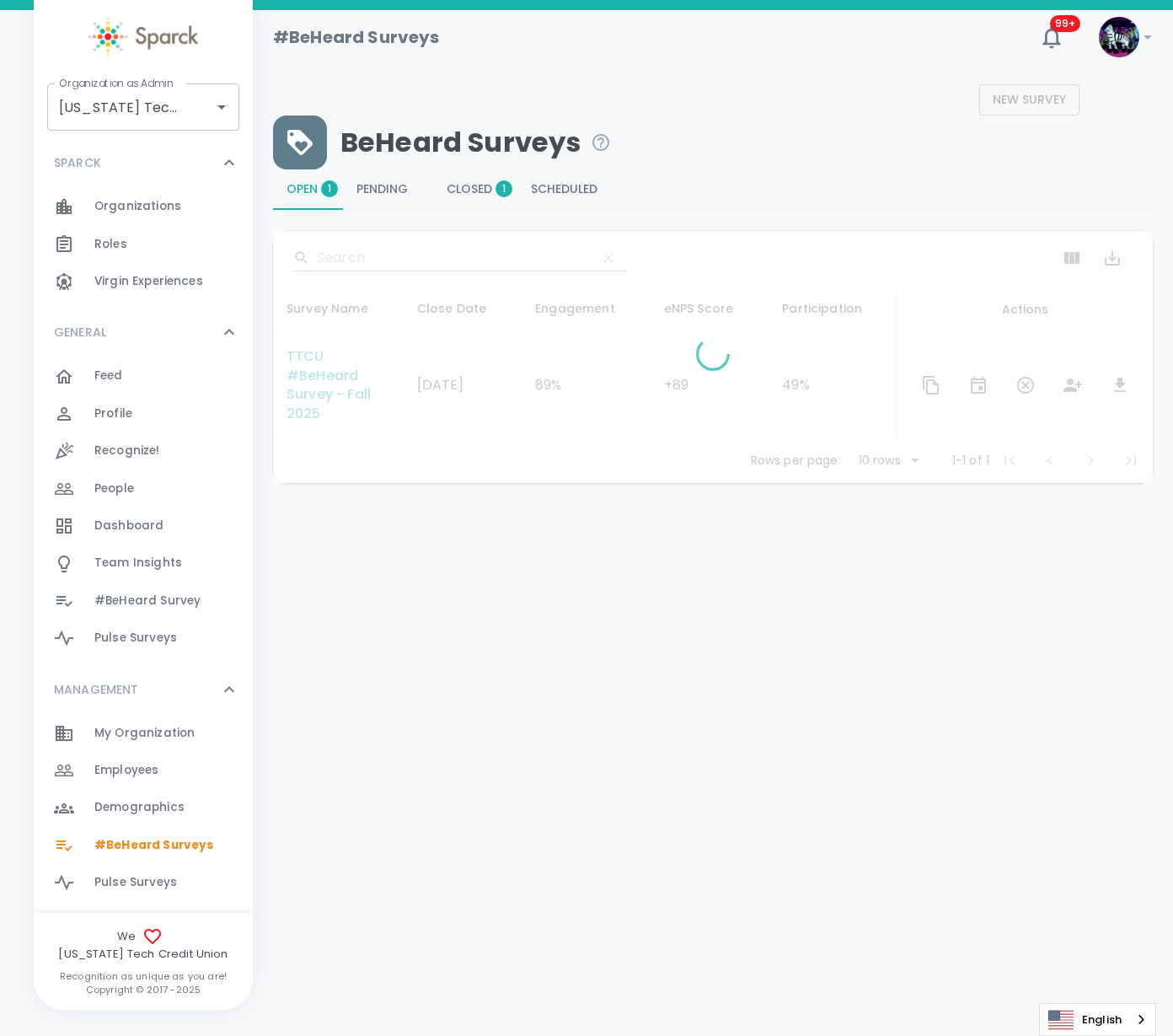
click at [317, 394] on div "TTCU #BeHeard Survey - Fall 2025" at bounding box center [339, 386] width 103 height 78
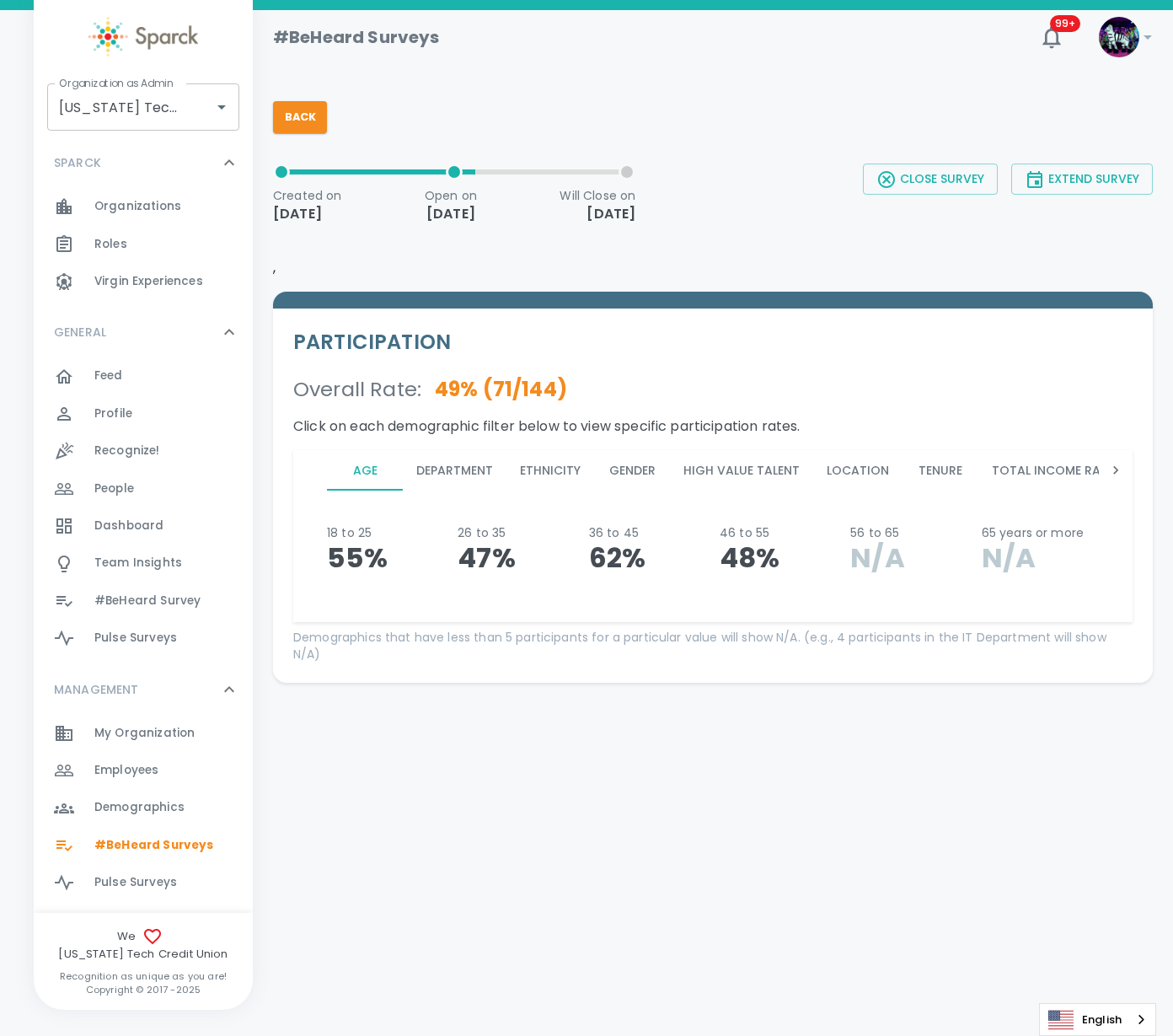
click at [541, 462] on button "Ethnicity" at bounding box center [550, 470] width 87 height 40
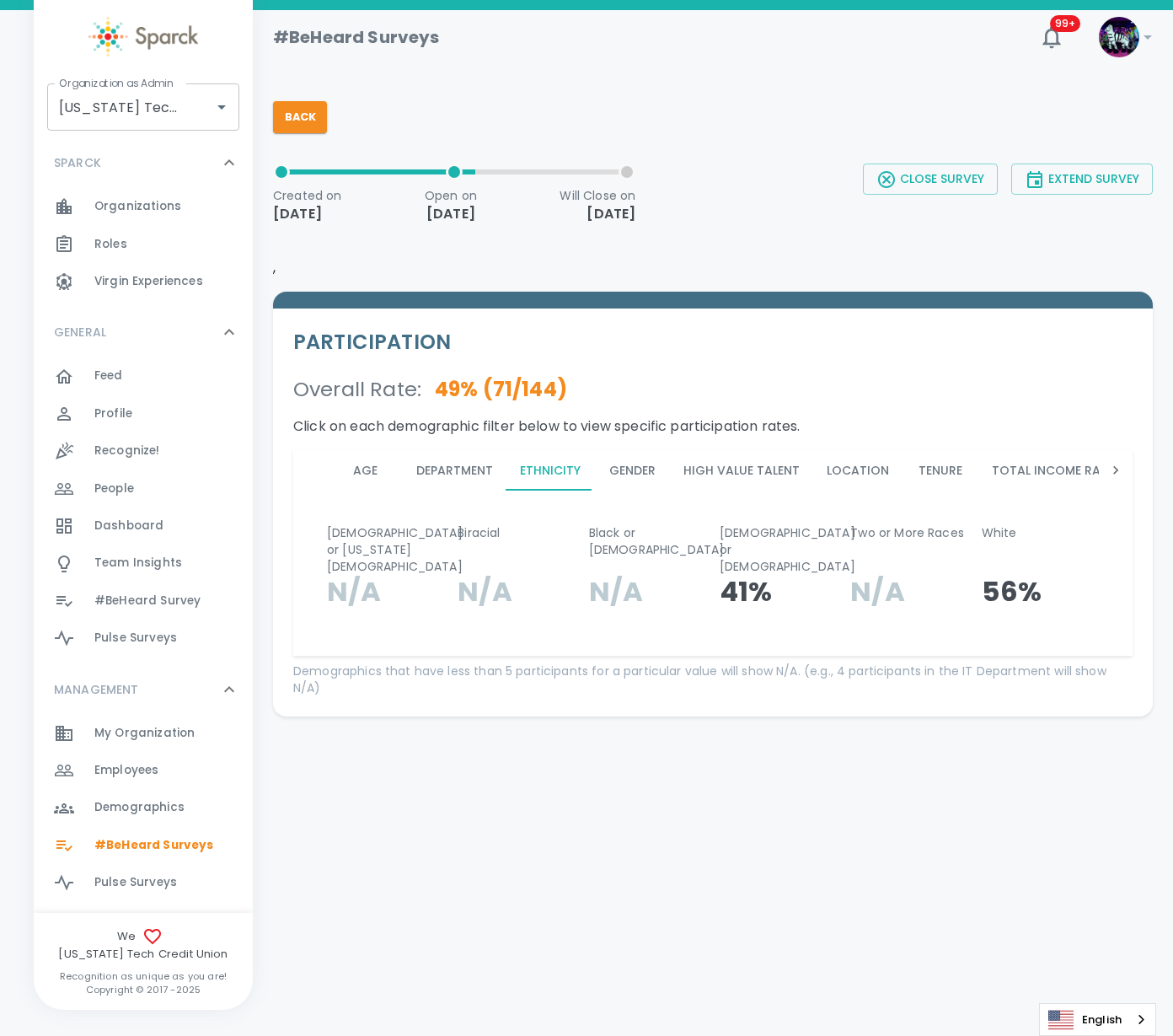
click at [638, 465] on button "Gender" at bounding box center [632, 470] width 76 height 40
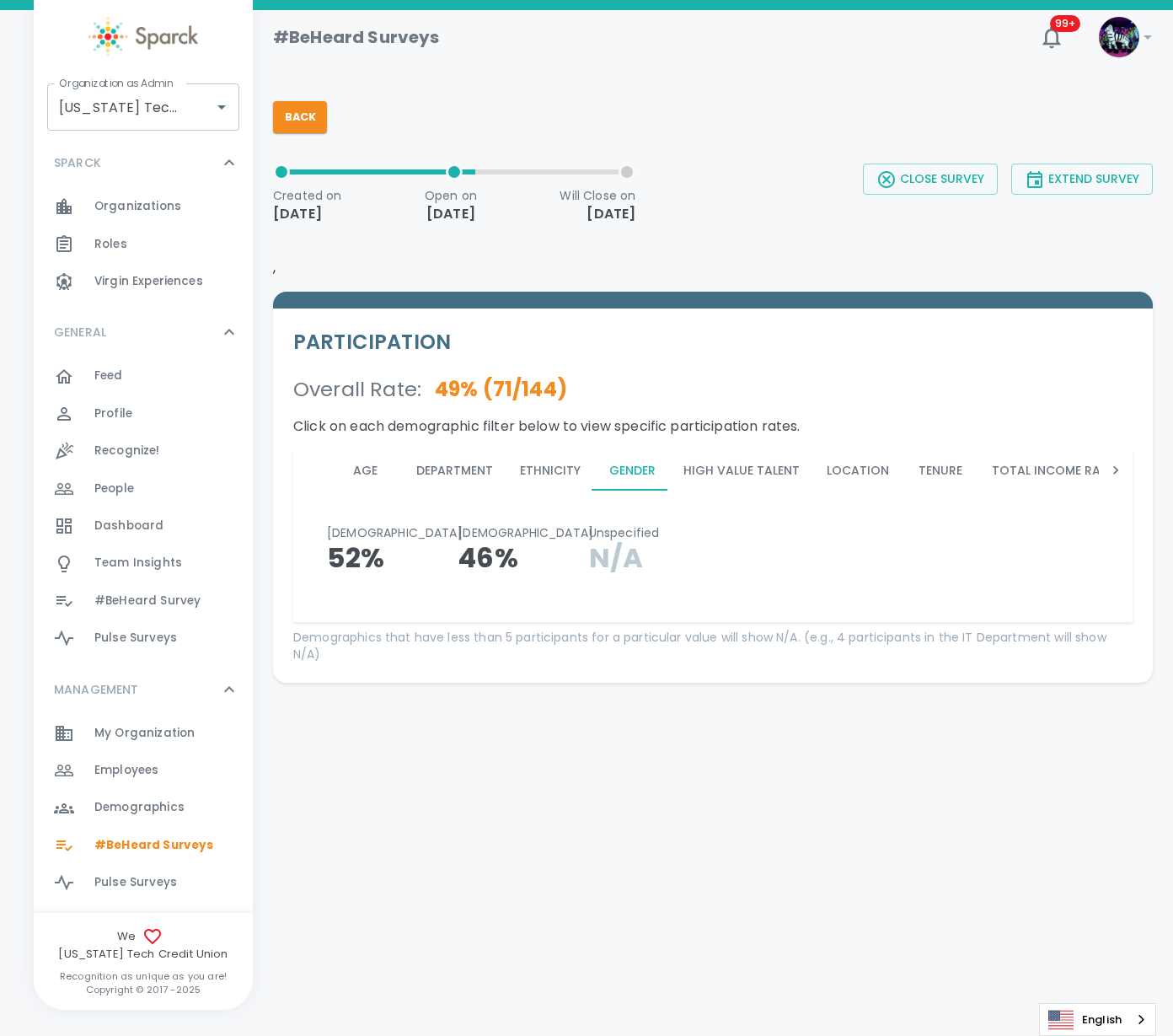
click at [744, 470] on button "High Value Talent" at bounding box center [742, 470] width 143 height 40
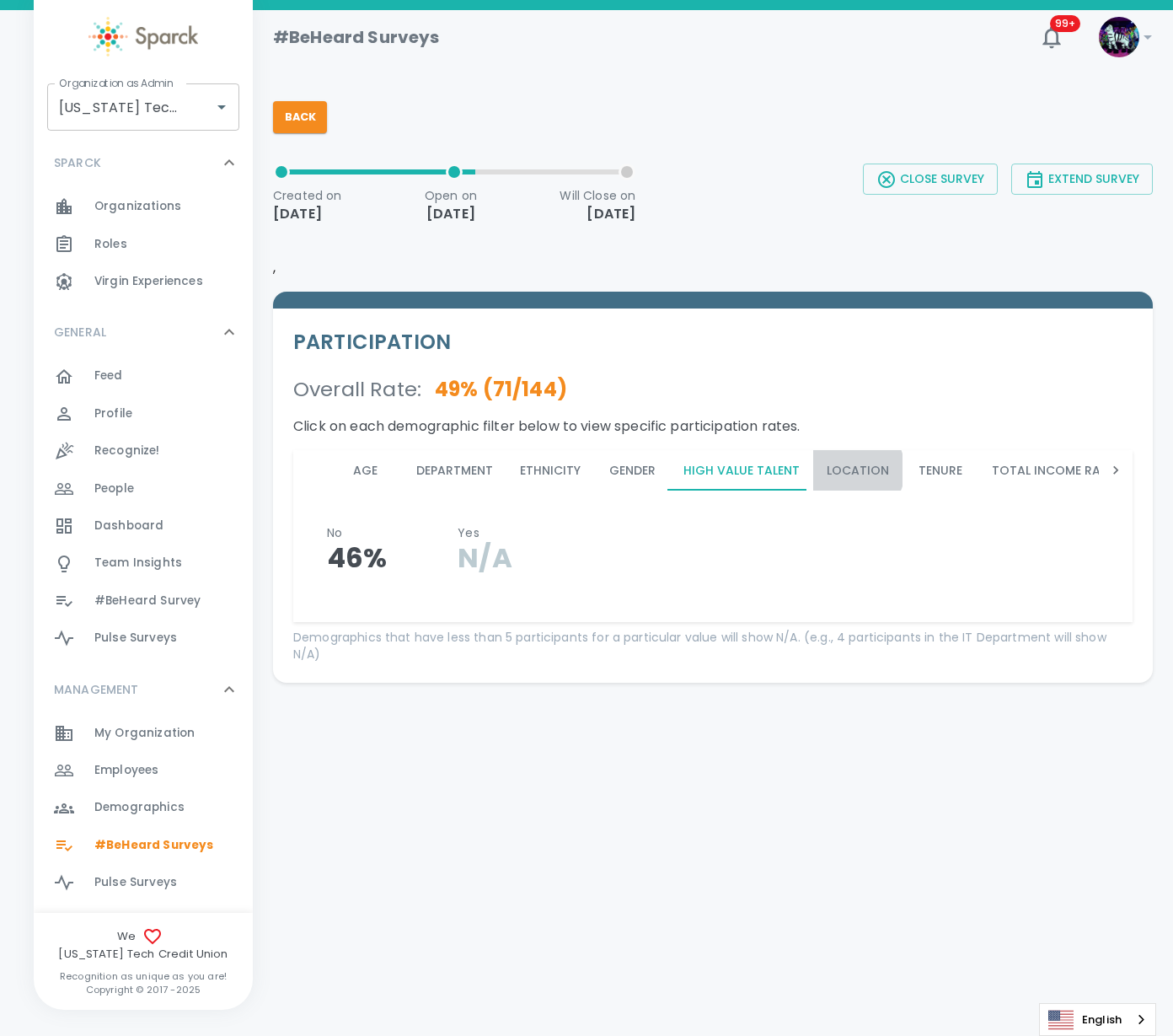
click at [844, 469] on button "Location" at bounding box center [858, 470] width 89 height 40
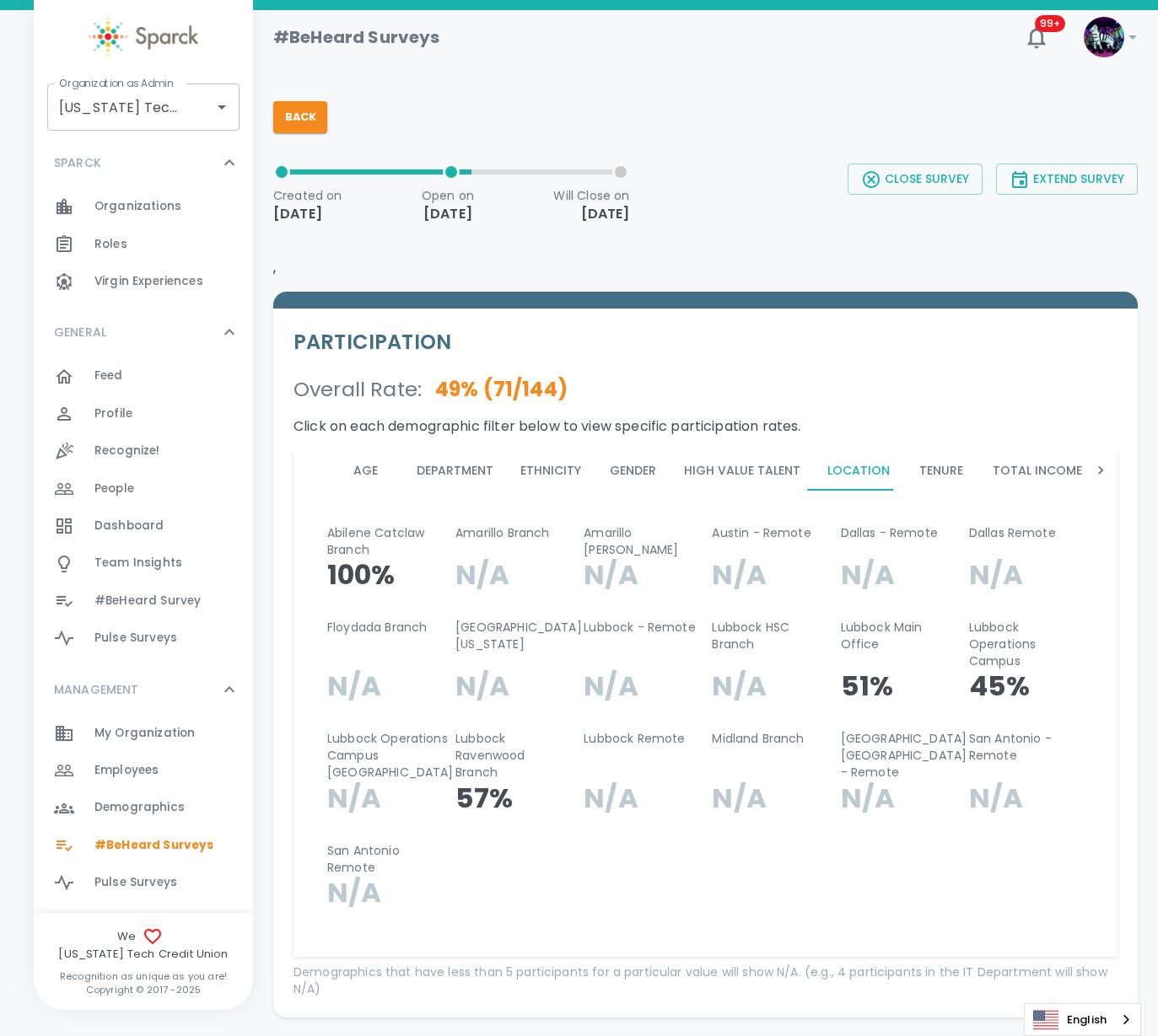
click at [919, 477] on button "Tenure" at bounding box center [941, 470] width 76 height 40
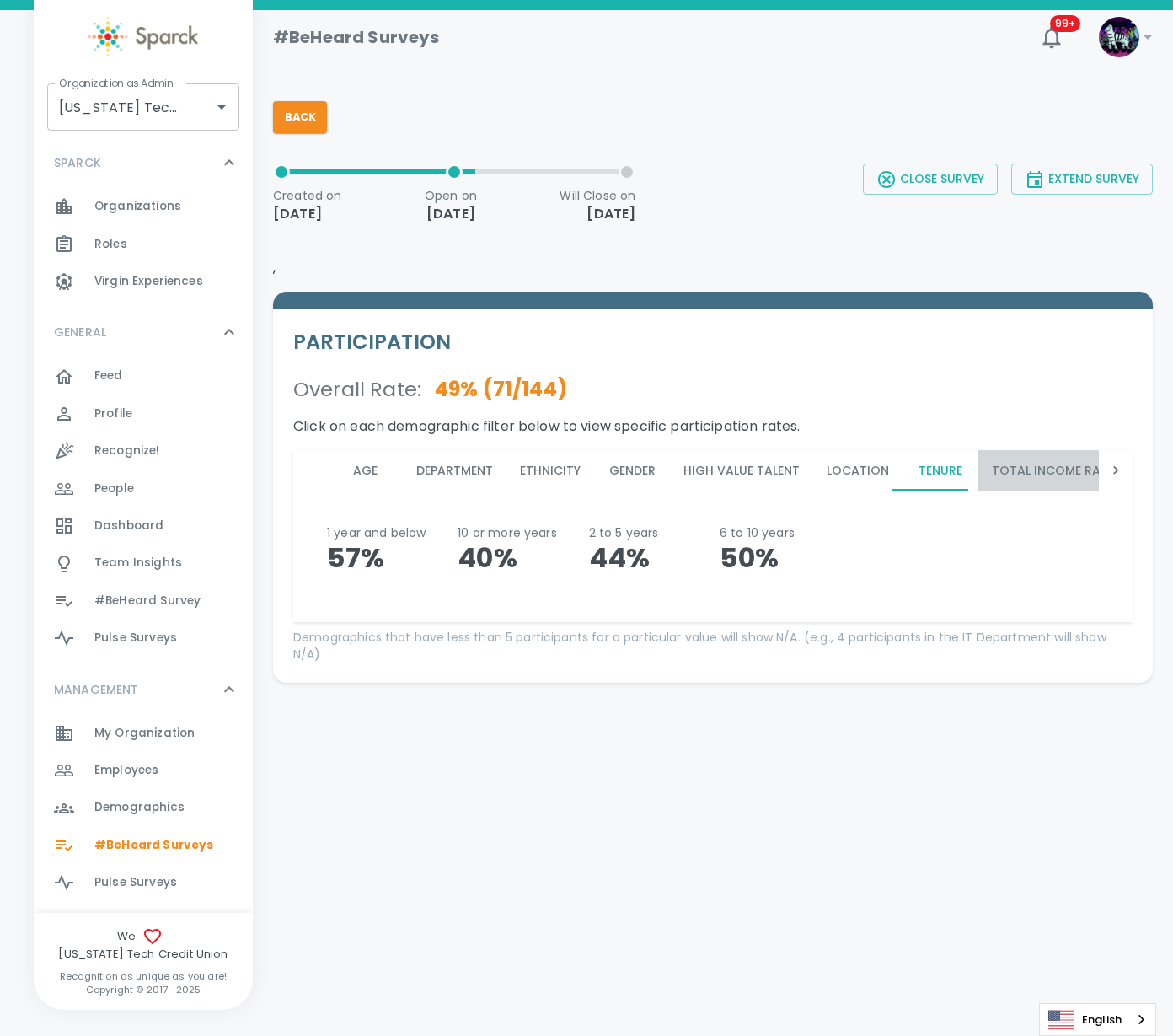
click at [1013, 461] on button "Total Income Range" at bounding box center [1058, 470] width 160 height 40
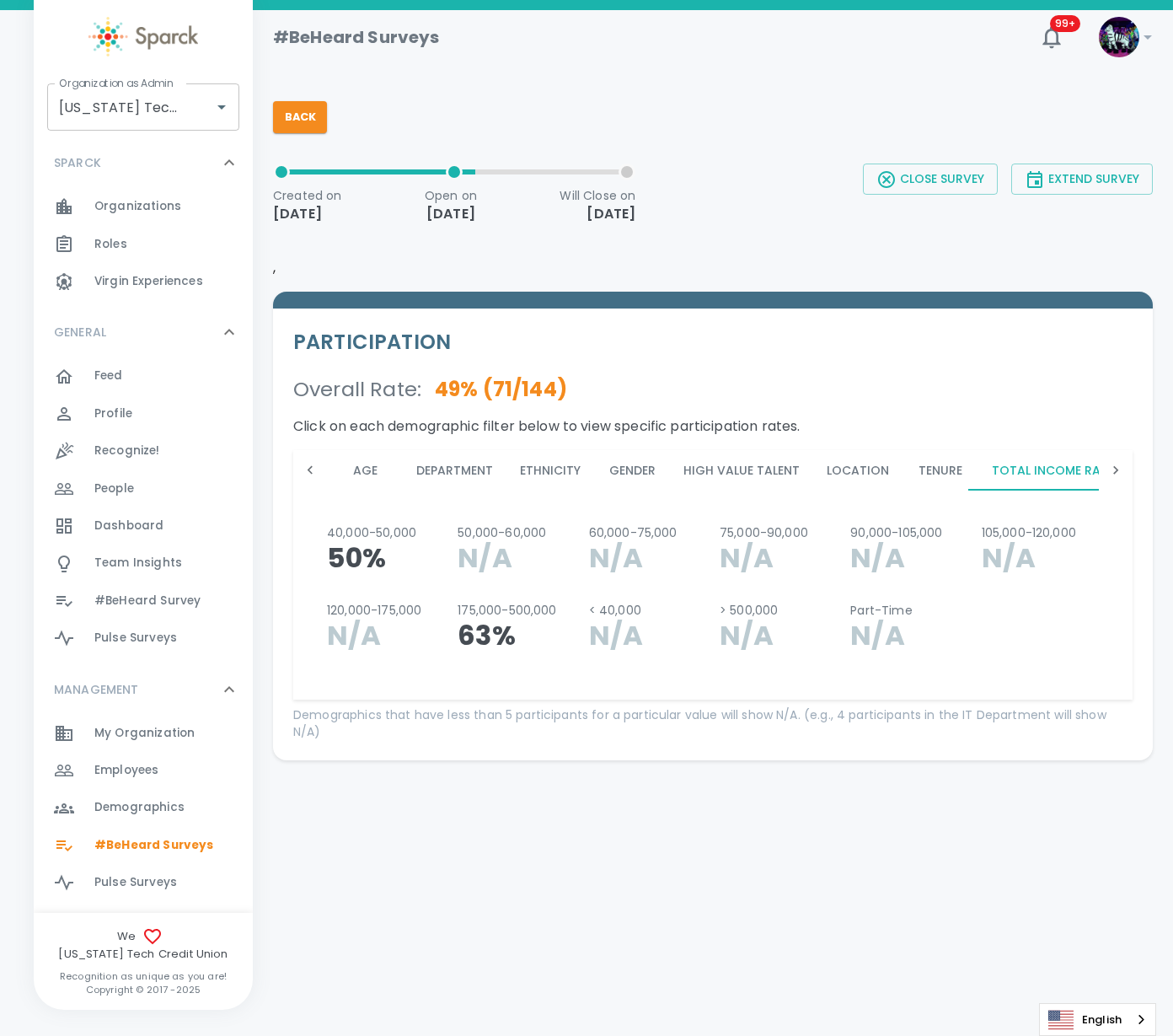
scroll to position [0, 25]
click at [1110, 466] on icon at bounding box center [1115, 470] width 17 height 17
click at [1113, 466] on icon at bounding box center [1115, 470] width 17 height 17
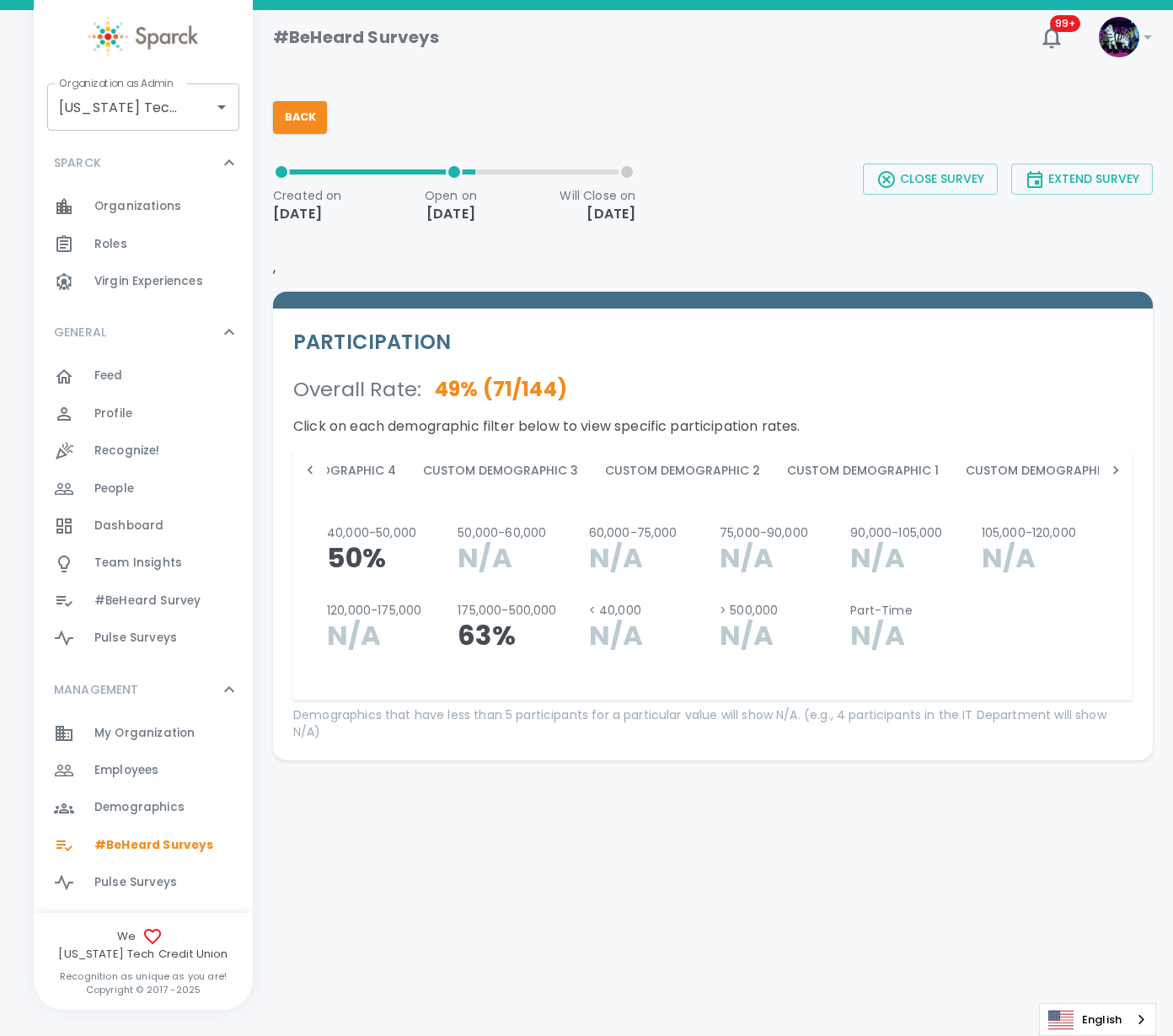
click at [1113, 466] on icon at bounding box center [1115, 470] width 17 height 17
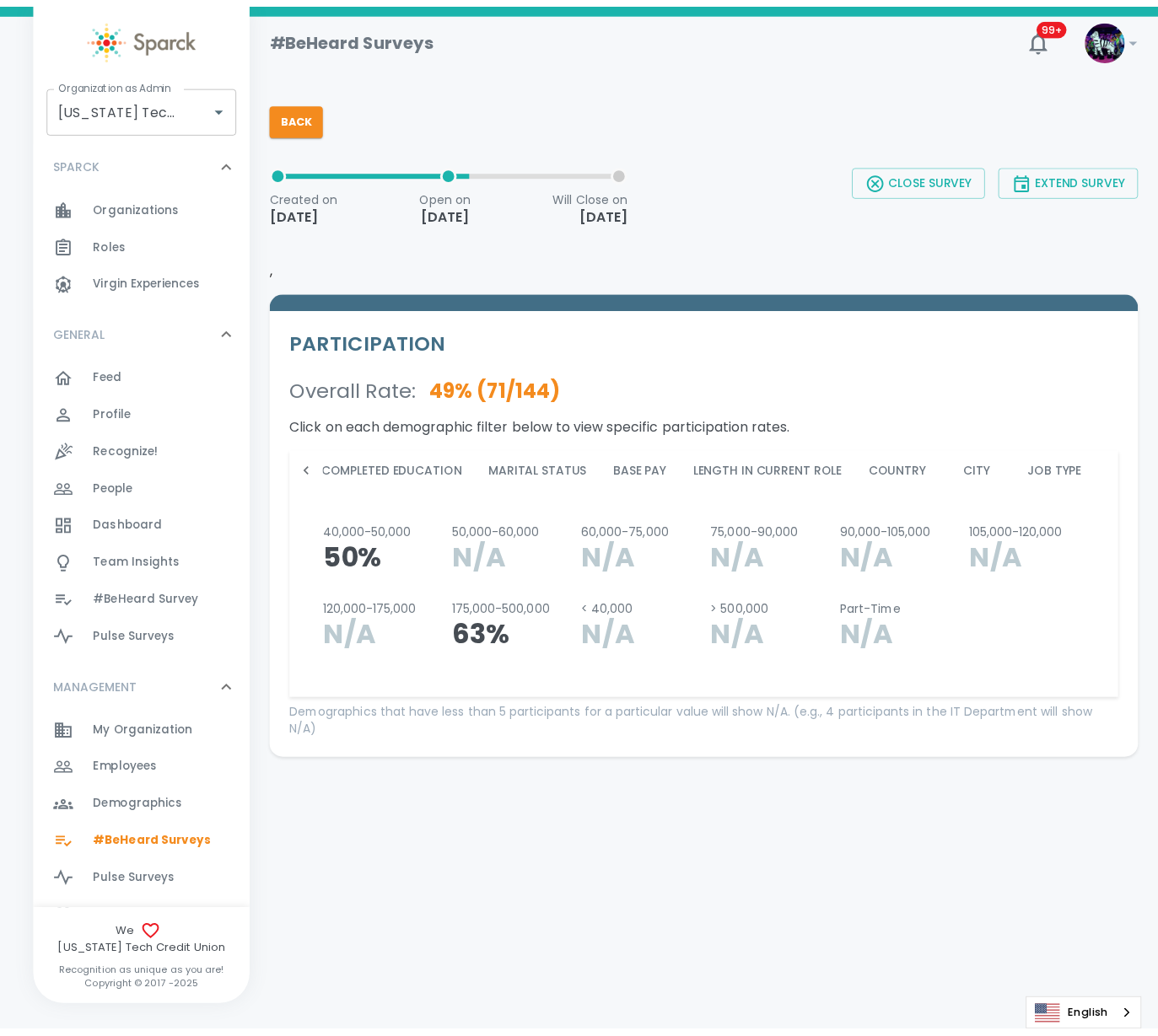
scroll to position [0, 2549]
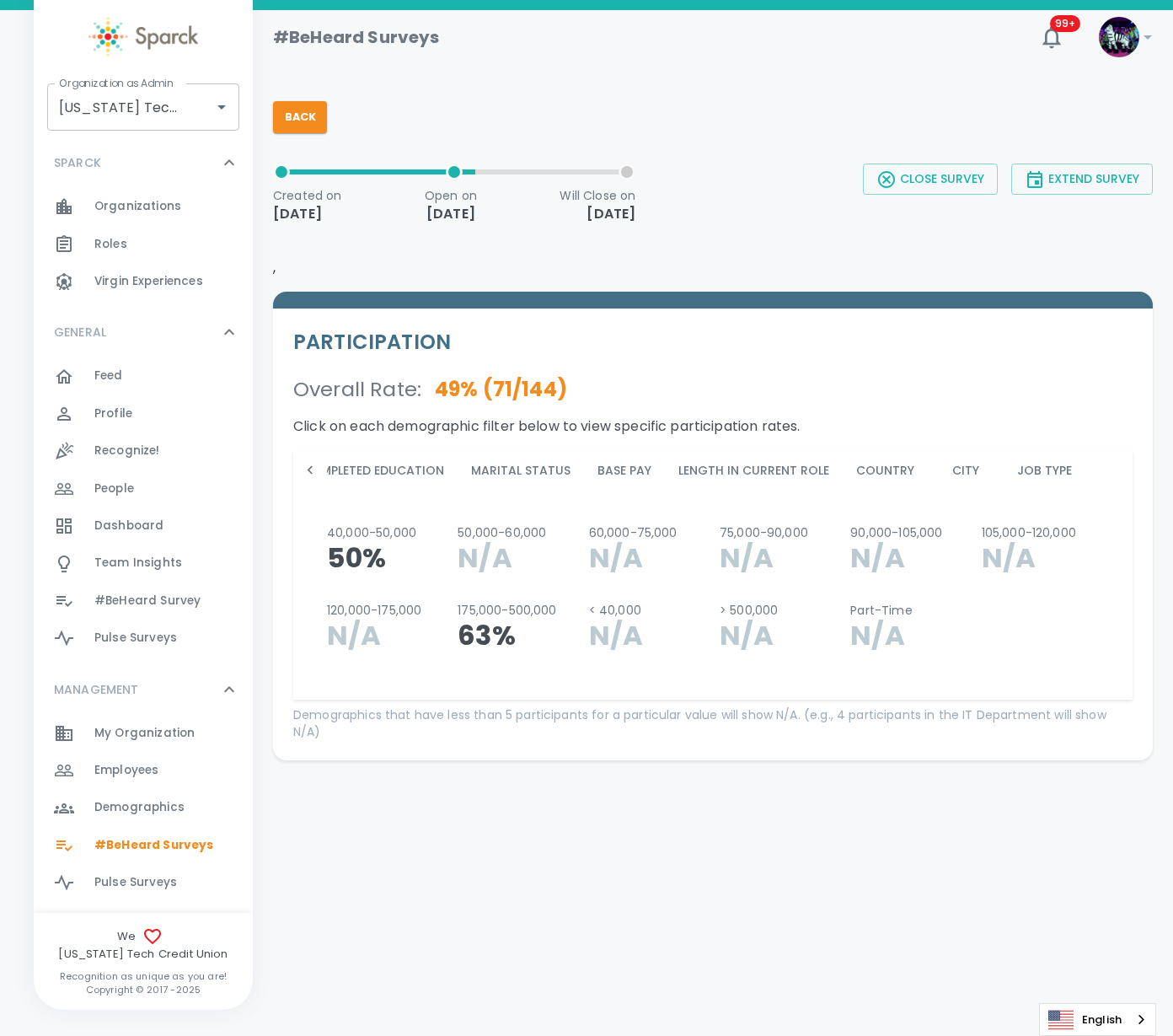
click at [928, 462] on button "City" at bounding box center [966, 470] width 76 height 40
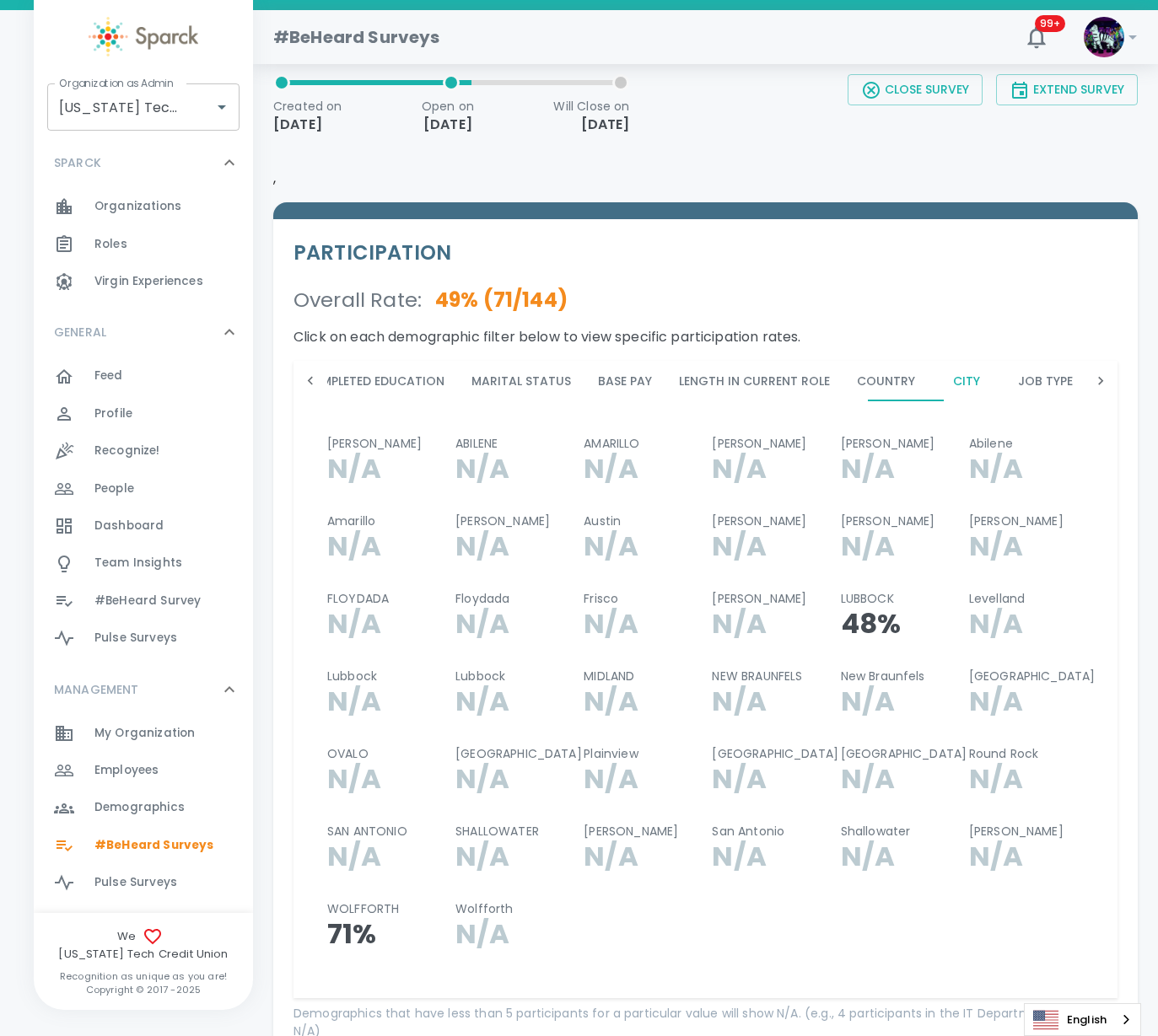
scroll to position [200, 0]
